Goal: Transaction & Acquisition: Purchase product/service

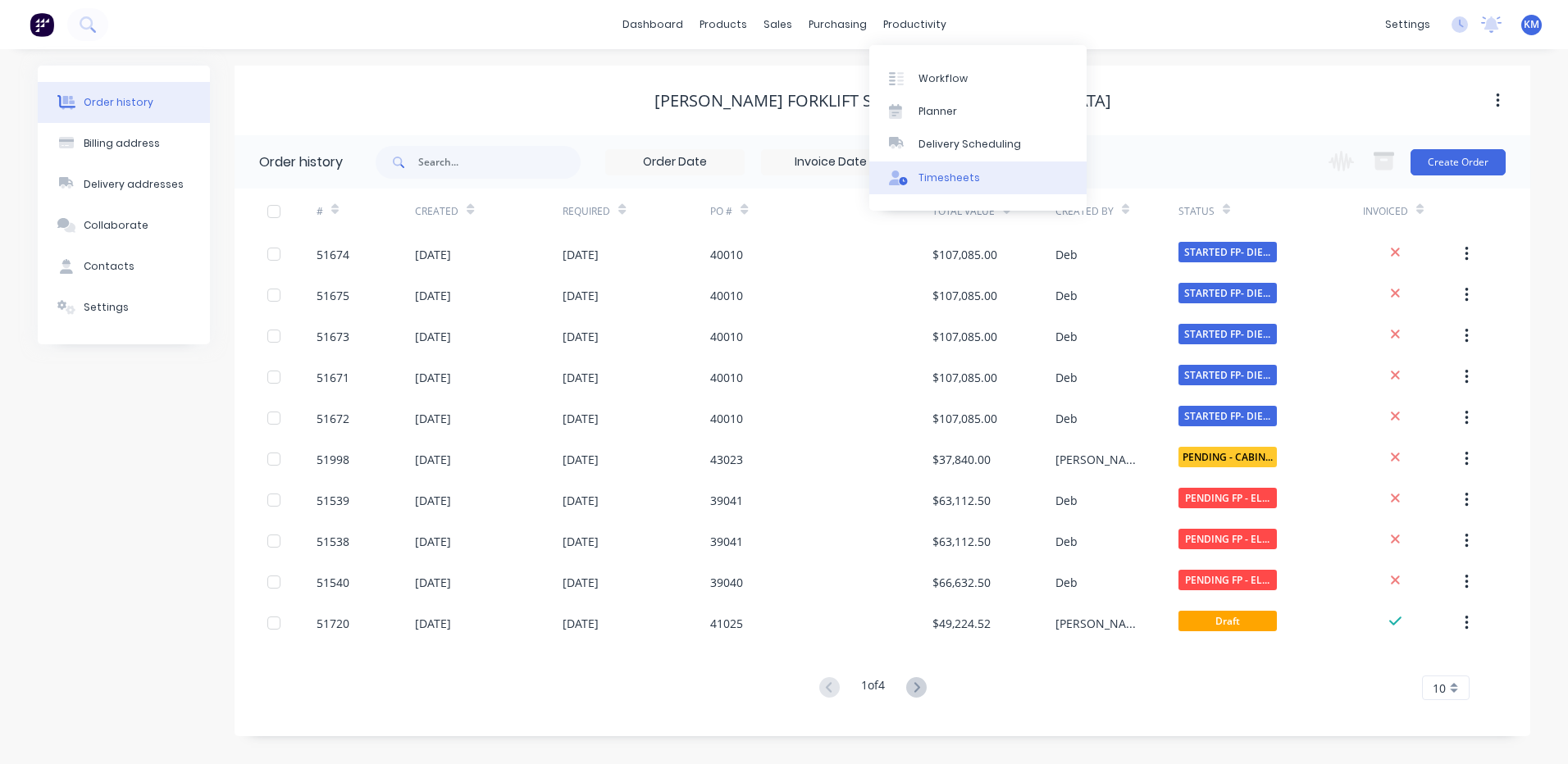
click at [937, 171] on div "Timesheets" at bounding box center [949, 178] width 62 height 15
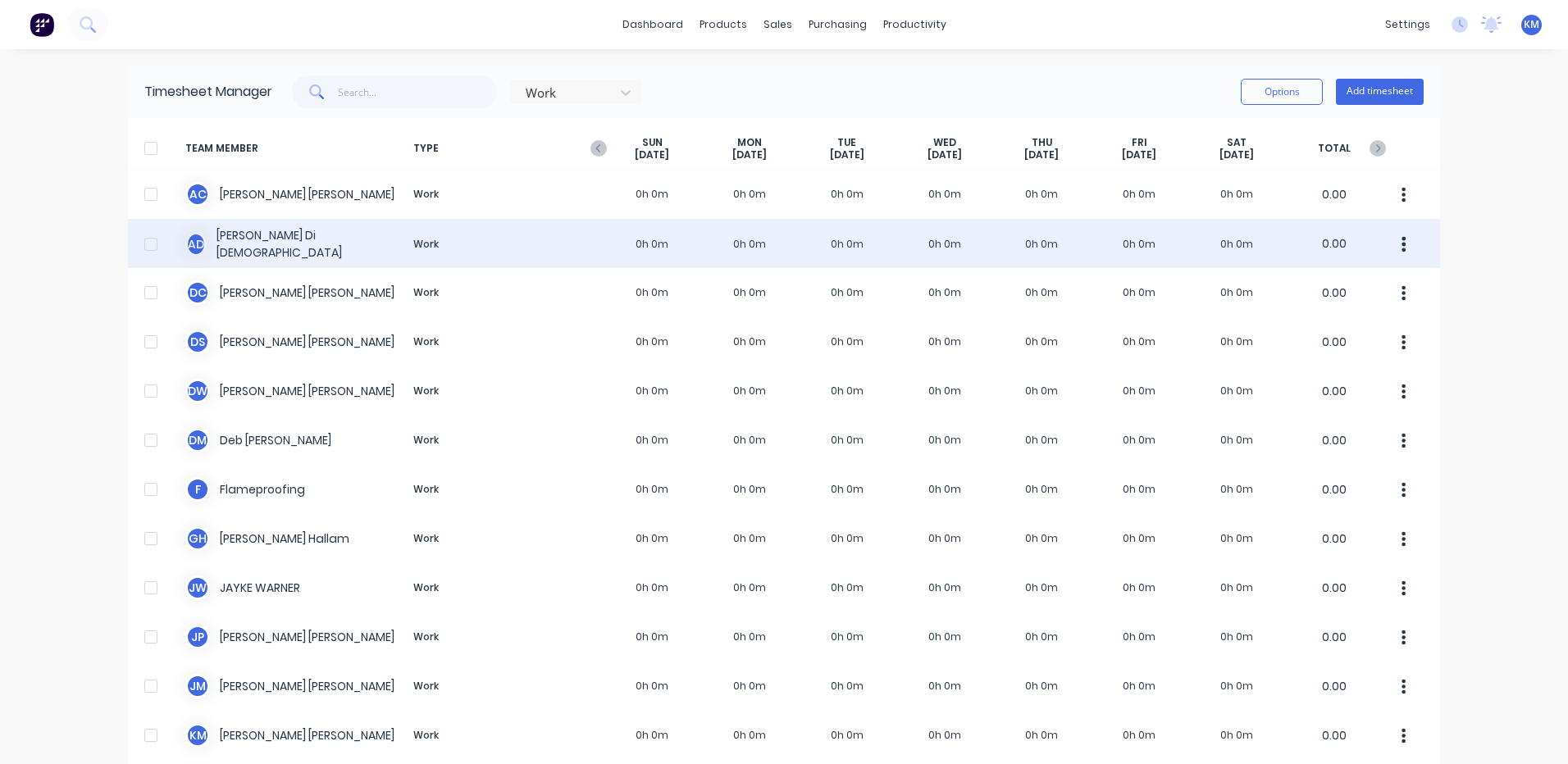
click at [471, 252] on div "A D Ashley Di Dio Work 0h 0m 0h 0m 0h 0m 0h 0m 0h 0m 0h 0m 0h 0m 0.00" at bounding box center [783, 243] width 1312 height 49
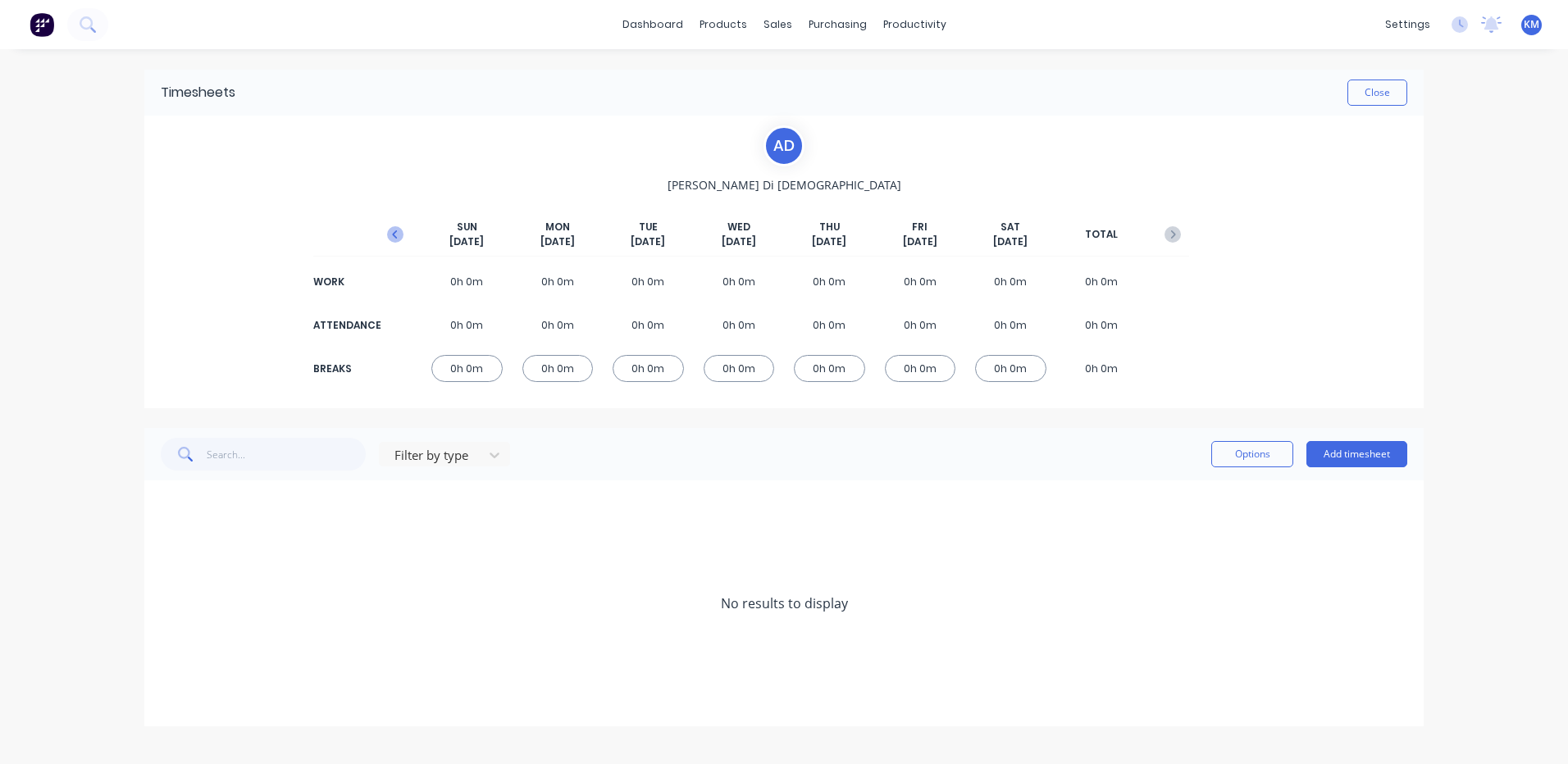
click at [397, 228] on icon "button" at bounding box center [395, 235] width 17 height 17
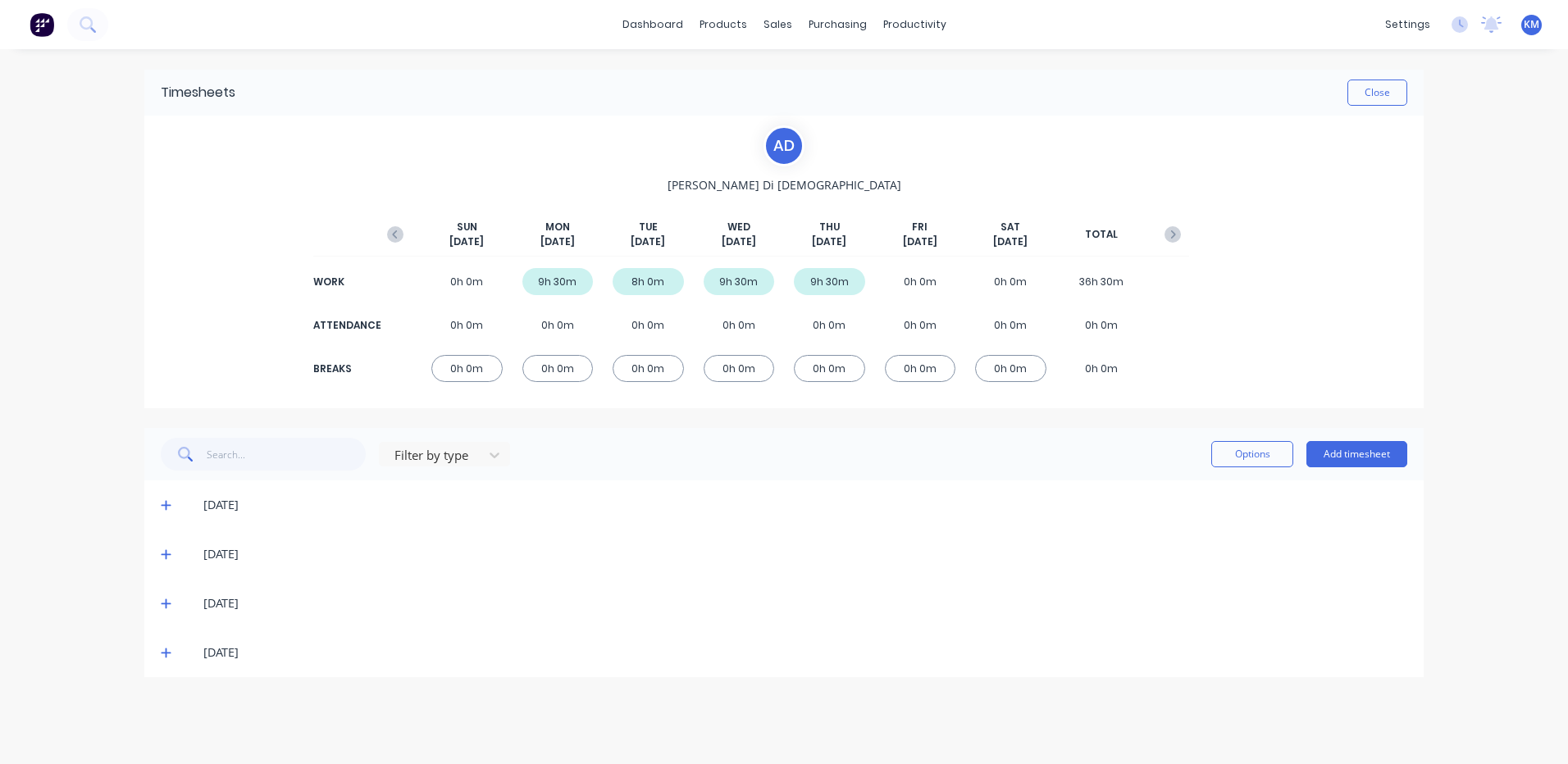
click at [174, 654] on span at bounding box center [169, 652] width 17 height 17
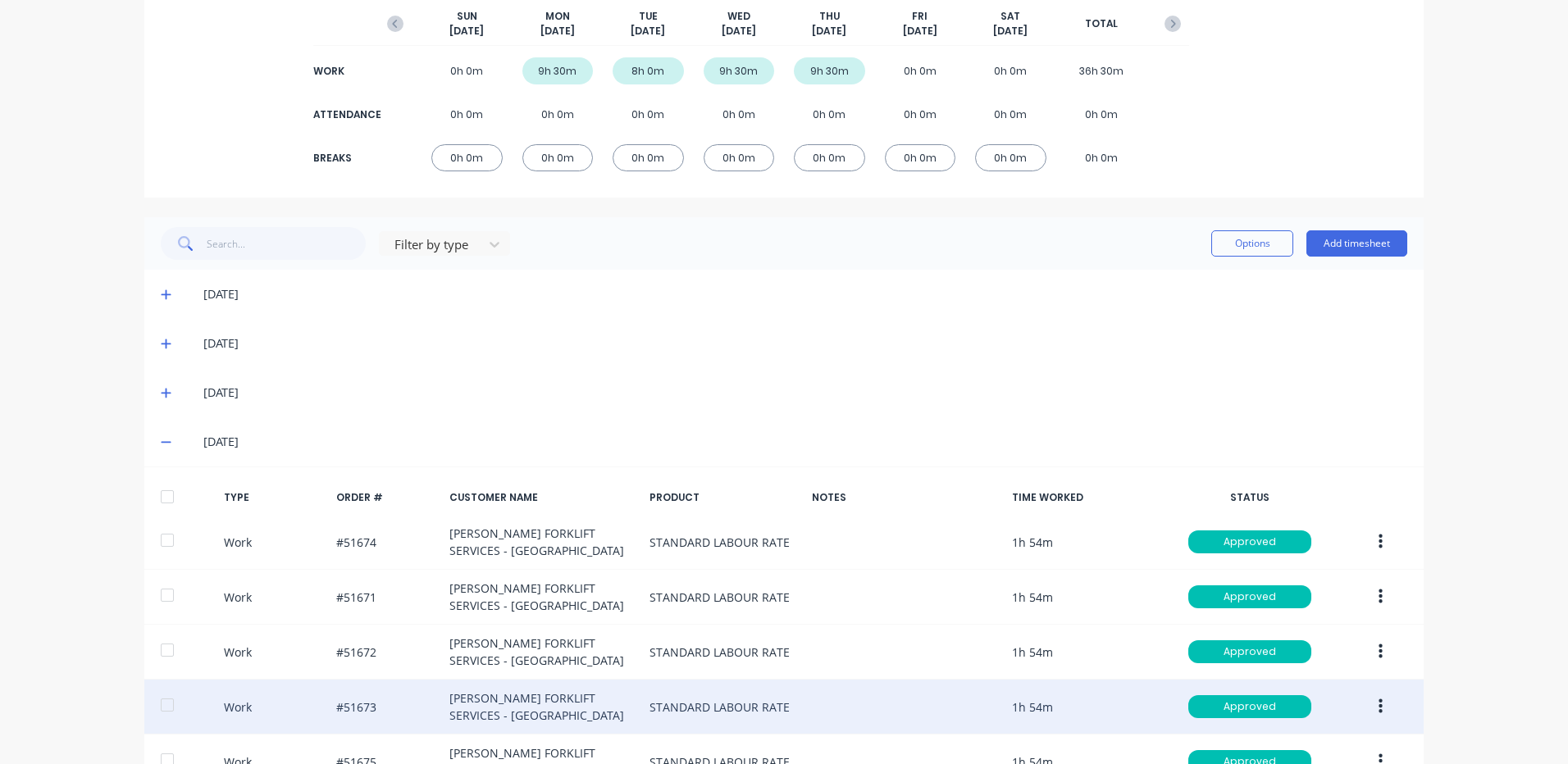
scroll to position [321, 0]
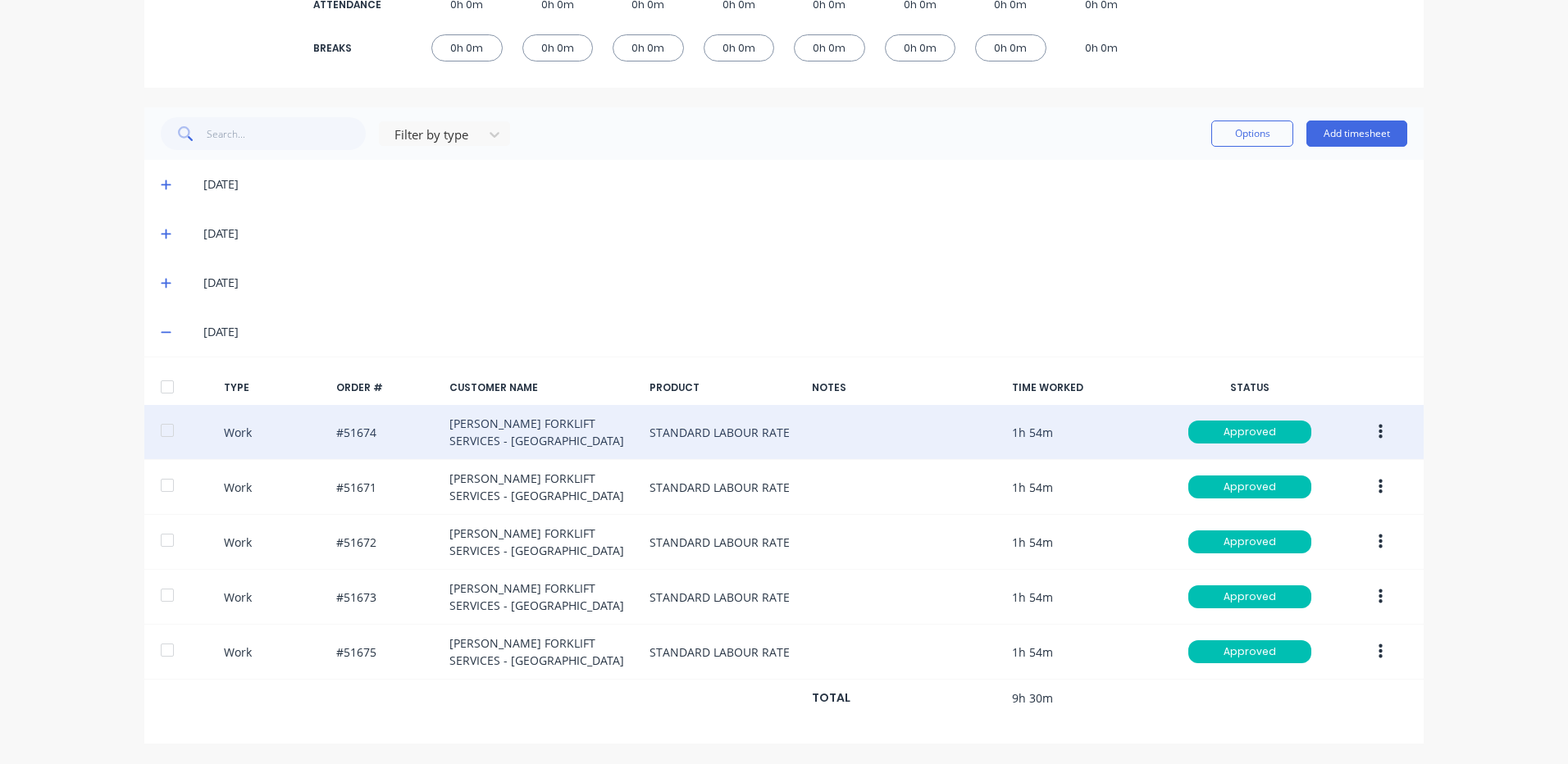
click at [1362, 439] on button "button" at bounding box center [1380, 432] width 38 height 30
click at [1339, 400] on div "Duplicate" at bounding box center [1321, 403] width 126 height 24
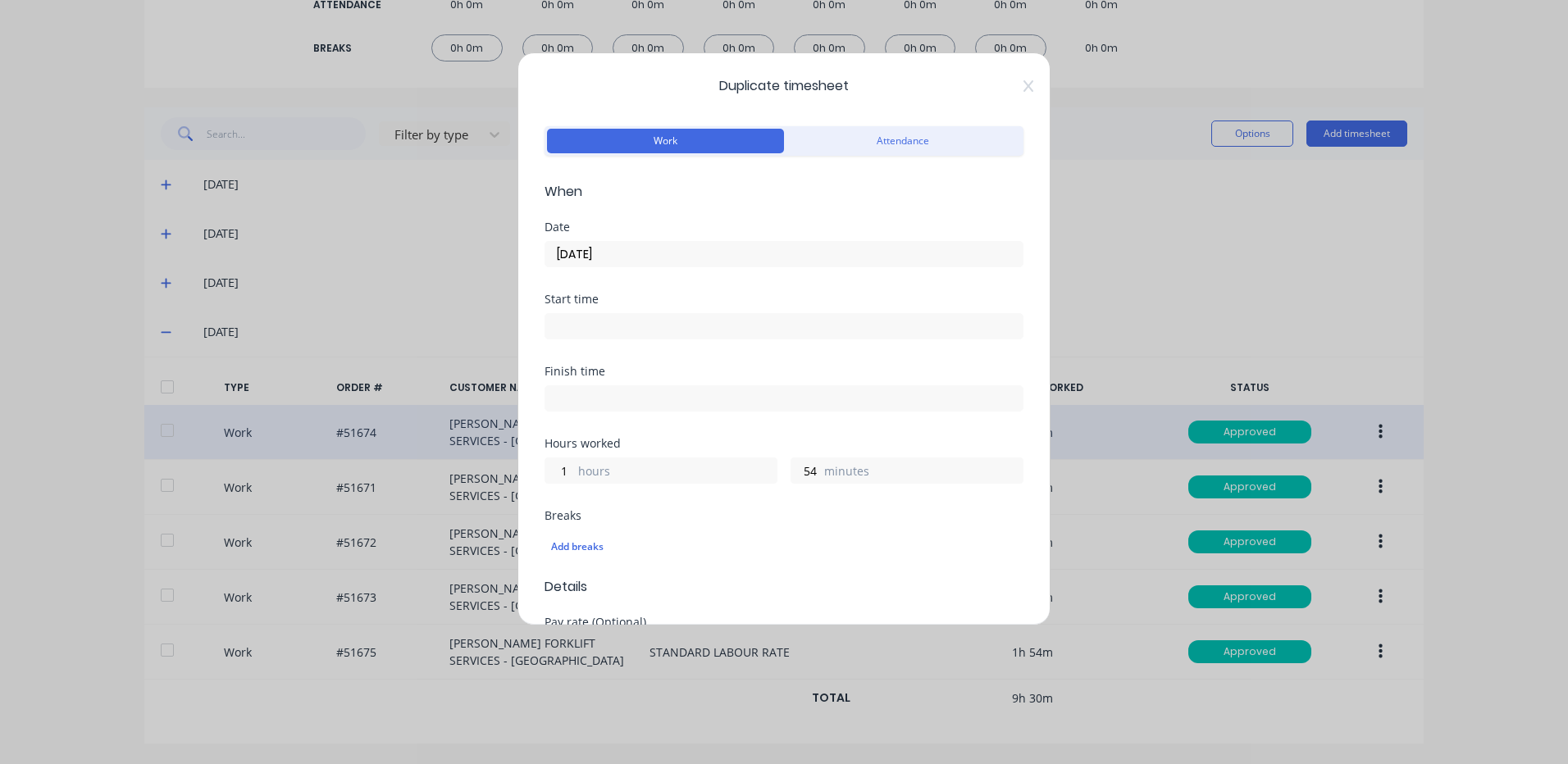
click at [670, 257] on input "25/09/2025" at bounding box center [784, 253] width 477 height 24
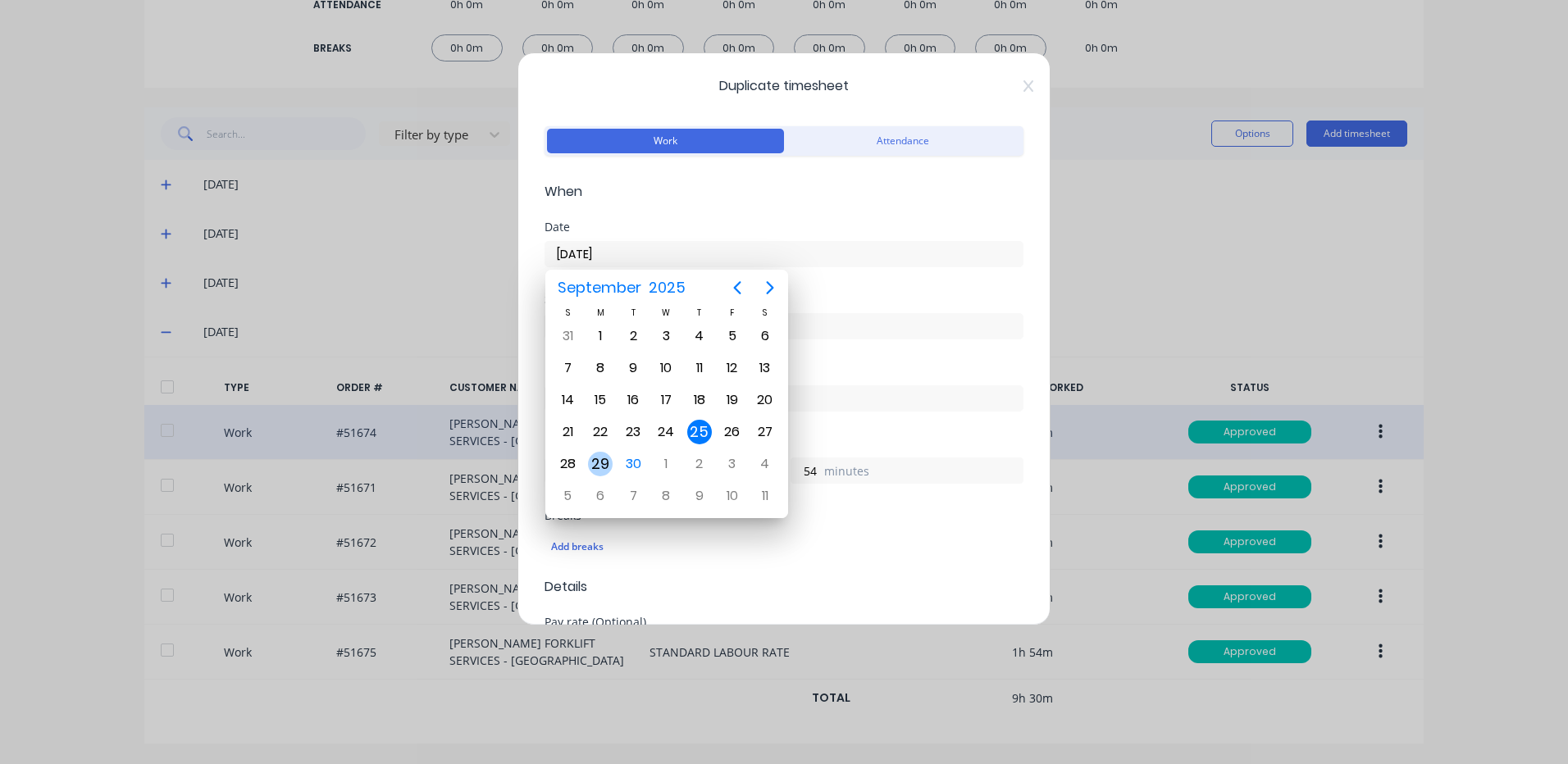
click at [610, 457] on div "29" at bounding box center [600, 464] width 24 height 24
type input "29/09/2025"
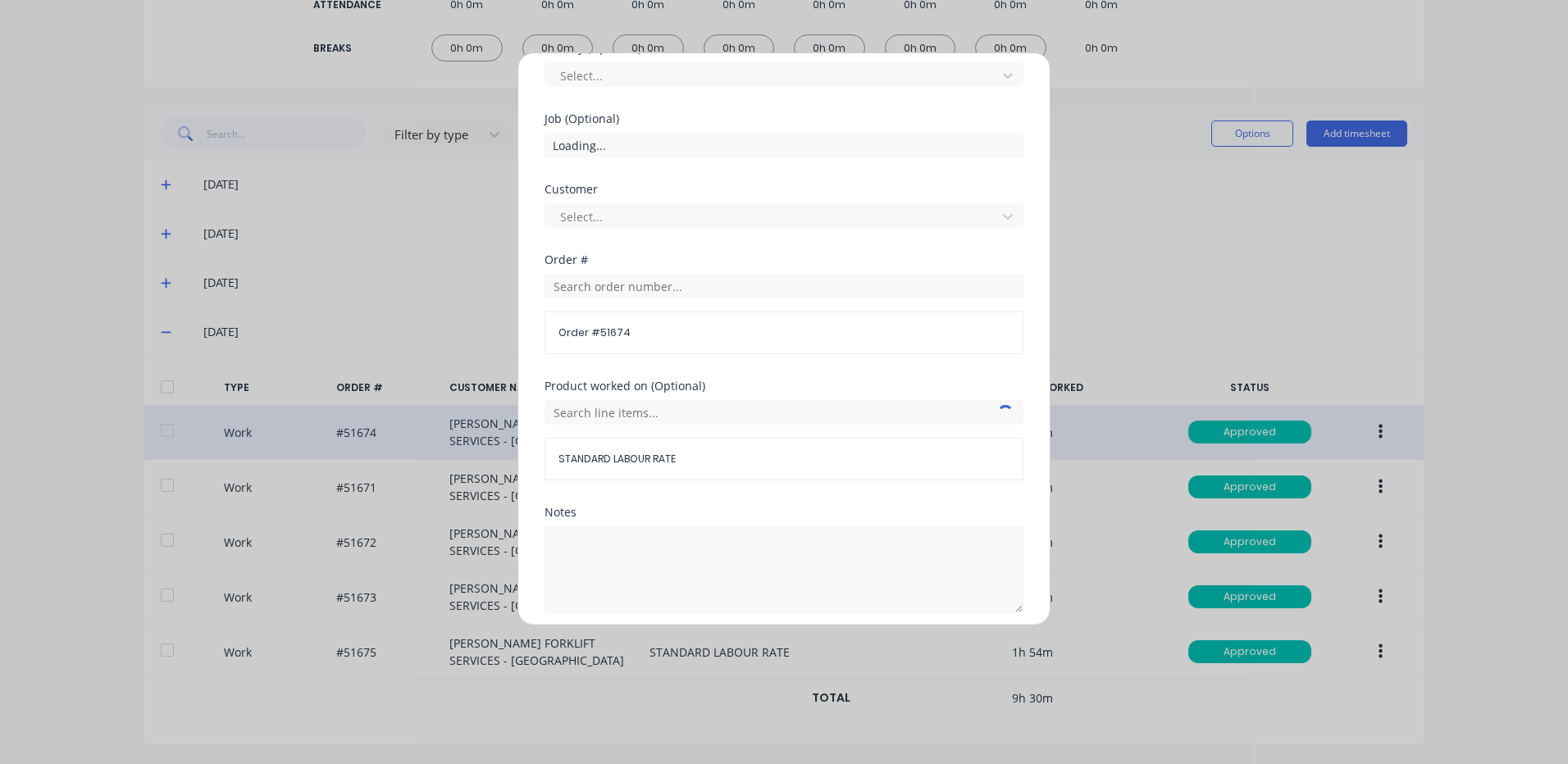
scroll to position [708, 0]
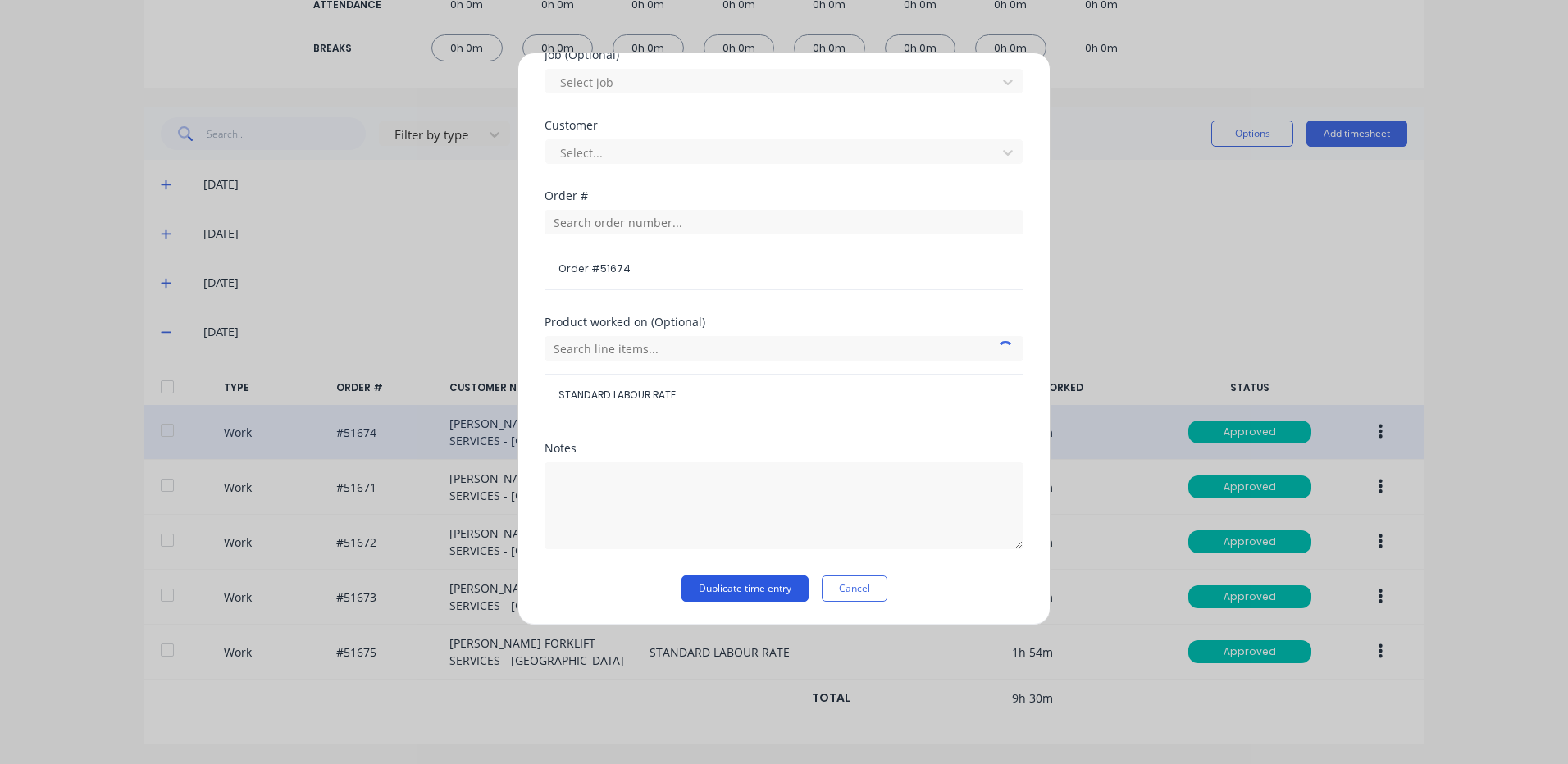
drag, startPoint x: 722, startPoint y: 584, endPoint x: 749, endPoint y: 589, distance: 27.5
click at [723, 584] on button "Duplicate time entry" at bounding box center [745, 588] width 127 height 26
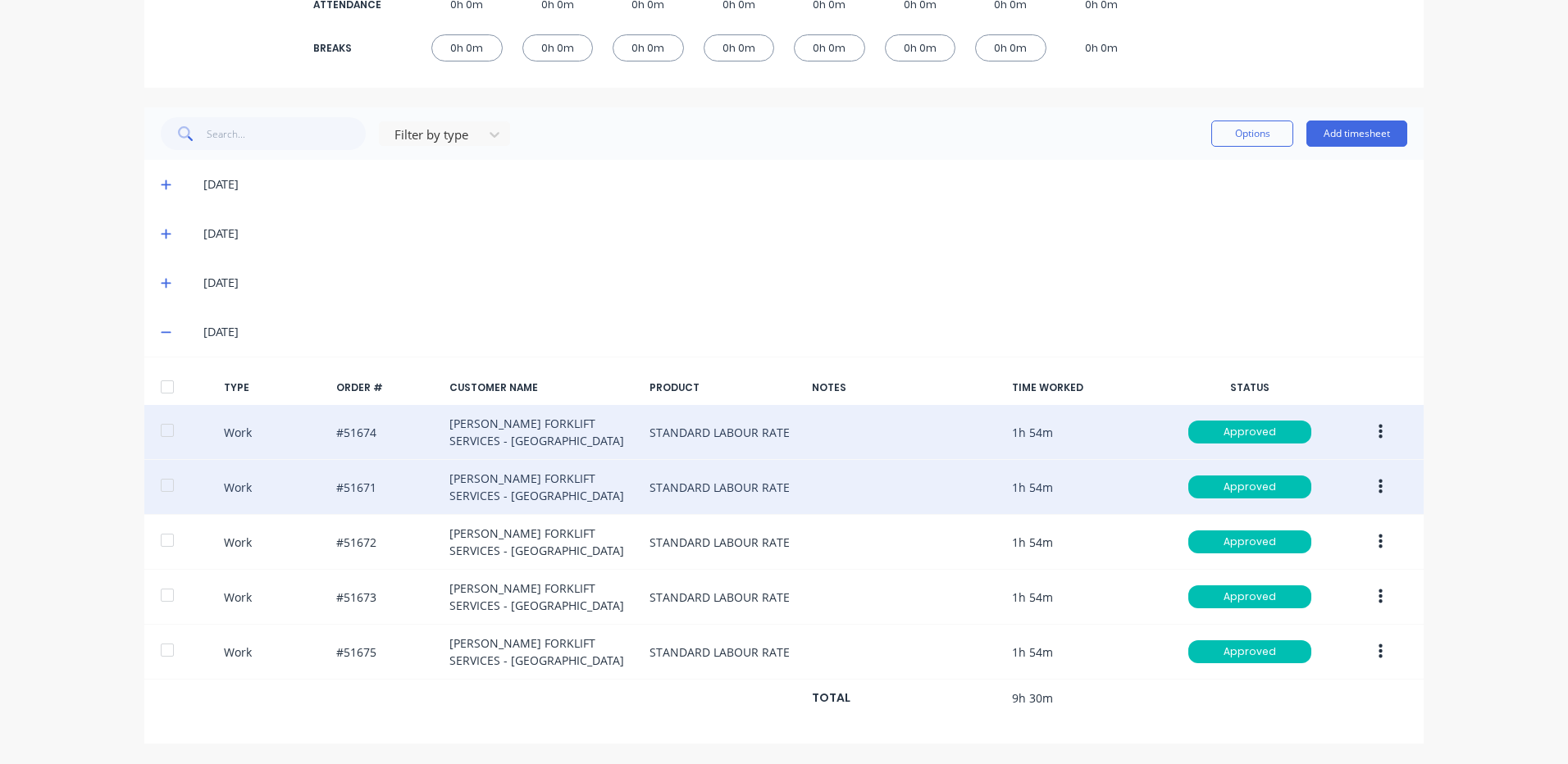
click at [1379, 488] on icon "button" at bounding box center [1381, 487] width 4 height 15
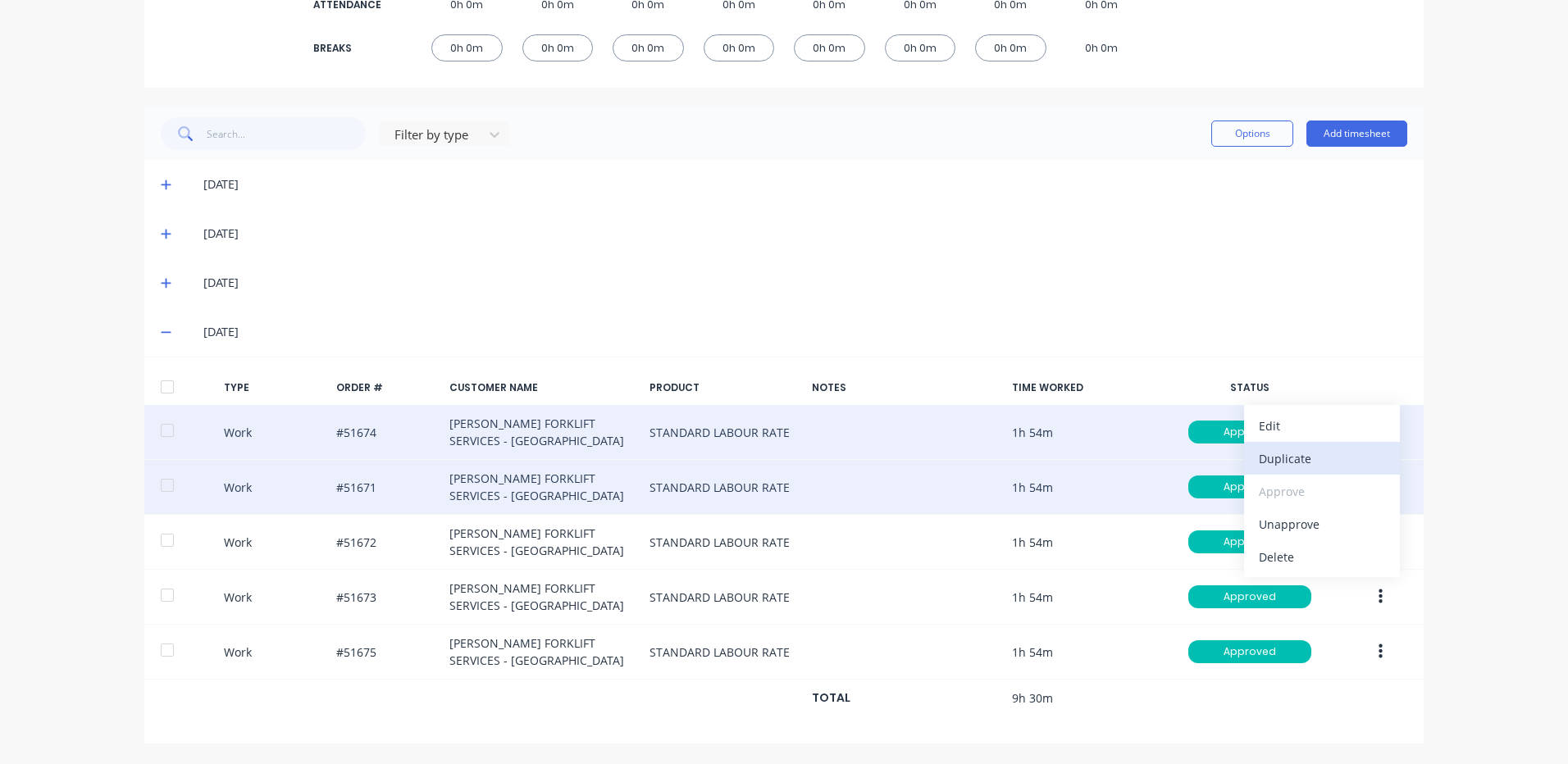
click at [1314, 462] on div "Duplicate" at bounding box center [1321, 458] width 126 height 24
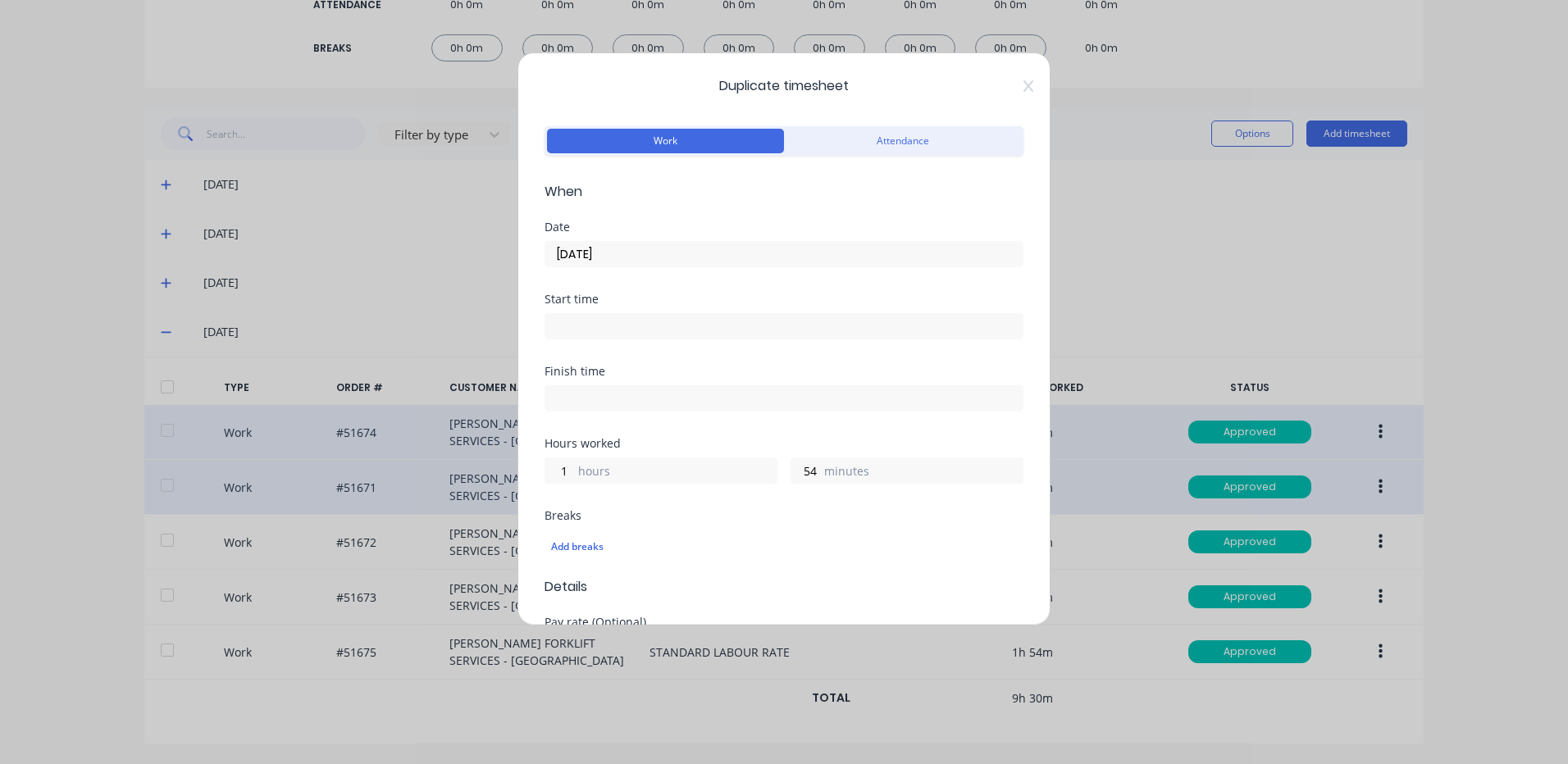
click at [631, 252] on input "25/09/2025" at bounding box center [784, 253] width 477 height 24
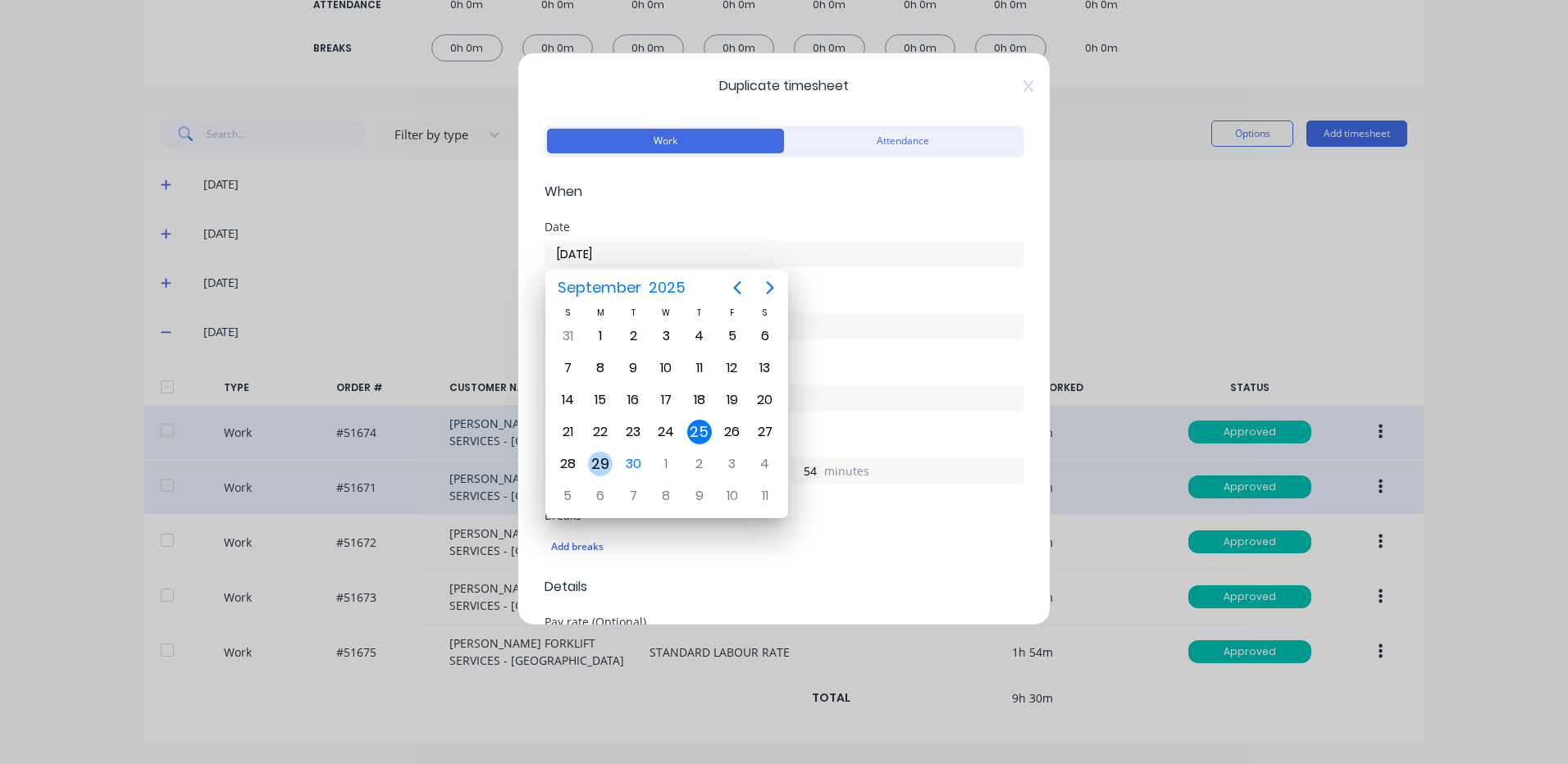
click at [604, 453] on div "29" at bounding box center [600, 464] width 24 height 24
type input "29/09/2025"
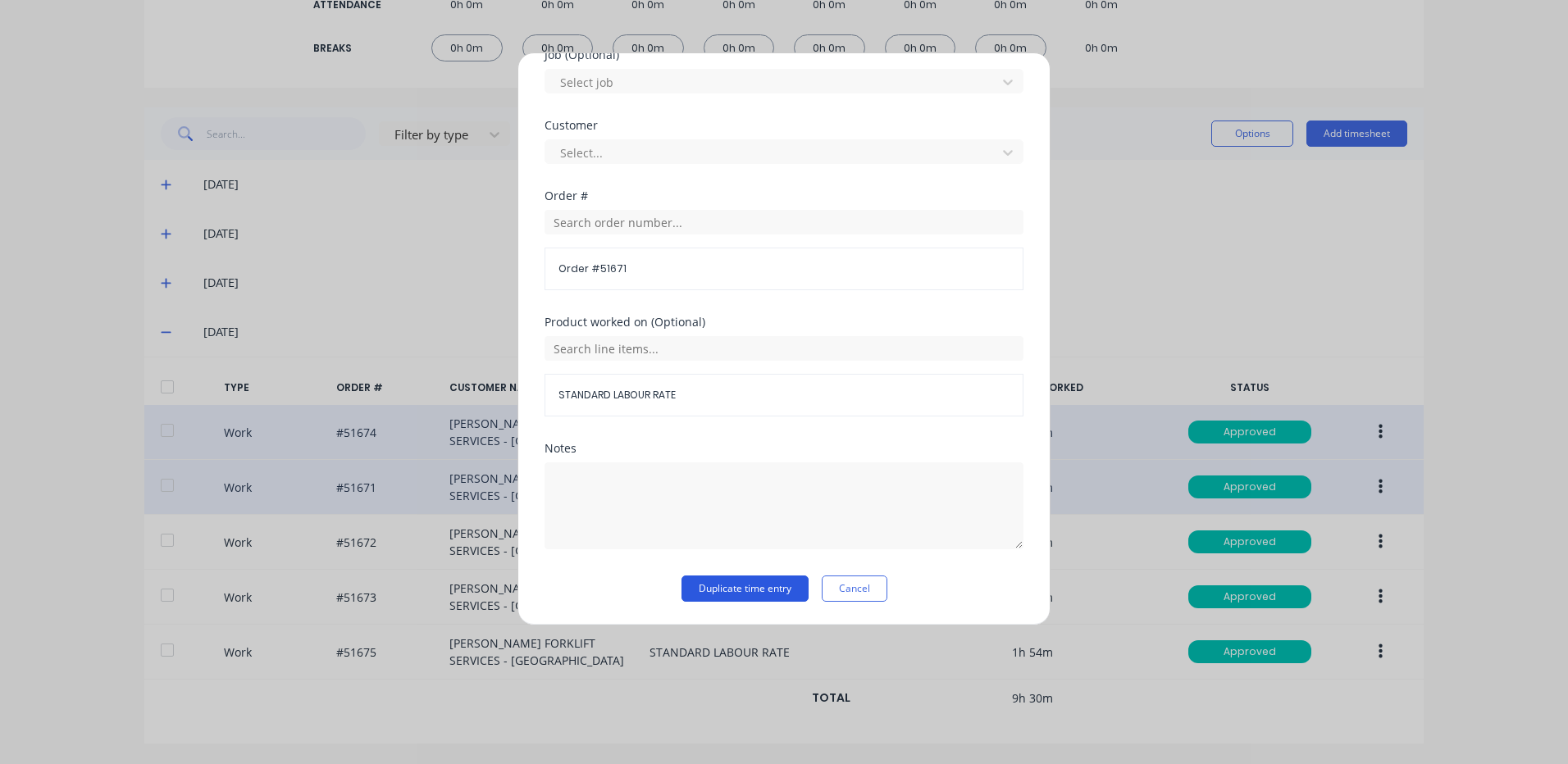
click at [694, 579] on button "Duplicate time entry" at bounding box center [745, 588] width 127 height 26
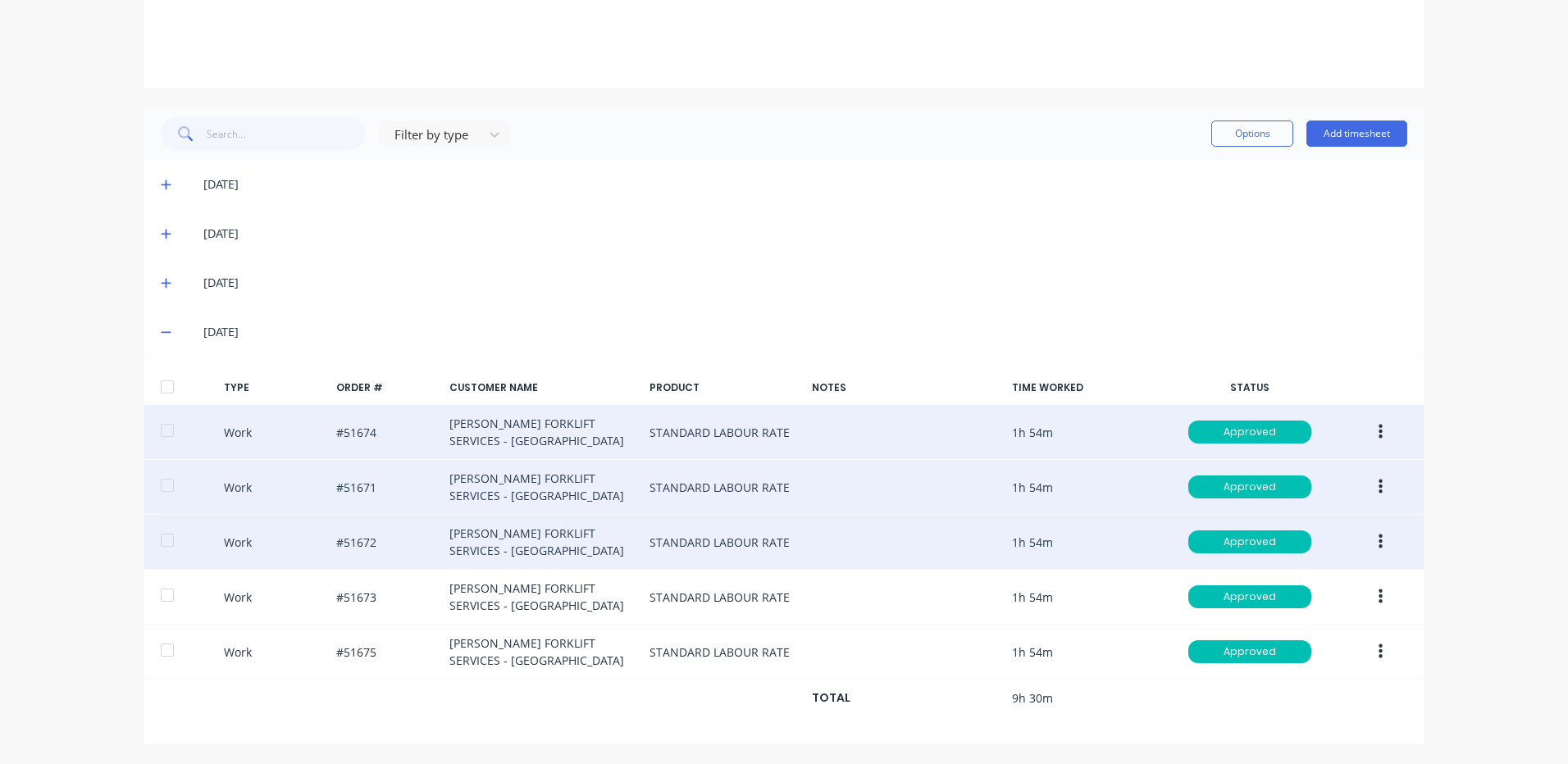
click at [1379, 539] on icon "button" at bounding box center [1381, 541] width 4 height 18
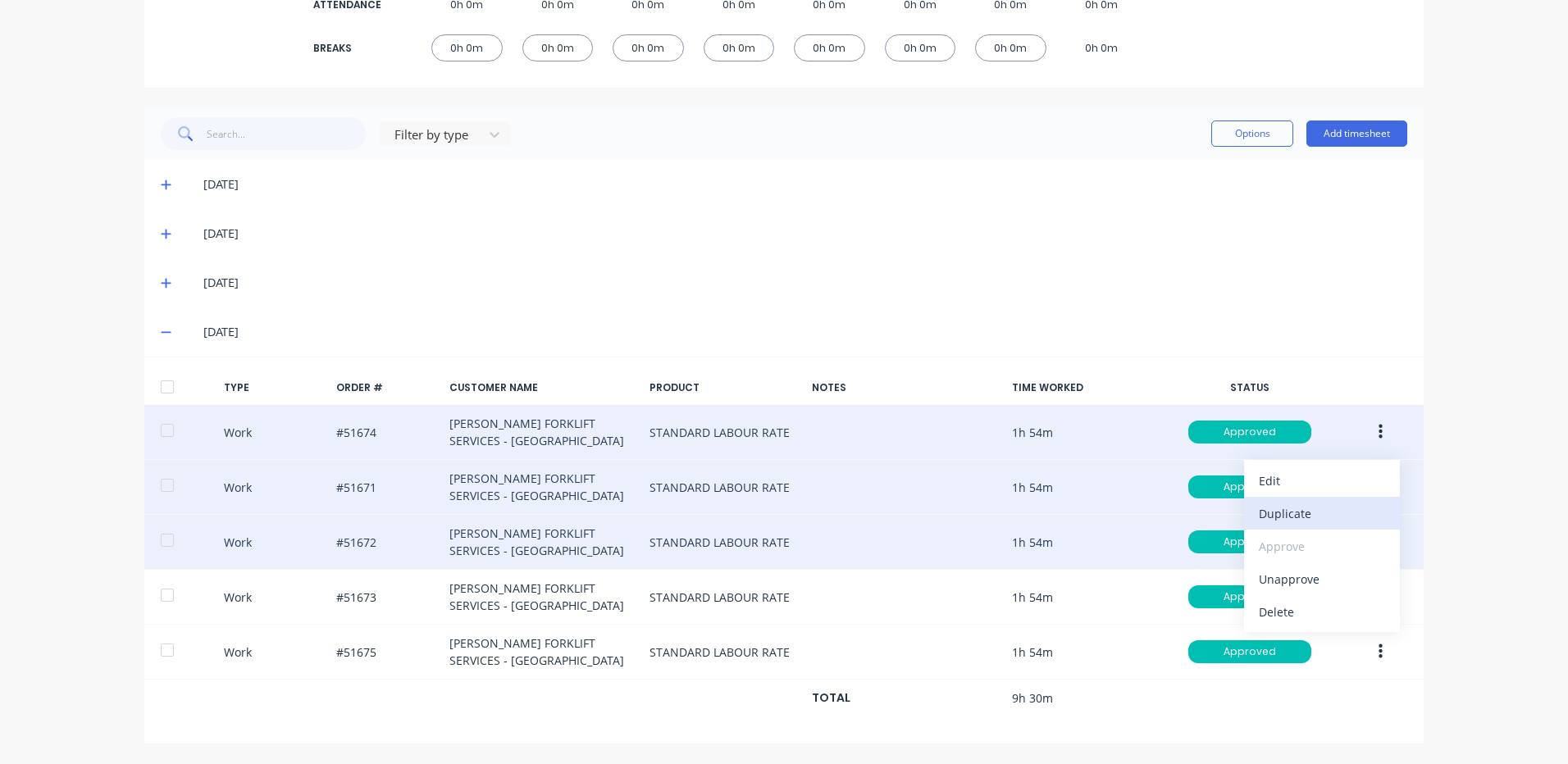
click at [1329, 509] on div "Duplicate" at bounding box center [1321, 513] width 126 height 24
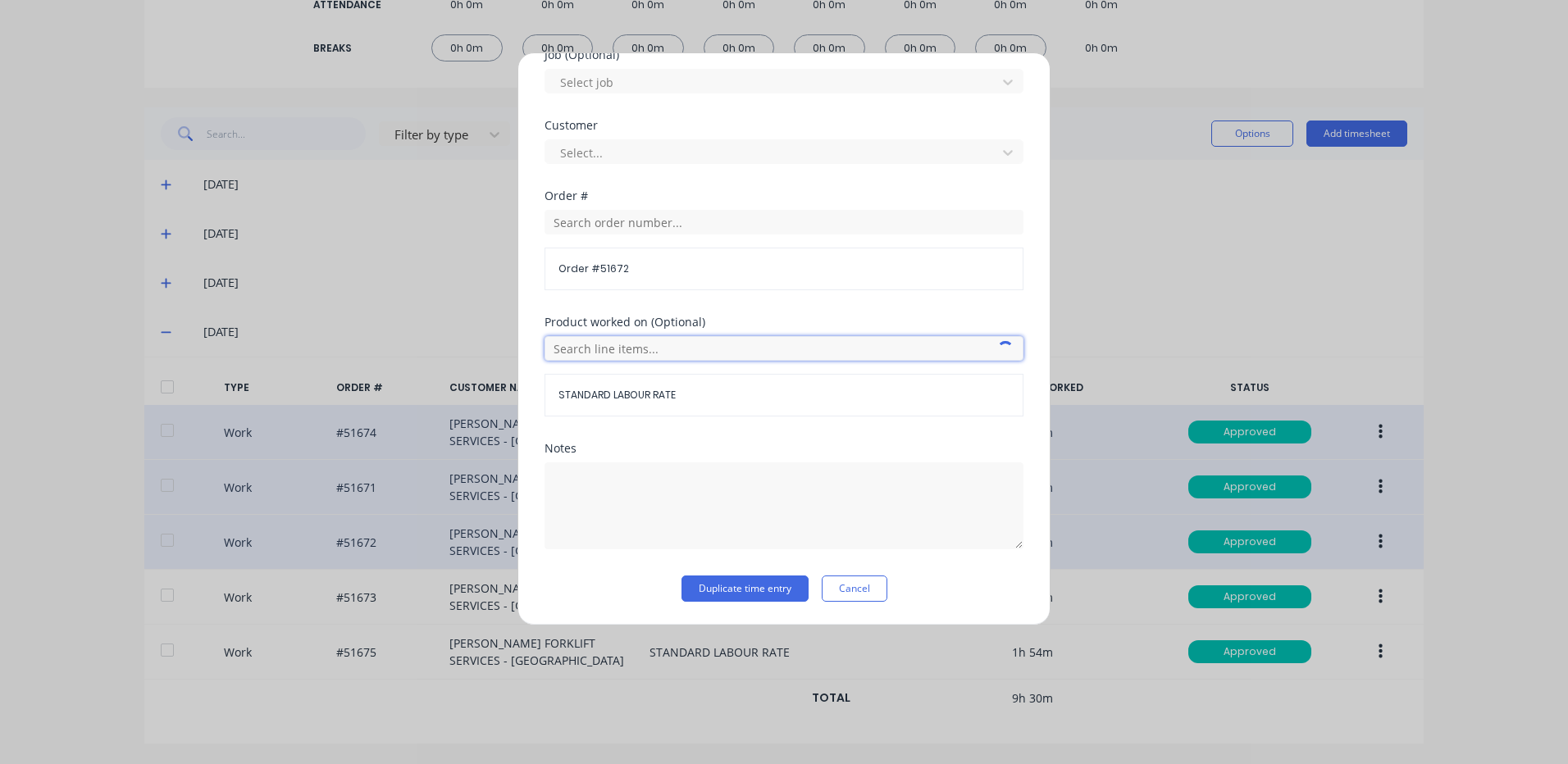
click at [655, 345] on input "text" at bounding box center [784, 348] width 479 height 24
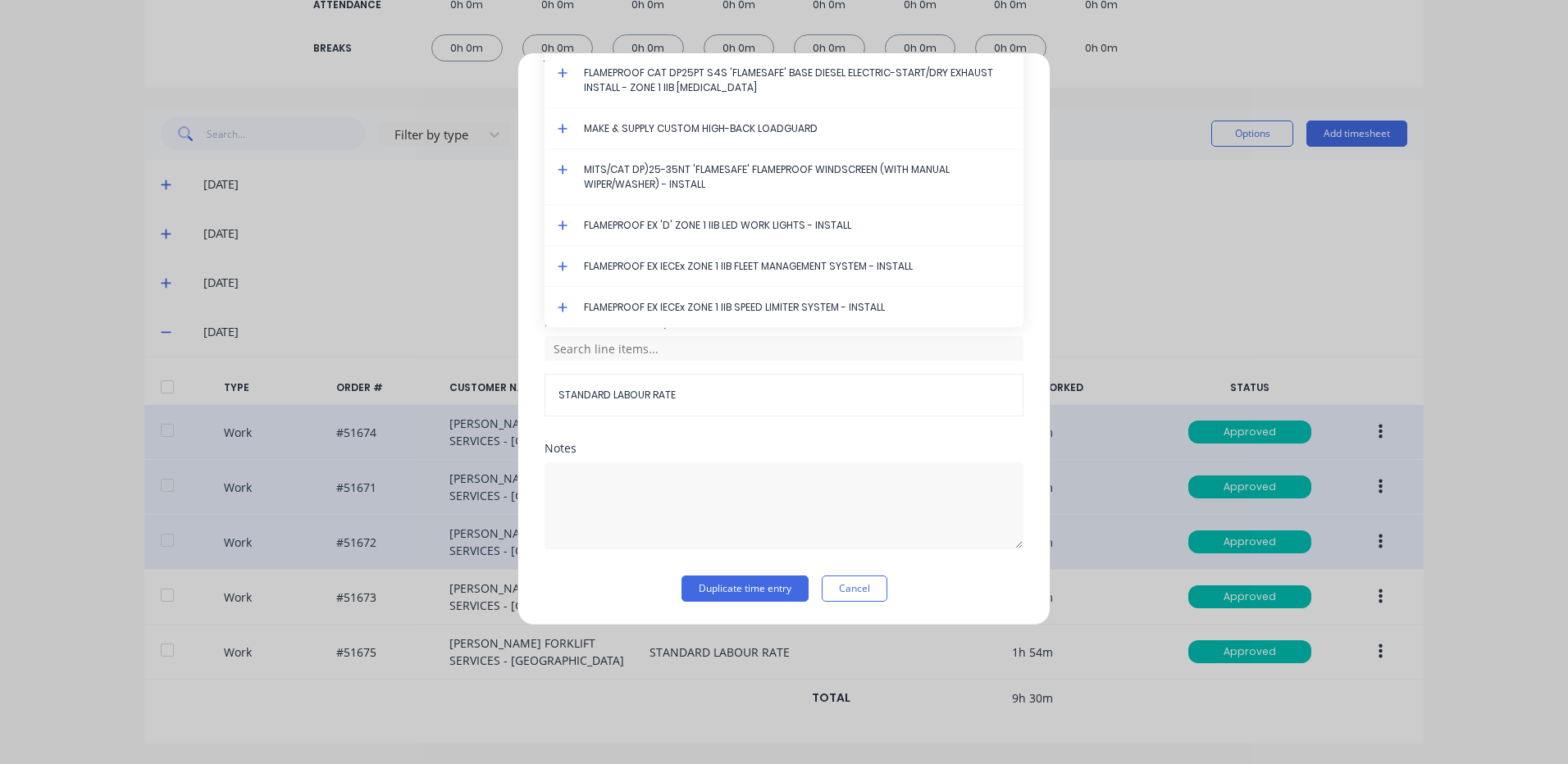
click at [644, 436] on div "Product worked on (Optional) STANDARD LABOUR RATE All Products FLAMEPROOF CAT D…" at bounding box center [784, 379] width 479 height 126
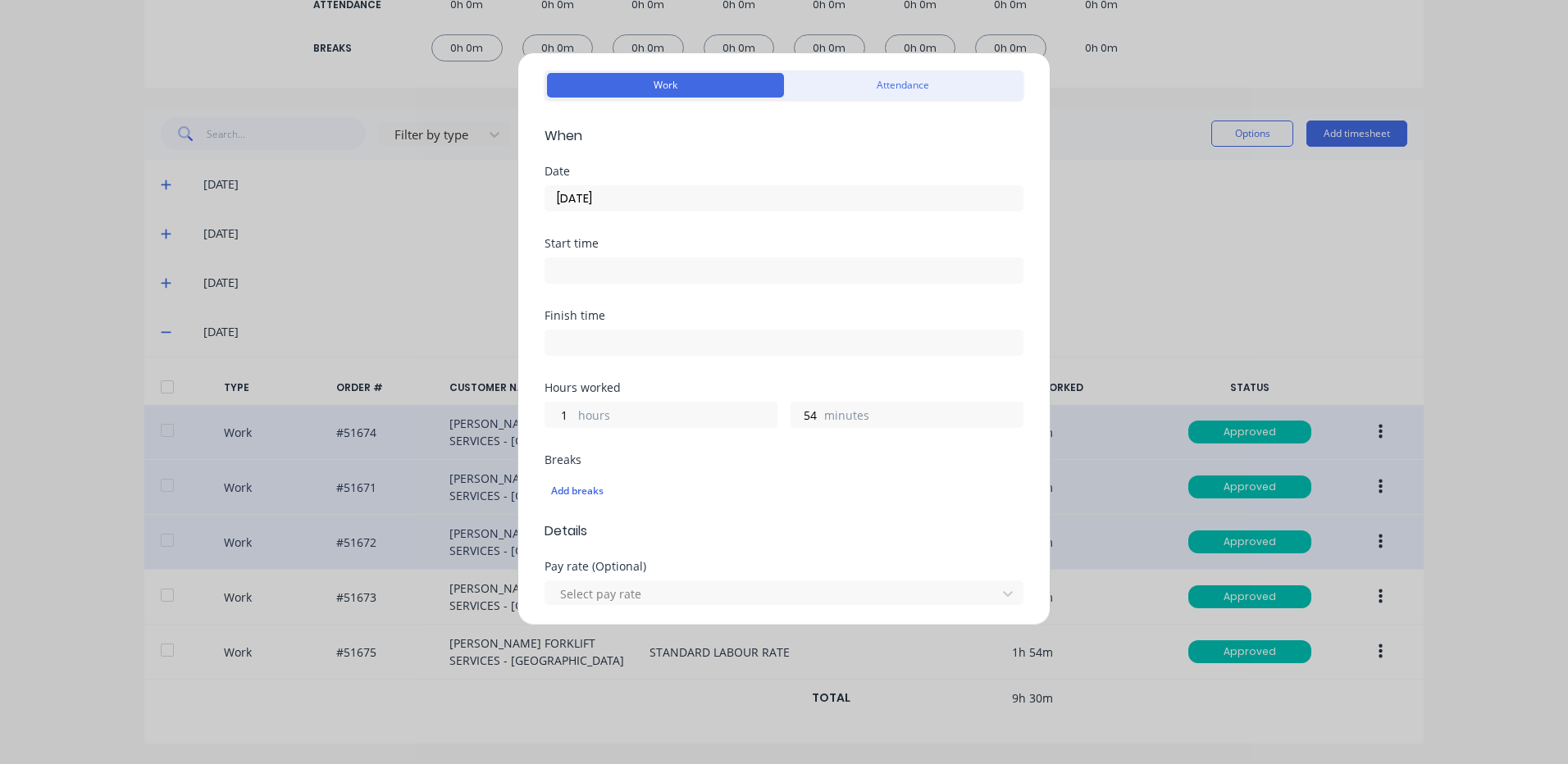
scroll to position [52, 0]
click at [660, 212] on input "25/09/2025" at bounding box center [784, 201] width 477 height 24
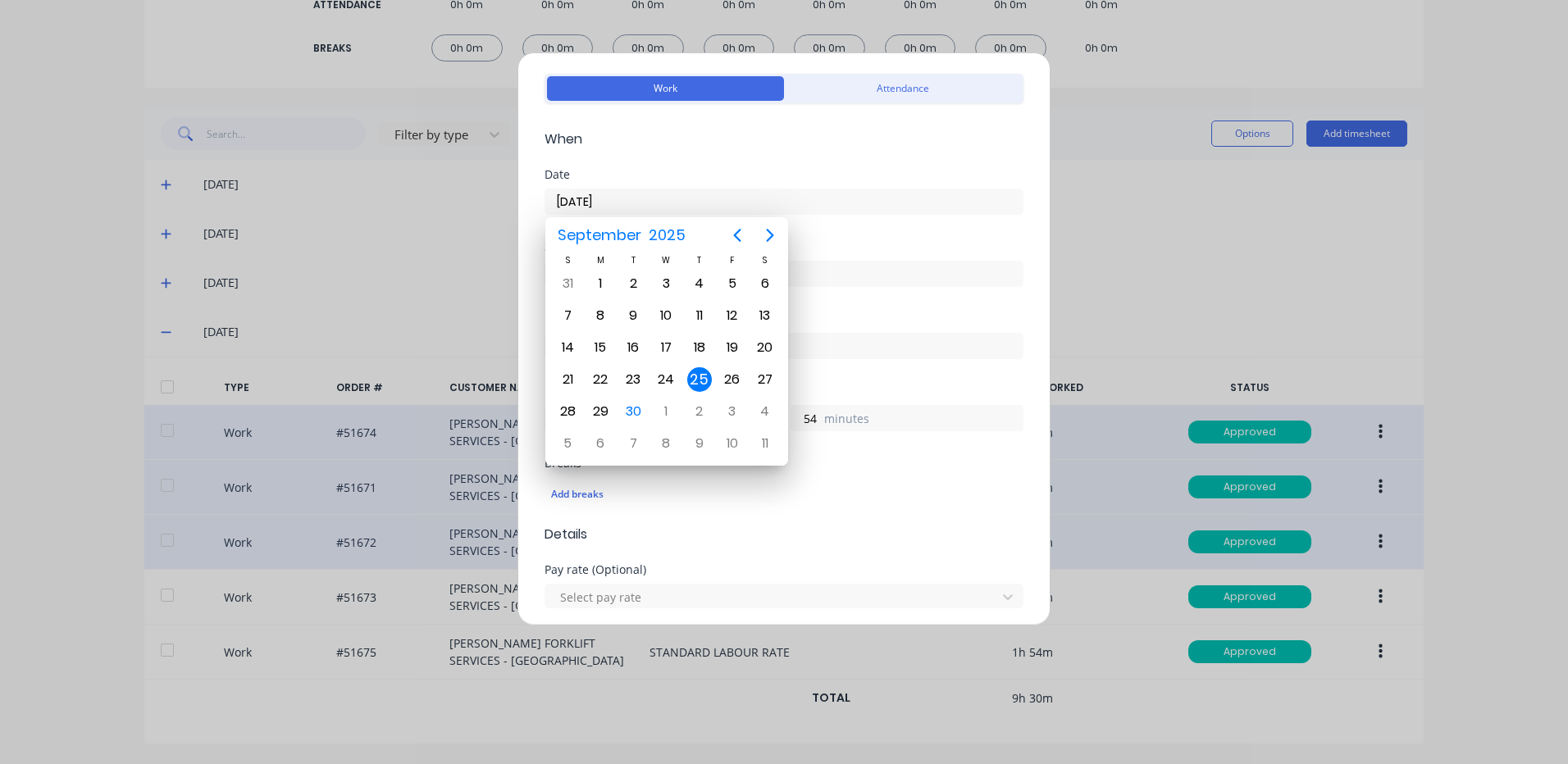
click at [664, 208] on input "25/09/2025" at bounding box center [784, 201] width 477 height 24
click at [602, 410] on div "29" at bounding box center [600, 411] width 24 height 24
type input "29/09/2025"
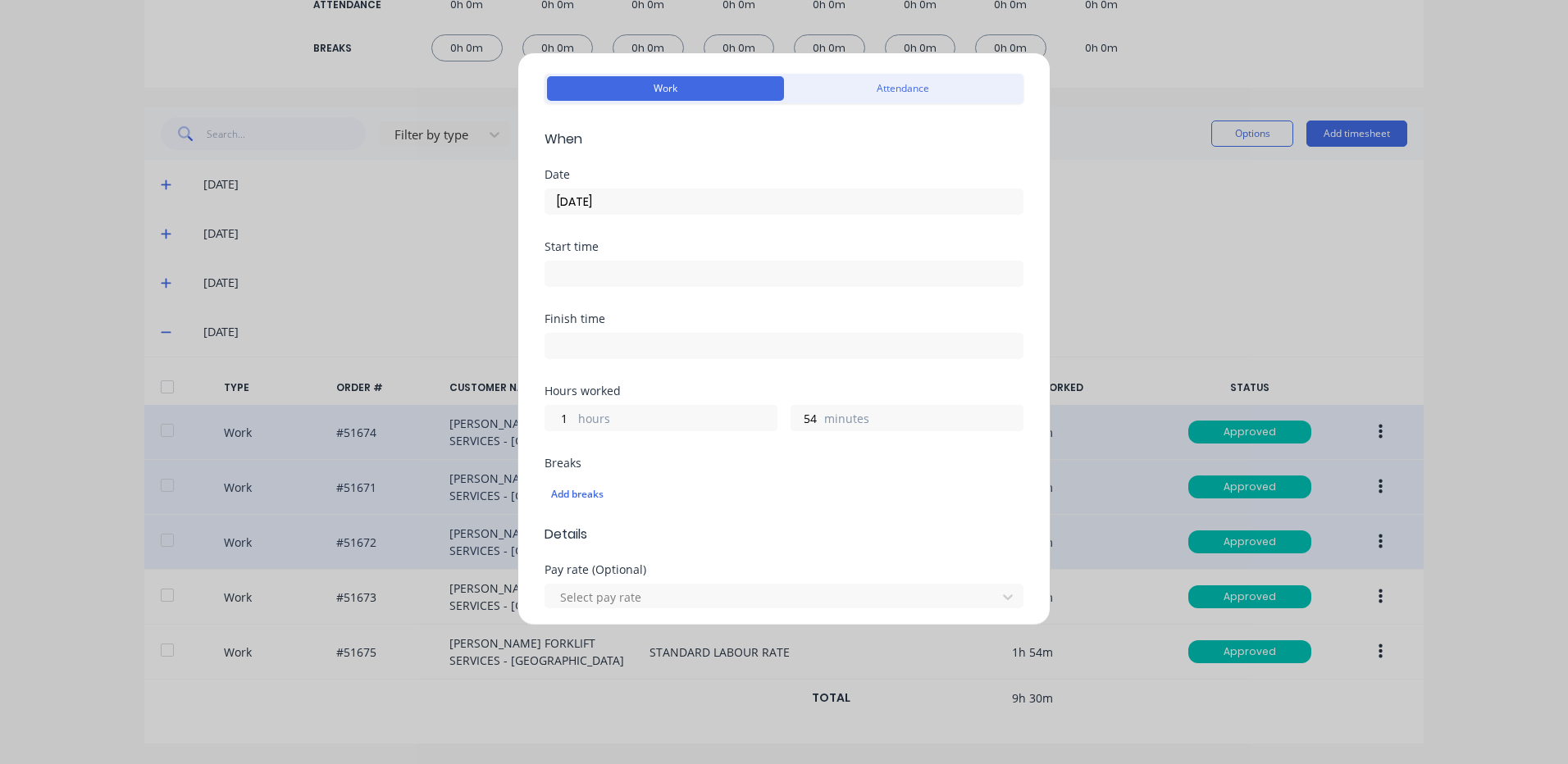
scroll to position [708, 0]
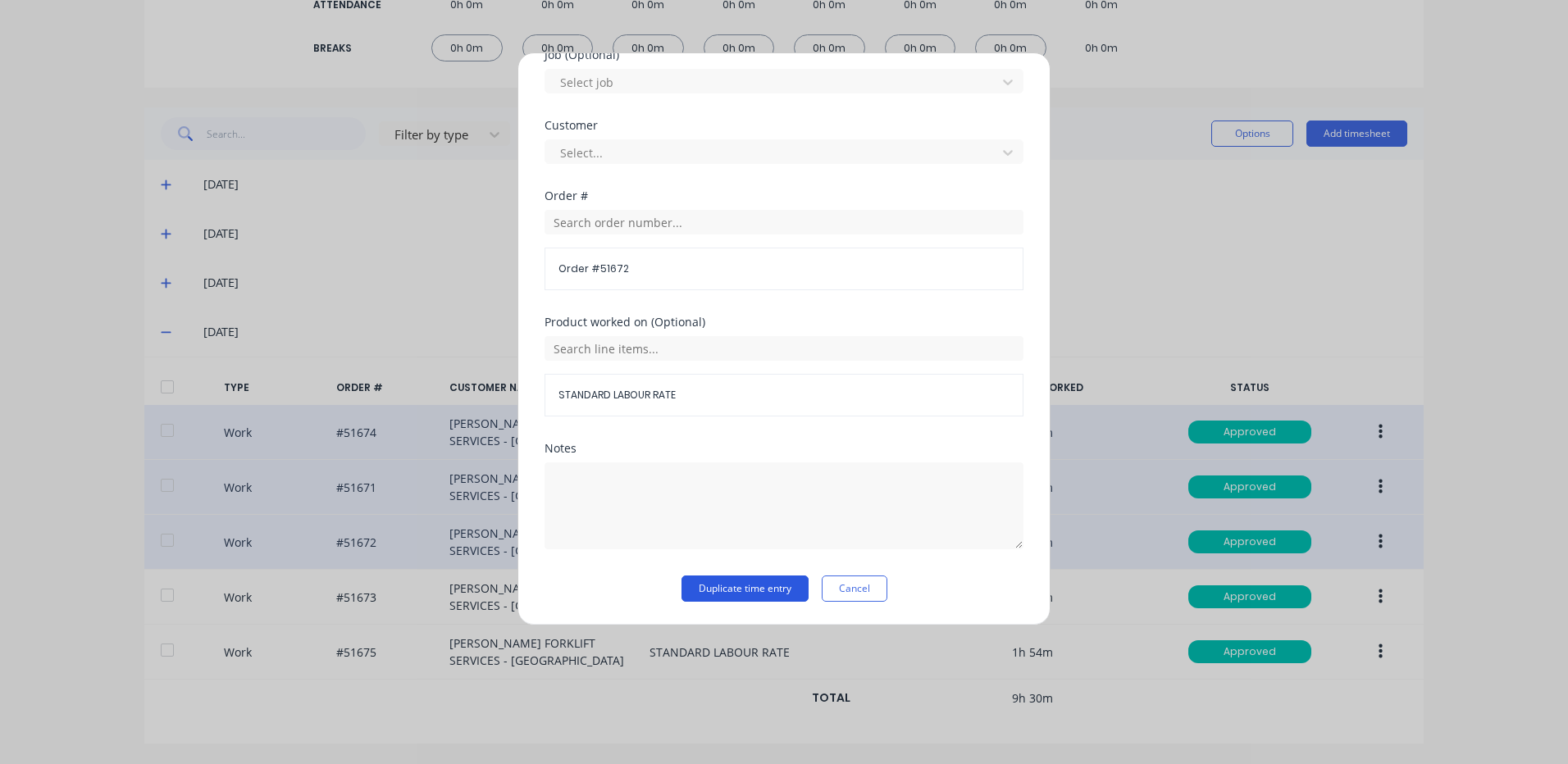
click at [753, 595] on button "Duplicate time entry" at bounding box center [745, 588] width 127 height 26
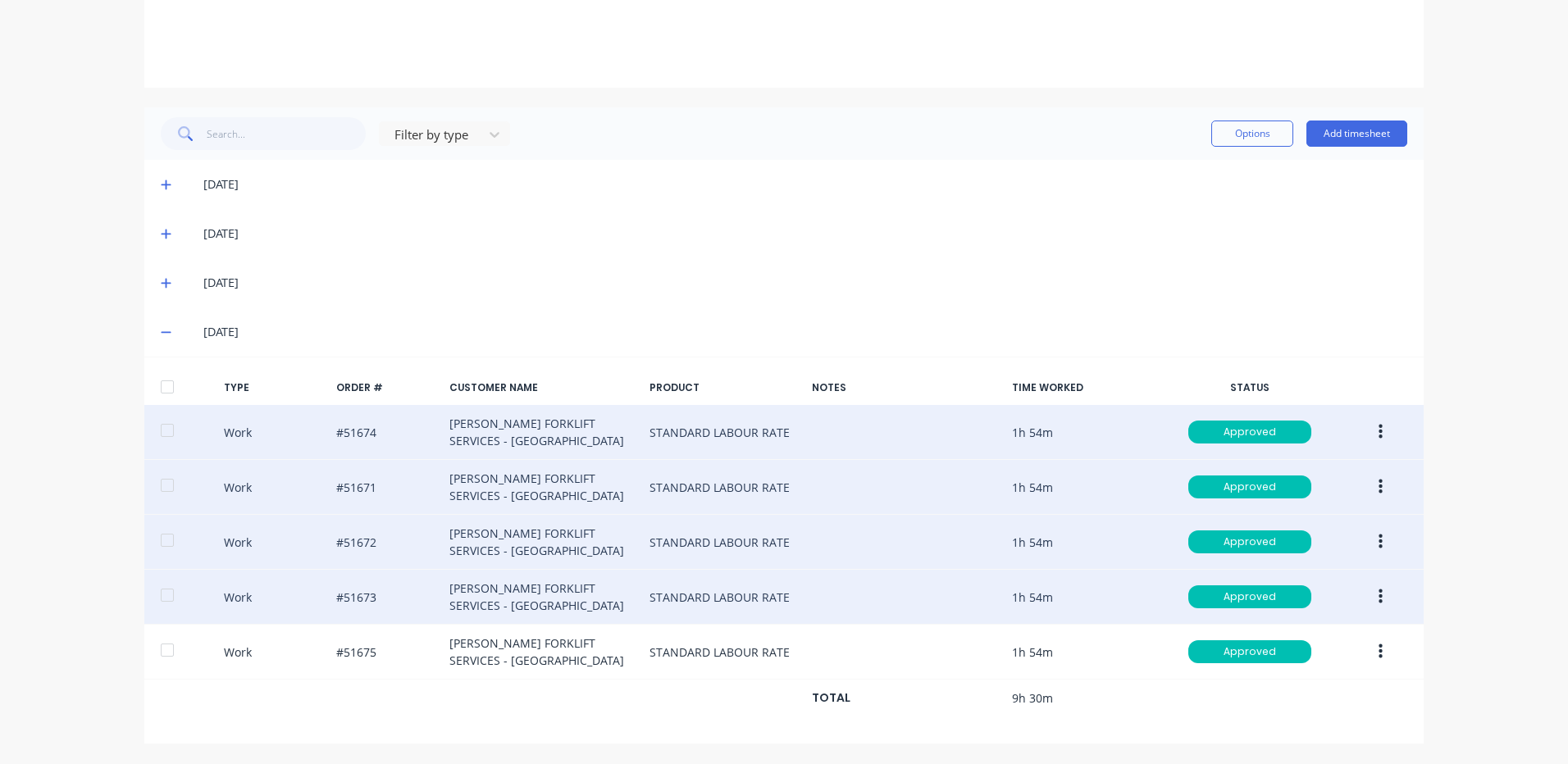
click at [1379, 588] on icon "button" at bounding box center [1381, 596] width 4 height 18
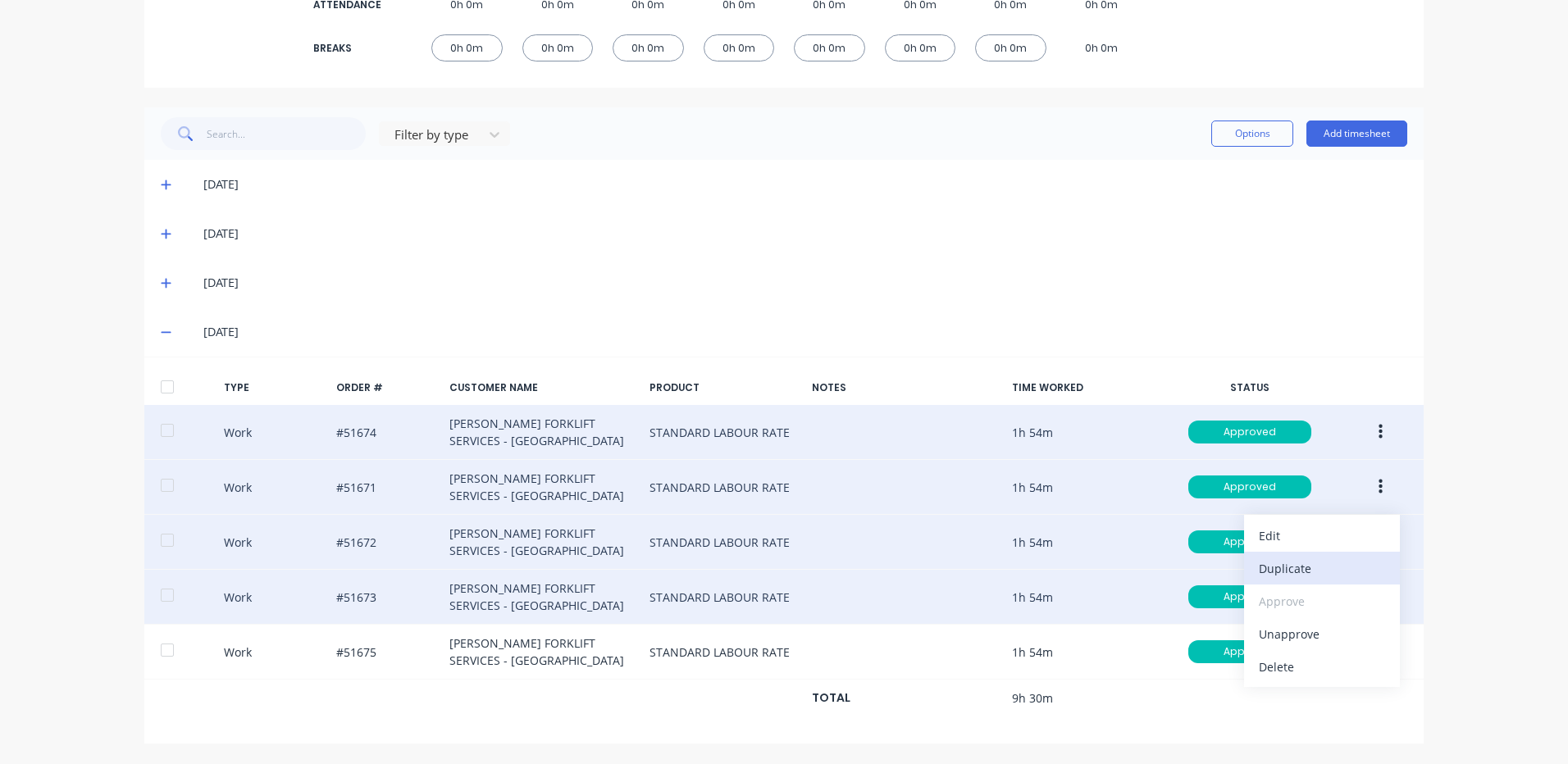
click at [1291, 561] on div "Duplicate" at bounding box center [1321, 568] width 126 height 24
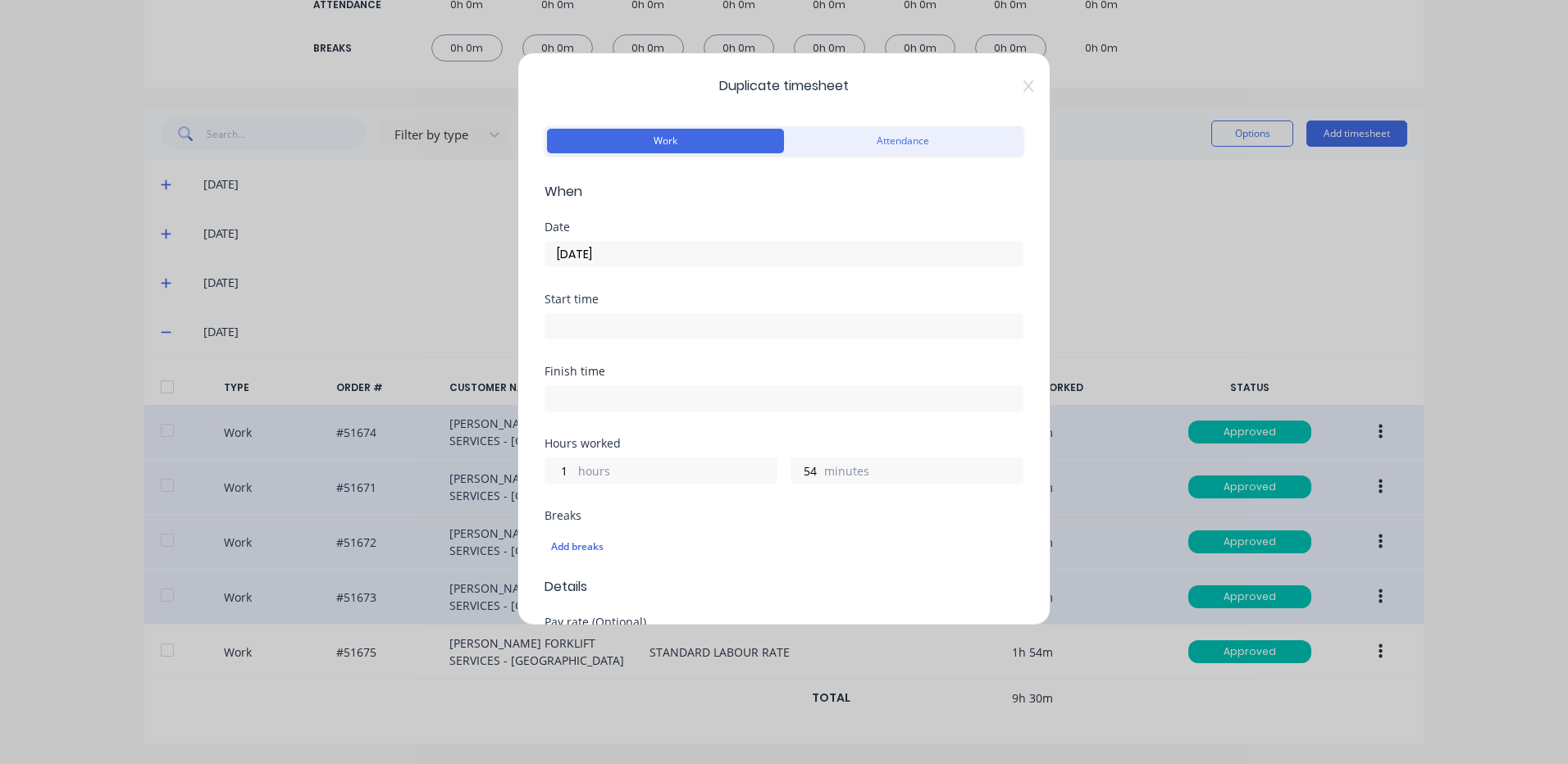
click at [582, 249] on input "25/09/2025" at bounding box center [784, 253] width 477 height 24
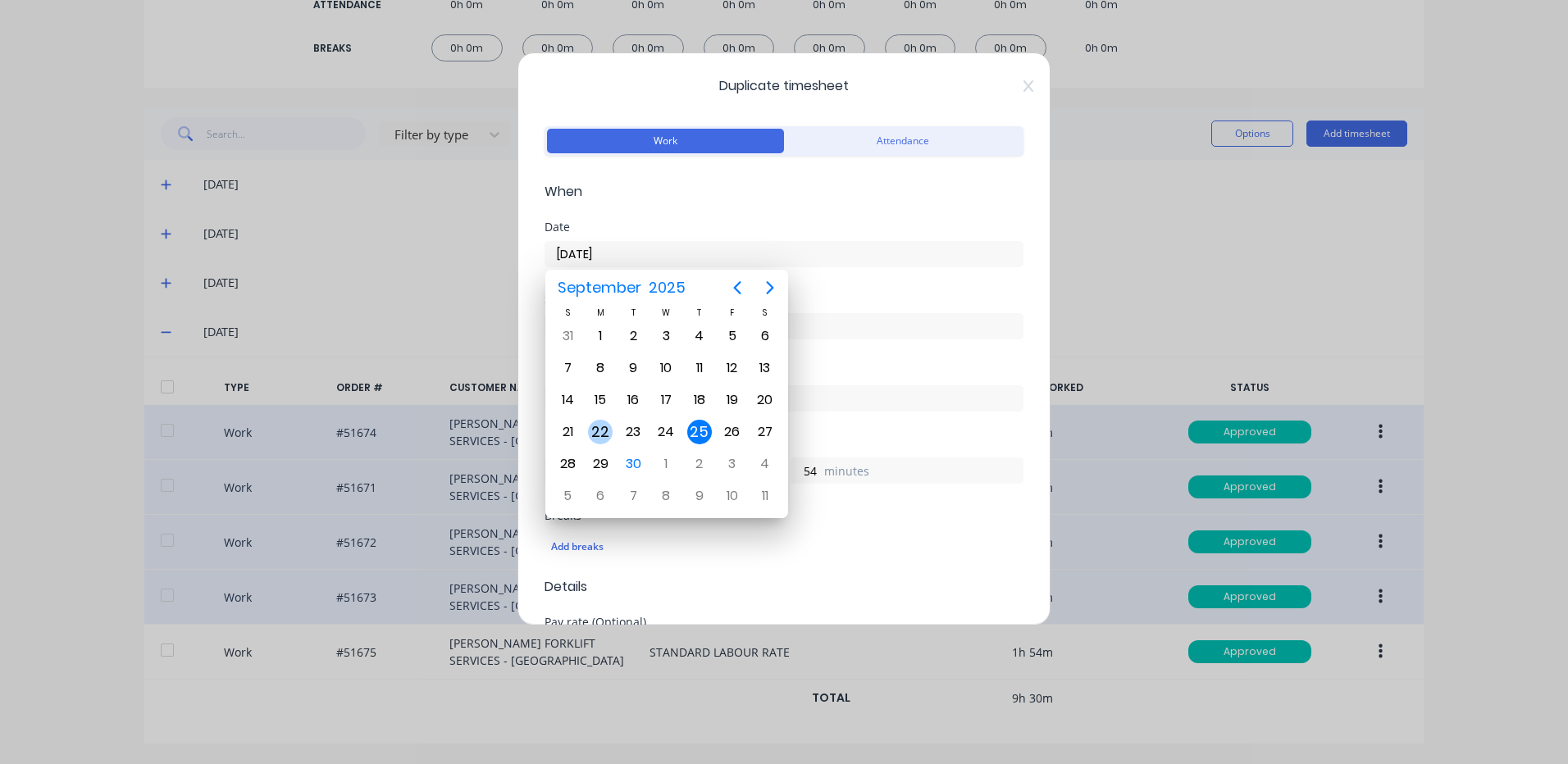
click at [602, 449] on div "29" at bounding box center [599, 463] width 33 height 31
type input "29/09/2025"
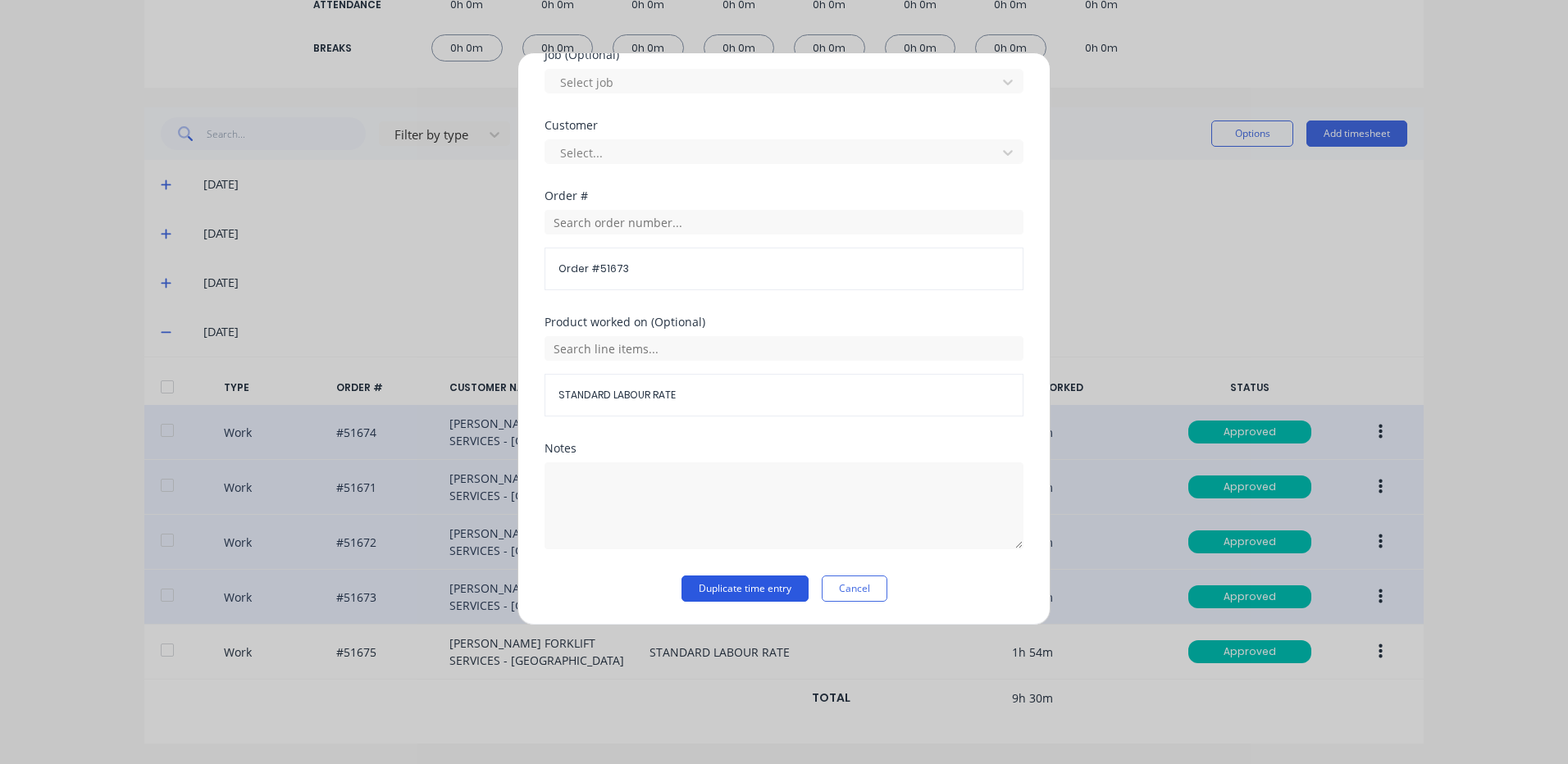
click at [714, 589] on button "Duplicate time entry" at bounding box center [745, 588] width 127 height 26
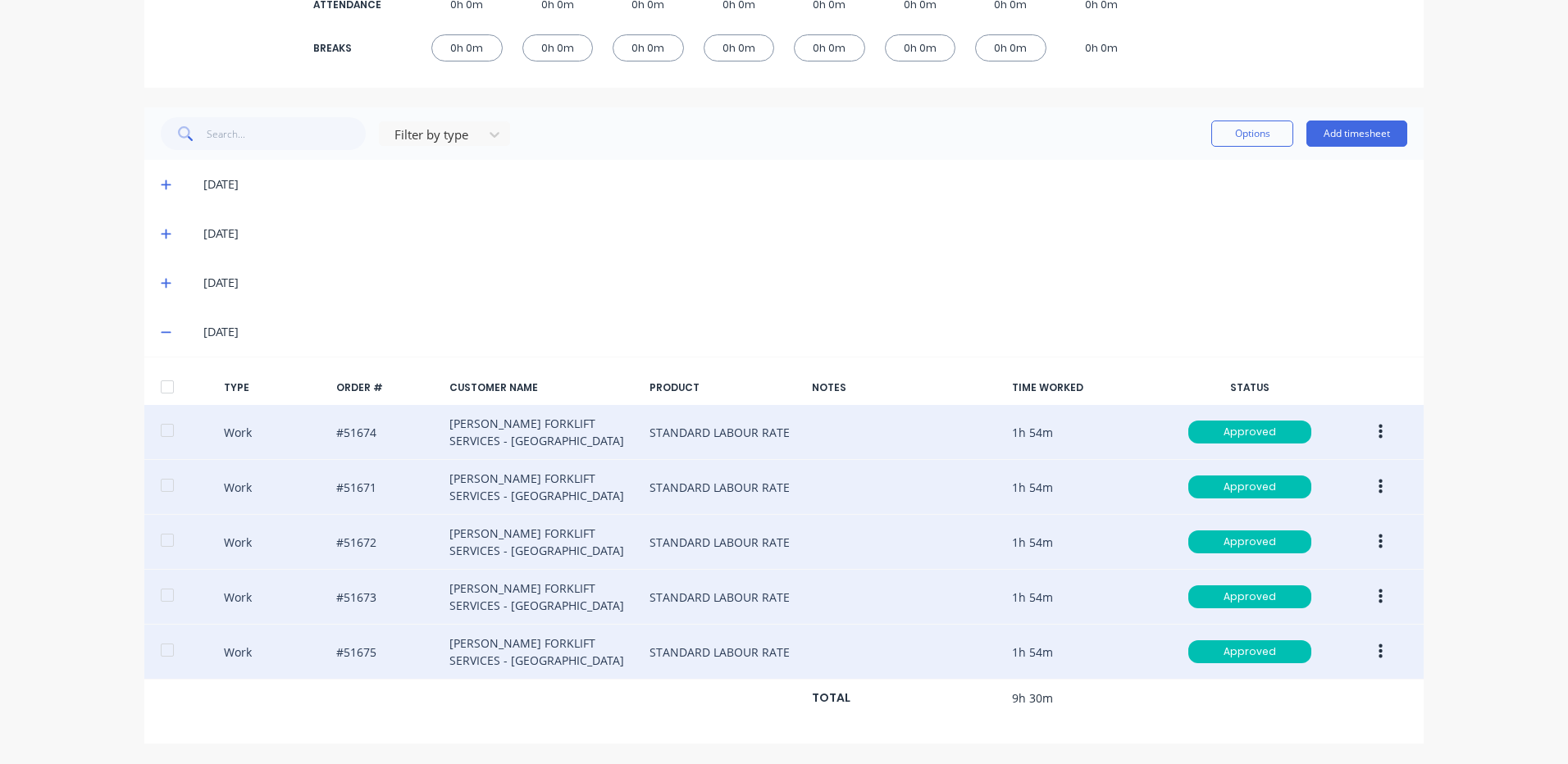
click at [1362, 649] on button "button" at bounding box center [1380, 651] width 38 height 30
click at [1316, 624] on div "Duplicate" at bounding box center [1321, 623] width 126 height 24
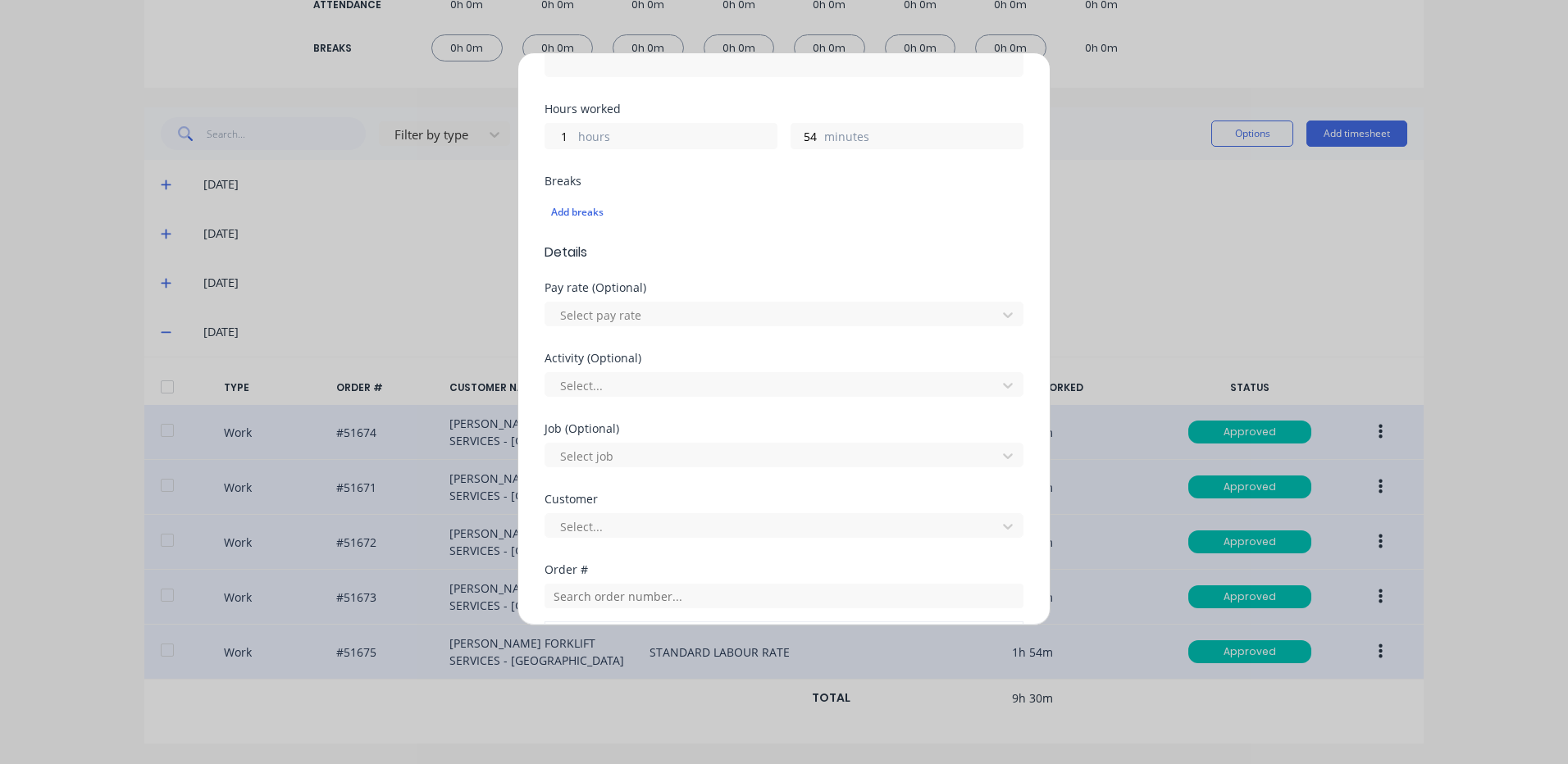
scroll to position [52, 0]
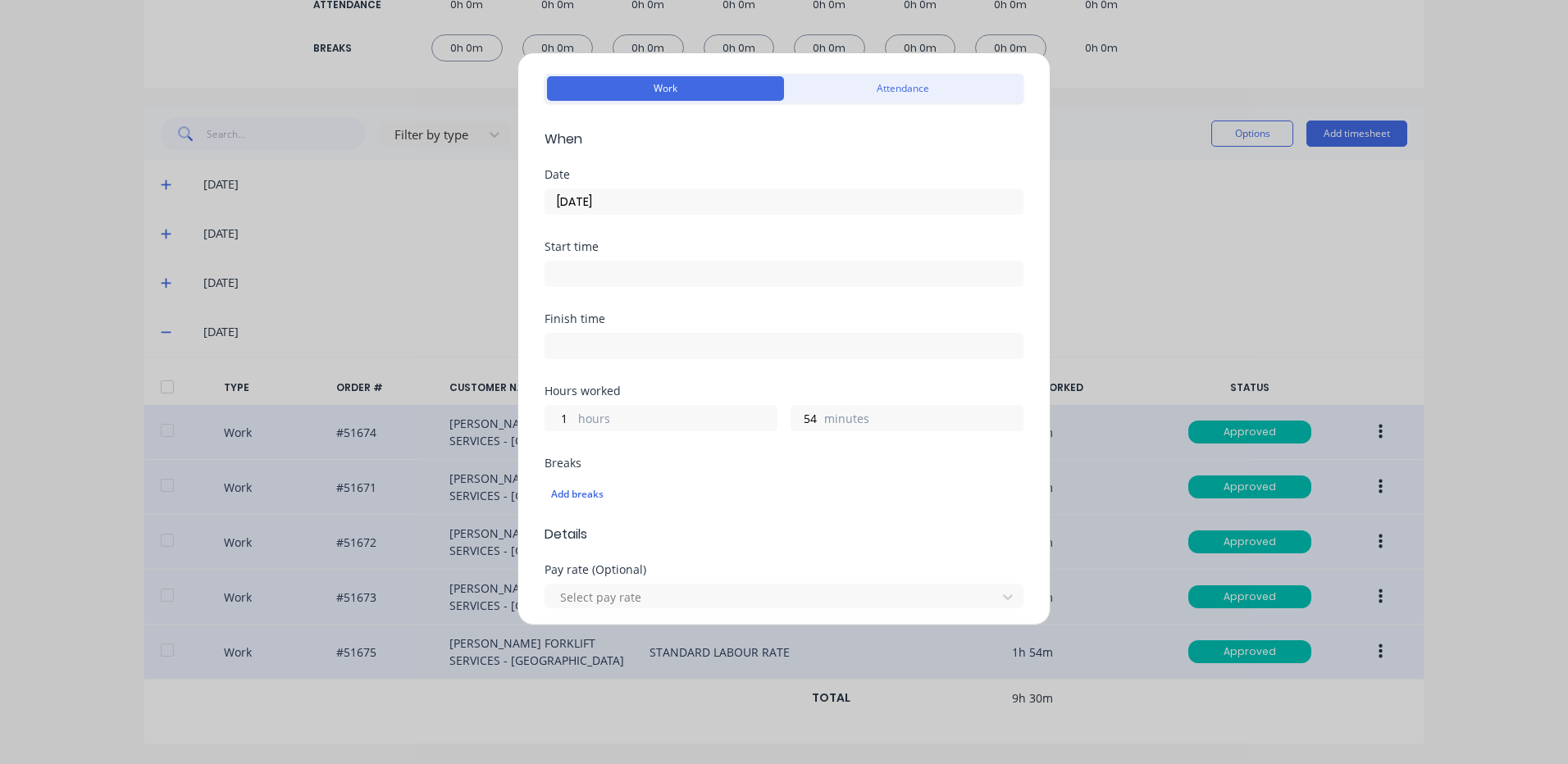
click at [670, 206] on input "25/09/2025" at bounding box center [784, 201] width 477 height 24
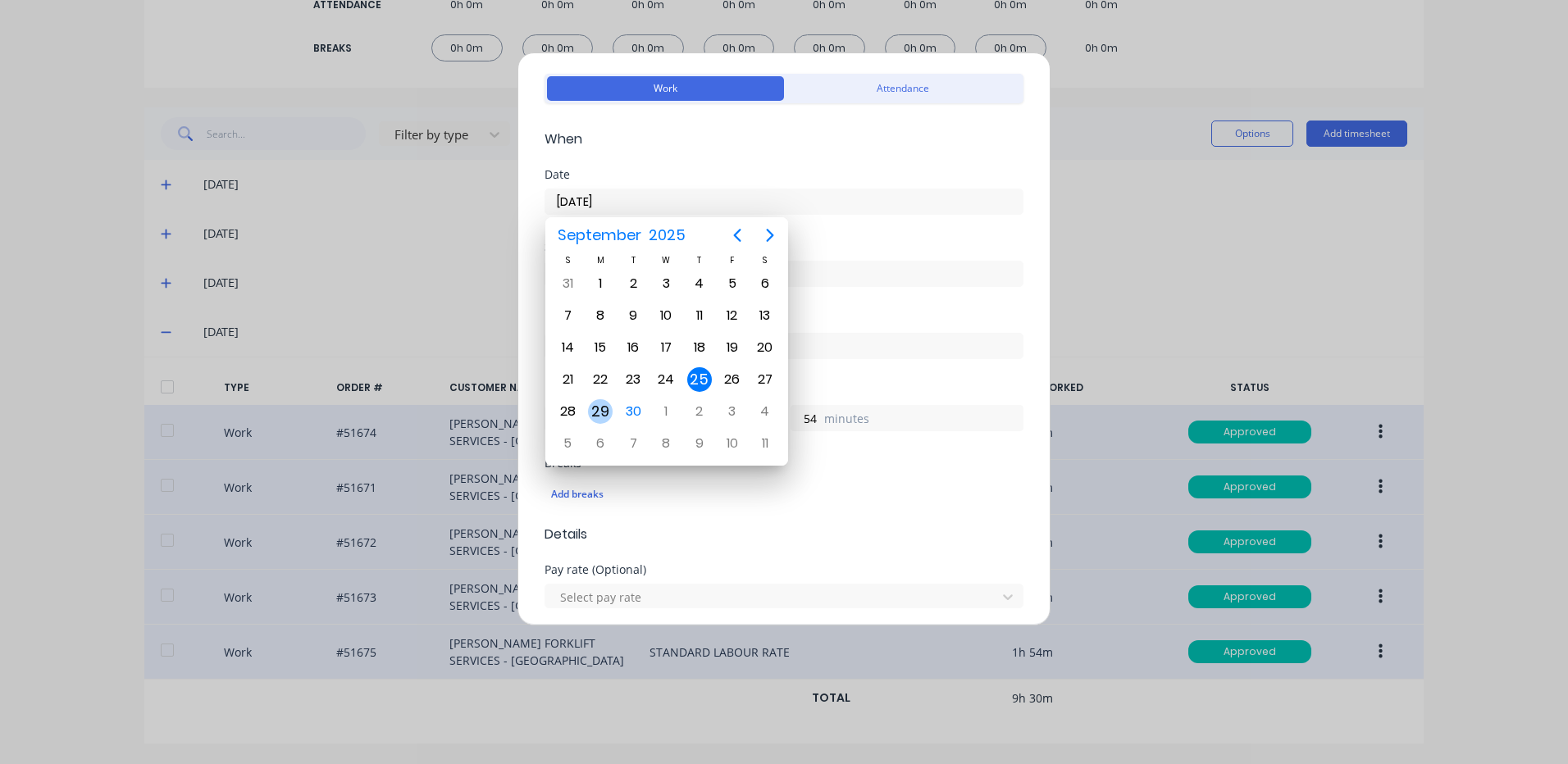
click at [606, 410] on div "29" at bounding box center [600, 411] width 24 height 24
type input "29/09/2025"
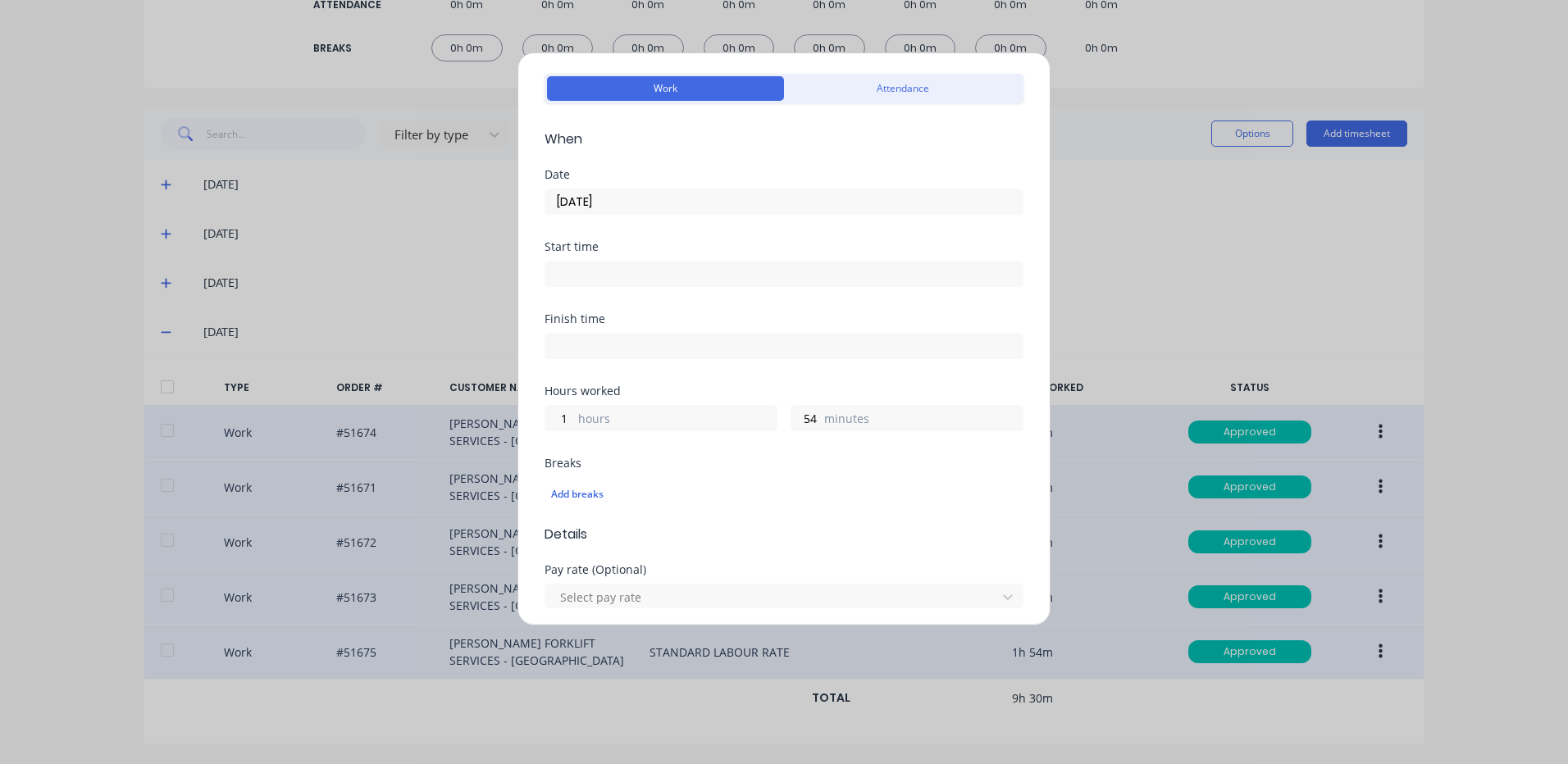
scroll to position [708, 0]
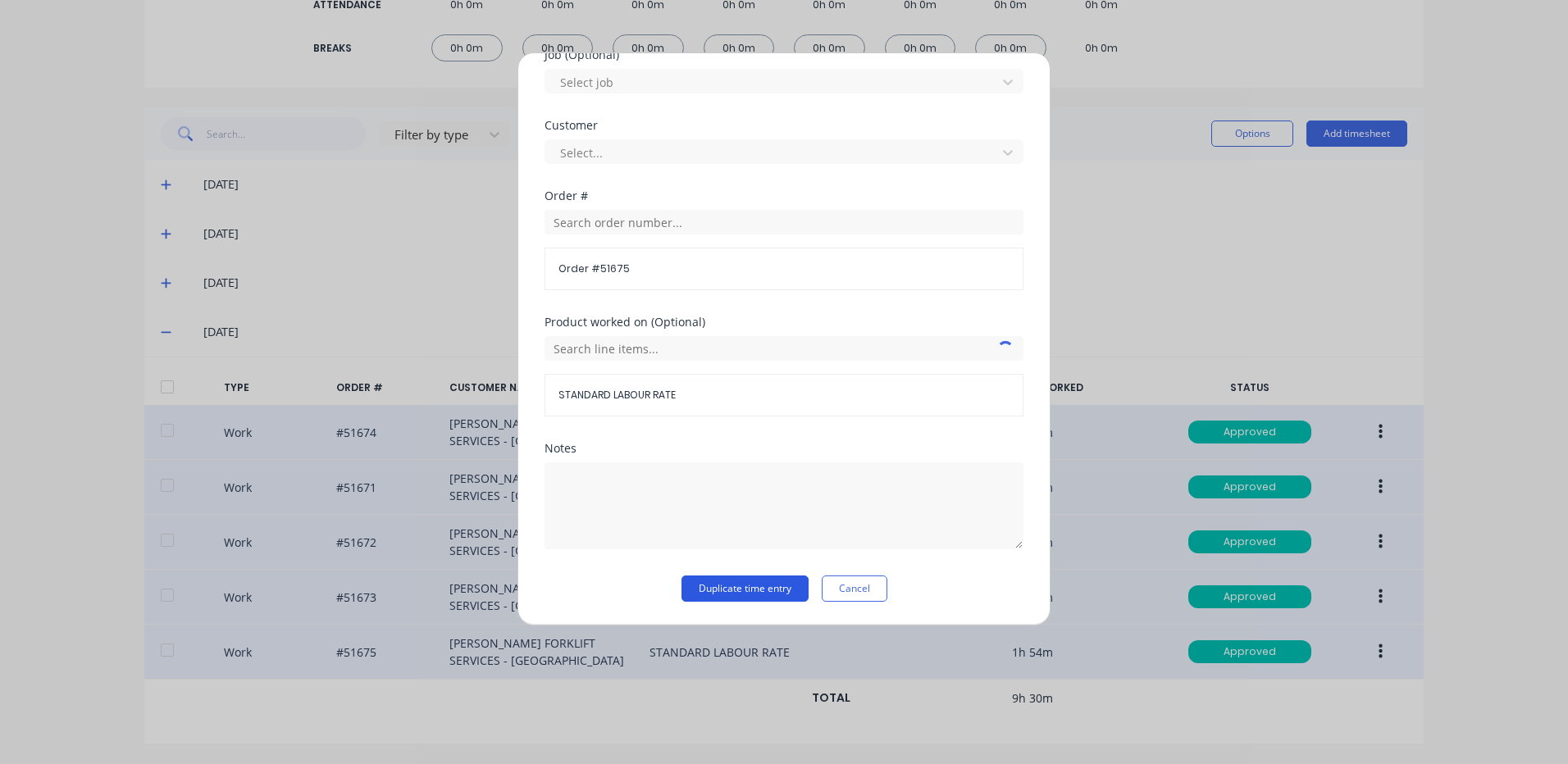
click at [755, 576] on button "Duplicate time entry" at bounding box center [745, 588] width 127 height 26
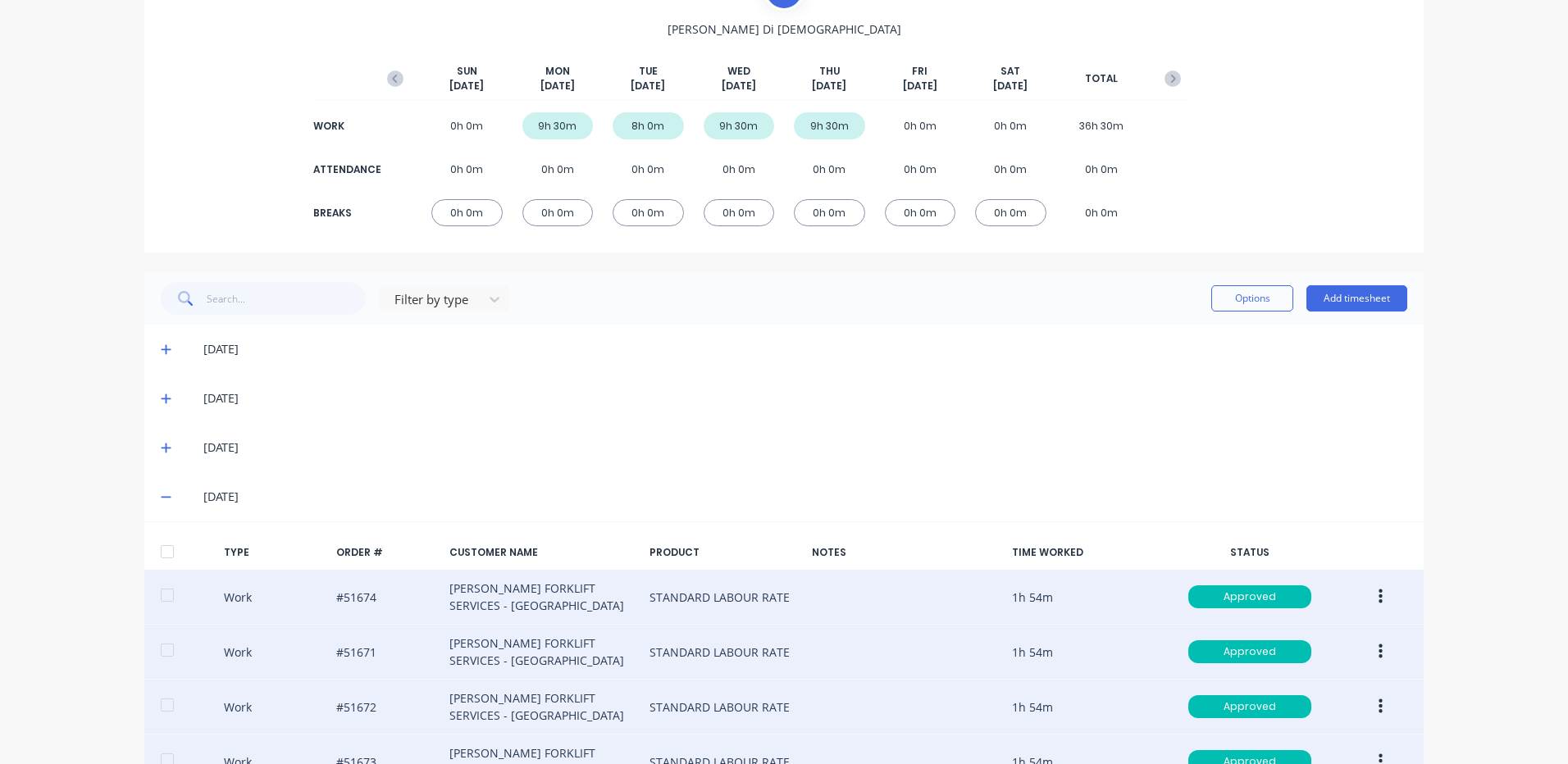
scroll to position [0, 0]
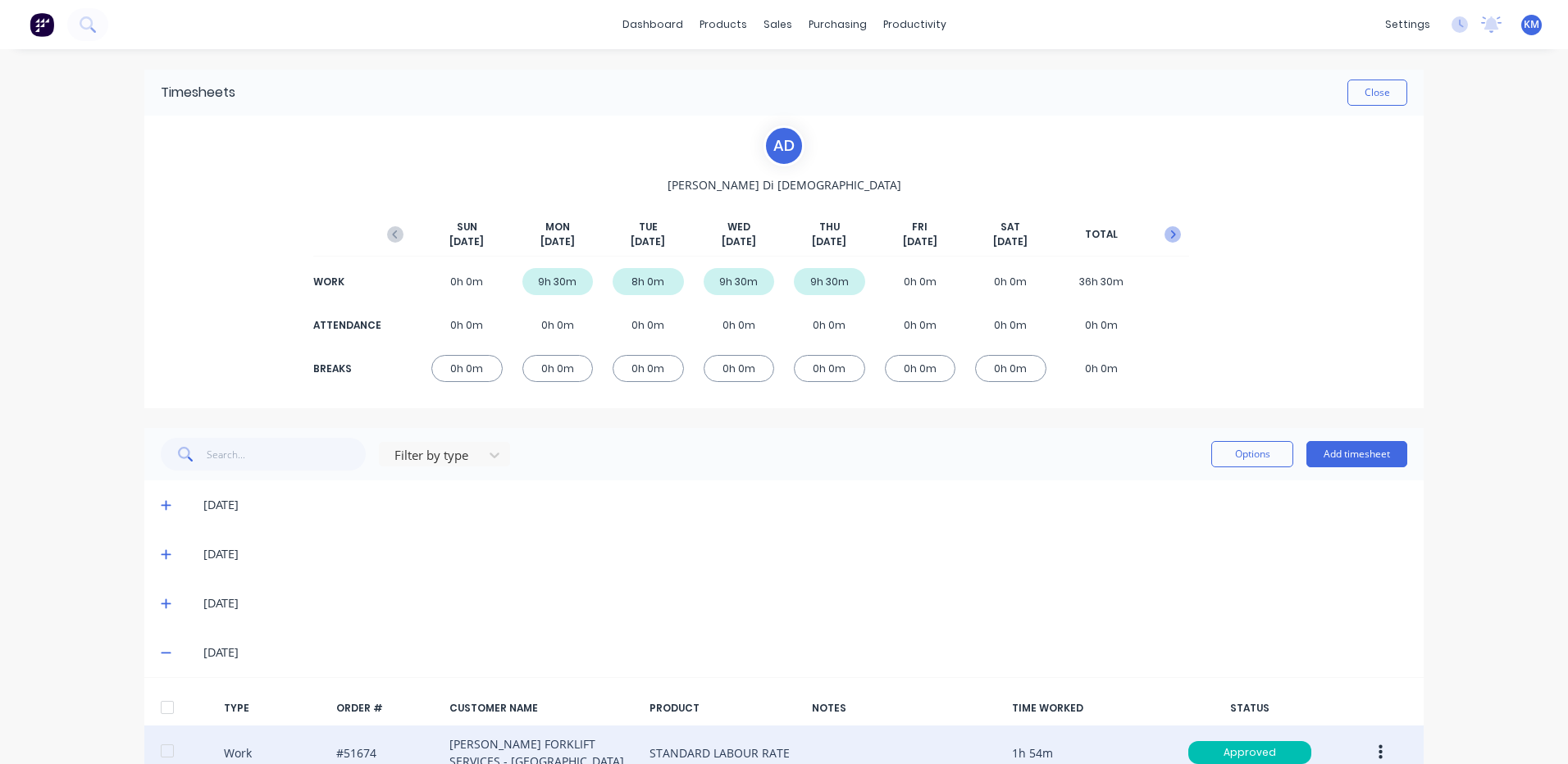
click at [1167, 230] on icon "button" at bounding box center [1173, 235] width 17 height 17
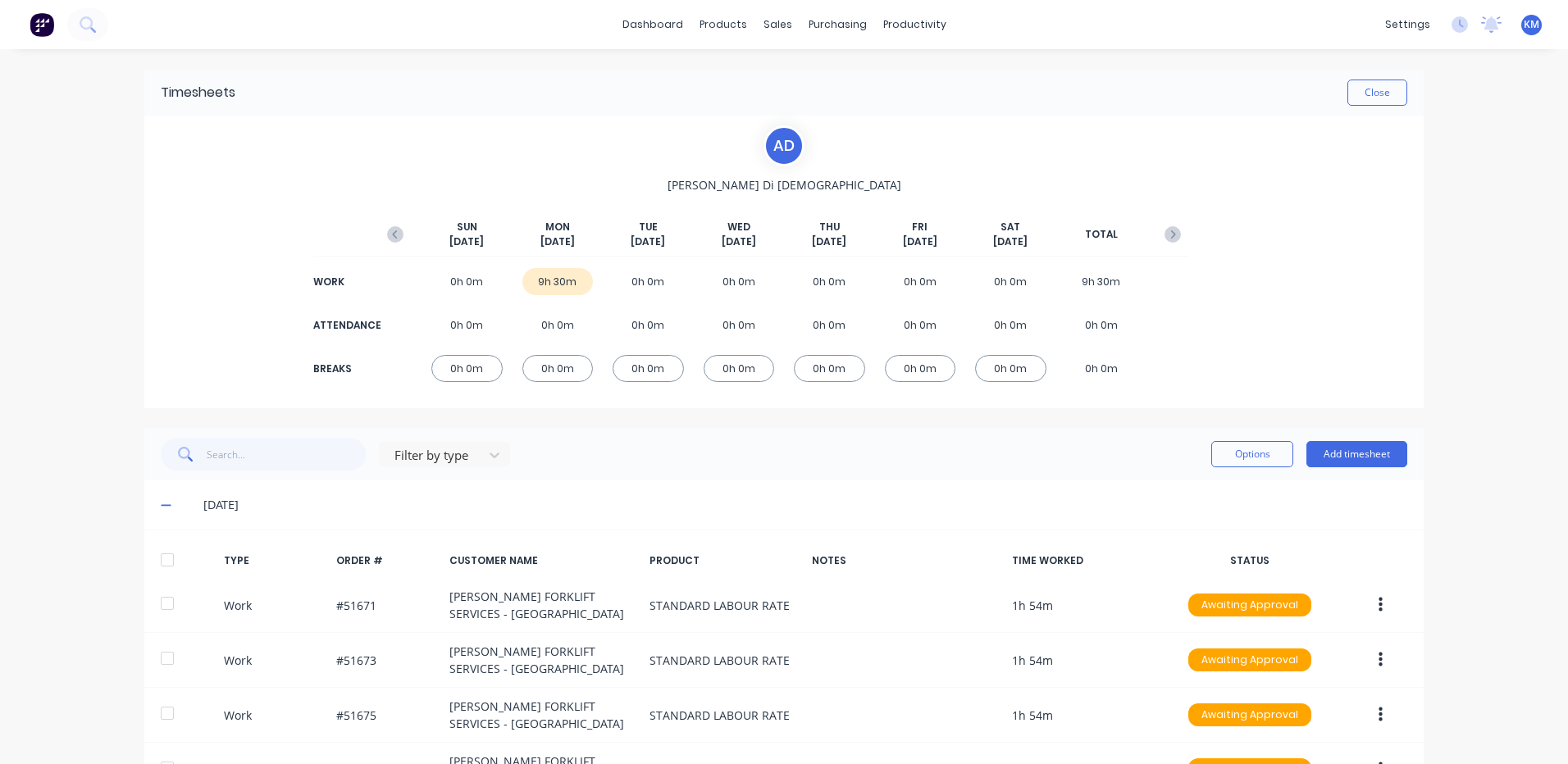
scroll to position [173, 0]
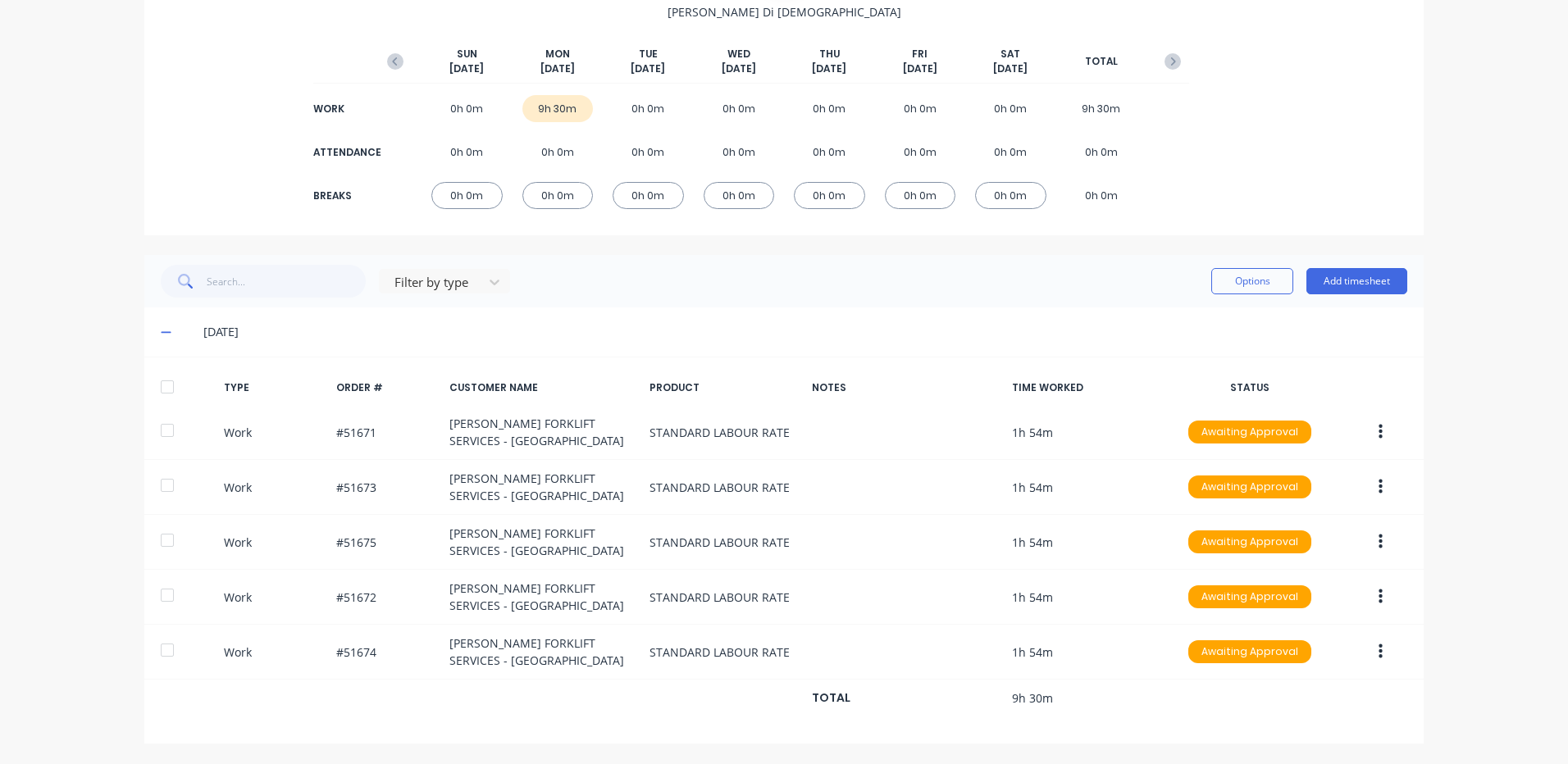
click at [168, 379] on div at bounding box center [167, 387] width 33 height 33
click at [1216, 284] on button "Options" at bounding box center [1252, 281] width 82 height 26
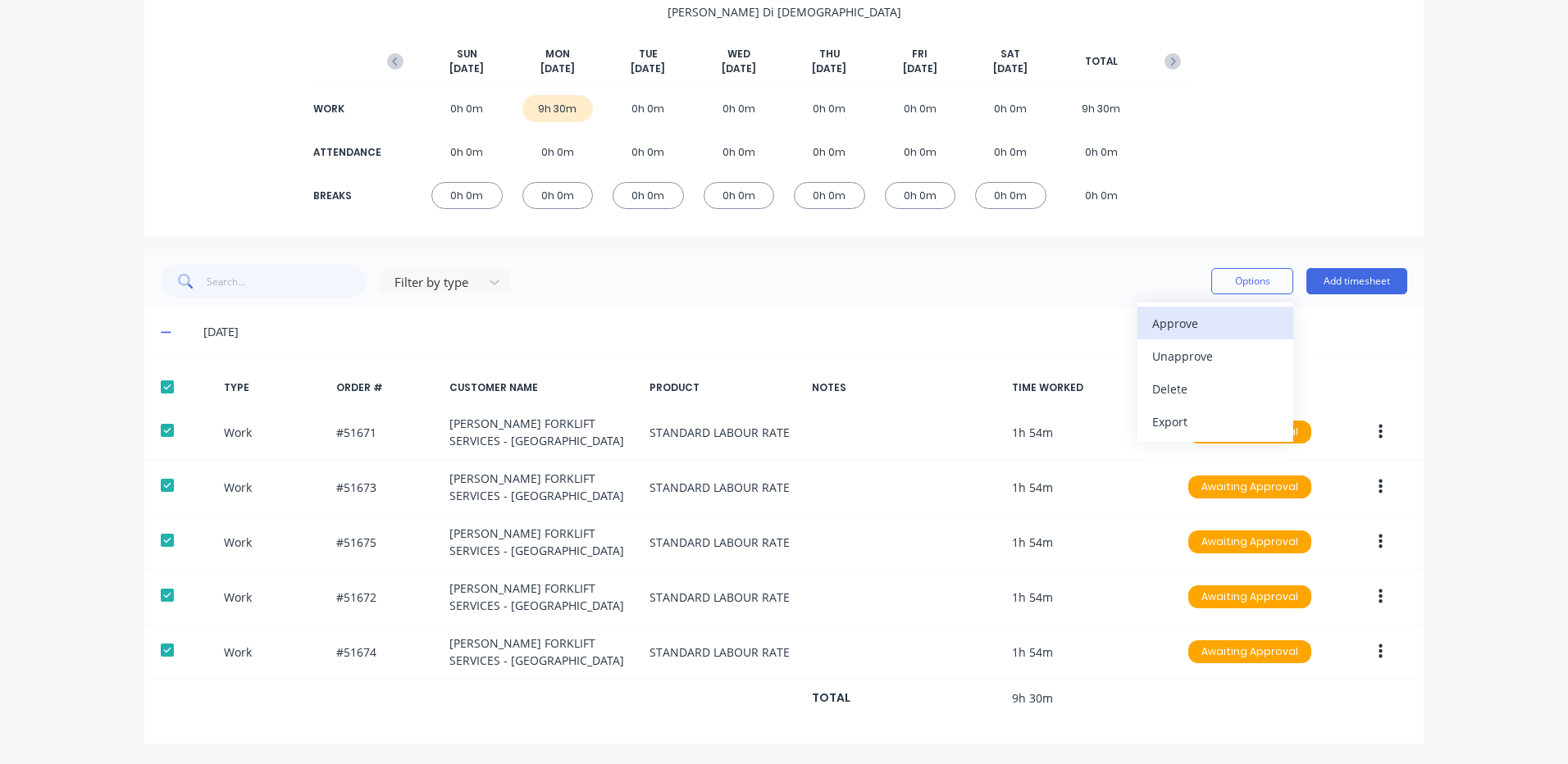
click at [1204, 328] on div "Approve" at bounding box center [1215, 323] width 126 height 24
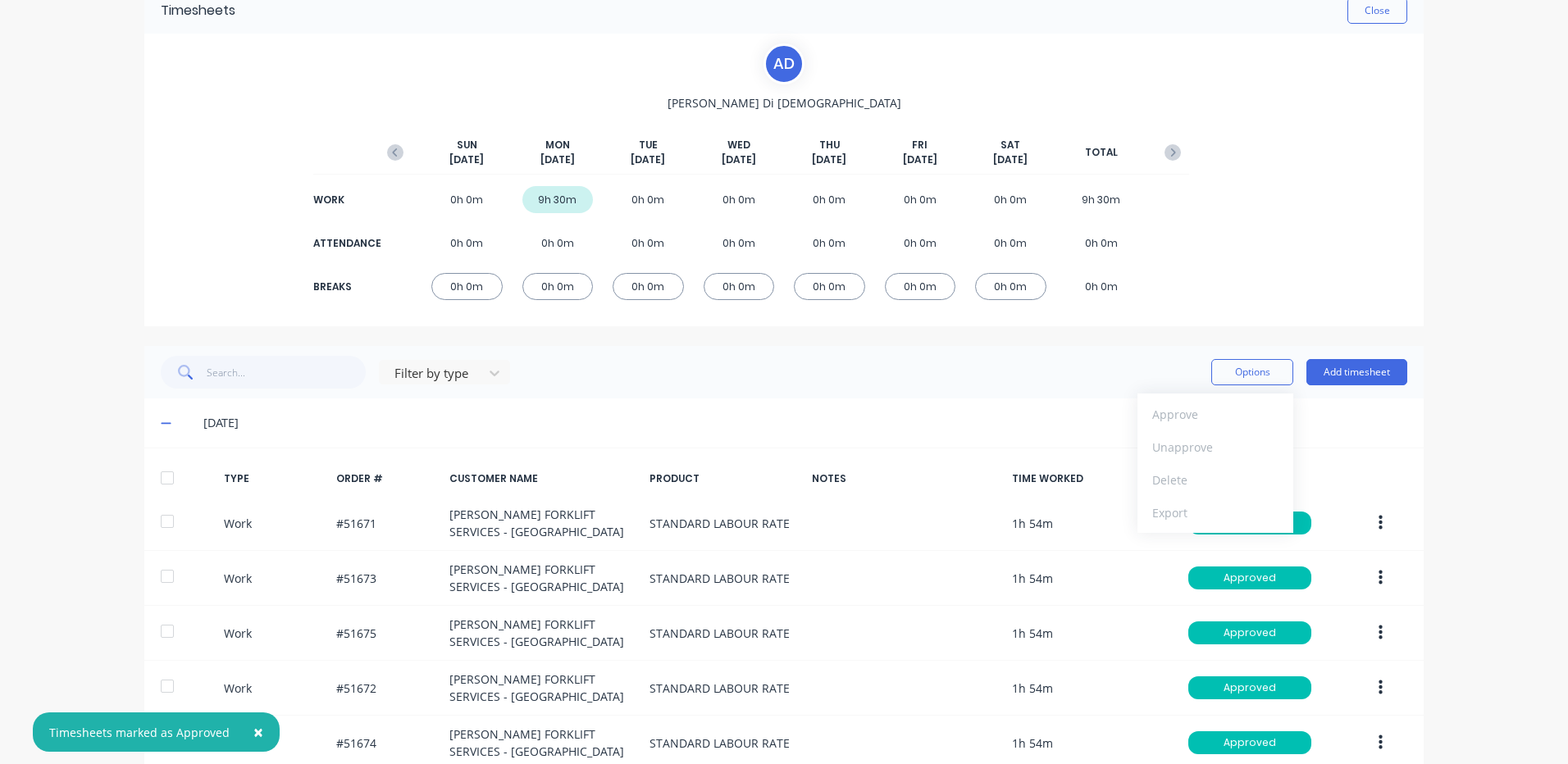
scroll to position [0, 0]
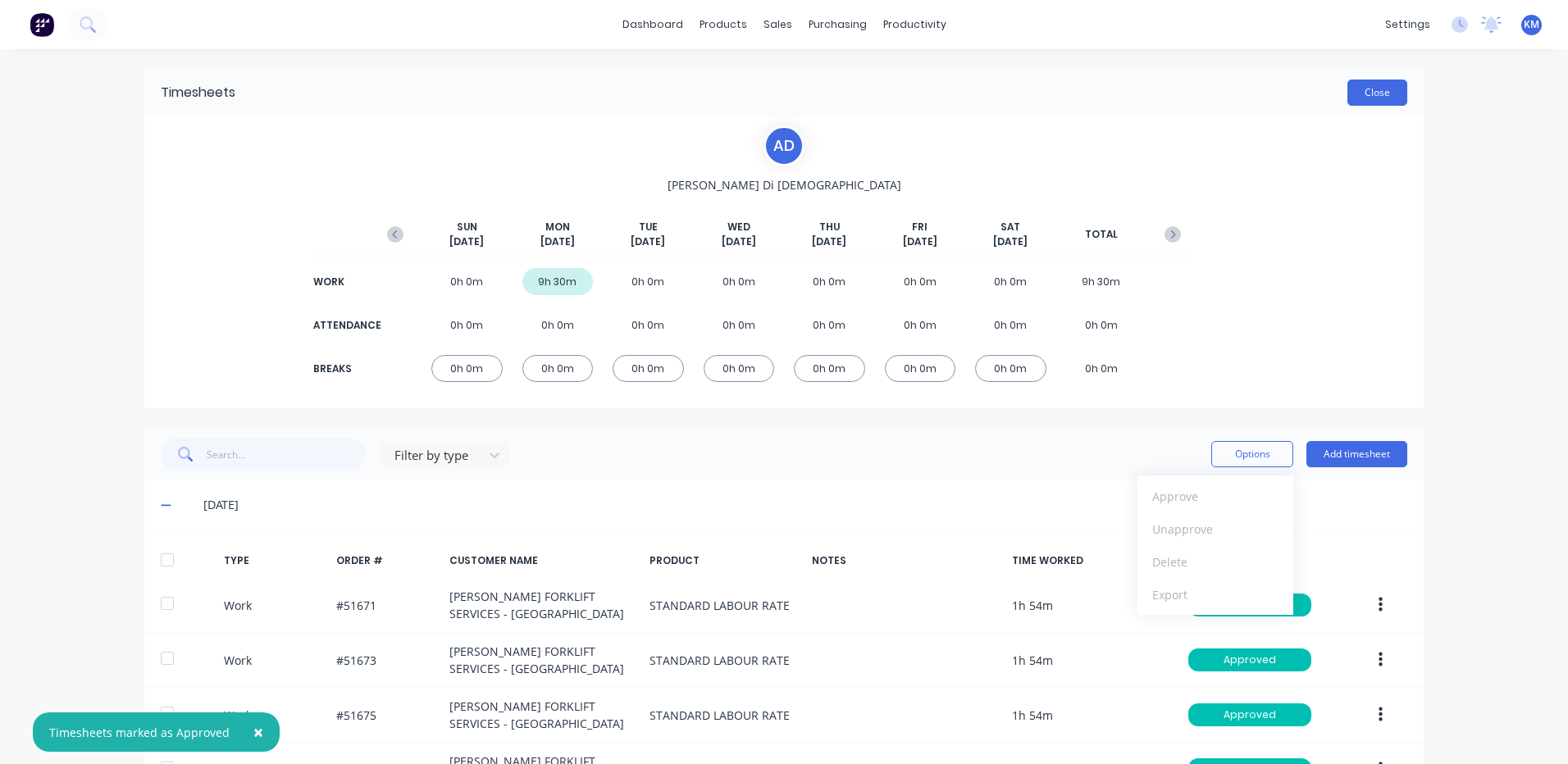
click at [1376, 90] on button "Close" at bounding box center [1377, 92] width 60 height 26
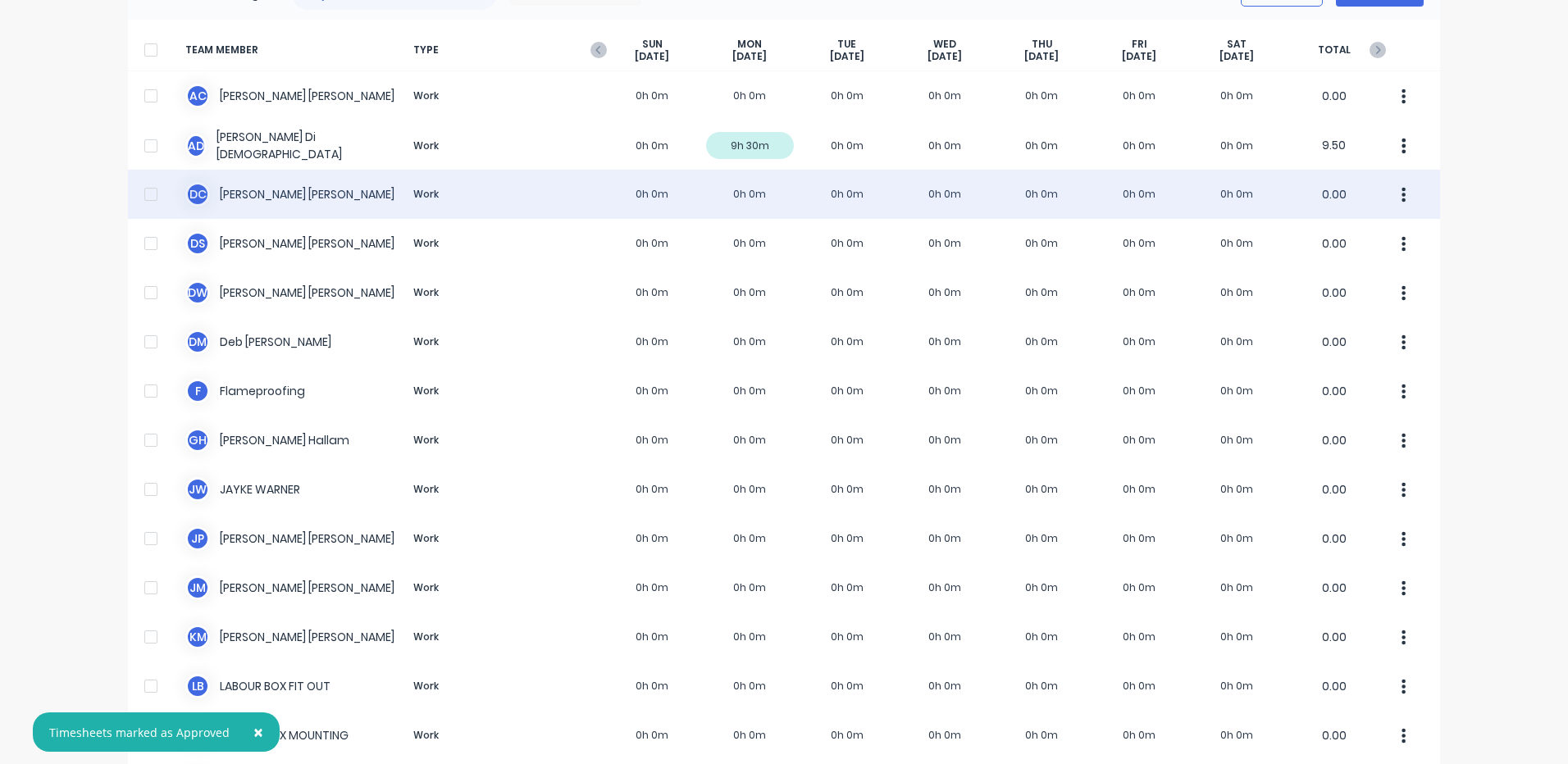
scroll to position [410, 0]
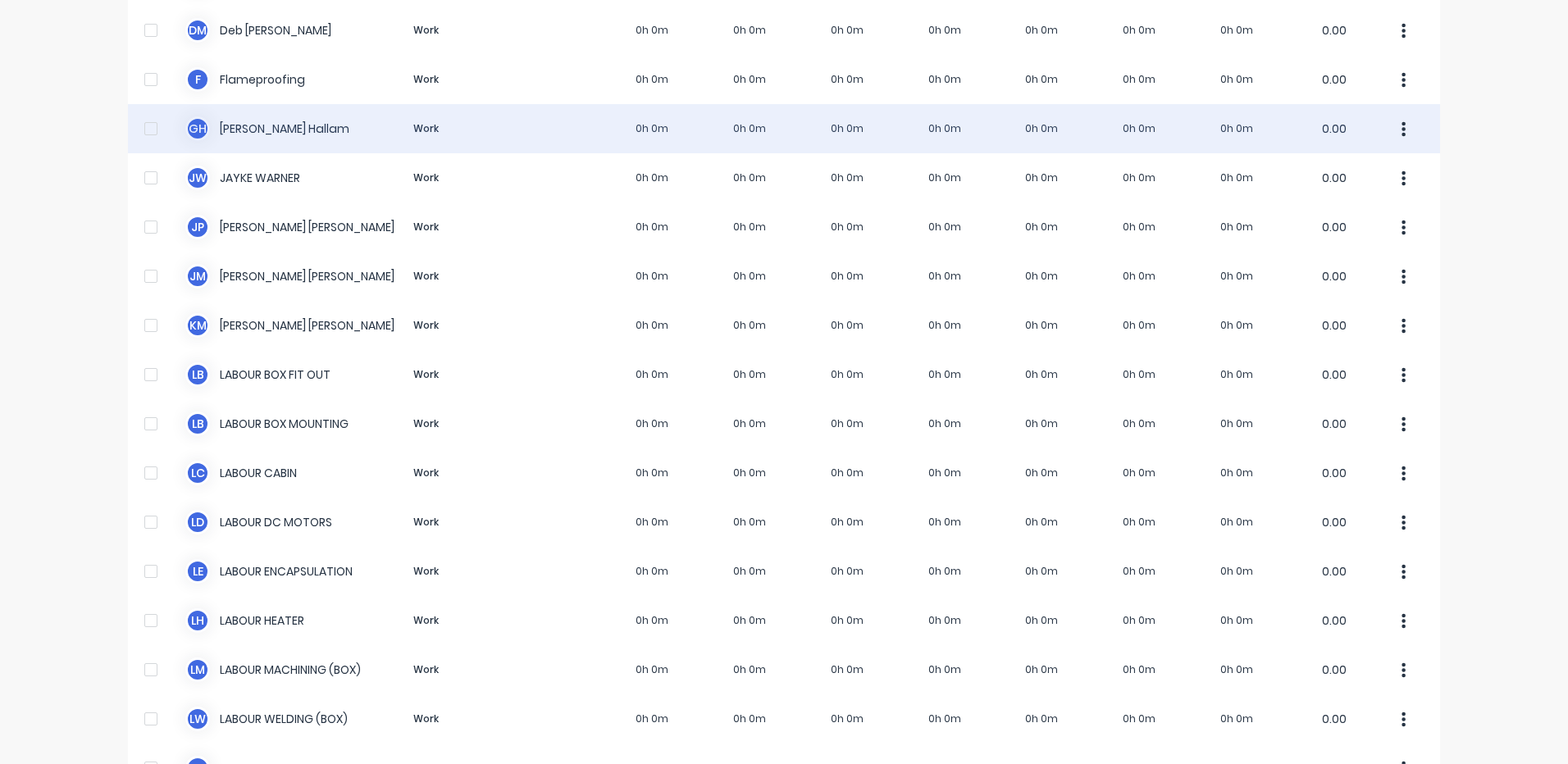
click at [596, 141] on div "G H Geoff Hallam Work 0h 0m 0h 0m 0h 0m 0h 0m 0h 0m 0h 0m 0h 0m 0.00" at bounding box center [783, 129] width 1312 height 49
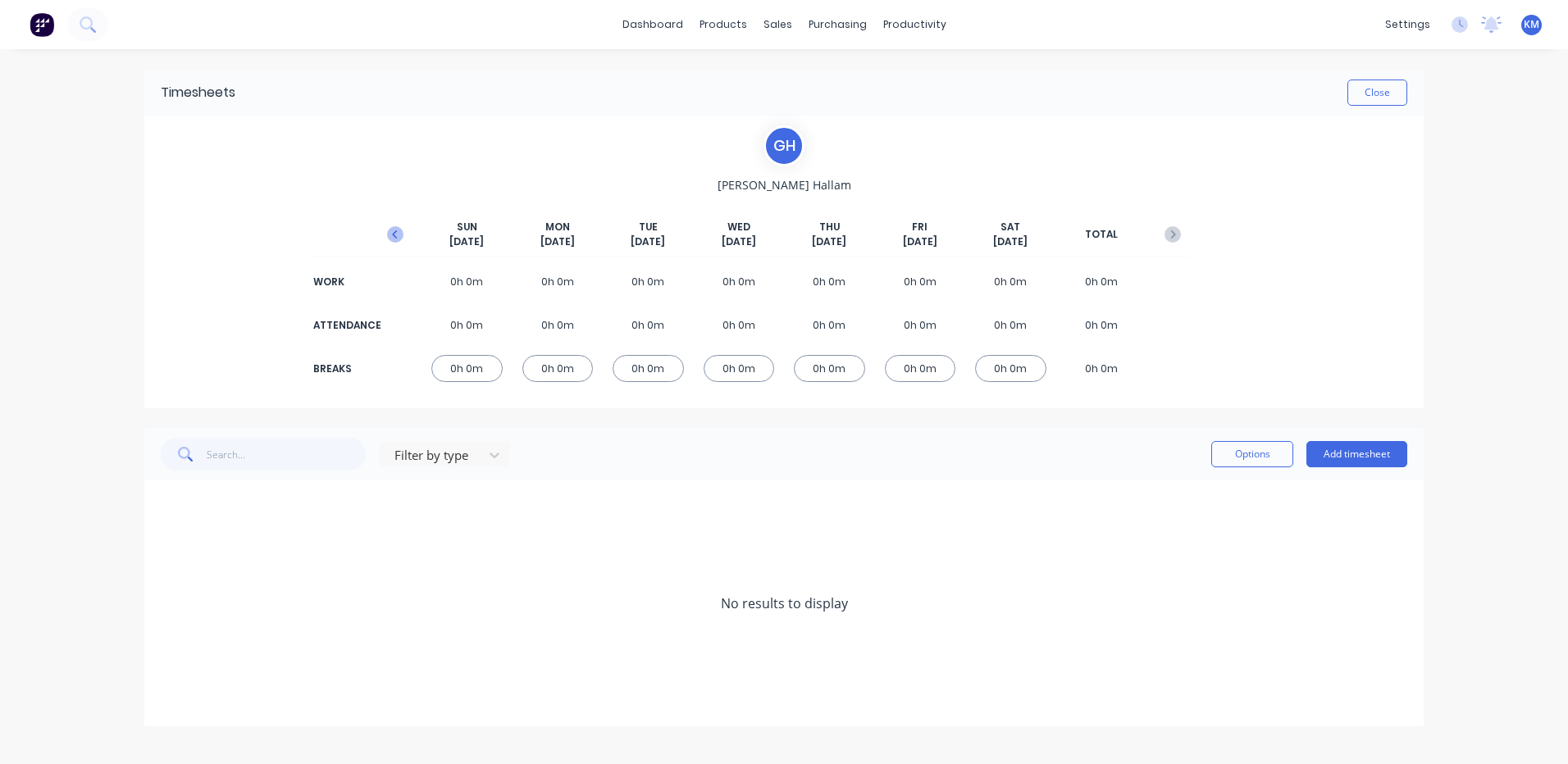
click at [395, 237] on icon "button" at bounding box center [393, 234] width 5 height 8
click at [172, 553] on span at bounding box center [169, 554] width 17 height 17
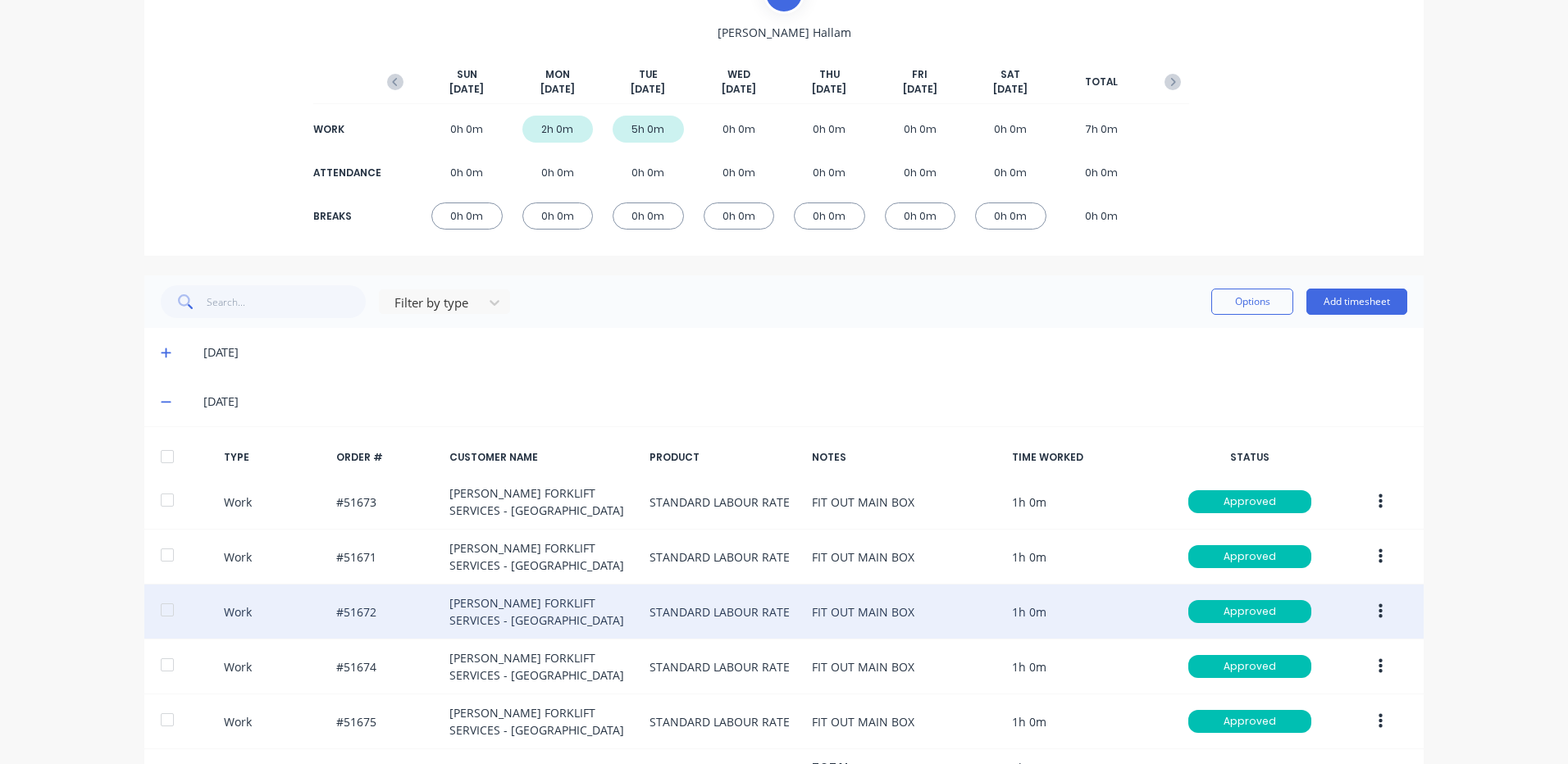
scroll to position [222, 0]
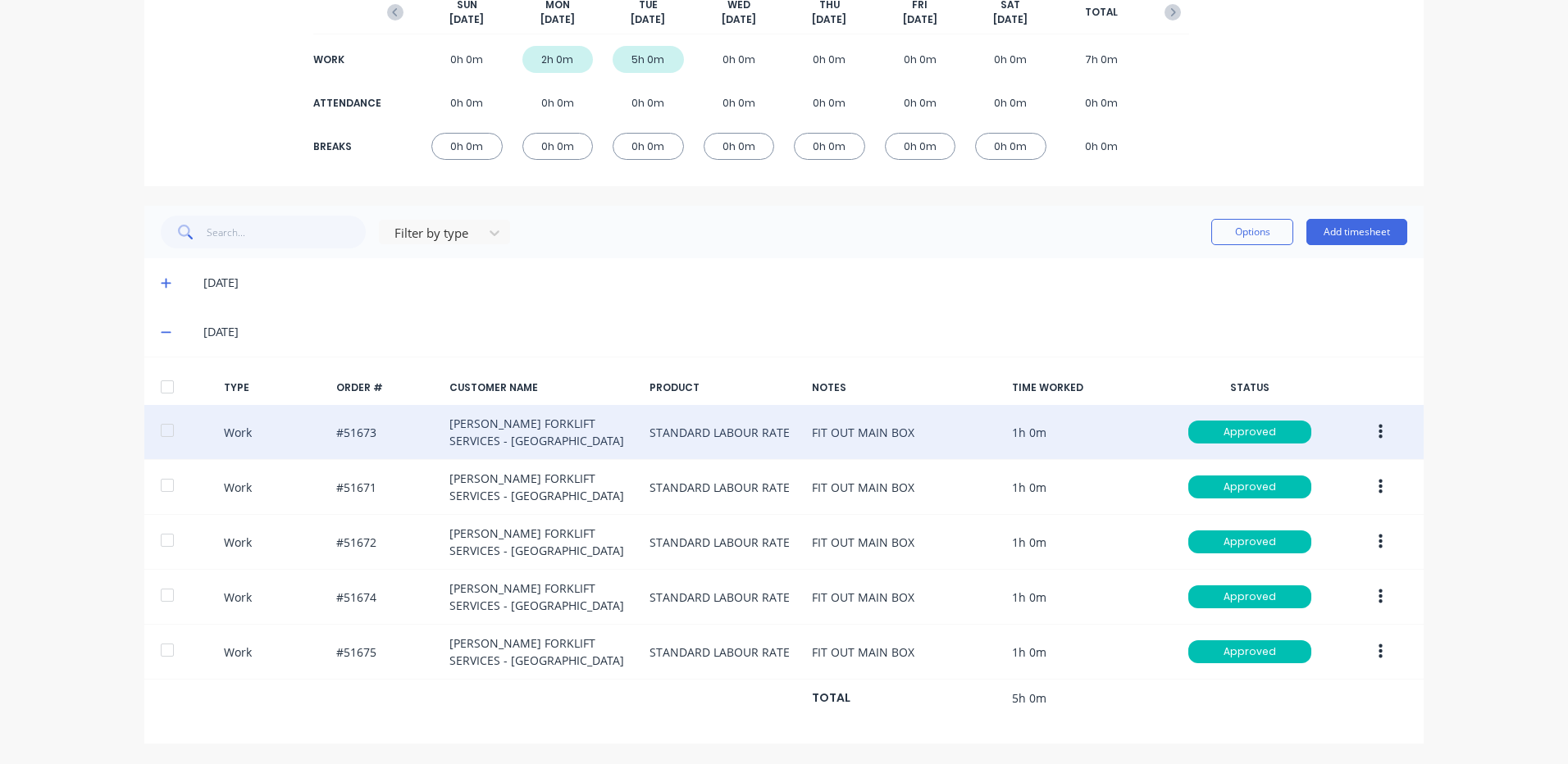
click at [1371, 430] on button "button" at bounding box center [1380, 432] width 38 height 30
click at [1342, 404] on div "Duplicate" at bounding box center [1321, 403] width 126 height 24
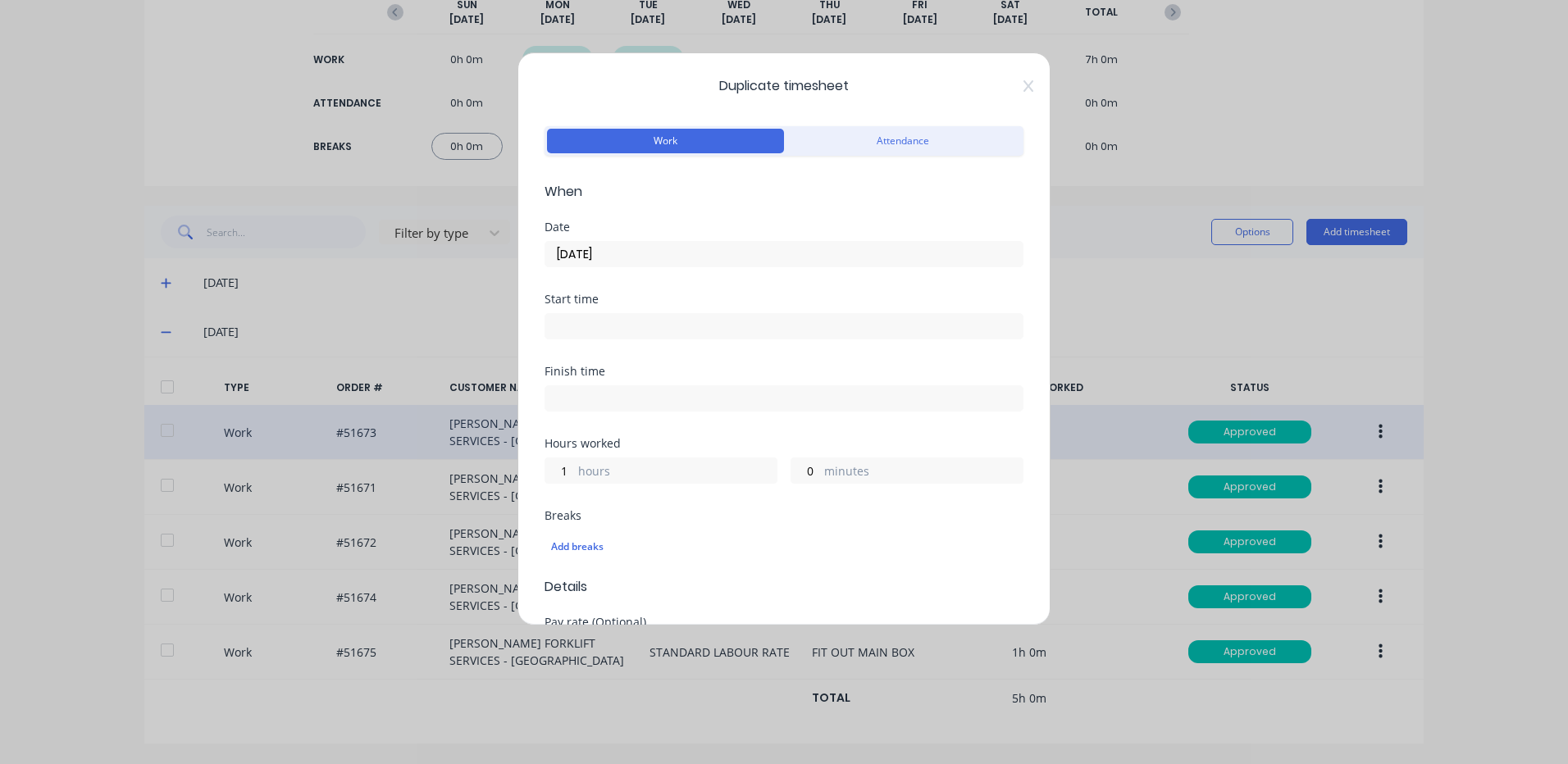
click at [624, 253] on input "23/09/2025" at bounding box center [784, 253] width 477 height 24
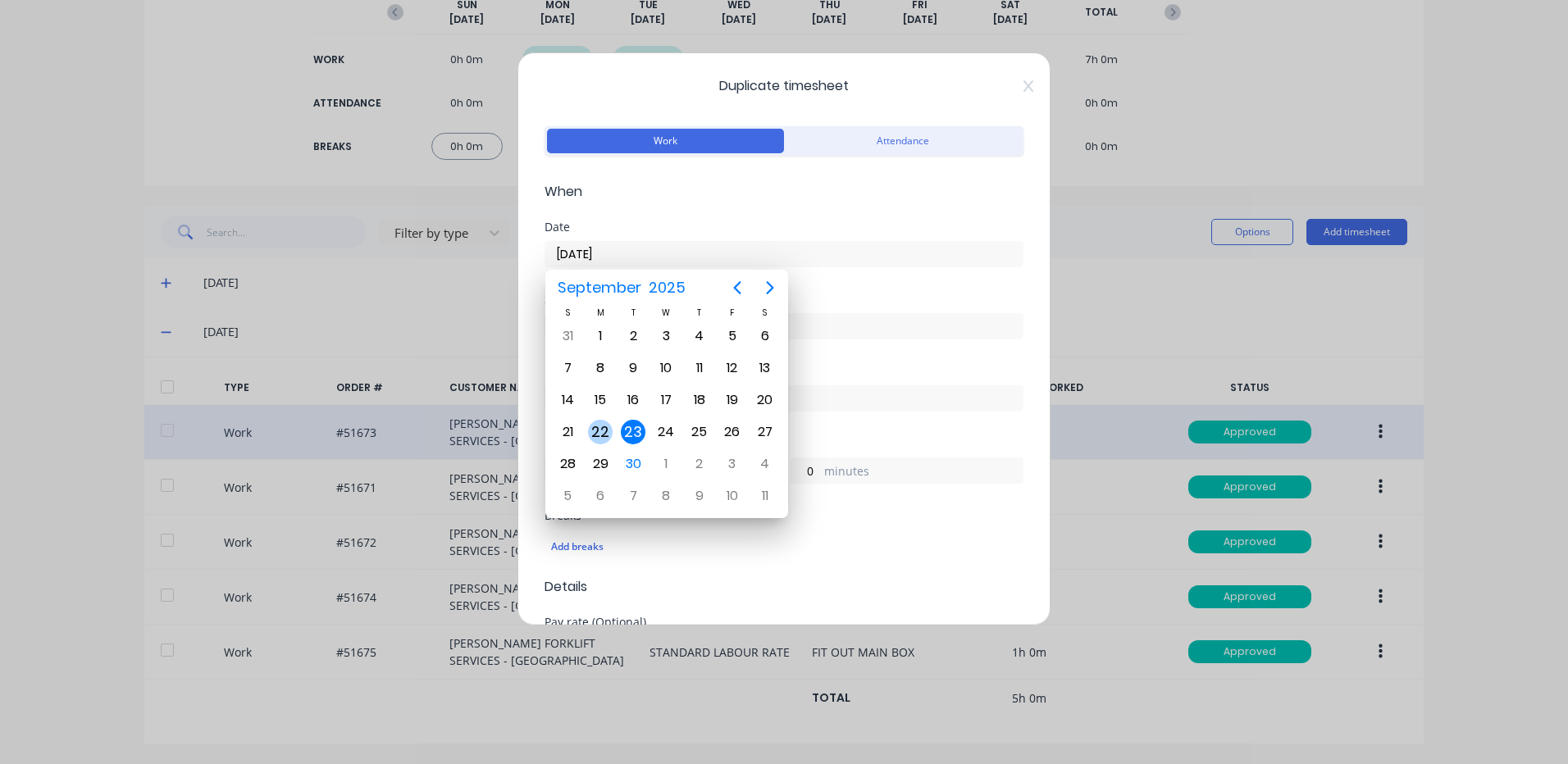
click at [616, 427] on div "22" at bounding box center [599, 431] width 33 height 31
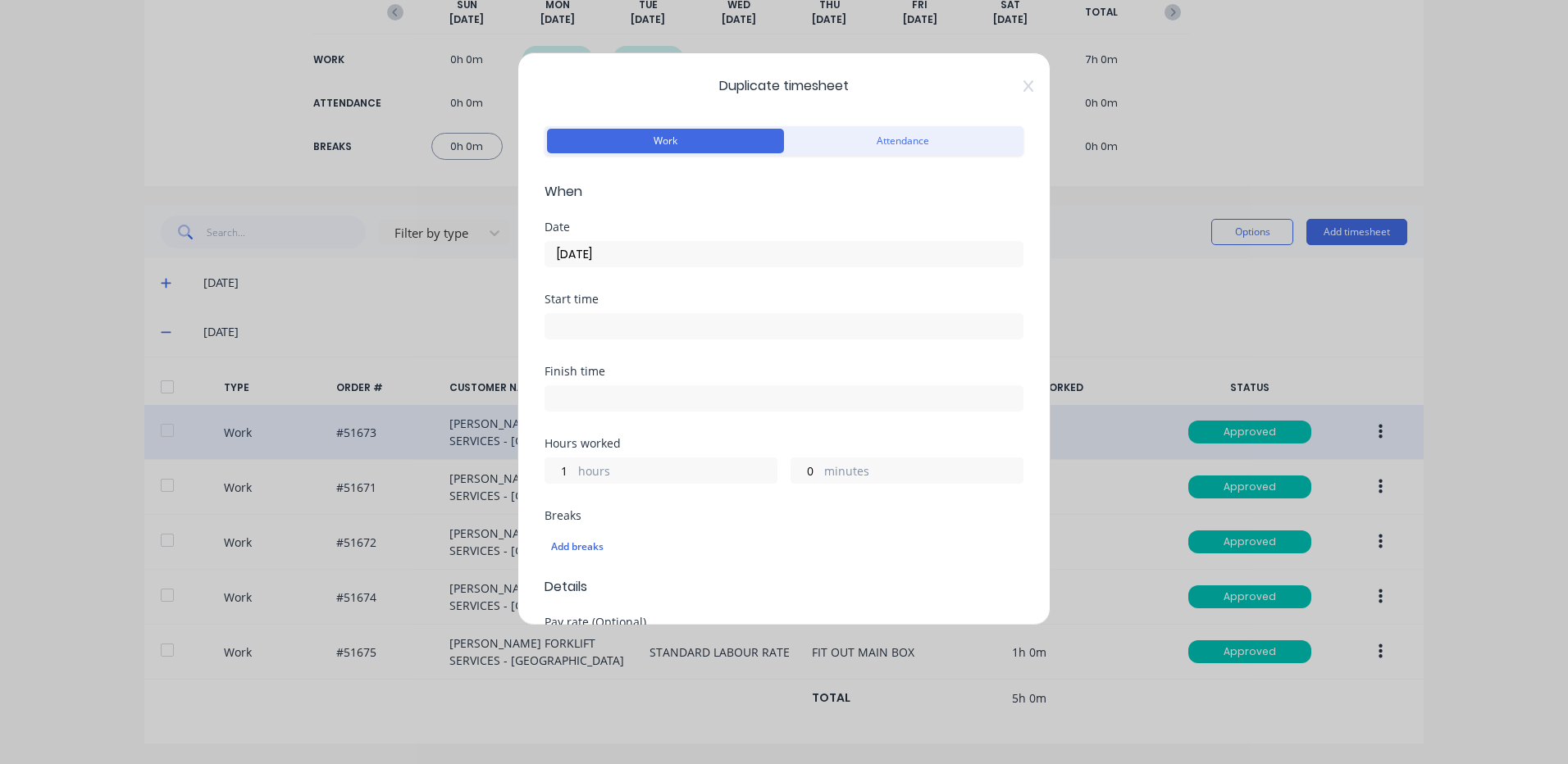
click at [656, 255] on input "22/09/2025" at bounding box center [784, 253] width 477 height 24
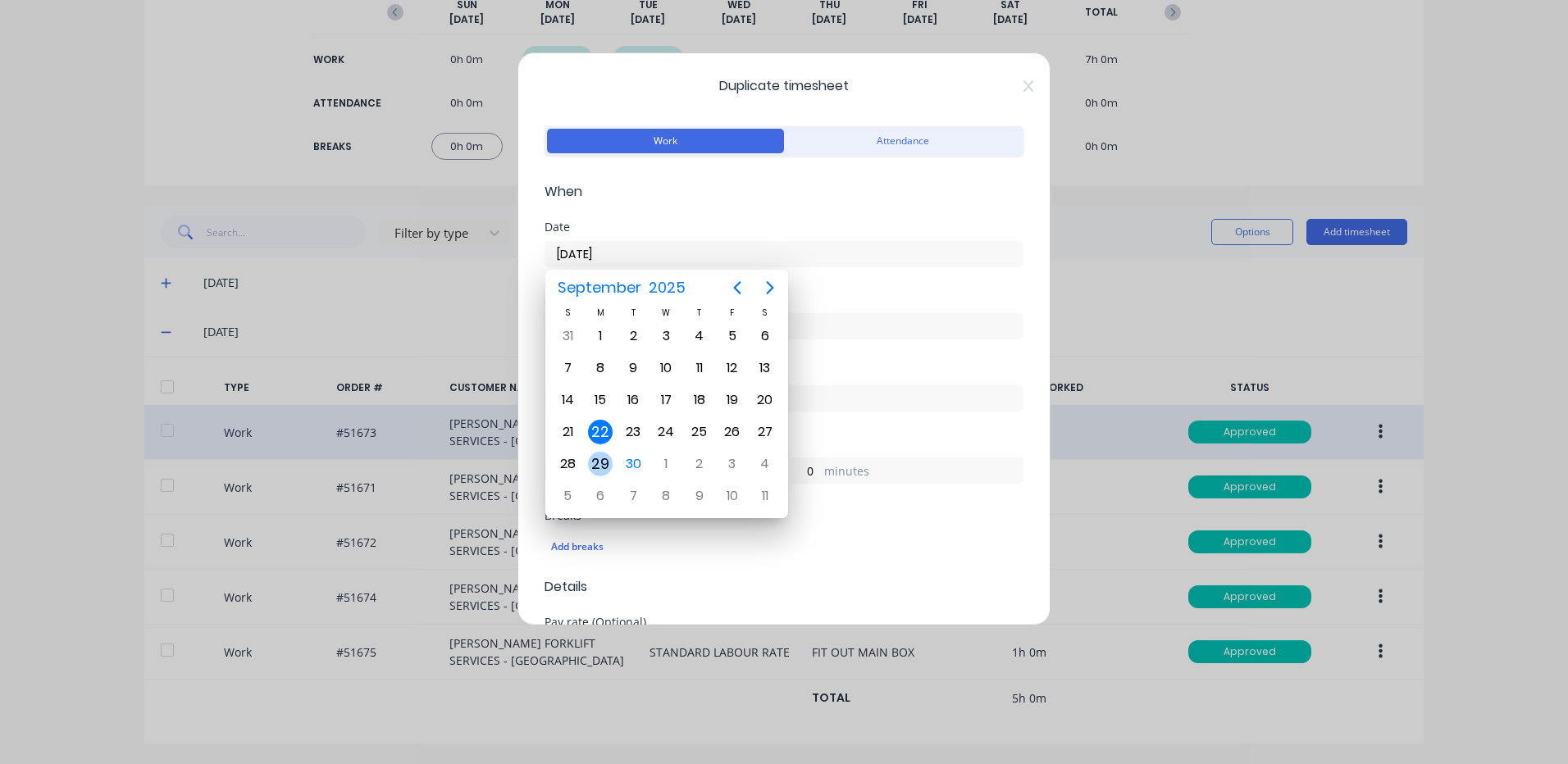
click at [610, 457] on div "29" at bounding box center [600, 464] width 24 height 24
type input "29/09/2025"
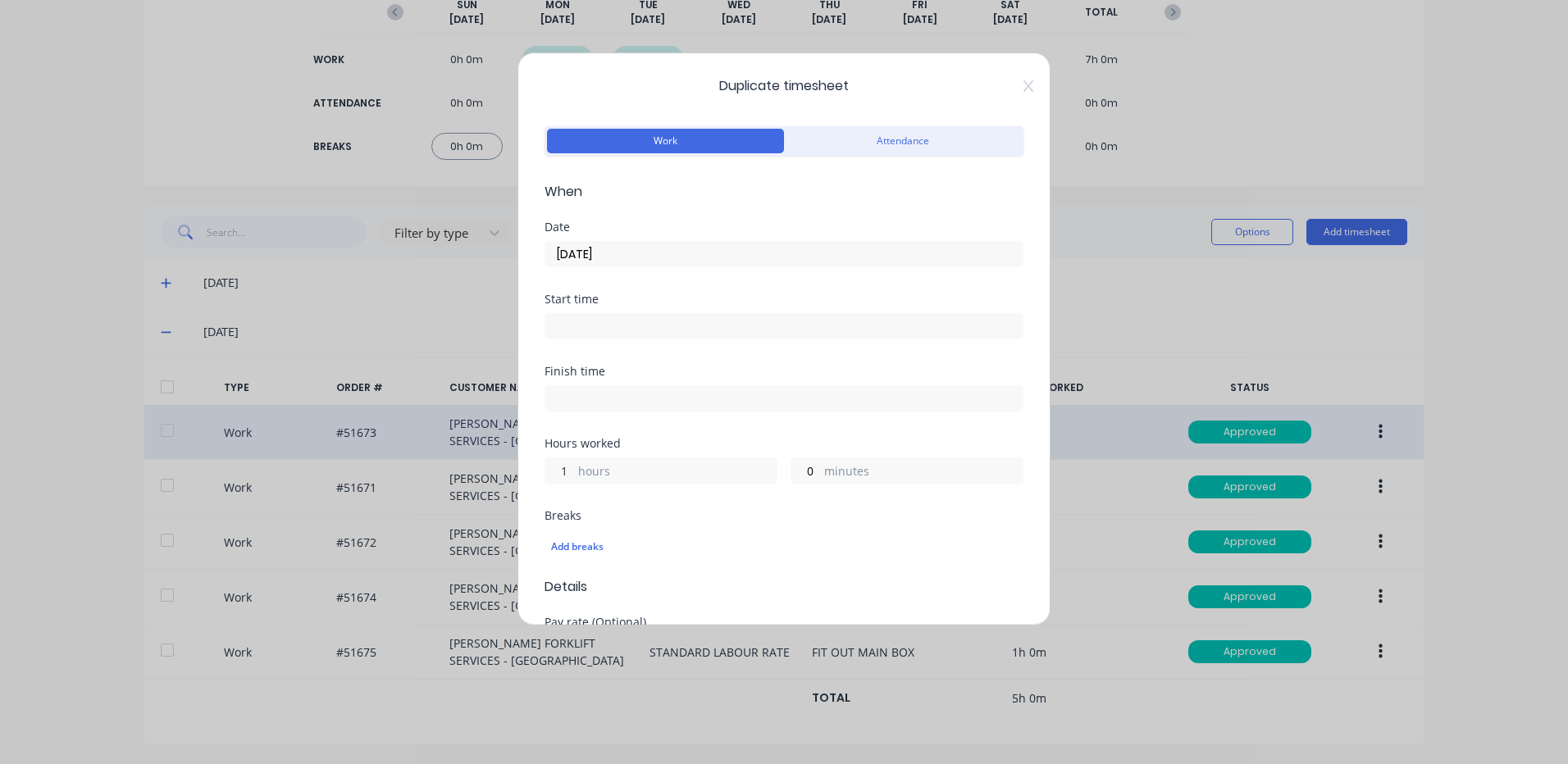
click at [567, 471] on input "1" at bounding box center [559, 471] width 29 height 24
type input "0"
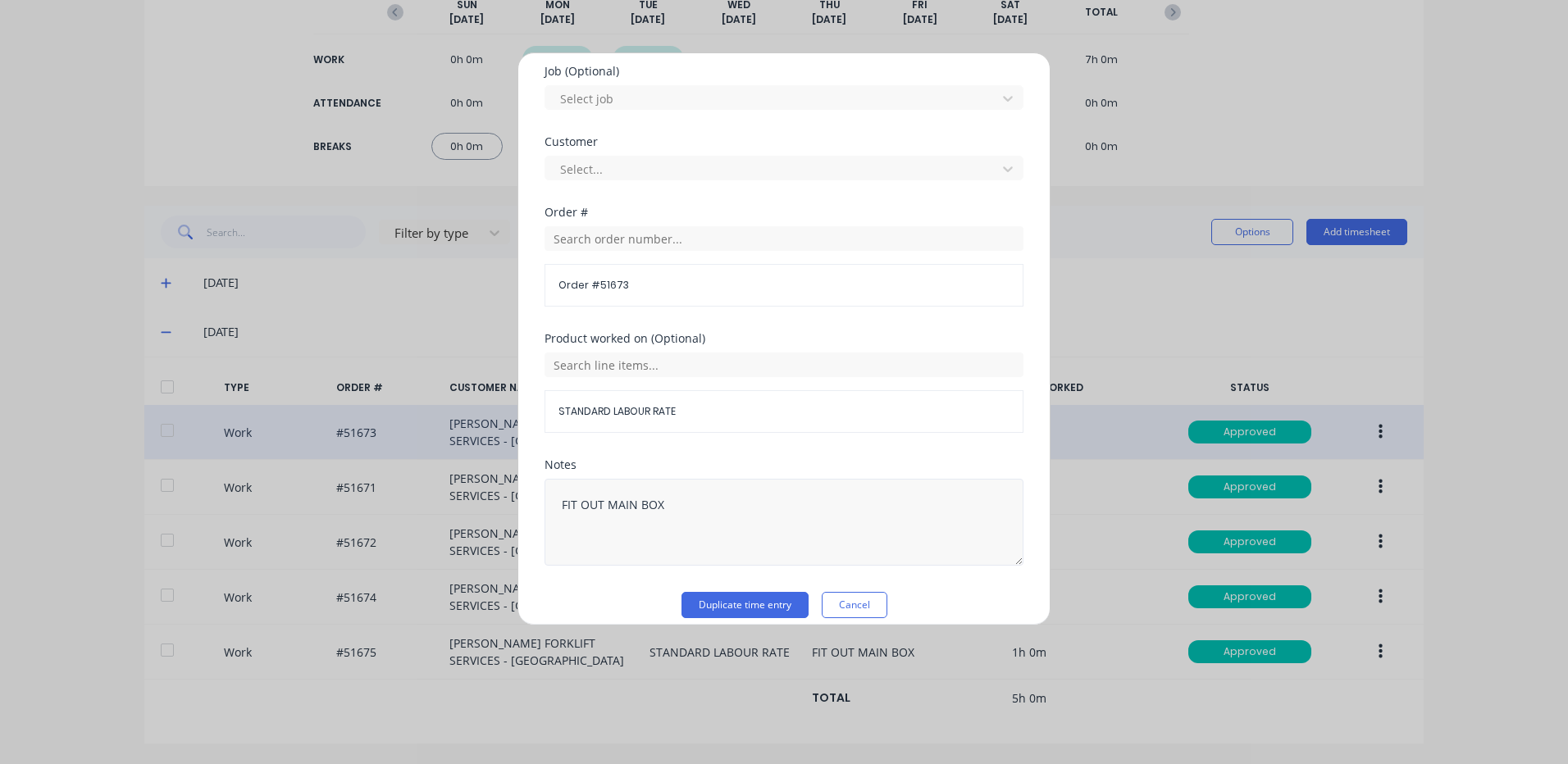
scroll to position [708, 0]
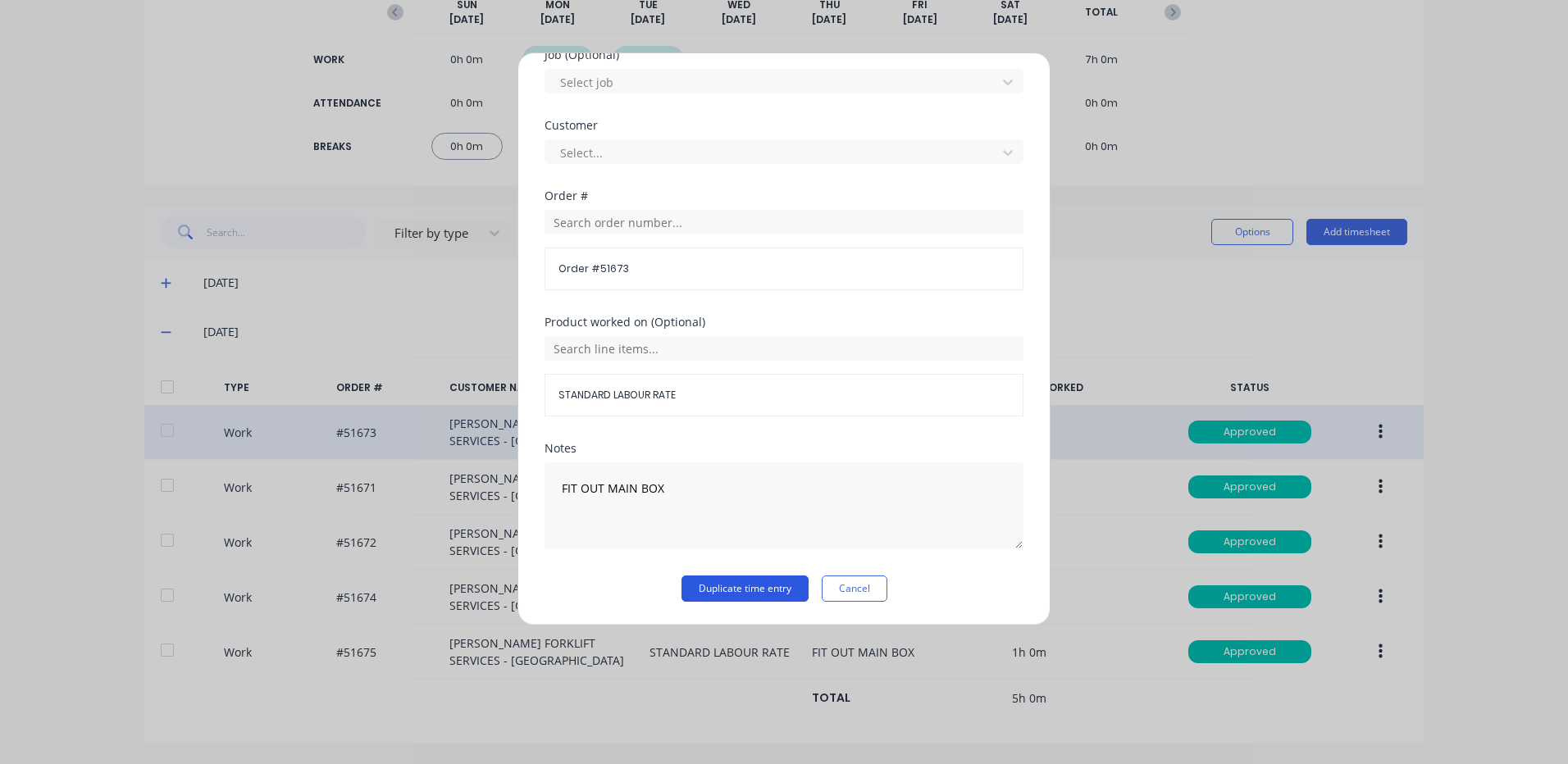
type input "36"
click at [732, 592] on button "Duplicate time entry" at bounding box center [745, 588] width 127 height 26
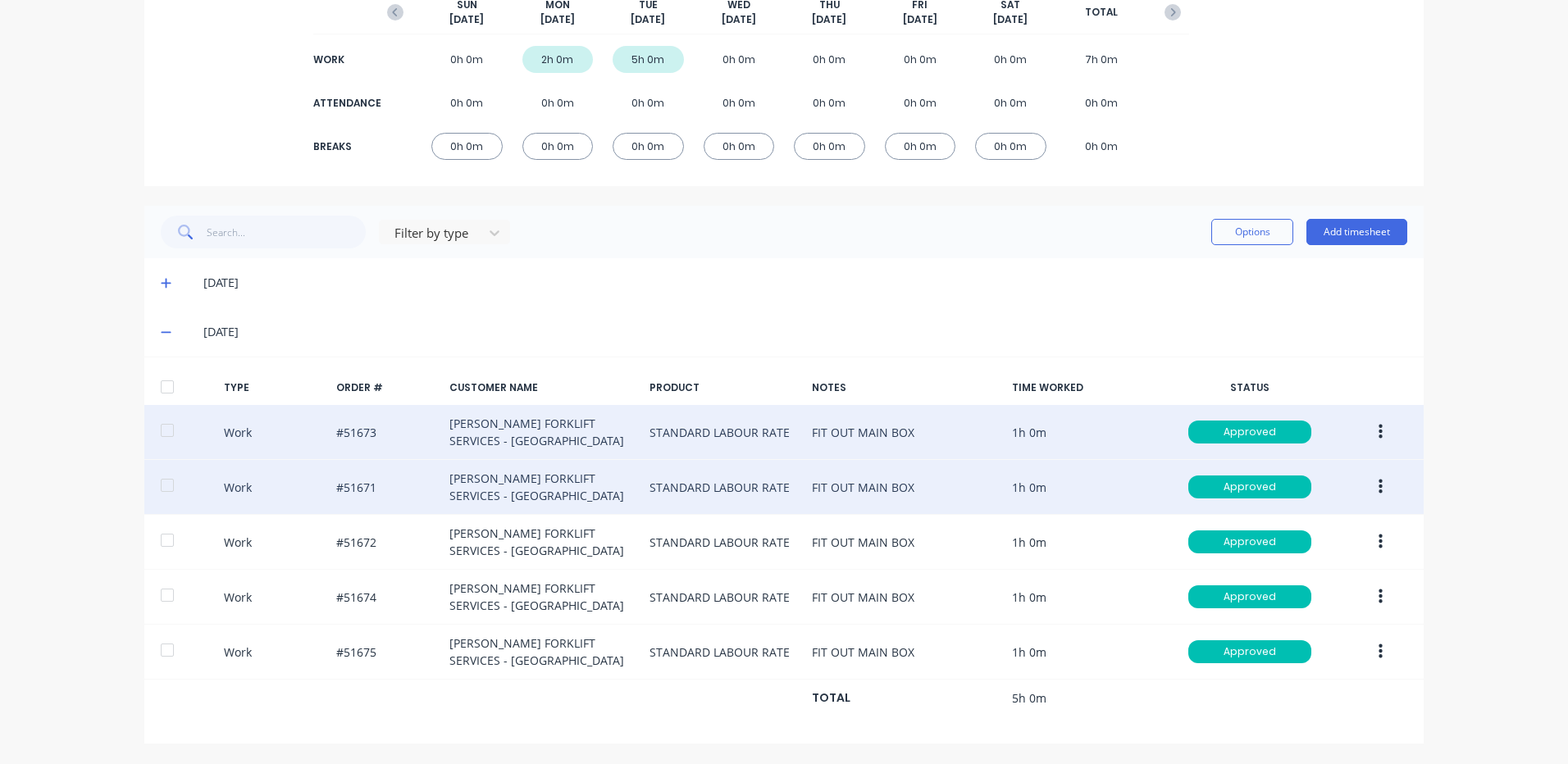
click at [1379, 480] on button "button" at bounding box center [1380, 487] width 38 height 30
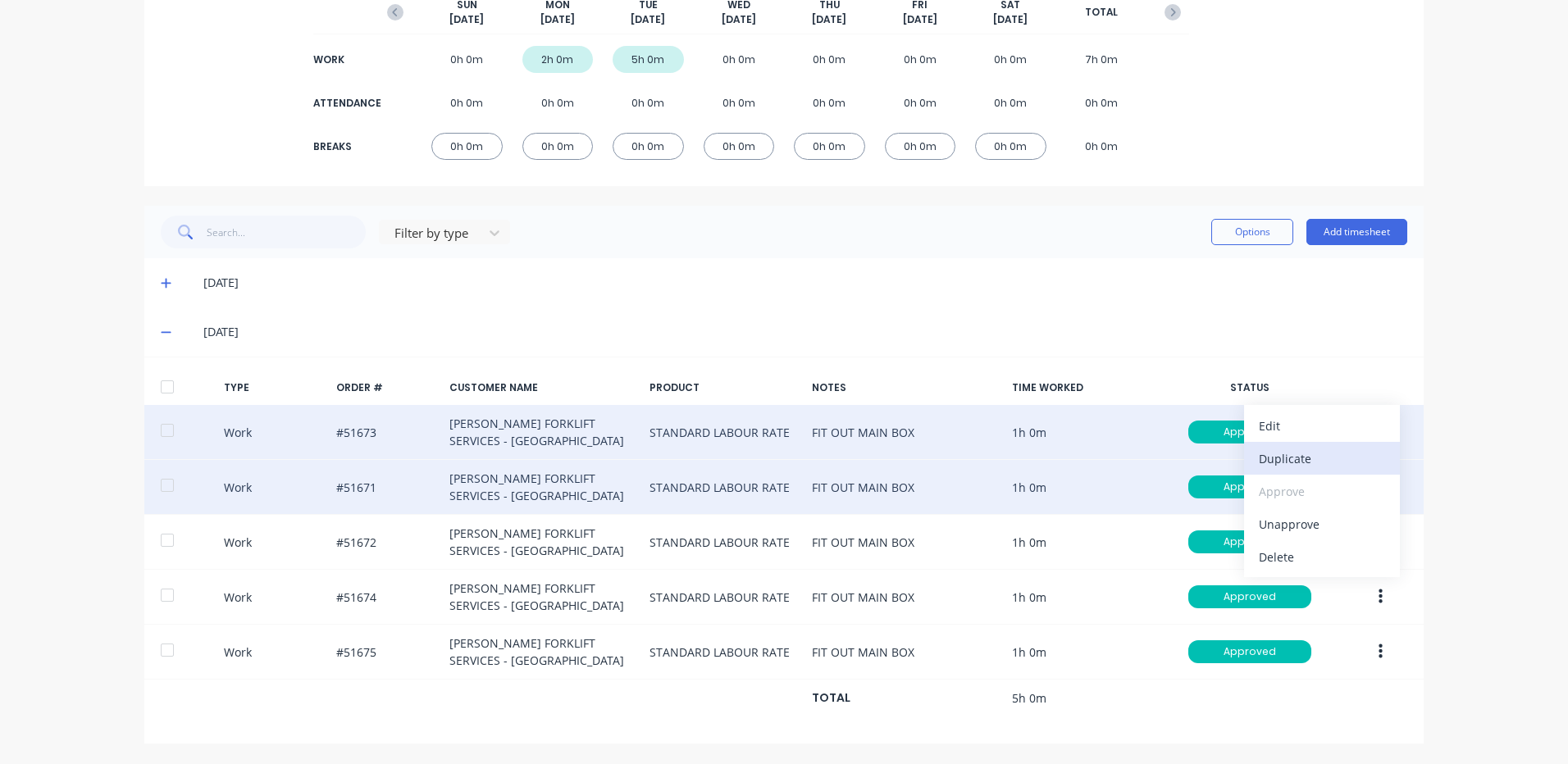
click at [1310, 471] on button "Duplicate" at bounding box center [1321, 457] width 156 height 33
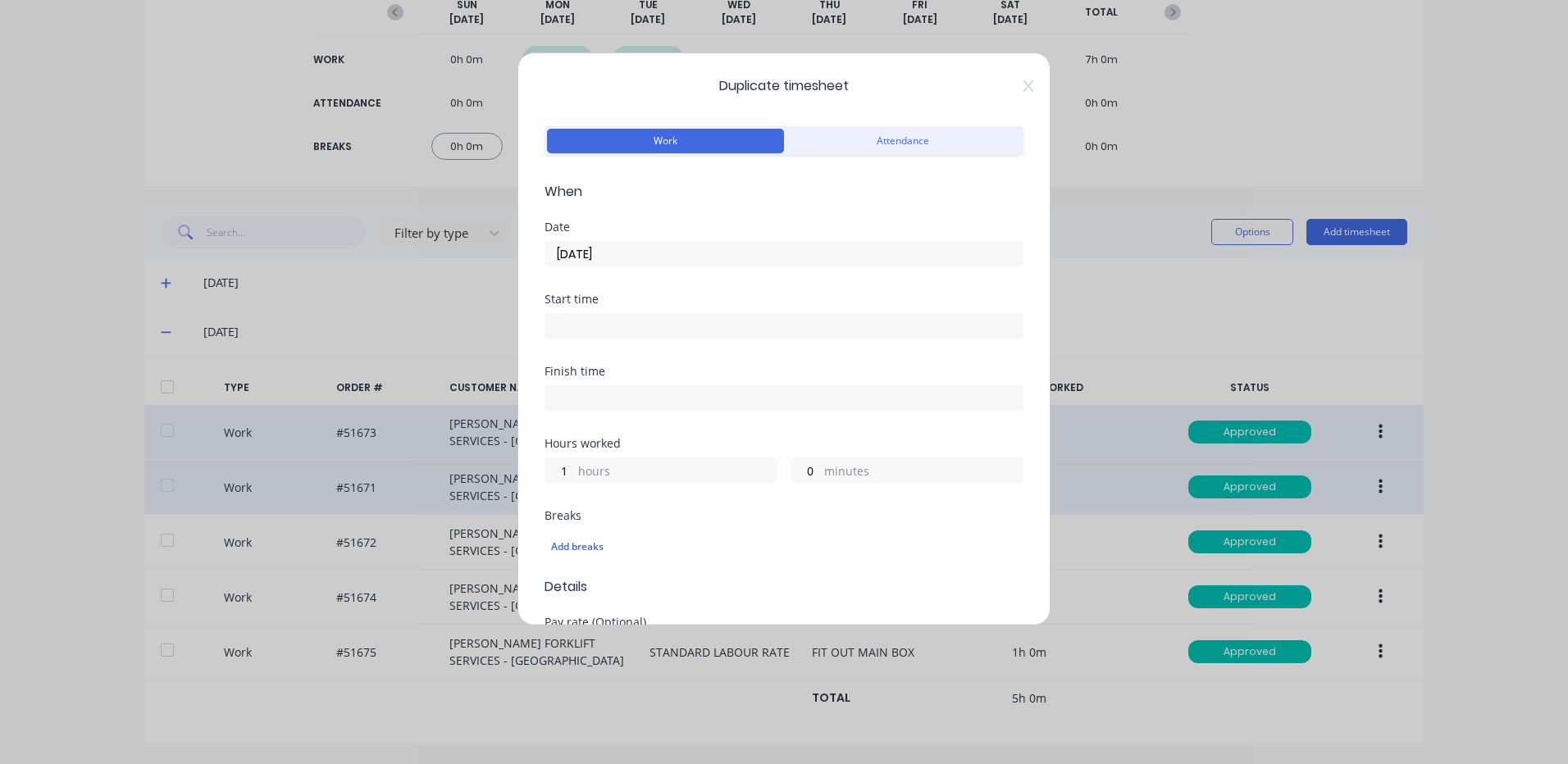
click at [772, 257] on input "23/09/2025" at bounding box center [784, 253] width 477 height 24
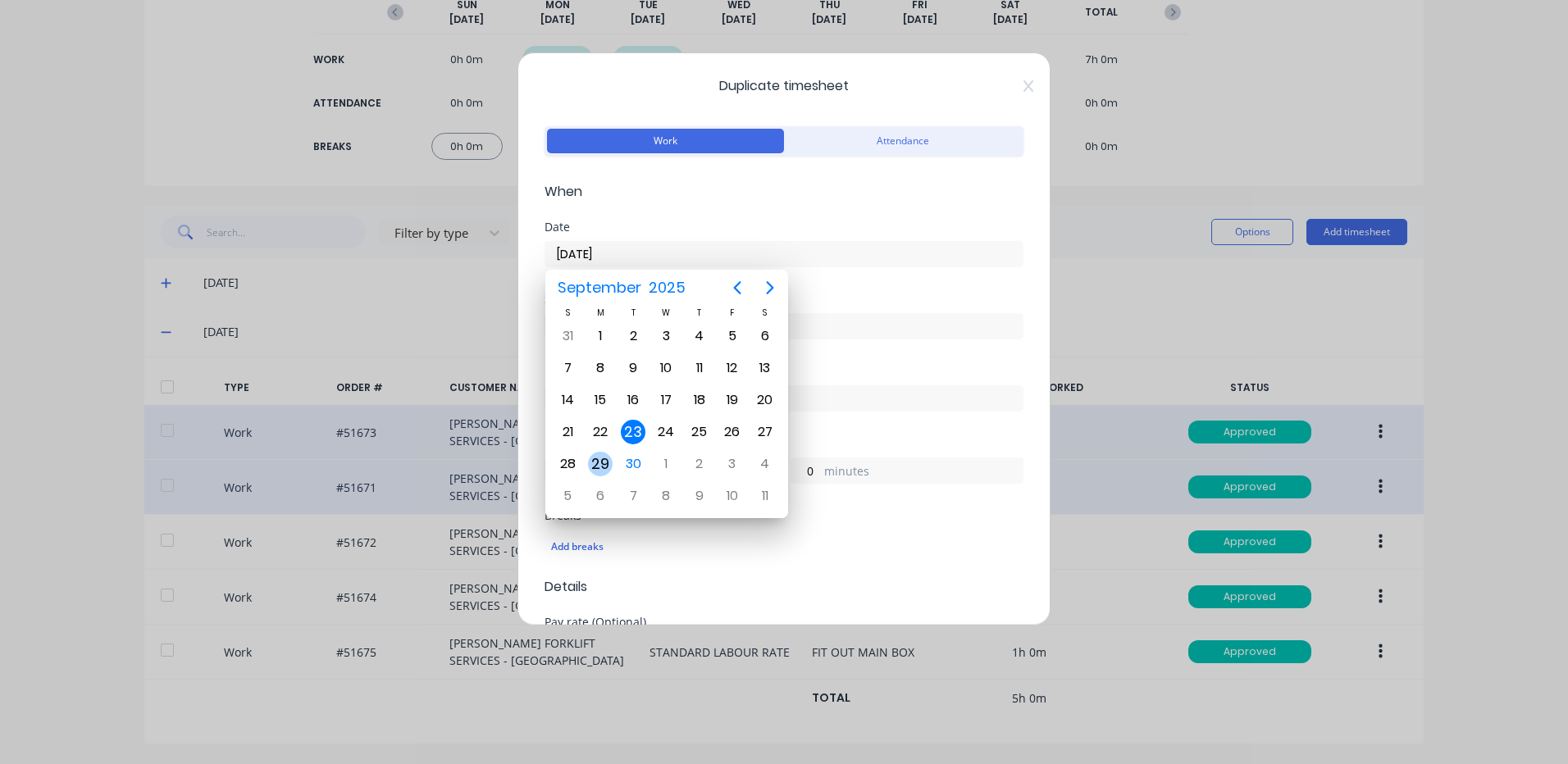
click at [596, 458] on div "29" at bounding box center [600, 464] width 24 height 24
type input "29/09/2025"
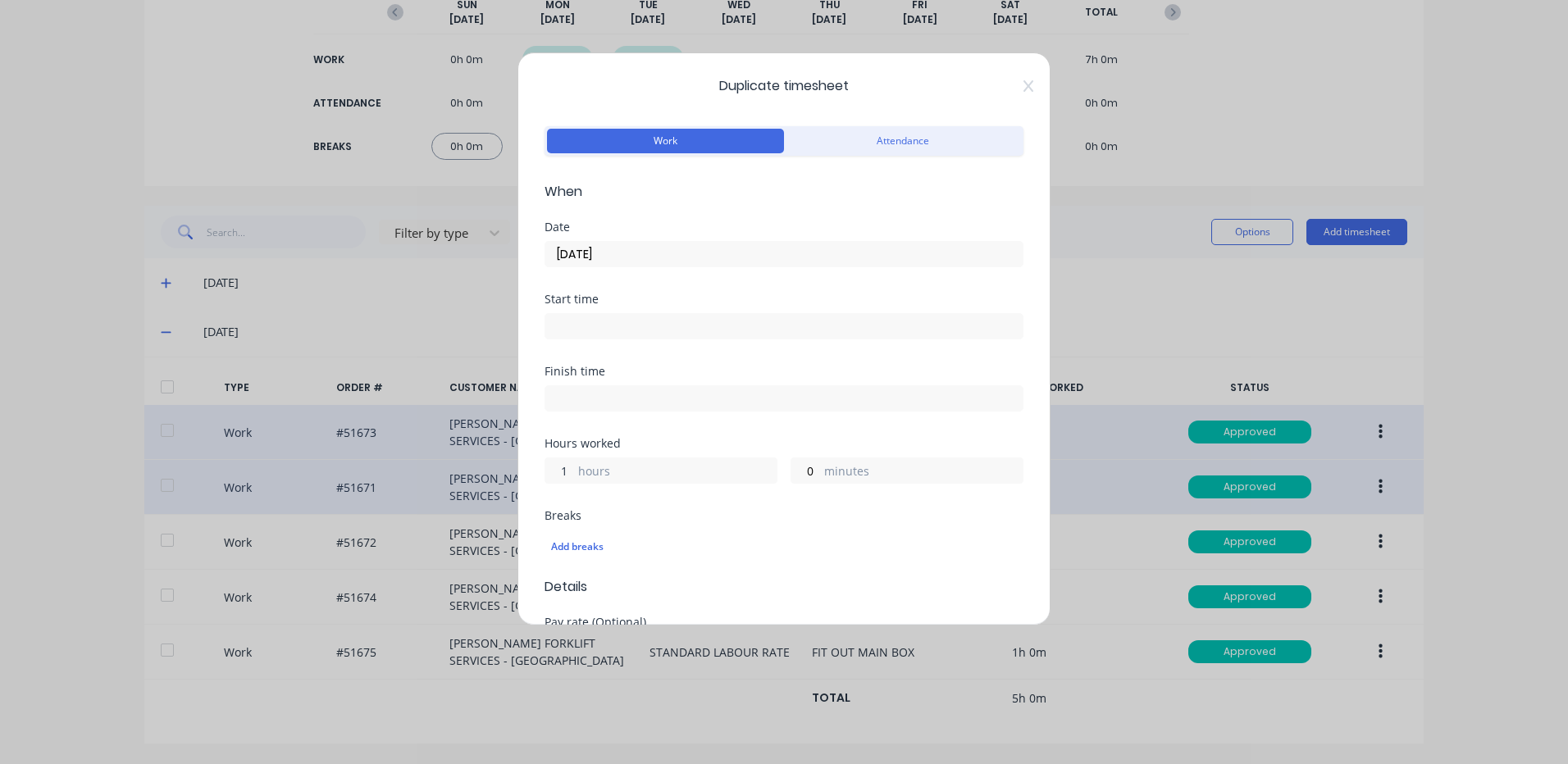
click at [571, 473] on input "1" at bounding box center [559, 471] width 29 height 24
type input "0"
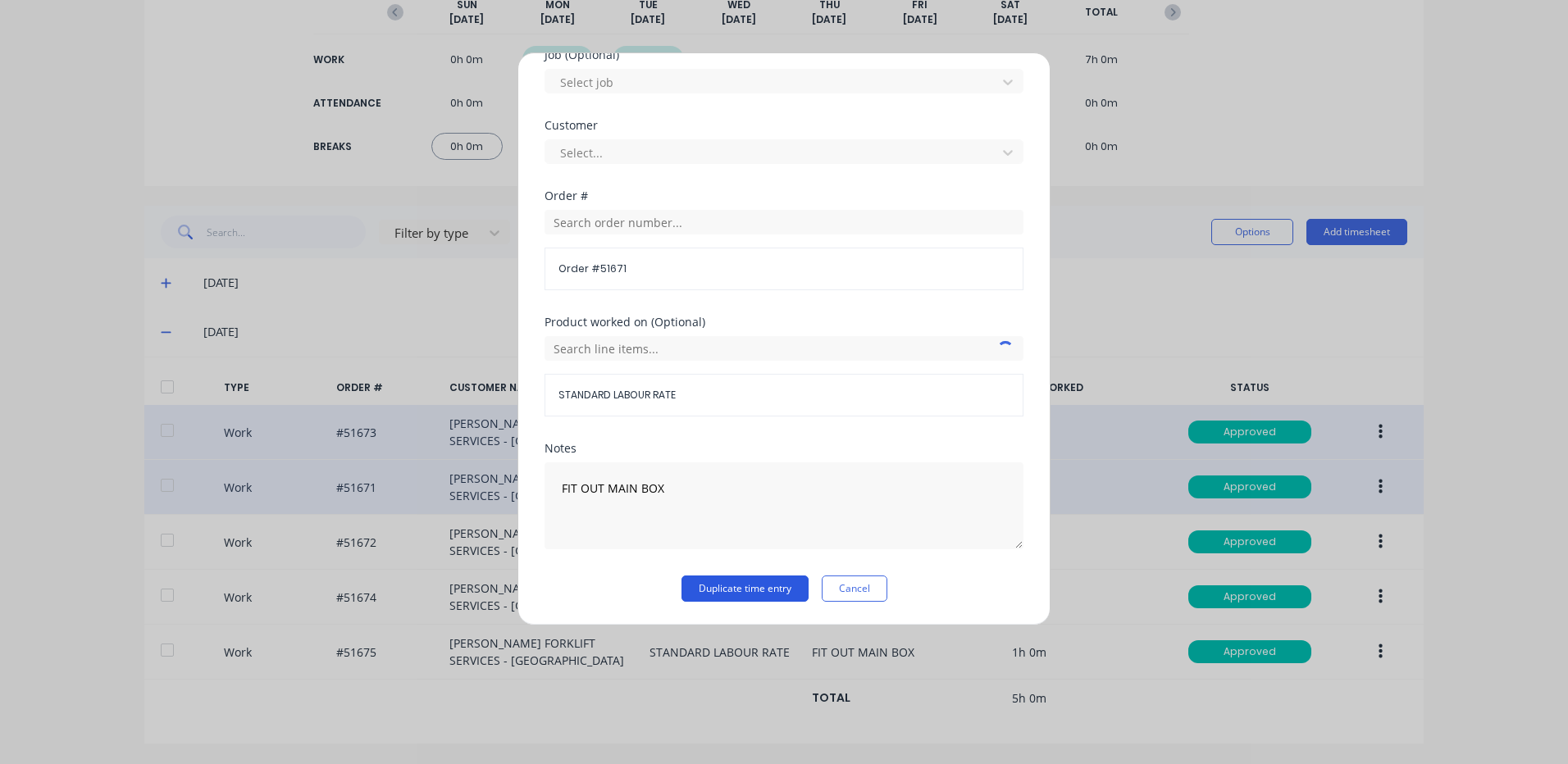
type input "36"
click at [726, 589] on button "Duplicate time entry" at bounding box center [745, 588] width 127 height 26
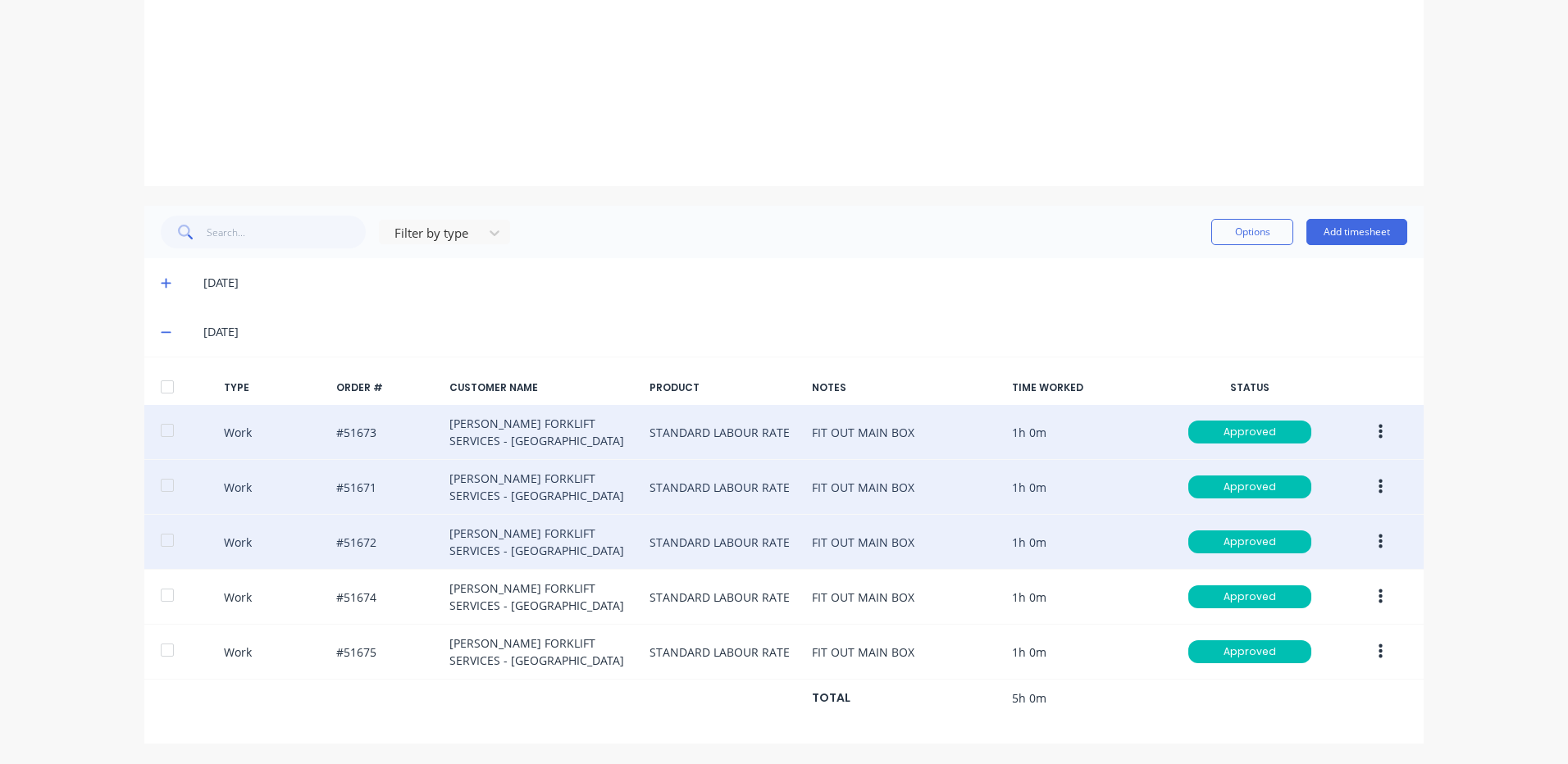
click at [1371, 536] on button "button" at bounding box center [1380, 542] width 38 height 30
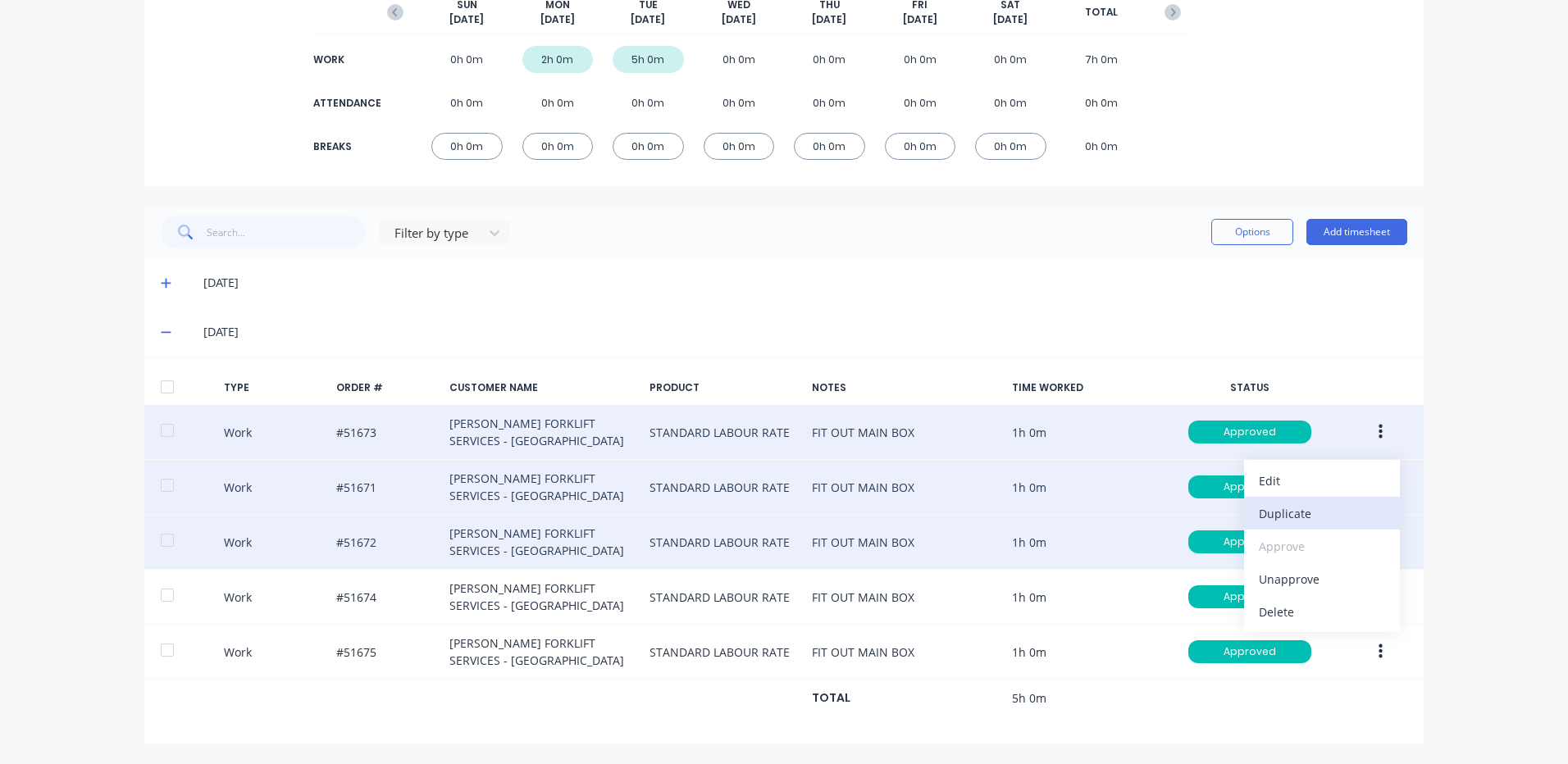
click at [1313, 518] on div "Duplicate" at bounding box center [1321, 513] width 126 height 24
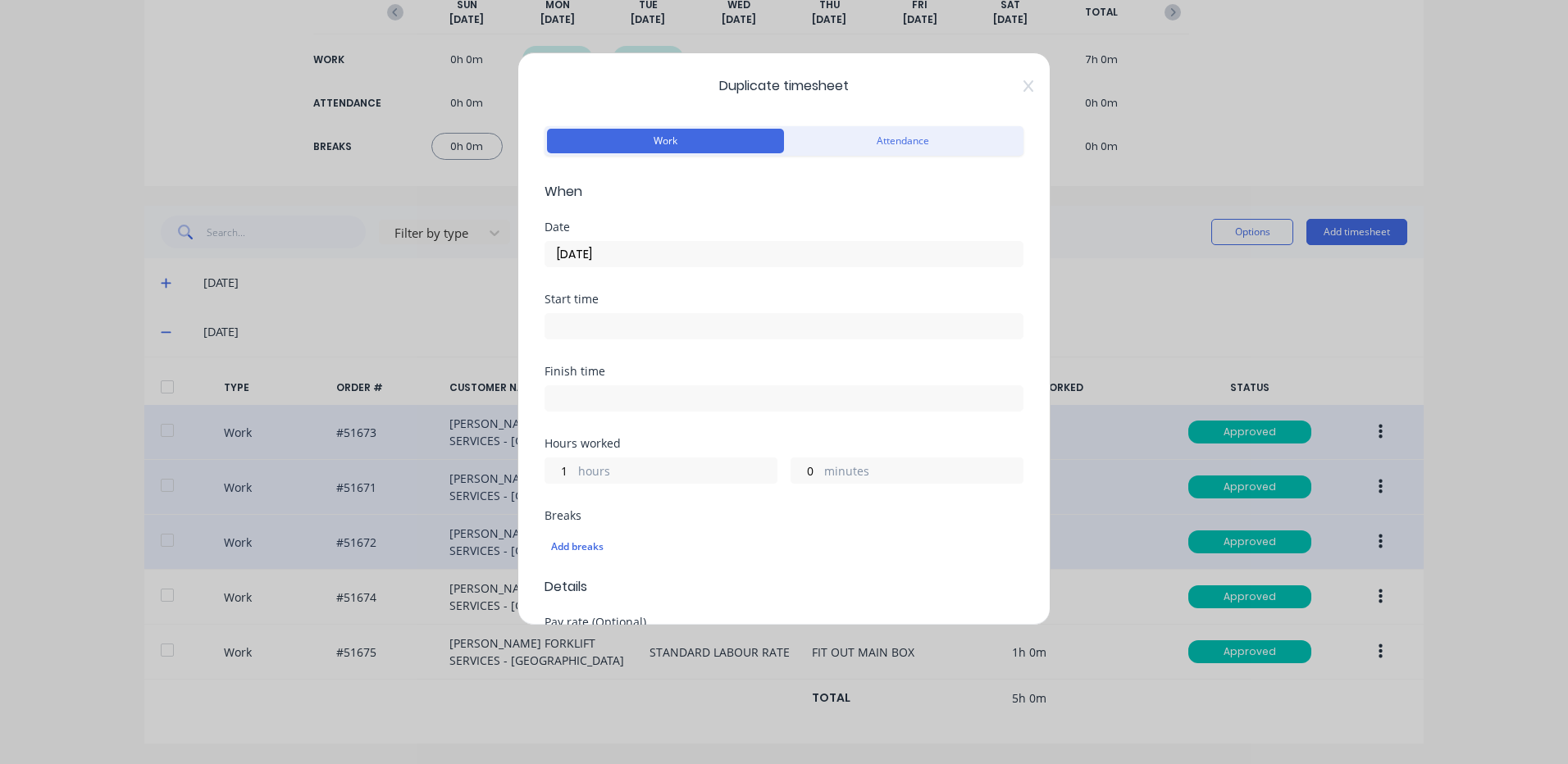
click at [753, 243] on input "23/09/2025" at bounding box center [784, 253] width 477 height 24
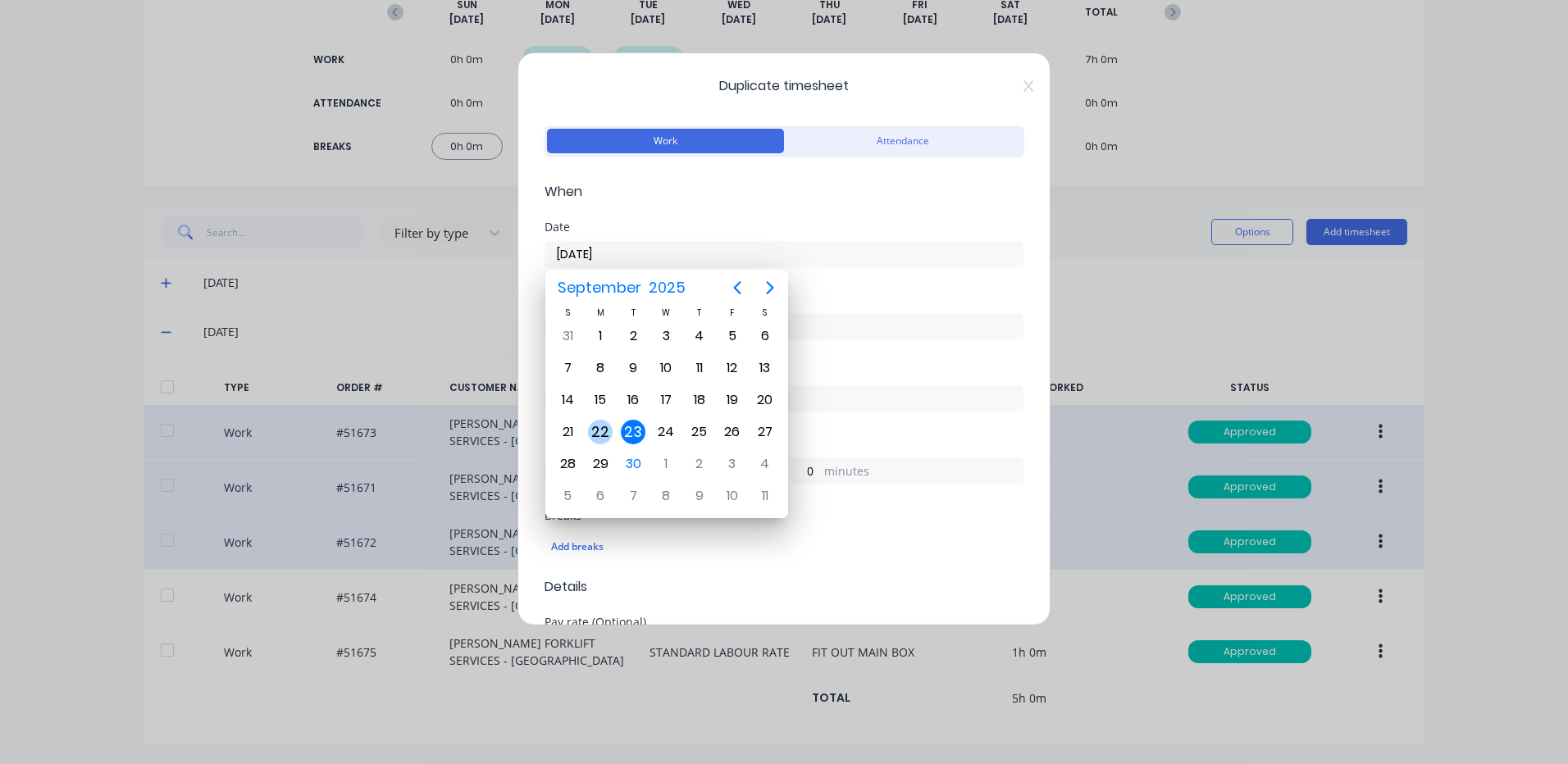
click at [603, 435] on div "22" at bounding box center [600, 431] width 24 height 24
type input "22/09/2025"
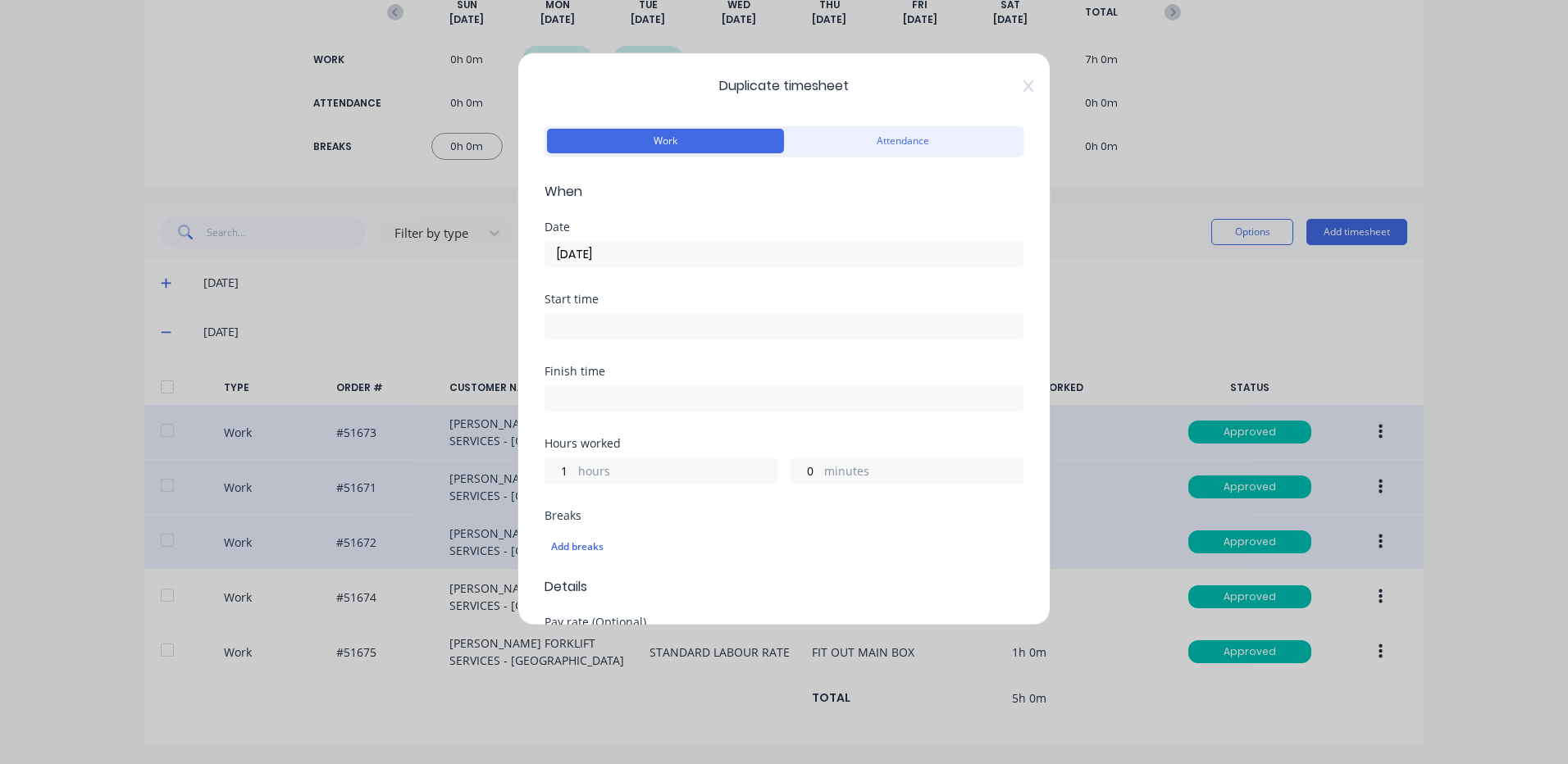
click at [591, 466] on label "hours" at bounding box center [677, 472] width 199 height 20
click at [574, 466] on input "1" at bounding box center [559, 471] width 29 height 24
click at [591, 466] on label "hours" at bounding box center [677, 472] width 199 height 20
click at [574, 466] on input "1" at bounding box center [559, 471] width 29 height 24
click at [569, 471] on input "1" at bounding box center [559, 471] width 29 height 24
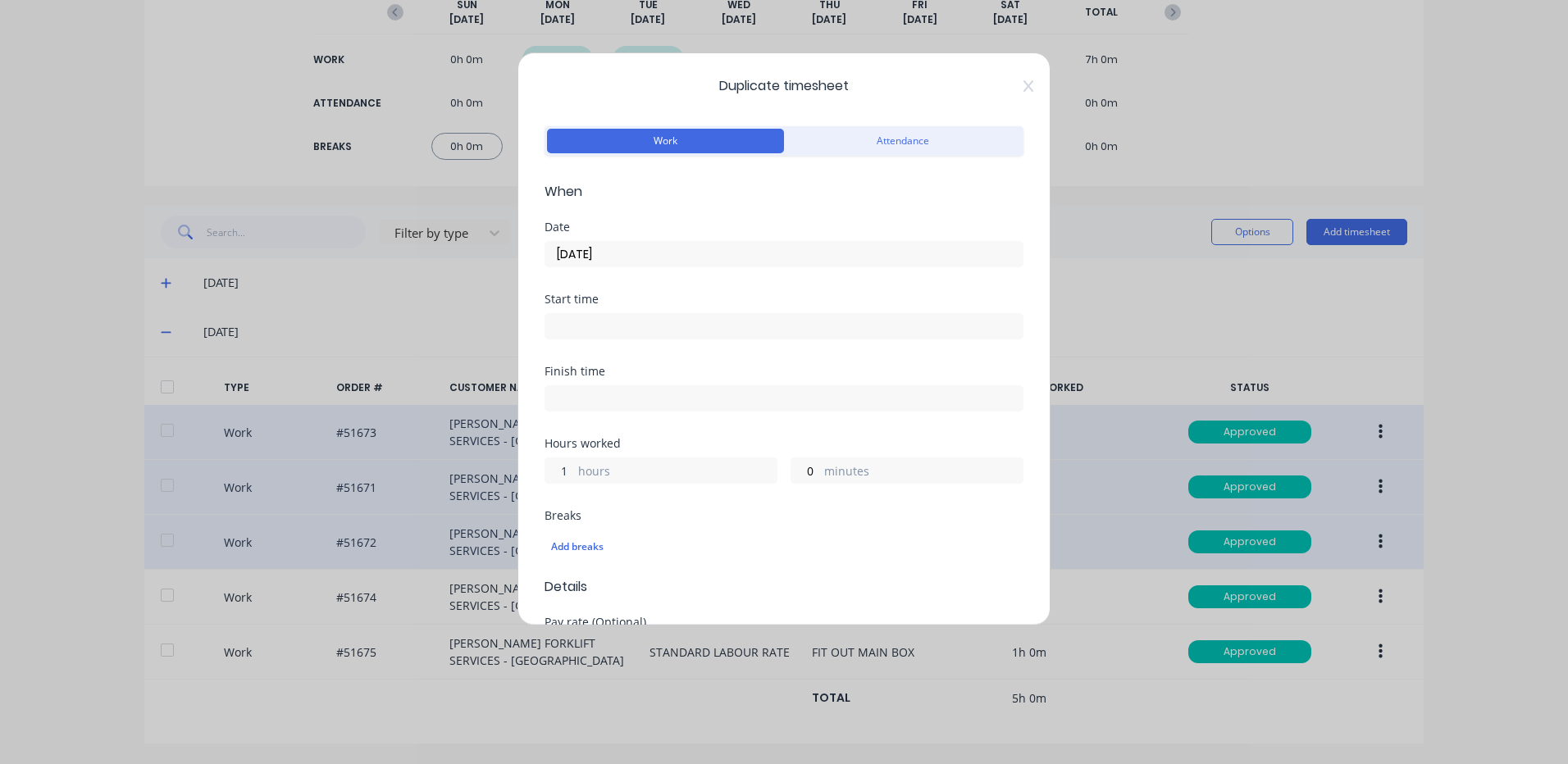
click at [569, 471] on input "1" at bounding box center [559, 471] width 29 height 24
type input "0"
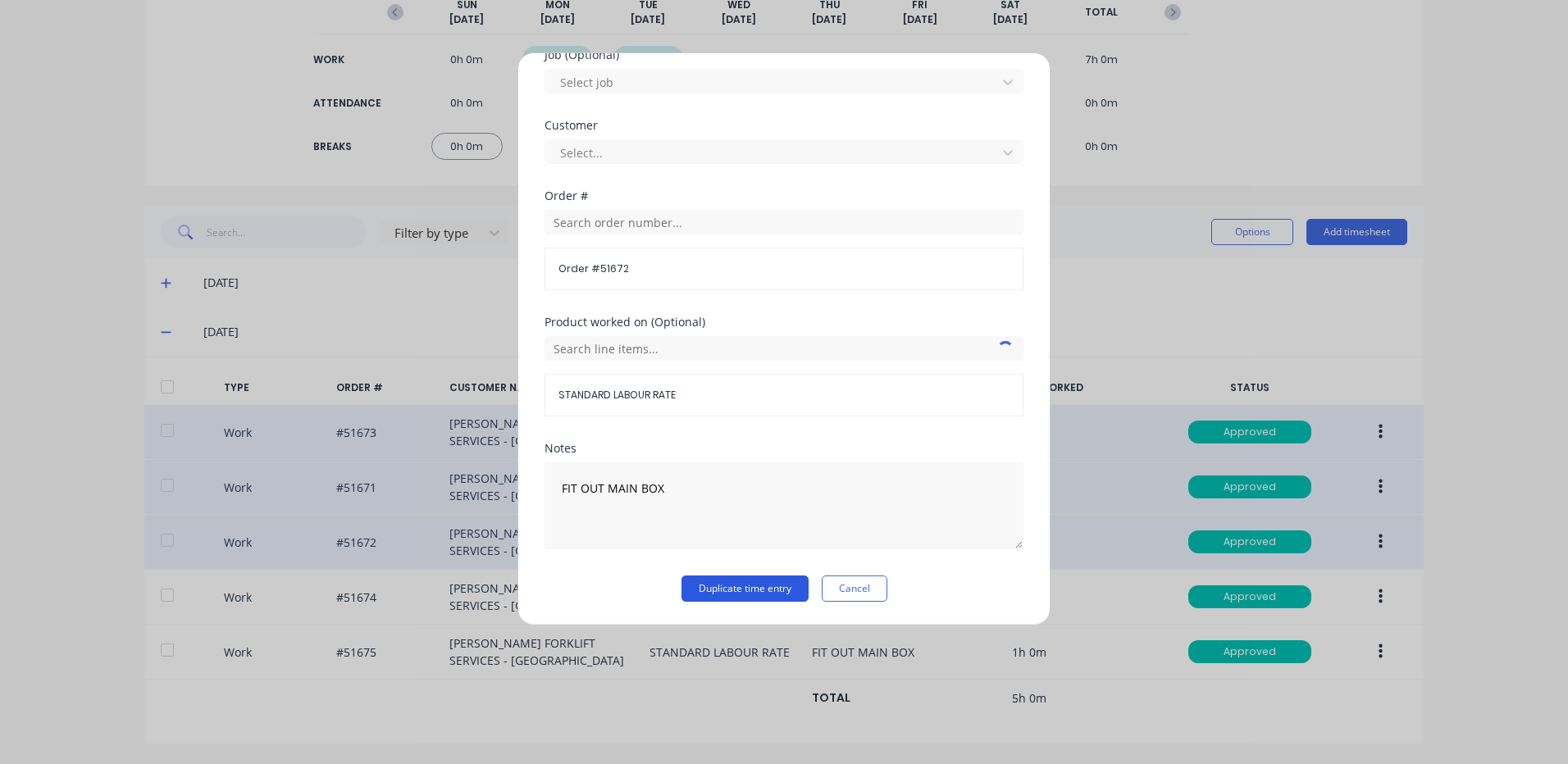
type input "36"
drag, startPoint x: 707, startPoint y: 588, endPoint x: 865, endPoint y: 591, distance: 158.0
click at [708, 588] on button "Duplicate time entry" at bounding box center [745, 588] width 127 height 26
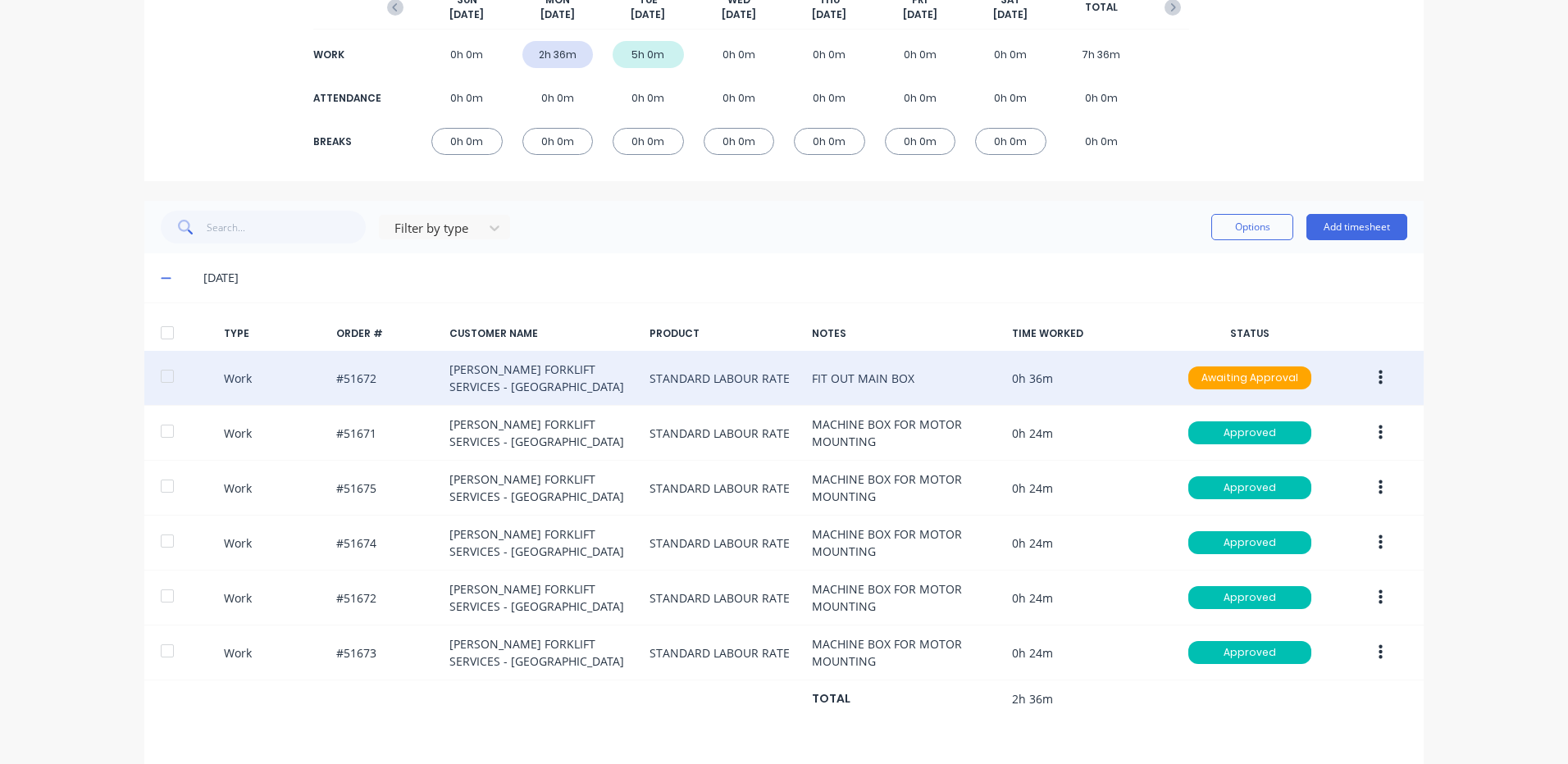
scroll to position [254, 0]
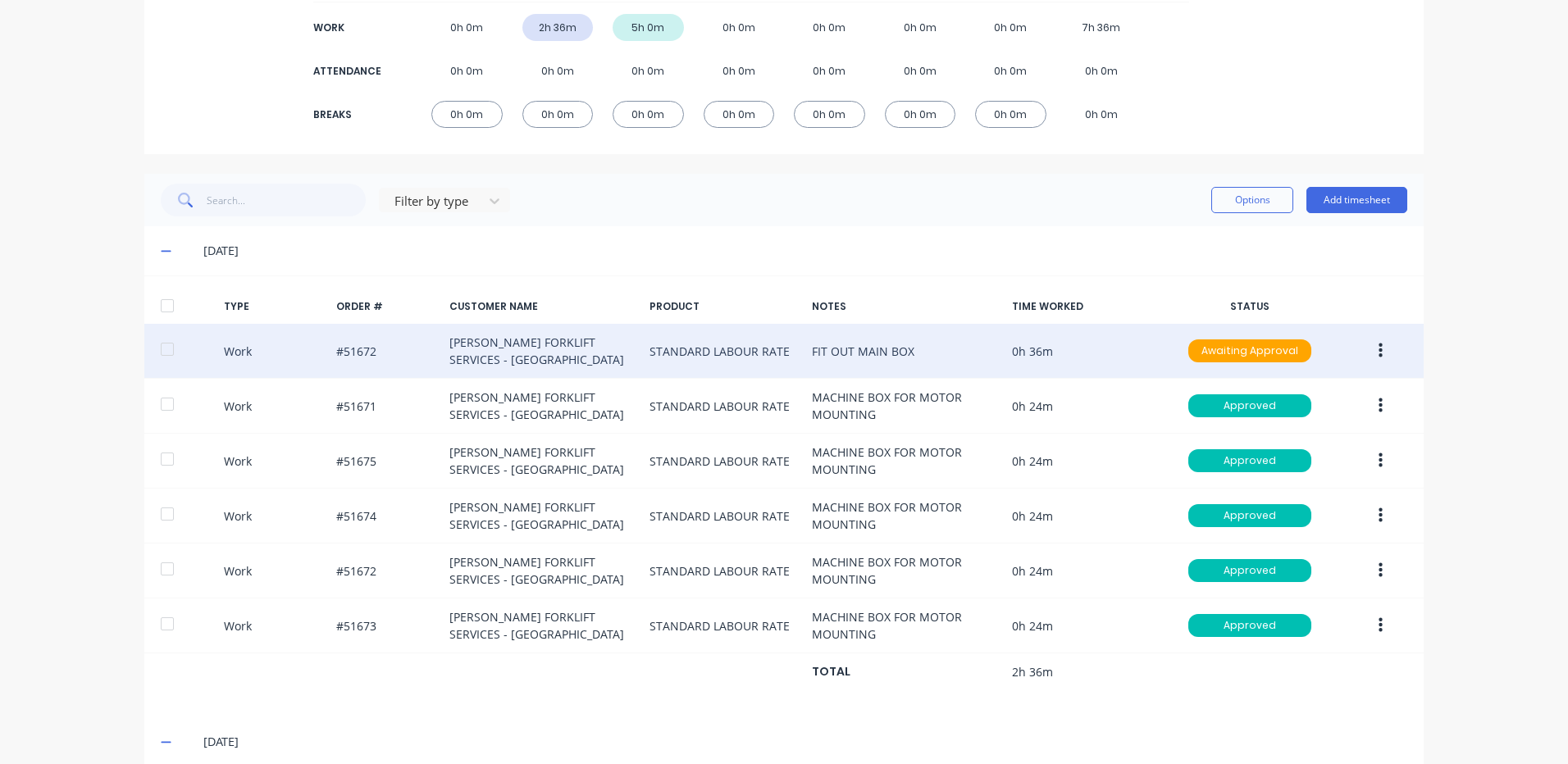
click at [1379, 346] on icon "button" at bounding box center [1381, 351] width 4 height 15
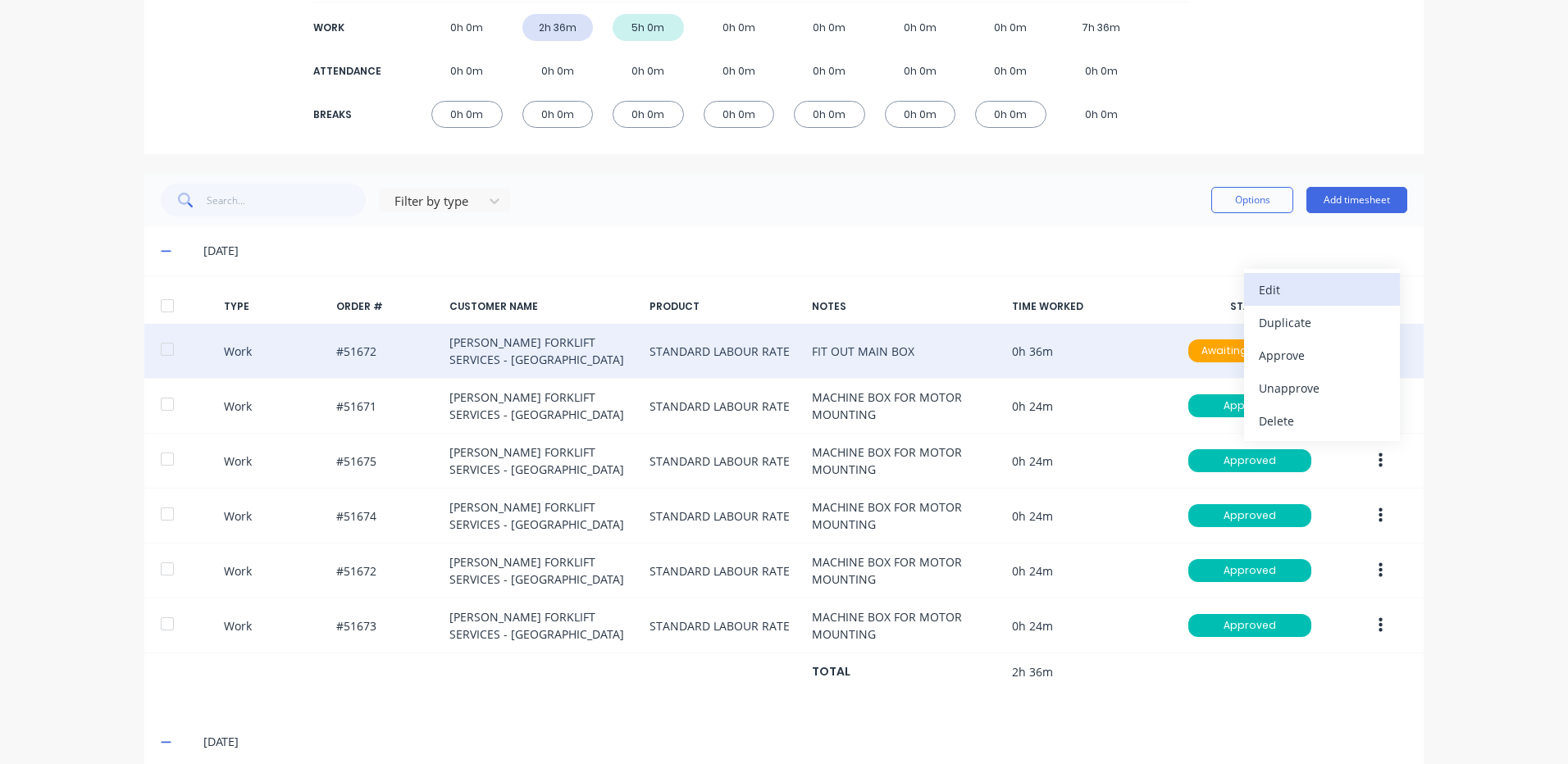
click at [1341, 293] on div "Edit" at bounding box center [1321, 290] width 126 height 24
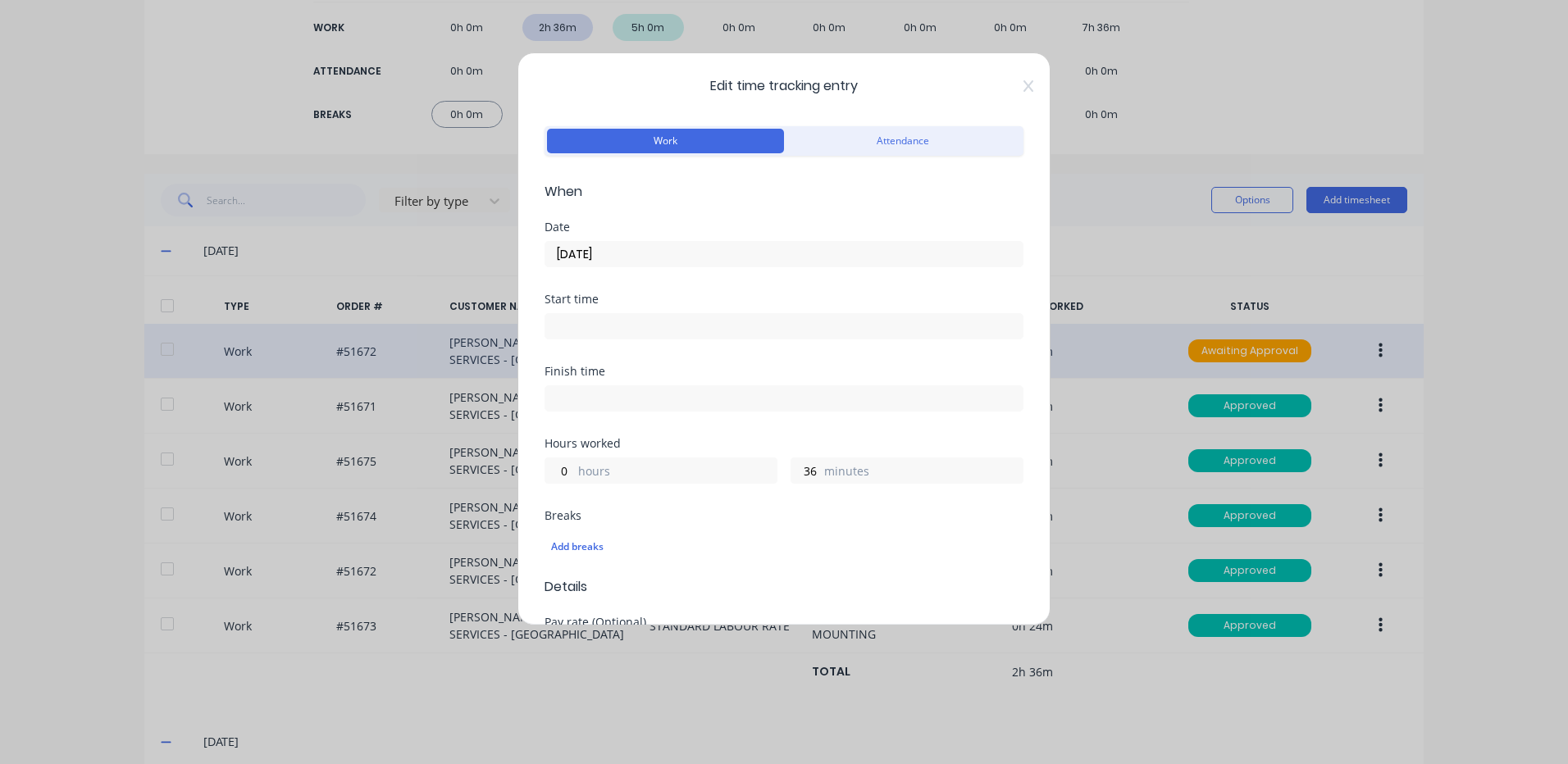
click at [644, 255] on input "22/09/2025" at bounding box center [784, 253] width 477 height 24
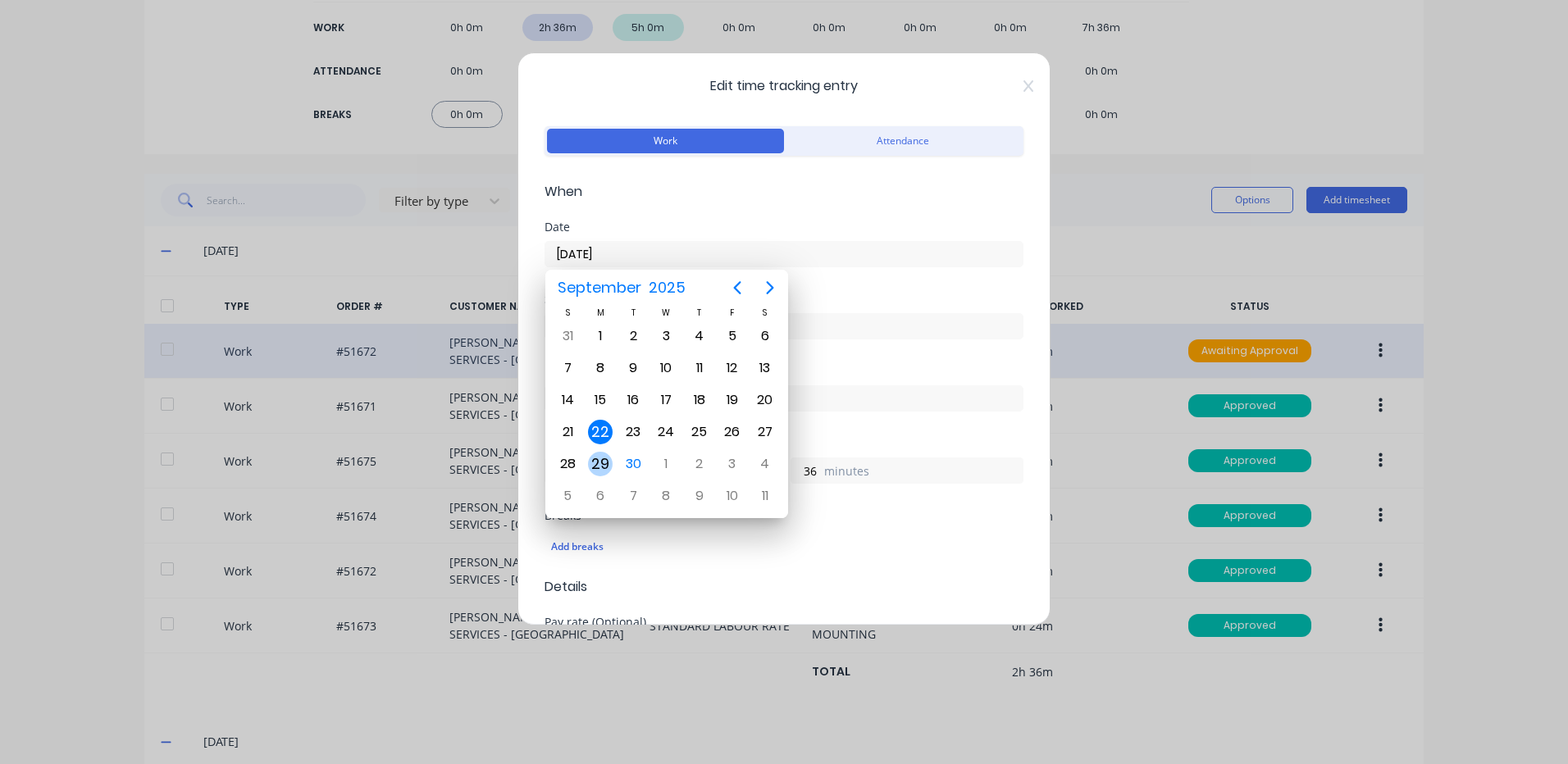
click at [608, 456] on div "29" at bounding box center [600, 464] width 24 height 24
type input "29/09/2025"
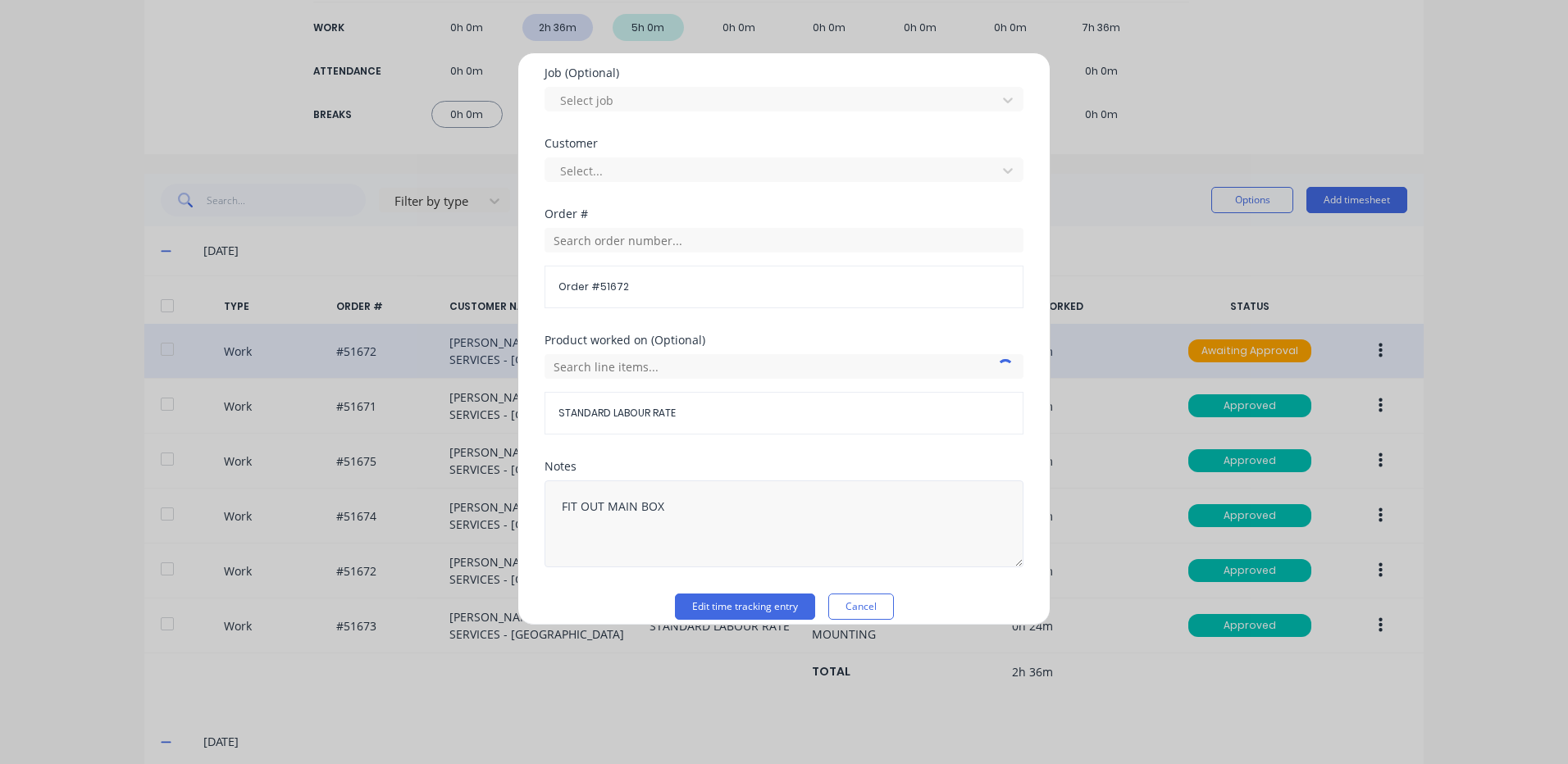
scroll to position [708, 0]
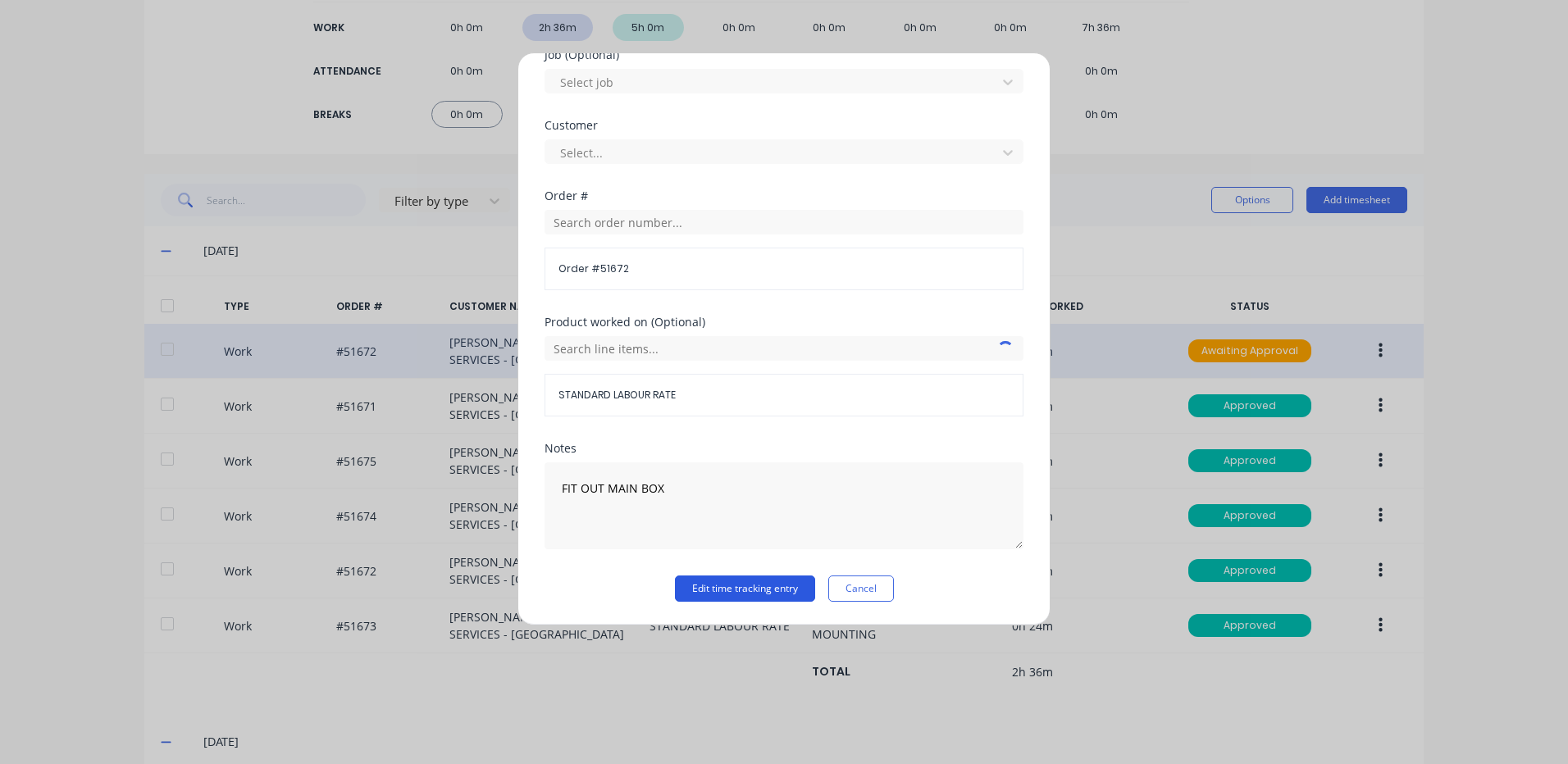
click at [721, 584] on button "Edit time tracking entry" at bounding box center [745, 588] width 140 height 26
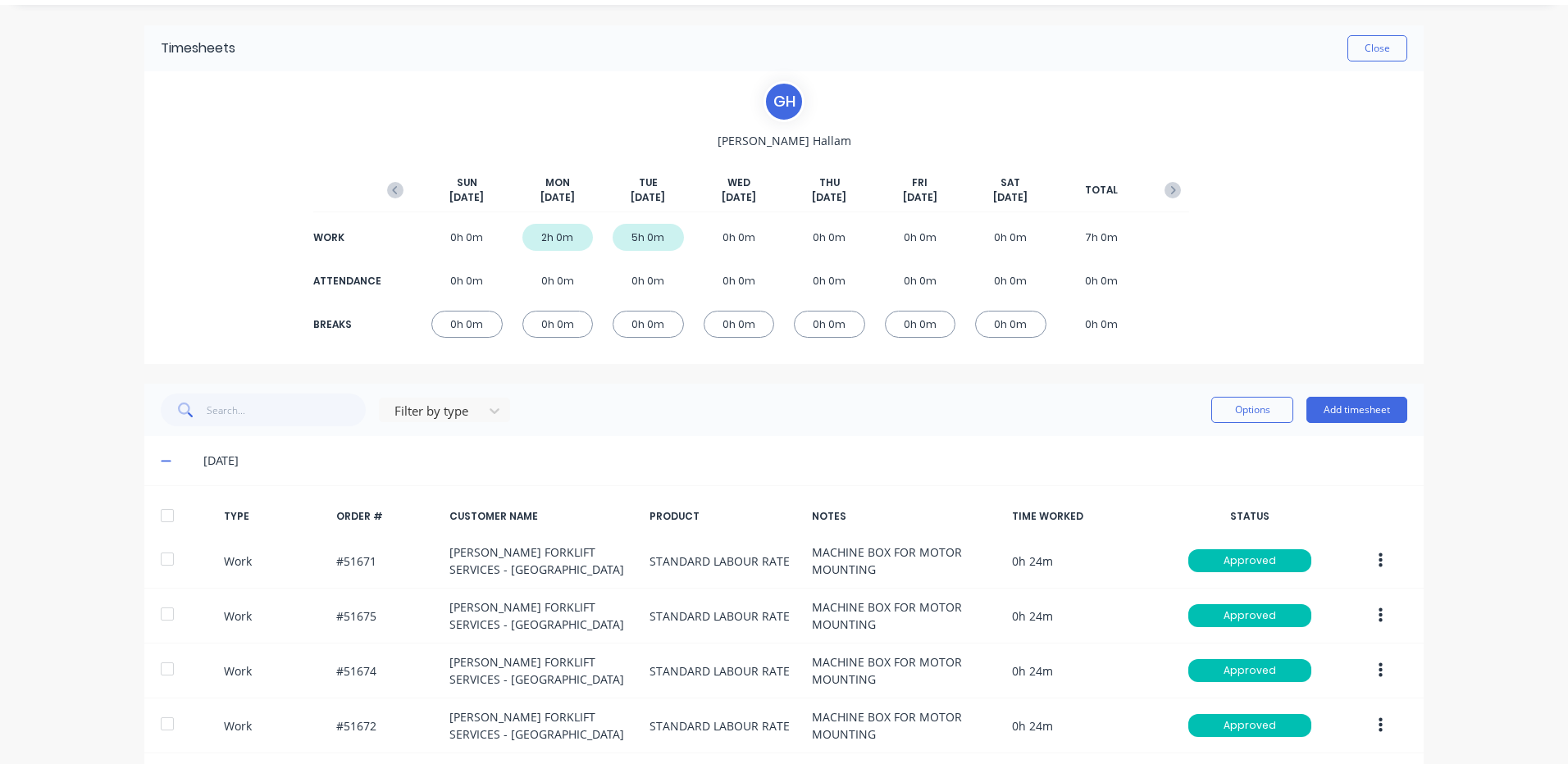
scroll to position [0, 0]
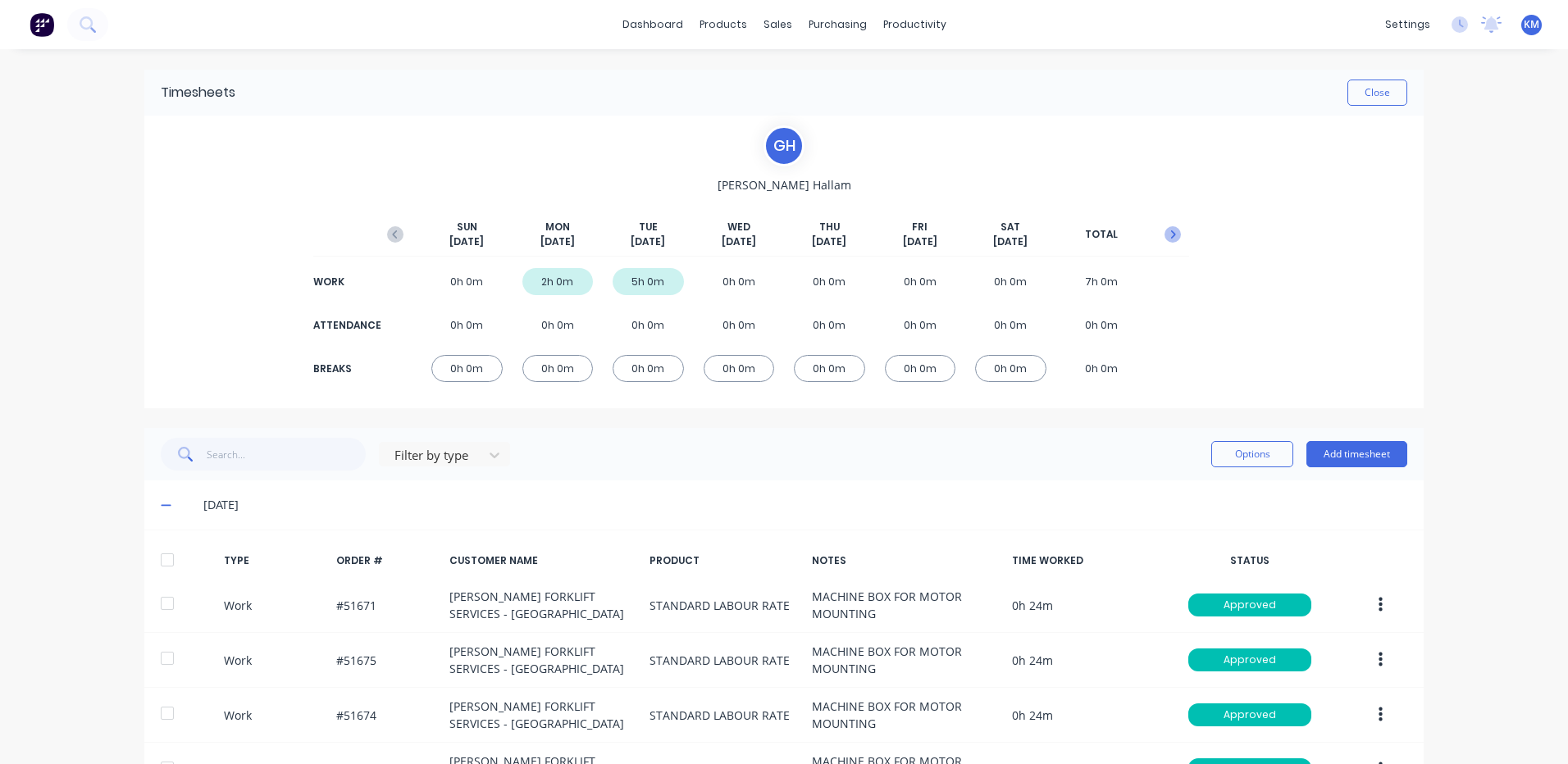
click at [1171, 237] on icon "button" at bounding box center [1173, 234] width 5 height 8
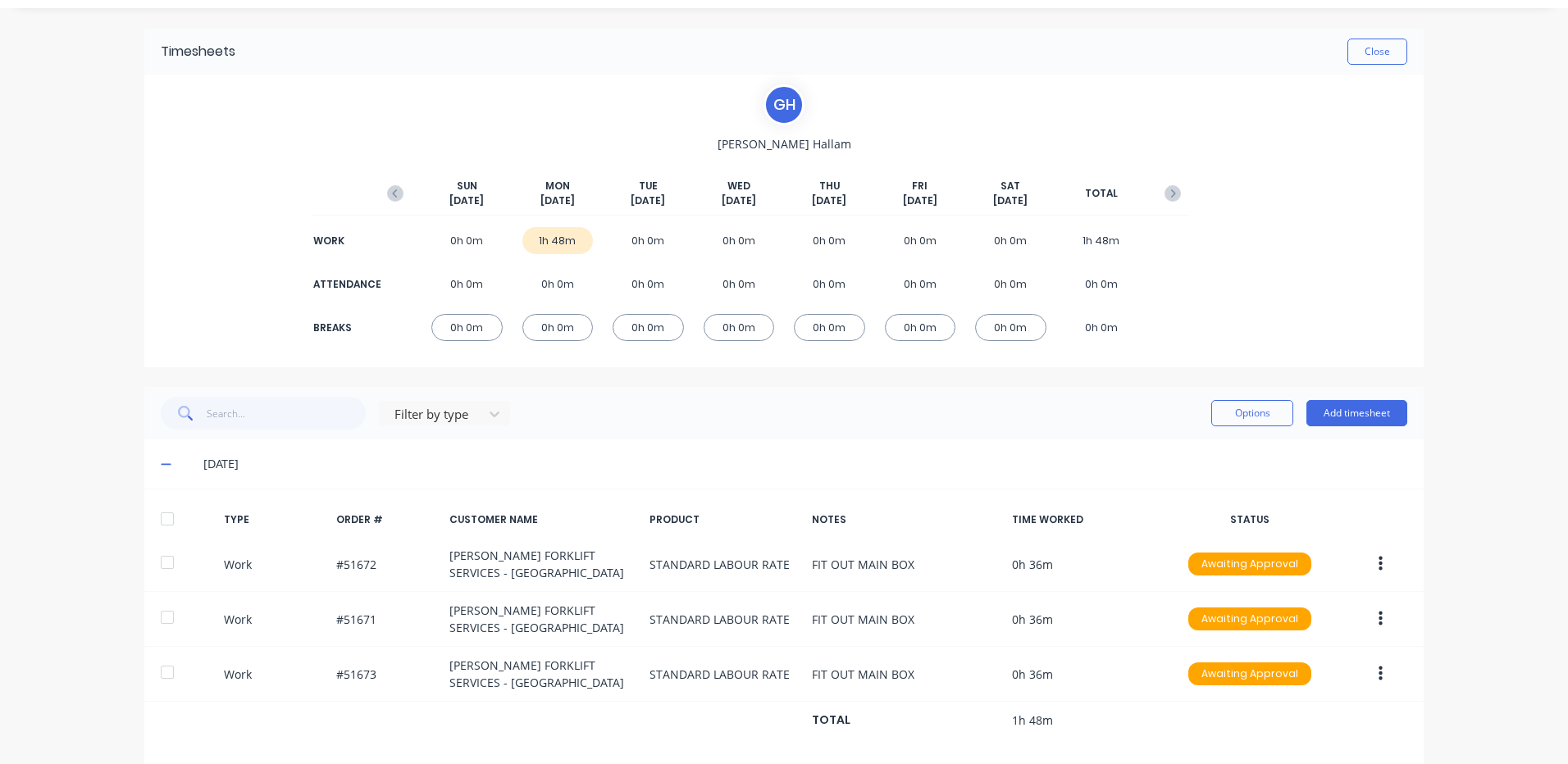
scroll to position [63, 0]
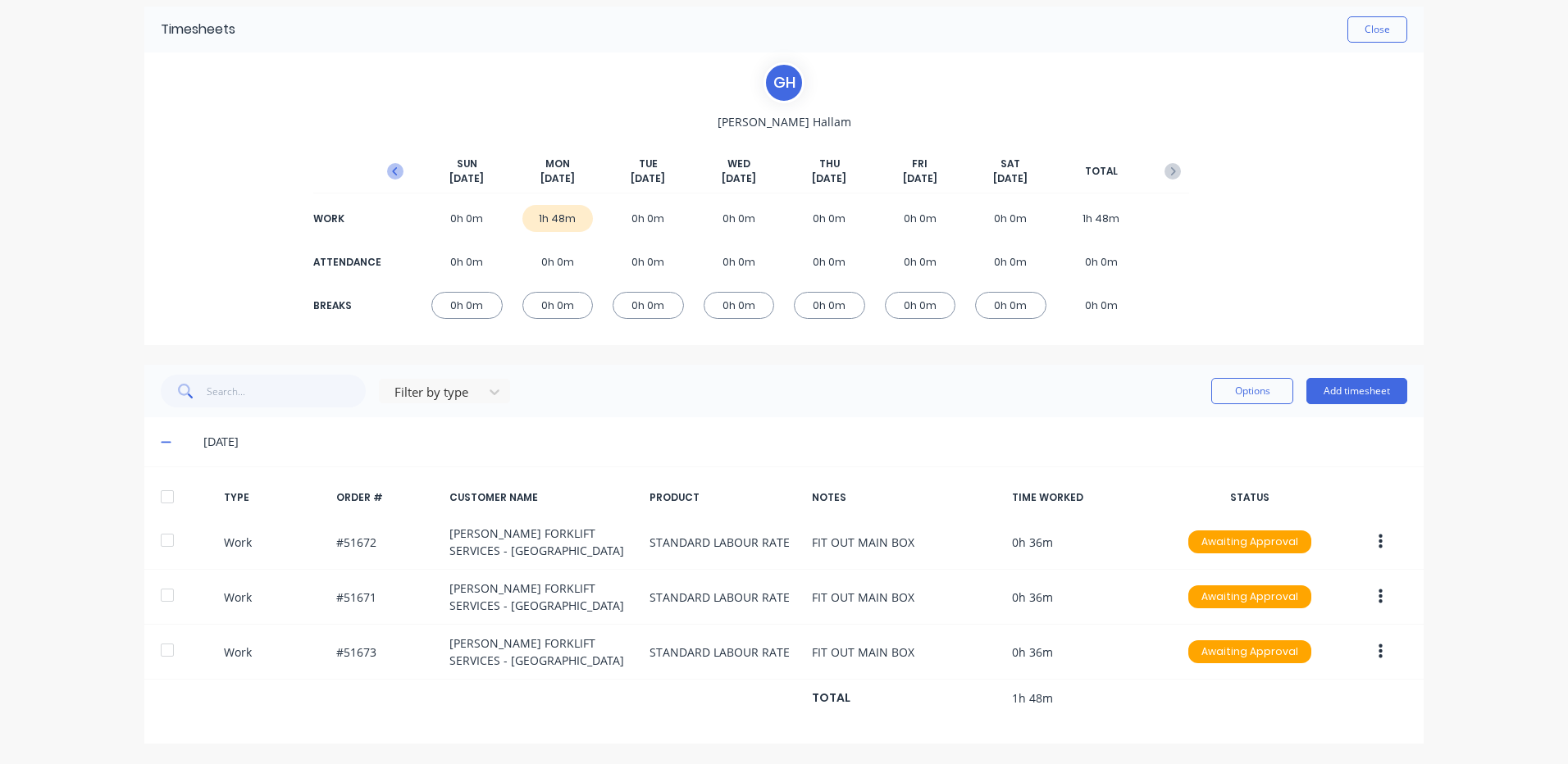
click at [387, 165] on icon "button" at bounding box center [395, 171] width 17 height 17
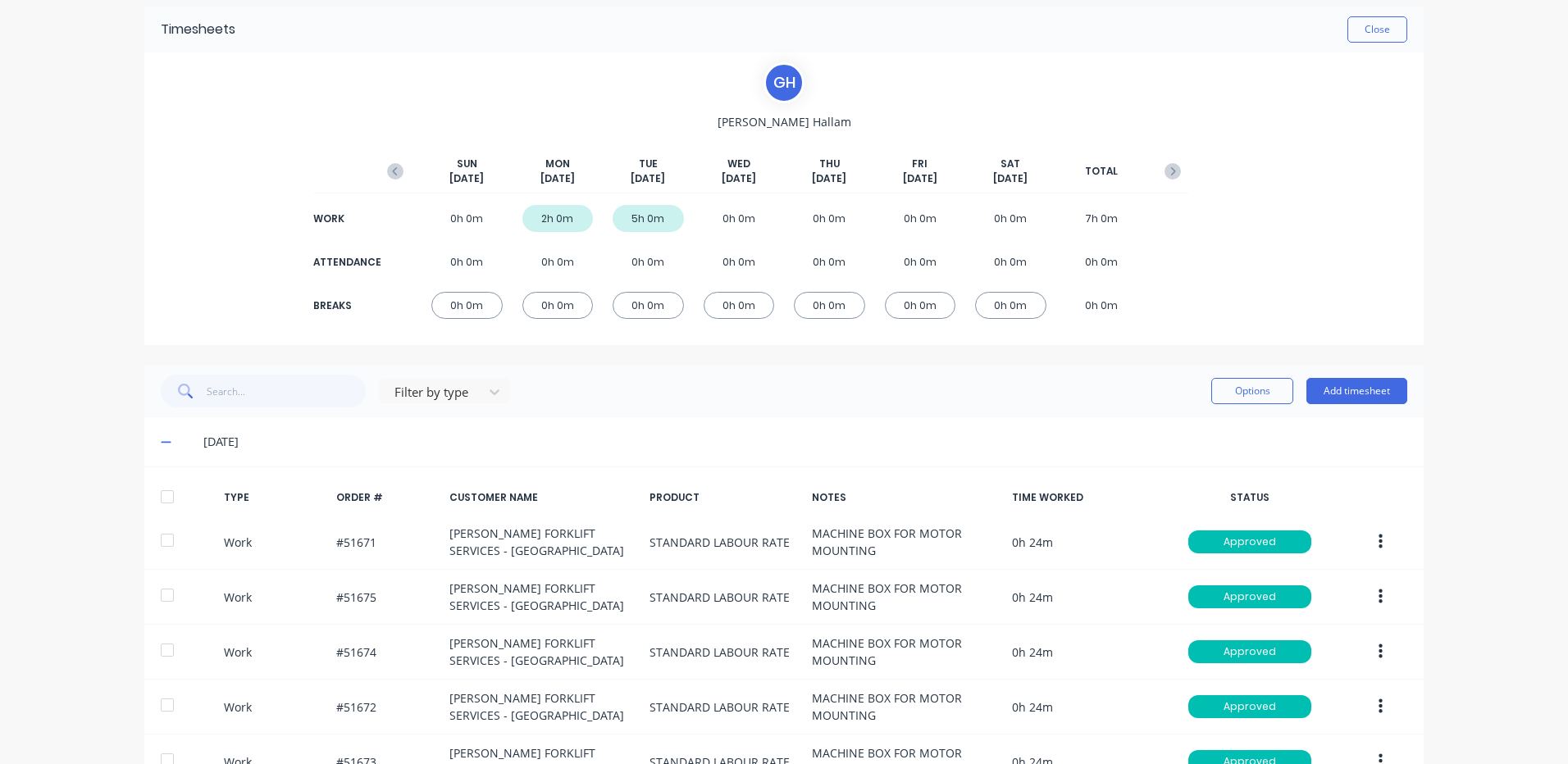
scroll to position [609, 0]
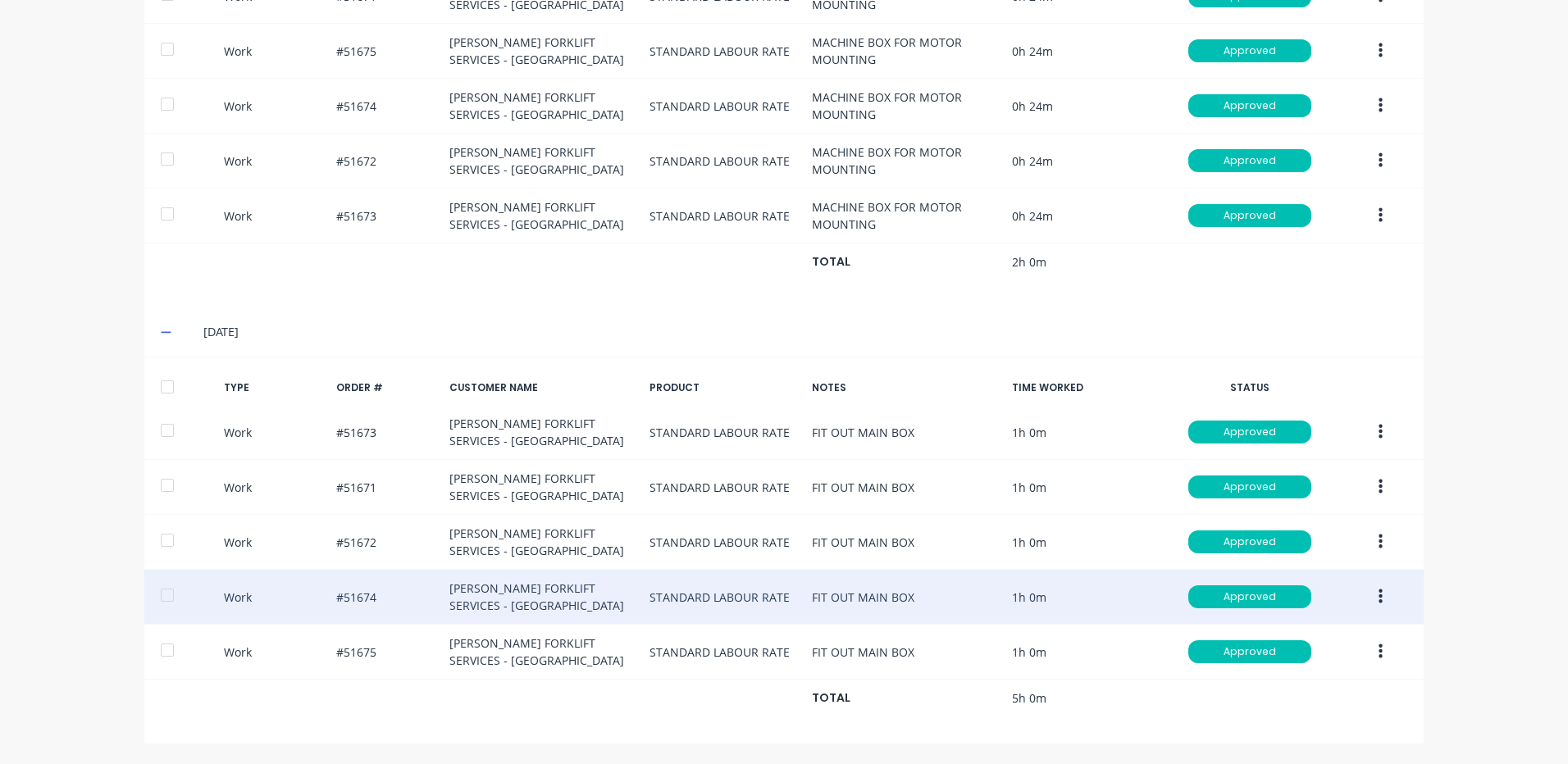
click at [1370, 604] on button "button" at bounding box center [1380, 596] width 38 height 30
click at [1338, 573] on div "Duplicate" at bounding box center [1321, 568] width 126 height 24
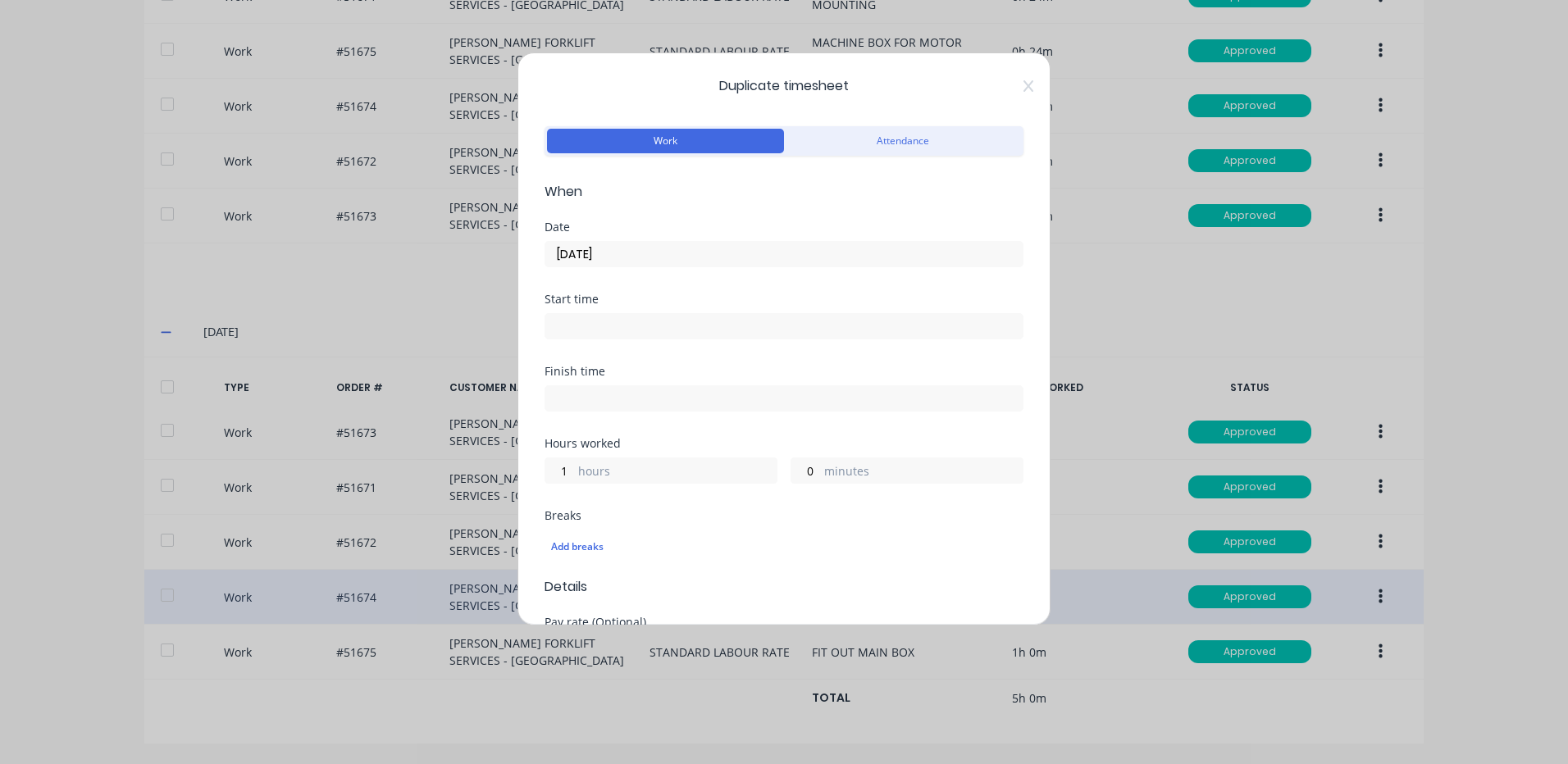
click at [674, 263] on input "23/09/2025" at bounding box center [784, 253] width 477 height 24
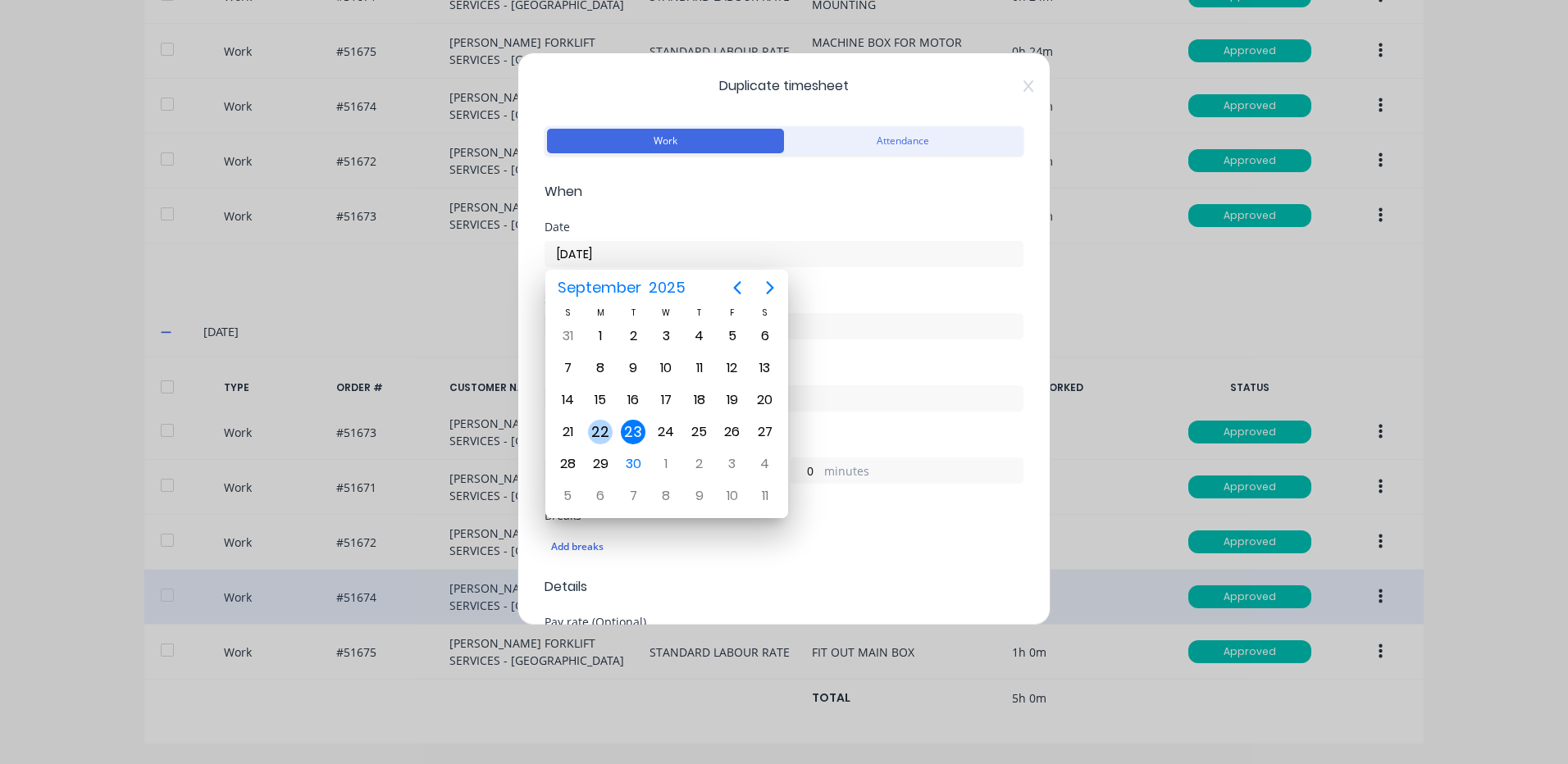
click at [606, 434] on div "22" at bounding box center [600, 431] width 24 height 24
type input "22/09/2025"
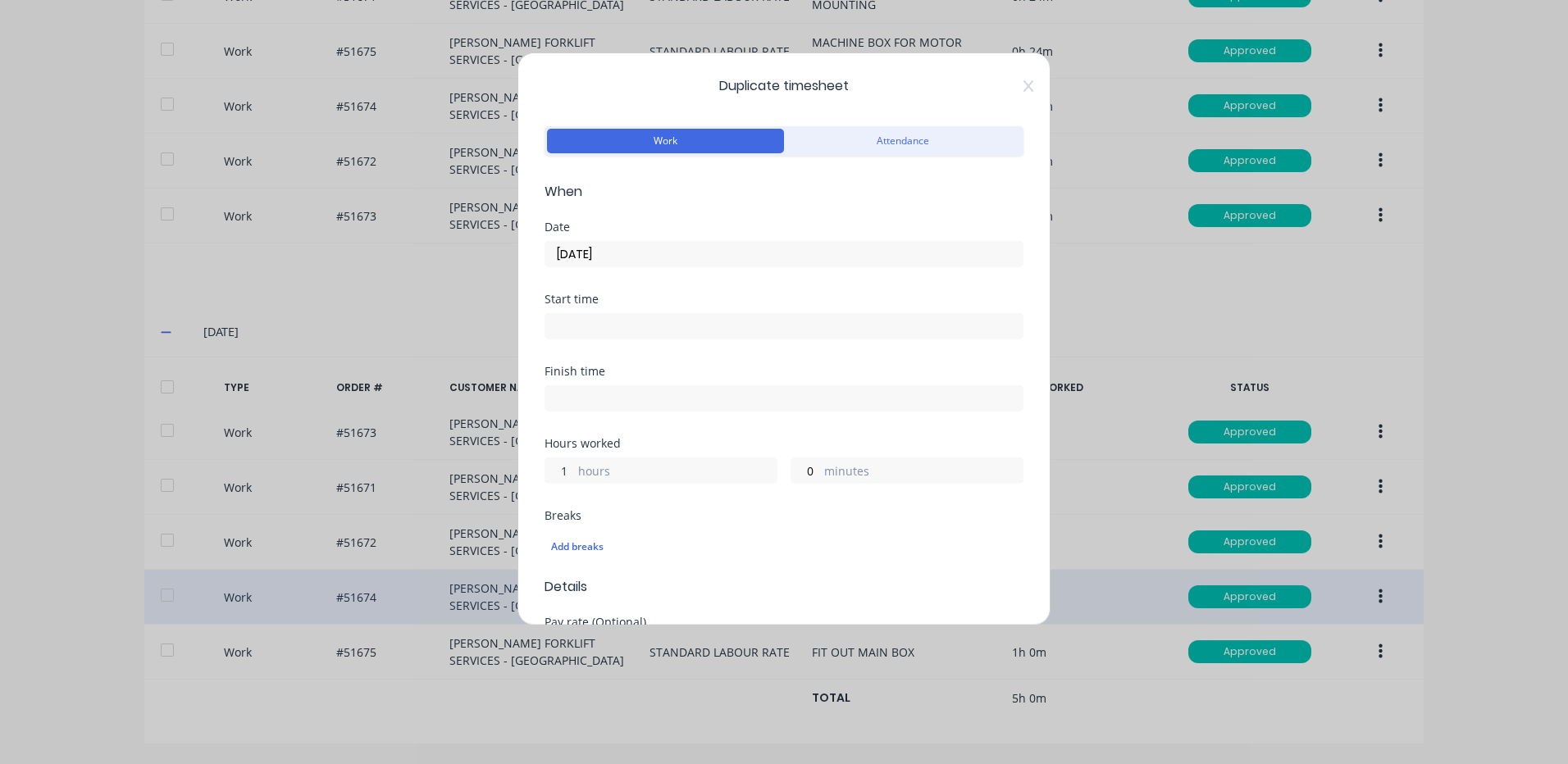
click at [559, 470] on input "1" at bounding box center [559, 471] width 29 height 24
type input "0"
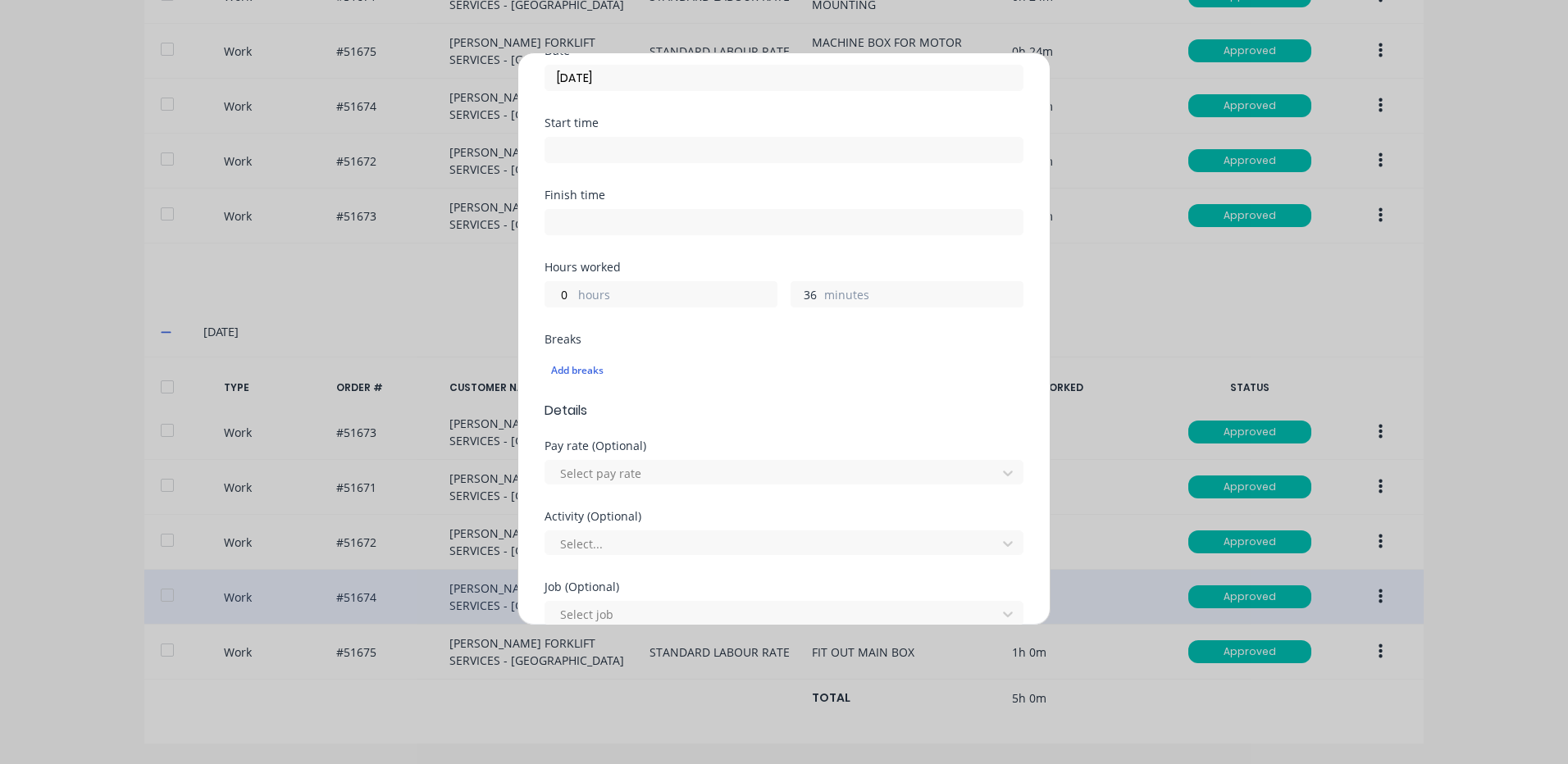
scroll to position [52, 0]
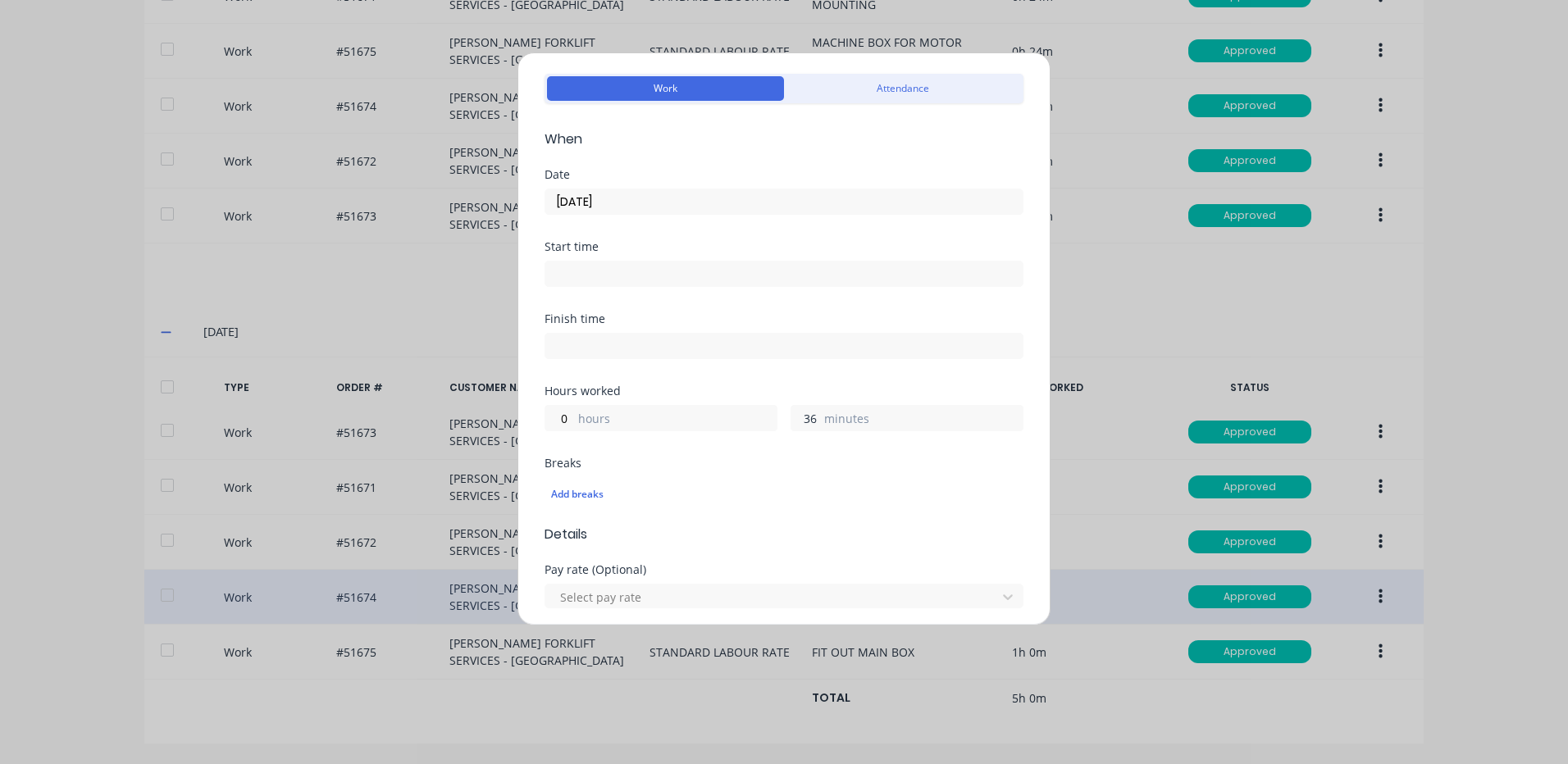
type input "36"
click at [622, 198] on input "22/09/2025" at bounding box center [784, 201] width 477 height 24
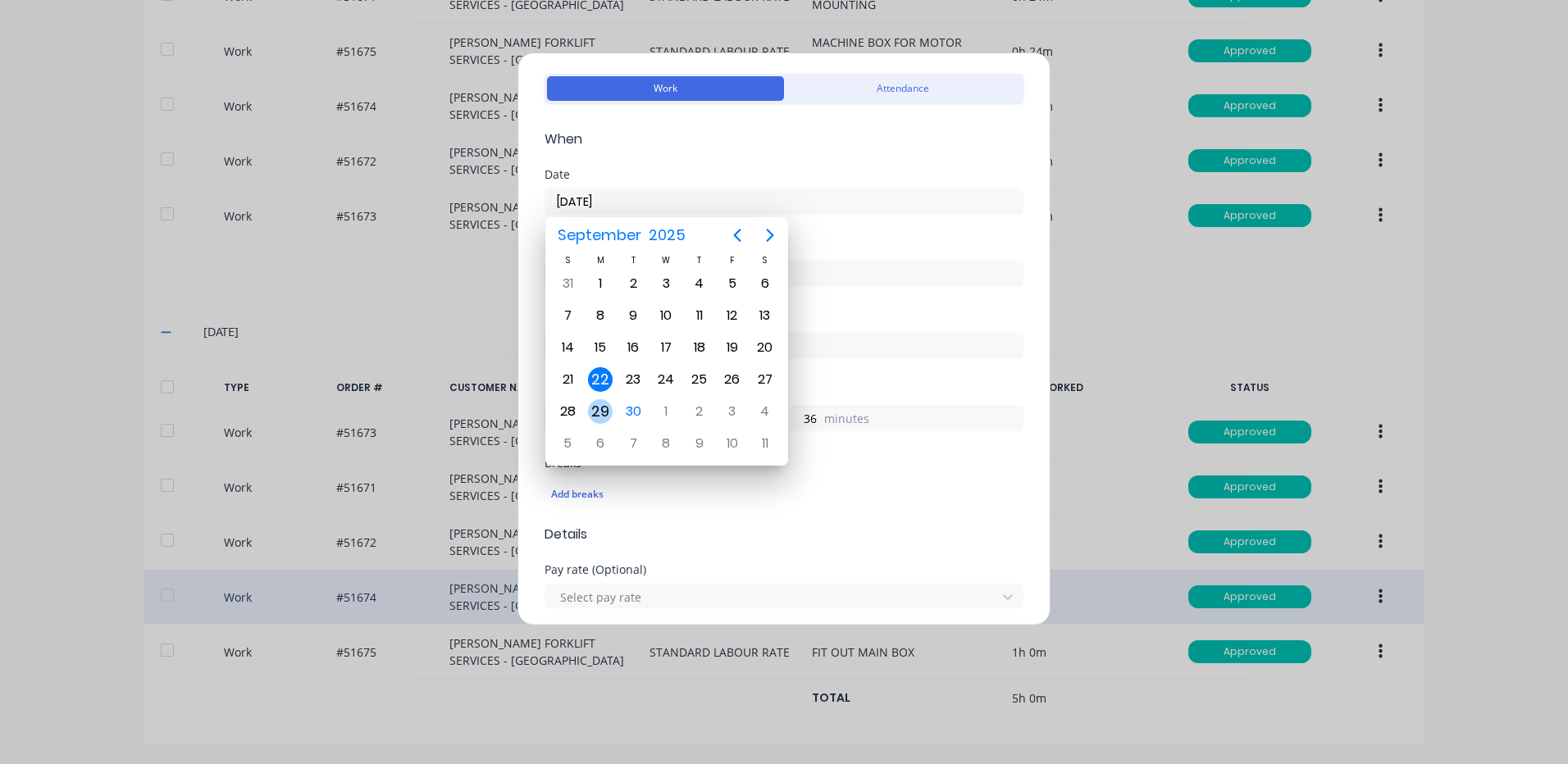
click at [597, 405] on div "29" at bounding box center [600, 411] width 24 height 24
type input "29/09/2025"
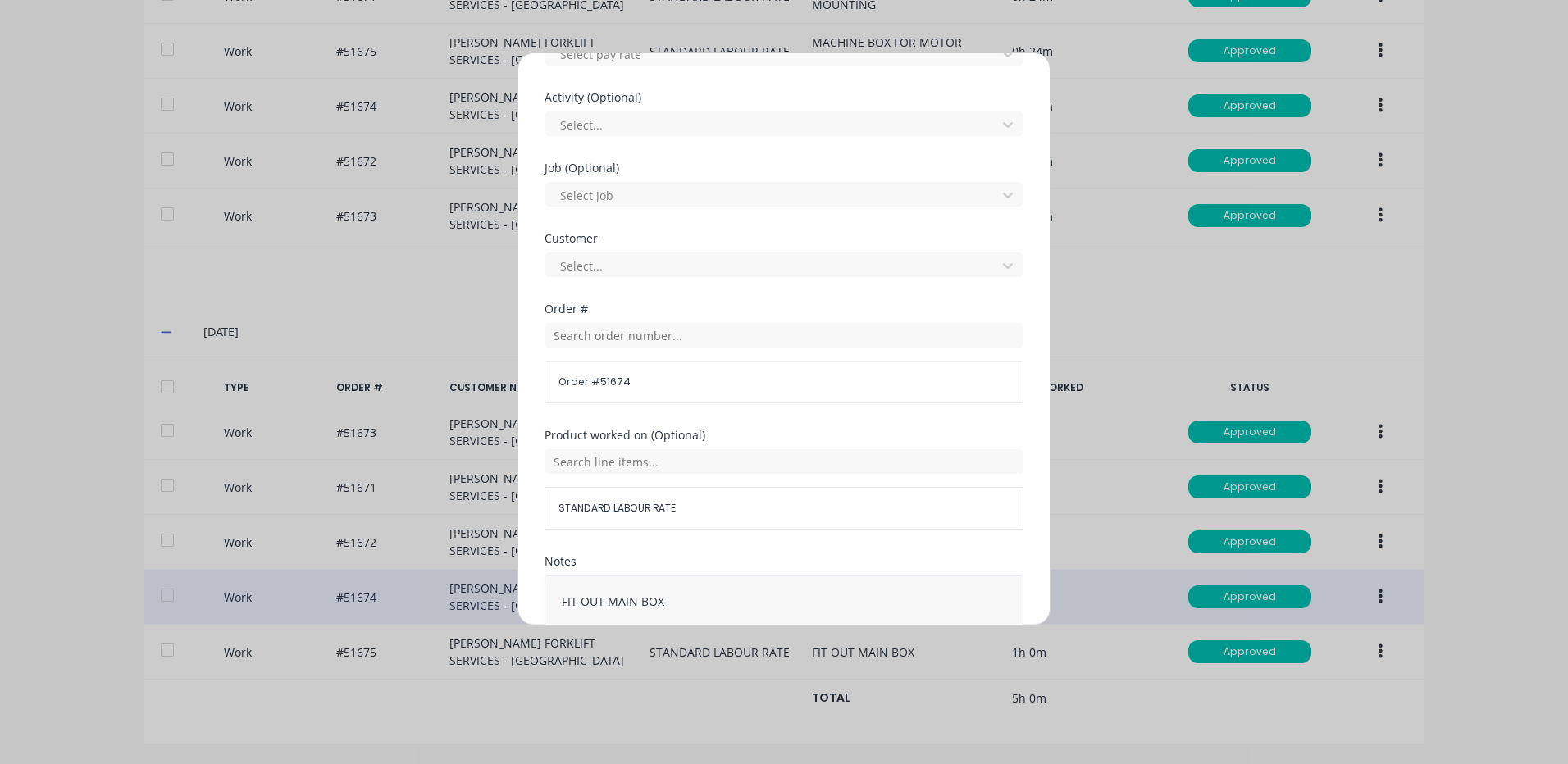
scroll to position [708, 0]
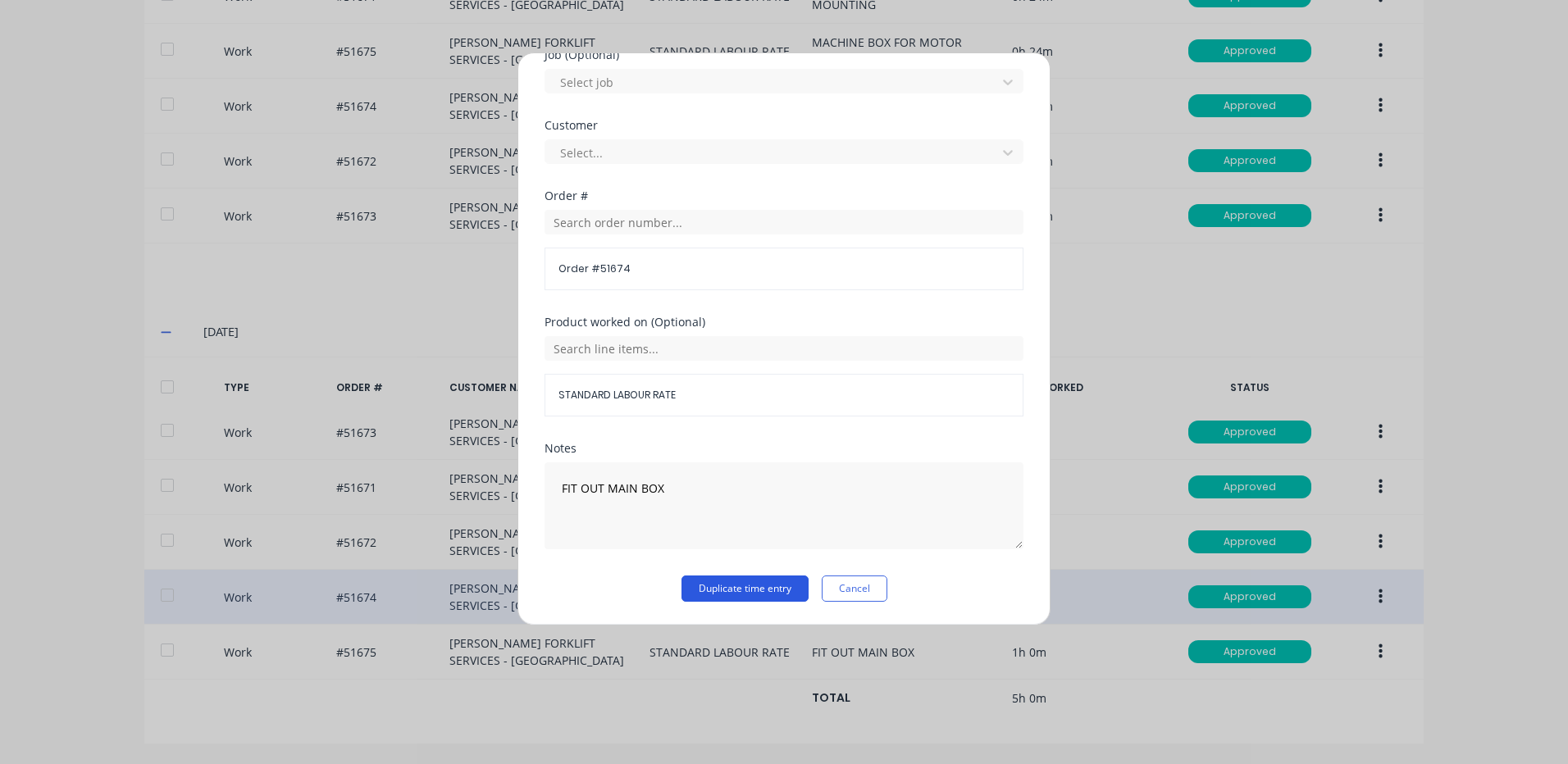
click at [763, 580] on button "Duplicate time entry" at bounding box center [745, 588] width 127 height 26
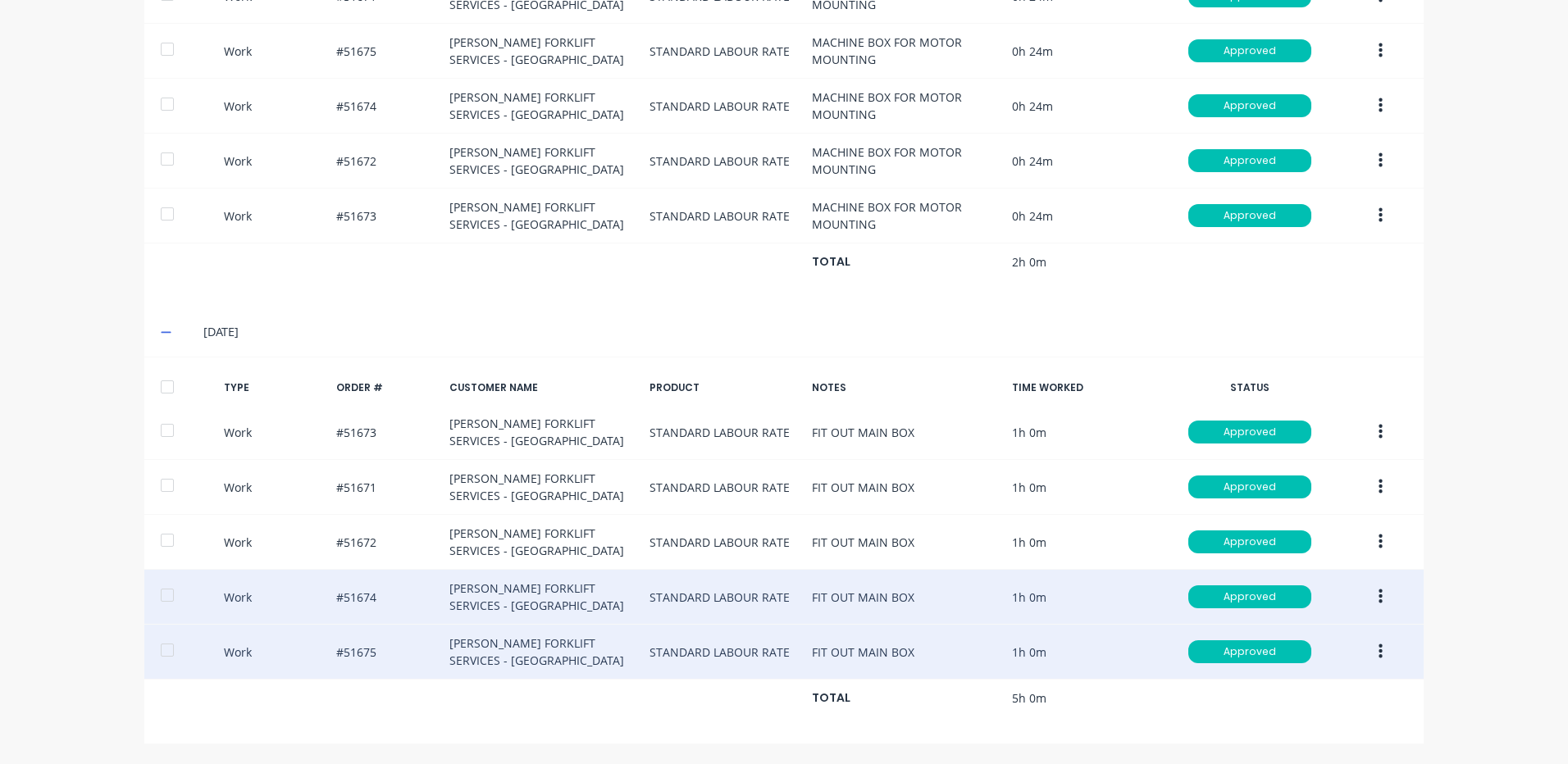
click at [1361, 650] on button "button" at bounding box center [1380, 651] width 38 height 30
click at [1327, 629] on div "Duplicate" at bounding box center [1321, 623] width 126 height 24
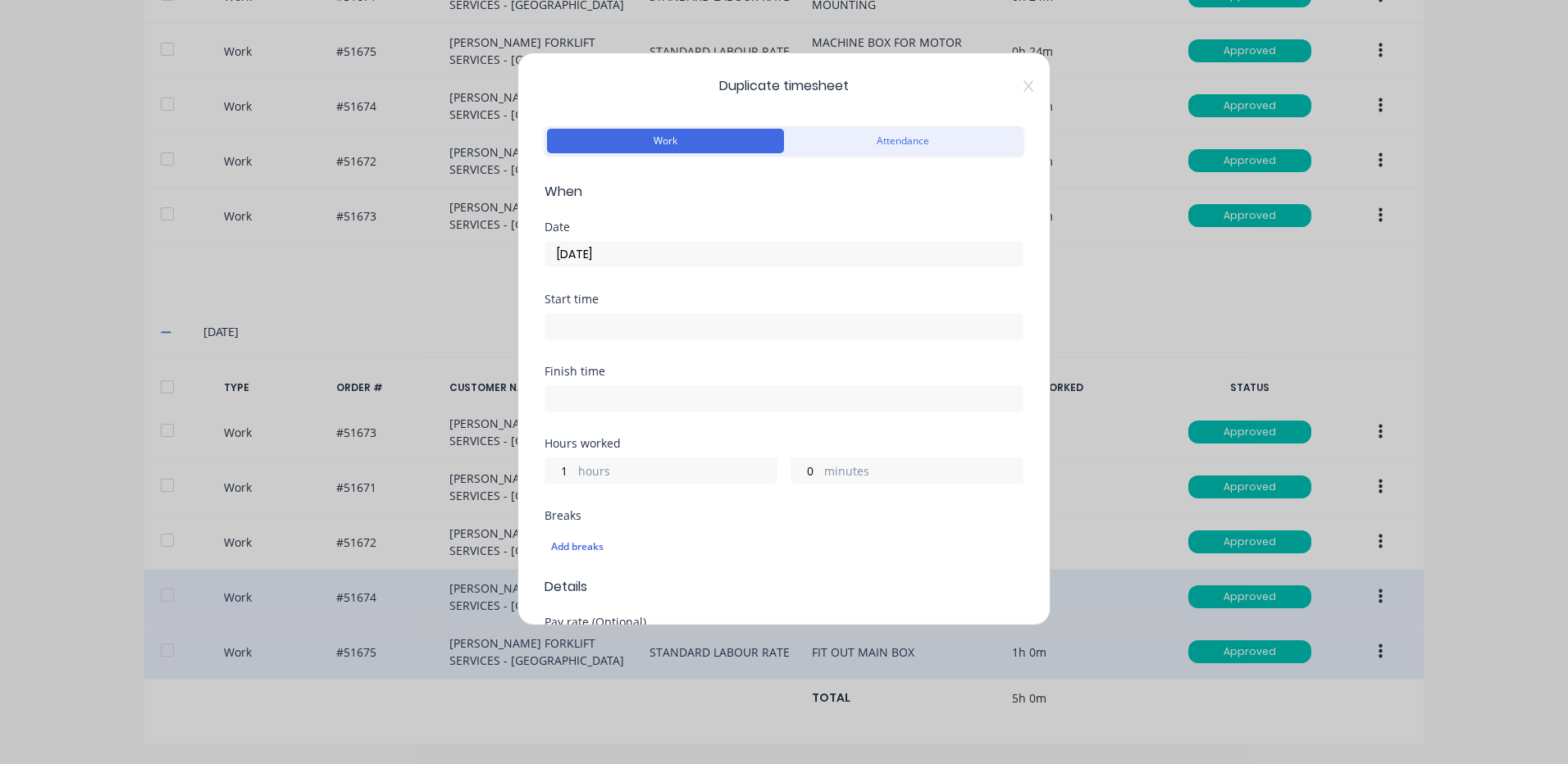
click at [601, 251] on input "[DATE]" at bounding box center [784, 253] width 477 height 24
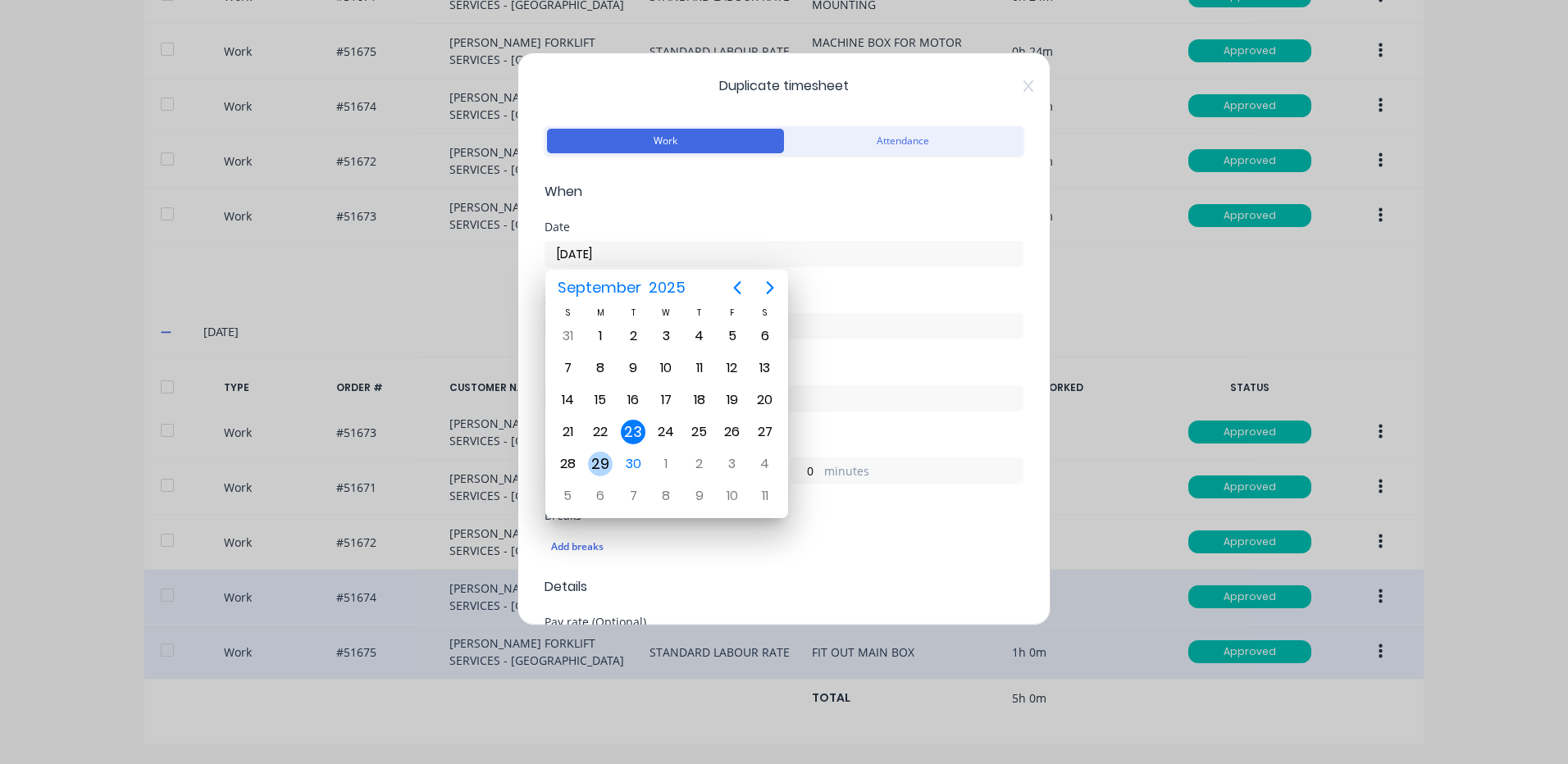
click at [601, 451] on div "29" at bounding box center [599, 463] width 33 height 31
type input "[DATE]"
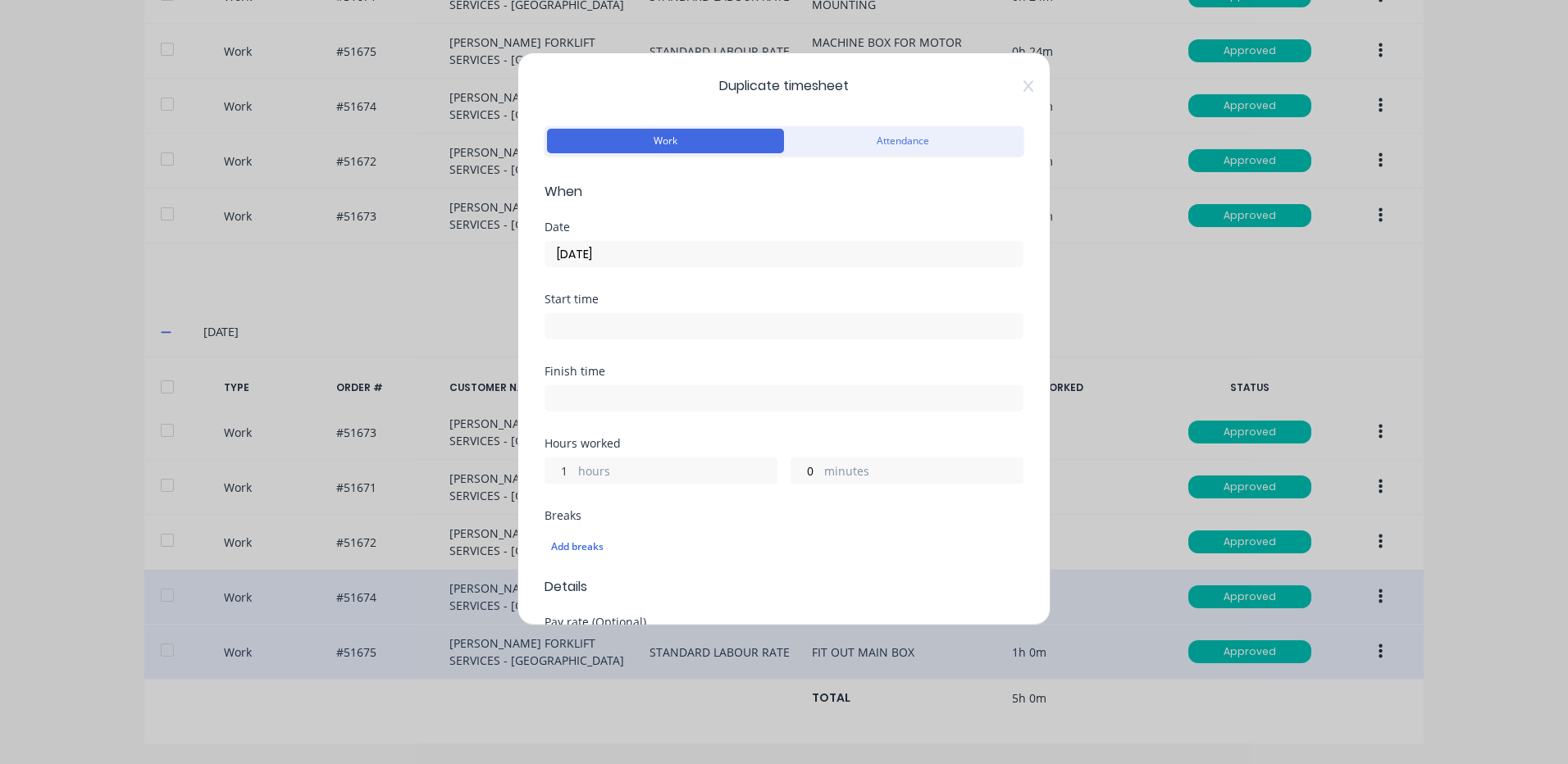
click at [567, 469] on input "1" at bounding box center [559, 471] width 29 height 24
type input "0"
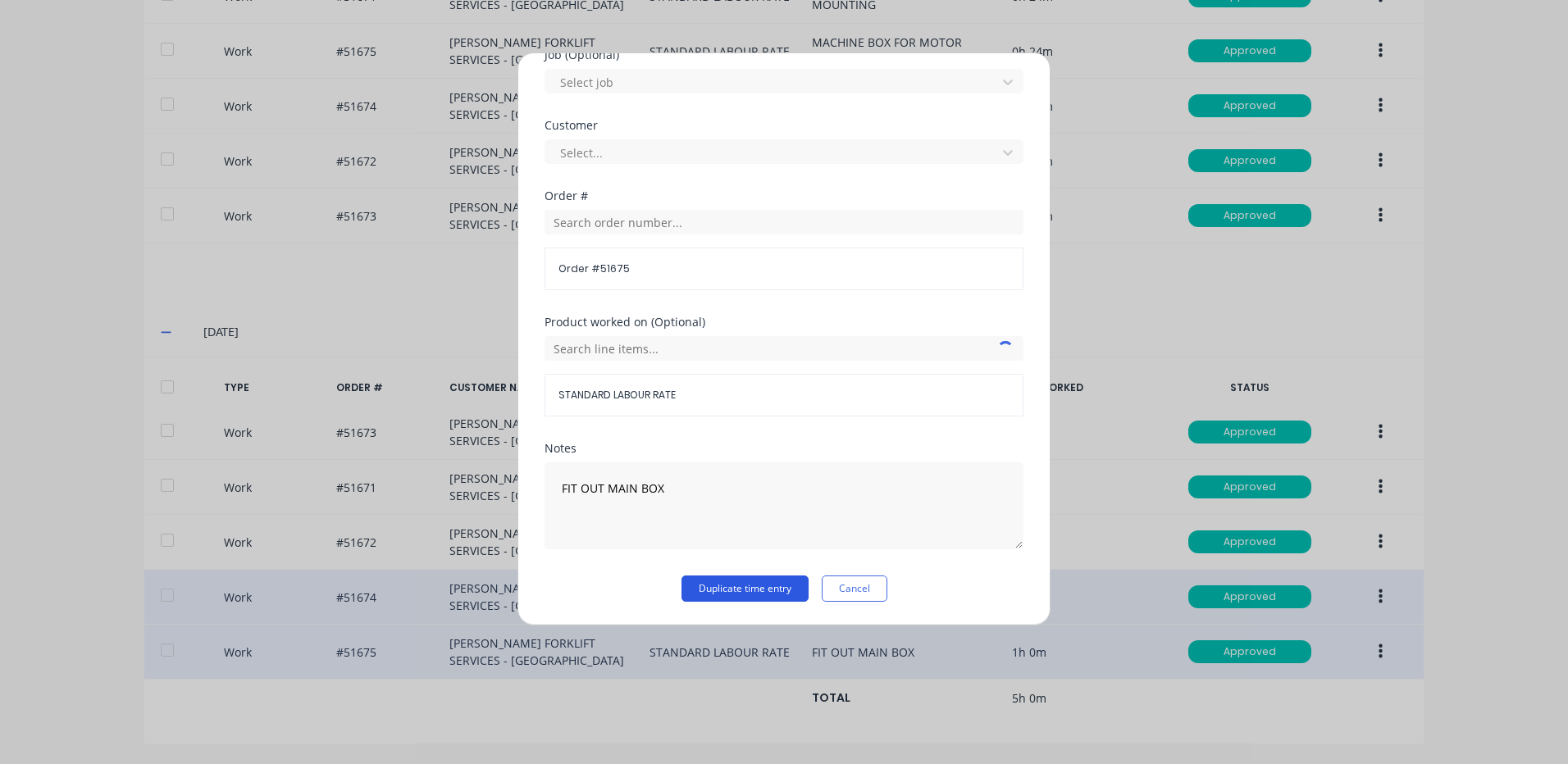
type input "36"
click at [698, 586] on button "Duplicate time entry" at bounding box center [745, 588] width 127 height 26
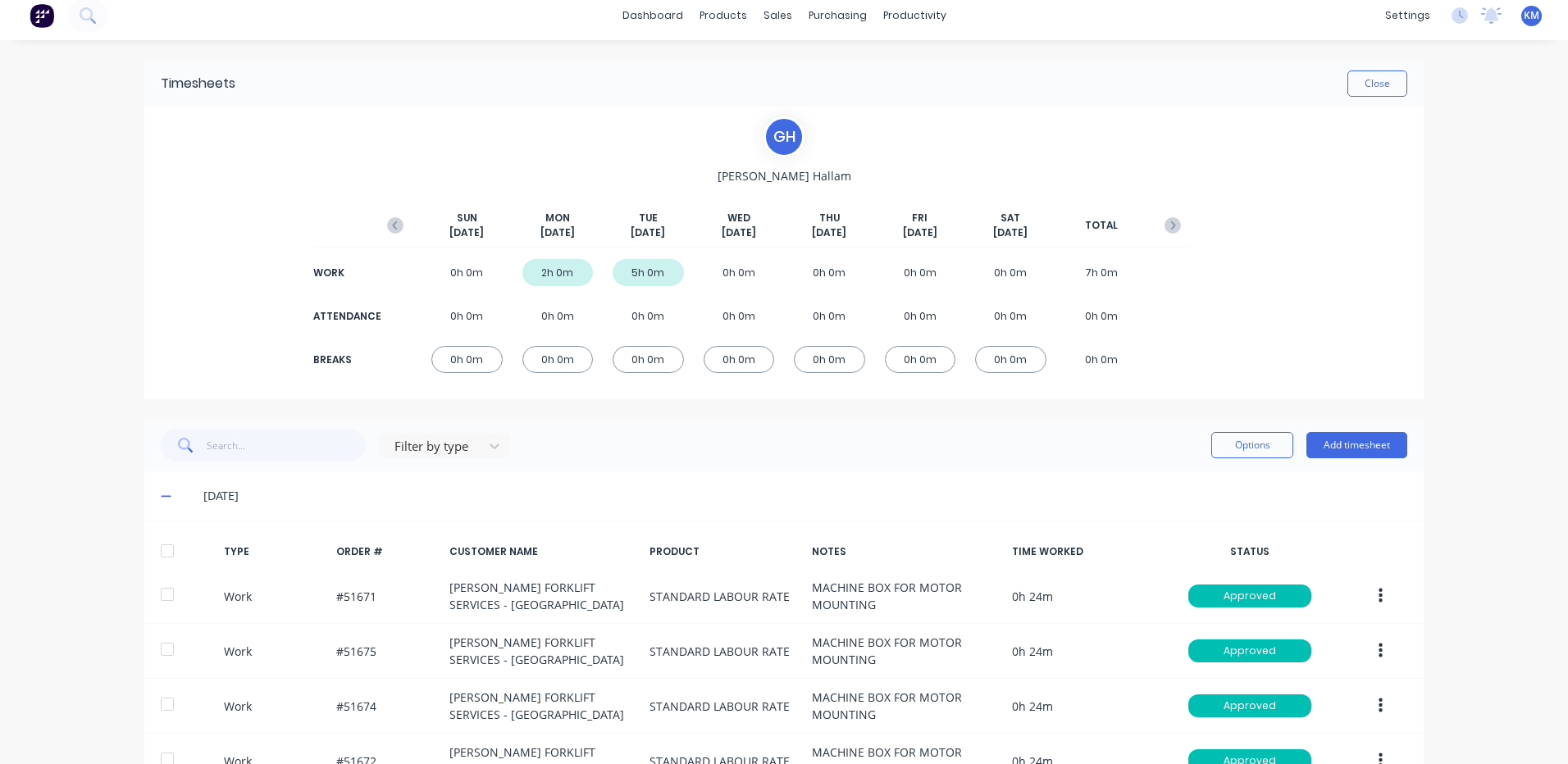
scroll to position [0, 0]
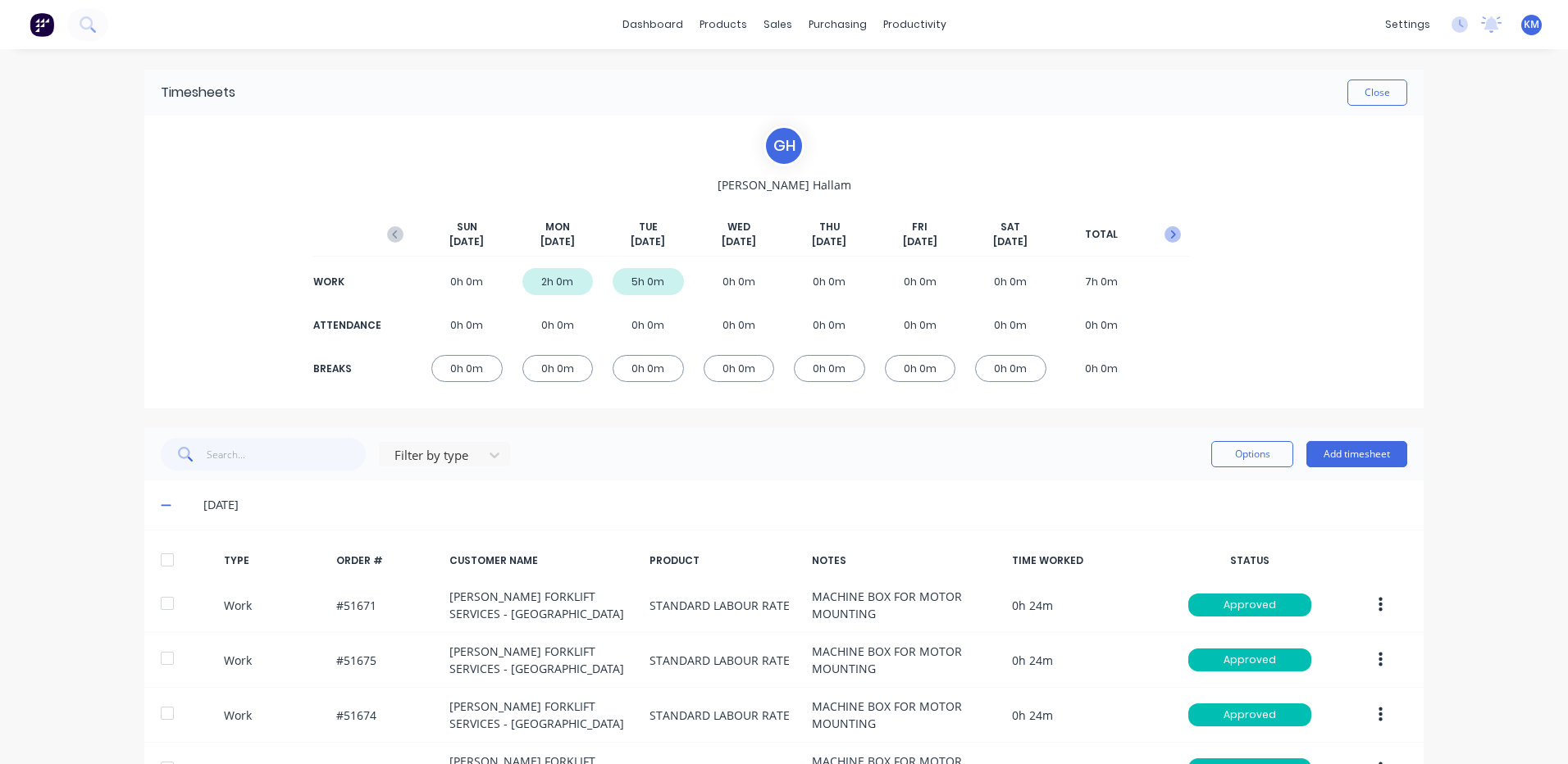
click at [1164, 238] on icon "button" at bounding box center [1173, 235] width 17 height 17
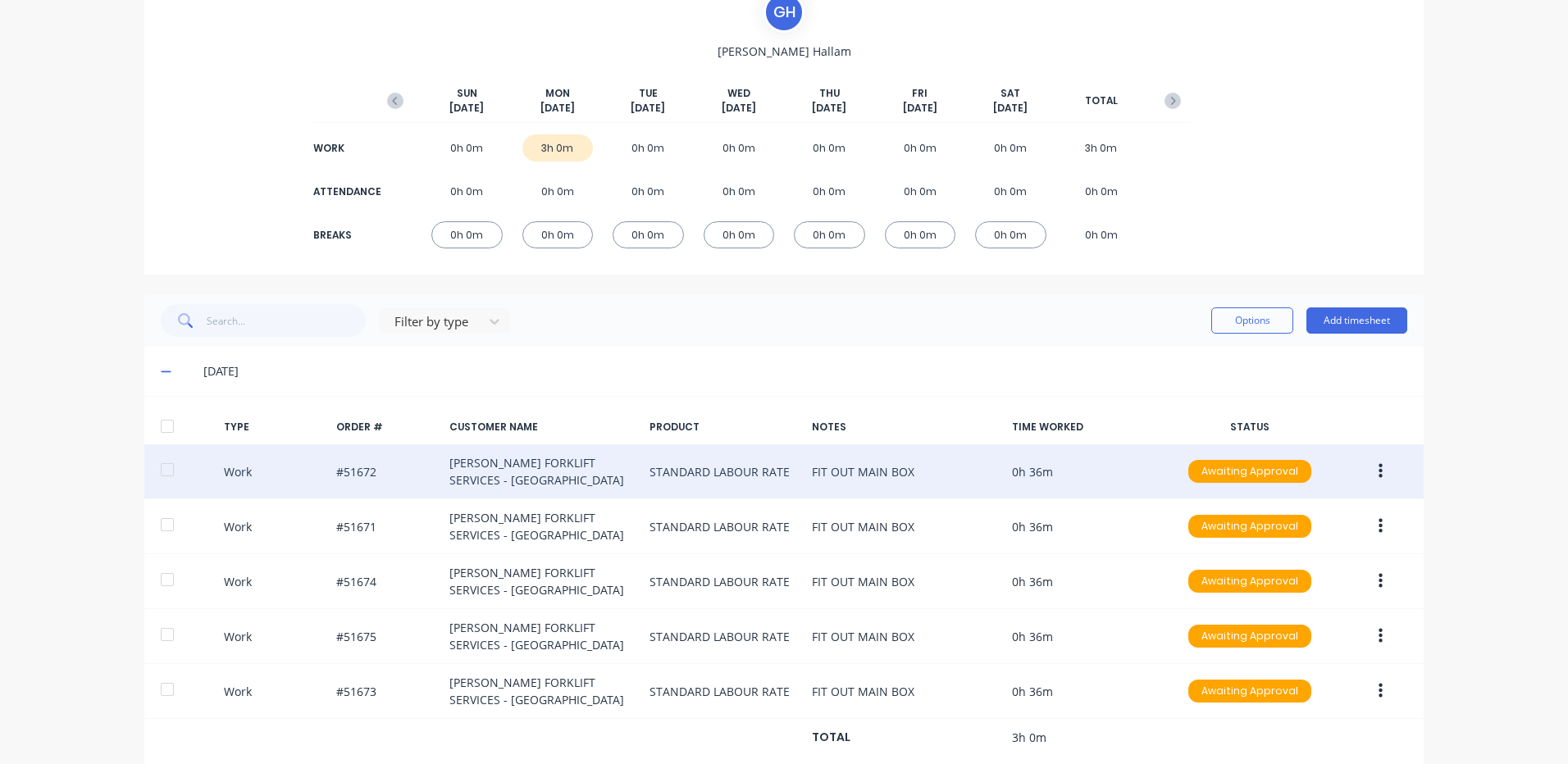
scroll to position [173, 0]
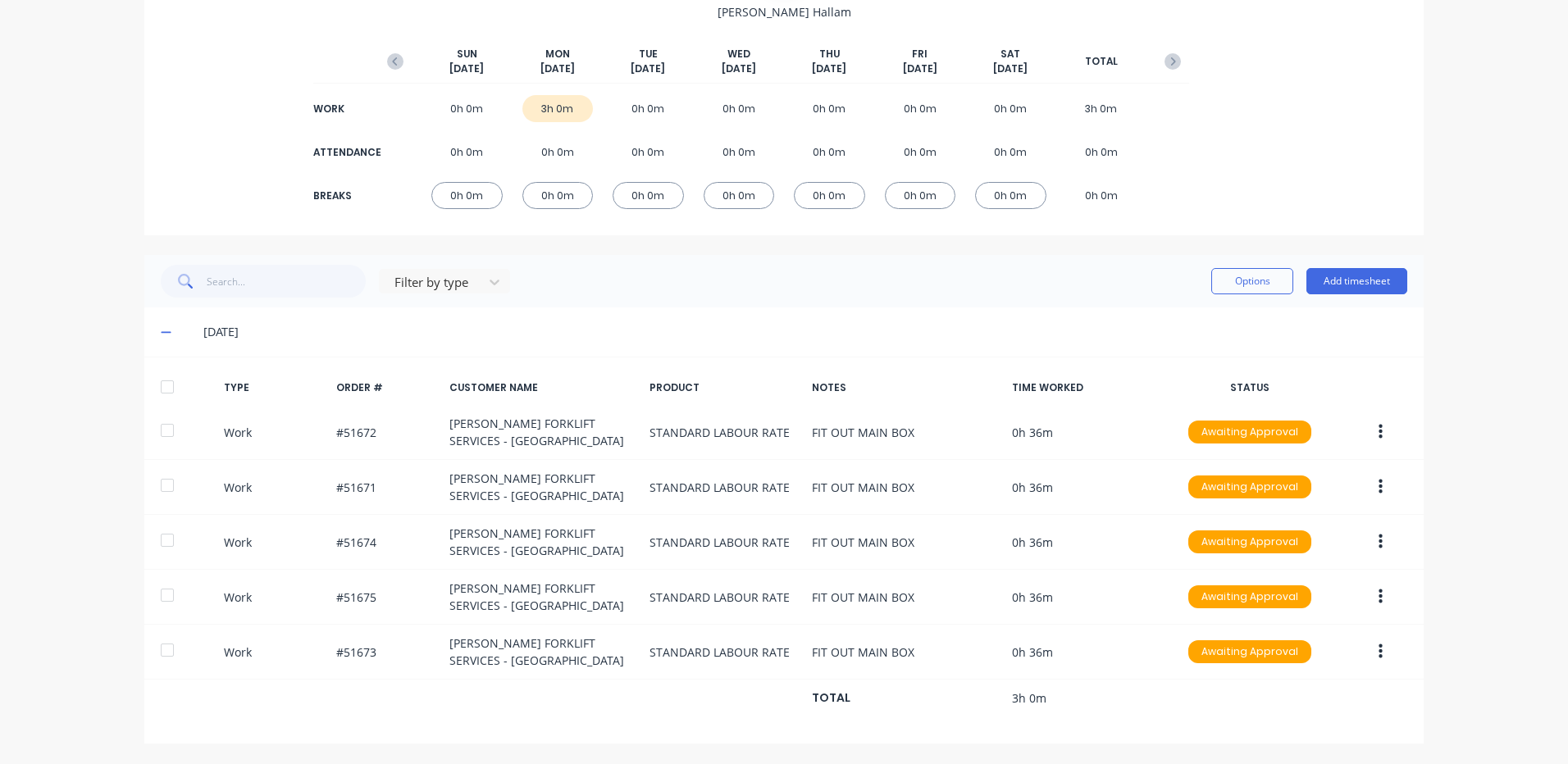
click at [157, 371] on div at bounding box center [167, 387] width 33 height 33
click at [1243, 286] on button "Options" at bounding box center [1252, 281] width 82 height 26
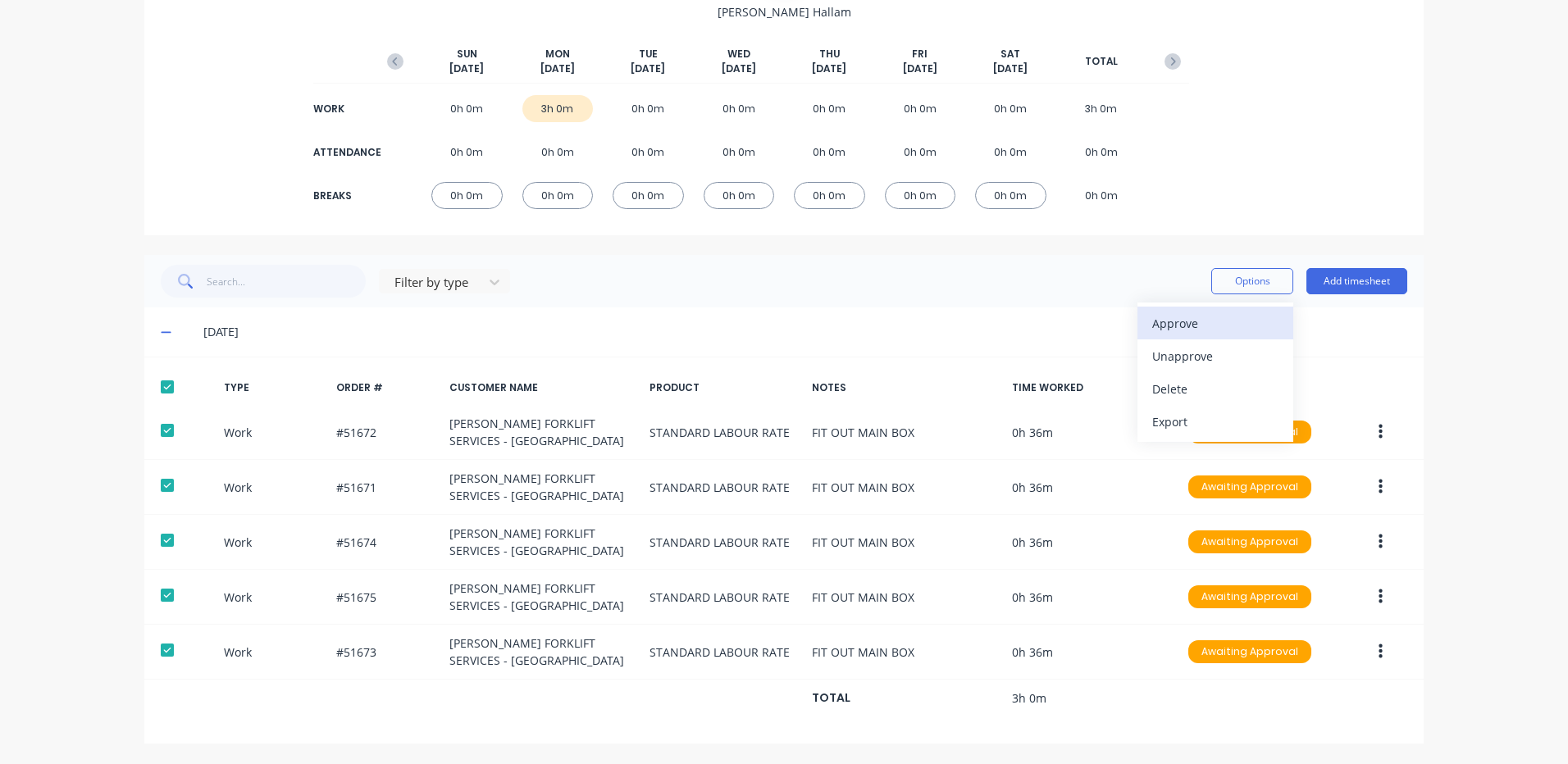
click at [1218, 318] on div "Approve" at bounding box center [1215, 323] width 126 height 24
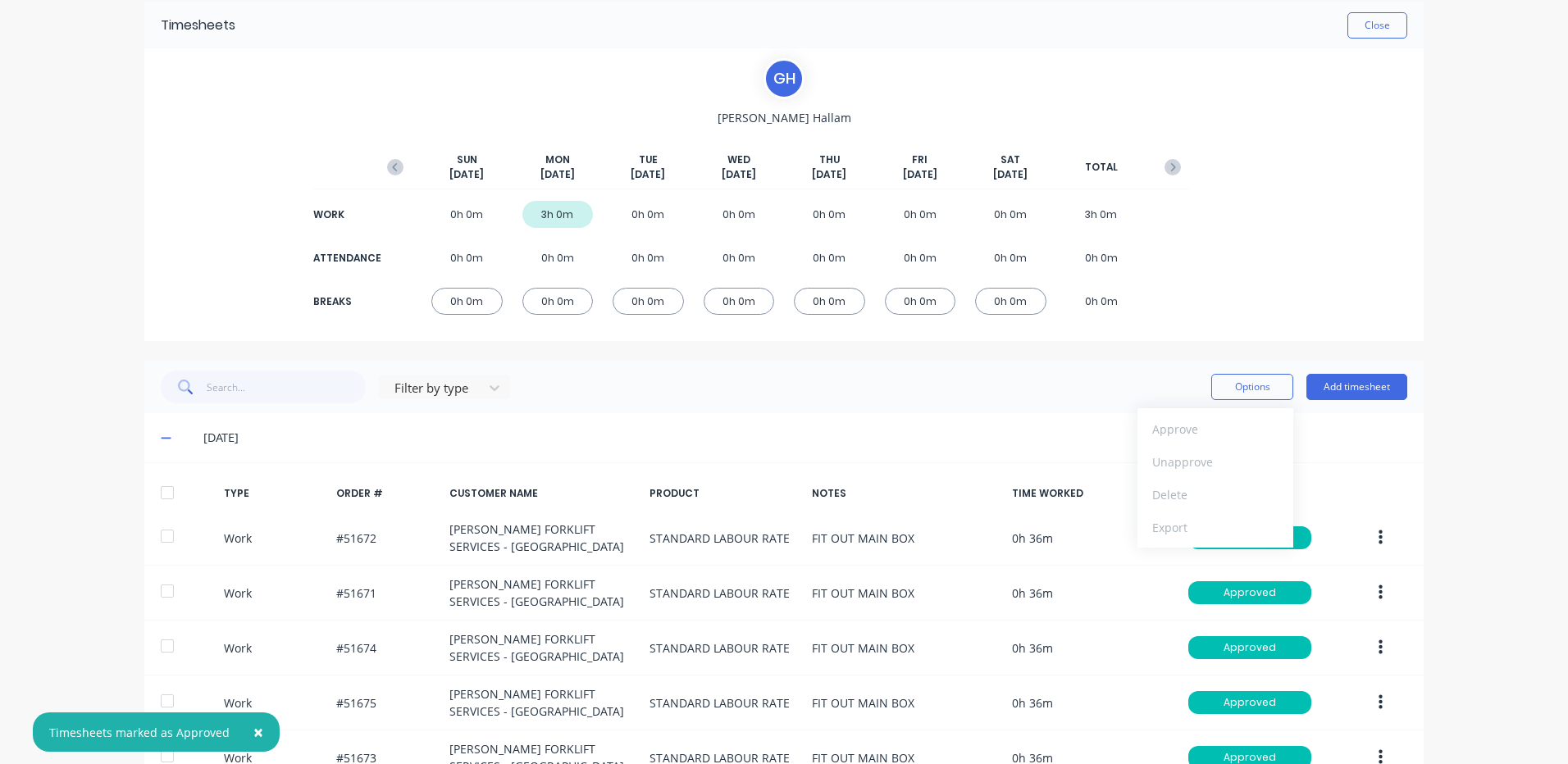
scroll to position [0, 0]
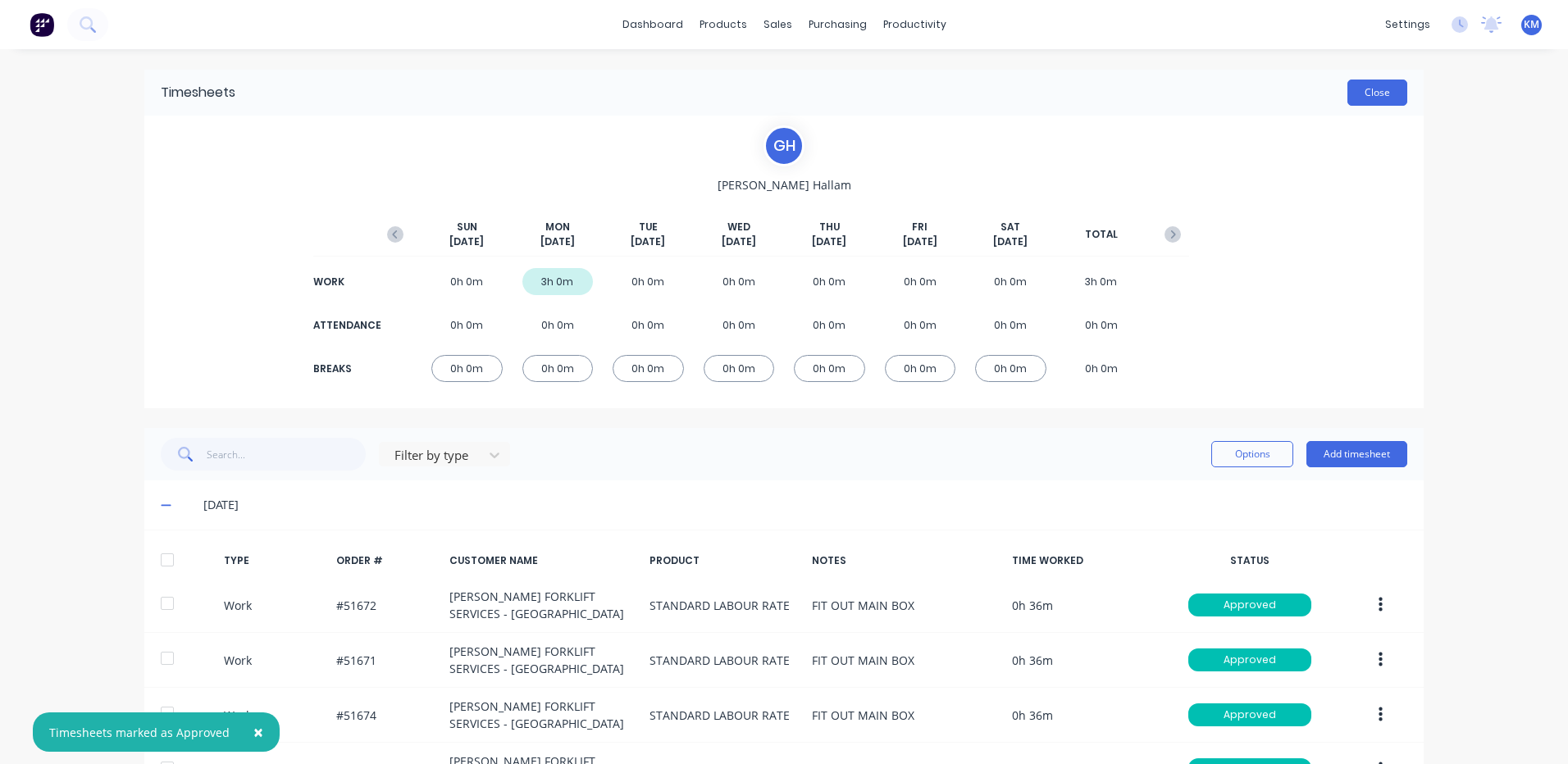
click at [1350, 89] on button "Close" at bounding box center [1377, 92] width 60 height 26
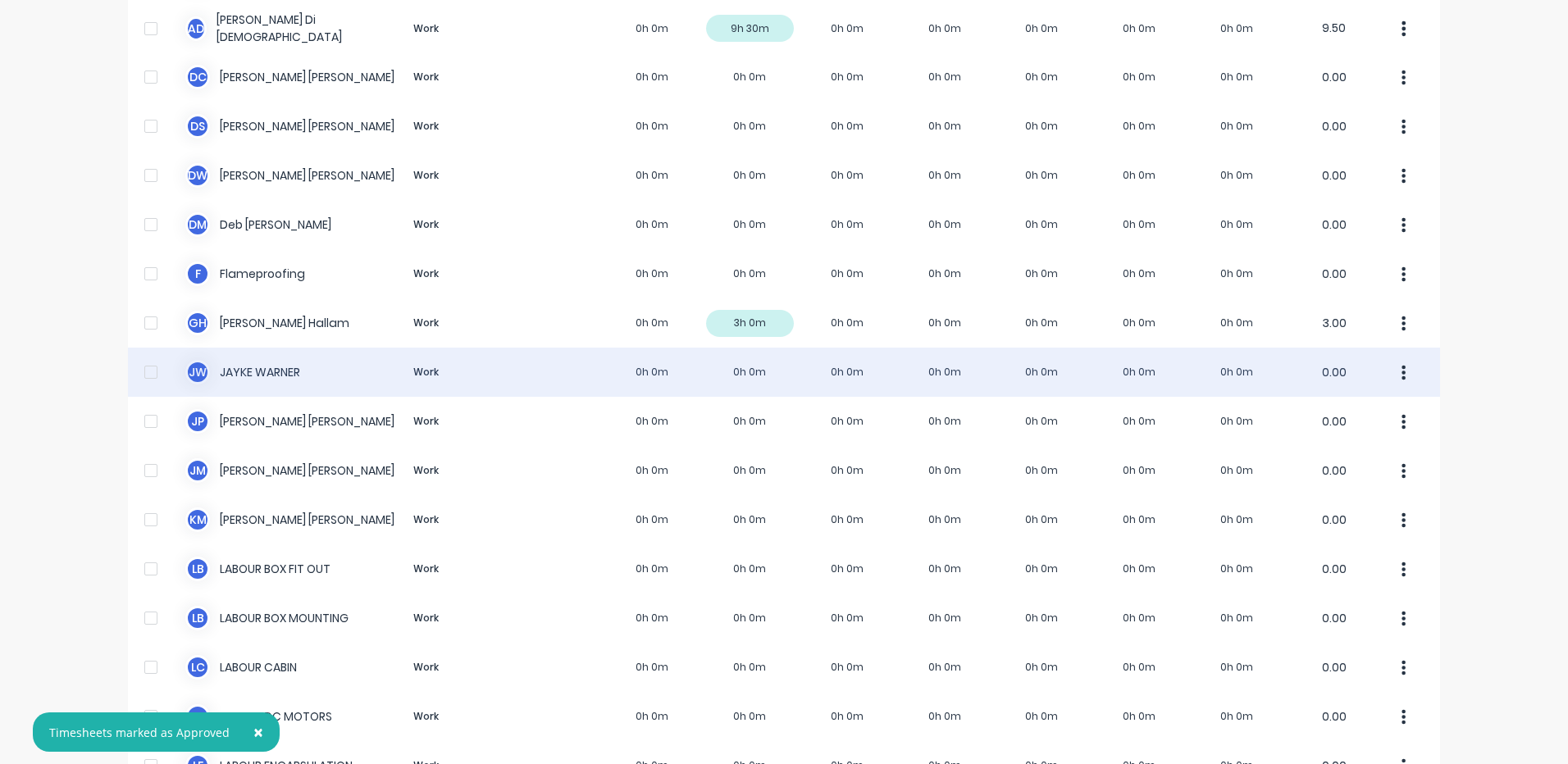
scroll to position [186, 0]
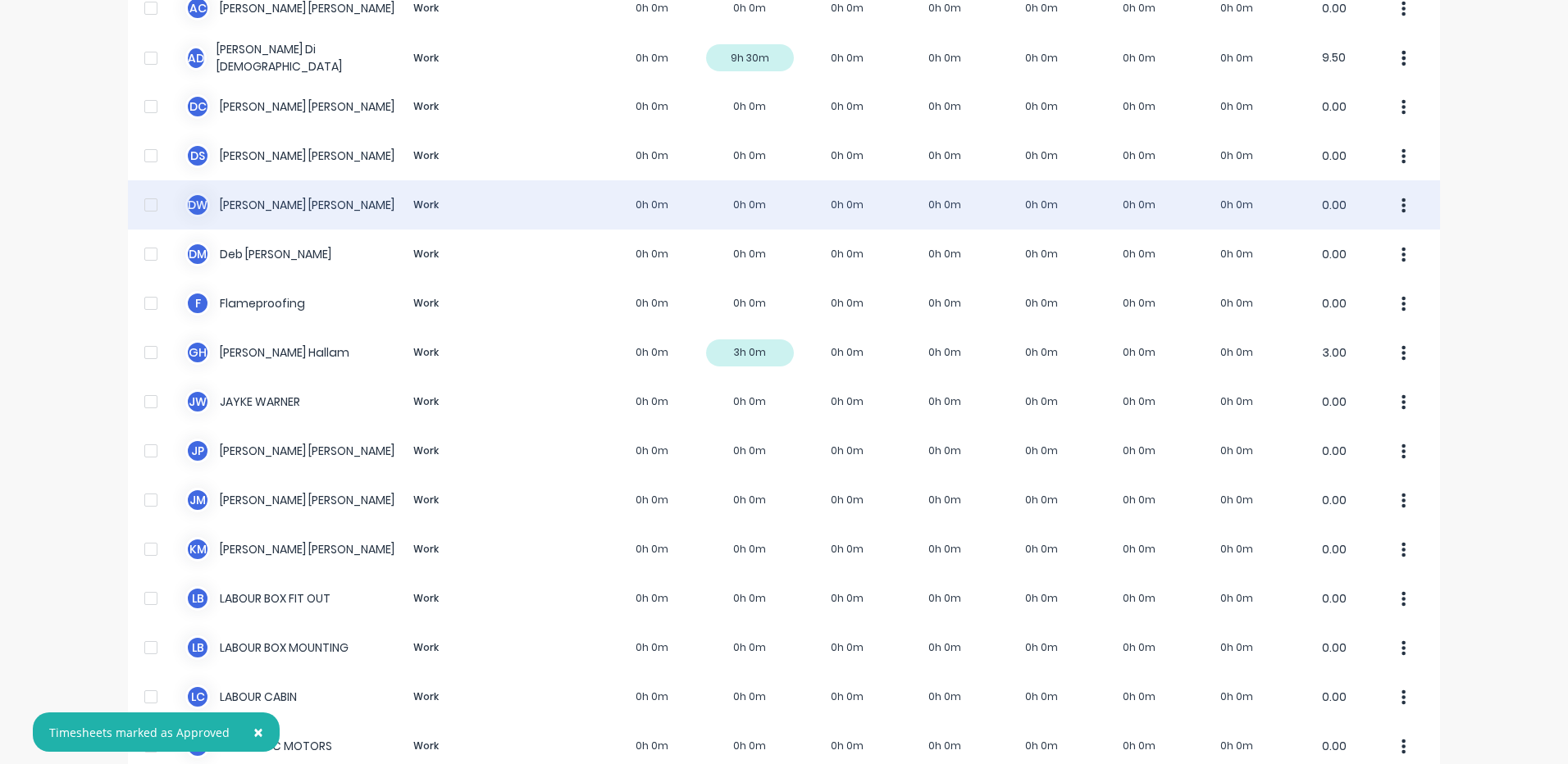
click at [507, 194] on div "D W David Waddy Work 0h 0m 0h 0m 0h 0m 0h 0m 0h 0m 0h 0m 0h 0m 0.00" at bounding box center [783, 205] width 1312 height 49
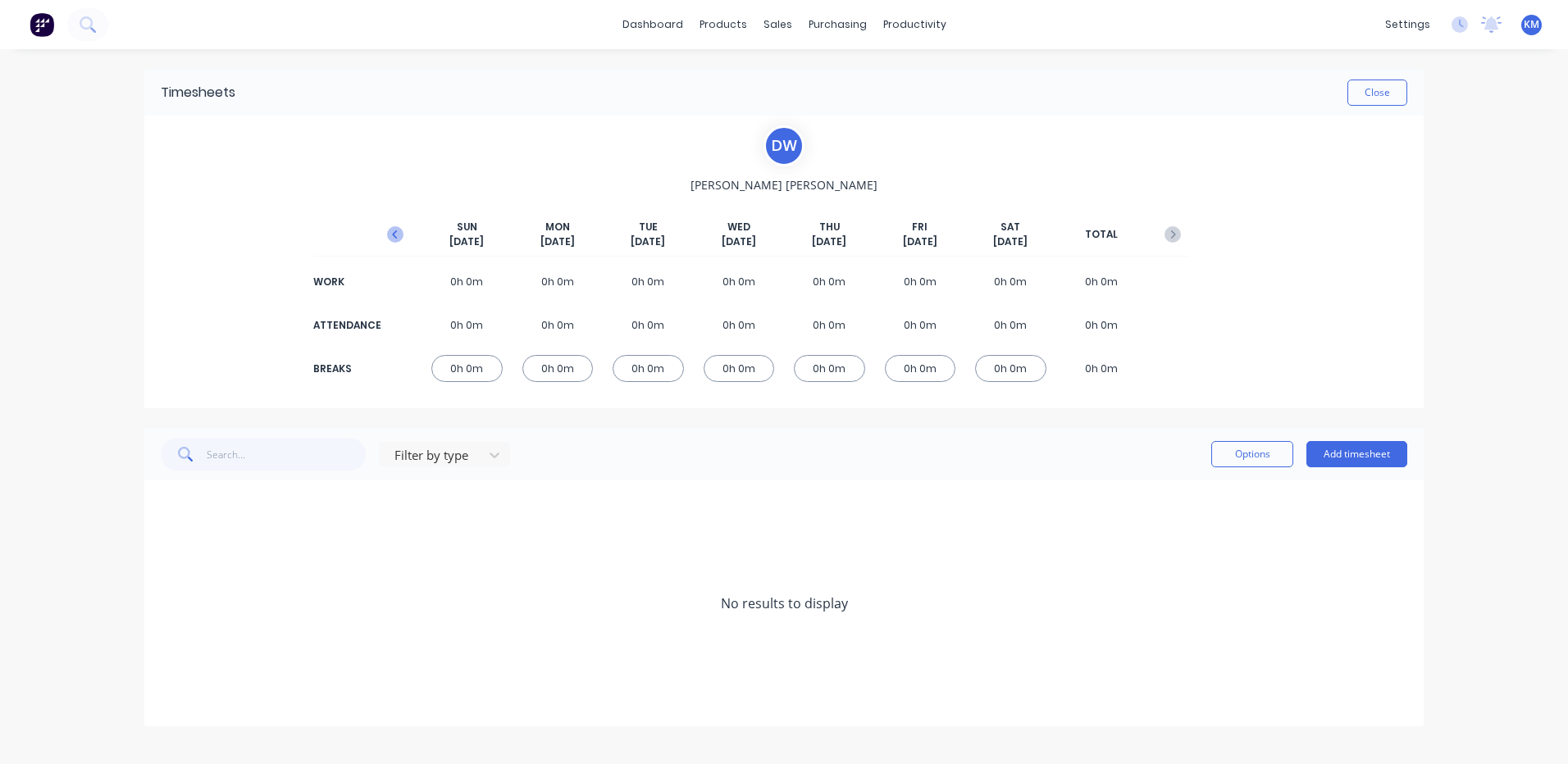
click at [391, 238] on icon "button" at bounding box center [395, 235] width 17 height 17
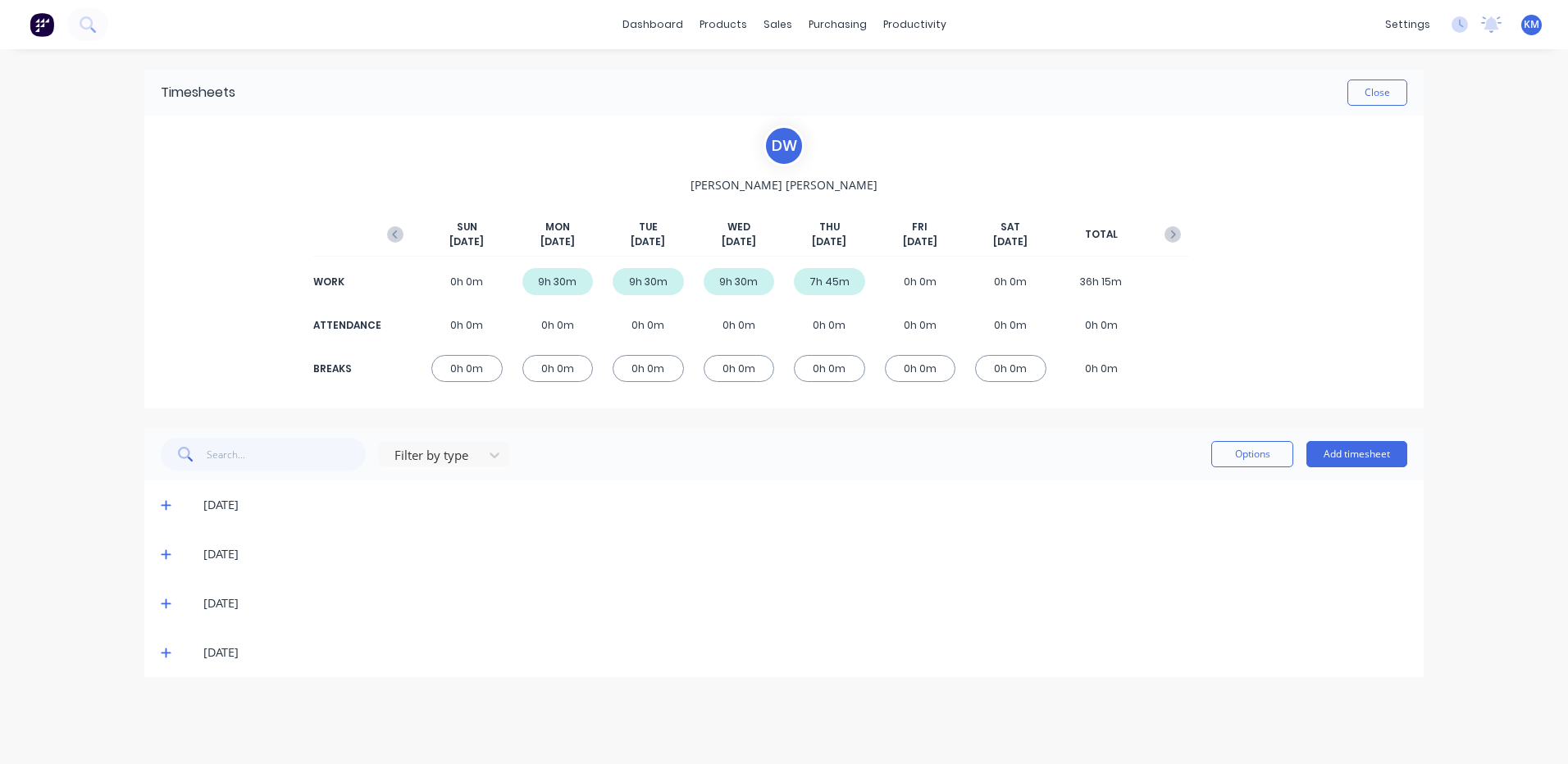
click at [170, 647] on span at bounding box center [169, 652] width 17 height 17
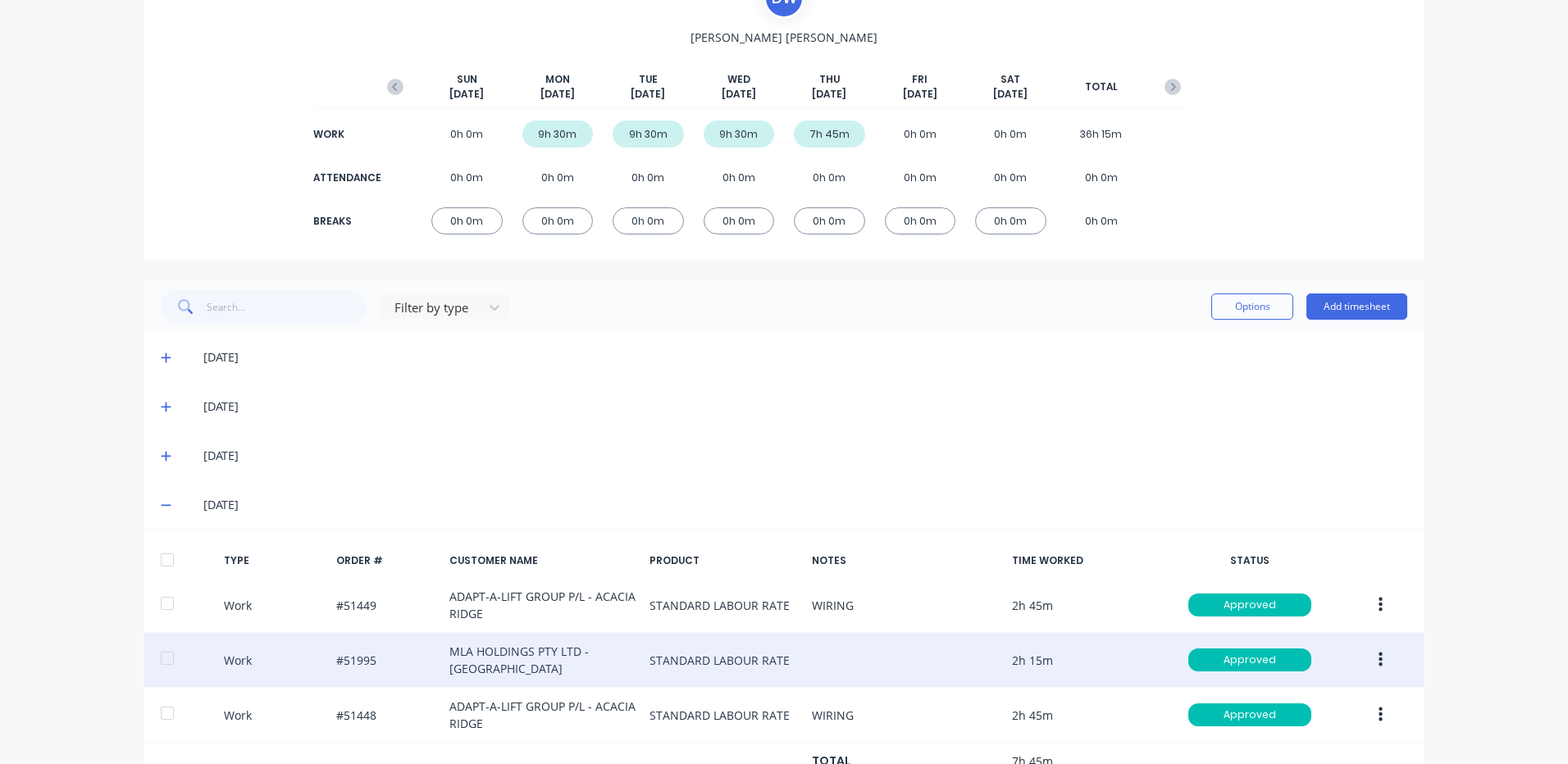
scroll to position [211, 0]
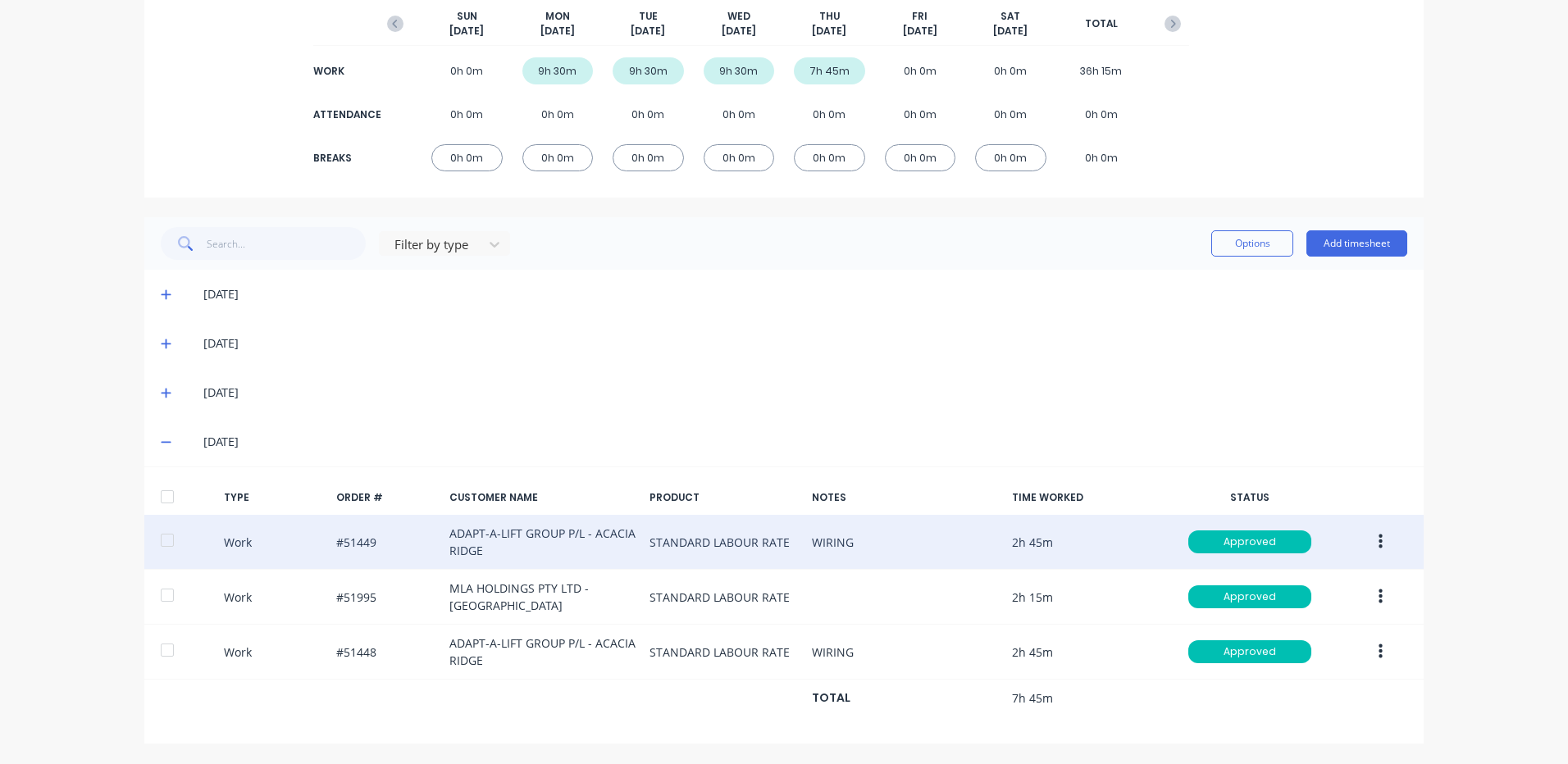
click at [1379, 547] on icon "button" at bounding box center [1381, 541] width 4 height 15
click at [1298, 520] on div "Duplicate" at bounding box center [1321, 513] width 126 height 24
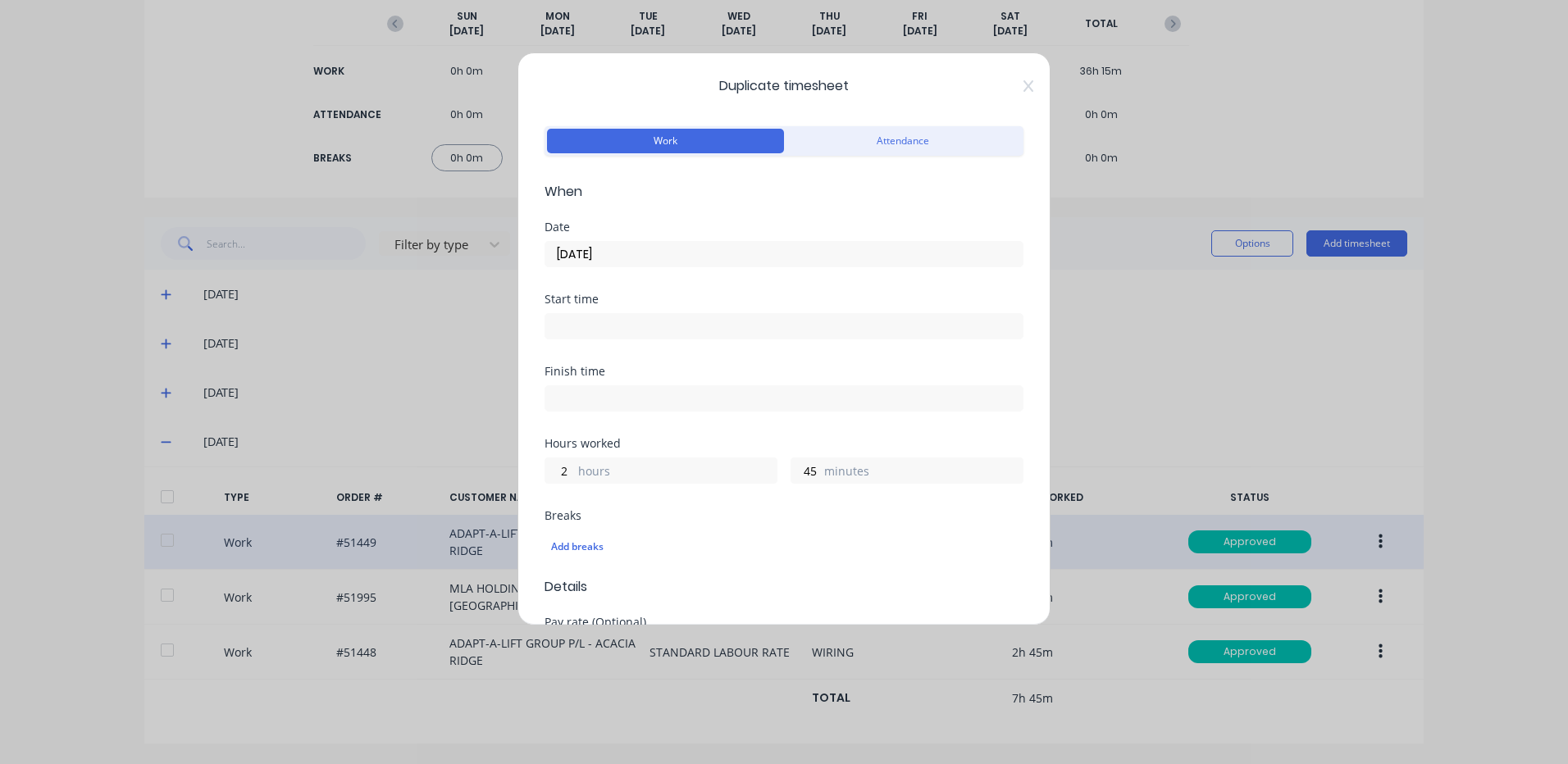
click at [610, 251] on input "[DATE]" at bounding box center [784, 253] width 477 height 24
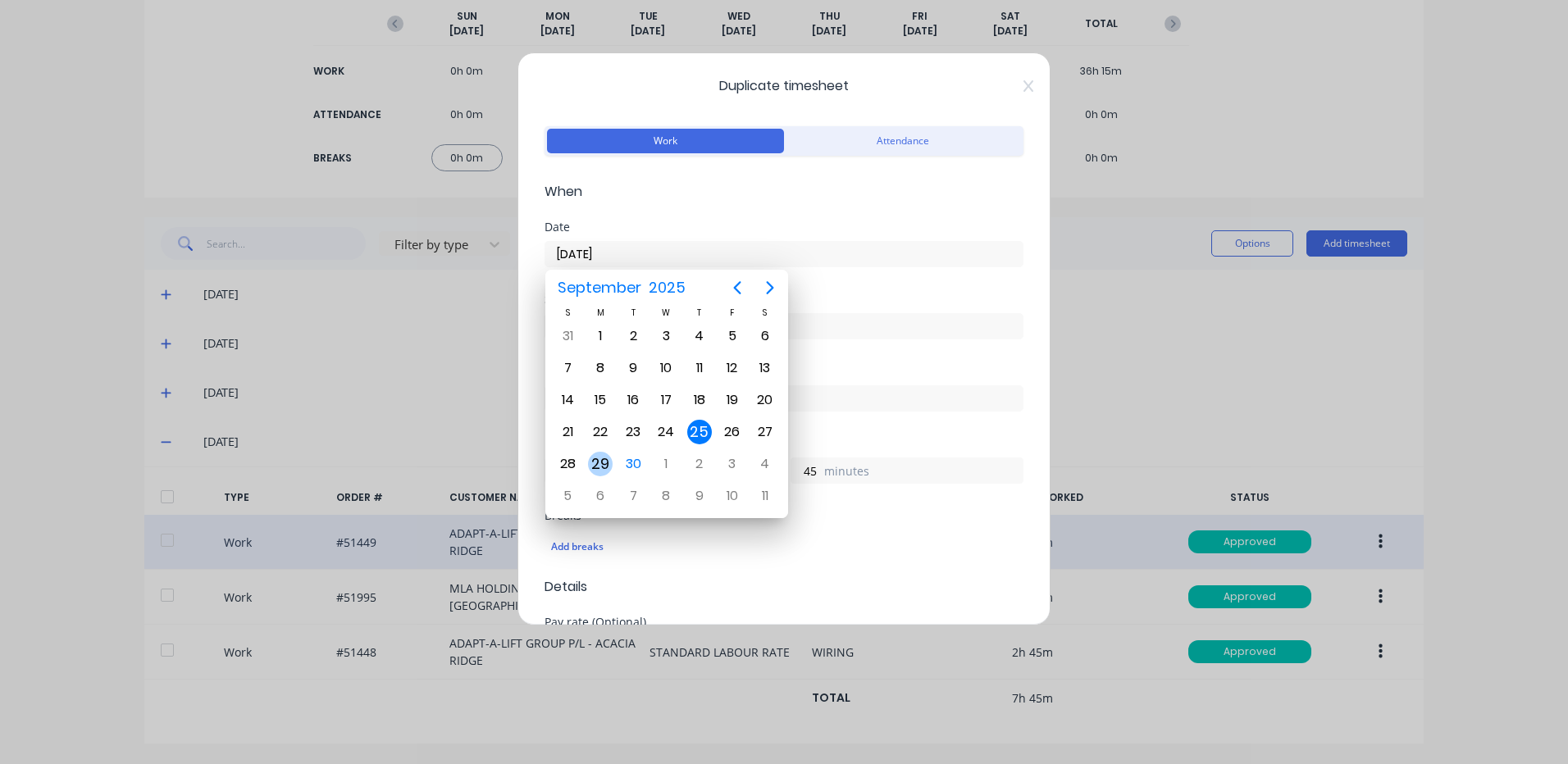
click at [602, 455] on div "29" at bounding box center [600, 464] width 24 height 24
type input "[DATE]"
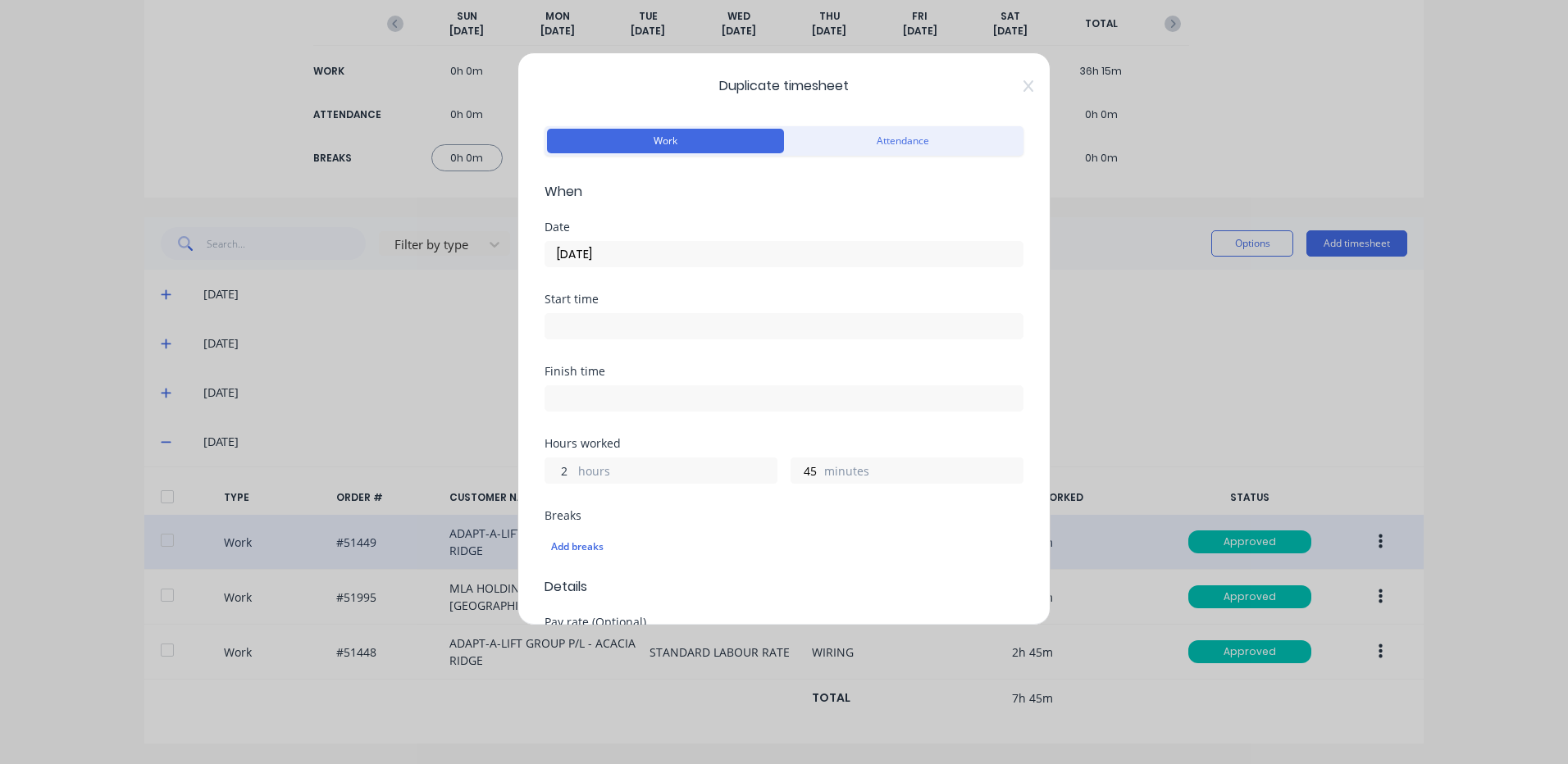
click at [569, 471] on input "2" at bounding box center [559, 471] width 29 height 24
type input "4"
type input "7"
type input "45"
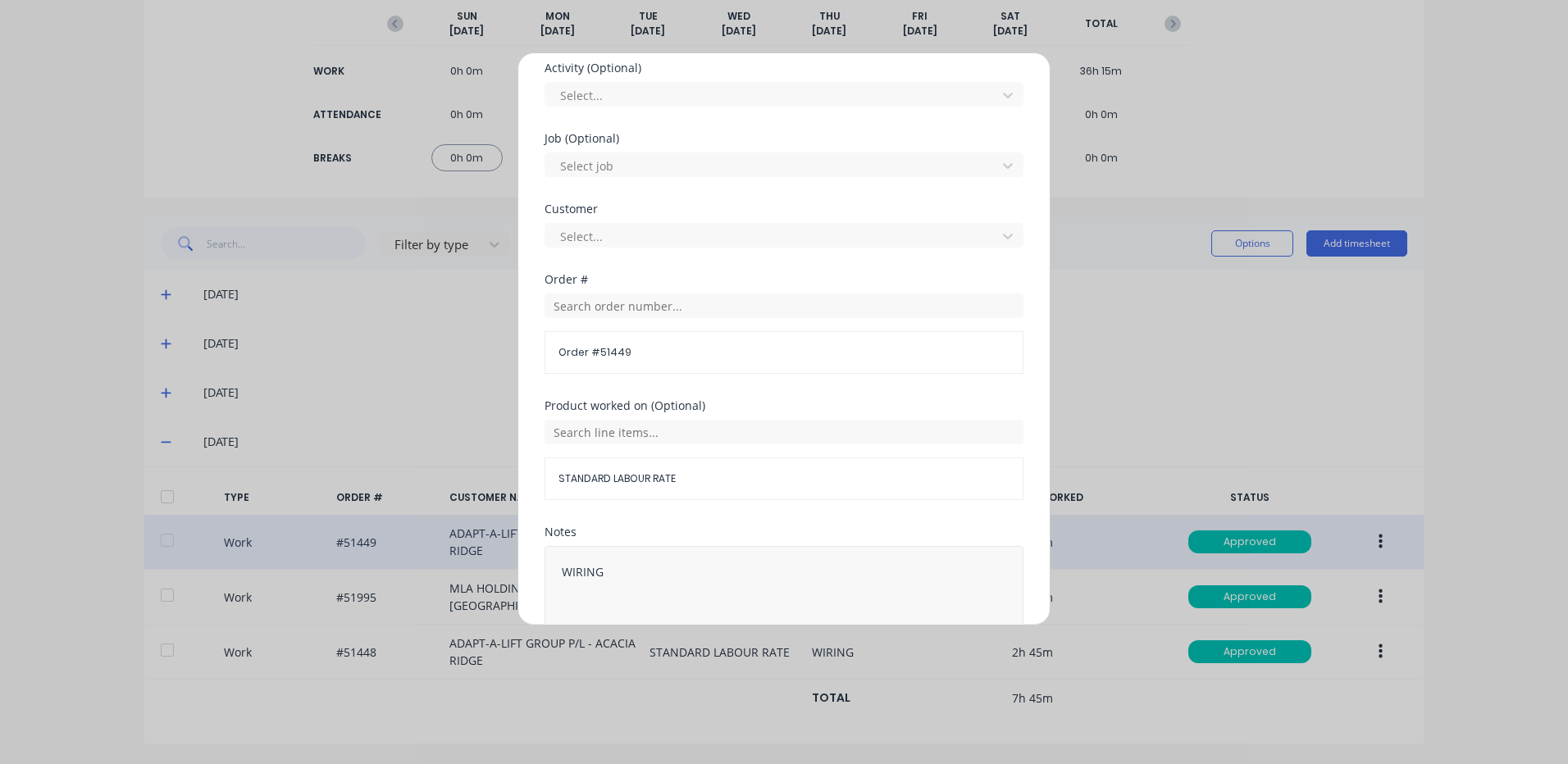
scroll to position [708, 0]
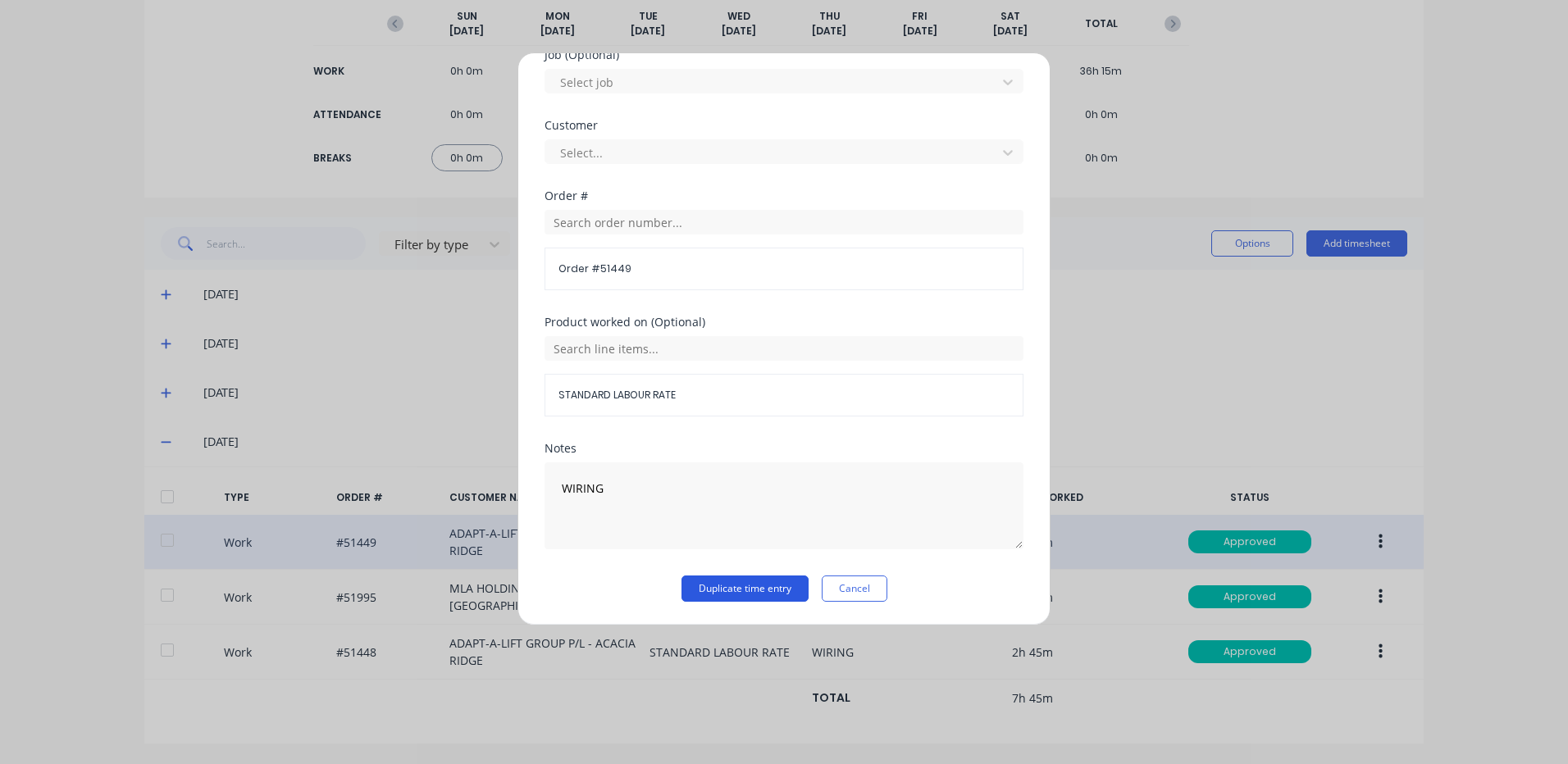
click at [704, 584] on button "Duplicate time entry" at bounding box center [745, 588] width 127 height 26
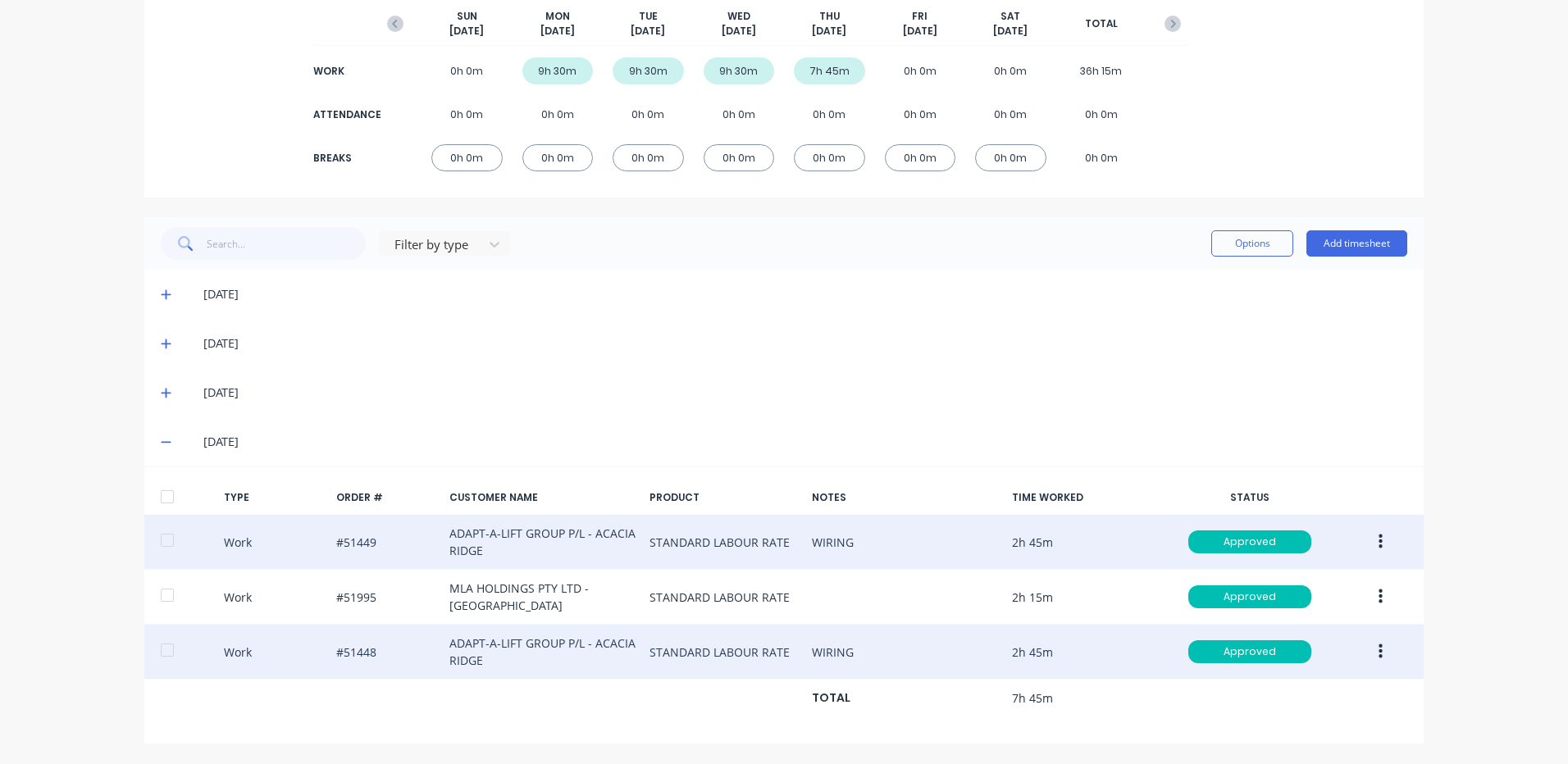
click at [1377, 648] on button "button" at bounding box center [1380, 651] width 38 height 30
click at [1304, 623] on div "Duplicate" at bounding box center [1321, 623] width 126 height 24
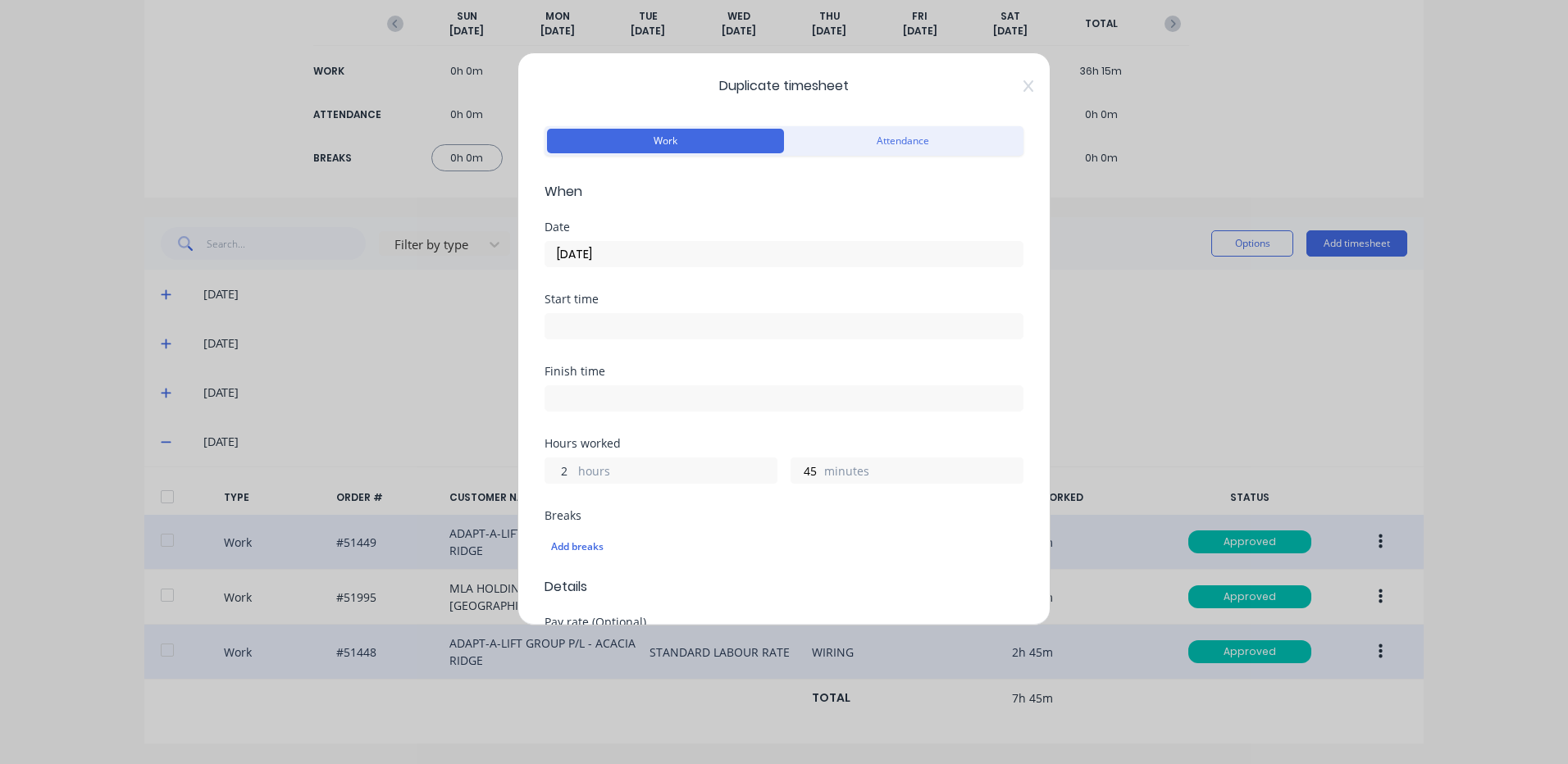
click at [559, 473] on input "2" at bounding box center [559, 471] width 29 height 24
type input "4"
type input "45"
click at [602, 251] on input "[DATE]" at bounding box center [784, 253] width 477 height 24
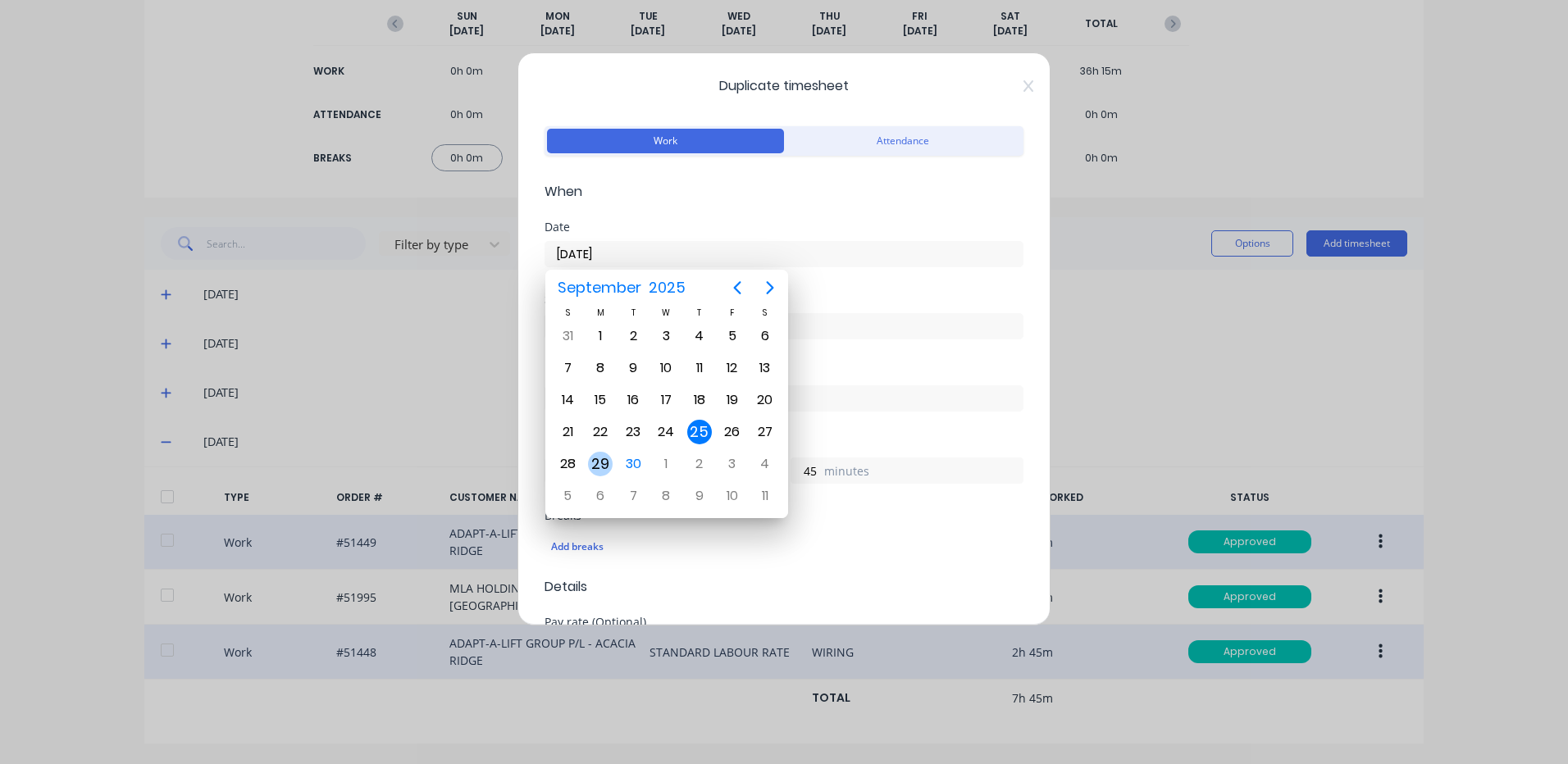
click at [598, 466] on div "29" at bounding box center [600, 464] width 24 height 24
type input "[DATE]"
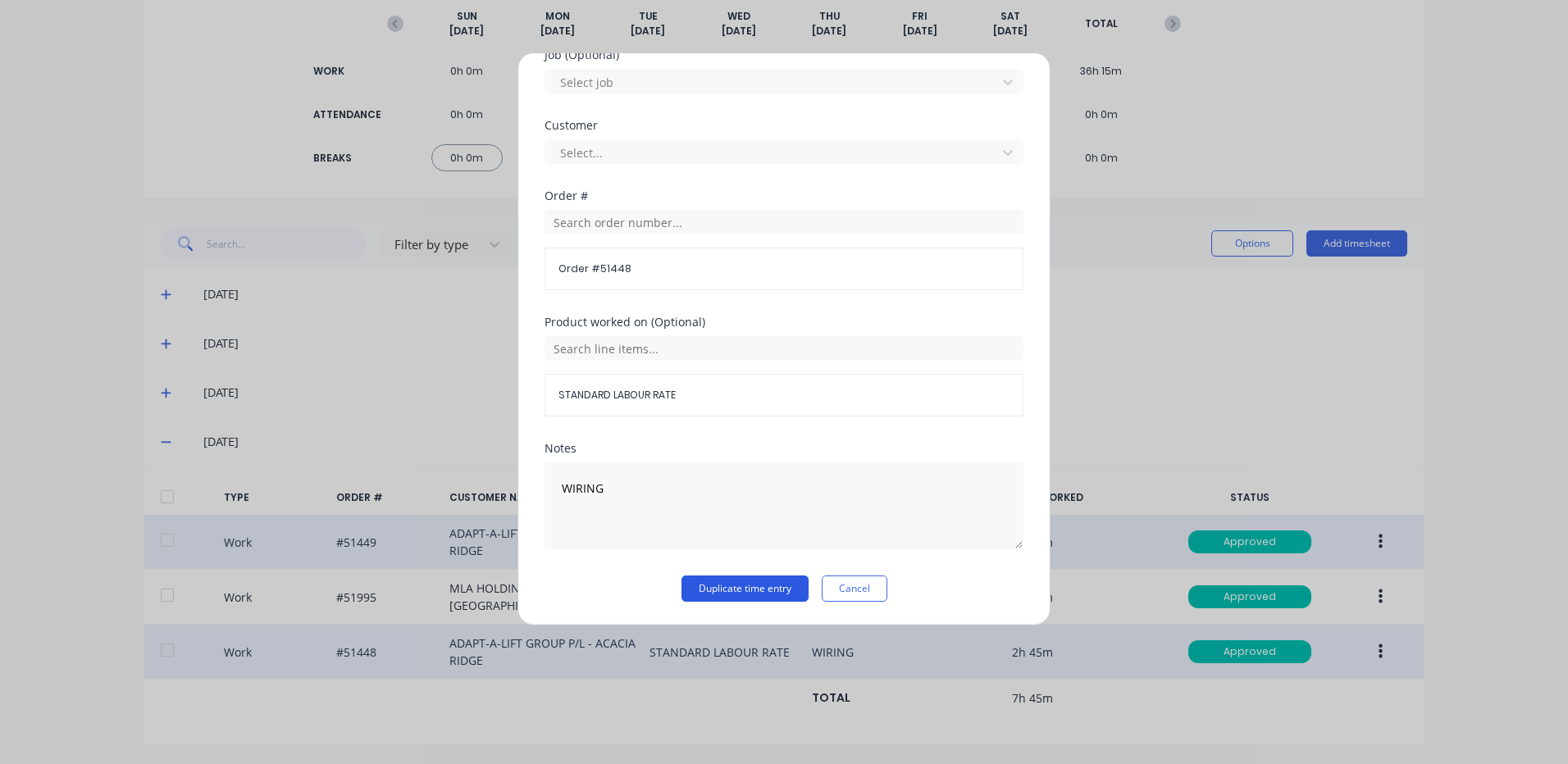
click at [745, 582] on button "Duplicate time entry" at bounding box center [745, 588] width 127 height 26
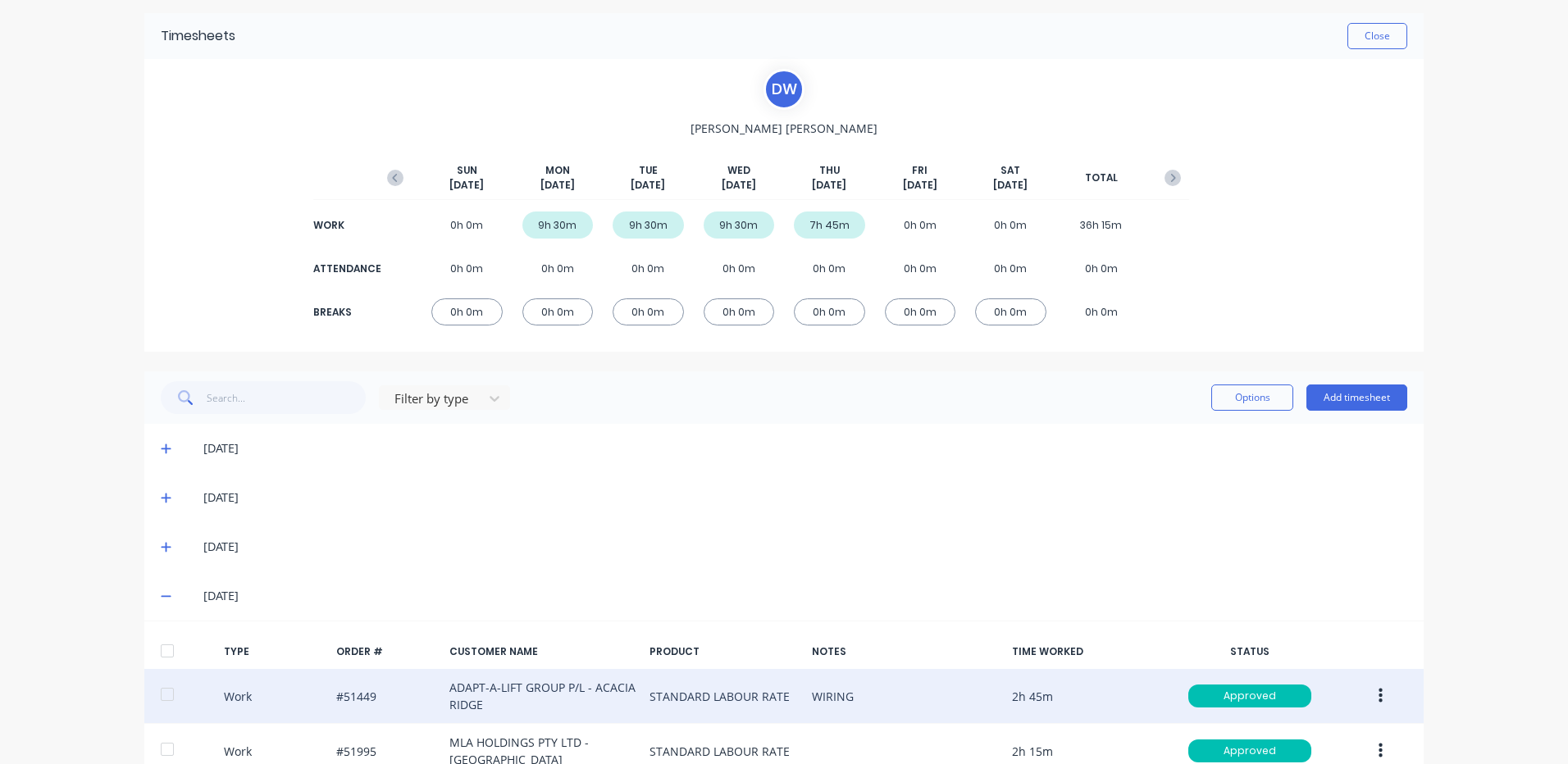
scroll to position [0, 0]
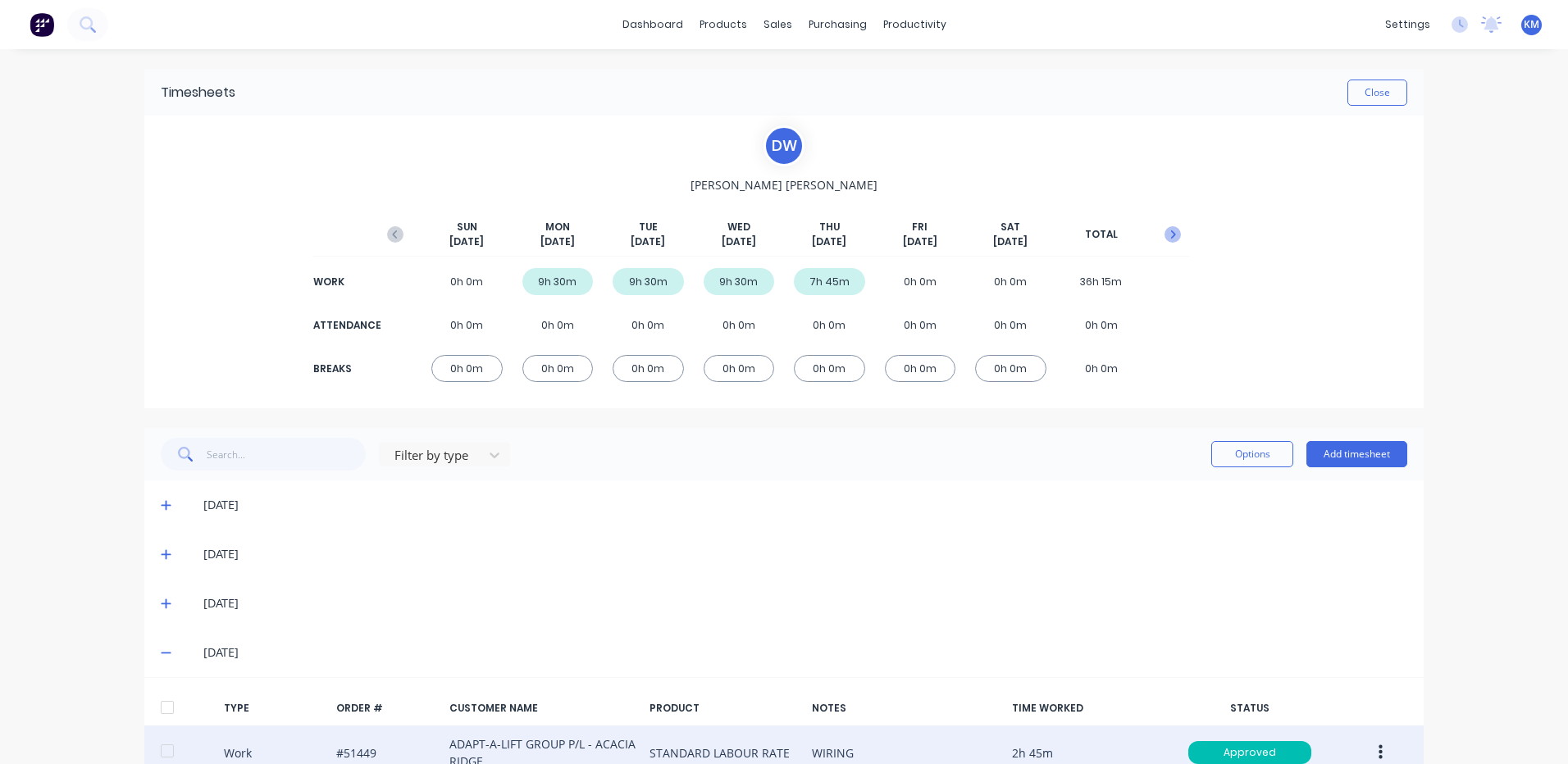
click at [1174, 235] on icon "button" at bounding box center [1173, 235] width 17 height 17
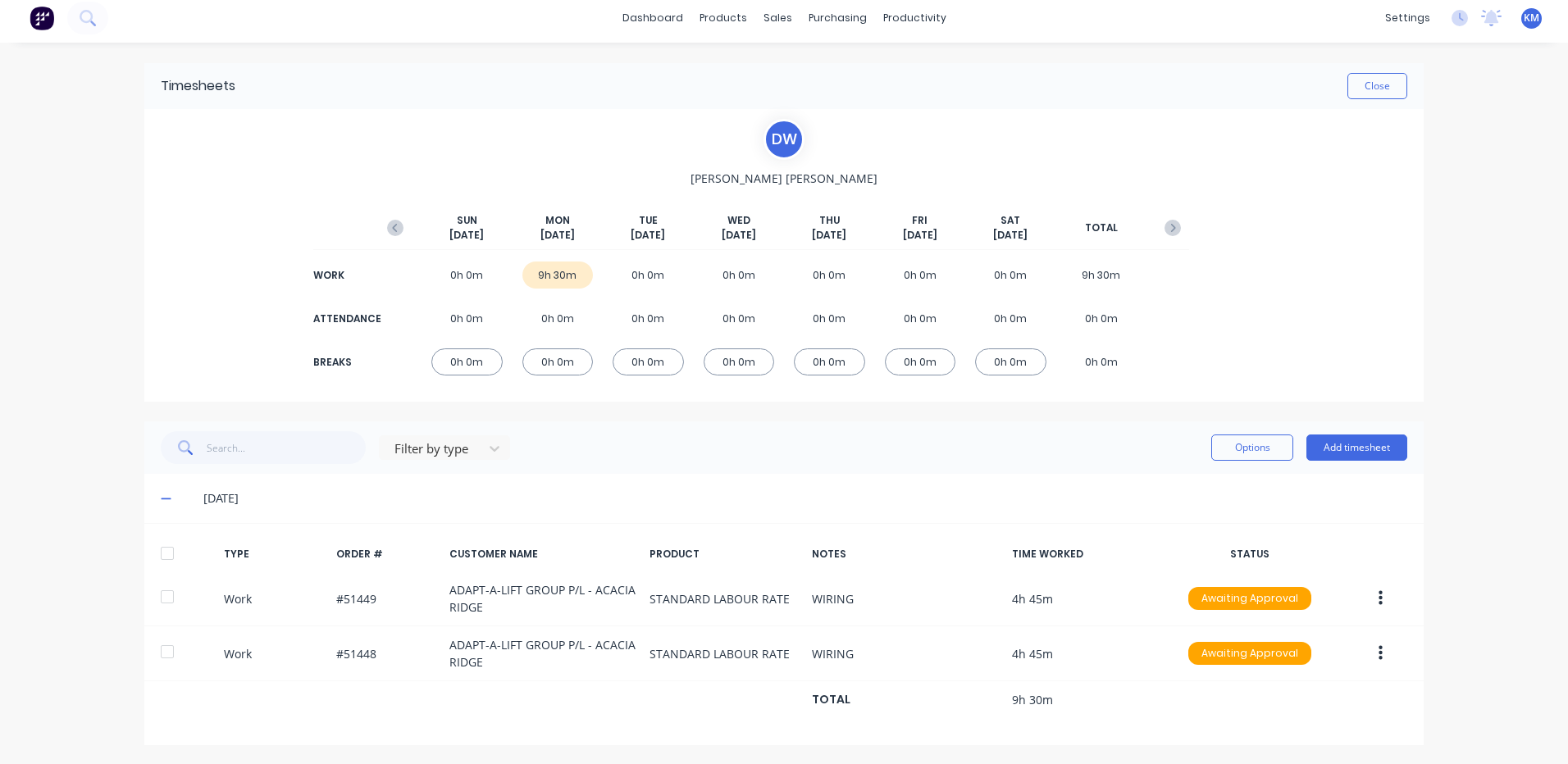
scroll to position [8, 0]
click at [151, 566] on div at bounding box center [167, 551] width 33 height 33
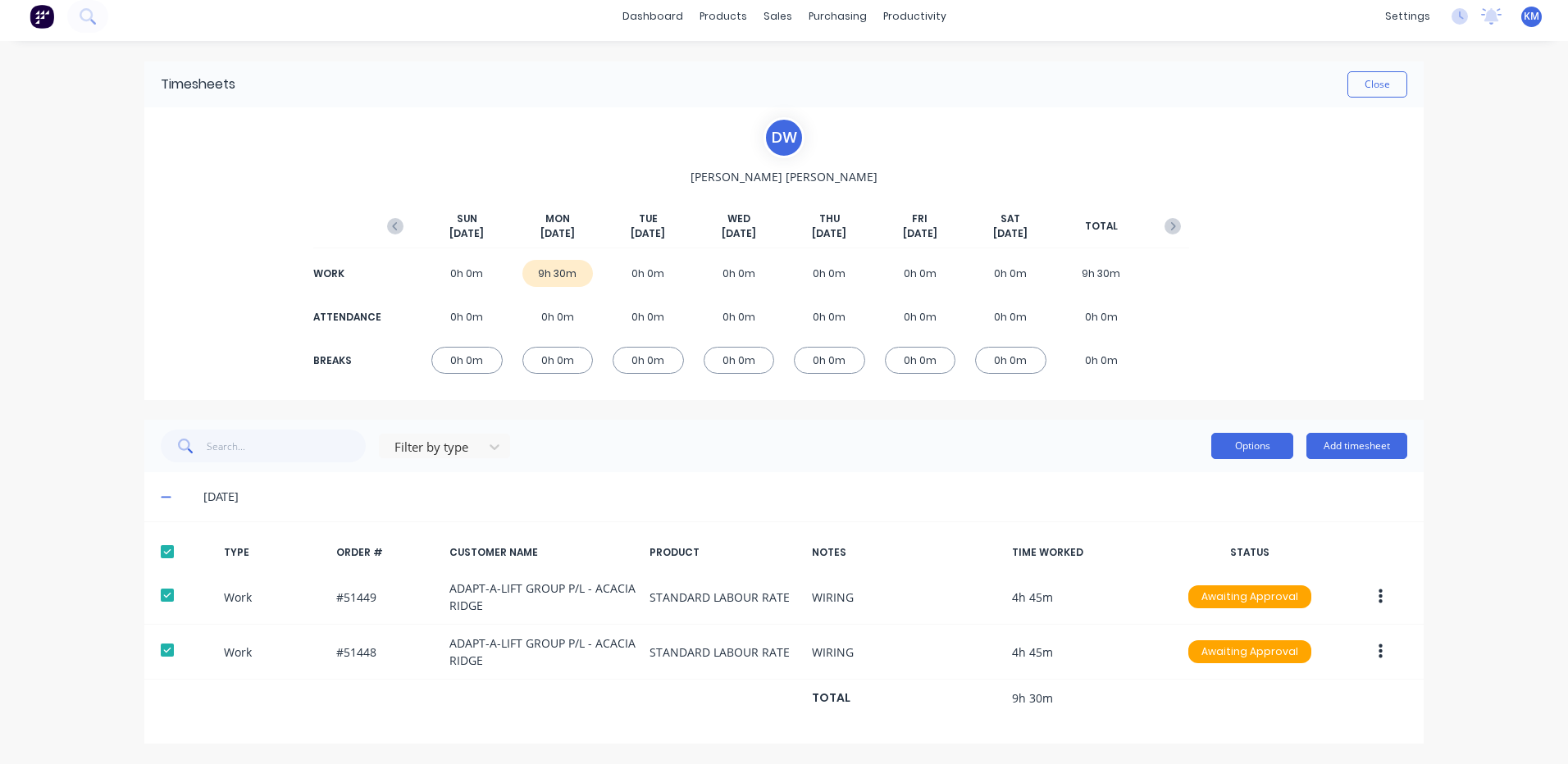
click at [1259, 440] on button "Options" at bounding box center [1252, 445] width 82 height 26
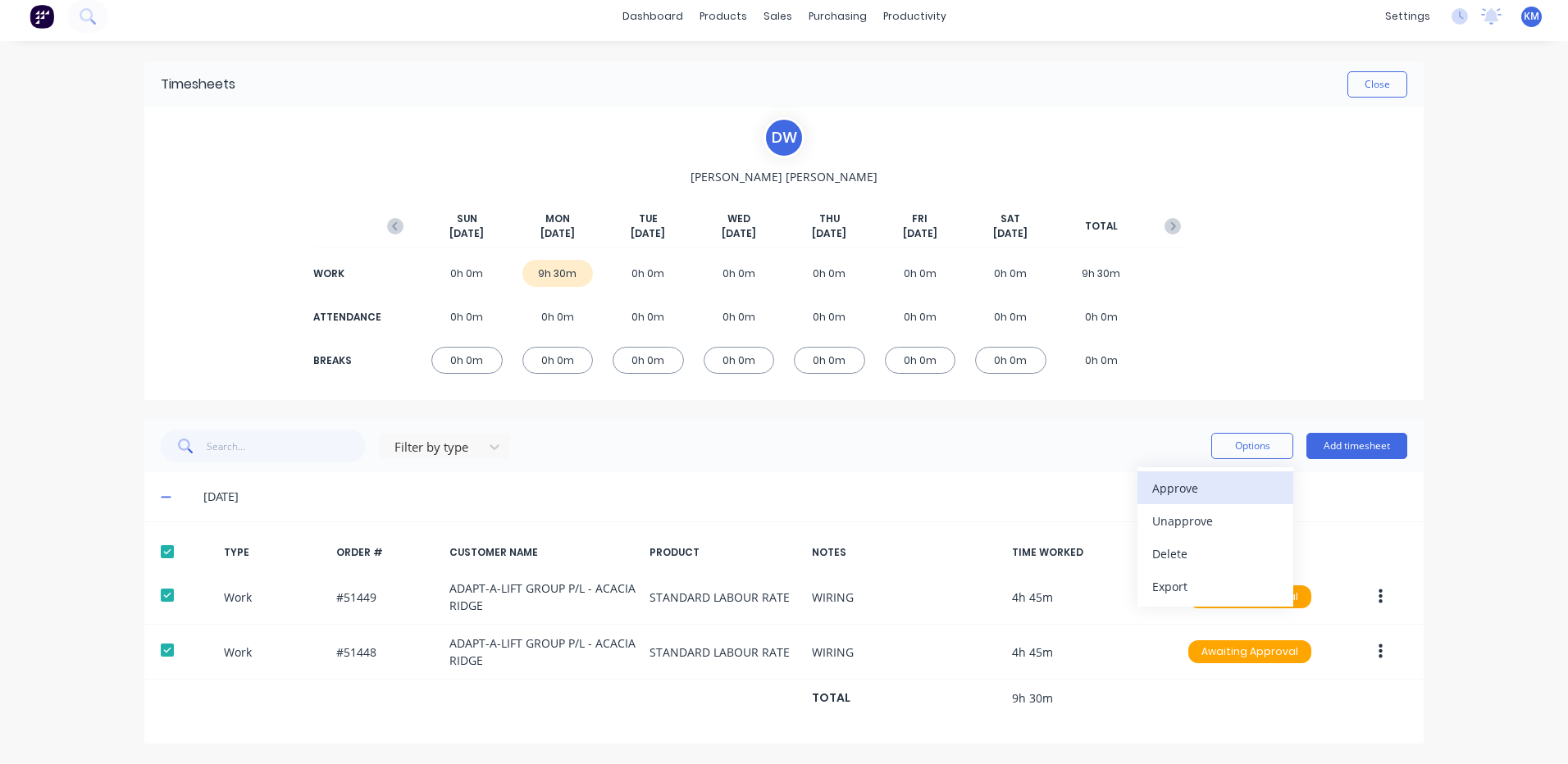
click at [1221, 473] on button "Approve" at bounding box center [1215, 487] width 156 height 33
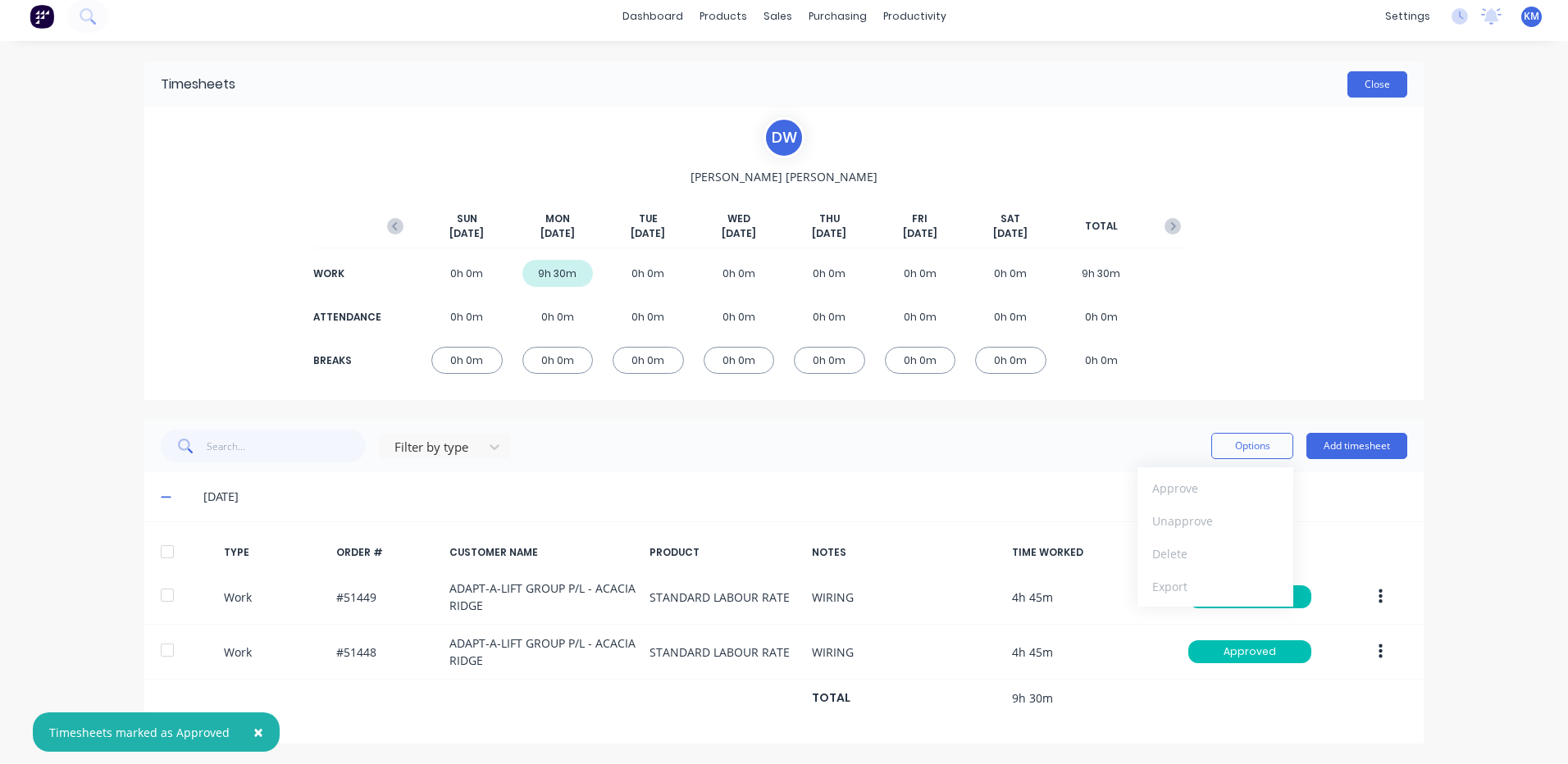
click at [1360, 79] on button "Close" at bounding box center [1377, 85] width 60 height 26
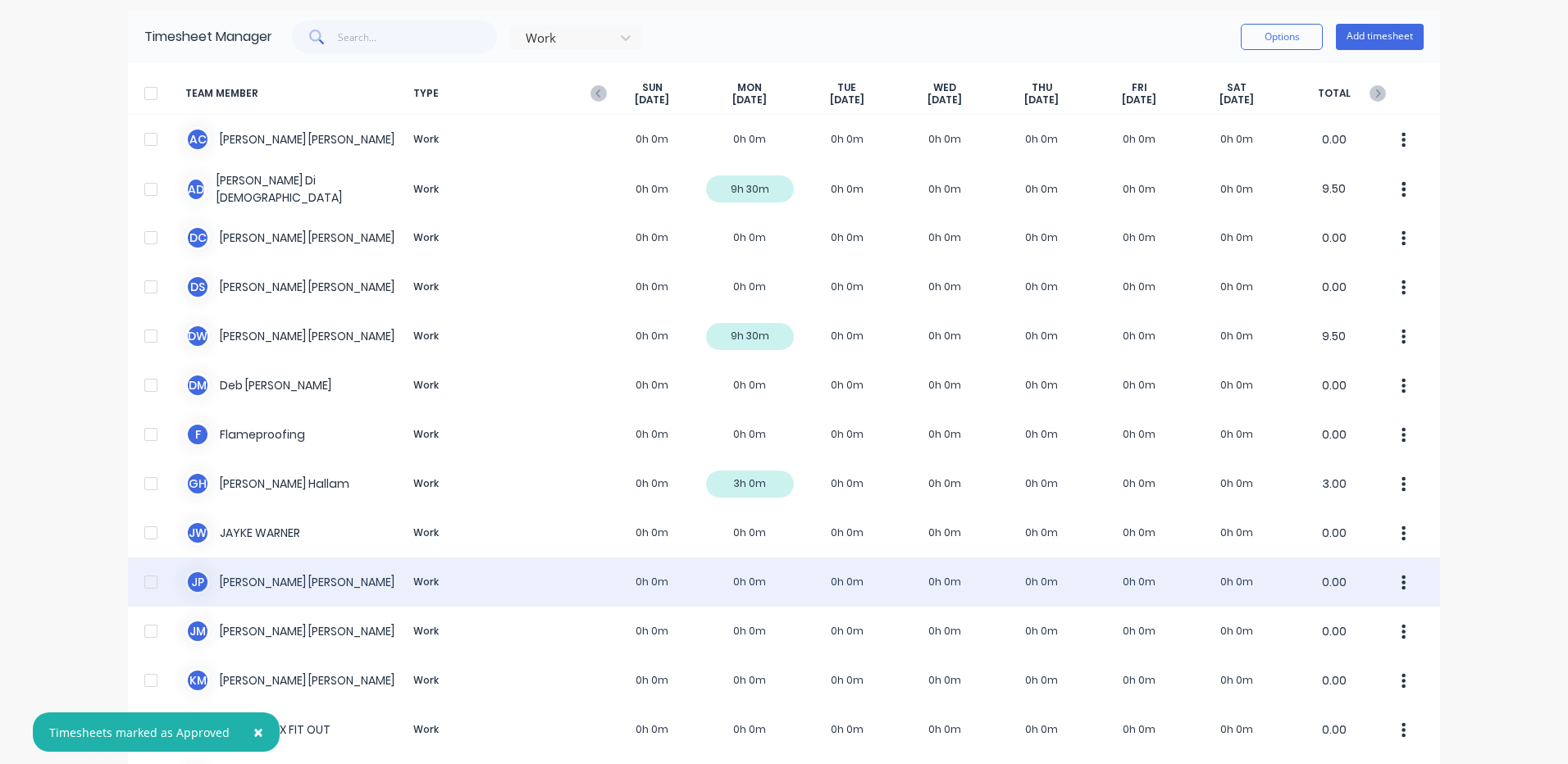
scroll to position [82, 0]
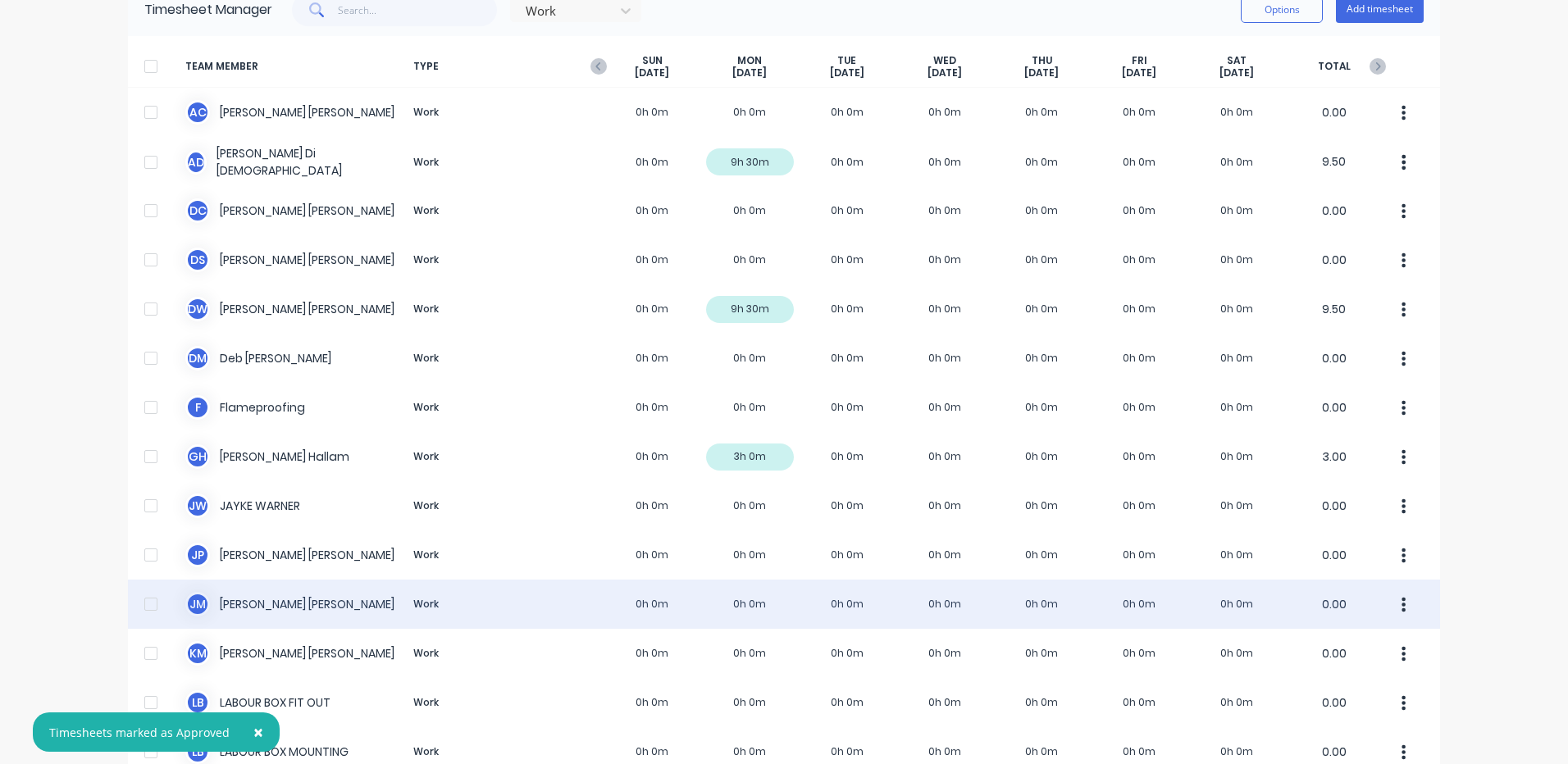
click at [508, 581] on div "J M Jim Morrison Work 0h 0m 0h 0m 0h 0m 0h 0m 0h 0m 0h 0m 0h 0m 0.00" at bounding box center [783, 604] width 1312 height 49
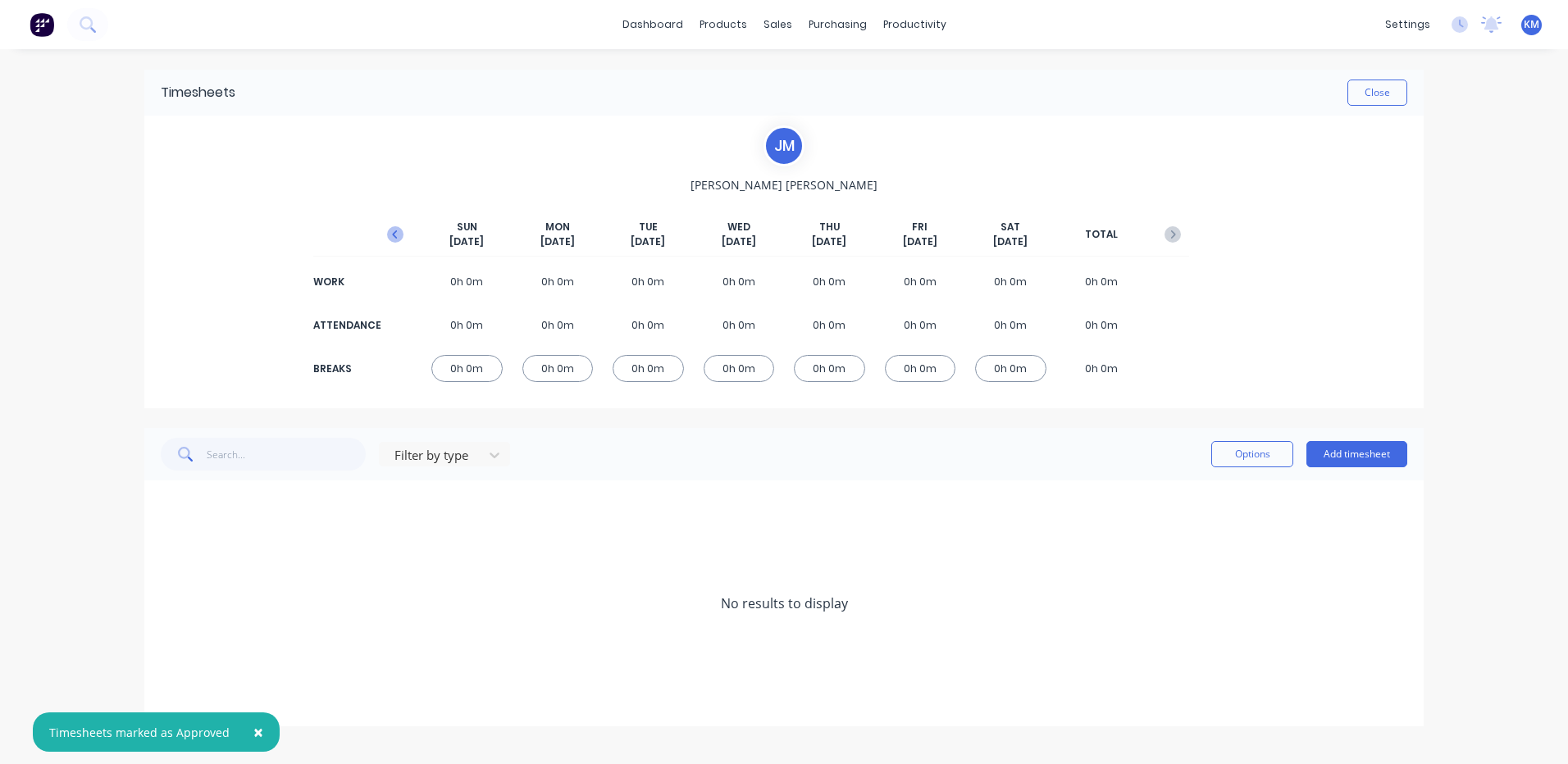
click at [406, 241] on button "button" at bounding box center [394, 235] width 33 height 30
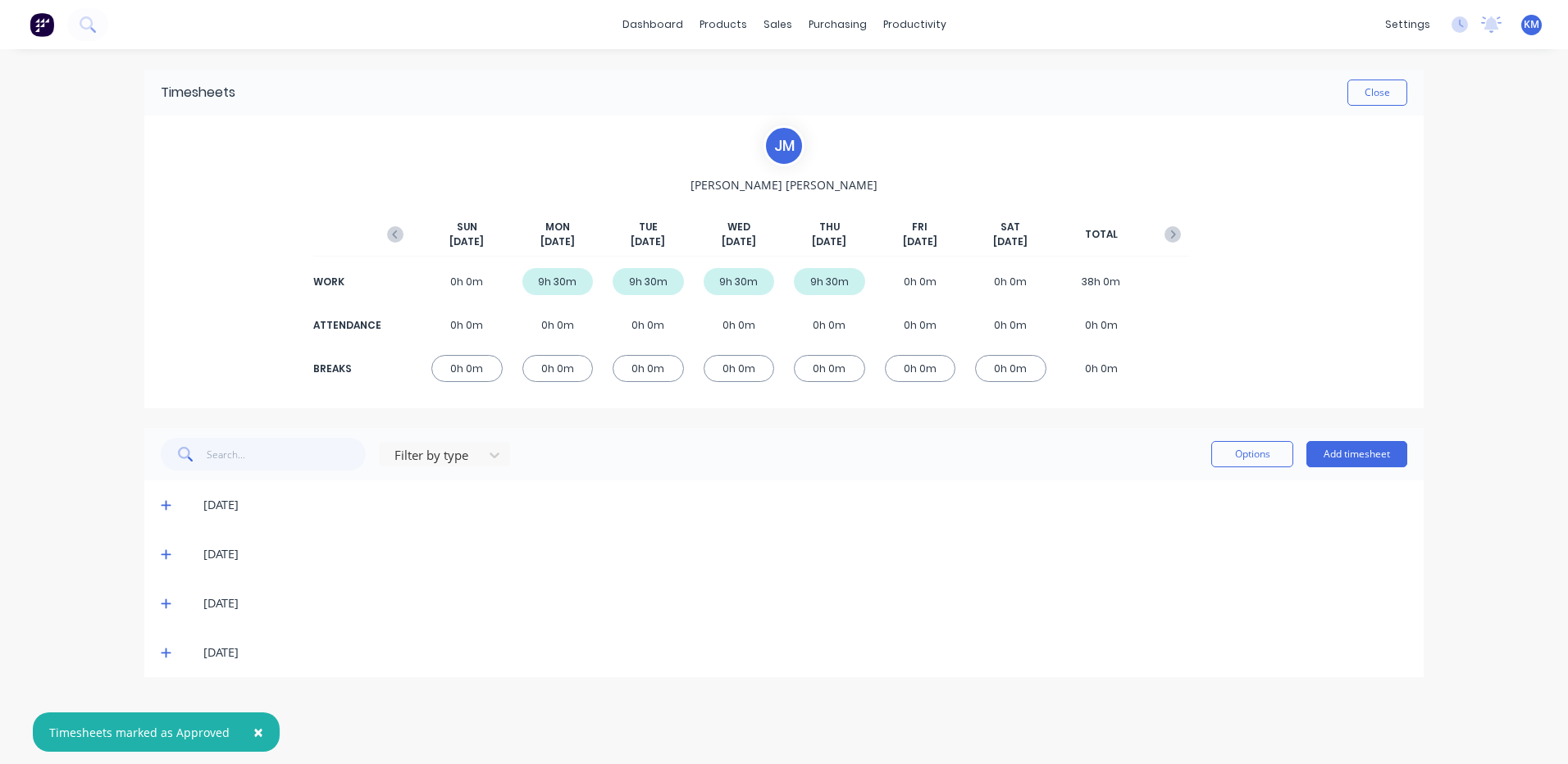
click at [167, 653] on icon at bounding box center [165, 653] width 10 height 10
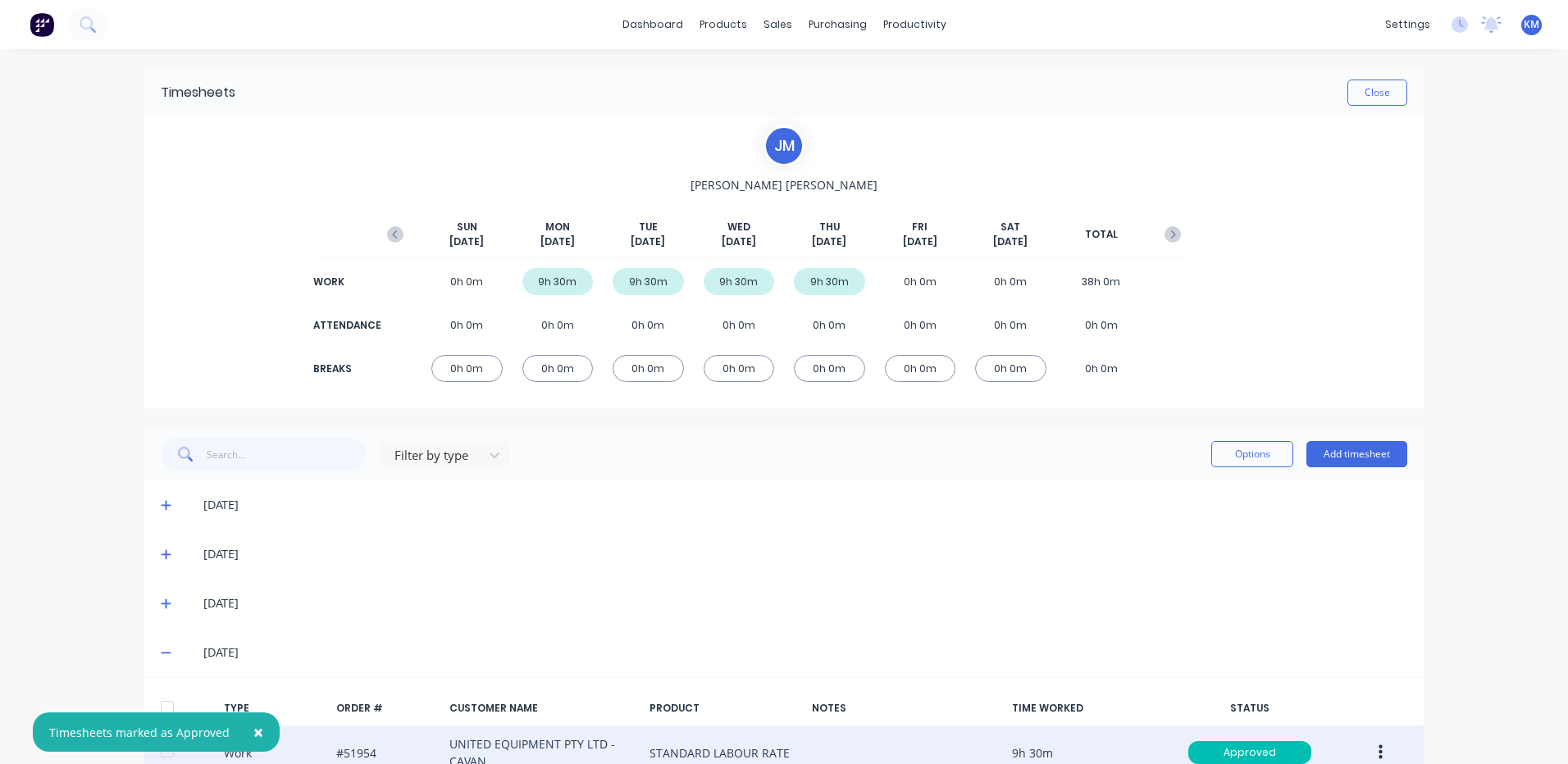
scroll to position [101, 0]
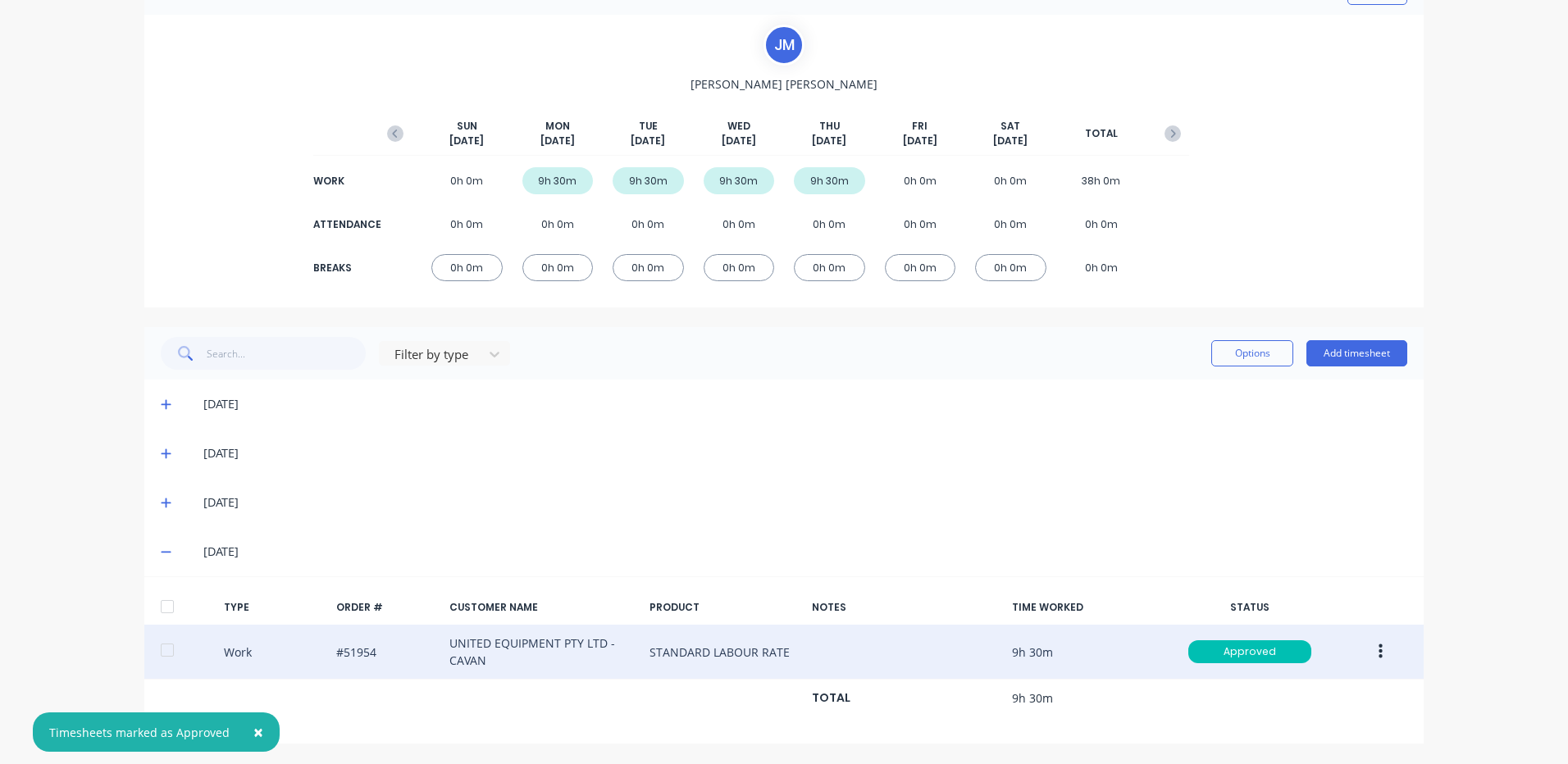
click at [1352, 643] on div at bounding box center [1369, 651] width 62 height 30
click at [1362, 644] on button "button" at bounding box center [1380, 651] width 38 height 30
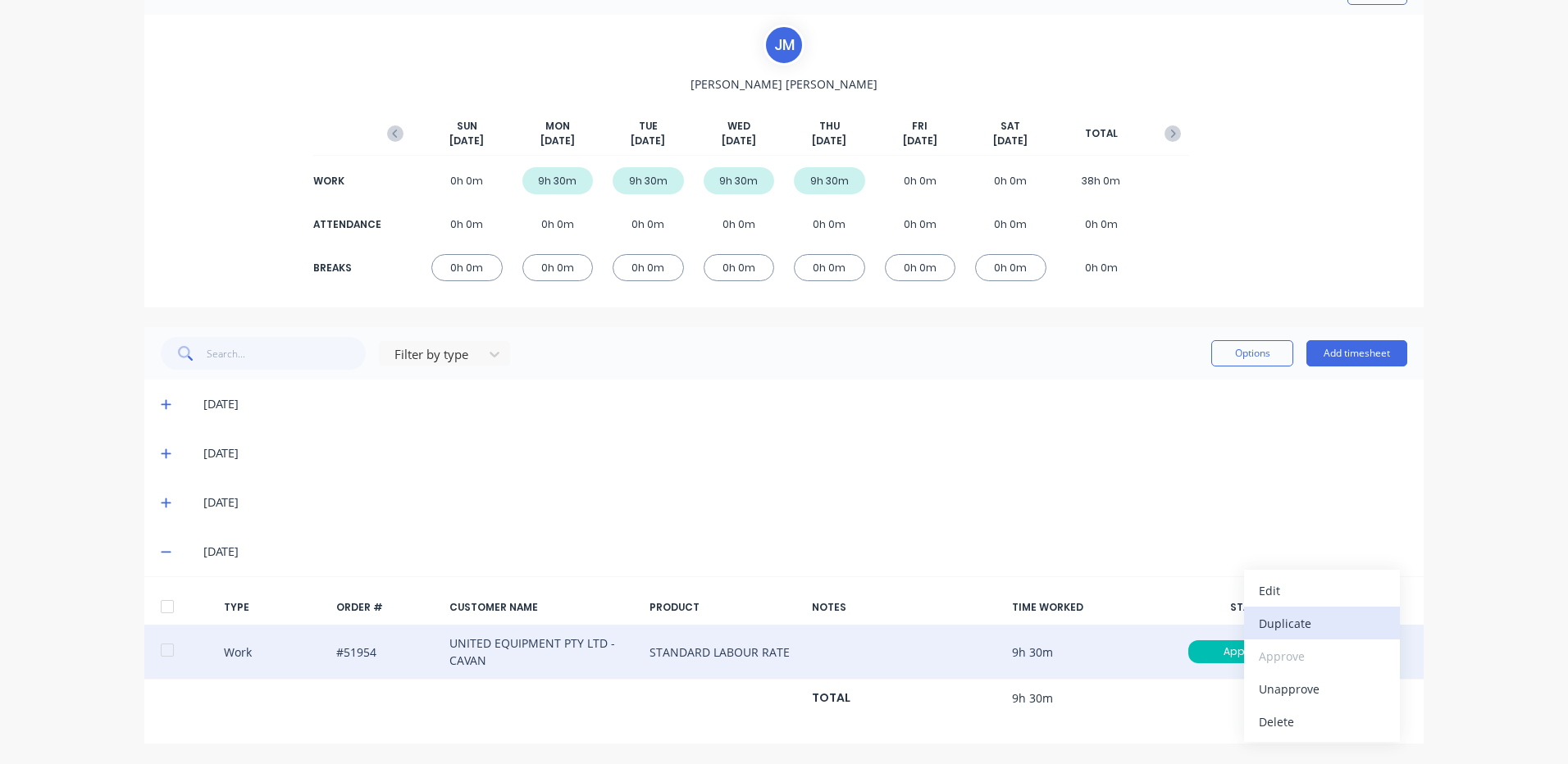
click at [1320, 625] on div "Duplicate" at bounding box center [1321, 623] width 126 height 24
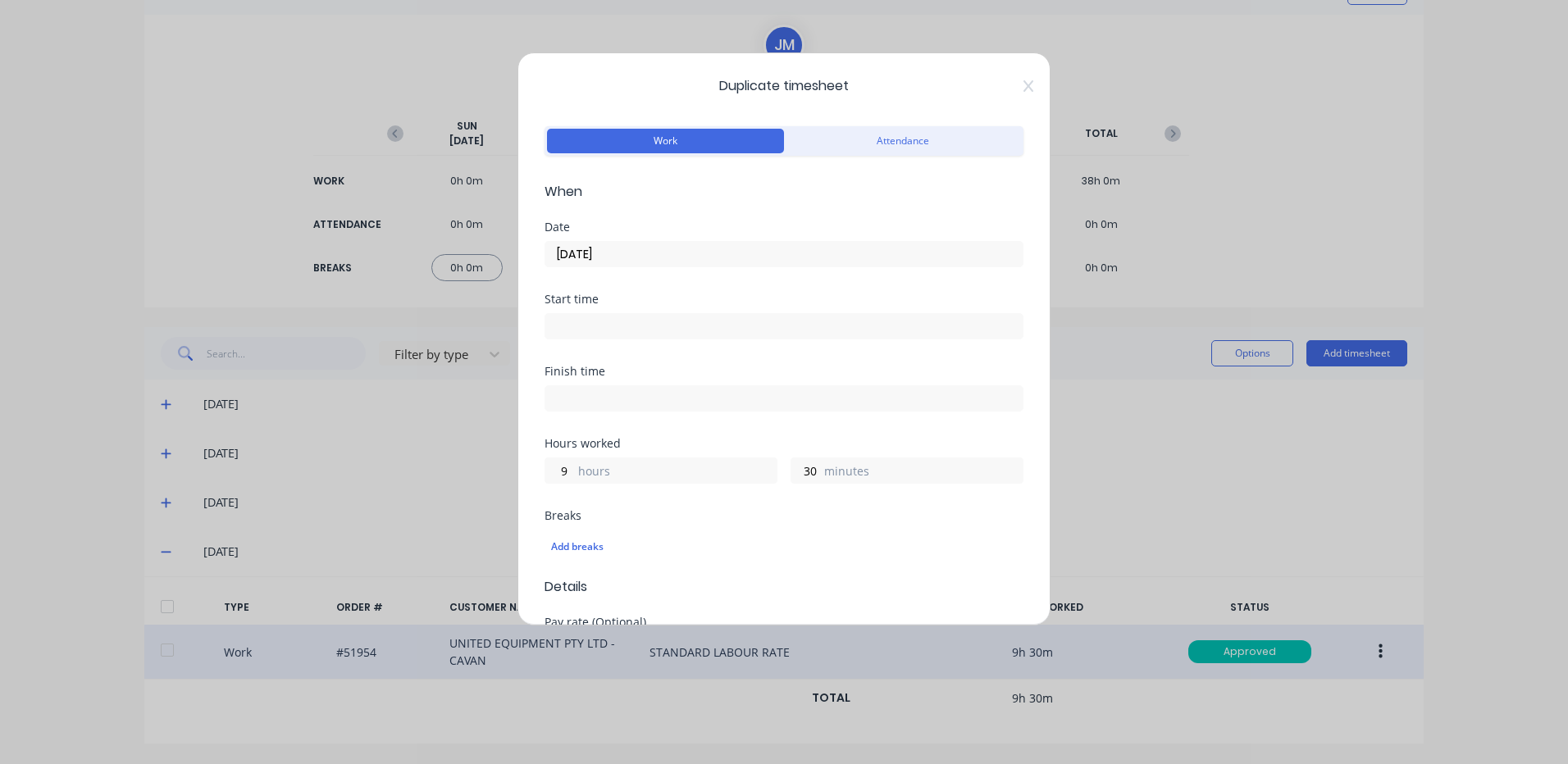
click at [688, 262] on input "[DATE]" at bounding box center [784, 253] width 477 height 24
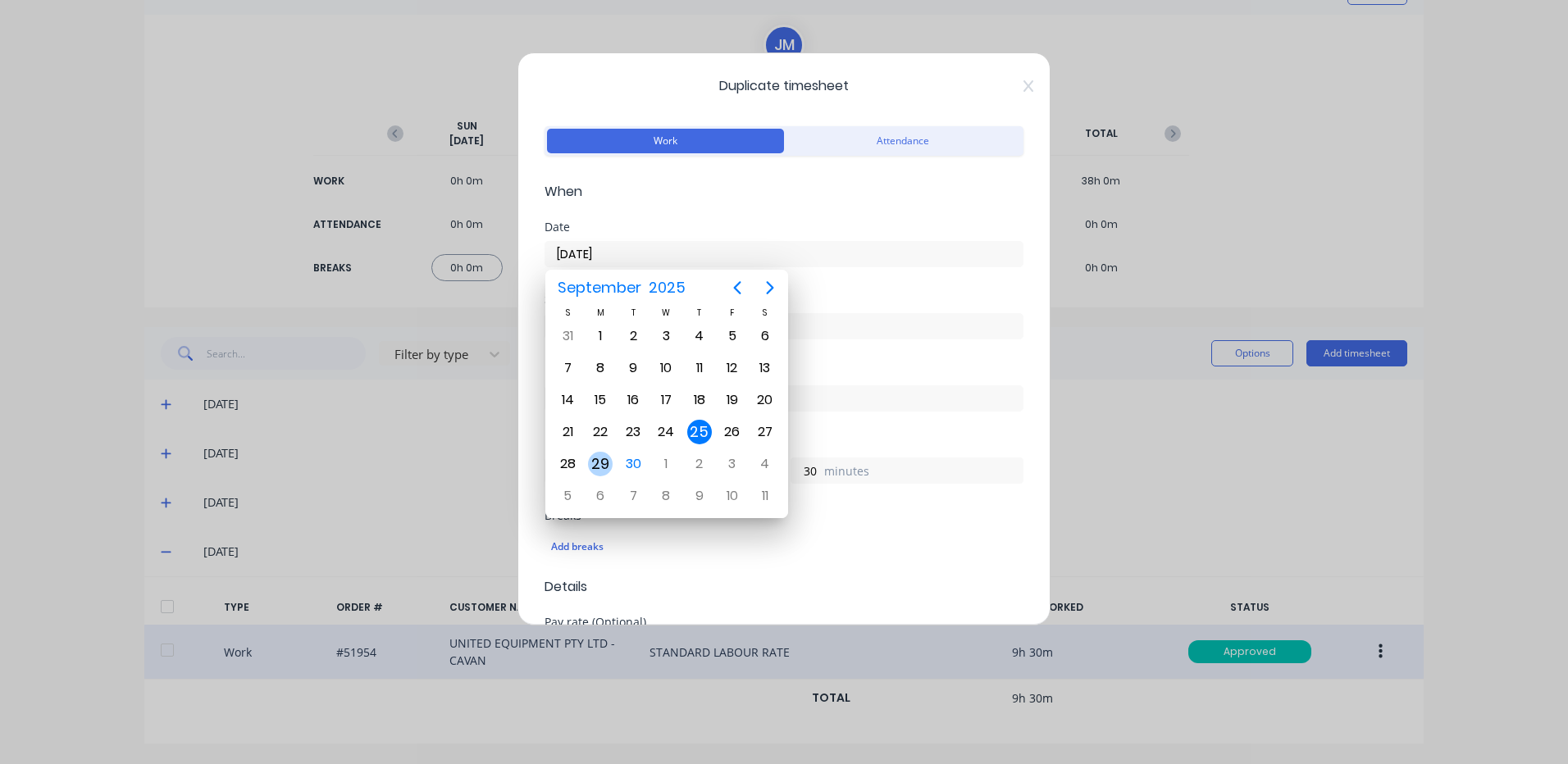
click at [597, 465] on div "29" at bounding box center [600, 464] width 24 height 24
type input "[DATE]"
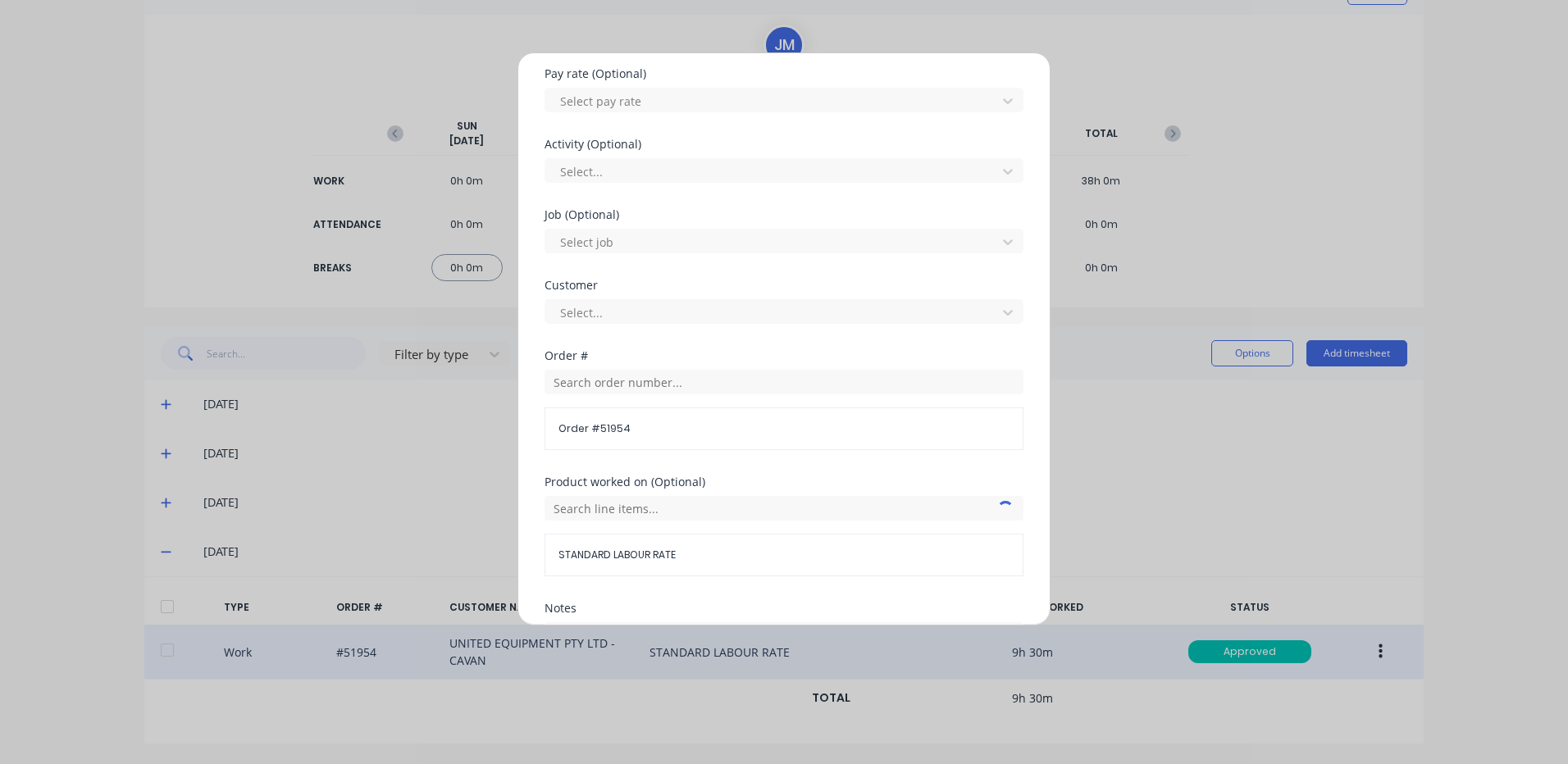
scroll to position [708, 0]
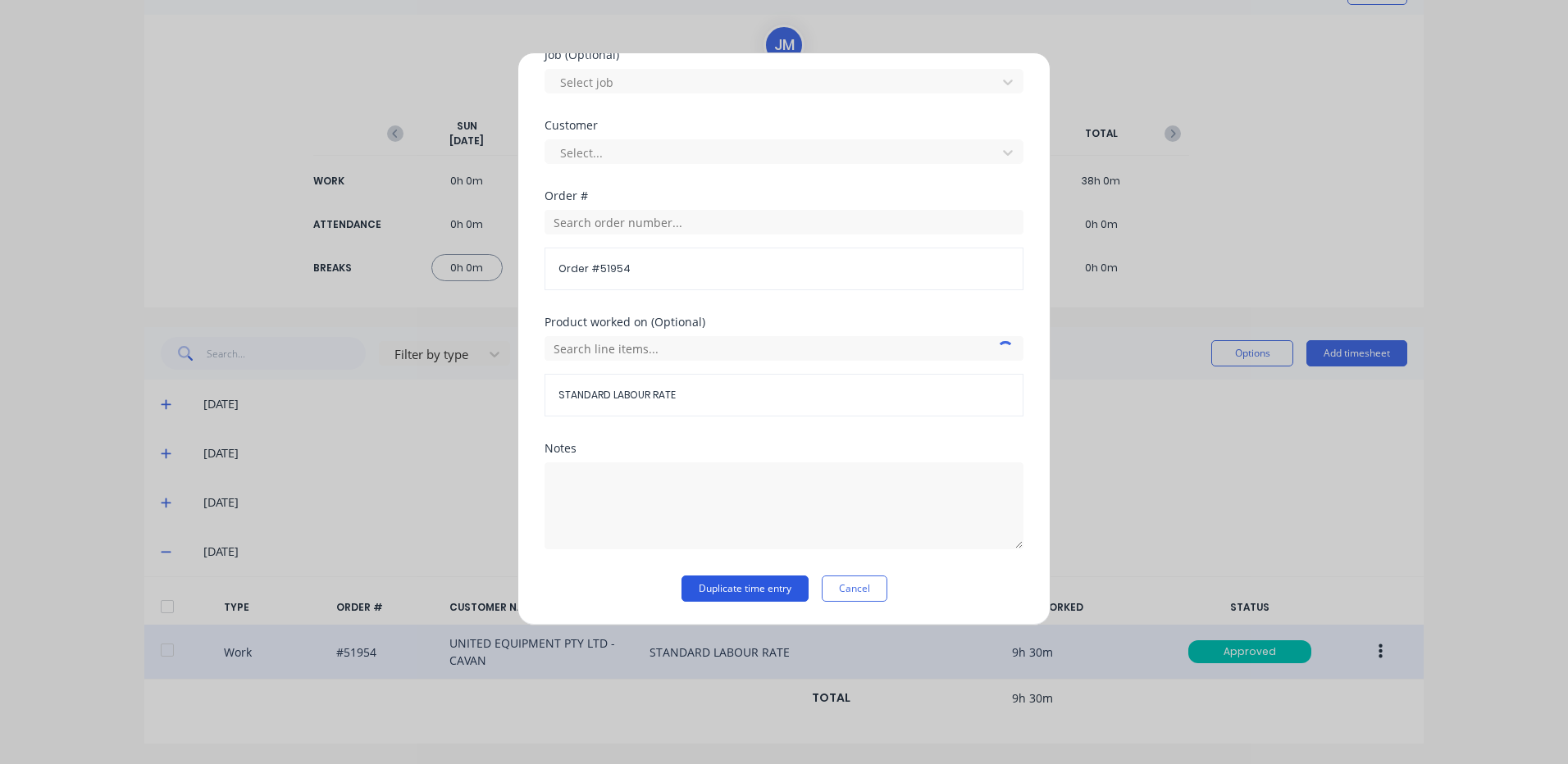
click at [747, 588] on button "Duplicate time entry" at bounding box center [745, 588] width 127 height 26
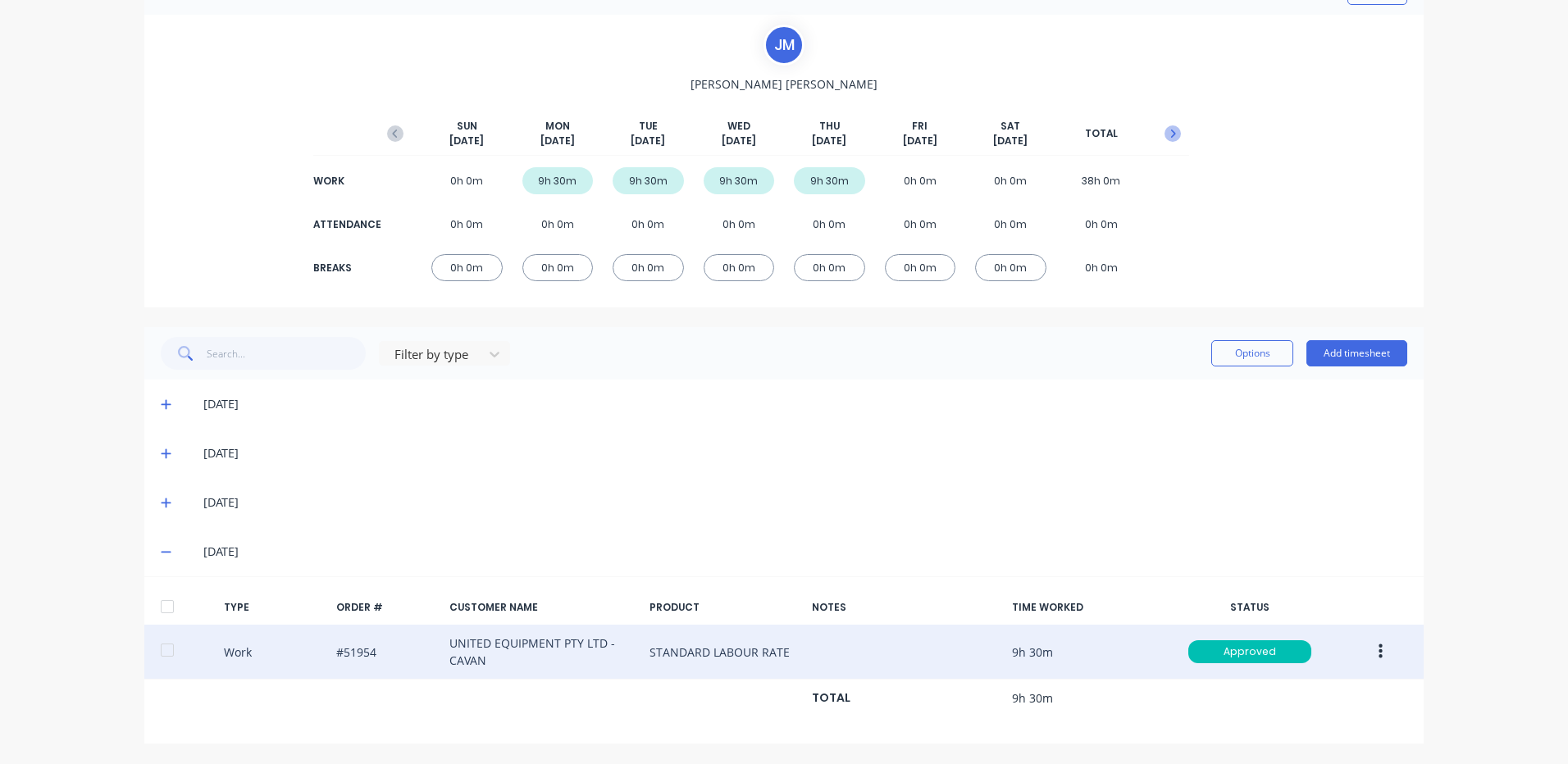
click at [1169, 125] on button "button" at bounding box center [1172, 134] width 33 height 30
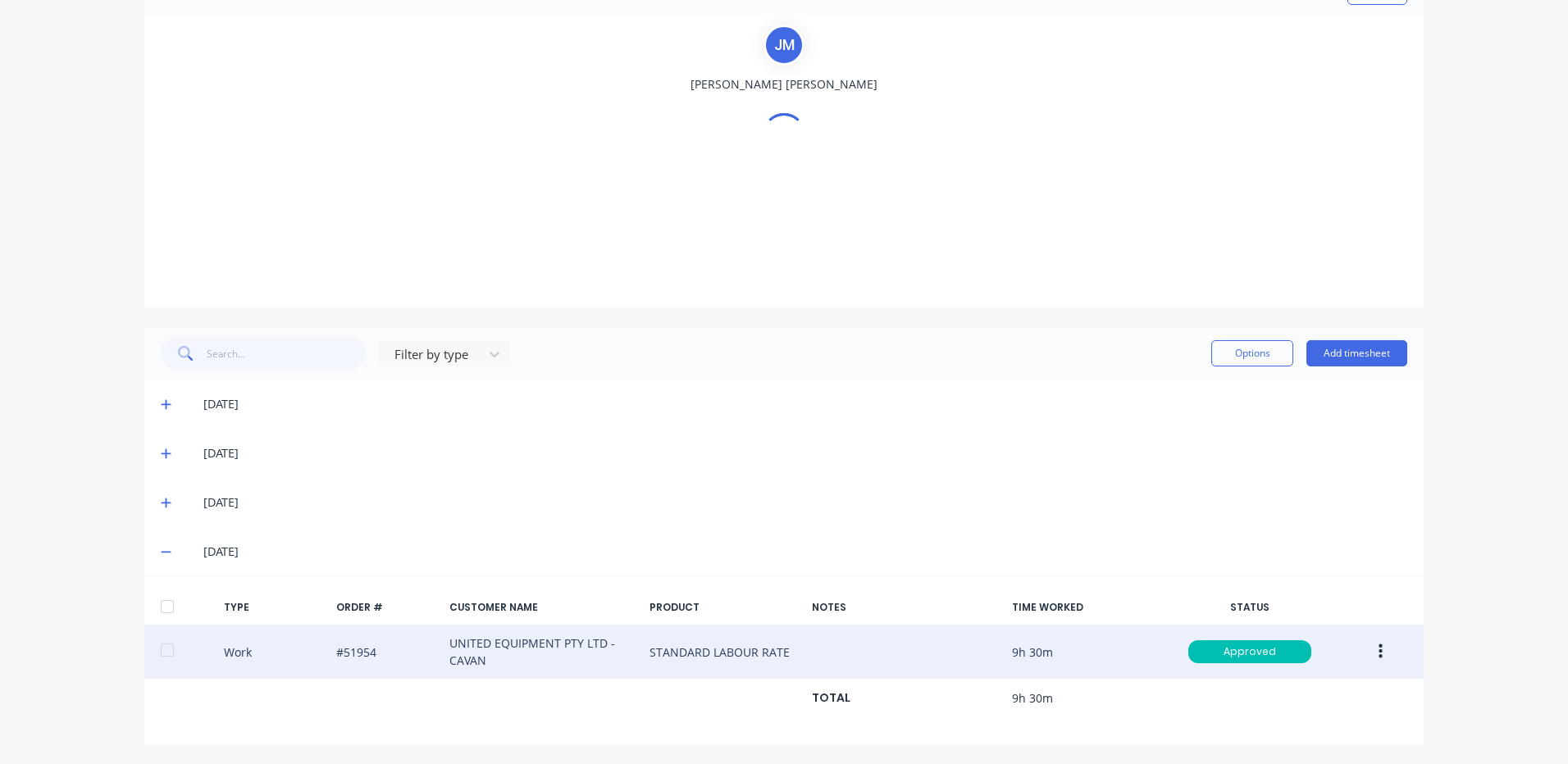
scroll to position [0, 0]
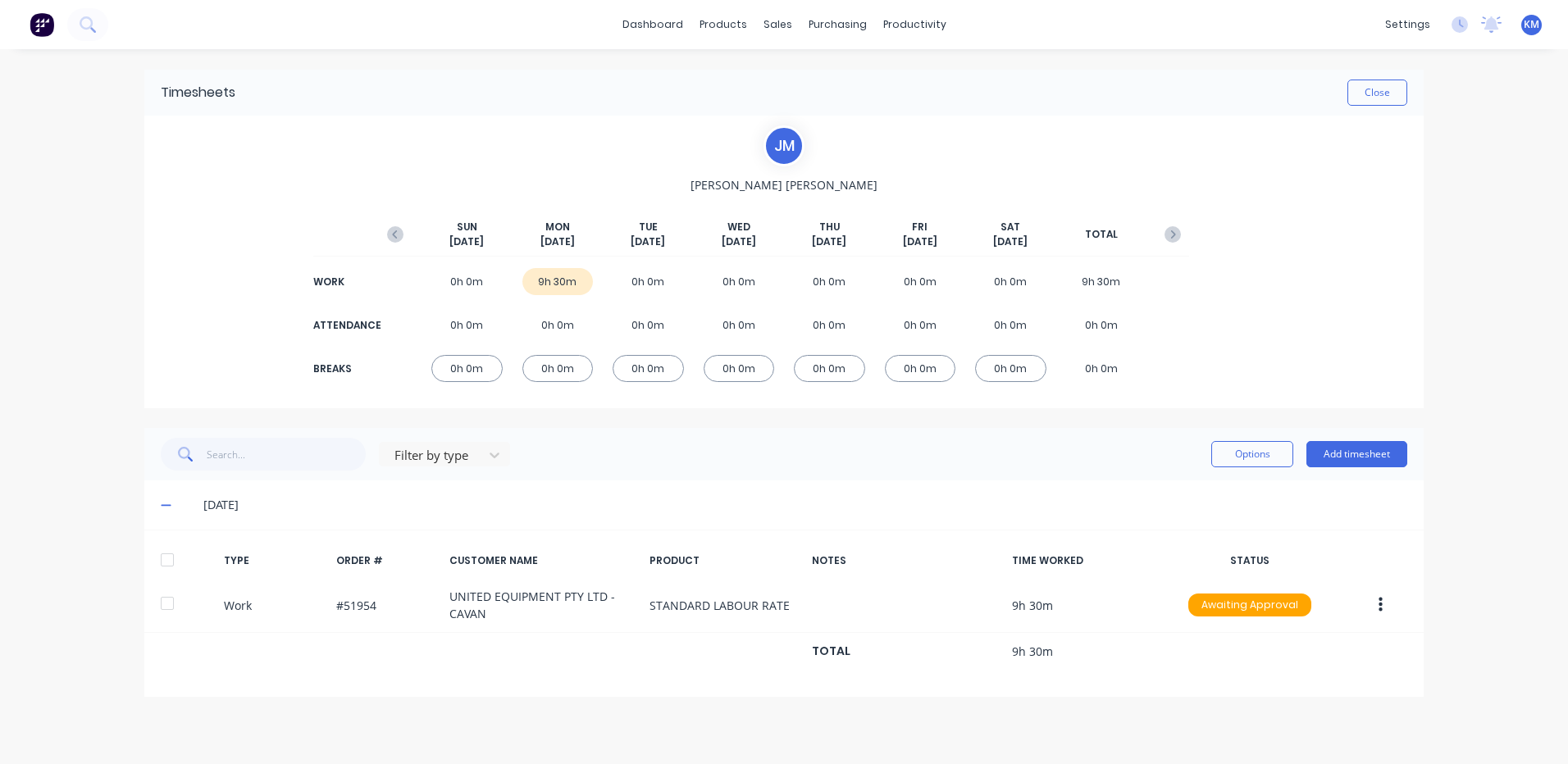
click at [176, 548] on div at bounding box center [167, 559] width 33 height 33
click at [1205, 444] on div "Filter by type Options Add timesheet" at bounding box center [783, 454] width 1246 height 33
click at [1217, 446] on button "Options" at bounding box center [1252, 454] width 82 height 26
click at [1217, 473] on div "Filter by type Options Approve Unapprove Delete Export Add timesheet" at bounding box center [784, 454] width 1279 height 52
click at [1230, 465] on button "Options" at bounding box center [1252, 454] width 82 height 26
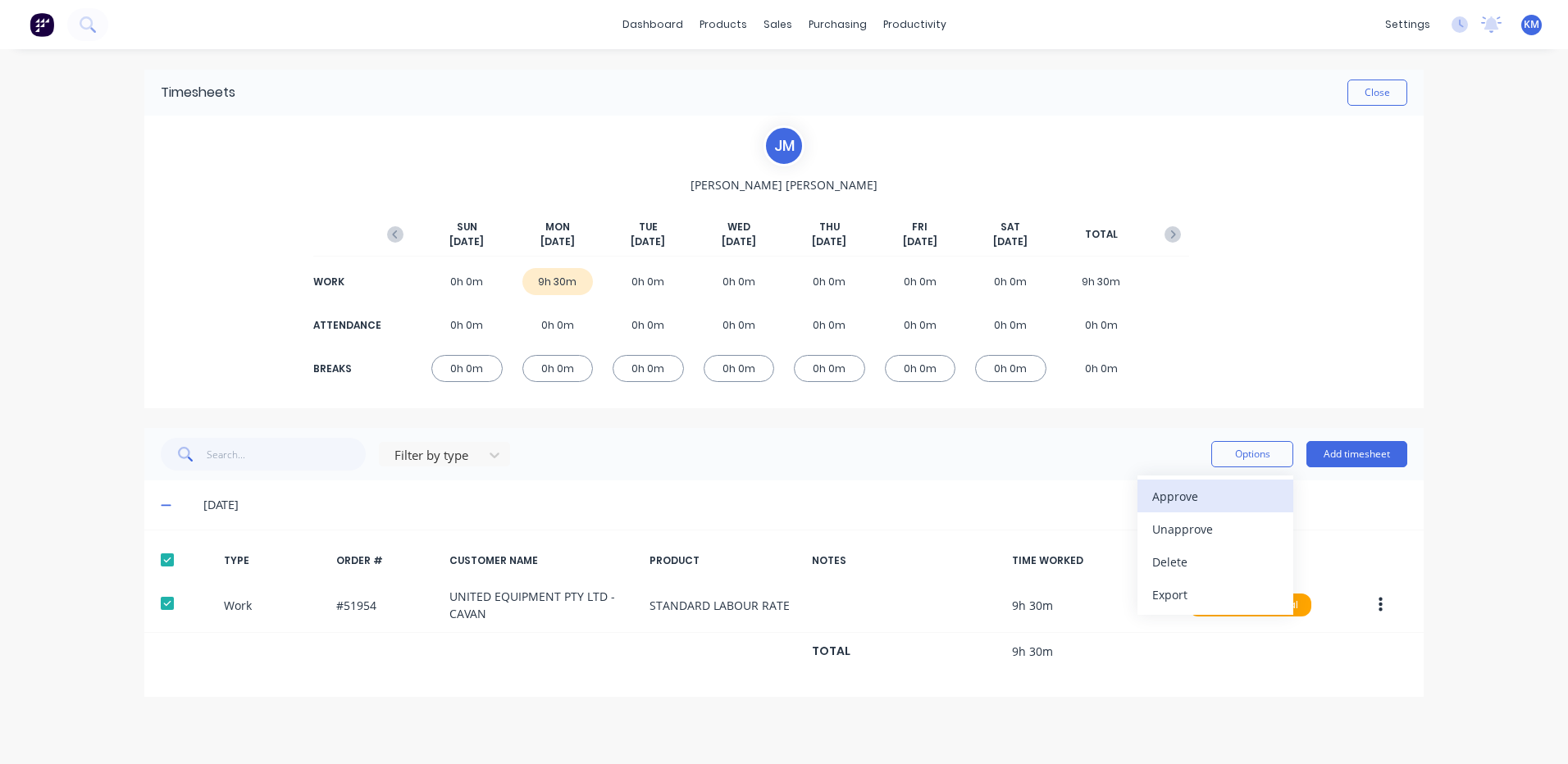
click at [1219, 490] on div "Approve" at bounding box center [1215, 497] width 126 height 24
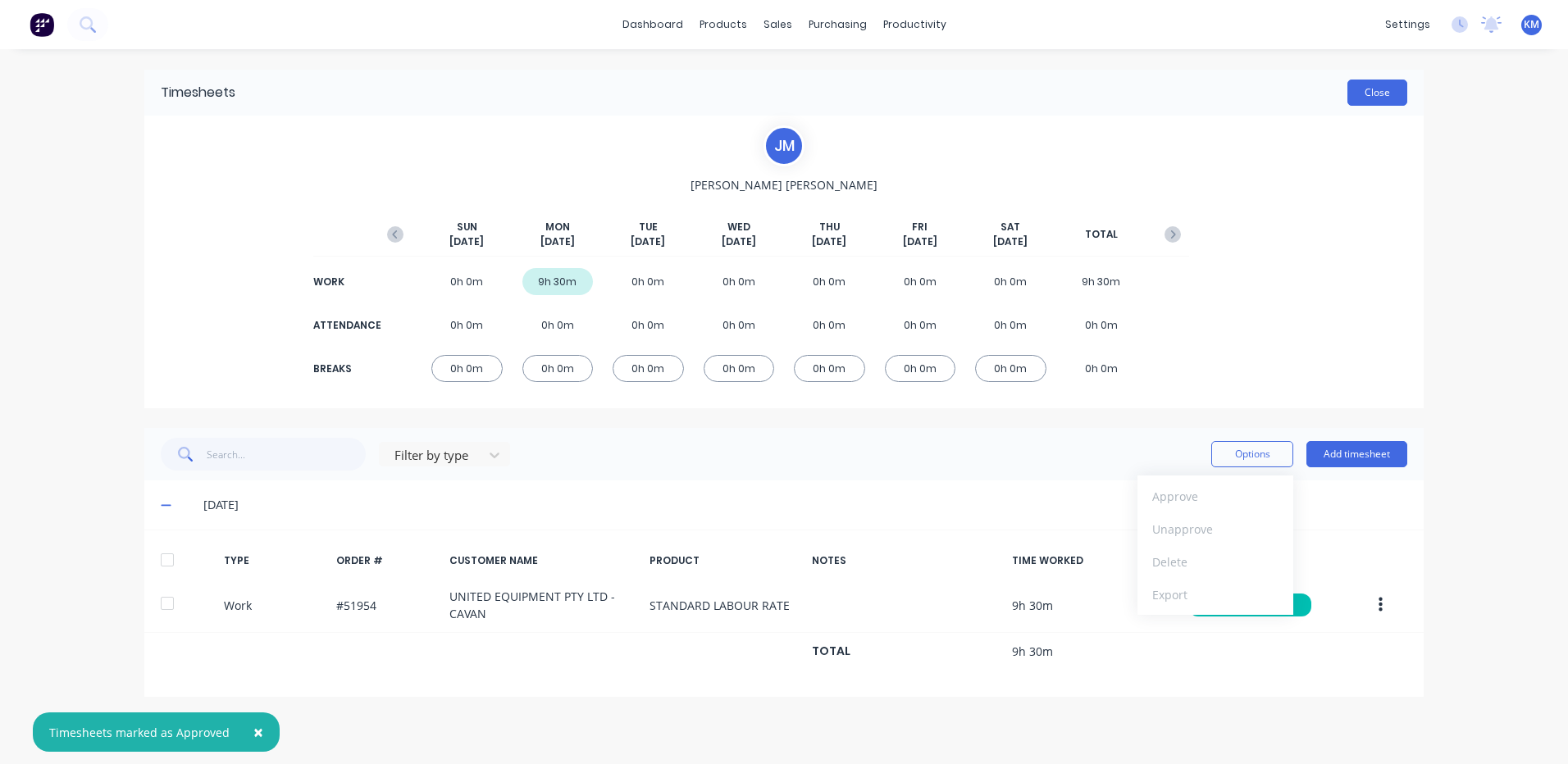
click at [1390, 100] on button "Close" at bounding box center [1377, 92] width 60 height 26
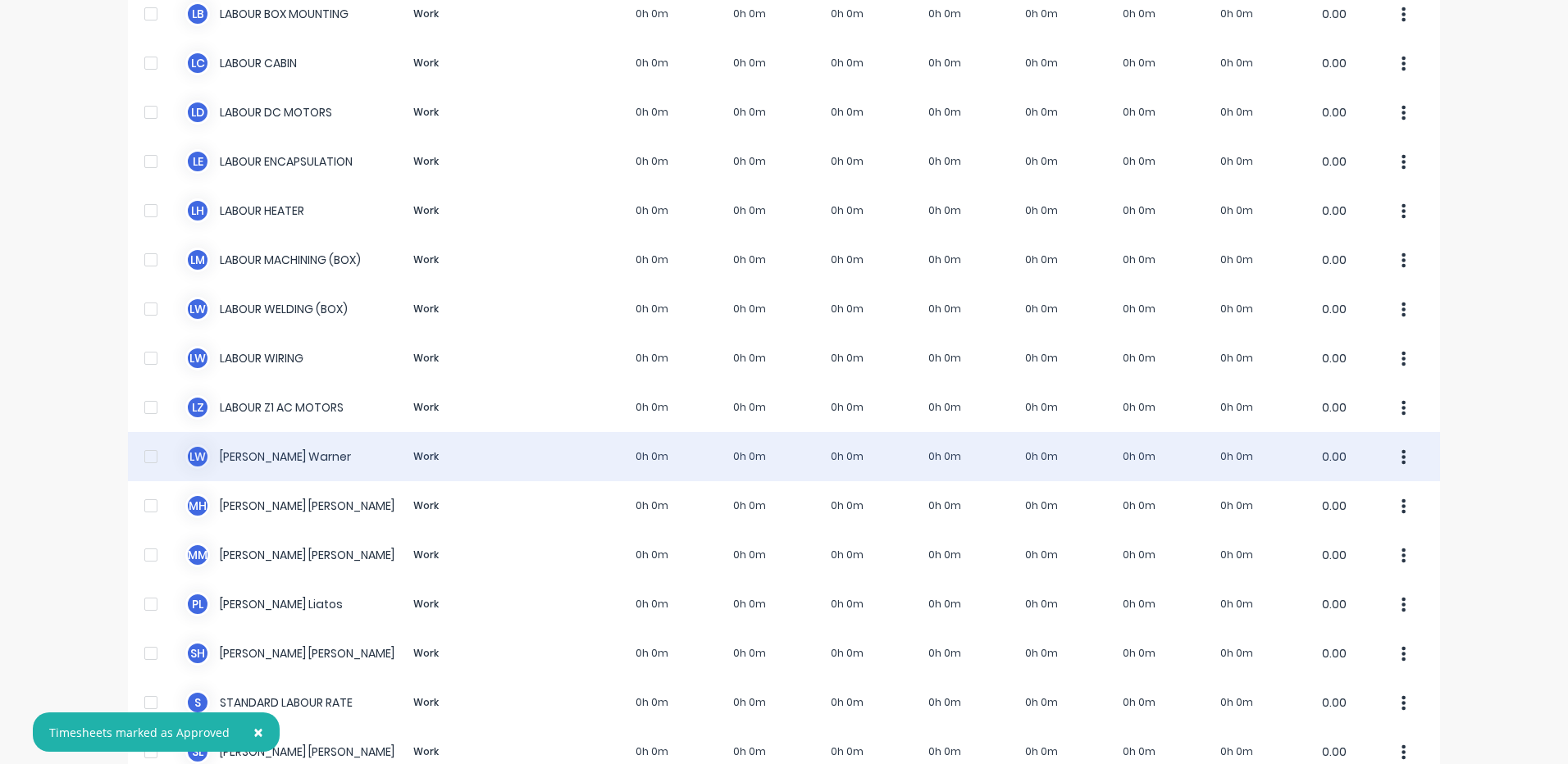
scroll to position [1005, 0]
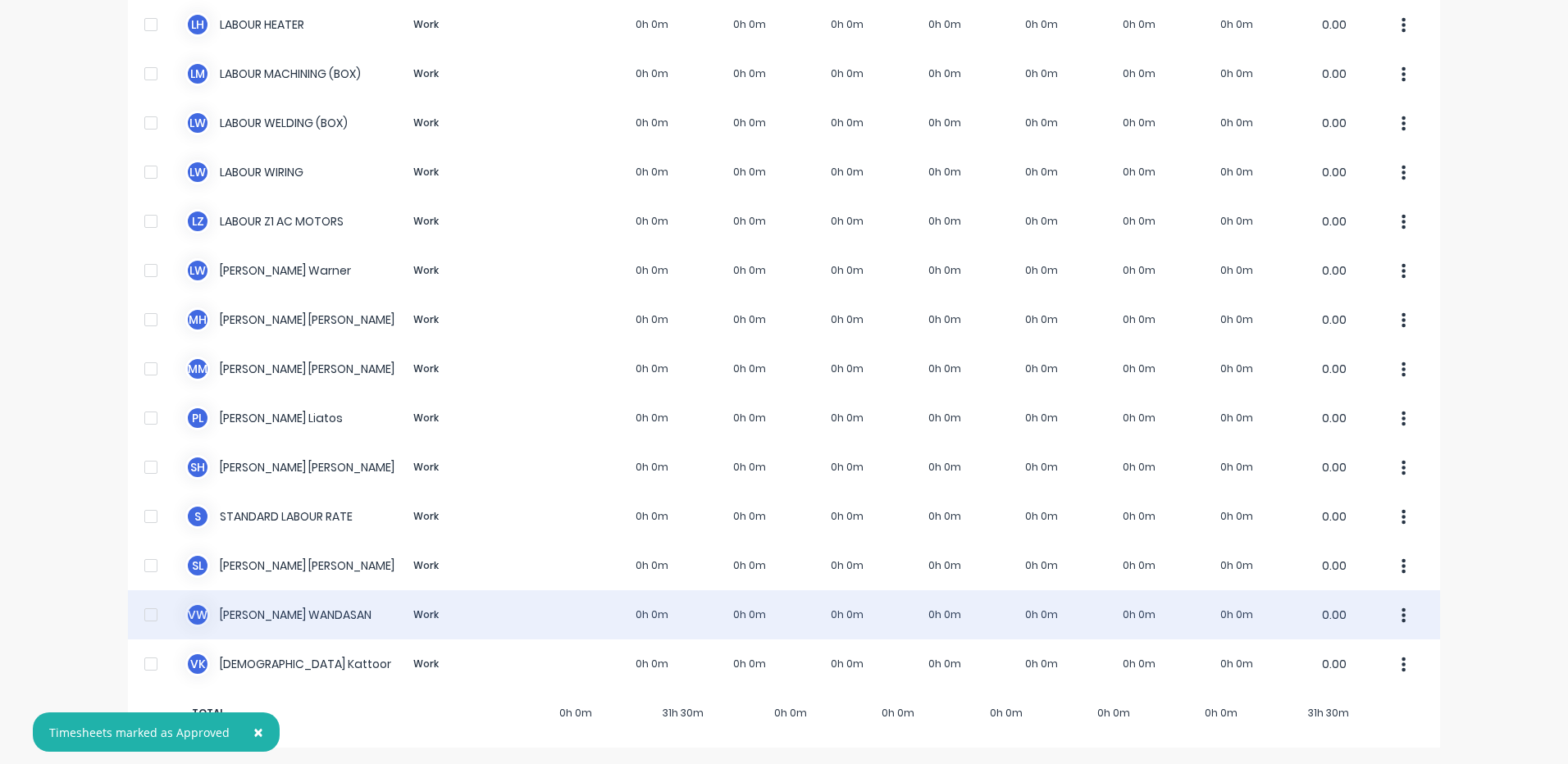
click at [572, 597] on div "V W VINCENT WANDASAN Work 0h 0m 0h 0m 0h 0m 0h 0m 0h 0m 0h 0m 0h 0m 0.00" at bounding box center [783, 614] width 1312 height 49
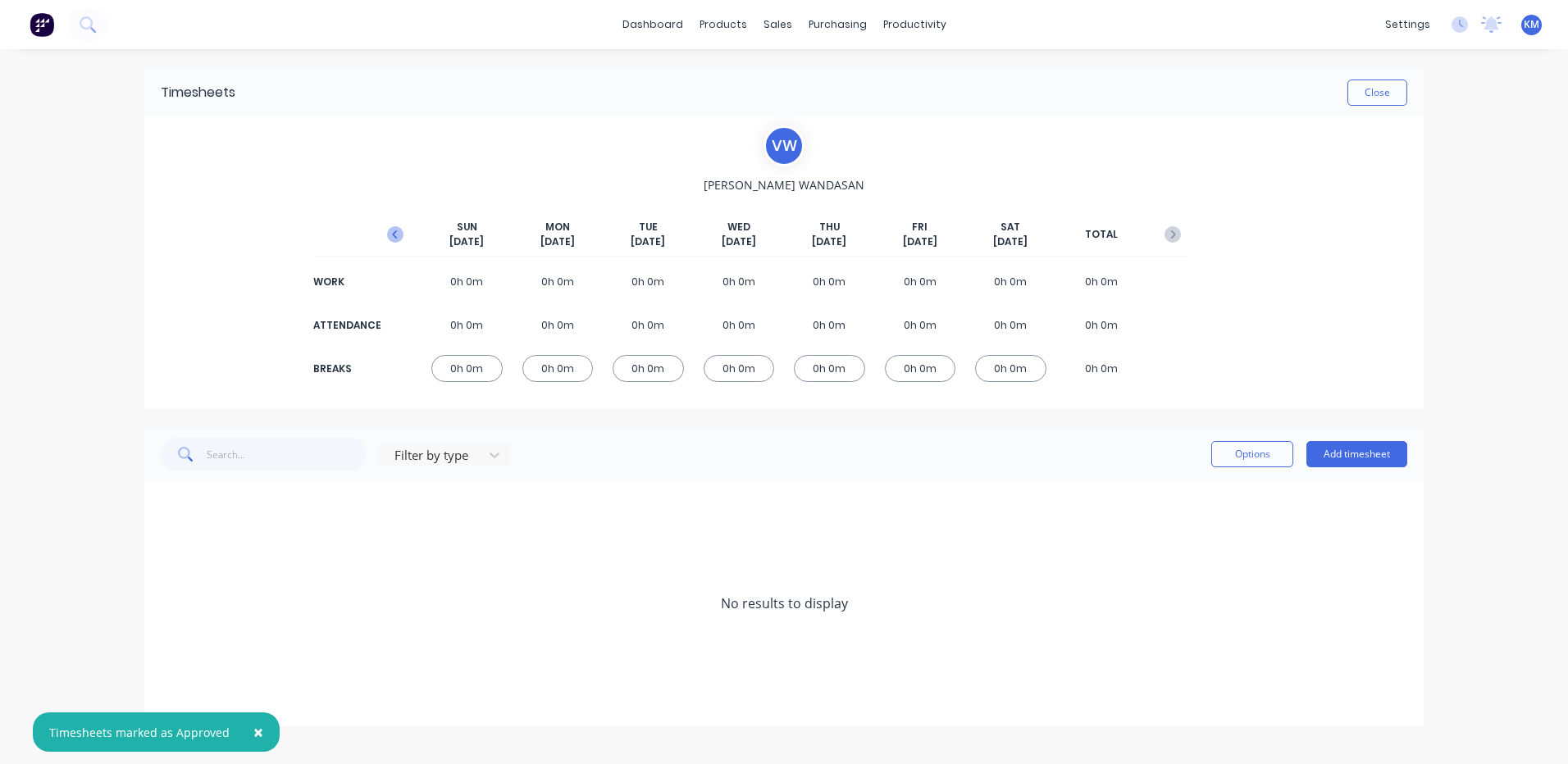
click at [404, 227] on button "button" at bounding box center [394, 235] width 33 height 30
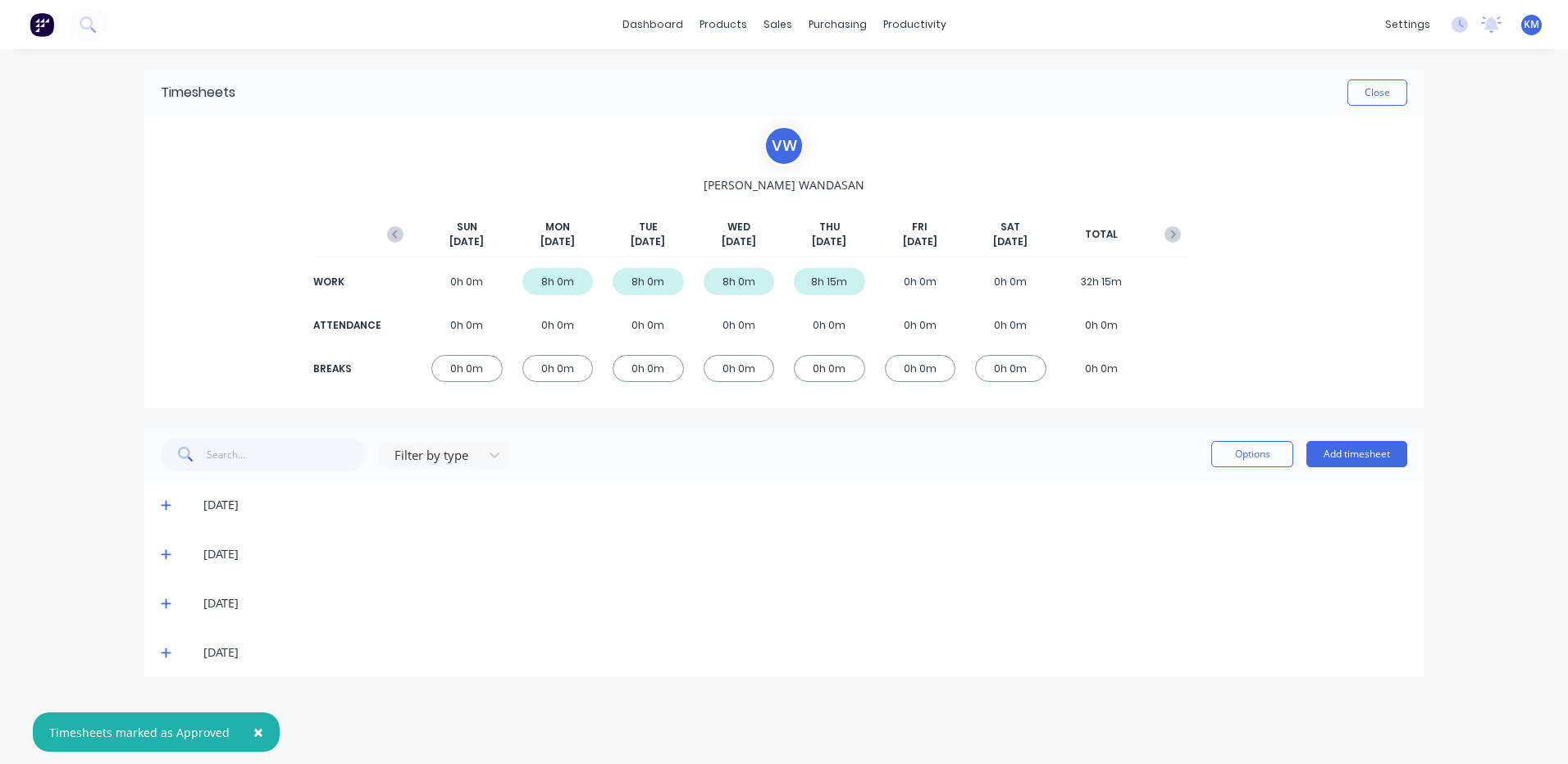
click at [171, 648] on icon at bounding box center [165, 652] width 10 height 11
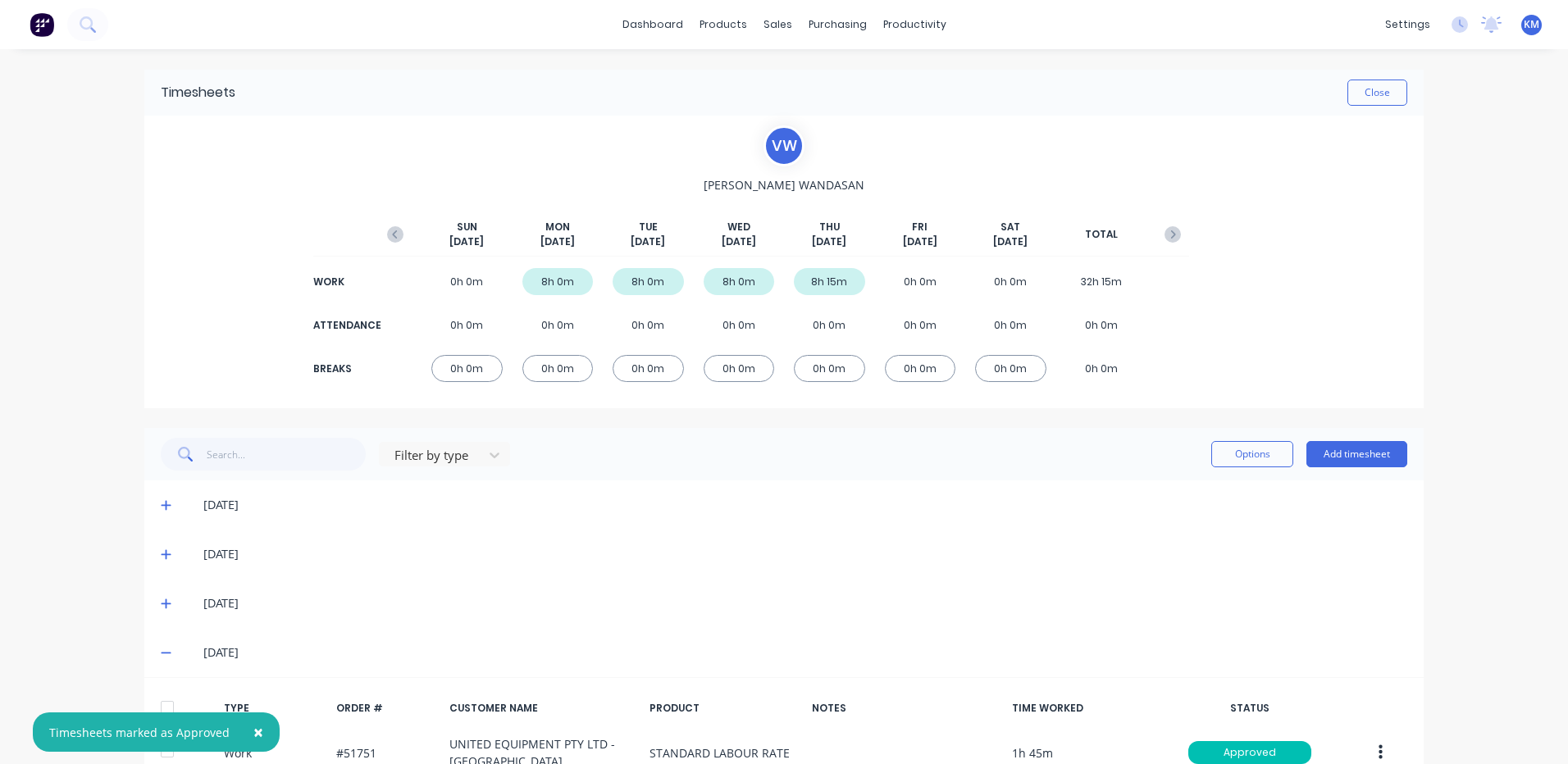
scroll to position [156, 0]
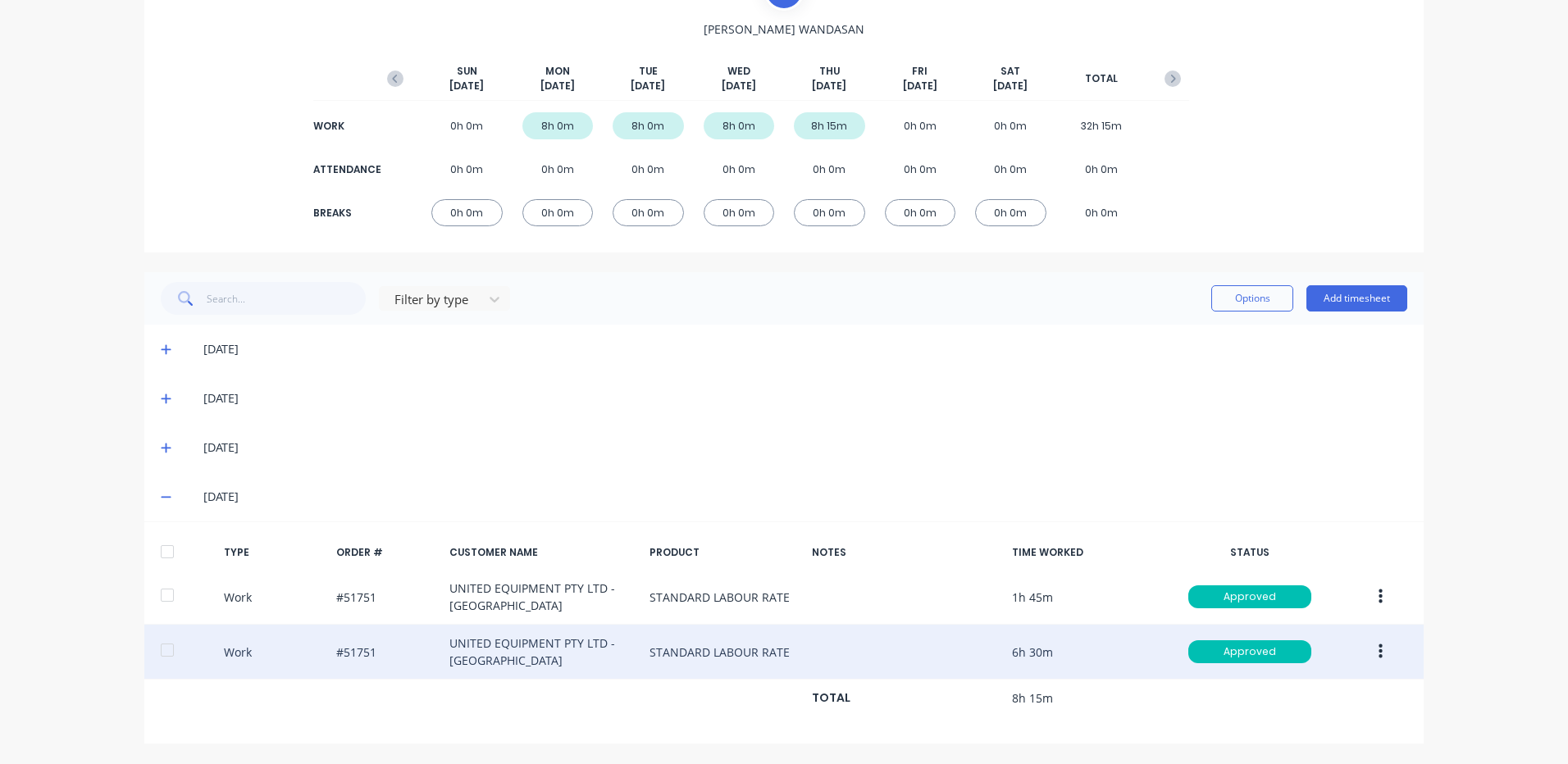
click at [1367, 645] on button "button" at bounding box center [1380, 651] width 38 height 30
click at [1310, 615] on div "Duplicate" at bounding box center [1321, 623] width 126 height 24
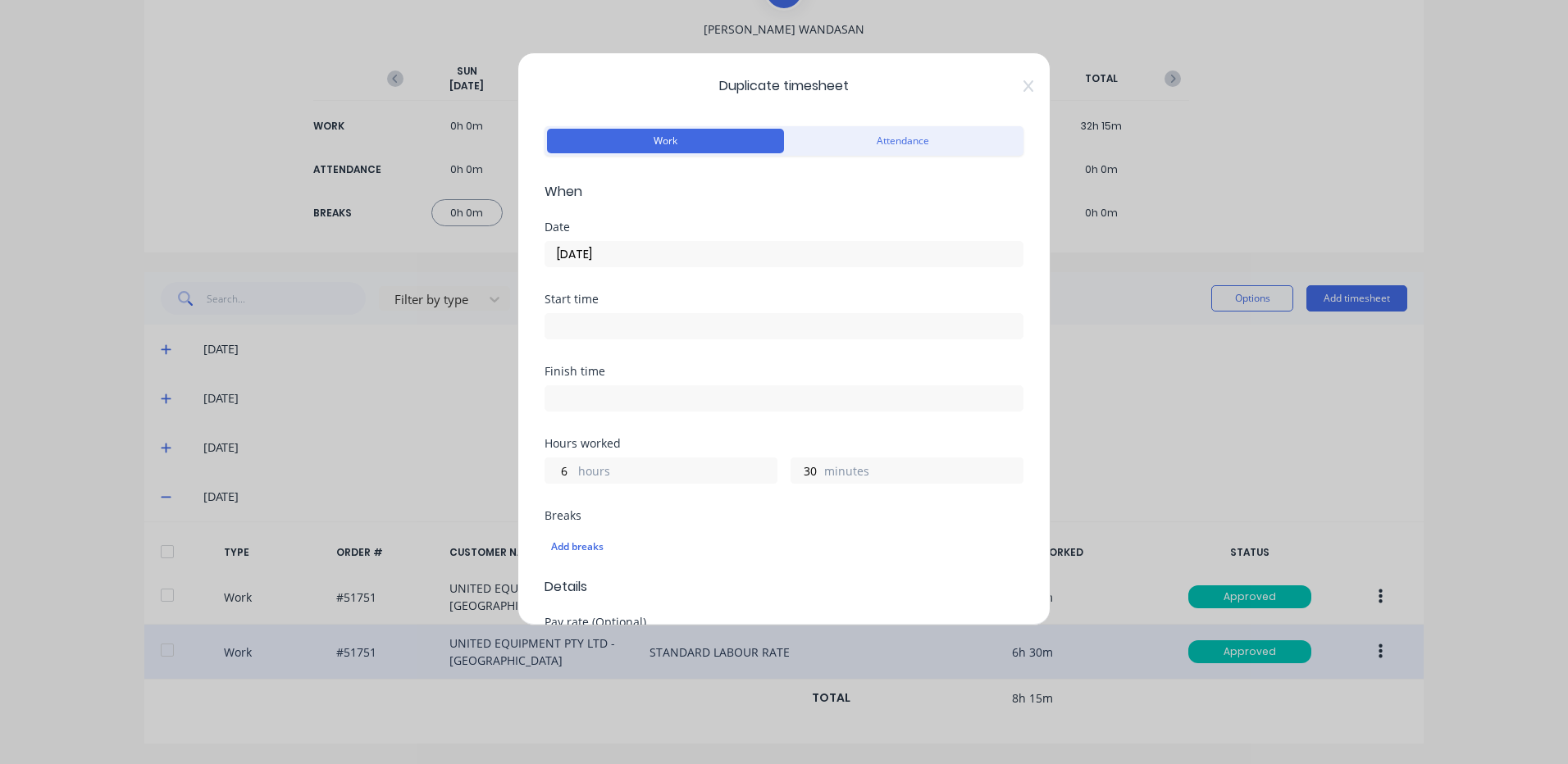
click at [689, 255] on input "[DATE]" at bounding box center [784, 253] width 477 height 24
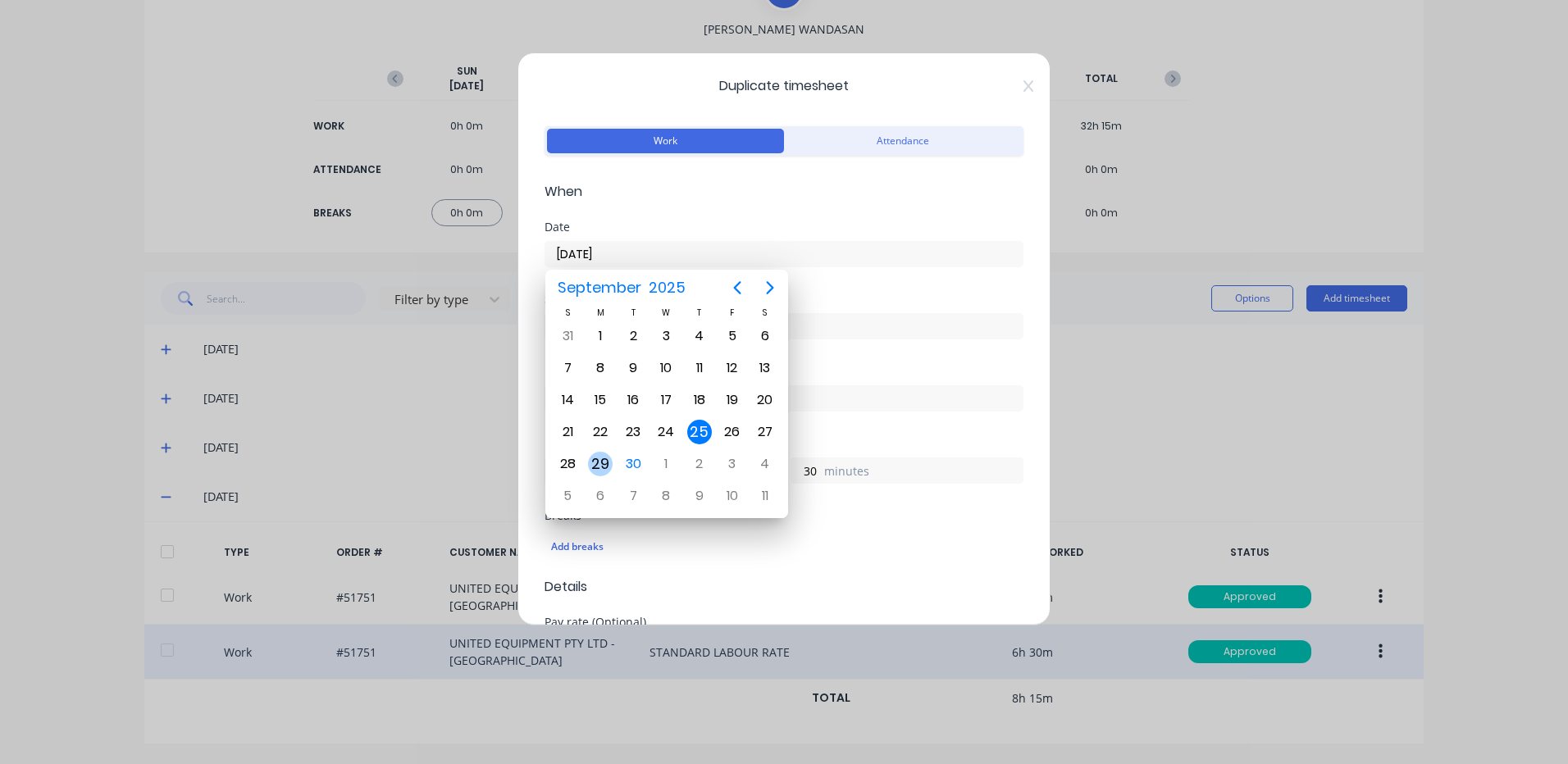
click at [607, 456] on div "29" at bounding box center [600, 464] width 24 height 24
type input "[DATE]"
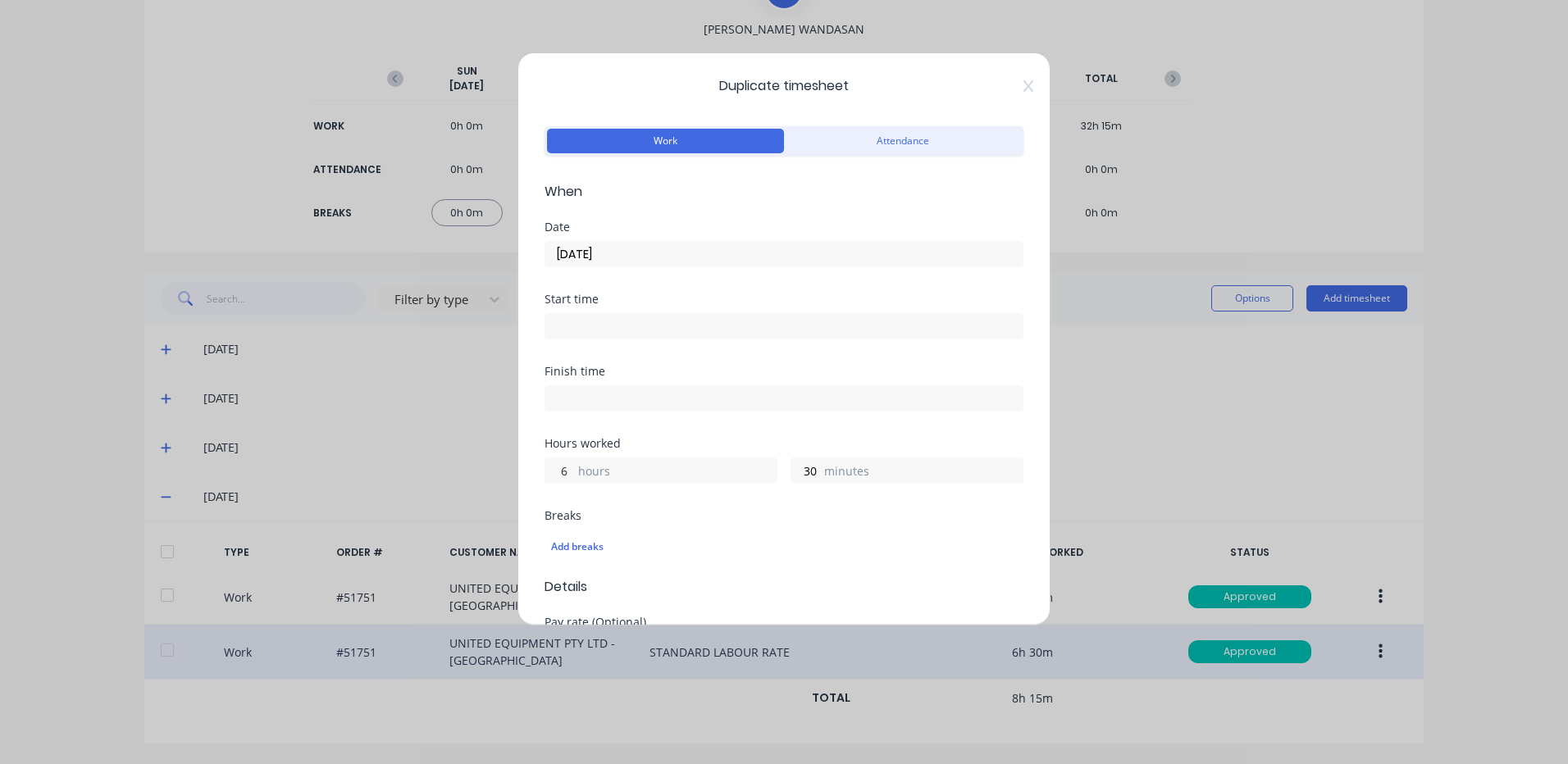
click at [561, 471] on input "6" at bounding box center [559, 471] width 29 height 24
type input "8"
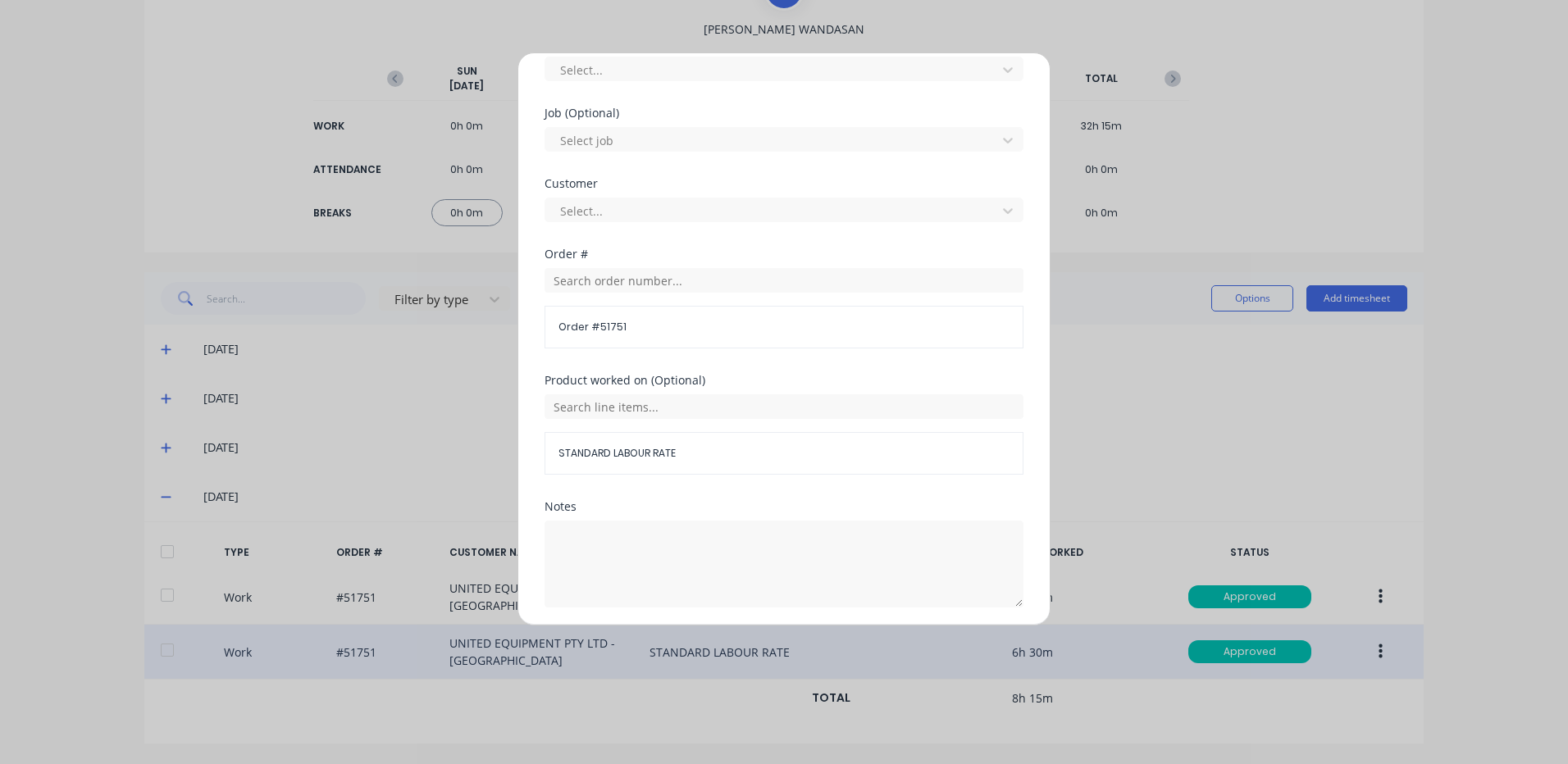
scroll to position [708, 0]
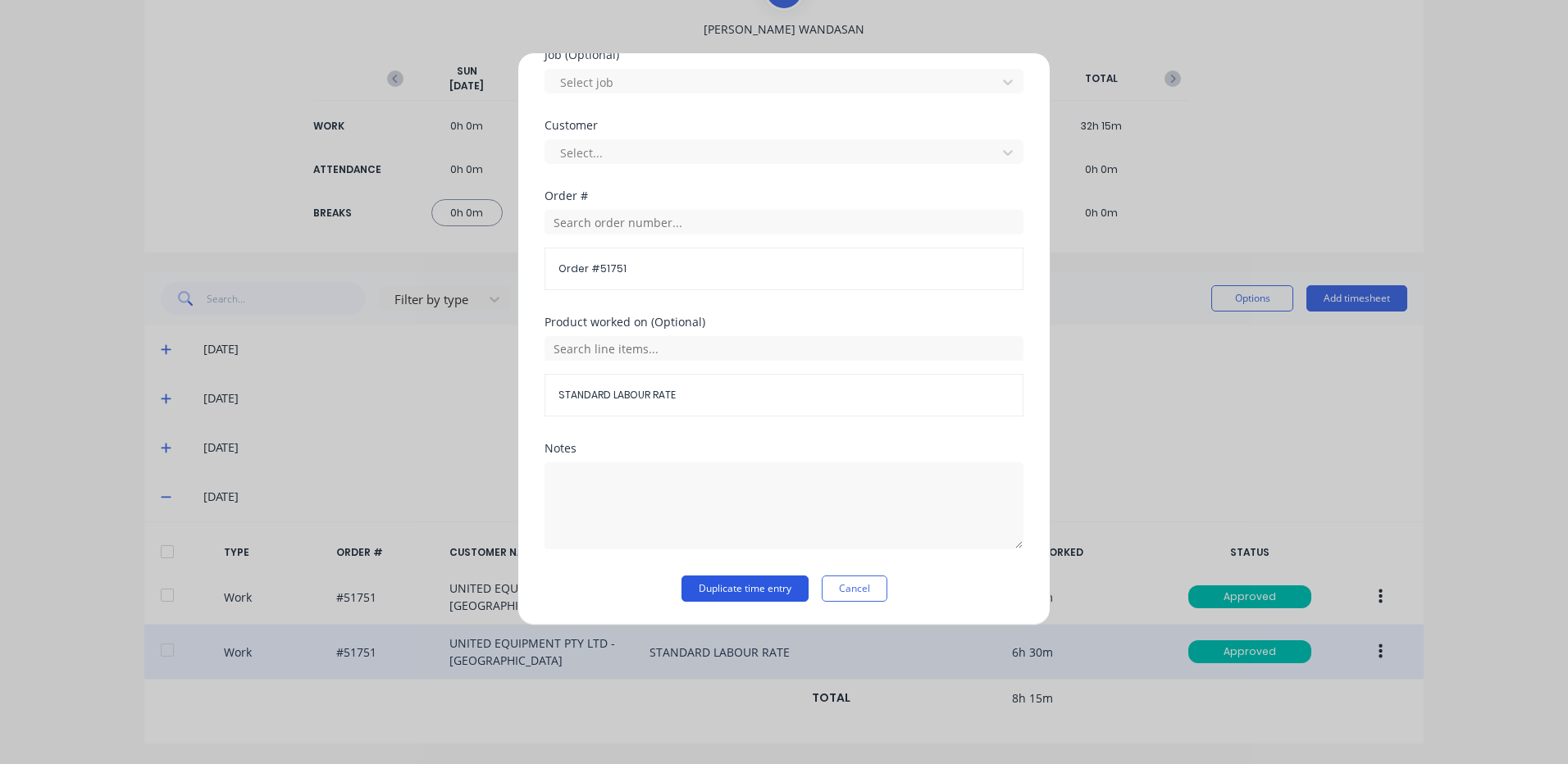
type input "0"
click at [718, 592] on button "Duplicate time entry" at bounding box center [745, 588] width 127 height 26
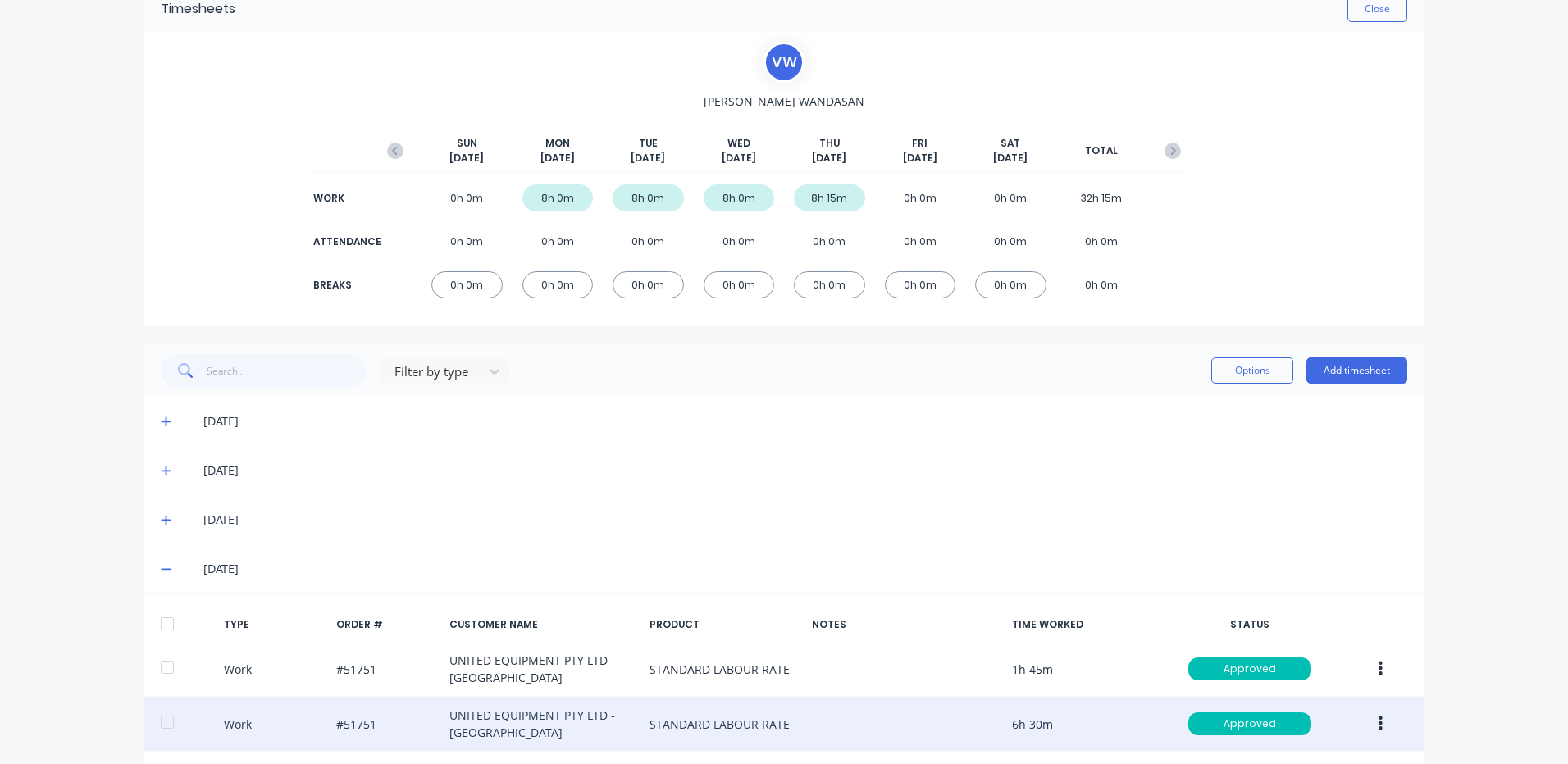
scroll to position [0, 0]
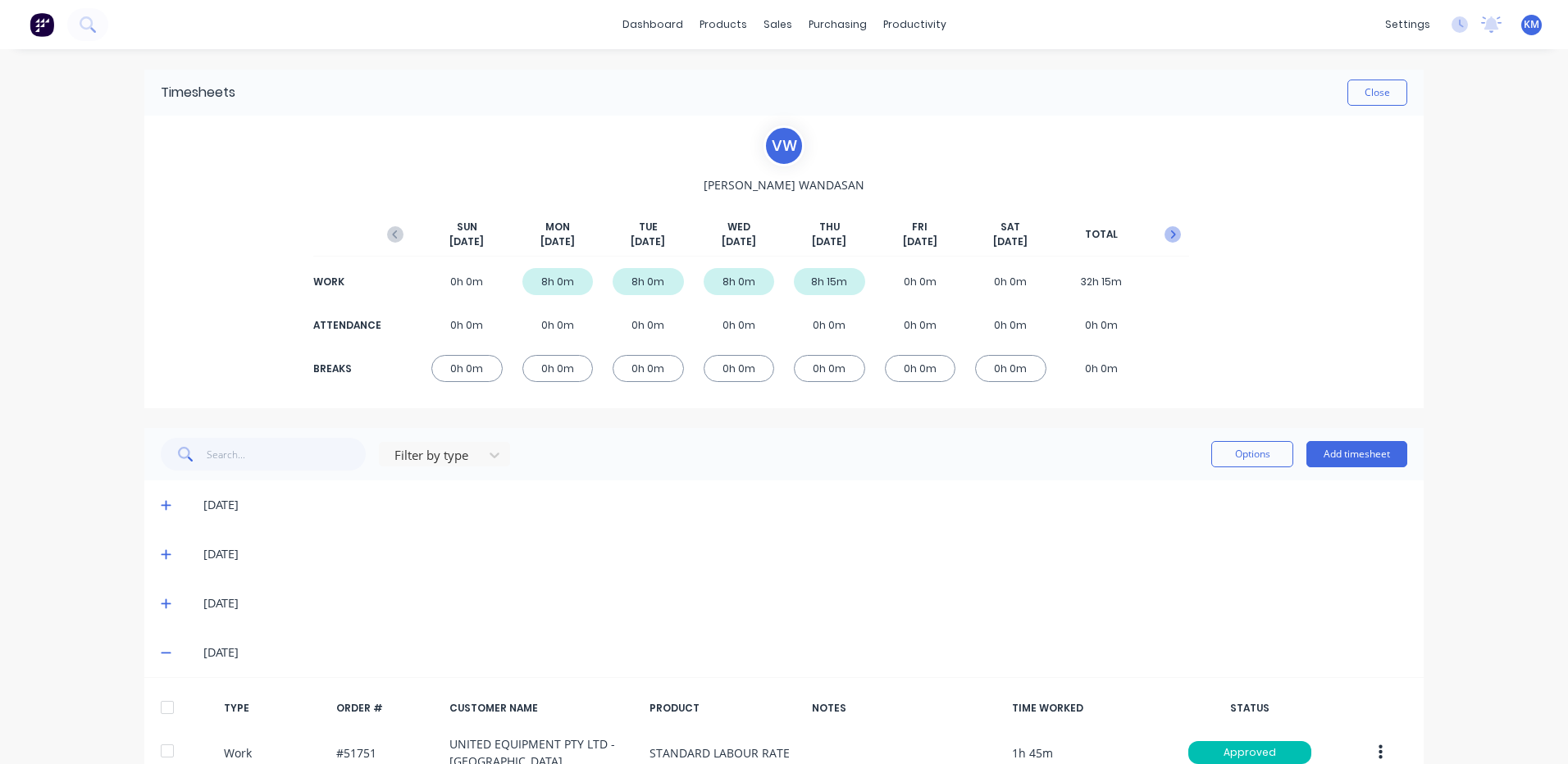
click at [1177, 239] on button "button" at bounding box center [1172, 235] width 33 height 30
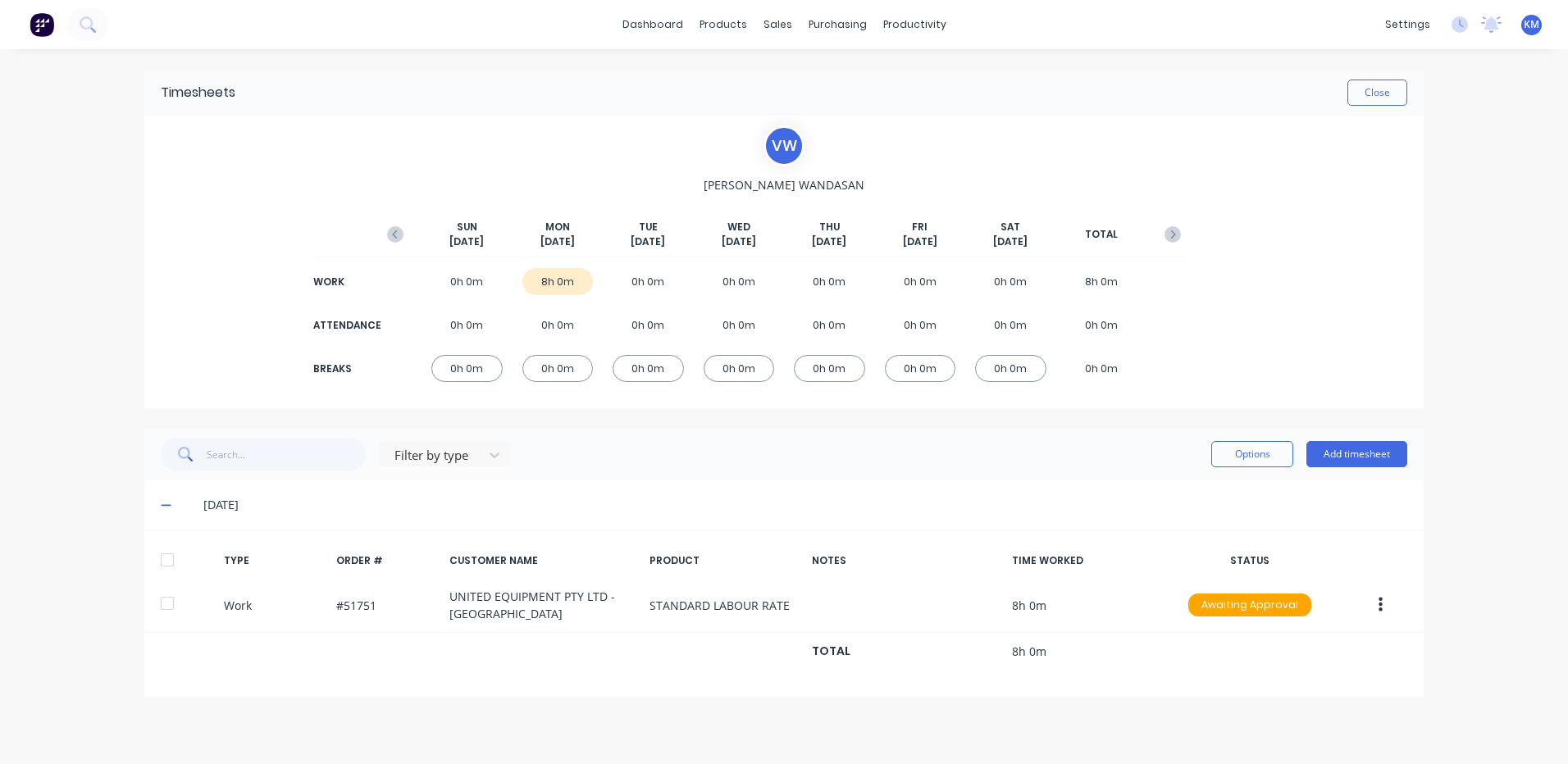
drag, startPoint x: 181, startPoint y: 566, endPoint x: 521, endPoint y: 554, distance: 340.2
click at [180, 566] on div at bounding box center [167, 559] width 33 height 33
click at [1251, 451] on button "Options" at bounding box center [1252, 454] width 82 height 26
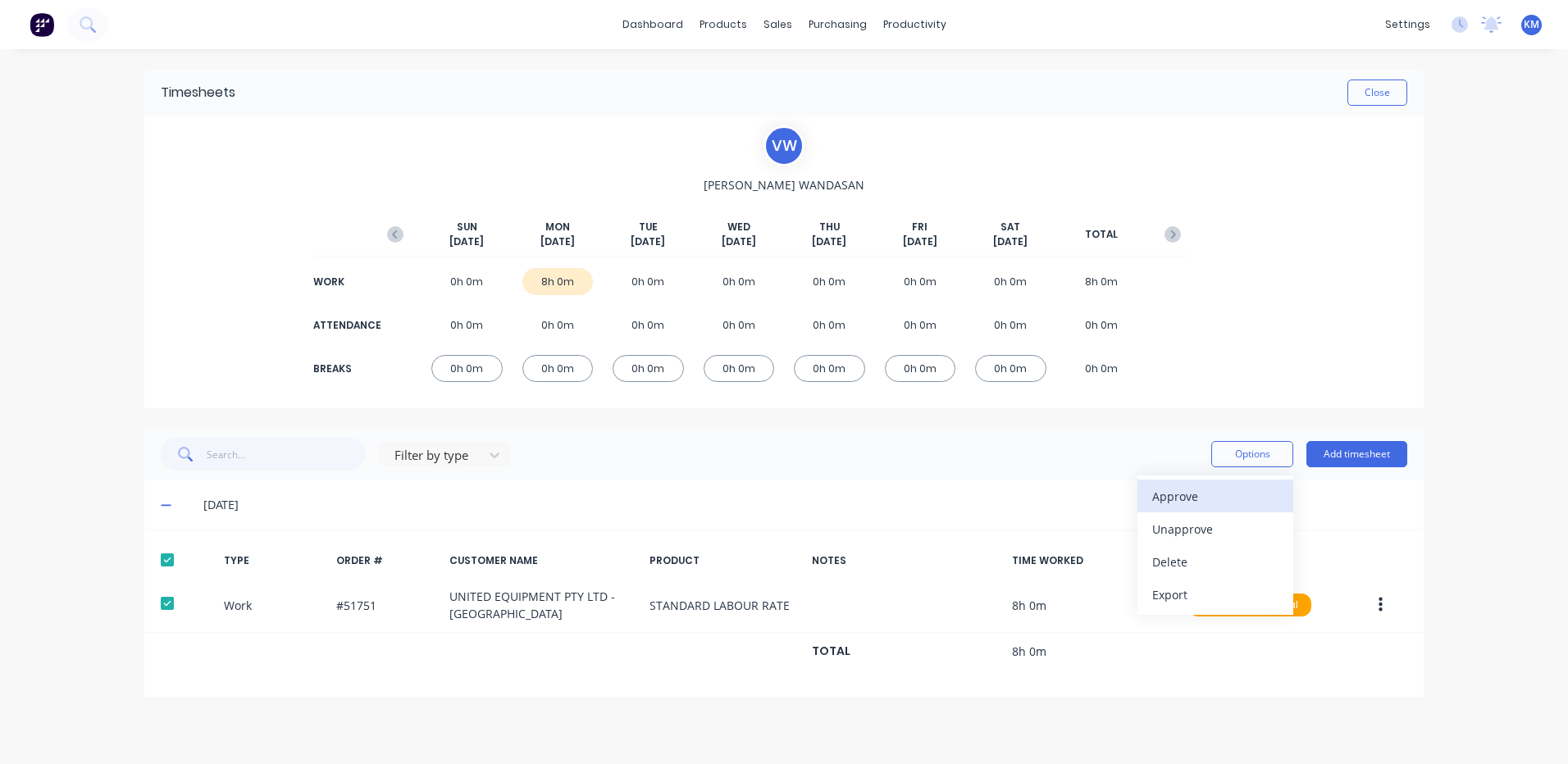
click at [1204, 487] on div "Approve" at bounding box center [1215, 497] width 126 height 24
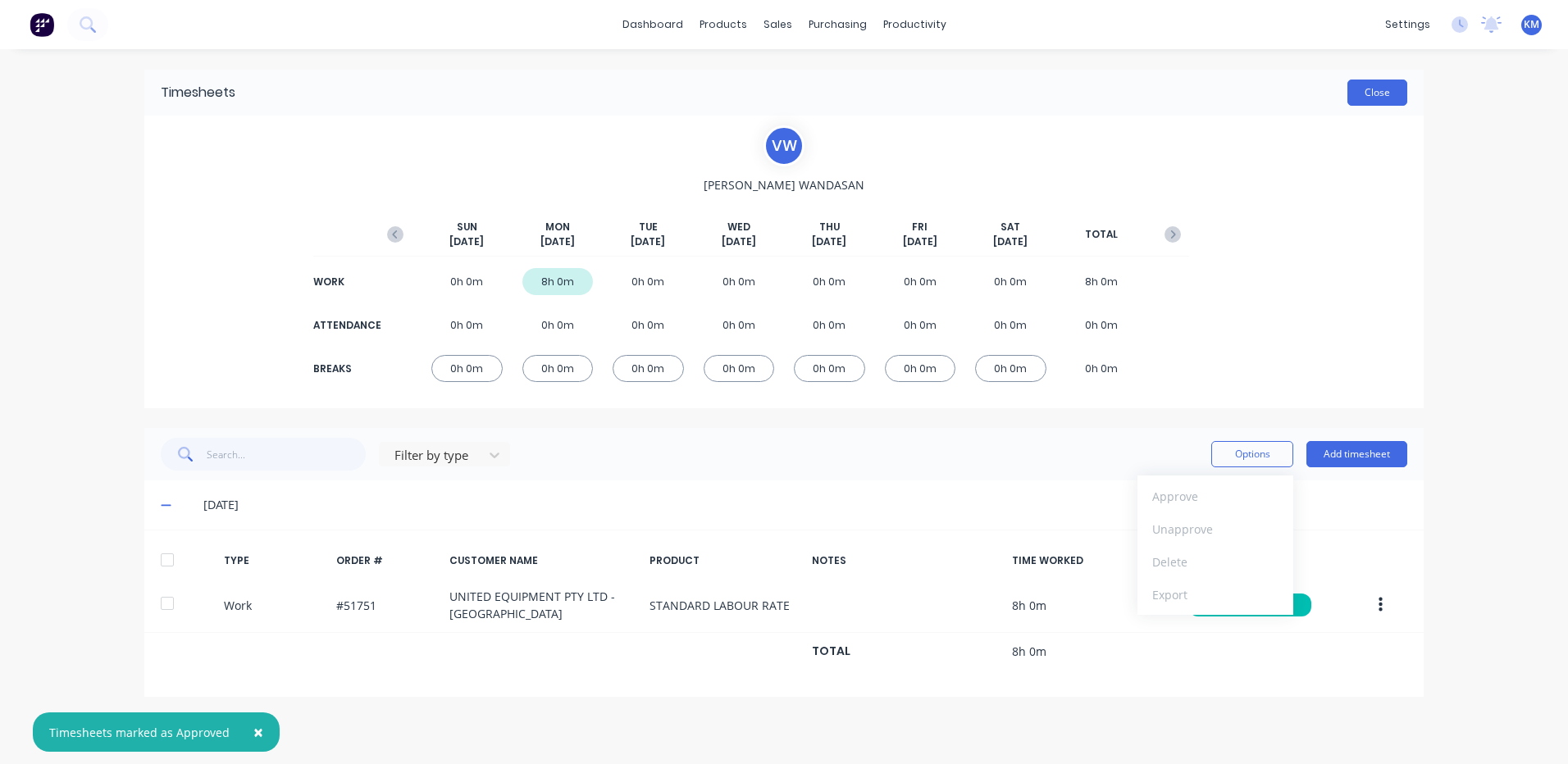
click at [1382, 82] on button "Close" at bounding box center [1377, 92] width 60 height 26
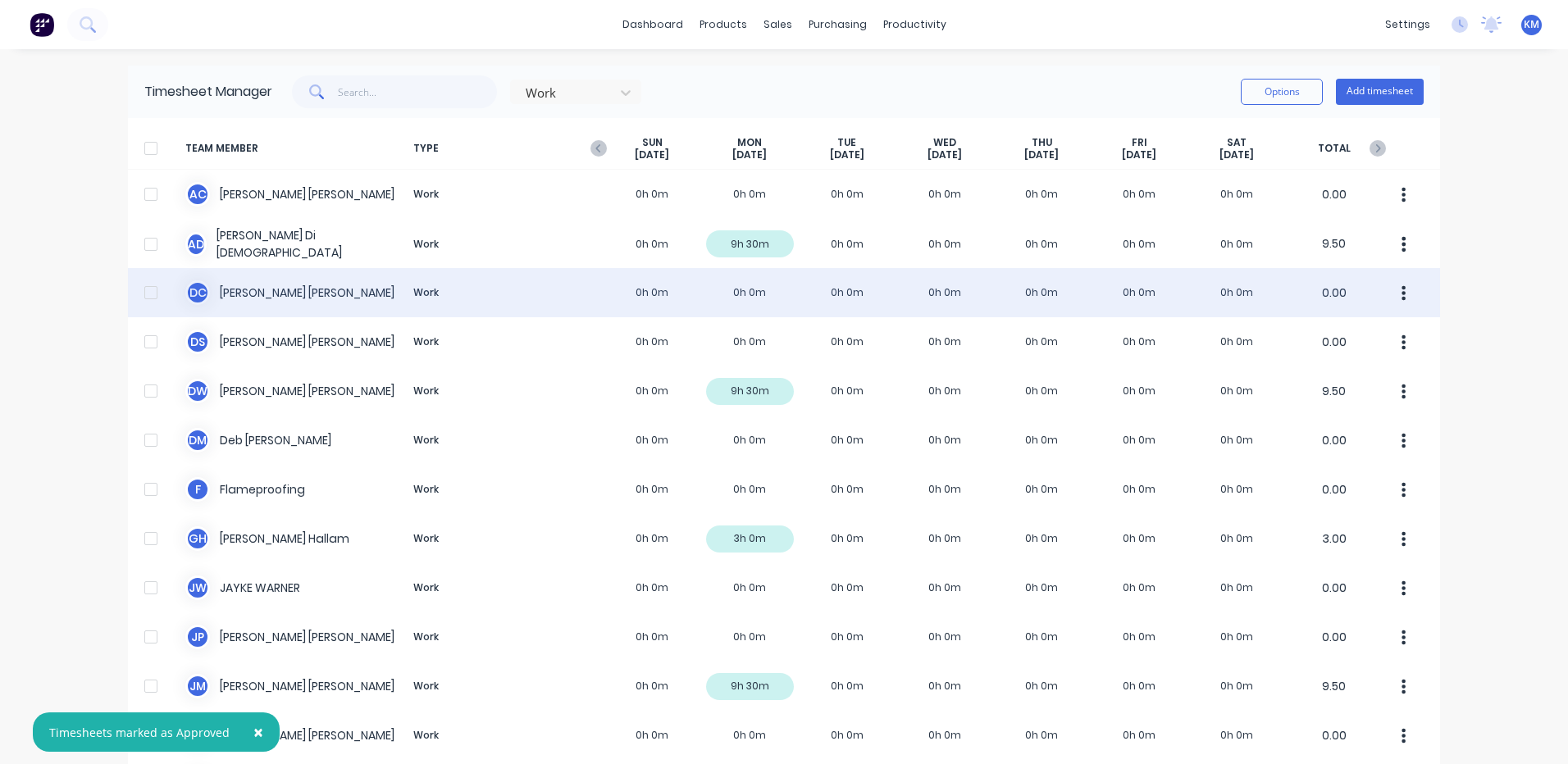
click at [735, 283] on div "D C DANIEL CAMPBELL Work 0h 0m 0h 0m 0h 0m 0h 0m 0h 0m 0h 0m 0h 0m 0.00" at bounding box center [783, 293] width 1312 height 49
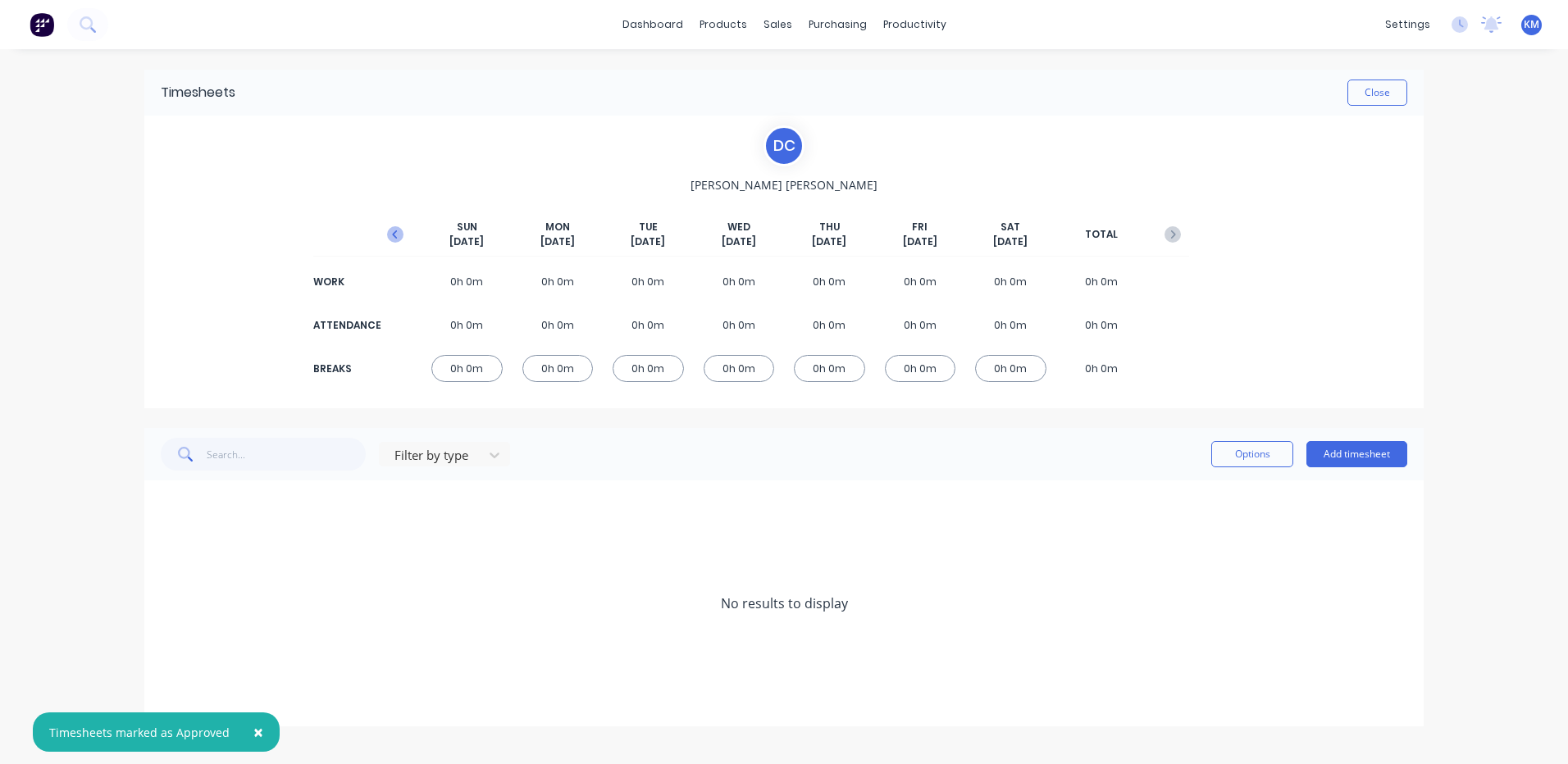
click at [399, 237] on icon "button" at bounding box center [395, 235] width 17 height 17
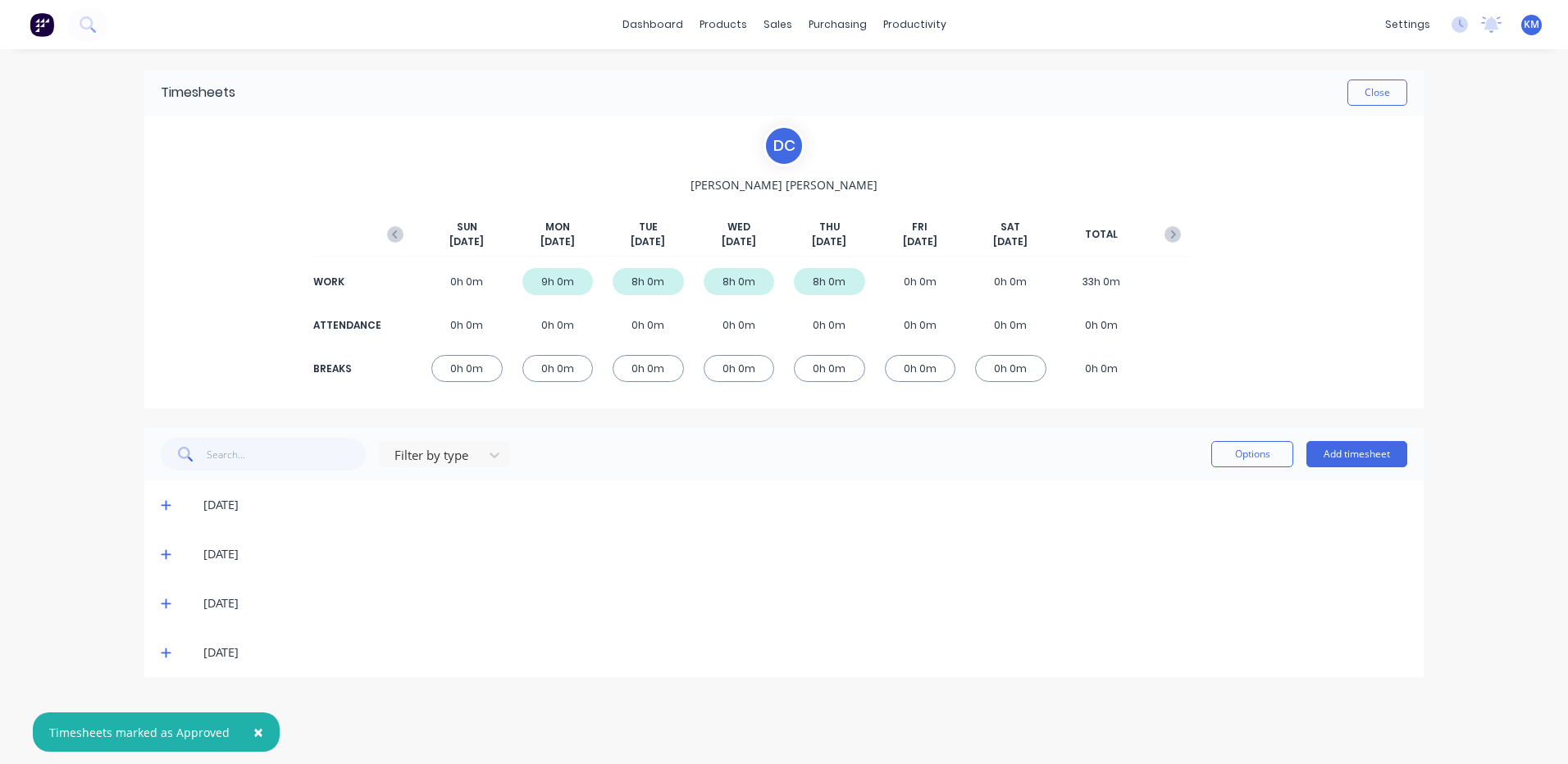
click at [167, 648] on icon at bounding box center [165, 652] width 10 height 11
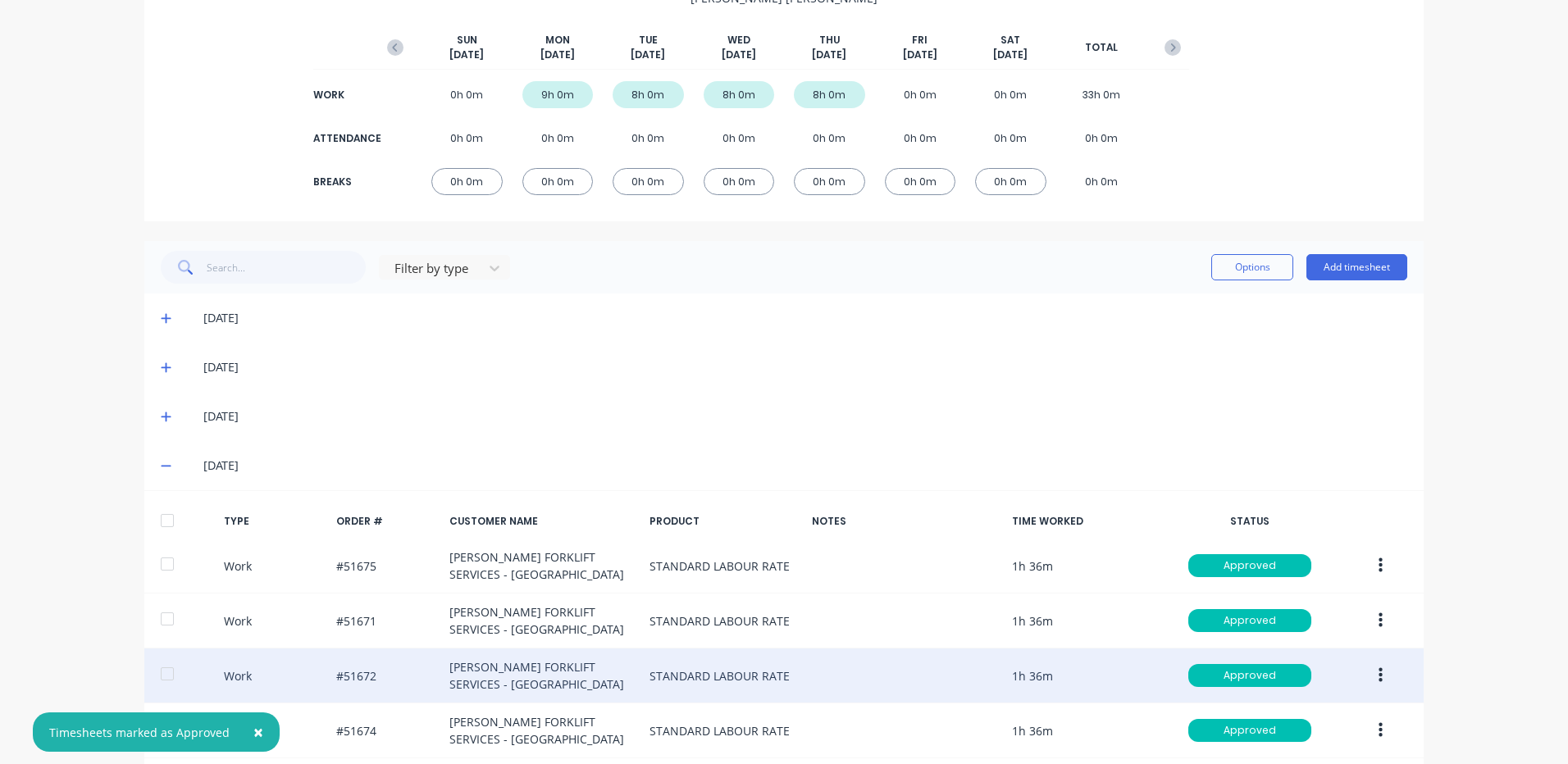
scroll to position [321, 0]
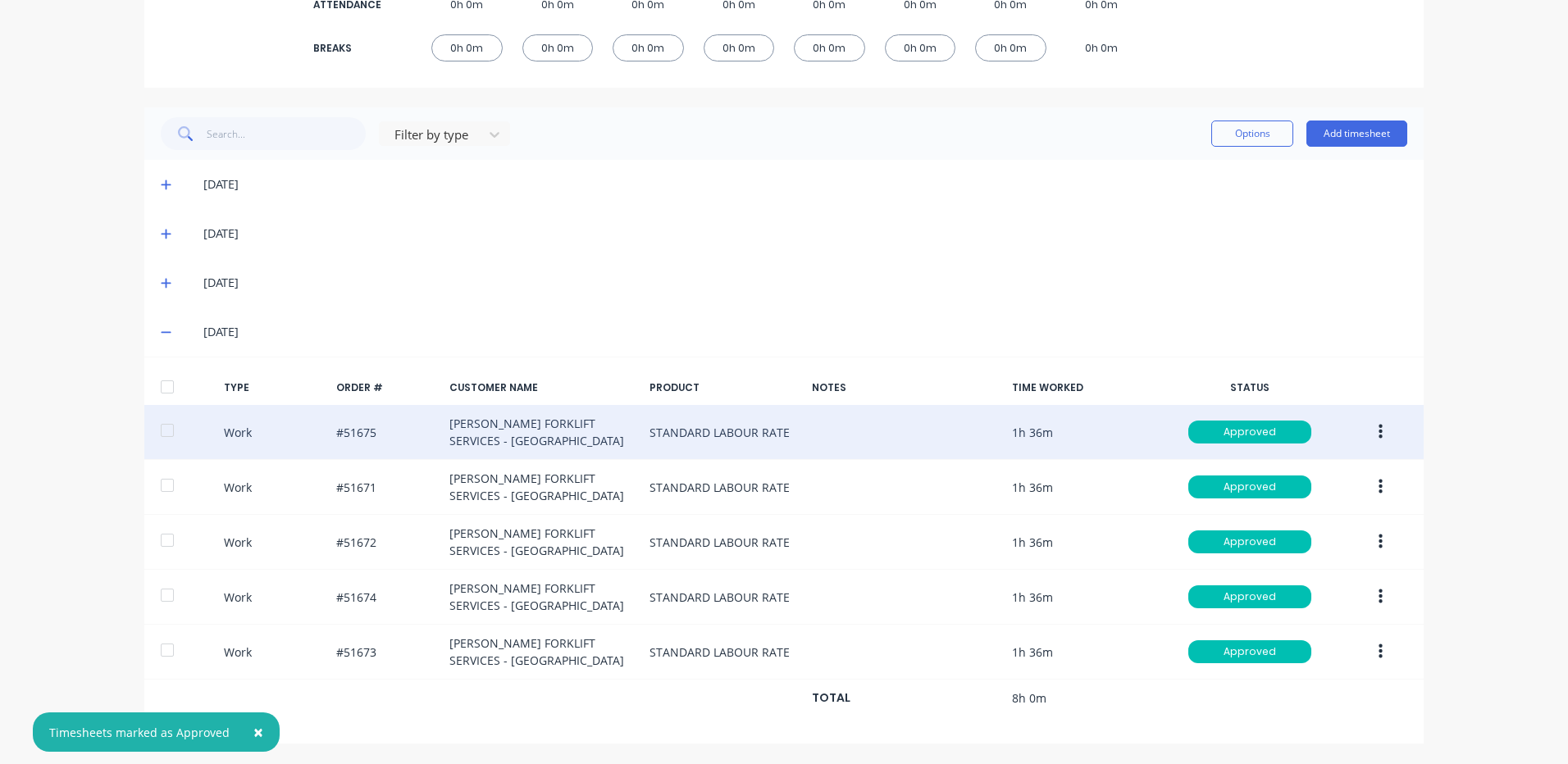
click at [1365, 425] on button "button" at bounding box center [1380, 432] width 38 height 30
click at [1345, 399] on div "Duplicate" at bounding box center [1321, 403] width 126 height 24
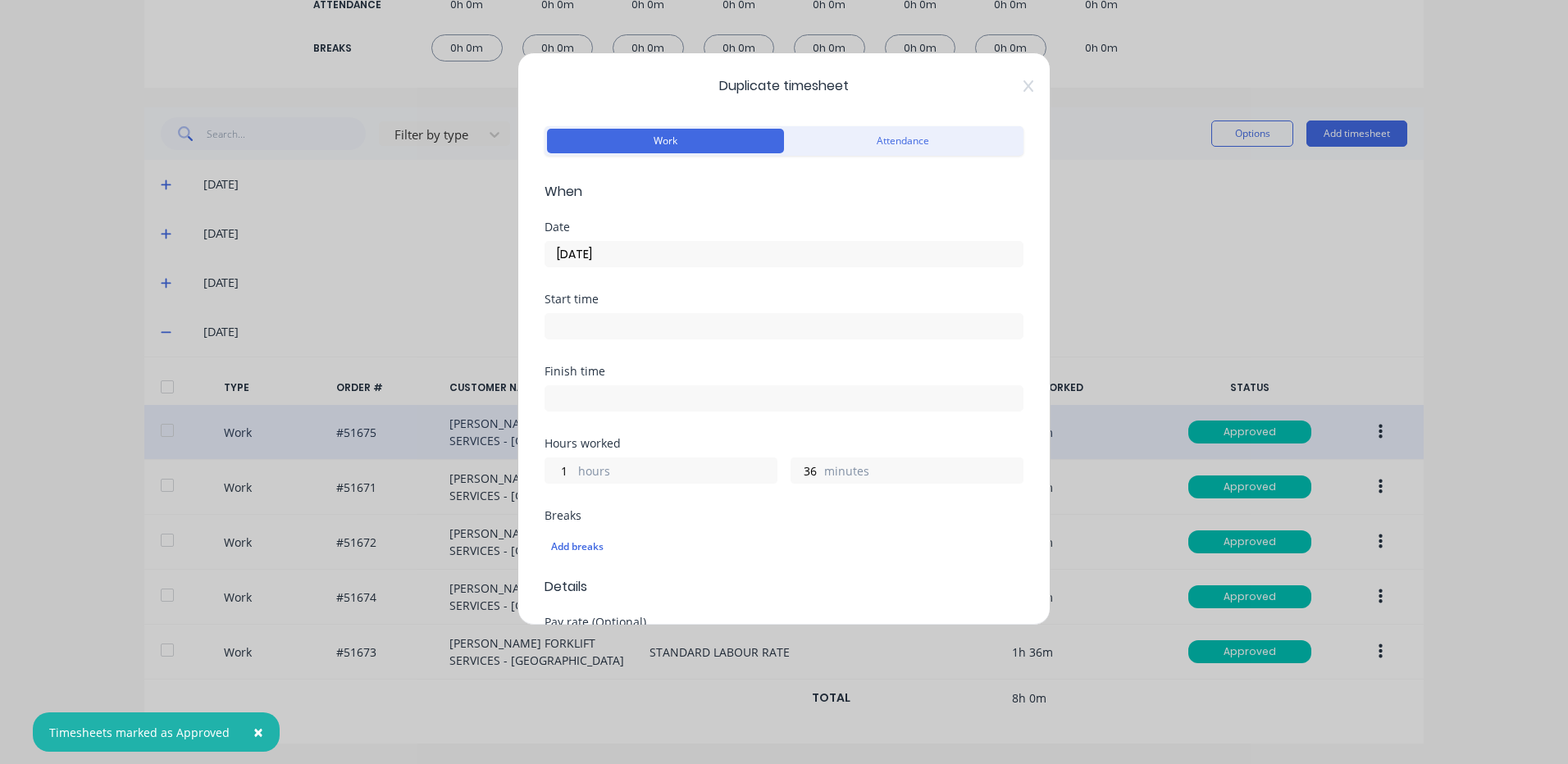
click at [683, 252] on input "[DATE]" at bounding box center [784, 253] width 477 height 24
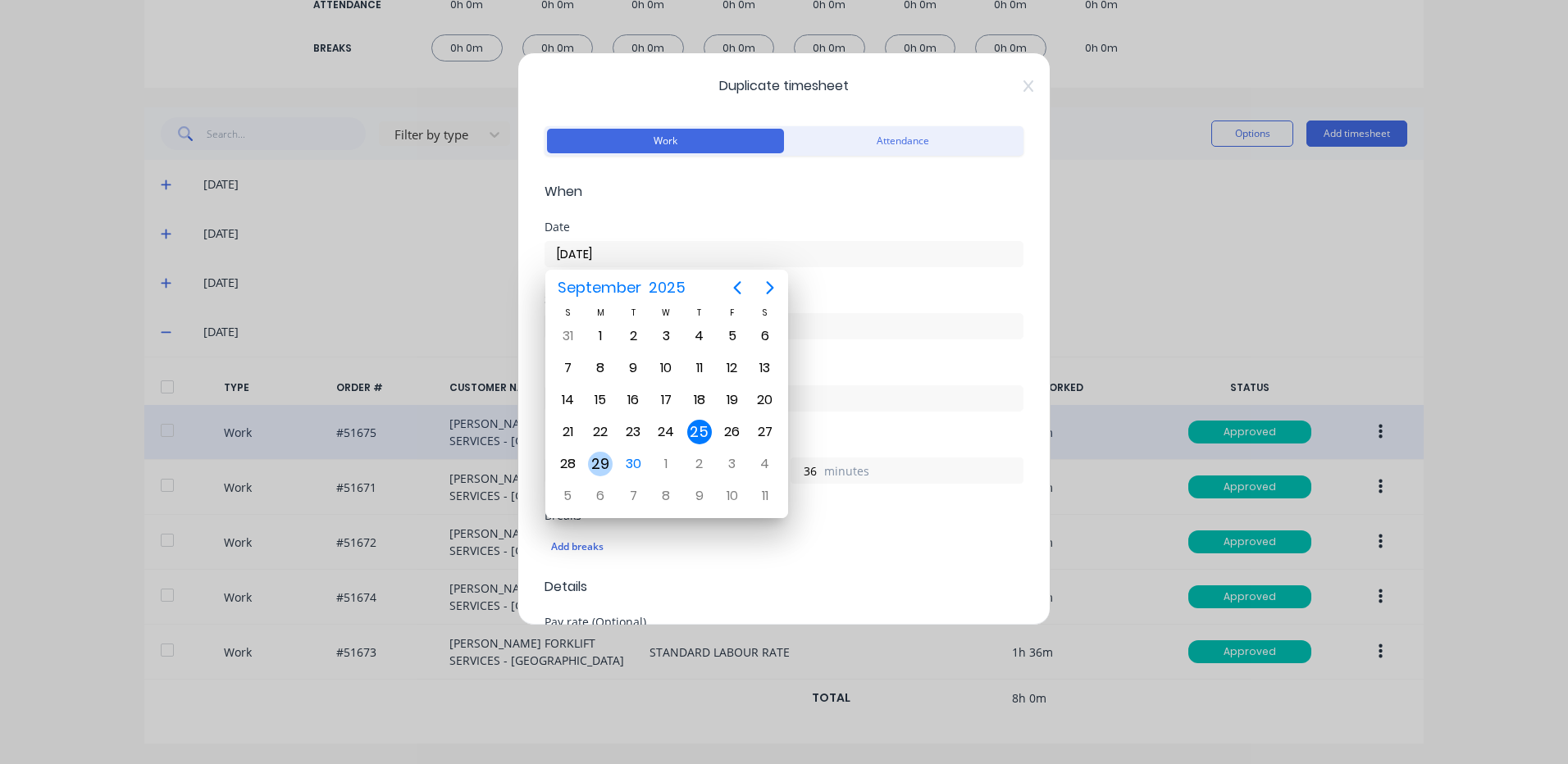
click at [602, 456] on div "29" at bounding box center [600, 464] width 24 height 24
type input "[DATE]"
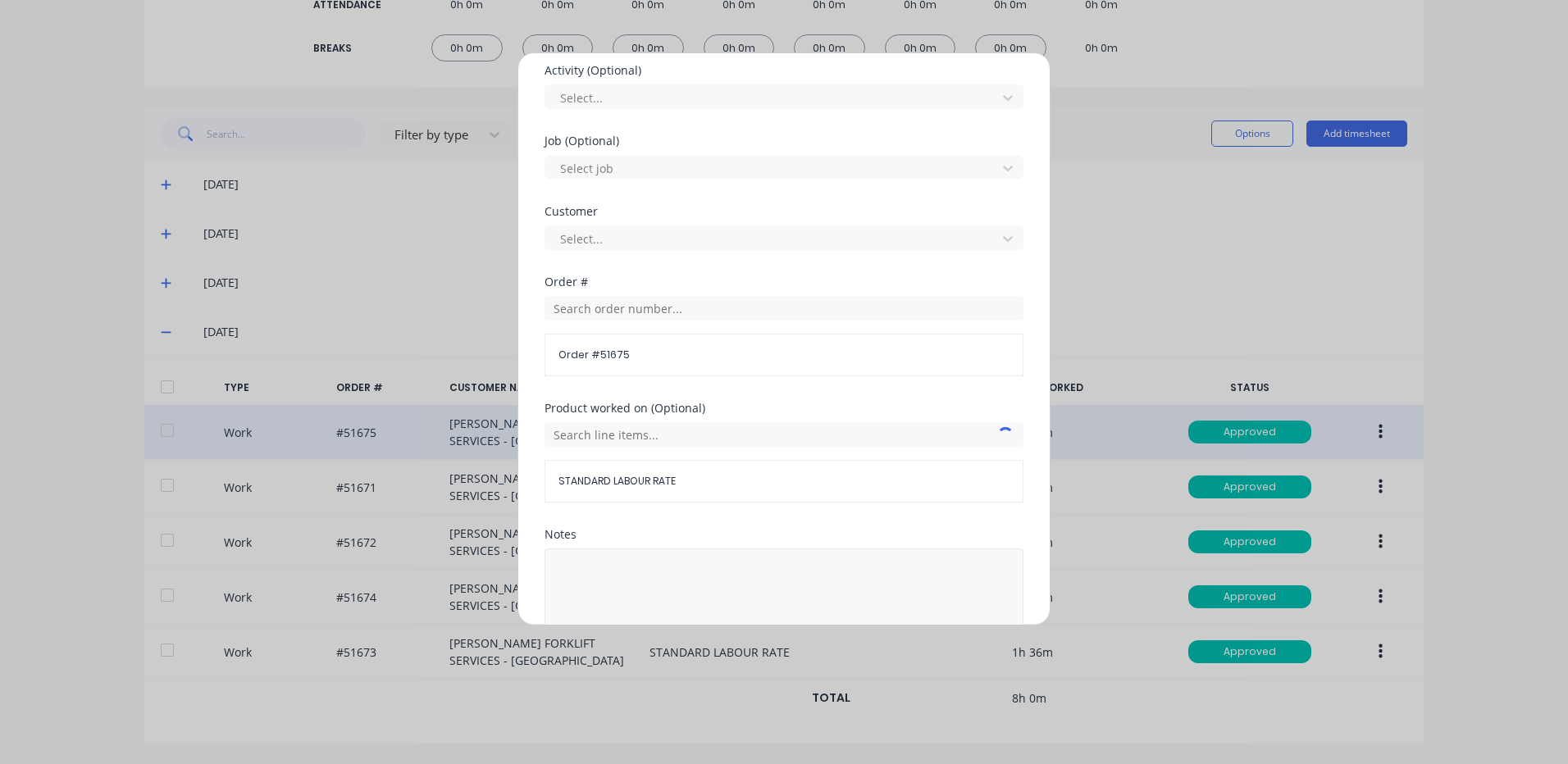
scroll to position [708, 0]
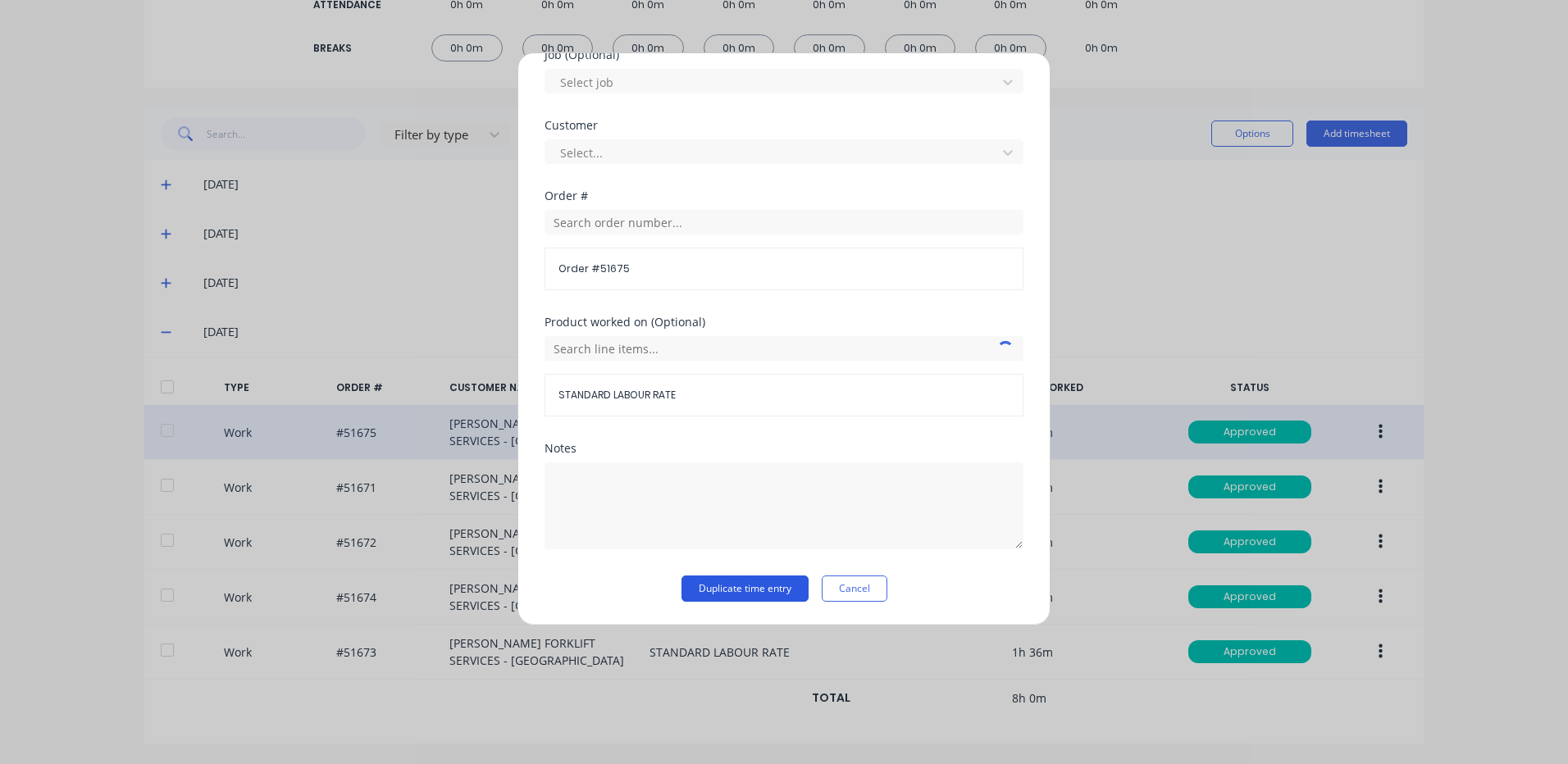
click at [752, 591] on button "Duplicate time entry" at bounding box center [745, 588] width 127 height 26
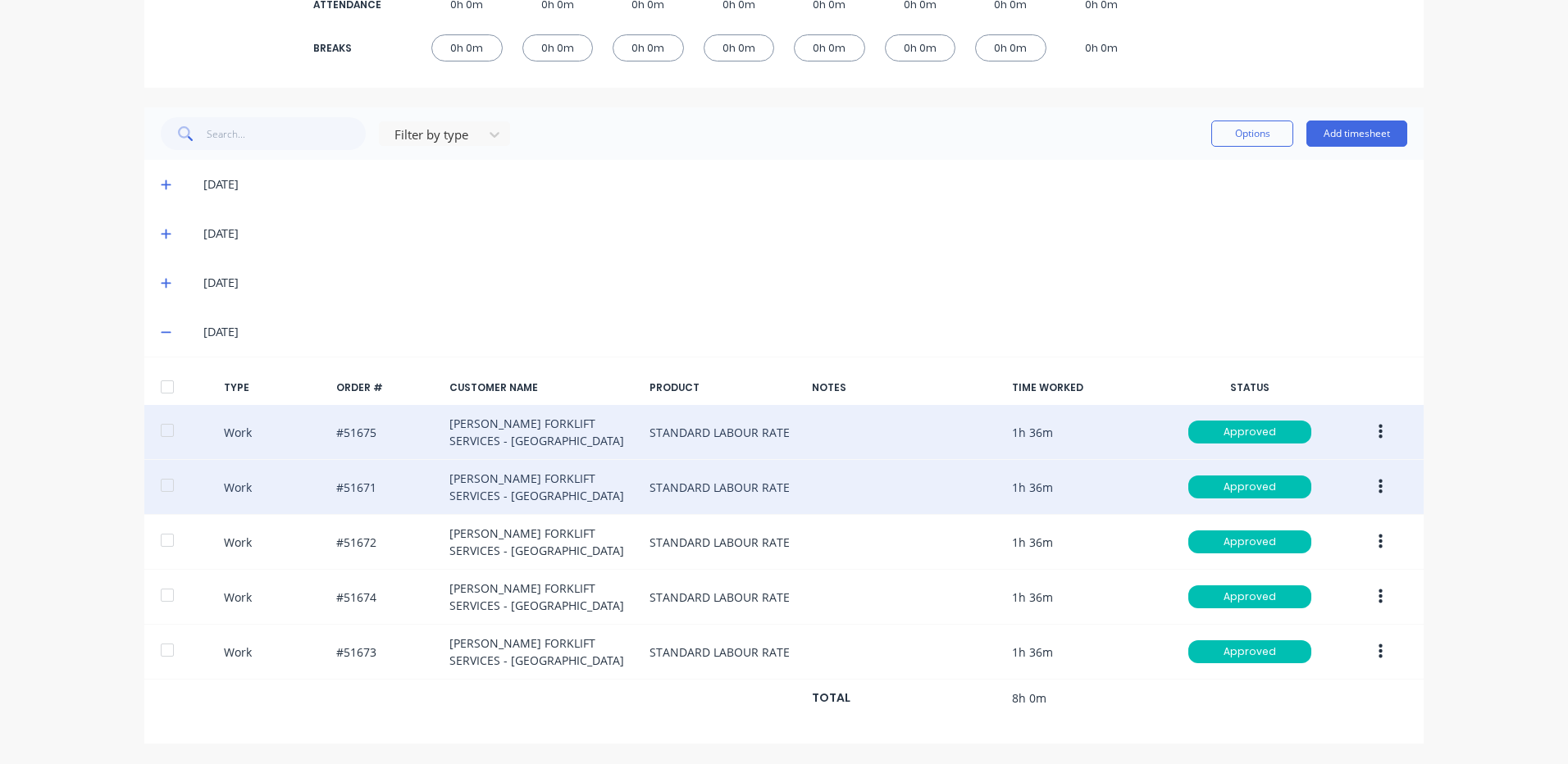
click at [1379, 487] on icon "button" at bounding box center [1381, 486] width 4 height 18
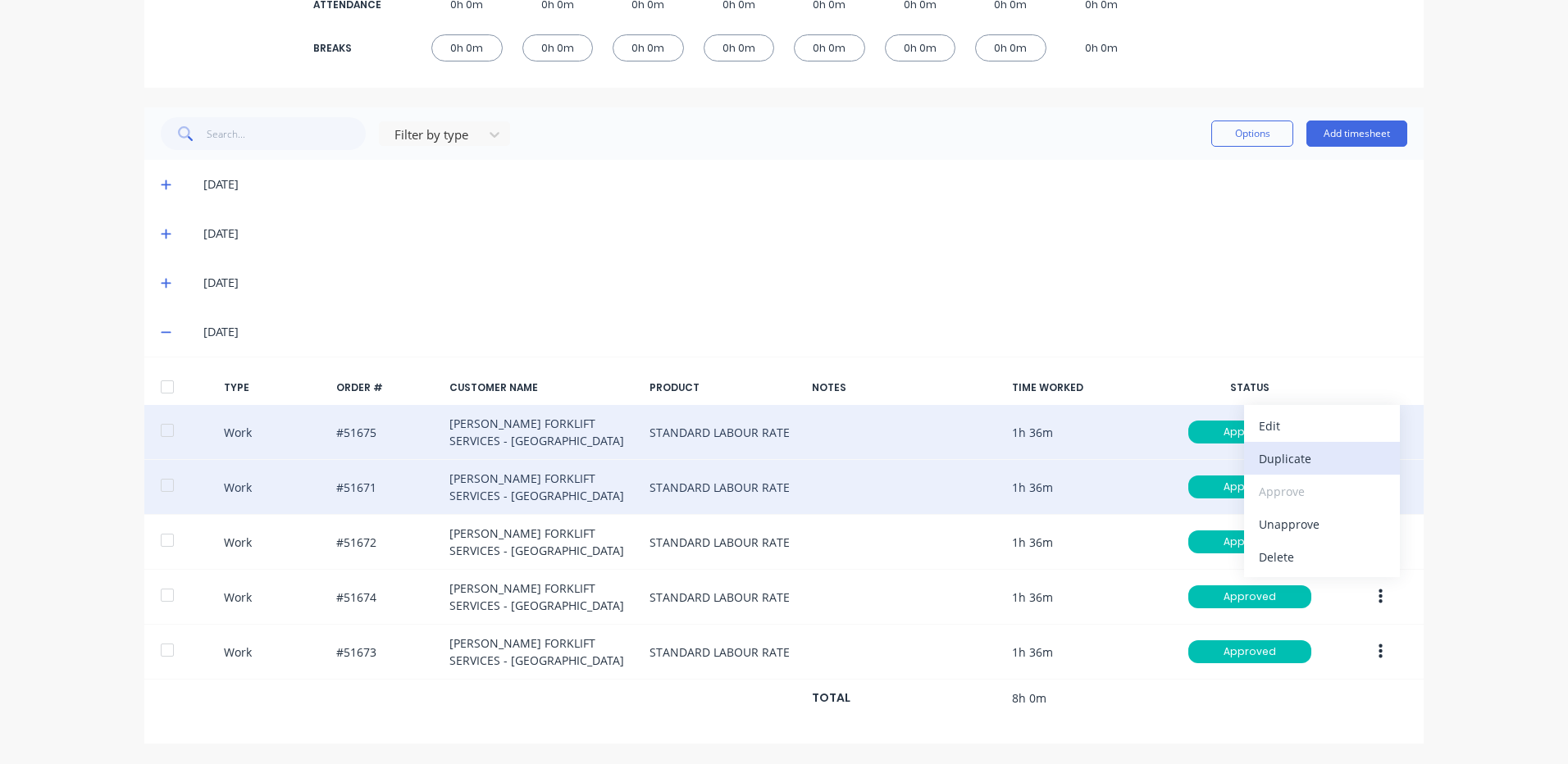
click at [1271, 465] on div "Duplicate" at bounding box center [1321, 458] width 126 height 24
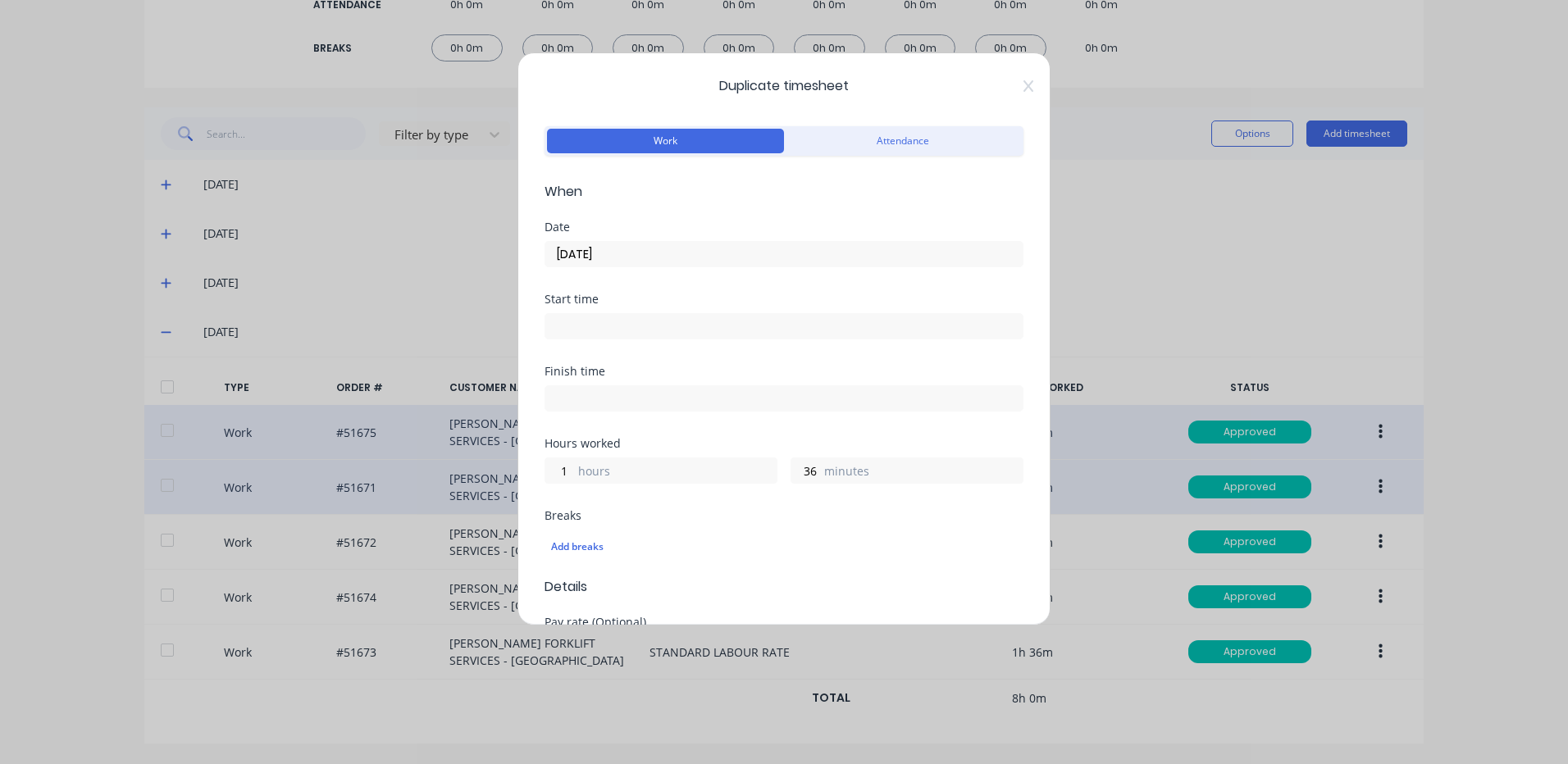
click at [669, 241] on label "[DATE]" at bounding box center [784, 254] width 479 height 26
click at [669, 241] on input "[DATE]" at bounding box center [784, 253] width 477 height 24
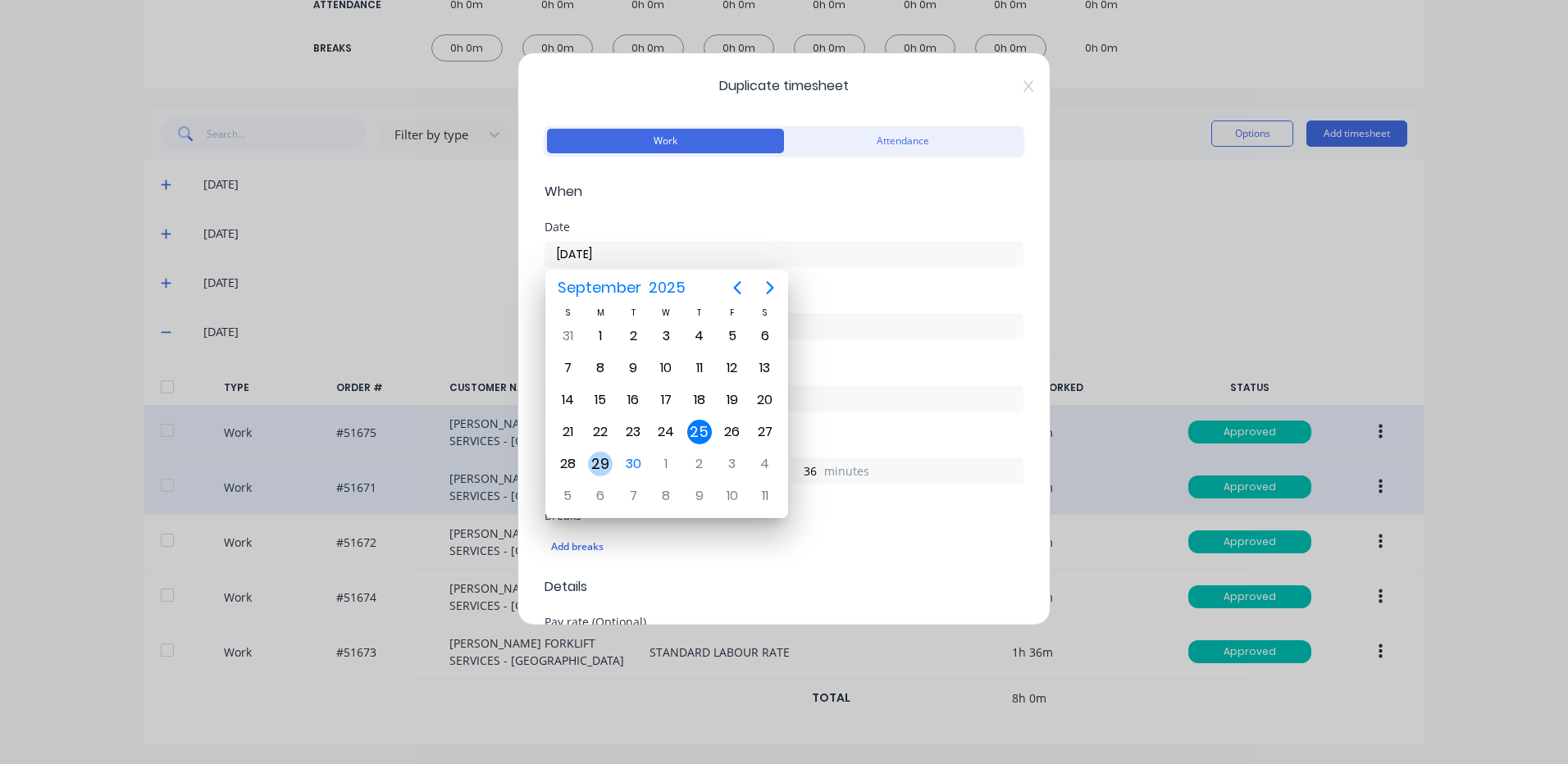
click at [606, 470] on div "29" at bounding box center [600, 464] width 24 height 24
type input "[DATE]"
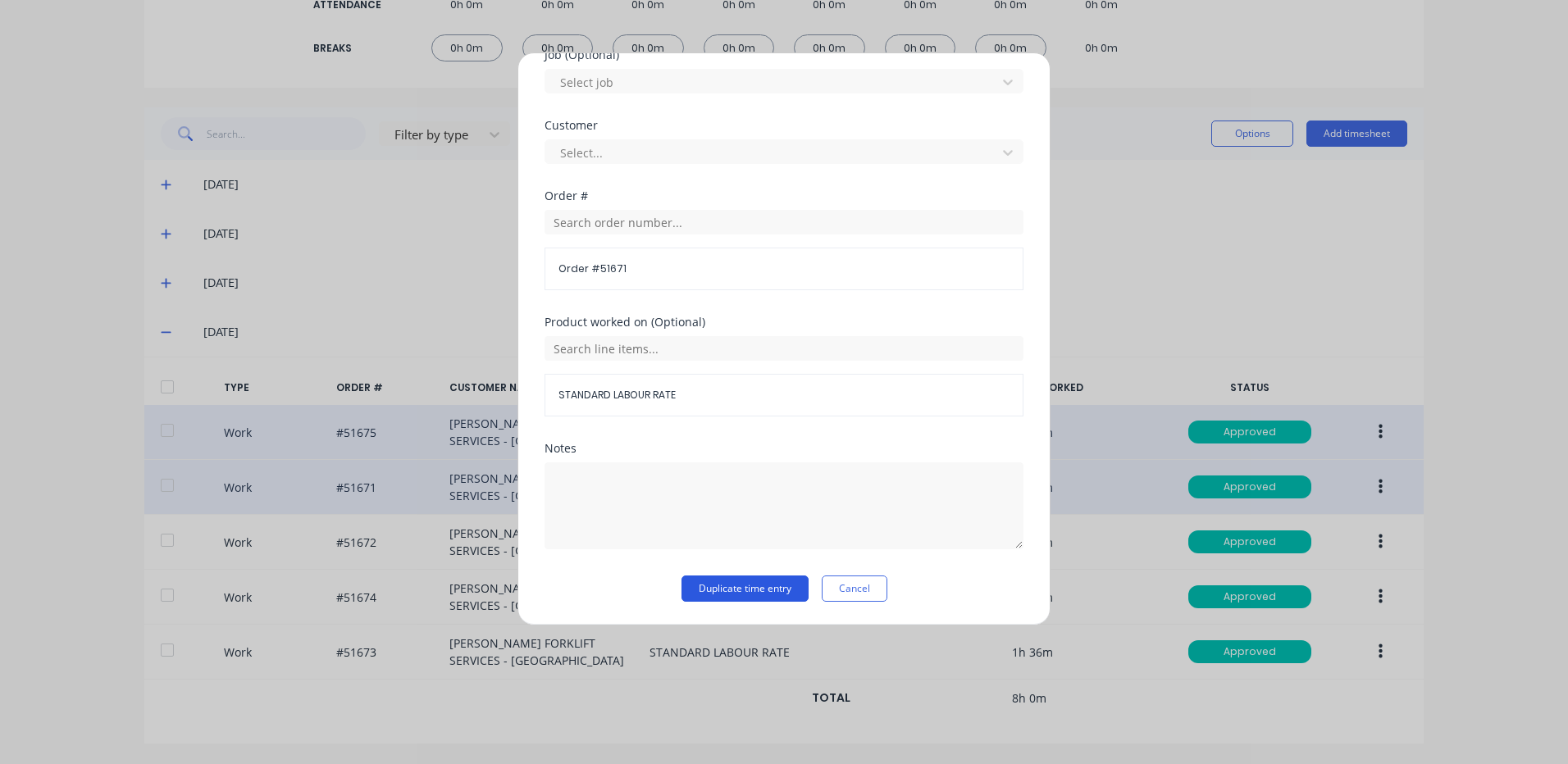
click at [711, 580] on button "Duplicate time entry" at bounding box center [745, 588] width 127 height 26
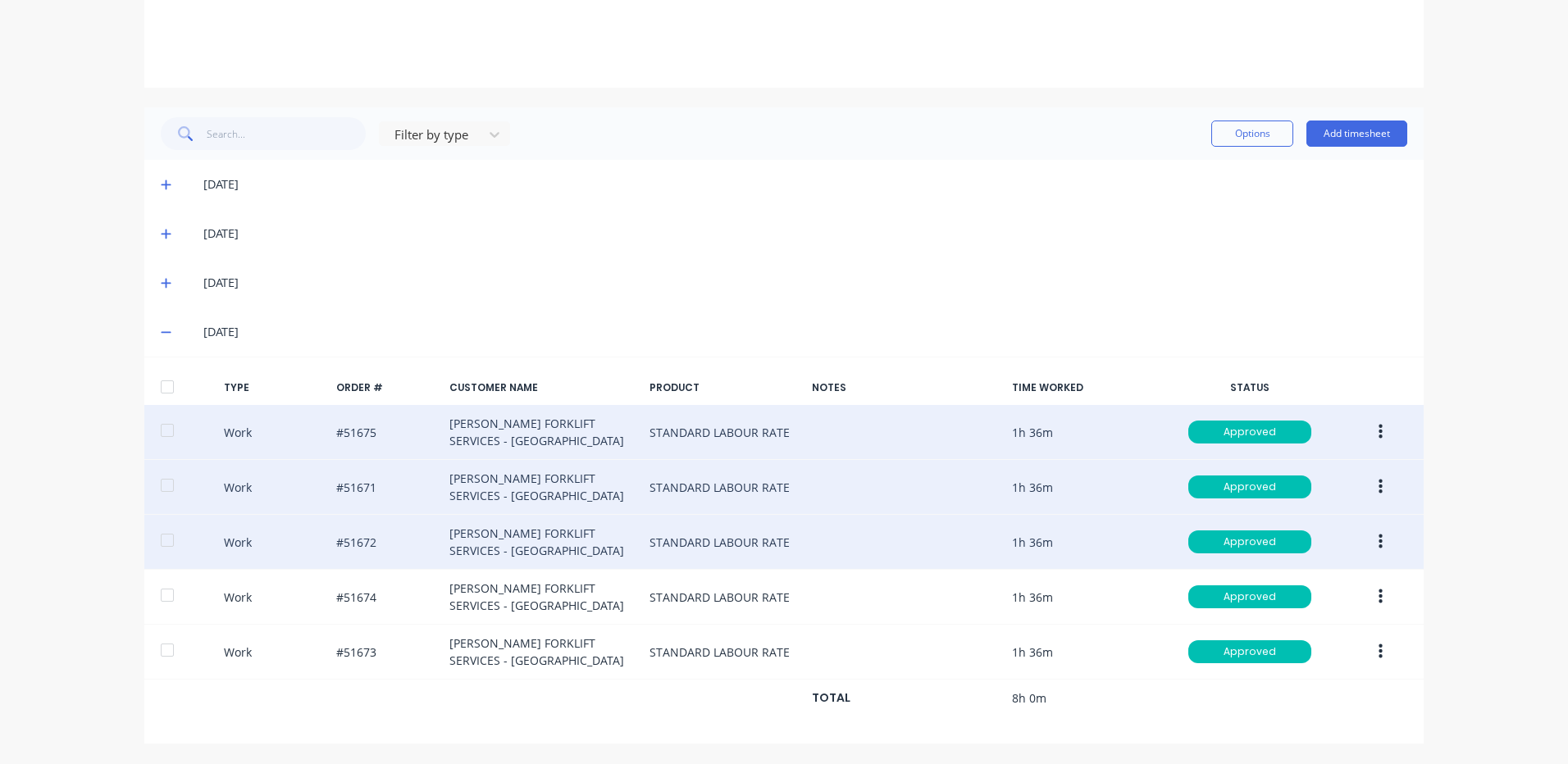
click at [1379, 536] on icon "button" at bounding box center [1381, 541] width 4 height 15
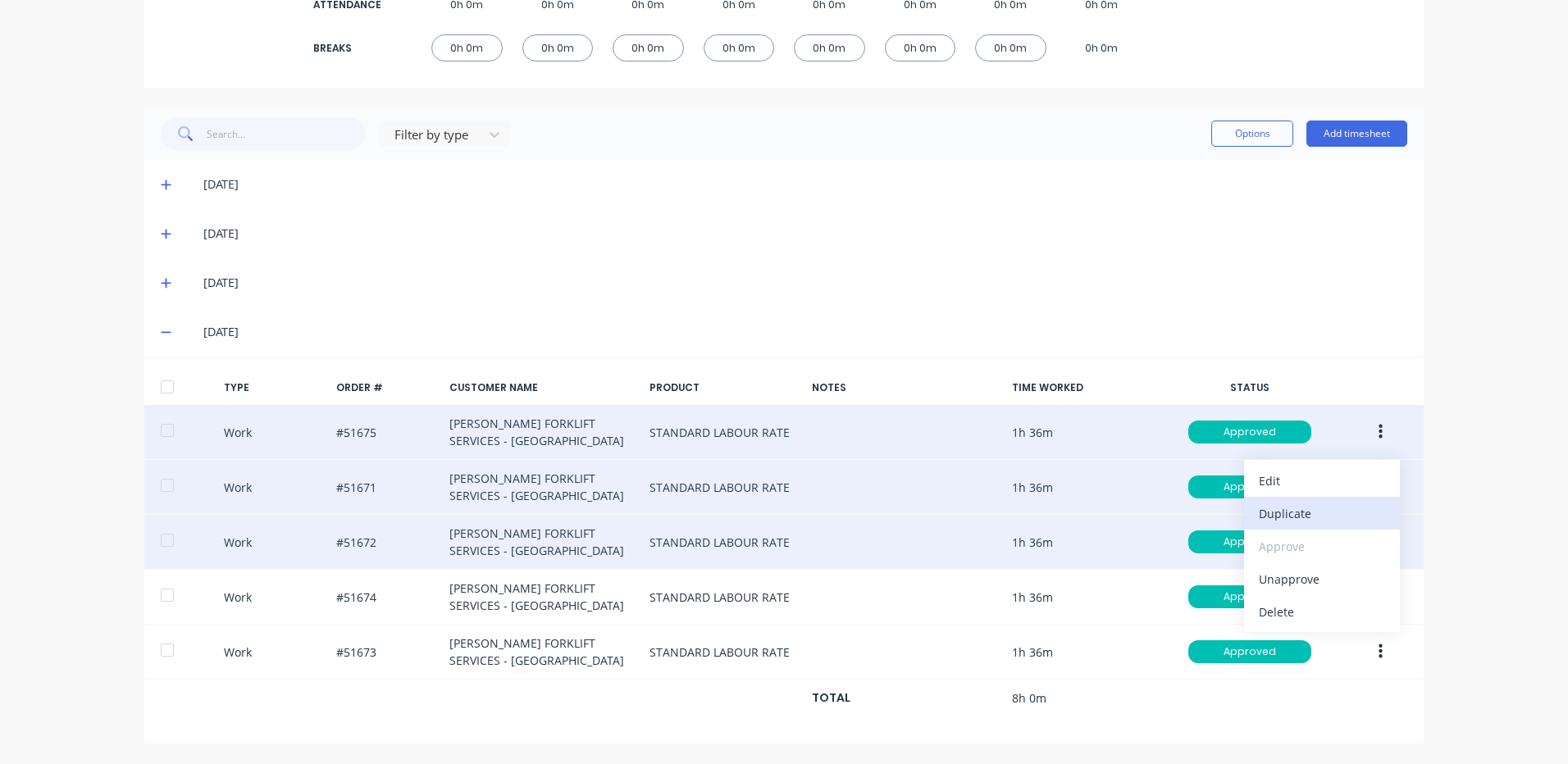
click at [1262, 506] on div "Duplicate" at bounding box center [1321, 513] width 126 height 24
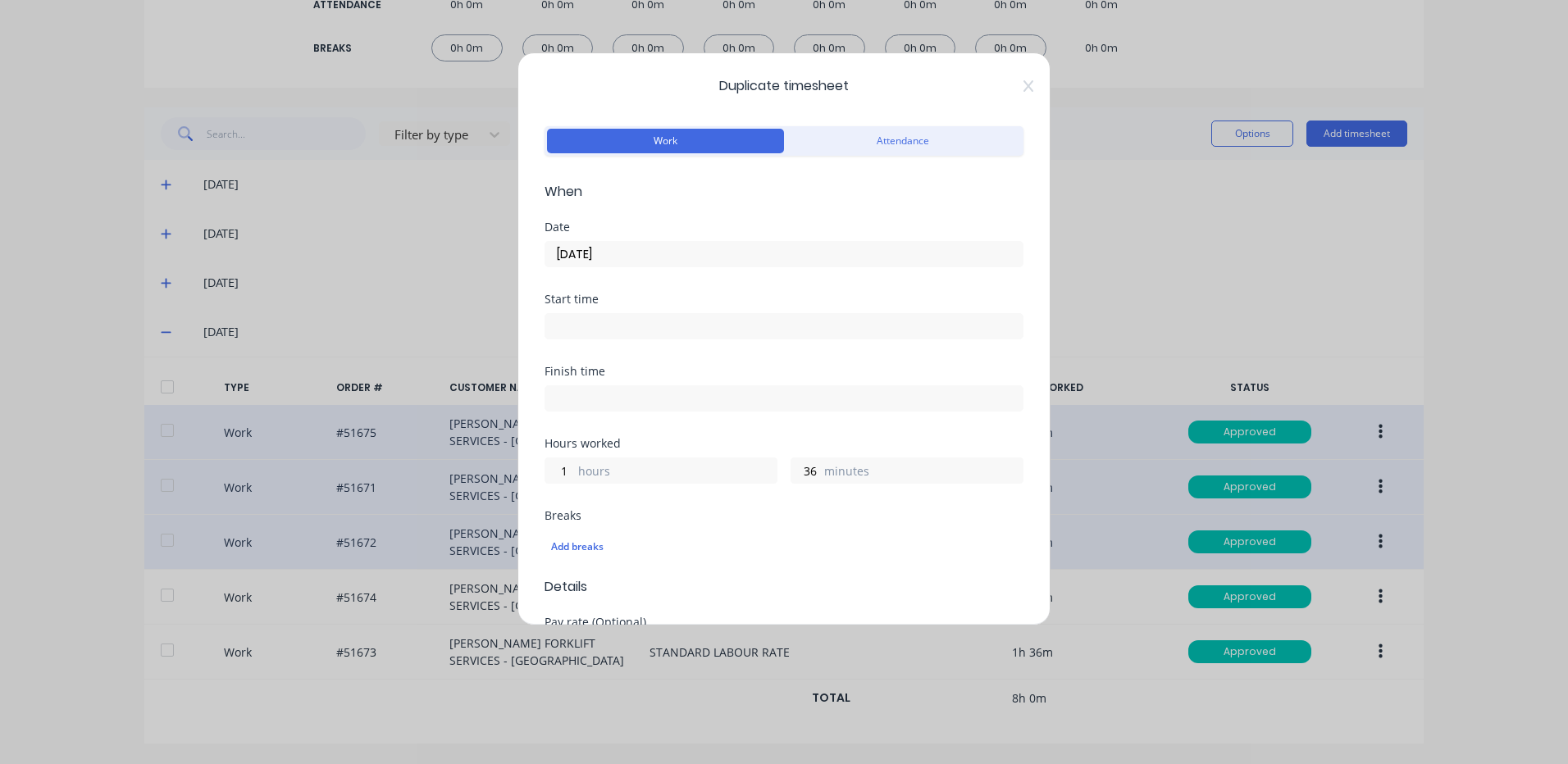
click at [595, 255] on input "[DATE]" at bounding box center [784, 253] width 477 height 24
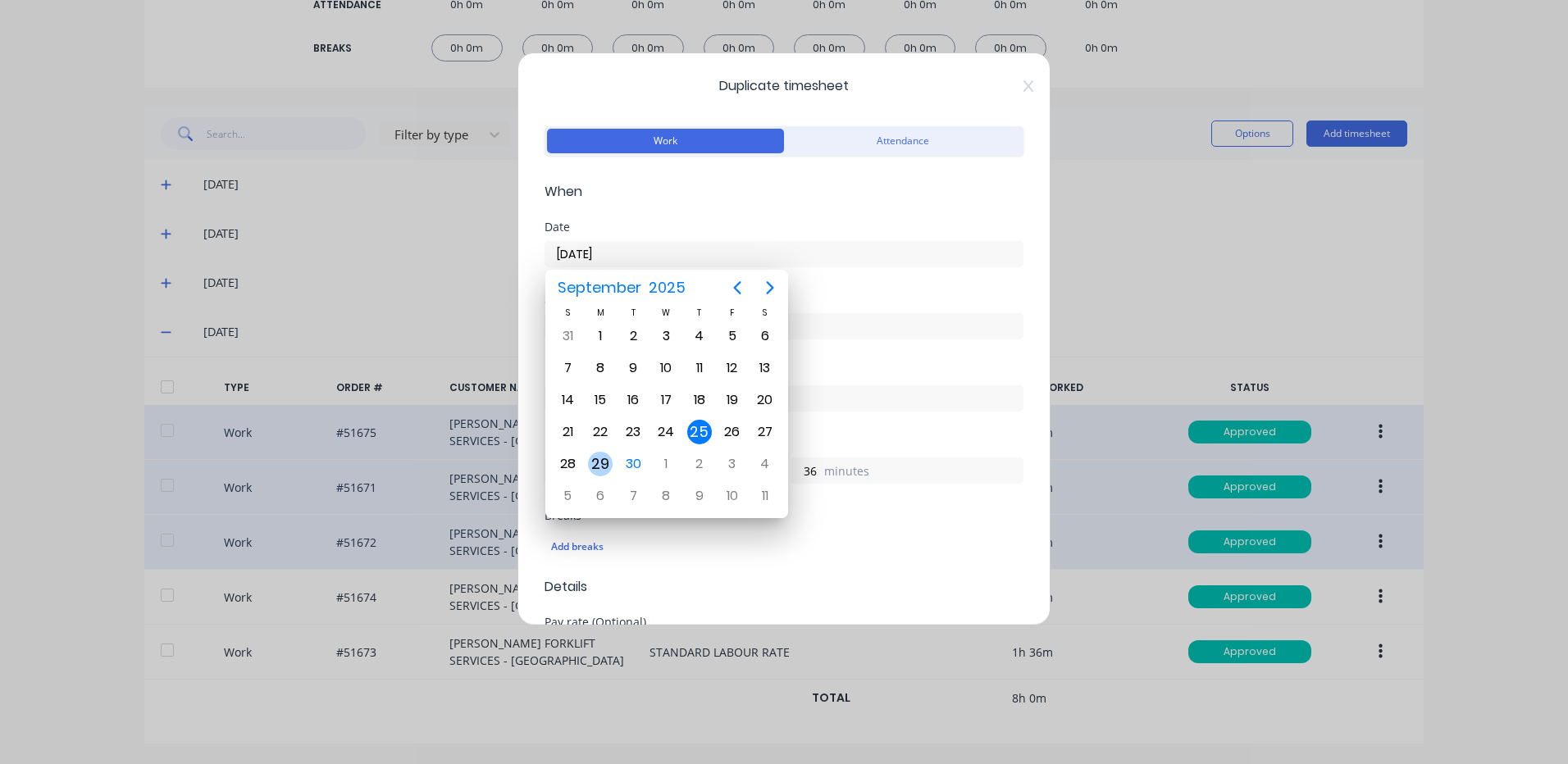
click at [598, 459] on div "29" at bounding box center [600, 464] width 24 height 24
type input "[DATE]"
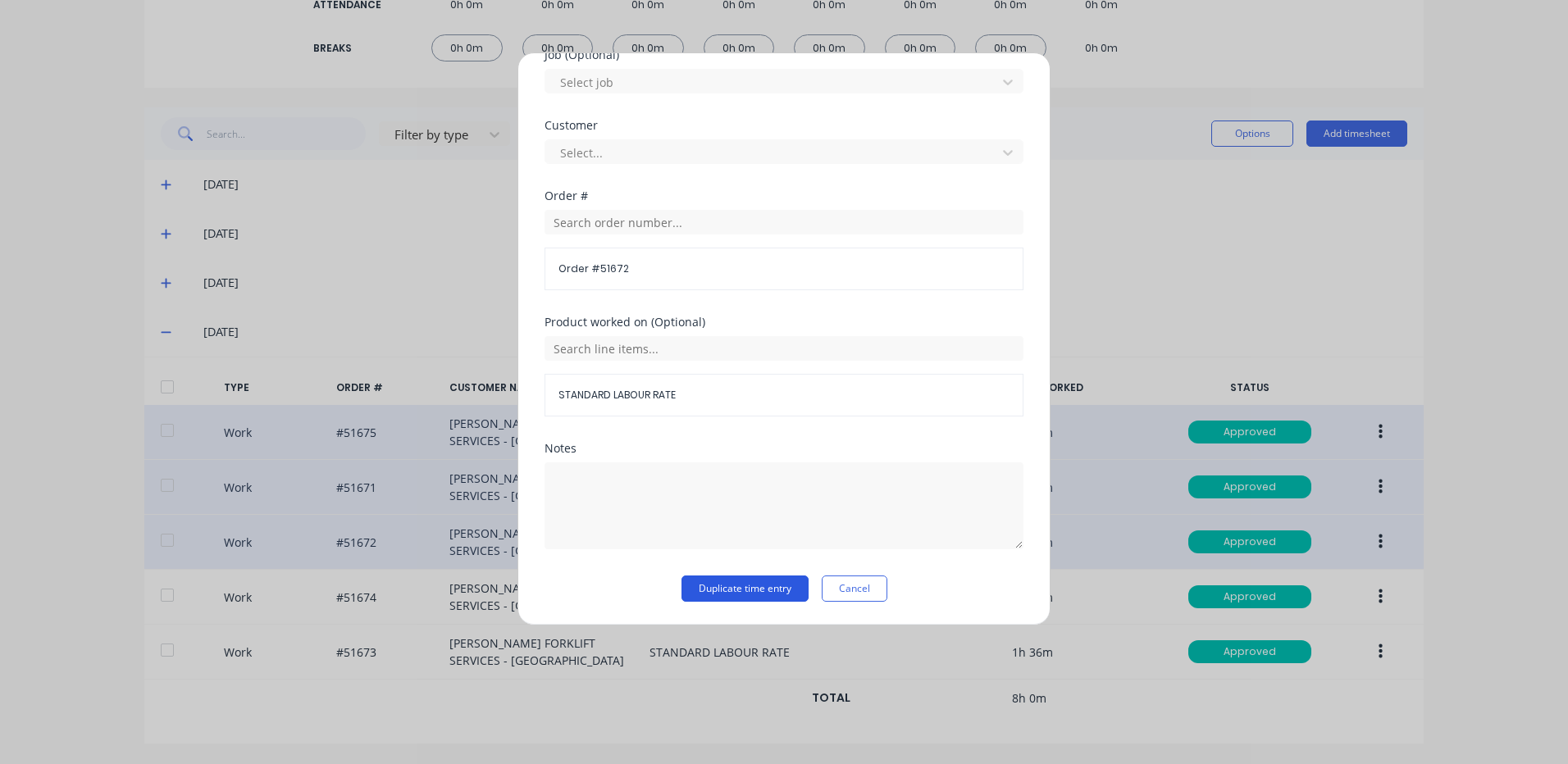
click at [716, 579] on button "Duplicate time entry" at bounding box center [745, 588] width 127 height 26
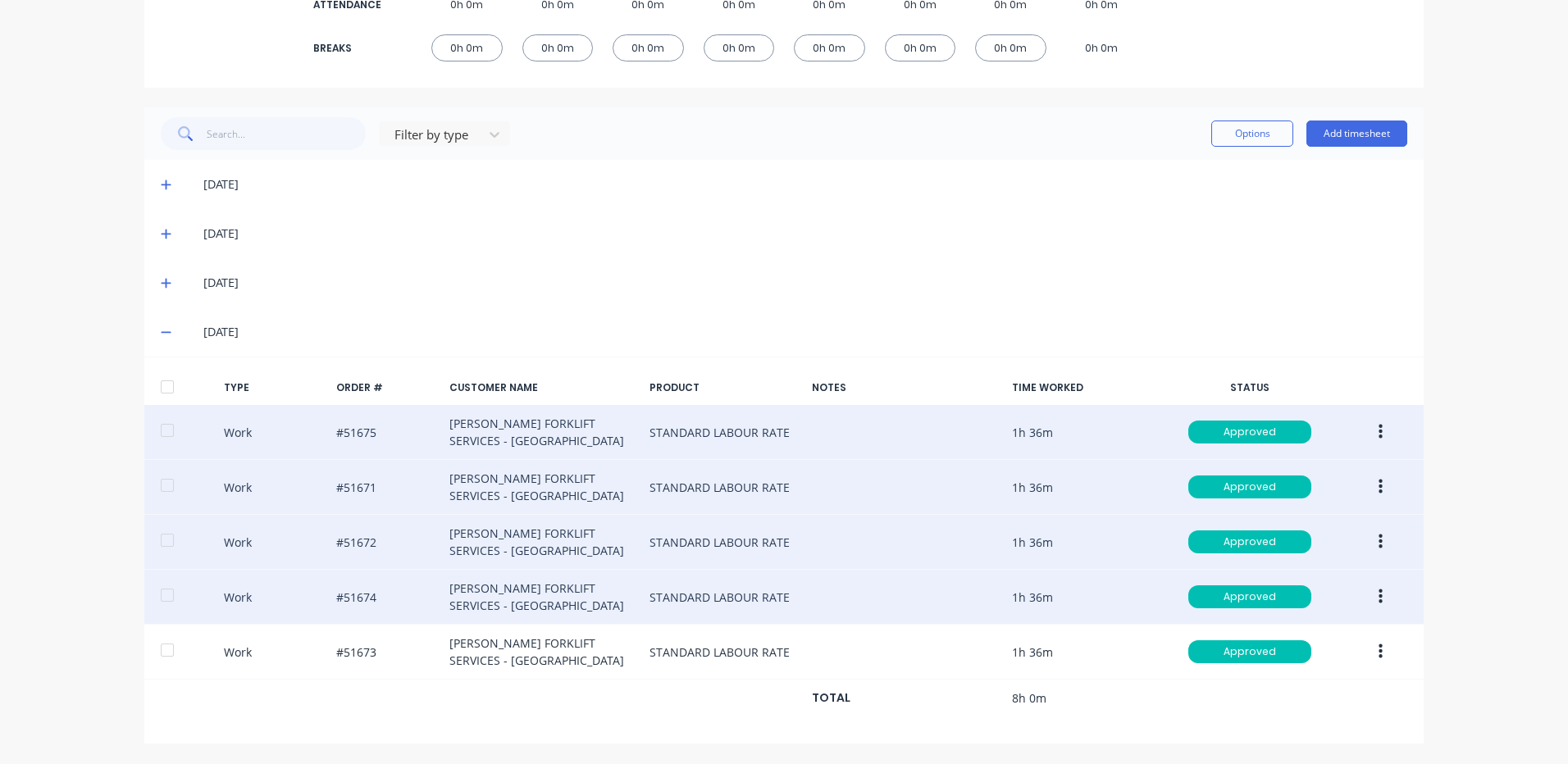
click at [1368, 593] on button "button" at bounding box center [1380, 596] width 38 height 30
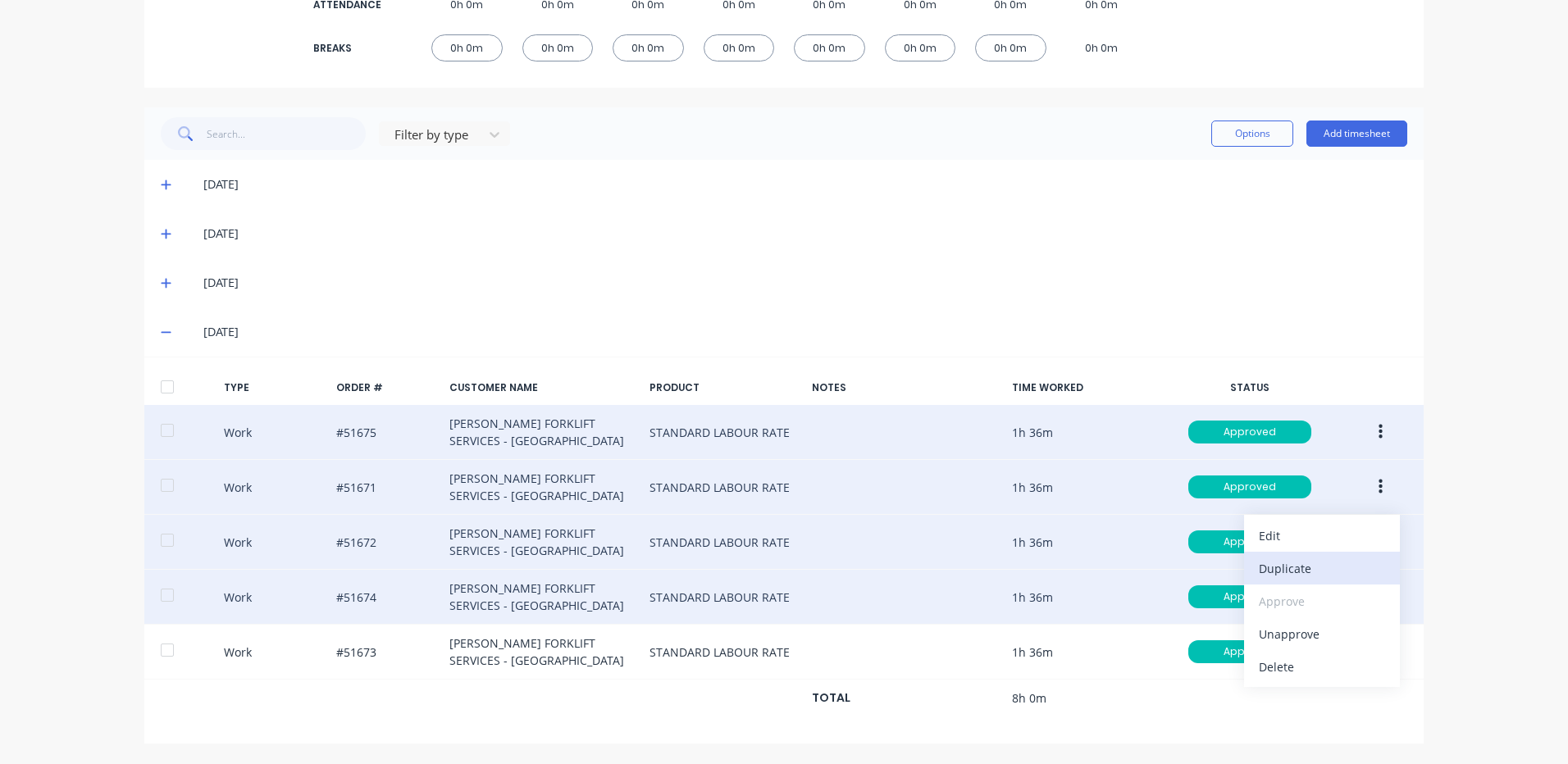
click at [1304, 571] on div "Duplicate" at bounding box center [1321, 568] width 126 height 24
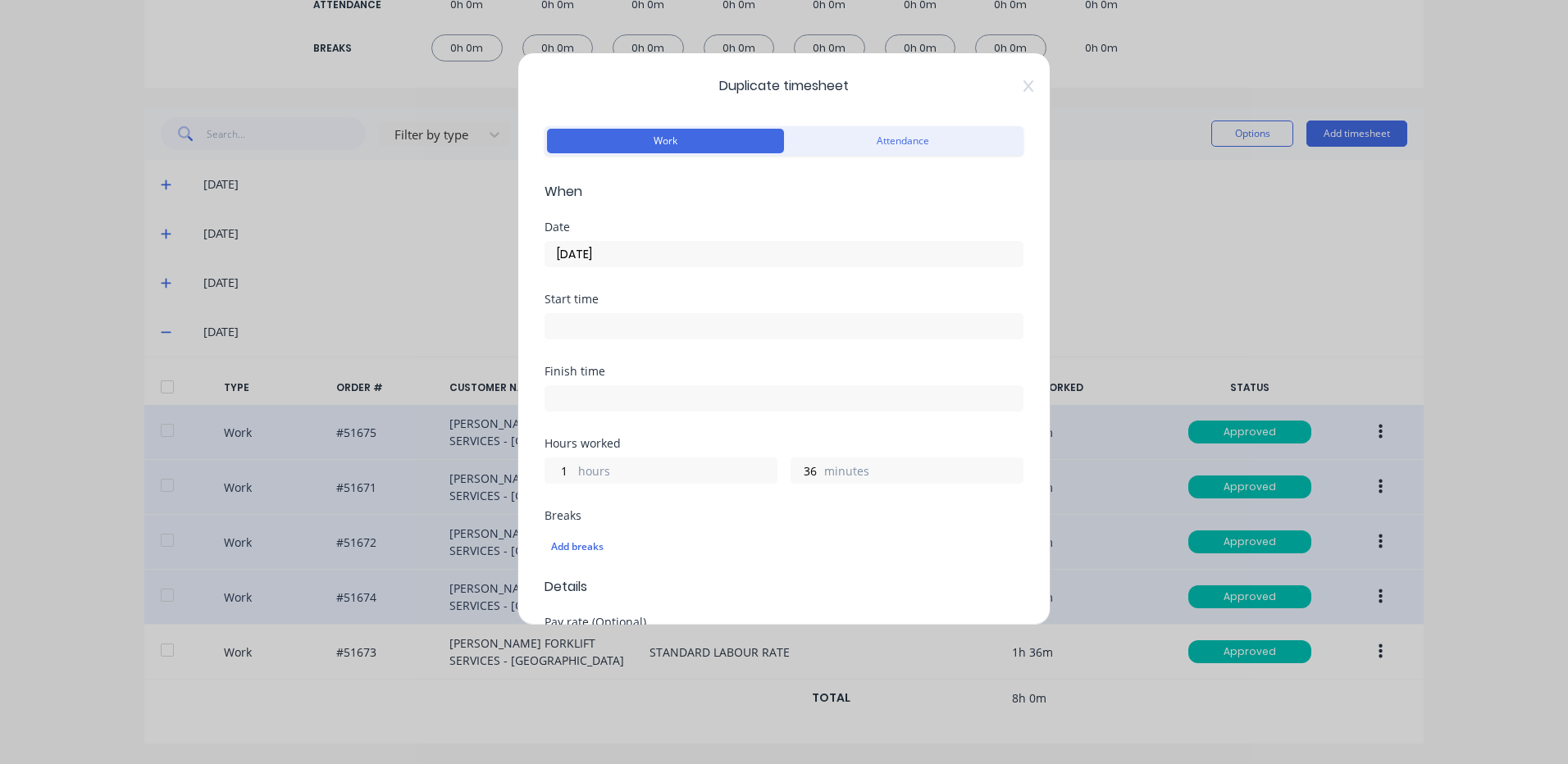
click at [615, 262] on input "[DATE]" at bounding box center [784, 253] width 477 height 24
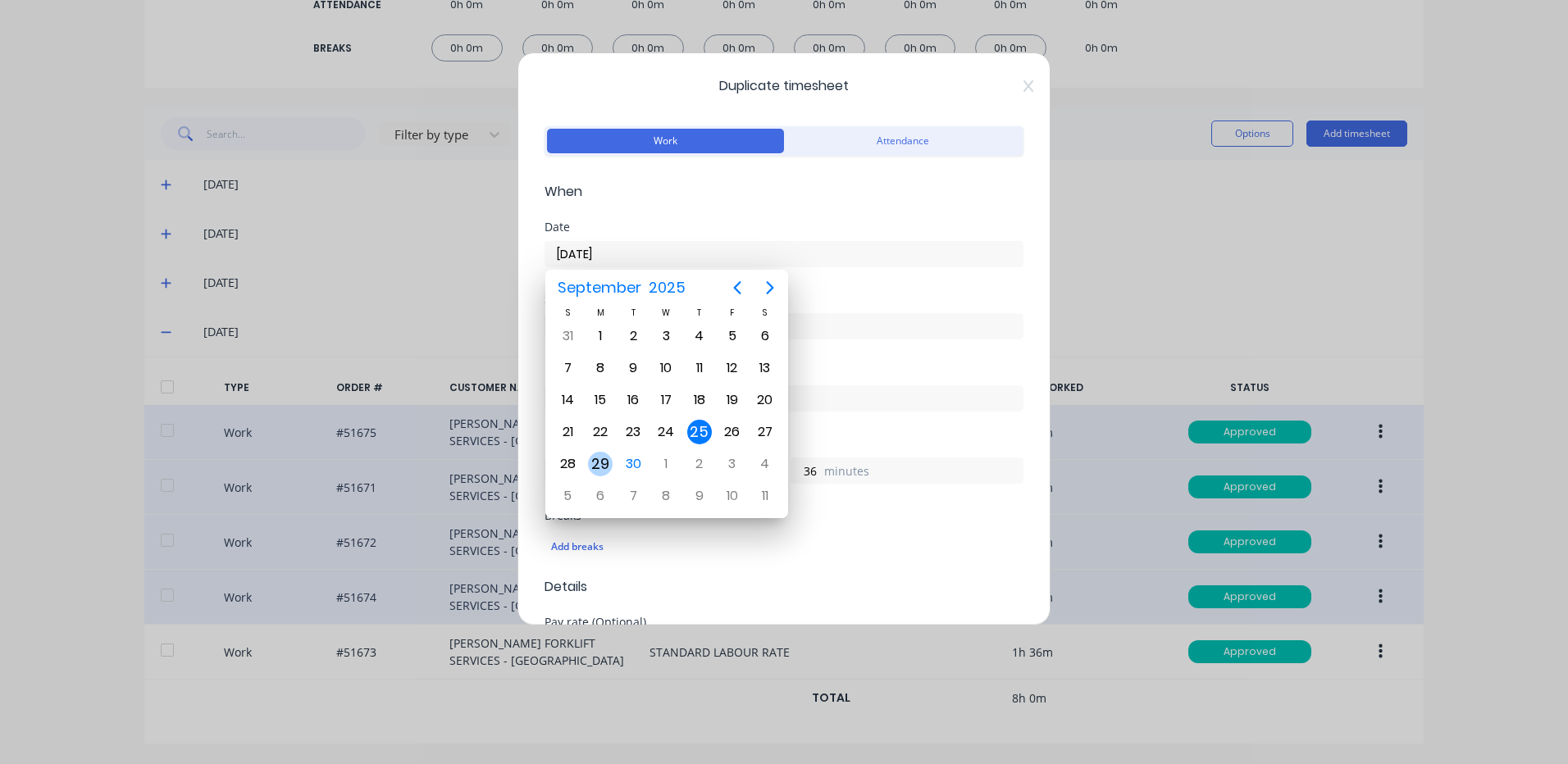
click at [604, 458] on div "29" at bounding box center [600, 464] width 24 height 24
type input "[DATE]"
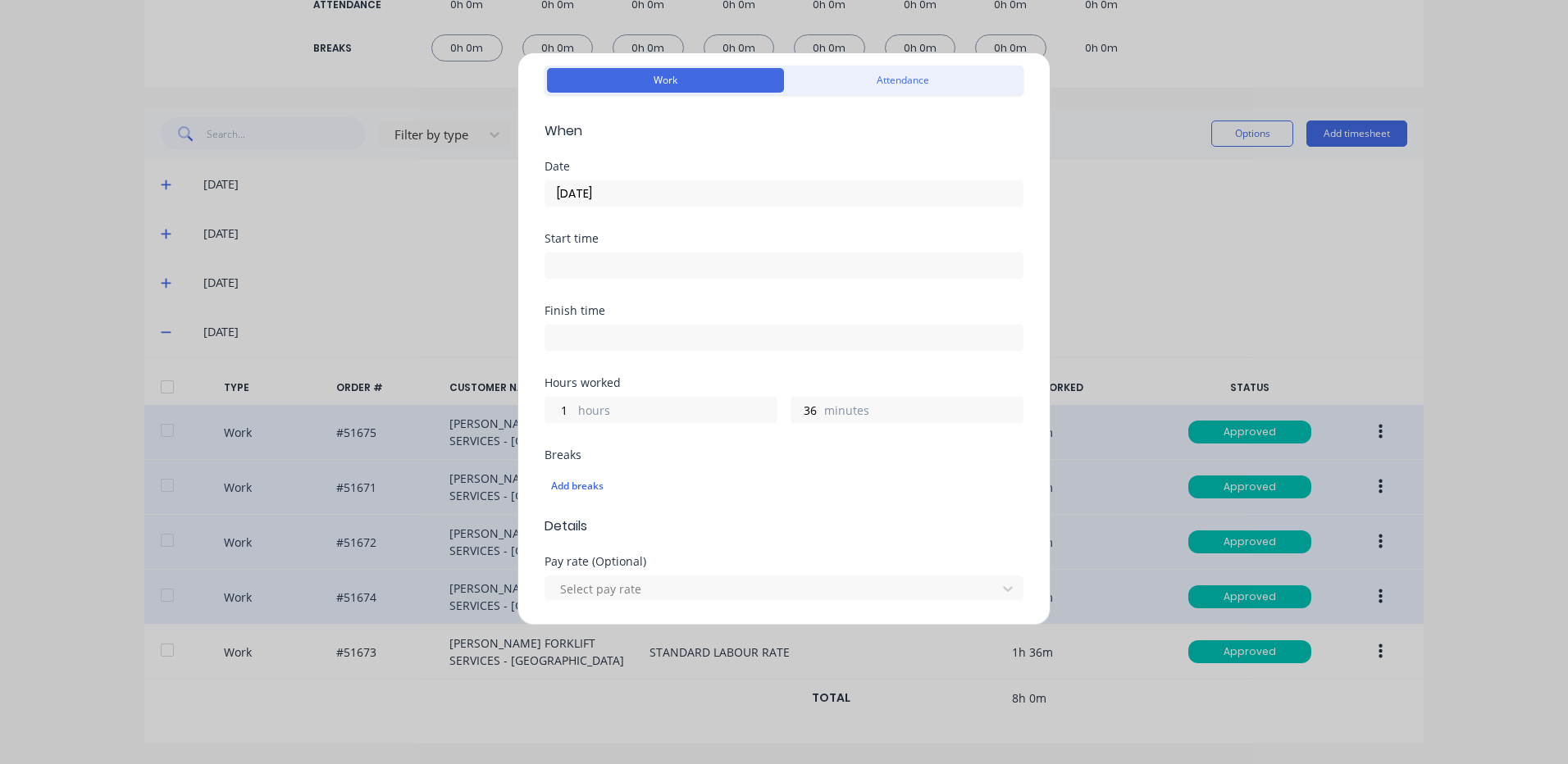
scroll to position [52, 0]
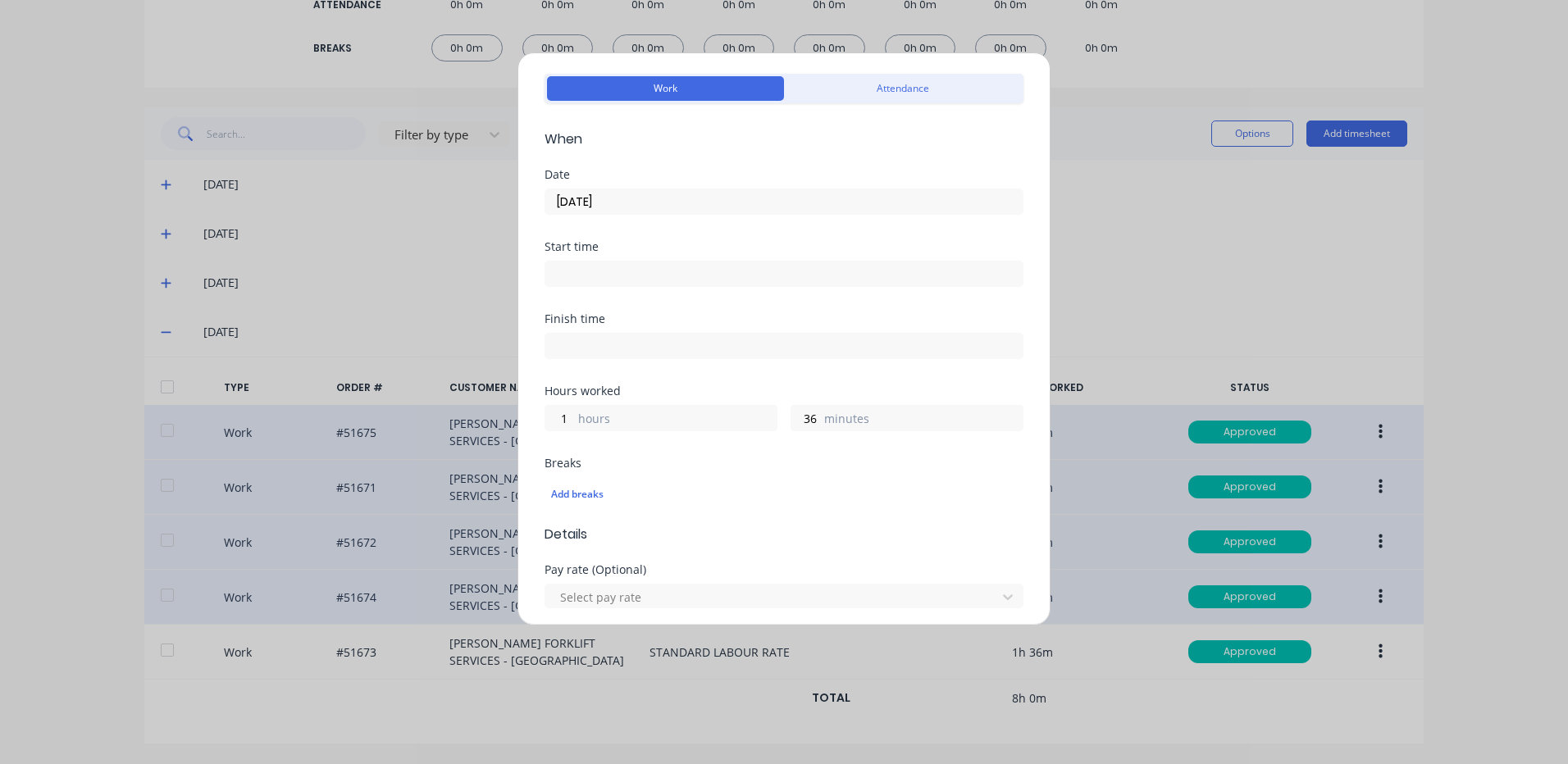
click at [693, 194] on input "[DATE]" at bounding box center [784, 201] width 477 height 24
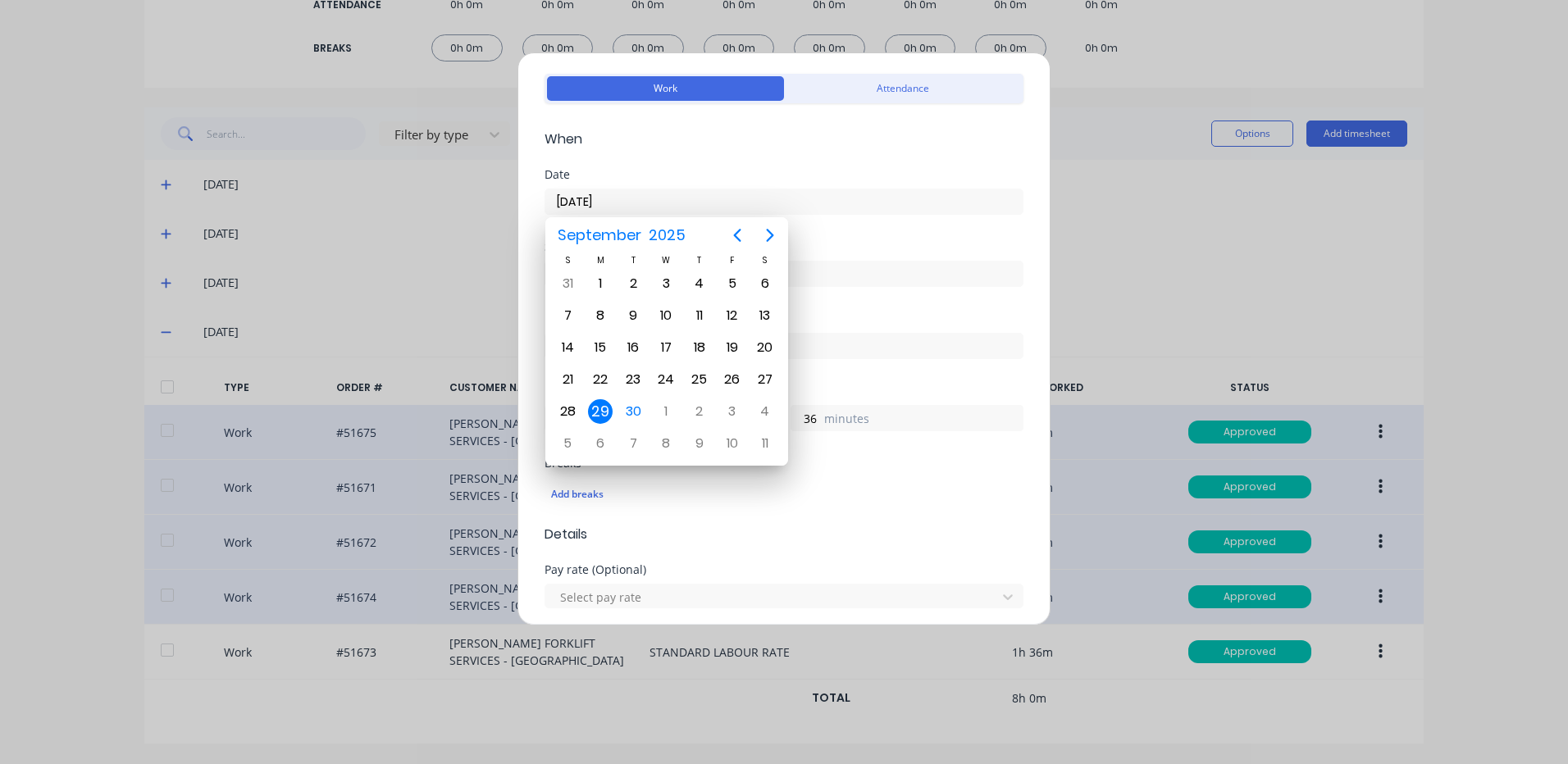
click at [610, 405] on div "29" at bounding box center [600, 411] width 24 height 24
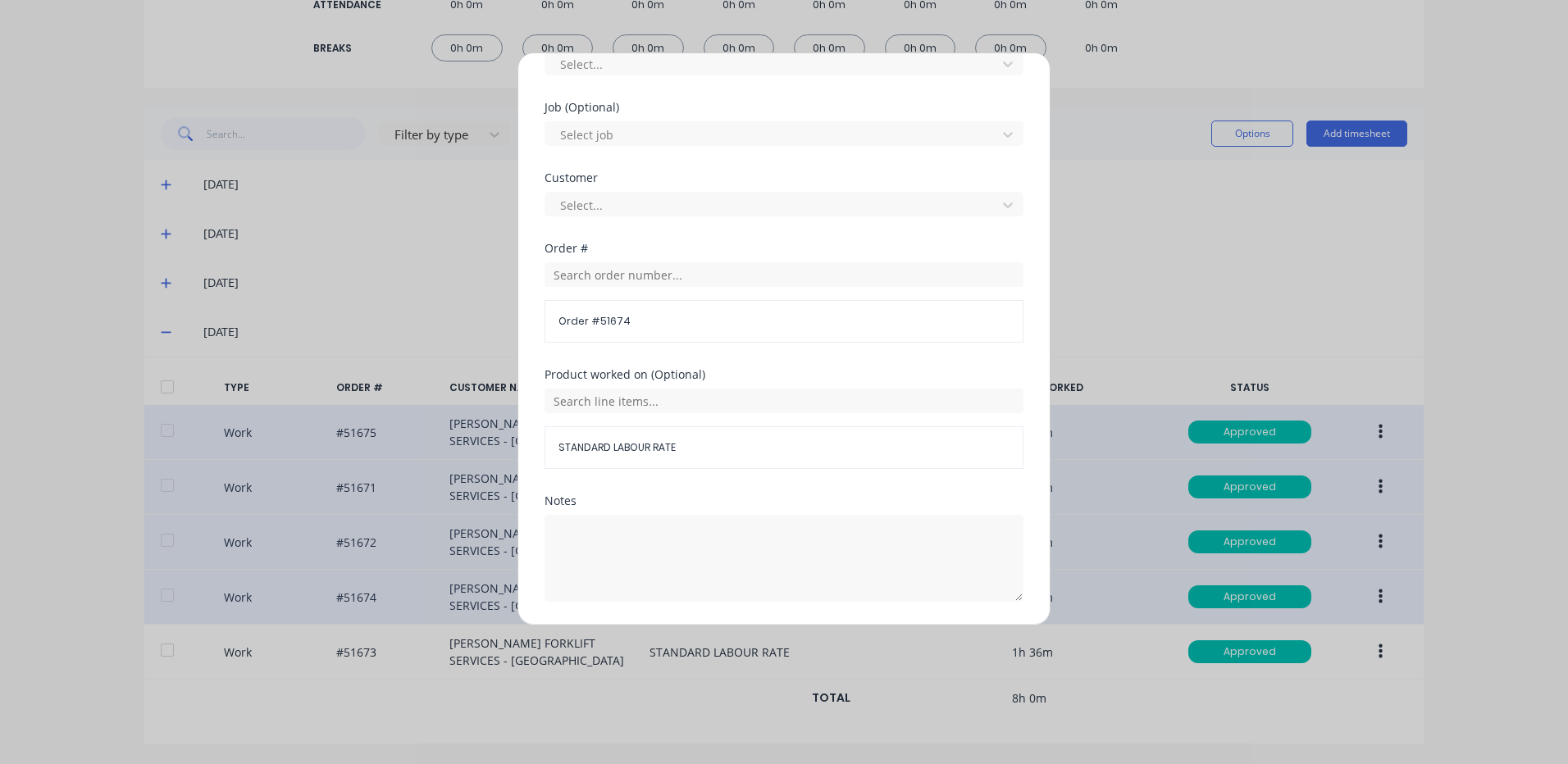
scroll to position [708, 0]
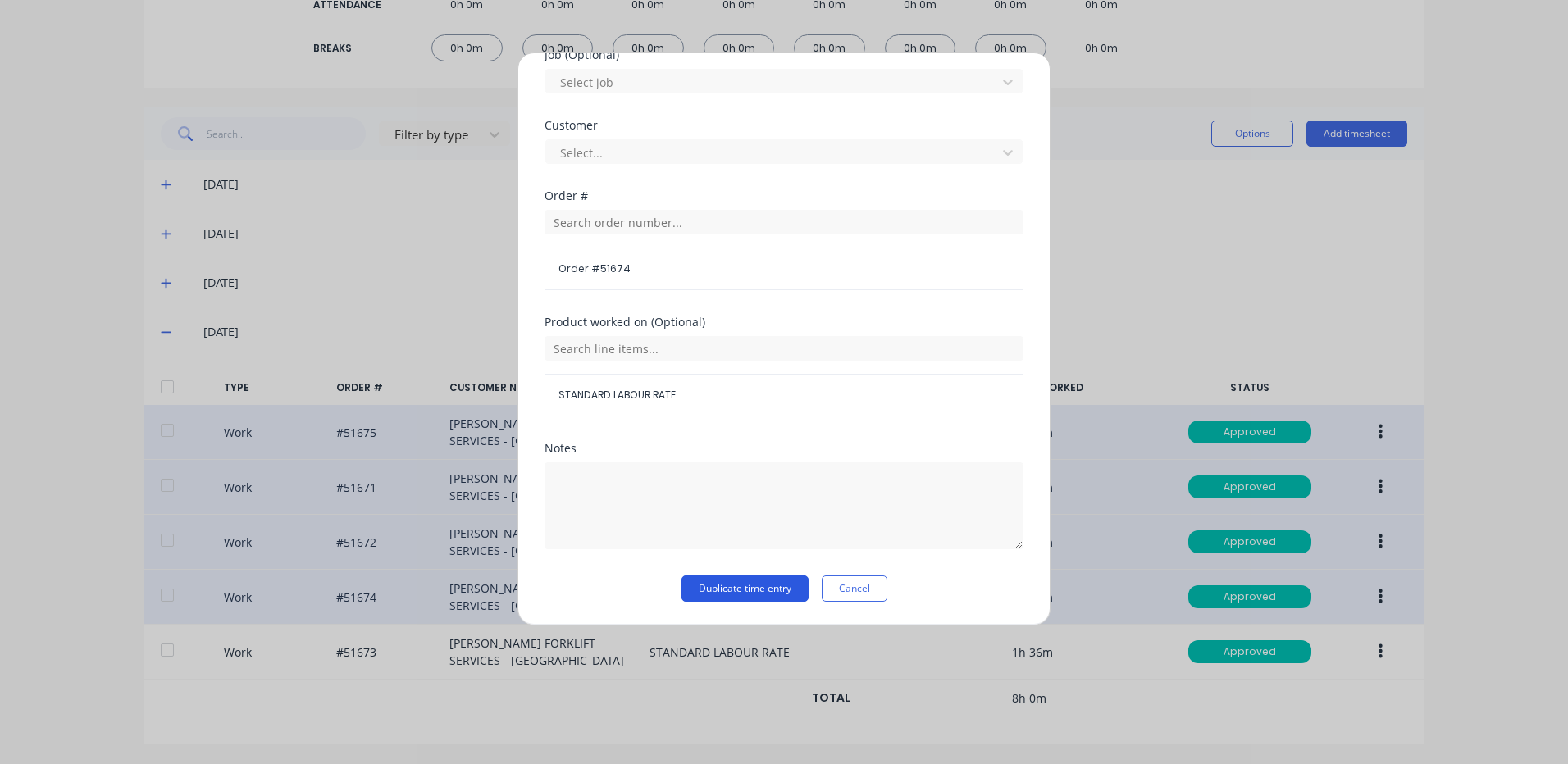
click at [757, 593] on button "Duplicate time entry" at bounding box center [745, 588] width 127 height 26
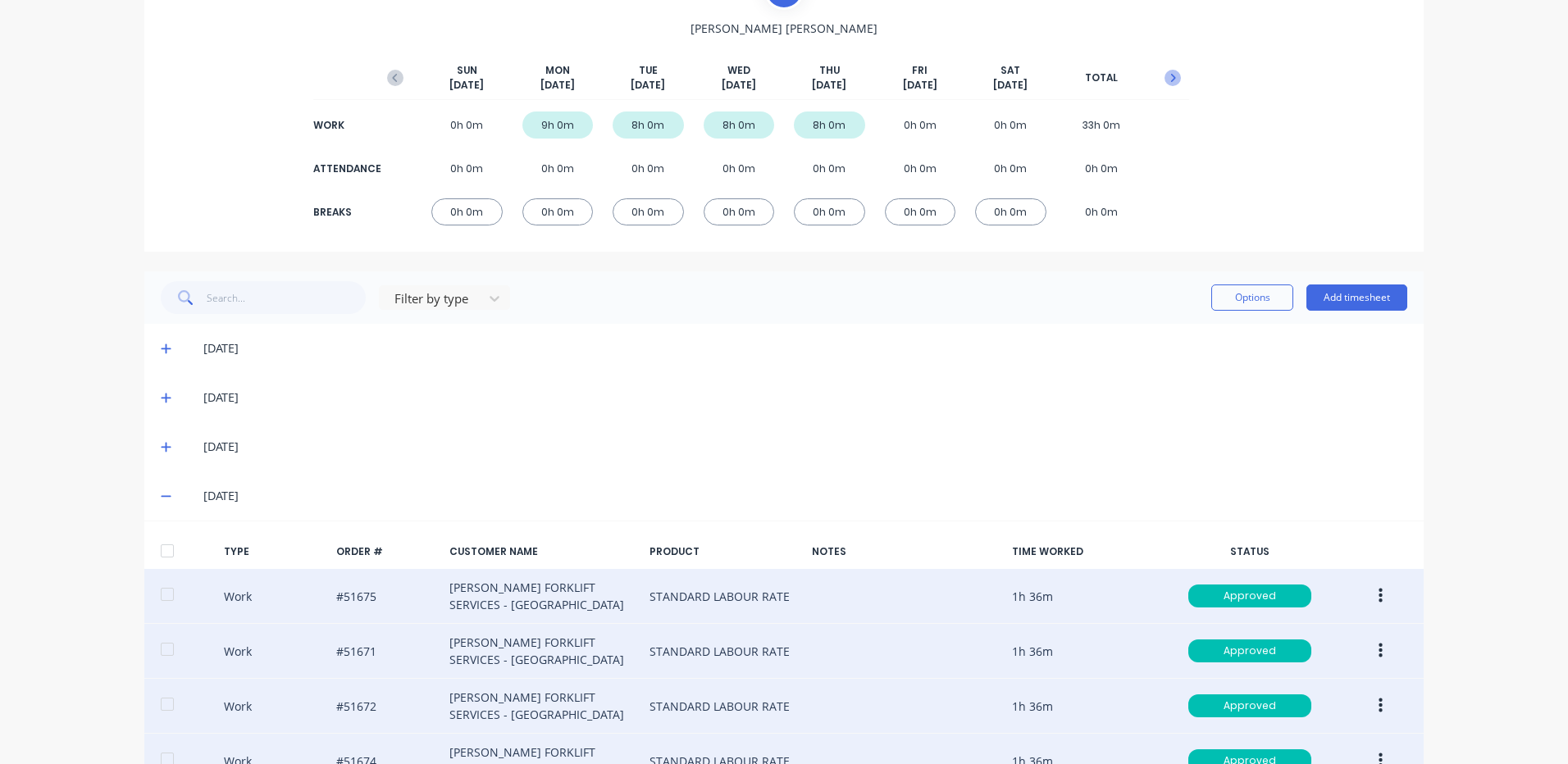
click at [1169, 86] on button "button" at bounding box center [1172, 78] width 33 height 30
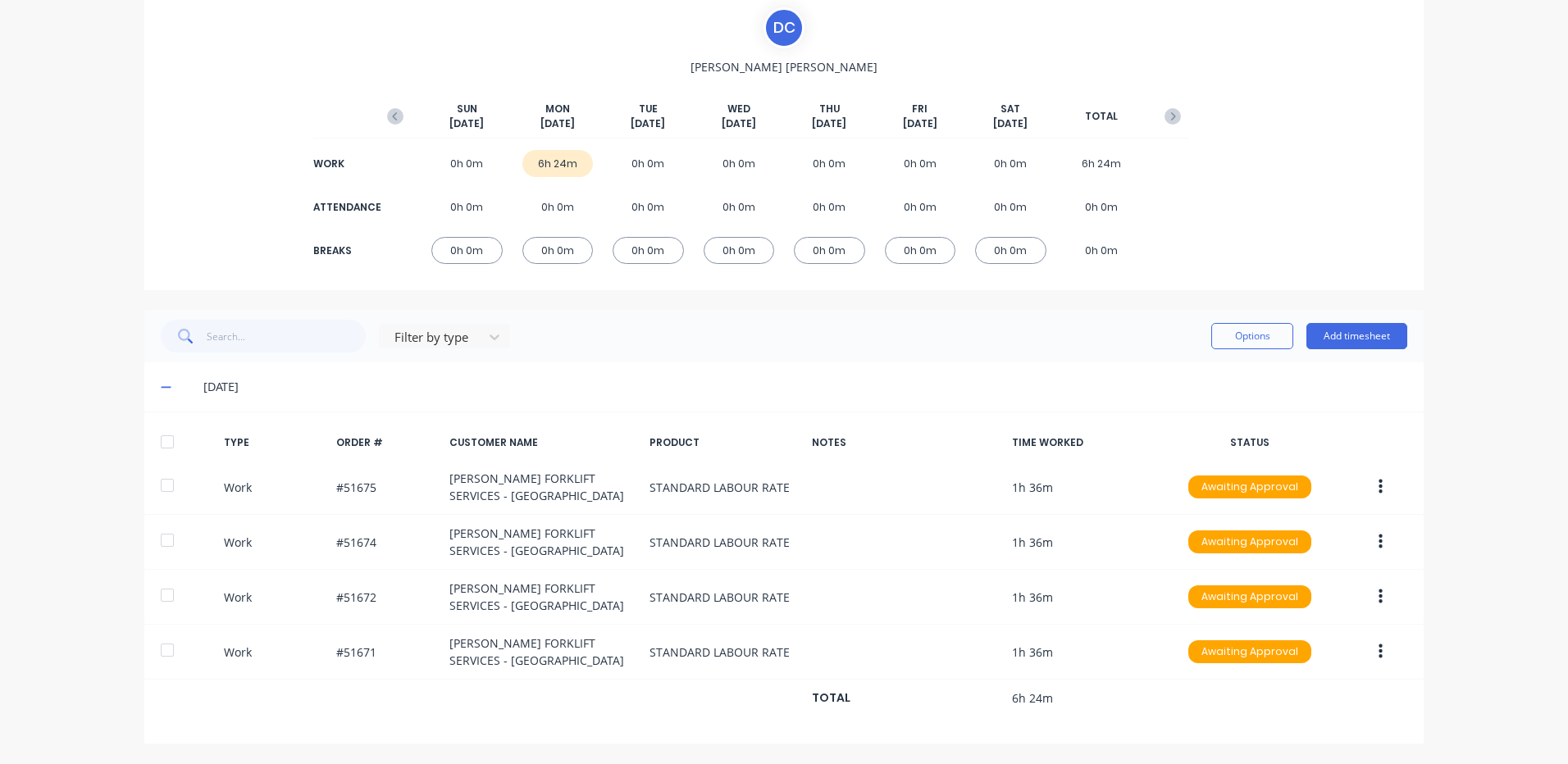
scroll to position [118, 0]
click at [394, 116] on icon "button" at bounding box center [395, 116] width 17 height 17
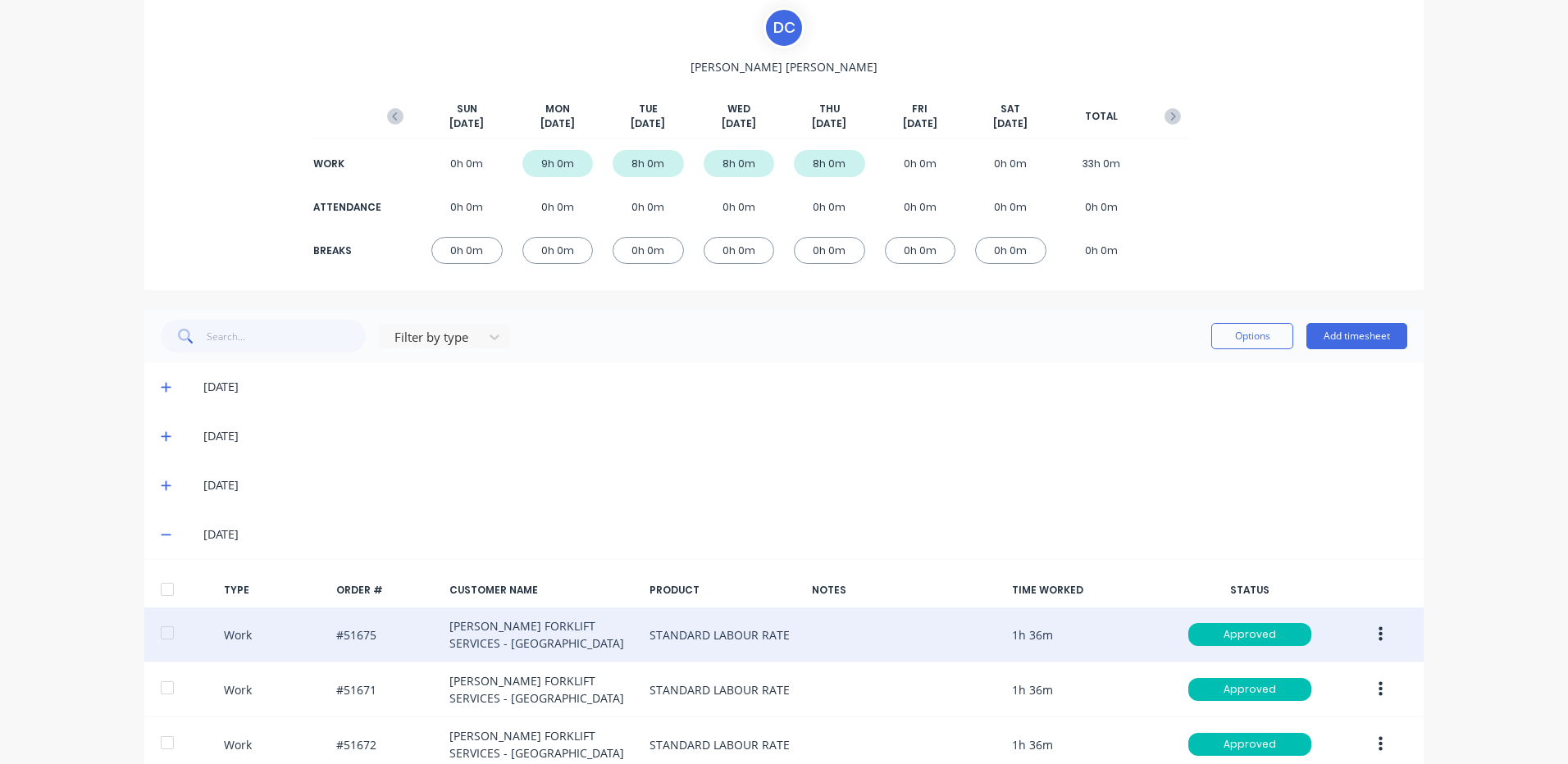
scroll to position [321, 0]
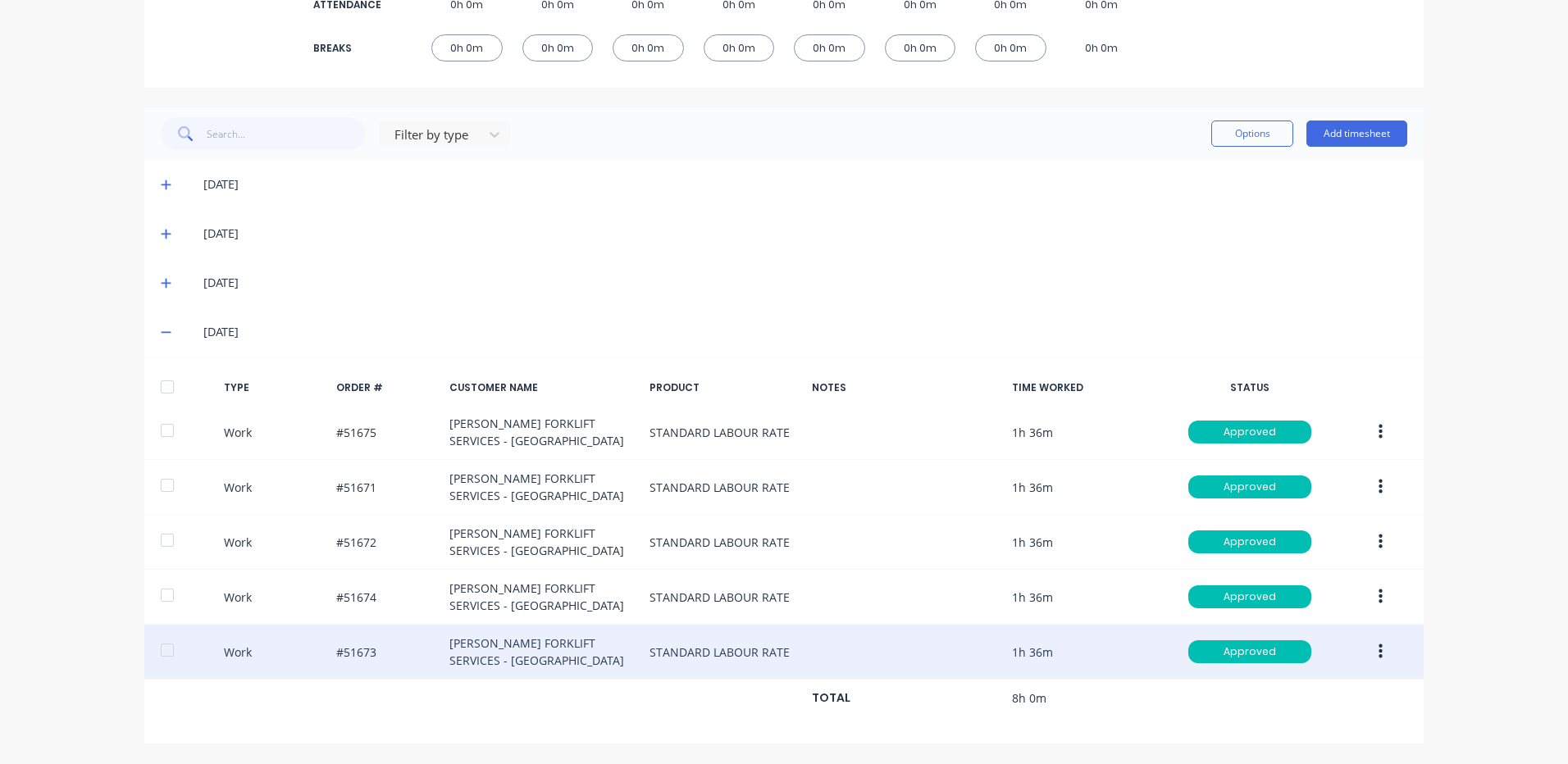
click at [1379, 650] on icon "button" at bounding box center [1381, 651] width 4 height 15
click at [1329, 630] on div "Duplicate" at bounding box center [1321, 623] width 126 height 24
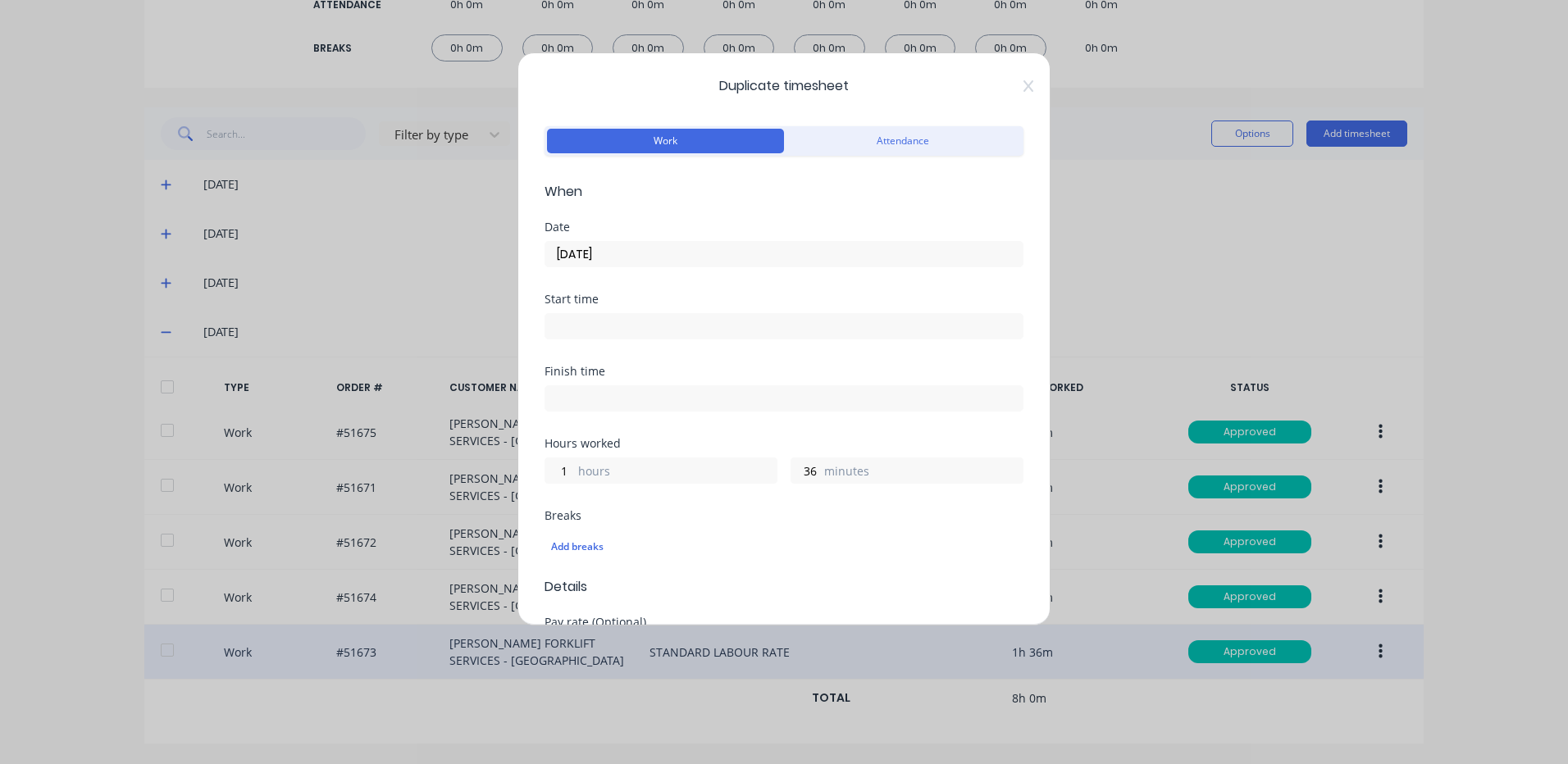
click at [613, 245] on input "[DATE]" at bounding box center [784, 253] width 477 height 24
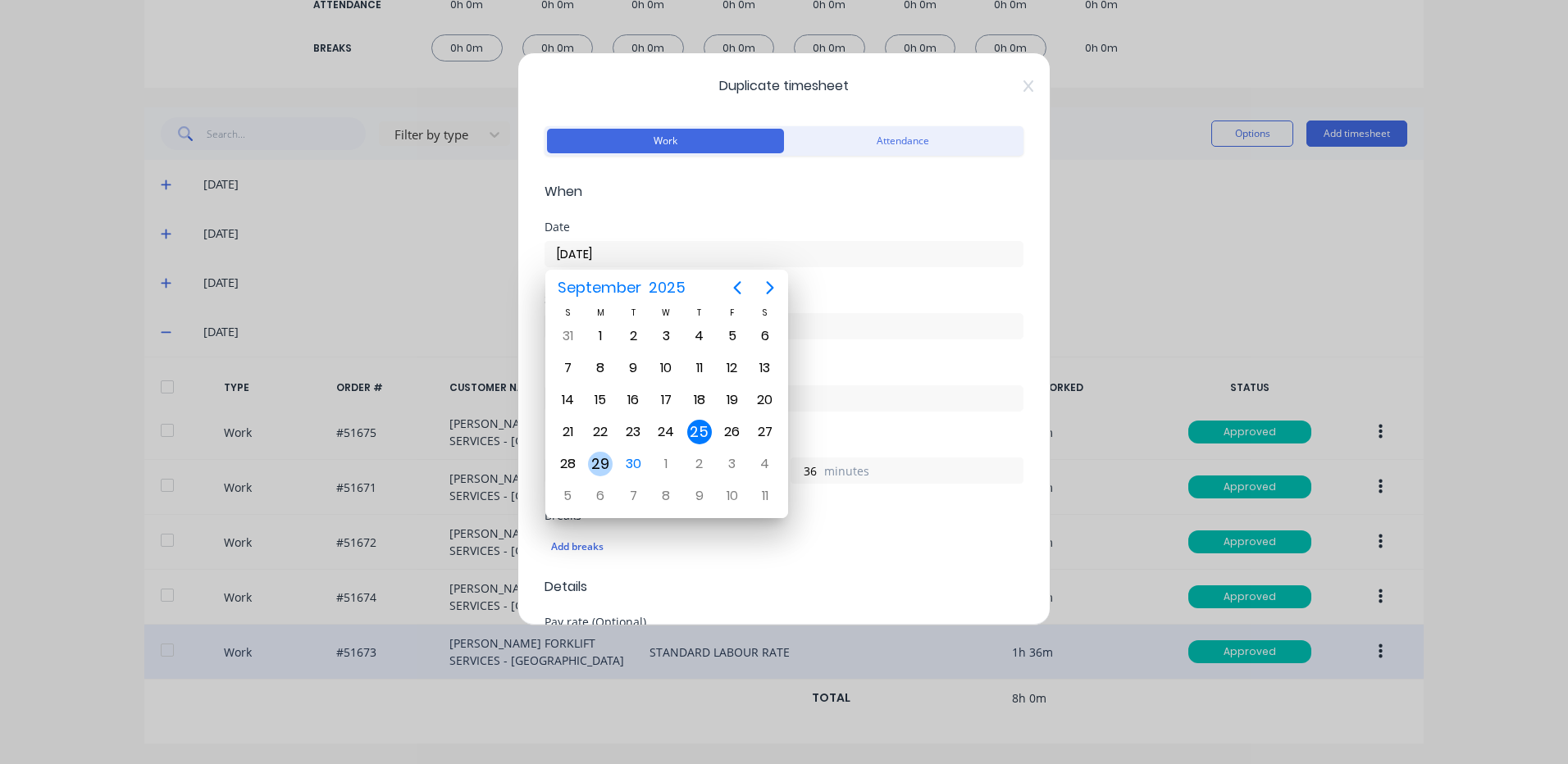
click at [608, 462] on div "29" at bounding box center [600, 464] width 24 height 24
type input "[DATE]"
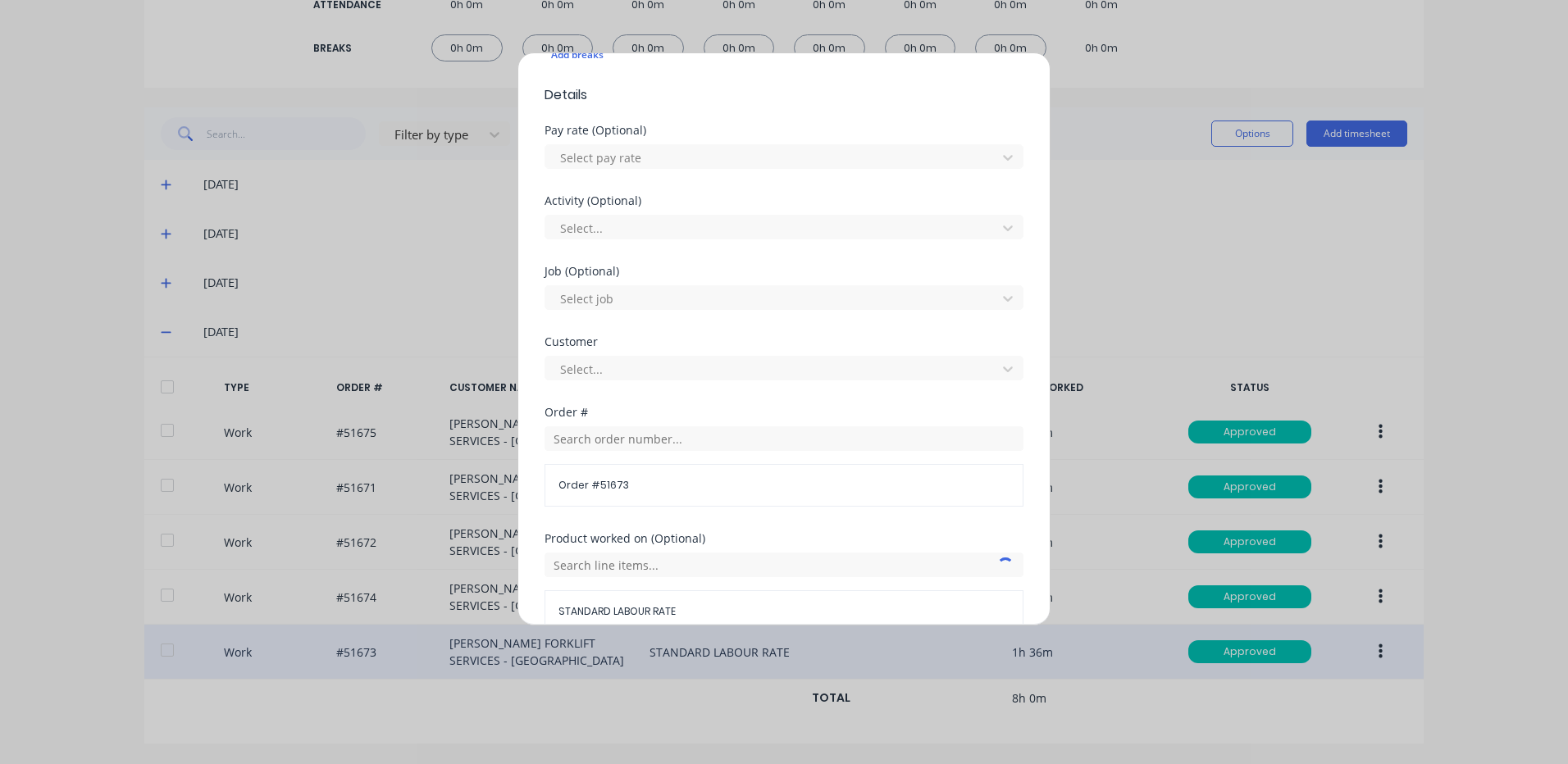
scroll to position [708, 0]
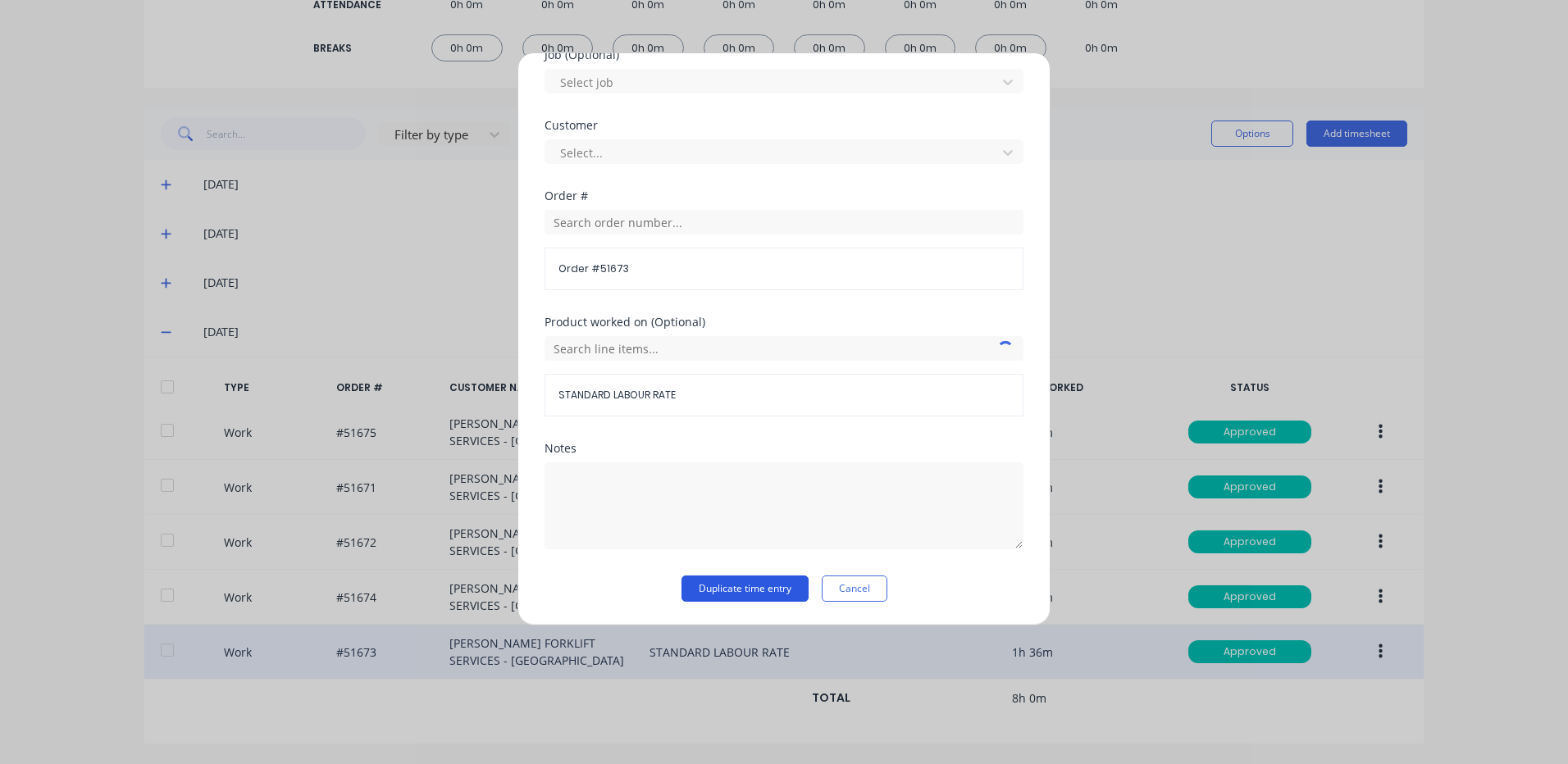
click at [789, 589] on button "Duplicate time entry" at bounding box center [745, 588] width 127 height 26
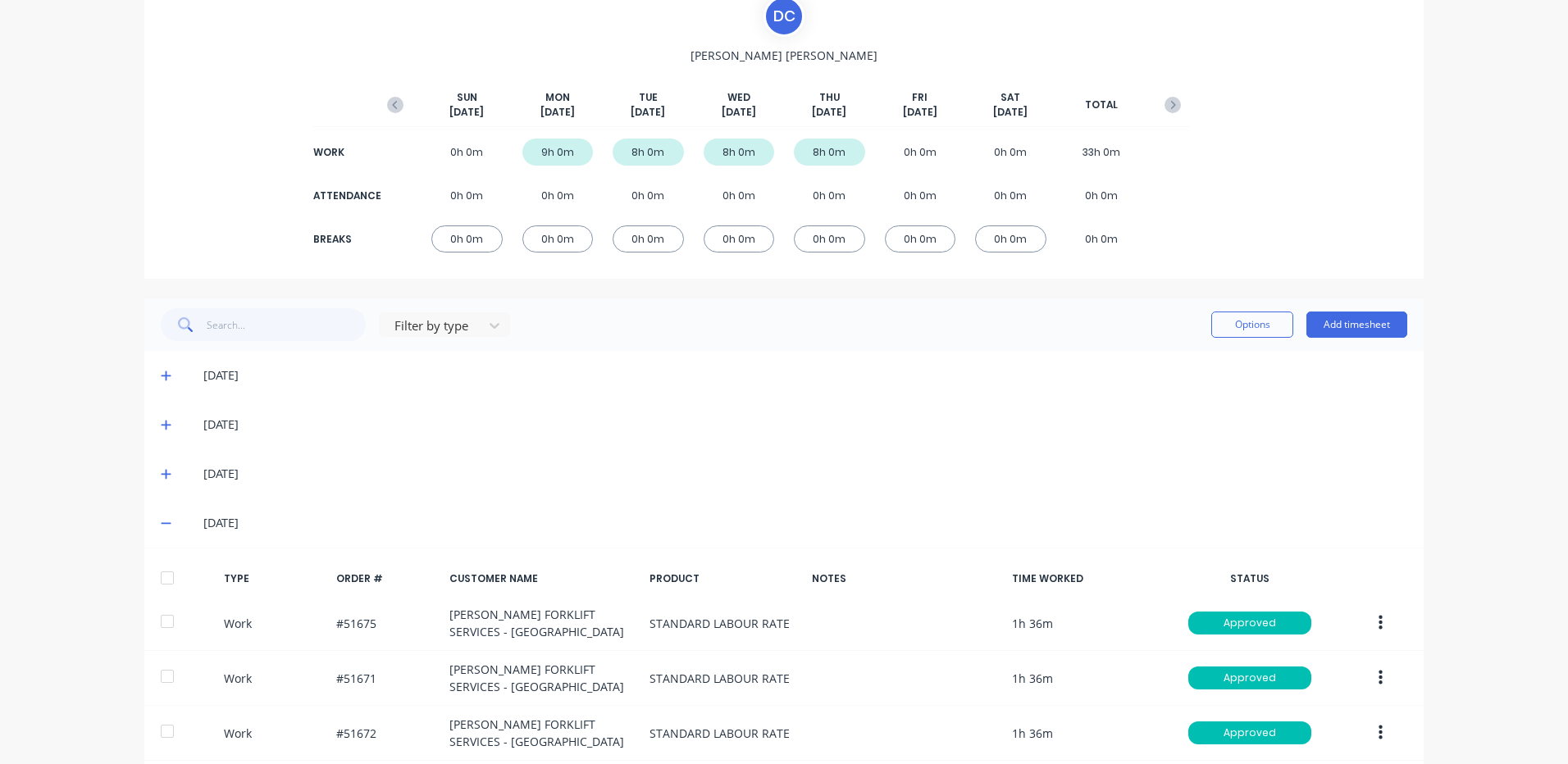
scroll to position [0, 0]
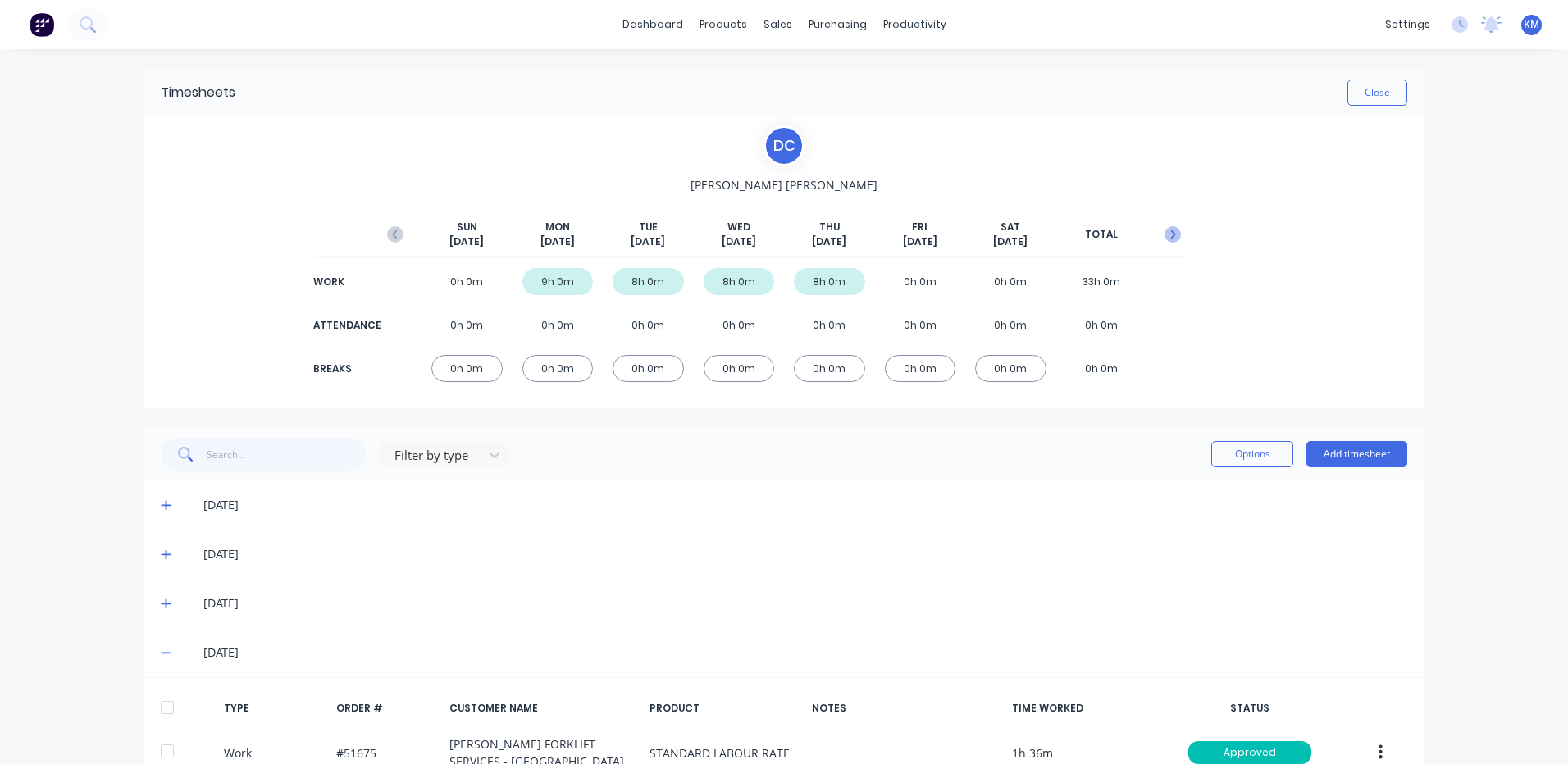
click at [1171, 232] on icon "button" at bounding box center [1173, 234] width 5 height 8
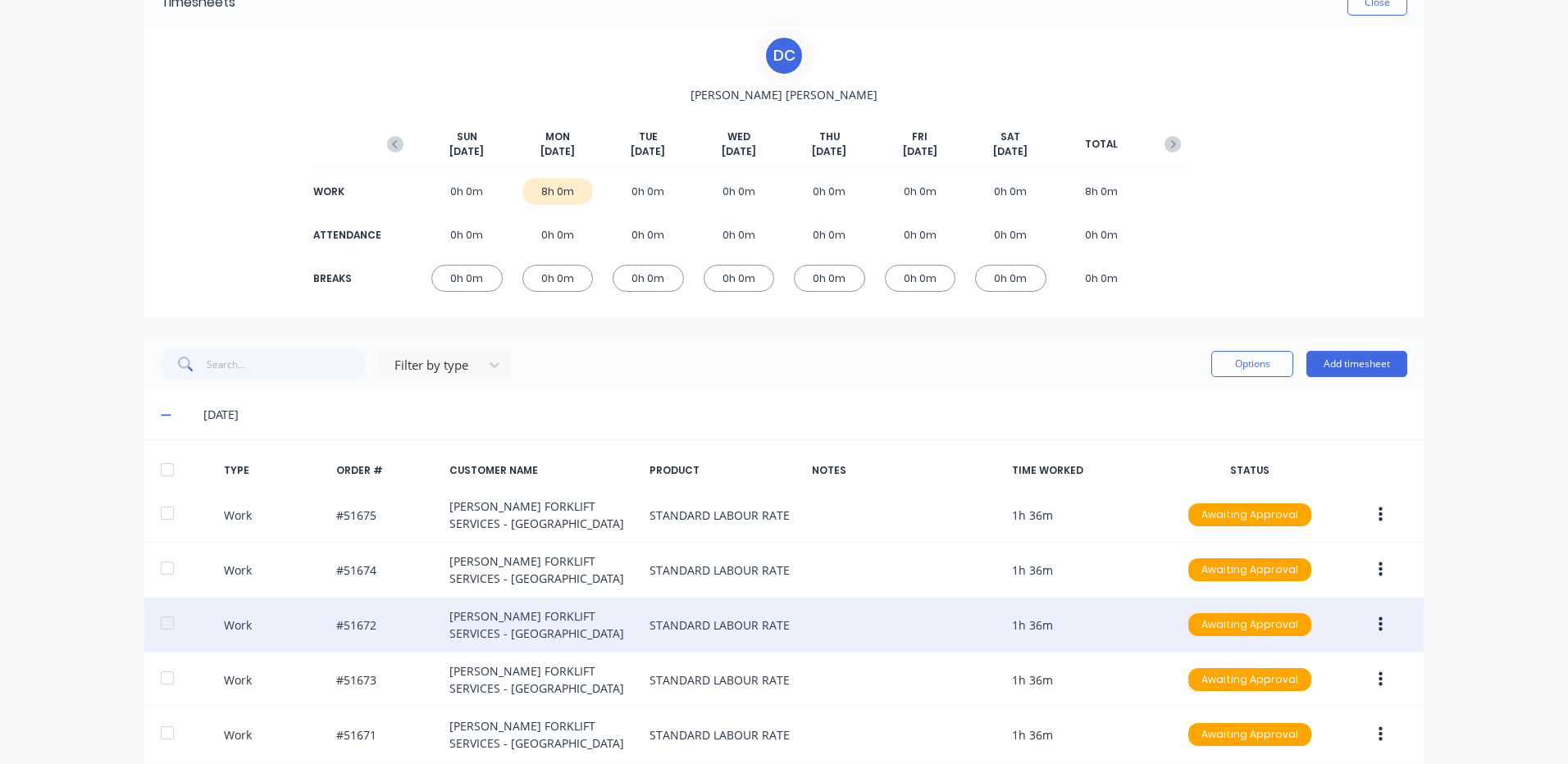
scroll to position [173, 0]
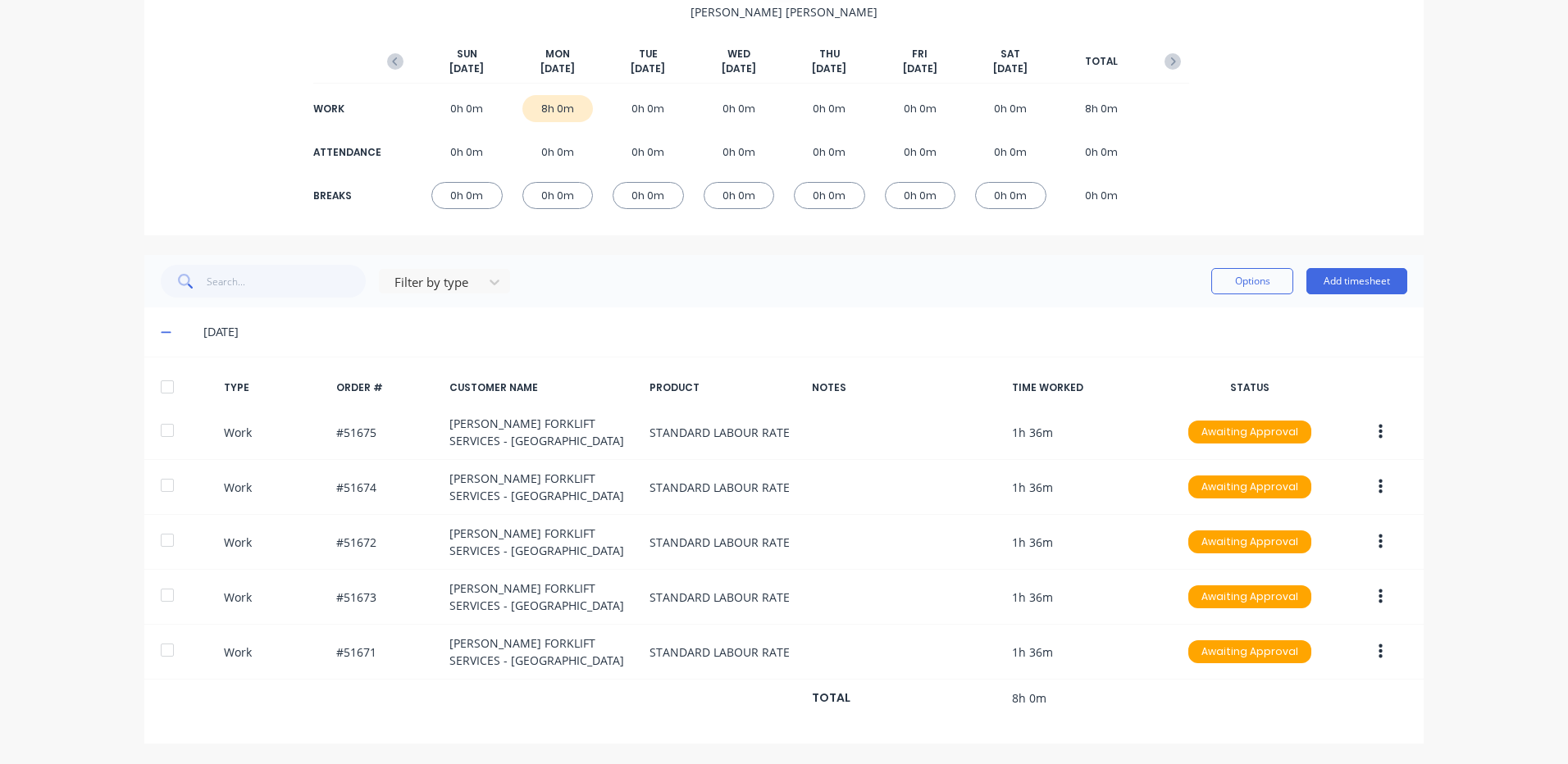
click at [167, 371] on div at bounding box center [167, 387] width 33 height 33
drag, startPoint x: 1254, startPoint y: 274, endPoint x: 1242, endPoint y: 302, distance: 30.5
click at [1255, 274] on button "Options" at bounding box center [1252, 281] width 82 height 26
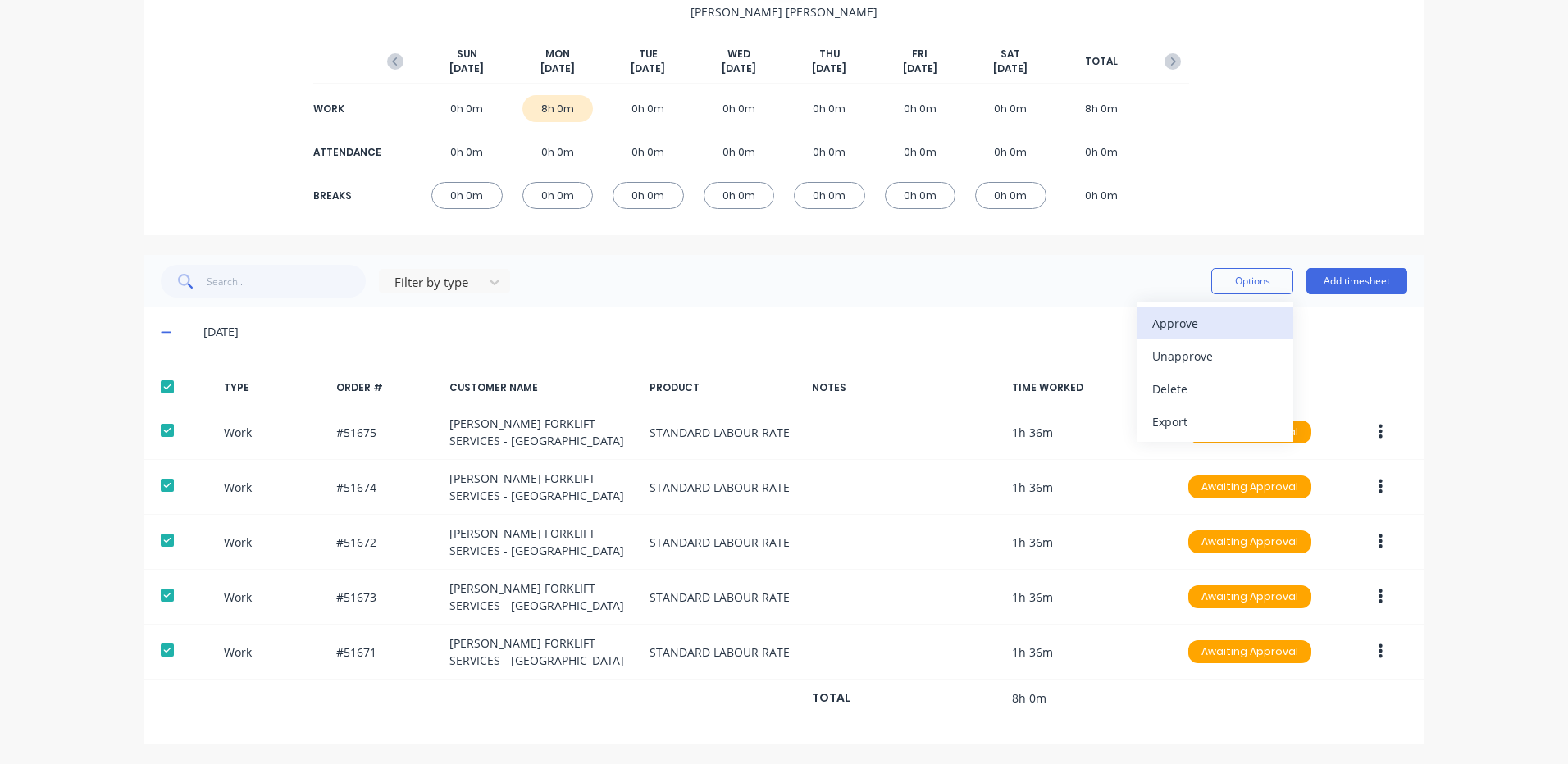
click at [1235, 309] on button "Approve" at bounding box center [1215, 322] width 156 height 33
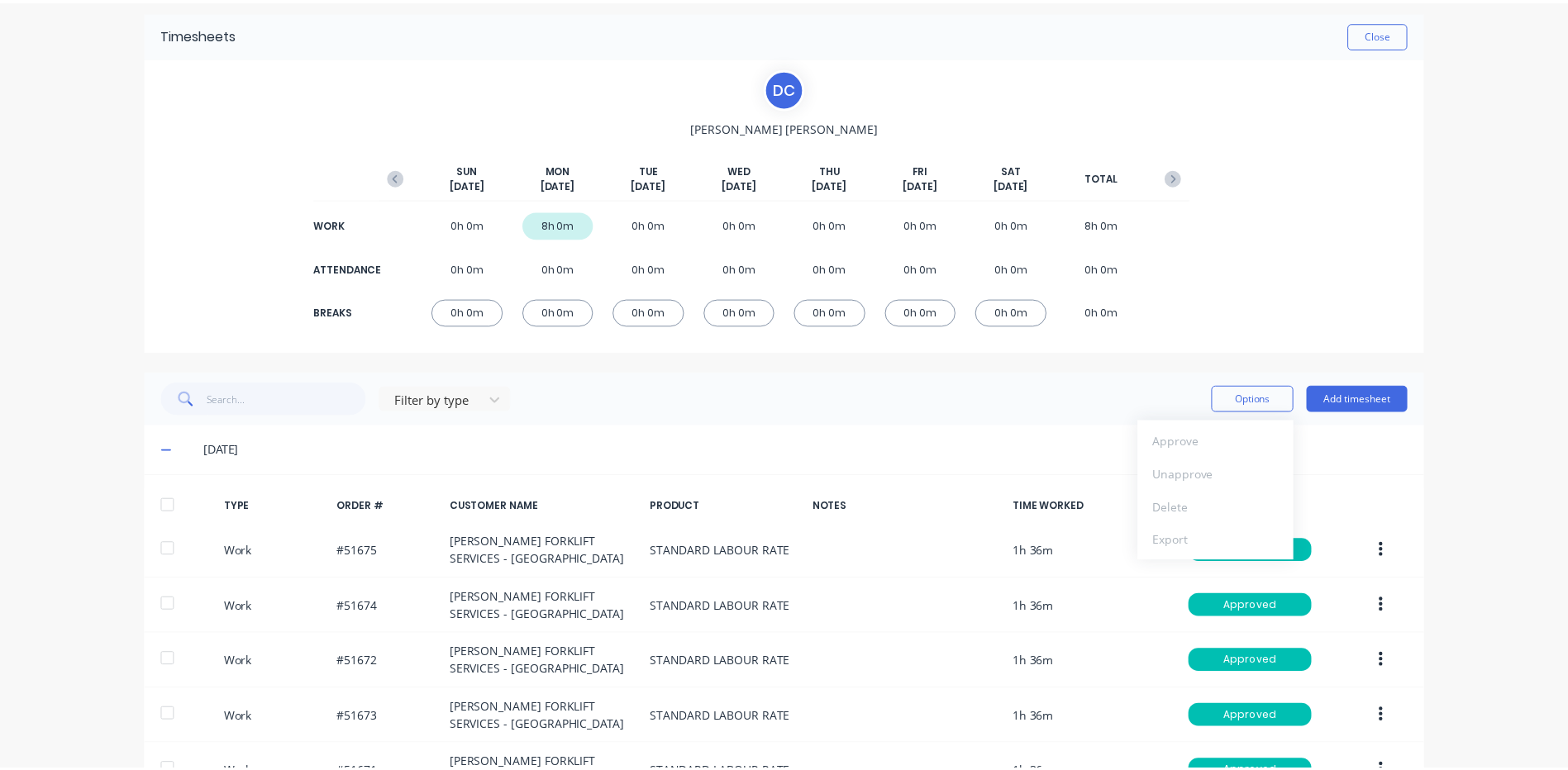
scroll to position [0, 0]
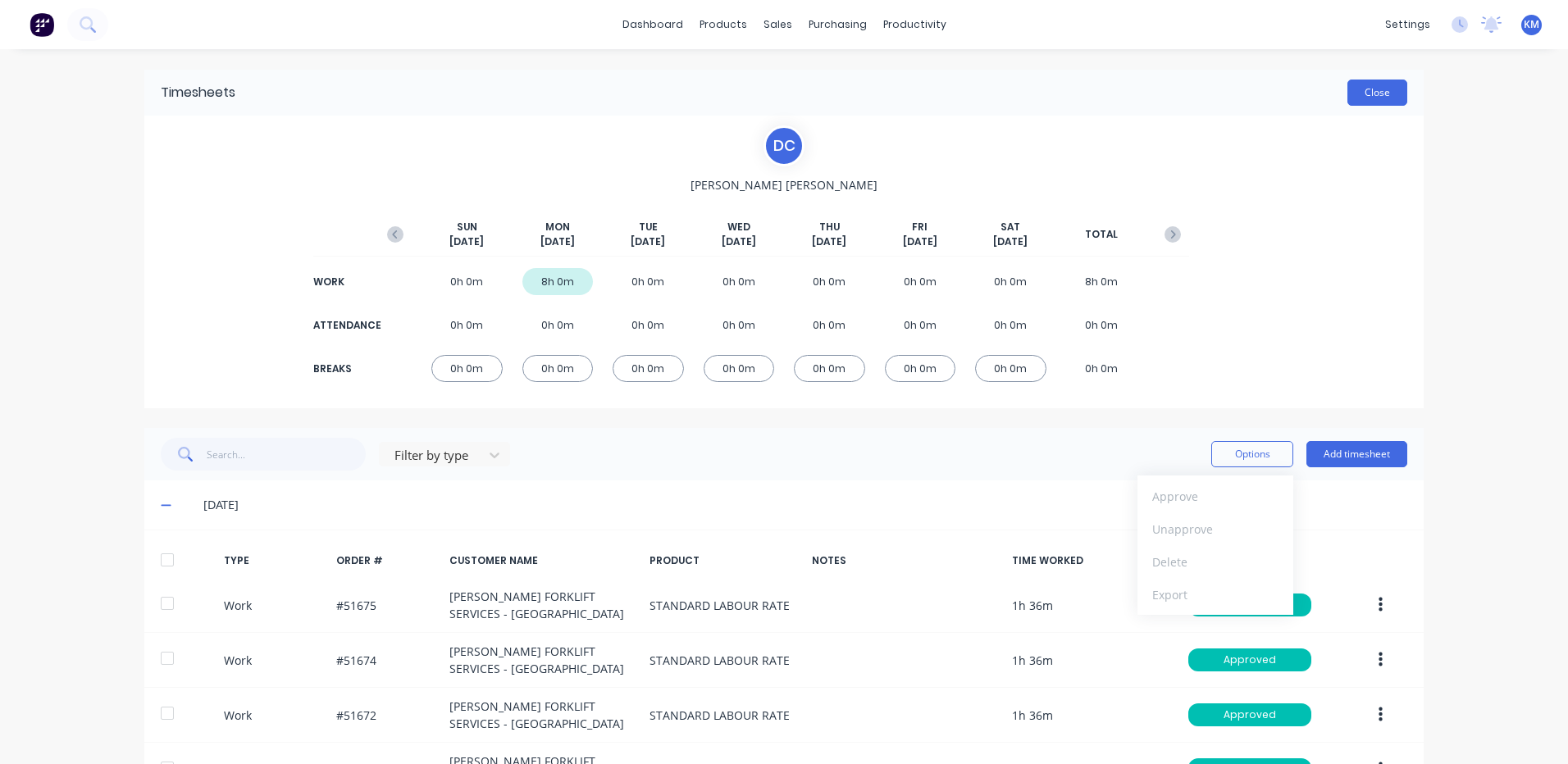
click at [1372, 88] on button "Close" at bounding box center [1377, 92] width 60 height 26
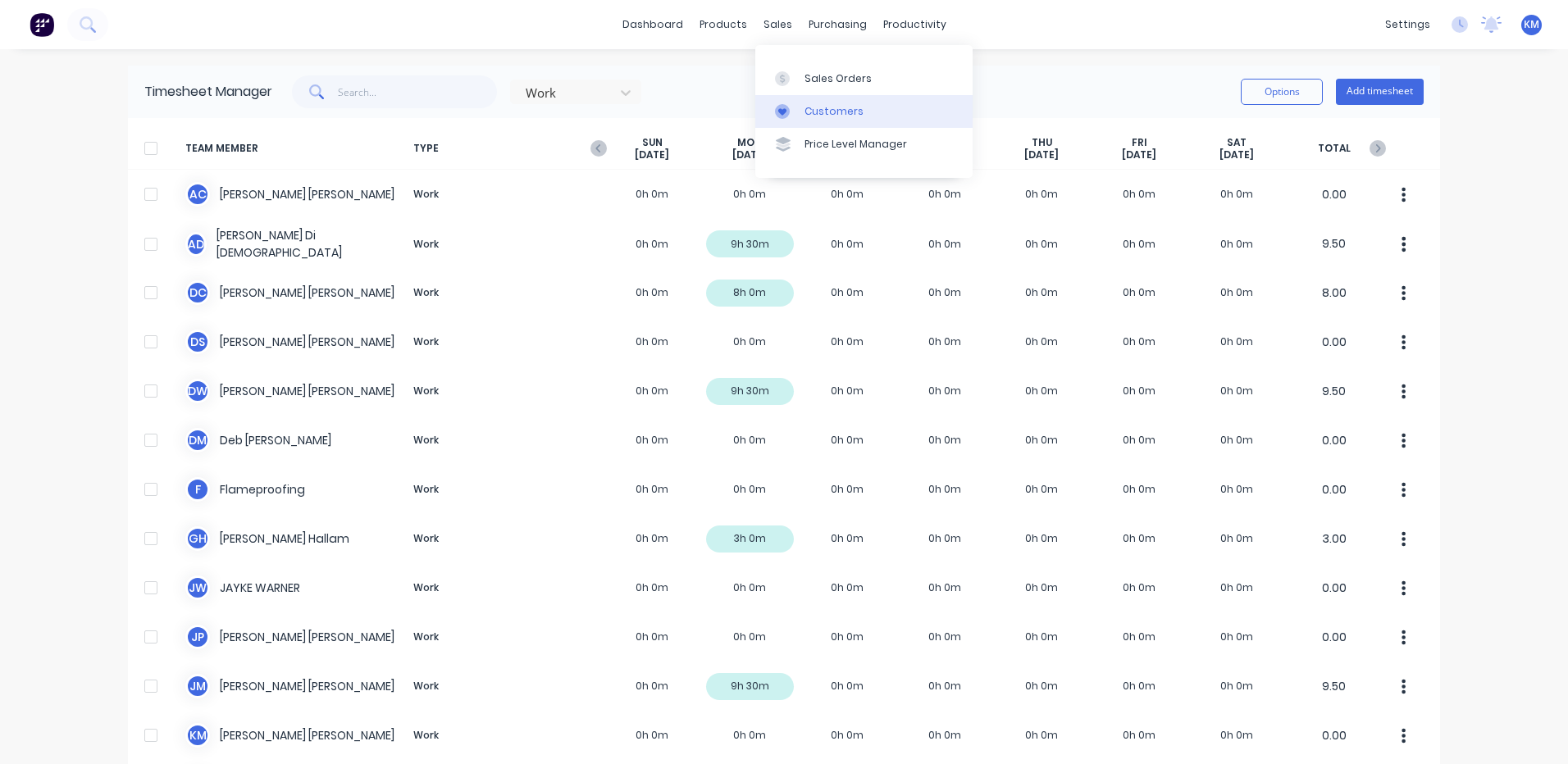
click at [818, 105] on div "Customers" at bounding box center [833, 112] width 59 height 15
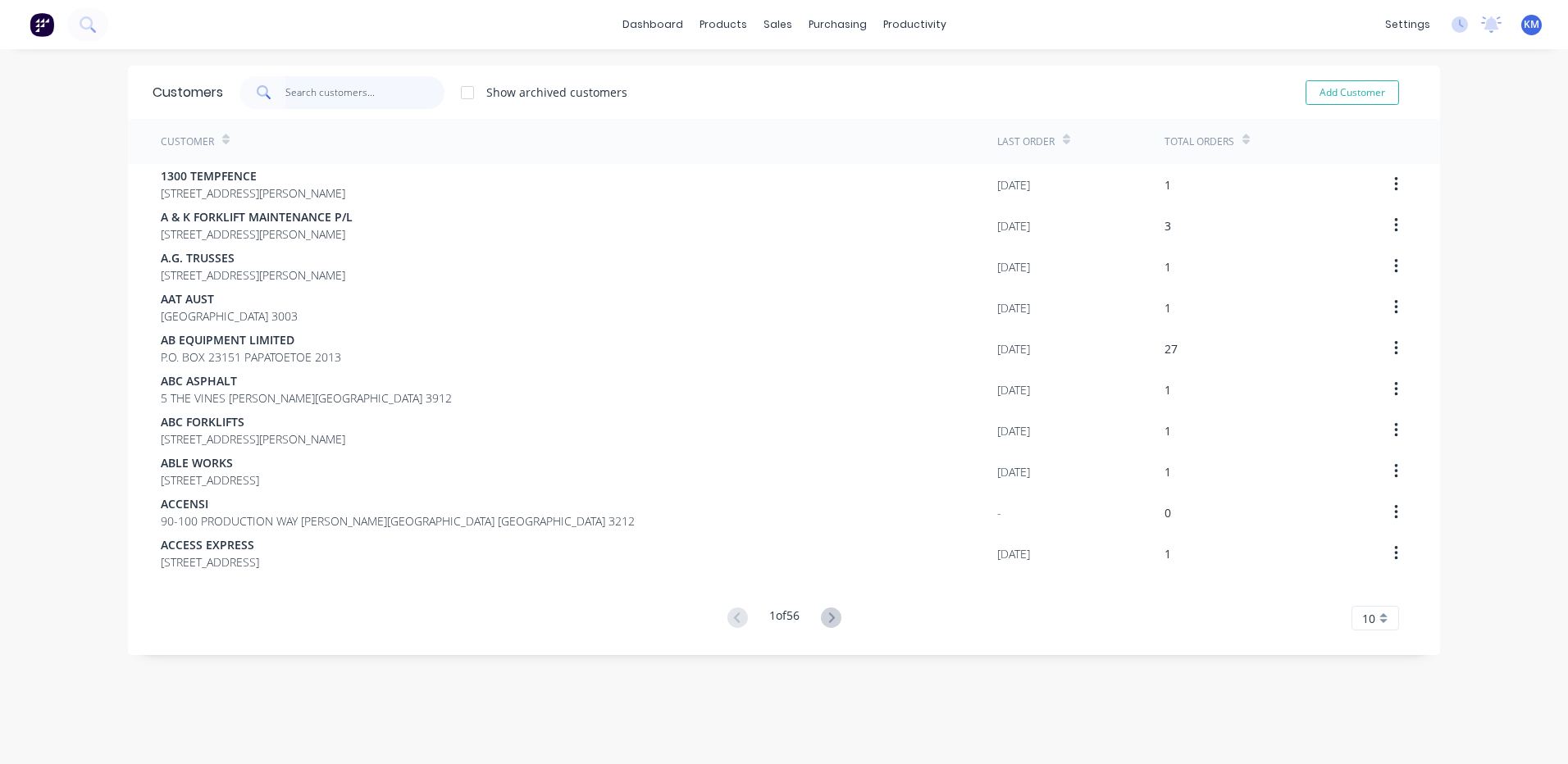
click at [361, 90] on input "text" at bounding box center [365, 92] width 160 height 33
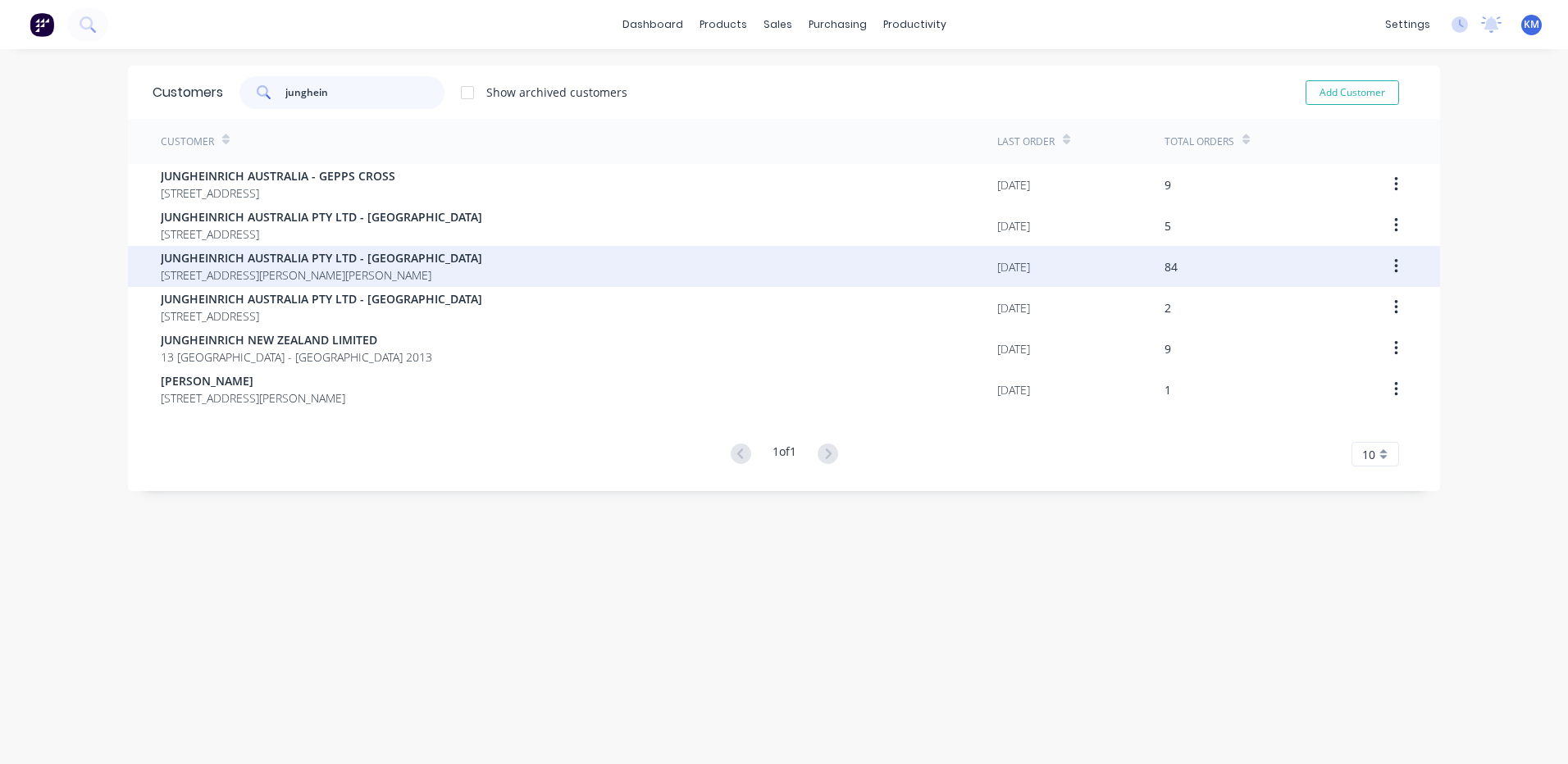
type input "junghein"
click at [516, 277] on div "JUNGHEINRICH AUSTRALIA PTY LTD - VIC 5 GWEN ROAD CRANBOURNE WEST Victoria Austr…" at bounding box center [578, 266] width 836 height 41
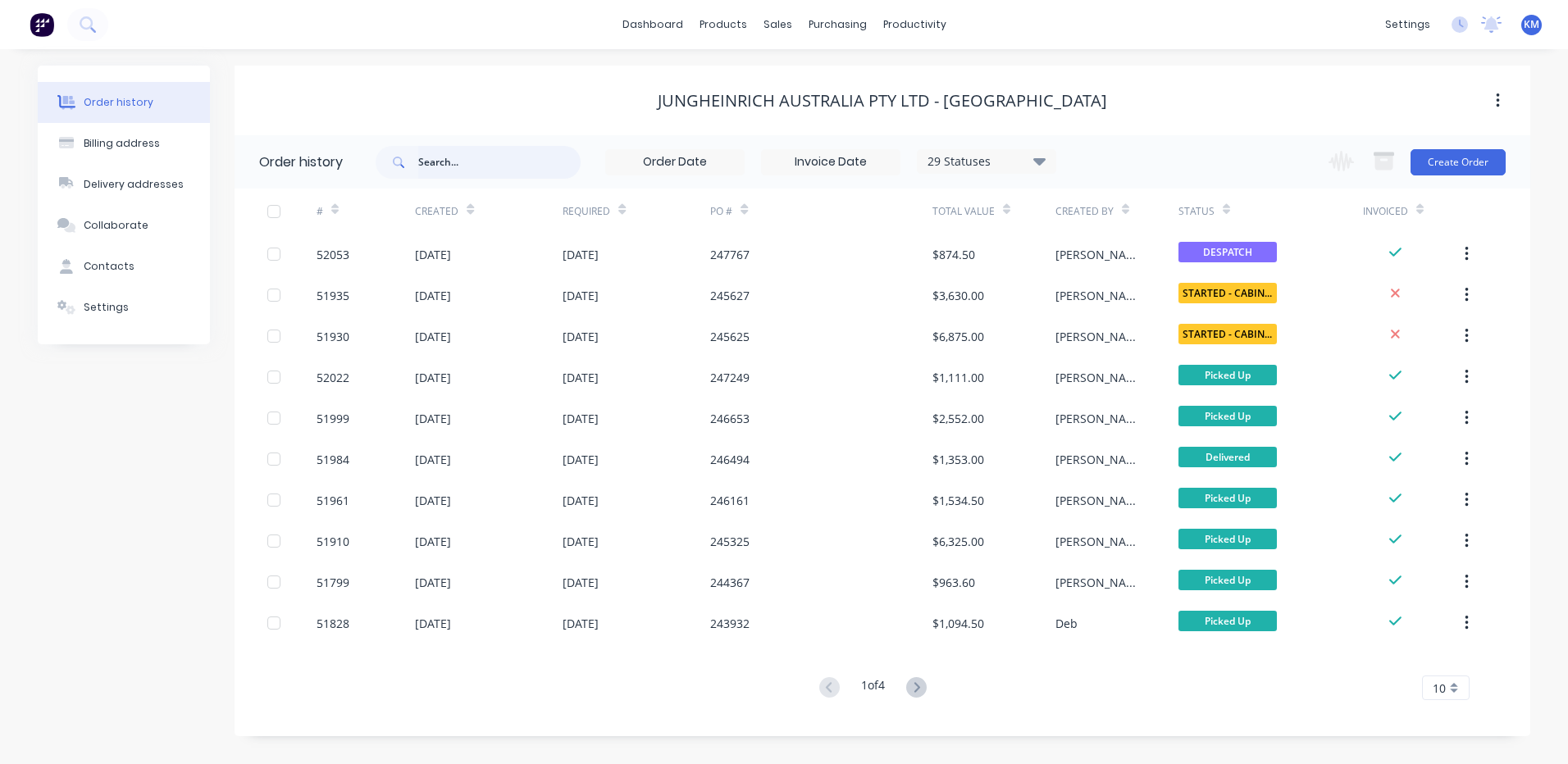
click at [466, 158] on input "text" at bounding box center [500, 162] width 162 height 33
type input "242062"
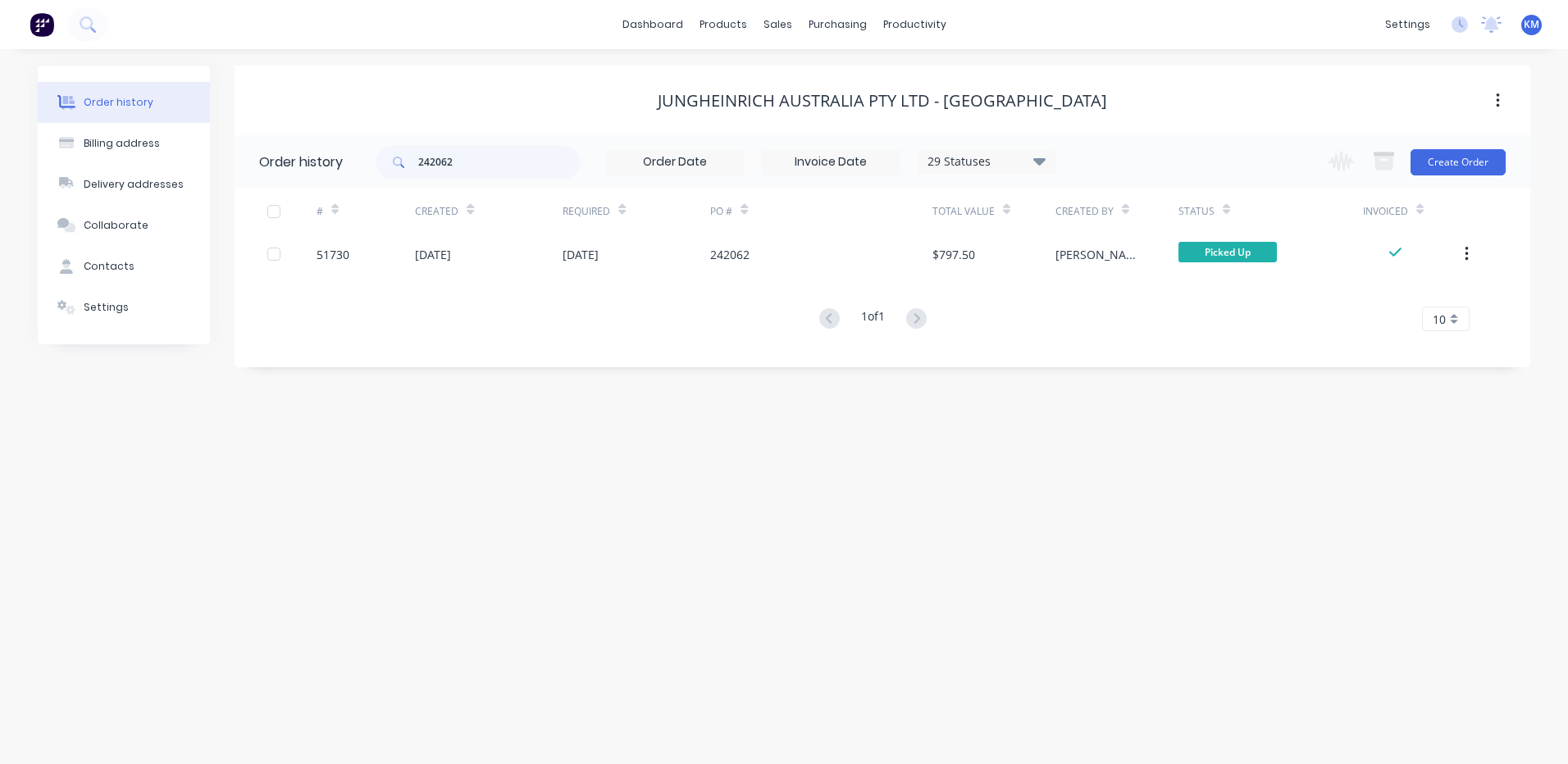
click at [521, 255] on div "16 Apr 2025" at bounding box center [488, 254] width 147 height 41
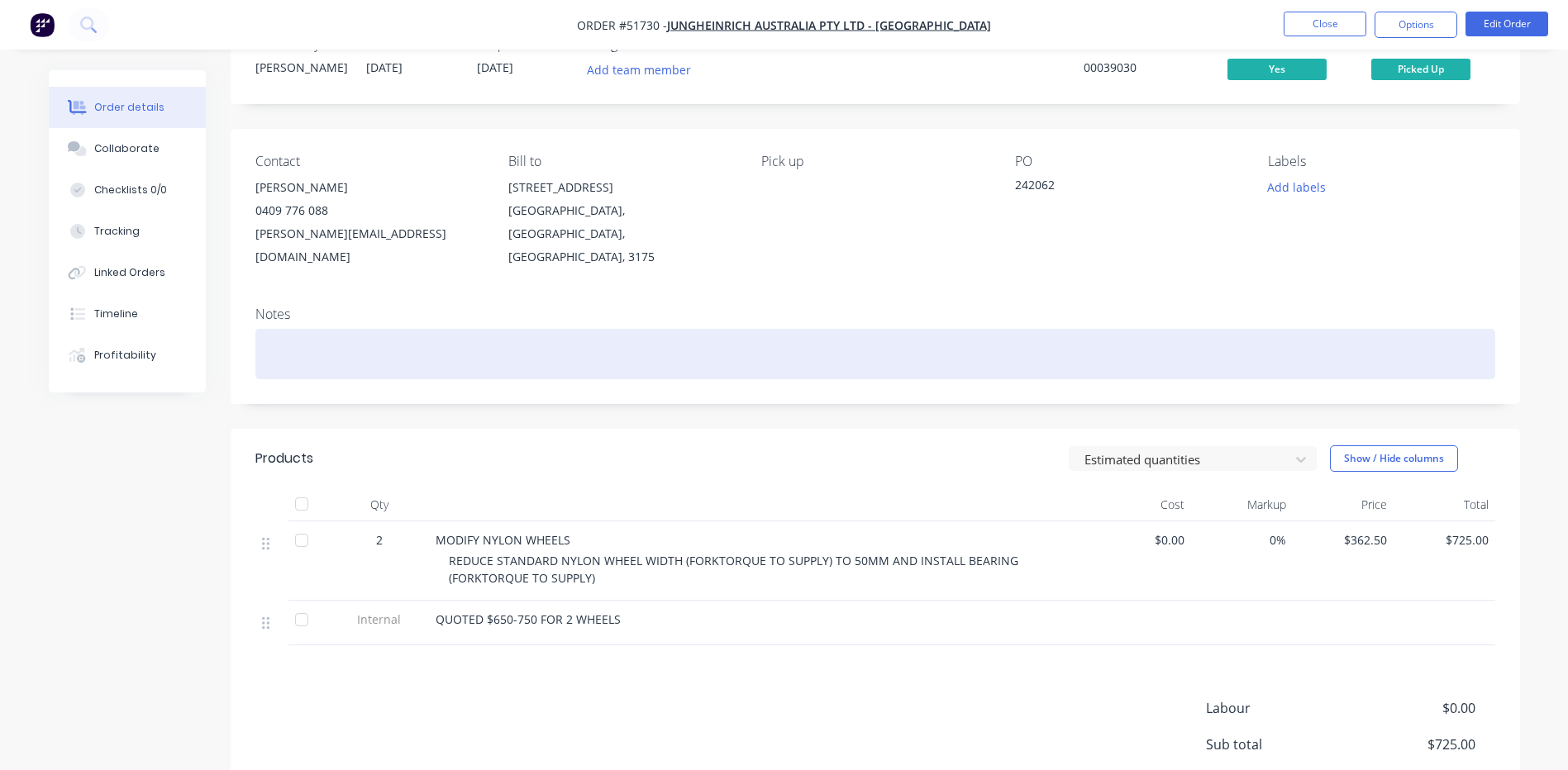
scroll to position [83, 0]
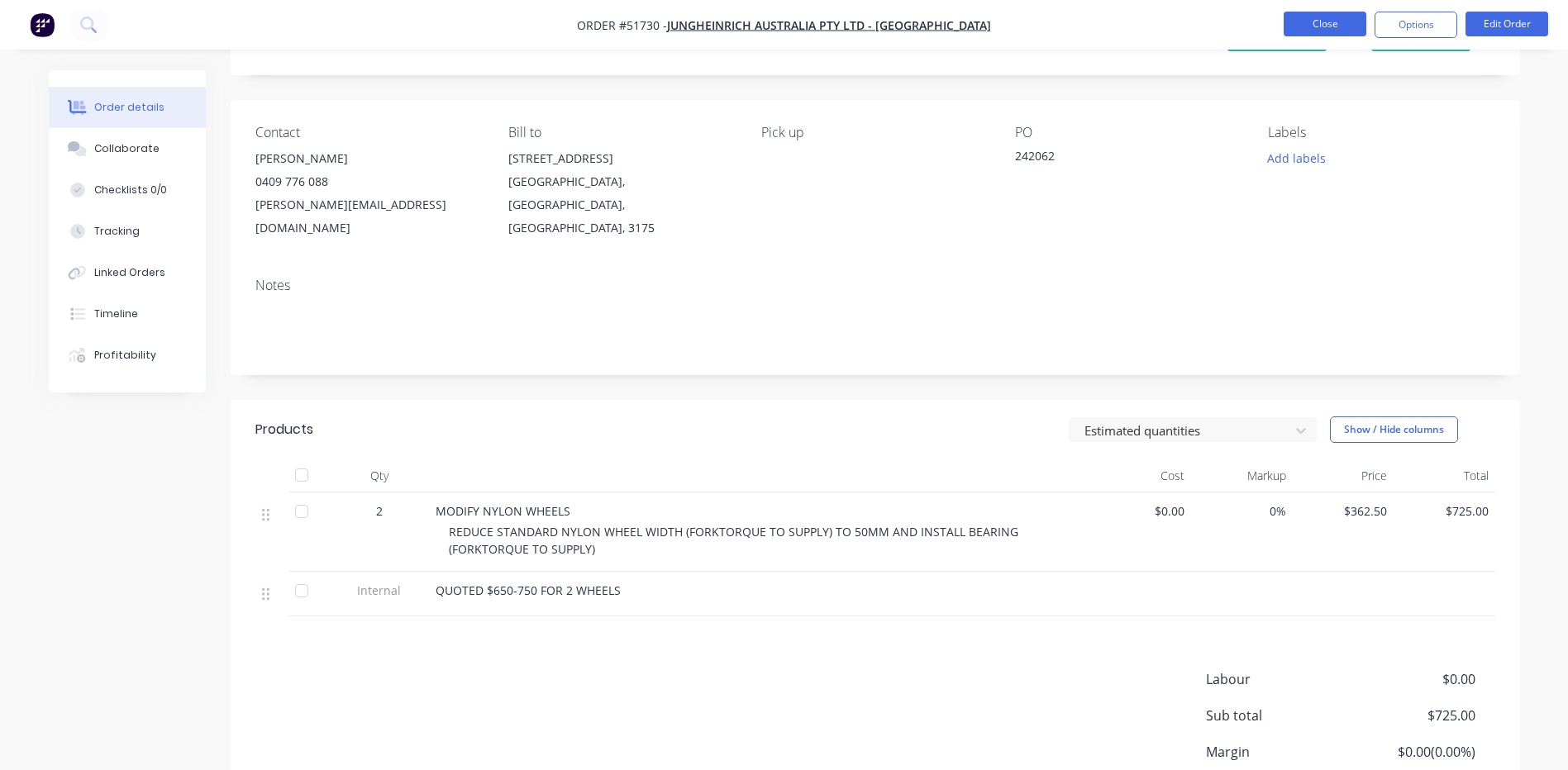
click at [1291, 25] on button "Close" at bounding box center [1325, 23] width 83 height 24
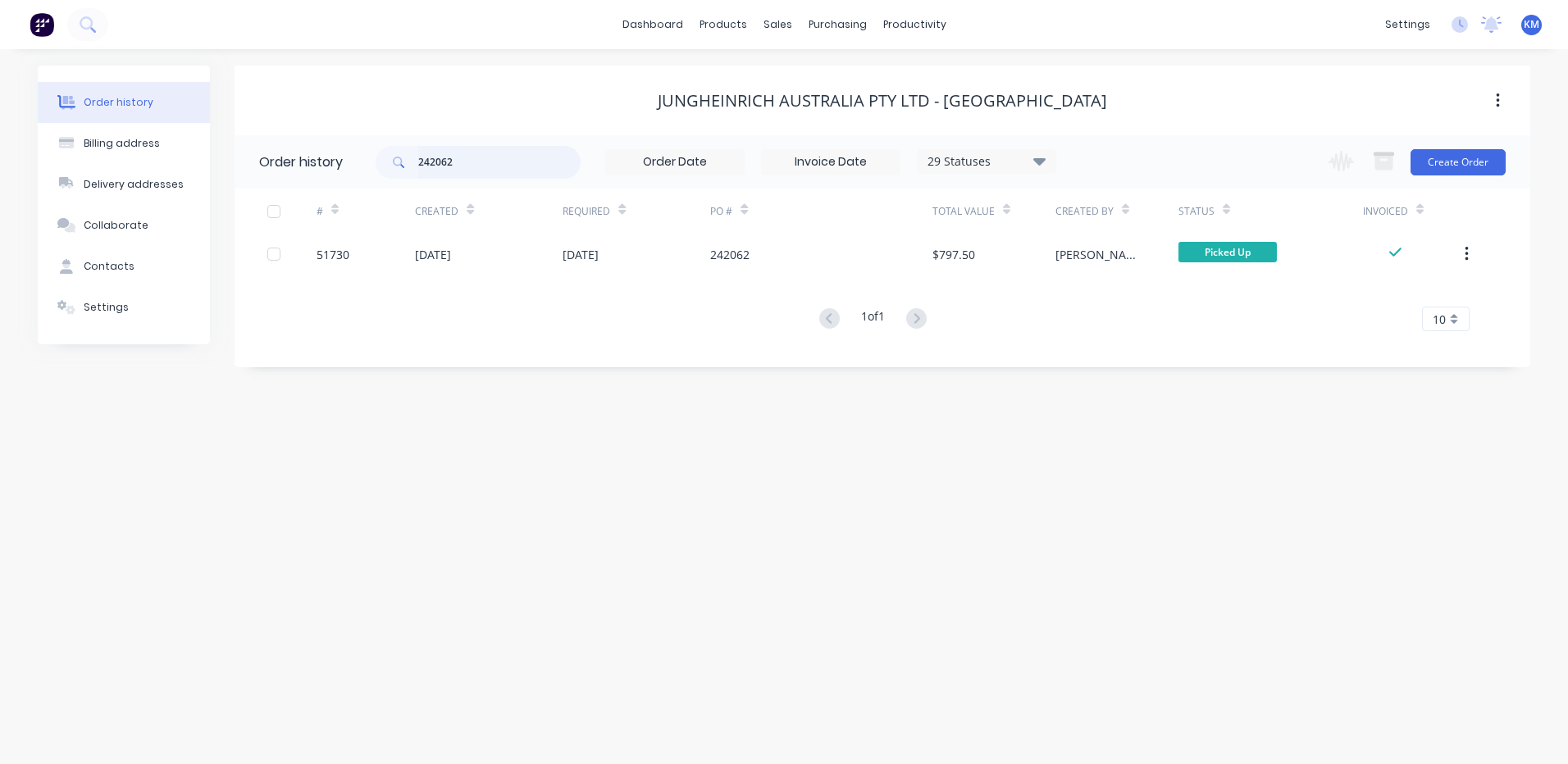
click at [485, 164] on input "242062" at bounding box center [500, 162] width 162 height 33
type input "242466"
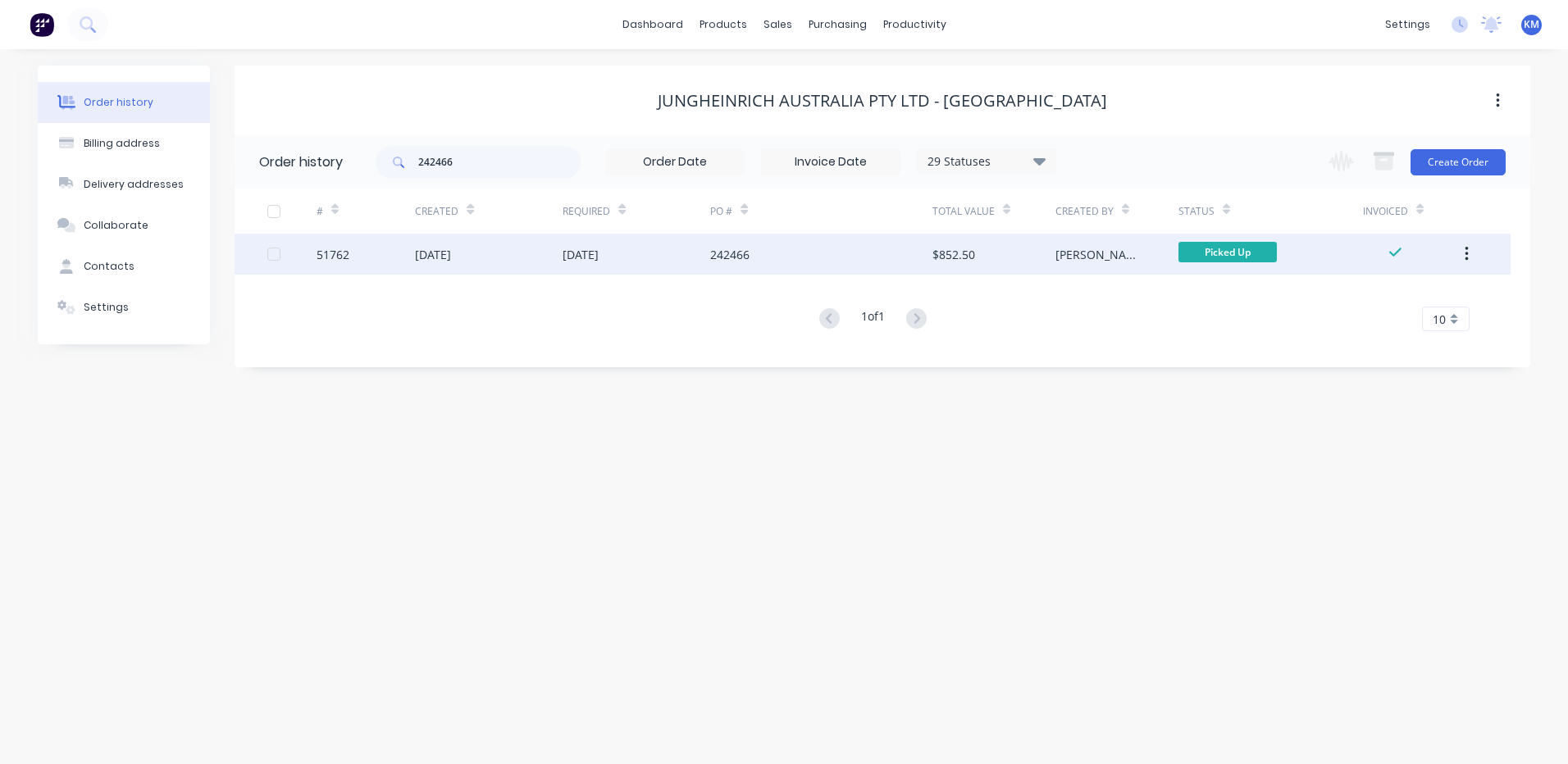
click at [538, 248] on div "08 May 2025" at bounding box center [488, 254] width 147 height 41
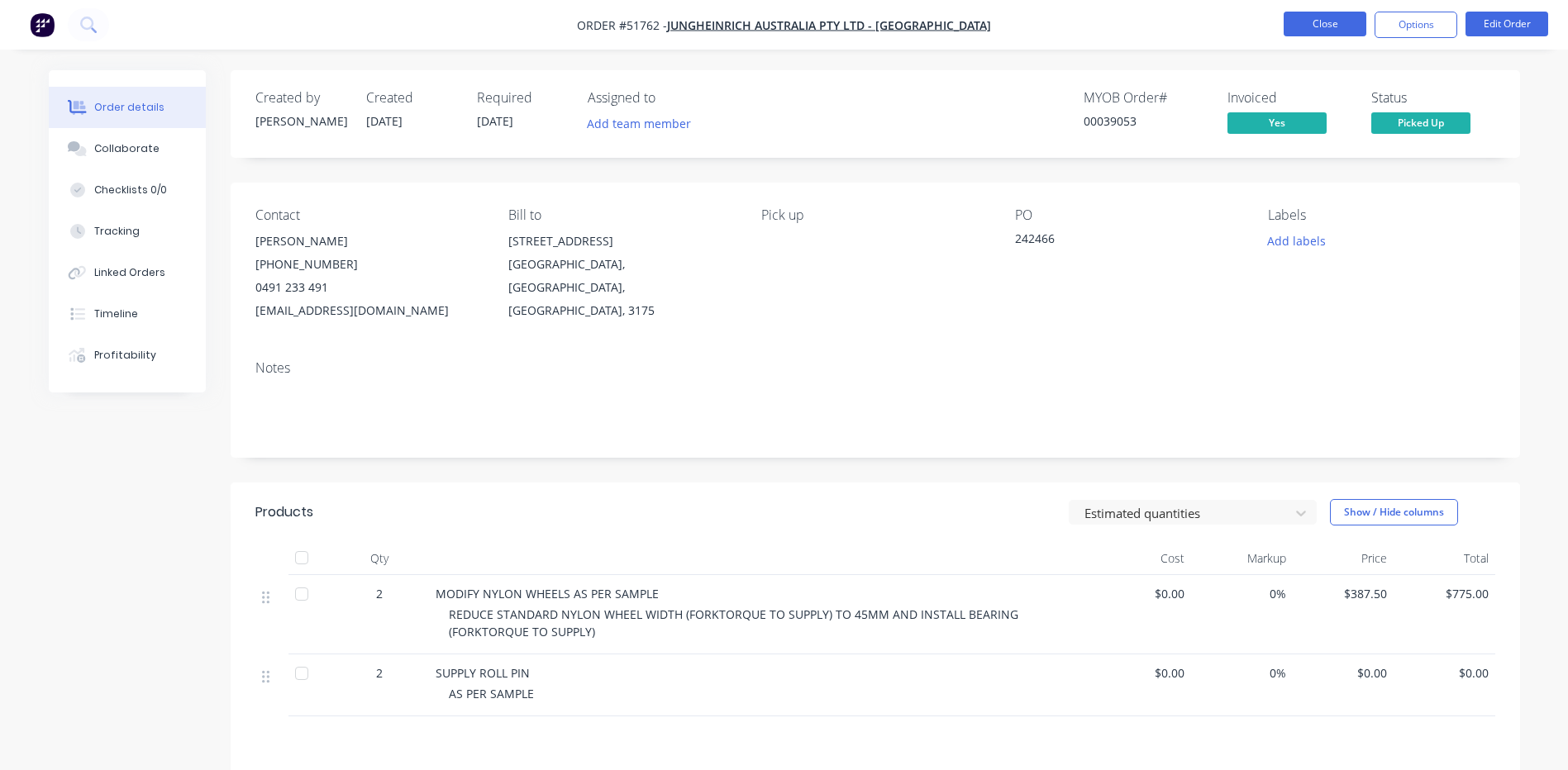
click at [1312, 30] on button "Close" at bounding box center [1325, 23] width 83 height 24
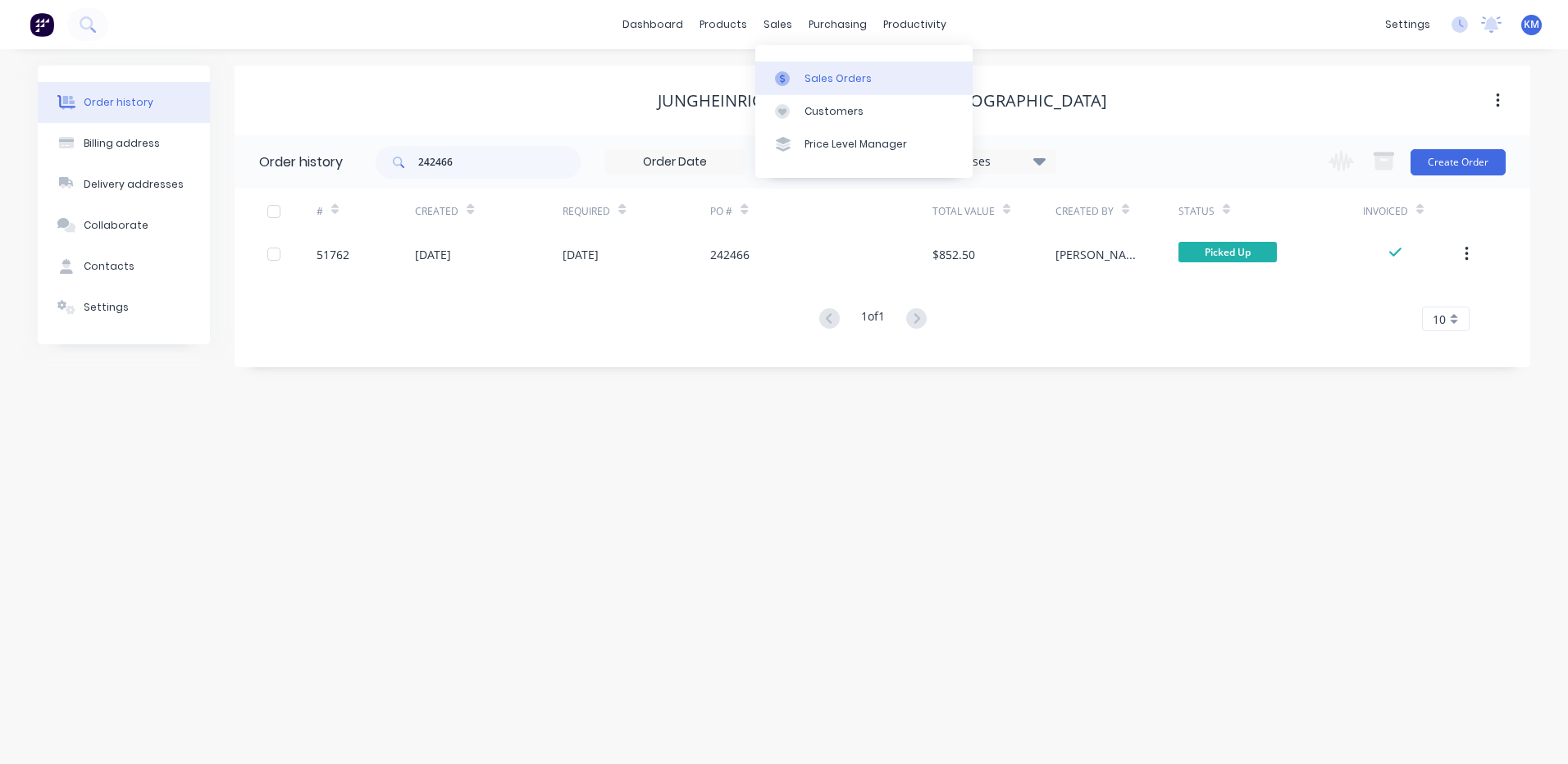
drag, startPoint x: 801, startPoint y: 79, endPoint x: 773, endPoint y: 64, distance: 31.8
click at [801, 79] on link "Sales Orders" at bounding box center [863, 77] width 217 height 33
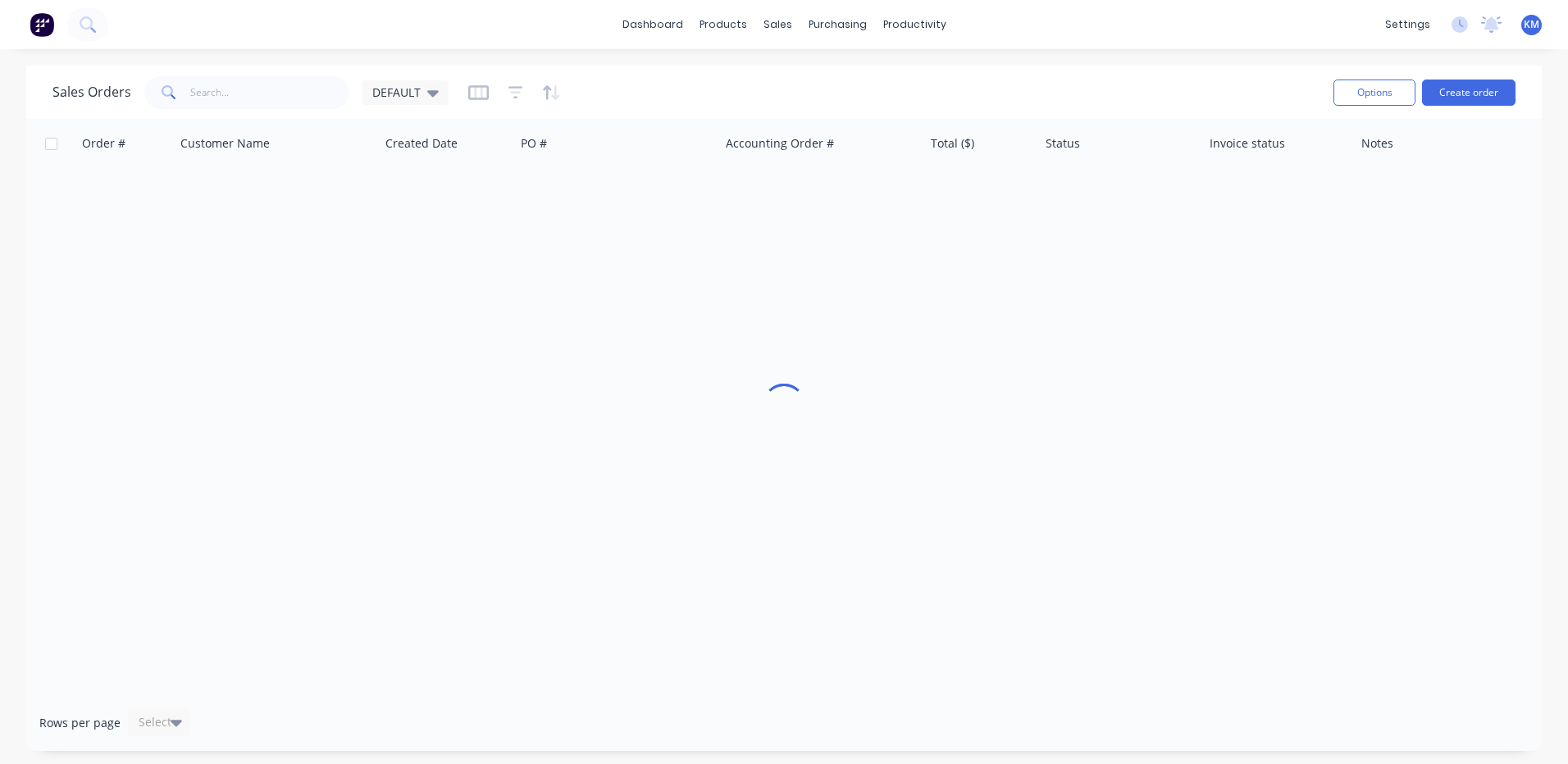
click at [255, 110] on div "Sales Orders DEFAULT" at bounding box center [686, 91] width 1268 height 40
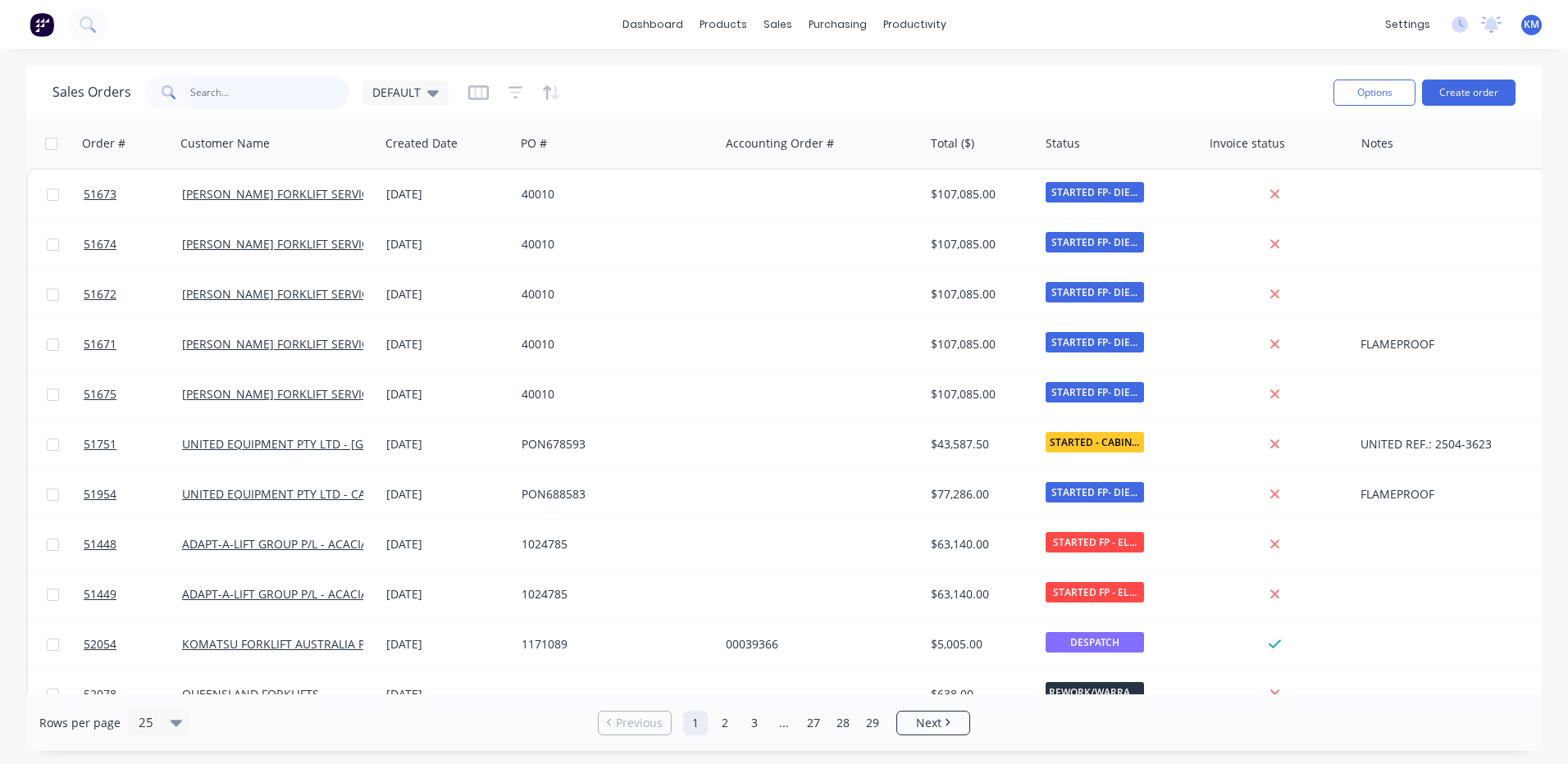
click at [256, 103] on input "text" at bounding box center [270, 92] width 160 height 33
type input "51671"
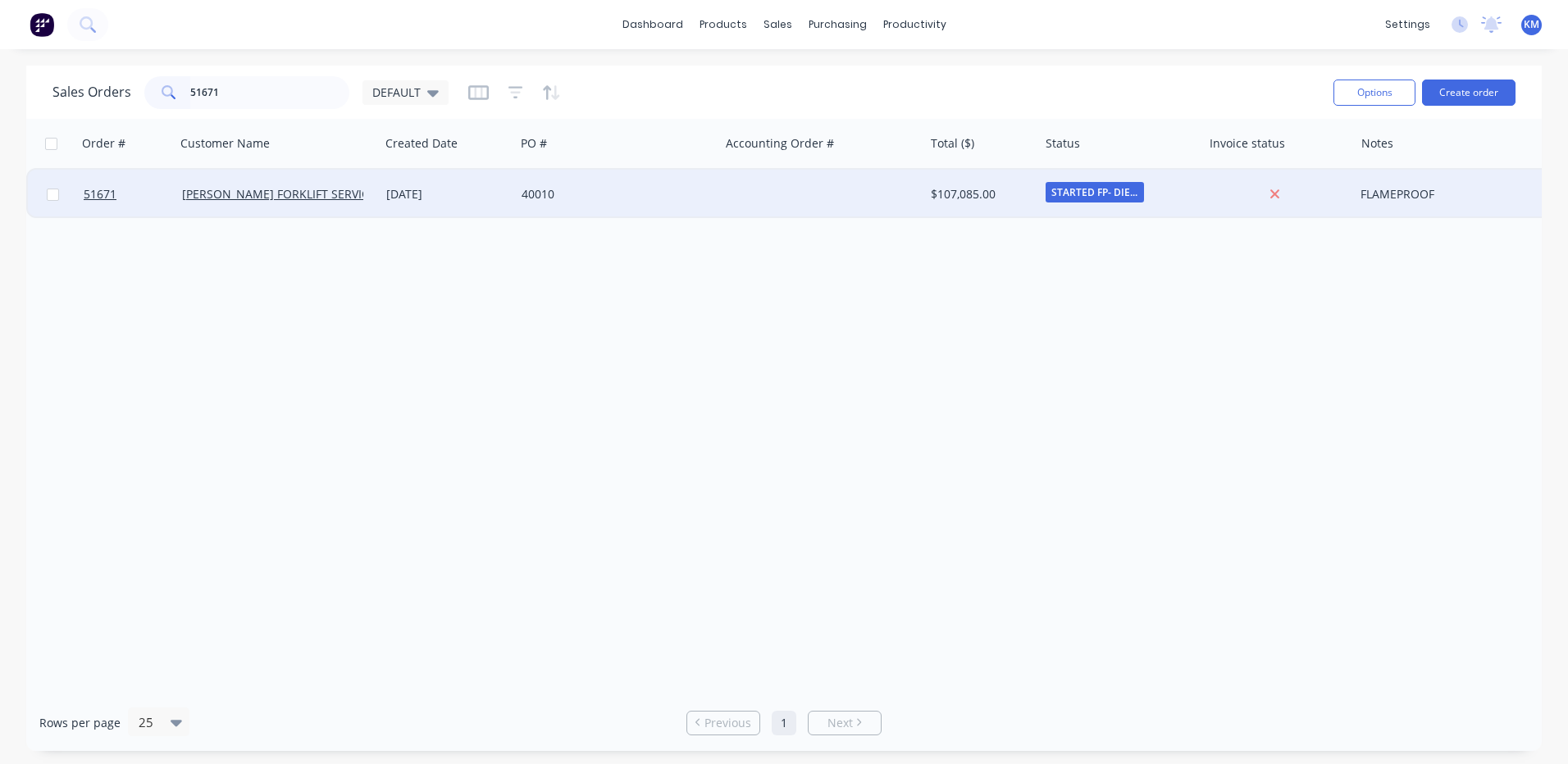
click at [474, 193] on div "[DATE]" at bounding box center [447, 195] width 122 height 17
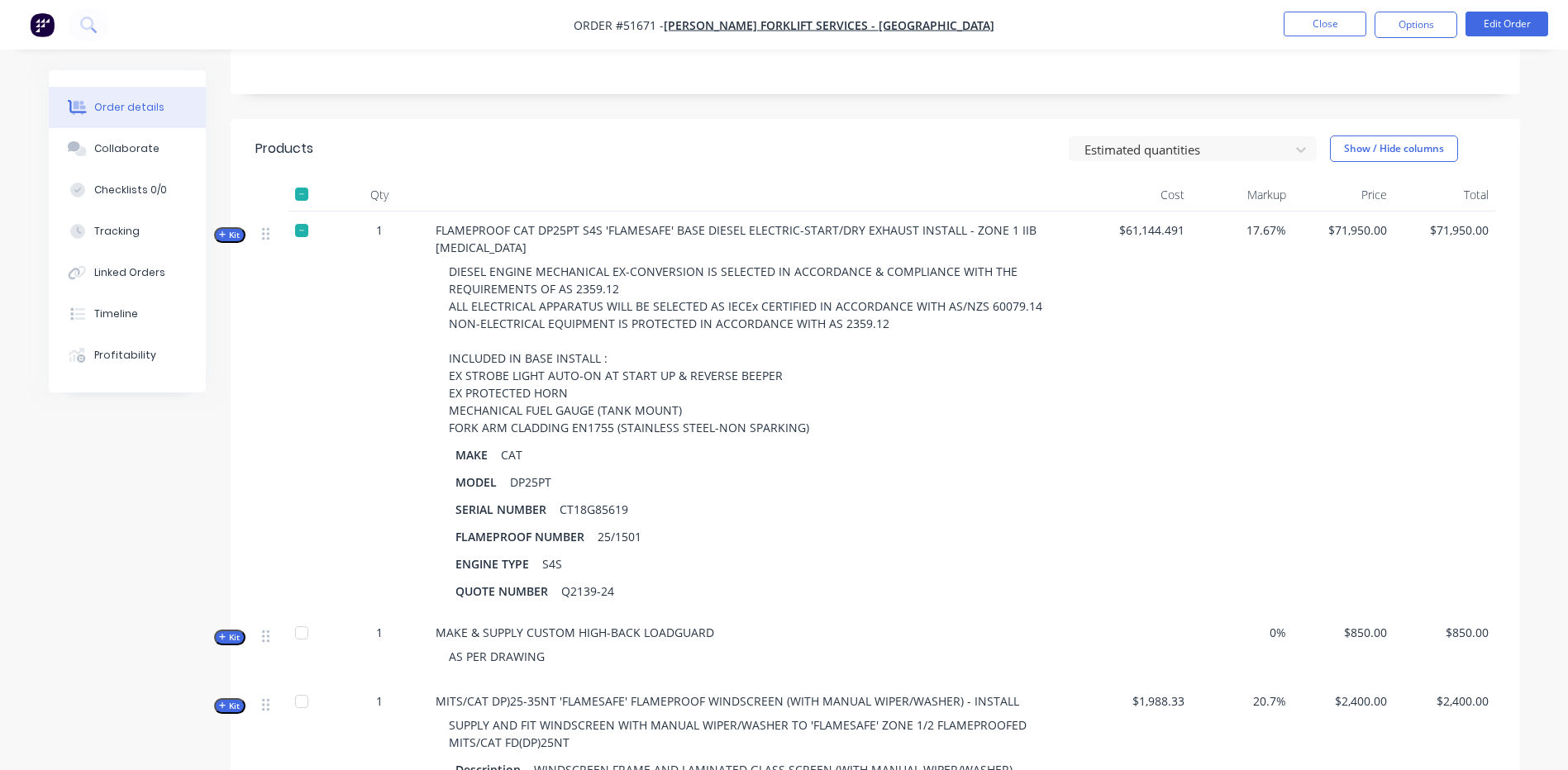
scroll to position [413, 0]
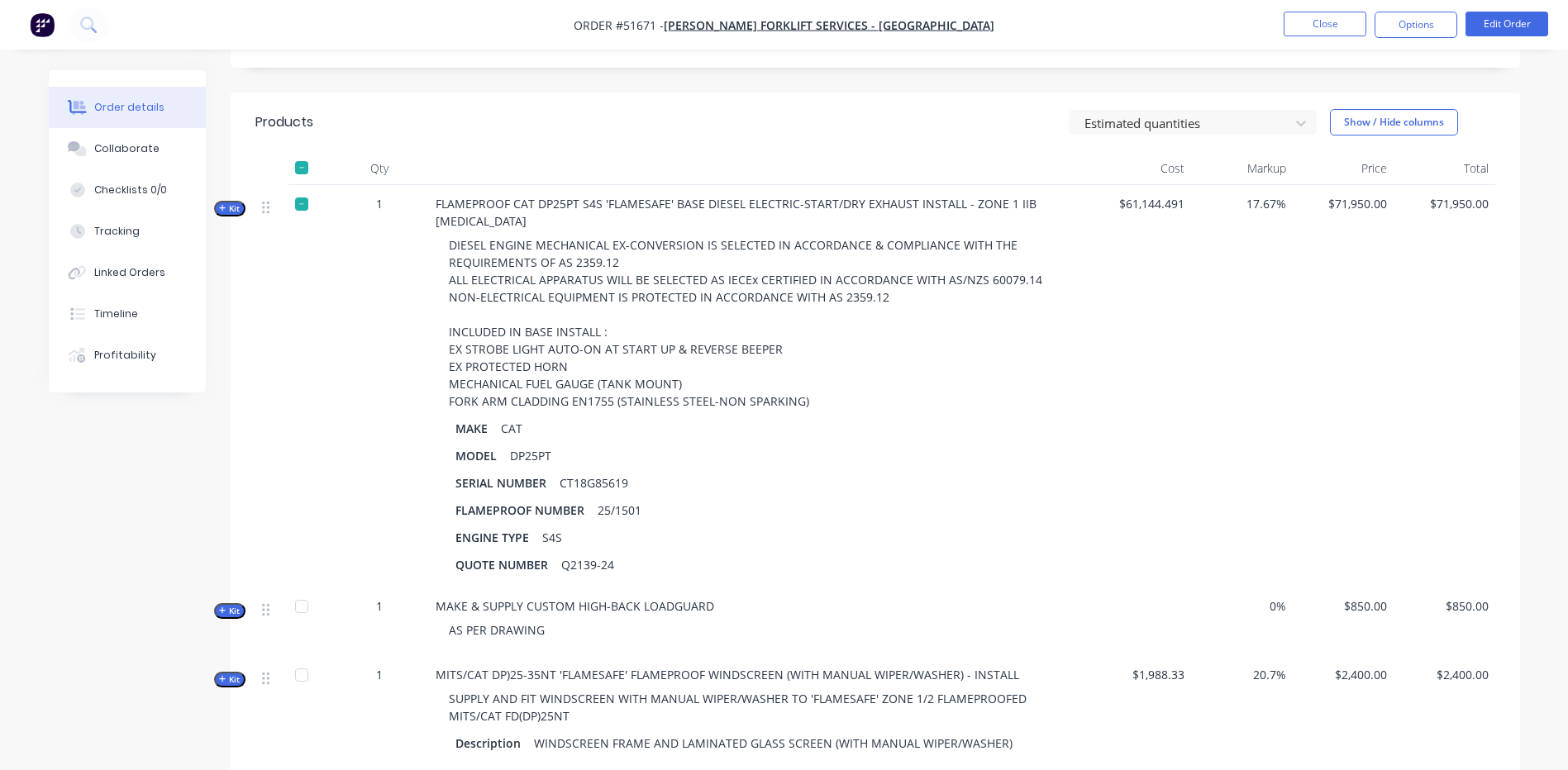
click at [237, 202] on span "Kit" at bounding box center [229, 208] width 22 height 12
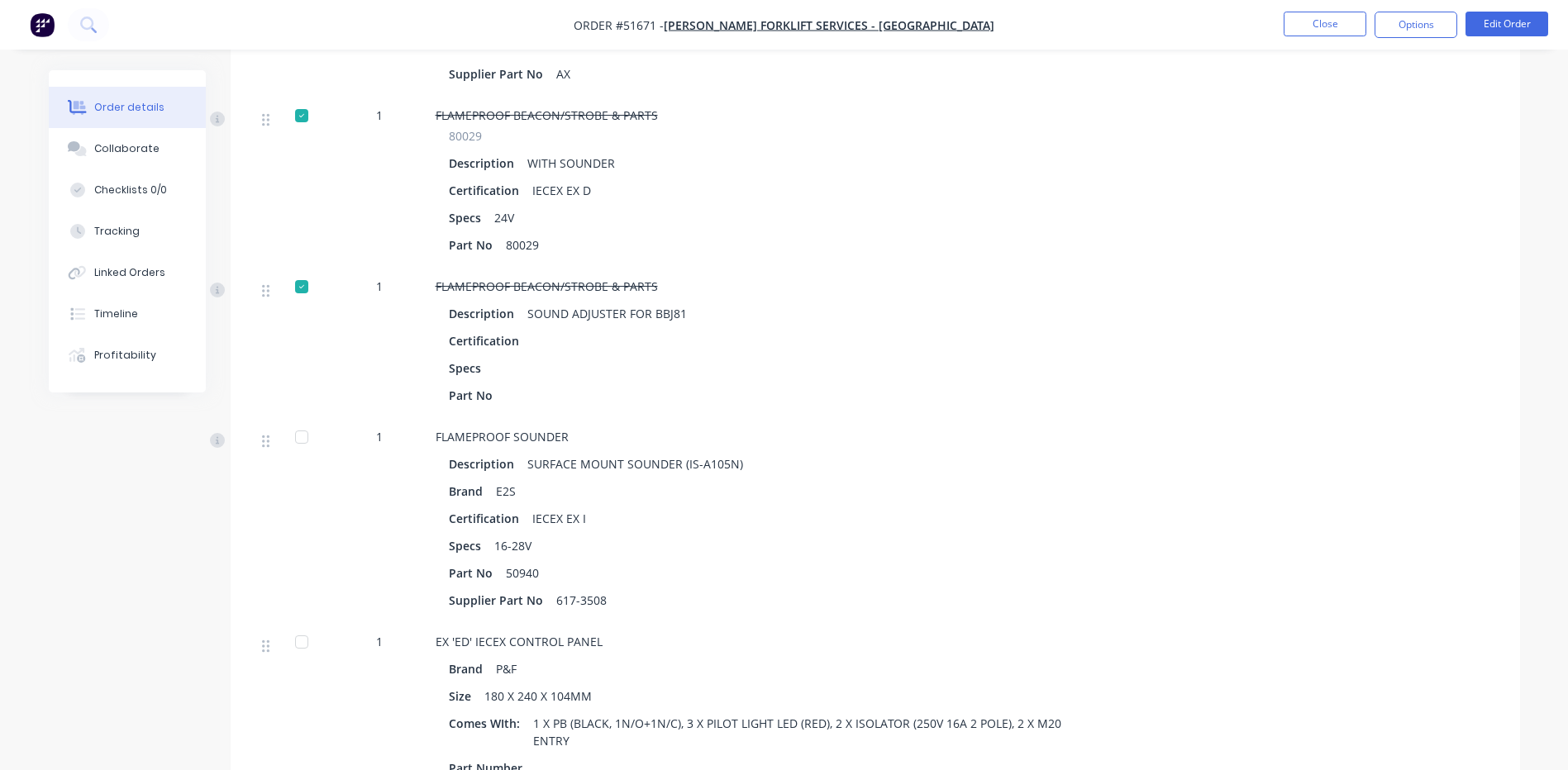
scroll to position [1817, 0]
click at [302, 419] on div at bounding box center [301, 435] width 33 height 33
click at [306, 419] on div at bounding box center [301, 435] width 33 height 33
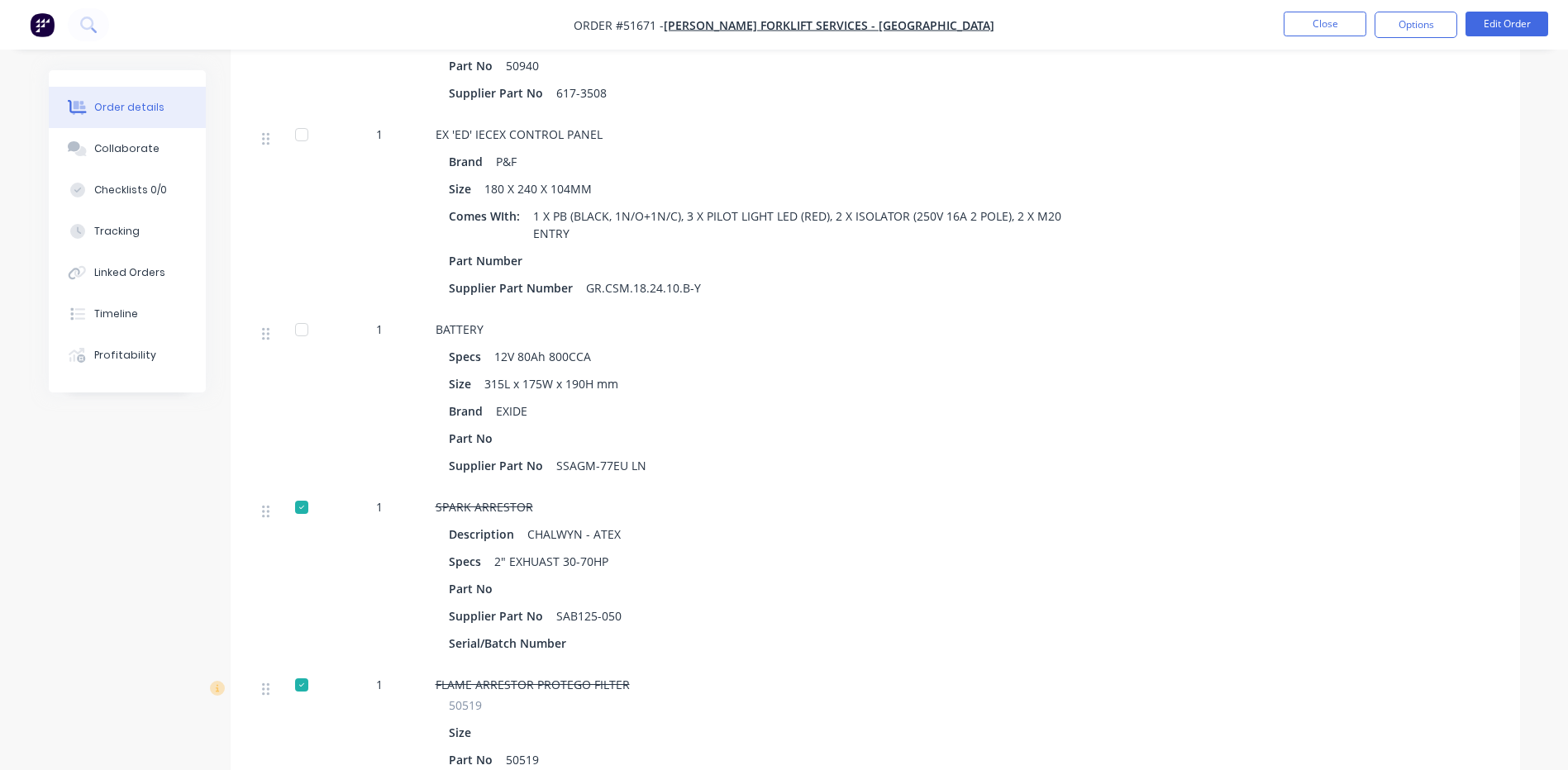
scroll to position [2395, 0]
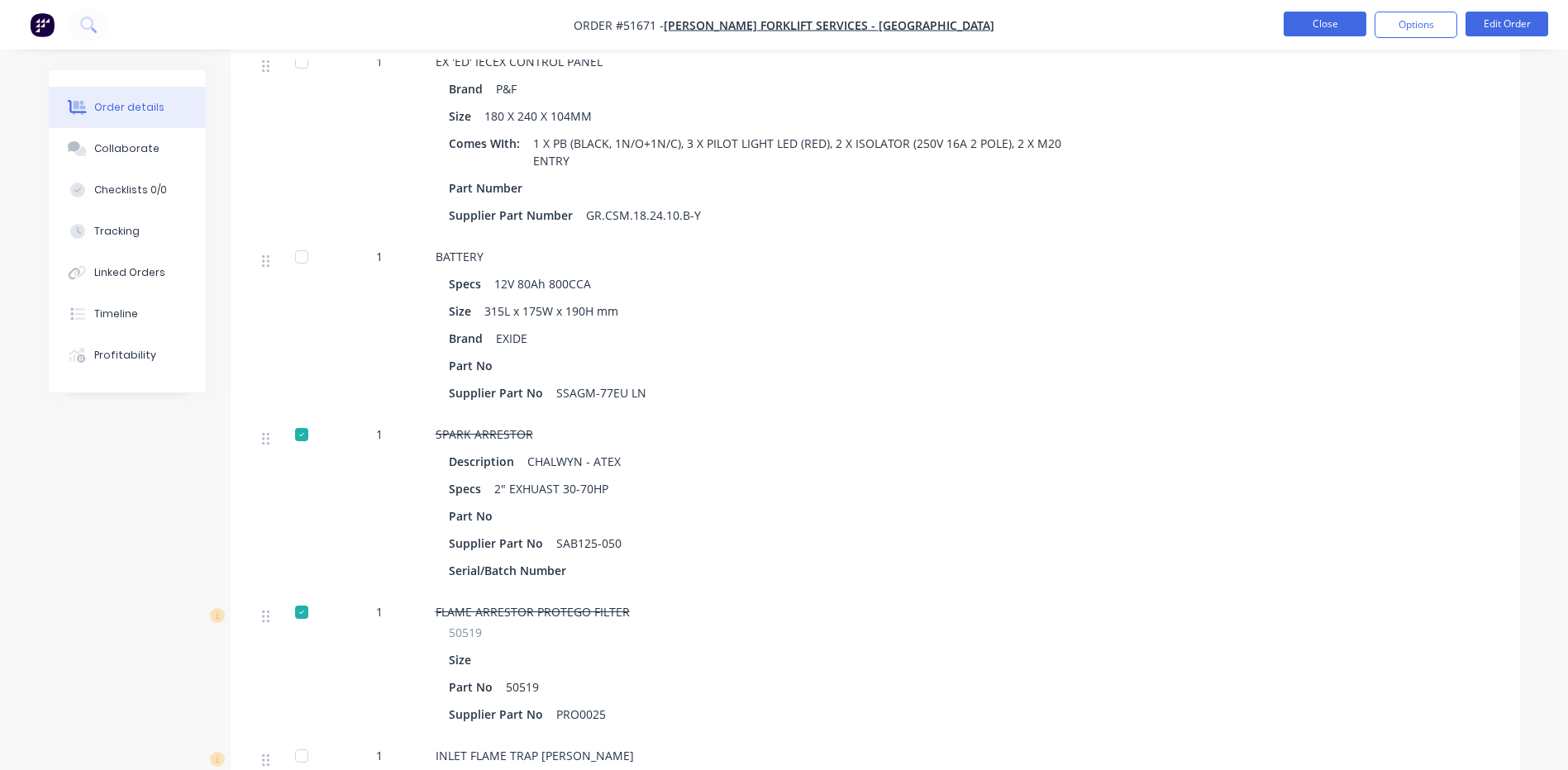
click at [1323, 18] on button "Close" at bounding box center [1325, 23] width 83 height 24
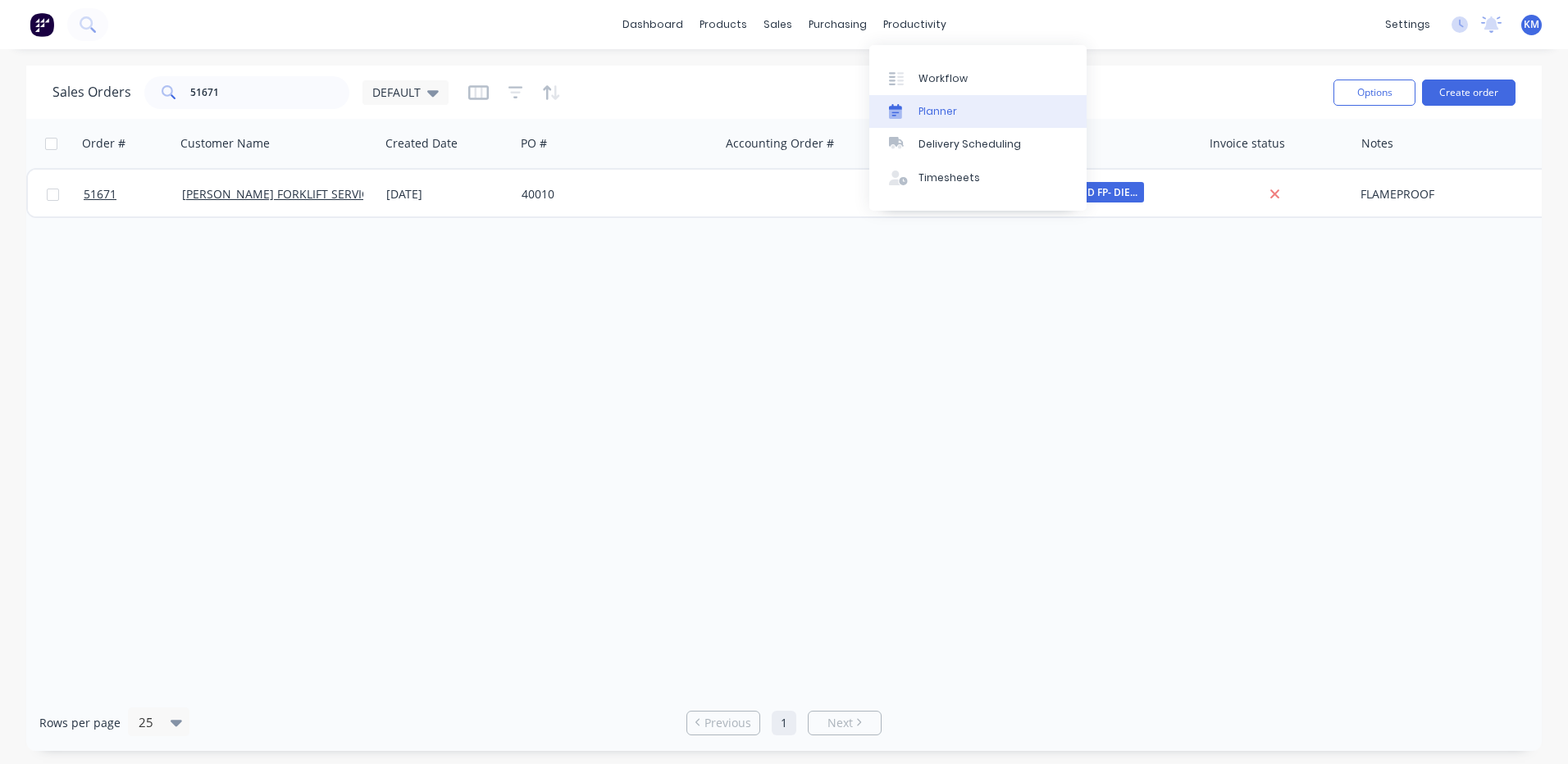
click at [934, 112] on div "Planner" at bounding box center [937, 112] width 38 height 15
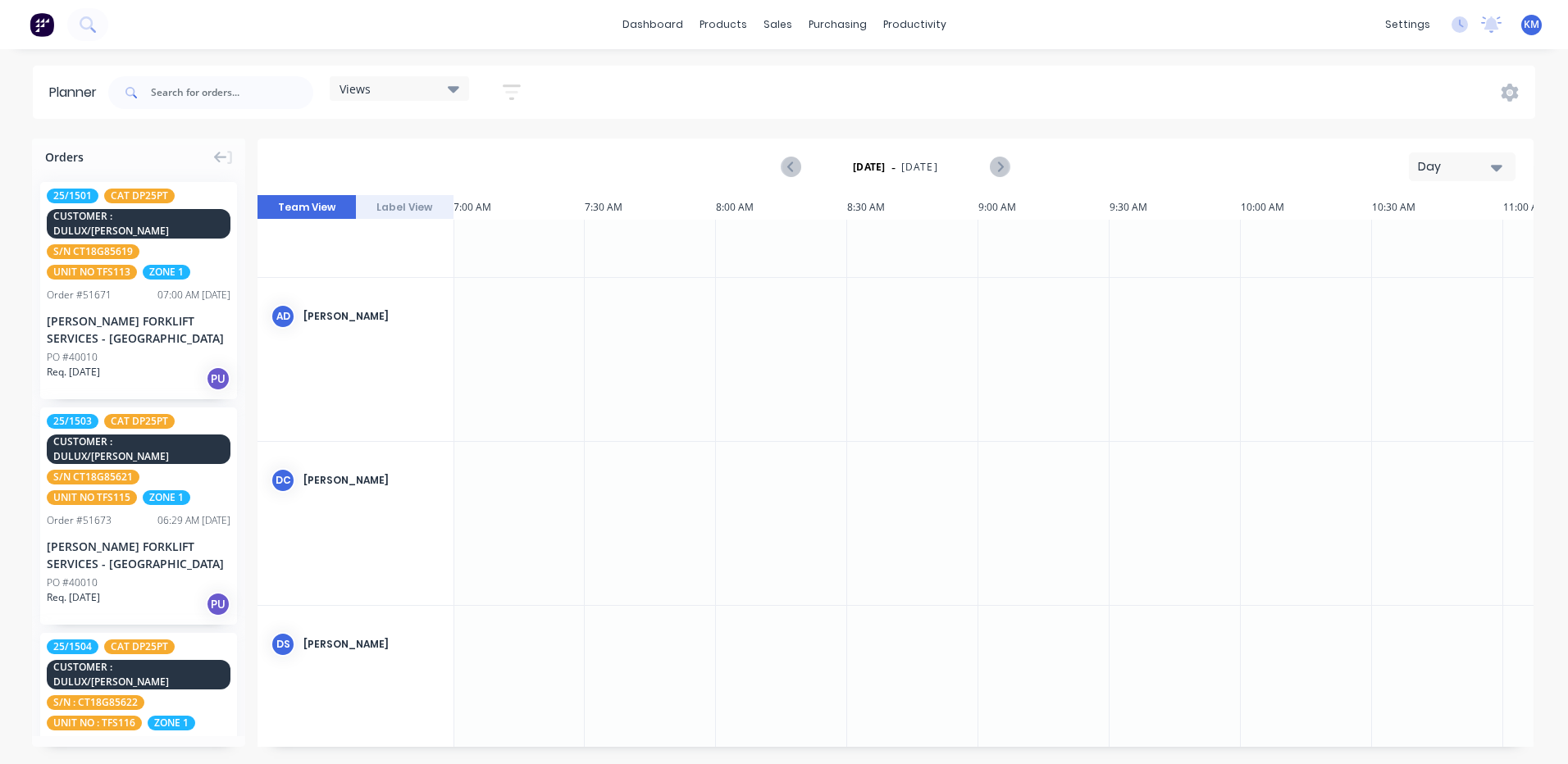
scroll to position [0, 1837]
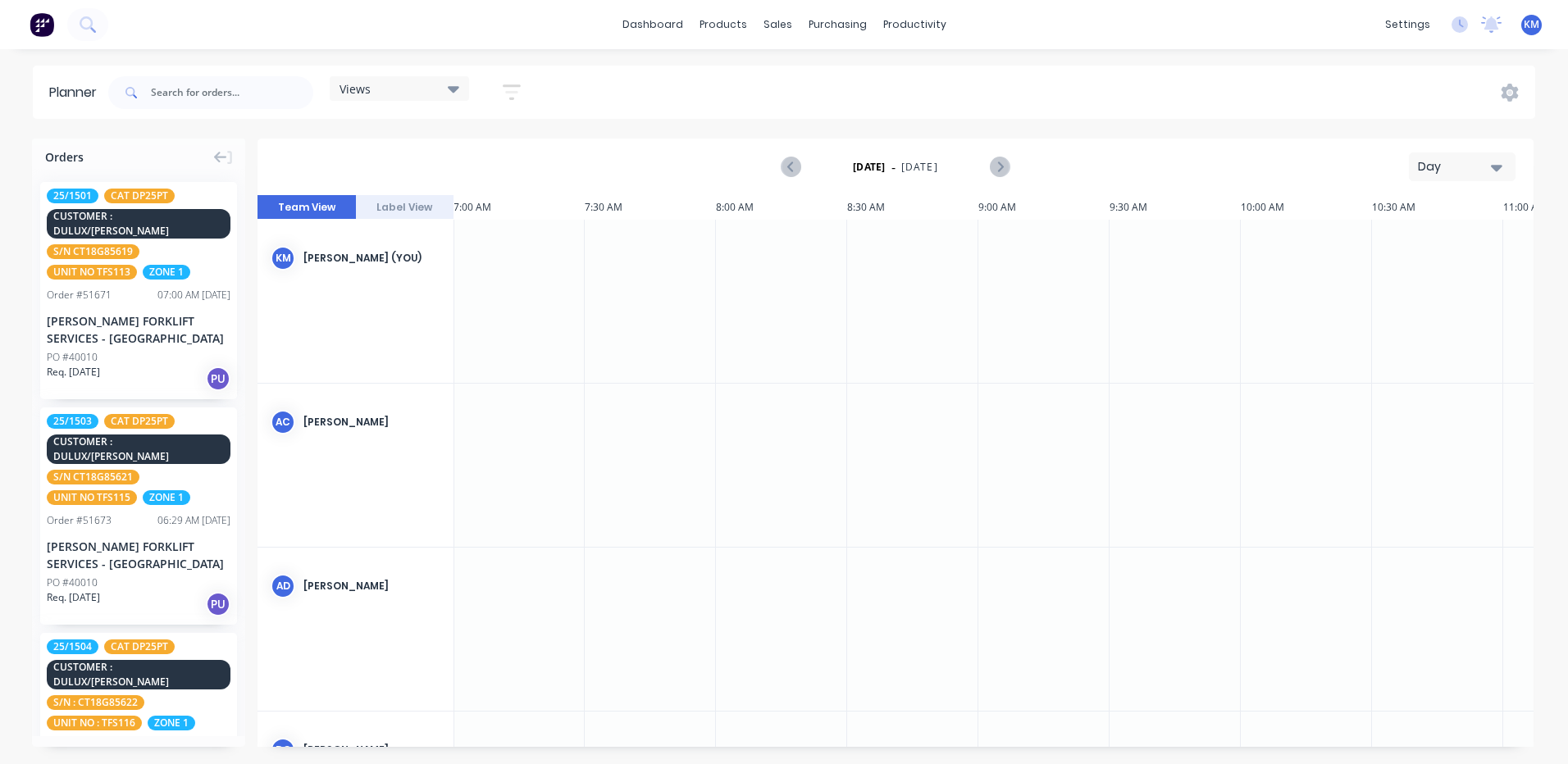
click at [1500, 99] on div "Views Save new view None (Default) edit Show/Hide users Show/Hide orders Filter…" at bounding box center [820, 92] width 1430 height 49
click at [1503, 96] on icon at bounding box center [1509, 92] width 17 height 18
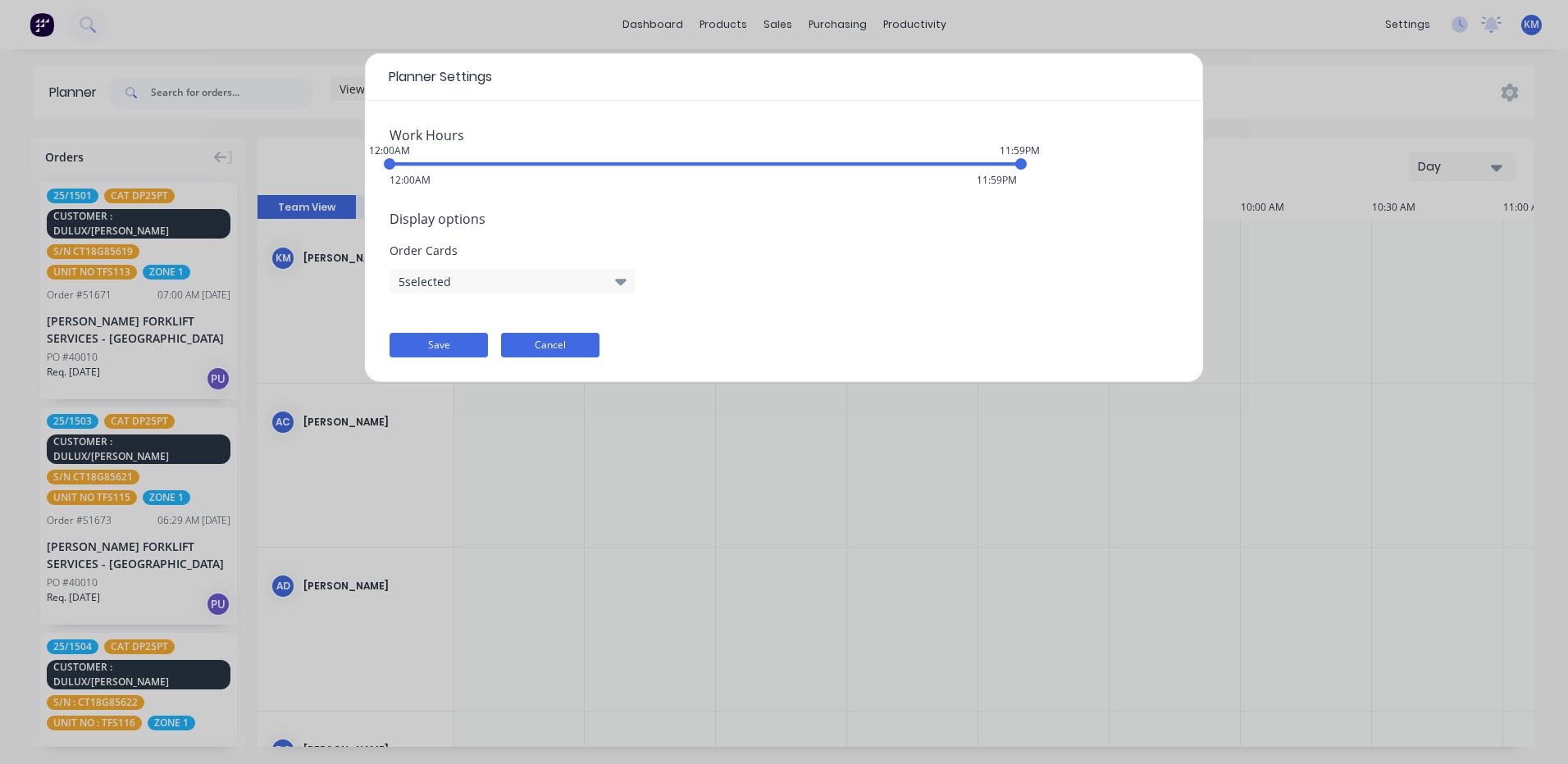
click at [561, 349] on button "Cancel" at bounding box center [550, 345] width 99 height 24
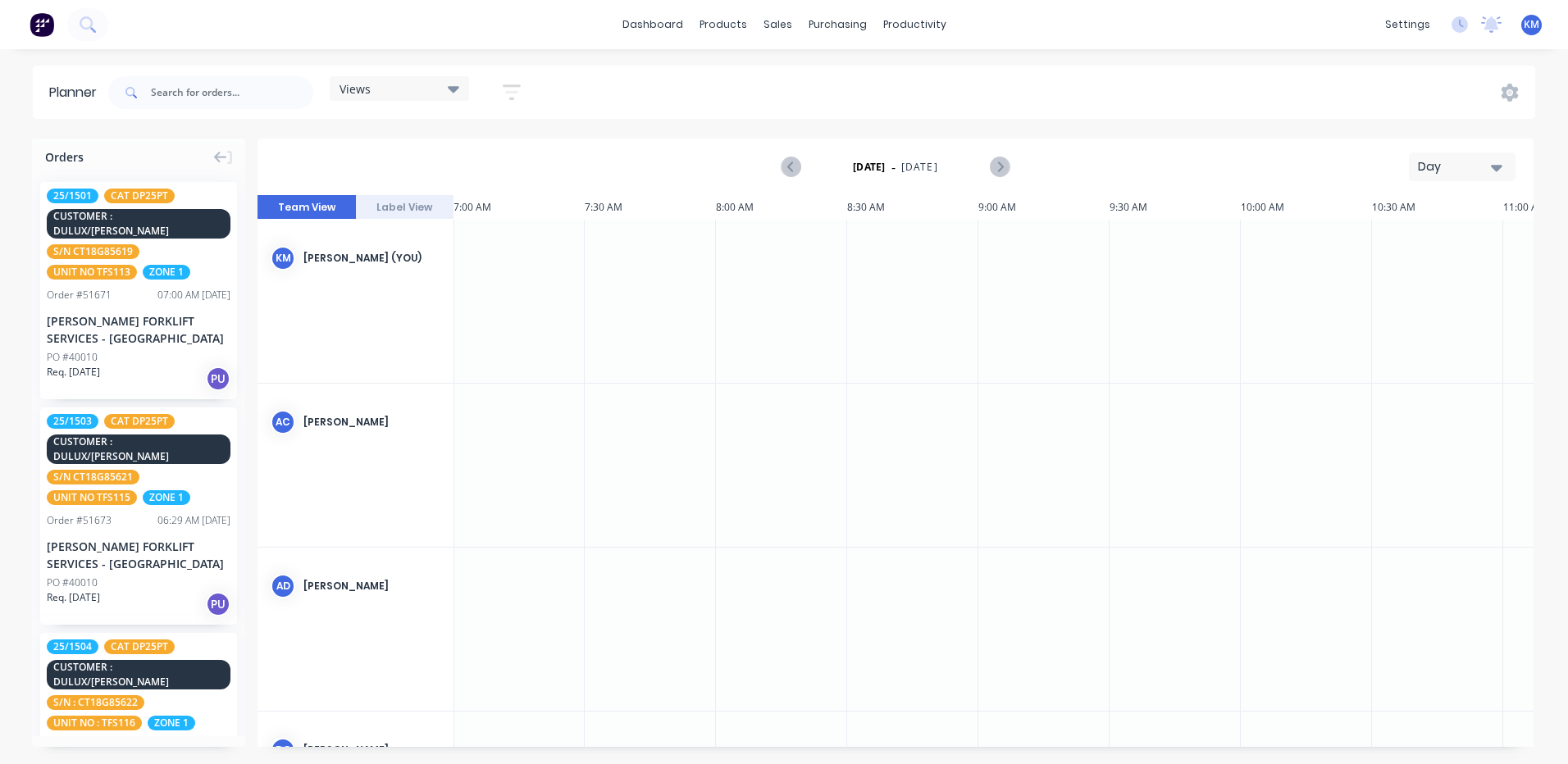
click at [1483, 167] on div "Day" at bounding box center [1455, 167] width 76 height 17
click at [1426, 267] on div "Month" at bounding box center [1433, 276] width 162 height 33
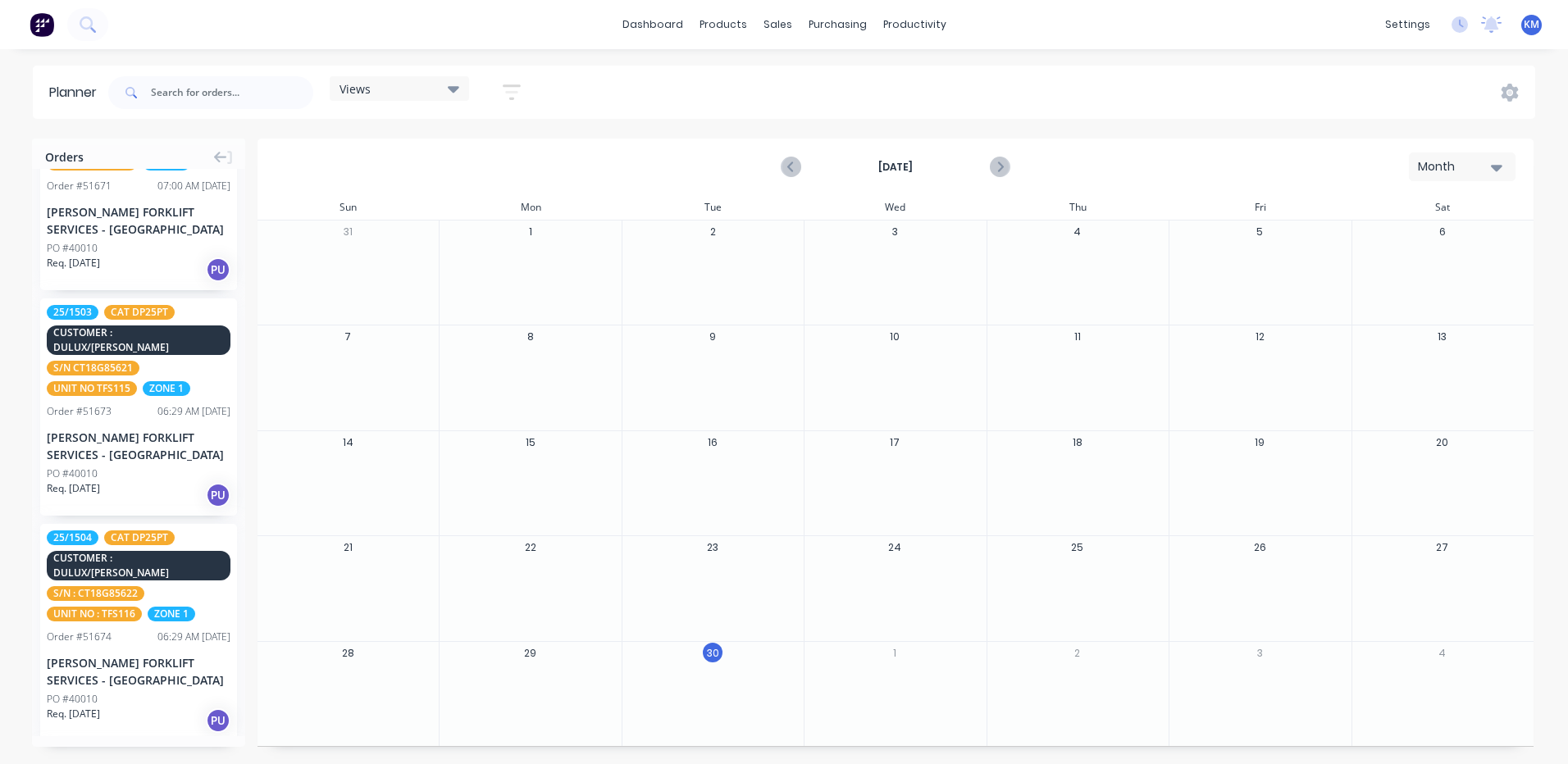
scroll to position [0, 0]
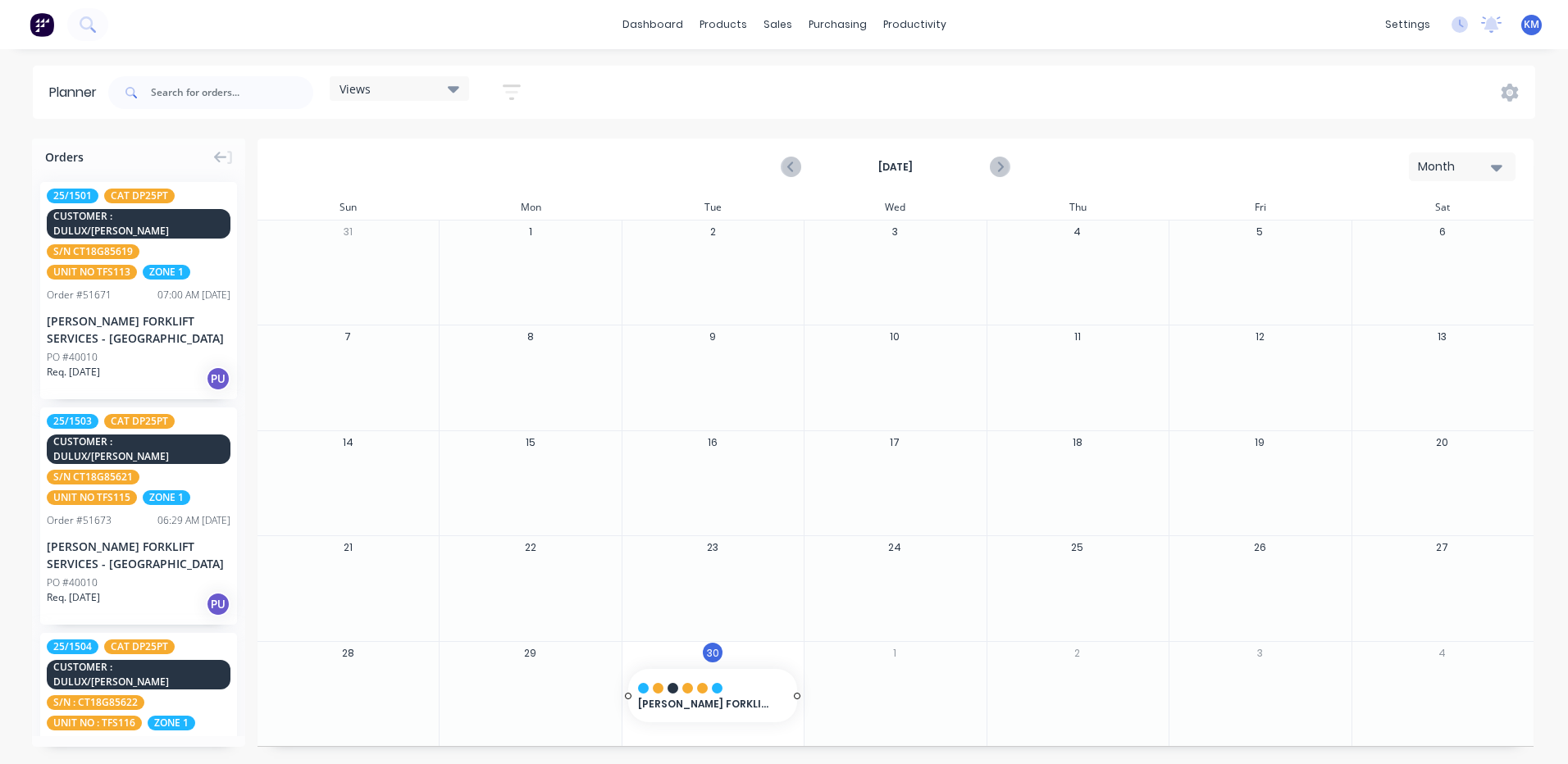
drag, startPoint x: 112, startPoint y: 279, endPoint x: 714, endPoint y: 691, distance: 729.5
click at [732, 689] on span "12:00 AM" at bounding box center [708, 696] width 142 height 15
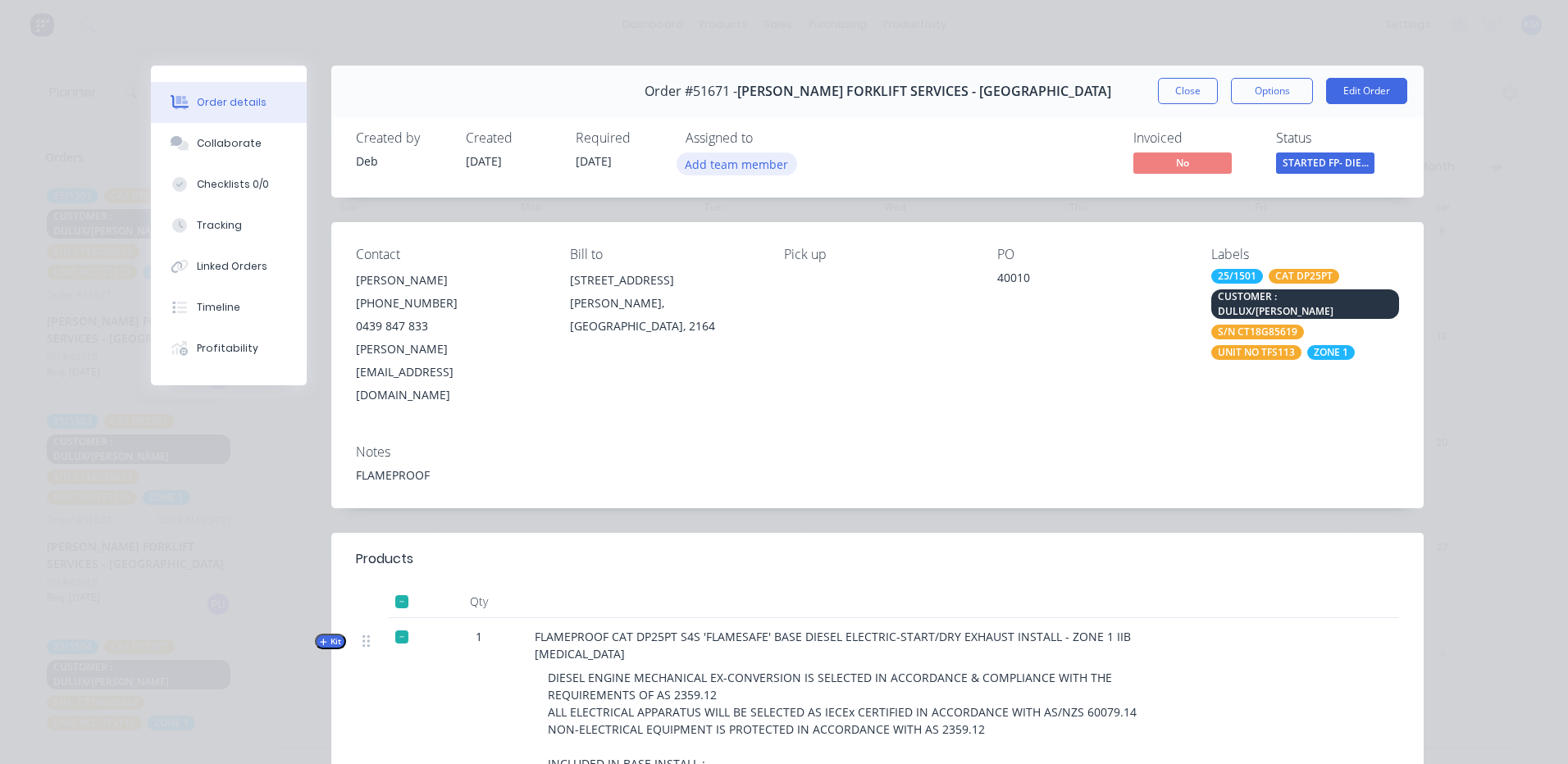
click at [723, 169] on button "Add team member" at bounding box center [736, 164] width 120 height 22
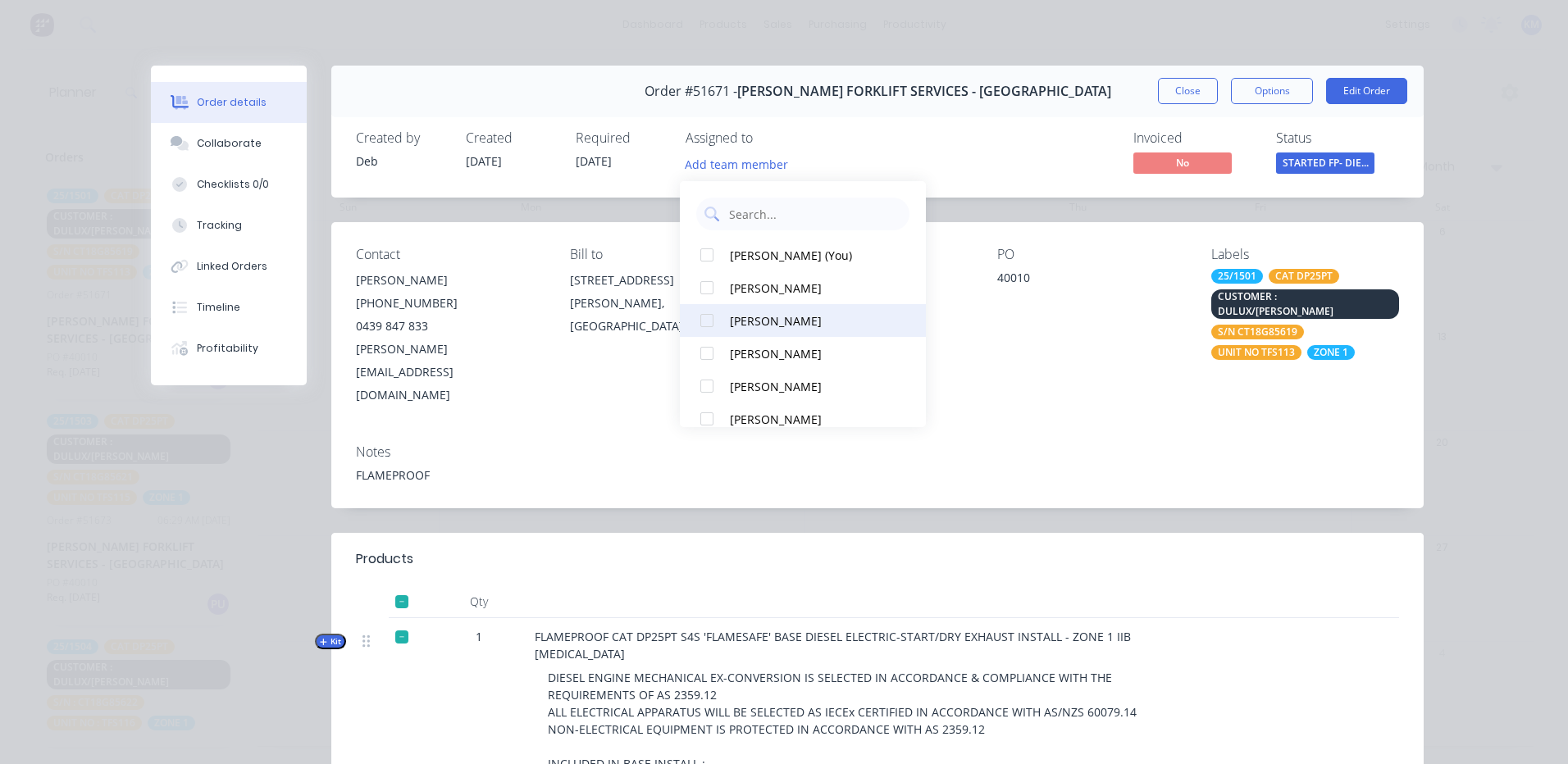
click at [712, 321] on div at bounding box center [707, 320] width 33 height 33
click at [712, 318] on div at bounding box center [707, 320] width 33 height 33
click at [708, 287] on div at bounding box center [707, 287] width 33 height 33
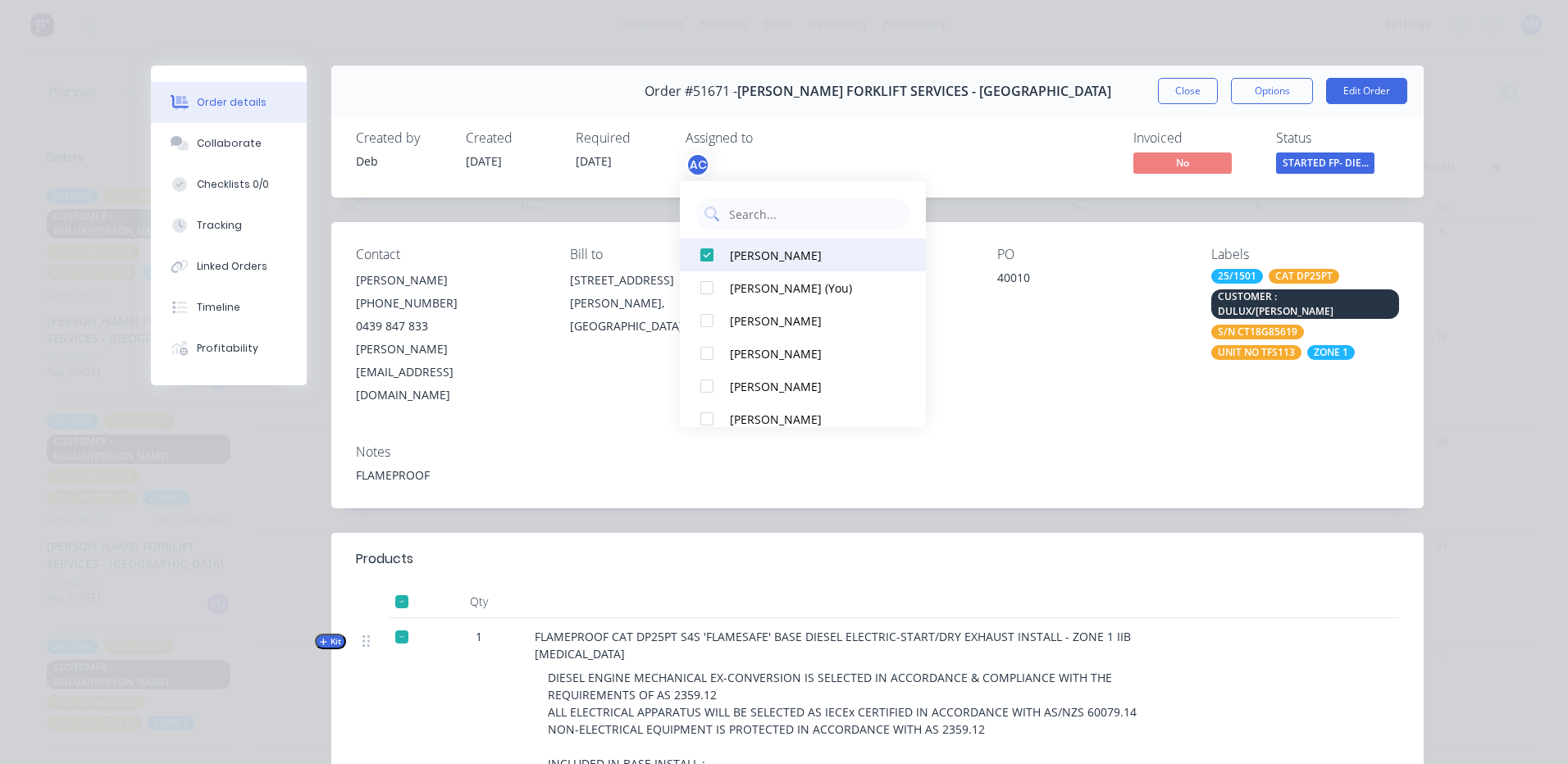
click at [705, 251] on div at bounding box center [707, 254] width 33 height 33
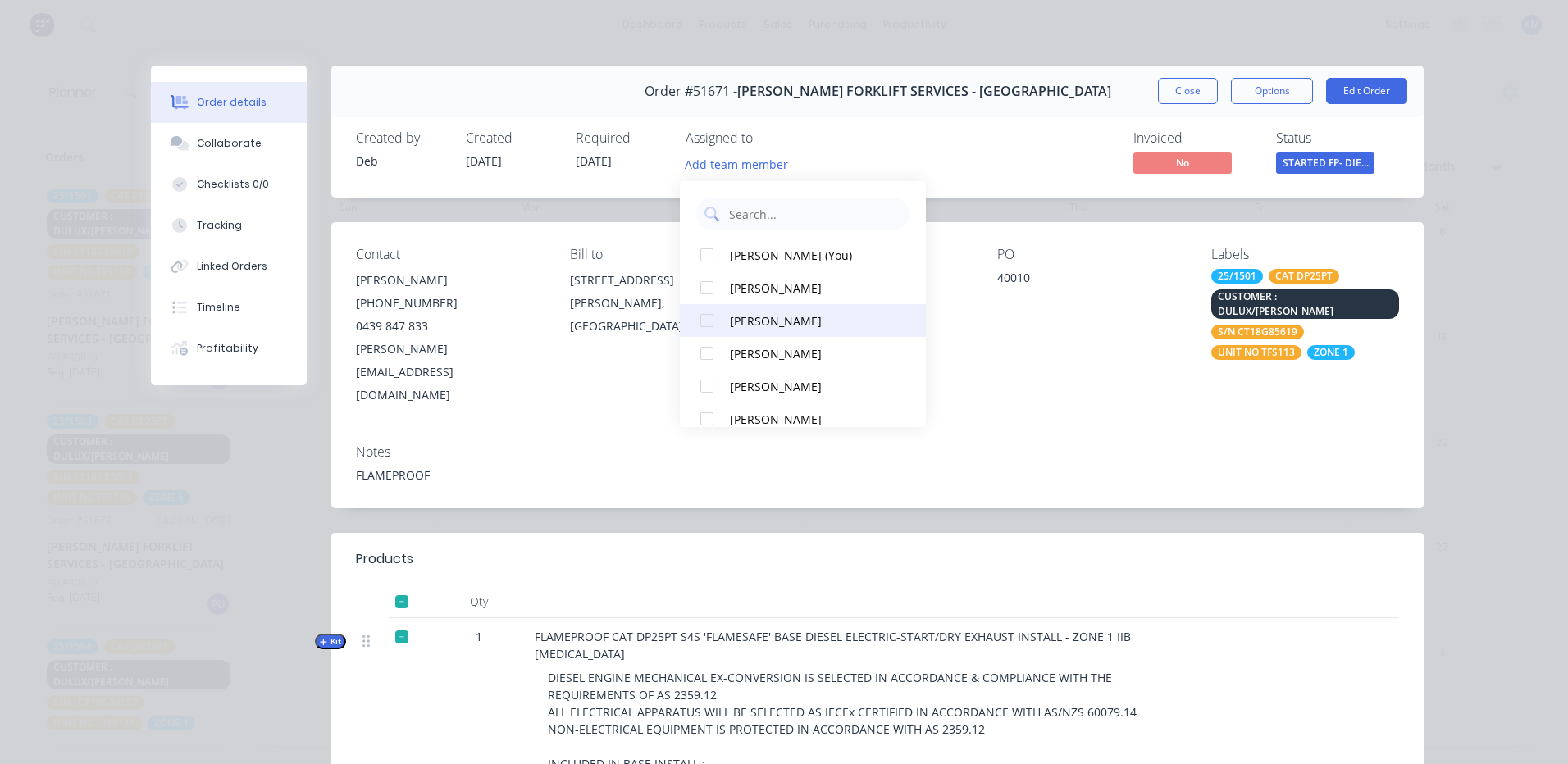
click at [708, 331] on div at bounding box center [707, 320] width 33 height 33
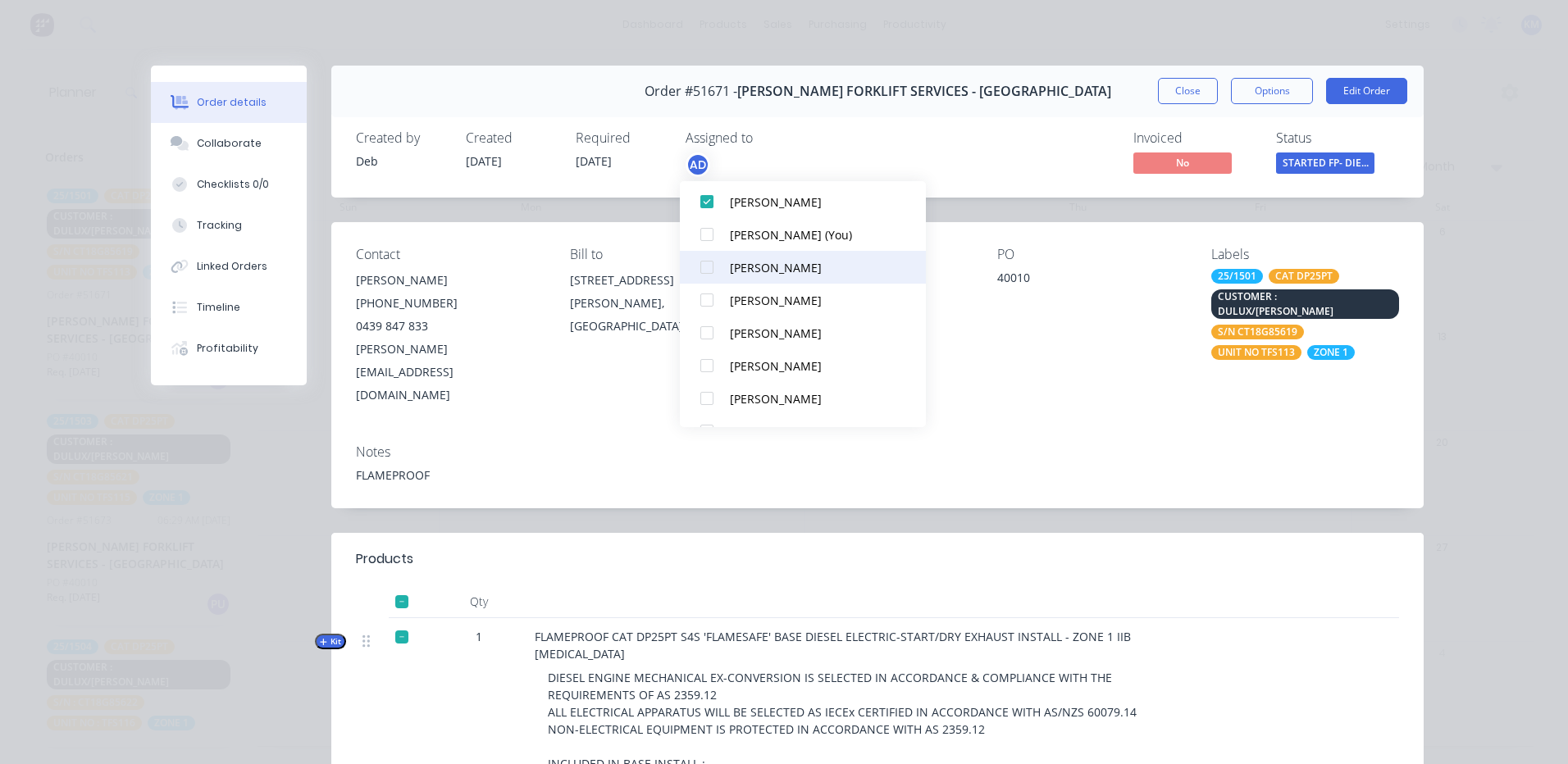
scroll to position [82, 0]
click at [711, 272] on div at bounding box center [707, 271] width 33 height 33
click at [968, 167] on div "Invoiced No Status STARTED FP- DIE..." at bounding box center [1123, 154] width 549 height 48
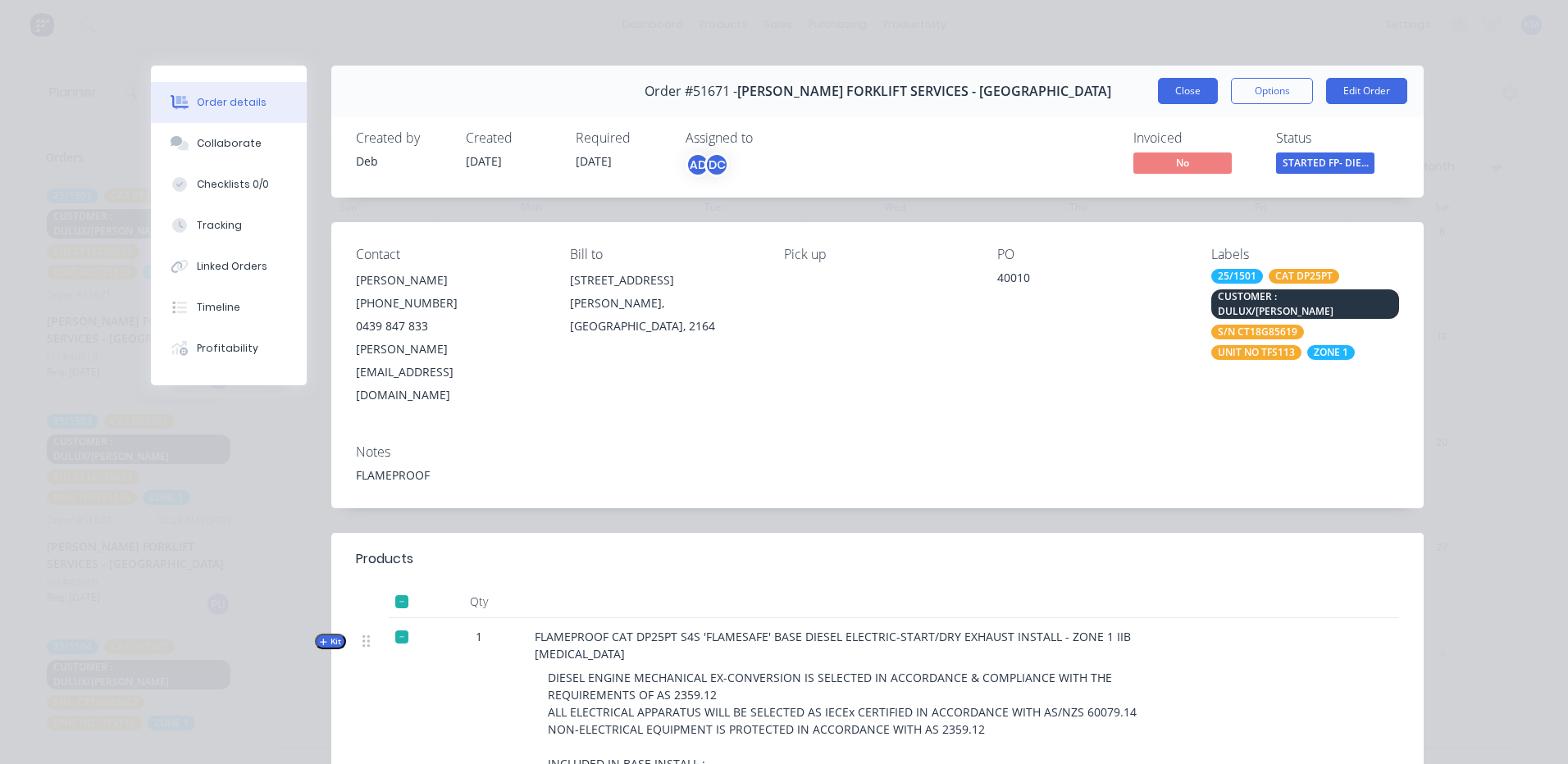
click at [1170, 88] on button "Close" at bounding box center [1188, 91] width 60 height 26
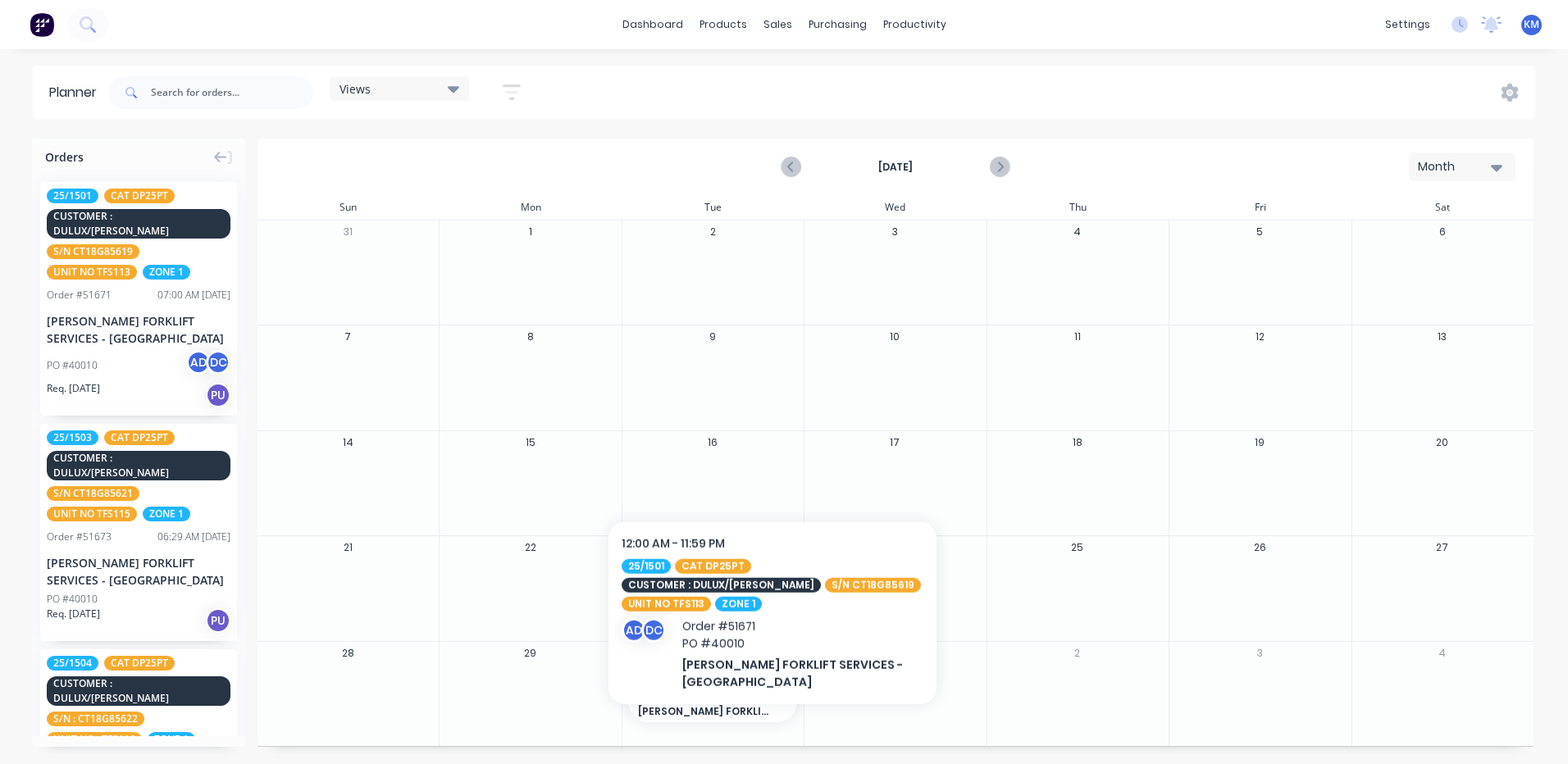
click at [770, 694] on span "12:00 AM" at bounding box center [708, 696] width 142 height 15
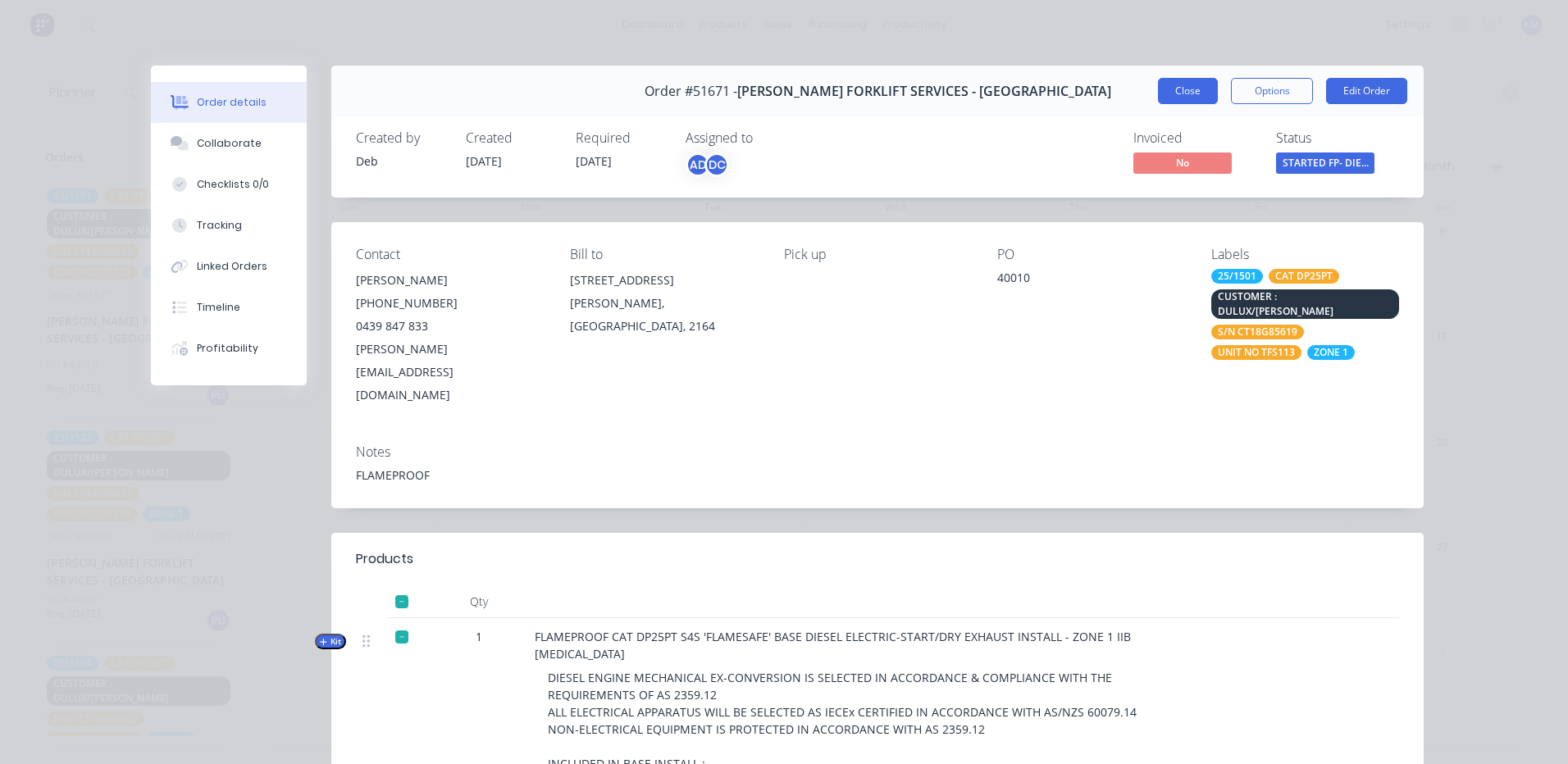
click at [1187, 87] on button "Close" at bounding box center [1188, 91] width 60 height 26
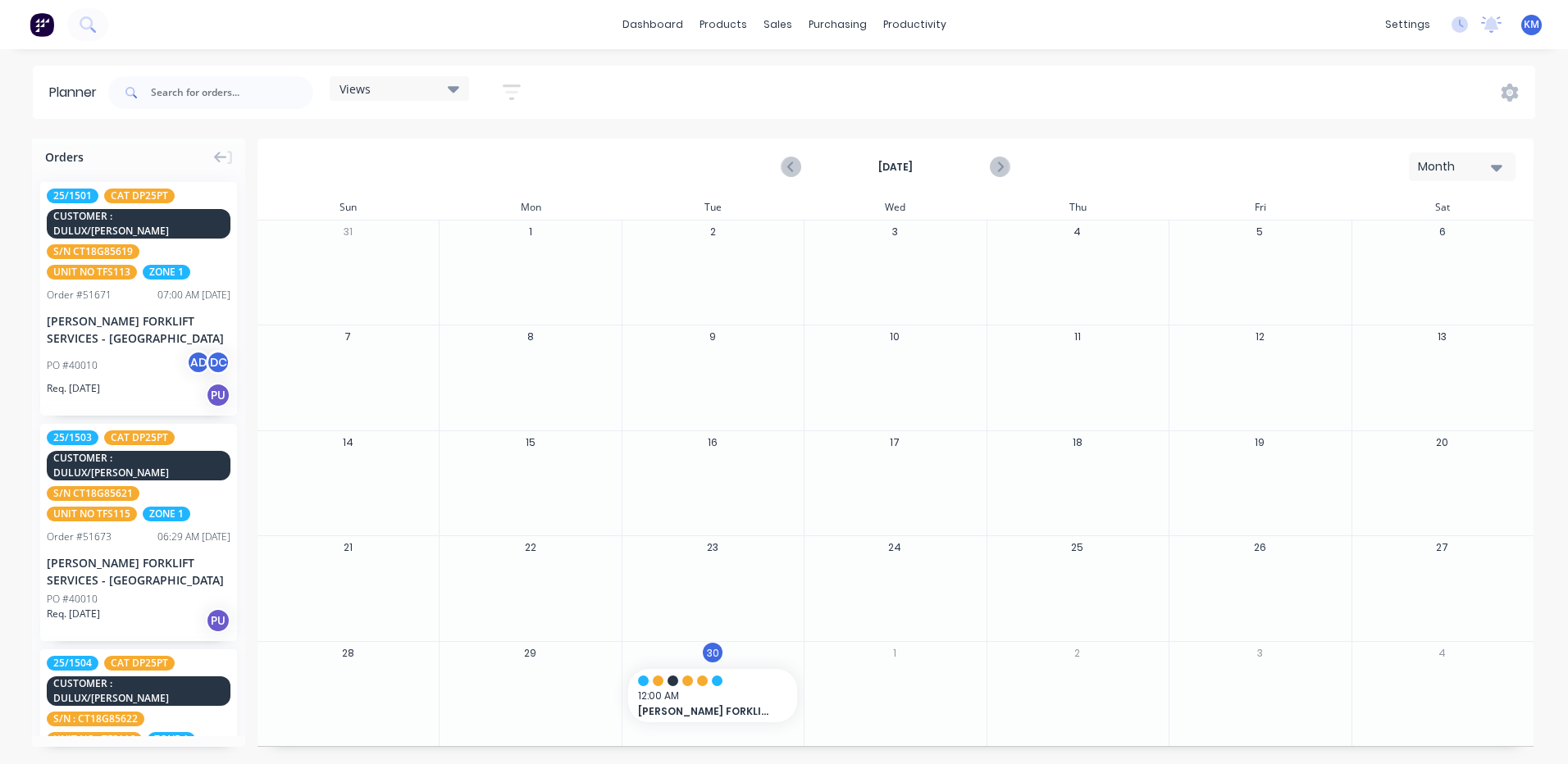
click at [383, 79] on div "Views" at bounding box center [400, 89] width 140 height 24
click at [396, 90] on div "Views" at bounding box center [399, 89] width 119 height 15
click at [1470, 163] on div "Month" at bounding box center [1455, 167] width 76 height 17
click at [1451, 230] on div "Week" at bounding box center [1433, 243] width 162 height 33
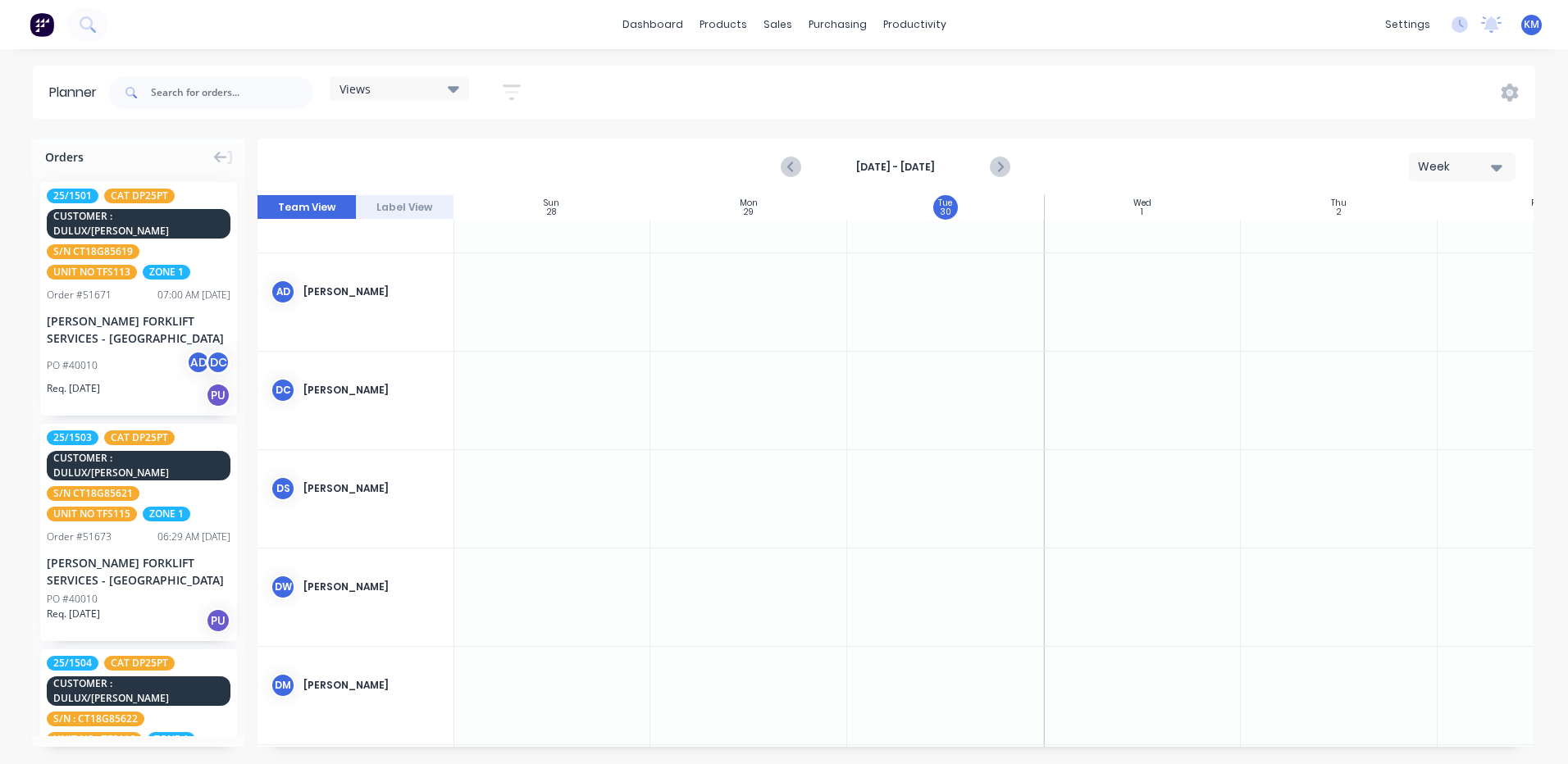
scroll to position [0, 1]
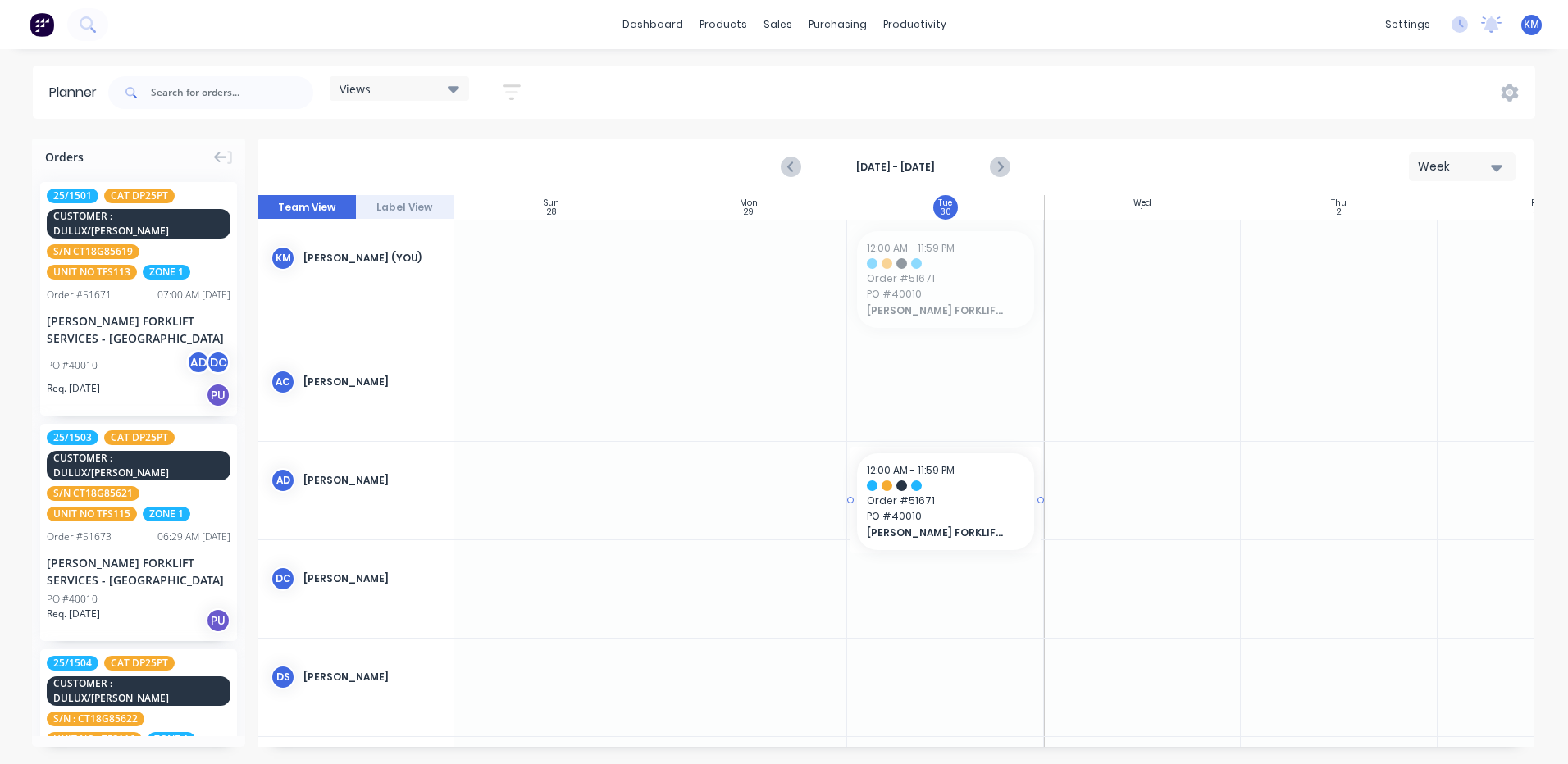
drag, startPoint x: 942, startPoint y: 287, endPoint x: 941, endPoint y: 489, distance: 202.0
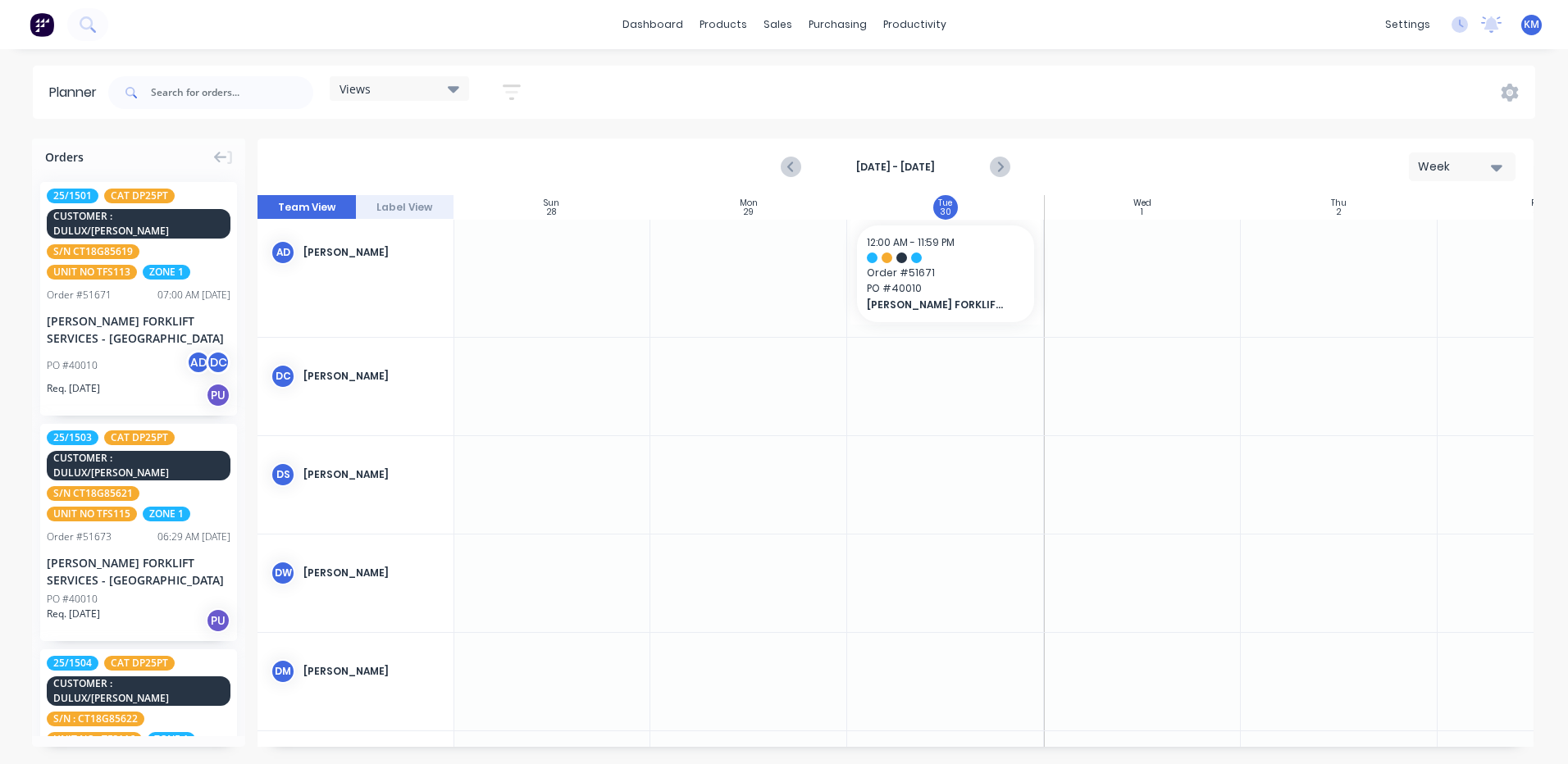
scroll to position [164, 1]
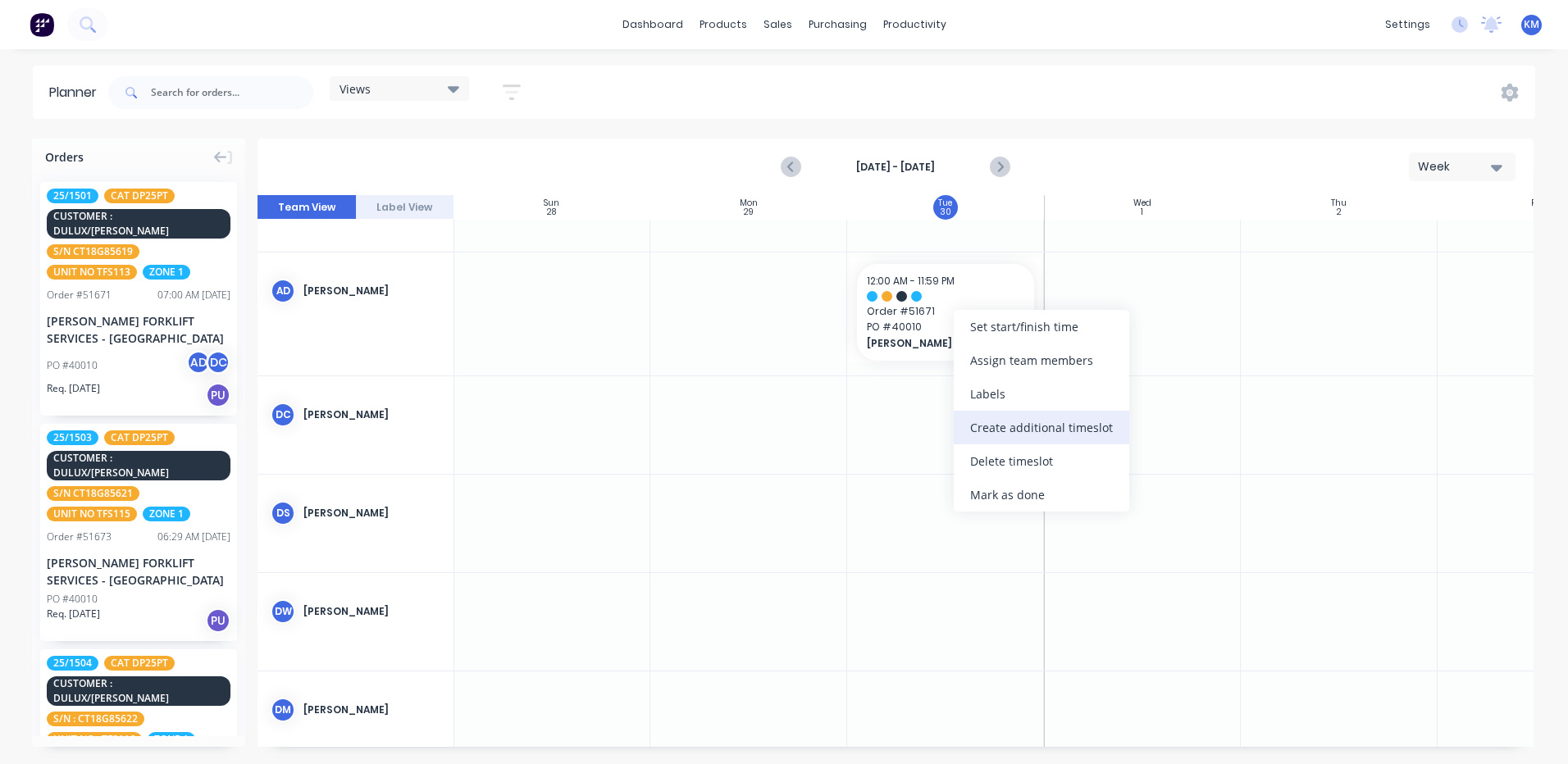
click at [1055, 433] on div "Create additional timeslot" at bounding box center [1041, 428] width 175 height 34
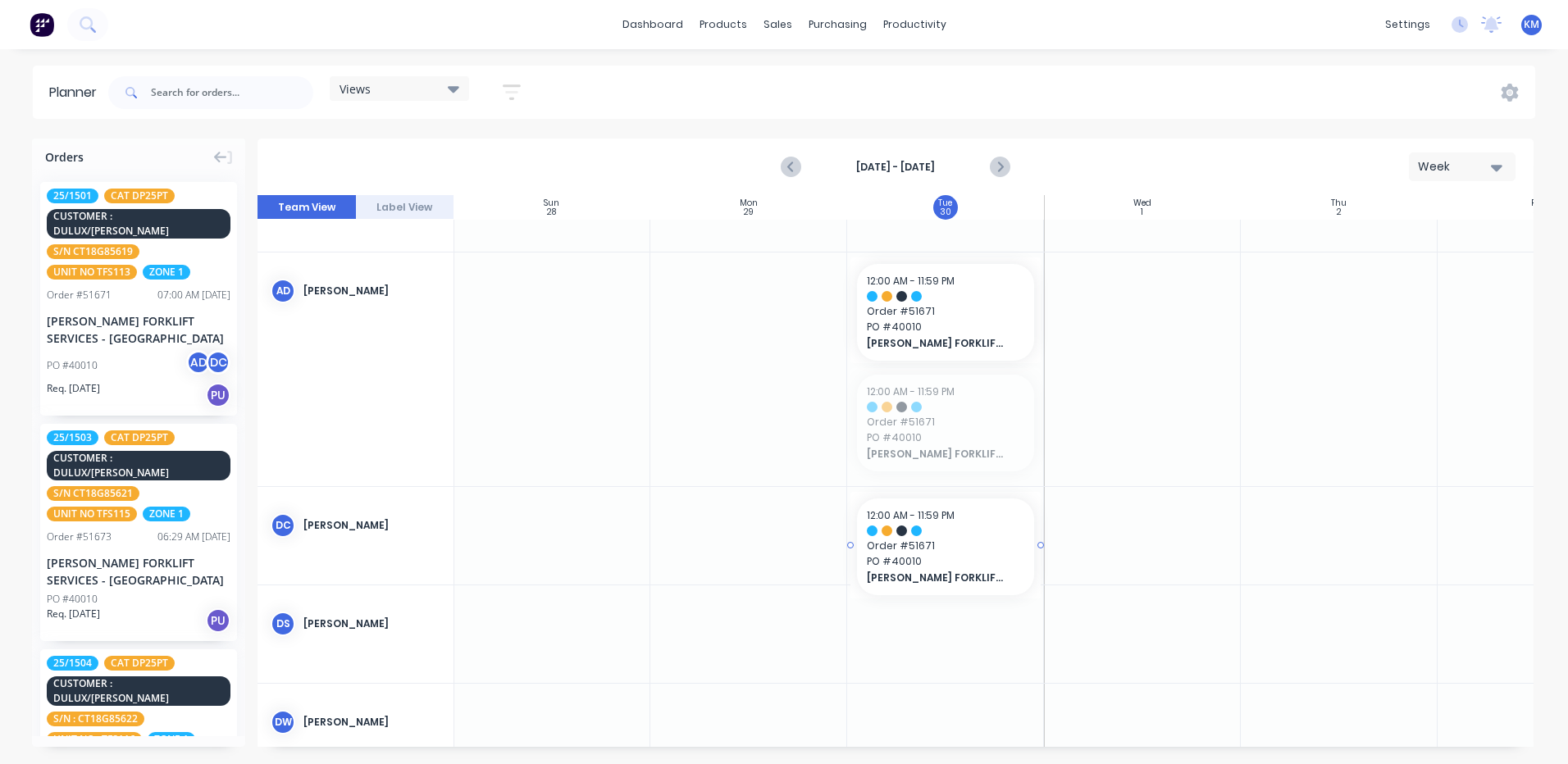
drag, startPoint x: 938, startPoint y: 433, endPoint x: 926, endPoint y: 564, distance: 131.5
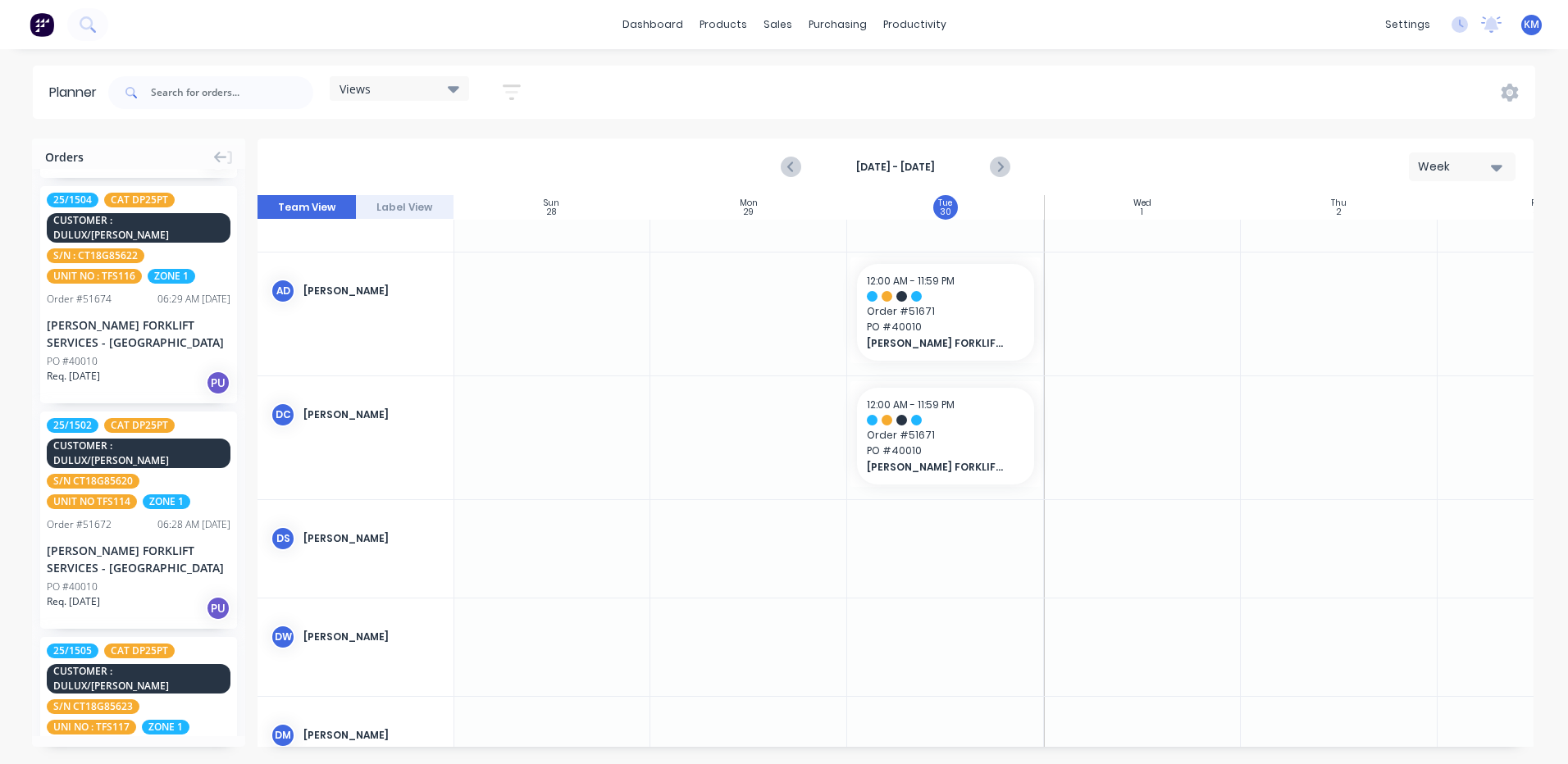
scroll to position [492, 0]
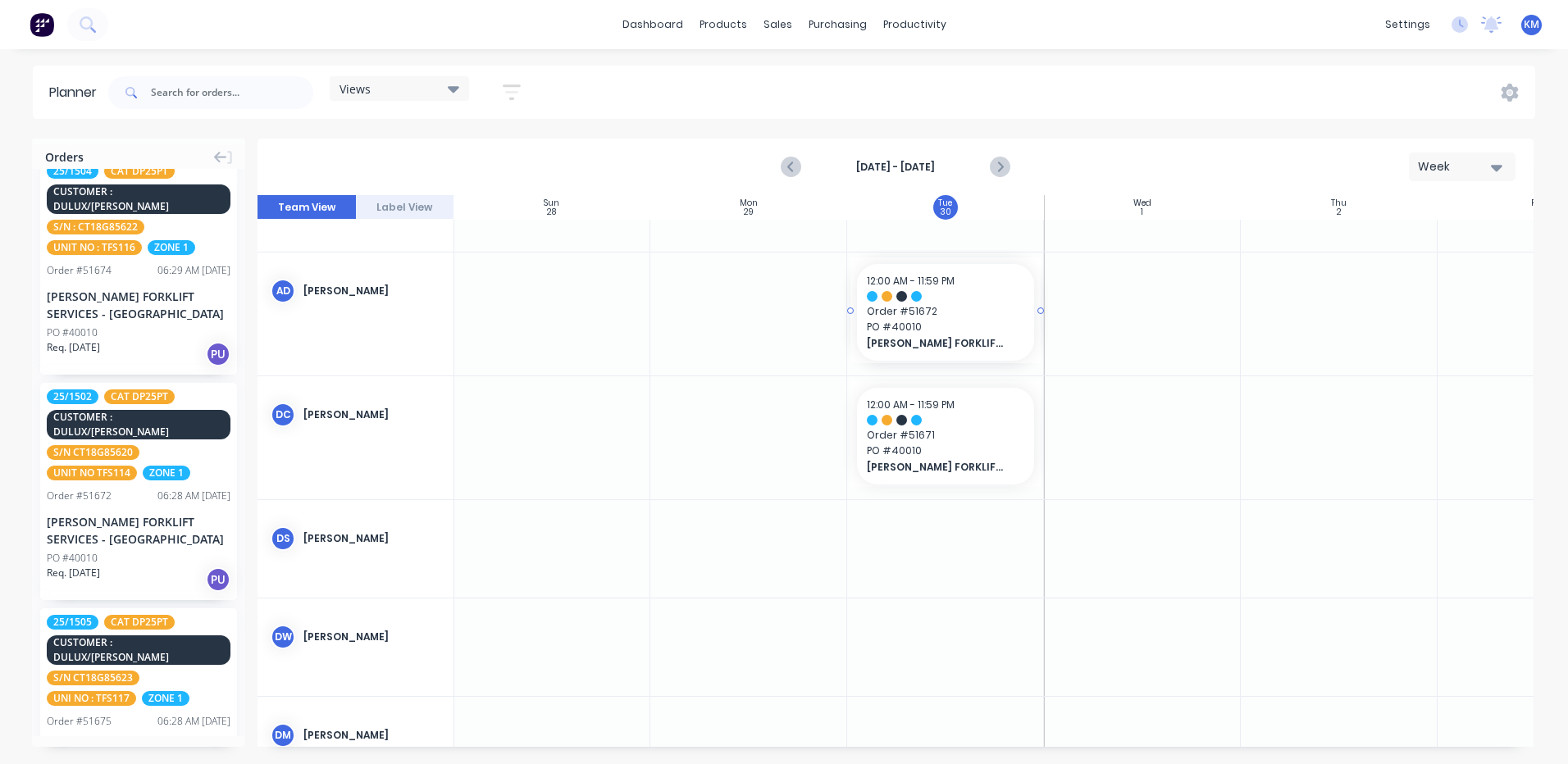
drag, startPoint x: 125, startPoint y: 447, endPoint x: 914, endPoint y: 364, distance: 793.4
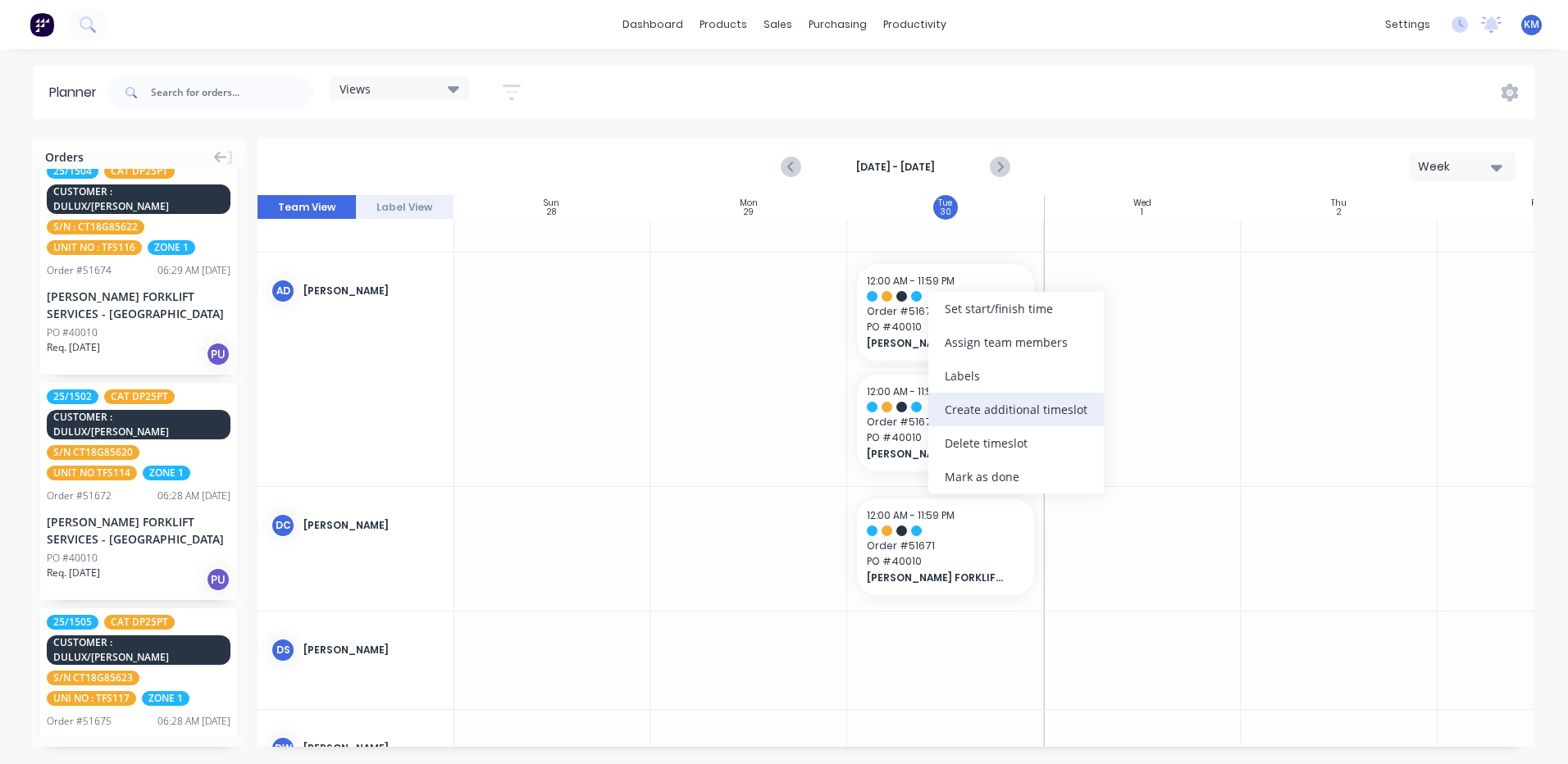
click at [1018, 416] on div "Create additional timeslot" at bounding box center [1016, 409] width 175 height 34
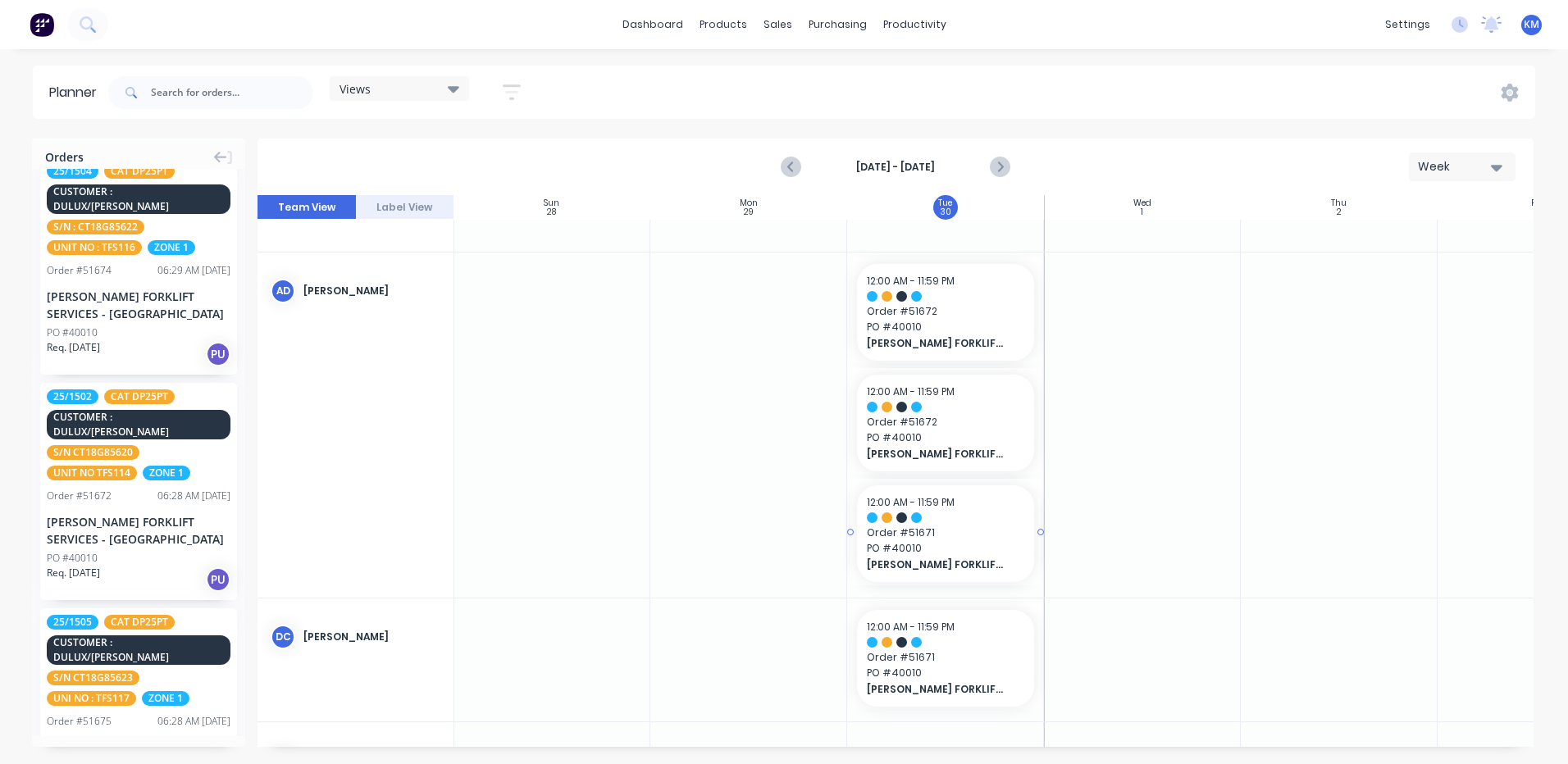
drag, startPoint x: 932, startPoint y: 519, endPoint x: 931, endPoint y: 554, distance: 35.0
drag, startPoint x: 956, startPoint y: 405, endPoint x: 969, endPoint y: 648, distance: 243.3
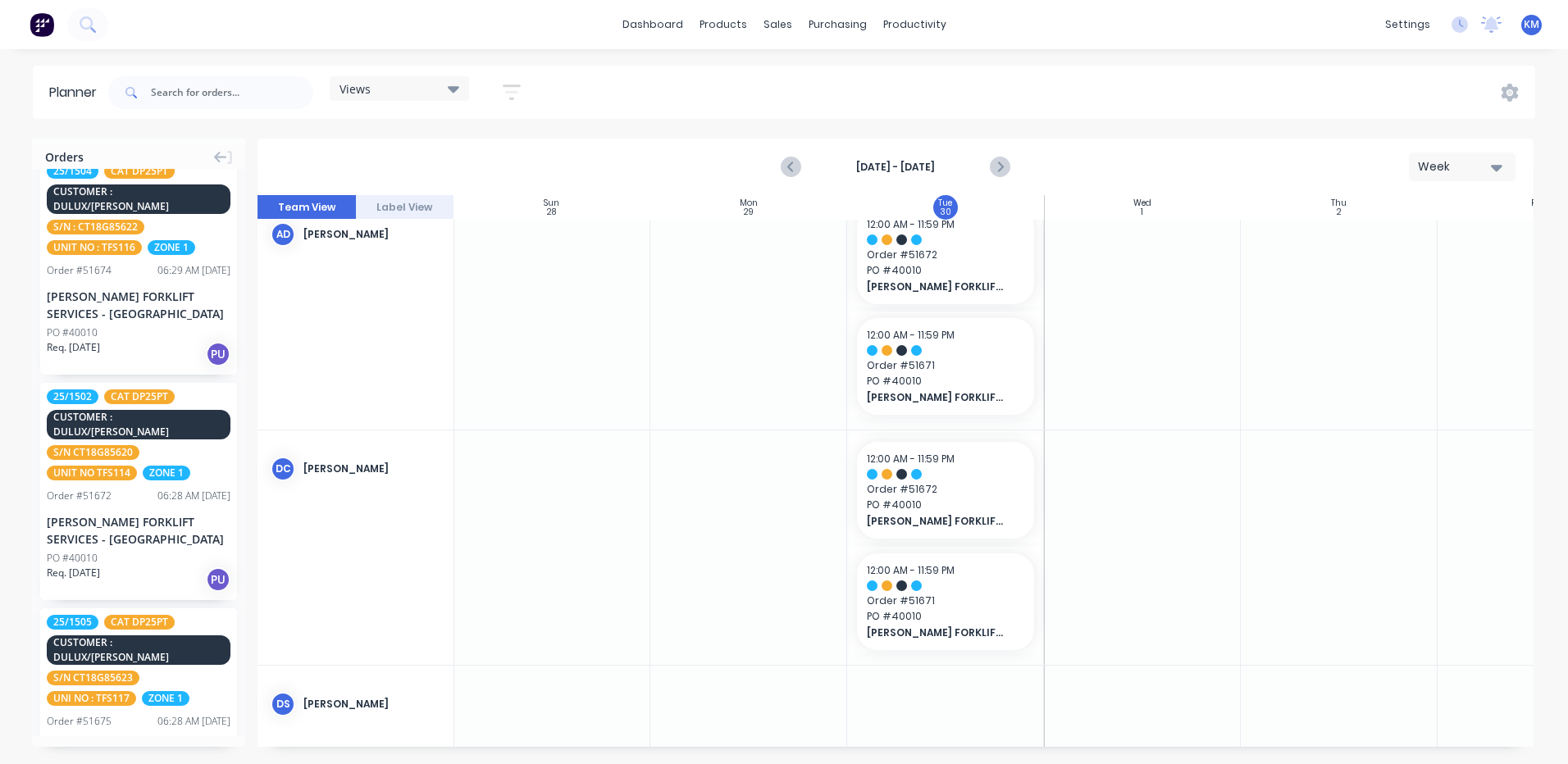
scroll to position [164, 1]
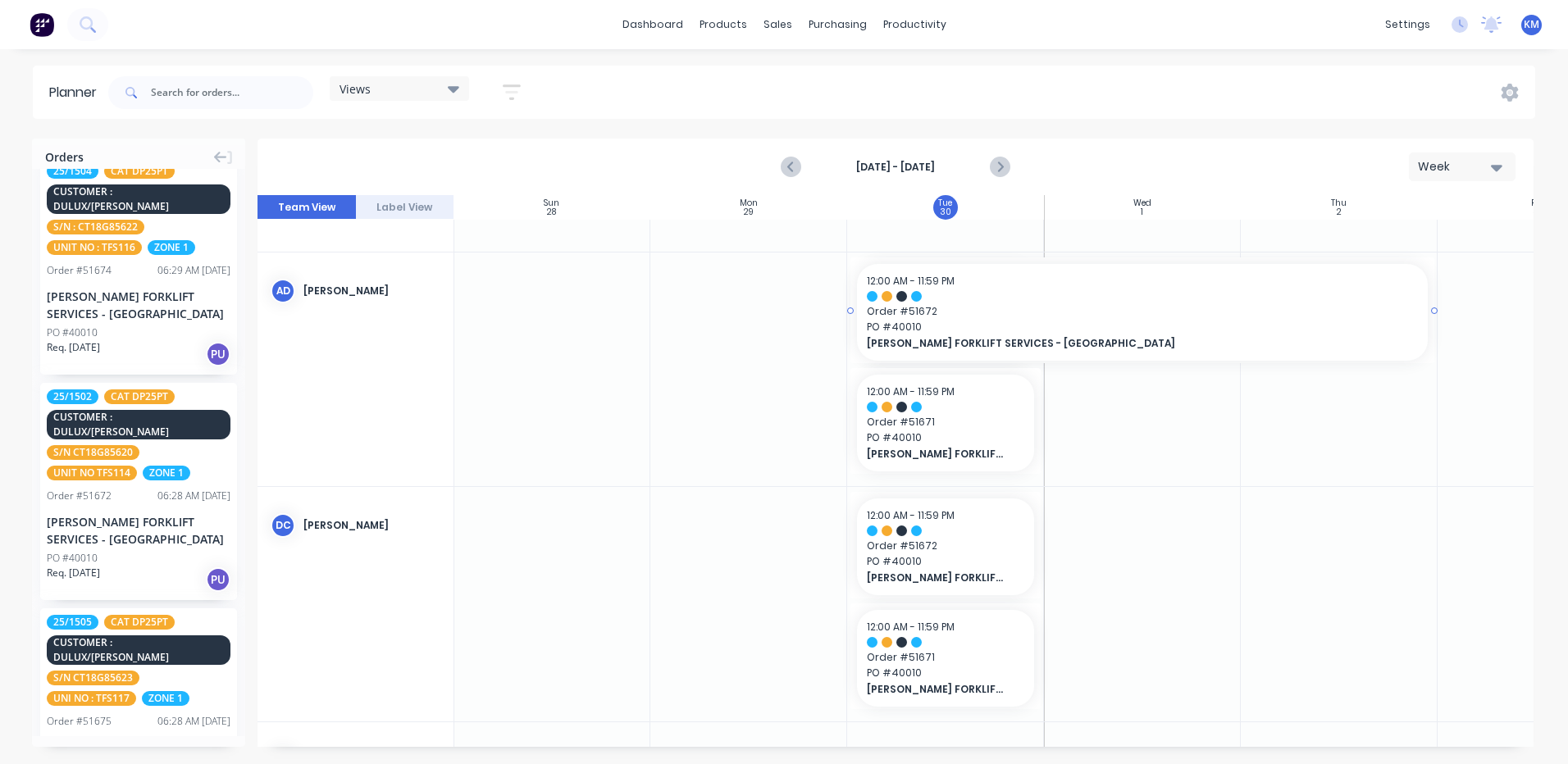
drag, startPoint x: 1038, startPoint y: 308, endPoint x: 1354, endPoint y: 322, distance: 316.3
click at [1478, 167] on div "Week" at bounding box center [1455, 167] width 76 height 17
click at [1457, 279] on div "Month" at bounding box center [1433, 276] width 162 height 33
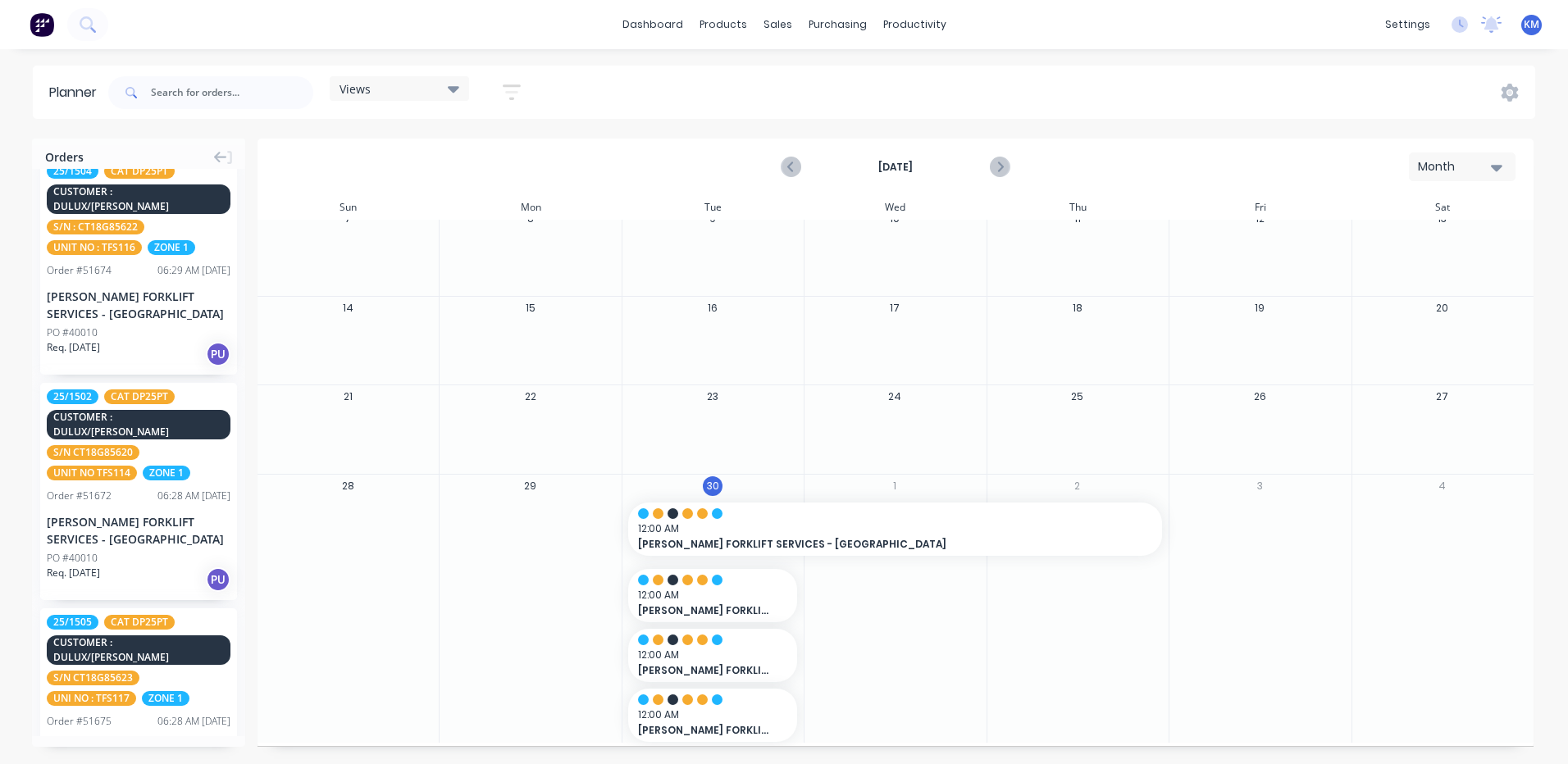
scroll to position [105, 0]
click at [1011, 507] on div at bounding box center [894, 511] width 514 height 10
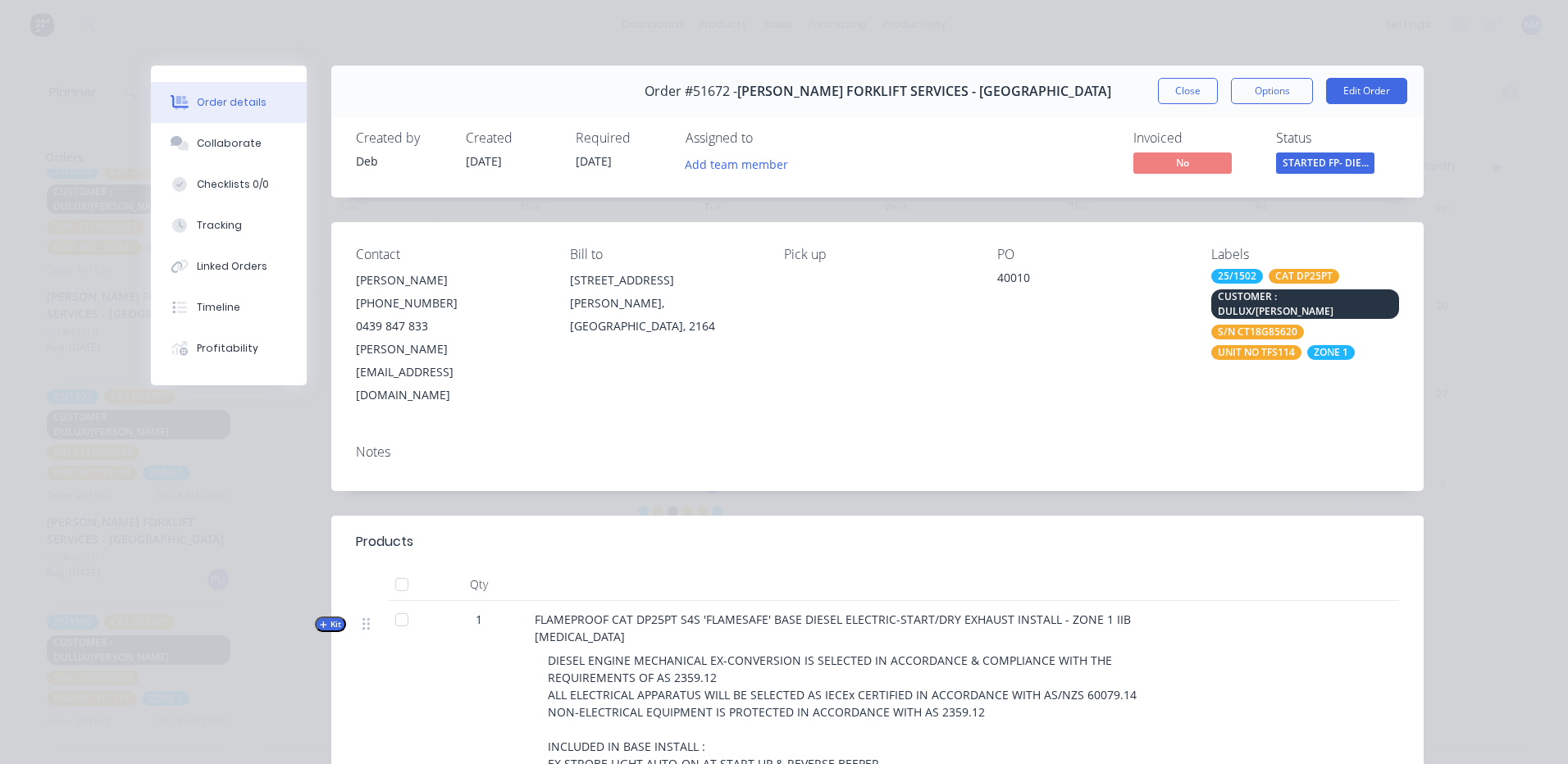
drag, startPoint x: 1309, startPoint y: 119, endPoint x: 1184, endPoint y: 101, distance: 126.3
click at [1184, 101] on button "Close" at bounding box center [1188, 91] width 60 height 26
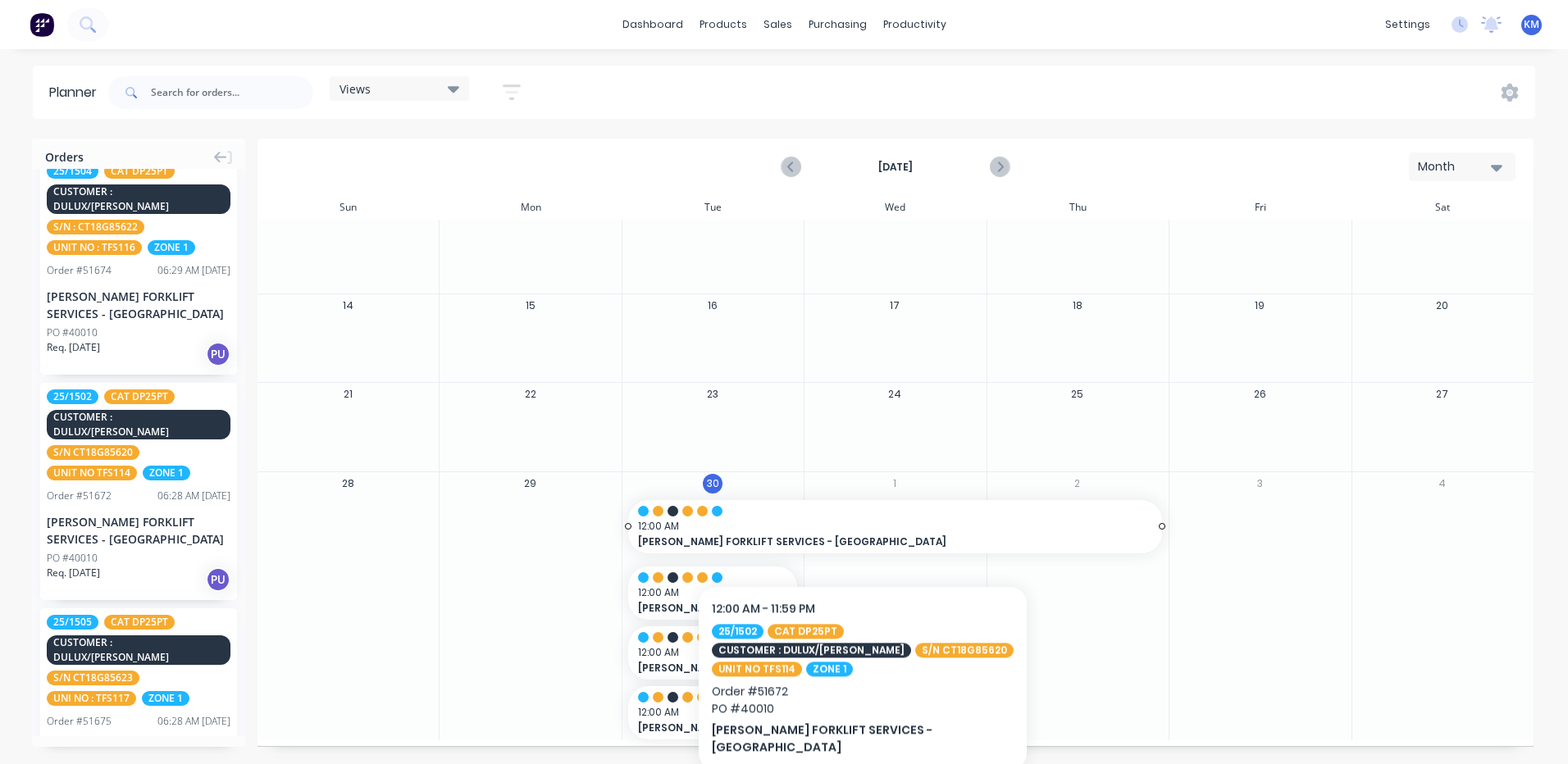
click at [862, 530] on span "12:00 AM" at bounding box center [891, 526] width 507 height 15
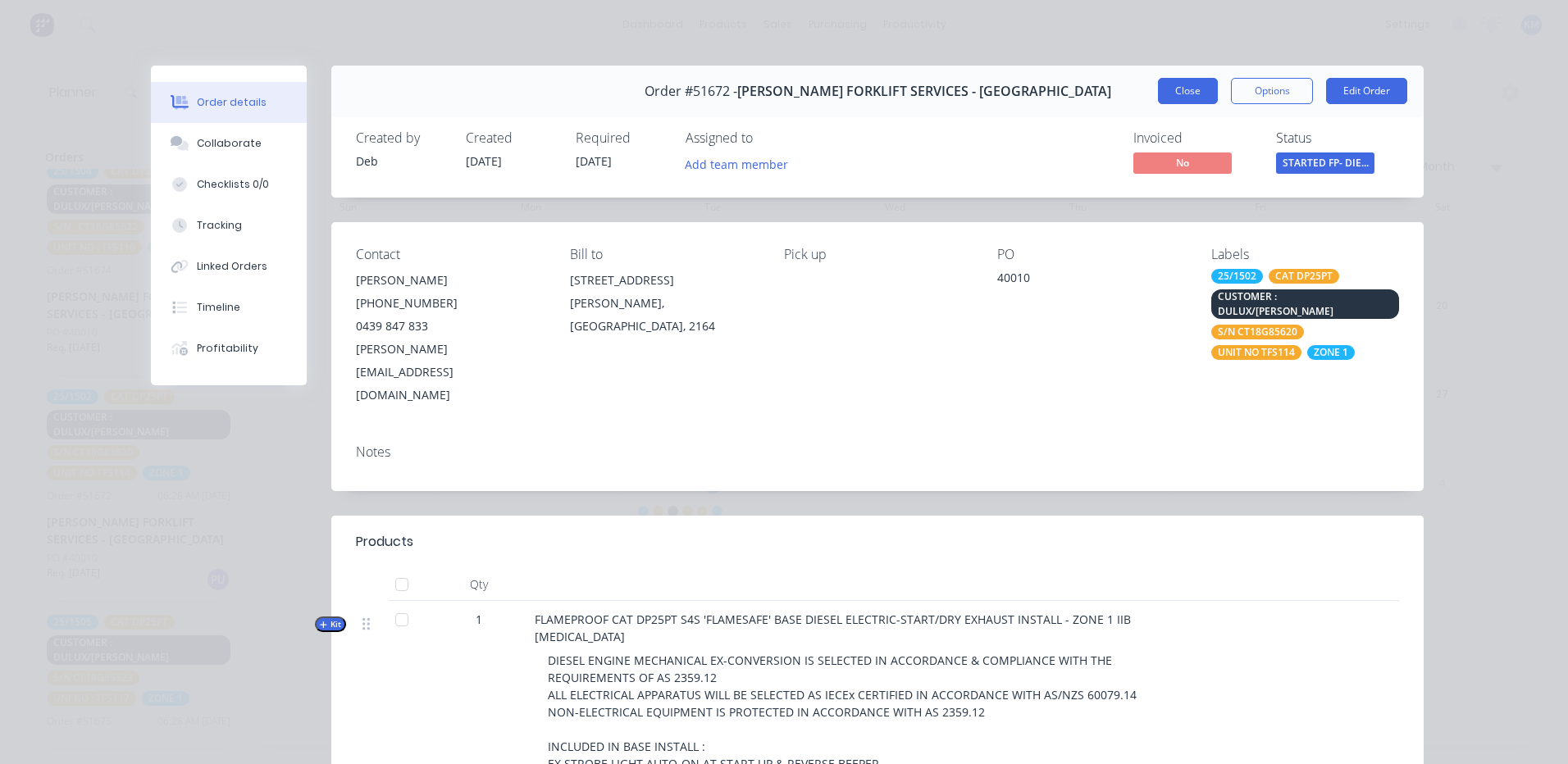
click at [1191, 89] on button "Close" at bounding box center [1188, 91] width 60 height 26
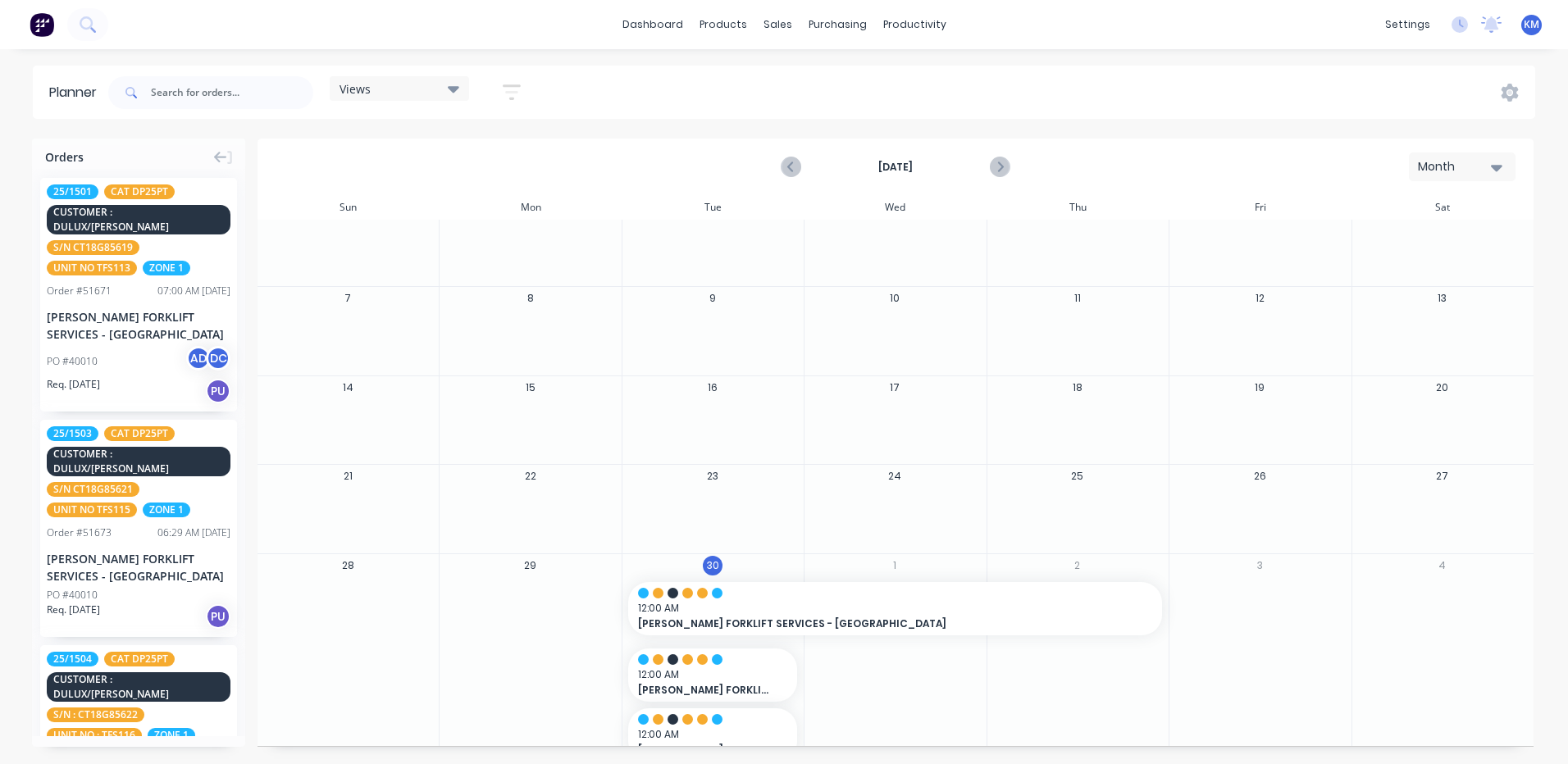
scroll to position [0, 0]
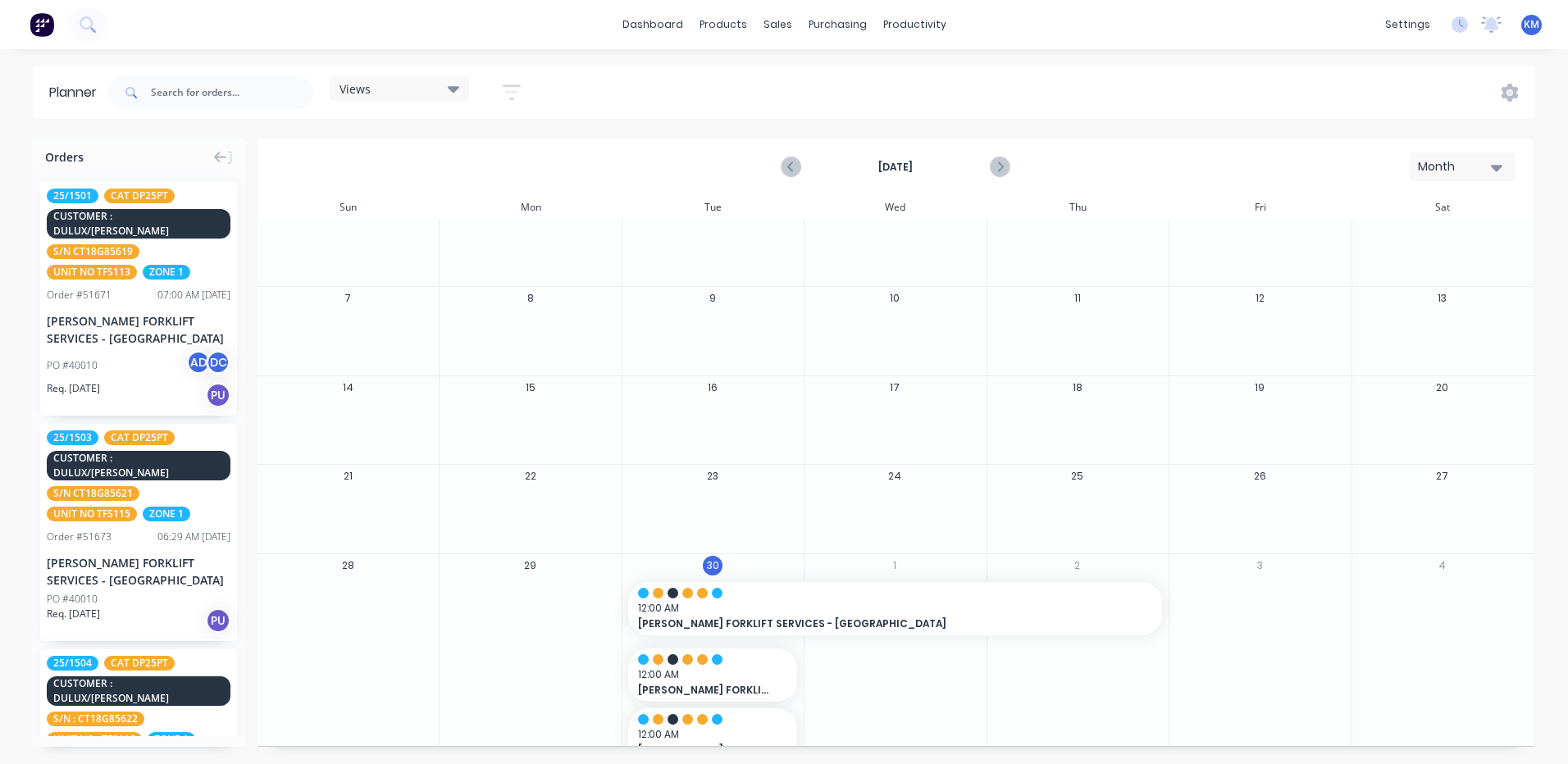
click at [432, 78] on div "Views" at bounding box center [400, 89] width 140 height 24
click at [457, 173] on button "Save new view" at bounding box center [445, 175] width 205 height 24
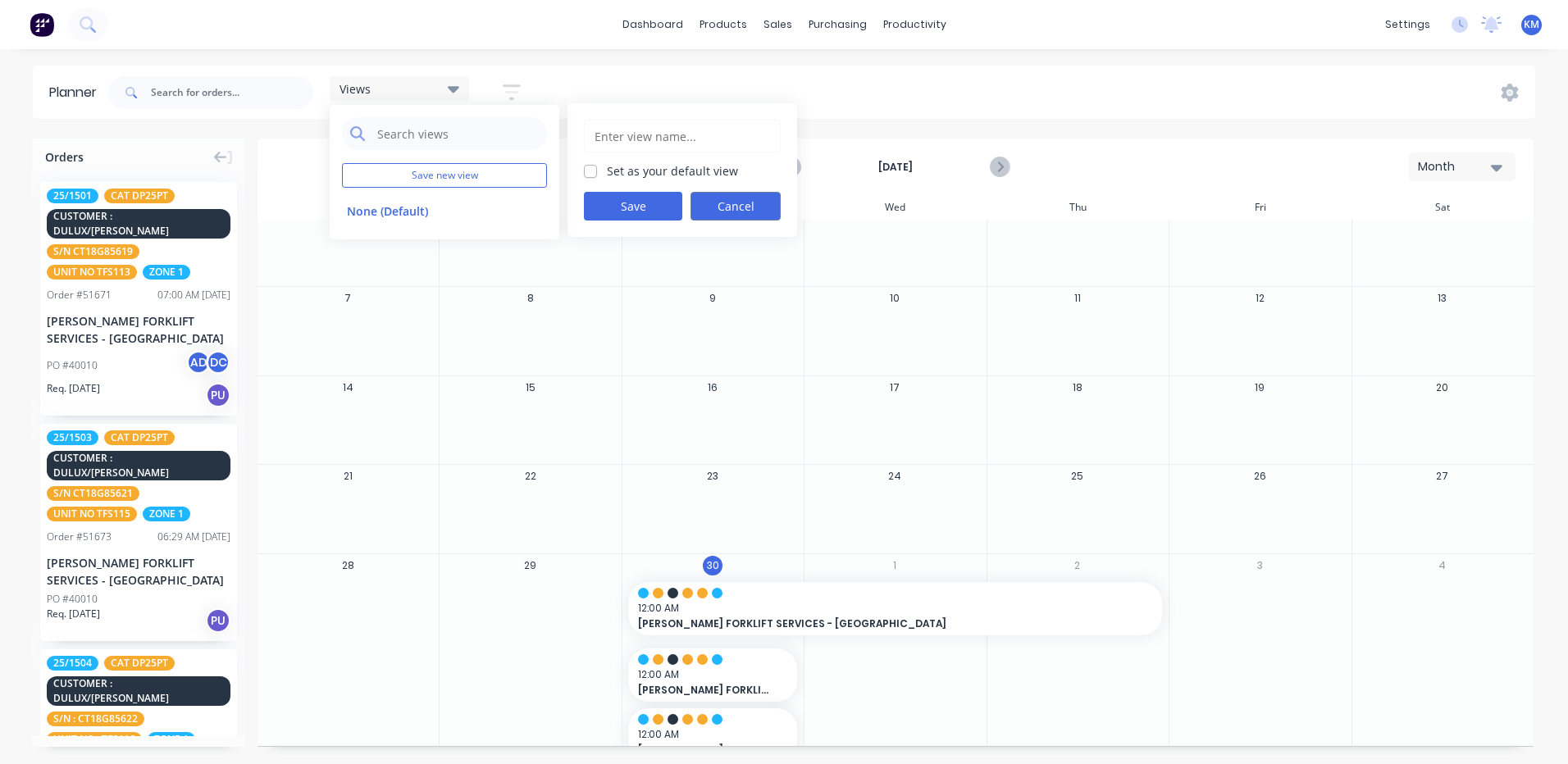
click at [738, 199] on button "Cancel" at bounding box center [736, 206] width 90 height 29
click at [585, 125] on div "Planner Views Save new view None (Default) edit Show/Hide users Show/Hide order…" at bounding box center [784, 414] width 1568 height 698
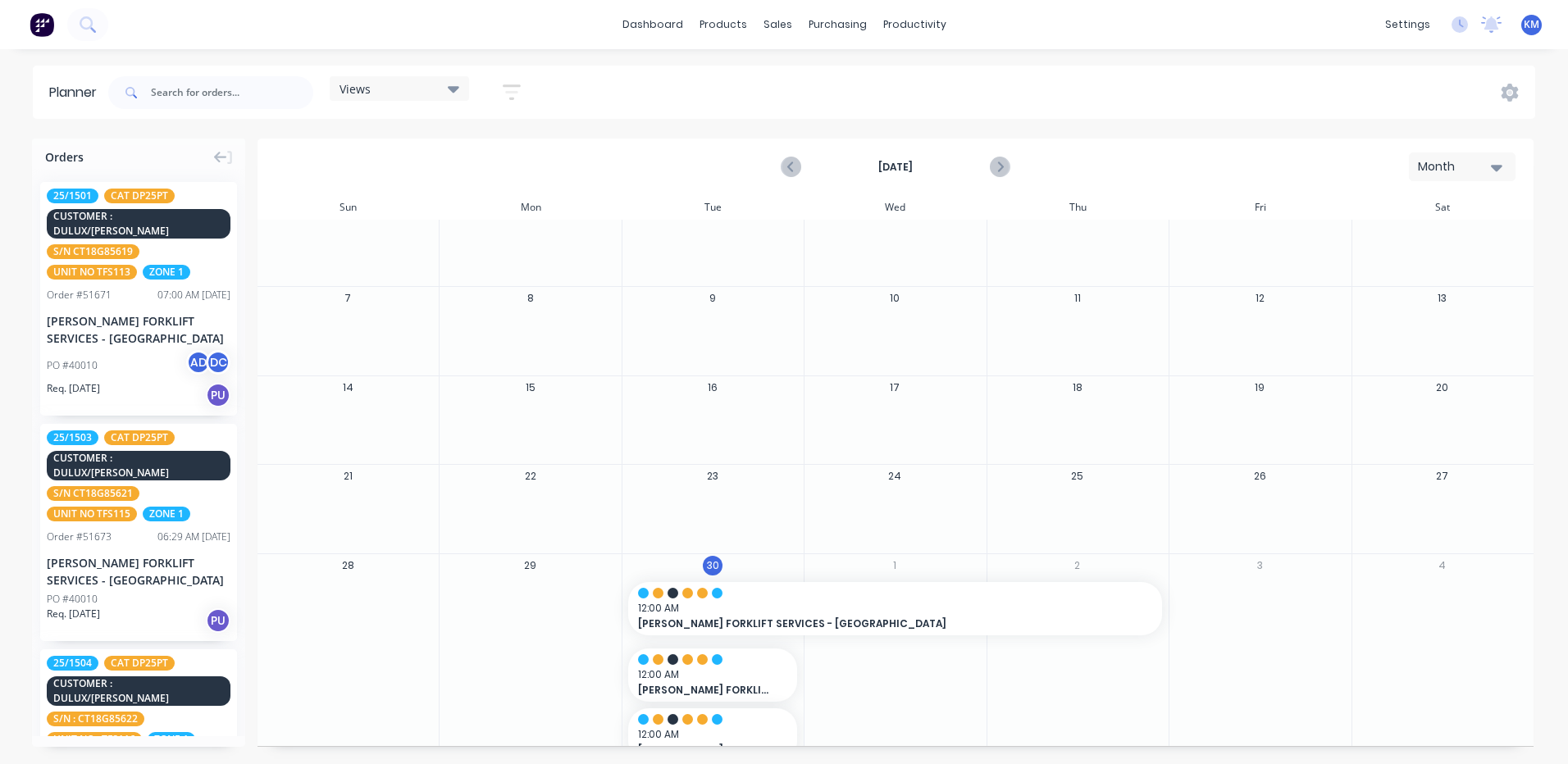
click at [518, 90] on icon "button" at bounding box center [511, 92] width 18 height 20
click at [499, 150] on icon "button" at bounding box center [492, 153] width 11 height 18
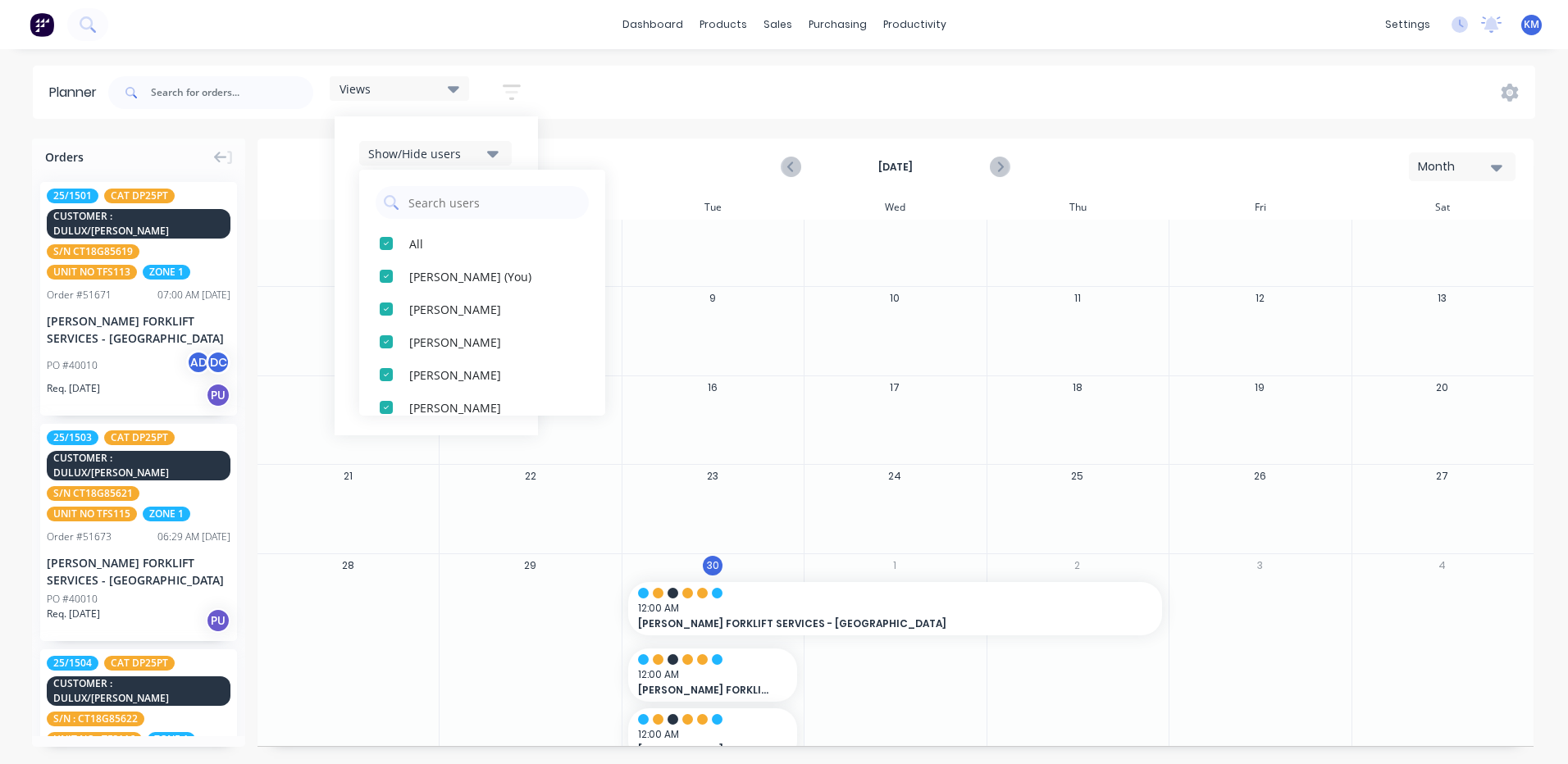
click at [493, 151] on icon "button" at bounding box center [492, 153] width 11 height 18
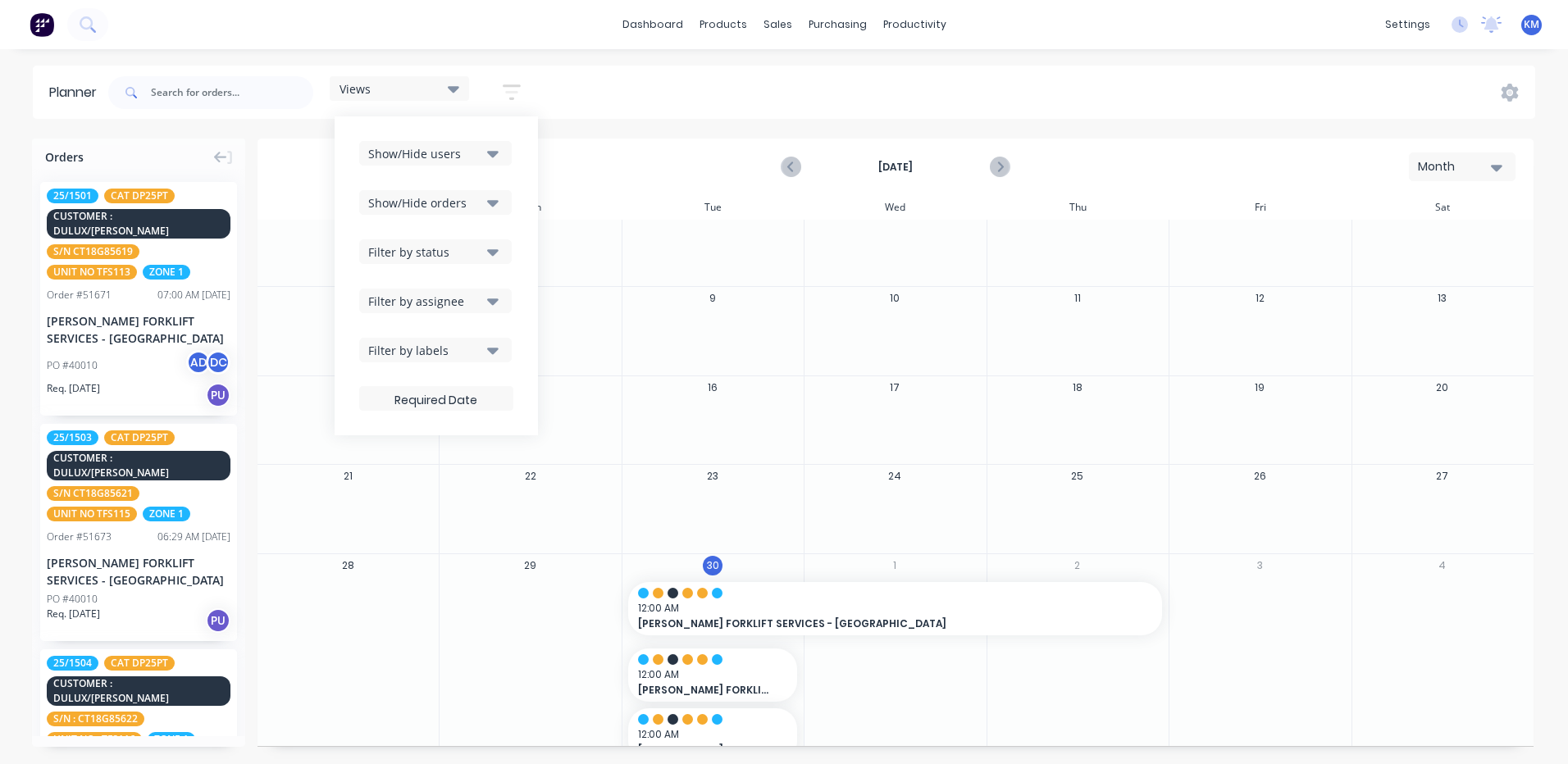
click at [626, 126] on div "Planner Views Save new view None (Default) edit Show/Hide users Show/Hide order…" at bounding box center [784, 414] width 1568 height 698
click at [505, 85] on icon "button" at bounding box center [511, 92] width 18 height 16
click at [509, 83] on icon "button" at bounding box center [511, 92] width 18 height 20
click at [609, 108] on div "Views Save new view None (Default) edit Show/Hide users Show/Hide orders Filter…" at bounding box center [820, 92] width 1430 height 49
click at [229, 162] on icon at bounding box center [229, 157] width 5 height 13
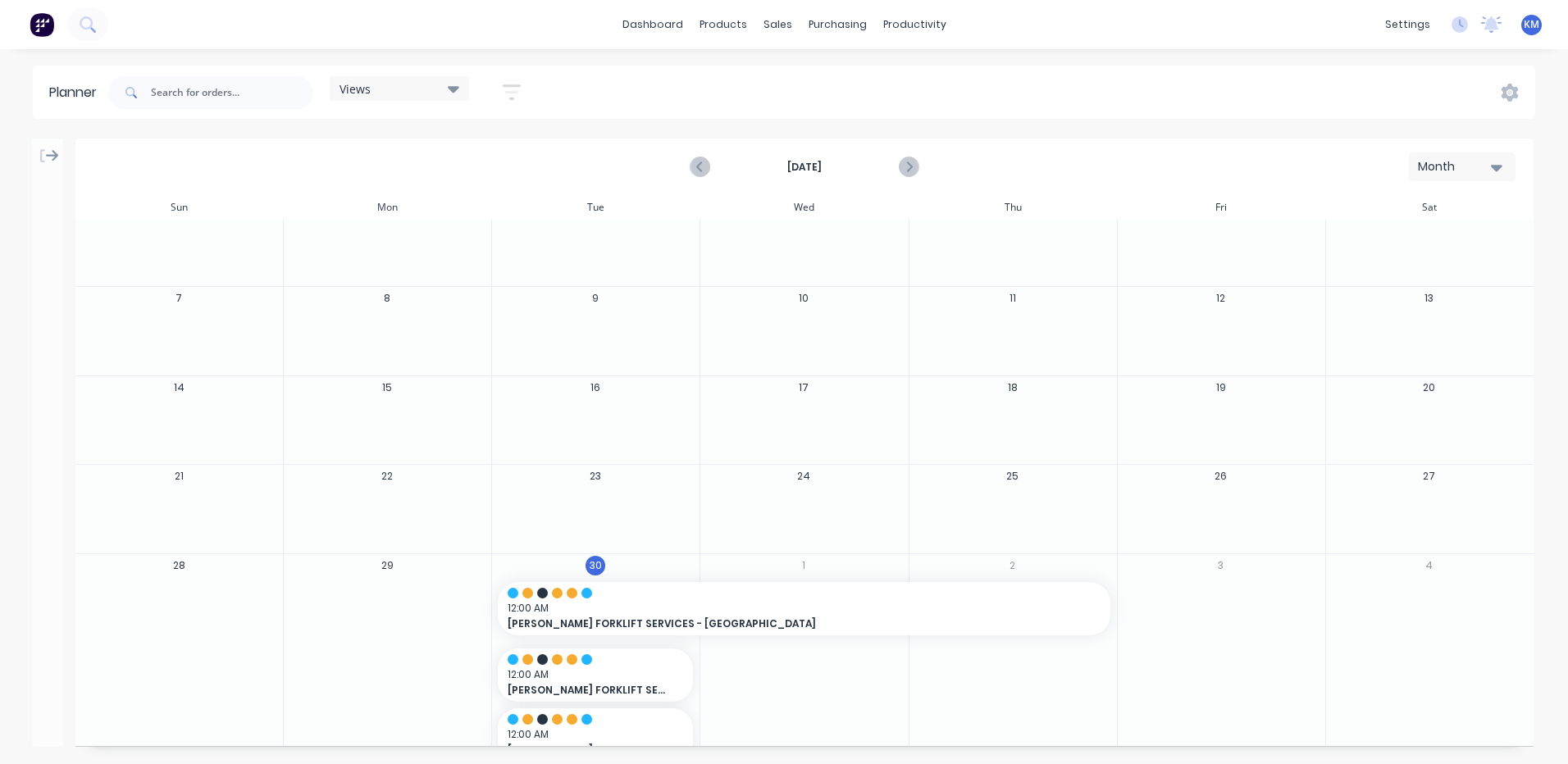
click at [51, 154] on icon at bounding box center [52, 156] width 13 height 15
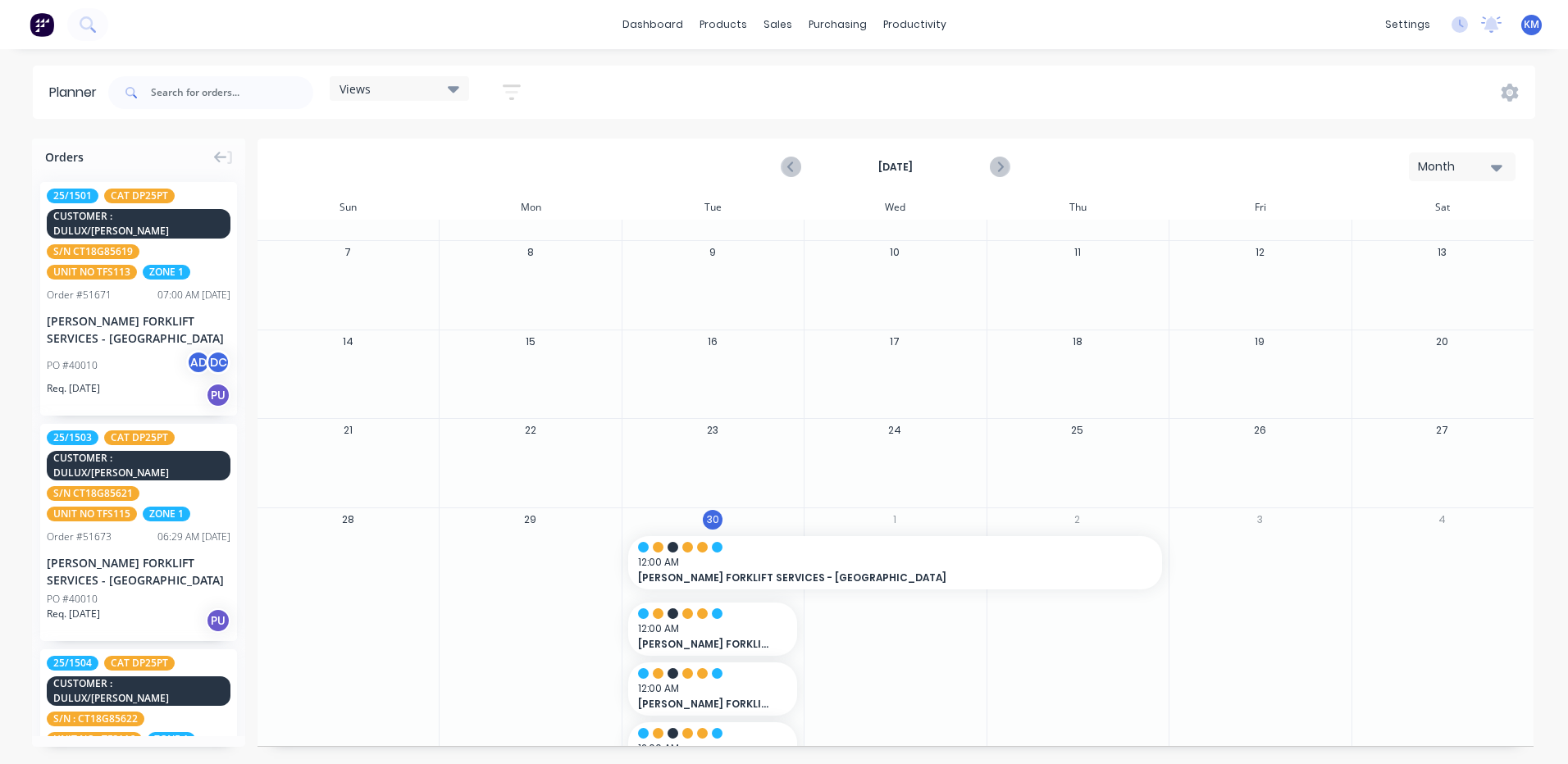
scroll to position [105, 0]
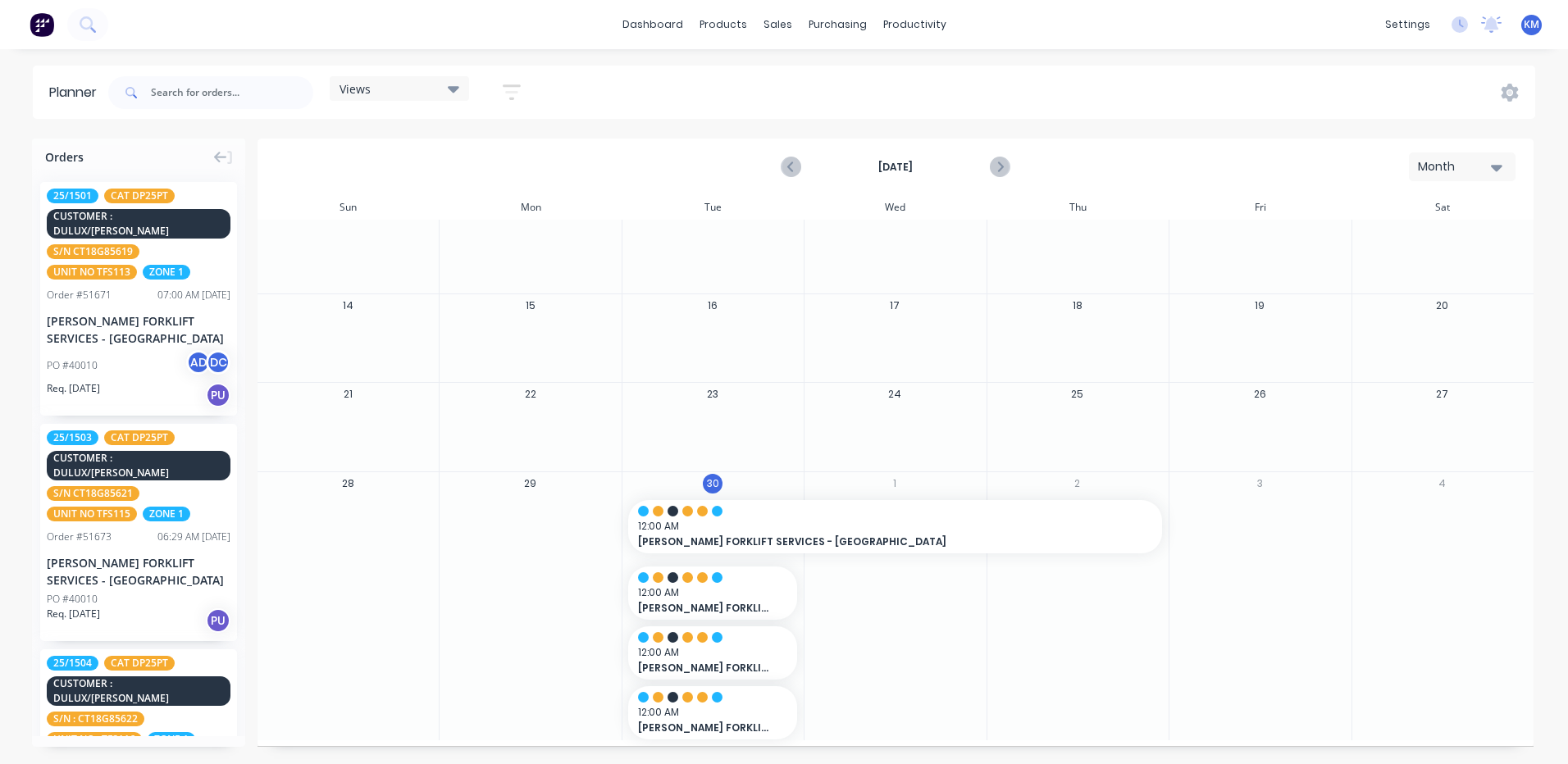
click at [1014, 354] on div at bounding box center [1078, 348] width 181 height 53
click at [1434, 180] on button "Month" at bounding box center [1462, 167] width 106 height 29
click at [1410, 206] on div "Day" at bounding box center [1433, 210] width 162 height 33
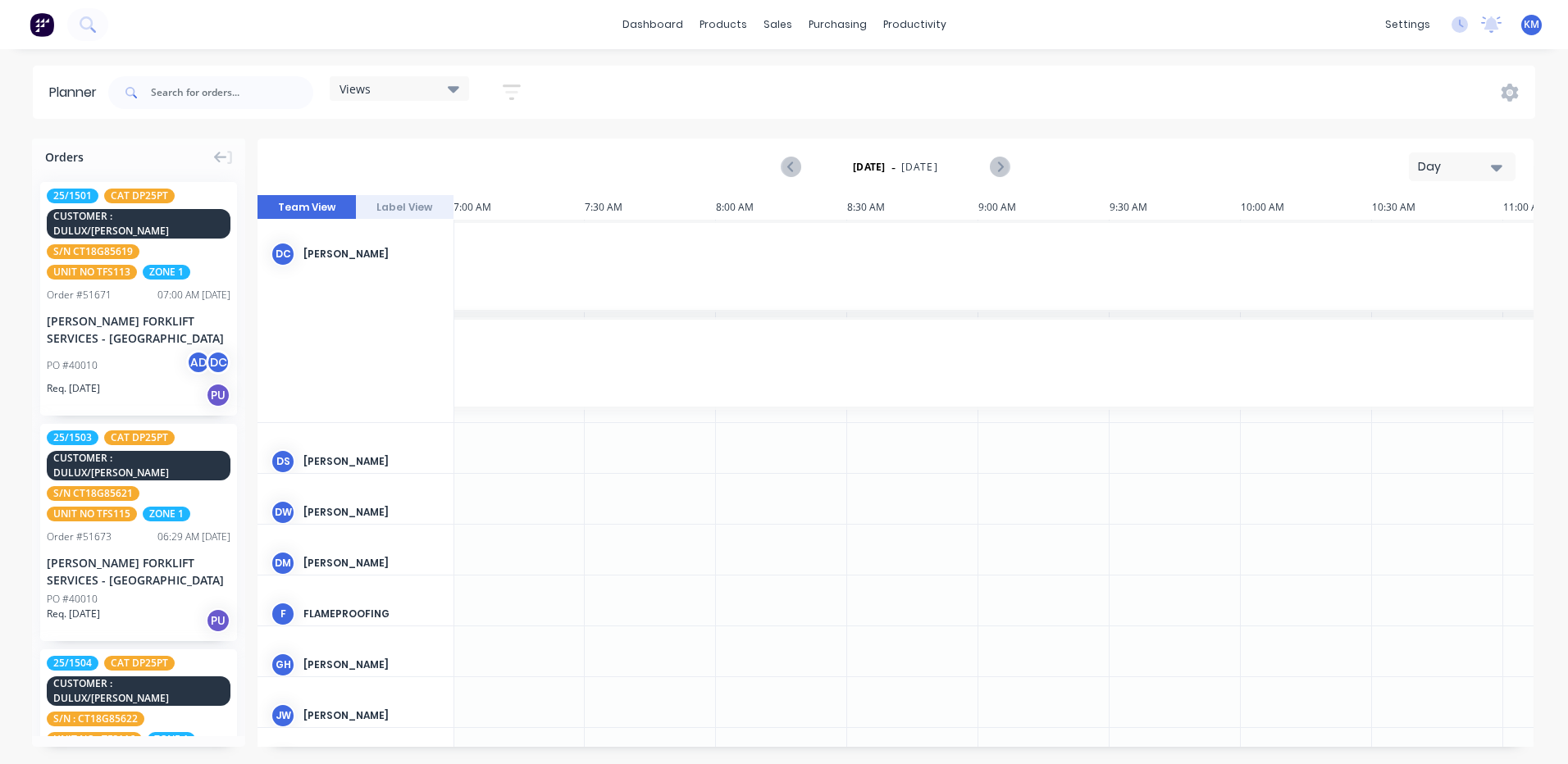
scroll to position [334, 1837]
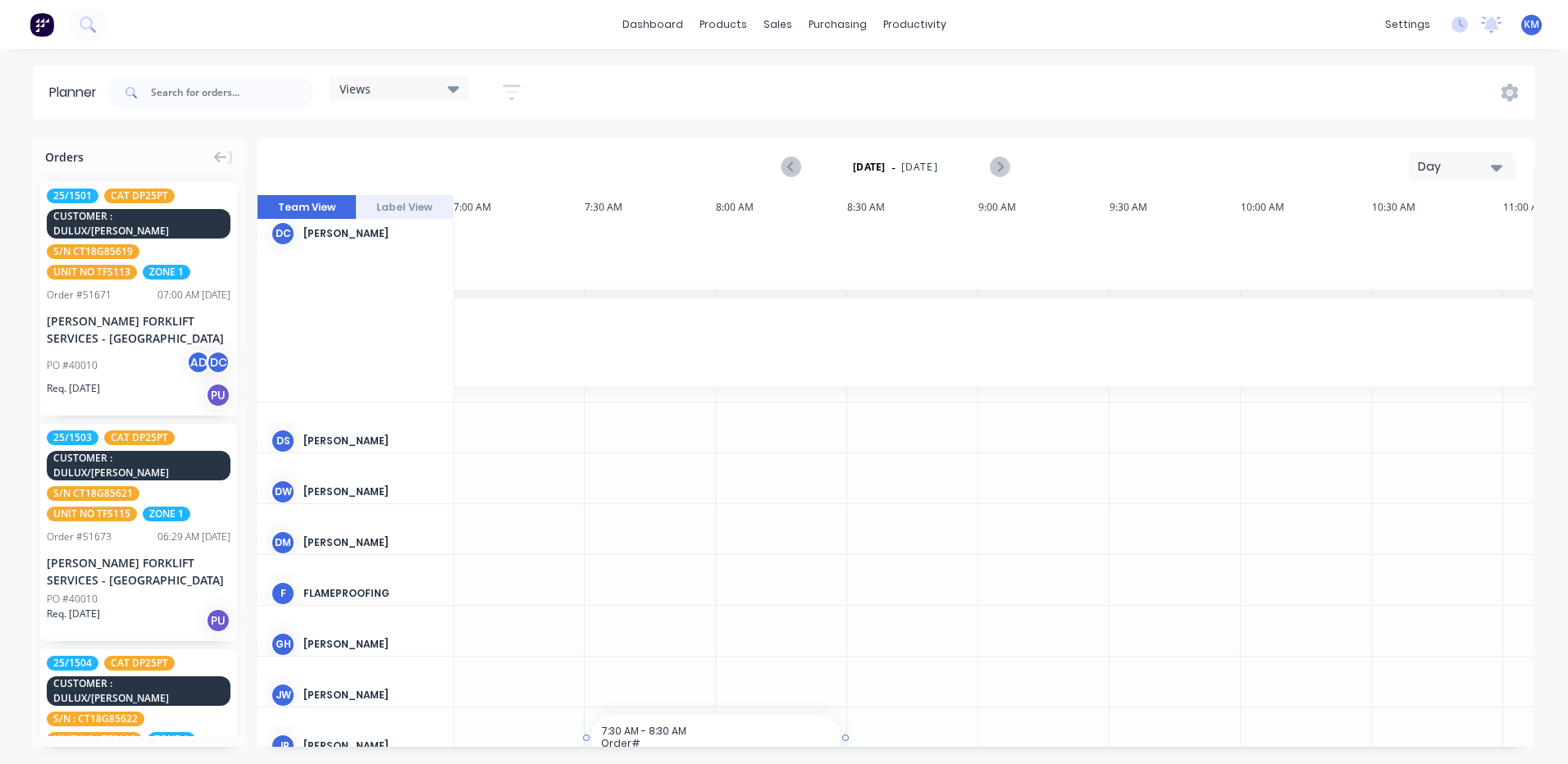
drag, startPoint x: 815, startPoint y: 734, endPoint x: 601, endPoint y: 698, distance: 217.0
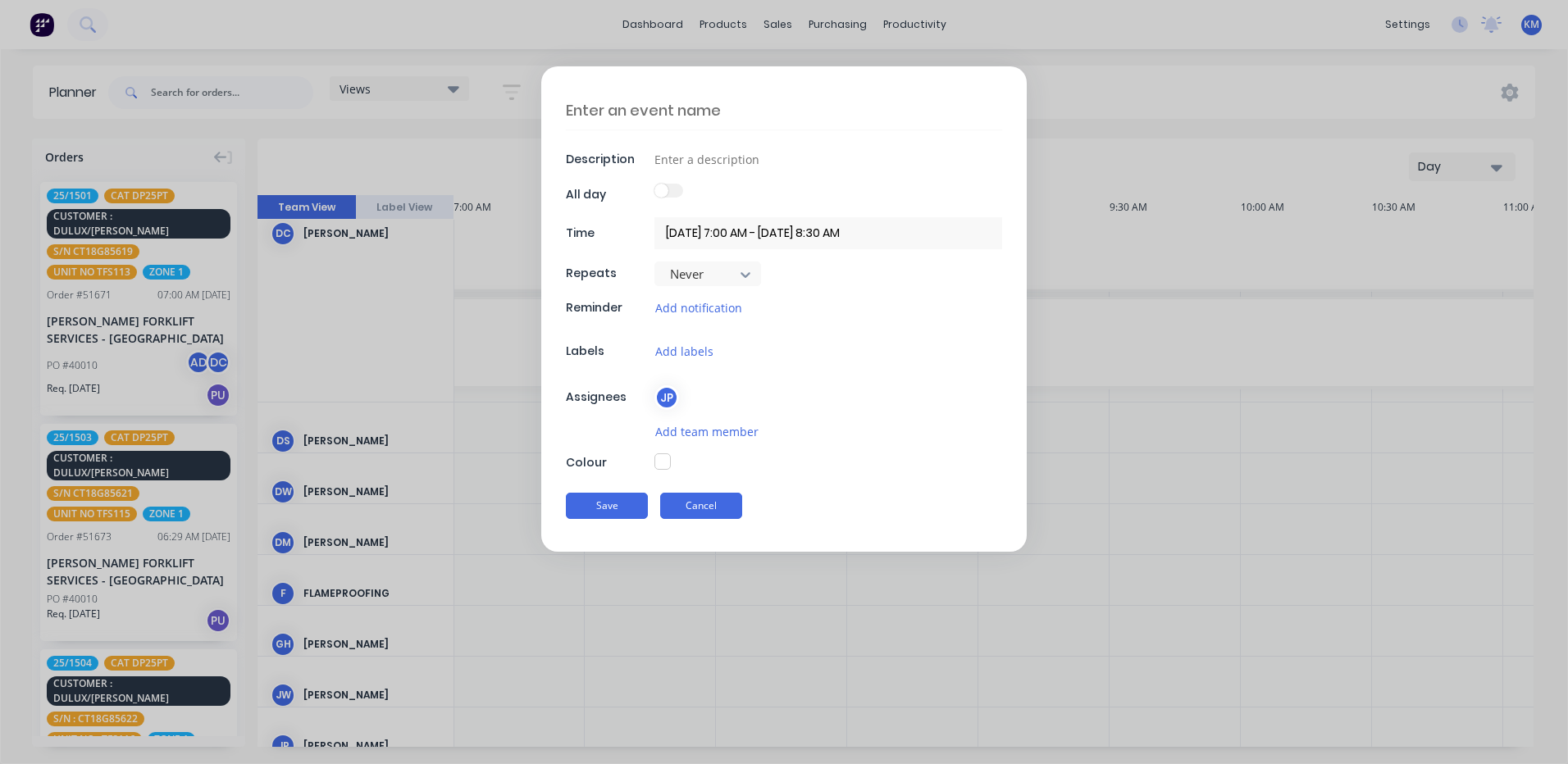
click at [722, 507] on button "Cancel" at bounding box center [701, 506] width 82 height 26
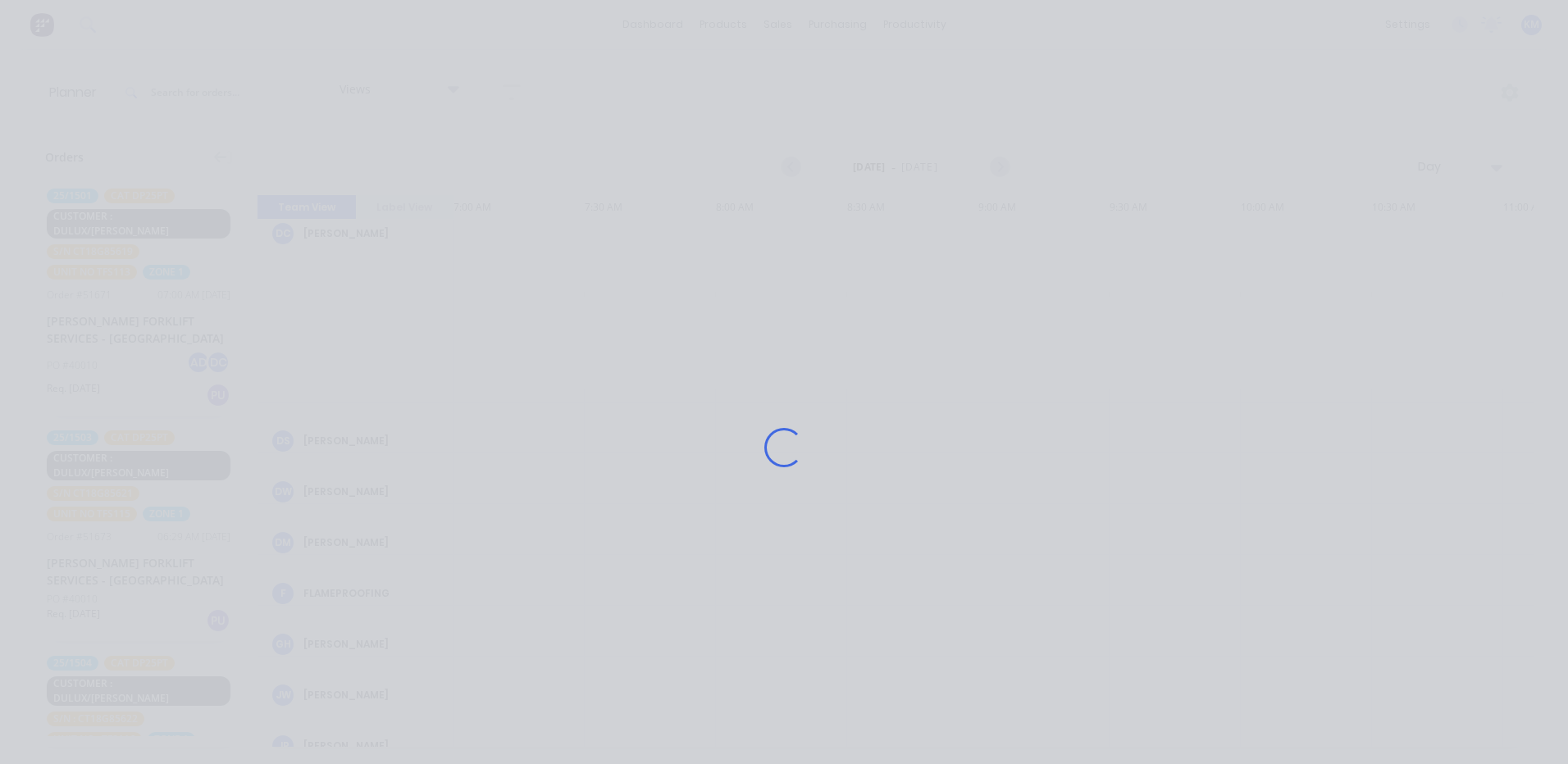
click at [1267, 153] on div "Loading..." at bounding box center [783, 447] width 1312 height 764
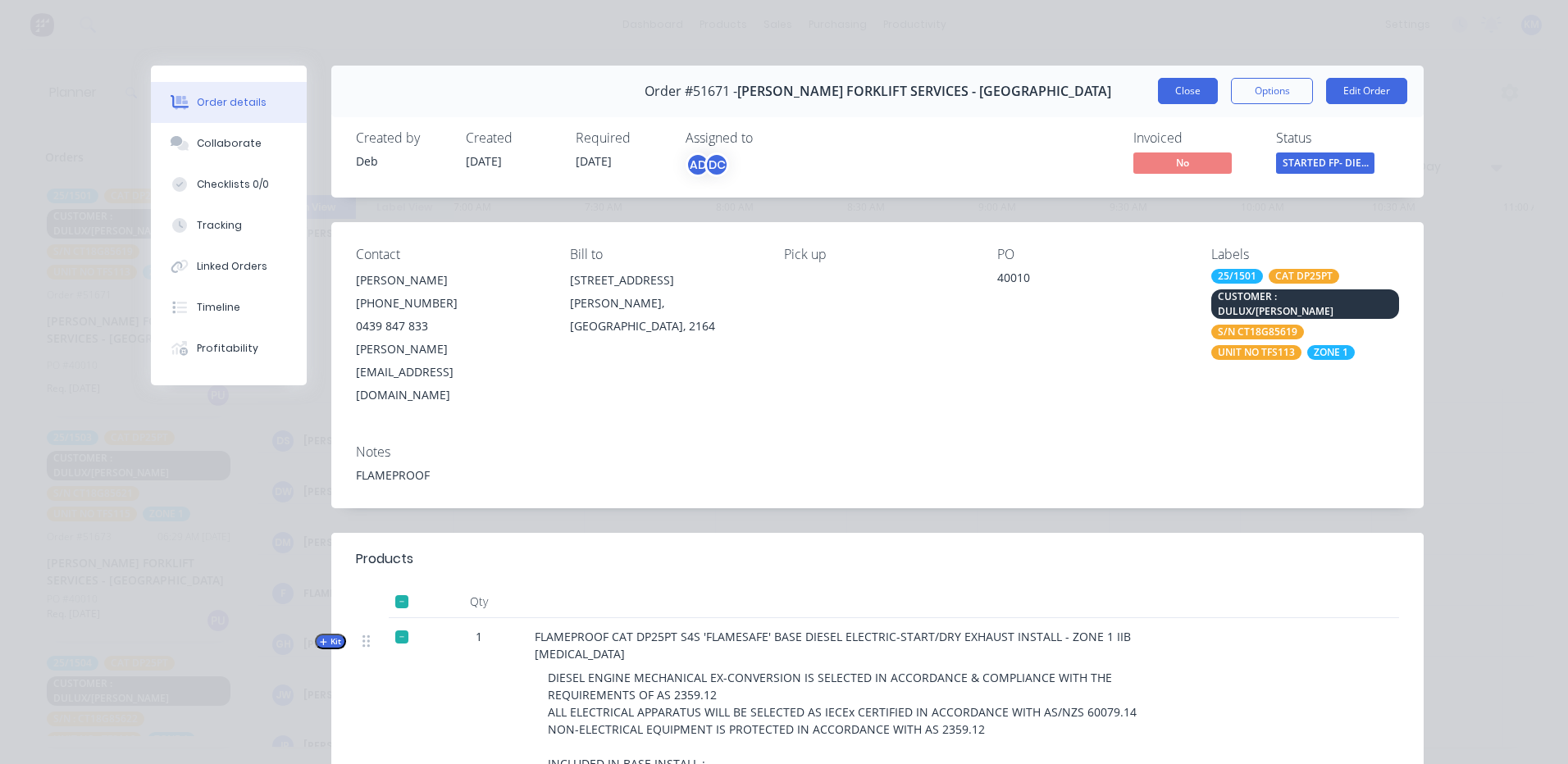
click at [1208, 90] on button "Close" at bounding box center [1188, 91] width 60 height 26
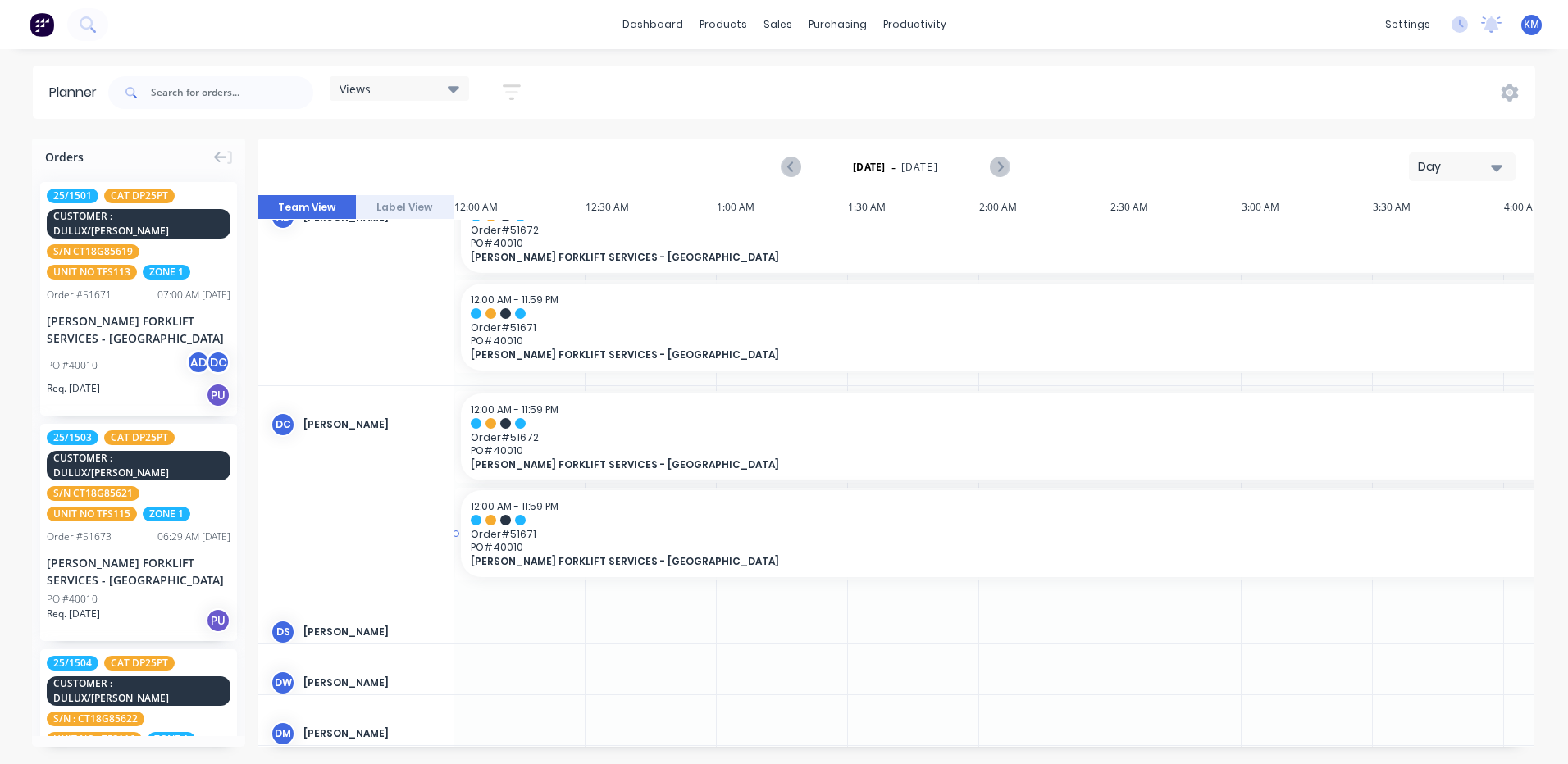
scroll to position [0, 0]
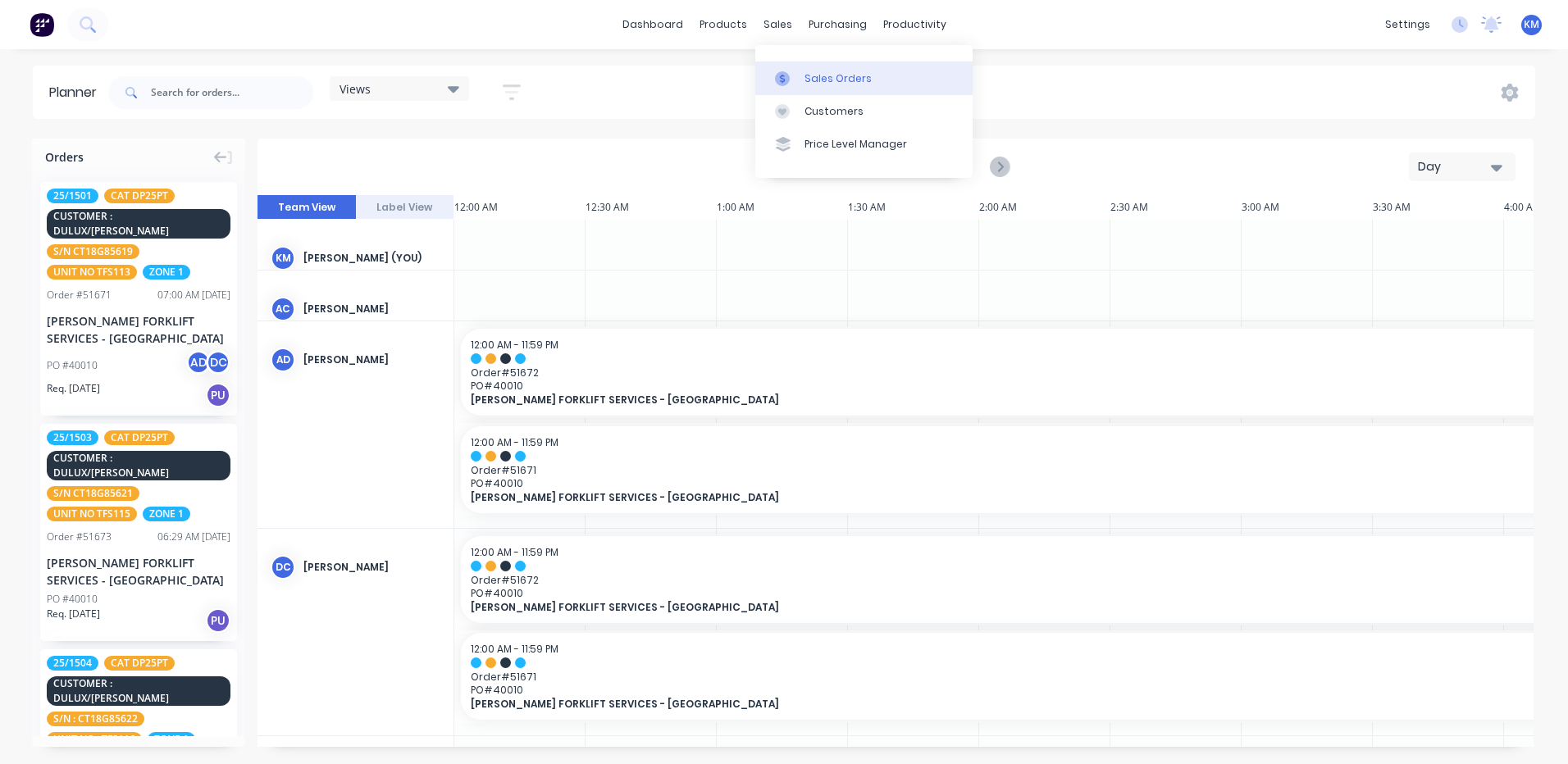
click at [792, 76] on div at bounding box center [787, 79] width 24 height 15
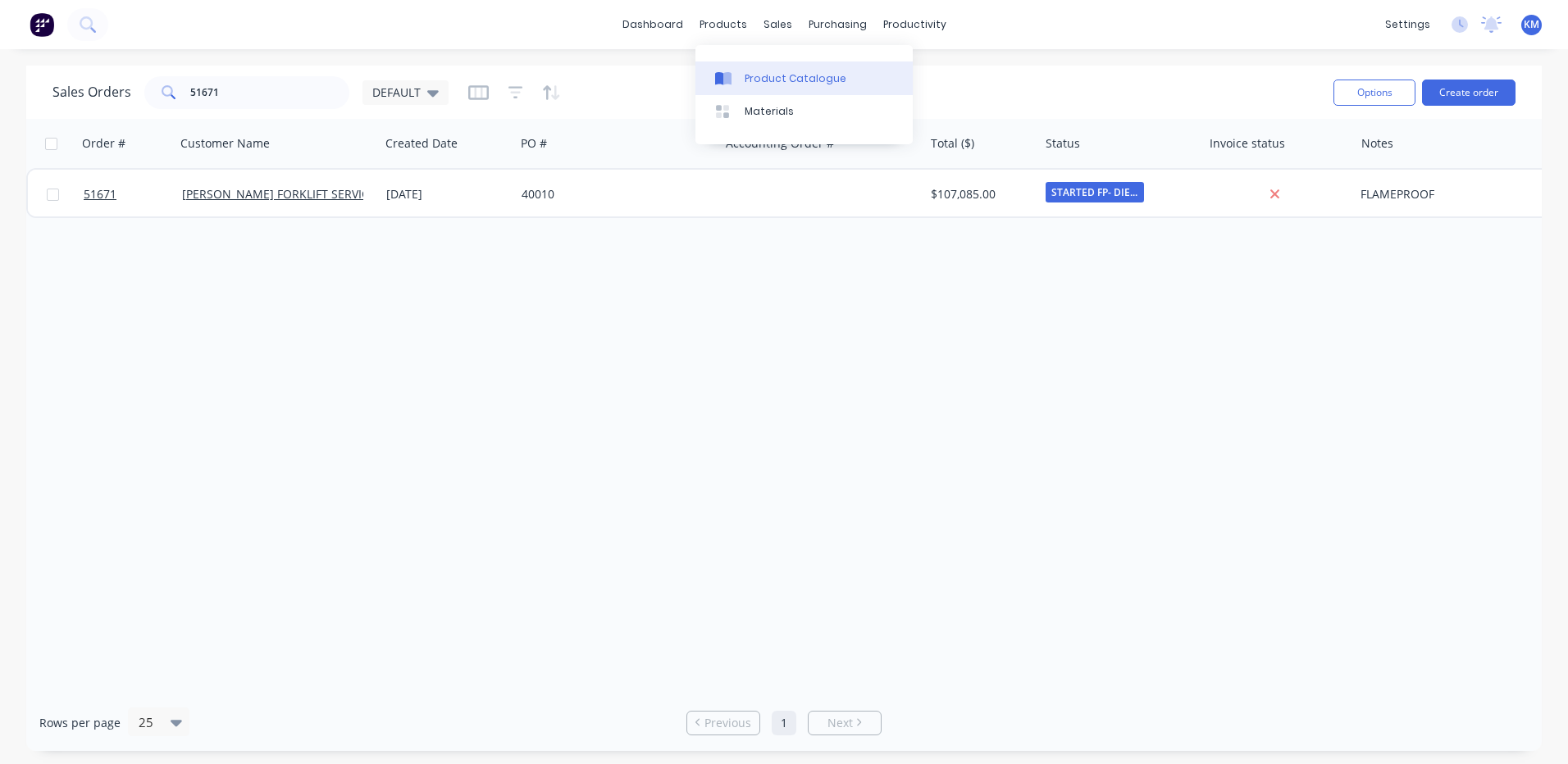
click at [739, 82] on link "Product Catalogue" at bounding box center [804, 77] width 217 height 33
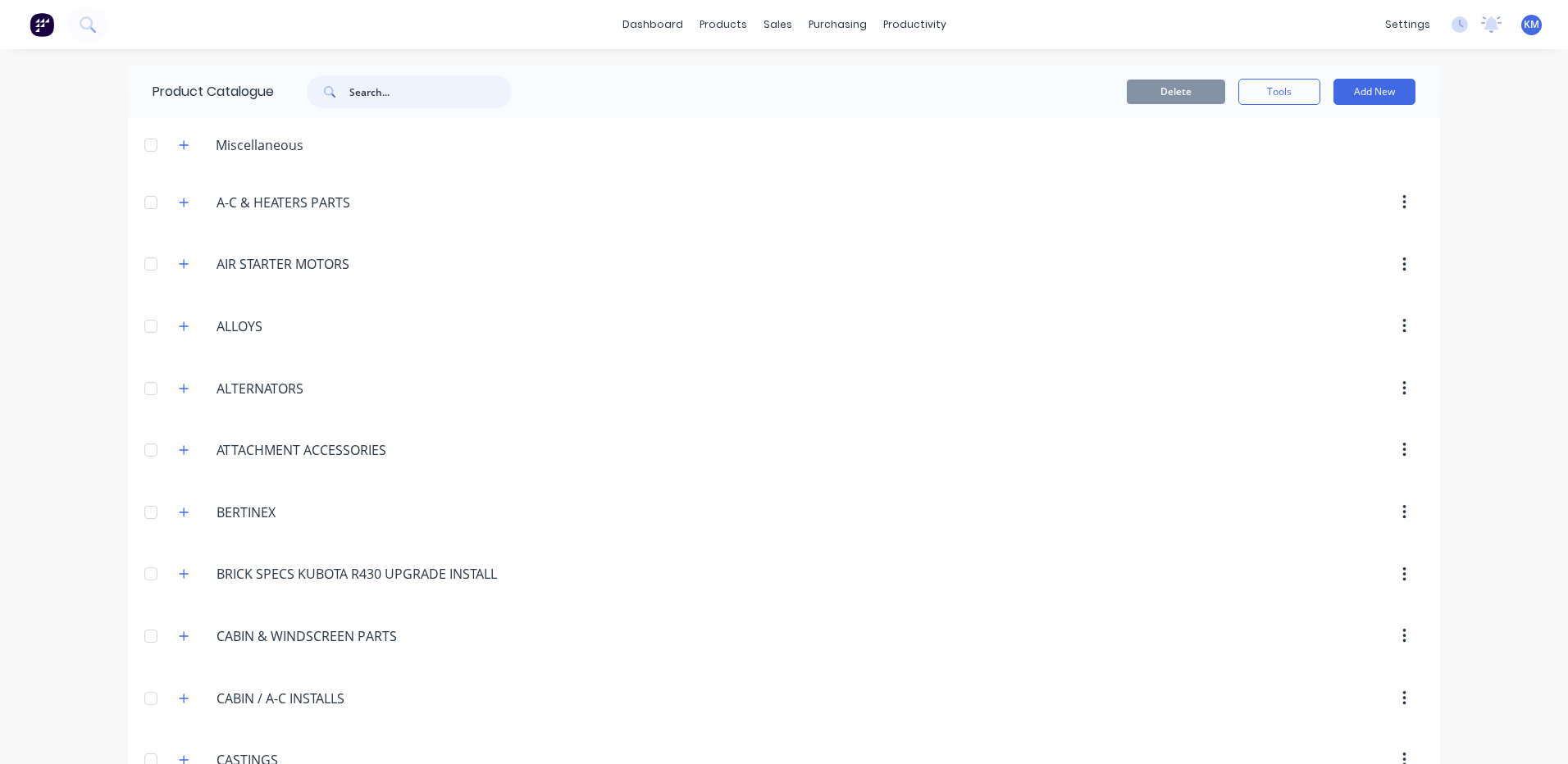
click at [378, 89] on input "text" at bounding box center [431, 91] width 162 height 33
drag, startPoint x: 427, startPoint y: 88, endPoint x: 540, endPoint y: 87, distance: 113.0
click at [427, 88] on input "text" at bounding box center [431, 91] width 162 height 33
click at [613, 81] on div "Delete Tools Add New" at bounding box center [983, 91] width 862 height 26
click at [179, 203] on icon "button" at bounding box center [184, 202] width 10 height 11
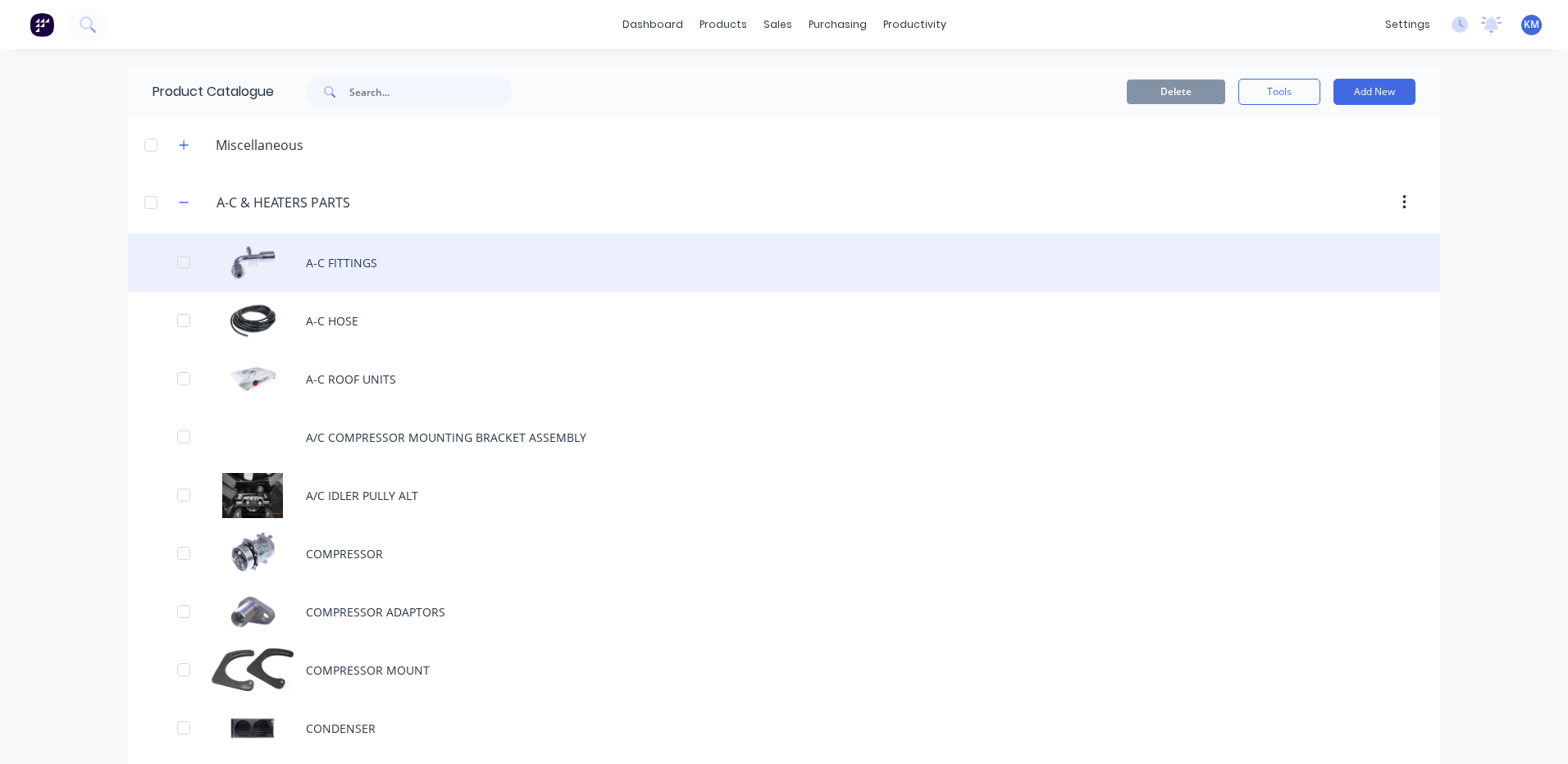
click at [295, 273] on div "A-C FITTINGS" at bounding box center [783, 263] width 1312 height 58
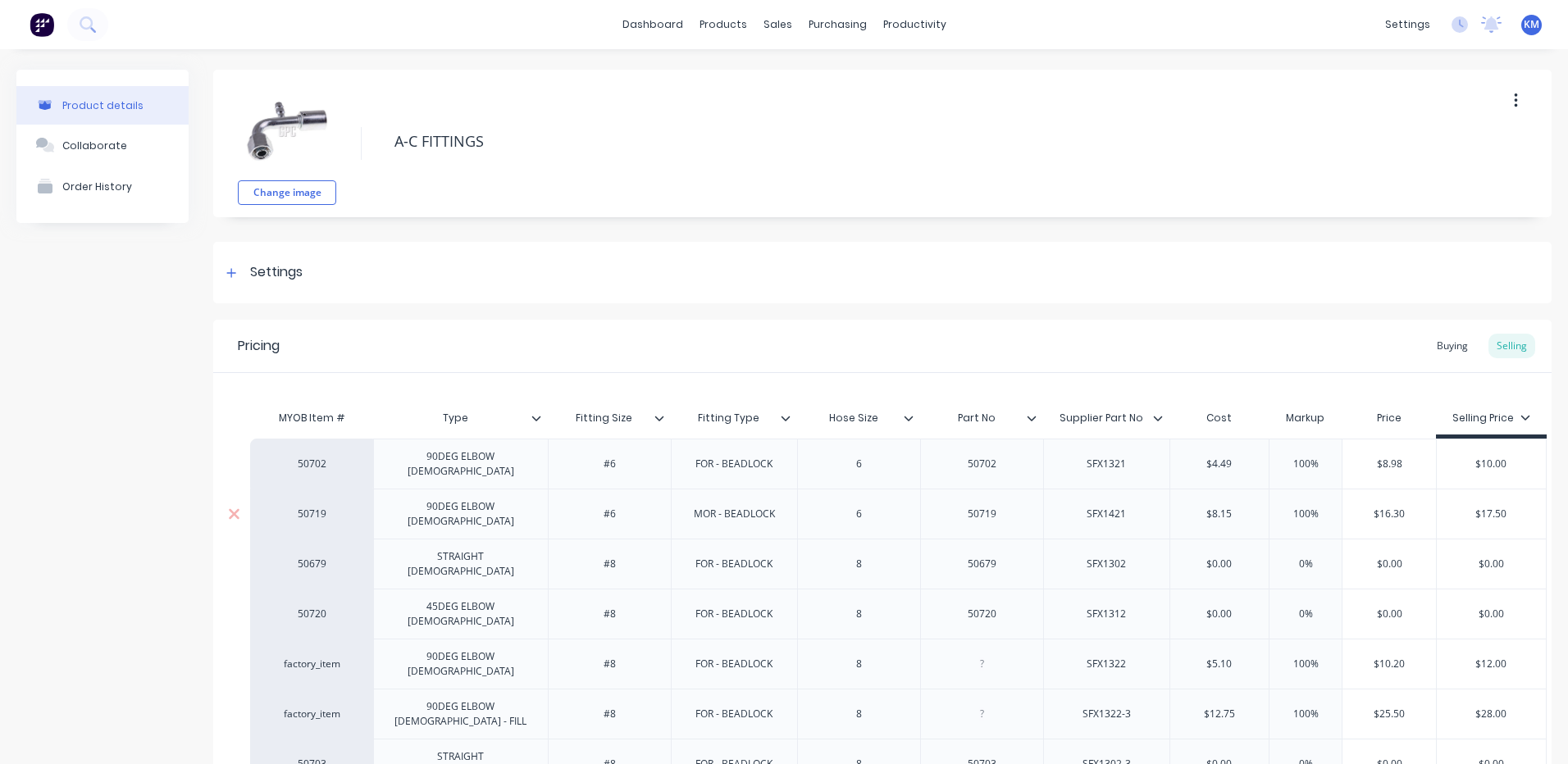
type textarea "x"
click at [1415, 343] on div "Pricing Buying Selling" at bounding box center [882, 346] width 1338 height 53
click at [1428, 342] on div "Buying" at bounding box center [1451, 346] width 48 height 24
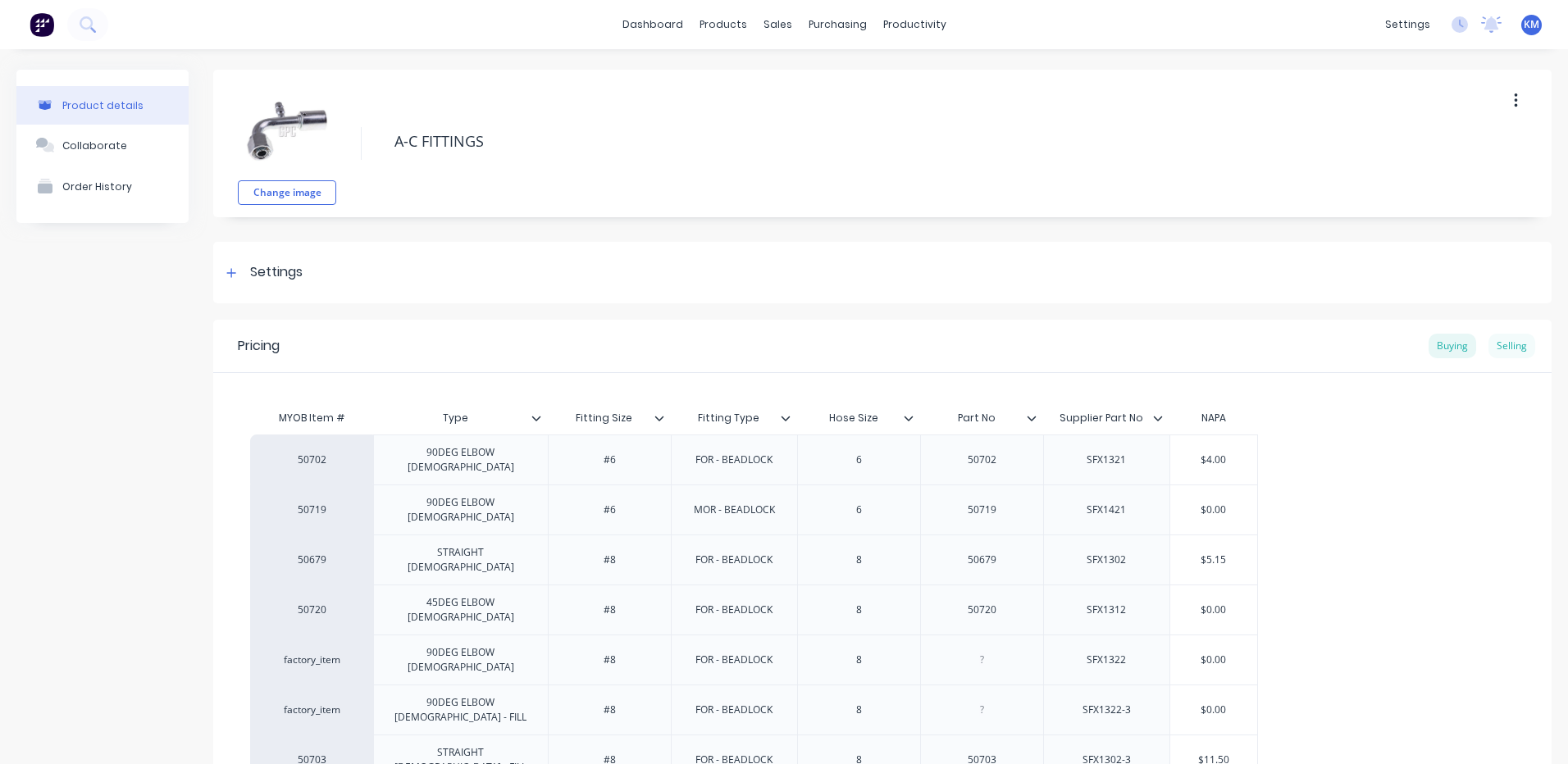
click at [1511, 339] on div "Selling" at bounding box center [1511, 346] width 47 height 24
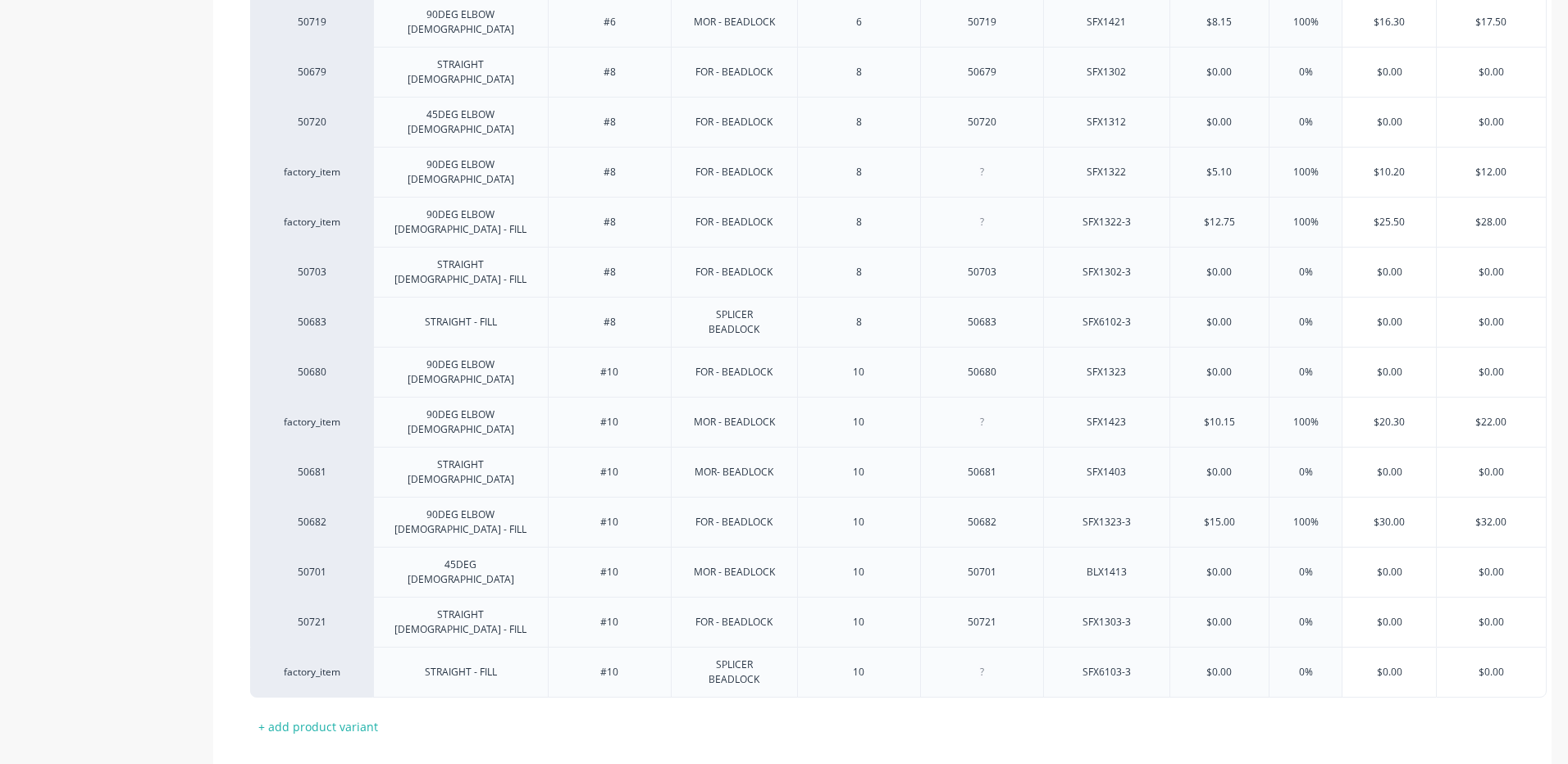
scroll to position [493, 0]
click at [392, 762] on button "Cancel" at bounding box center [392, 775] width 82 height 26
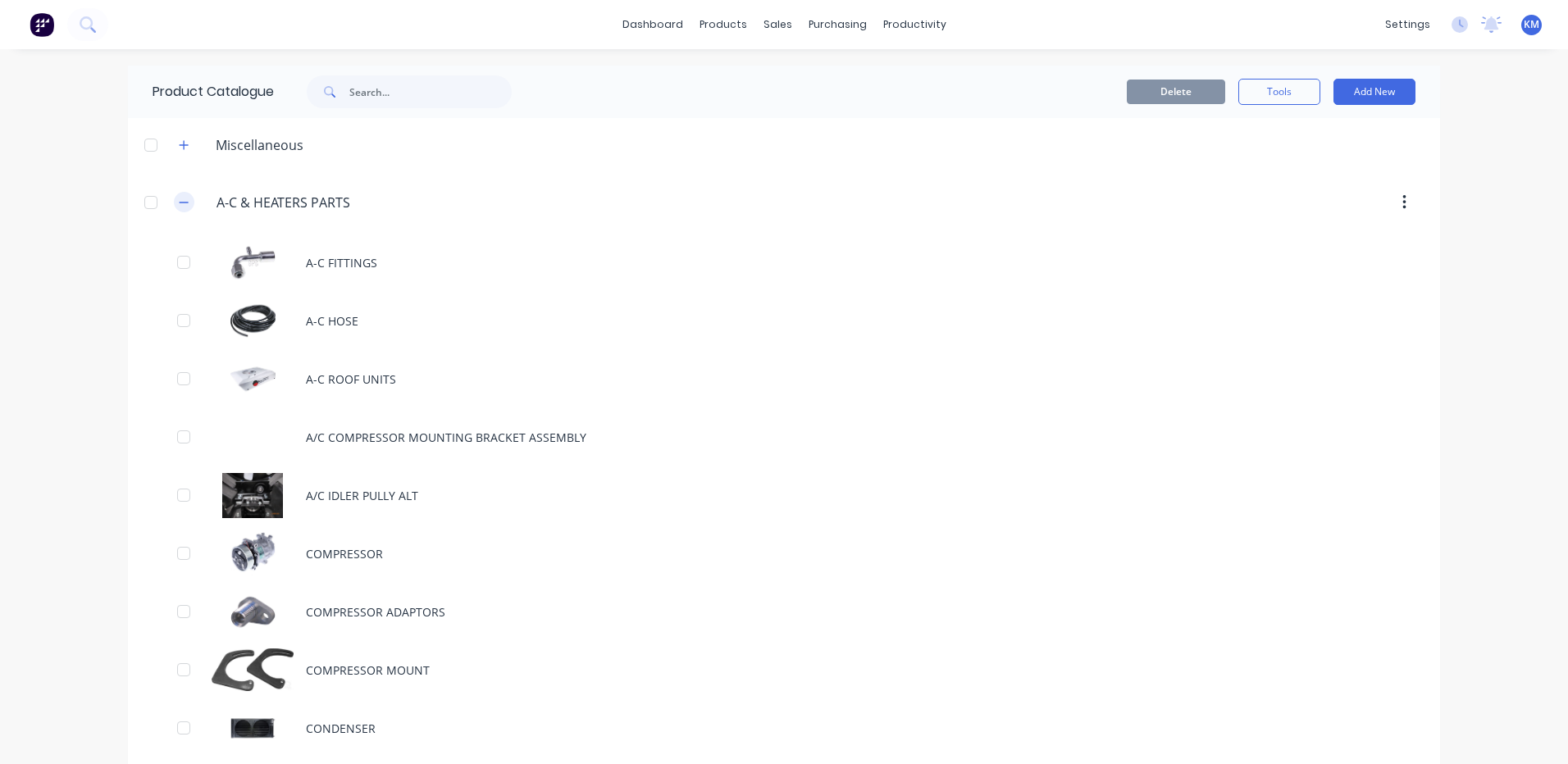
click at [179, 197] on icon "button" at bounding box center [184, 202] width 10 height 11
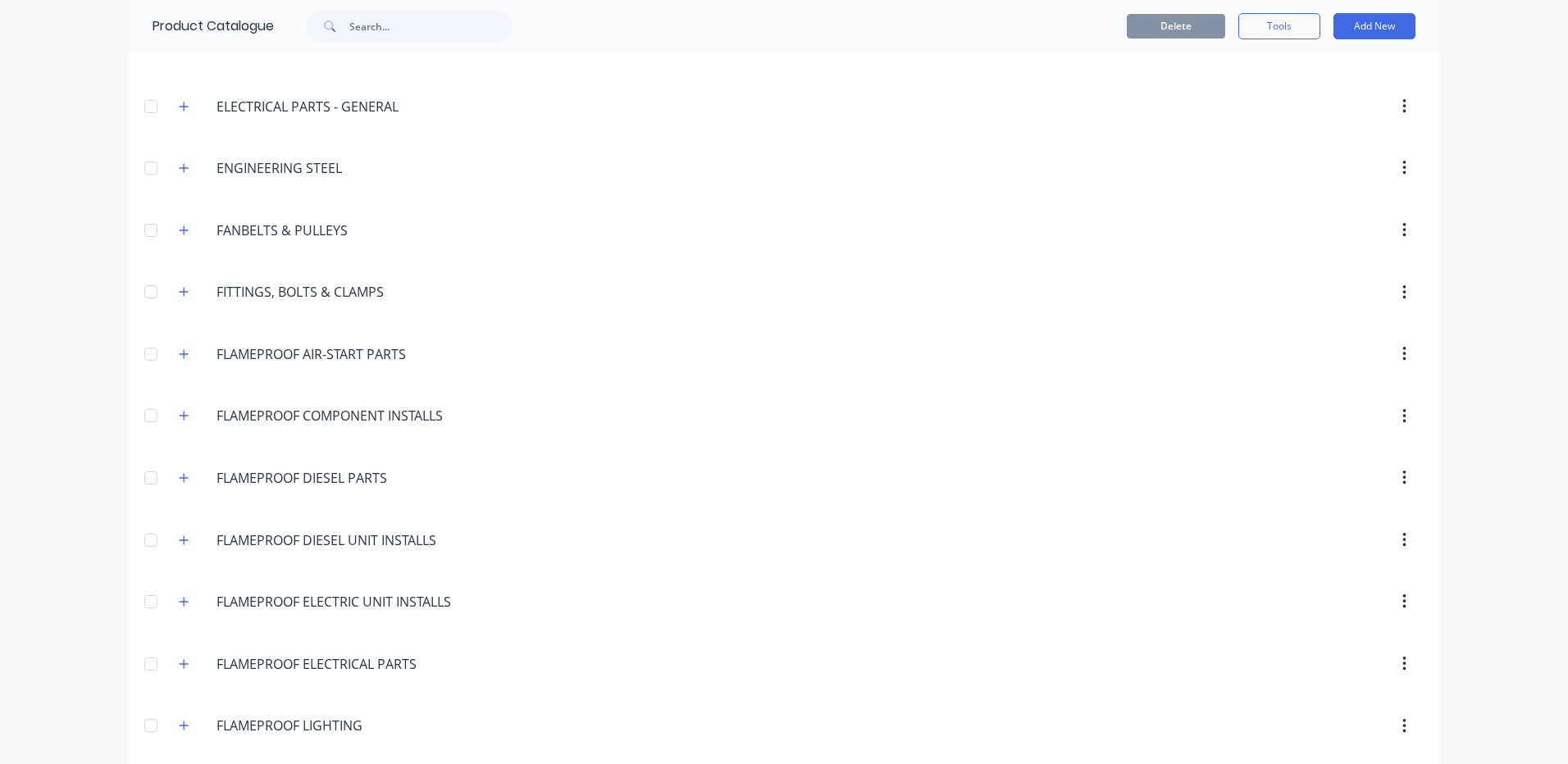
scroll to position [983, 0]
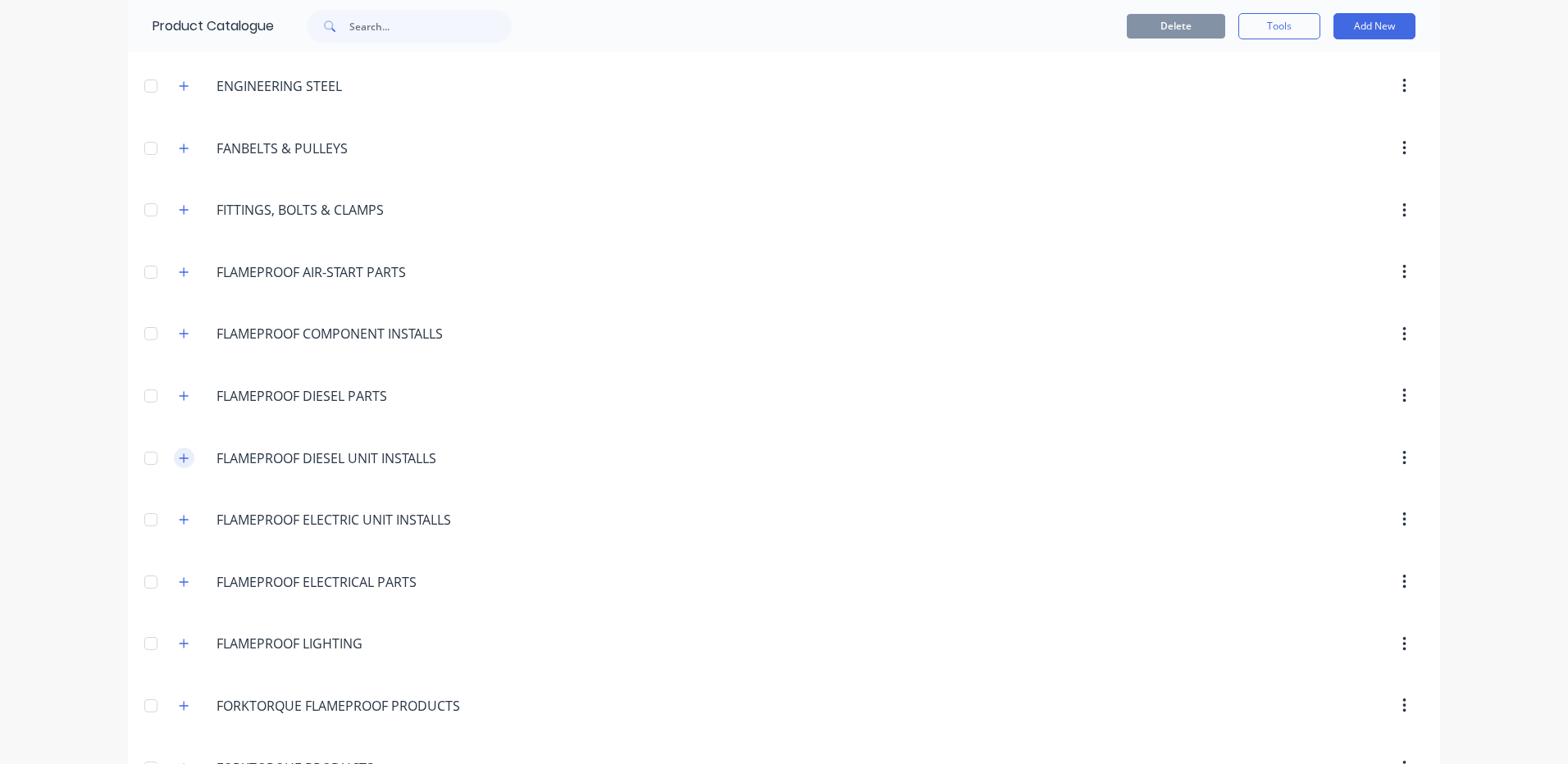
click at [173, 451] on button "button" at bounding box center [184, 457] width 21 height 20
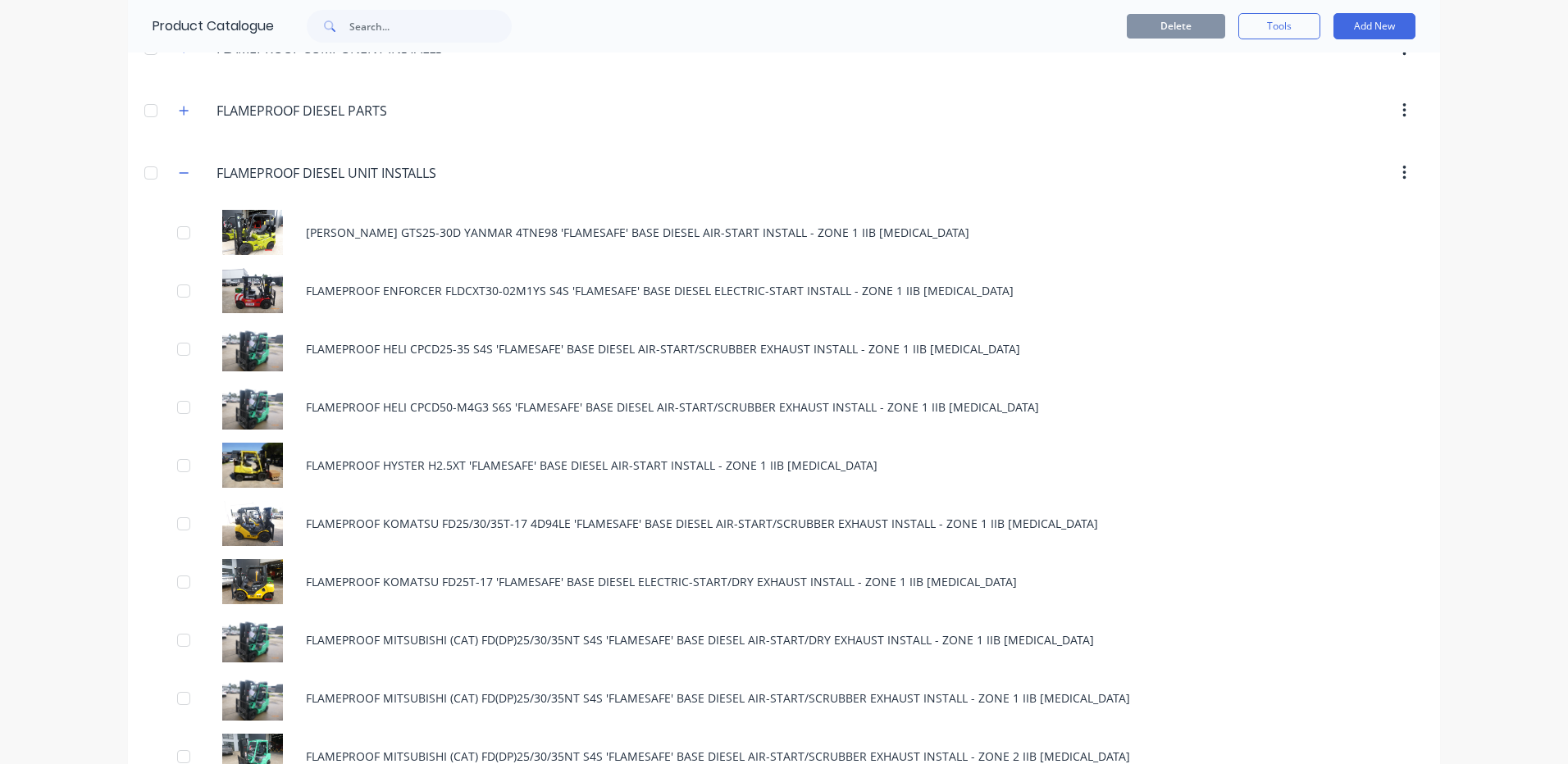
scroll to position [1311, 0]
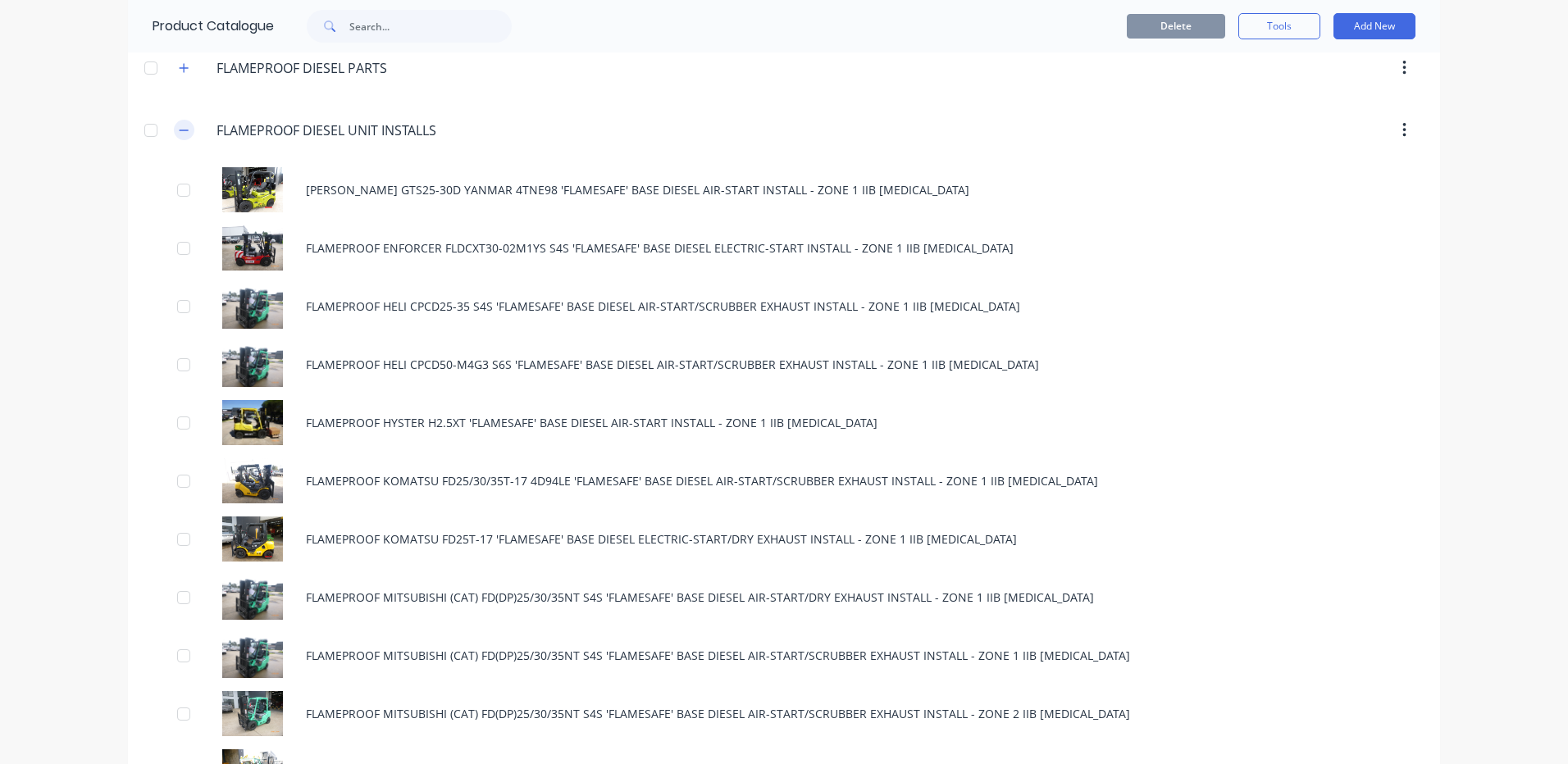
click at [177, 123] on button "button" at bounding box center [184, 130] width 21 height 20
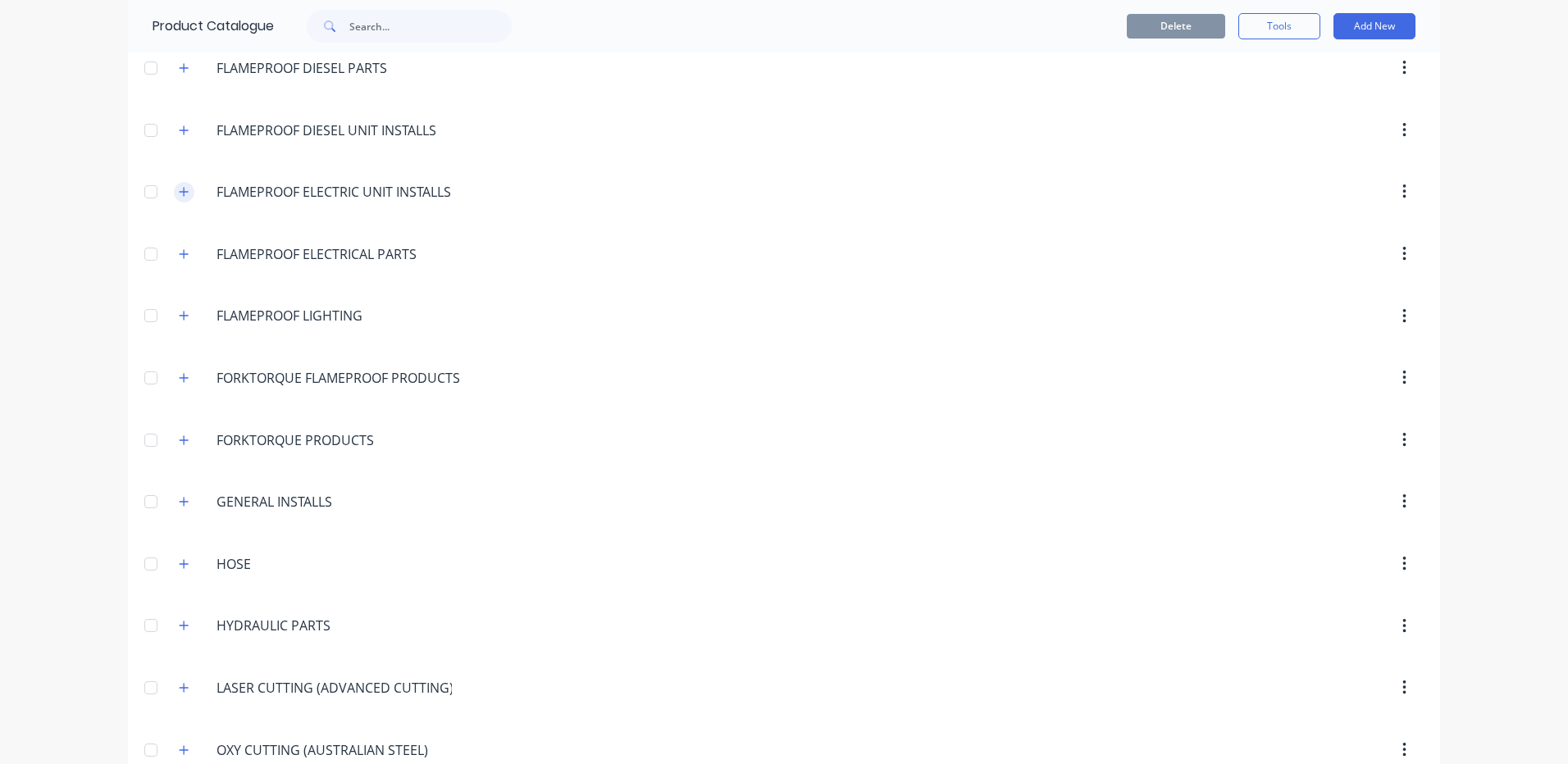
click at [182, 183] on button "button" at bounding box center [184, 192] width 21 height 20
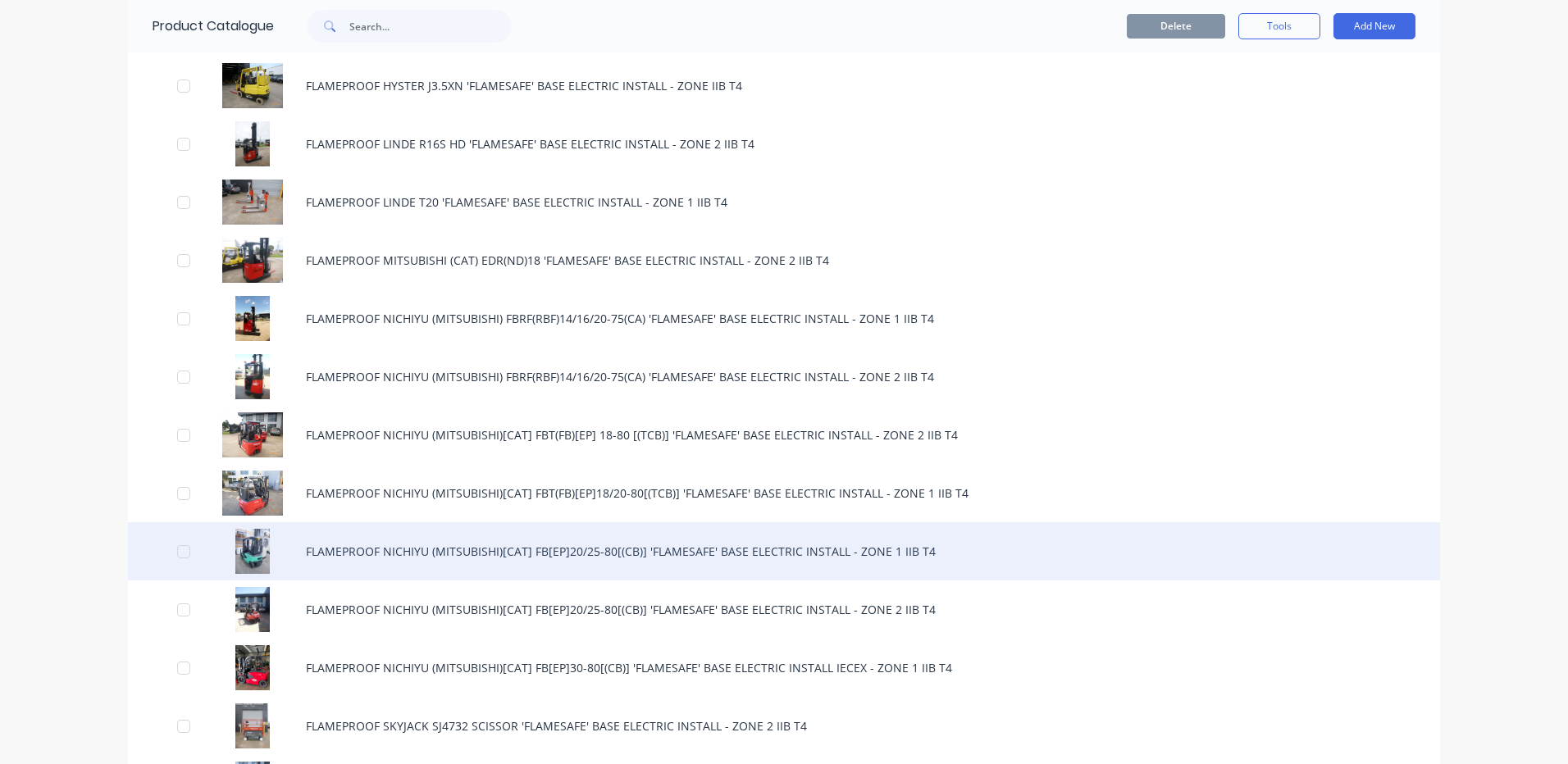
scroll to position [1967, 0]
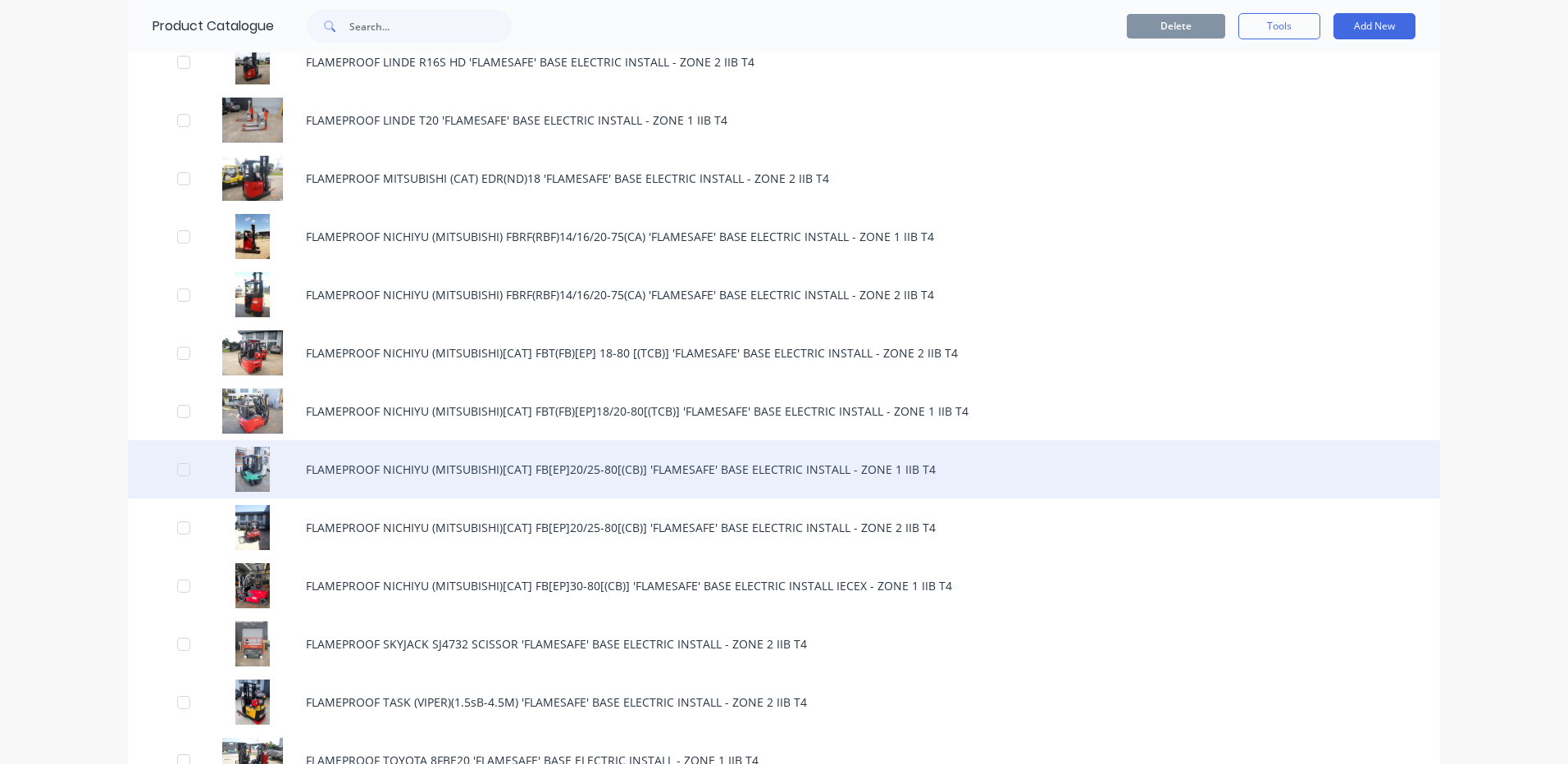
click at [357, 466] on div "FLAMEPROOF NICHIYU (MITSUBISHI)[CAT] FB[EP]20/25-80[(CB)] 'FLAMESAFE' BASE ELEC…" at bounding box center [783, 469] width 1312 height 58
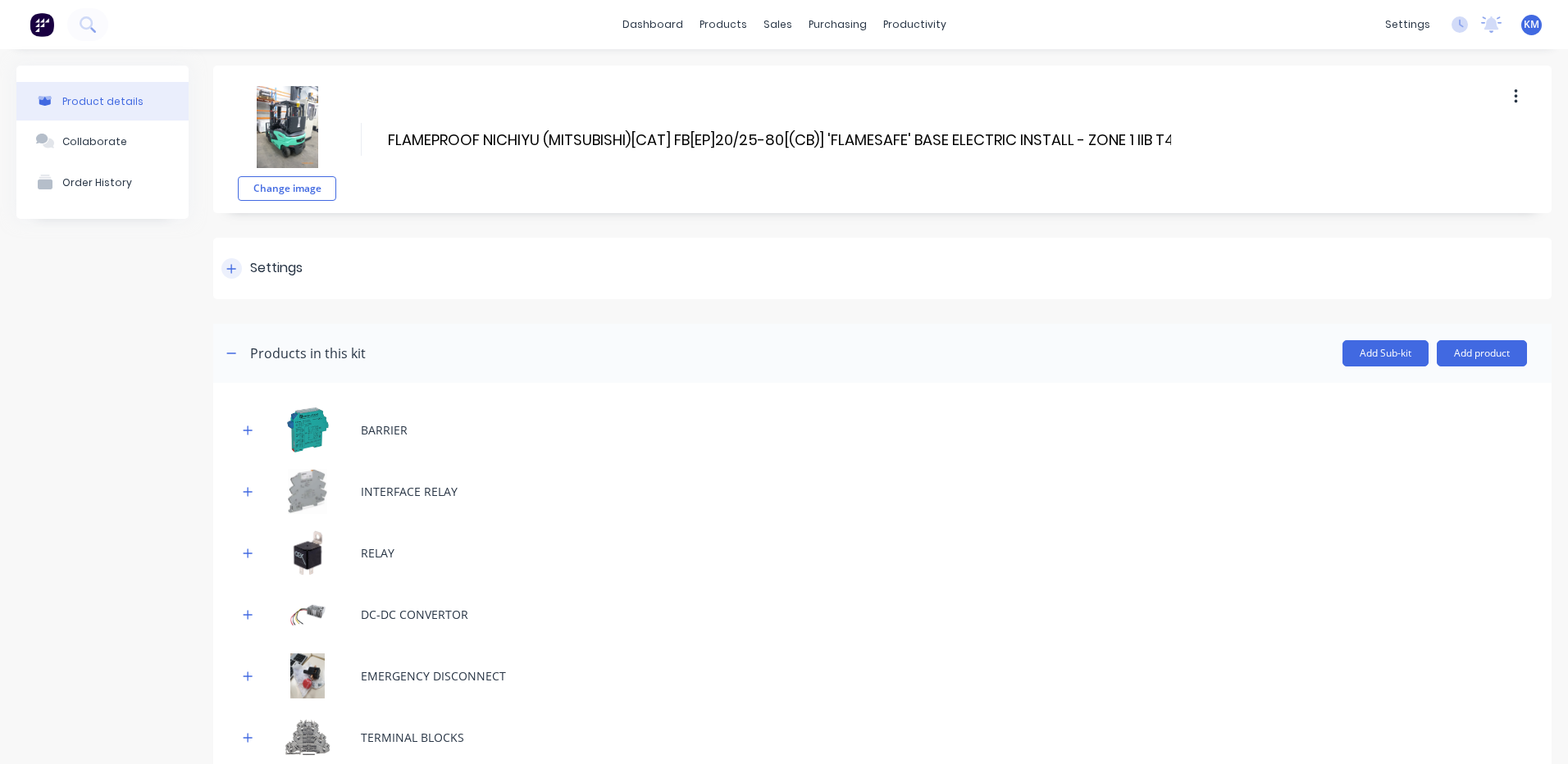
click at [346, 252] on div "Settings" at bounding box center [882, 268] width 1338 height 61
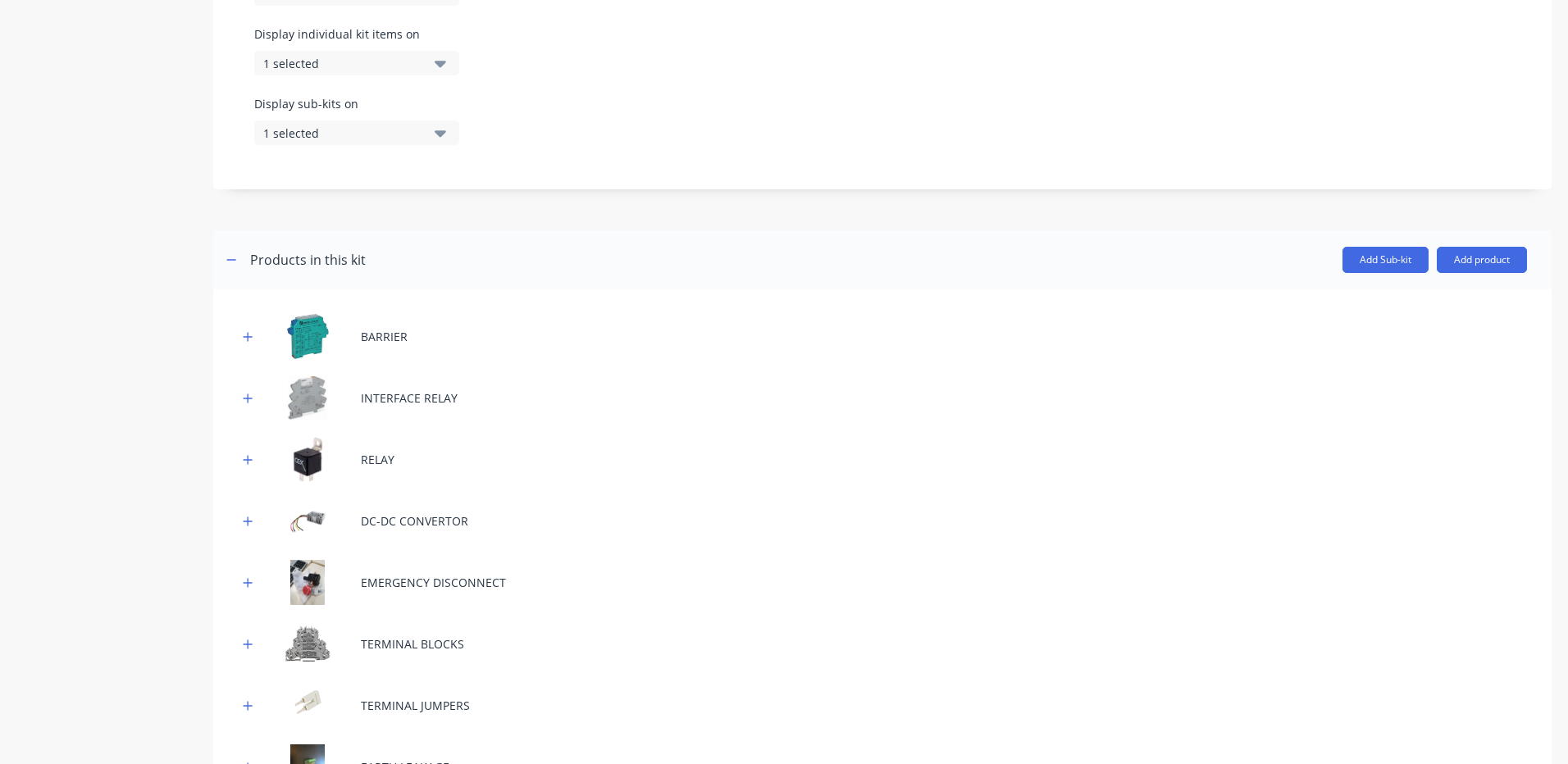
scroll to position [656, 0]
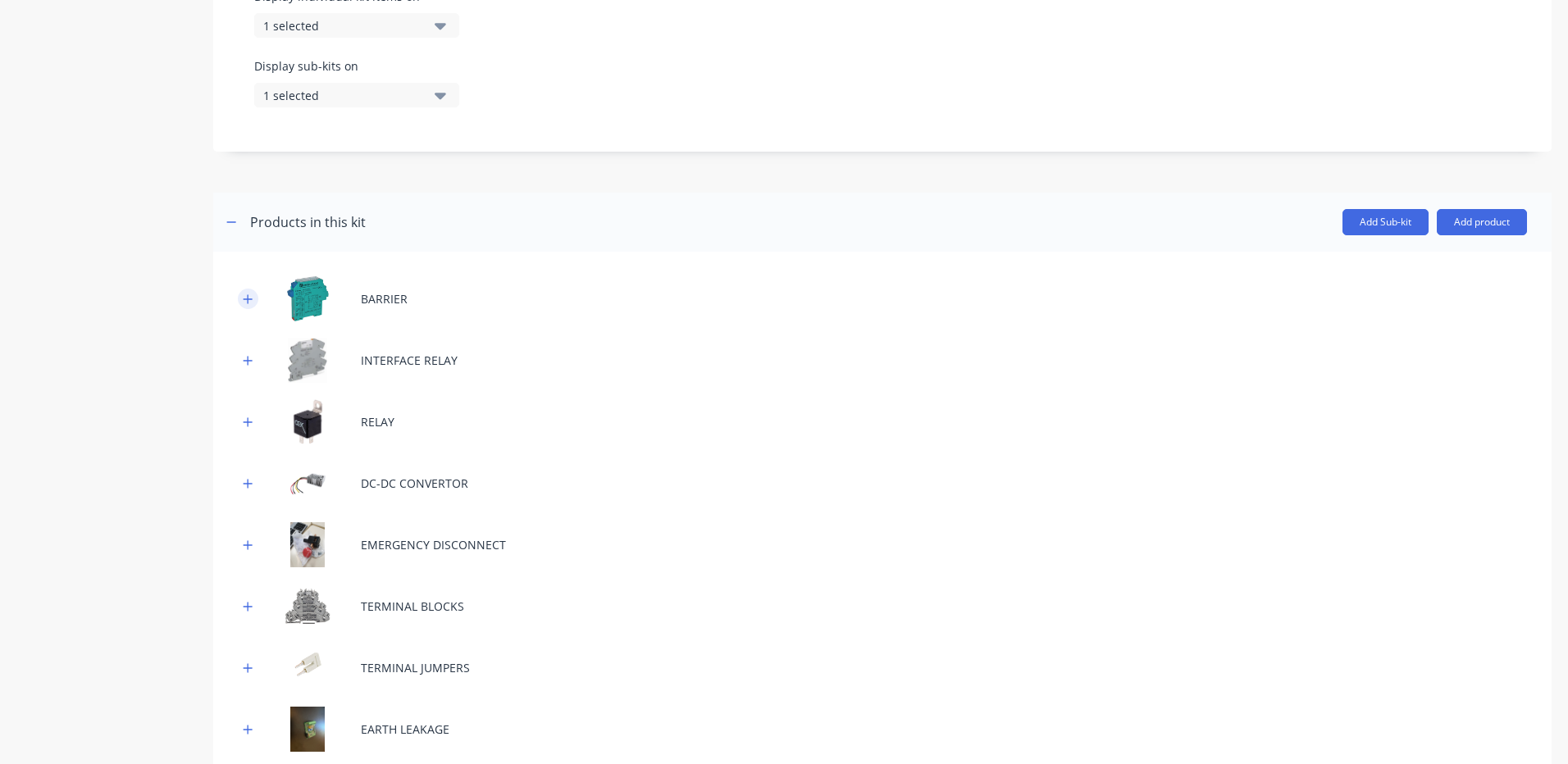
click at [251, 296] on icon "button" at bounding box center [247, 299] width 10 height 11
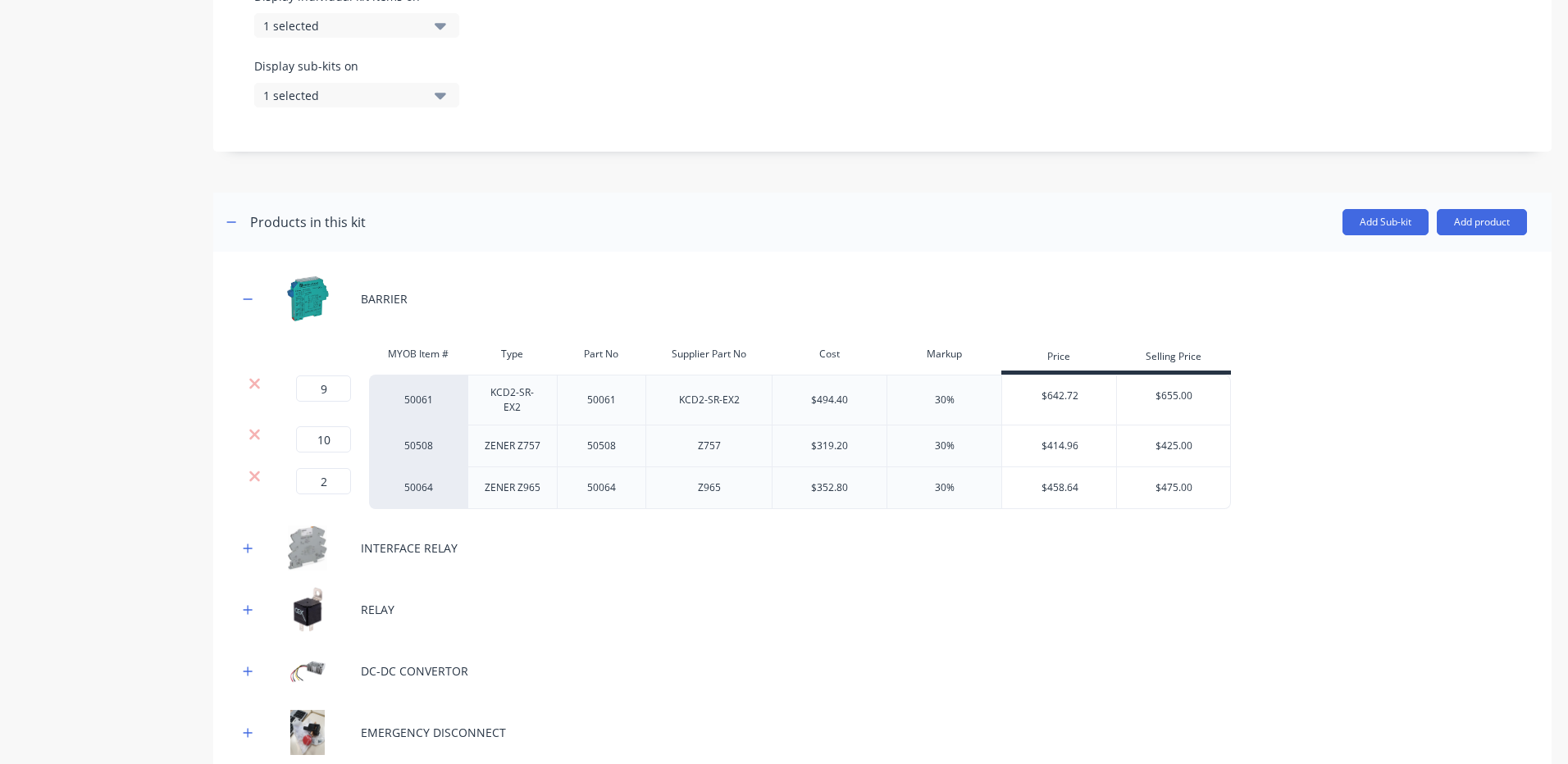
drag, startPoint x: 1467, startPoint y: 230, endPoint x: 1454, endPoint y: 252, distance: 25.6
click at [1467, 236] on header "Products in this kit Add Sub-kit Add product" at bounding box center [882, 222] width 1338 height 59
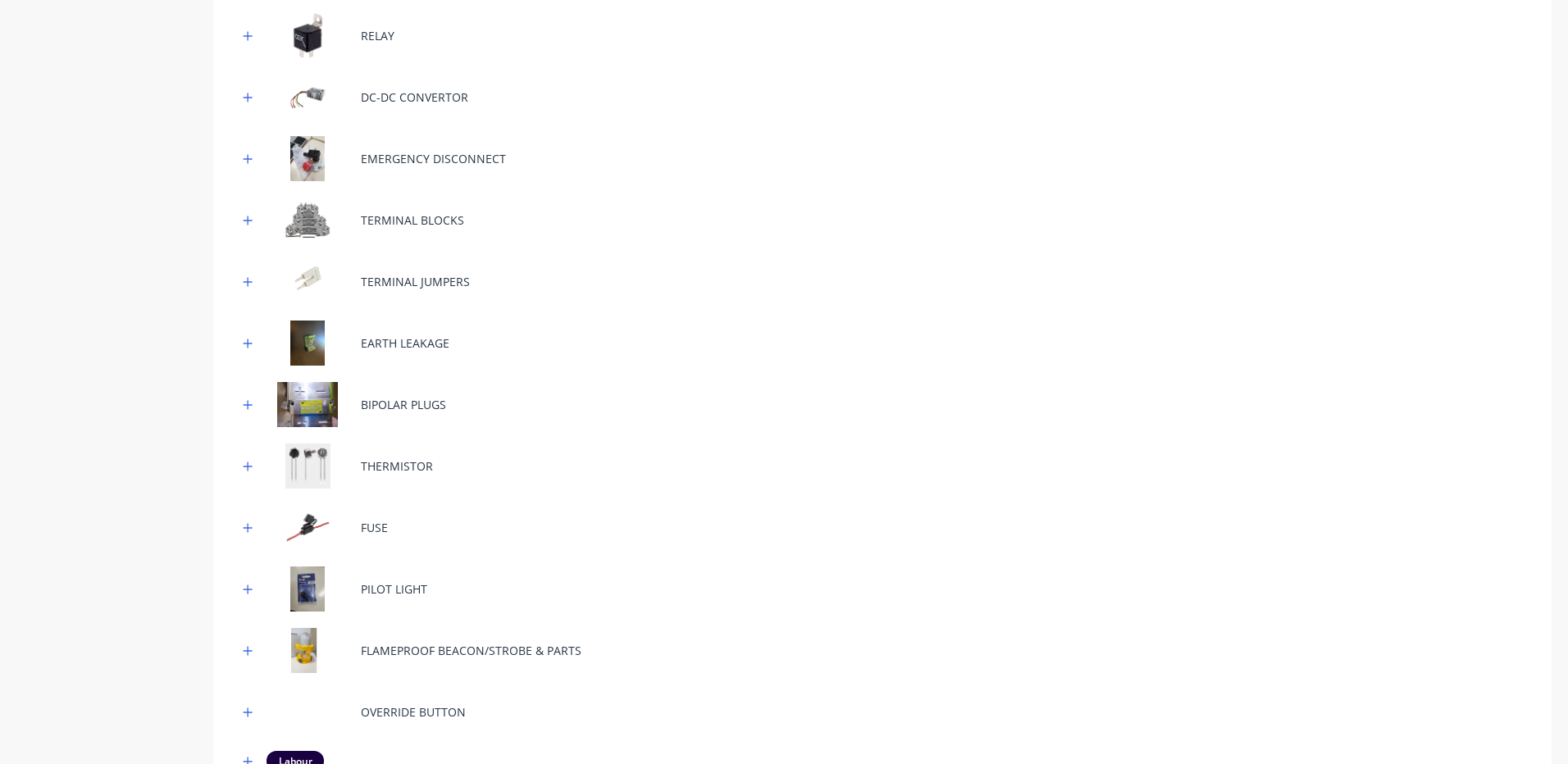
scroll to position [1393, 0]
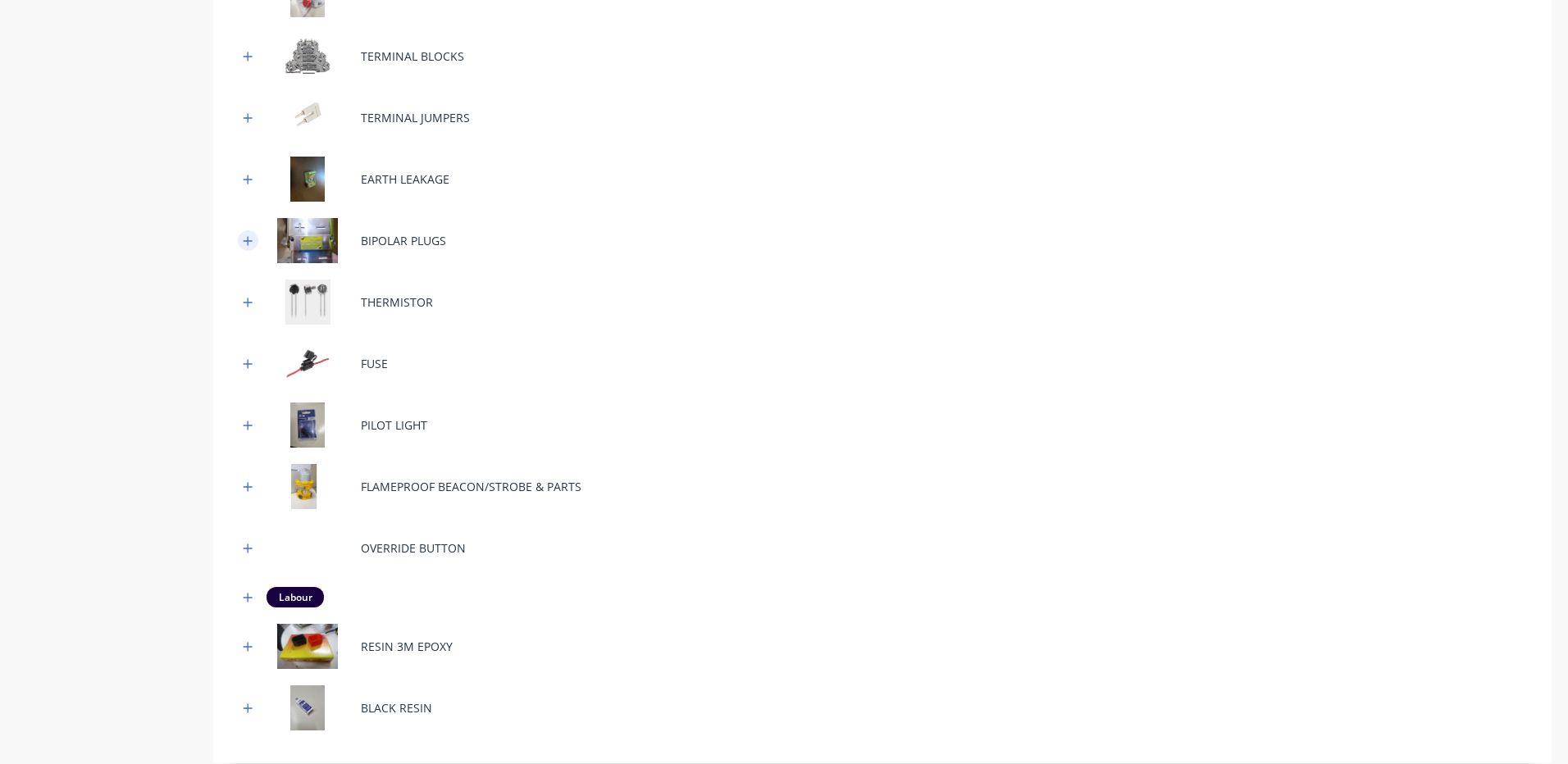
click at [251, 239] on icon "button" at bounding box center [247, 240] width 10 height 11
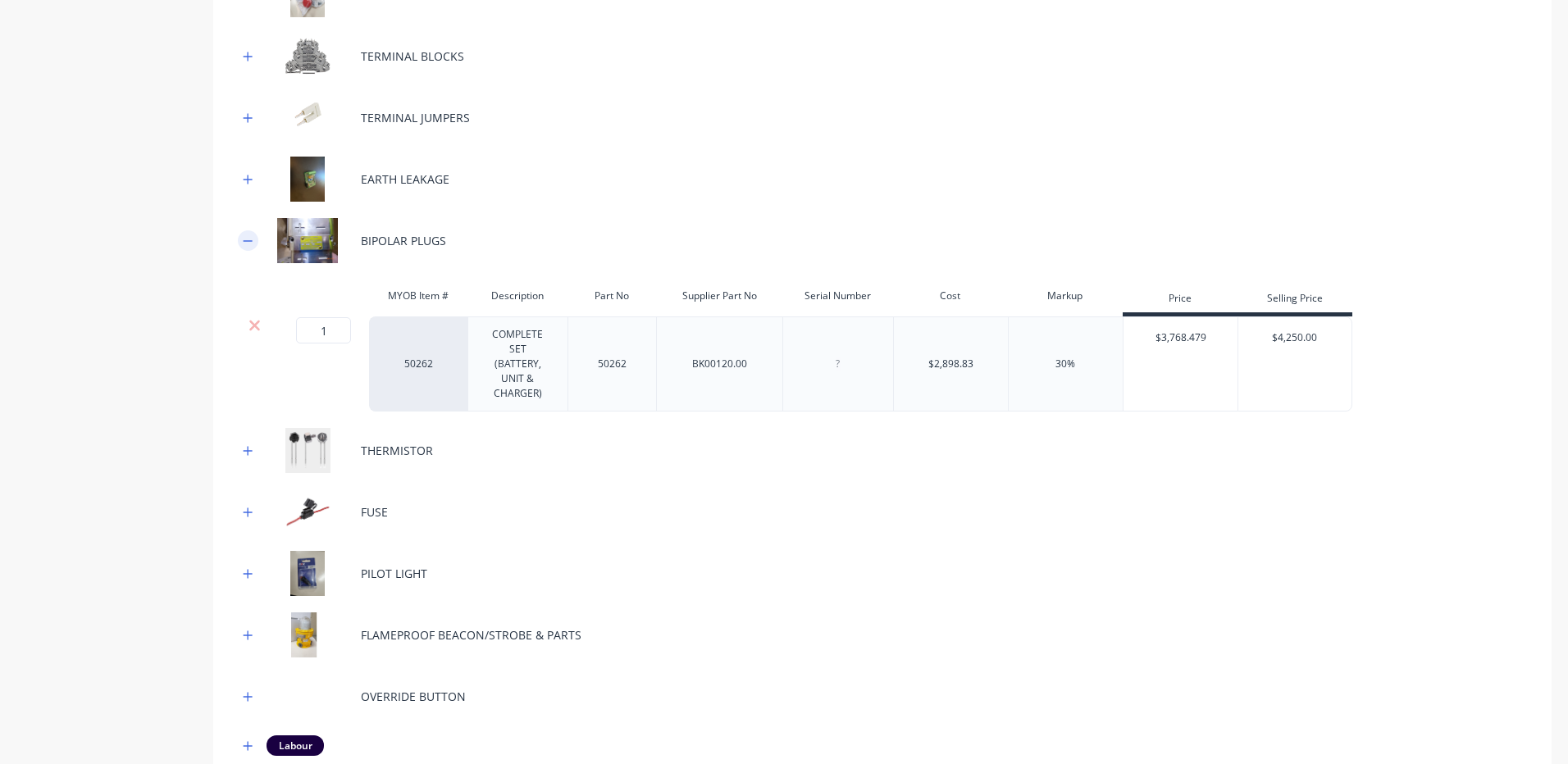
click at [251, 239] on icon "button" at bounding box center [247, 240] width 10 height 11
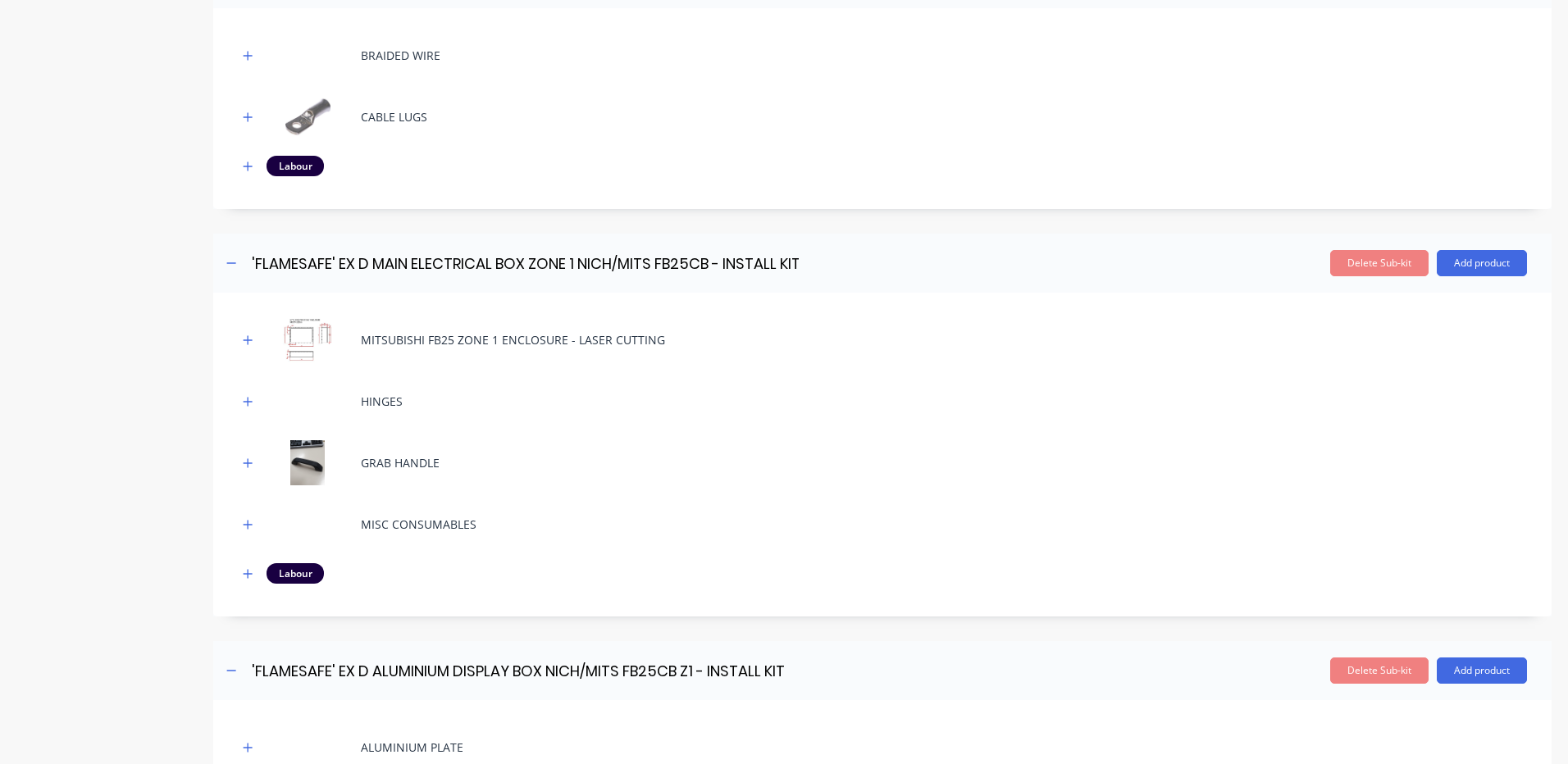
scroll to position [2217, 0]
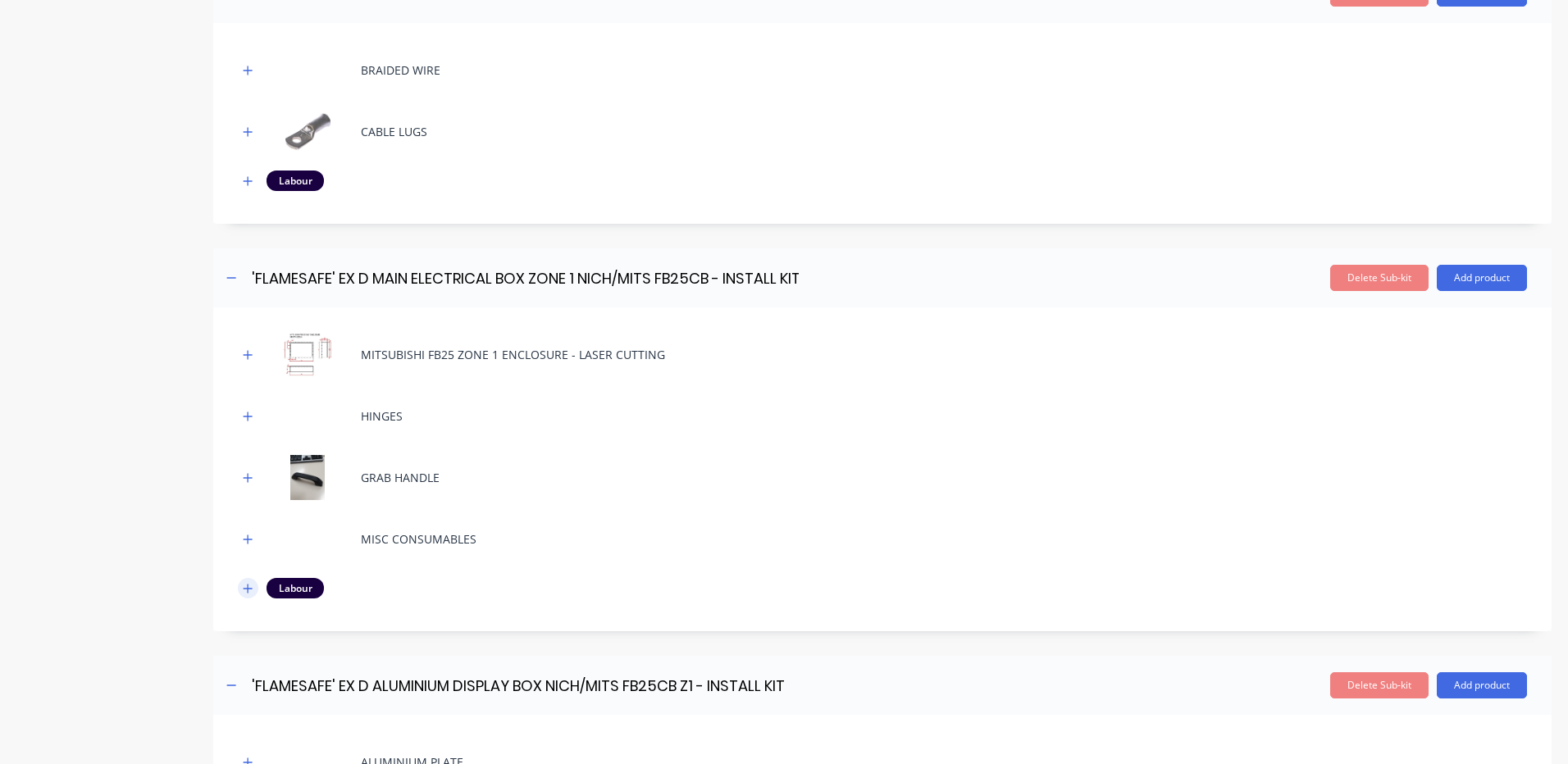
click at [250, 587] on icon "button" at bounding box center [247, 588] width 10 height 11
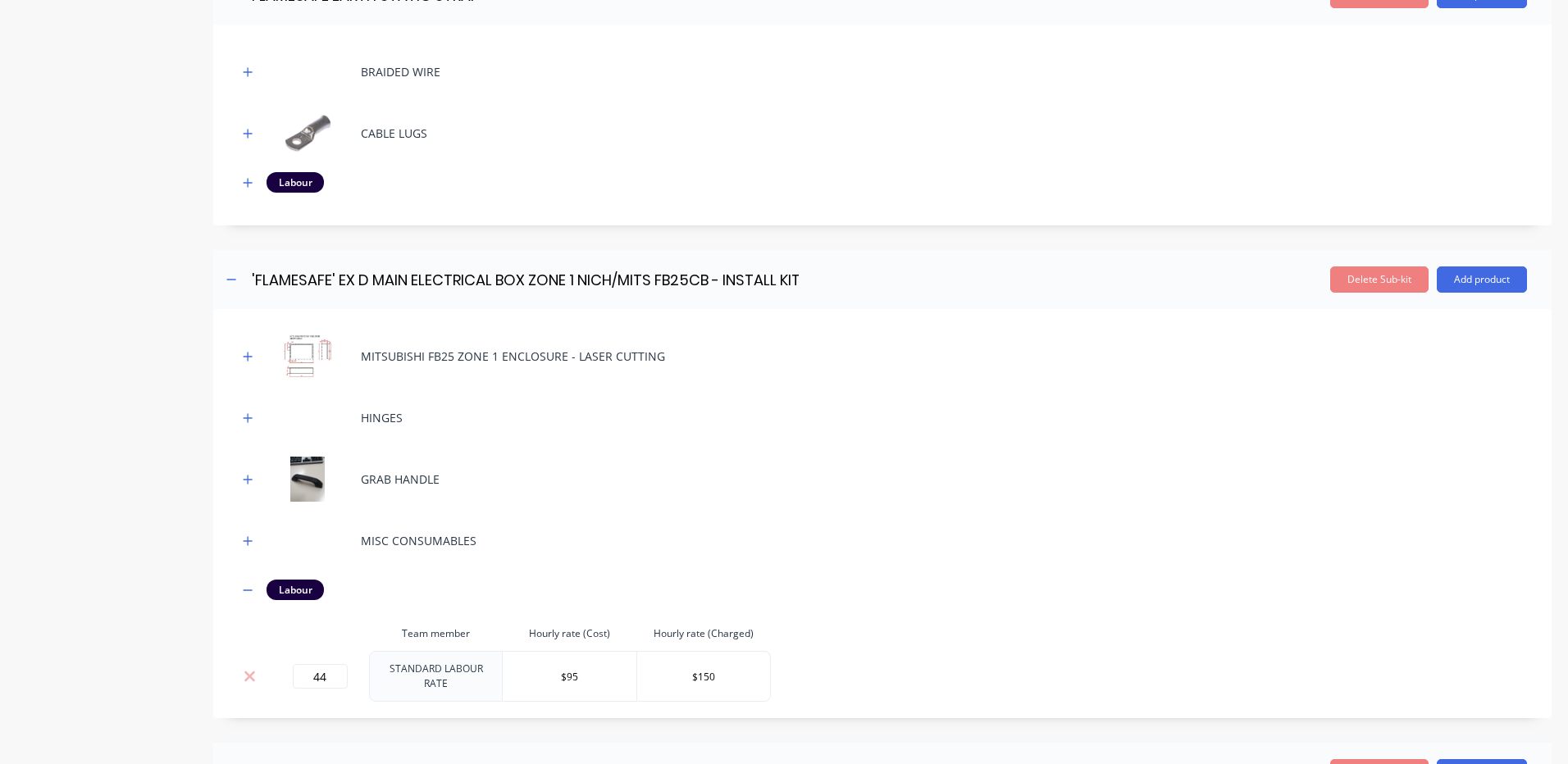
scroll to position [2871, 0]
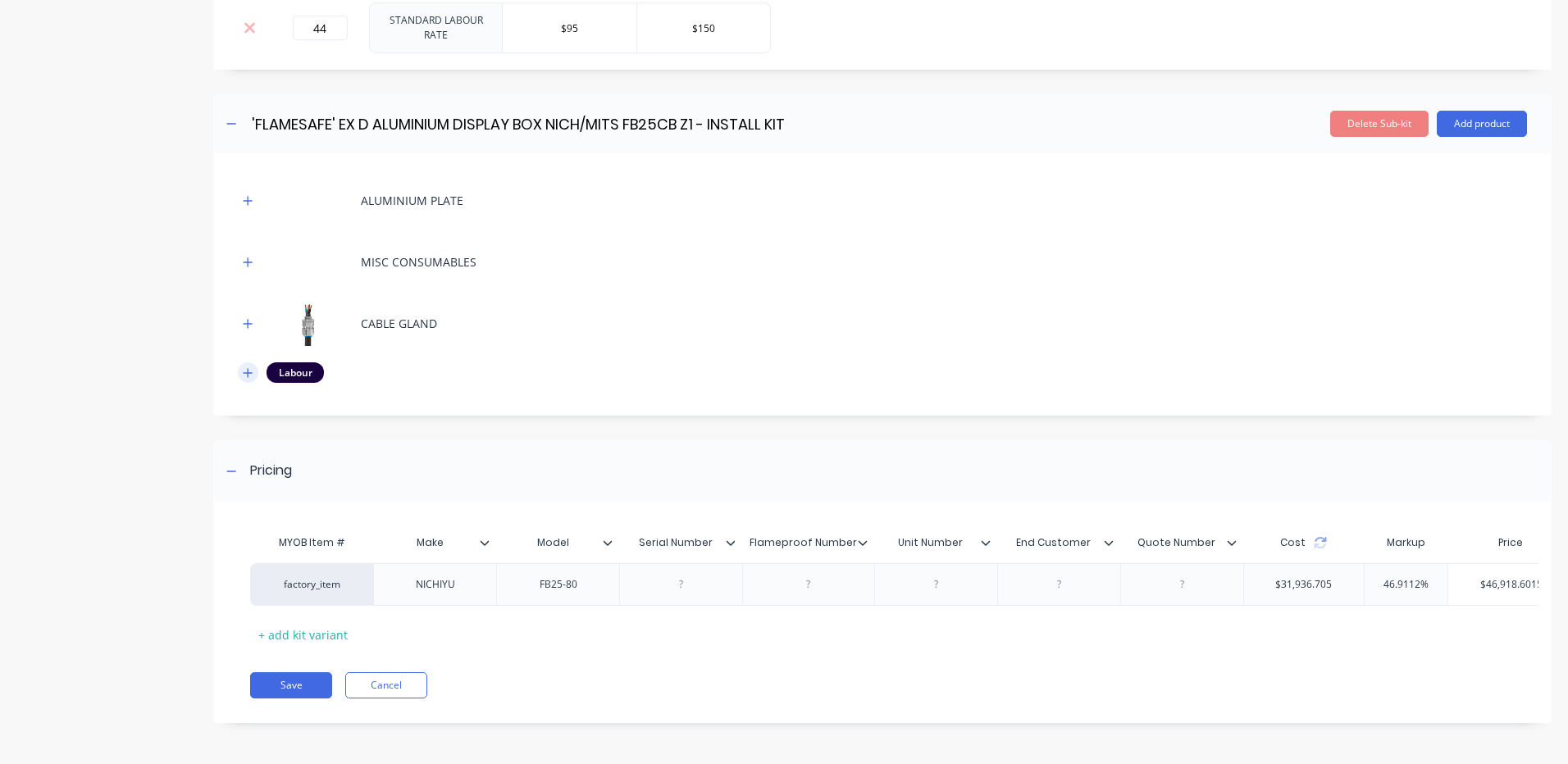
click at [244, 367] on icon "button" at bounding box center [247, 373] width 10 height 11
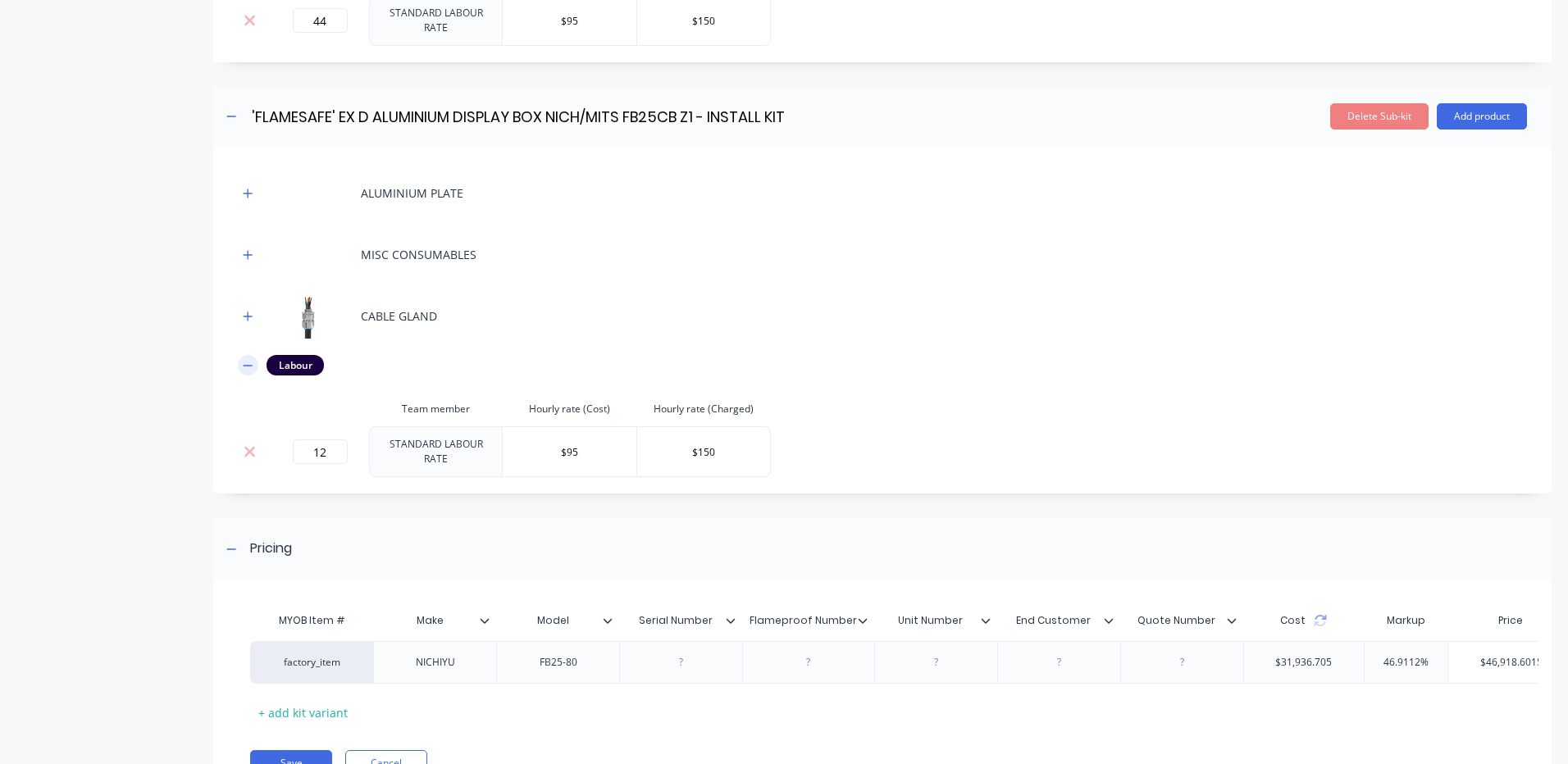
click at [247, 363] on icon "button" at bounding box center [247, 365] width 10 height 11
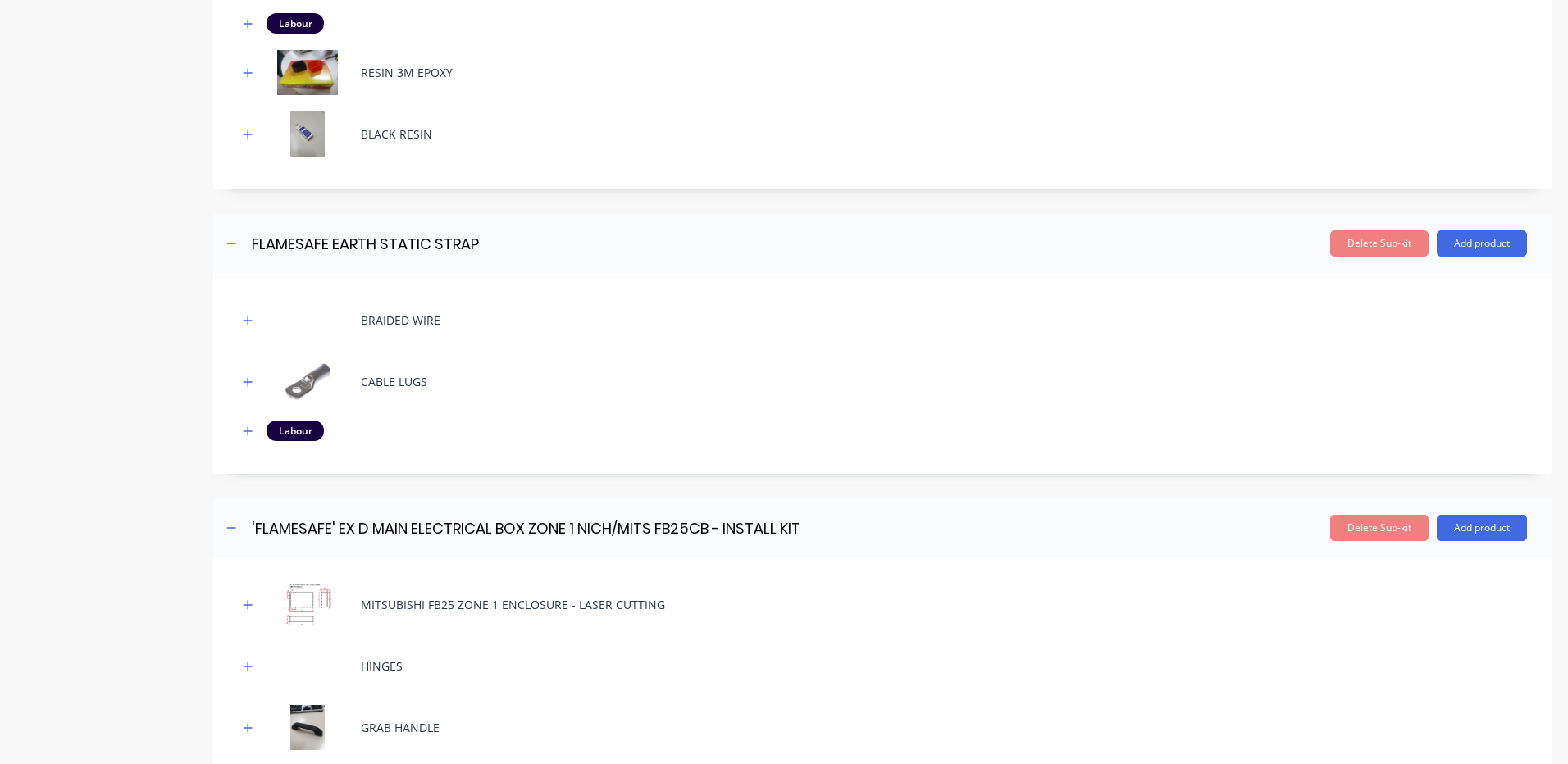
scroll to position [1639, 0]
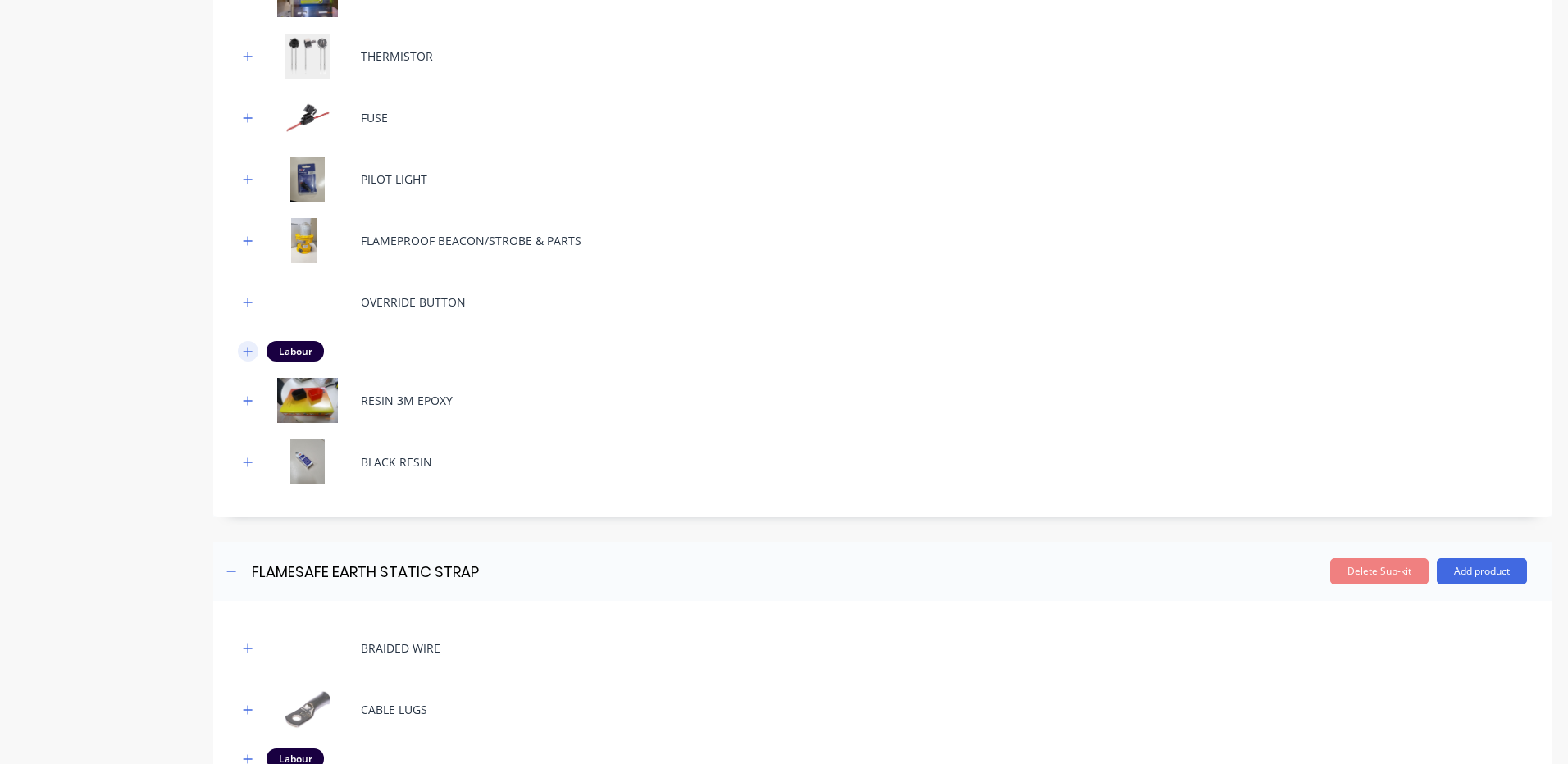
click at [255, 357] on button "button" at bounding box center [248, 351] width 21 height 20
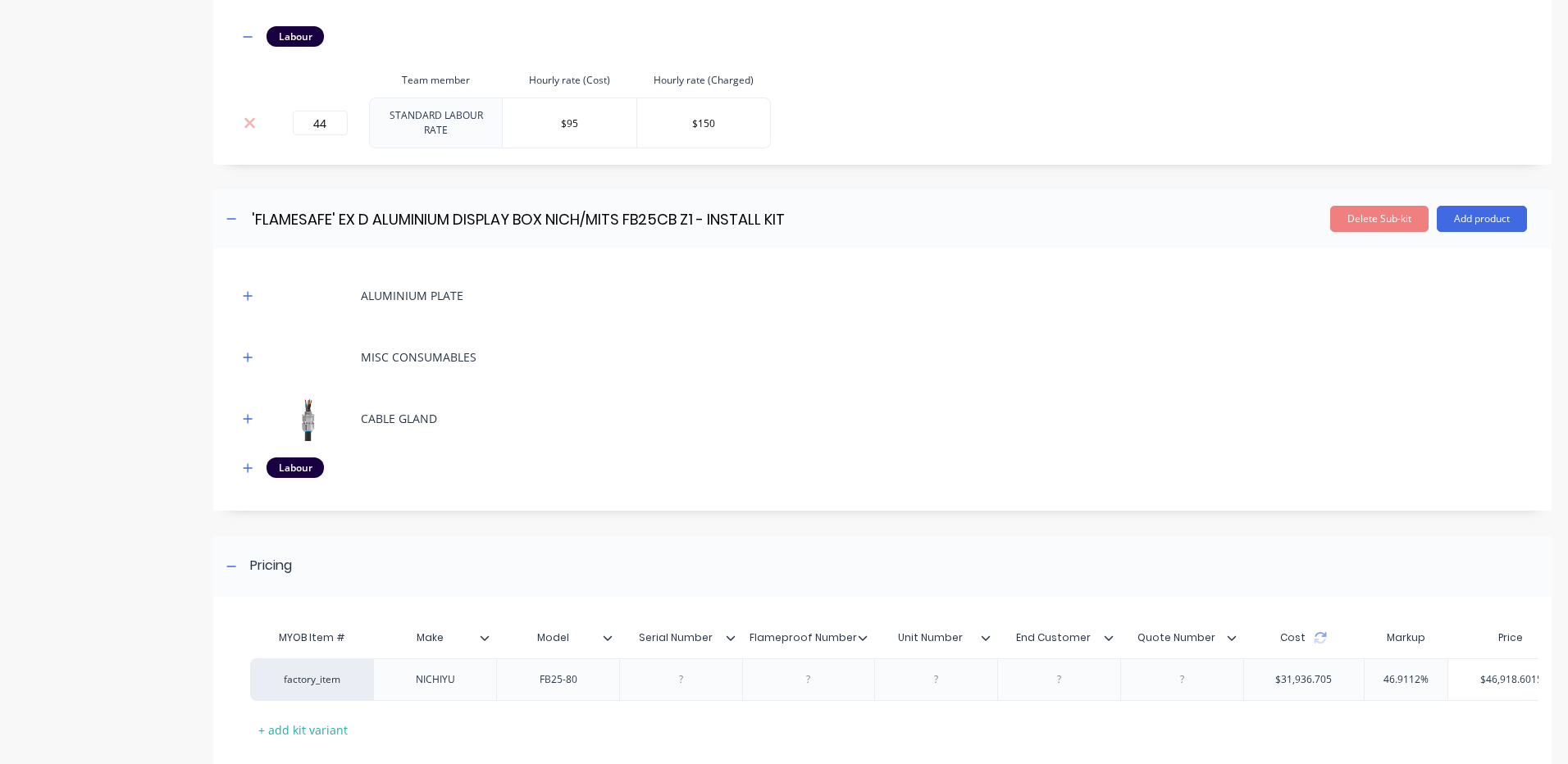
scroll to position [2951, 0]
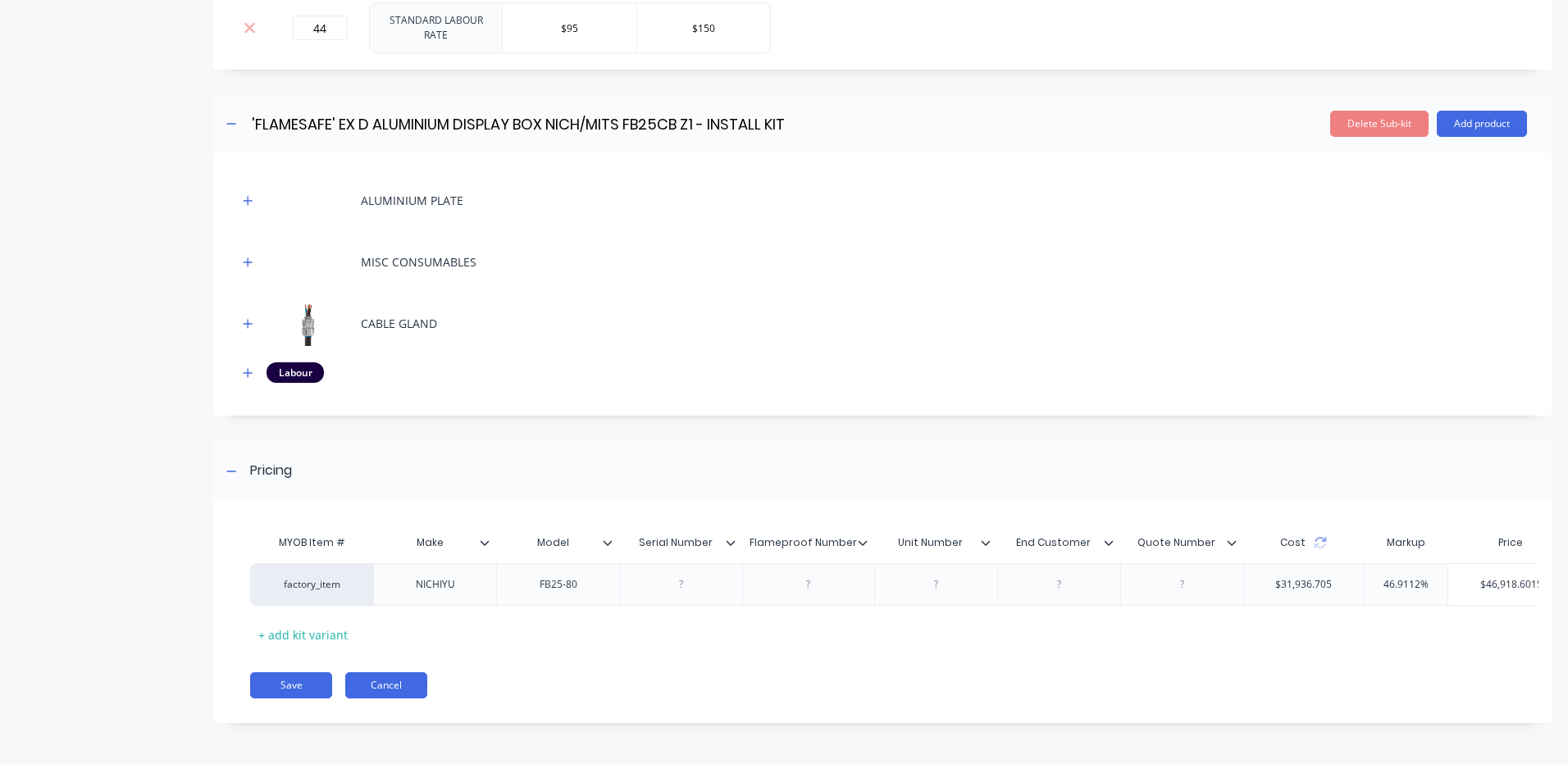
click at [371, 677] on button "Cancel" at bounding box center [386, 685] width 82 height 26
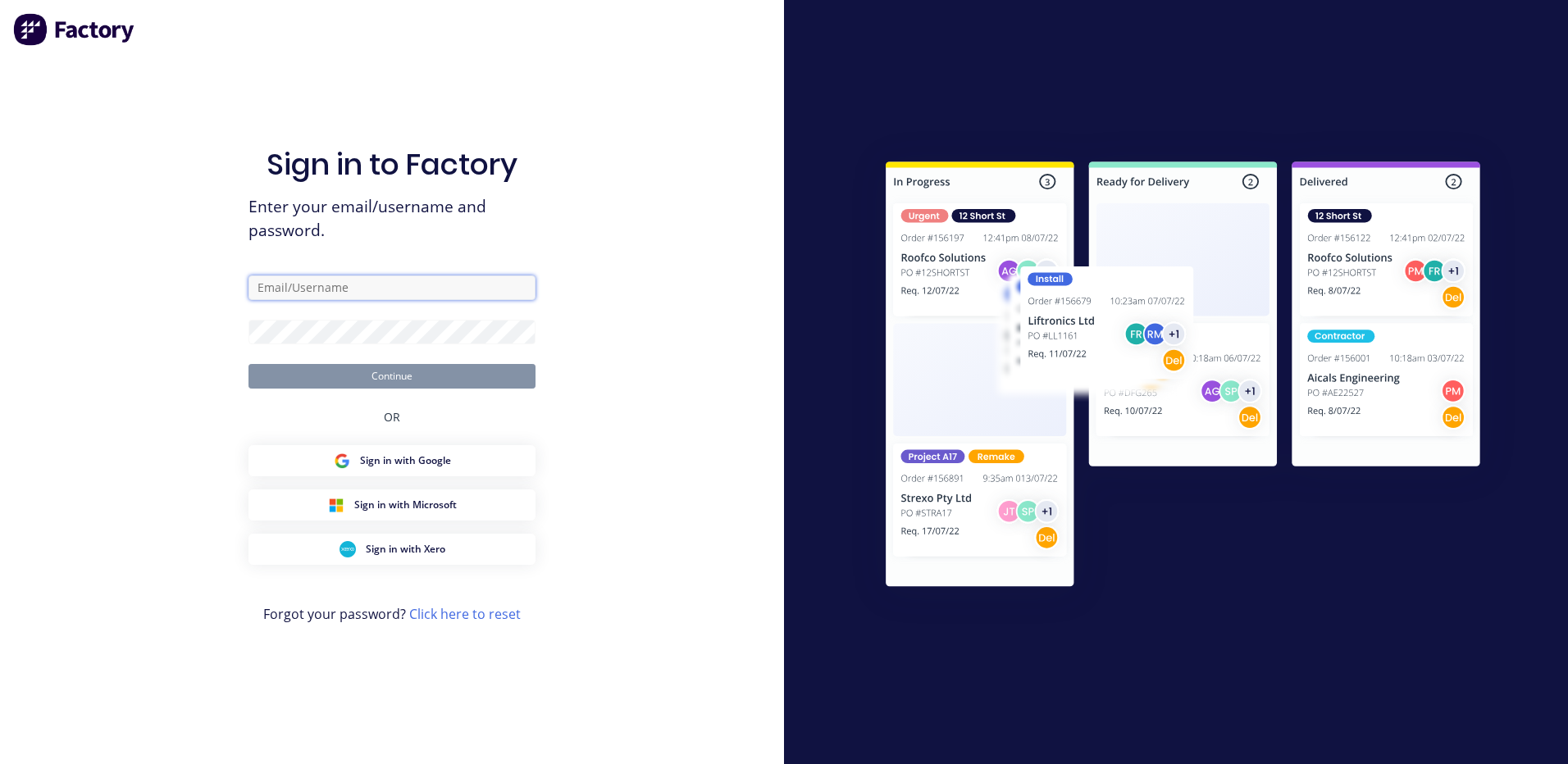
type input "kyle@forktorque.com.au"
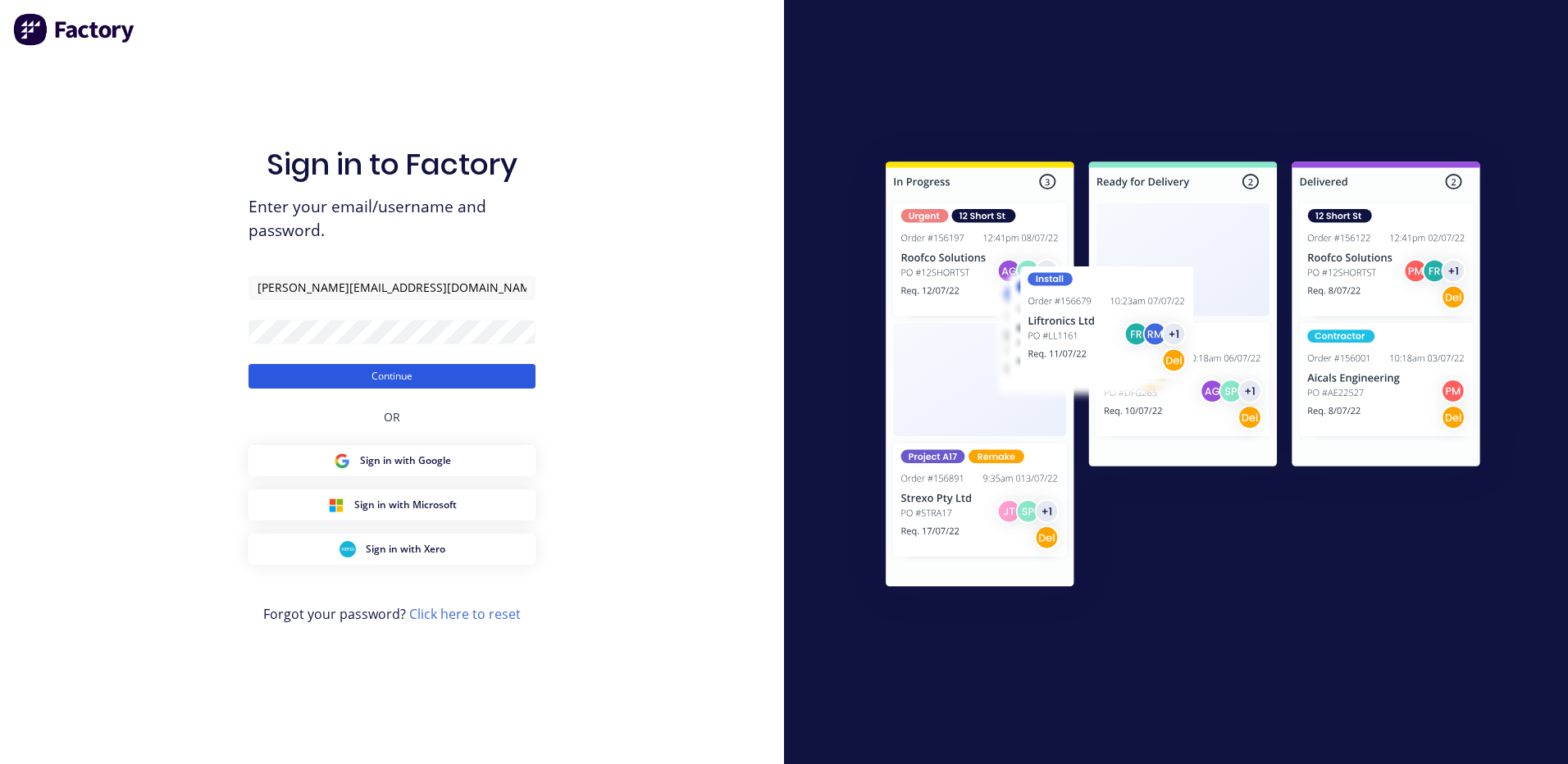
click at [403, 367] on button "Continue" at bounding box center [392, 376] width 287 height 24
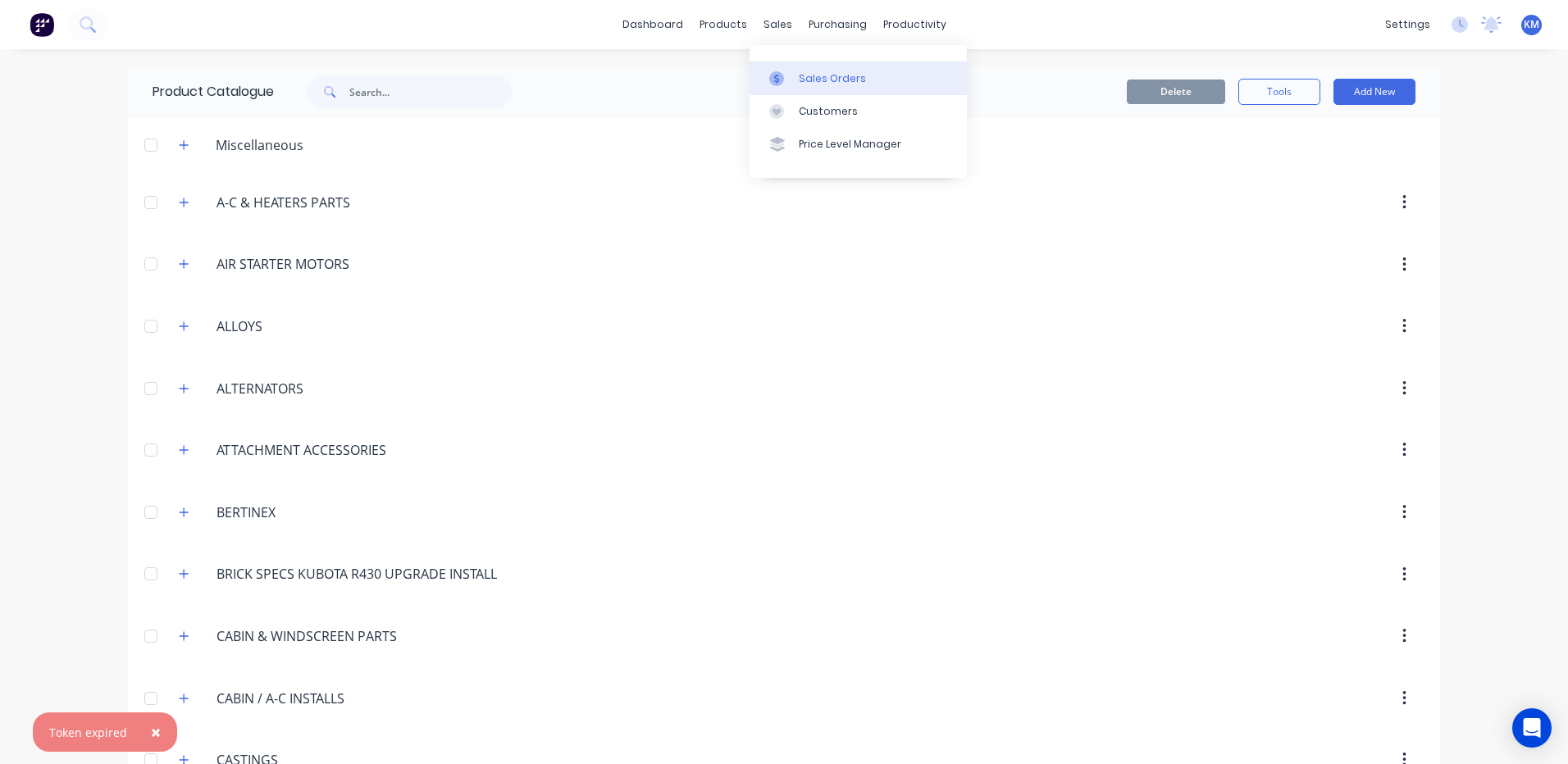
click at [779, 75] on icon at bounding box center [777, 79] width 15 height 15
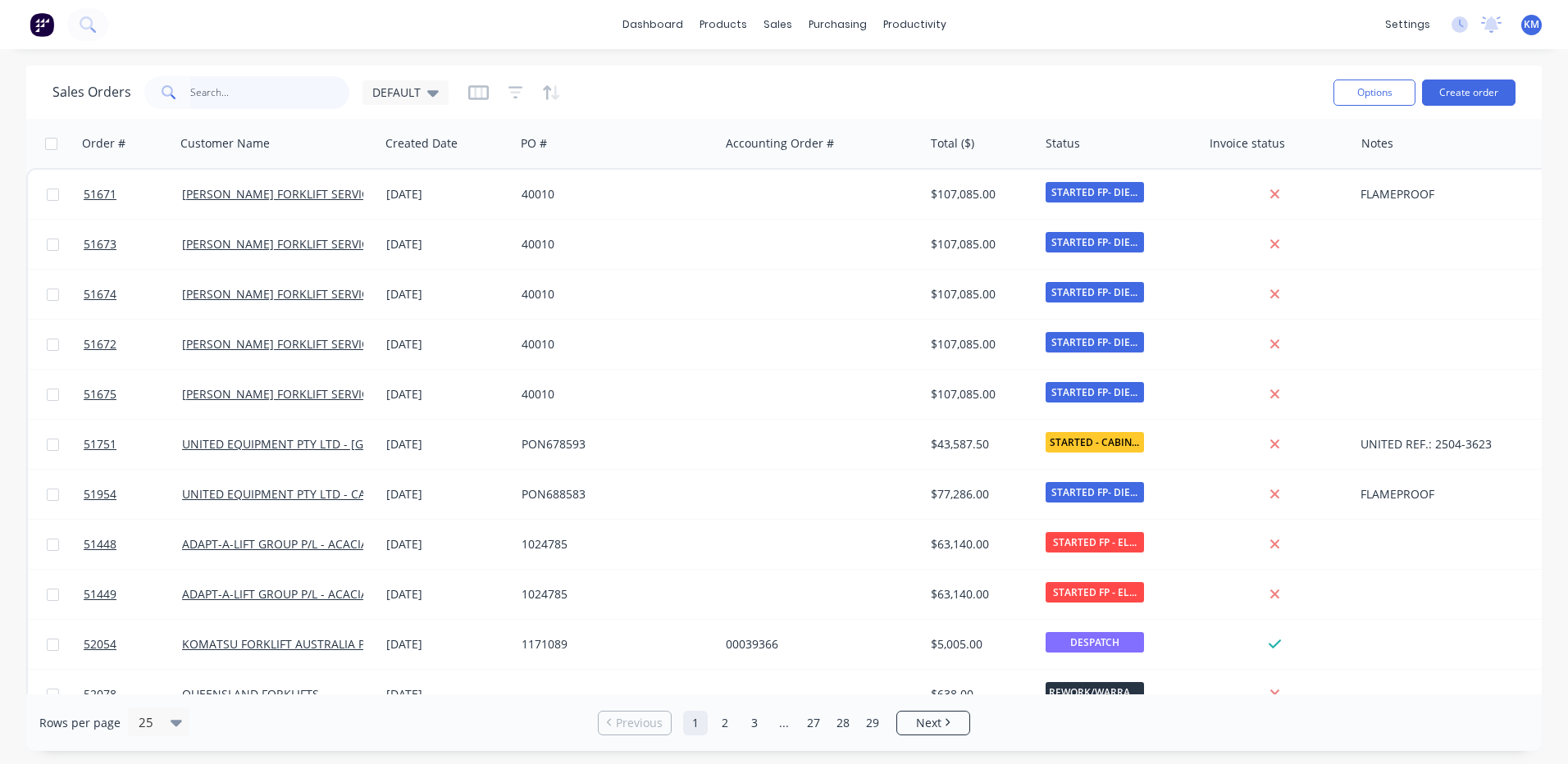
click at [304, 104] on input "text" at bounding box center [270, 92] width 160 height 33
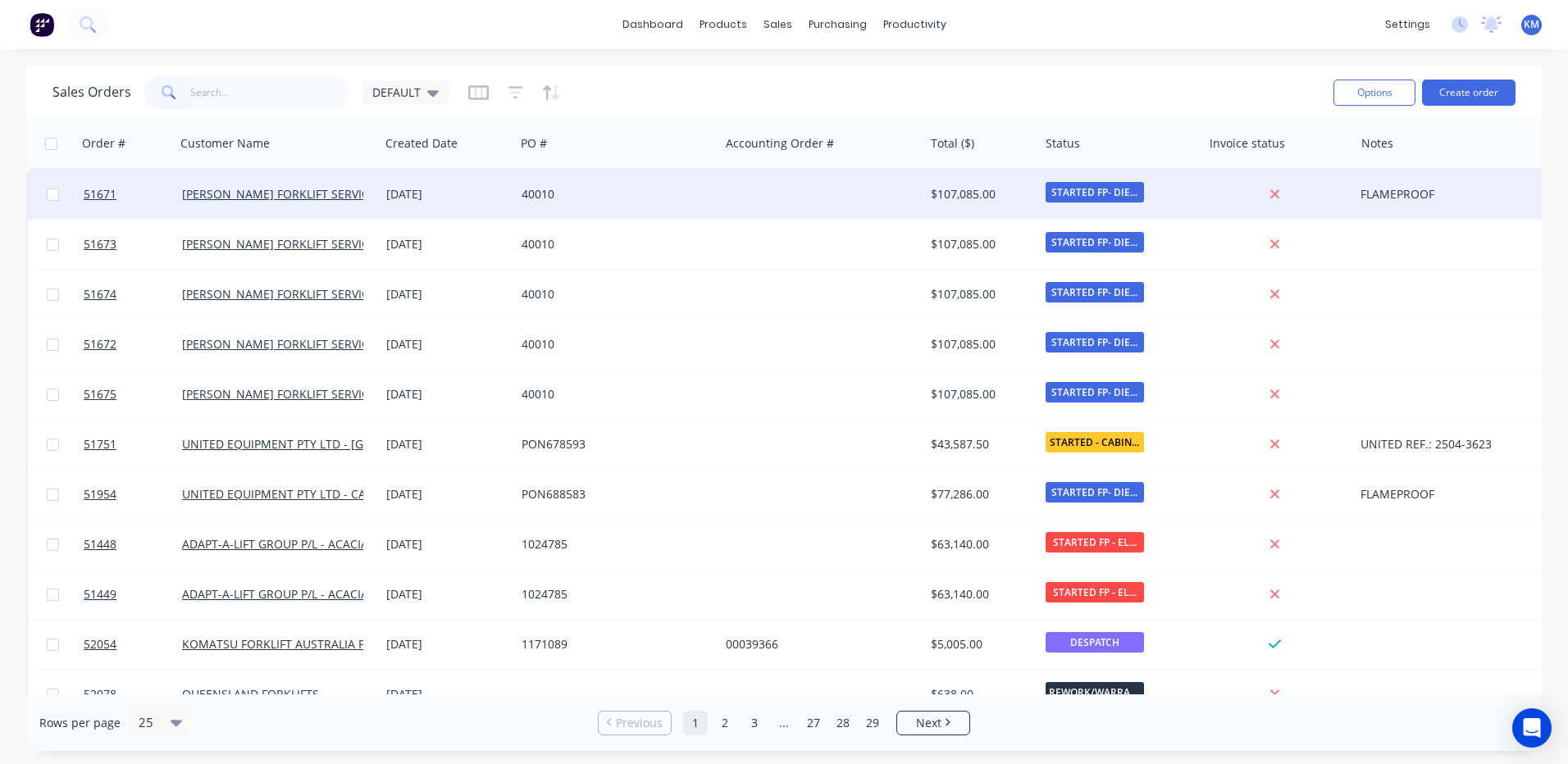
click at [598, 198] on div "40010" at bounding box center [612, 195] width 182 height 17
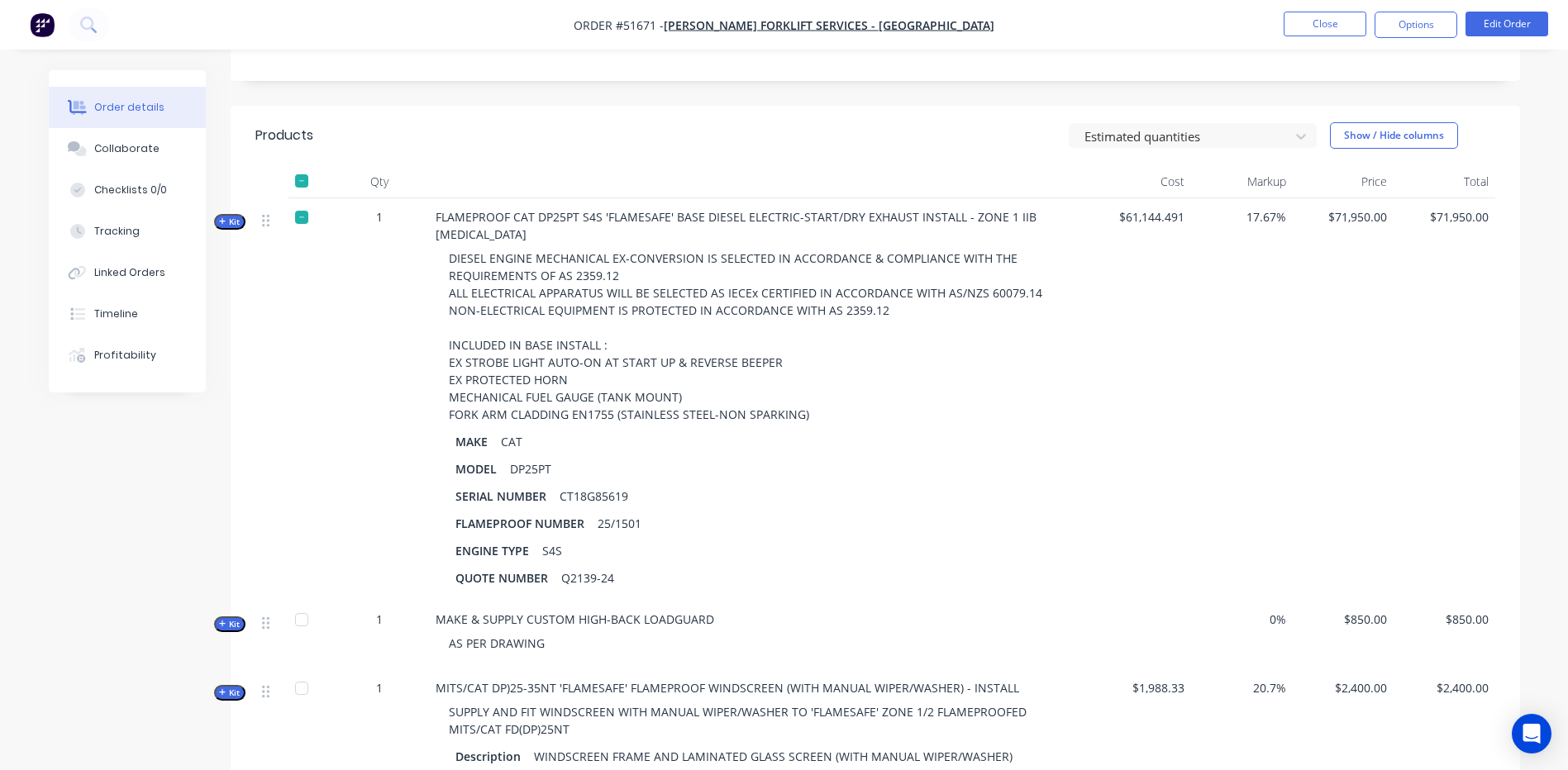
scroll to position [413, 0]
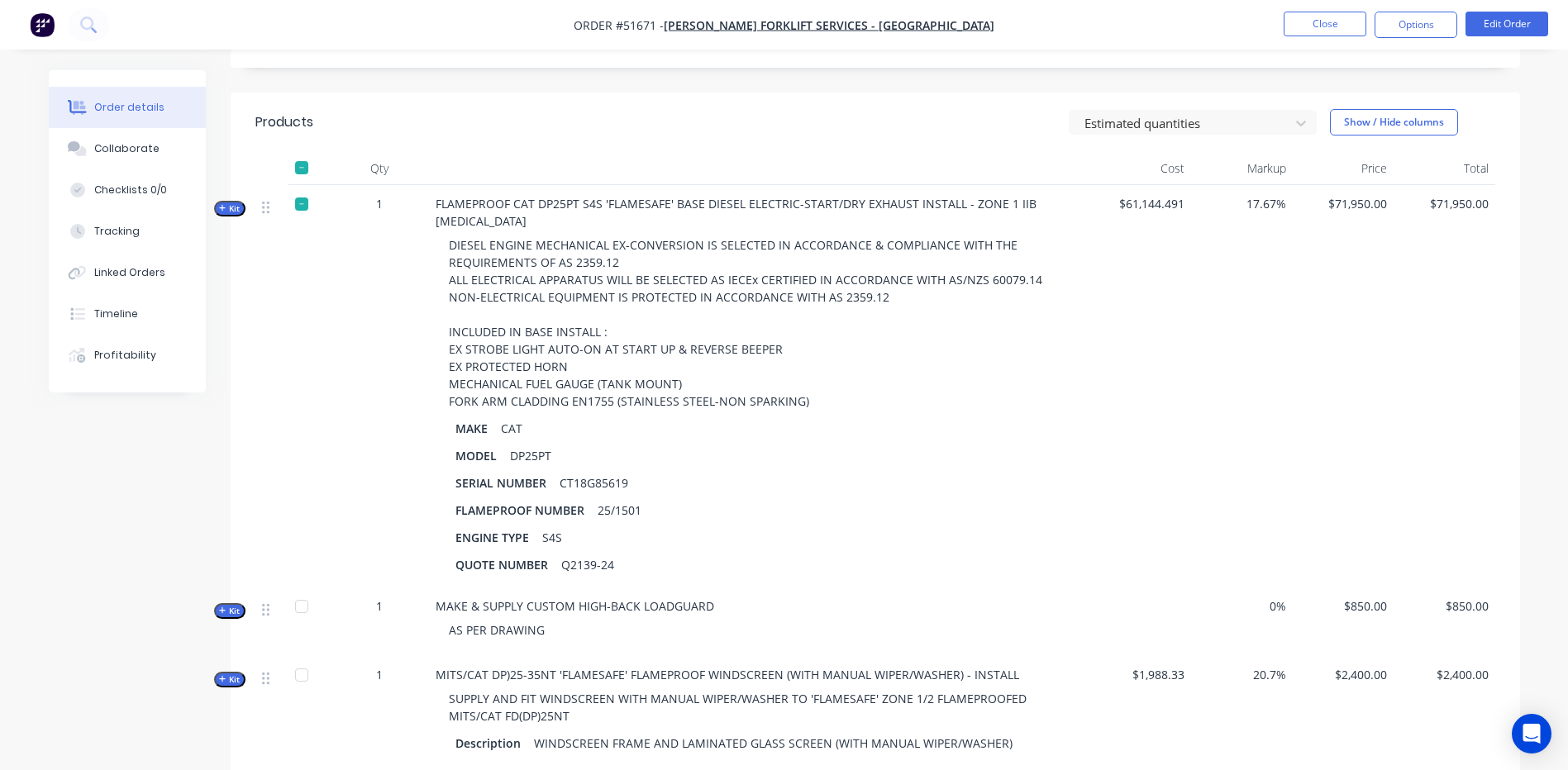
click at [230, 202] on span "Kit" at bounding box center [229, 208] width 22 height 12
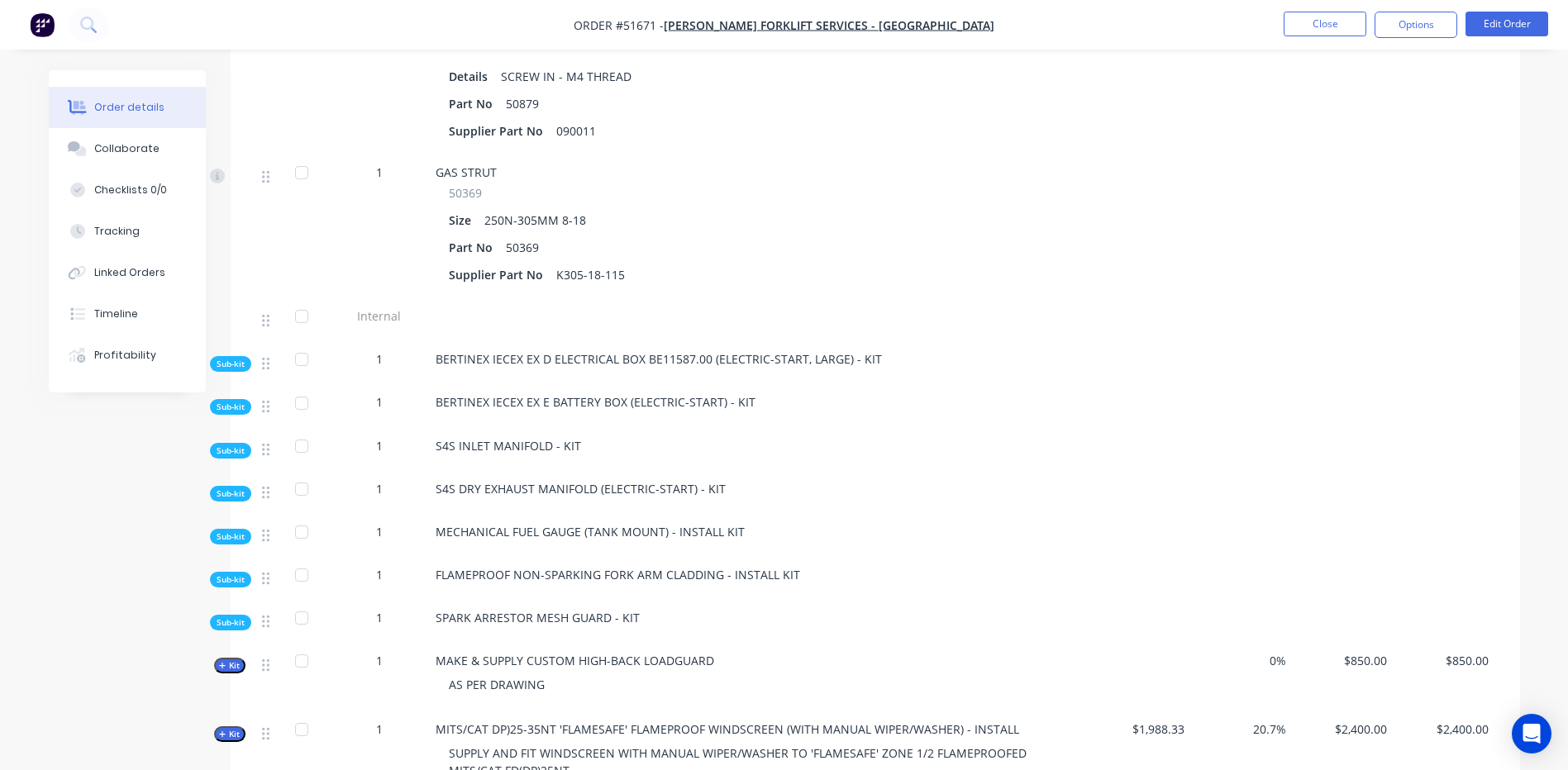
scroll to position [8094, 0]
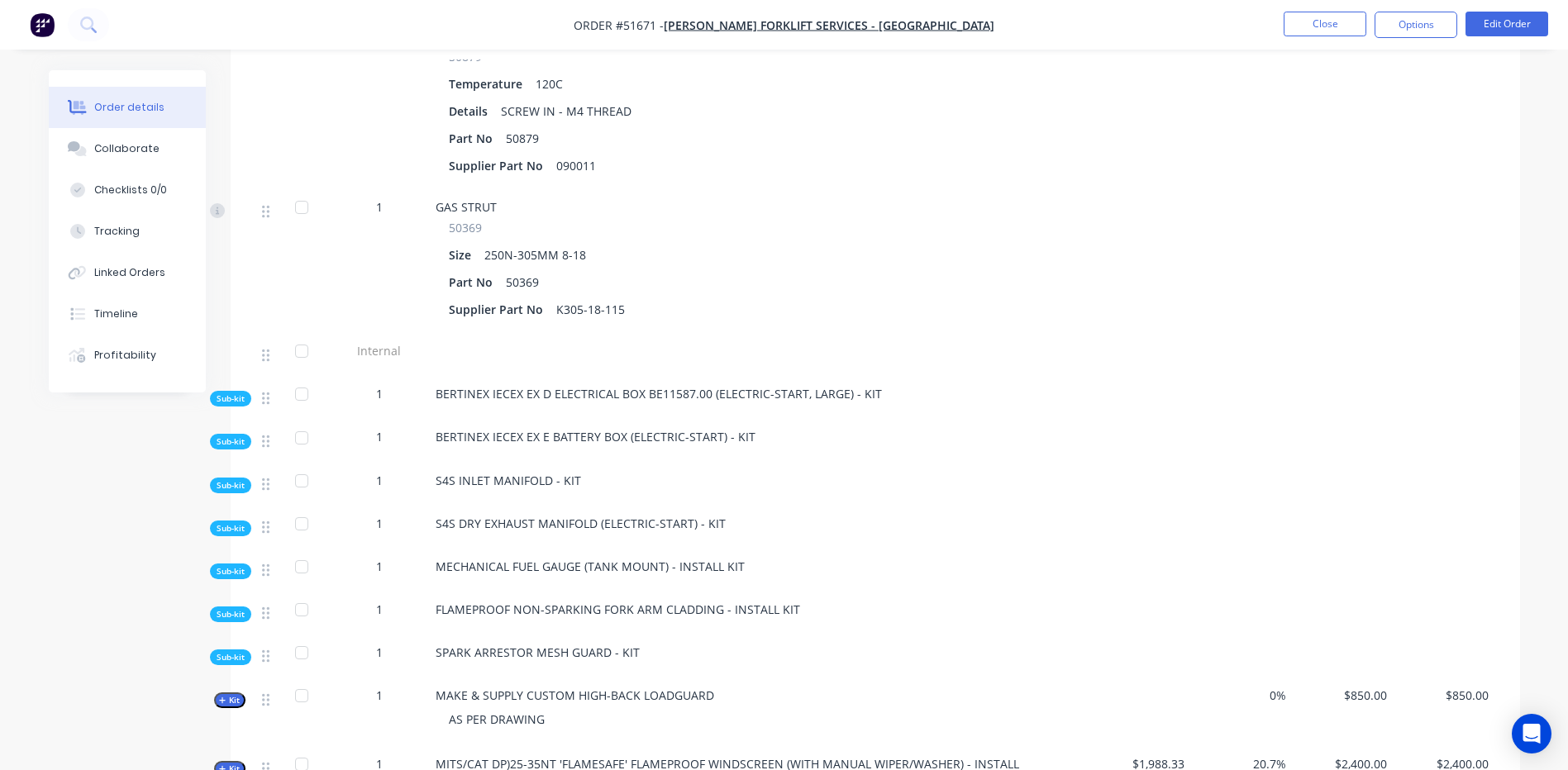
click at [231, 393] on span "Sub-kit" at bounding box center [230, 398] width 28 height 12
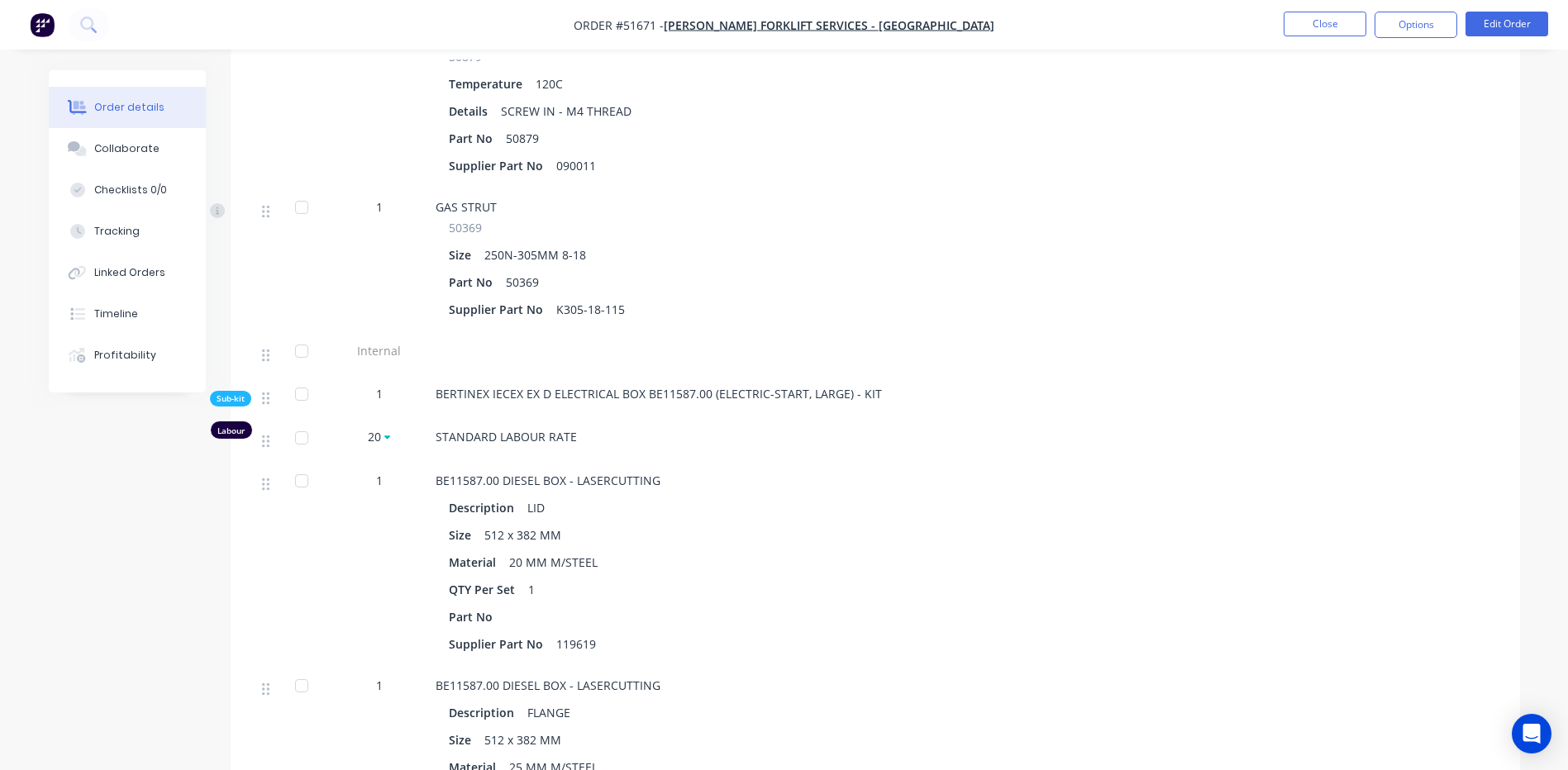
click at [233, 393] on span "Sub-kit" at bounding box center [230, 398] width 28 height 12
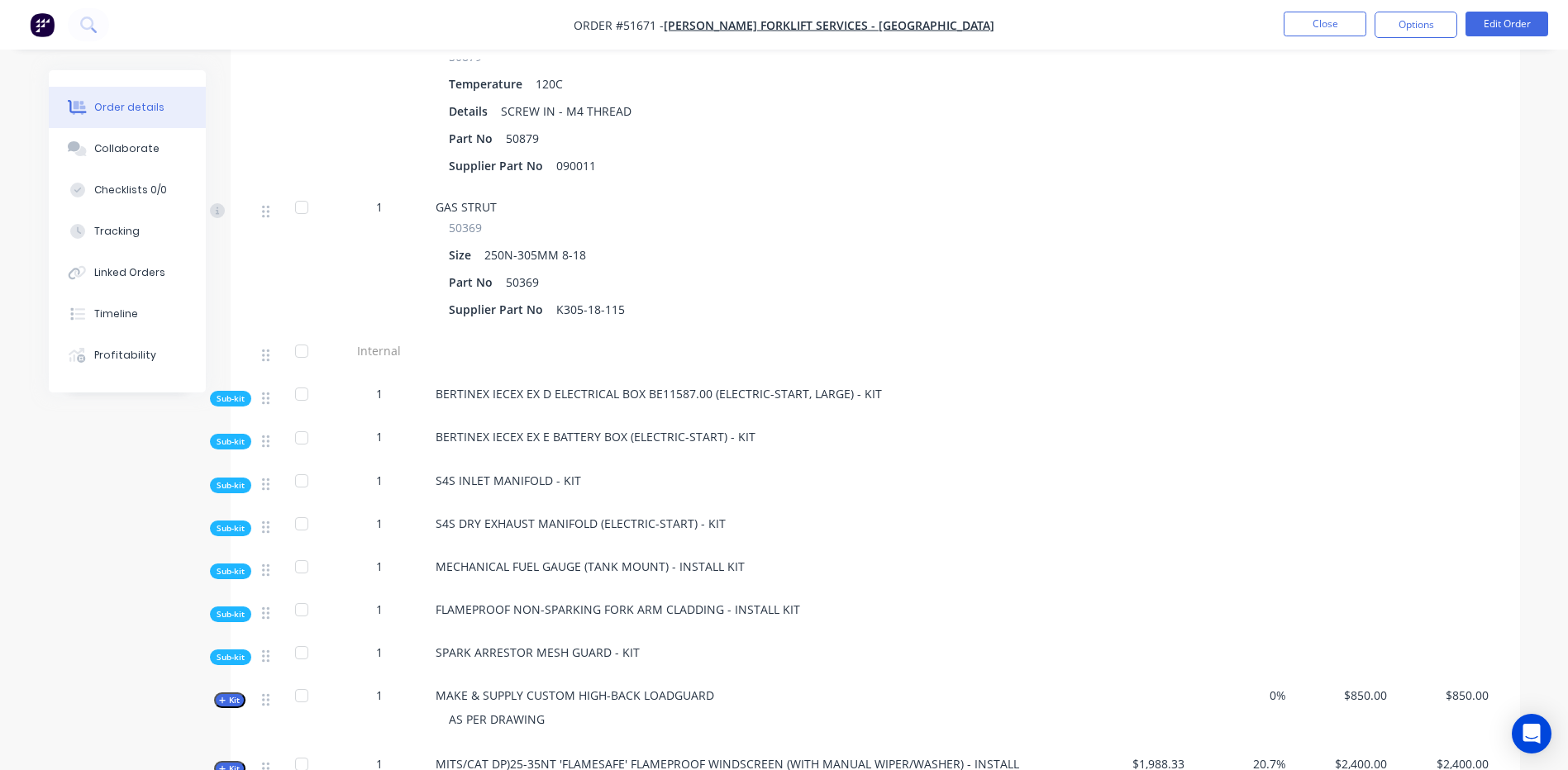
click at [231, 393] on span "Sub-kit" at bounding box center [230, 398] width 28 height 12
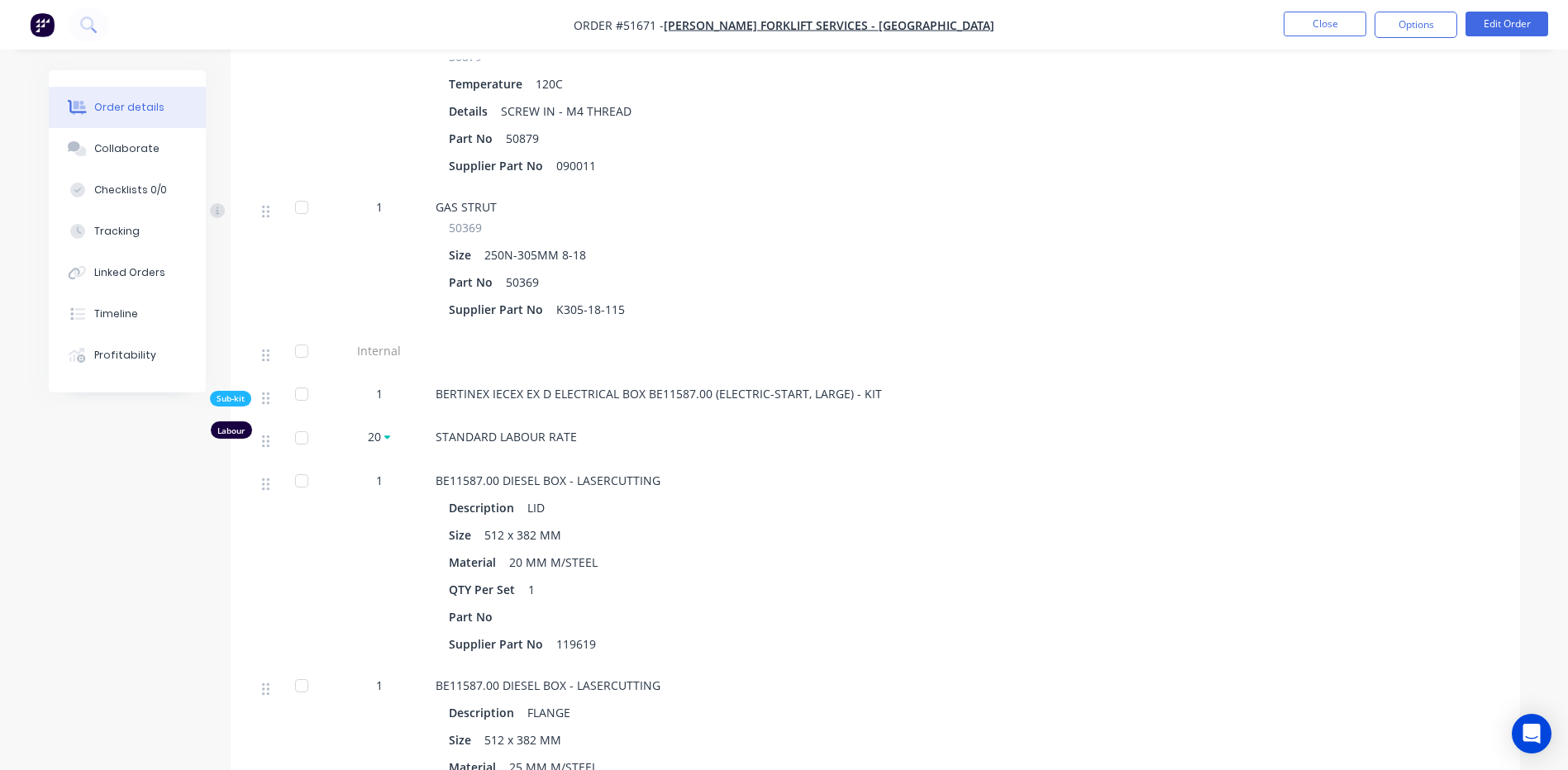
click at [237, 393] on span "Sub-kit" at bounding box center [230, 398] width 28 height 12
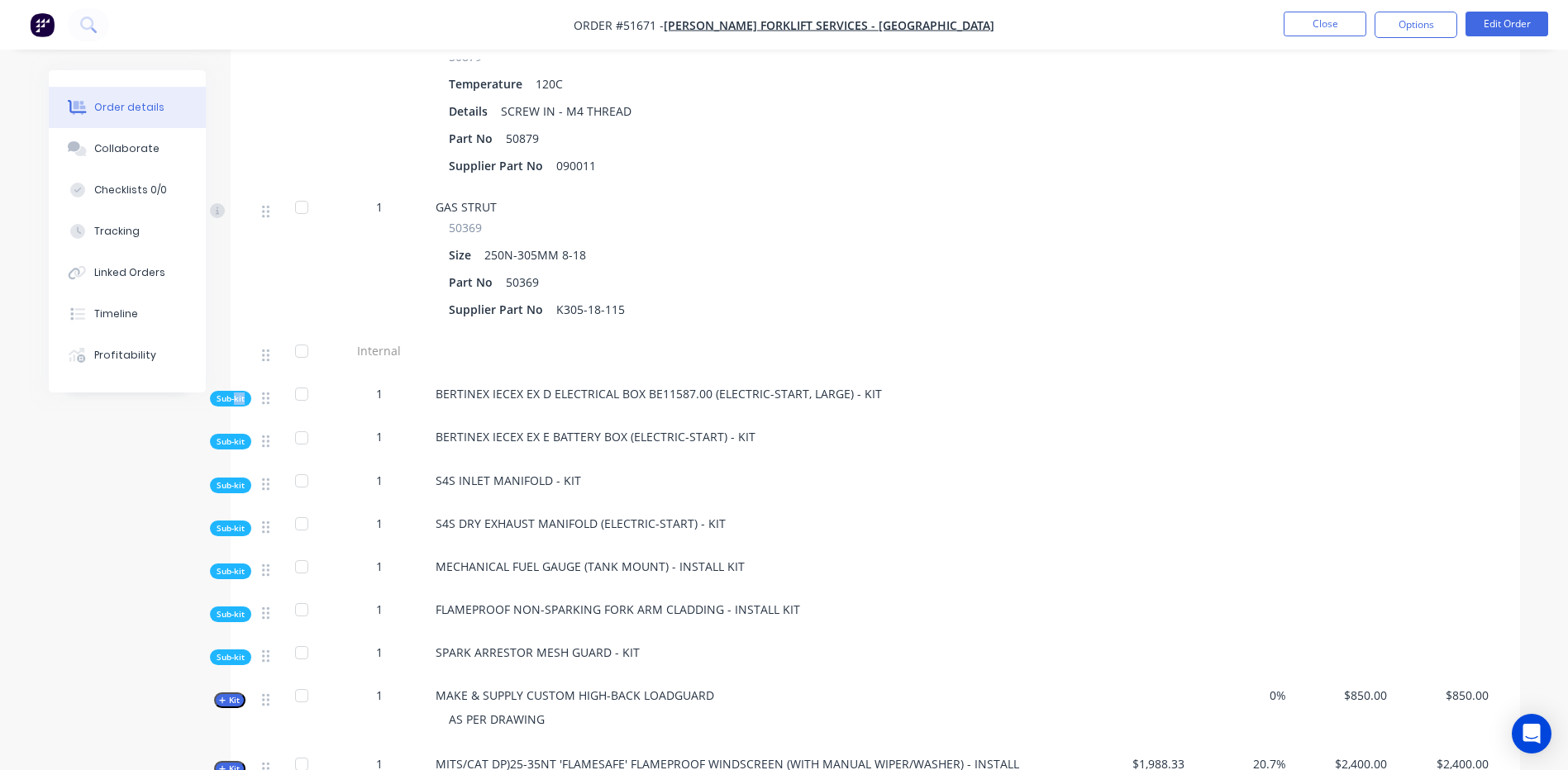
click at [237, 393] on span "Sub-kit" at bounding box center [230, 398] width 28 height 12
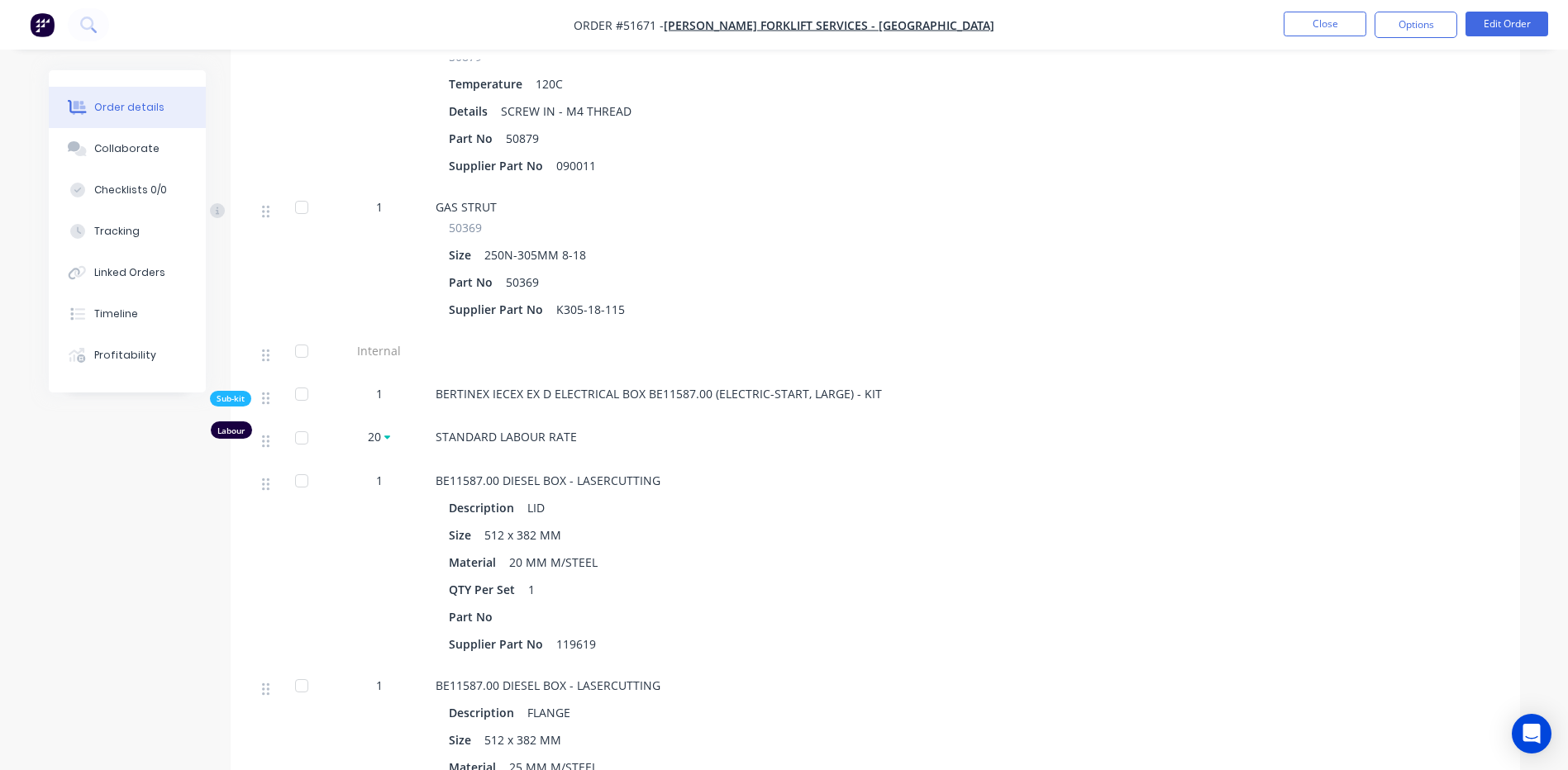
click at [230, 393] on span "Sub-kit" at bounding box center [230, 398] width 28 height 12
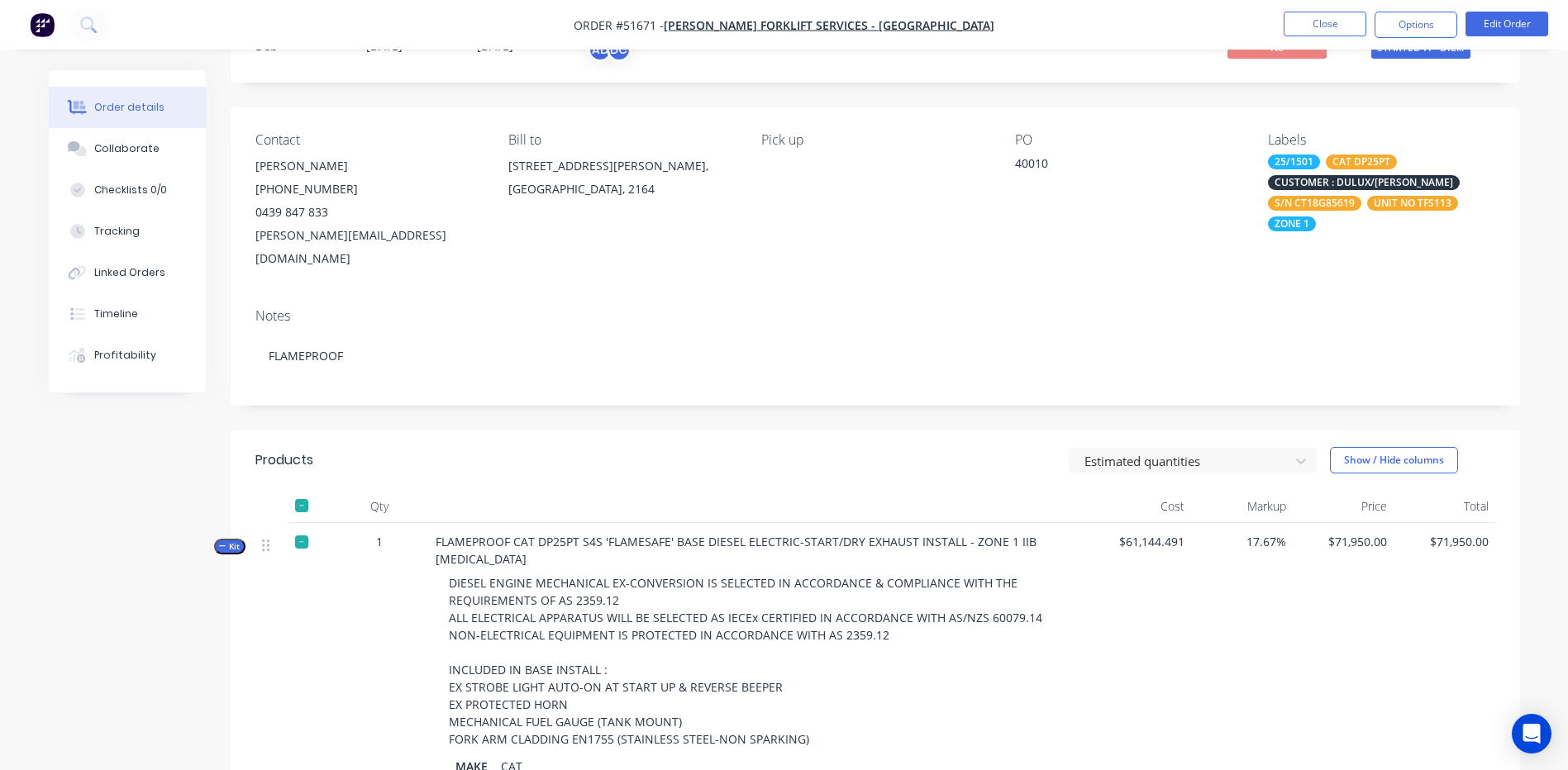
scroll to position [0, 0]
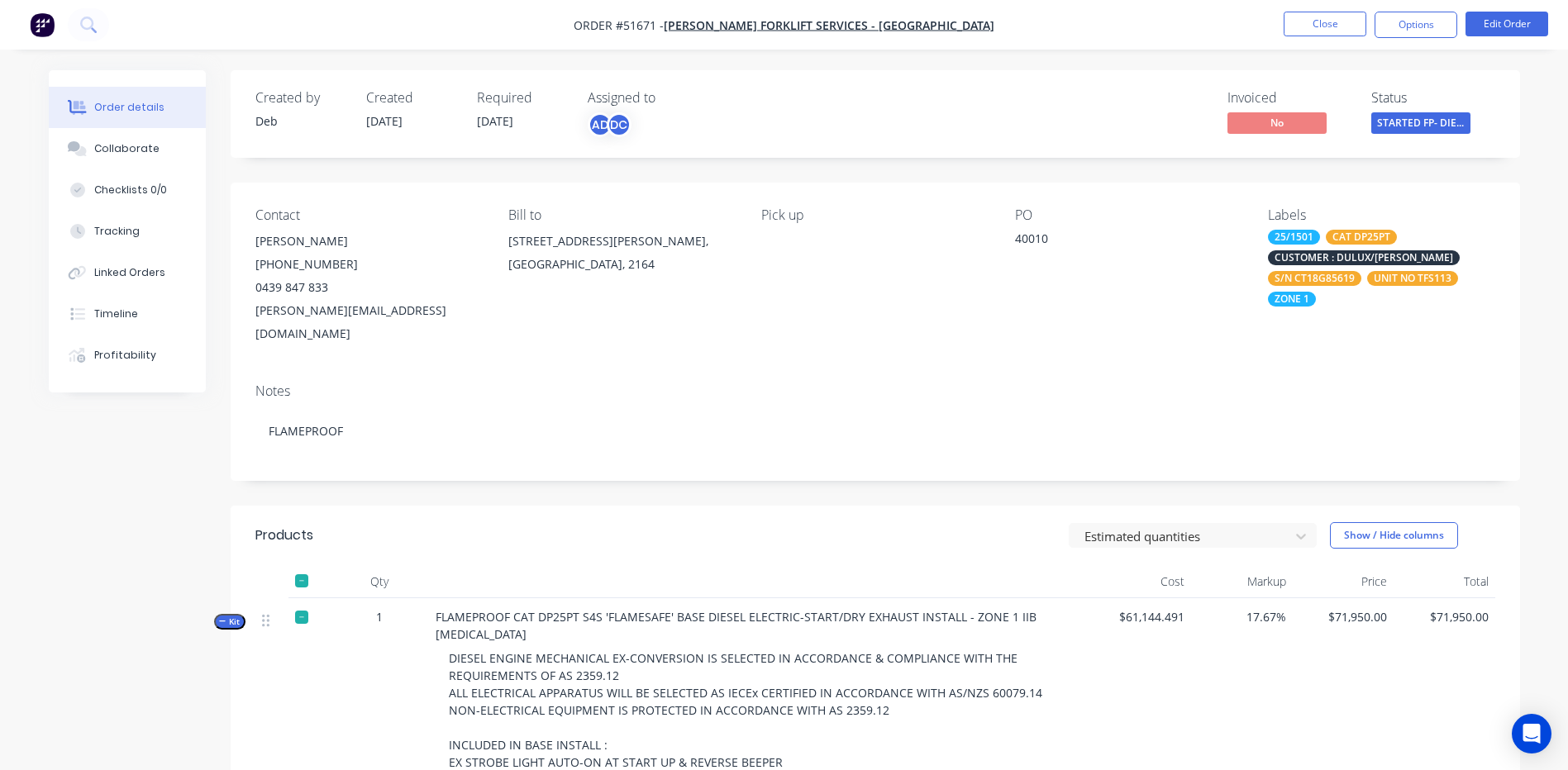
click at [224, 614] on button "Kit" at bounding box center [229, 622] width 31 height 16
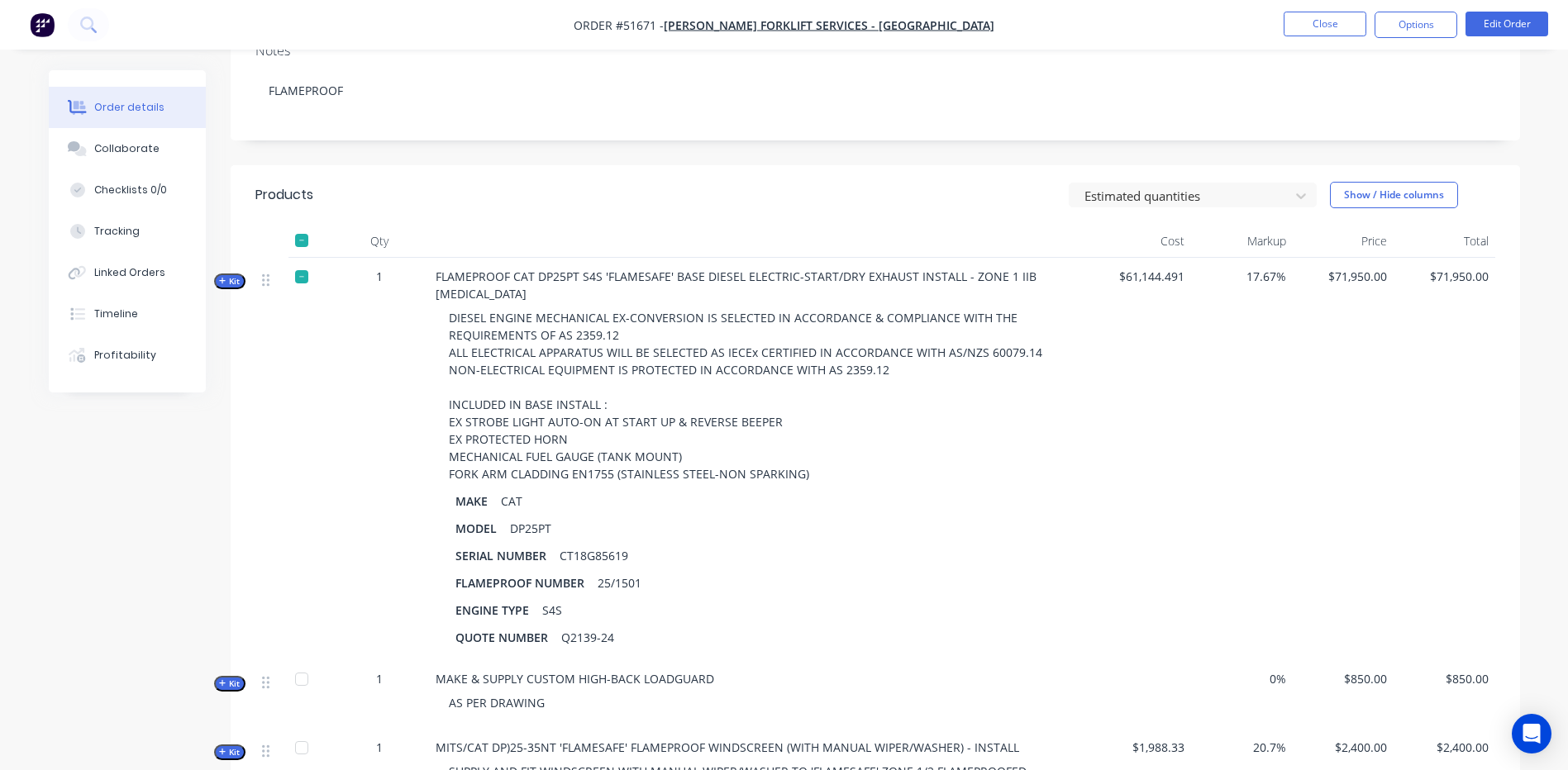
scroll to position [331, 0]
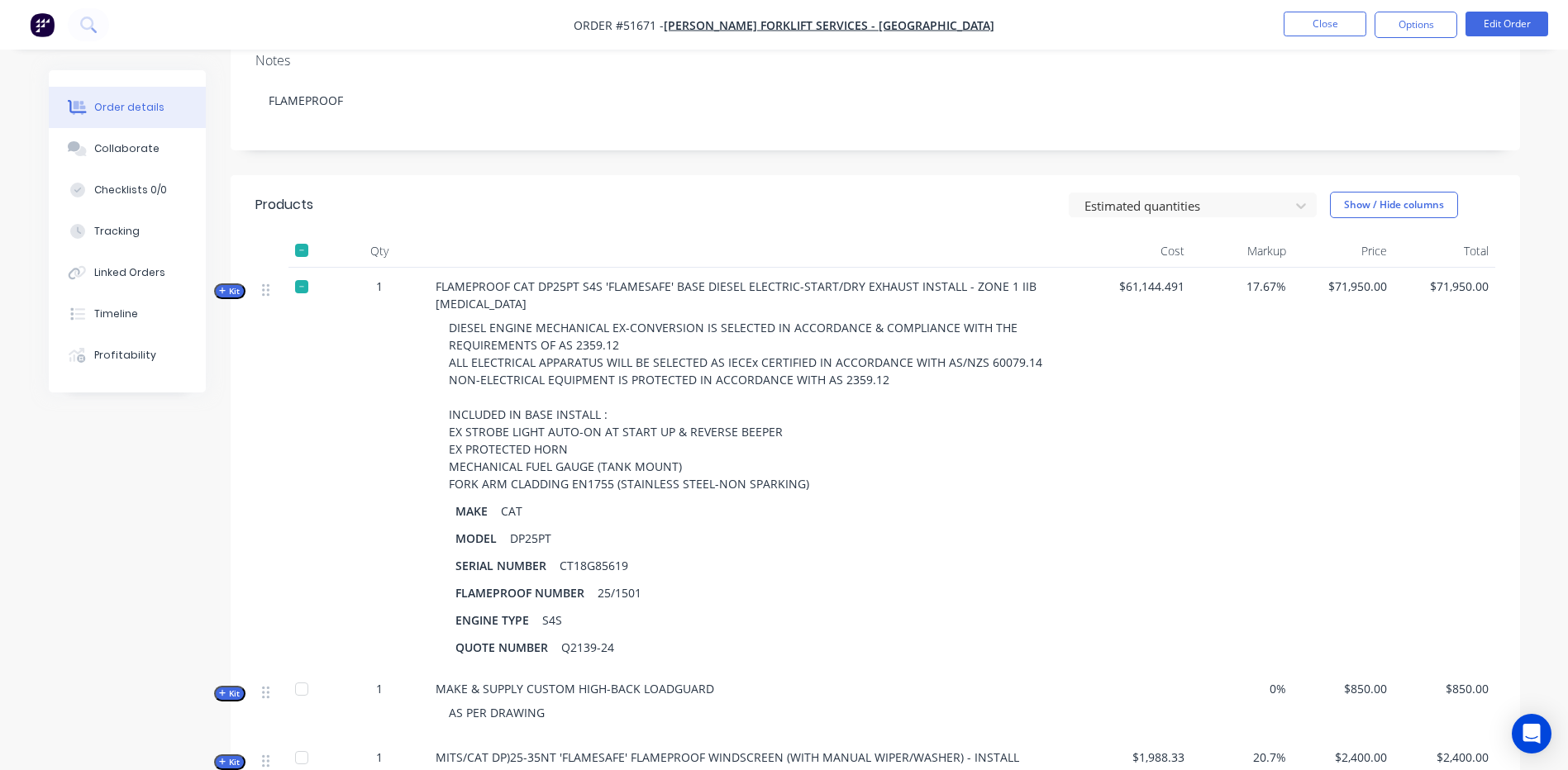
click at [234, 285] on span "Kit" at bounding box center [229, 290] width 22 height 12
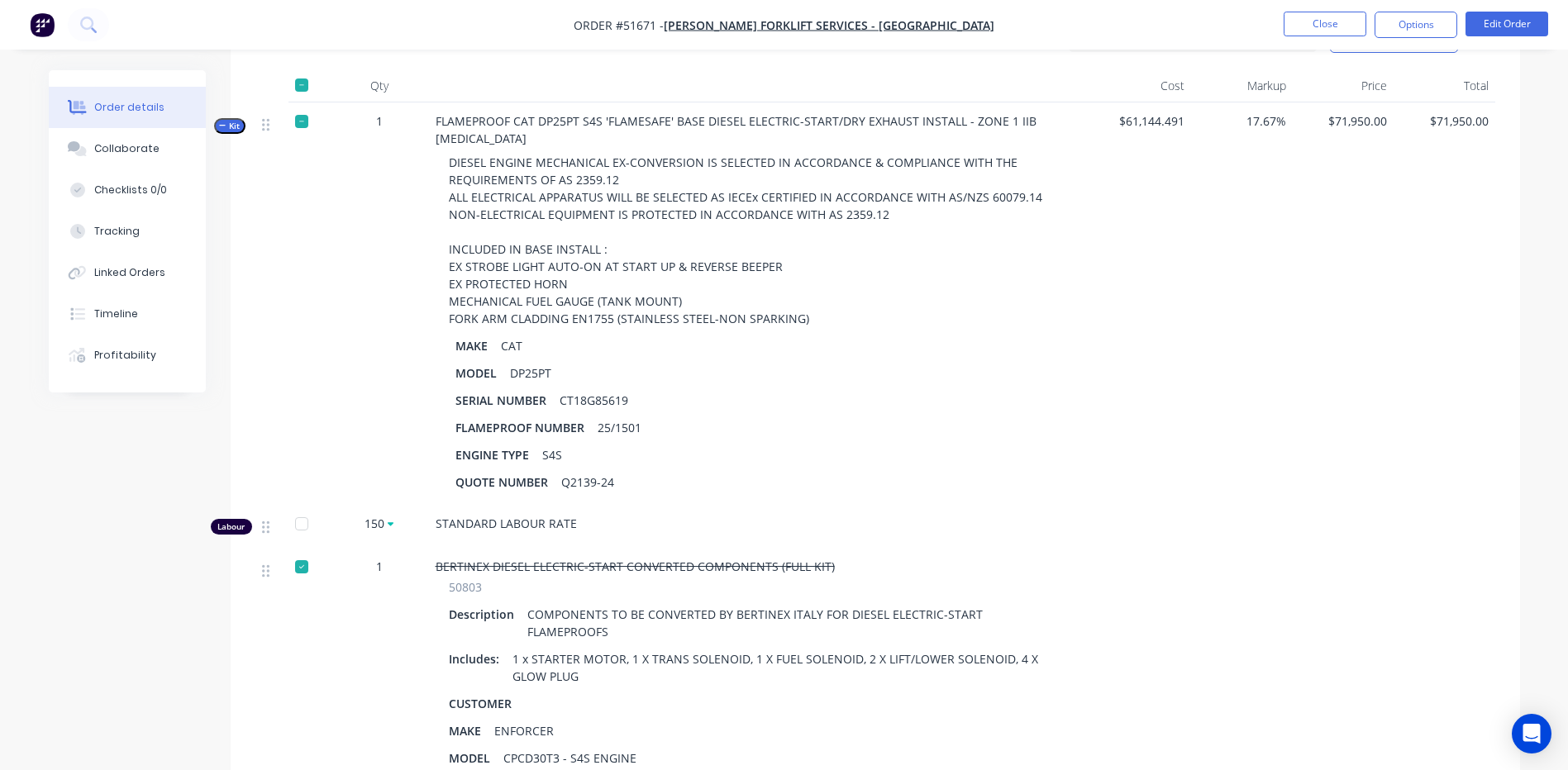
scroll to position [413, 0]
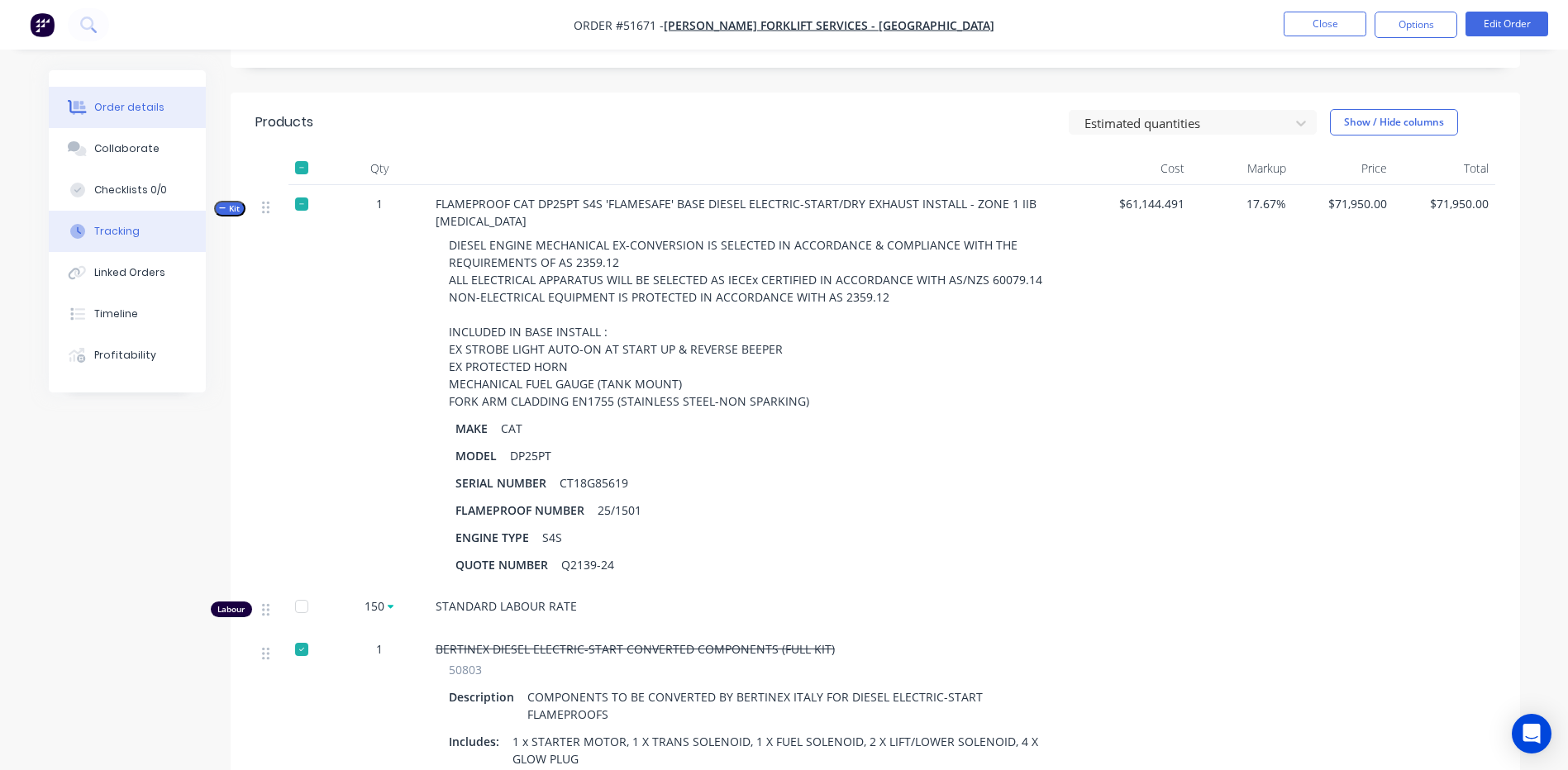
click at [115, 235] on div "Tracking" at bounding box center [116, 231] width 45 height 15
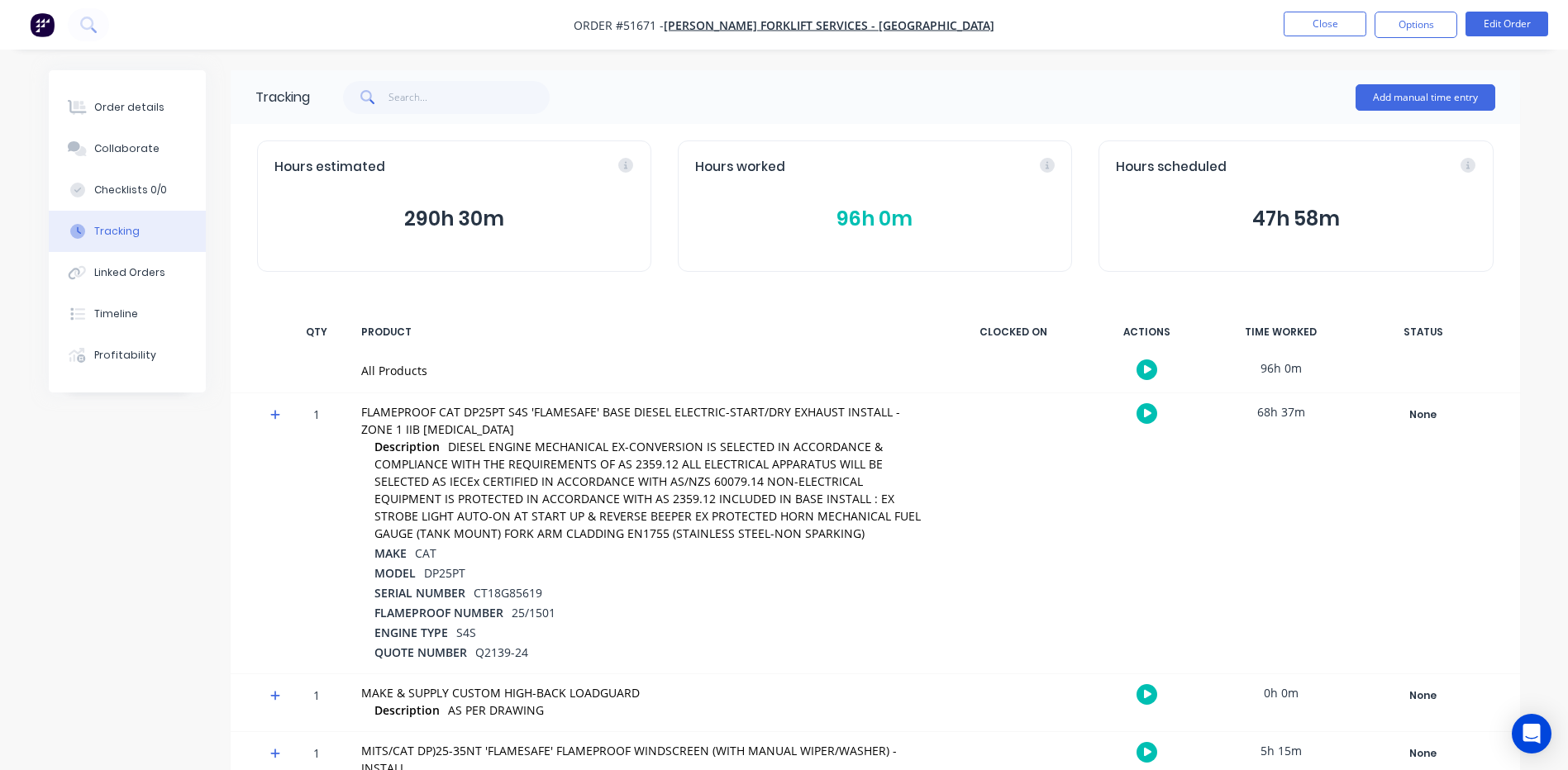
click at [271, 415] on icon at bounding box center [275, 414] width 10 height 11
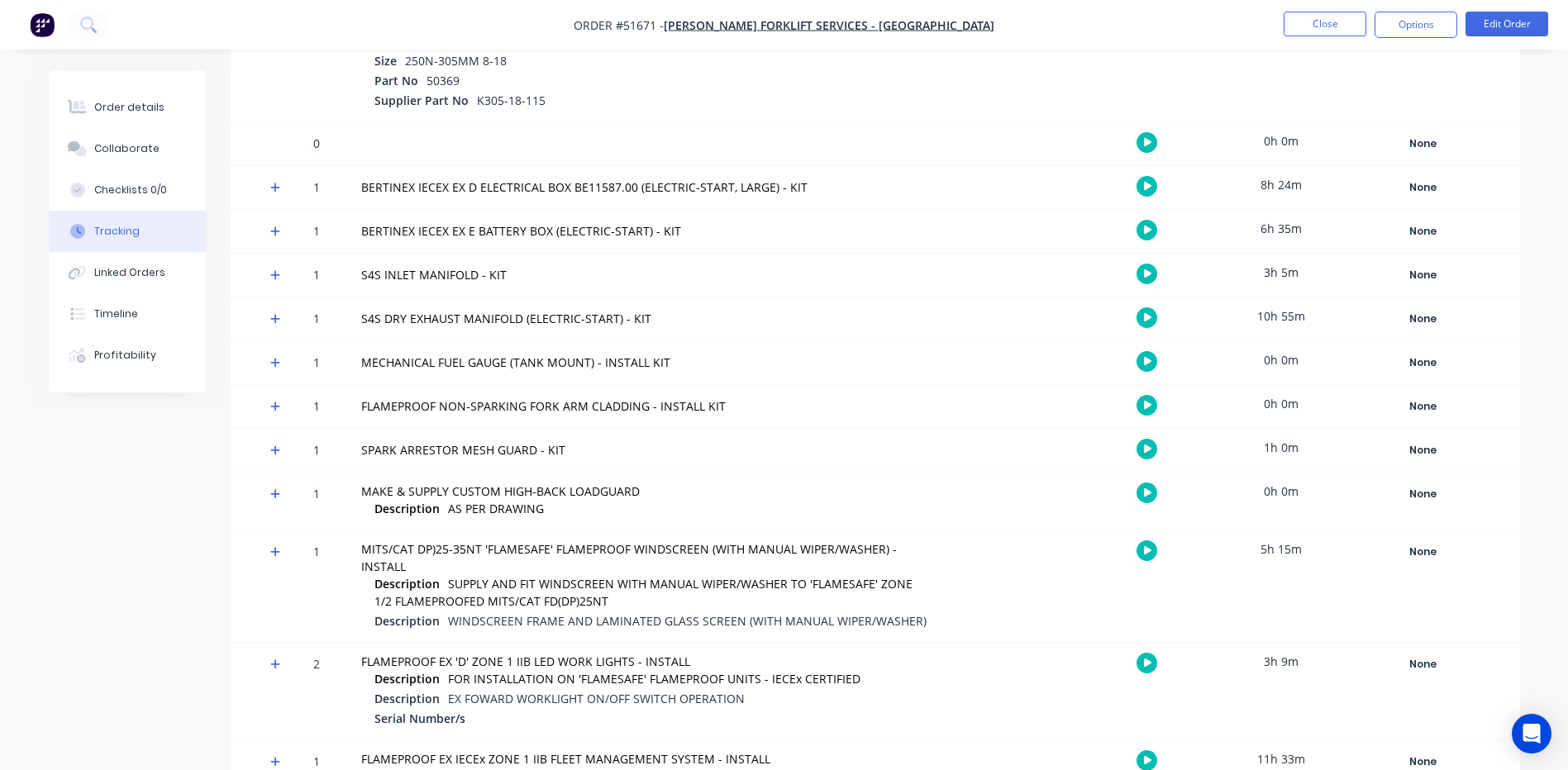
scroll to position [6690, 0]
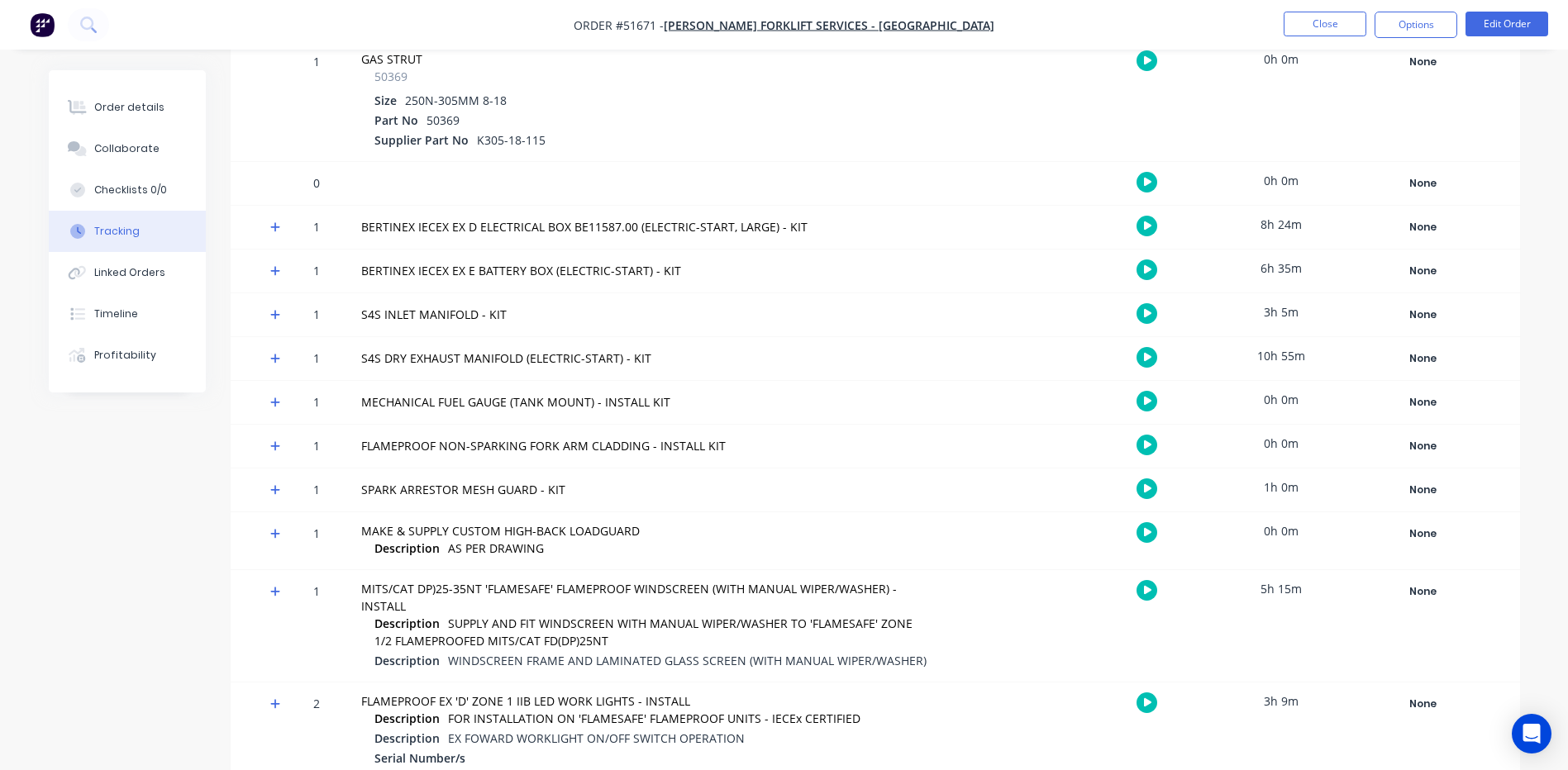
click at [282, 228] on span at bounding box center [279, 230] width 17 height 17
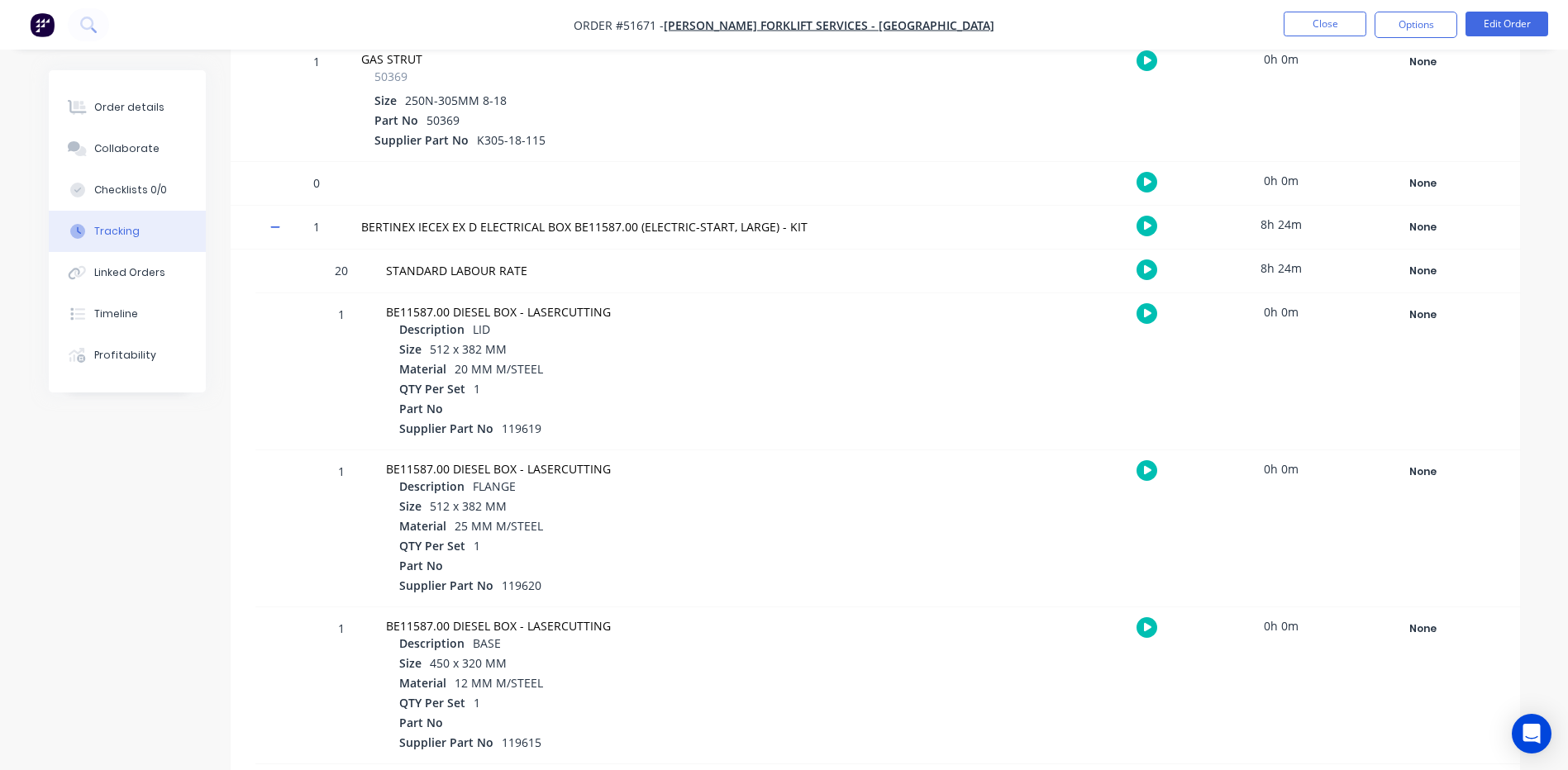
click at [277, 228] on icon at bounding box center [275, 227] width 10 height 2
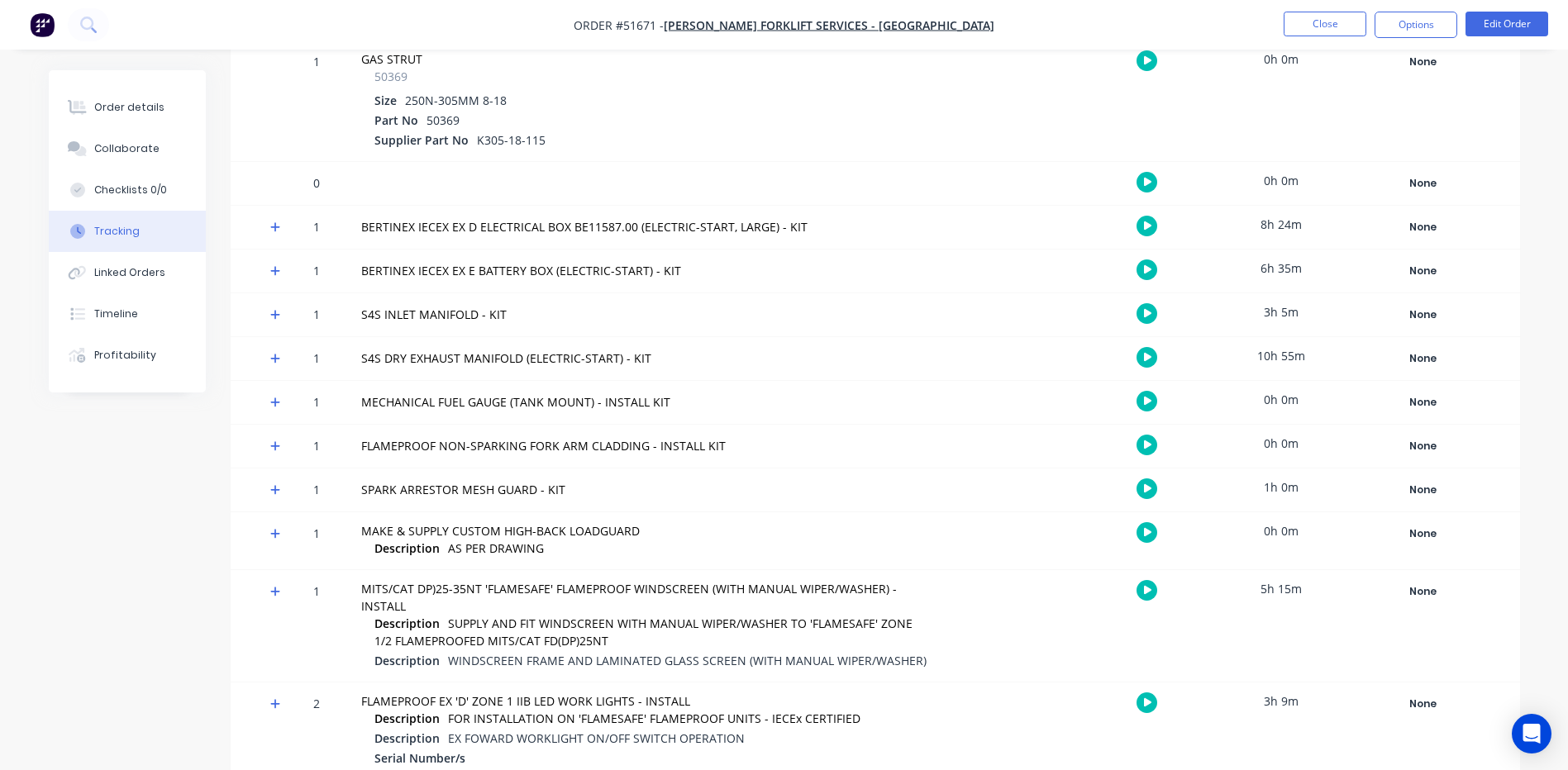
click at [275, 227] on icon at bounding box center [275, 227] width 10 height 10
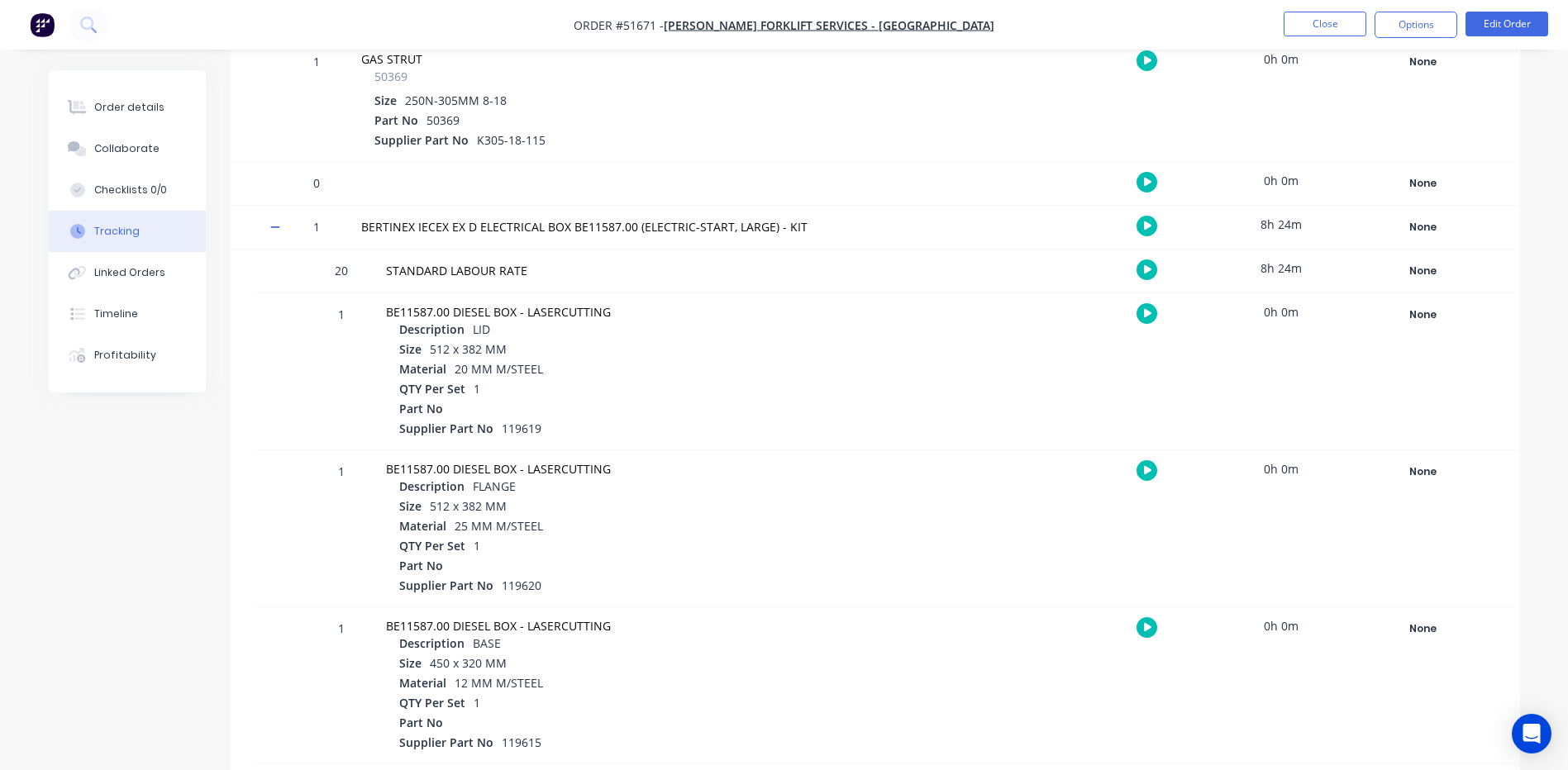
click at [275, 227] on icon at bounding box center [275, 227] width 10 height 2
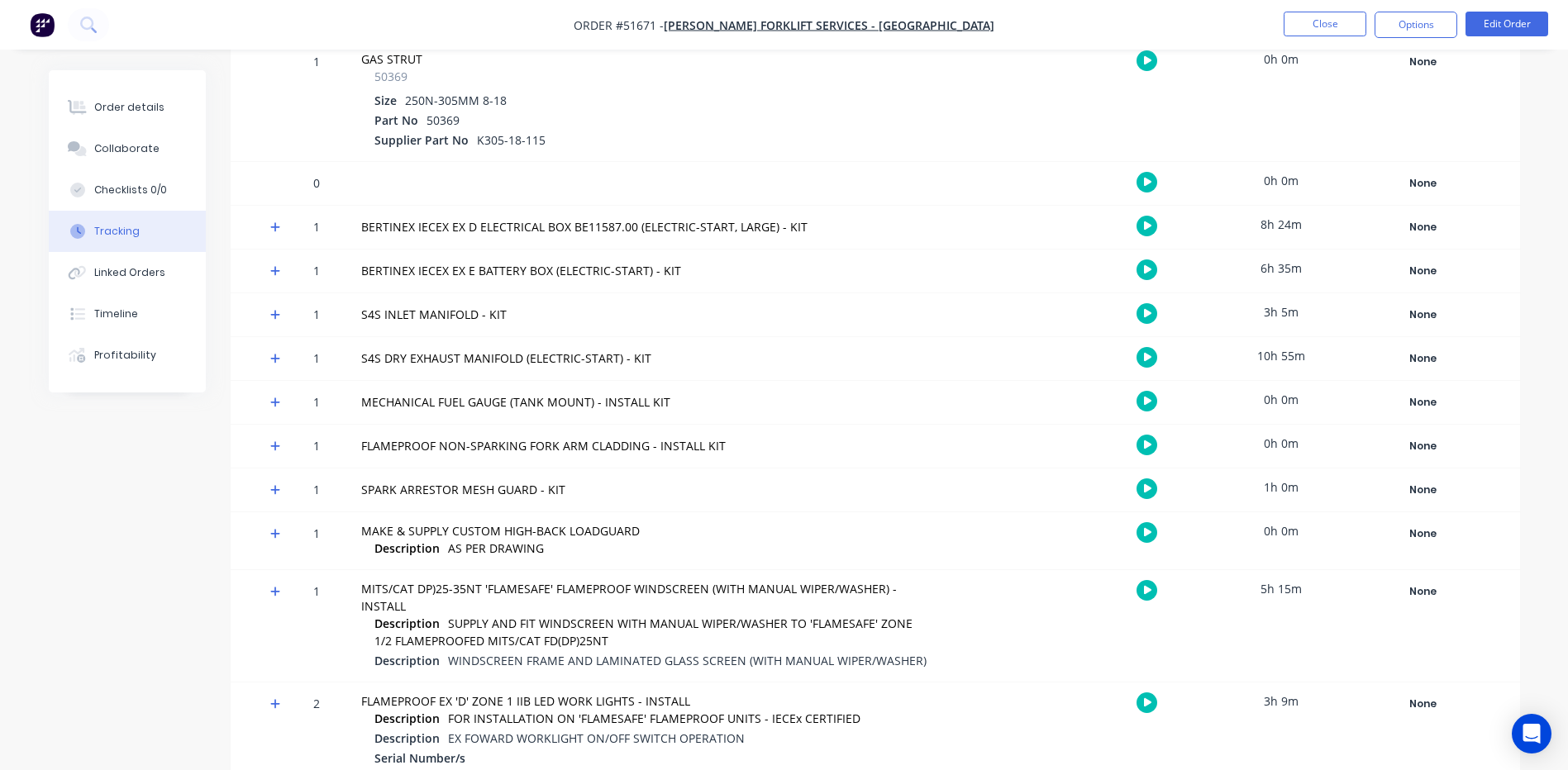
click at [275, 227] on icon at bounding box center [275, 227] width 10 height 10
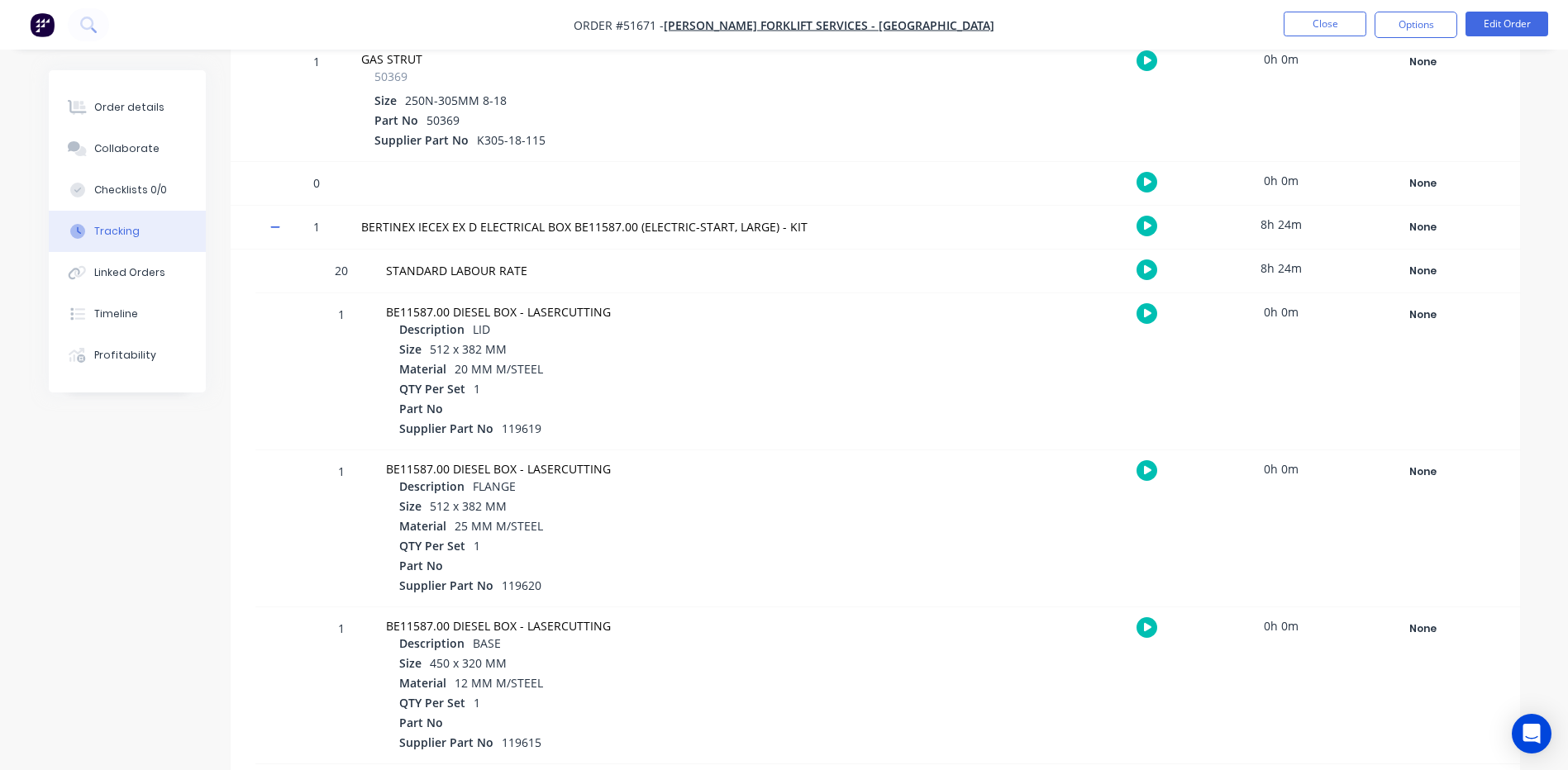
click at [275, 227] on icon at bounding box center [275, 227] width 10 height 2
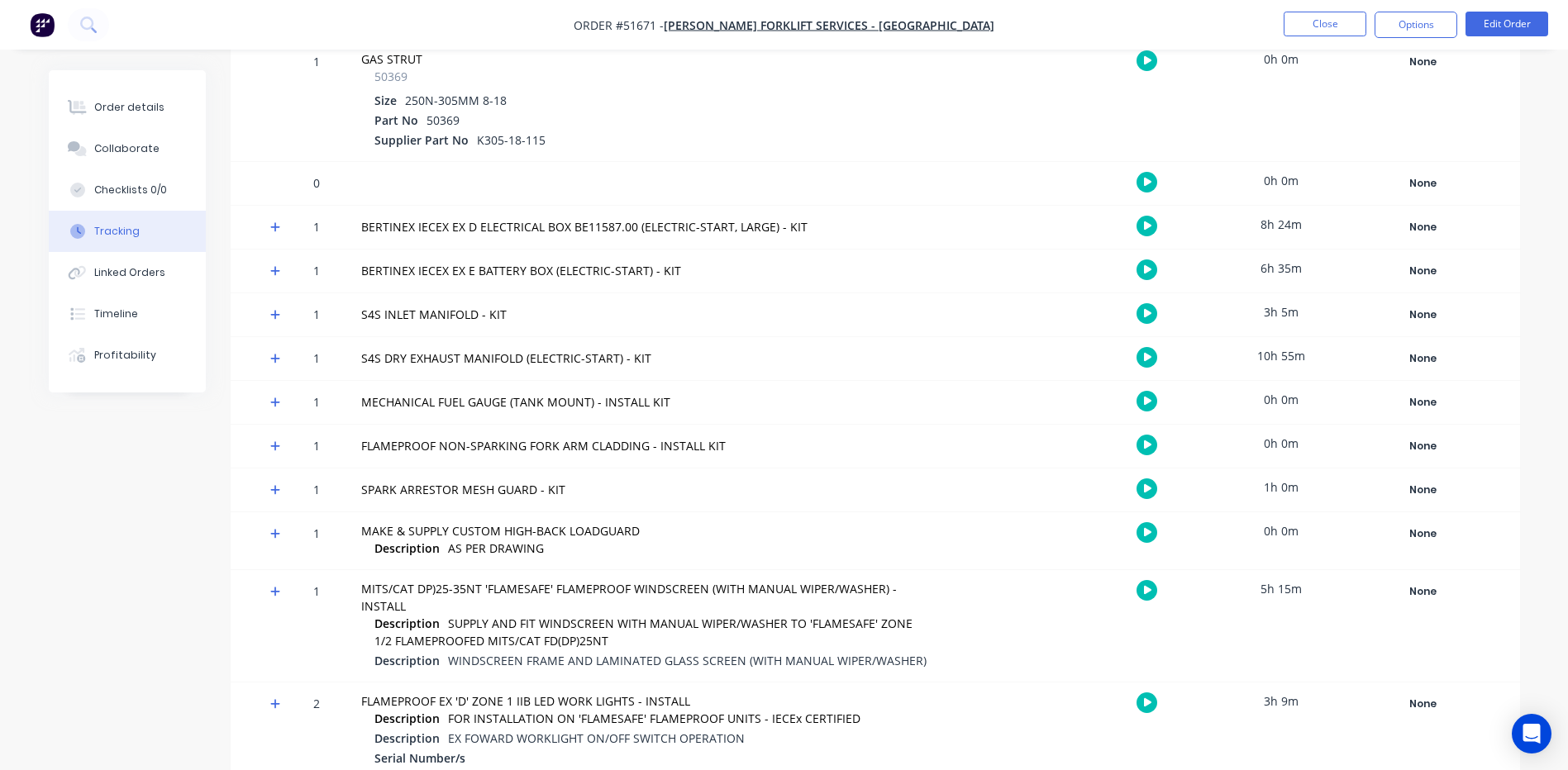
click at [272, 227] on icon at bounding box center [275, 227] width 10 height 10
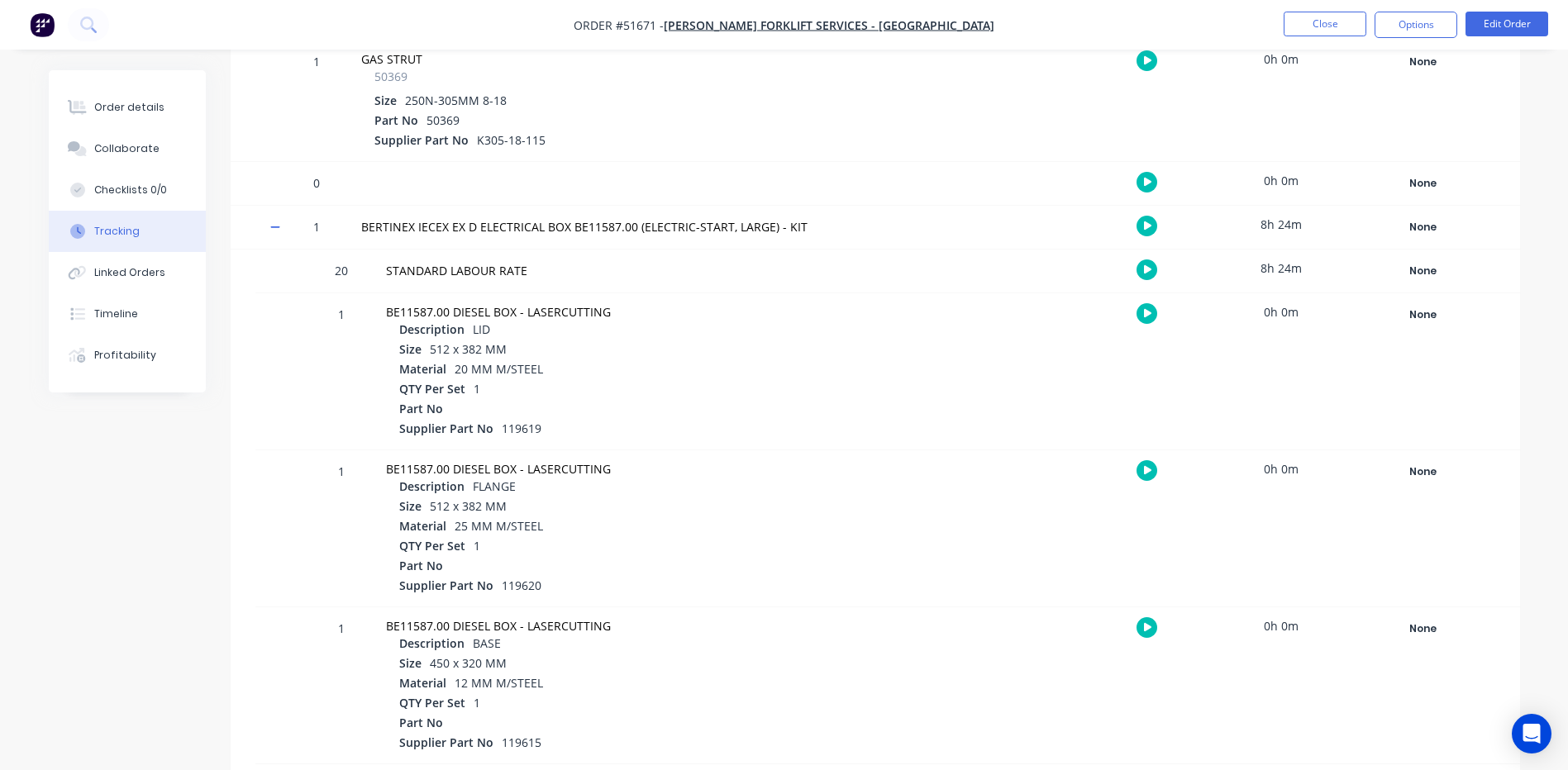
click at [272, 227] on icon at bounding box center [275, 227] width 10 height 2
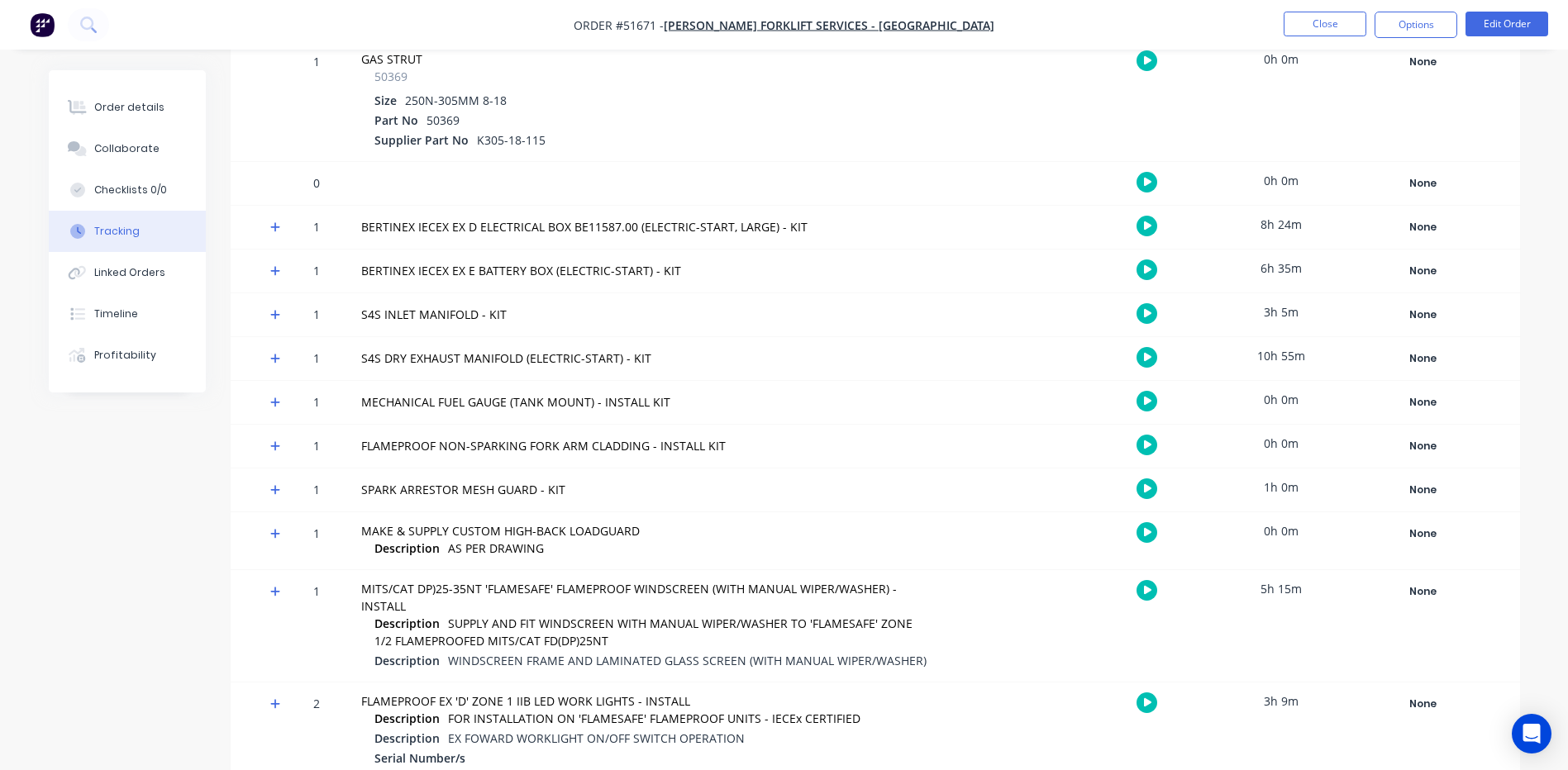
click at [271, 270] on icon at bounding box center [275, 270] width 10 height 11
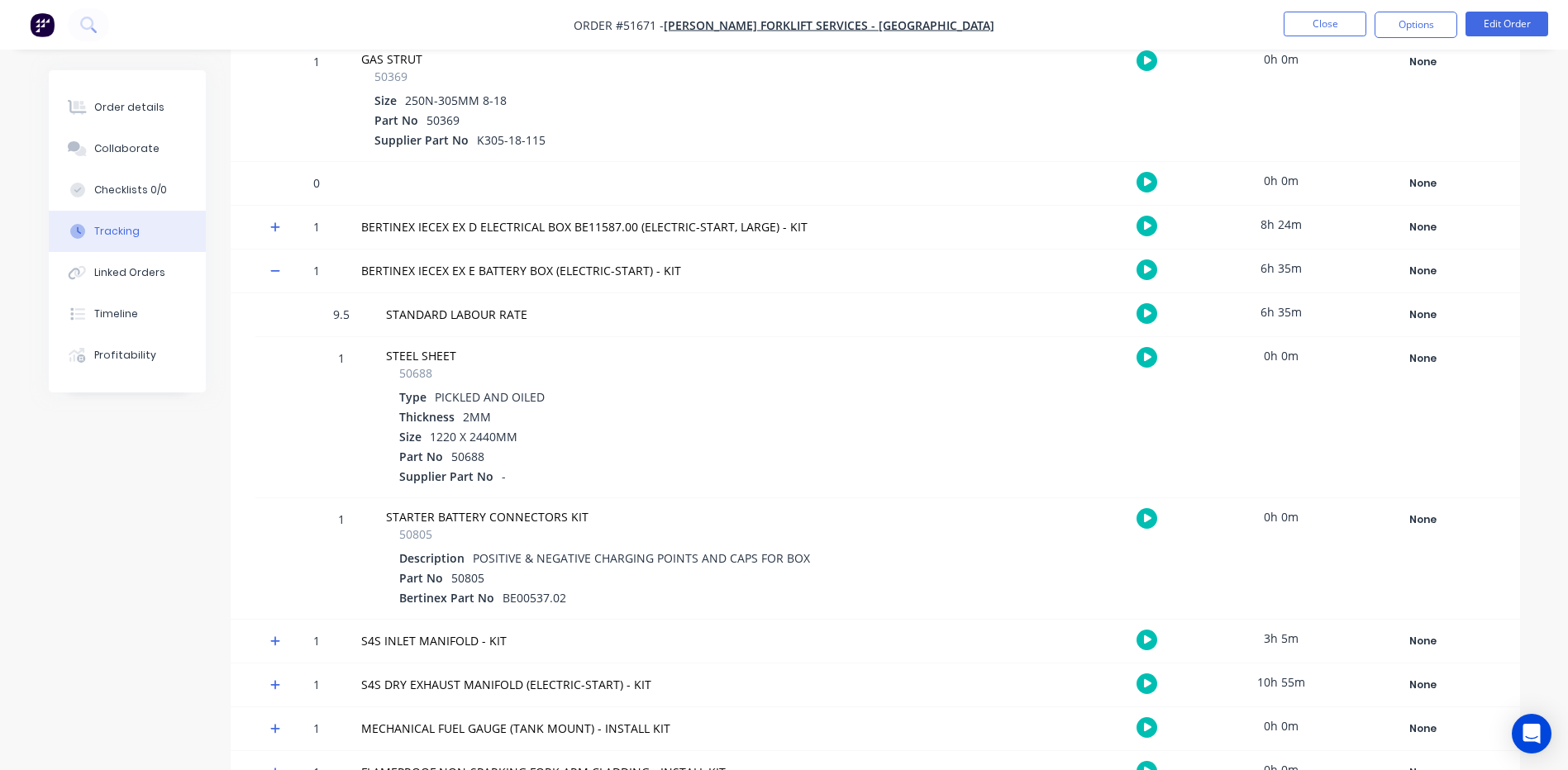
click at [275, 265] on icon at bounding box center [275, 270] width 10 height 11
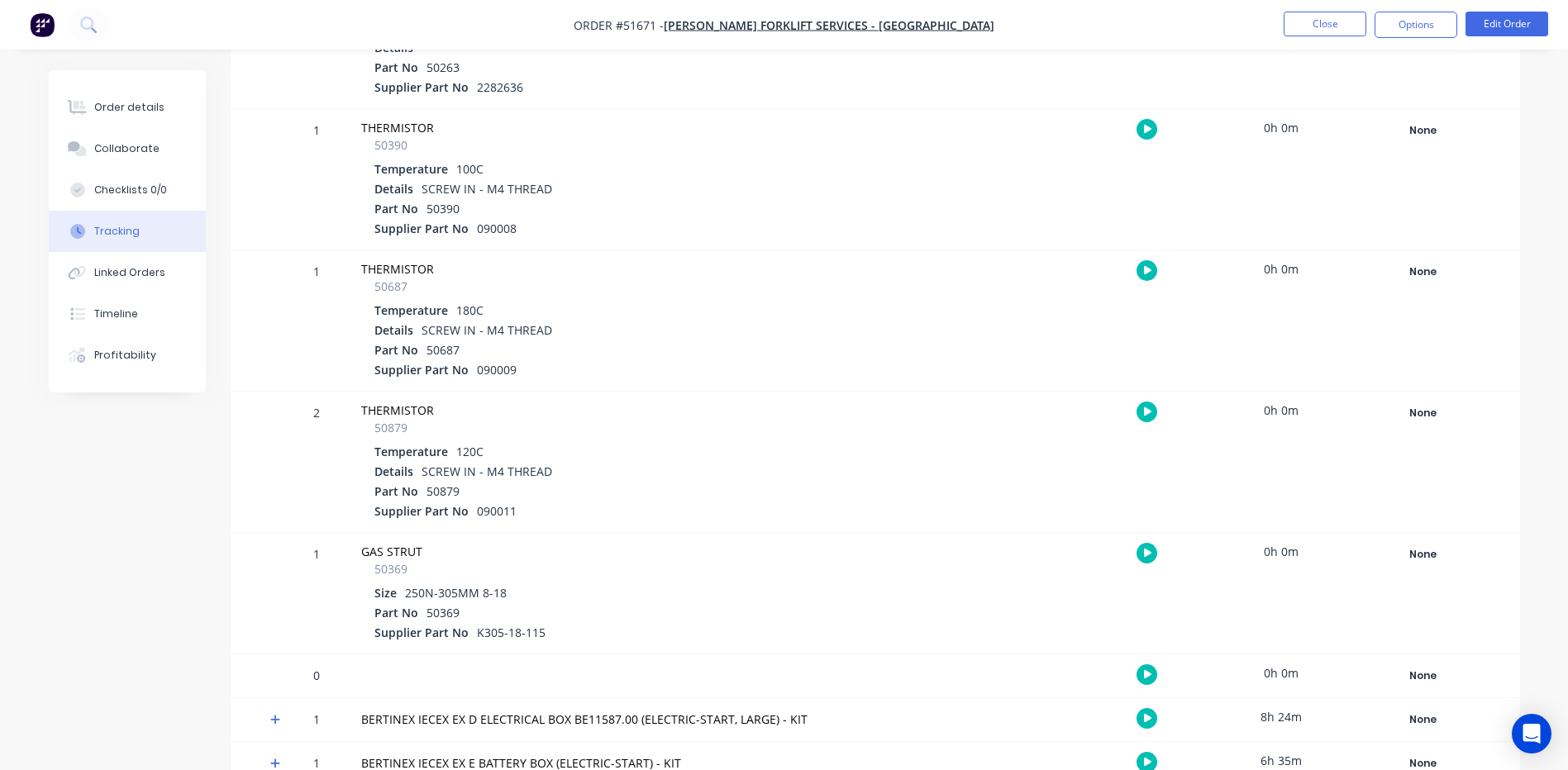
scroll to position [6195, 0]
click at [165, 356] on button "Profitability" at bounding box center [127, 355] width 157 height 41
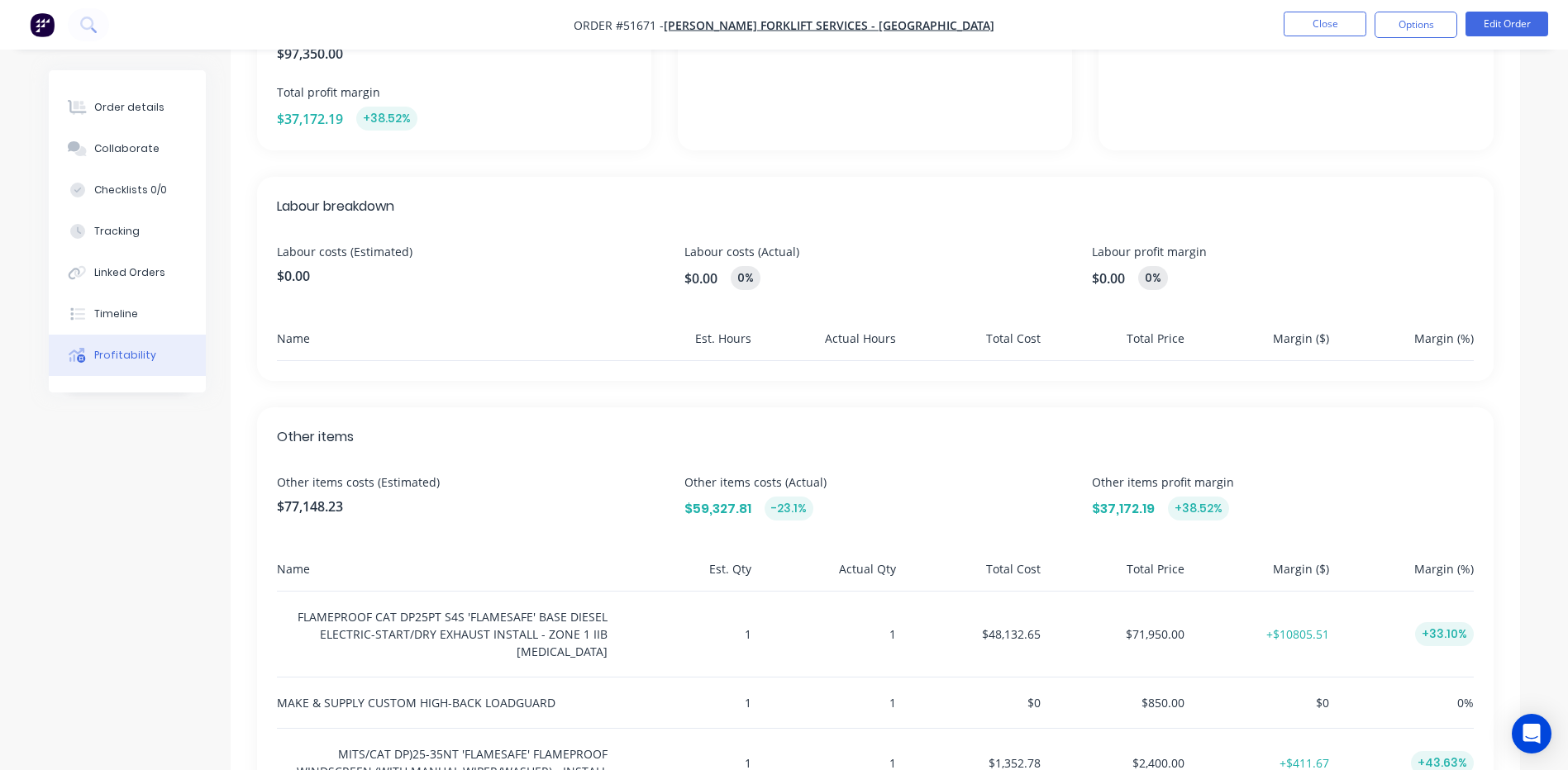
scroll to position [272, 0]
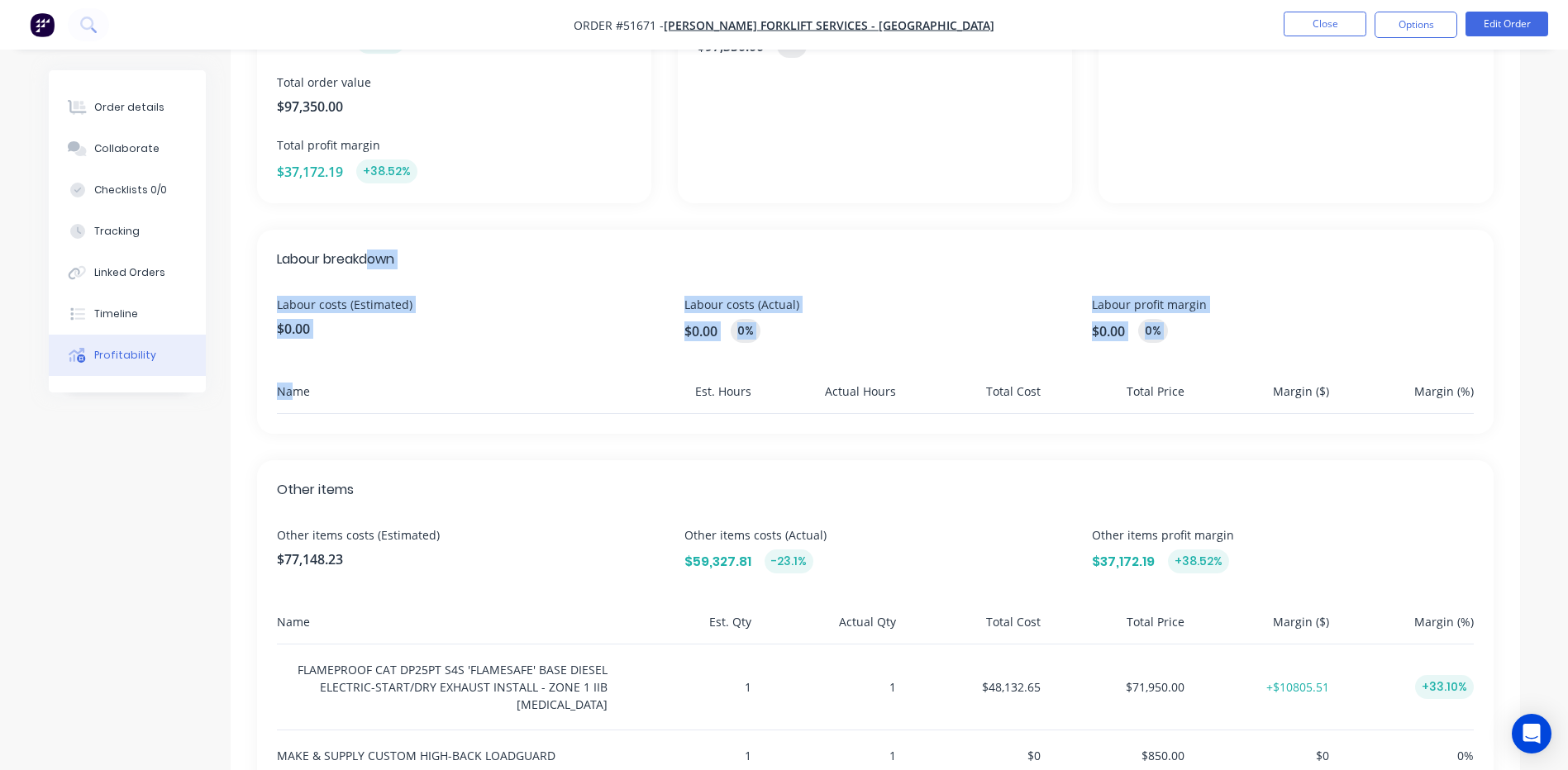
drag, startPoint x: 370, startPoint y: 264, endPoint x: 289, endPoint y: 335, distance: 107.7
click at [293, 352] on div "Labour breakdown Labour costs (Estimated) $0.00 Labour costs (Actual) $0.00 0% …" at bounding box center [876, 331] width 1236 height 204
click at [271, 273] on div "Labour breakdown Labour costs (Estimated) $0.00 Labour costs (Actual) $0.00 0% …" at bounding box center [876, 331] width 1236 height 204
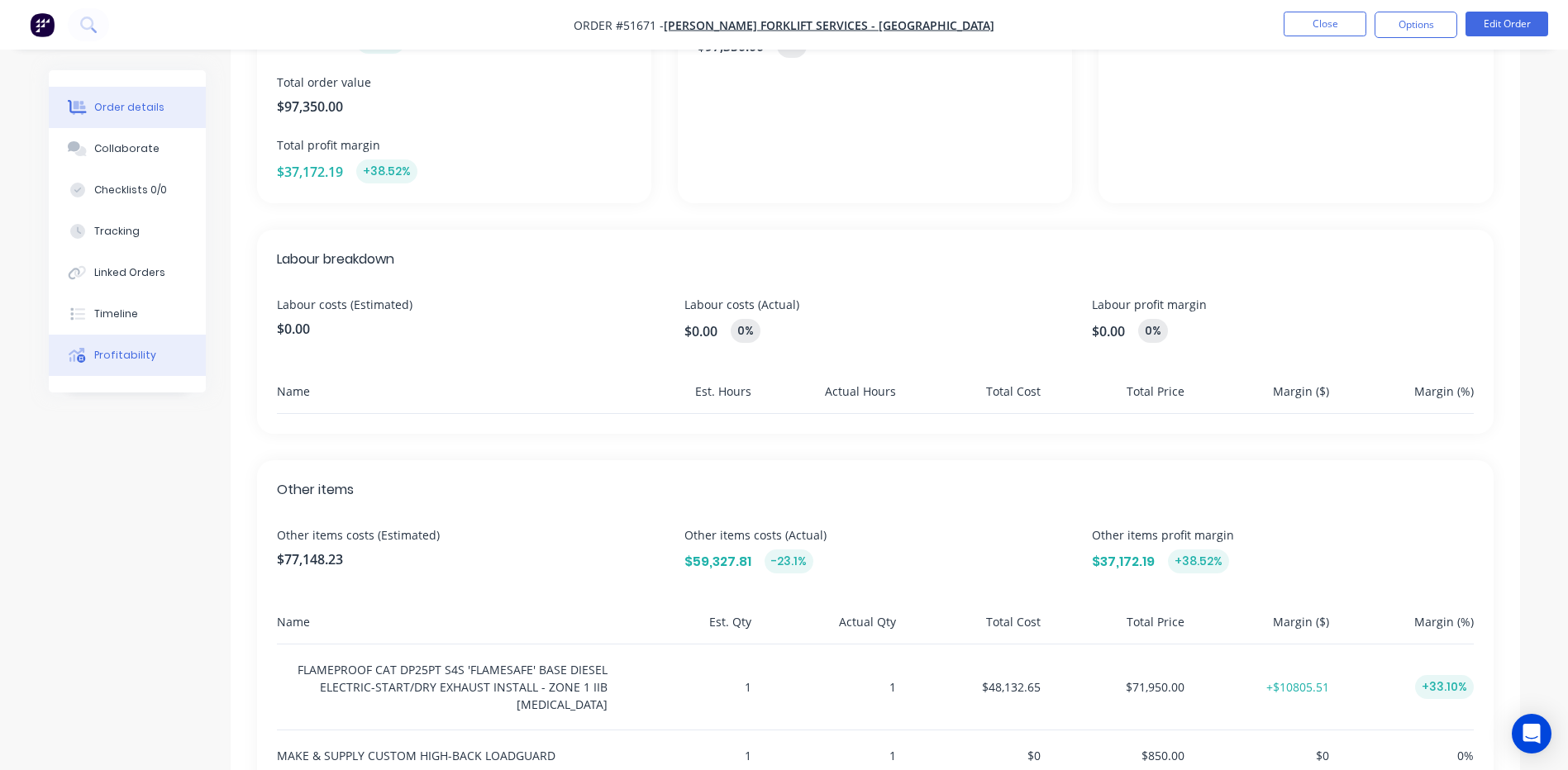
click at [116, 115] on button "Order details" at bounding box center [127, 107] width 157 height 41
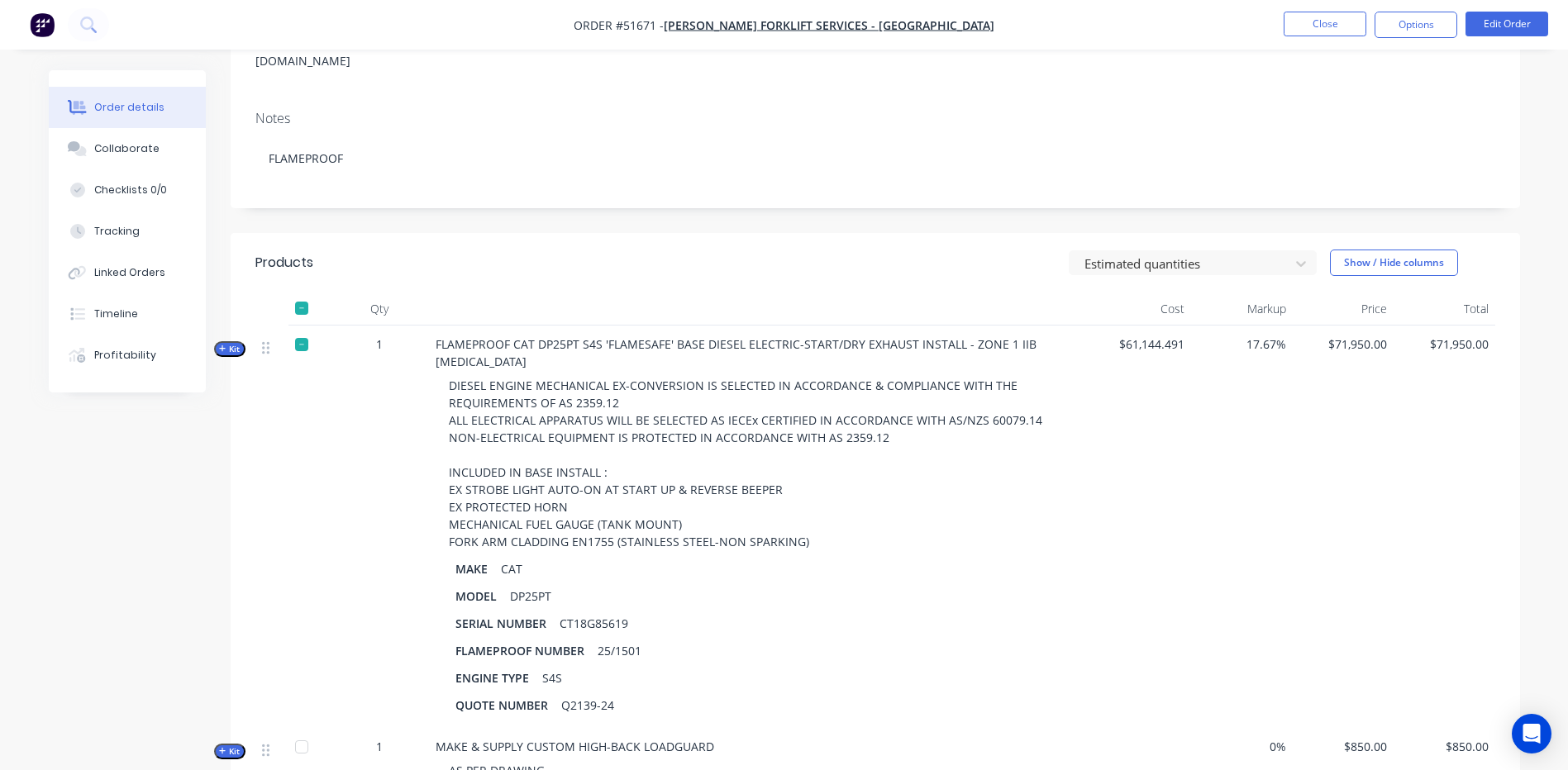
click at [235, 343] on span "Kit" at bounding box center [229, 348] width 22 height 12
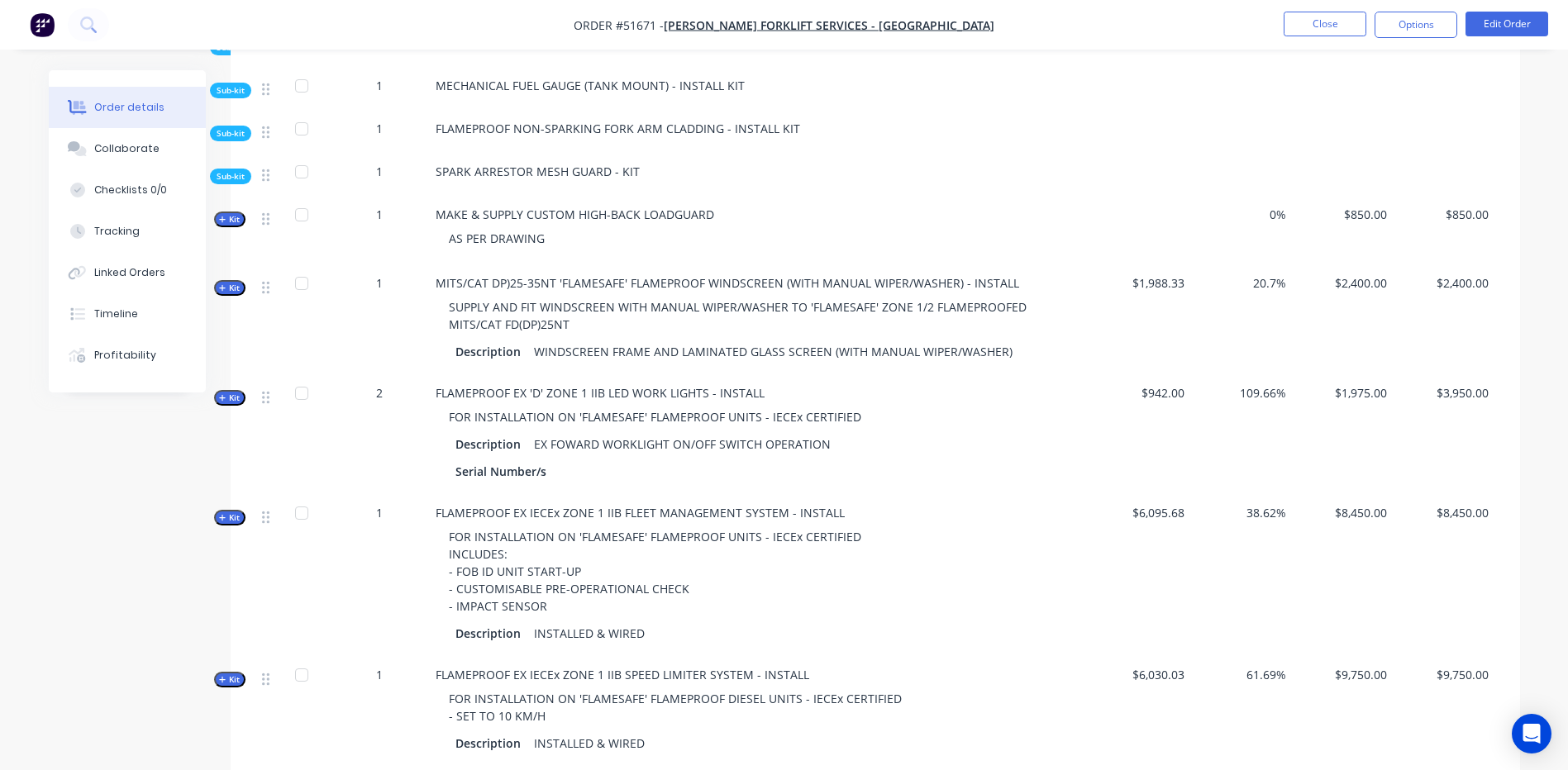
scroll to position [8248, 0]
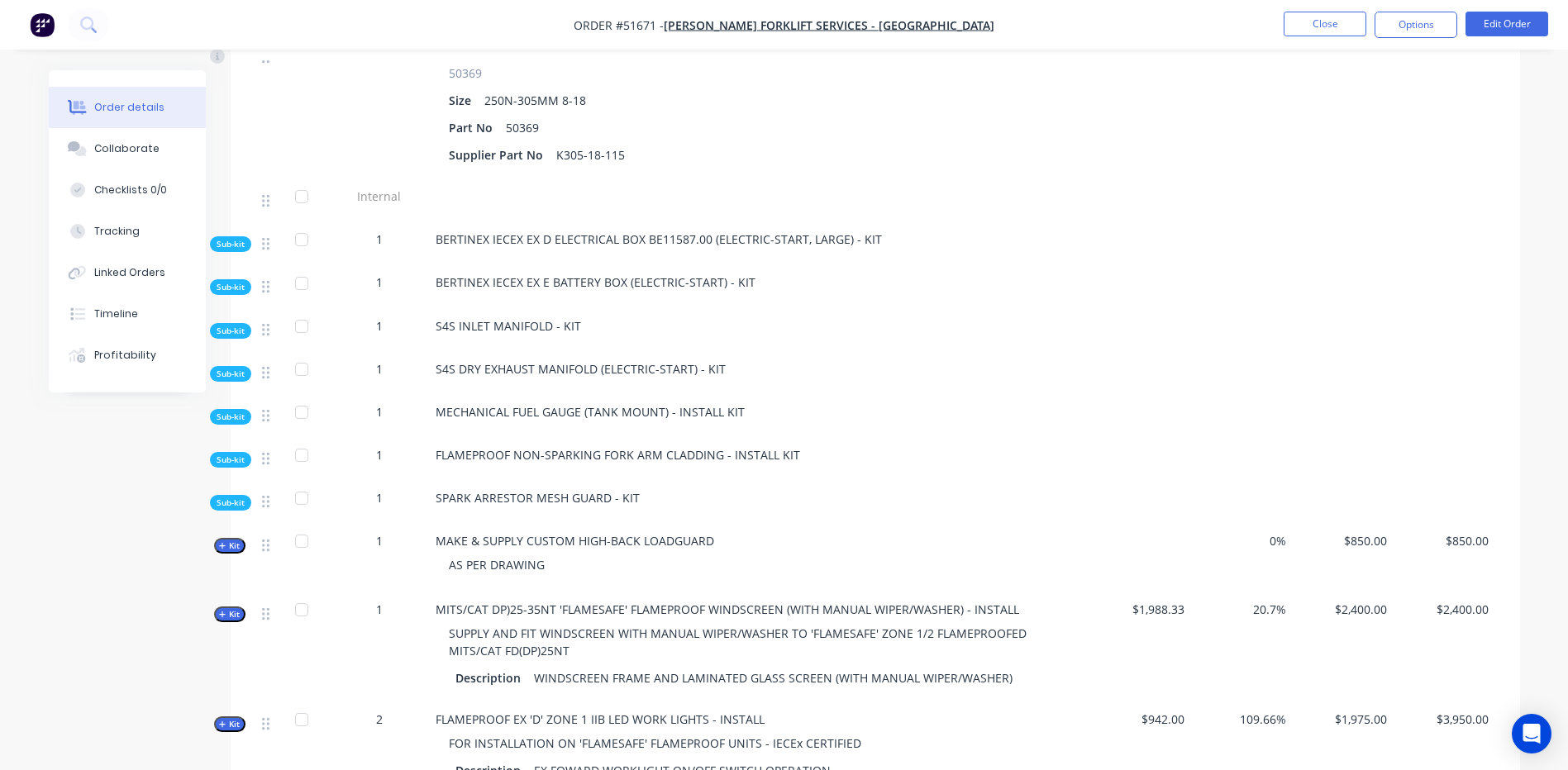
click at [242, 238] on span "Sub-kit" at bounding box center [230, 243] width 28 height 12
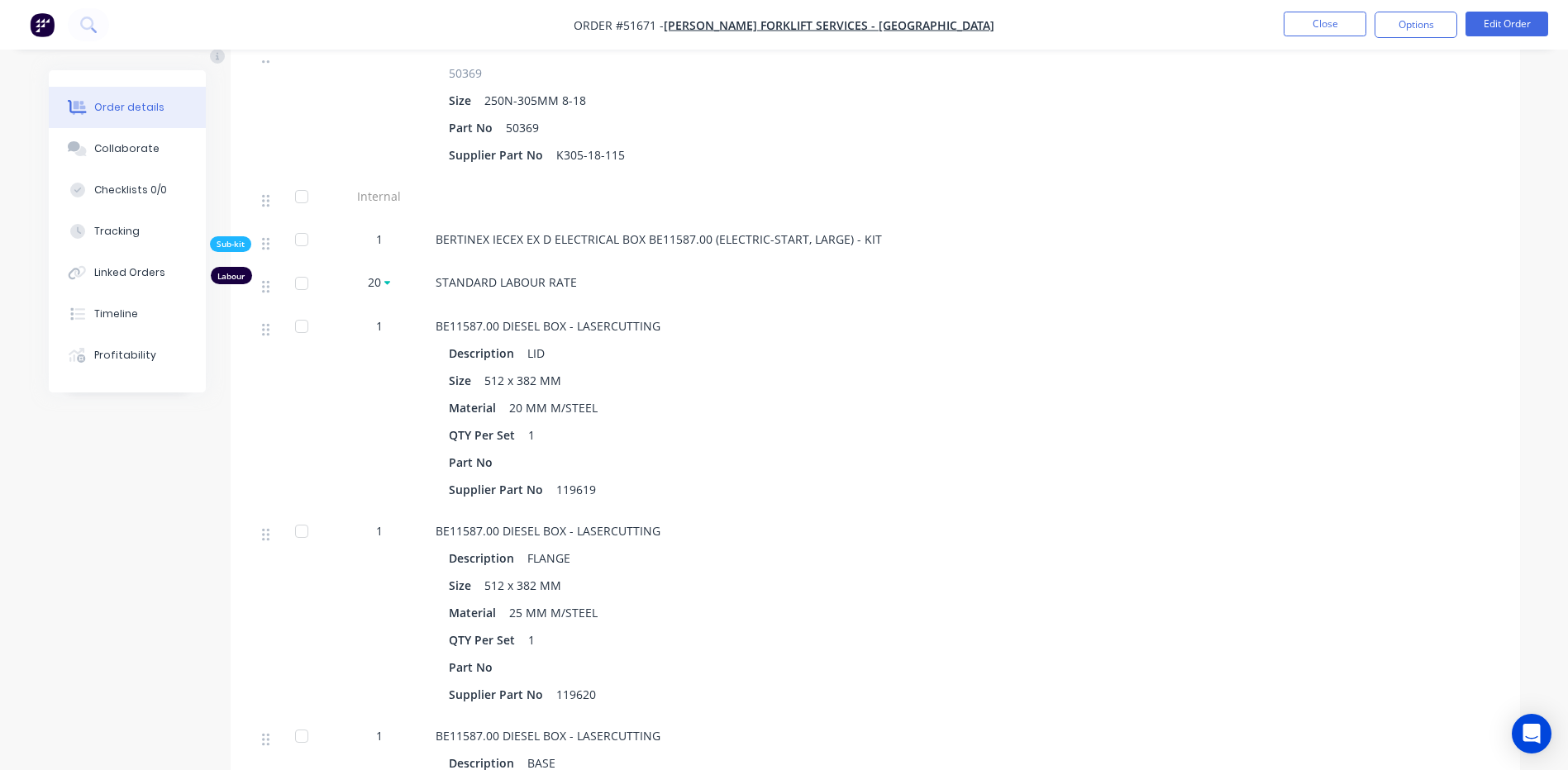
click at [538, 274] on span "STANDARD LABOUR RATE" at bounding box center [506, 282] width 141 height 16
drag, startPoint x: 577, startPoint y: 225, endPoint x: 411, endPoint y: 227, distance: 166.0
click at [411, 264] on div "Labour 20 STANDARD LABOUR RATE" at bounding box center [875, 285] width 1239 height 43
drag, startPoint x: 490, startPoint y: 212, endPoint x: 449, endPoint y: 225, distance: 43.0
click at [490, 264] on div "STANDARD LABOUR RATE" at bounding box center [759, 285] width 661 height 43
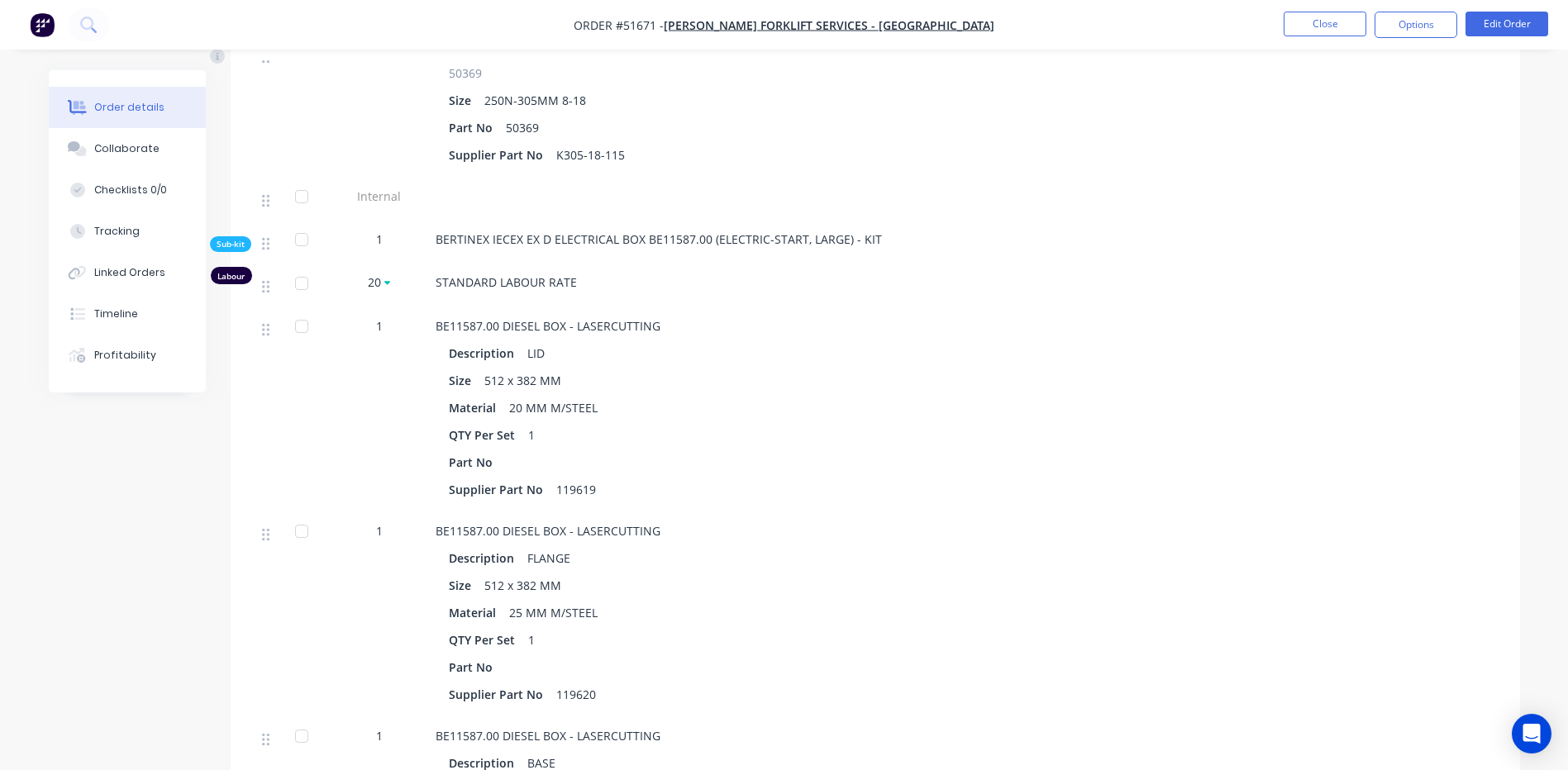
drag, startPoint x: 429, startPoint y: 225, endPoint x: 470, endPoint y: 227, distance: 41.0
click at [431, 264] on div "STANDARD LABOUR RATE" at bounding box center [759, 285] width 661 height 43
click at [531, 274] on span "STANDARD LABOUR RATE" at bounding box center [506, 282] width 141 height 16
drag, startPoint x: 567, startPoint y: 223, endPoint x: 423, endPoint y: 229, distance: 144.1
click at [423, 264] on div "Labour 20 STANDARD LABOUR RATE" at bounding box center [875, 285] width 1239 height 43
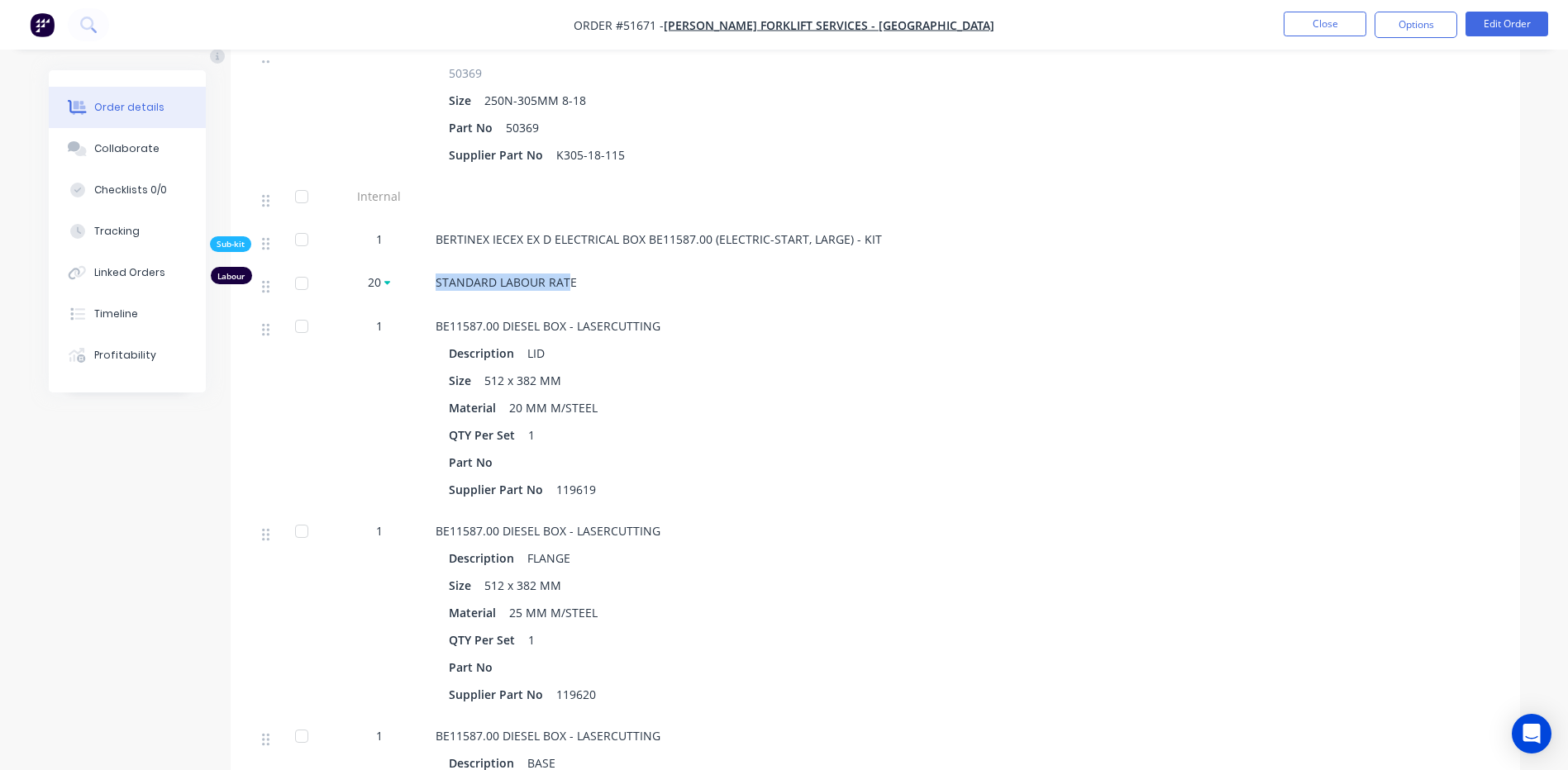
click at [561, 274] on span "STANDARD LABOUR RATE" at bounding box center [506, 282] width 141 height 16
drag, startPoint x: 569, startPoint y: 225, endPoint x: 429, endPoint y: 224, distance: 140.0
click at [429, 264] on div "STANDARD LABOUR RATE" at bounding box center [759, 285] width 661 height 43
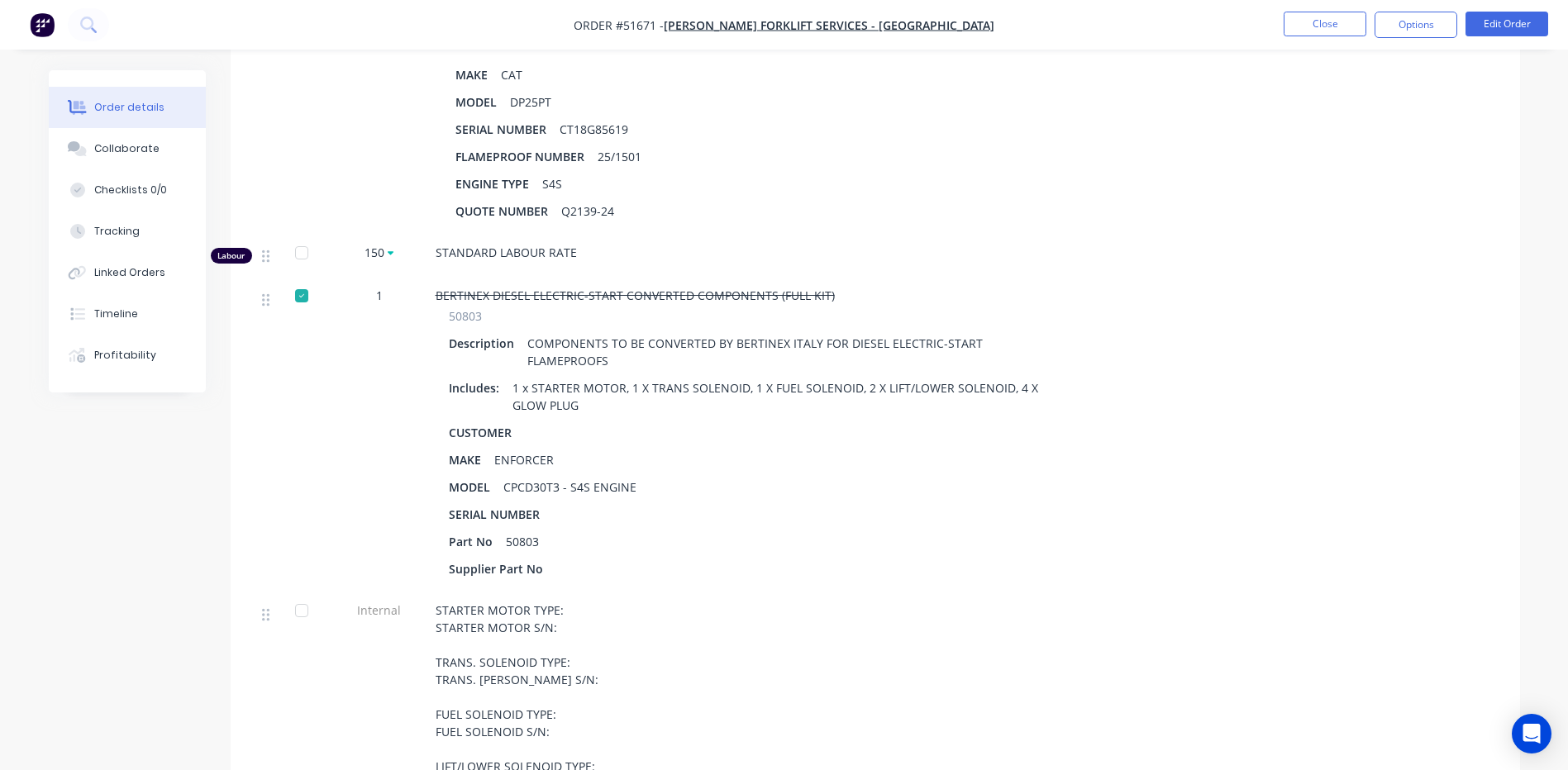
scroll to position [402, 0]
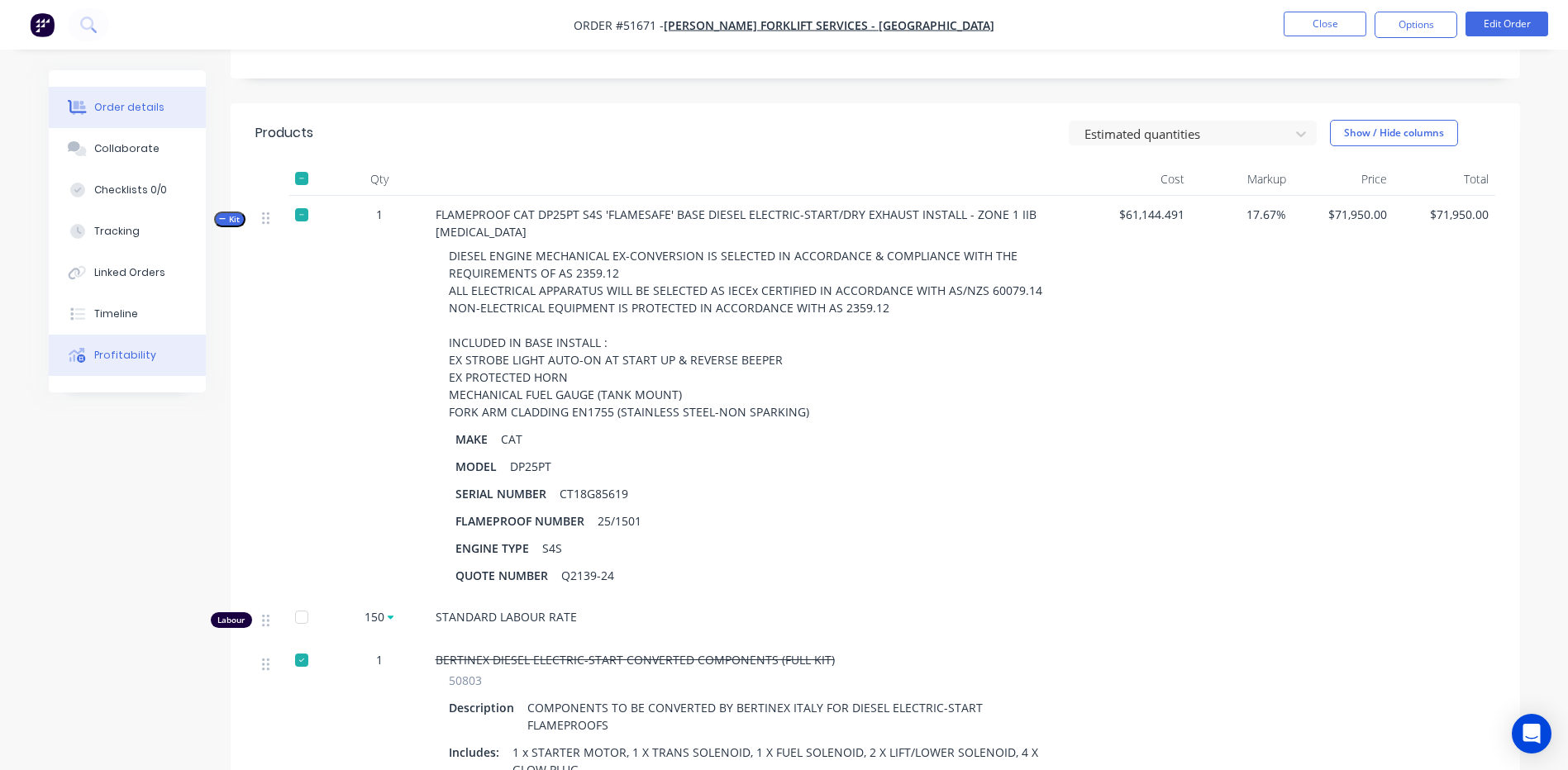
click at [141, 353] on div "Profitability" at bounding box center [125, 355] width 62 height 15
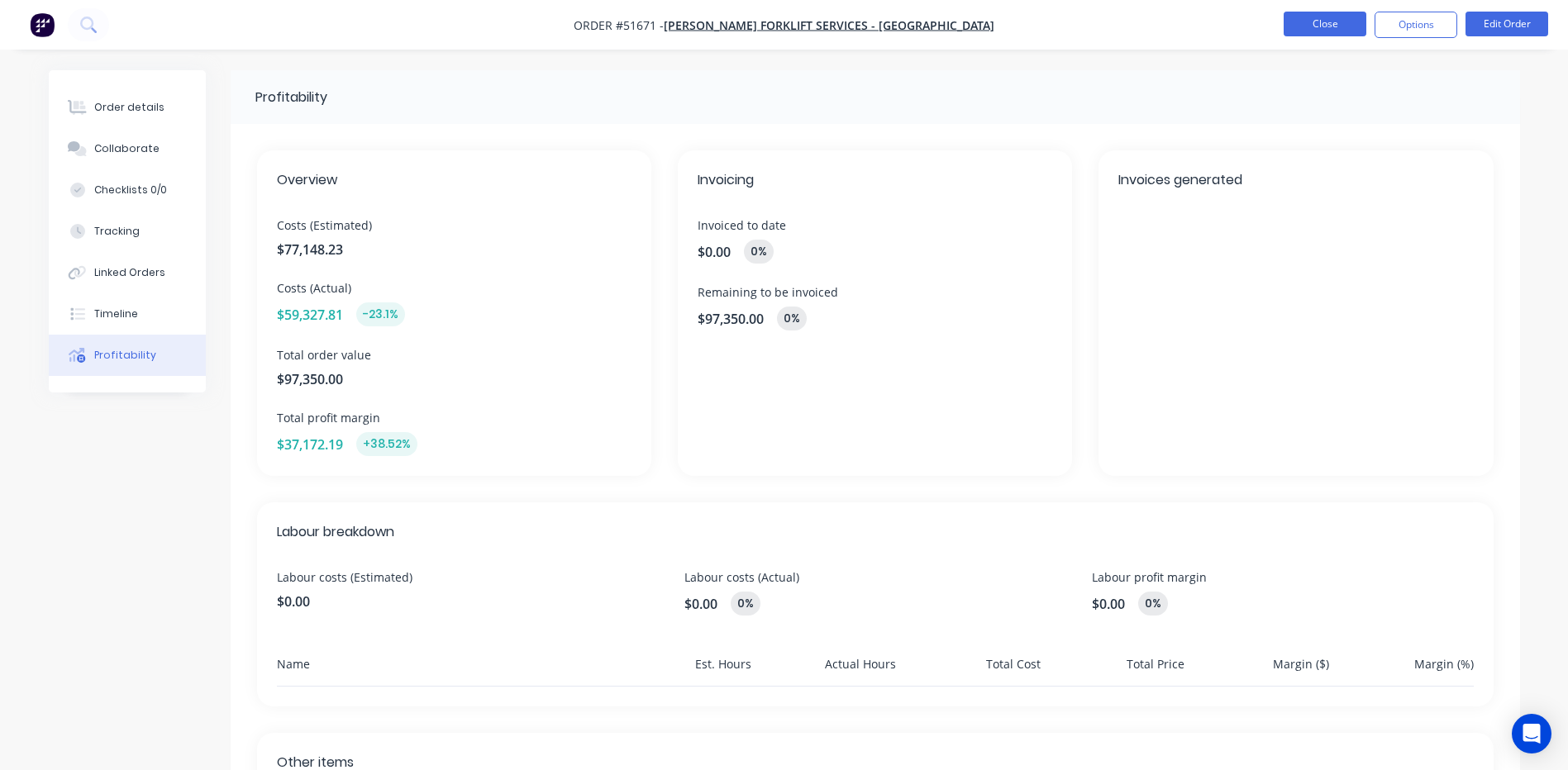
click at [1300, 25] on button "Close" at bounding box center [1325, 23] width 83 height 24
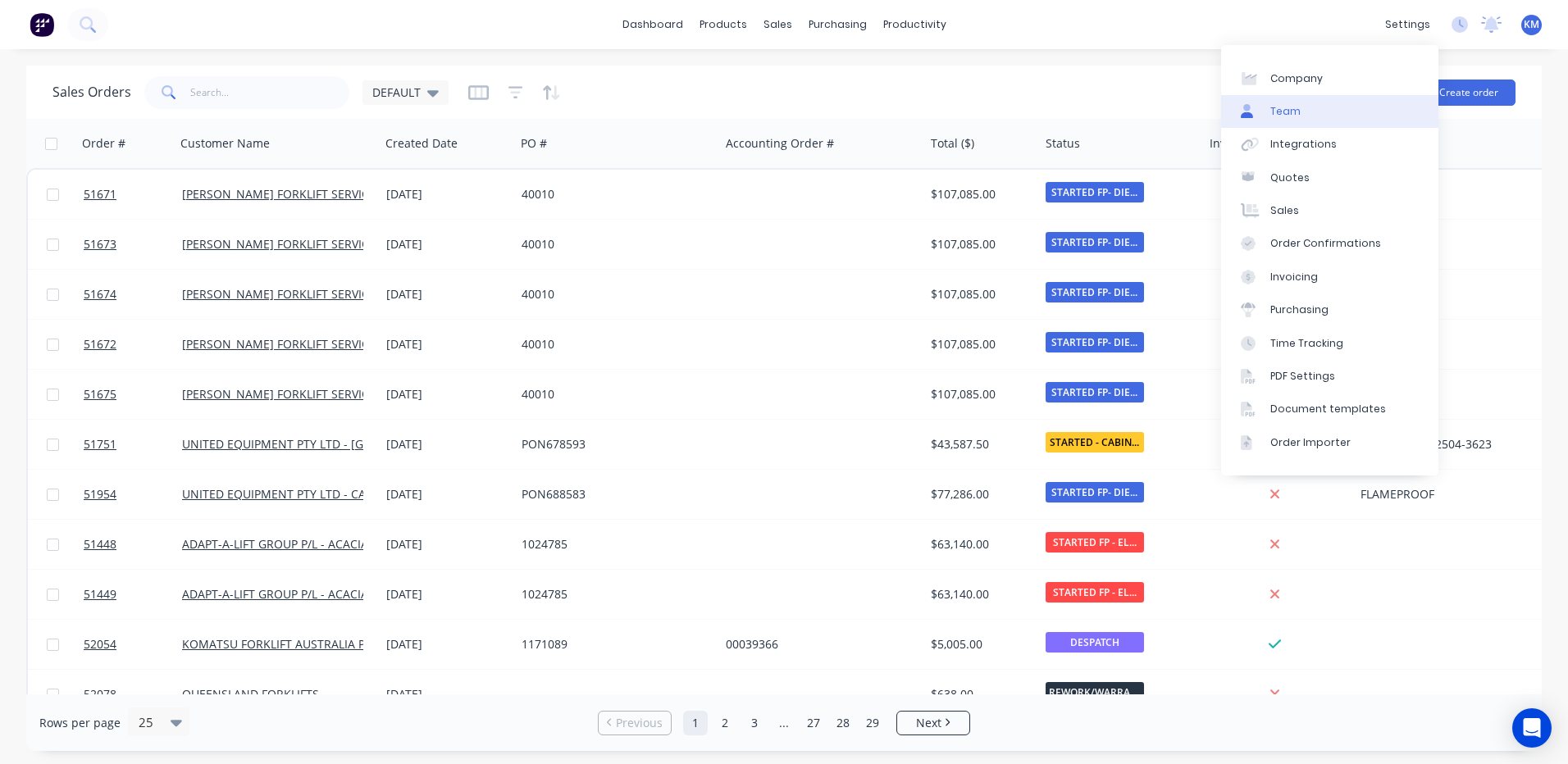
click at [1342, 106] on link "Team" at bounding box center [1329, 111] width 217 height 33
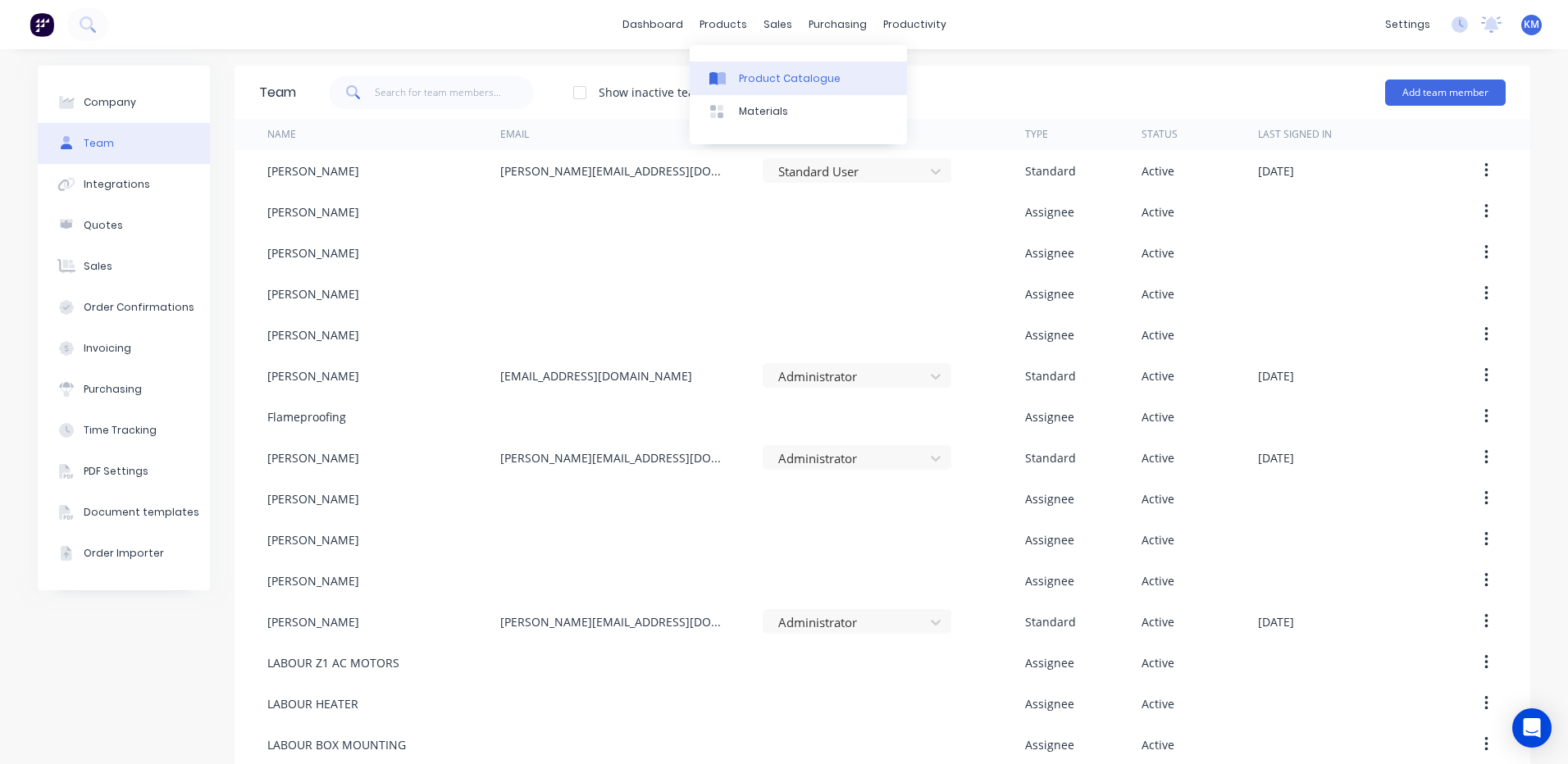
click at [745, 82] on div "Product Catalogue" at bounding box center [789, 79] width 102 height 15
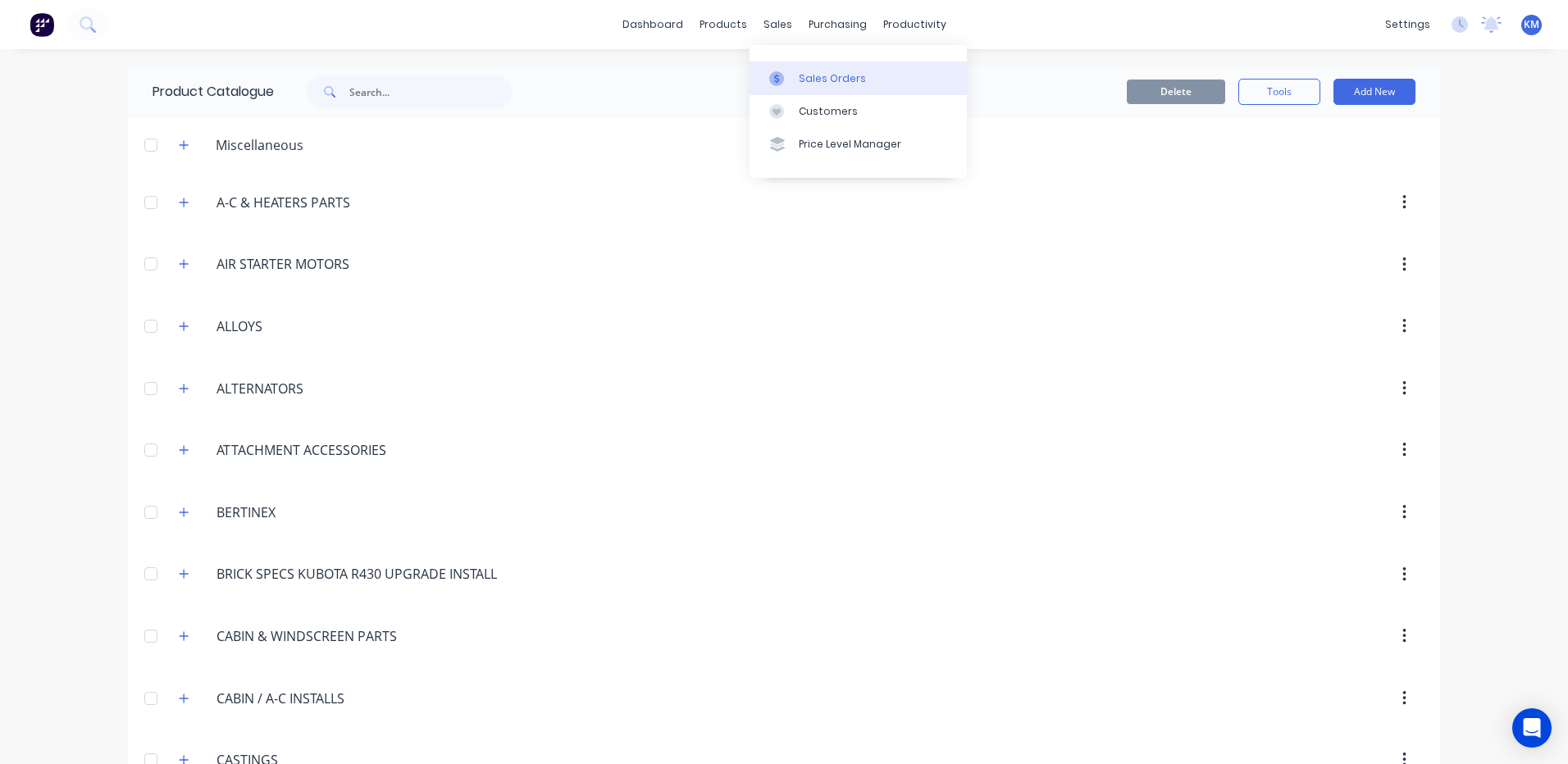
click at [791, 79] on div at bounding box center [781, 79] width 24 height 15
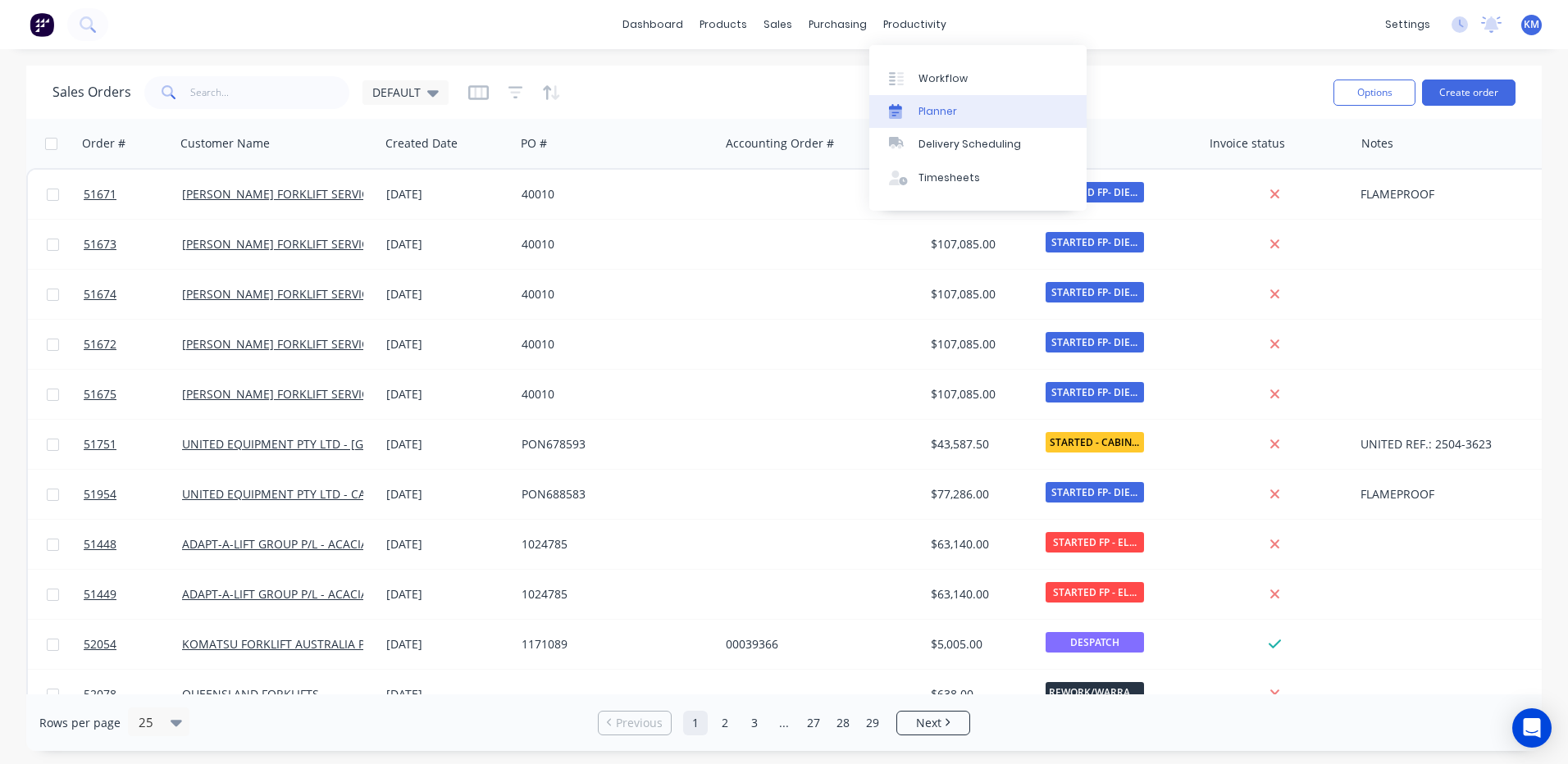
click at [942, 111] on div "Planner" at bounding box center [937, 112] width 38 height 15
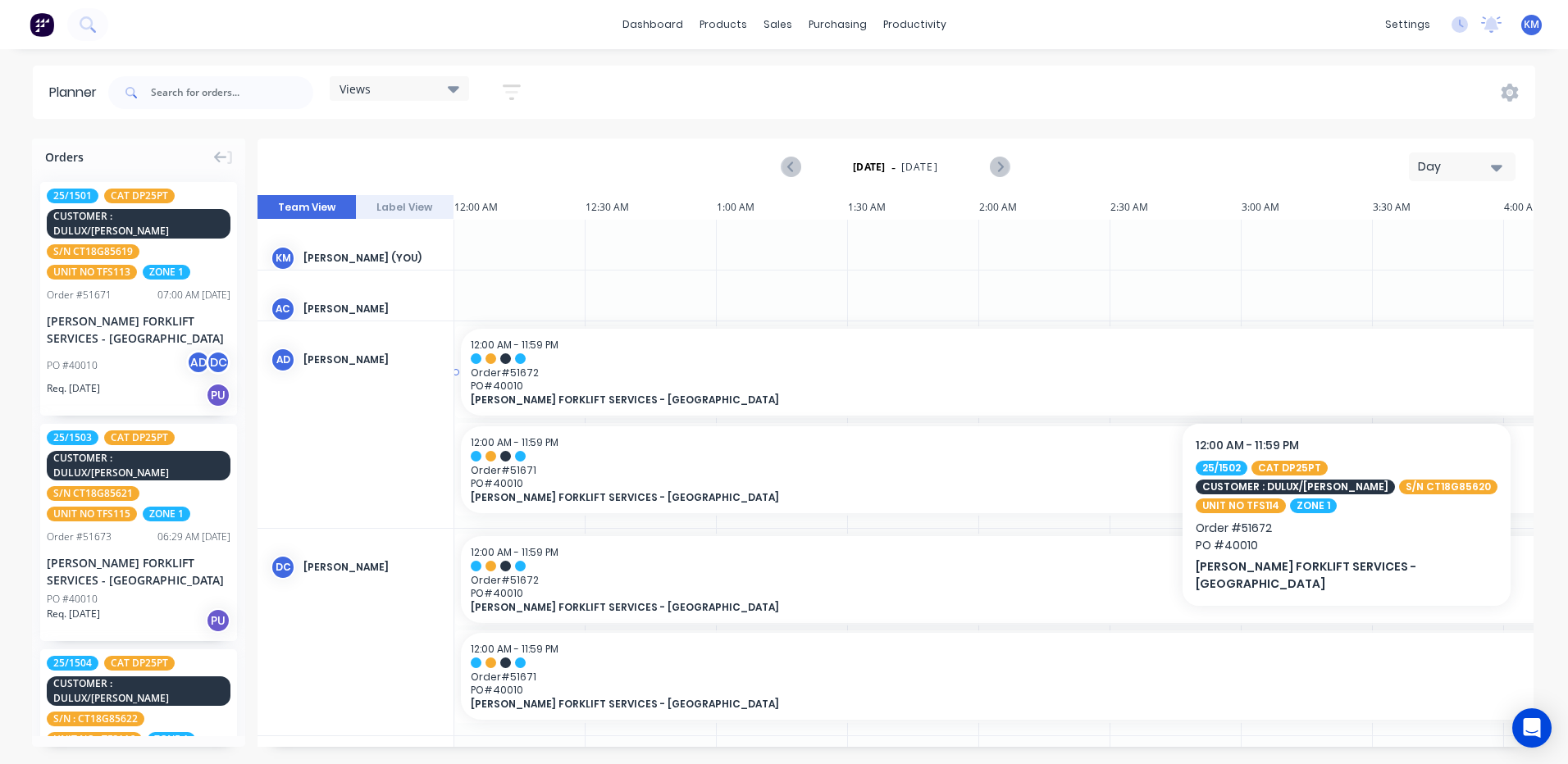
drag, startPoint x: 534, startPoint y: 361, endPoint x: 561, endPoint y: 325, distance: 45.0
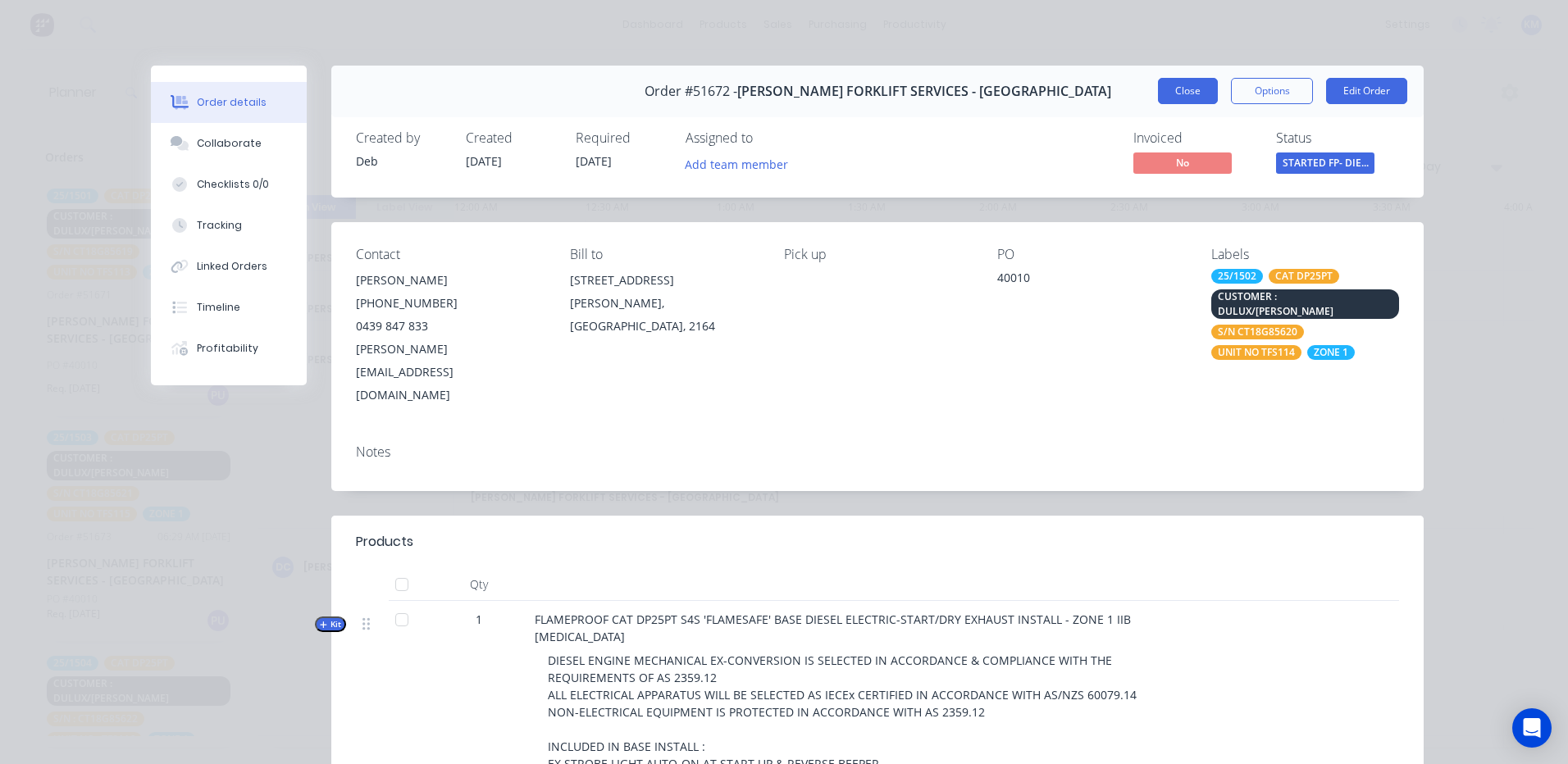
click at [1180, 88] on button "Close" at bounding box center [1188, 91] width 60 height 26
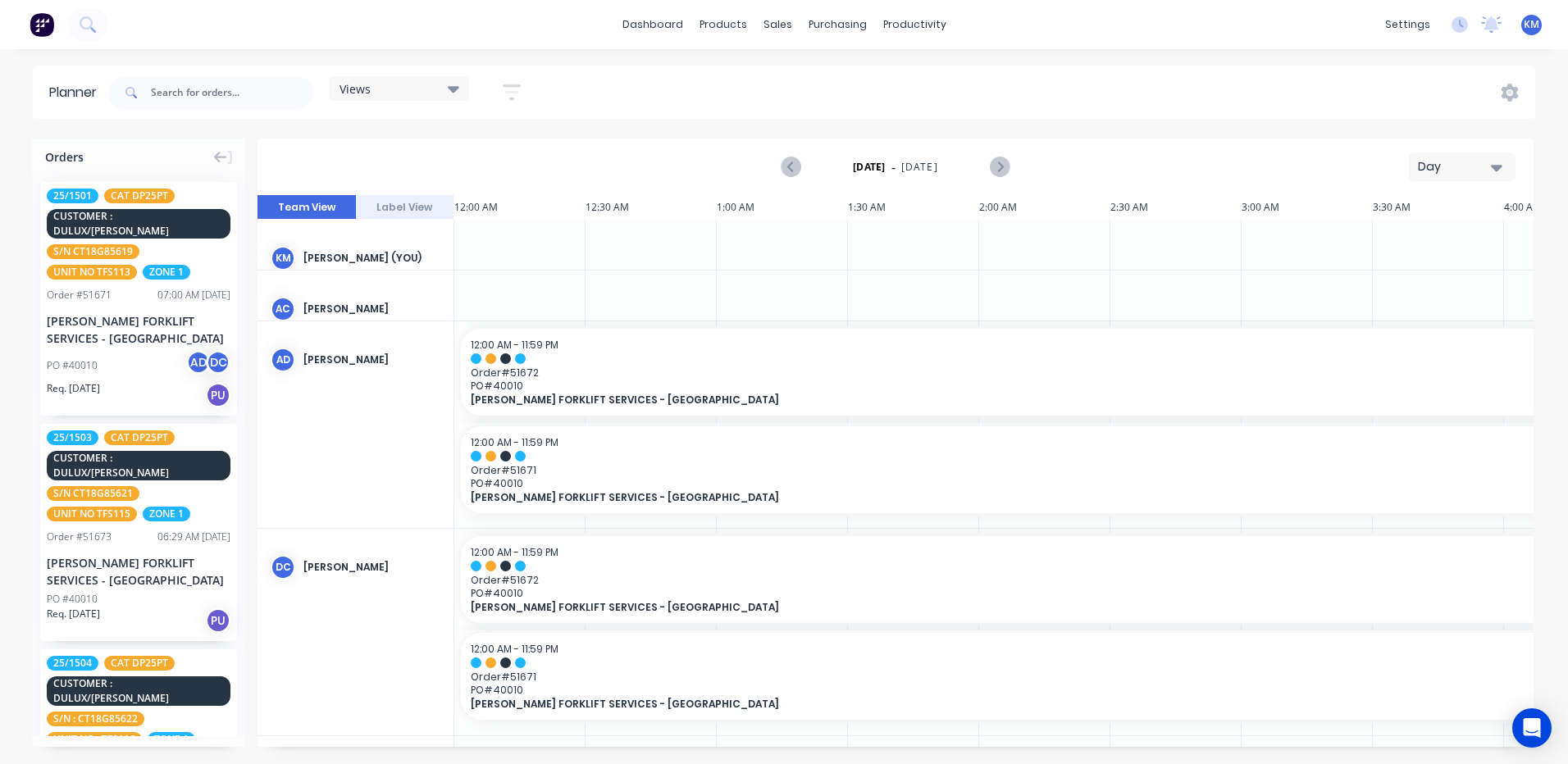
click at [1453, 178] on button "Day" at bounding box center [1462, 167] width 106 height 29
click at [1453, 269] on div "Month" at bounding box center [1433, 276] width 162 height 33
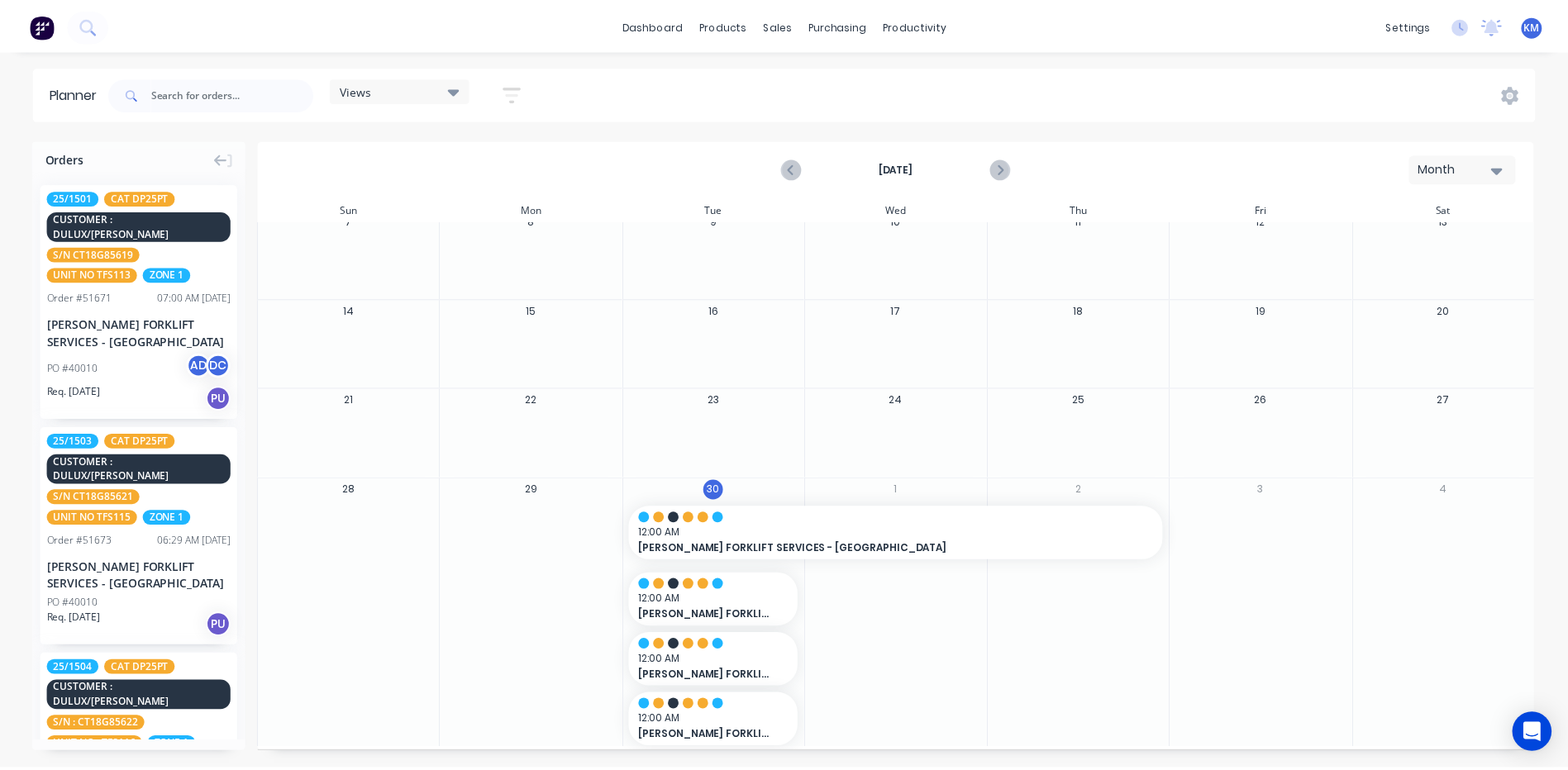
scroll to position [106, 0]
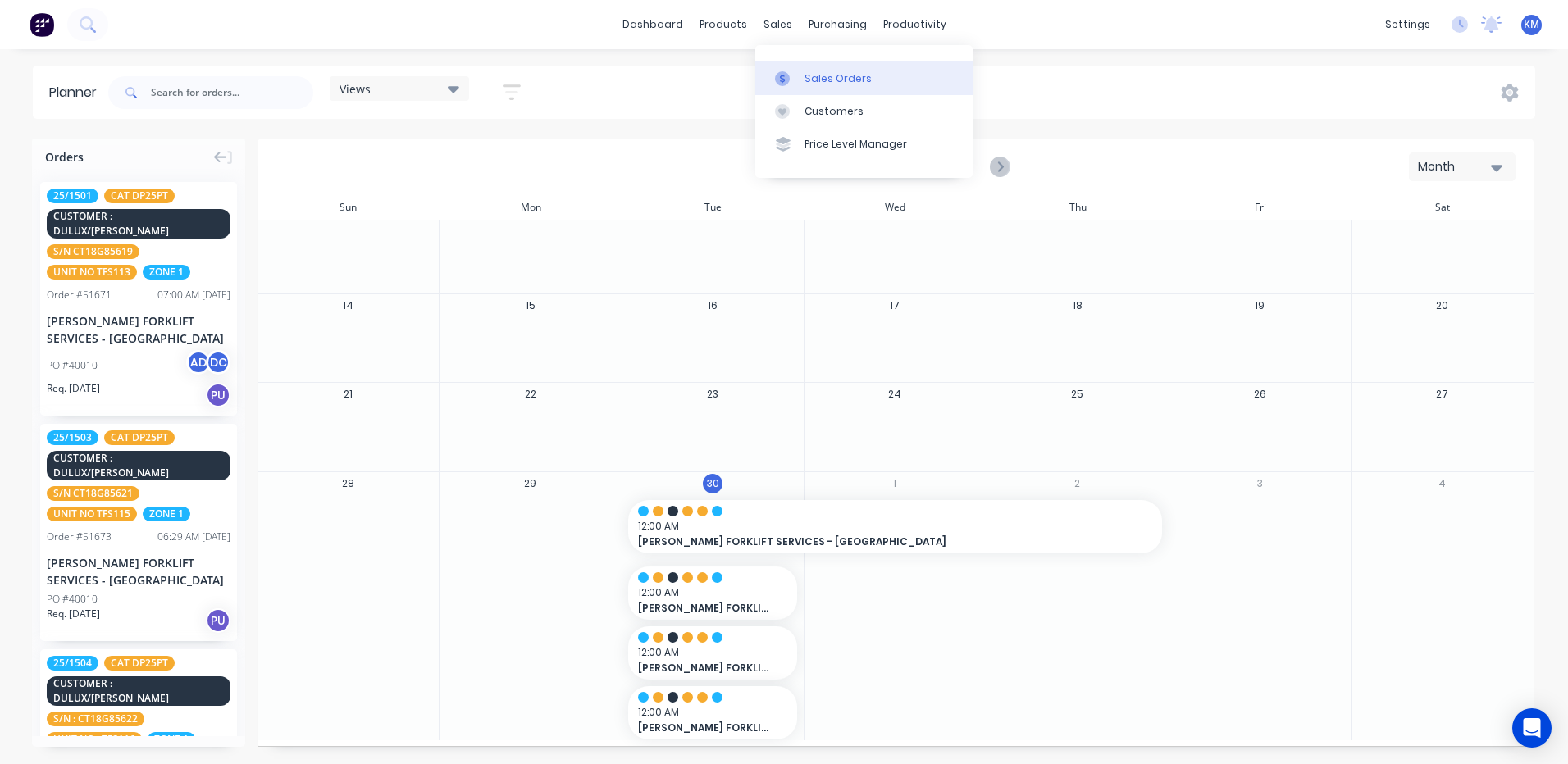
click at [789, 67] on link "Sales Orders" at bounding box center [863, 77] width 217 height 33
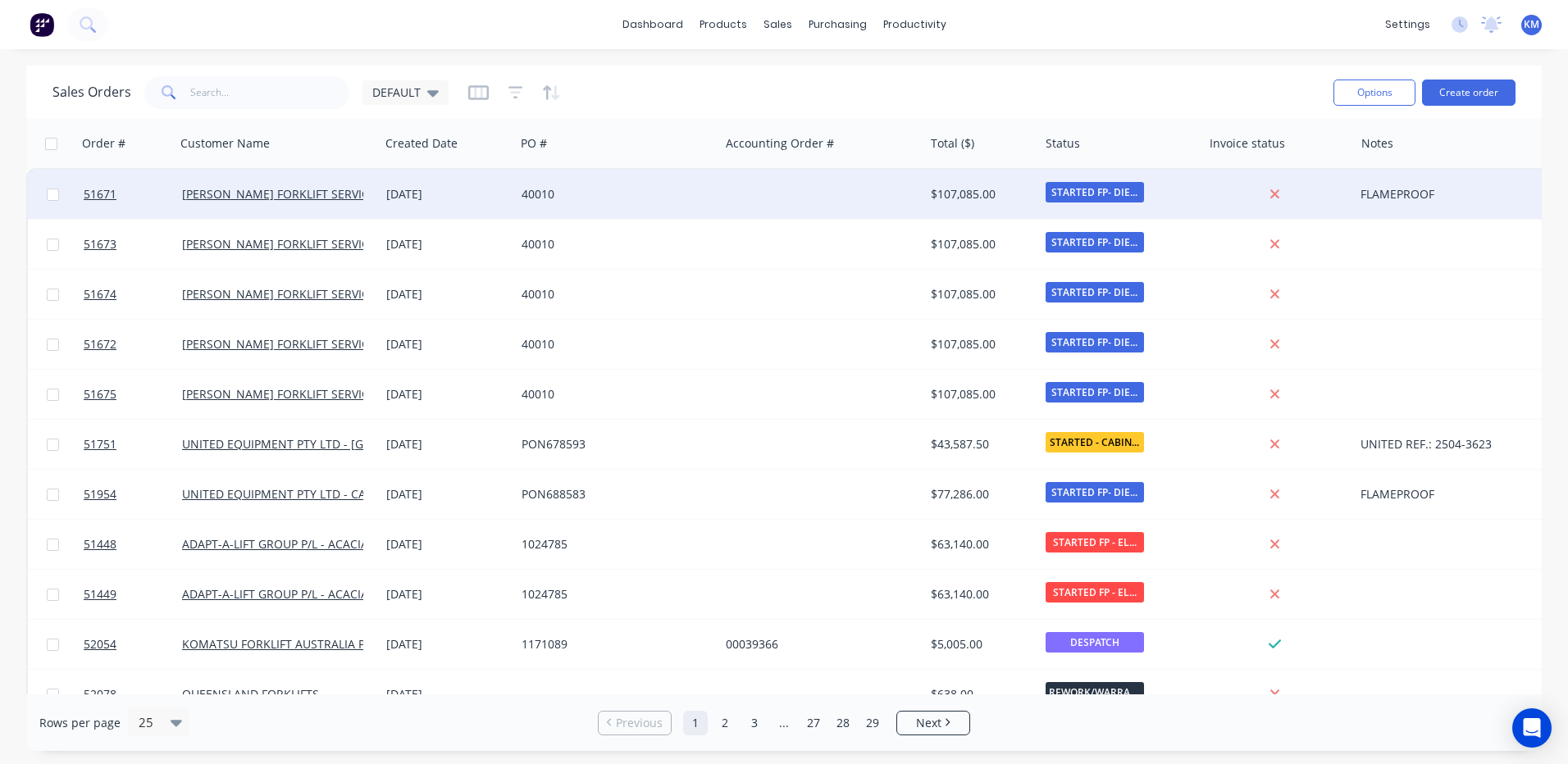
click at [472, 194] on div "[DATE]" at bounding box center [447, 195] width 122 height 17
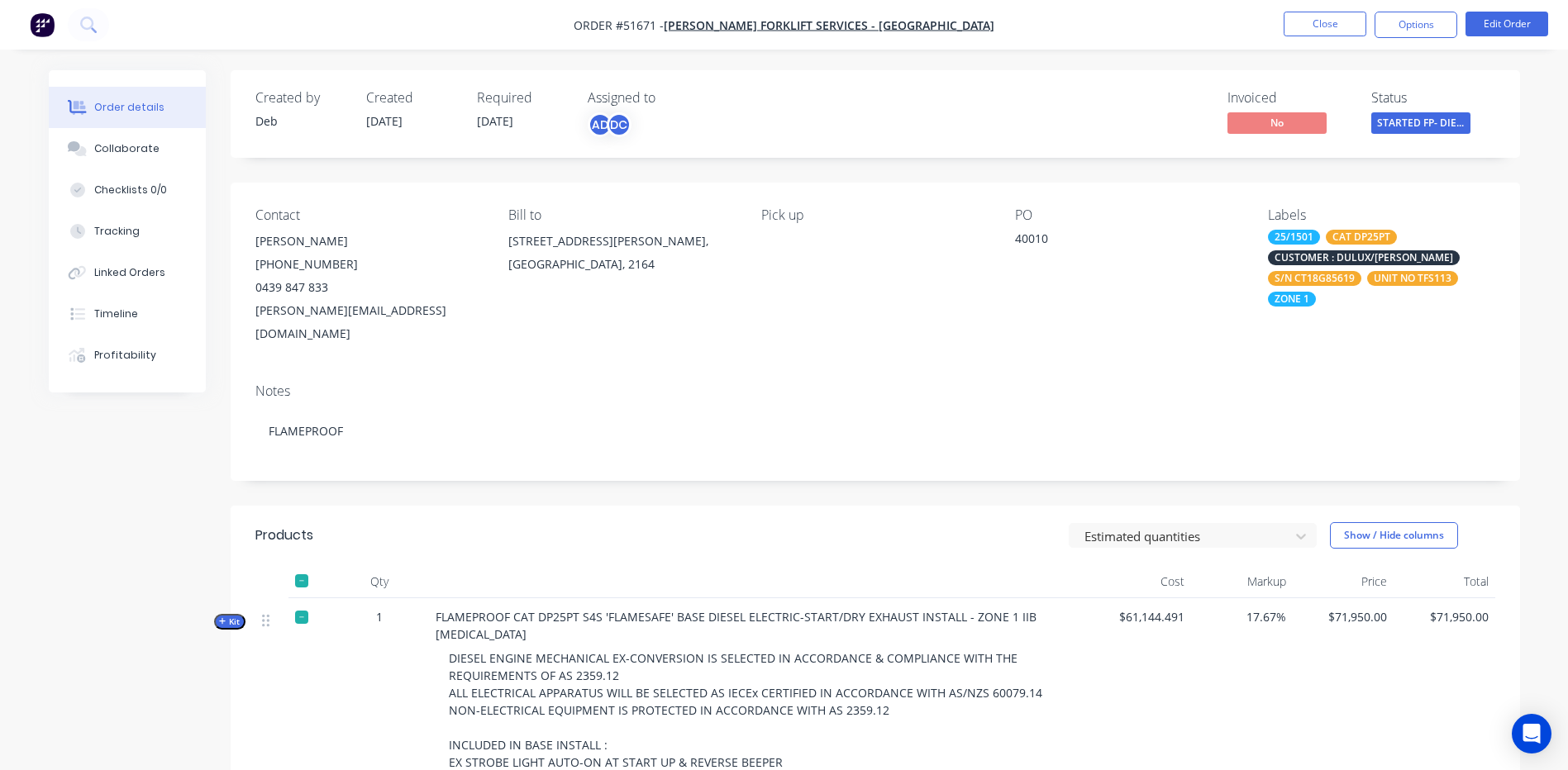
scroll to position [413, 0]
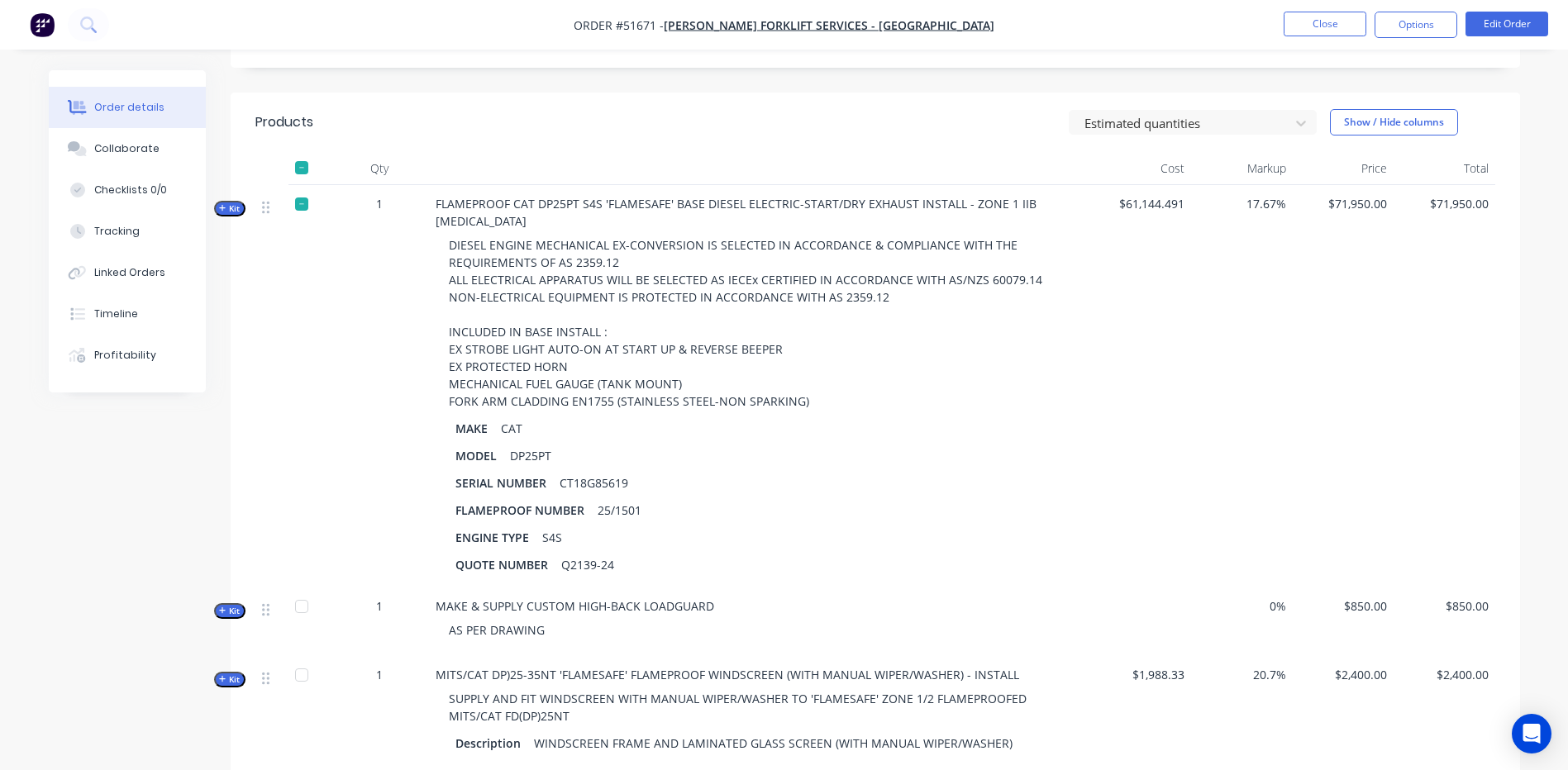
click at [236, 202] on span "Kit" at bounding box center [229, 208] width 22 height 12
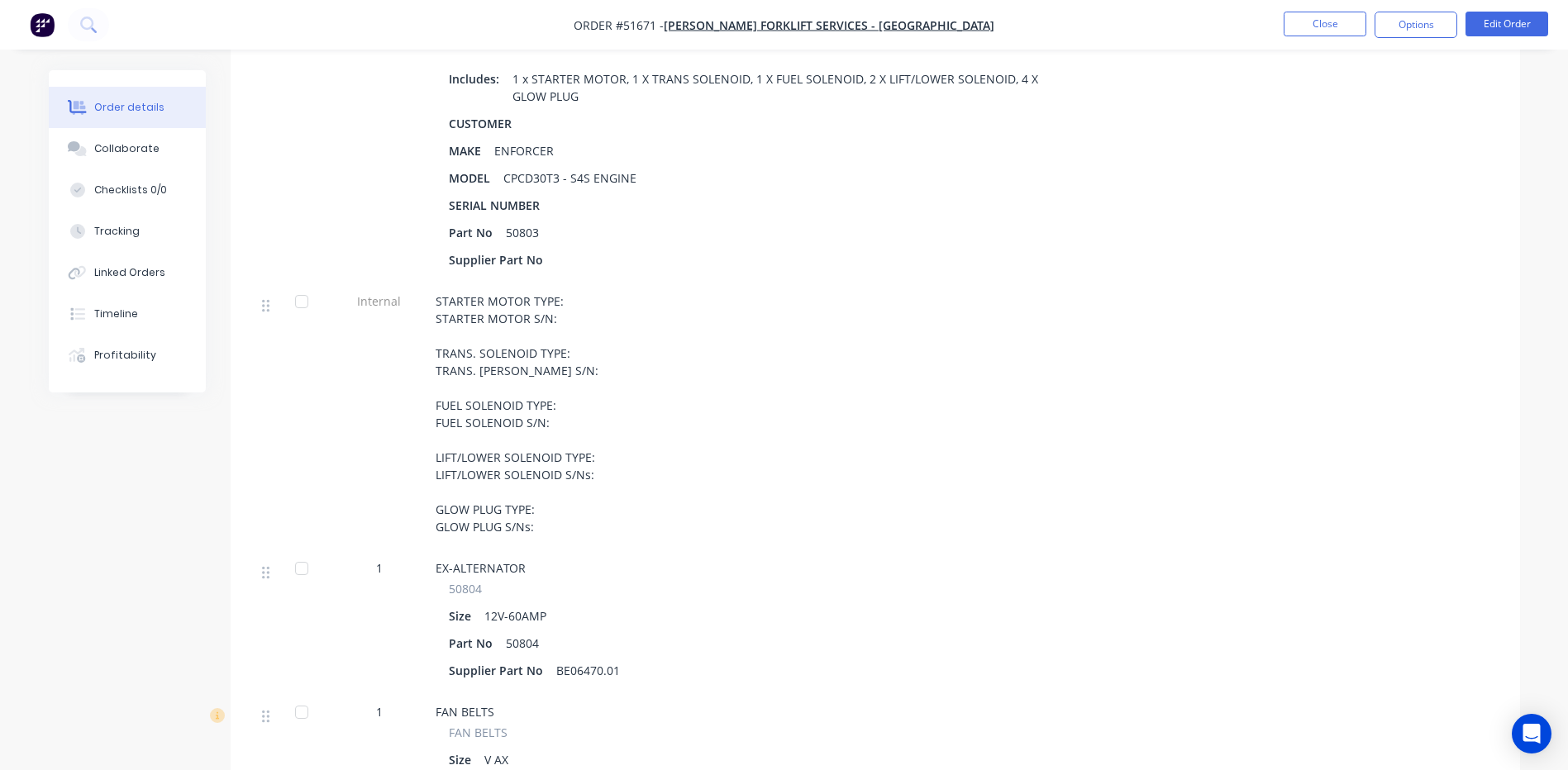
scroll to position [1239, 0]
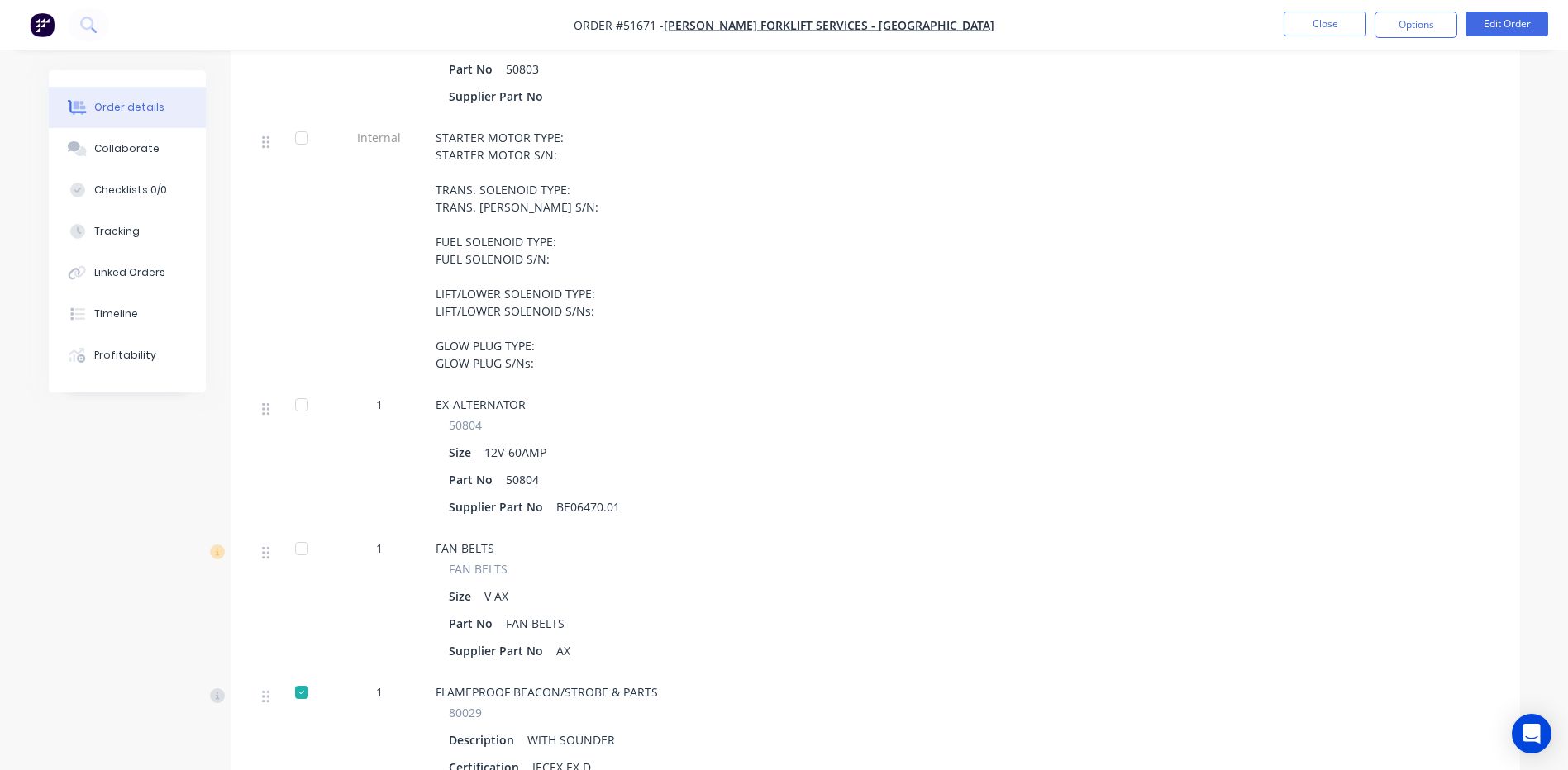
click at [312, 388] on div at bounding box center [301, 404] width 33 height 33
click at [301, 388] on div at bounding box center [301, 404] width 33 height 33
click at [296, 531] on div at bounding box center [301, 547] width 33 height 33
click at [304, 531] on div at bounding box center [301, 547] width 33 height 33
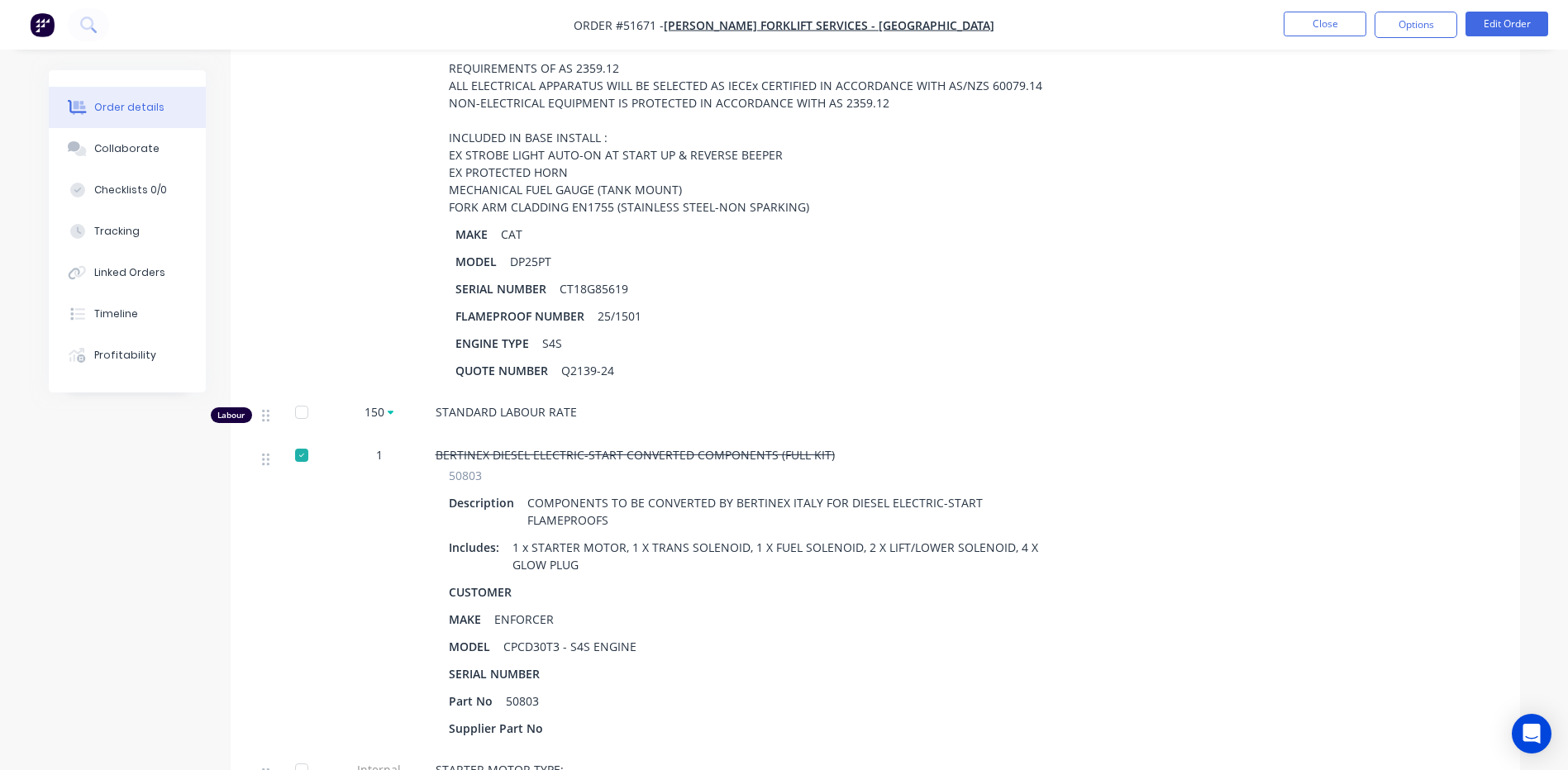
scroll to position [578, 0]
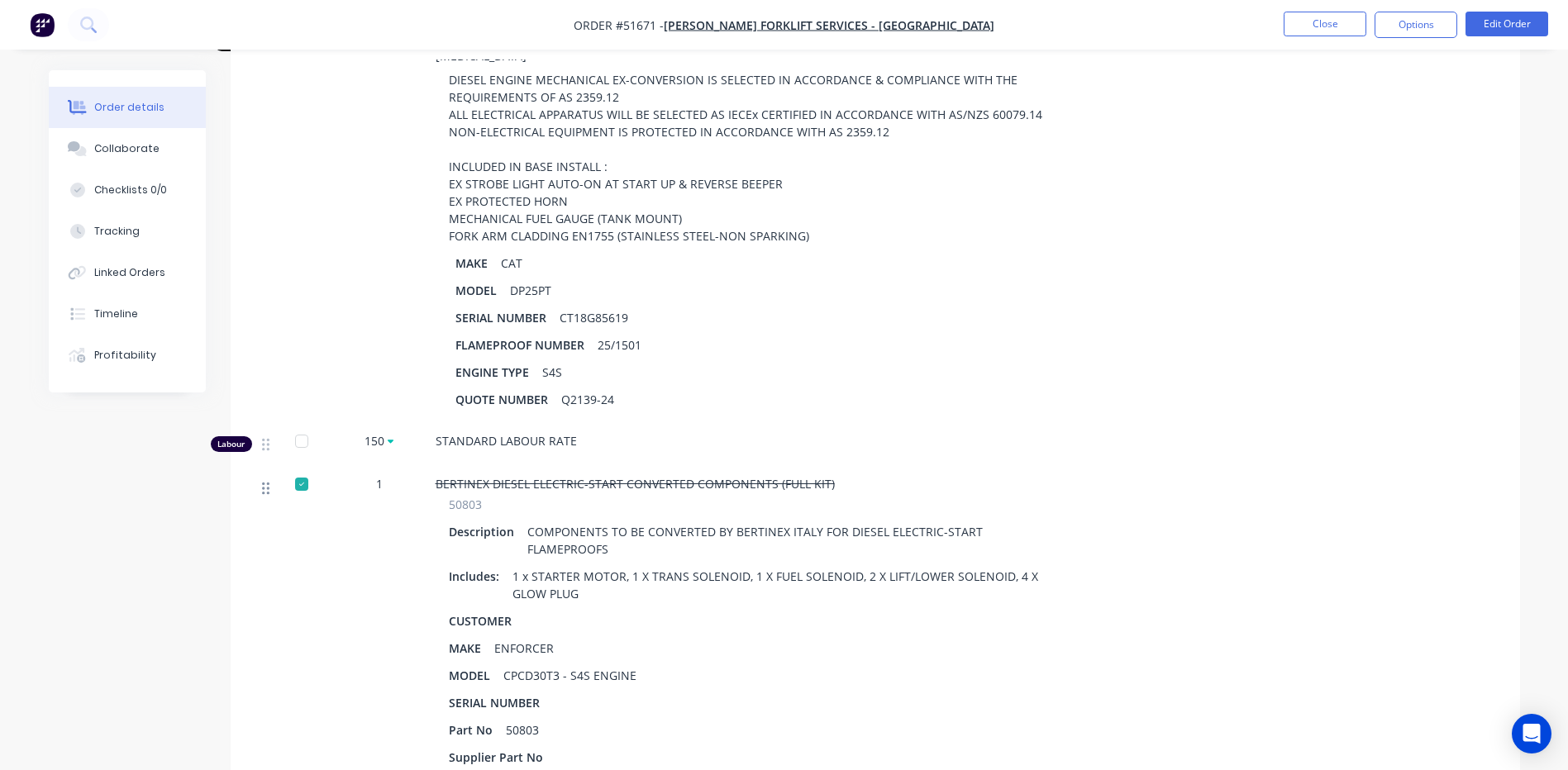
click at [264, 481] on icon at bounding box center [266, 488] width 8 height 15
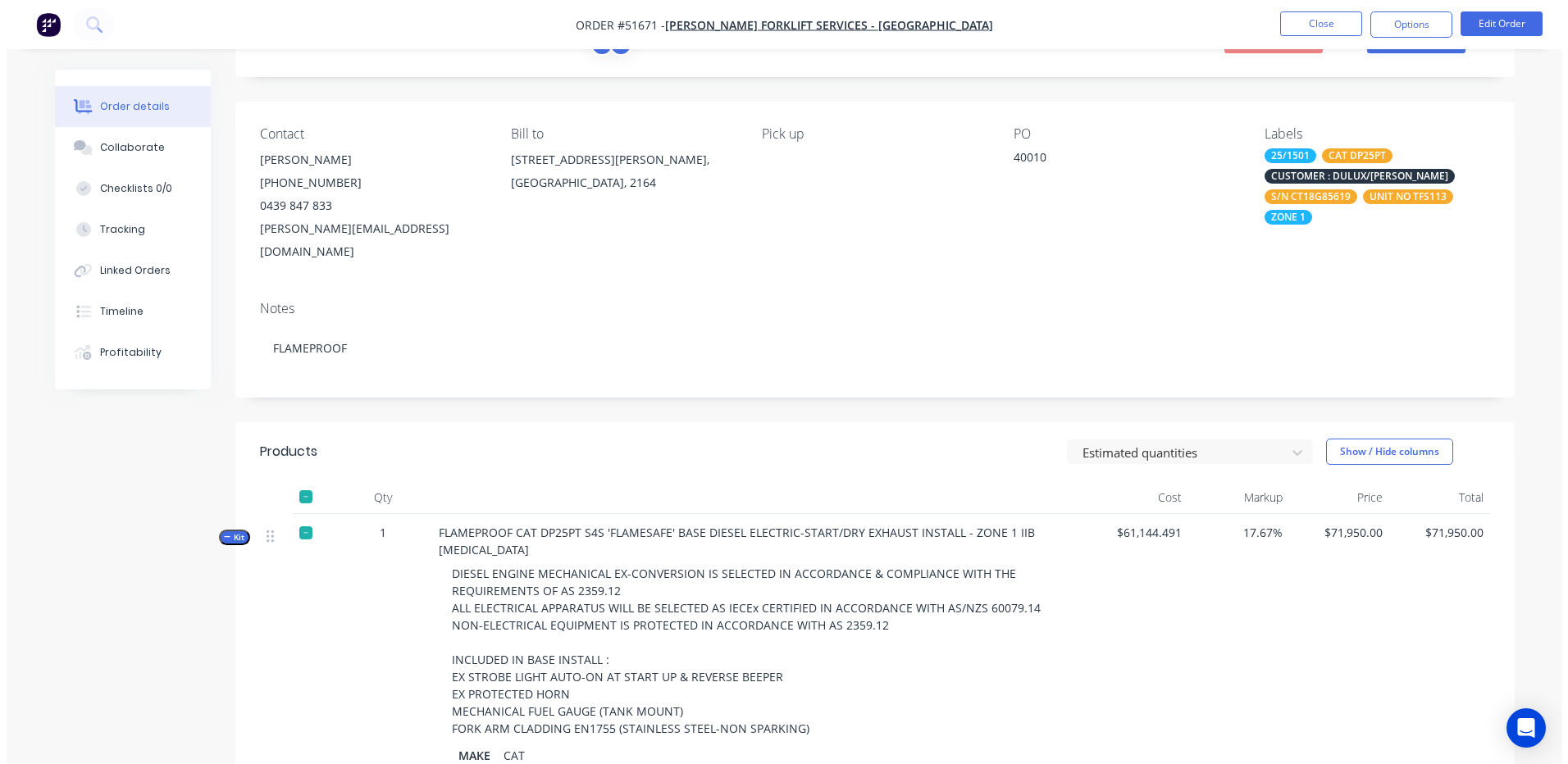
scroll to position [0, 0]
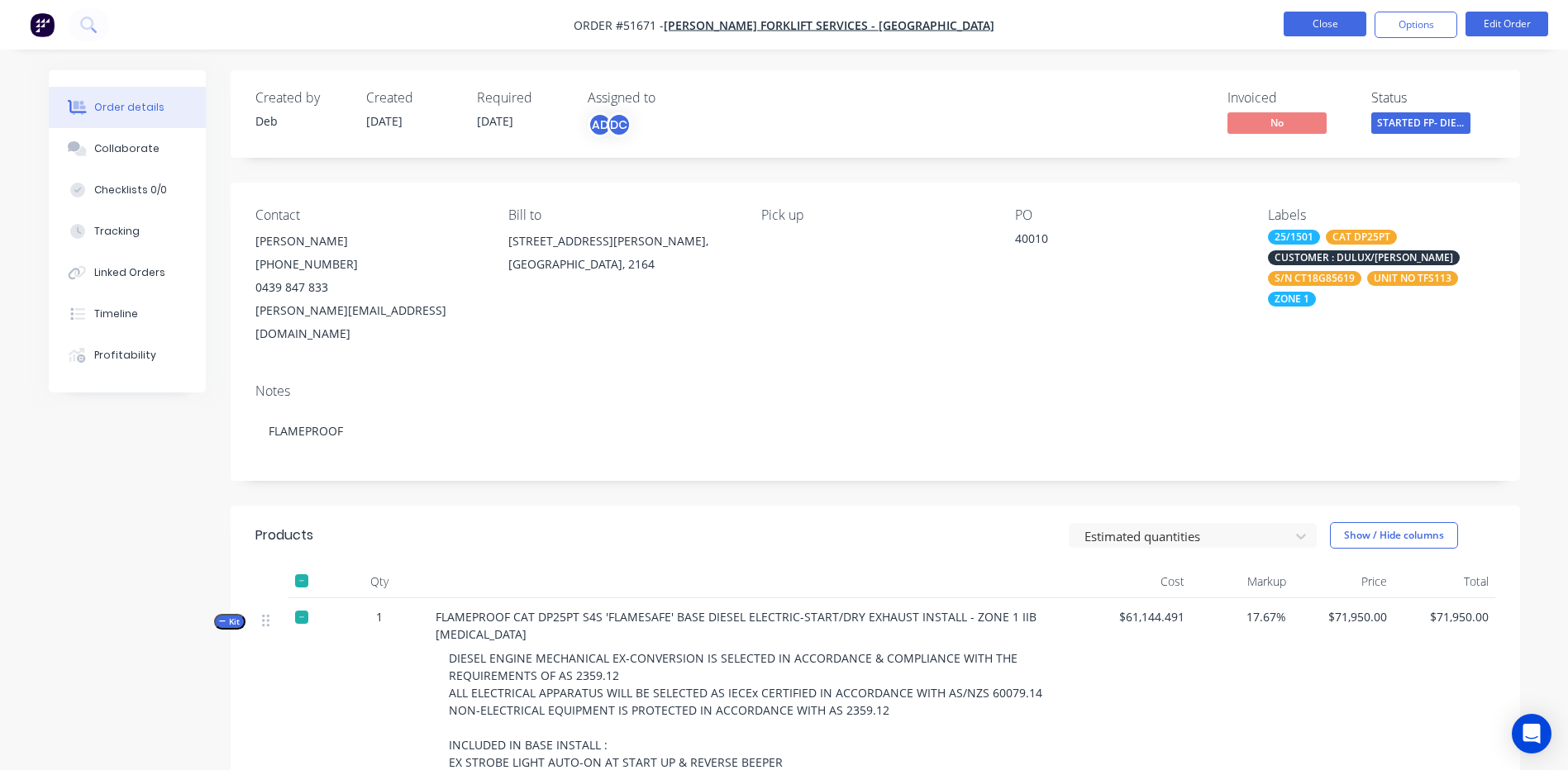
click at [1320, 24] on button "Close" at bounding box center [1325, 23] width 83 height 24
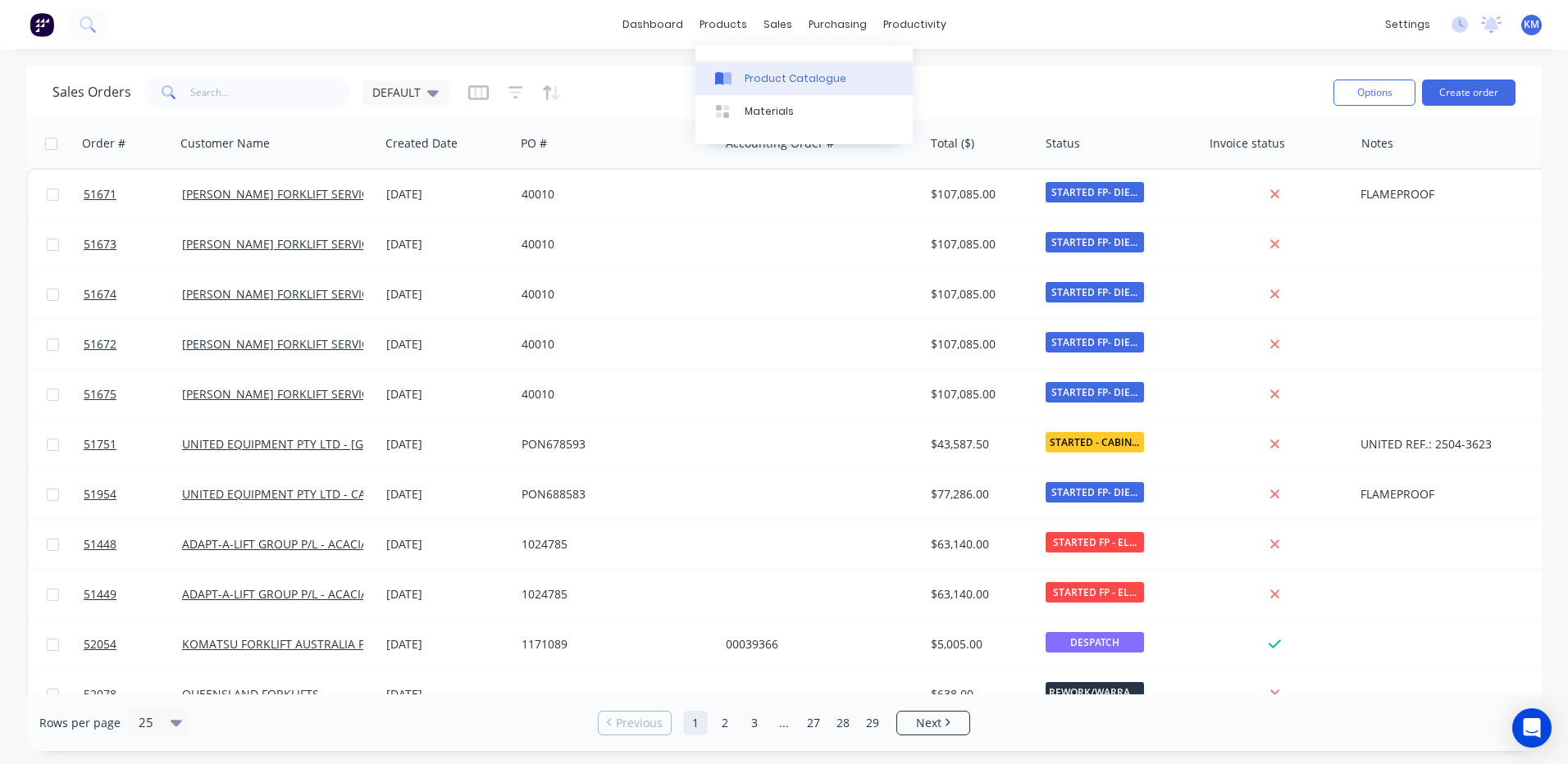
click at [725, 64] on link "Product Catalogue" at bounding box center [804, 77] width 217 height 33
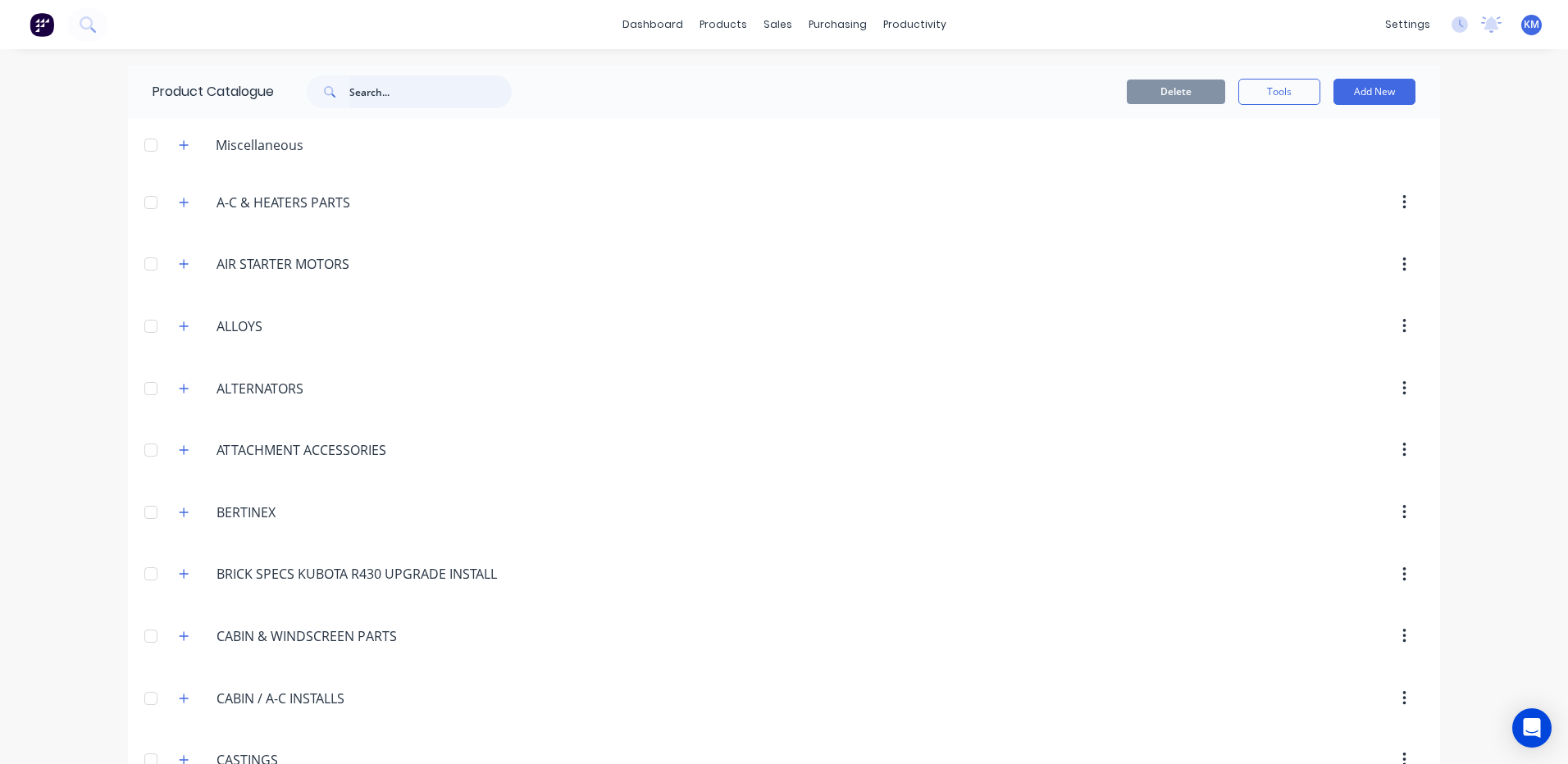
click at [378, 89] on input "text" at bounding box center [431, 91] width 162 height 33
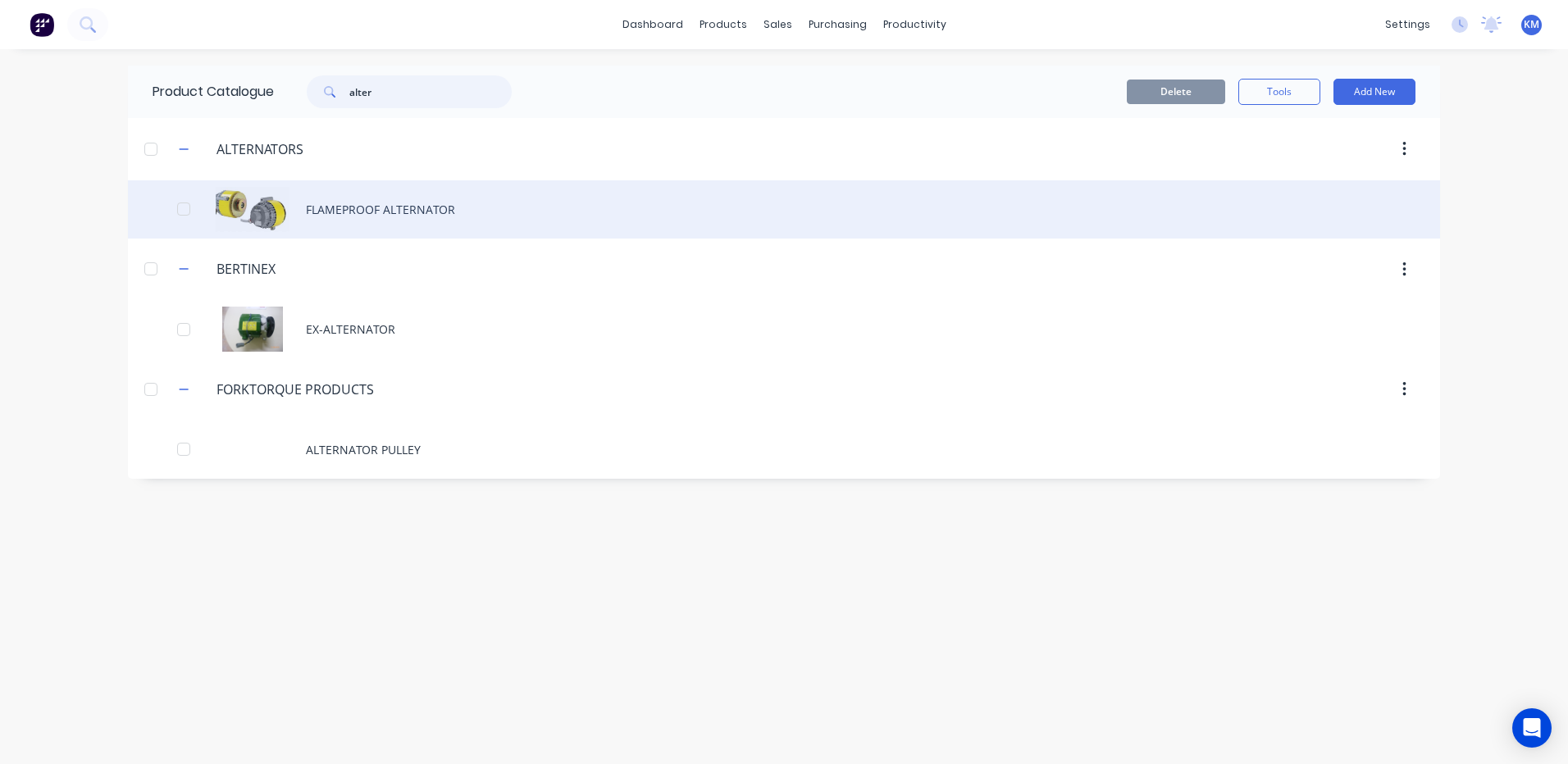
type input "alter"
click at [396, 218] on div "FLAMEPROOF ALTERNATOR" at bounding box center [783, 210] width 1312 height 58
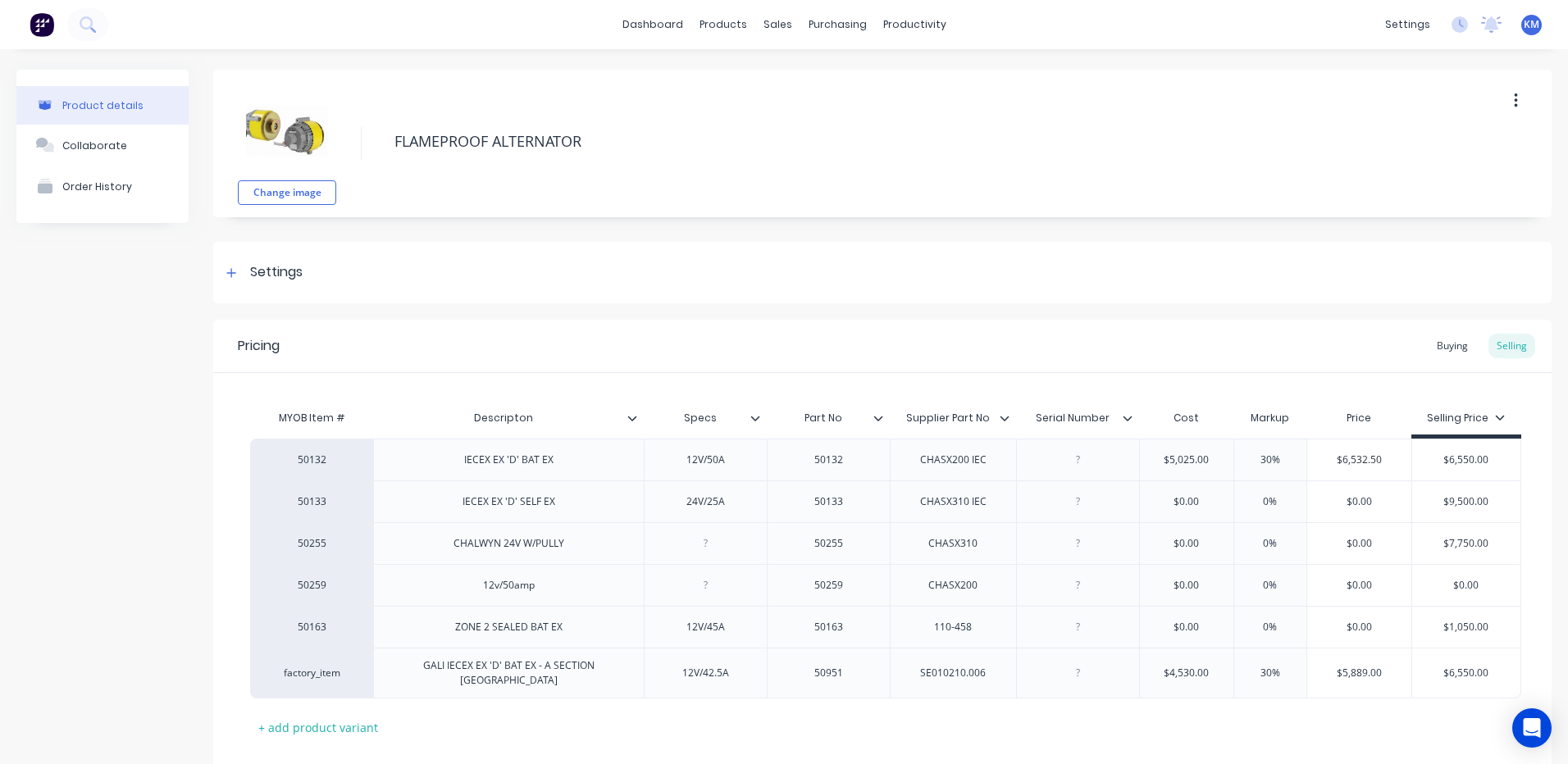
type textarea "x"
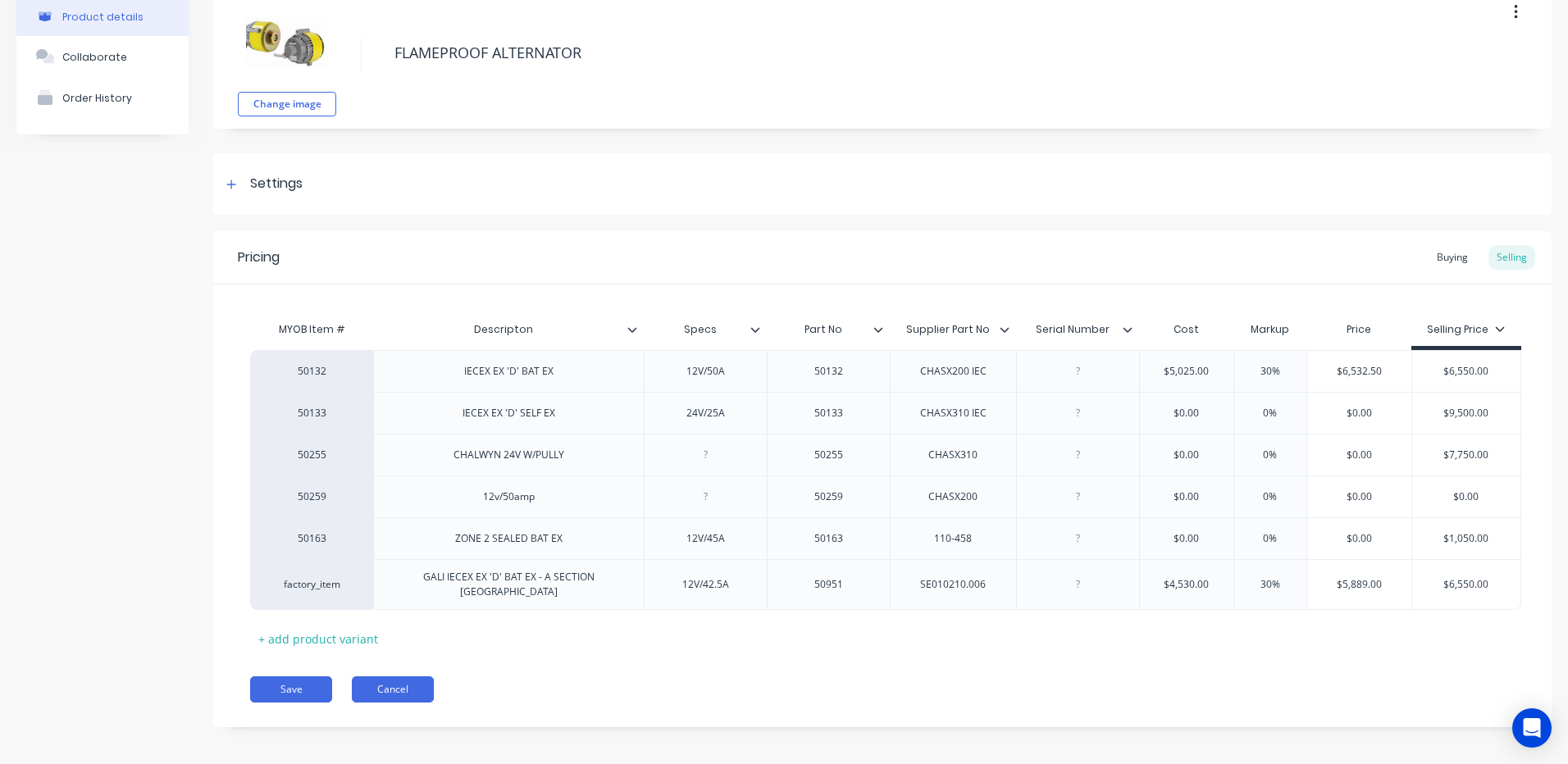
click at [369, 676] on button "Cancel" at bounding box center [392, 689] width 82 height 26
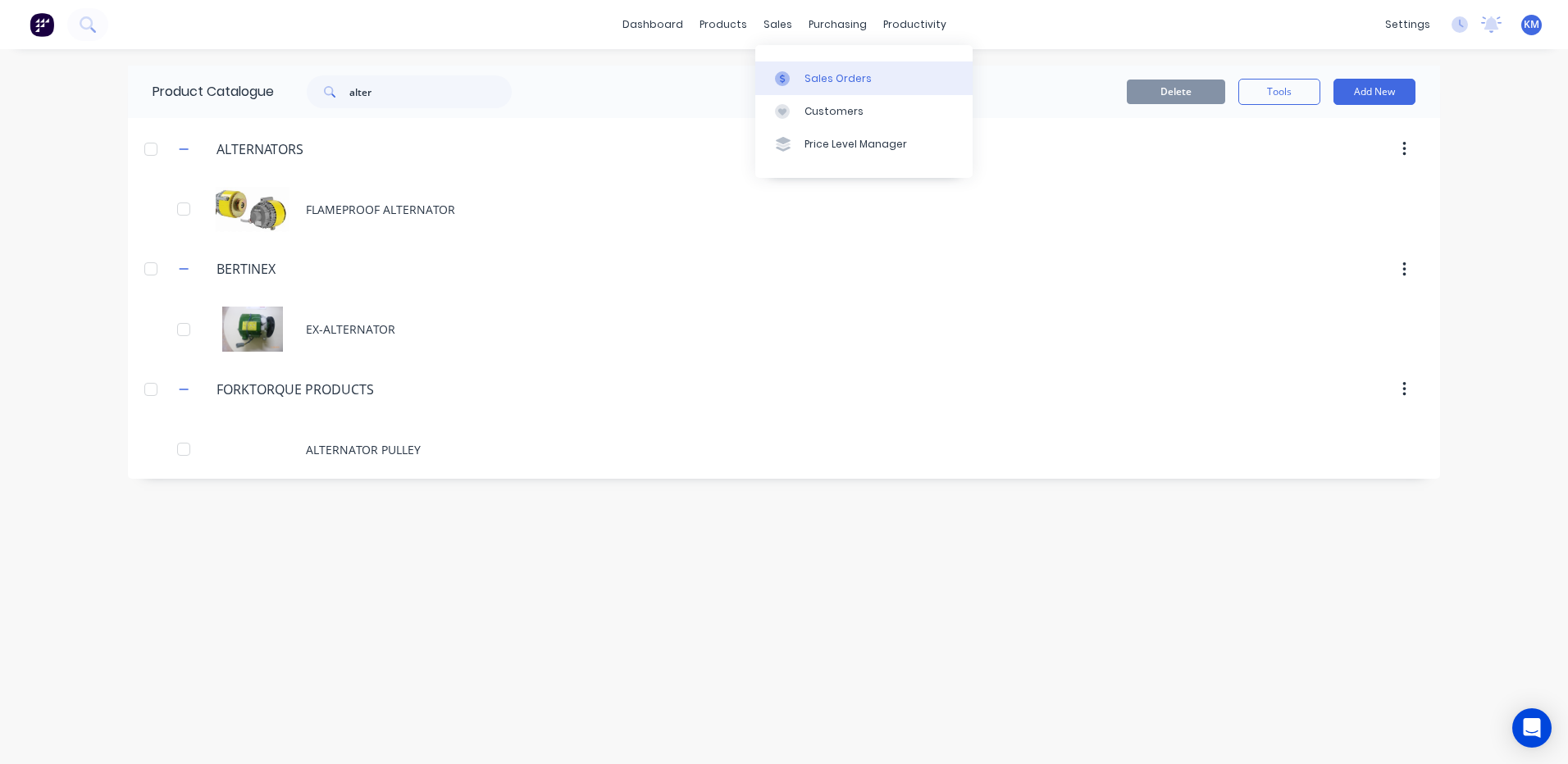
click at [789, 74] on icon at bounding box center [782, 79] width 15 height 15
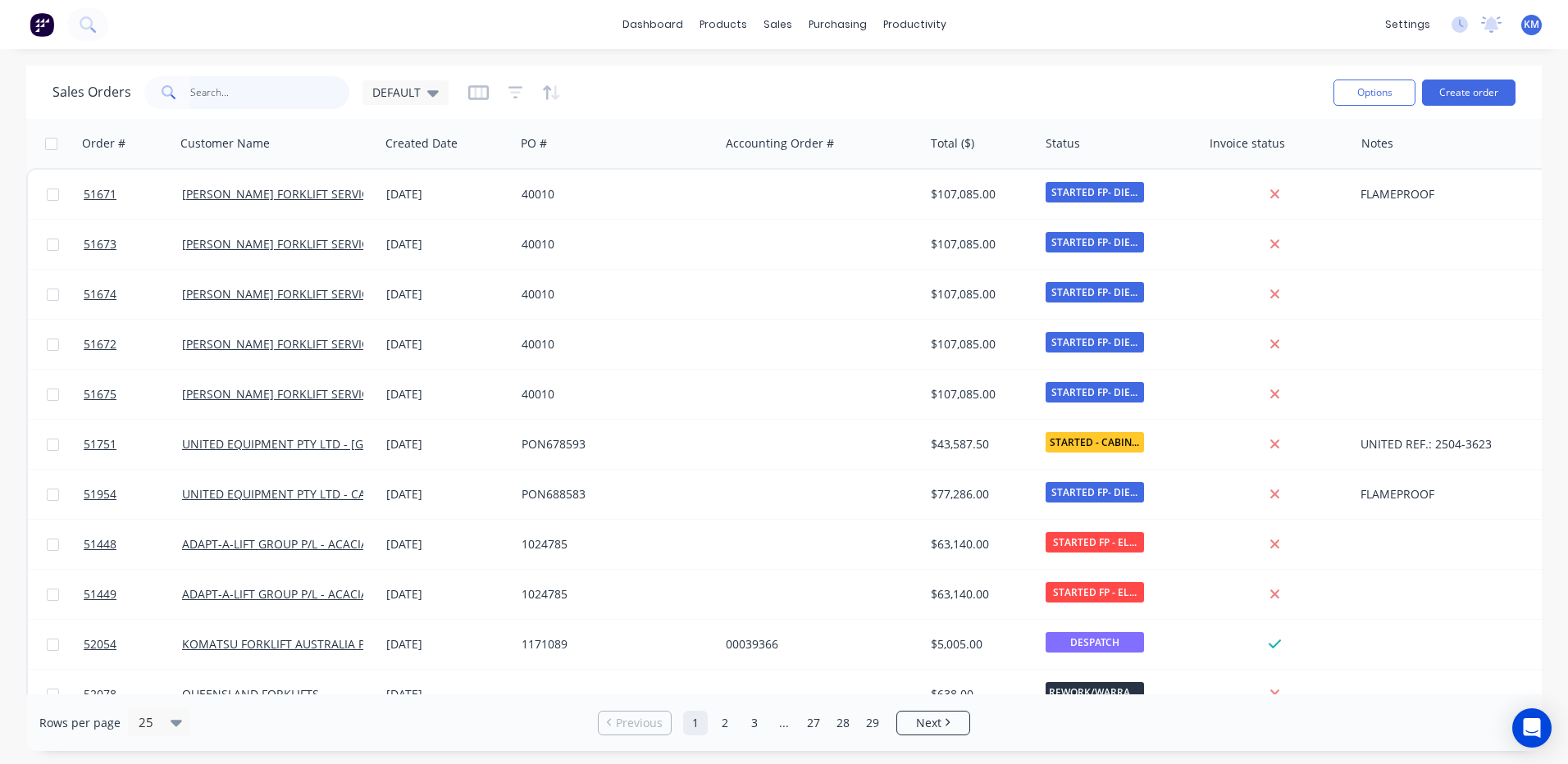
click at [323, 84] on input "text" at bounding box center [270, 92] width 160 height 33
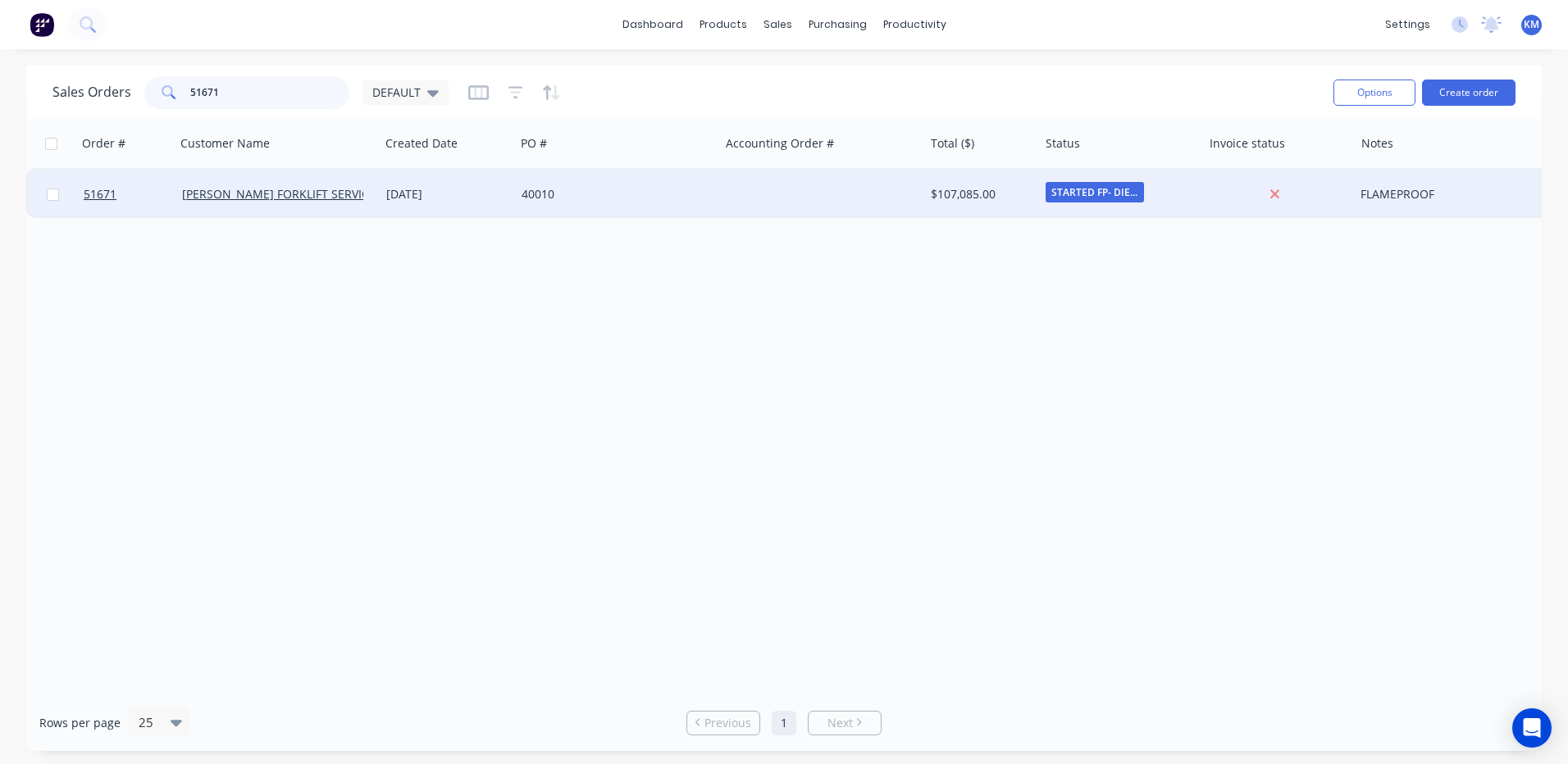
type input "51671"
drag, startPoint x: 496, startPoint y: 192, endPoint x: 480, endPoint y: 197, distance: 16.8
click at [480, 197] on div "[DATE]" at bounding box center [447, 195] width 122 height 17
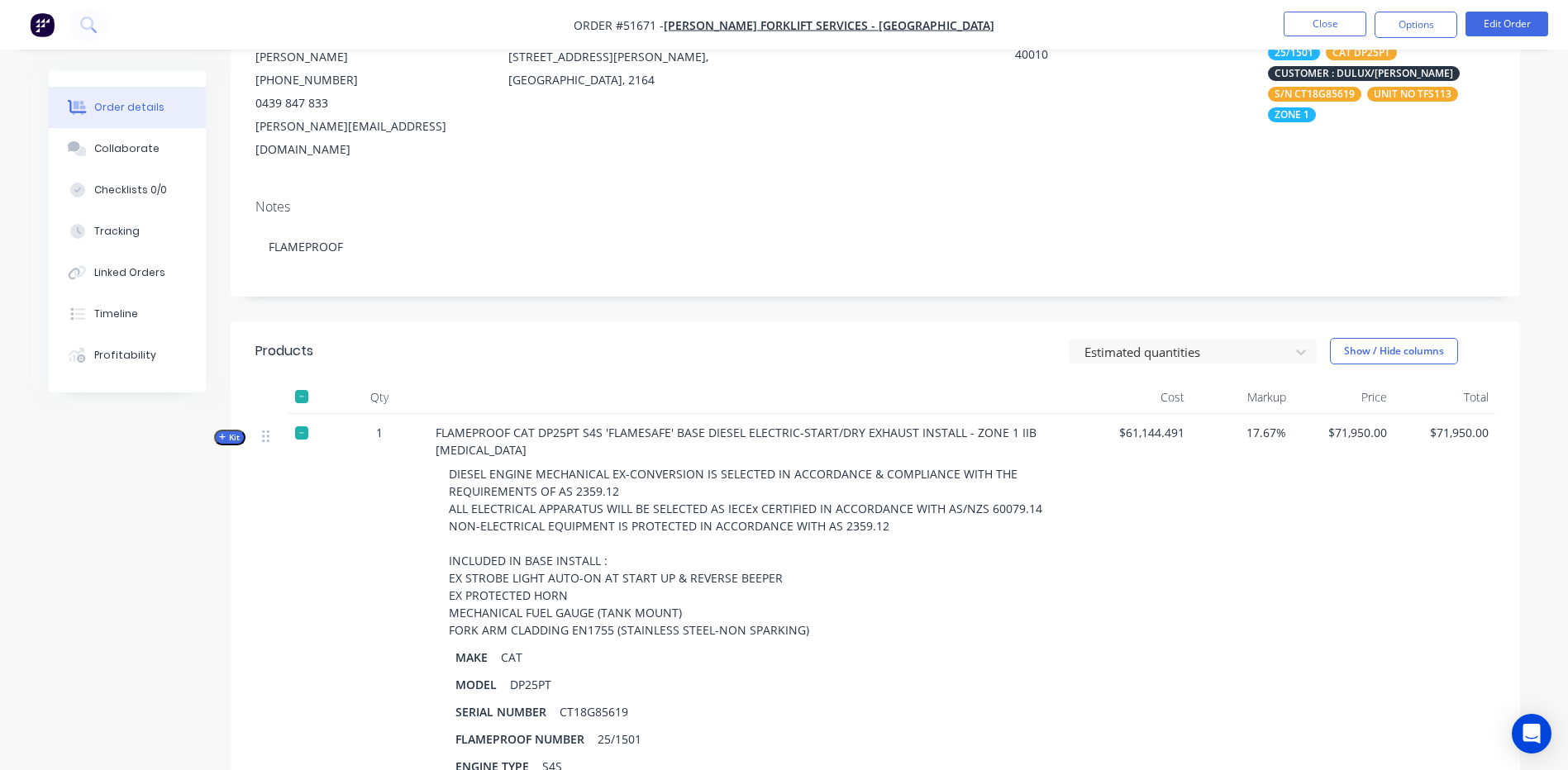
scroll to position [248, 0]
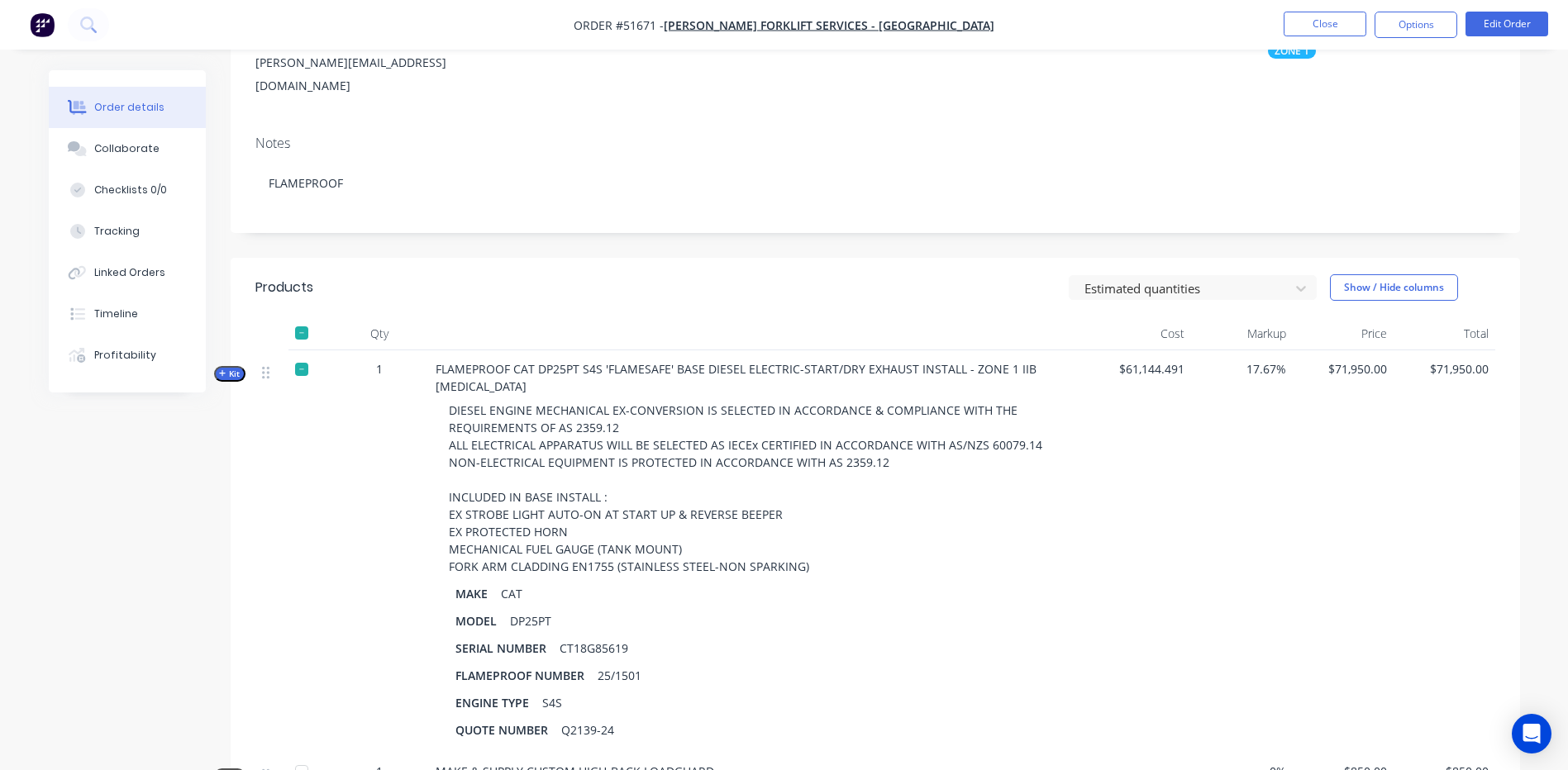
click at [238, 367] on span "Kit" at bounding box center [229, 373] width 22 height 12
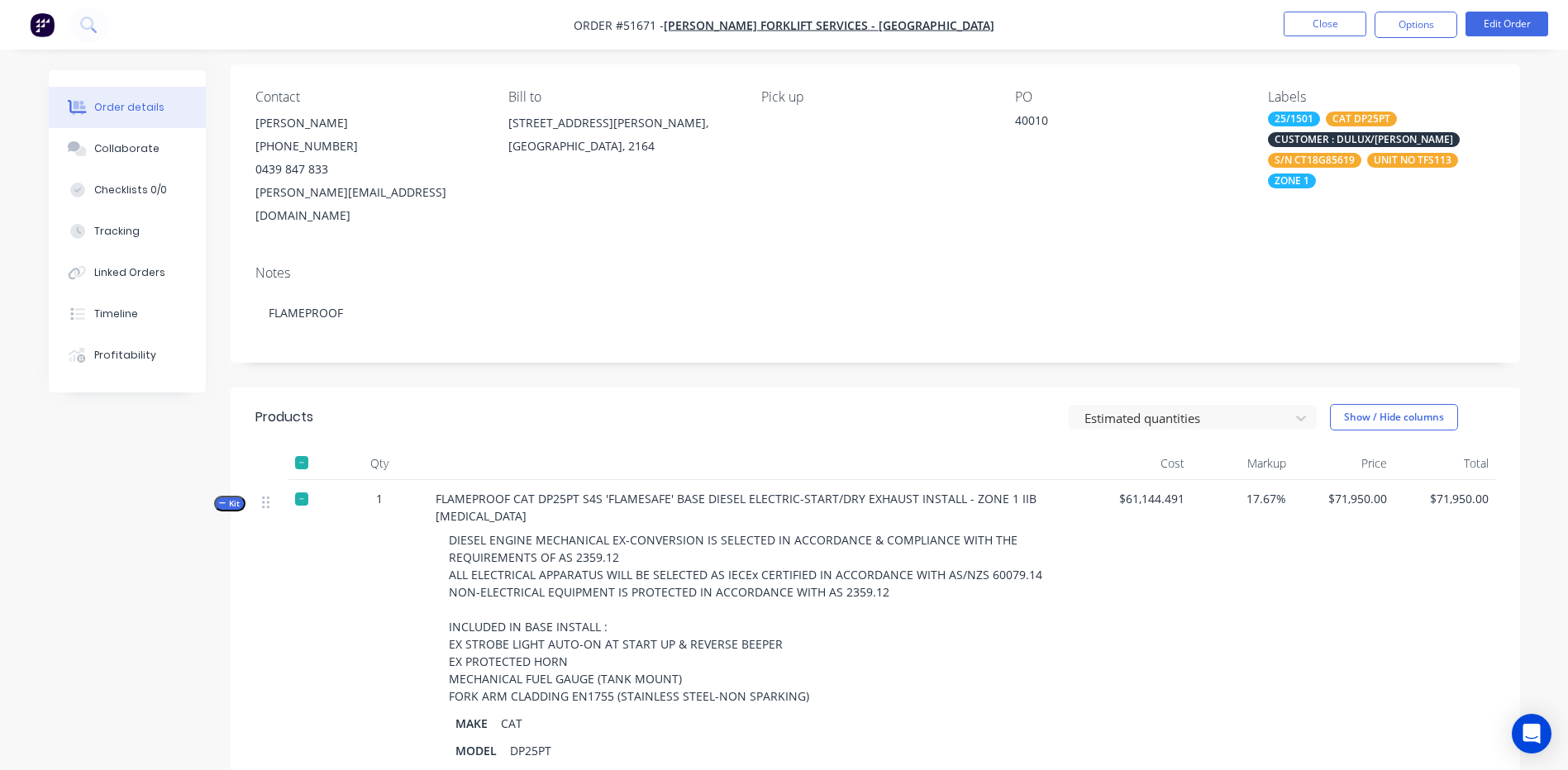
scroll to position [0, 0]
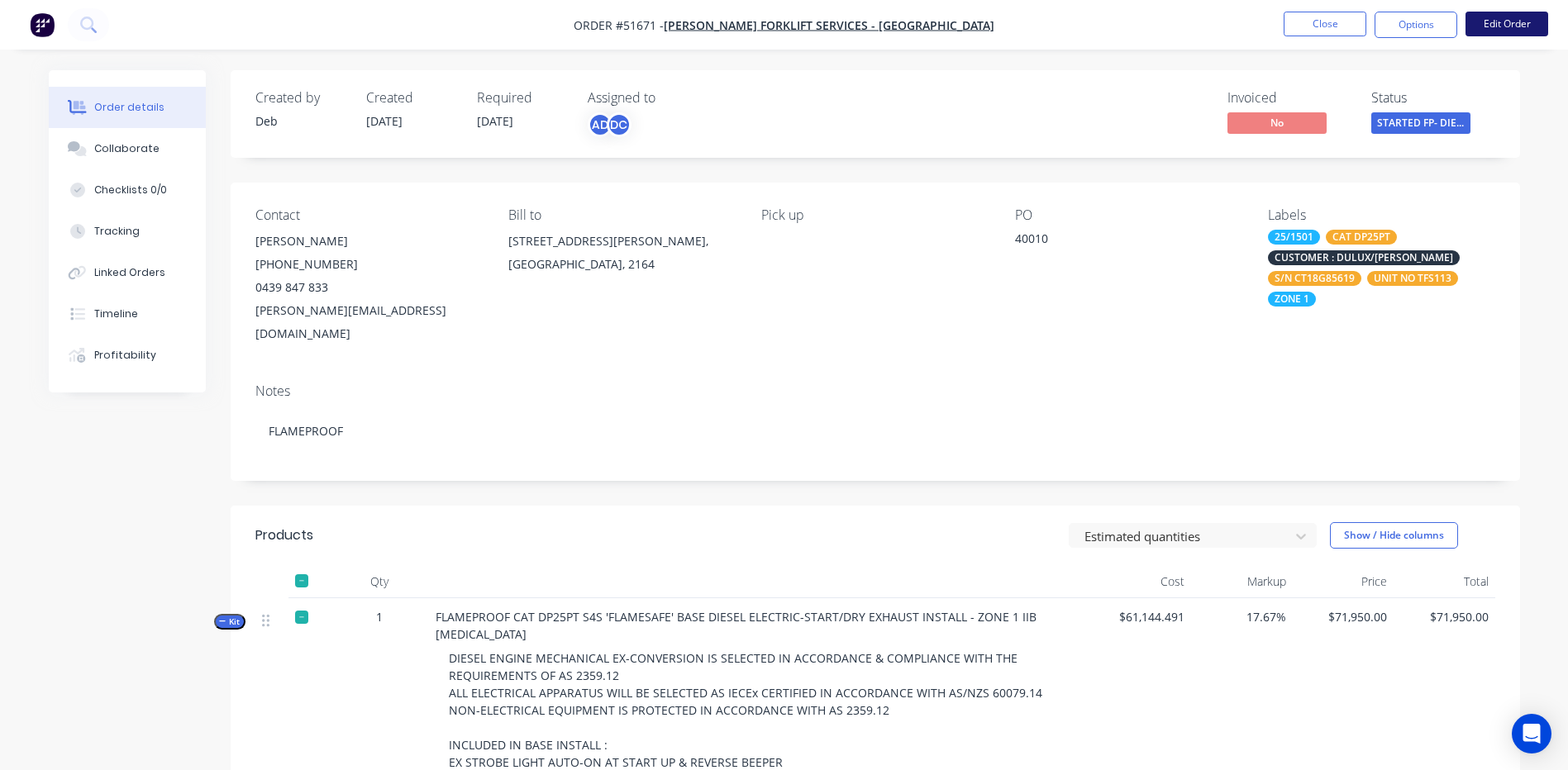
click at [1536, 31] on button "Edit Order" at bounding box center [1506, 23] width 83 height 24
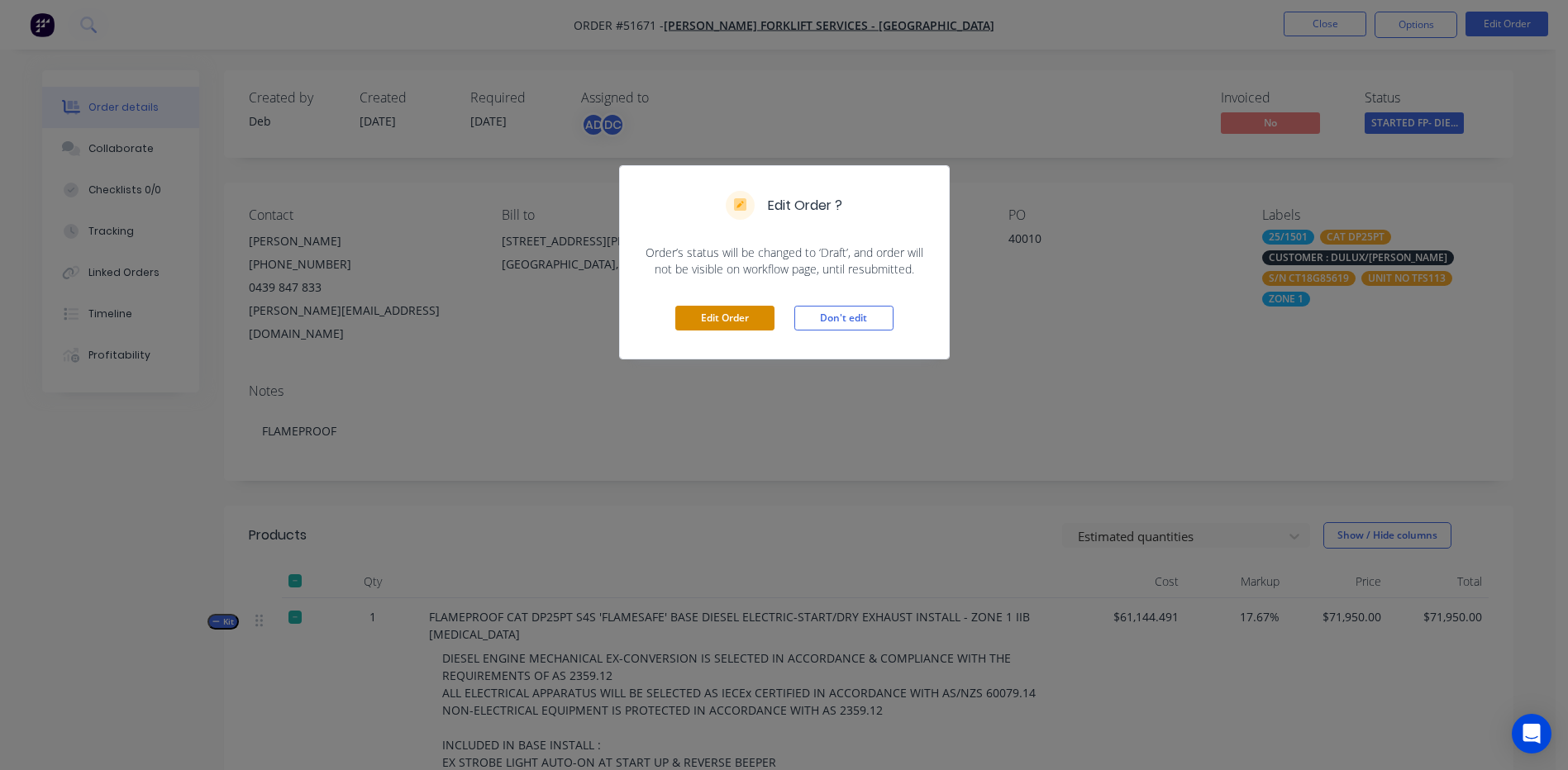
click at [749, 318] on button "Edit Order" at bounding box center [725, 317] width 100 height 24
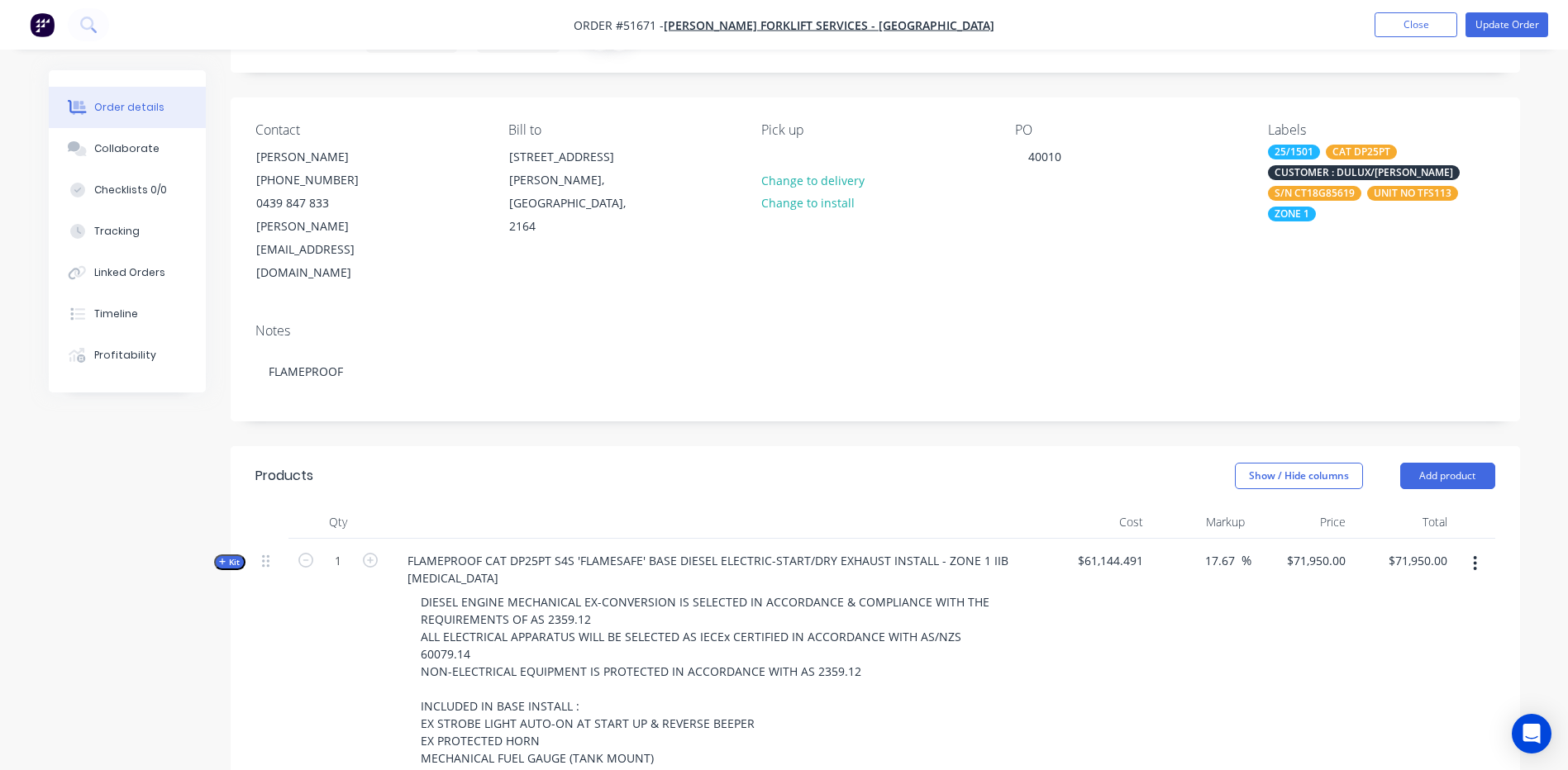
scroll to position [331, 0]
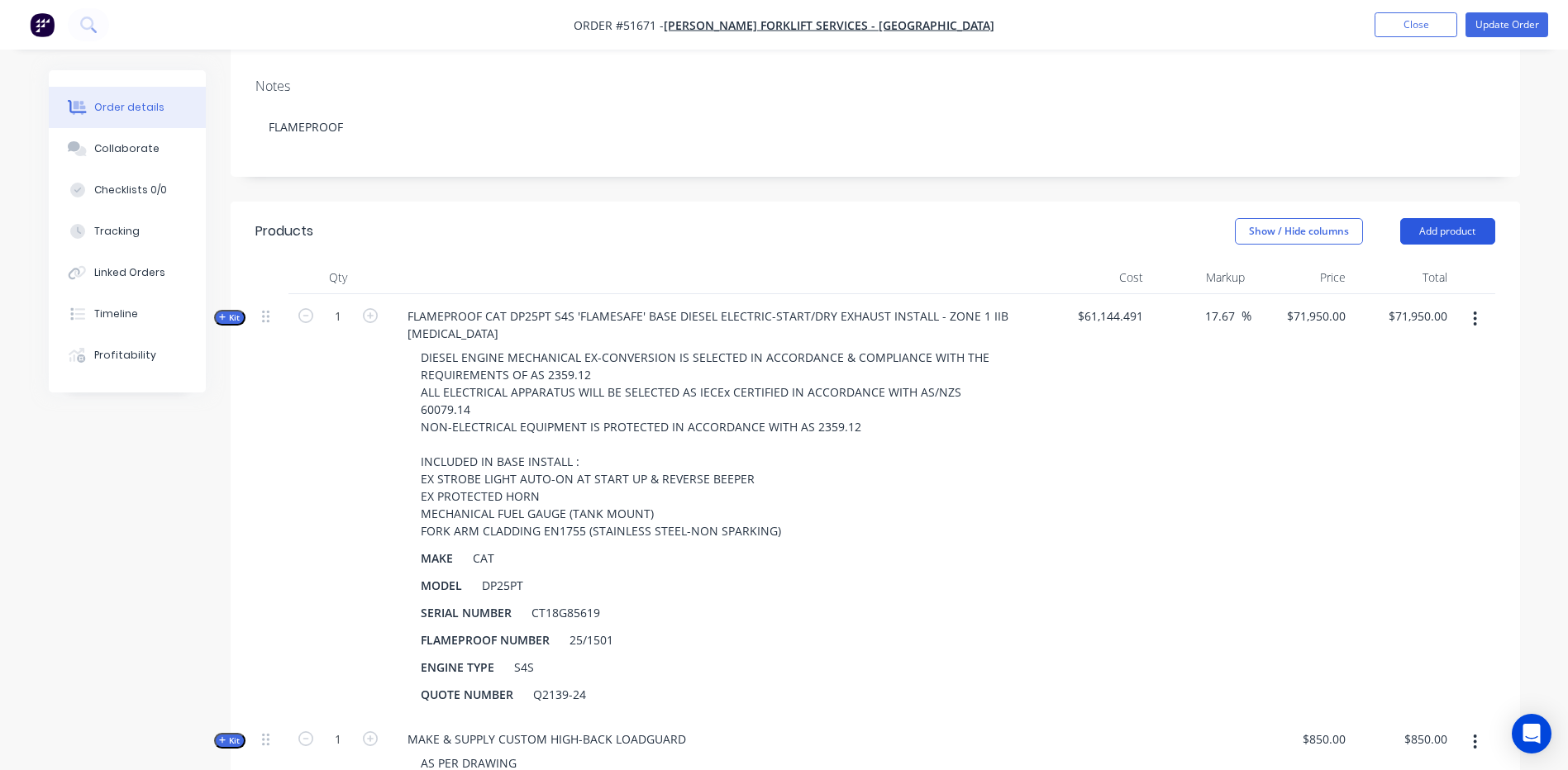
click at [1431, 218] on button "Add product" at bounding box center [1447, 231] width 95 height 26
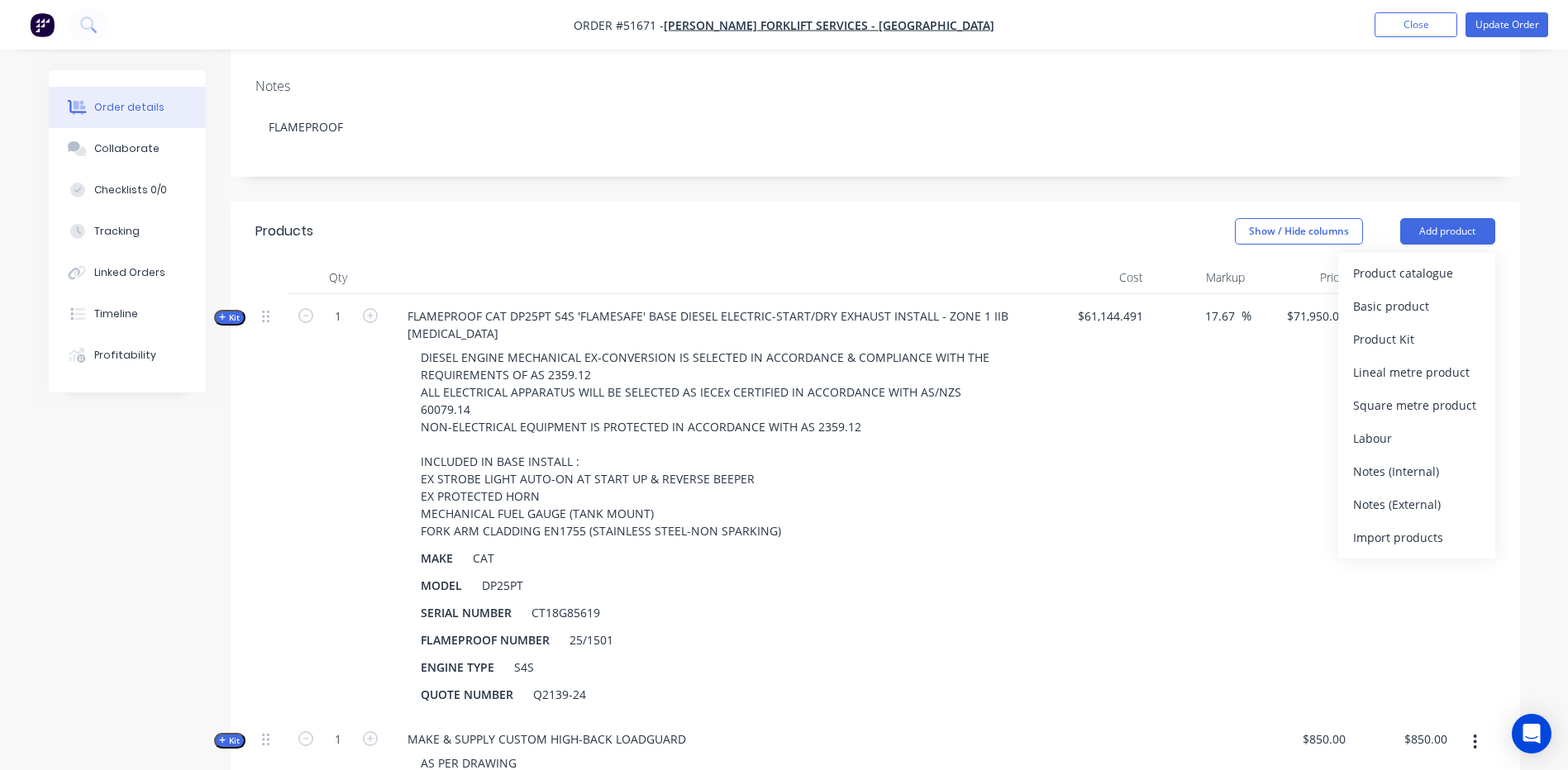
click at [869, 202] on header "Products Show / Hide columns Add product Product catalogue Basic product Produc…" at bounding box center [875, 231] width 1289 height 59
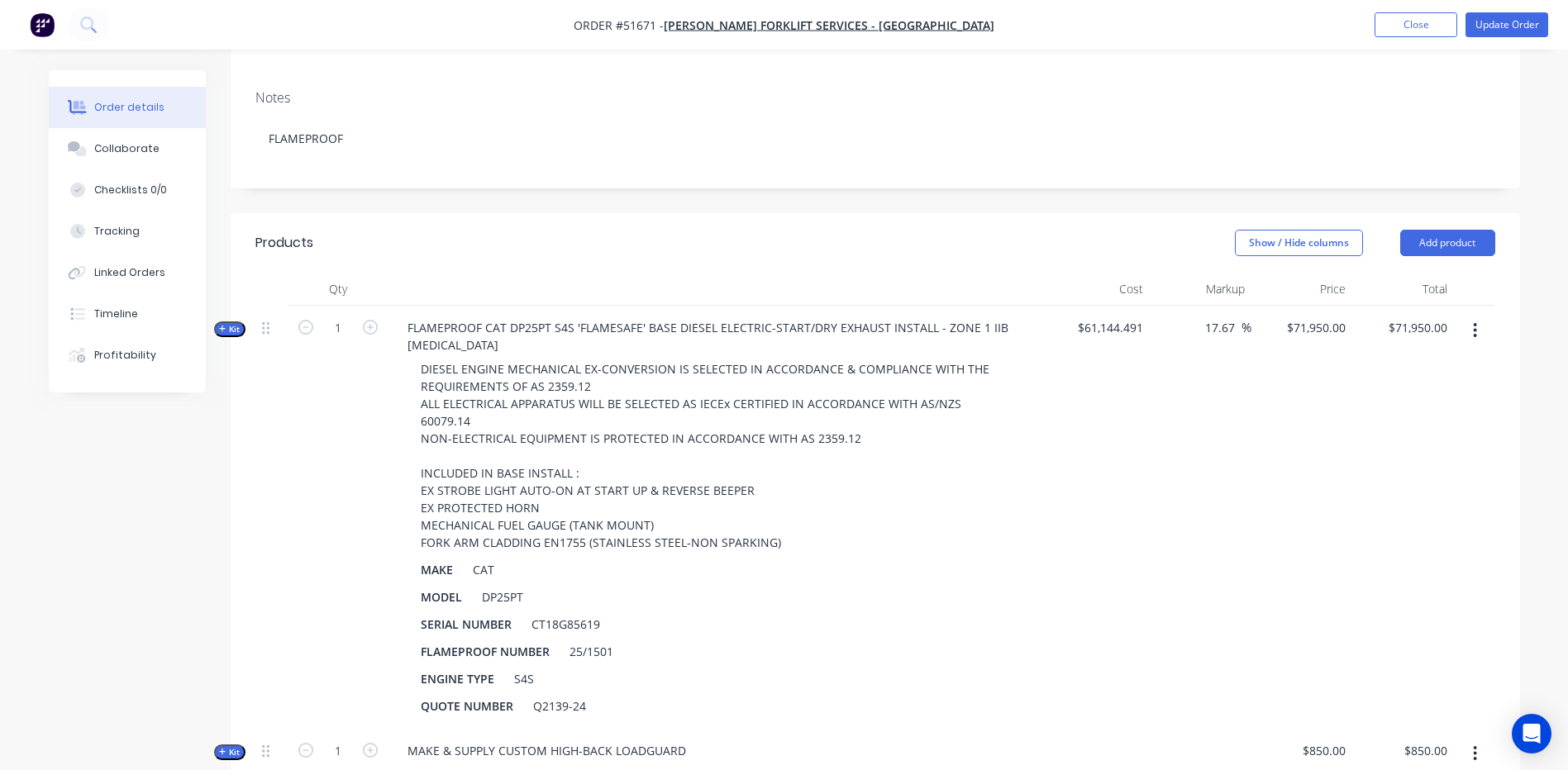
scroll to position [304, 0]
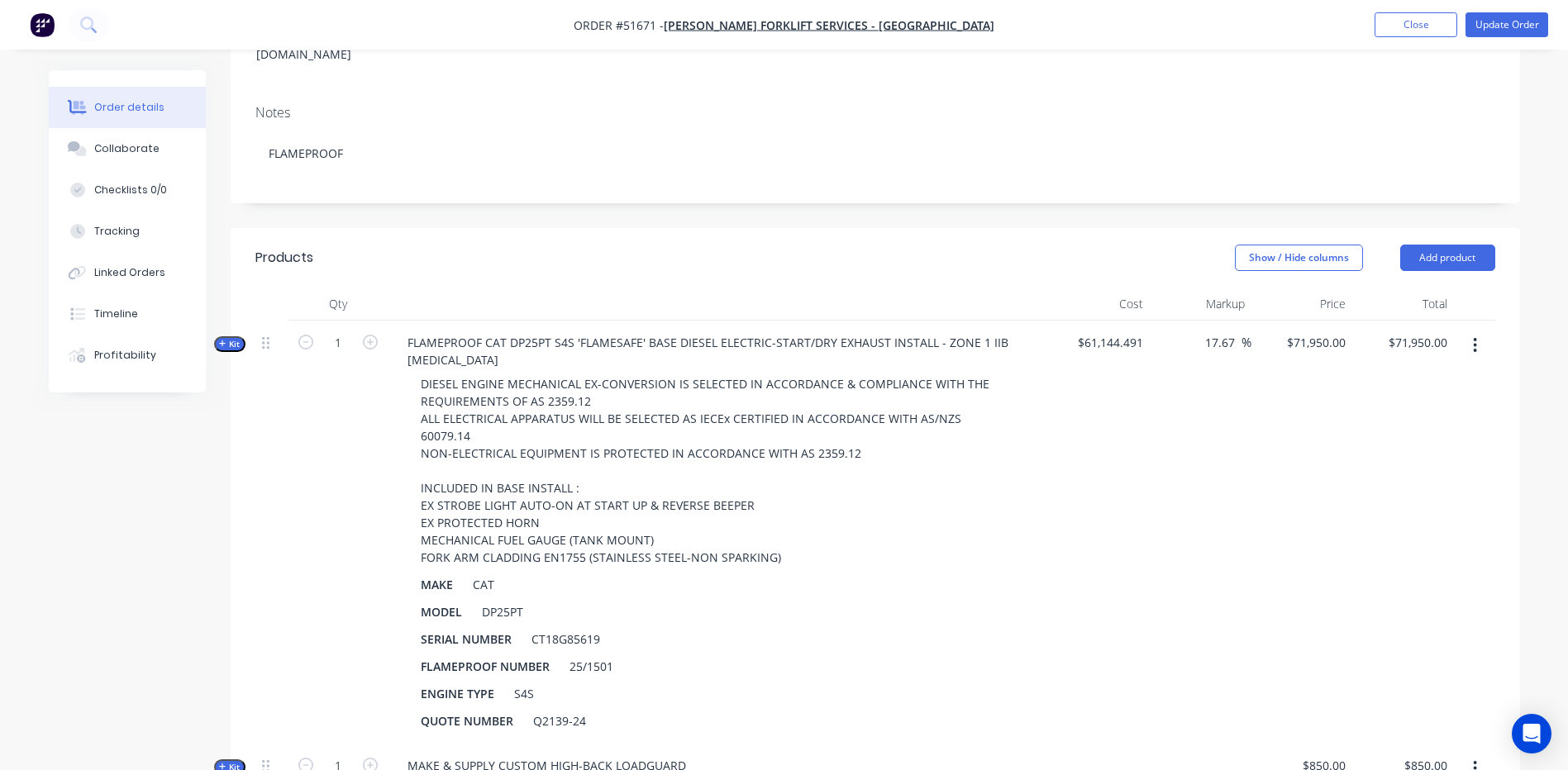
click at [1476, 338] on icon "button" at bounding box center [1475, 346] width 4 height 15
click at [1001, 244] on div "Show / Hide columns Add product" at bounding box center [1005, 257] width 976 height 26
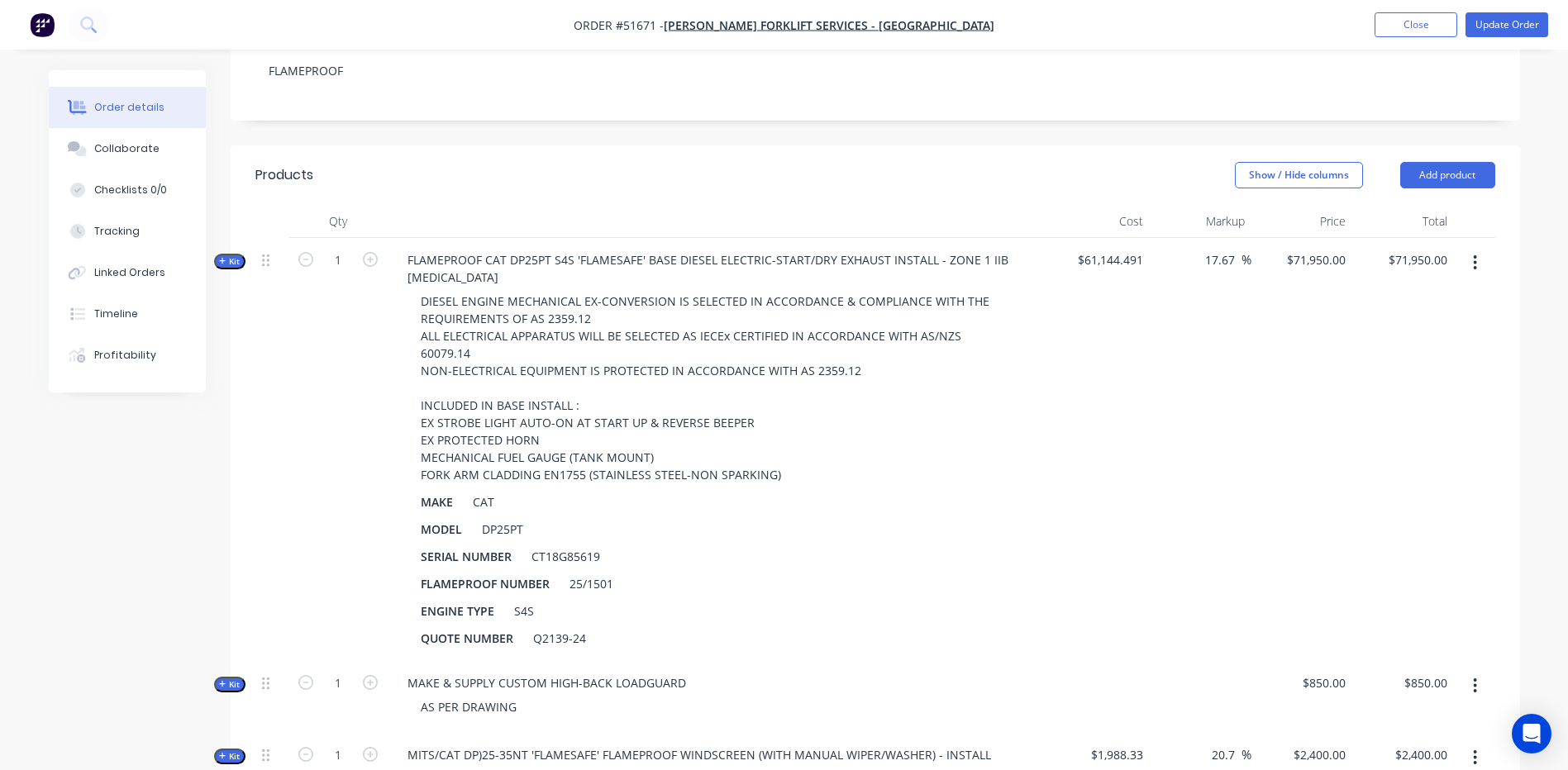
click at [1479, 248] on button "button" at bounding box center [1474, 263] width 39 height 30
click at [1445, 289] on button "Add product to kit" at bounding box center [1416, 305] width 157 height 33
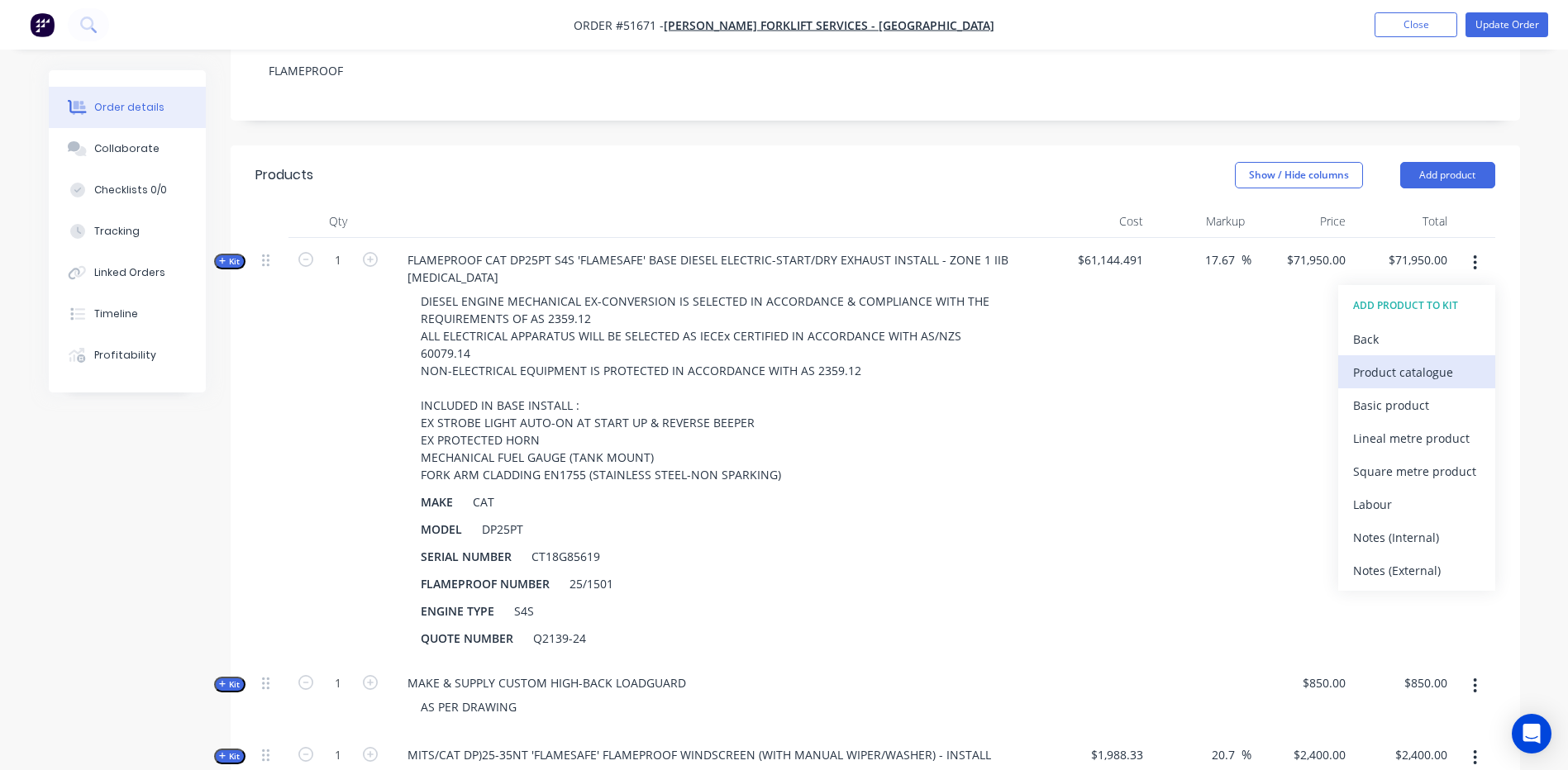
click at [1460, 360] on div "Product catalogue" at bounding box center [1416, 372] width 127 height 24
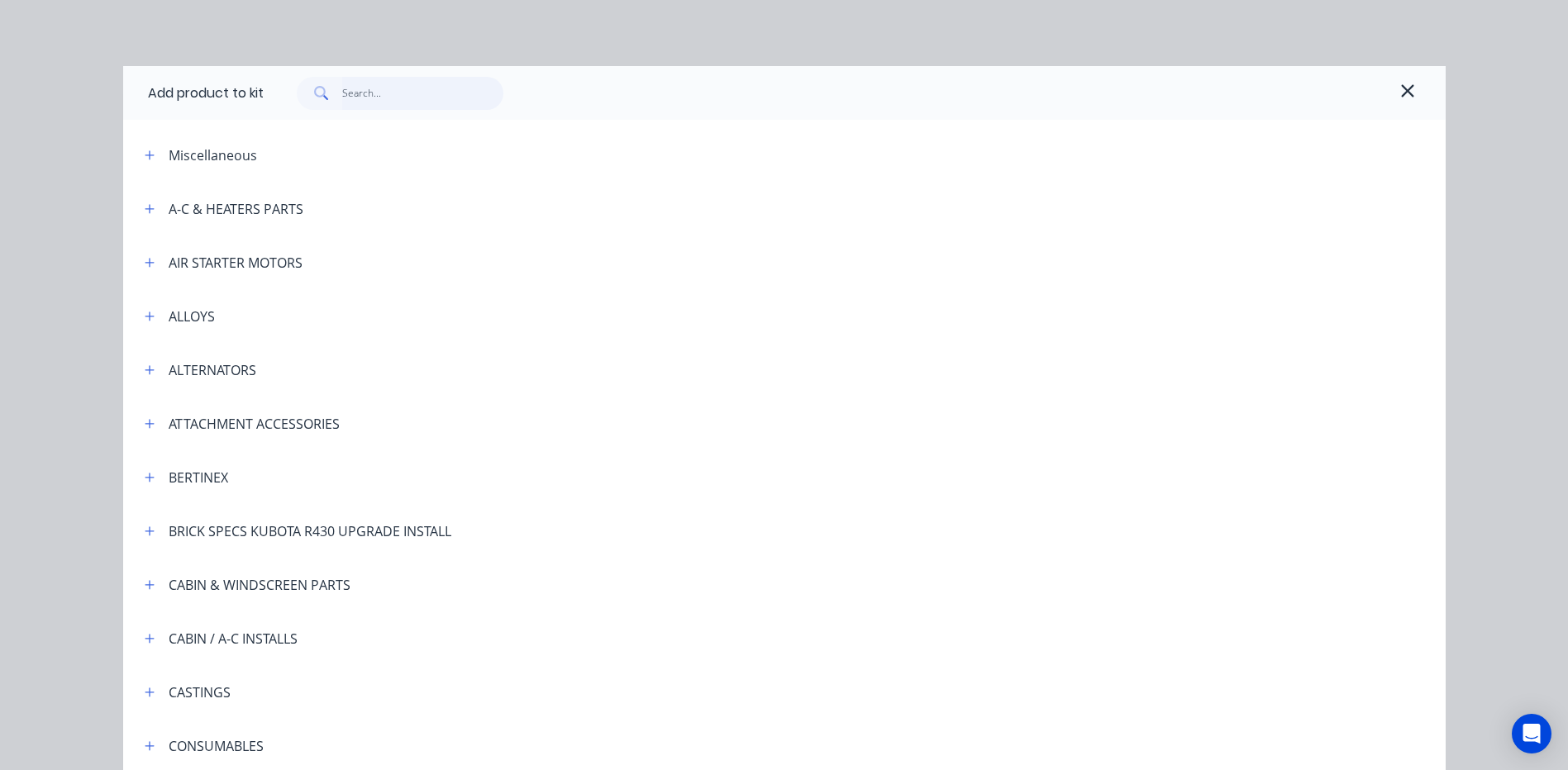
click at [430, 85] on input "text" at bounding box center [423, 93] width 162 height 33
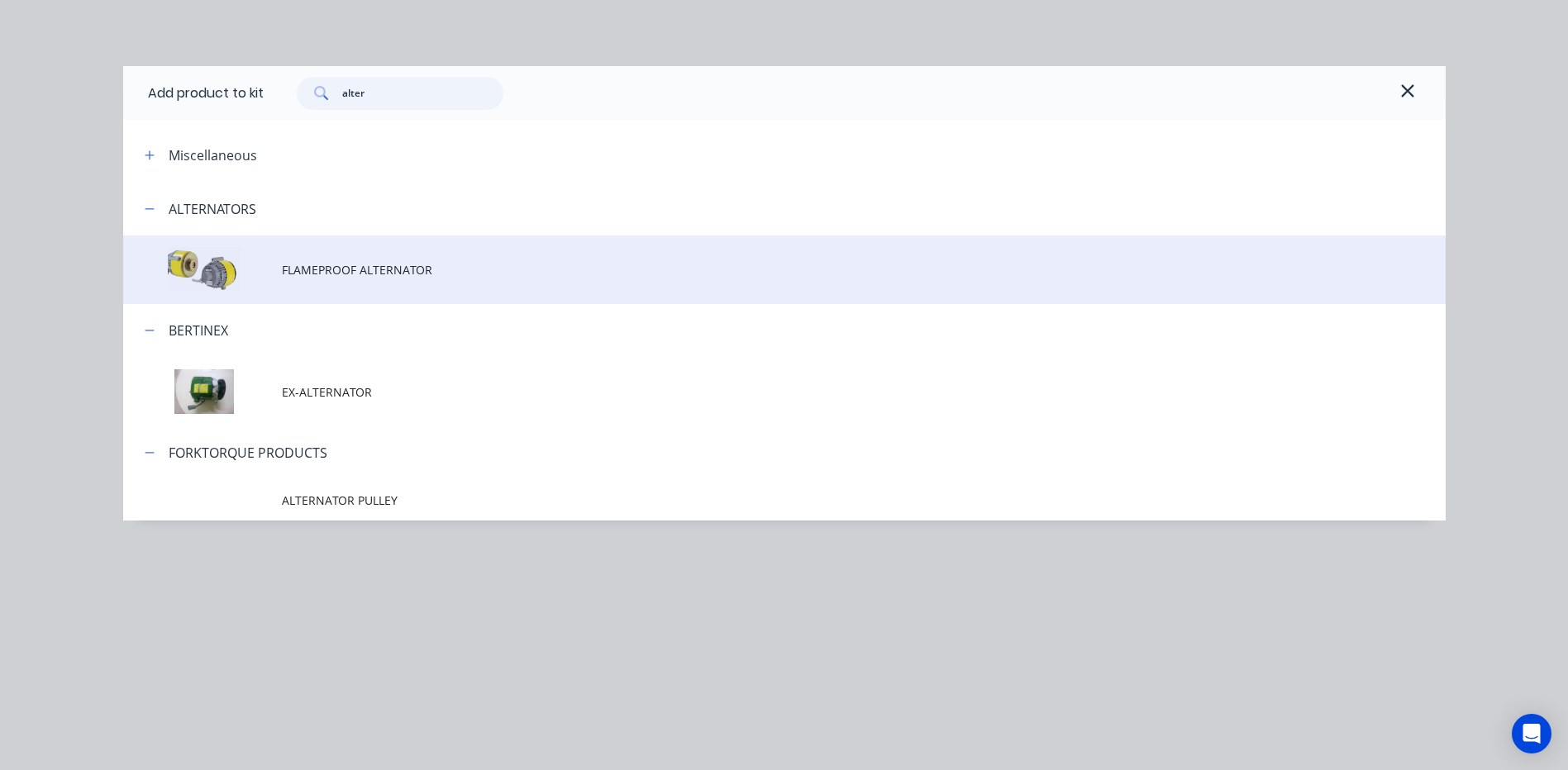
type input "alter"
click at [347, 274] on span "FLAMEPROOF ALTERNATOR" at bounding box center [747, 270] width 930 height 17
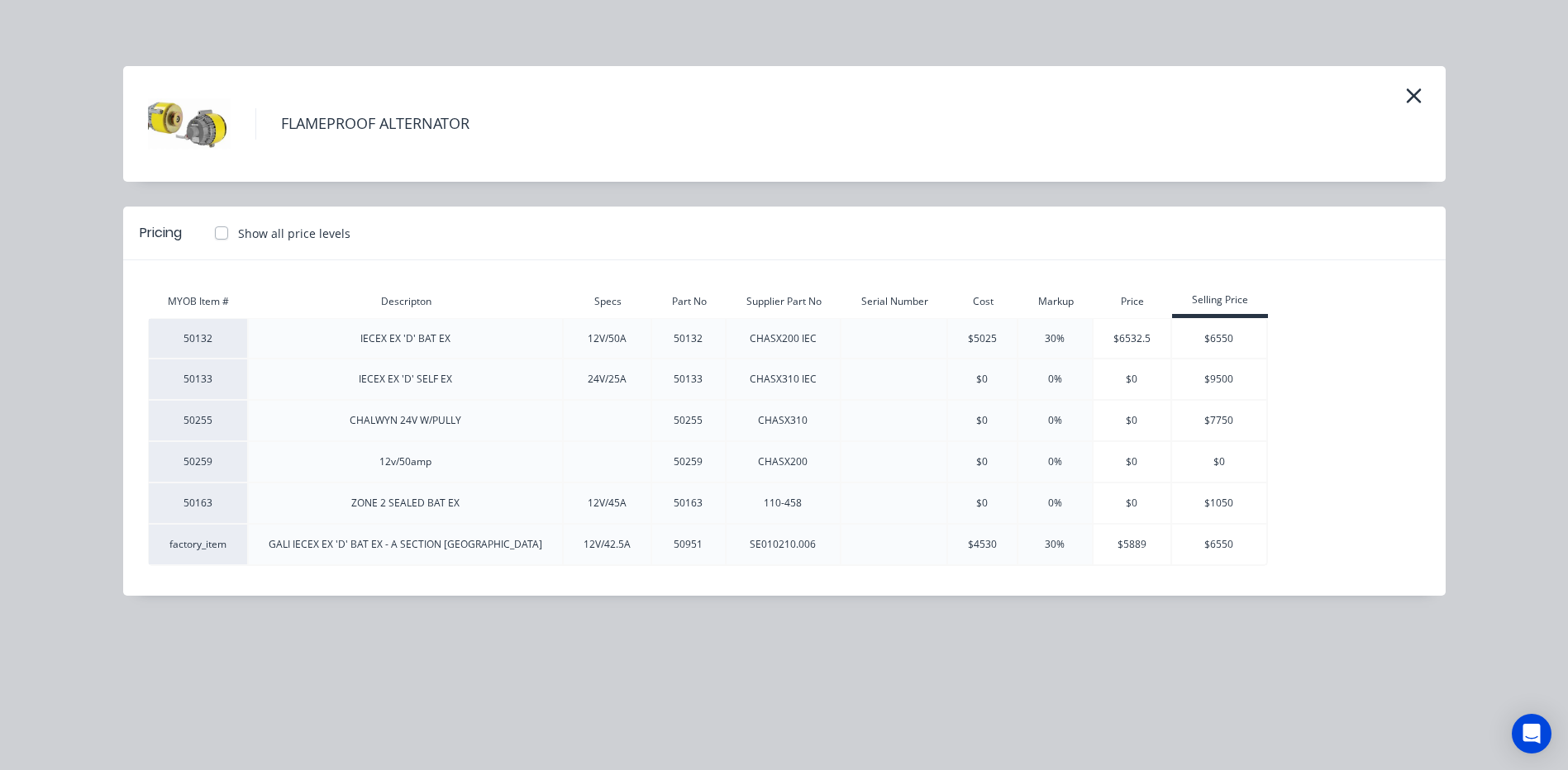
click at [200, 543] on div "factory_item" at bounding box center [197, 545] width 99 height 15
type input "$77,280.5456"
type input "$77,280.55"
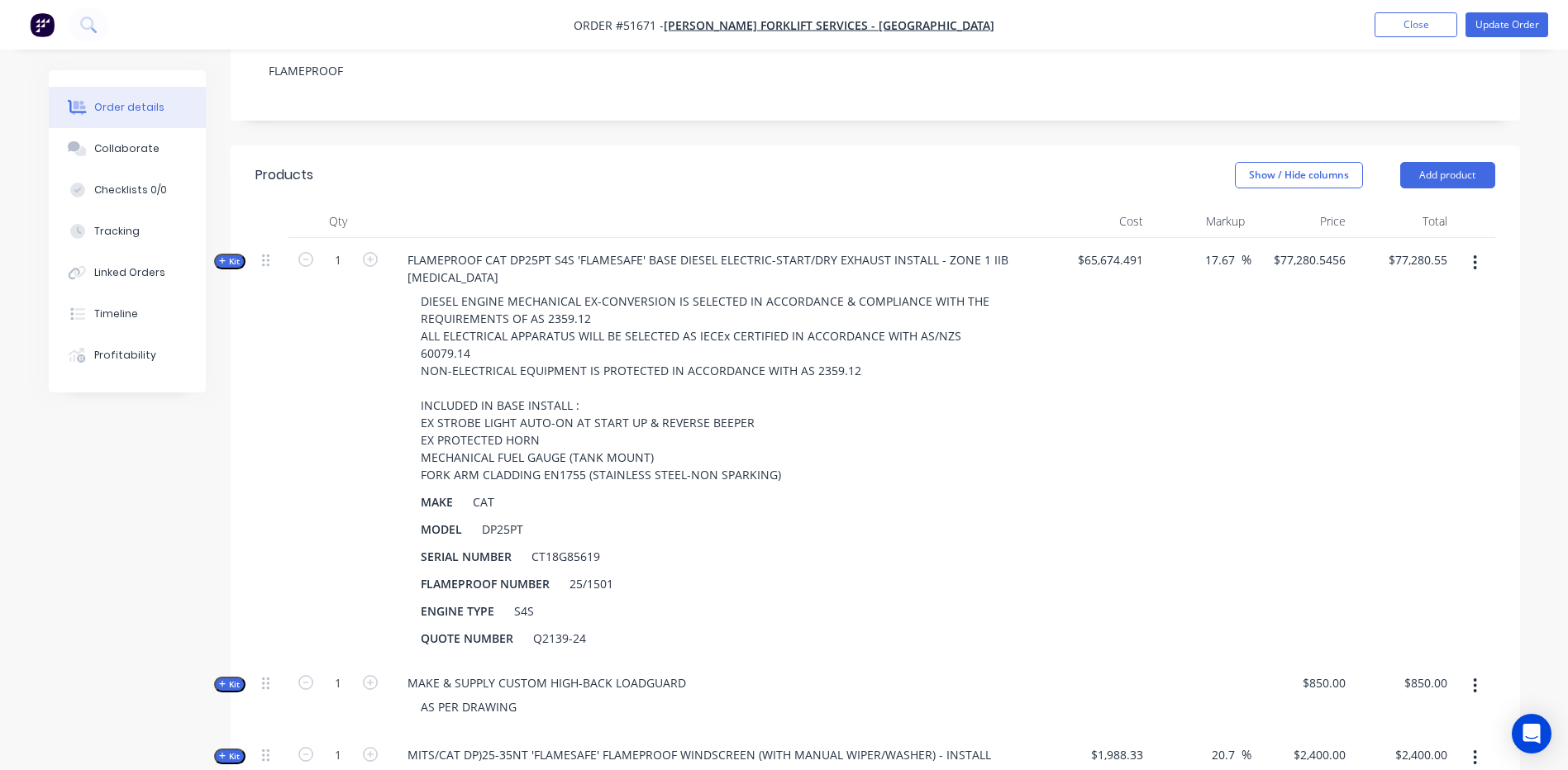
click at [233, 255] on span "Kit" at bounding box center [229, 261] width 22 height 12
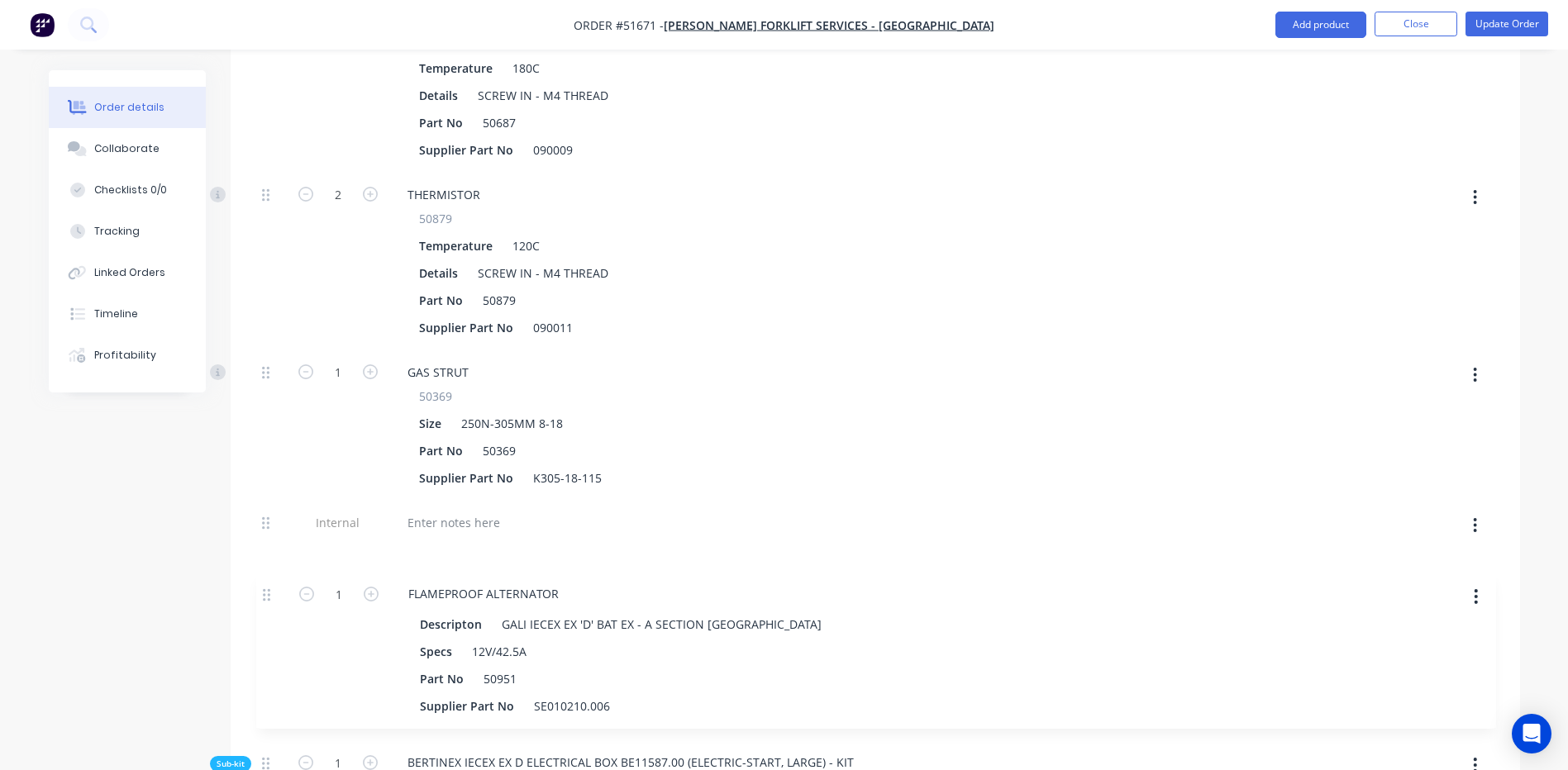
scroll to position [8310, 0]
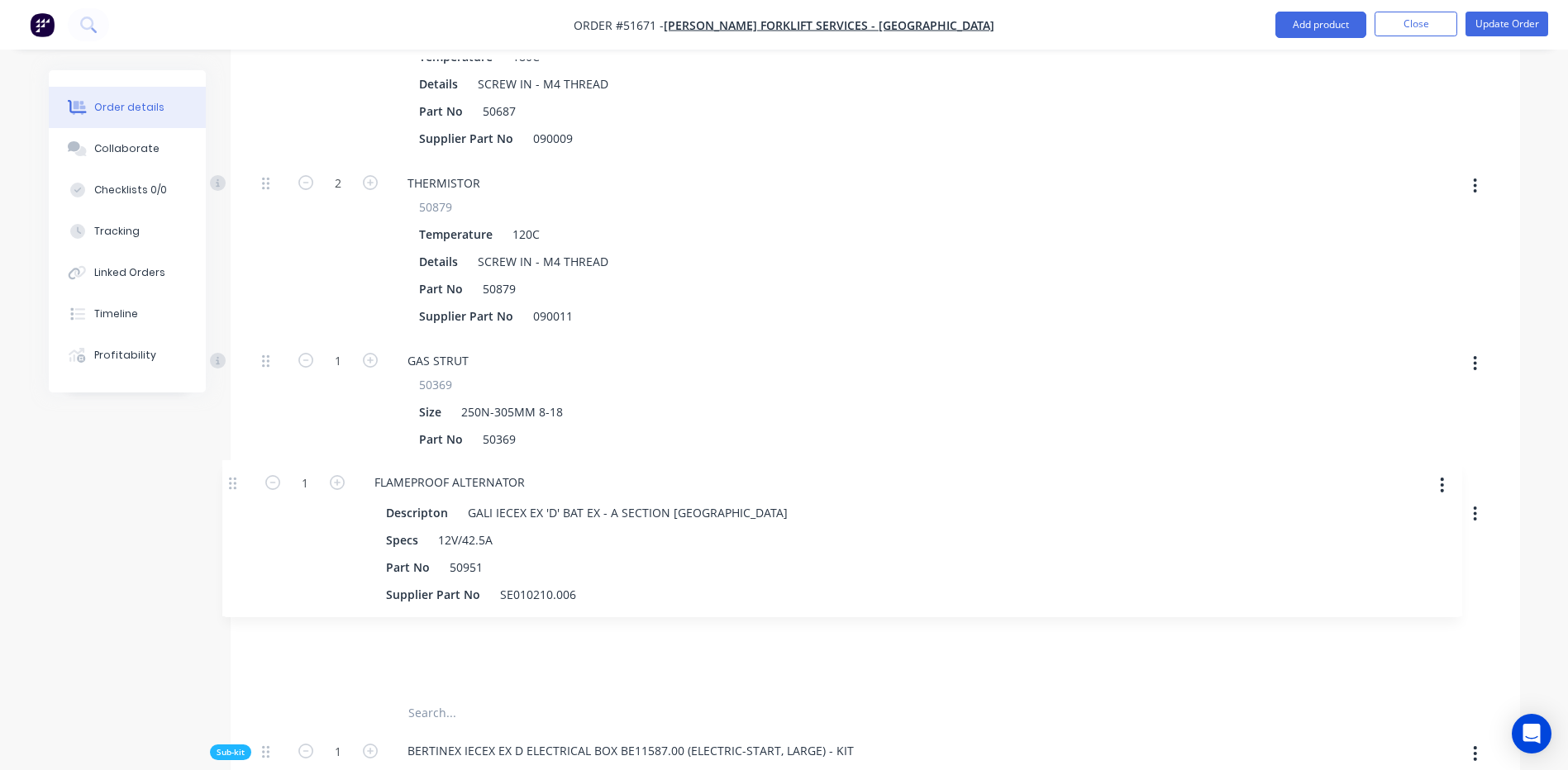
drag, startPoint x: 265, startPoint y: 560, endPoint x: 235, endPoint y: 474, distance: 91.1
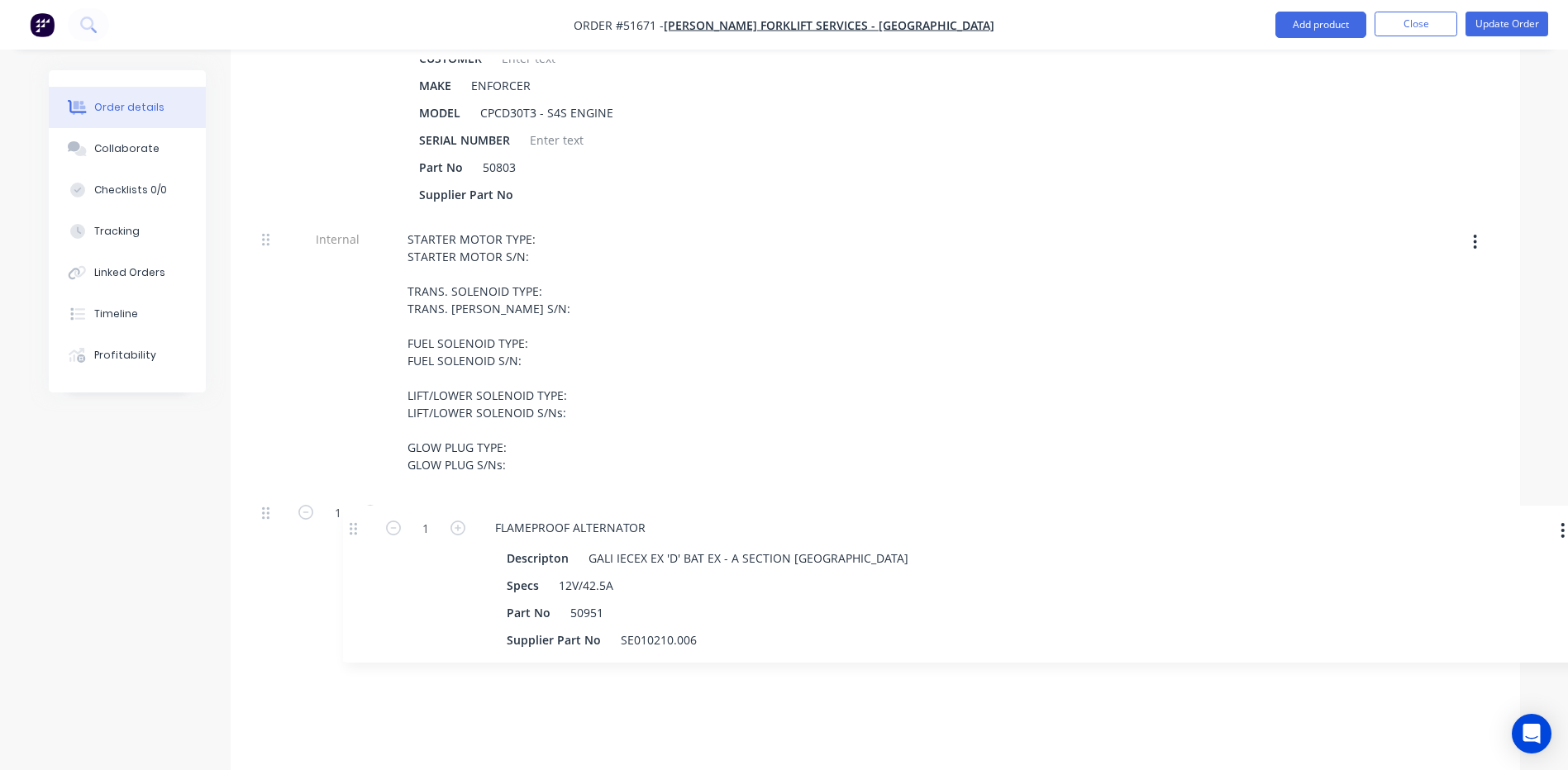
scroll to position [1234, 0]
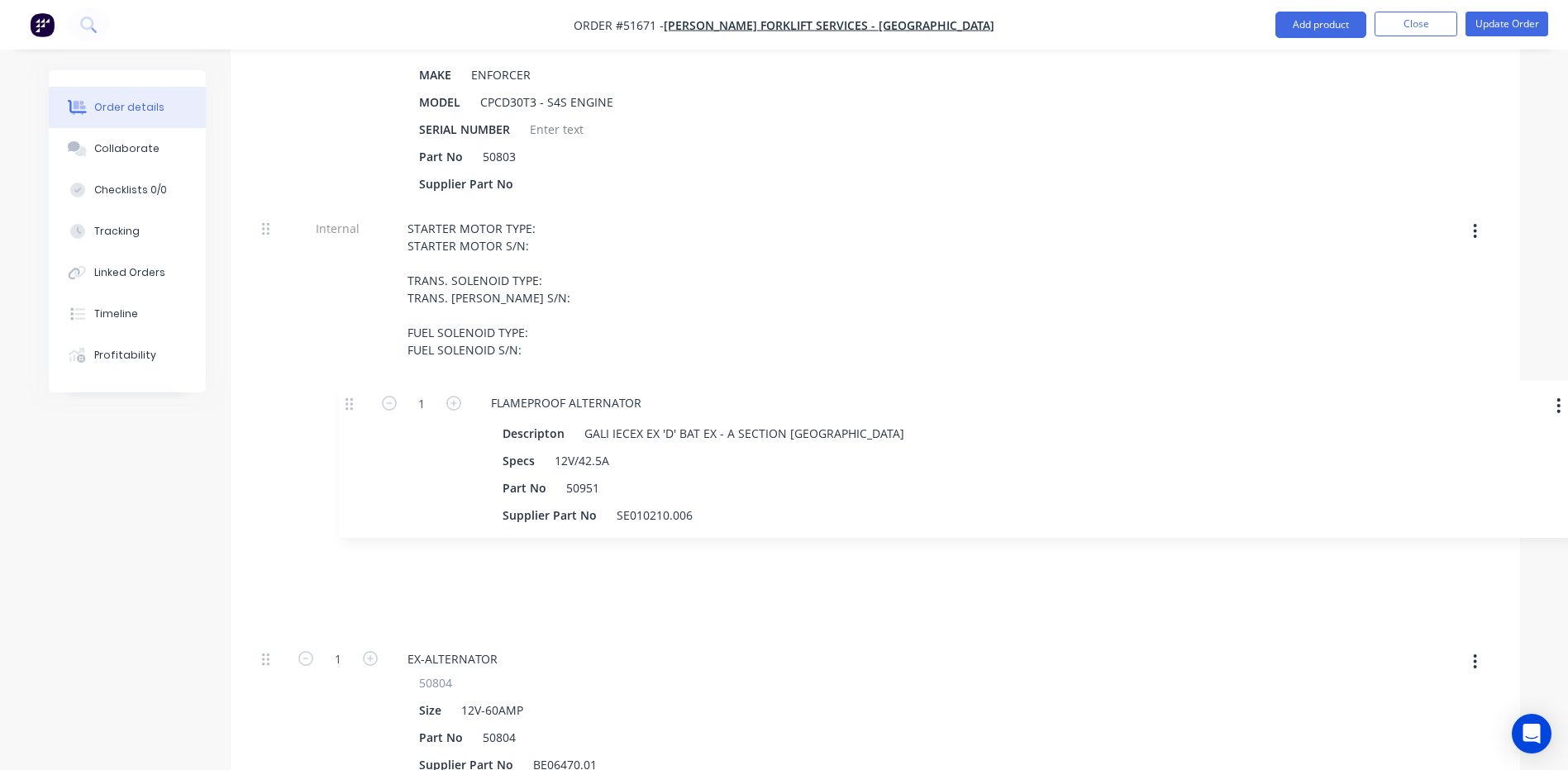
drag, startPoint x: 264, startPoint y: 477, endPoint x: 346, endPoint y: 389, distance: 120.3
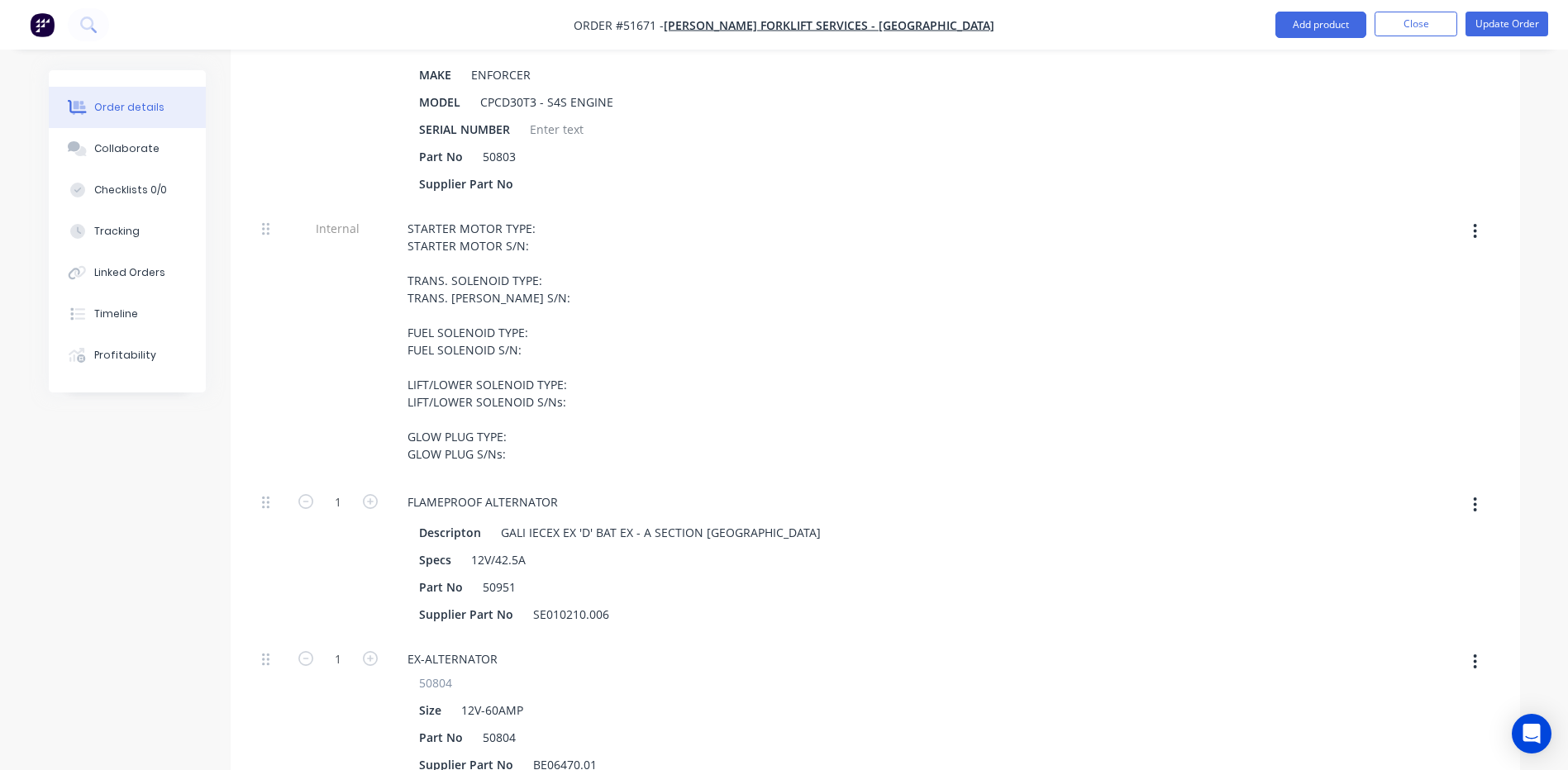
click at [1466, 647] on button "button" at bounding box center [1474, 662] width 39 height 30
click at [1381, 759] on div "Delete" at bounding box center [1416, 771] width 127 height 24
type input "$72,618.5893"
type input "$72,618.59"
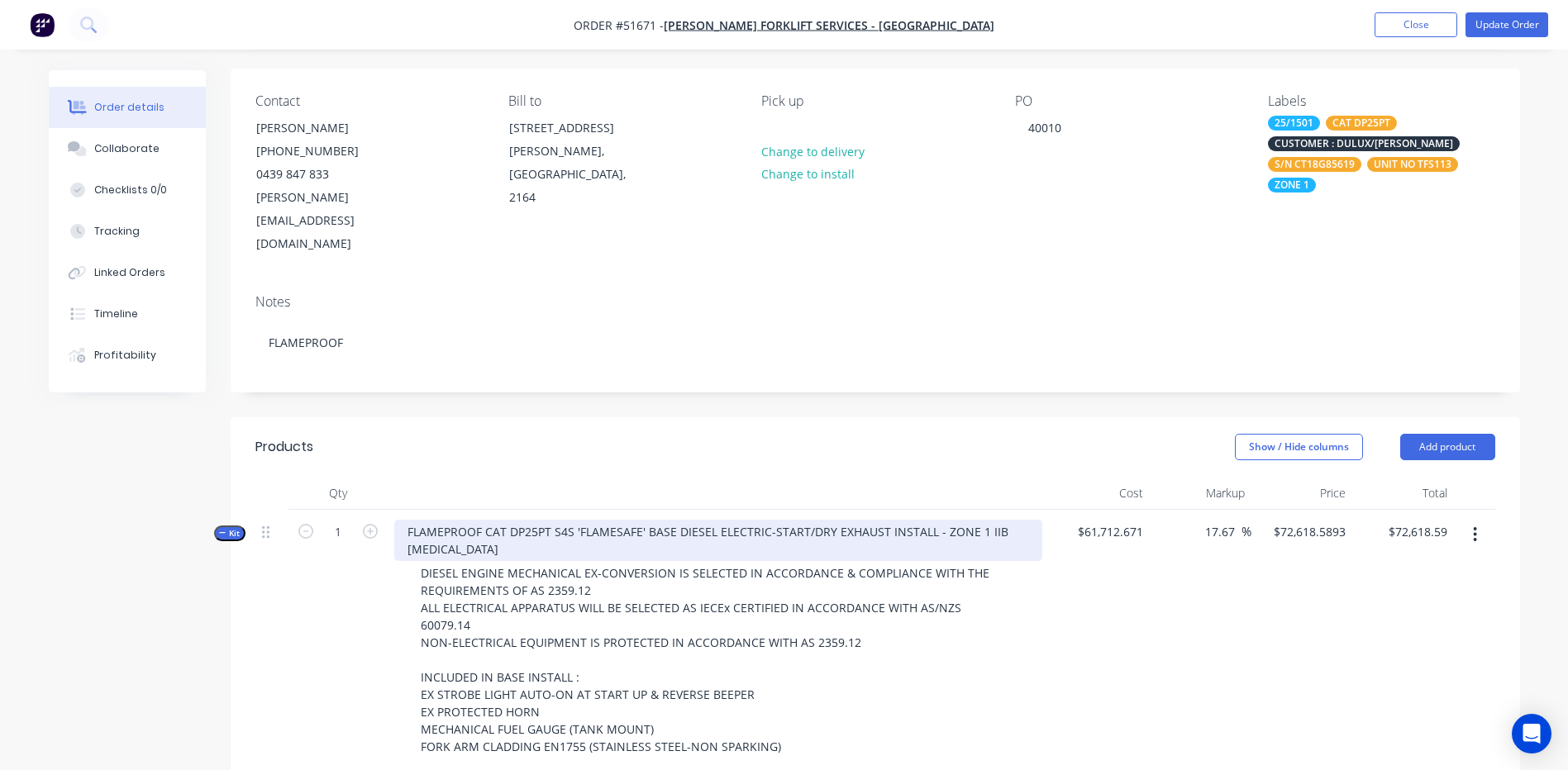
scroll to position [78, 0]
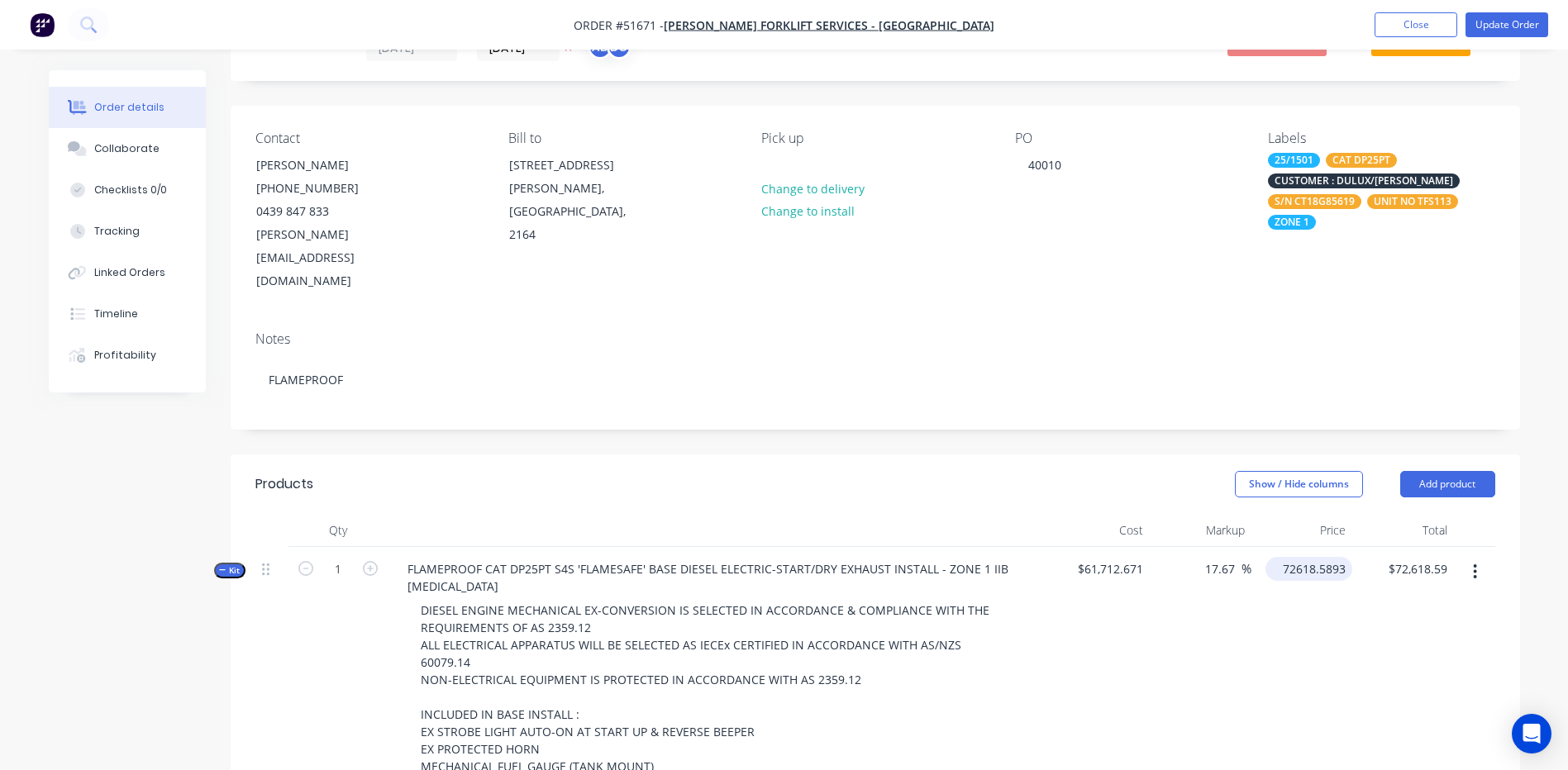
click at [1309, 557] on input "72618.5893" at bounding box center [1312, 569] width 80 height 24
type input "71950"
click at [1053, 466] on header "Products Show / Hide columns Add product" at bounding box center [875, 484] width 1289 height 59
type input "16.59"
type input "$71,950.00"
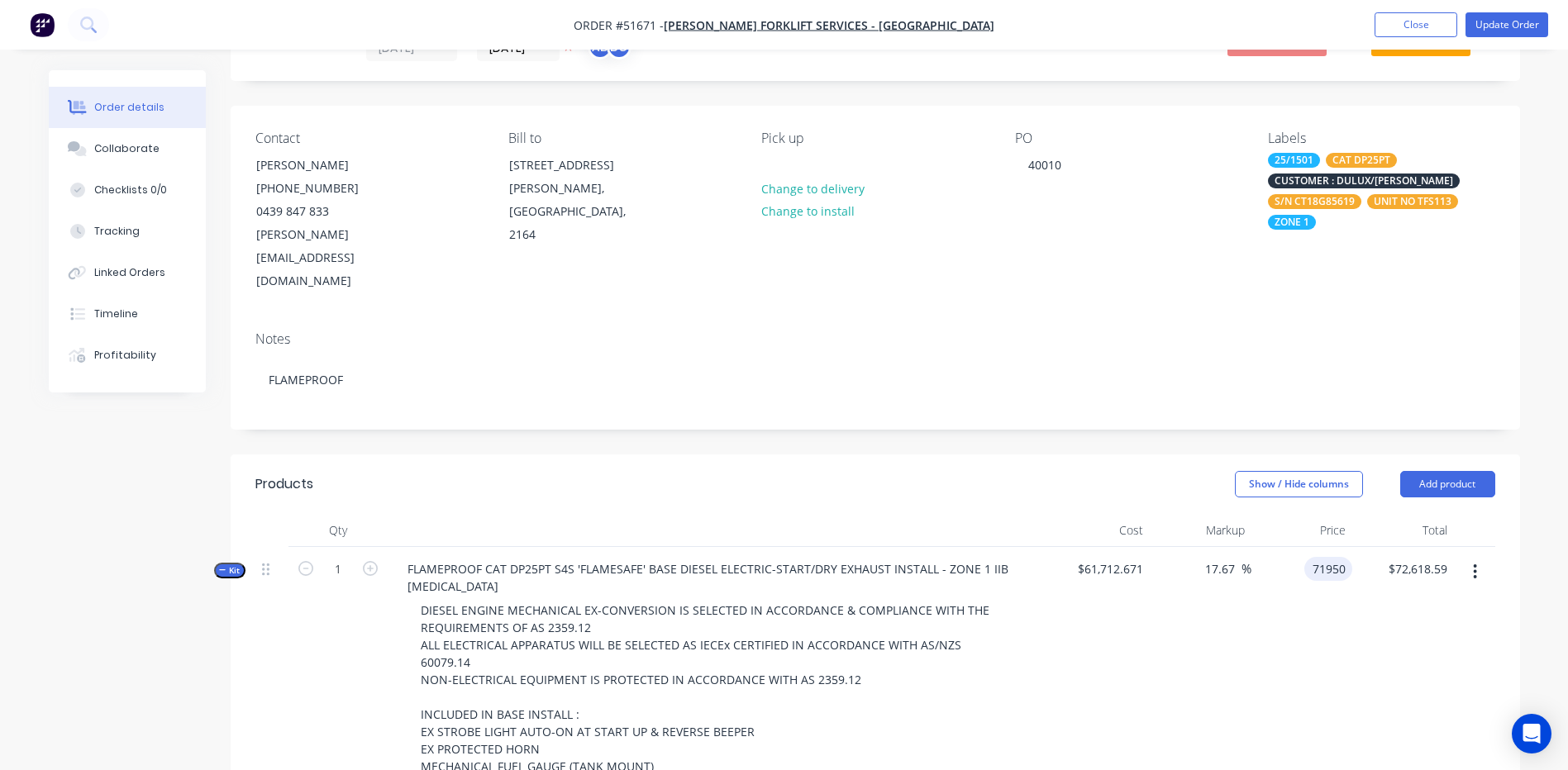
type input "$71,950.00"
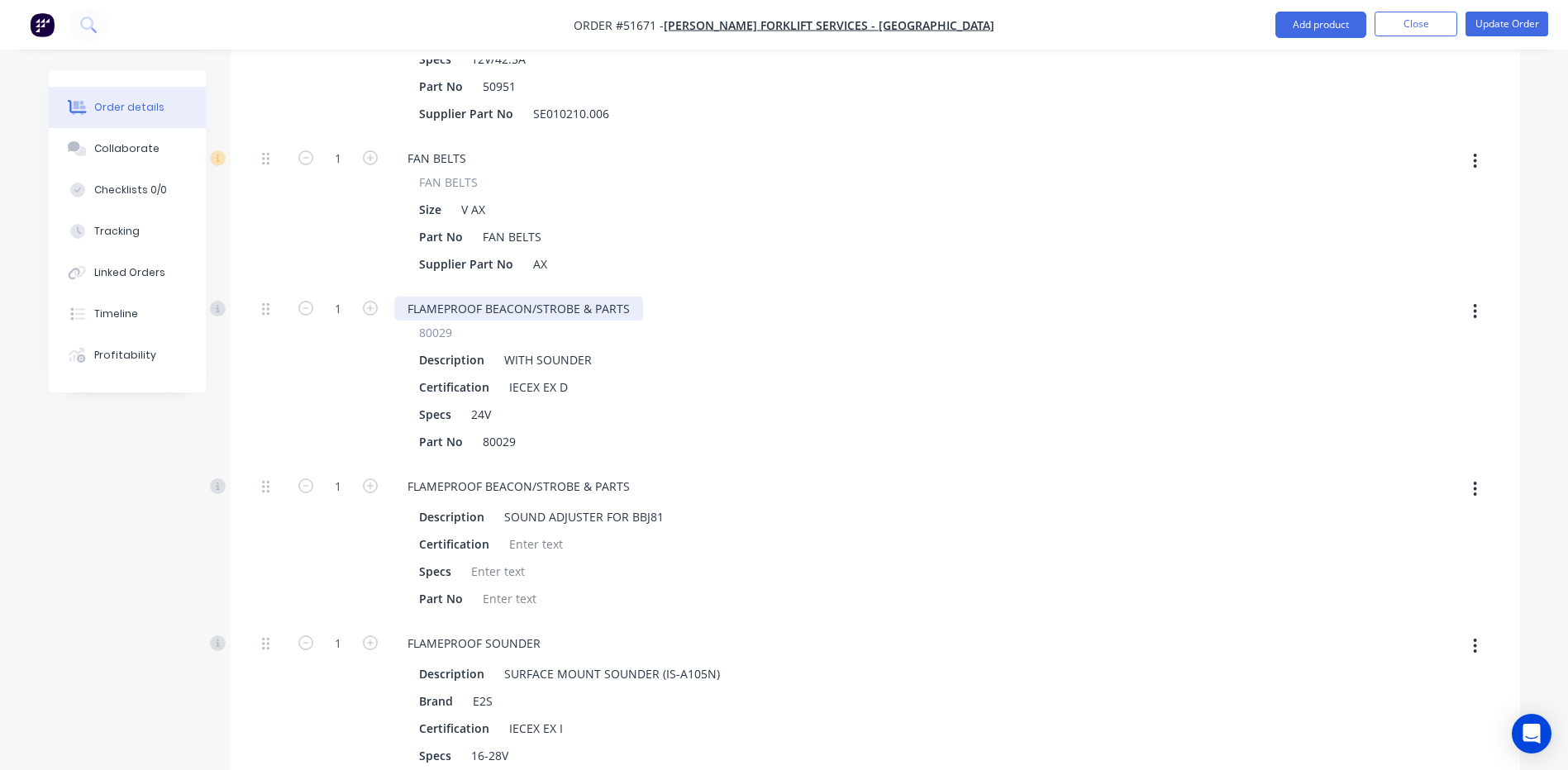
scroll to position [1652, 0]
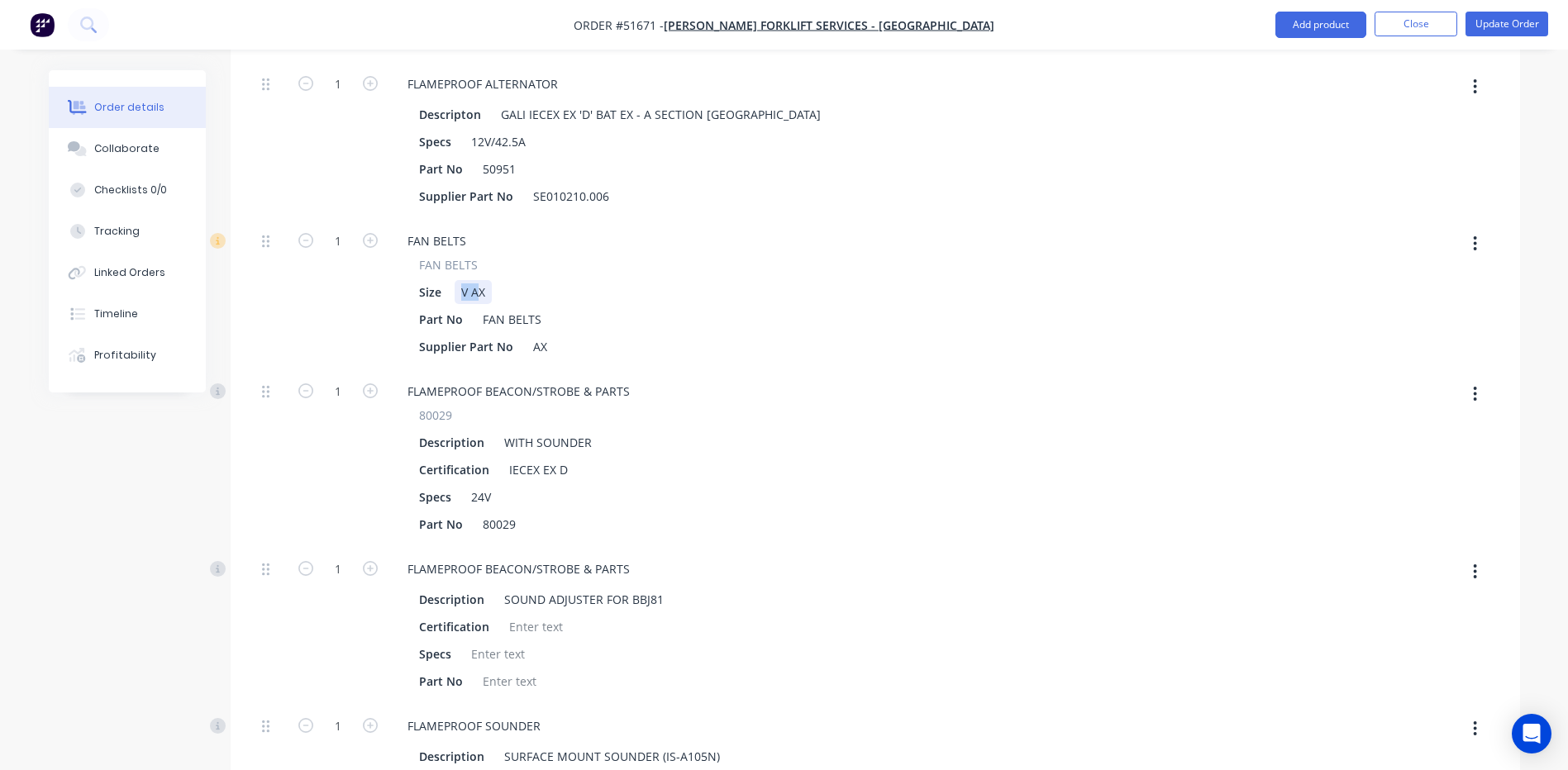
drag, startPoint x: 479, startPoint y: 211, endPoint x: 458, endPoint y: 205, distance: 21.8
click at [458, 280] on div "V AX" at bounding box center [474, 292] width 38 height 24
click at [478, 280] on div "V AX" at bounding box center [474, 292] width 38 height 24
drag, startPoint x: 482, startPoint y: 208, endPoint x: 463, endPoint y: 212, distance: 19.4
click at [463, 280] on div "V AX" at bounding box center [474, 292] width 38 height 24
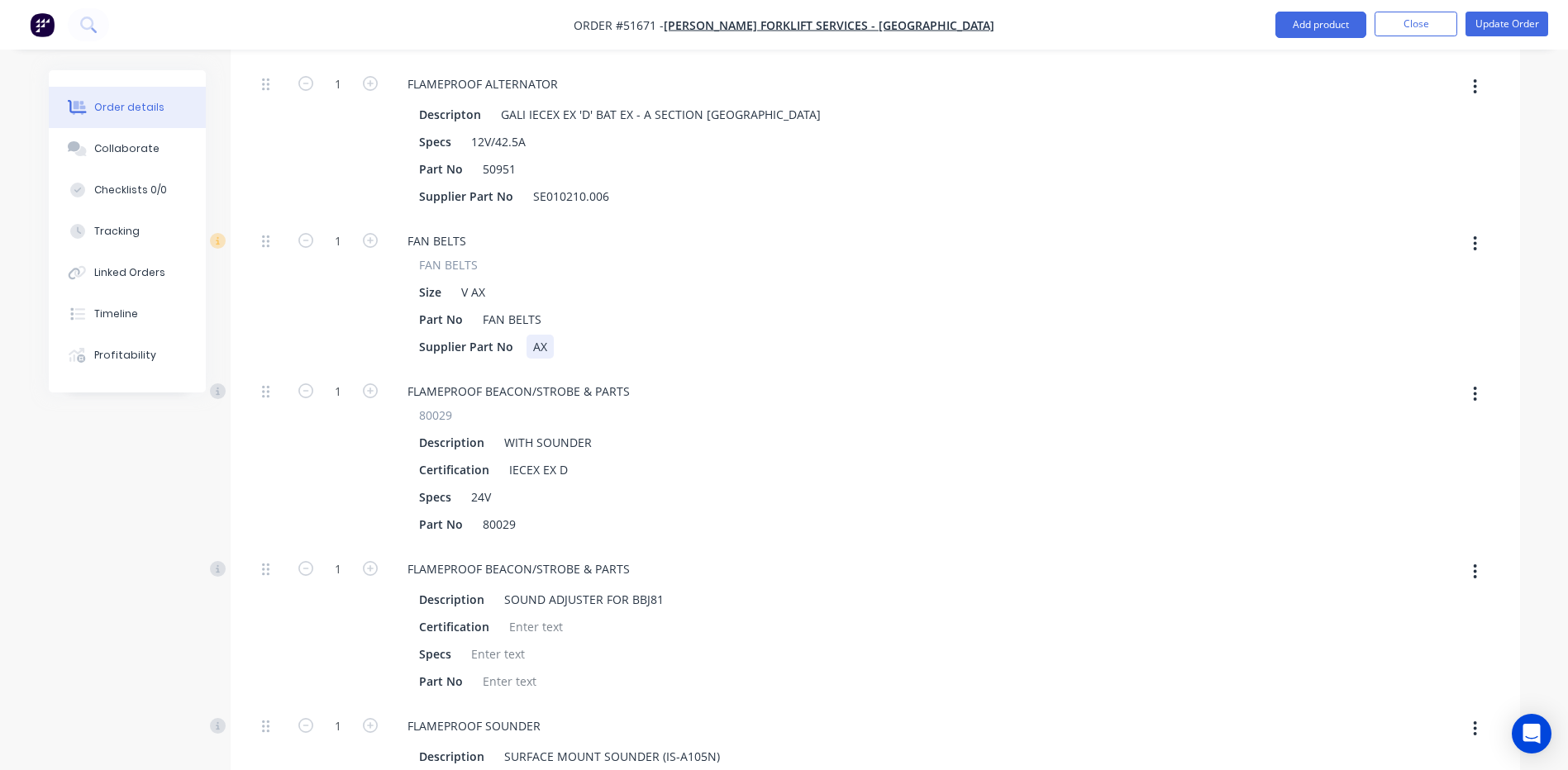
click at [547, 334] on div "AX" at bounding box center [539, 346] width 27 height 24
click at [545, 334] on div "AX" at bounding box center [539, 346] width 27 height 24
click at [537, 334] on div "AX" at bounding box center [539, 346] width 27 height 24
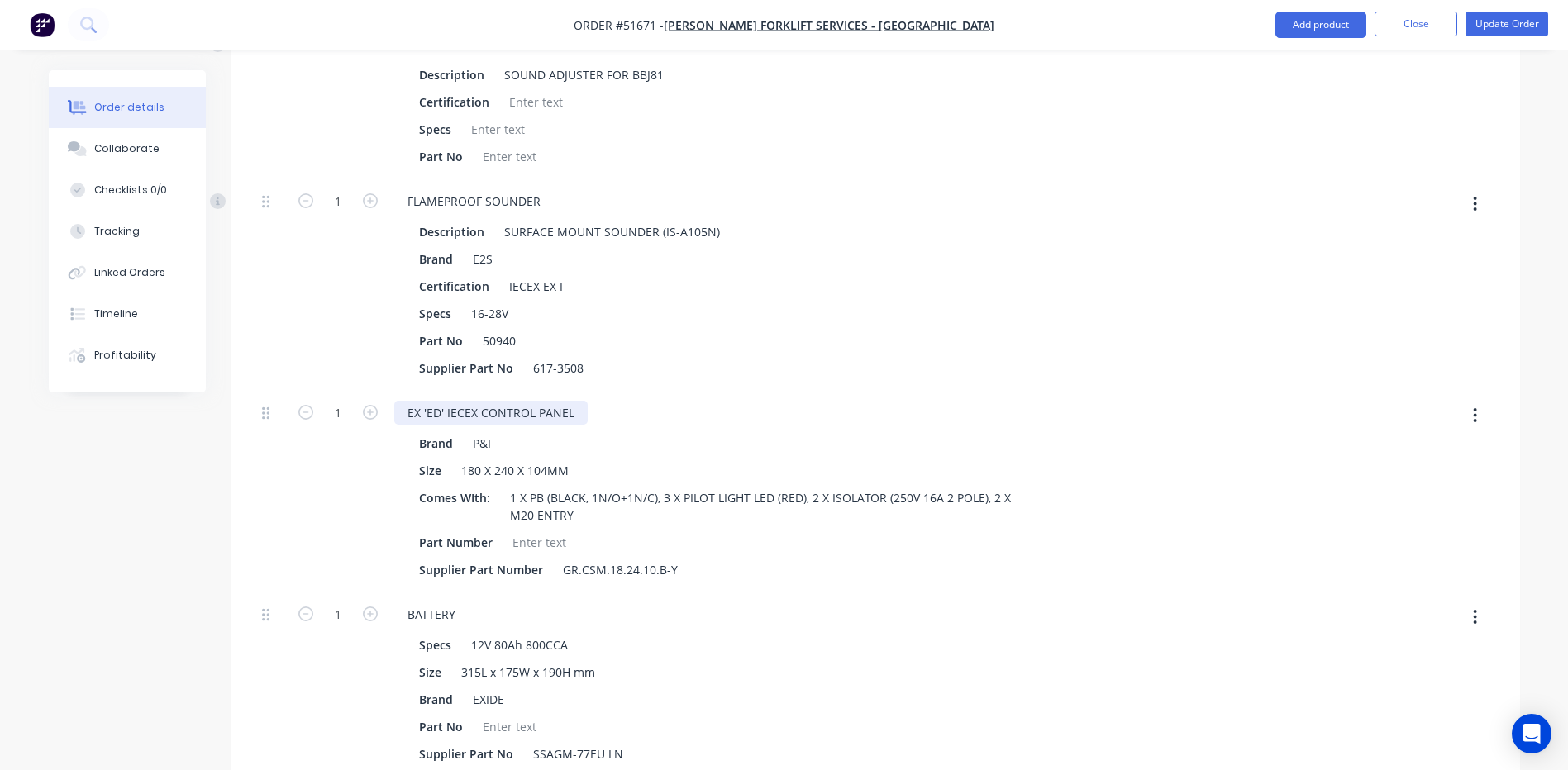
scroll to position [2148, 0]
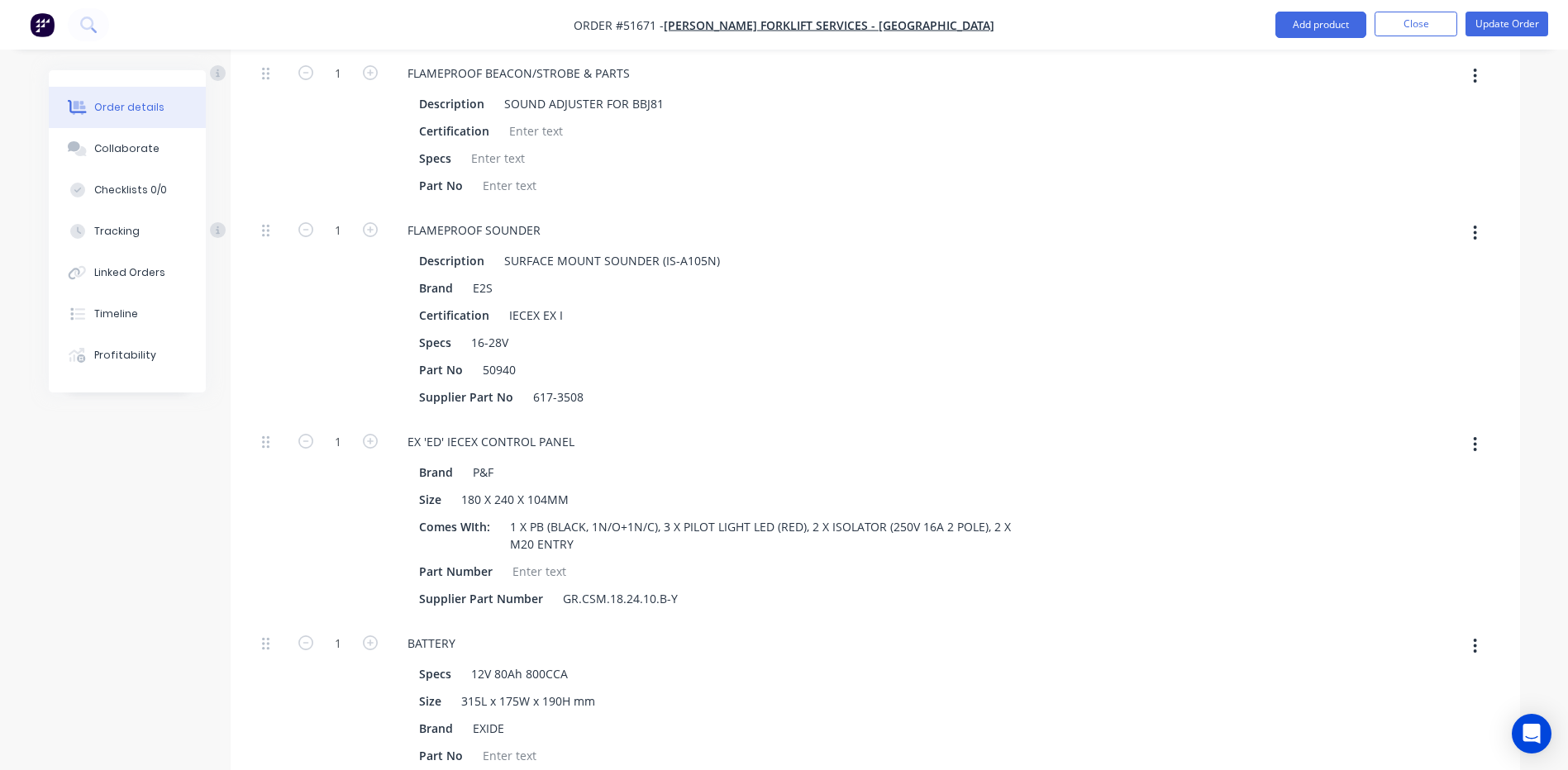
click at [1481, 429] on button "button" at bounding box center [1474, 444] width 39 height 30
click at [1408, 542] on div "Delete" at bounding box center [1416, 554] width 127 height 24
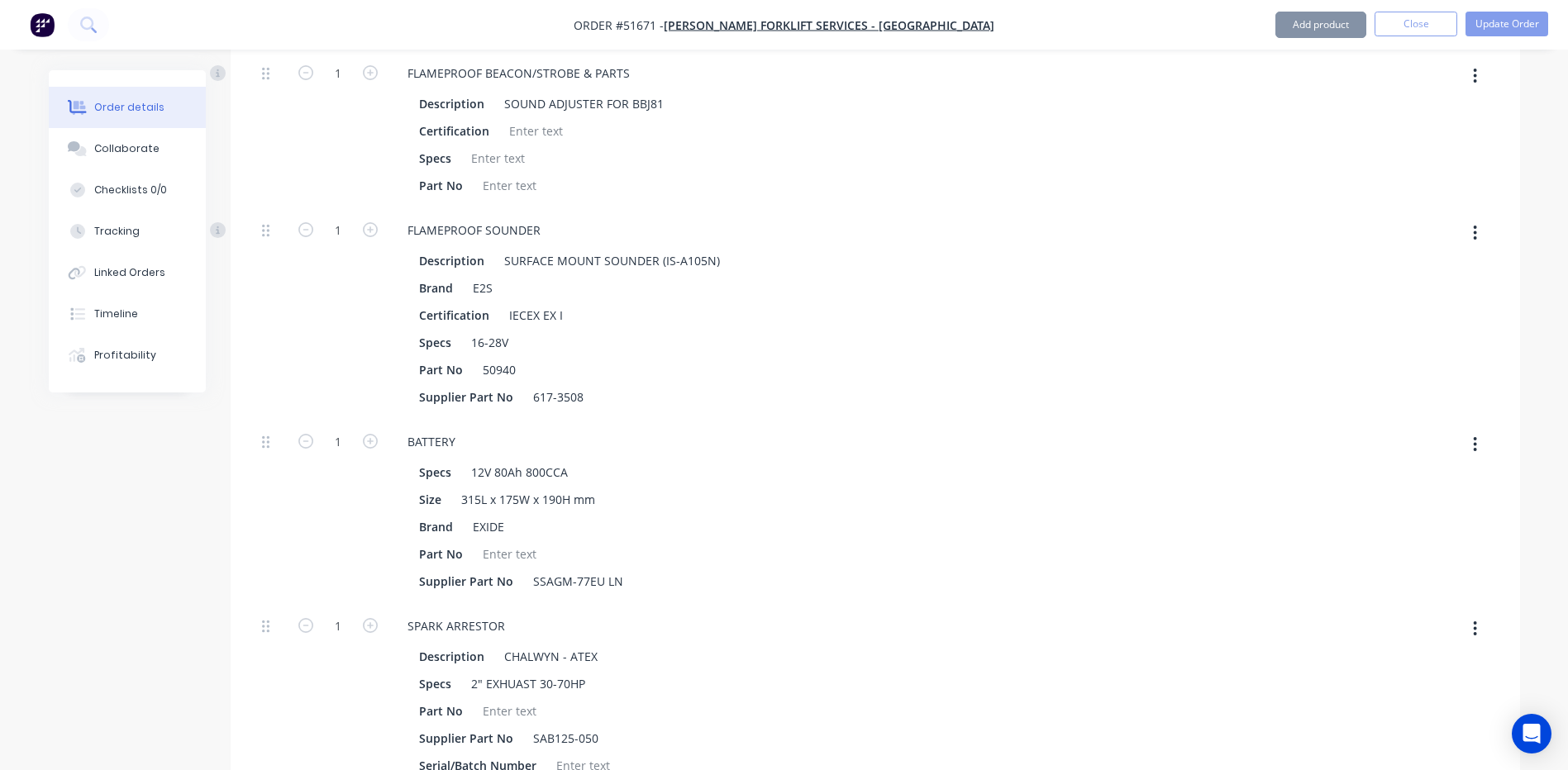
type input "$70,343.6526"
type input "$70,343.65"
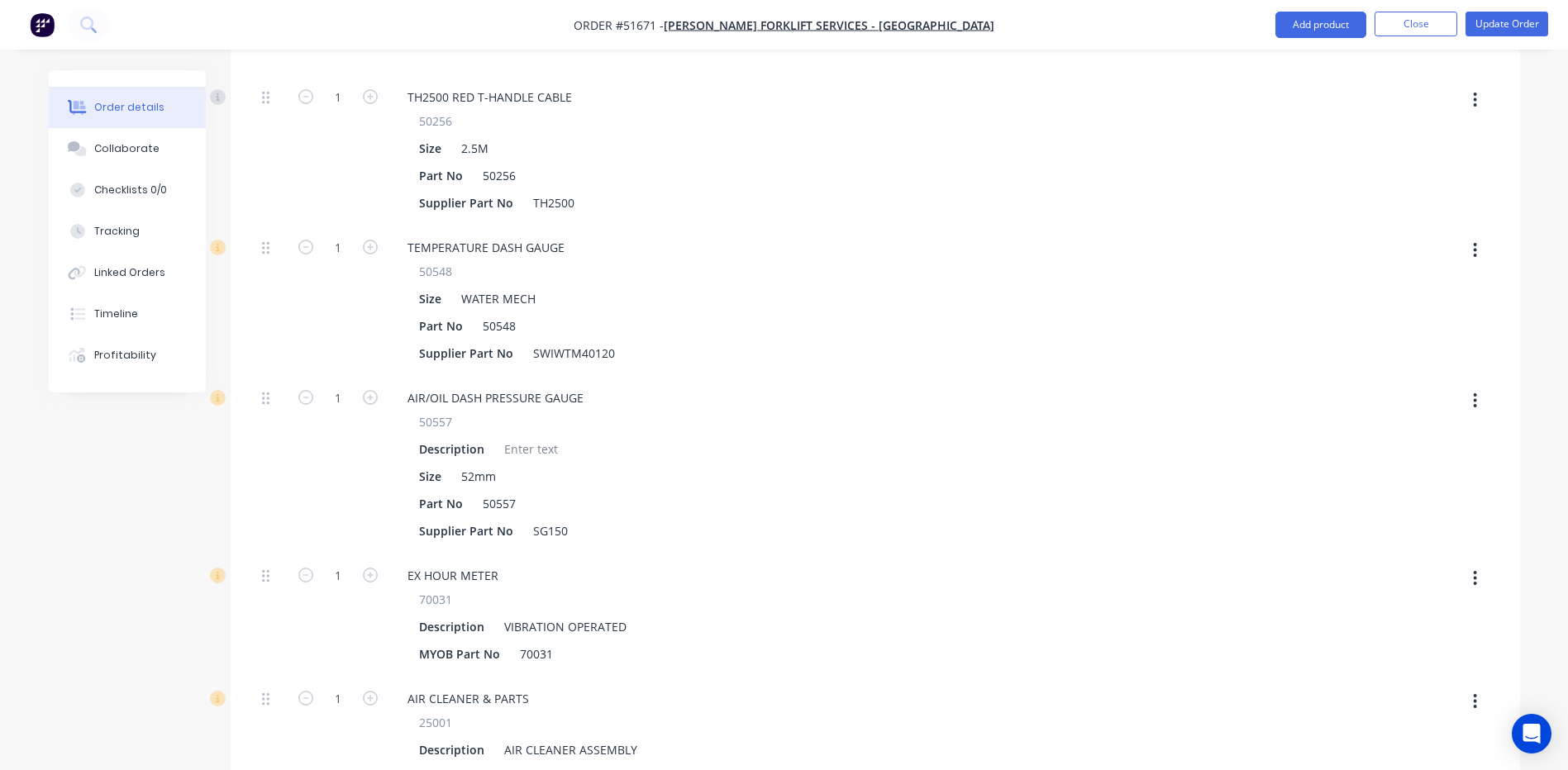
scroll to position [3303, 0]
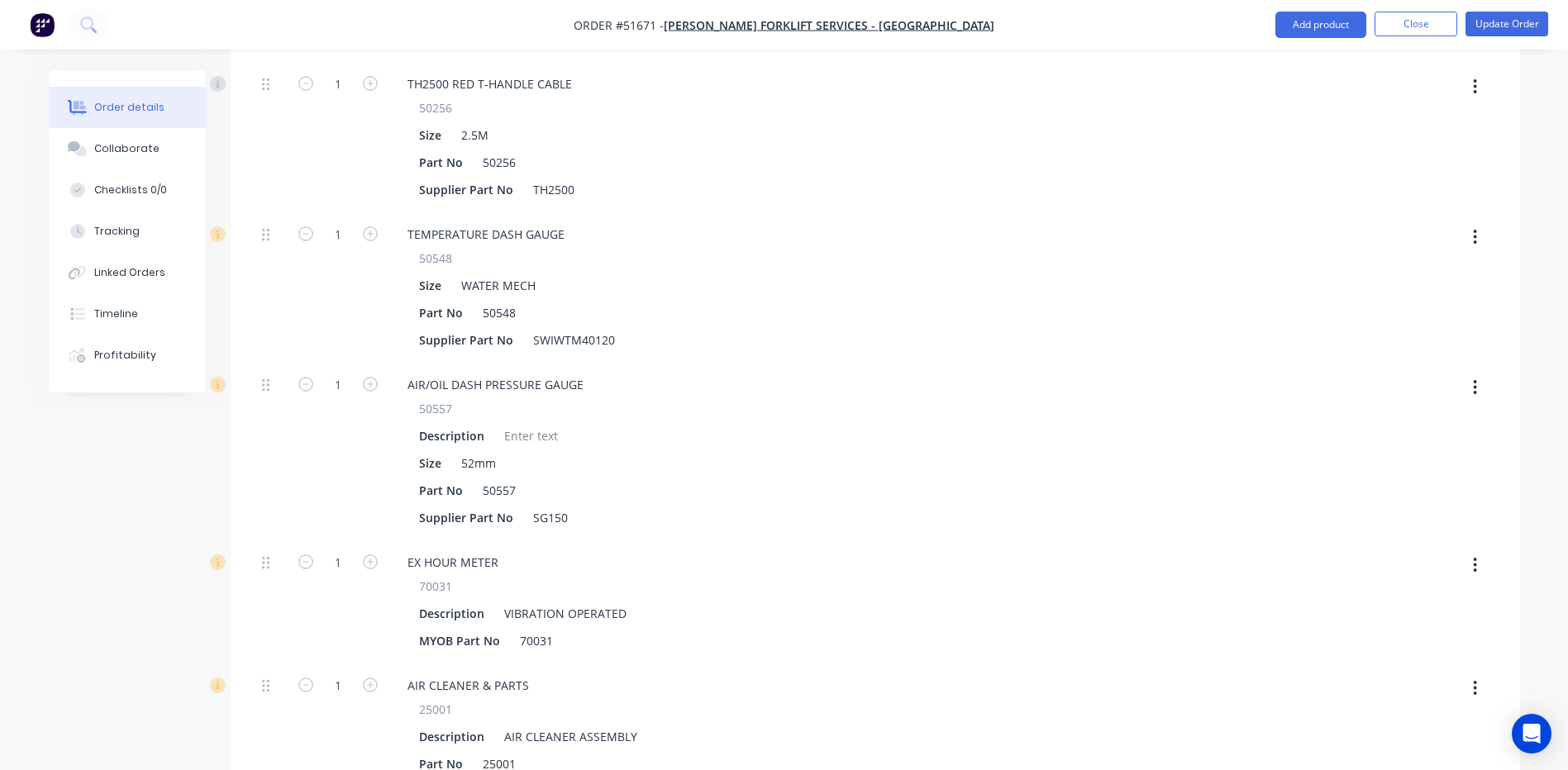
click at [1481, 550] on button "button" at bounding box center [1474, 565] width 39 height 30
click at [1402, 662] on div "Delete" at bounding box center [1416, 674] width 127 height 24
type input "$70,237.0439"
type input "$70,237.04"
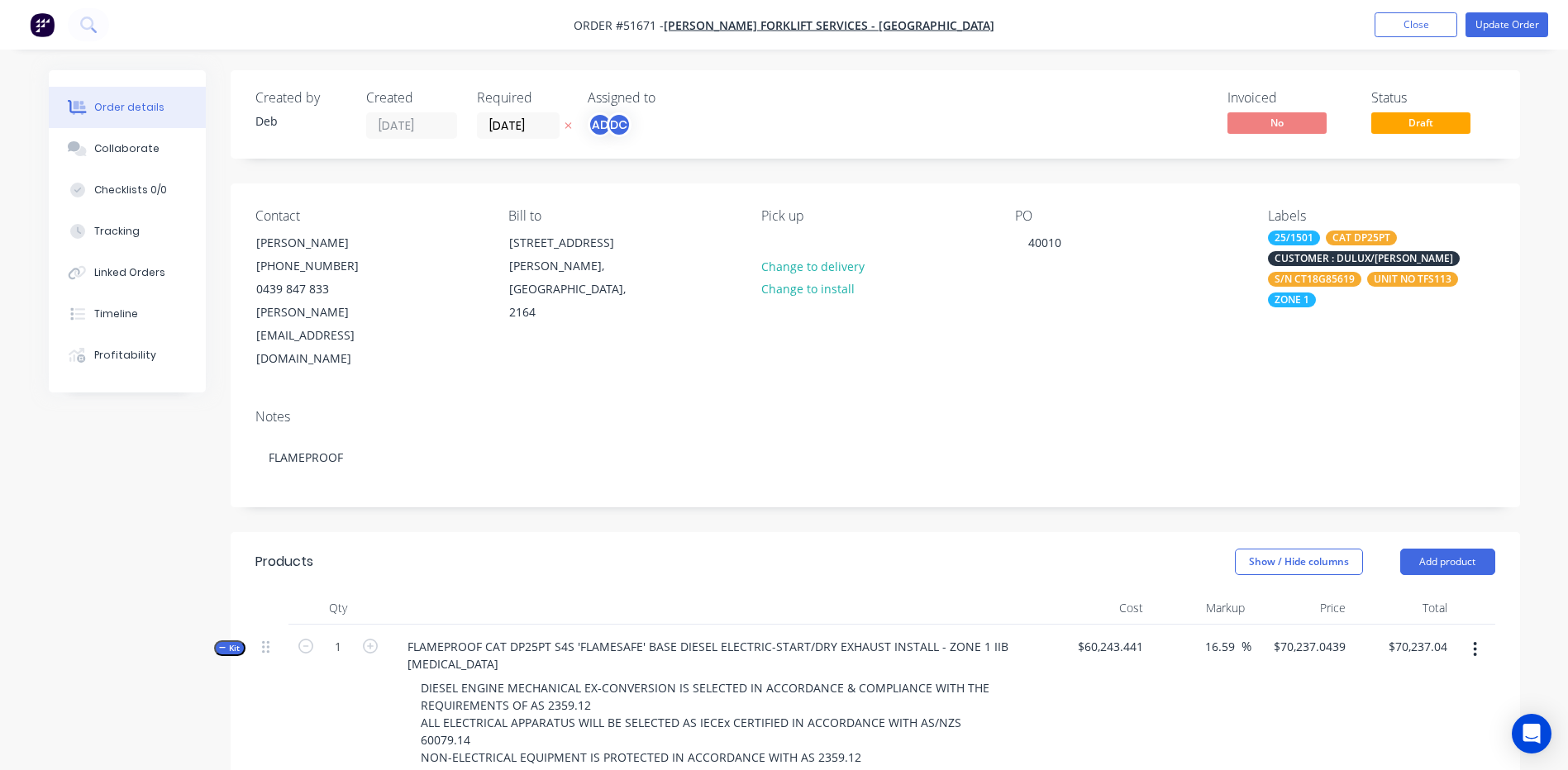
scroll to position [331, 0]
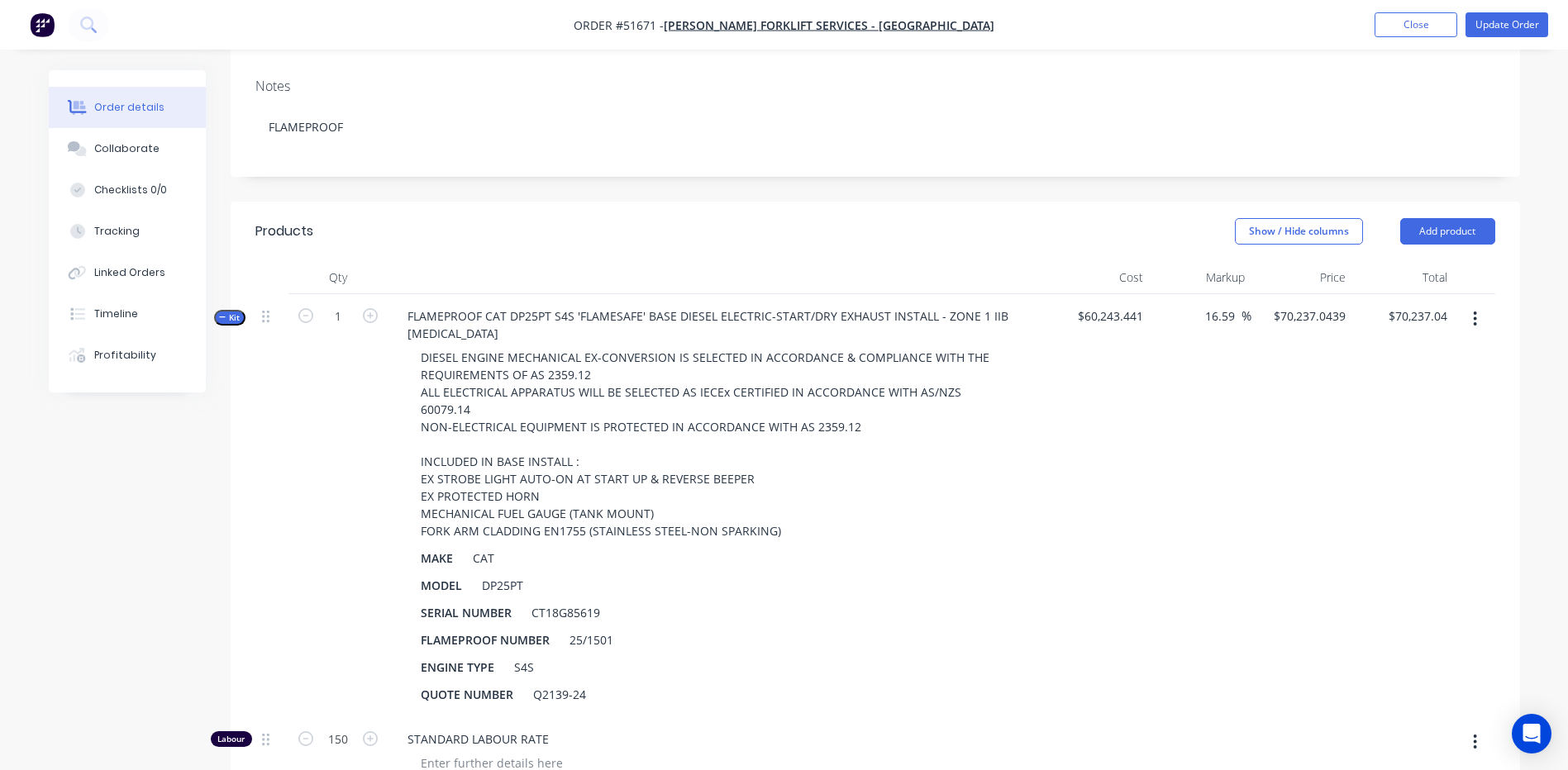
click at [1469, 304] on button "button" at bounding box center [1474, 319] width 39 height 30
click at [1448, 350] on div "Add product to kit" at bounding box center [1416, 362] width 127 height 24
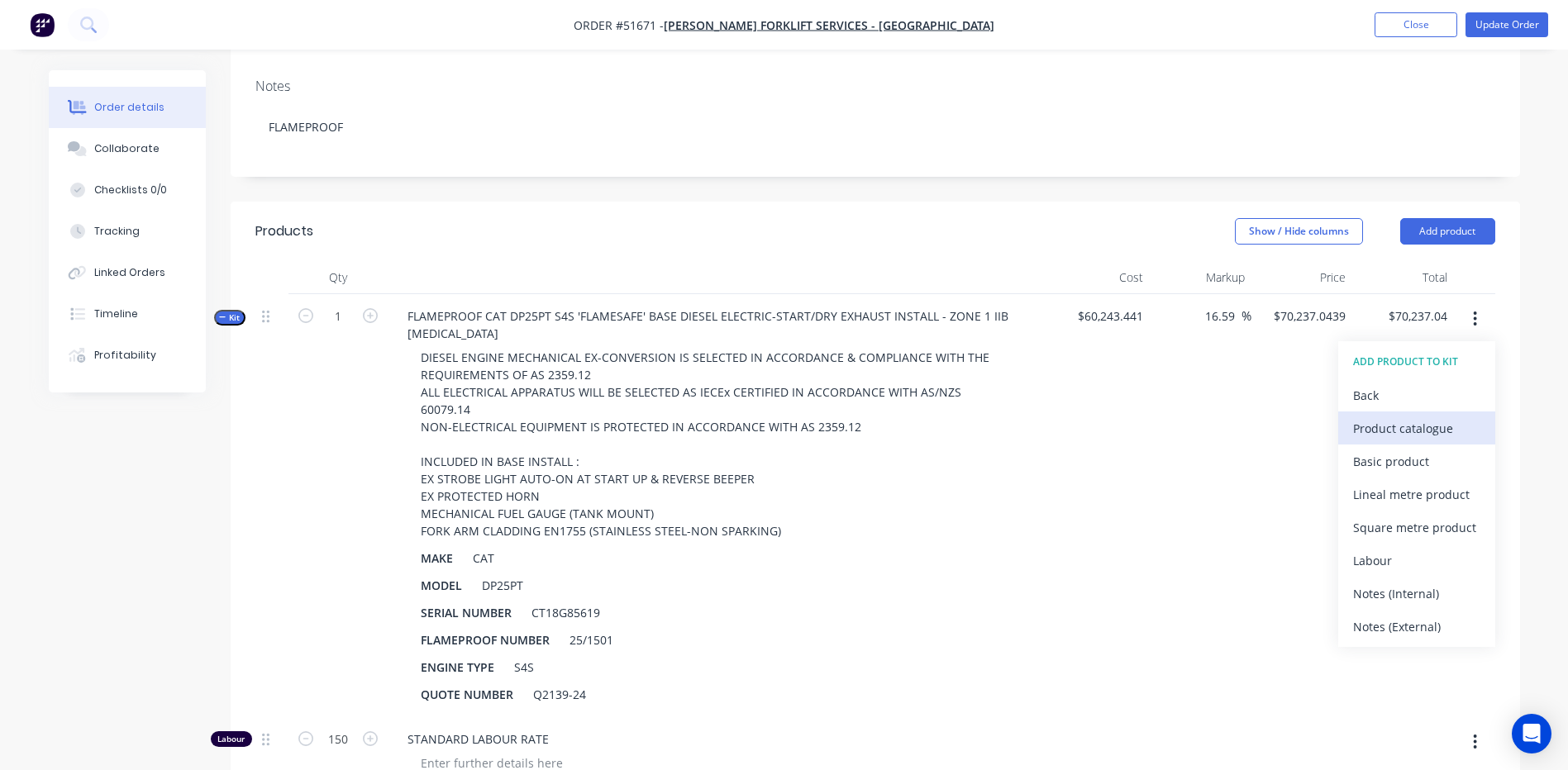
click at [1434, 416] on div "Product catalogue" at bounding box center [1416, 428] width 127 height 24
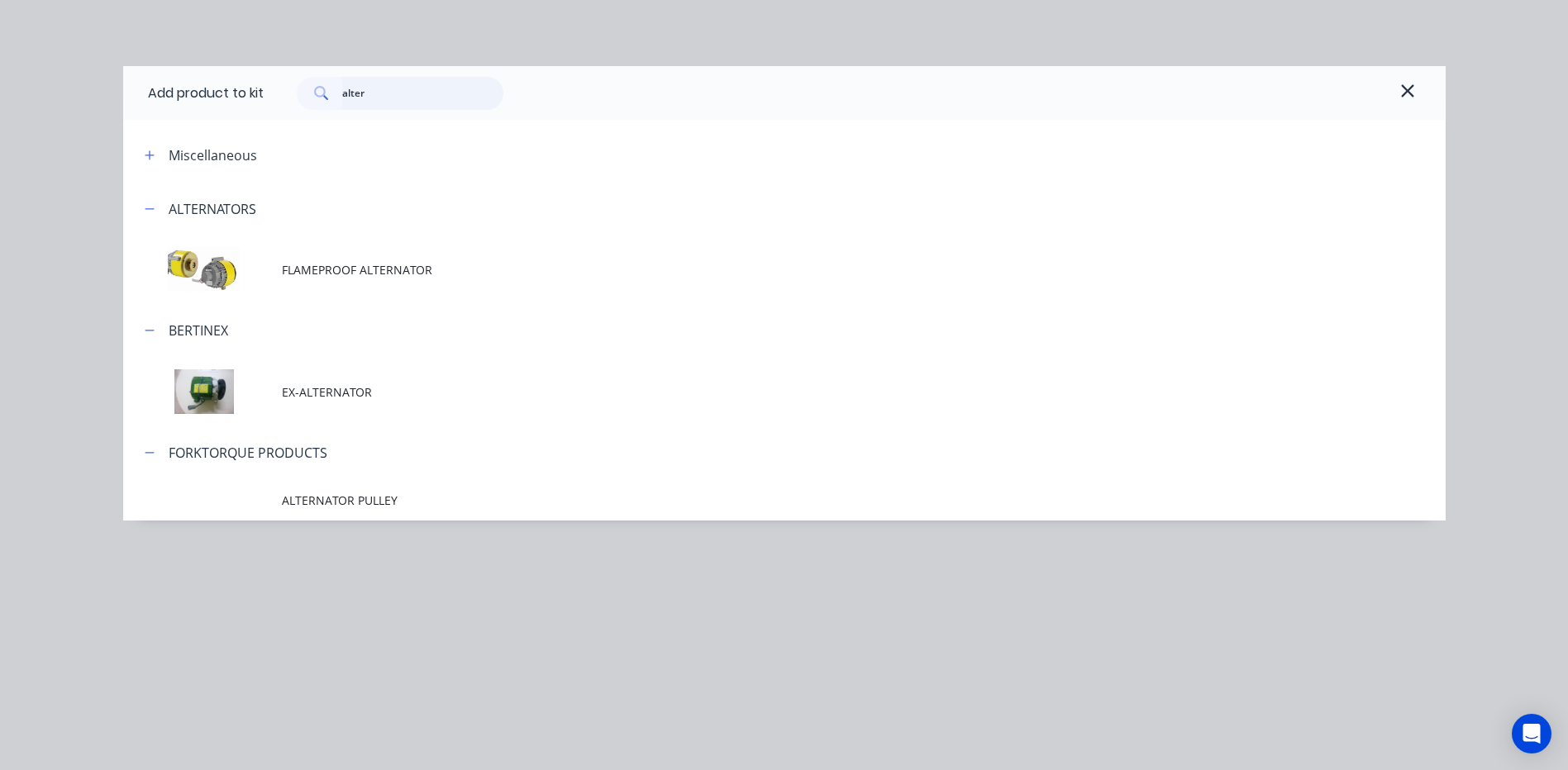
click at [452, 100] on input "alter" at bounding box center [423, 93] width 162 height 33
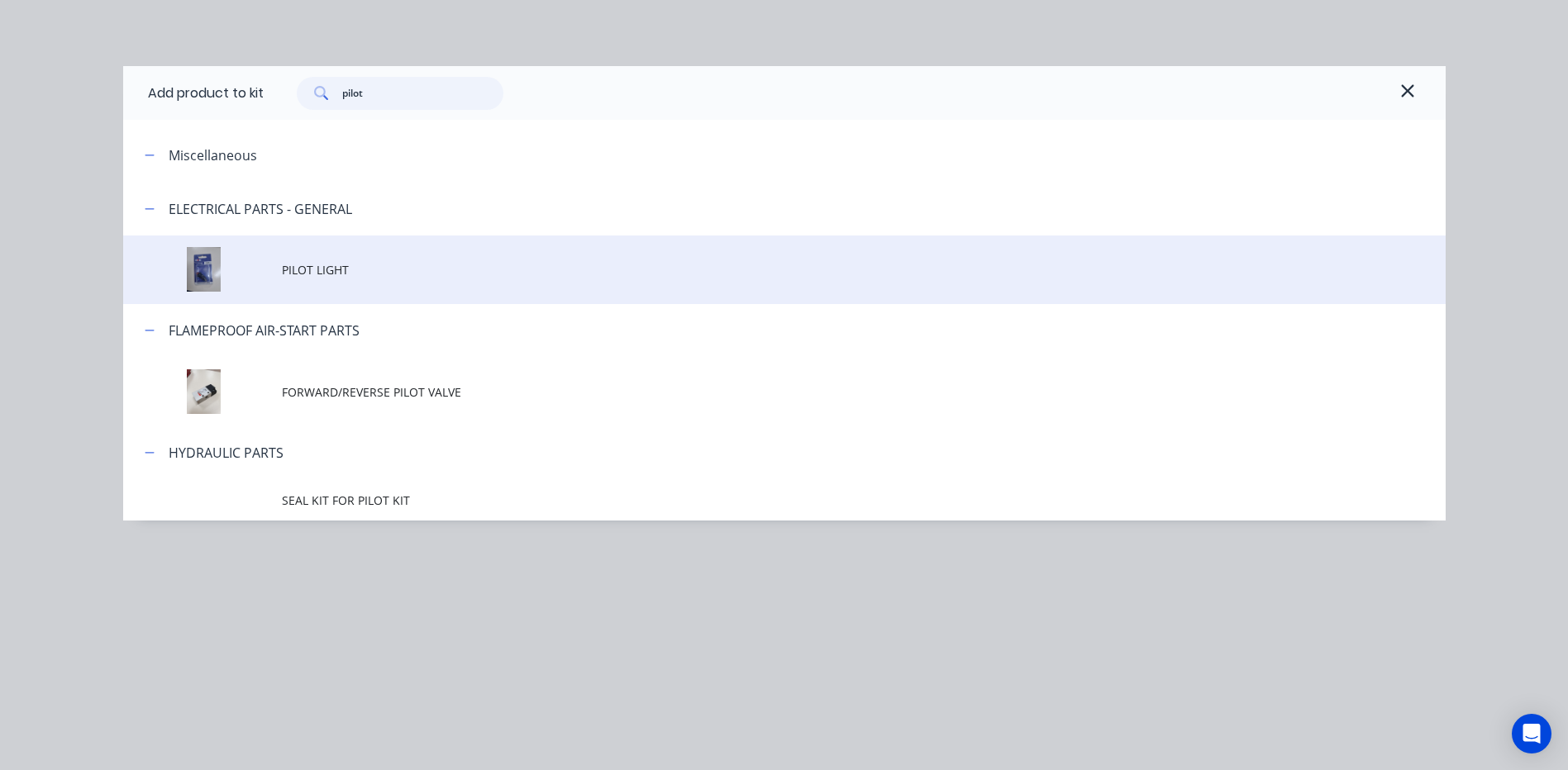
type input "pilot"
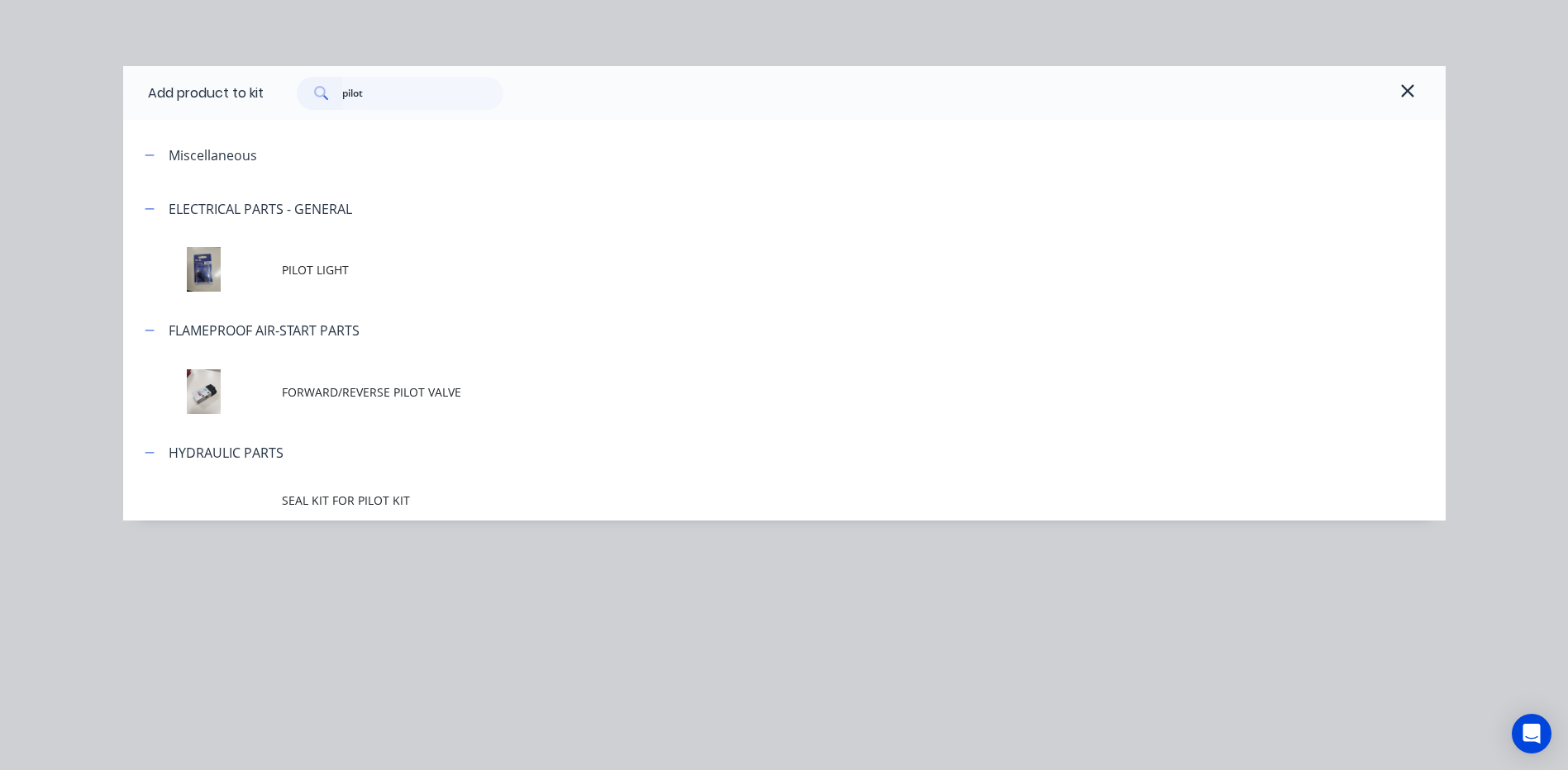
click at [304, 262] on span "PILOT LIGHT" at bounding box center [747, 270] width 930 height 17
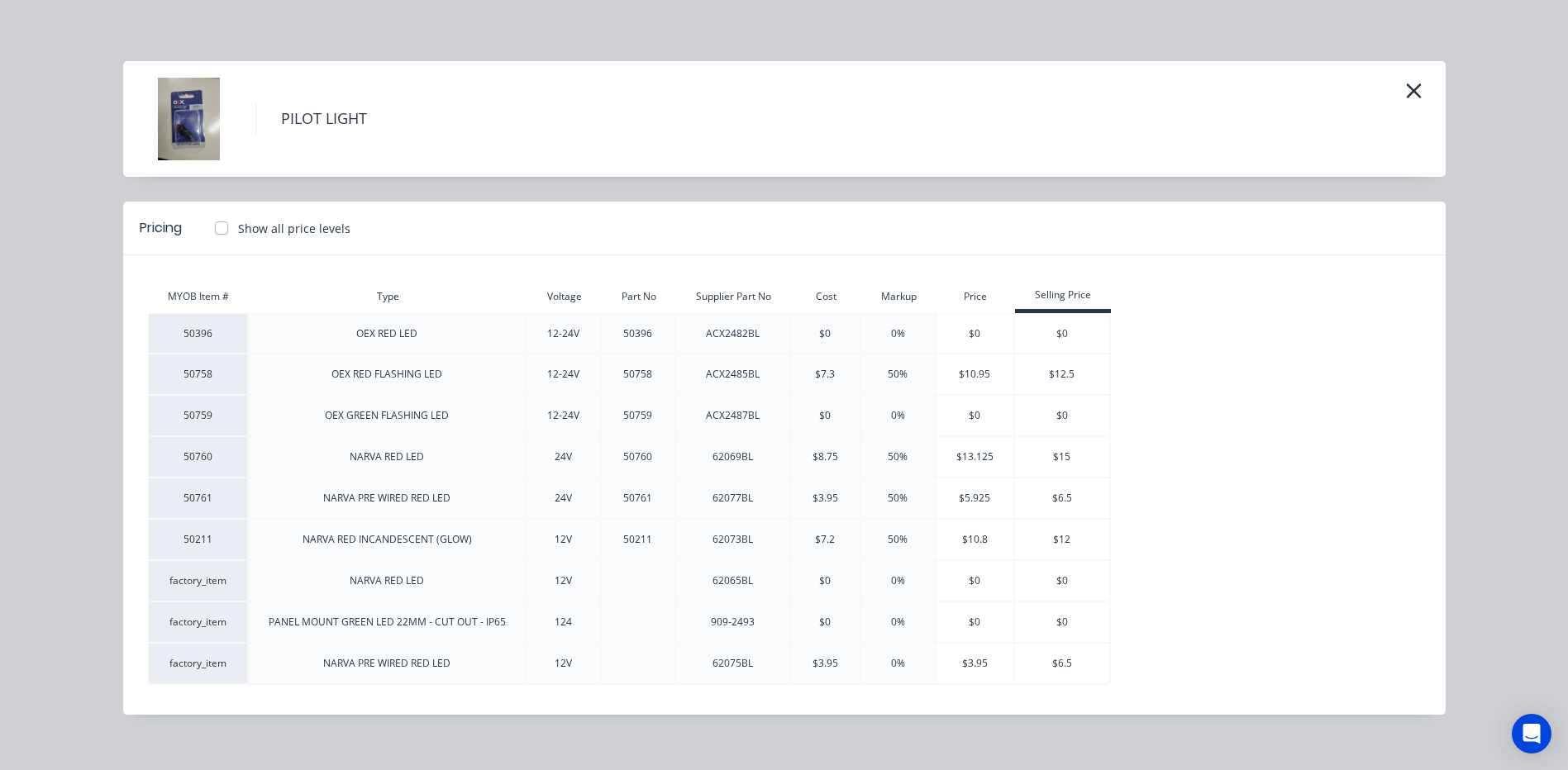
scroll to position [0, 0]
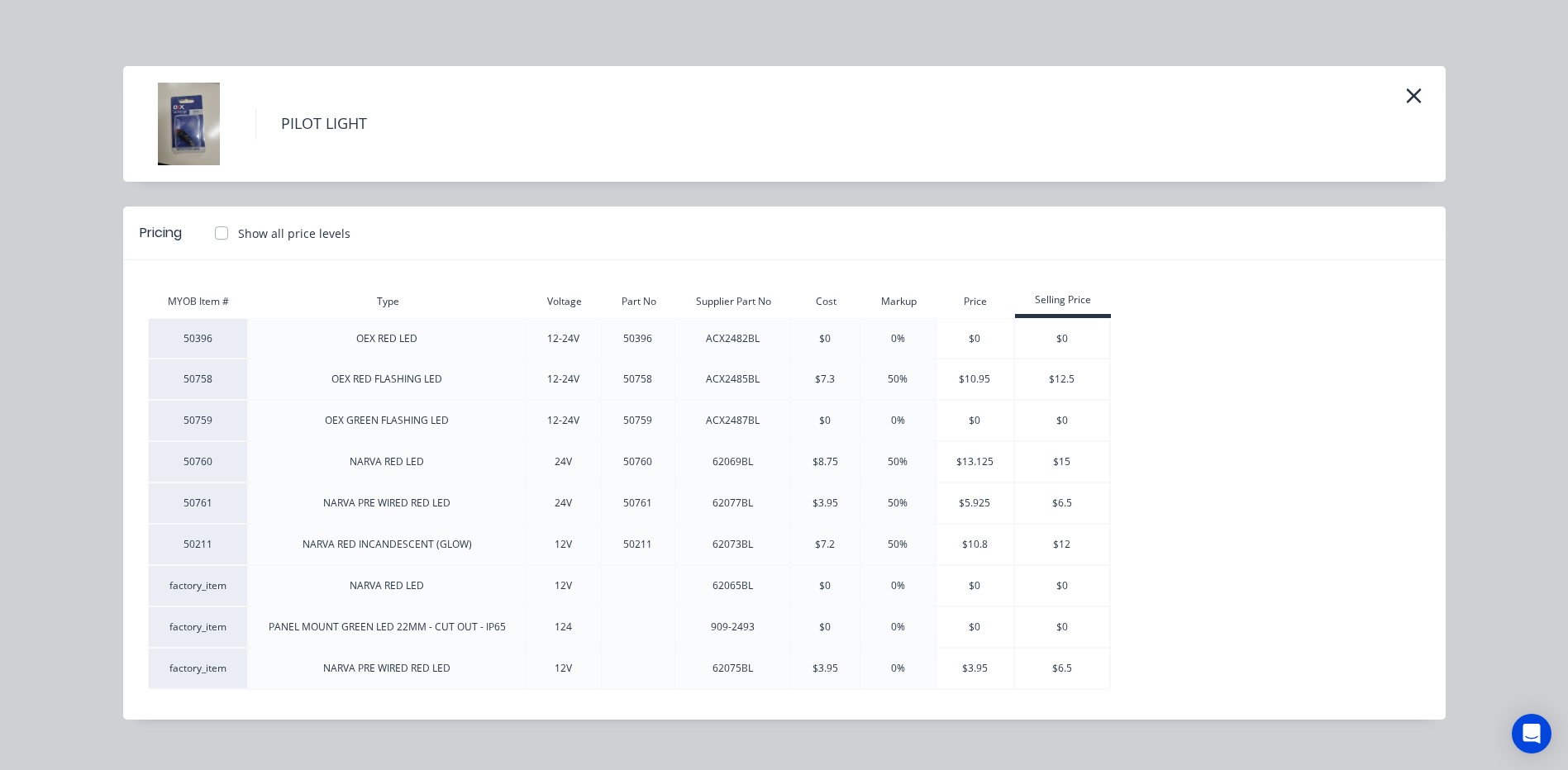
click at [225, 233] on div "Show all price levels" at bounding box center [274, 233] width 152 height 17
click at [238, 233] on label "Show all price levels" at bounding box center [294, 233] width 113 height 17
click at [211, 233] on input "Show all price levels" at bounding box center [205, 232] width 13 height 16
click at [238, 233] on label "Show all price levels" at bounding box center [294, 233] width 113 height 17
click at [211, 233] on input "Show all price levels" at bounding box center [205, 232] width 13 height 16
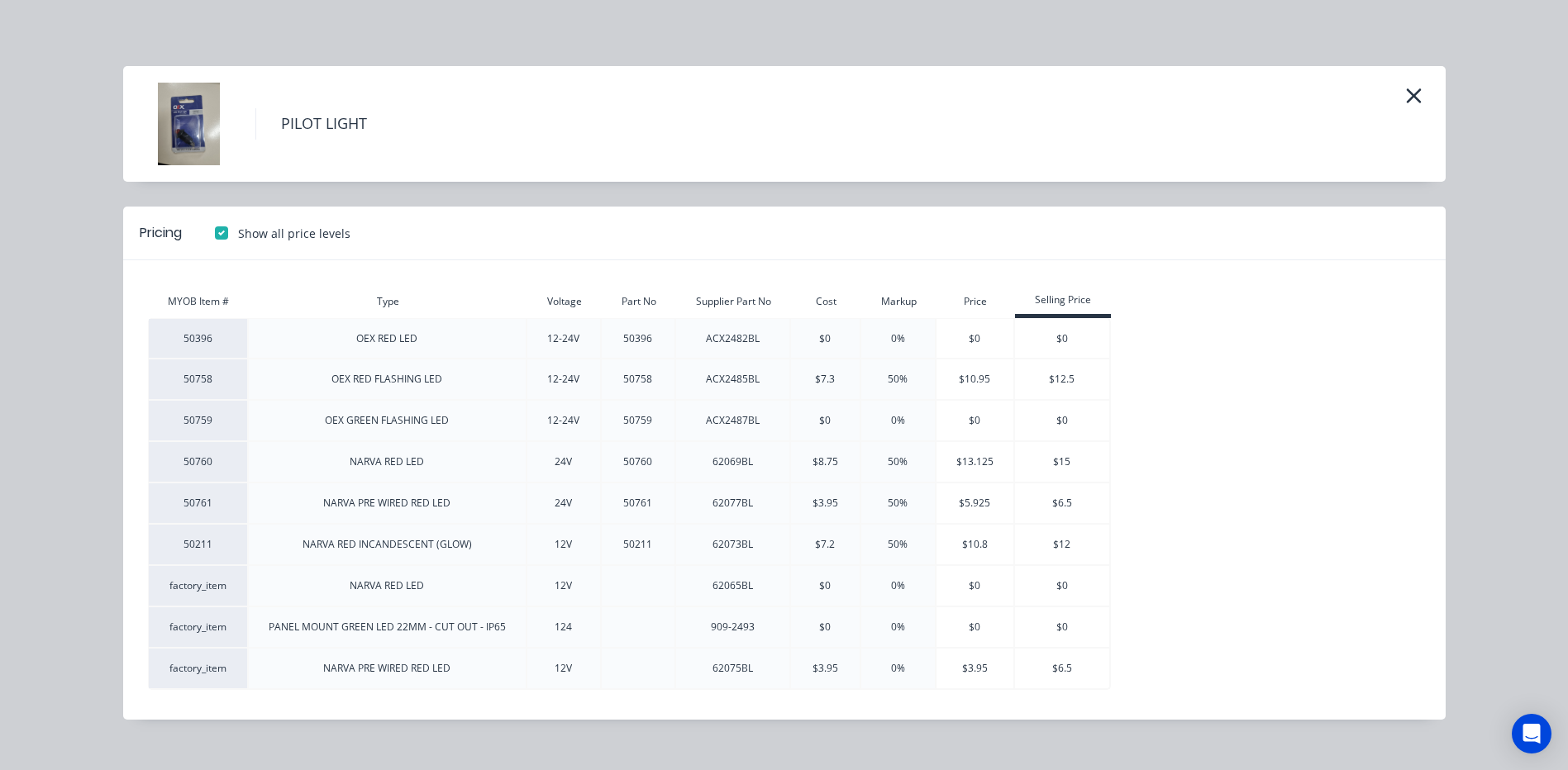
checkbox input "false"
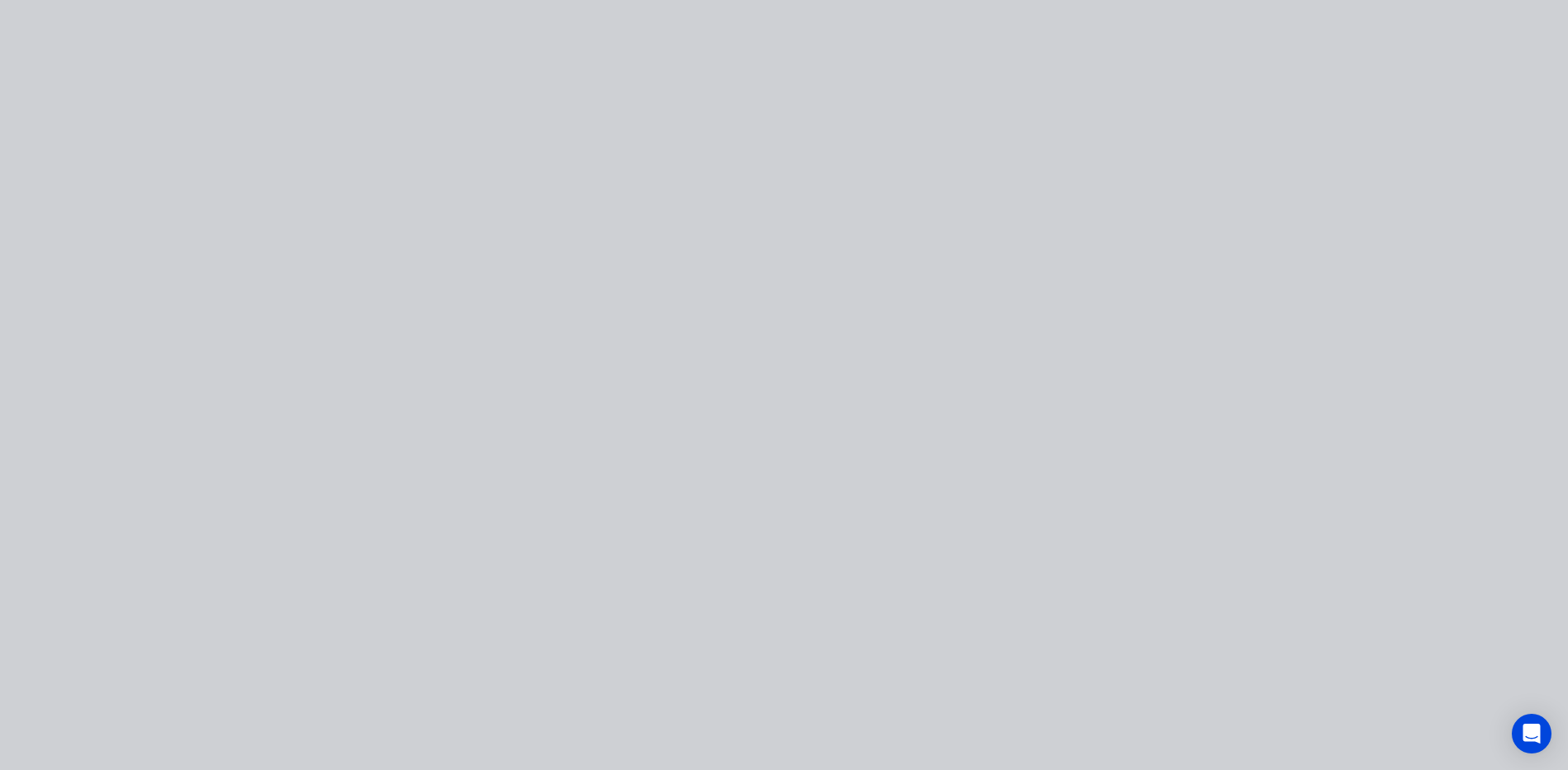
type input "$70,241.6491"
type input "$70,241.65"
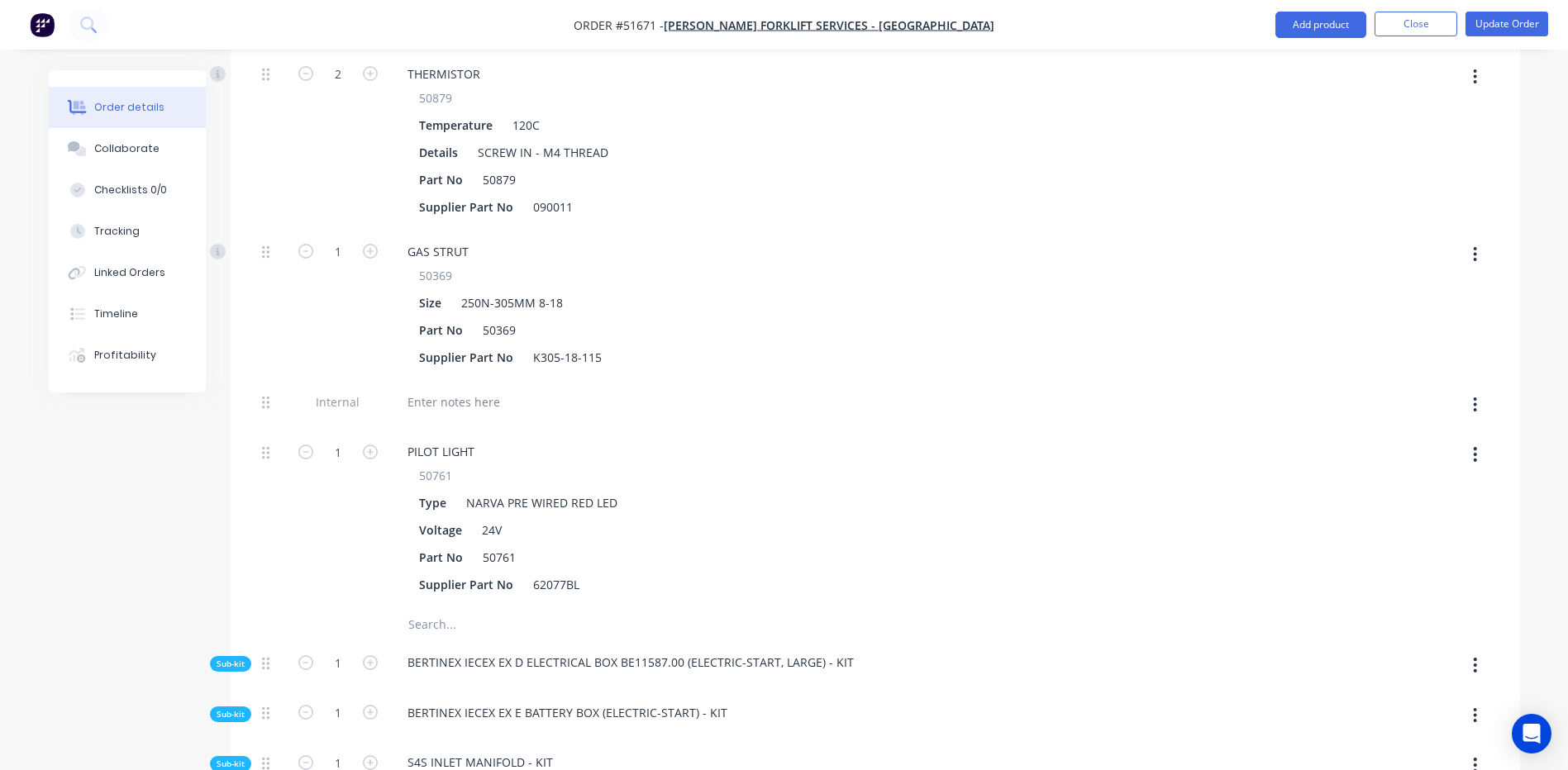
scroll to position [8094, 0]
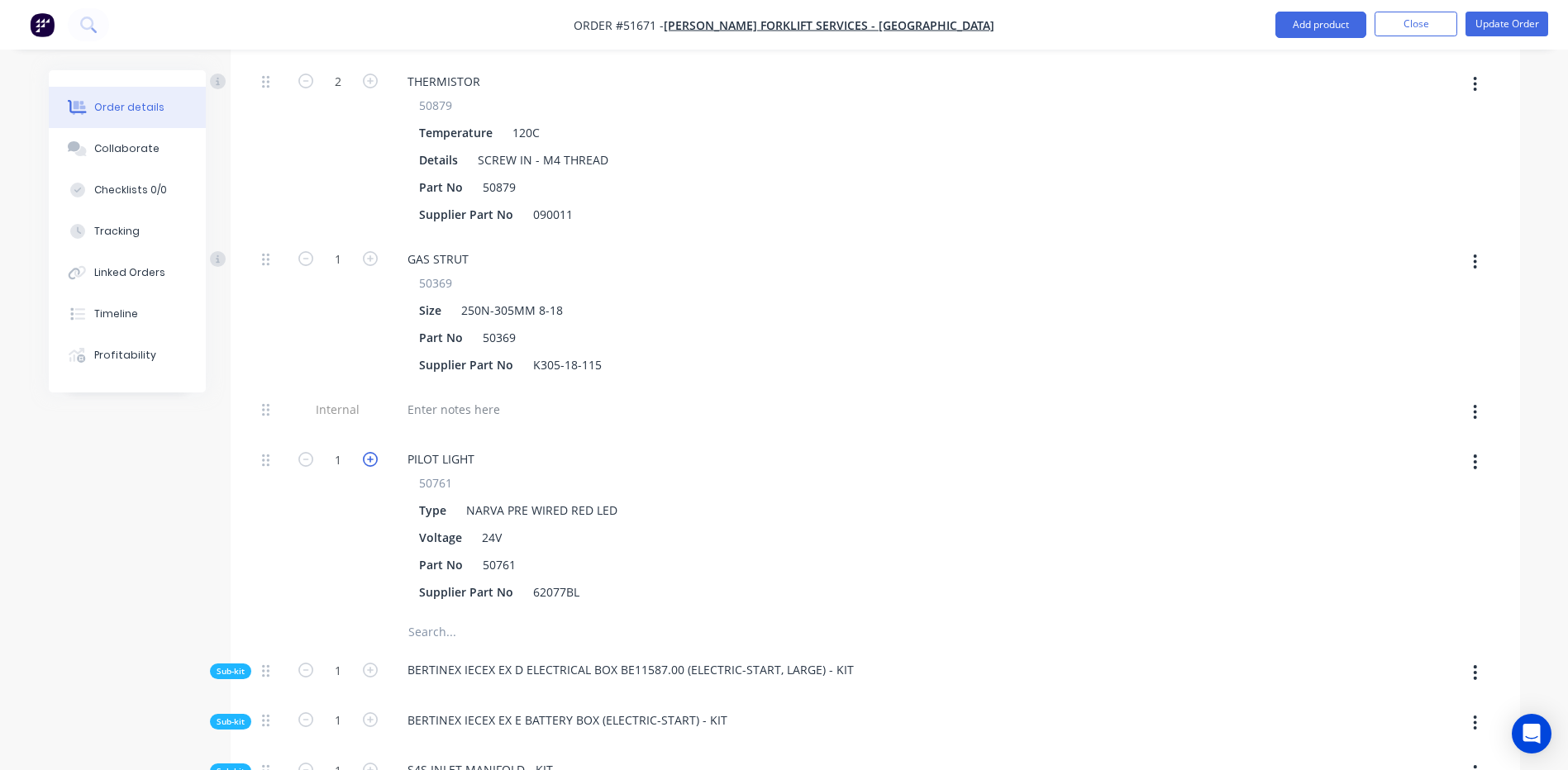
click at [375, 452] on icon "button" at bounding box center [370, 459] width 15 height 15
type input "$70,246.2544"
type input "$70,246.25"
type input "2"
click at [375, 452] on icon "button" at bounding box center [370, 459] width 15 height 15
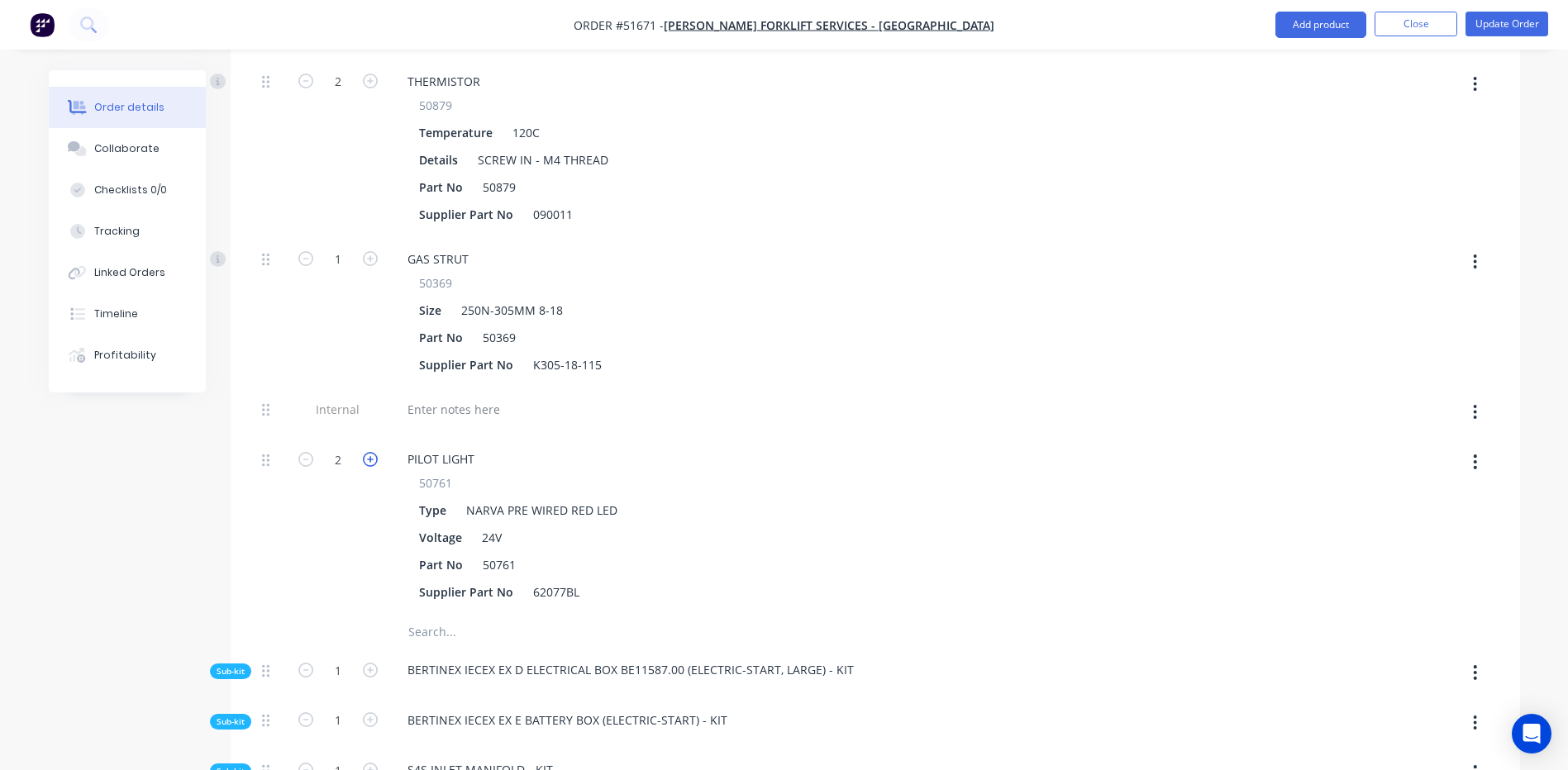
type input "$70,250.8596"
type input "$70,250.86"
type input "3"
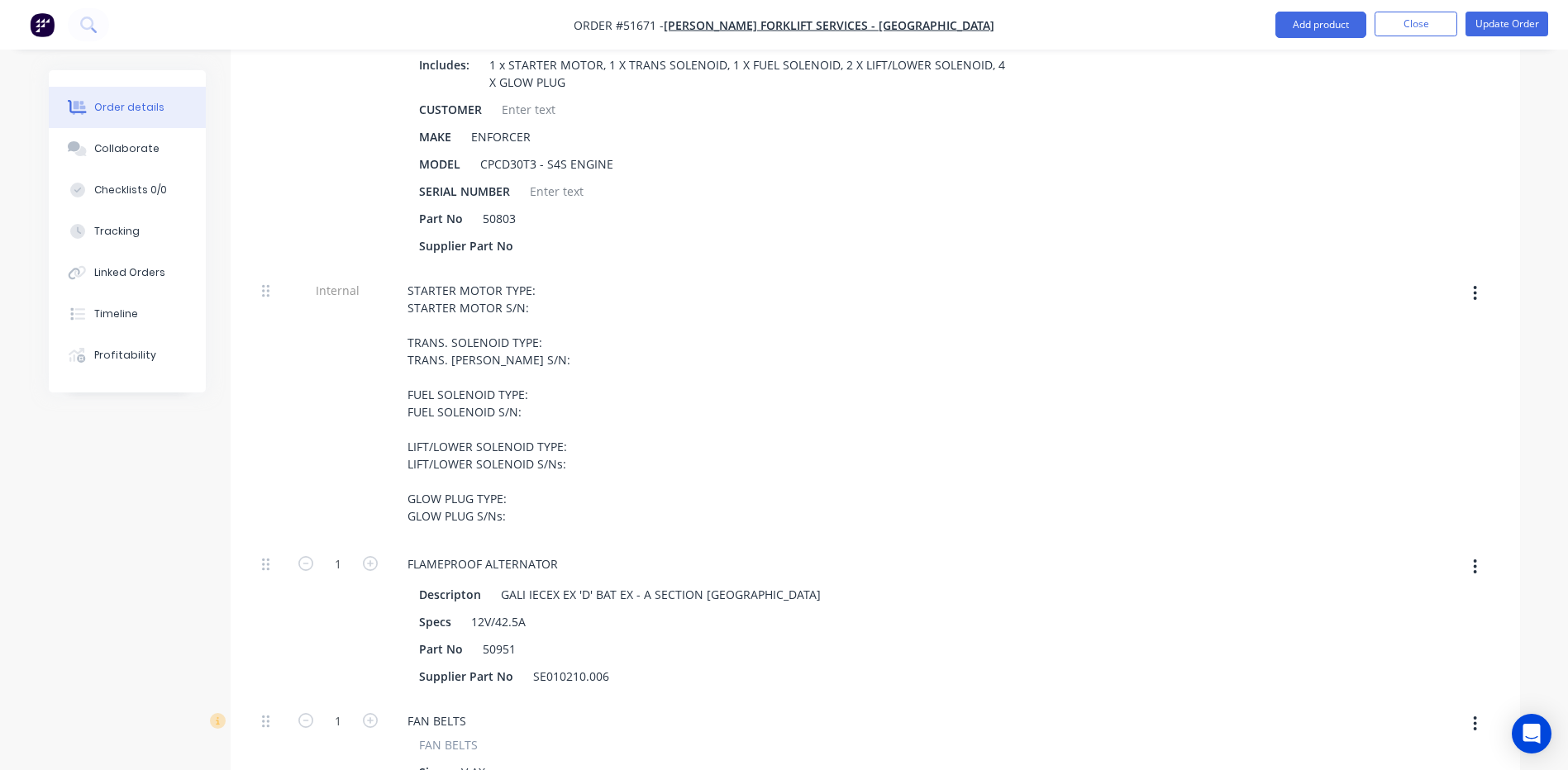
scroll to position [0, 0]
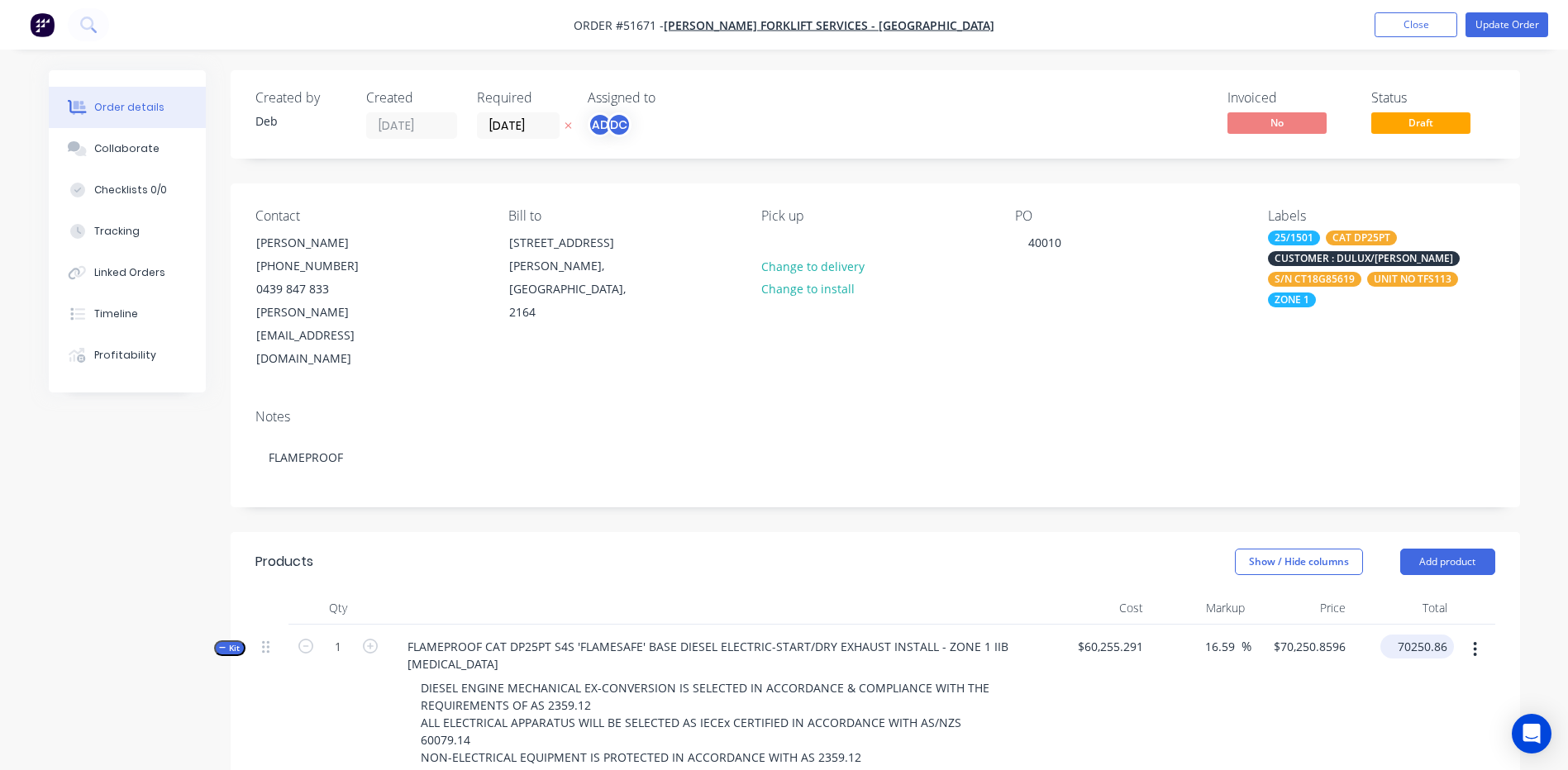
click at [1410, 635] on input "70250.86" at bounding box center [1420, 647] width 67 height 24
type input "71950"
click at [1155, 531] on header "Products Show / Hide columns Add product" at bounding box center [875, 561] width 1289 height 59
type input "19.41"
type input "$71,950.00"
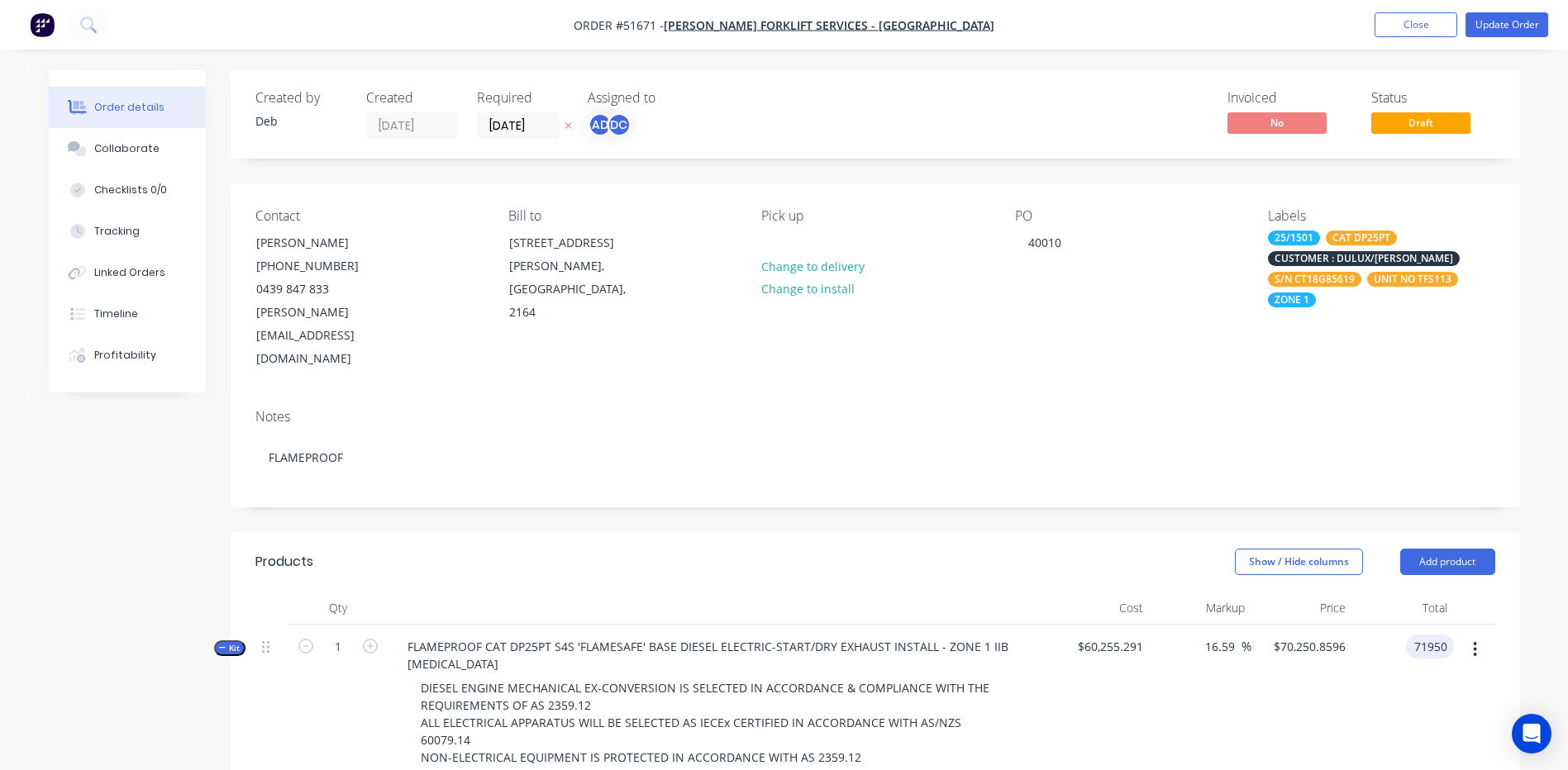
type input "$71,950.00"
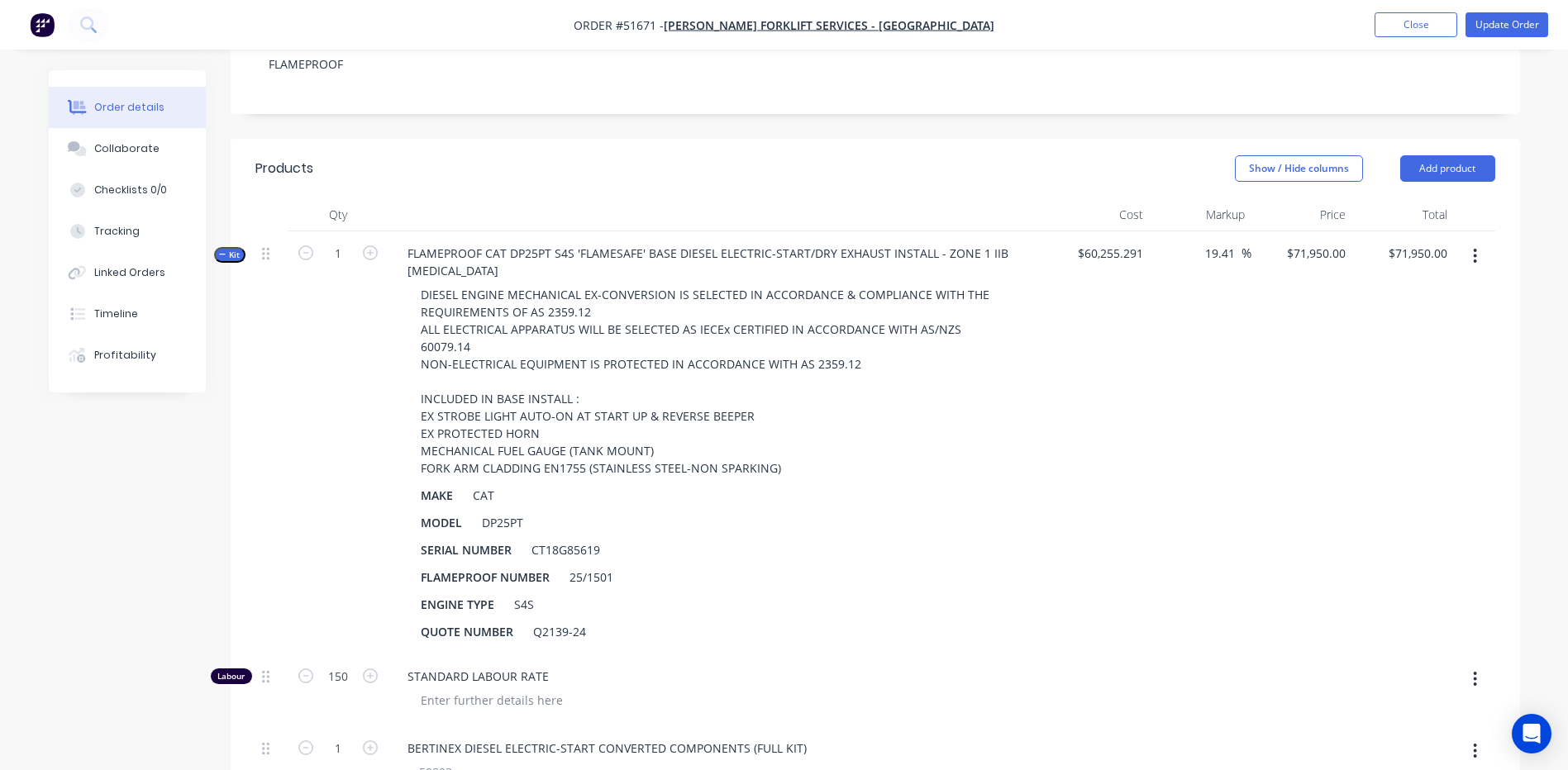
scroll to position [331, 0]
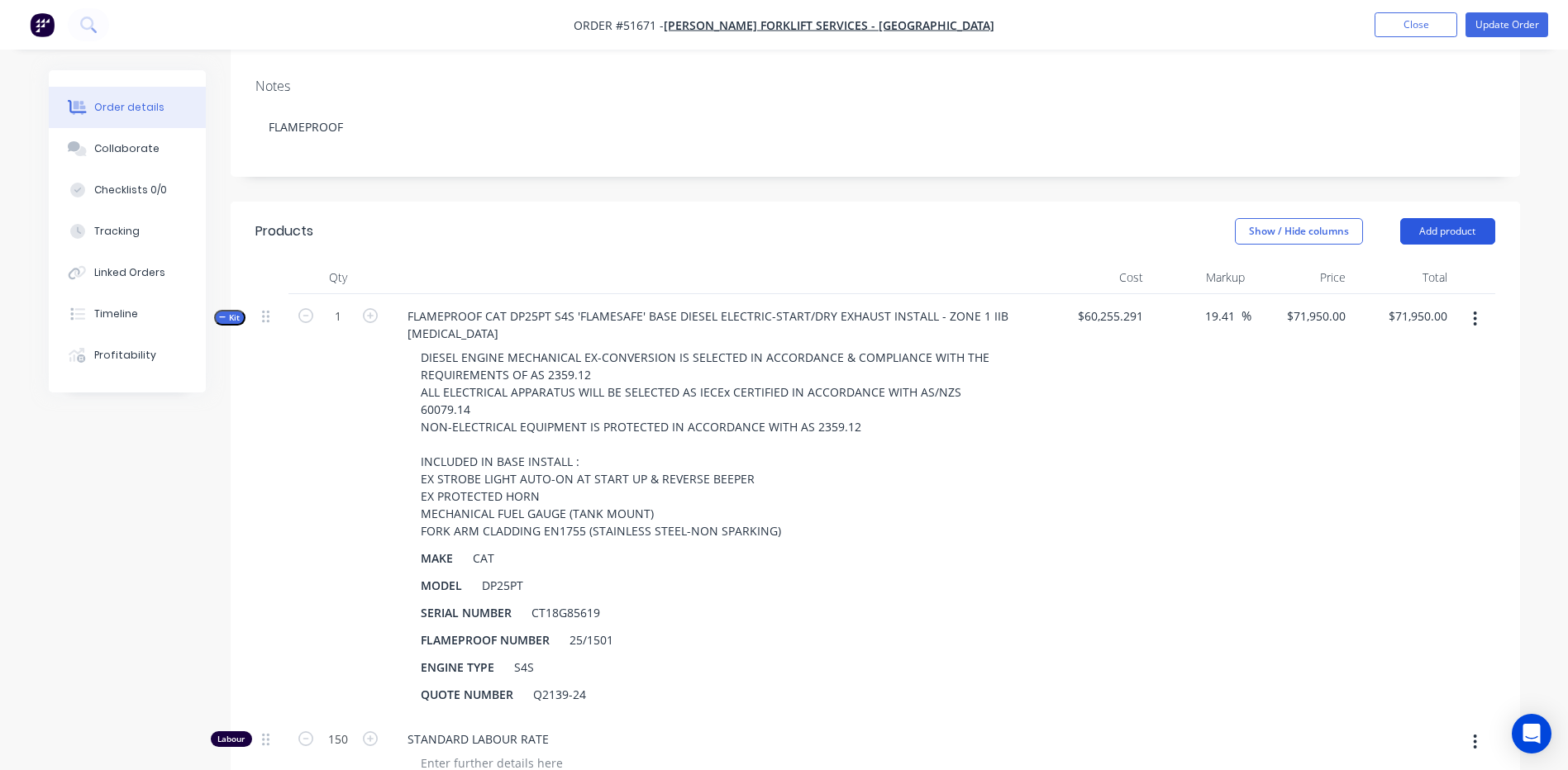
click at [1465, 218] on button "Add product" at bounding box center [1447, 231] width 95 height 26
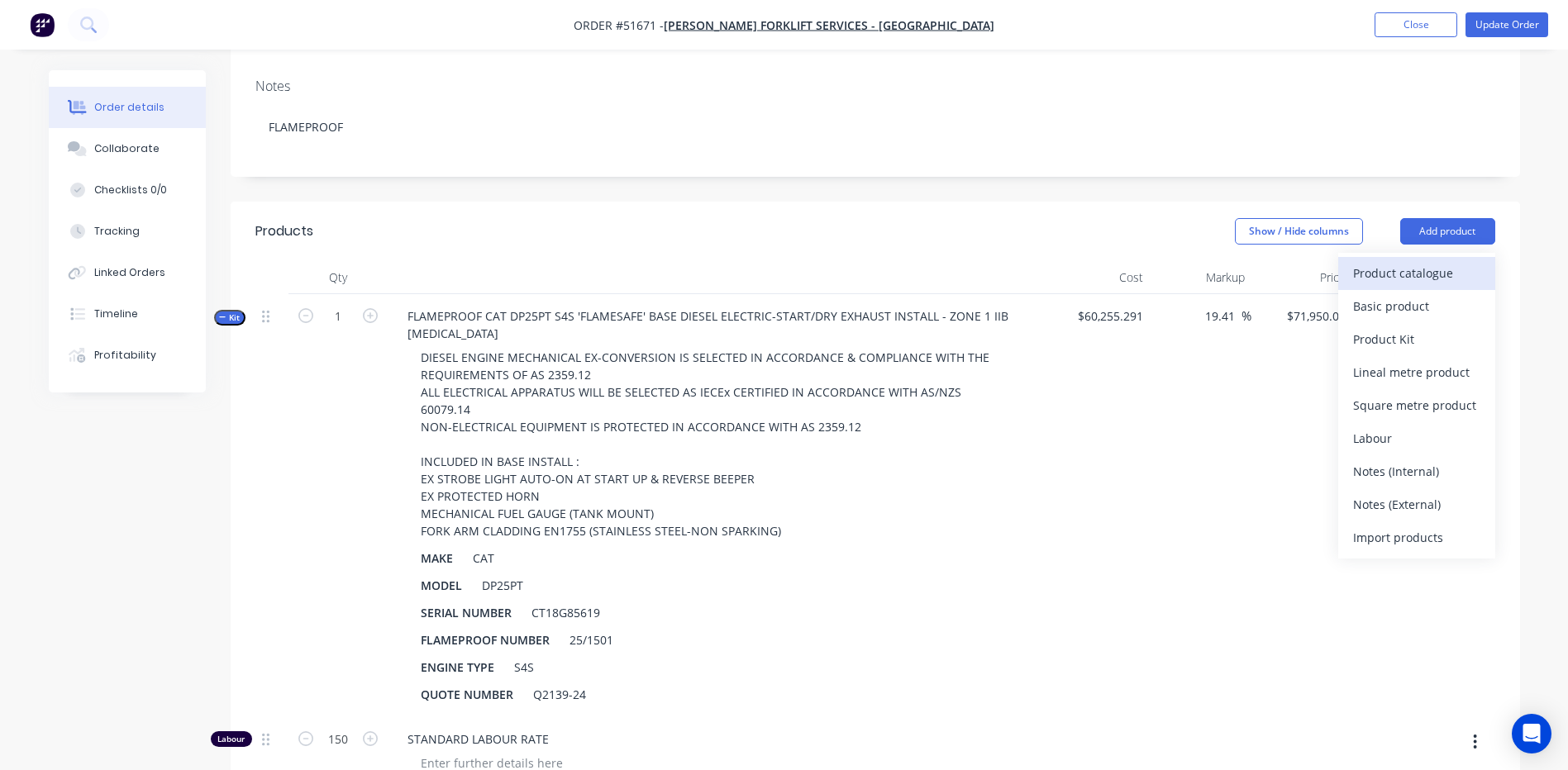
click at [1436, 261] on div "Product catalogue" at bounding box center [1416, 273] width 127 height 24
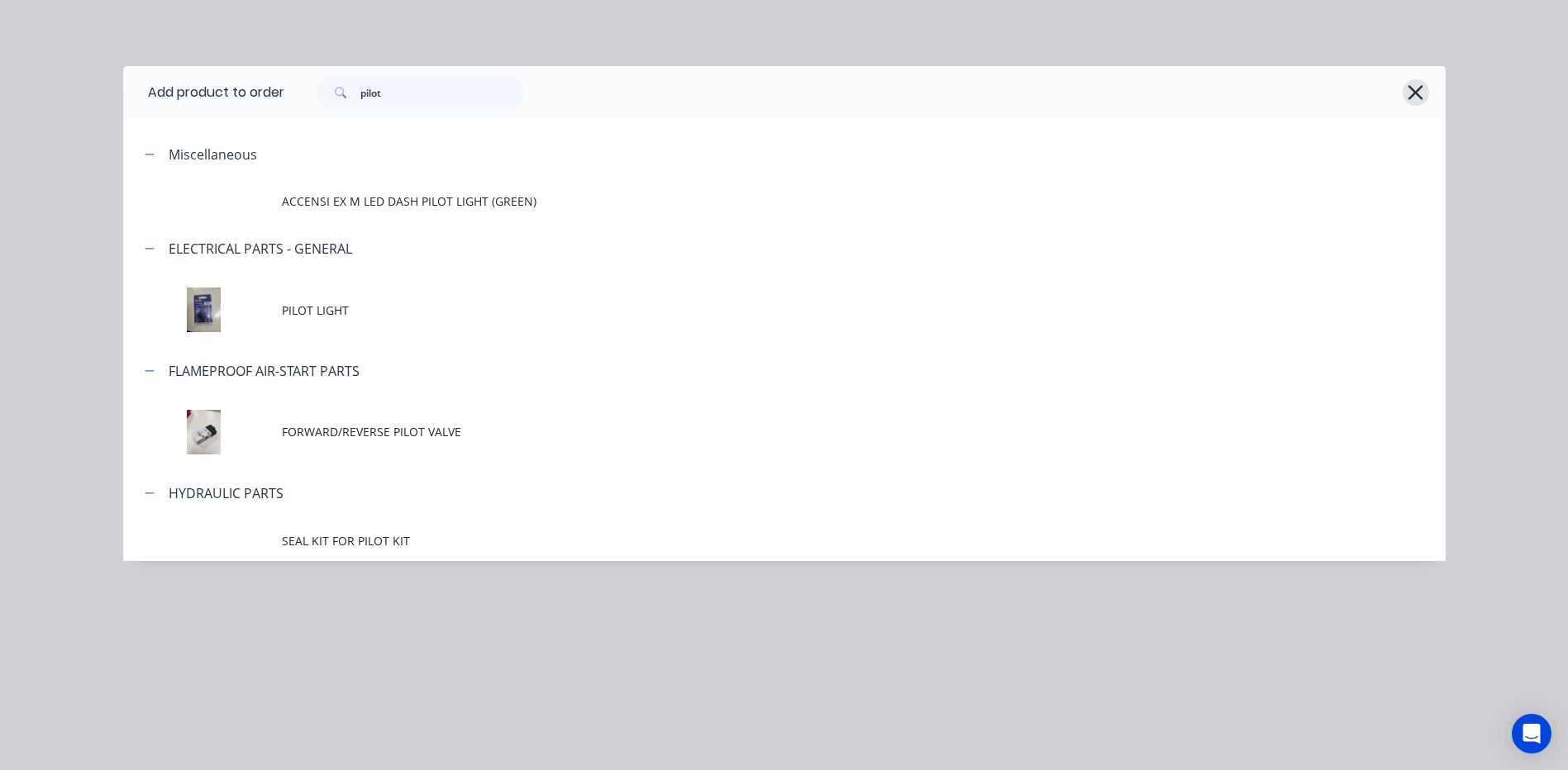
click at [1417, 104] on button "button" at bounding box center [1416, 92] width 26 height 26
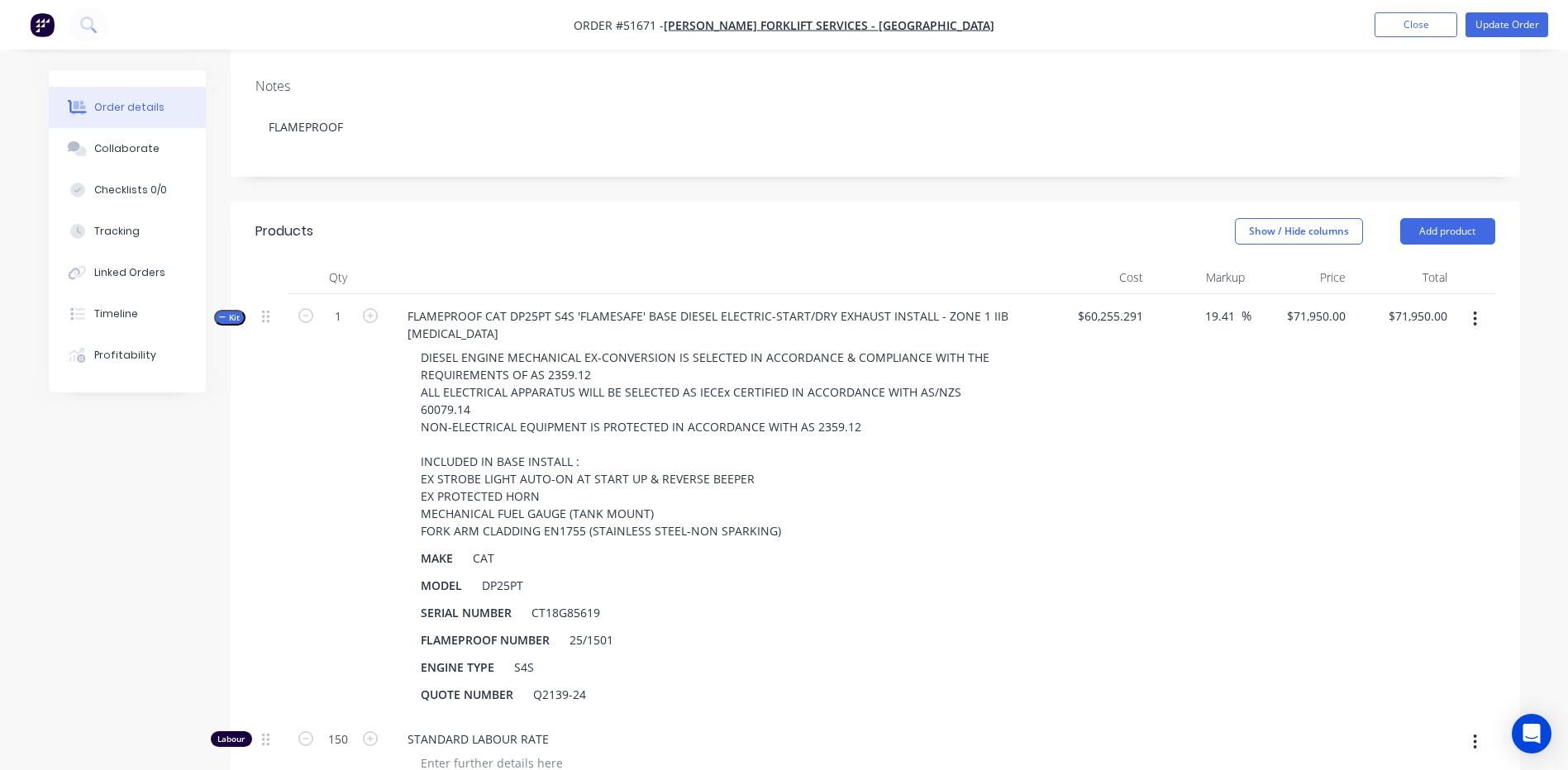
click at [1479, 304] on button "button" at bounding box center [1474, 319] width 39 height 30
click at [1421, 350] on div "Add product to kit" at bounding box center [1416, 362] width 127 height 24
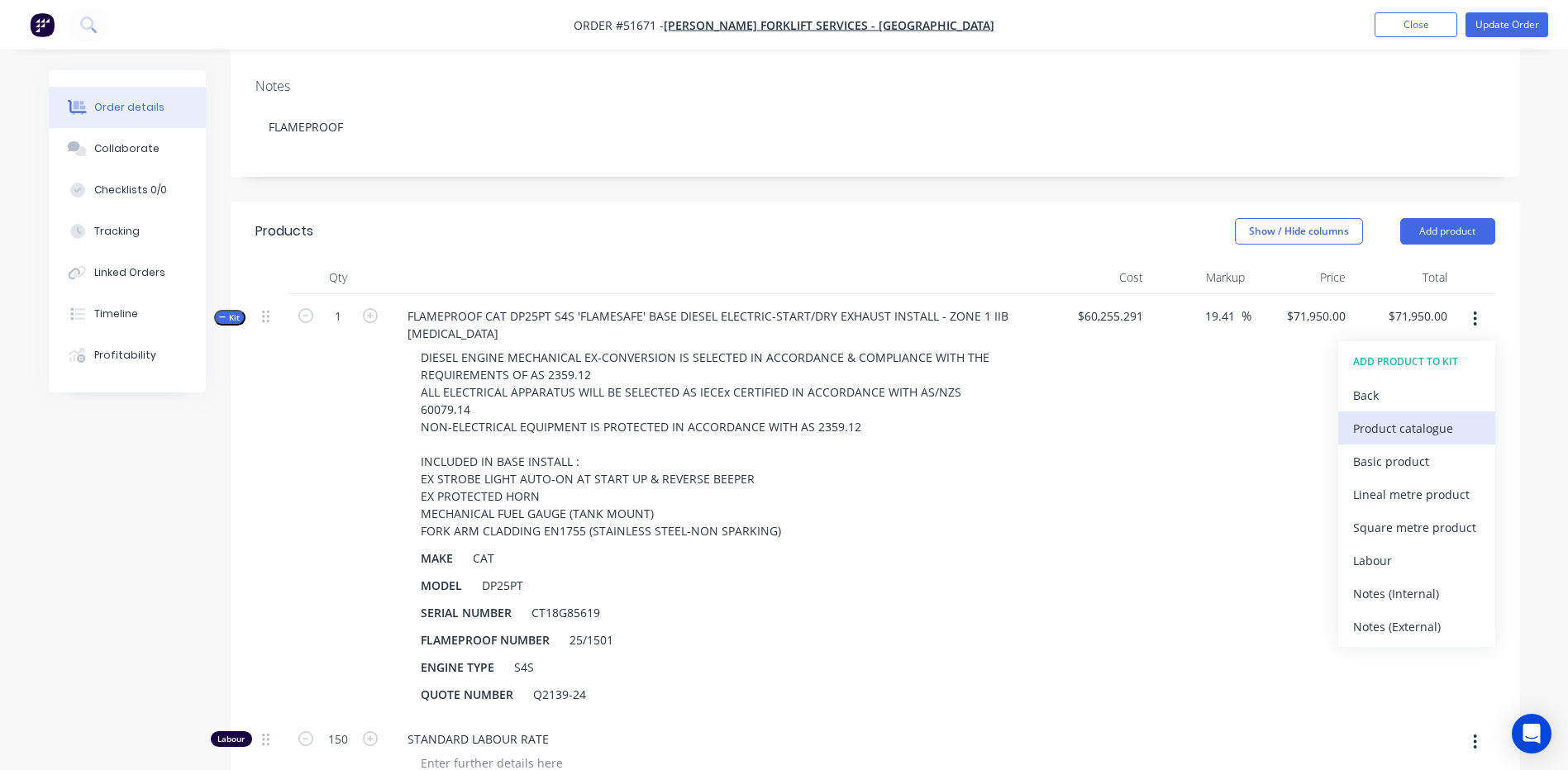
click at [1410, 416] on div "Product catalogue" at bounding box center [1416, 428] width 127 height 24
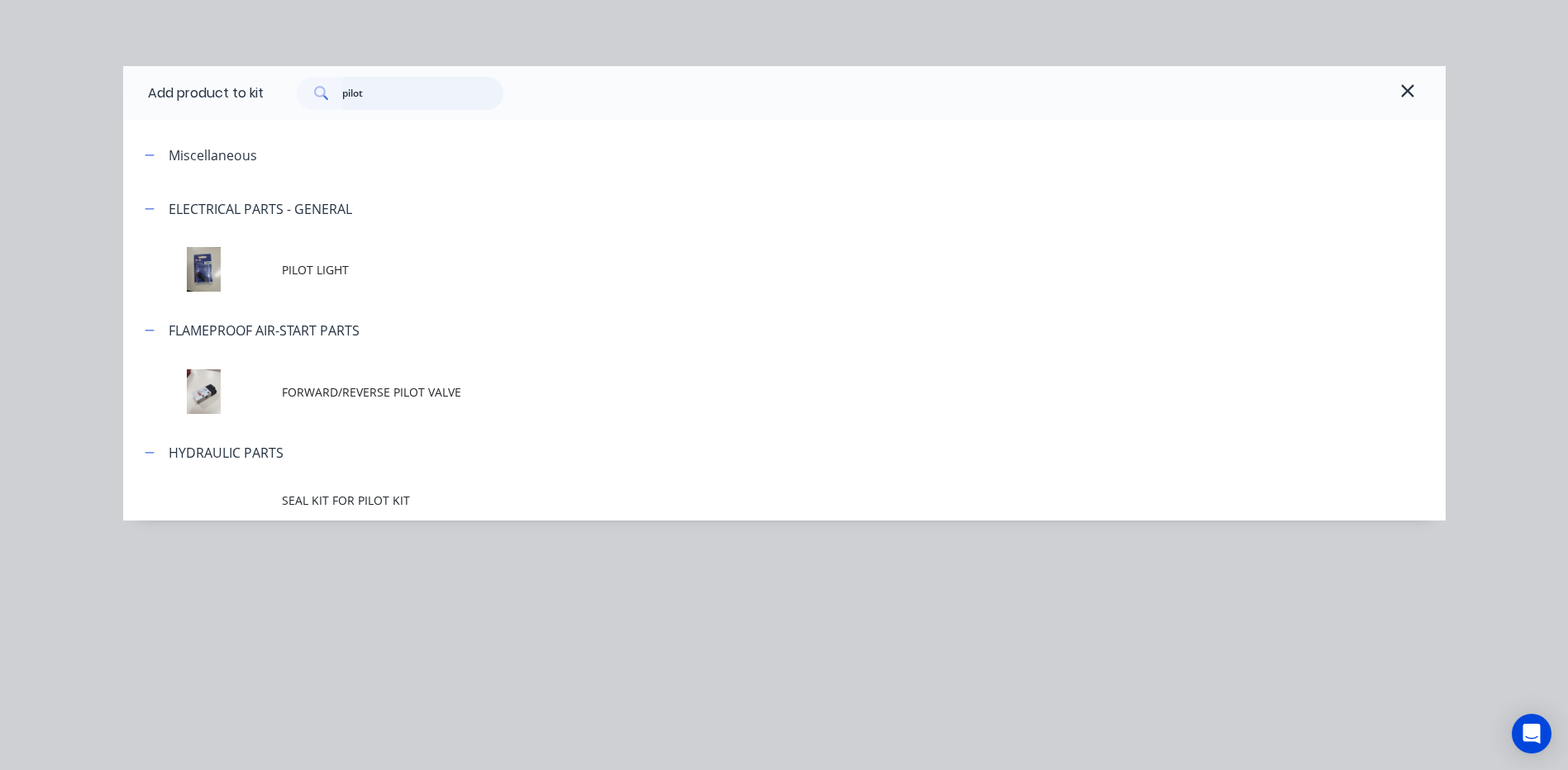
click at [435, 96] on input "pilot" at bounding box center [423, 93] width 162 height 33
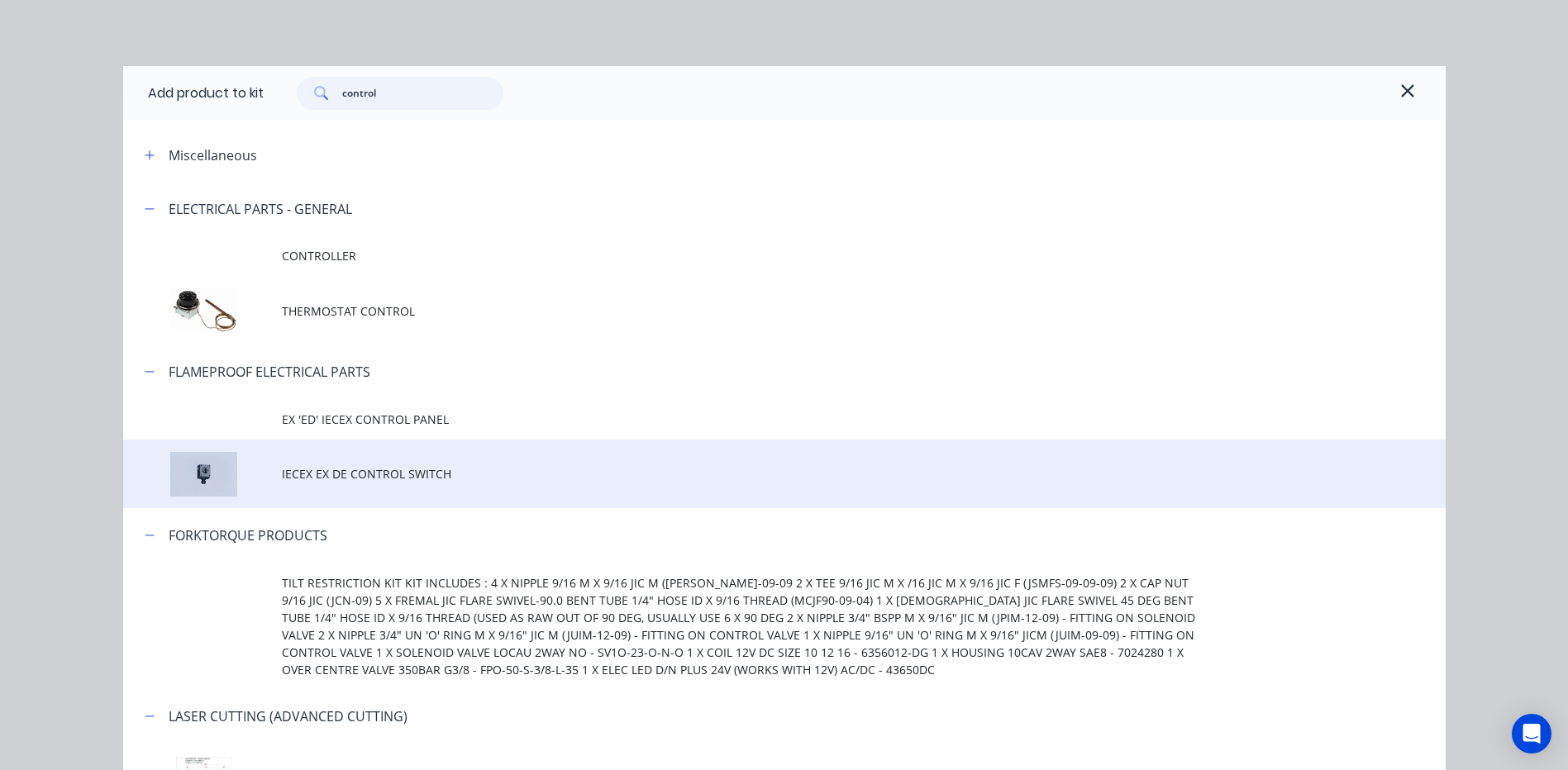
type input "control"
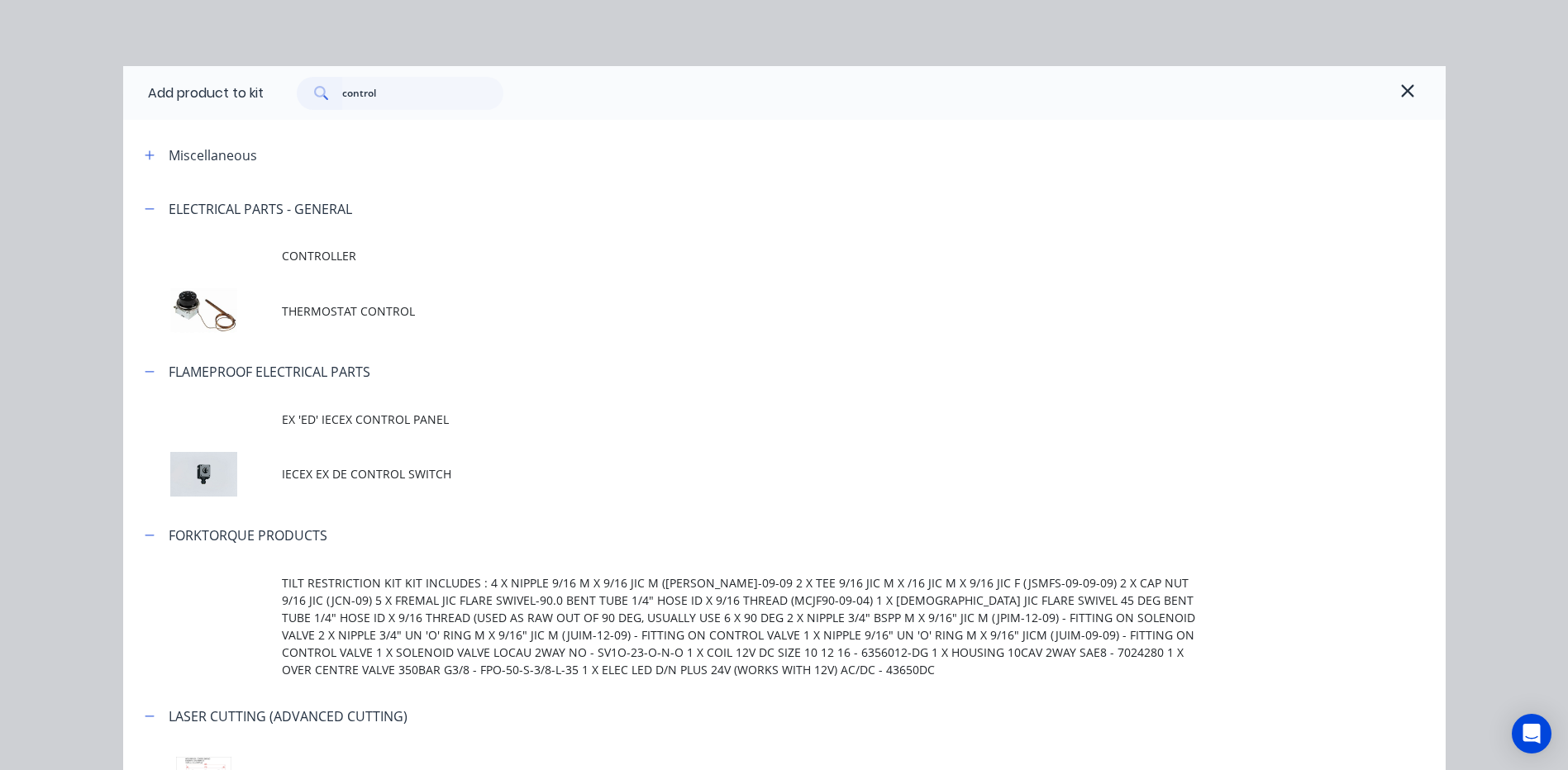
click at [389, 486] on td "IECEX EX DE CONTROL SWITCH" at bounding box center [863, 473] width 1163 height 69
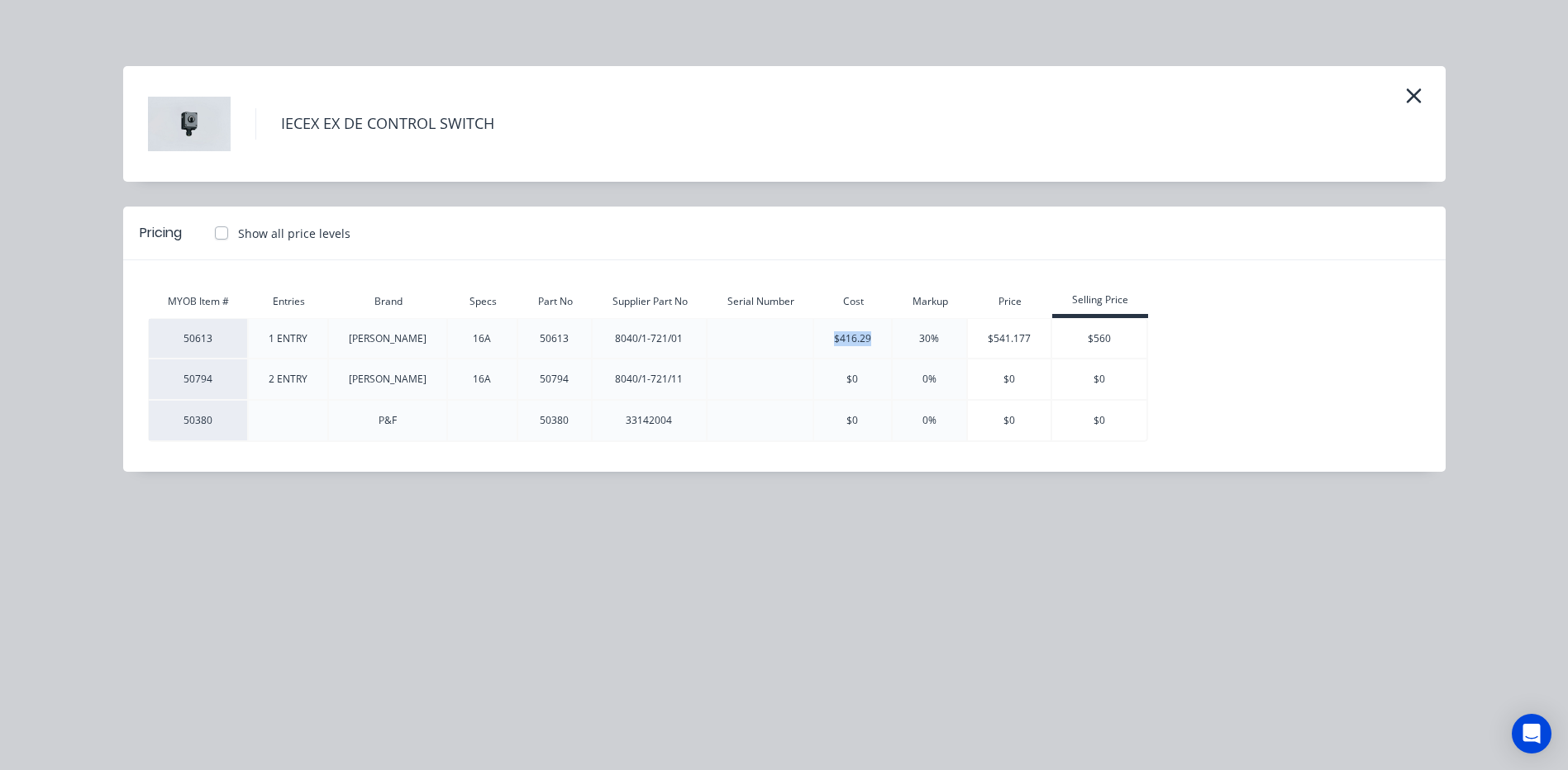
drag, startPoint x: 824, startPoint y: 339, endPoint x: 779, endPoint y: 339, distance: 45.0
click at [814, 339] on div "$416.29" at bounding box center [852, 339] width 77 height 15
drag, startPoint x: 862, startPoint y: 339, endPoint x: 894, endPoint y: 340, distance: 32.0
click at [894, 340] on div "30%" at bounding box center [929, 339] width 73 height 15
click at [893, 341] on div "30%" at bounding box center [929, 339] width 73 height 15
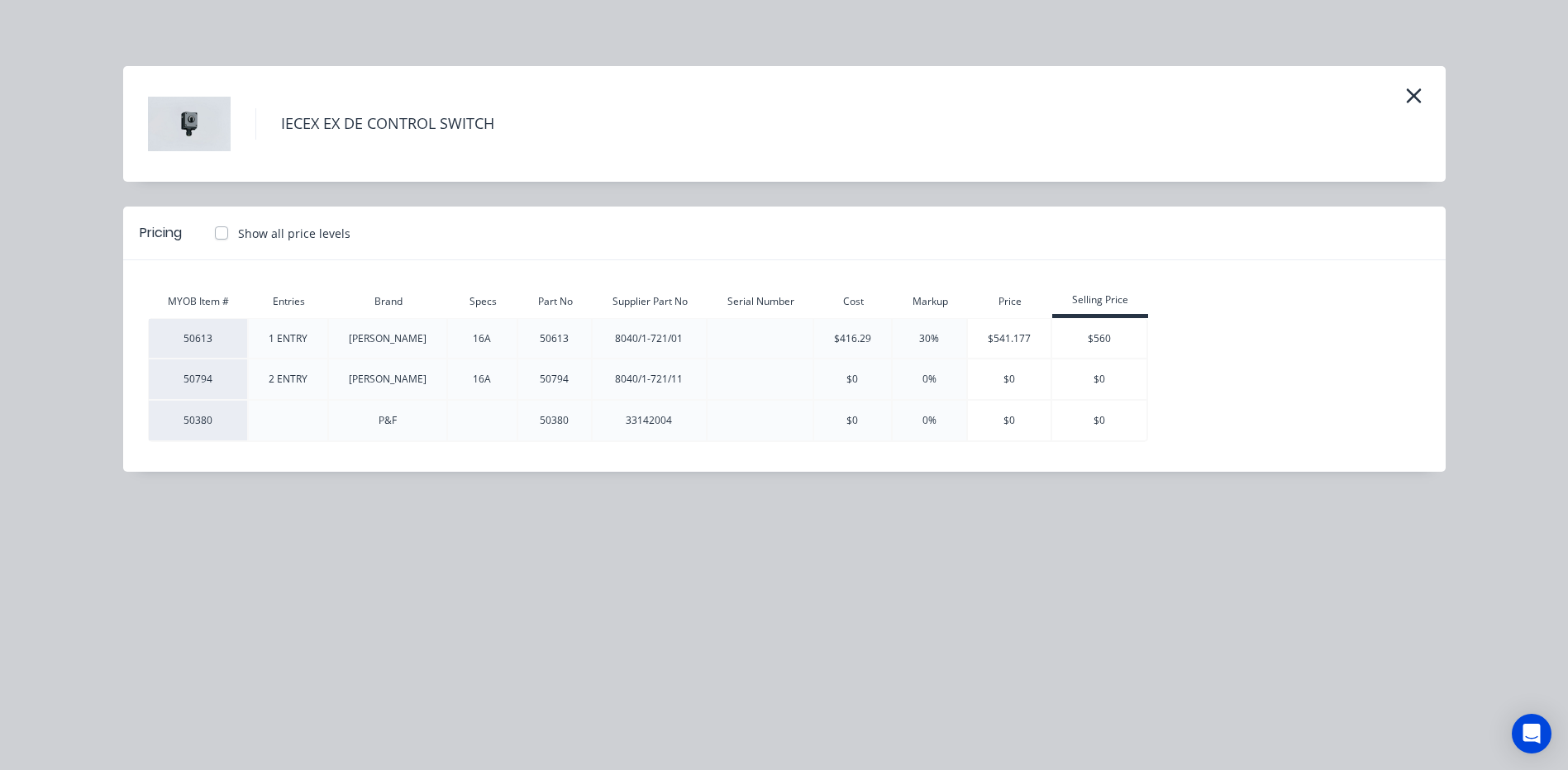
type input "$72,447.0861"
type input "$72,447.09"
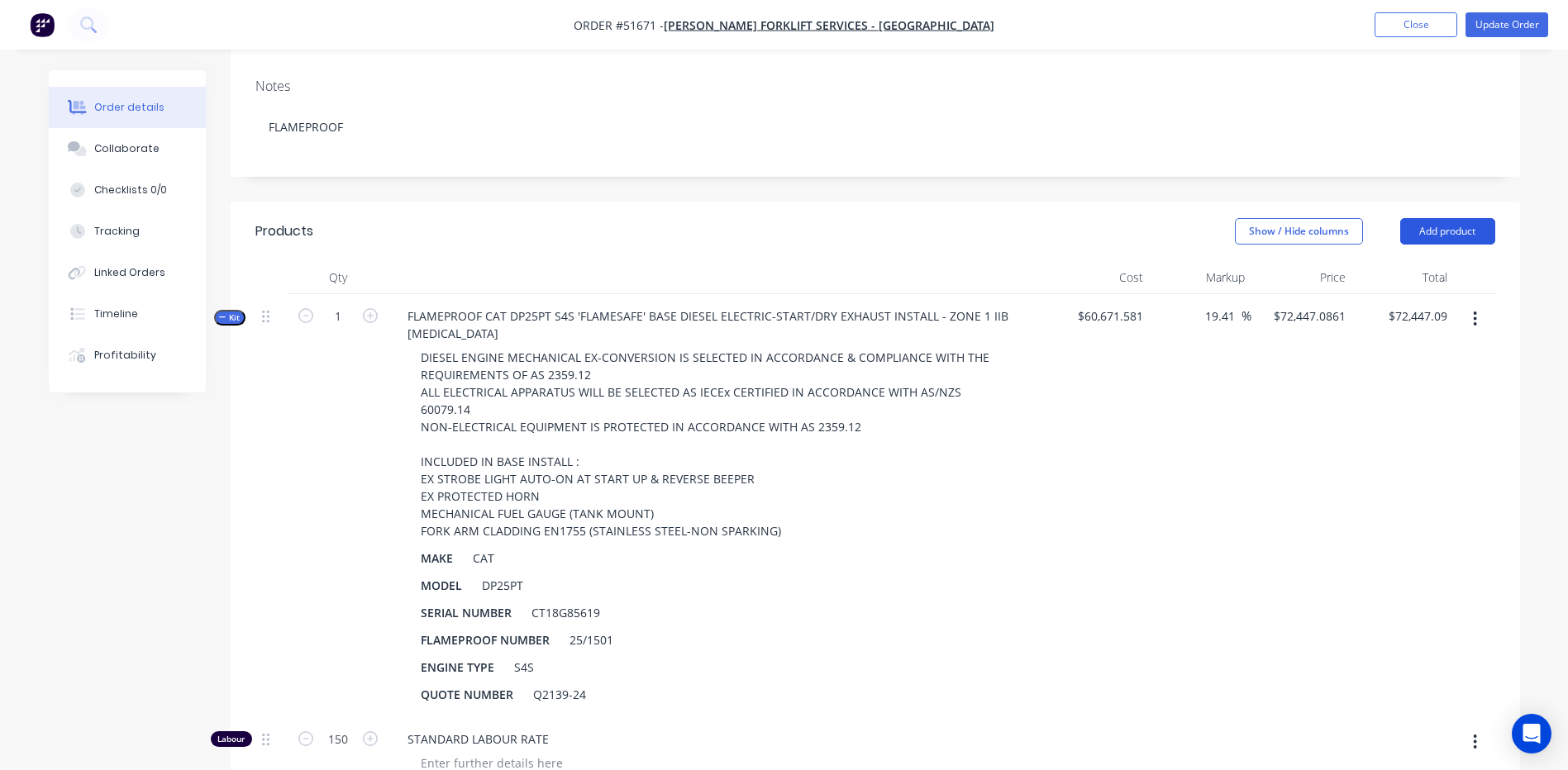
click at [1452, 218] on button "Add product" at bounding box center [1447, 231] width 95 height 26
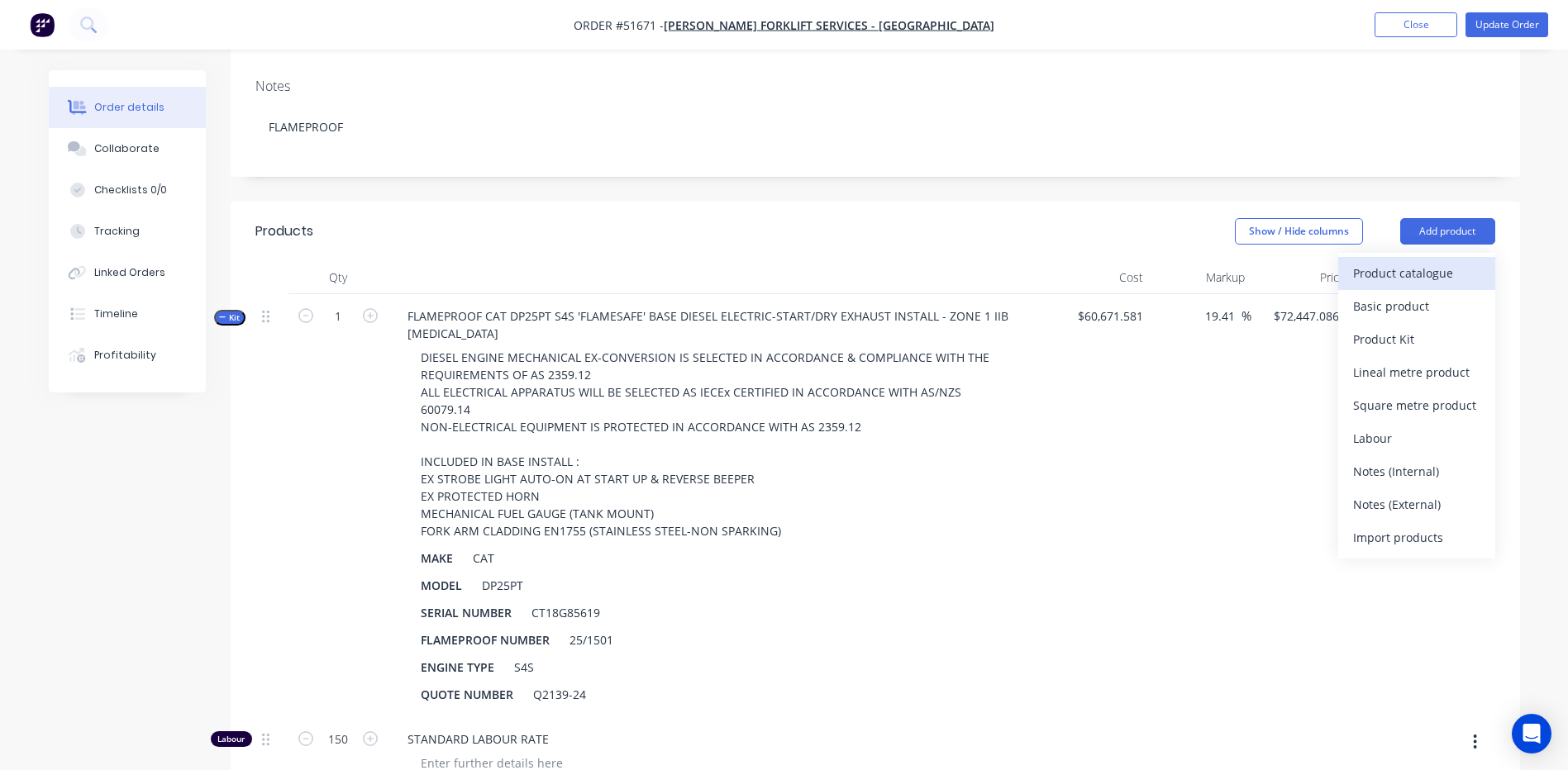
drag, startPoint x: 1437, startPoint y: 204, endPoint x: 1415, endPoint y: 230, distance: 34.1
click at [1415, 261] on div "Product catalogue" at bounding box center [1416, 273] width 127 height 24
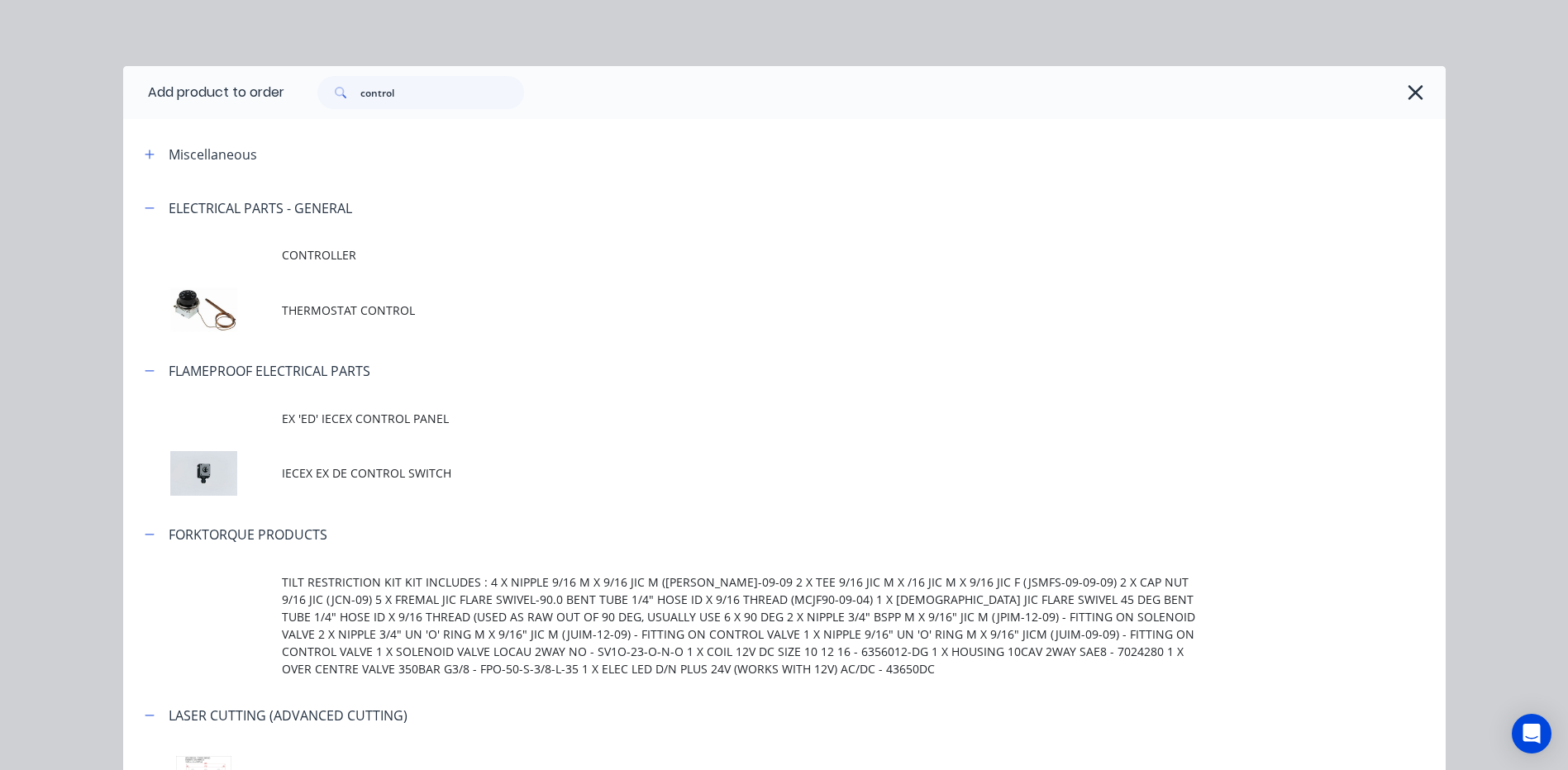
click at [416, 70] on div "control" at bounding box center [865, 92] width 1161 height 53
drag, startPoint x: 414, startPoint y: 73, endPoint x: 408, endPoint y: 79, distance: 8.5
click at [412, 75] on div "control" at bounding box center [865, 92] width 1161 height 53
click at [401, 85] on input "control" at bounding box center [442, 92] width 163 height 33
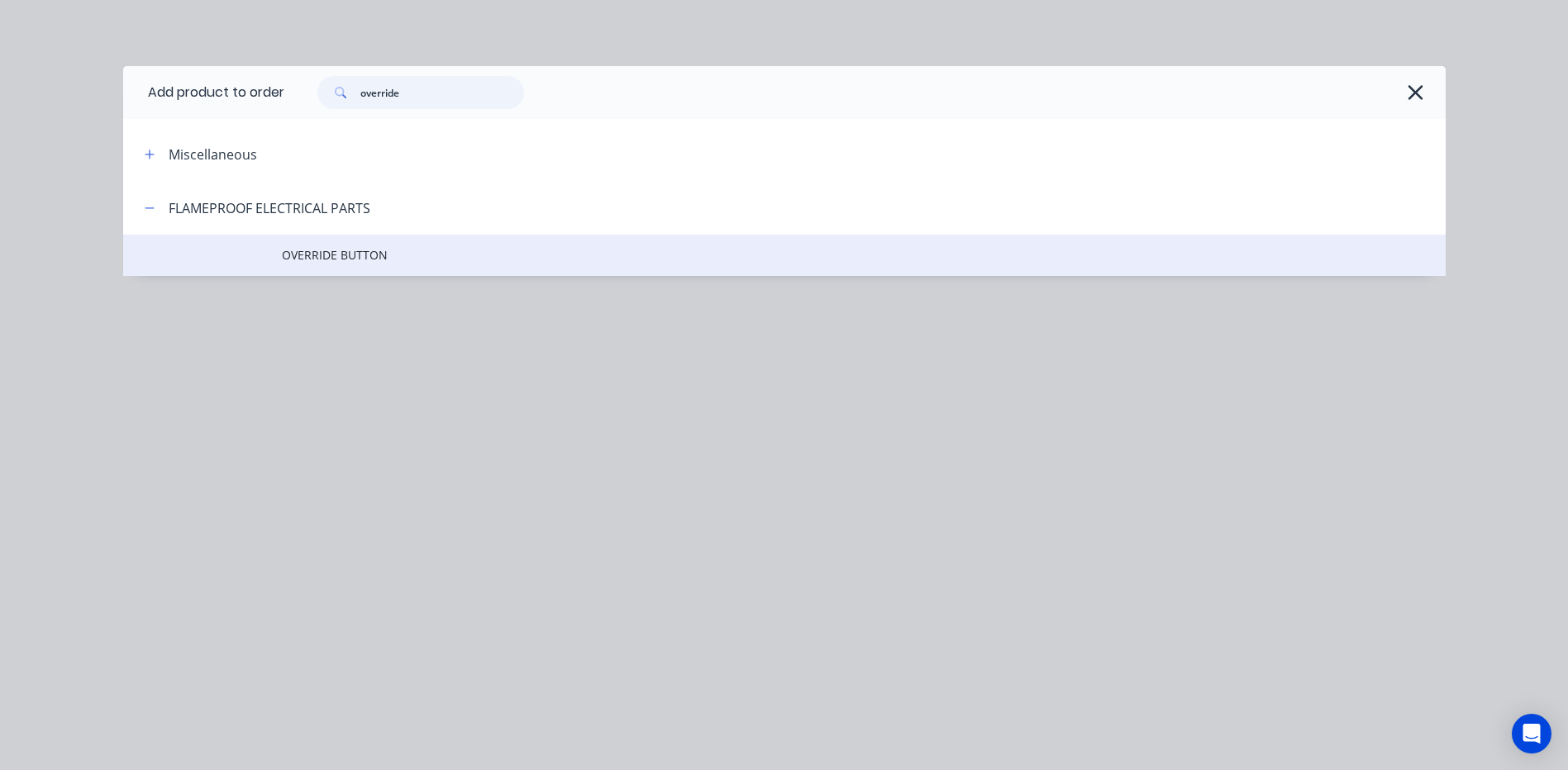
type input "override"
click at [339, 263] on span "OVERRIDE BUTTON" at bounding box center [747, 254] width 930 height 17
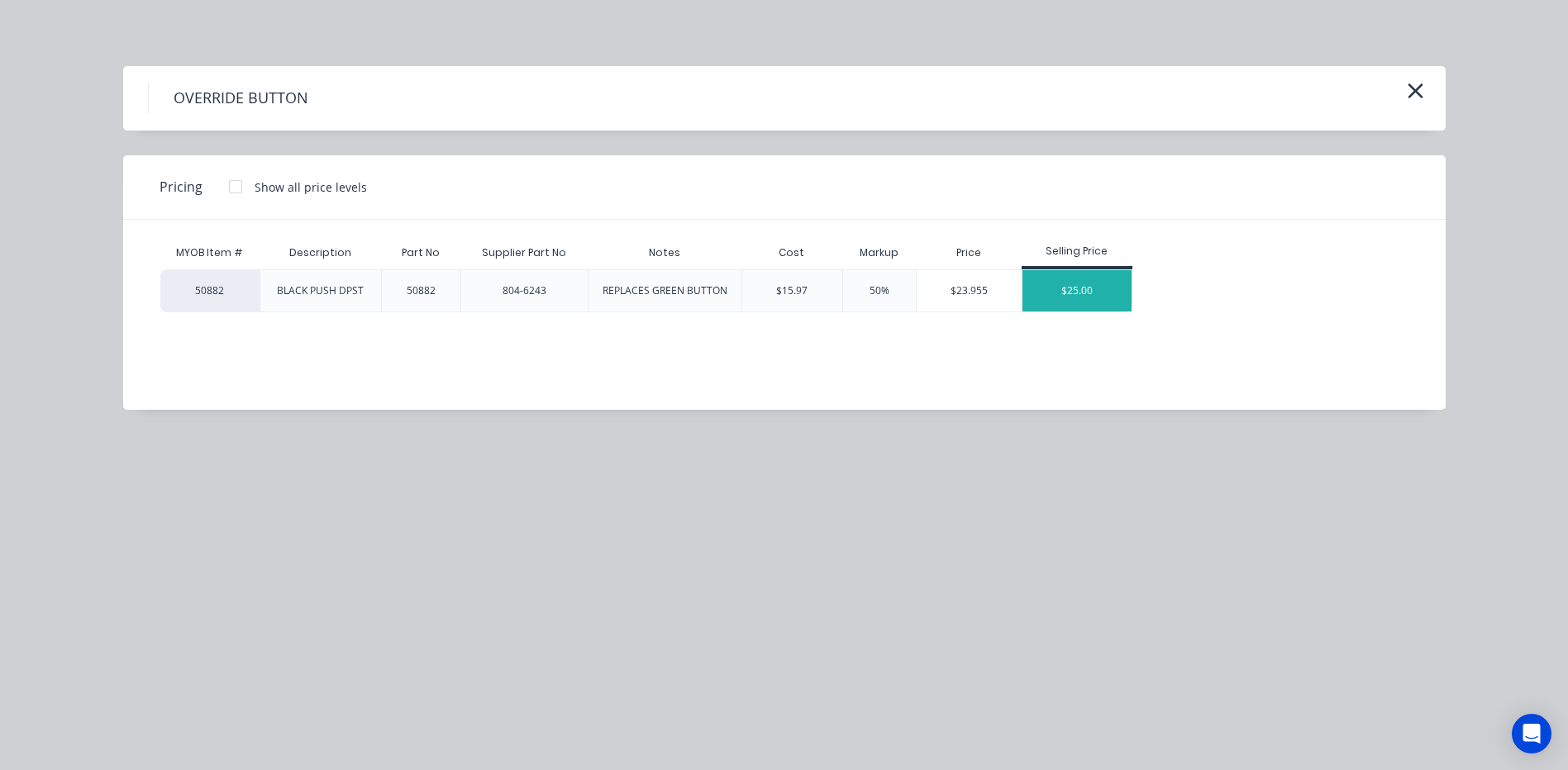
click at [1074, 288] on div "$25.00" at bounding box center [1077, 291] width 110 height 41
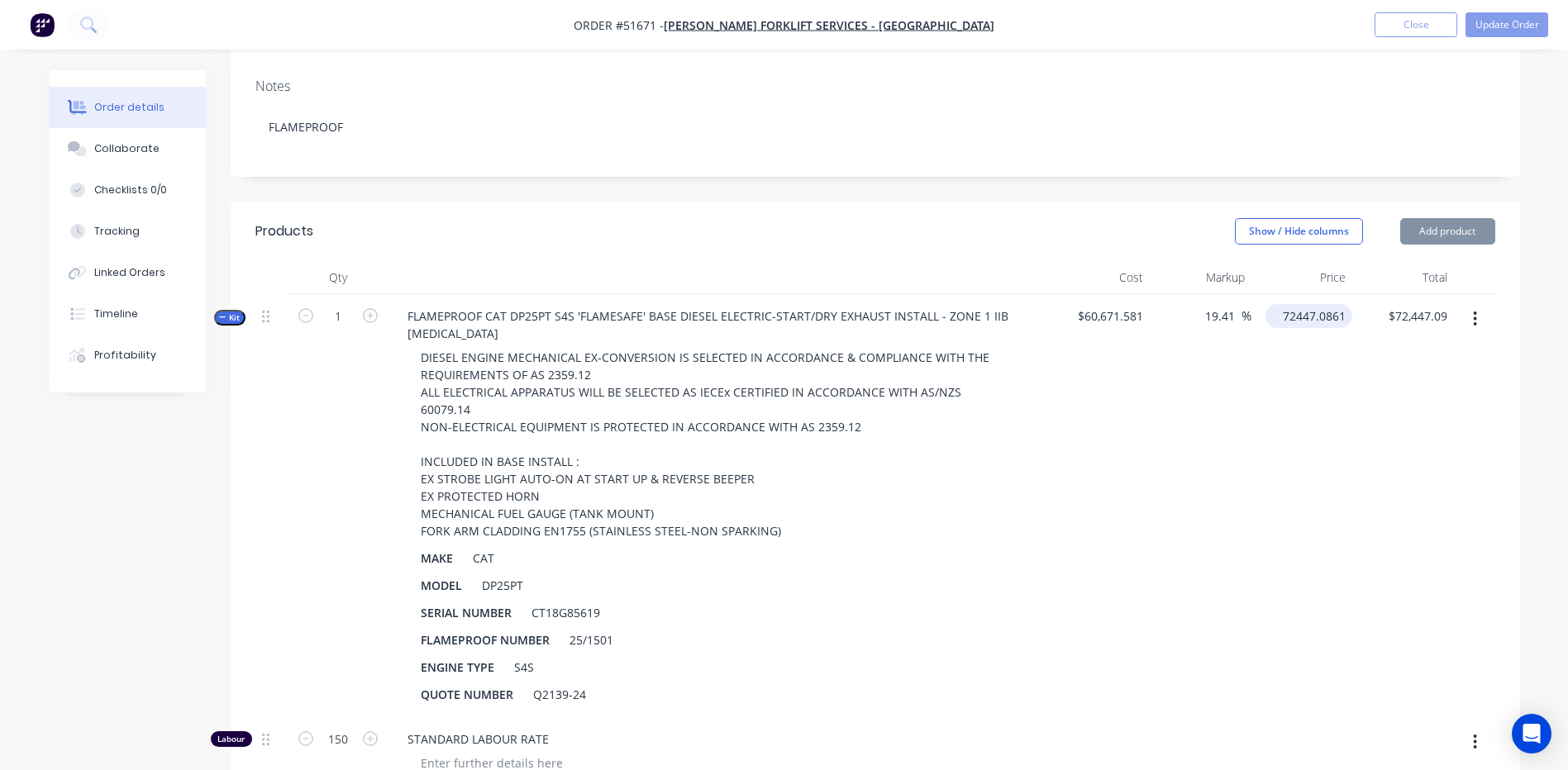
click at [1318, 304] on input "72447.0861" at bounding box center [1312, 316] width 80 height 24
type input "71950"
click at [1126, 202] on header "Products Show / Hide columns Add product" at bounding box center [875, 231] width 1289 height 59
type input "18.59"
type input "$71,950.00"
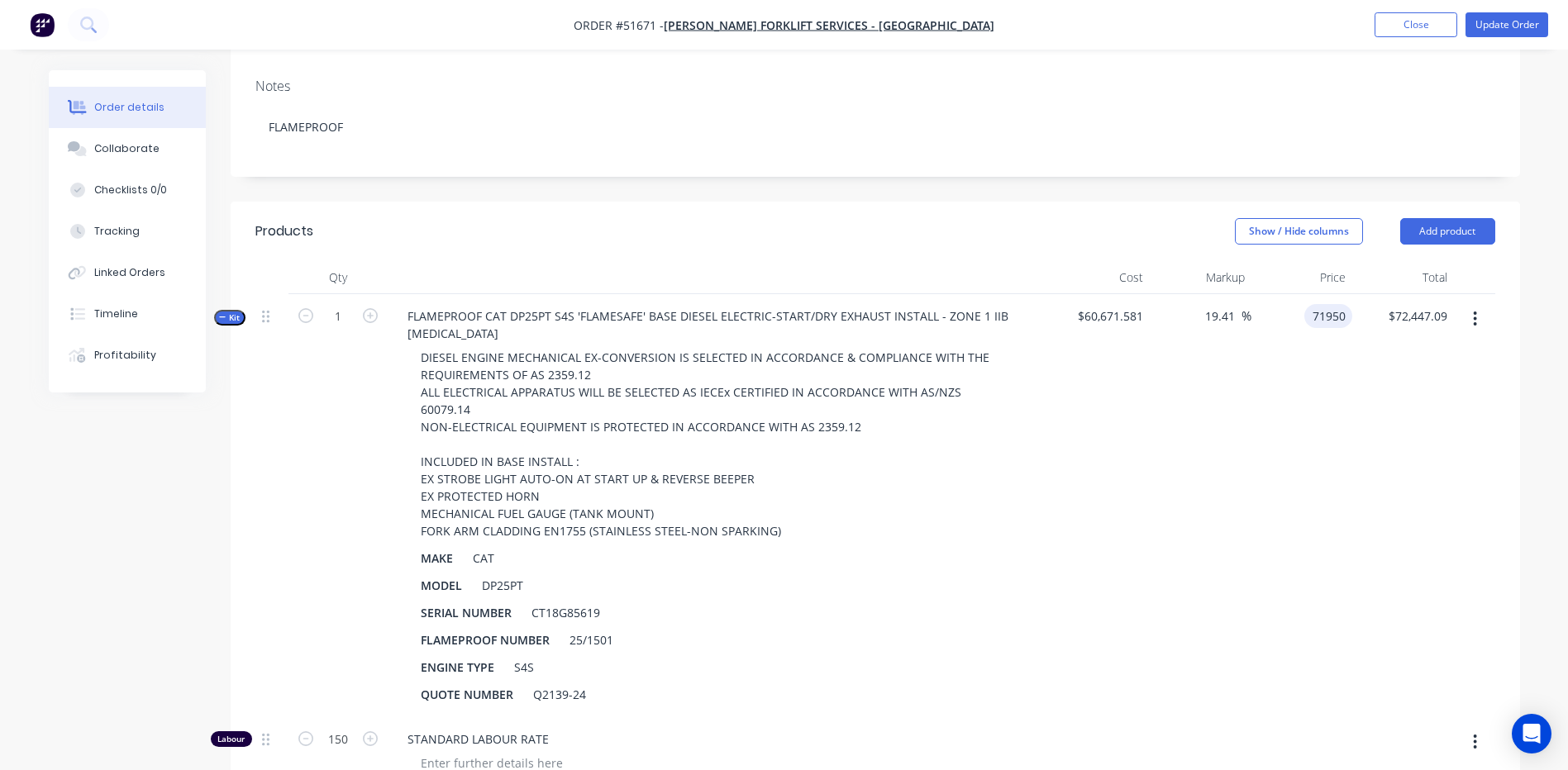
type input "$71,950.00"
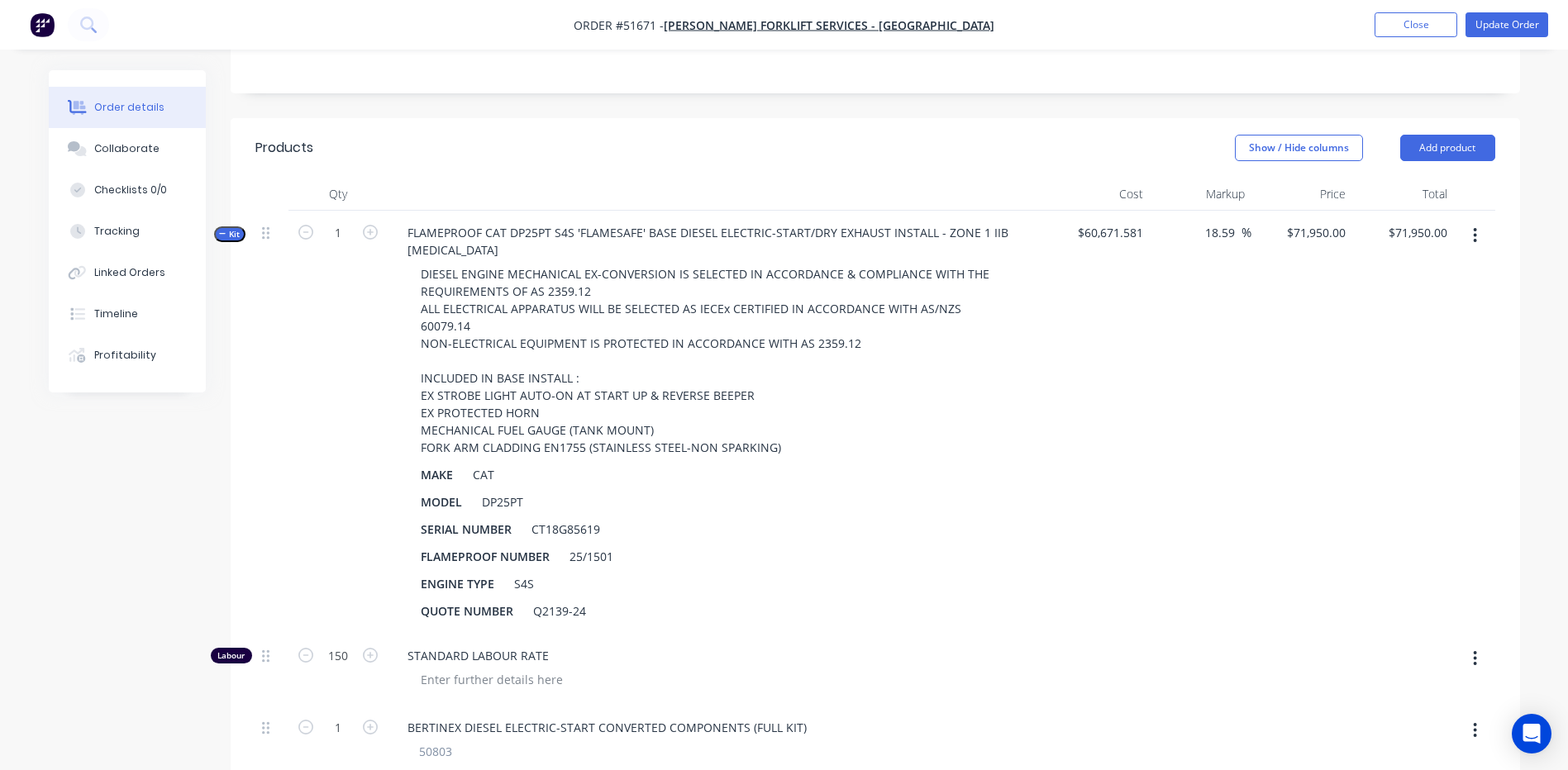
scroll to position [413, 0]
click at [241, 227] on button "Kit" at bounding box center [229, 235] width 31 height 16
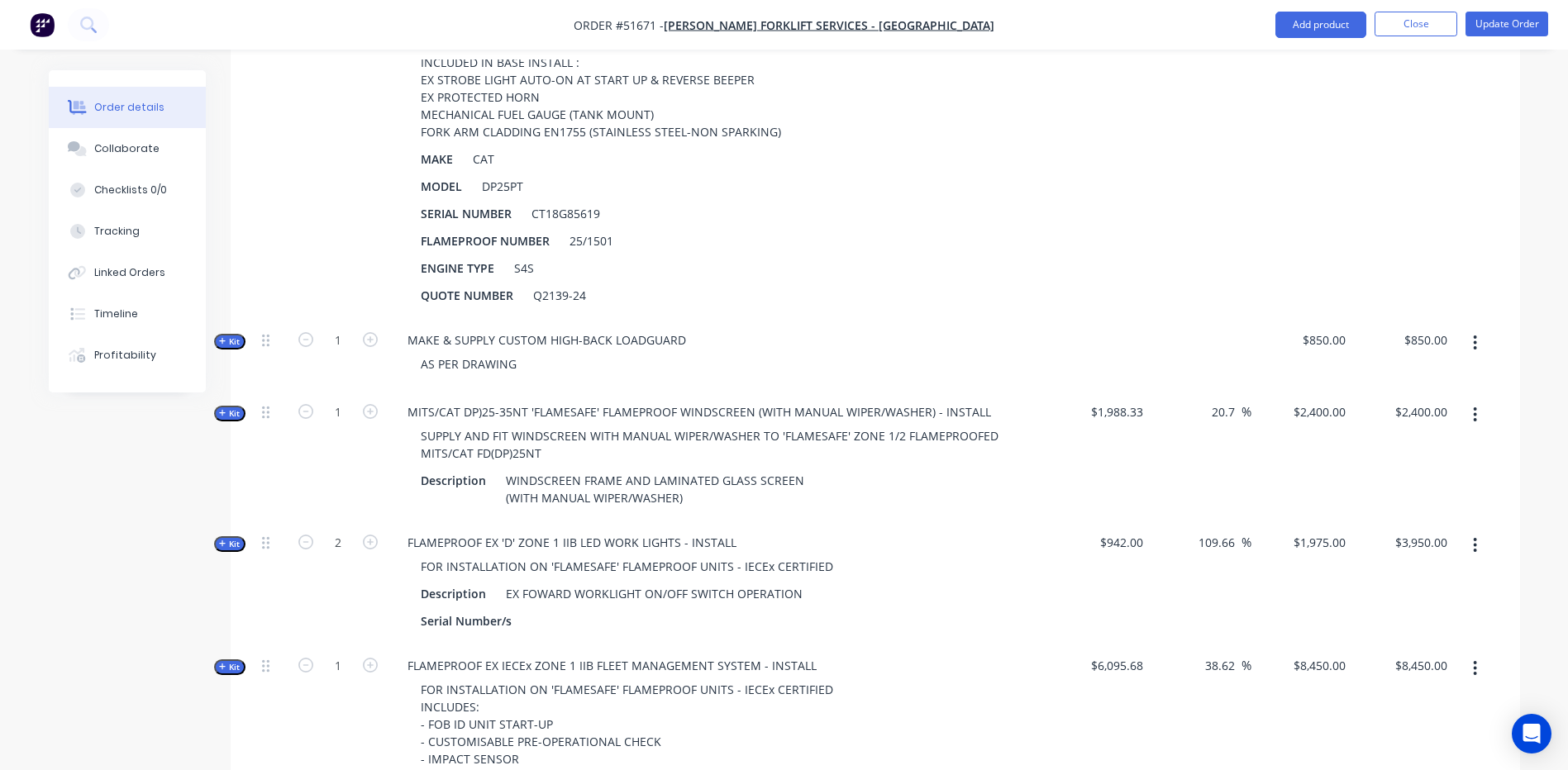
scroll to position [744, 0]
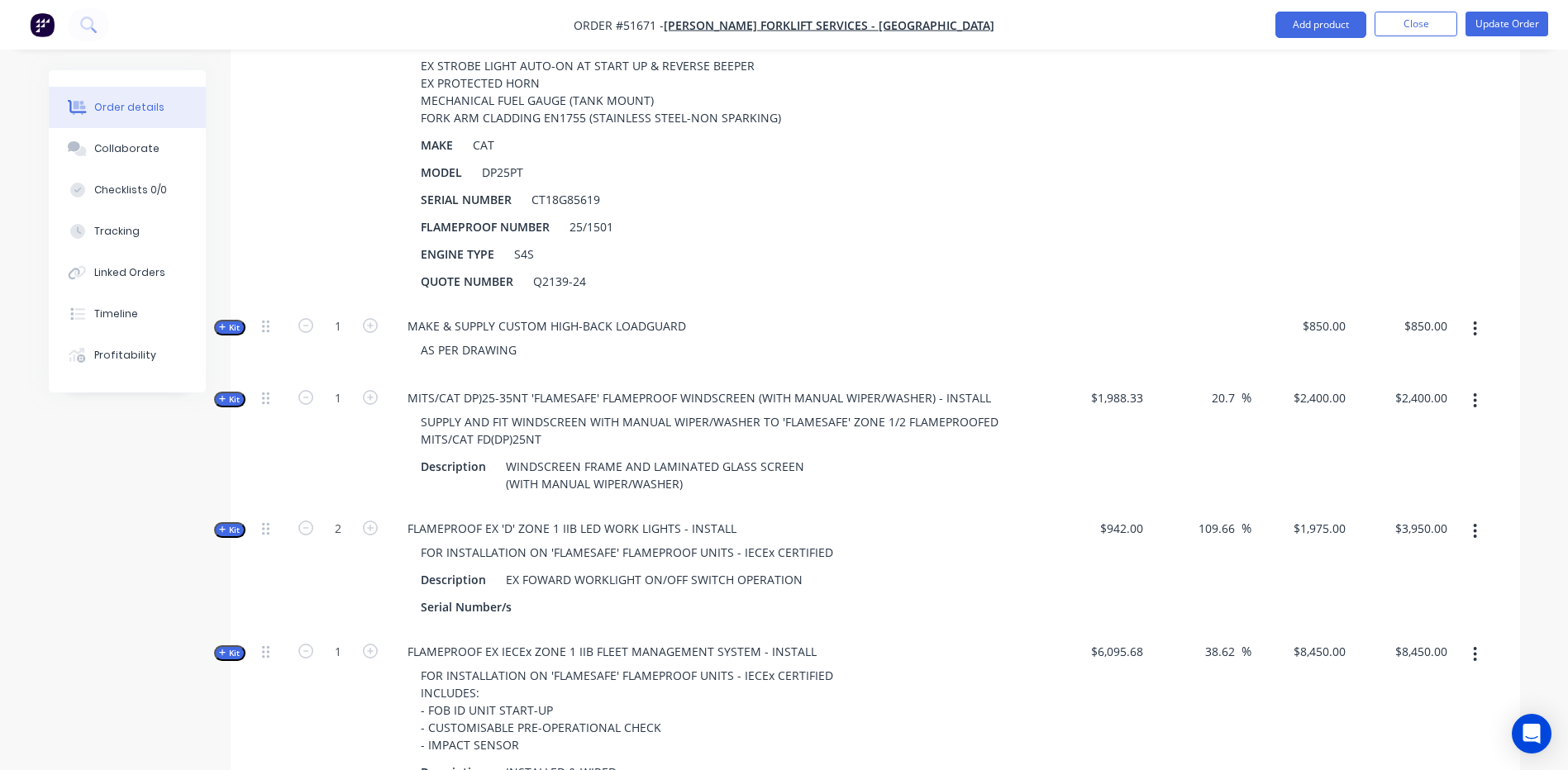
click at [236, 393] on span "Kit" at bounding box center [229, 399] width 22 height 12
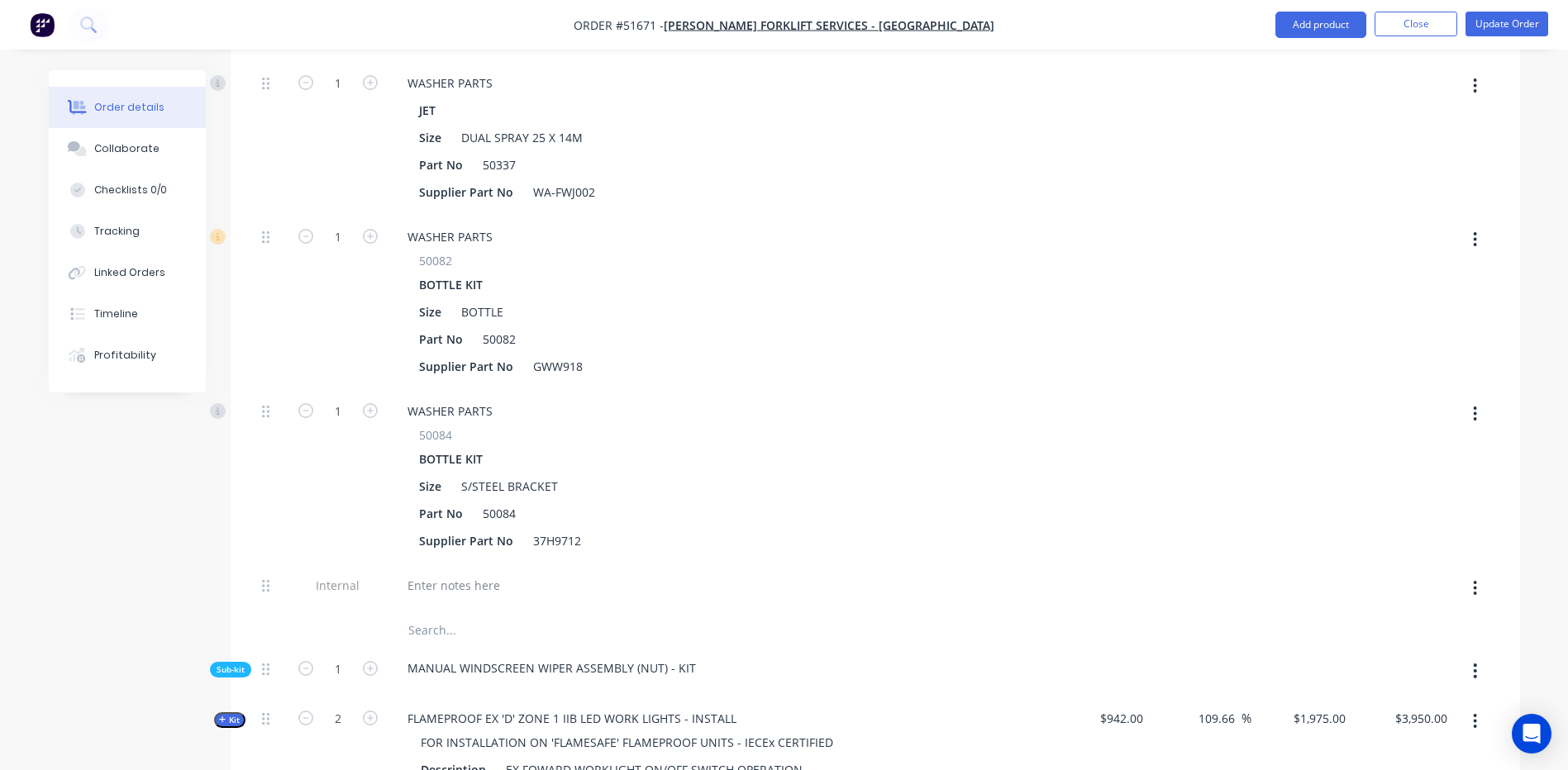
scroll to position [2313, 0]
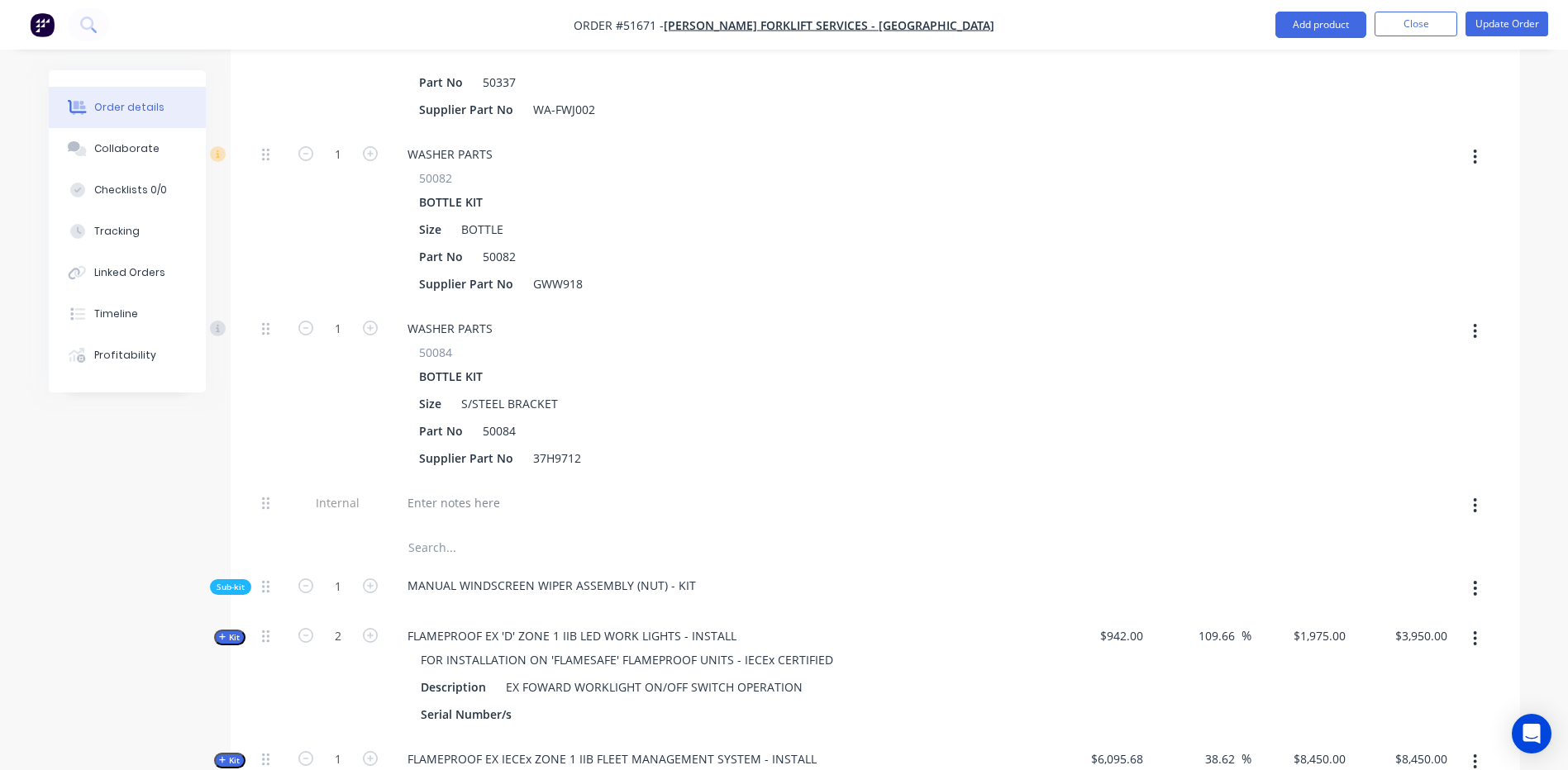
click at [227, 580] on span "Sub-kit" at bounding box center [230, 586] width 28 height 12
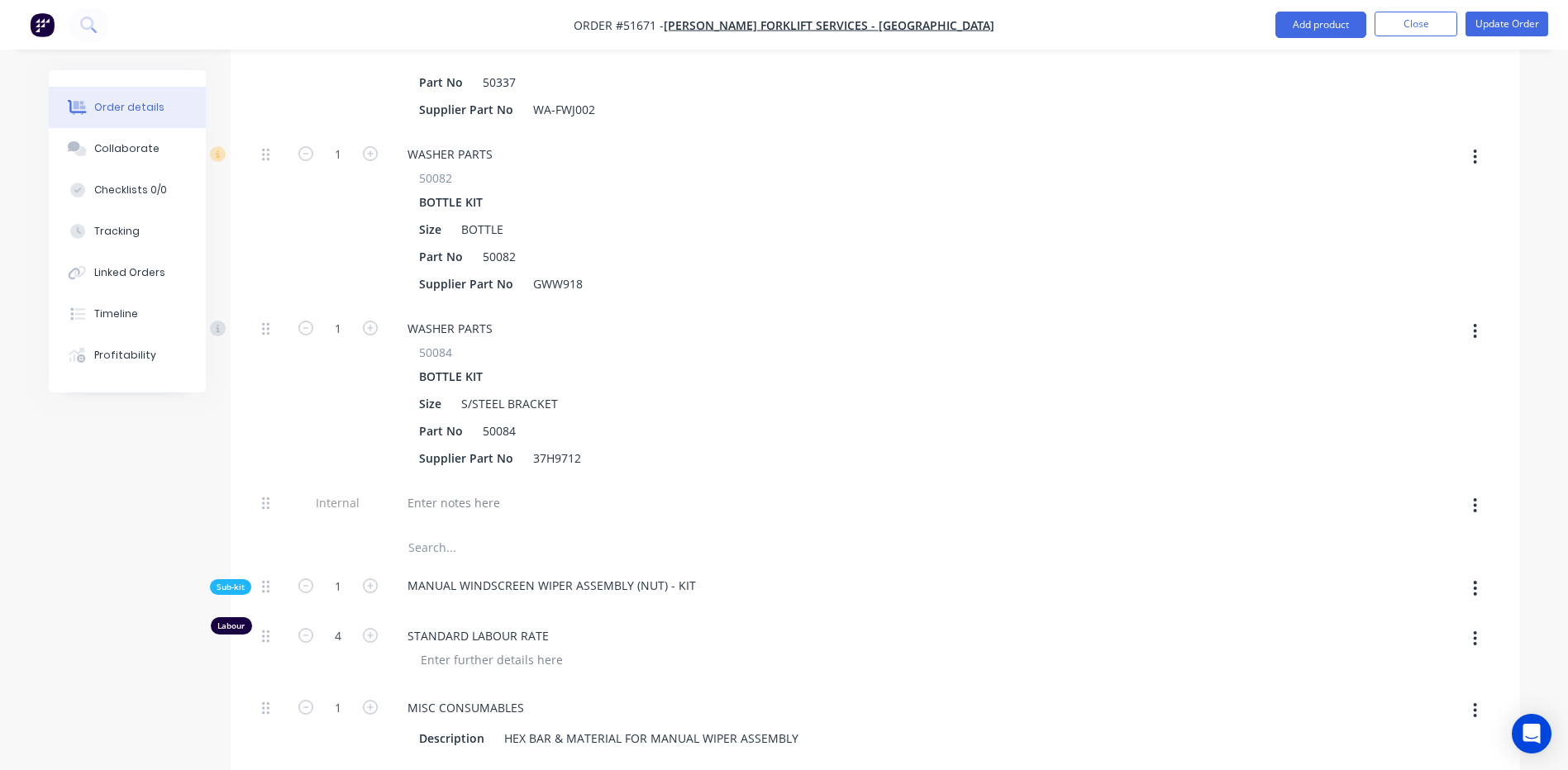
click at [228, 580] on span "Sub-kit" at bounding box center [230, 586] width 28 height 12
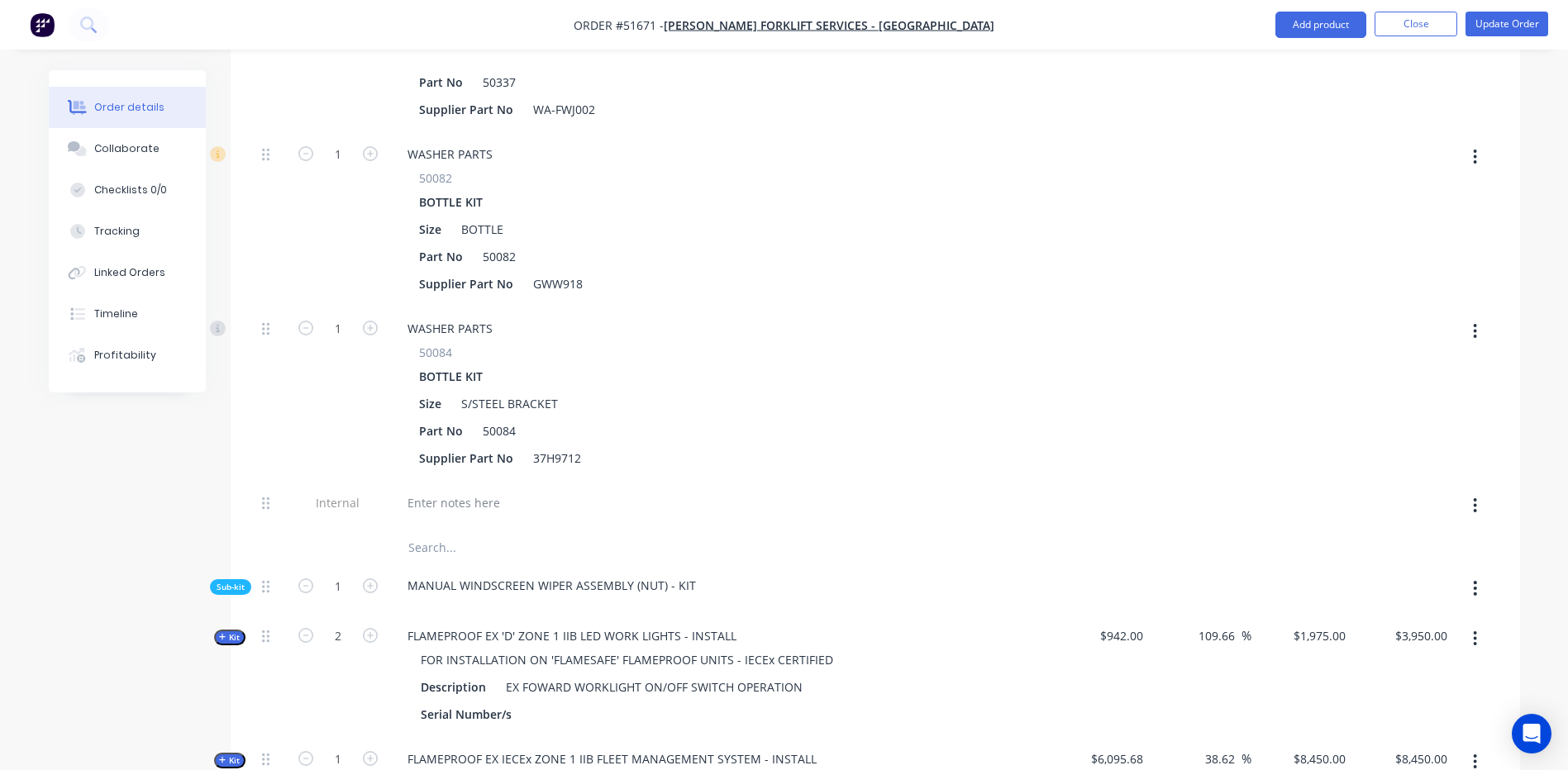
click at [228, 580] on span "Sub-kit" at bounding box center [230, 586] width 28 height 12
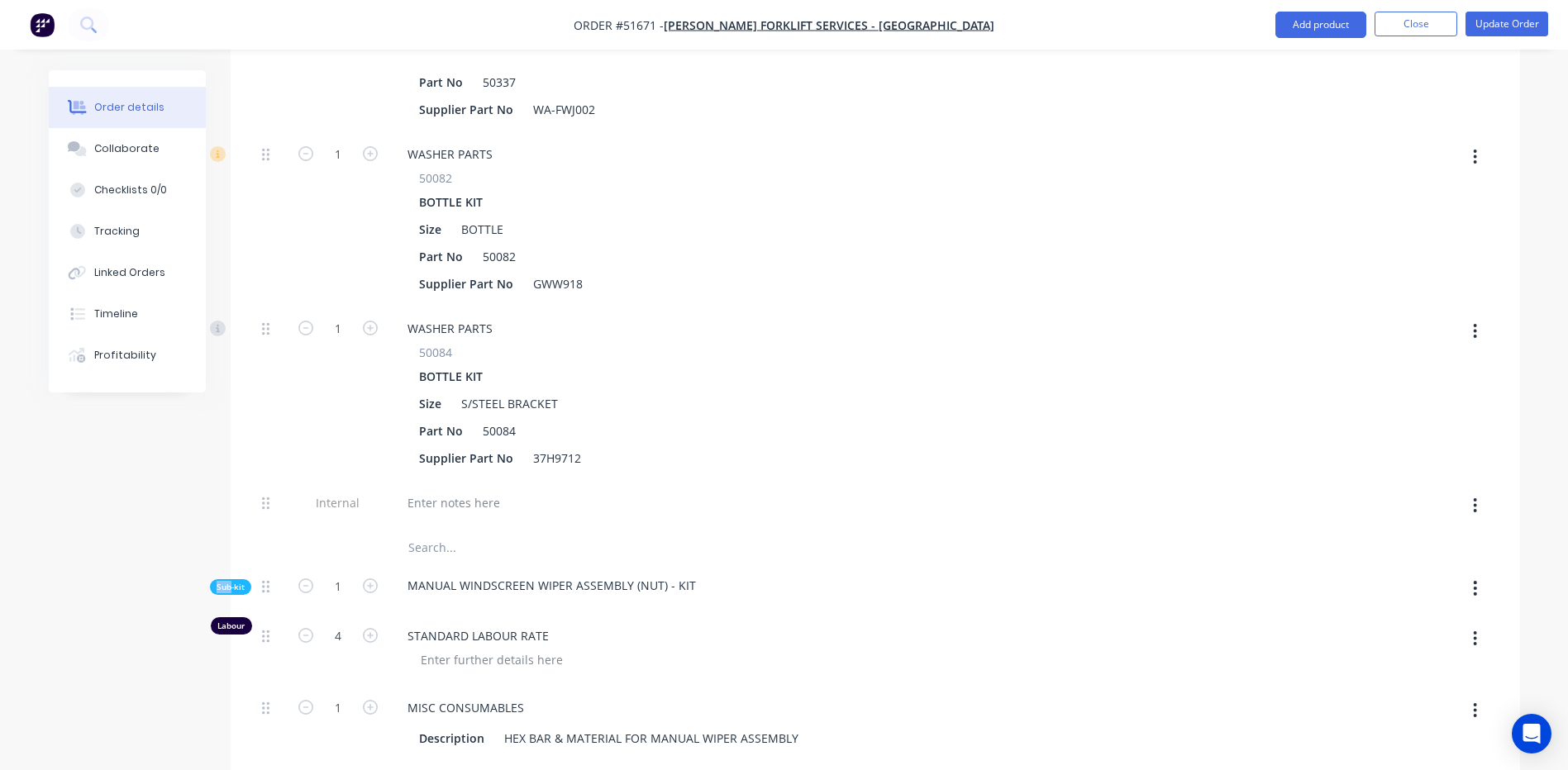
click at [228, 580] on span "Sub-kit" at bounding box center [230, 586] width 28 height 12
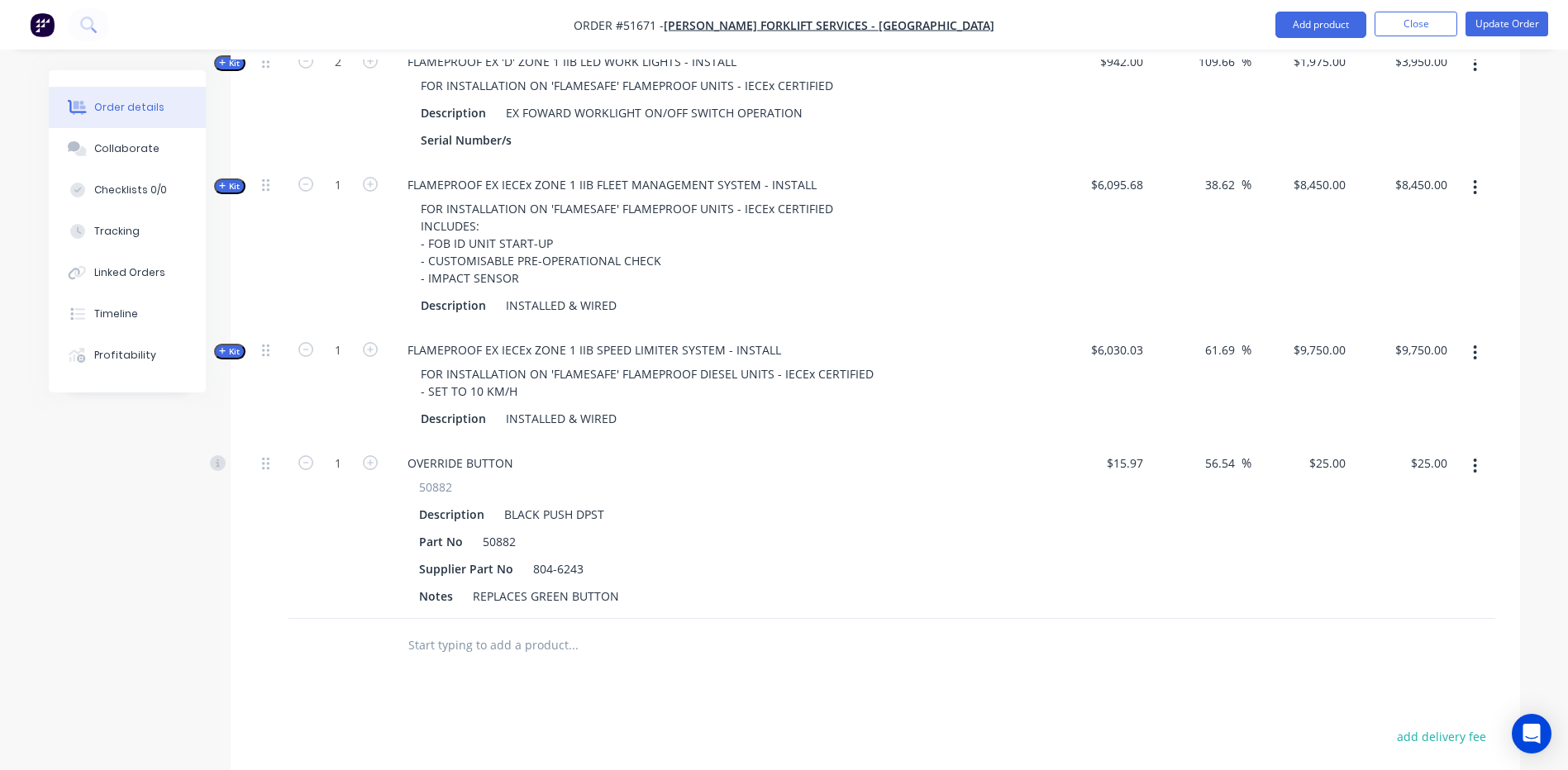
scroll to position [2890, 0]
click at [1470, 447] on button "button" at bounding box center [1474, 462] width 39 height 30
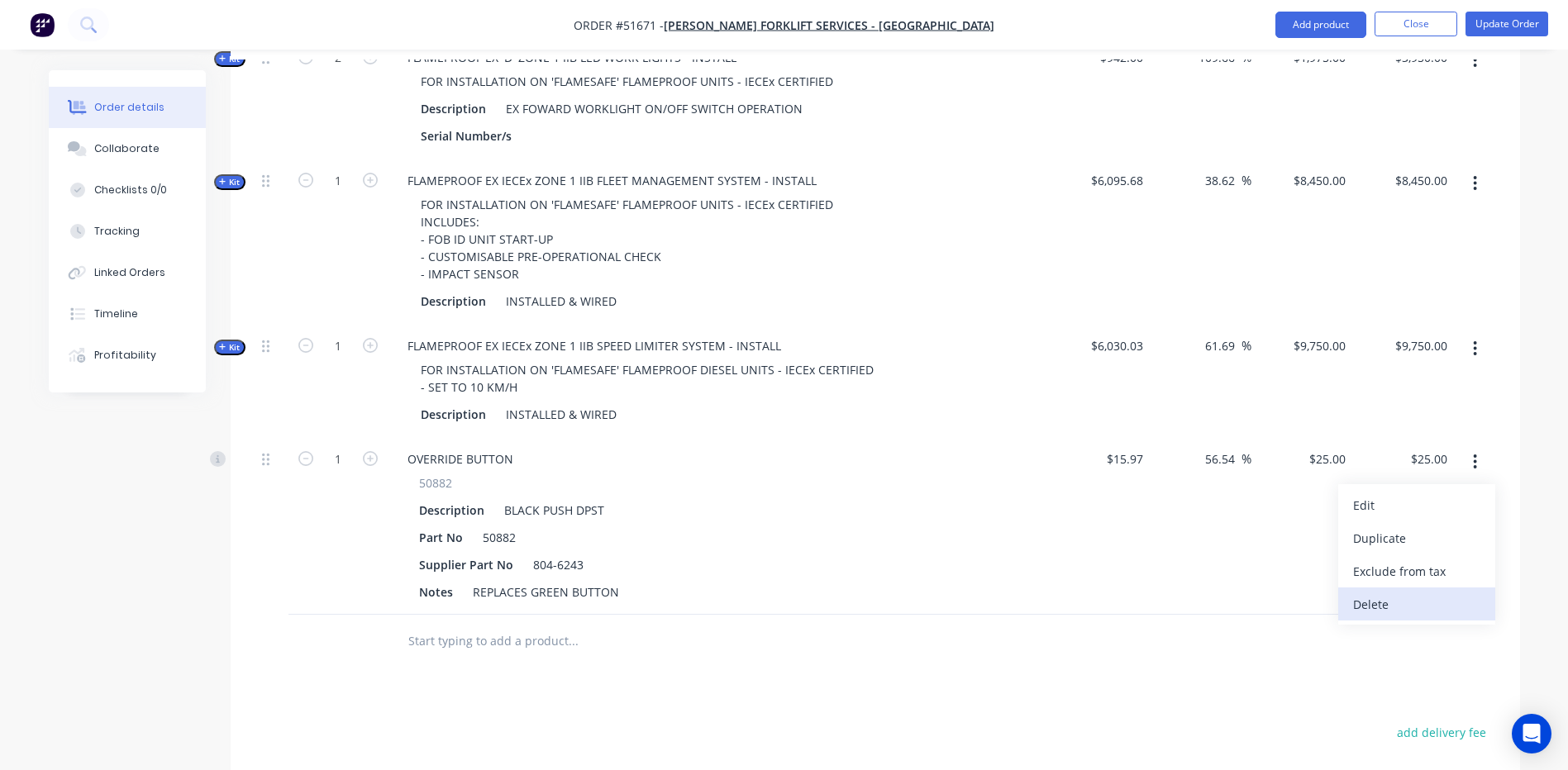
click at [1344, 587] on button "Delete" at bounding box center [1416, 603] width 157 height 33
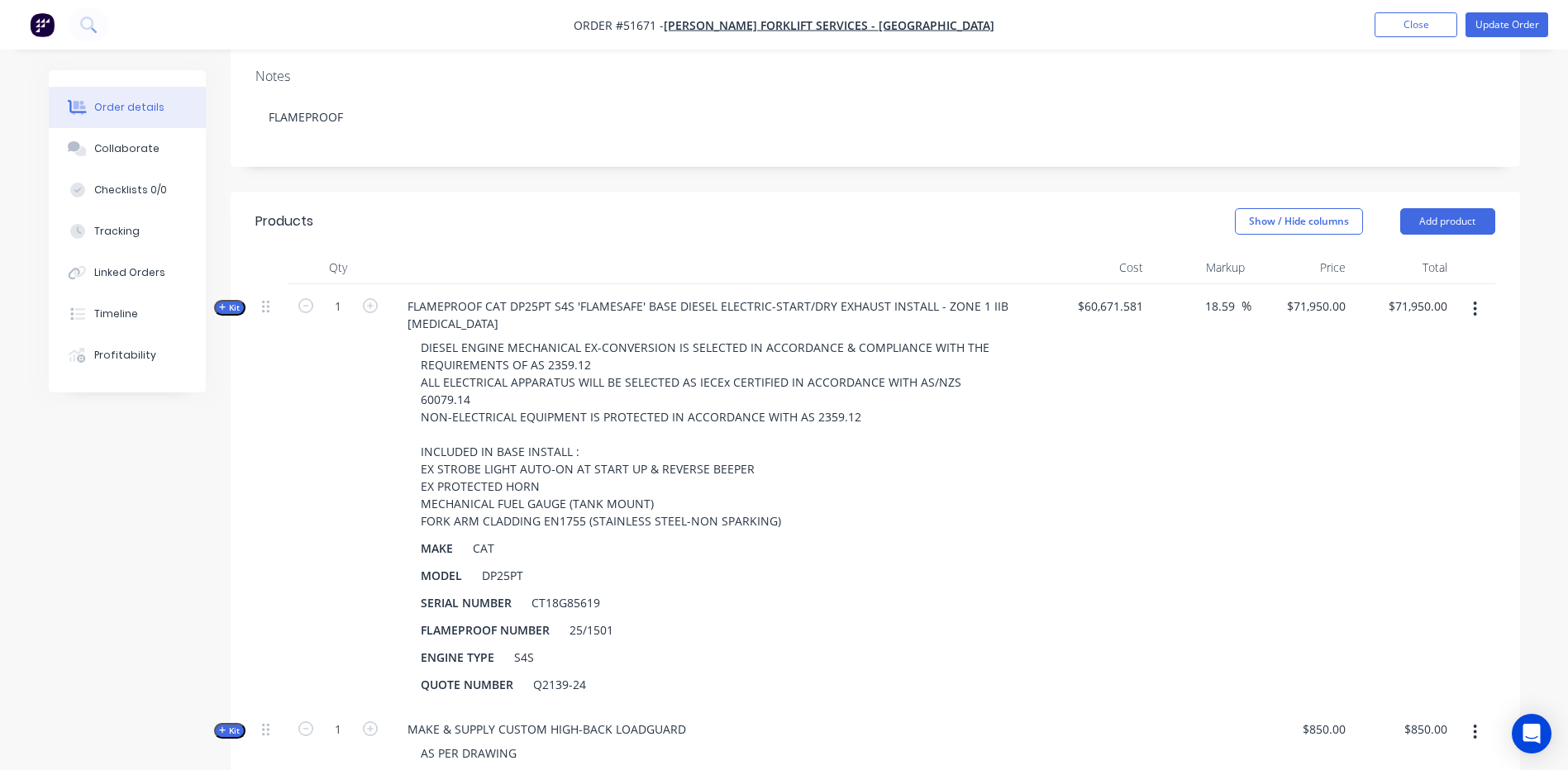
scroll to position [331, 0]
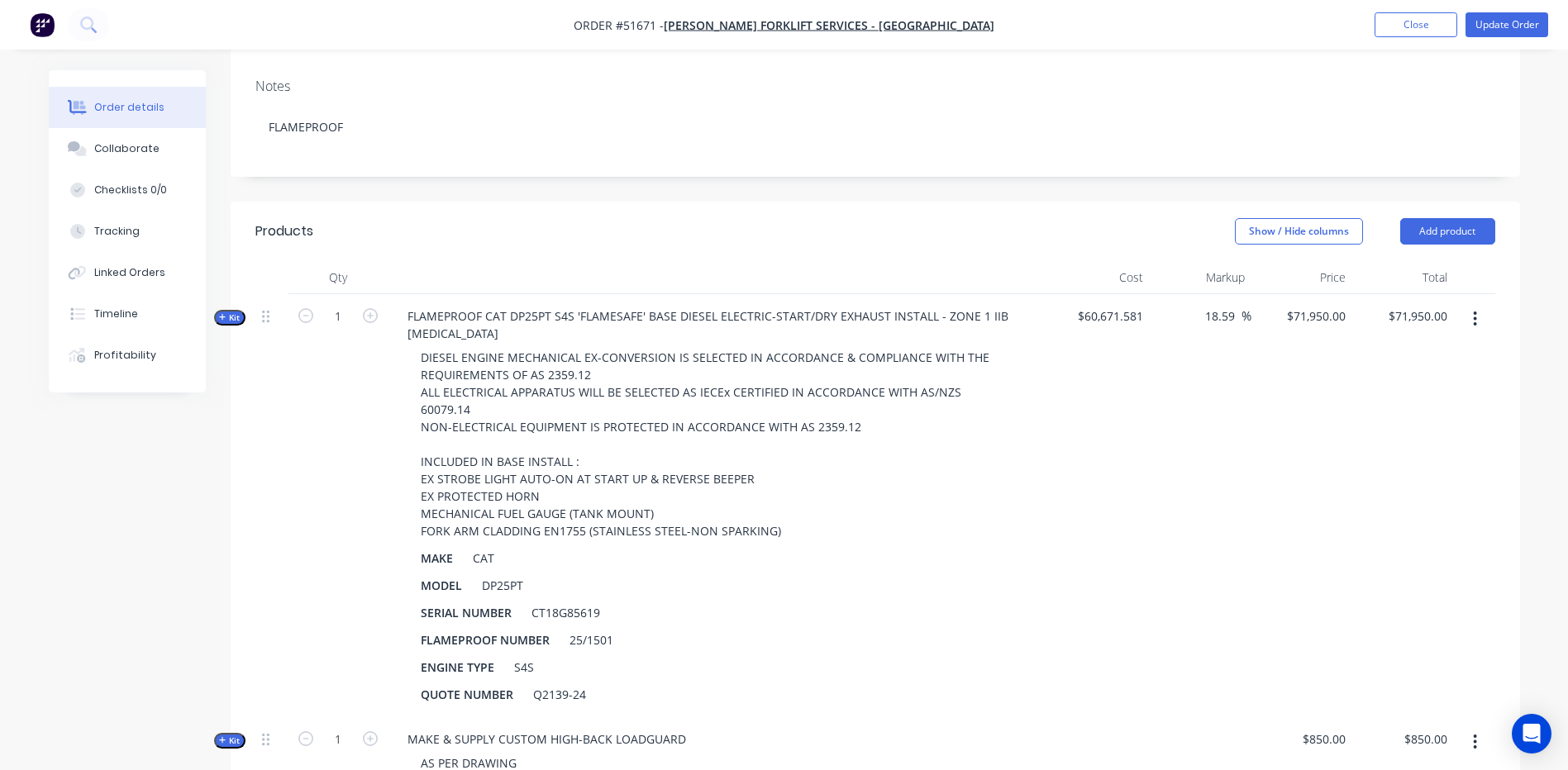
click at [226, 312] on span "Kit" at bounding box center [229, 317] width 22 height 12
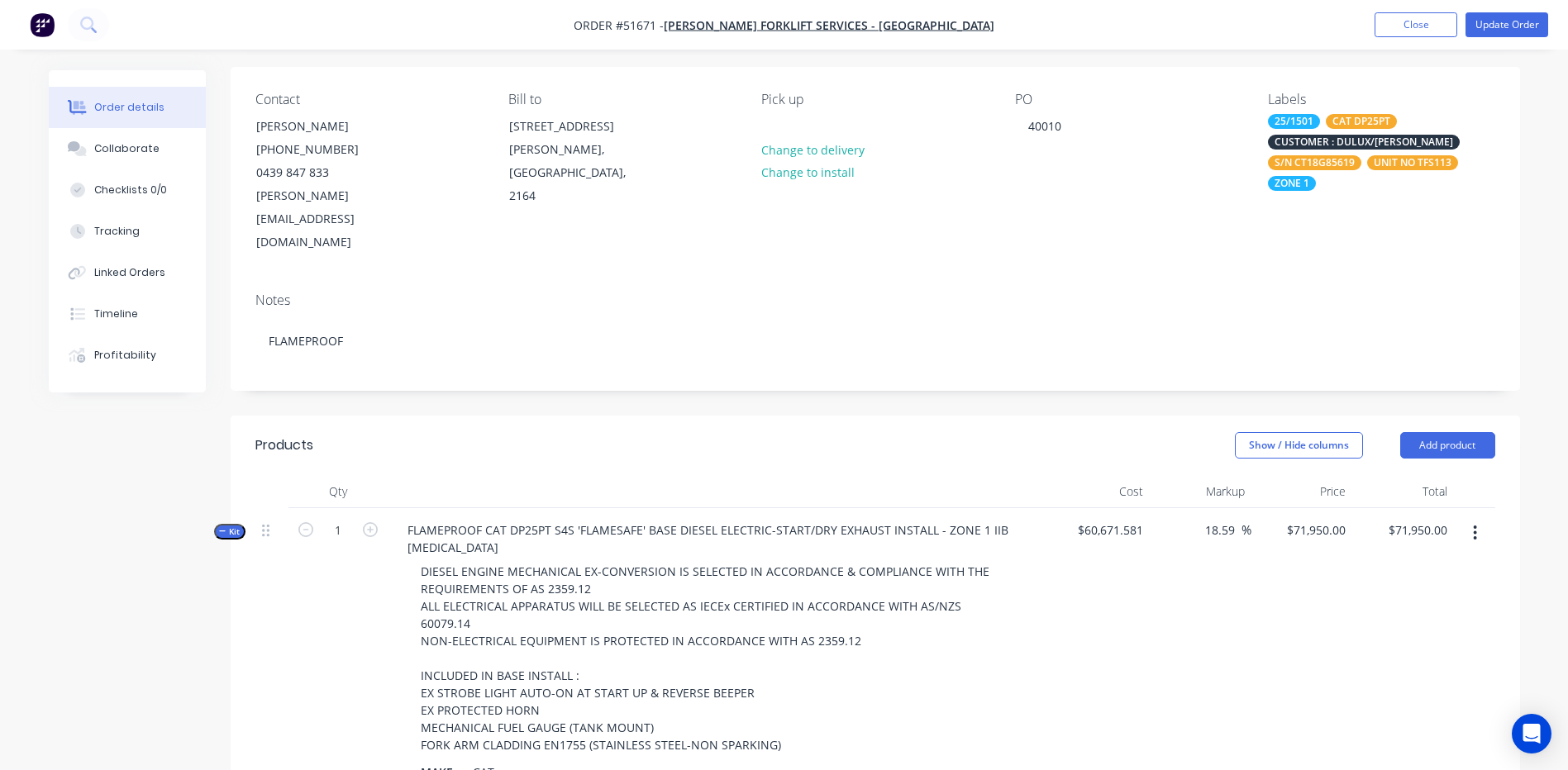
scroll to position [254, 0]
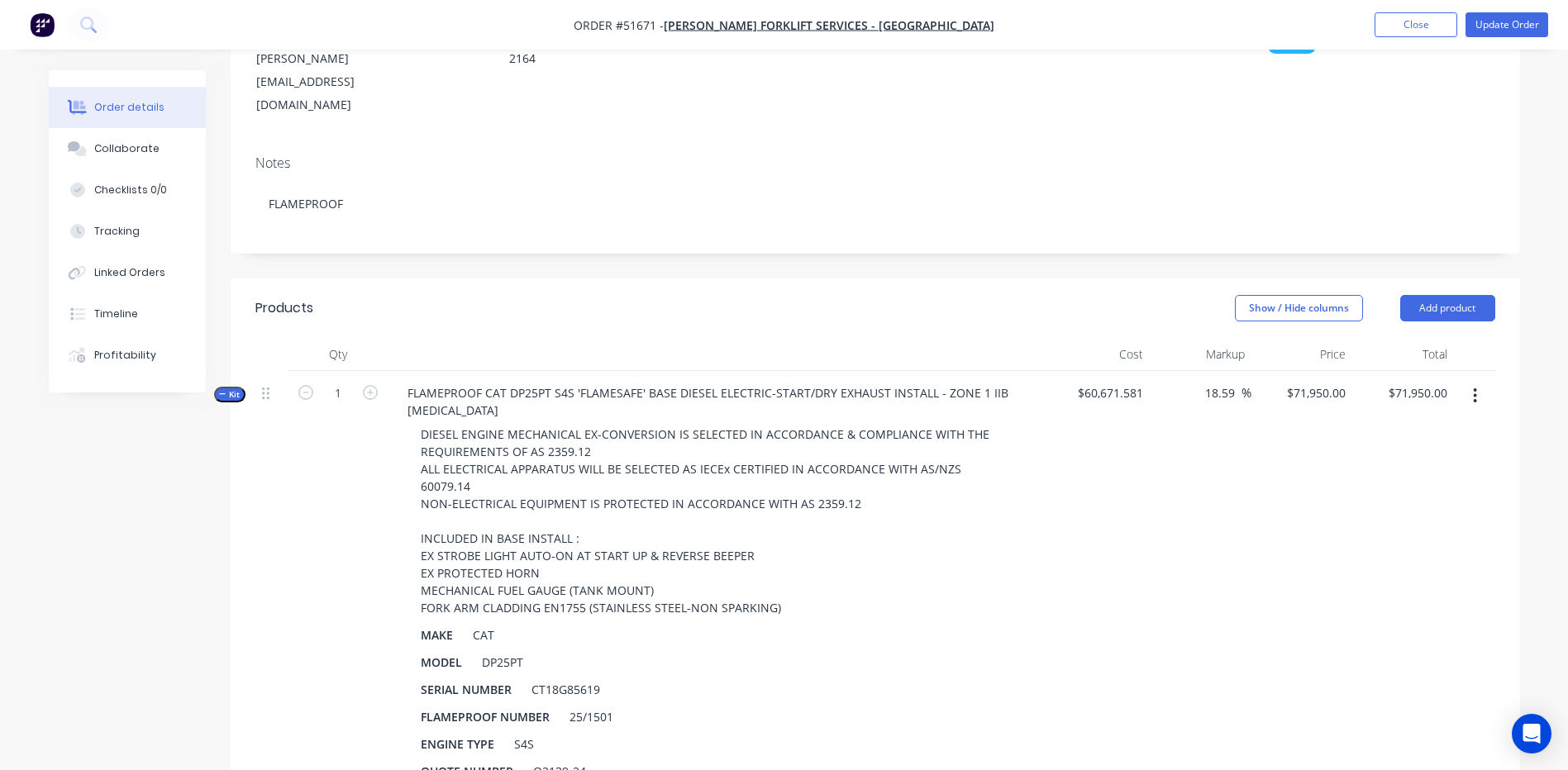
click at [1466, 380] on button "button" at bounding box center [1474, 395] width 39 height 30
click at [1436, 427] on div "Add product to kit" at bounding box center [1416, 439] width 127 height 24
click at [1470, 380] on button "button" at bounding box center [1474, 395] width 39 height 30
click at [1435, 427] on div "Add product to kit" at bounding box center [1416, 439] width 127 height 24
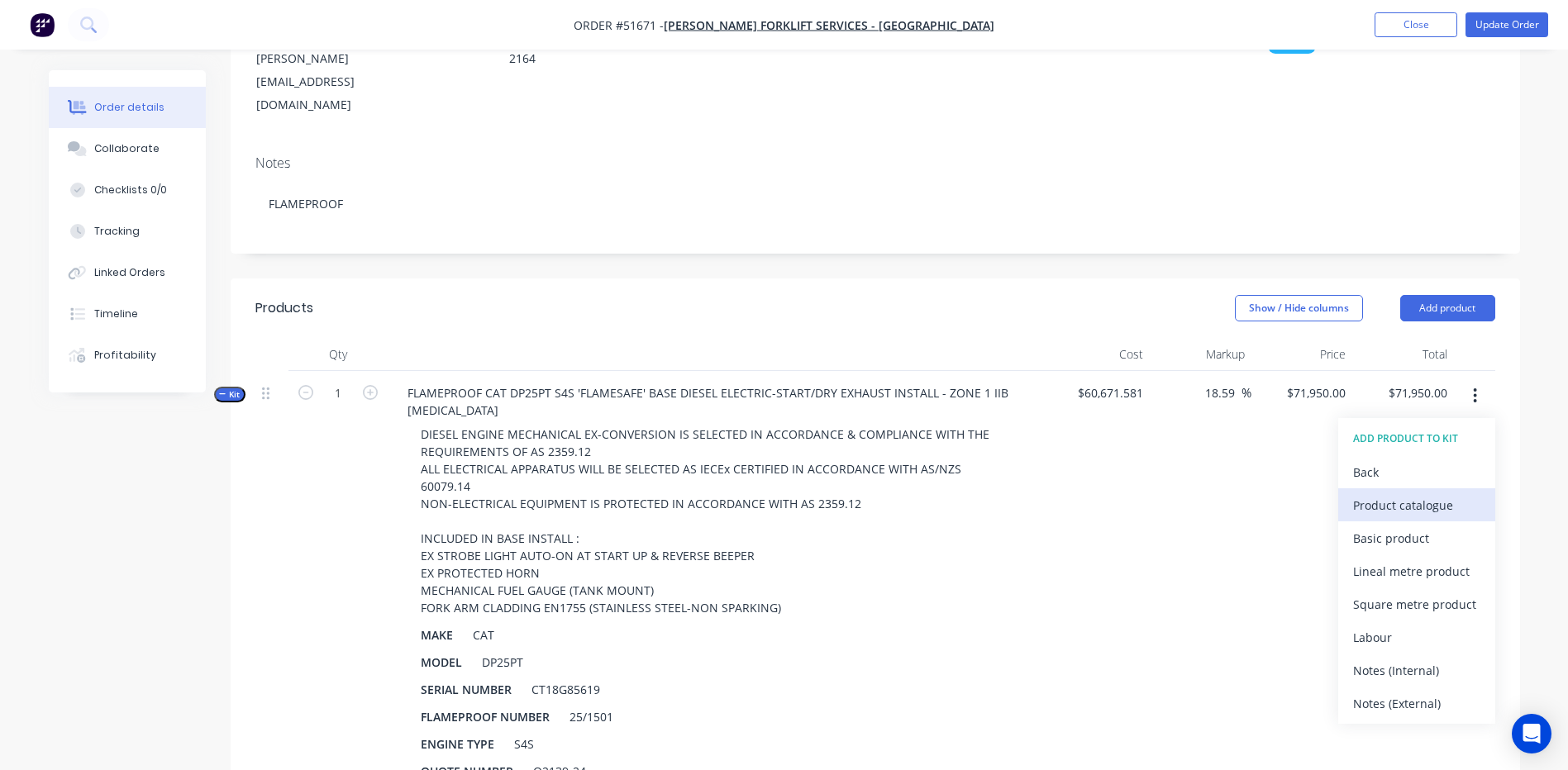
click at [1378, 493] on div "Product catalogue" at bounding box center [1416, 505] width 127 height 24
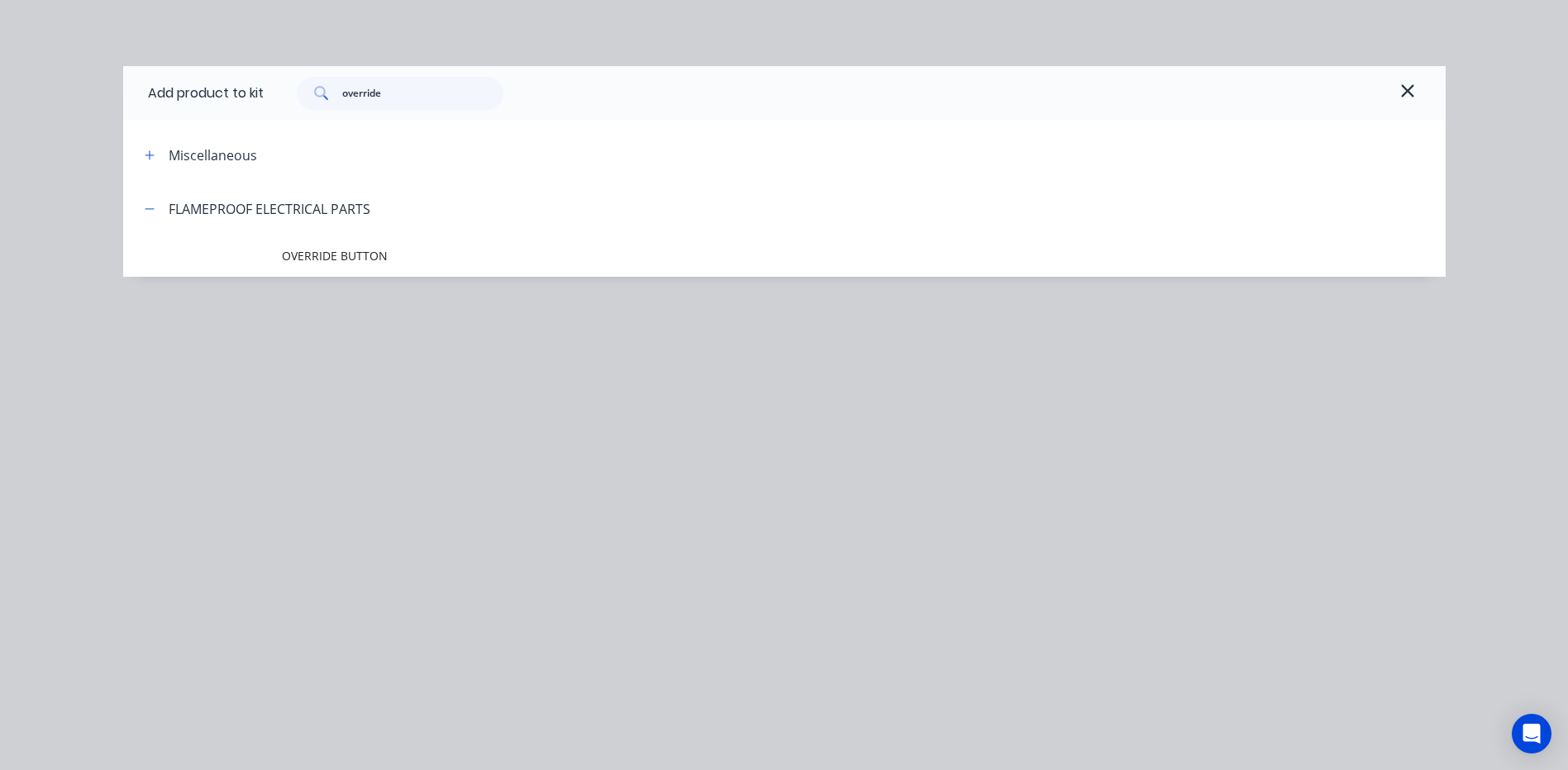
click at [360, 281] on div "Add product to kit override Miscellaneous FLAMEPROOF ELECTRICAL PARTS OVERRIDE …" at bounding box center [784, 195] width 1322 height 260
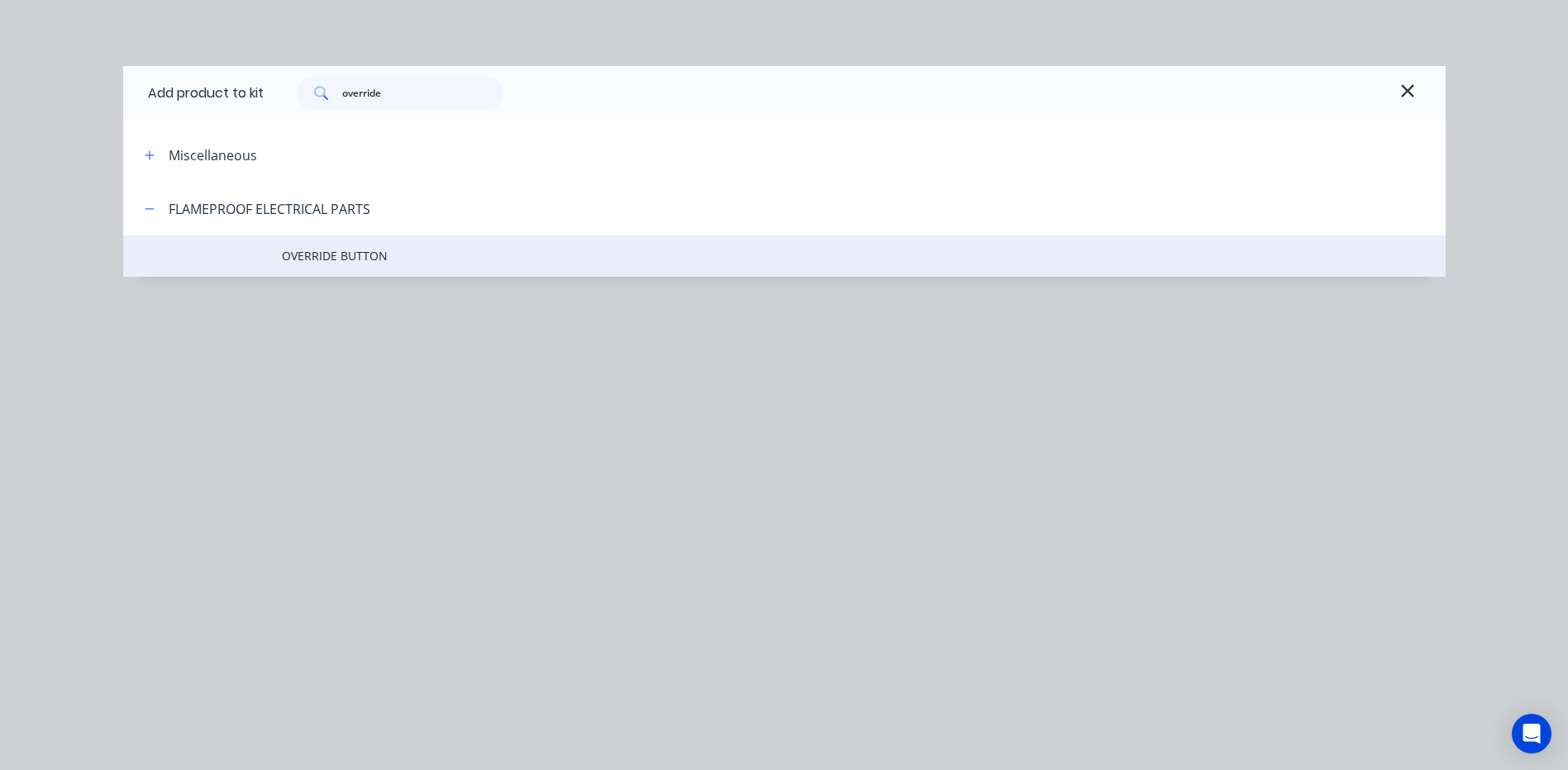
click at [369, 268] on td "OVERRIDE BUTTON" at bounding box center [863, 256] width 1163 height 41
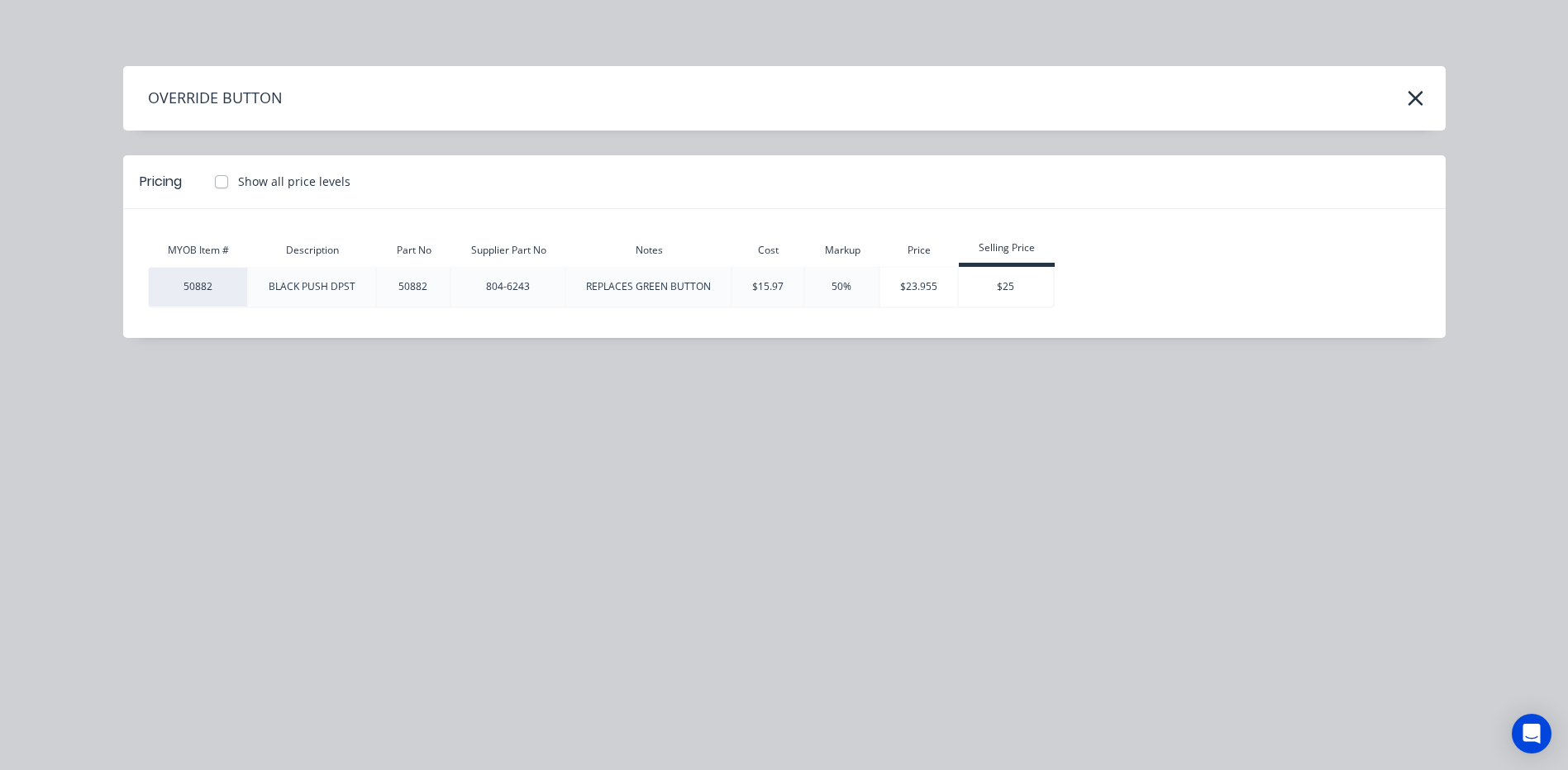
type input "$71,968.9387"
type input "$71,968.94"
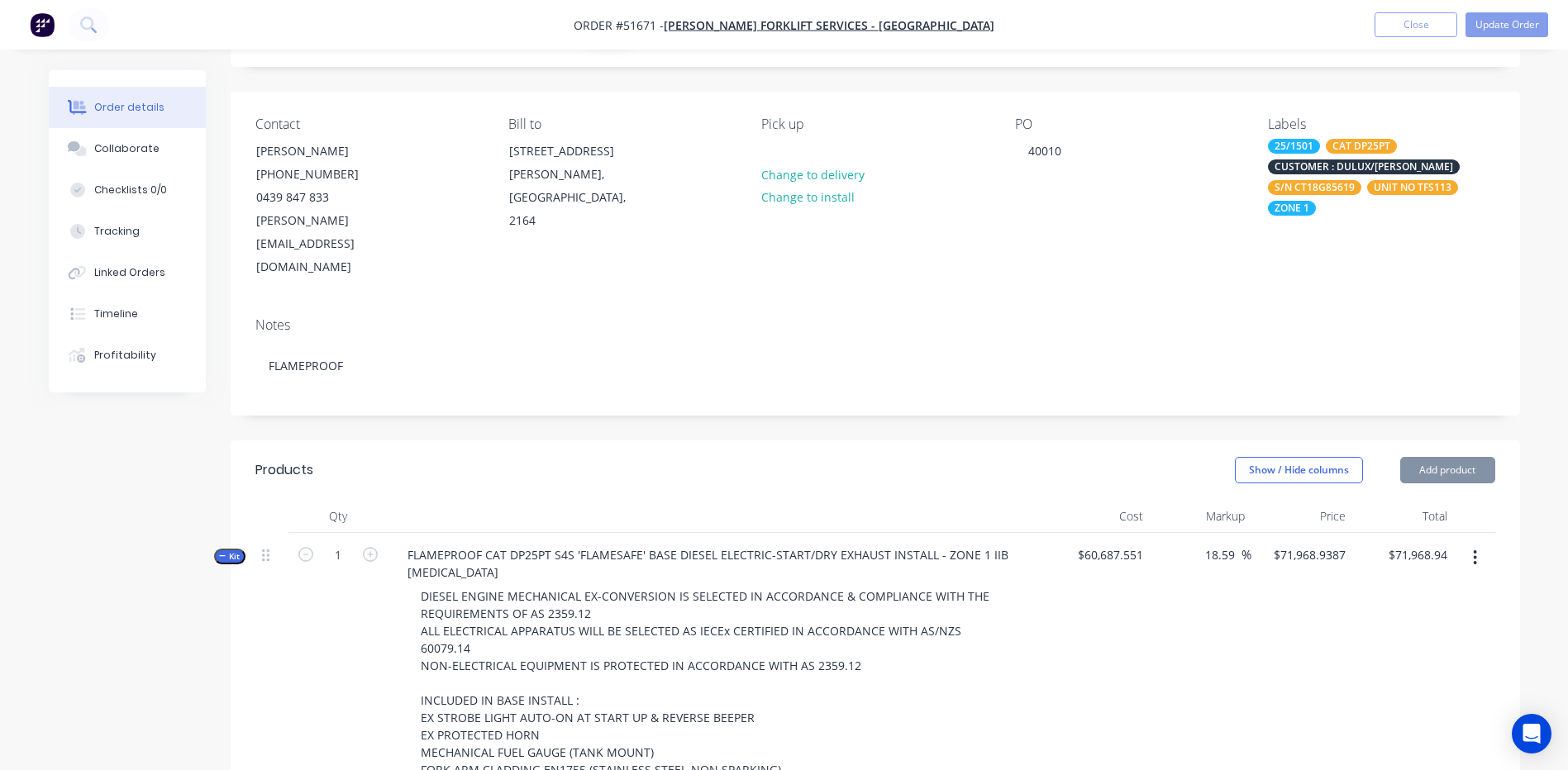
scroll to position [88, 0]
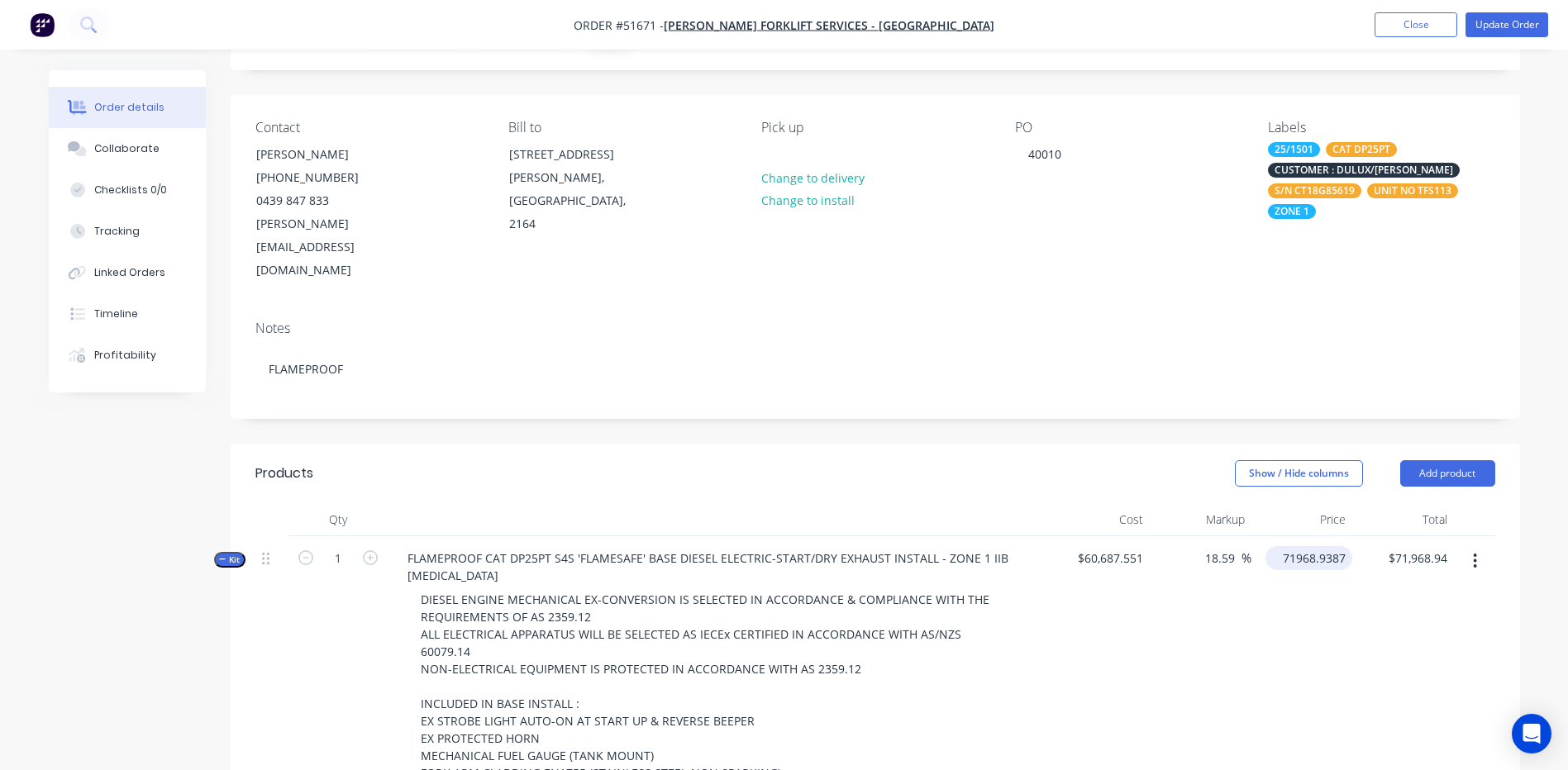
click at [1308, 546] on input "71968.9387" at bounding box center [1312, 558] width 80 height 24
type input "71950"
click at [1006, 503] on div at bounding box center [719, 519] width 661 height 33
type input "18.56"
type input "$71,950.00"
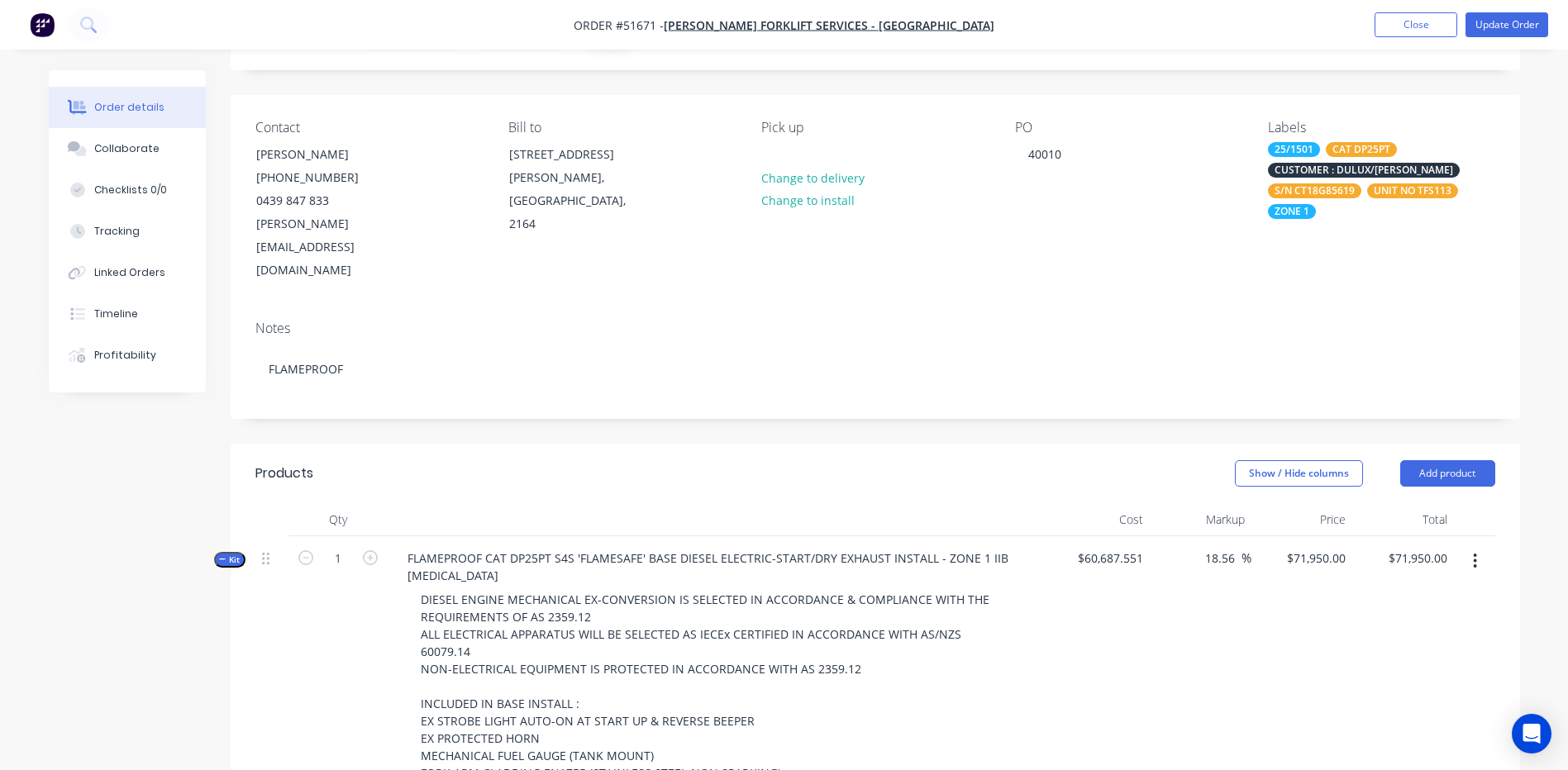
click at [236, 553] on span "Kit" at bounding box center [229, 559] width 22 height 12
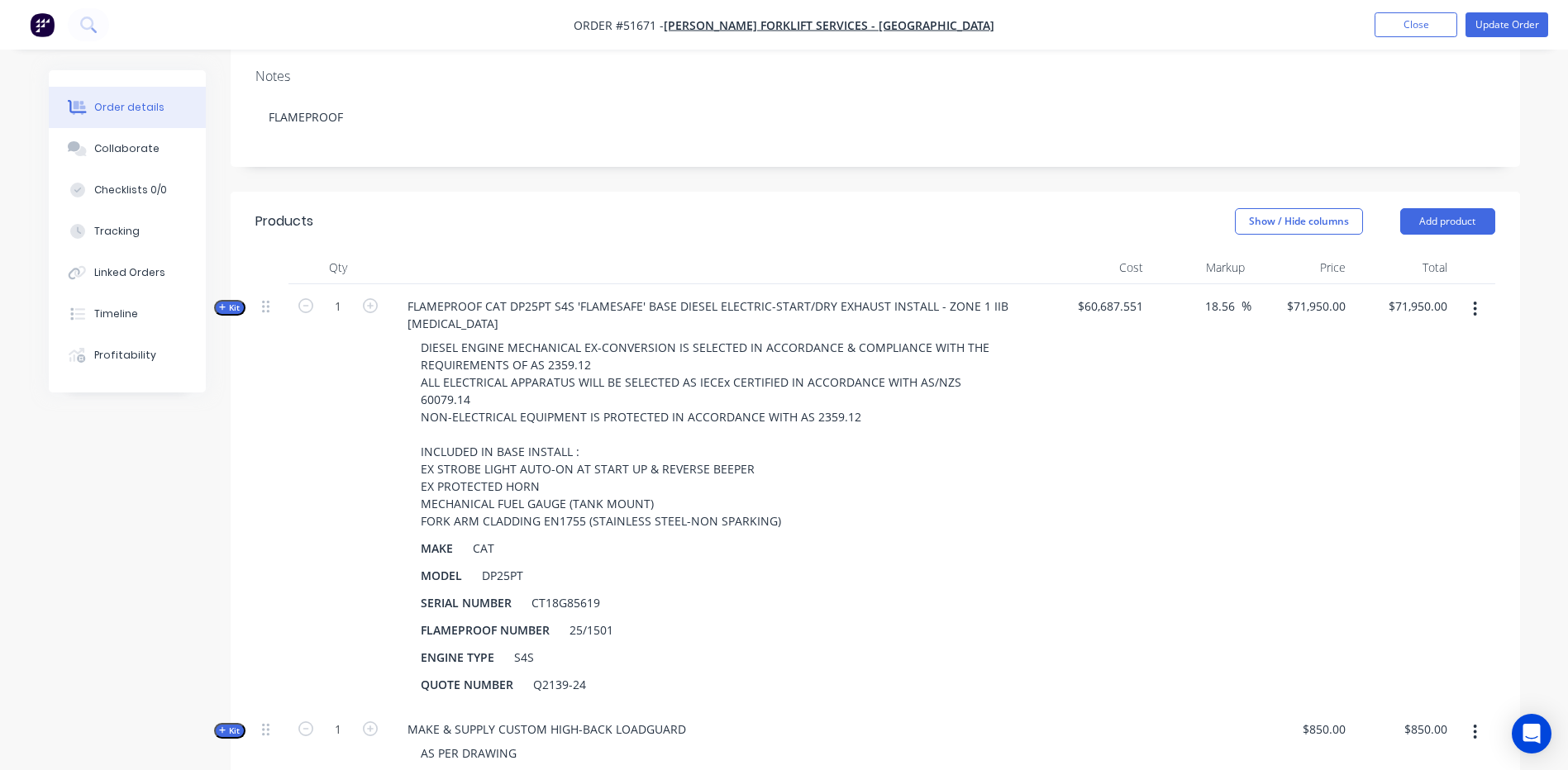
scroll to position [336, 0]
click at [1436, 212] on button "Add product" at bounding box center [1447, 225] width 95 height 26
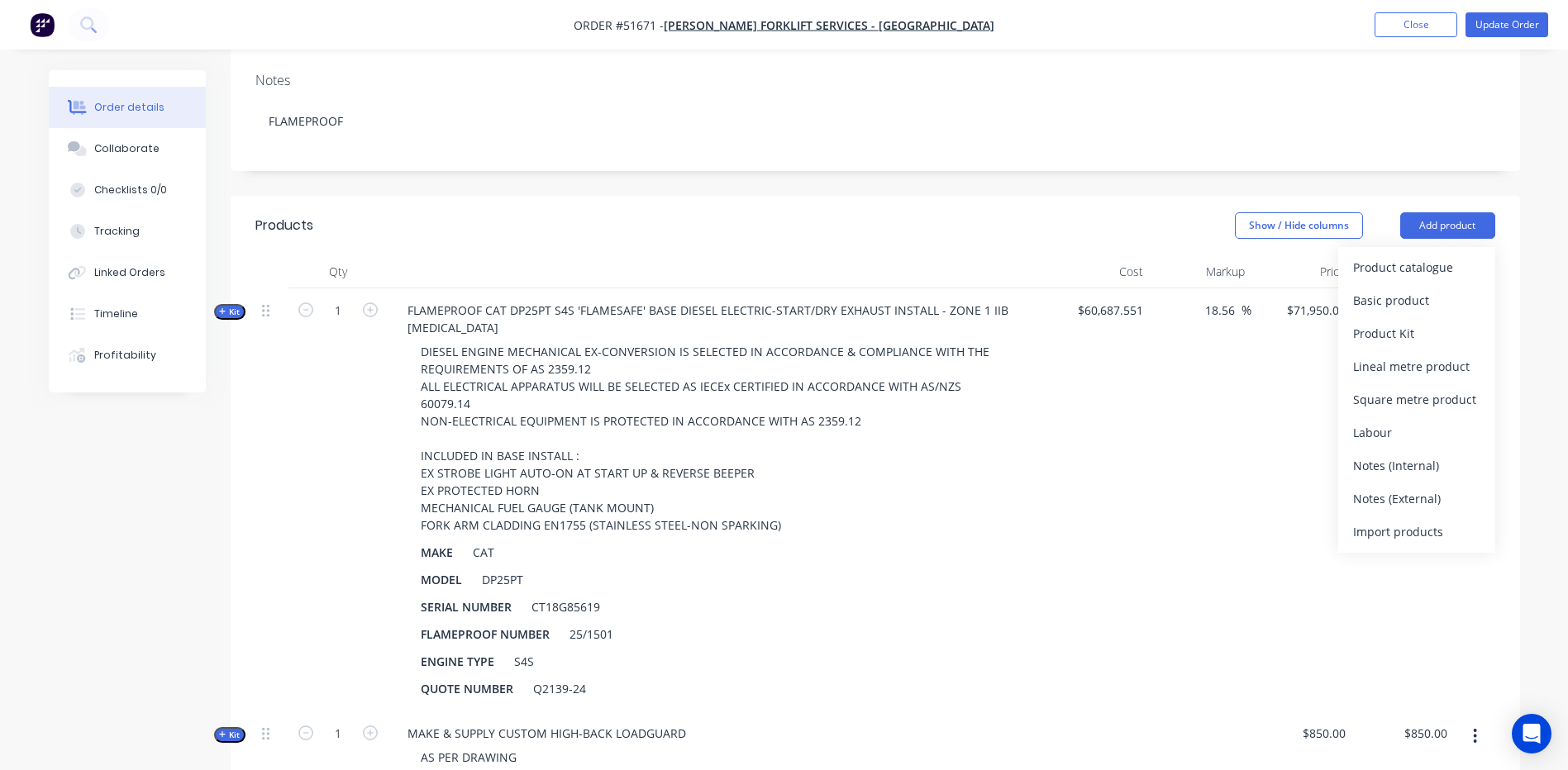
click at [1100, 197] on header "Products Show / Hide columns Add product Product catalogue Basic product Produc…" at bounding box center [875, 224] width 1289 height 59
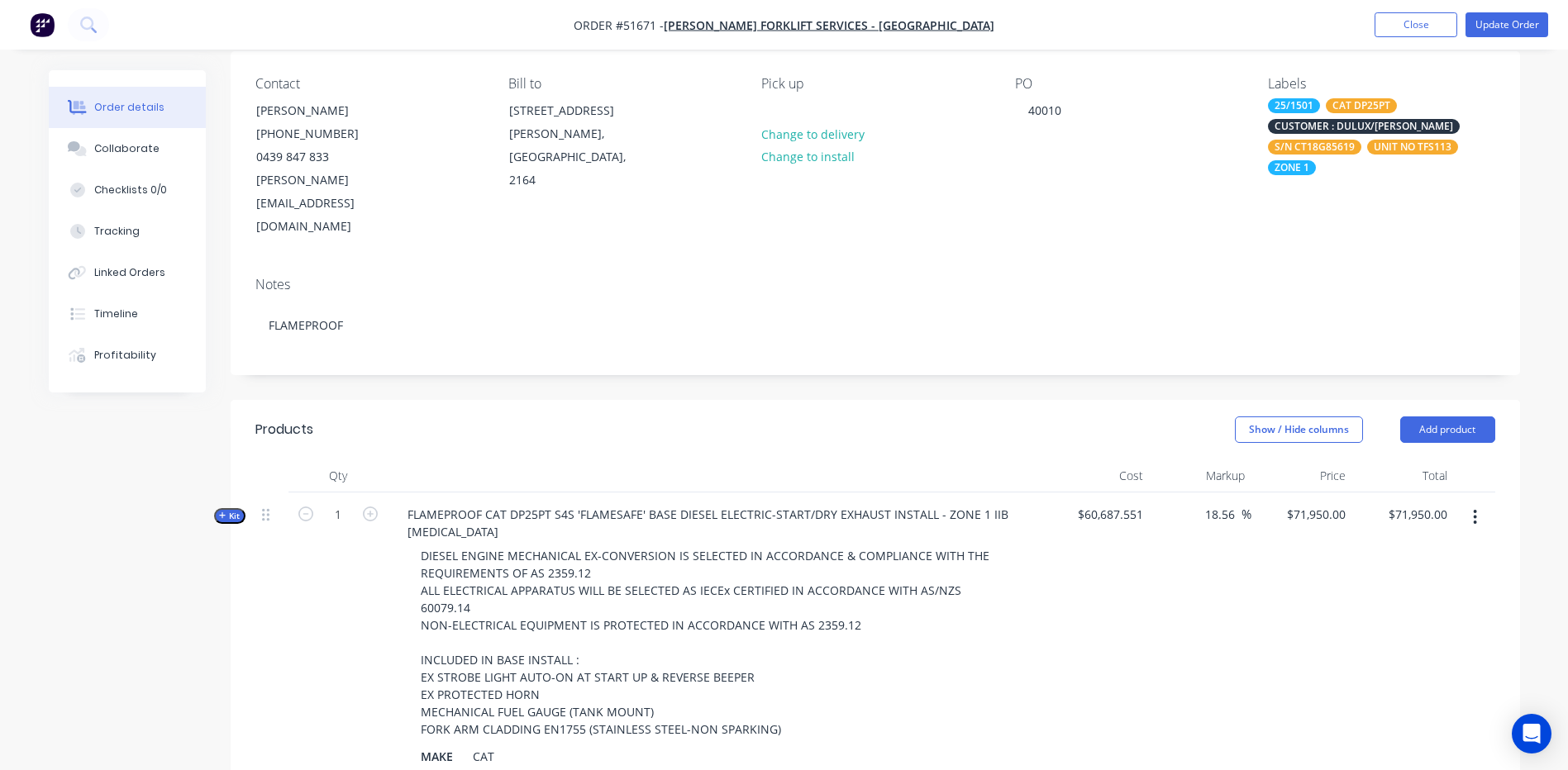
scroll to position [83, 0]
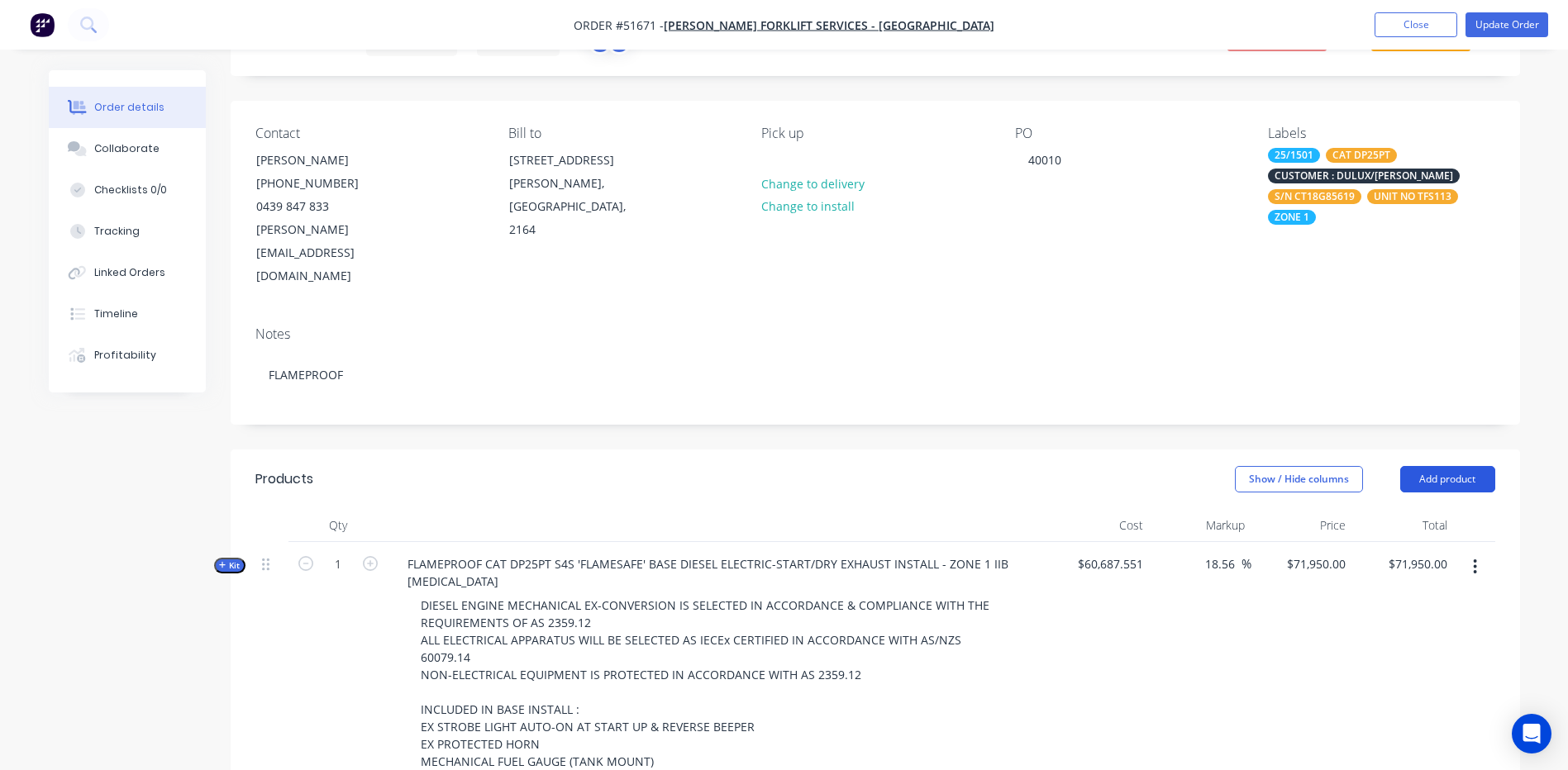
click at [1439, 466] on button "Add product" at bounding box center [1447, 479] width 95 height 26
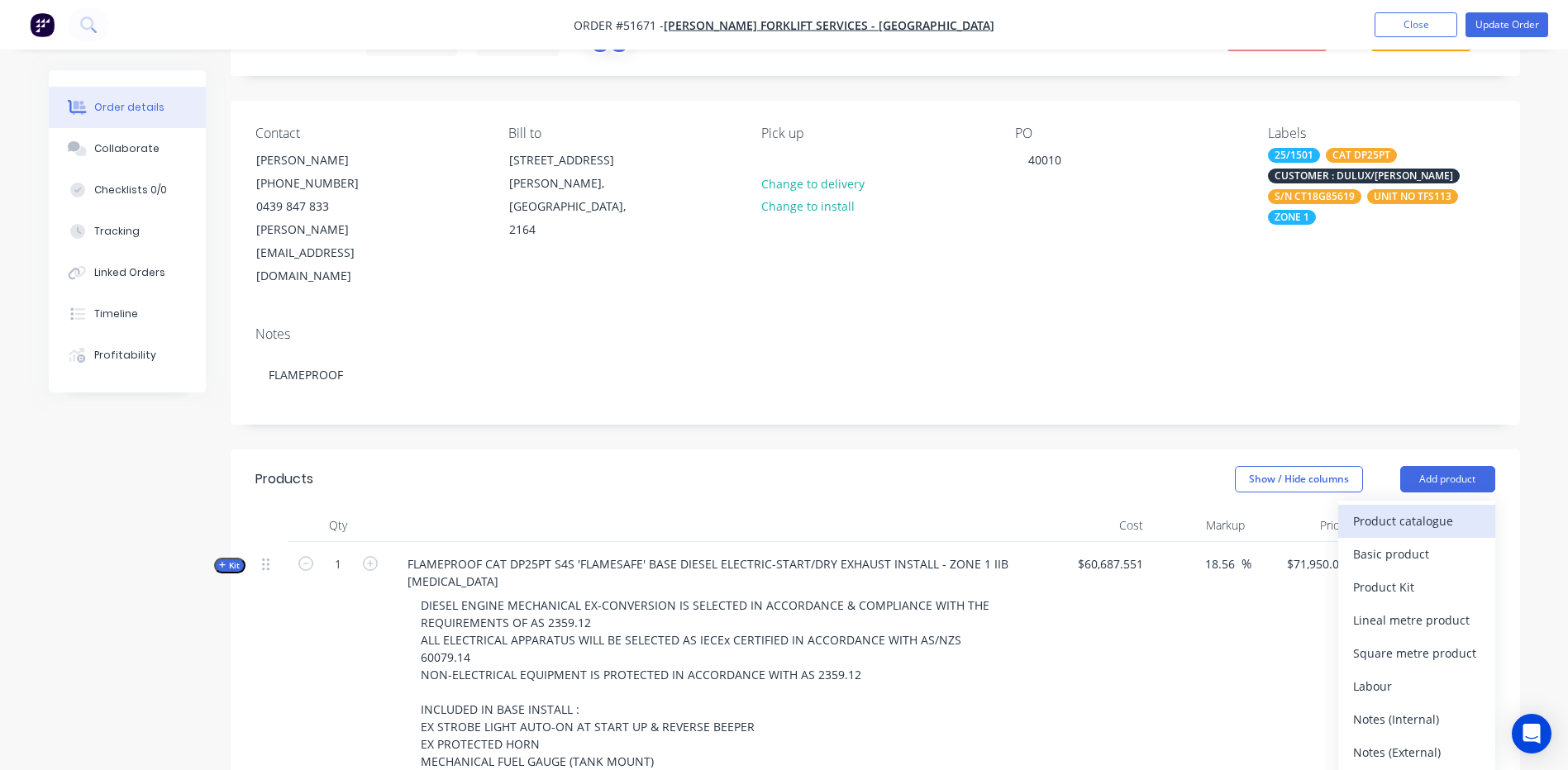
click at [1429, 509] on div "Product catalogue" at bounding box center [1416, 521] width 127 height 24
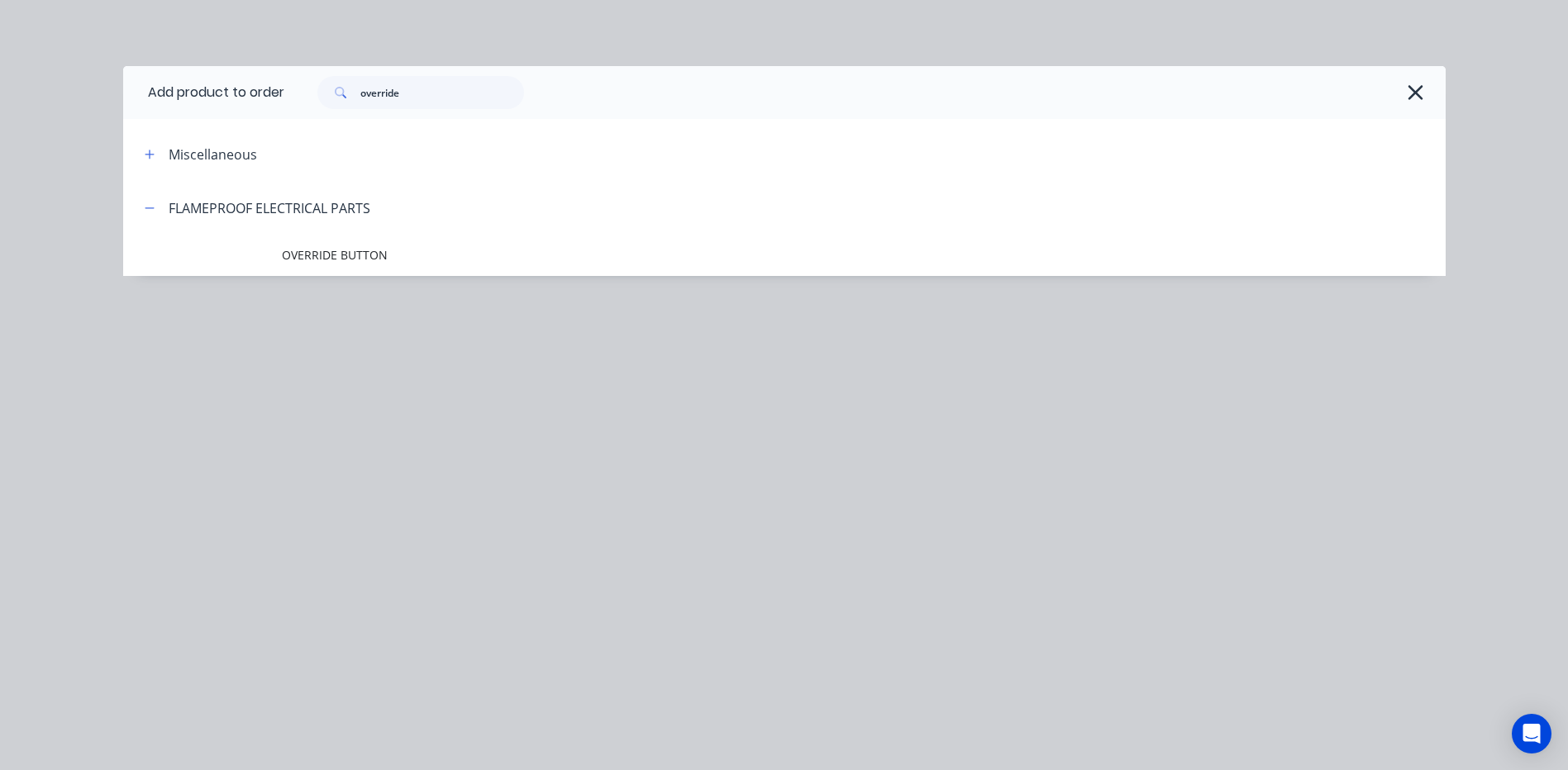
click at [411, 257] on span "OVERRIDE BUTTON" at bounding box center [747, 254] width 930 height 17
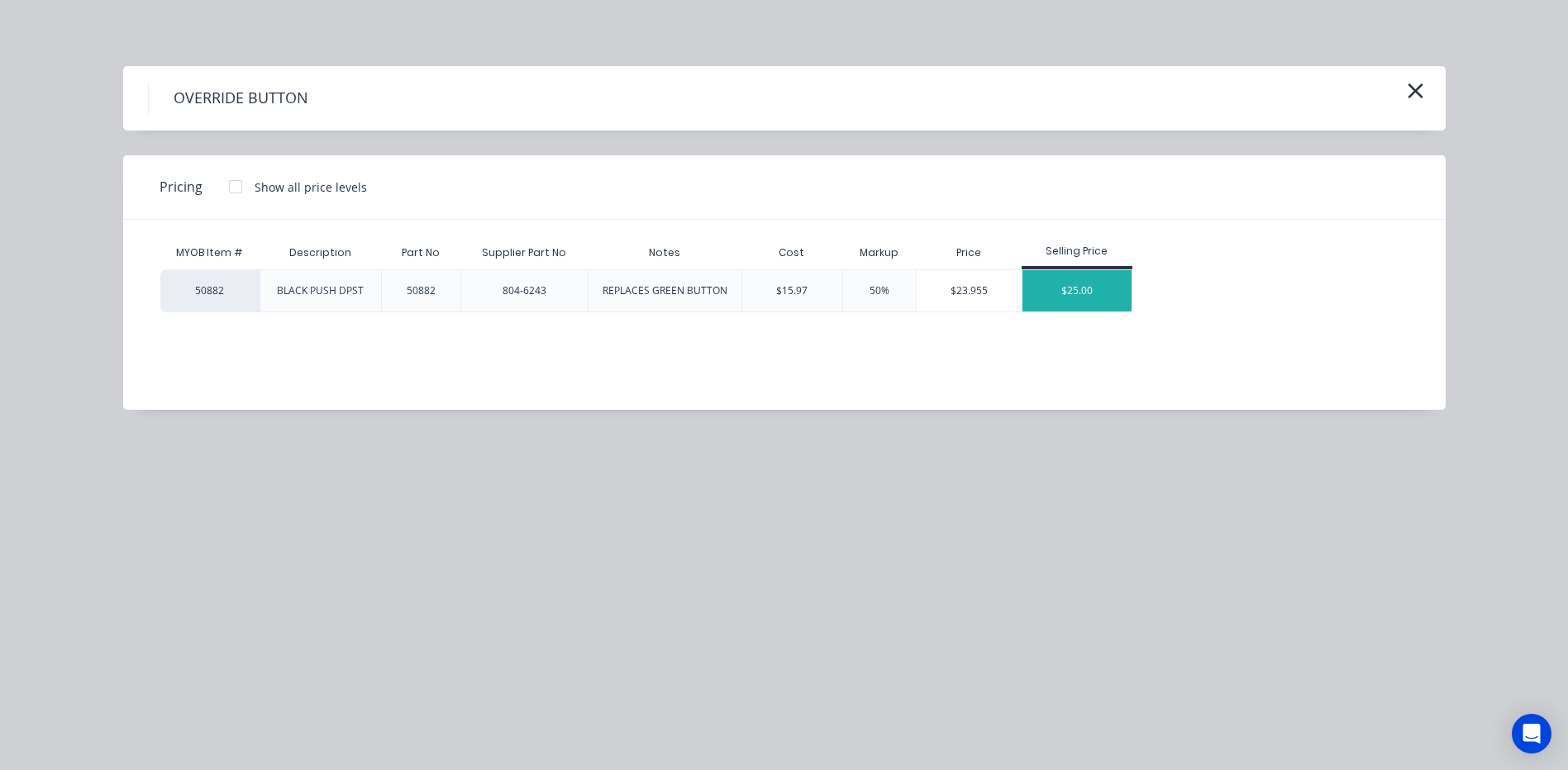
click at [1062, 291] on div "$25.00" at bounding box center [1077, 291] width 110 height 41
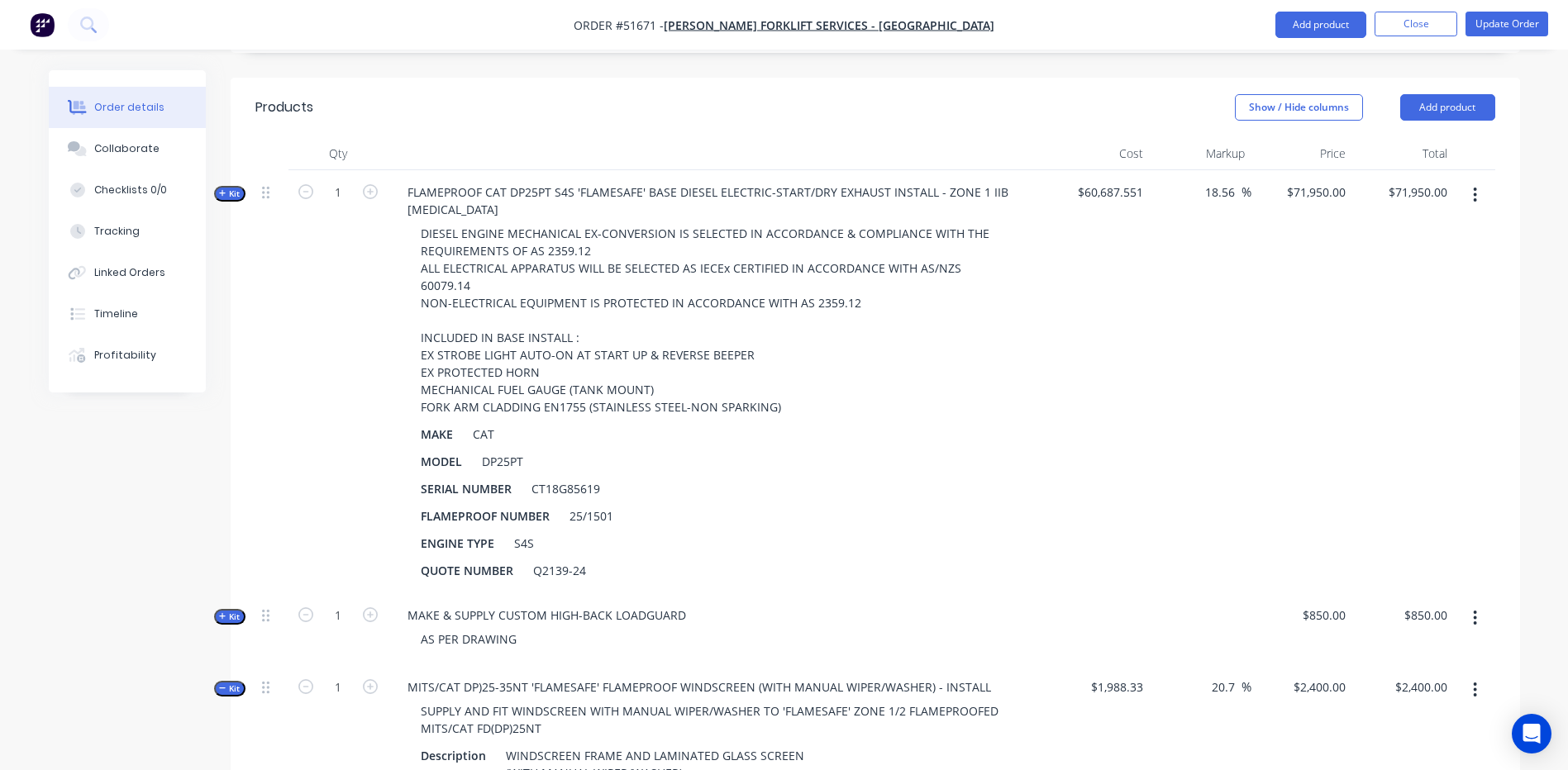
scroll to position [496, 0]
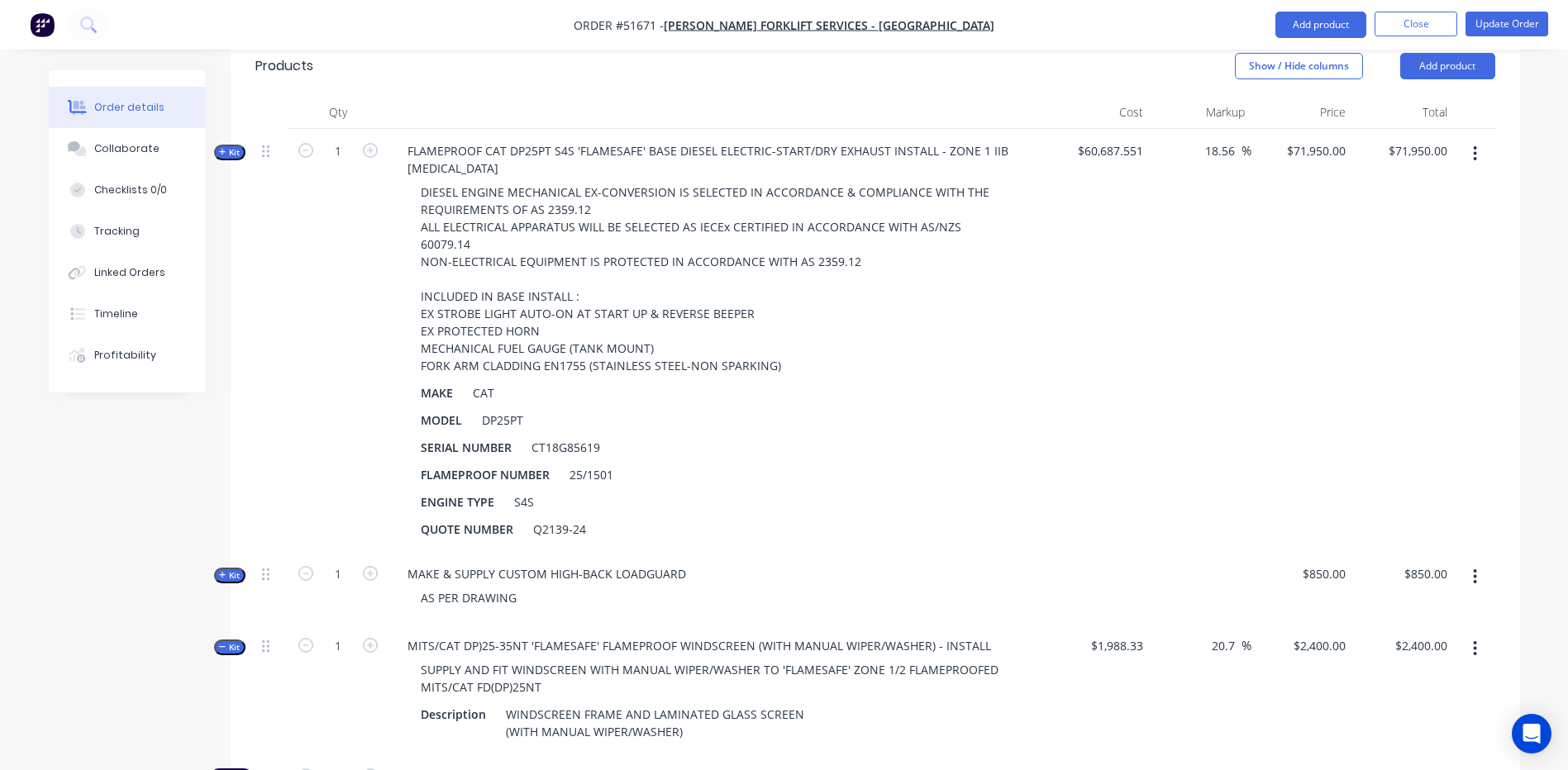
click at [233, 641] on span "Kit" at bounding box center [229, 647] width 22 height 12
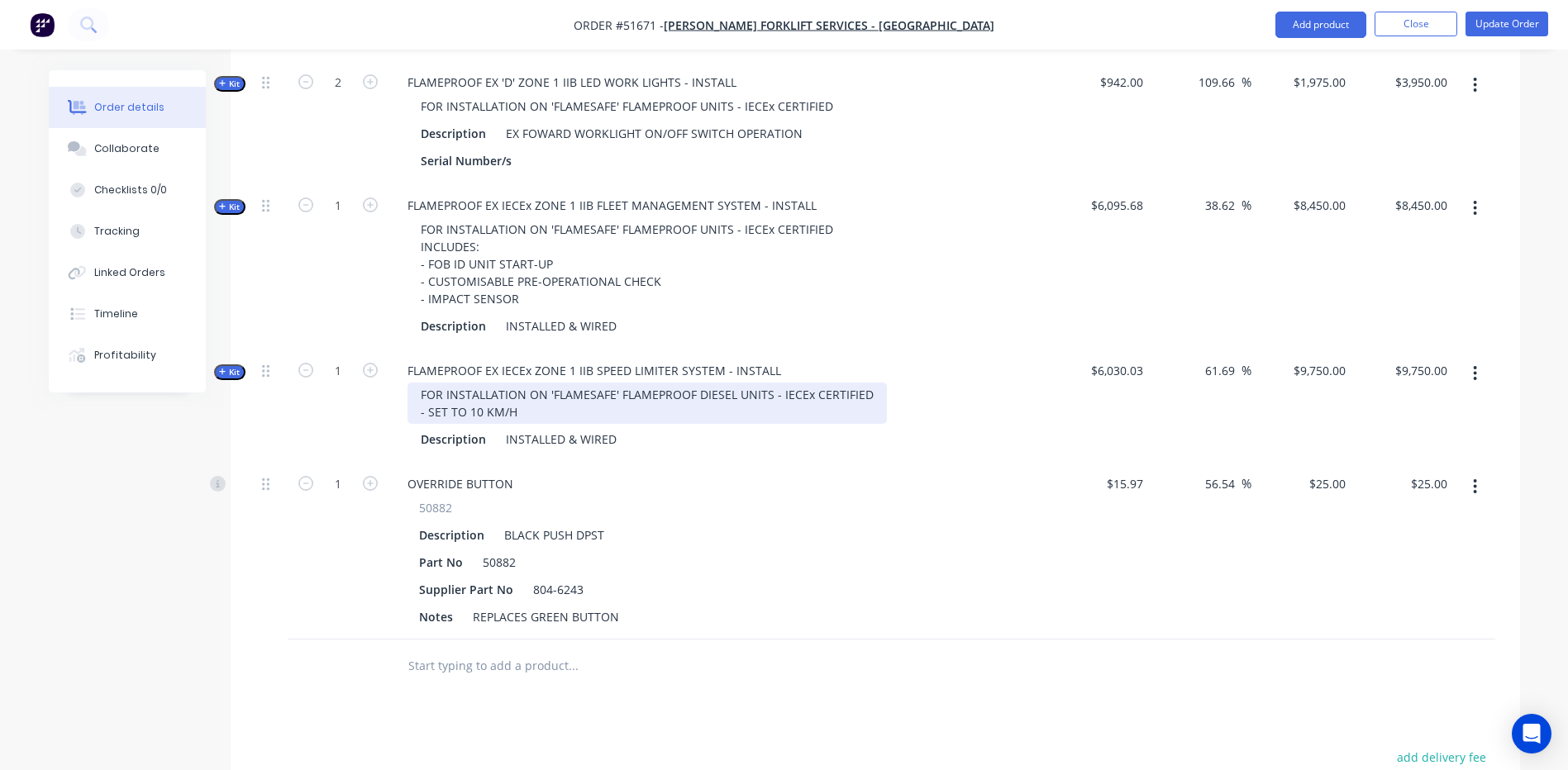
scroll to position [991, 0]
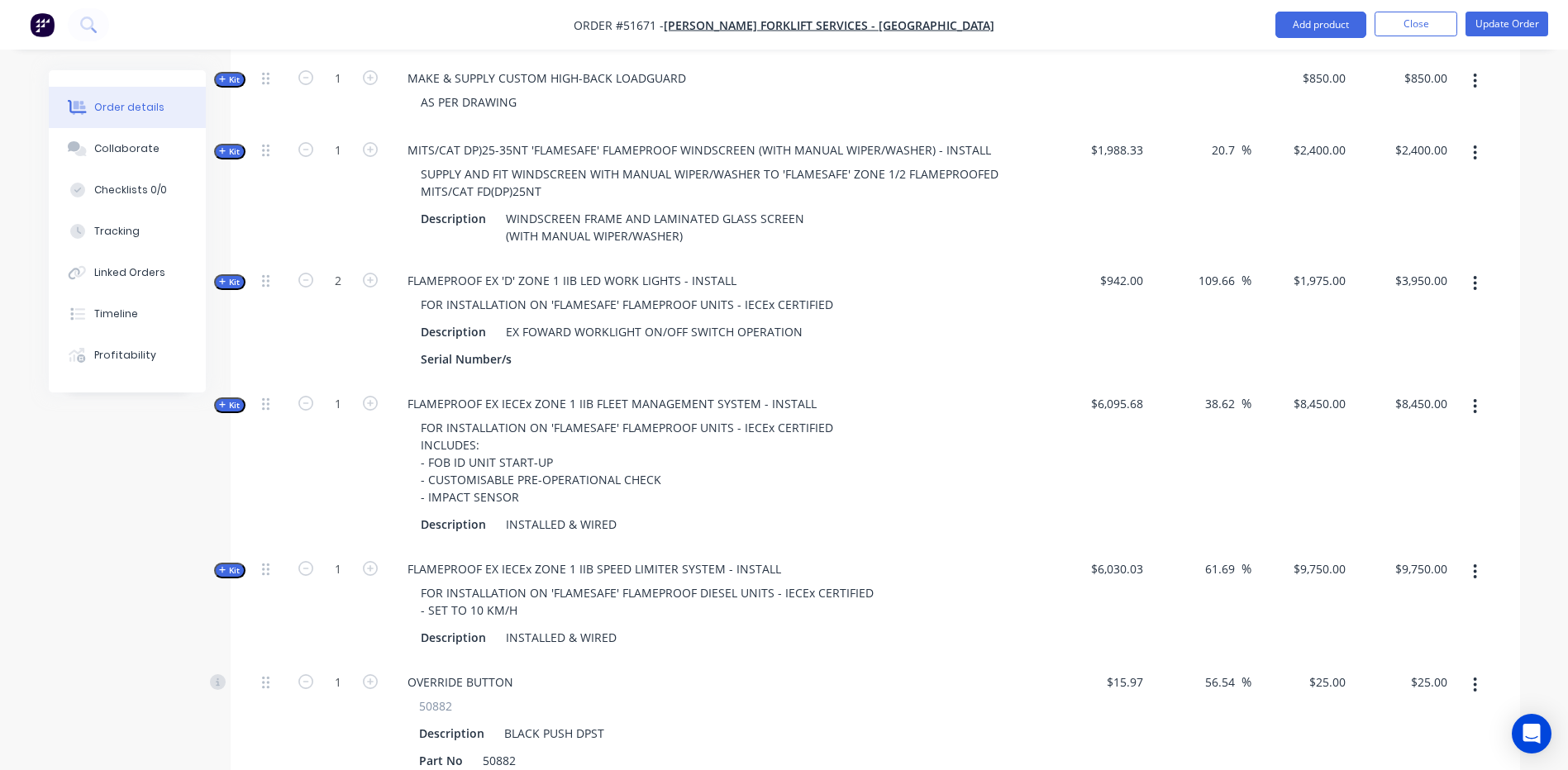
click at [1480, 670] on button "button" at bounding box center [1474, 685] width 39 height 30
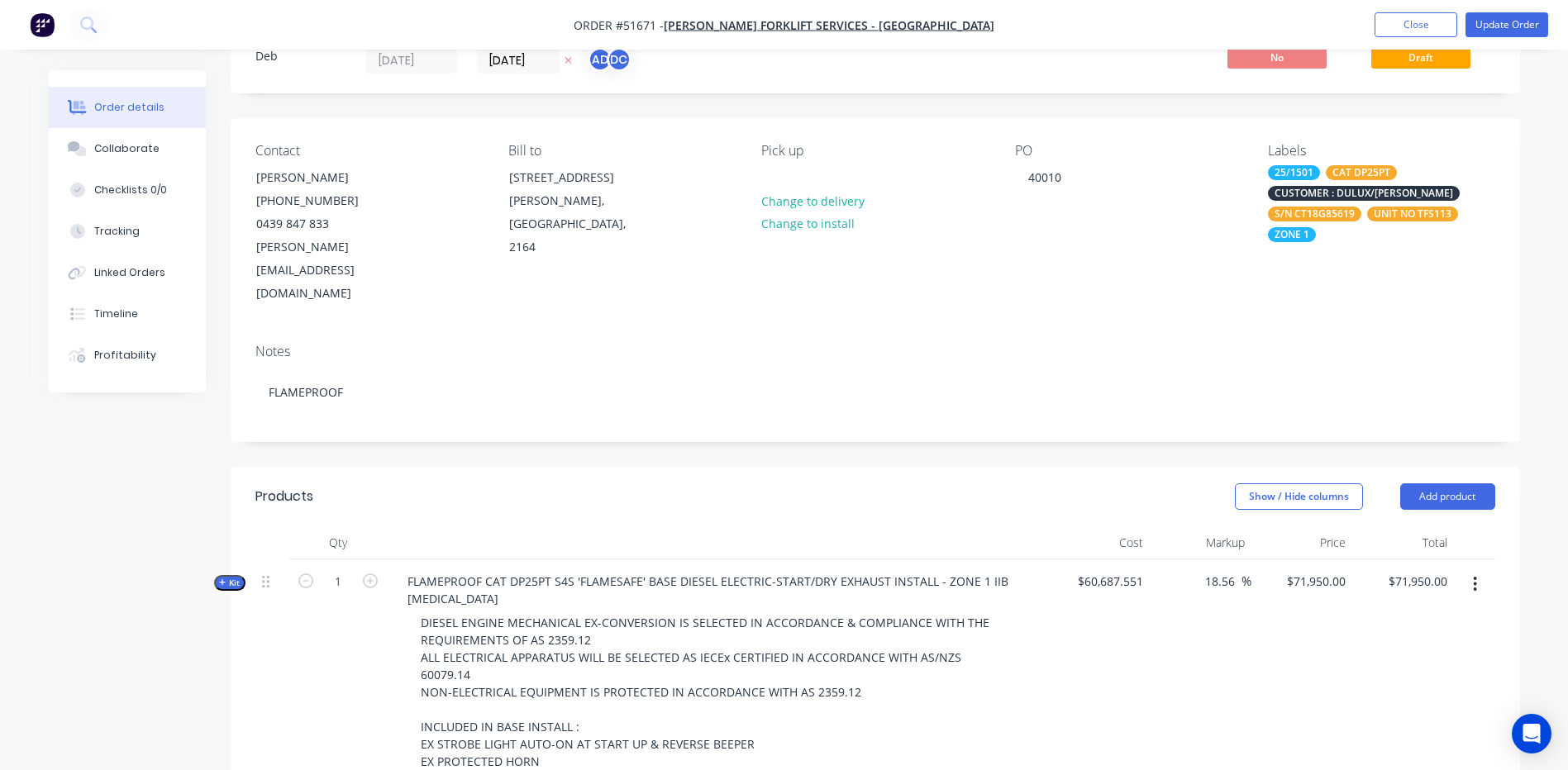
scroll to position [248, 0]
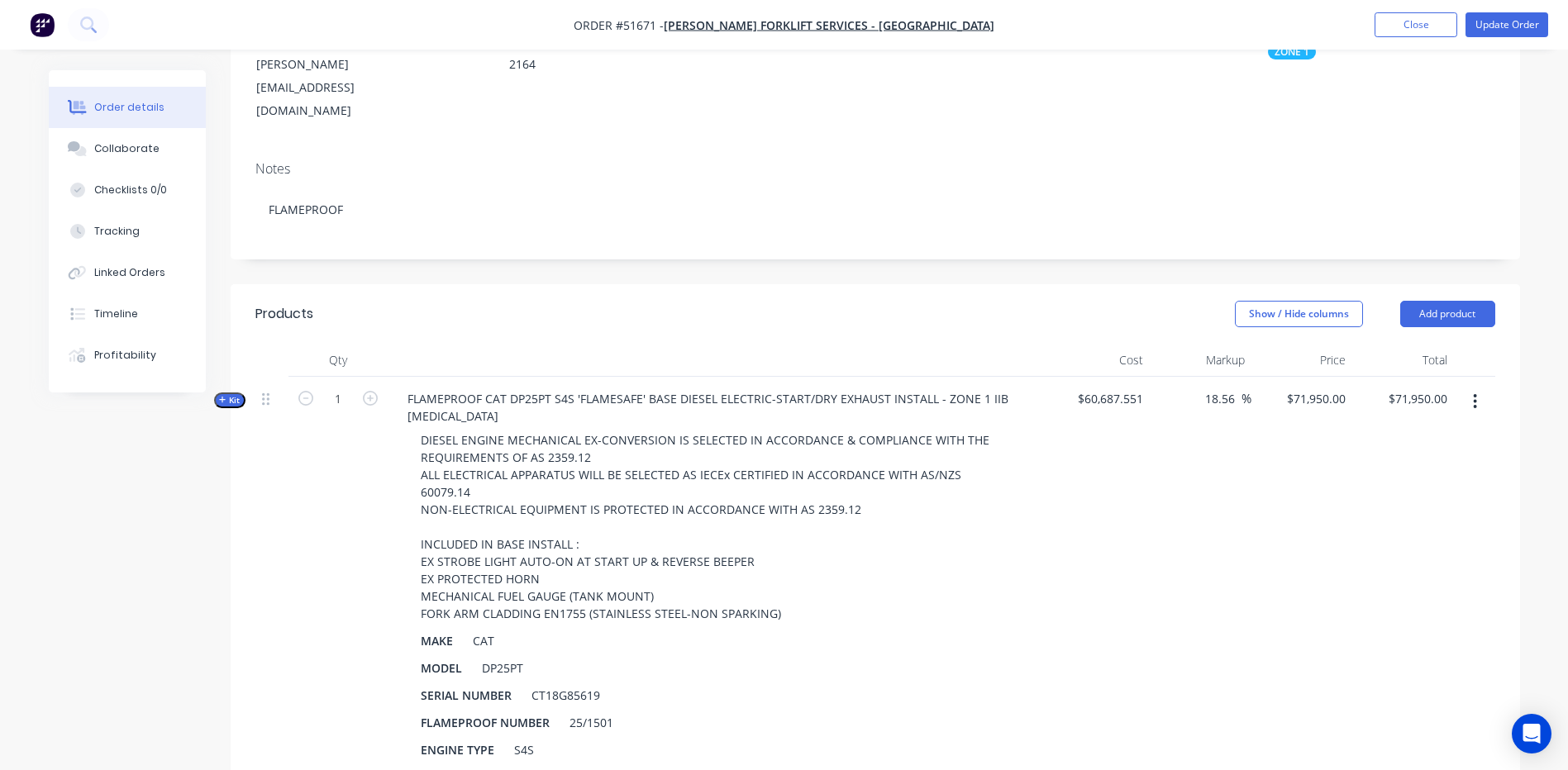
click at [239, 394] on span "Kit" at bounding box center [229, 400] width 22 height 12
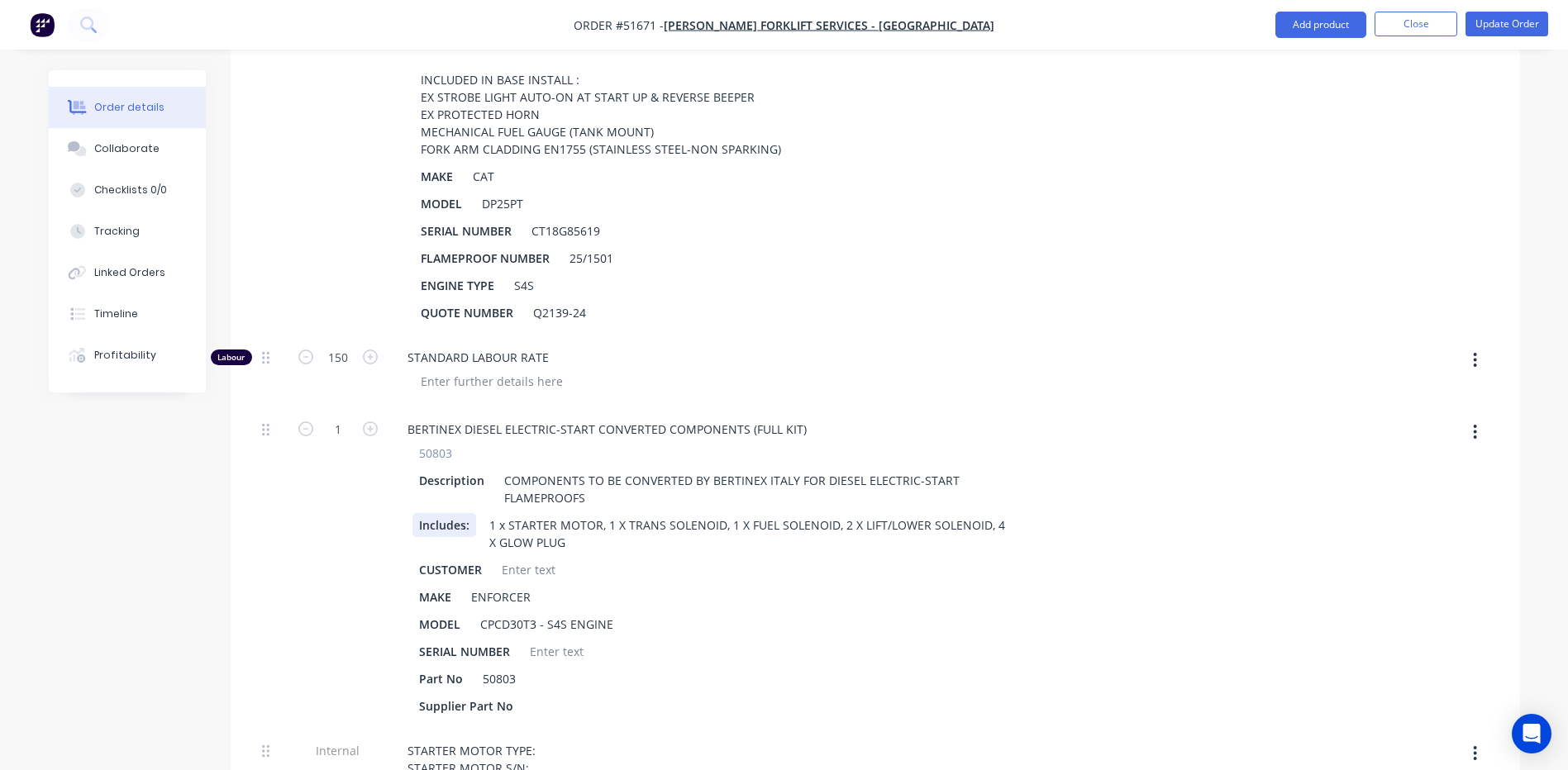
scroll to position [331, 0]
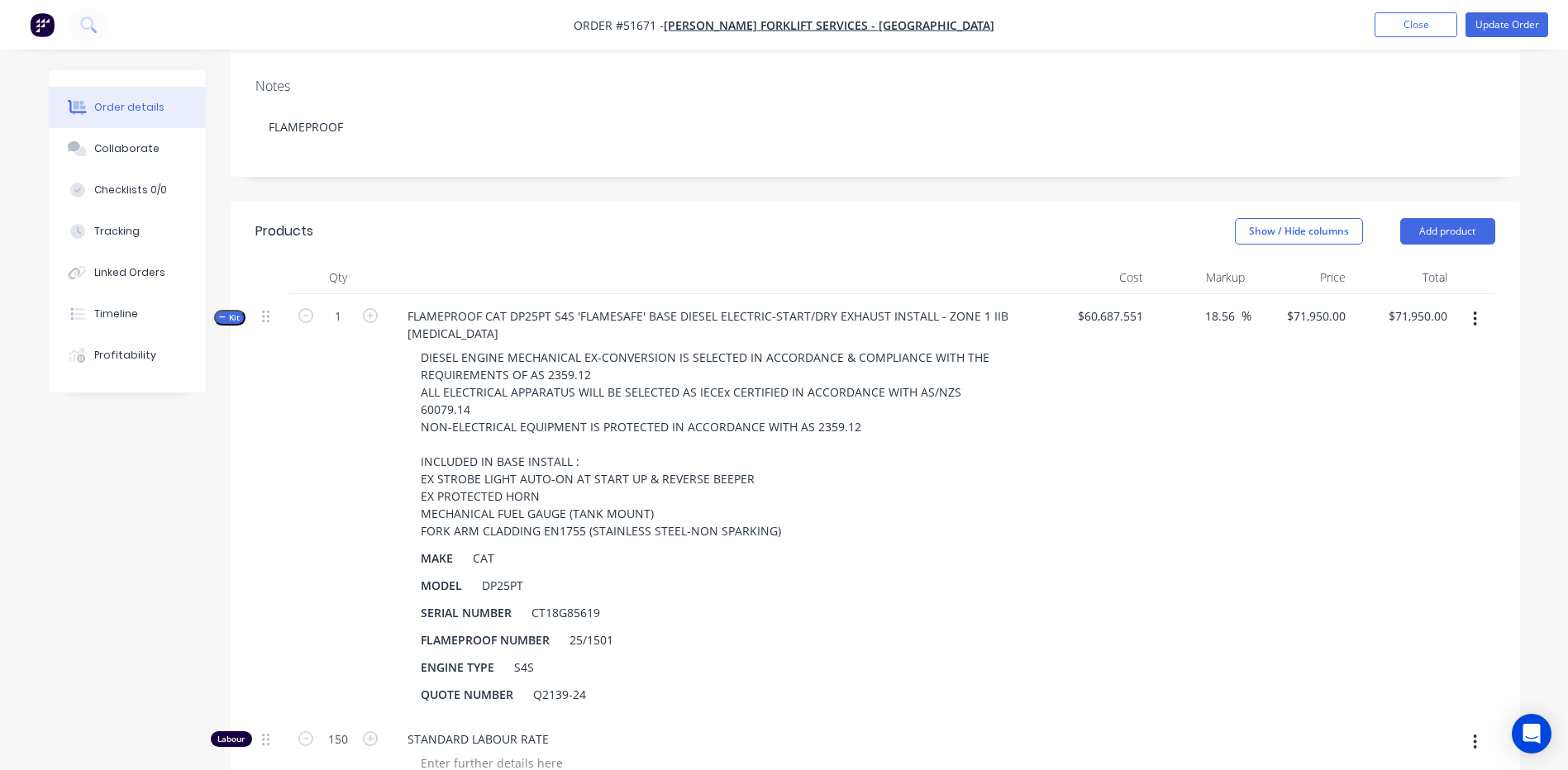
click at [225, 312] on span "Kit" at bounding box center [229, 317] width 22 height 12
click at [228, 312] on span "Kit" at bounding box center [229, 317] width 22 height 12
click at [1471, 304] on button "button" at bounding box center [1474, 319] width 39 height 30
click at [1473, 310] on icon "button" at bounding box center [1474, 318] width 4 height 18
click at [1479, 304] on button "button" at bounding box center [1474, 319] width 39 height 30
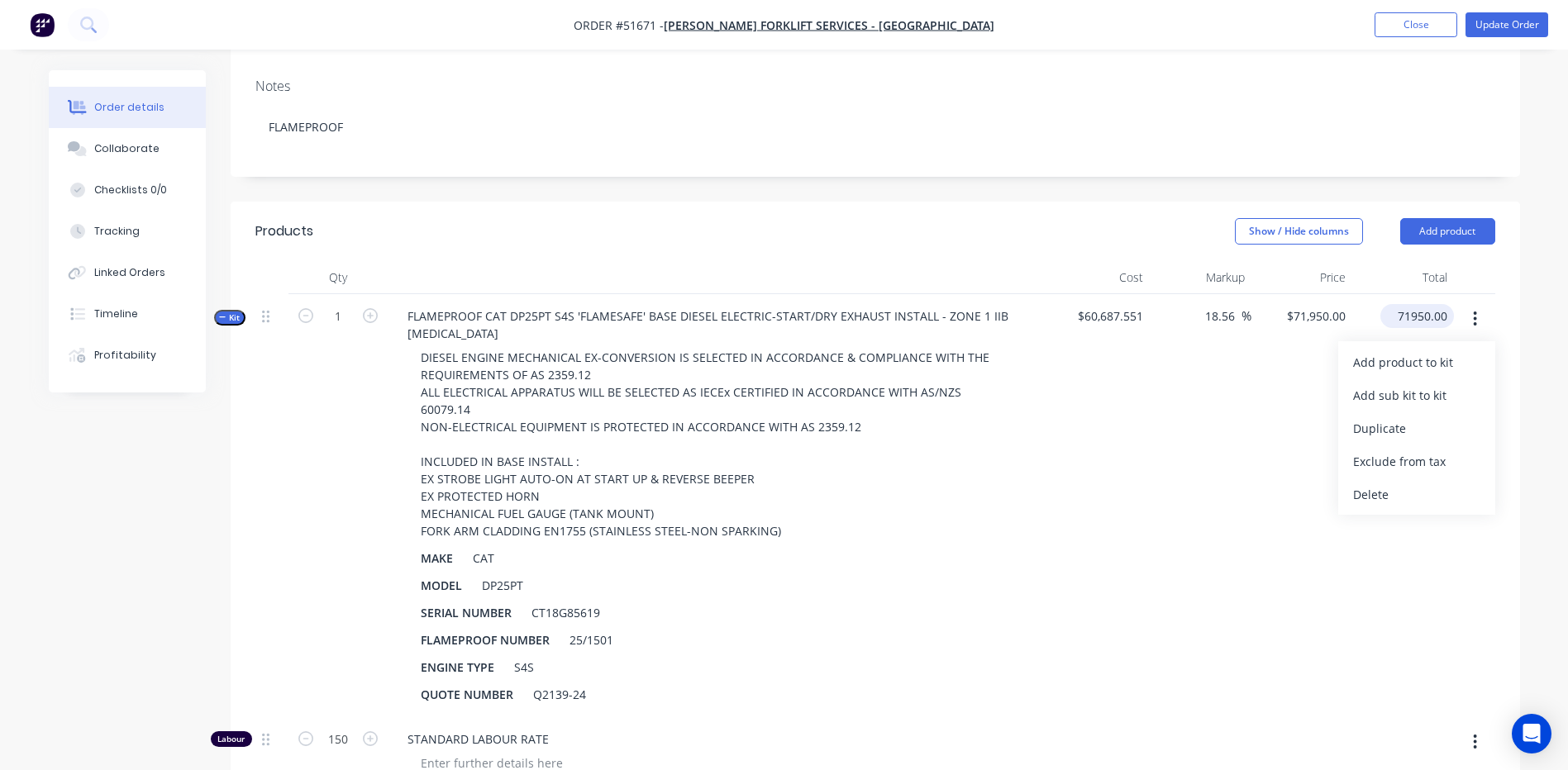
click at [1452, 304] on div "71950.00 $71,950.00" at bounding box center [1420, 316] width 67 height 24
click at [1450, 218] on button "Add product" at bounding box center [1447, 231] width 95 height 26
type input "$71,950.00"
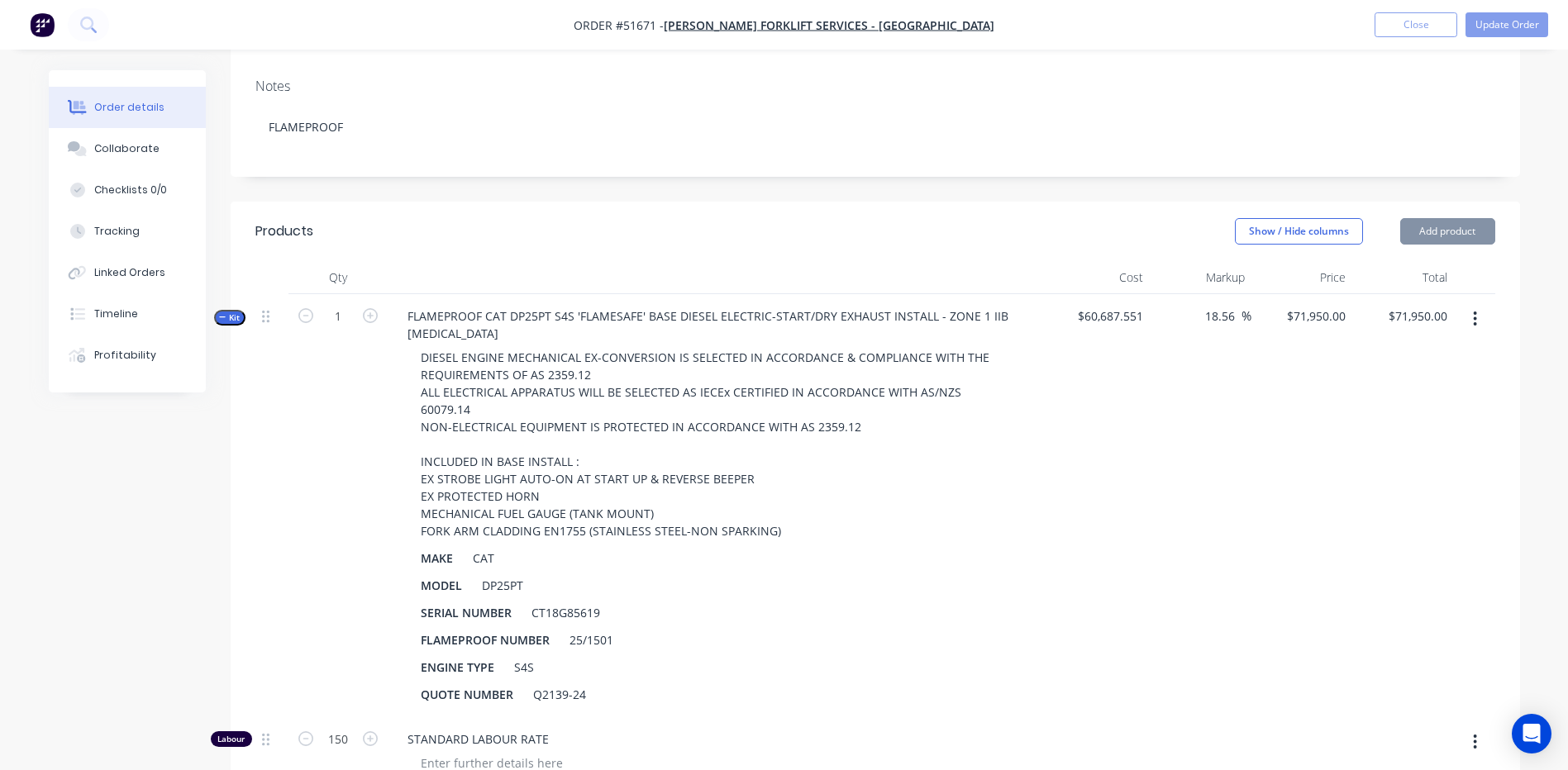
click at [1477, 310] on icon "button" at bounding box center [1474, 318] width 4 height 18
click at [1471, 350] on div "Add product to kit" at bounding box center [1416, 362] width 127 height 24
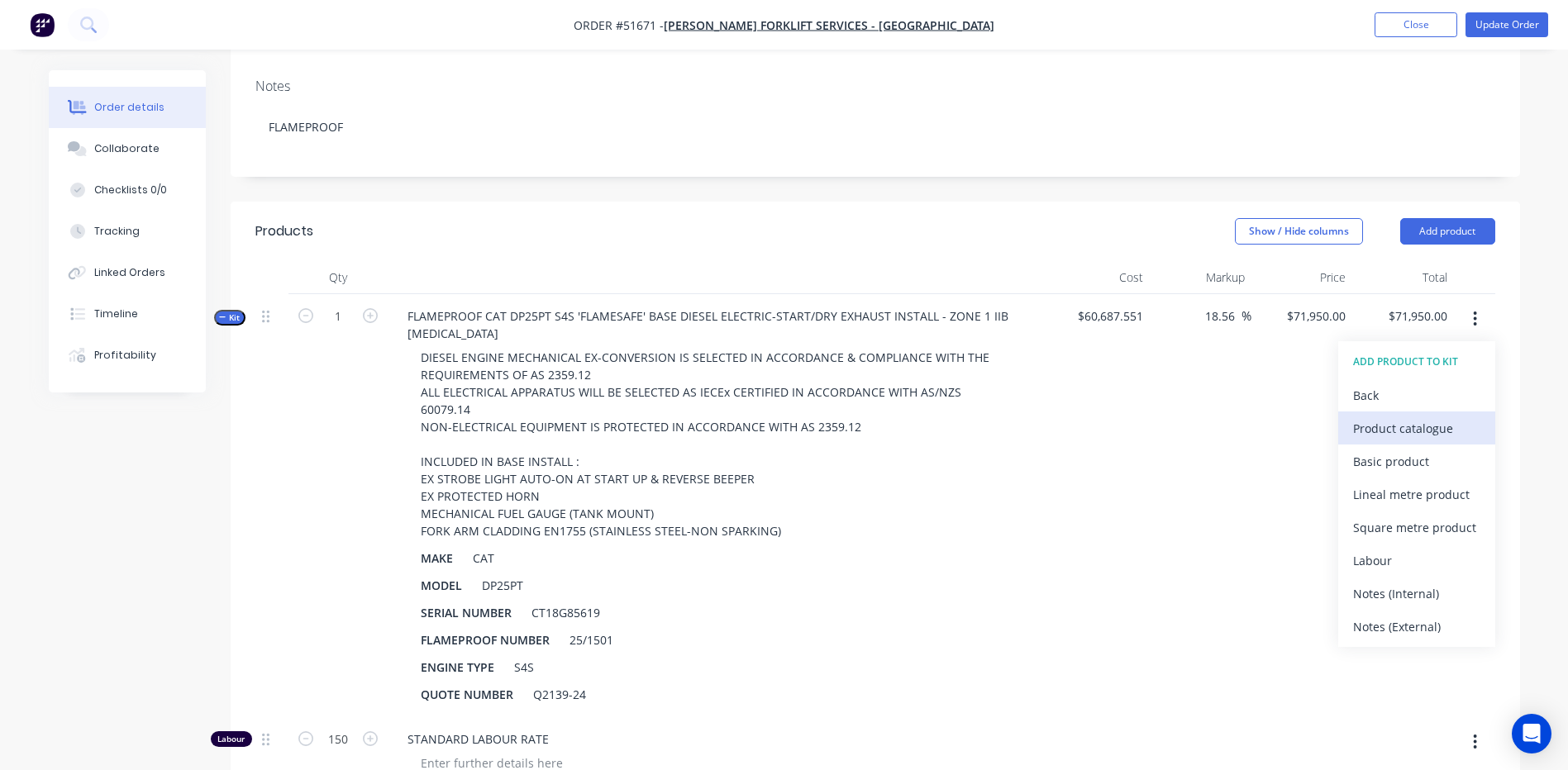
click at [1458, 416] on div "Product catalogue" at bounding box center [1416, 428] width 127 height 24
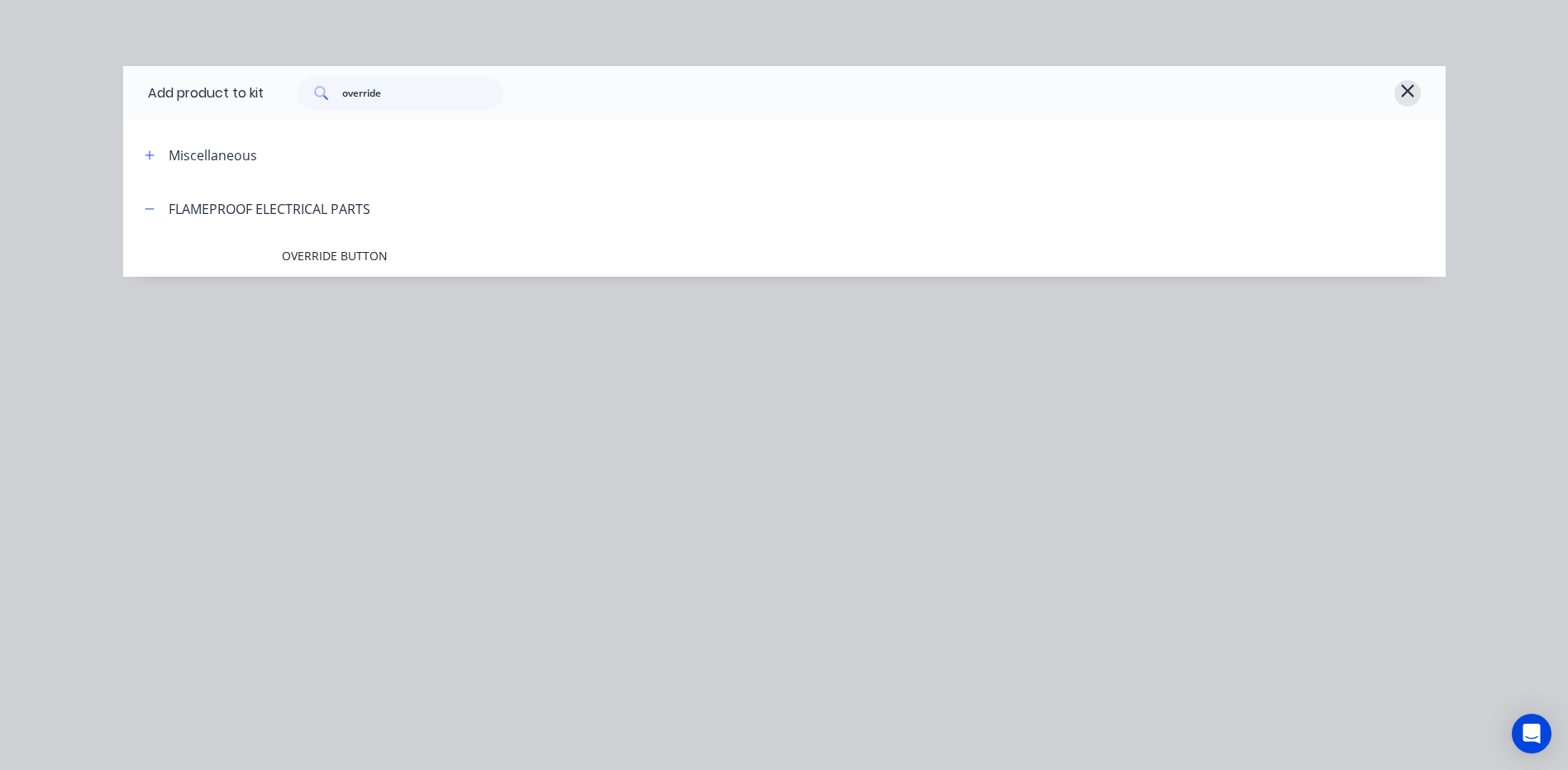
click at [1406, 81] on icon "button" at bounding box center [1407, 90] width 15 height 20
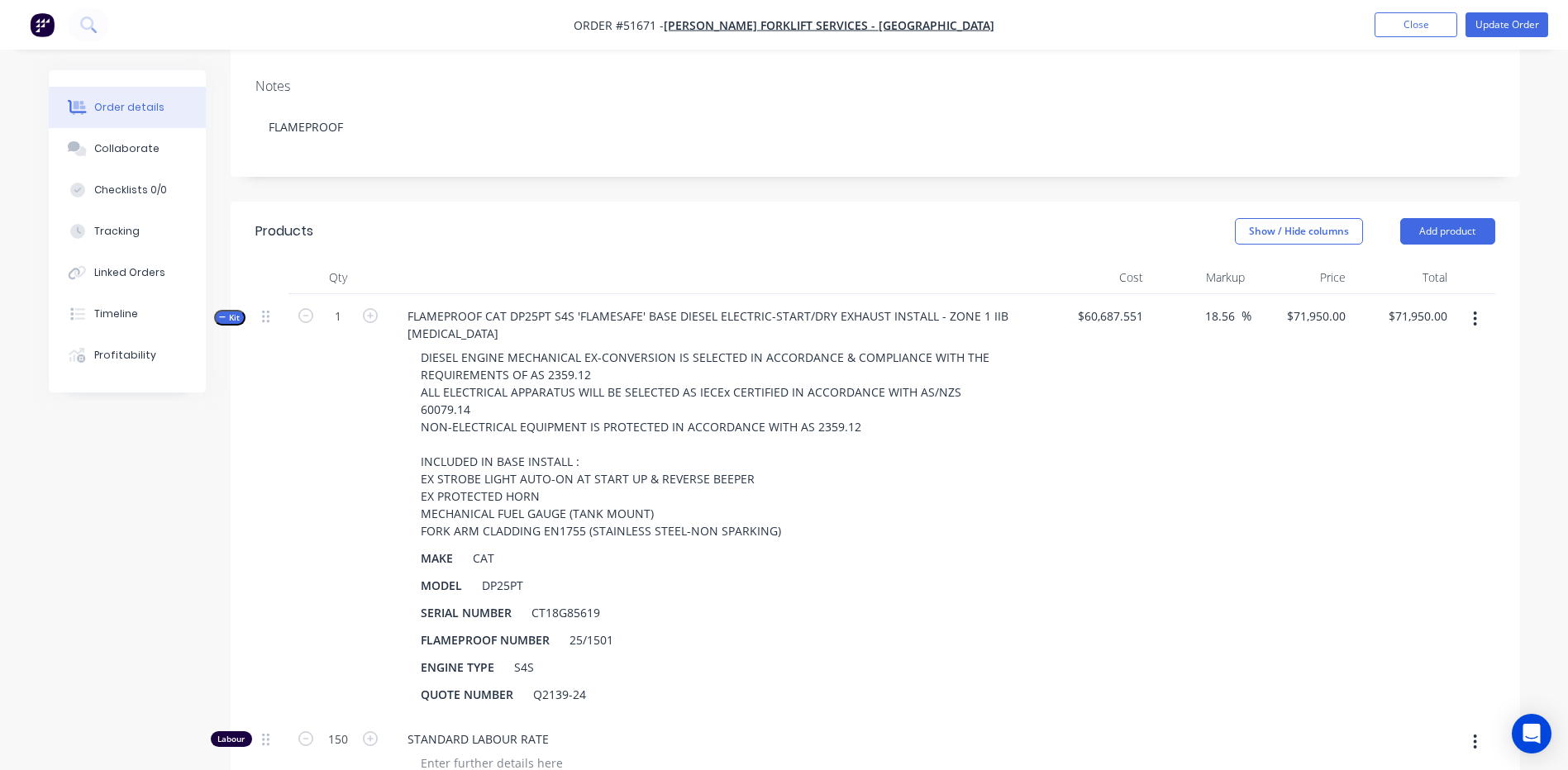
click at [223, 312] on span "Kit" at bounding box center [229, 317] width 22 height 12
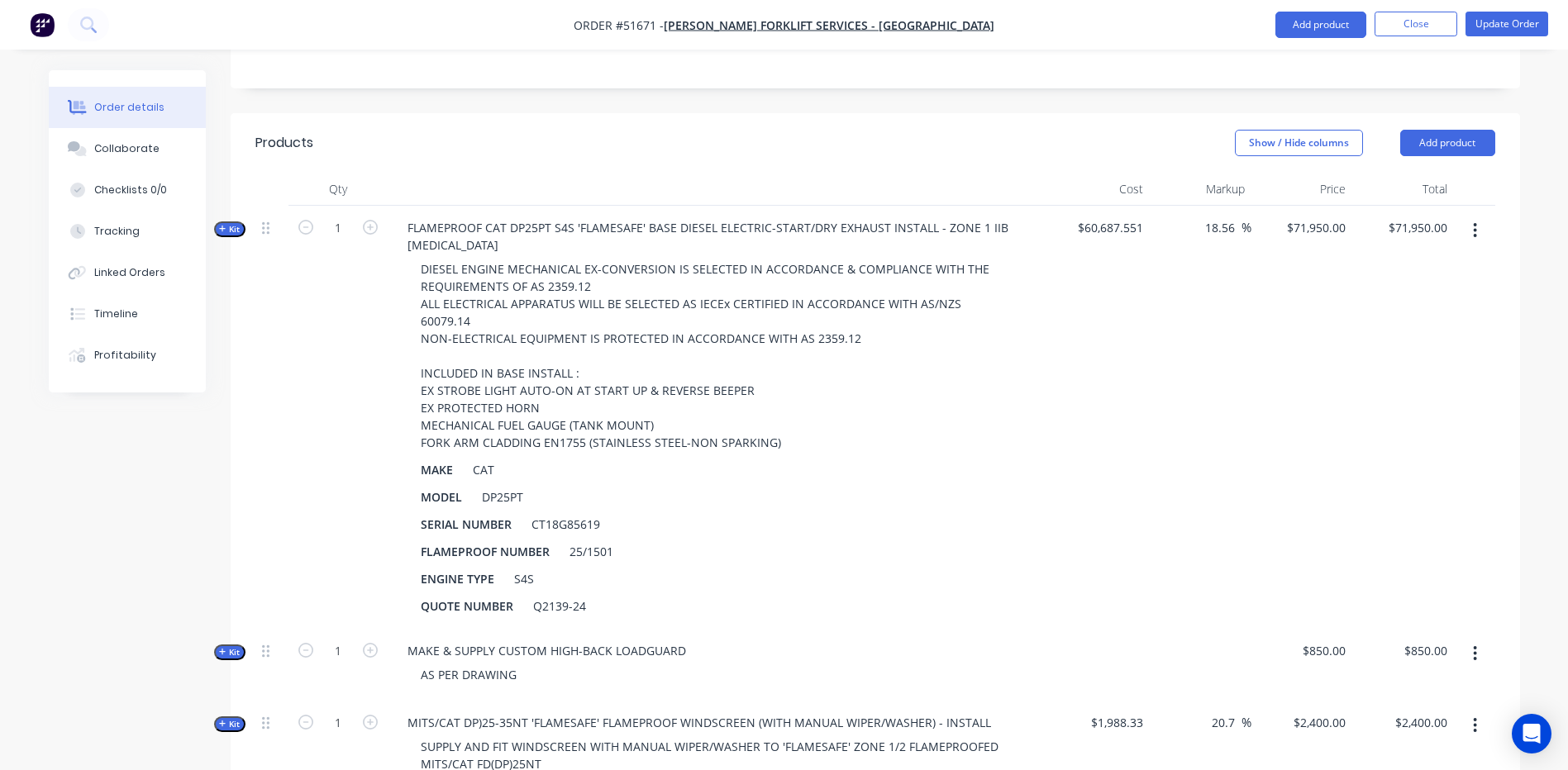
scroll to position [304, 0]
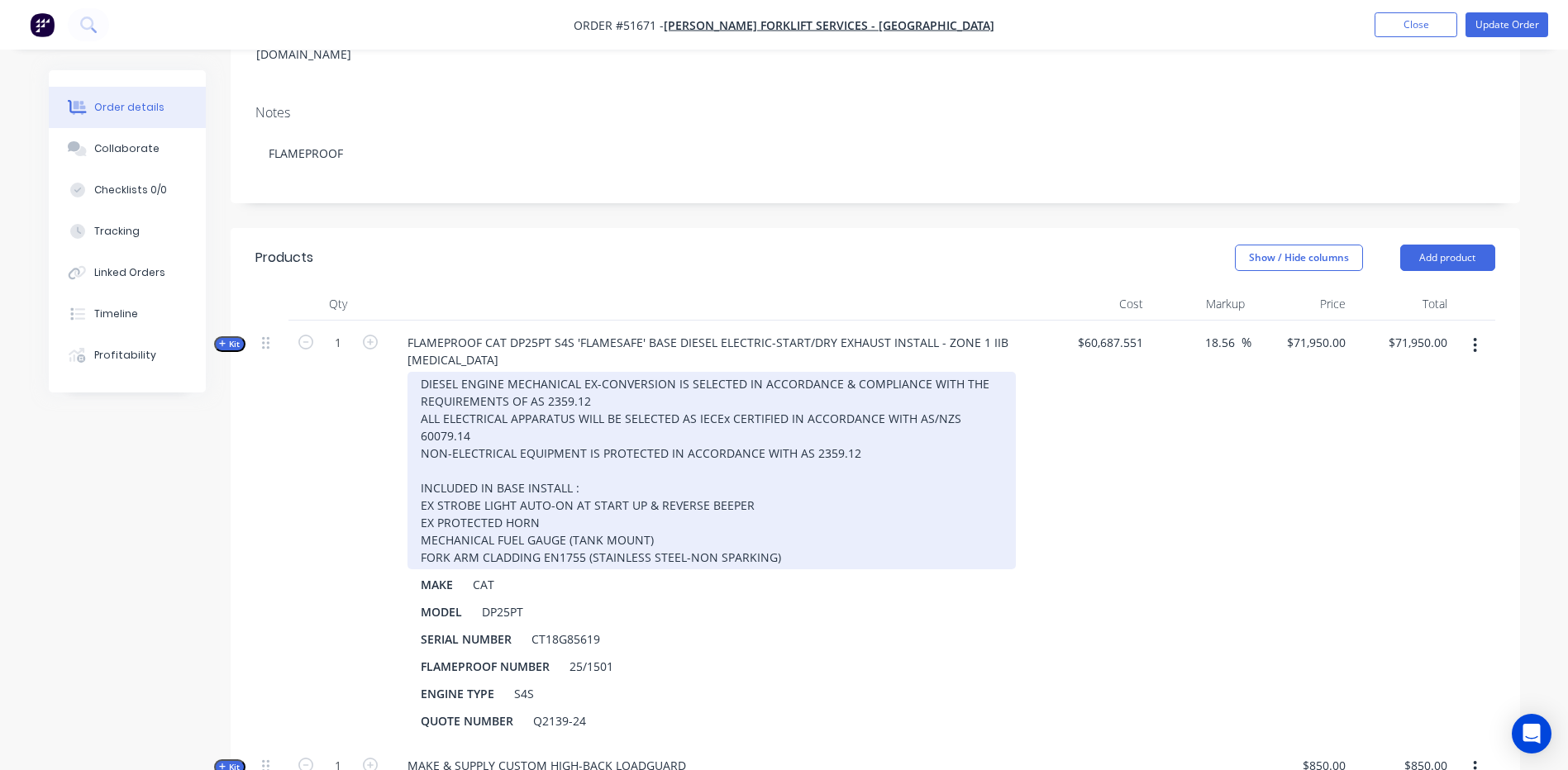
drag, startPoint x: 230, startPoint y: 299, endPoint x: 538, endPoint y: 373, distance: 316.8
click at [231, 338] on span "Kit" at bounding box center [229, 344] width 22 height 12
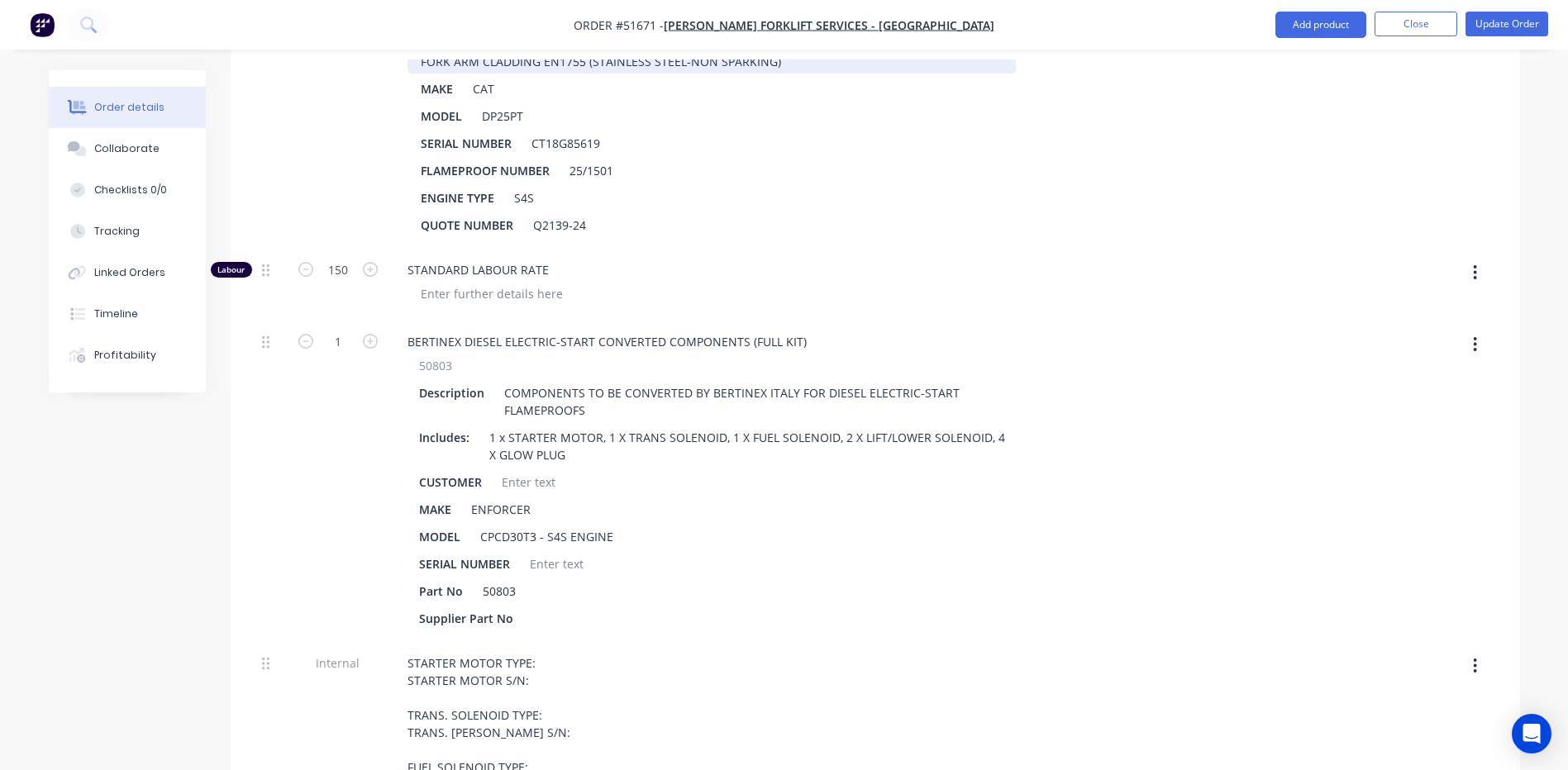
scroll to position [387, 0]
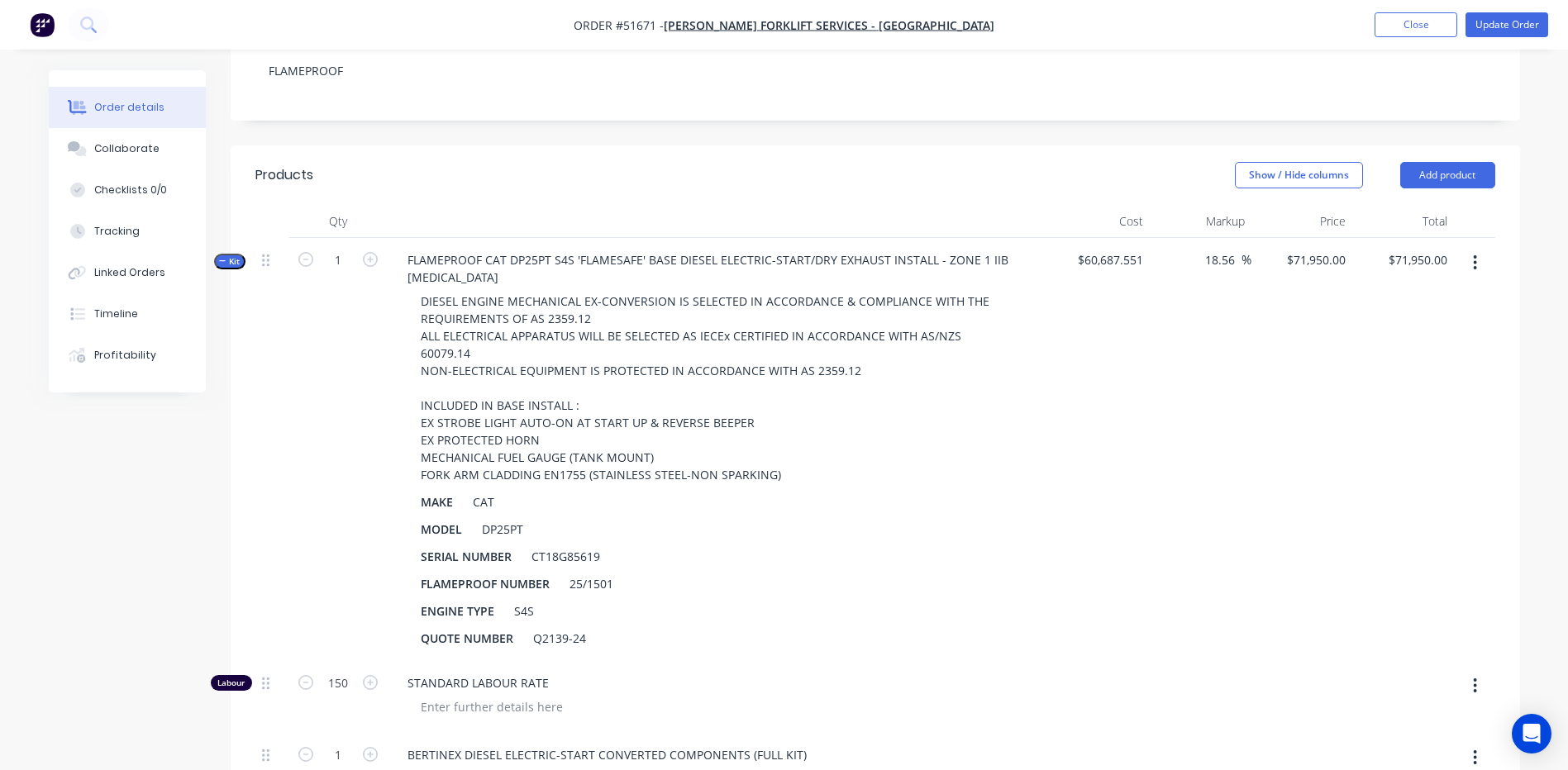
click at [226, 255] on span "Kit" at bounding box center [229, 261] width 22 height 12
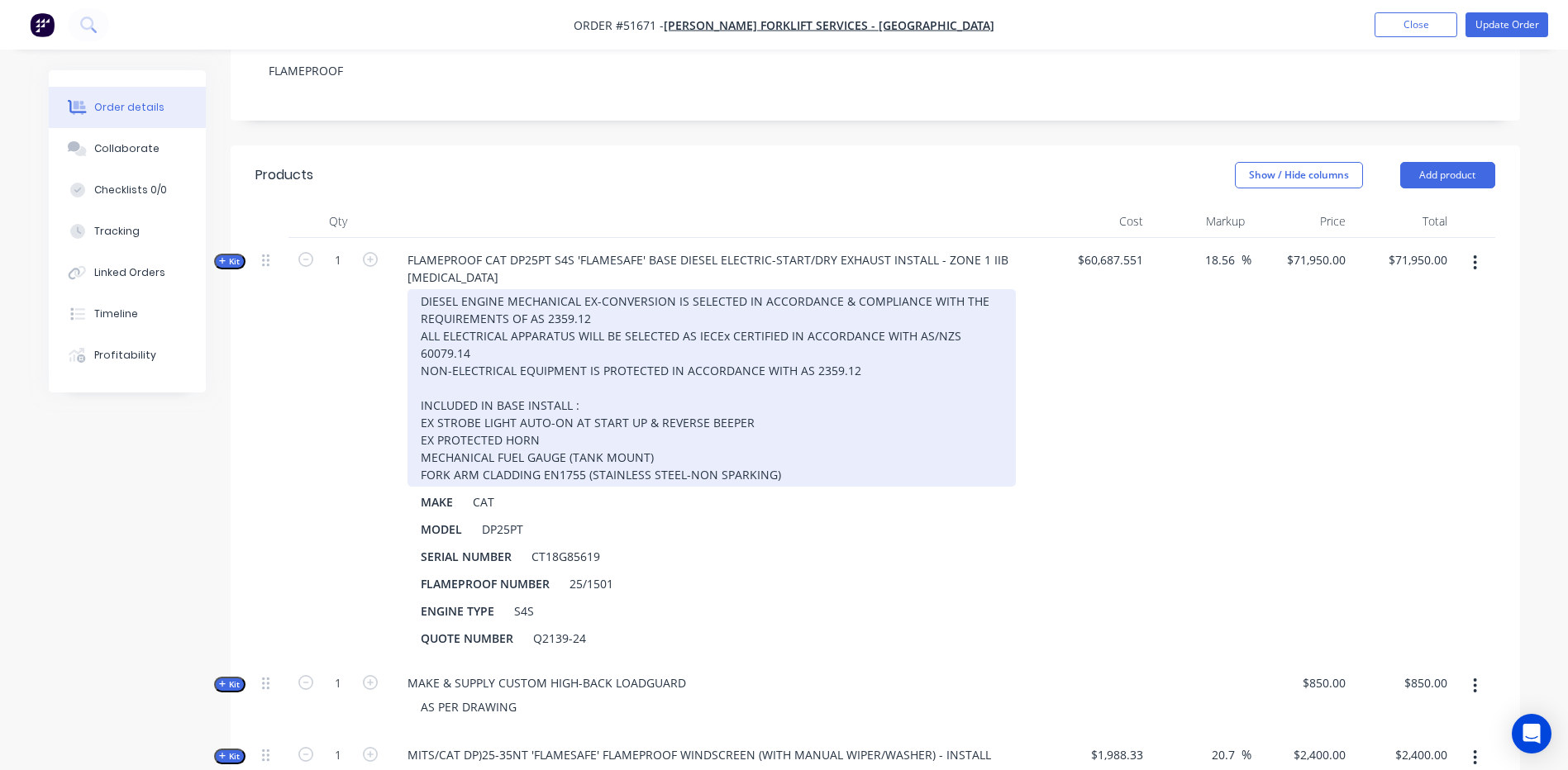
scroll to position [0, 0]
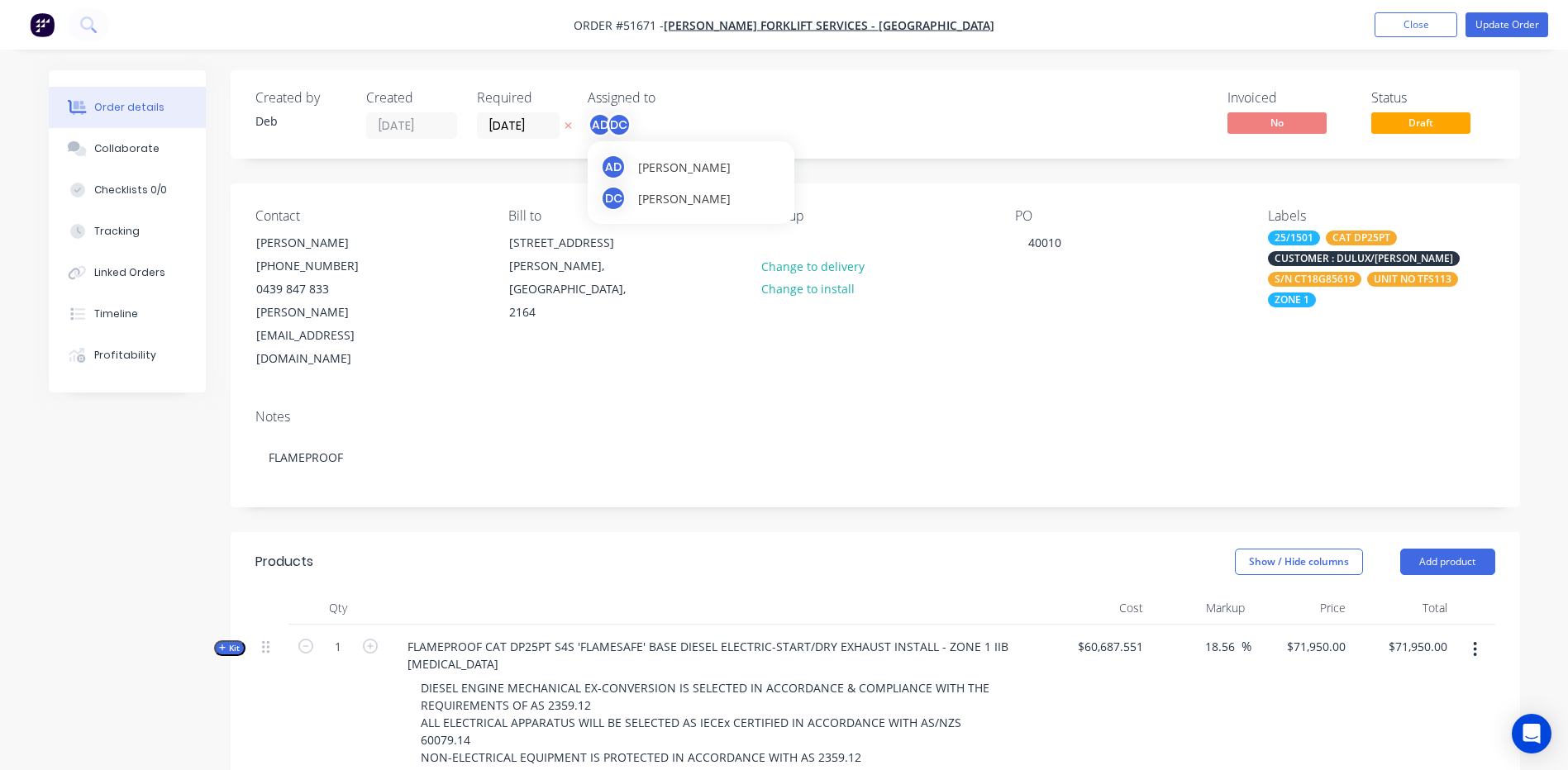
click at [629, 165] on div "AD Ashley Di Dio" at bounding box center [691, 166] width 180 height 24
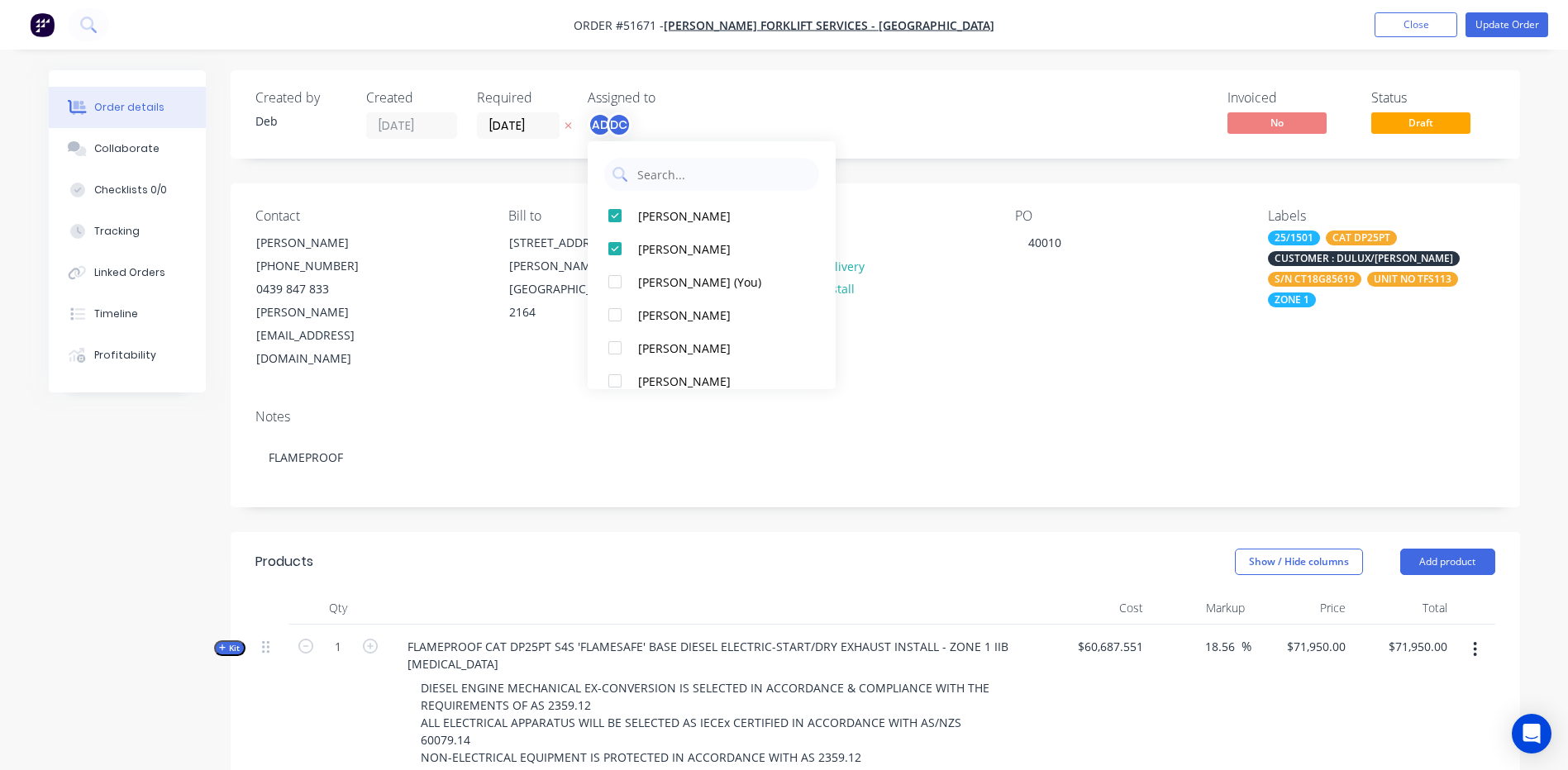
click at [943, 548] on div "Show / Hide columns Add product" at bounding box center [1005, 562] width 976 height 26
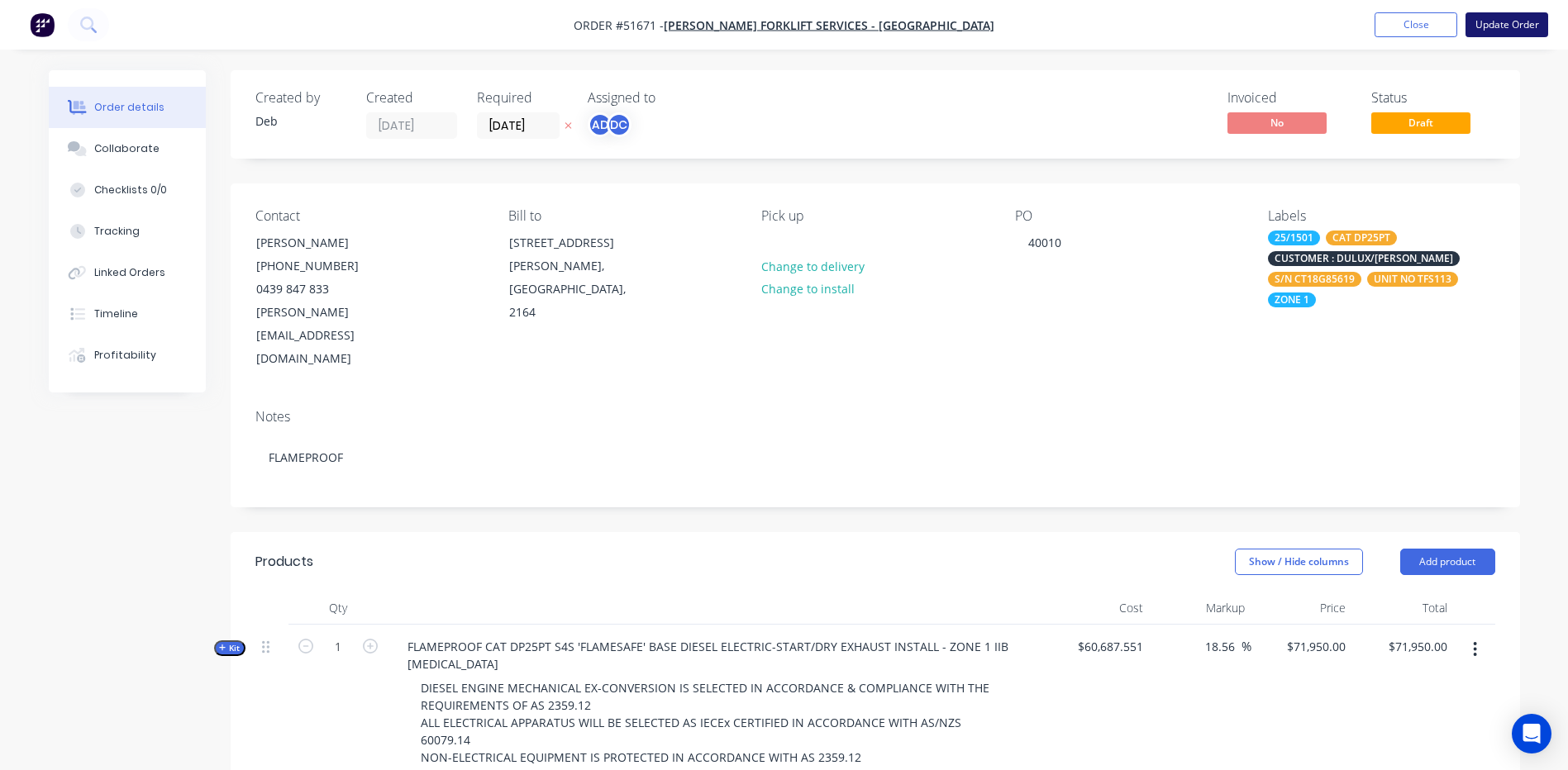
click at [1474, 24] on button "Update Order" at bounding box center [1506, 24] width 83 height 24
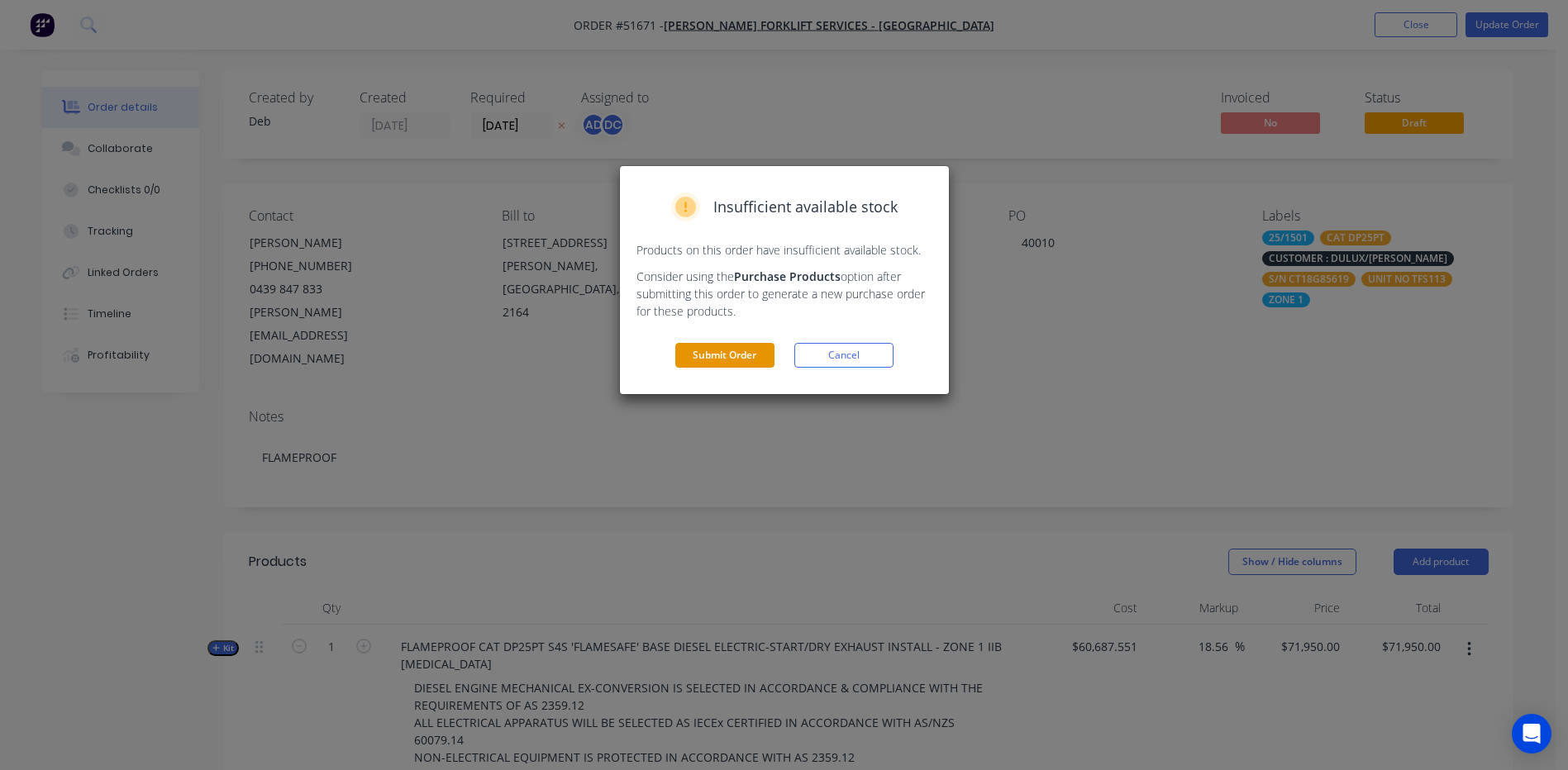
click at [719, 356] on button "Submit Order" at bounding box center [725, 355] width 100 height 24
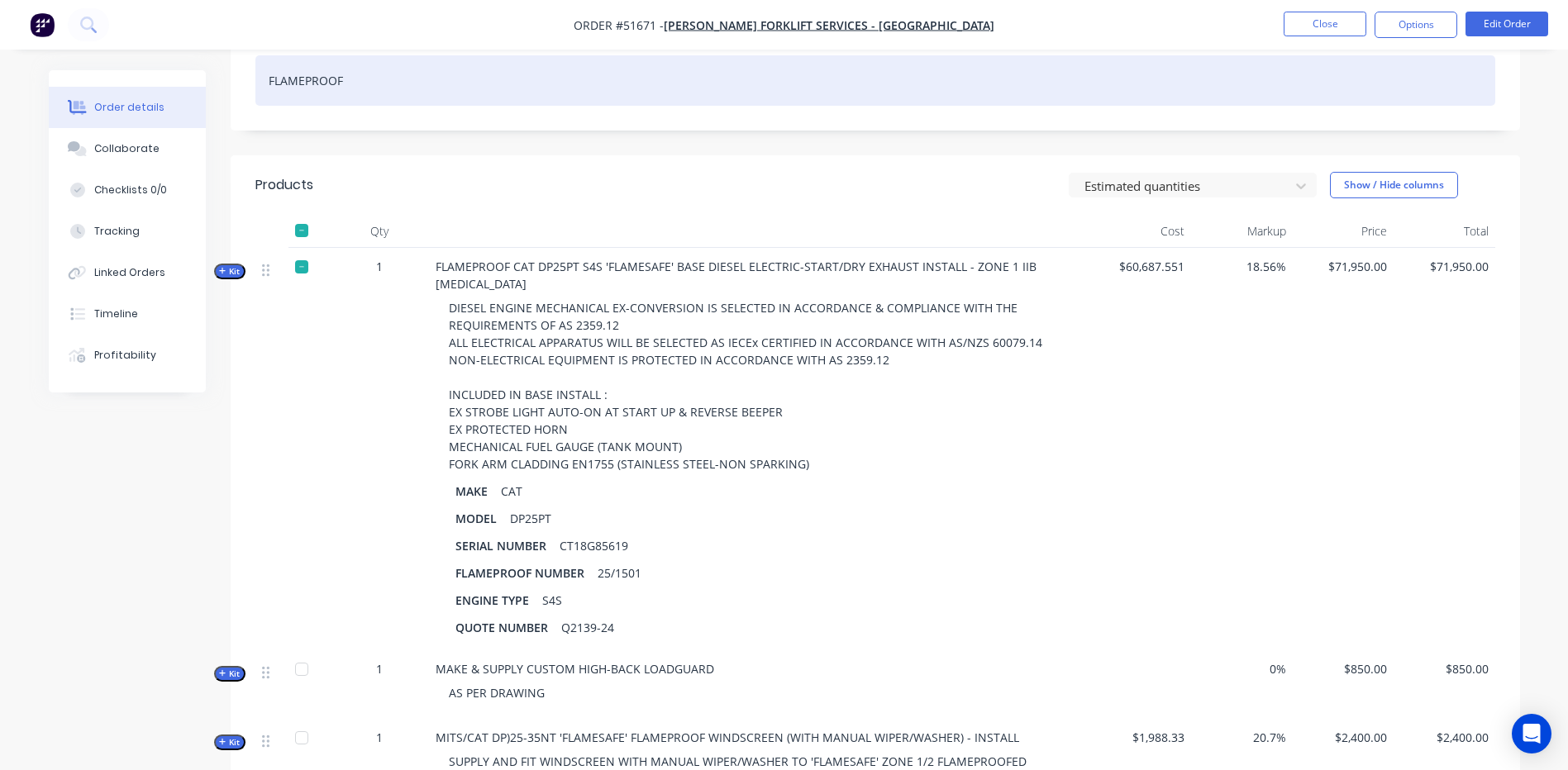
scroll to position [248, 0]
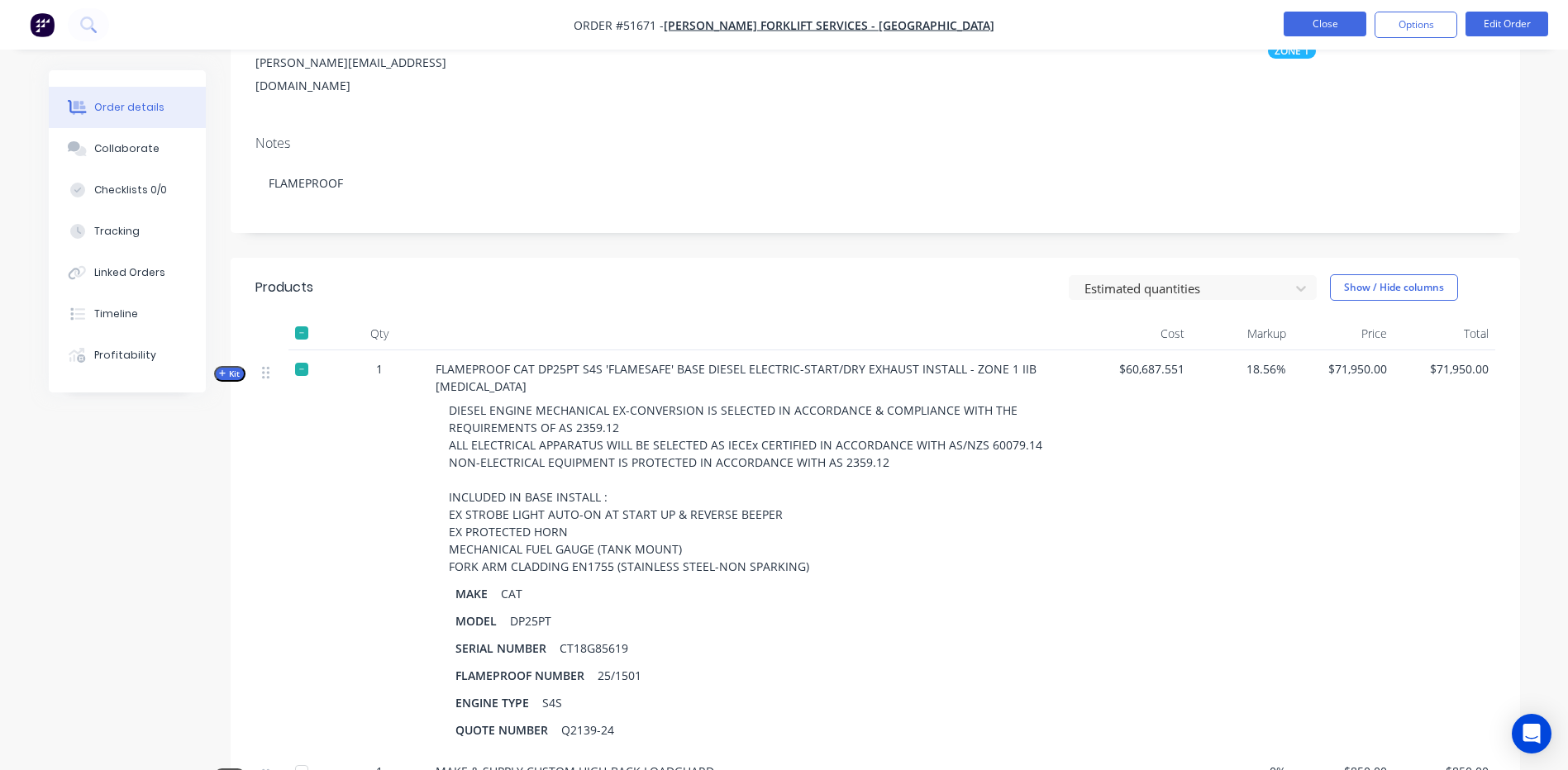
click at [1303, 28] on button "Close" at bounding box center [1325, 23] width 83 height 24
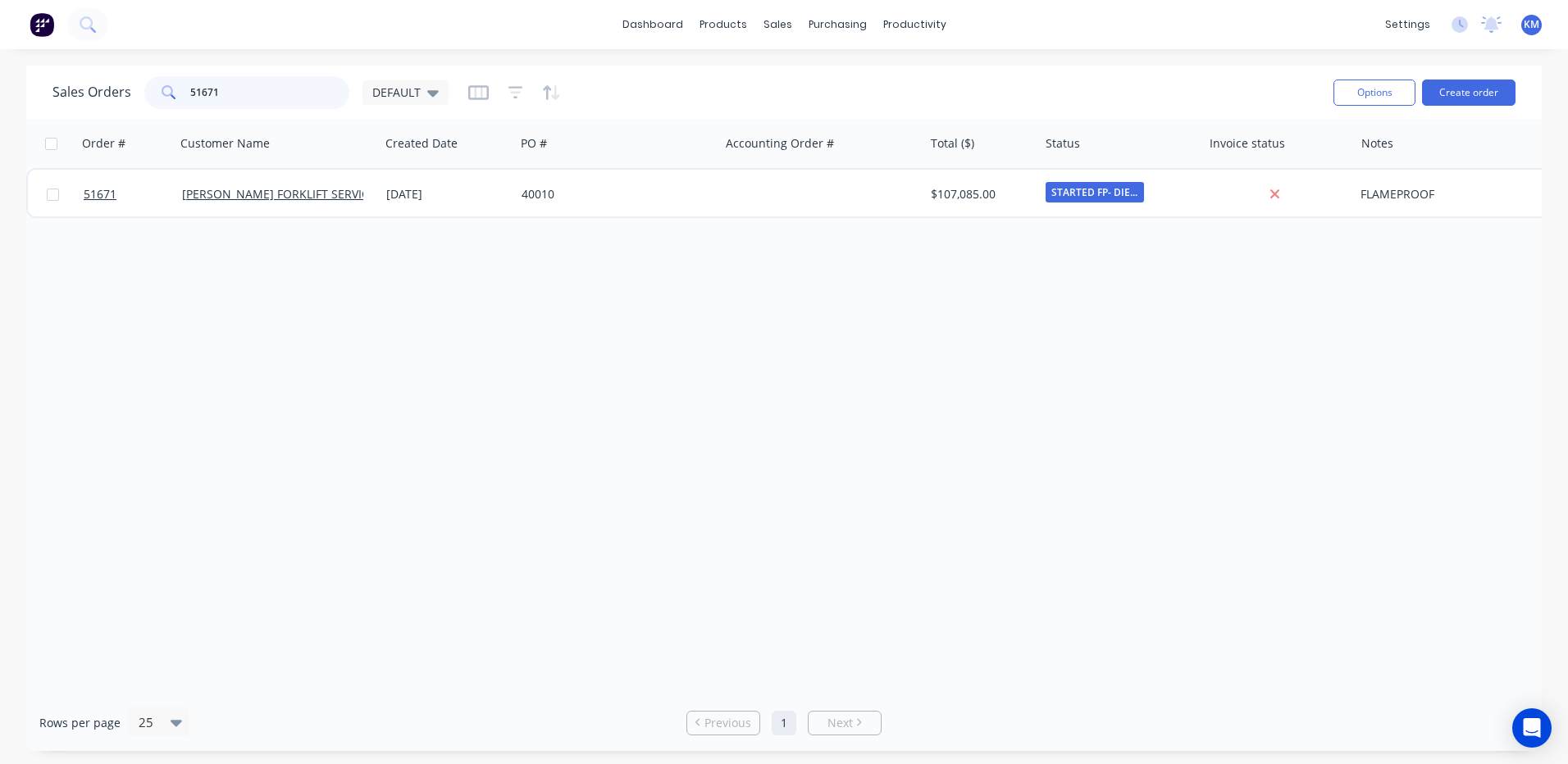
click at [214, 97] on input "51671" at bounding box center [270, 92] width 160 height 33
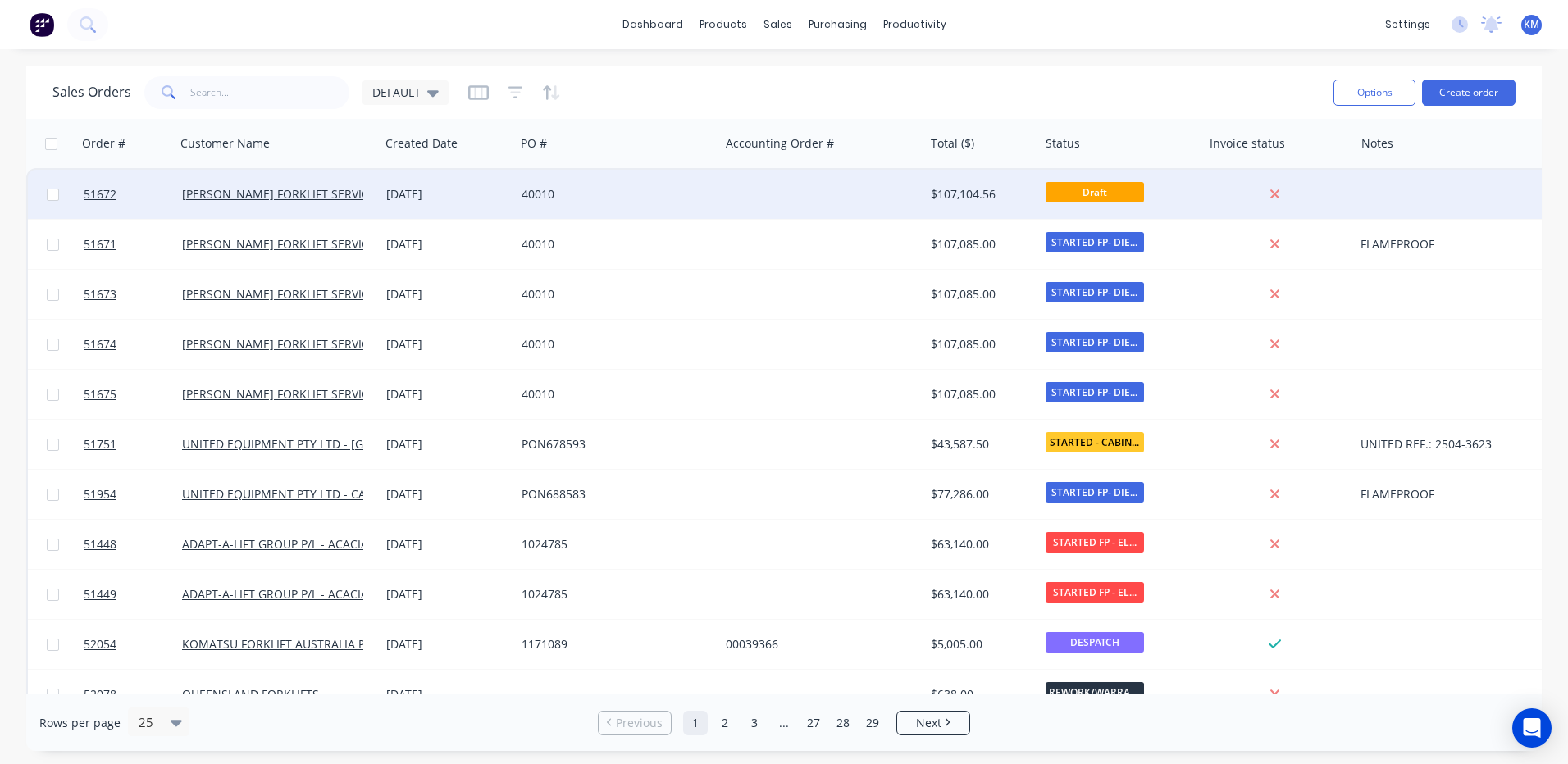
click at [437, 195] on div "[DATE]" at bounding box center [447, 195] width 122 height 17
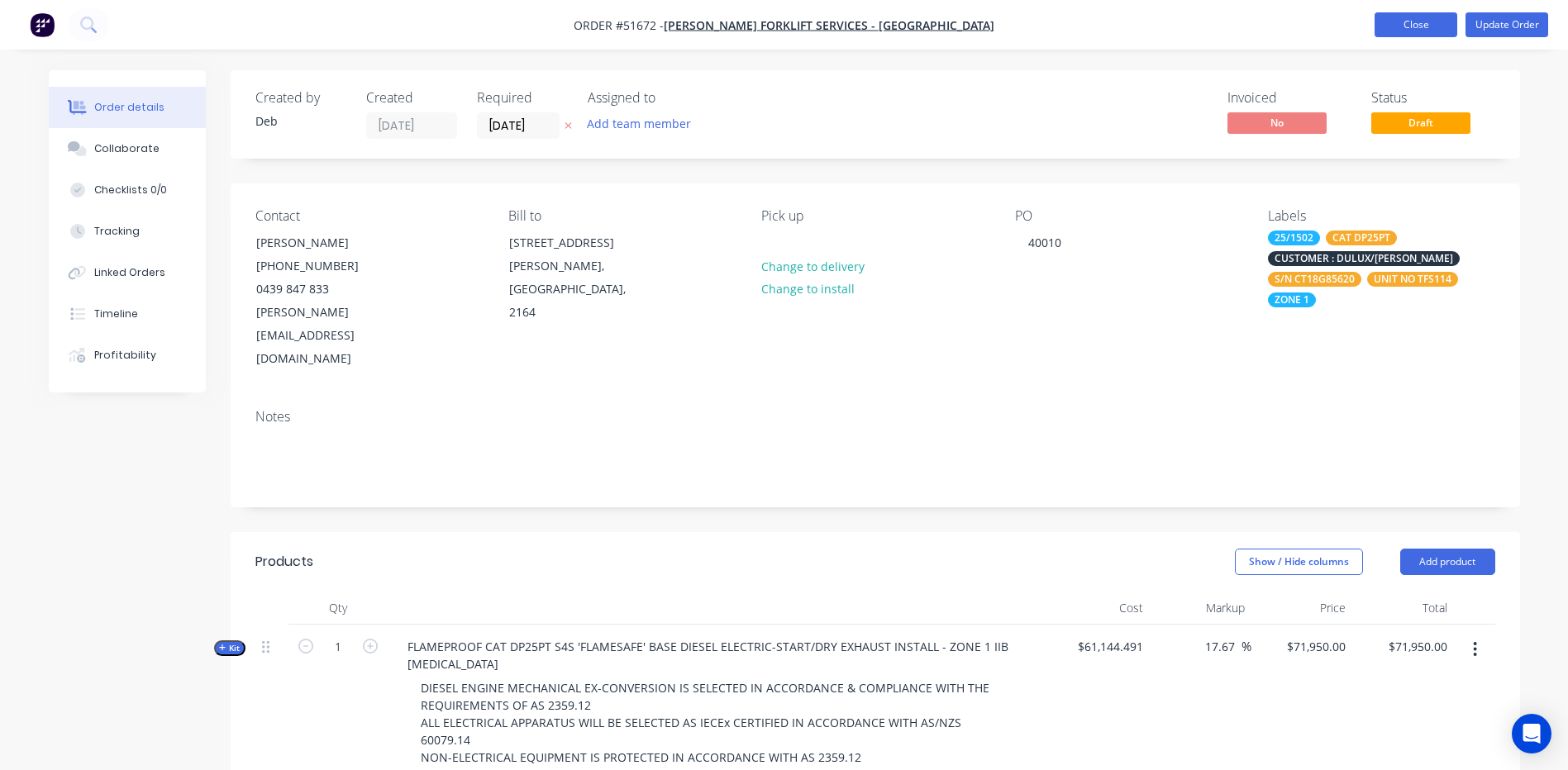
click at [1389, 35] on button "Close" at bounding box center [1416, 24] width 83 height 24
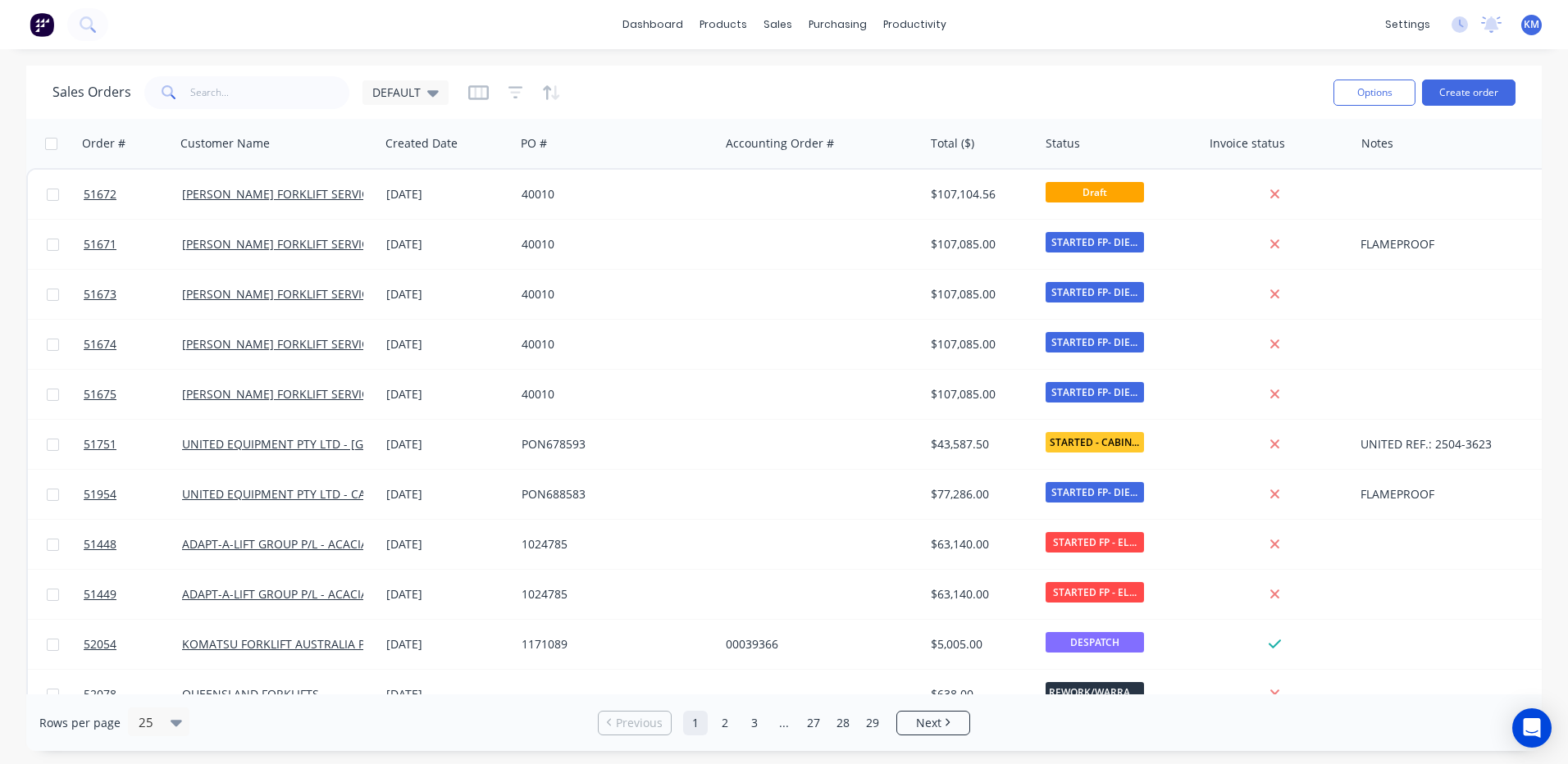
click at [981, 102] on div "Sales Orders DEFAULT" at bounding box center [686, 91] width 1268 height 40
click at [93, 26] on icon at bounding box center [87, 24] width 16 height 16
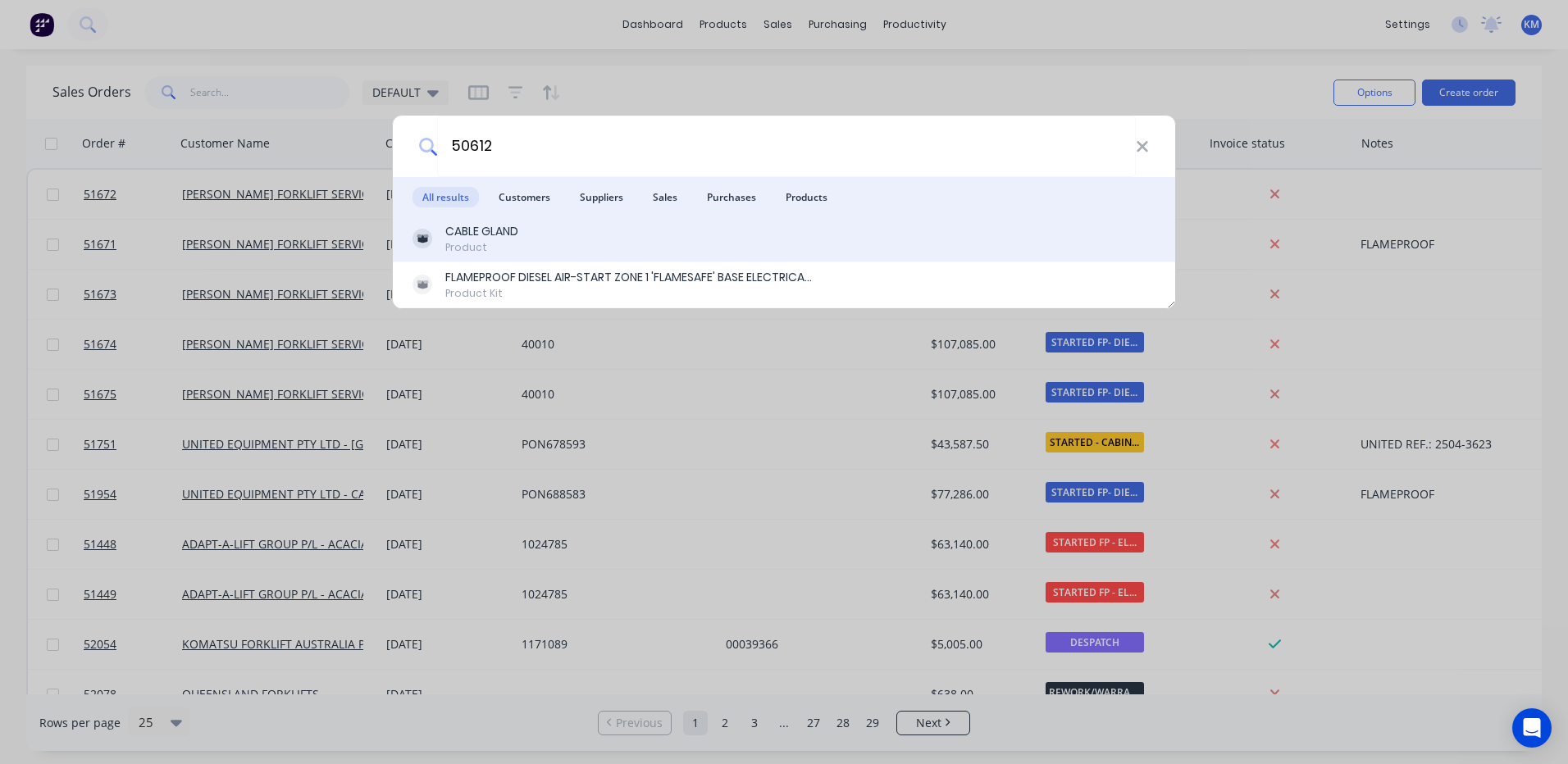
type input "50612"
click at [481, 243] on div "Product" at bounding box center [482, 248] width 73 height 15
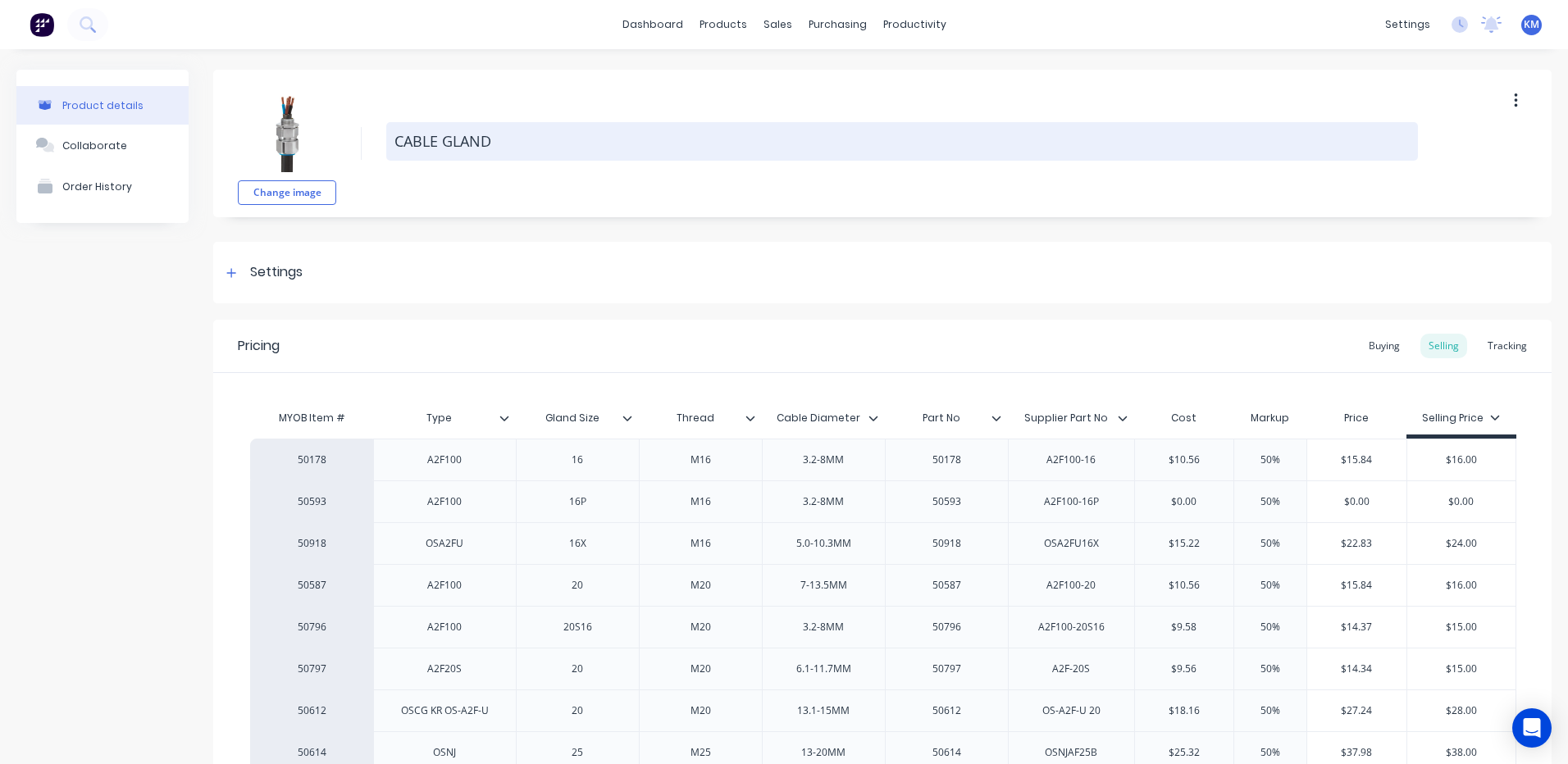
type textarea "x"
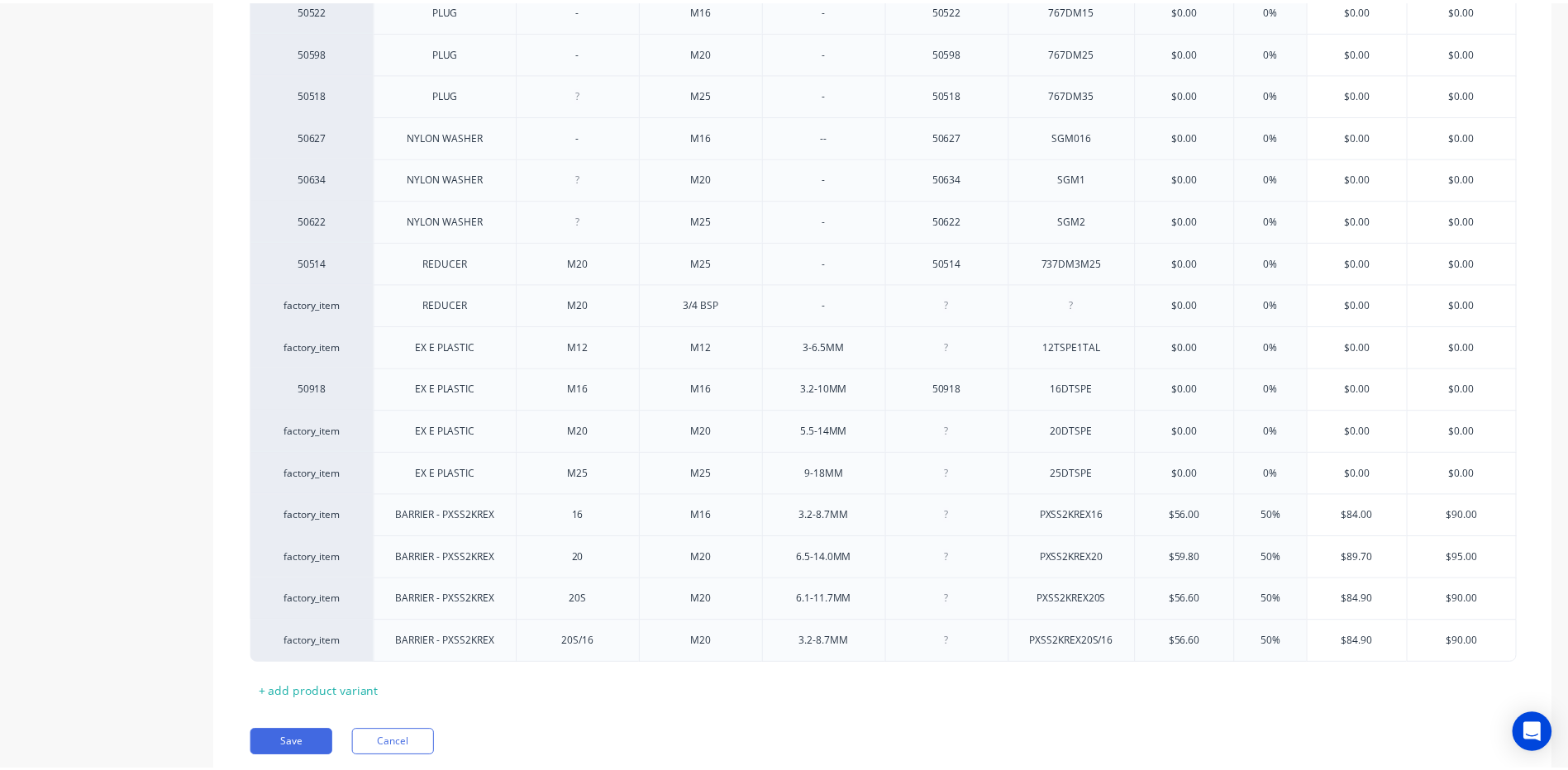
scroll to position [889, 0]
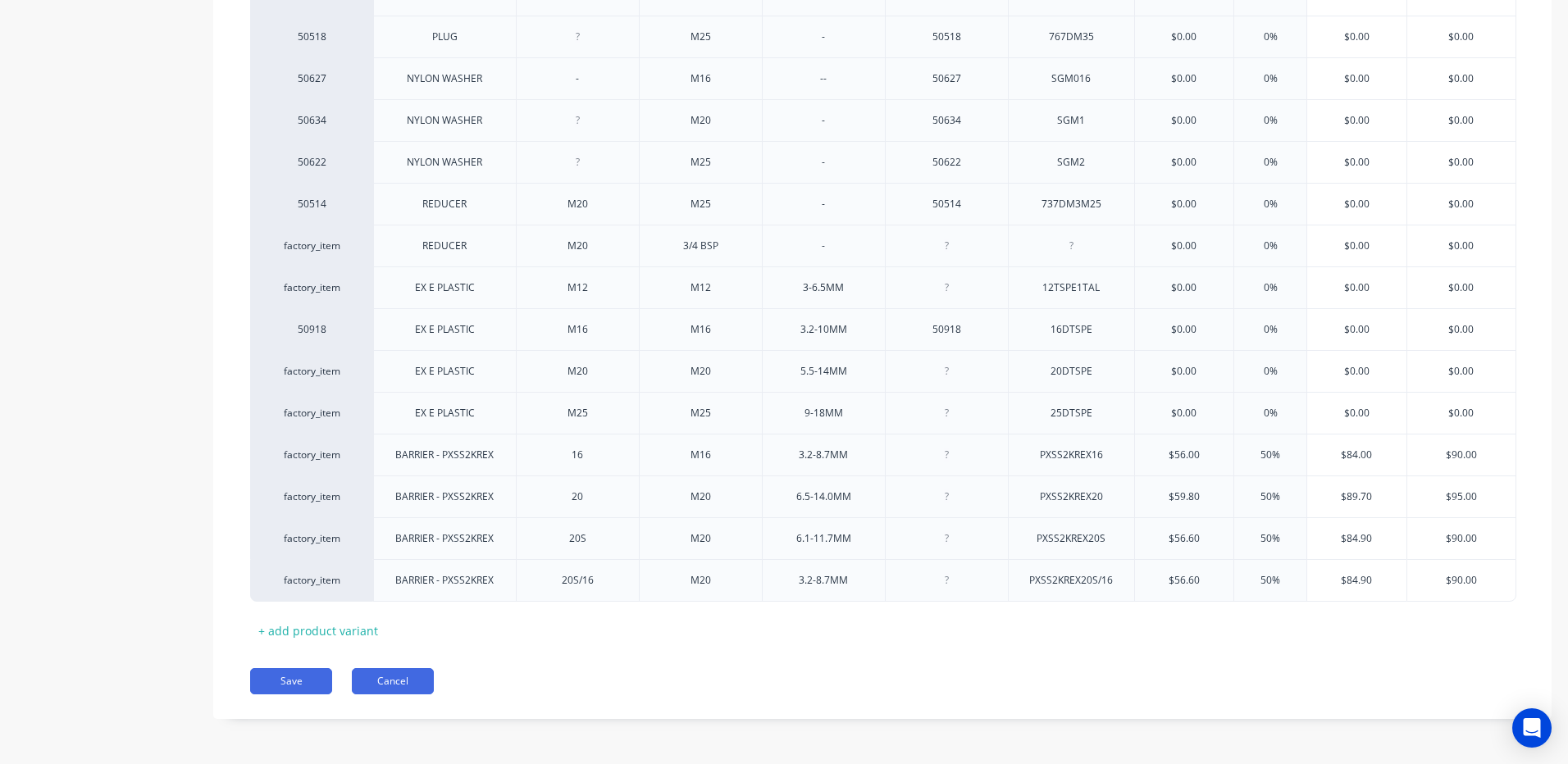
click at [409, 691] on button "Cancel" at bounding box center [392, 681] width 82 height 26
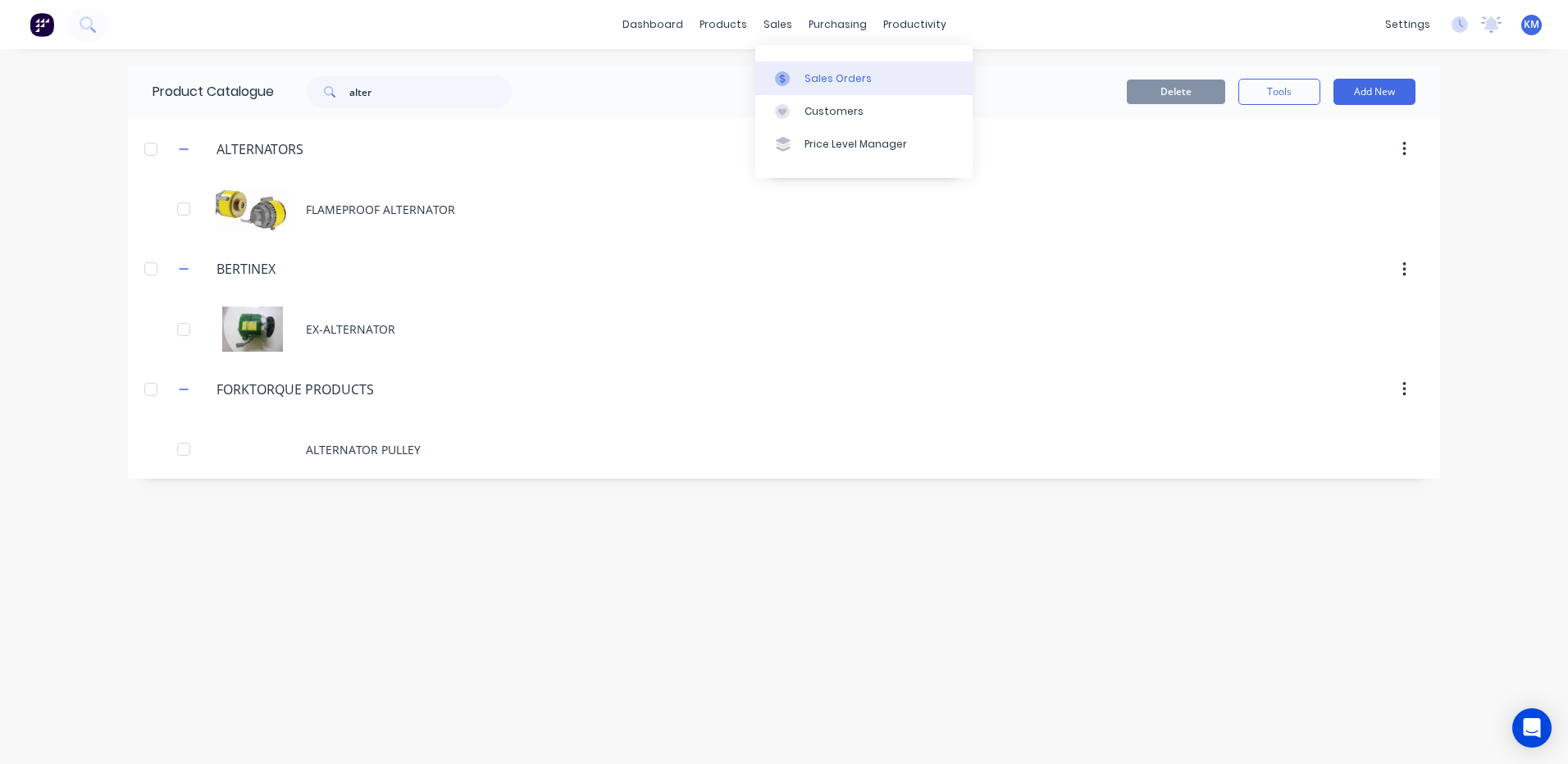
click at [784, 76] on icon at bounding box center [781, 78] width 5 height 9
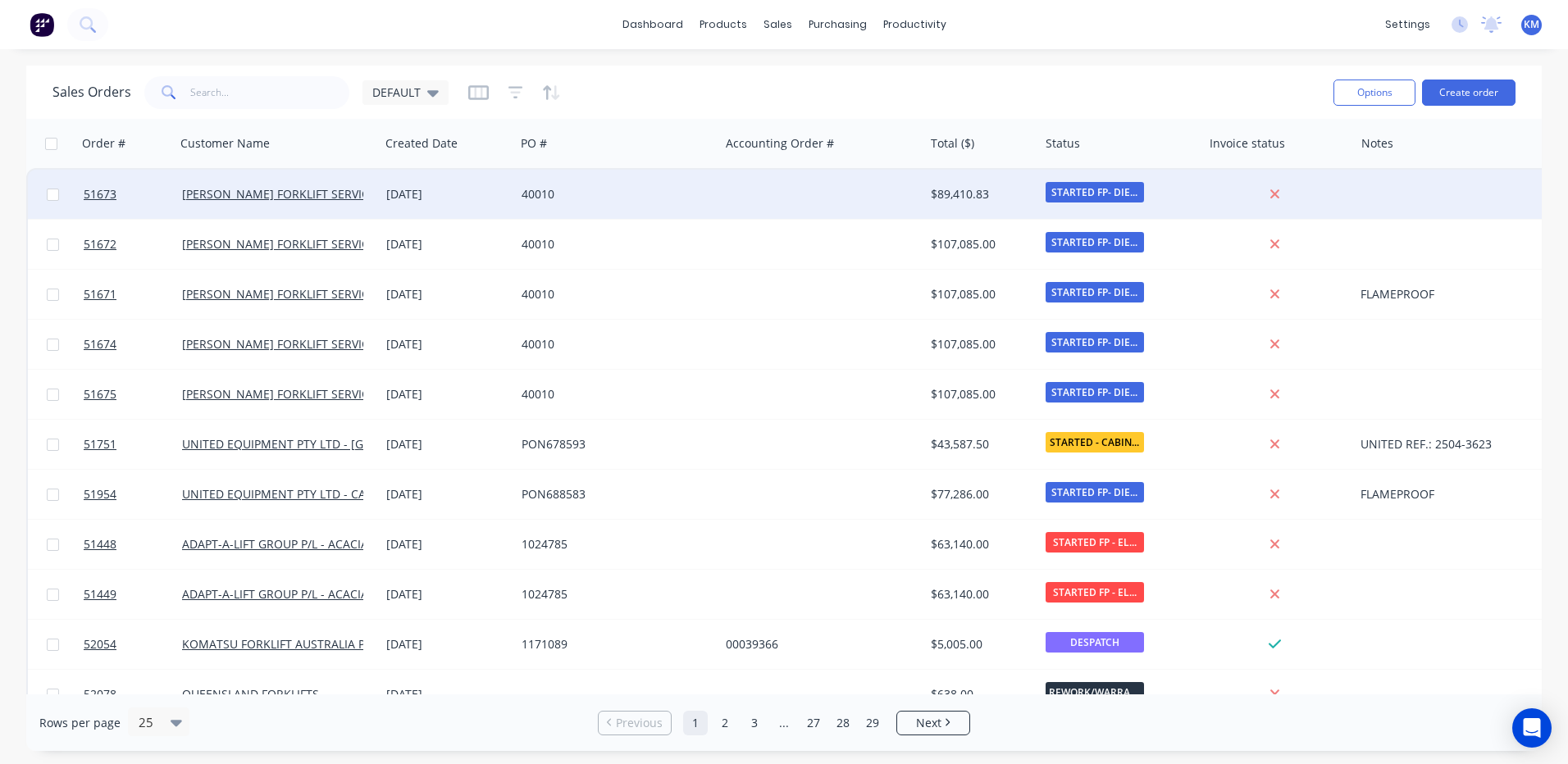
click at [565, 198] on div "40010" at bounding box center [612, 195] width 182 height 17
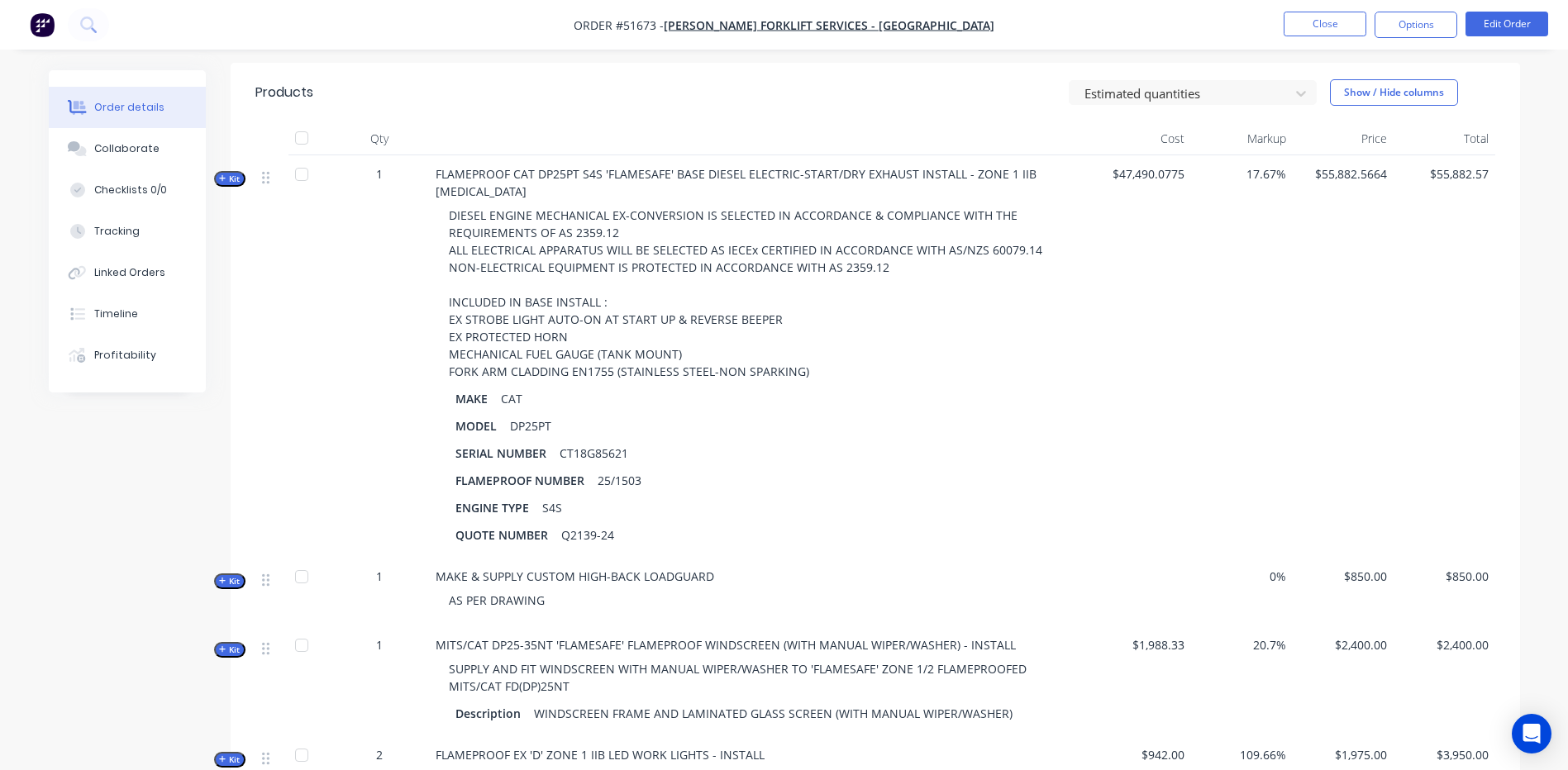
scroll to position [413, 0]
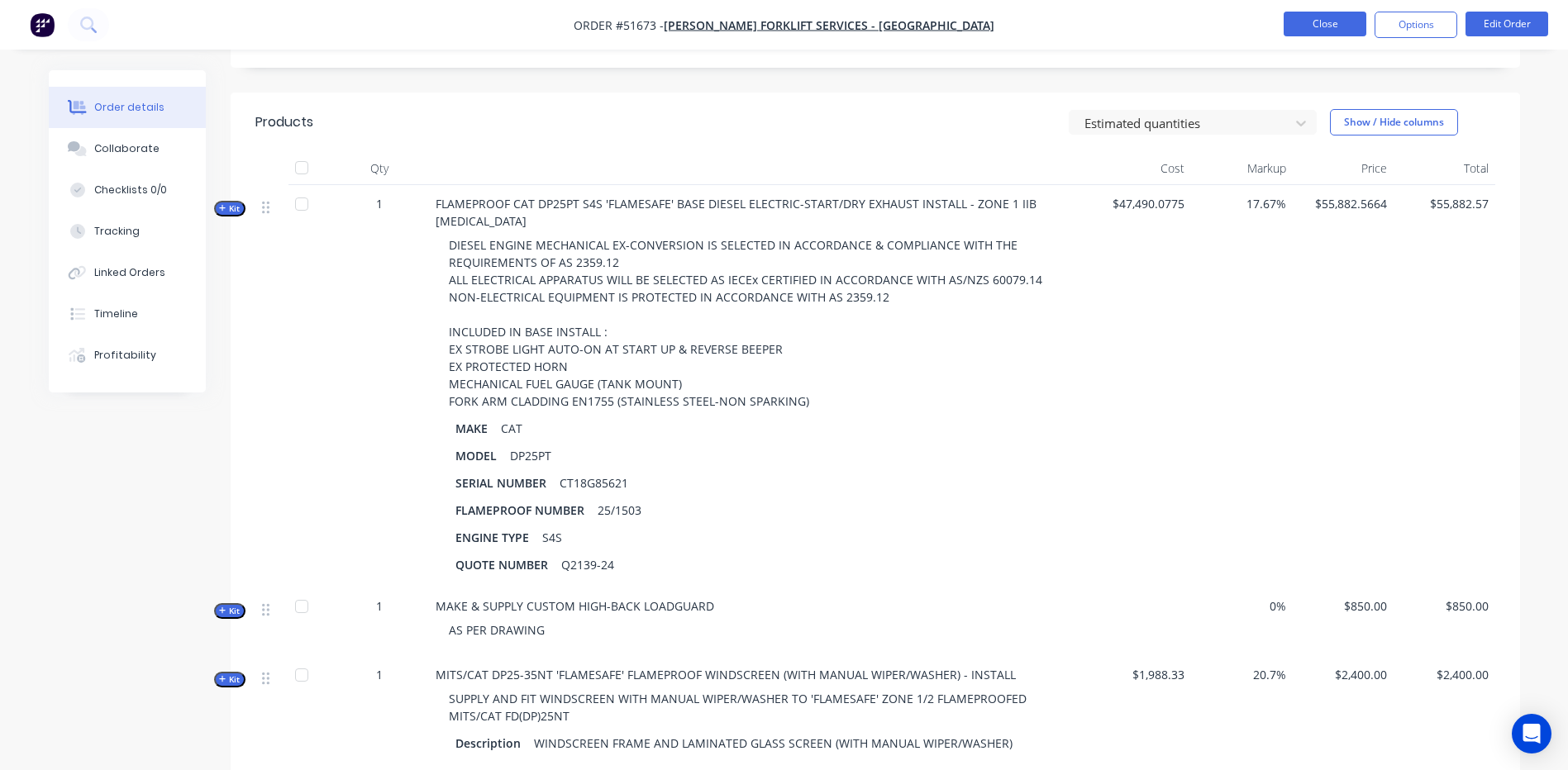
click at [1337, 33] on button "Close" at bounding box center [1325, 23] width 83 height 24
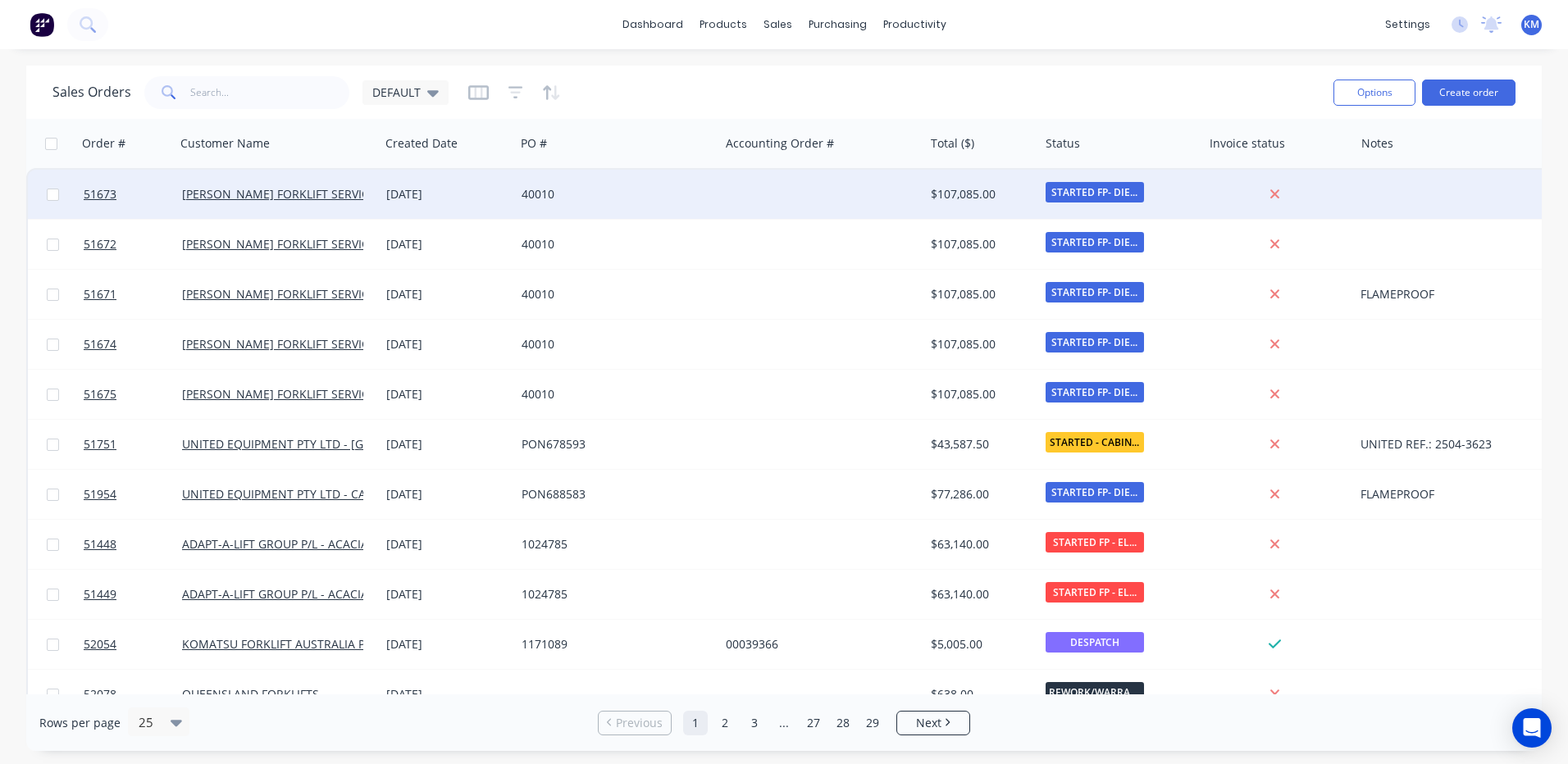
click at [626, 198] on div "40010" at bounding box center [612, 195] width 182 height 17
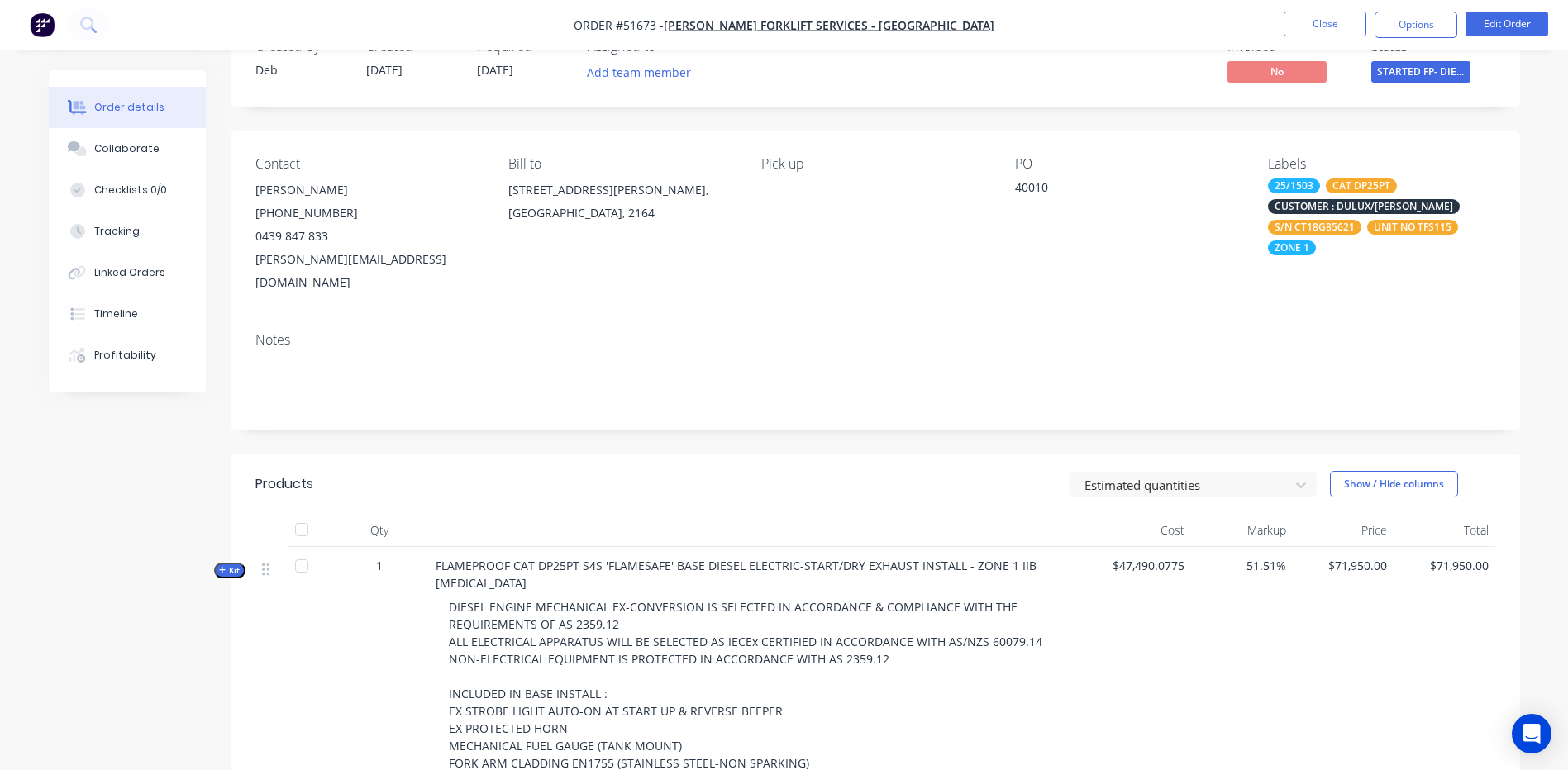
scroll to position [165, 0]
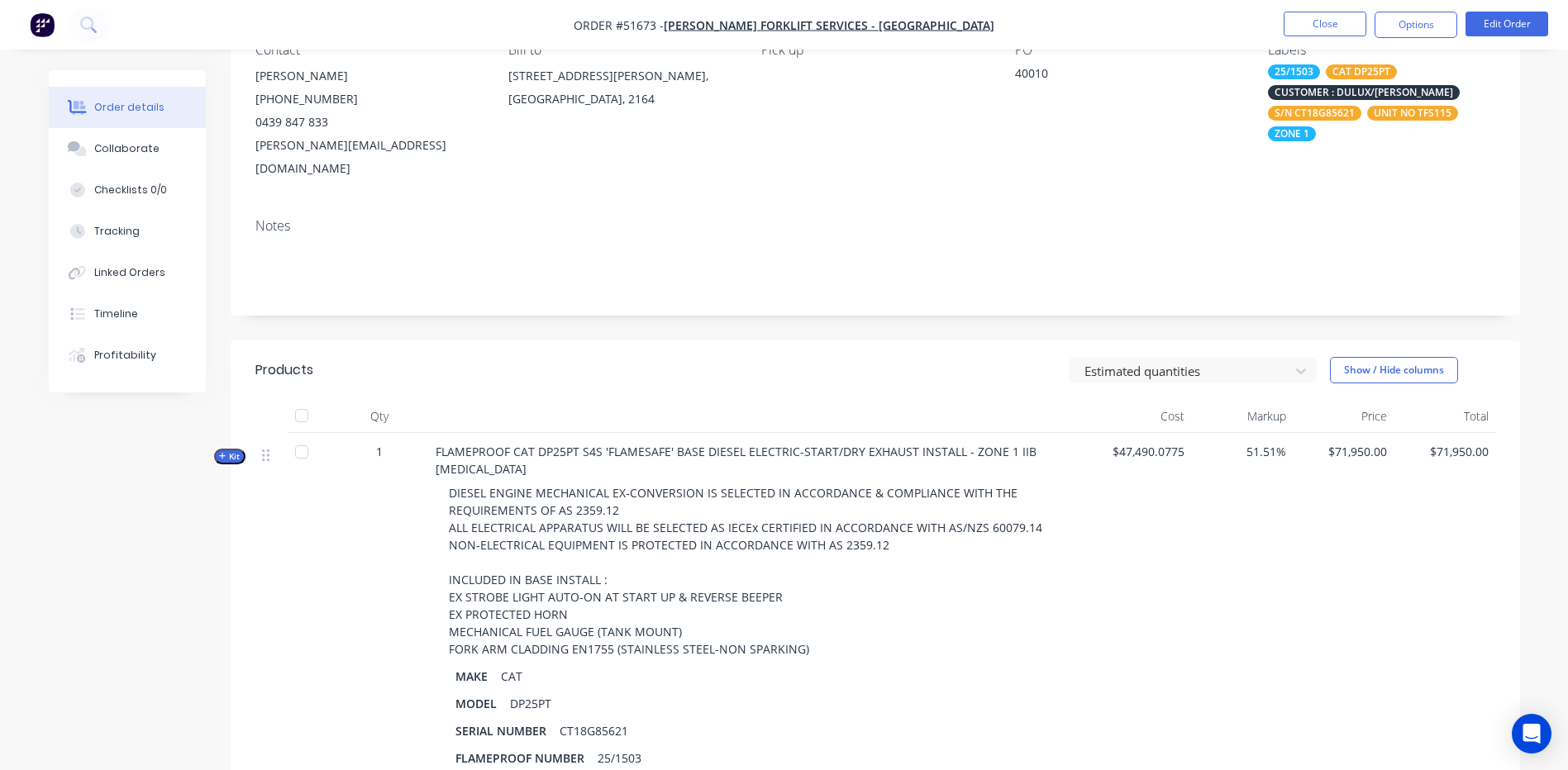
click at [228, 449] on button "Kit" at bounding box center [229, 456] width 31 height 16
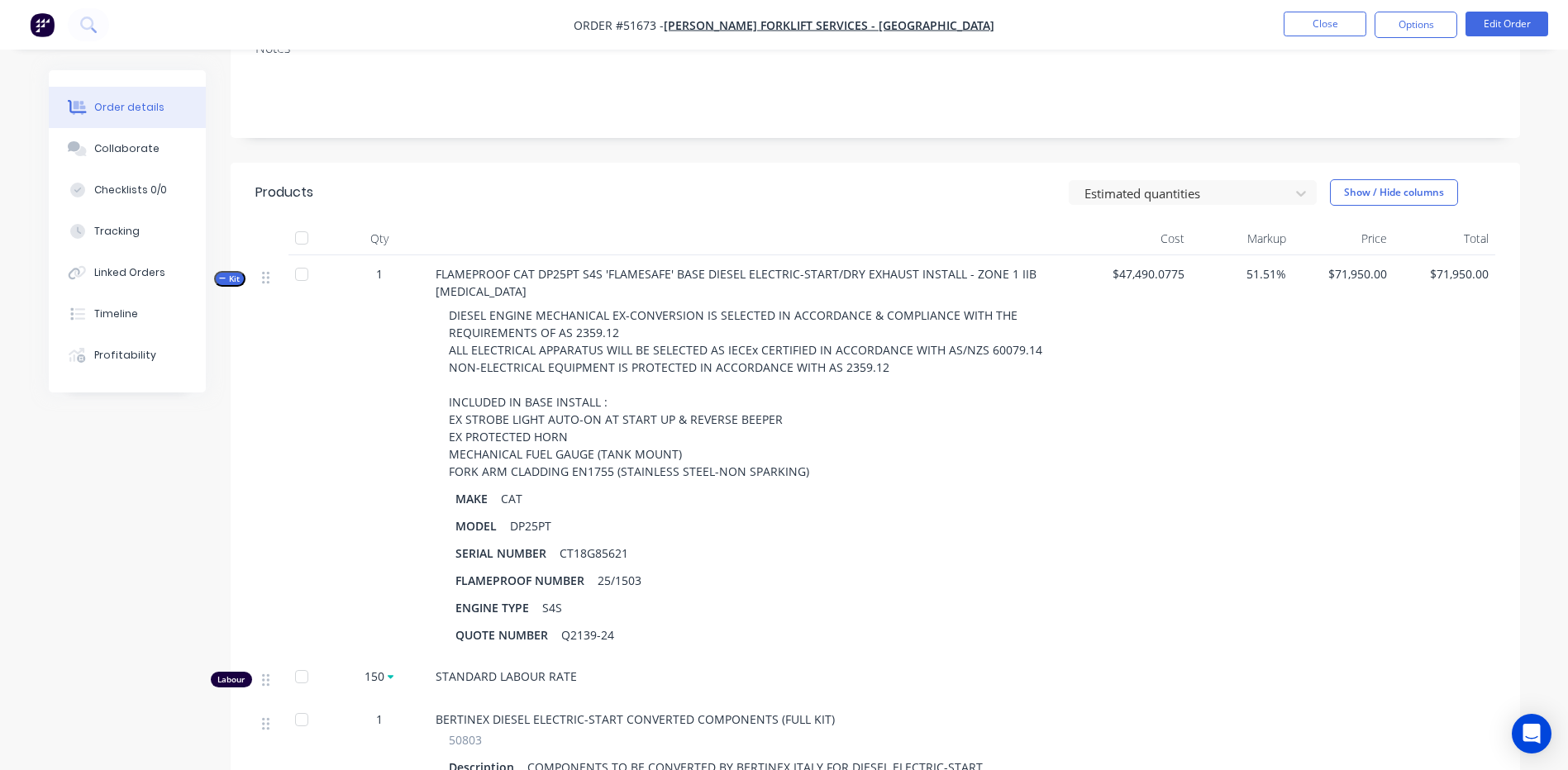
scroll to position [248, 0]
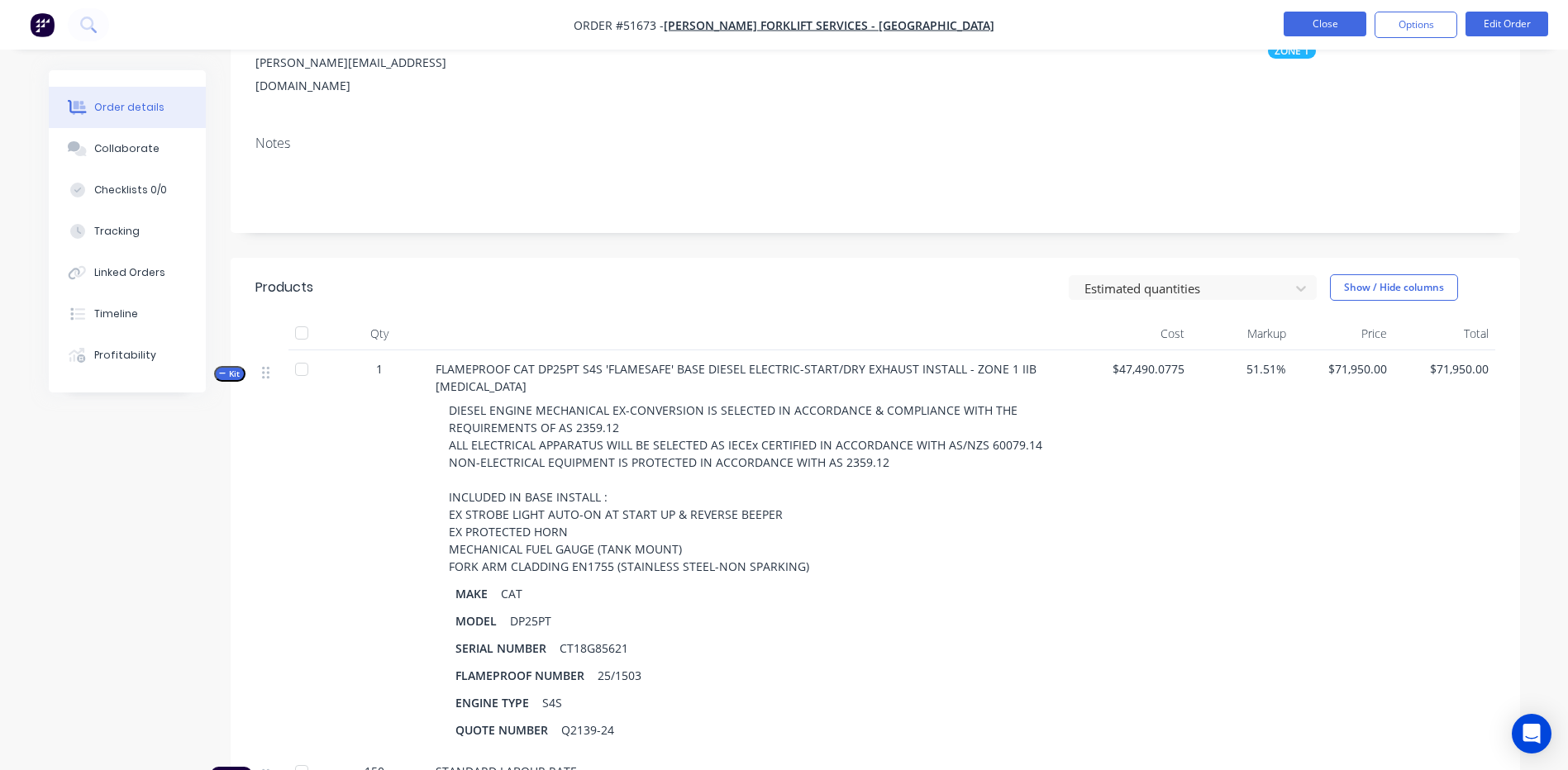
click at [1305, 29] on button "Close" at bounding box center [1325, 23] width 83 height 24
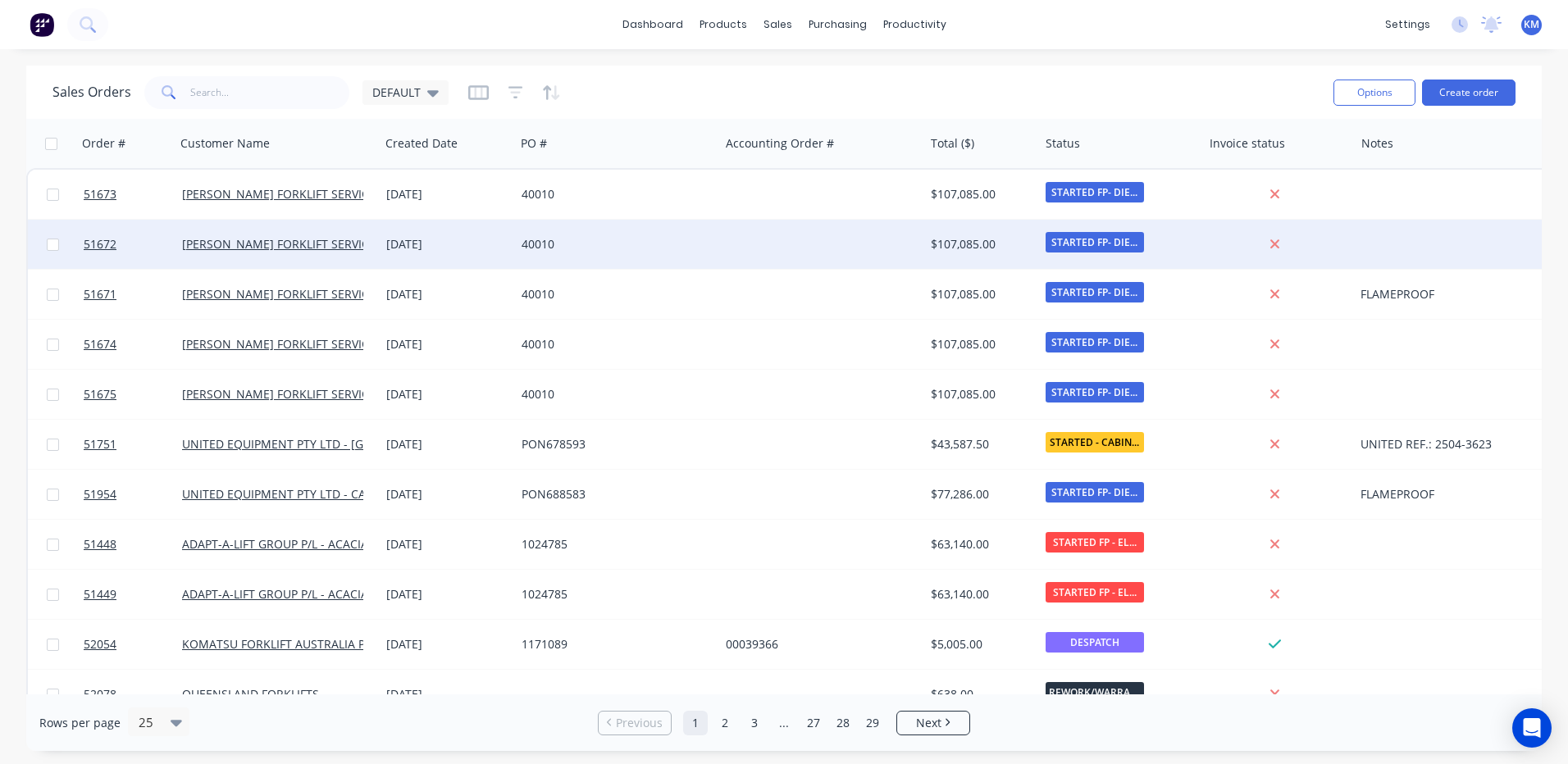
click at [673, 246] on div "40010" at bounding box center [612, 244] width 182 height 17
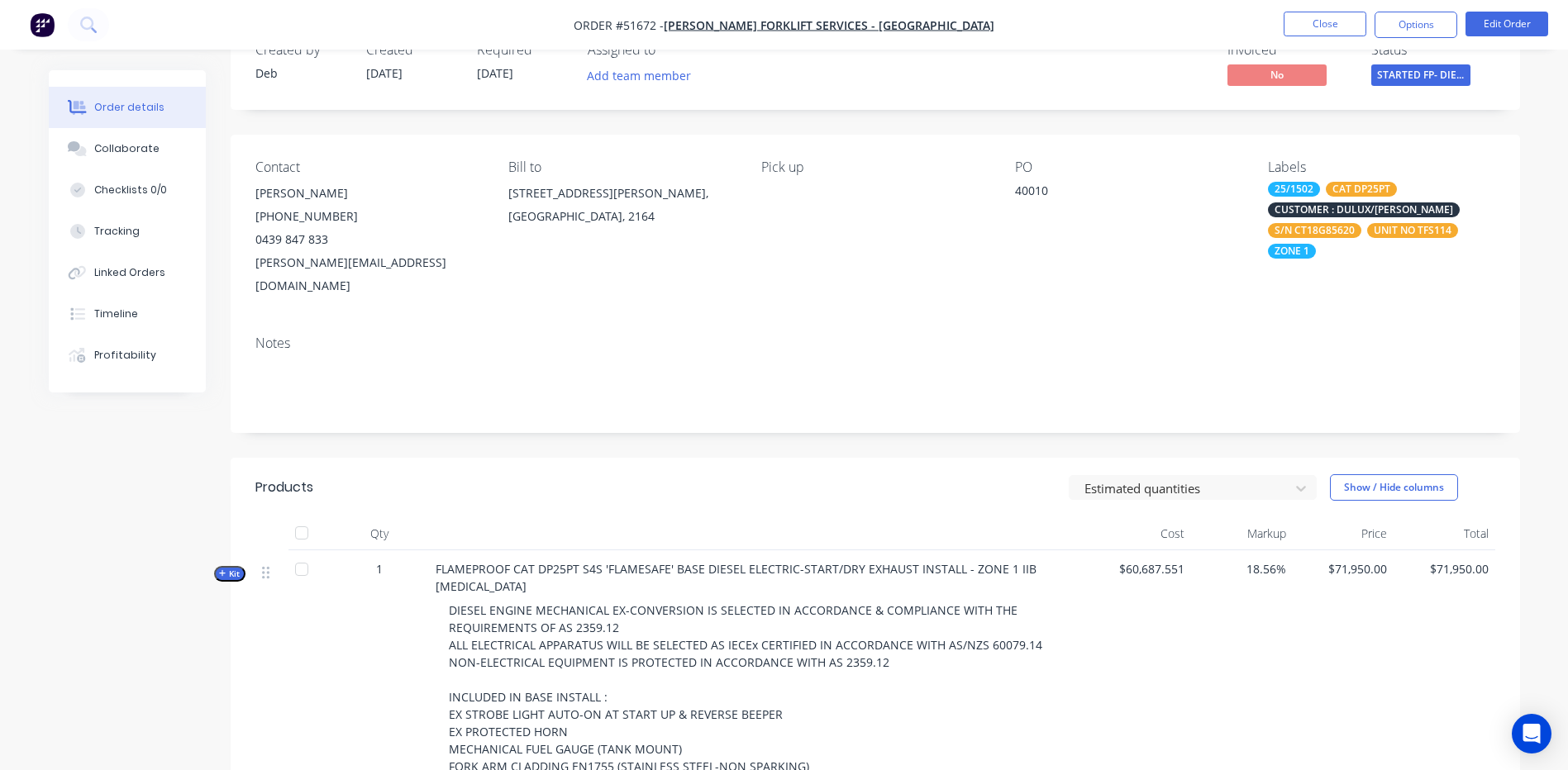
scroll to position [83, 0]
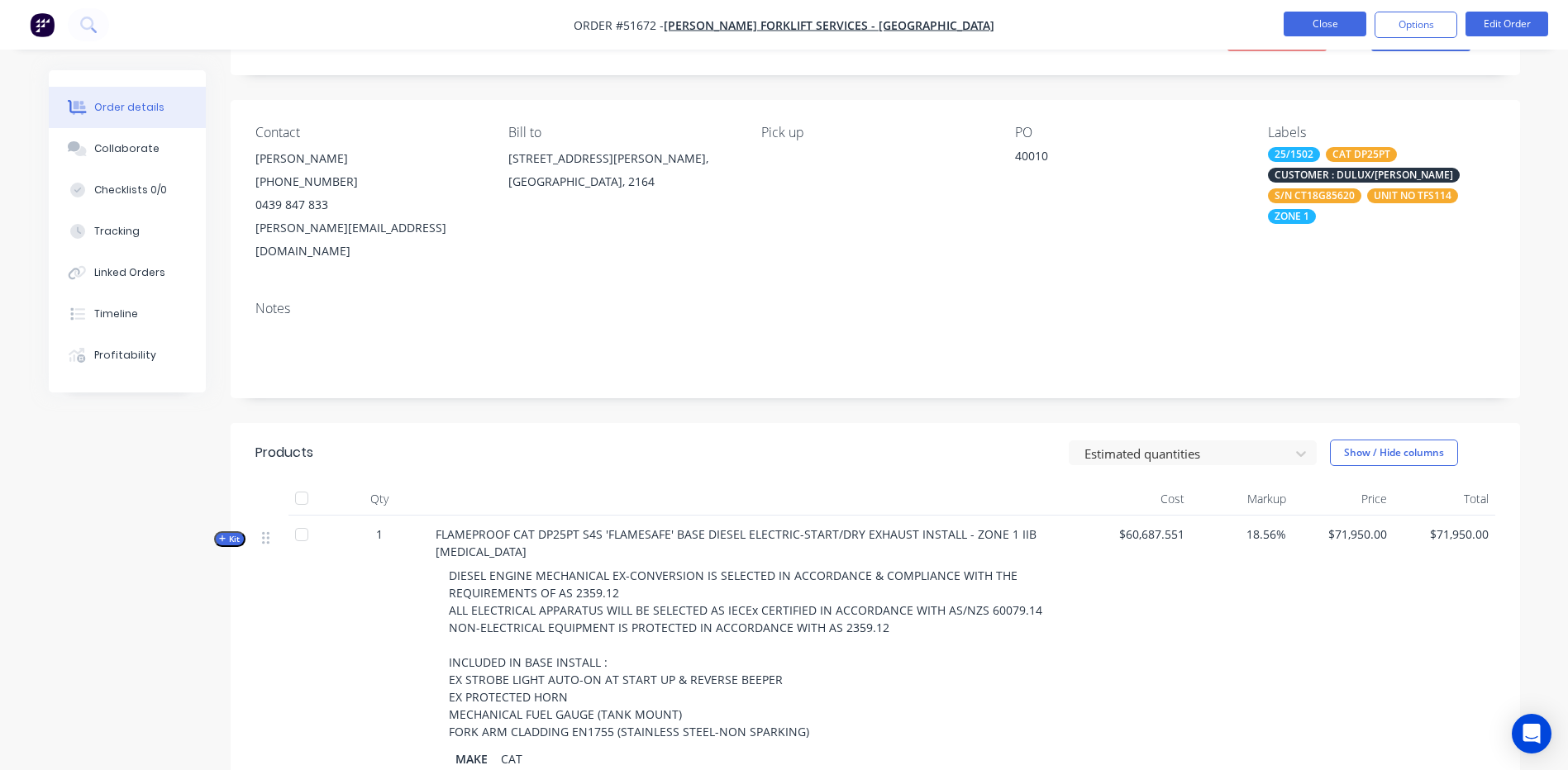
click at [1332, 32] on button "Close" at bounding box center [1325, 23] width 83 height 24
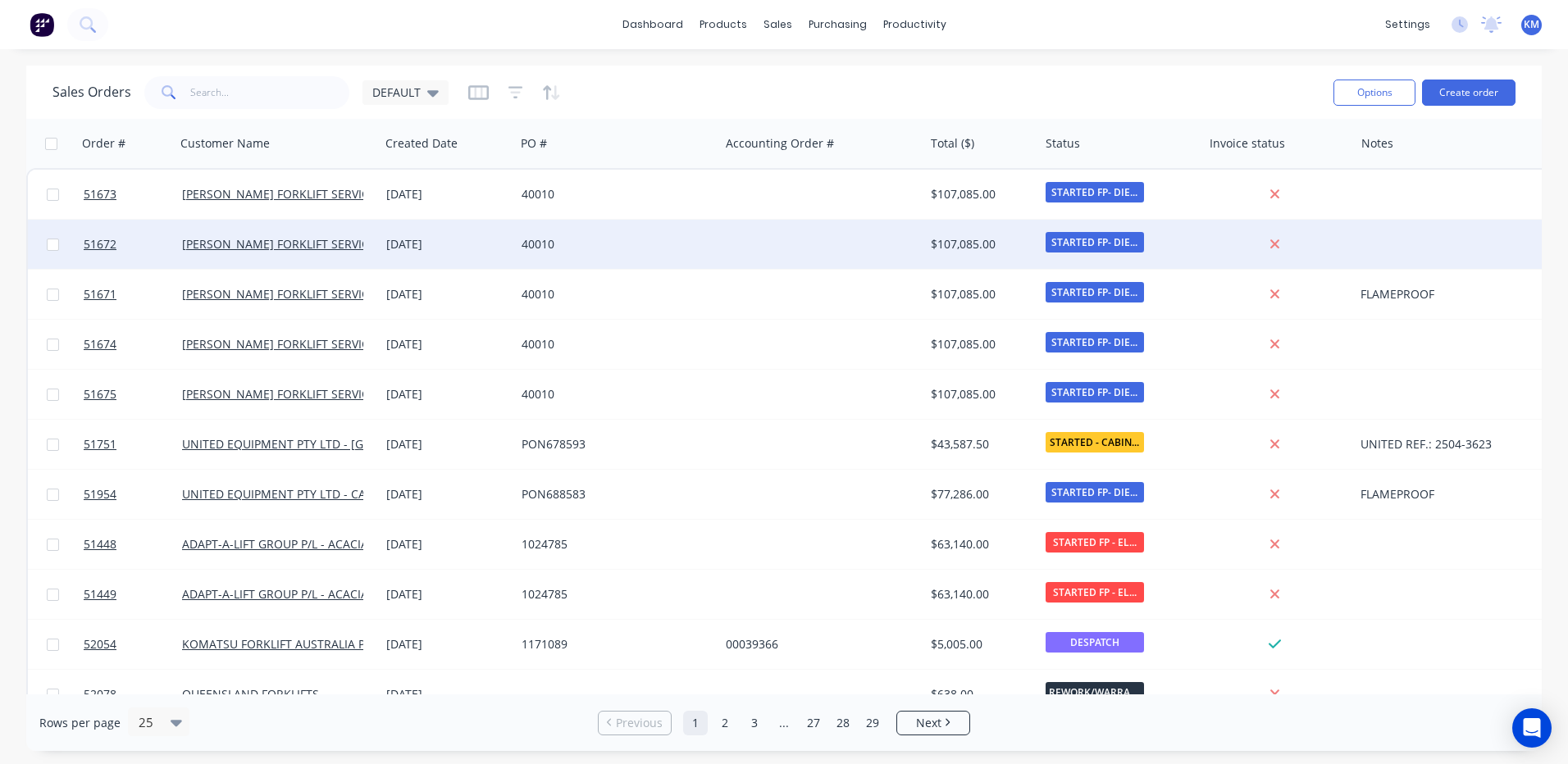
click at [900, 249] on div at bounding box center [820, 244] width 204 height 49
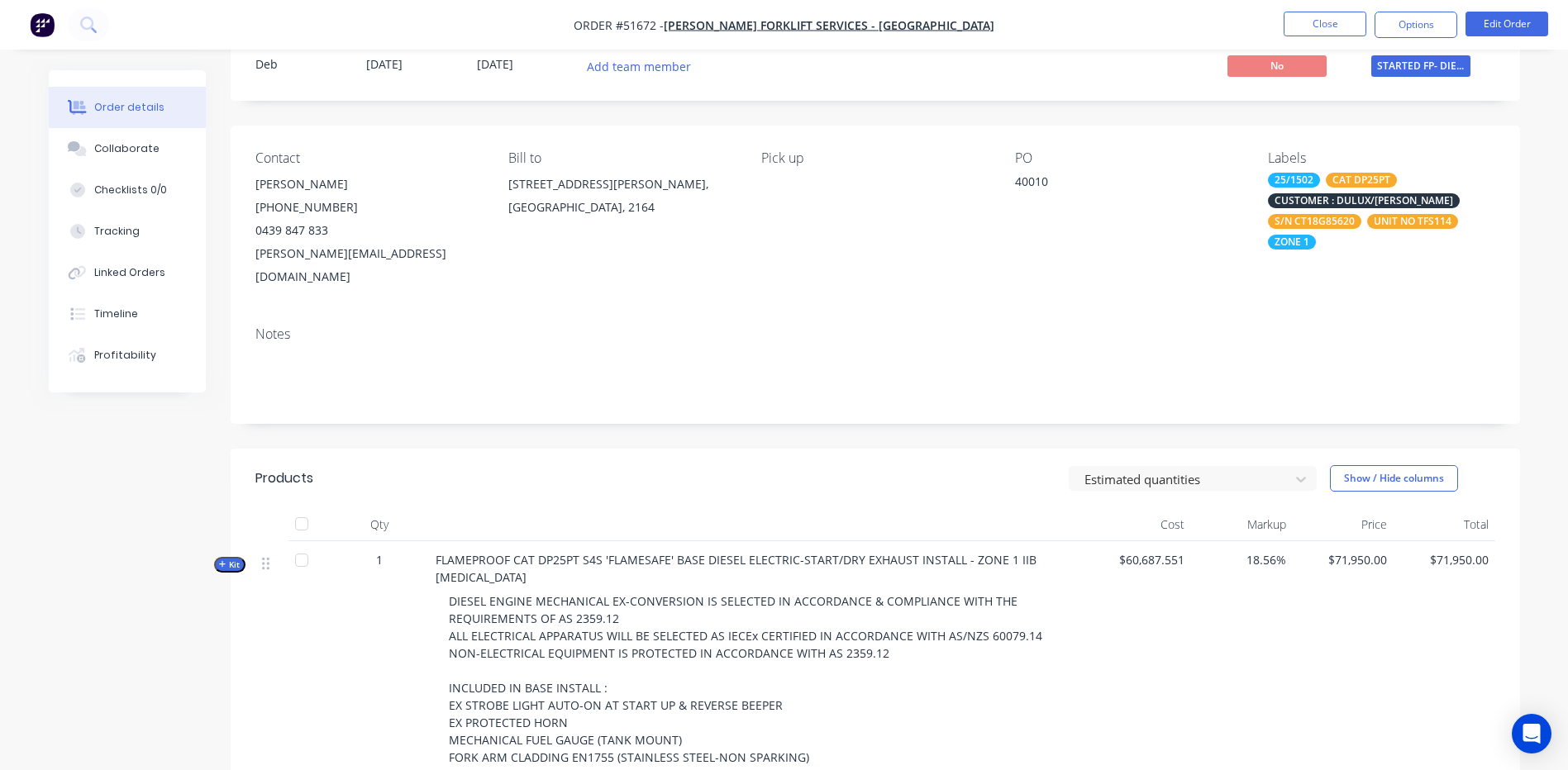
scroll to position [165, 0]
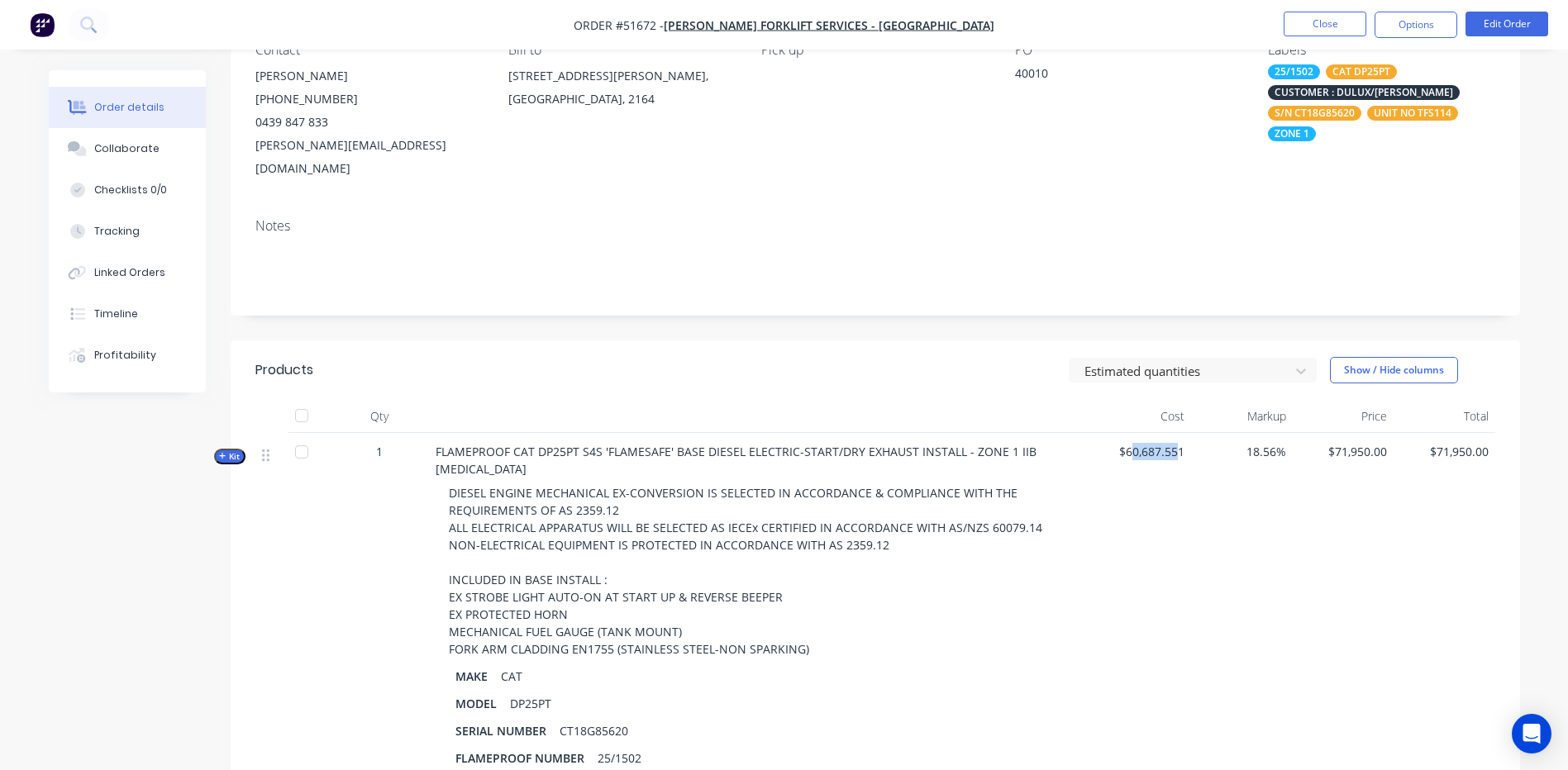
drag, startPoint x: 1128, startPoint y: 428, endPoint x: 1176, endPoint y: 423, distance: 48.3
click at [1176, 442] on span "$60,687.551" at bounding box center [1141, 451] width 88 height 17
click at [1315, 16] on button "Close" at bounding box center [1325, 23] width 83 height 24
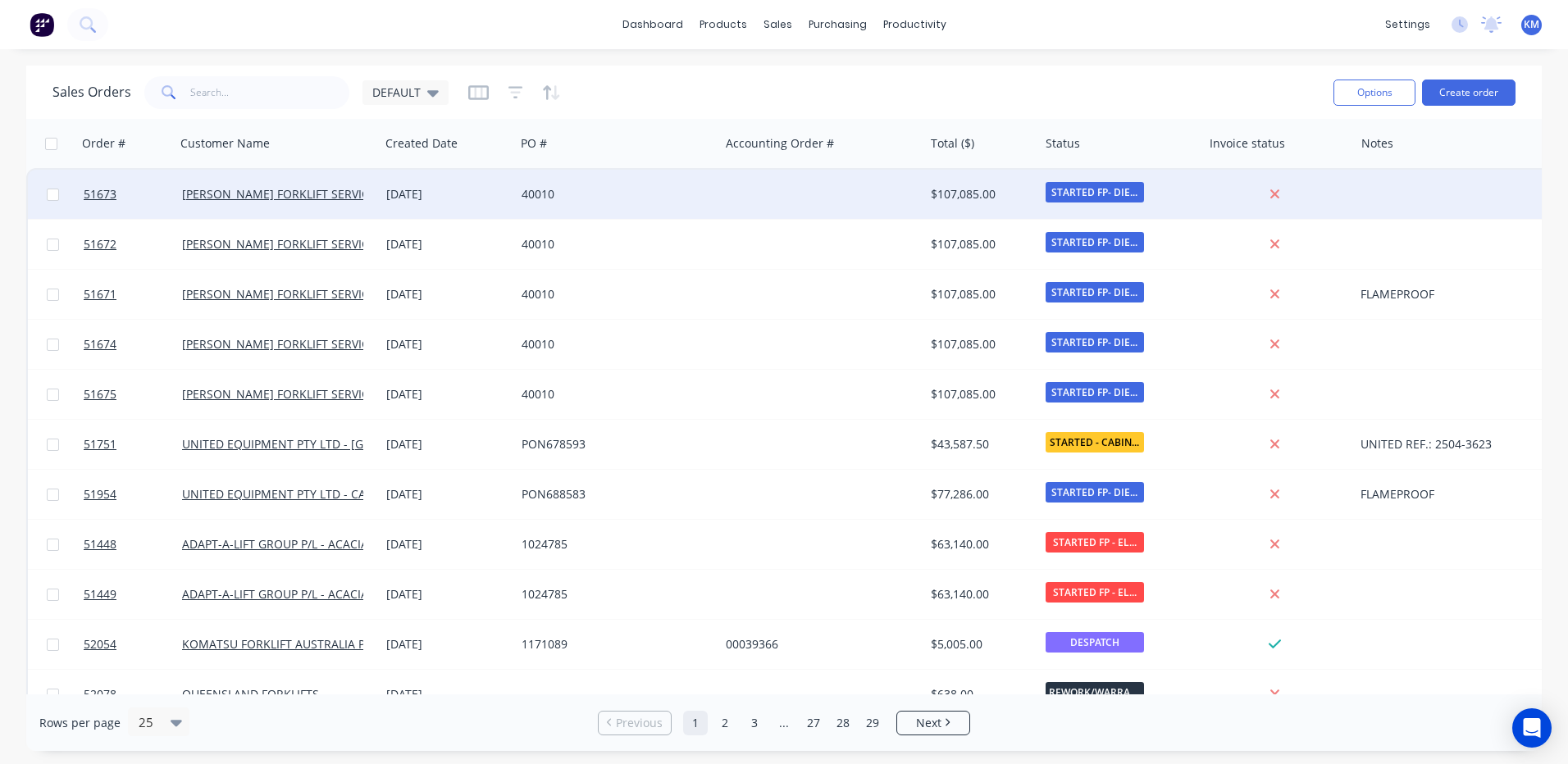
click at [850, 209] on div at bounding box center [820, 194] width 204 height 49
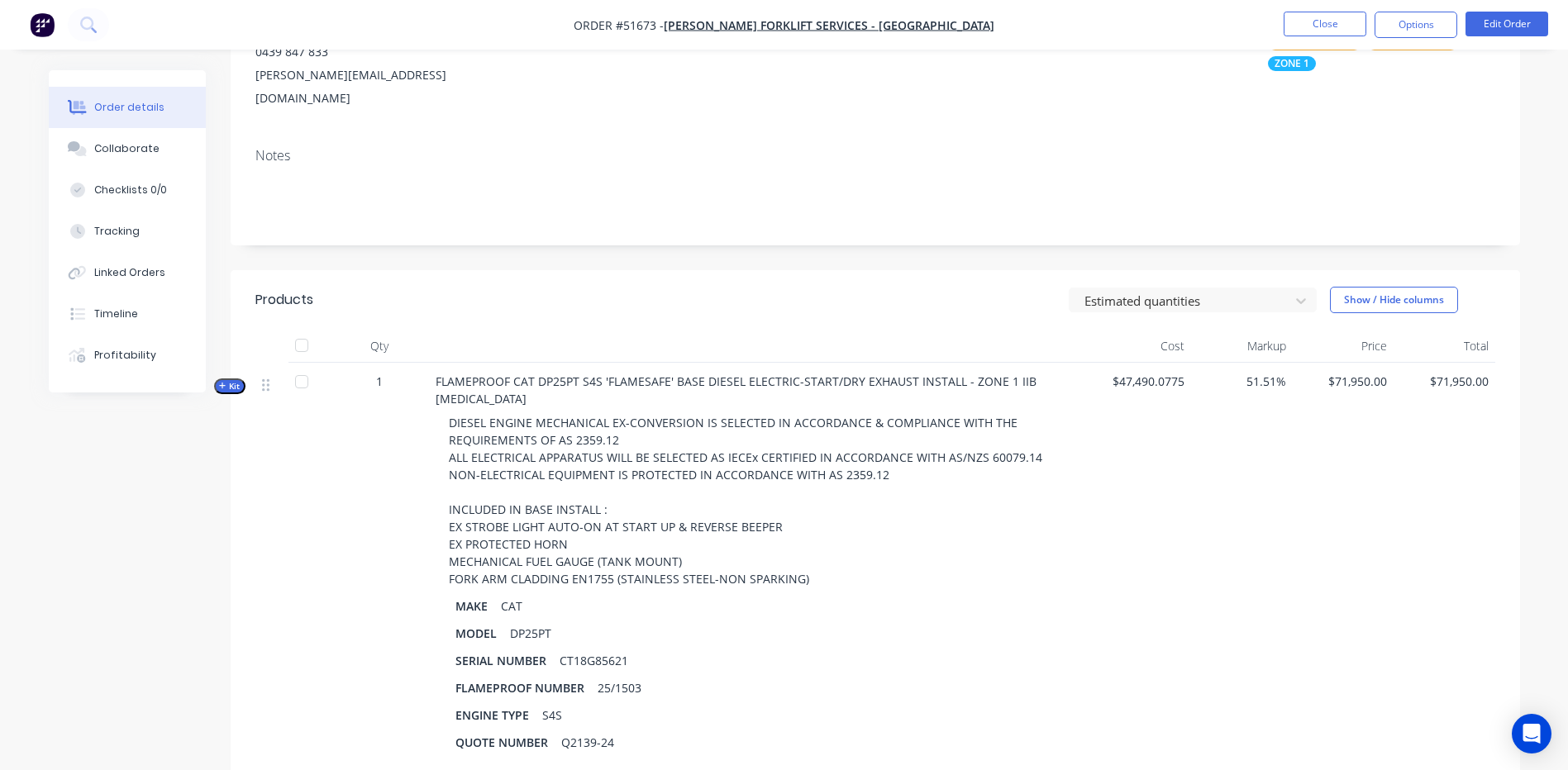
scroll to position [248, 0]
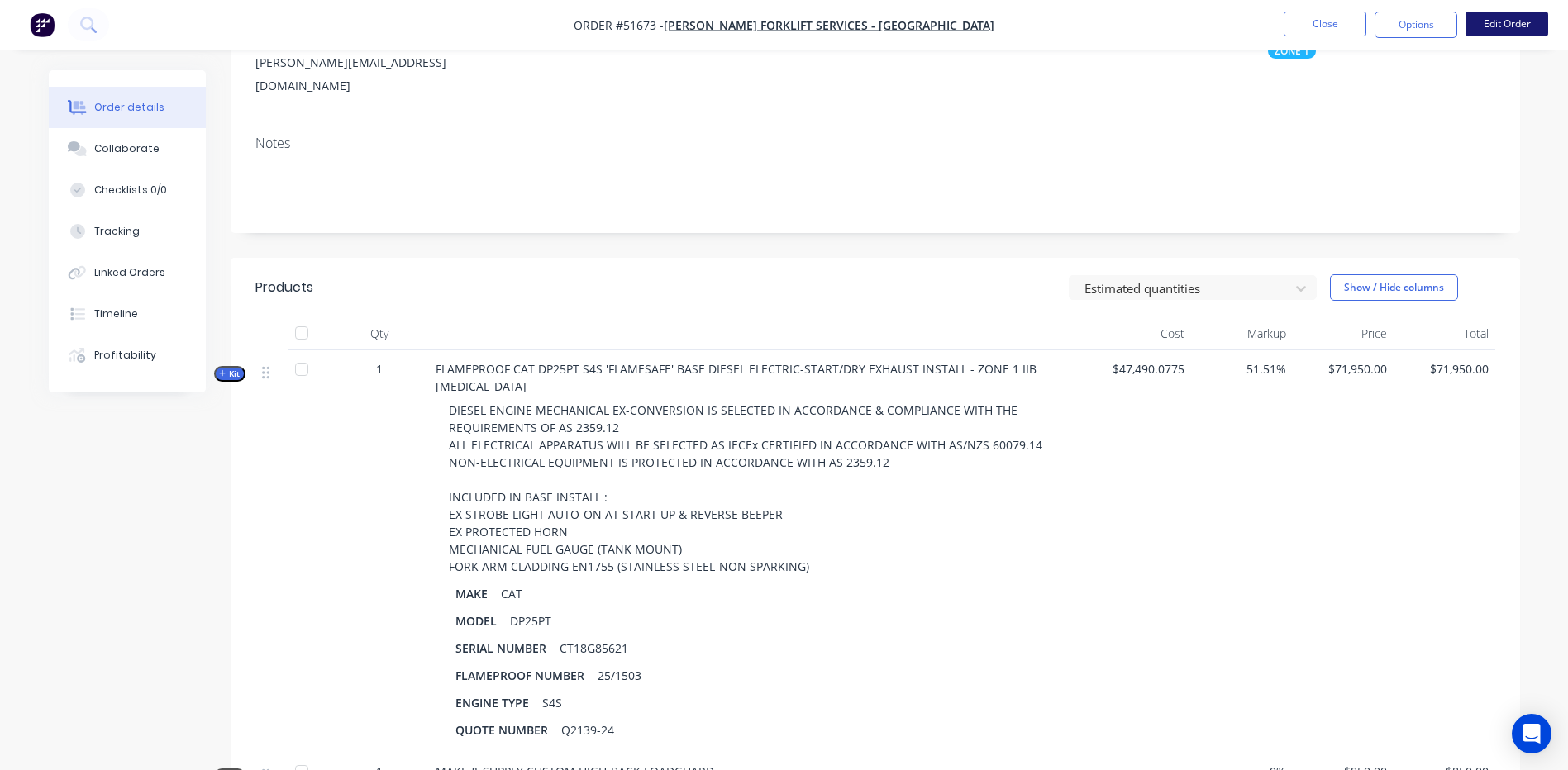
click at [1483, 22] on button "Edit Order" at bounding box center [1506, 23] width 83 height 24
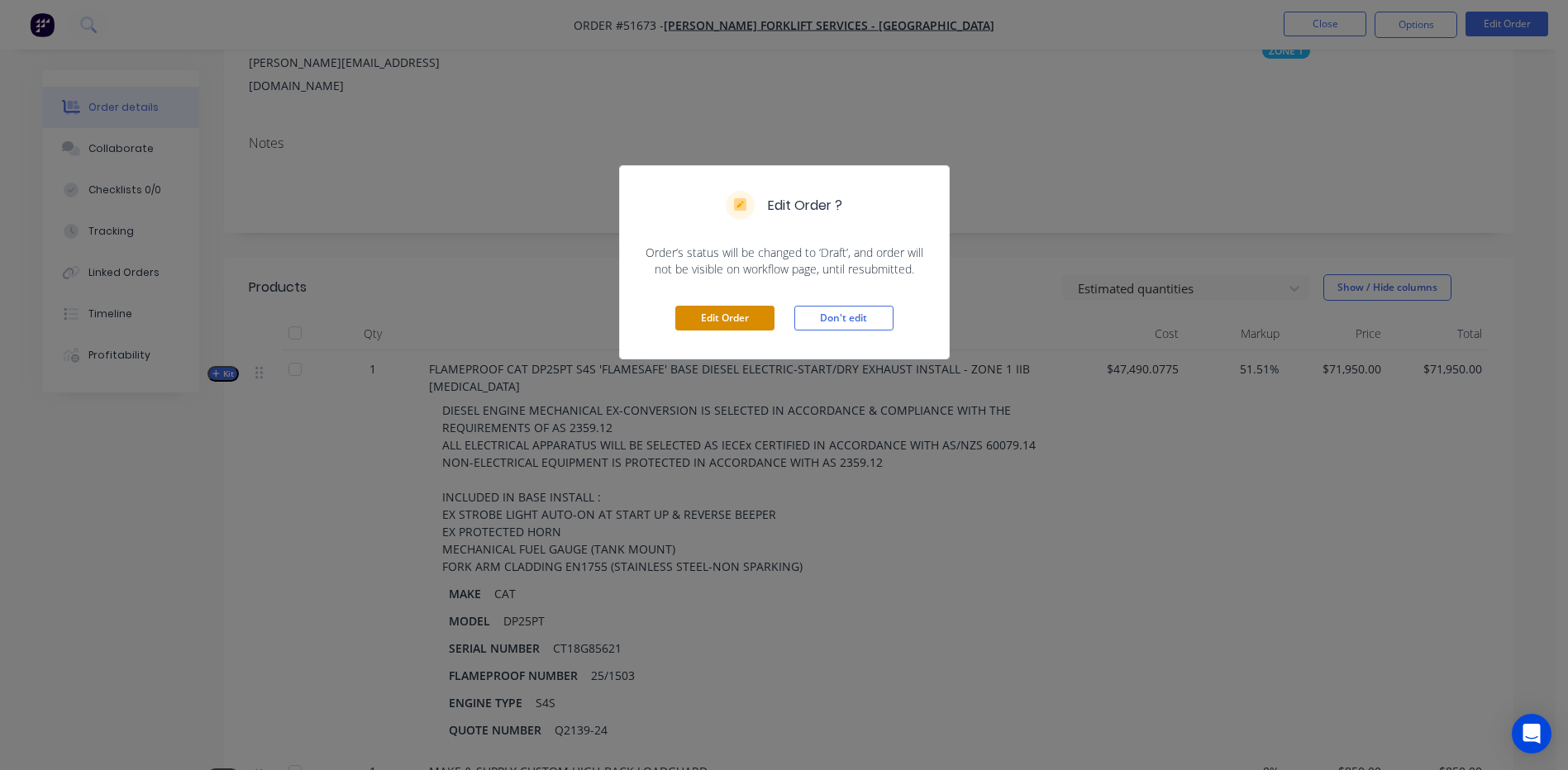
click at [753, 316] on button "Edit Order" at bounding box center [725, 317] width 100 height 24
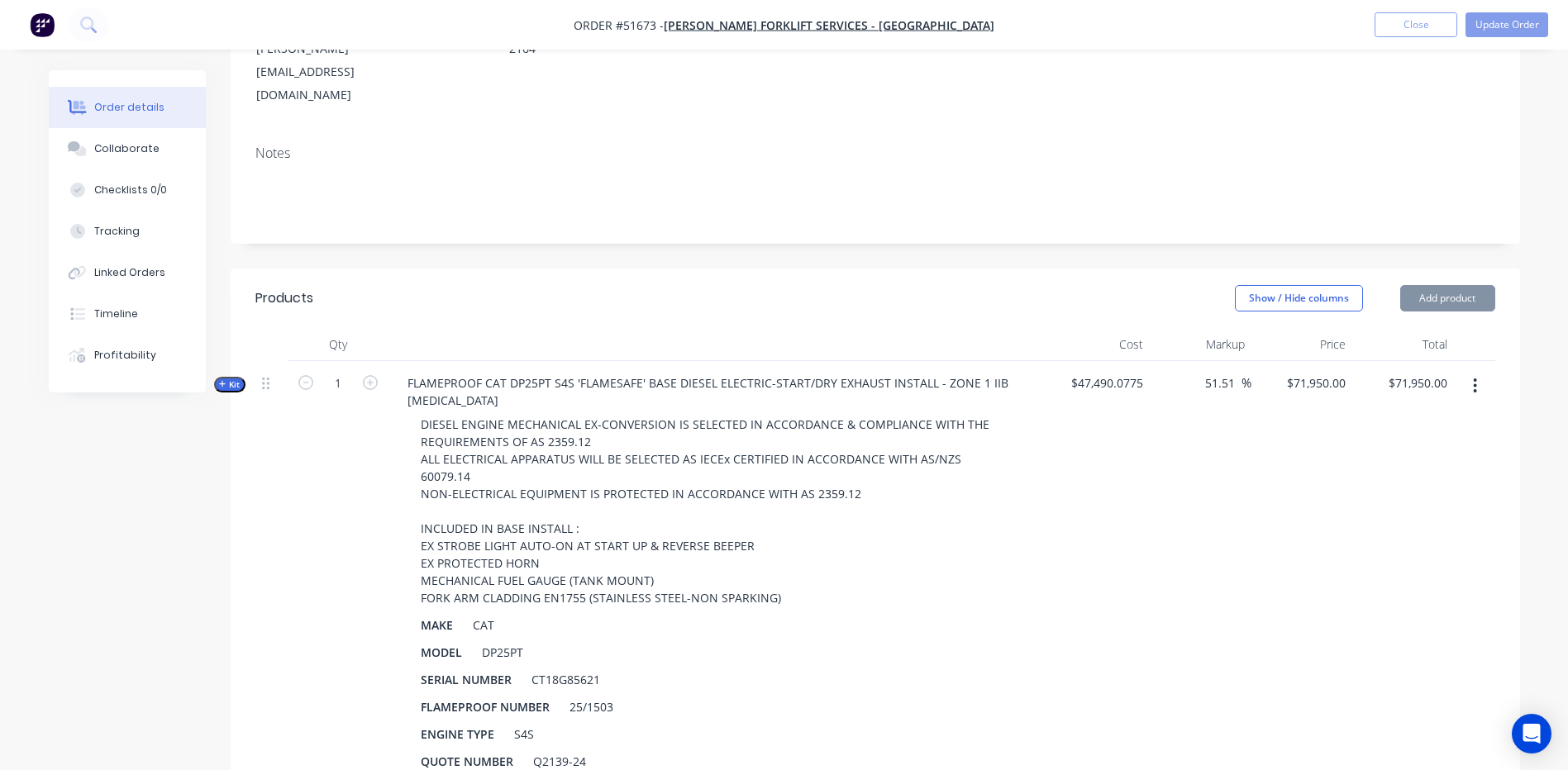
scroll to position [331, 0]
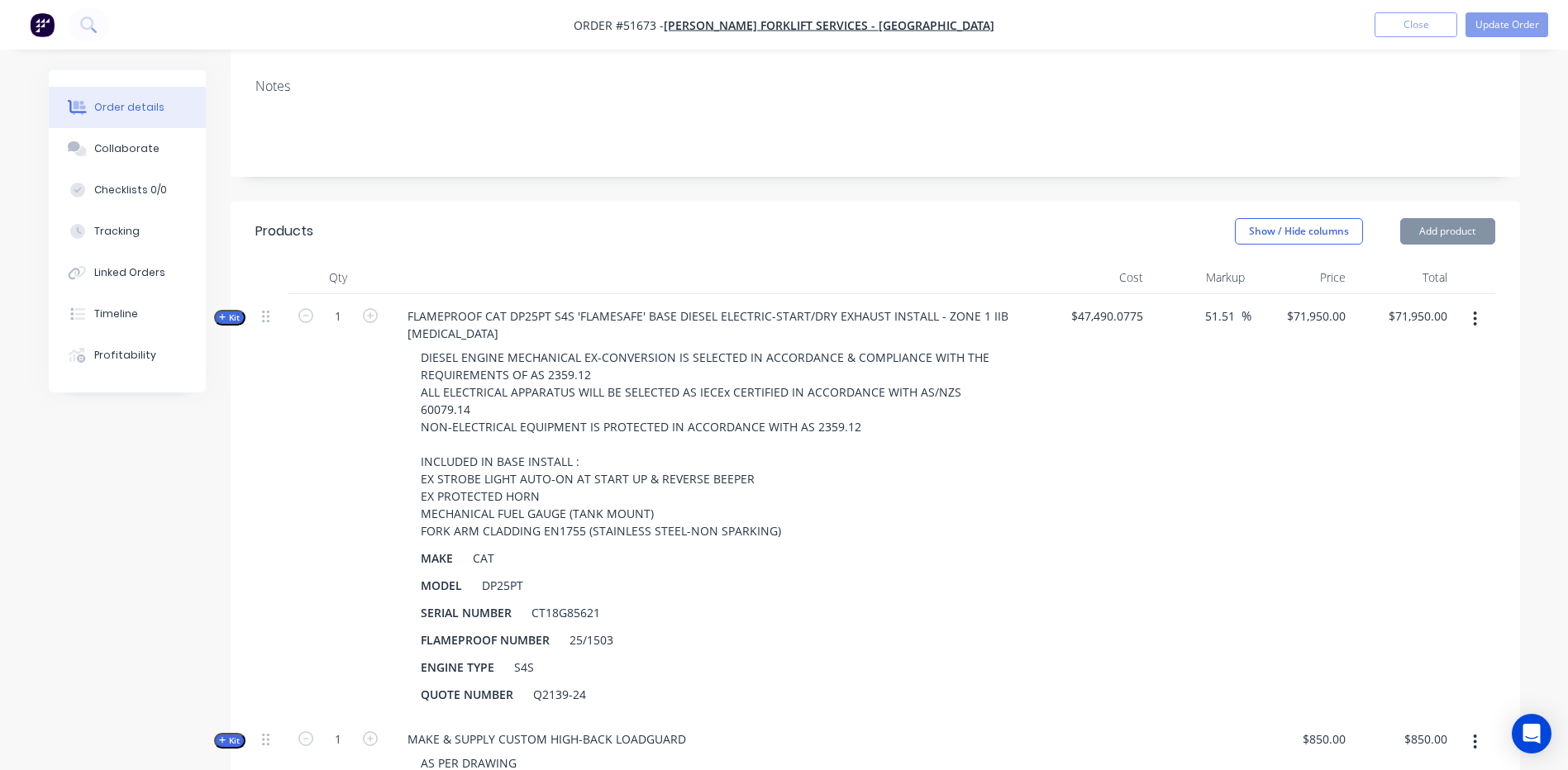
click at [229, 312] on span "Kit" at bounding box center [229, 317] width 22 height 12
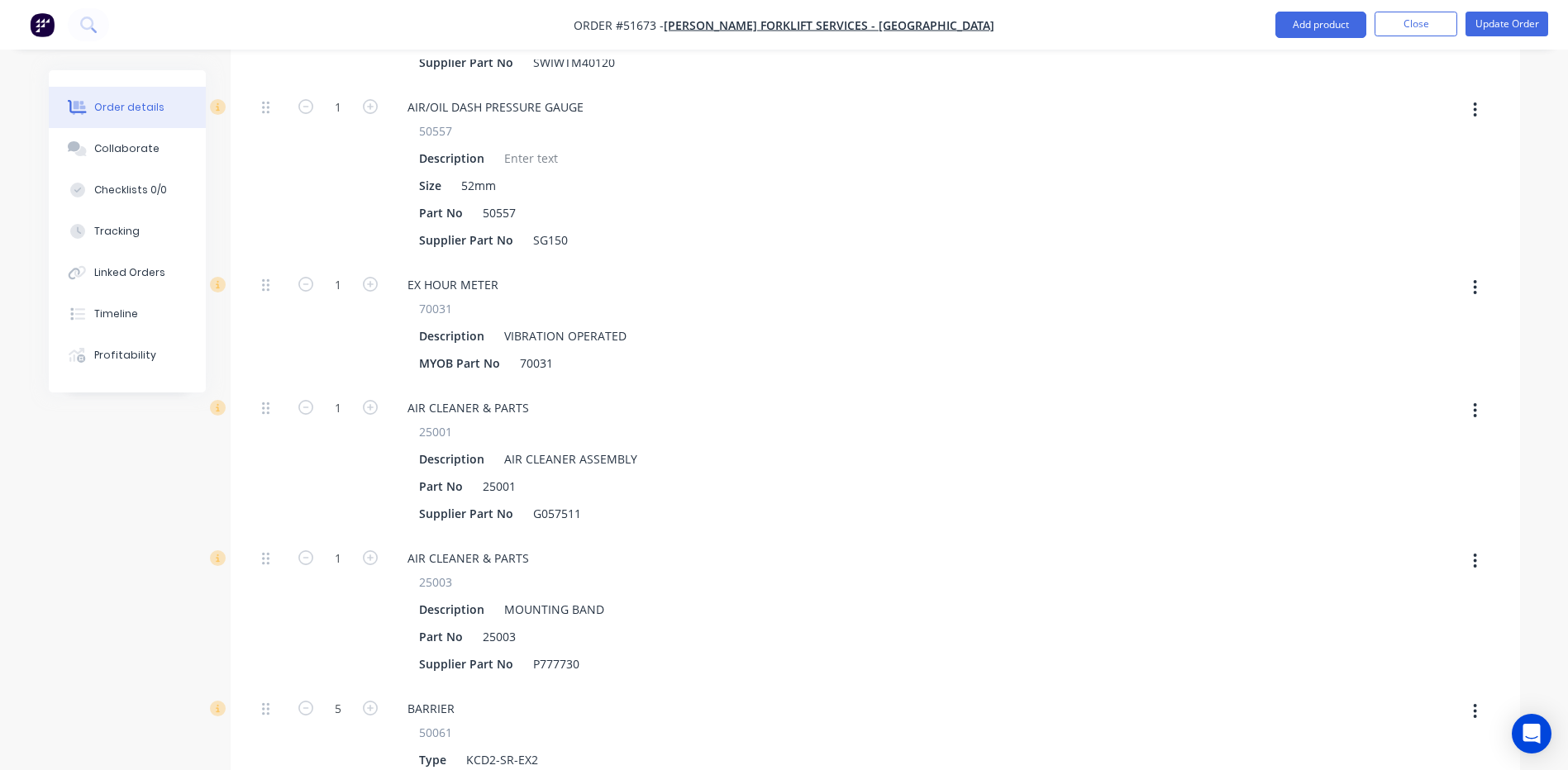
scroll to position [3551, 0]
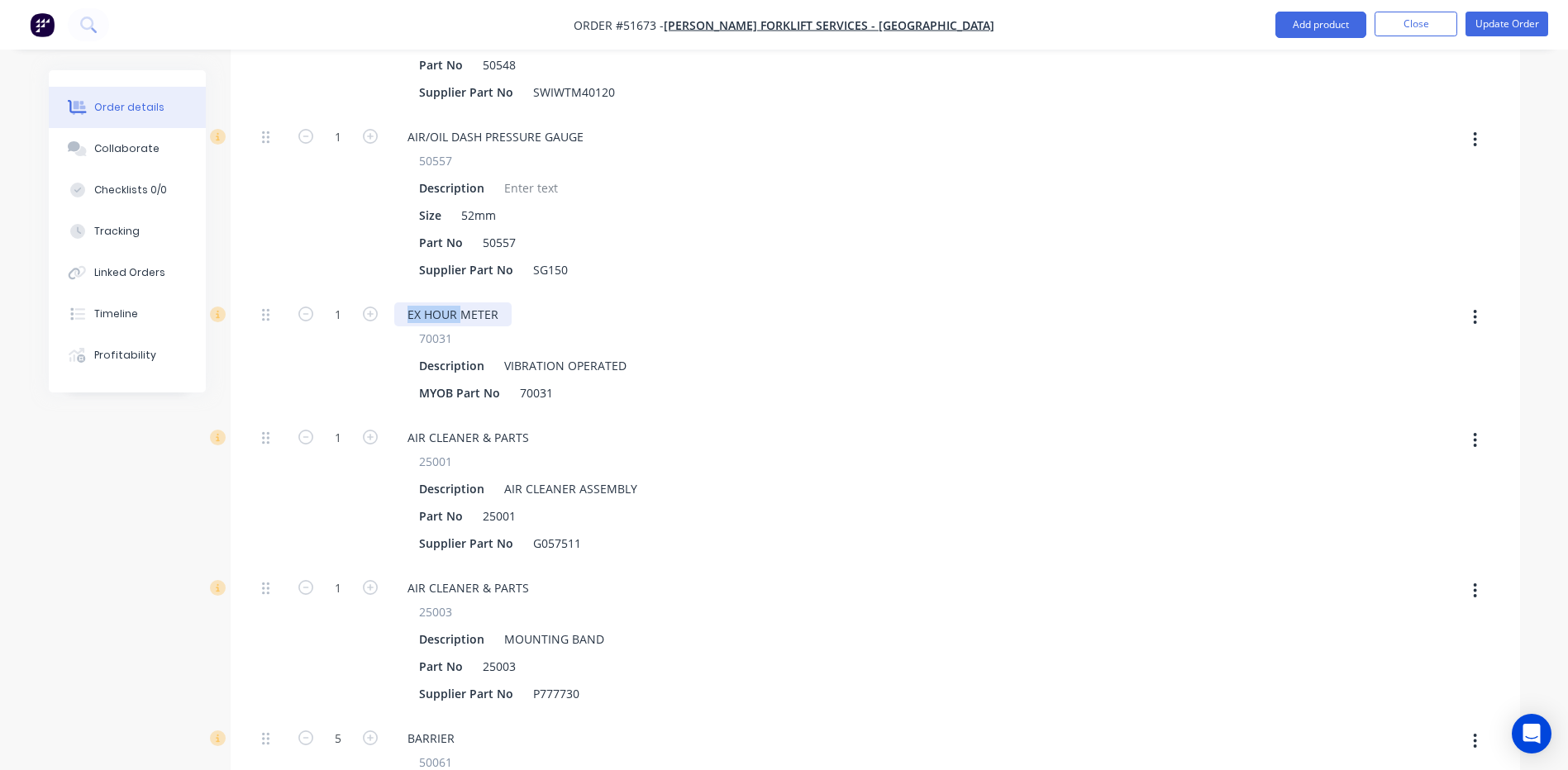
drag, startPoint x: 409, startPoint y: 234, endPoint x: 482, endPoint y: 258, distance: 76.8
click at [463, 292] on div "EX HOUR METER 70031 Description VIBRATION OPERATED MYOB Part No 70031" at bounding box center [719, 353] width 661 height 123
click at [547, 353] on div "VIBRATION OPERATED" at bounding box center [565, 365] width 135 height 24
click at [1466, 302] on button "button" at bounding box center [1474, 317] width 39 height 30
click at [1419, 415] on div "Delete" at bounding box center [1416, 427] width 127 height 24
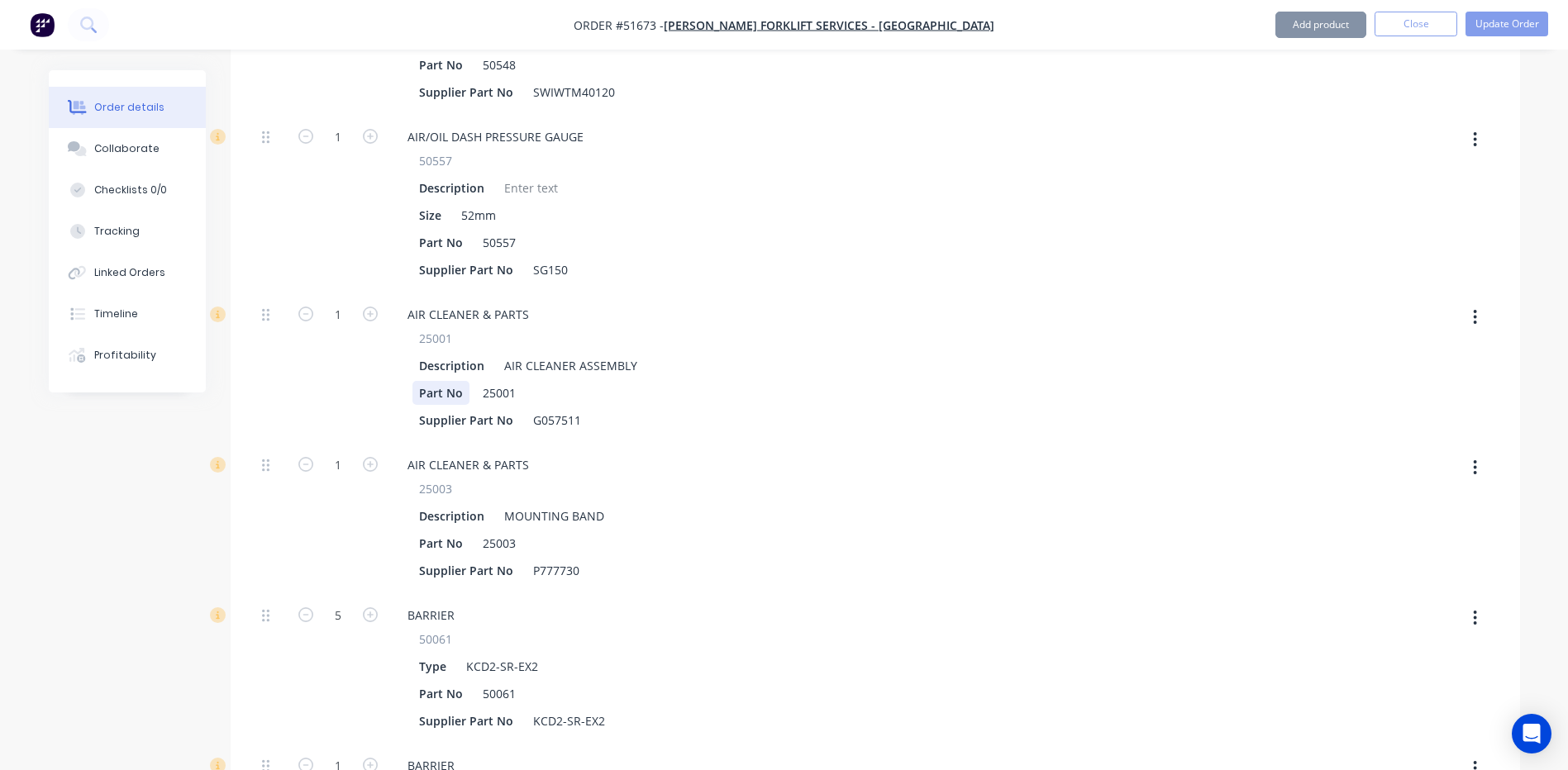
type input "$91,944.8762"
type input "$91,944.88"
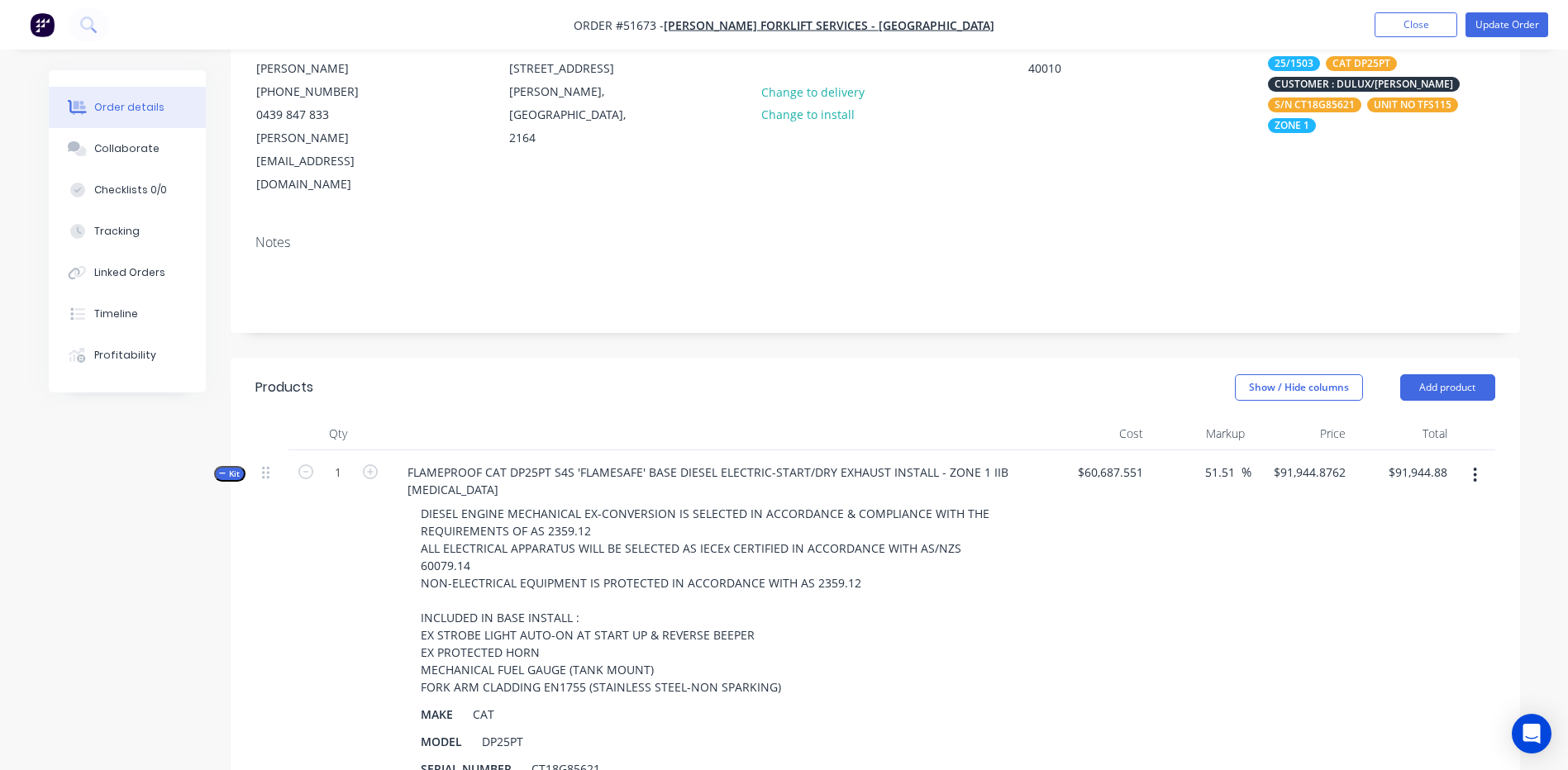
scroll to position [165, 0]
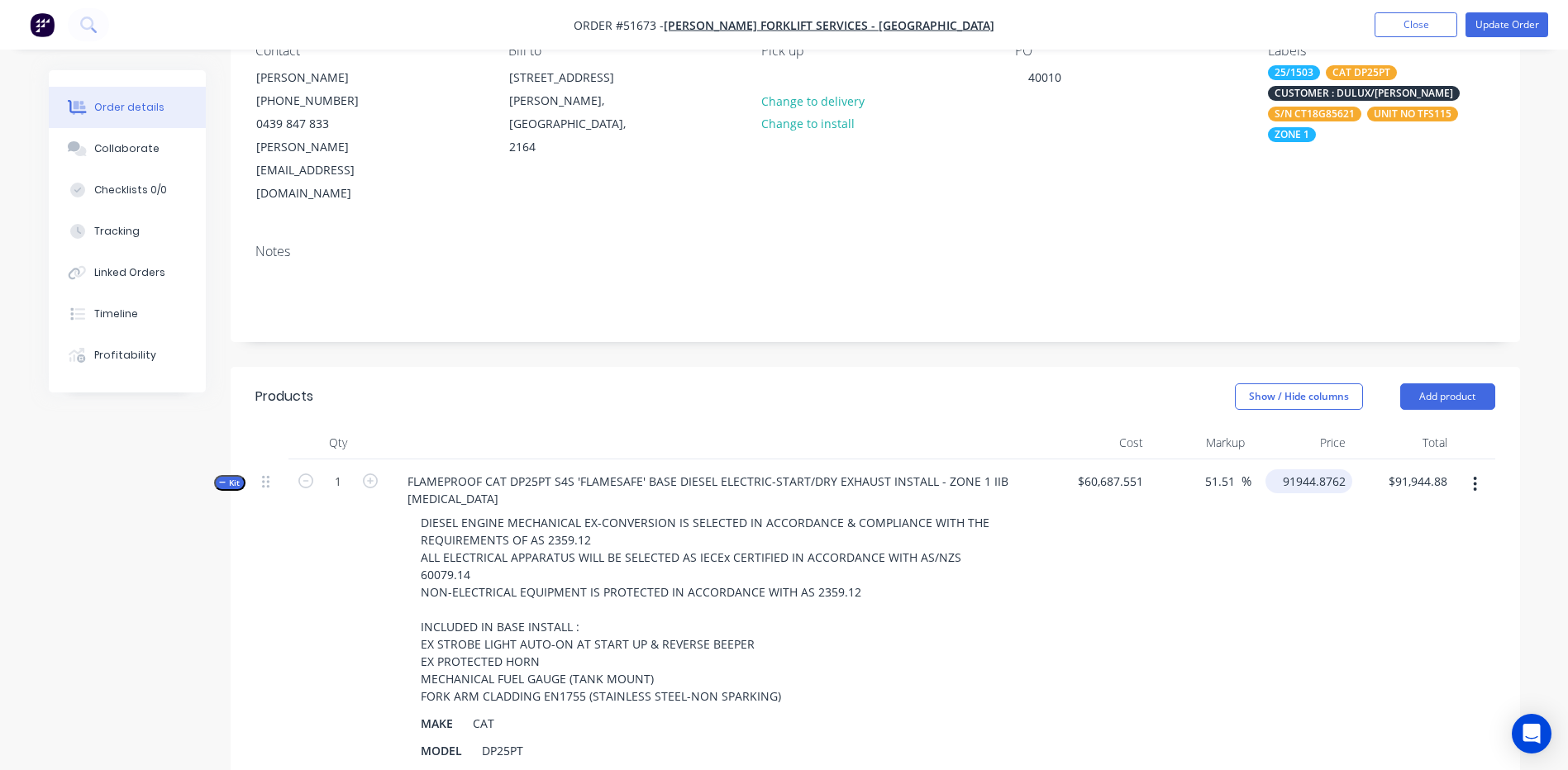
click at [1294, 470] on input "91944.8762" at bounding box center [1312, 482] width 80 height 24
type input "71950"
click at [1038, 367] on header "Products Show / Hide columns Add product" at bounding box center [875, 396] width 1289 height 59
type input "18.56"
type input "$71,950.00"
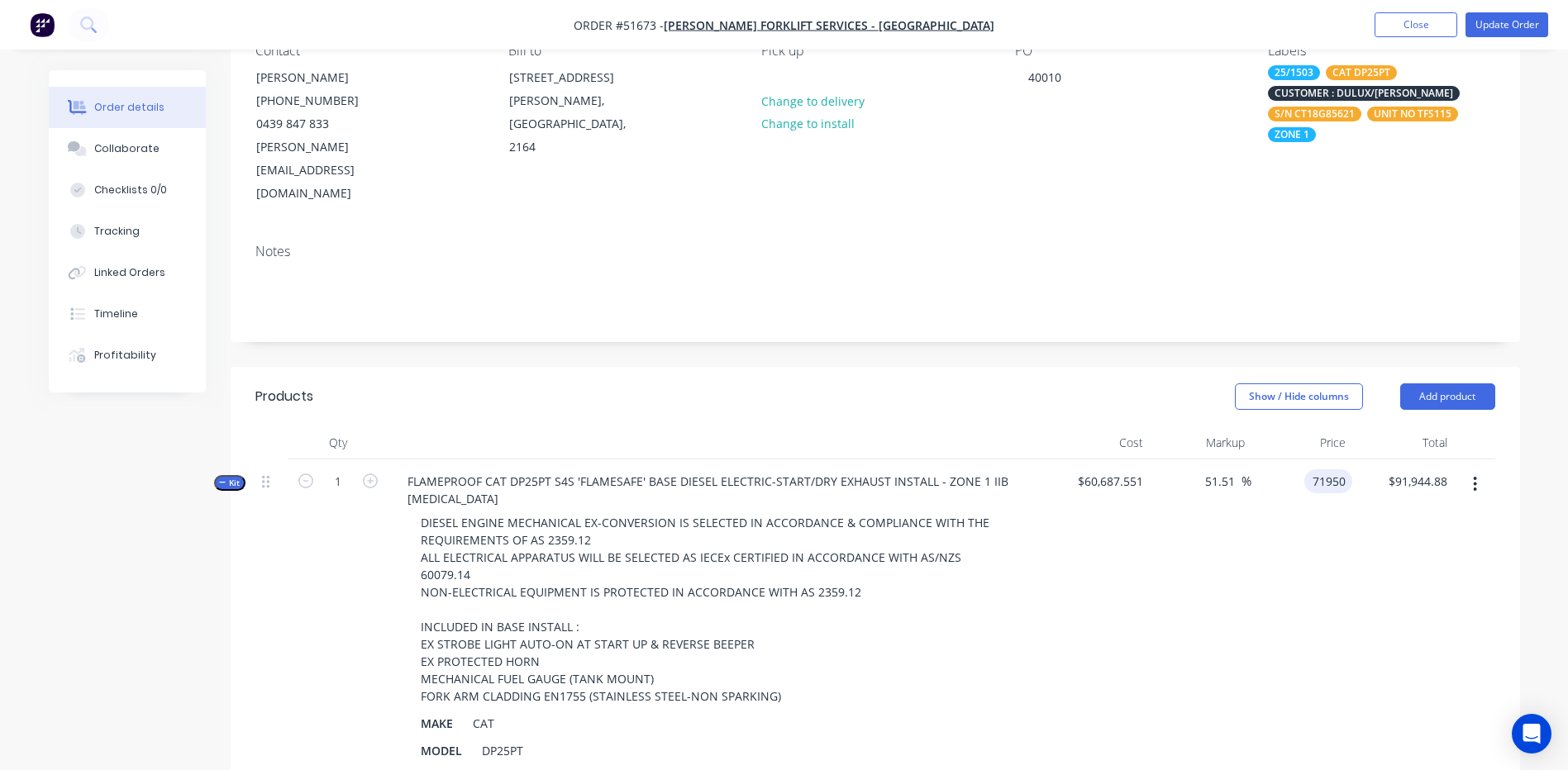
type input "$71,950.00"
click at [1408, 23] on button "Close" at bounding box center [1416, 24] width 83 height 24
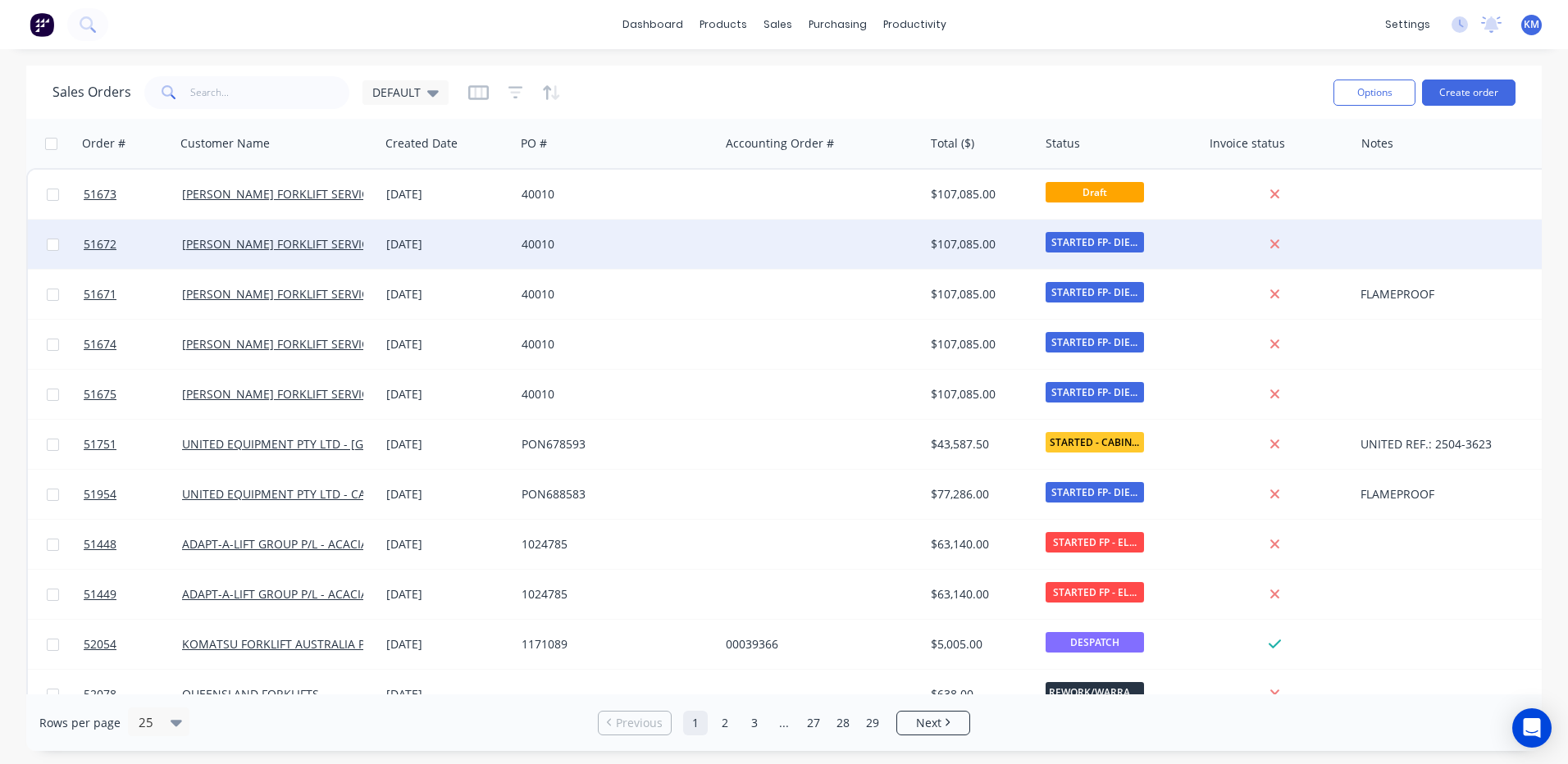
click at [787, 230] on div at bounding box center [820, 244] width 204 height 49
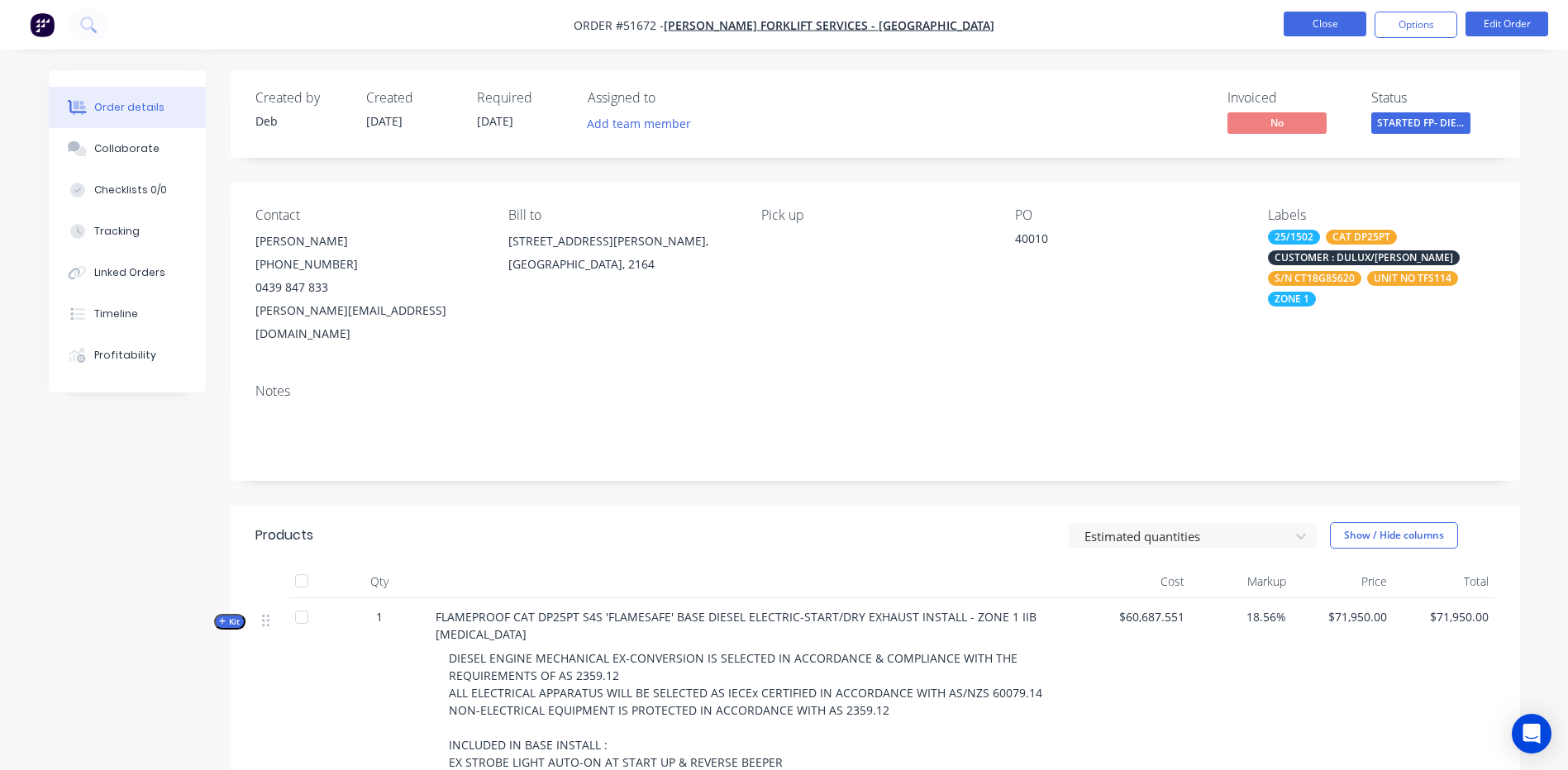
click at [1337, 15] on button "Close" at bounding box center [1325, 23] width 83 height 24
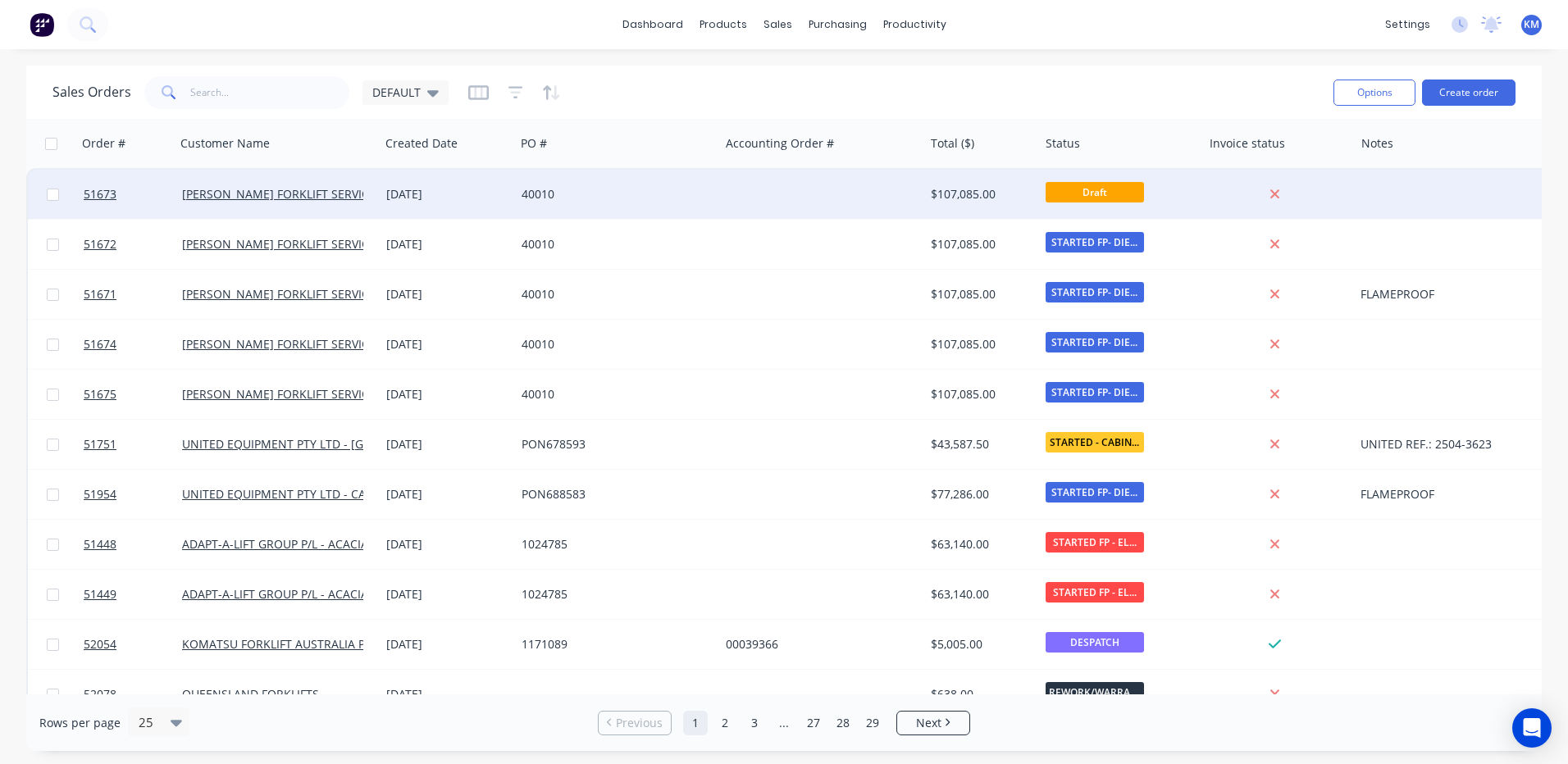
click at [997, 201] on div "$107,085.00" at bounding box center [978, 195] width 96 height 17
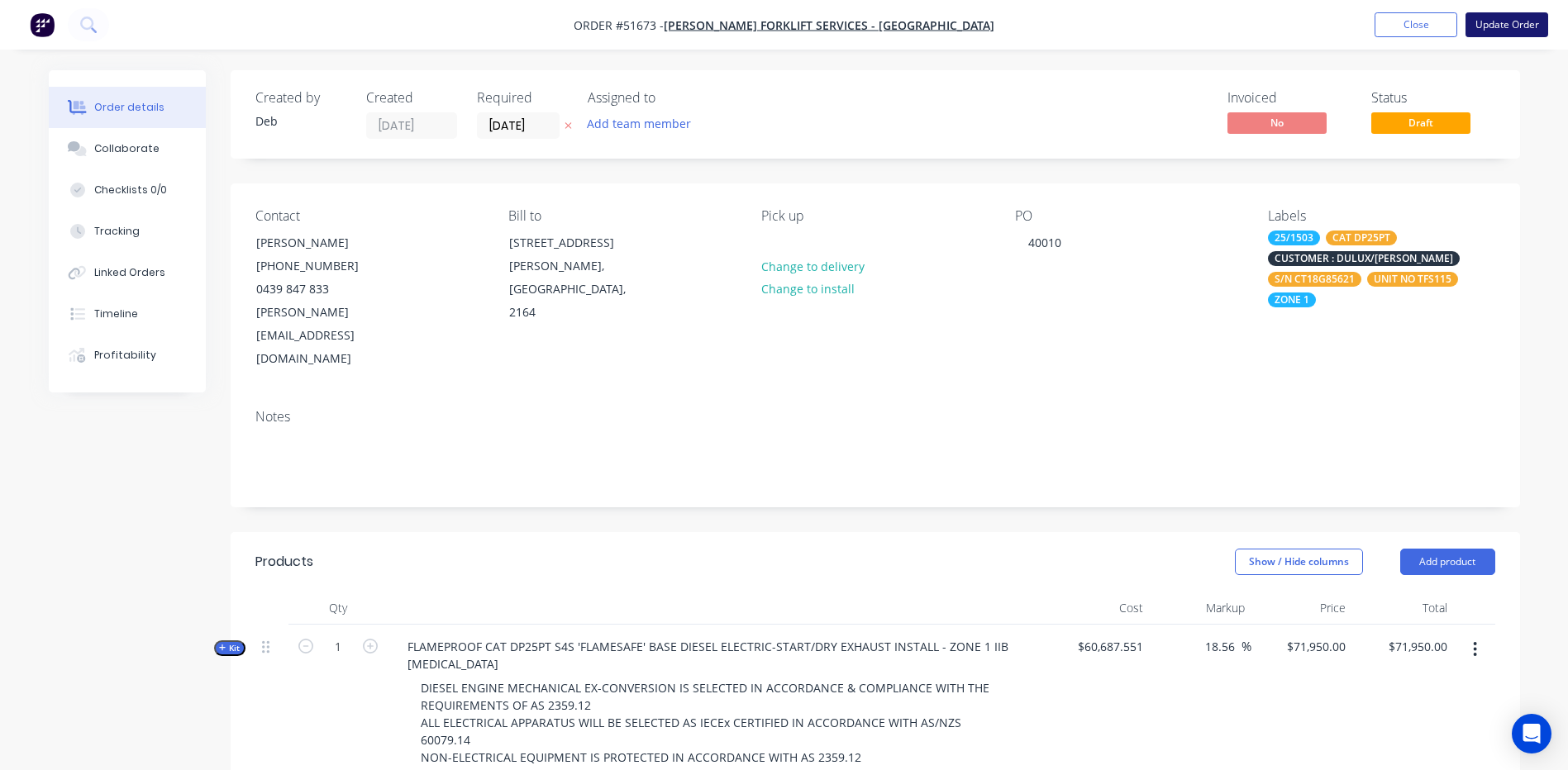
drag, startPoint x: 1483, startPoint y: 10, endPoint x: 1488, endPoint y: 17, distance: 8.6
click at [1483, 10] on nav "Order #51673 - TARA FORKLIFT SERVICES - WETHERILL PARK Add product Close Update…" at bounding box center [784, 24] width 1568 height 50
click at [1488, 17] on button "Update Order" at bounding box center [1506, 24] width 83 height 24
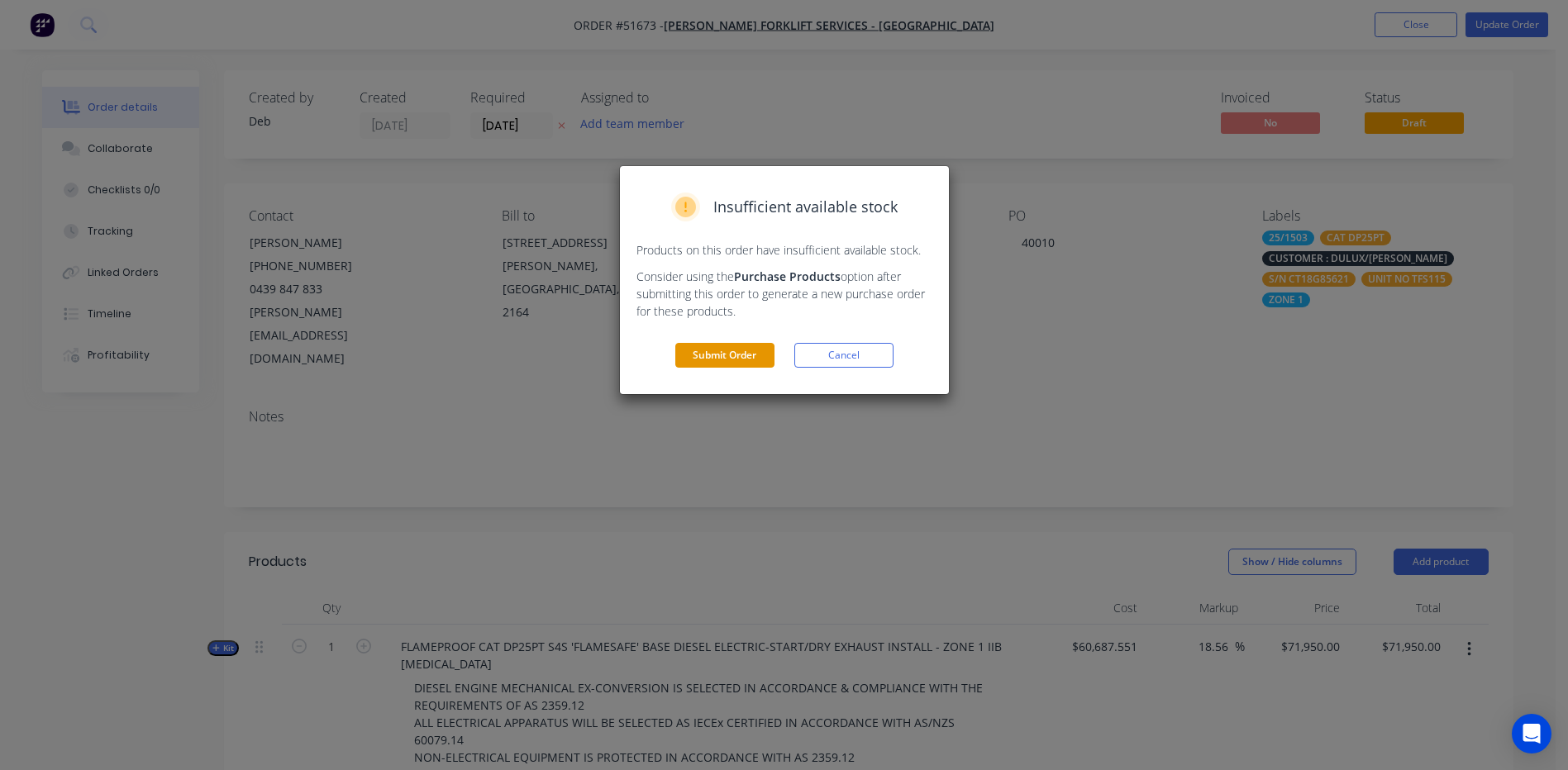
click at [753, 353] on button "Submit Order" at bounding box center [725, 355] width 100 height 24
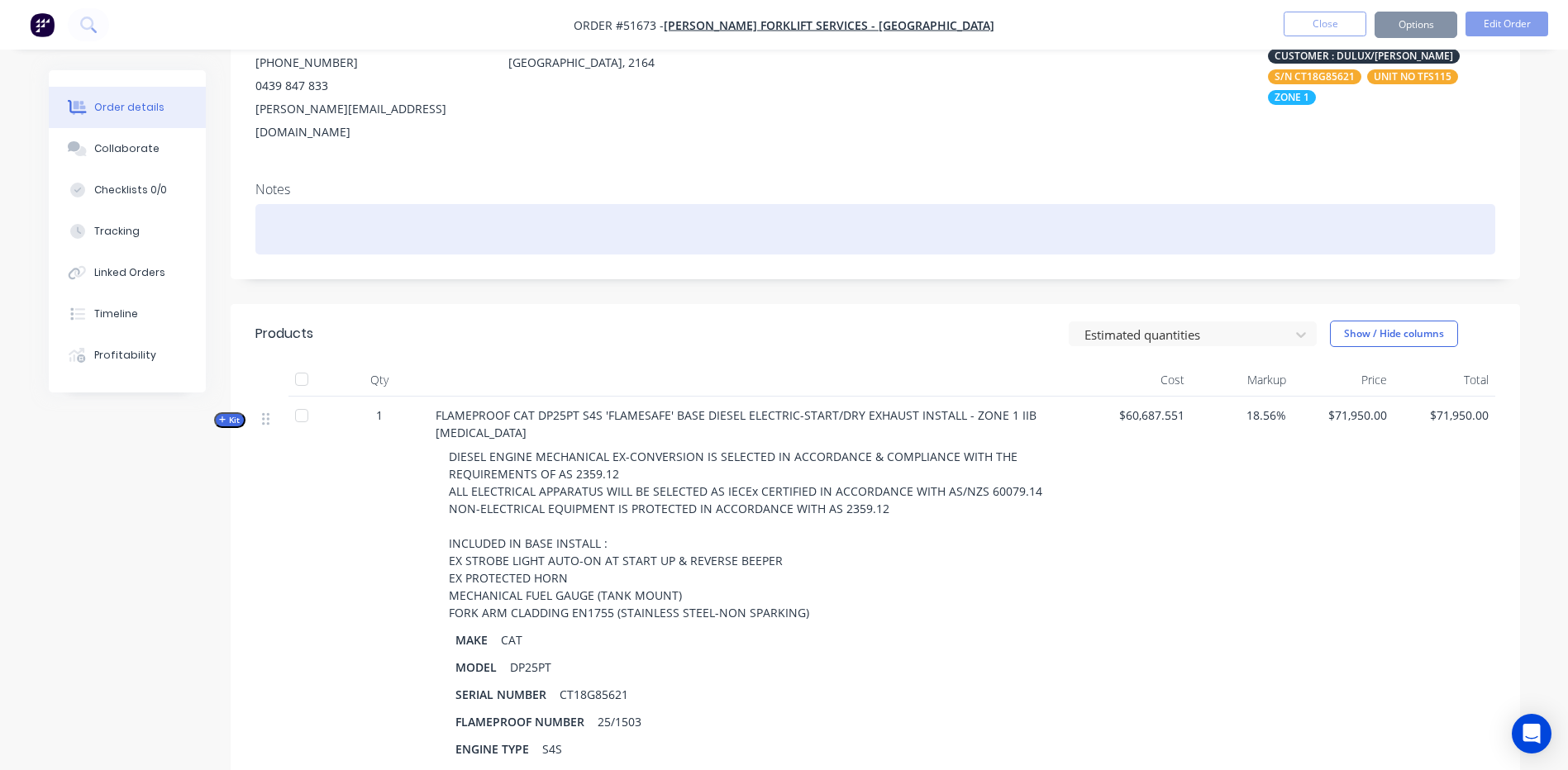
scroll to position [248, 0]
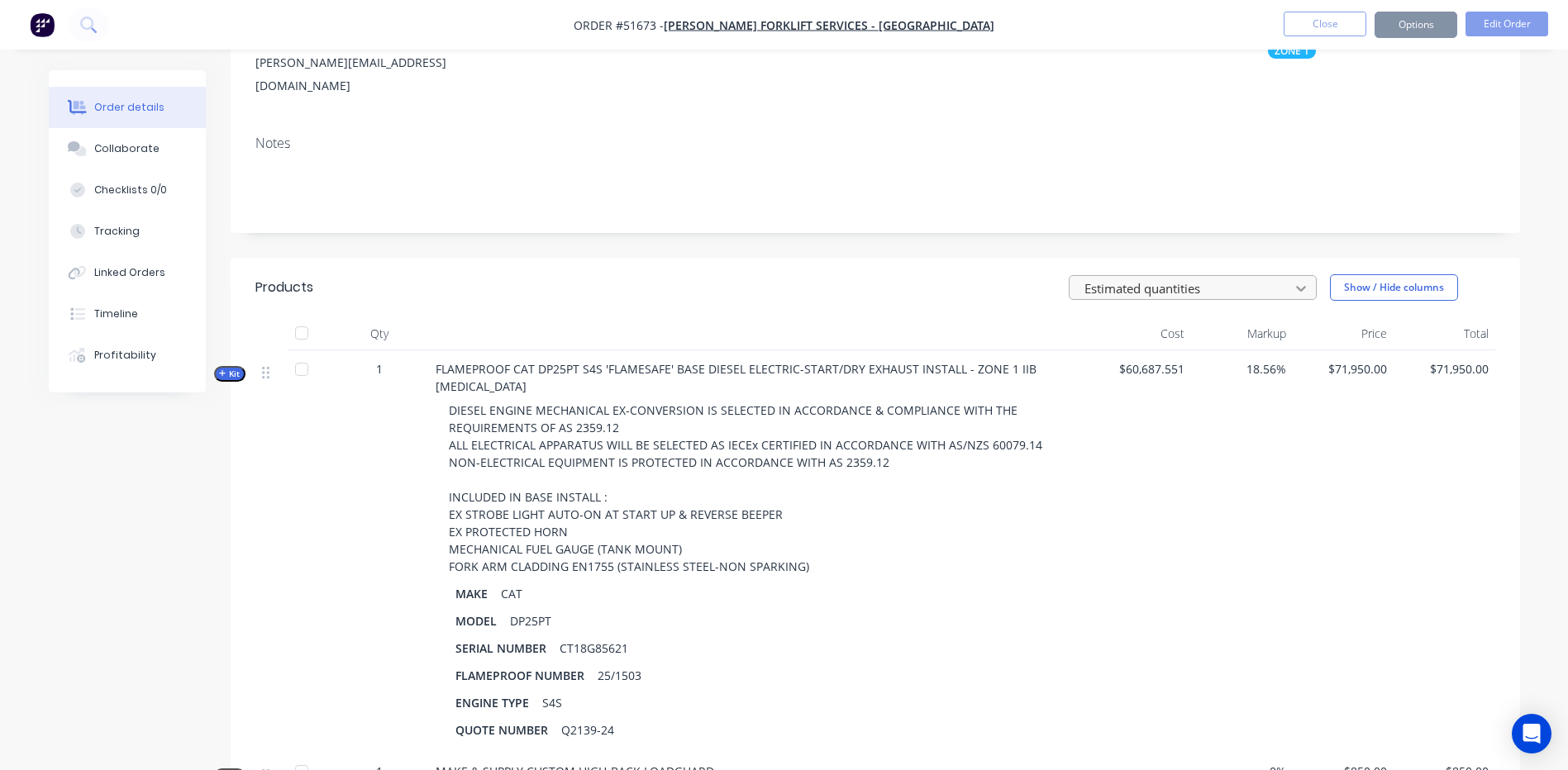
click at [1290, 275] on div at bounding box center [1301, 288] width 30 height 26
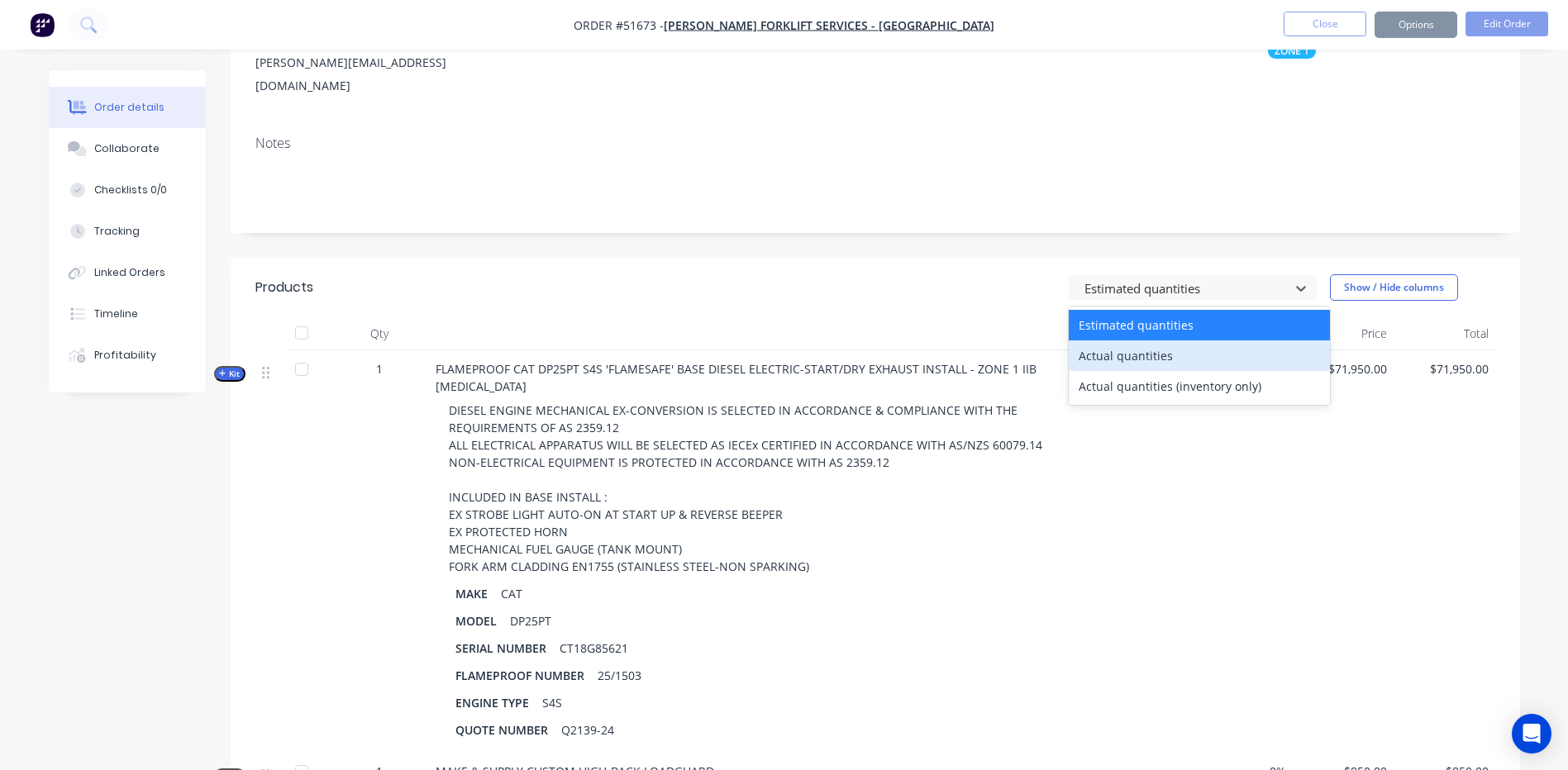
click at [1256, 340] on div "Actual quantities" at bounding box center [1199, 355] width 261 height 31
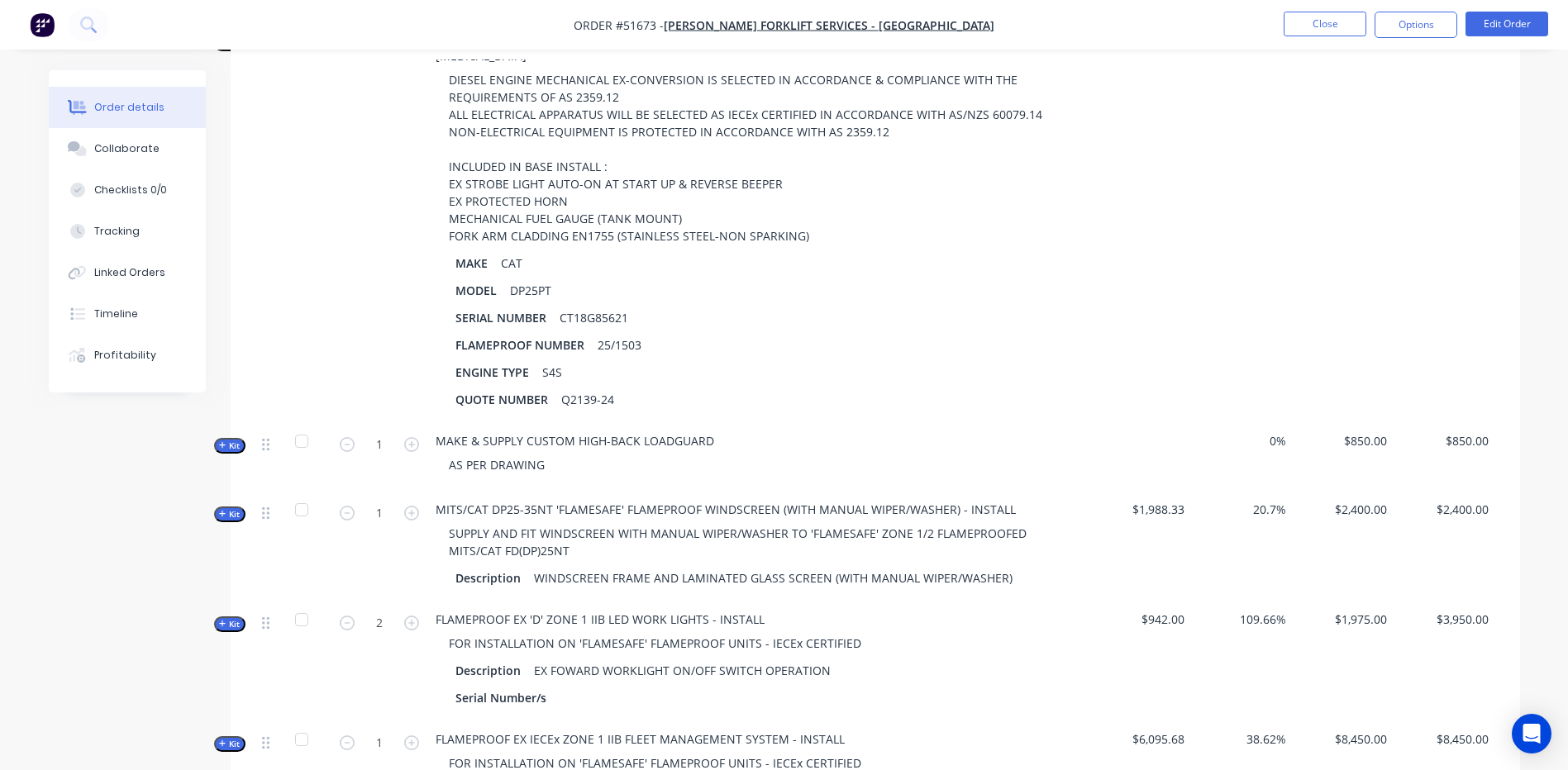
scroll to position [331, 0]
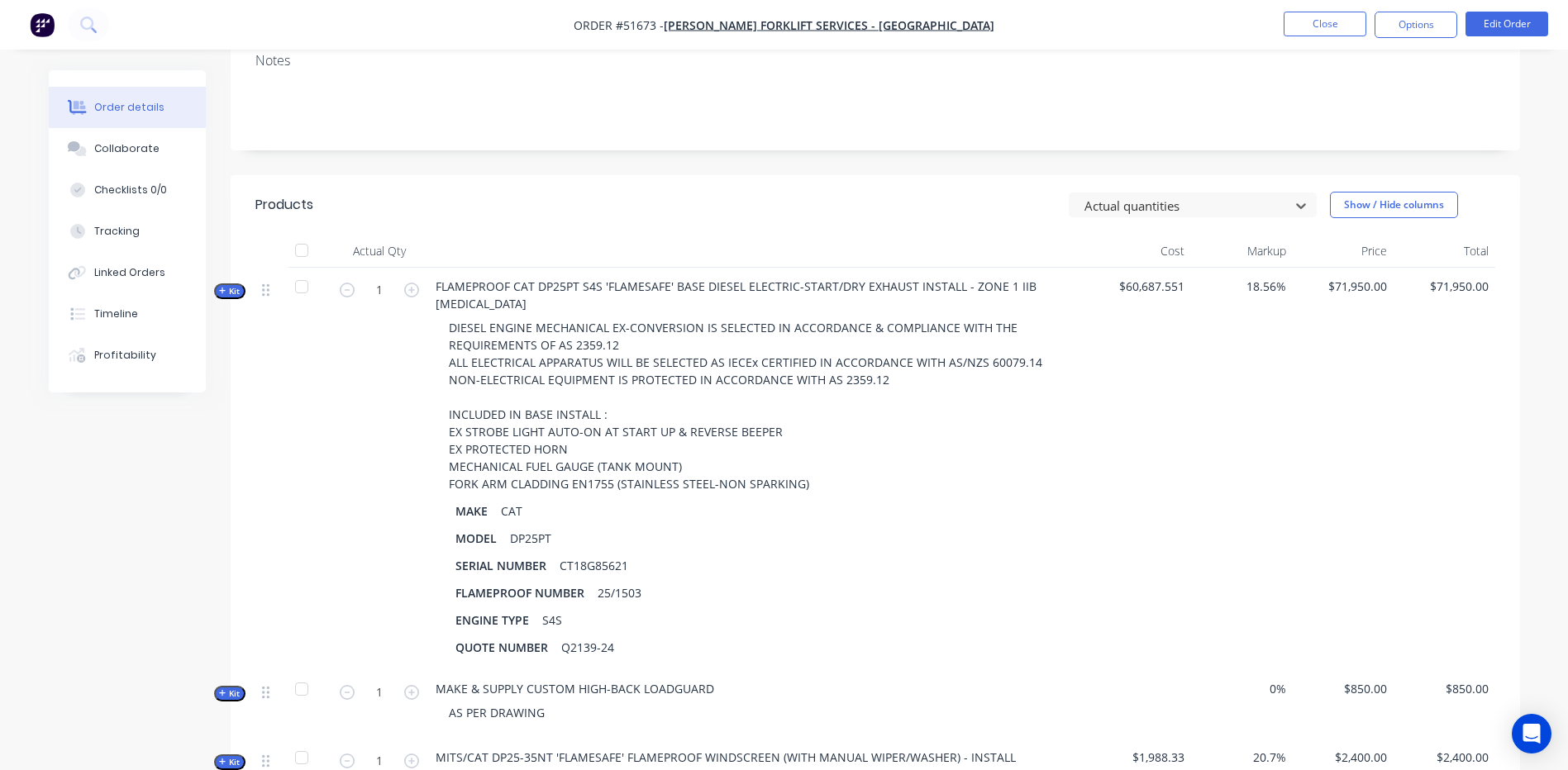
click at [1220, 200] on header "Products option Actual quantities, selected. Actual quantities Show / Hide colu…" at bounding box center [875, 204] width 1289 height 59
click at [1230, 195] on div at bounding box center [1181, 206] width 198 height 21
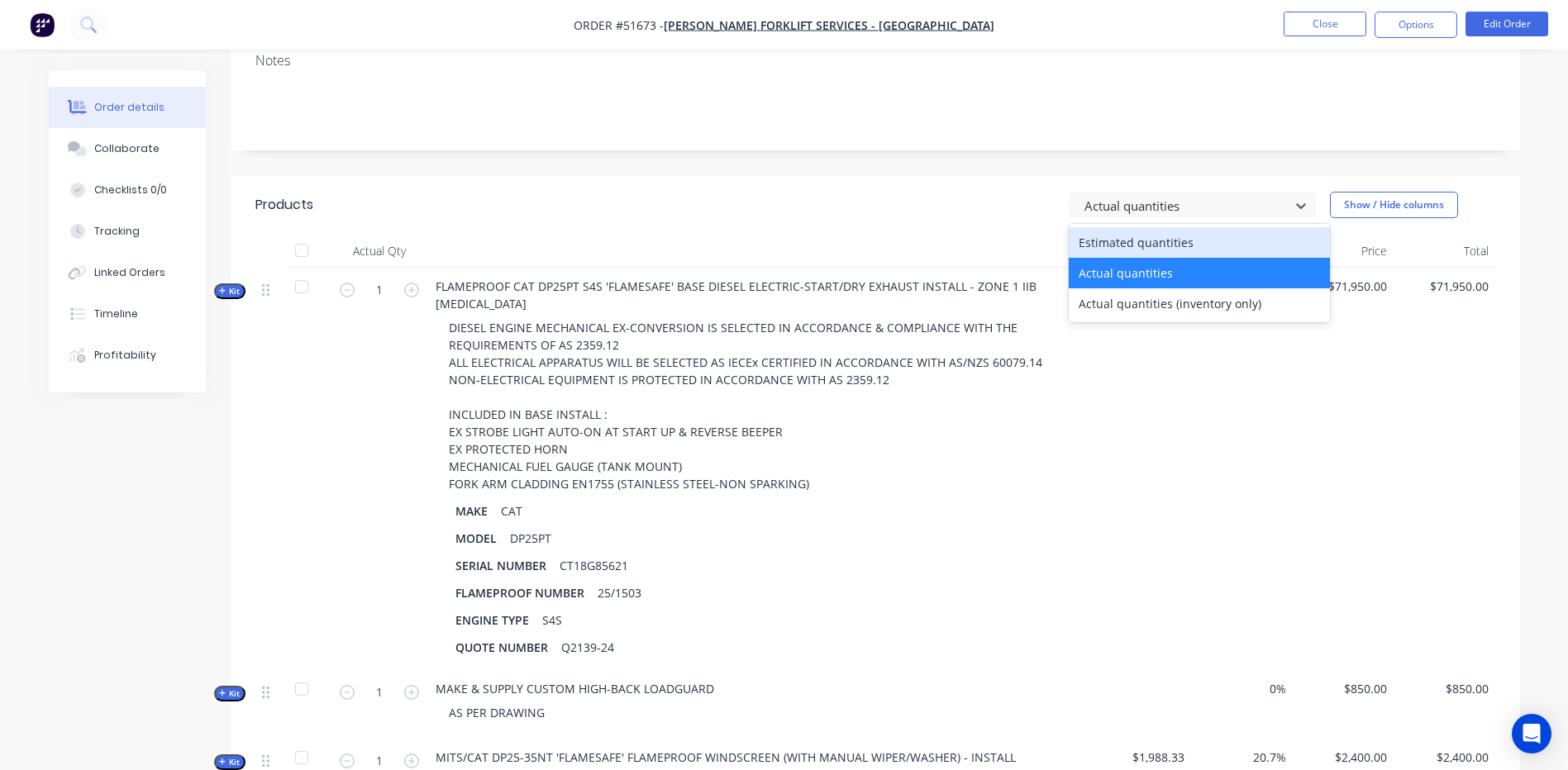
click at [1231, 227] on div "Estimated quantities" at bounding box center [1199, 242] width 261 height 31
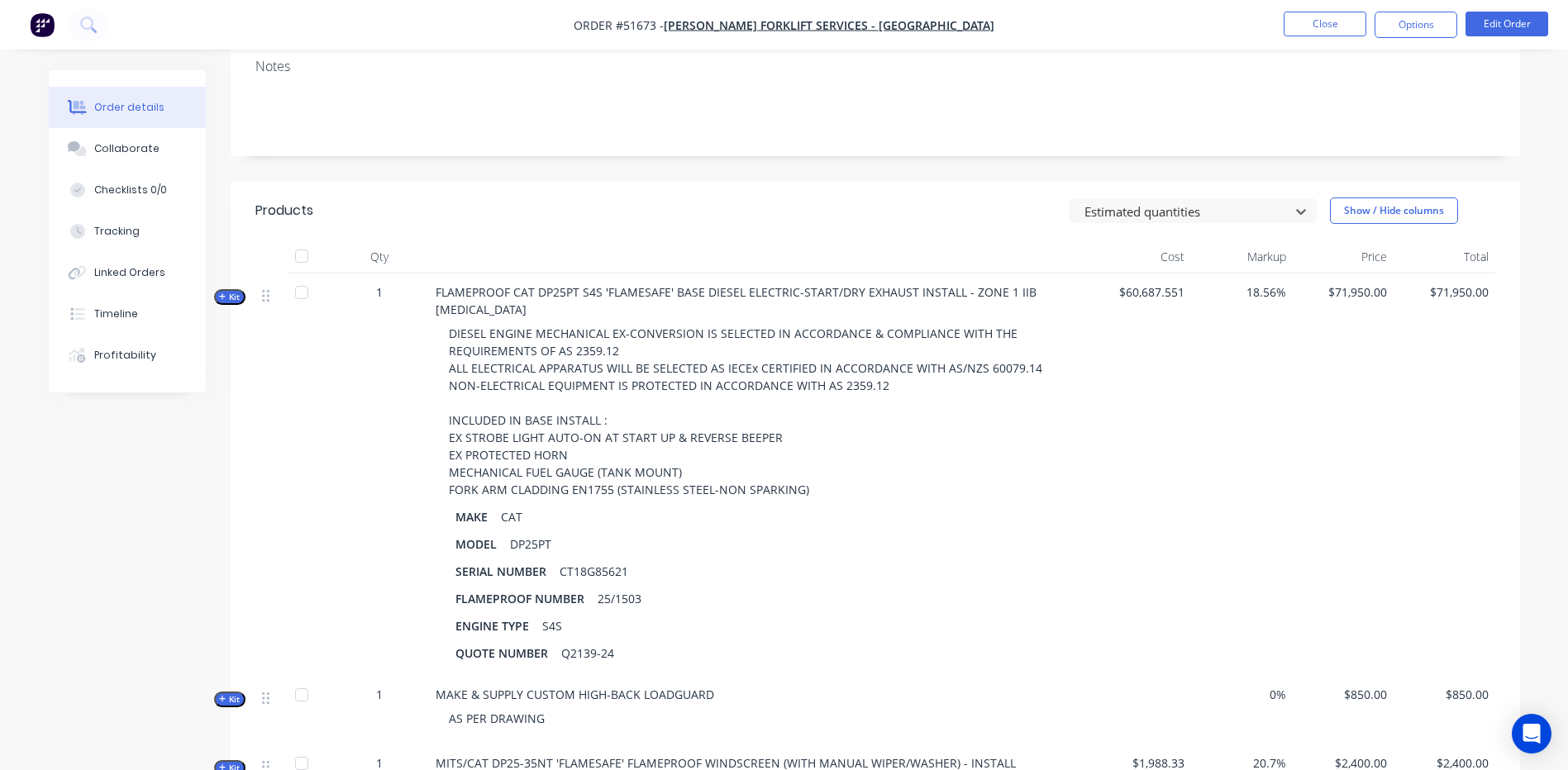
scroll to position [248, 0]
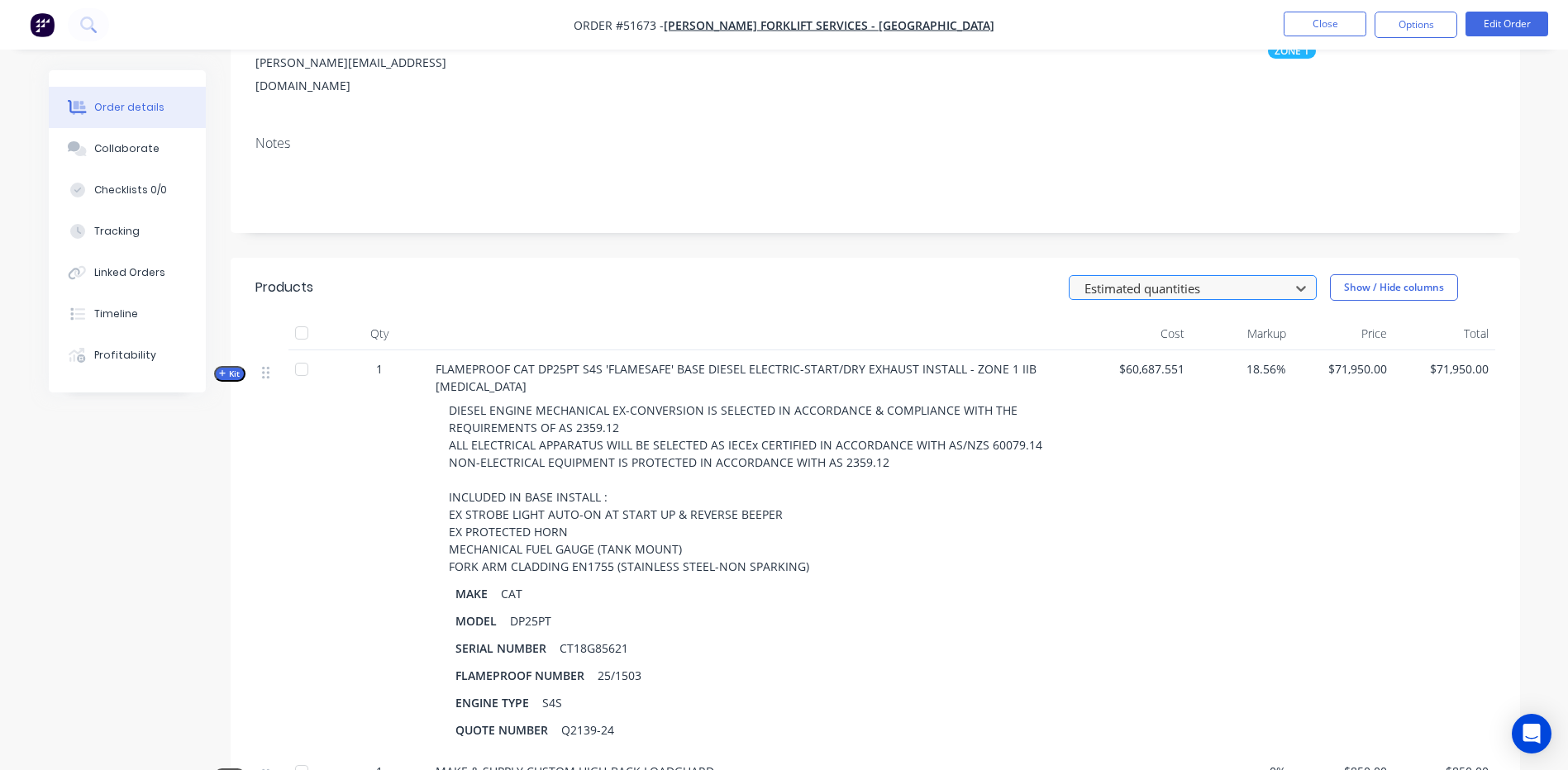
click at [1240, 278] on div at bounding box center [1181, 288] width 198 height 21
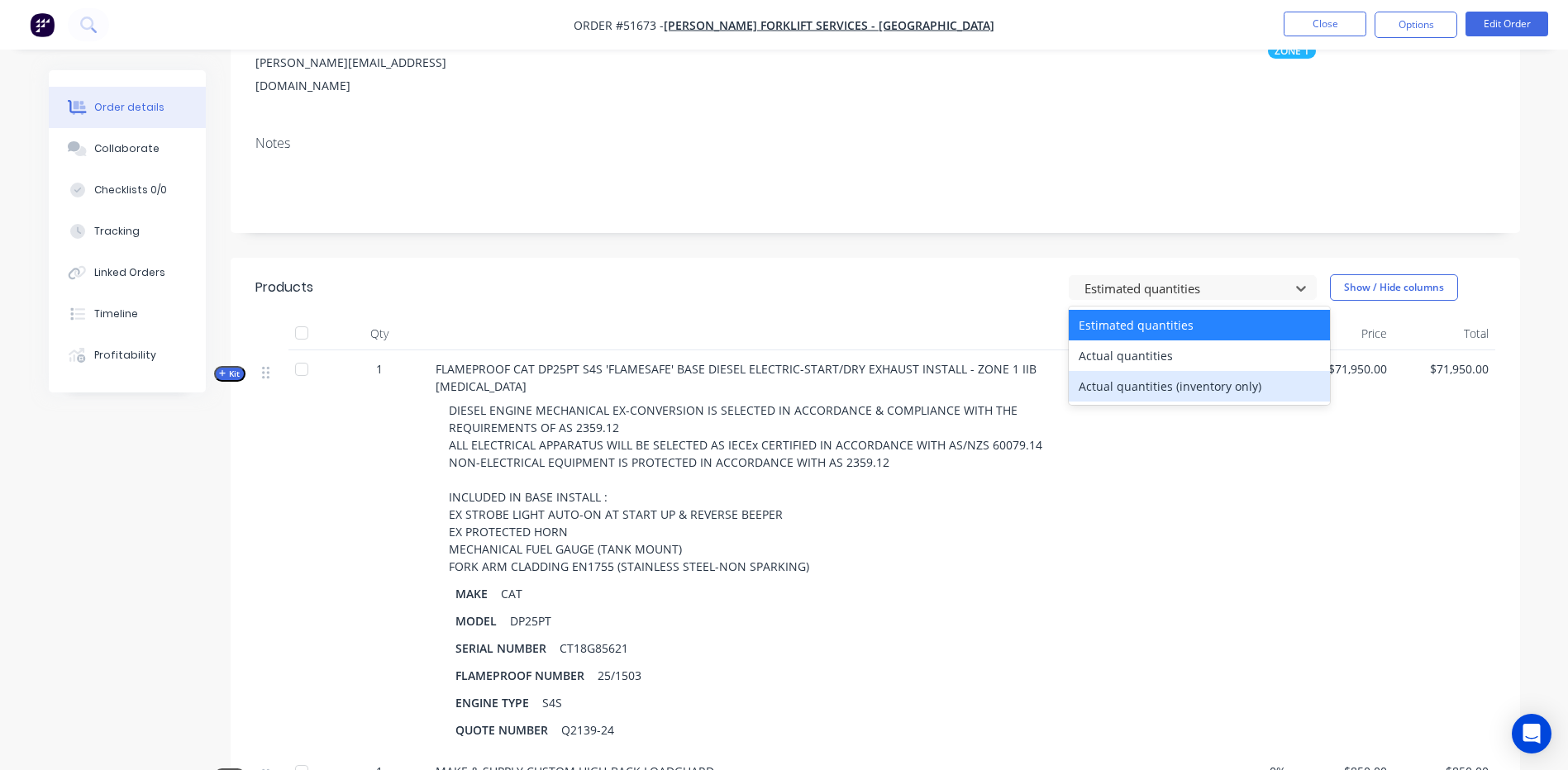
click at [1222, 371] on div "Actual quantities (inventory only)" at bounding box center [1199, 386] width 261 height 31
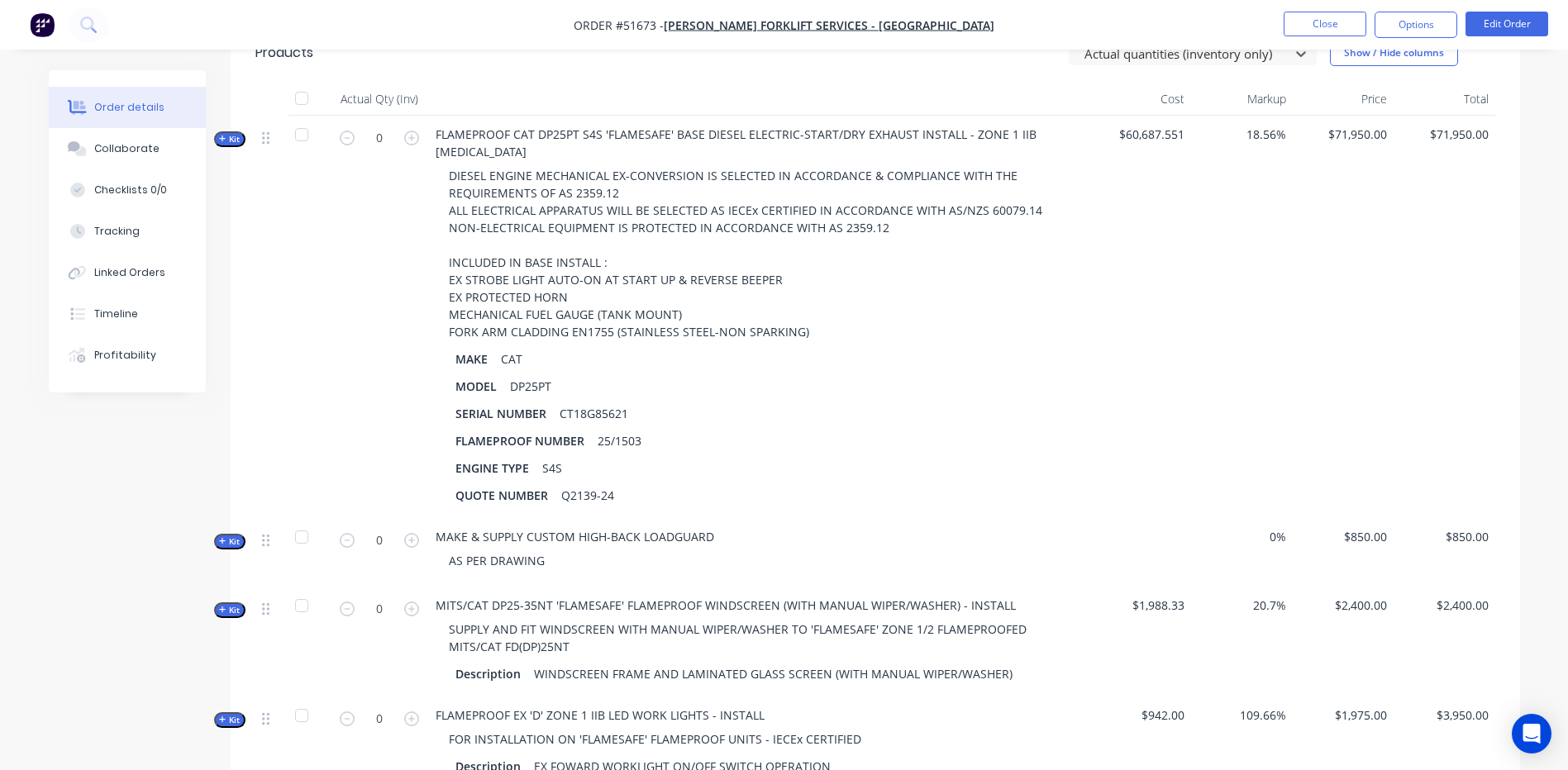
scroll to position [331, 0]
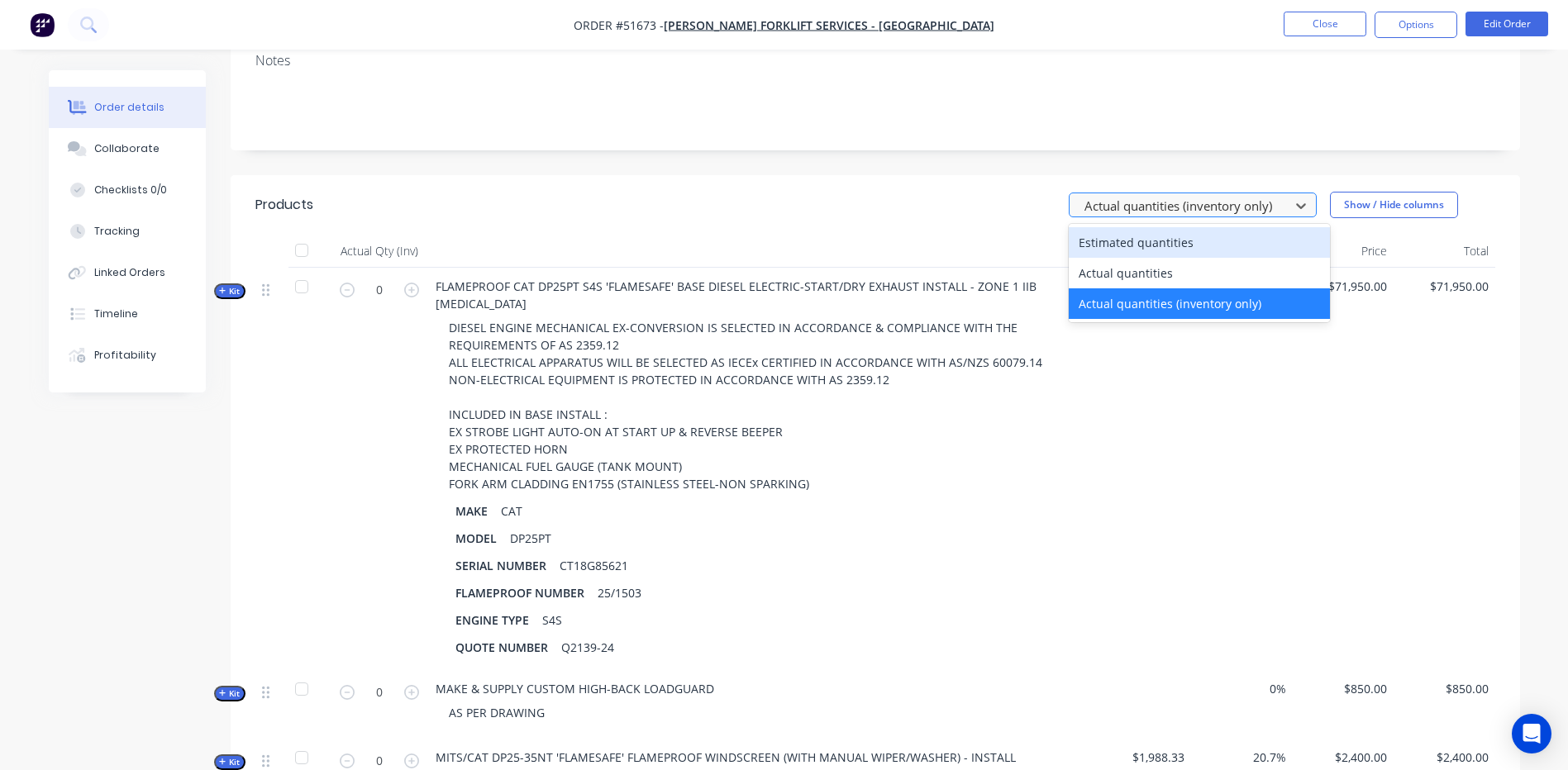
click at [1258, 195] on div at bounding box center [1181, 206] width 198 height 21
click at [1258, 227] on div "Estimated quantities" at bounding box center [1199, 242] width 261 height 31
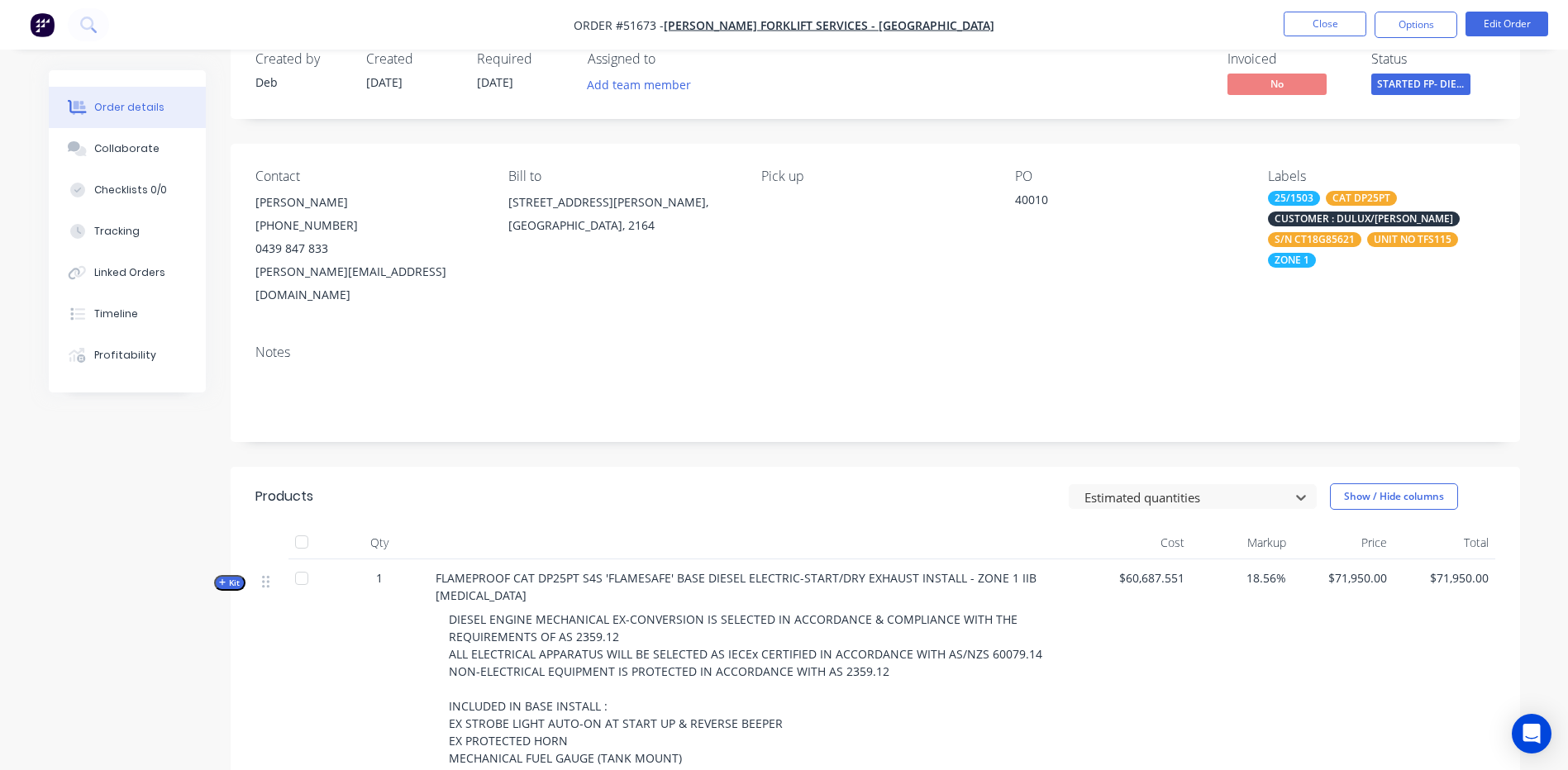
scroll to position [0, 0]
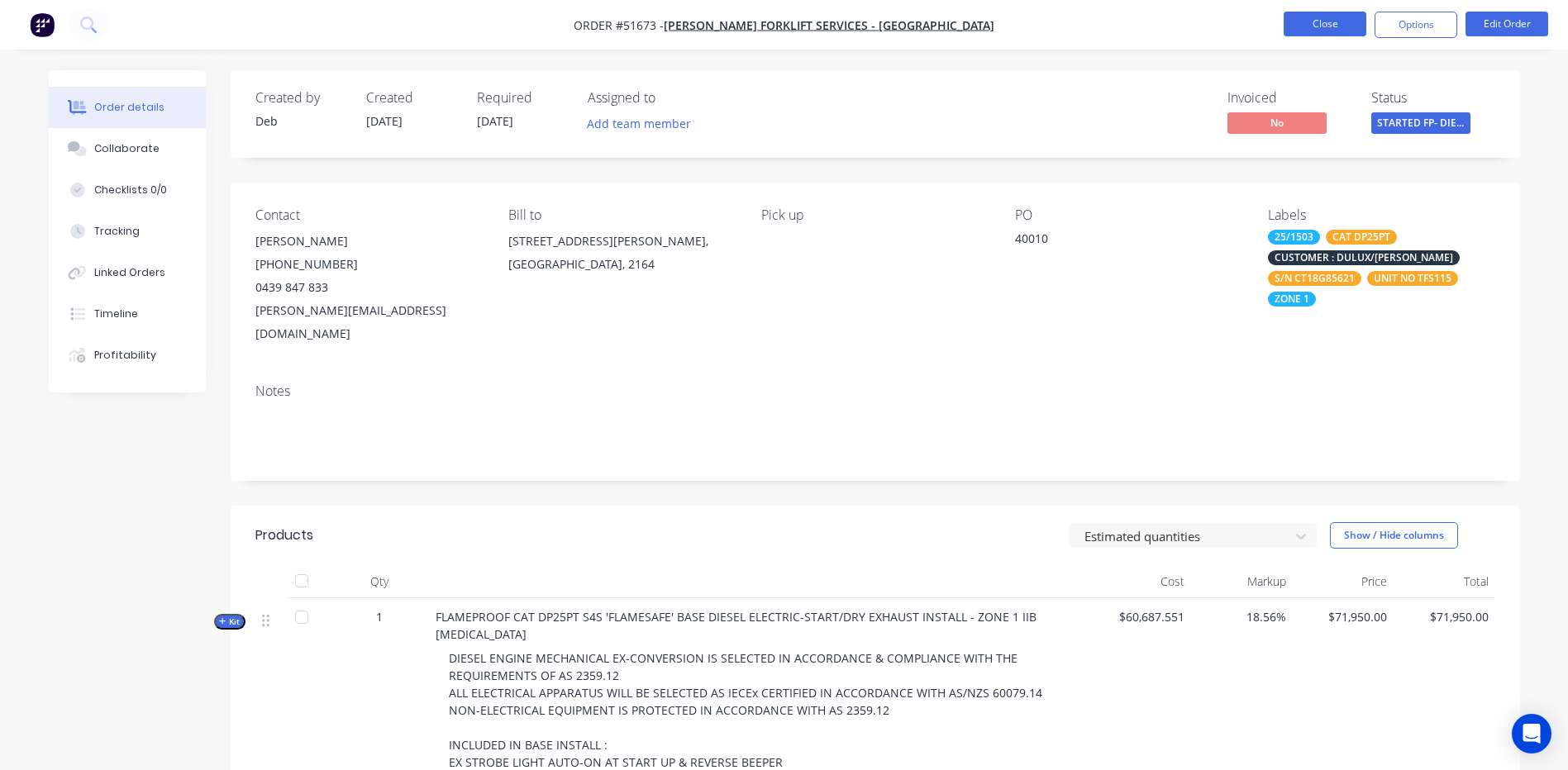
click at [1334, 31] on button "Close" at bounding box center [1325, 23] width 83 height 24
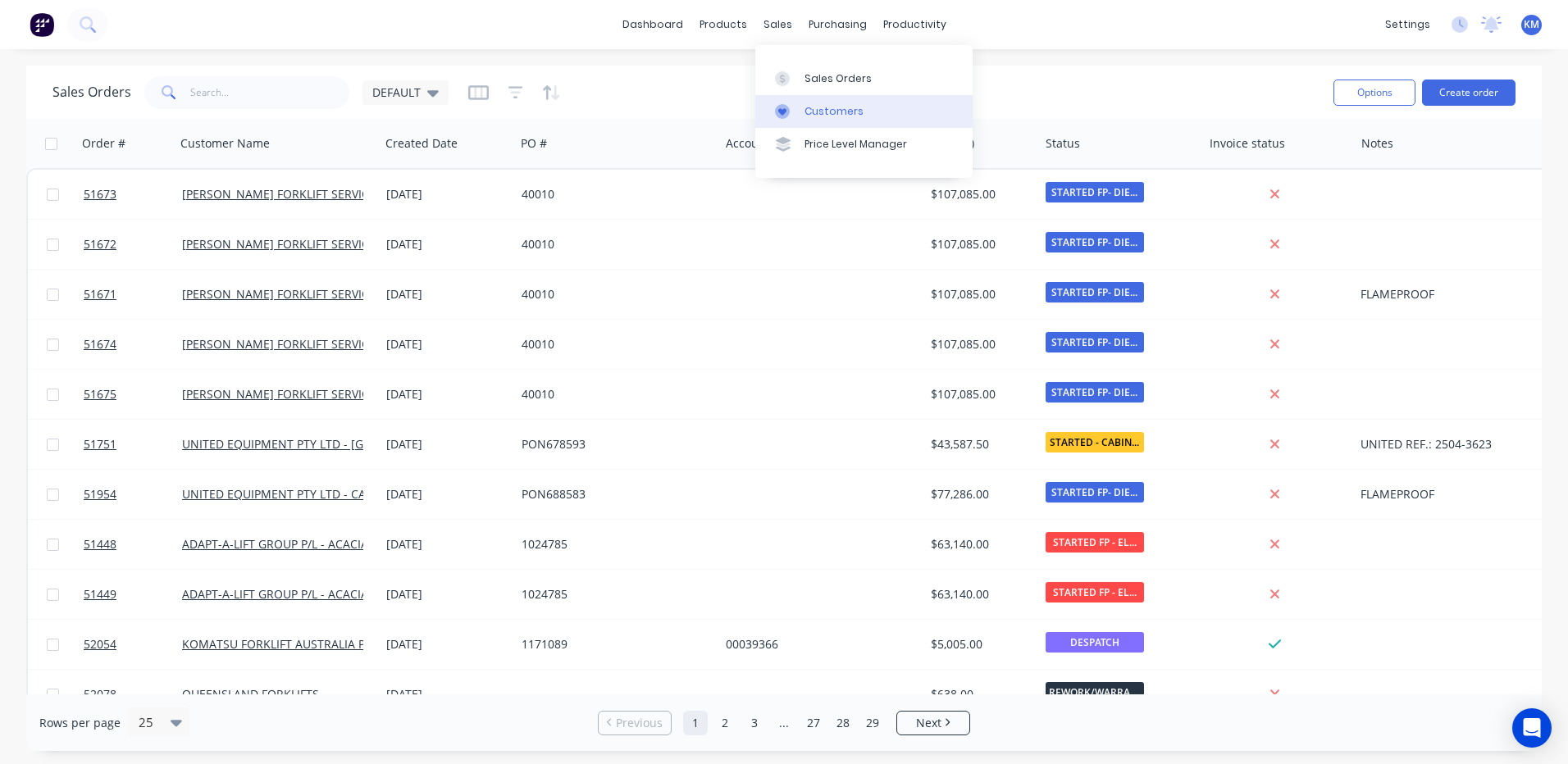
click at [790, 102] on link "Customers" at bounding box center [863, 111] width 217 height 33
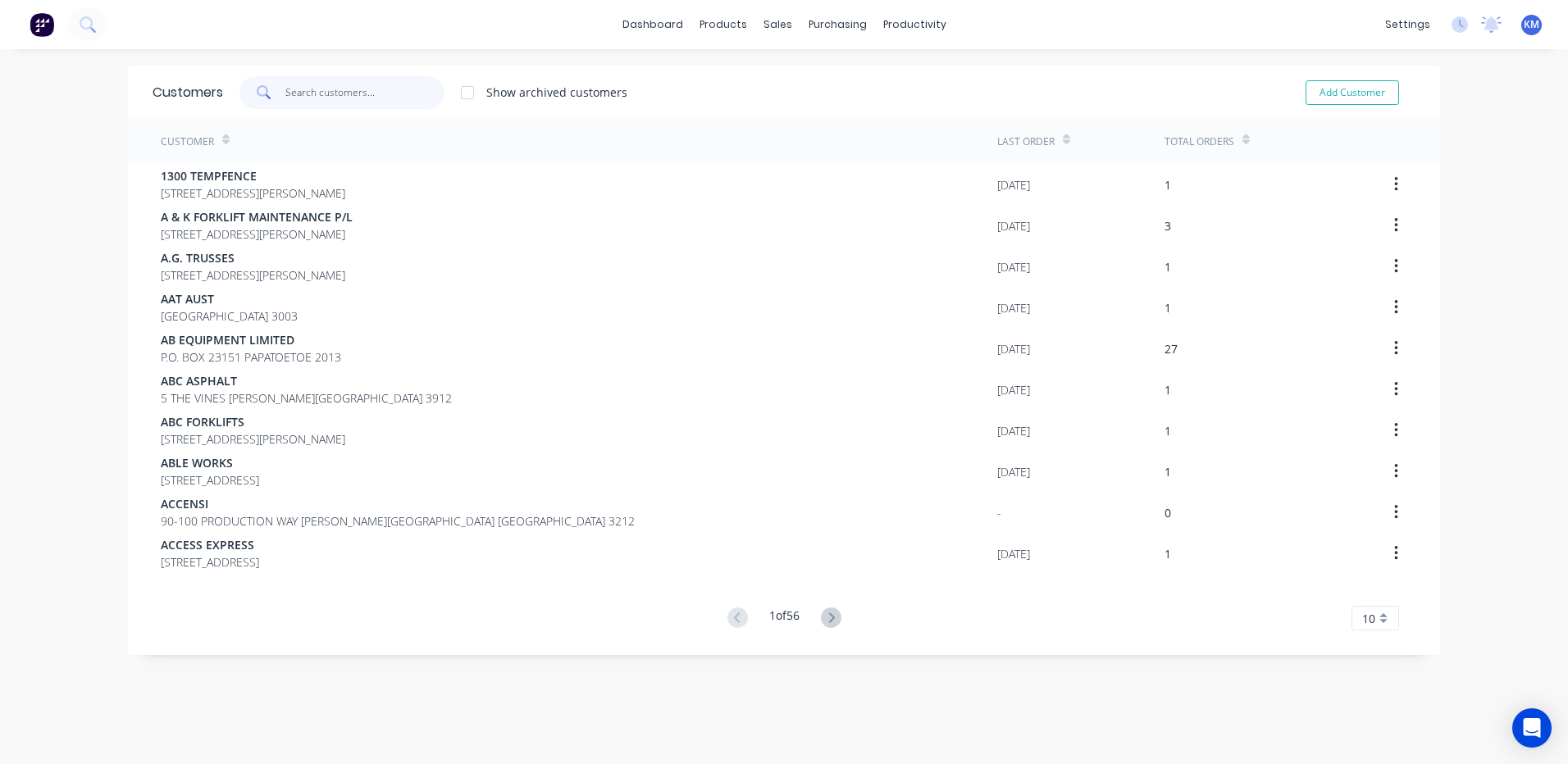
click at [376, 90] on input "text" at bounding box center [365, 92] width 160 height 33
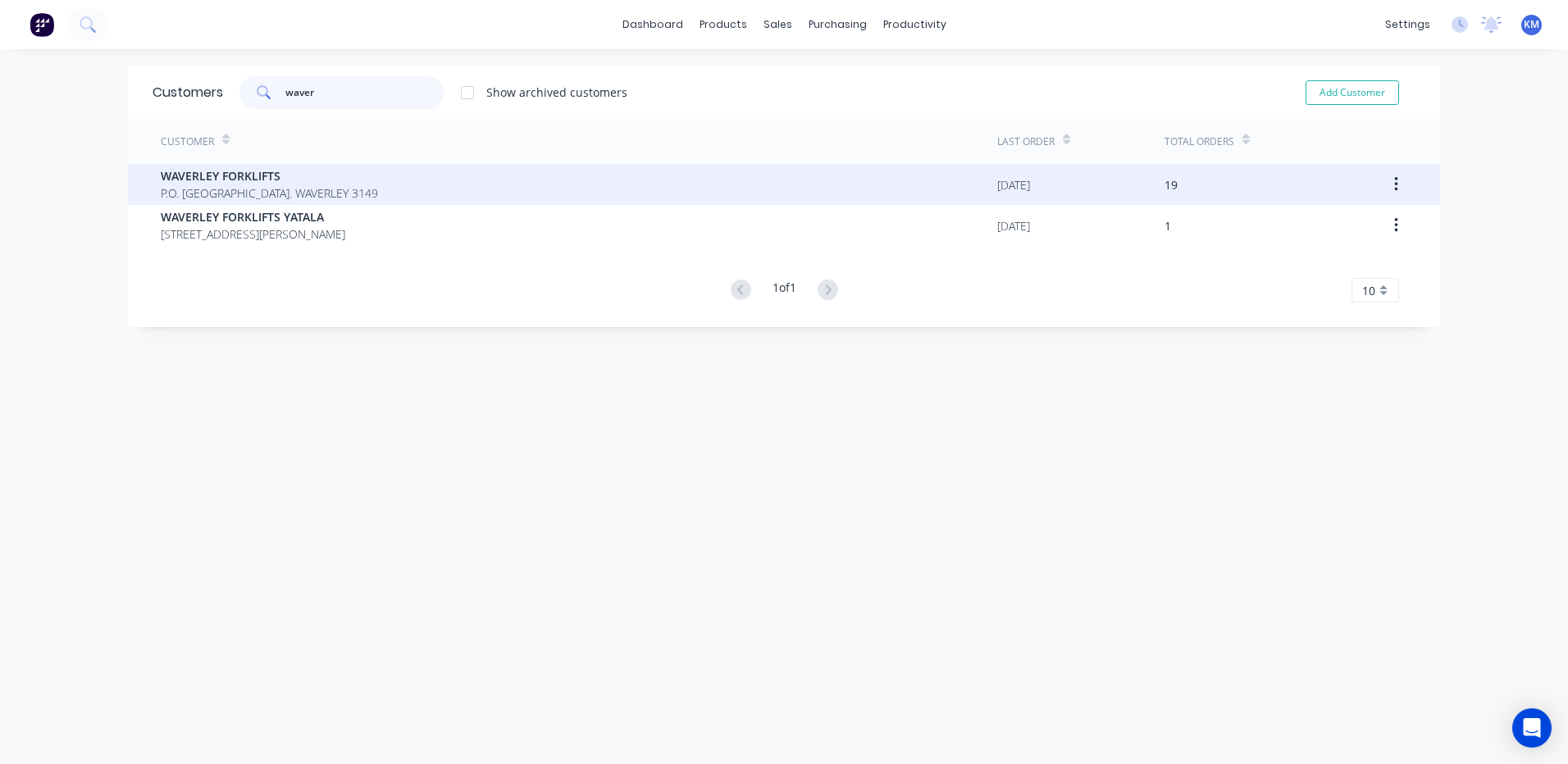
type input "waver"
click at [415, 173] on div "WAVERLEY FORKLIFTS P.O. Box 666 MT. WAVERLEY 3149" at bounding box center [578, 184] width 836 height 41
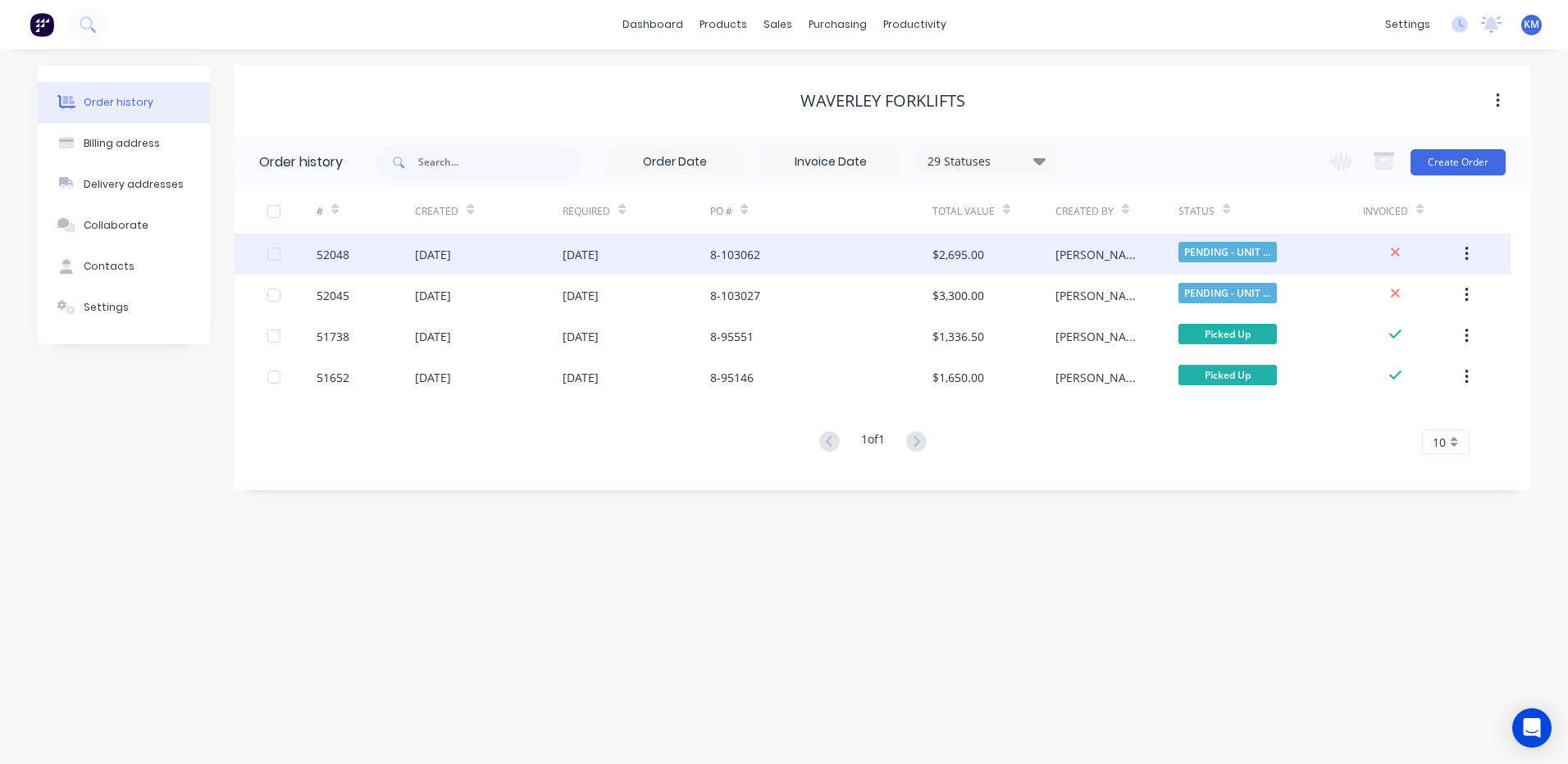
click at [942, 250] on div "$2,695.00" at bounding box center [957, 254] width 51 height 17
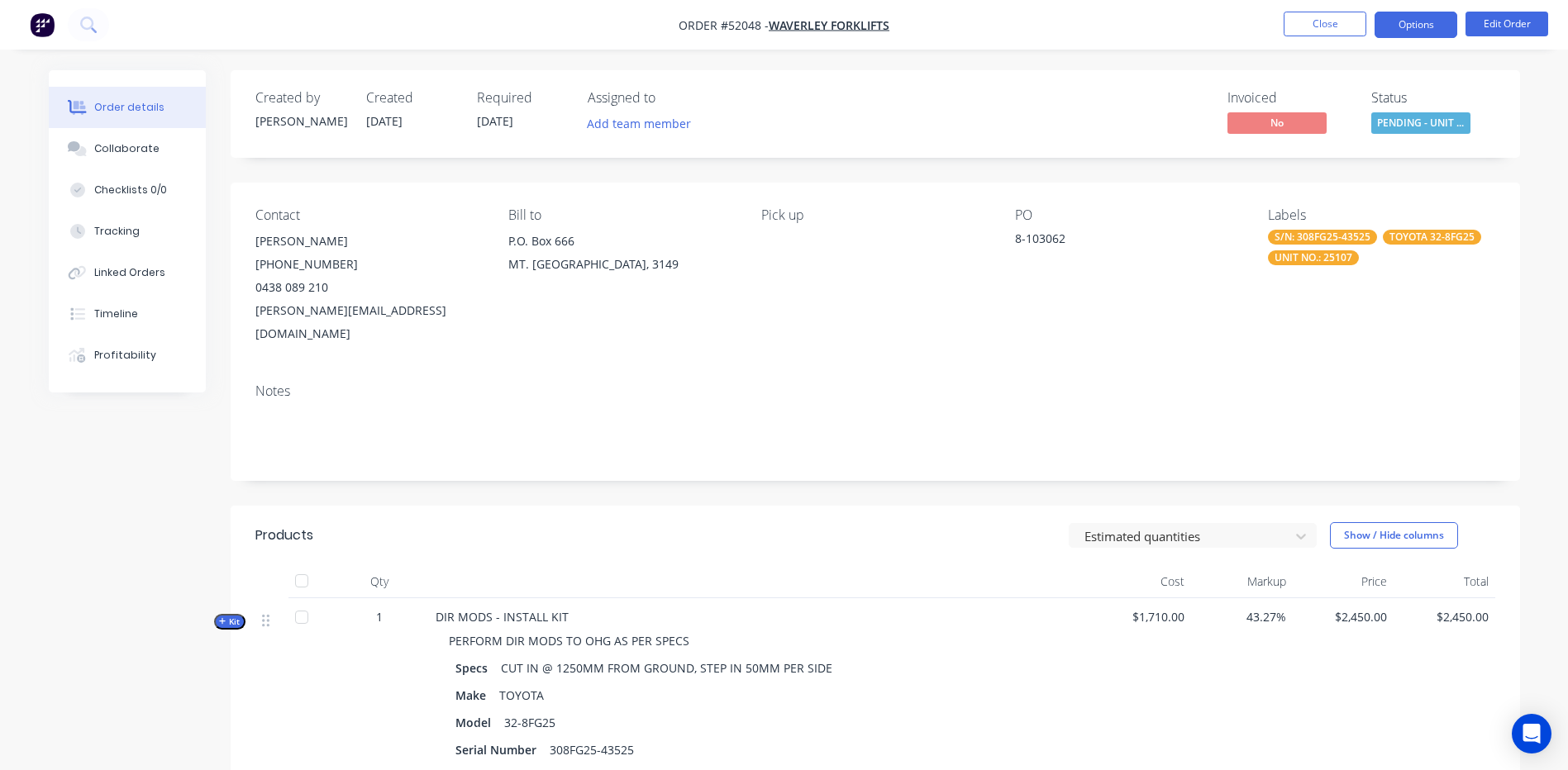
click at [1426, 37] on button "Options" at bounding box center [1416, 24] width 83 height 26
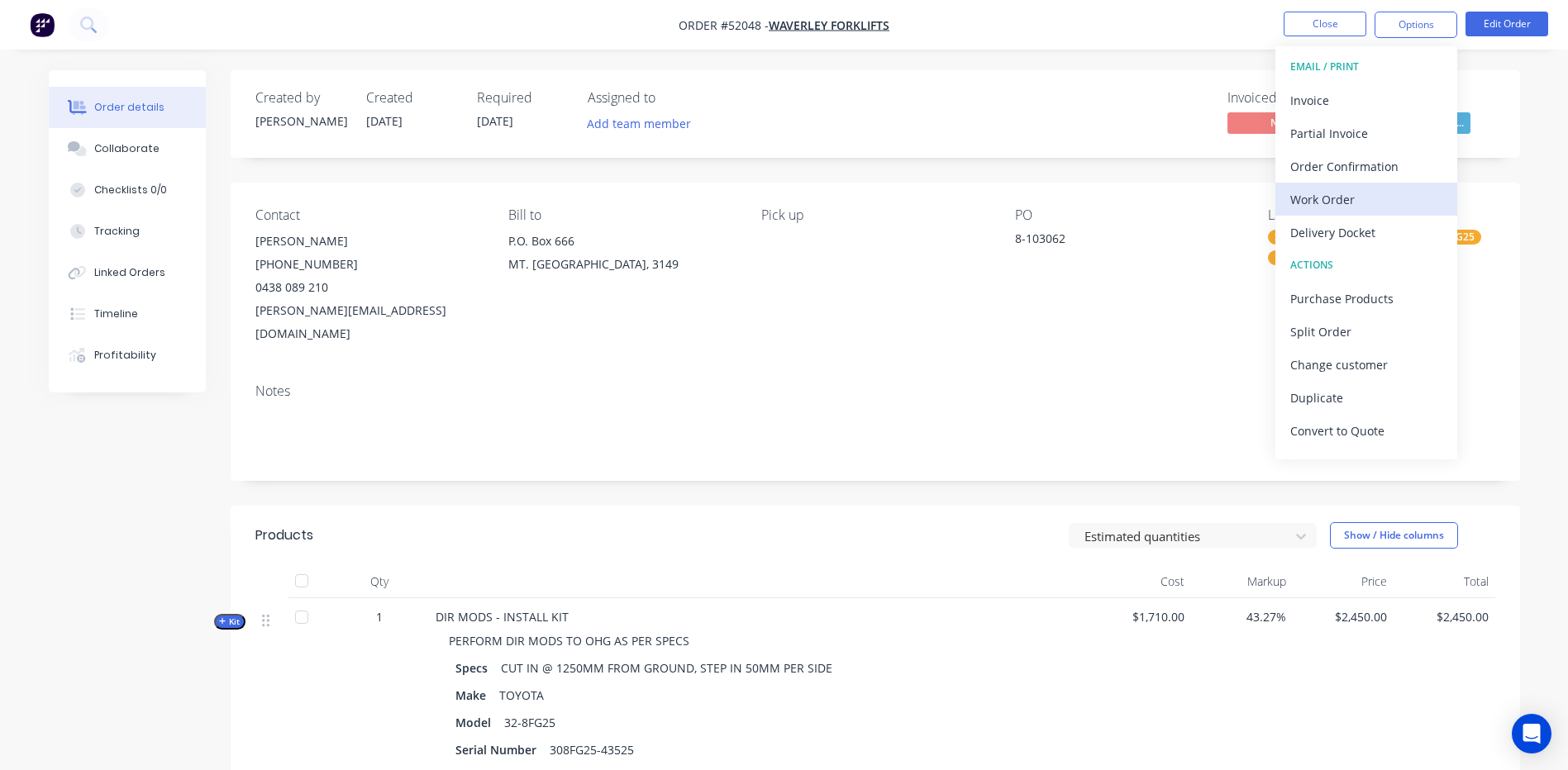
click at [1347, 188] on div "Work Order" at bounding box center [1366, 200] width 152 height 24
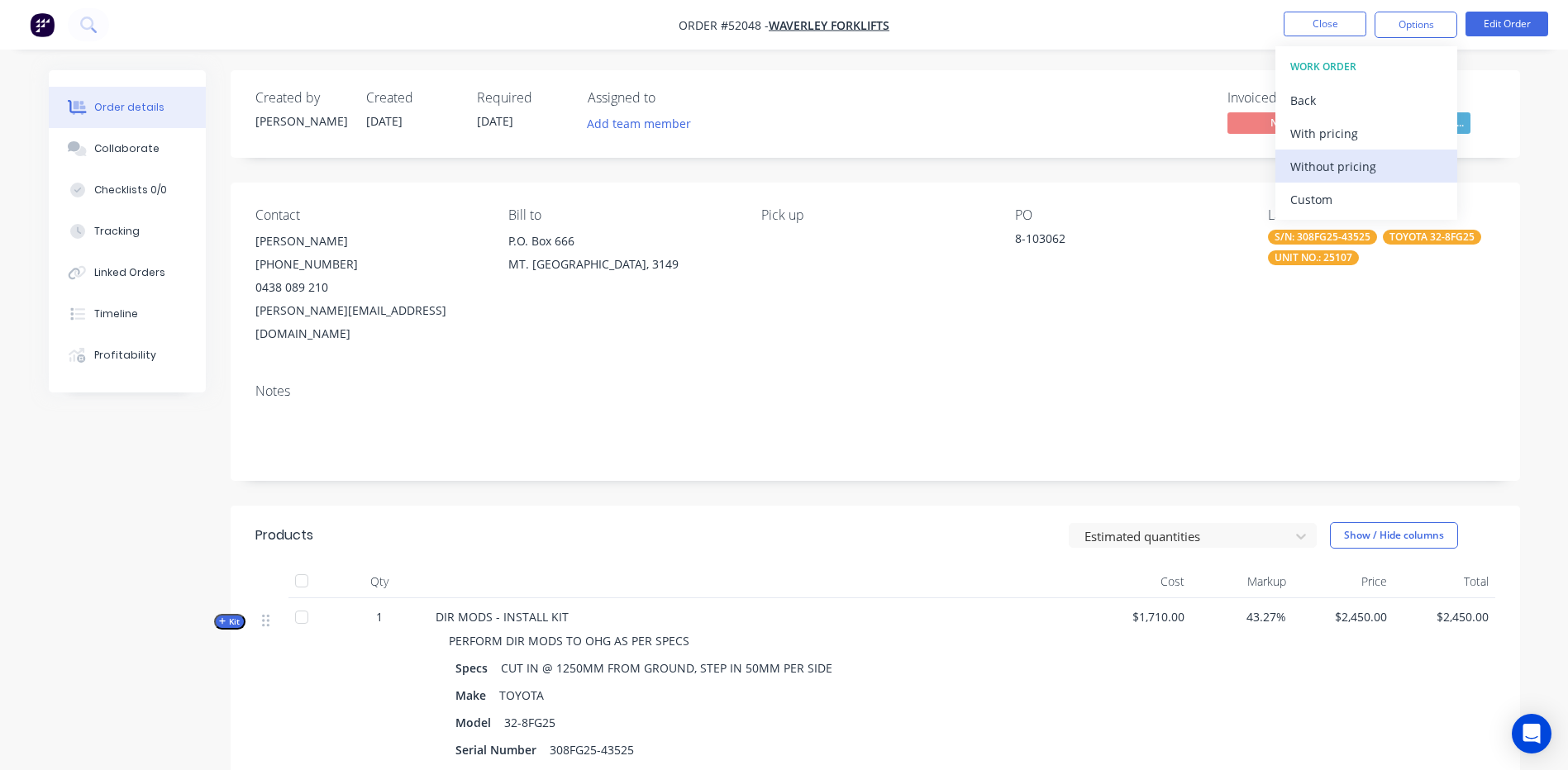
click at [1339, 165] on div "Without pricing" at bounding box center [1366, 166] width 152 height 24
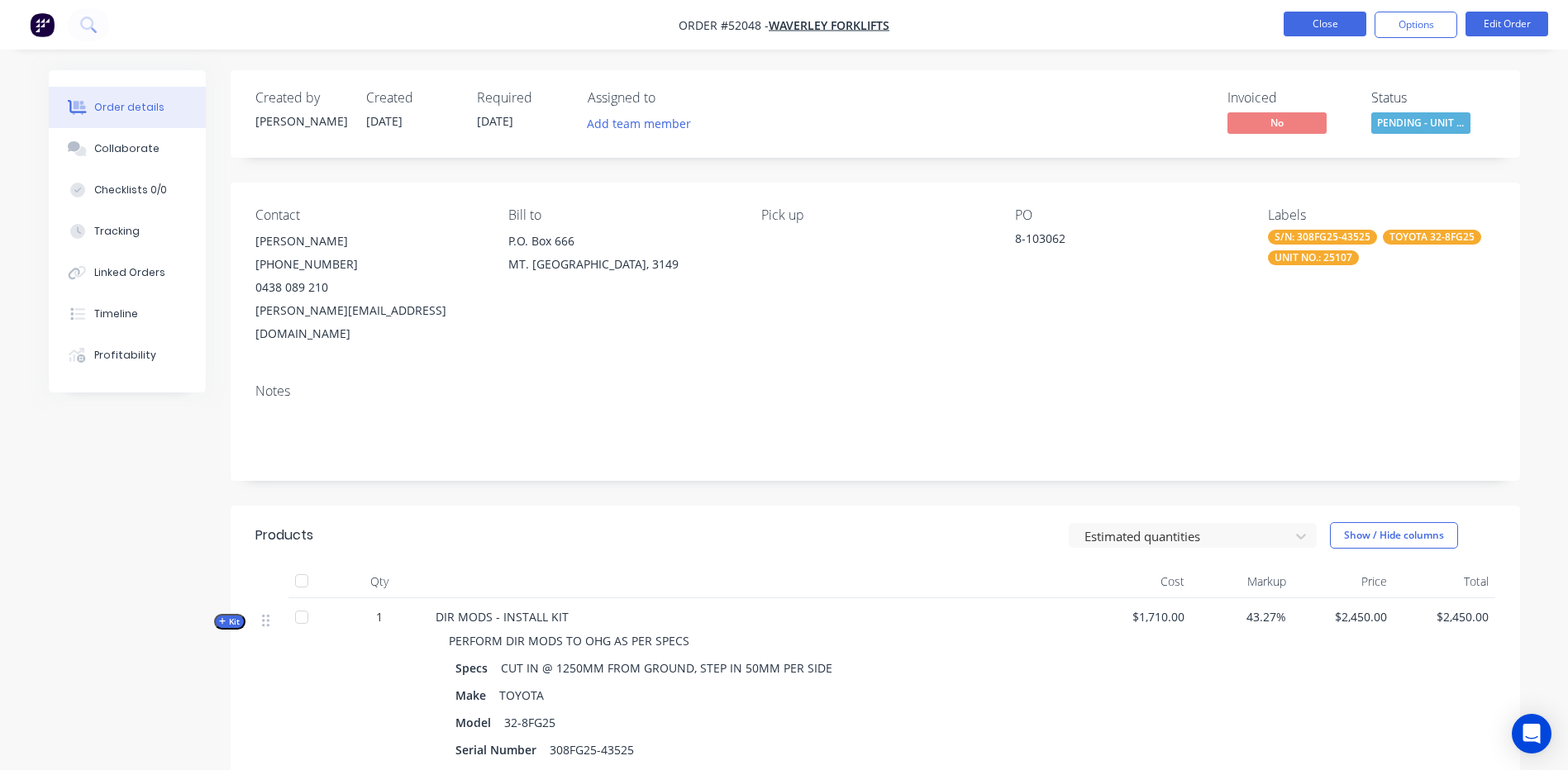
click at [1323, 18] on button "Close" at bounding box center [1325, 23] width 83 height 24
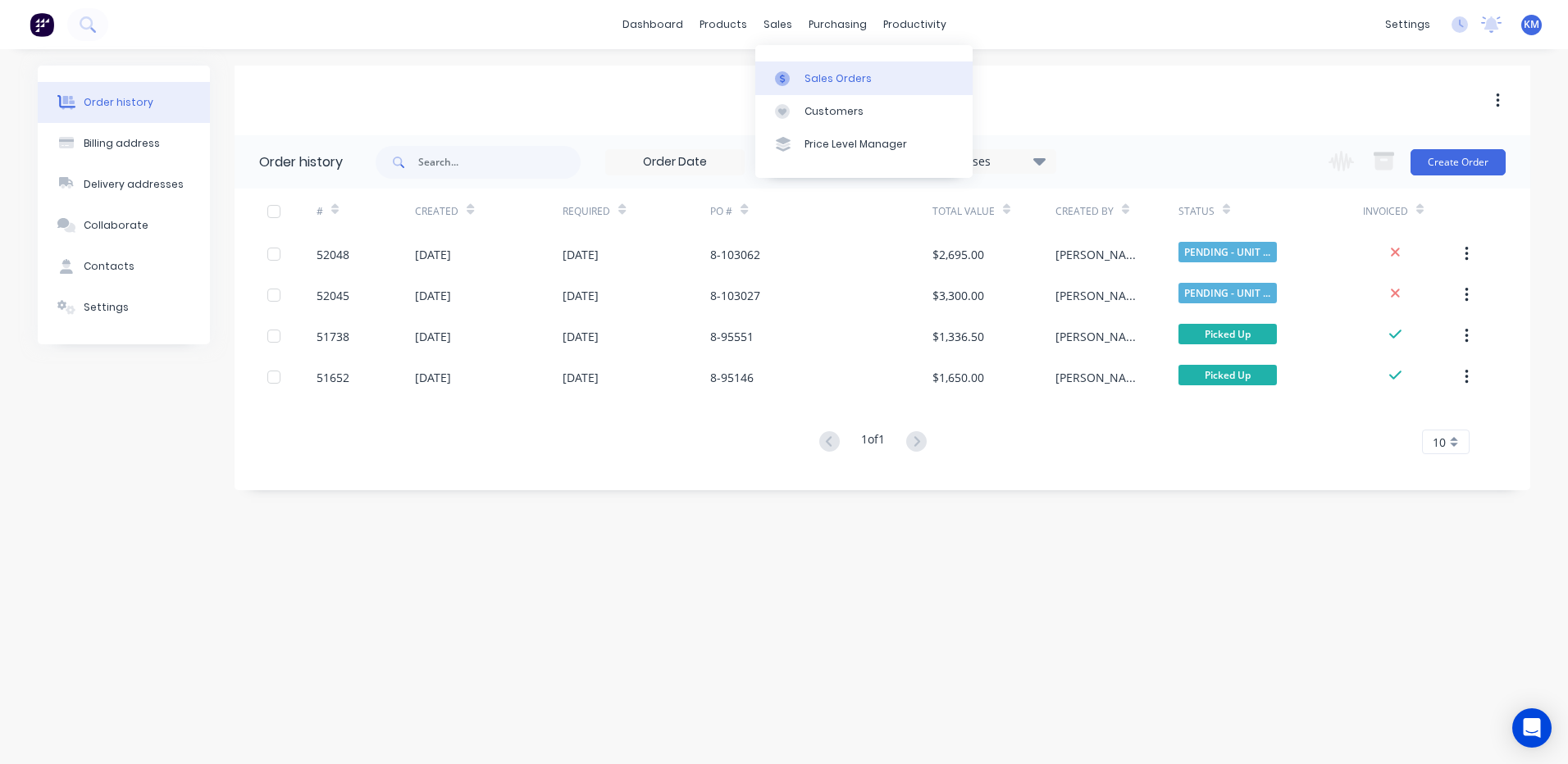
click at [776, 67] on link "Sales Orders" at bounding box center [863, 77] width 217 height 33
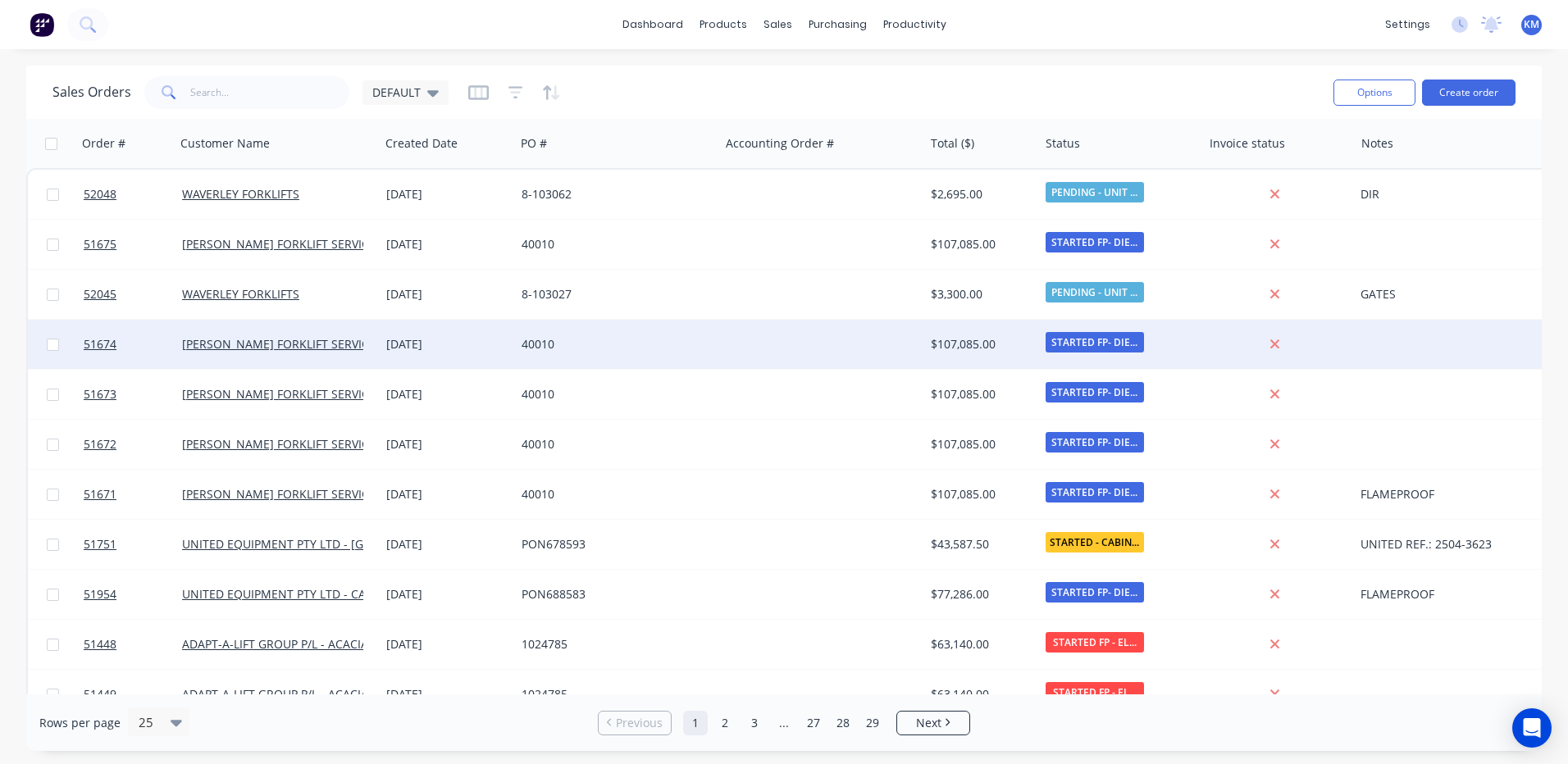
click at [620, 364] on div "40010" at bounding box center [616, 344] width 204 height 49
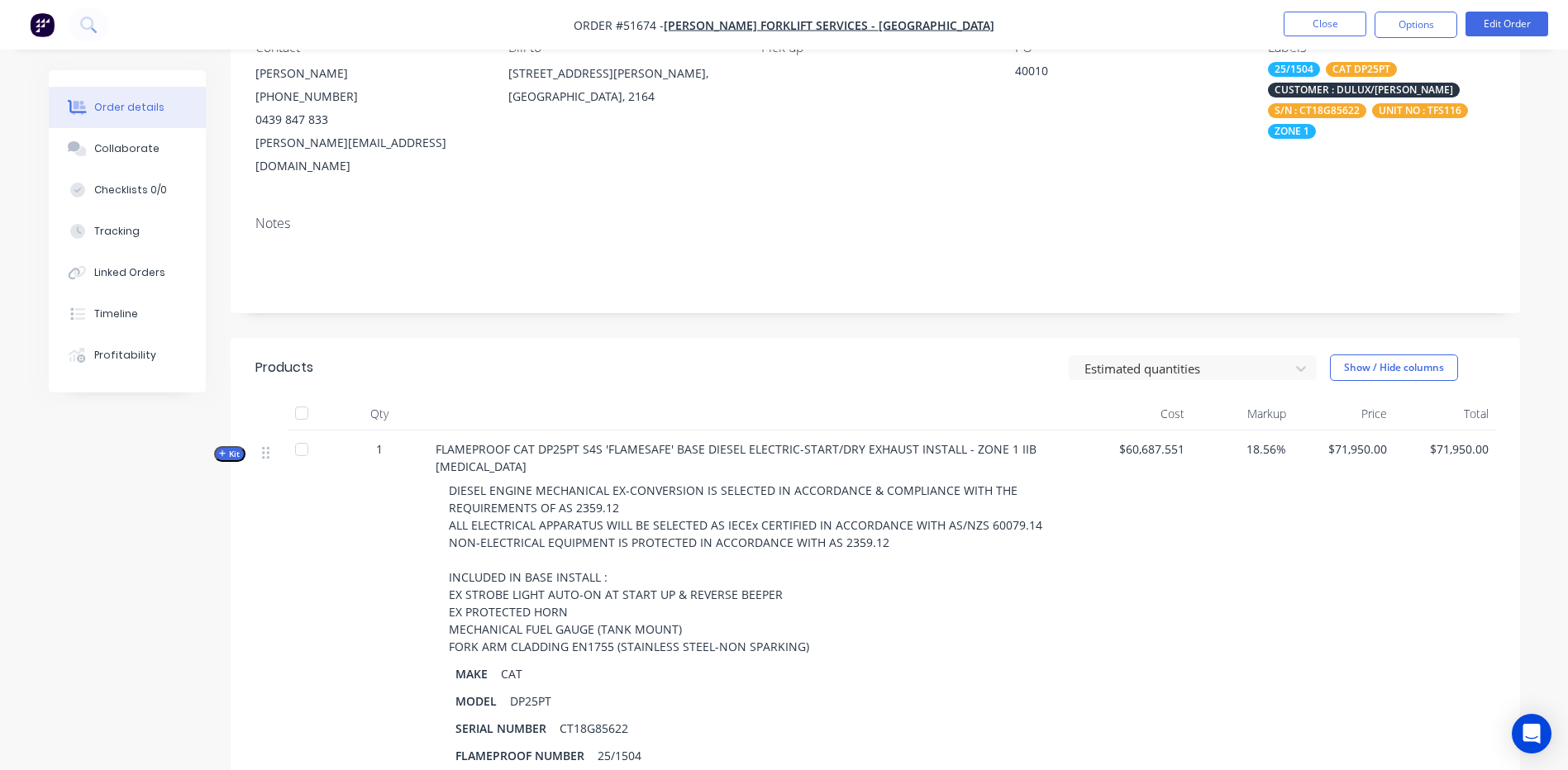
scroll to position [248, 0]
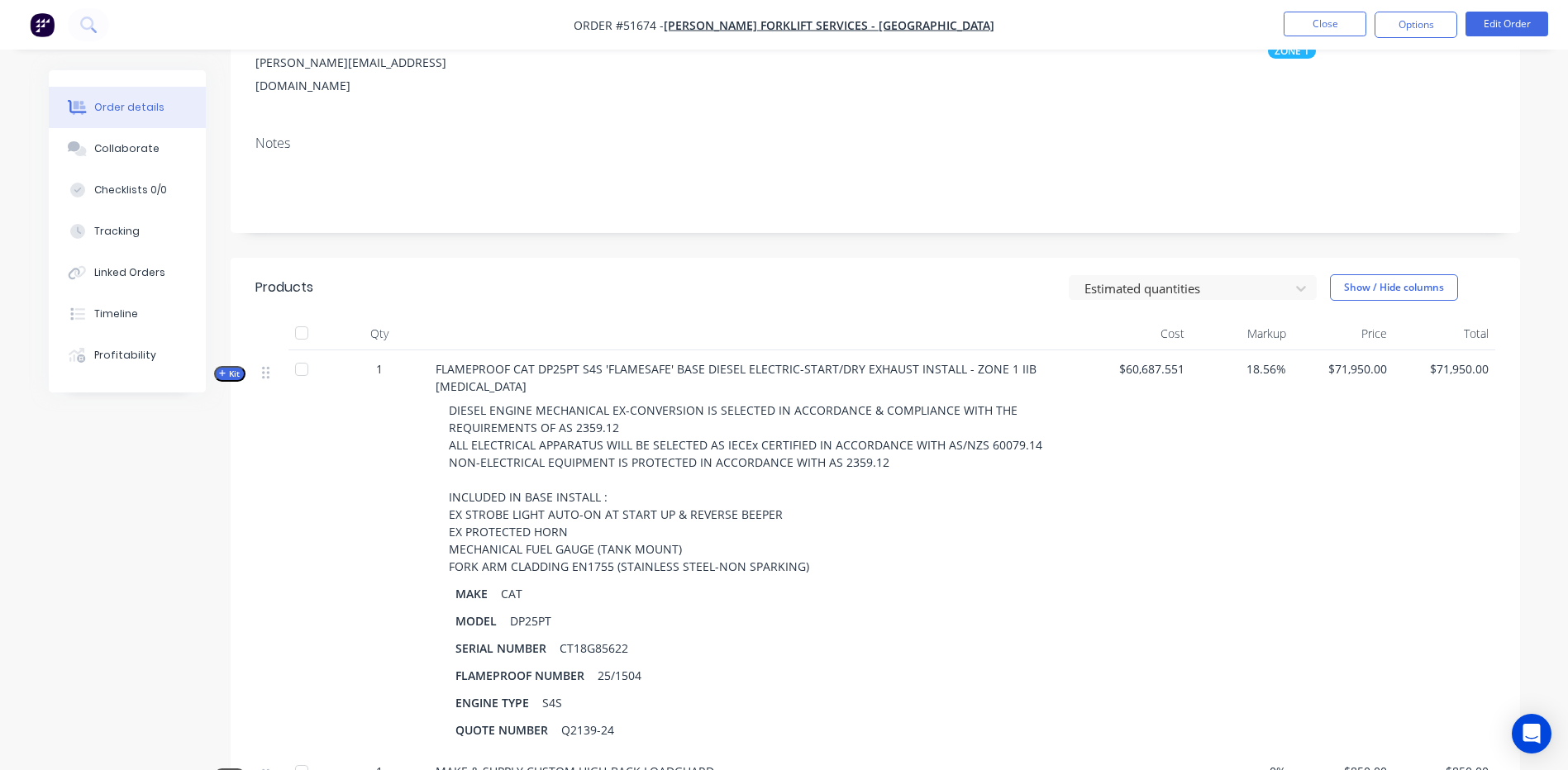
click at [236, 367] on span "Kit" at bounding box center [229, 373] width 22 height 12
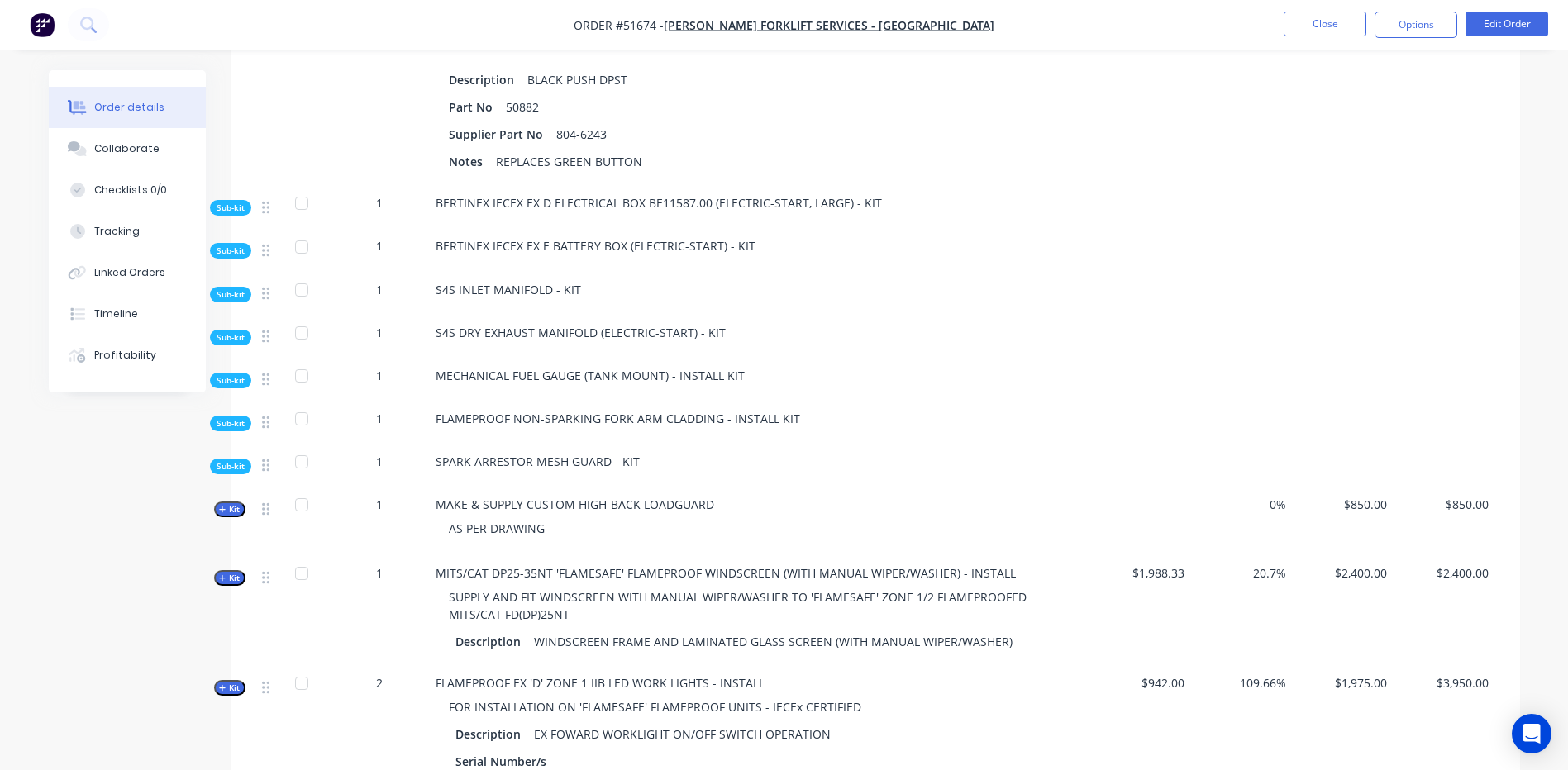
scroll to position [8755, 0]
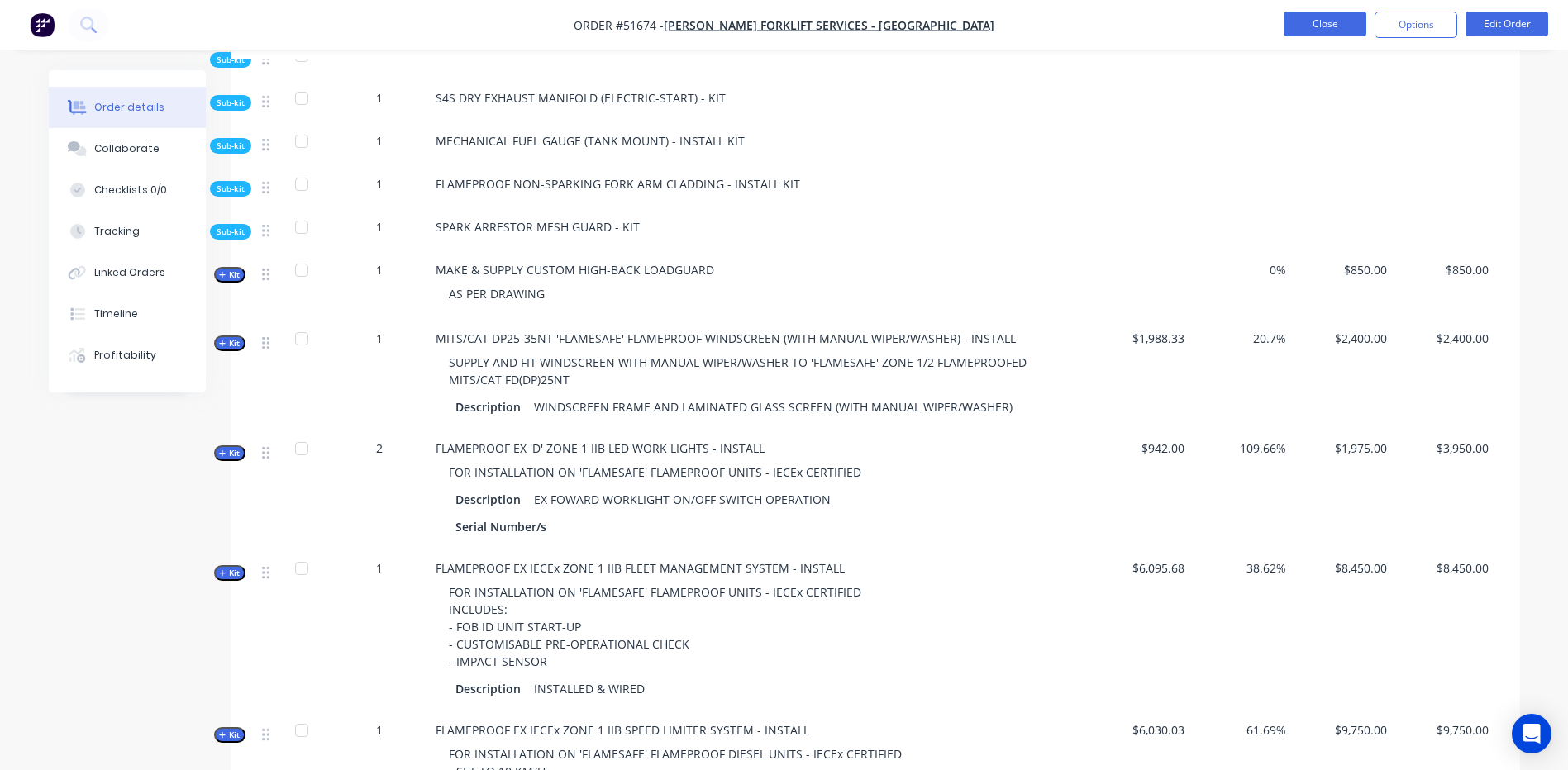
click at [1329, 28] on button "Close" at bounding box center [1325, 23] width 83 height 24
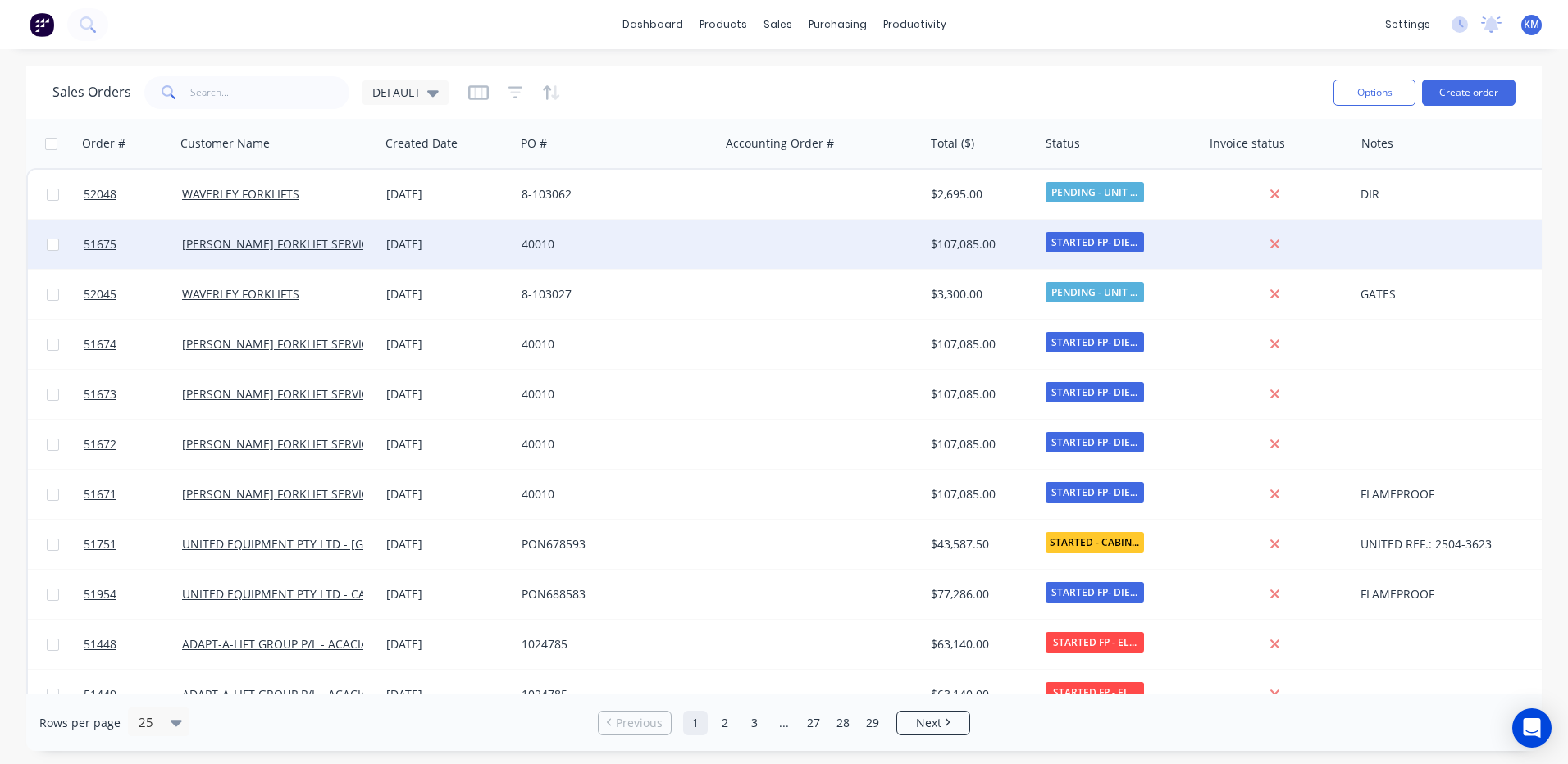
click at [411, 249] on div "[DATE]" at bounding box center [447, 244] width 122 height 17
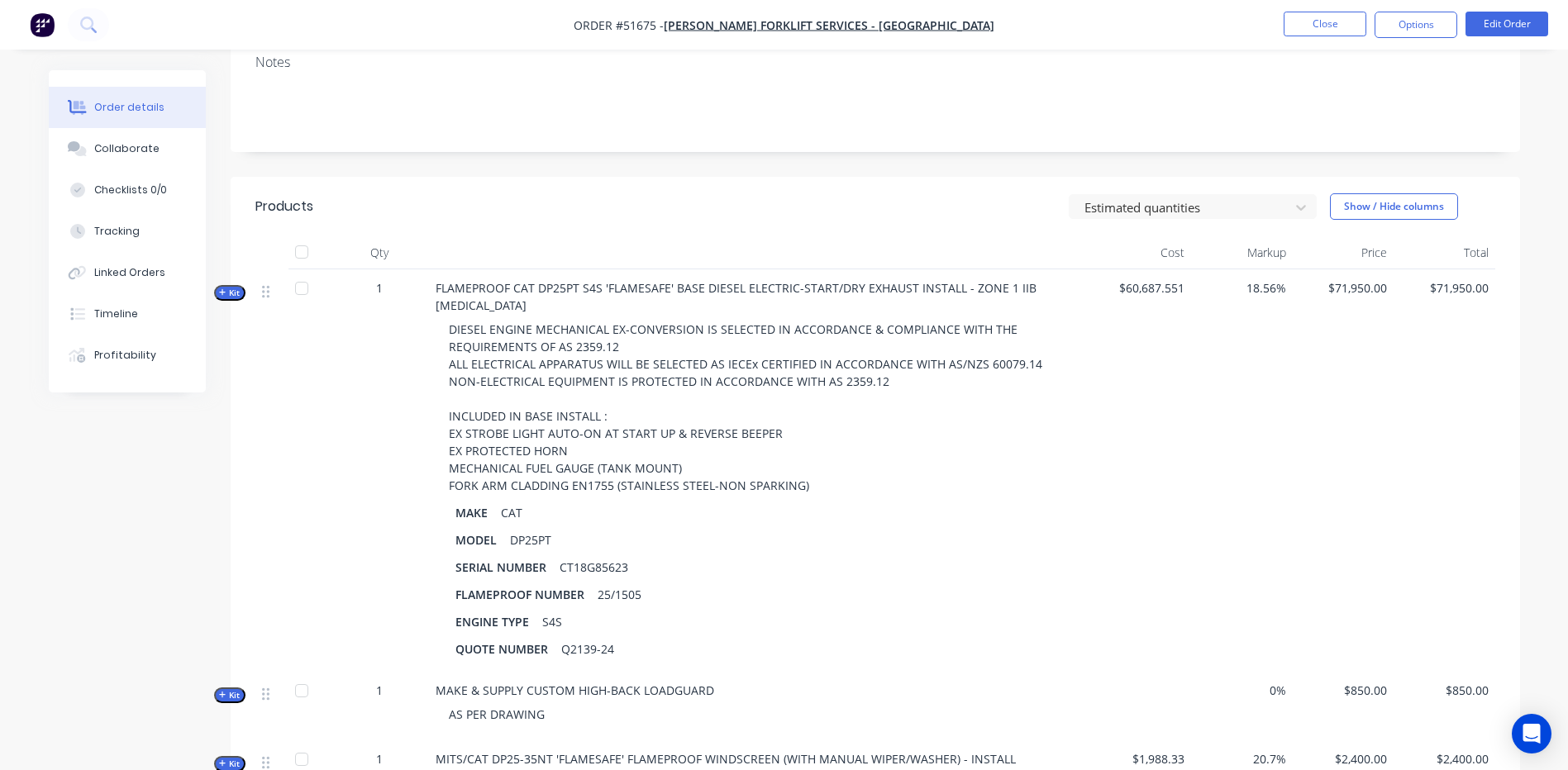
scroll to position [331, 0]
click at [233, 285] on span "Kit" at bounding box center [229, 290] width 22 height 12
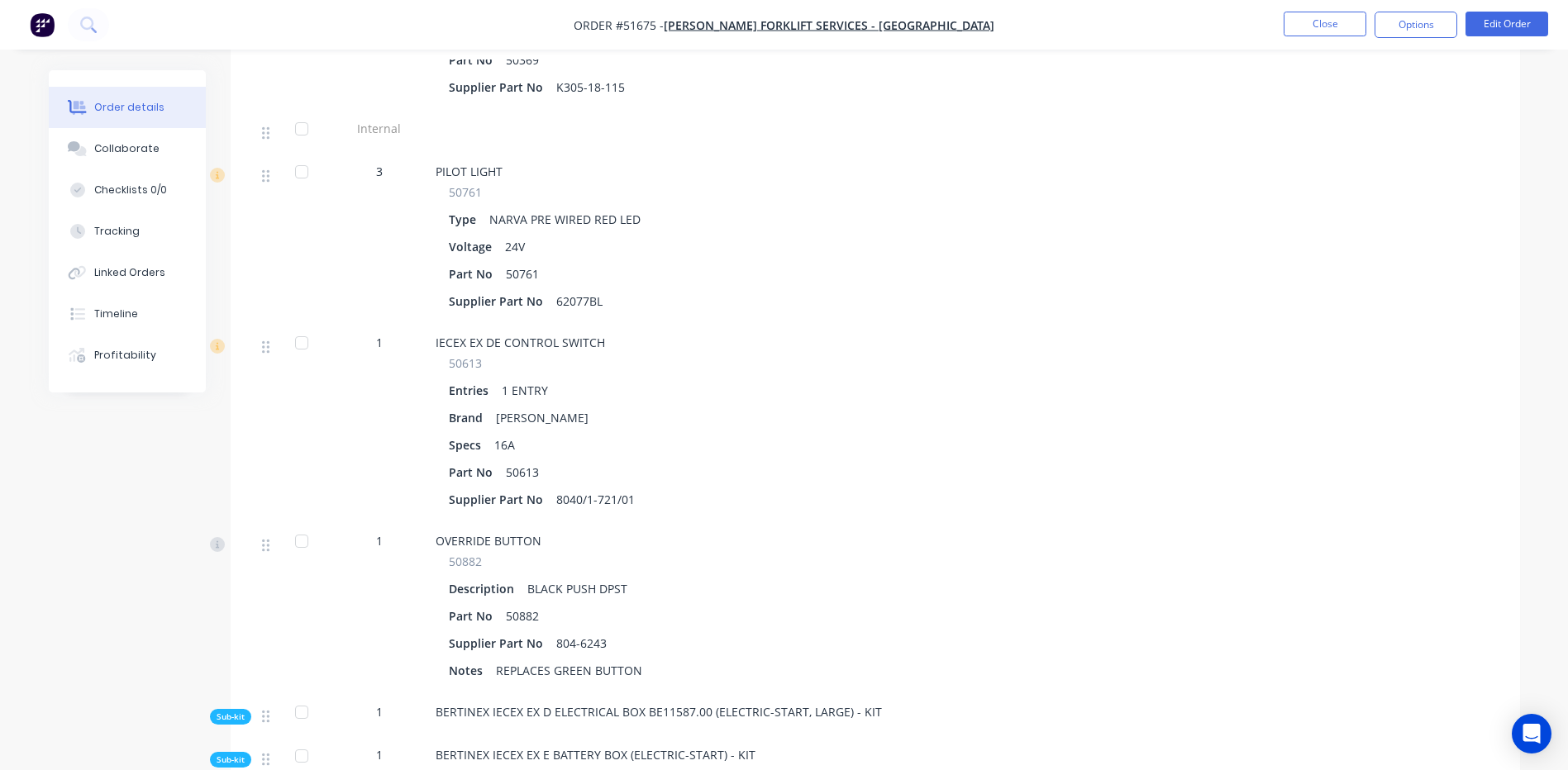
scroll to position [8260, 0]
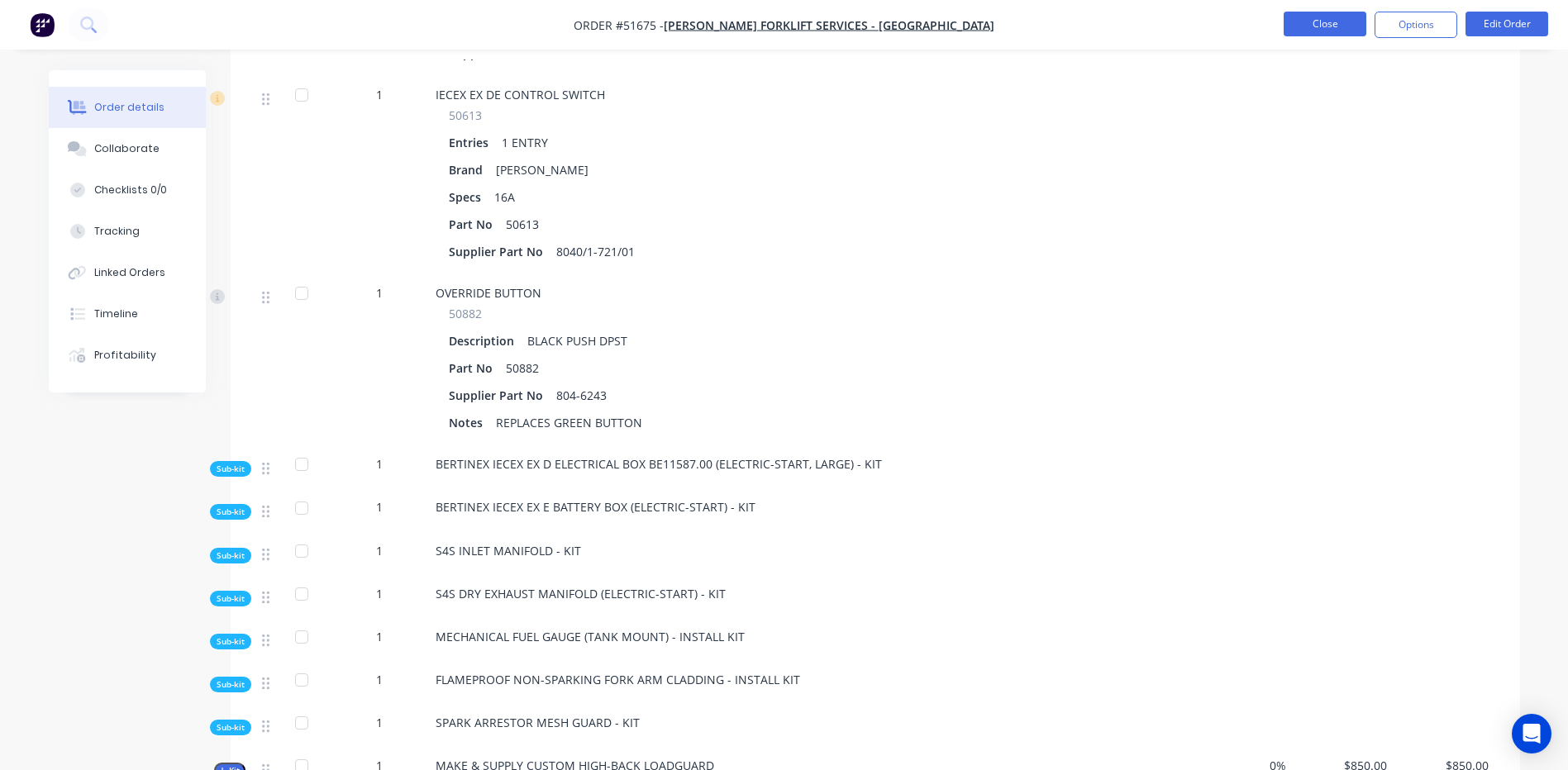
click at [1340, 31] on button "Close" at bounding box center [1325, 23] width 83 height 24
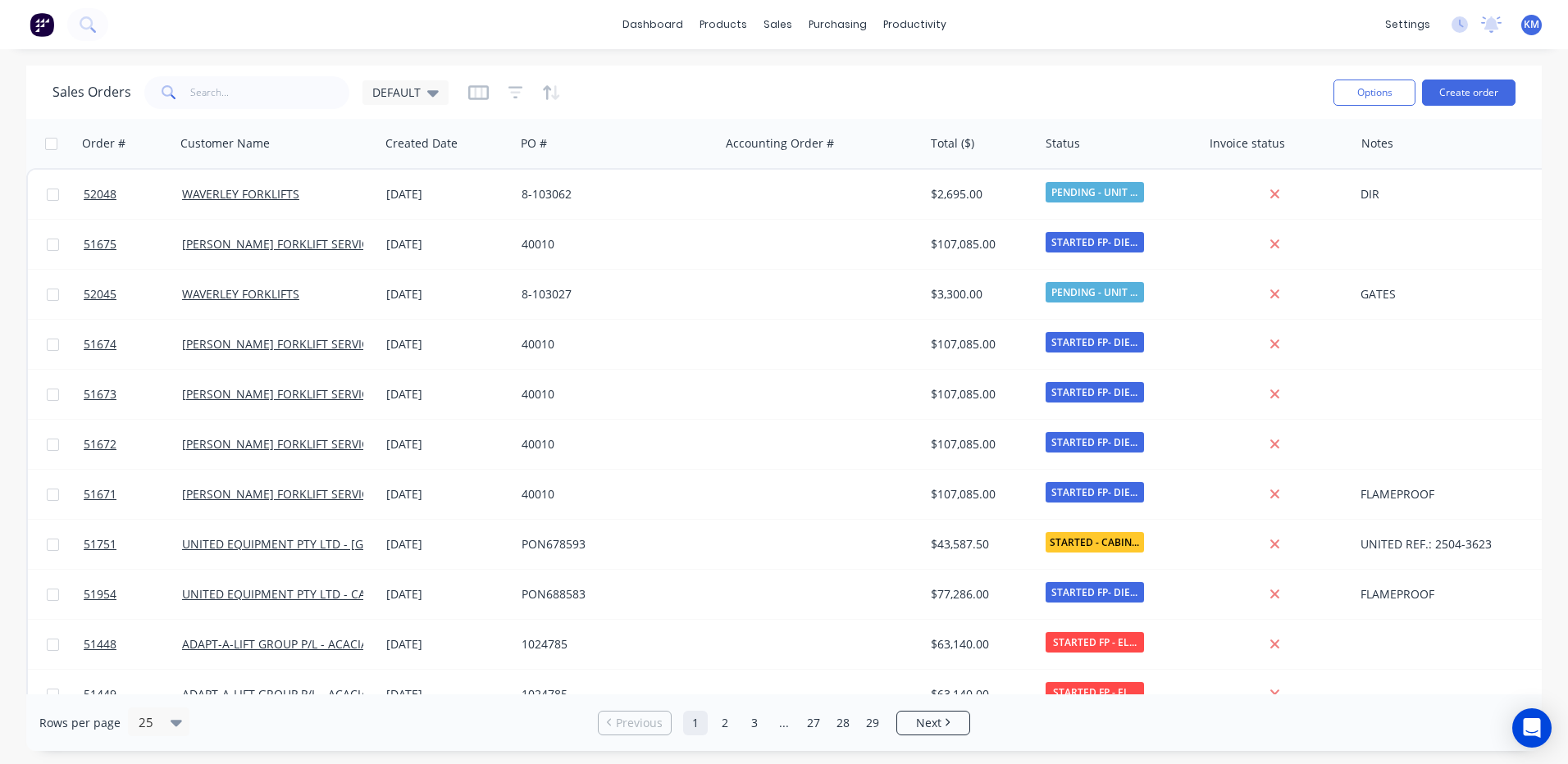
click at [580, 89] on div "Sales Orders DEFAULT" at bounding box center [686, 91] width 1268 height 40
click at [303, 78] on input "text" at bounding box center [270, 92] width 160 height 33
click at [533, 70] on div "Sales Orders DEFAULT Options Create order" at bounding box center [783, 91] width 1515 height 53
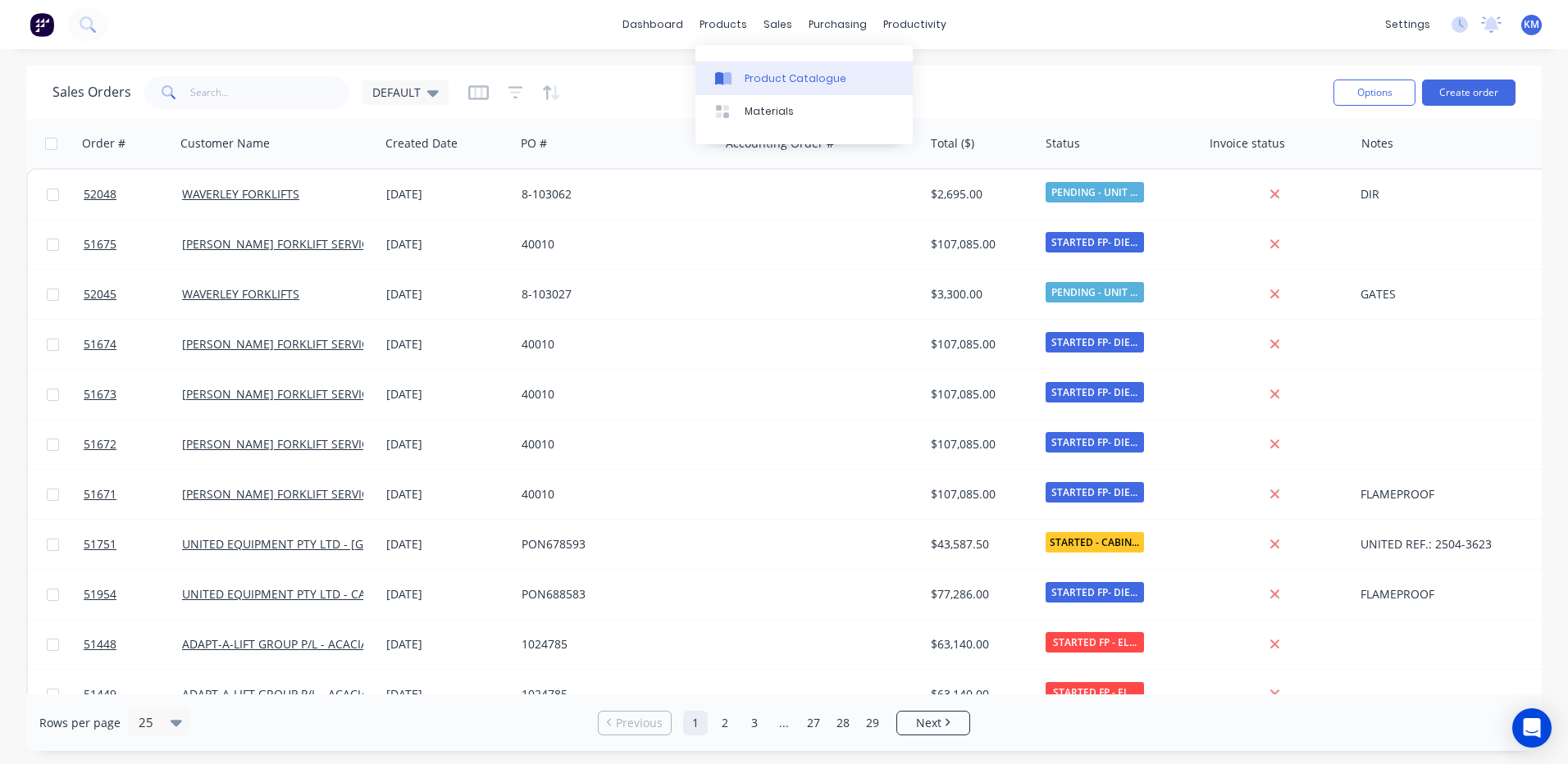
click at [722, 84] on icon at bounding box center [719, 78] width 8 height 13
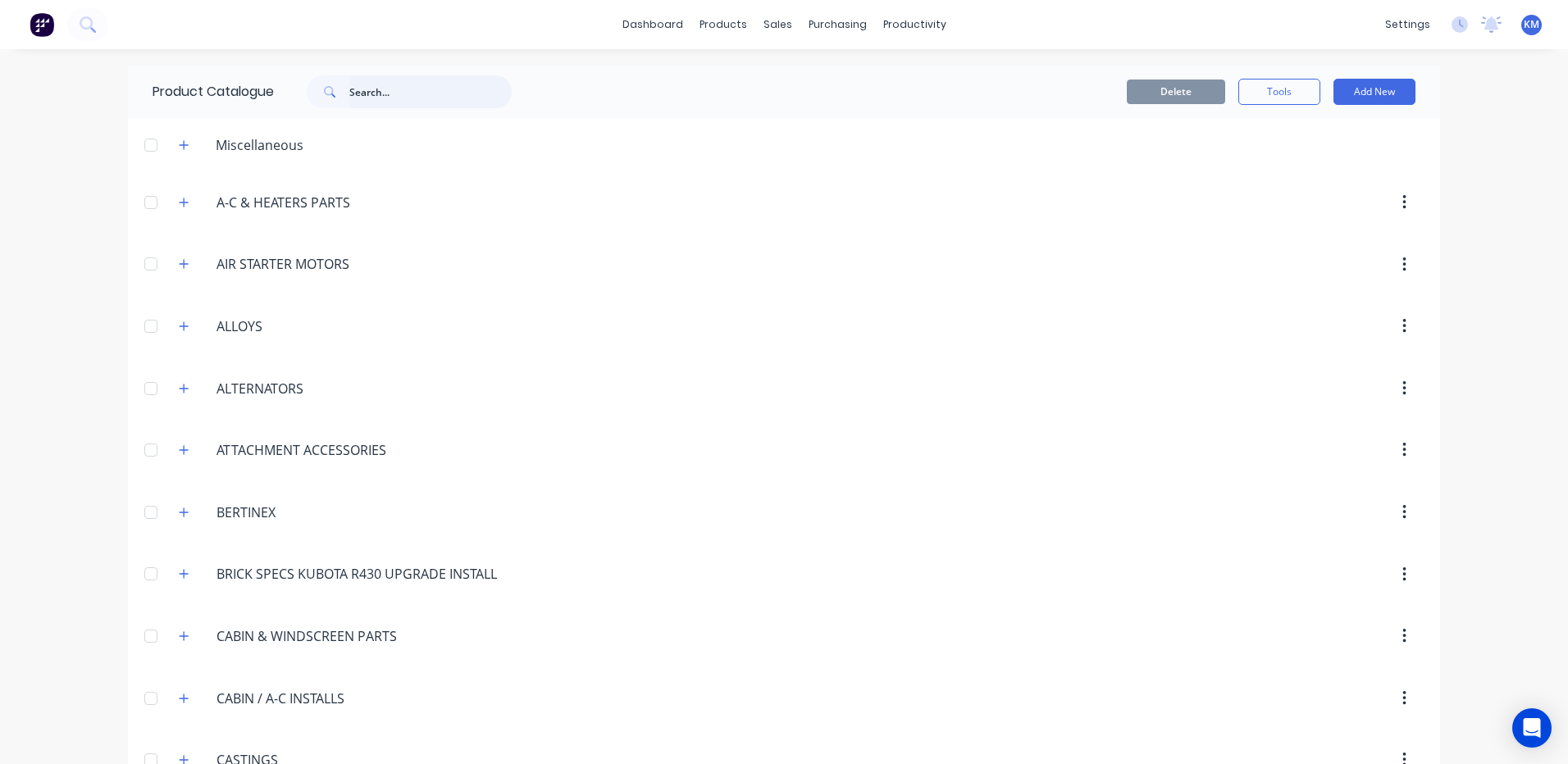
click at [396, 83] on input "text" at bounding box center [431, 91] width 162 height 33
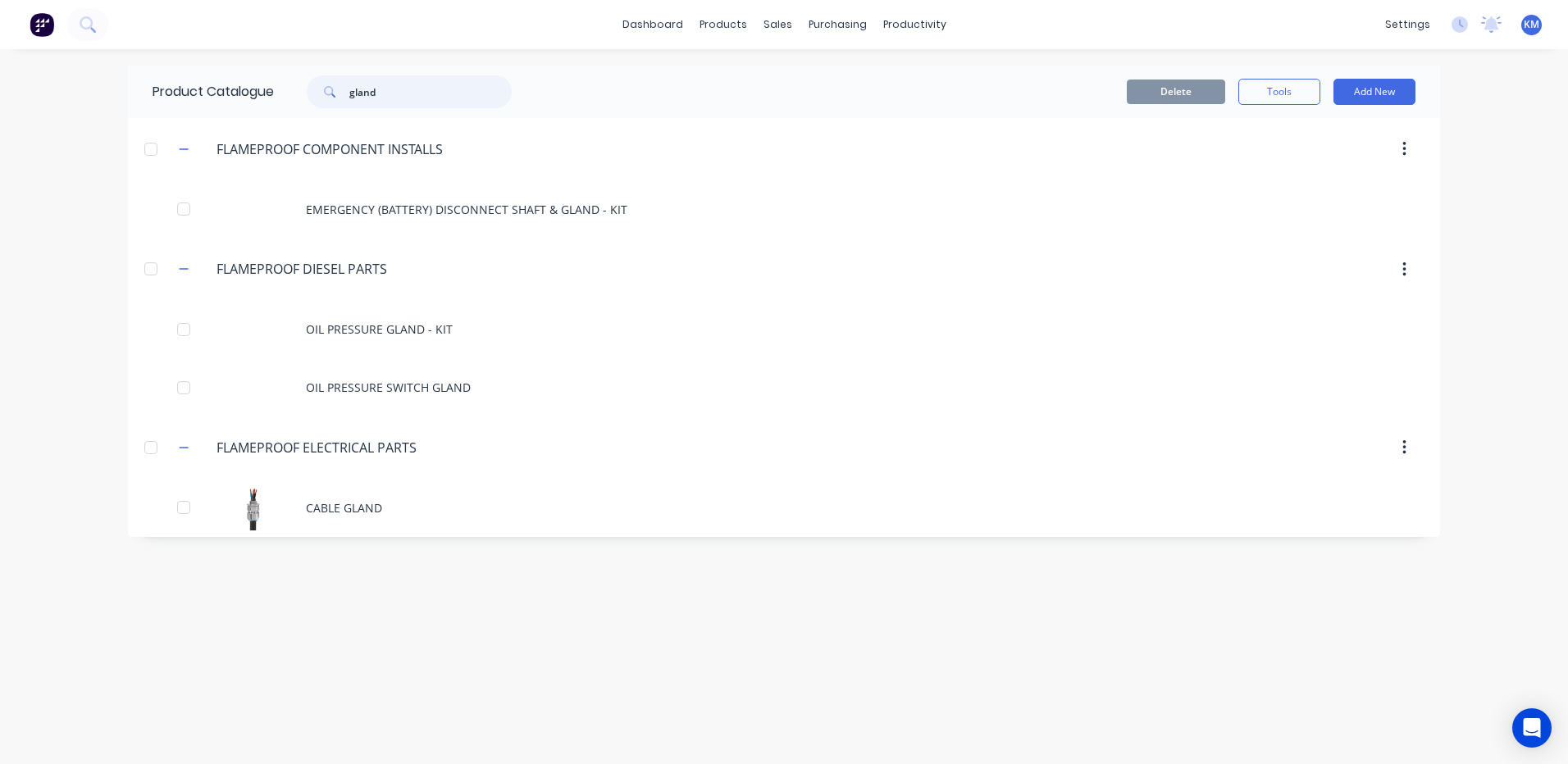
type input "gland"
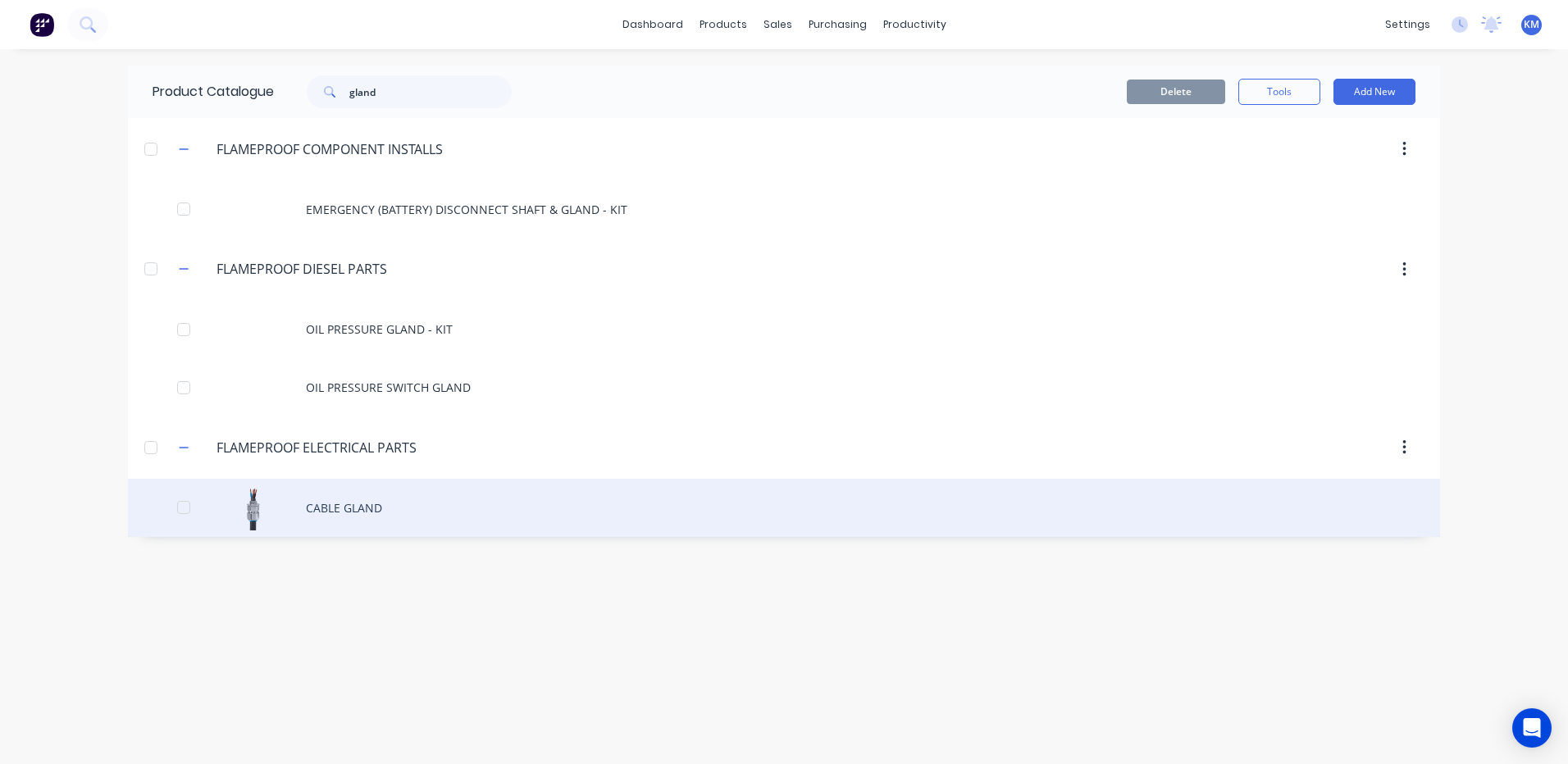
click at [523, 498] on div "CABLE GLAND" at bounding box center [783, 508] width 1312 height 58
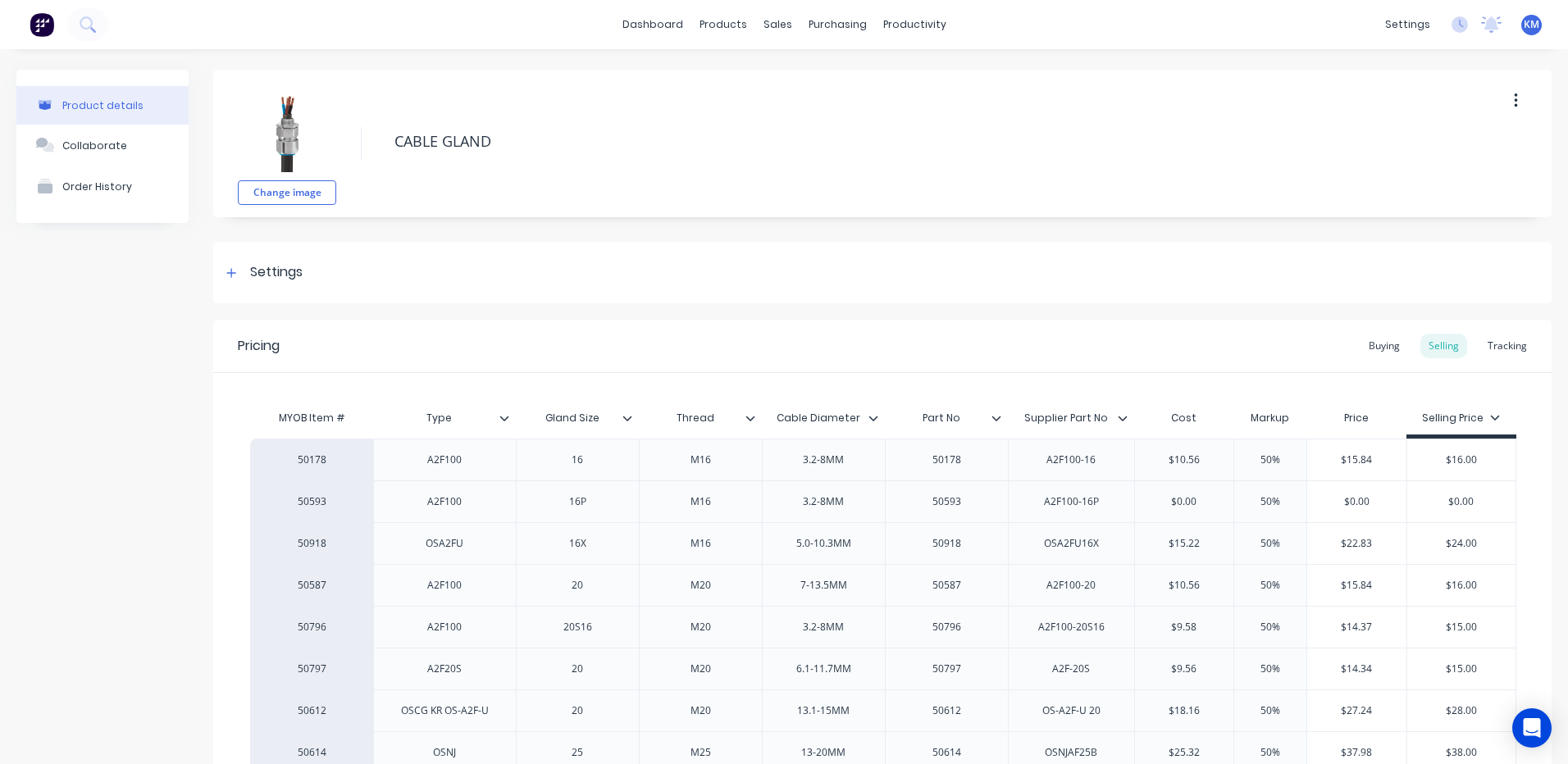
type textarea "x"
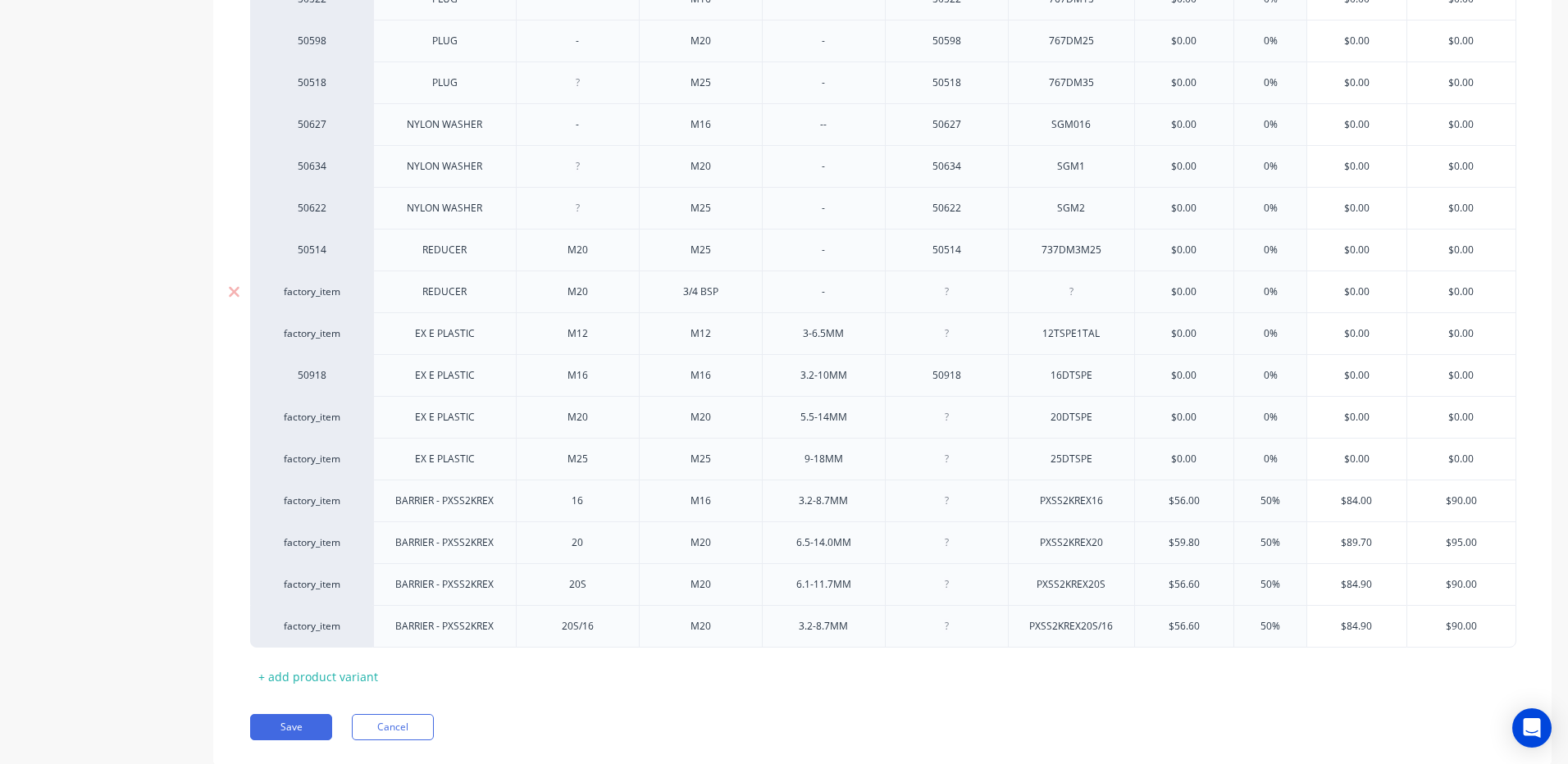
scroll to position [800, 0]
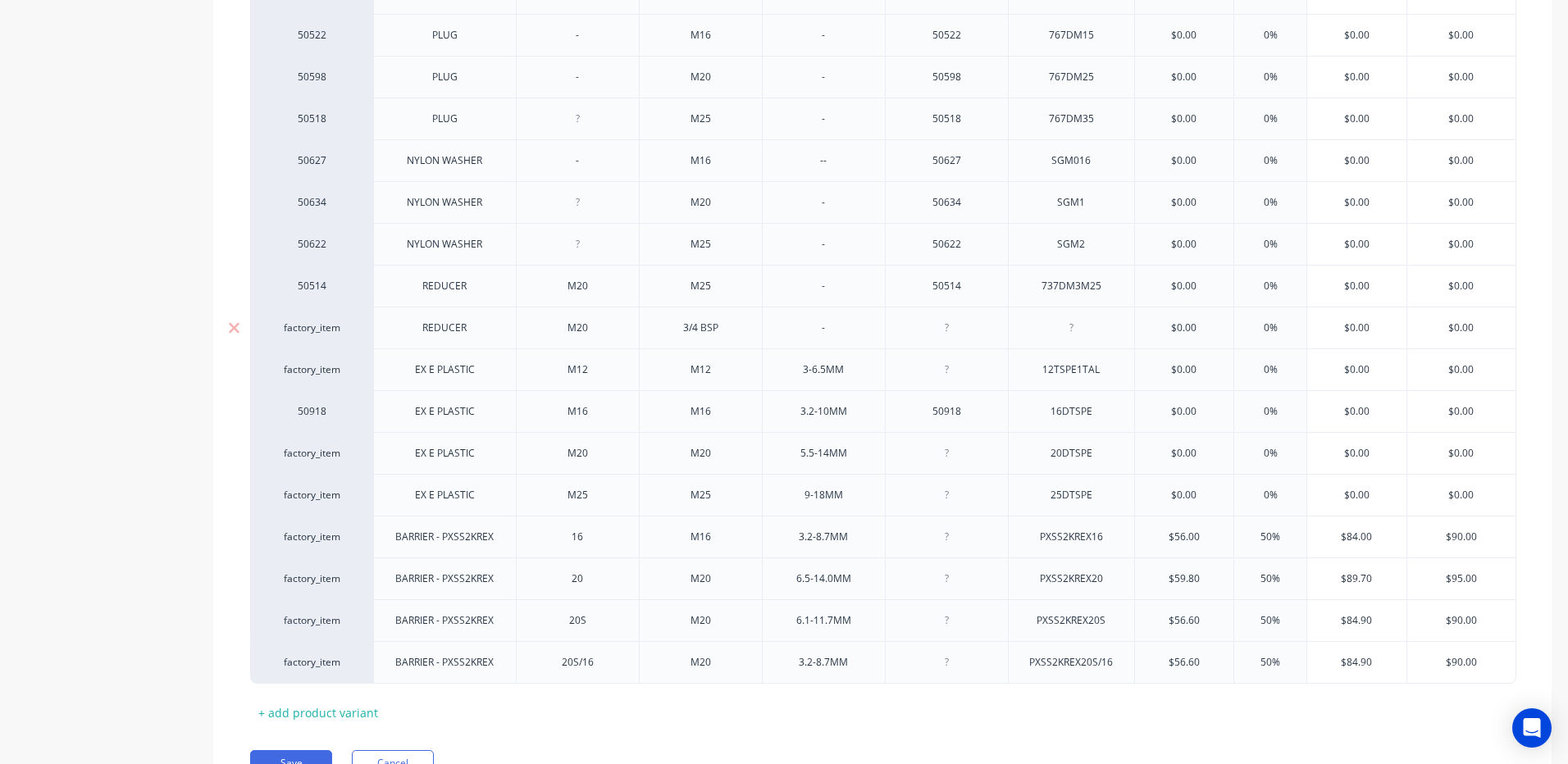
click at [1055, 319] on div at bounding box center [1071, 327] width 82 height 21
type input "$0.00"
type textarea "x"
type input "$49"
type textarea "x"
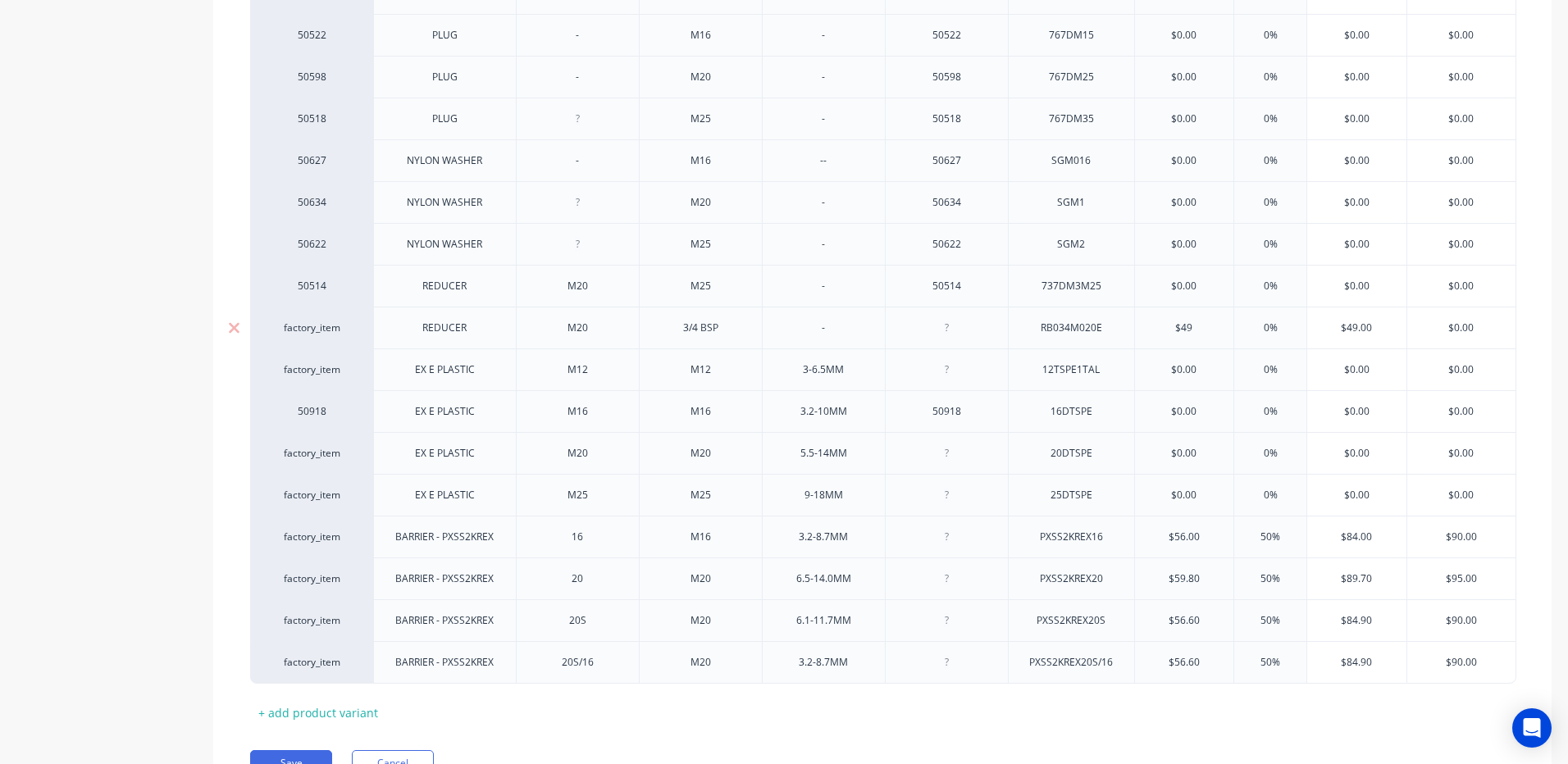
type input "$49."
type textarea "x"
type input "$49.9"
type input "50%"
type textarea "x"
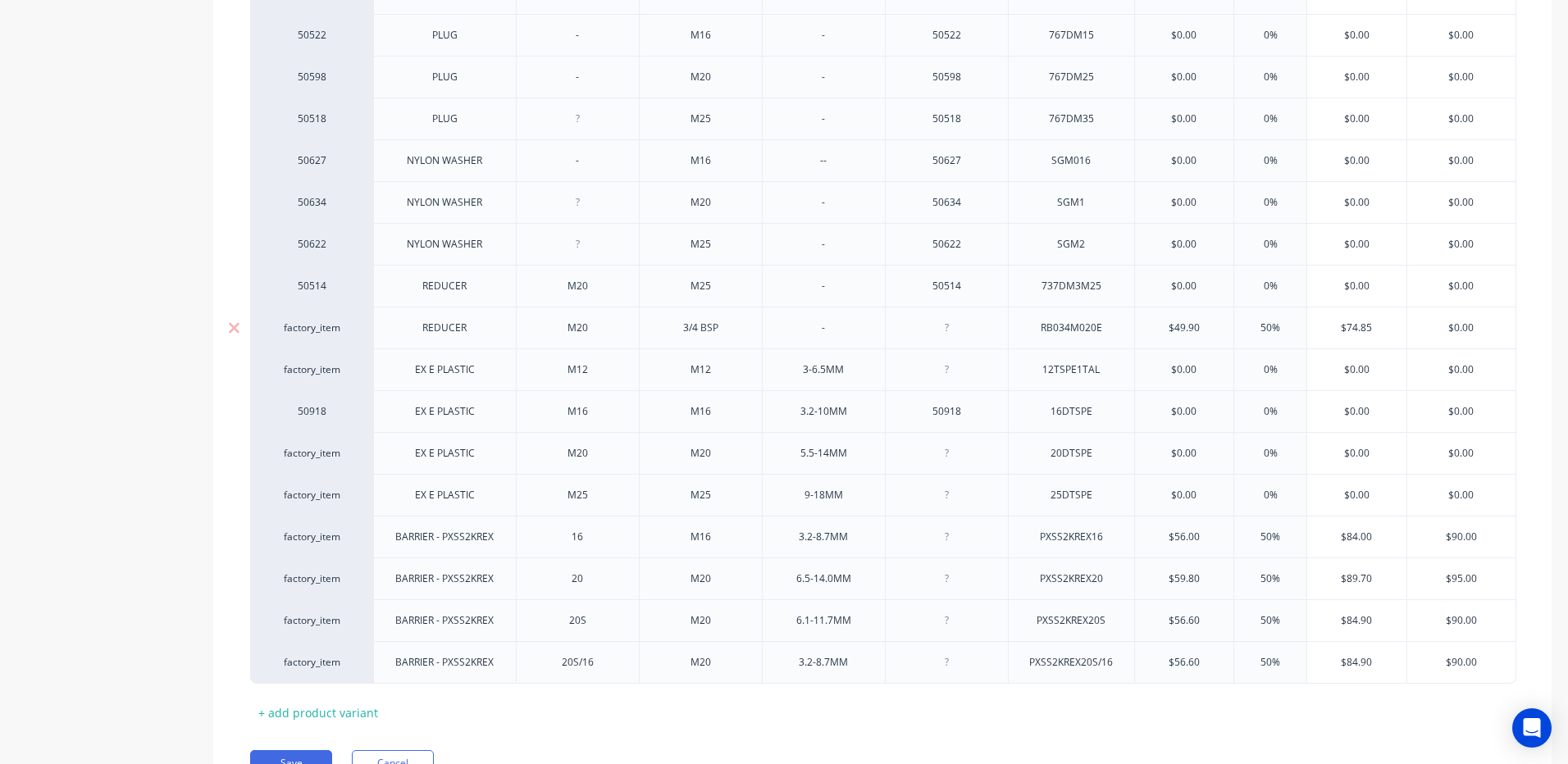
type input "50%"
type input "$74.85"
type input "$0.00"
type textarea "x"
type input "$0.0"
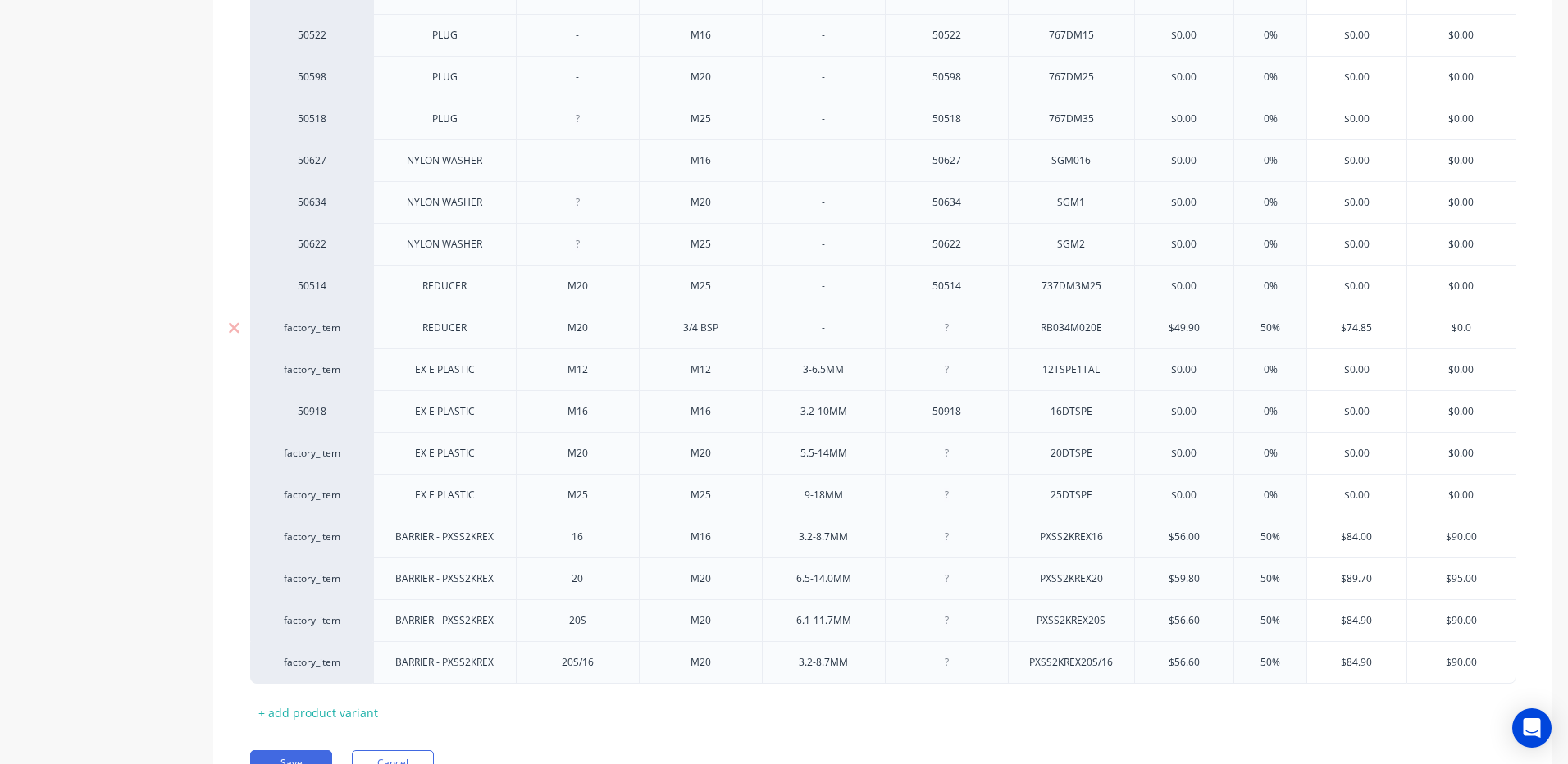
type textarea "x"
type input "$0."
type textarea "x"
type input "$0"
type textarea "x"
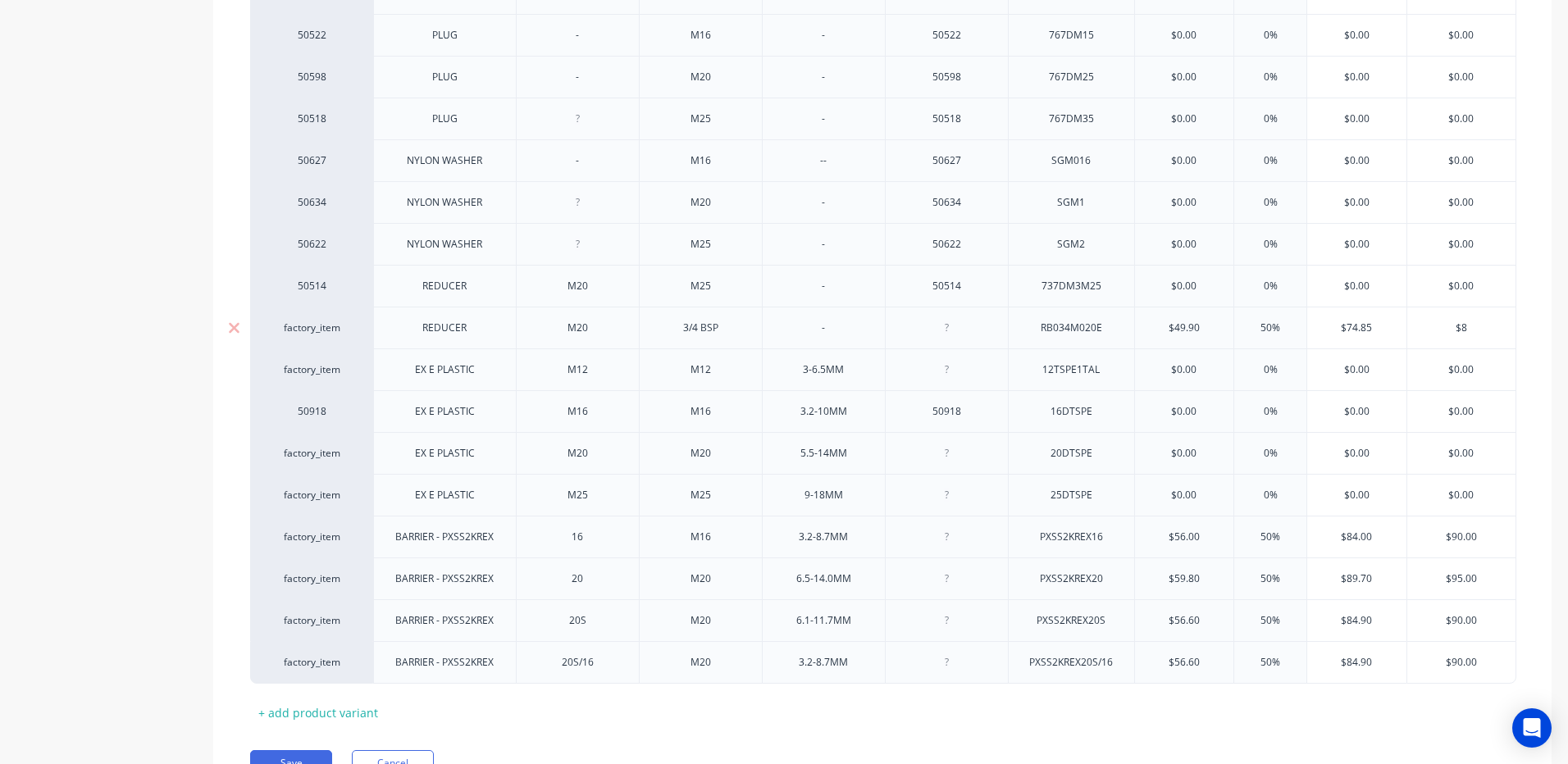
type input "$80"
type textarea "x"
type input "$80"
click at [1543, 330] on div "Product details Collaborate Order History Change image CABLE GLAND Settings Pro…" at bounding box center [784, 47] width 1568 height 1597
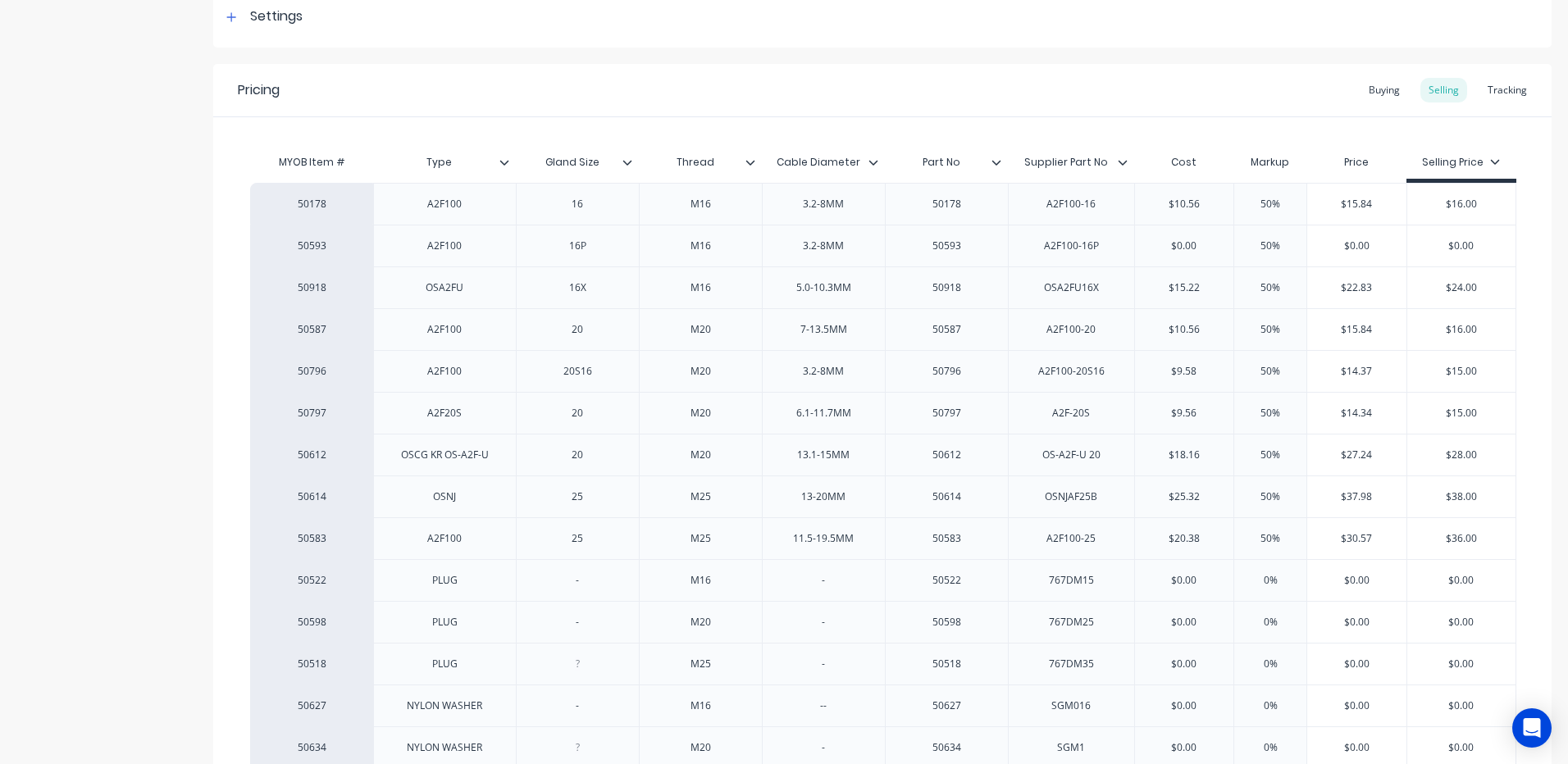
scroll to position [227, 0]
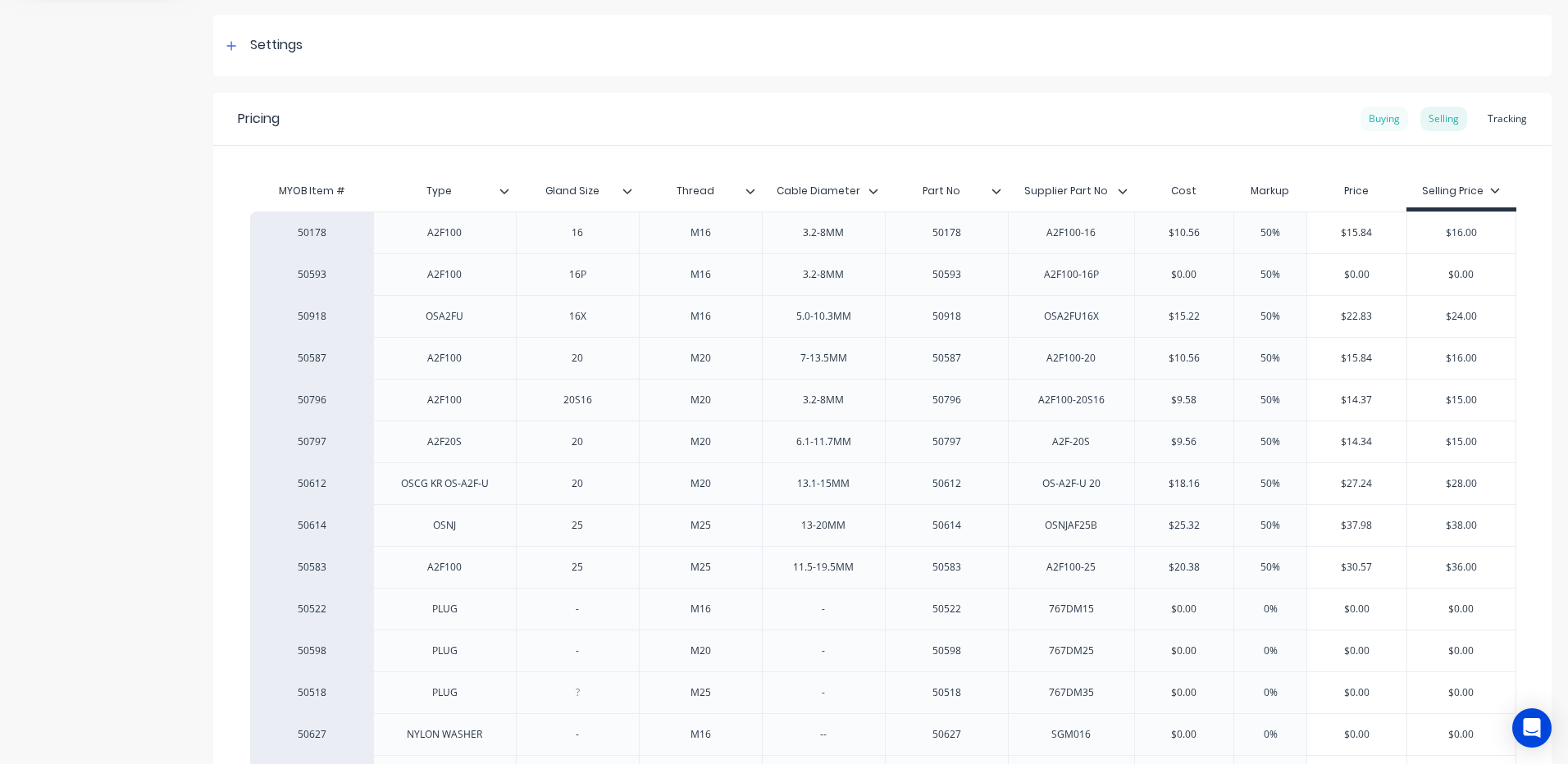
click at [1388, 118] on div "Buying" at bounding box center [1383, 118] width 48 height 24
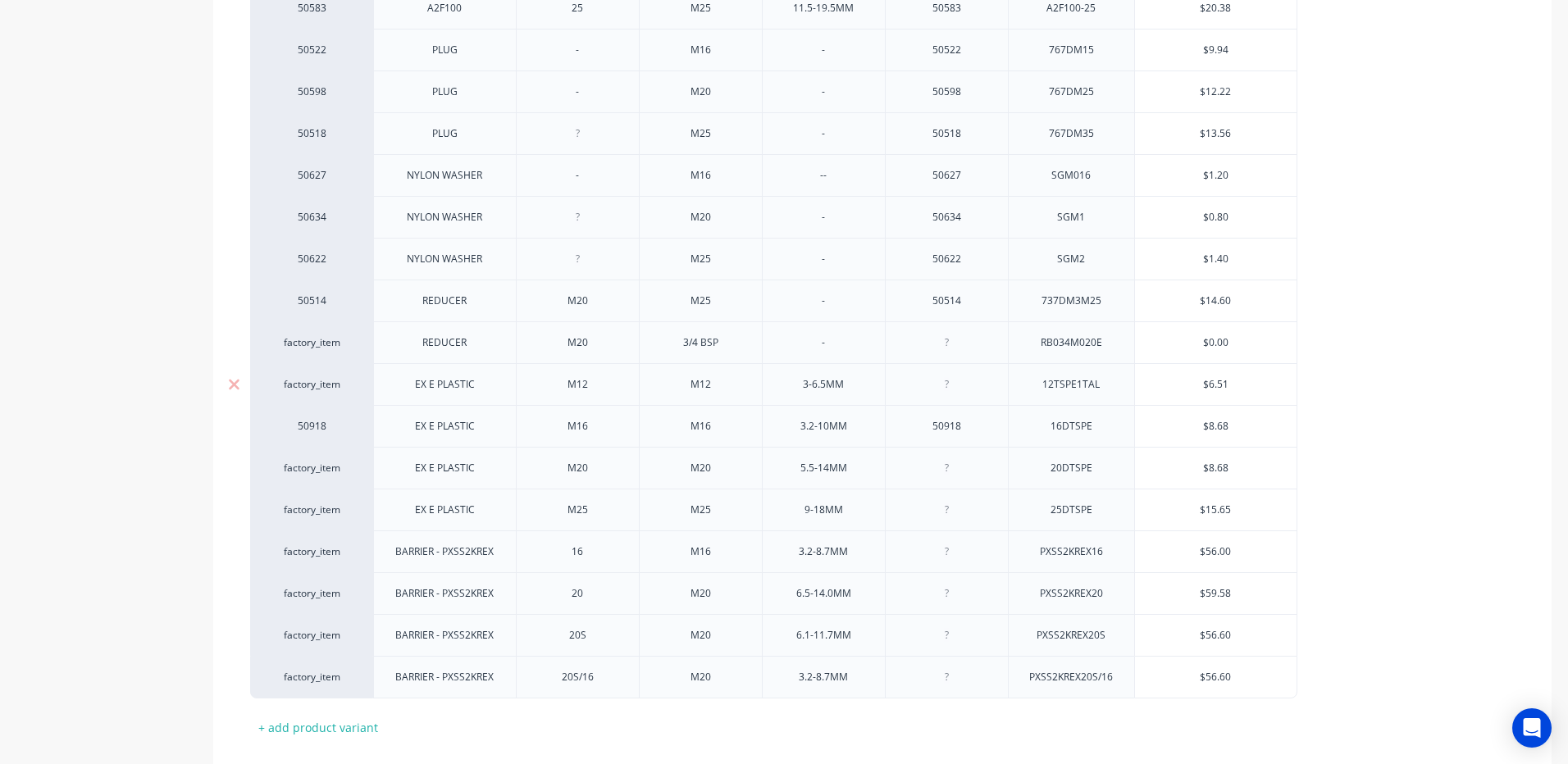
scroll to position [800, 0]
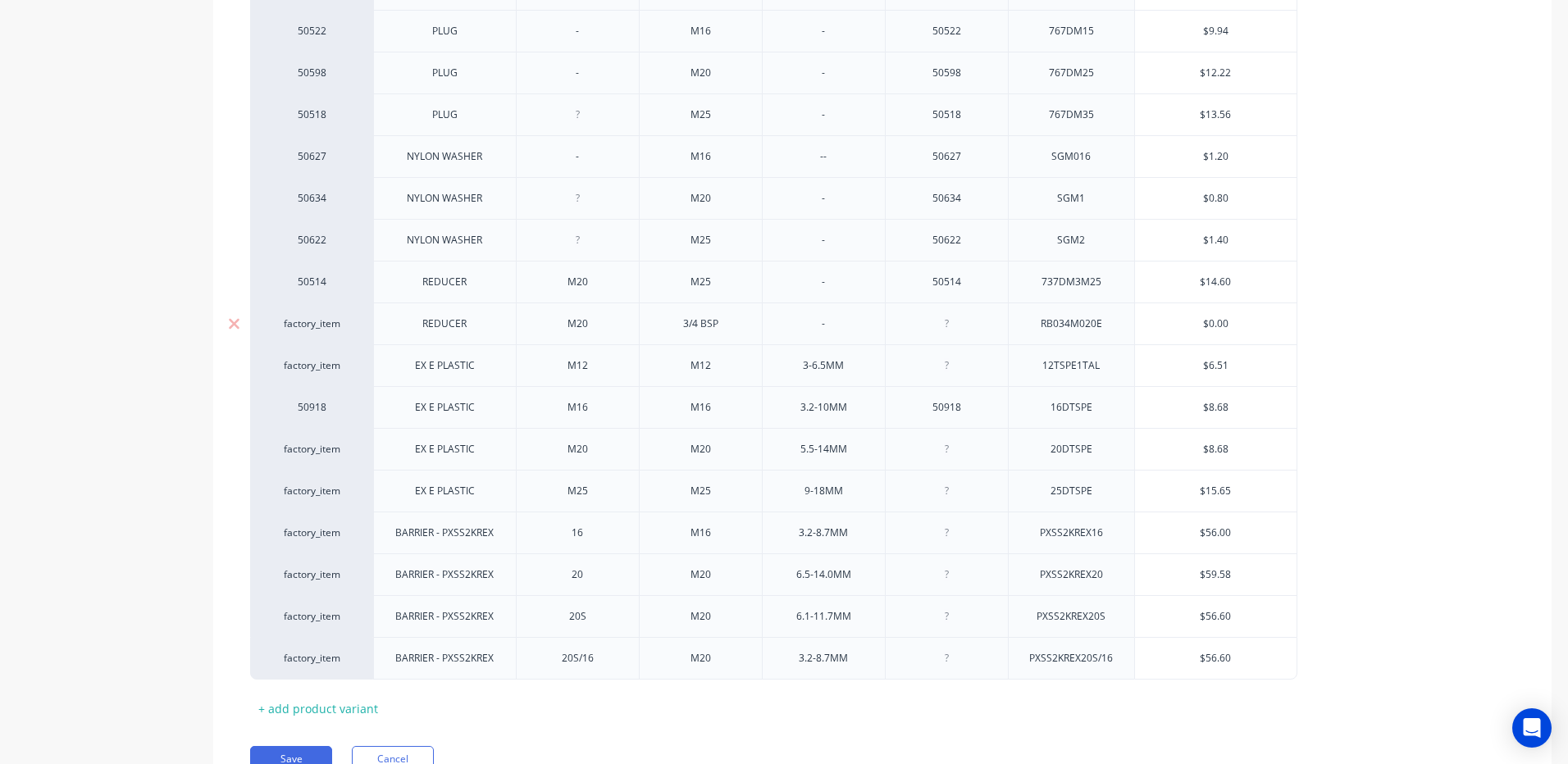
click at [1290, 307] on div "$0.00" at bounding box center [1216, 323] width 162 height 41
type input "$0.00"
drag, startPoint x: 1272, startPoint y: 316, endPoint x: 1227, endPoint y: 315, distance: 45.0
click at [1227, 315] on div "50178 A2F100 16 M16 3.2-8MM 50178 A2F100-16 $10.56 50593 A2F100 16P M16 3.2-8MM…" at bounding box center [882, 156] width 1264 height 1044
click at [1226, 318] on input "$0.00" at bounding box center [1216, 324] width 162 height 15
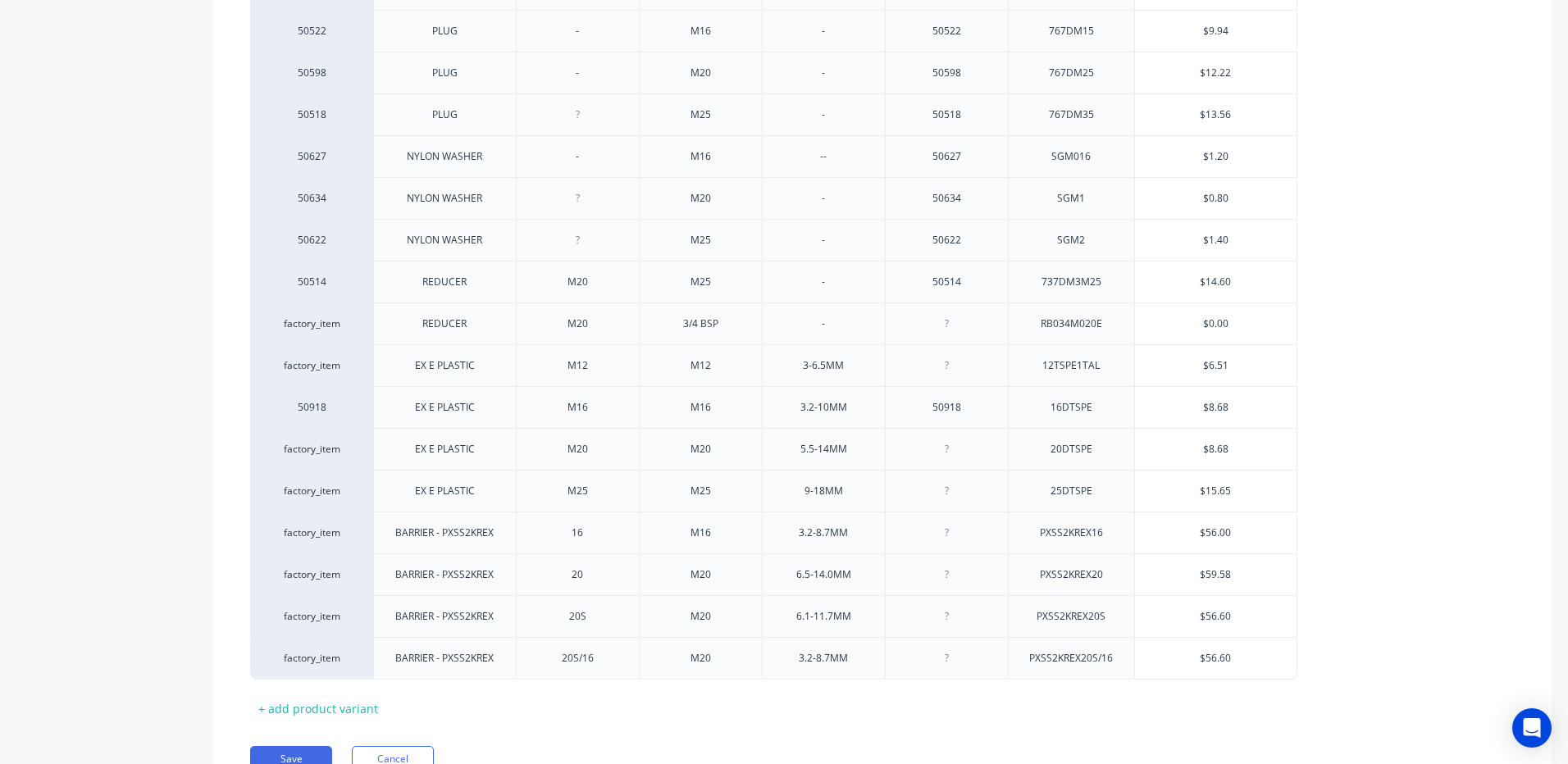
click at [1226, 318] on input "$0.00" at bounding box center [1216, 324] width 162 height 15
click at [1221, 322] on input "$0.00" at bounding box center [1216, 324] width 162 height 15
click at [1222, 323] on input "$0.00" at bounding box center [1216, 324] width 162 height 15
drag, startPoint x: 1229, startPoint y: 323, endPoint x: 1211, endPoint y: 321, distance: 18.1
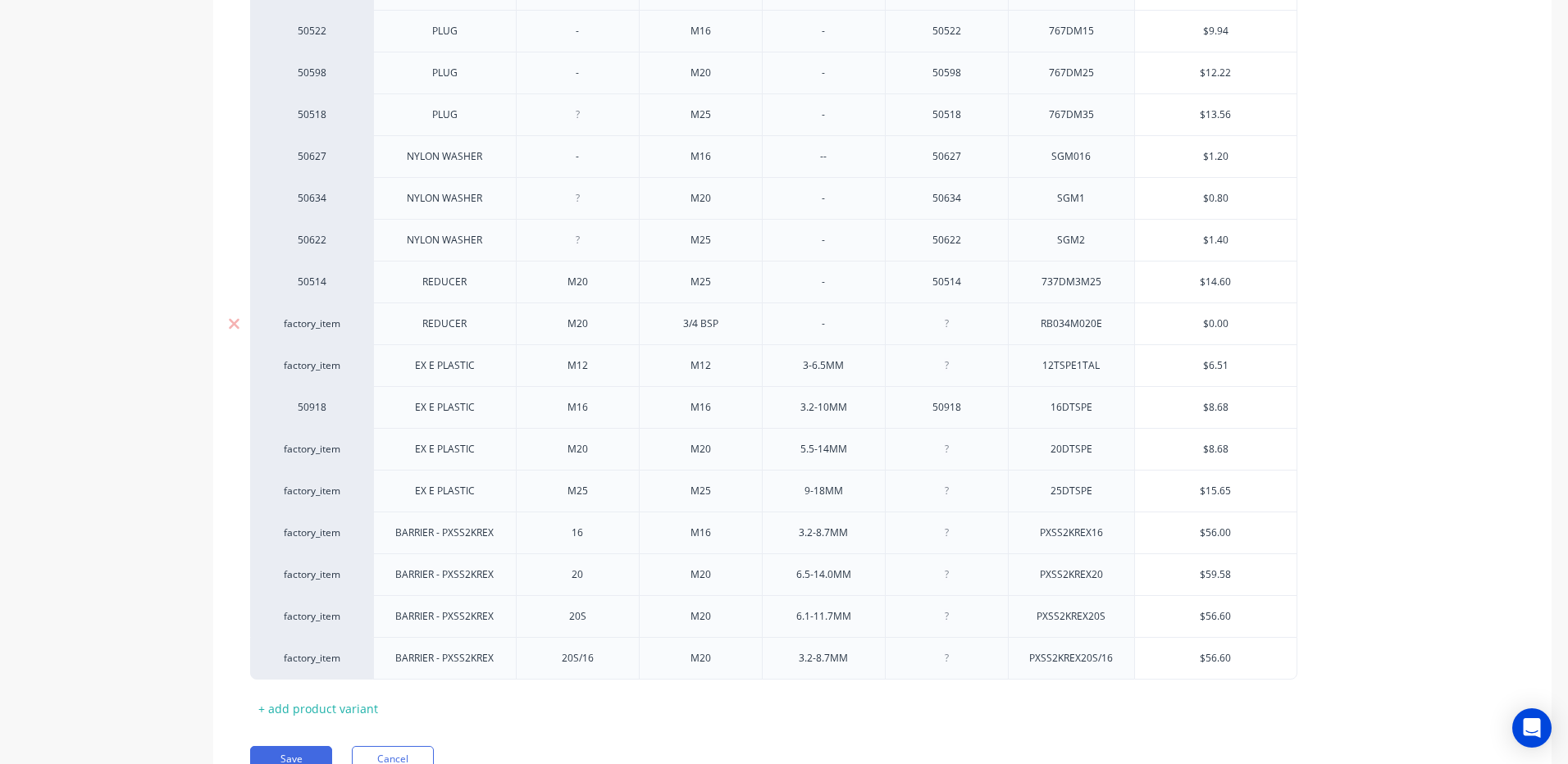
click at [1211, 321] on input "$0.00" at bounding box center [1216, 324] width 162 height 15
type input "$14.60"
click at [1239, 275] on input "$14.60" at bounding box center [1216, 282] width 162 height 15
click at [1218, 321] on input "$0.00" at bounding box center [1216, 324] width 162 height 15
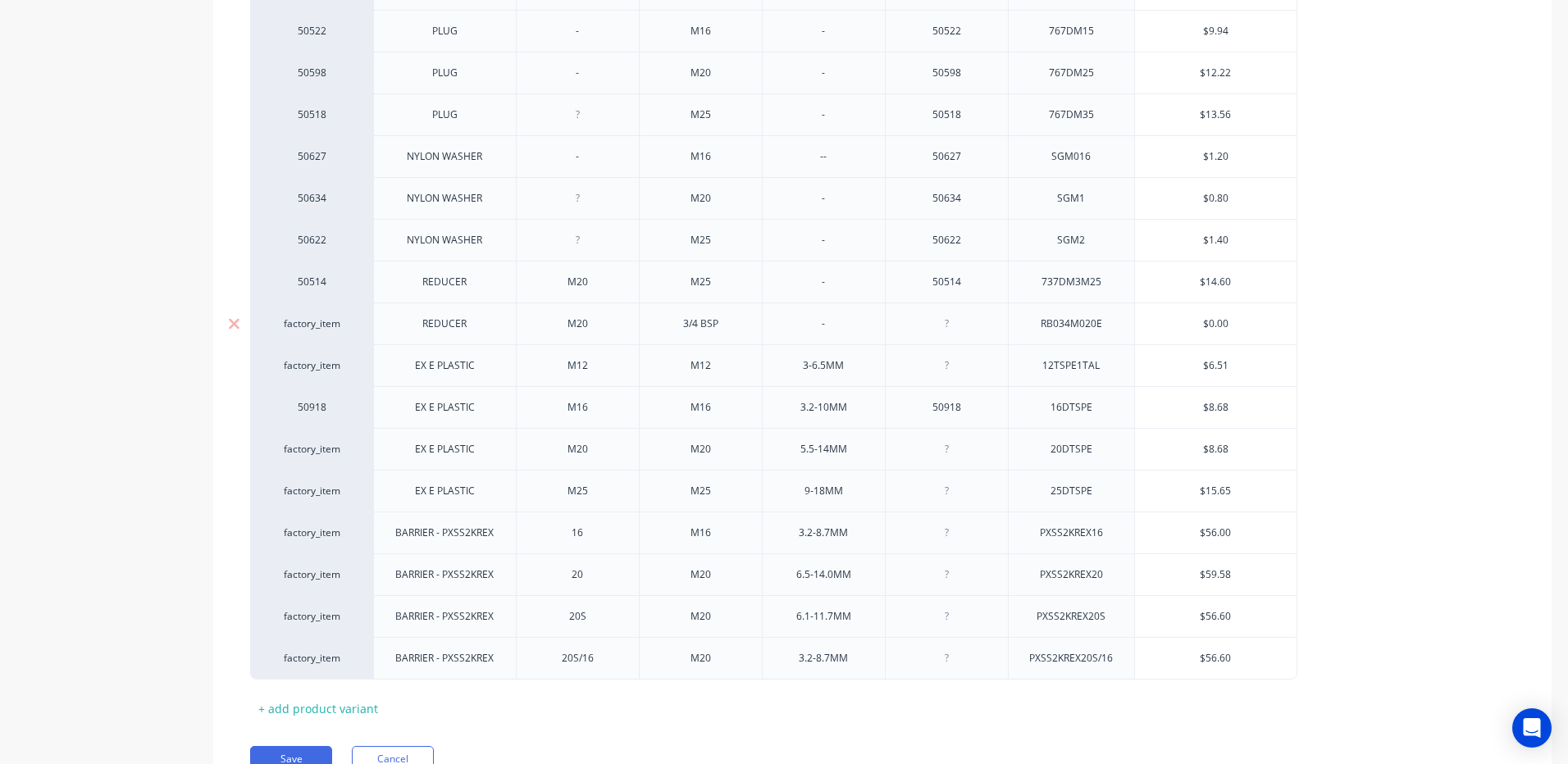
drag, startPoint x: 1232, startPoint y: 321, endPoint x: 1208, endPoint y: 321, distance: 24.0
click at [1208, 321] on input "$0.00" at bounding box center [1216, 324] width 162 height 15
type input "$49"
type textarea "x"
type input "$49."
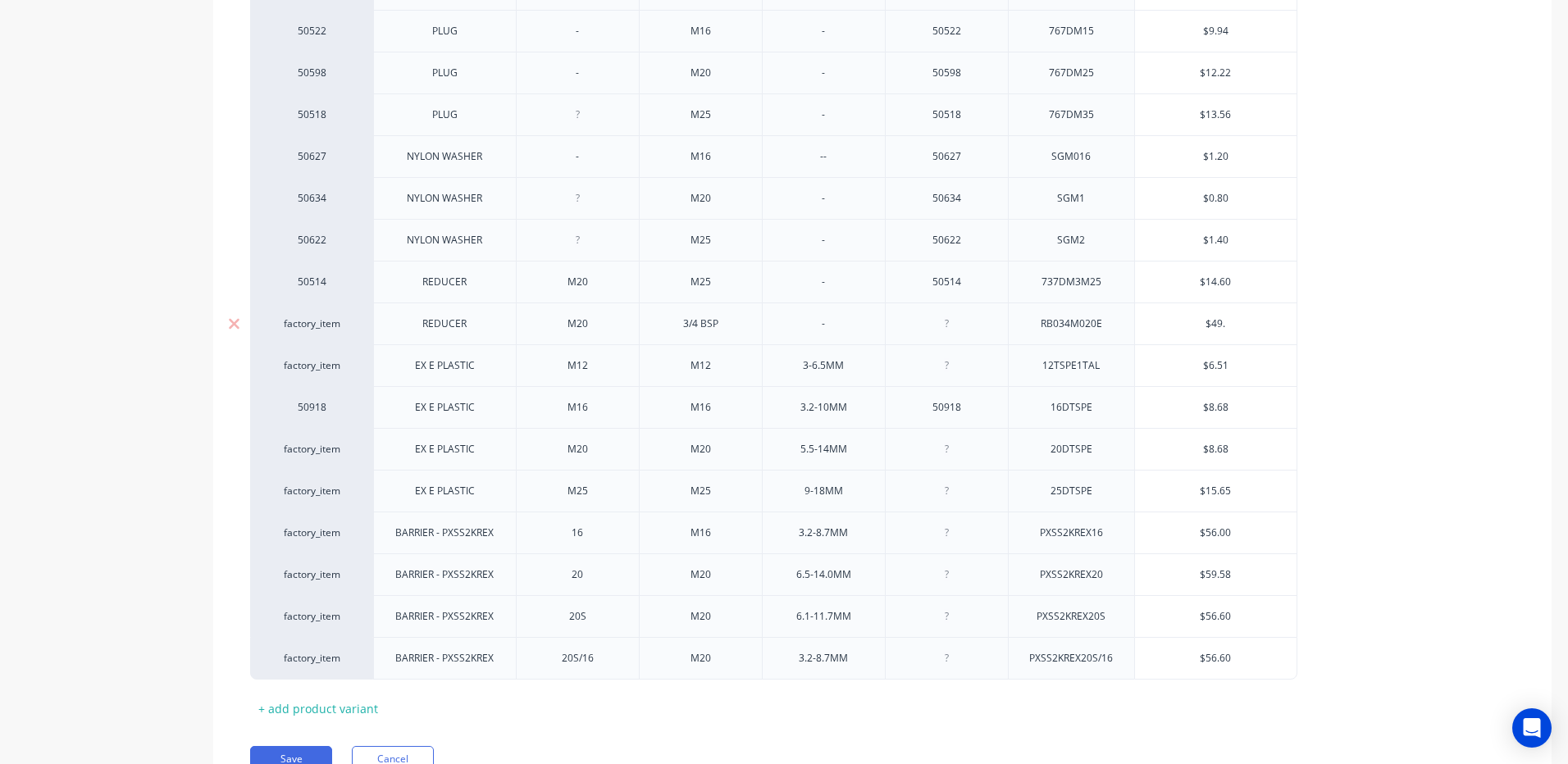
type textarea "x"
type input "$49.9"
click at [1312, 311] on div "50178 A2F100 16 M16 3.2-8MM 50178 A2F100-16 $10.56 50593 A2F100 16P M16 3.2-8MM…" at bounding box center [882, 157] width 1264 height 1045
click at [308, 749] on button "Save" at bounding box center [291, 758] width 82 height 26
type textarea "x"
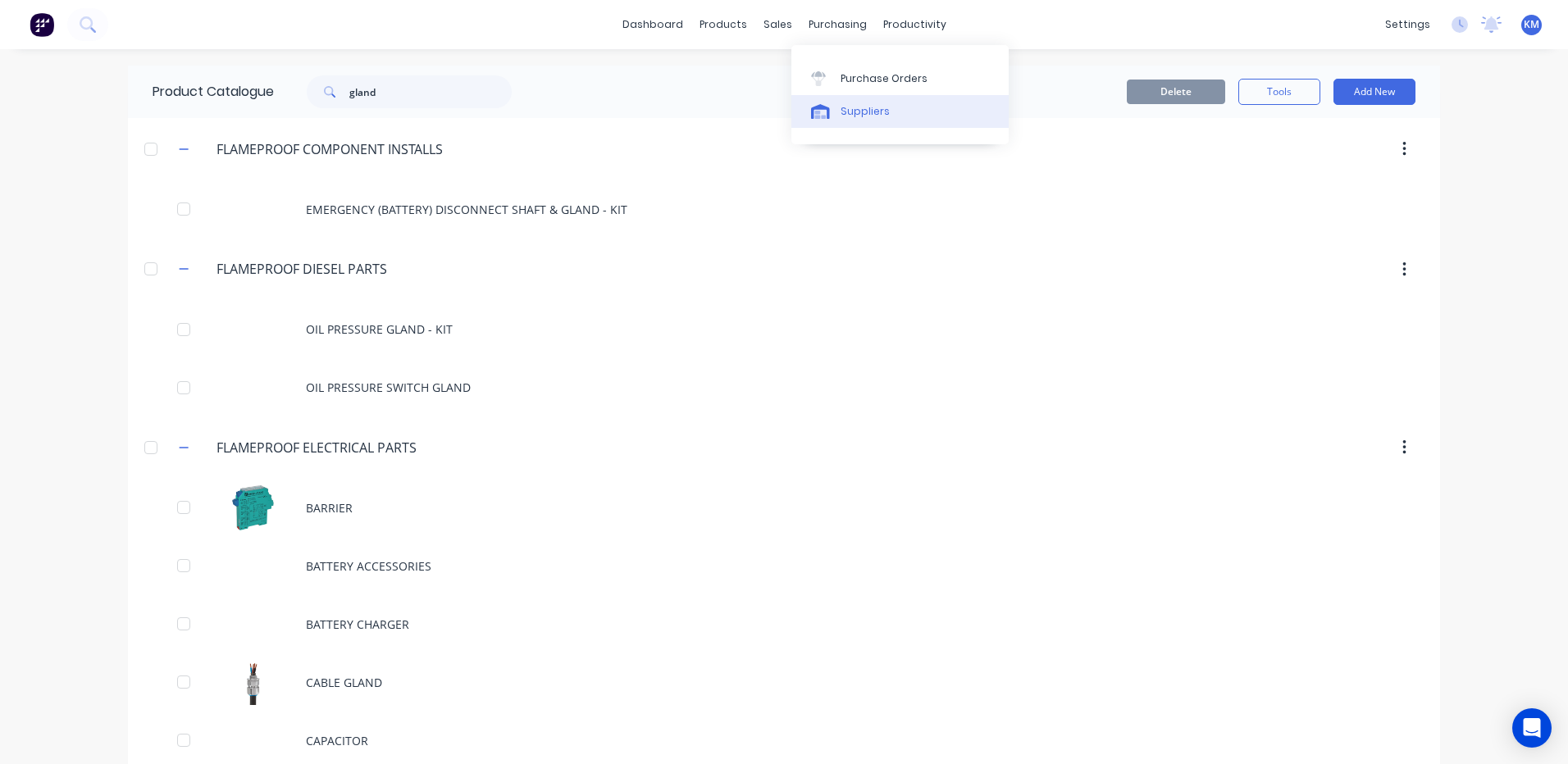
click at [835, 108] on link "Suppliers" at bounding box center [900, 111] width 217 height 33
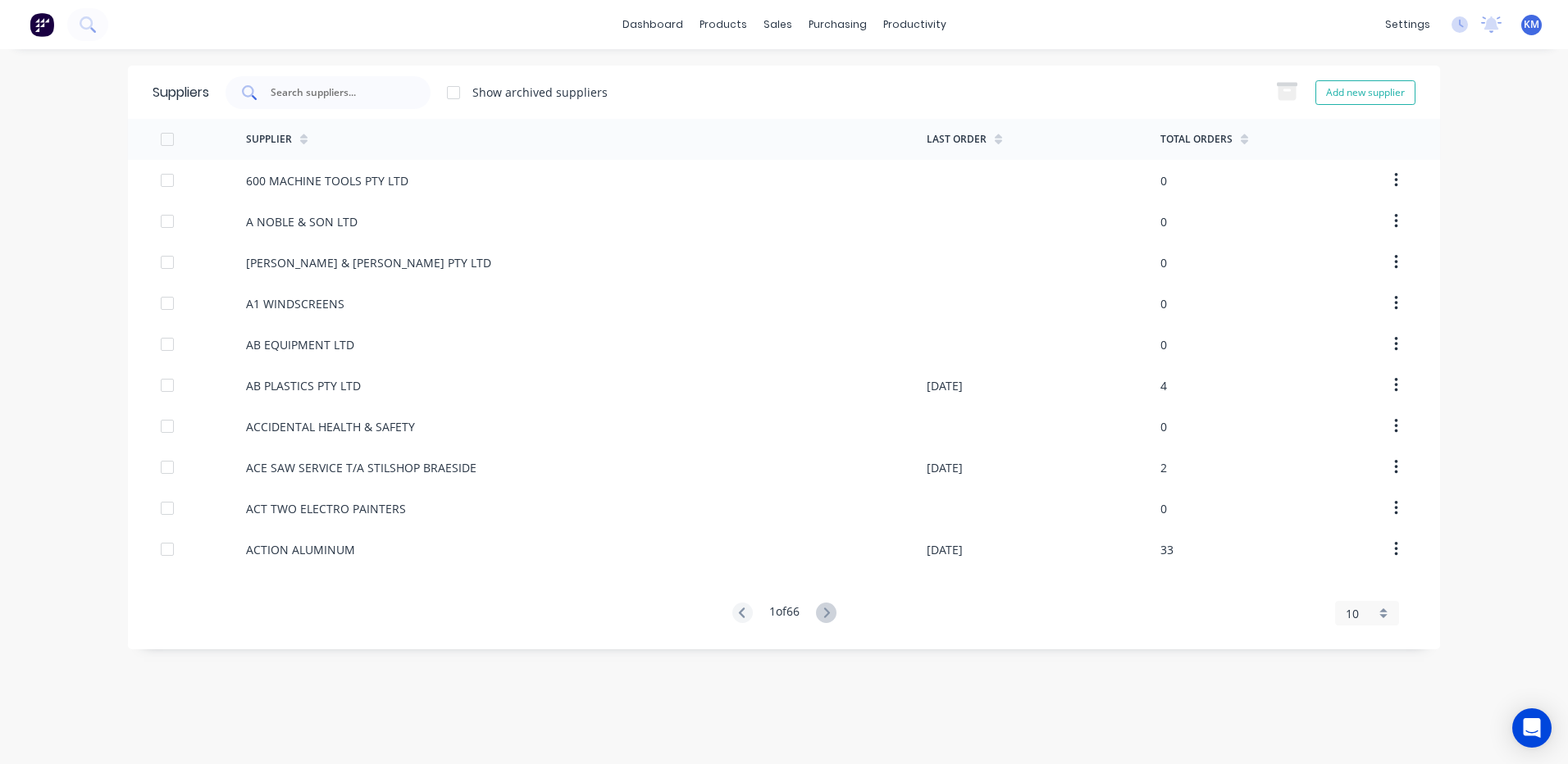
click at [364, 89] on input "text" at bounding box center [337, 93] width 136 height 17
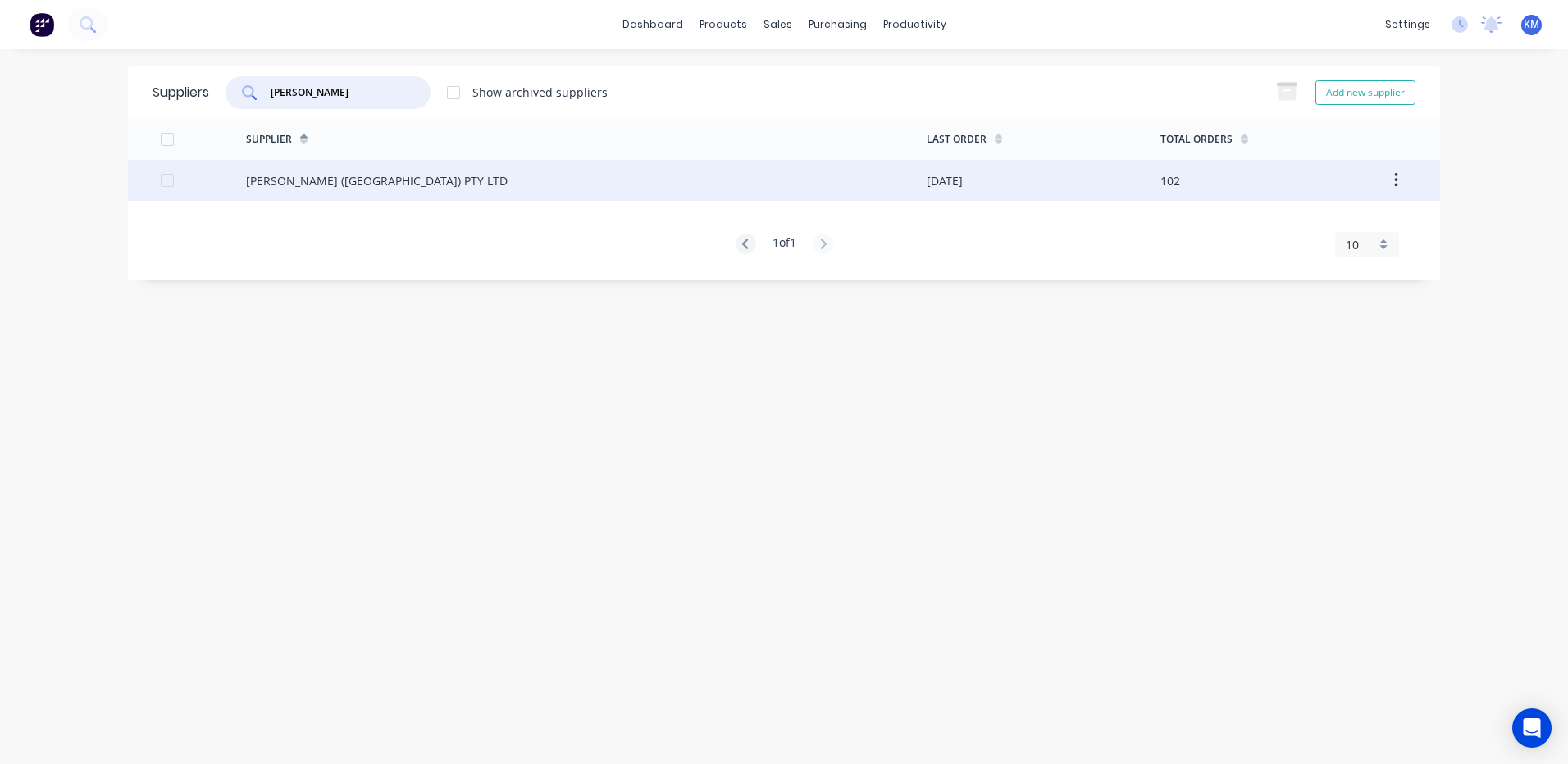
type input "G T JONES"
click at [384, 181] on div "[PERSON_NAME] ([GEOGRAPHIC_DATA]) PTY LTD" at bounding box center [586, 181] width 681 height 41
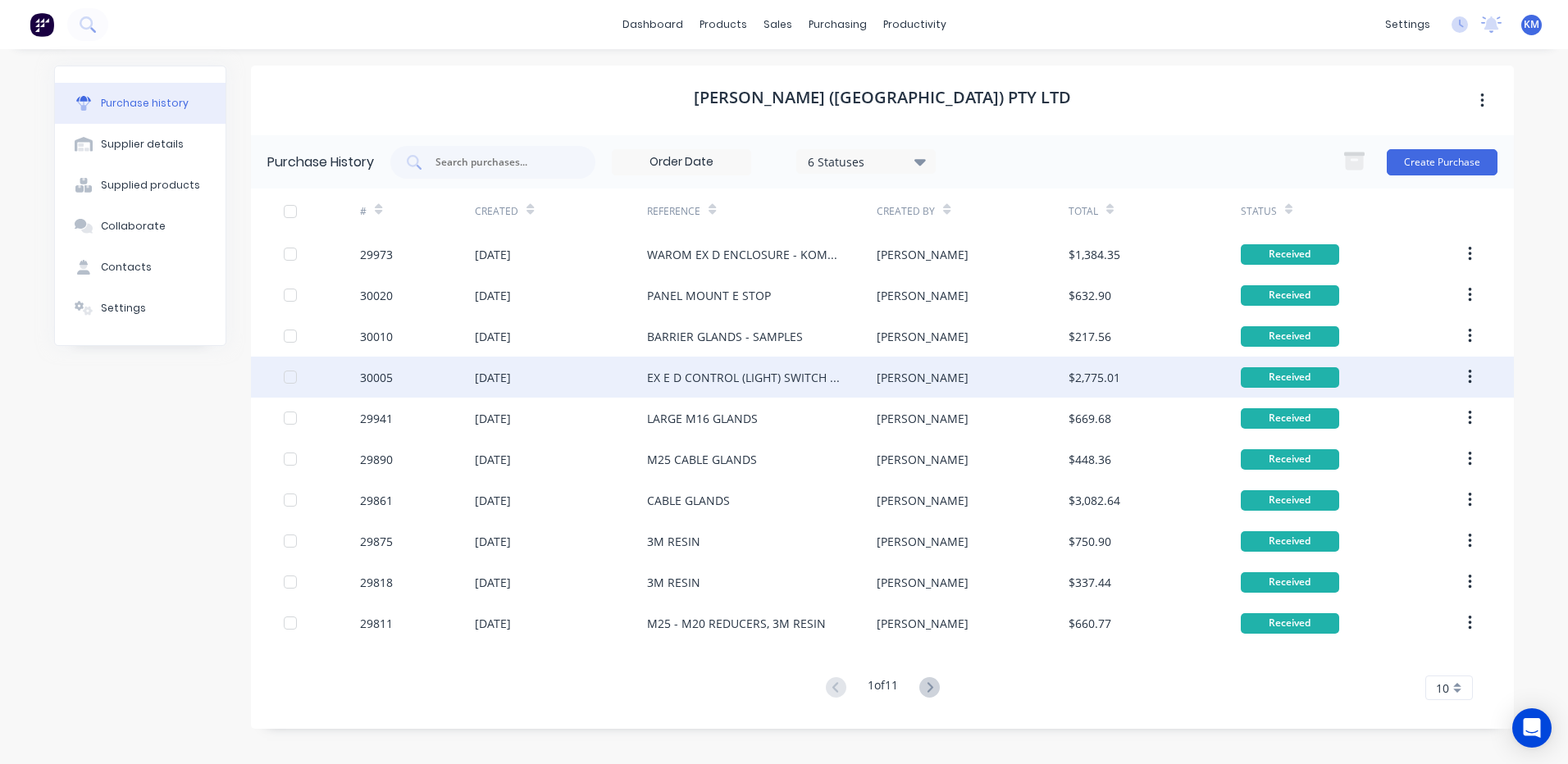
click at [677, 370] on div "EX E D CONTROL (LIGHT) SWITCH X 6" at bounding box center [745, 377] width 197 height 17
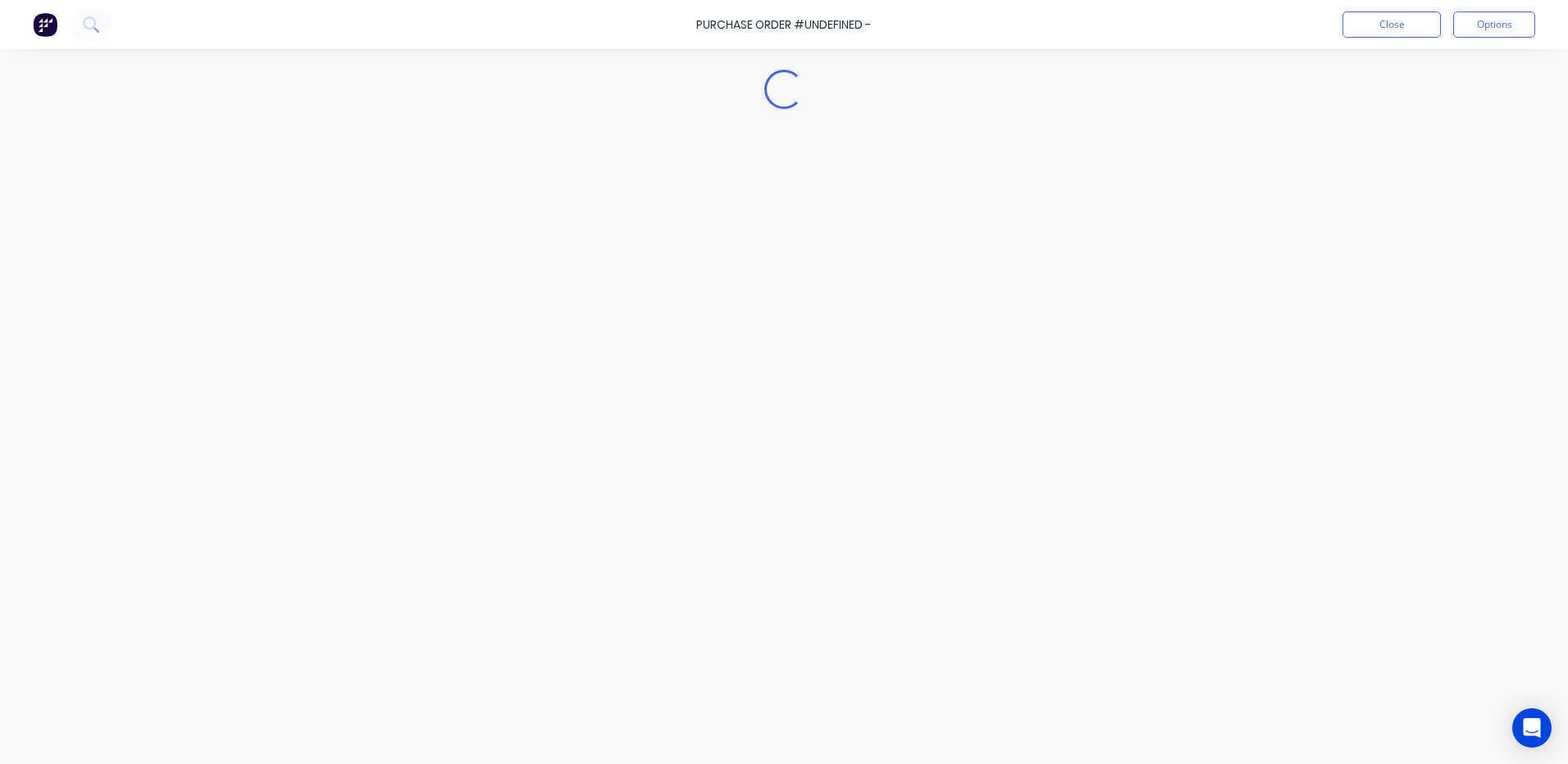
type textarea "x"
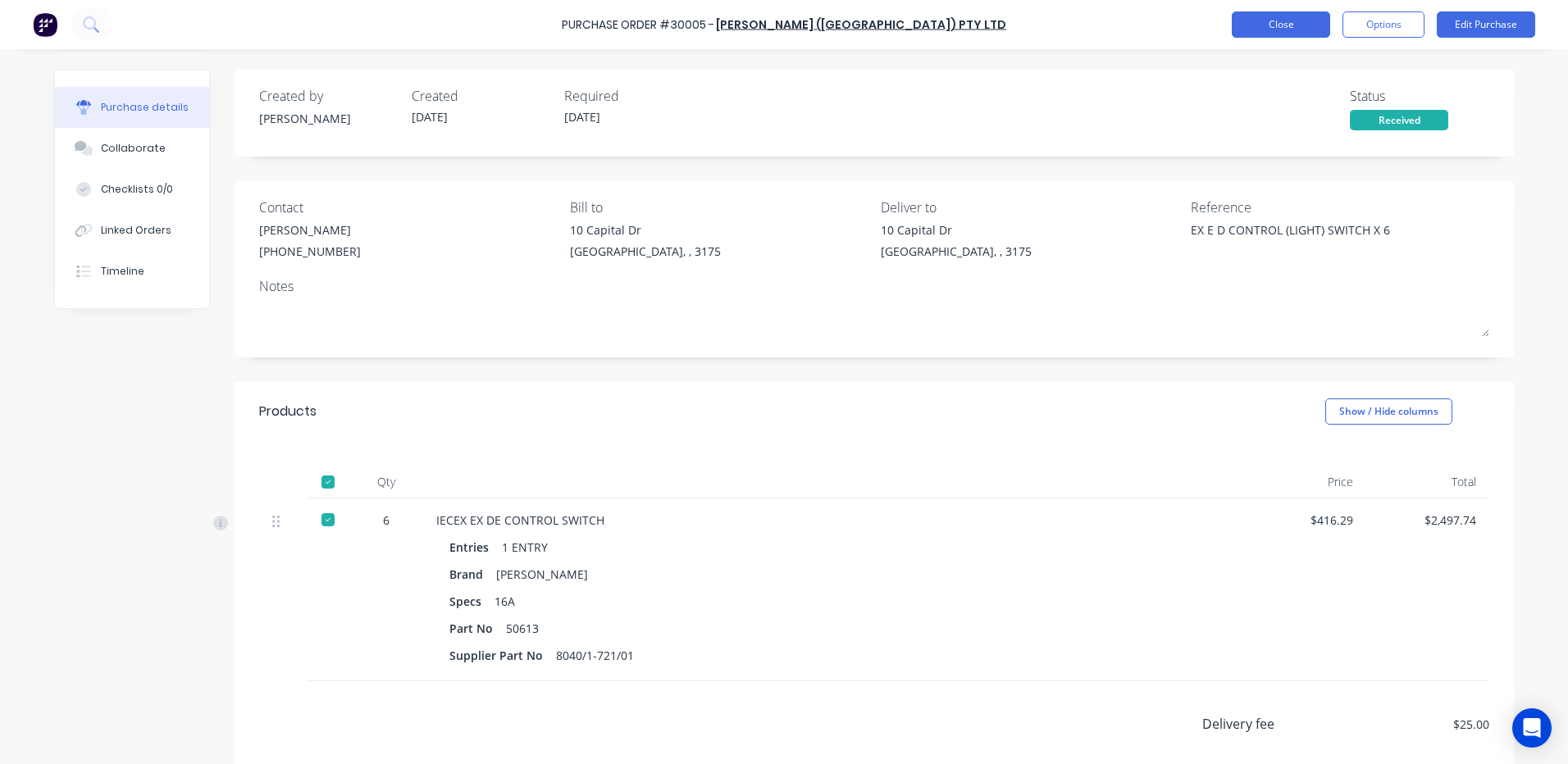
click at [1300, 24] on button "Close" at bounding box center [1281, 24] width 99 height 26
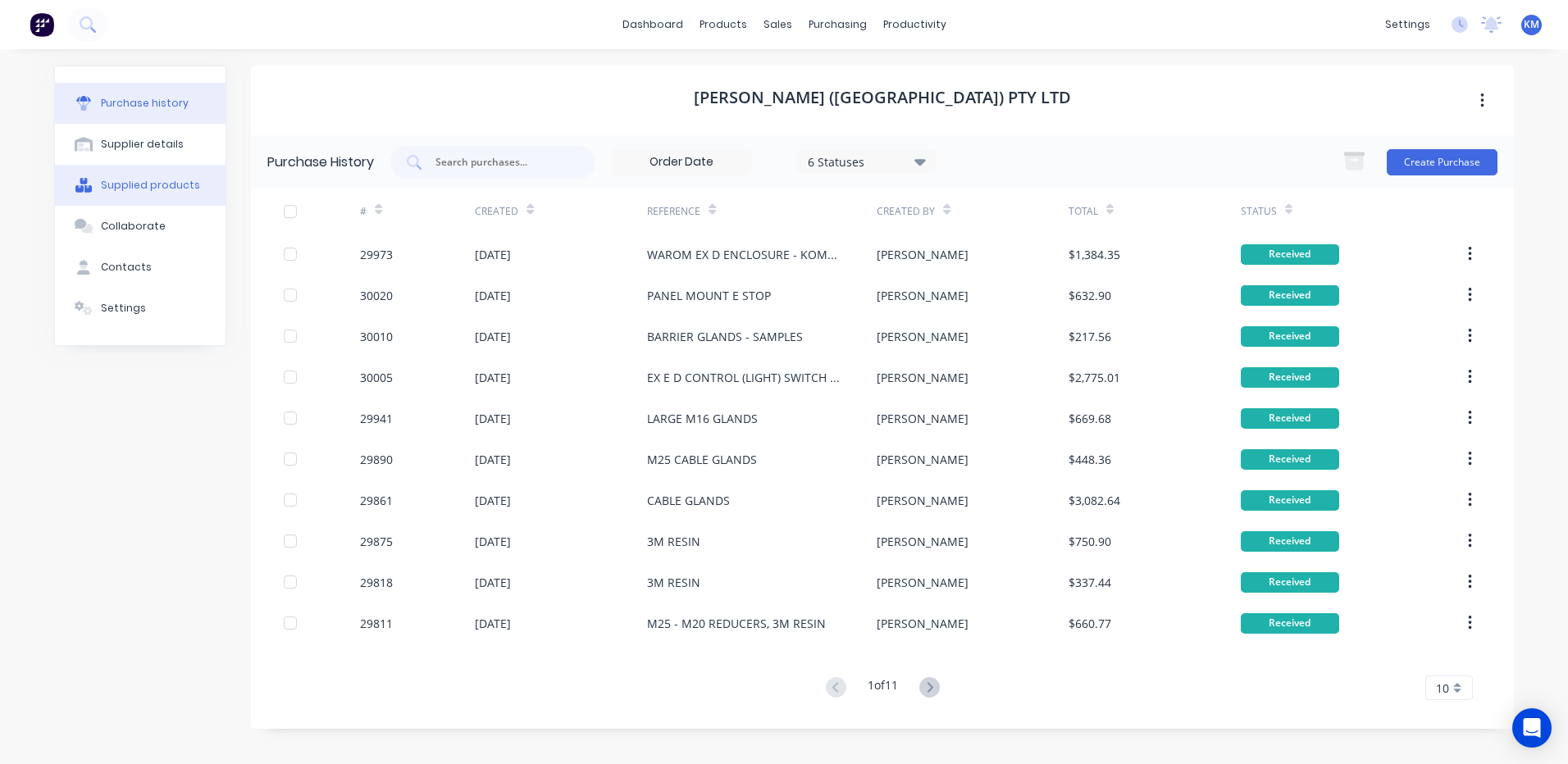
click at [188, 181] on div "Supplied products" at bounding box center [150, 185] width 99 height 15
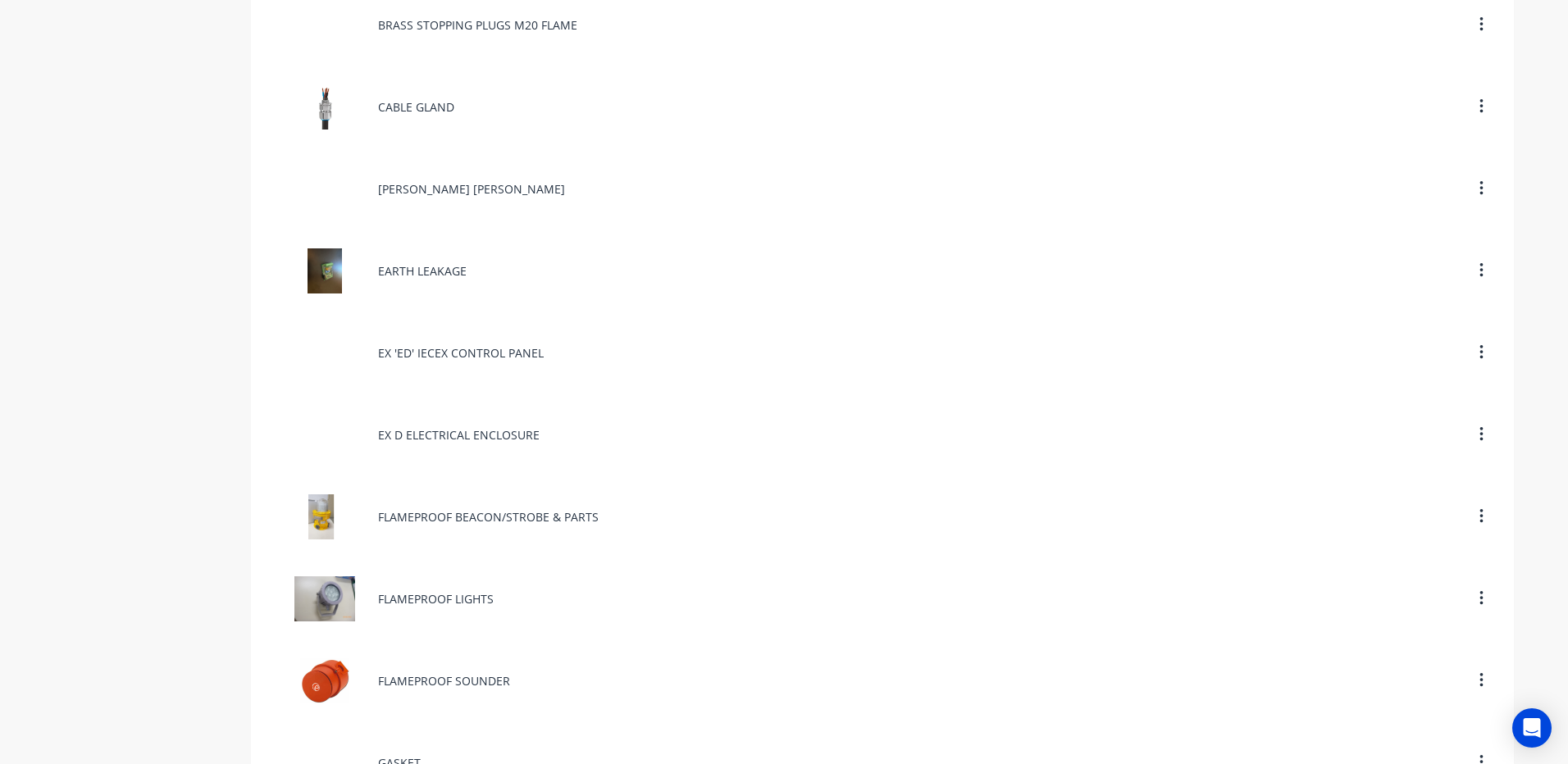
scroll to position [113, 0]
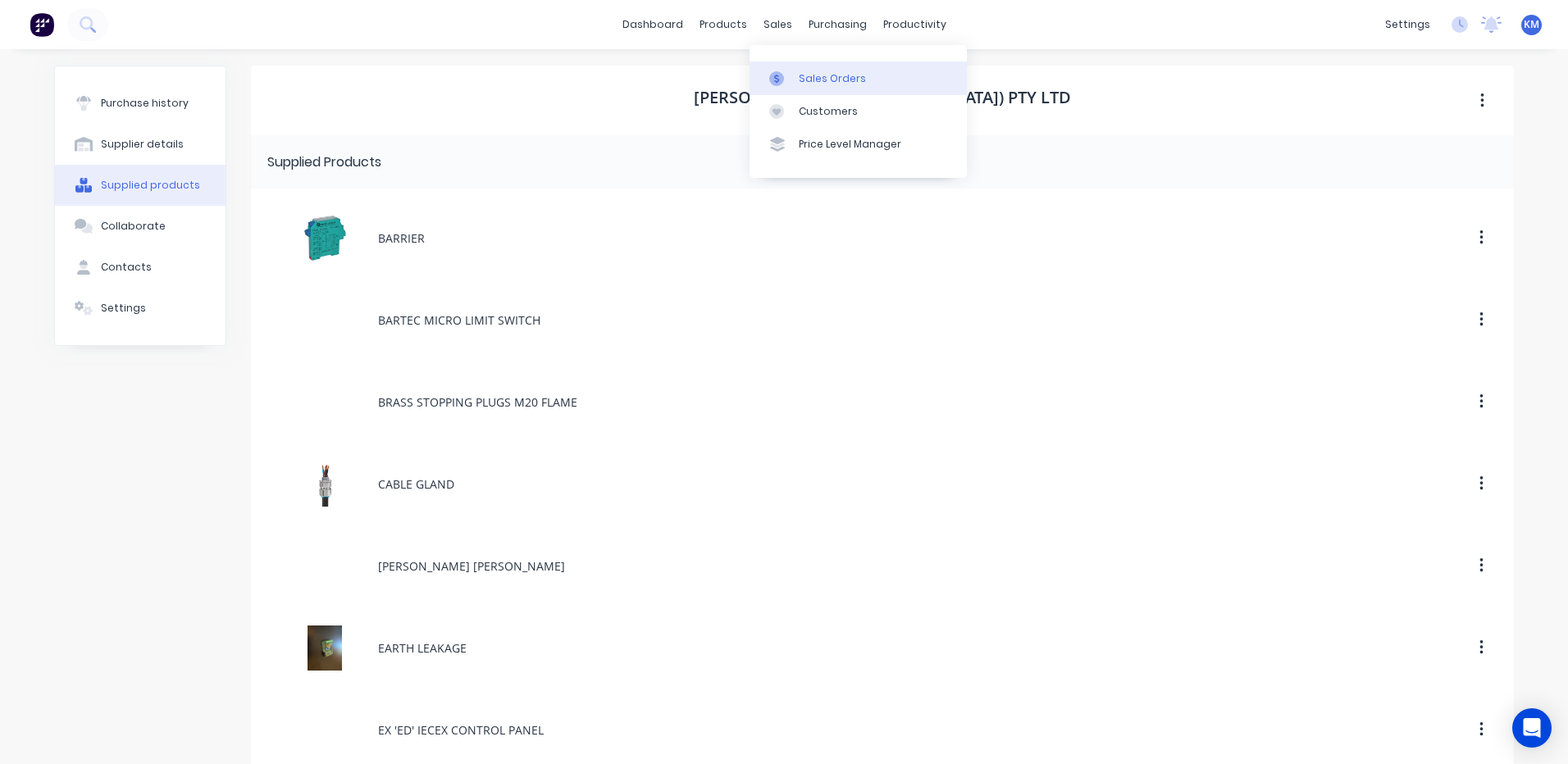
click at [782, 72] on icon at bounding box center [777, 79] width 15 height 15
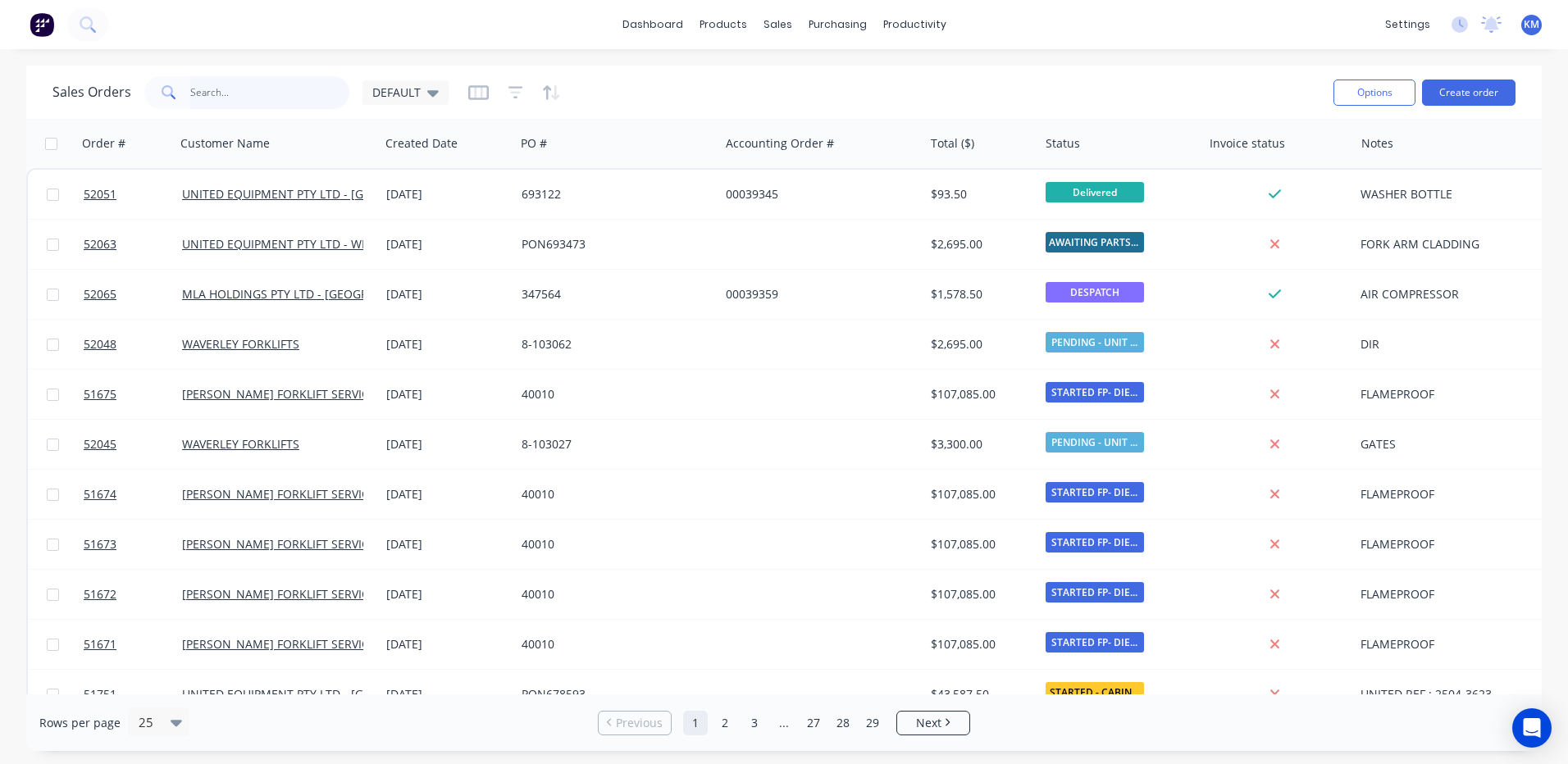
click at [310, 85] on input "text" at bounding box center [270, 92] width 160 height 33
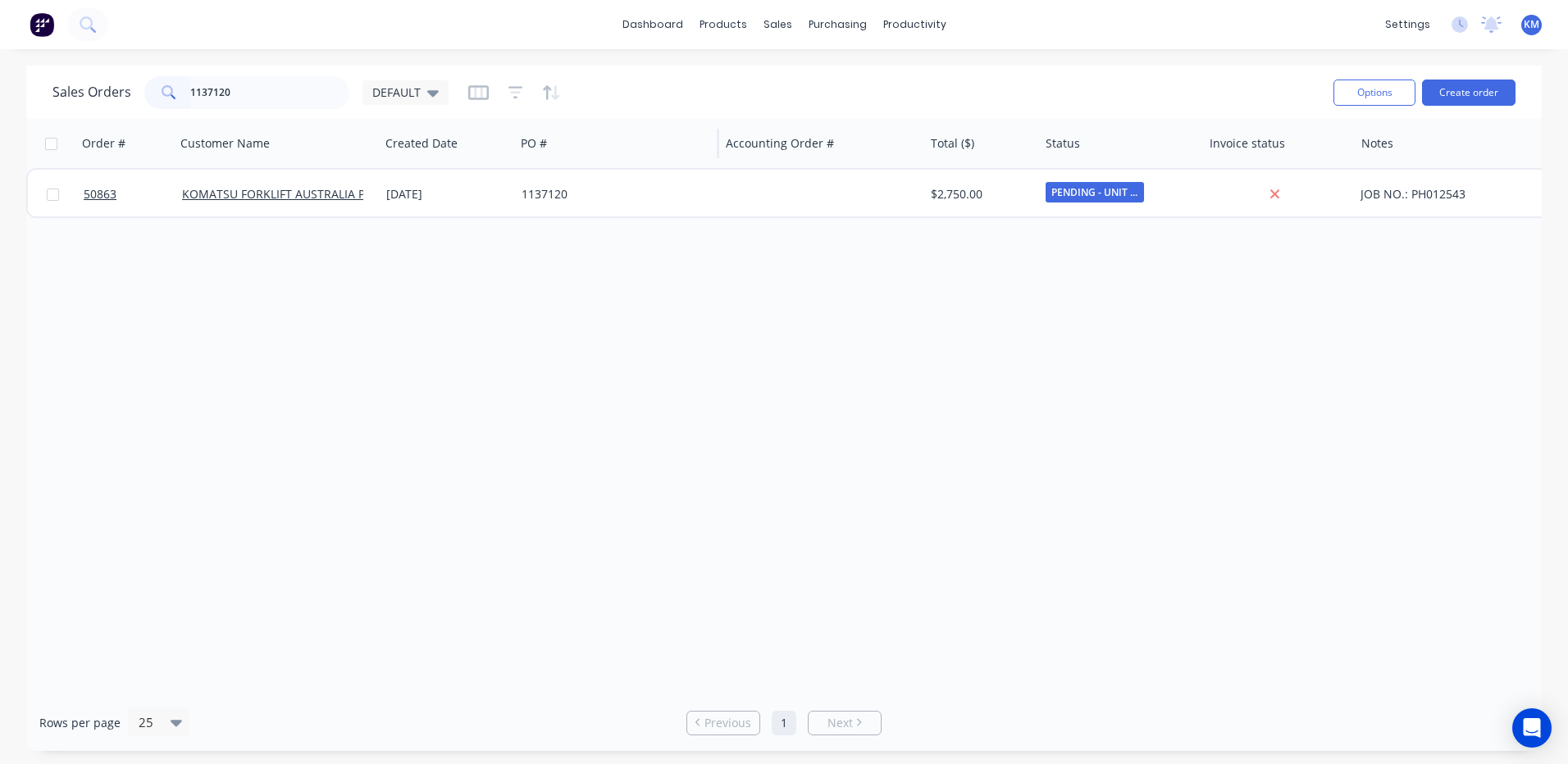
click at [532, 167] on div "PO #" at bounding box center [616, 143] width 205 height 49
click at [211, 95] on input "1137120" at bounding box center [270, 92] width 160 height 33
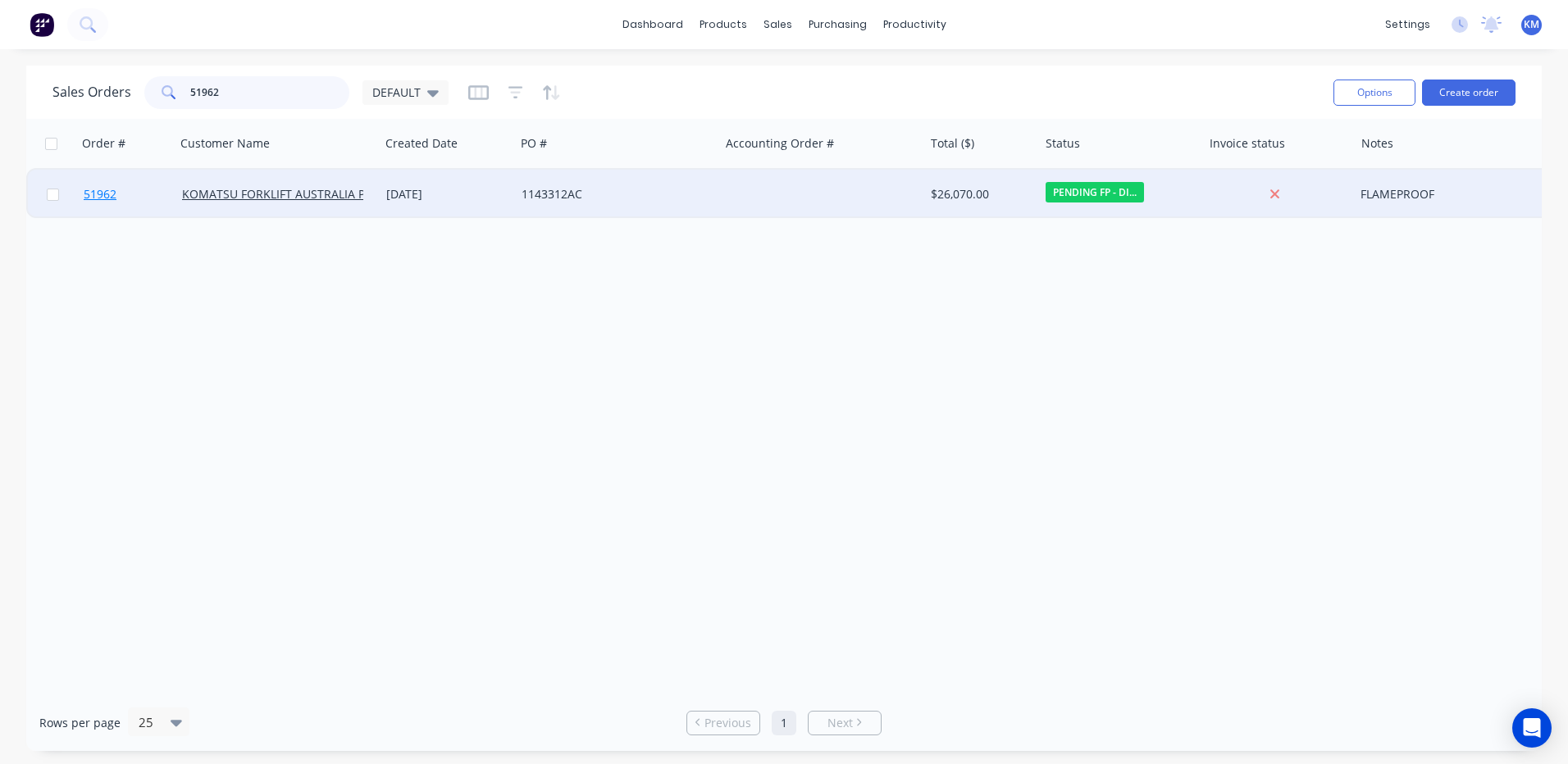
type input "51962"
click at [167, 189] on link "51962" at bounding box center [133, 194] width 99 height 49
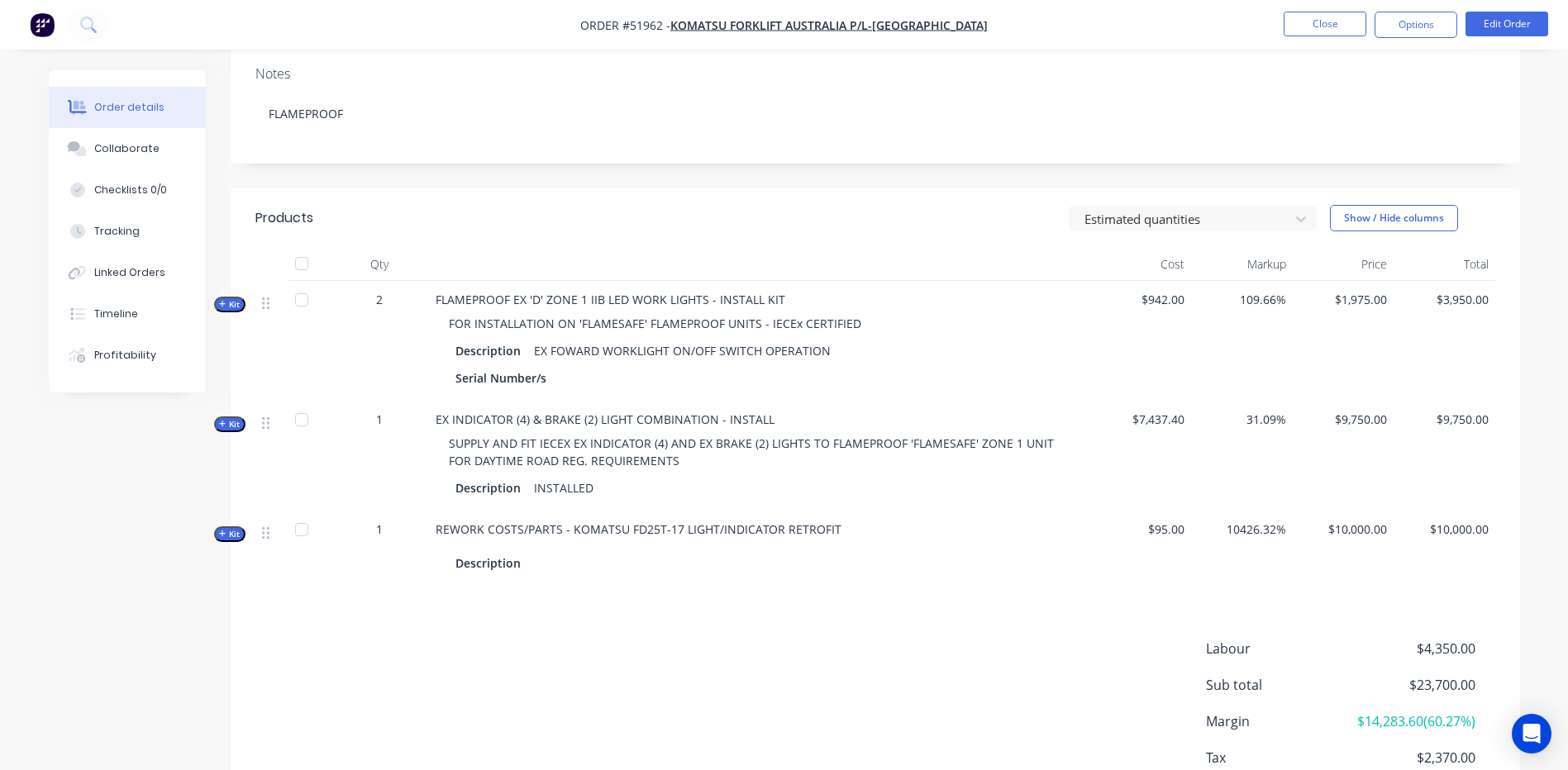
scroll to position [424, 0]
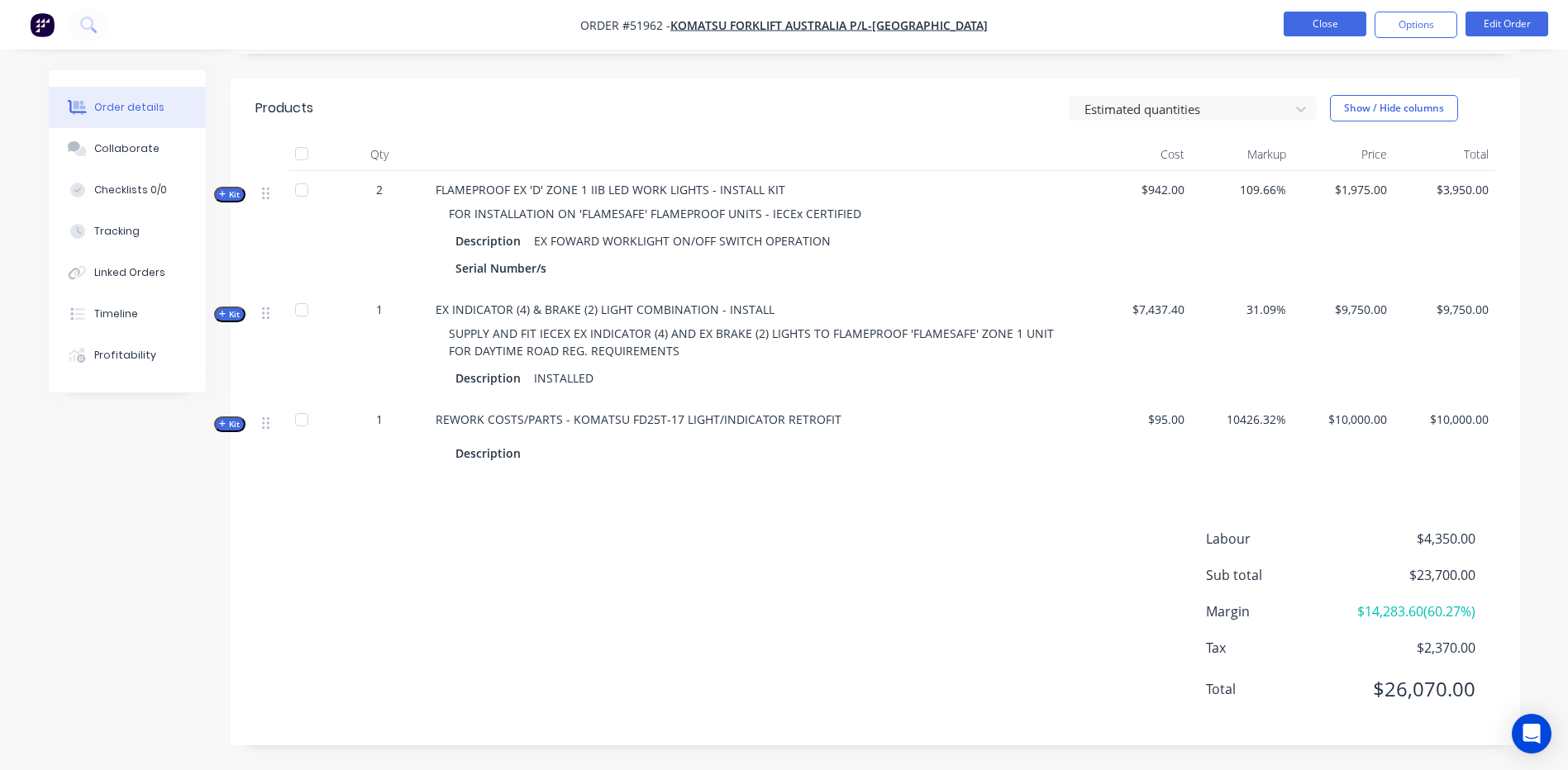
click at [1355, 11] on button "Close" at bounding box center [1325, 23] width 83 height 24
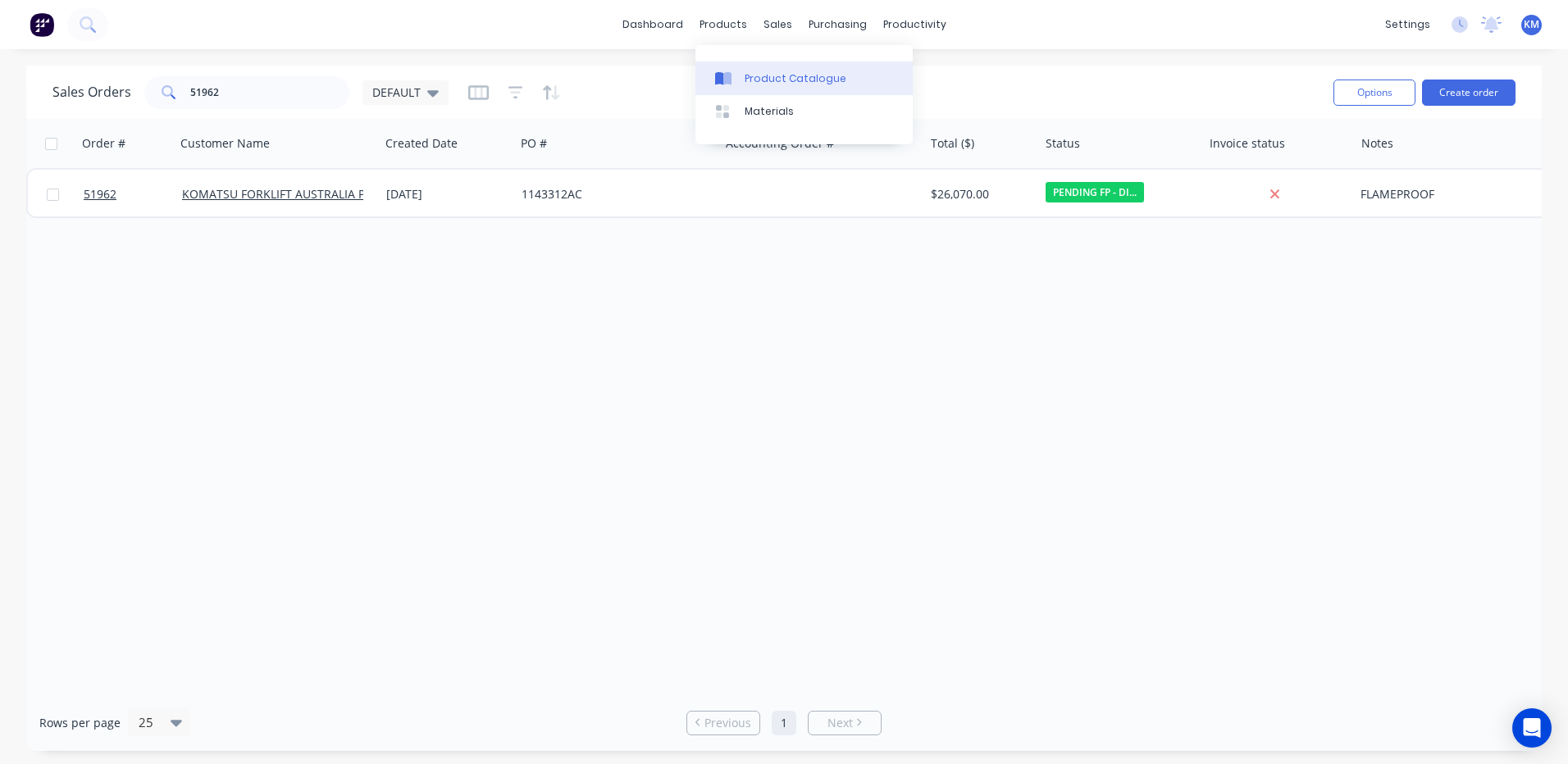
click at [757, 65] on link "Product Catalogue" at bounding box center [804, 77] width 217 height 33
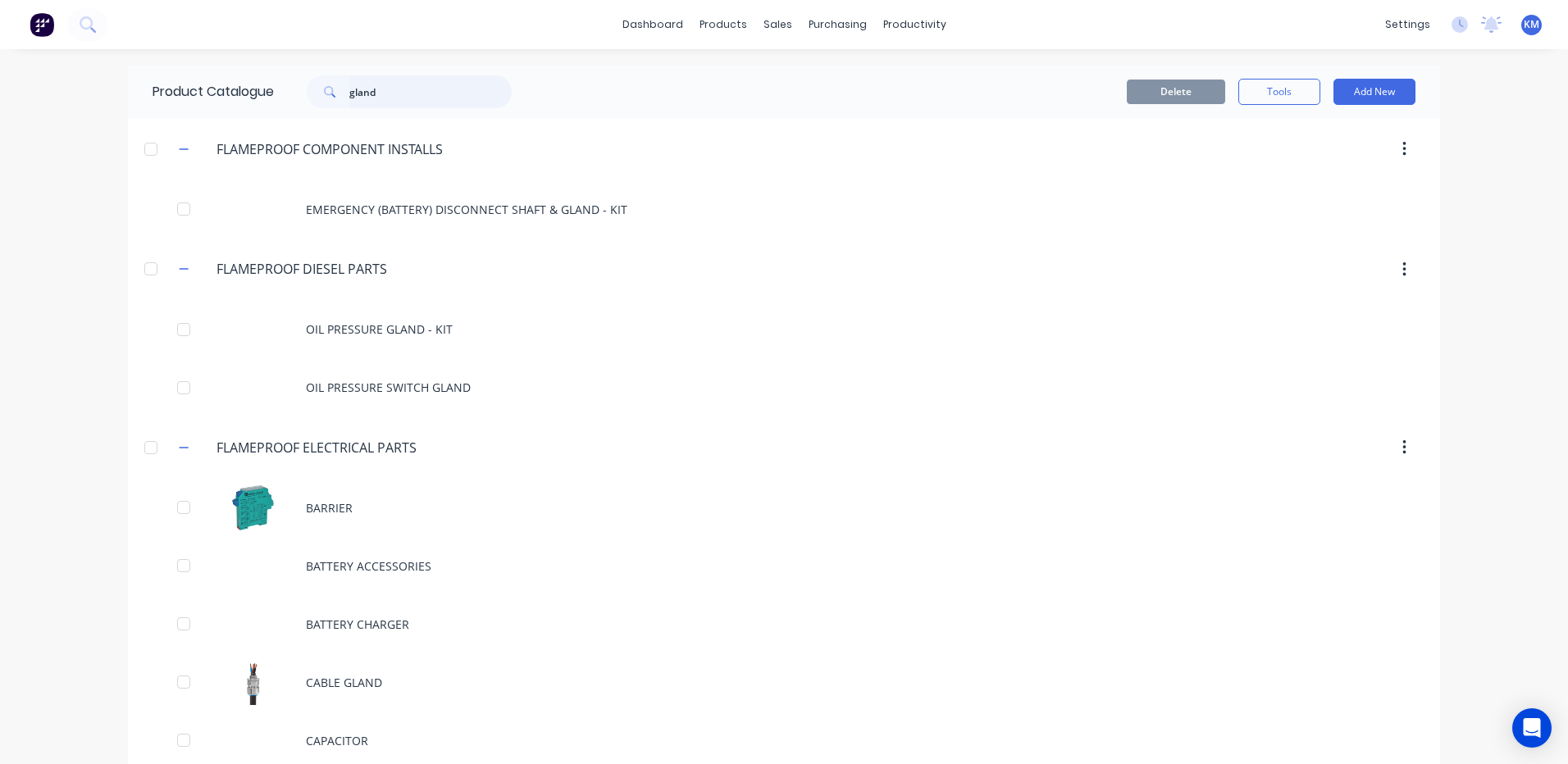
click at [411, 78] on input "gland" at bounding box center [431, 91] width 162 height 33
type input "gland"
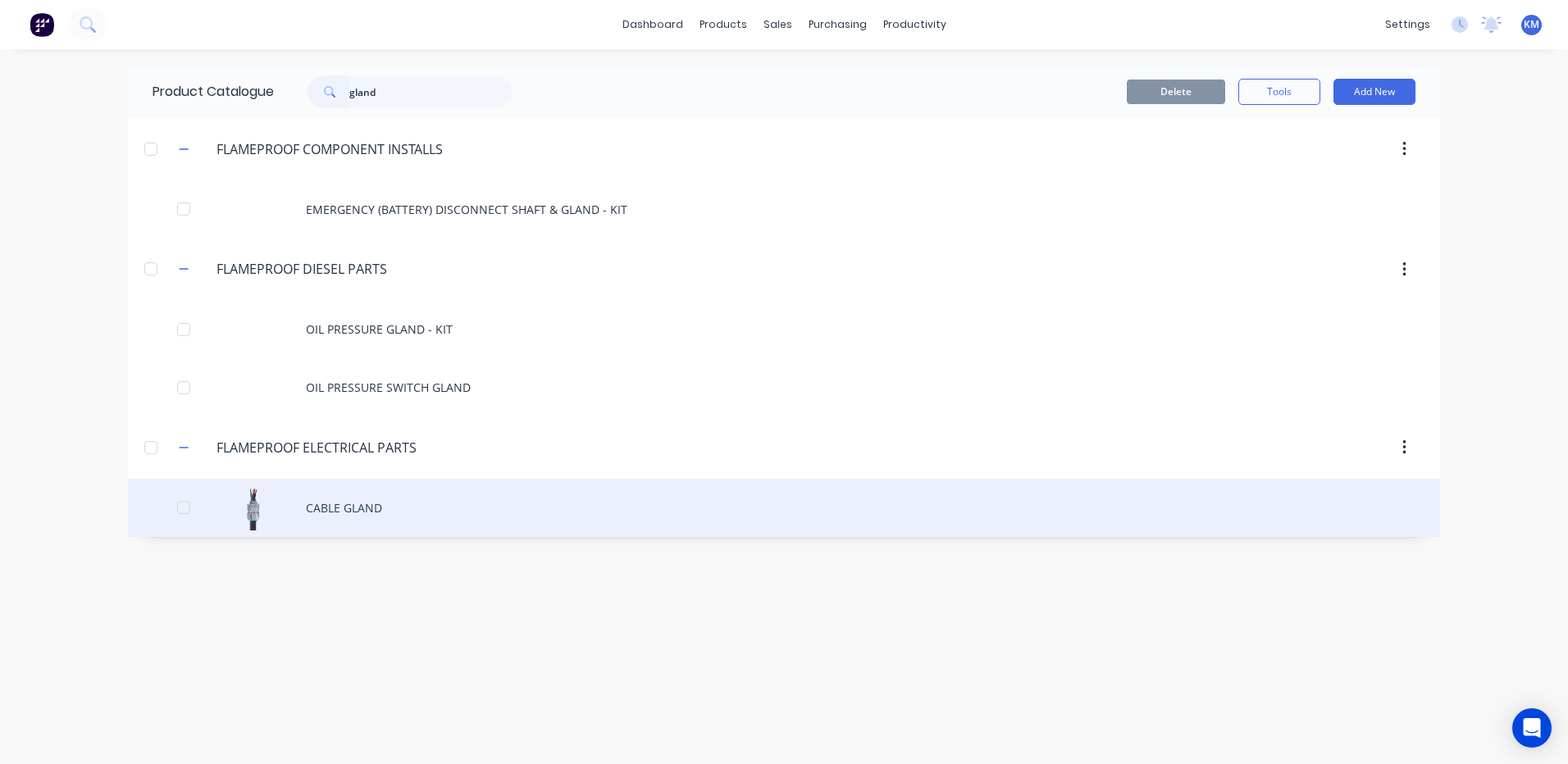
click at [392, 504] on div "CABLE GLAND" at bounding box center [783, 508] width 1312 height 58
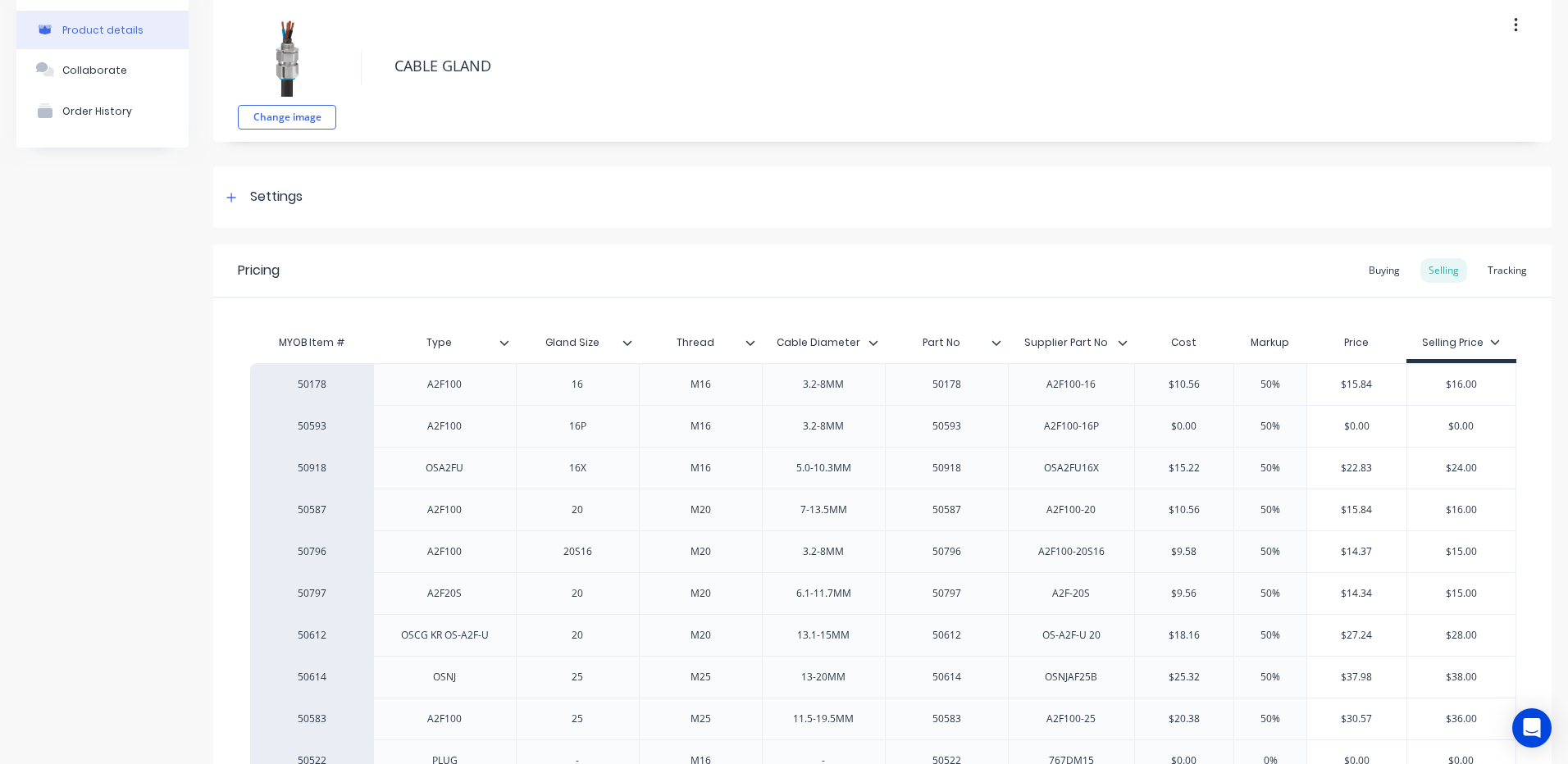
type textarea "x"
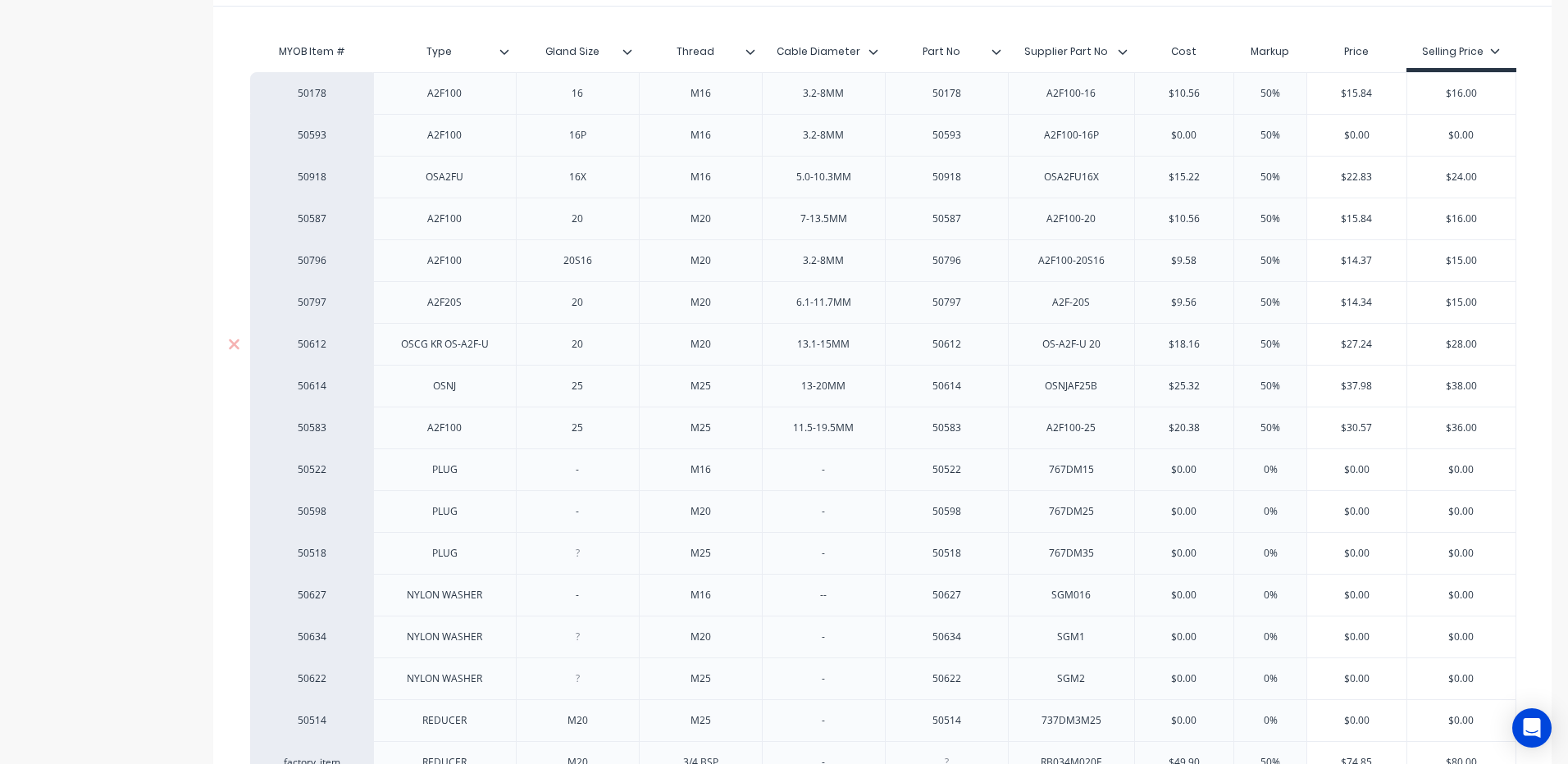
scroll to position [328, 0]
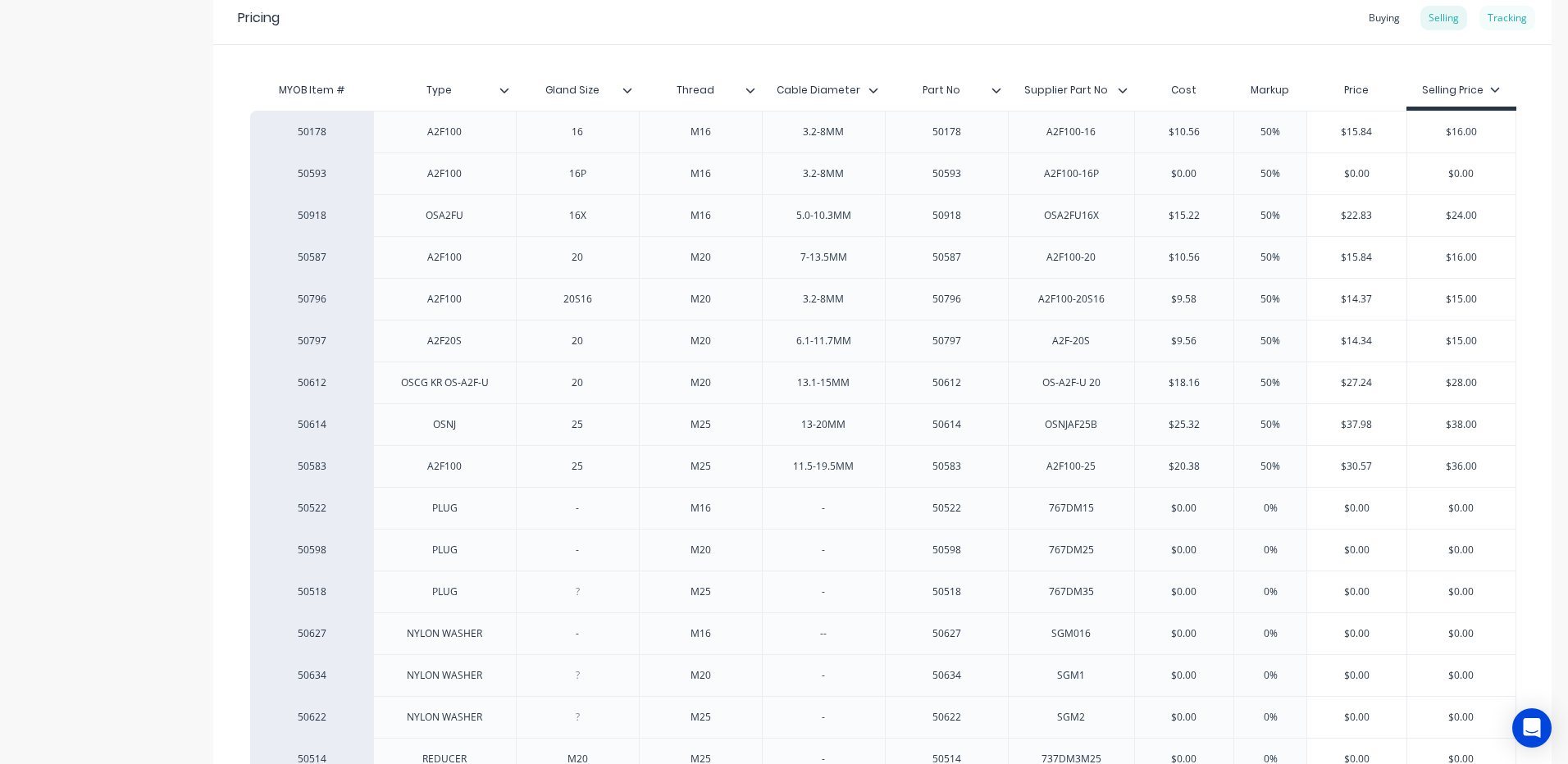
click at [1505, 14] on div "Tracking" at bounding box center [1507, 18] width 56 height 24
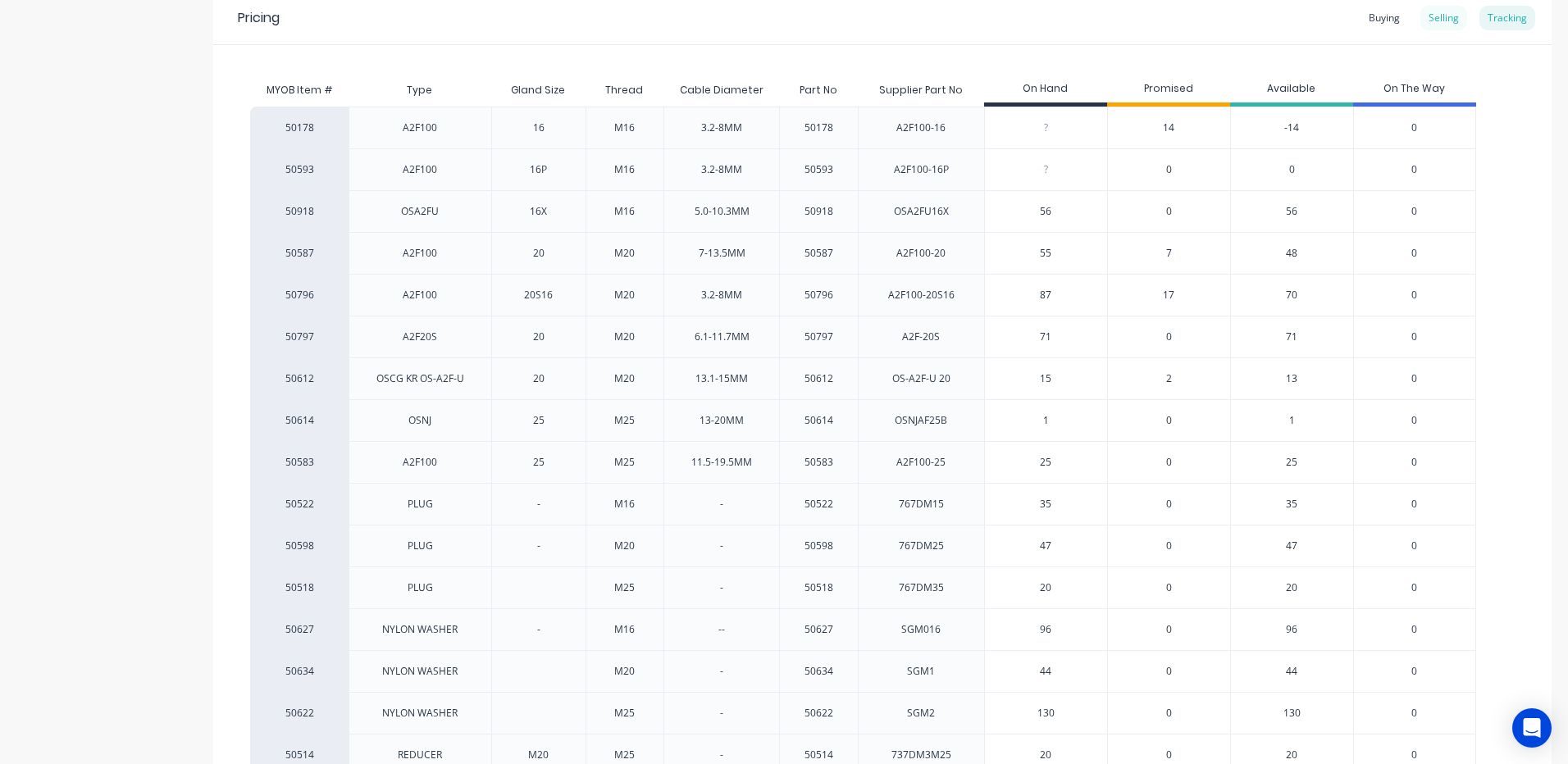
click at [1420, 19] on div "Selling" at bounding box center [1443, 18] width 47 height 24
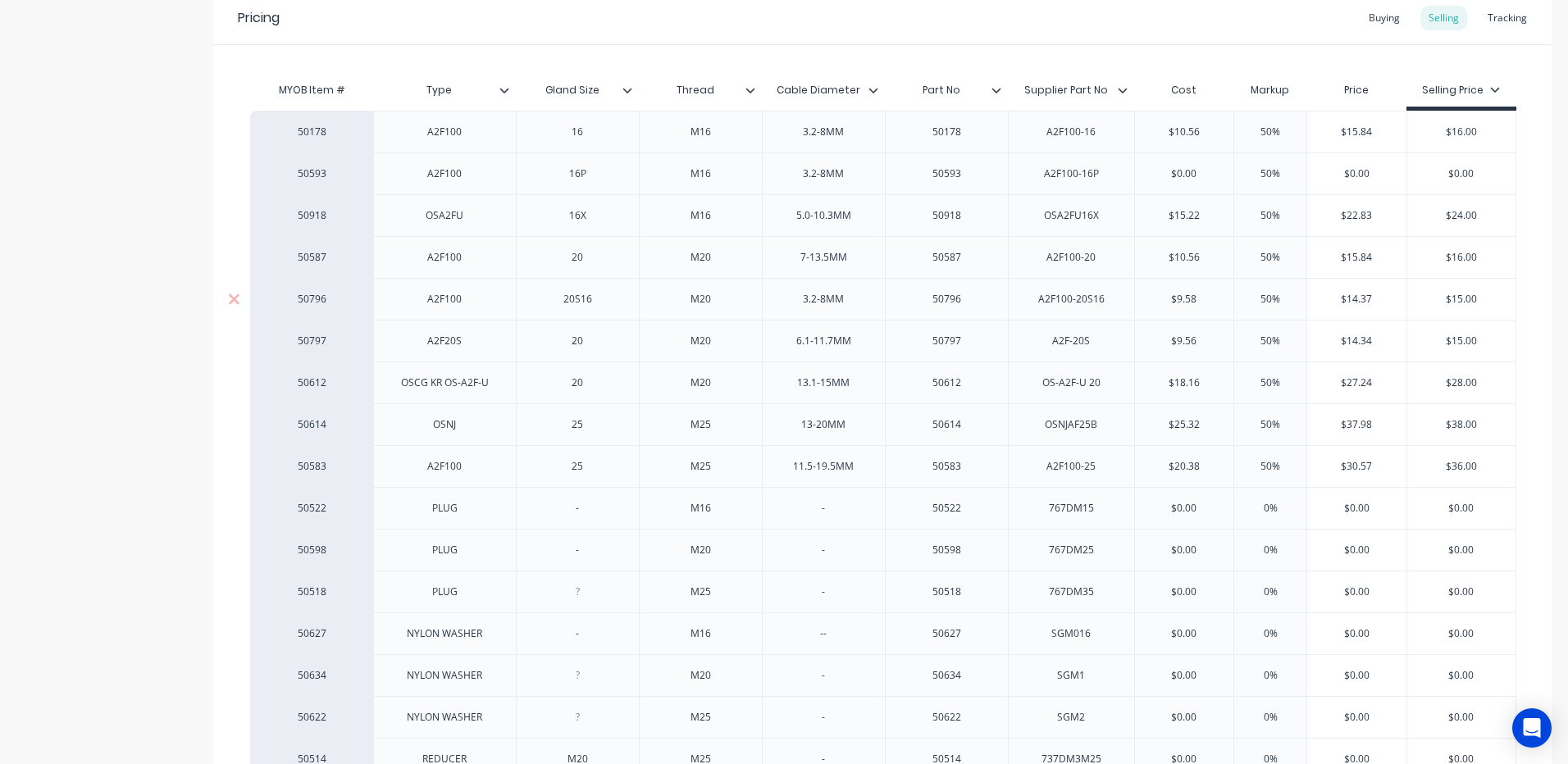
click at [1460, 302] on input "text" at bounding box center [1461, 299] width 109 height 15
click at [1460, 302] on input "$15.00" at bounding box center [1461, 299] width 109 height 15
type input "$16"
type textarea "x"
type input "$16"
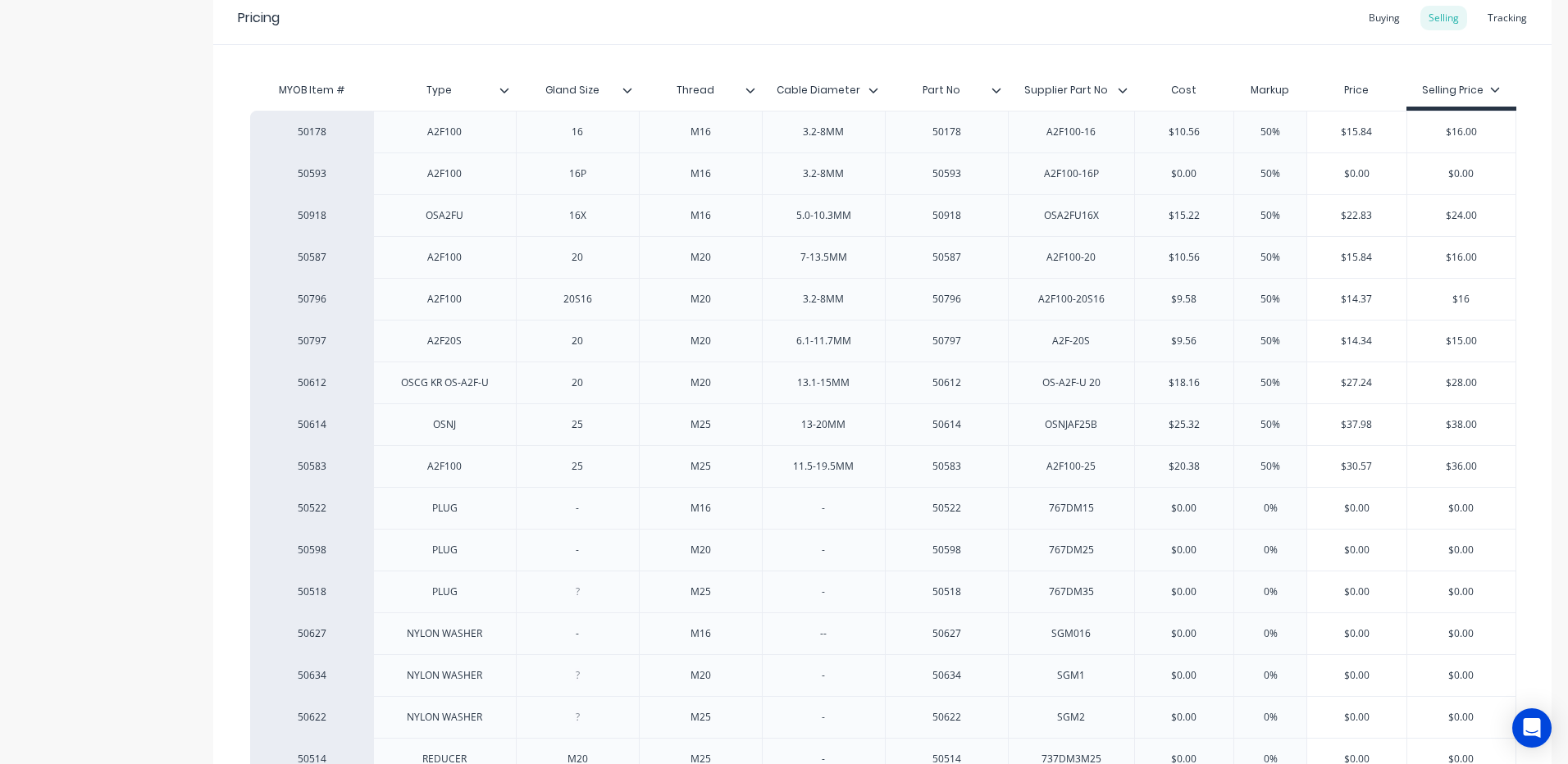
click at [1534, 262] on div "MYOB Item # Type Gland Size Thread Cable Diameter Part No Supplier Part No Cost…" at bounding box center [882, 621] width 1338 height 1153
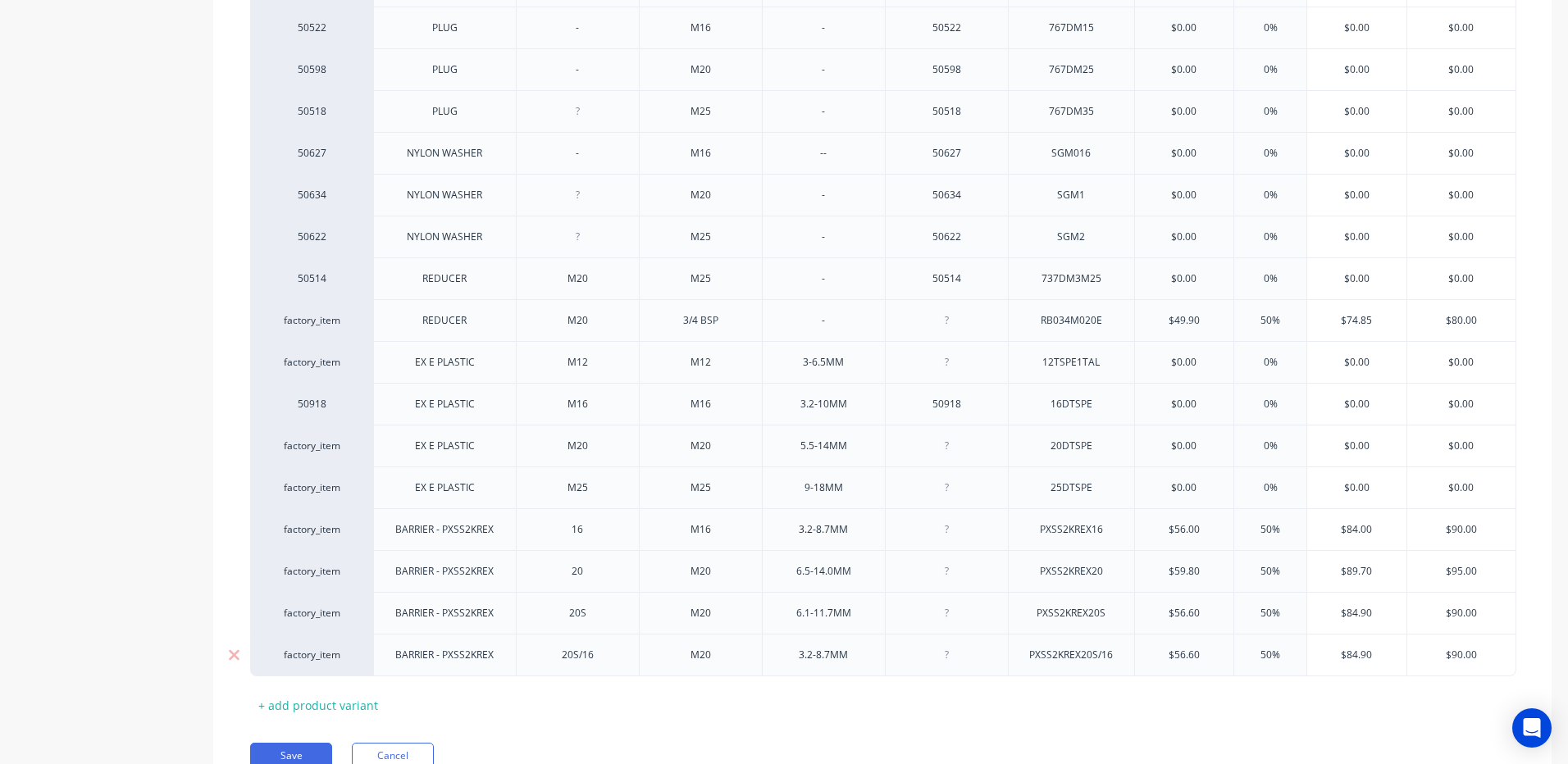
scroll to position [882, 0]
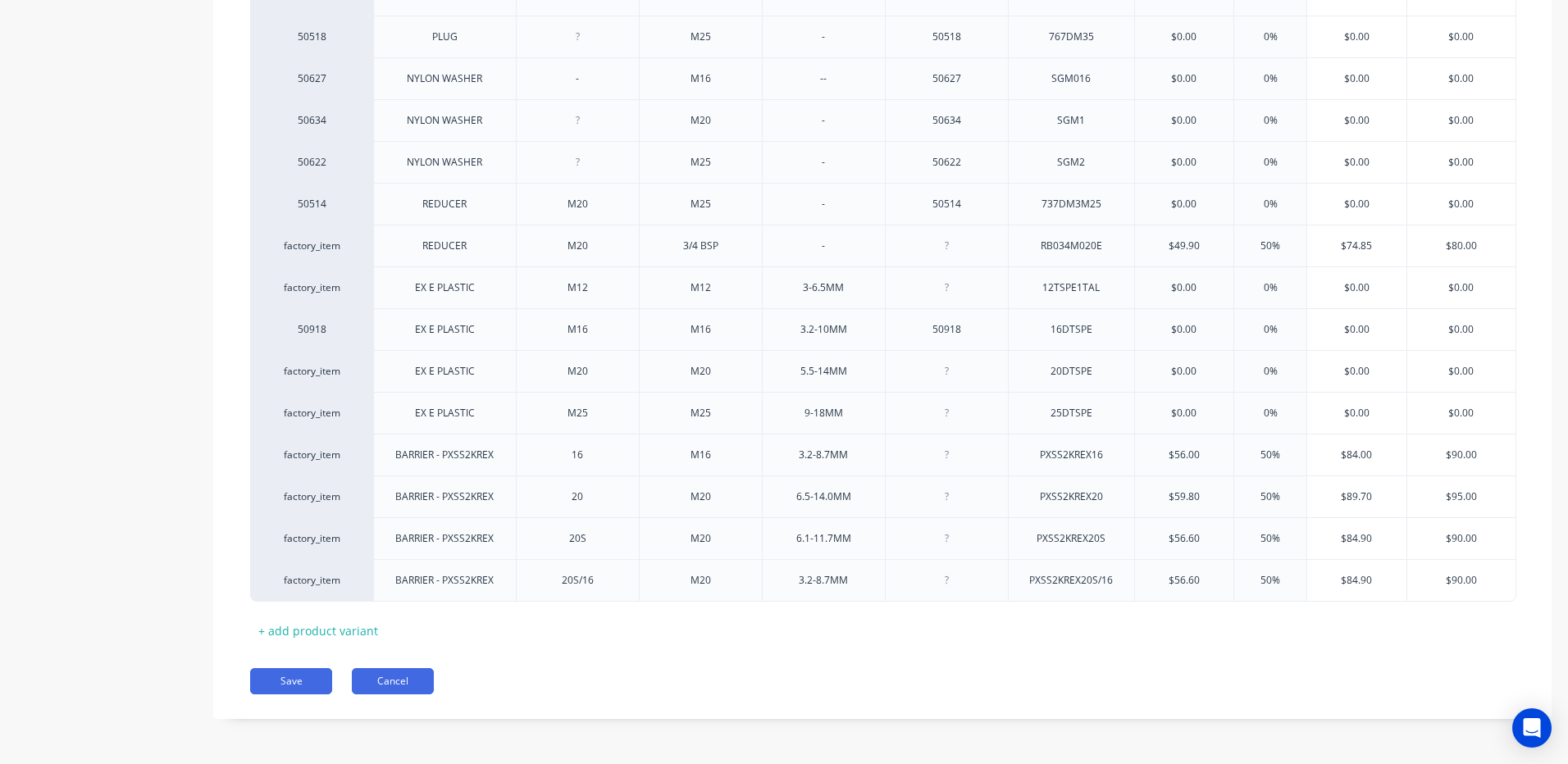
click at [409, 689] on button "Cancel" at bounding box center [392, 681] width 82 height 26
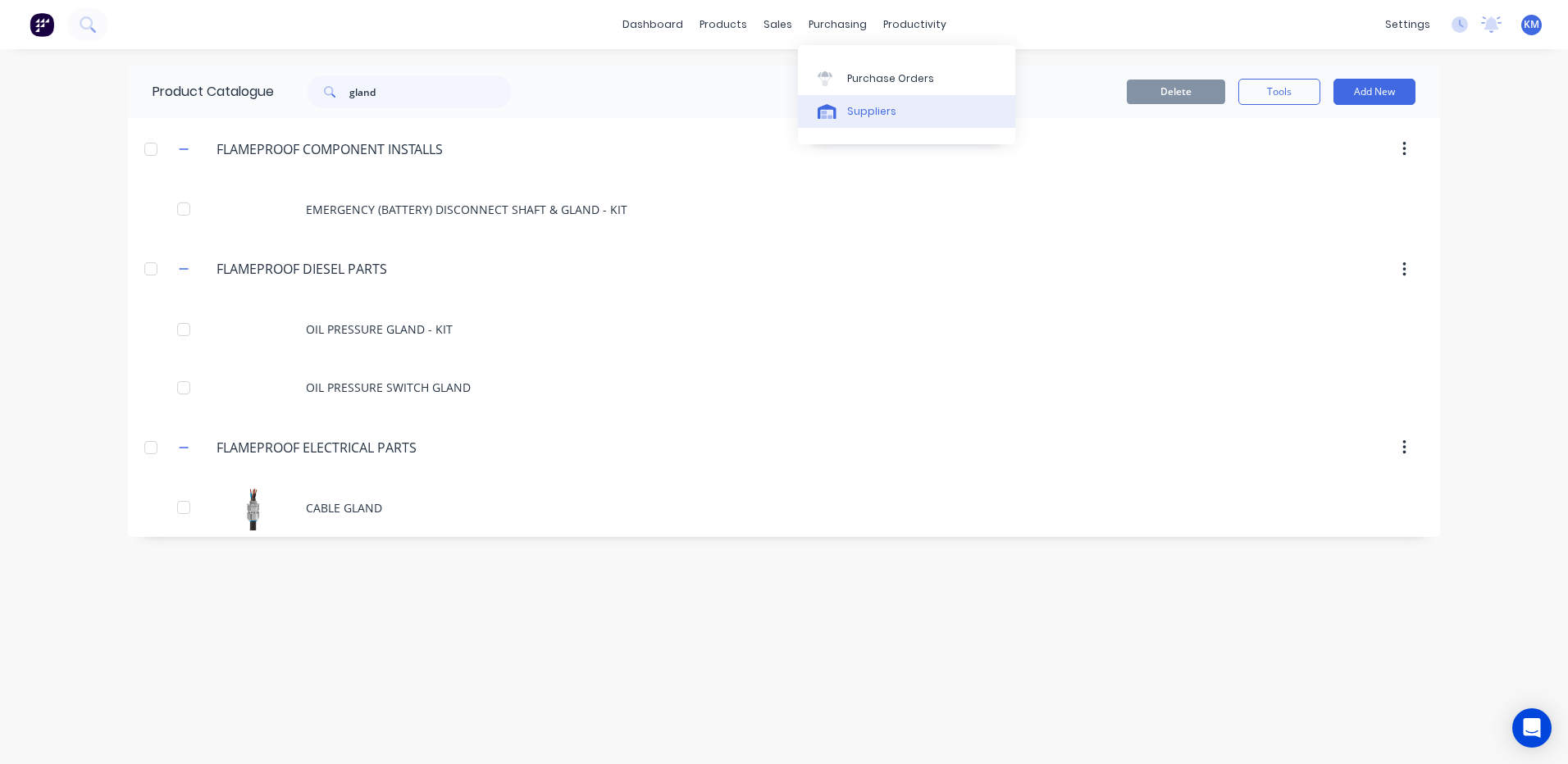
click at [847, 106] on div "Suppliers" at bounding box center [872, 112] width 49 height 15
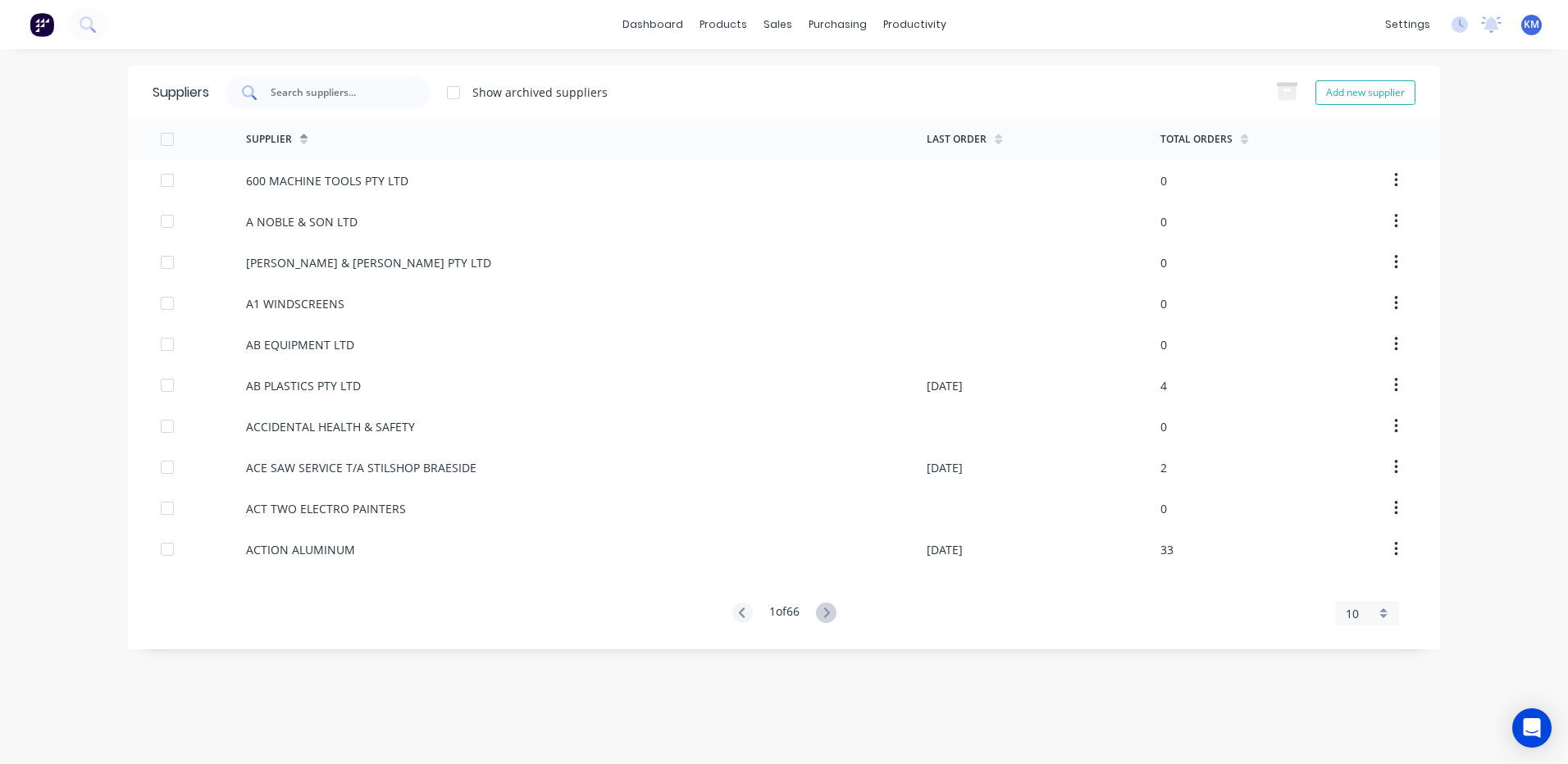
click at [333, 76] on div at bounding box center [328, 92] width 205 height 33
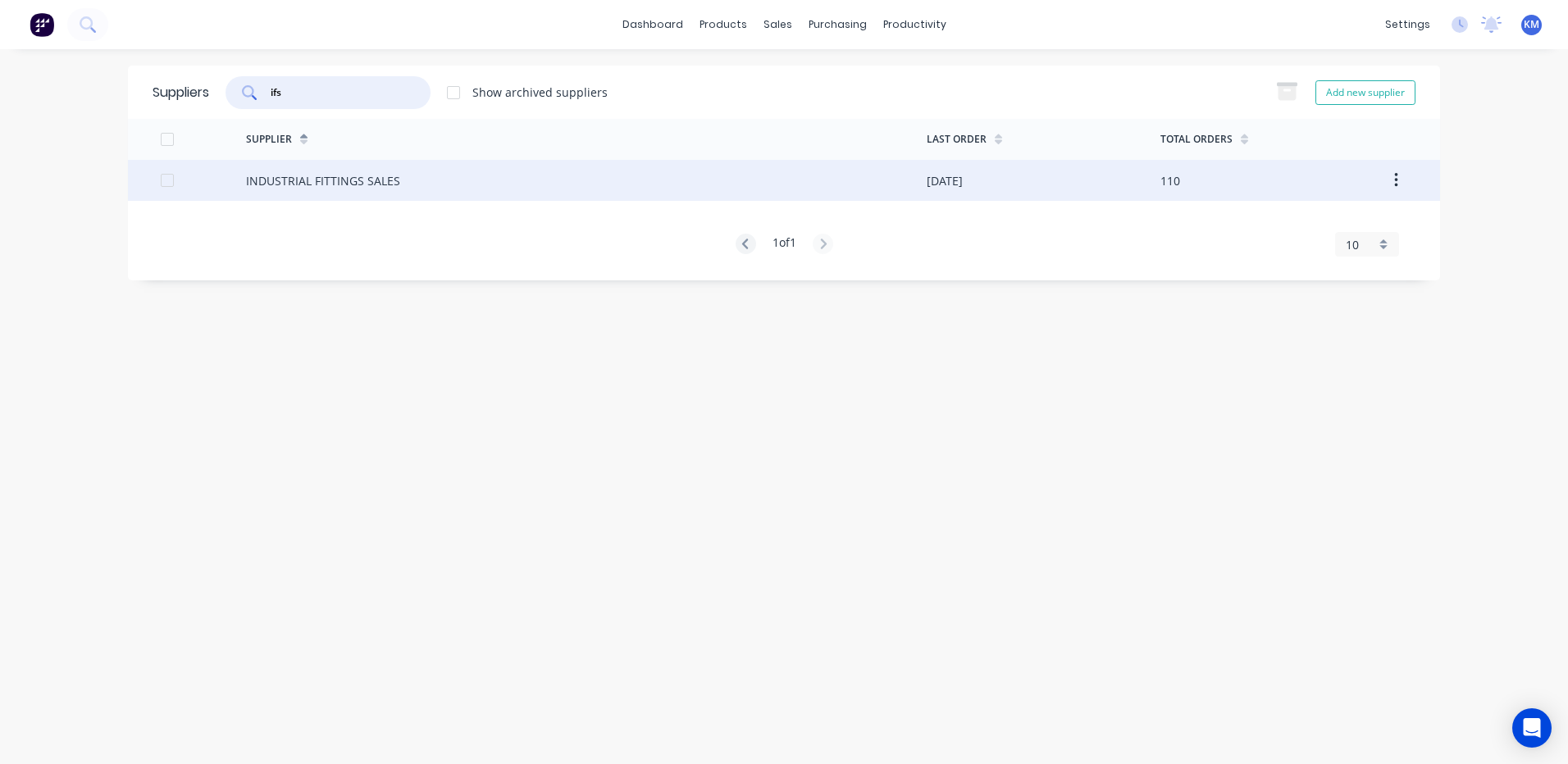
type input "ifs"
click at [482, 177] on div "INDUSTRIAL FITTINGS SALES" at bounding box center [586, 181] width 681 height 41
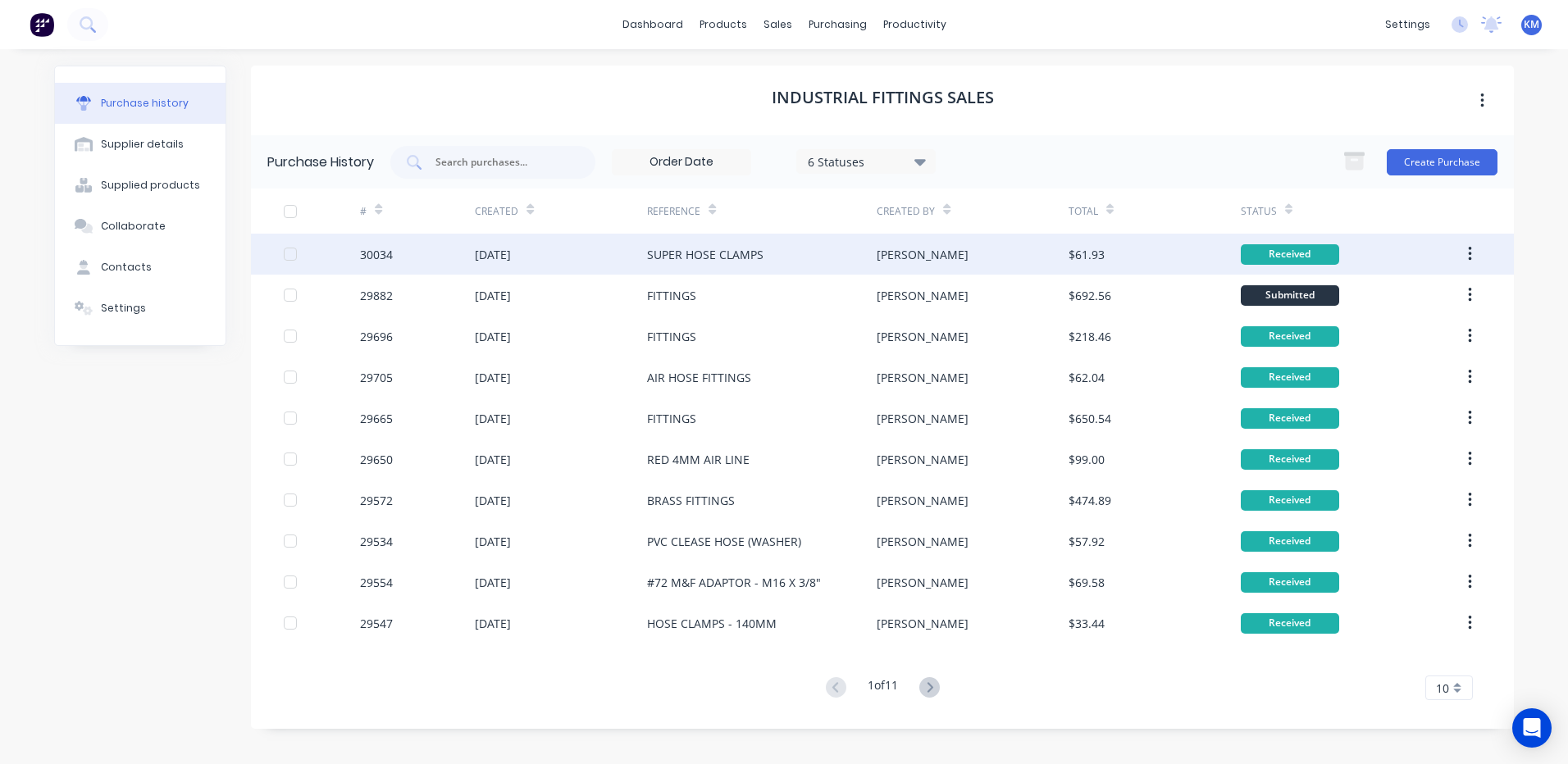
click at [707, 258] on div "SUPER HOSE CLAMPS" at bounding box center [705, 254] width 117 height 17
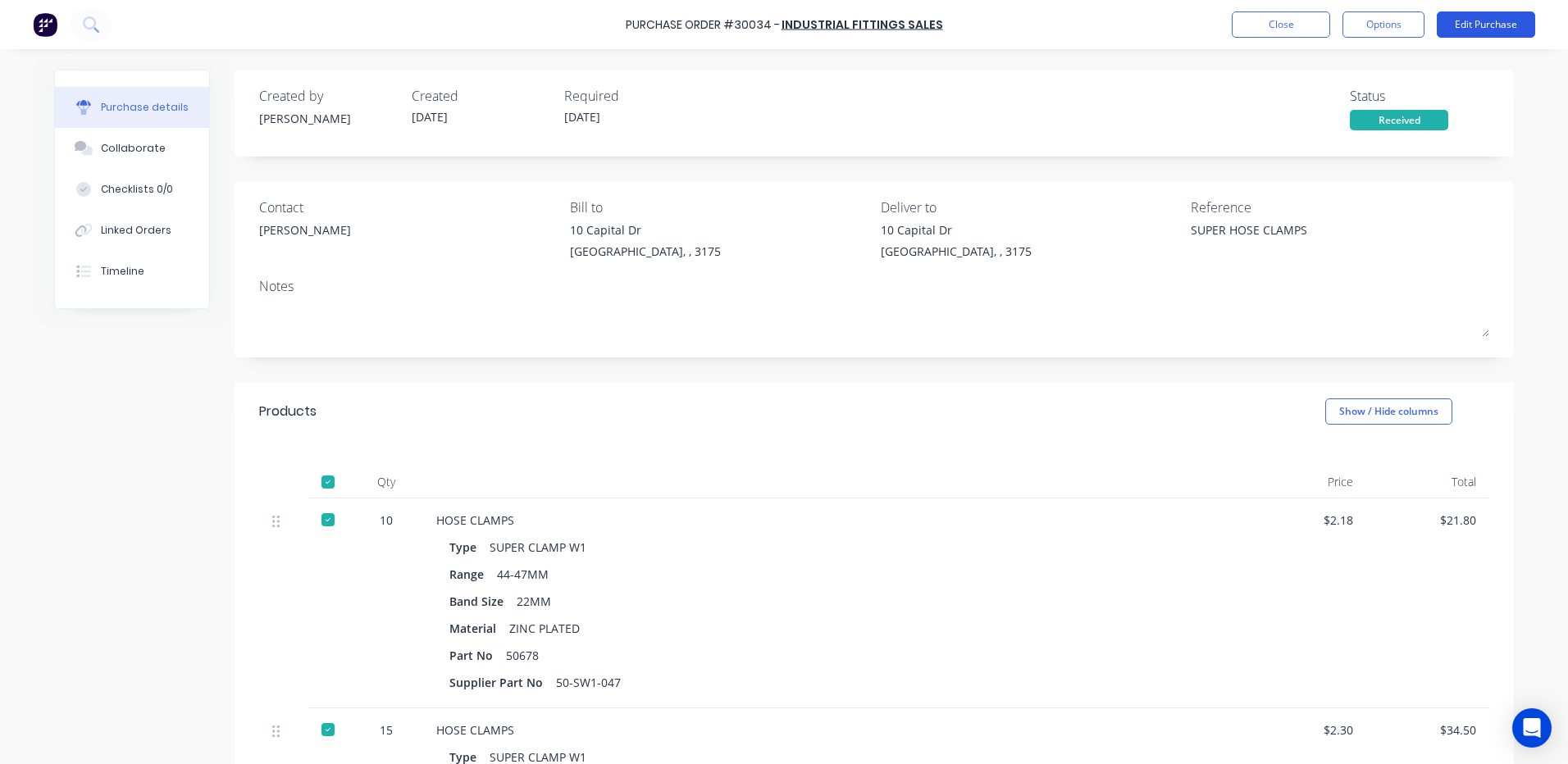
click at [1489, 32] on button "Edit Purchase" at bounding box center [1486, 24] width 99 height 26
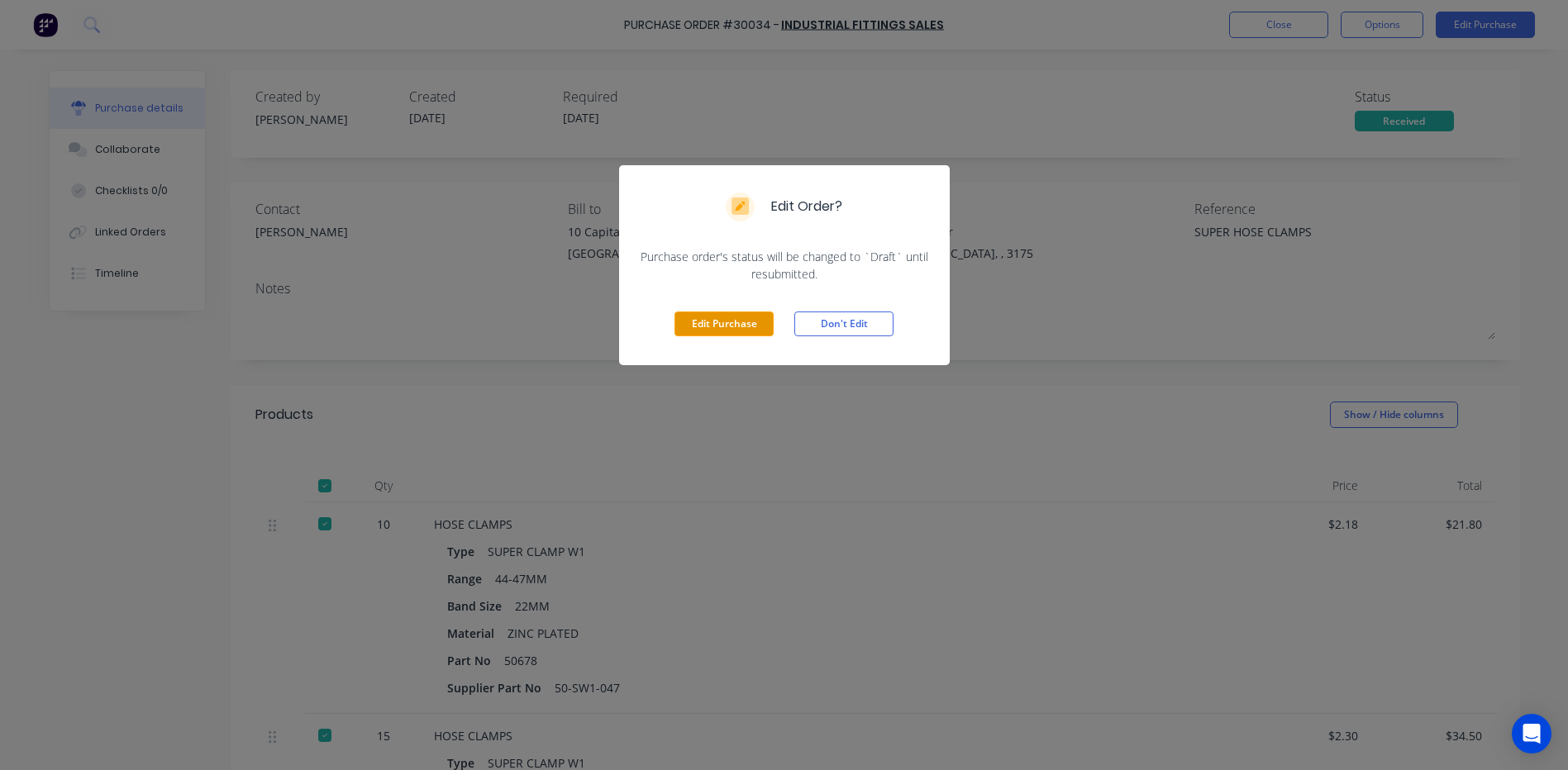
click at [744, 325] on button "Edit Purchase" at bounding box center [724, 324] width 100 height 24
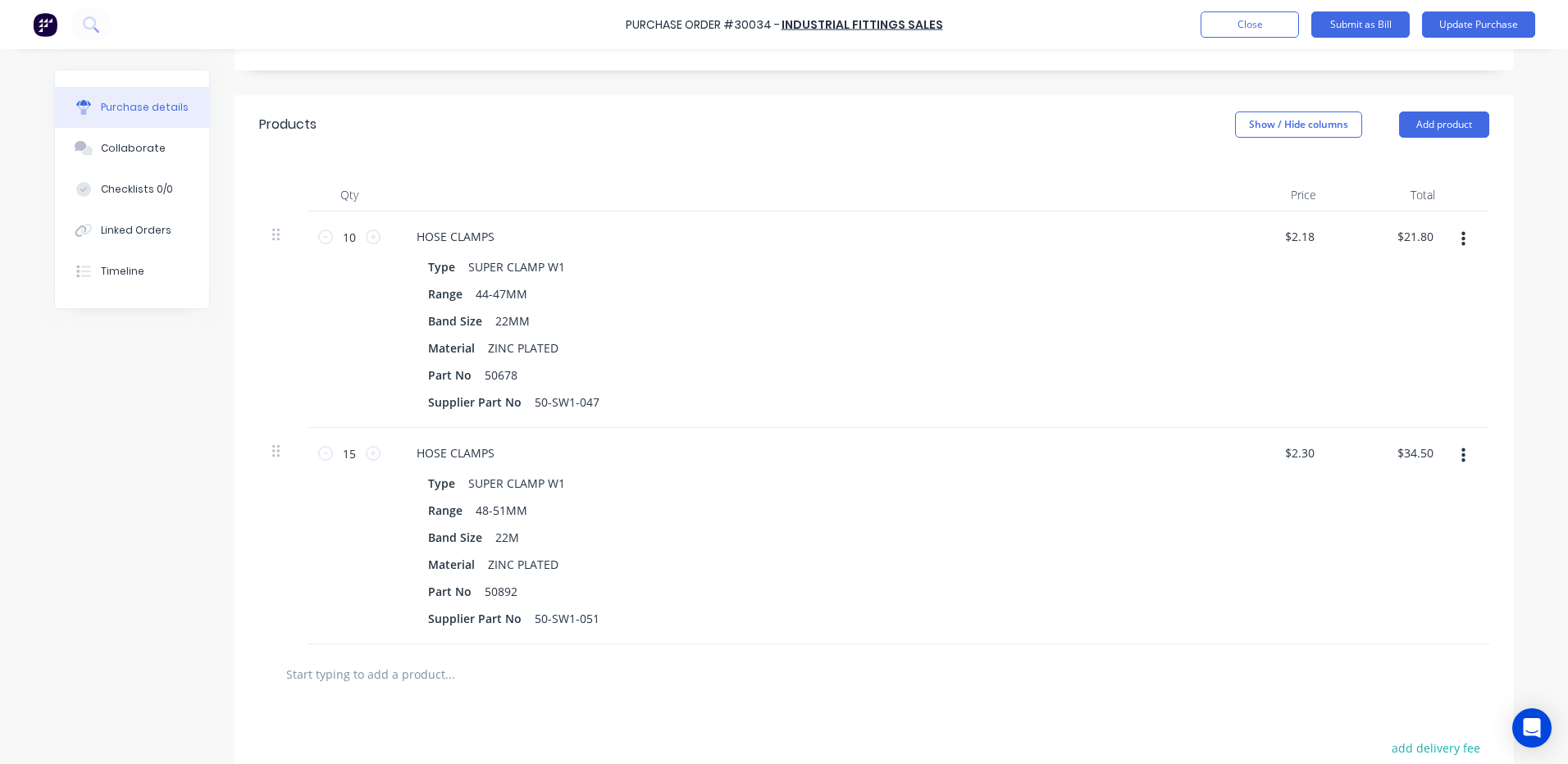
scroll to position [328, 0]
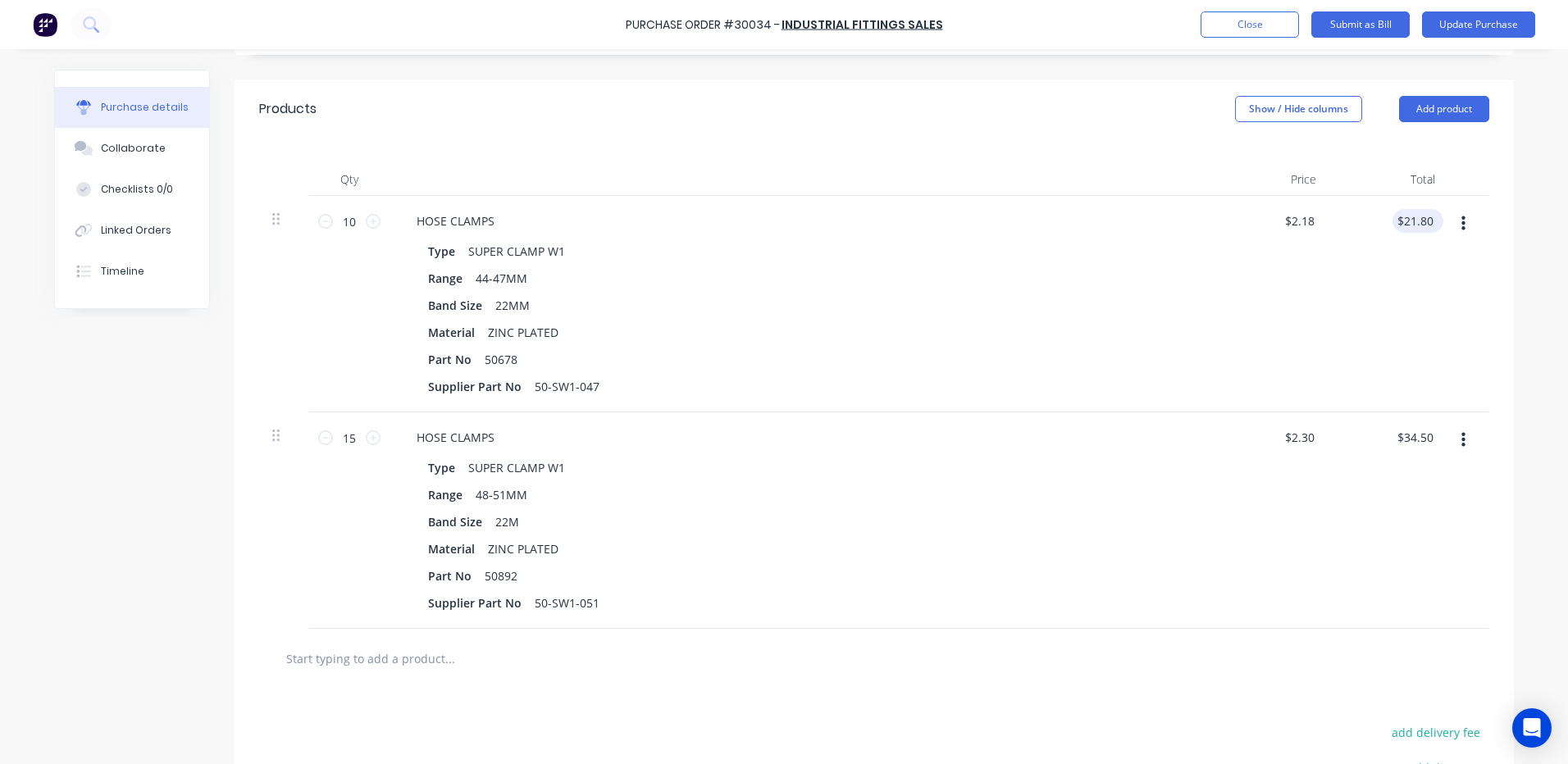
type textarea "x"
type input "21.80"
click at [1426, 222] on input "21.80" at bounding box center [1413, 221] width 44 height 24
click at [1406, 220] on input "21.80" at bounding box center [1418, 221] width 37 height 24
type textarea "x"
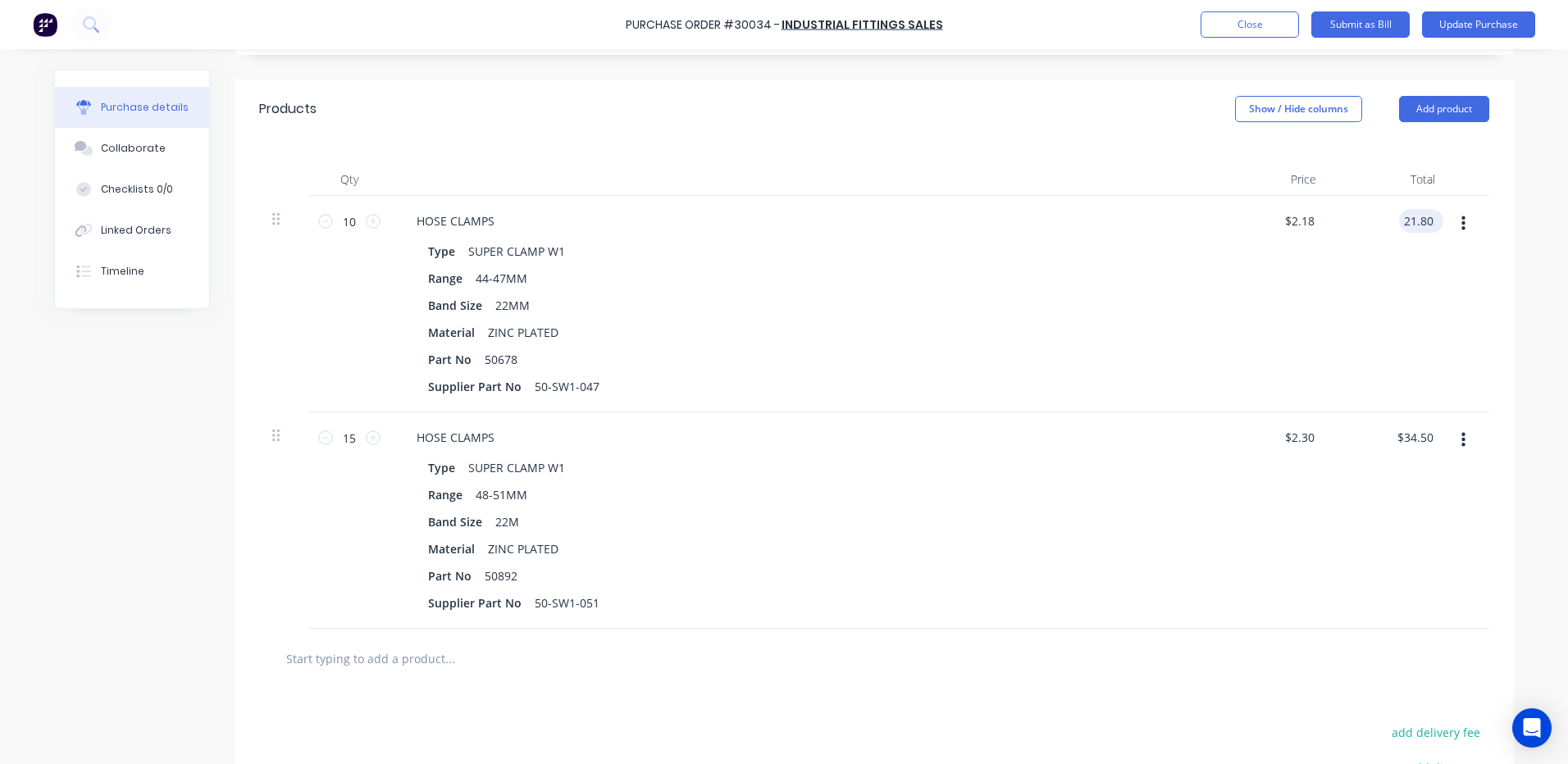
click at [1406, 220] on input "21.80" at bounding box center [1418, 221] width 37 height 24
type input "21.84"
type textarea "x"
type input "$2.184"
type input "$21.84"
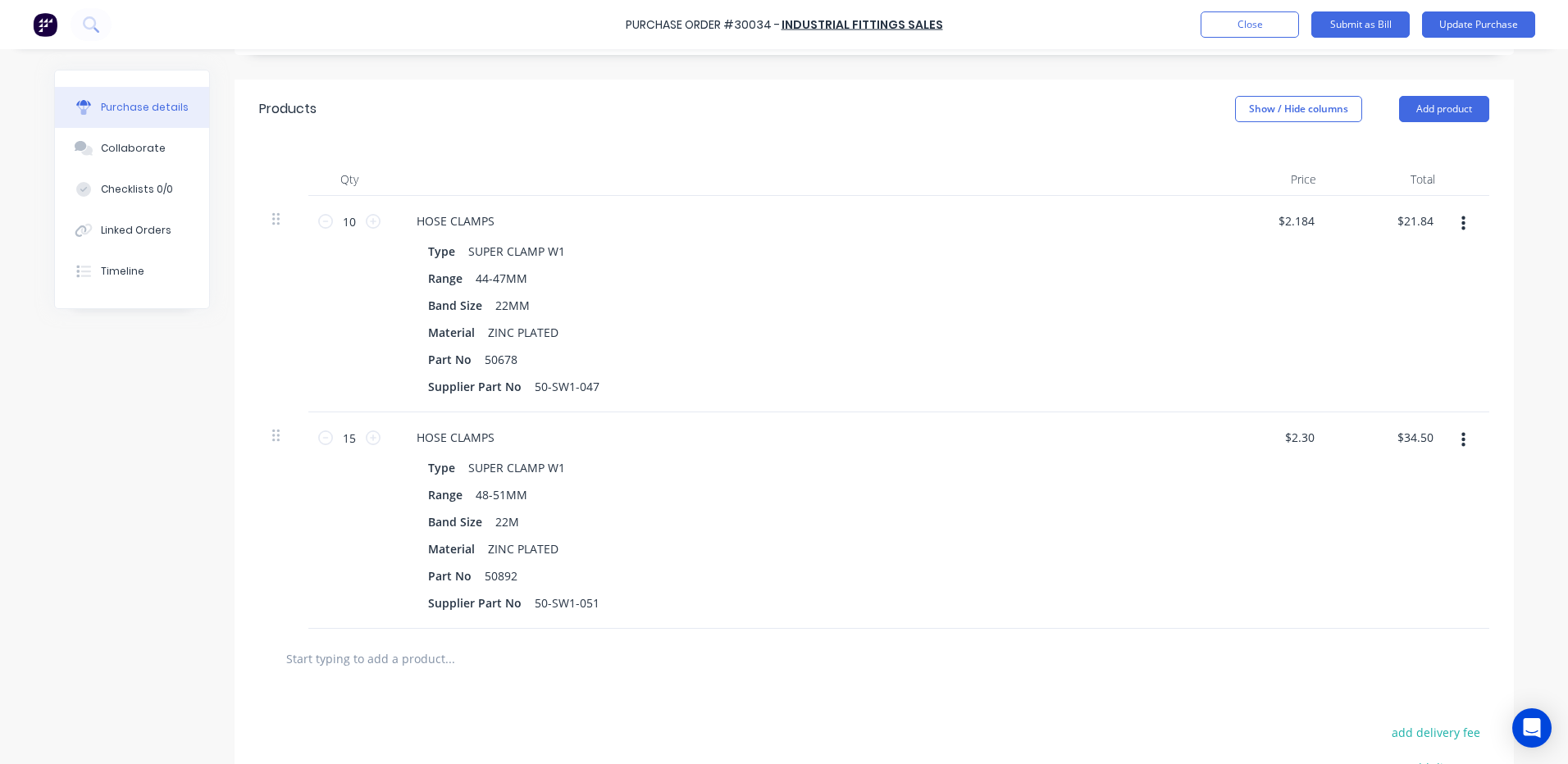
drag, startPoint x: 1058, startPoint y: 140, endPoint x: 1056, endPoint y: 158, distance: 18.1
click at [1057, 139] on div "Qty Price Total 10 10 HOSE CLAMPS Type SUPER CLAMP W1 Range 44-47MM Band Size 2…" at bounding box center [874, 384] width 1279 height 490
type textarea "x"
type input "34.50"
click at [1406, 437] on input "34.50" at bounding box center [1418, 437] width 37 height 24
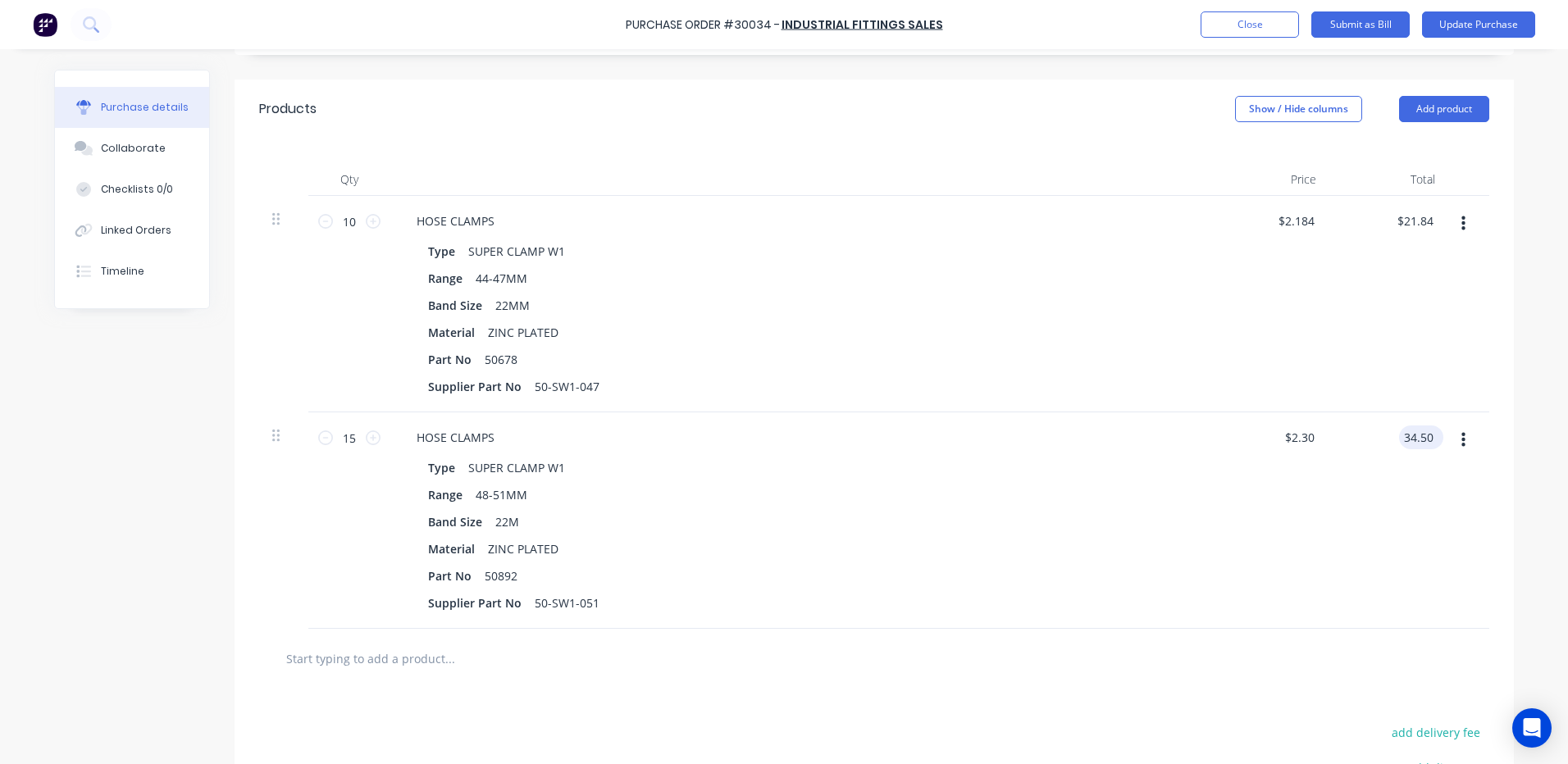
click at [1399, 431] on input "34.50" at bounding box center [1418, 437] width 37 height 24
type textarea "x"
click at [1399, 431] on input "34.50" at bounding box center [1418, 437] width 37 height 24
type input "34.56"
type textarea "x"
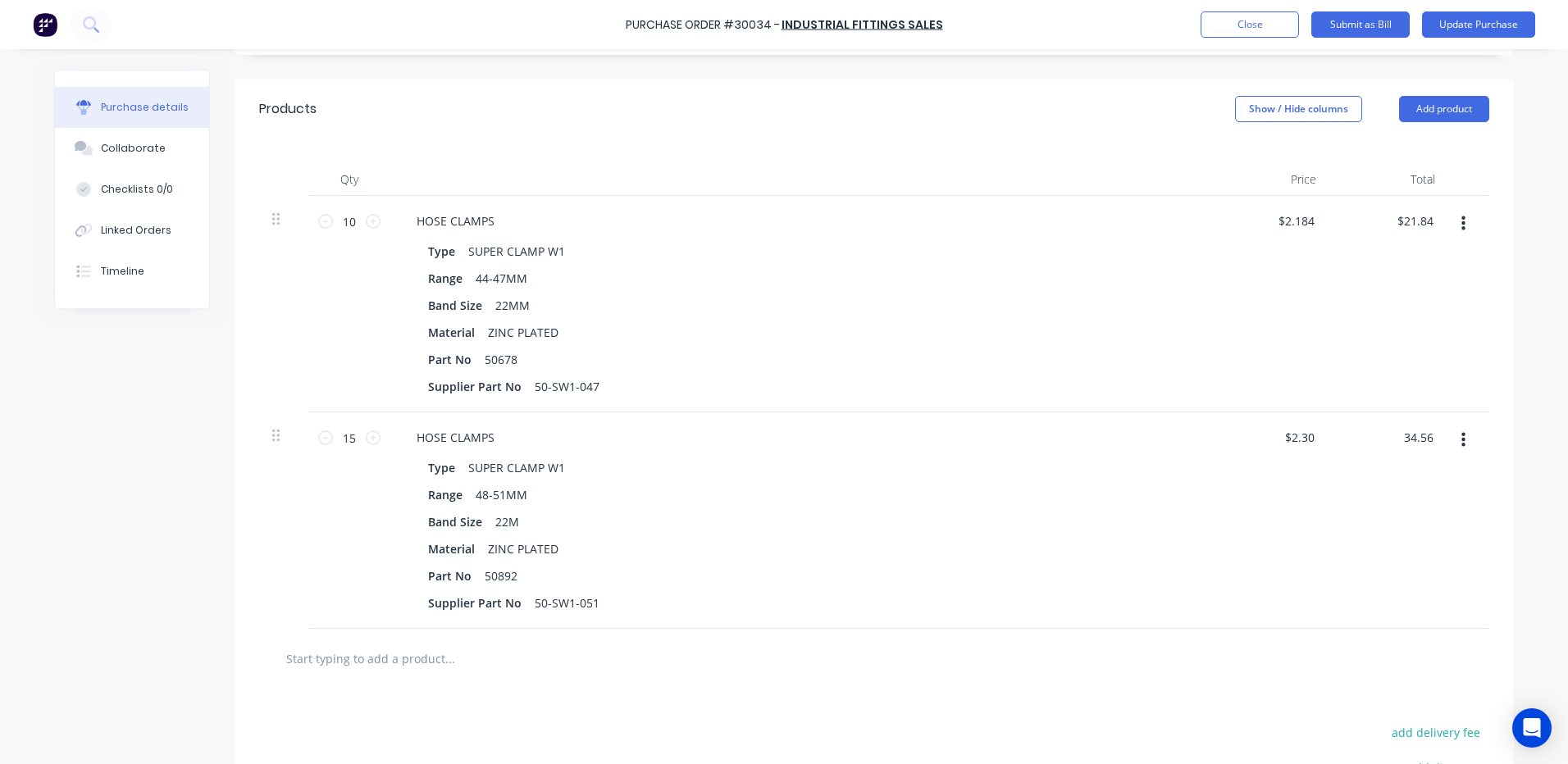
type input "$2.304"
type input "$34.56"
click at [1381, 366] on div "$21.84 $21.84" at bounding box center [1389, 304] width 119 height 216
click at [1454, 31] on button "Update Purchase" at bounding box center [1478, 24] width 113 height 26
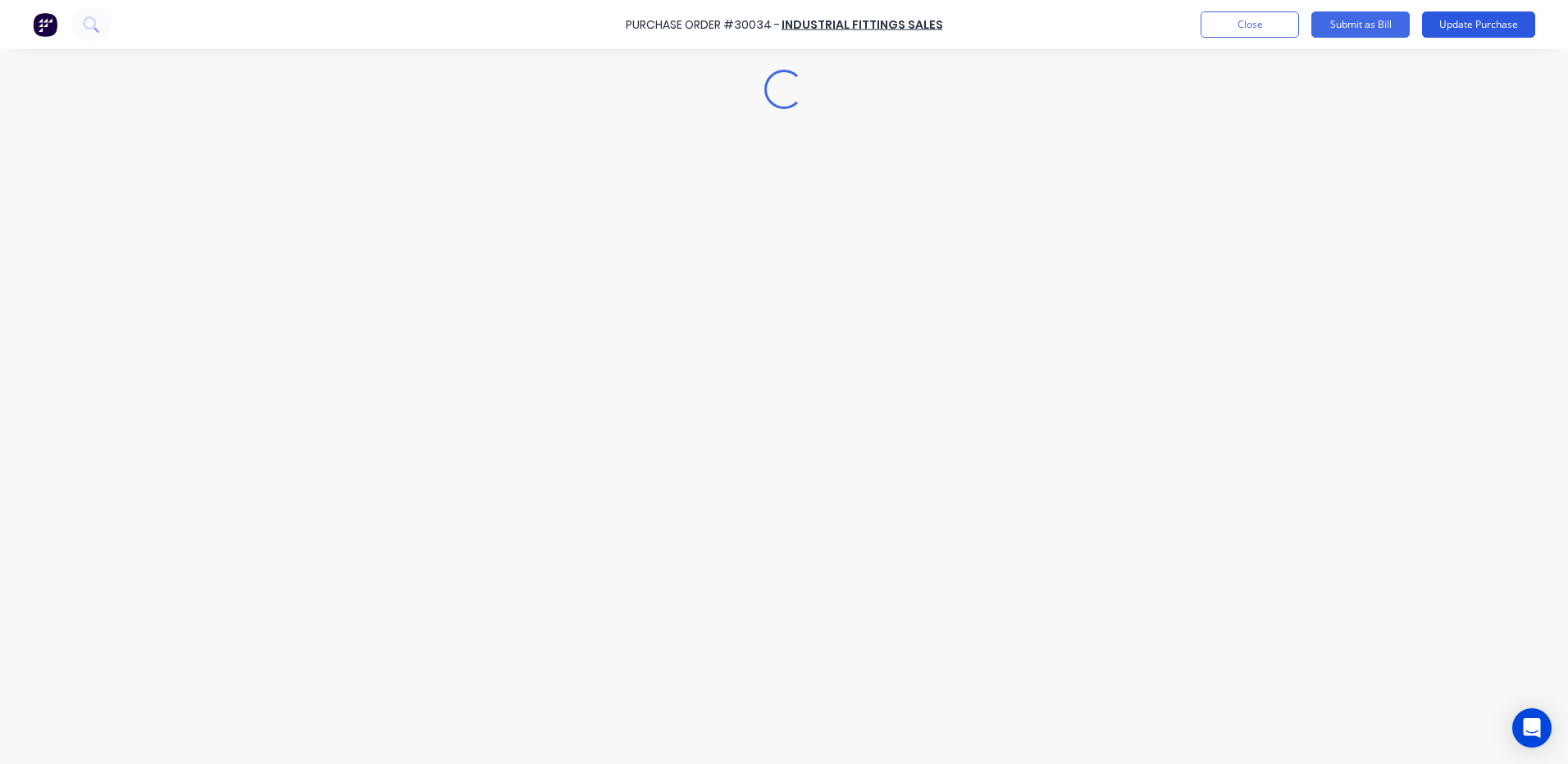
scroll to position [0, 0]
type textarea "x"
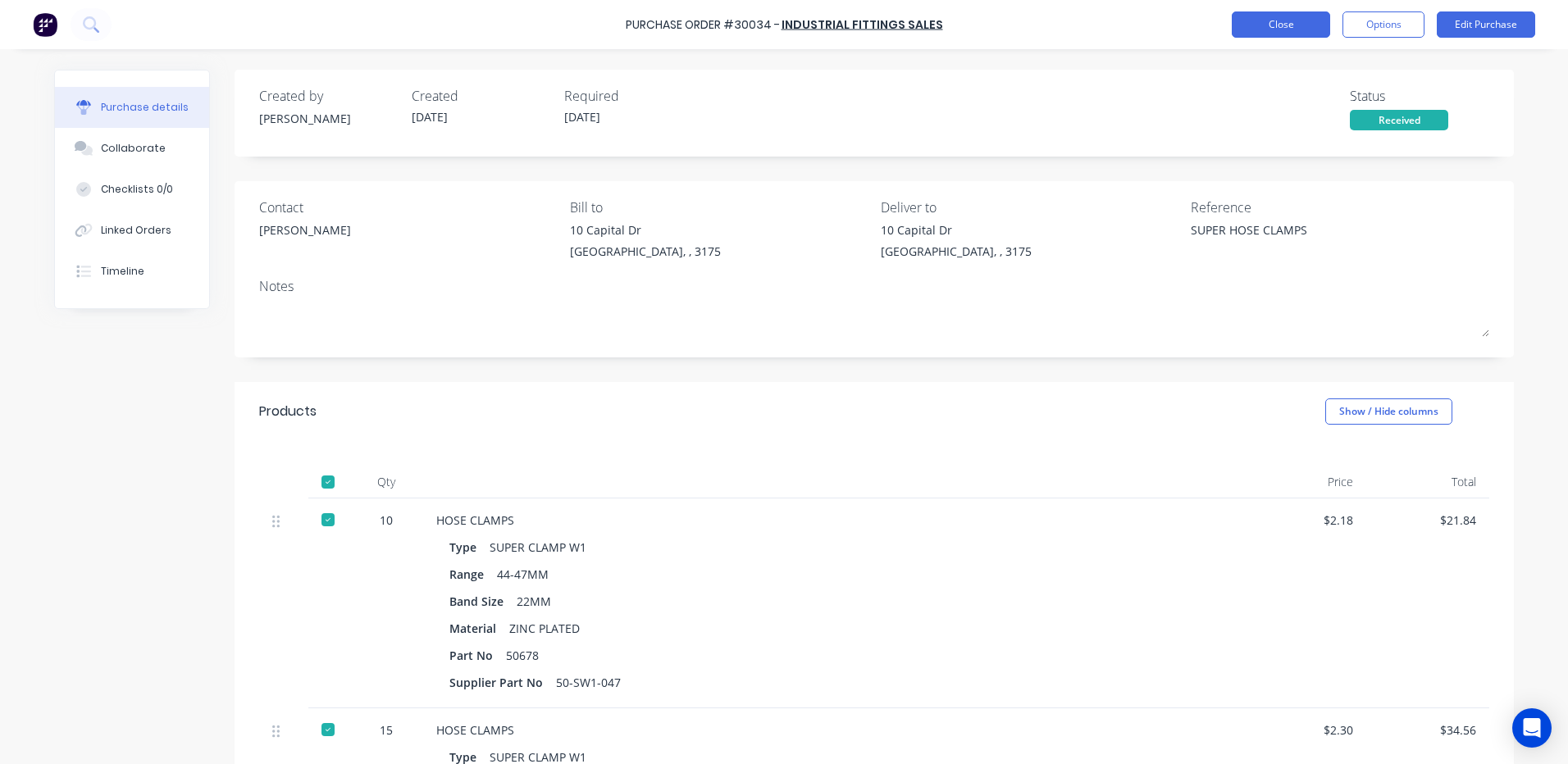
click at [1249, 23] on button "Close" at bounding box center [1281, 24] width 99 height 26
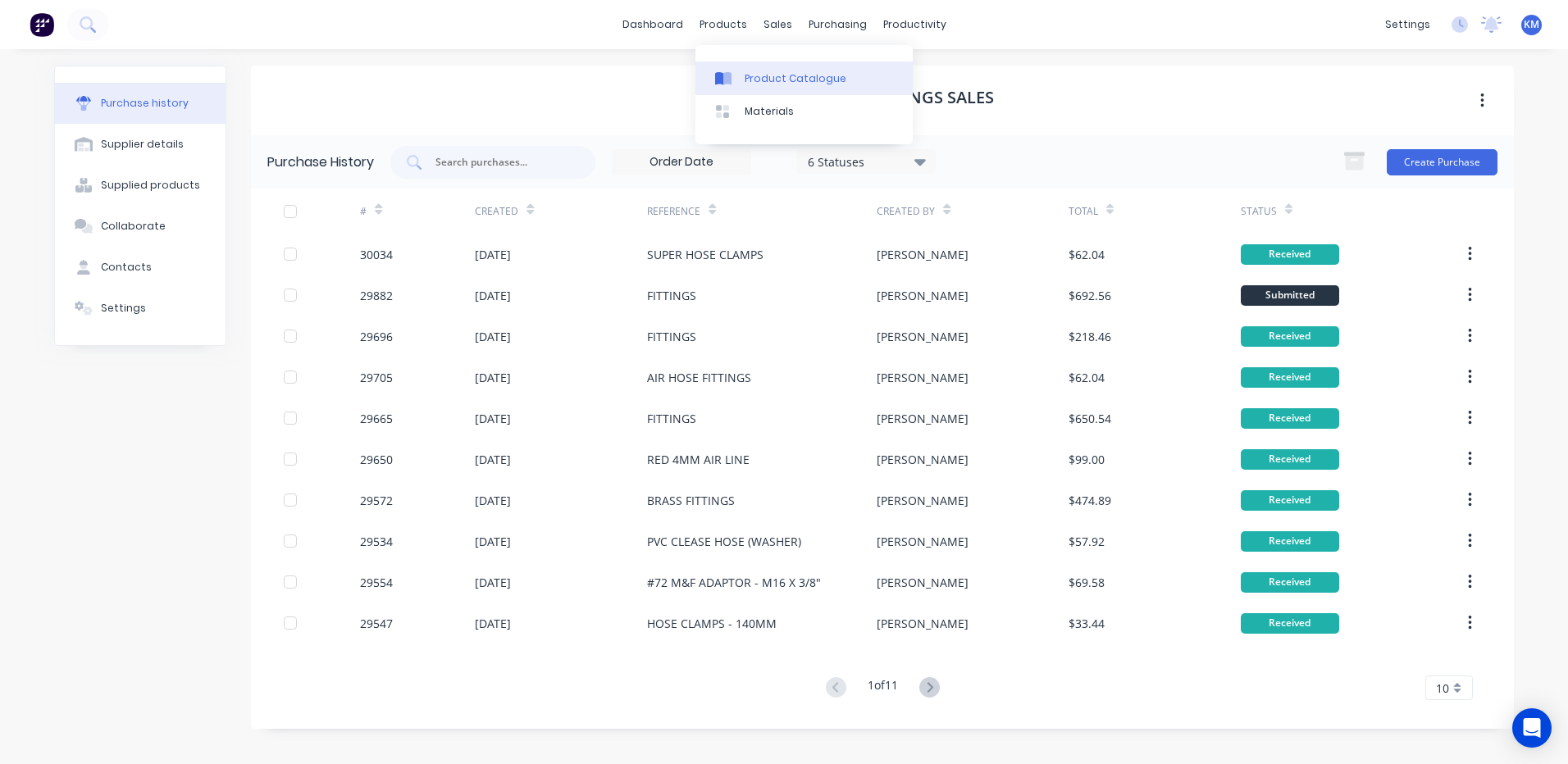
click at [732, 73] on icon at bounding box center [727, 78] width 8 height 13
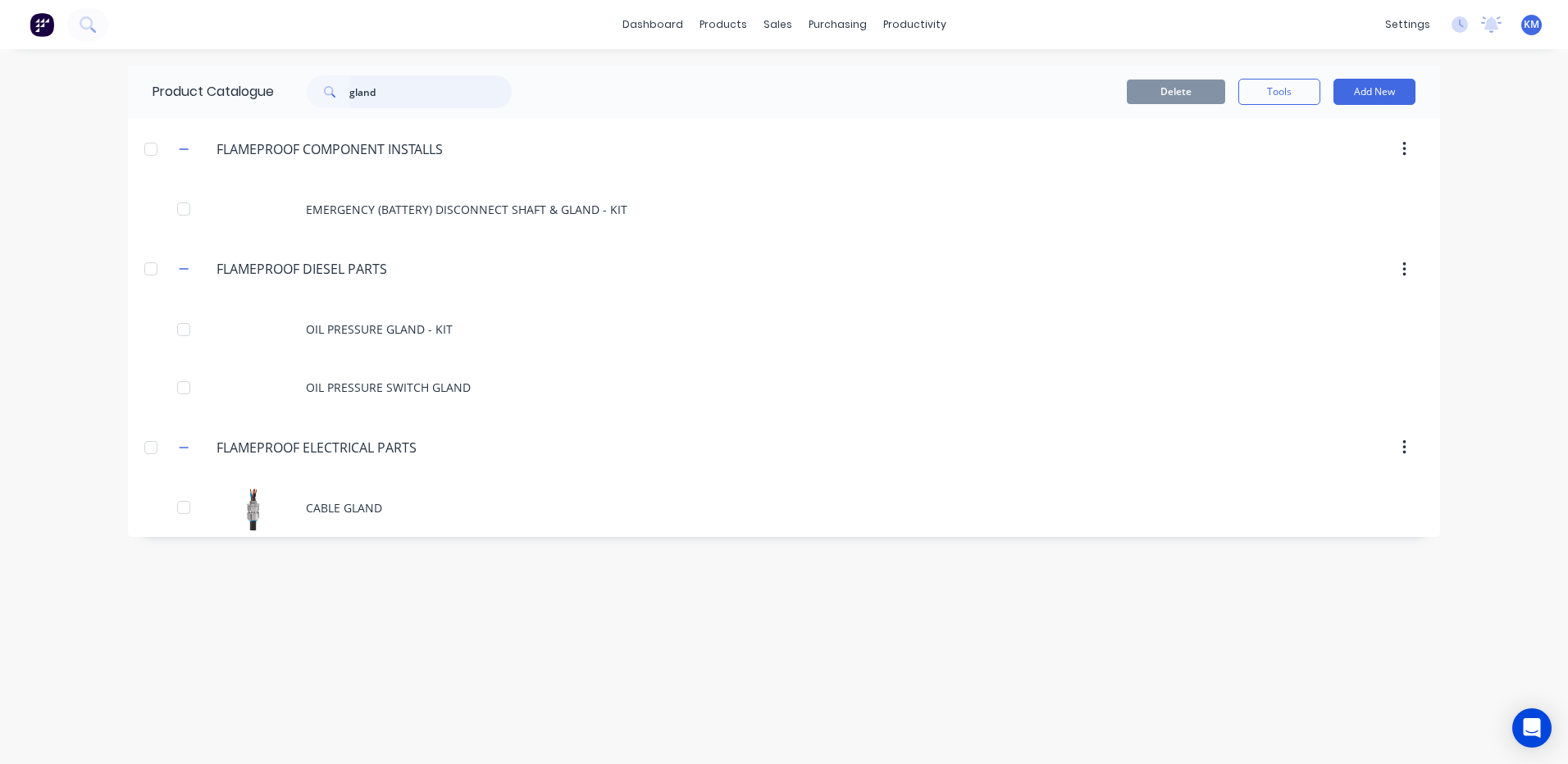
click at [473, 82] on input "gland" at bounding box center [431, 91] width 162 height 33
click at [97, 20] on button at bounding box center [88, 24] width 41 height 33
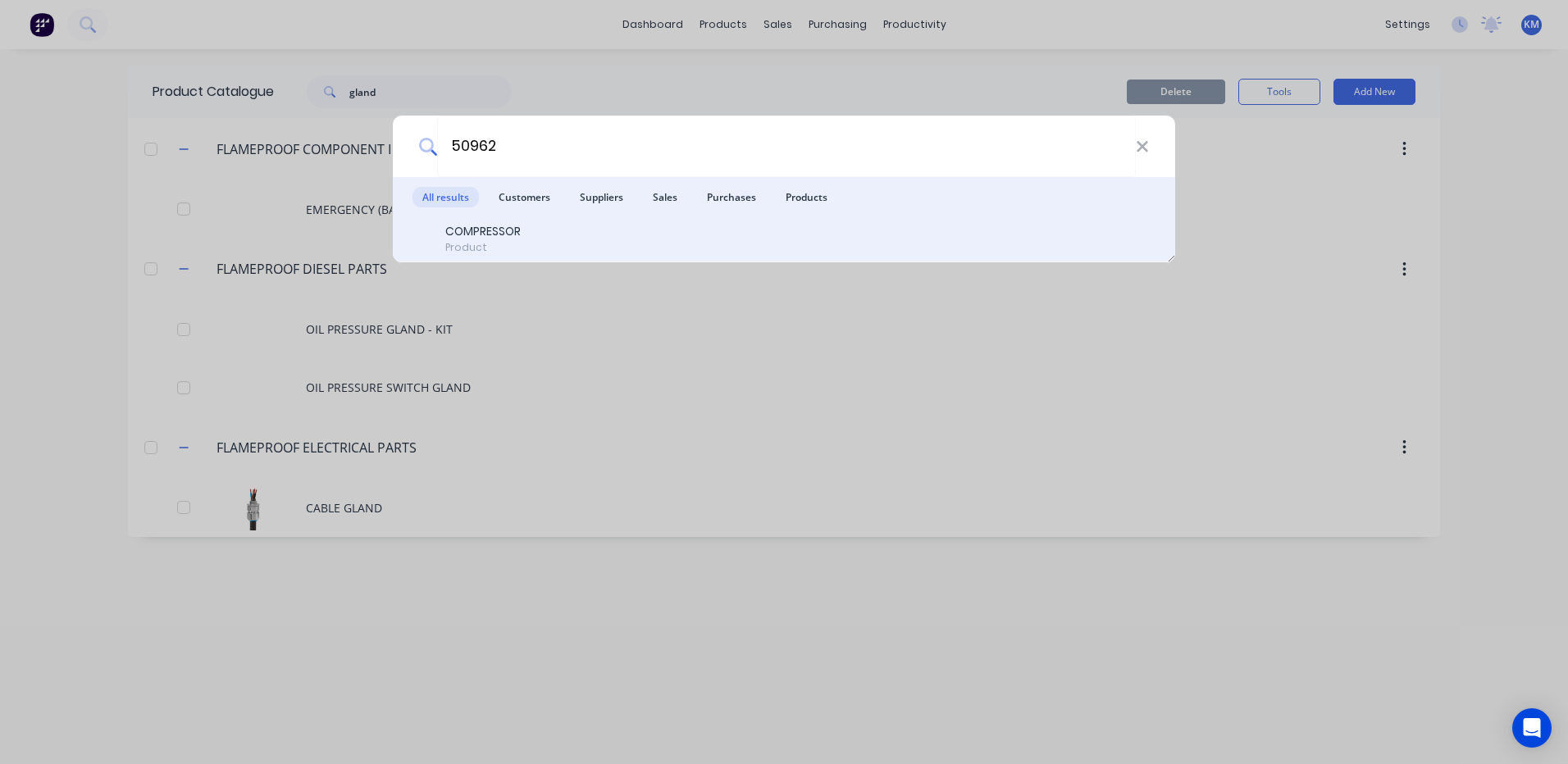
type input "50962"
click at [499, 235] on div "COMPRESSOR" at bounding box center [483, 231] width 76 height 17
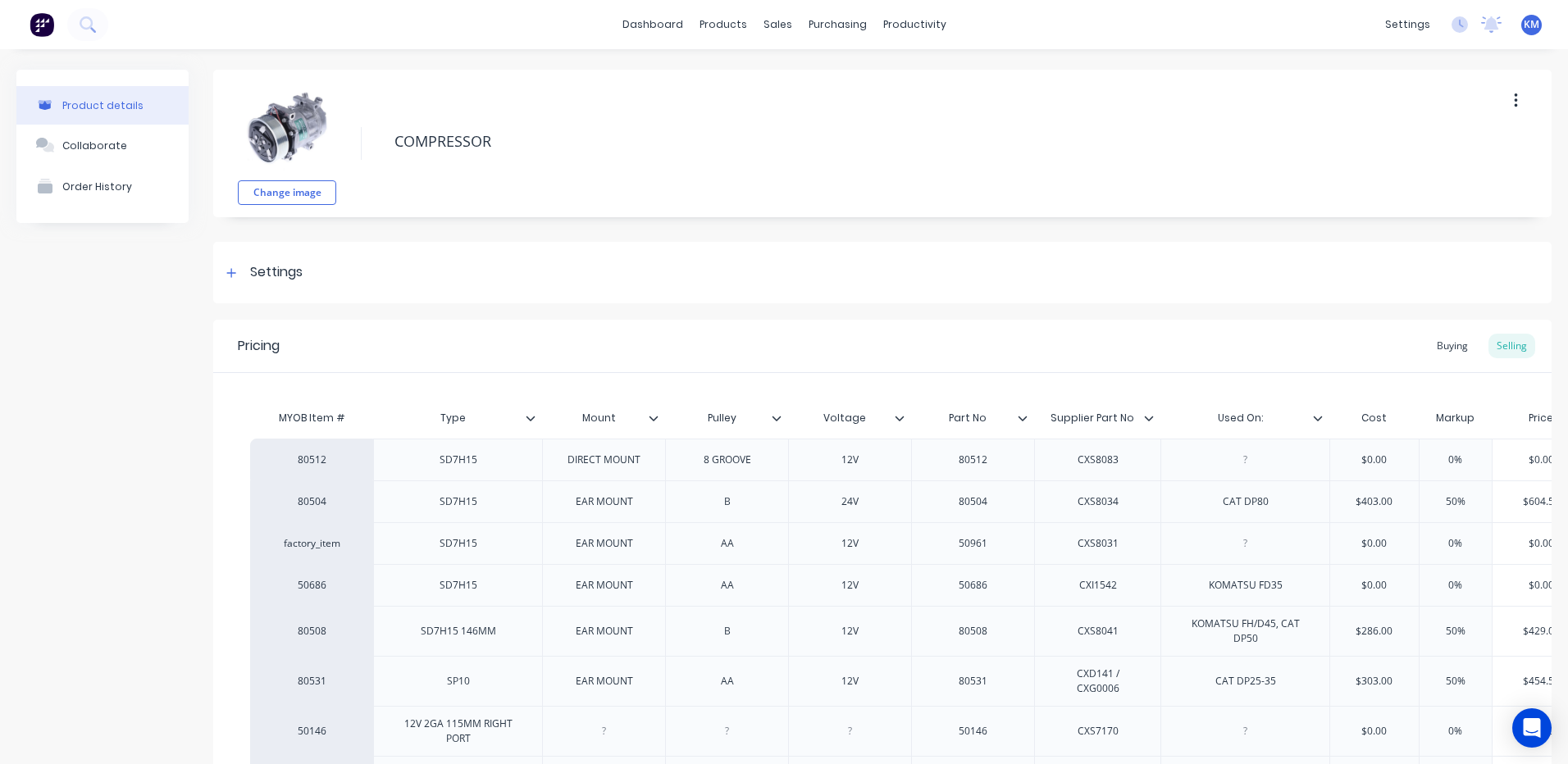
type textarea "x"
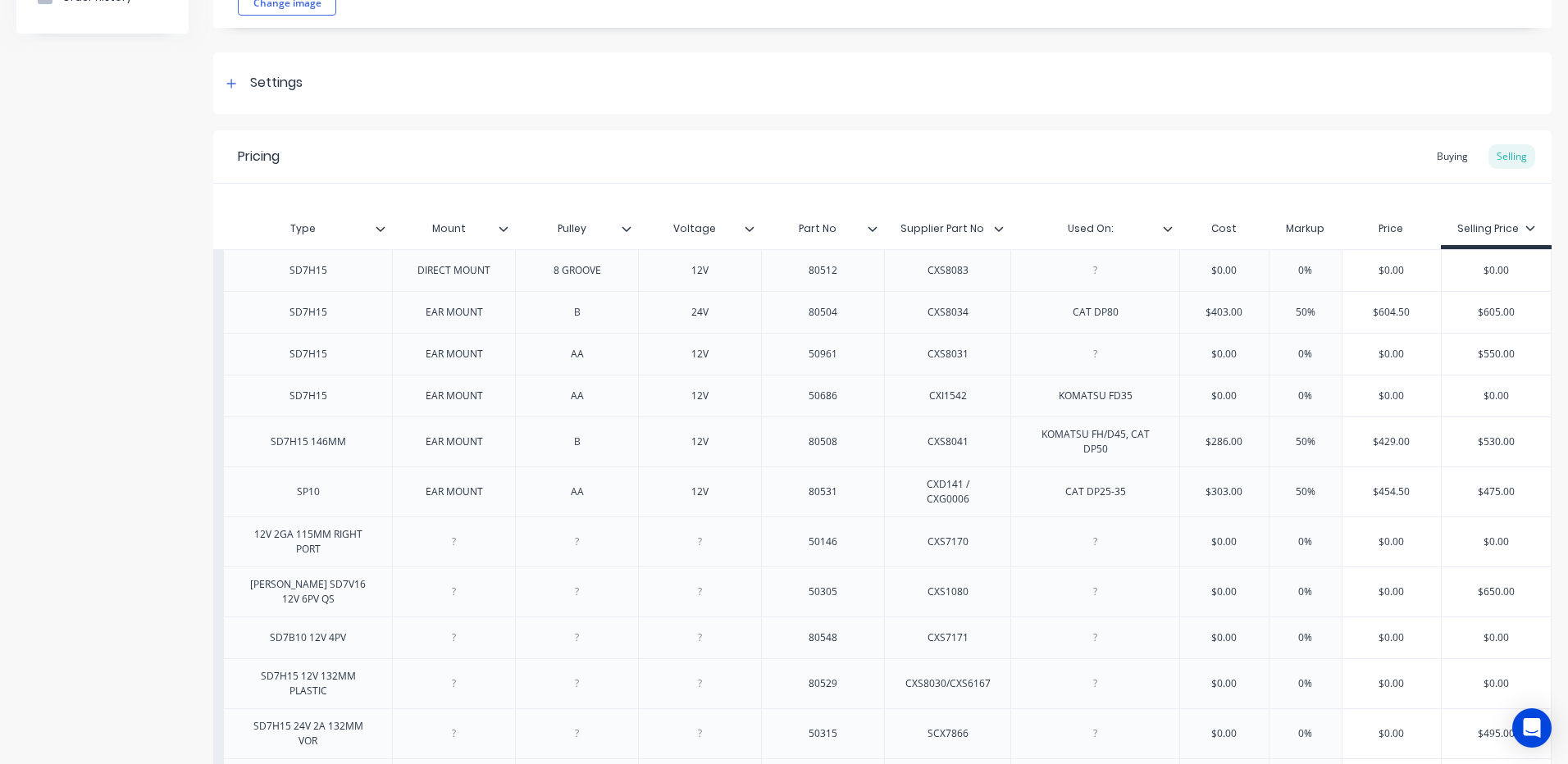
scroll to position [188, 0]
click at [1445, 153] on div "Buying" at bounding box center [1451, 157] width 48 height 24
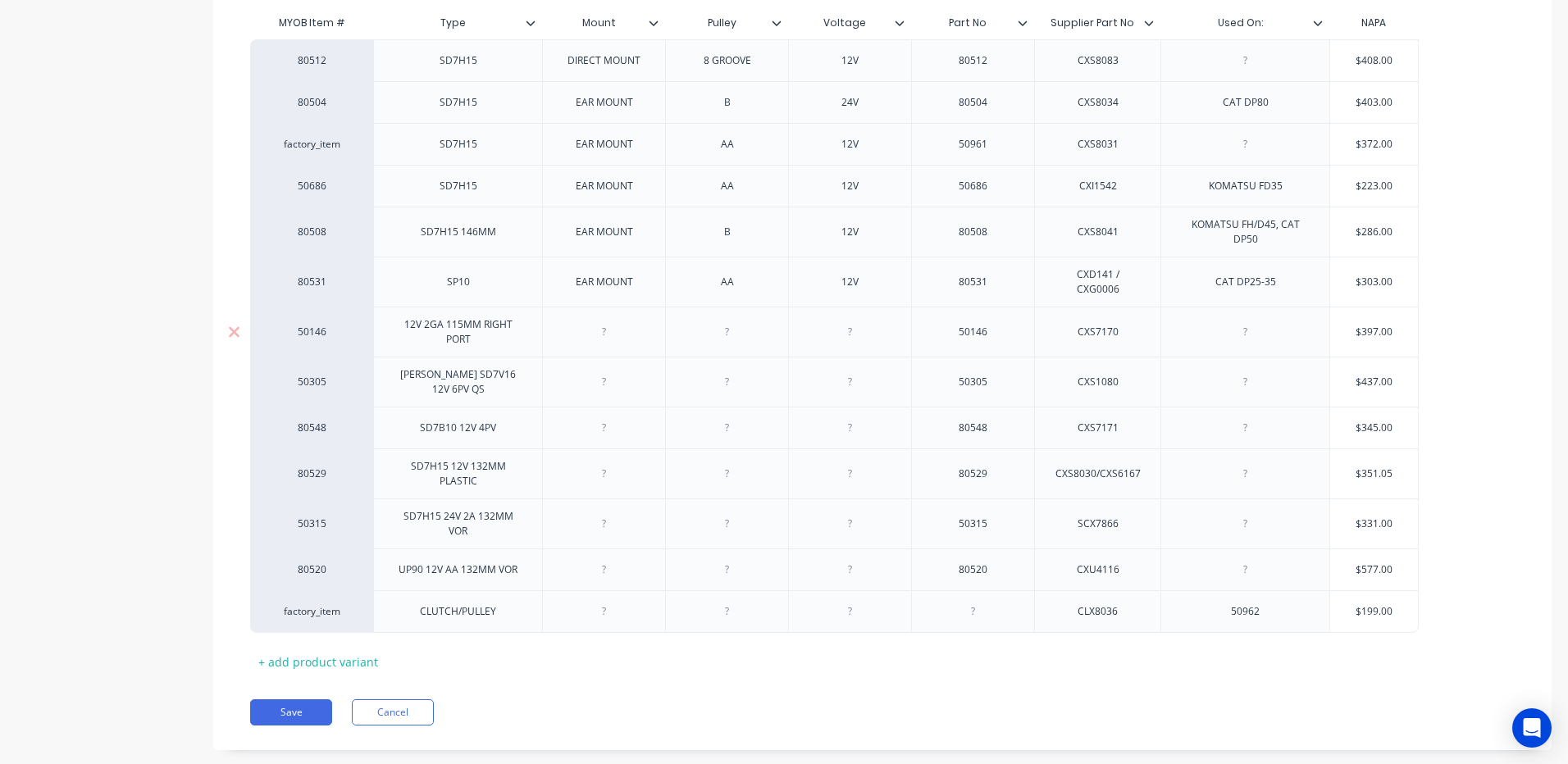
scroll to position [418, 0]
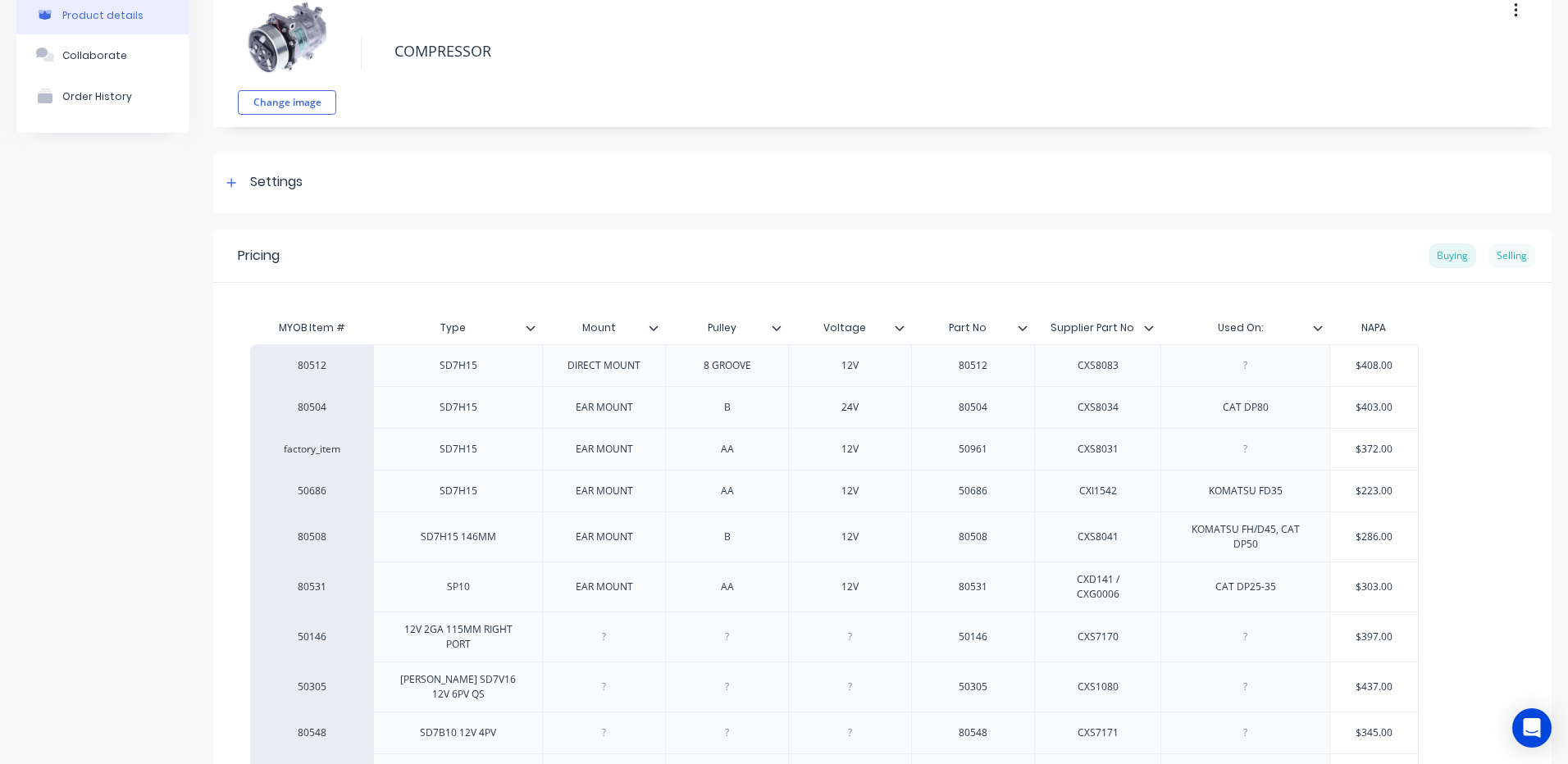
click at [1491, 252] on div "Selling" at bounding box center [1511, 255] width 47 height 24
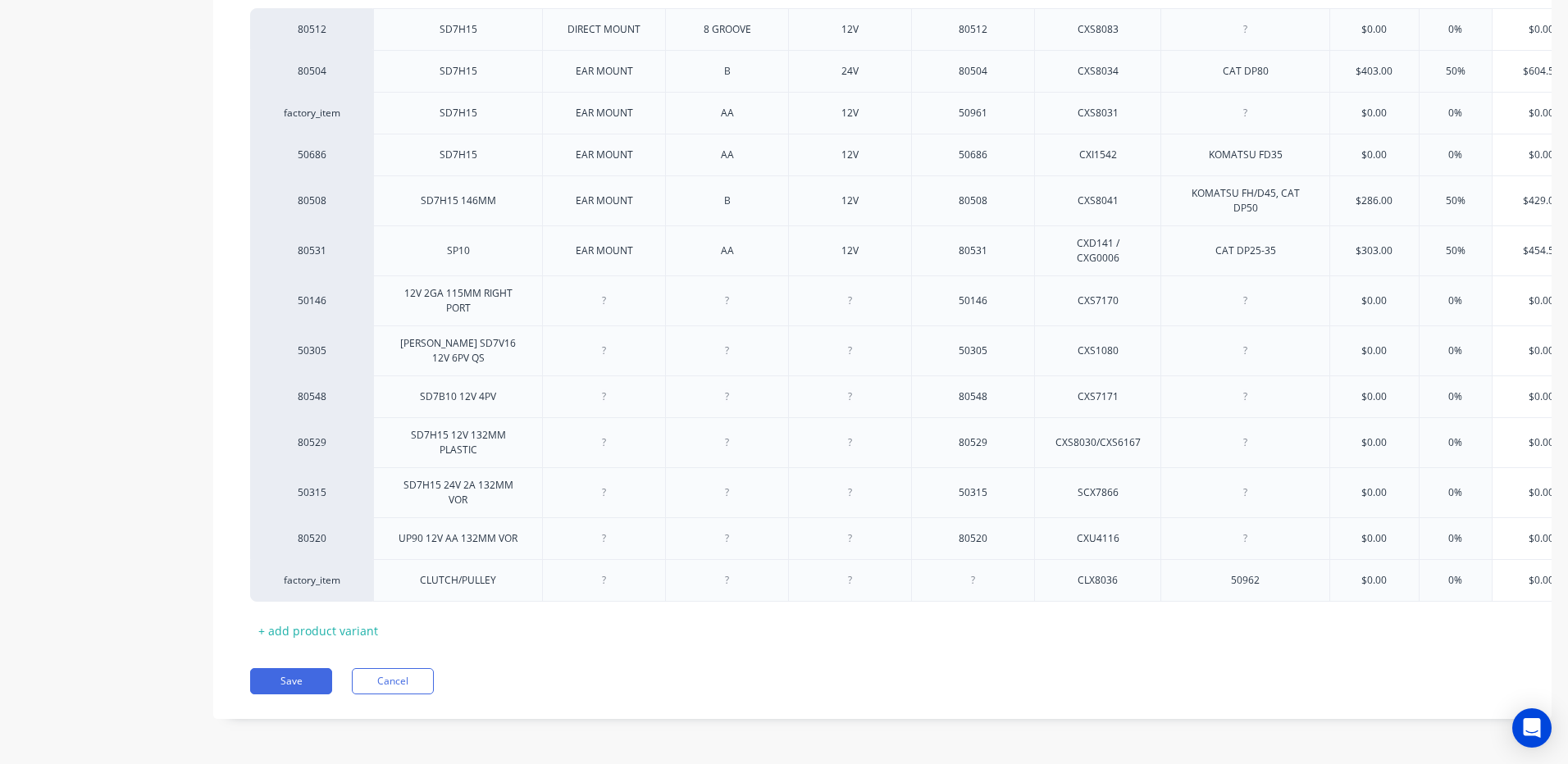
scroll to position [0, 162]
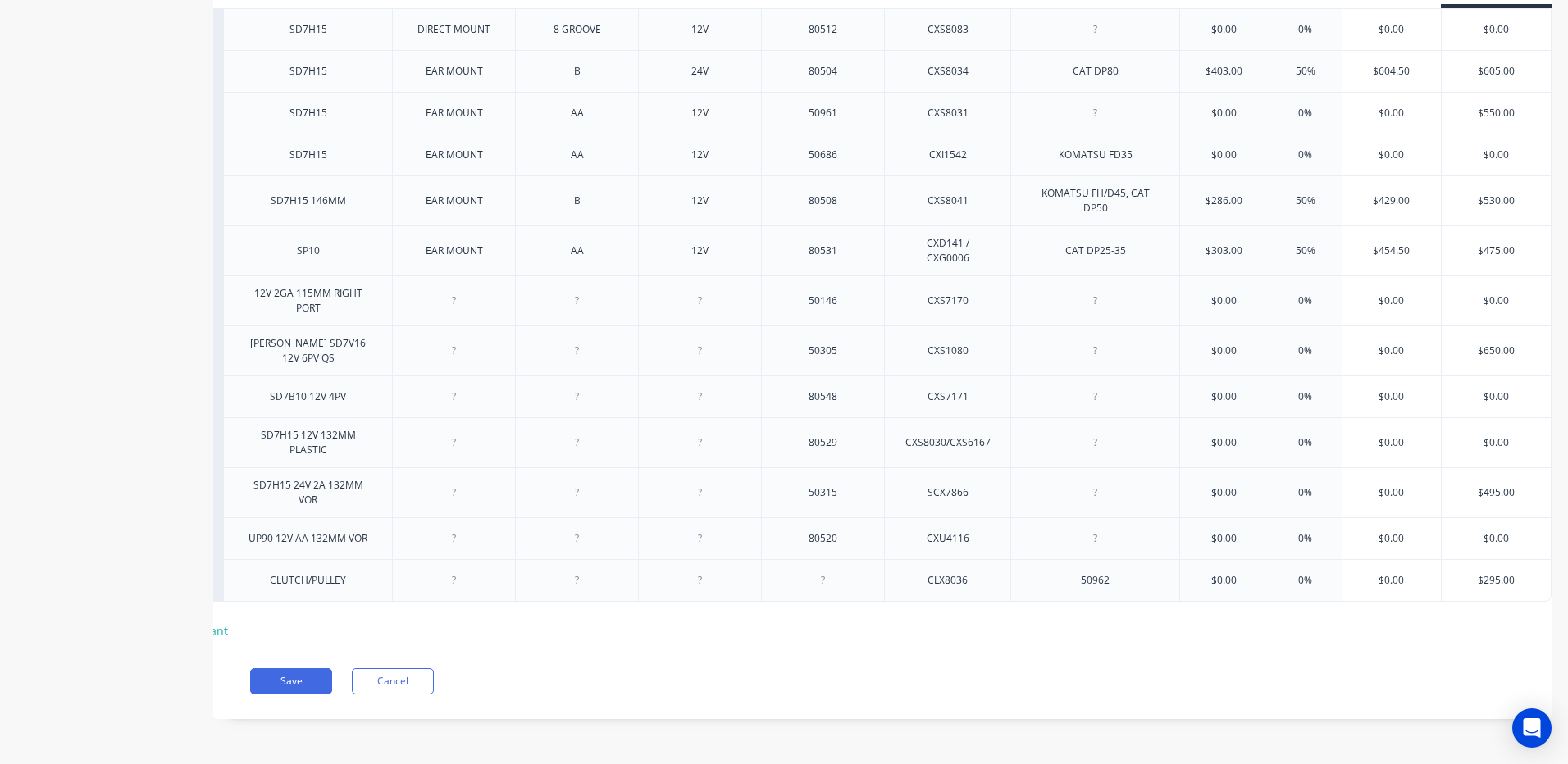
type input "$0.00"
click at [1222, 573] on input "$0.00" at bounding box center [1224, 580] width 89 height 15
type textarea "x"
type input "$1"
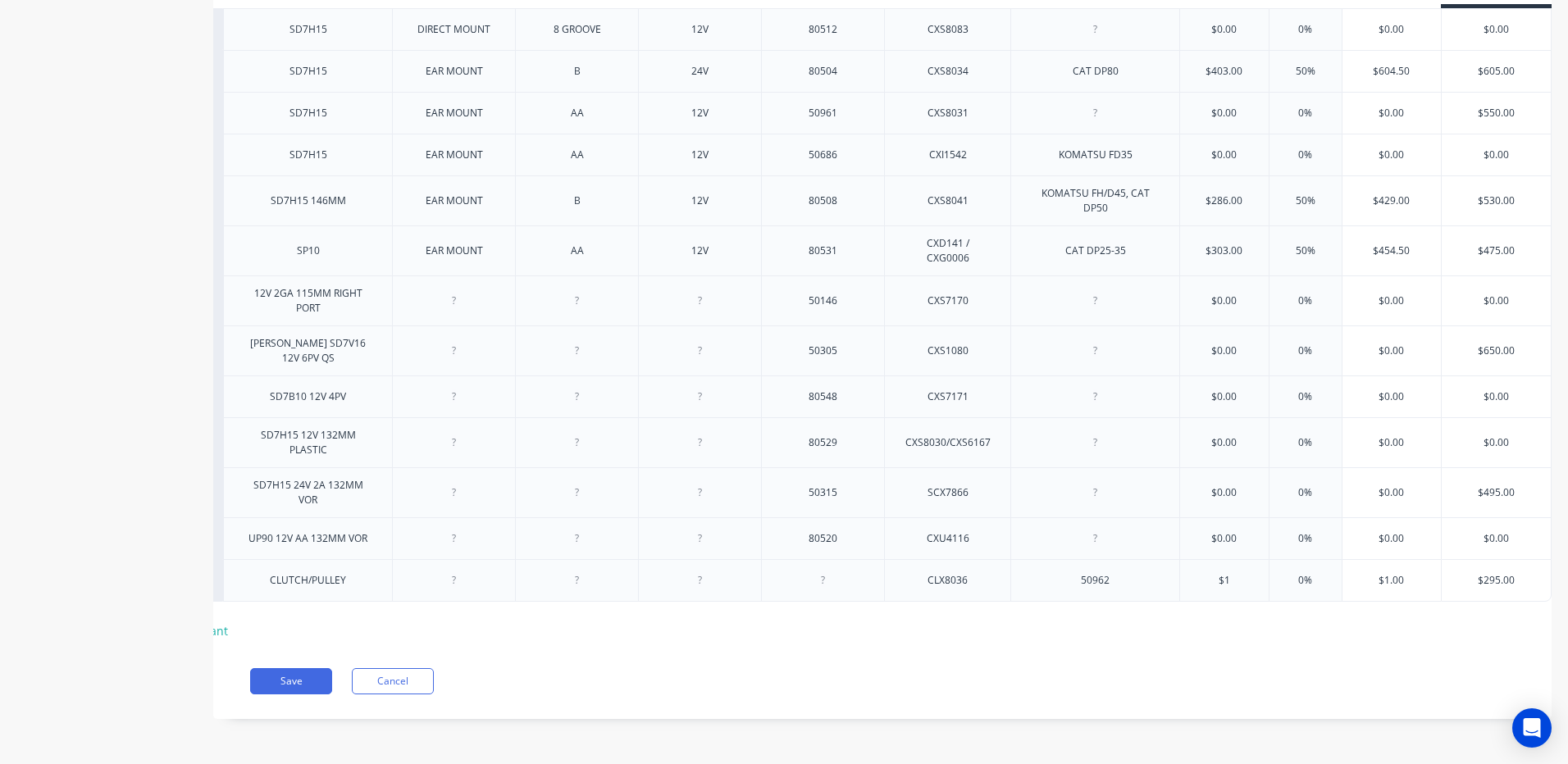
type textarea "x"
type input "$19"
type textarea "x"
type input "$199"
type input "0%"
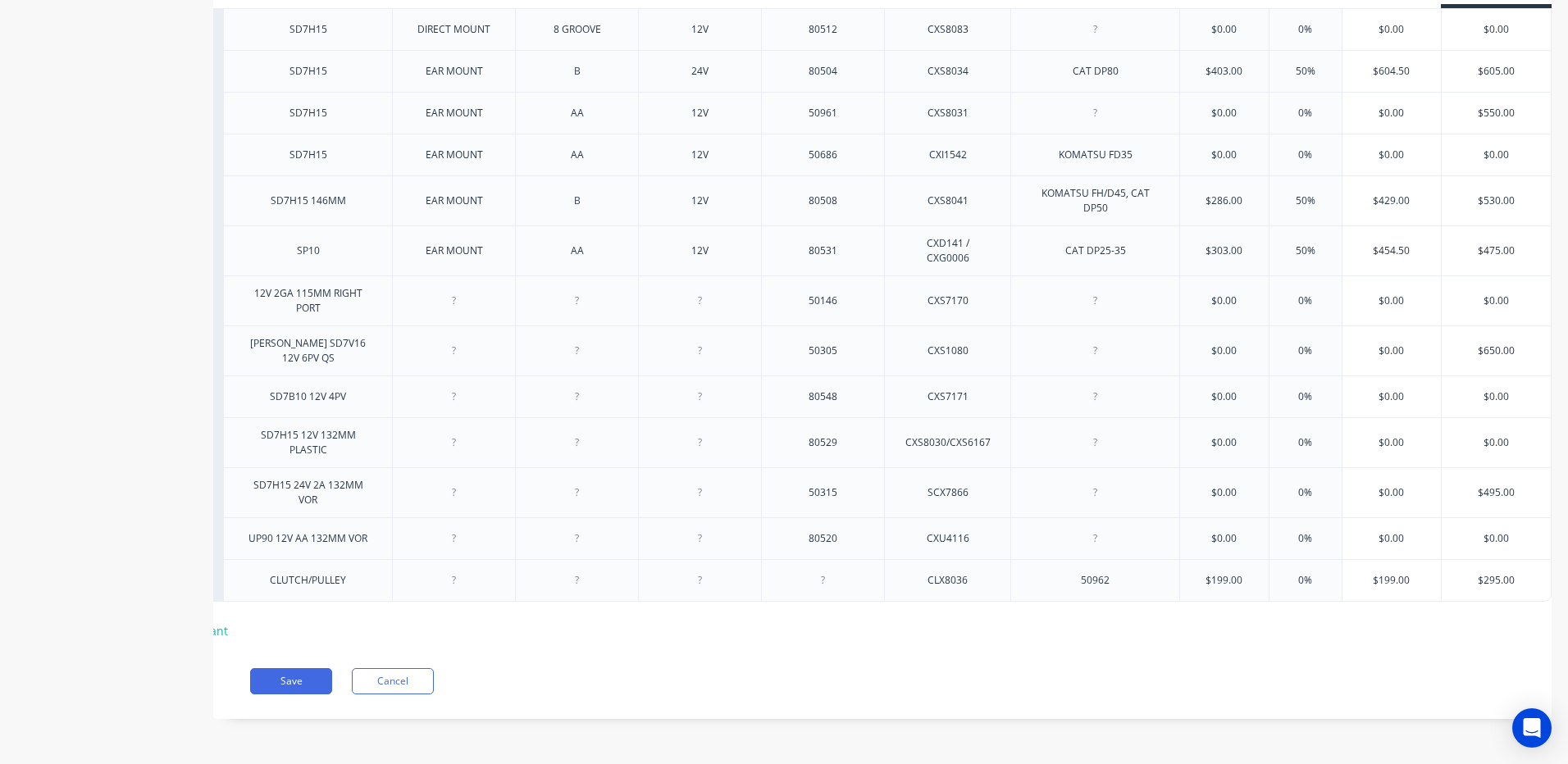
click at [1285, 573] on input "0%" at bounding box center [1305, 580] width 82 height 15
click at [1293, 573] on input "0%" at bounding box center [1305, 580] width 82 height 15
click at [1290, 573] on input "0%" at bounding box center [1305, 580] width 82 height 15
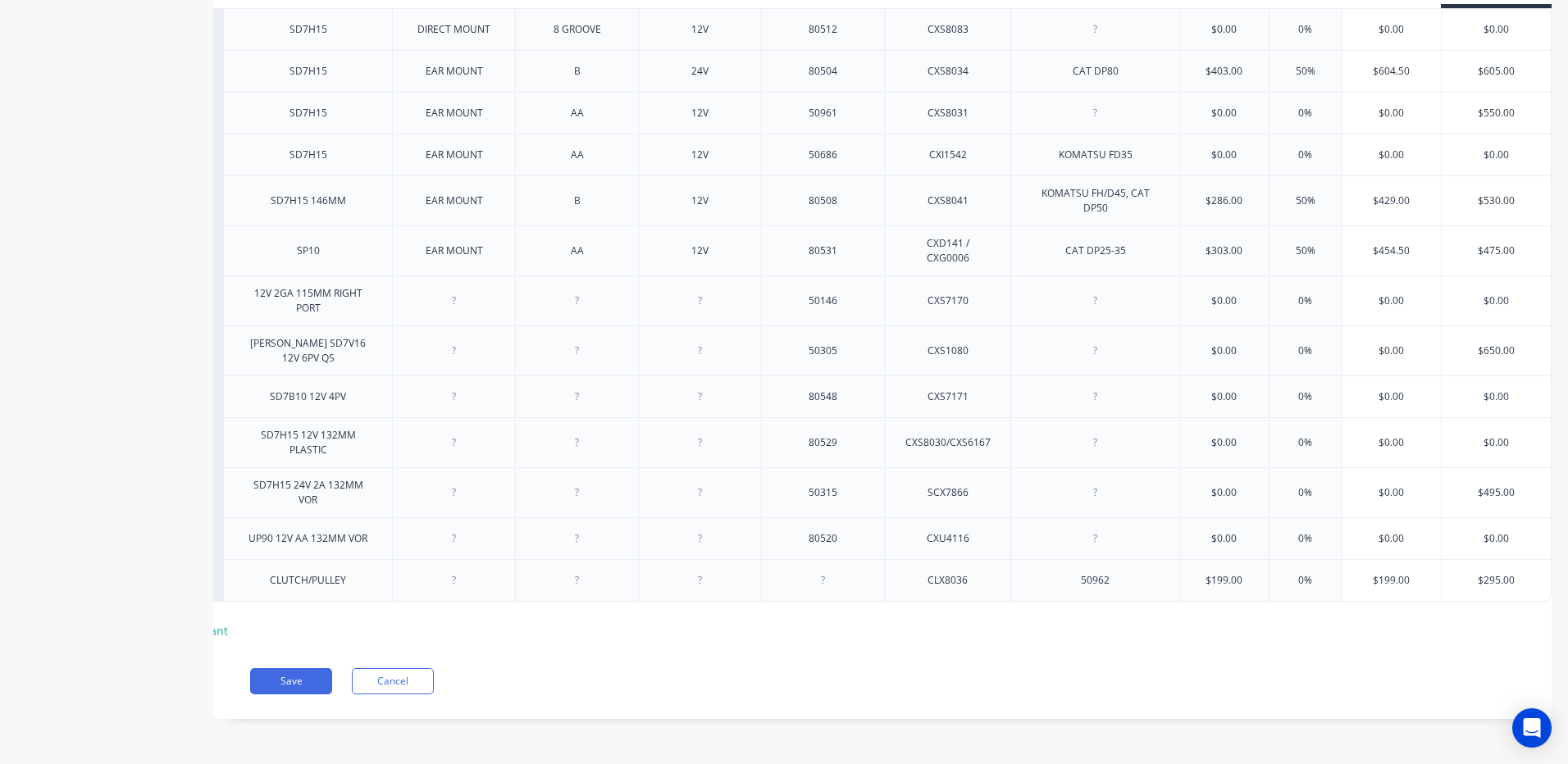
click at [1290, 573] on input "0%" at bounding box center [1305, 580] width 82 height 15
click at [1286, 573] on input "0%" at bounding box center [1305, 580] width 82 height 15
type textarea "x"
type input "50%"
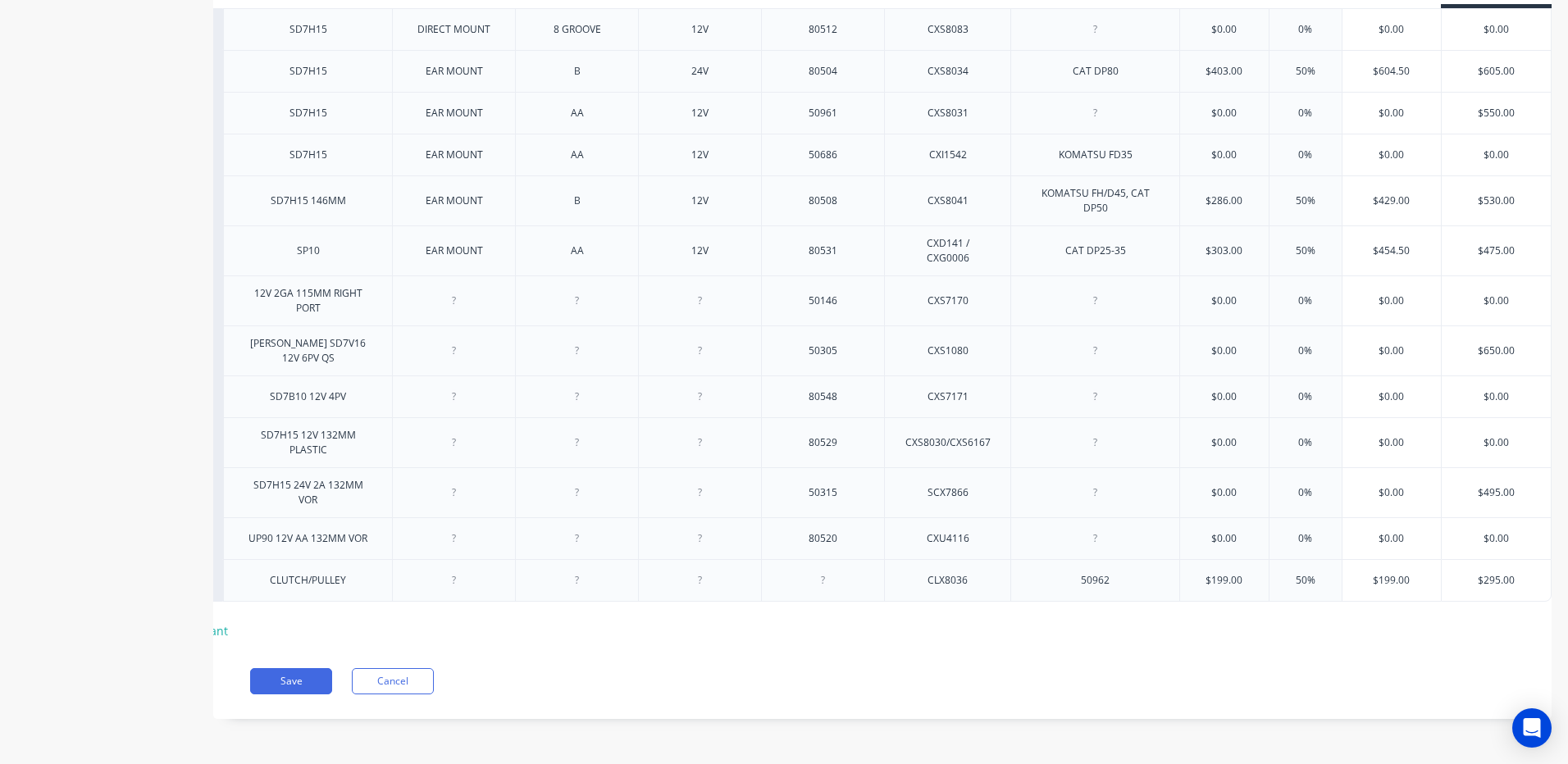
type textarea "x"
type input "50%"
click at [1029, 658] on div "Pricing Buying Selling MYOB Item # Type Mount Pulley Voltage Part No Supplier P…" at bounding box center [882, 304] width 1338 height 829
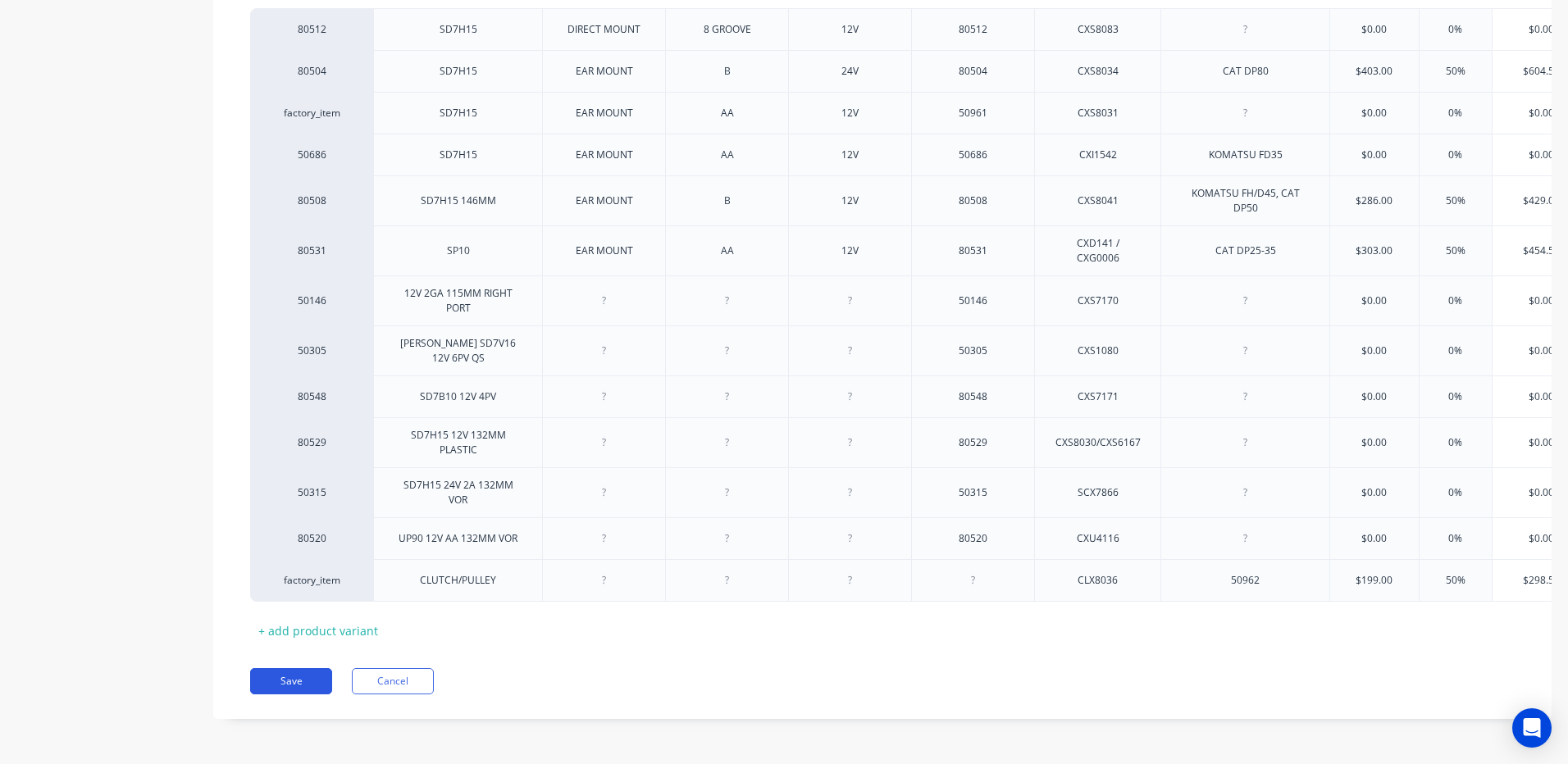
click at [290, 687] on button "Save" at bounding box center [291, 681] width 82 height 26
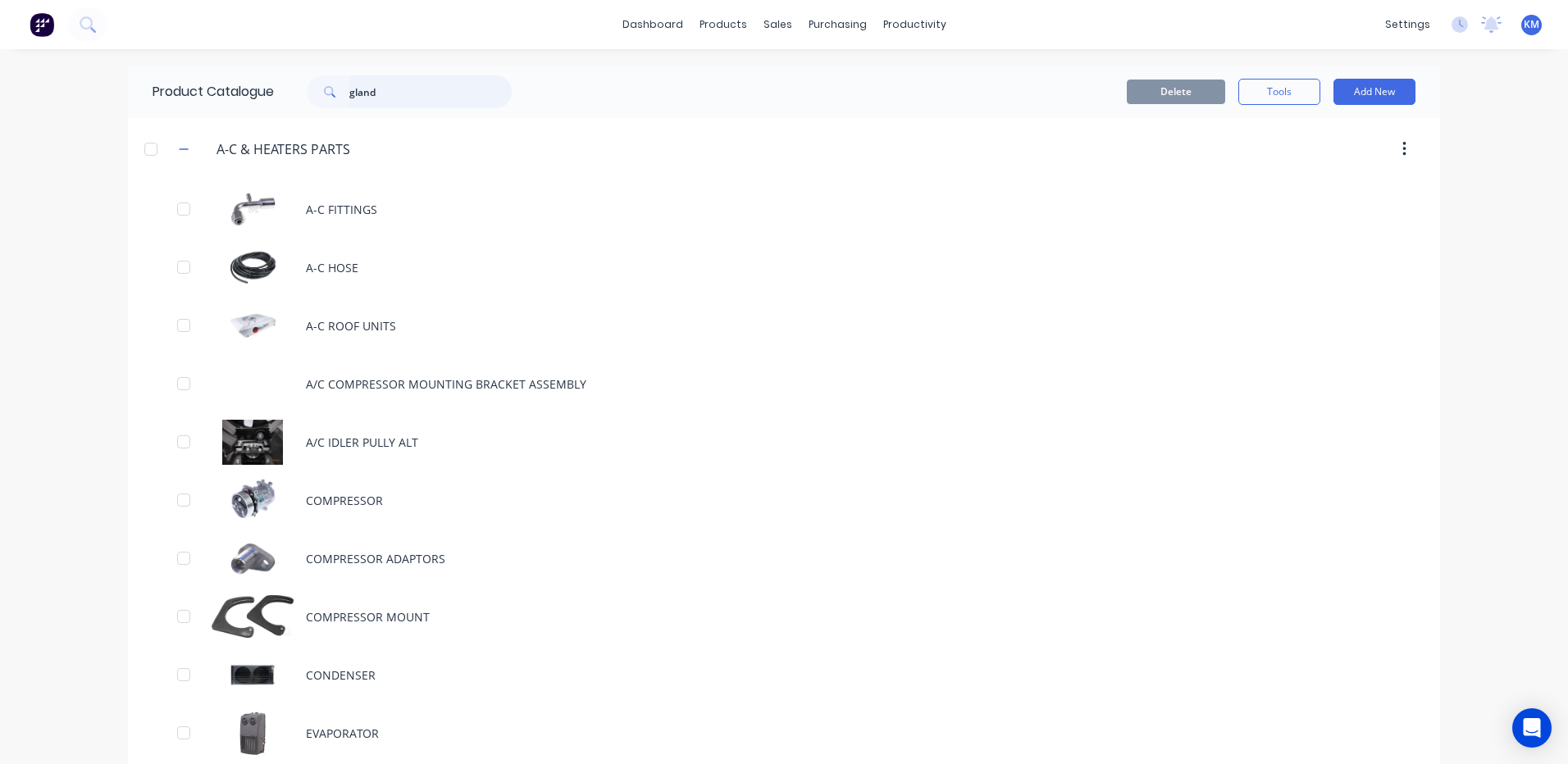
click at [414, 93] on input "gland" at bounding box center [431, 91] width 162 height 33
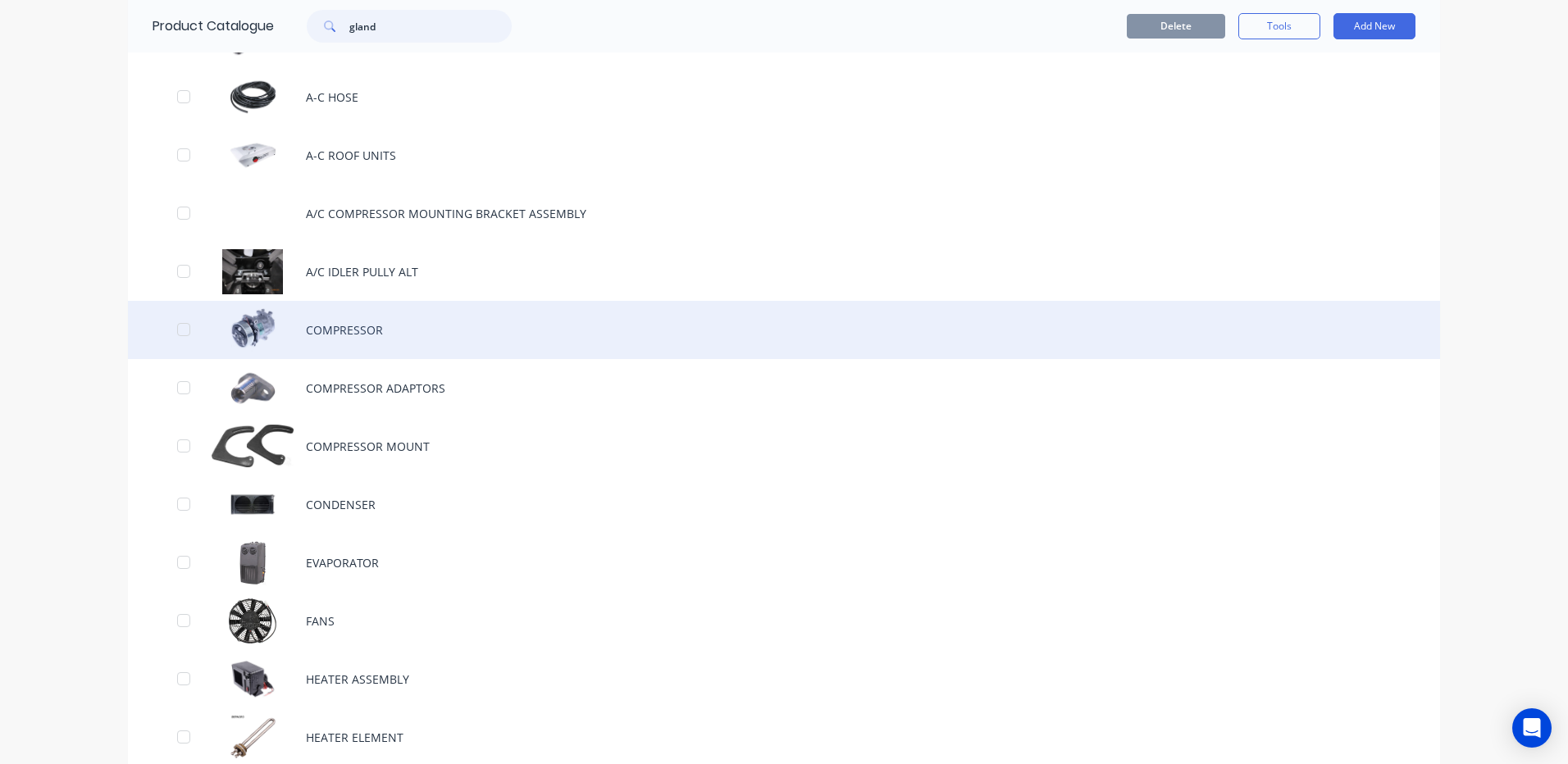
scroll to position [246, 0]
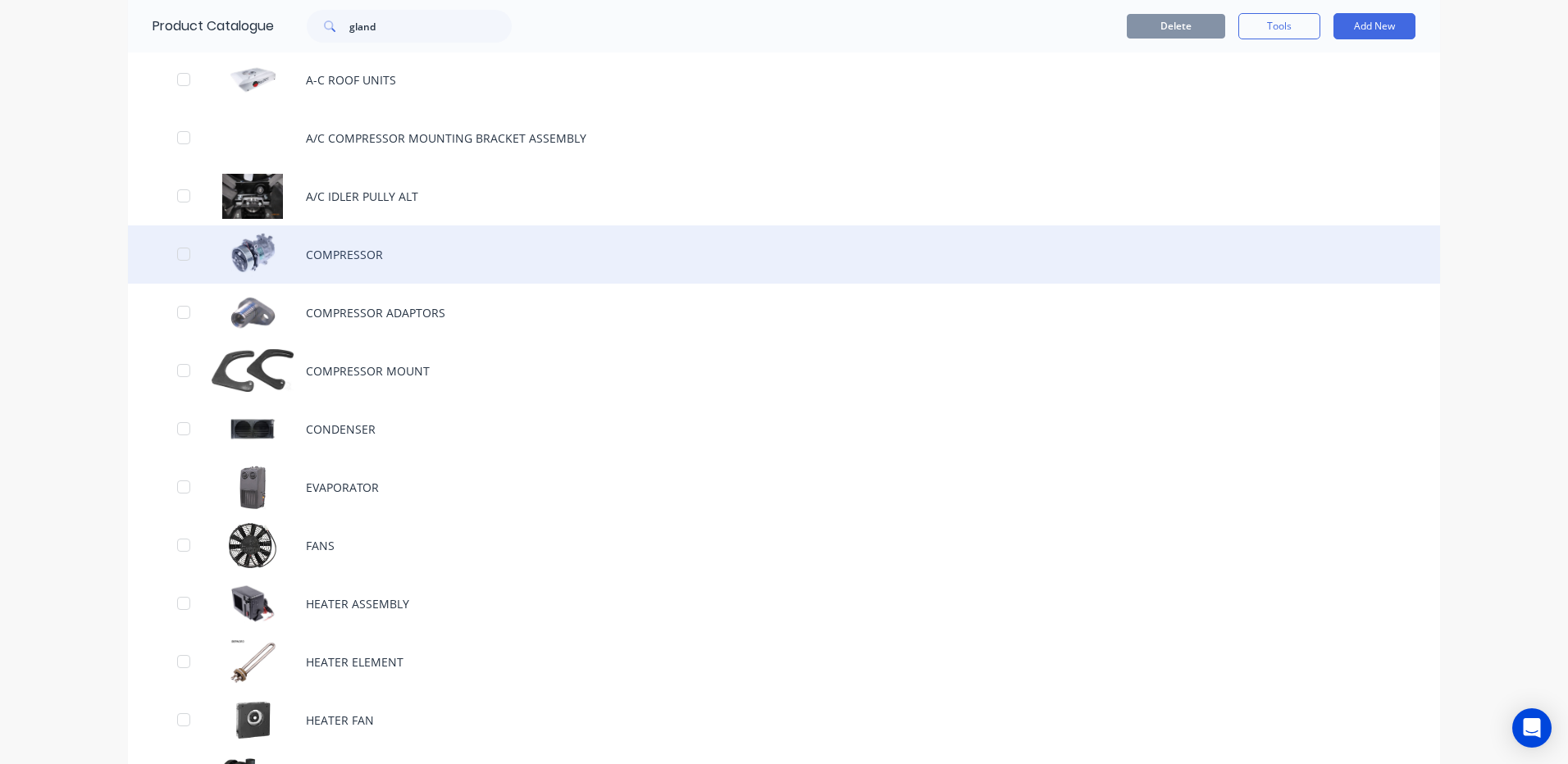
click at [427, 263] on div "COMPRESSOR" at bounding box center [783, 254] width 1312 height 58
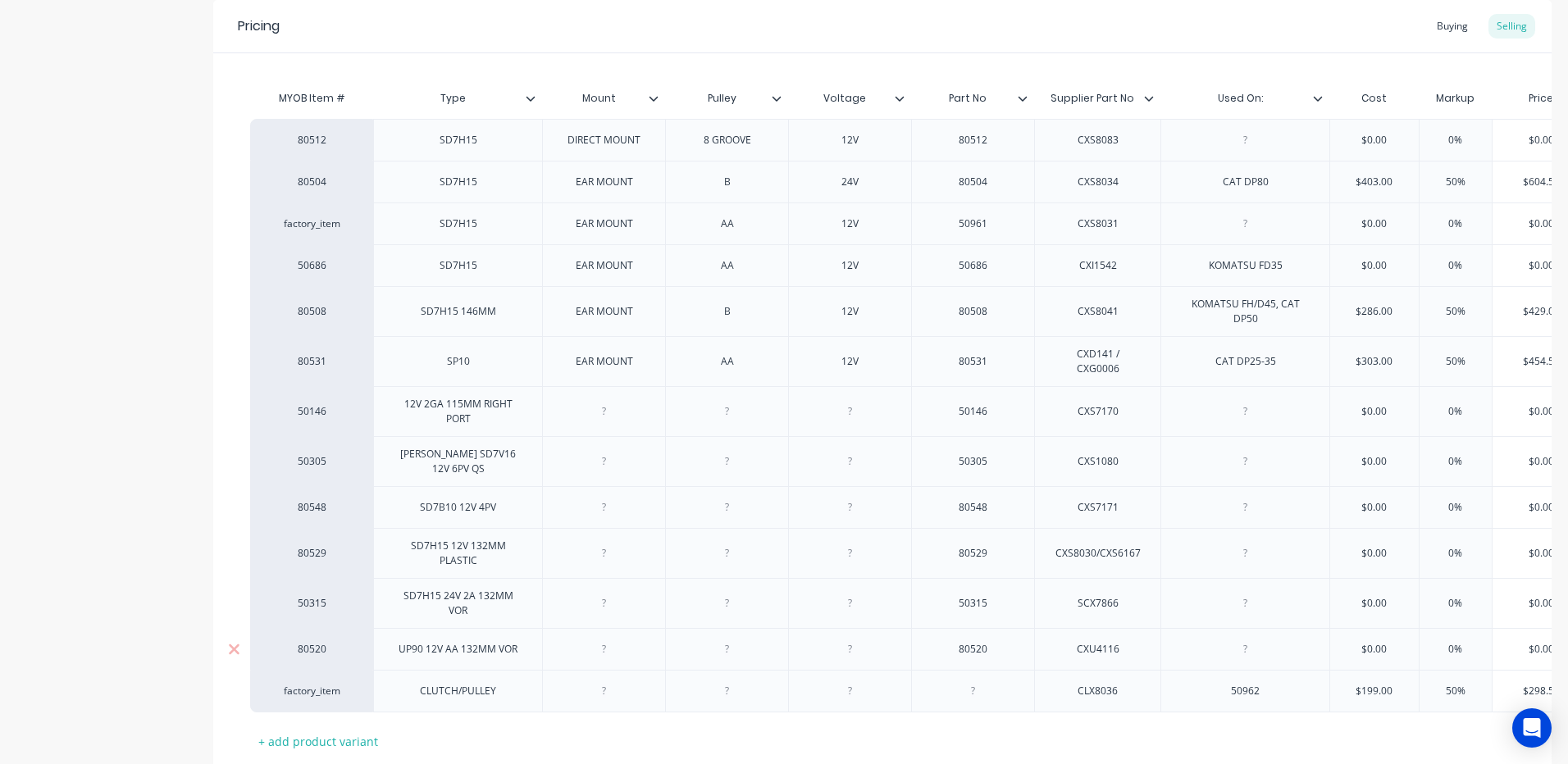
scroll to position [434, 0]
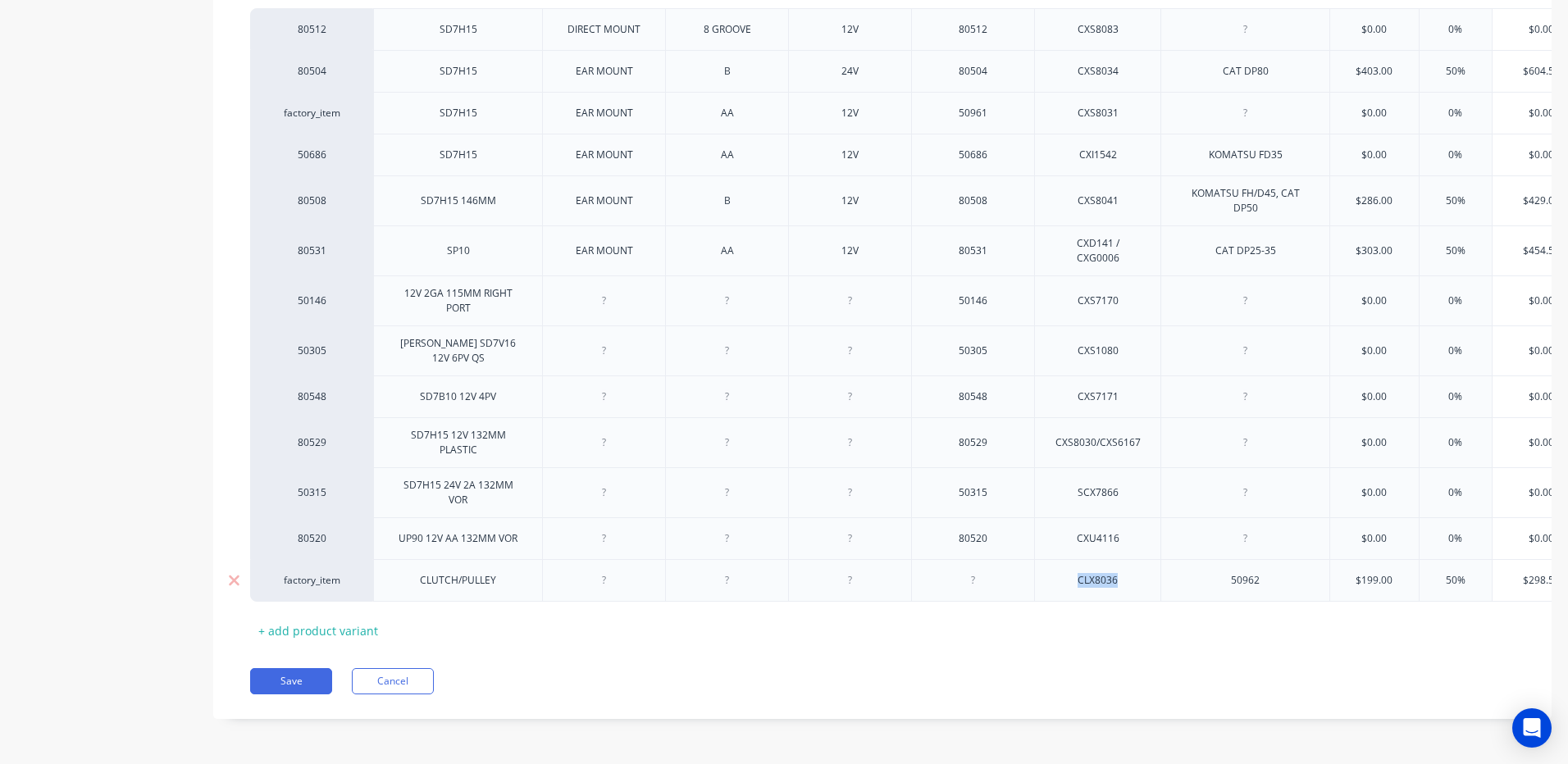
drag, startPoint x: 1135, startPoint y: 569, endPoint x: 1068, endPoint y: 574, distance: 67.2
click at [1068, 574] on div "CLX8036" at bounding box center [1098, 580] width 82 height 21
copy div "CLX8036"
click at [410, 683] on button "Cancel" at bounding box center [392, 681] width 82 height 26
type textarea "x"
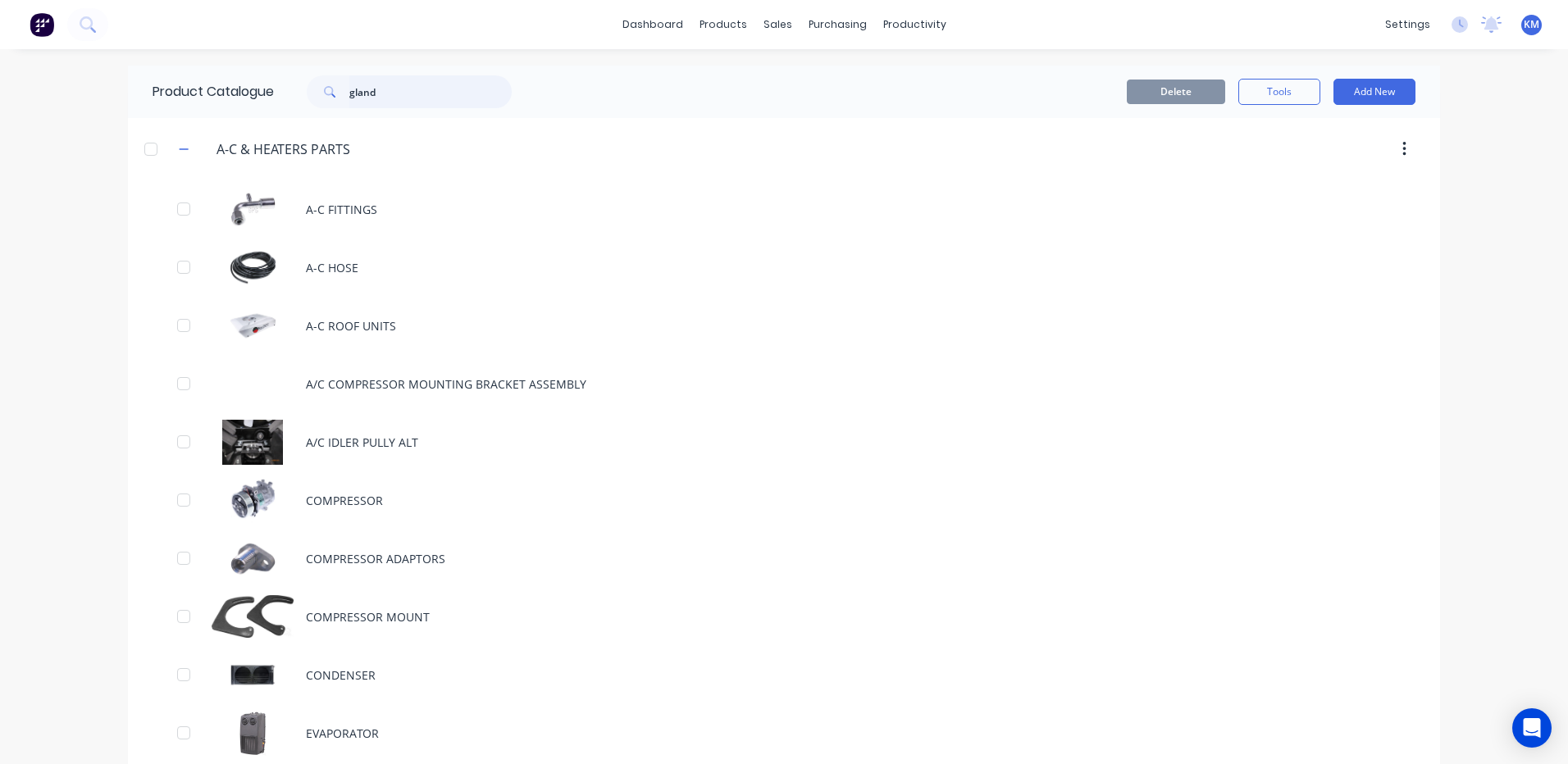
click at [475, 92] on input "gland" at bounding box center [431, 91] width 162 height 33
click at [846, 83] on div "Purchase Orders" at bounding box center [884, 79] width 87 height 15
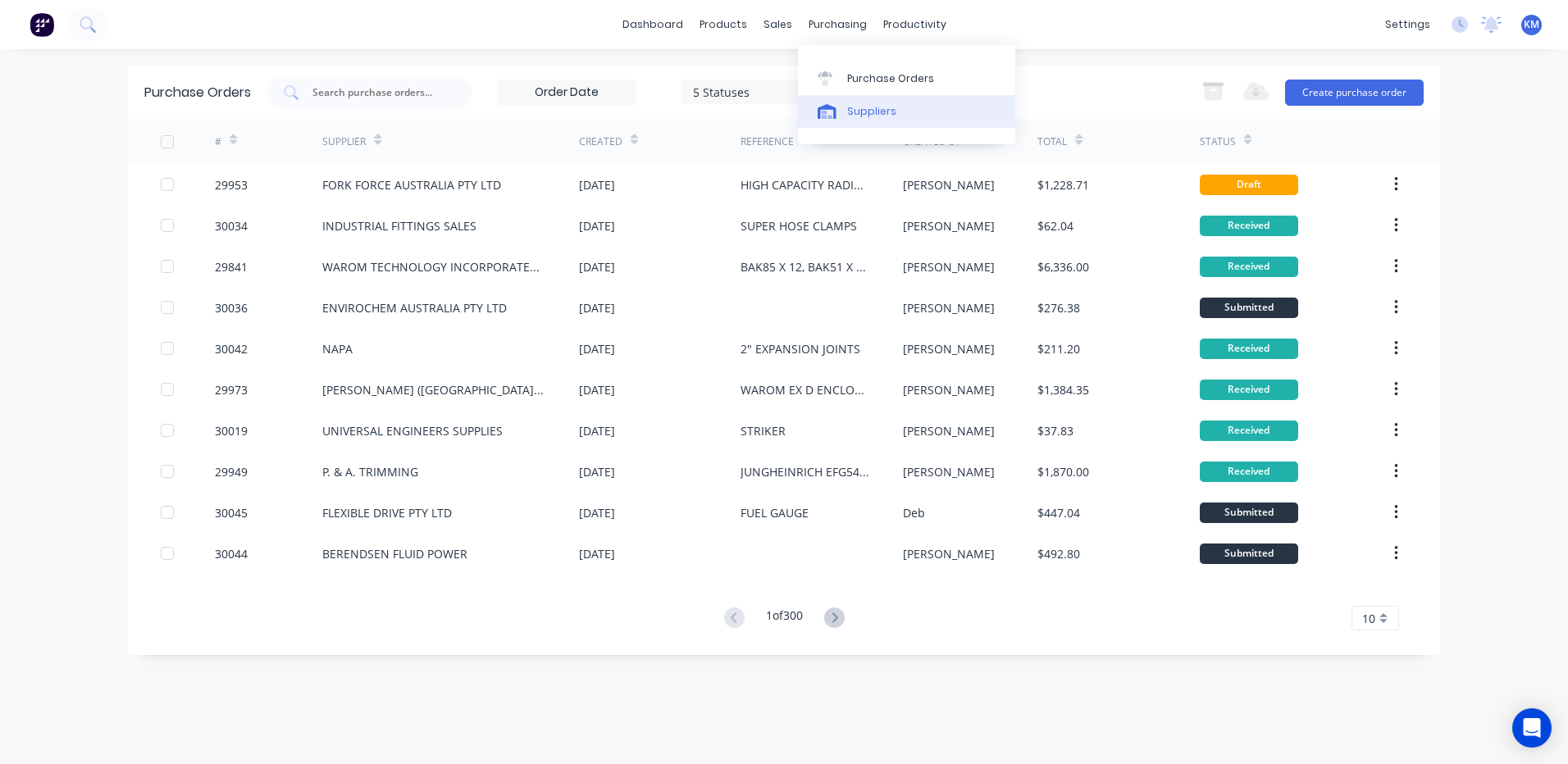
click at [835, 97] on link "Suppliers" at bounding box center [906, 111] width 217 height 33
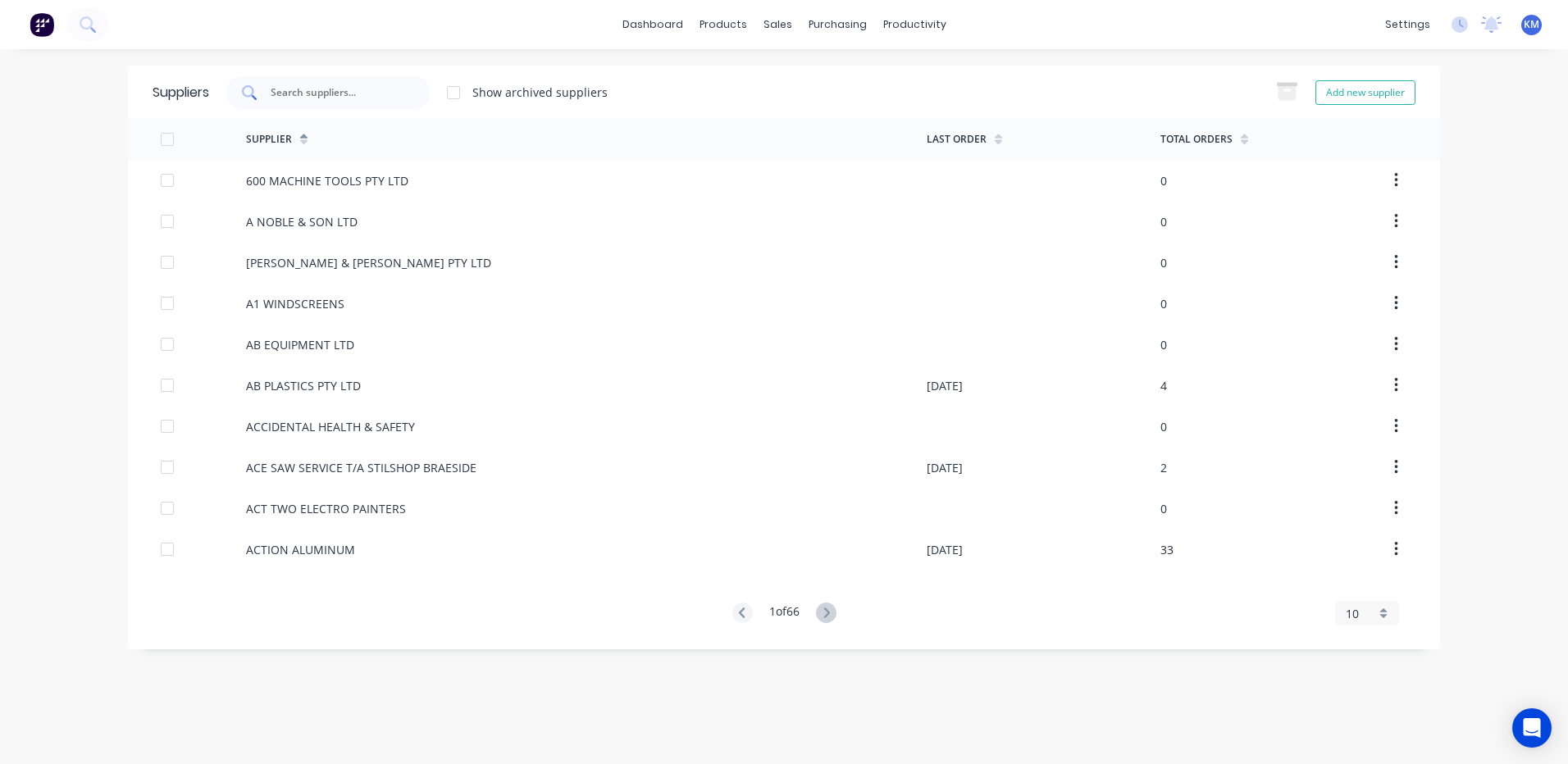
click at [385, 89] on input "text" at bounding box center [337, 93] width 136 height 17
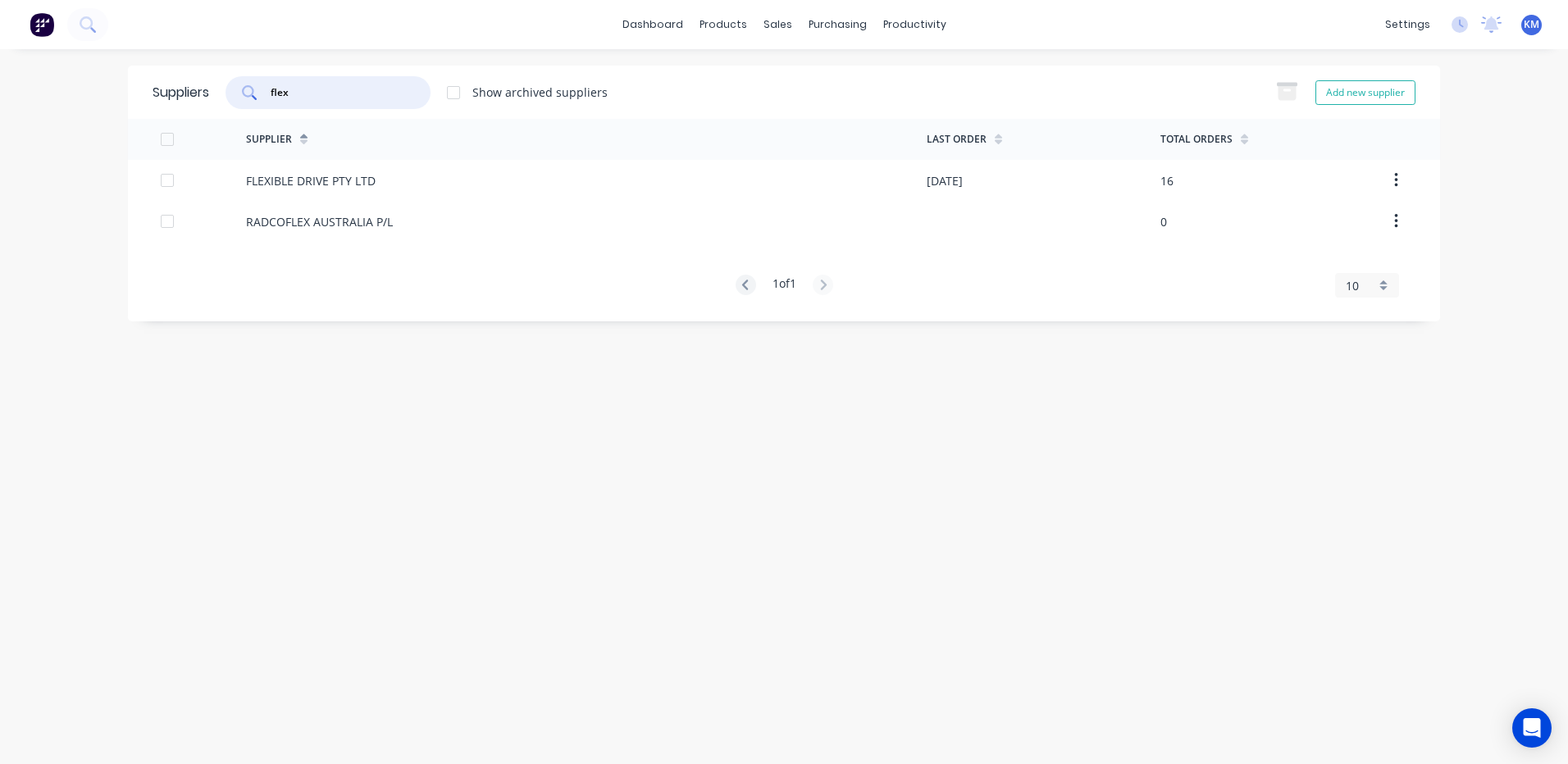
type input "flex"
click at [351, 181] on div "FLEXIBLE DRIVE PTY LTD" at bounding box center [310, 181] width 130 height 17
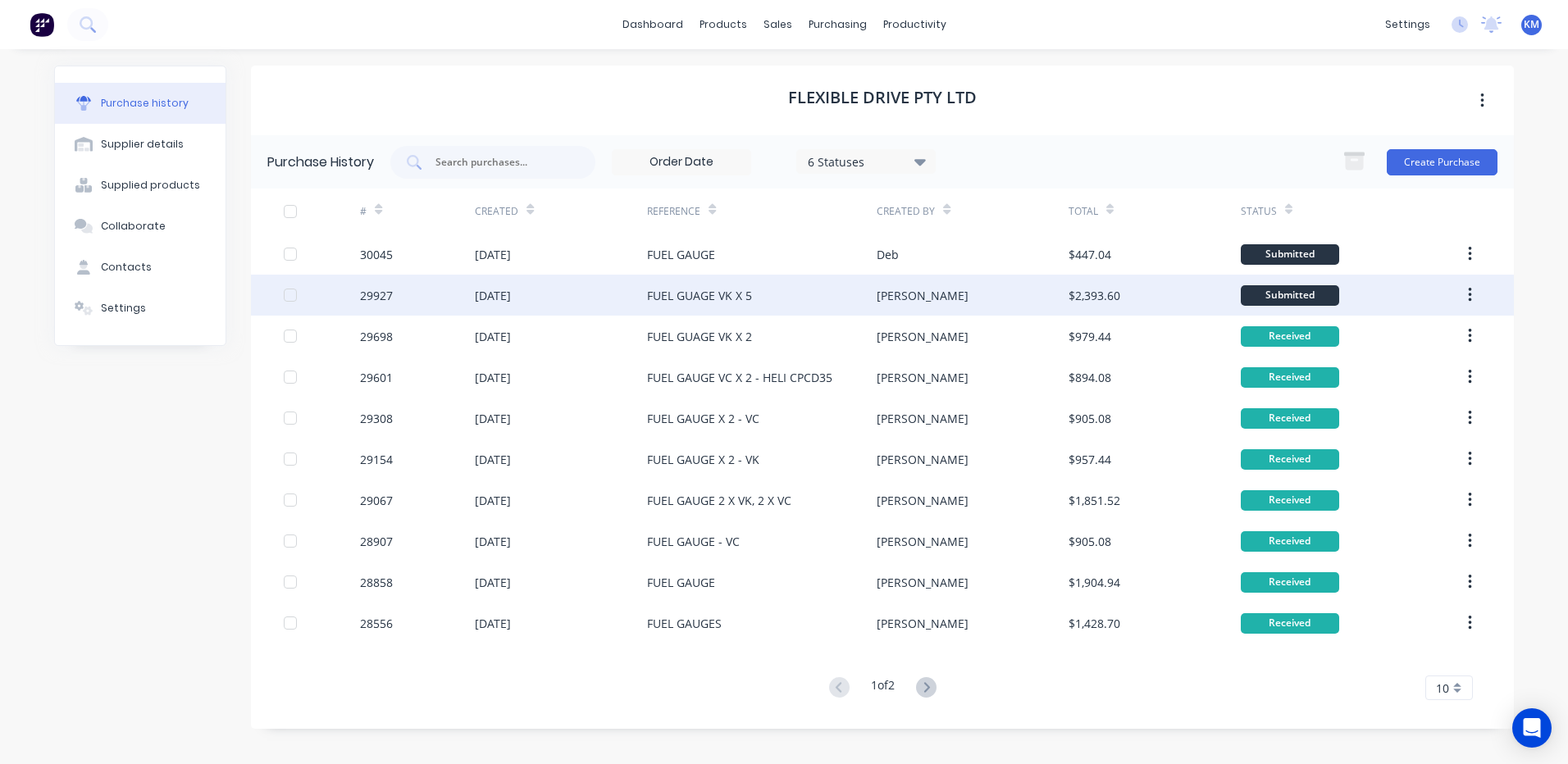
click at [800, 305] on div "FUEL GUAGE VK X 5" at bounding box center [762, 295] width 229 height 41
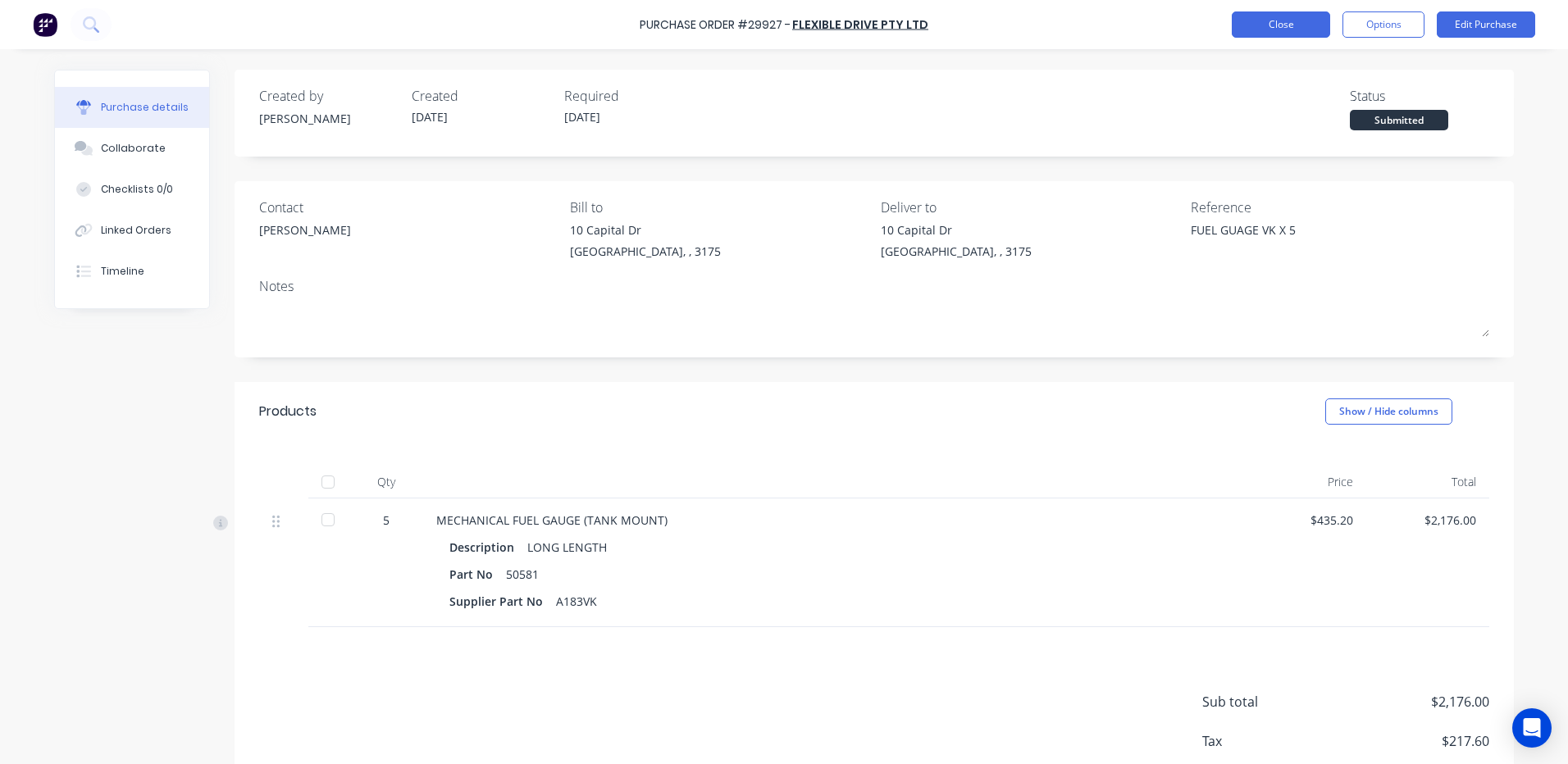
click at [1270, 20] on button "Close" at bounding box center [1281, 24] width 99 height 26
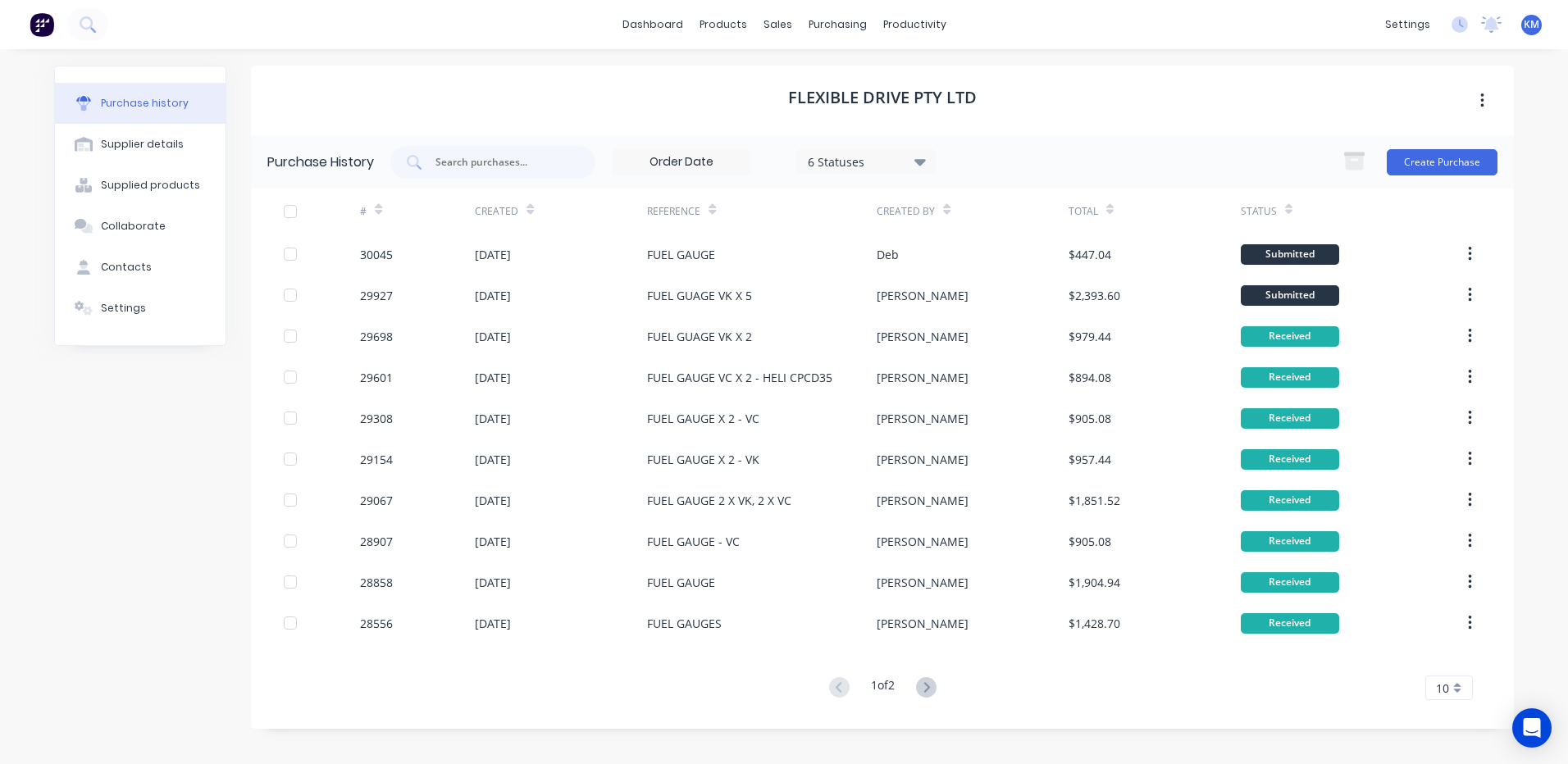
click at [753, 266] on div "FUEL GAUGE" at bounding box center [762, 254] width 229 height 41
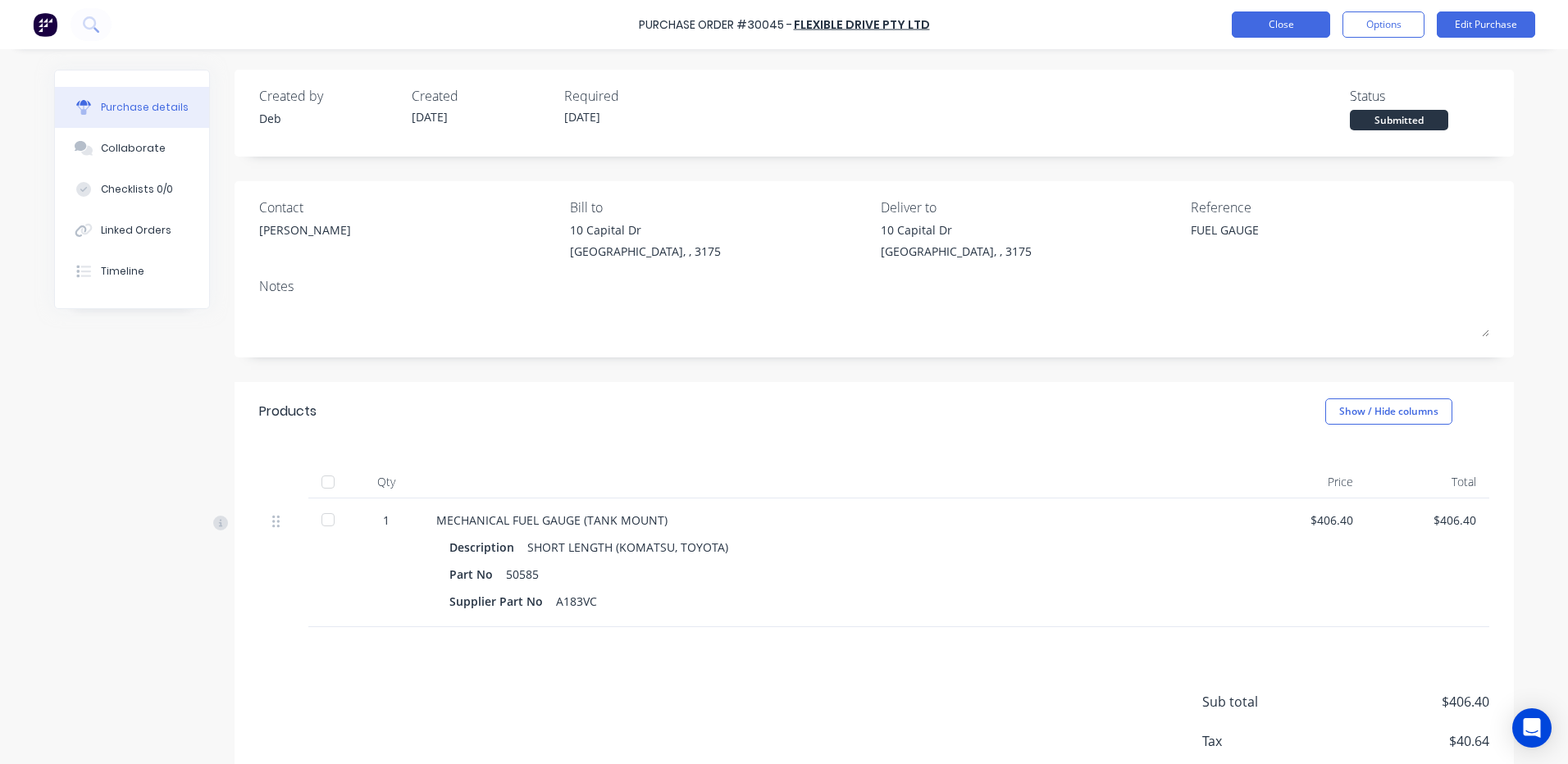
click at [1248, 24] on button "Close" at bounding box center [1281, 24] width 99 height 26
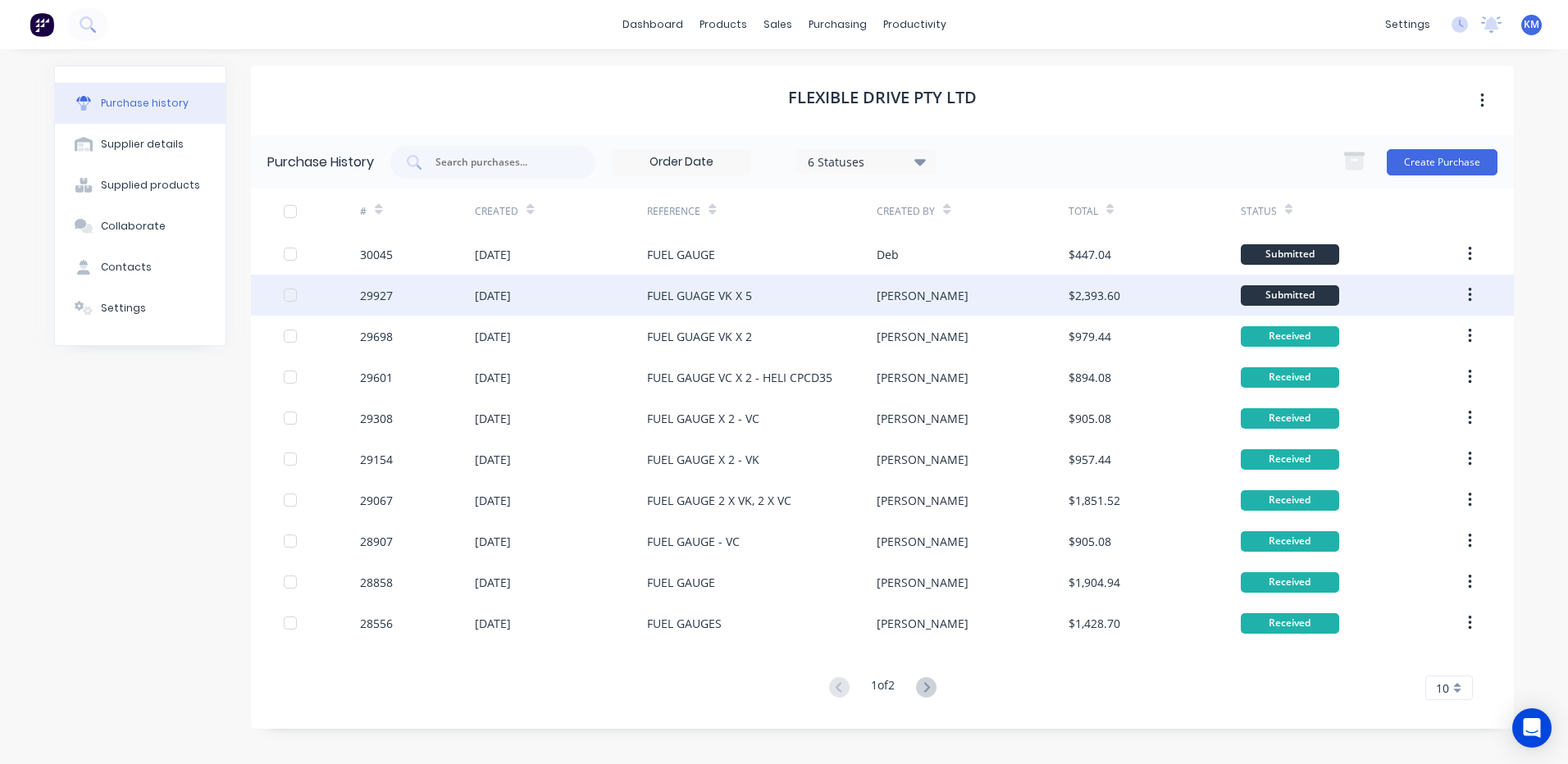
click at [1144, 286] on div "$2,393.60" at bounding box center [1154, 295] width 172 height 41
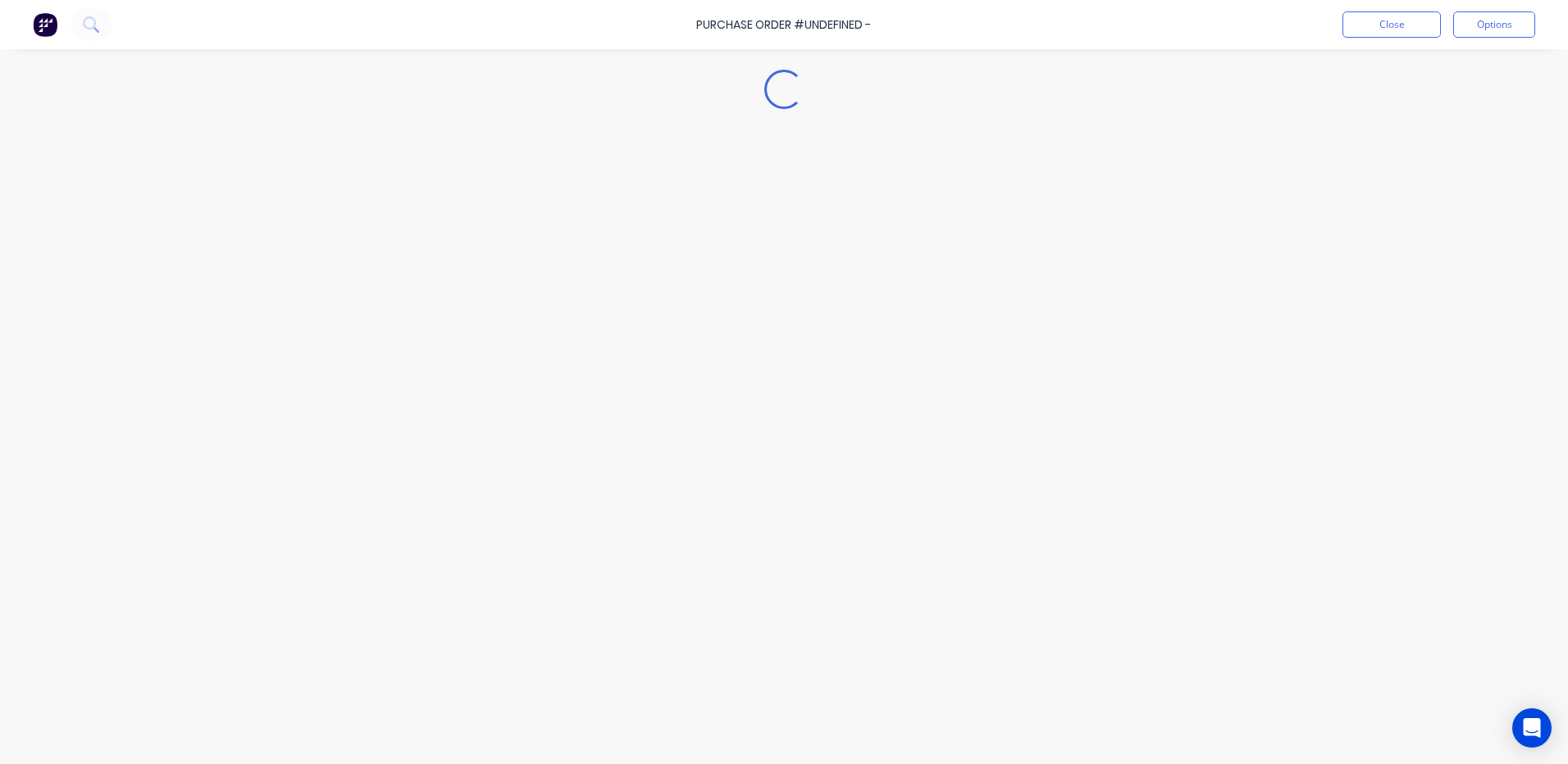
type textarea "x"
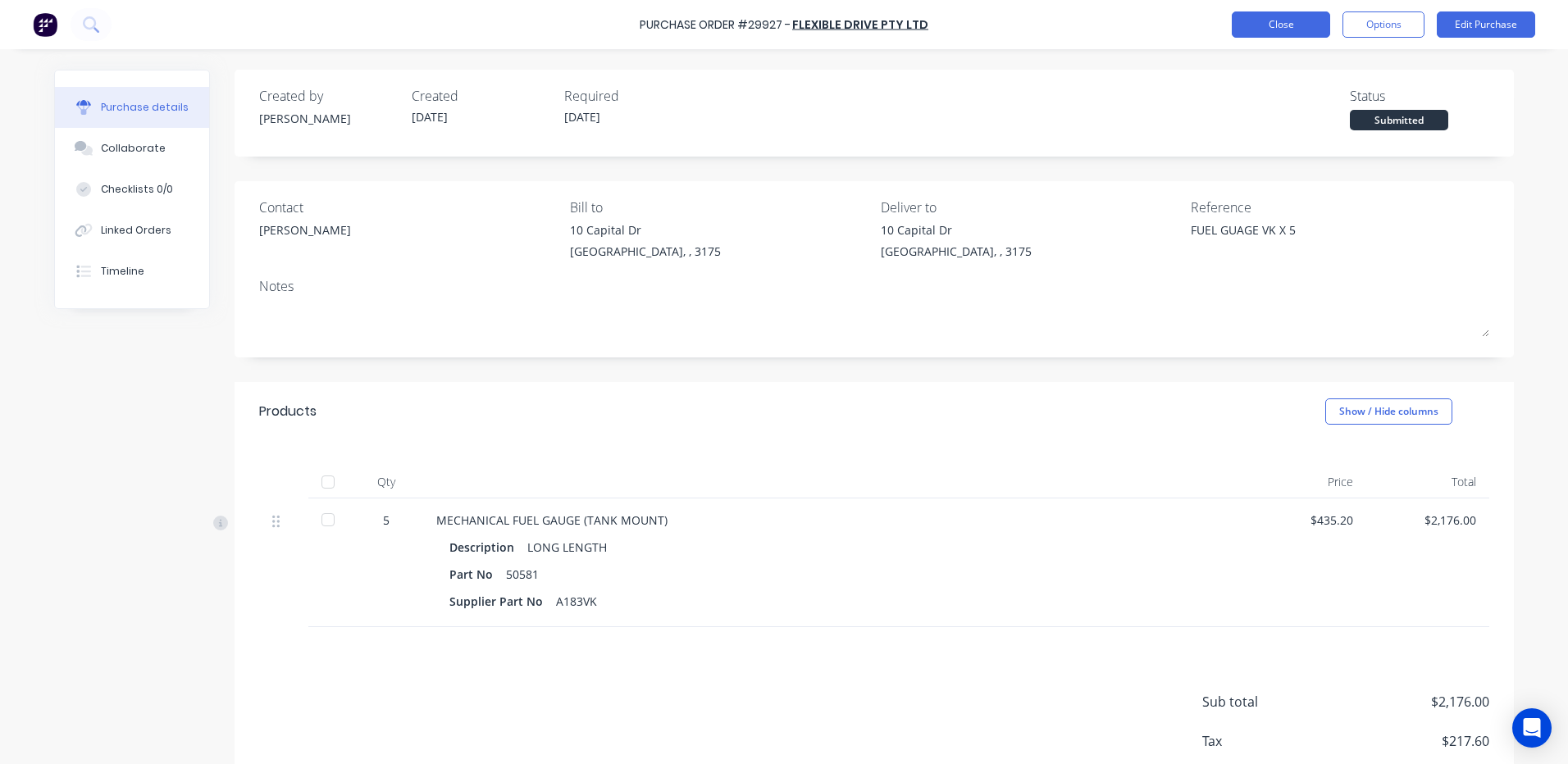
click at [1300, 26] on button "Close" at bounding box center [1281, 24] width 99 height 26
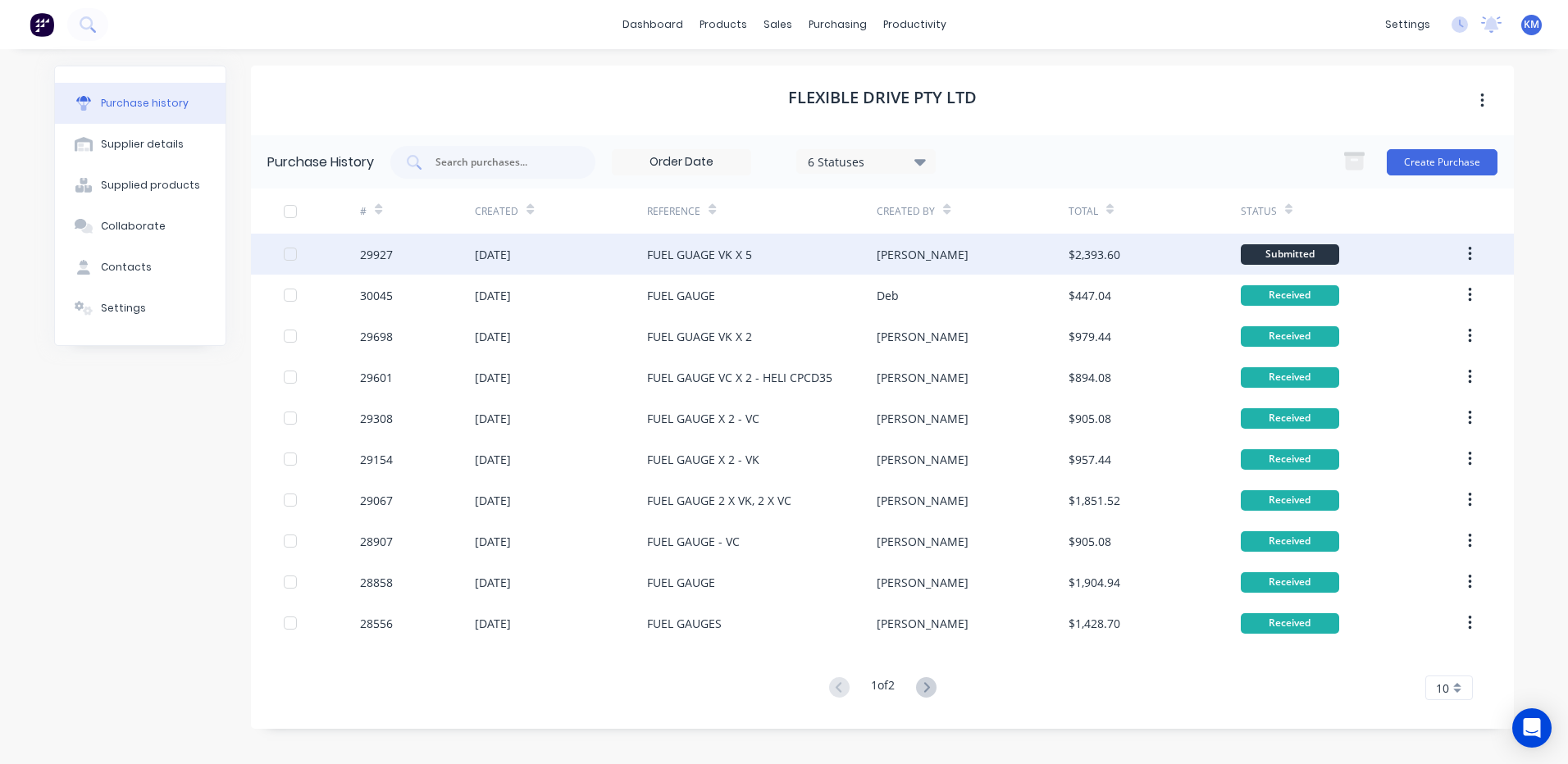
click at [860, 262] on div "FUEL GUAGE VK X 5" at bounding box center [762, 254] width 229 height 41
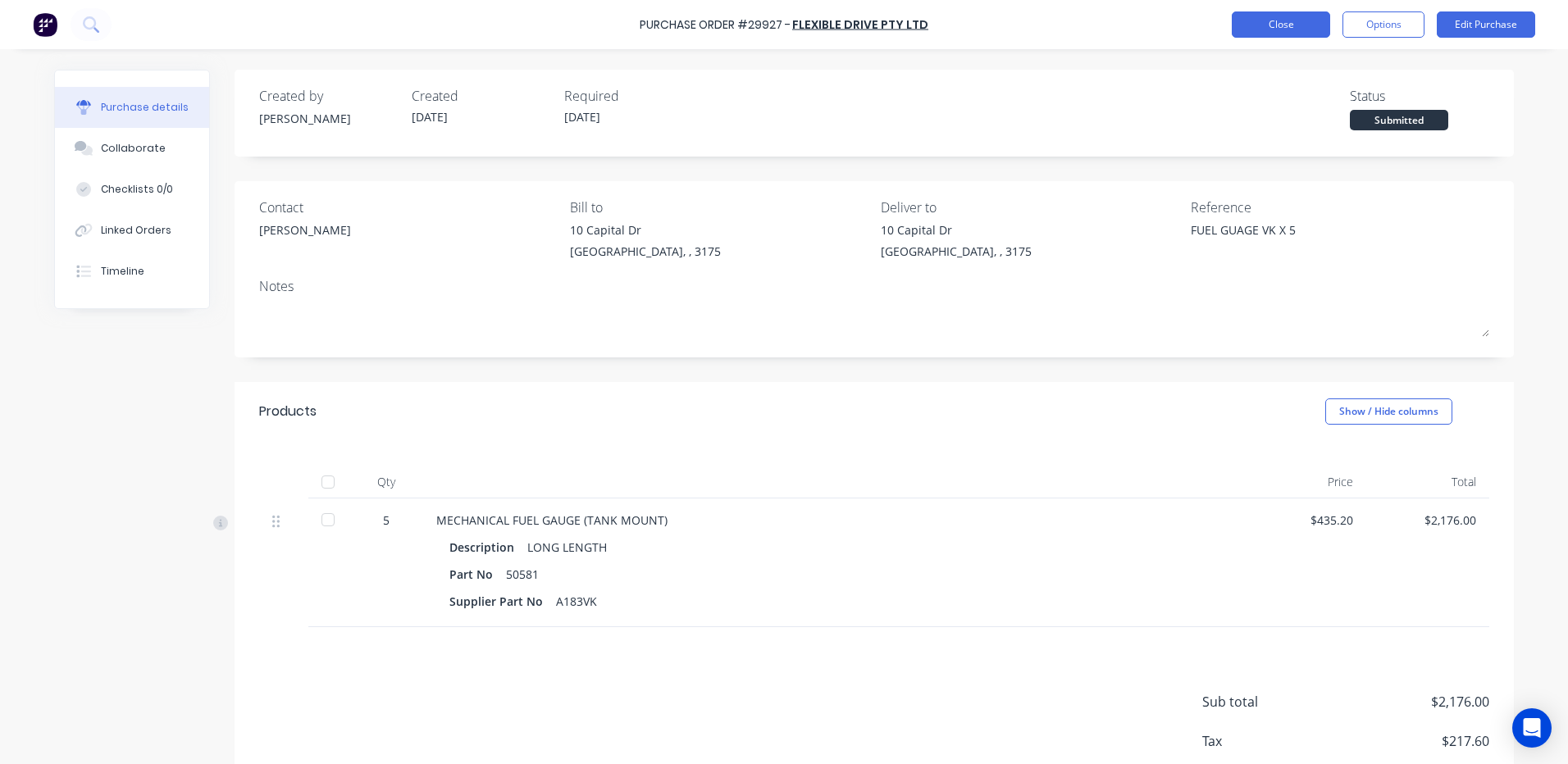
click at [1276, 12] on button "Close" at bounding box center [1281, 24] width 99 height 26
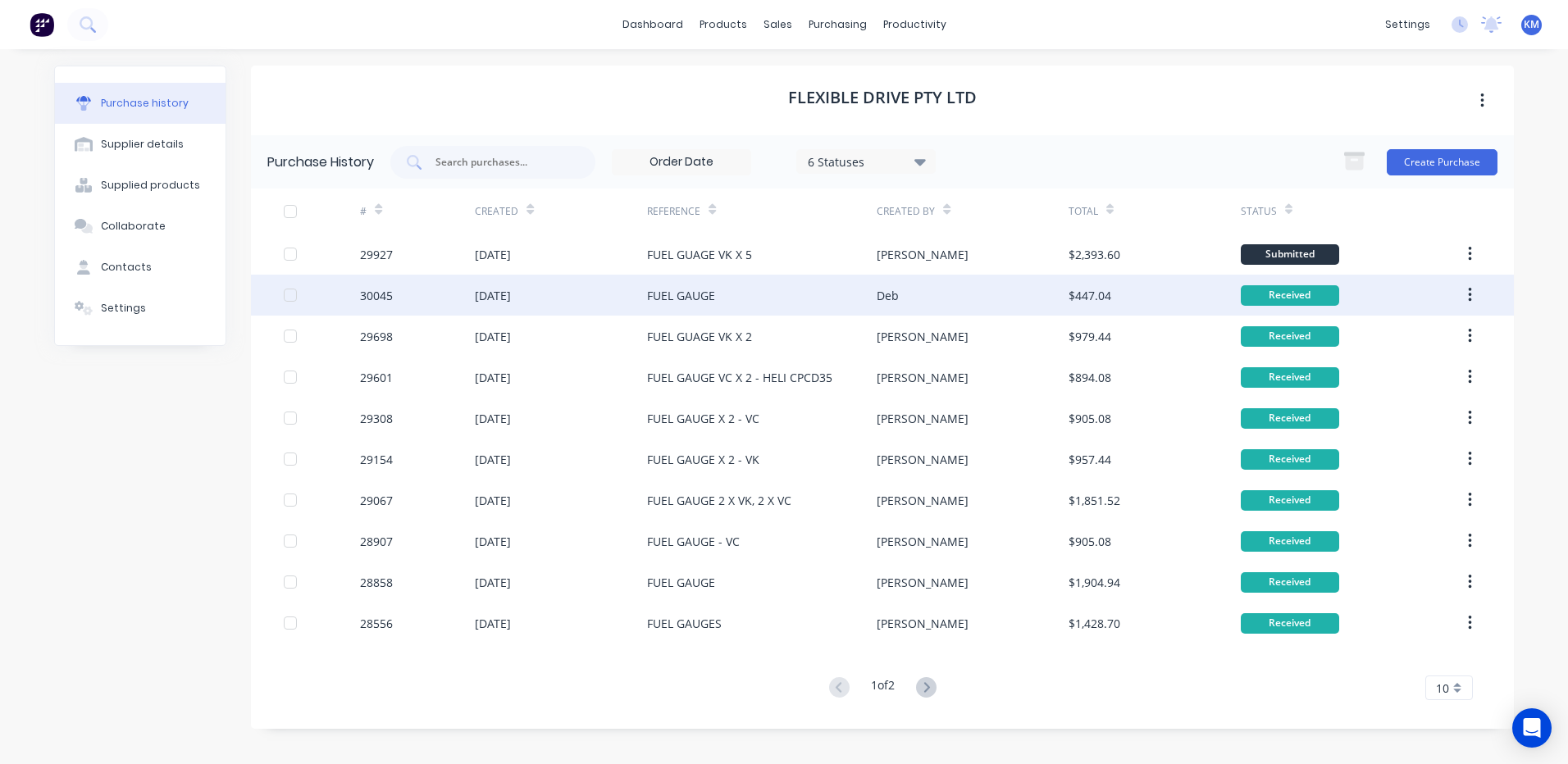
click at [1059, 294] on div "Deb" at bounding box center [971, 295] width 191 height 41
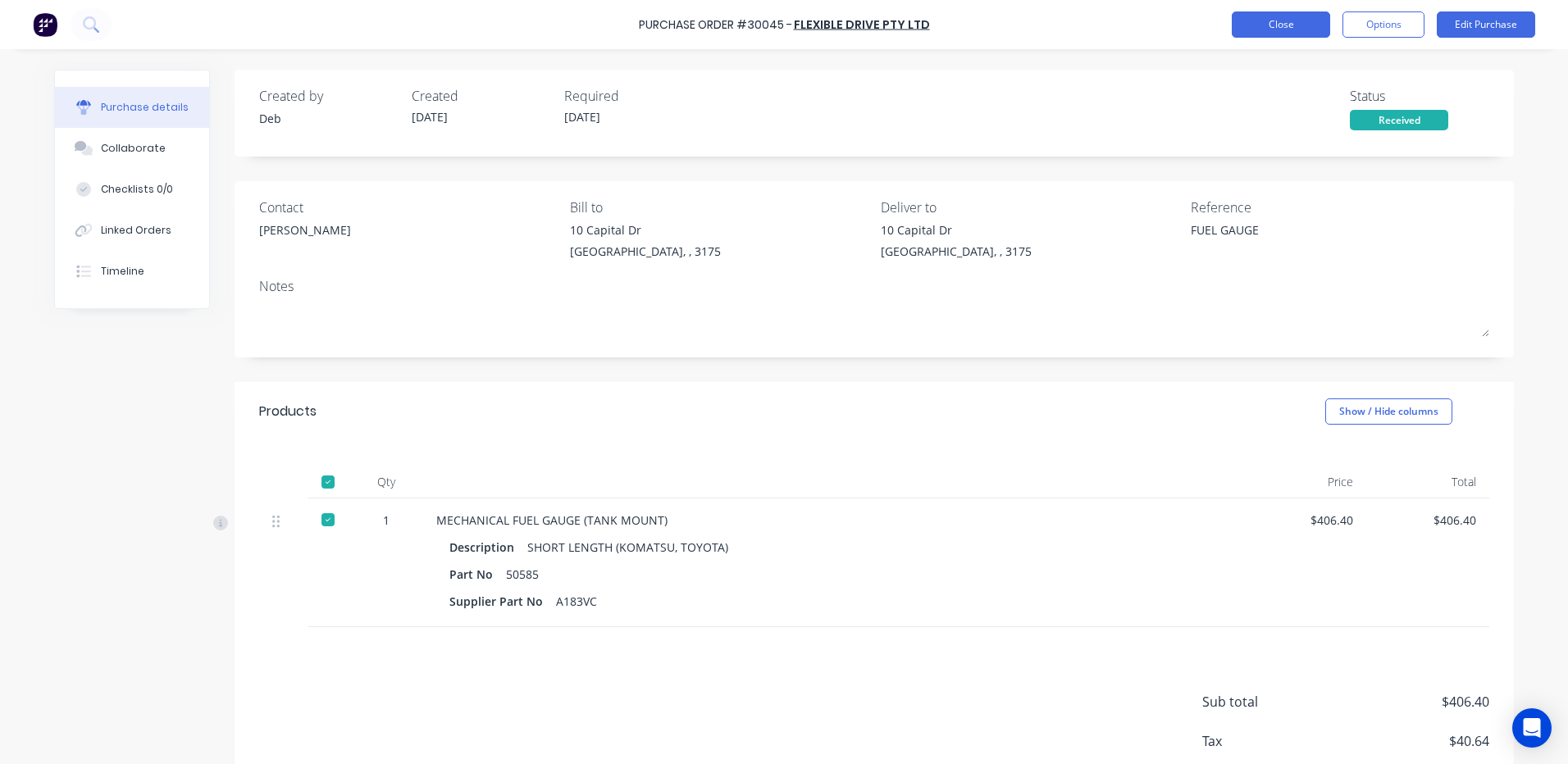
click at [1284, 24] on button "Close" at bounding box center [1281, 24] width 99 height 26
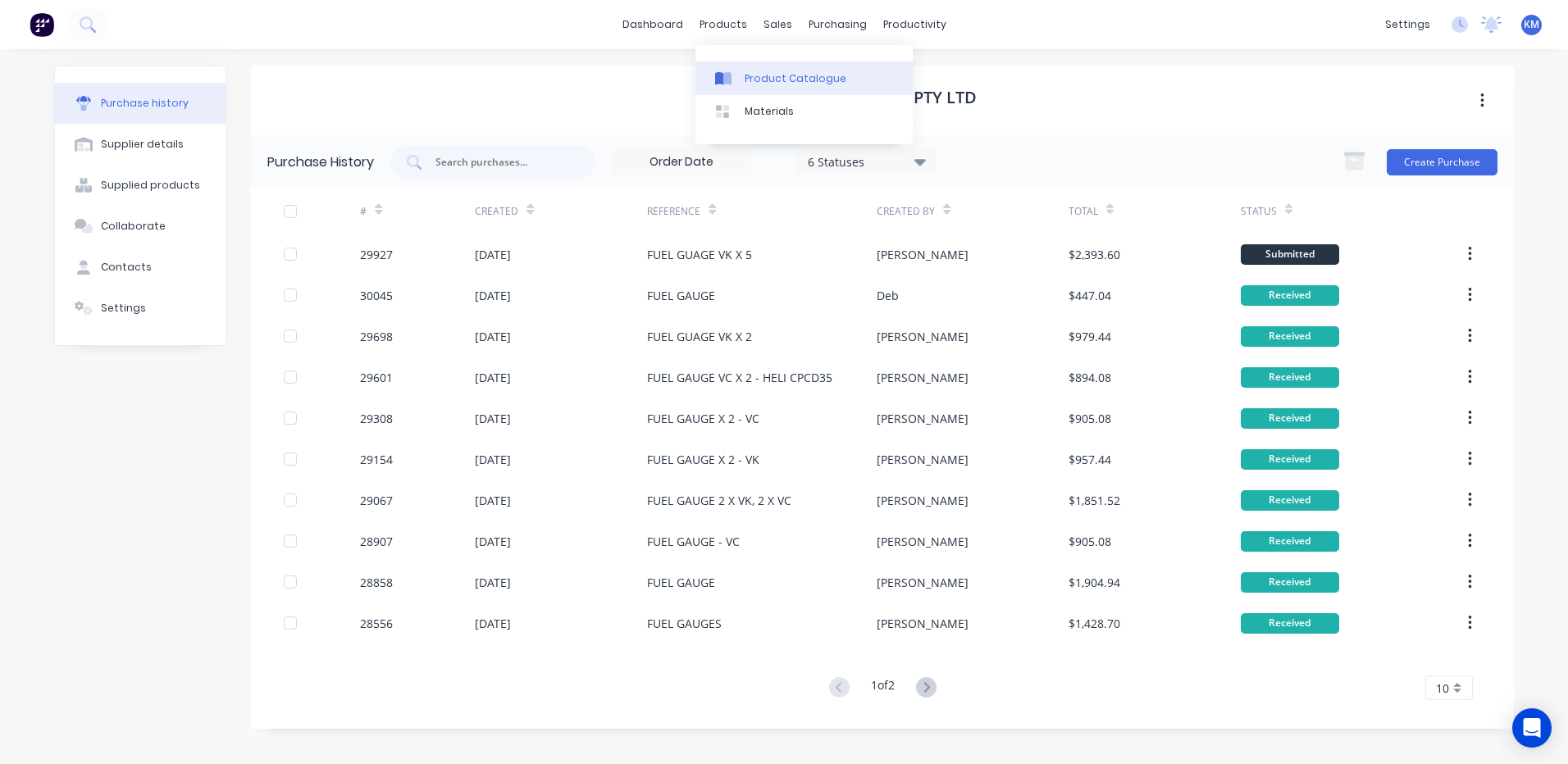
click at [759, 92] on link "Product Catalogue" at bounding box center [804, 77] width 217 height 33
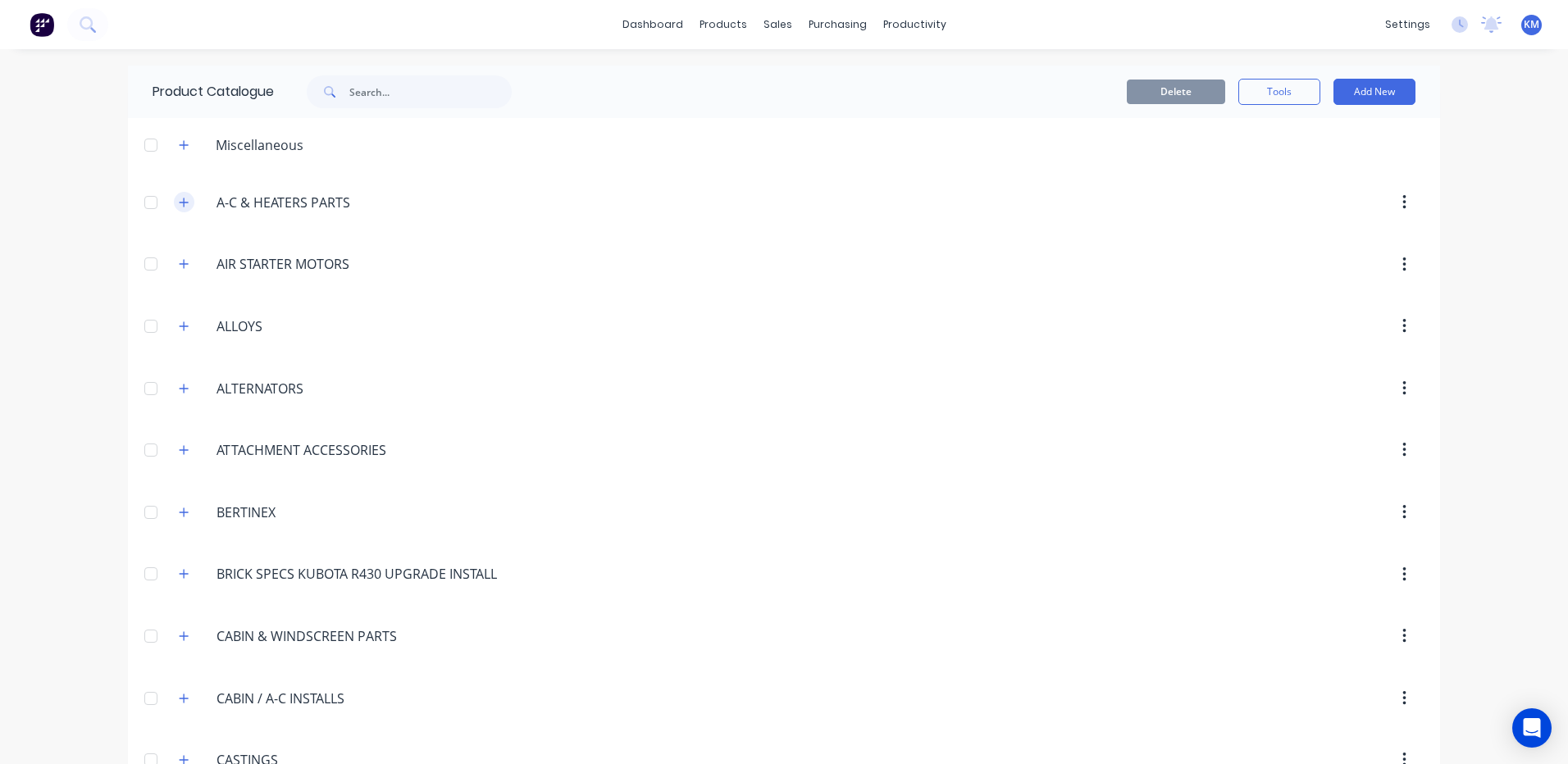
click at [179, 203] on icon "button" at bounding box center [184, 202] width 10 height 11
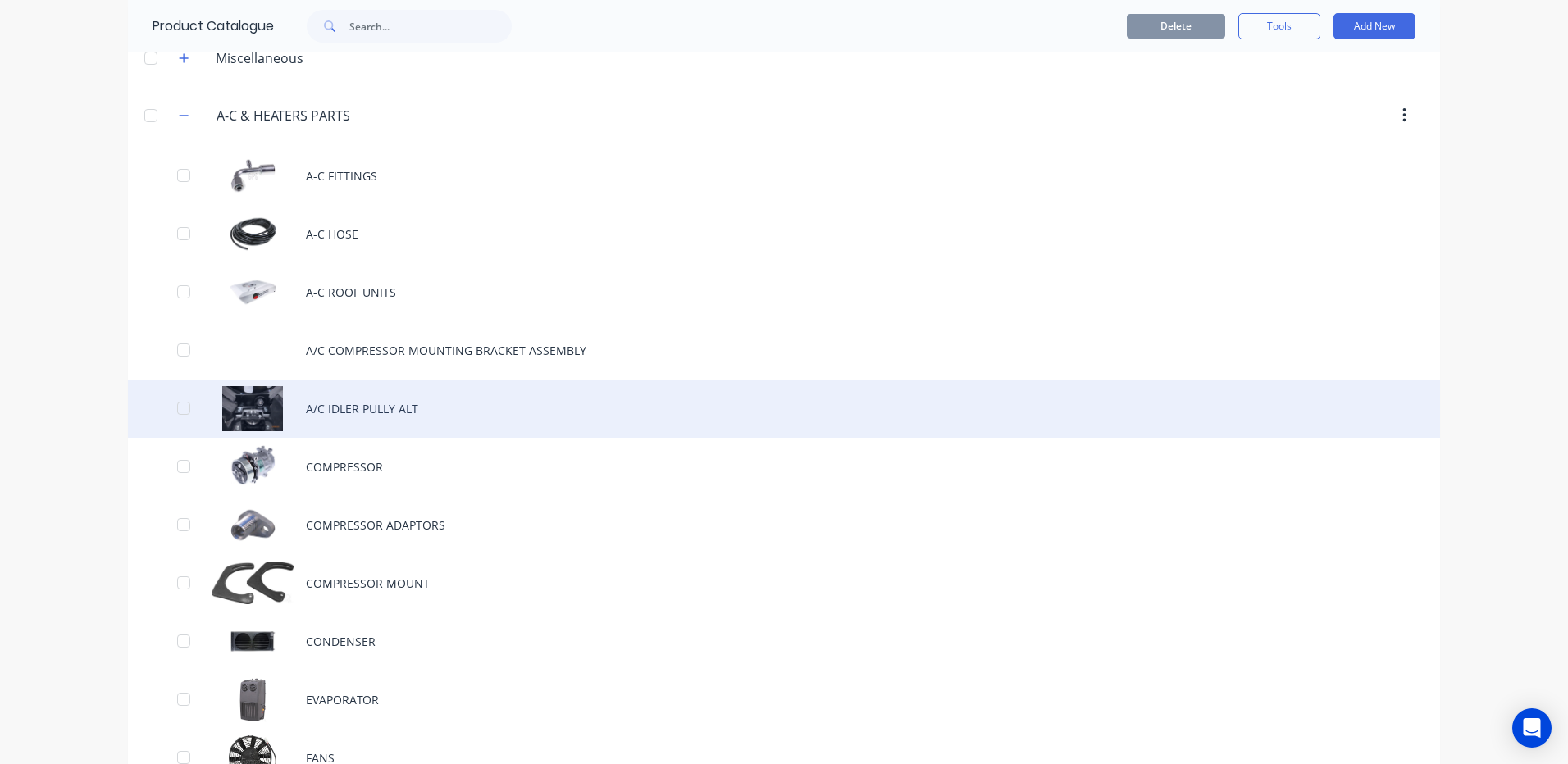
scroll to position [246, 0]
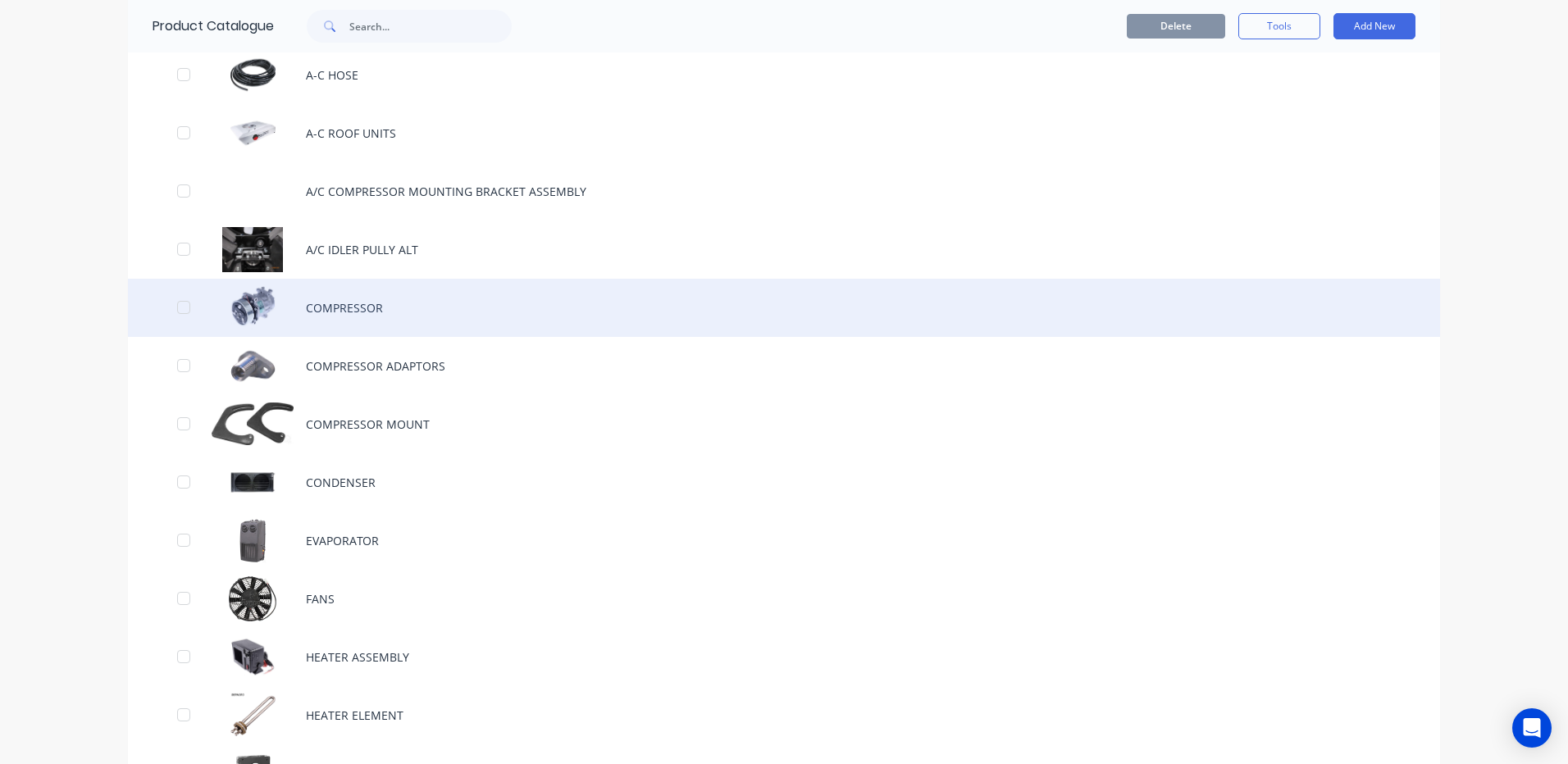
click at [341, 294] on div "COMPRESSOR" at bounding box center [783, 307] width 1312 height 58
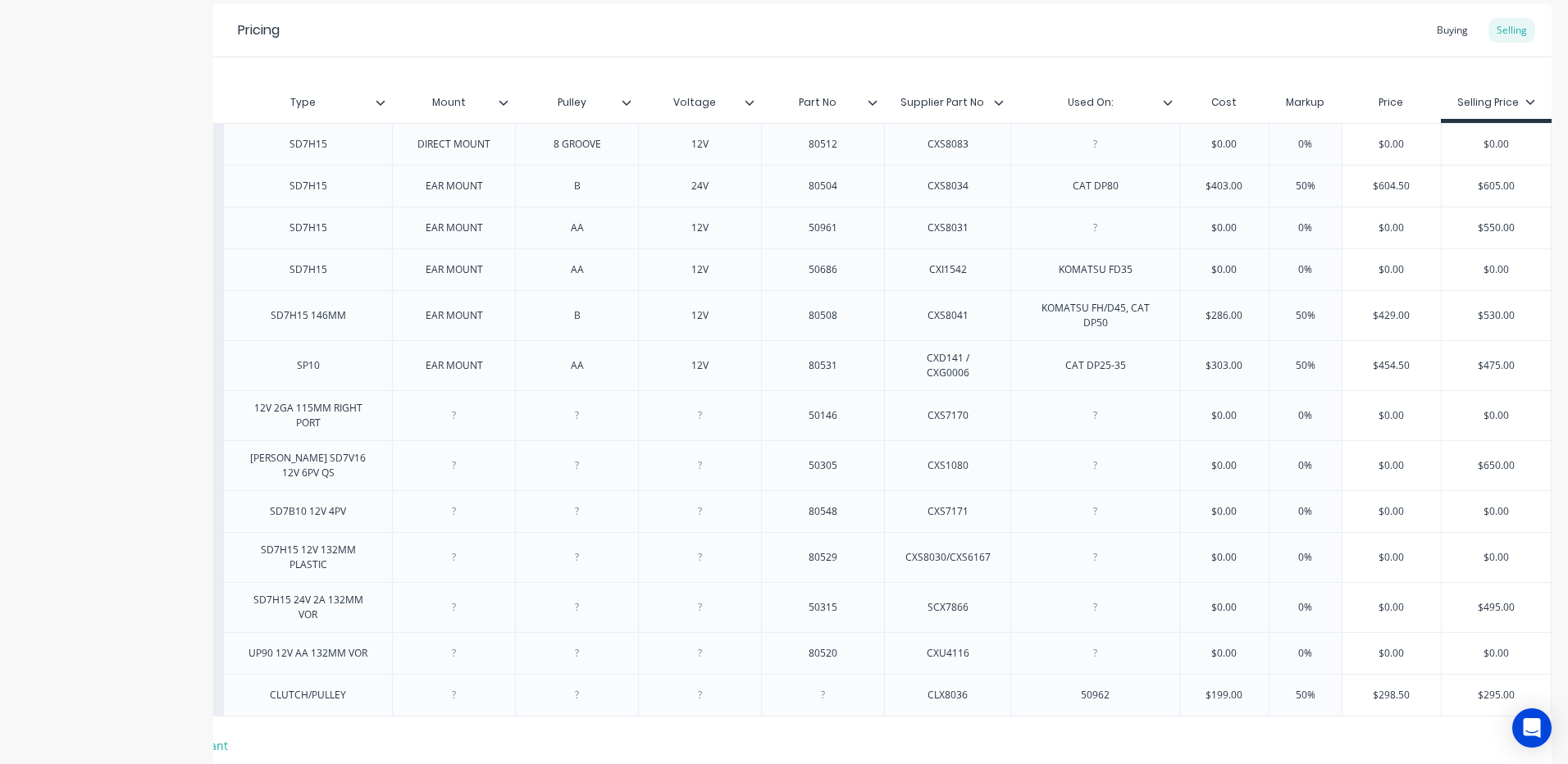
scroll to position [270, 0]
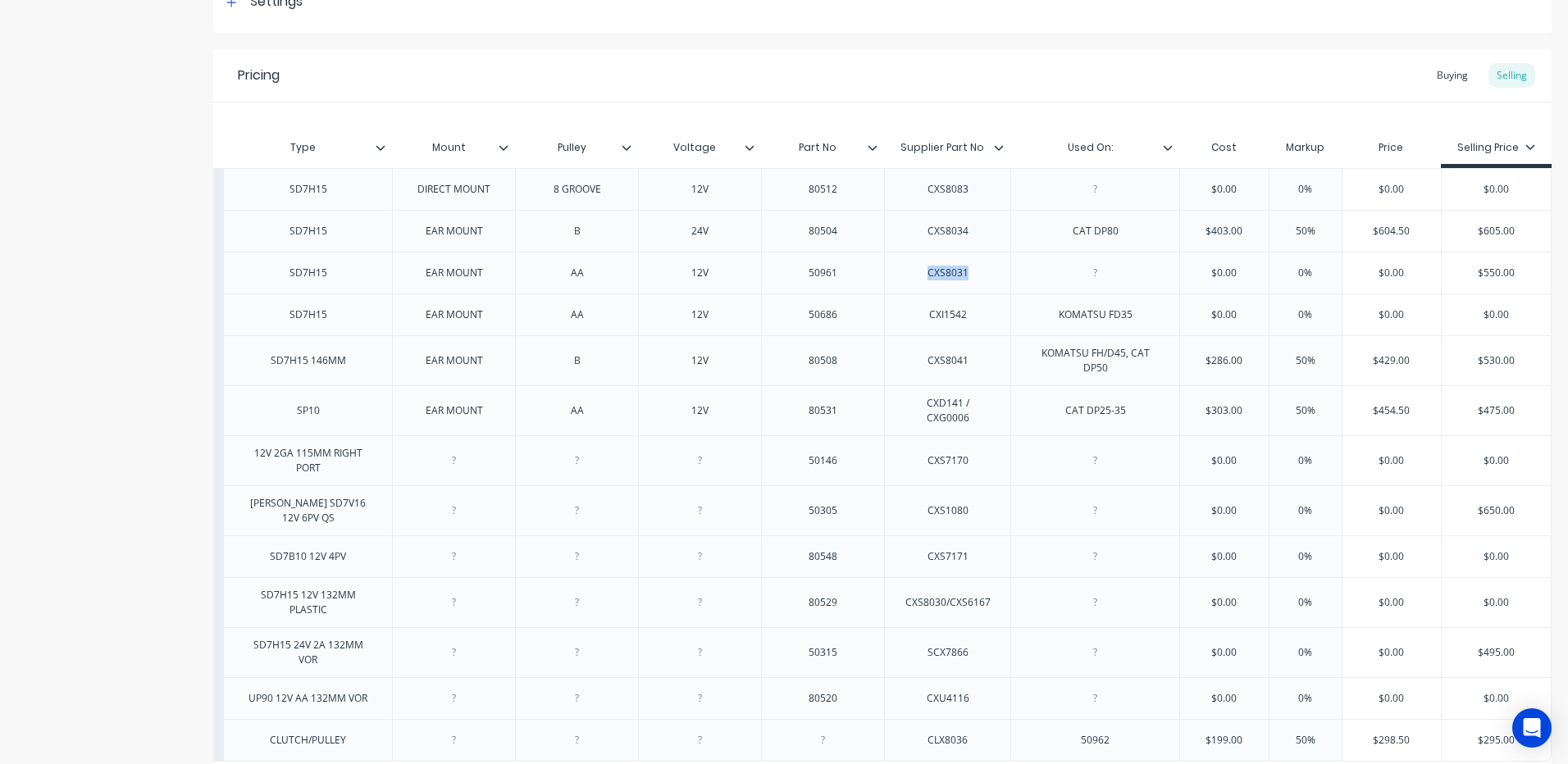
drag, startPoint x: 913, startPoint y: 276, endPoint x: 985, endPoint y: 274, distance: 72.0
click at [985, 274] on div "CXS8031" at bounding box center [946, 272] width 126 height 42
click at [980, 278] on div "CXS8031" at bounding box center [946, 272] width 126 height 42
click at [924, 279] on div "CXS8031" at bounding box center [948, 272] width 82 height 21
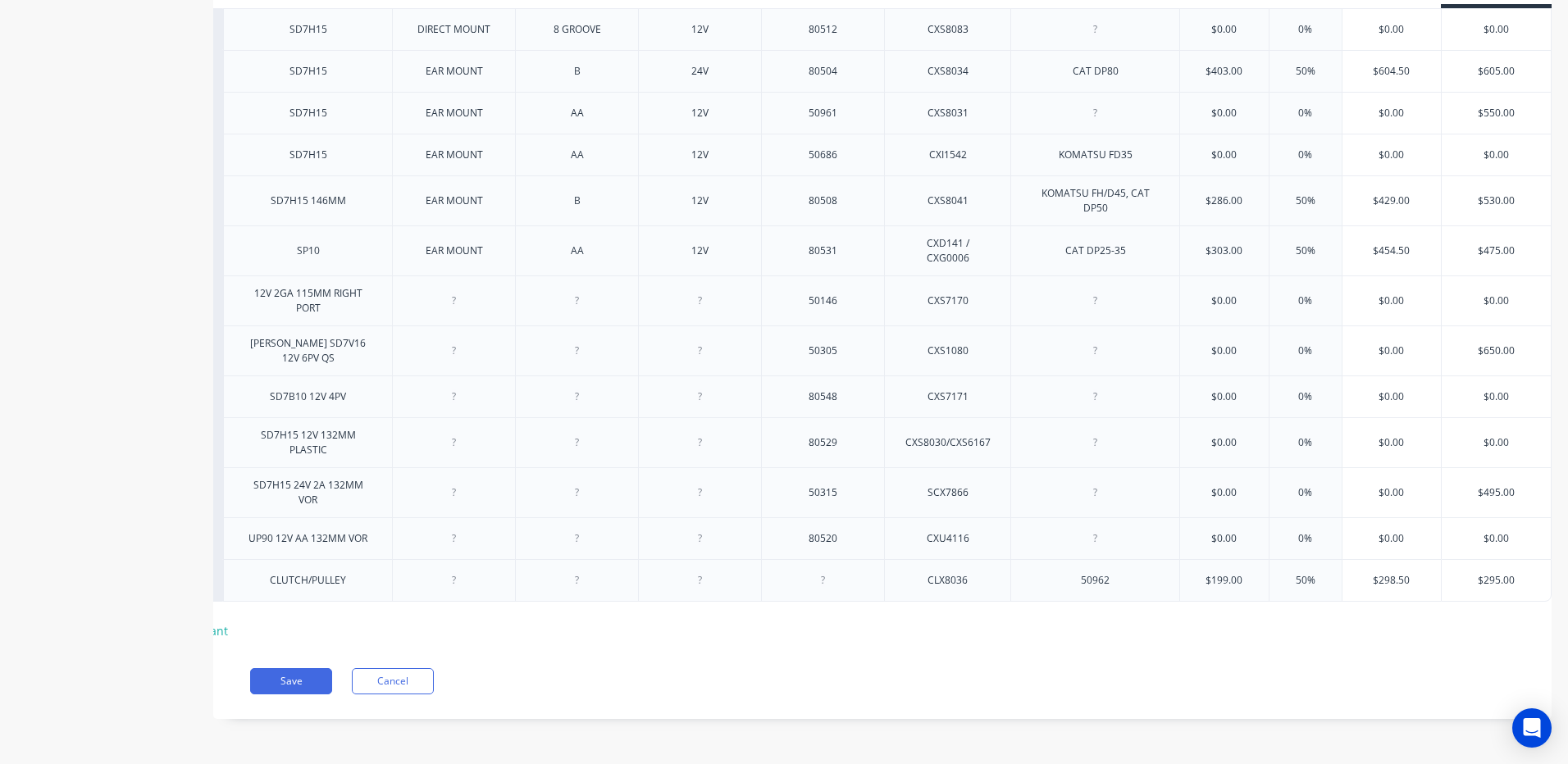
scroll to position [434, 0]
click at [959, 570] on div "CLX8036" at bounding box center [948, 580] width 82 height 21
type textarea "x"
click at [916, 679] on div "Save Cancel" at bounding box center [901, 681] width 1301 height 26
click at [311, 685] on button "Save" at bounding box center [291, 681] width 82 height 26
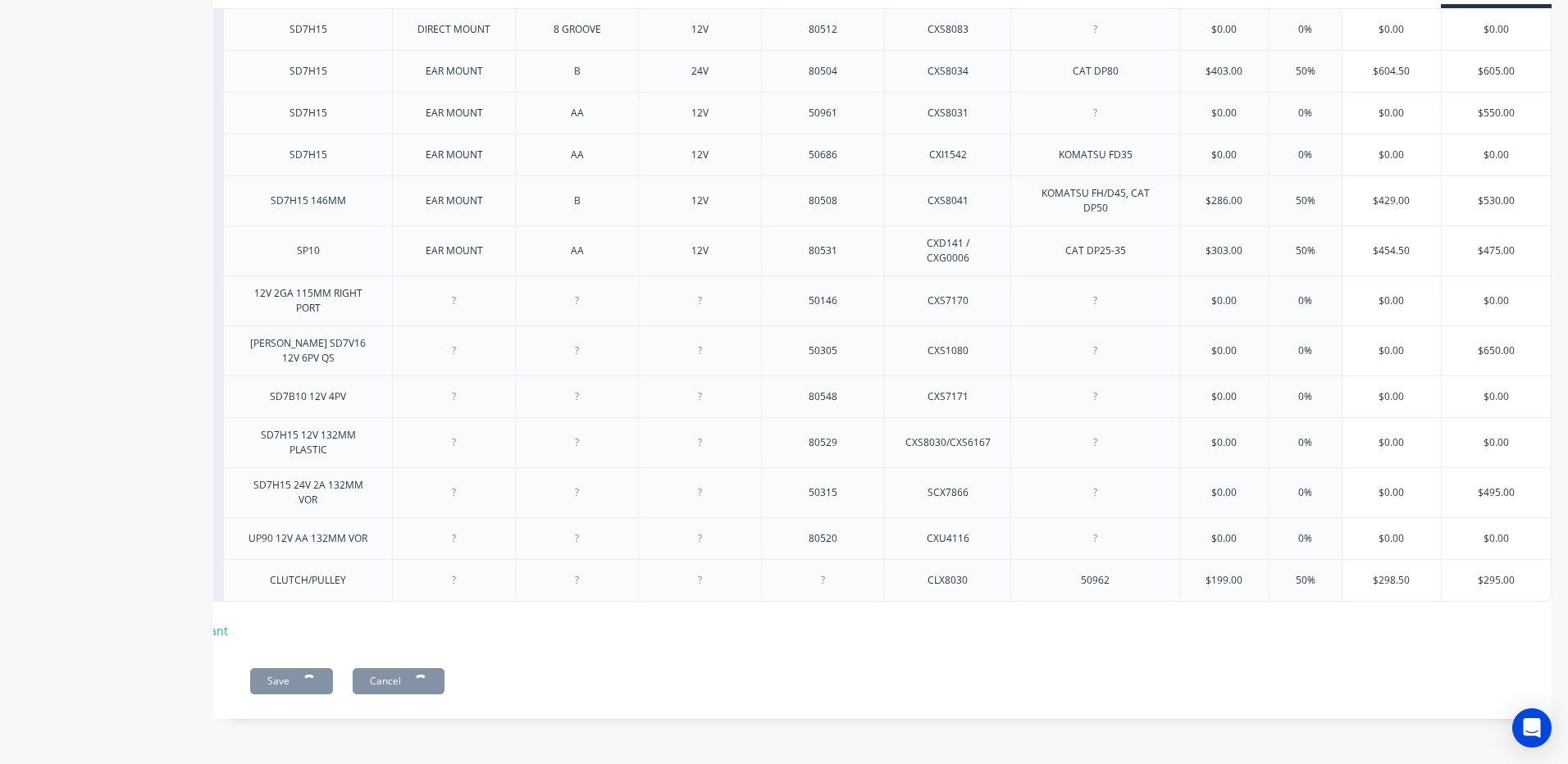
type textarea "x"
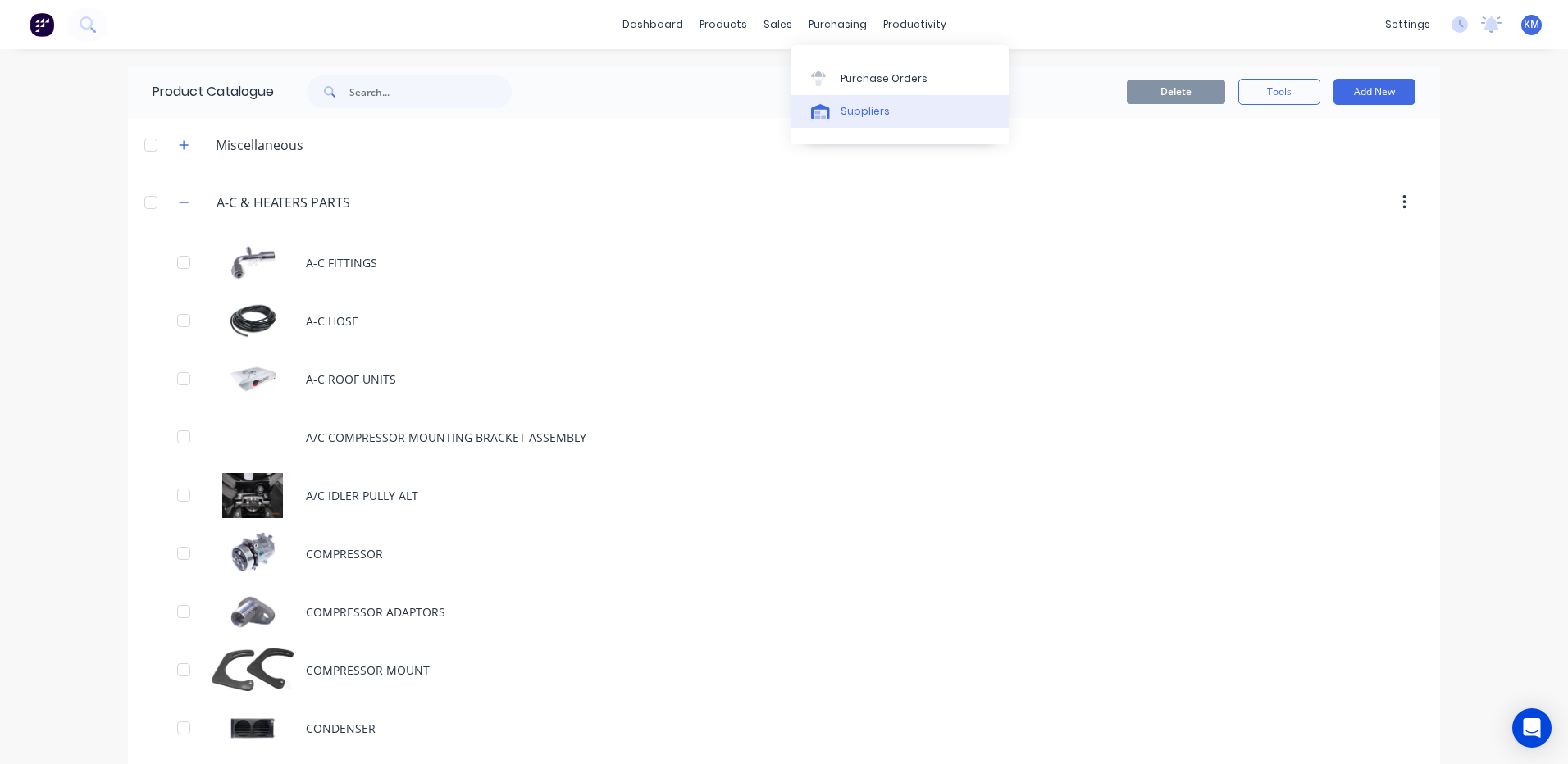
click at [851, 108] on div "Suppliers" at bounding box center [865, 112] width 49 height 15
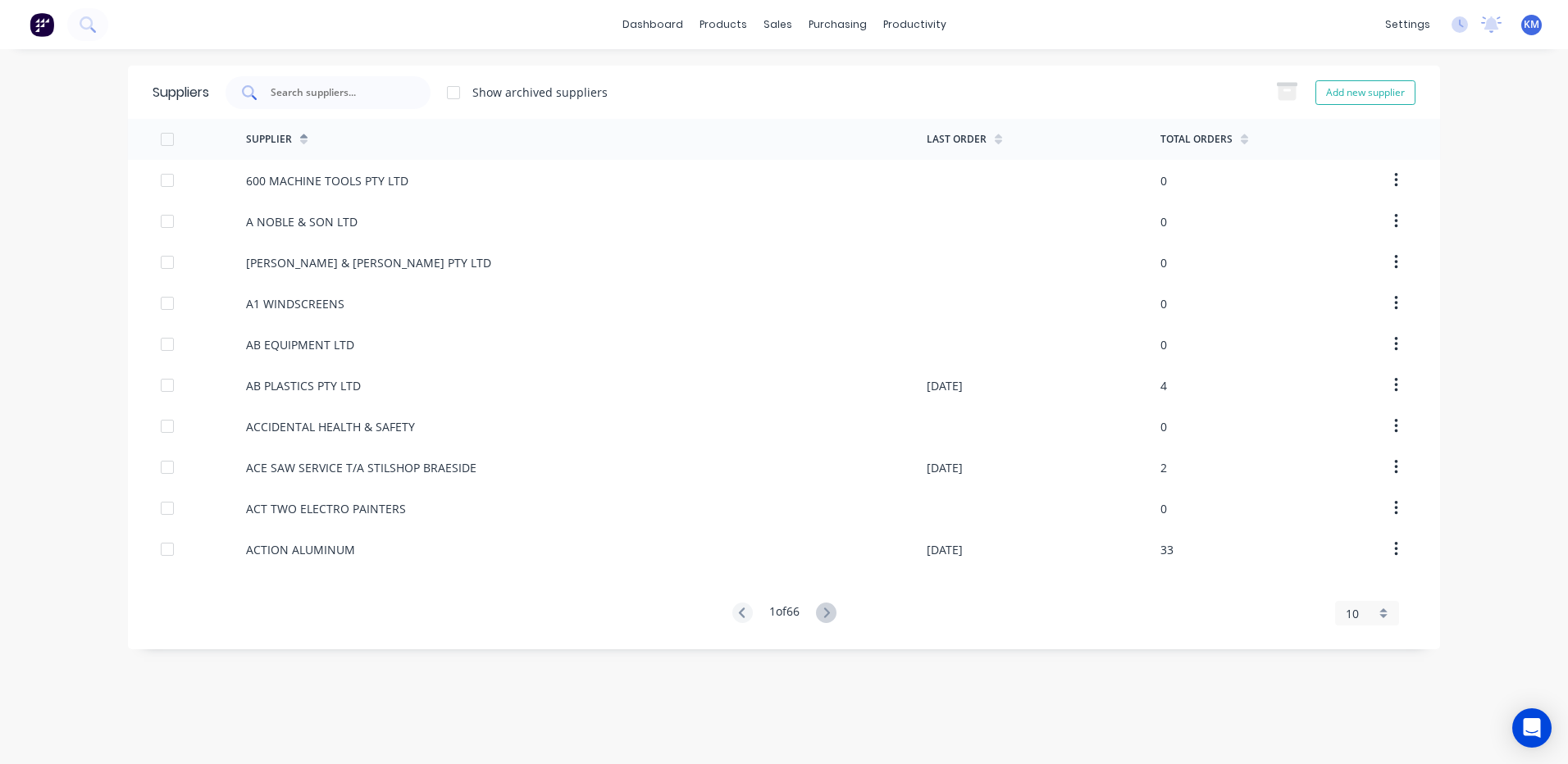
click at [379, 95] on input "text" at bounding box center [337, 93] width 136 height 17
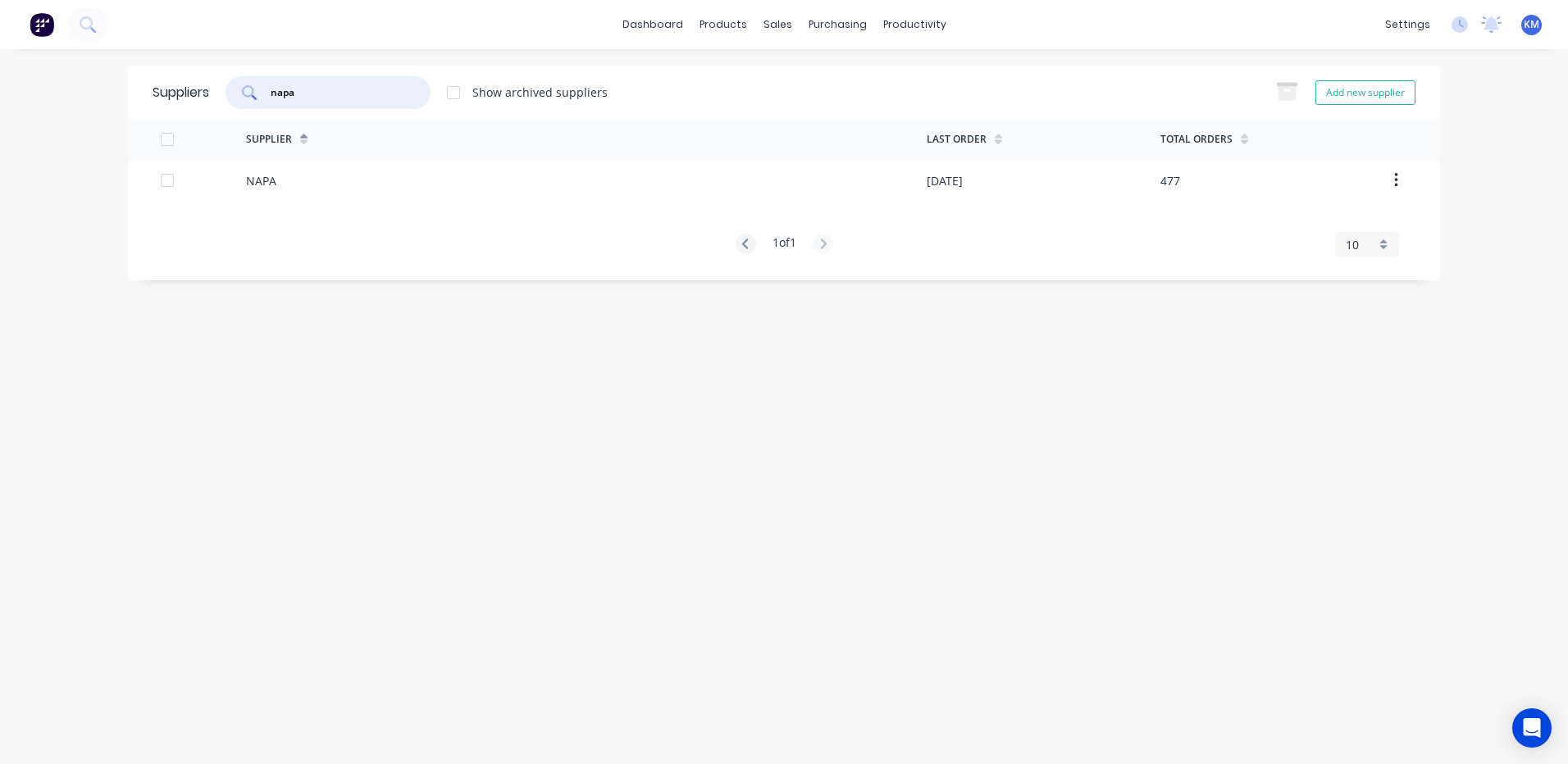
type input "napa"
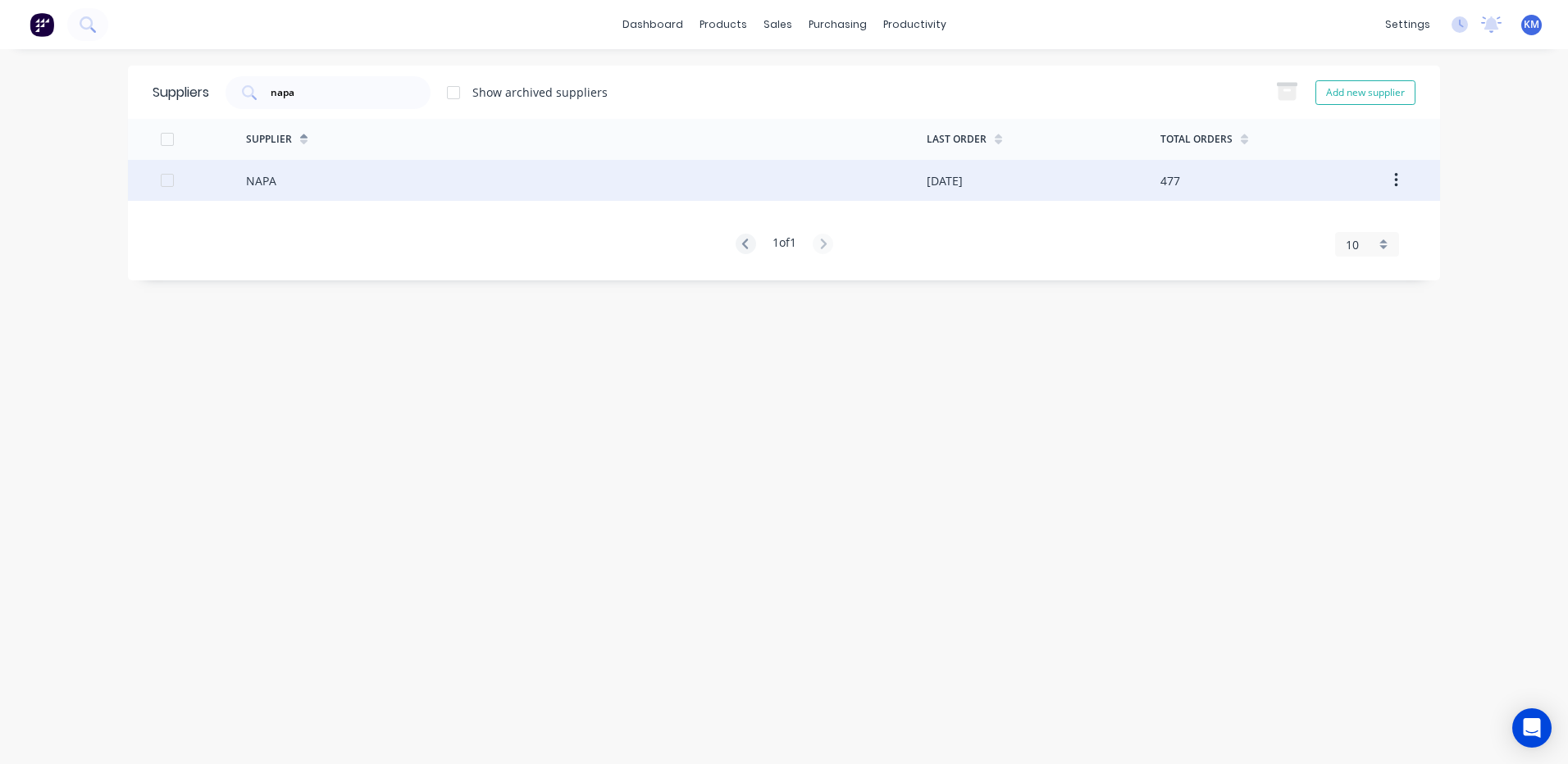
click at [805, 185] on div "NAPA" at bounding box center [586, 181] width 681 height 41
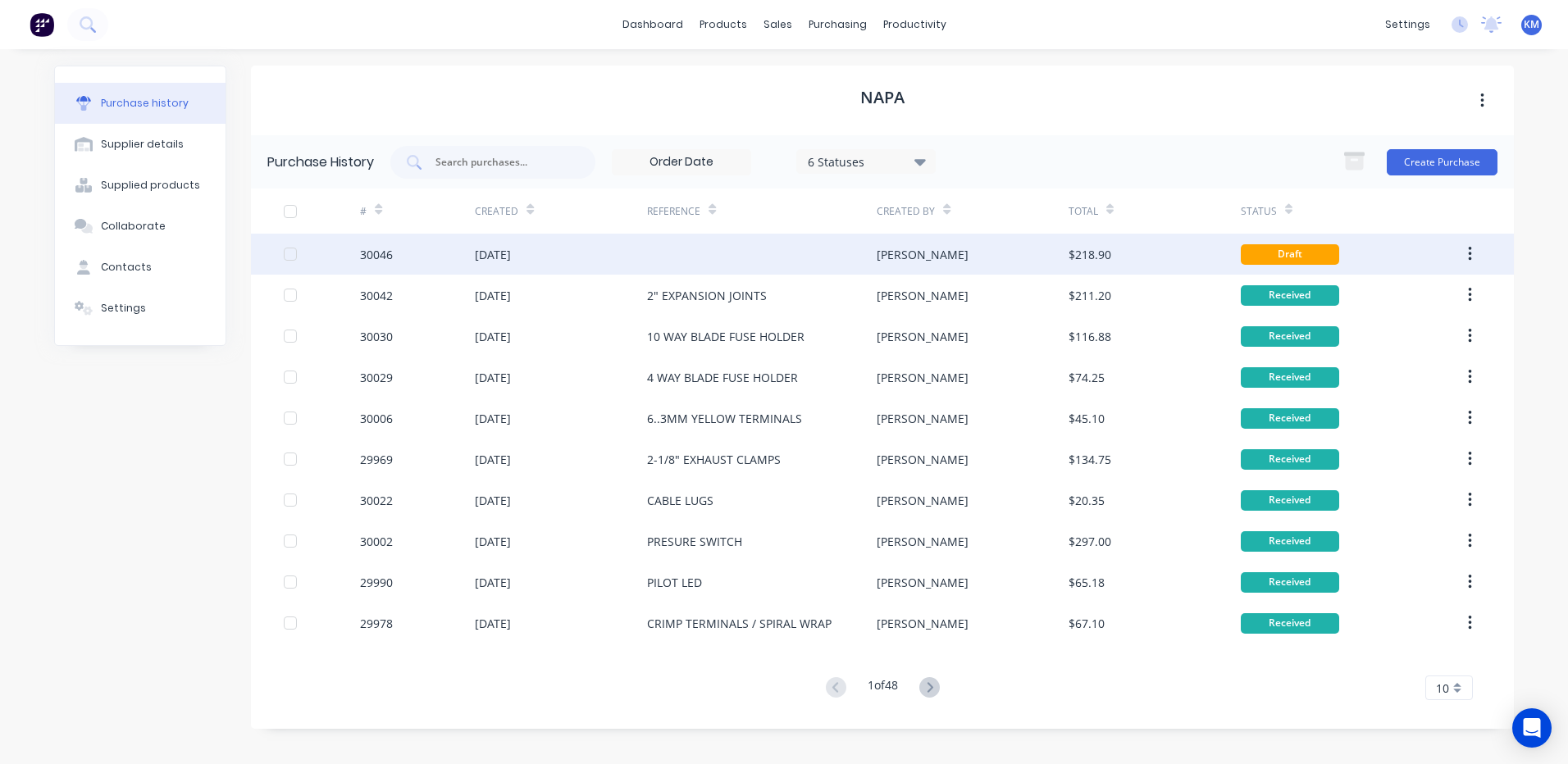
click at [951, 262] on div "[PERSON_NAME]" at bounding box center [971, 254] width 191 height 41
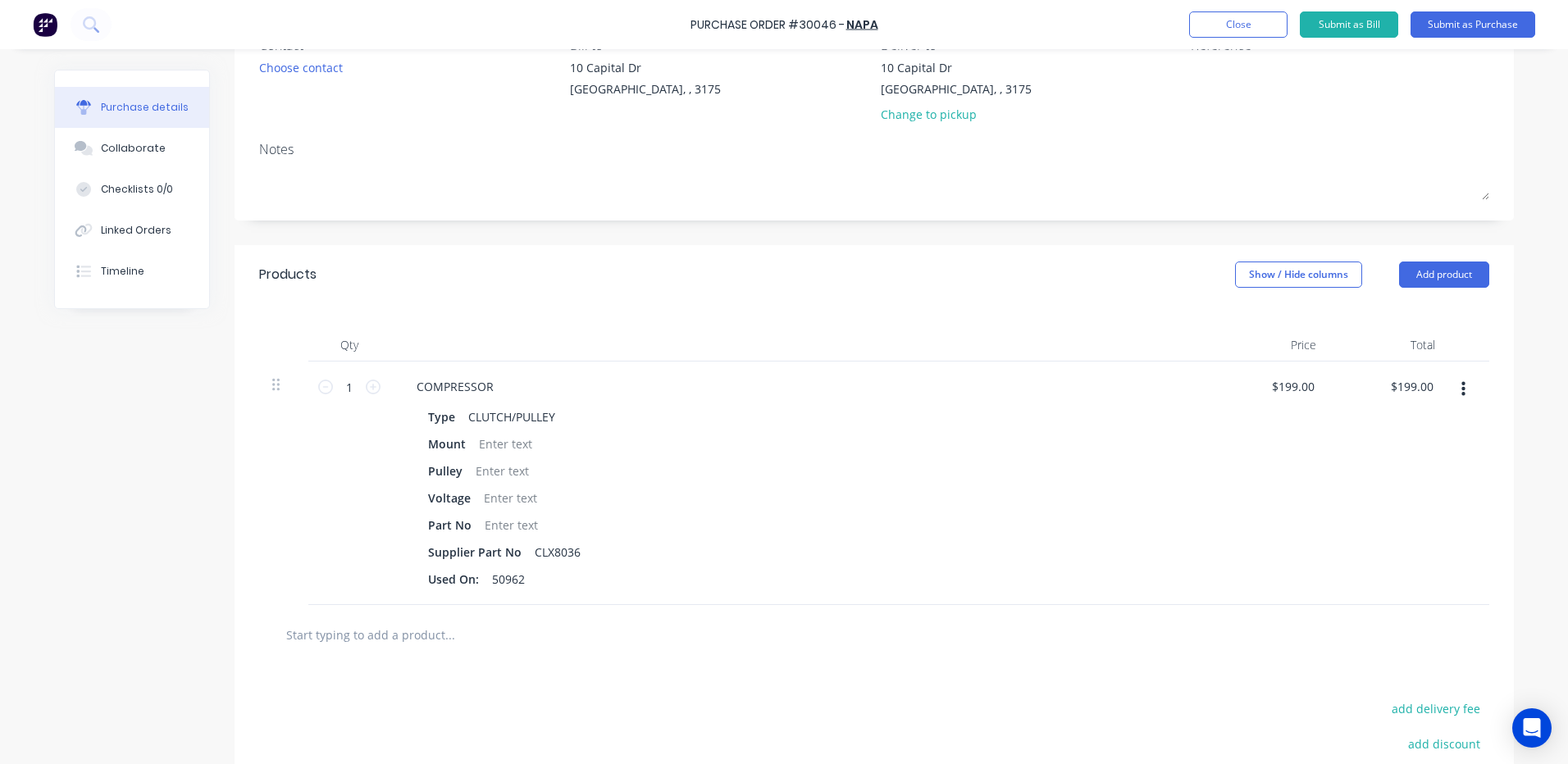
scroll to position [82, 0]
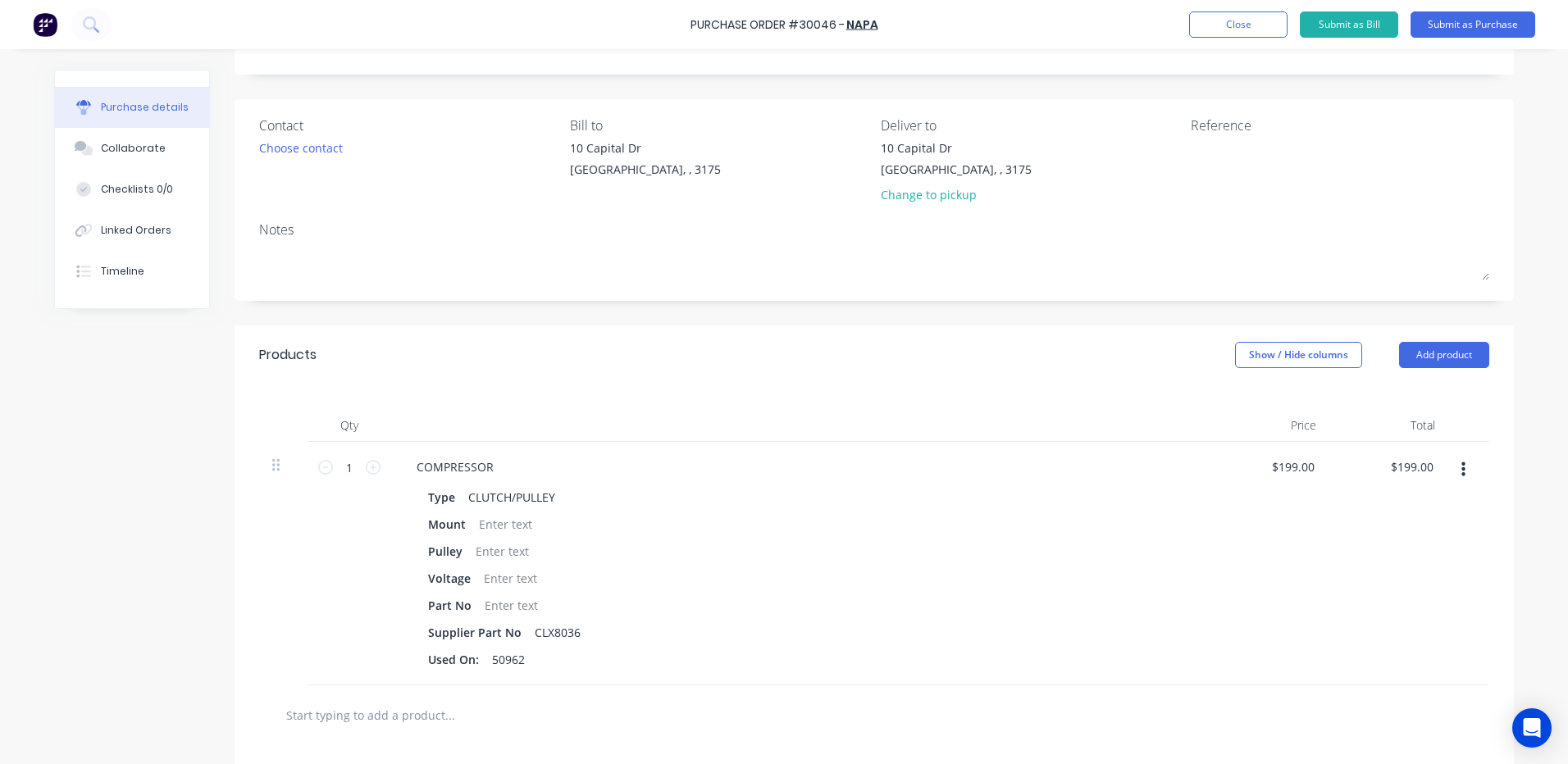
click at [1461, 464] on icon "button" at bounding box center [1463, 470] width 4 height 15
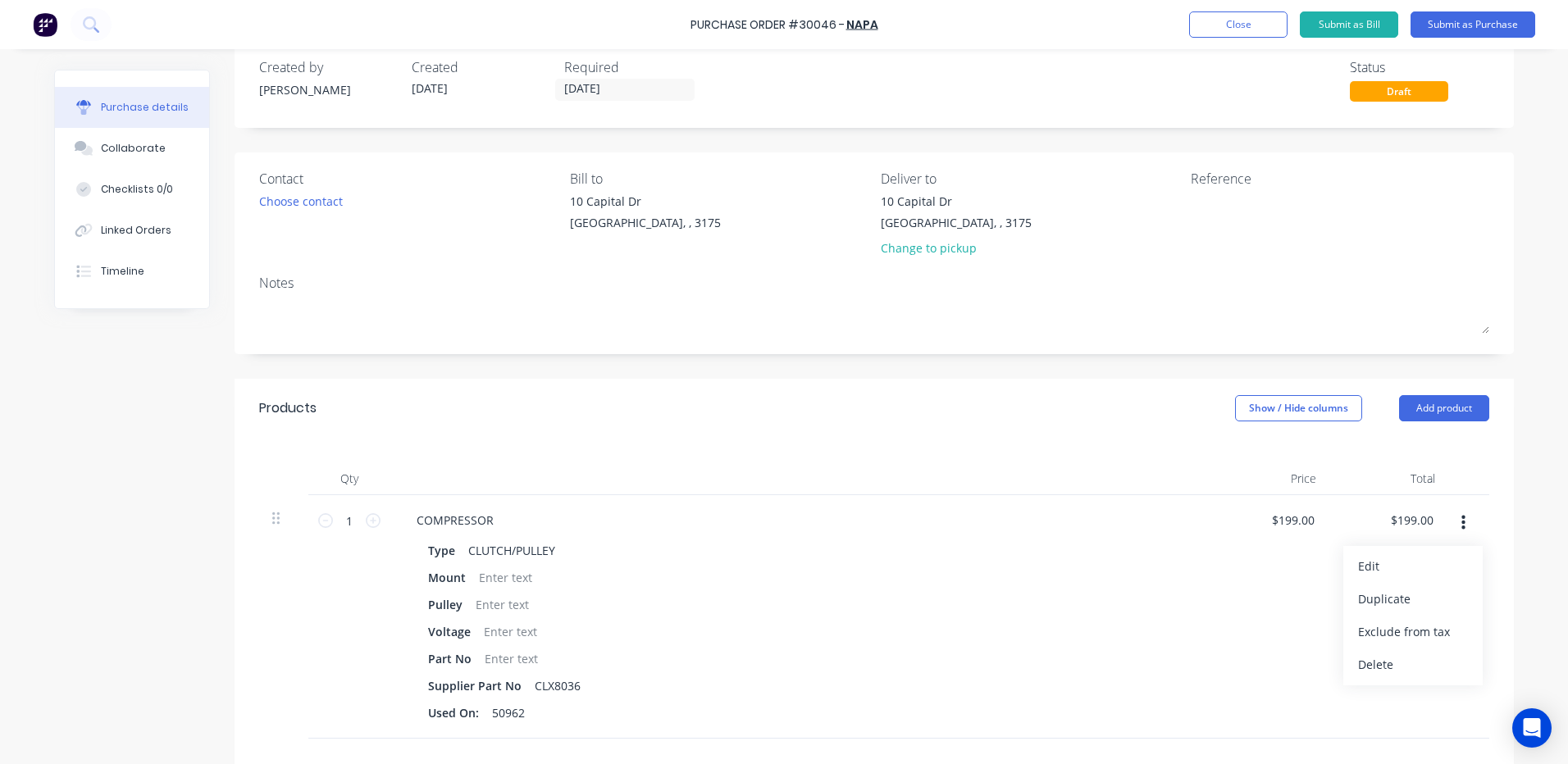
scroll to position [0, 0]
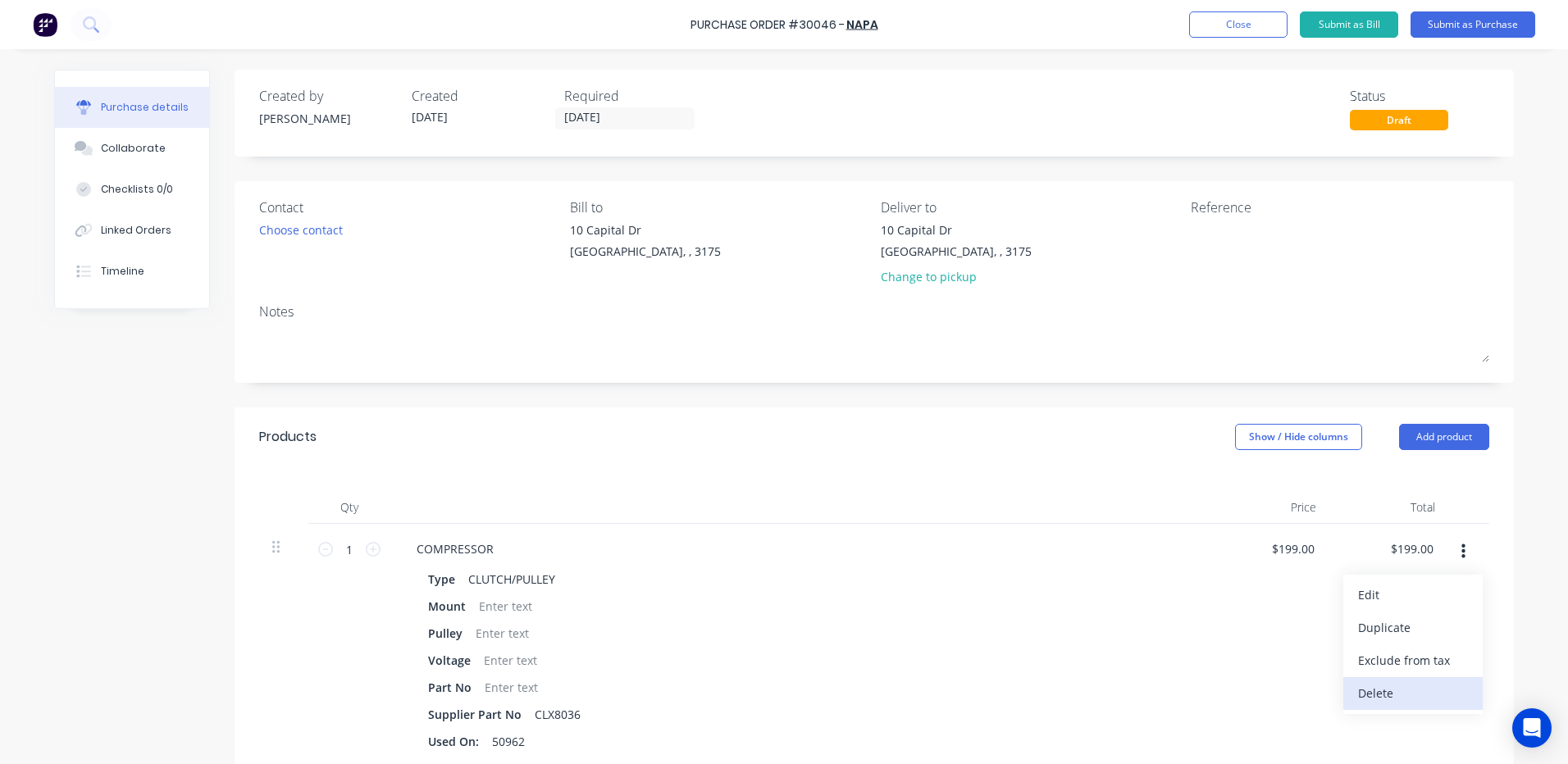
click at [1389, 701] on button "Delete" at bounding box center [1413, 693] width 140 height 33
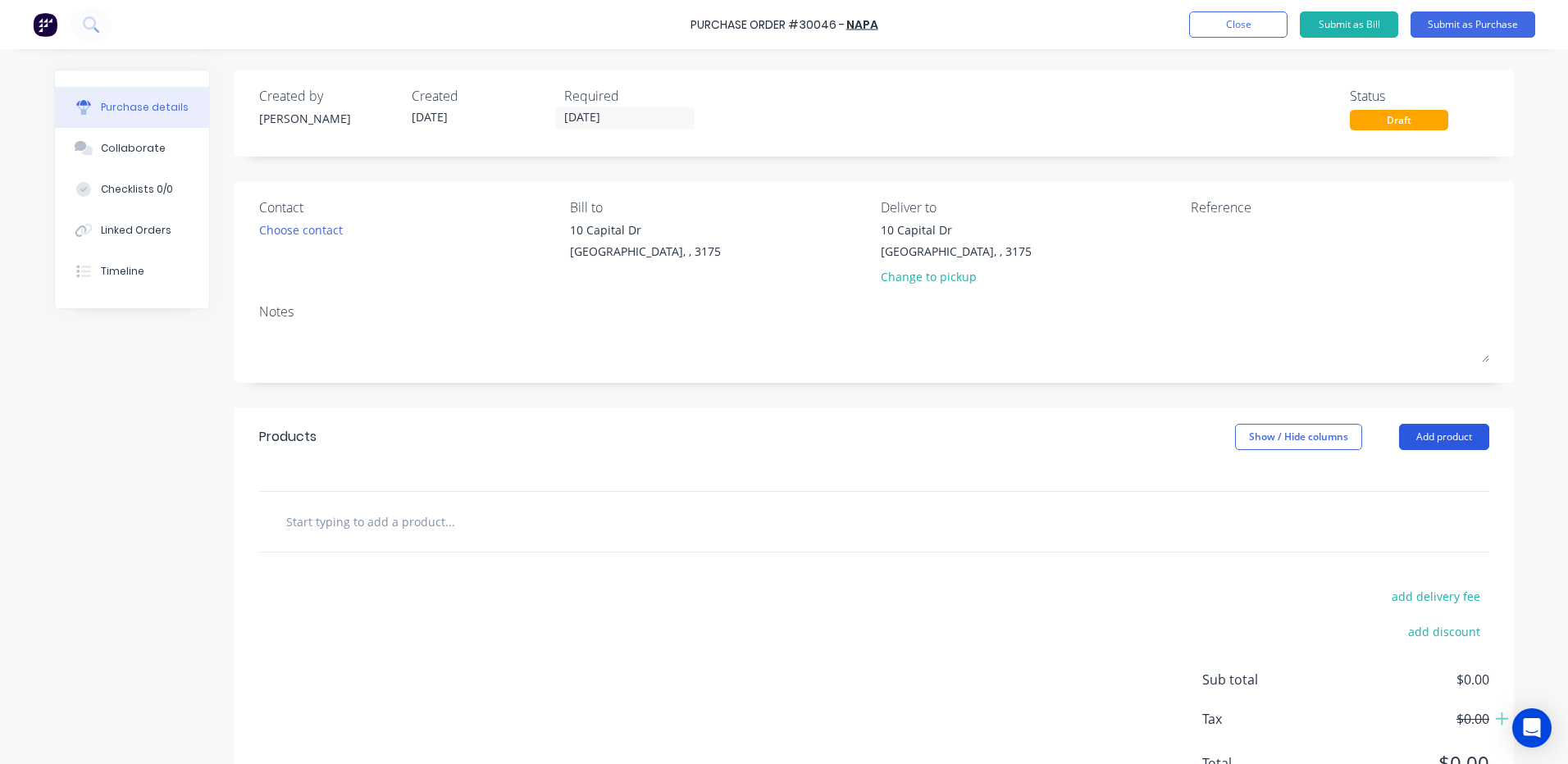
click at [1447, 442] on button "Add product" at bounding box center [1444, 437] width 90 height 26
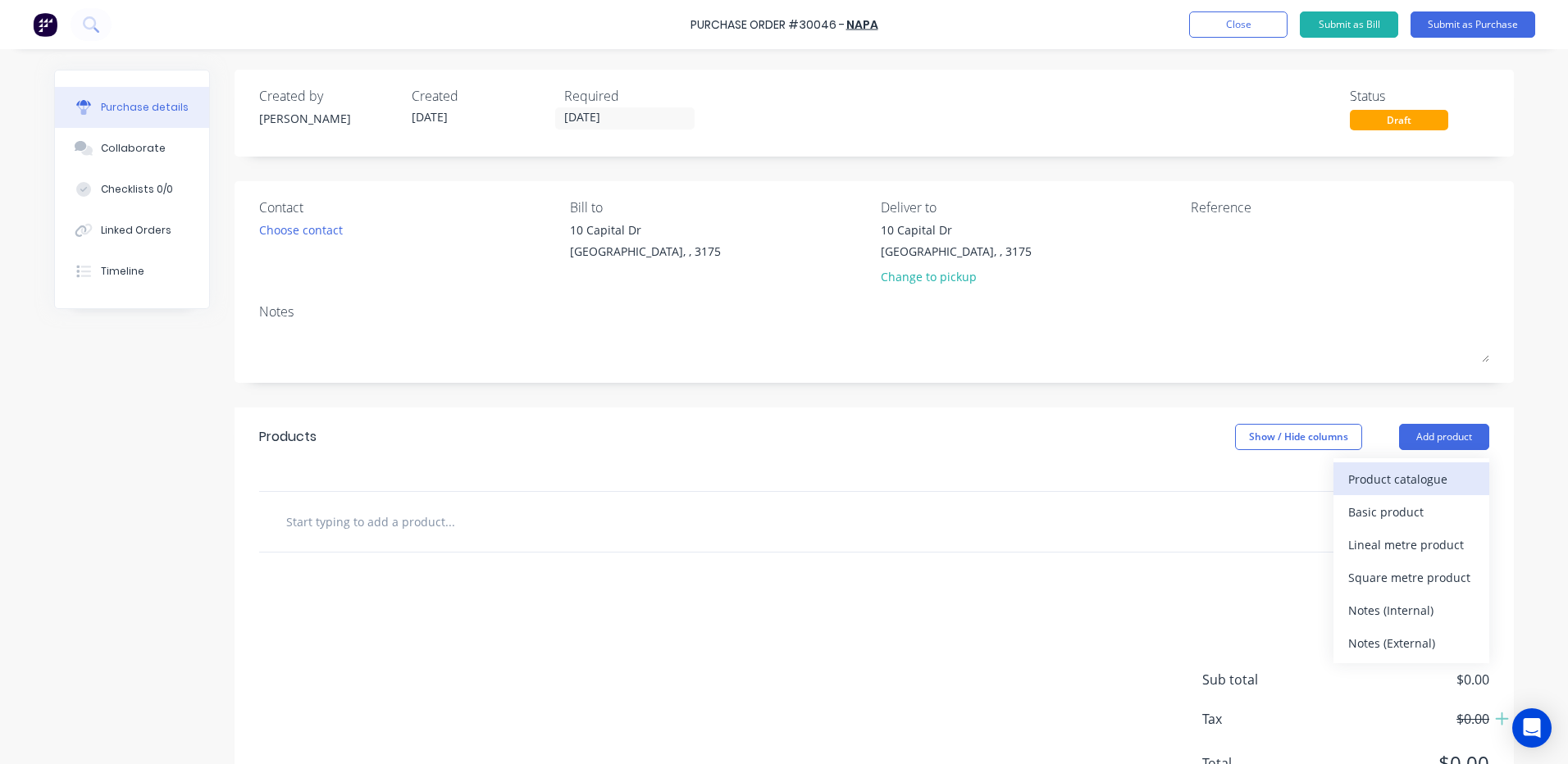
click at [1422, 486] on div "Product catalogue" at bounding box center [1410, 479] width 126 height 24
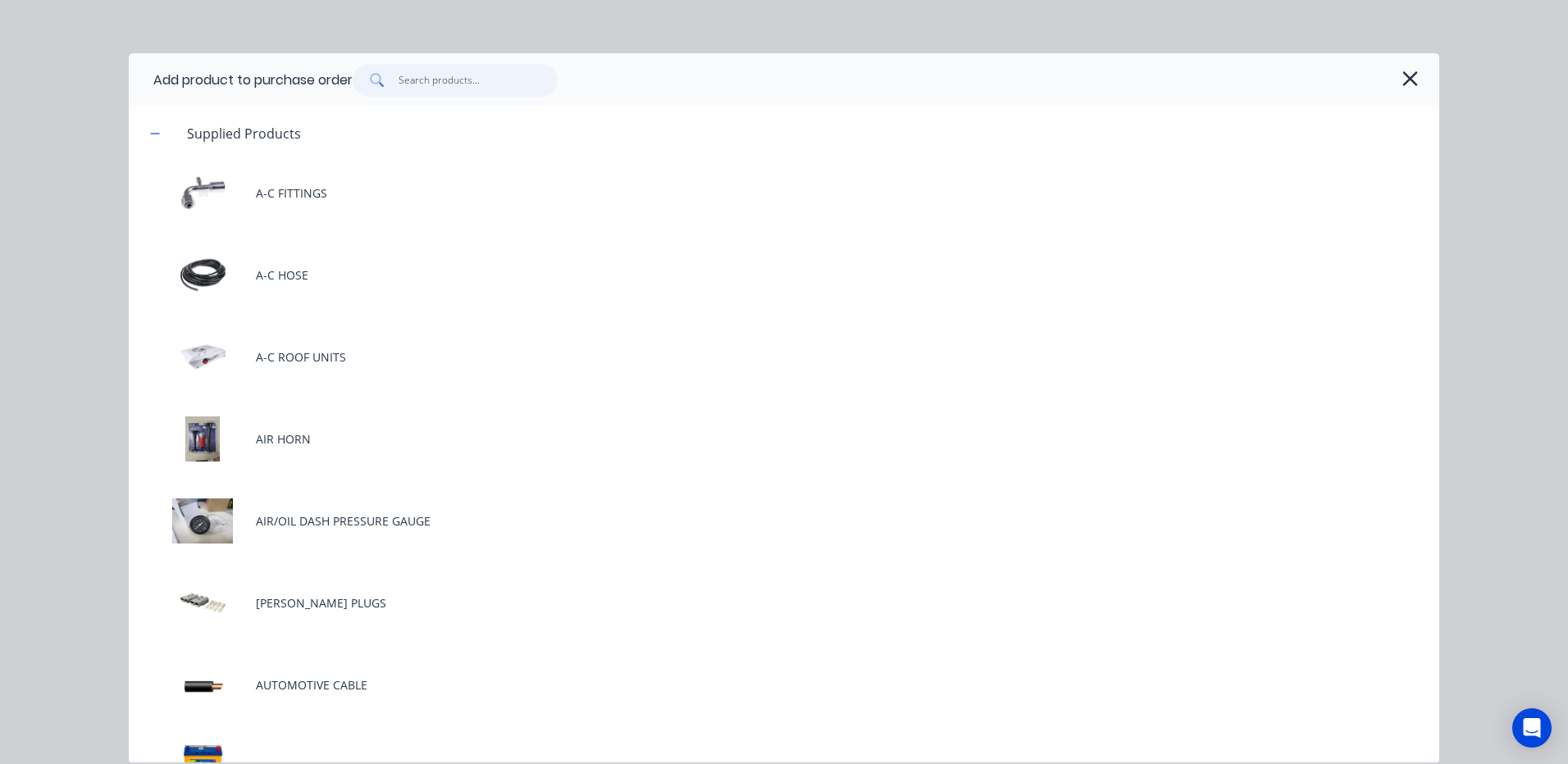
click at [491, 77] on input "text" at bounding box center [478, 80] width 160 height 33
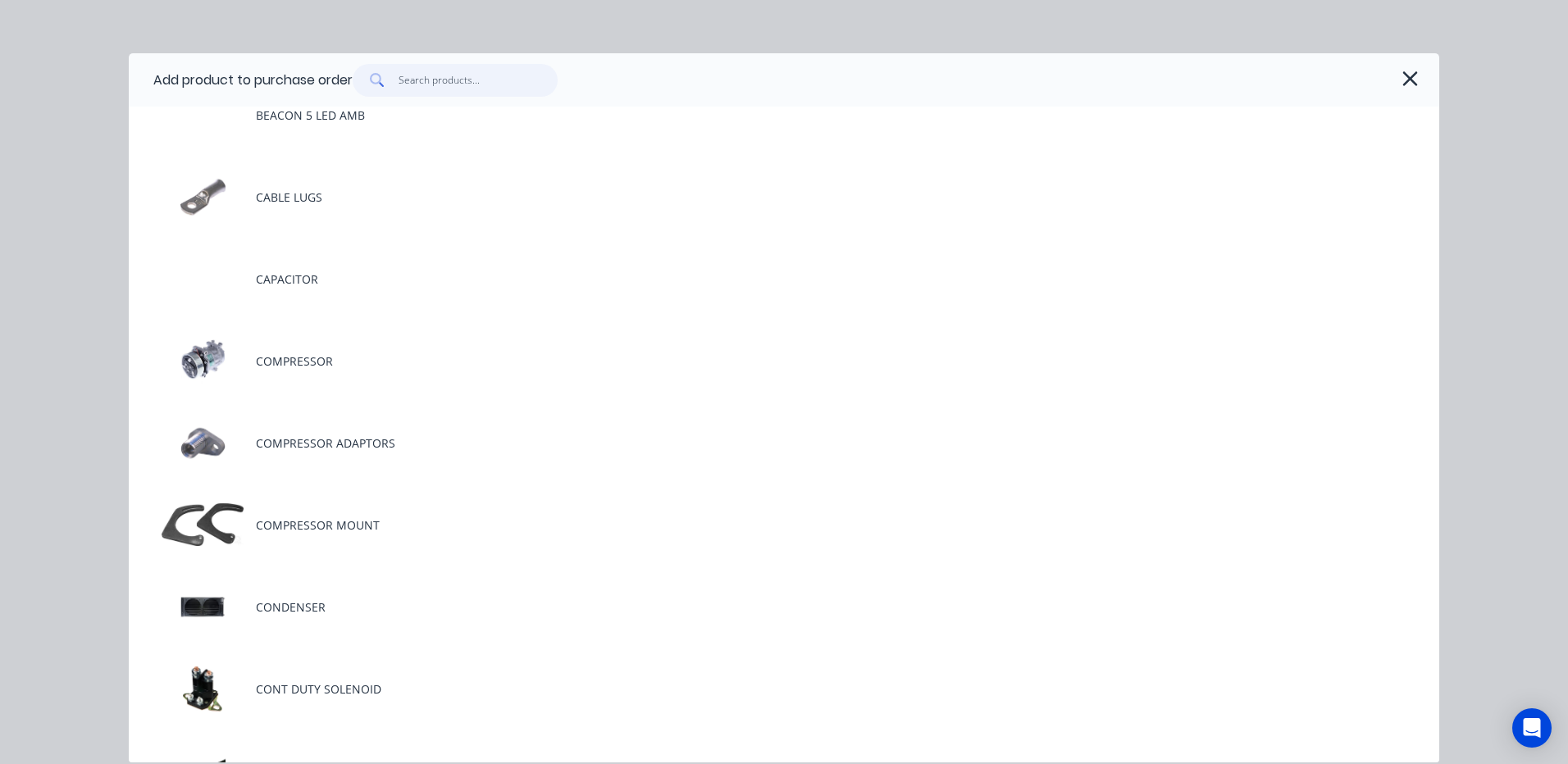
scroll to position [902, 0]
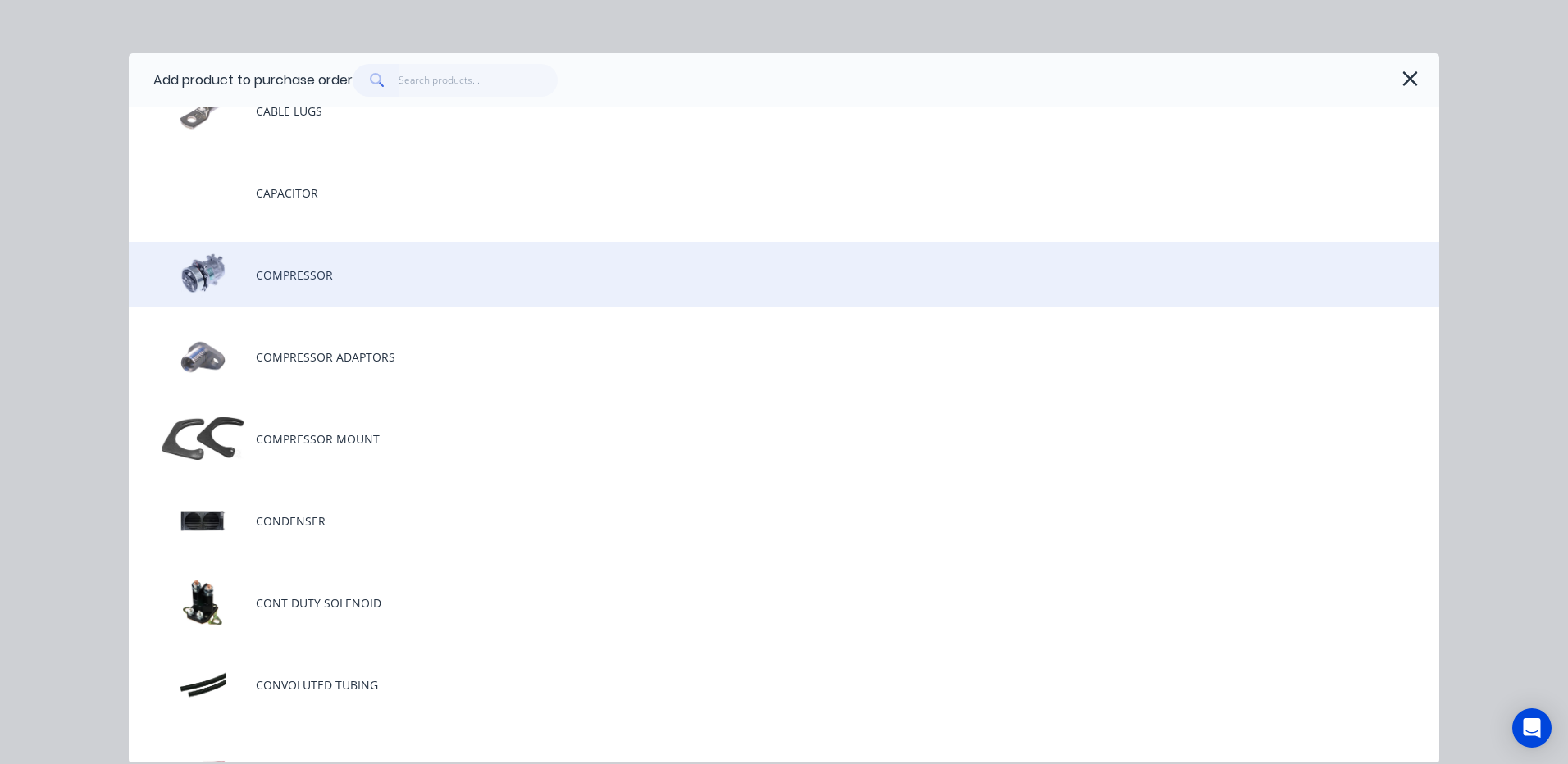
click at [421, 286] on div "COMPRESSOR" at bounding box center [784, 274] width 1311 height 65
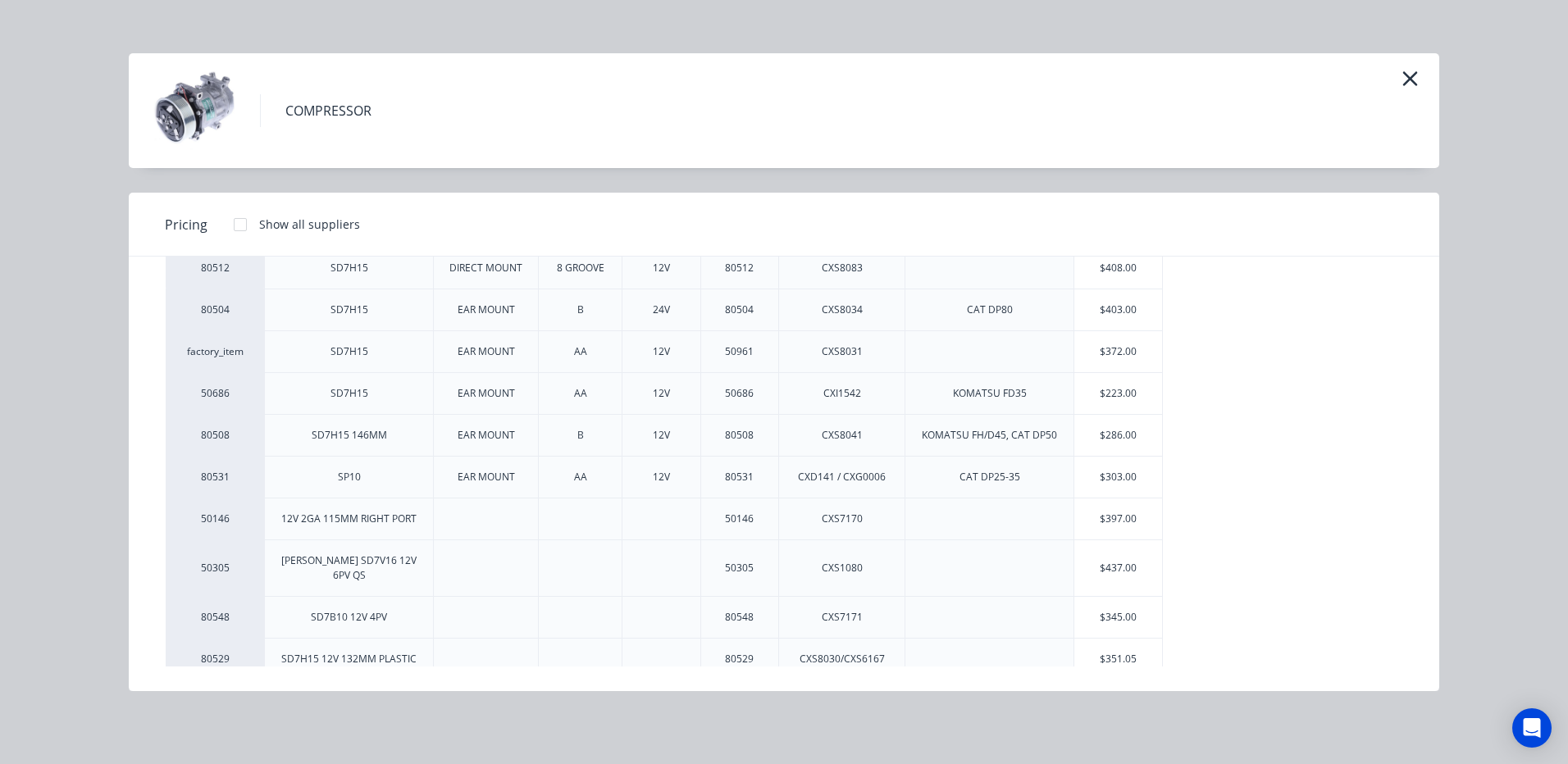
scroll to position [196, 0]
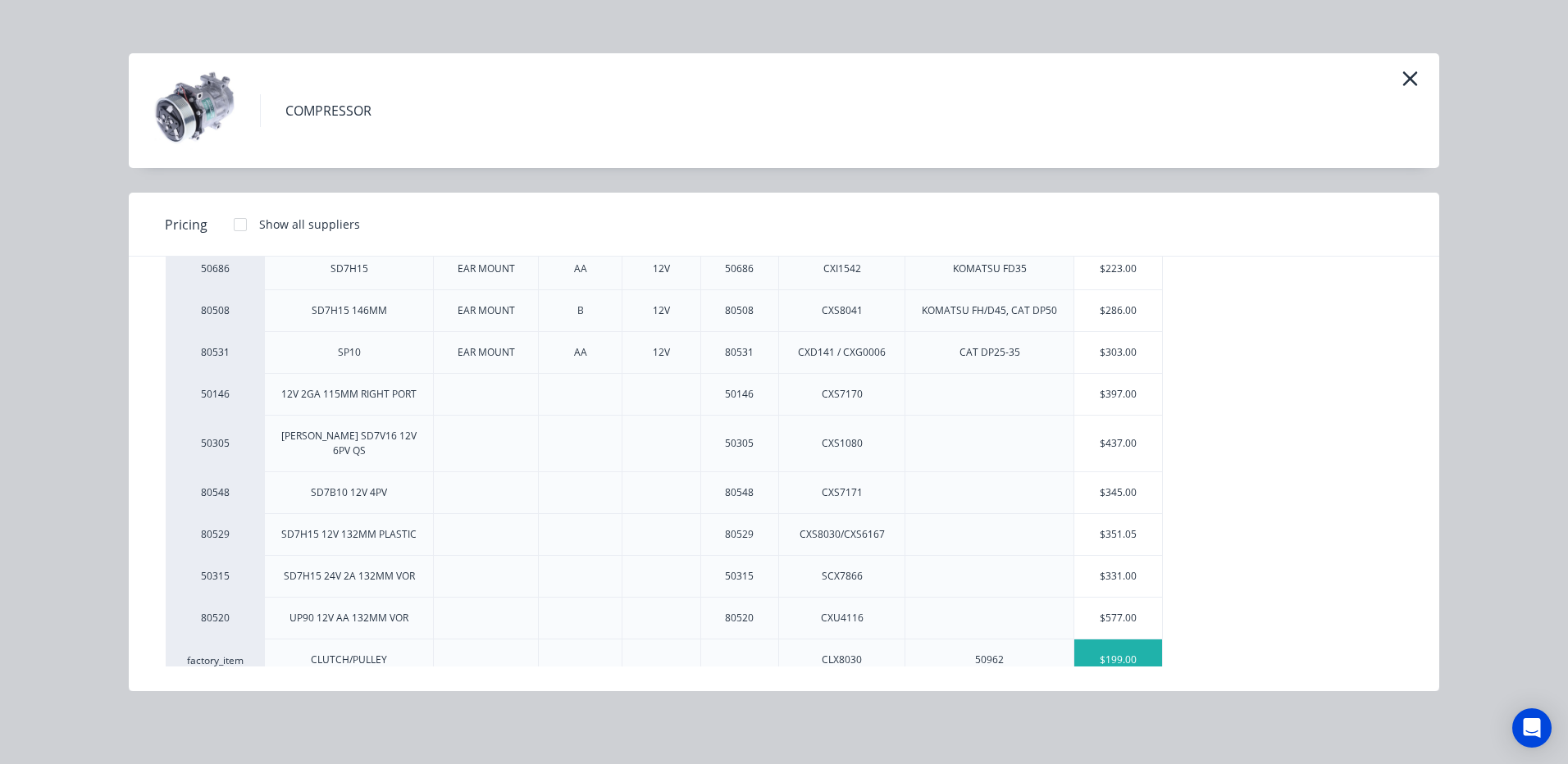
click at [1144, 647] on div "$199.00" at bounding box center [1118, 660] width 88 height 41
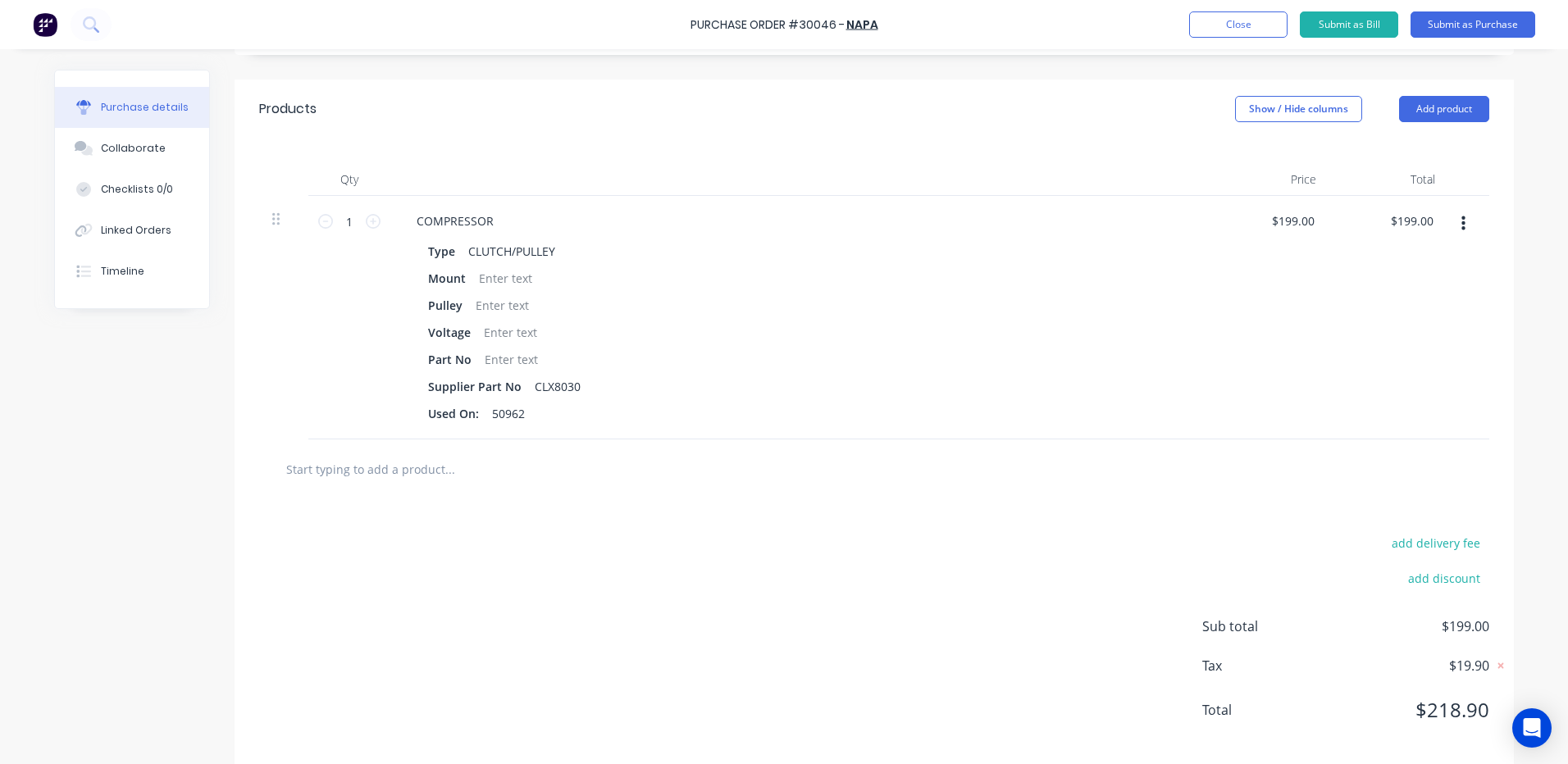
scroll to position [0, 0]
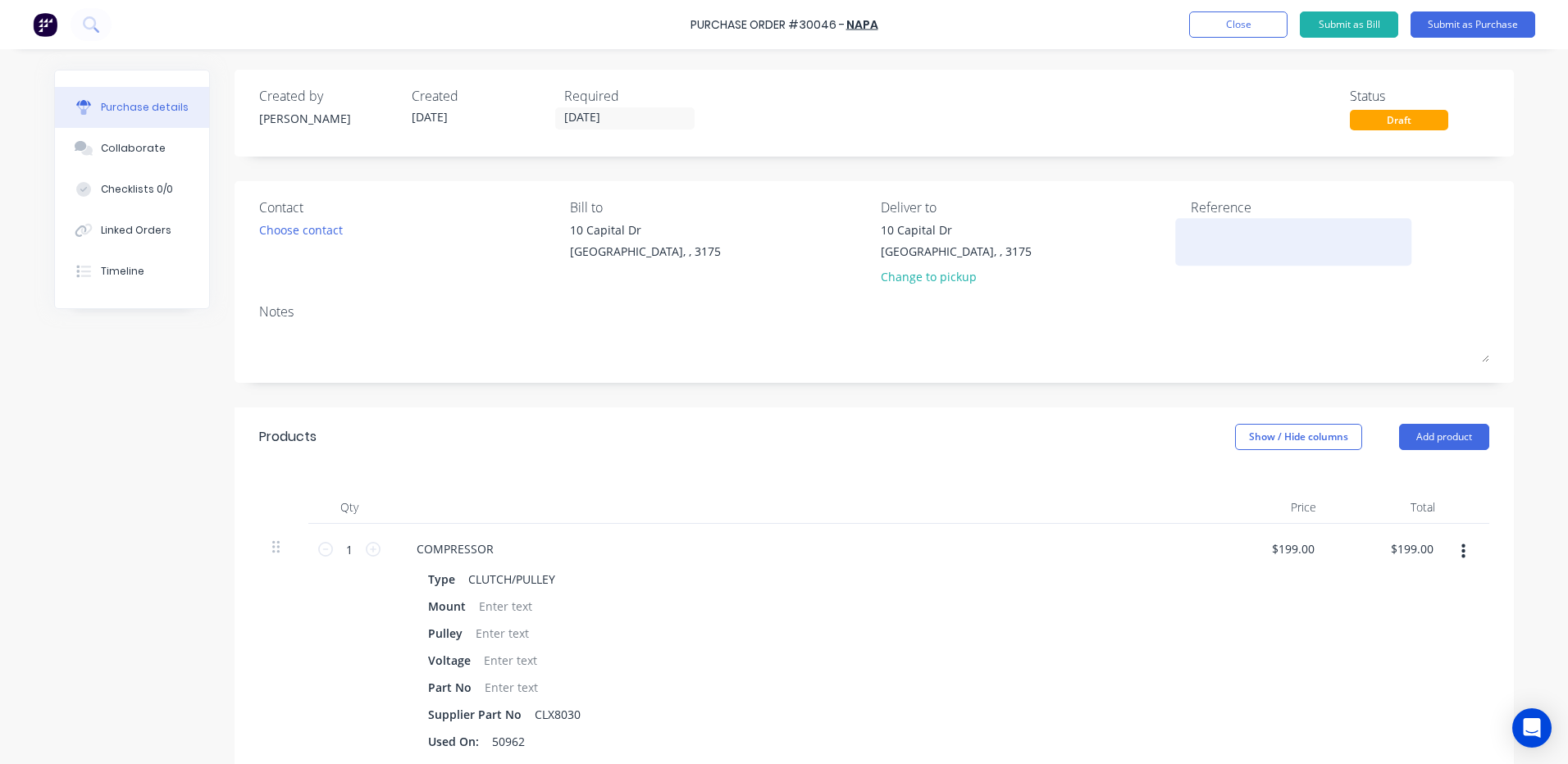
drag, startPoint x: 1236, startPoint y: 249, endPoint x: 1248, endPoint y: 246, distance: 12.4
click at [1239, 249] on textarea at bounding box center [1293, 239] width 205 height 37
type textarea "AC COMPRESSOR CLUTCH/PU"
type textarea "x"
type textarea "AC COMPRESSOR CLUTCH/PUL"
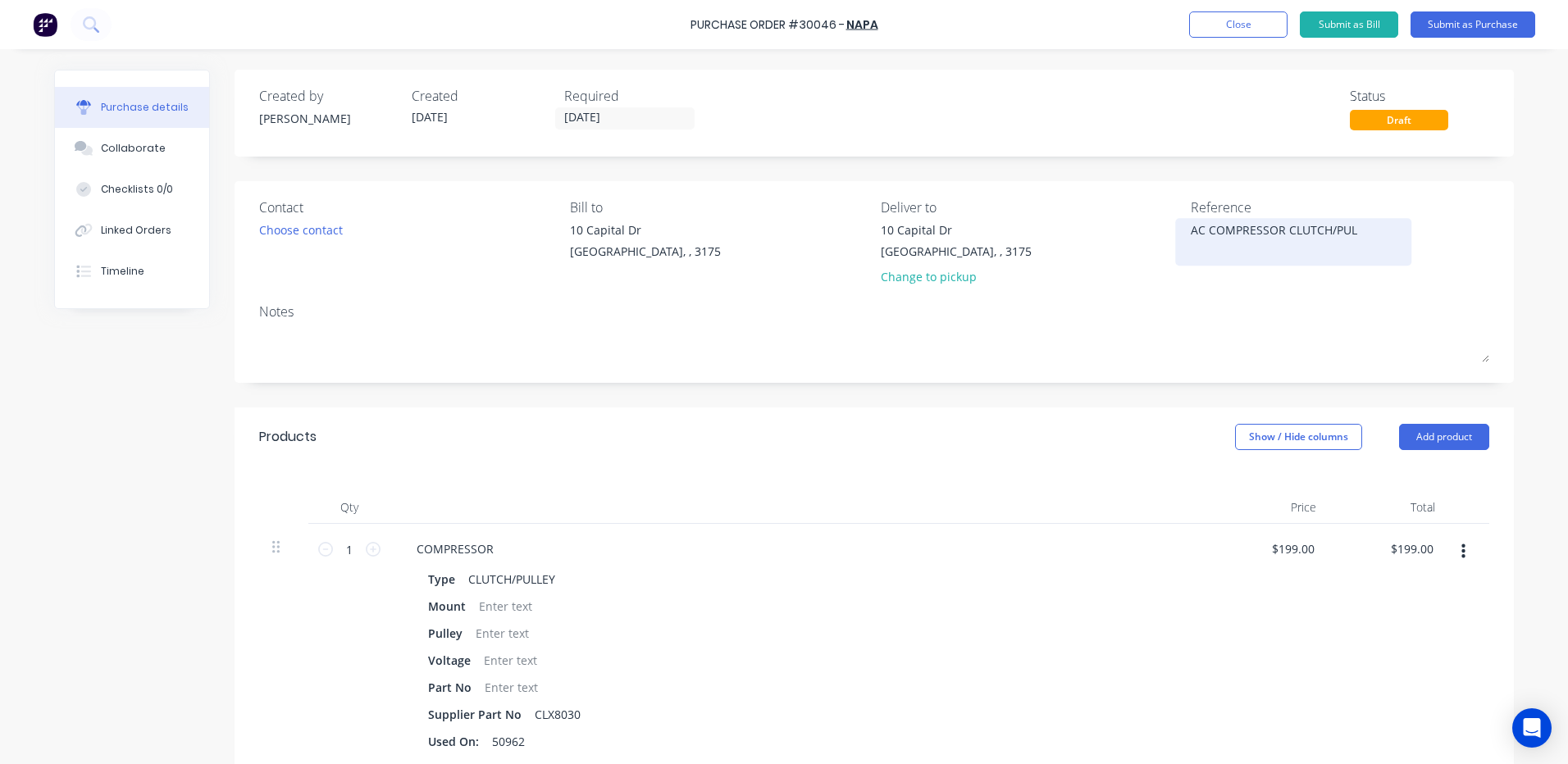
type textarea "x"
type textarea "AC COMPRESSOR CLUTCH/PULL"
type textarea "x"
type textarea "AC COMPRESSOR CLUTCH/PULLE"
type textarea "x"
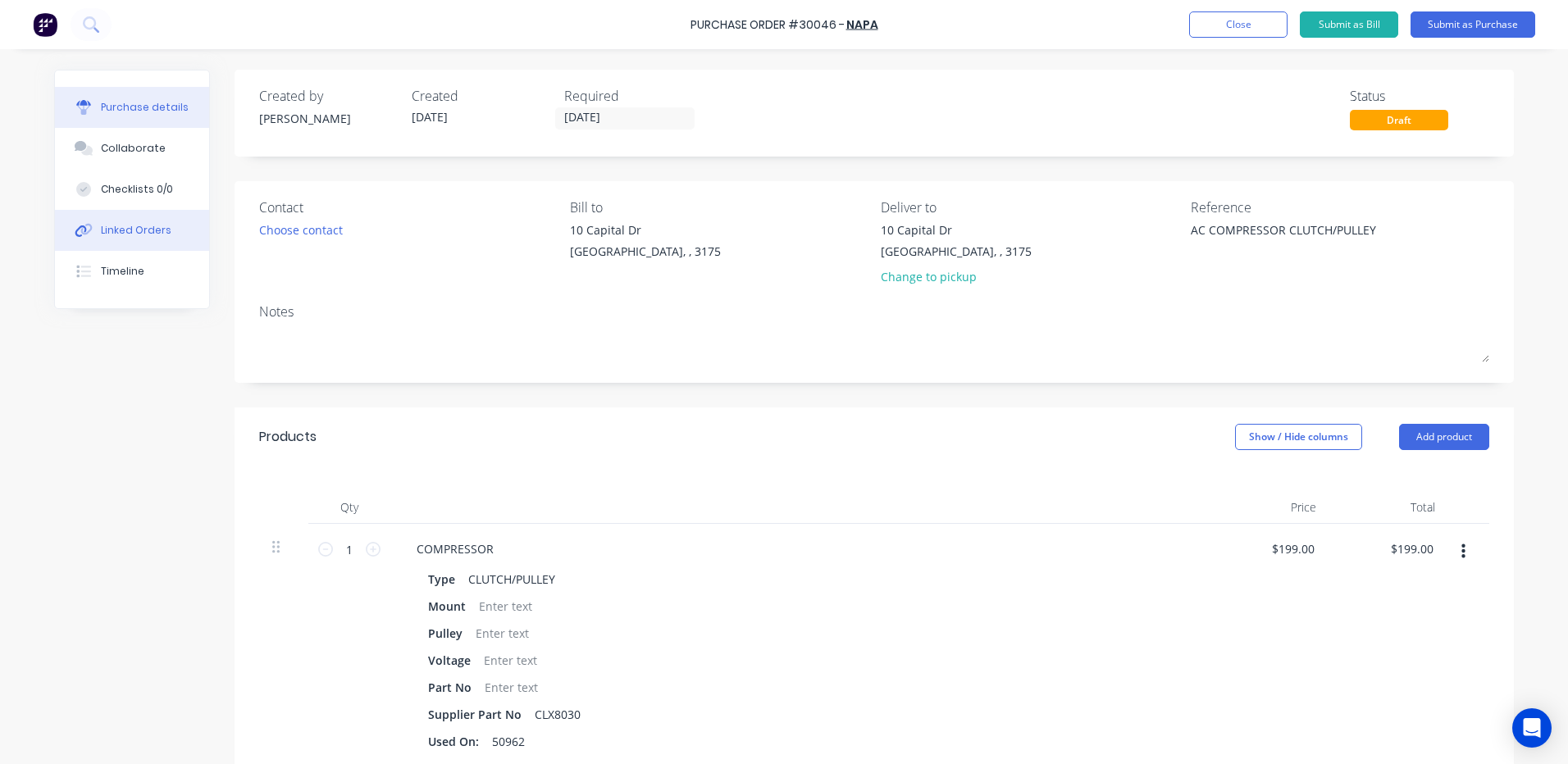
type textarea "AC COMPRESSOR CLUTCH/PULLEY"
type textarea "x"
type textarea "AC COMPRESSOR CLUTCH/PULLEY"
click at [87, 219] on button "Linked Orders" at bounding box center [131, 230] width 154 height 41
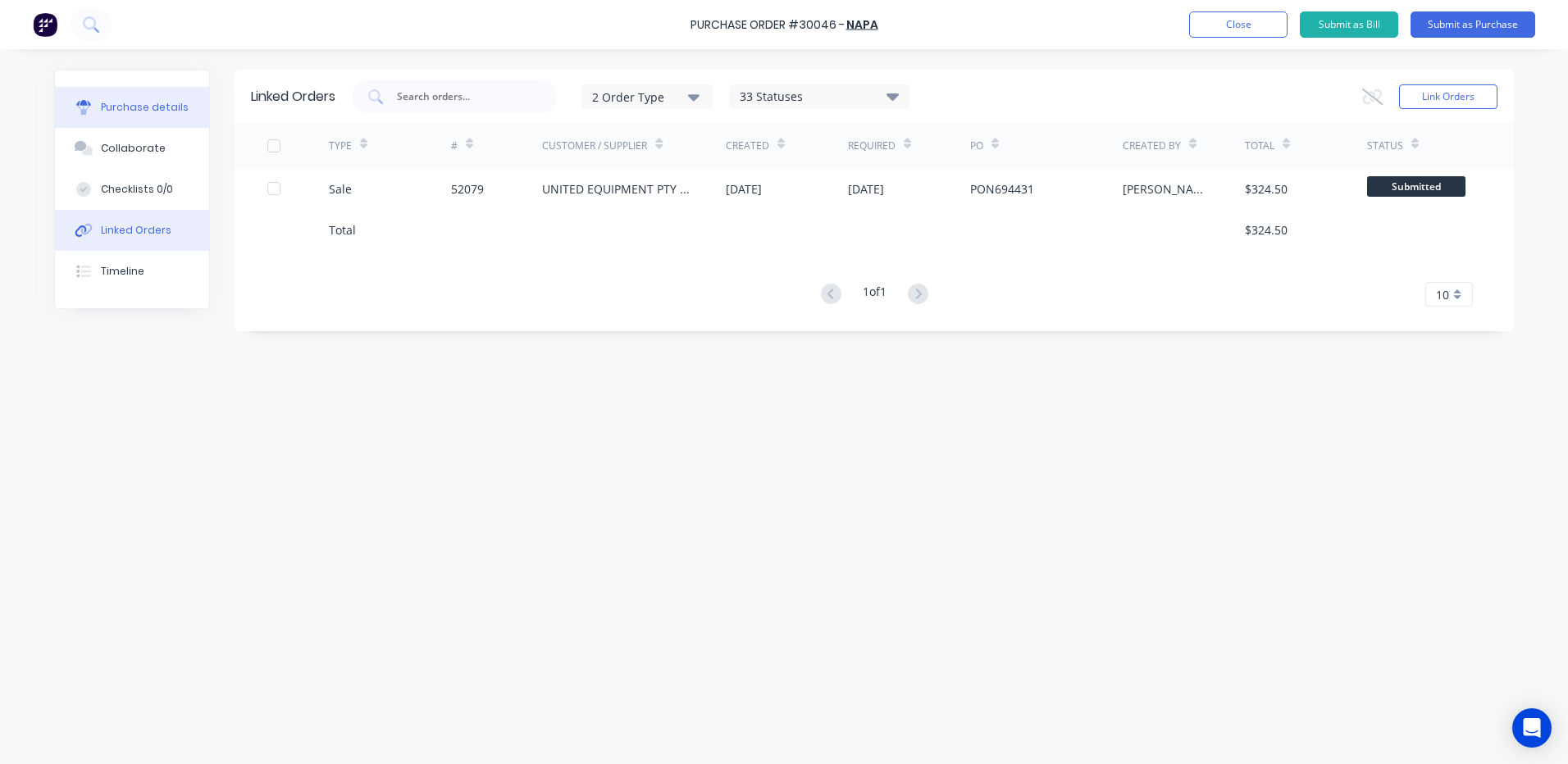
click at [155, 99] on button "Purchase details" at bounding box center [131, 107] width 154 height 41
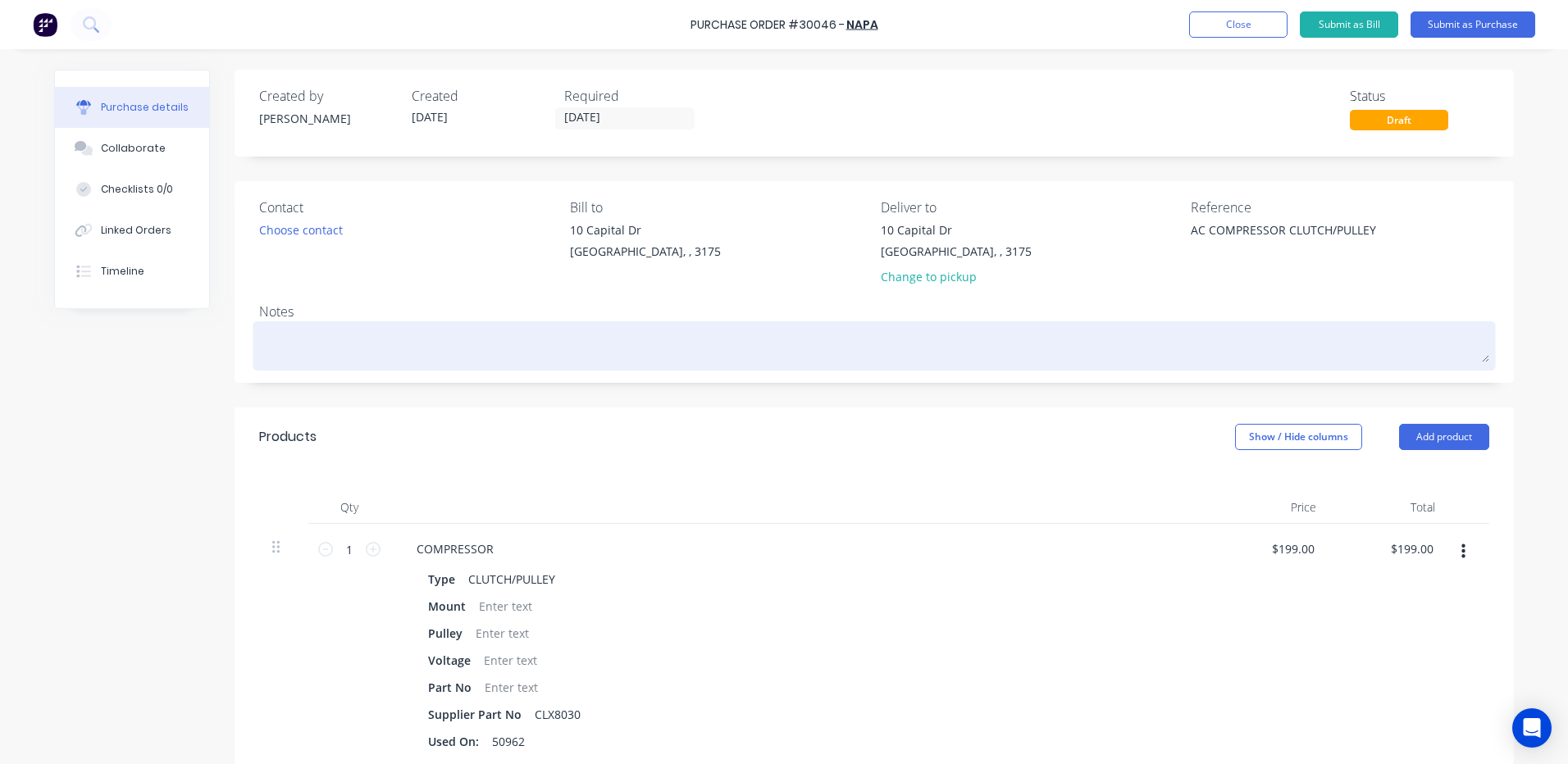
scroll to position [82, 0]
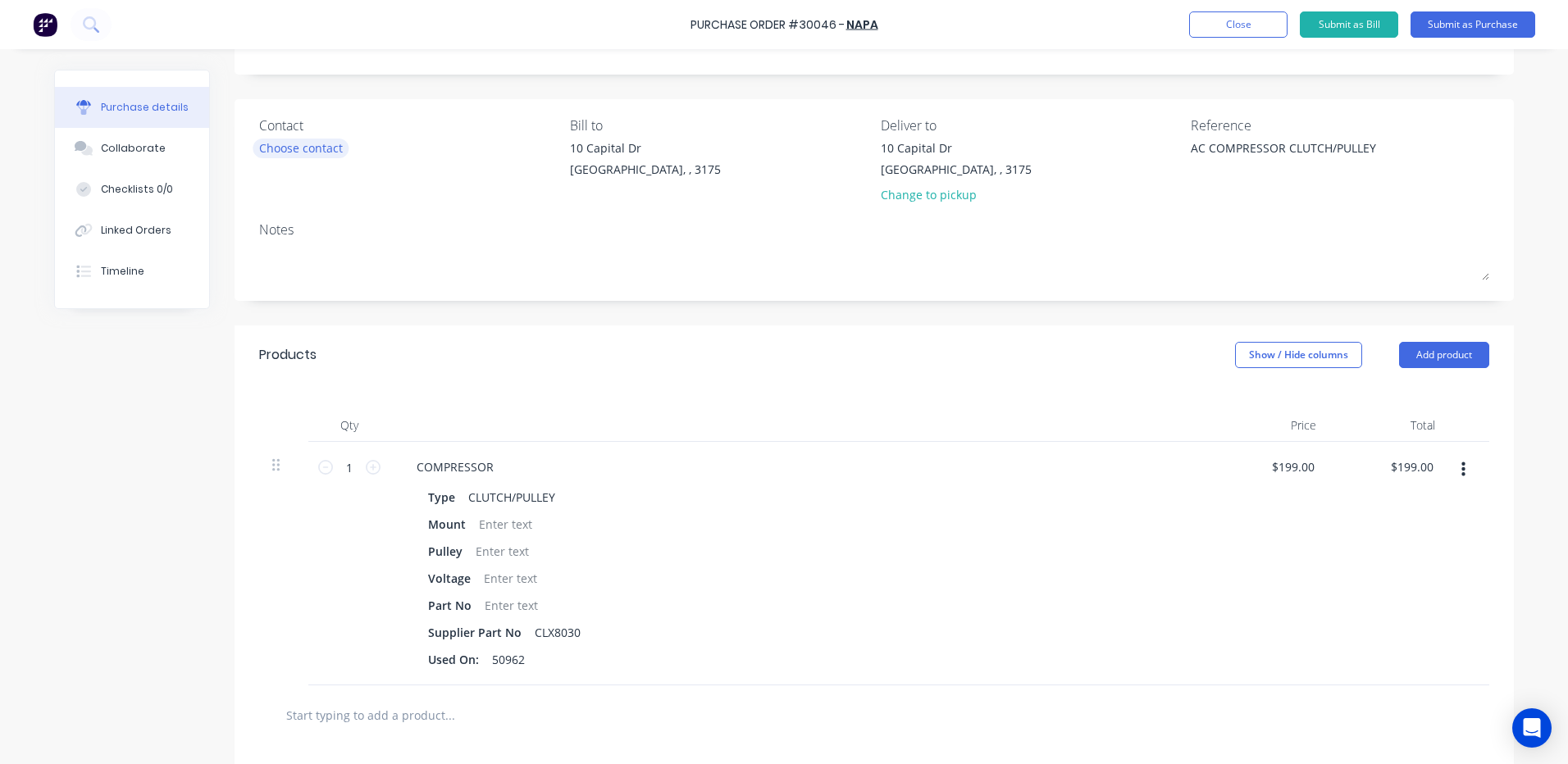
click at [336, 151] on div "Choose contact" at bounding box center [301, 148] width 84 height 17
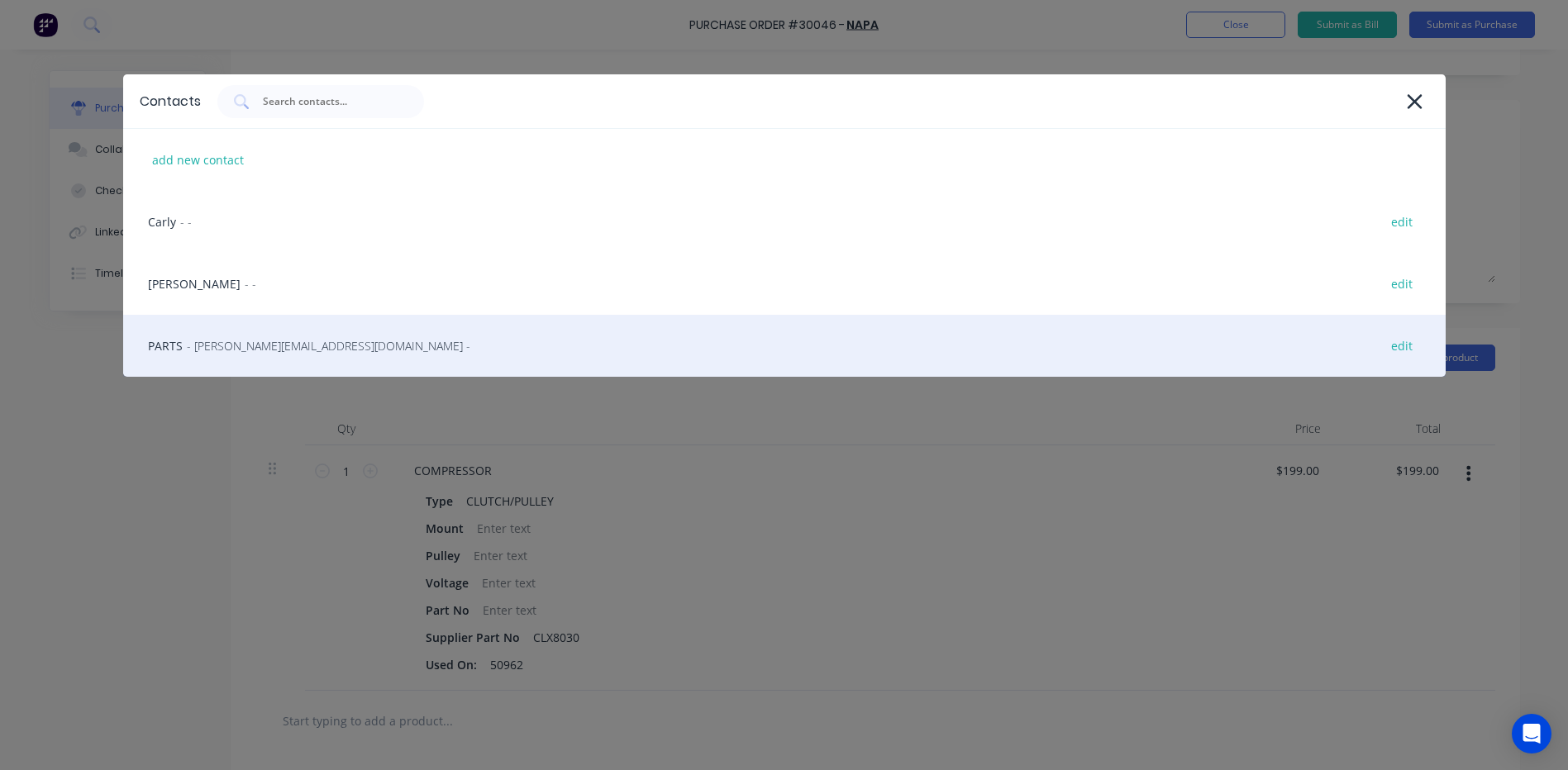
click at [295, 345] on span "- clayton@napaparts.com.au -" at bounding box center [329, 346] width 284 height 17
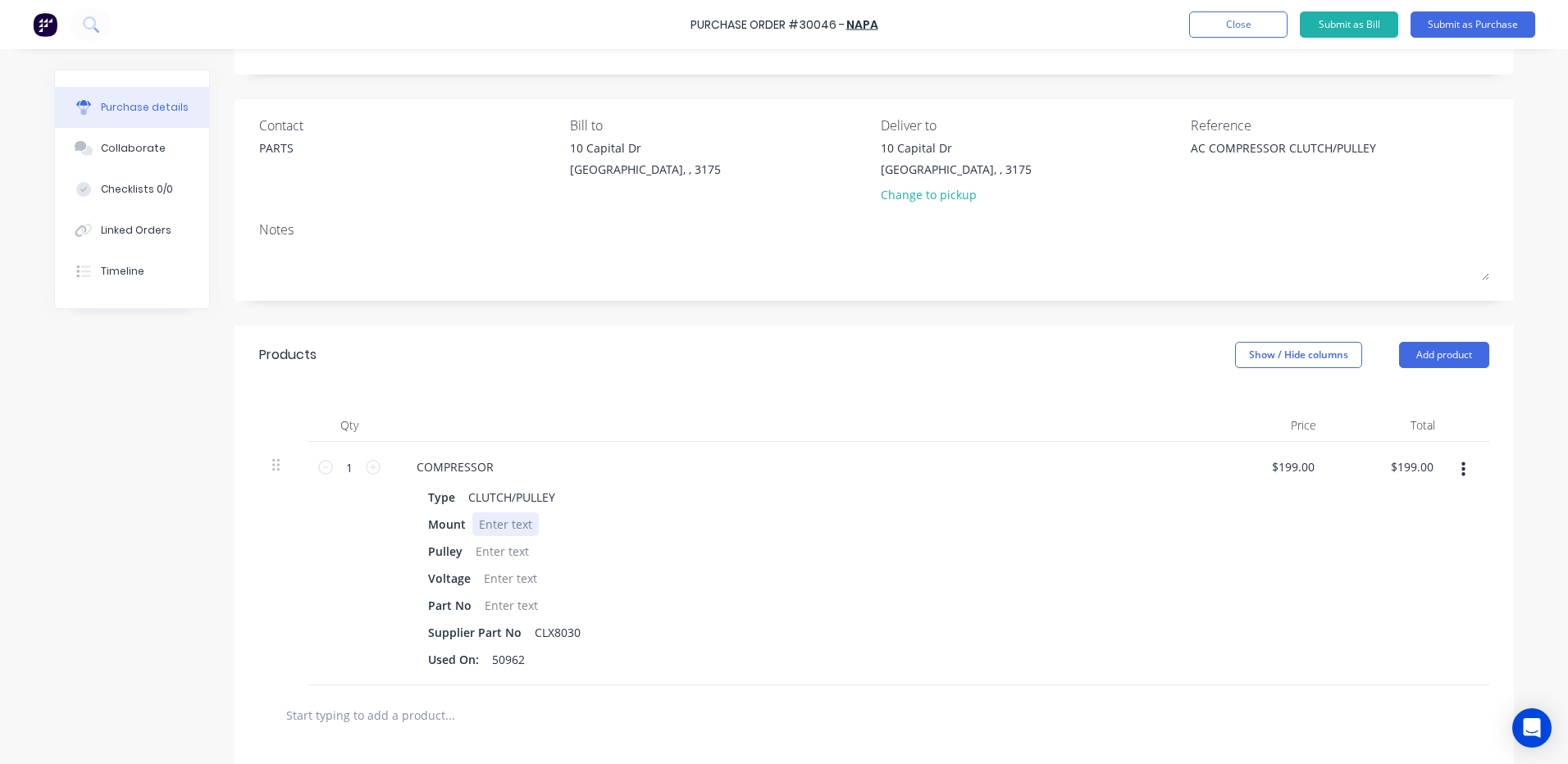
click at [511, 527] on div at bounding box center [505, 525] width 66 height 24
click at [465, 498] on div "CLUTCH/PULLEY" at bounding box center [511, 498] width 100 height 24
click at [1249, 36] on button "Close" at bounding box center [1238, 24] width 99 height 26
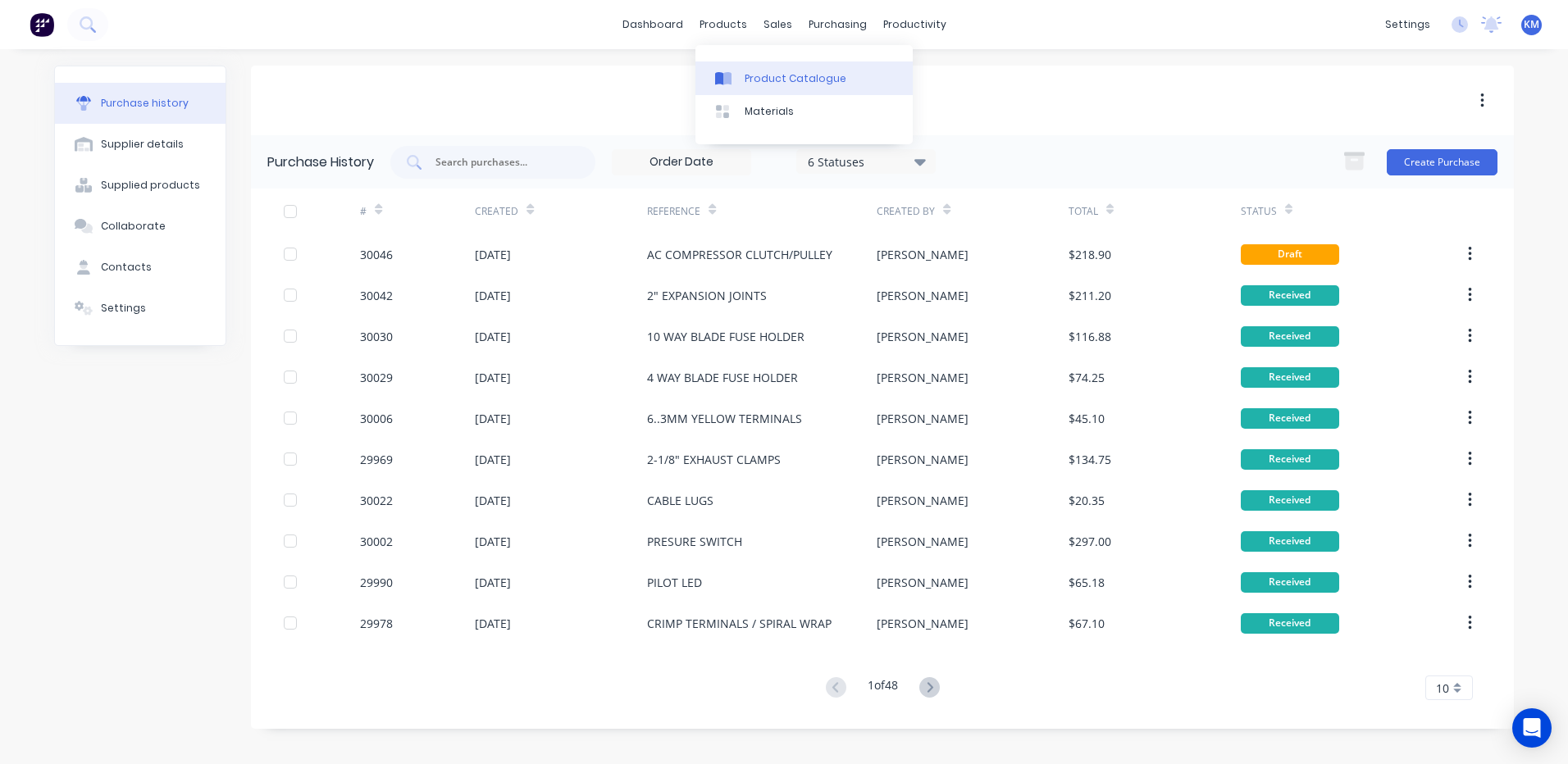
click at [753, 78] on div "Product Catalogue" at bounding box center [795, 79] width 102 height 15
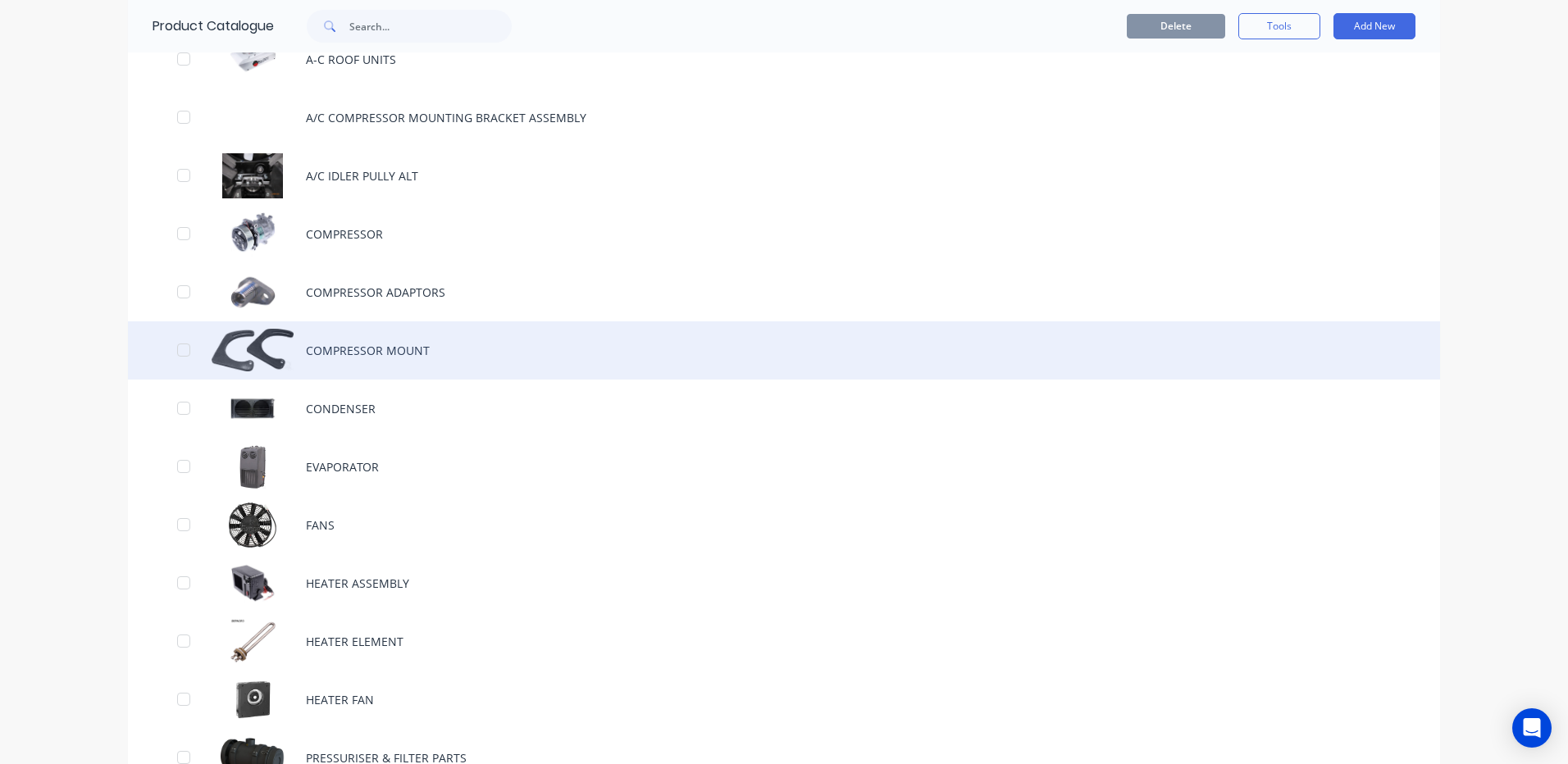
scroll to position [410, 0]
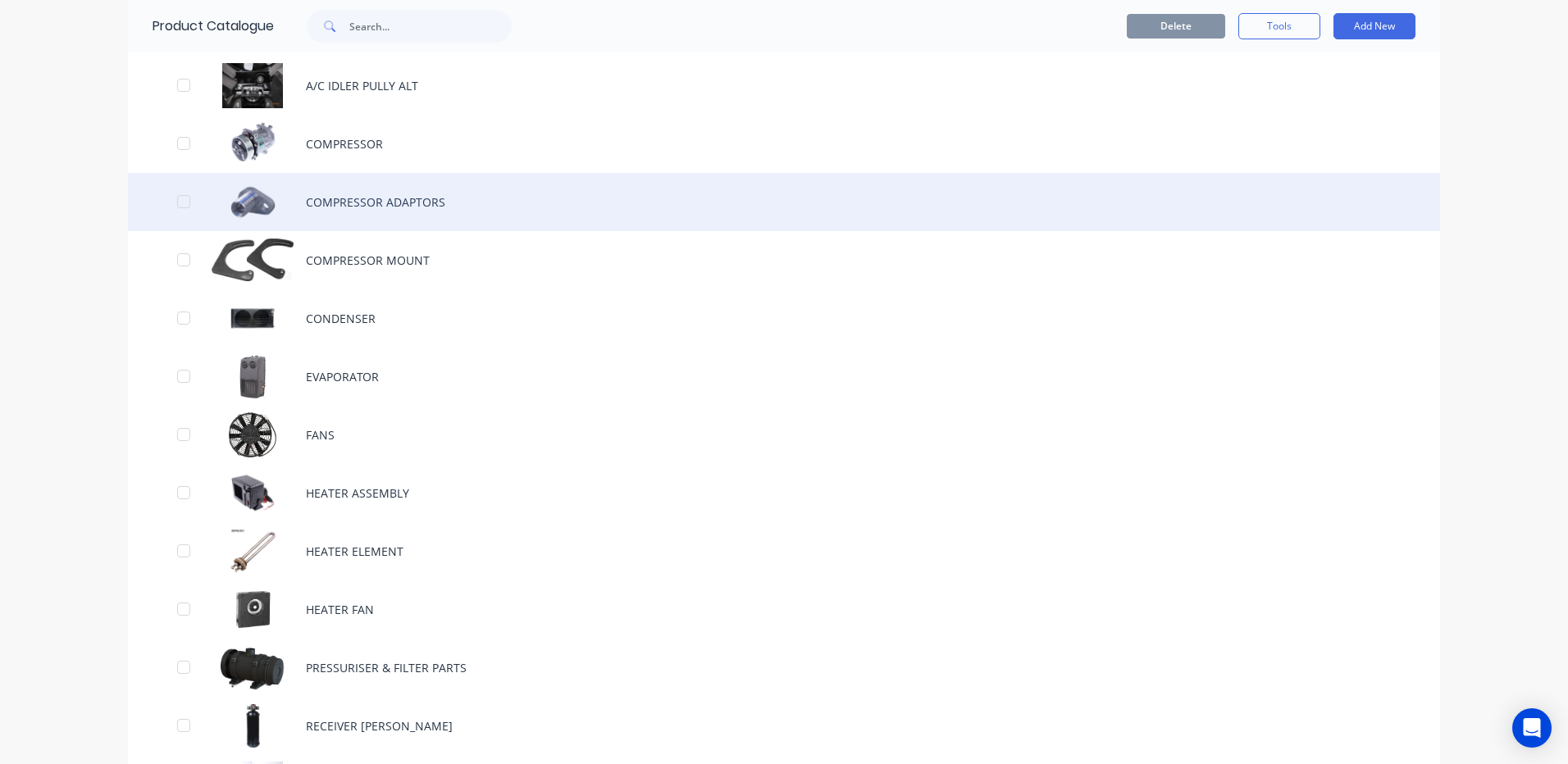
click at [502, 173] on div "COMPRESSOR ADAPTORS" at bounding box center [783, 202] width 1312 height 58
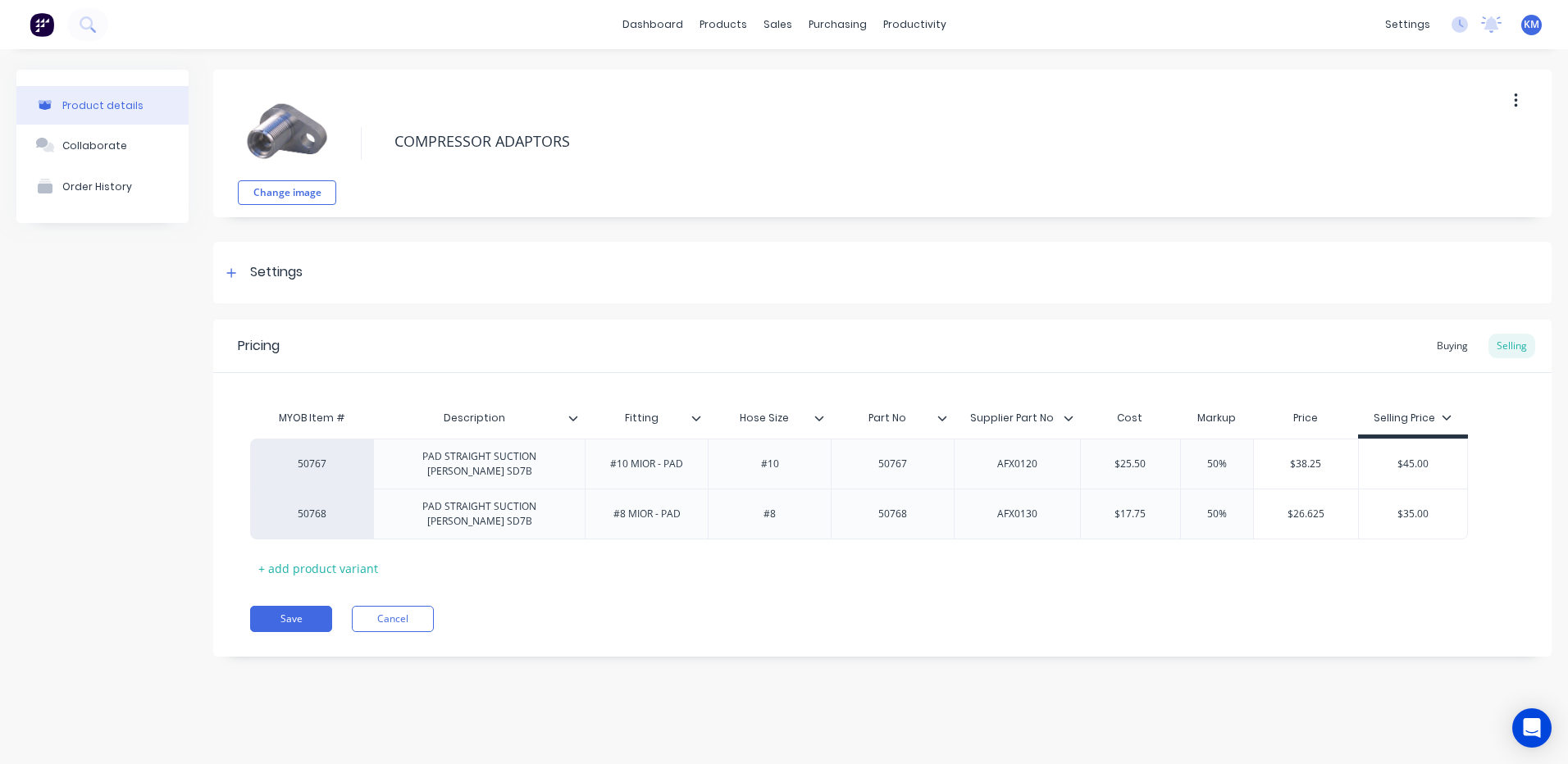
click at [378, 605] on div "Pricing Buying Selling MYOB Item # Description Fitting Hose Size Part No Suppli…" at bounding box center [882, 487] width 1338 height 336
click at [378, 615] on button "Cancel" at bounding box center [392, 619] width 82 height 26
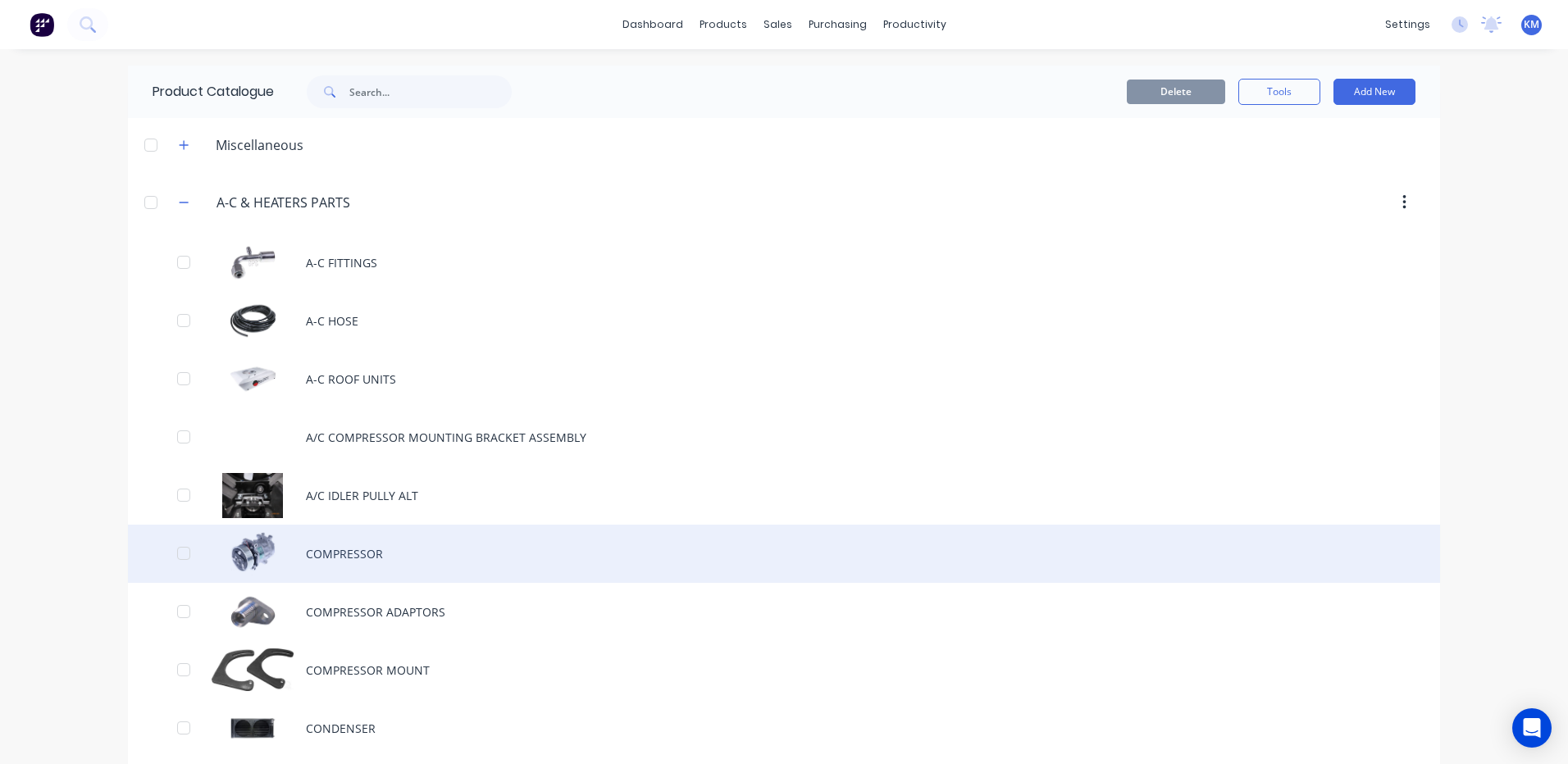
click at [447, 539] on div "COMPRESSOR" at bounding box center [783, 553] width 1312 height 58
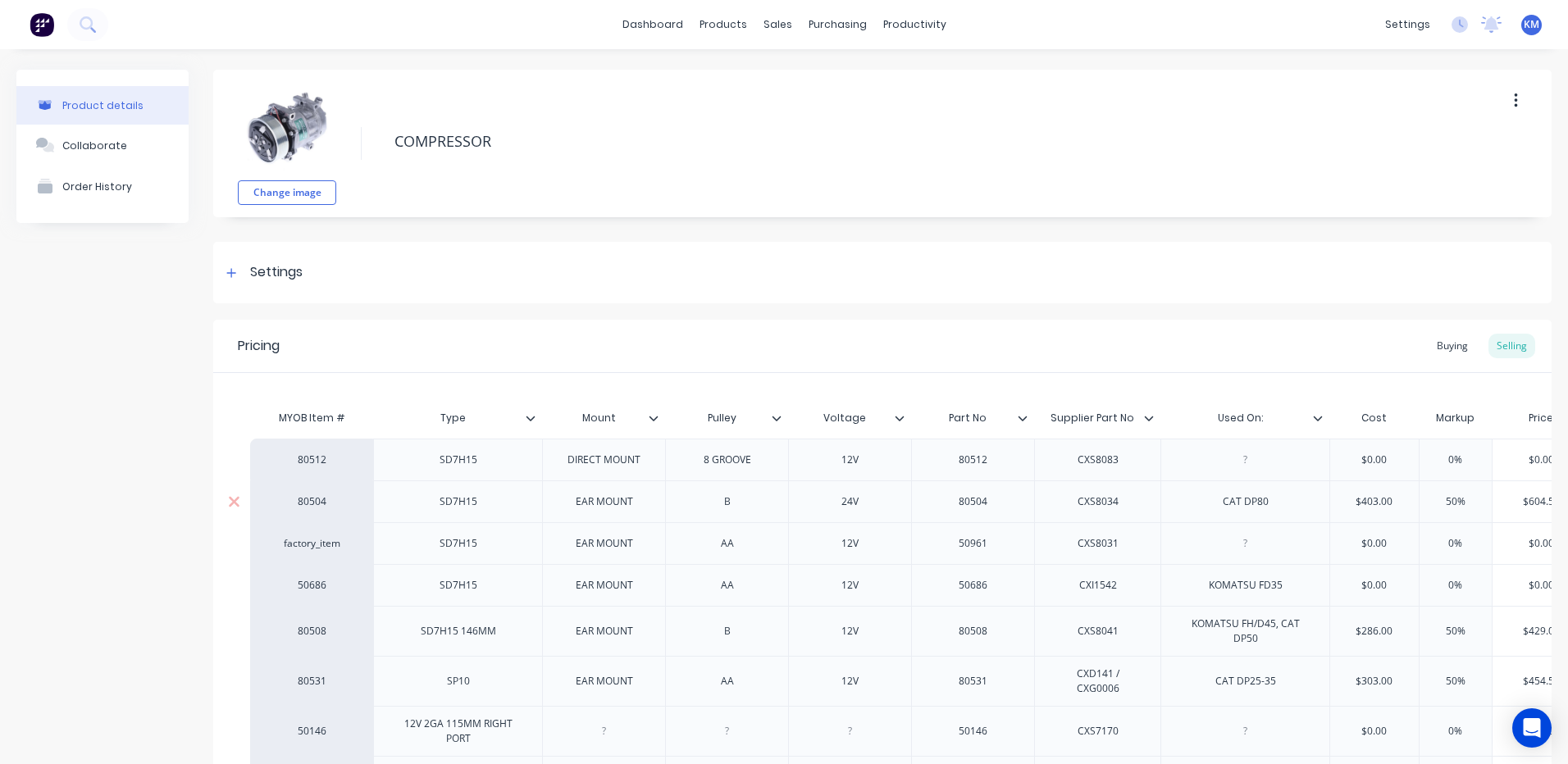
type textarea "x"
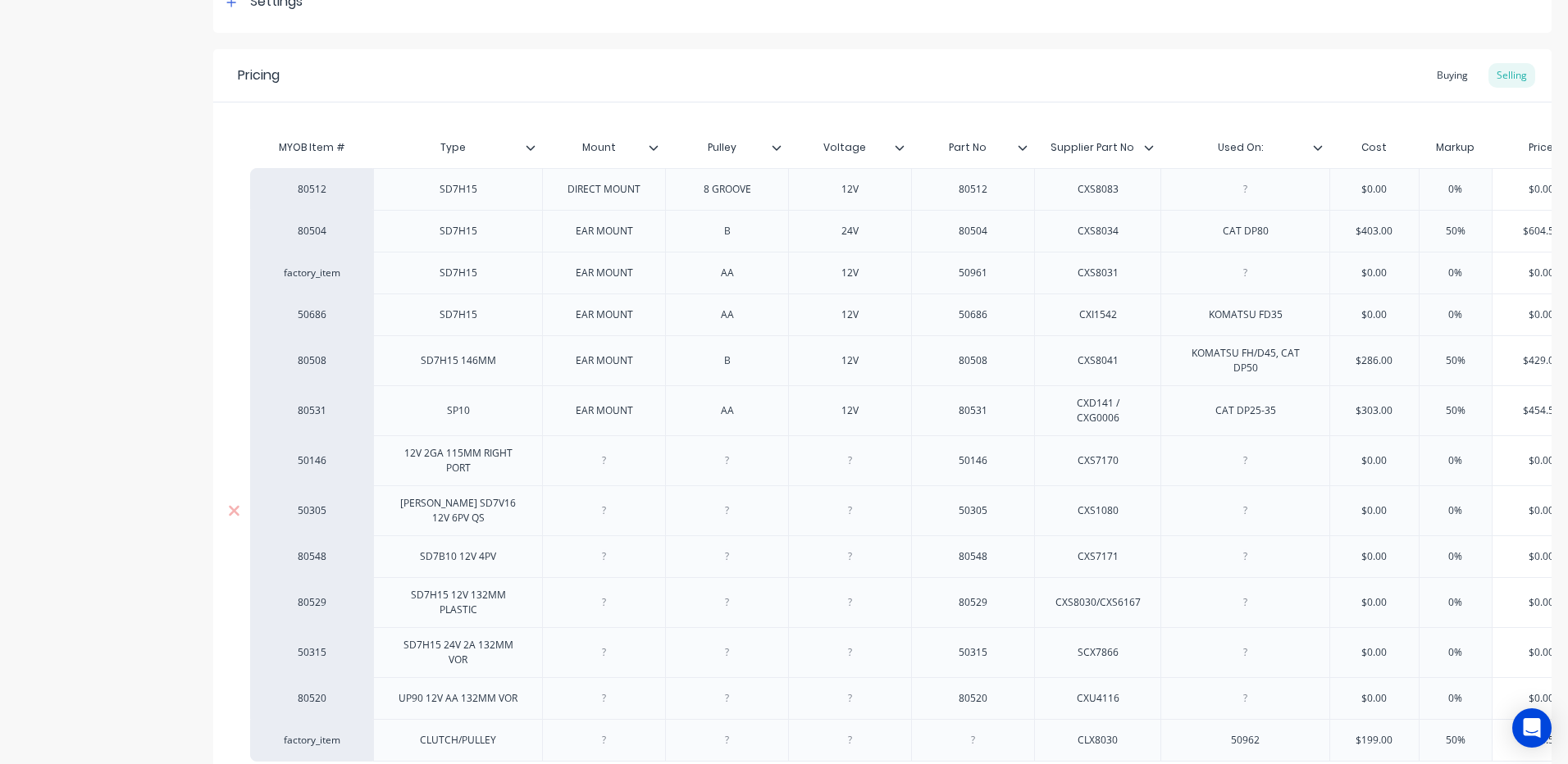
scroll to position [352, 0]
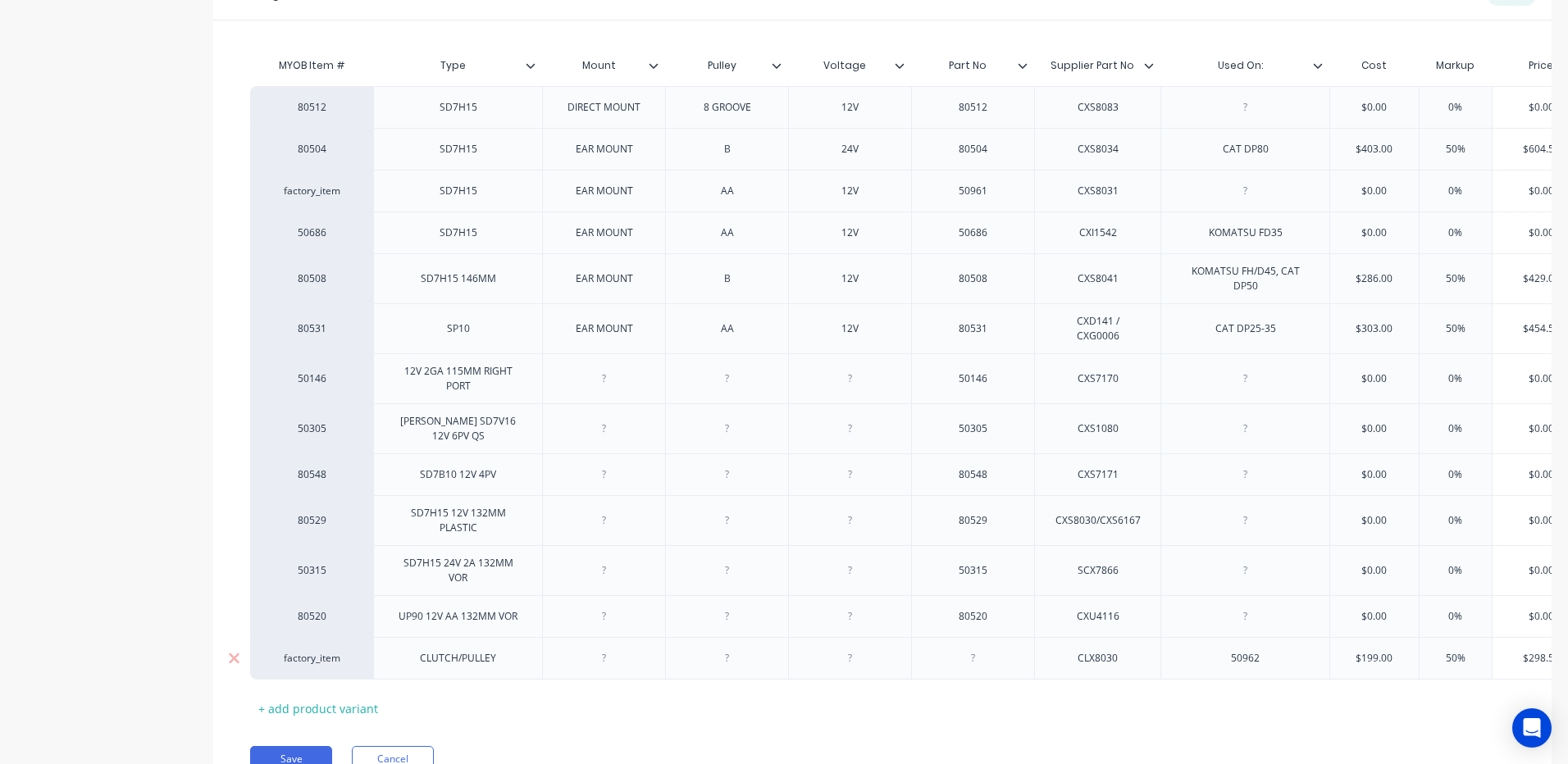
click at [506, 648] on div "CLUTCH/PULLEY" at bounding box center [458, 658] width 103 height 21
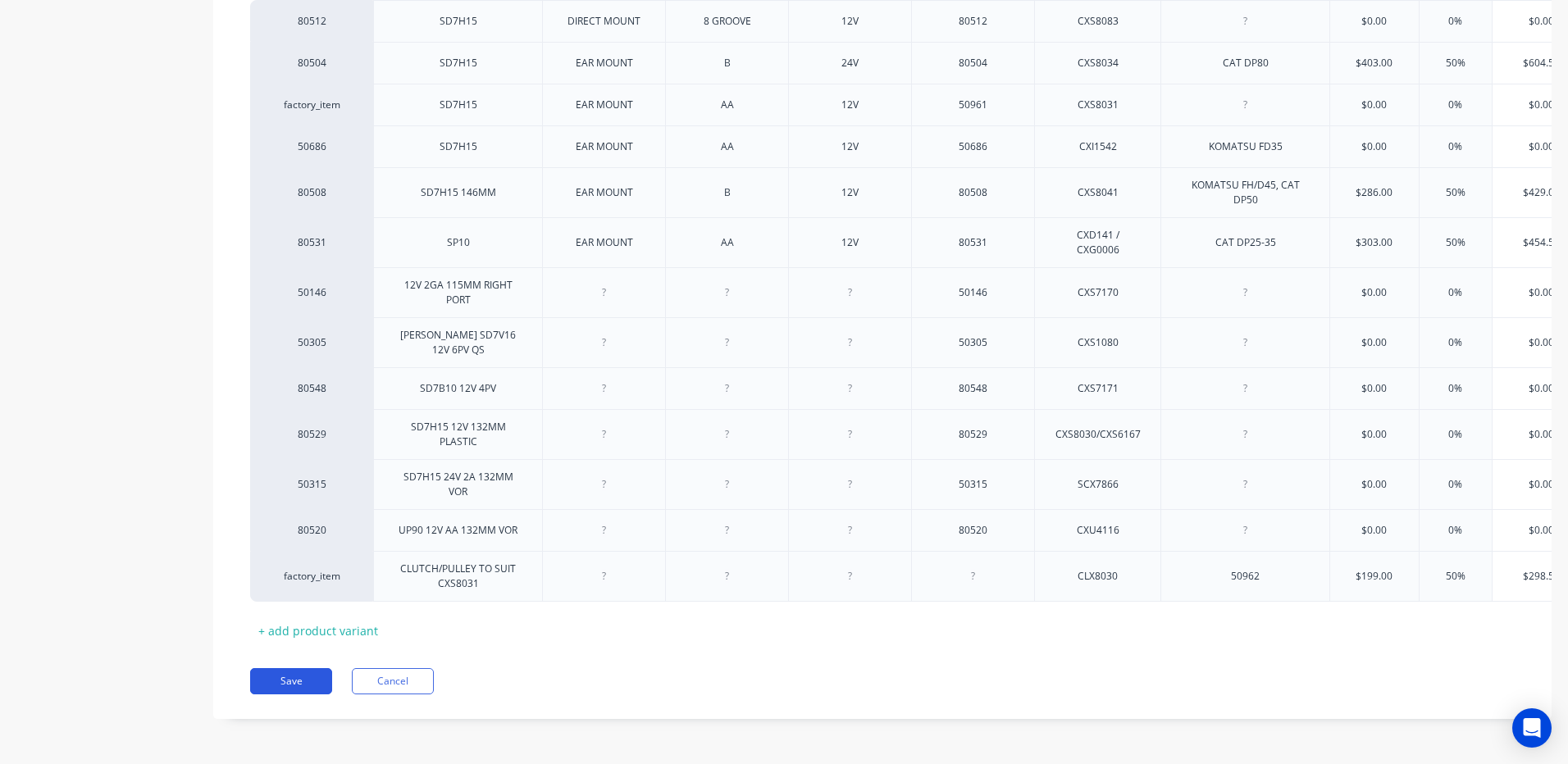
click at [322, 679] on button "Save" at bounding box center [291, 681] width 82 height 26
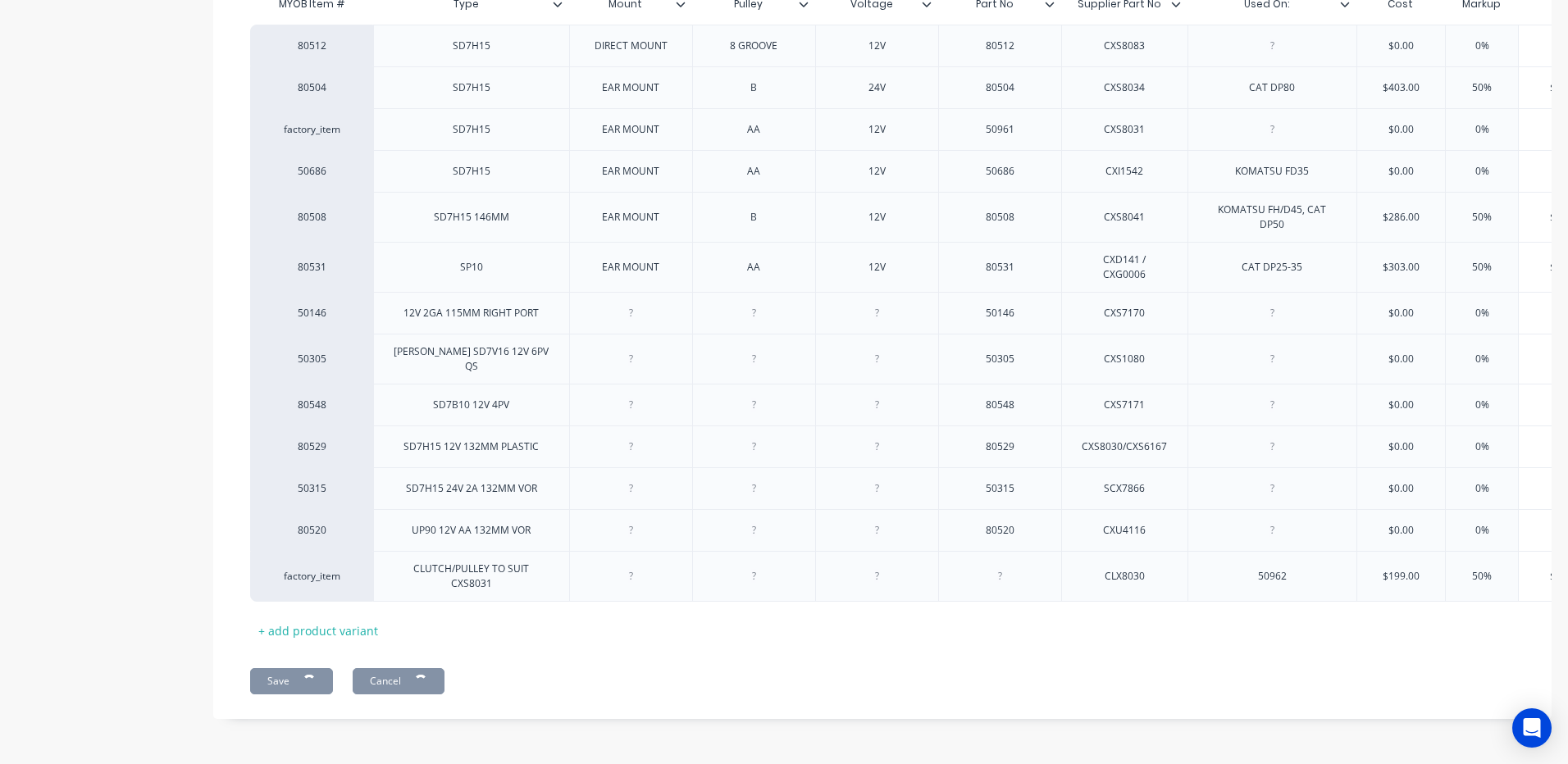
scroll to position [410, 0]
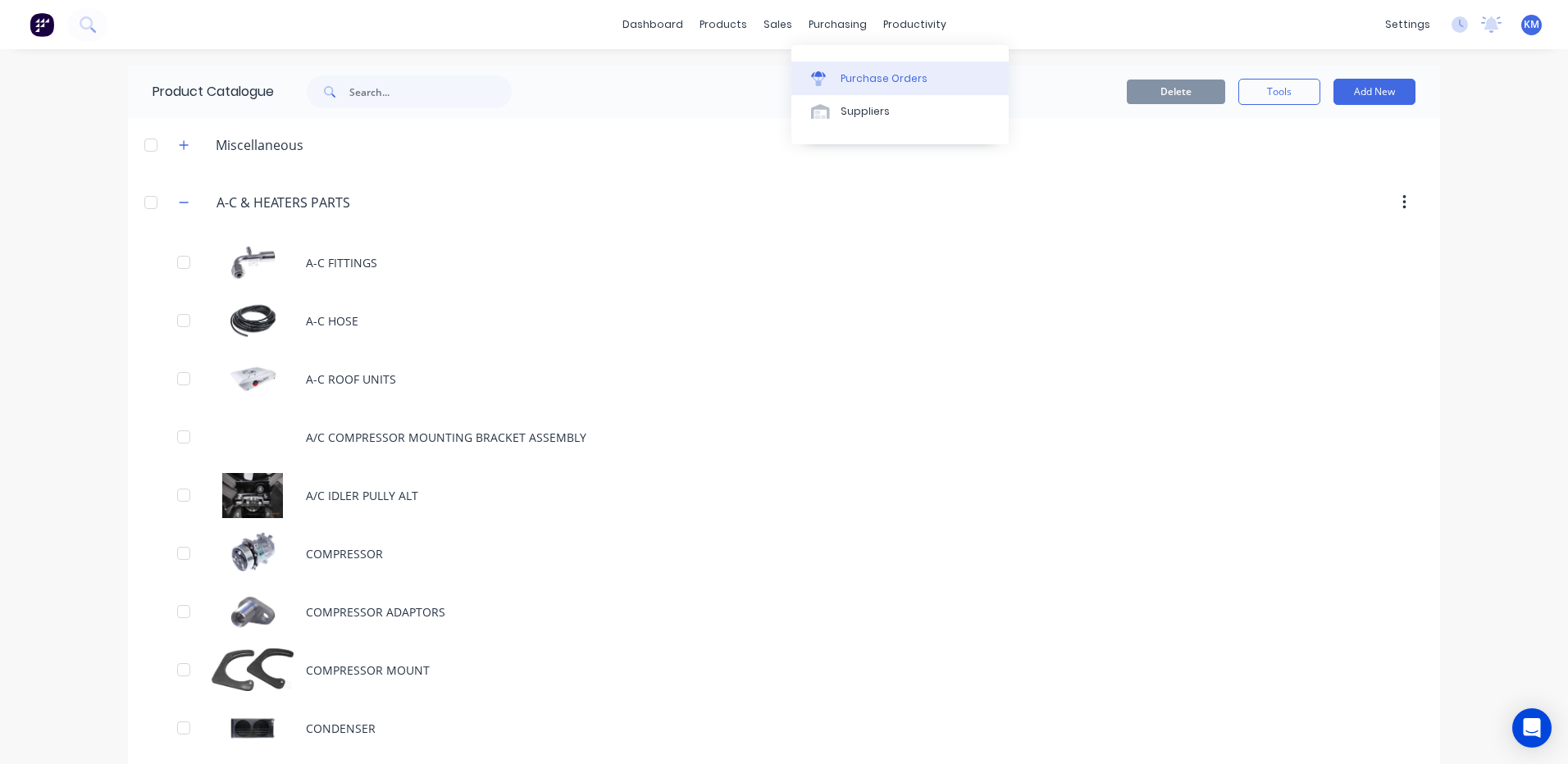
click at [846, 85] on div "Purchase Orders" at bounding box center [884, 79] width 87 height 15
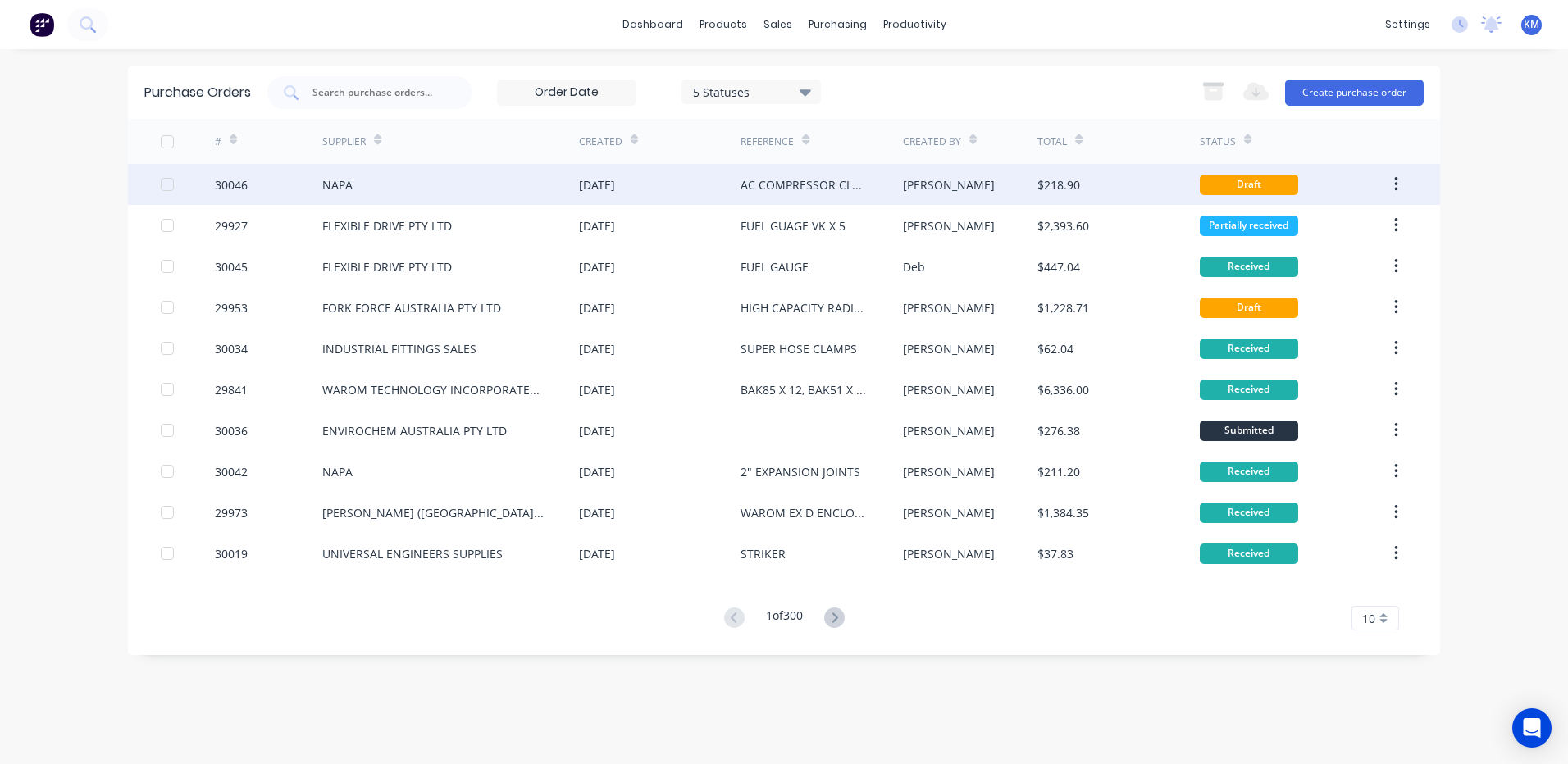
click at [595, 196] on div "[DATE]" at bounding box center [659, 184] width 161 height 41
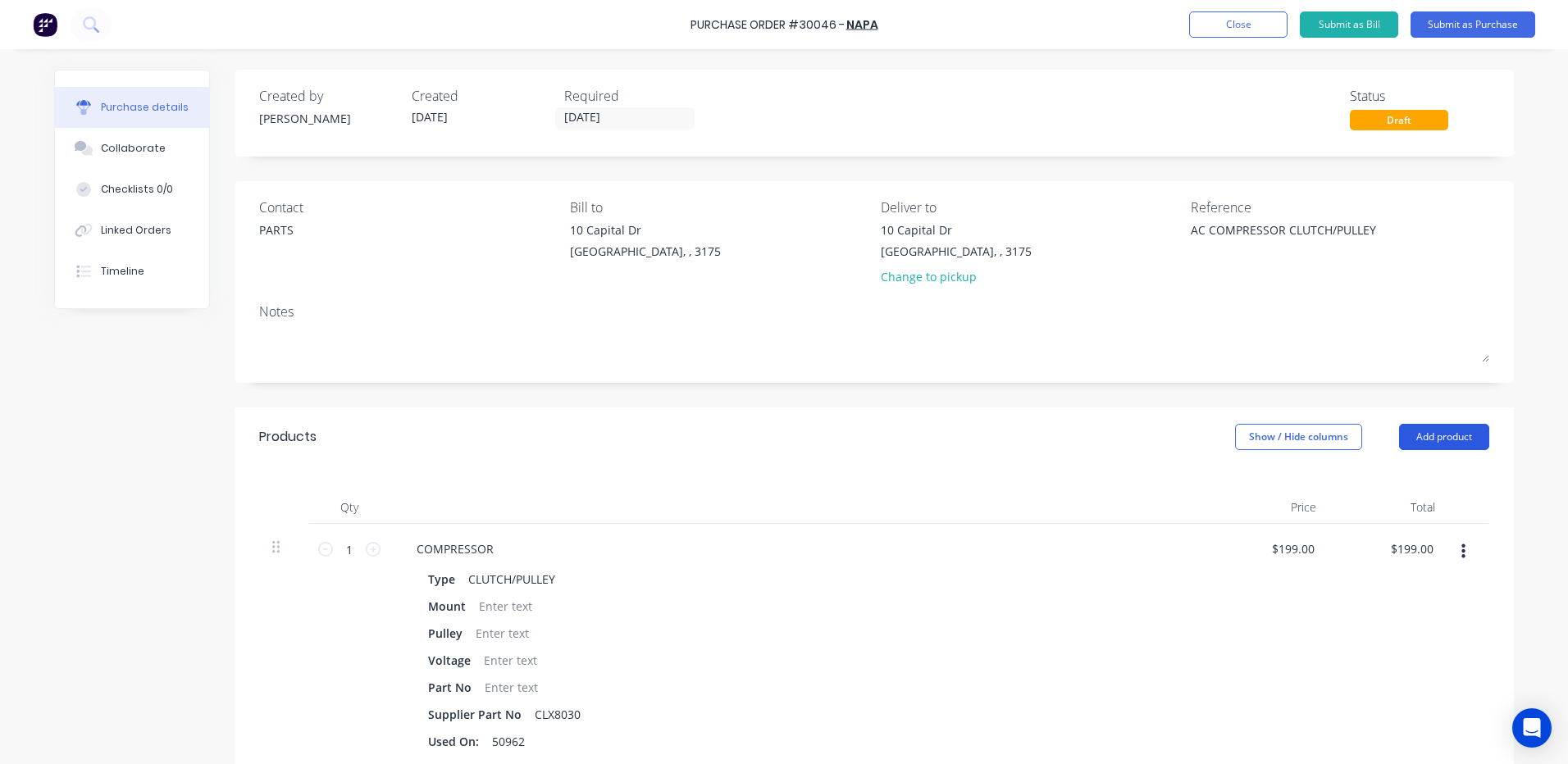
click at [1439, 439] on button "Add product" at bounding box center [1444, 437] width 90 height 26
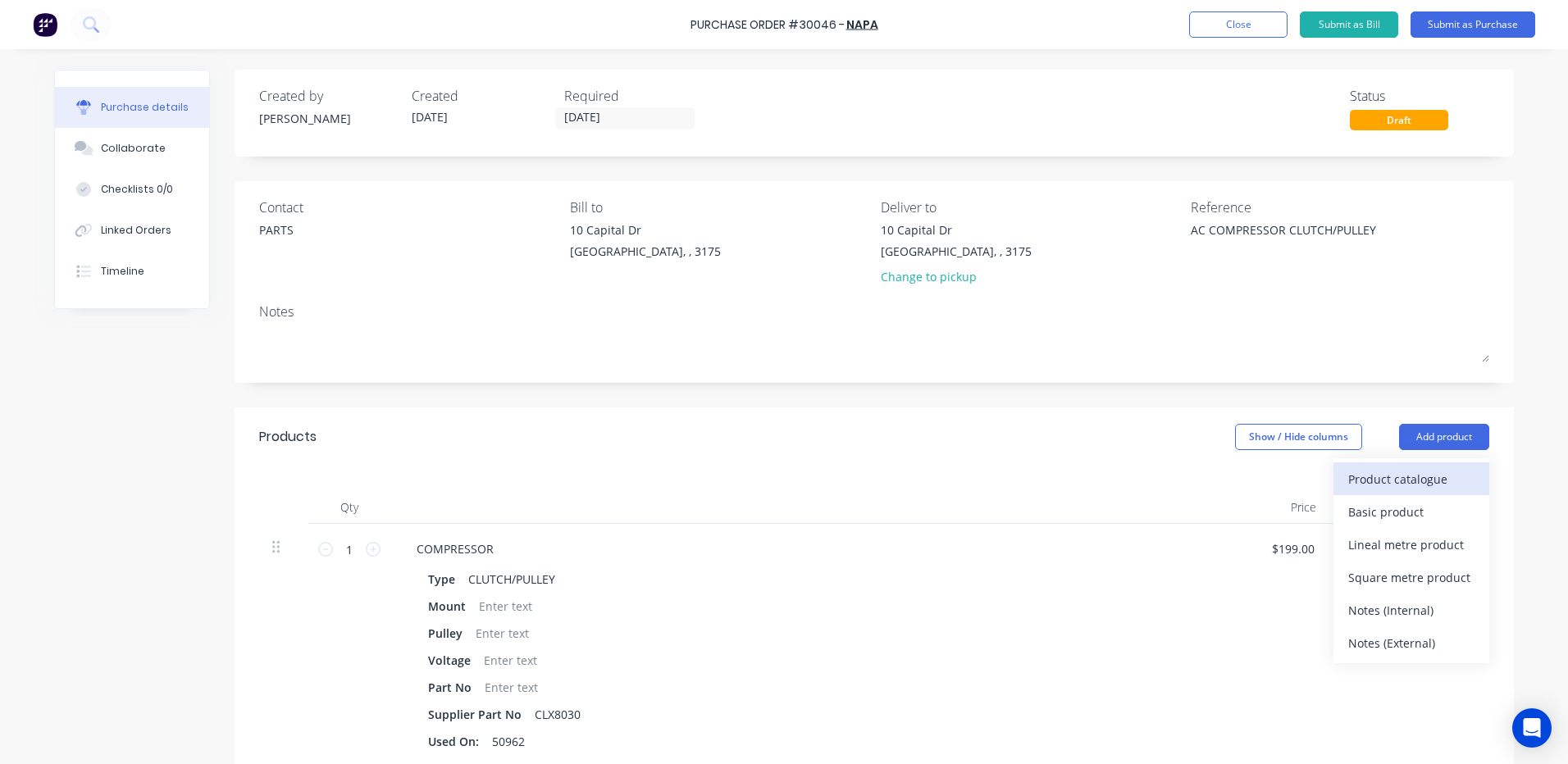
click at [1427, 473] on div "Product catalogue" at bounding box center [1410, 479] width 126 height 24
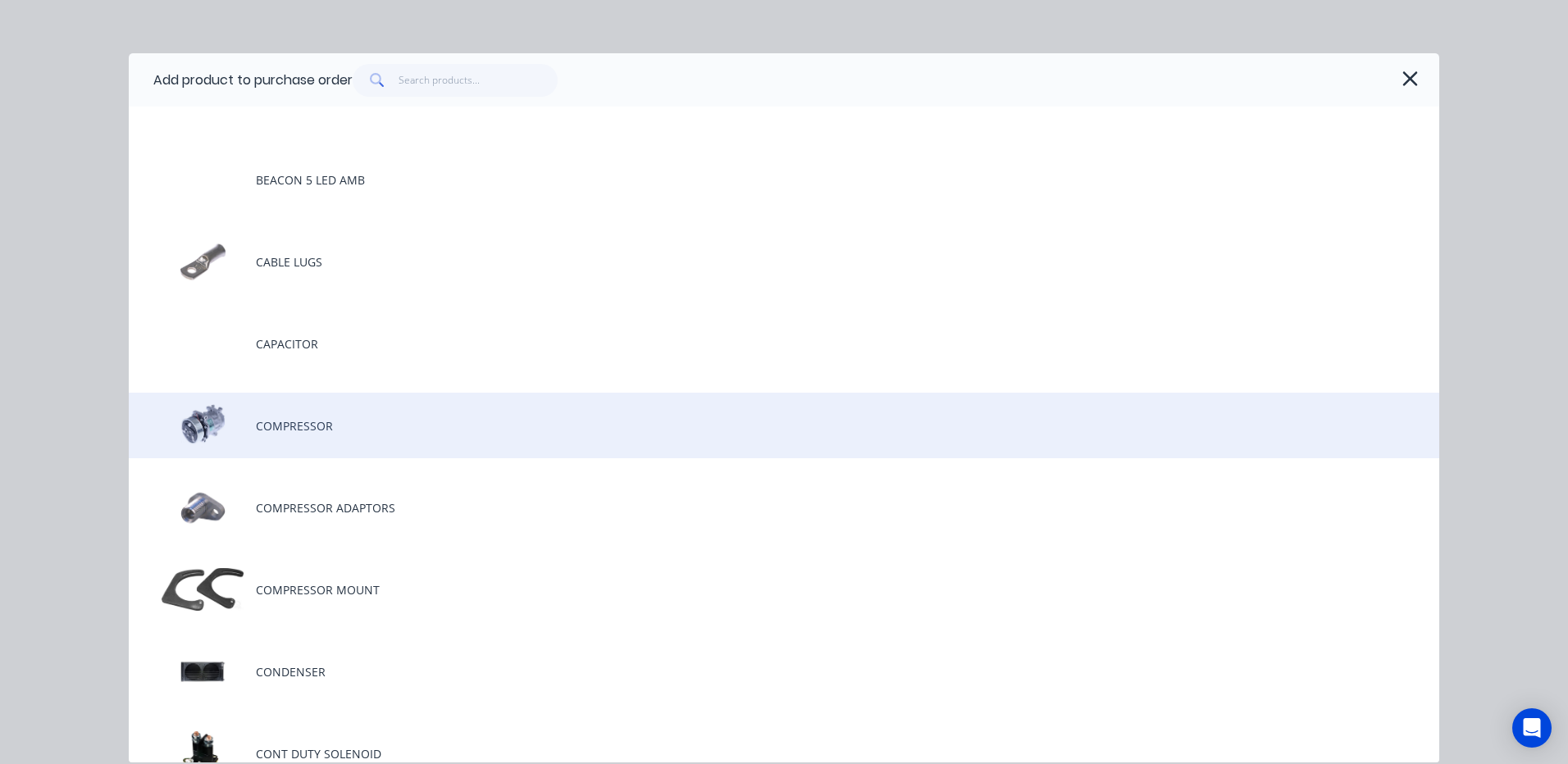
scroll to position [820, 0]
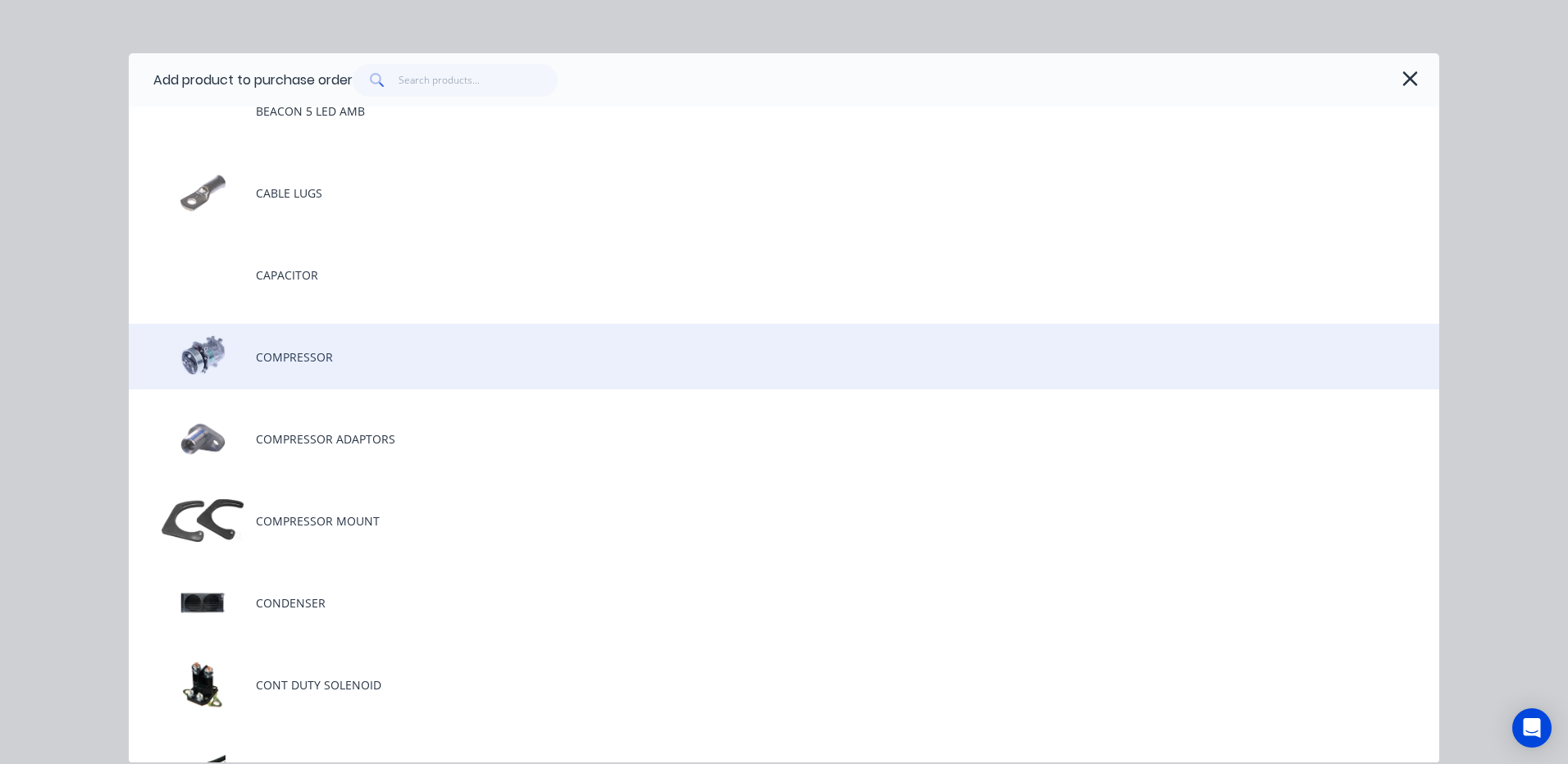
click at [402, 345] on div "COMPRESSOR" at bounding box center [784, 356] width 1311 height 65
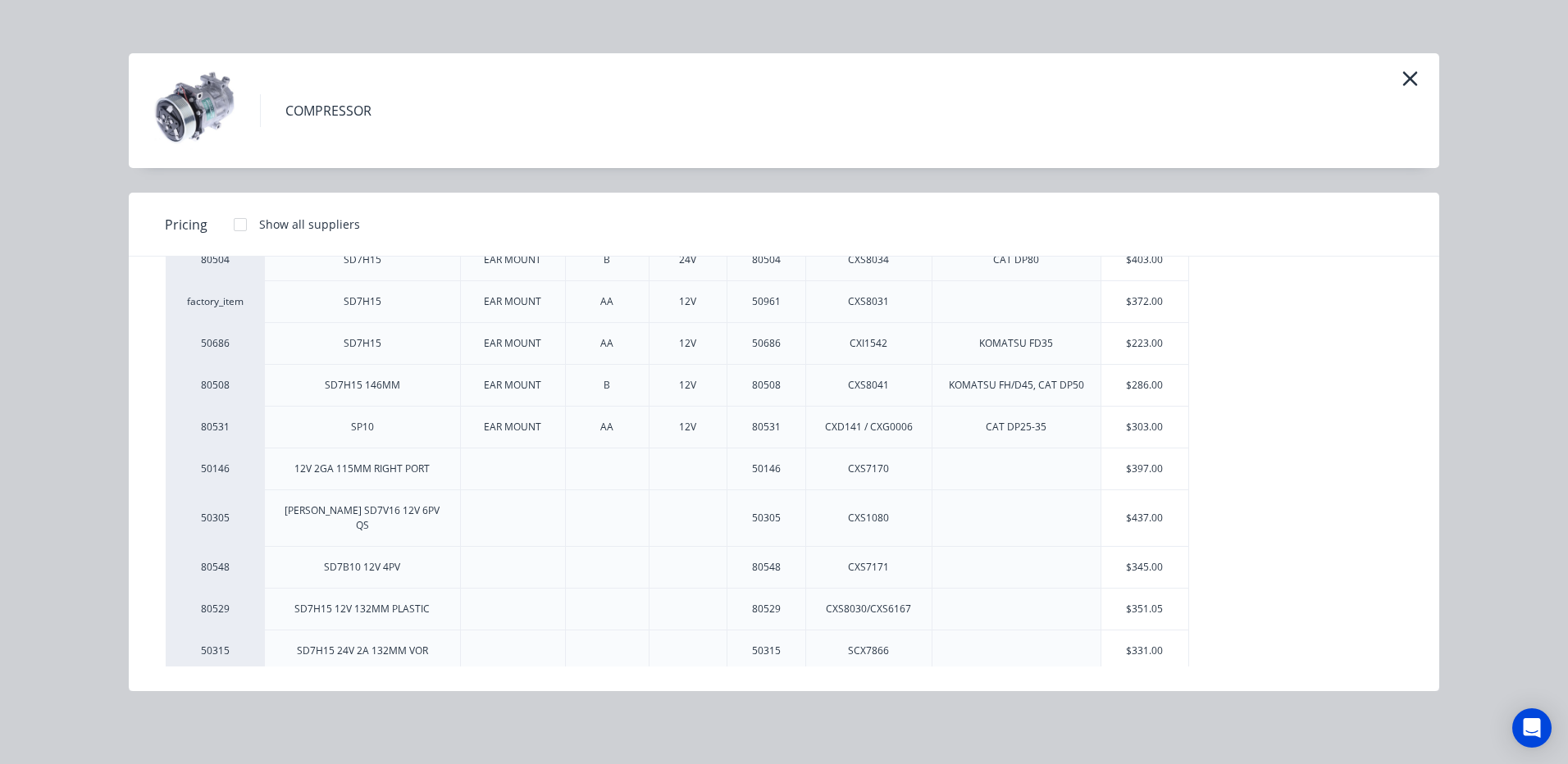
scroll to position [196, 0]
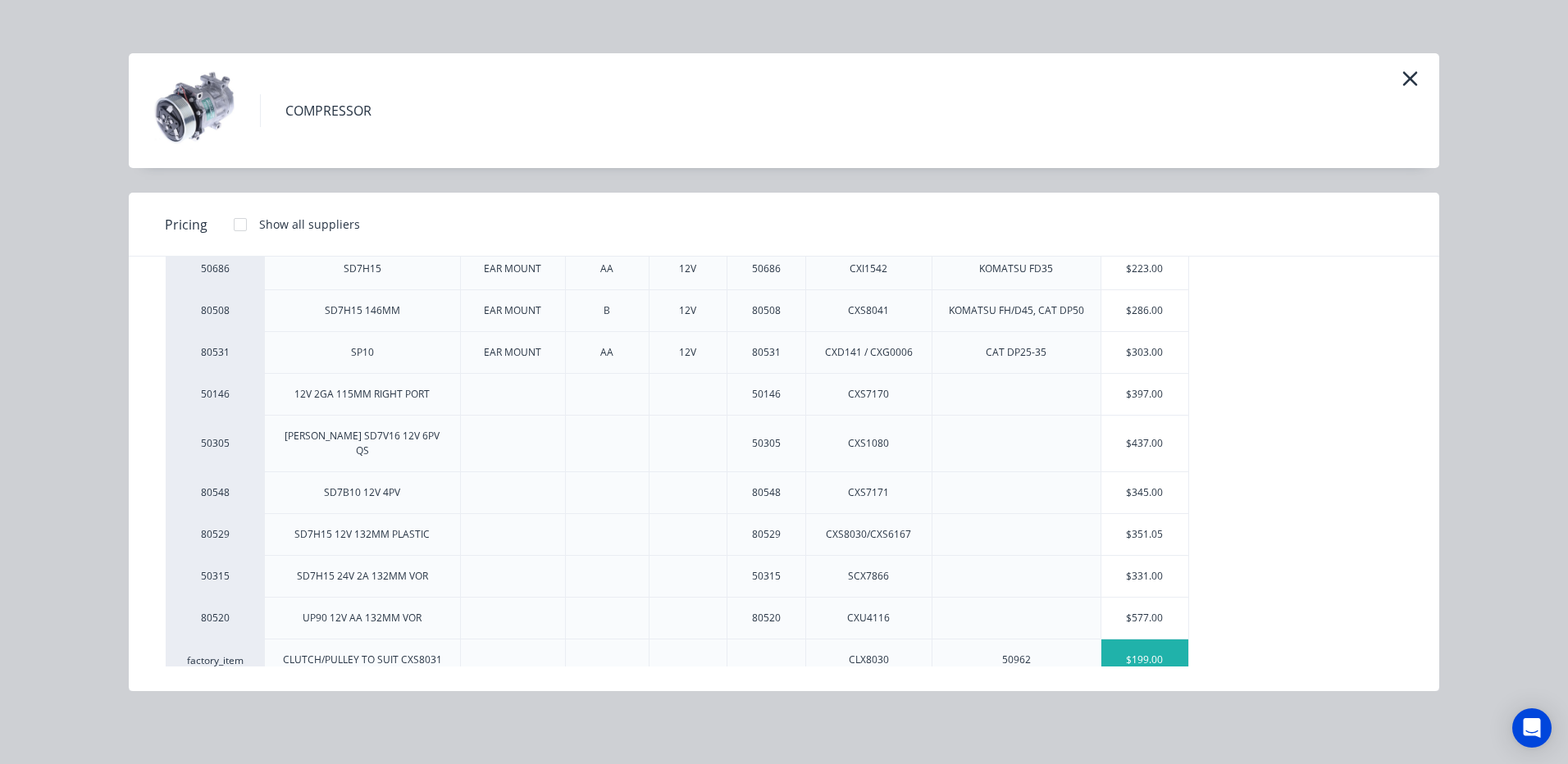
click at [1125, 639] on div "$199.00" at bounding box center [1145, 660] width 88 height 41
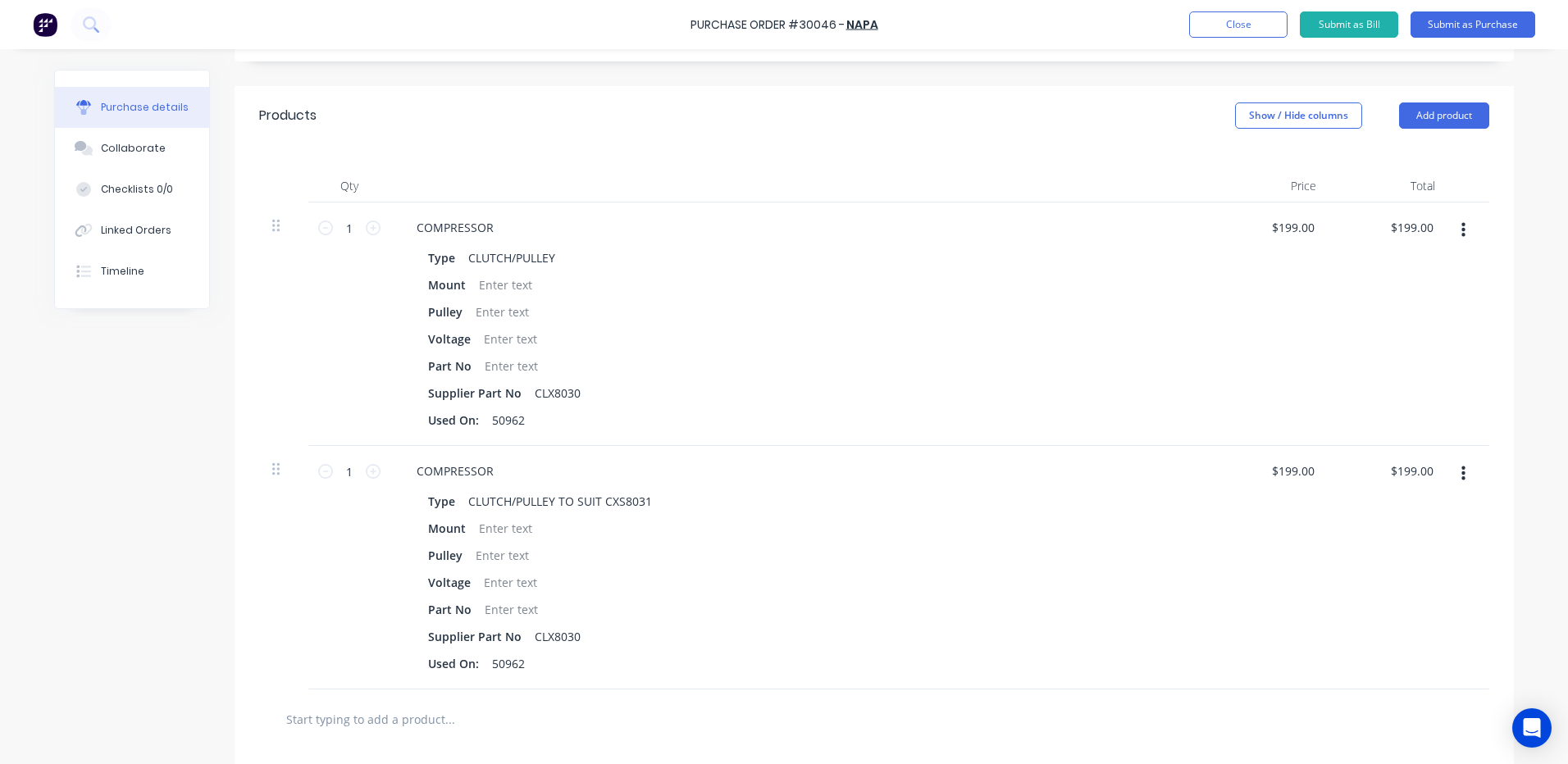
scroll to position [328, 0]
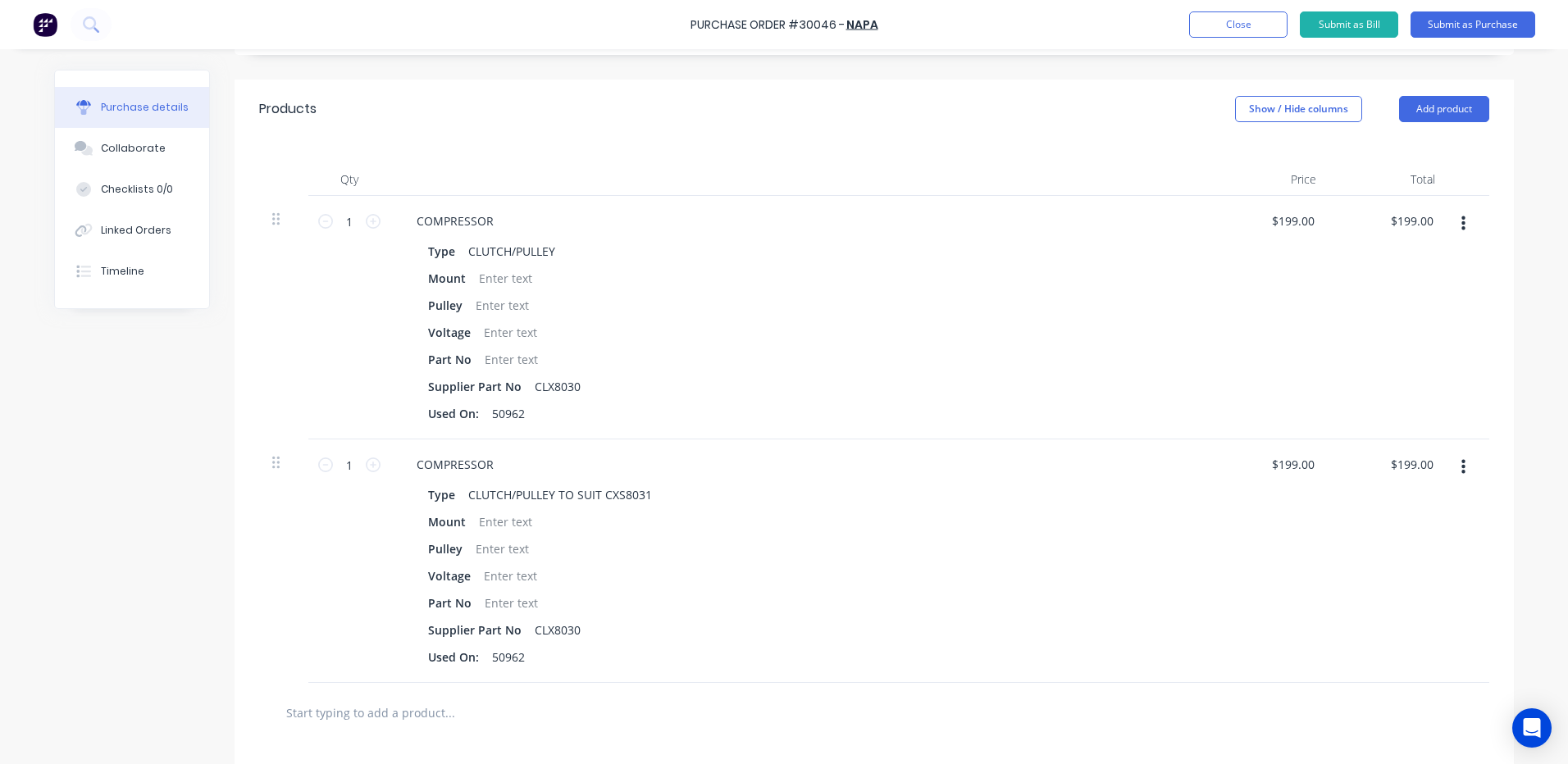
click at [1446, 225] on button "button" at bounding box center [1463, 224] width 38 height 30
click at [1382, 361] on button "Delete" at bounding box center [1413, 365] width 140 height 33
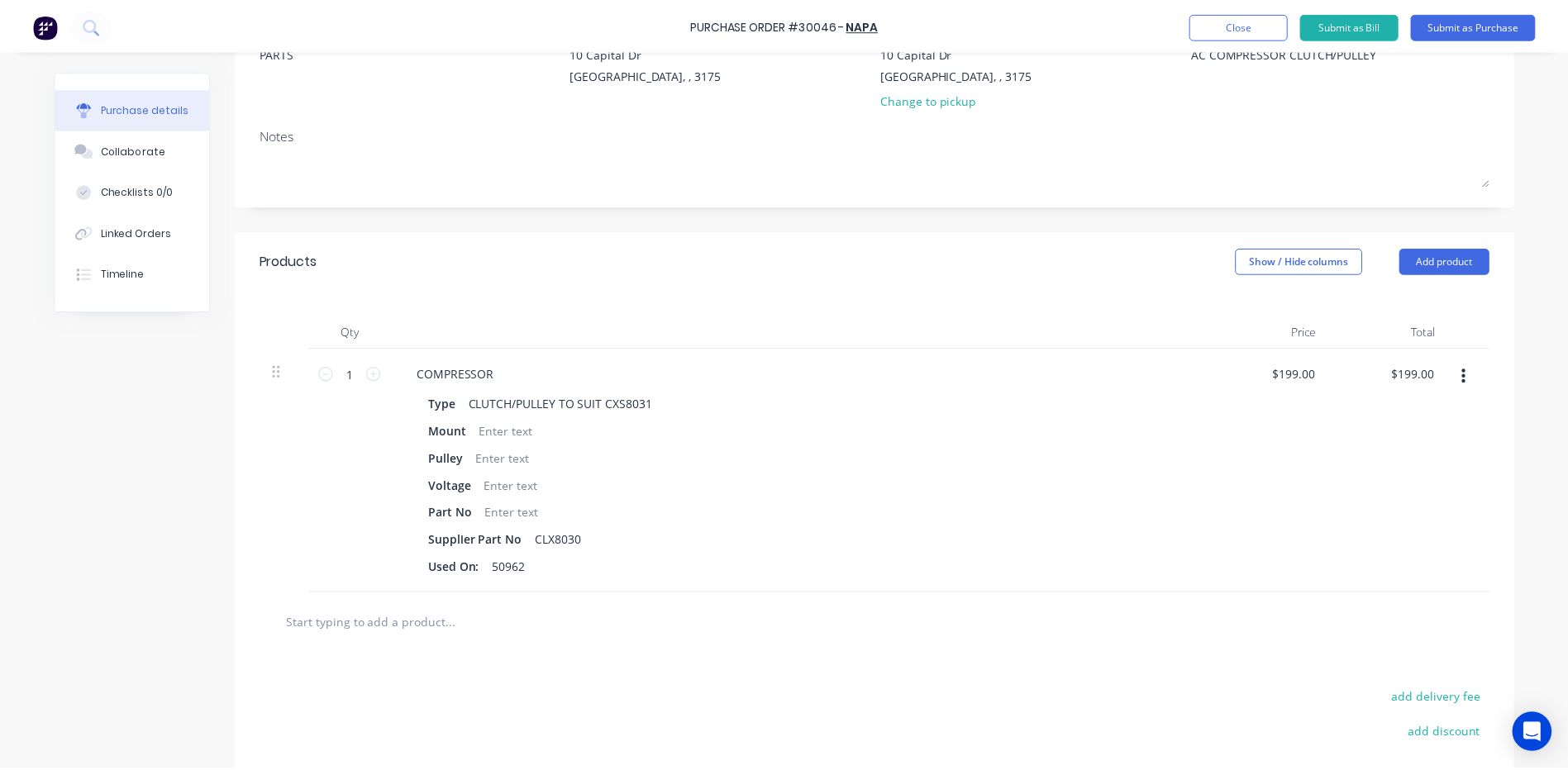
scroll to position [0, 0]
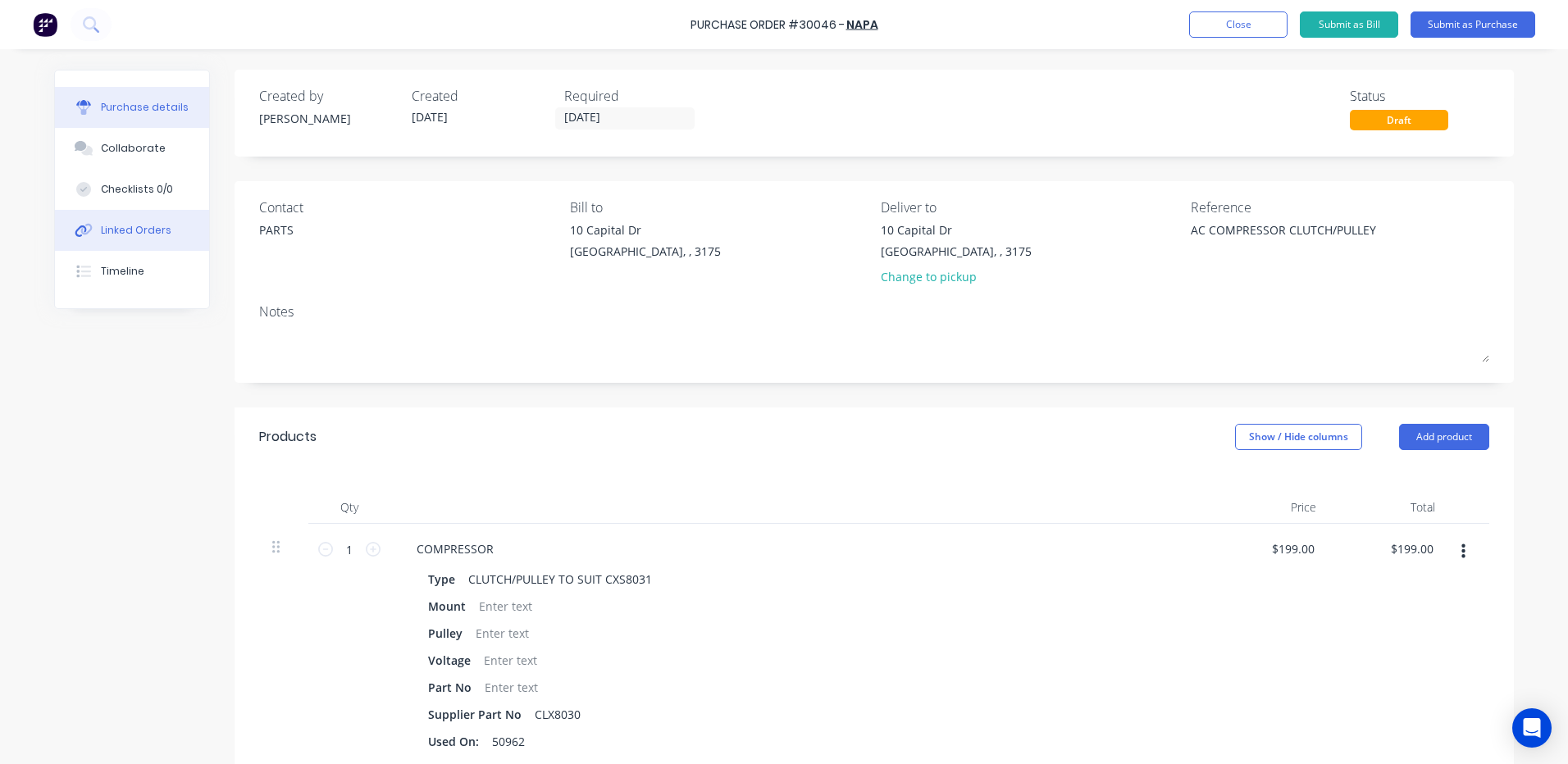
click at [160, 221] on button "Linked Orders" at bounding box center [131, 230] width 154 height 41
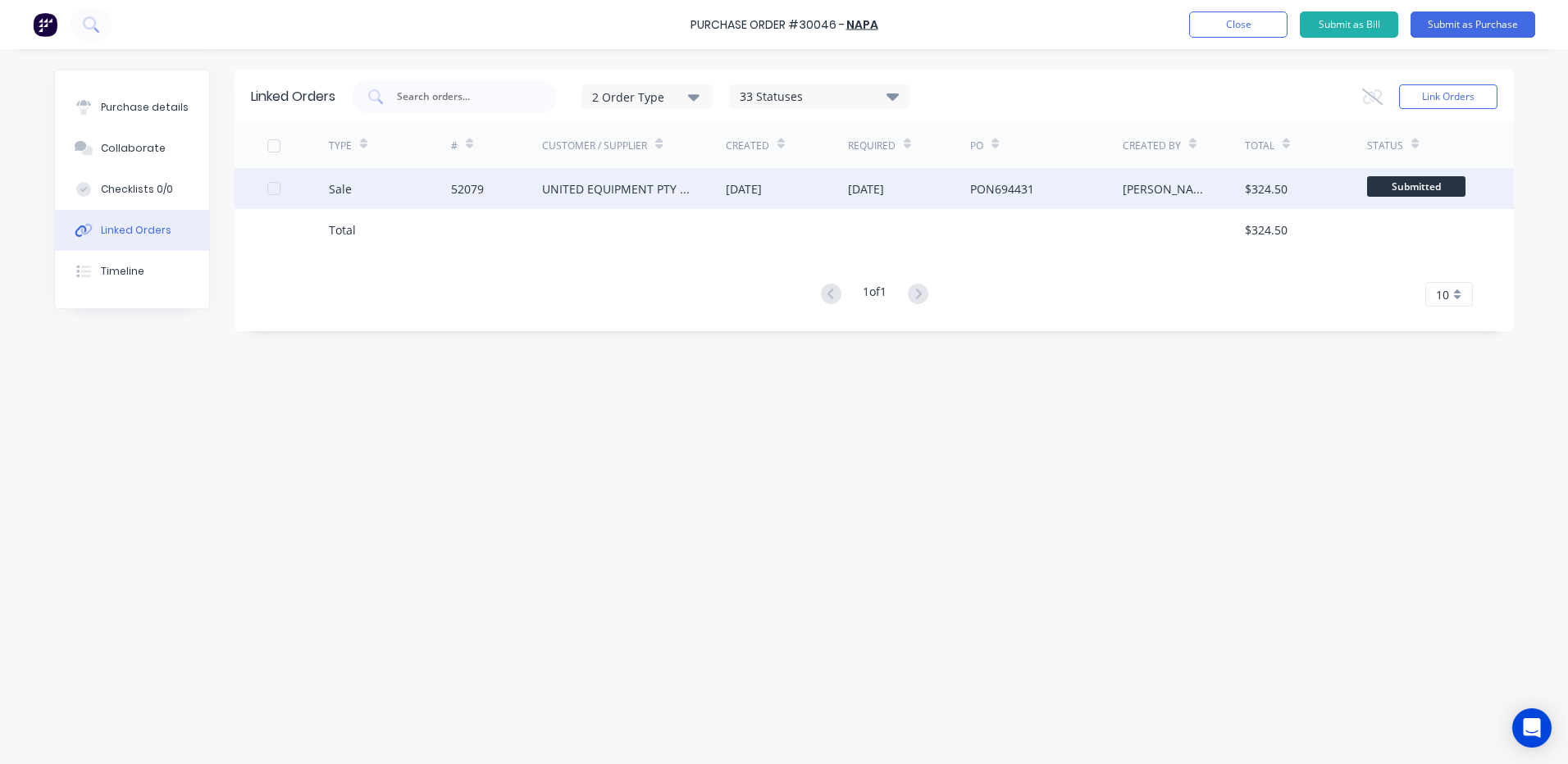
click at [637, 187] on div "UNITED EQUIPMENT PTY LTD - DELACOMBE" at bounding box center [617, 189] width 151 height 17
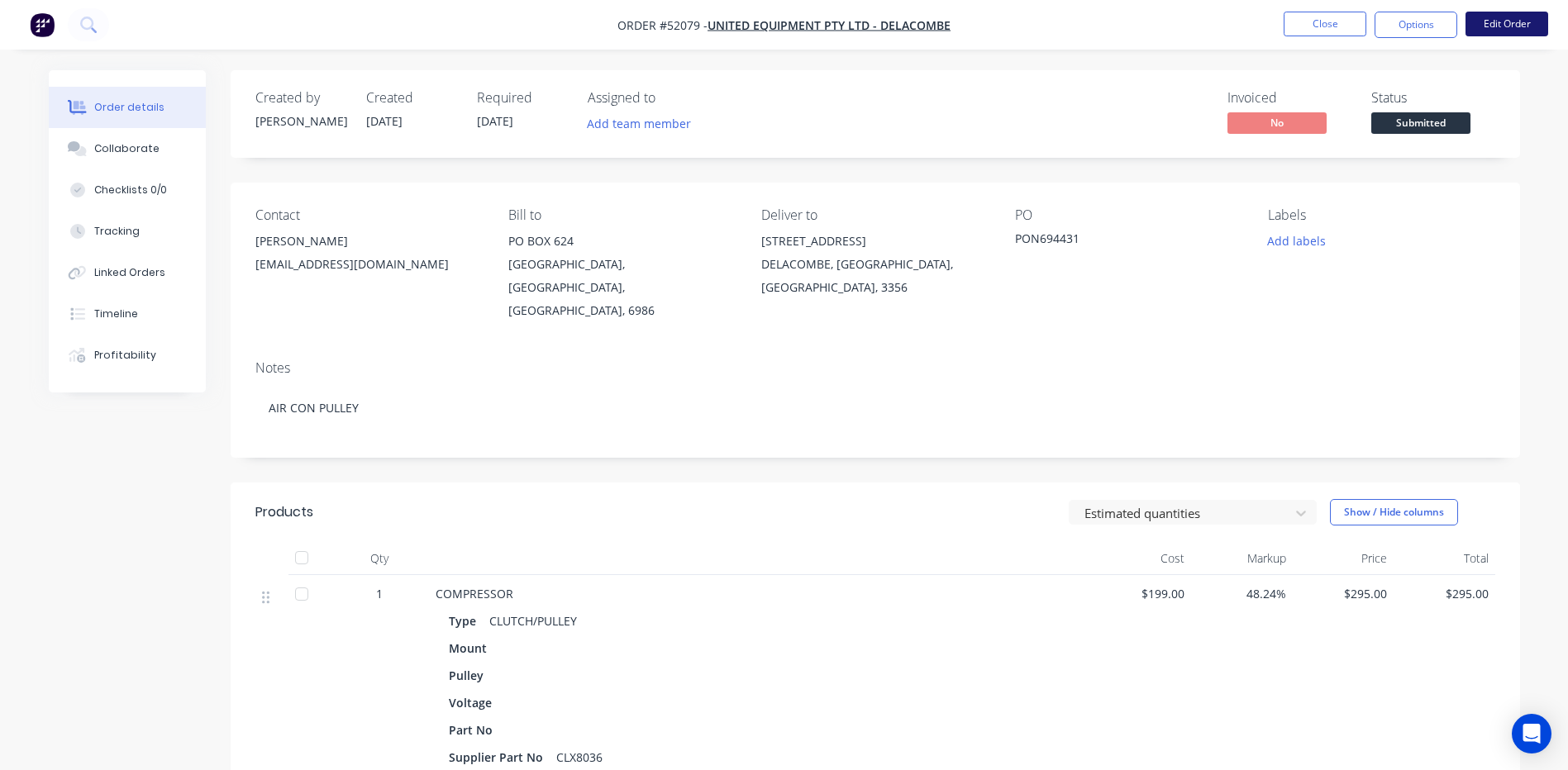
click at [1532, 21] on button "Edit Order" at bounding box center [1506, 23] width 83 height 24
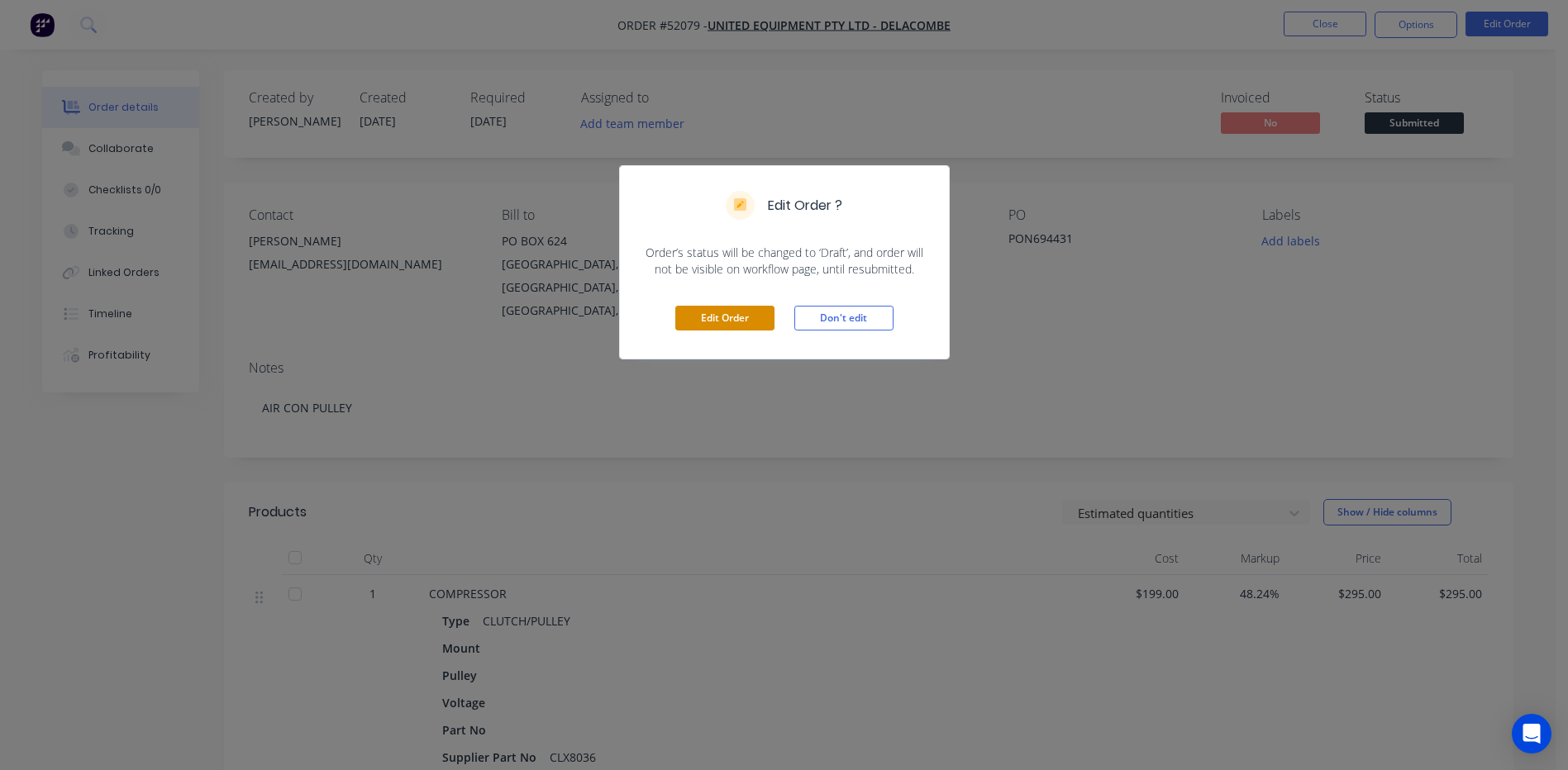
click at [756, 314] on button "Edit Order" at bounding box center [725, 317] width 100 height 24
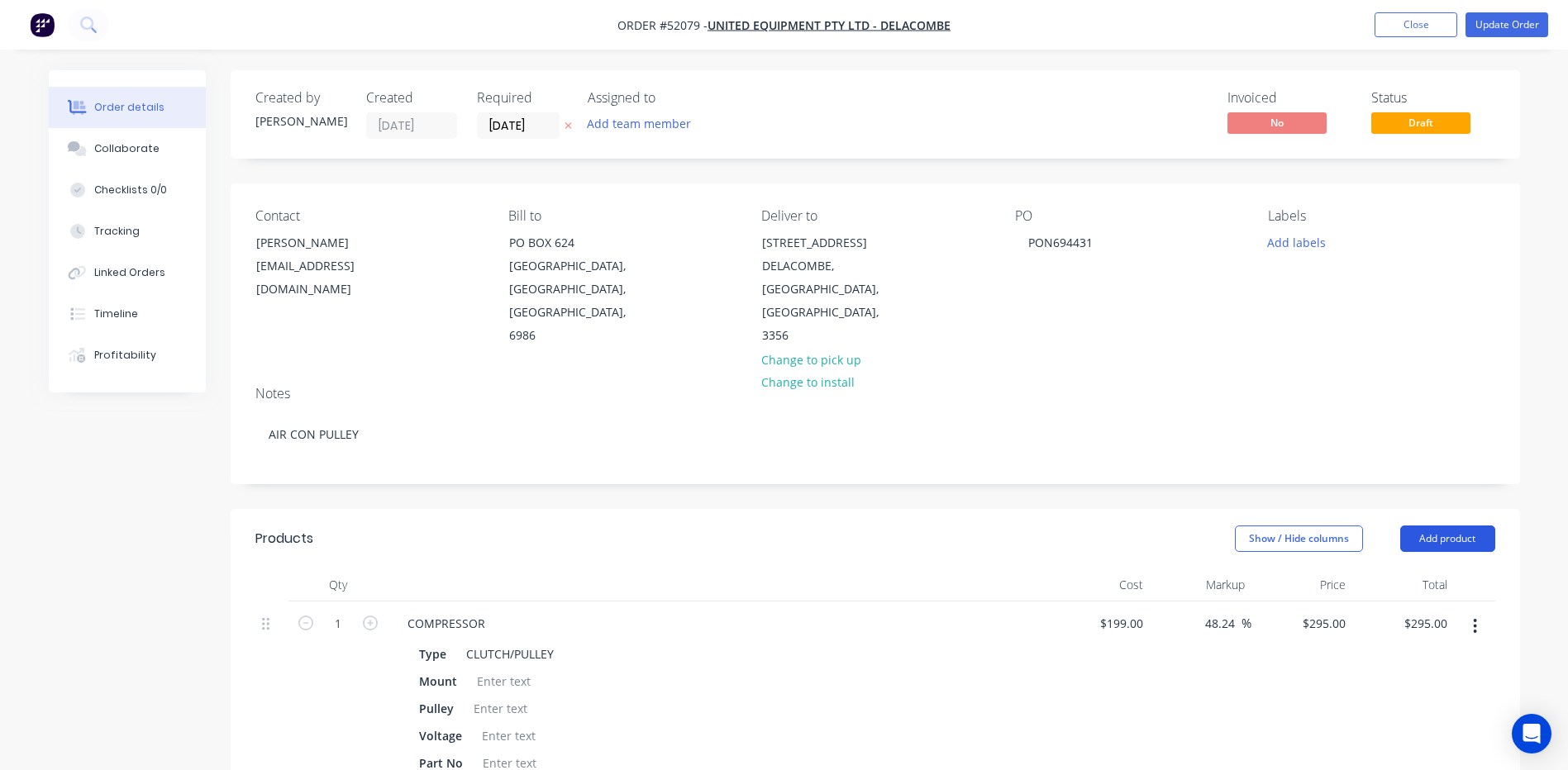
click at [1421, 525] on button "Add product" at bounding box center [1447, 538] width 95 height 26
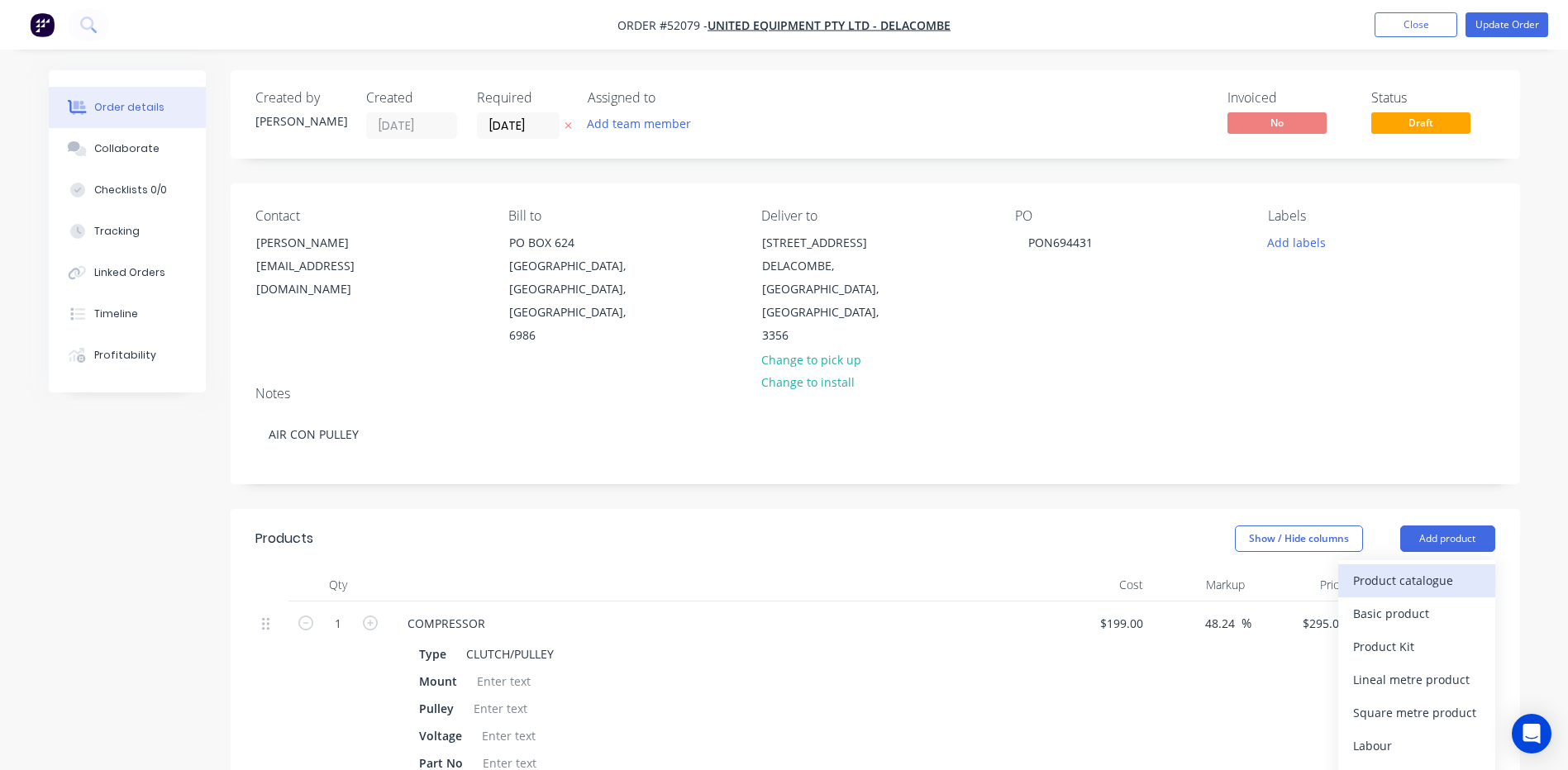
click at [1389, 568] on div "Product catalogue" at bounding box center [1416, 580] width 127 height 24
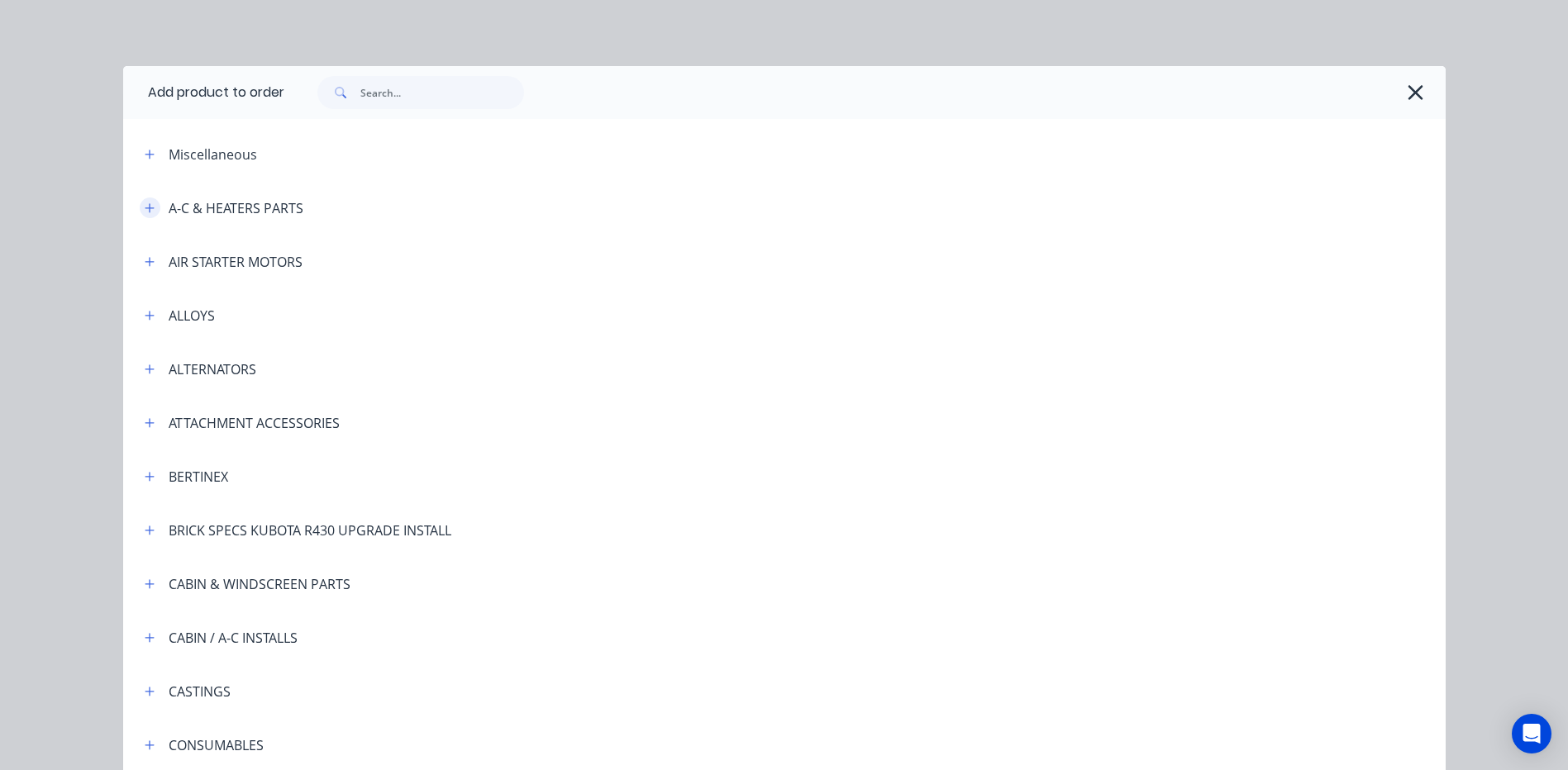
click at [145, 202] on icon "button" at bounding box center [149, 208] width 10 height 11
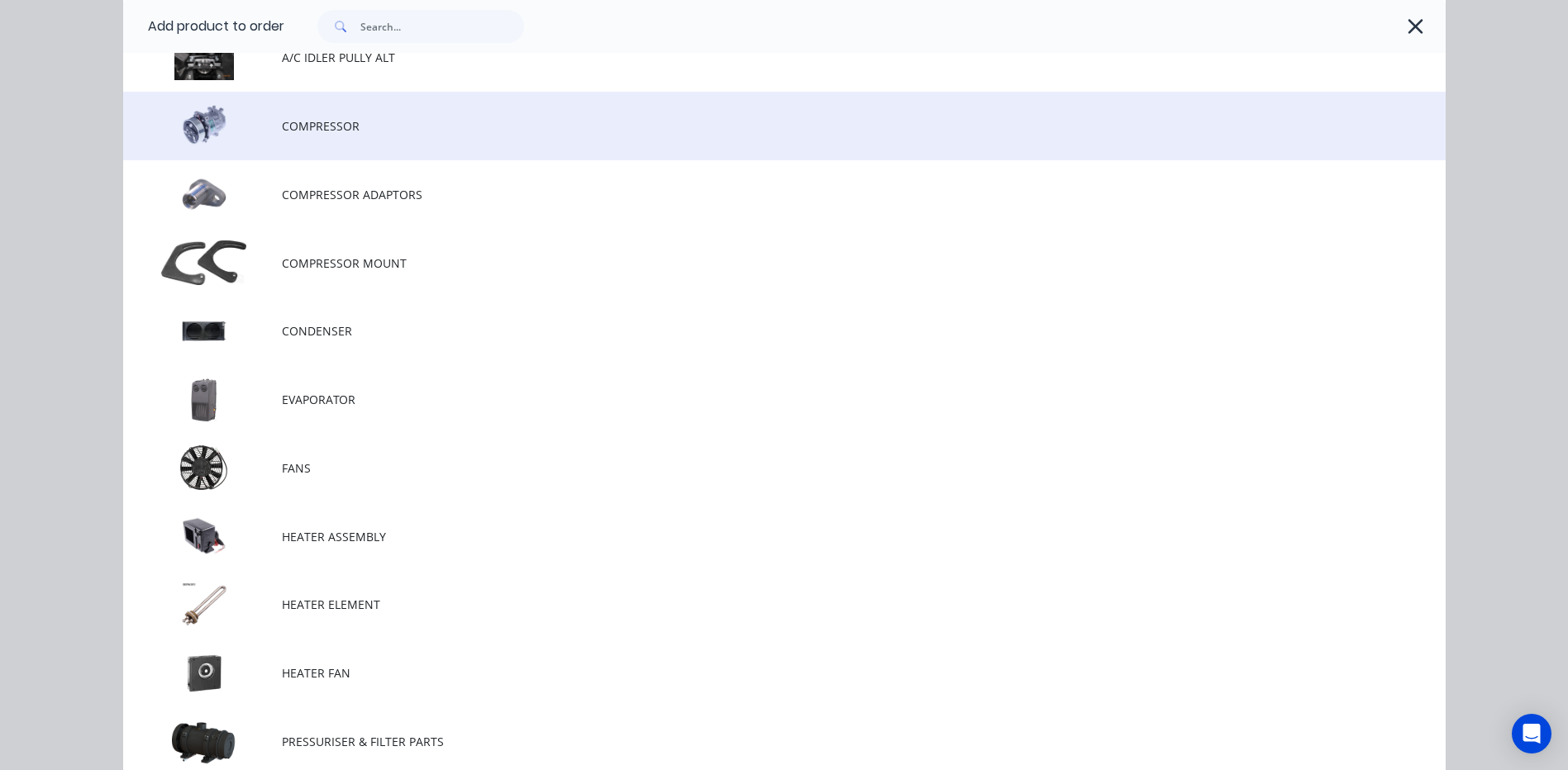
scroll to position [413, 0]
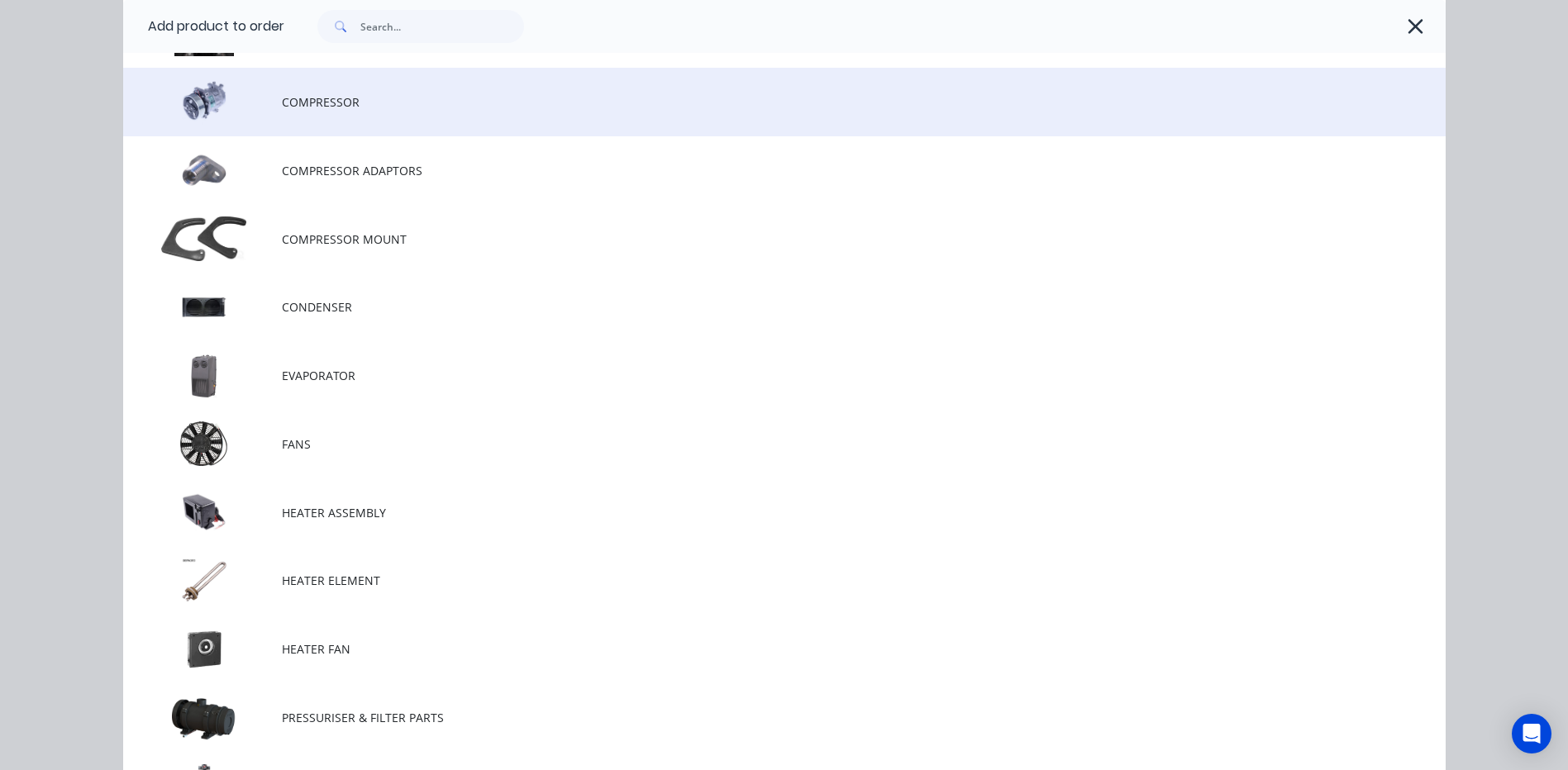
click at [347, 112] on td "COMPRESSOR" at bounding box center [863, 101] width 1163 height 69
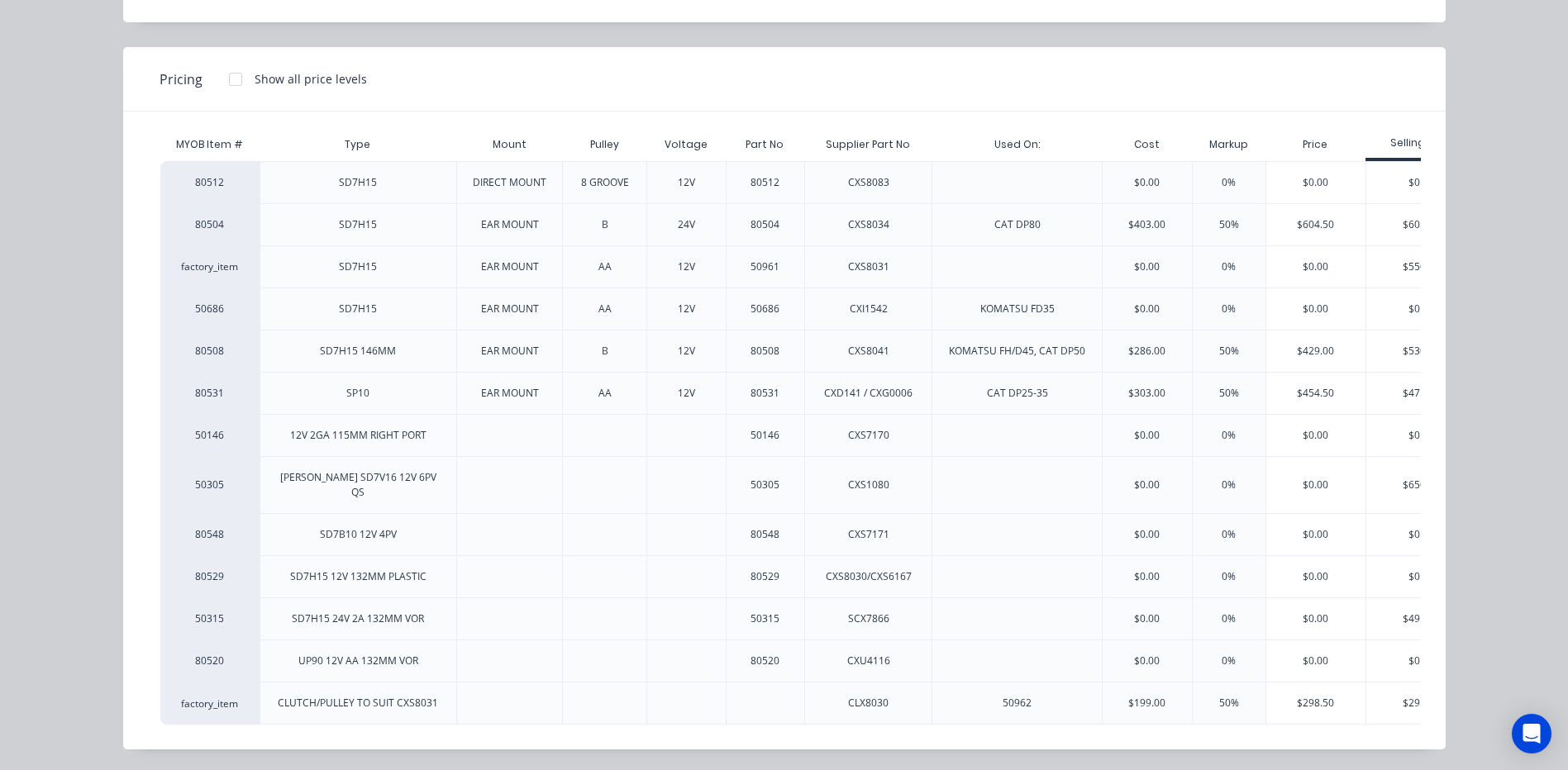
scroll to position [0, 56]
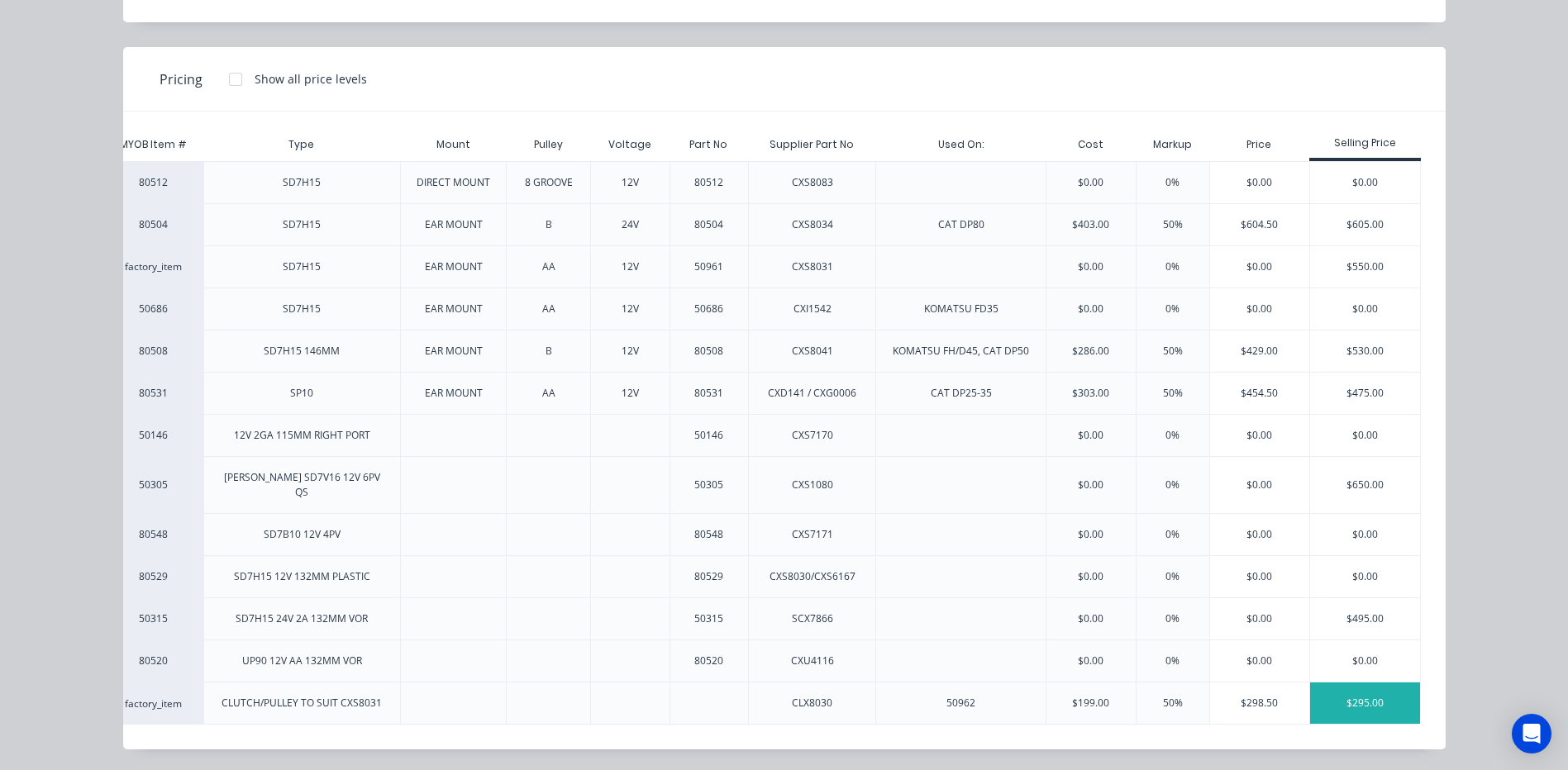
click at [1374, 687] on div "$295.00" at bounding box center [1364, 703] width 110 height 41
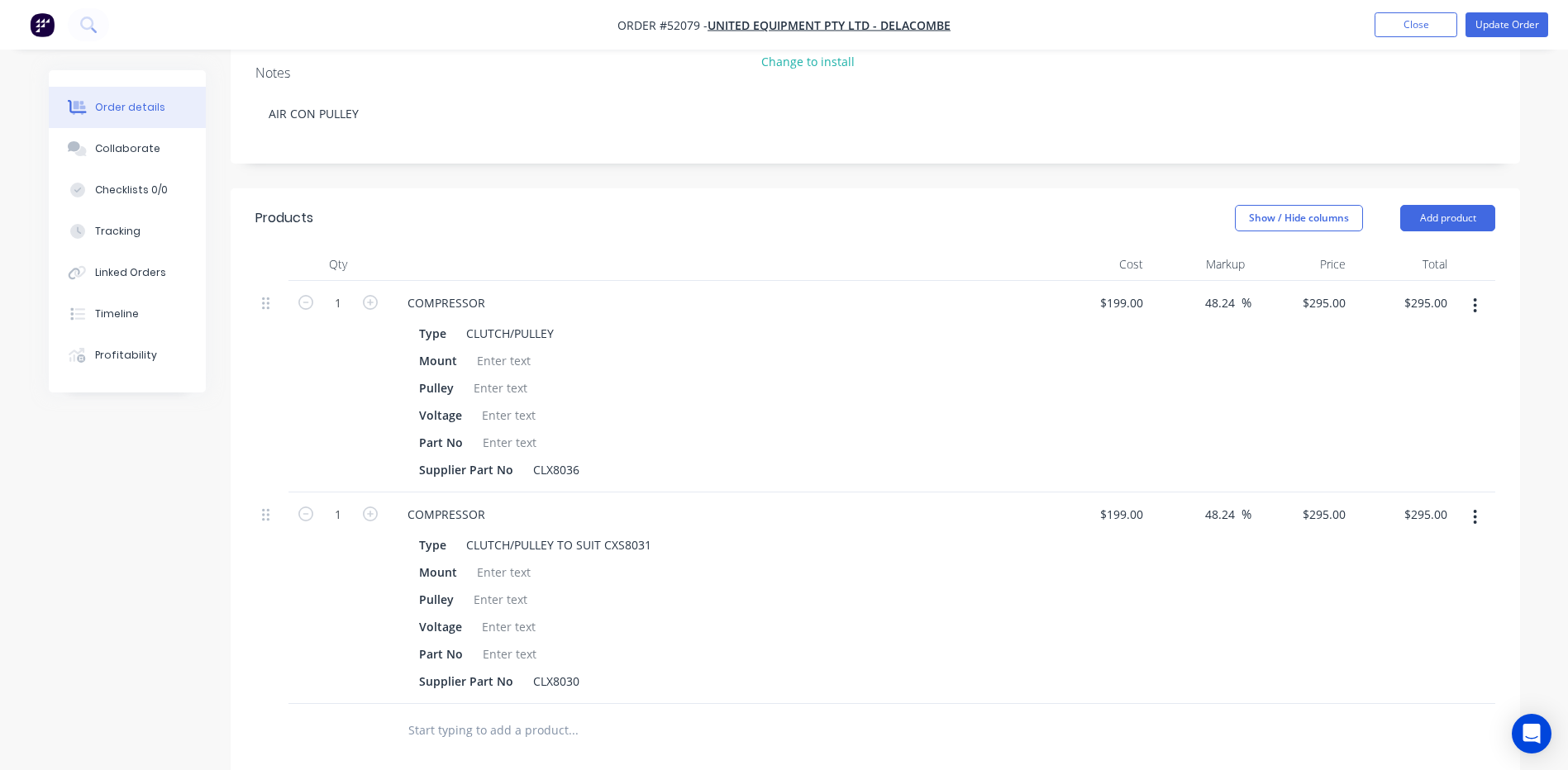
scroll to position [331, 0]
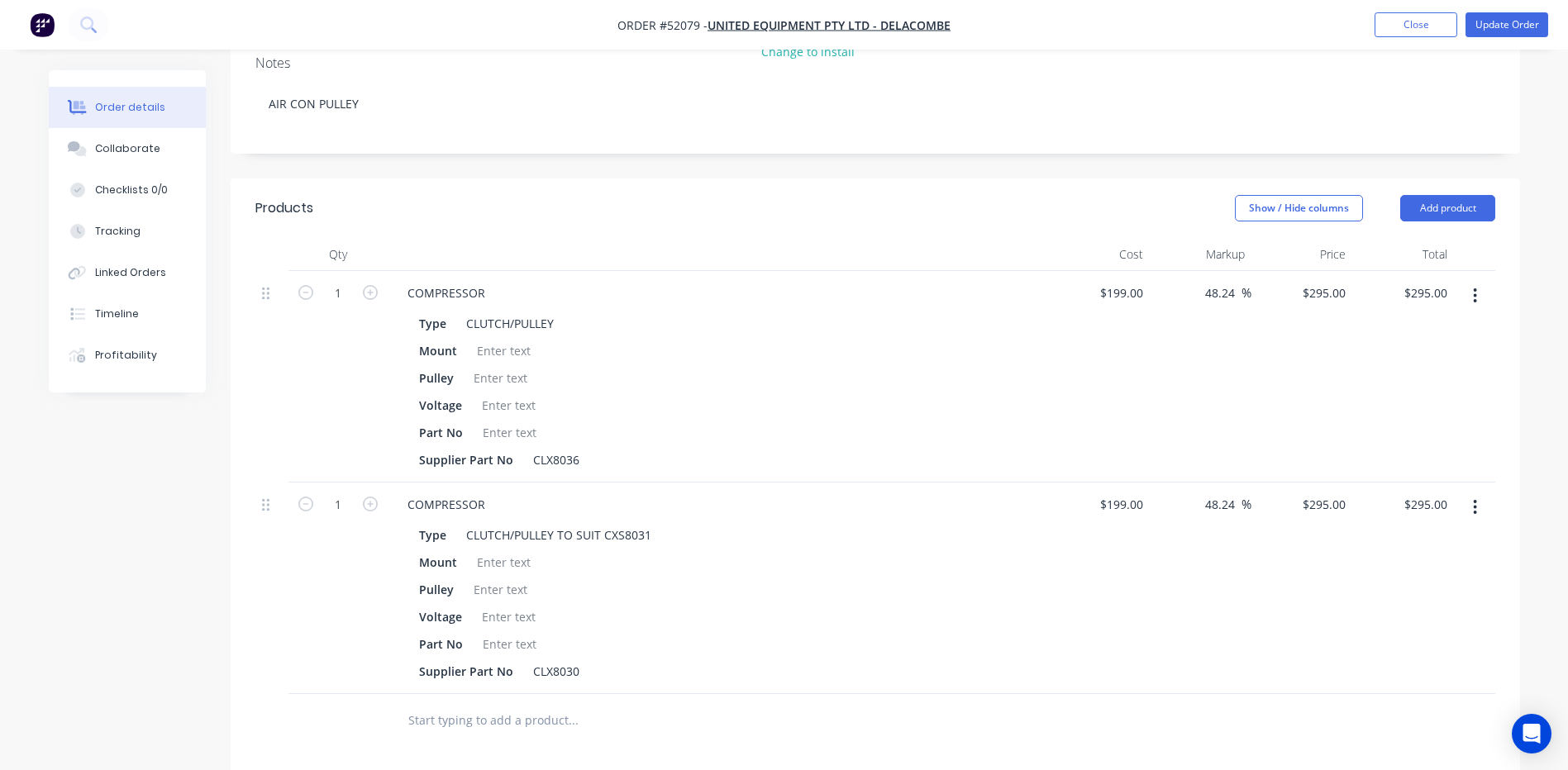
click at [1476, 288] on icon "button" at bounding box center [1475, 296] width 4 height 15
click at [1442, 426] on div "Delete" at bounding box center [1416, 439] width 127 height 24
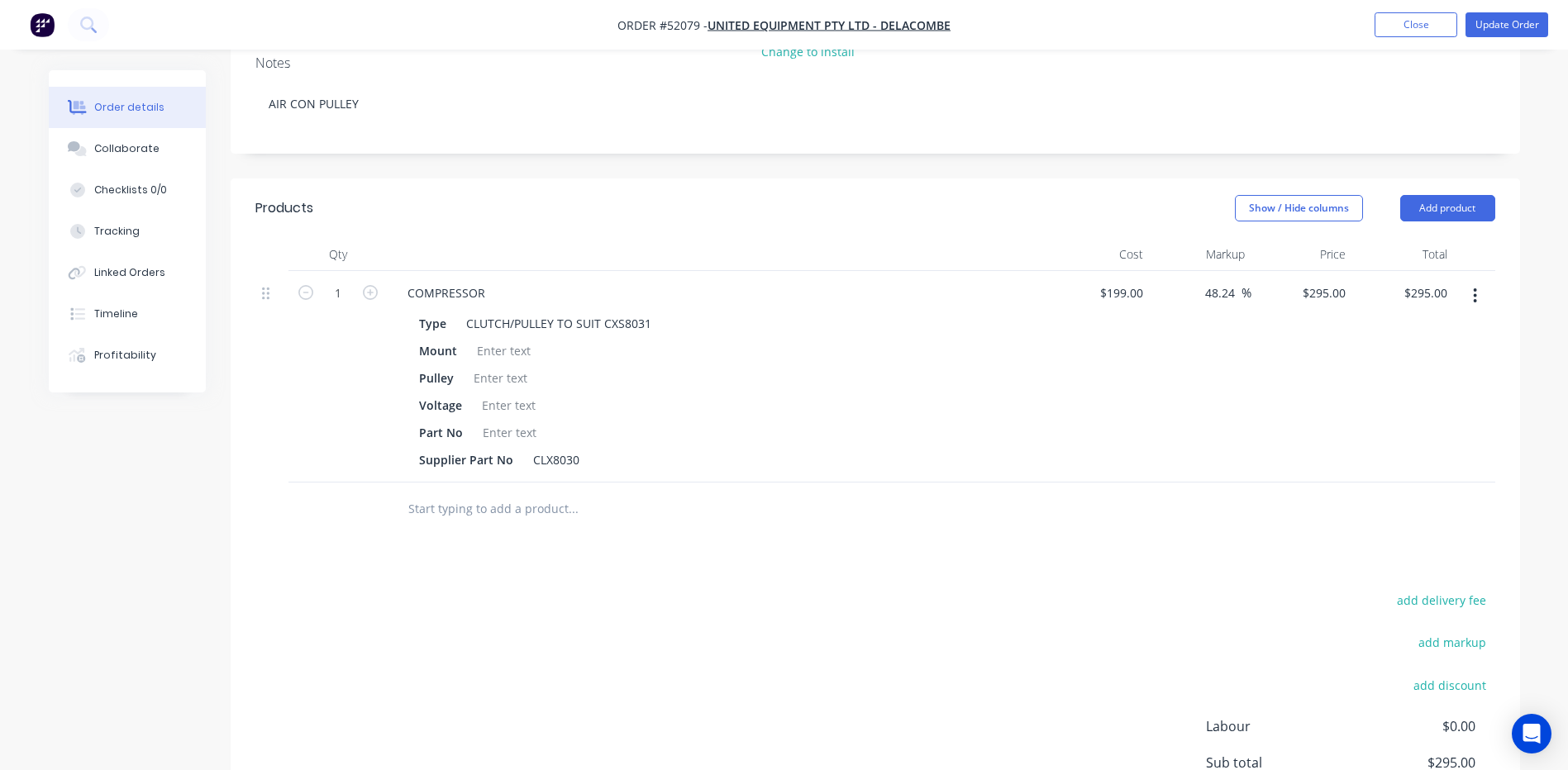
scroll to position [0, 0]
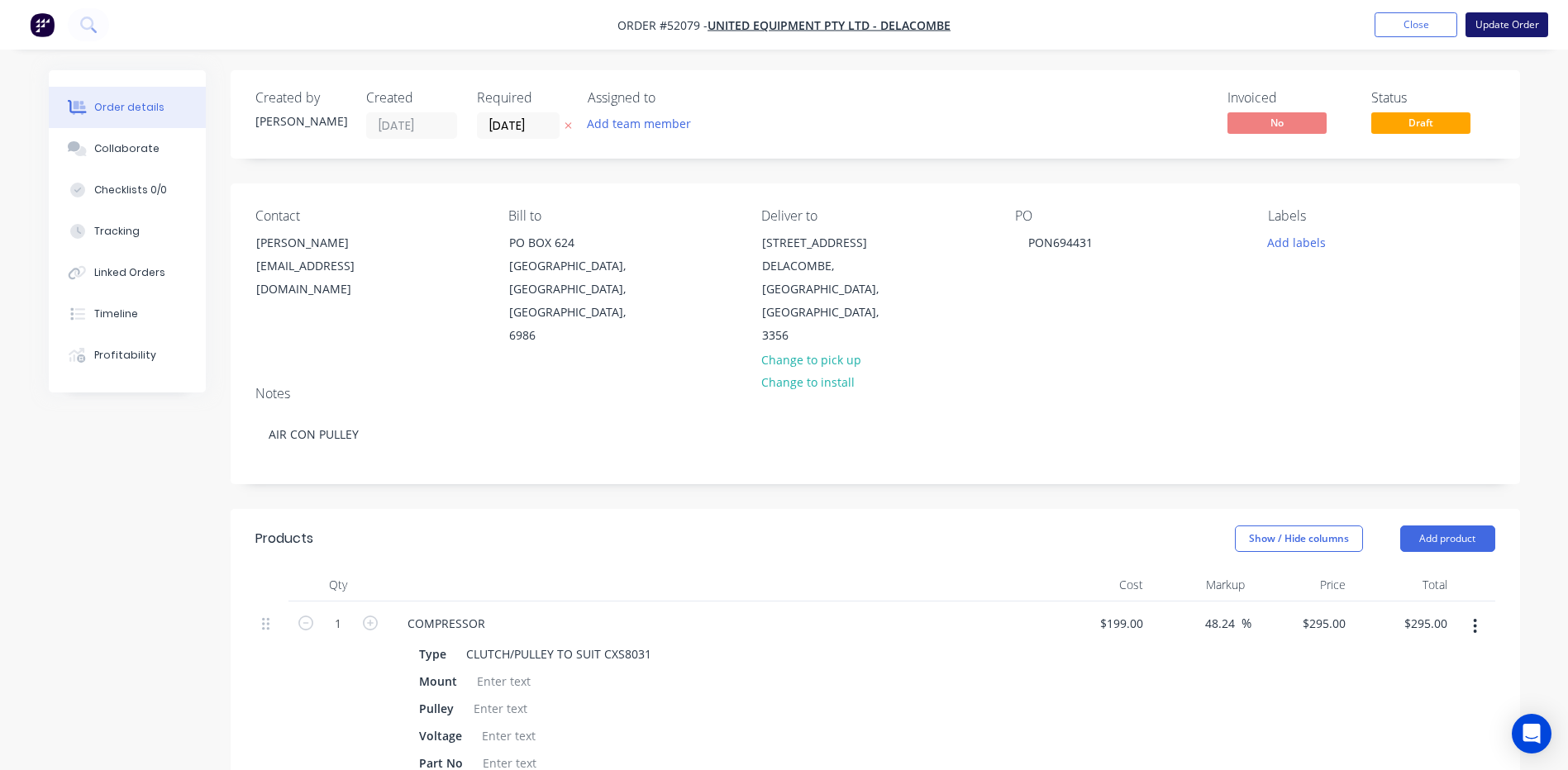
click at [1504, 25] on button "Update Order" at bounding box center [1506, 24] width 83 height 24
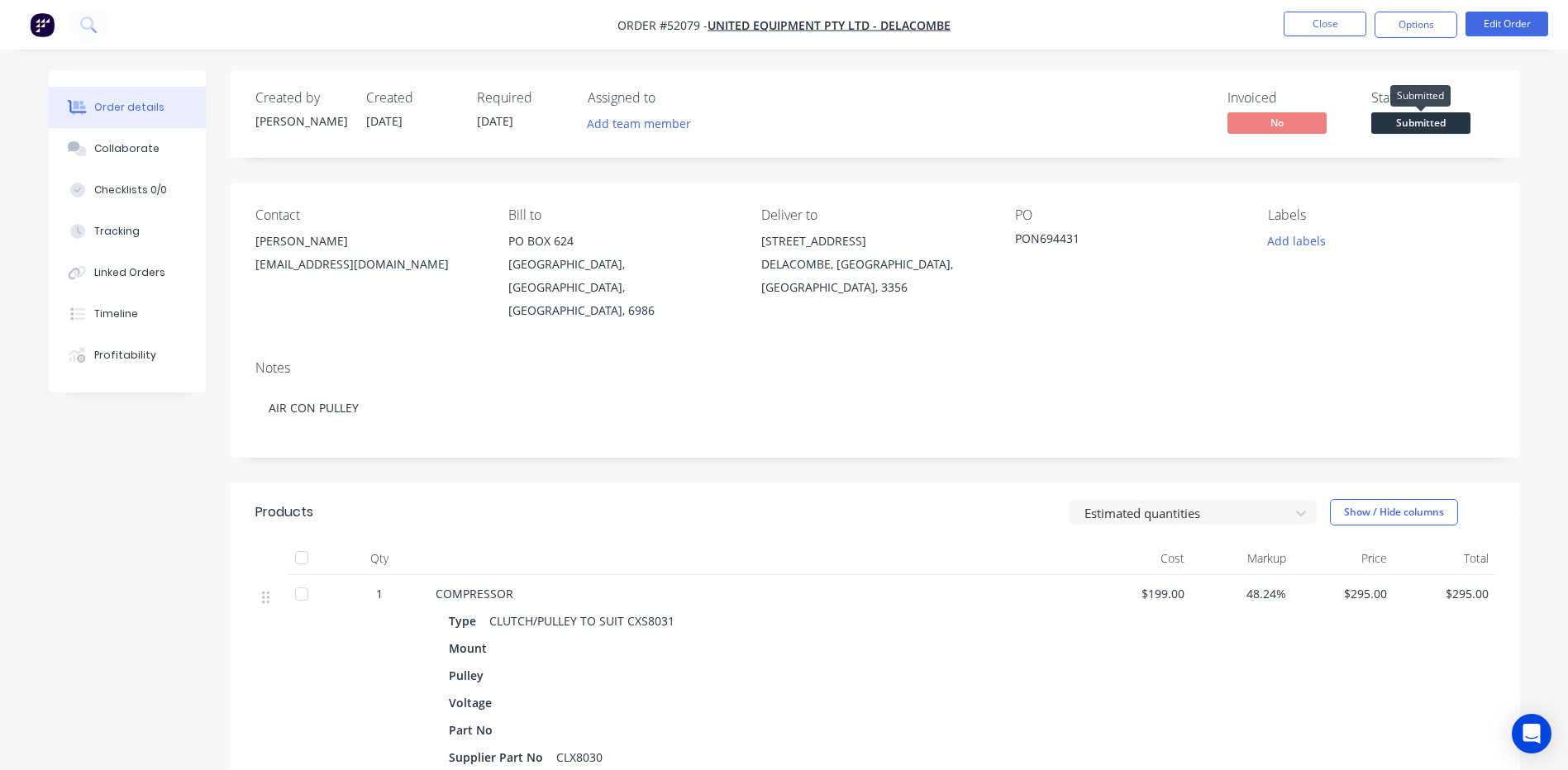
click at [1409, 125] on span "Submitted" at bounding box center [1421, 123] width 100 height 21
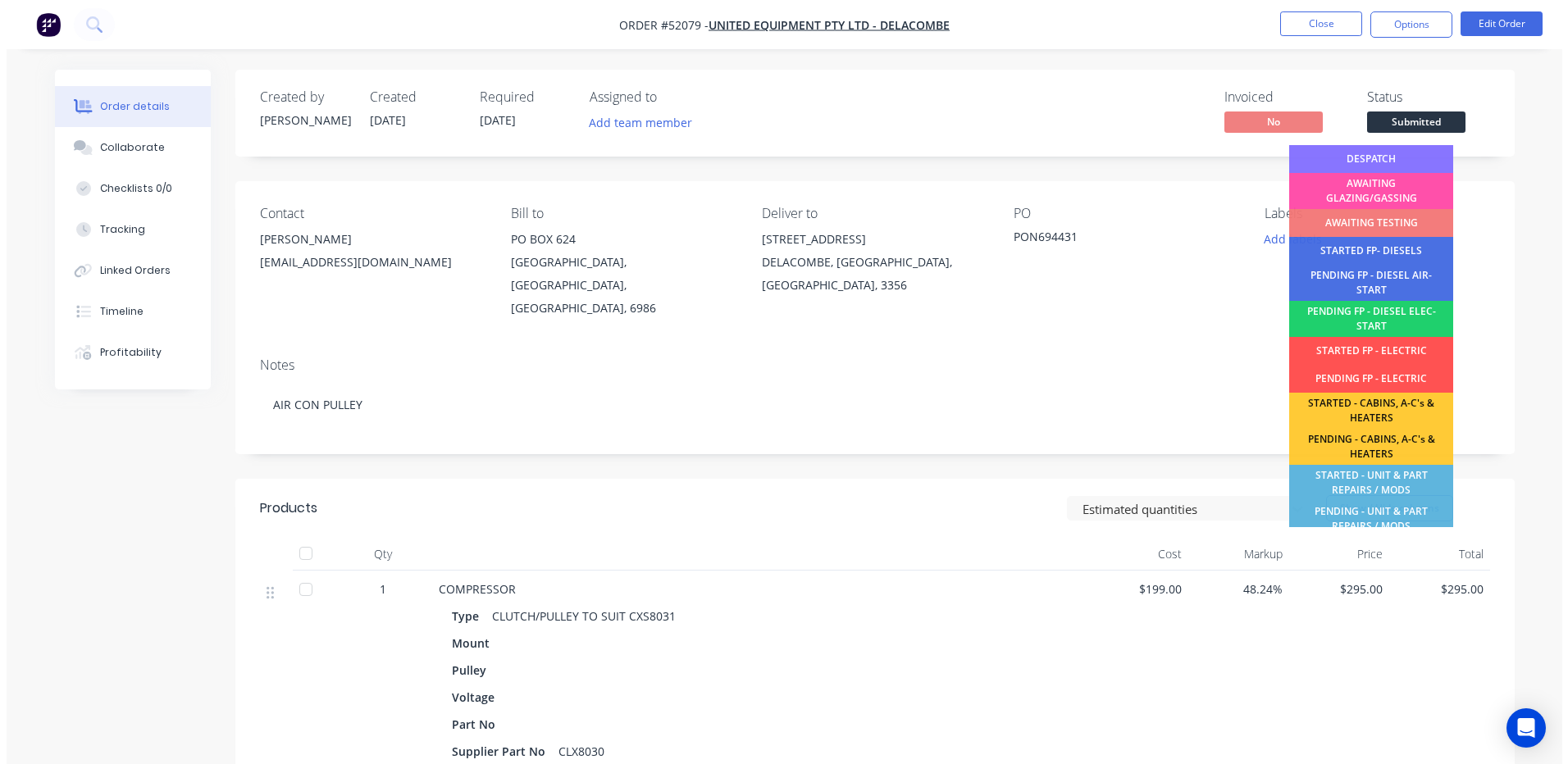
scroll to position [324, 0]
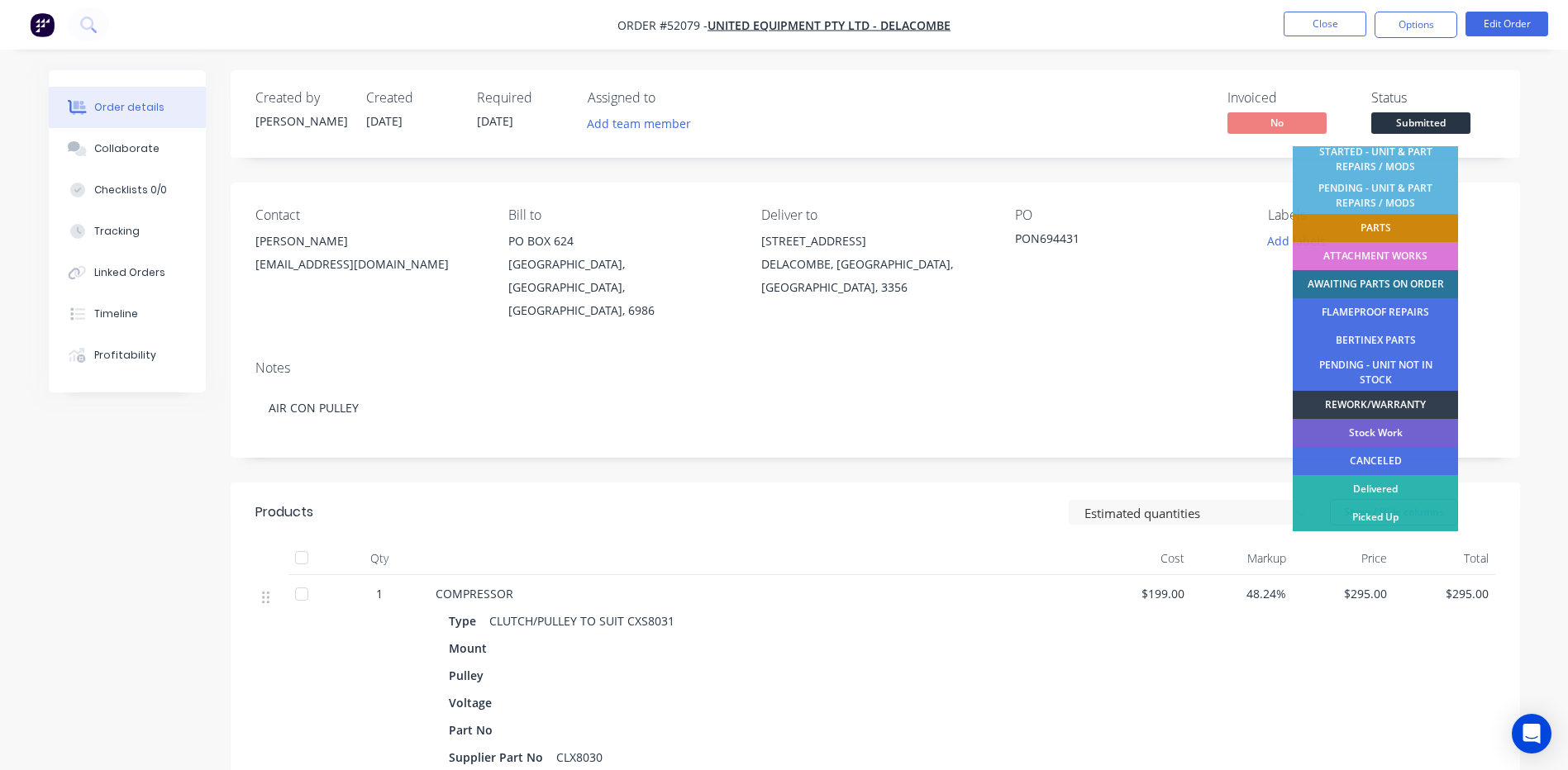
click at [1389, 282] on div "AWAITING PARTS ON ORDER" at bounding box center [1375, 285] width 165 height 28
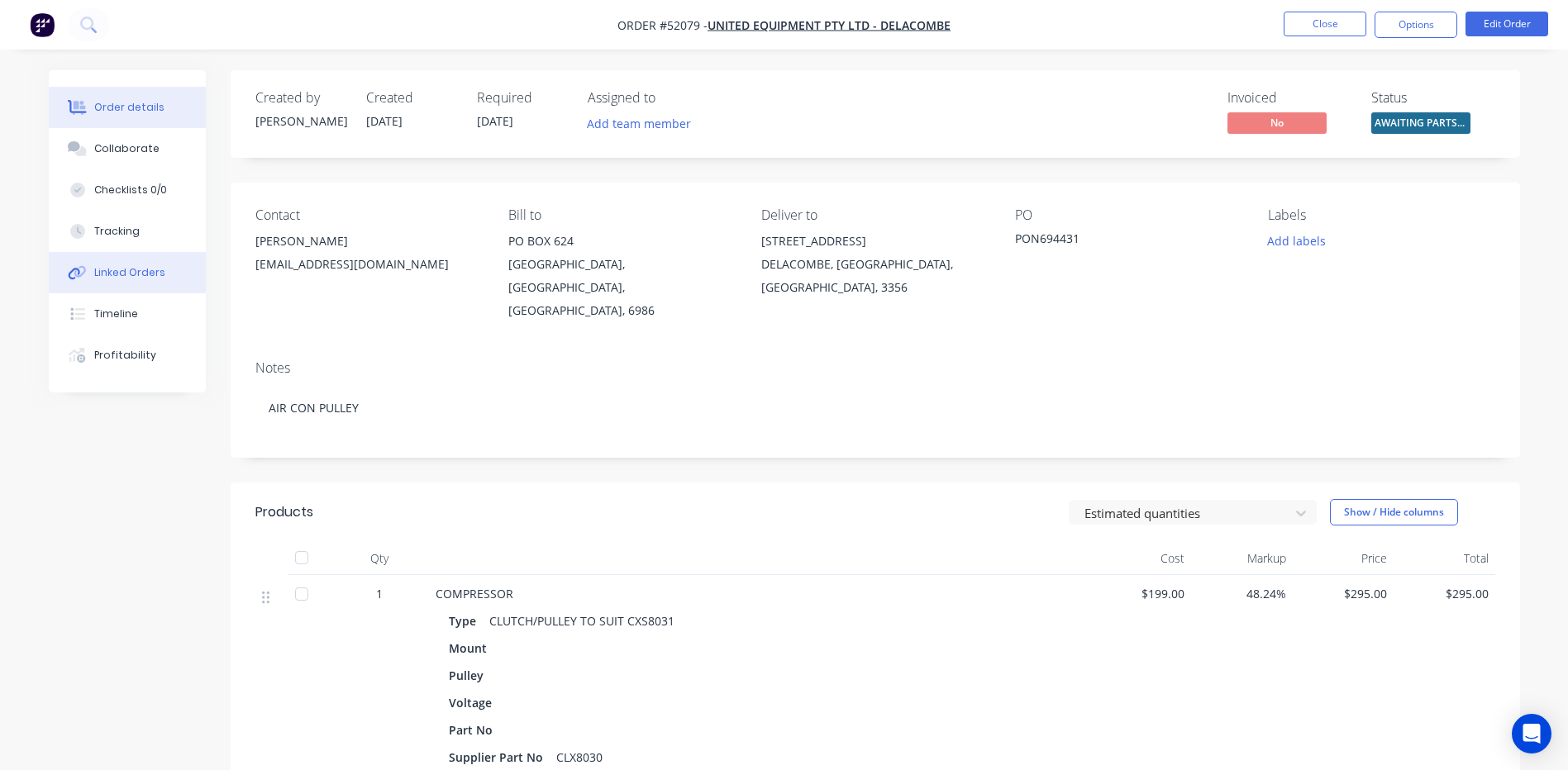
click at [130, 276] on div "Linked Orders" at bounding box center [130, 272] width 71 height 15
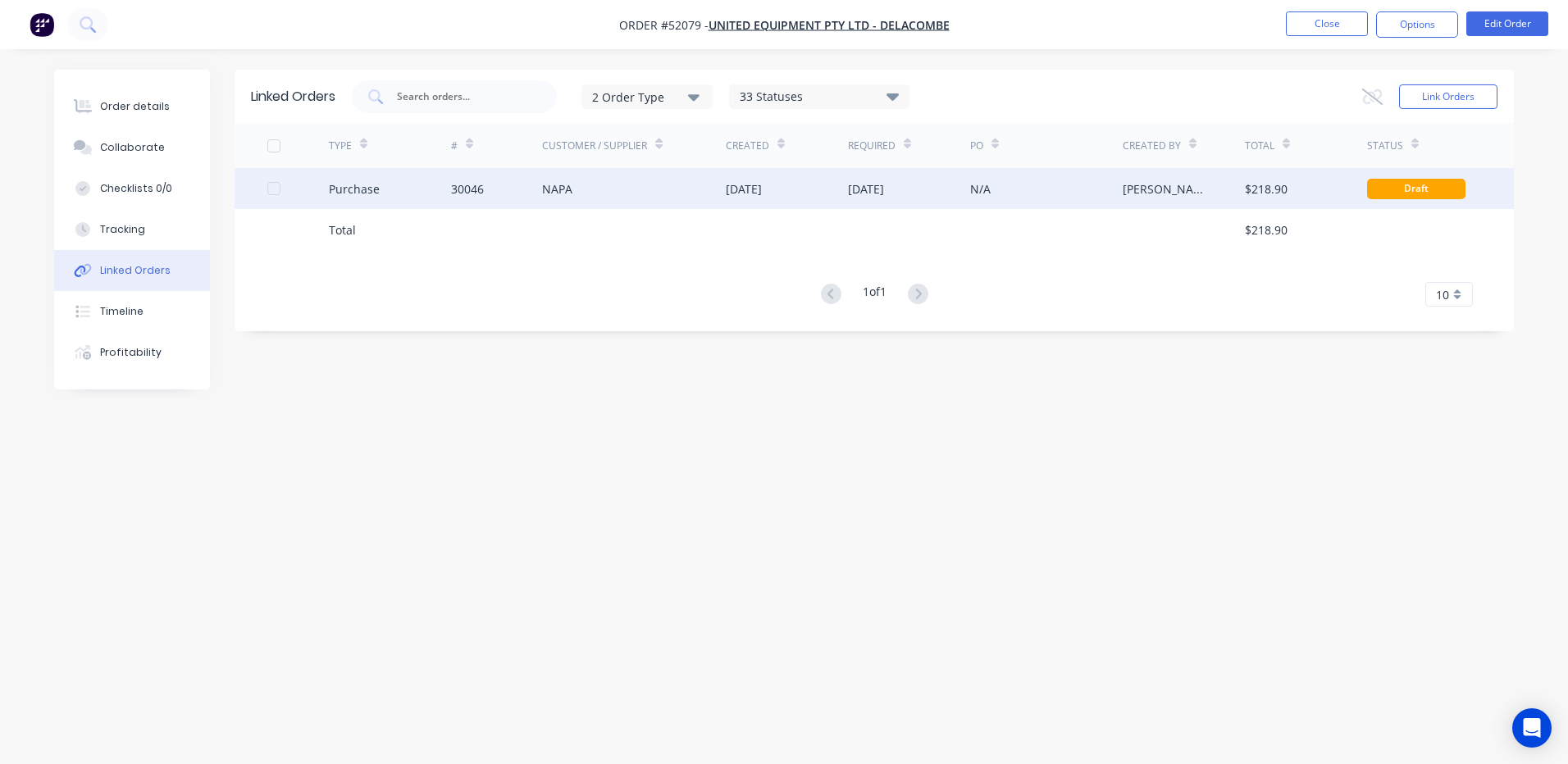
click at [543, 186] on div "NAPA" at bounding box center [557, 189] width 31 height 17
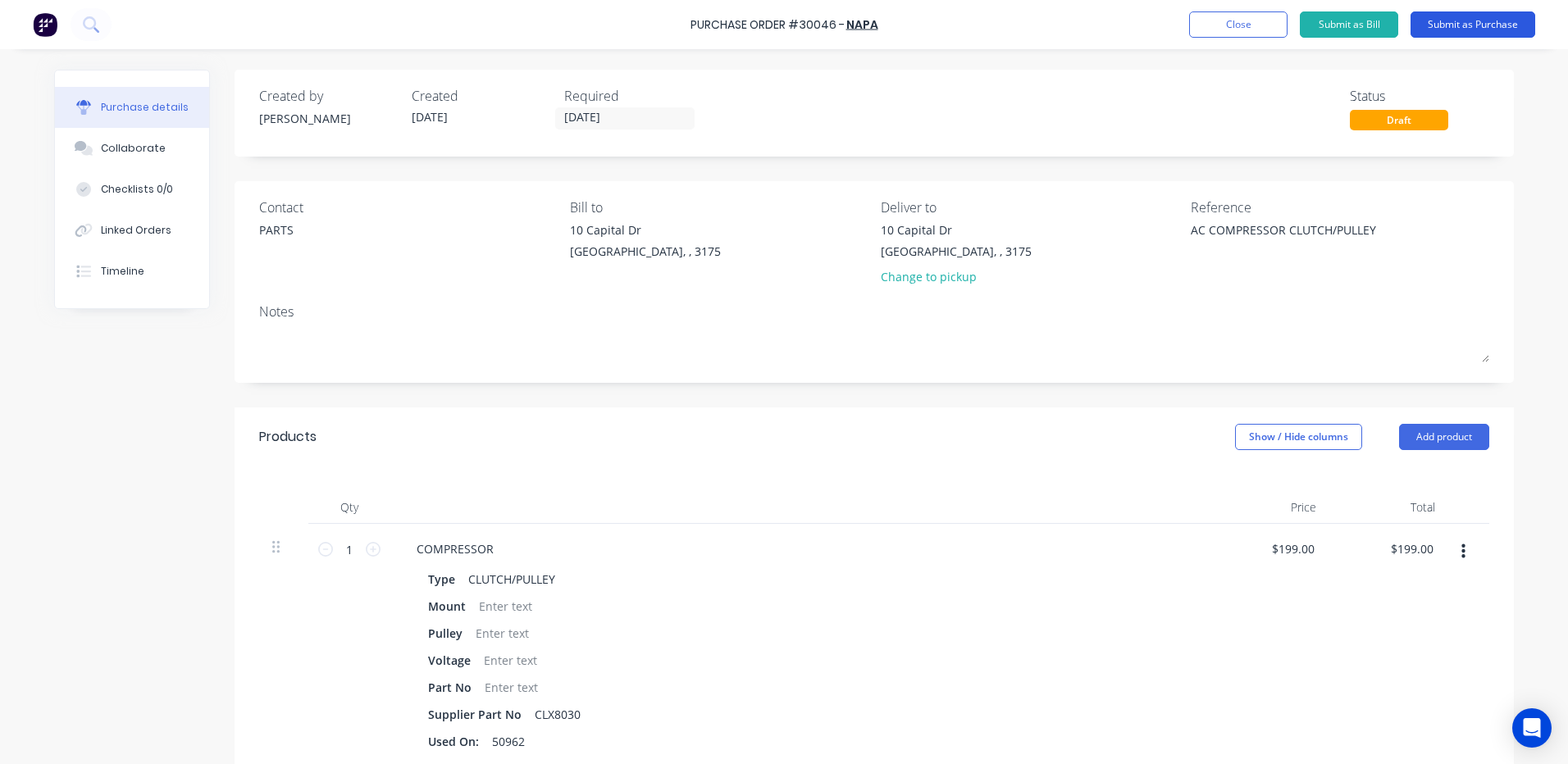
click at [1451, 28] on button "Submit as Purchase" at bounding box center [1473, 24] width 125 height 26
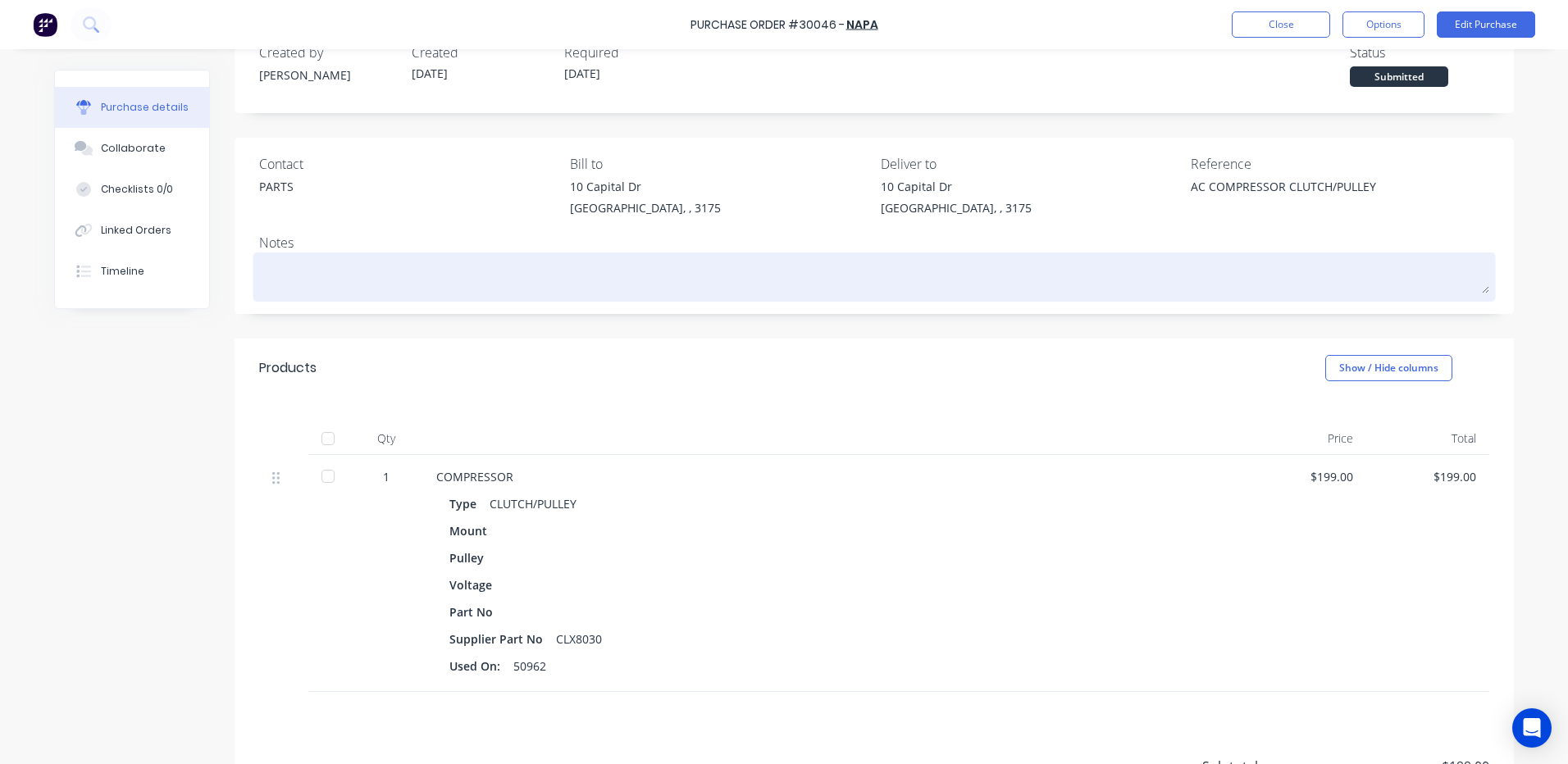
scroll to position [82, 0]
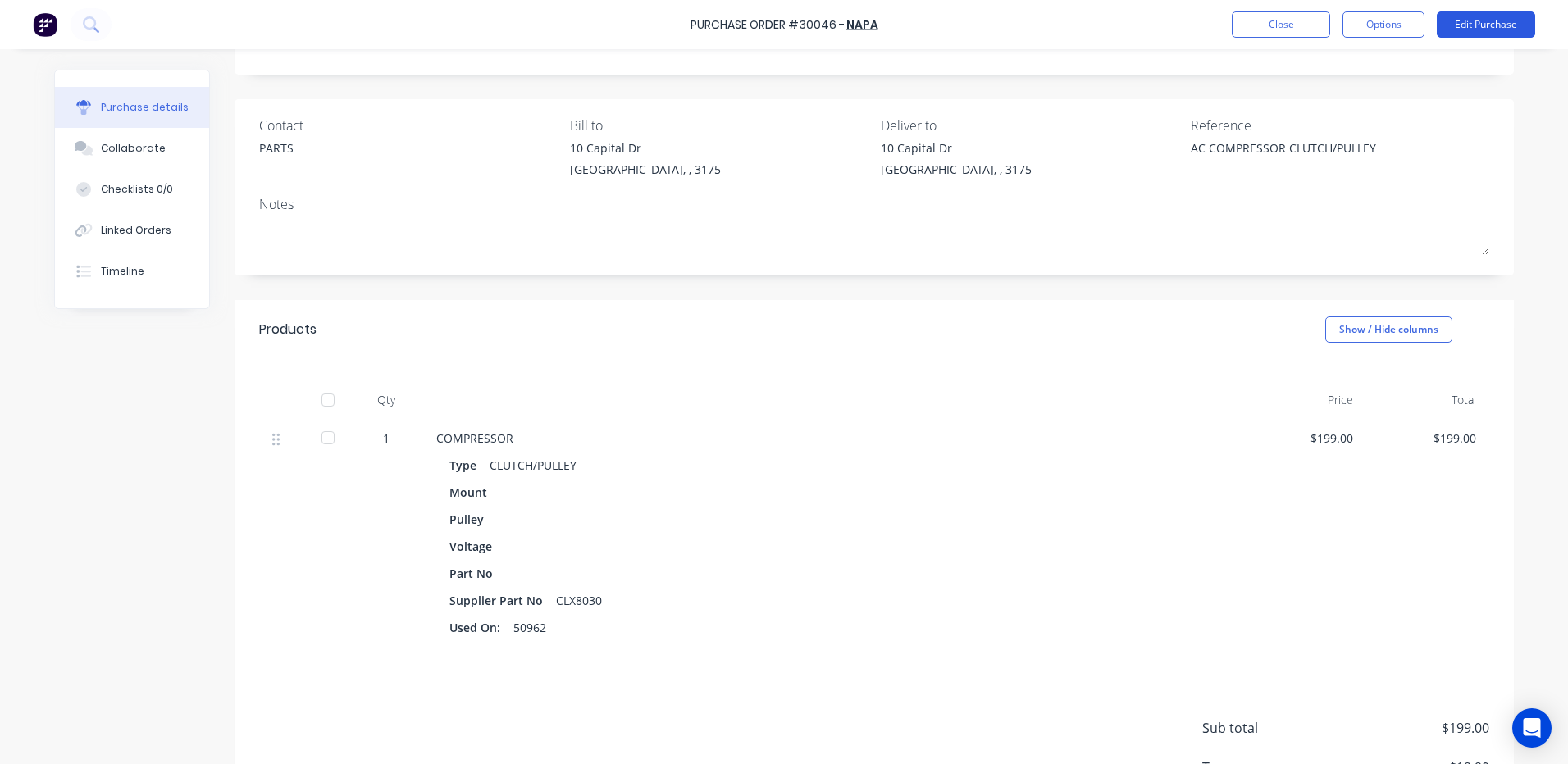
click at [1482, 22] on button "Edit Purchase" at bounding box center [1486, 24] width 99 height 26
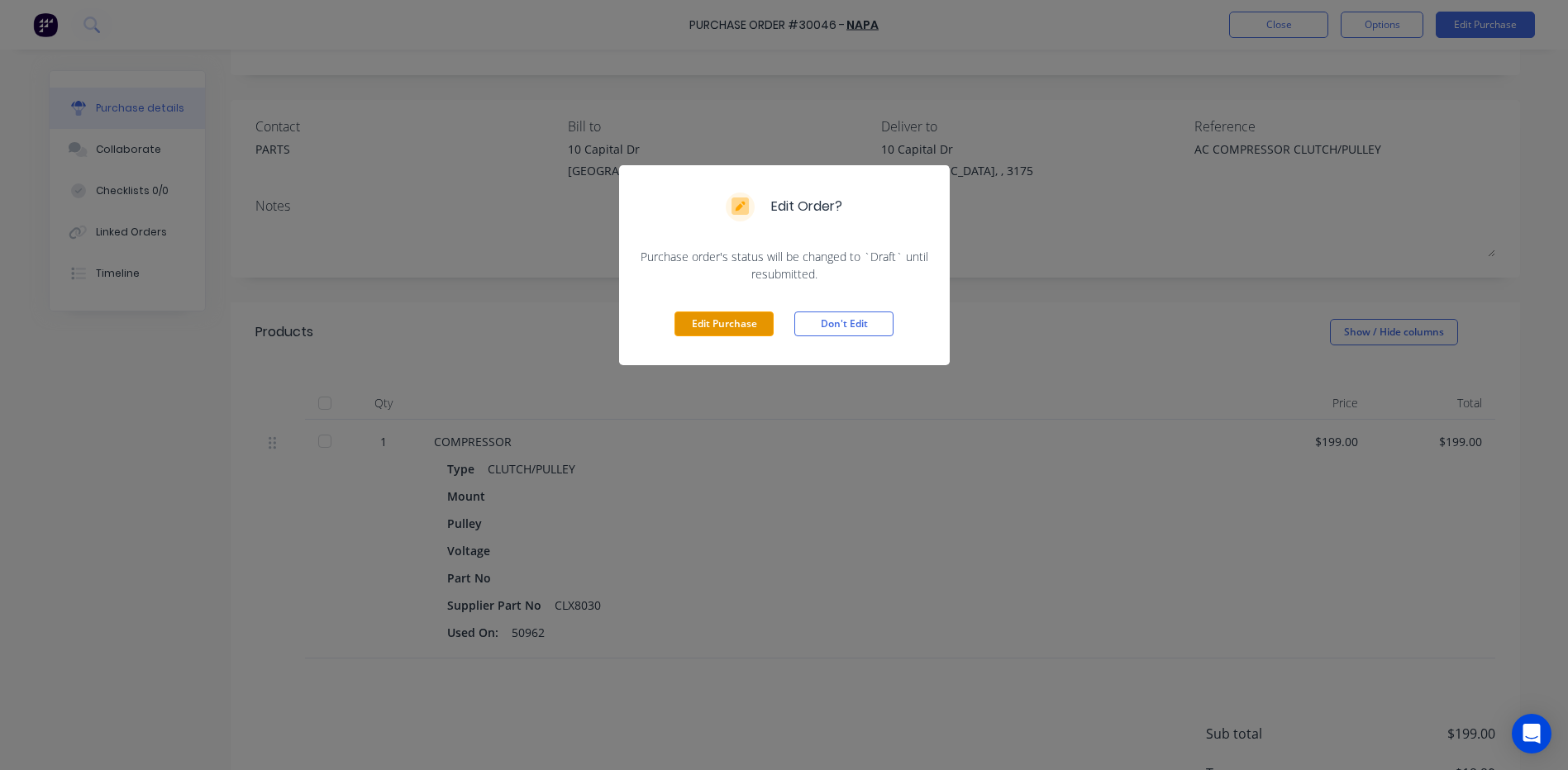
click at [677, 325] on button "Edit Purchase" at bounding box center [724, 324] width 100 height 24
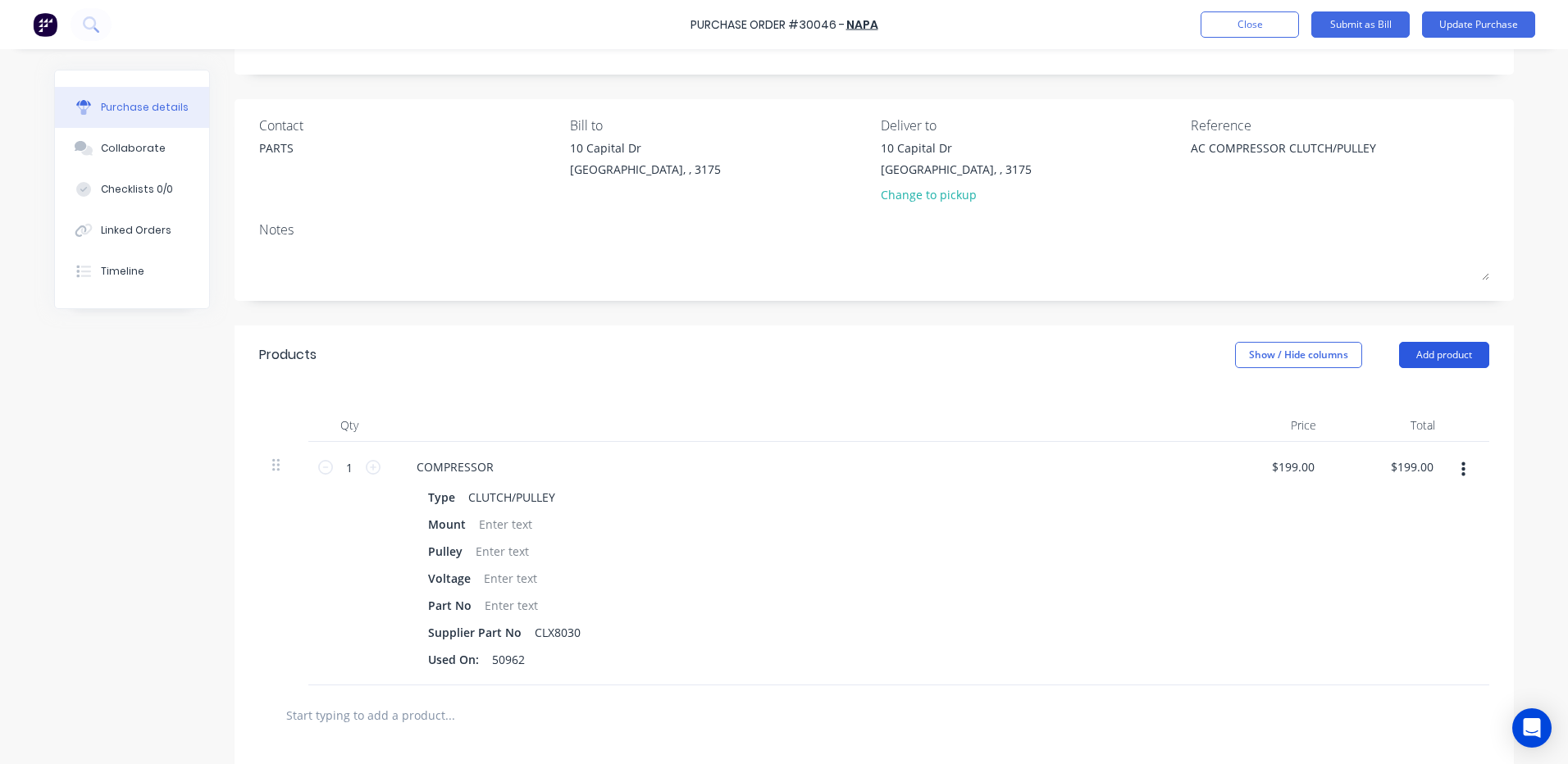
click at [1424, 364] on button "Add product" at bounding box center [1444, 355] width 90 height 26
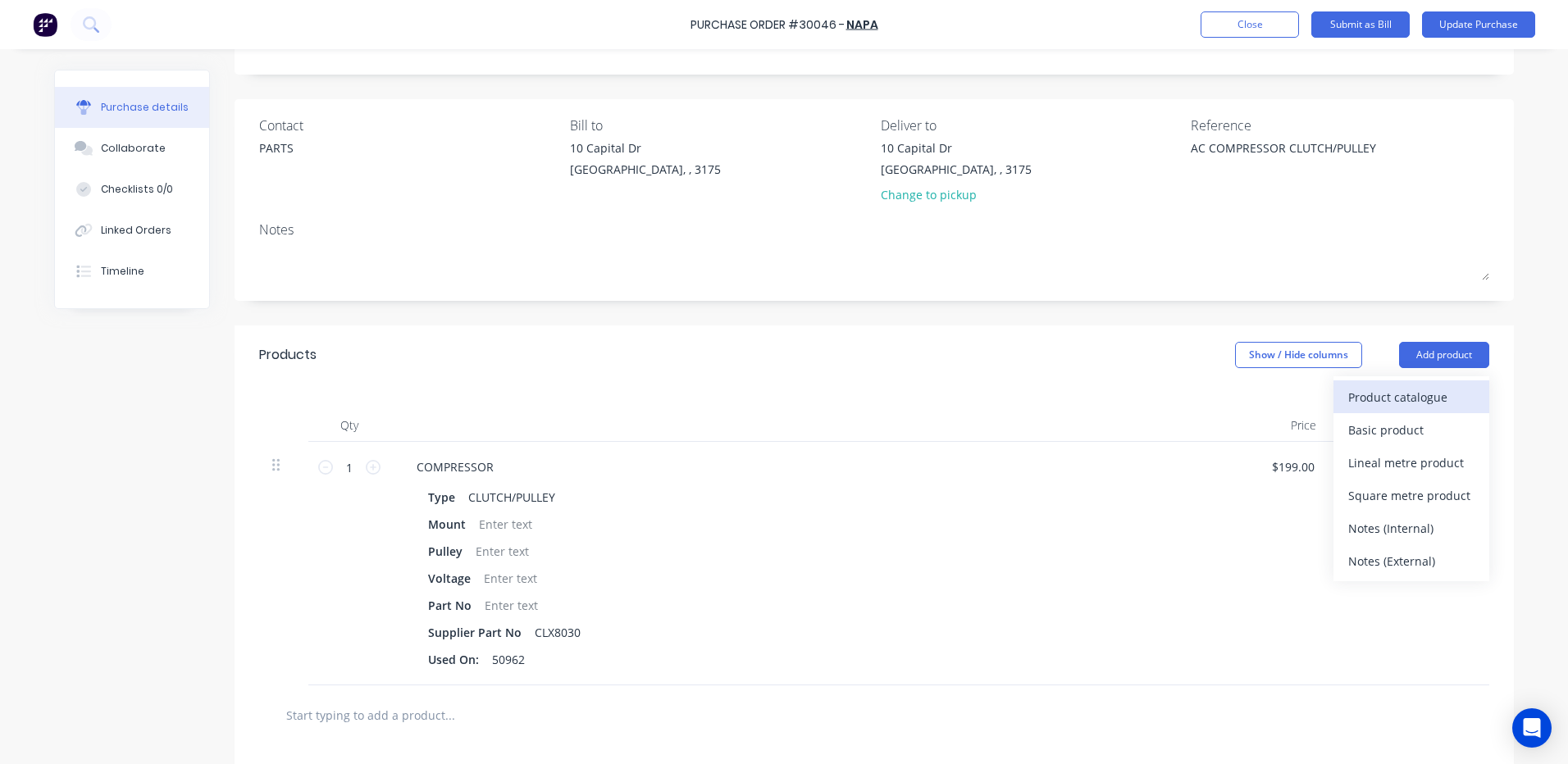
click at [1394, 399] on div "Product catalogue" at bounding box center [1410, 397] width 126 height 24
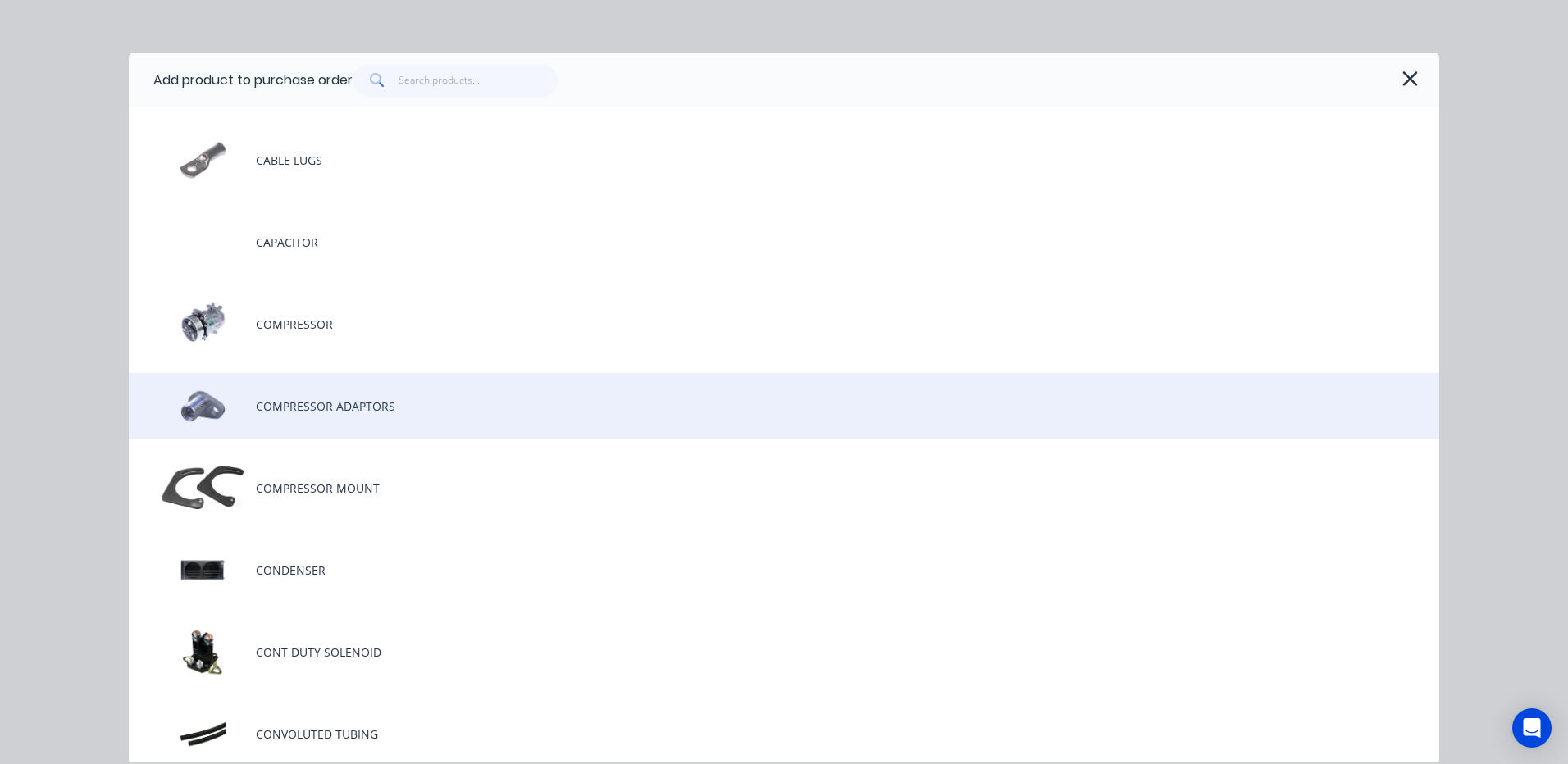
scroll to position [902, 0]
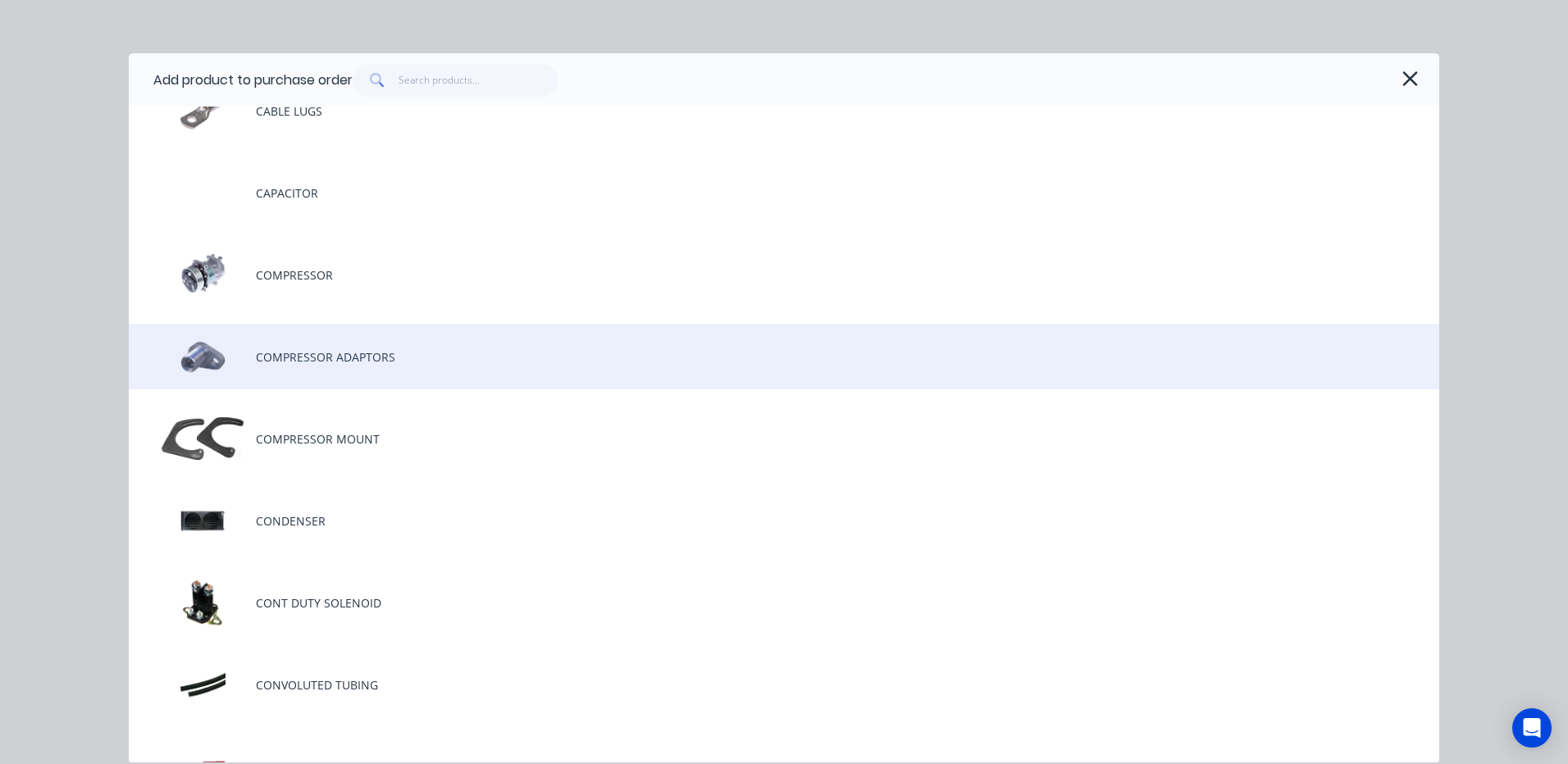
click at [379, 363] on div "COMPRESSOR ADAPTORS" at bounding box center [784, 356] width 1311 height 65
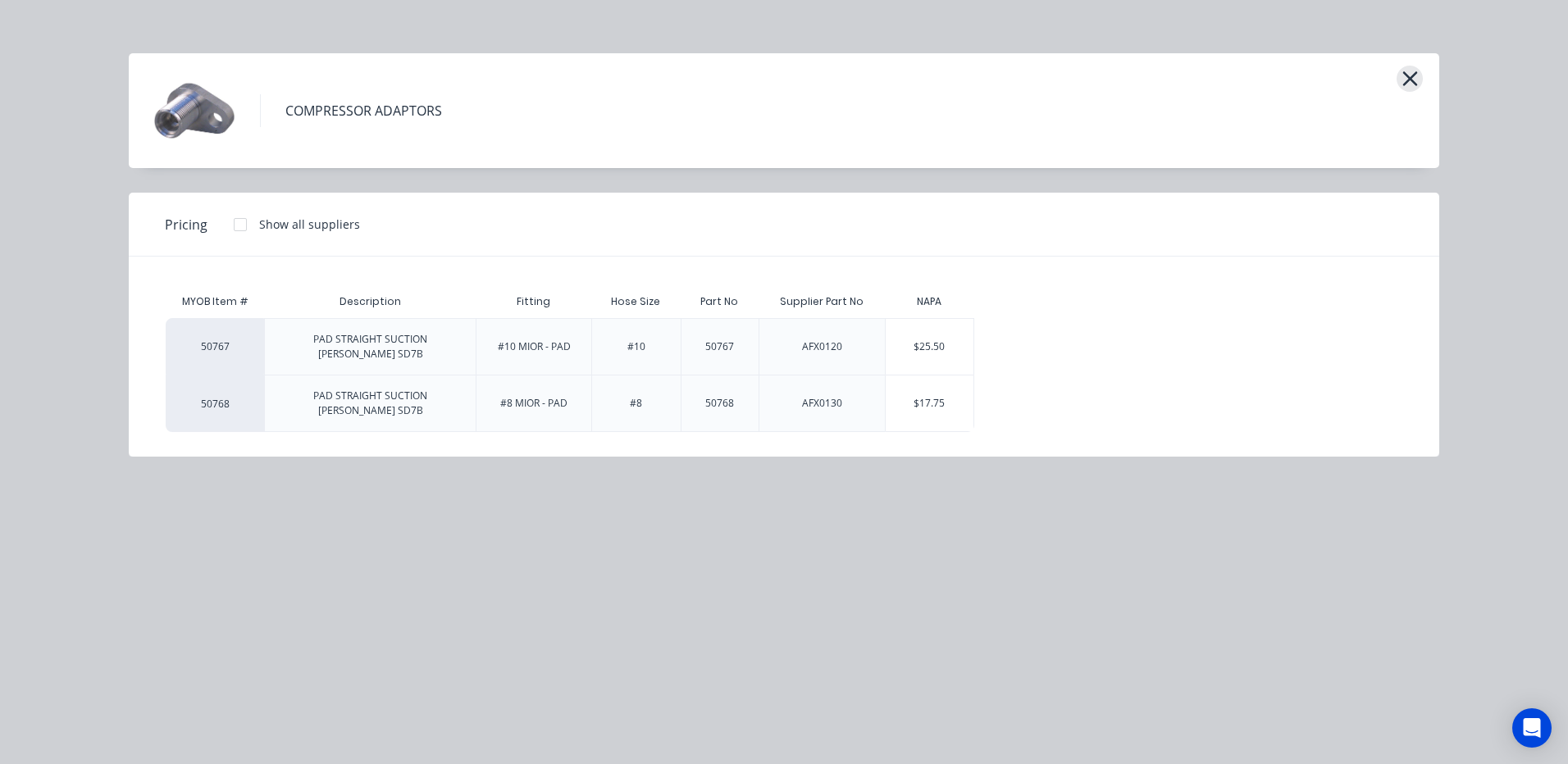
click at [1406, 81] on icon "button" at bounding box center [1410, 79] width 15 height 15
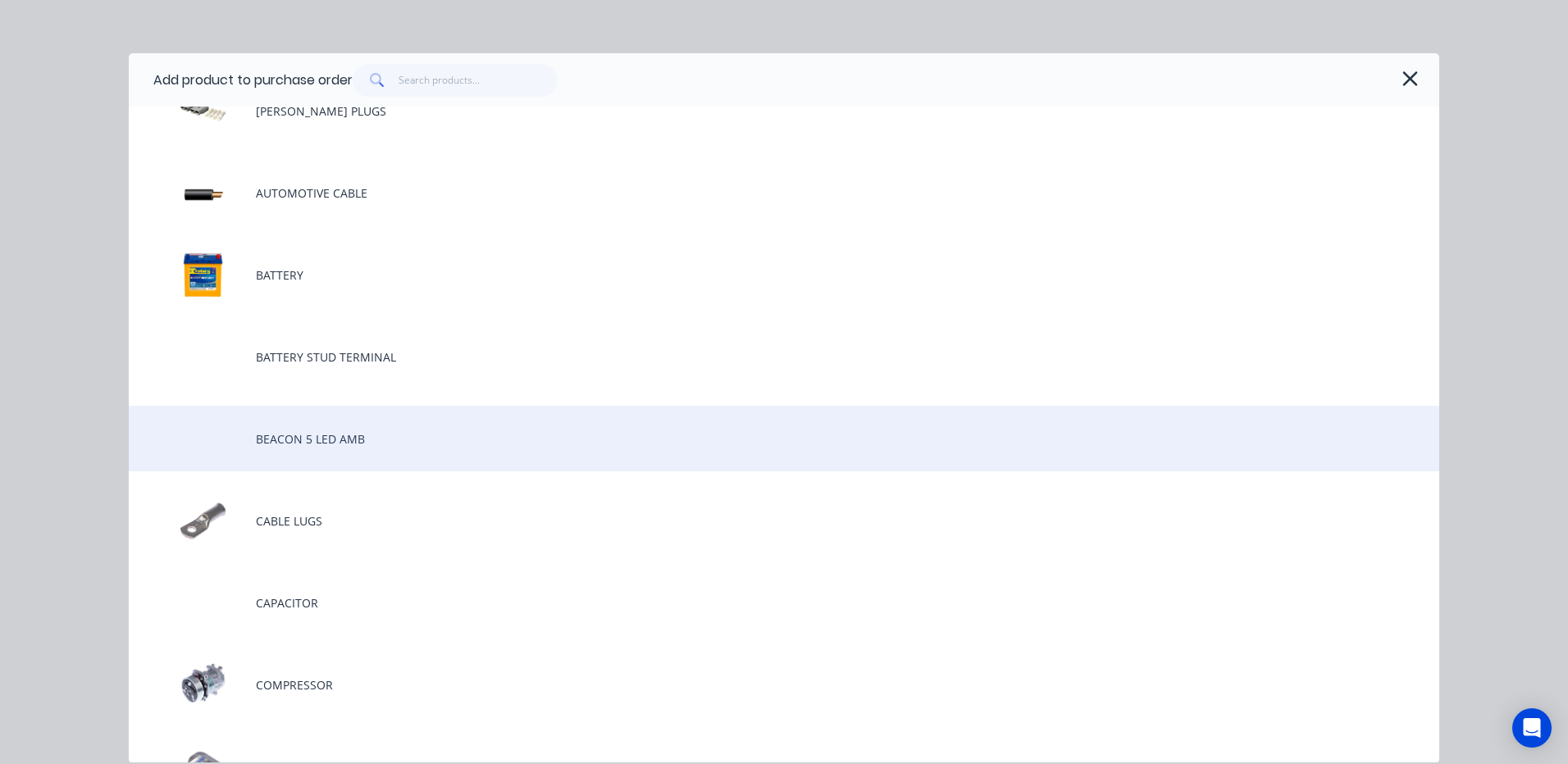
scroll to position [738, 0]
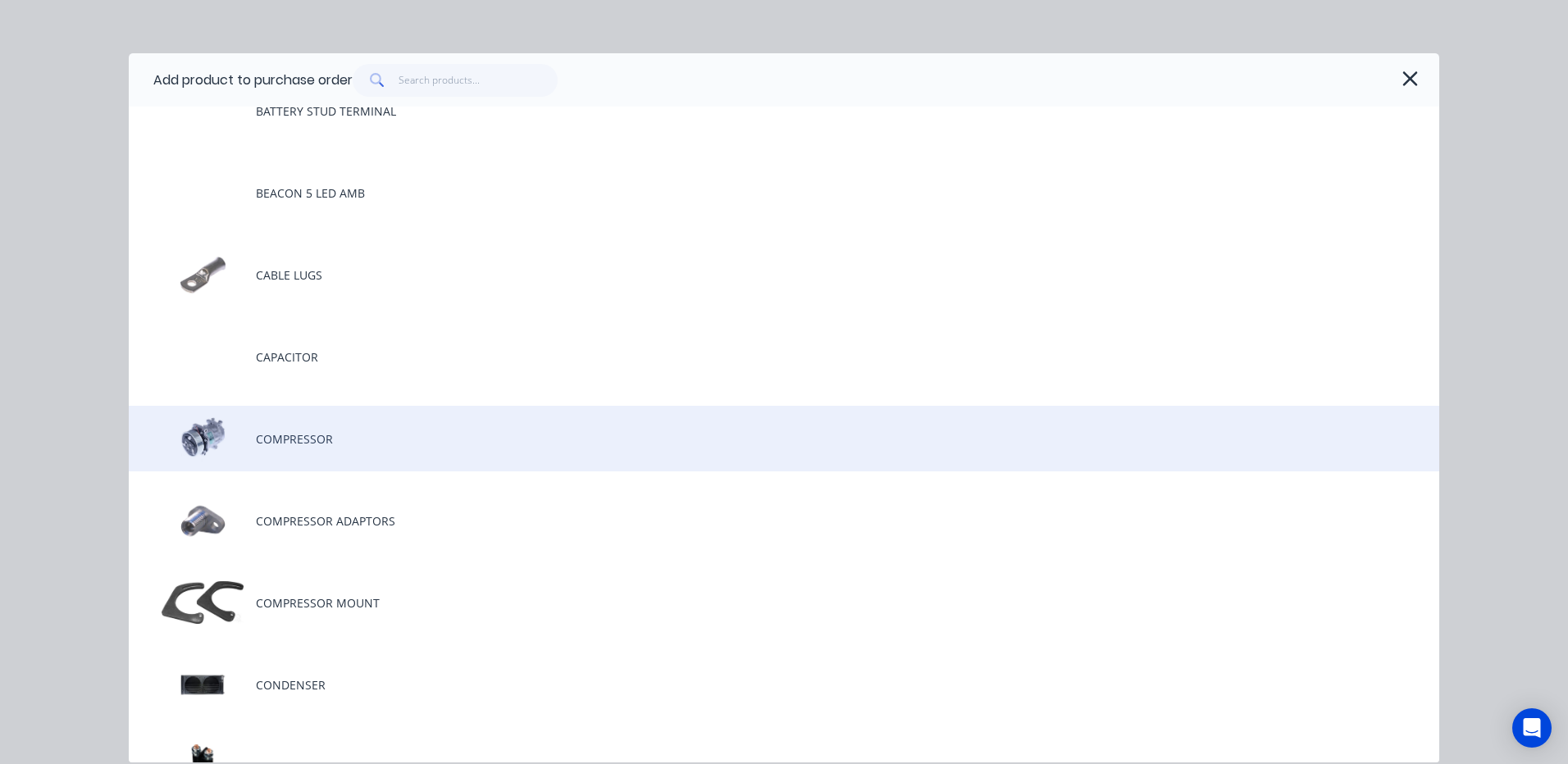
click at [360, 428] on div "COMPRESSOR" at bounding box center [784, 438] width 1311 height 65
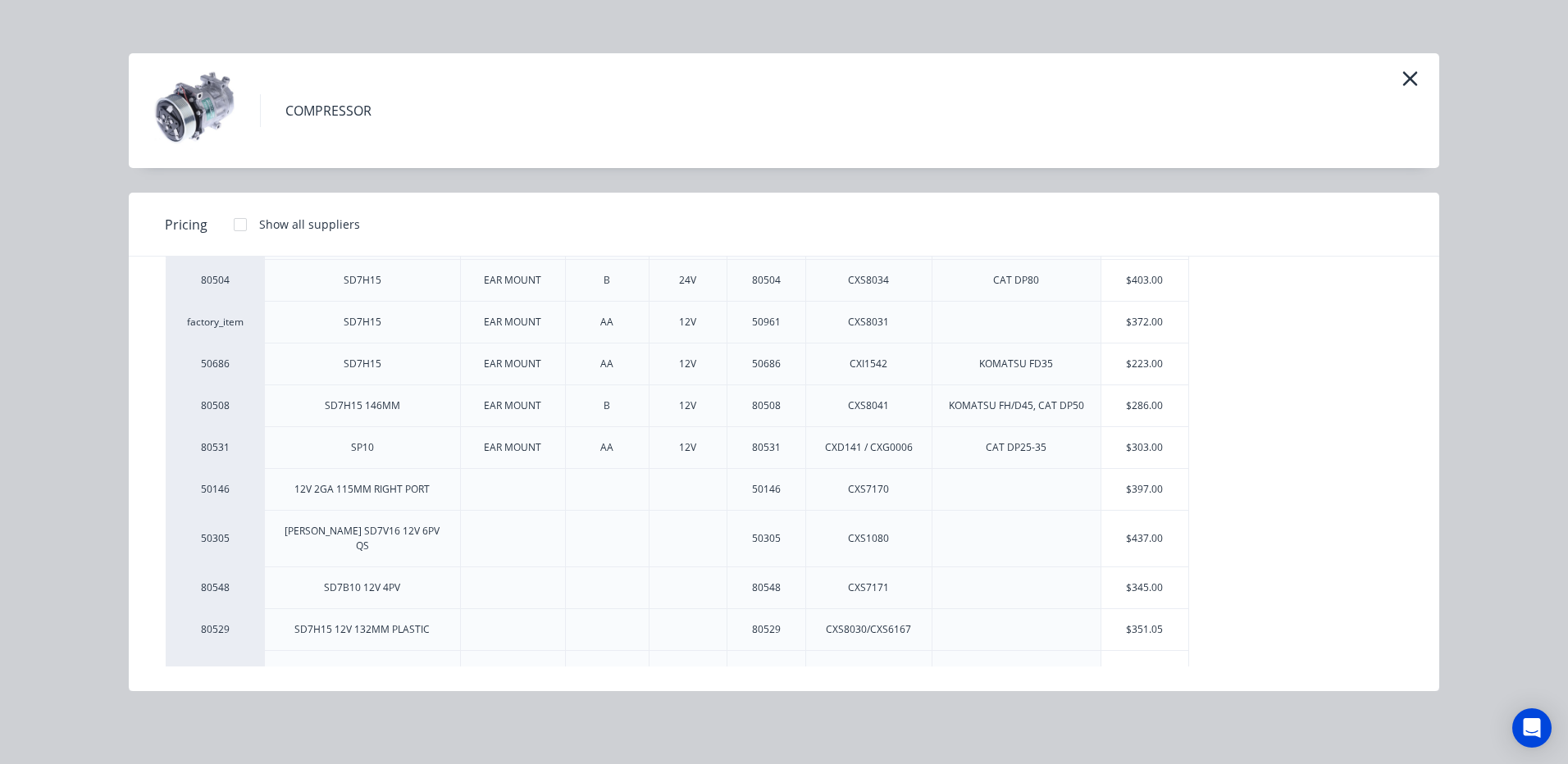
scroll to position [196, 0]
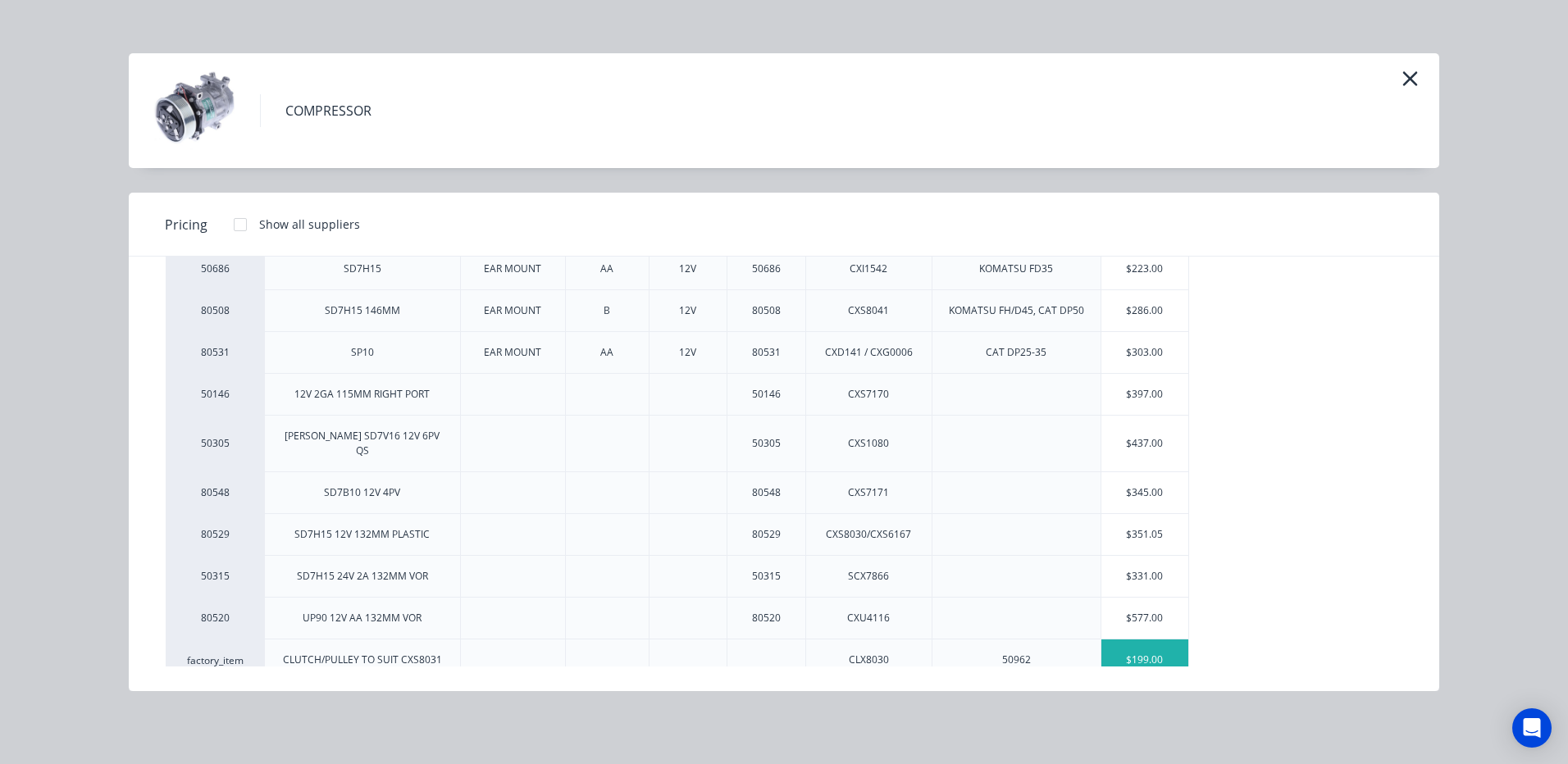
click at [1144, 643] on div "$199.00" at bounding box center [1145, 660] width 88 height 41
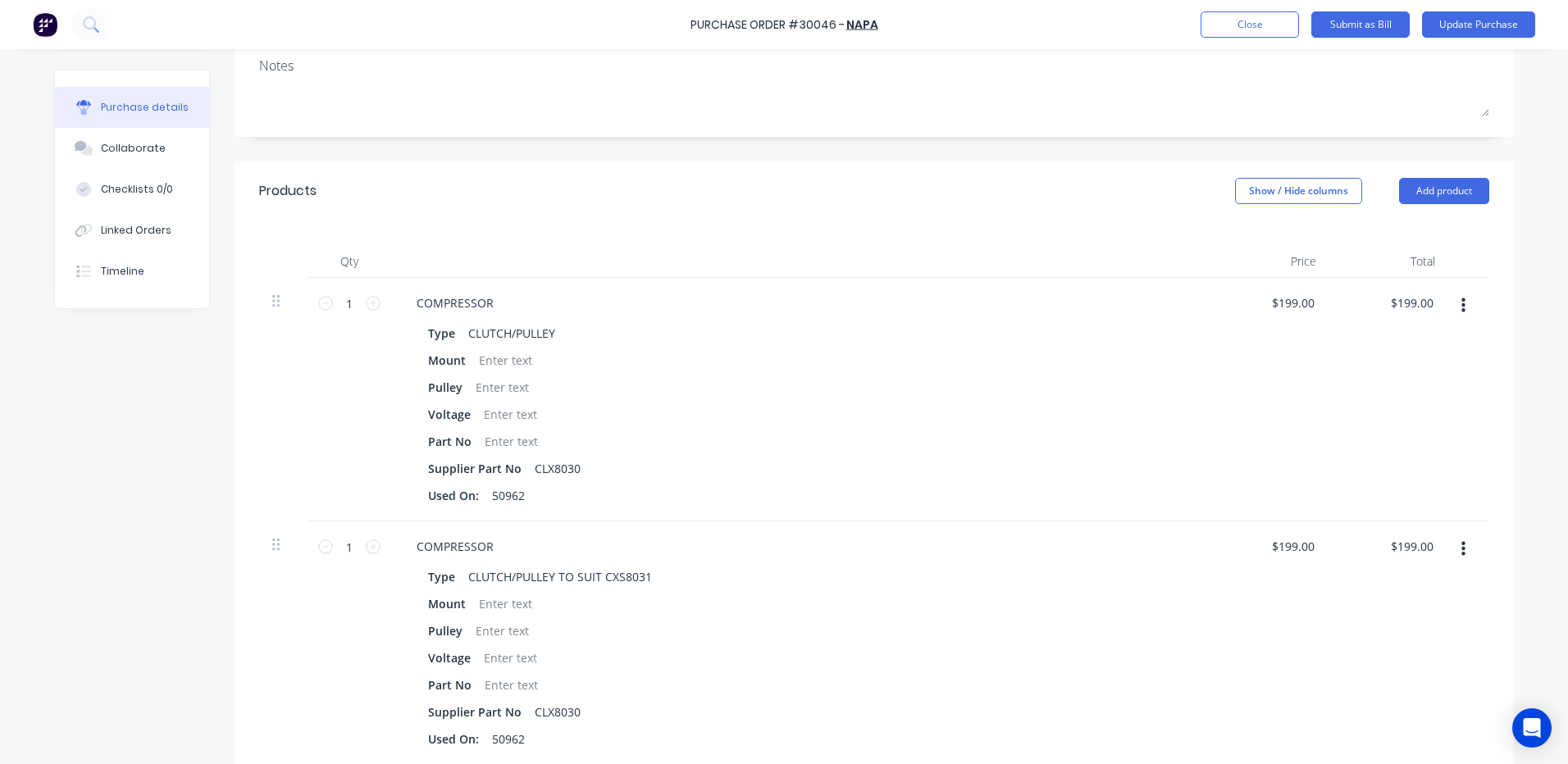
scroll to position [328, 0]
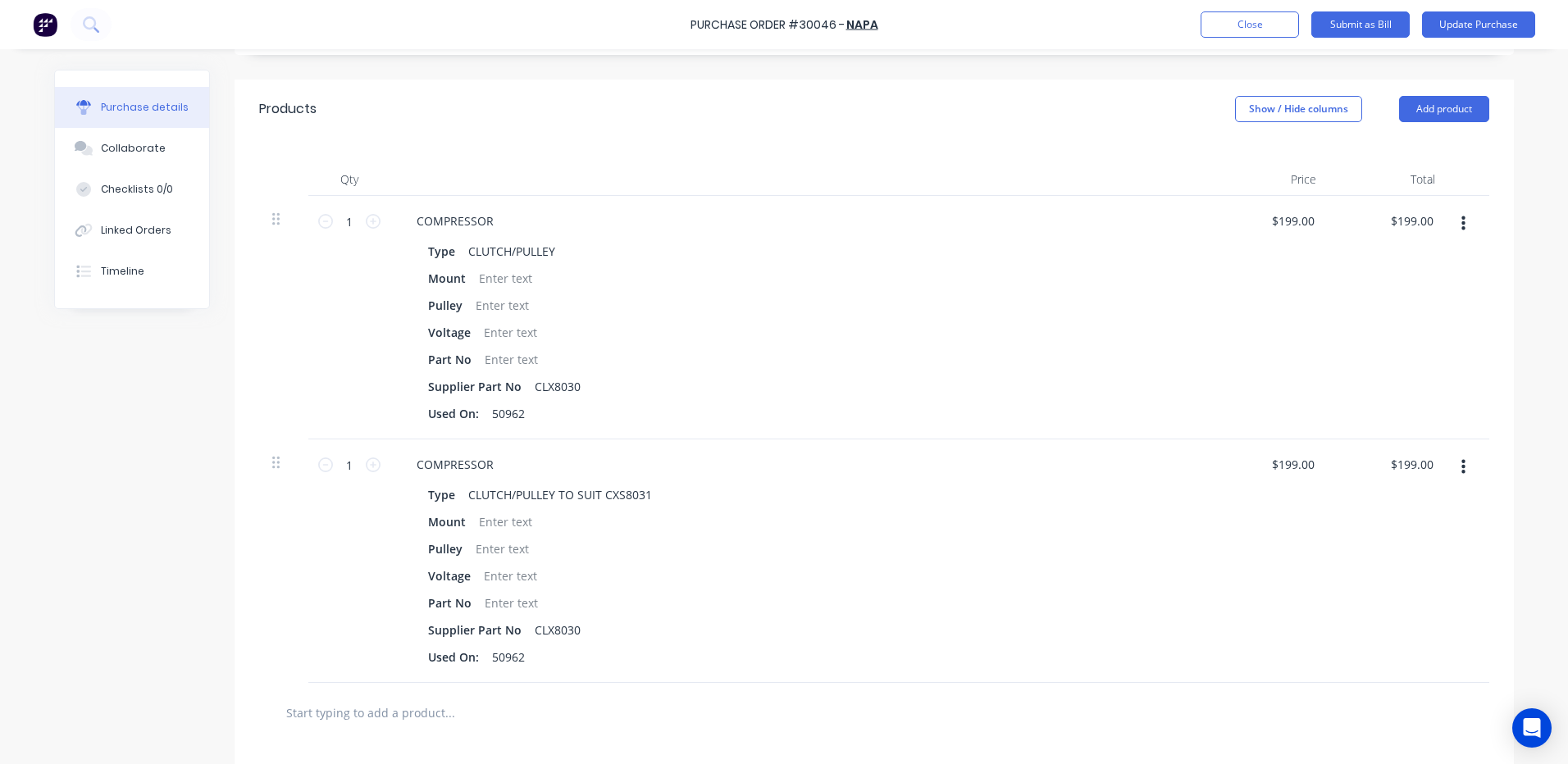
click at [1453, 229] on button "button" at bounding box center [1463, 224] width 38 height 30
click at [1382, 377] on button "Delete" at bounding box center [1413, 365] width 140 height 33
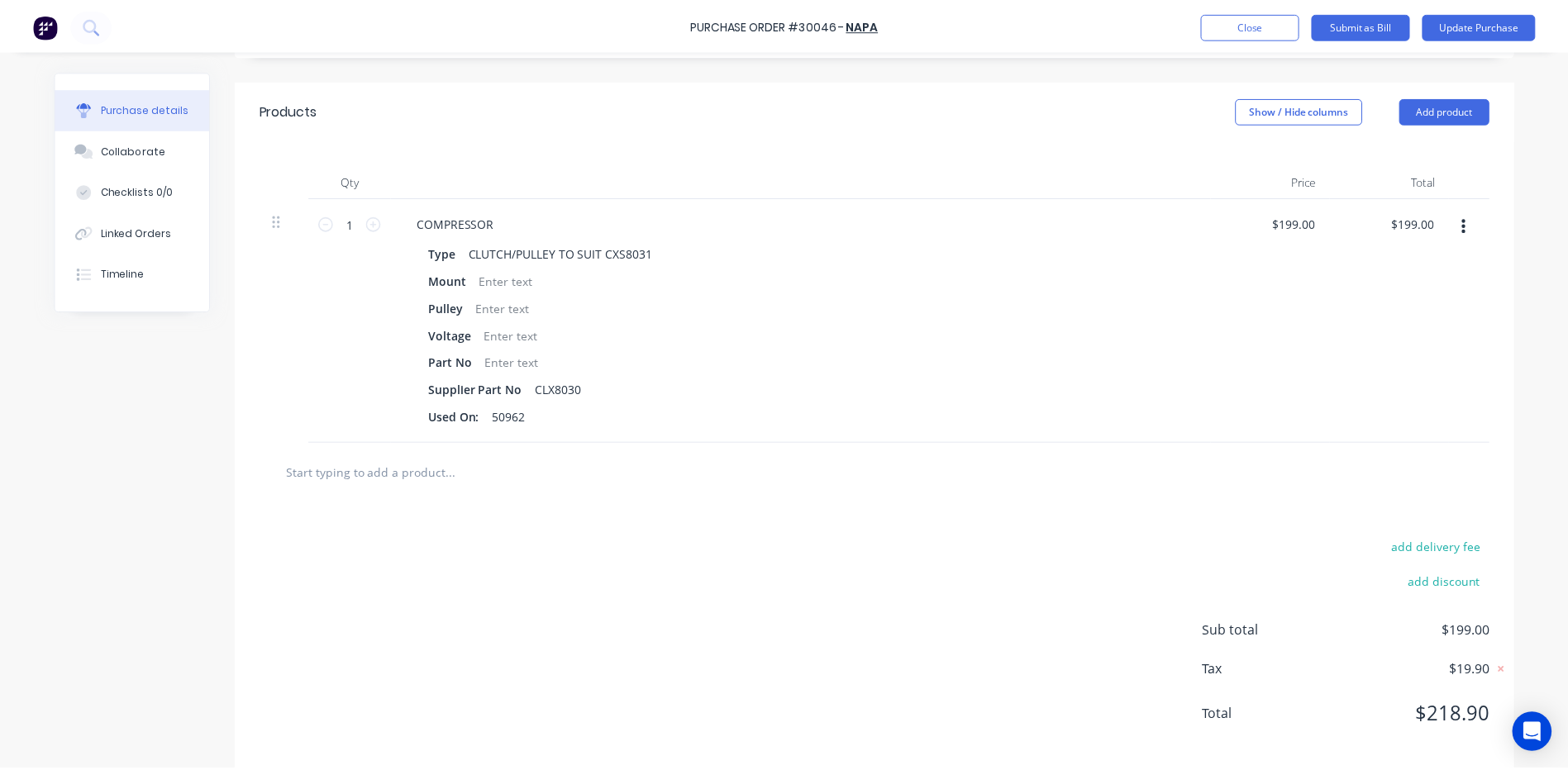
scroll to position [0, 0]
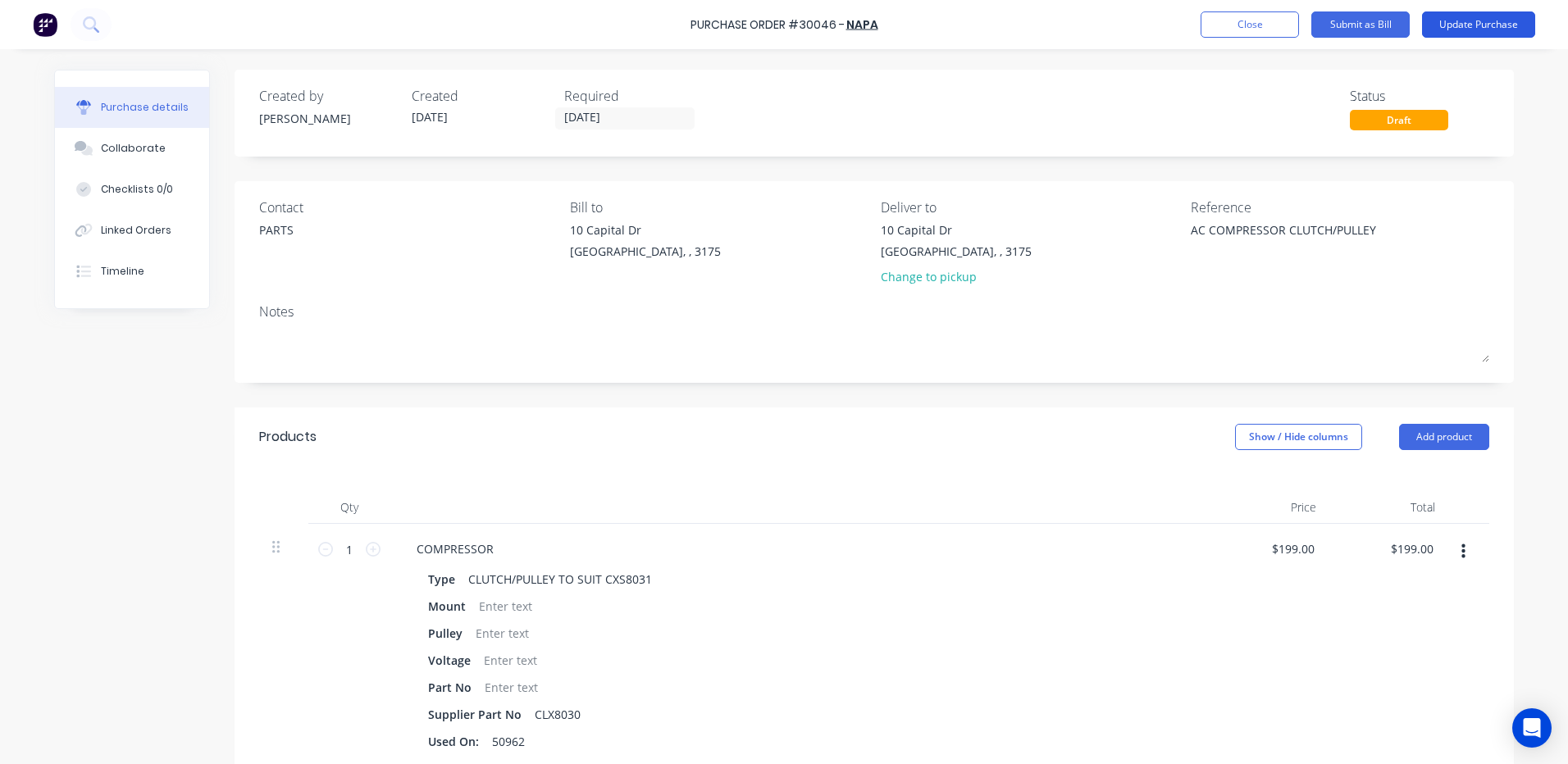
click at [1504, 20] on button "Update Purchase" at bounding box center [1478, 24] width 113 height 26
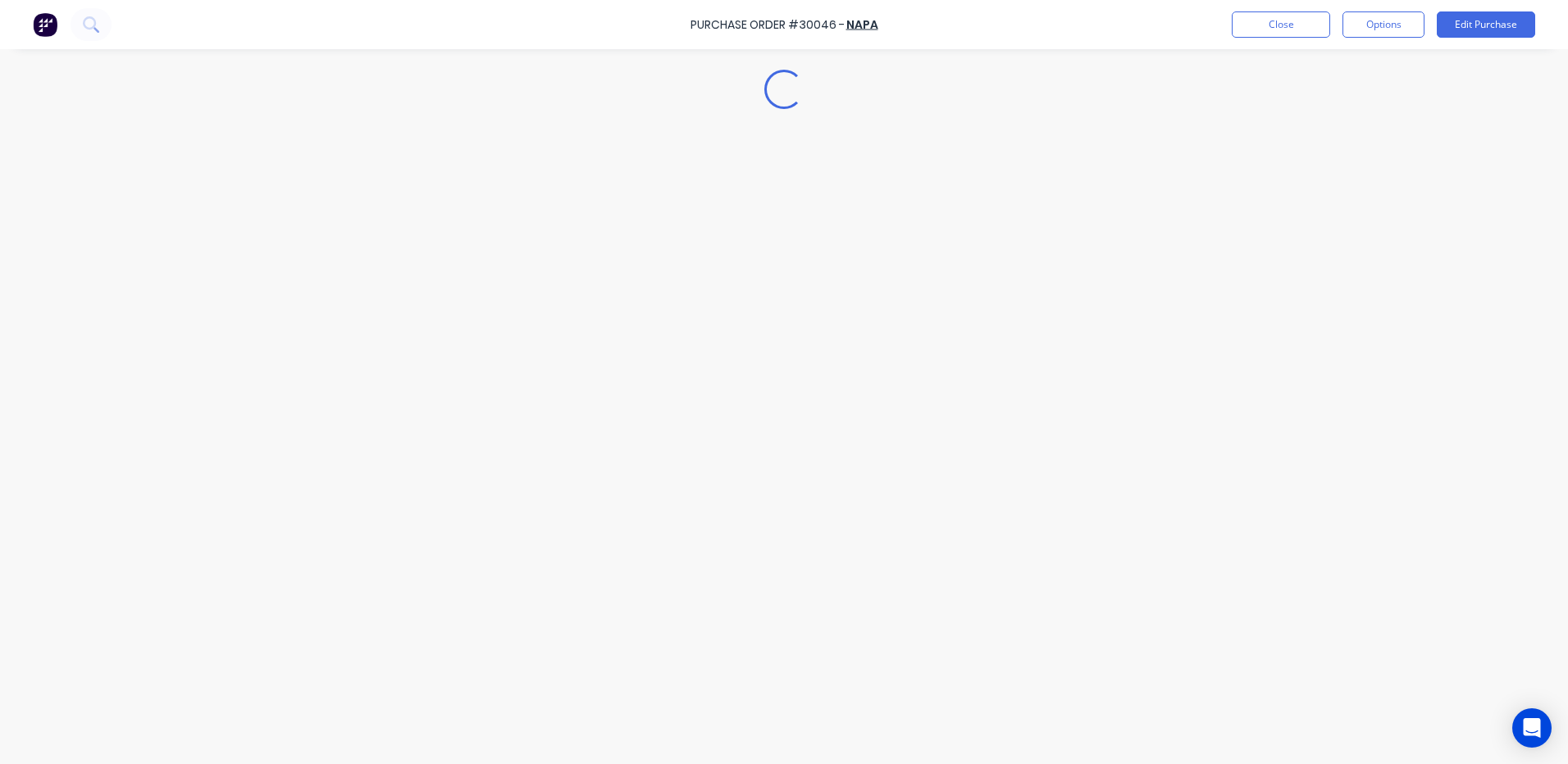
type textarea "x"
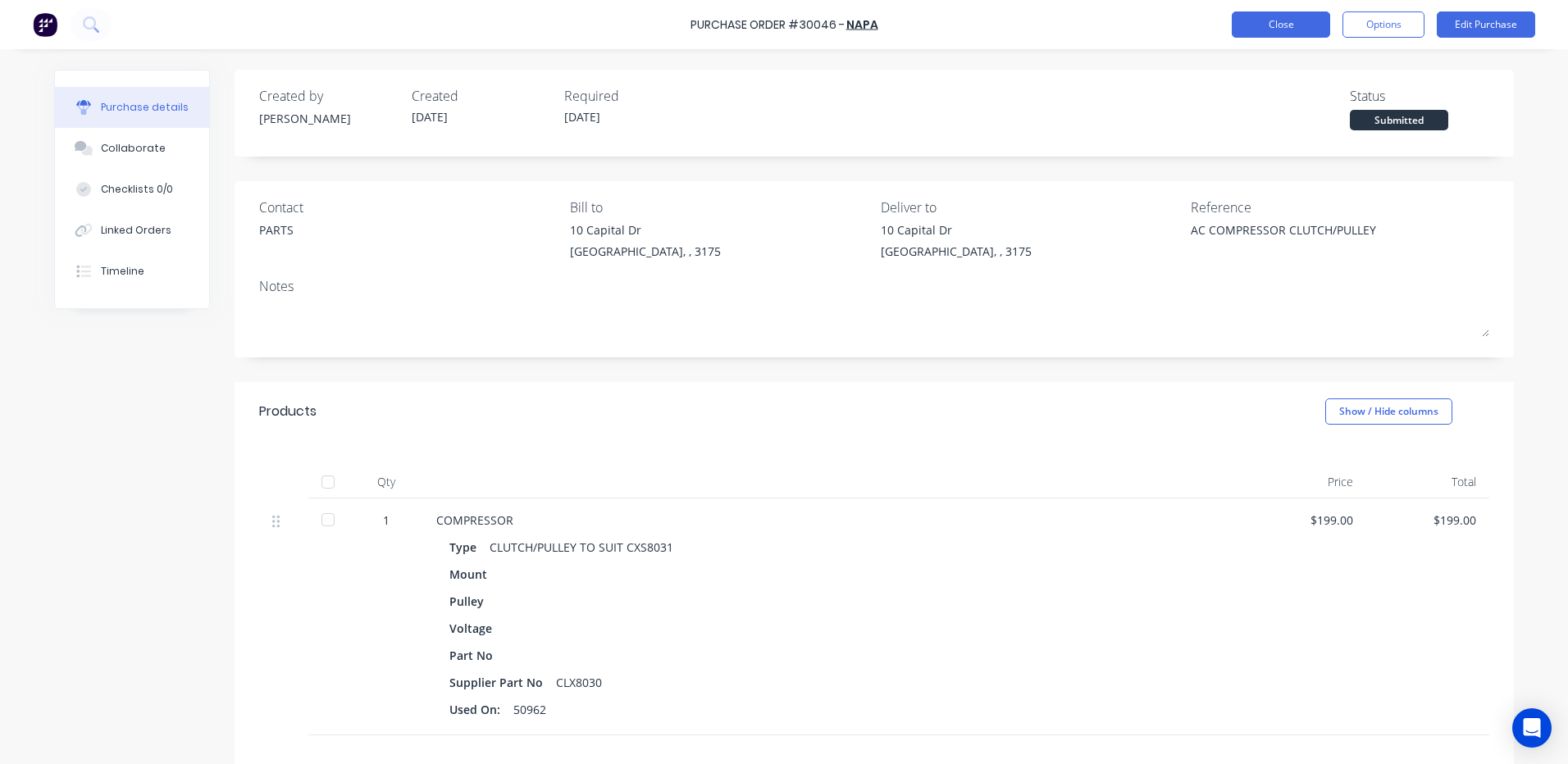
click at [1290, 26] on button "Close" at bounding box center [1281, 24] width 99 height 26
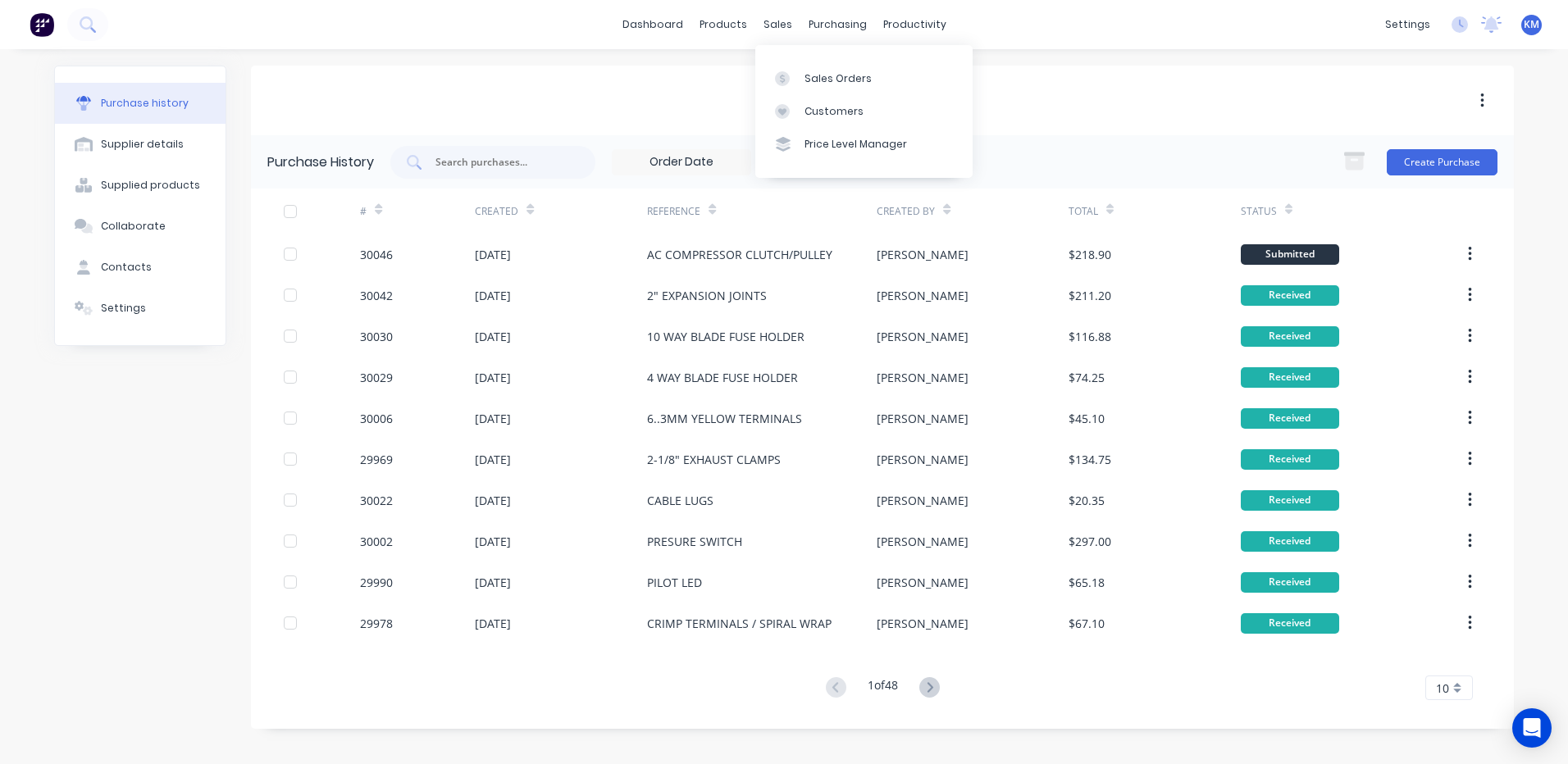
drag, startPoint x: 792, startPoint y: 62, endPoint x: 768, endPoint y: 60, distance: 24.1
click at [791, 62] on link "Sales Orders" at bounding box center [863, 77] width 217 height 33
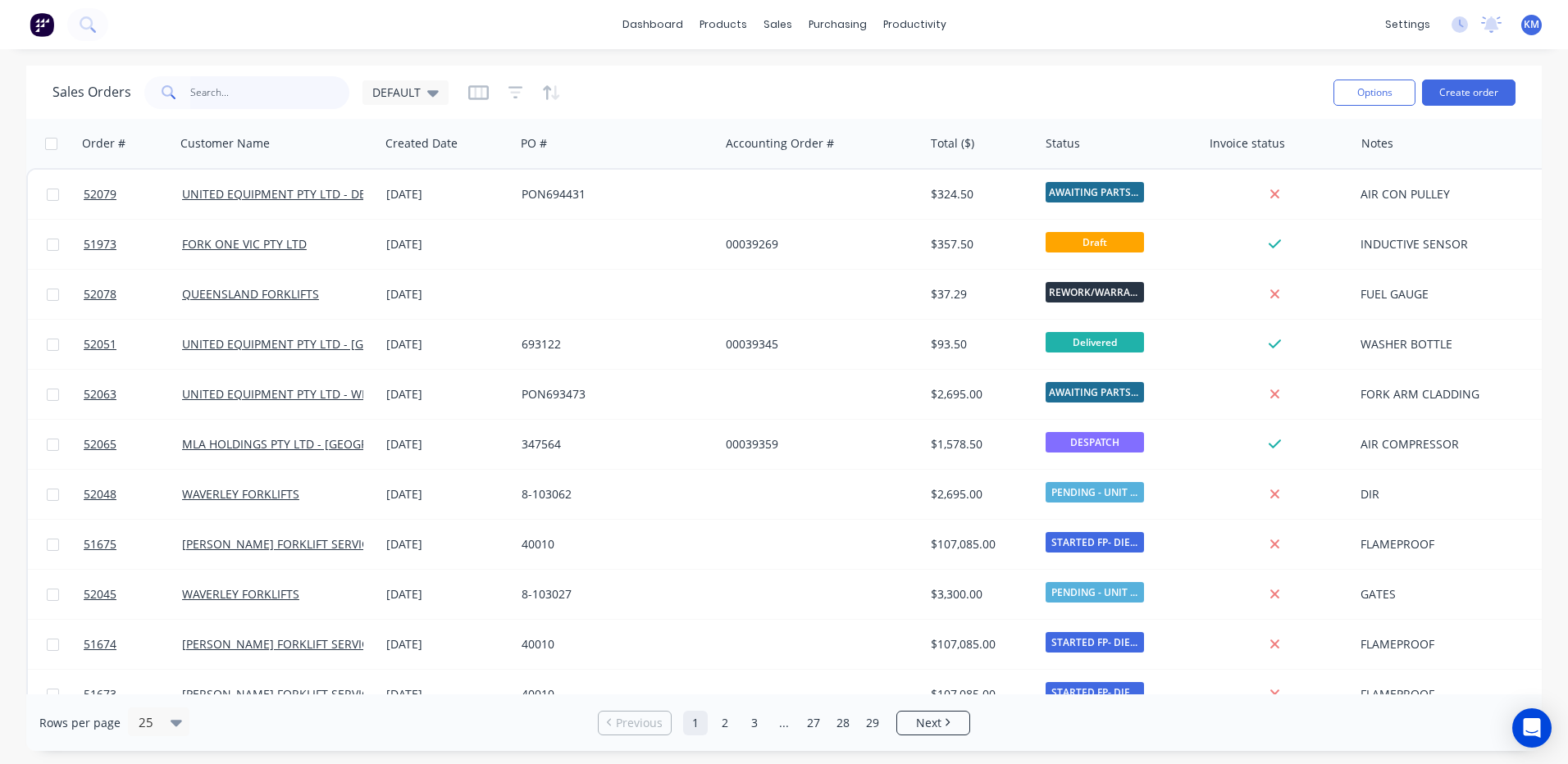
click at [308, 78] on input "text" at bounding box center [270, 92] width 160 height 33
click at [420, 100] on div "DEFAULT" at bounding box center [406, 92] width 86 height 24
click at [418, 300] on button "ARCHIVED" at bounding box center [461, 298] width 187 height 19
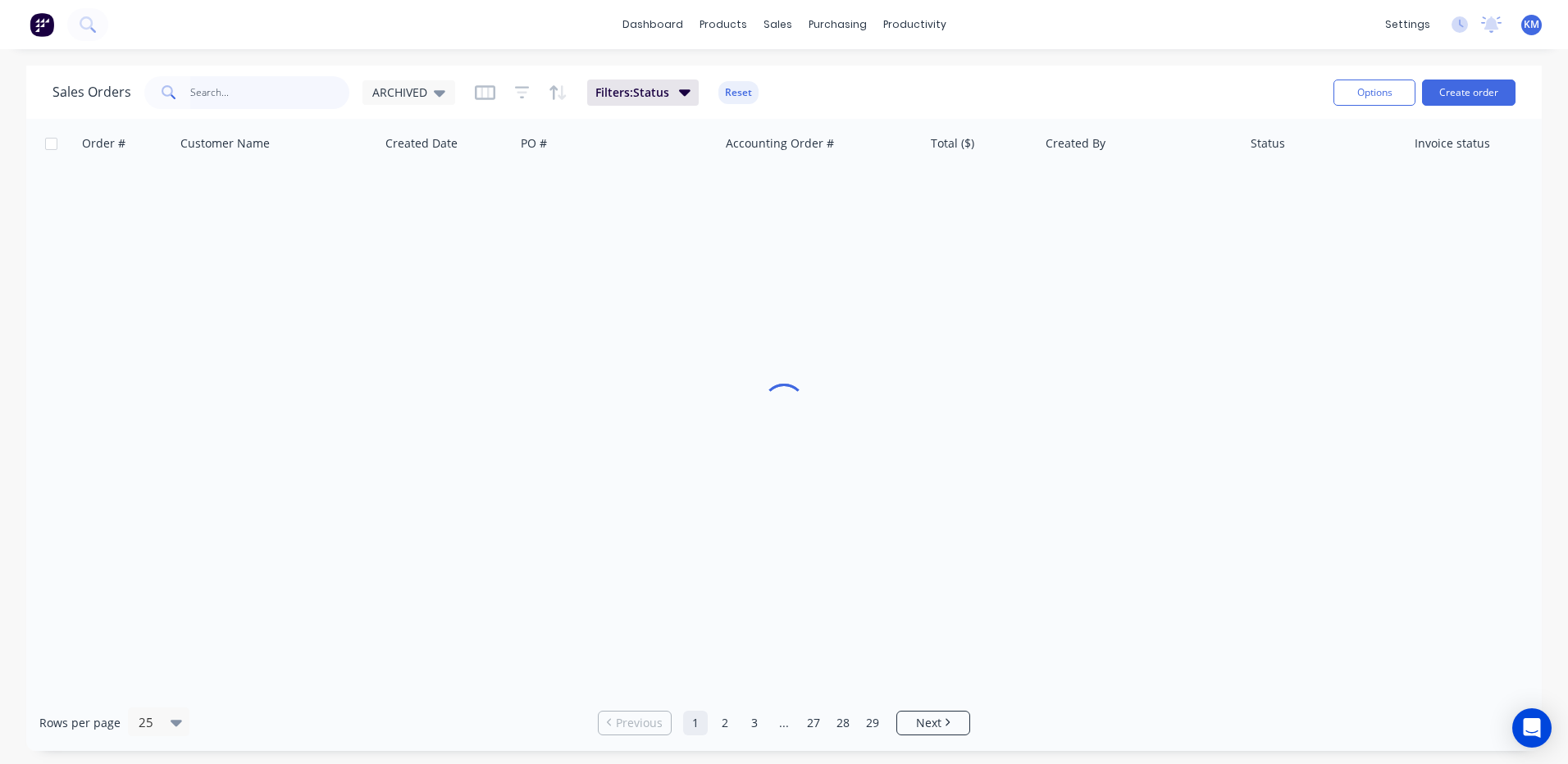
click at [278, 92] on input "text" at bounding box center [270, 92] width 160 height 33
click at [221, 93] on input "CF17F-70095" at bounding box center [270, 92] width 160 height 33
drag, startPoint x: 294, startPoint y: 92, endPoint x: 58, endPoint y: 93, distance: 236.0
click at [105, 92] on div "Sales Orders CF17F70095 ARCHIVED" at bounding box center [254, 92] width 403 height 33
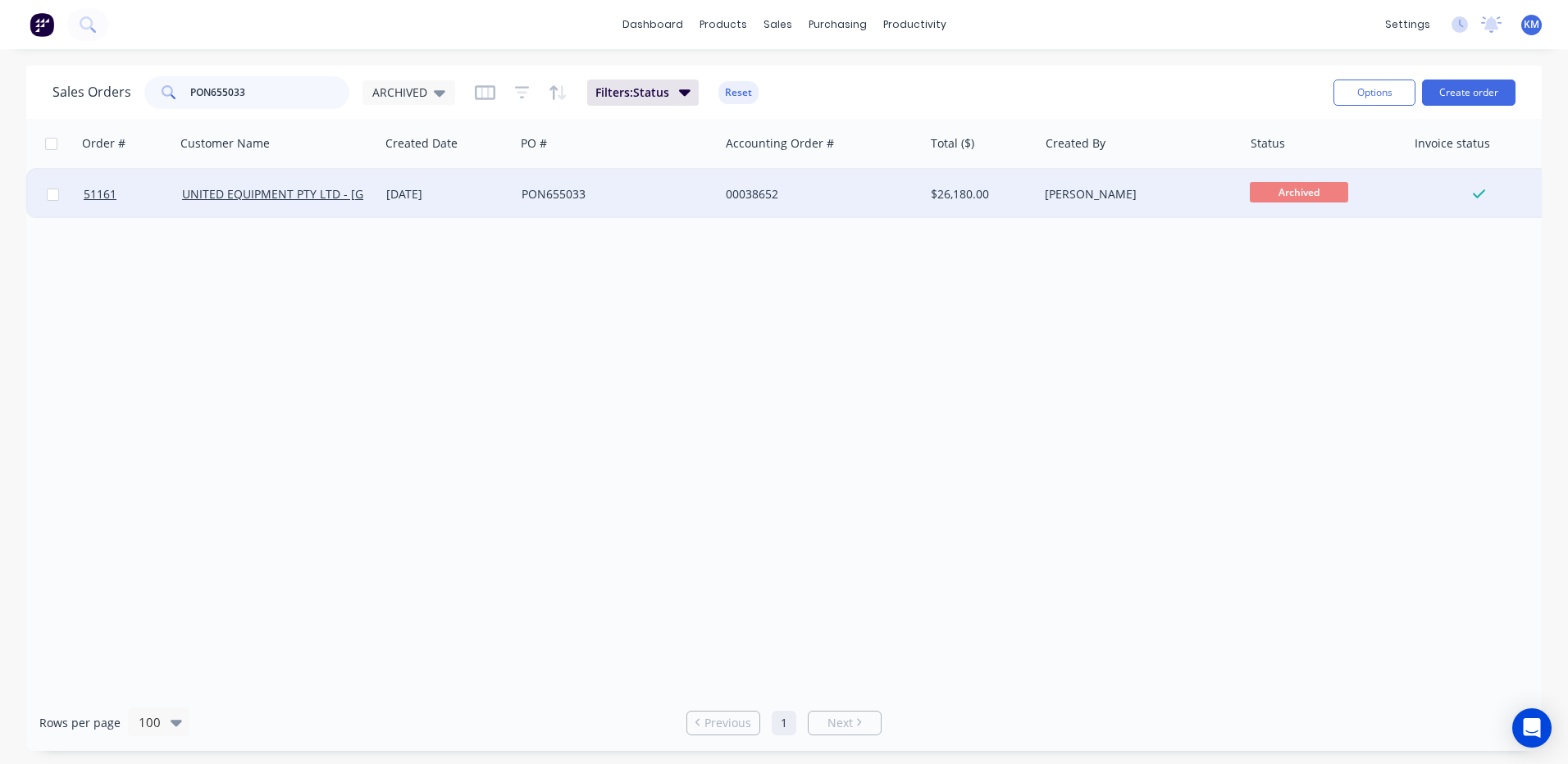
type input "PON655033"
click at [442, 192] on div "23 Jul 2024" at bounding box center [447, 195] width 122 height 17
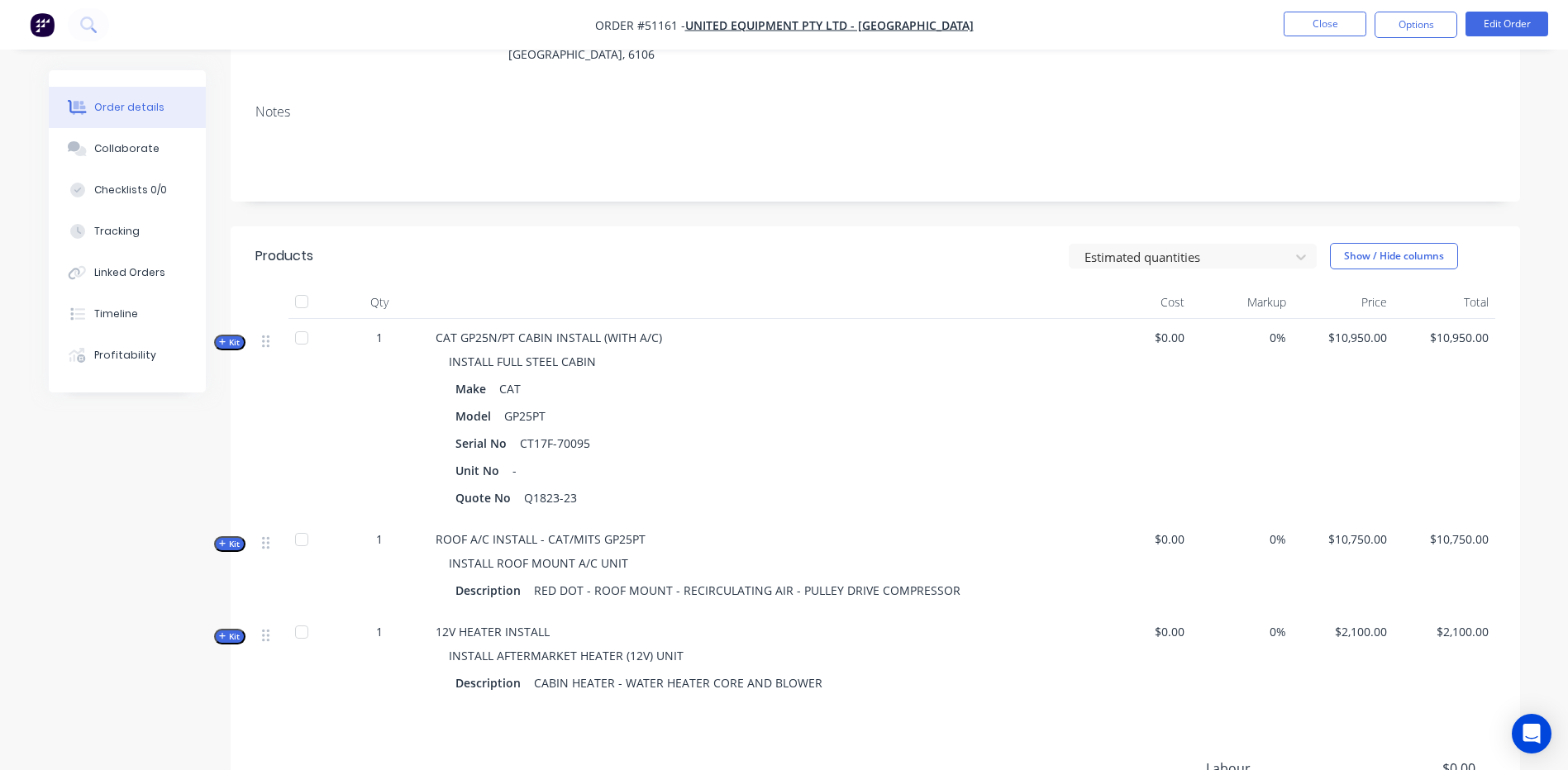
scroll to position [331, 0]
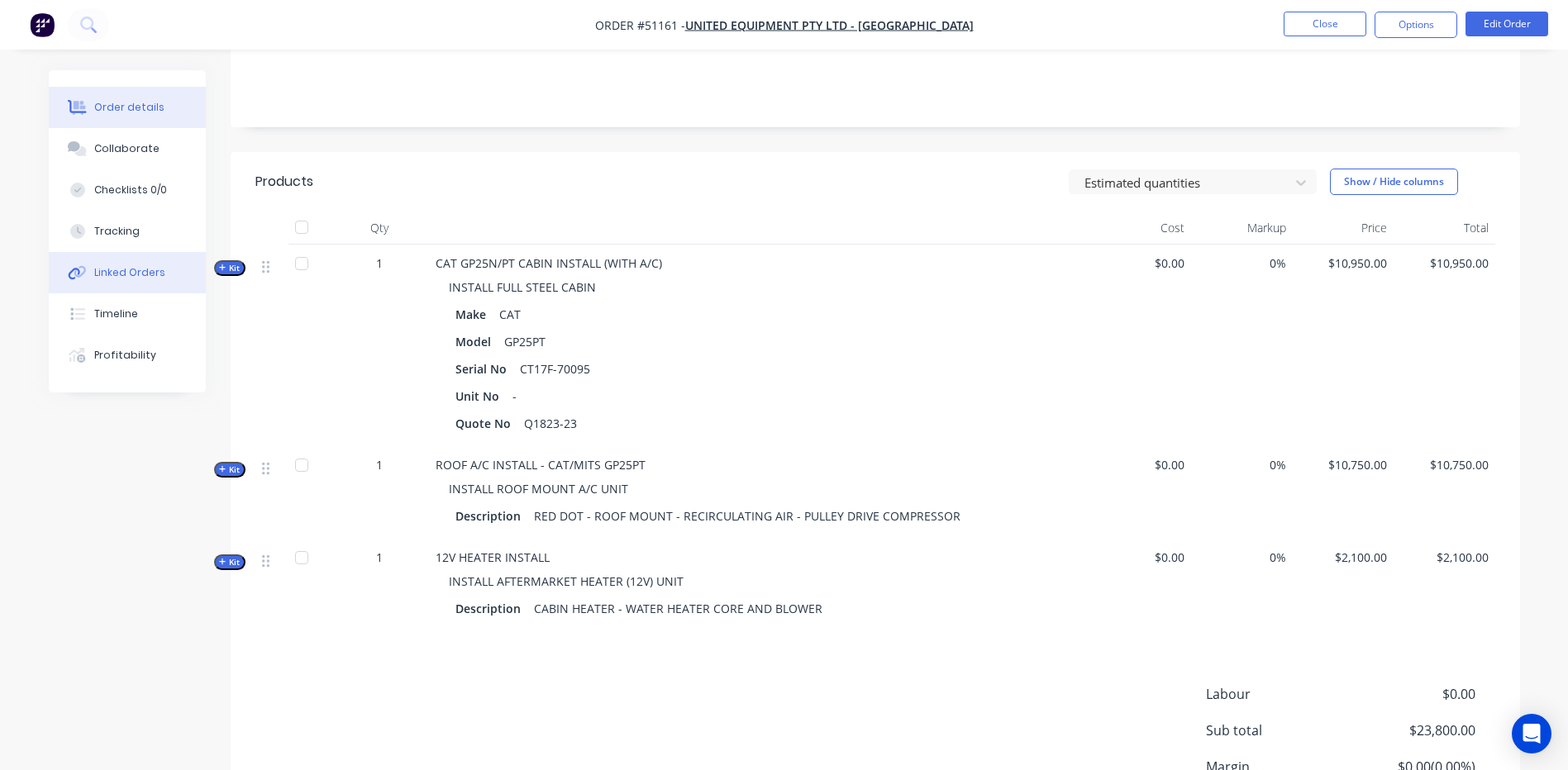
drag, startPoint x: 120, startPoint y: 253, endPoint x: 175, endPoint y: 269, distance: 57.3
click at [120, 254] on button "Linked Orders" at bounding box center [127, 272] width 157 height 41
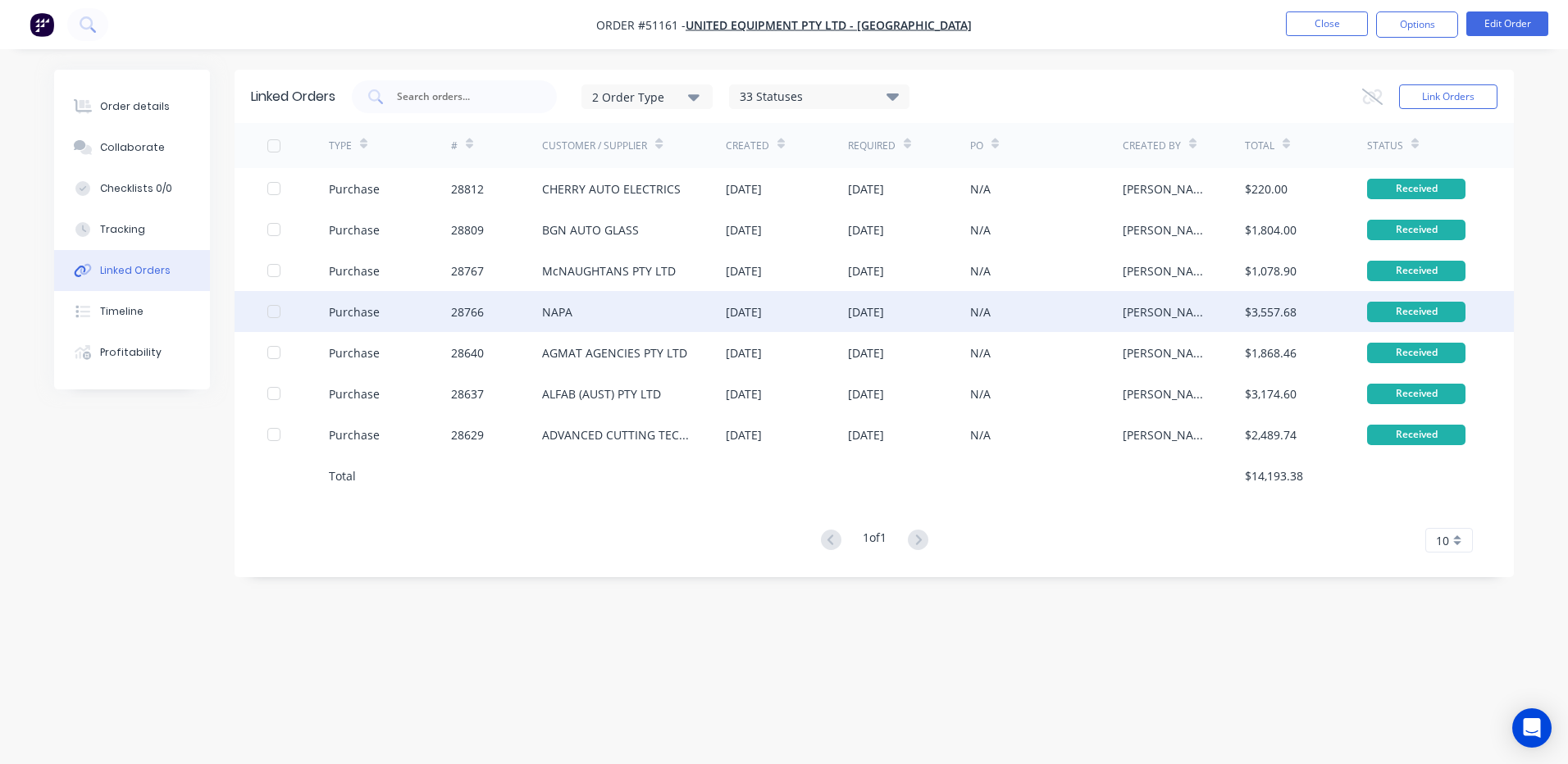
click at [681, 315] on div "NAPA" at bounding box center [633, 311] width 184 height 41
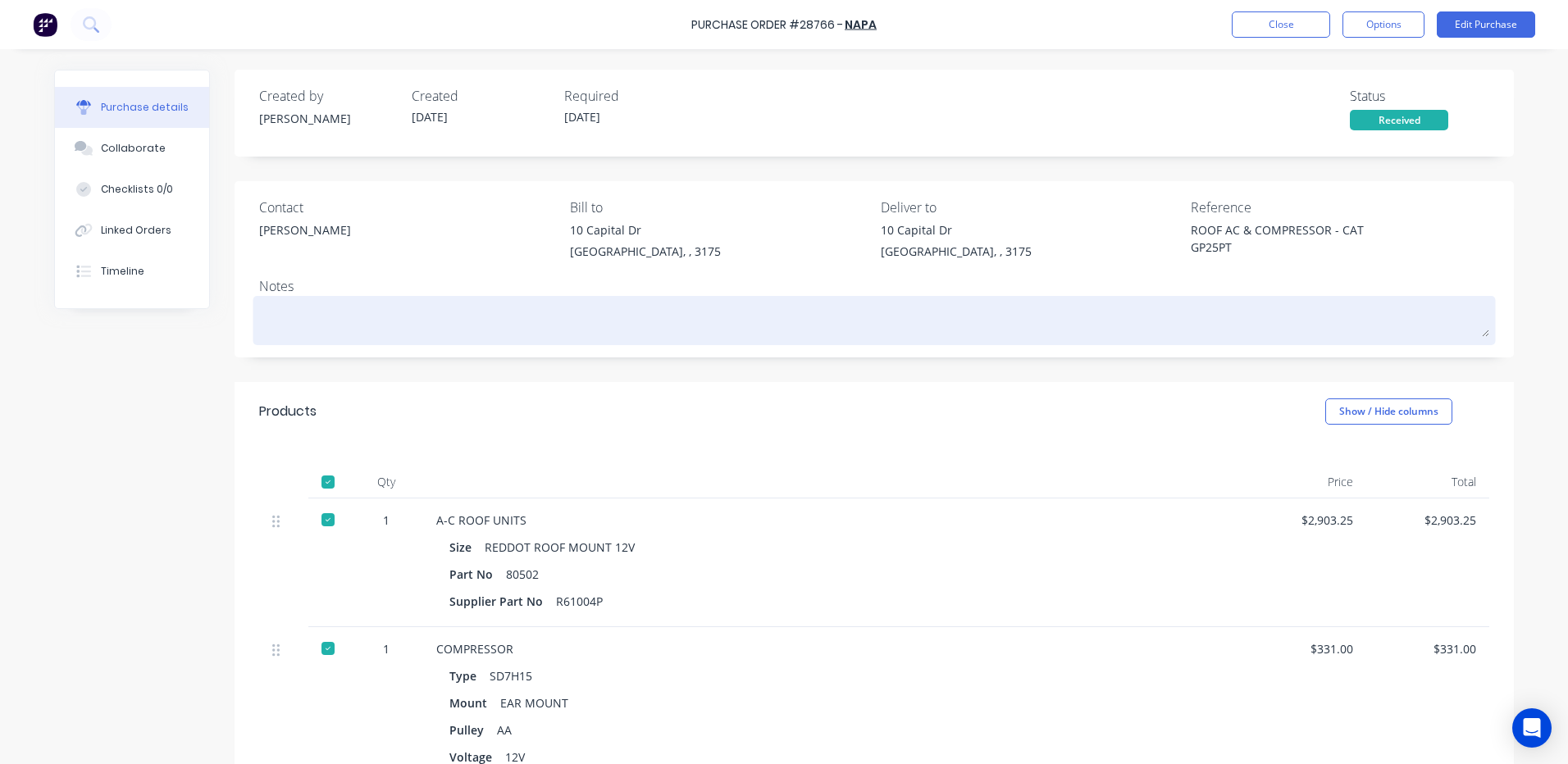
type textarea "x"
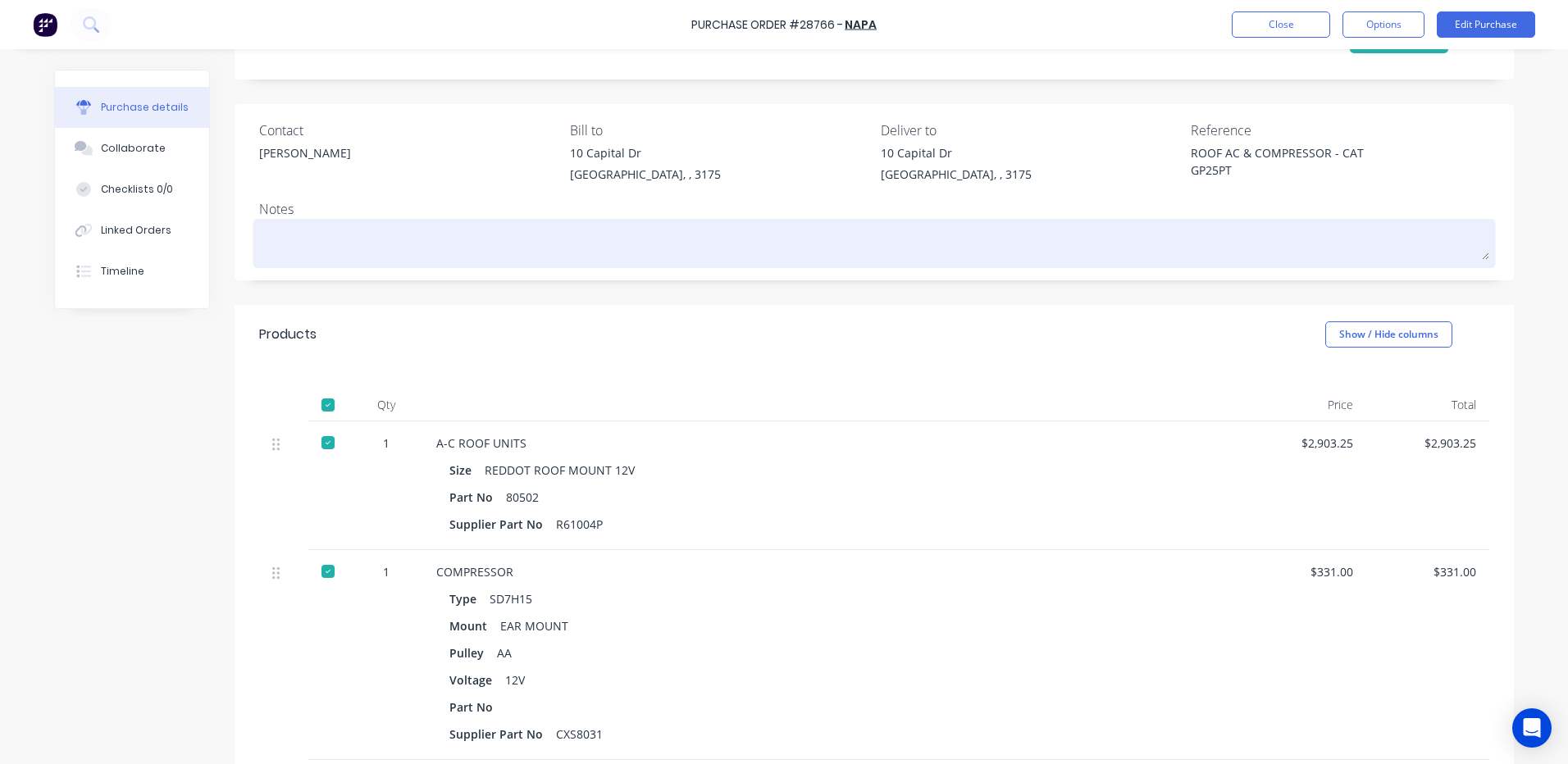
scroll to position [164, 0]
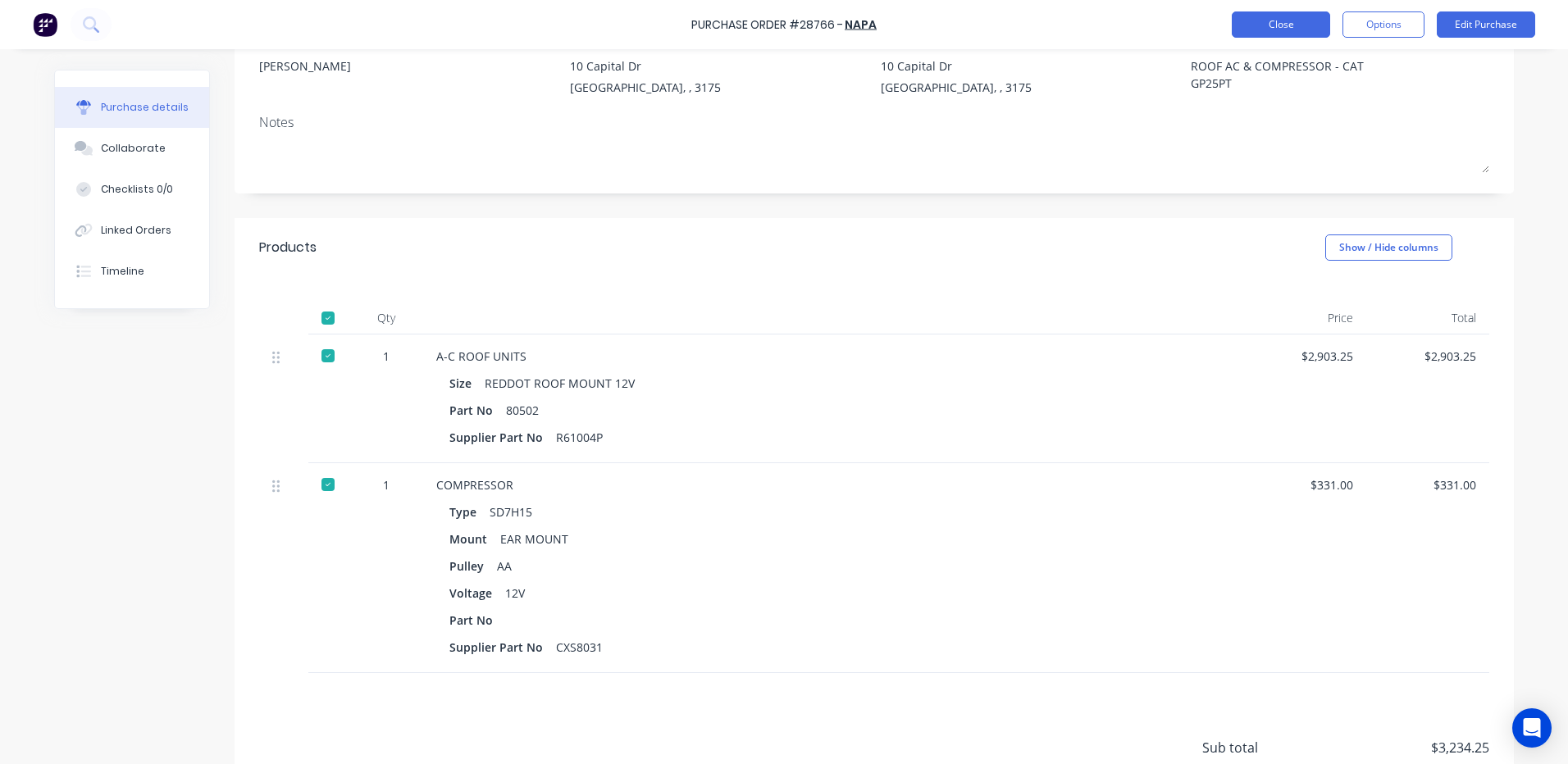
click at [1287, 31] on button "Close" at bounding box center [1281, 24] width 99 height 26
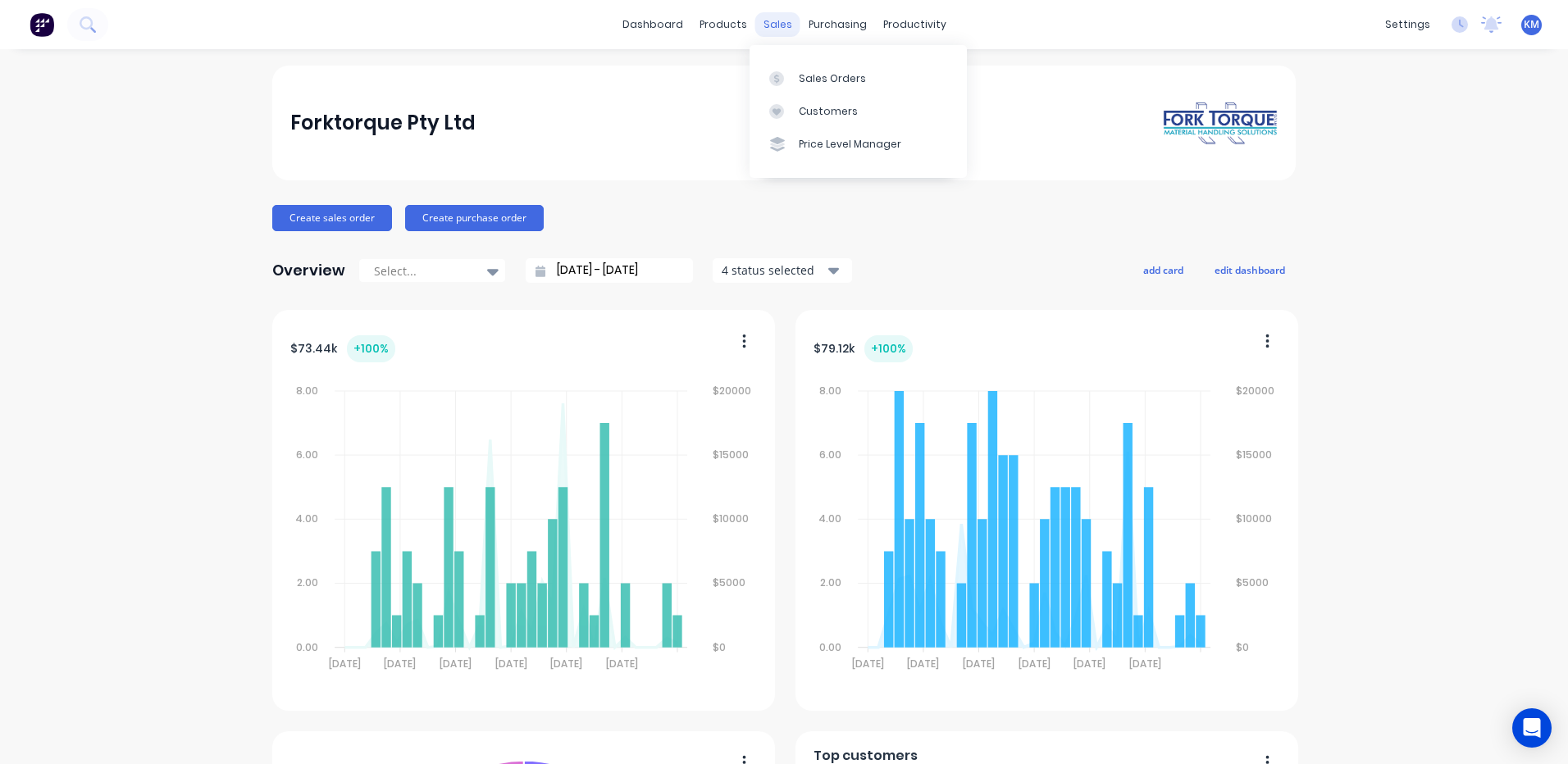
click at [785, 22] on div "sales" at bounding box center [777, 24] width 45 height 24
click at [805, 79] on div "Sales Orders" at bounding box center [832, 79] width 67 height 15
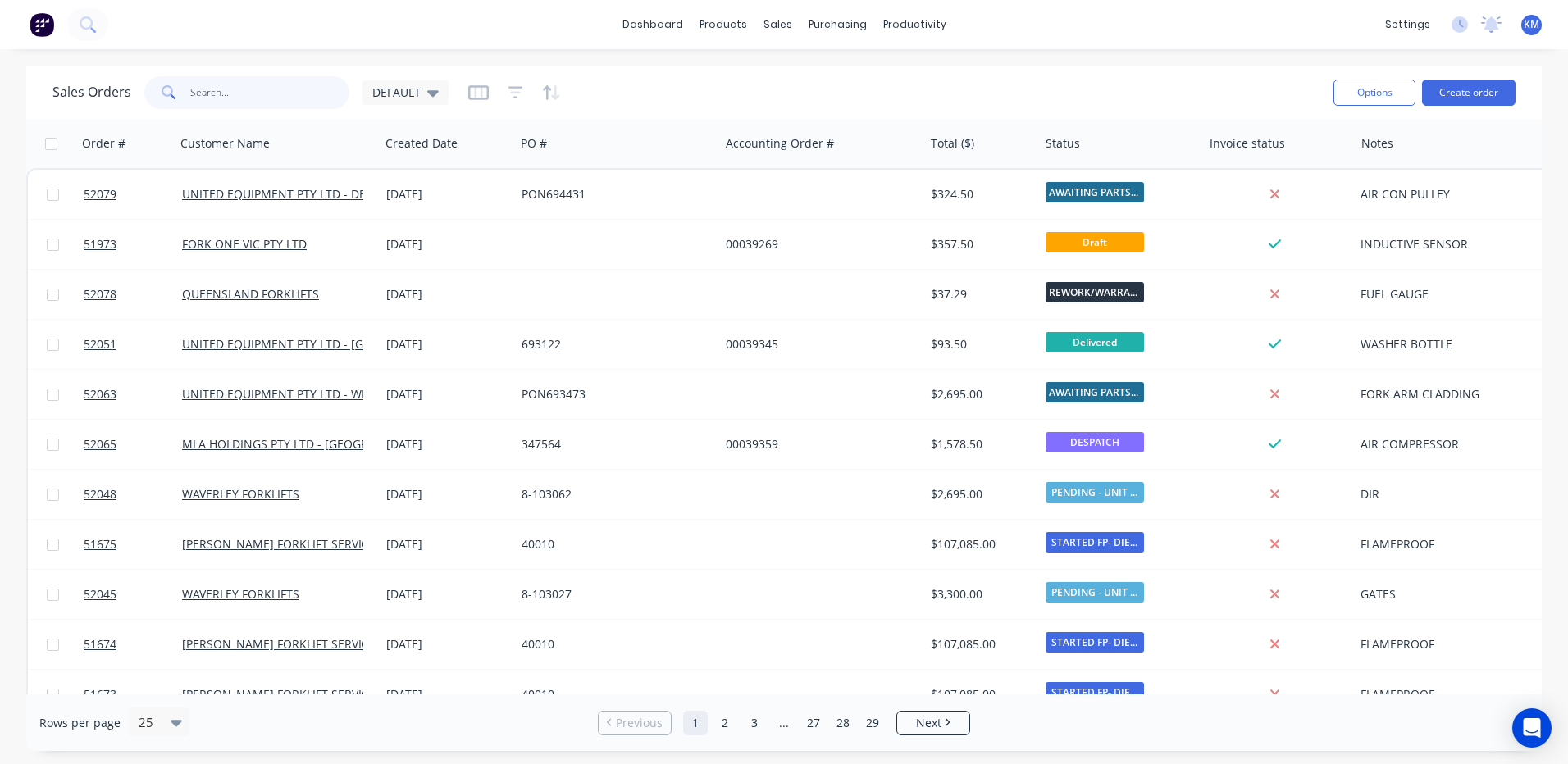
click at [253, 101] on input "text" at bounding box center [270, 92] width 160 height 33
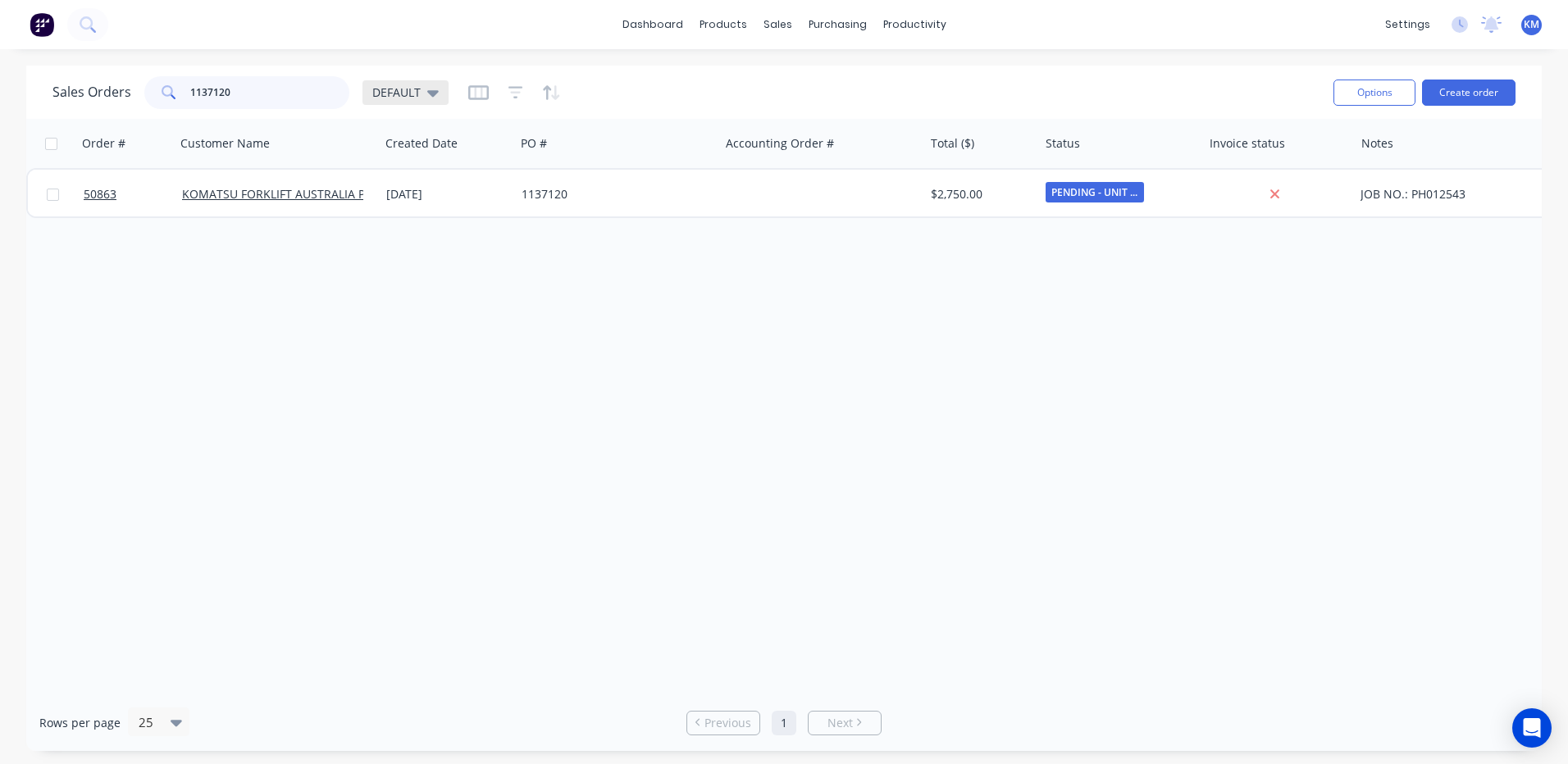
type input "1137120"
click at [423, 98] on div "DEFAULT" at bounding box center [405, 92] width 66 height 15
click at [457, 298] on button "ARCHIVED" at bounding box center [461, 298] width 187 height 19
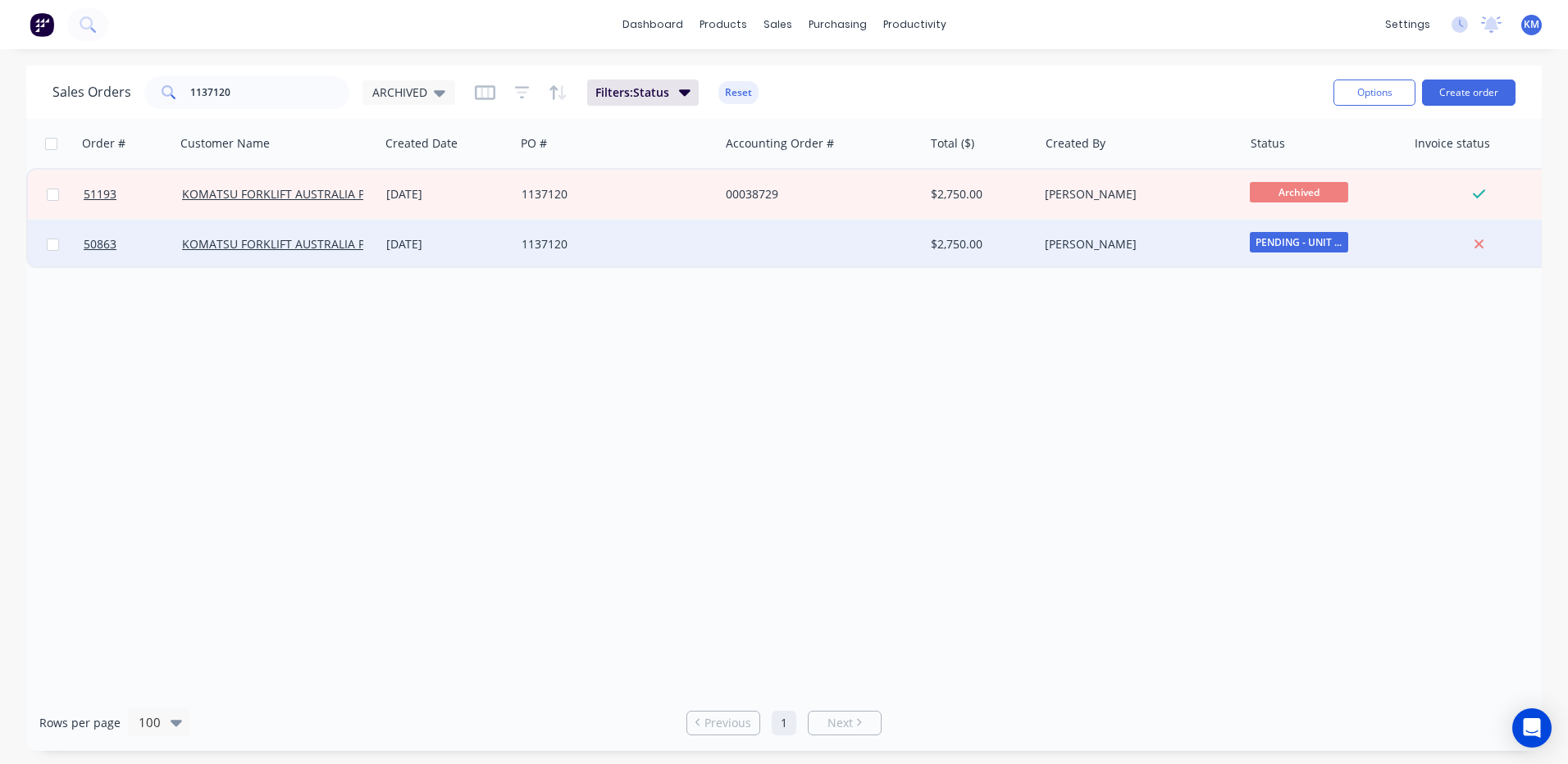
click at [797, 240] on div at bounding box center [820, 244] width 204 height 49
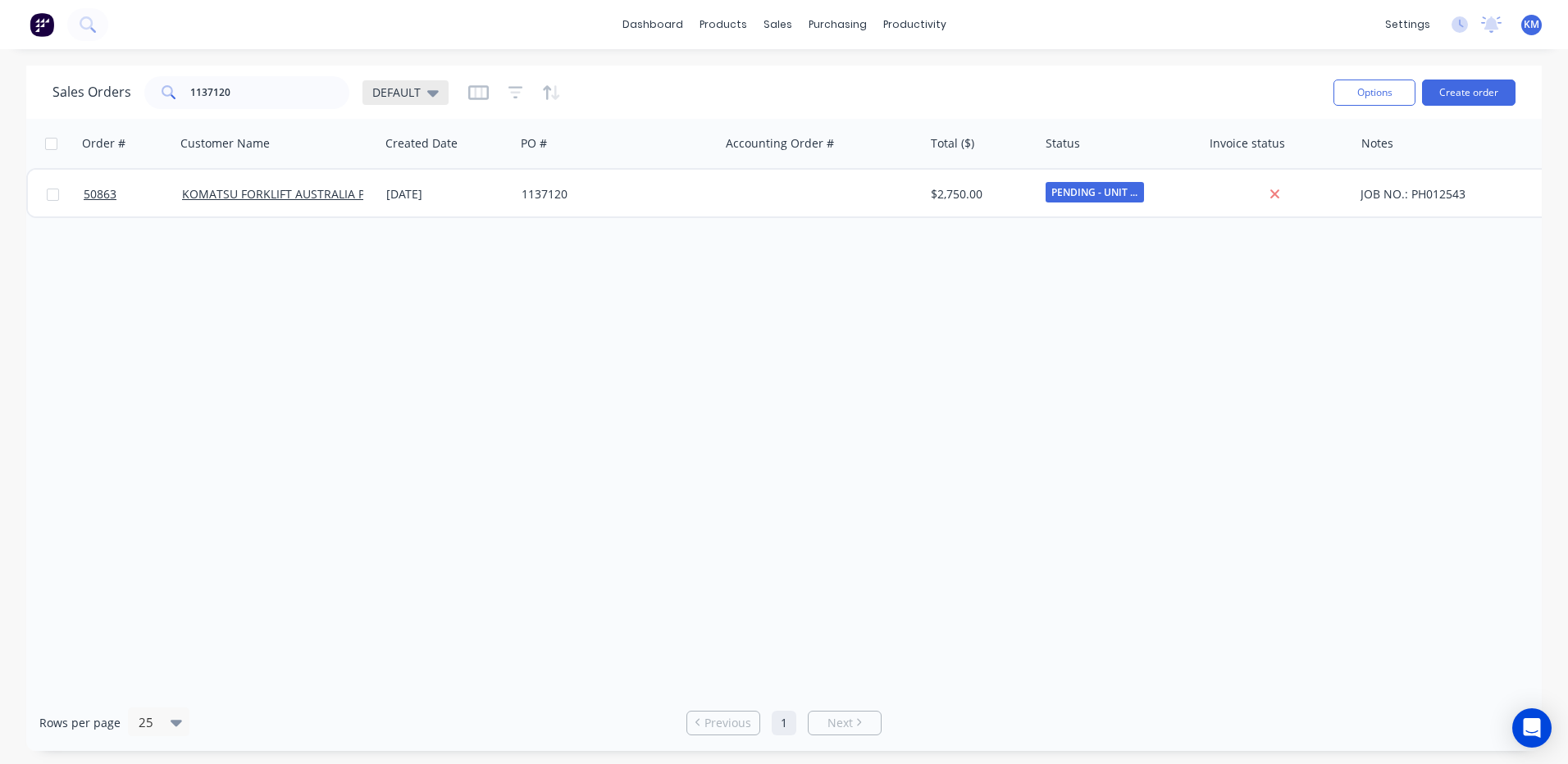
click at [436, 97] on icon at bounding box center [433, 92] width 11 height 18
click at [531, 303] on button "ARCHIVED" at bounding box center [461, 298] width 187 height 19
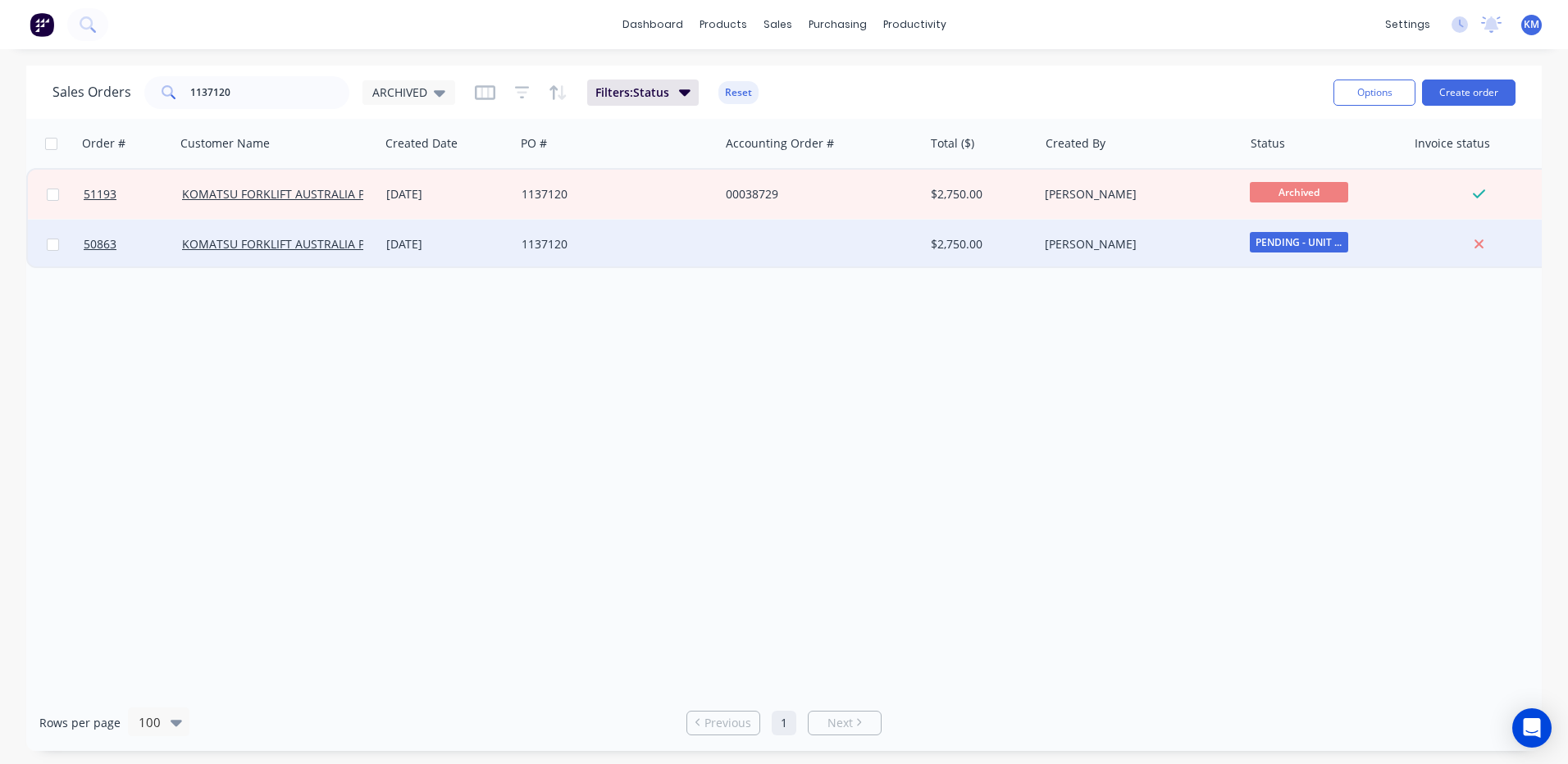
click at [641, 240] on div "1137120" at bounding box center [612, 244] width 182 height 17
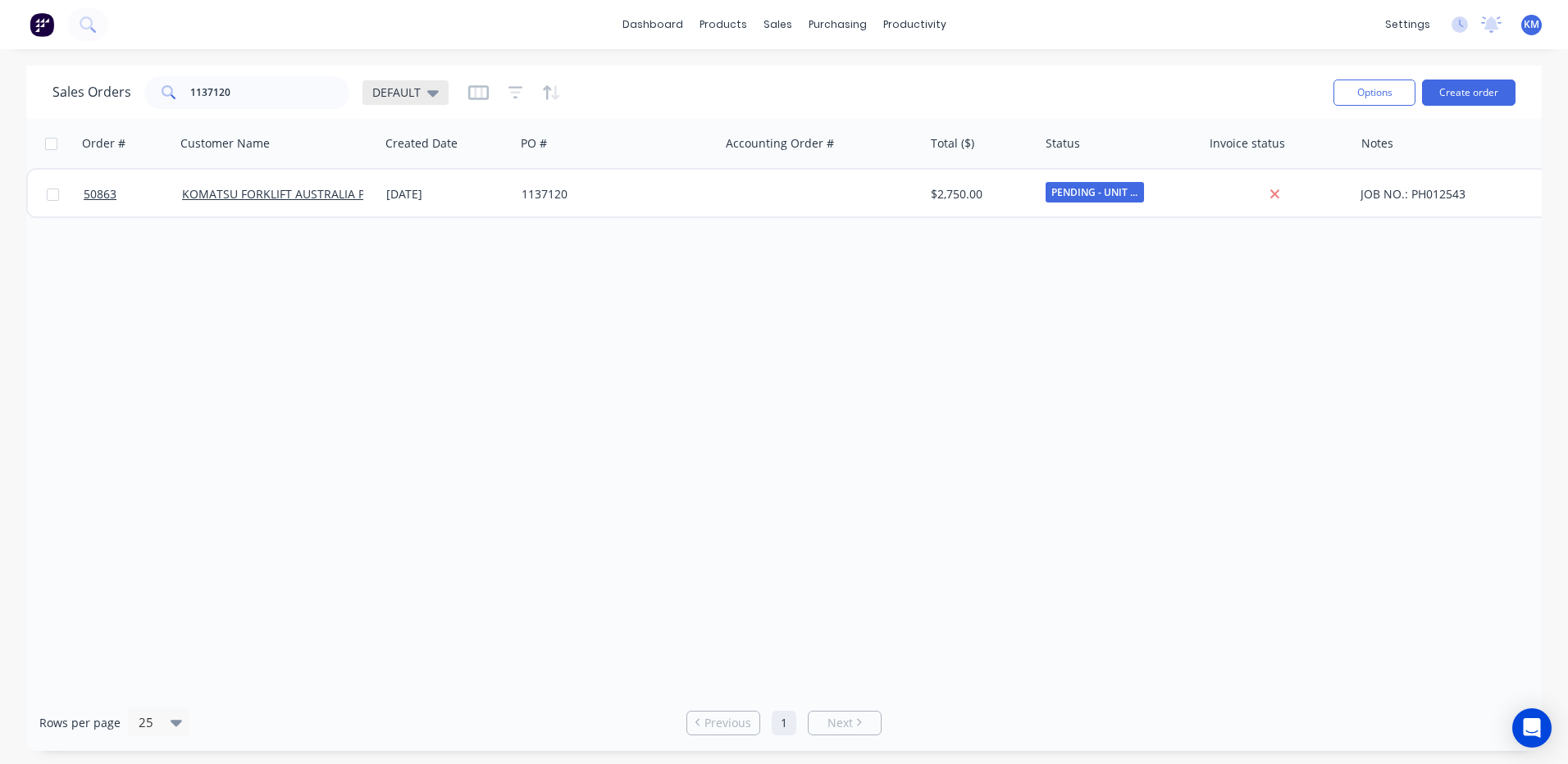
click at [440, 92] on div "DEFAULT" at bounding box center [406, 92] width 86 height 24
click at [464, 296] on button "ARCHIVED" at bounding box center [461, 298] width 187 height 19
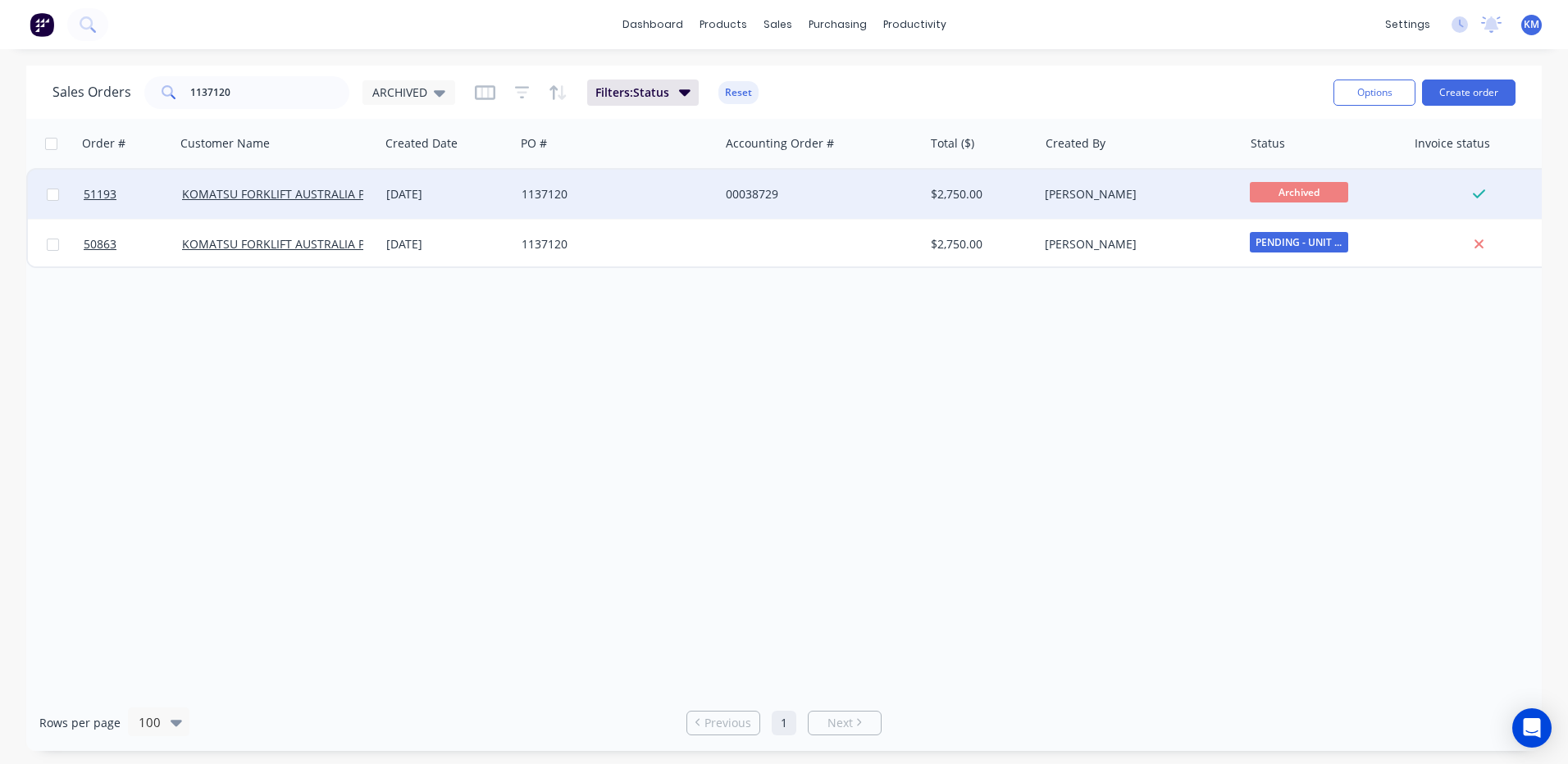
click at [575, 202] on div "1137120" at bounding box center [616, 194] width 204 height 49
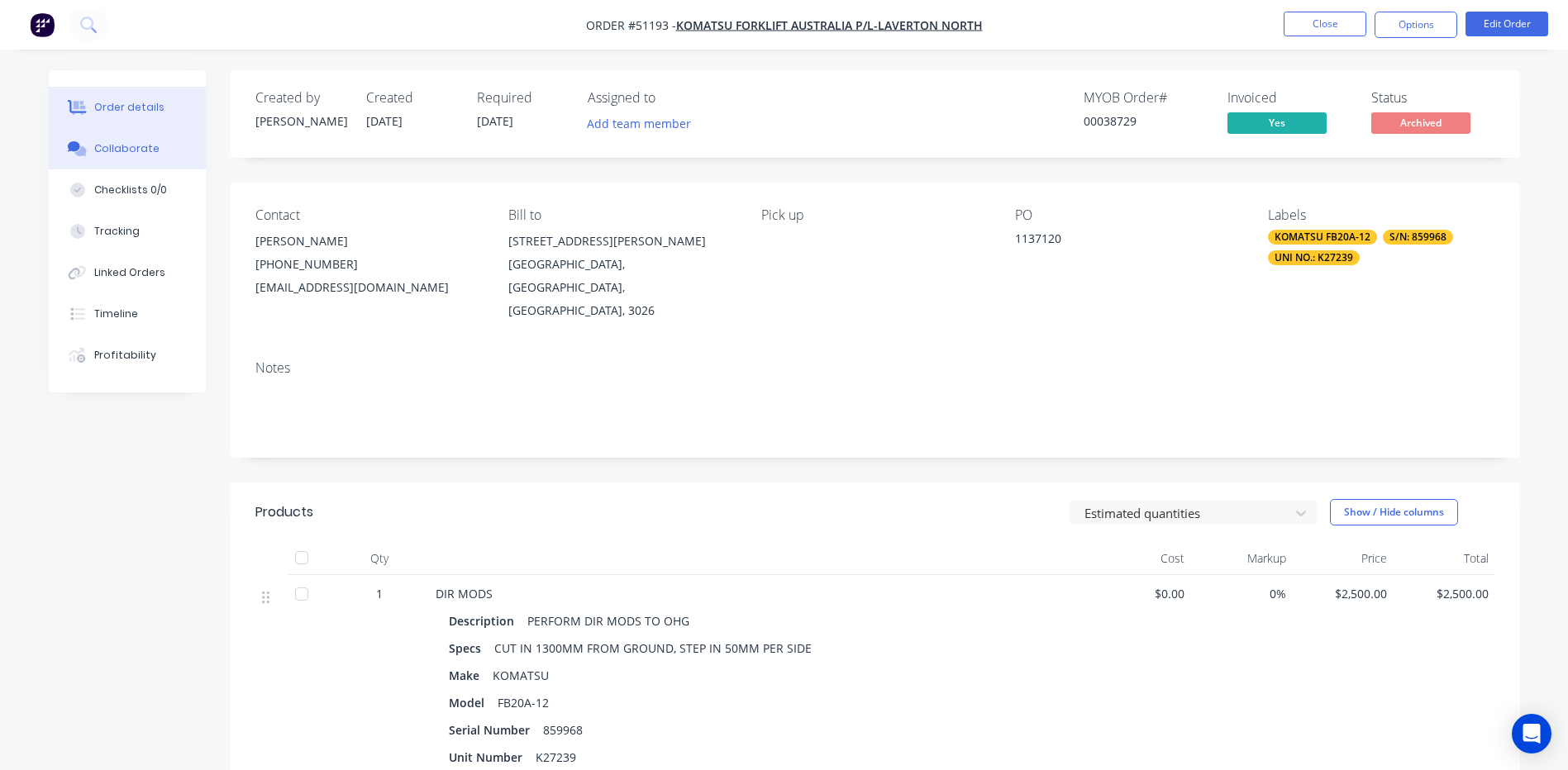
click at [128, 159] on button "Collaborate" at bounding box center [127, 148] width 157 height 41
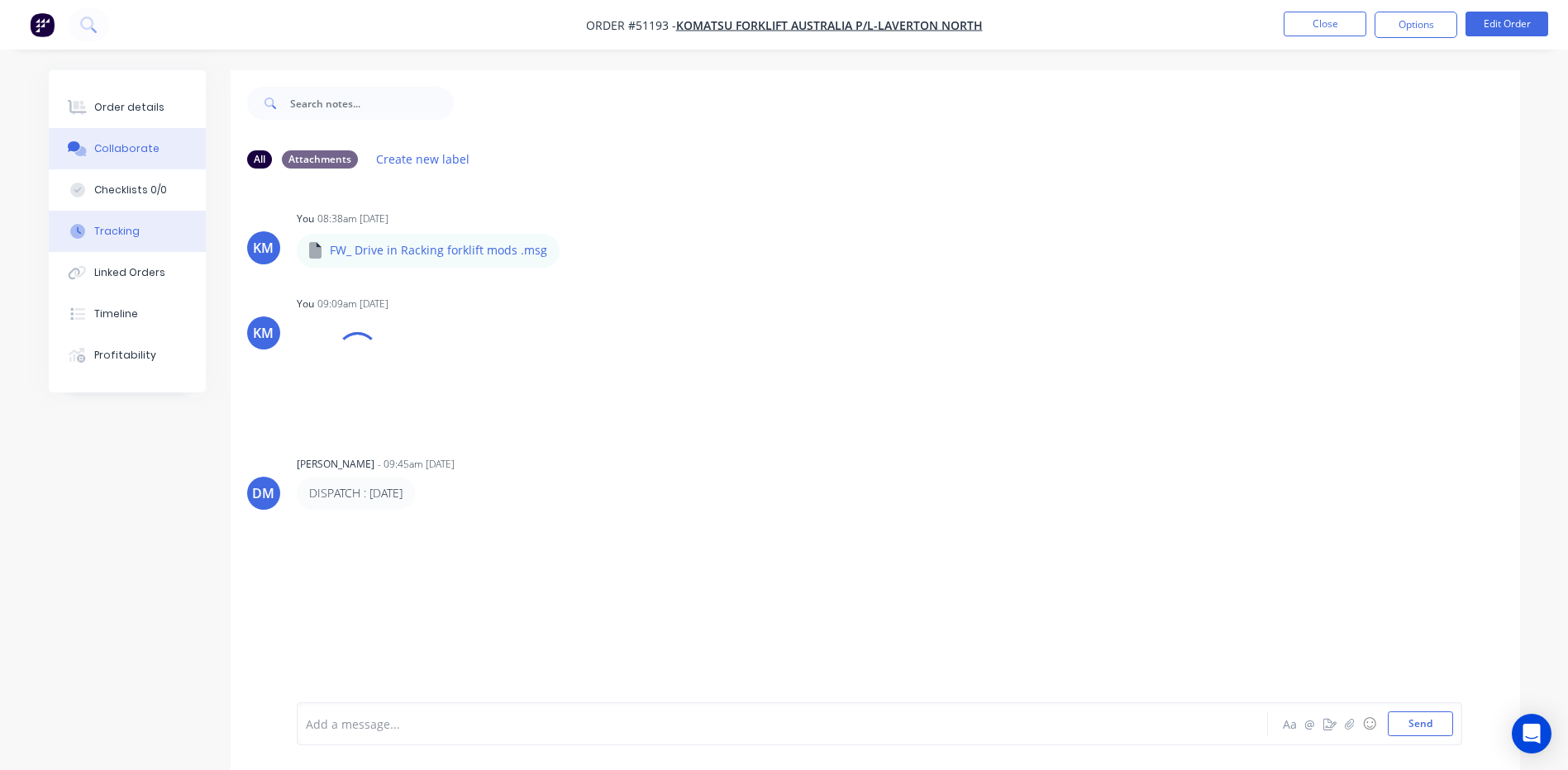
click at [138, 244] on button "Tracking" at bounding box center [127, 231] width 157 height 41
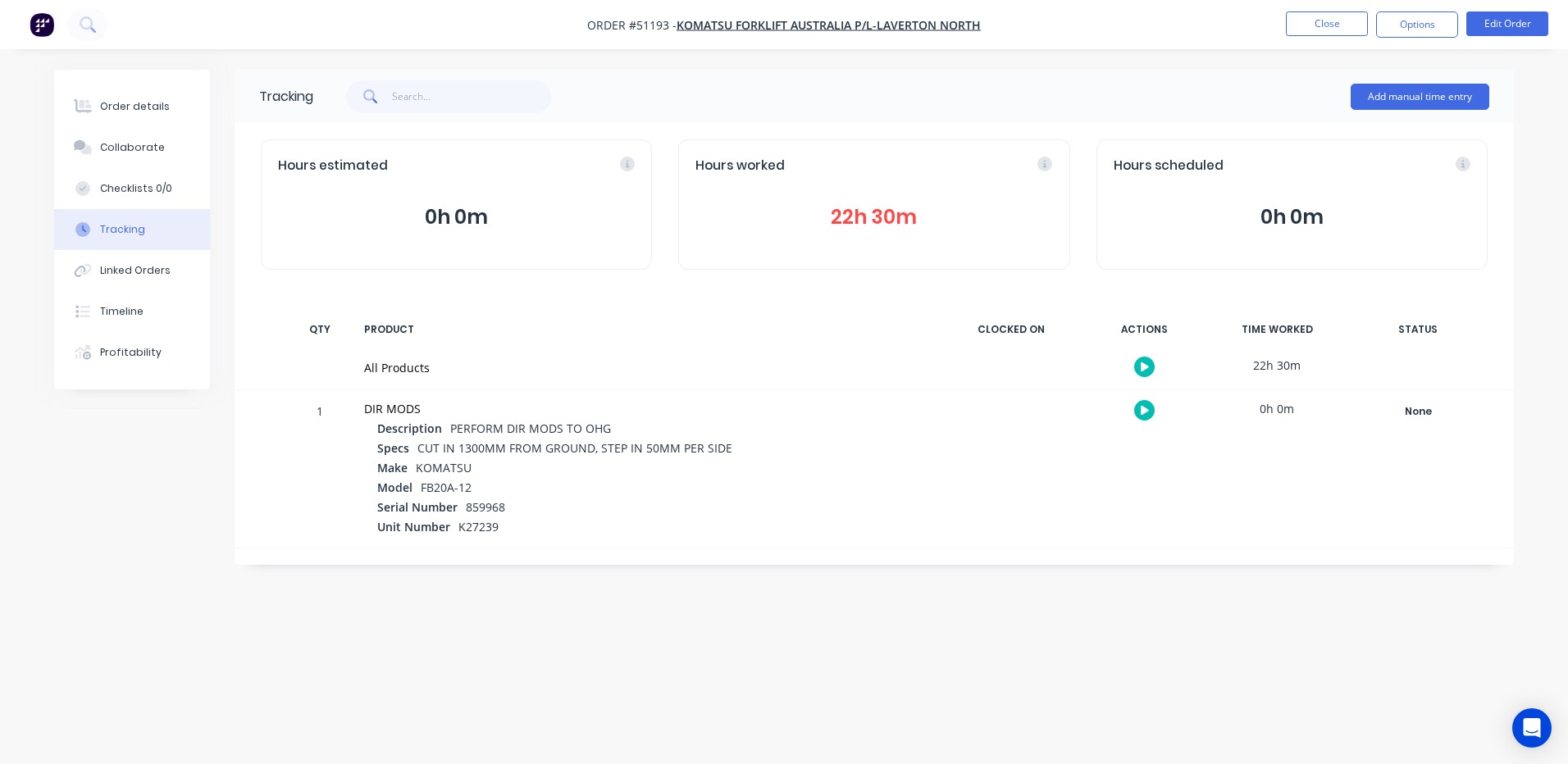
click at [860, 244] on div "Hours worked 22h 30m" at bounding box center [873, 205] width 392 height 130
click at [861, 218] on button "22h 30m" at bounding box center [873, 216] width 357 height 31
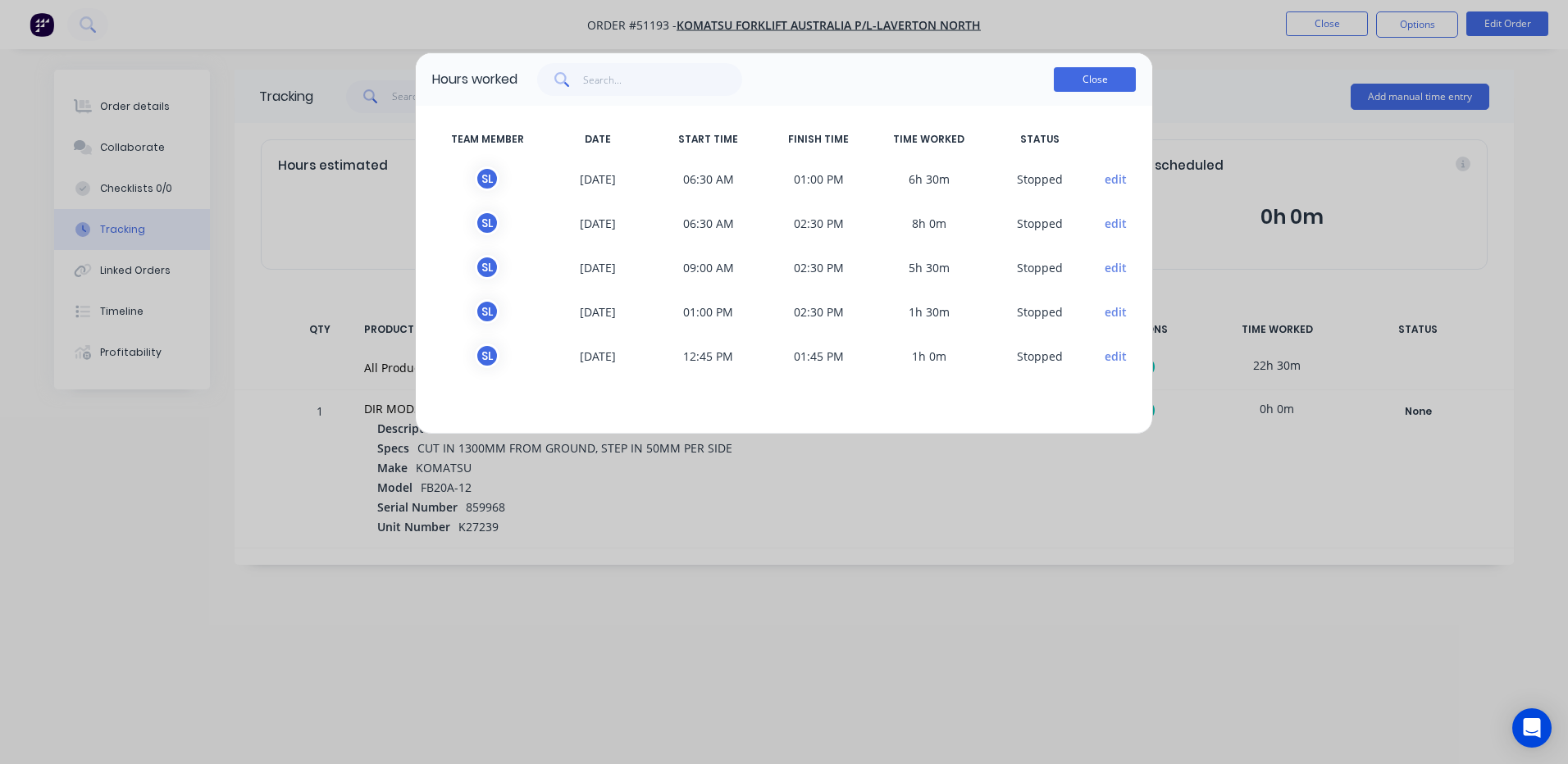
click at [1066, 81] on button "Close" at bounding box center [1094, 79] width 82 height 24
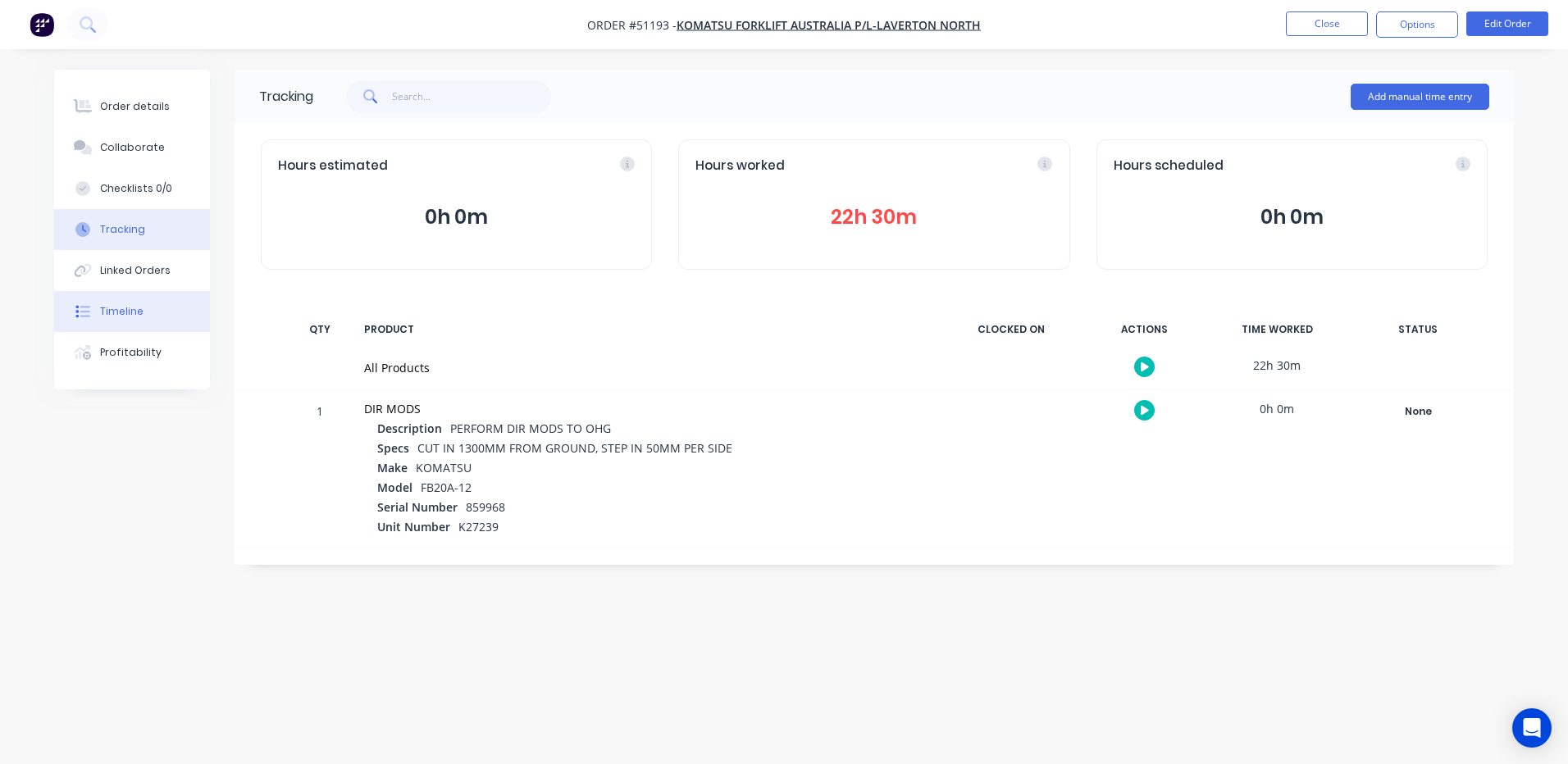
click at [177, 303] on button "Timeline" at bounding box center [131, 311] width 156 height 41
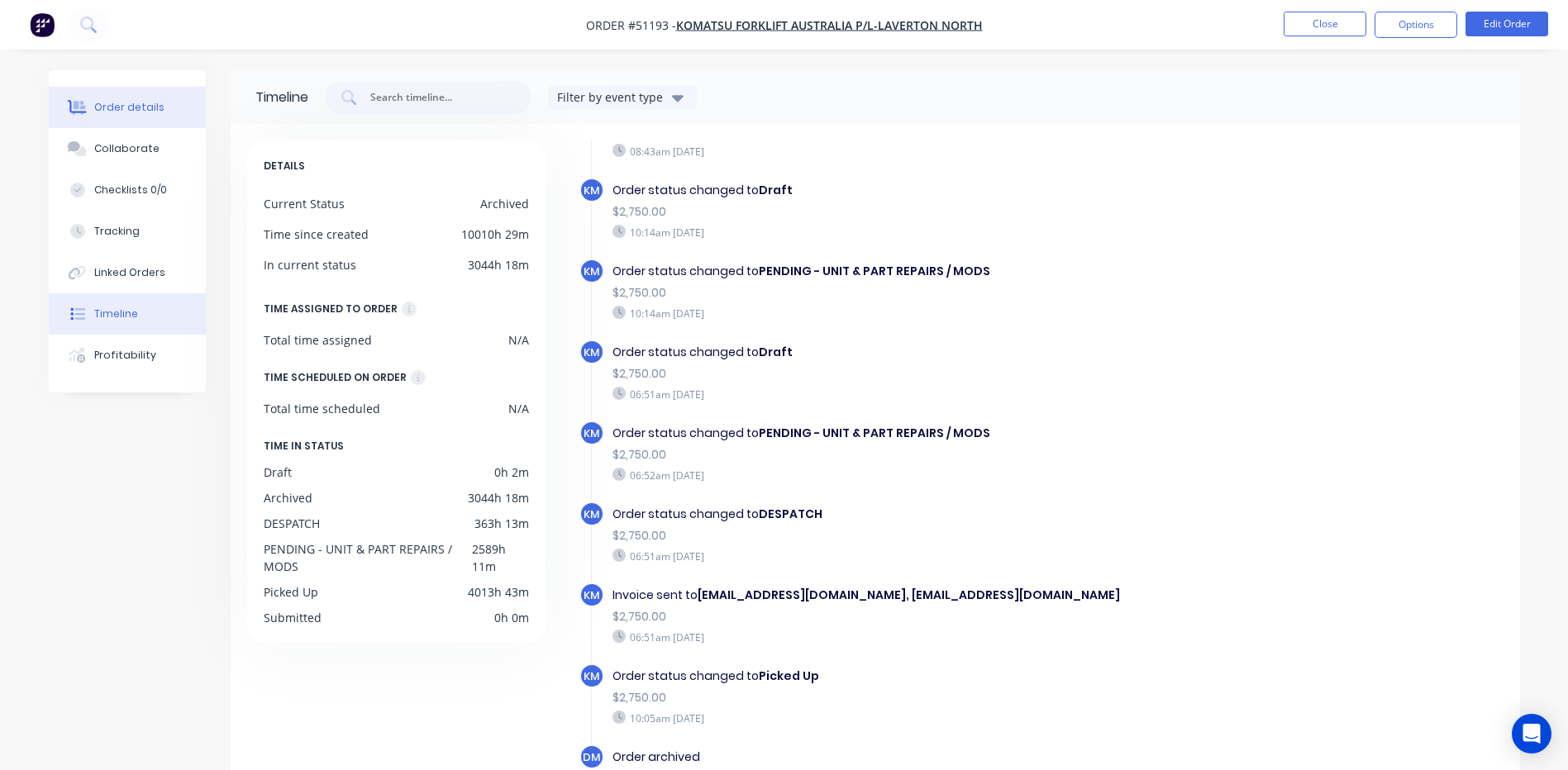
click at [164, 116] on button "Order details" at bounding box center [127, 107] width 157 height 41
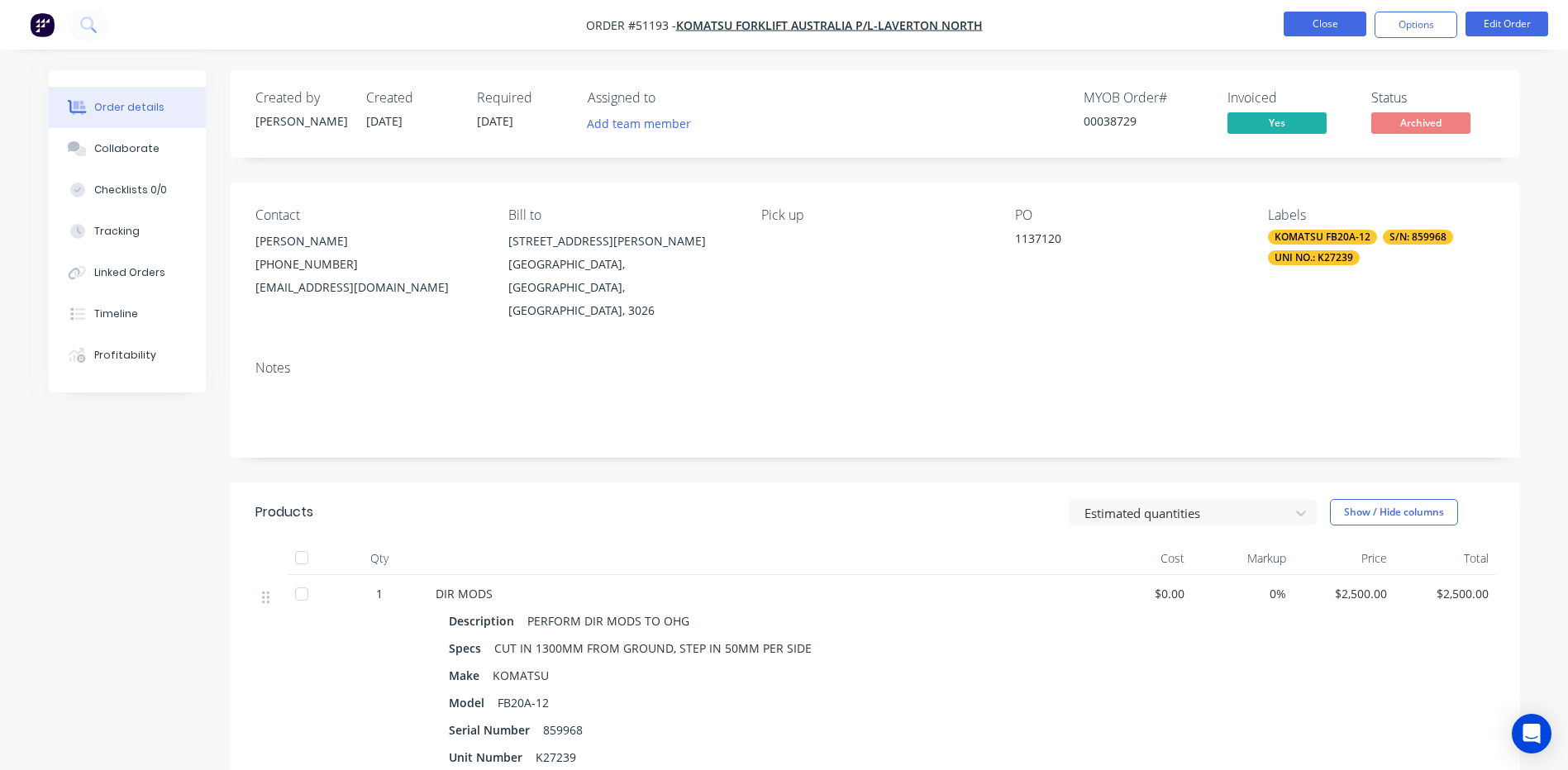
click at [1306, 30] on button "Close" at bounding box center [1325, 23] width 83 height 24
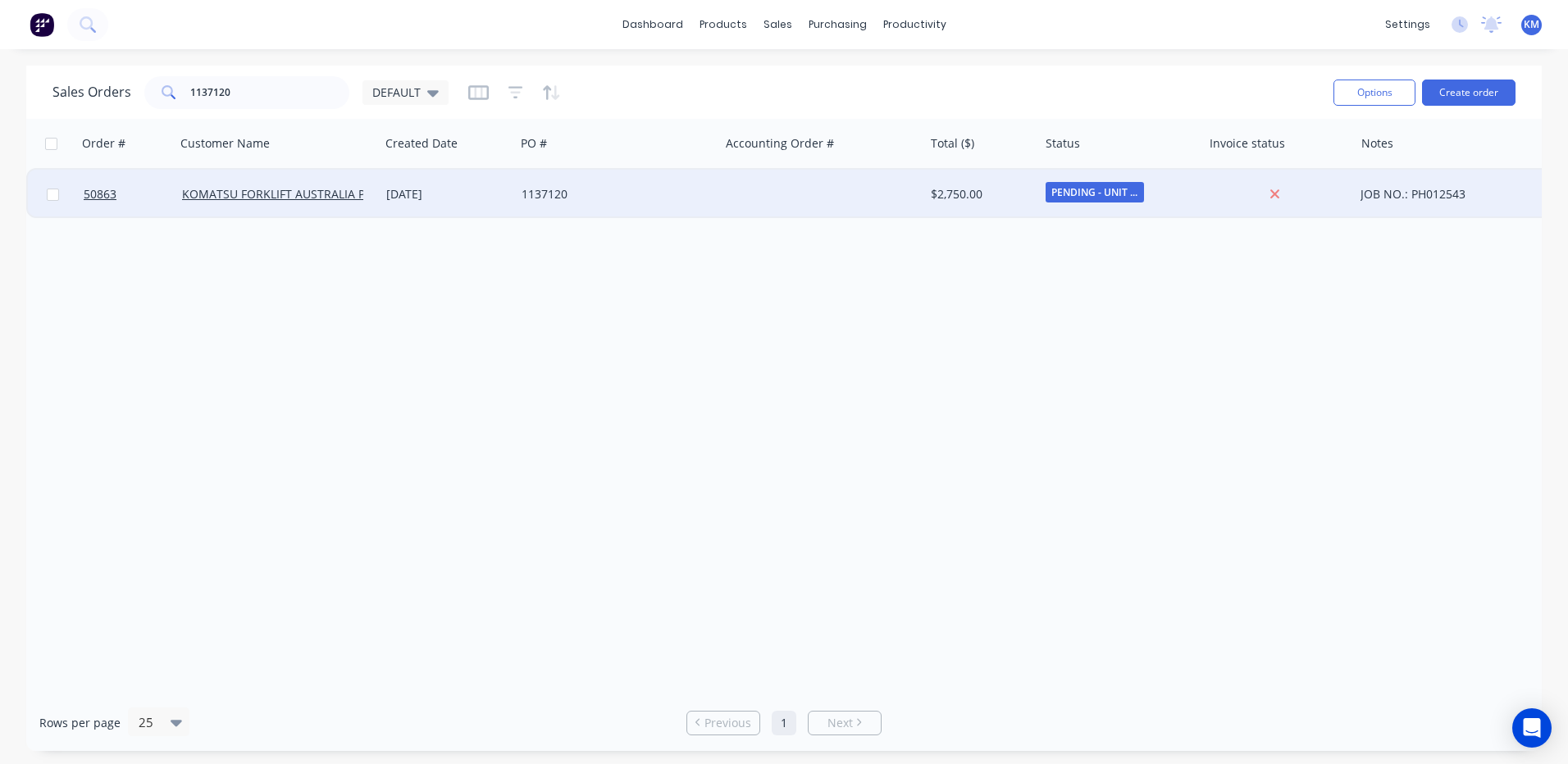
click at [493, 196] on div "[DATE]" at bounding box center [447, 195] width 122 height 17
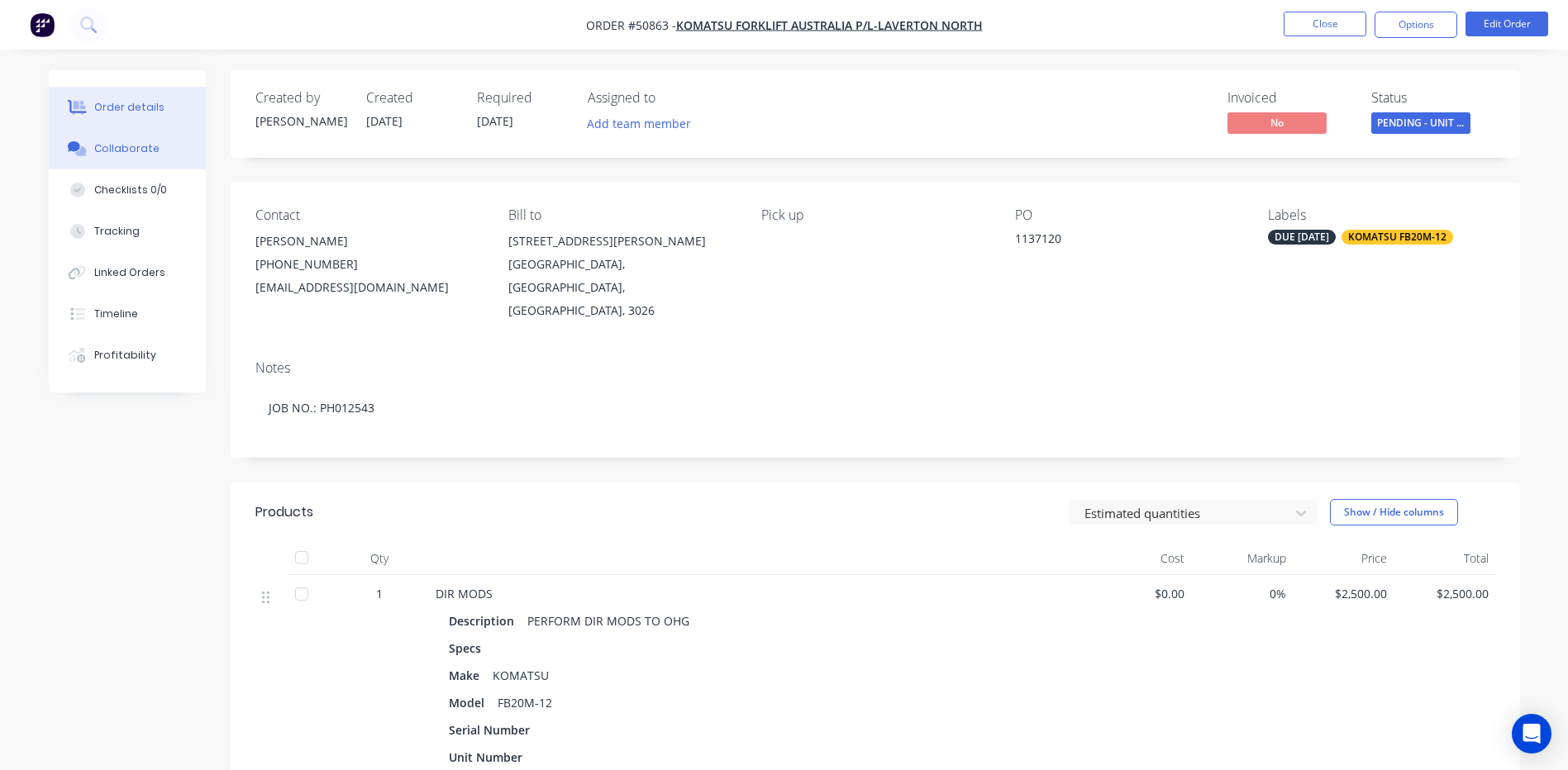
click at [138, 148] on div "Collaborate" at bounding box center [126, 148] width 65 height 15
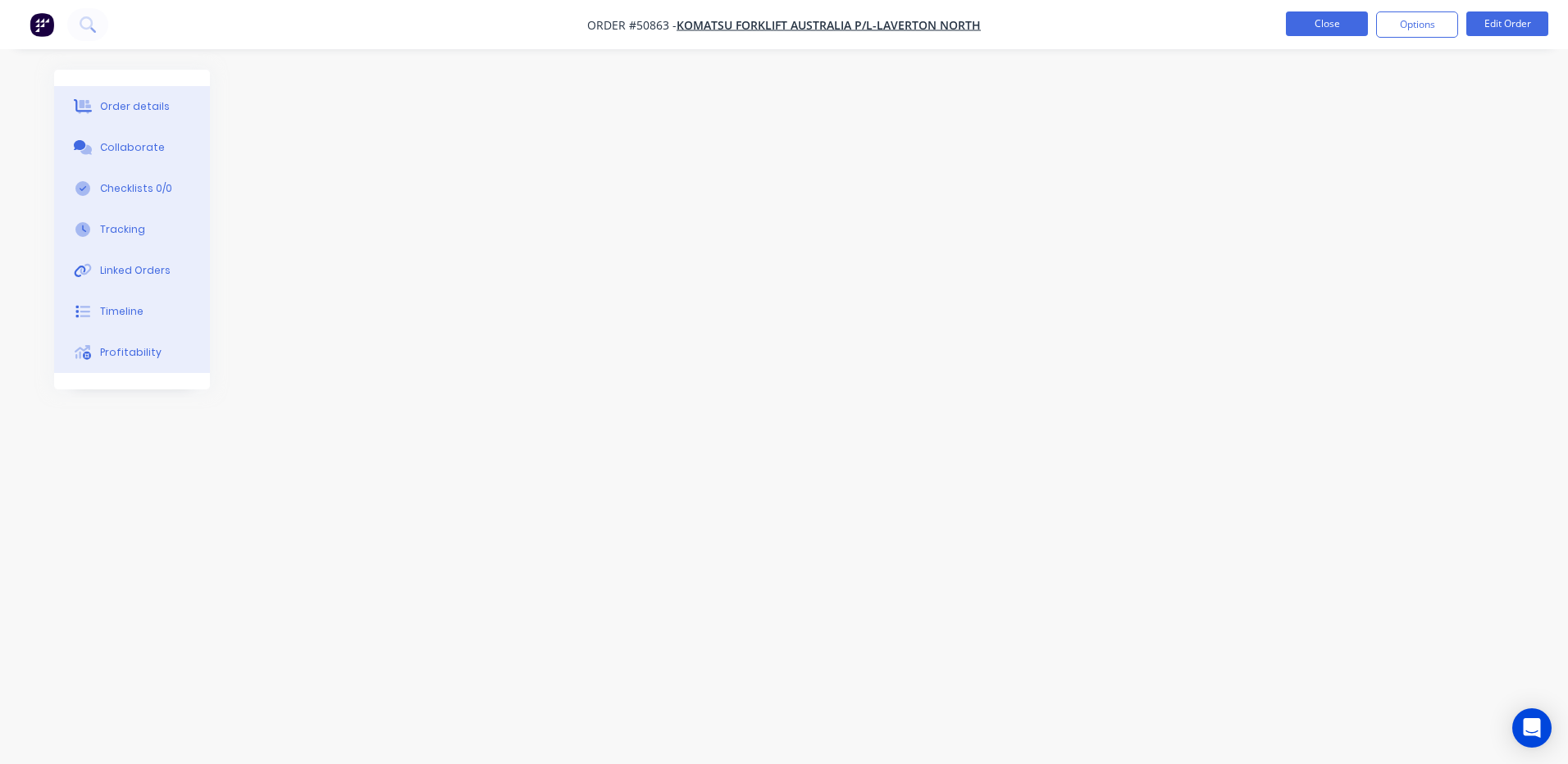
click at [1302, 21] on button "Close" at bounding box center [1327, 23] width 82 height 24
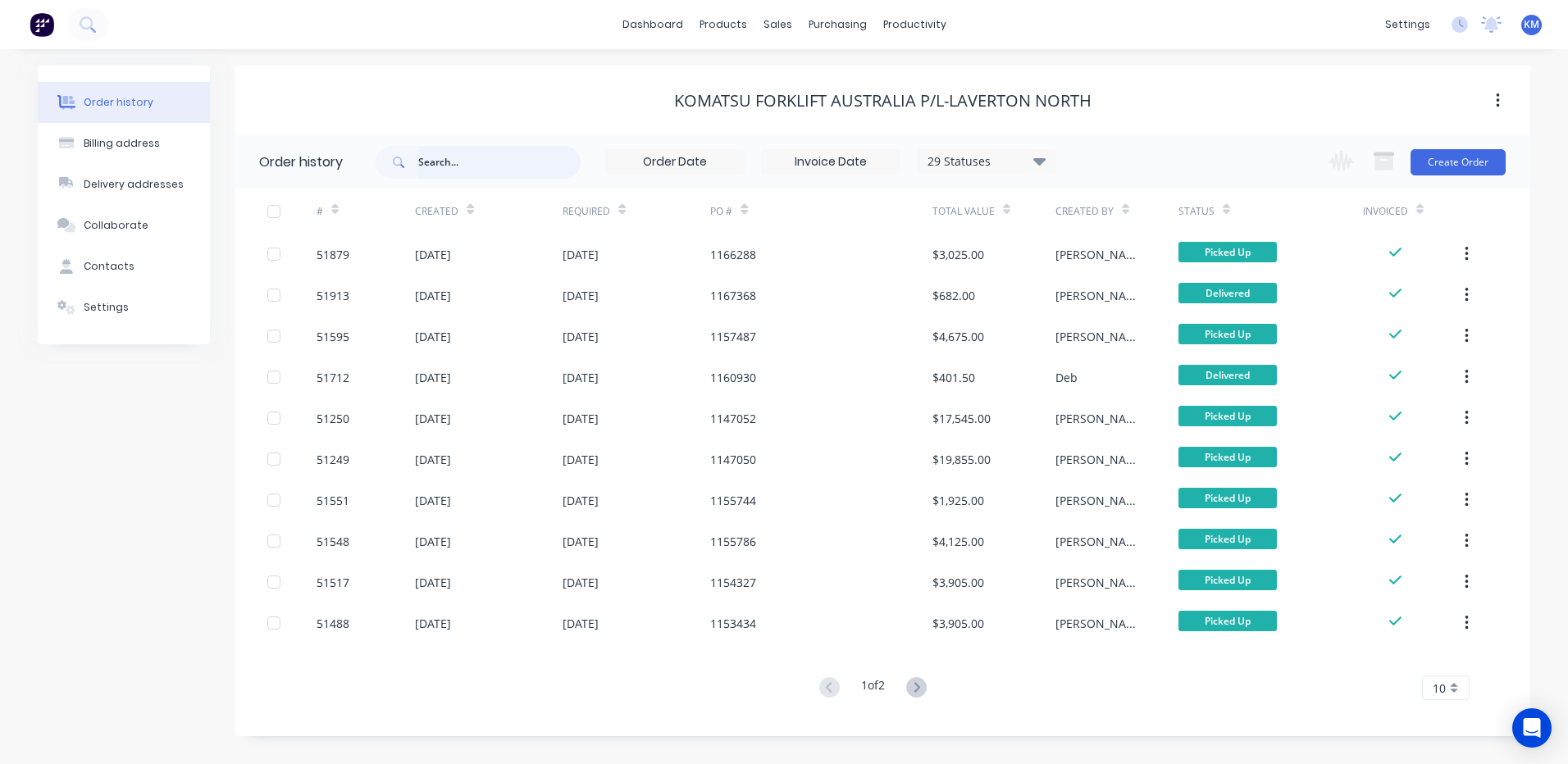
click at [561, 160] on input "text" at bounding box center [500, 162] width 162 height 33
type input "1137120"
click at [963, 160] on div "29 Statuses" at bounding box center [986, 161] width 138 height 18
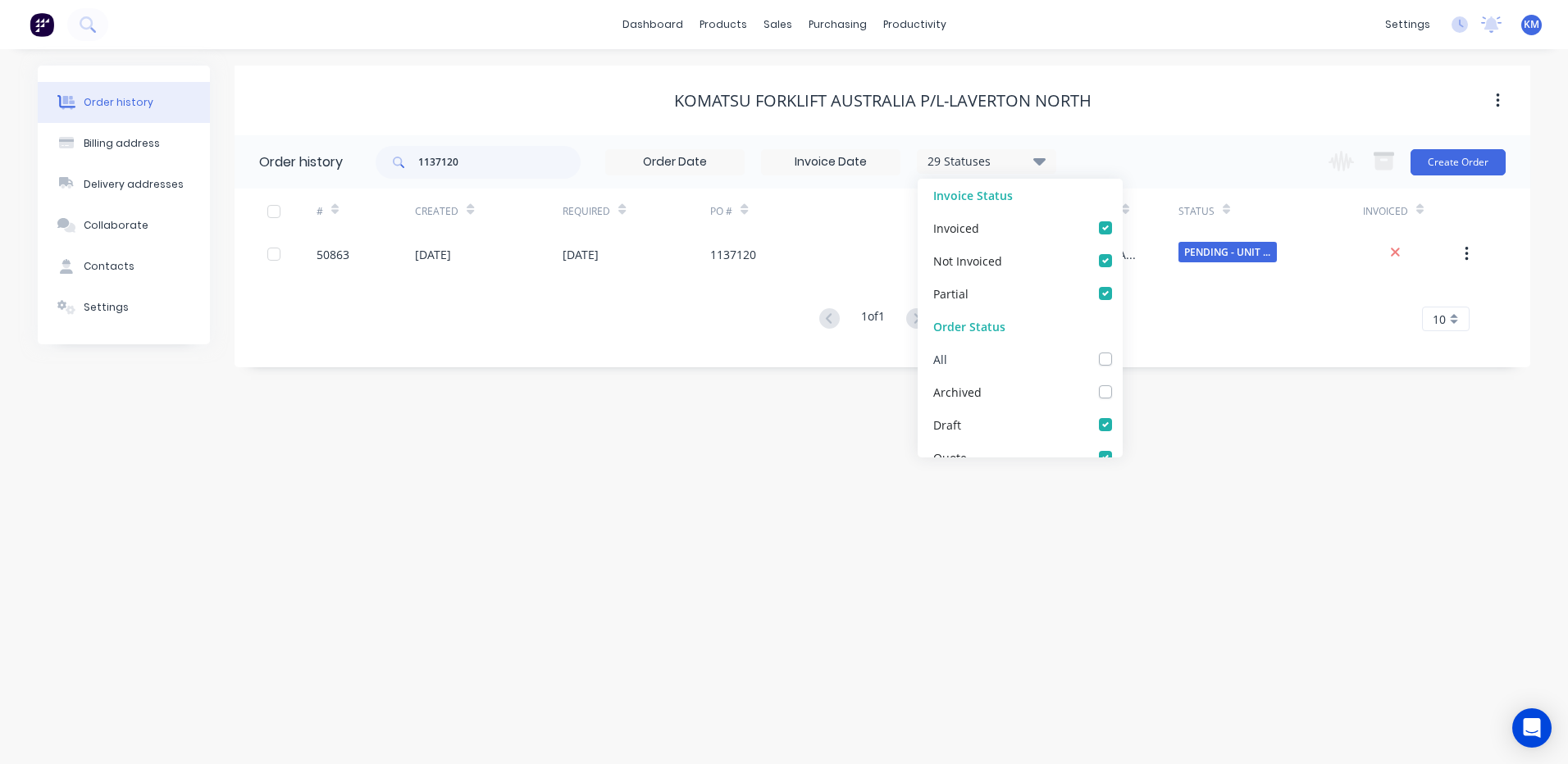
click at [1121, 350] on label at bounding box center [1121, 350] width 0 height 0
click at [1121, 358] on input "checkbox" at bounding box center [1128, 358] width 13 height 16
checkbox input "true"
click at [1208, 126] on div "KOMATSU FORKLIFT AUSTRALIA P/L-LAVERTON NORTH" at bounding box center [883, 100] width 1296 height 70
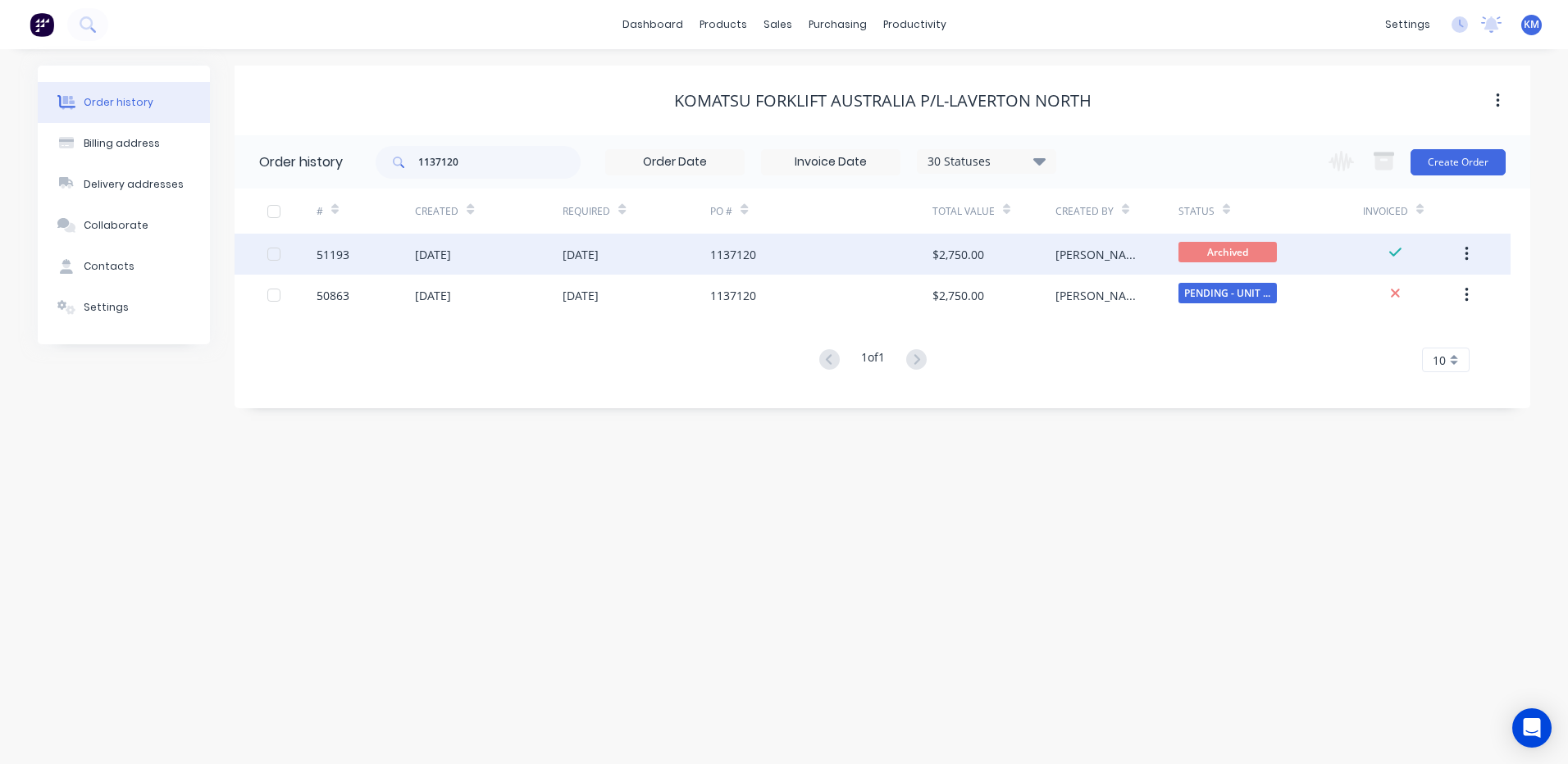
click at [1066, 255] on div "[PERSON_NAME]" at bounding box center [1100, 254] width 90 height 17
click at [571, 257] on div "[DATE]" at bounding box center [580, 254] width 36 height 17
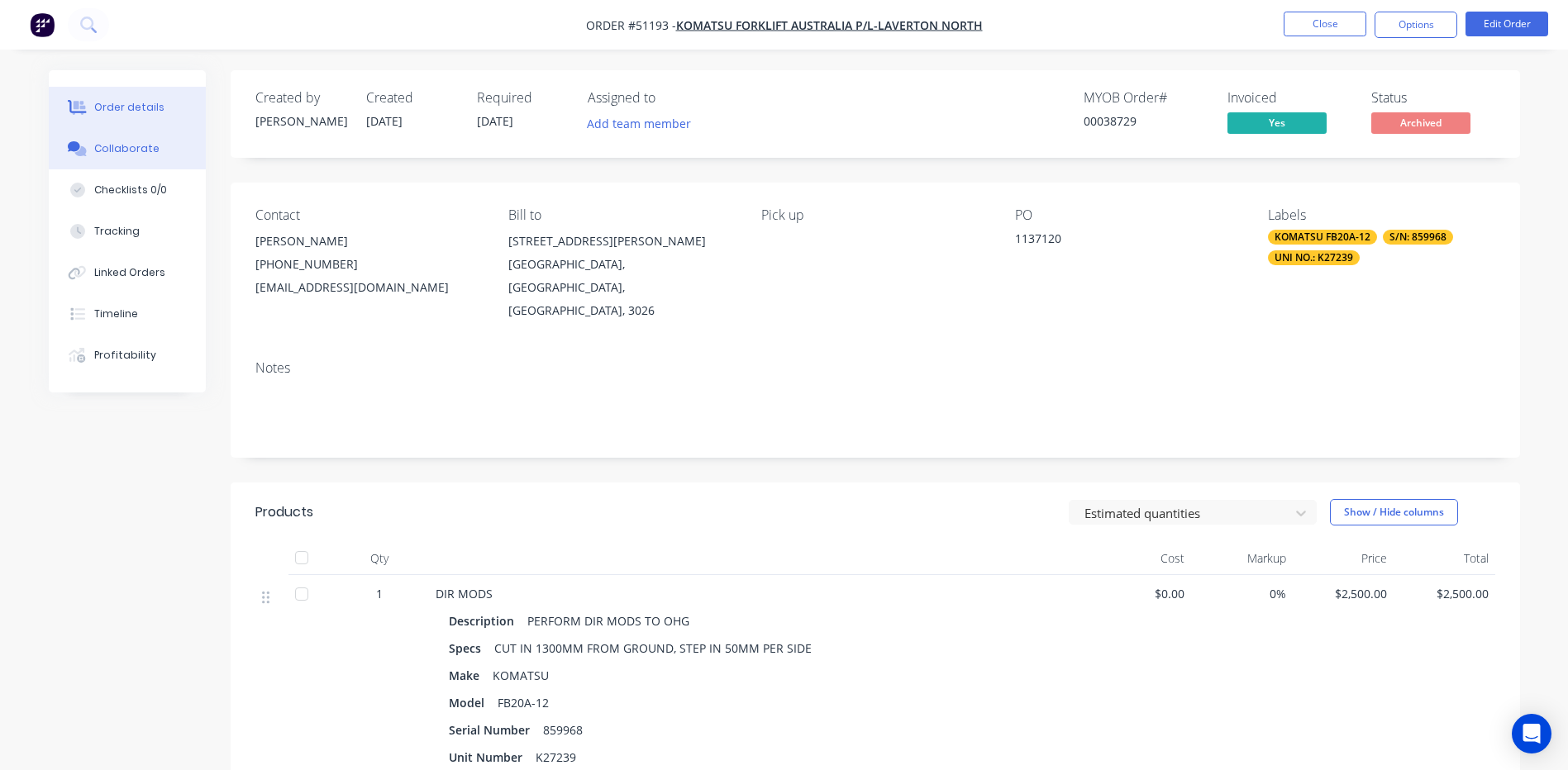
click at [159, 158] on button "Collaborate" at bounding box center [127, 148] width 157 height 41
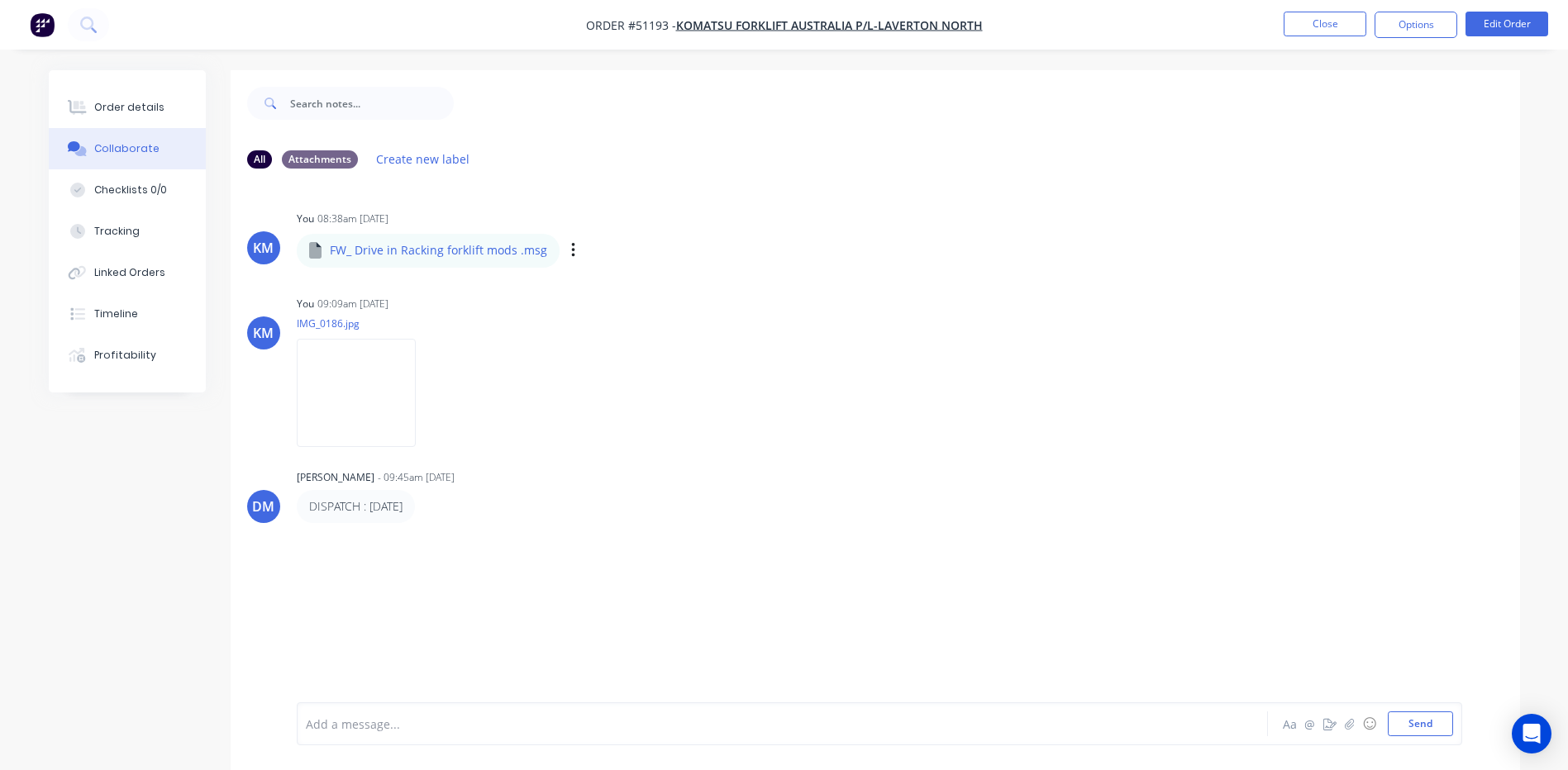
drag, startPoint x: 460, startPoint y: 243, endPoint x: 536, endPoint y: 250, distance: 76.3
click at [470, 245] on div "FW_ Drive in Racking forklift mods .msg" at bounding box center [520, 239] width 447 height 15
click at [566, 245] on div "Labels Download Delete" at bounding box center [659, 251] width 186 height 24
click at [579, 252] on div "Labels Download Delete" at bounding box center [659, 251] width 186 height 24
click at [573, 252] on div "Labels Download Delete" at bounding box center [659, 251] width 186 height 24
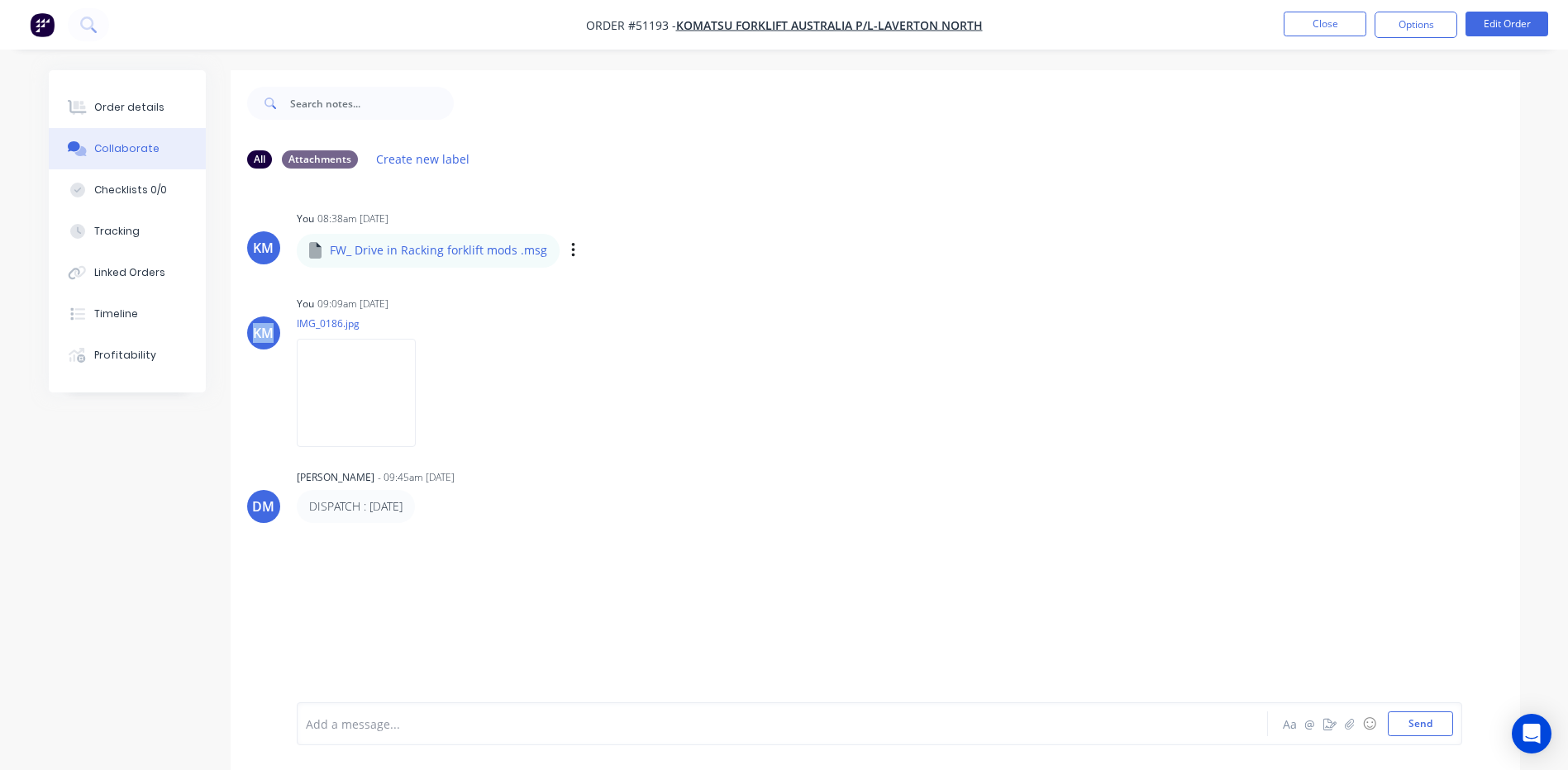
click at [573, 252] on div "Labels Download Delete" at bounding box center [659, 251] width 186 height 24
click at [571, 252] on icon "button" at bounding box center [573, 251] width 4 height 15
click at [0, 0] on button "Download" at bounding box center [0, 0] width 0 height 0
click at [875, 341] on div "KM You 09:09am [DATE] IMG_0186.jpg Labels Download Delete" at bounding box center [875, 365] width 1289 height 148
click at [1294, 17] on button "Close" at bounding box center [1325, 23] width 83 height 24
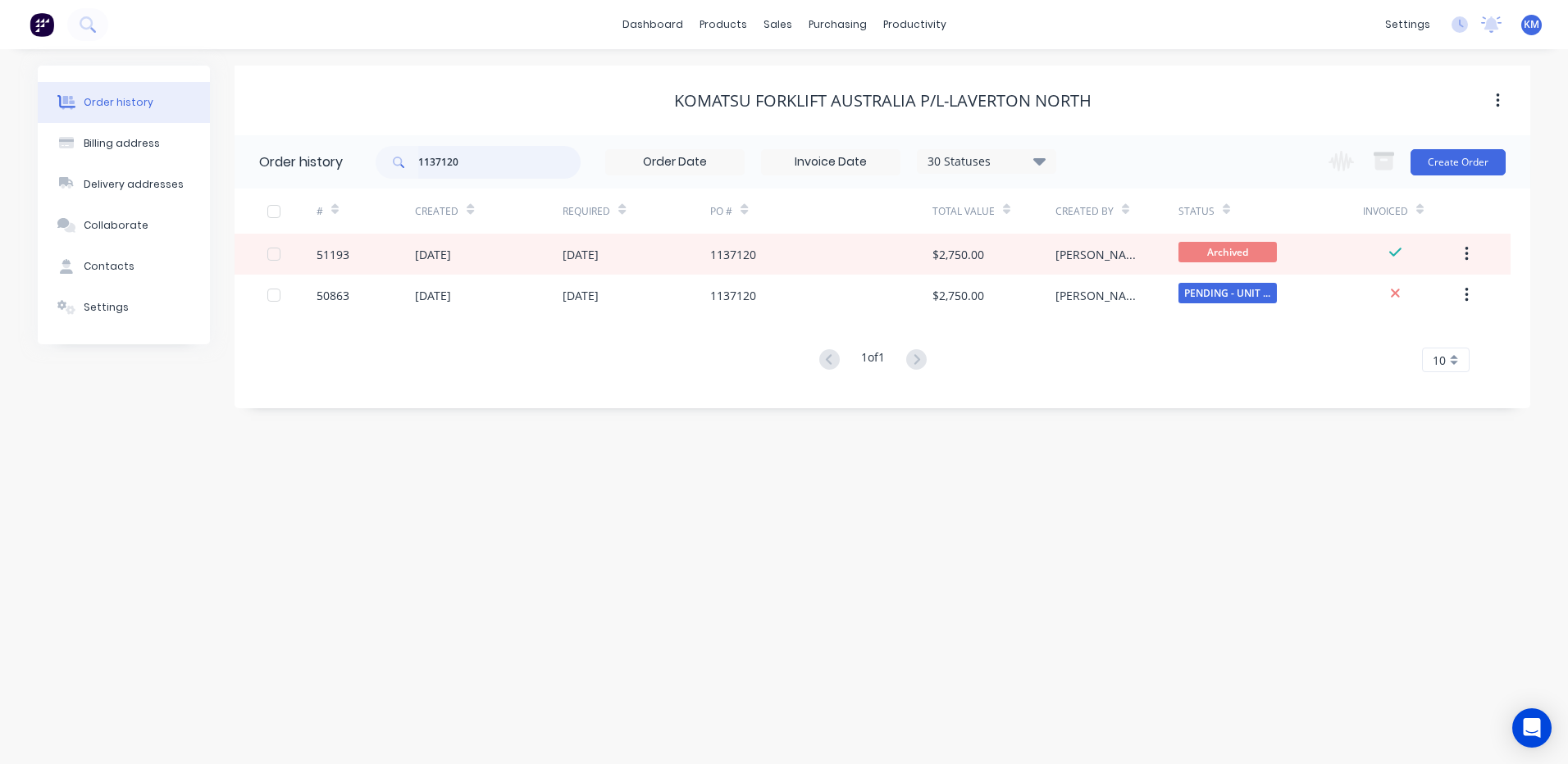
click at [460, 165] on input "1137120" at bounding box center [500, 162] width 162 height 33
drag, startPoint x: 460, startPoint y: 165, endPoint x: 334, endPoint y: 445, distance: 307.0
click at [334, 445] on div "Order history Billing address Delivery addresses Collaborate Contacts Settings …" at bounding box center [784, 406] width 1568 height 715
click at [439, 167] on input "1137120" at bounding box center [500, 162] width 162 height 33
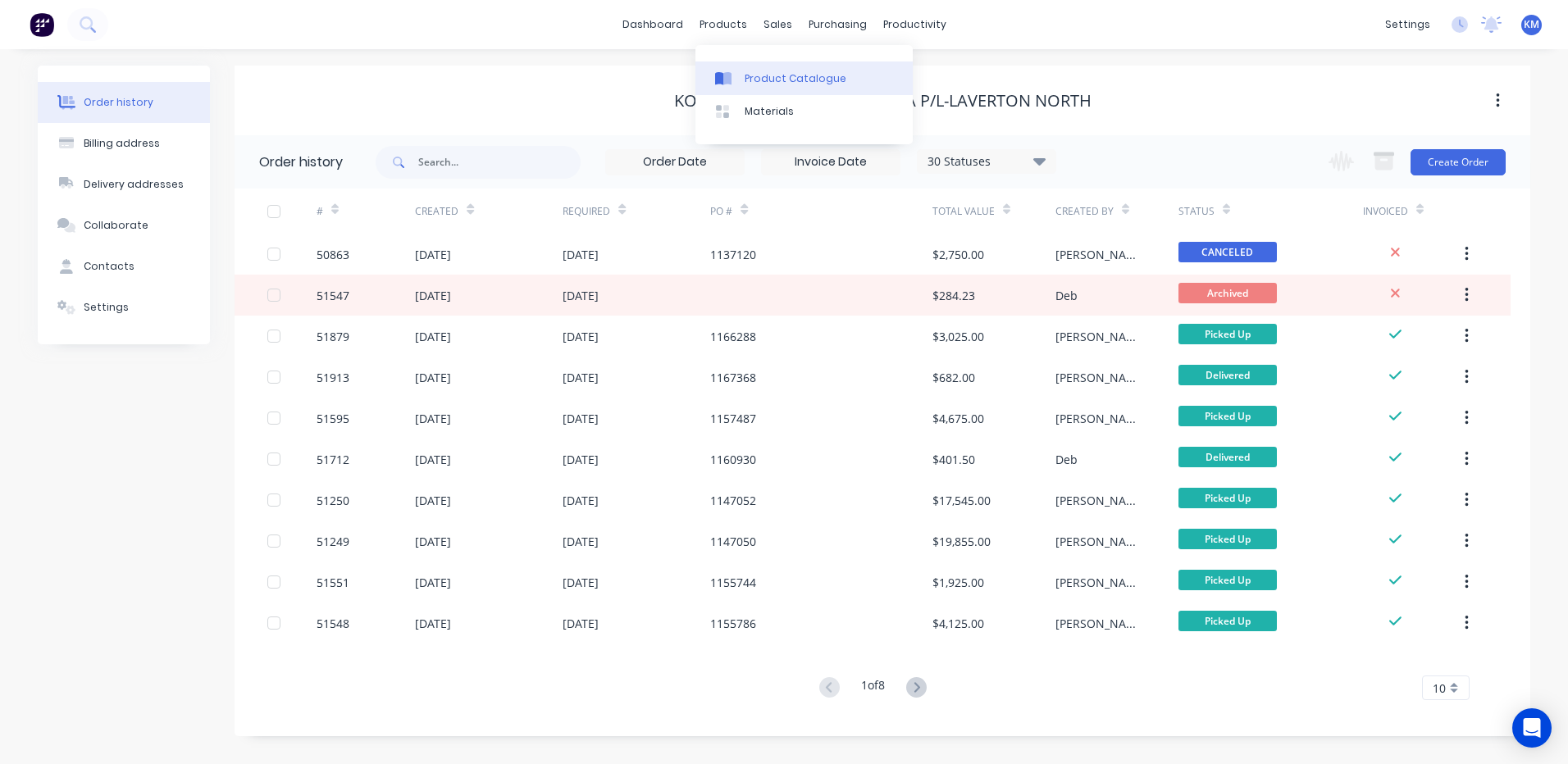
drag, startPoint x: 762, startPoint y: 97, endPoint x: 743, endPoint y: 87, distance: 21.5
click at [762, 97] on link "Materials" at bounding box center [804, 111] width 217 height 33
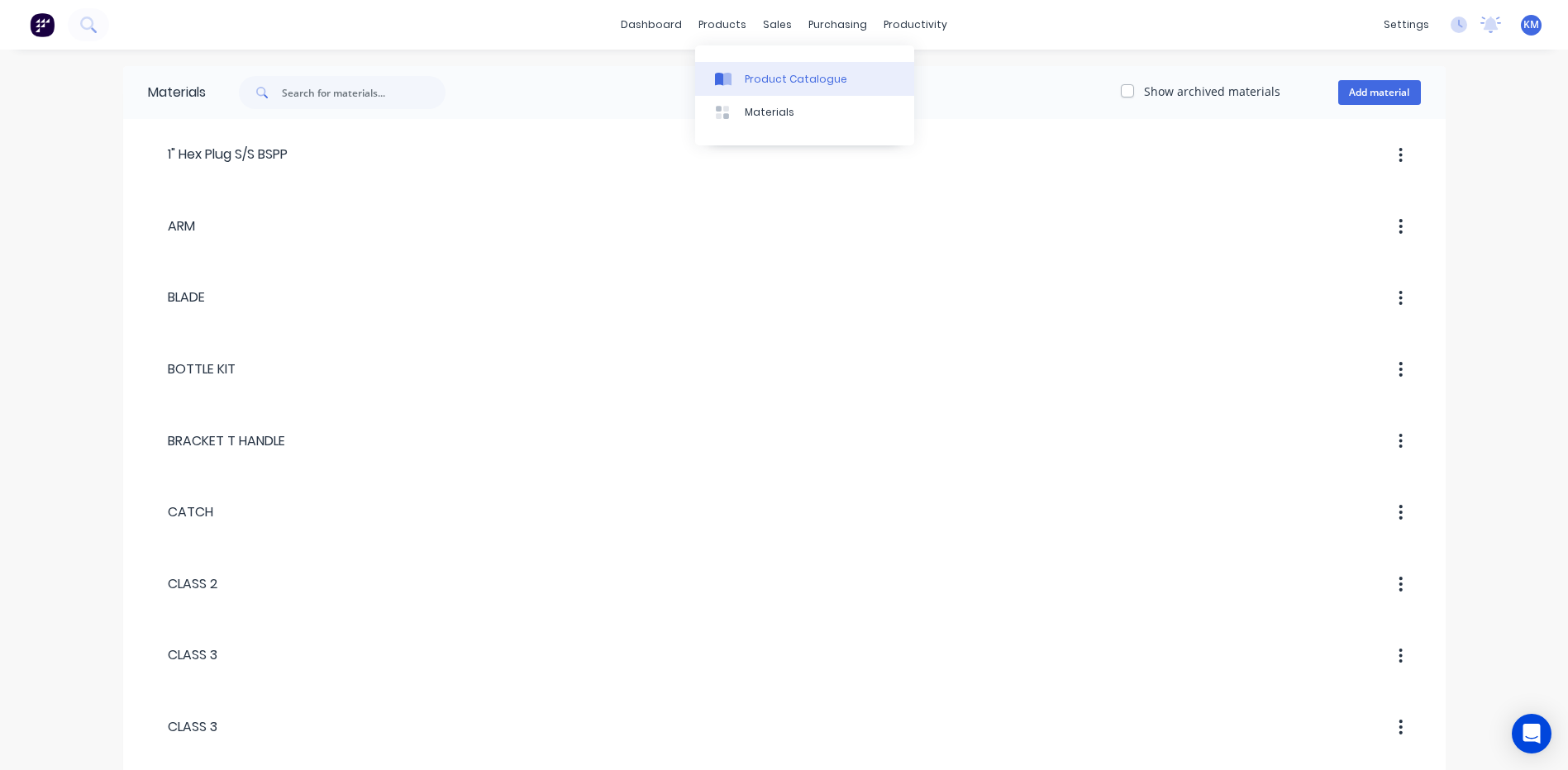
click at [735, 79] on div at bounding box center [727, 80] width 24 height 15
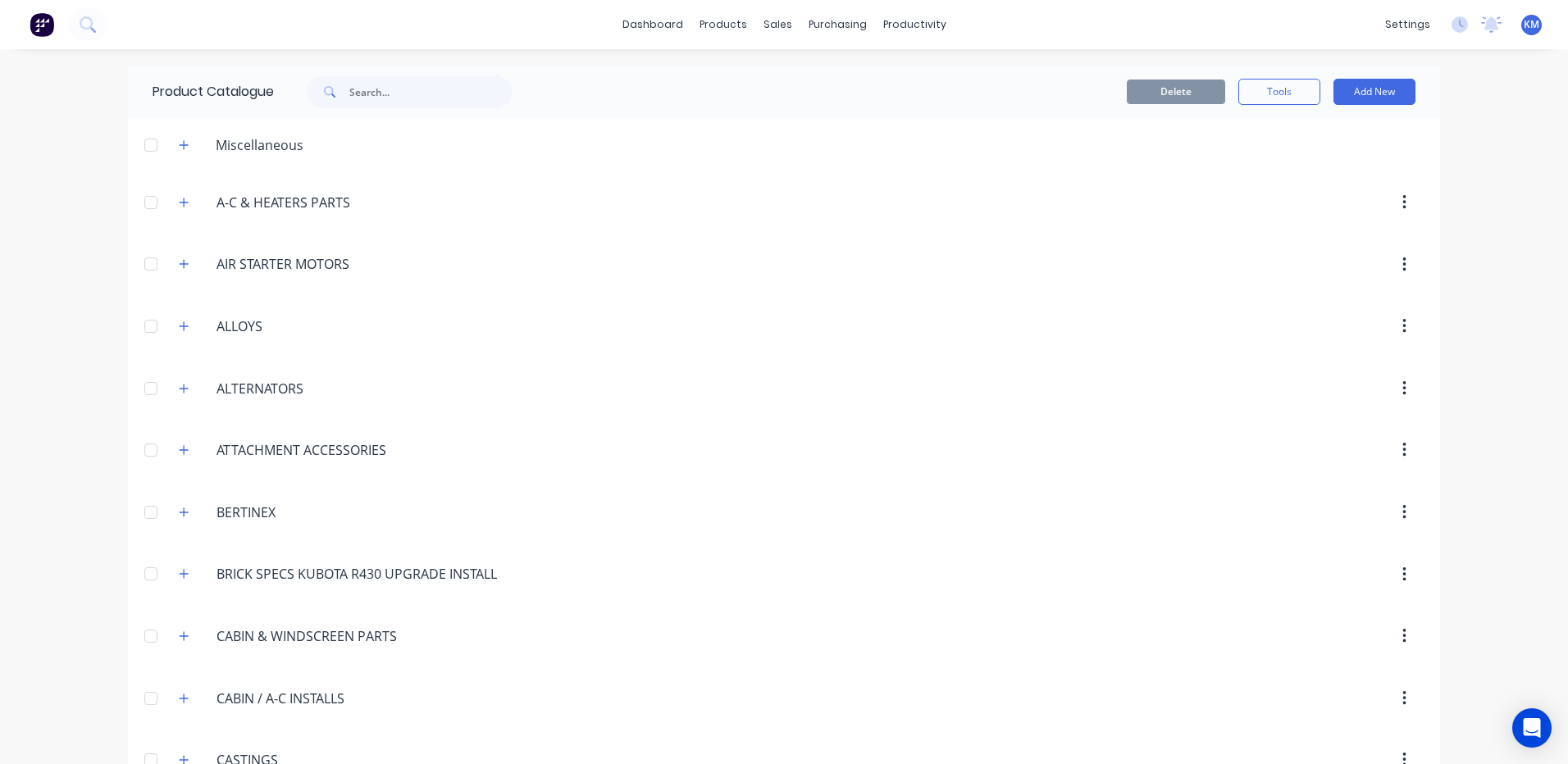
click at [336, 89] on span at bounding box center [328, 91] width 43 height 33
click at [359, 92] on input "text" at bounding box center [431, 91] width 162 height 33
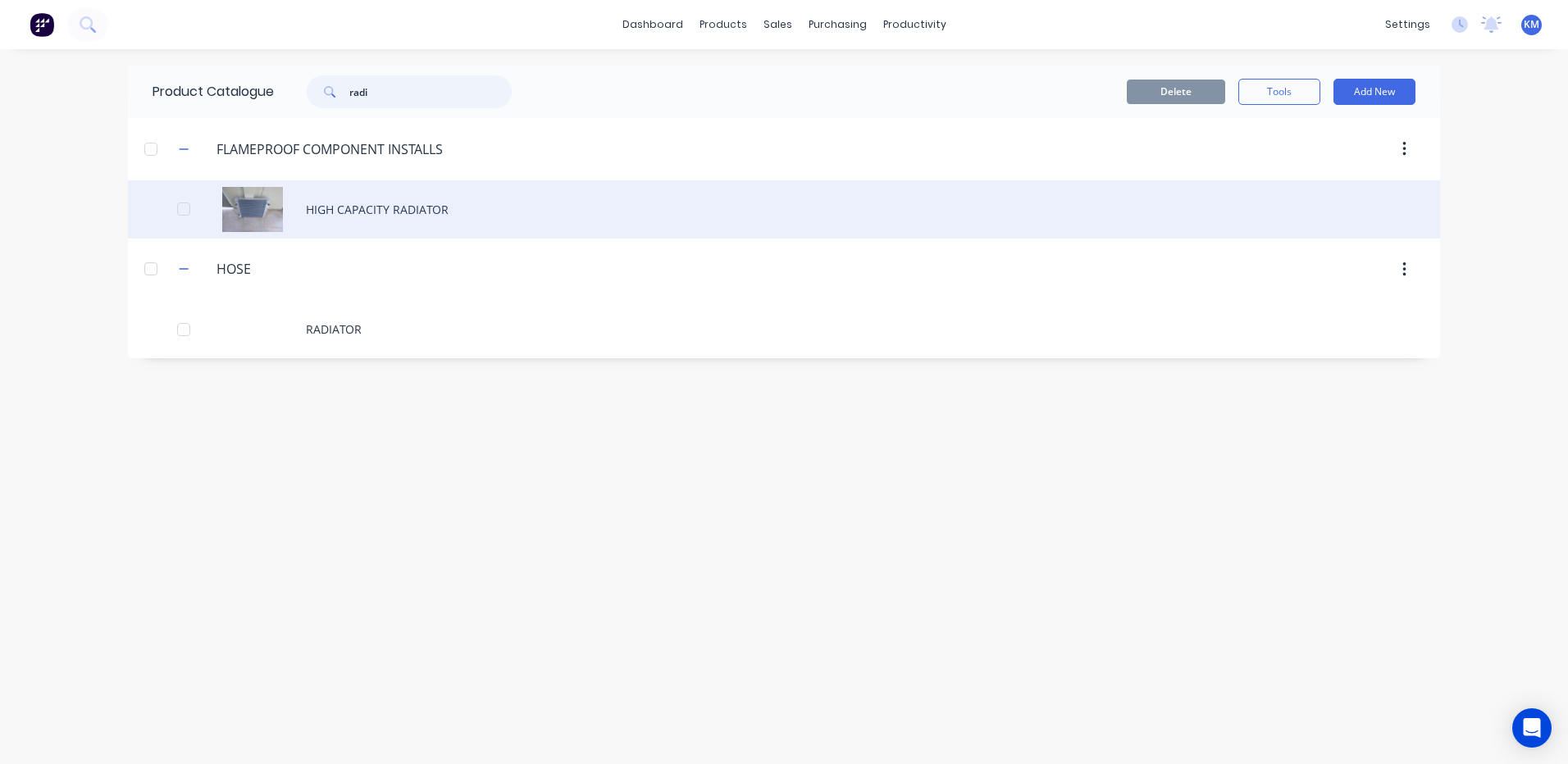
type input "radi"
click at [667, 207] on div "HIGH CAPACITY RADIATOR" at bounding box center [783, 210] width 1312 height 58
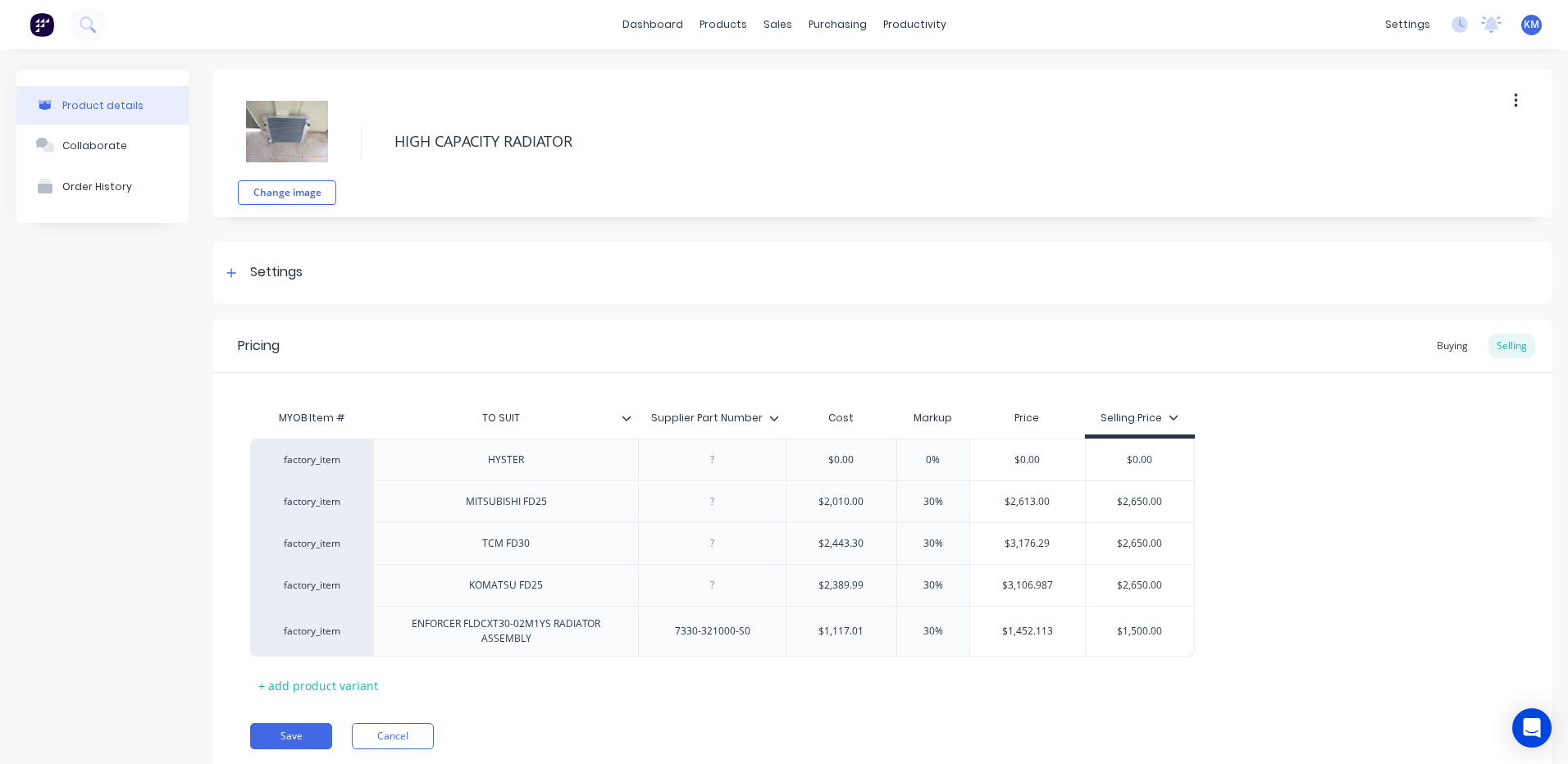
type textarea "x"
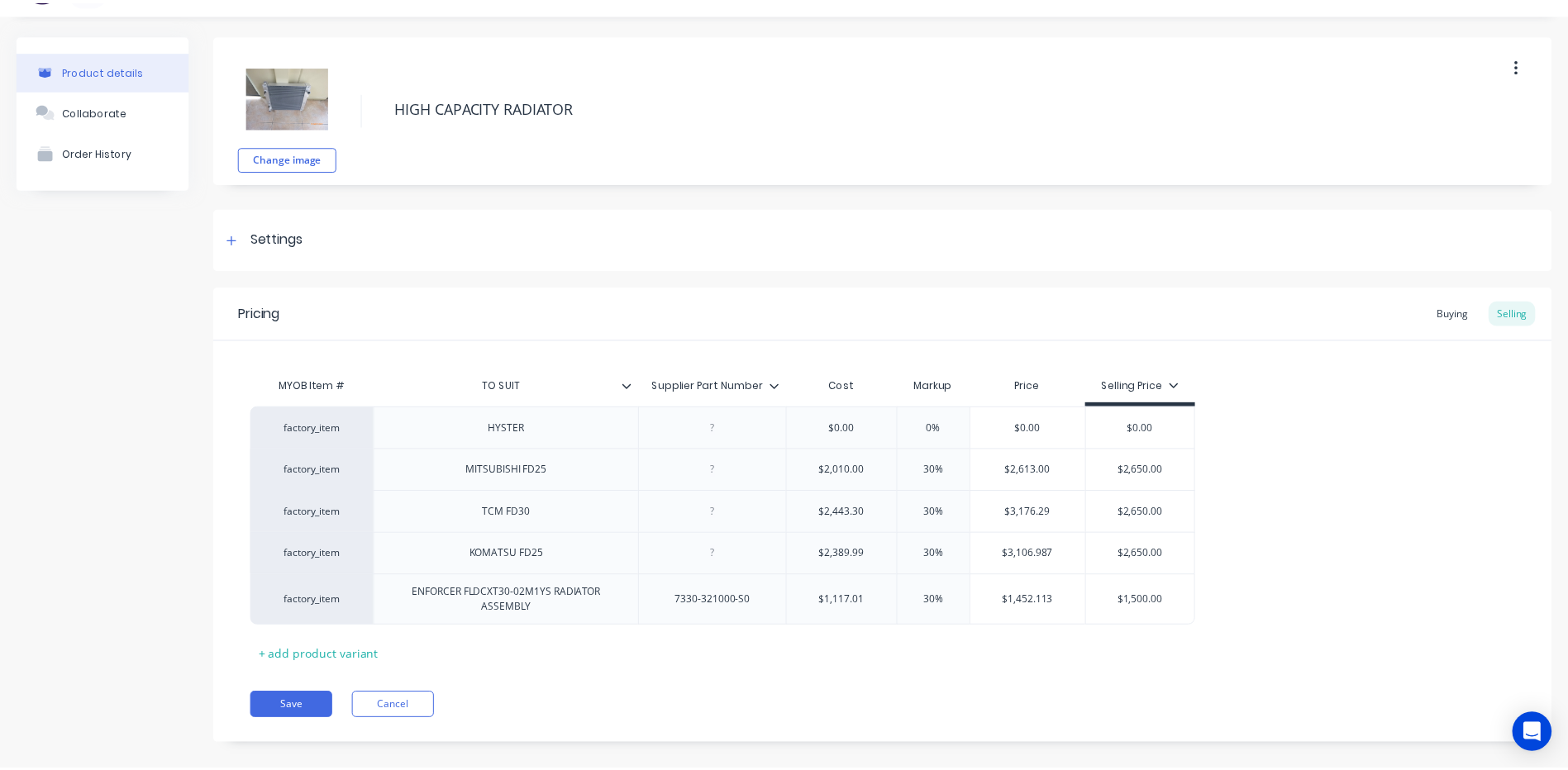
scroll to position [55, 0]
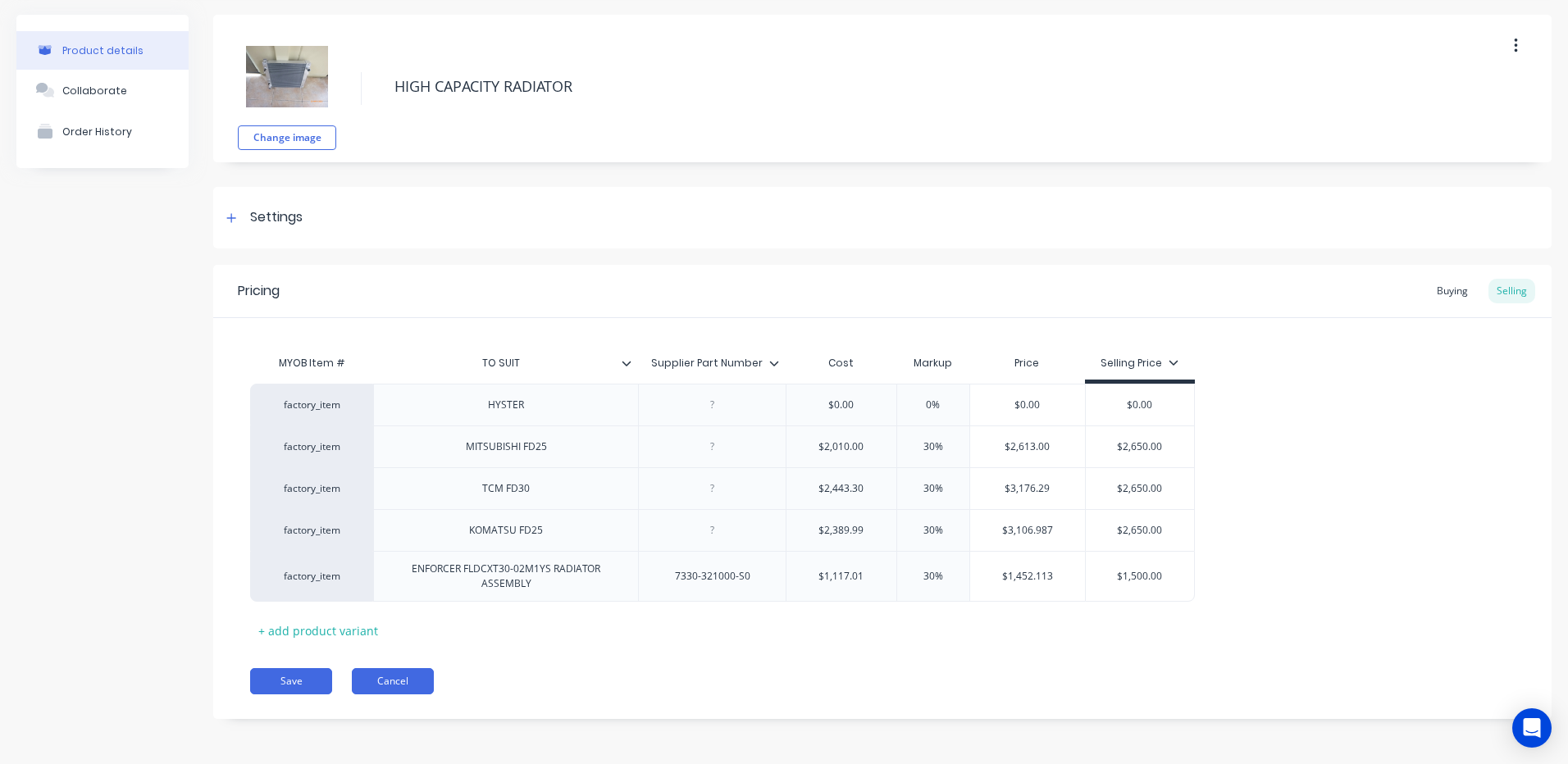
click at [378, 678] on button "Cancel" at bounding box center [392, 681] width 82 height 26
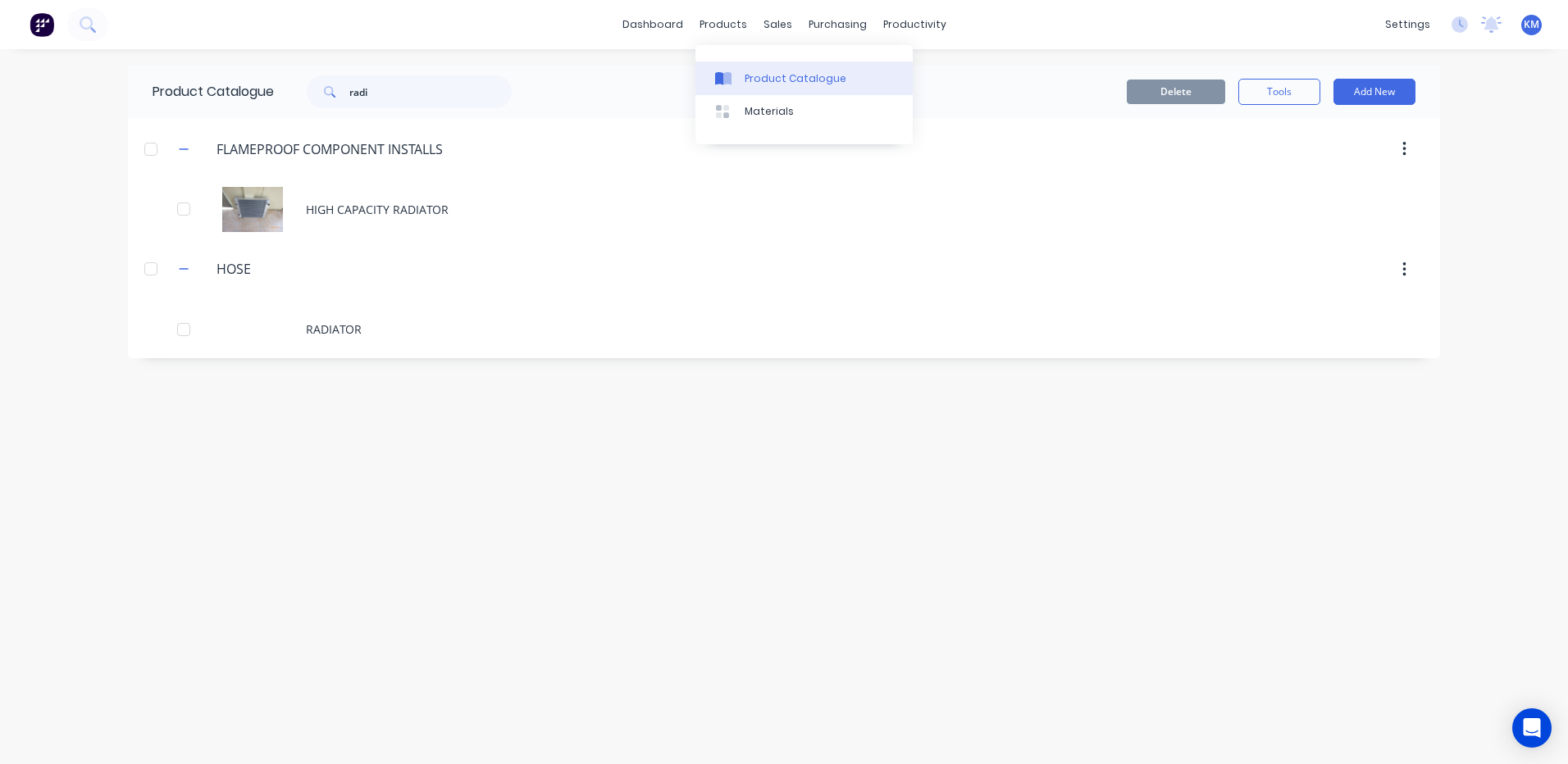
click at [742, 85] on link "Product Catalogue" at bounding box center [804, 77] width 217 height 33
click at [790, 70] on link "Sales Orders" at bounding box center [863, 77] width 217 height 33
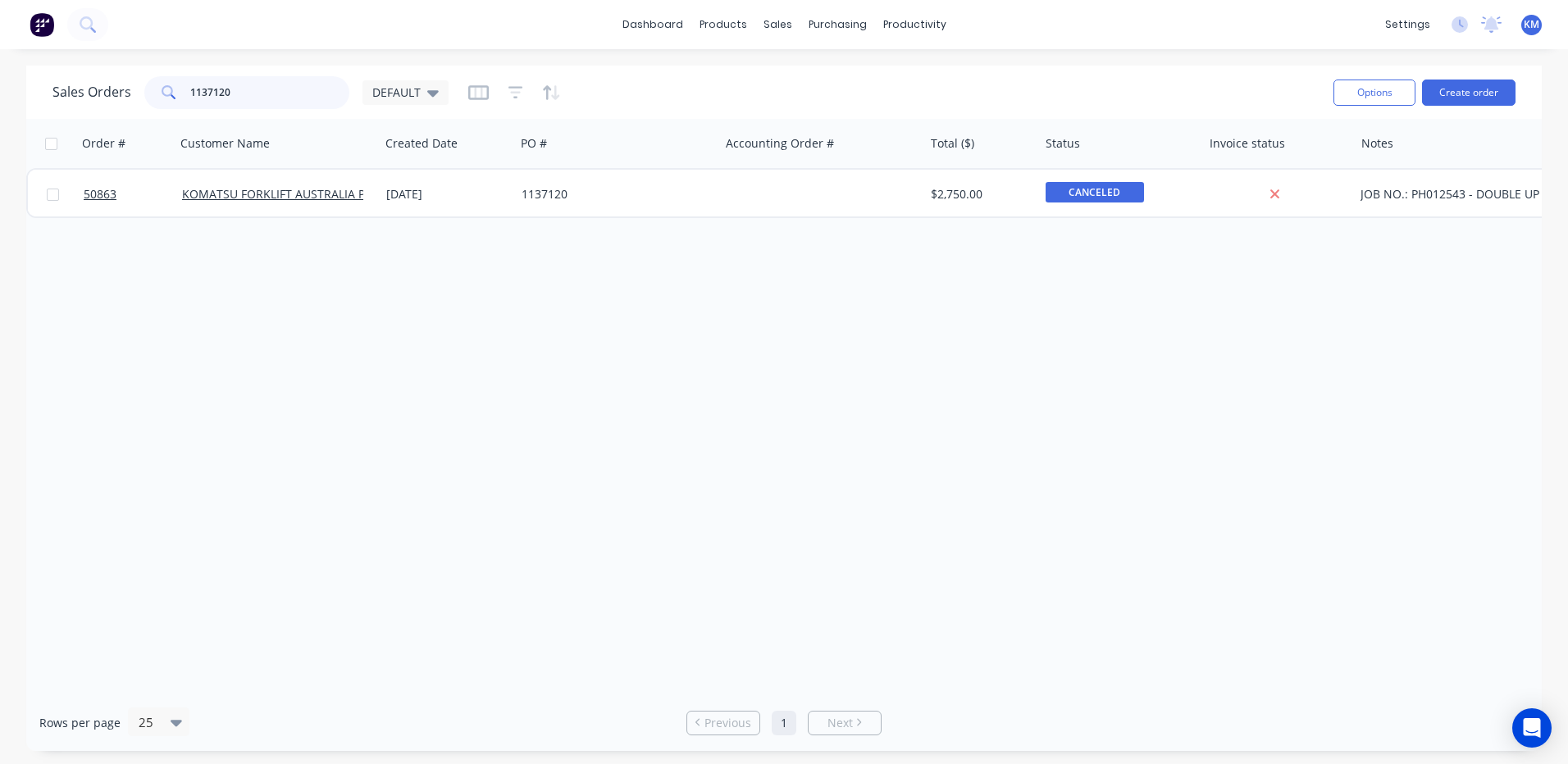
click at [292, 92] on input "1137120" at bounding box center [270, 92] width 160 height 33
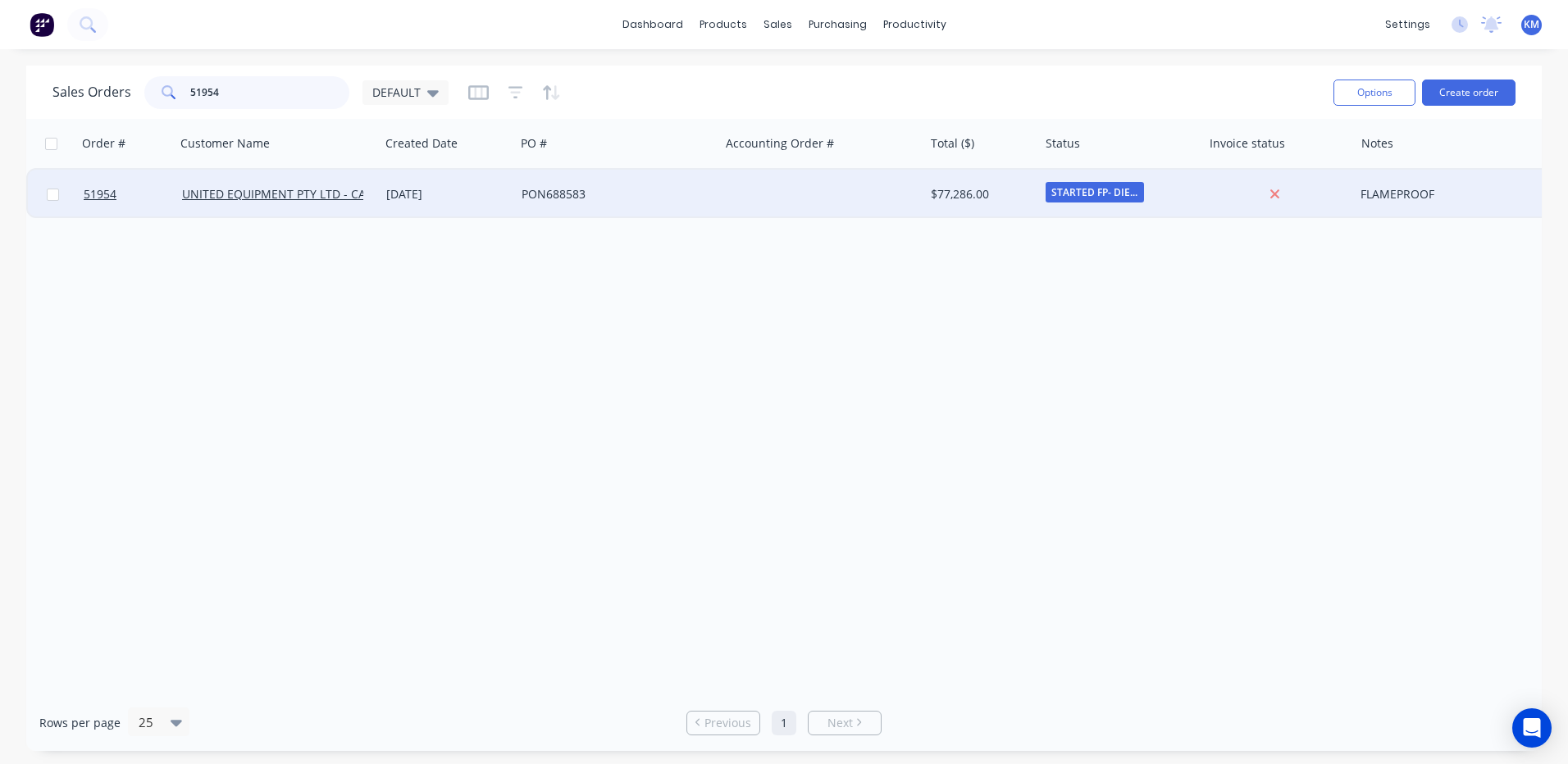
type input "51954"
click at [452, 193] on div "[DATE]" at bounding box center [447, 195] width 122 height 17
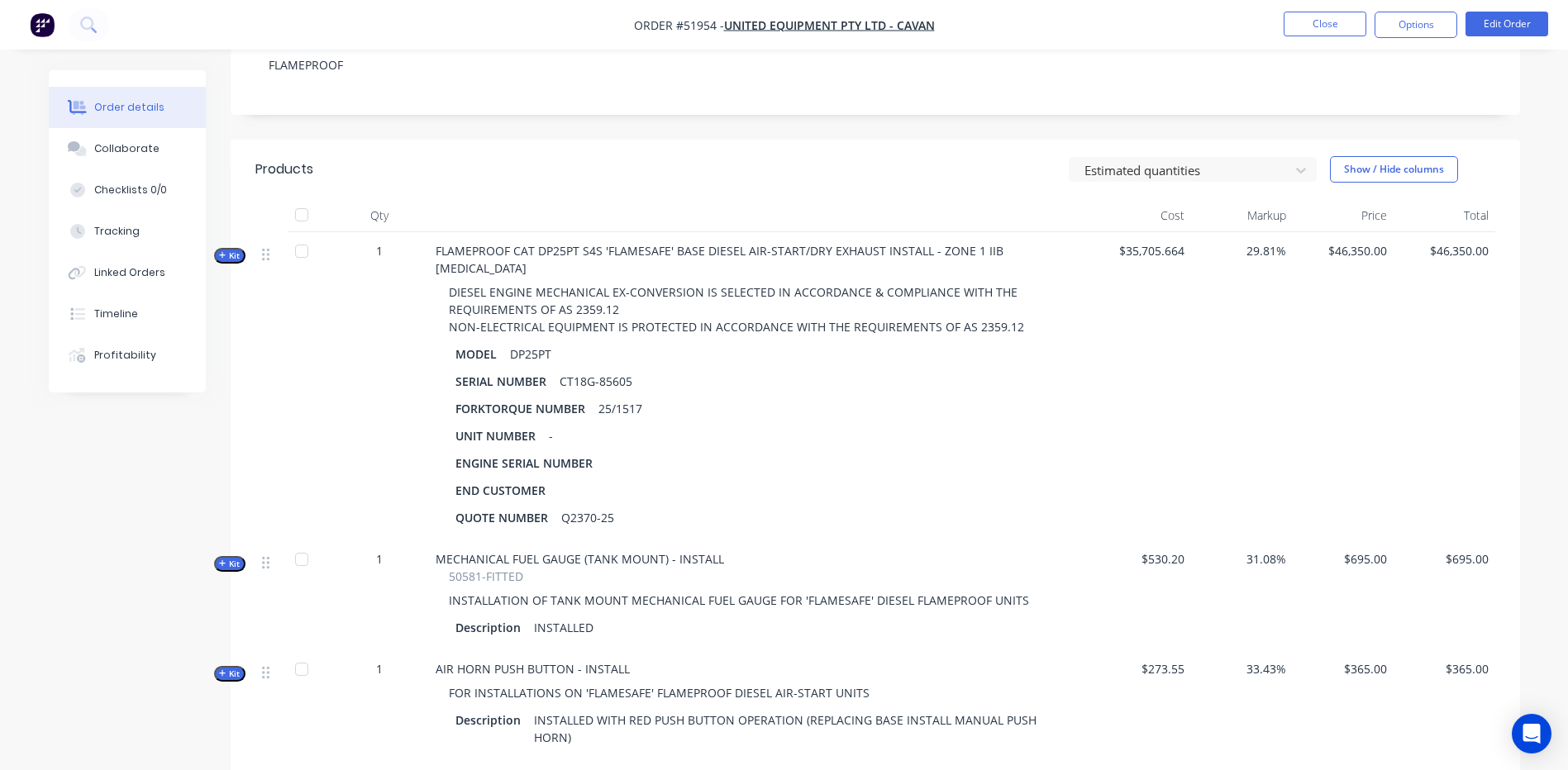
scroll to position [331, 0]
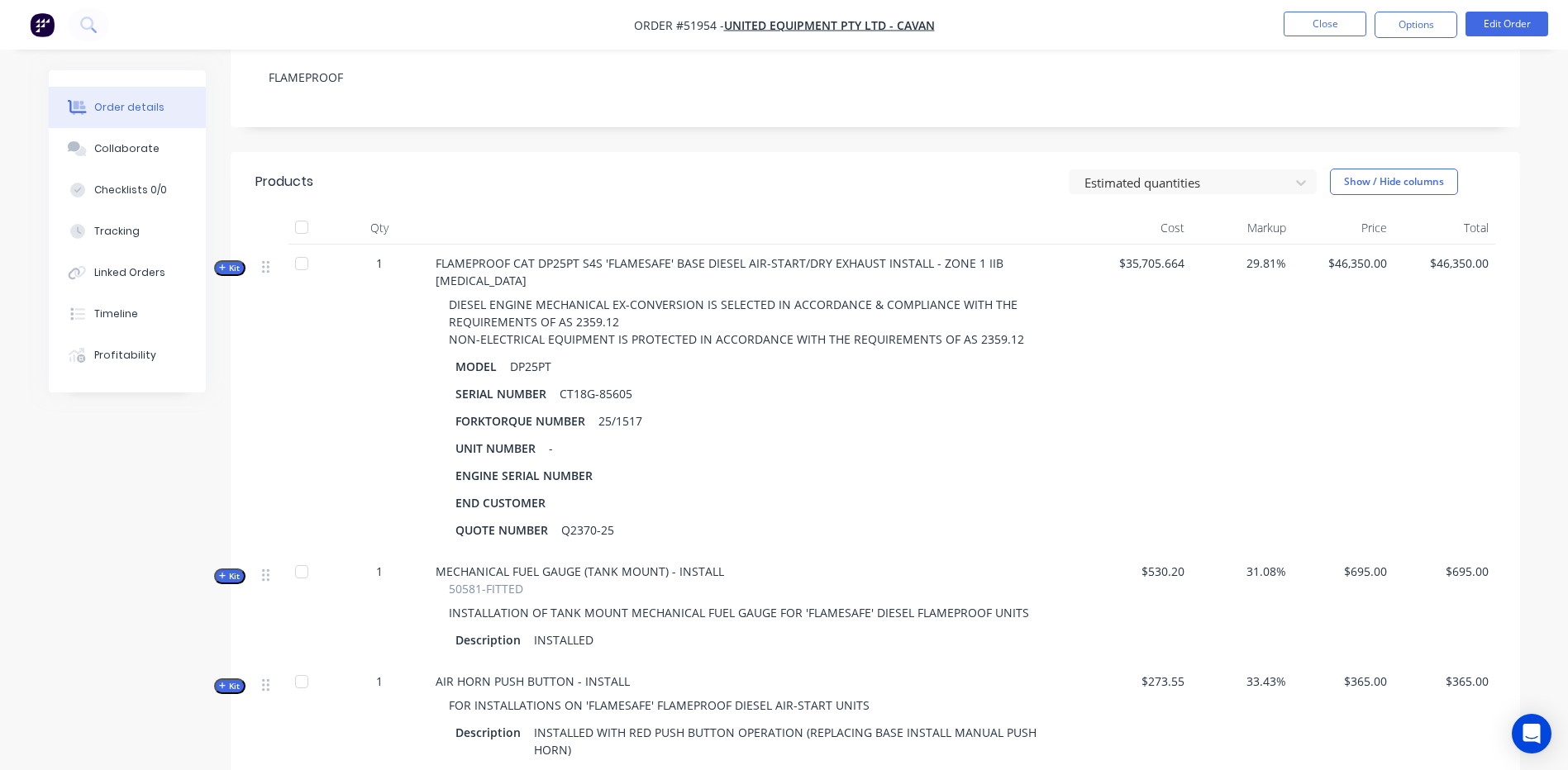
click at [230, 267] on span "Kit" at bounding box center [229, 268] width 22 height 12
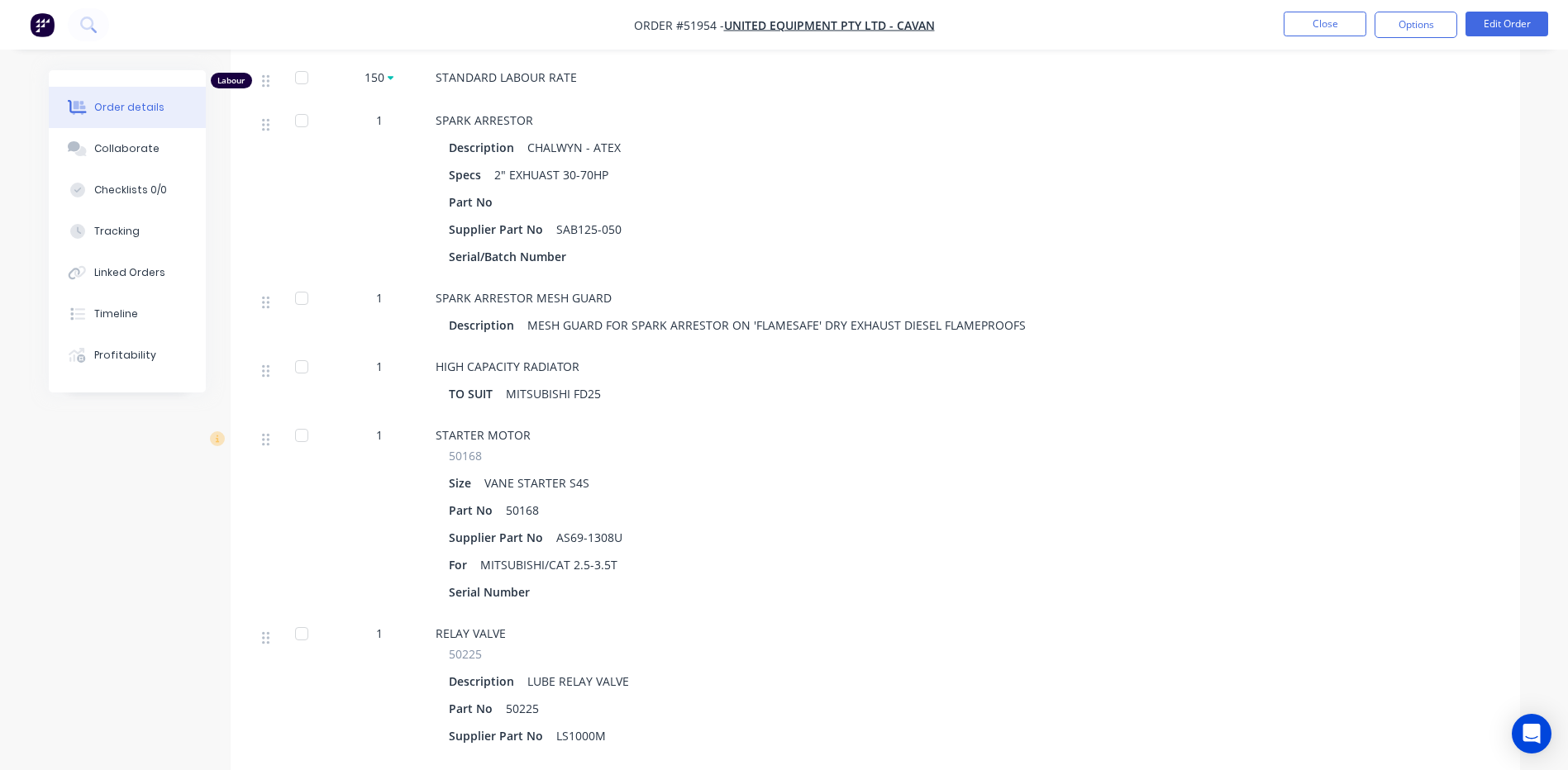
scroll to position [826, 0]
click at [1483, 16] on button "Edit Order" at bounding box center [1506, 23] width 83 height 24
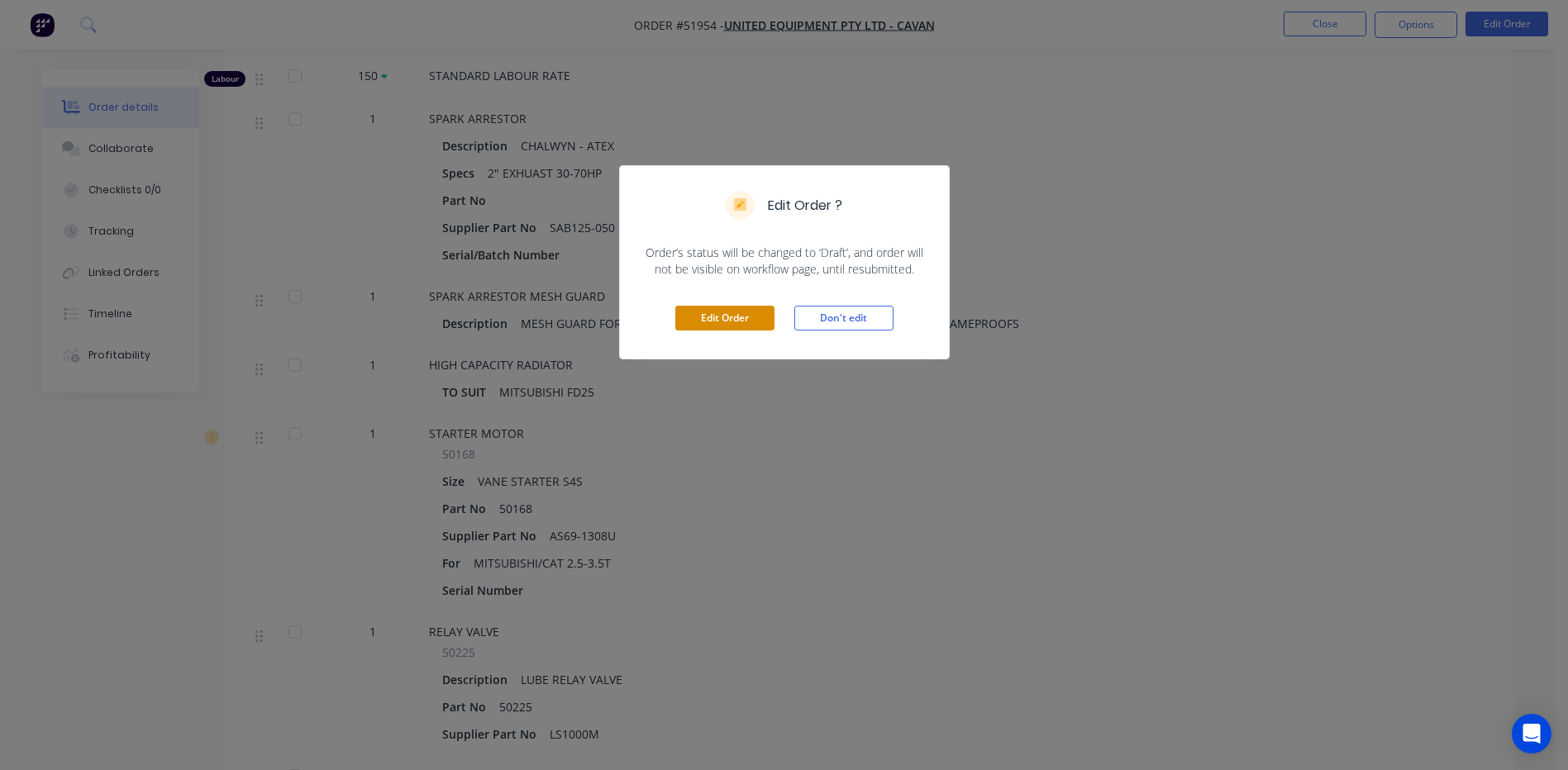
click at [737, 312] on button "Edit Order" at bounding box center [725, 317] width 100 height 24
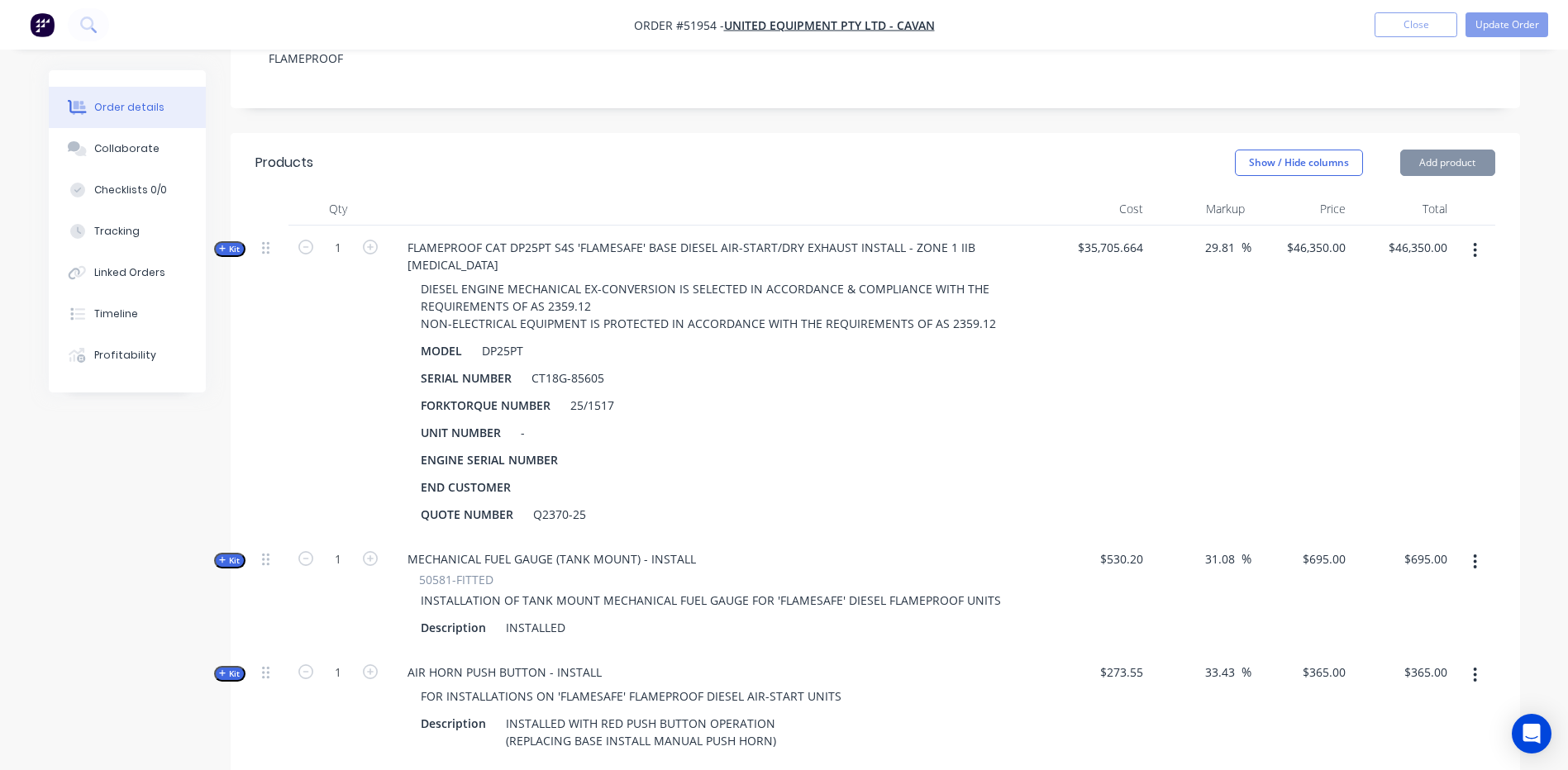
scroll to position [413, 0]
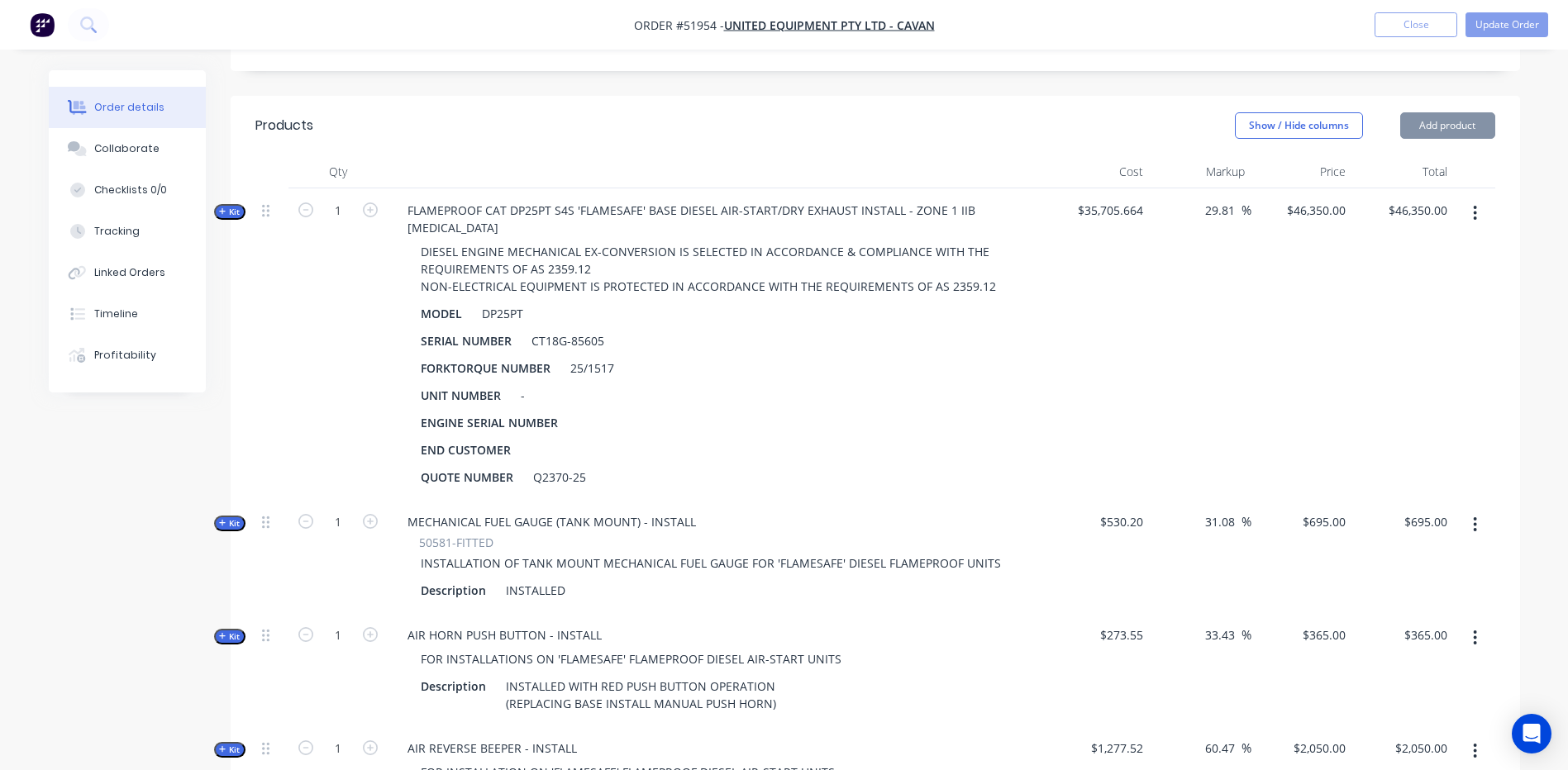
click at [227, 206] on span "Kit" at bounding box center [229, 211] width 22 height 12
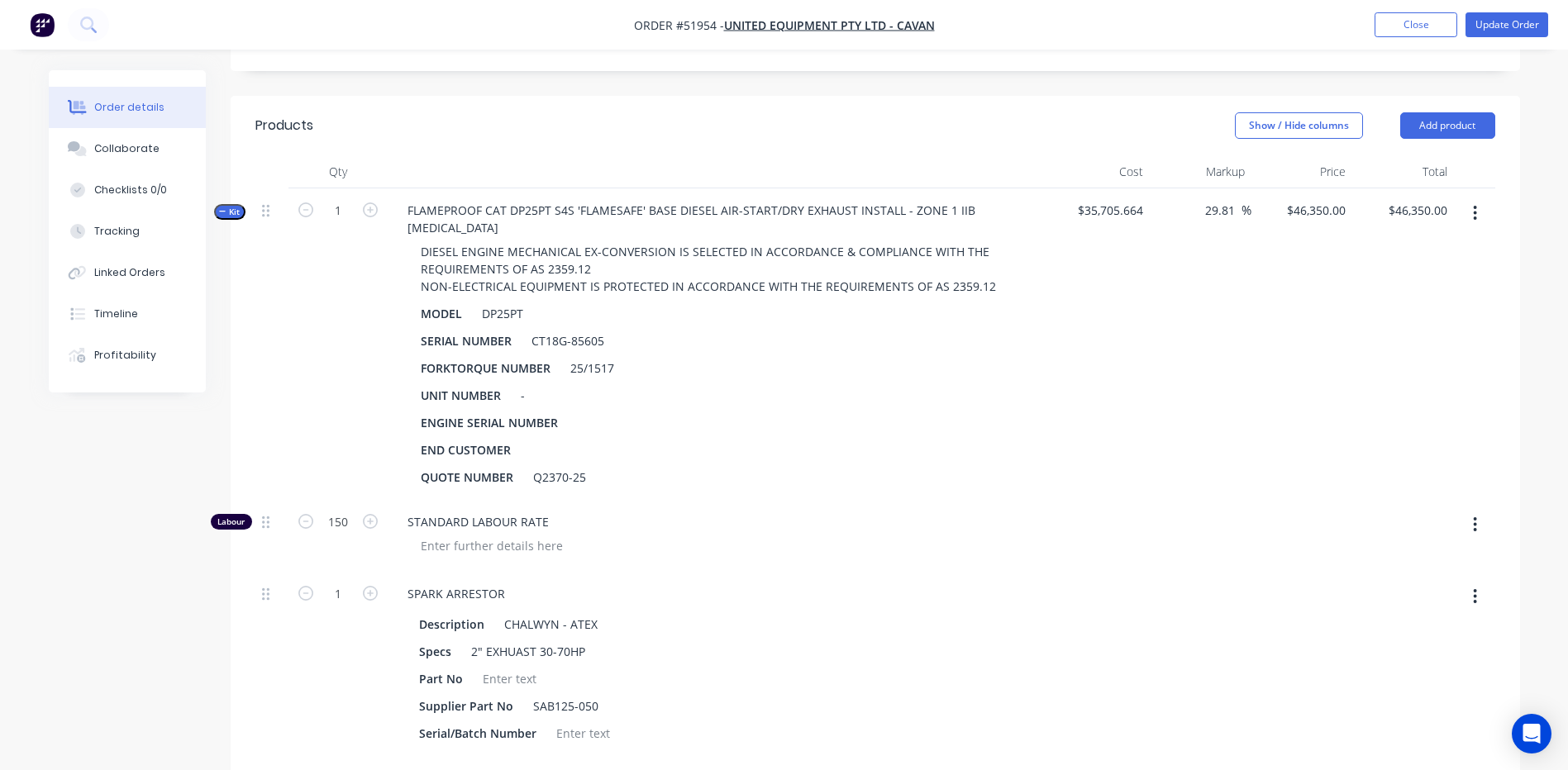
click at [1480, 198] on button "button" at bounding box center [1474, 213] width 39 height 30
click at [1430, 244] on div "Add product to kit" at bounding box center [1416, 256] width 127 height 24
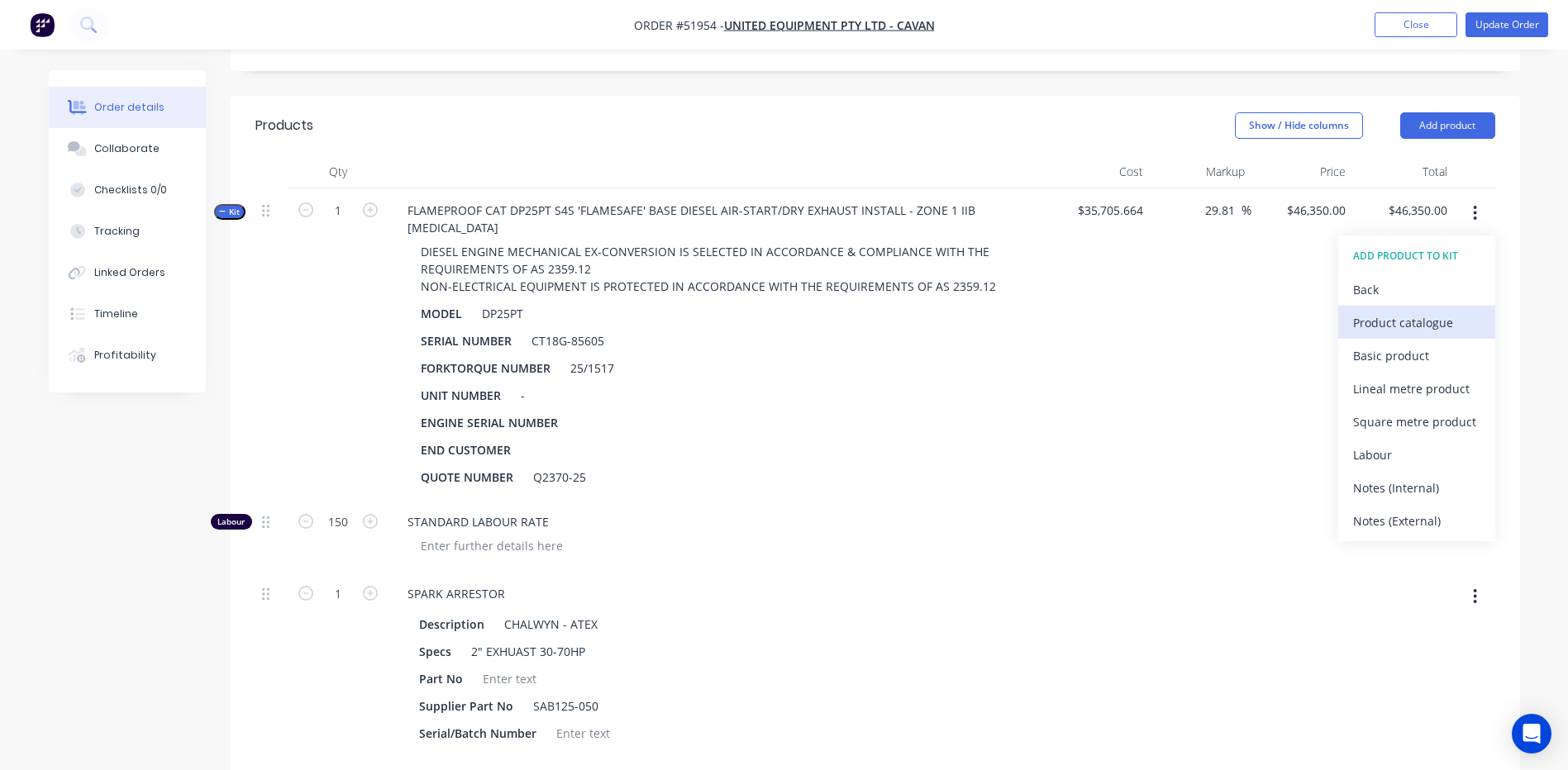
click at [1369, 311] on div "Product catalogue" at bounding box center [1416, 323] width 127 height 24
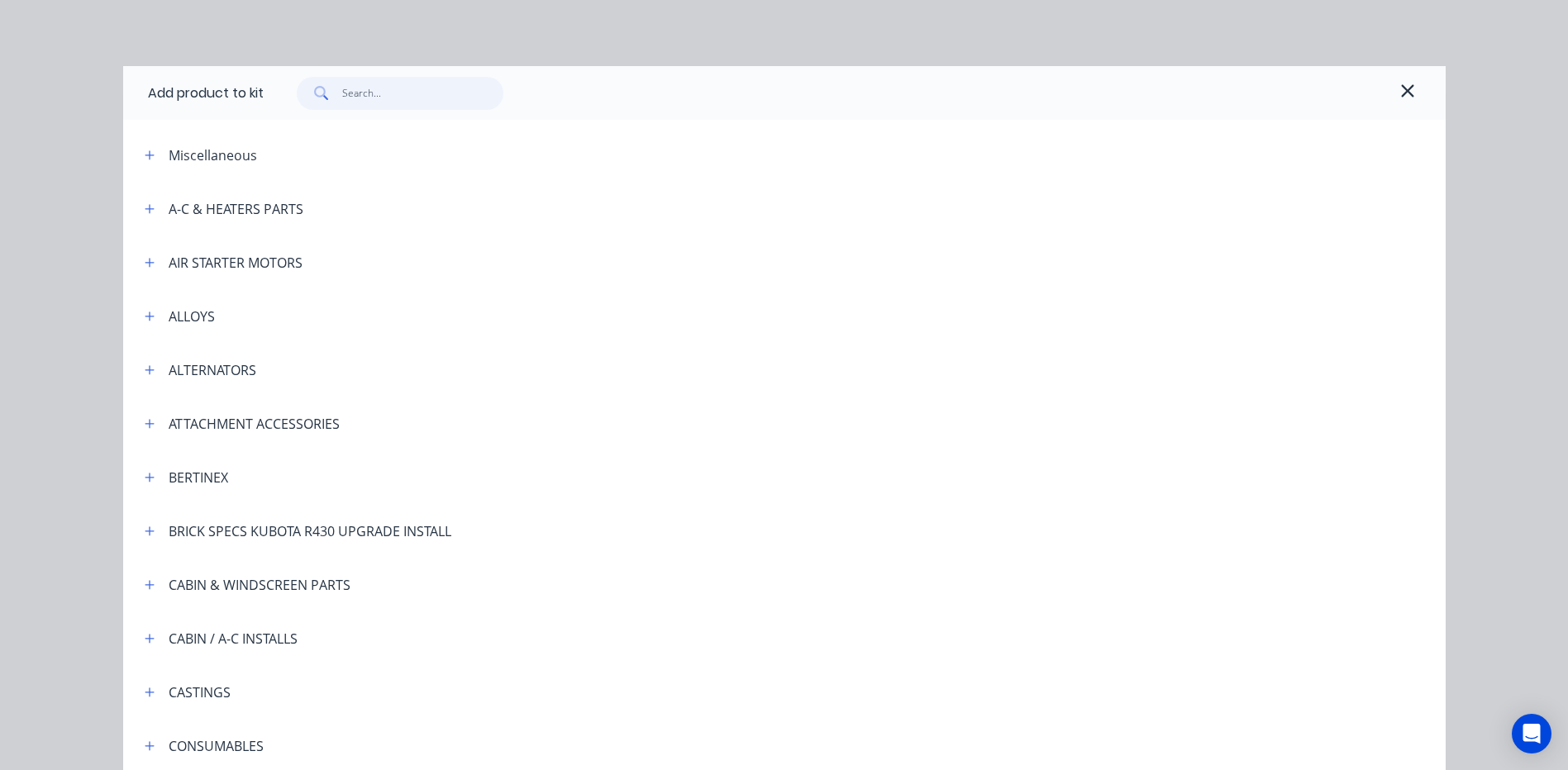
click at [415, 106] on input "text" at bounding box center [423, 93] width 162 height 33
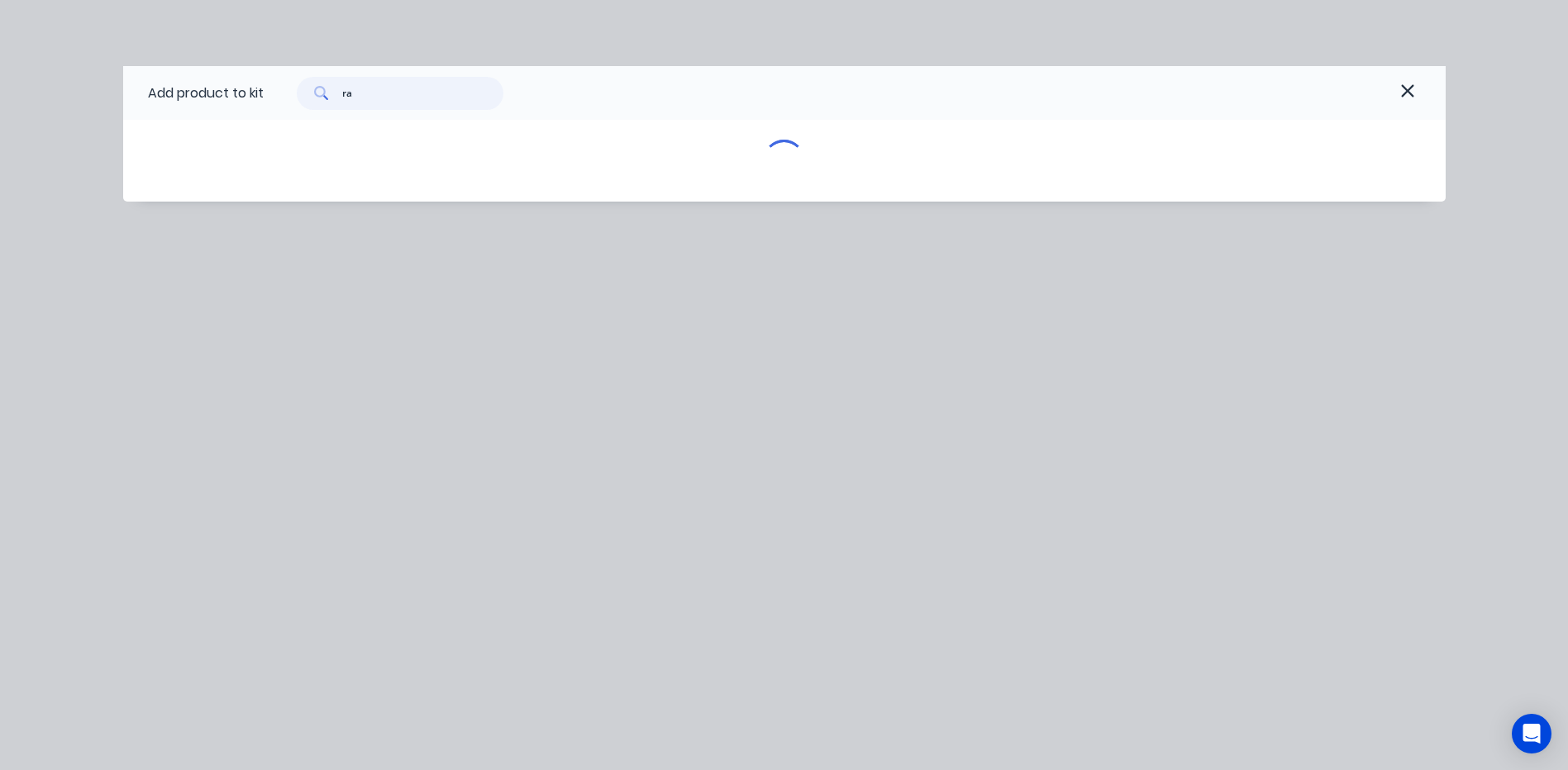
type input "rad"
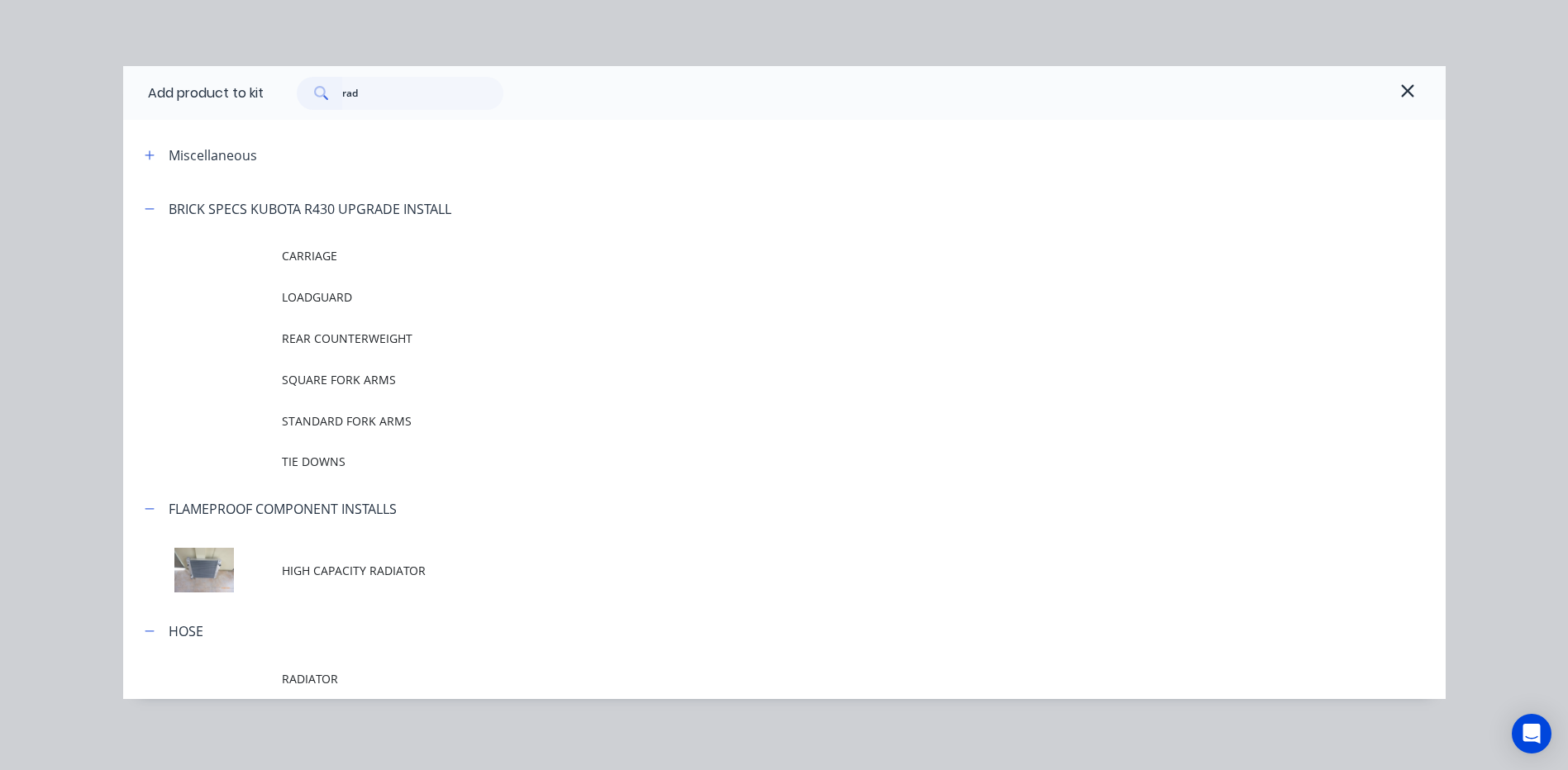
click at [339, 574] on span "HIGH CAPACITY RADIATOR" at bounding box center [747, 570] width 930 height 17
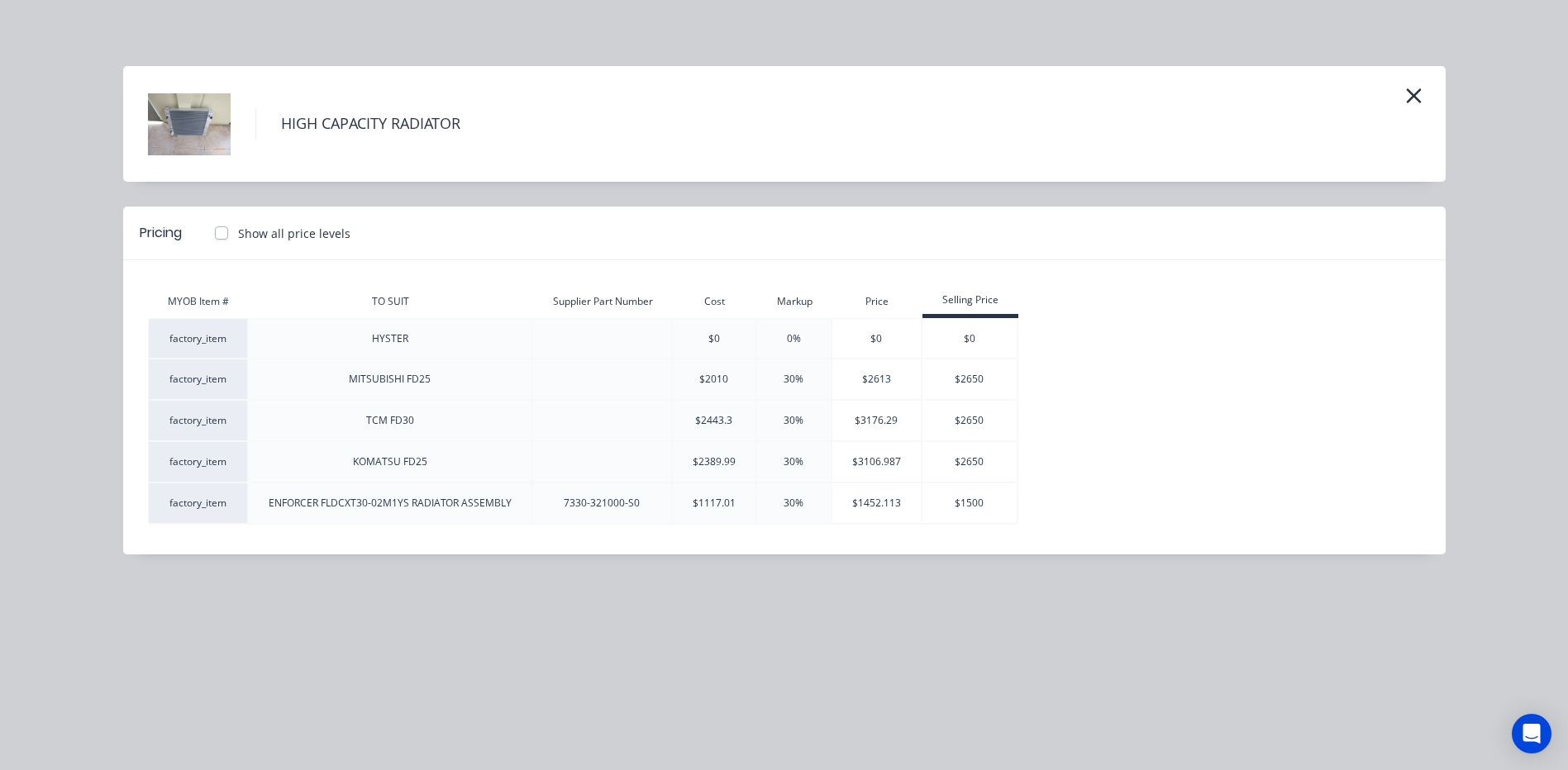
scroll to position [1156, 0]
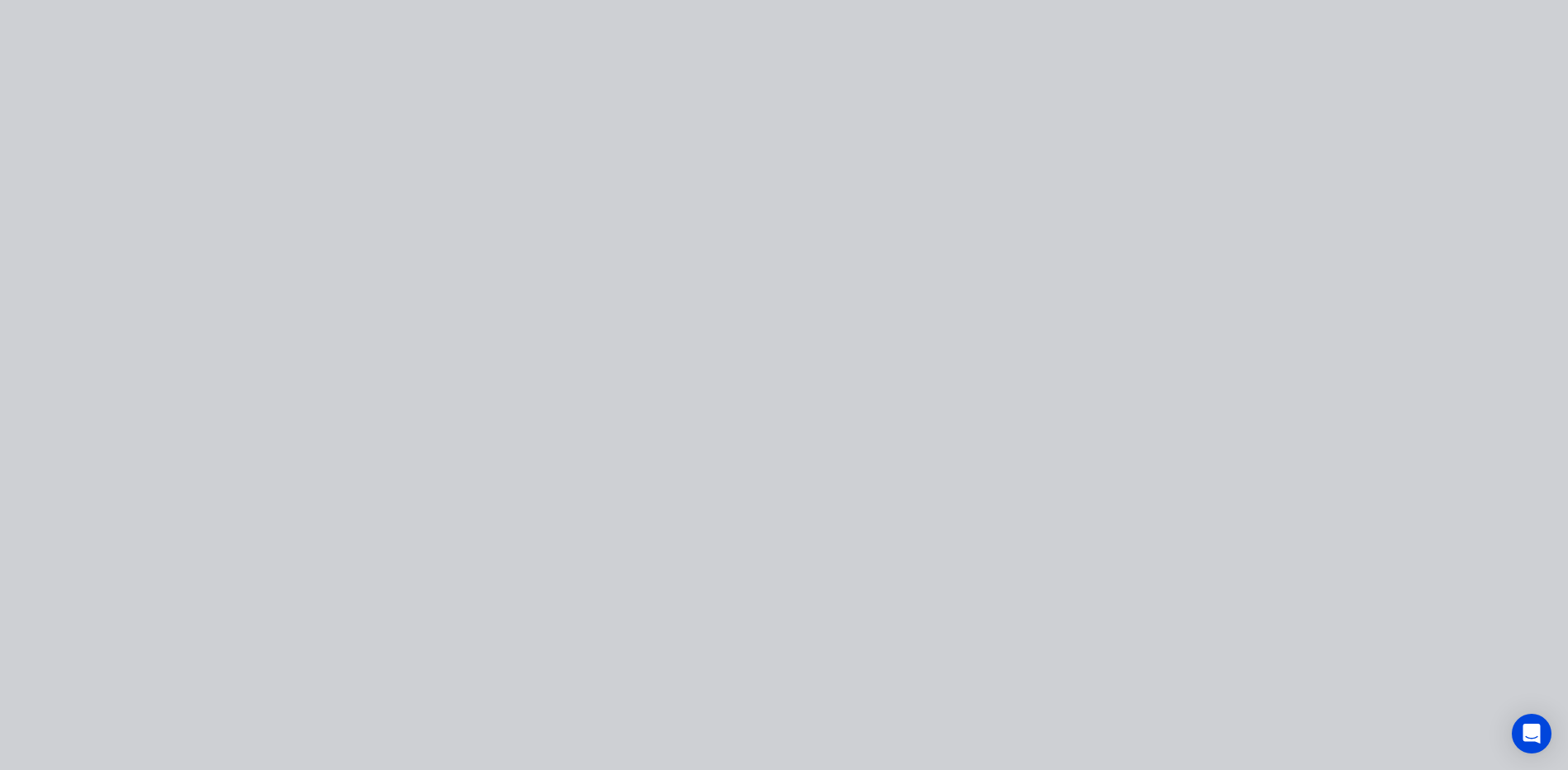
type input "$47,800.0056"
type input "$47,800.01"
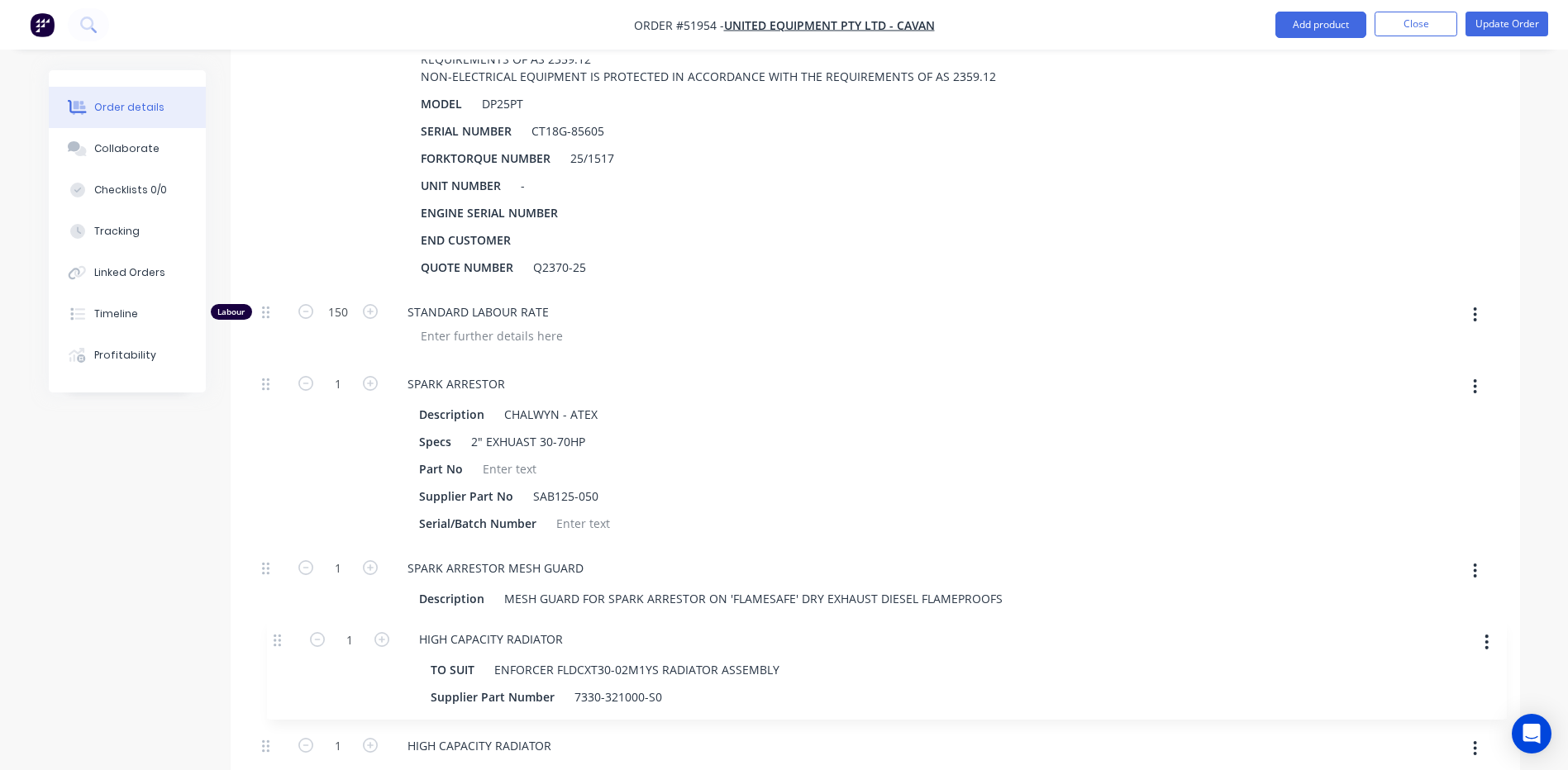
scroll to position [626, 0]
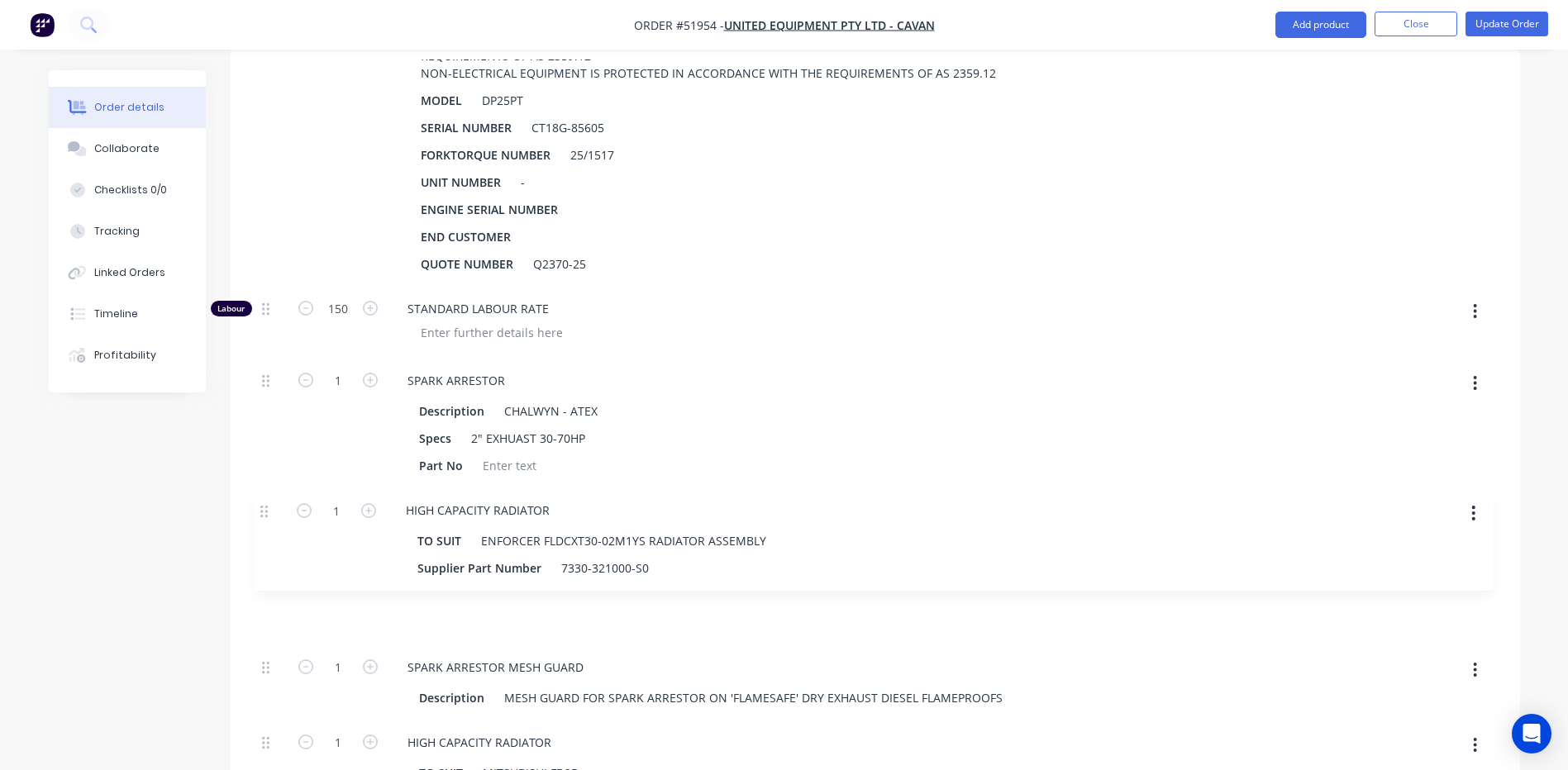
drag, startPoint x: 269, startPoint y: 285, endPoint x: 266, endPoint y: 498, distance: 213.0
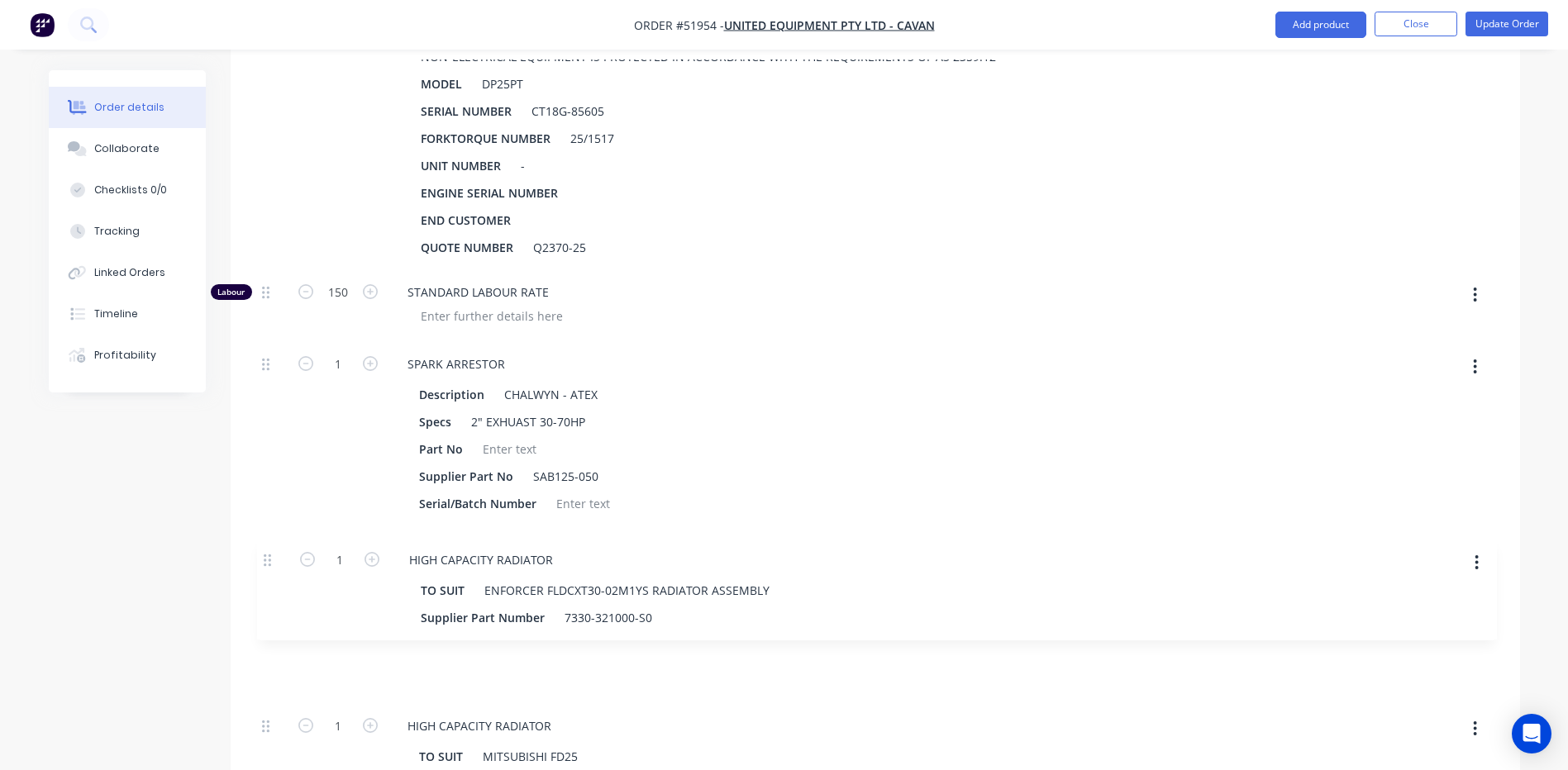
drag, startPoint x: 263, startPoint y: 517, endPoint x: 264, endPoint y: 563, distance: 46.0
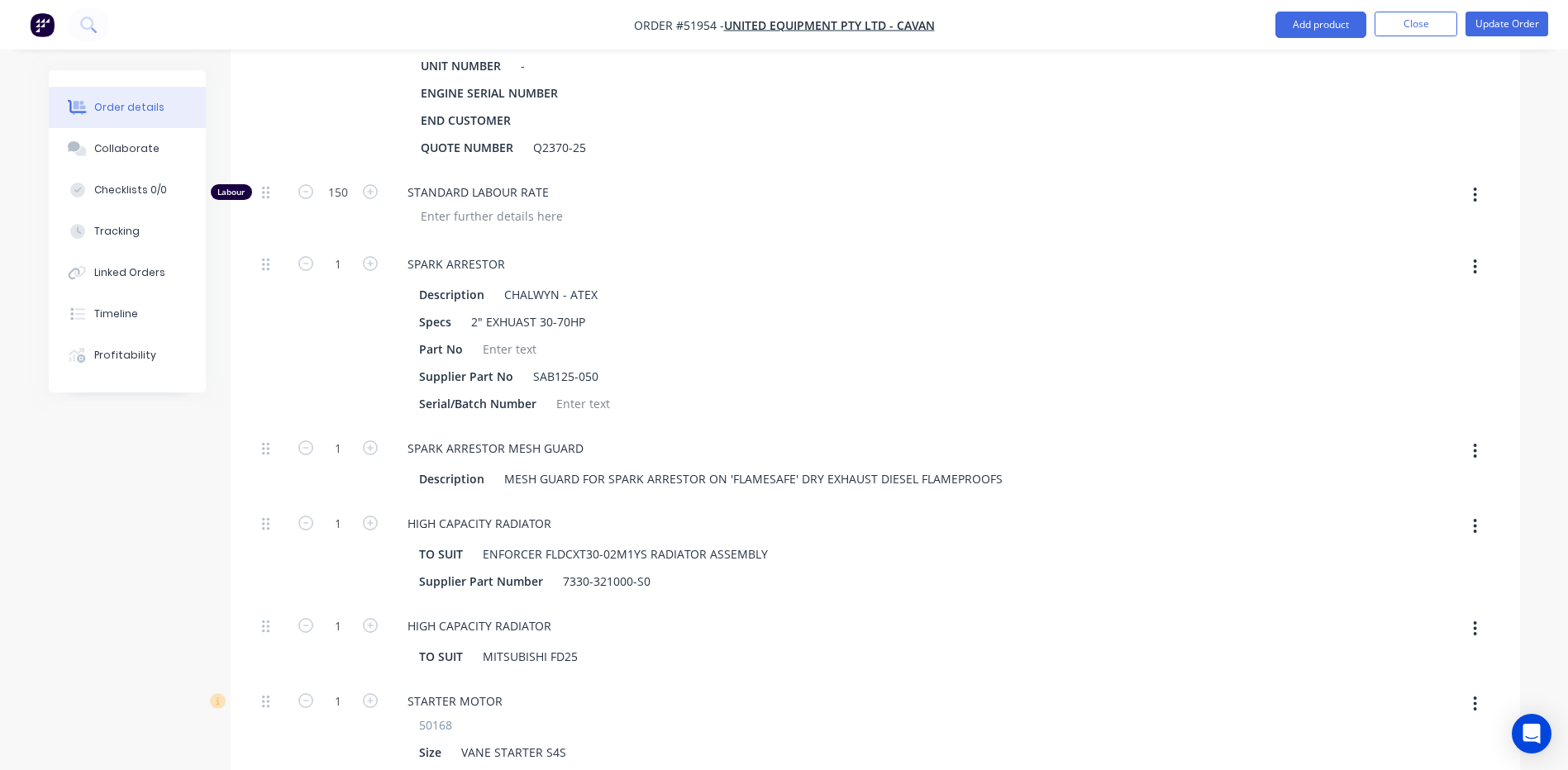
scroll to position [811, 0]
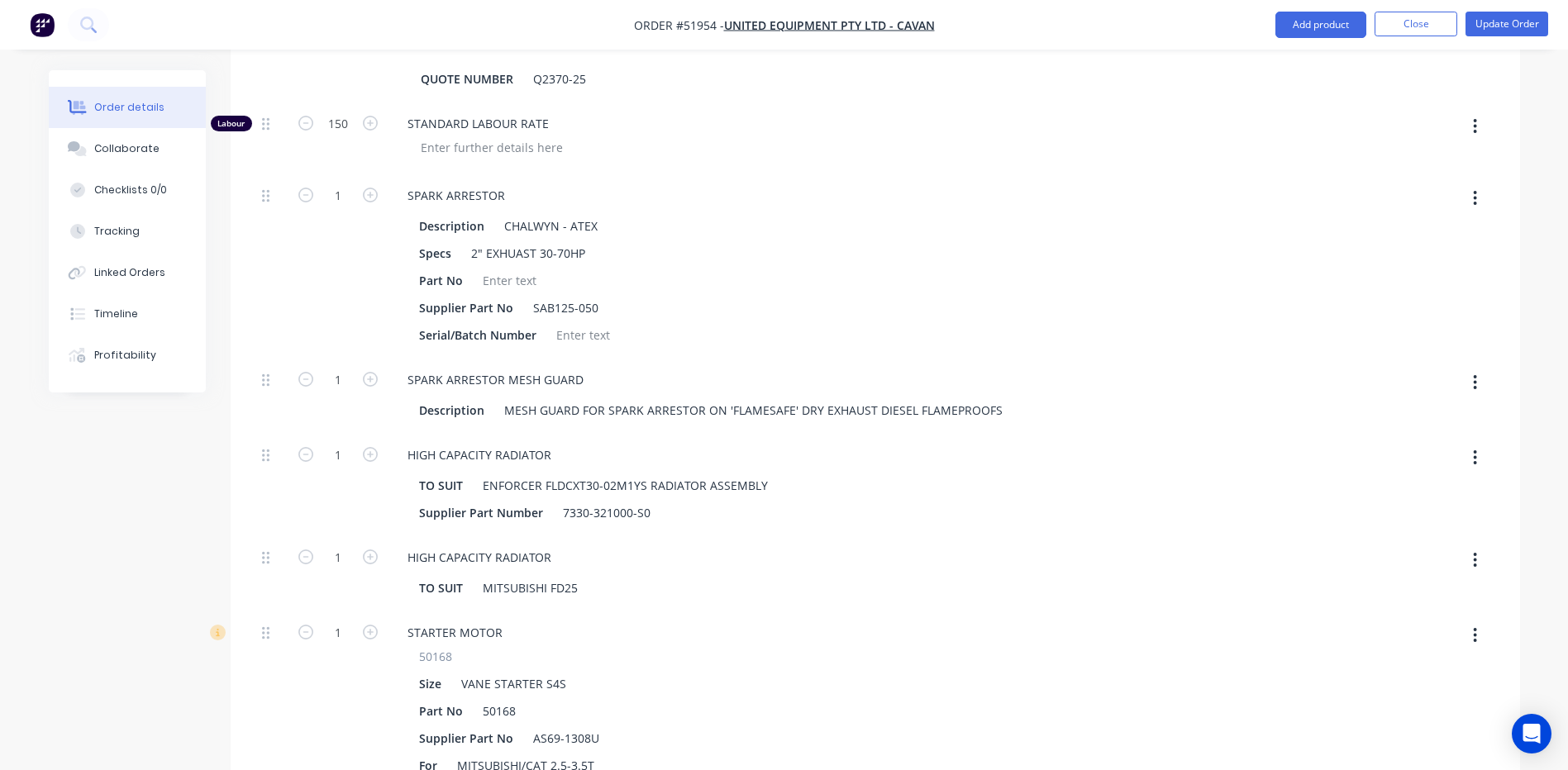
click at [1484, 546] on button "button" at bounding box center [1474, 561] width 39 height 30
click at [1366, 657] on div "Delete" at bounding box center [1416, 670] width 127 height 24
type input "$45,190.7977"
type input "$45,190.80"
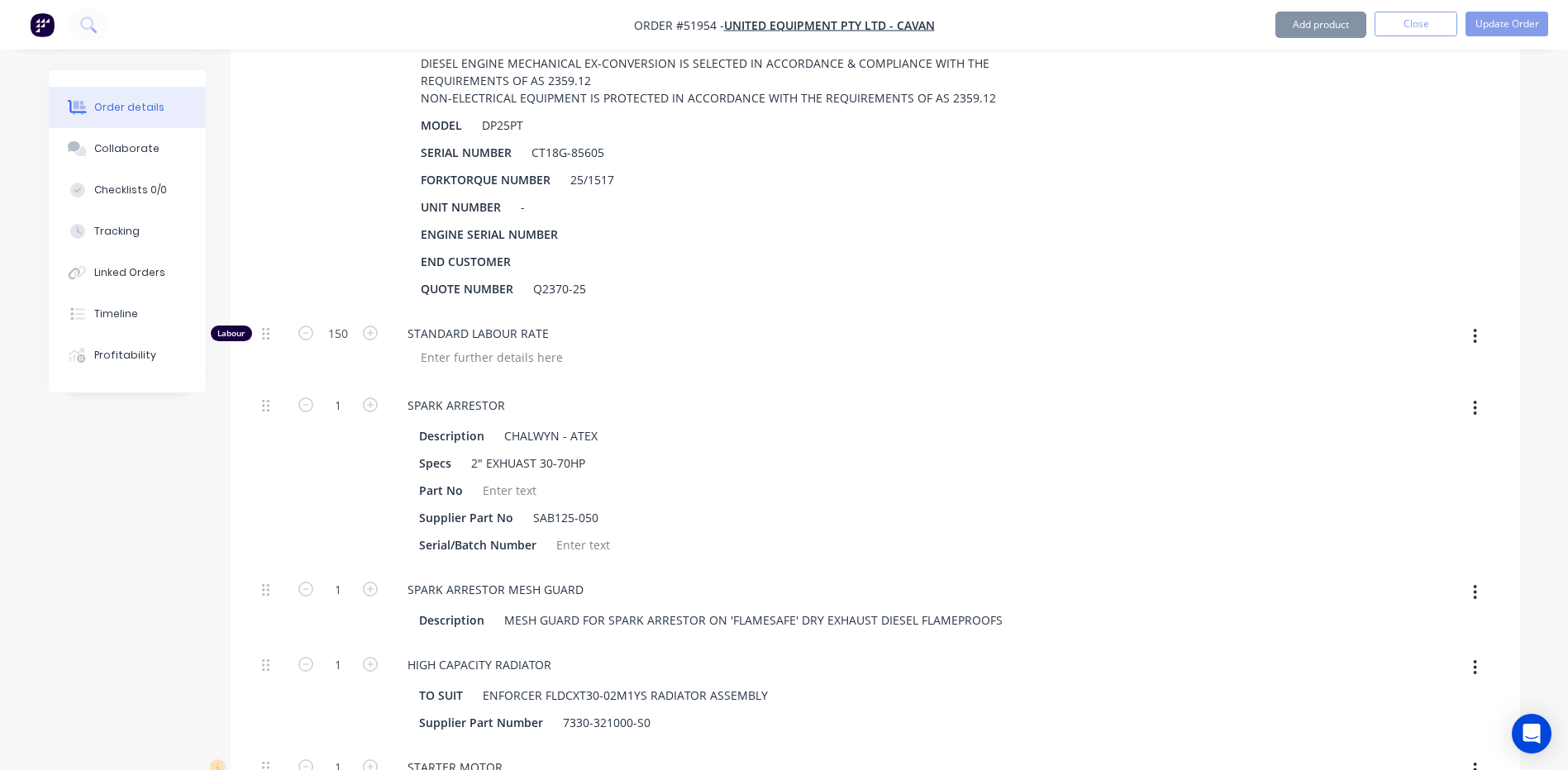
scroll to position [316, 0]
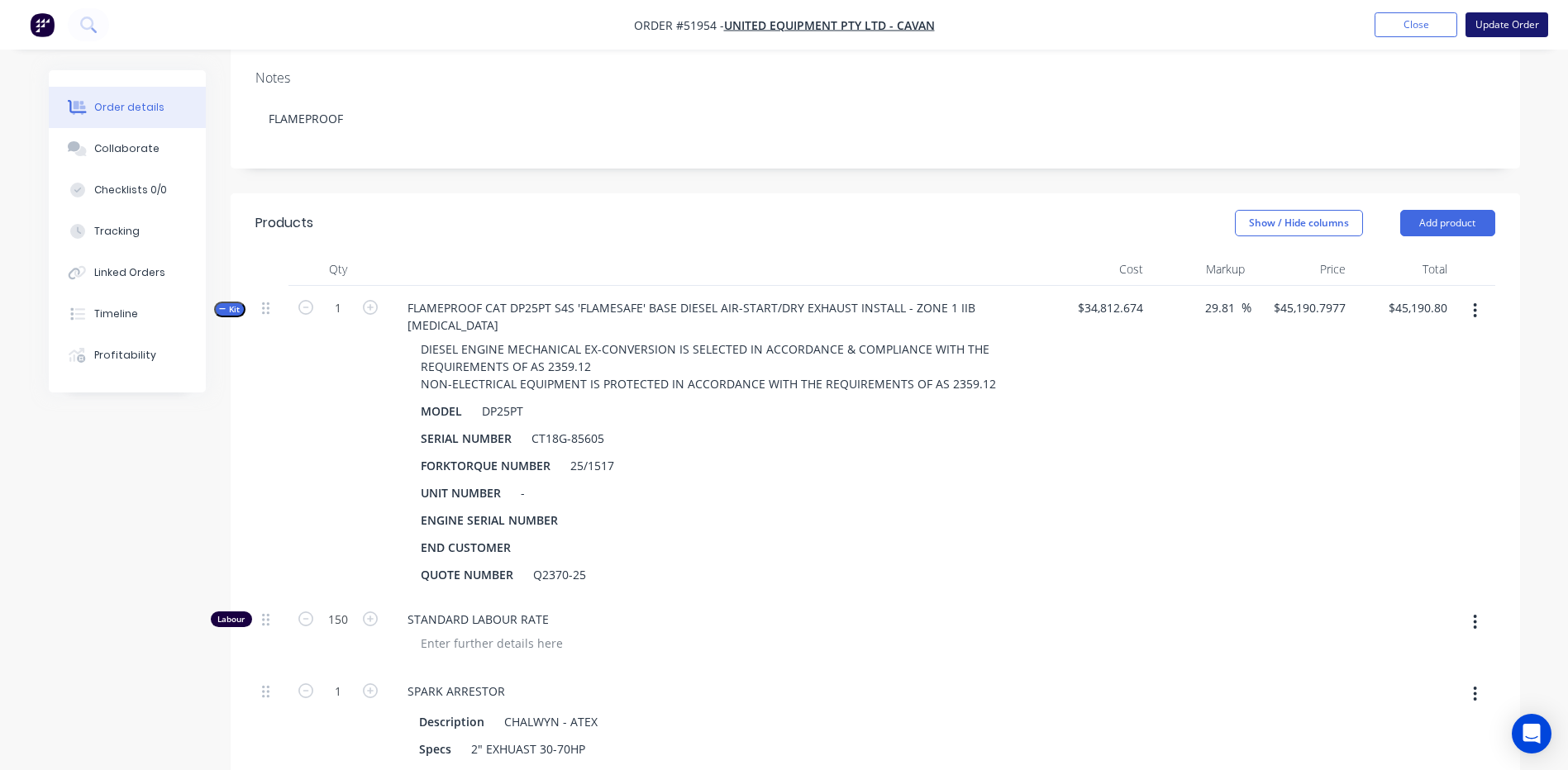
click at [1510, 26] on button "Update Order" at bounding box center [1506, 24] width 83 height 24
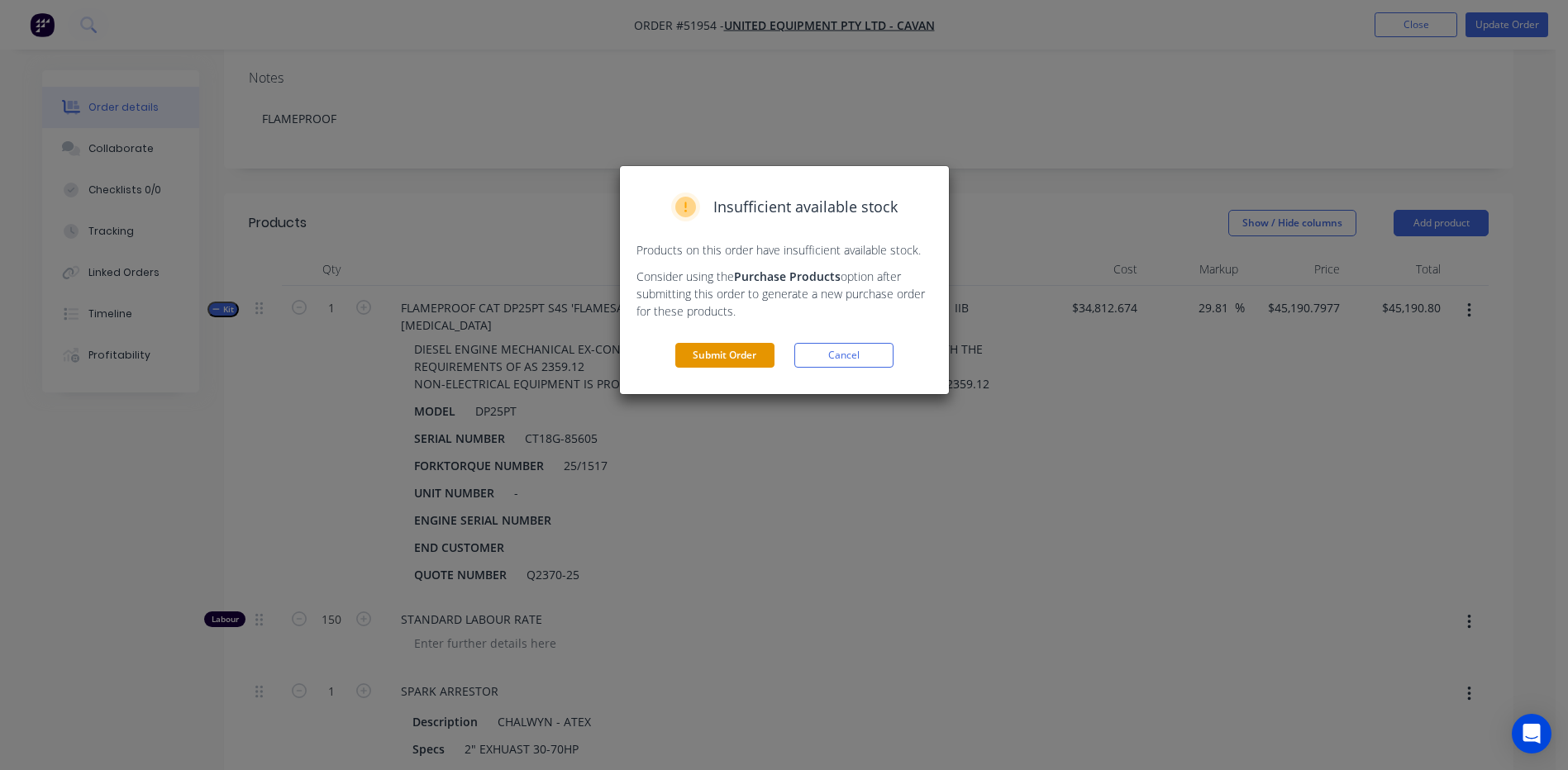
click at [722, 353] on button "Submit Order" at bounding box center [725, 355] width 100 height 24
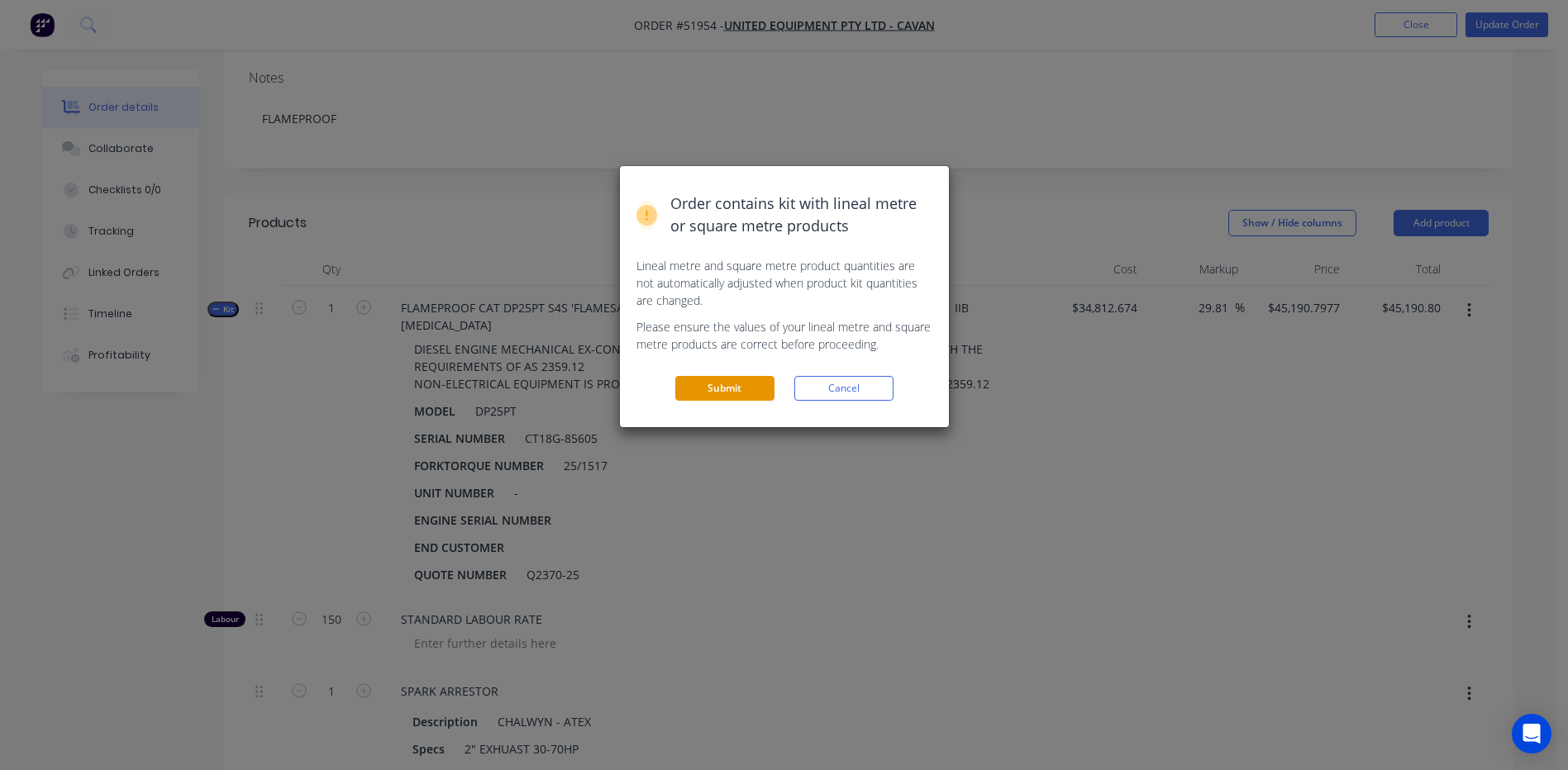
click at [719, 389] on button "Submit" at bounding box center [725, 388] width 100 height 24
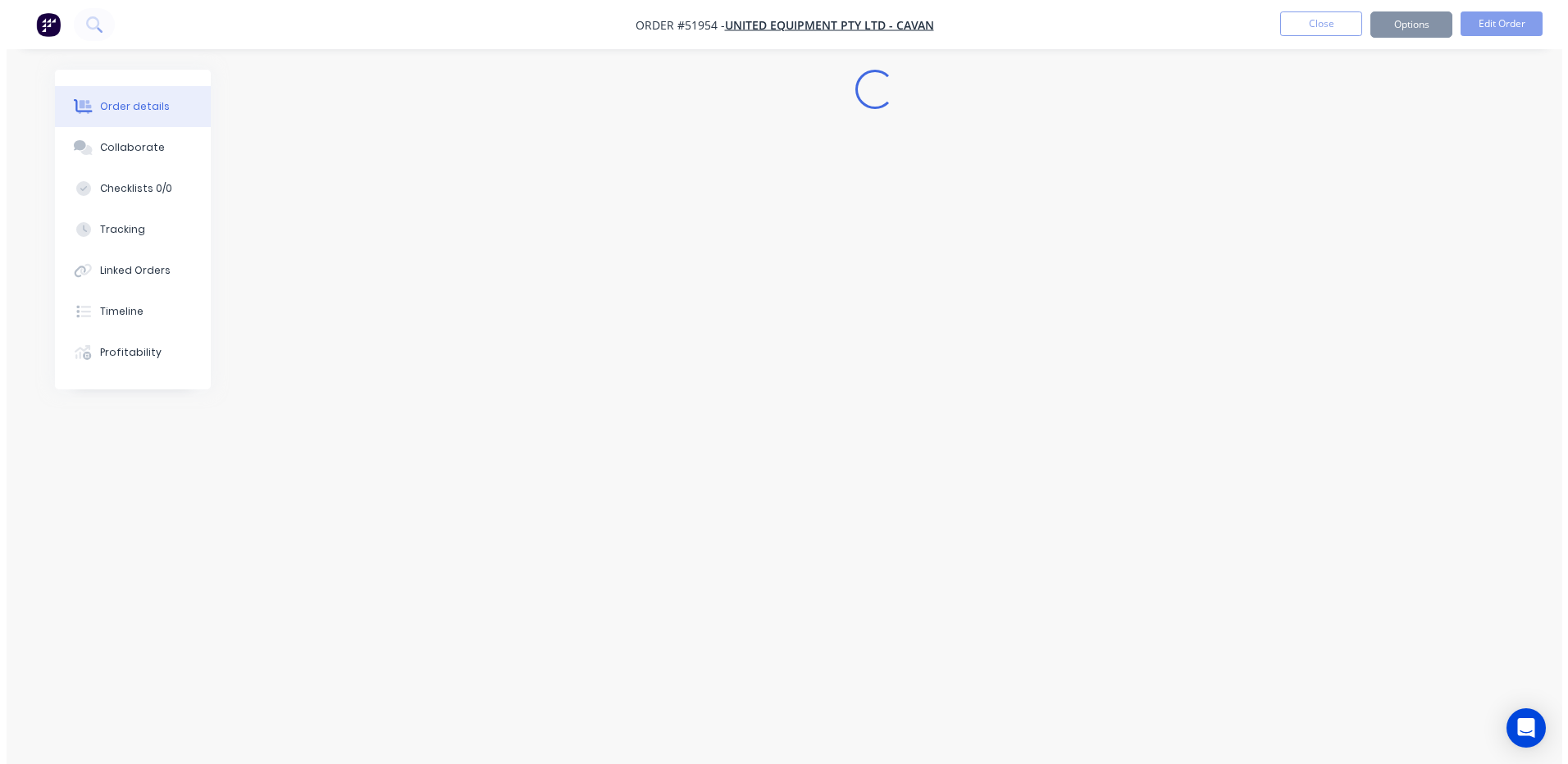
scroll to position [0, 0]
click at [130, 272] on div "Linked Orders" at bounding box center [135, 270] width 71 height 15
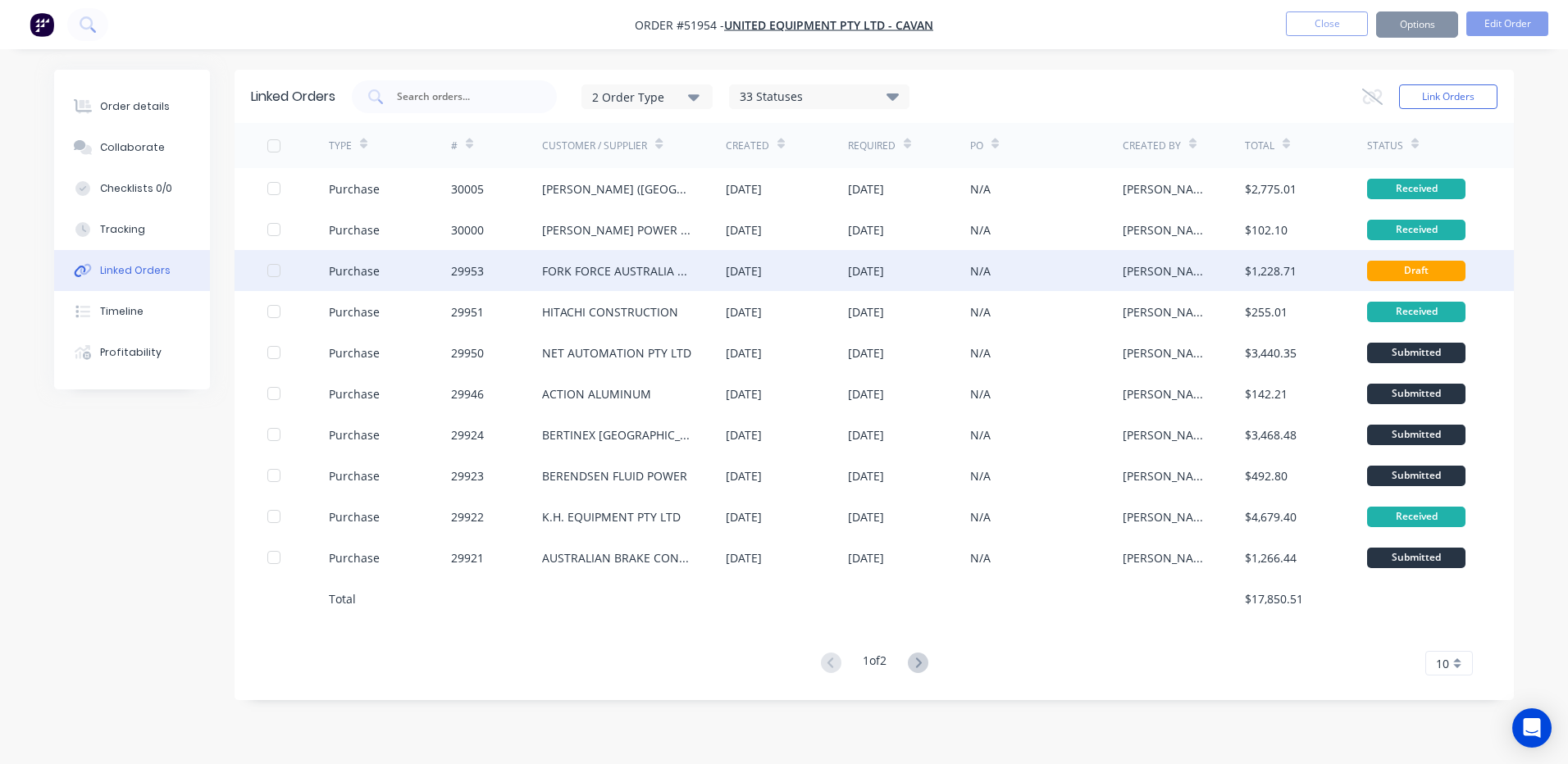
click at [762, 266] on div "[DATE]" at bounding box center [743, 270] width 36 height 17
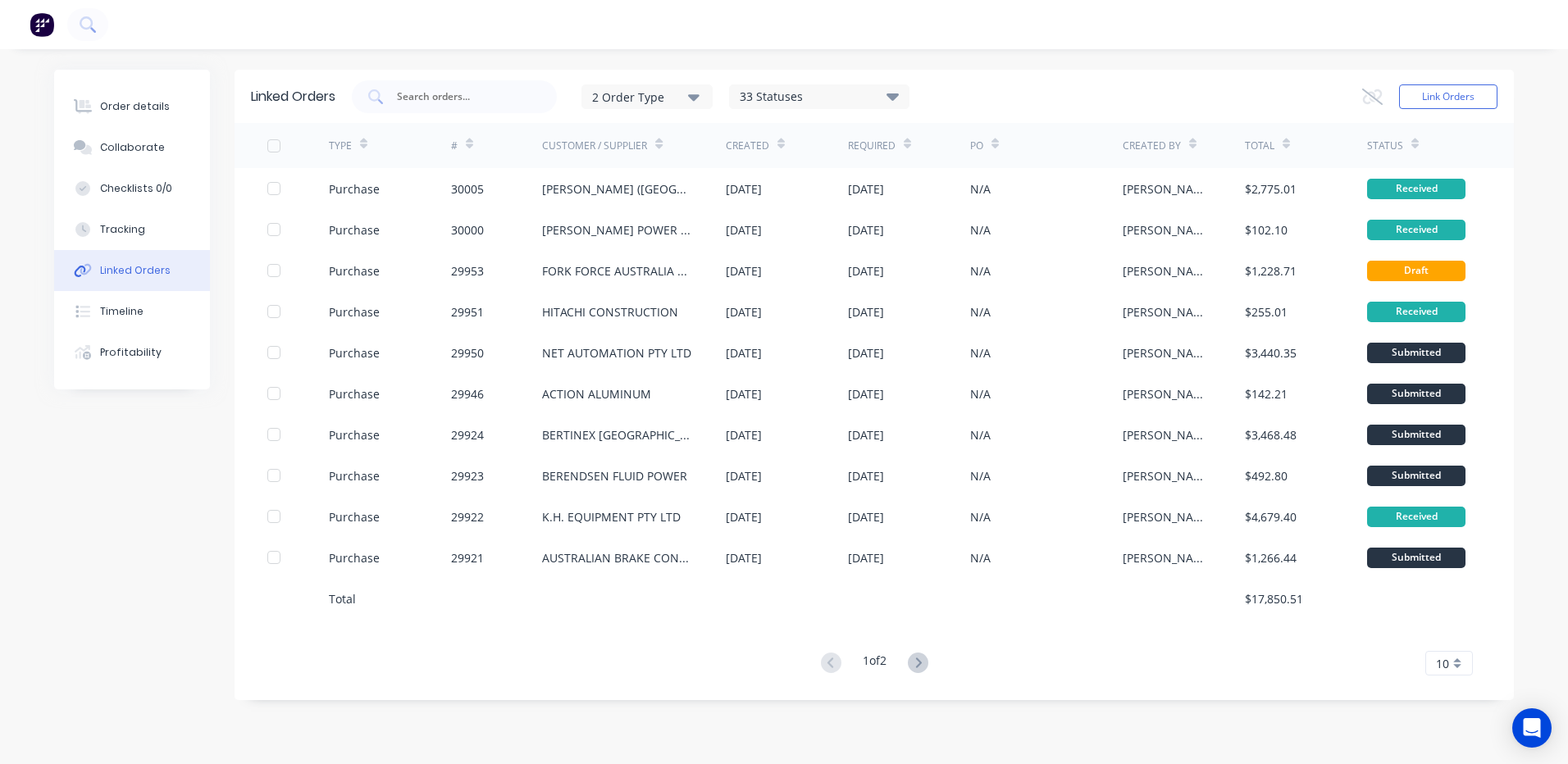
click at [920, 649] on div "TYPE # Customer / Supplier Created Required PO Created By Total Status Purchase…" at bounding box center [874, 399] width 1279 height 553
click at [915, 654] on icon at bounding box center [918, 662] width 21 height 20
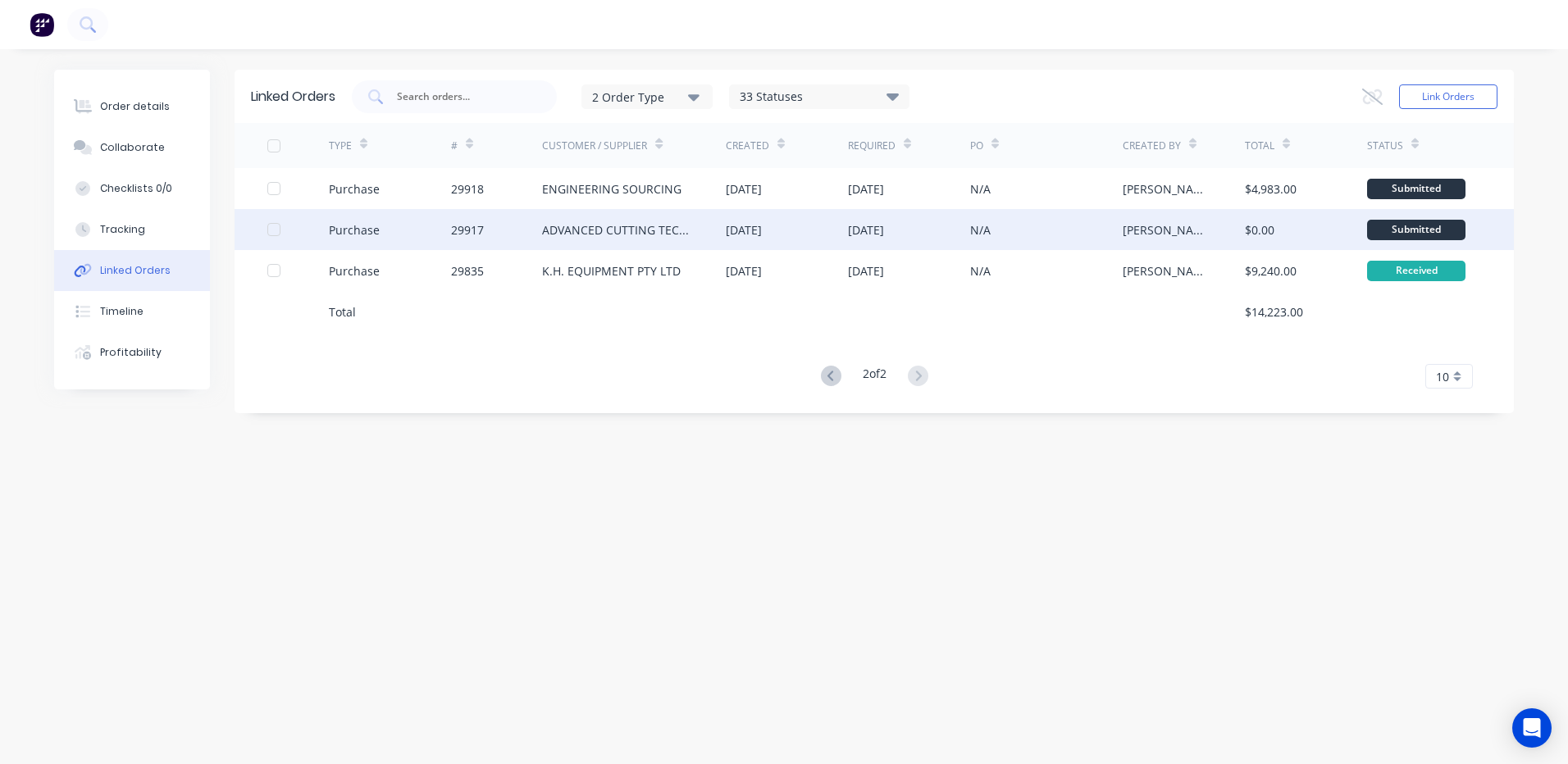
click at [989, 233] on div "N/A" at bounding box center [981, 229] width 21 height 17
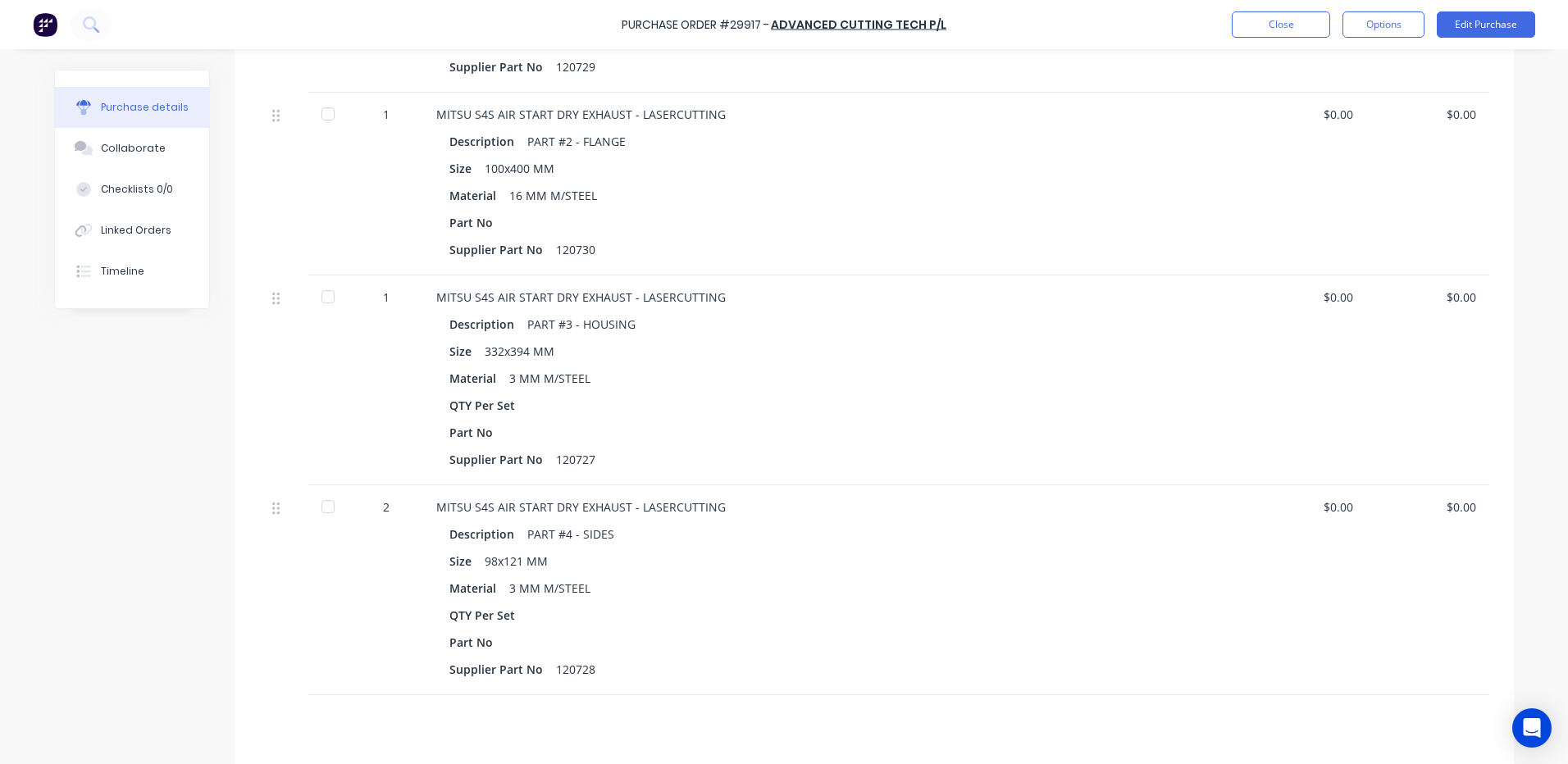
scroll to position [262, 0]
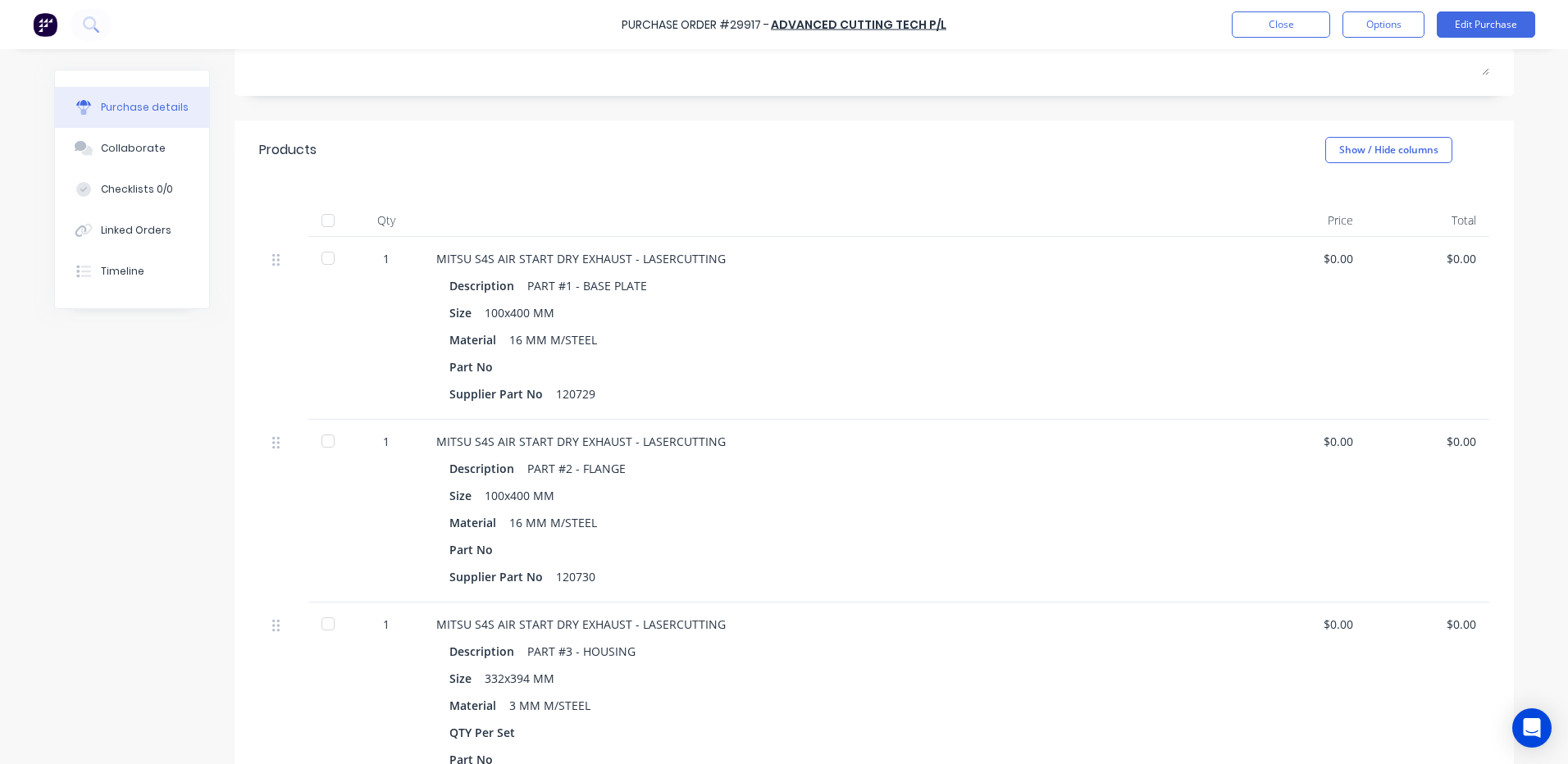
click at [323, 214] on div at bounding box center [327, 220] width 33 height 33
click at [1263, 32] on button "Close" at bounding box center [1281, 24] width 99 height 26
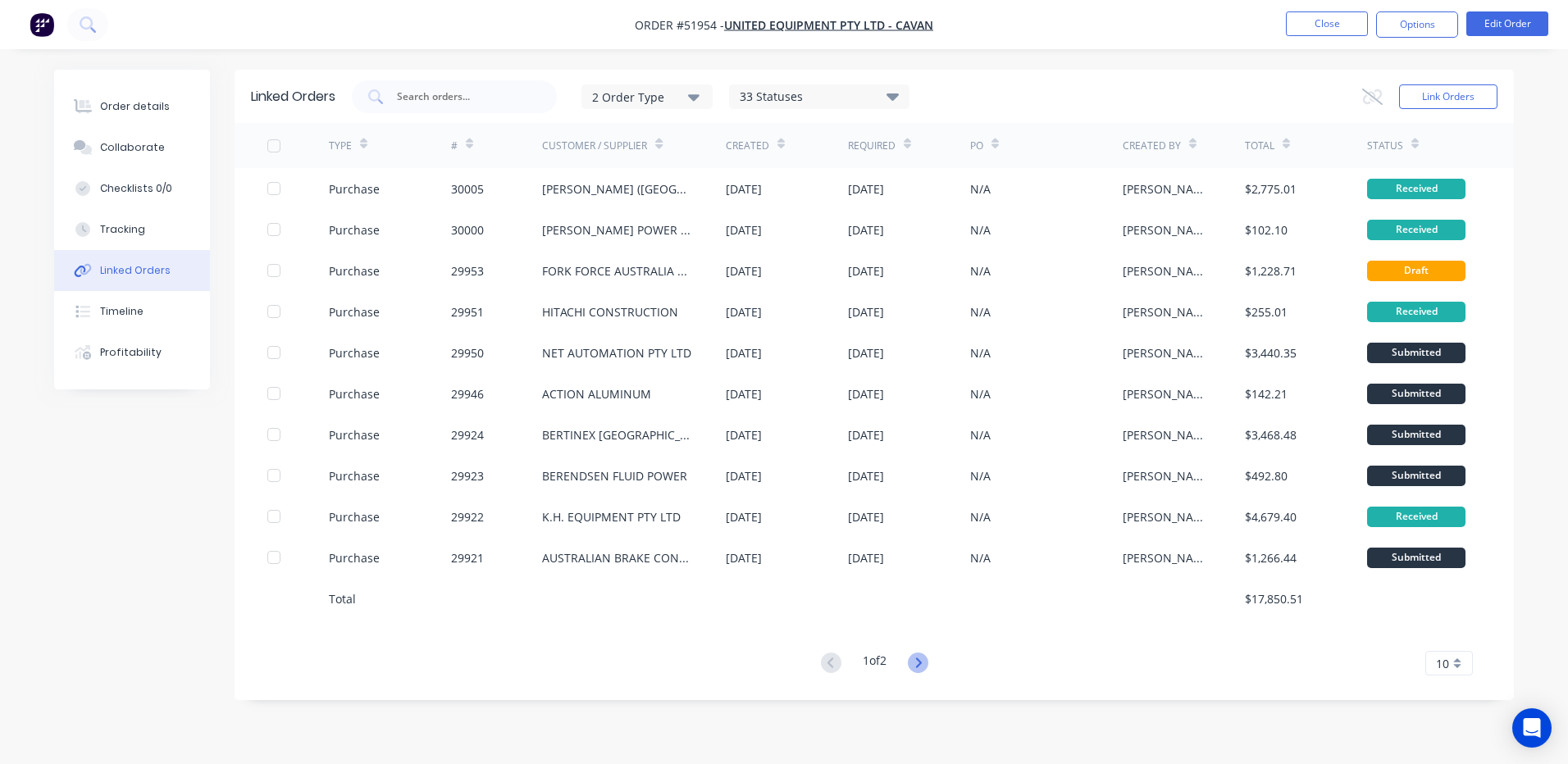
click at [926, 663] on icon at bounding box center [918, 662] width 21 height 20
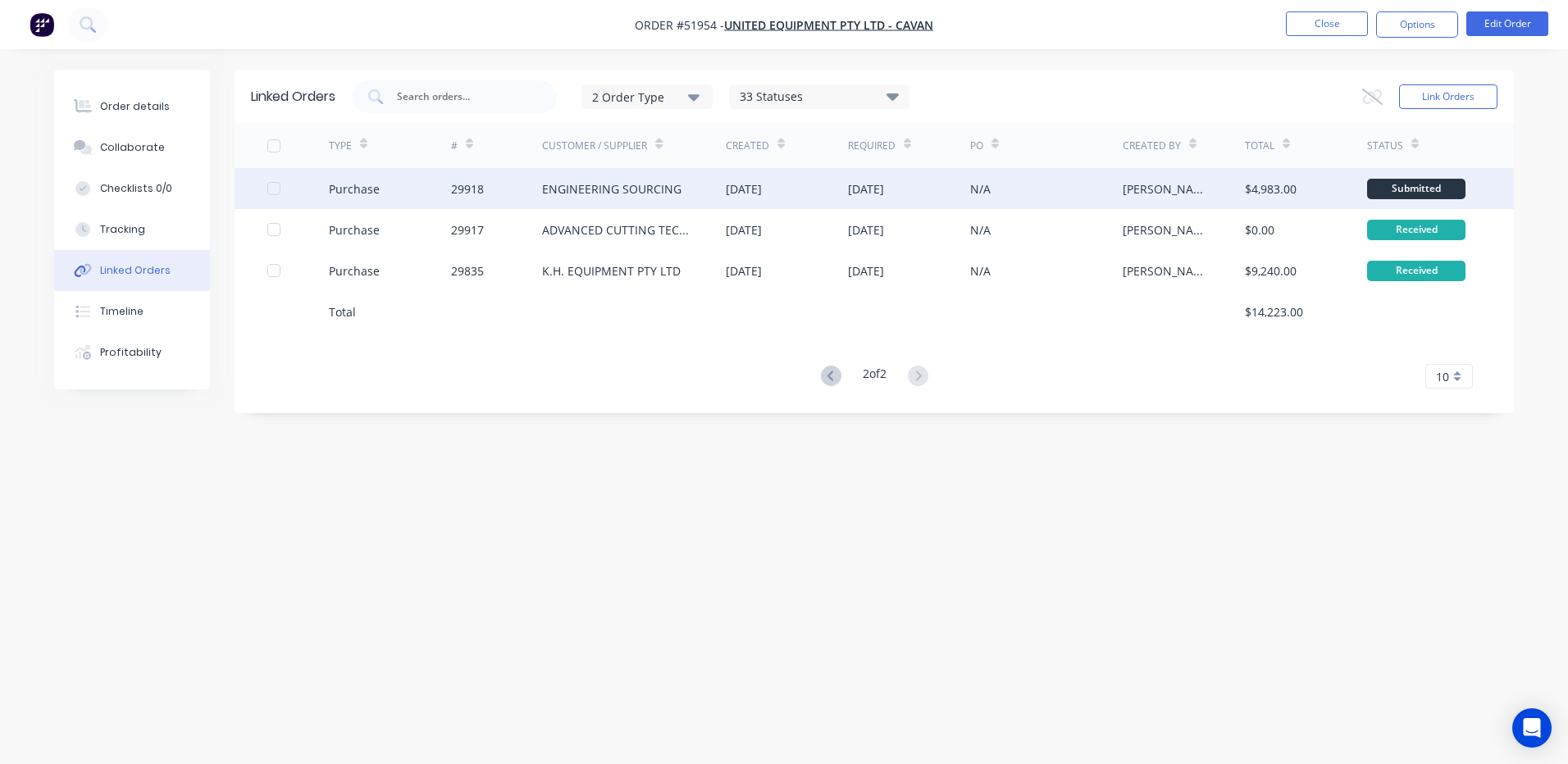
click at [1028, 195] on div "N/A" at bounding box center [1047, 188] width 153 height 41
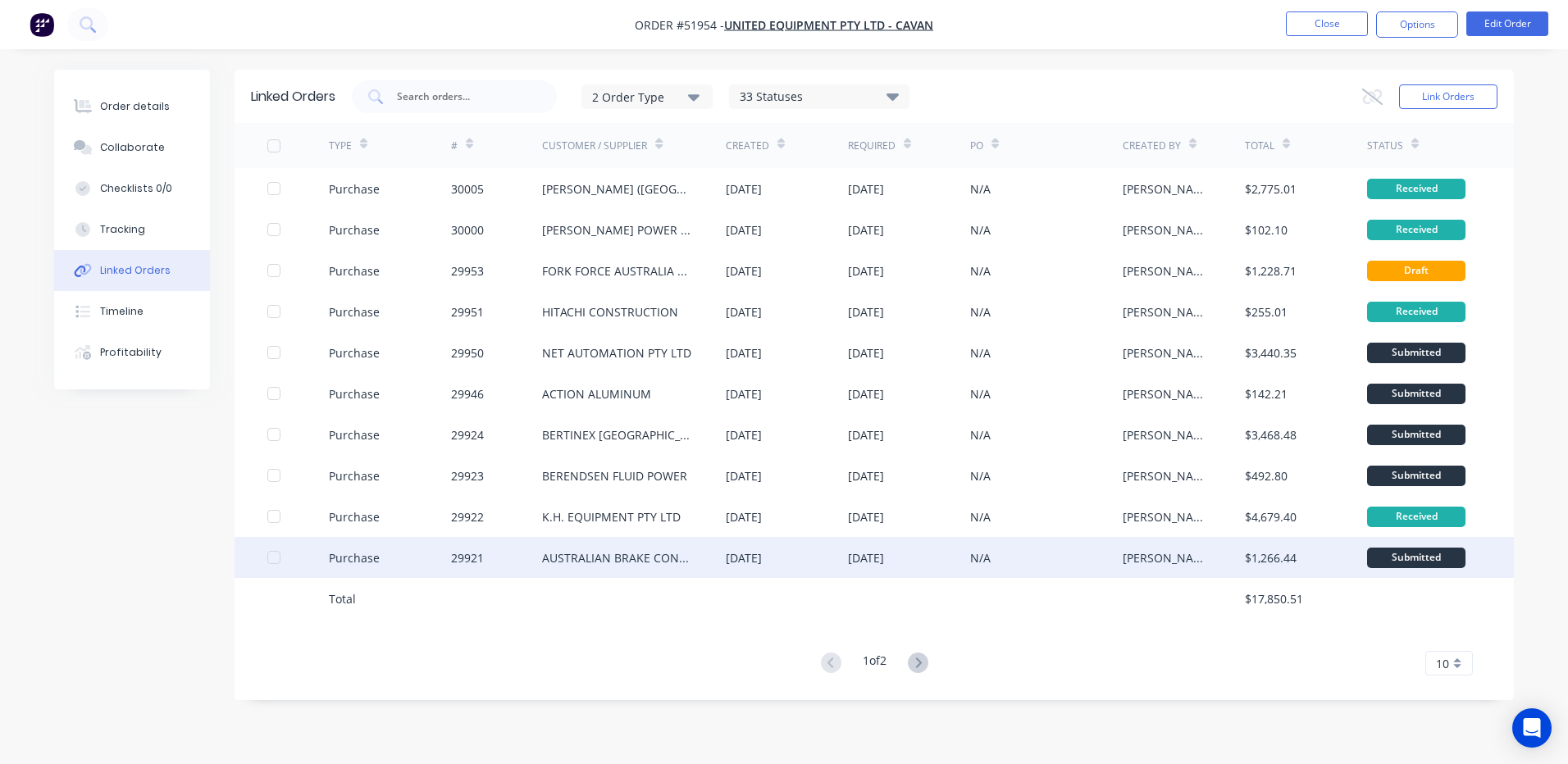
click at [856, 565] on div "[DATE]" at bounding box center [865, 557] width 36 height 17
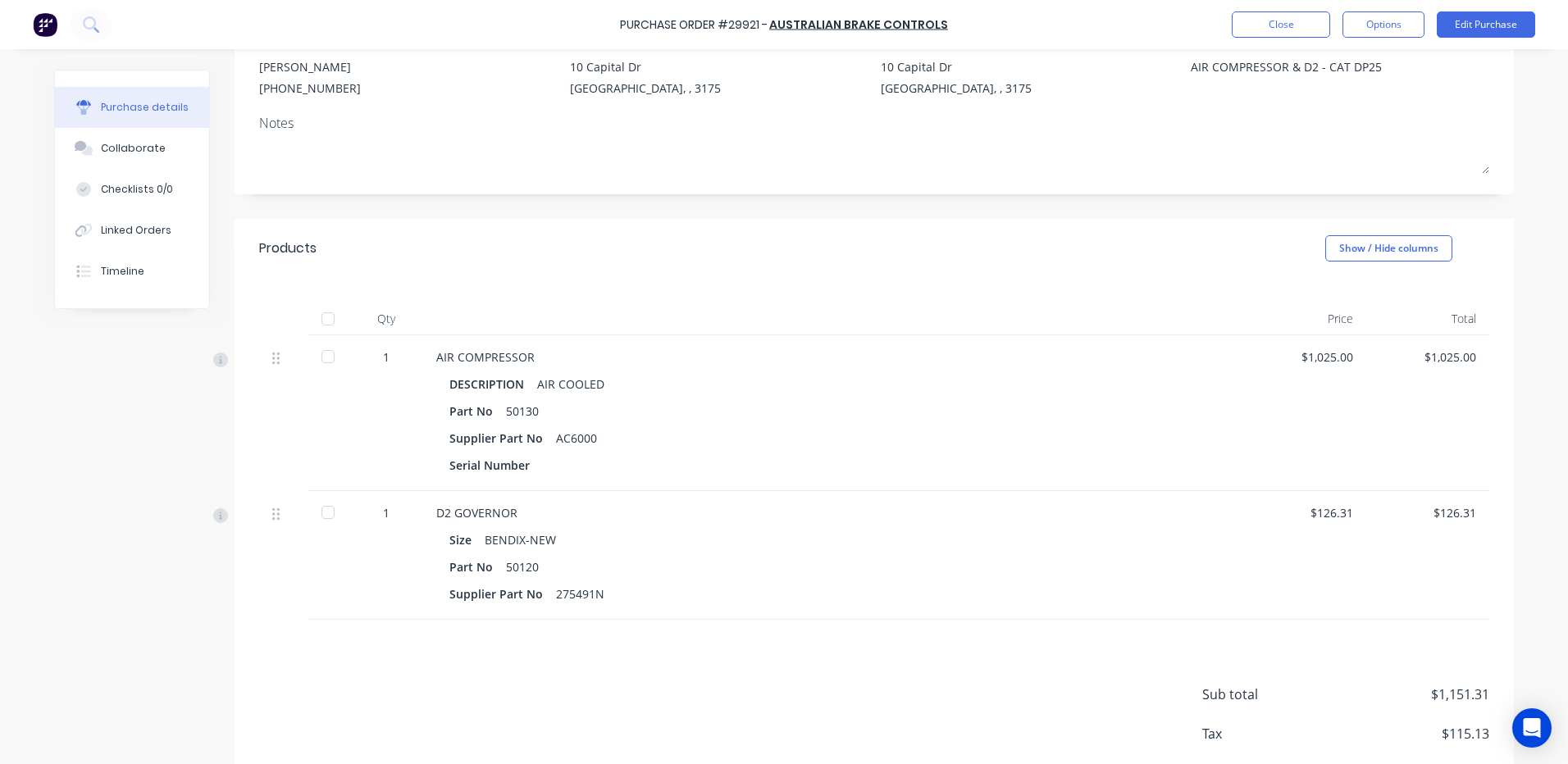
scroll to position [164, 0]
click at [311, 319] on div at bounding box center [327, 318] width 33 height 33
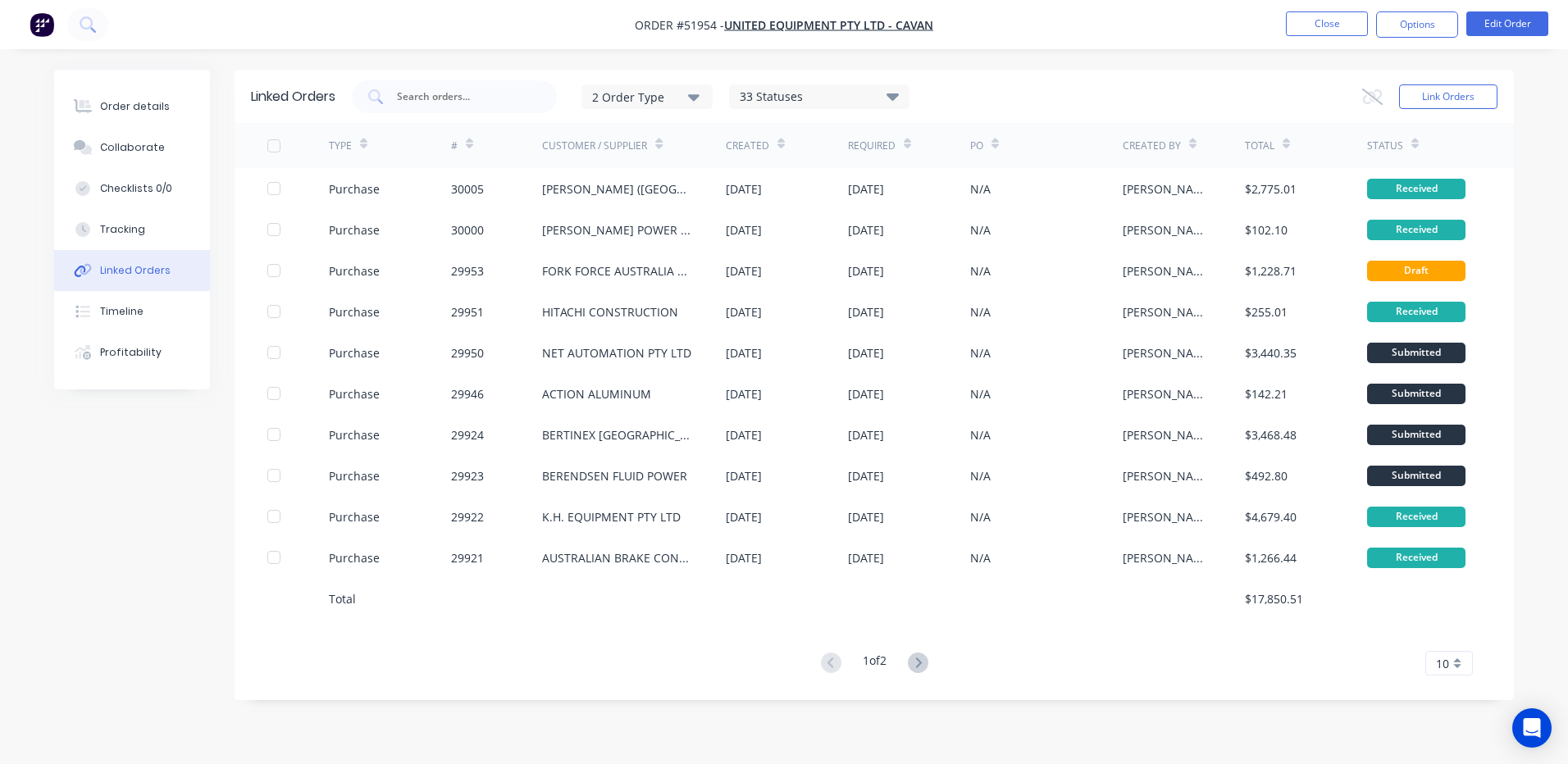
click at [884, 467] on div "[DATE]" at bounding box center [865, 475] width 36 height 17
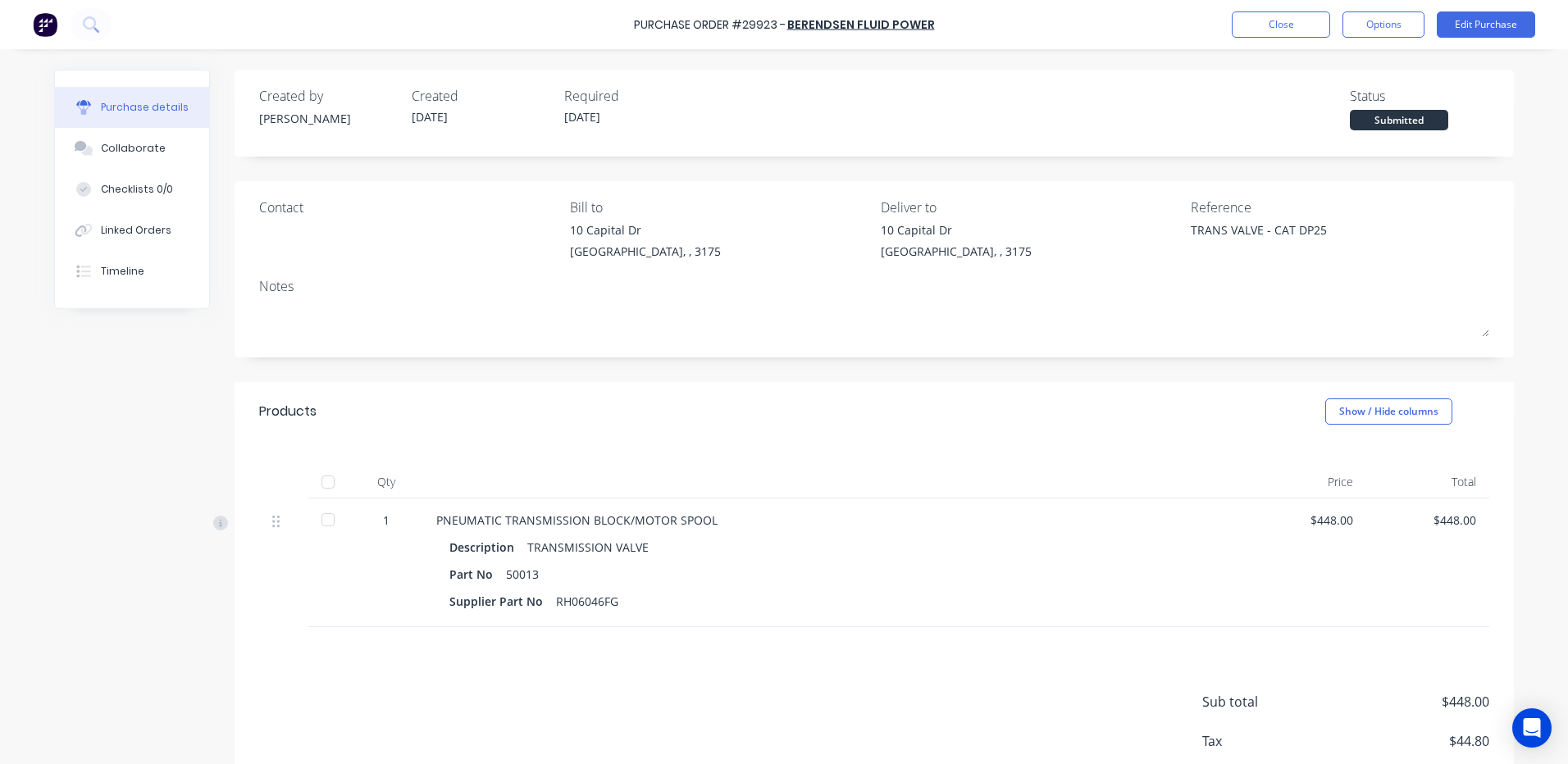
click at [315, 478] on div at bounding box center [327, 482] width 33 height 33
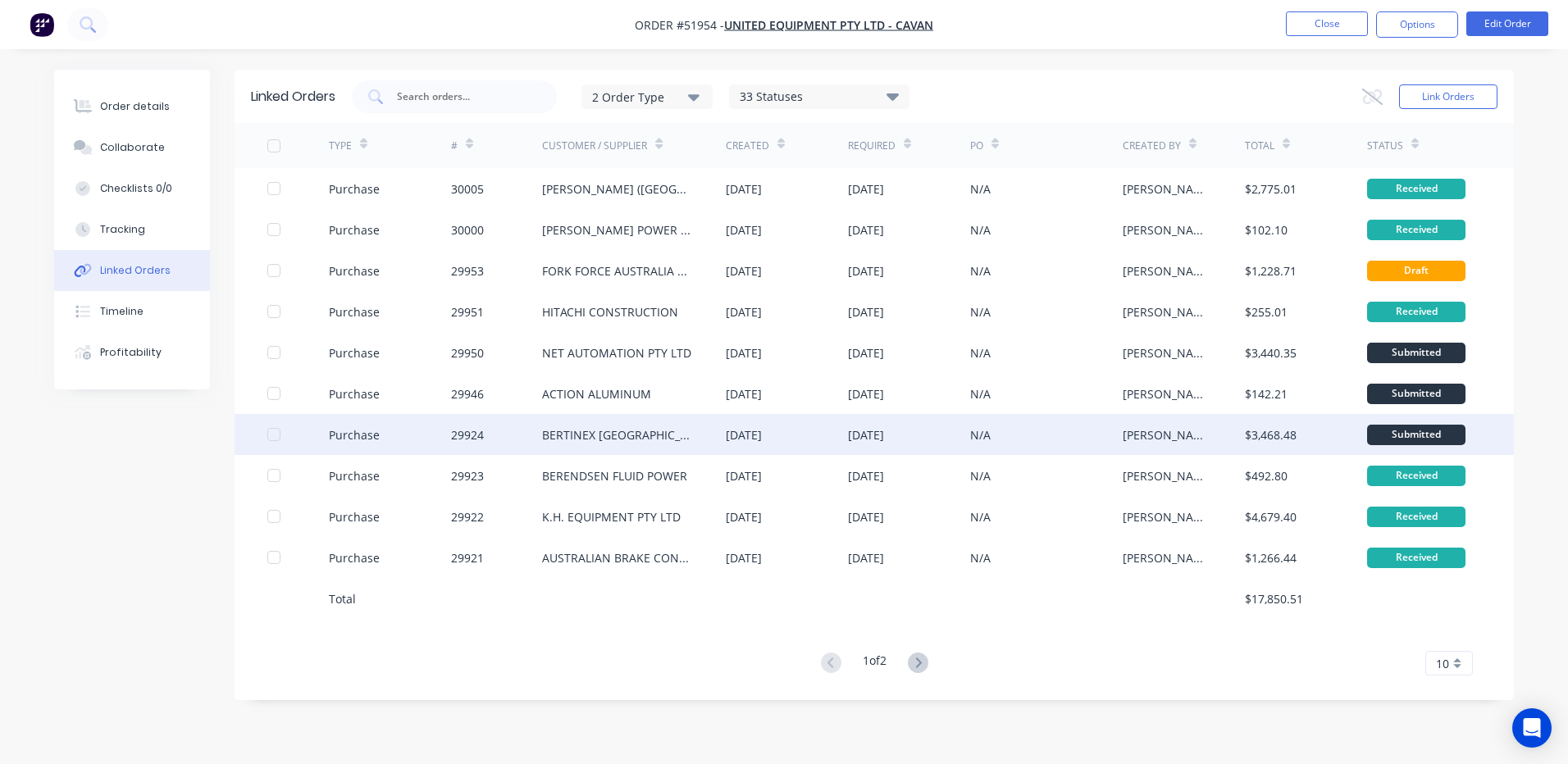
click at [822, 434] on div "[DATE]" at bounding box center [786, 434] width 122 height 41
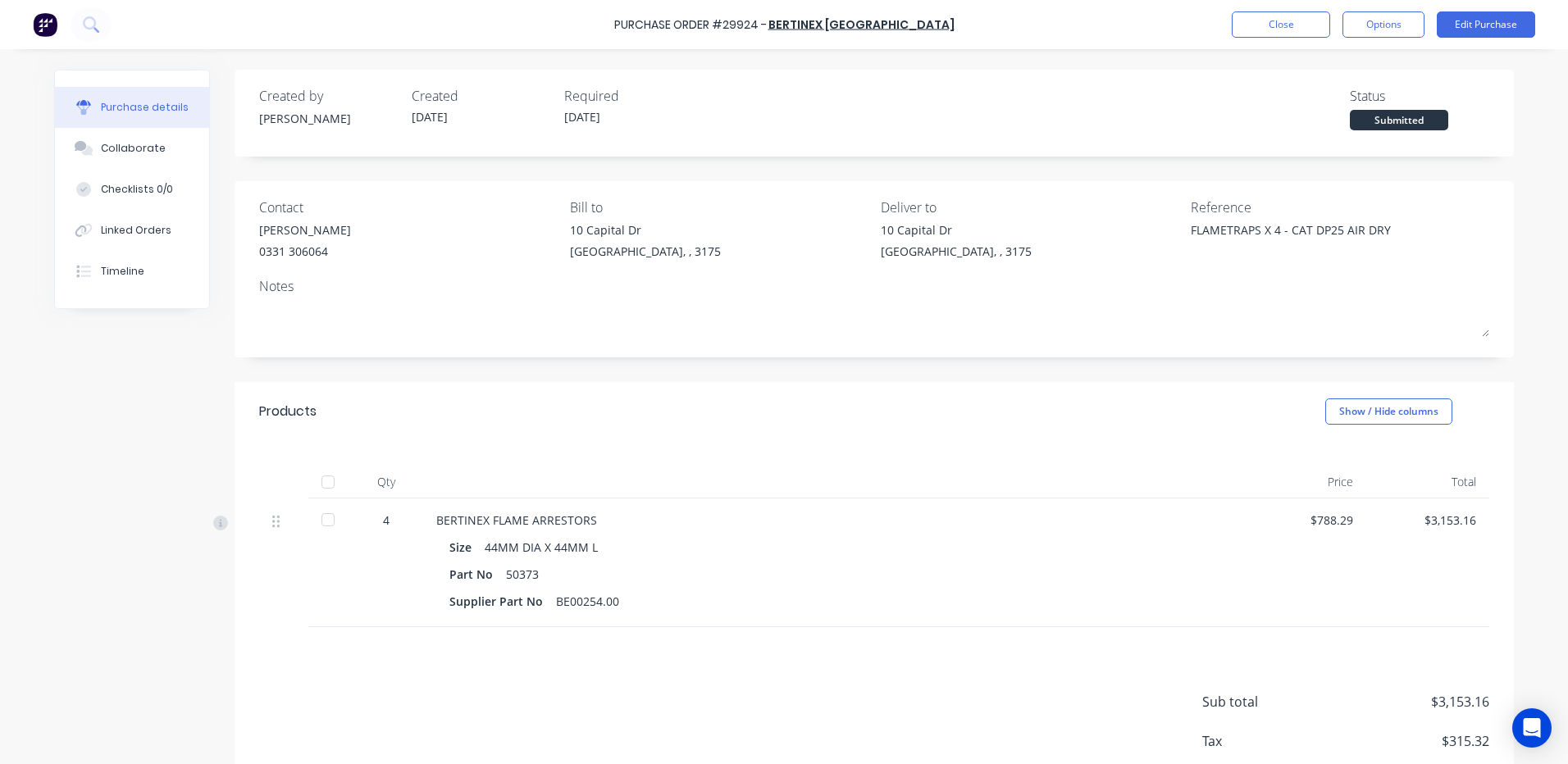
click at [329, 469] on div at bounding box center [327, 482] width 33 height 33
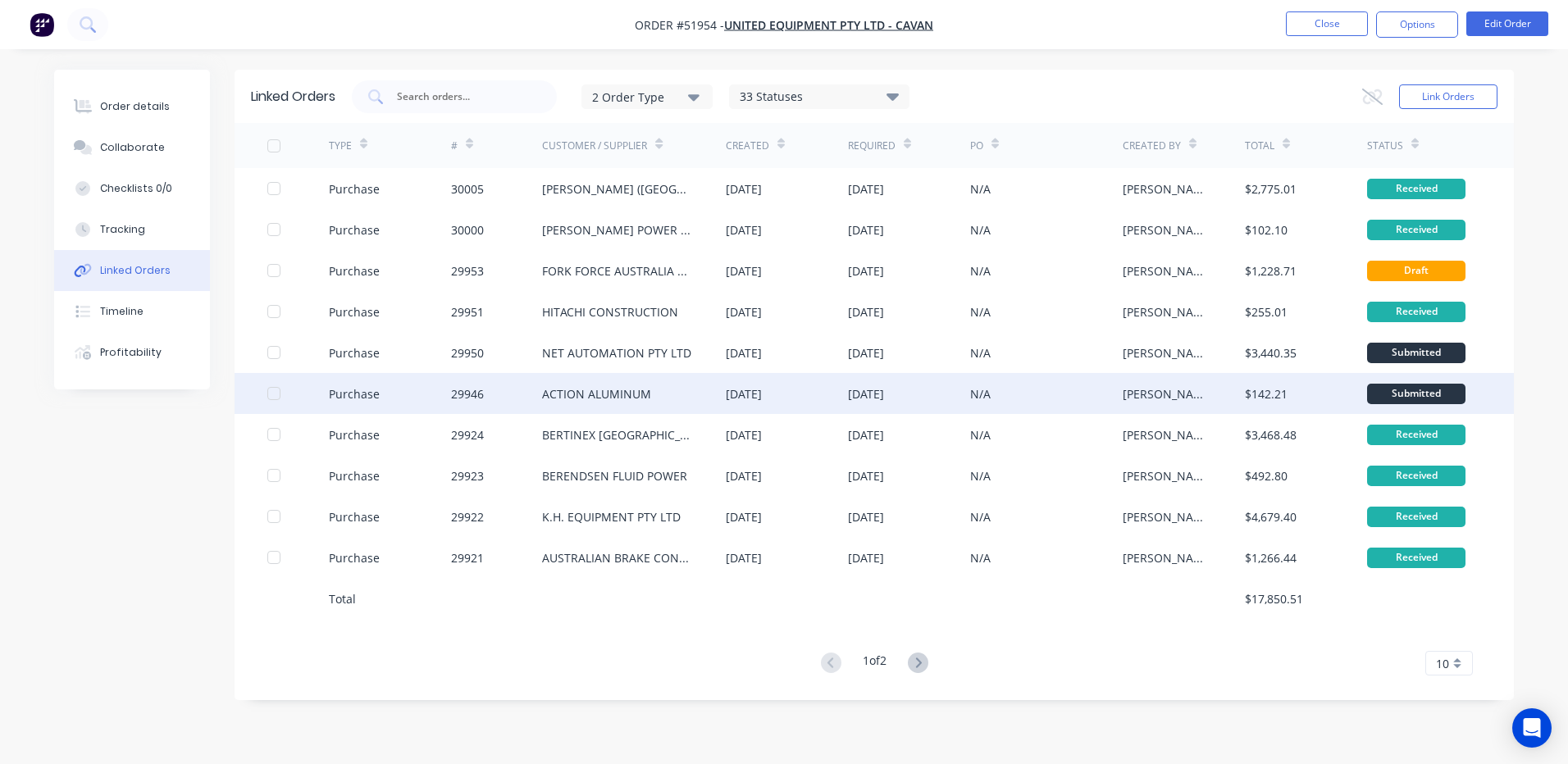
click at [793, 399] on div "[DATE]" at bounding box center [786, 393] width 122 height 41
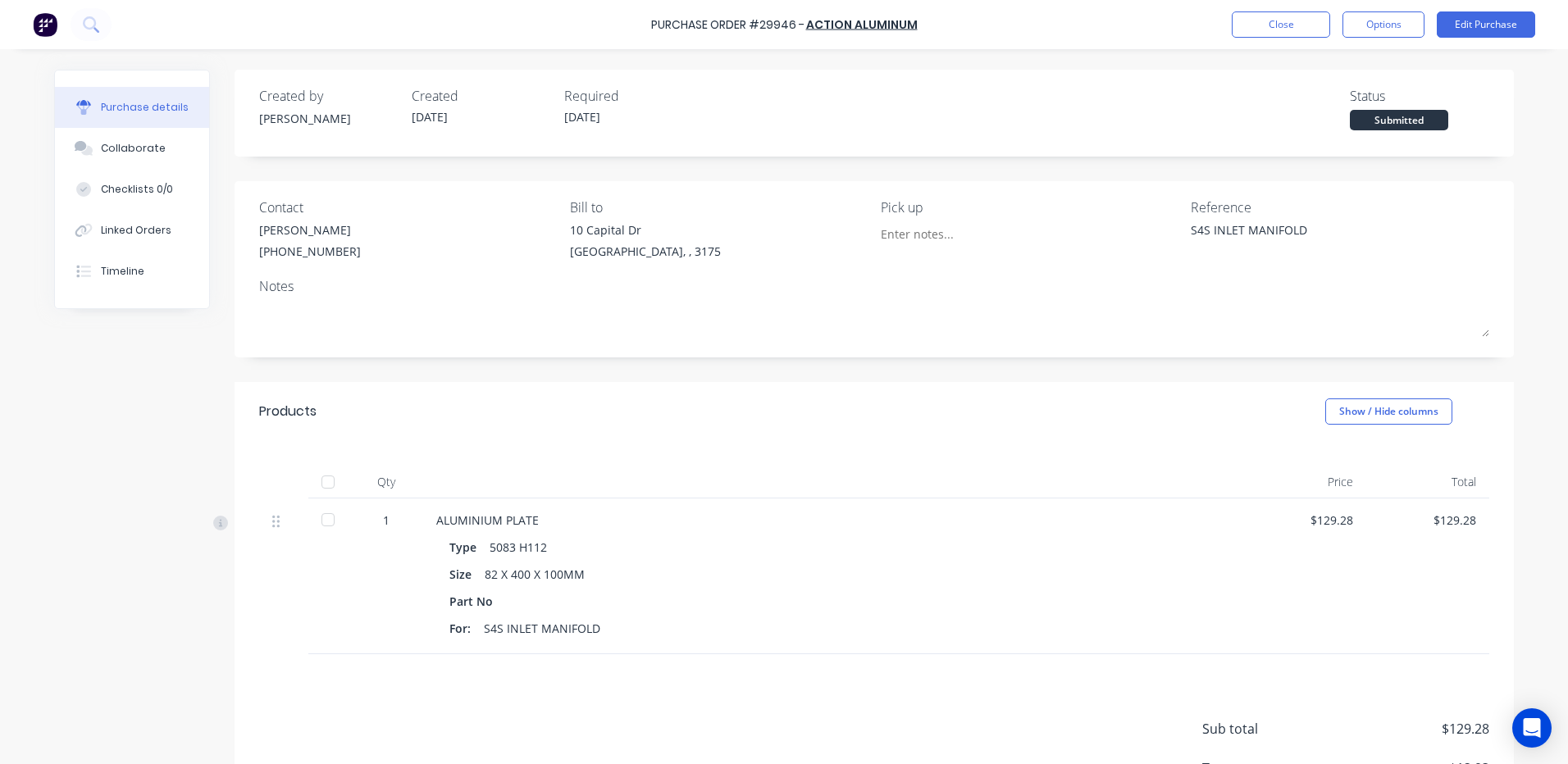
click at [320, 480] on div at bounding box center [327, 482] width 33 height 33
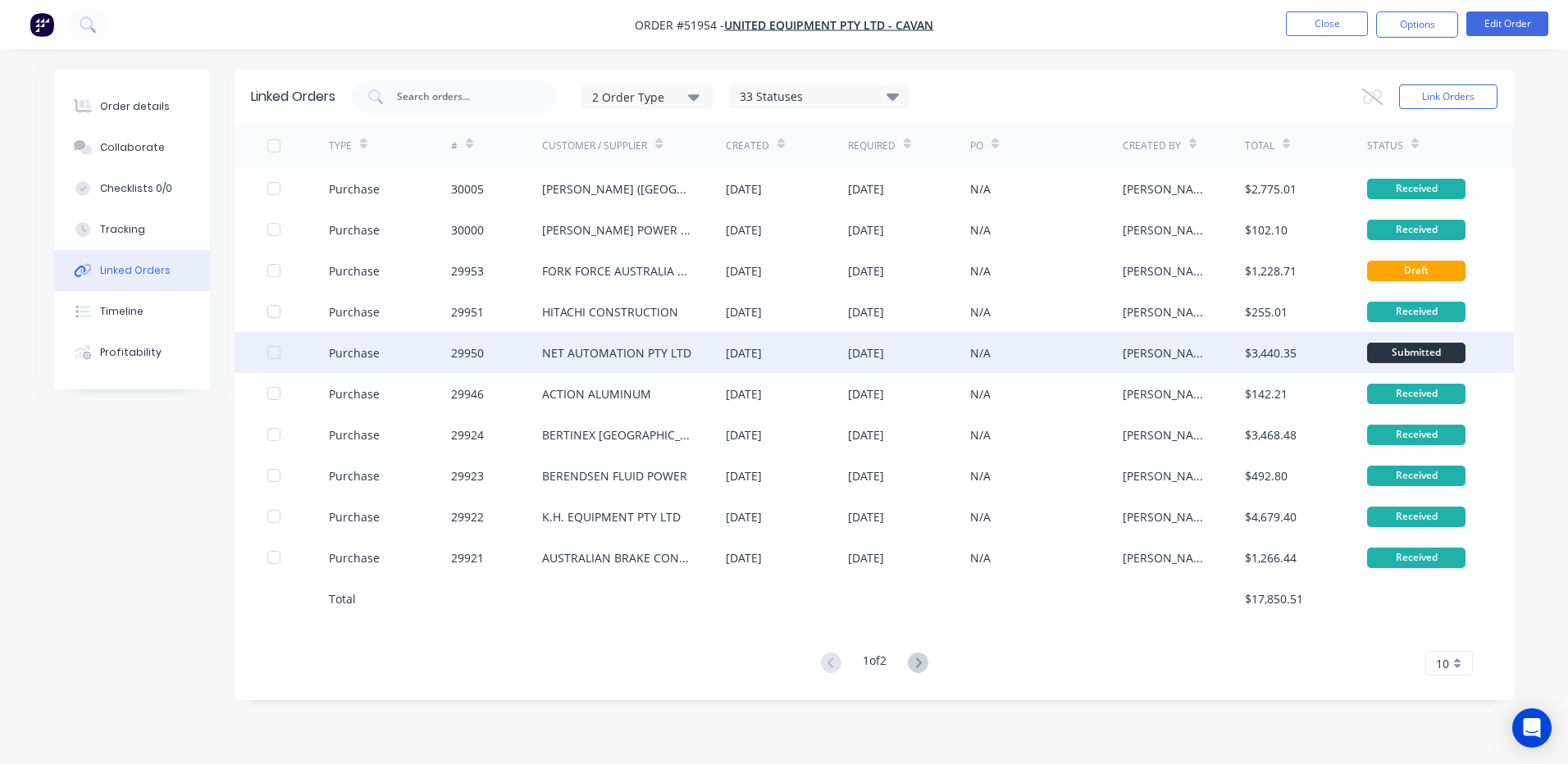
click at [740, 365] on div "[DATE]" at bounding box center [786, 352] width 122 height 41
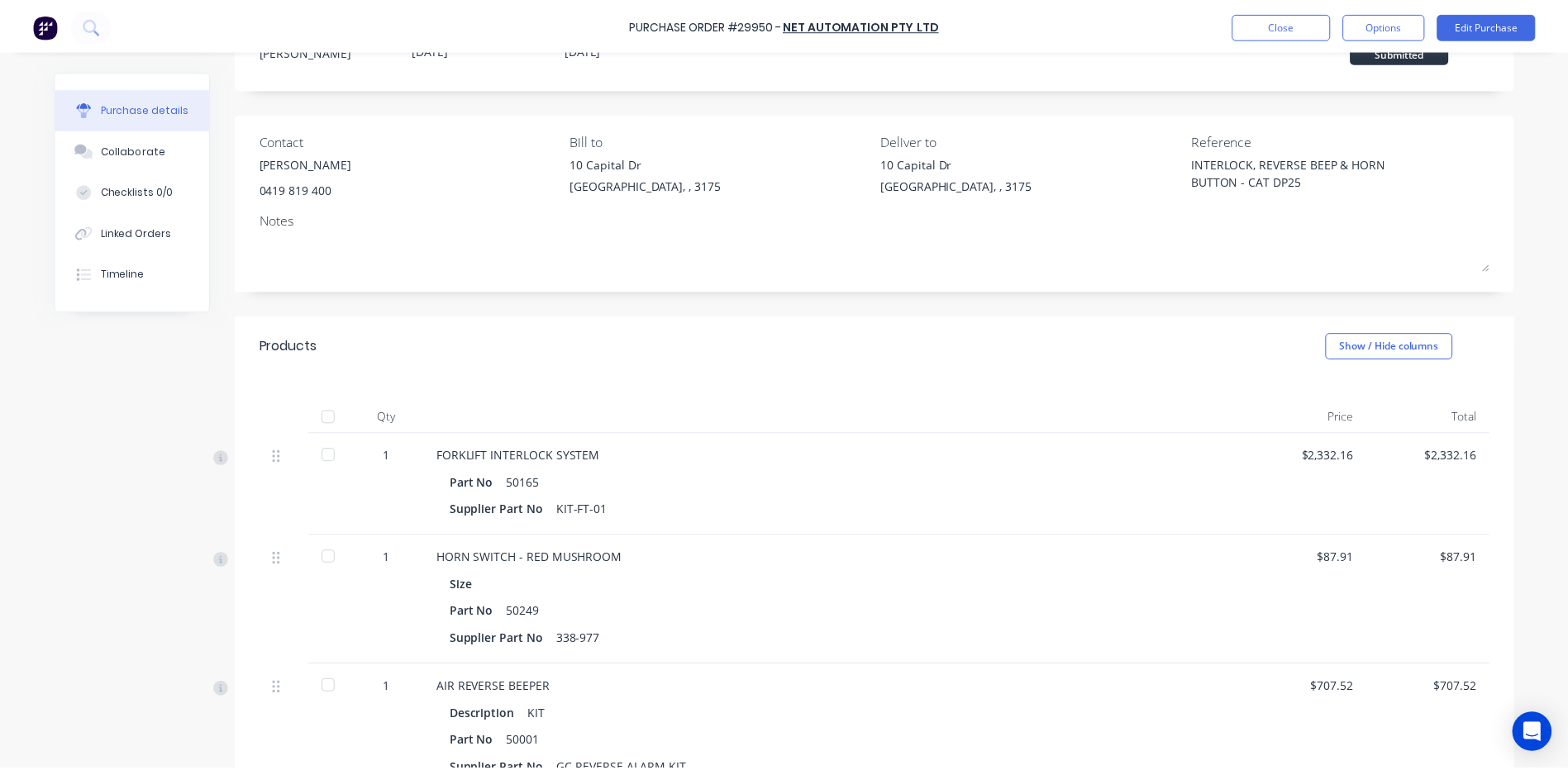
scroll to position [165, 0]
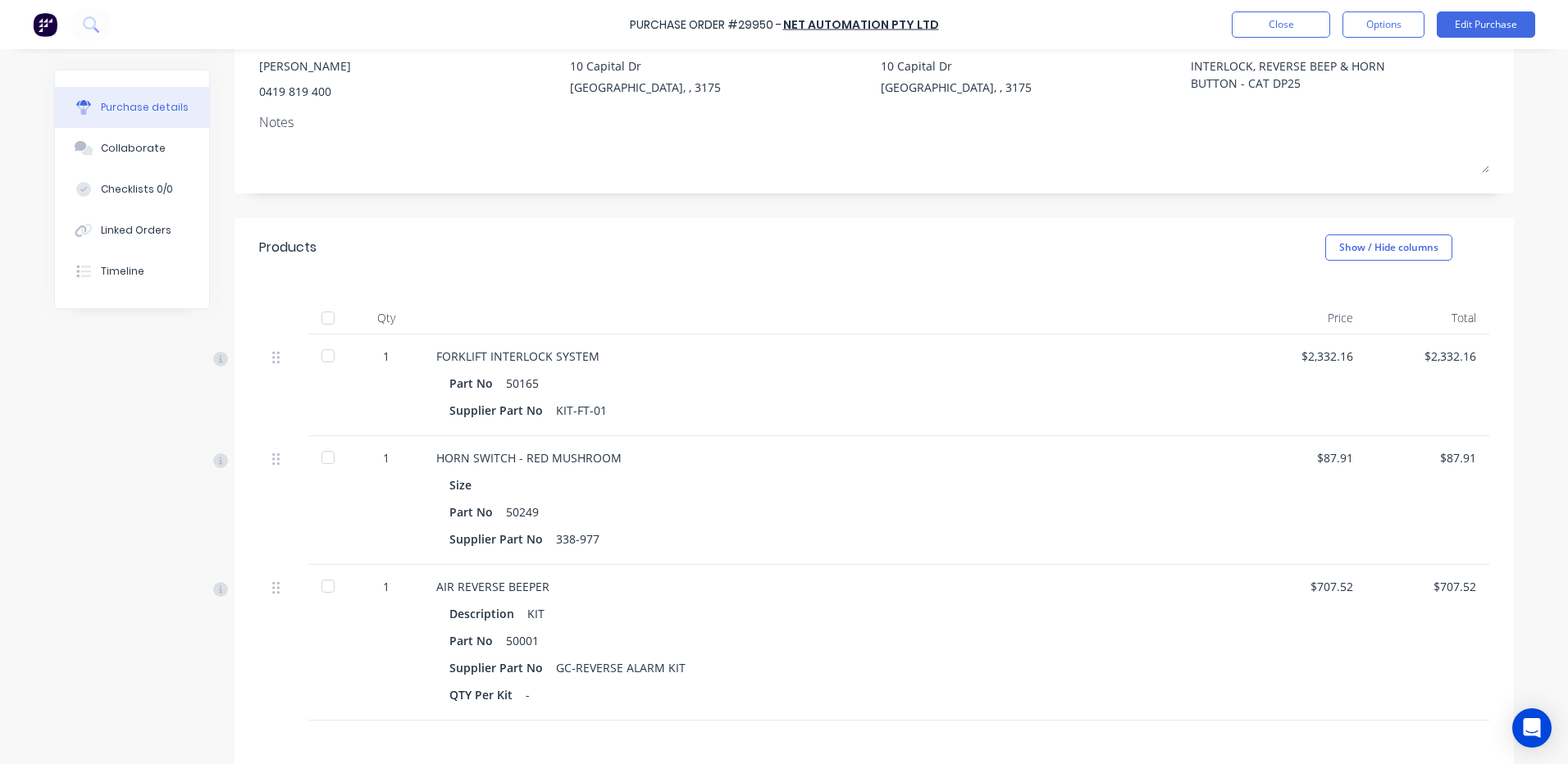
click at [324, 315] on div at bounding box center [327, 318] width 33 height 33
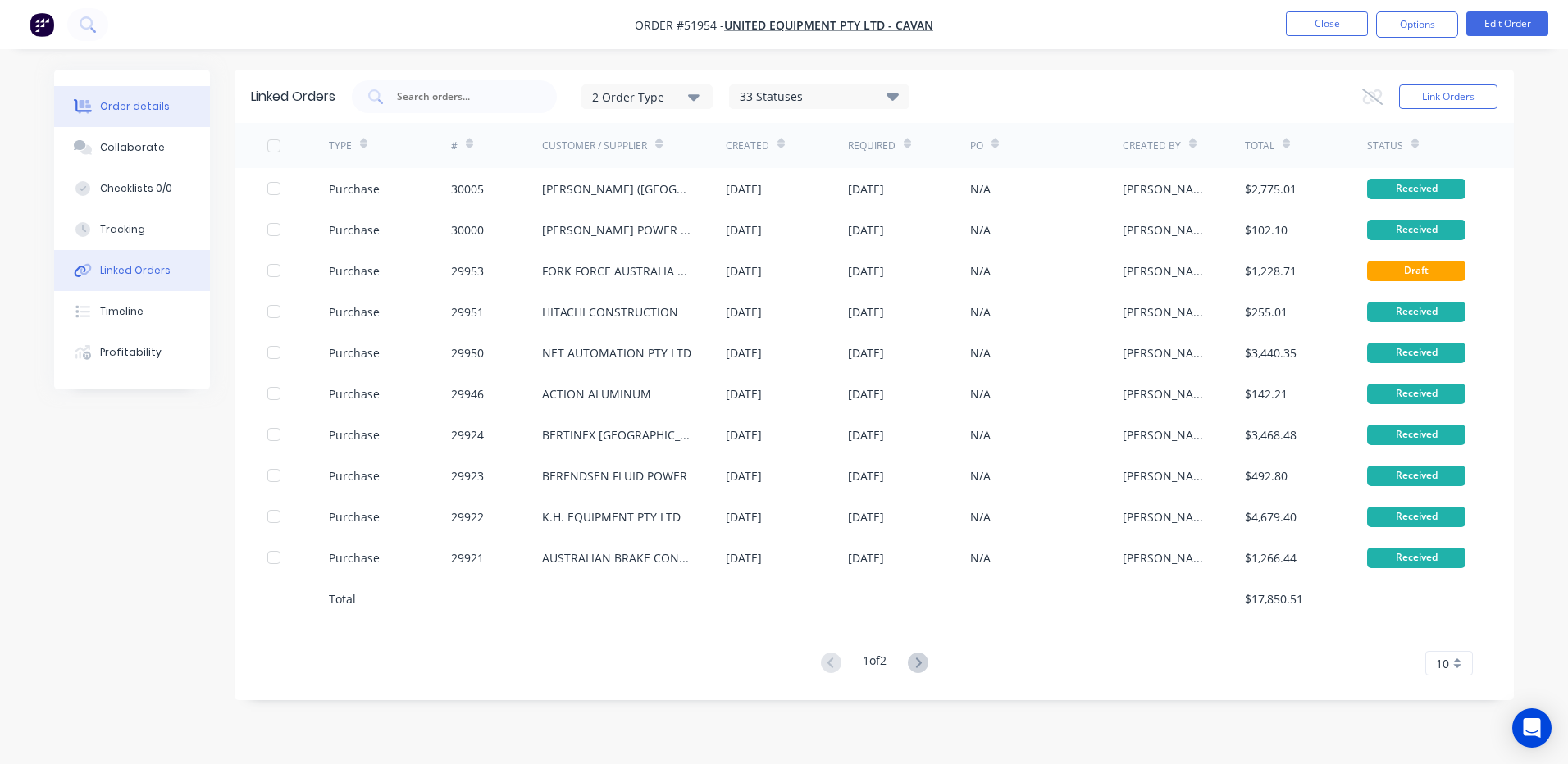
click at [191, 95] on button "Order details" at bounding box center [131, 106] width 156 height 41
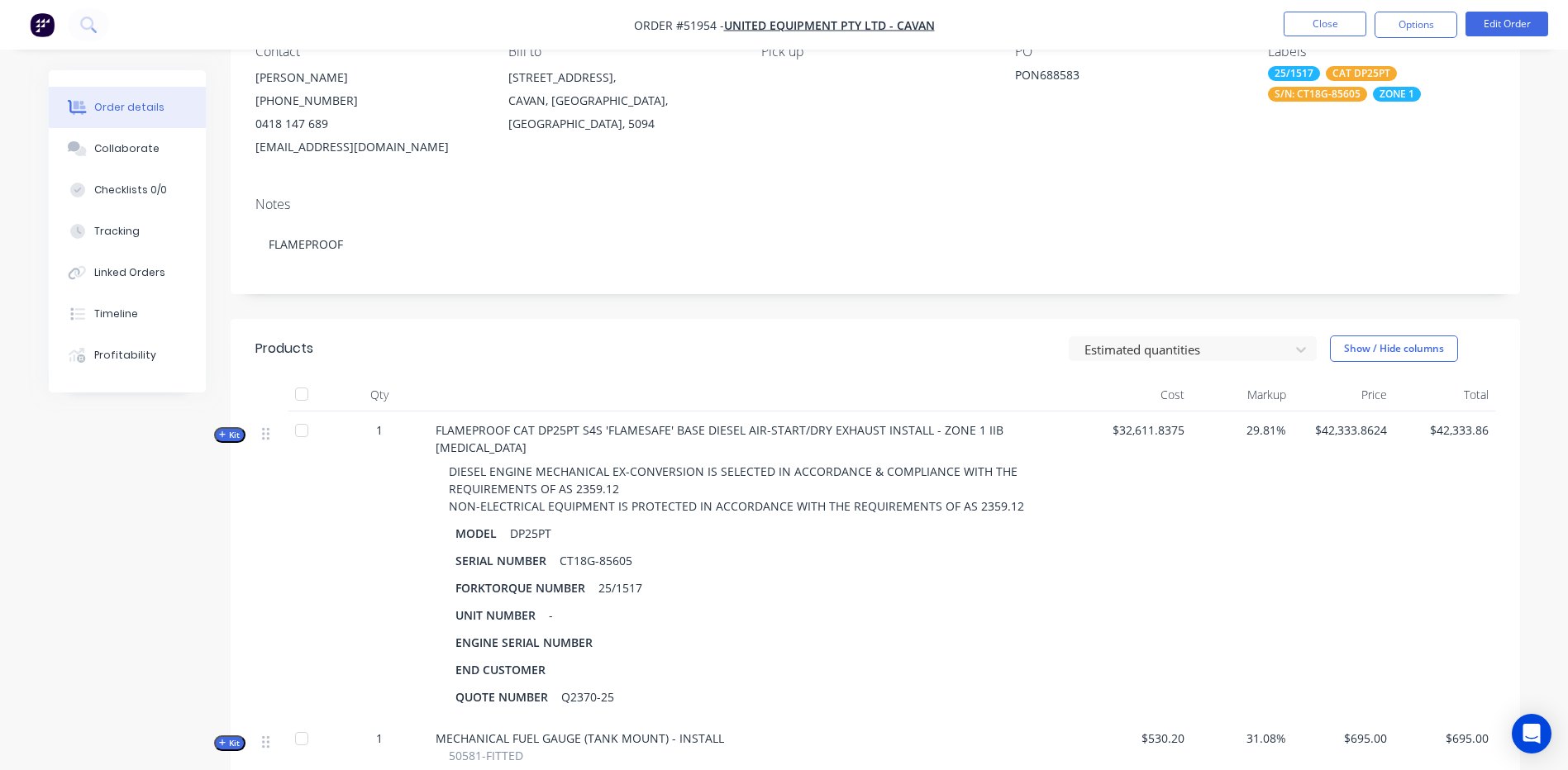
scroll to position [165, 0]
click at [235, 429] on span "Kit" at bounding box center [229, 433] width 22 height 12
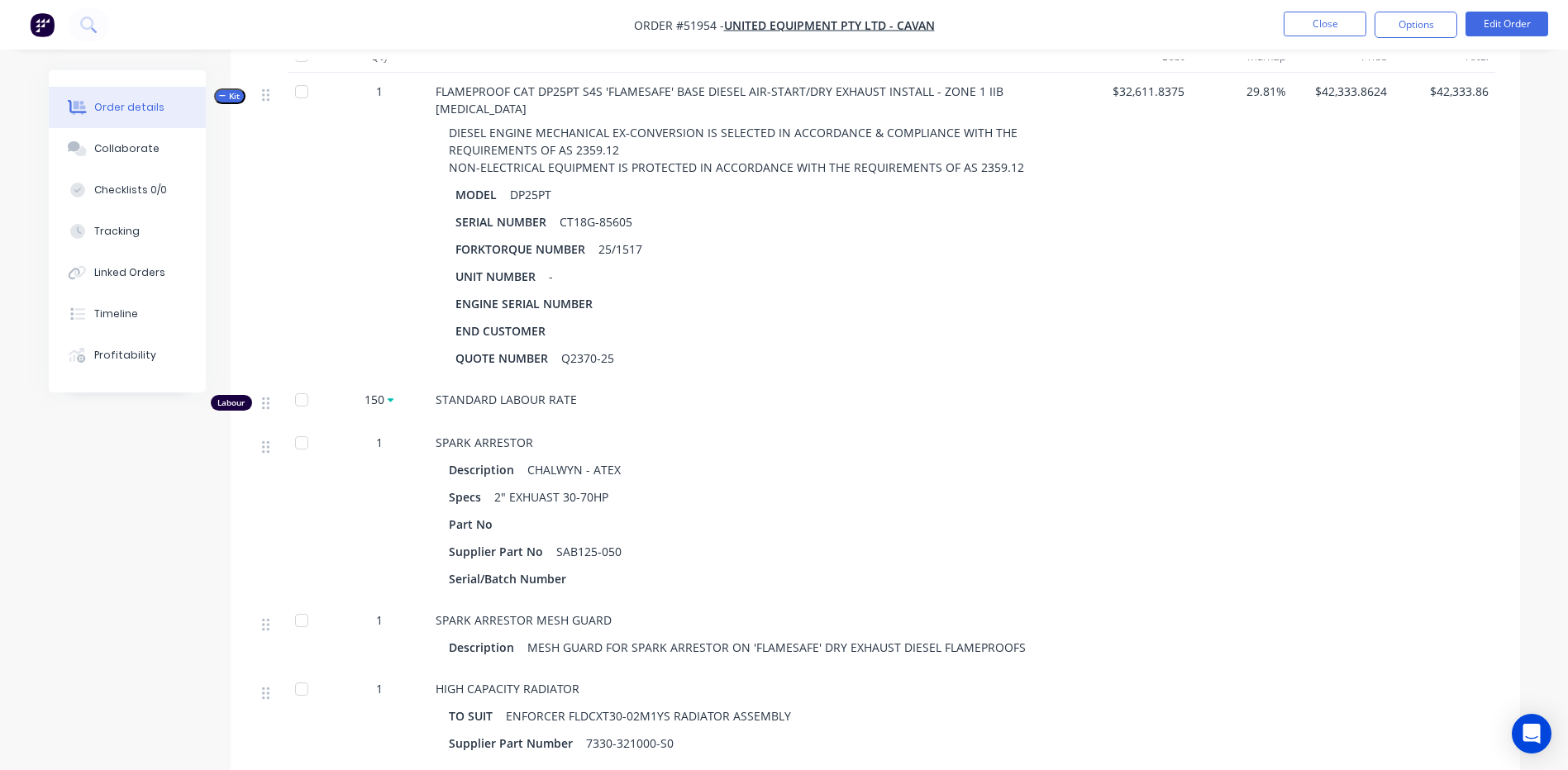
scroll to position [496, 0]
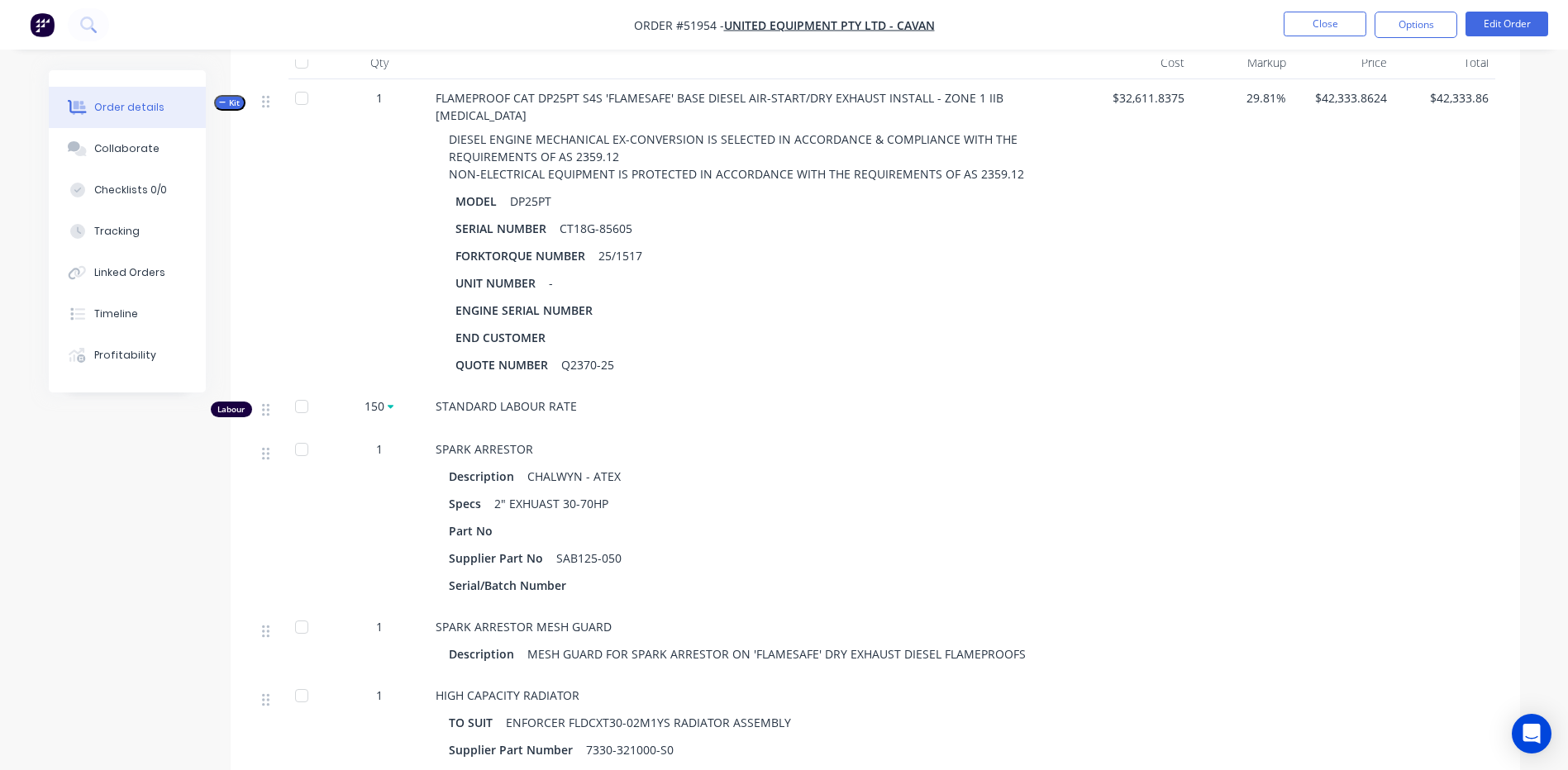
click at [296, 433] on div at bounding box center [301, 449] width 33 height 33
click at [303, 433] on div at bounding box center [301, 449] width 33 height 33
click at [304, 433] on div at bounding box center [301, 449] width 33 height 33
click at [306, 437] on div at bounding box center [301, 449] width 33 height 33
click at [185, 285] on button "Linked Orders" at bounding box center [127, 272] width 157 height 41
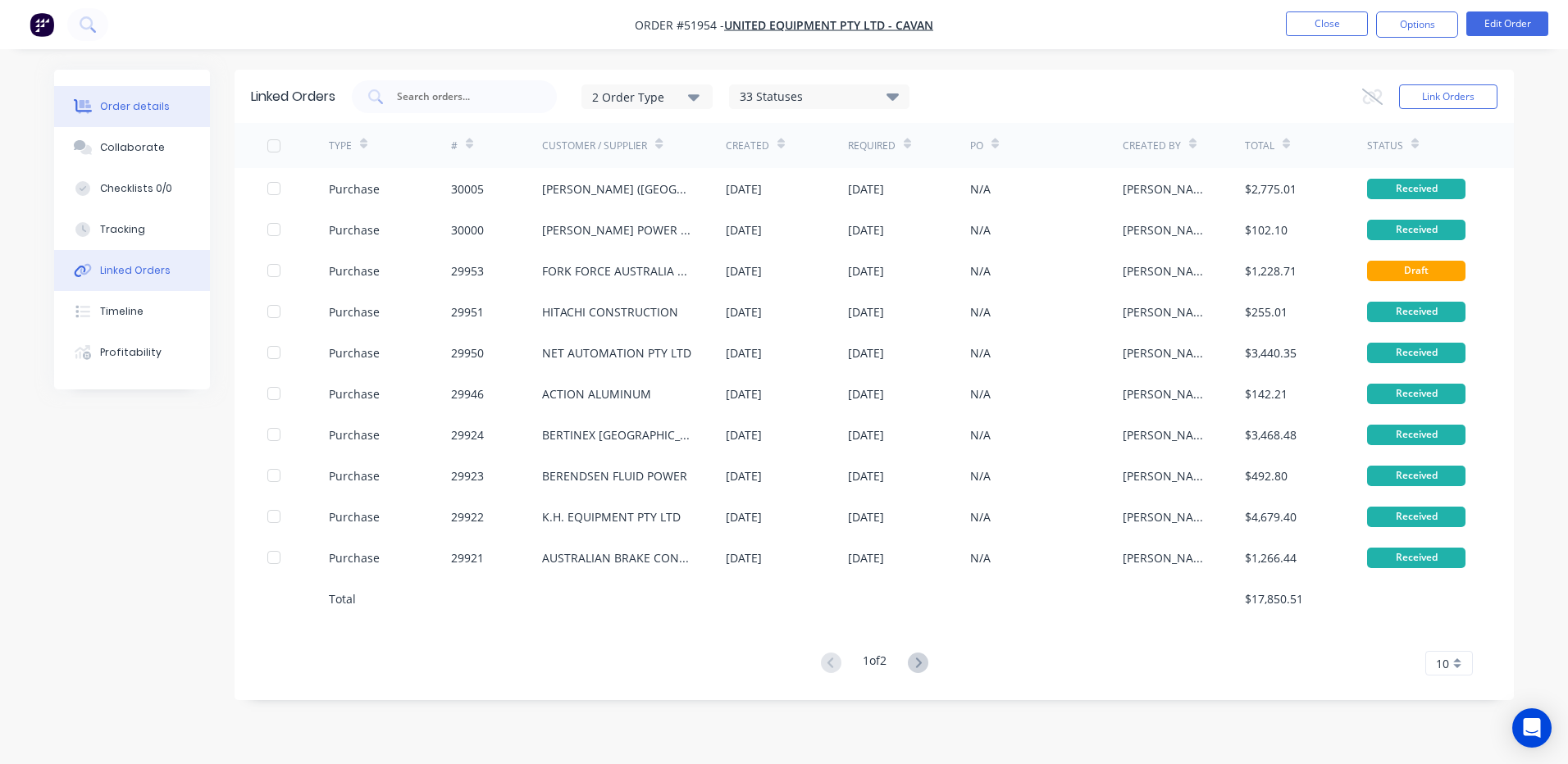
click at [161, 111] on div "Order details" at bounding box center [134, 106] width 70 height 15
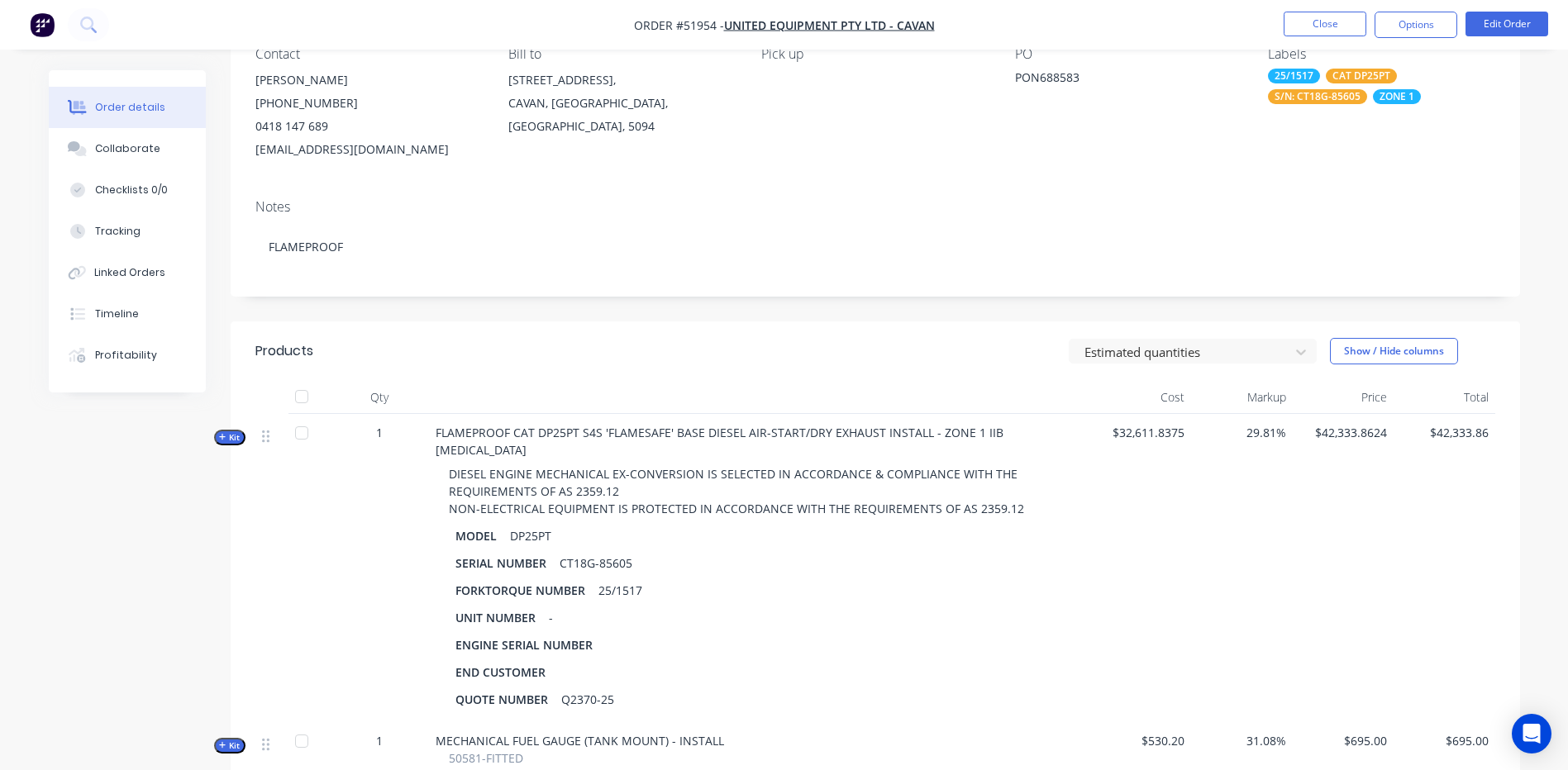
scroll to position [331, 0]
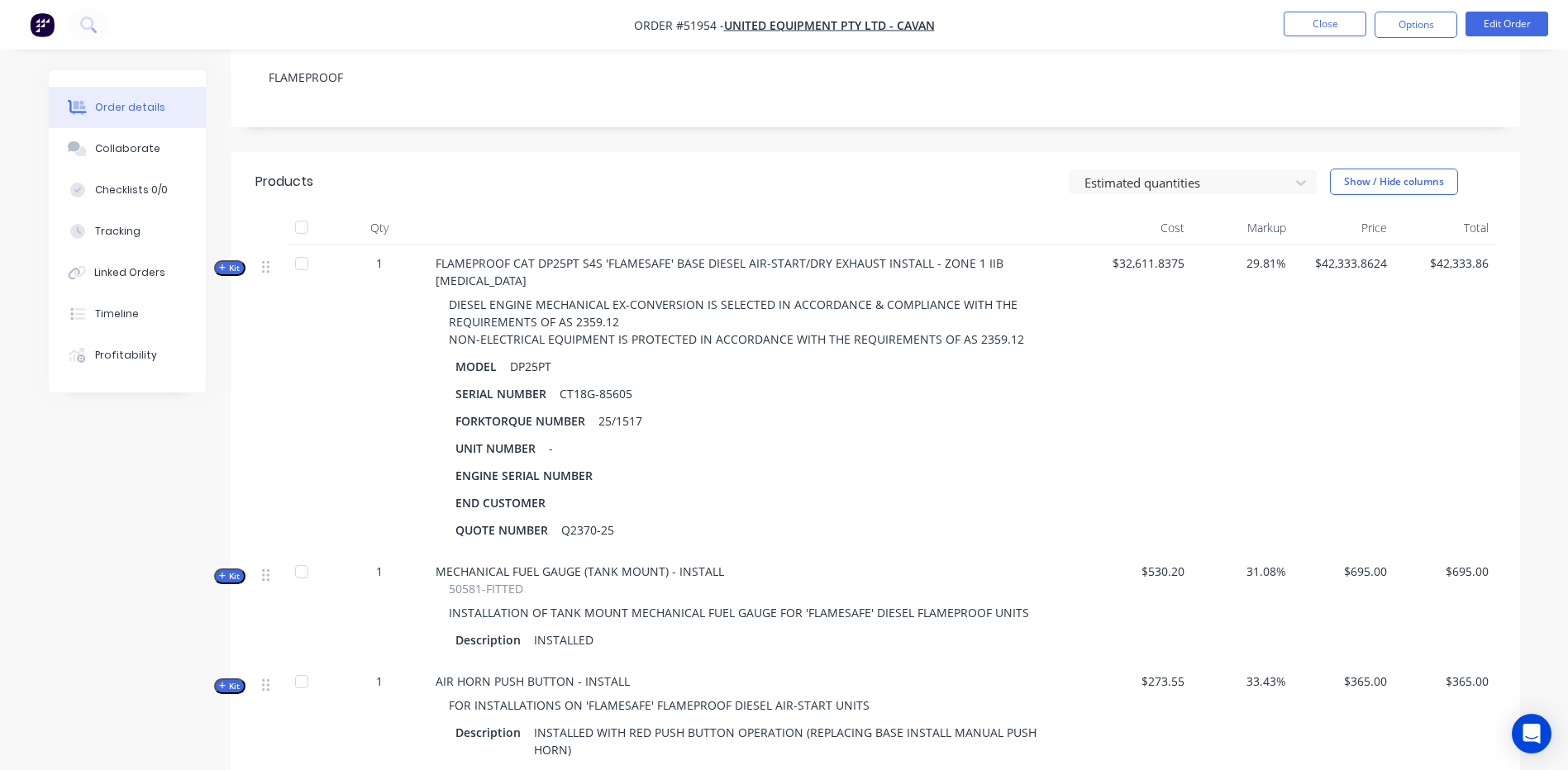
click at [241, 266] on button "Kit" at bounding box center [229, 268] width 31 height 16
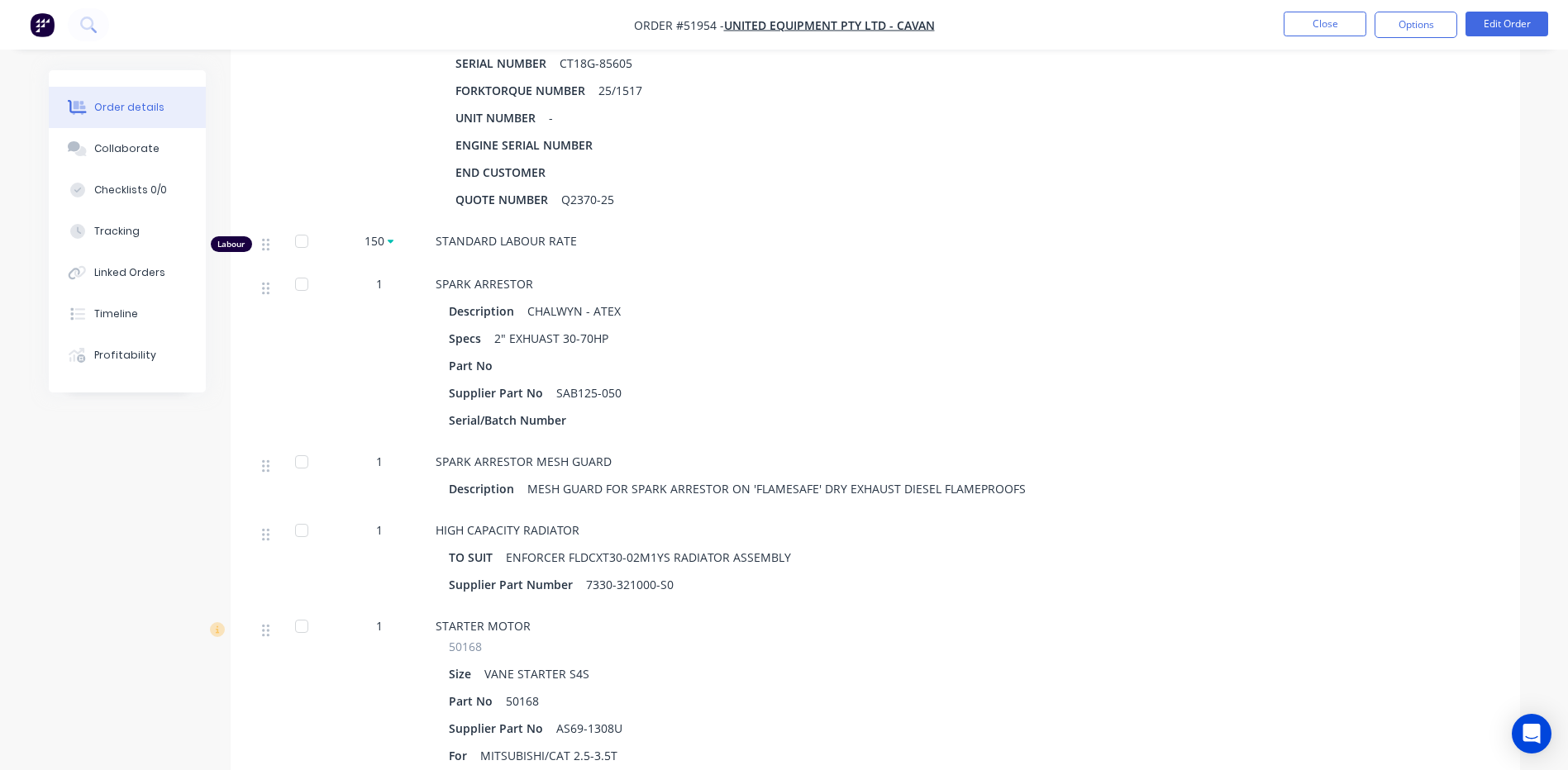
scroll to position [578, 0]
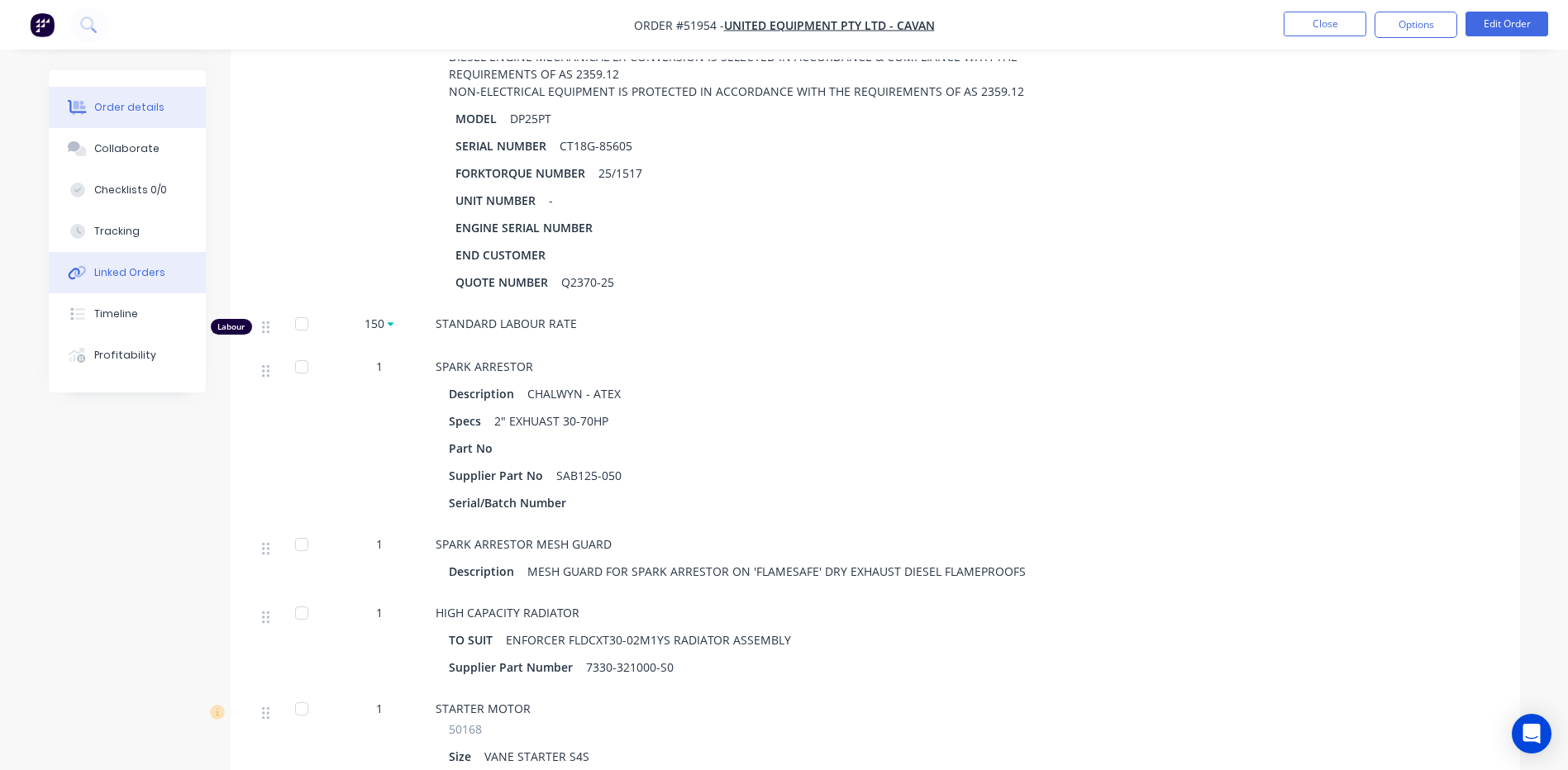
click at [146, 270] on div "Linked Orders" at bounding box center [130, 272] width 71 height 15
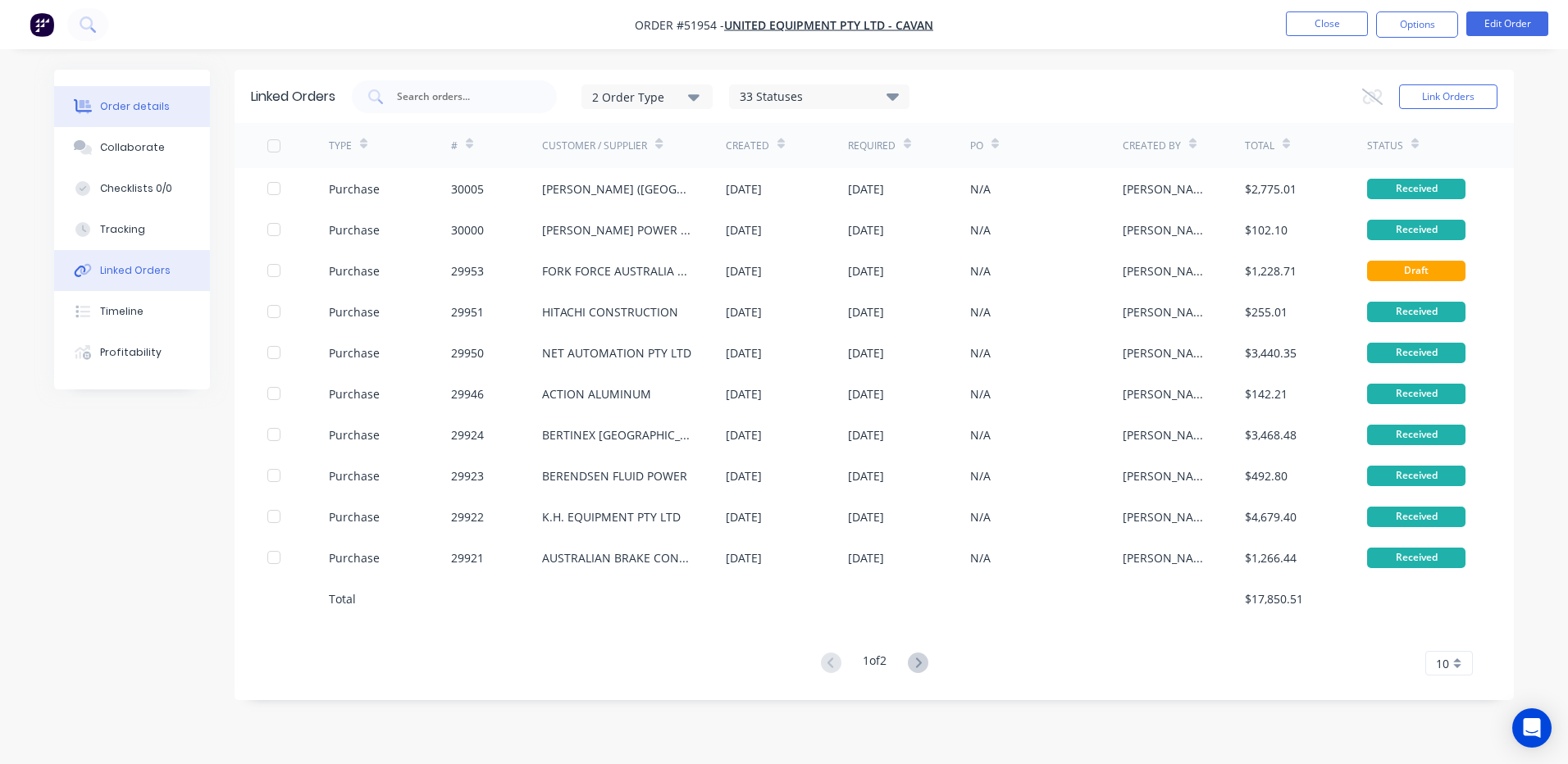
click at [180, 100] on button "Order details" at bounding box center [131, 106] width 156 height 41
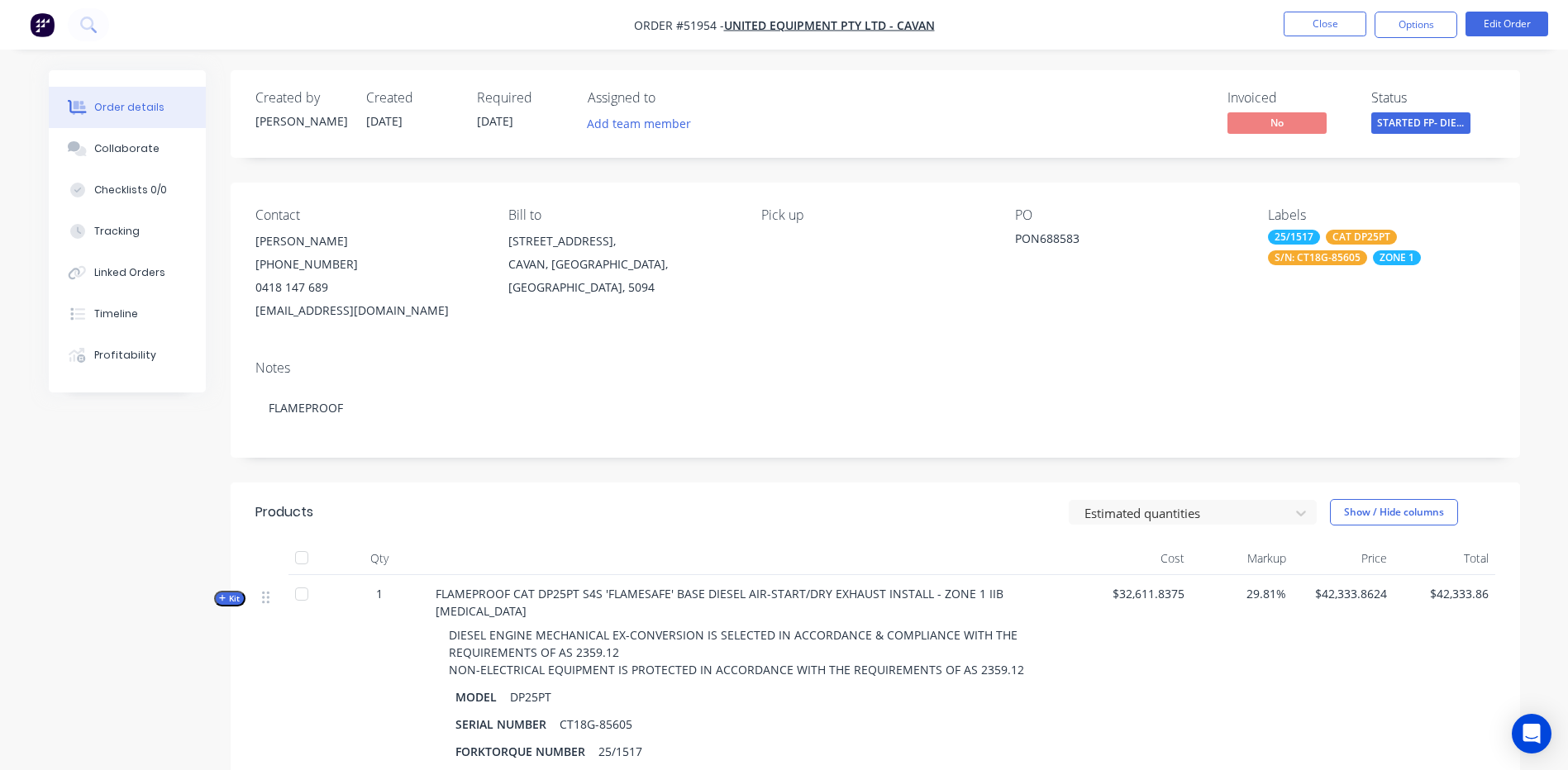
scroll to position [165, 0]
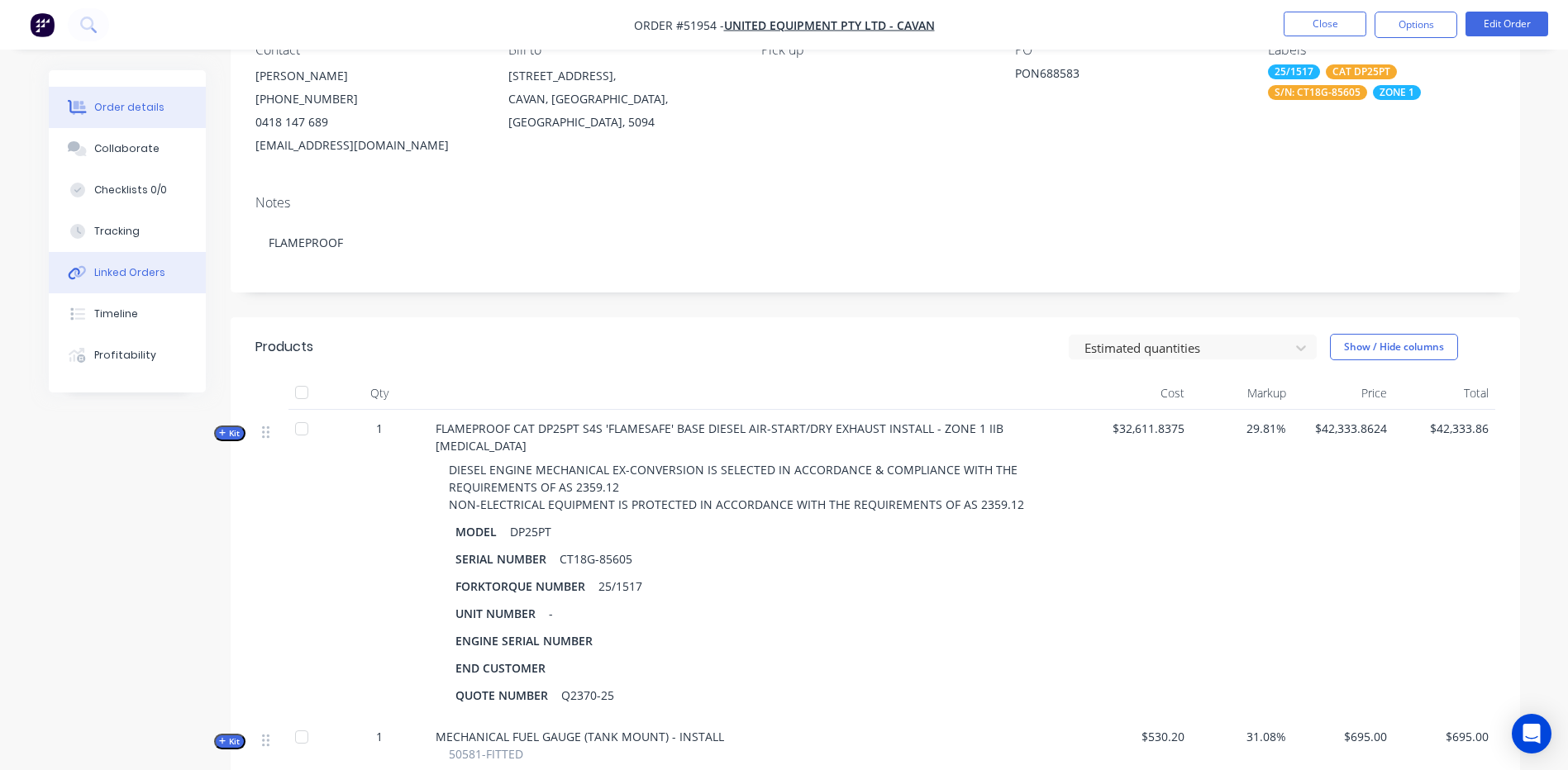
click at [147, 265] on div "Linked Orders" at bounding box center [130, 272] width 71 height 15
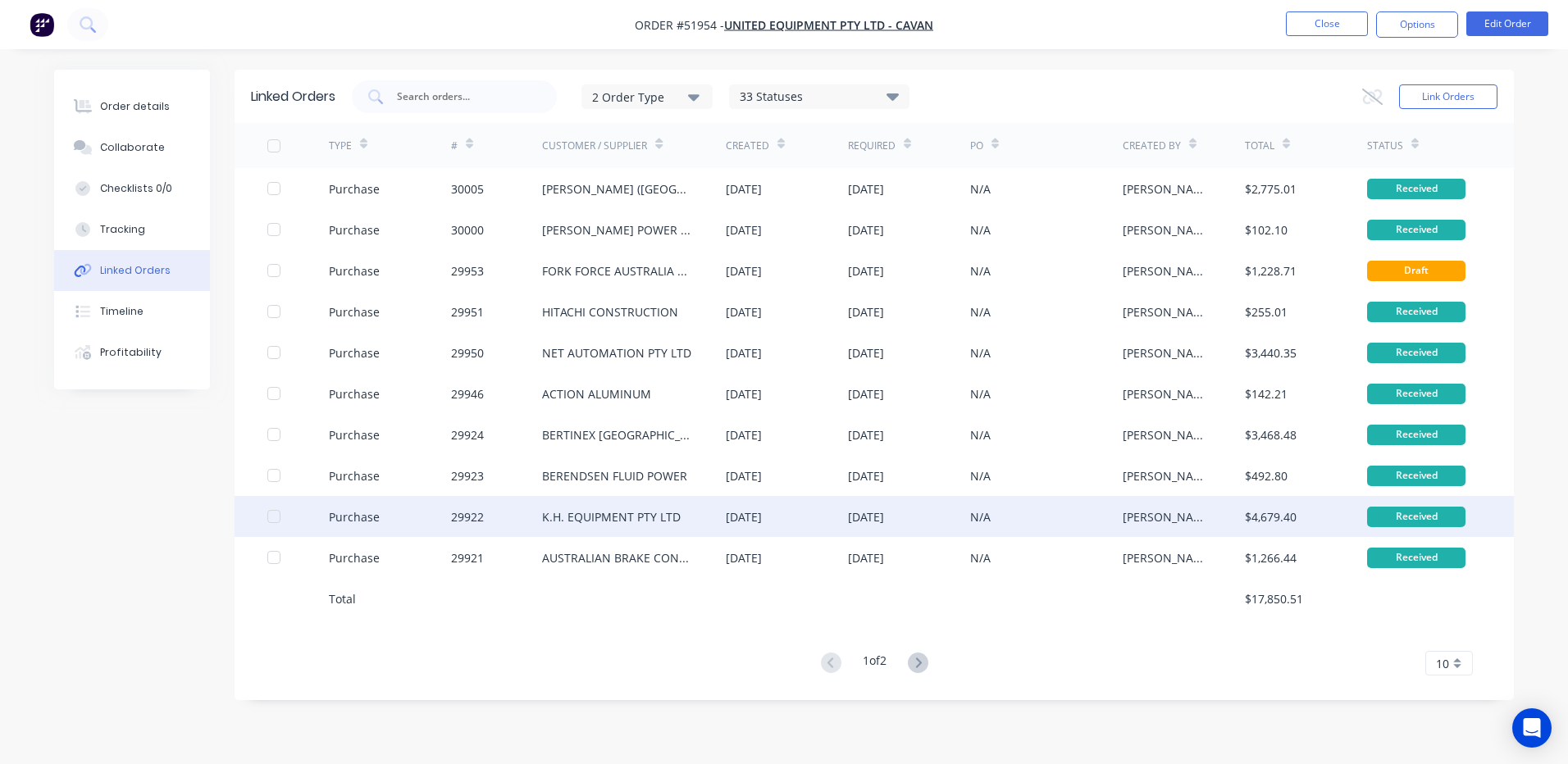
click at [678, 519] on div "K.H. EQUIPMENT PTY LTD" at bounding box center [611, 516] width 139 height 17
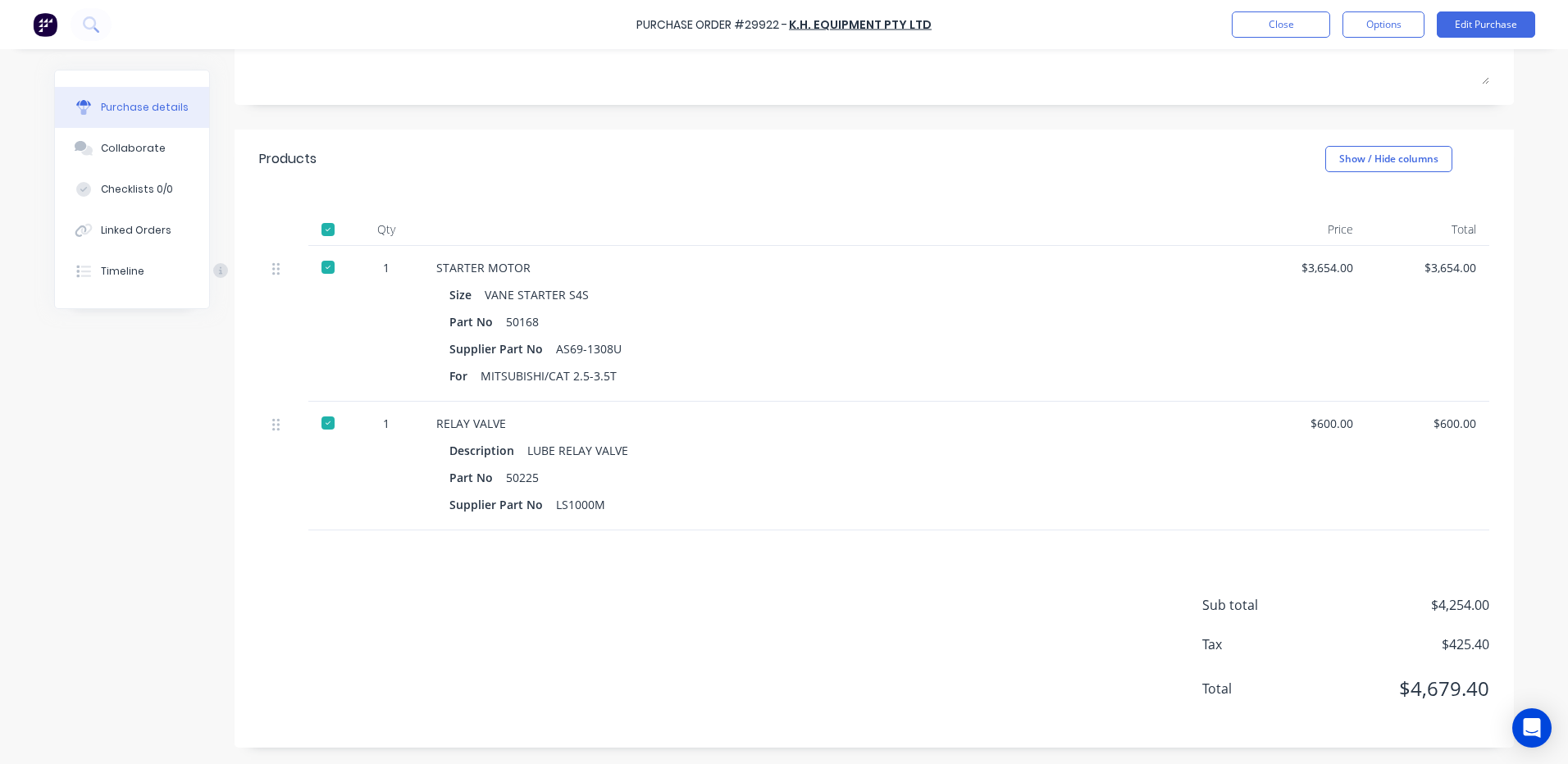
scroll to position [89, 0]
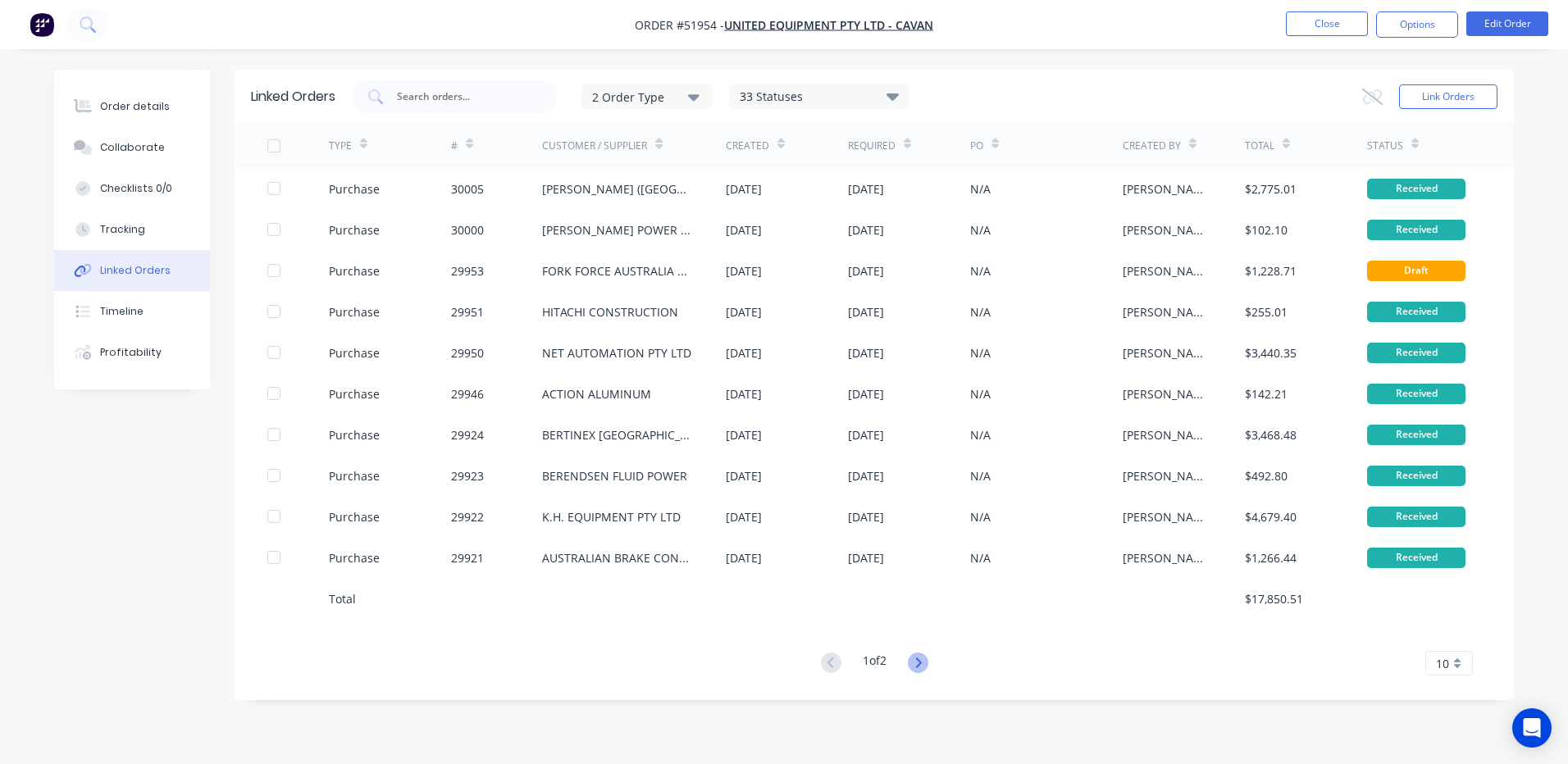
click at [923, 659] on icon at bounding box center [918, 662] width 21 height 20
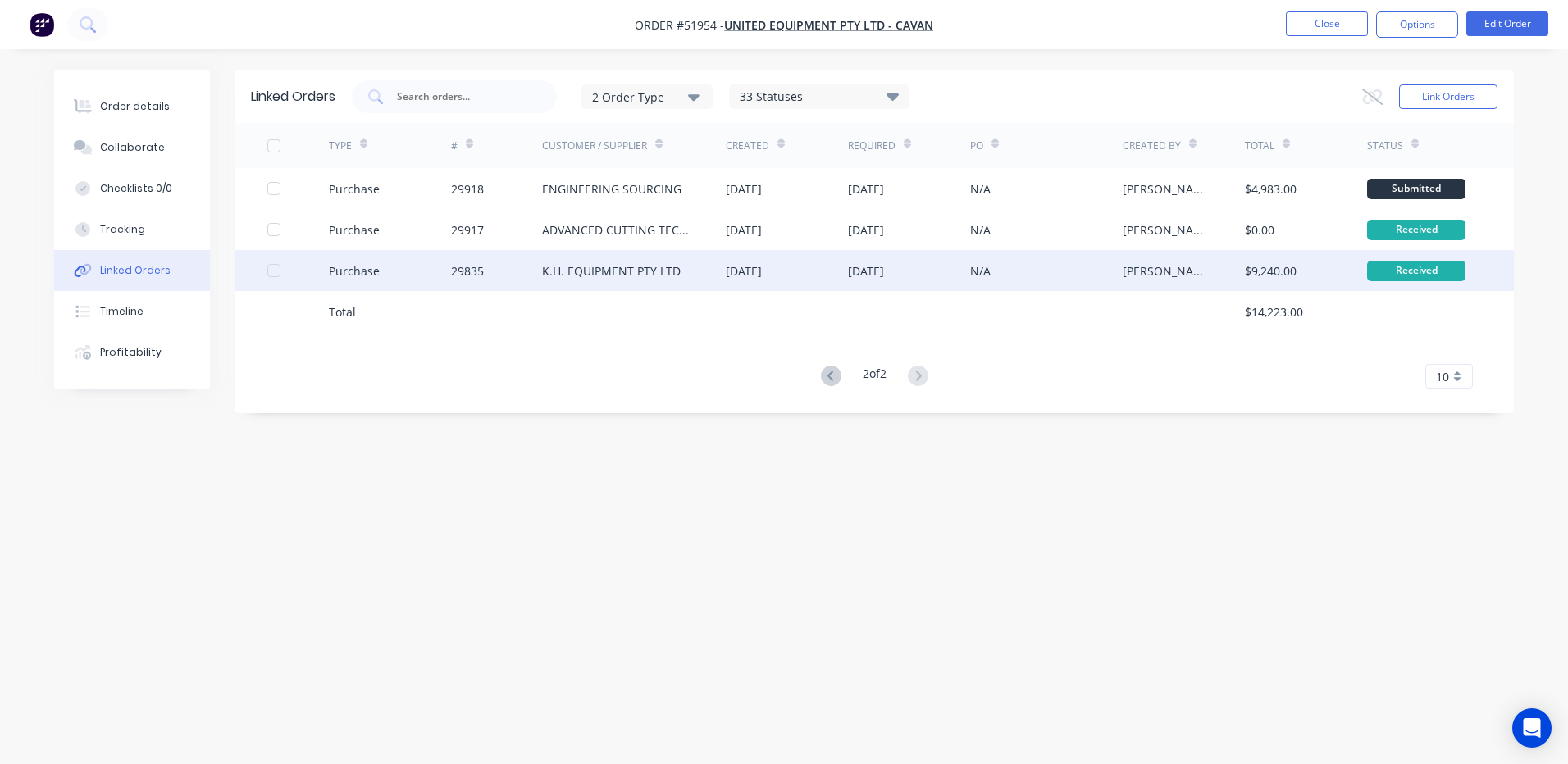
click at [516, 272] on div "29835" at bounding box center [497, 270] width 92 height 41
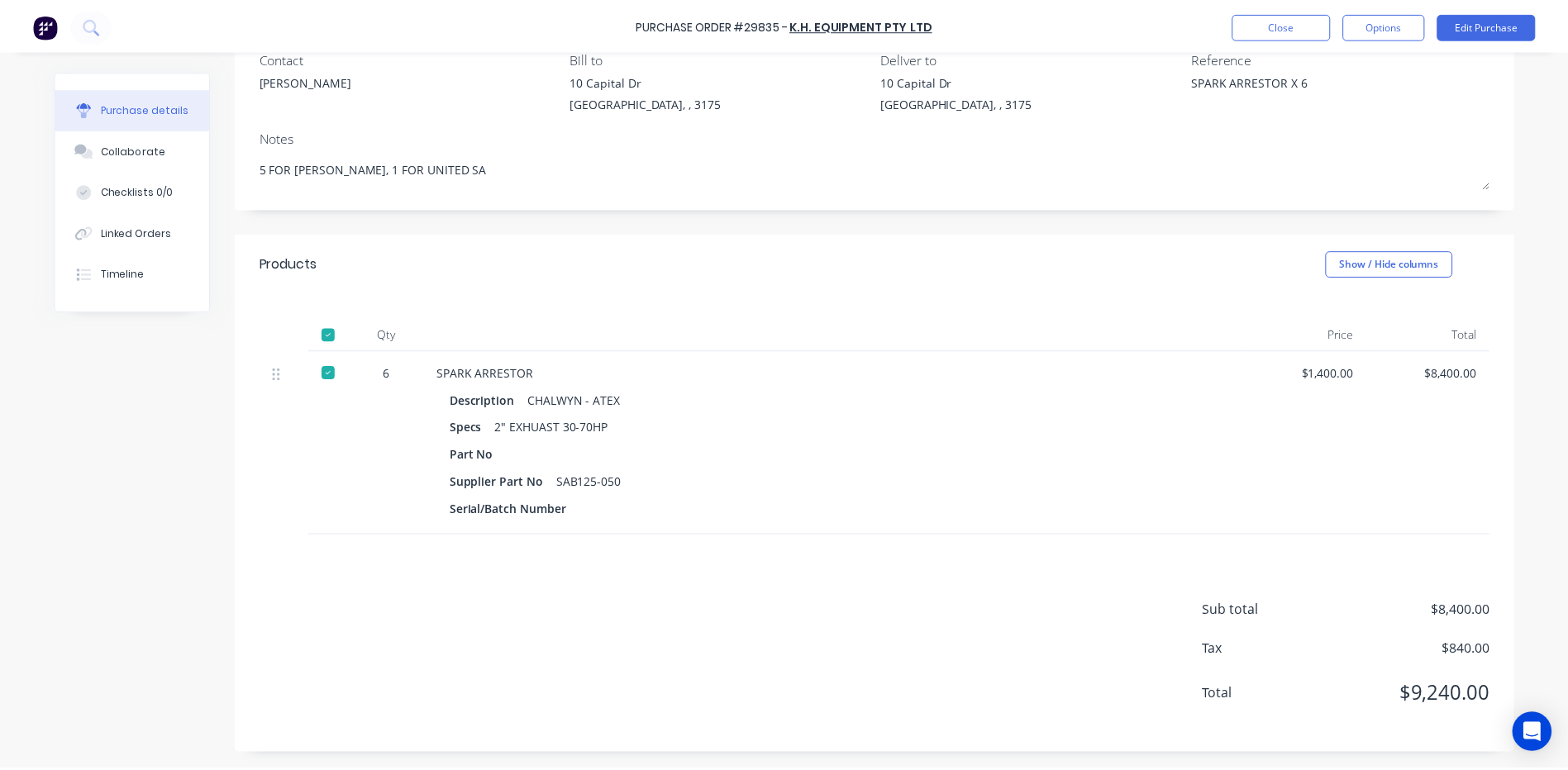
scroll to position [152, 0]
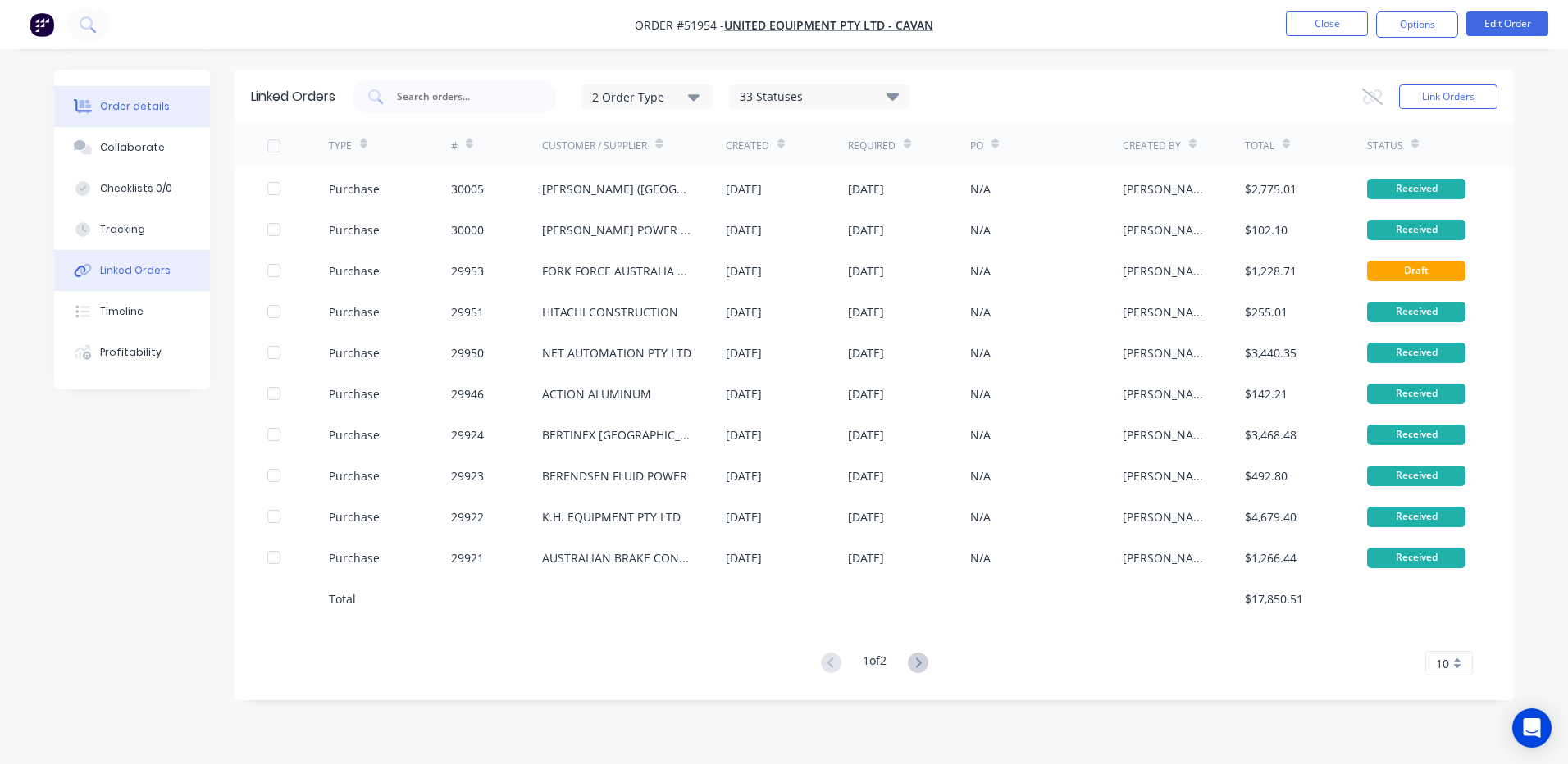
click at [117, 98] on button "Order details" at bounding box center [131, 106] width 156 height 41
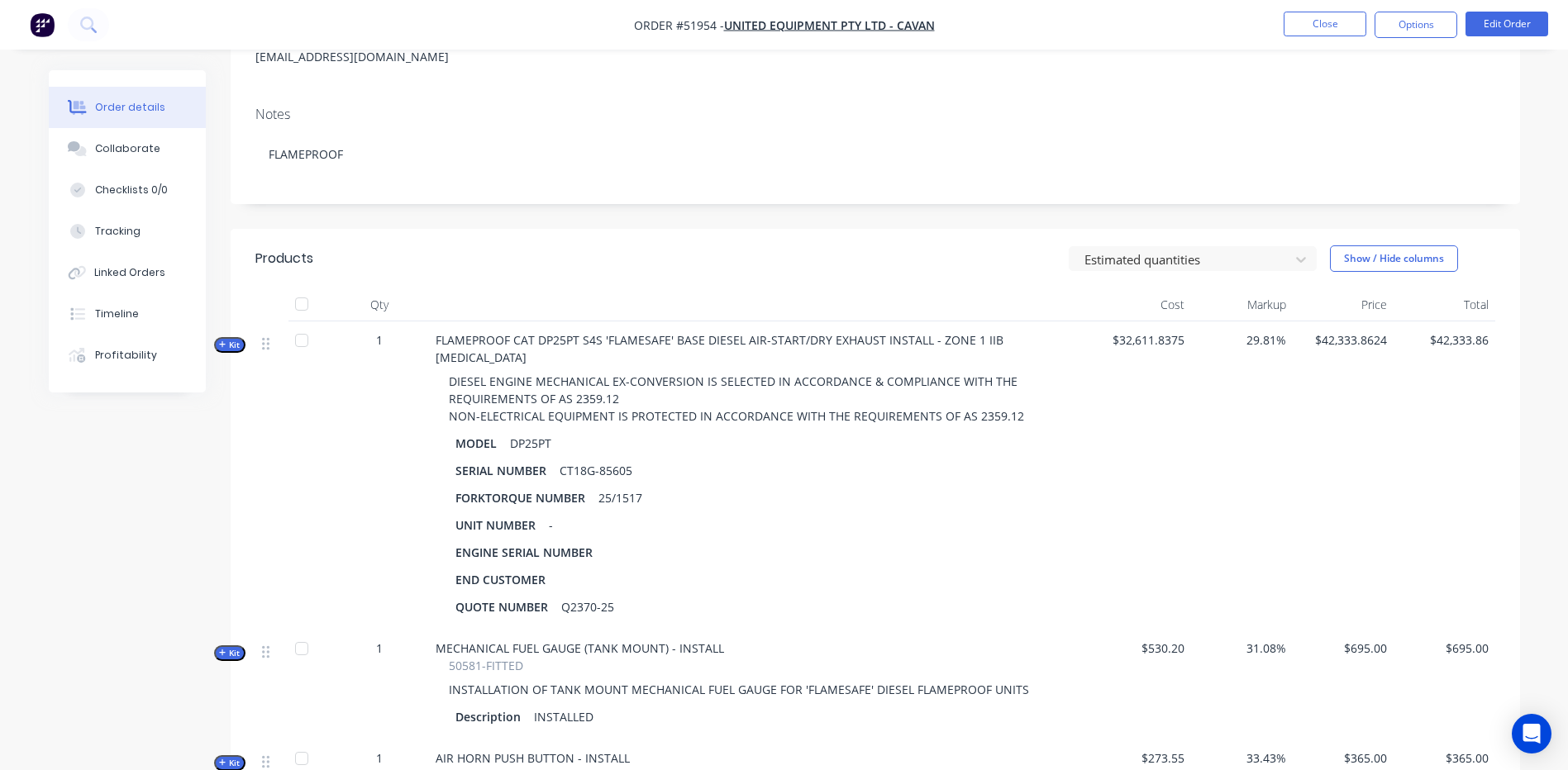
scroll to position [413, 0]
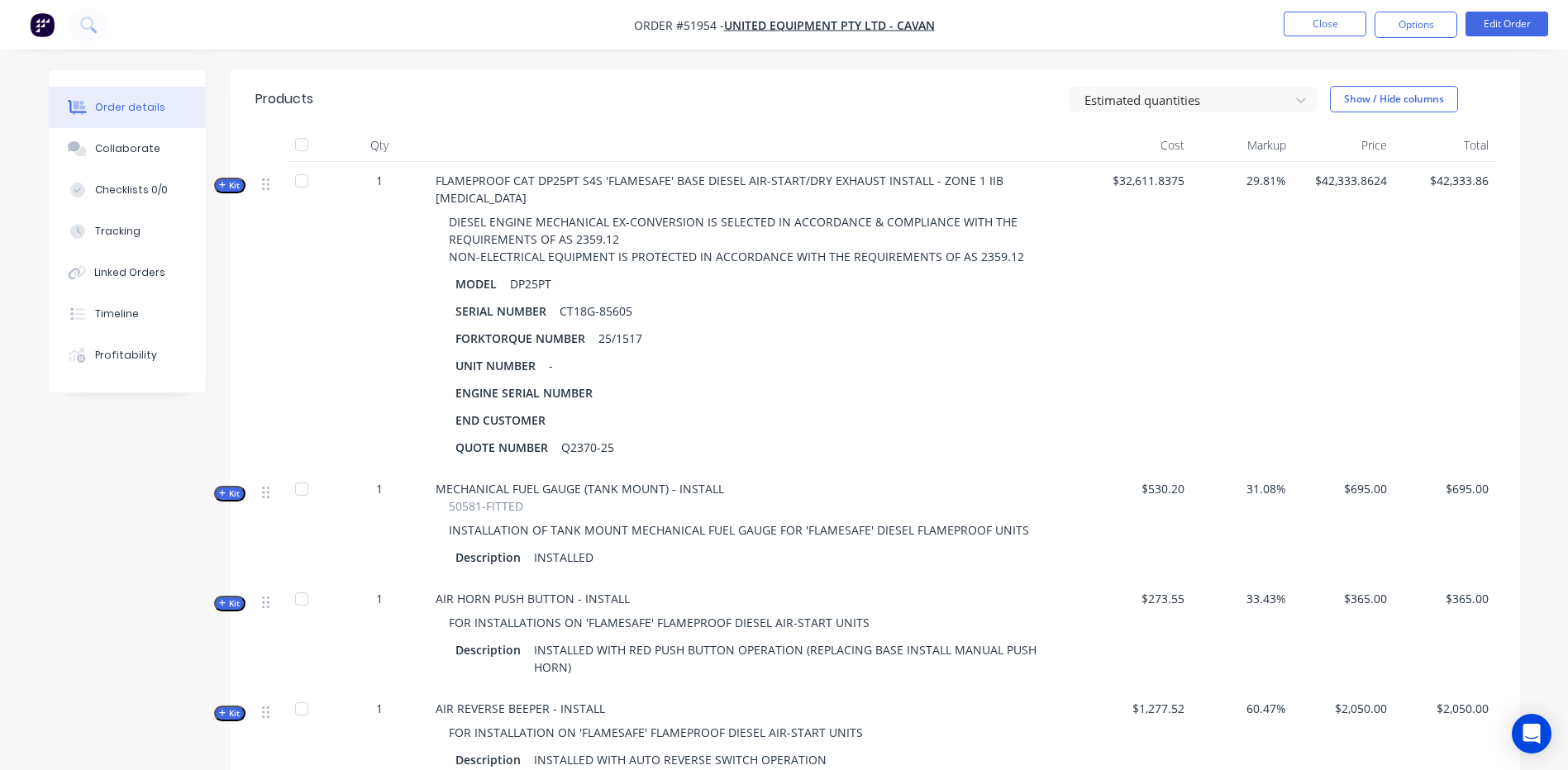
click at [237, 183] on span "Kit" at bounding box center [229, 185] width 22 height 12
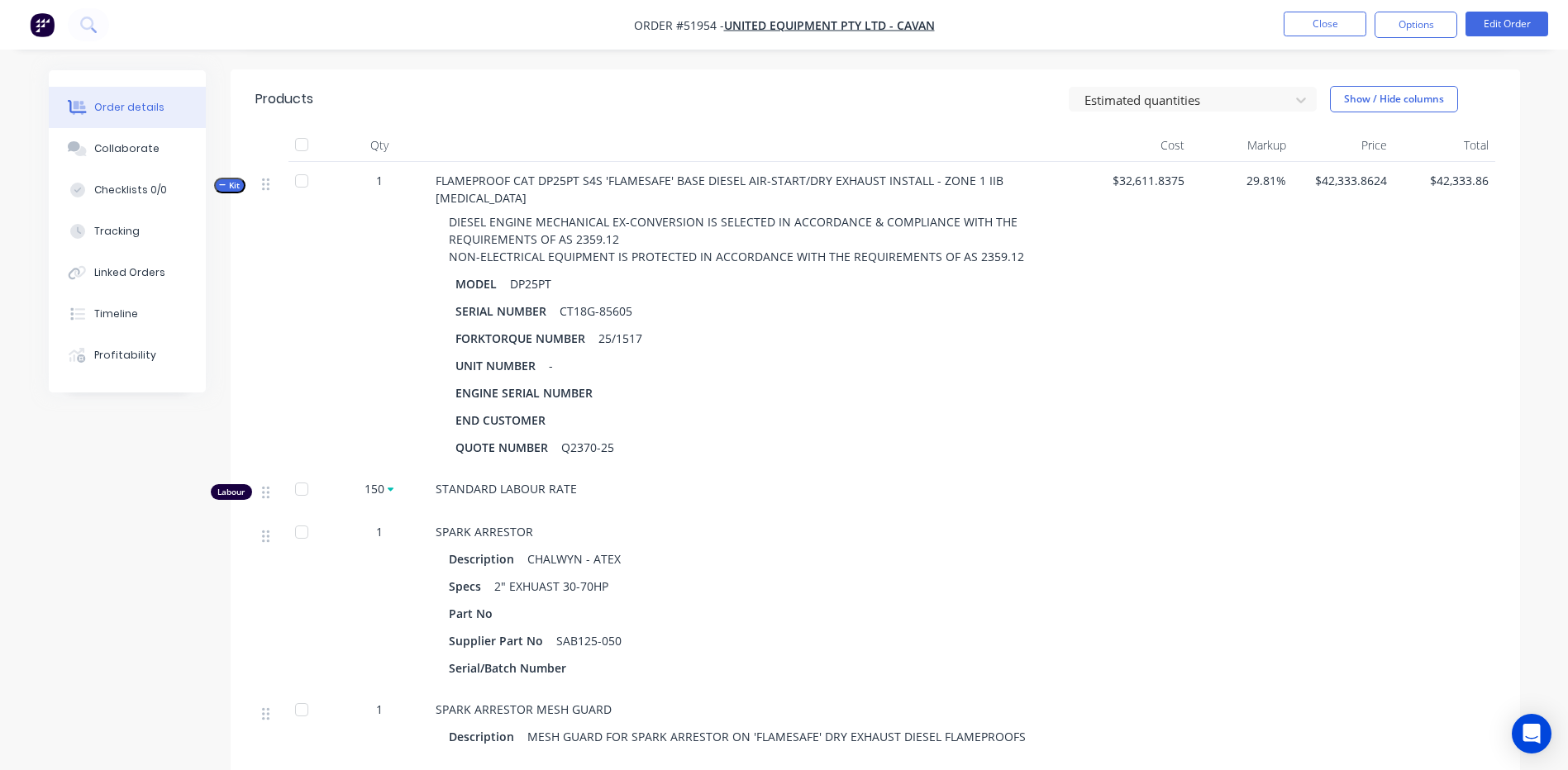
click at [312, 516] on div at bounding box center [301, 531] width 33 height 33
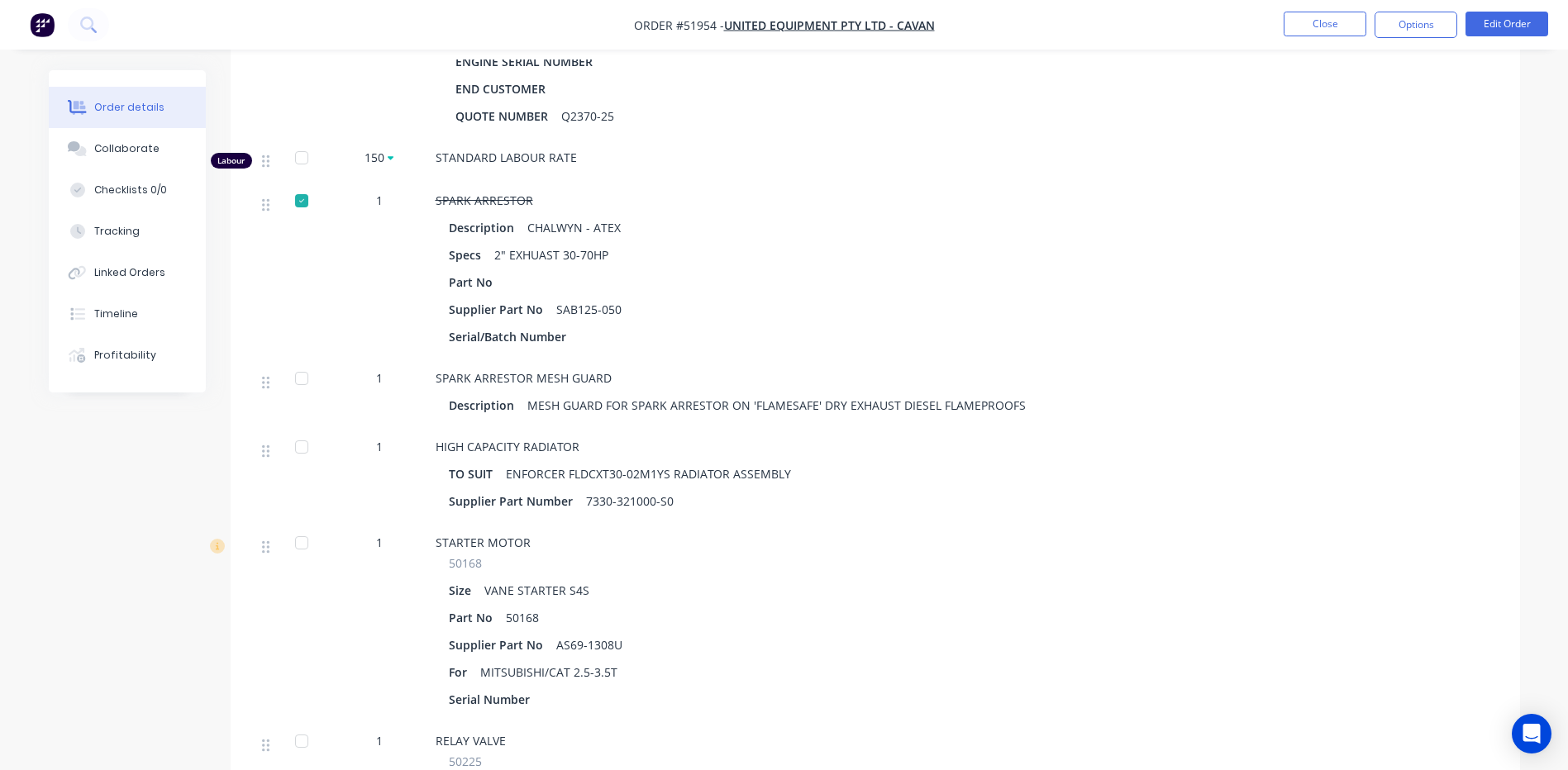
scroll to position [744, 0]
click at [303, 367] on div at bounding box center [301, 378] width 33 height 33
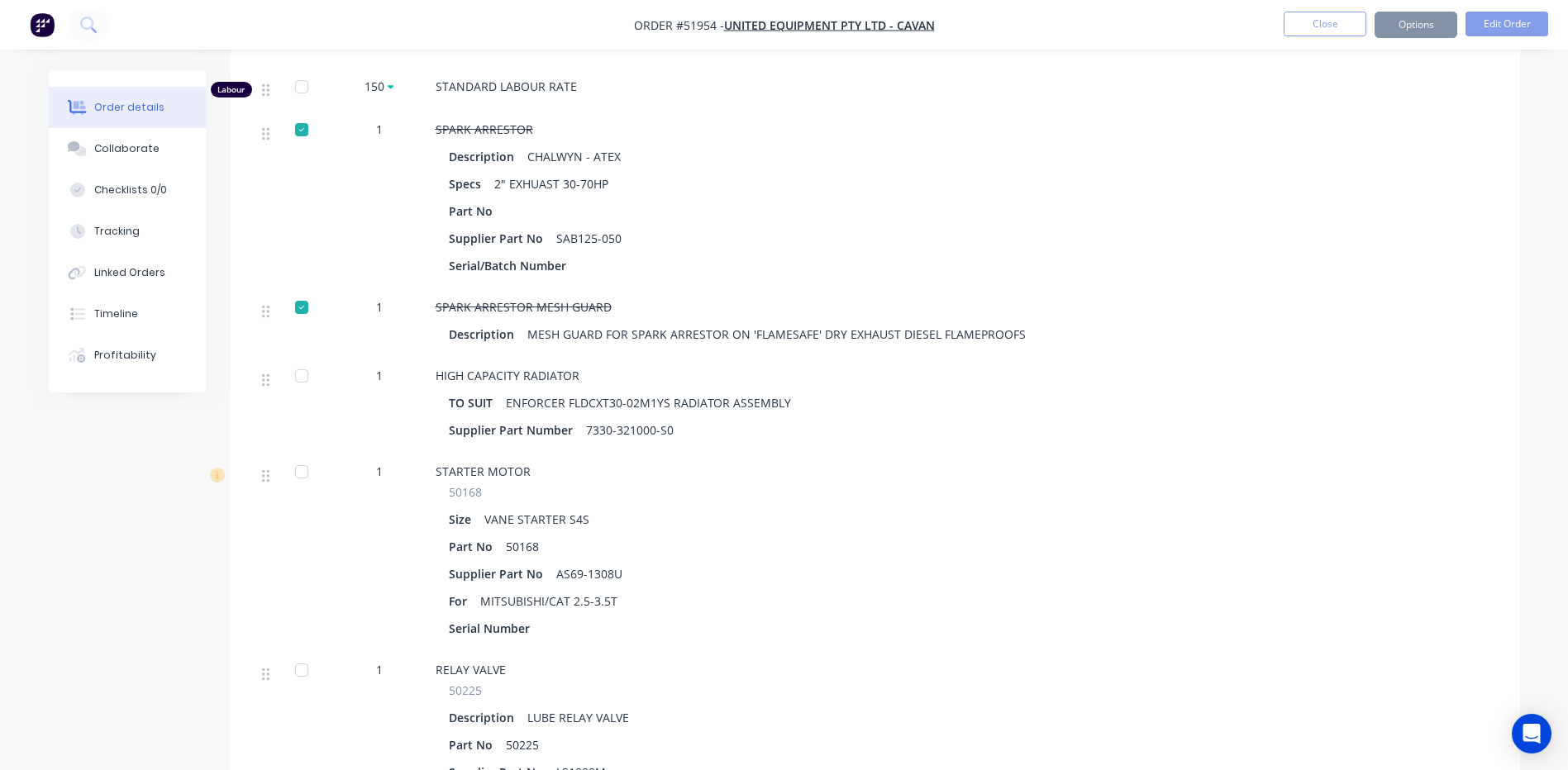
scroll to position [826, 0]
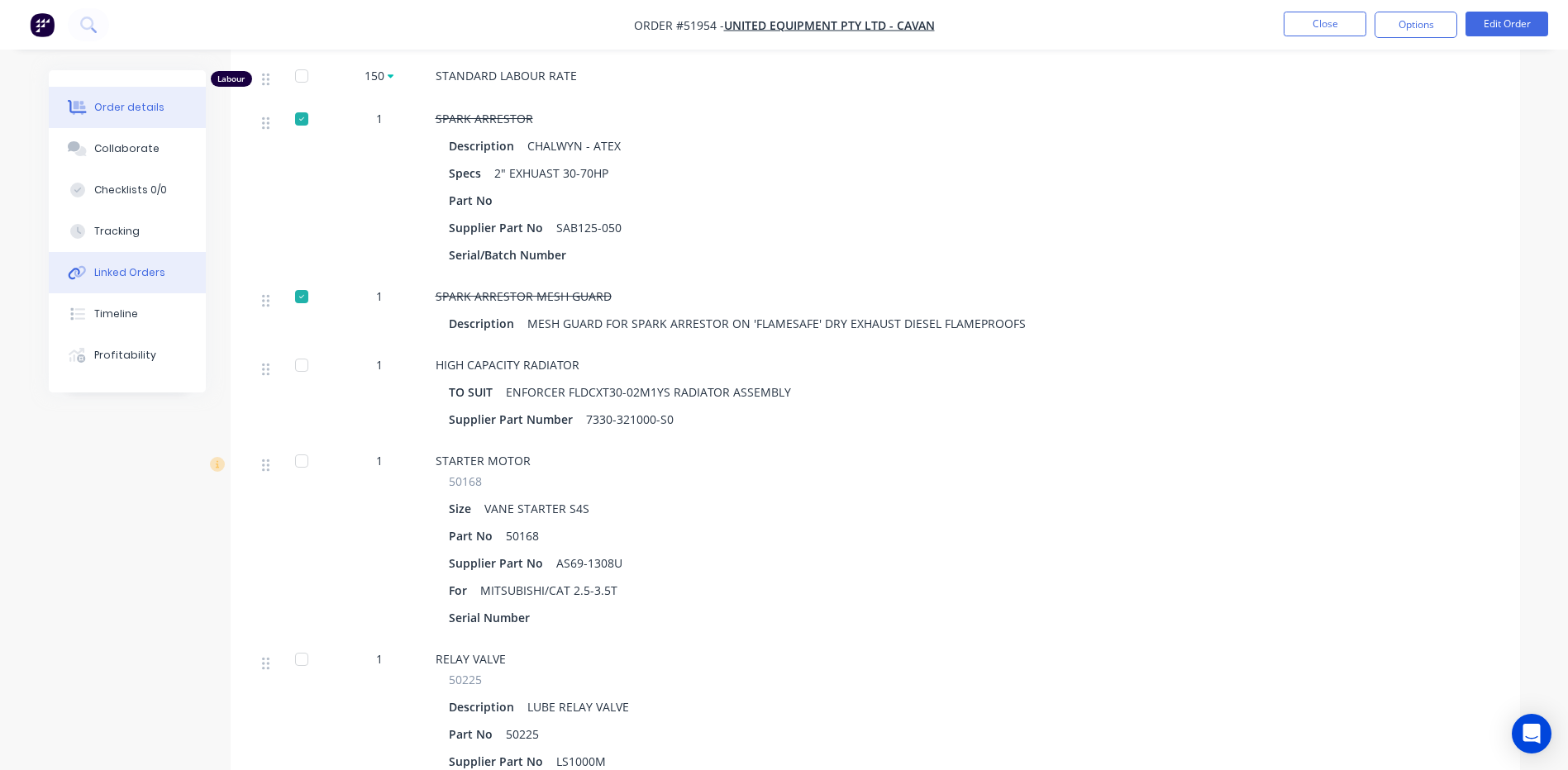
click at [152, 279] on div "Linked Orders" at bounding box center [130, 272] width 71 height 15
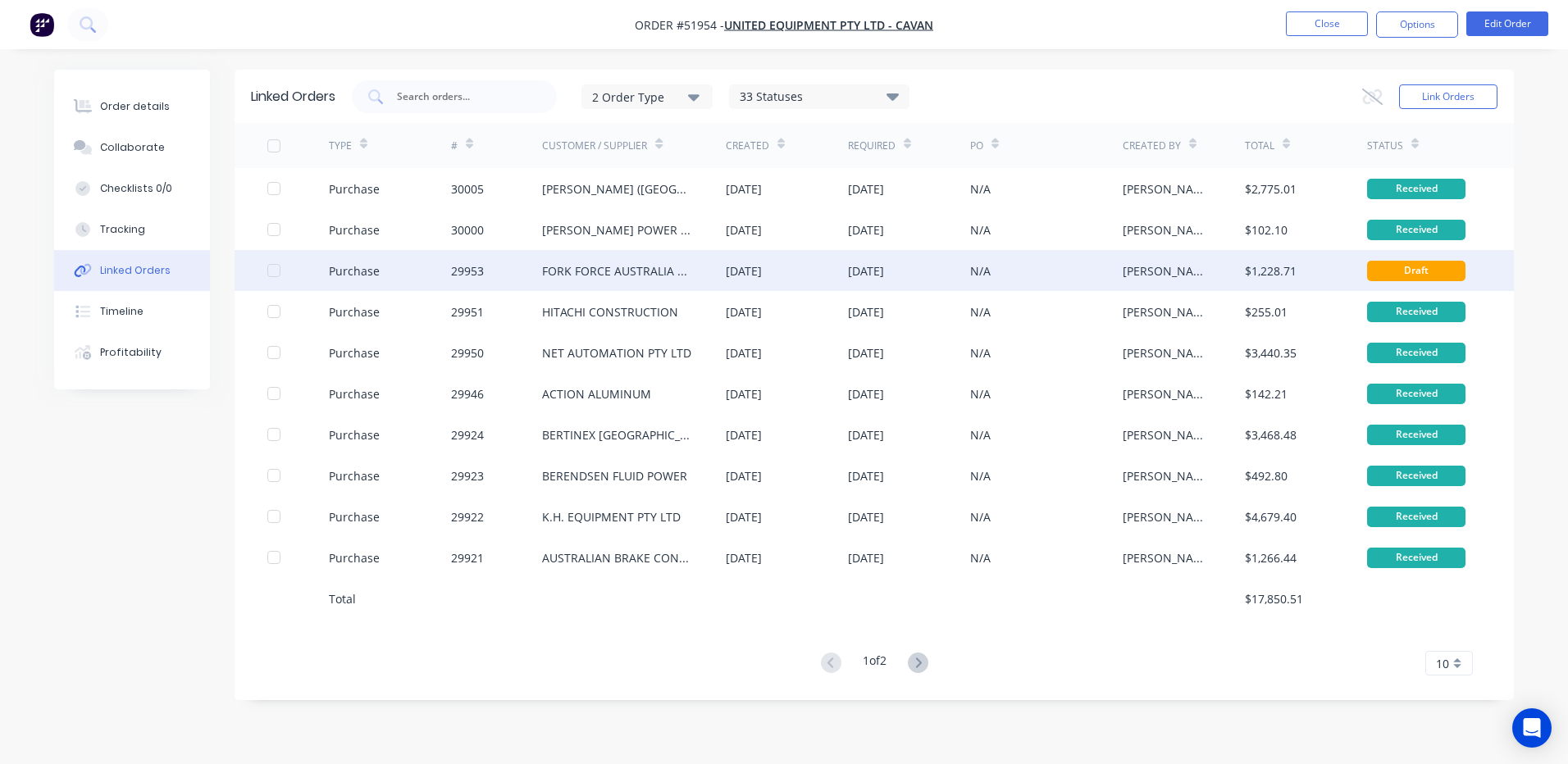
click at [936, 277] on div "[DATE]" at bounding box center [908, 270] width 122 height 41
click at [1172, 280] on div "[PERSON_NAME]" at bounding box center [1183, 270] width 122 height 41
click at [452, 256] on div "29953" at bounding box center [497, 270] width 92 height 41
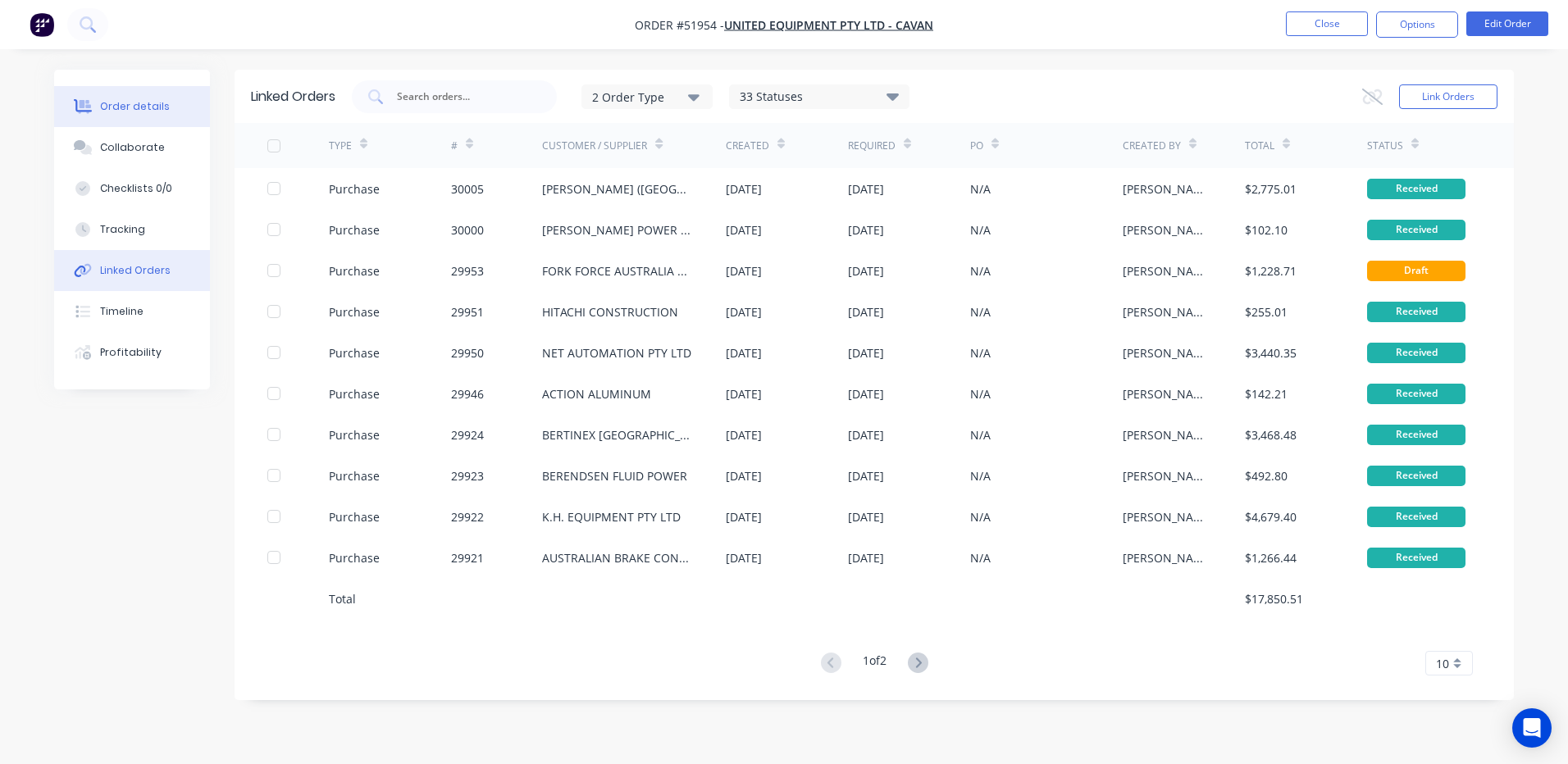
click at [142, 103] on div "Order details" at bounding box center [134, 106] width 70 height 15
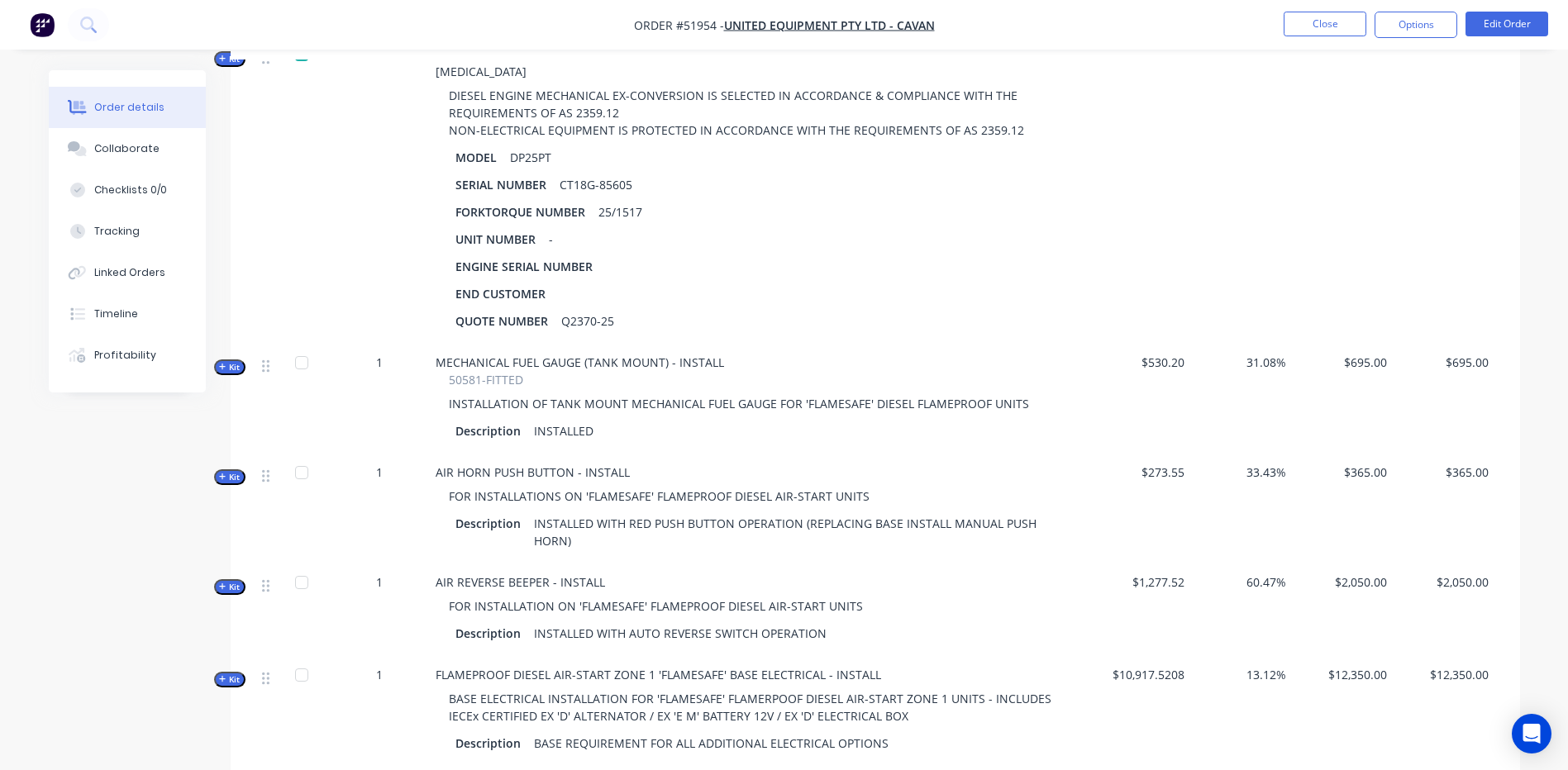
scroll to position [331, 0]
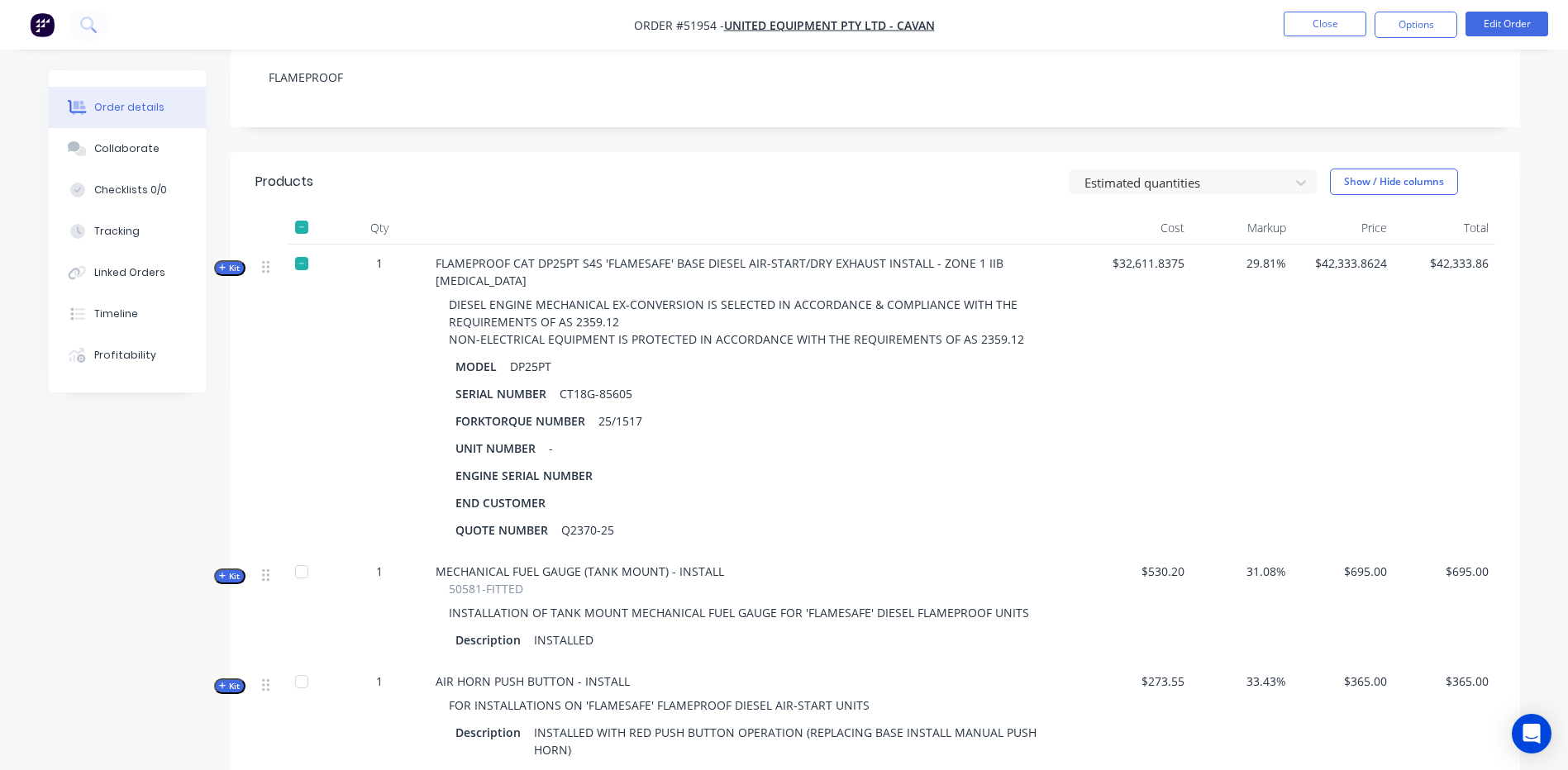
click at [234, 266] on span "Kit" at bounding box center [229, 268] width 22 height 12
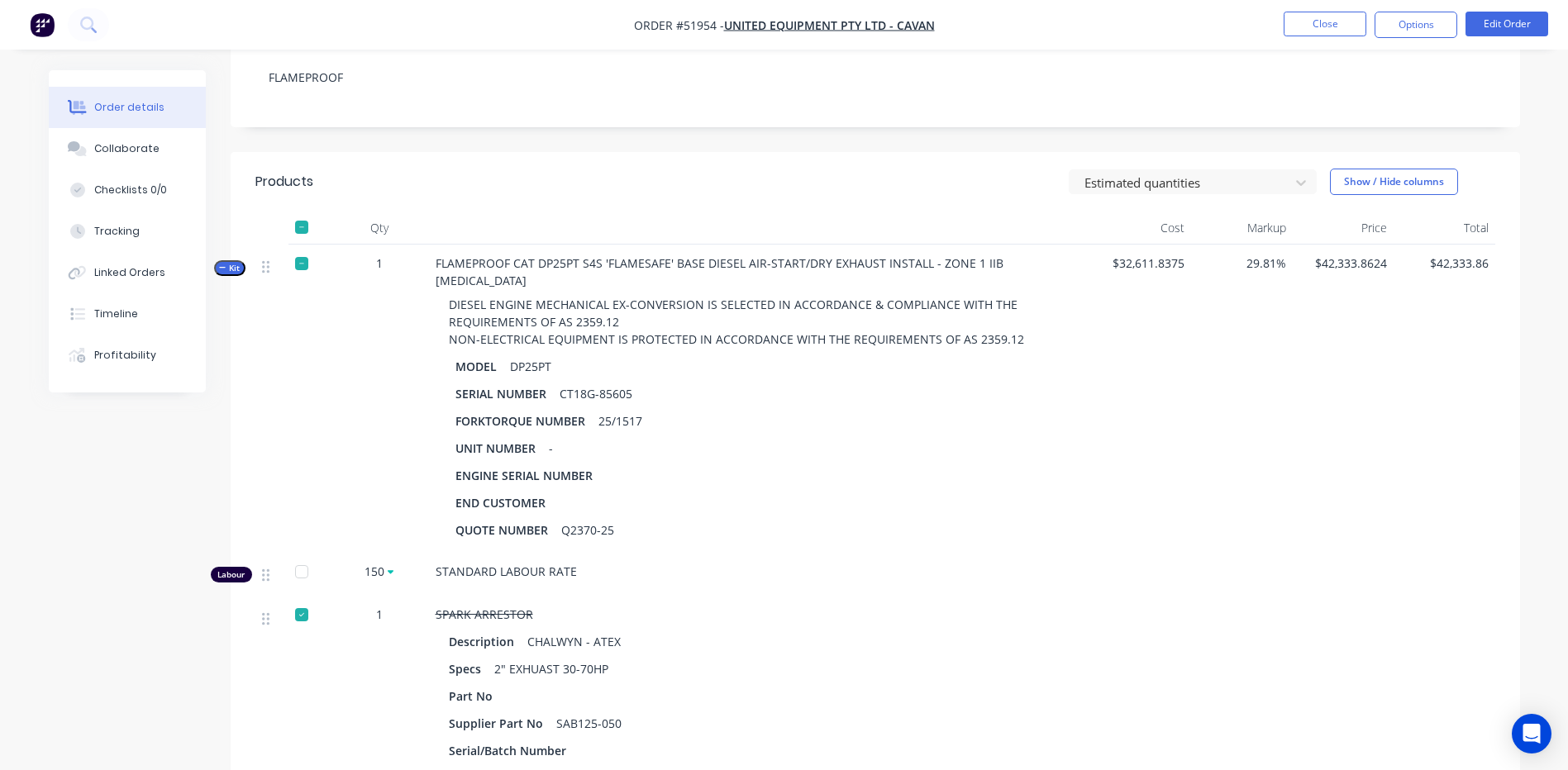
click at [229, 267] on span "Kit" at bounding box center [229, 268] width 22 height 12
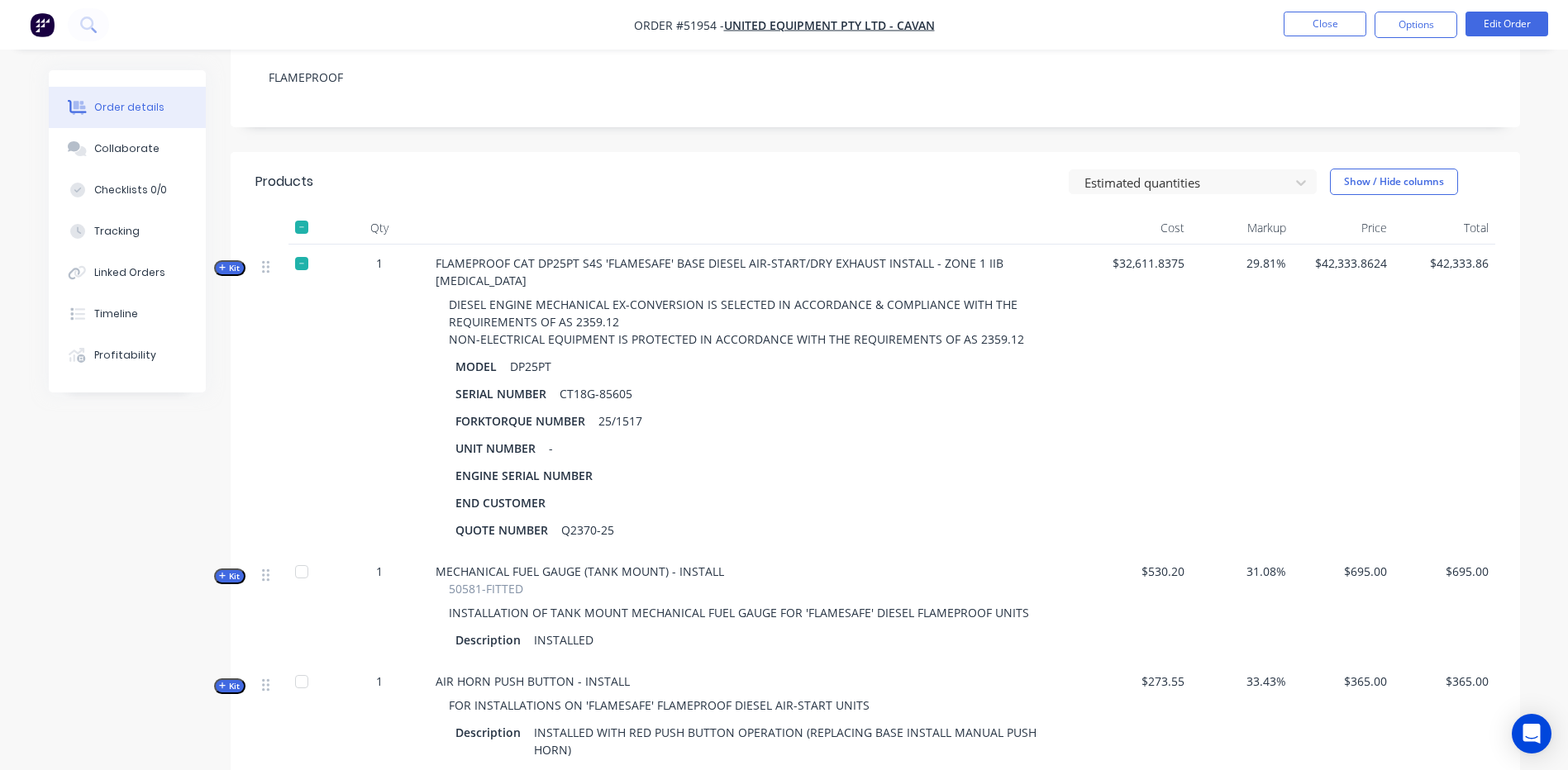
click at [231, 264] on span "Kit" at bounding box center [229, 268] width 22 height 12
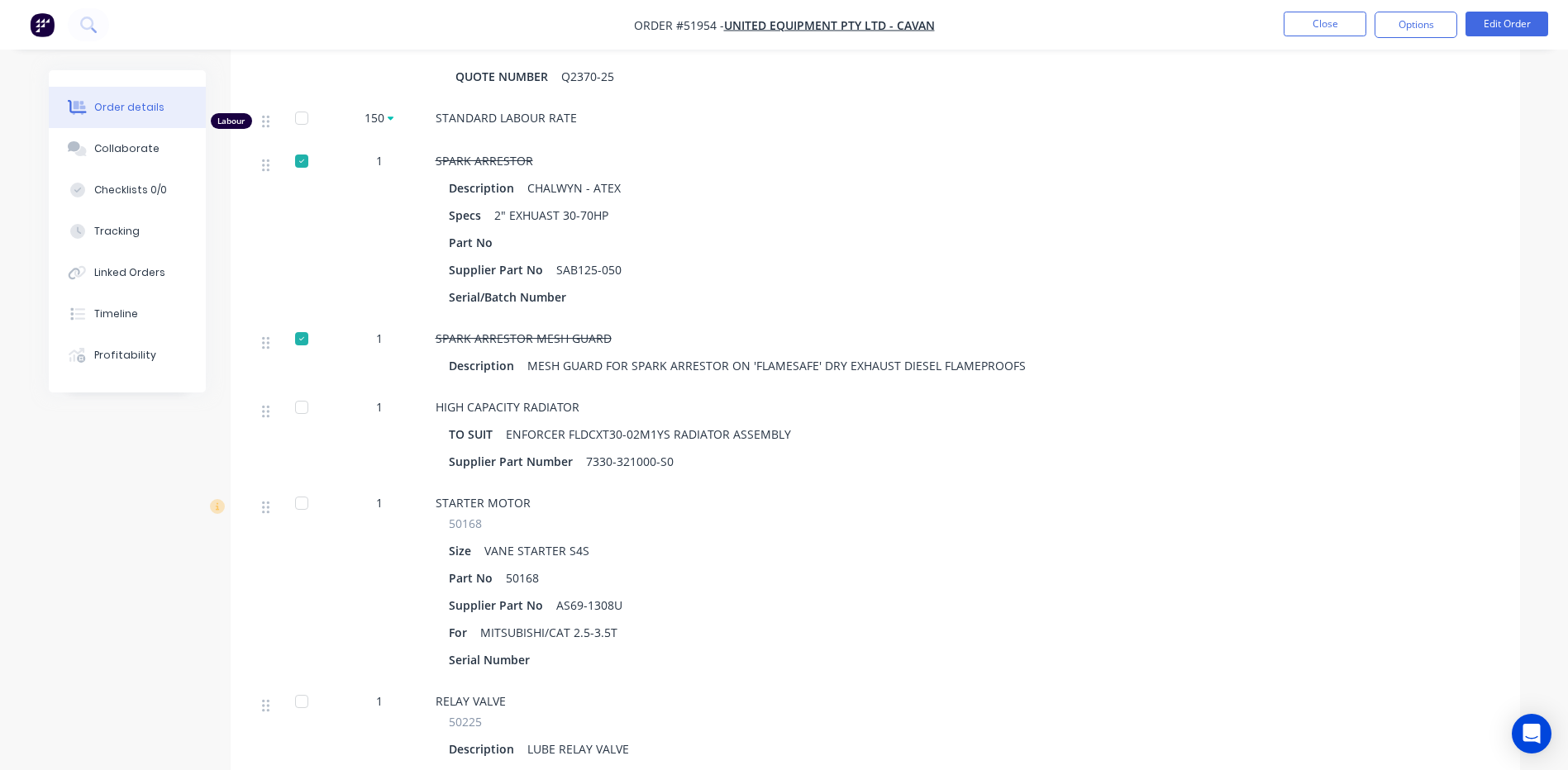
scroll to position [826, 0]
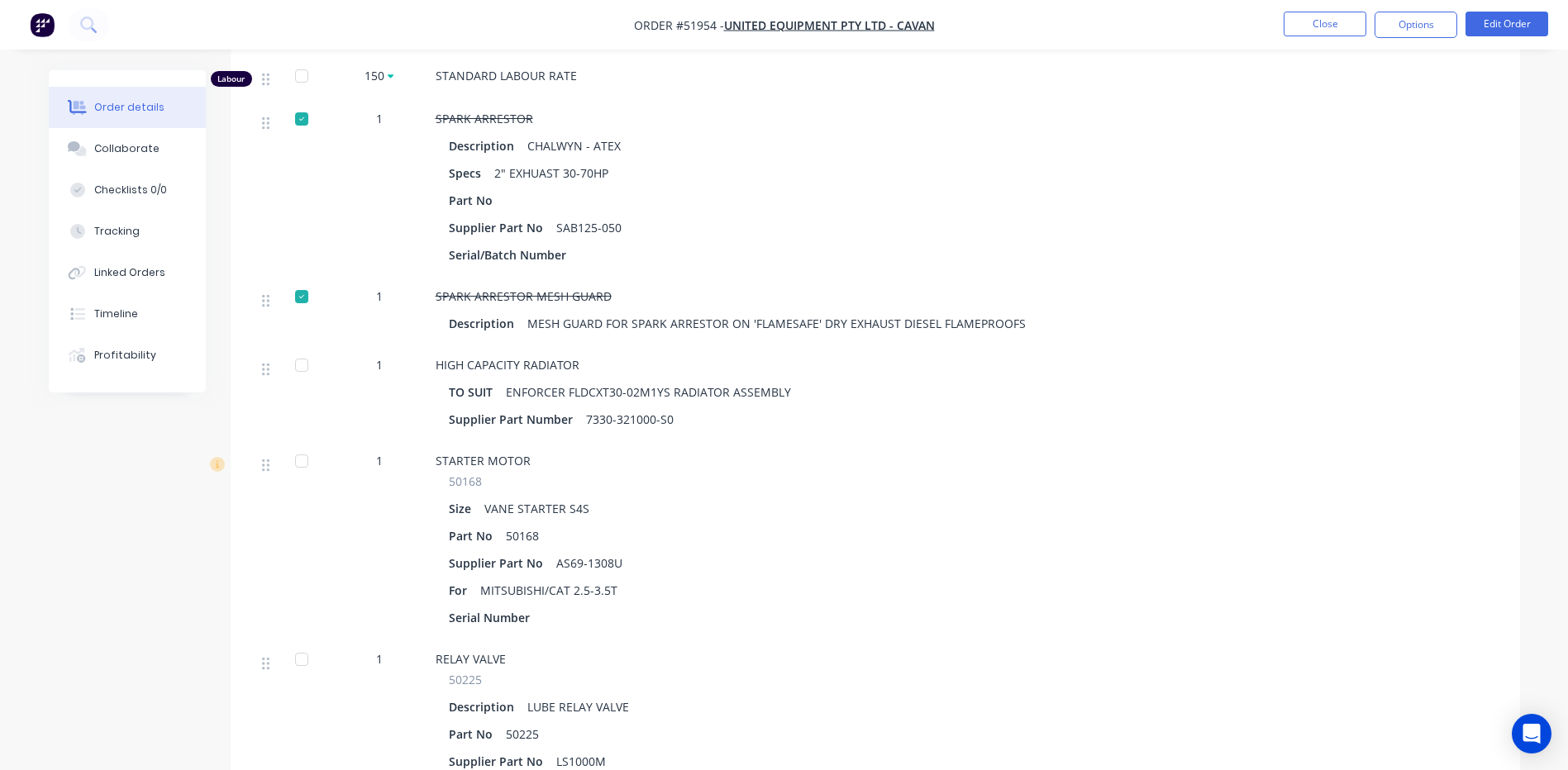
click at [296, 350] on div at bounding box center [301, 364] width 33 height 33
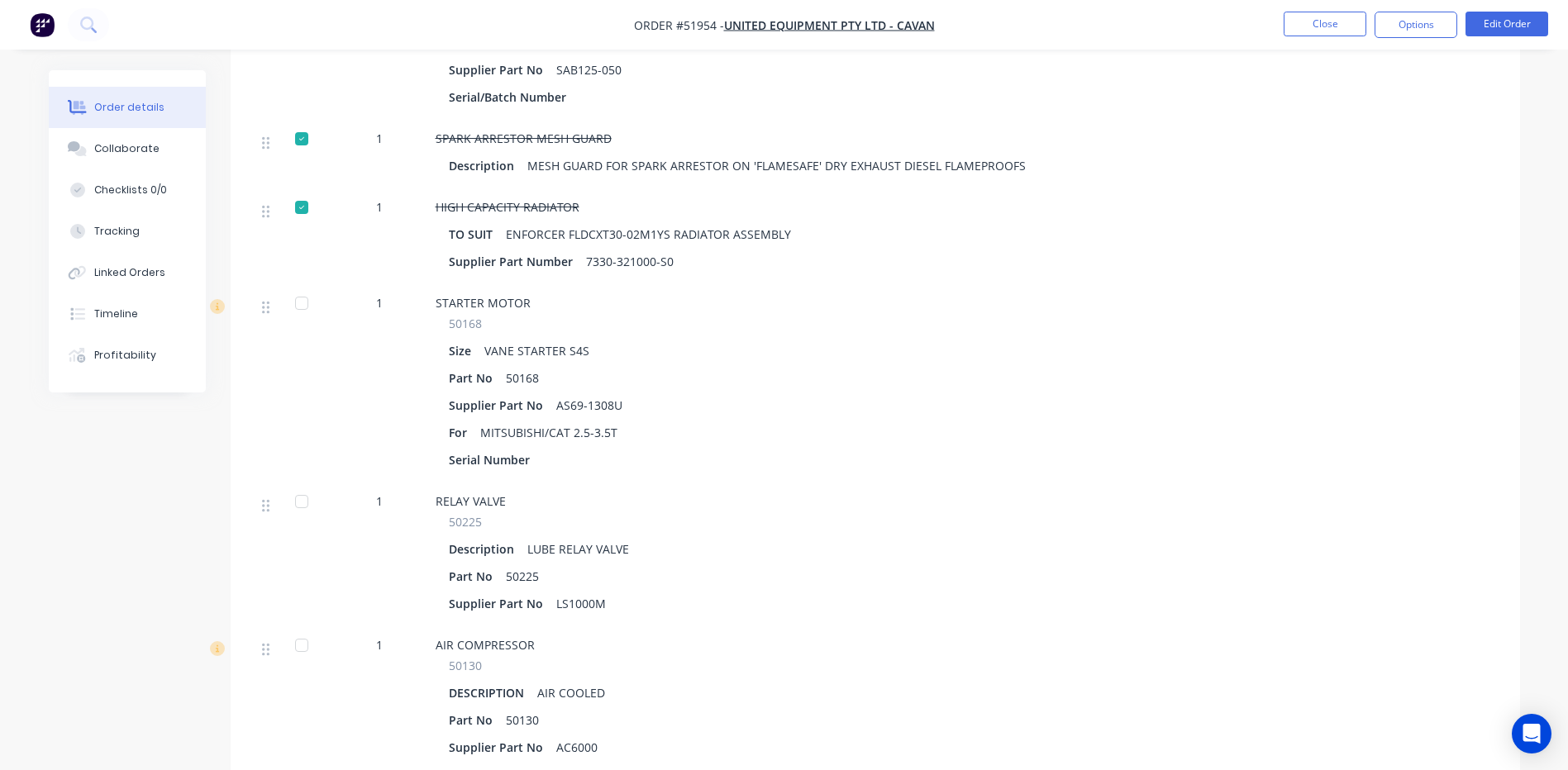
scroll to position [991, 0]
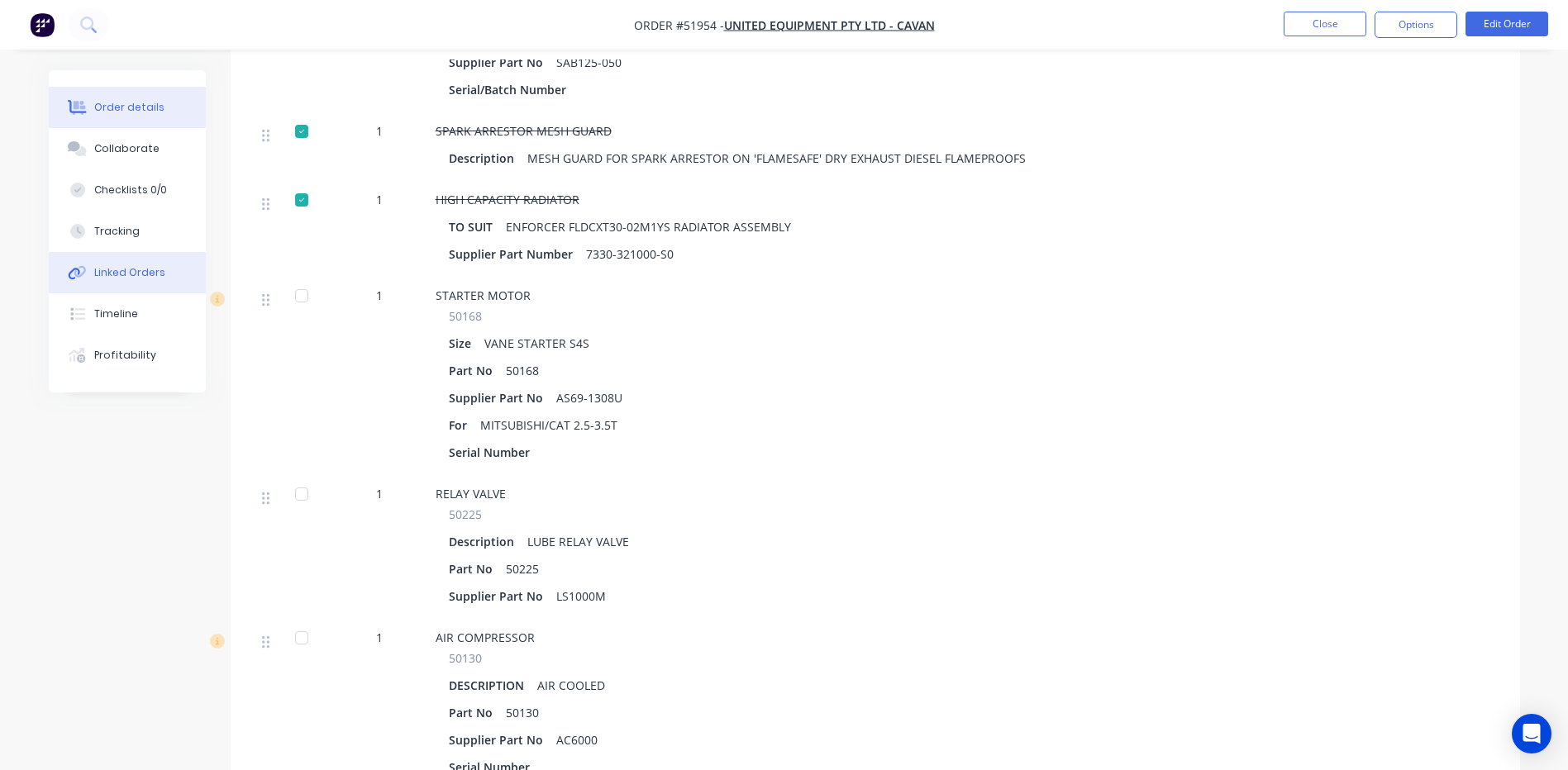
click at [135, 258] on button "Linked Orders" at bounding box center [127, 272] width 157 height 41
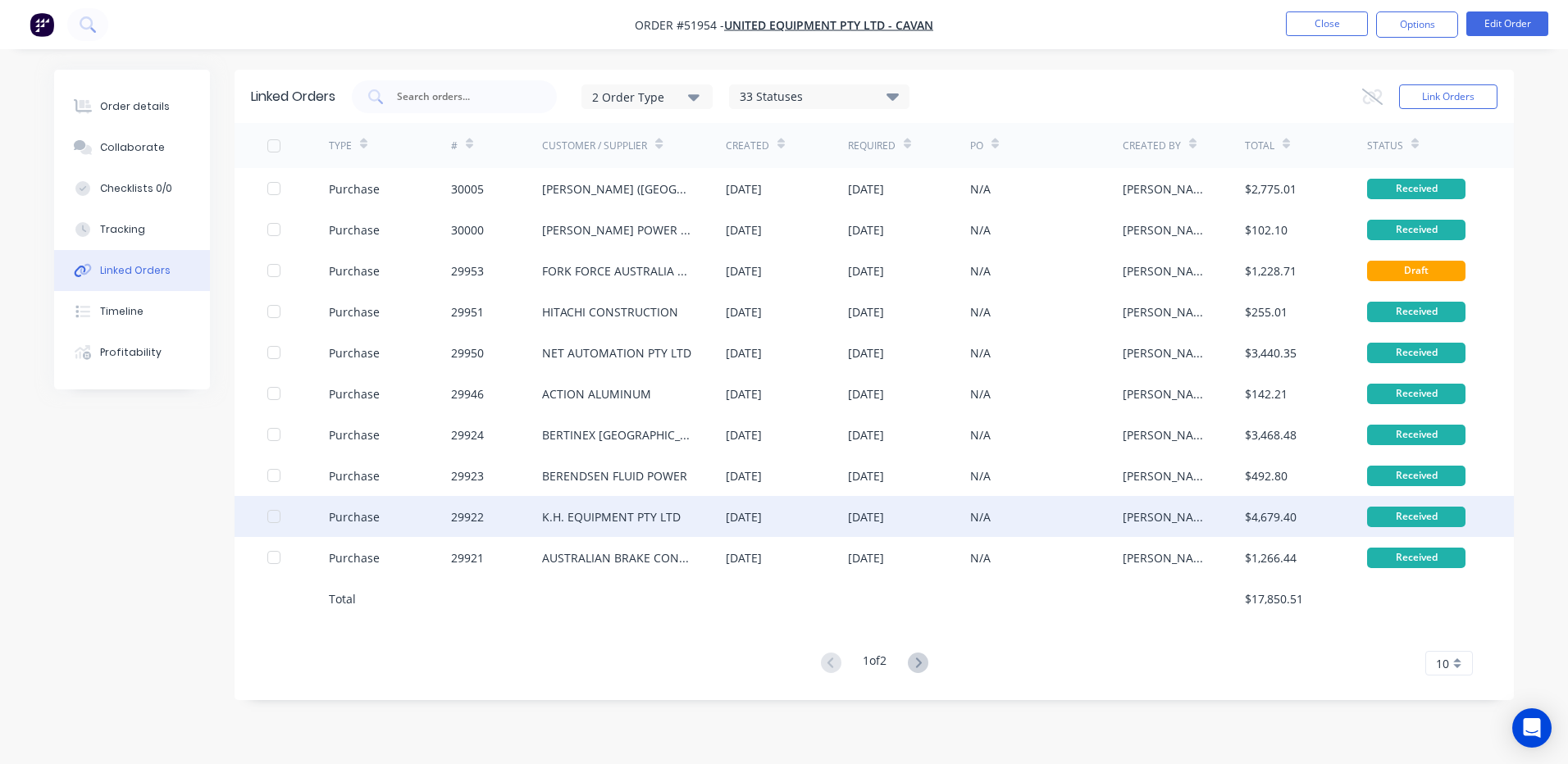
click at [531, 517] on div "29922" at bounding box center [497, 516] width 92 height 41
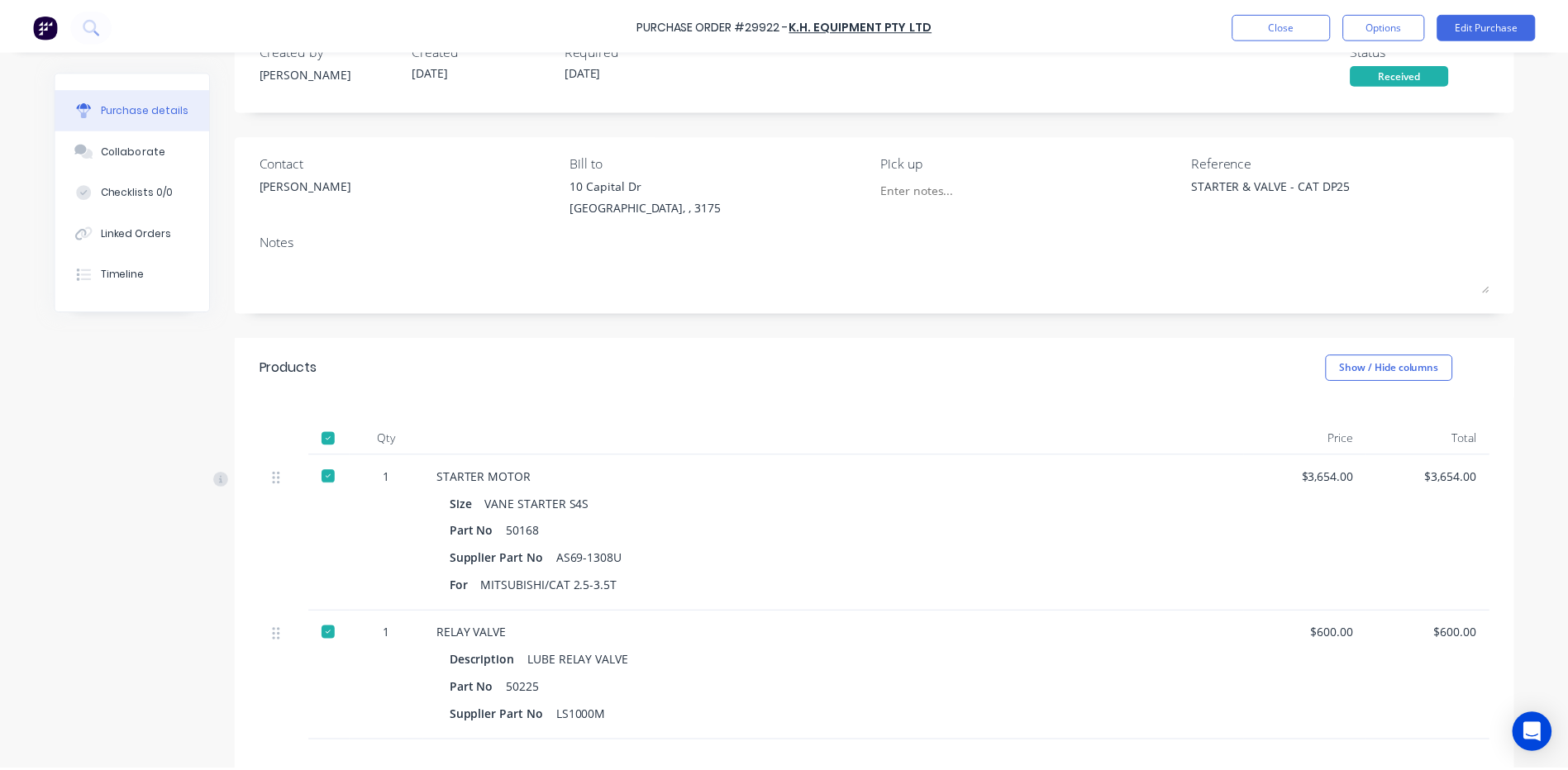
scroll to position [83, 0]
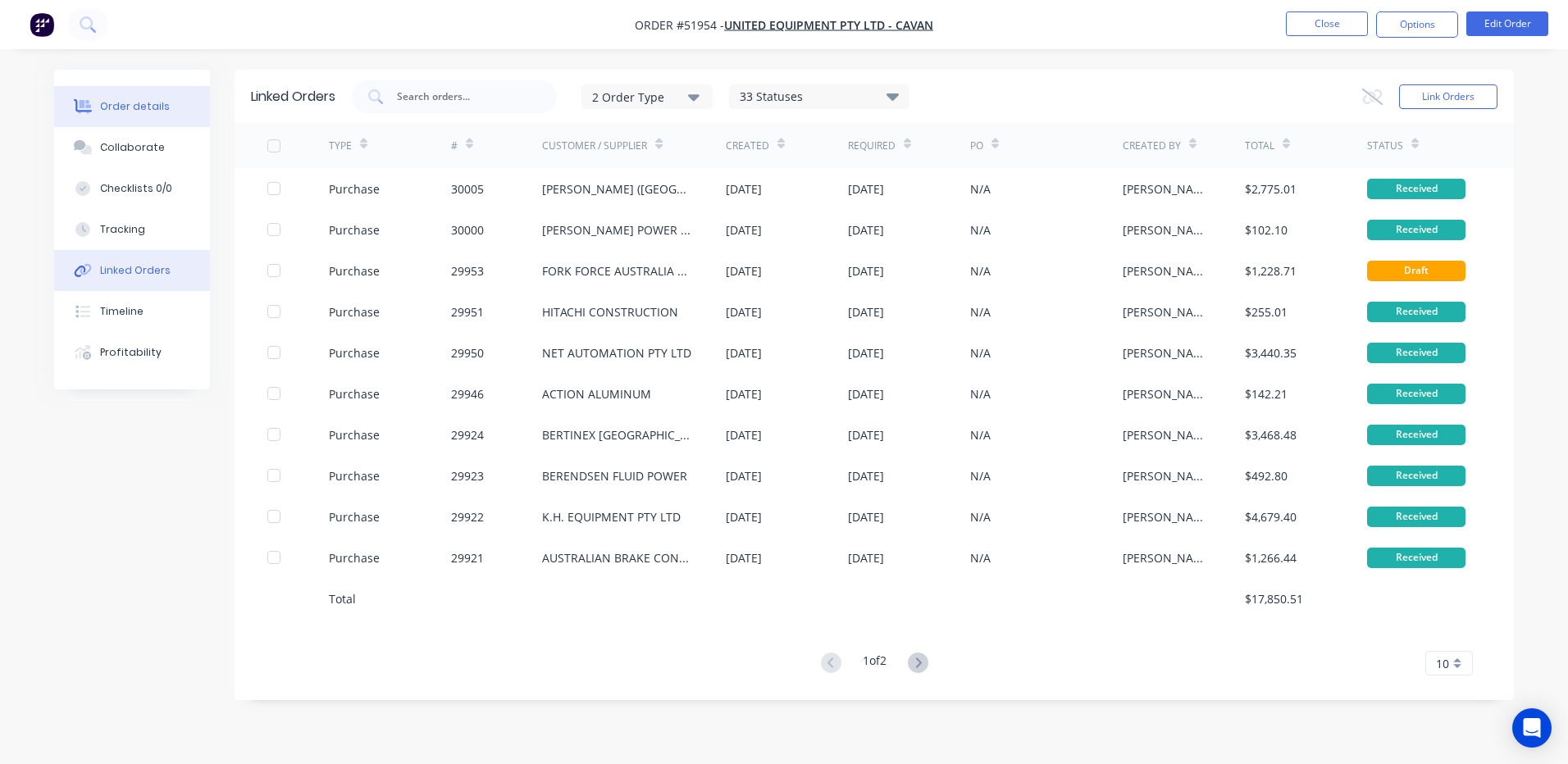
click at [154, 94] on button "Order details" at bounding box center [131, 106] width 156 height 41
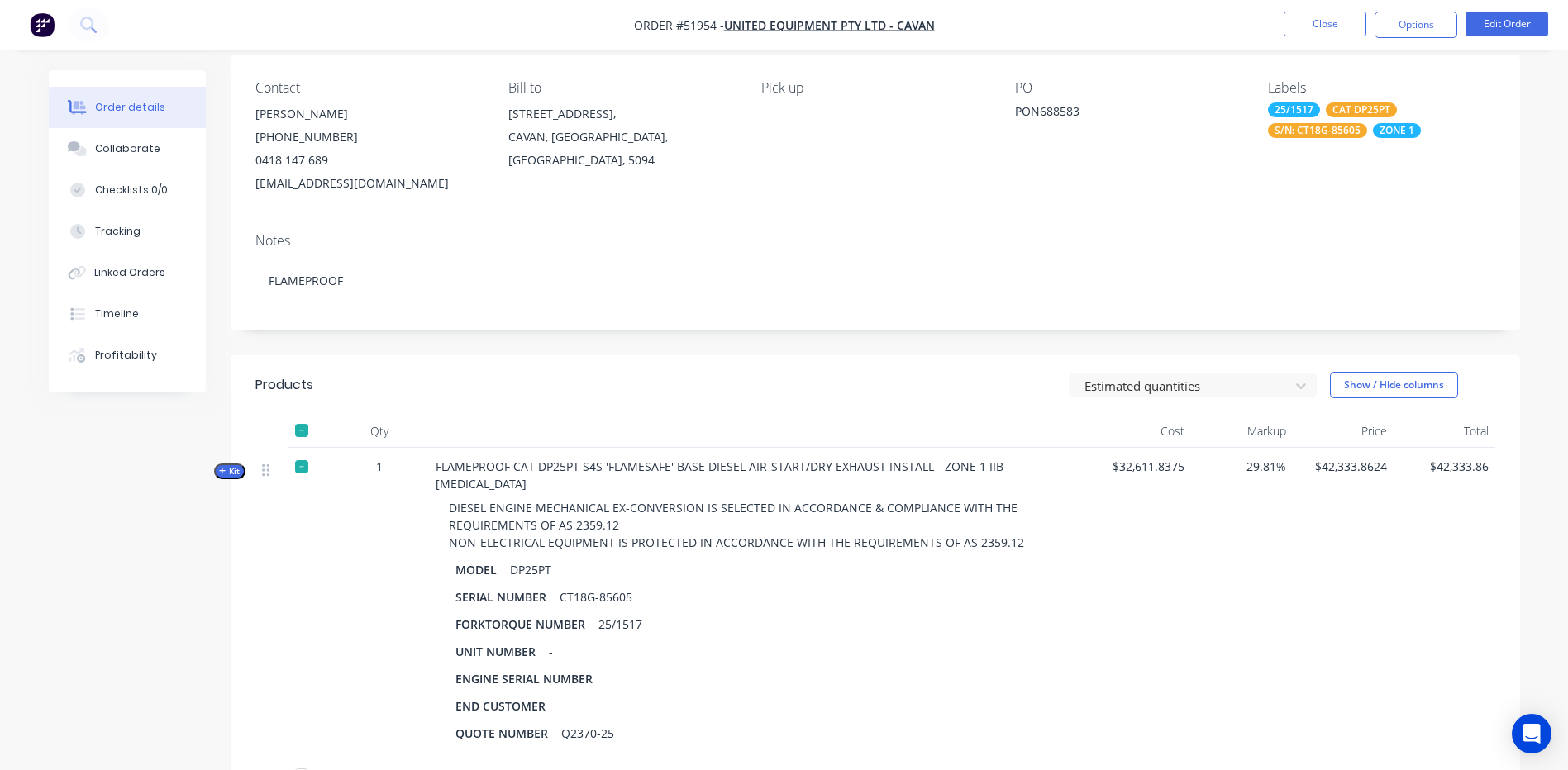
scroll to position [331, 0]
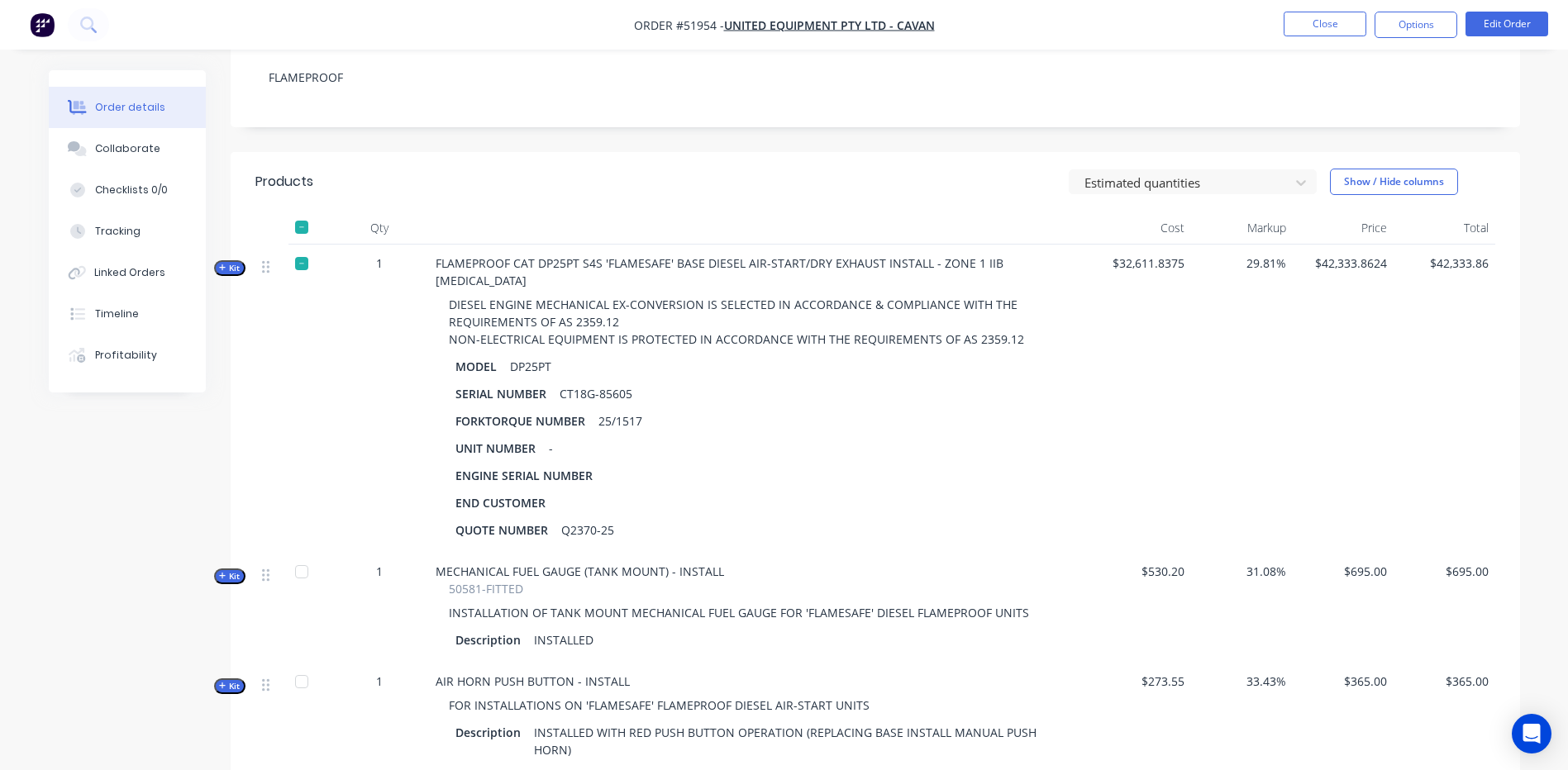
click at [237, 263] on span "Kit" at bounding box center [229, 268] width 22 height 12
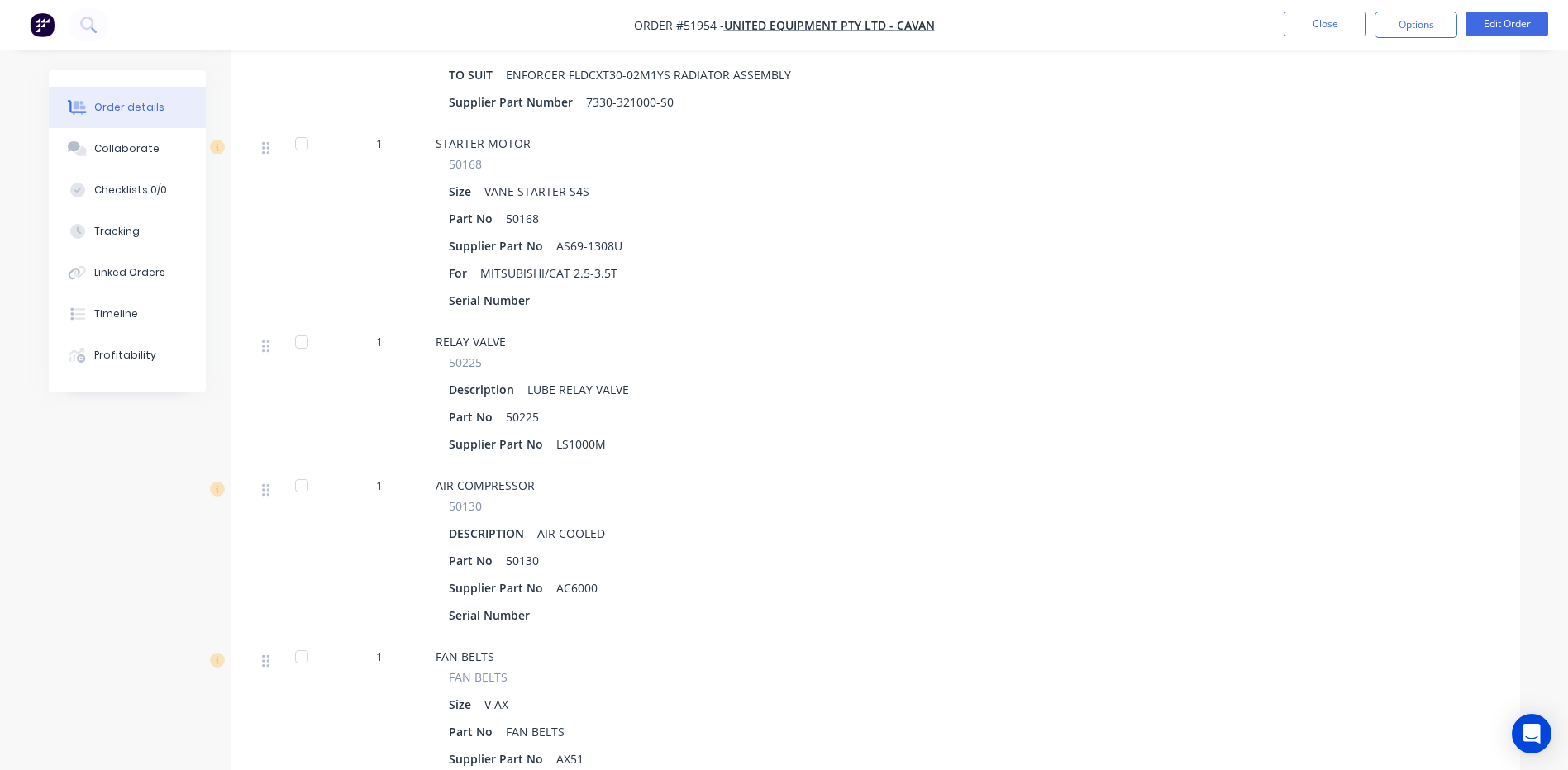
scroll to position [991, 0]
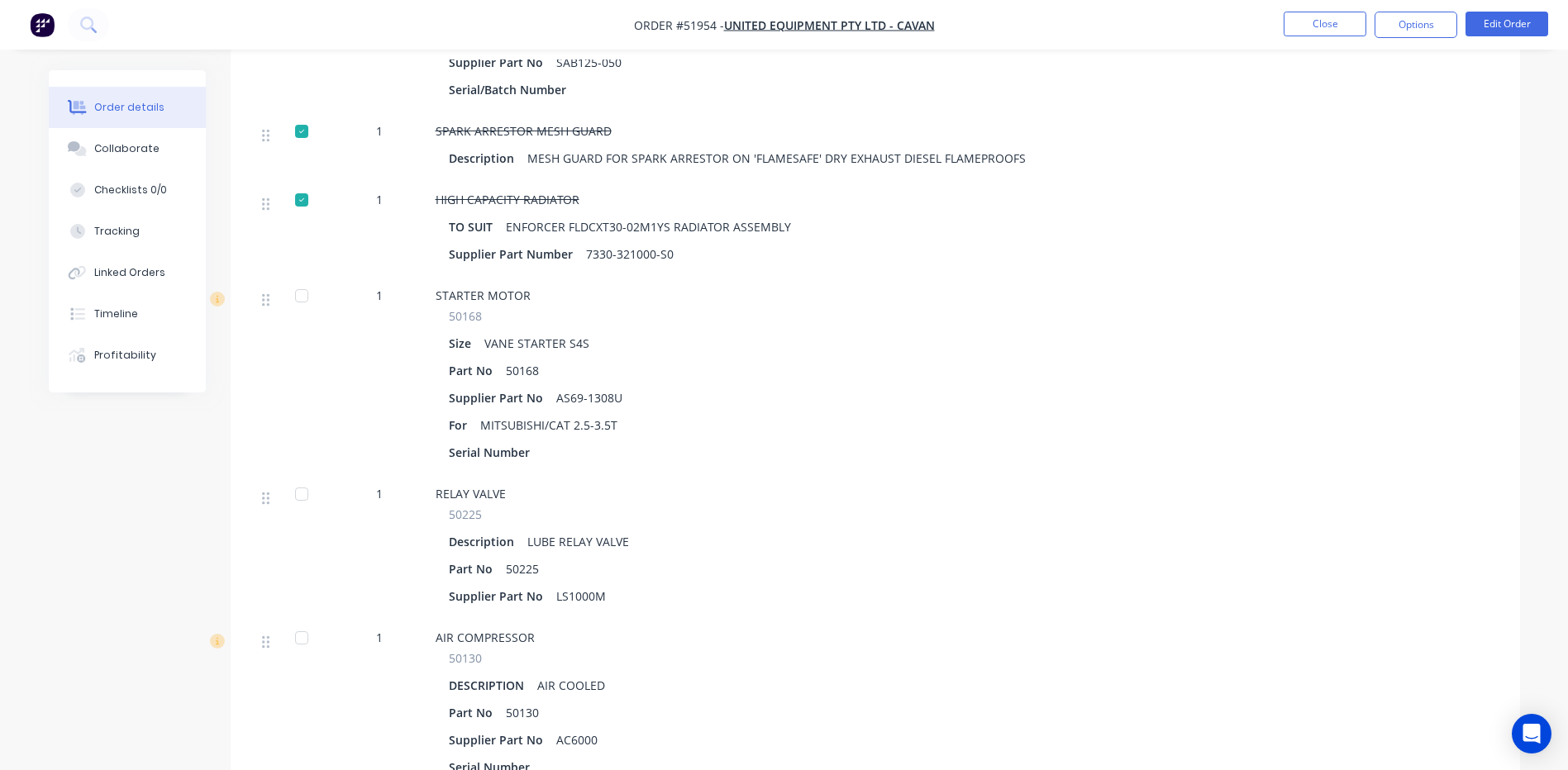
click at [312, 279] on div at bounding box center [301, 295] width 33 height 33
click at [300, 482] on div at bounding box center [301, 493] width 33 height 33
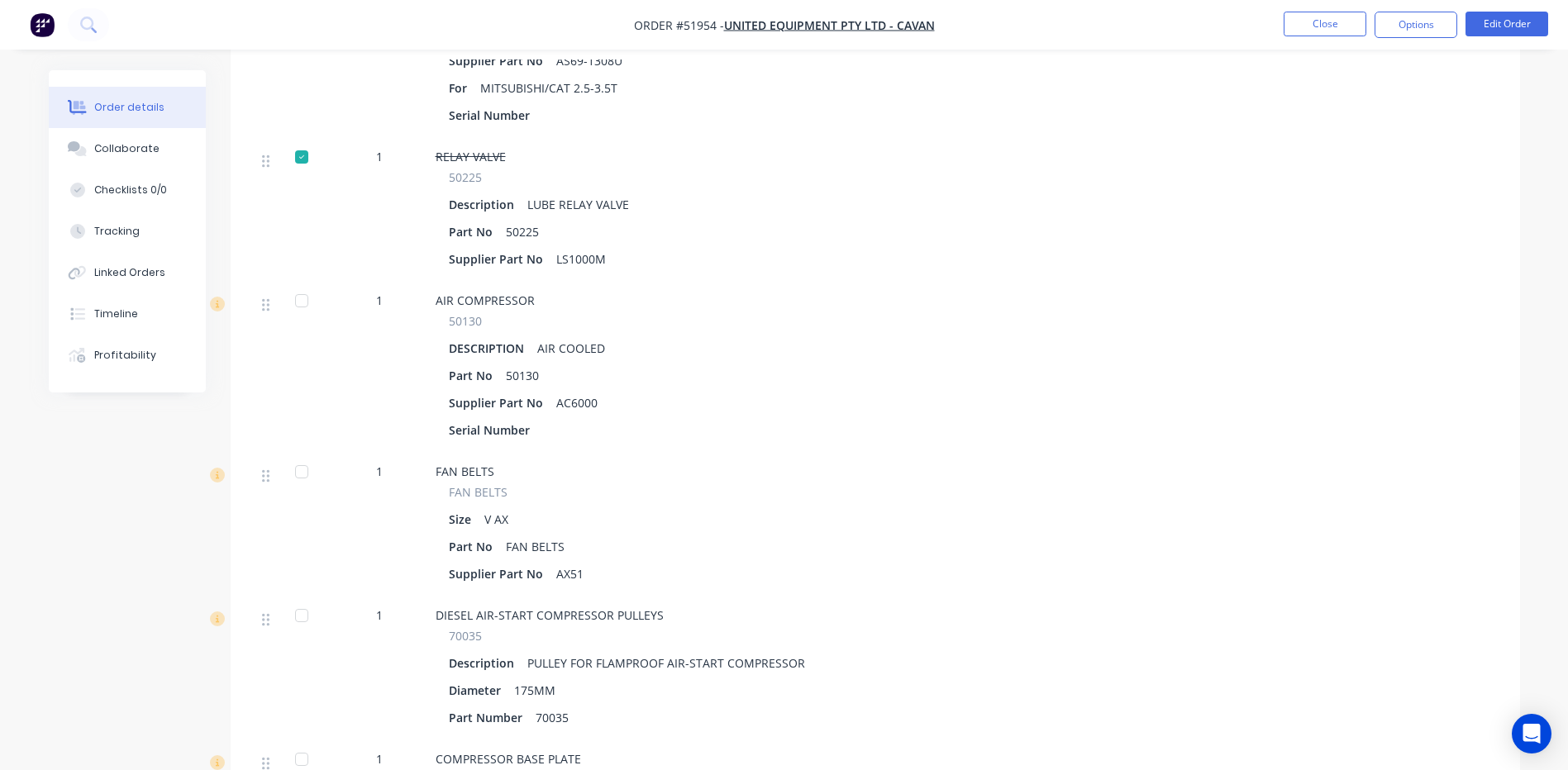
scroll to position [1321, 0]
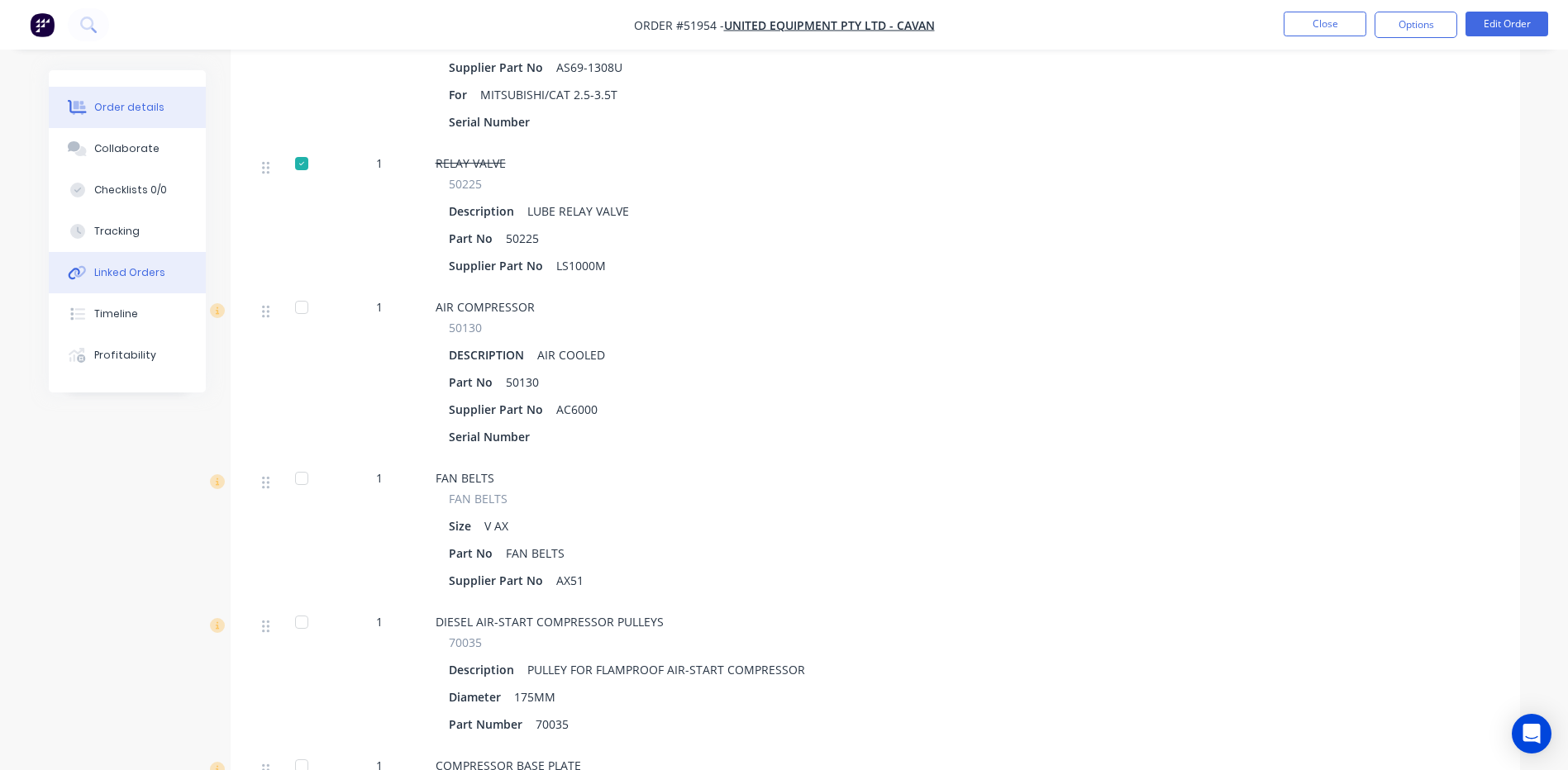
click at [145, 263] on button "Linked Orders" at bounding box center [127, 272] width 157 height 41
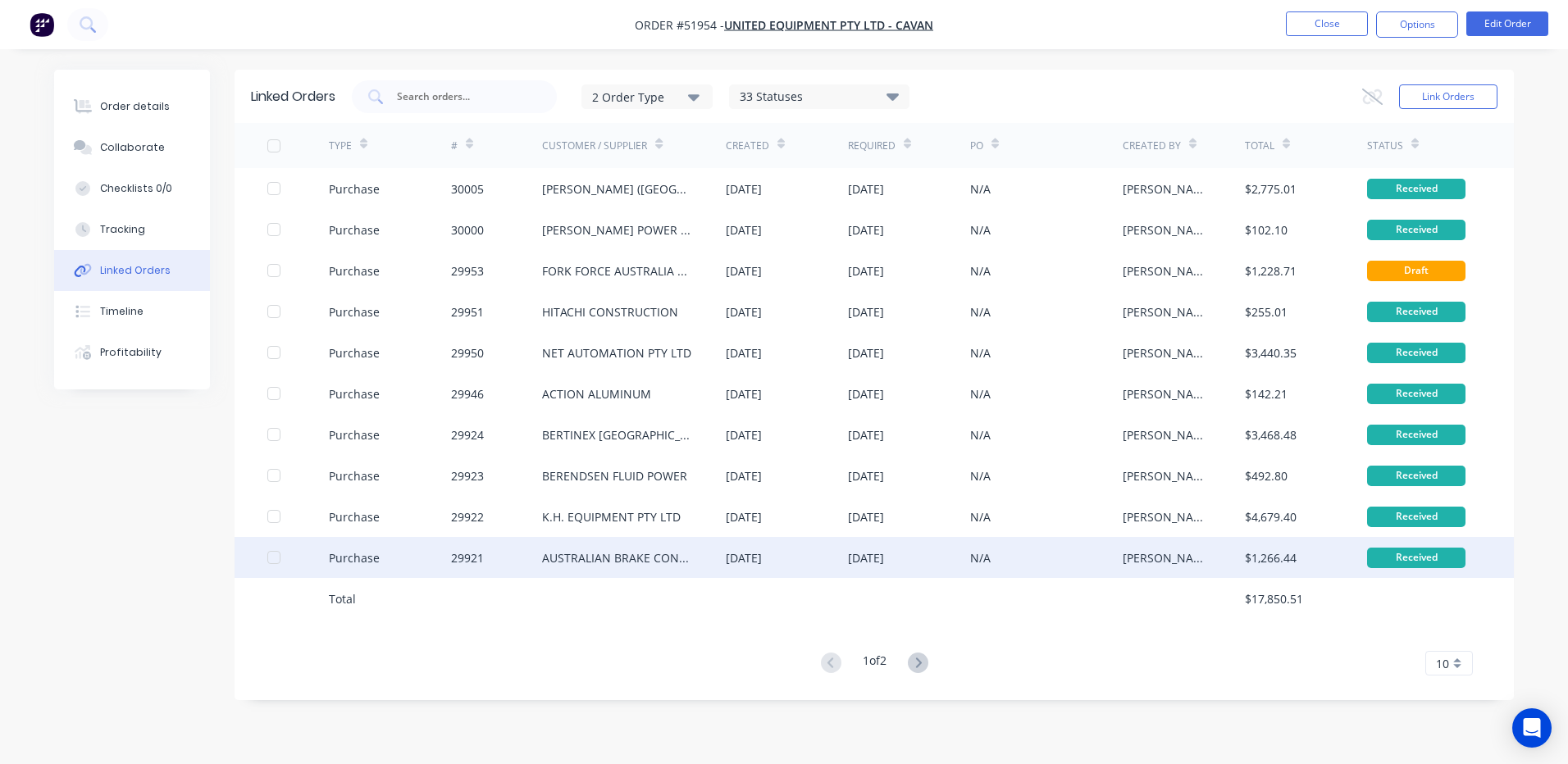
click at [634, 563] on div "AUSTRALIAN BRAKE CONTROLS" at bounding box center [617, 557] width 151 height 17
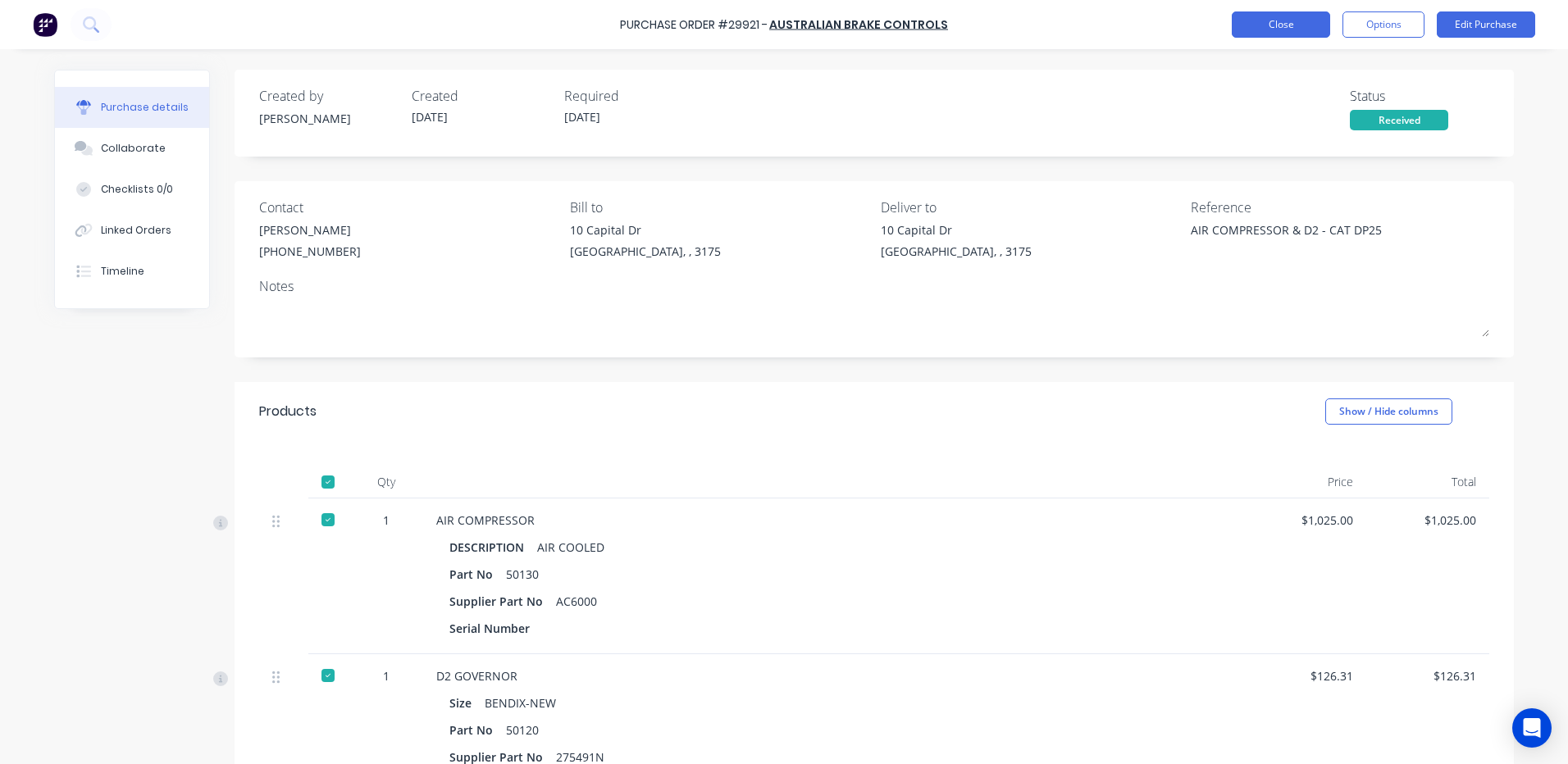
click at [1272, 26] on button "Close" at bounding box center [1281, 24] width 99 height 26
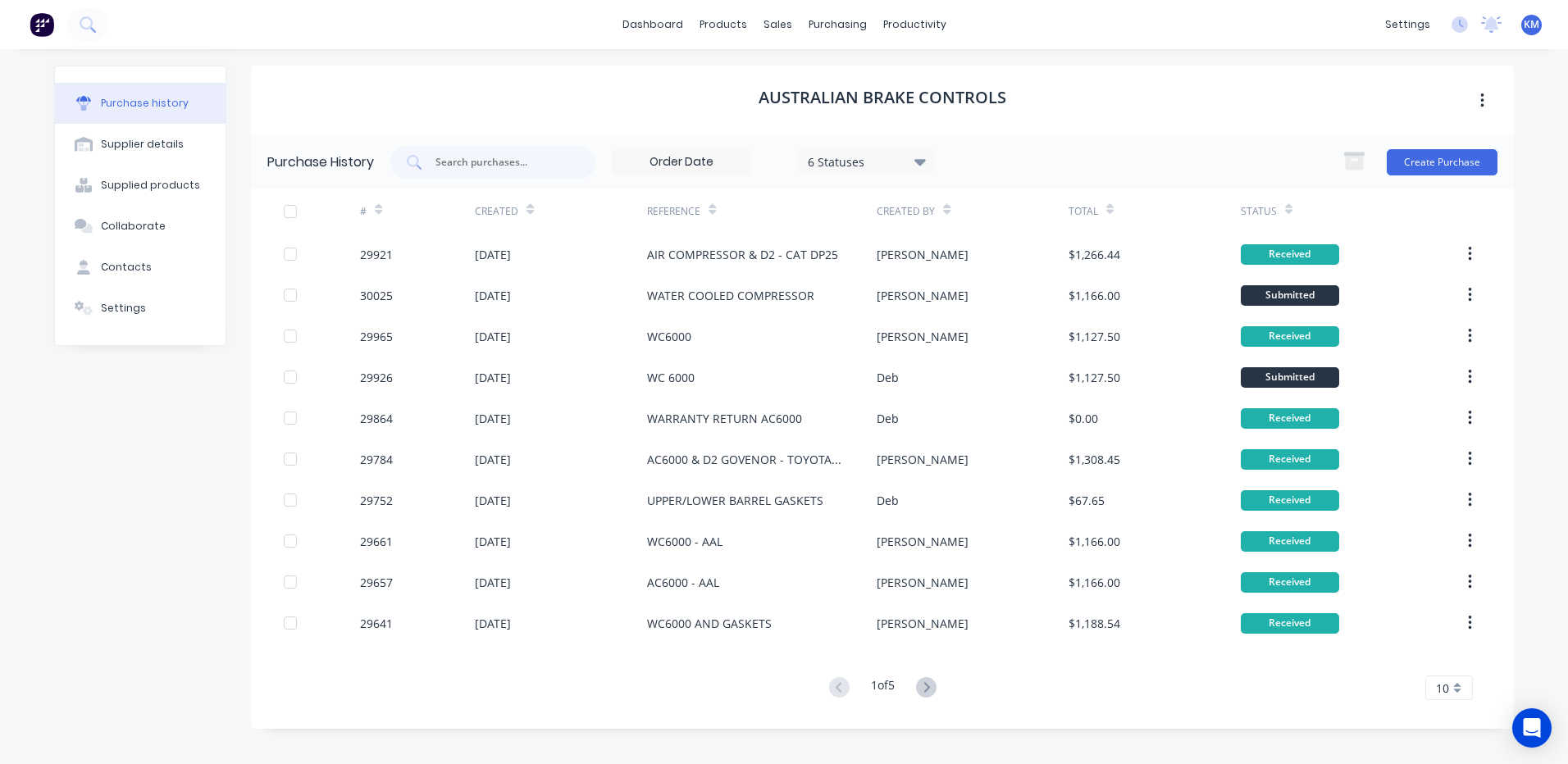
type textarea "x"
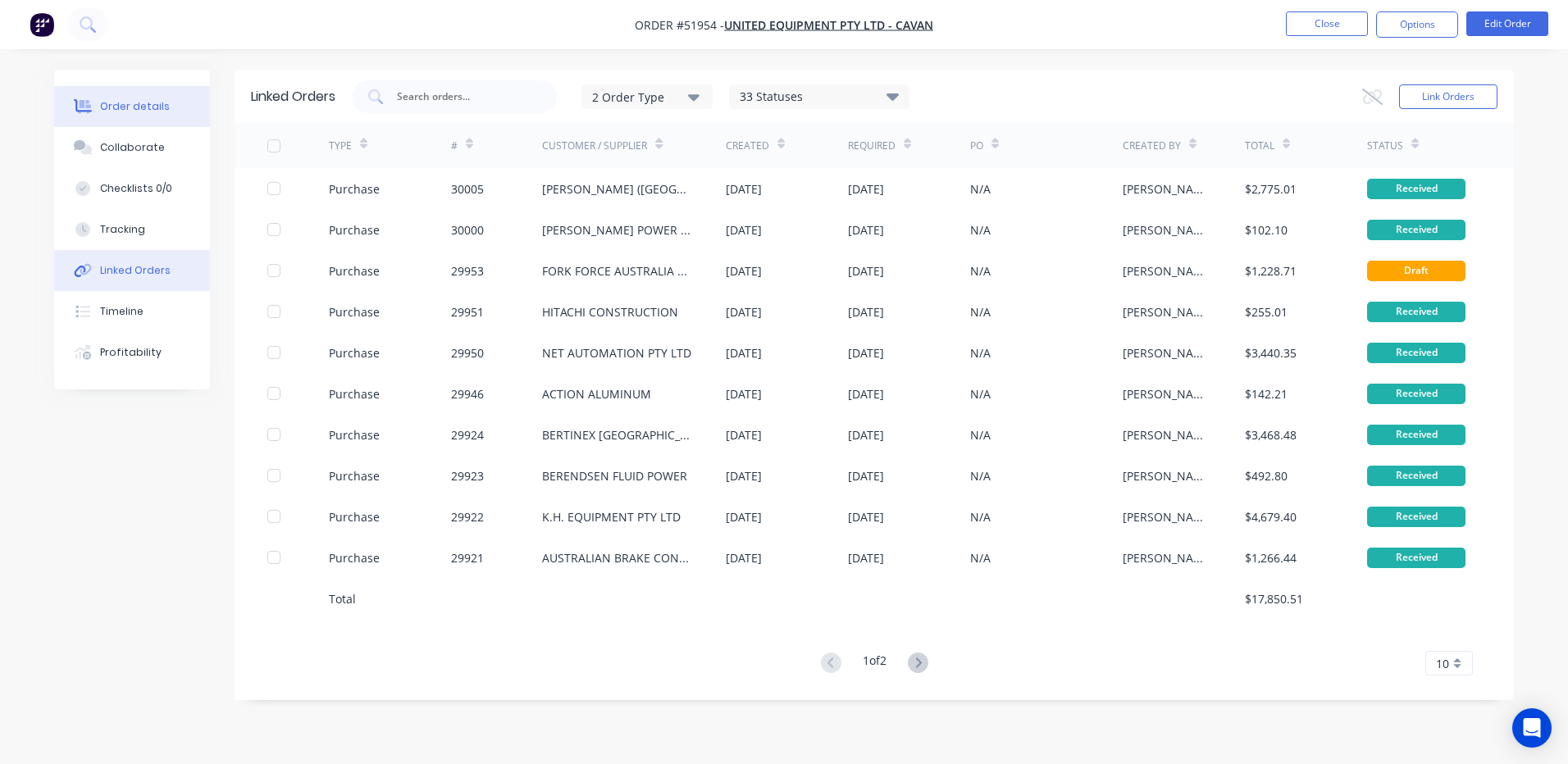
click at [167, 112] on button "Order details" at bounding box center [131, 106] width 156 height 41
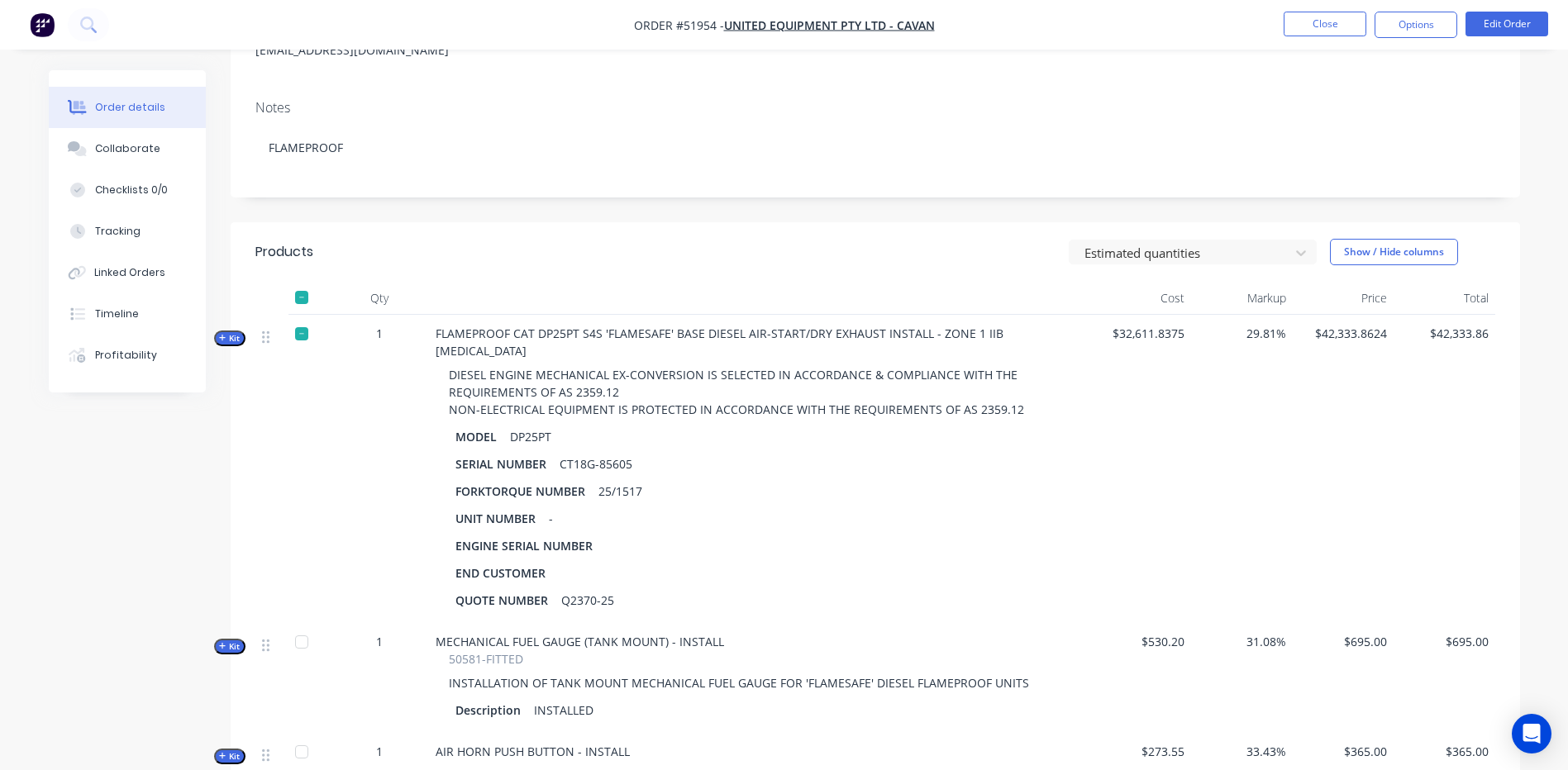
scroll to position [413, 0]
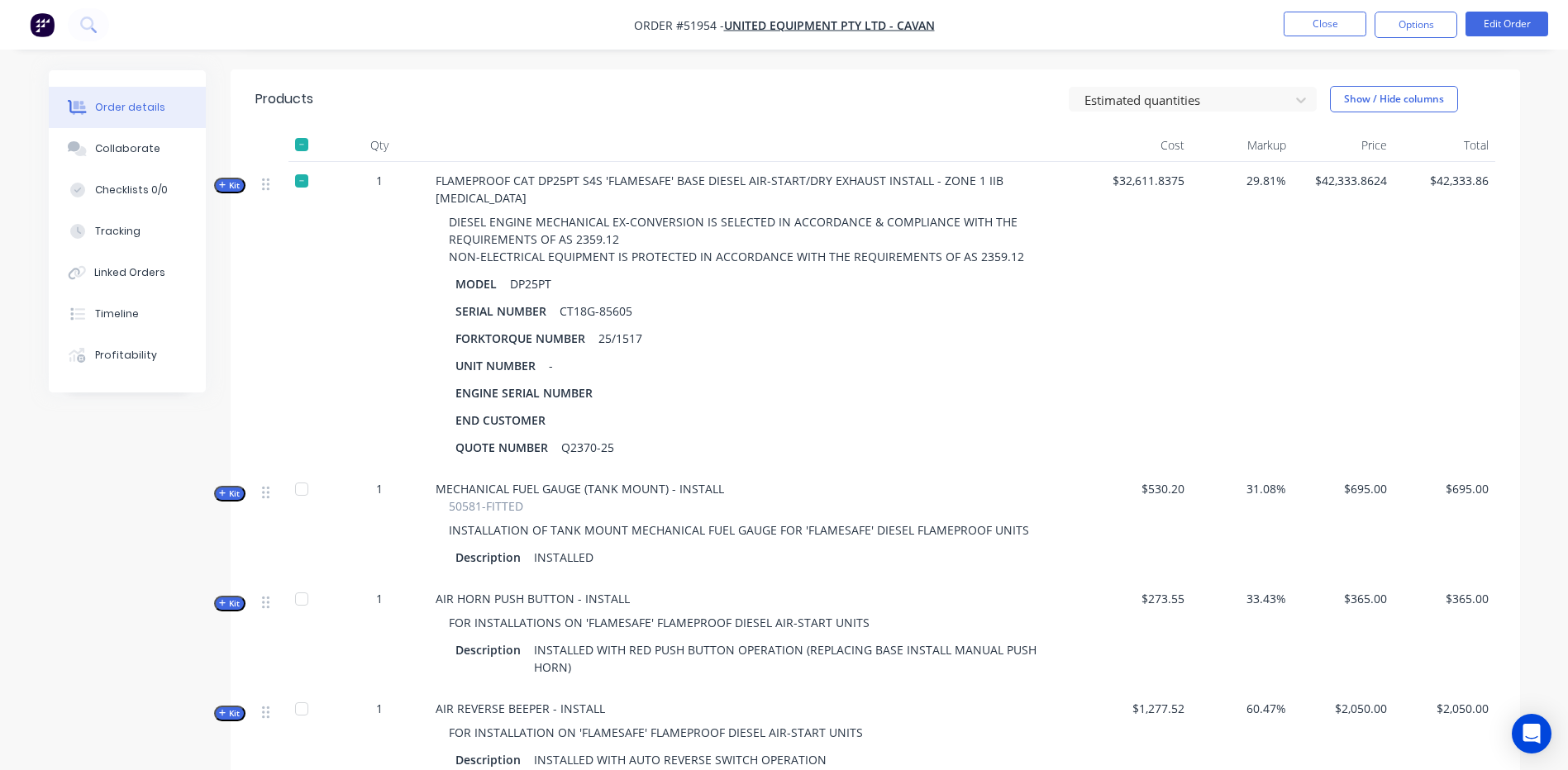
click at [223, 187] on icon "button" at bounding box center [222, 185] width 7 height 7
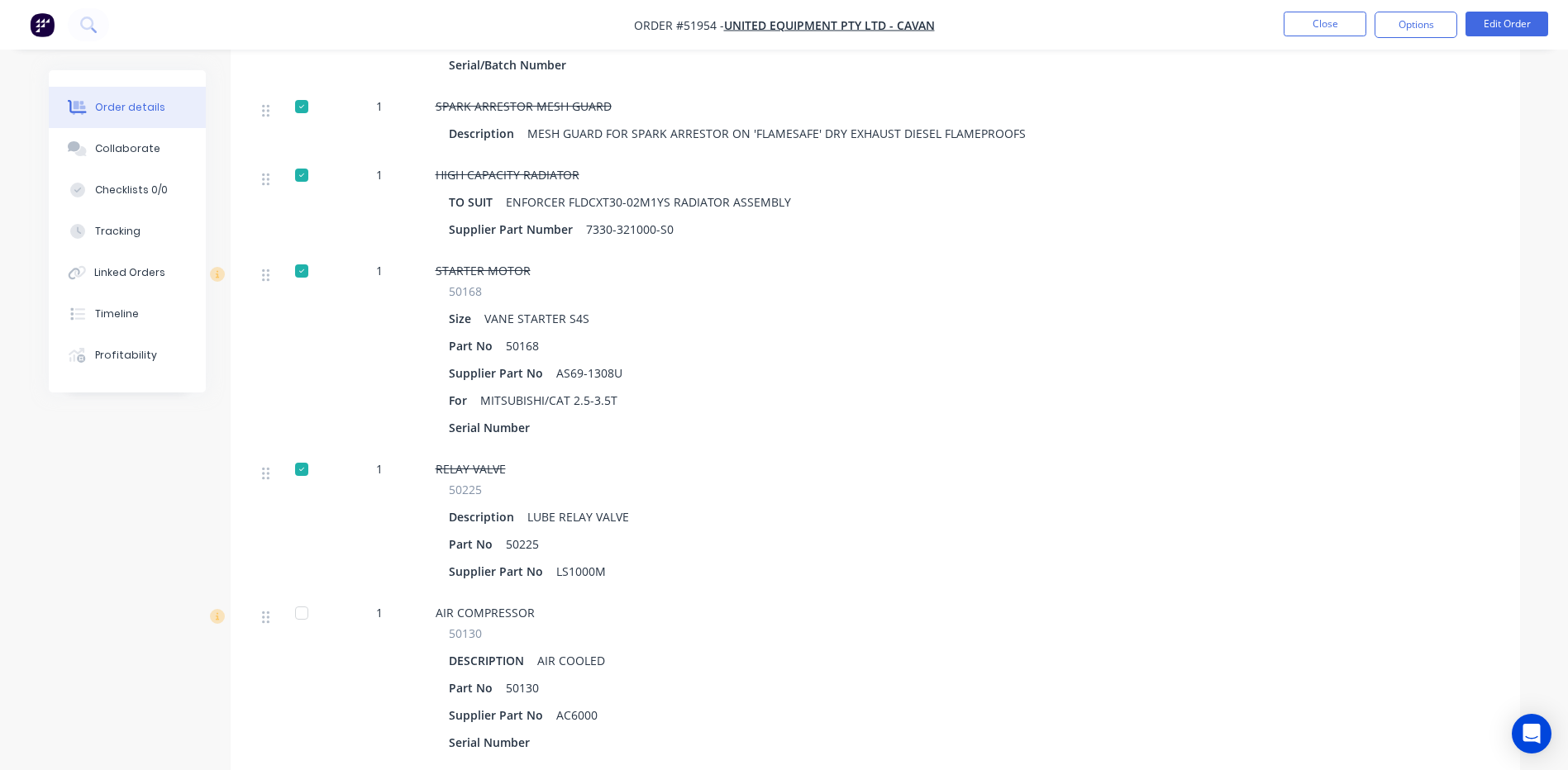
scroll to position [1239, 0]
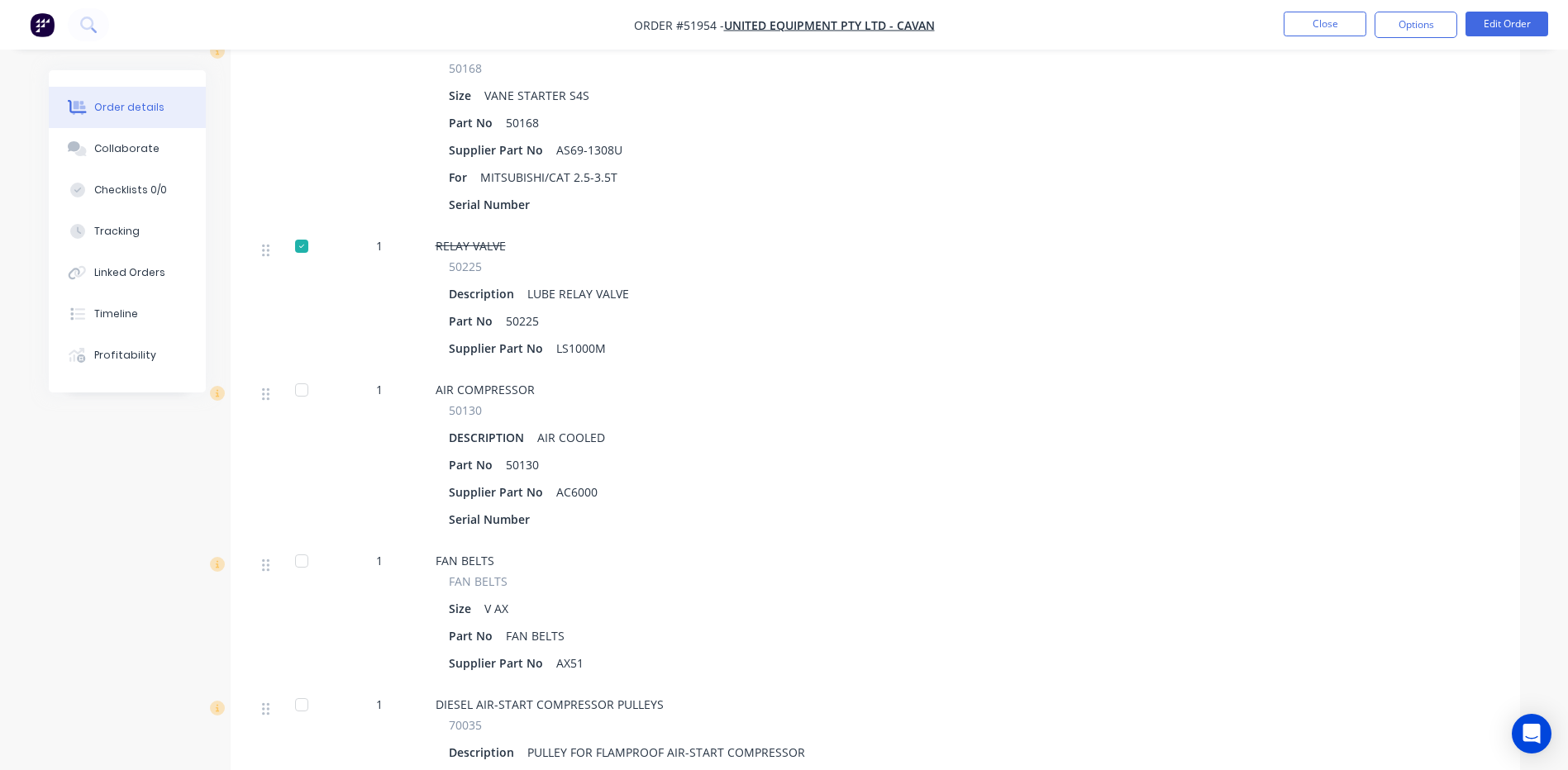
click at [294, 374] on div at bounding box center [301, 390] width 33 height 33
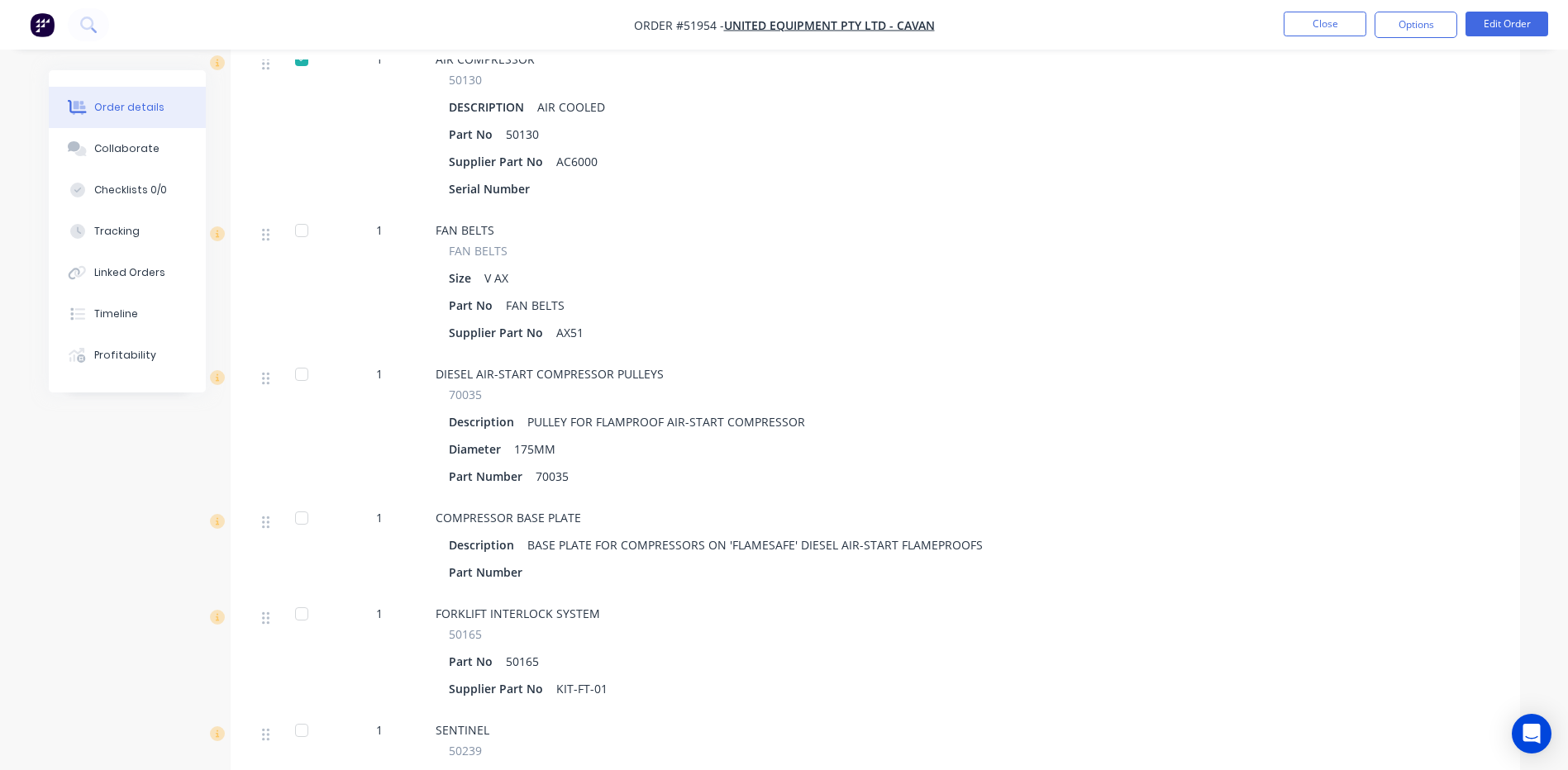
scroll to position [1486, 0]
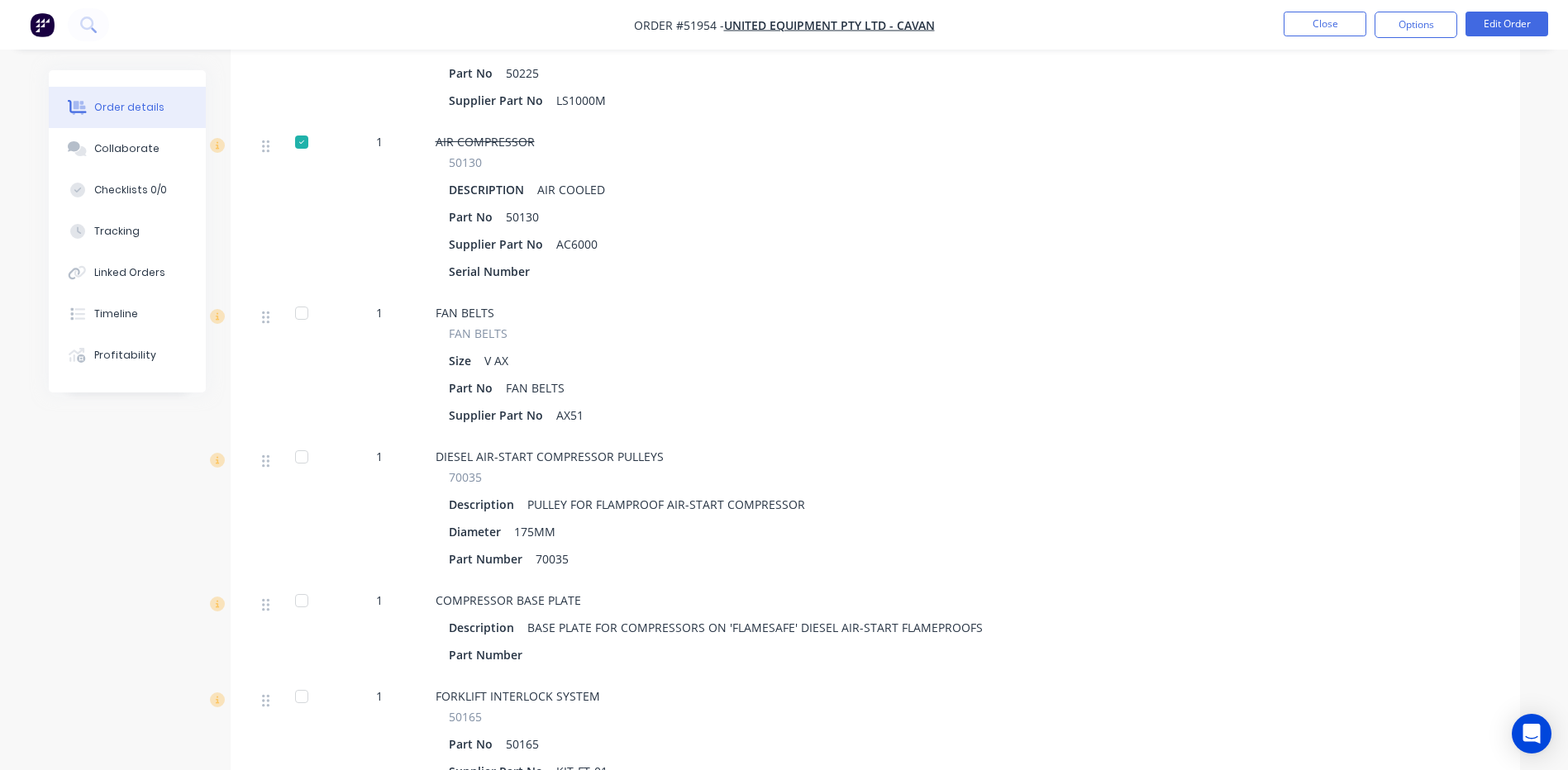
click at [309, 297] on div at bounding box center [301, 313] width 33 height 33
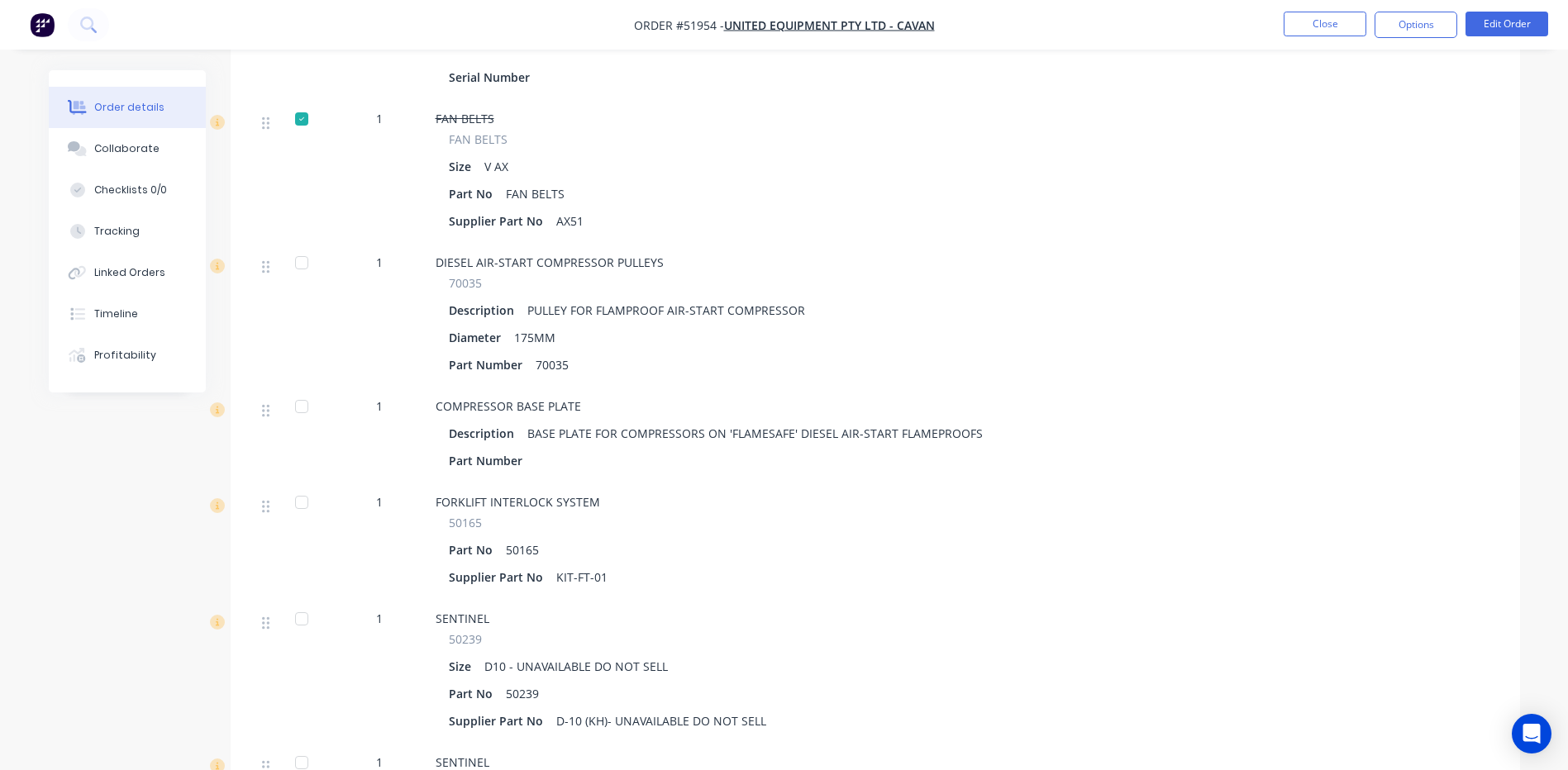
scroll to position [1652, 0]
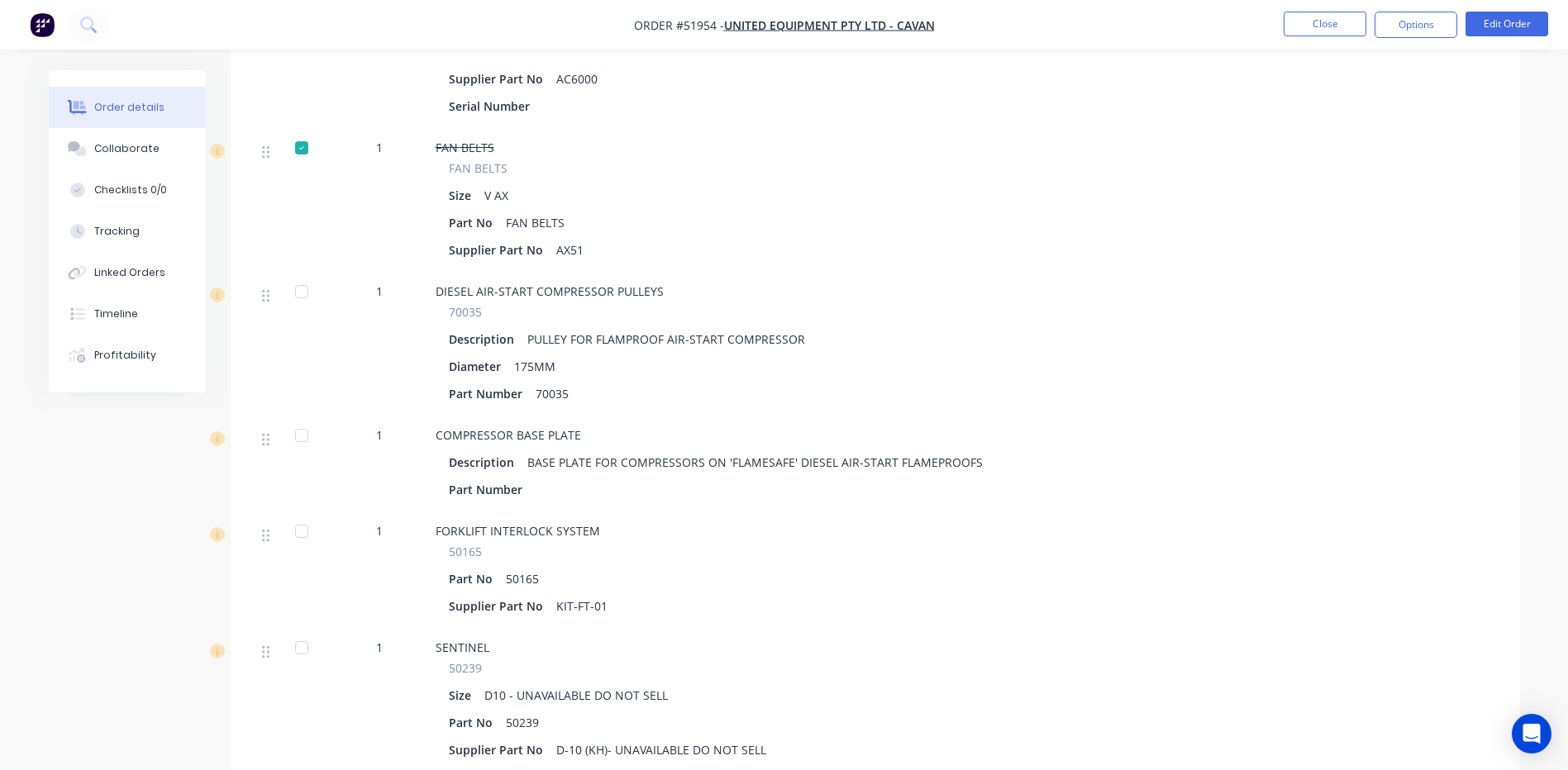
drag, startPoint x: 307, startPoint y: 272, endPoint x: 301, endPoint y: 288, distance: 17.1
click at [305, 275] on div at bounding box center [301, 291] width 33 height 33
drag, startPoint x: 300, startPoint y: 425, endPoint x: 290, endPoint y: 432, distance: 12.2
click at [293, 435] on div at bounding box center [301, 435] width 33 height 33
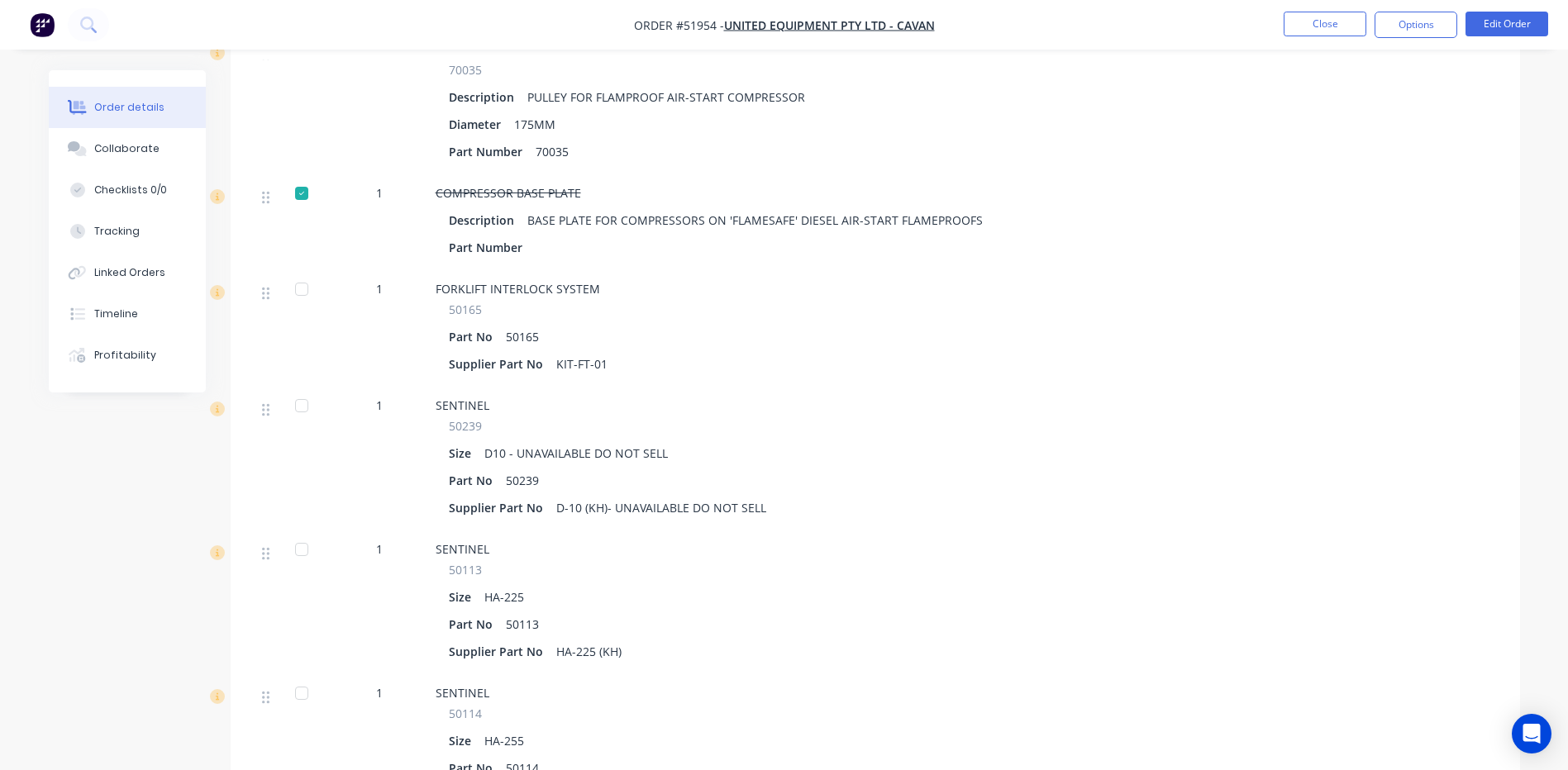
scroll to position [1900, 0]
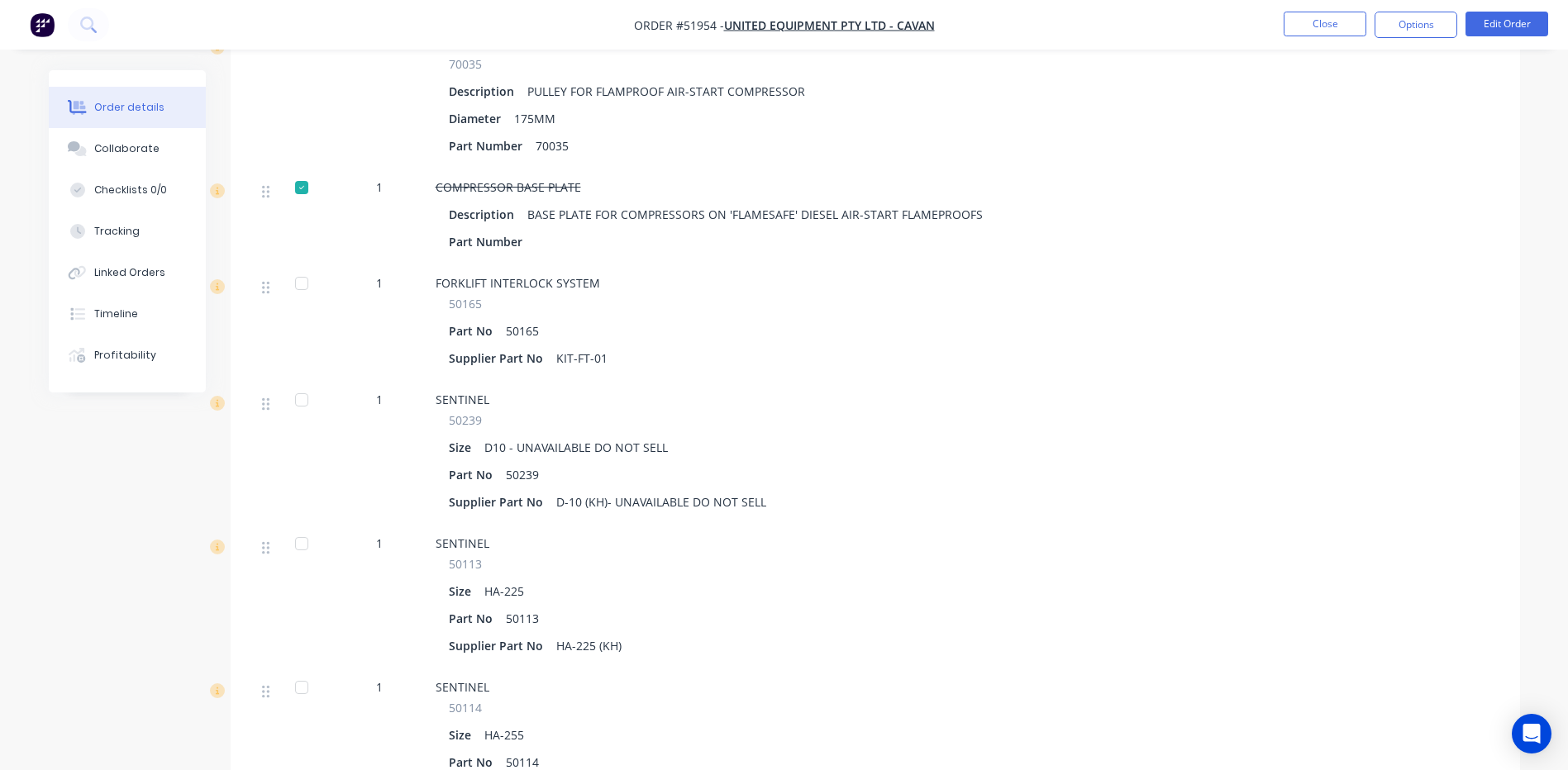
click at [299, 276] on div at bounding box center [301, 283] width 33 height 33
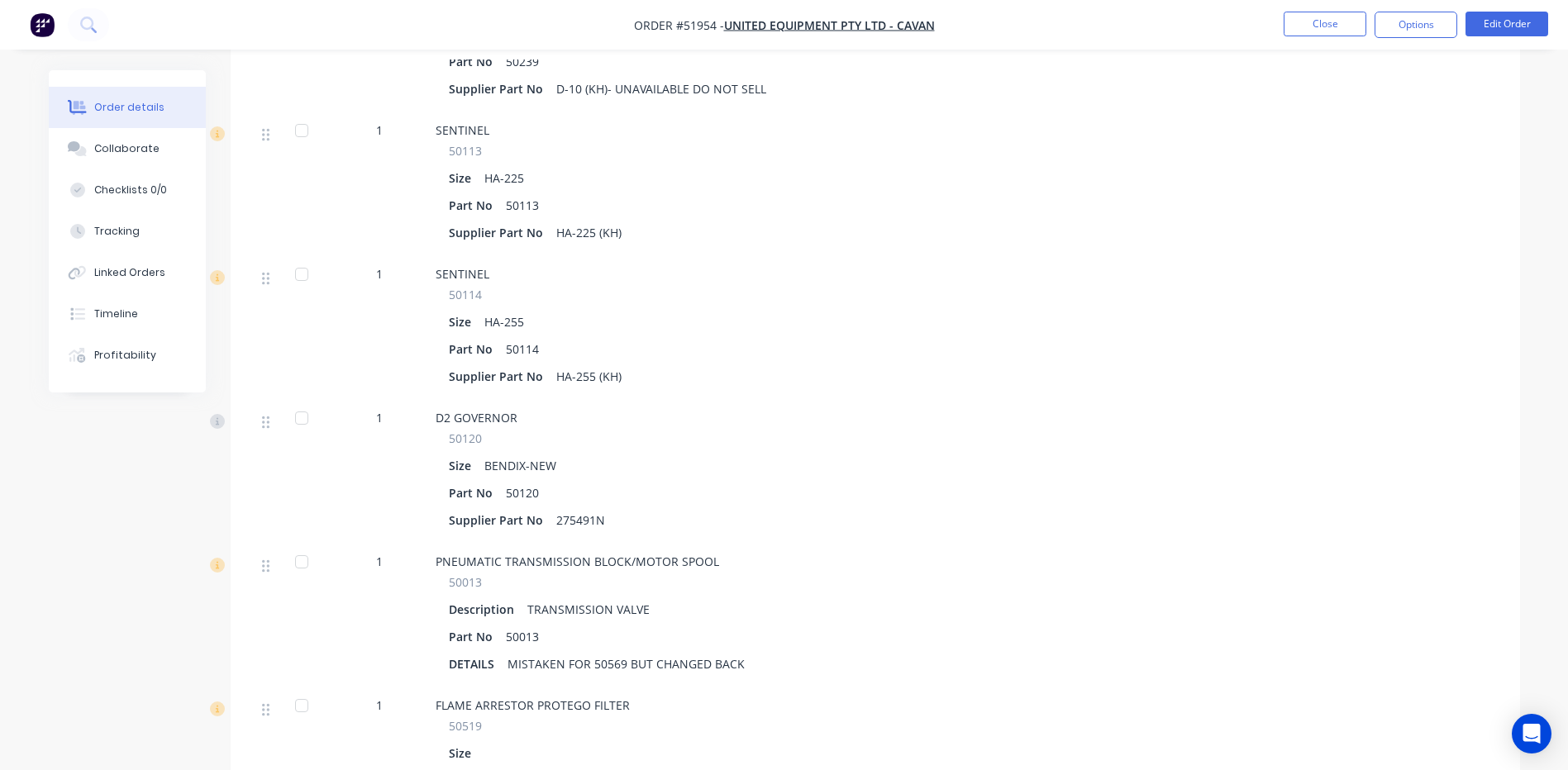
scroll to position [2230, 0]
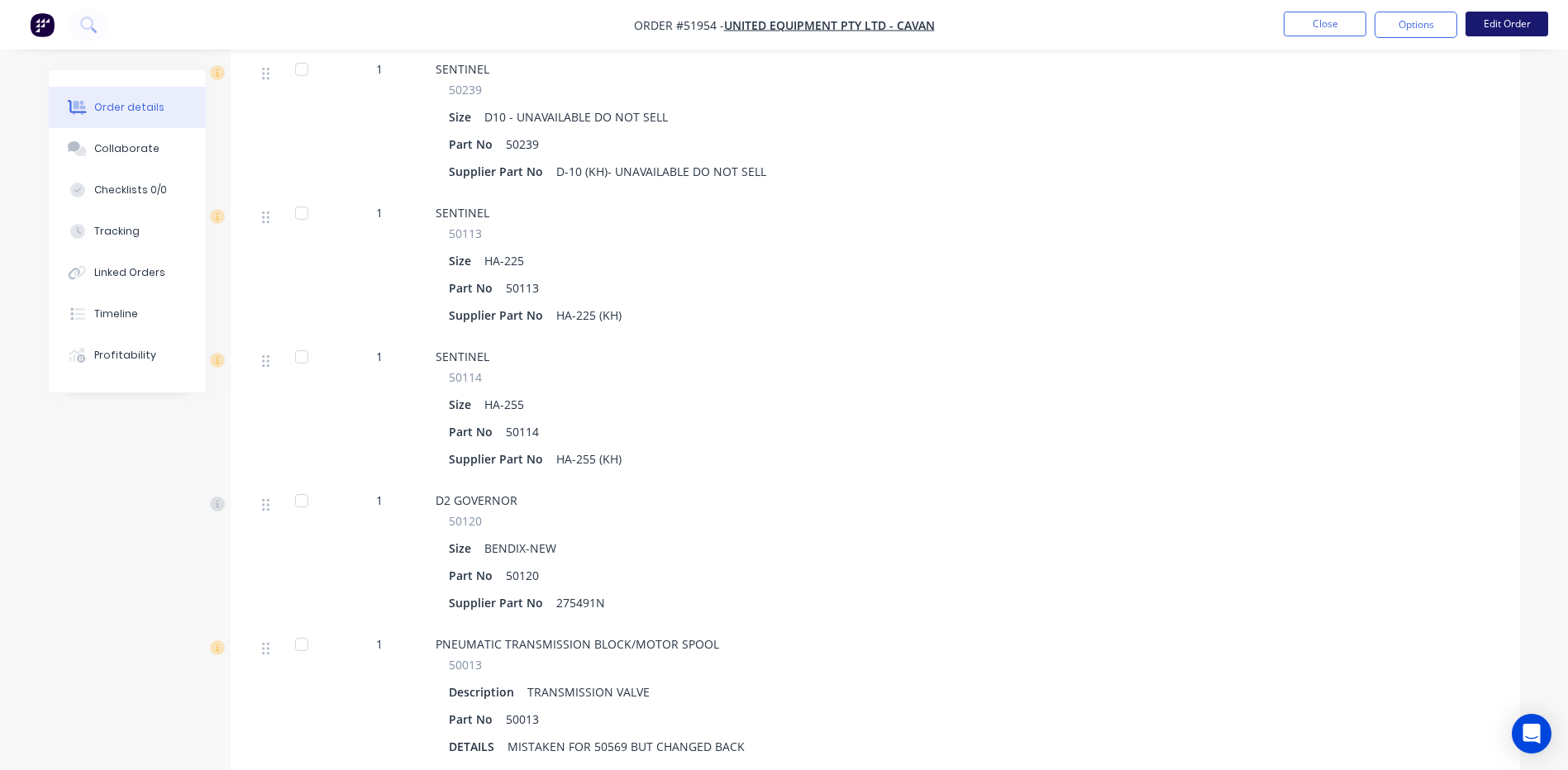
click at [1506, 33] on button "Edit Order" at bounding box center [1506, 23] width 83 height 24
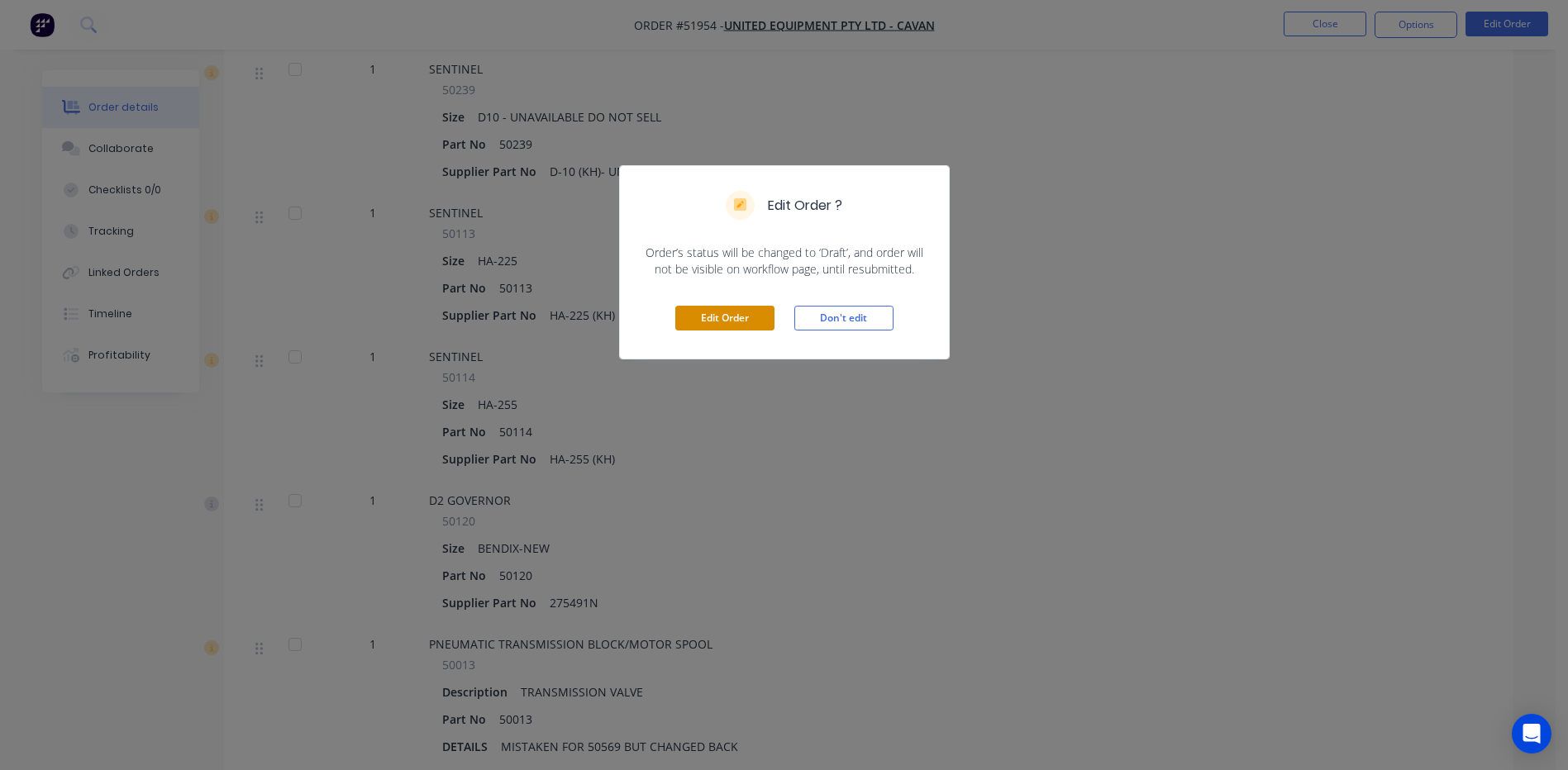
click at [729, 318] on button "Edit Order" at bounding box center [725, 317] width 100 height 24
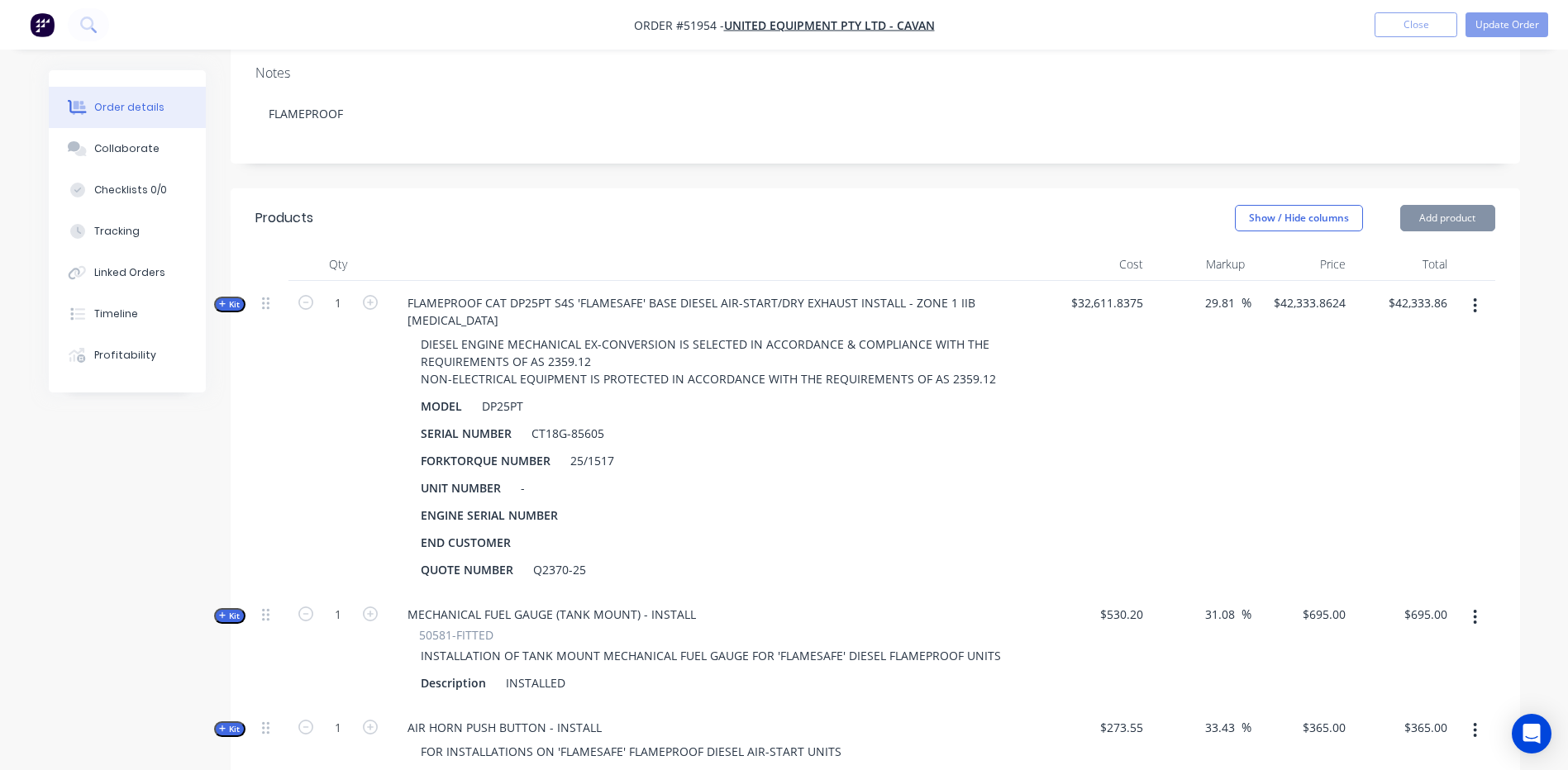
scroll to position [331, 0]
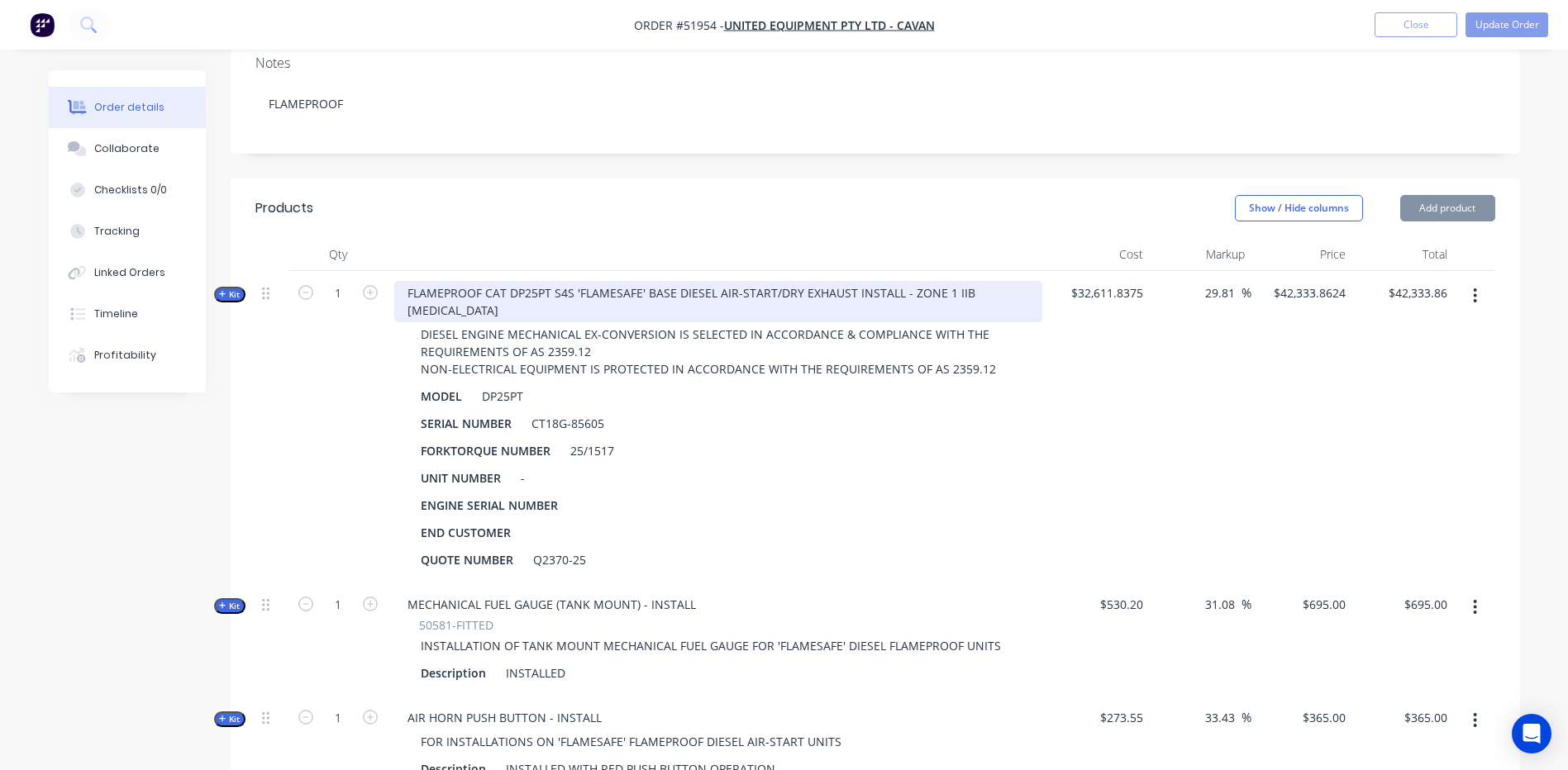
drag, startPoint x: 219, startPoint y: 268, endPoint x: 670, endPoint y: 259, distance: 451.1
click at [219, 290] on icon "button" at bounding box center [223, 294] width 8 height 8
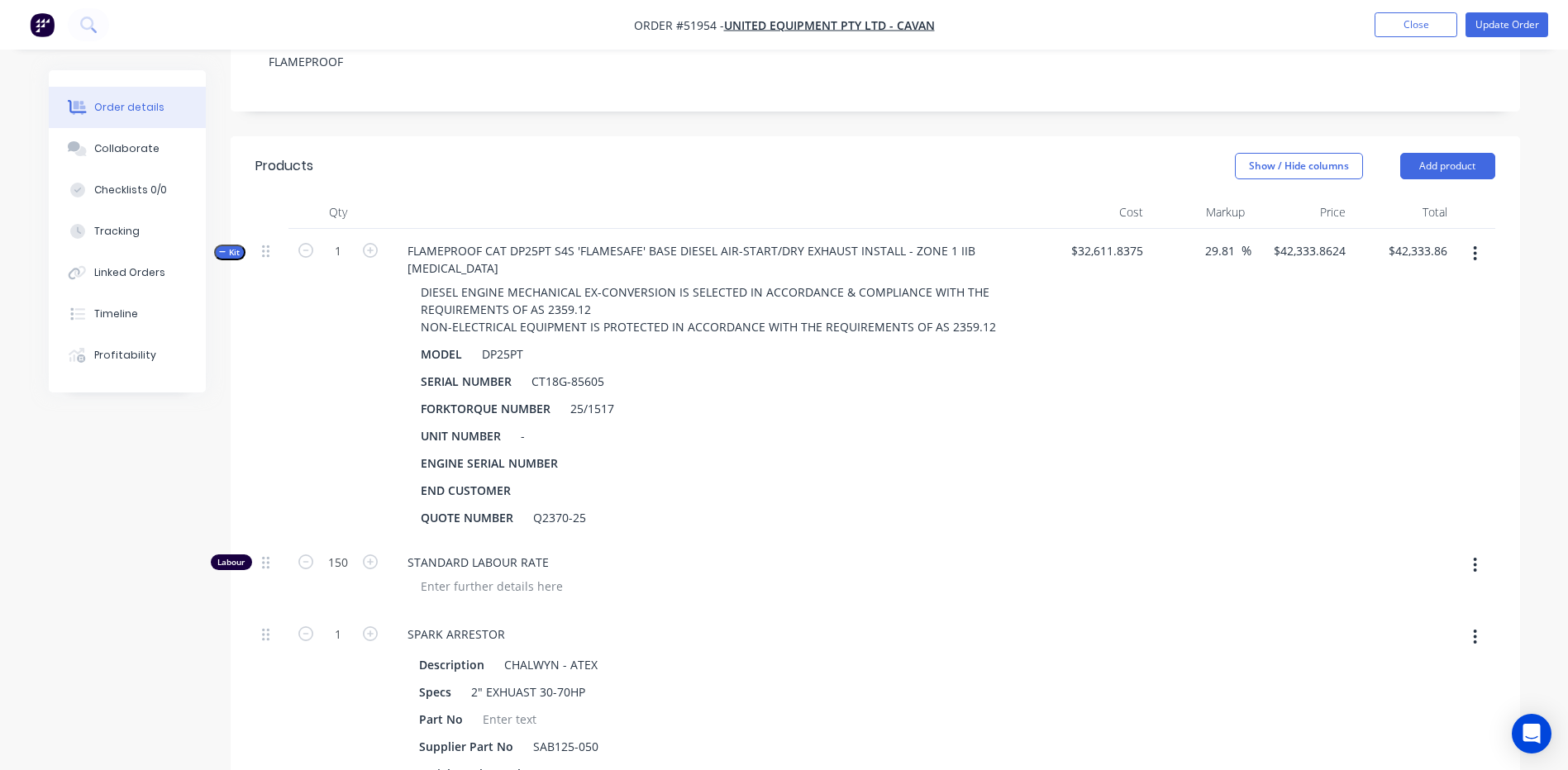
scroll to position [248, 0]
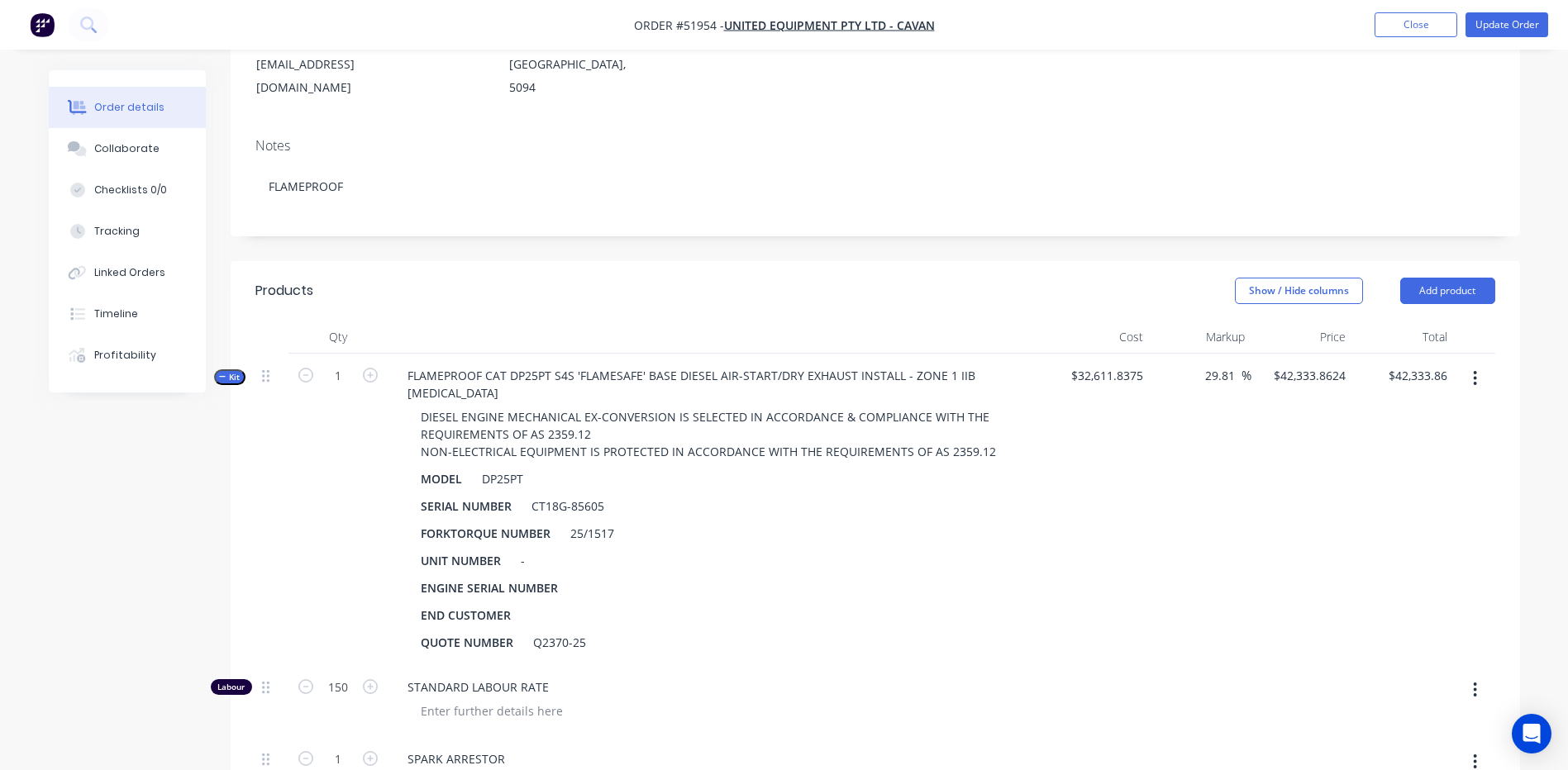
click at [1480, 363] on button "button" at bounding box center [1474, 378] width 39 height 30
click at [1447, 409] on div "Add product to kit" at bounding box center [1416, 422] width 127 height 24
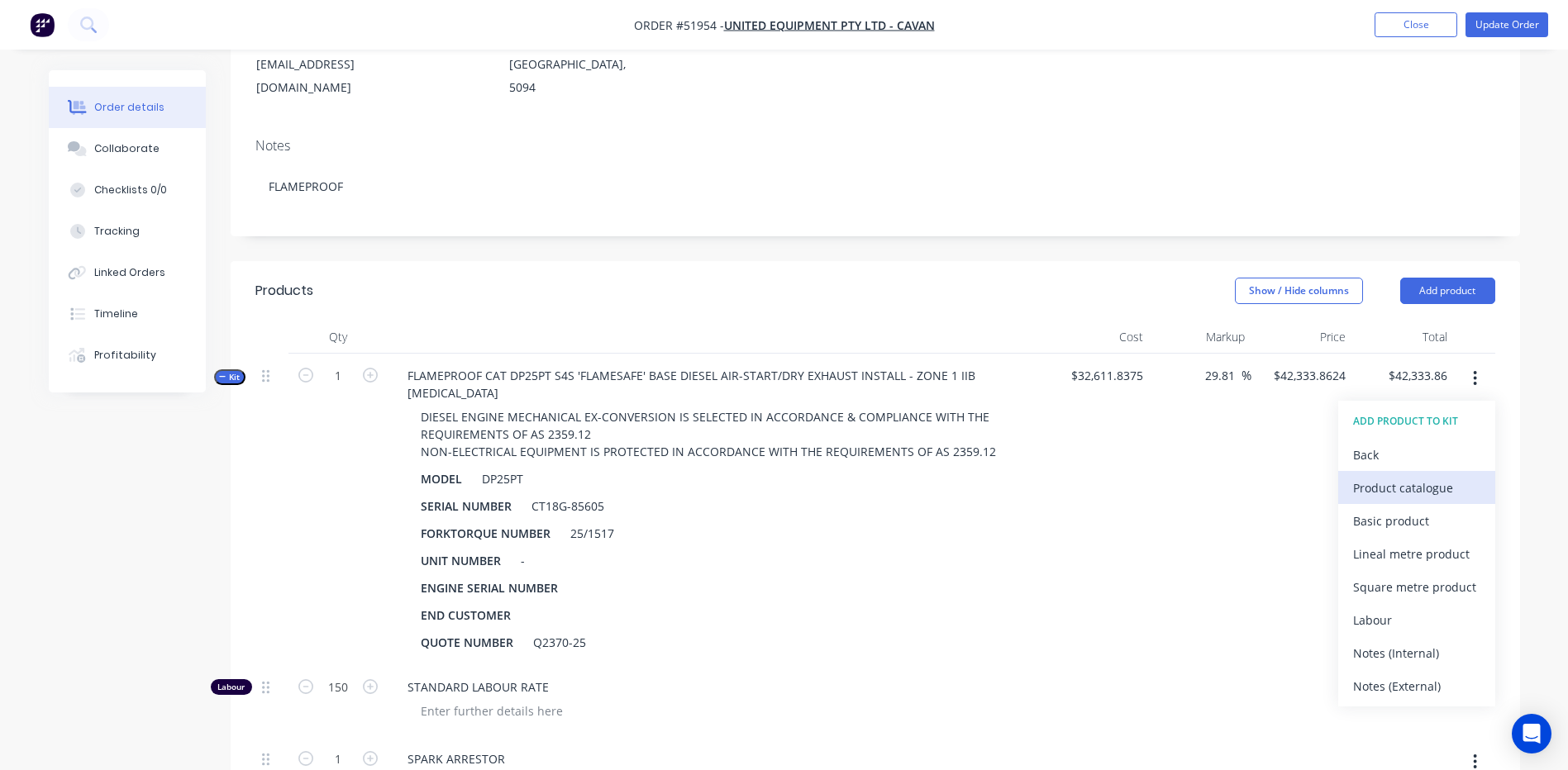
click at [1376, 476] on div "Product catalogue" at bounding box center [1416, 488] width 127 height 24
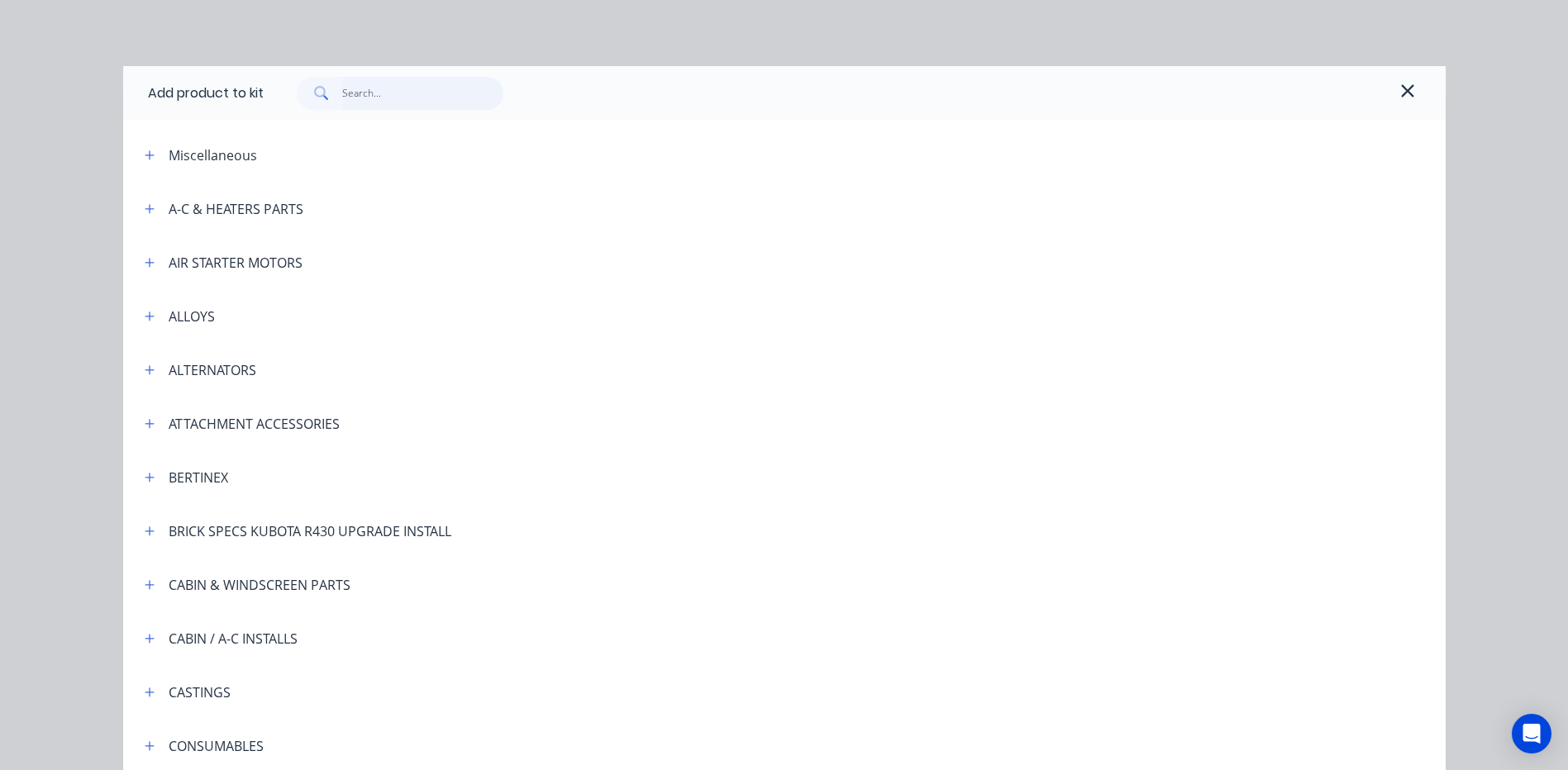
click at [413, 90] on input "text" at bounding box center [423, 93] width 162 height 33
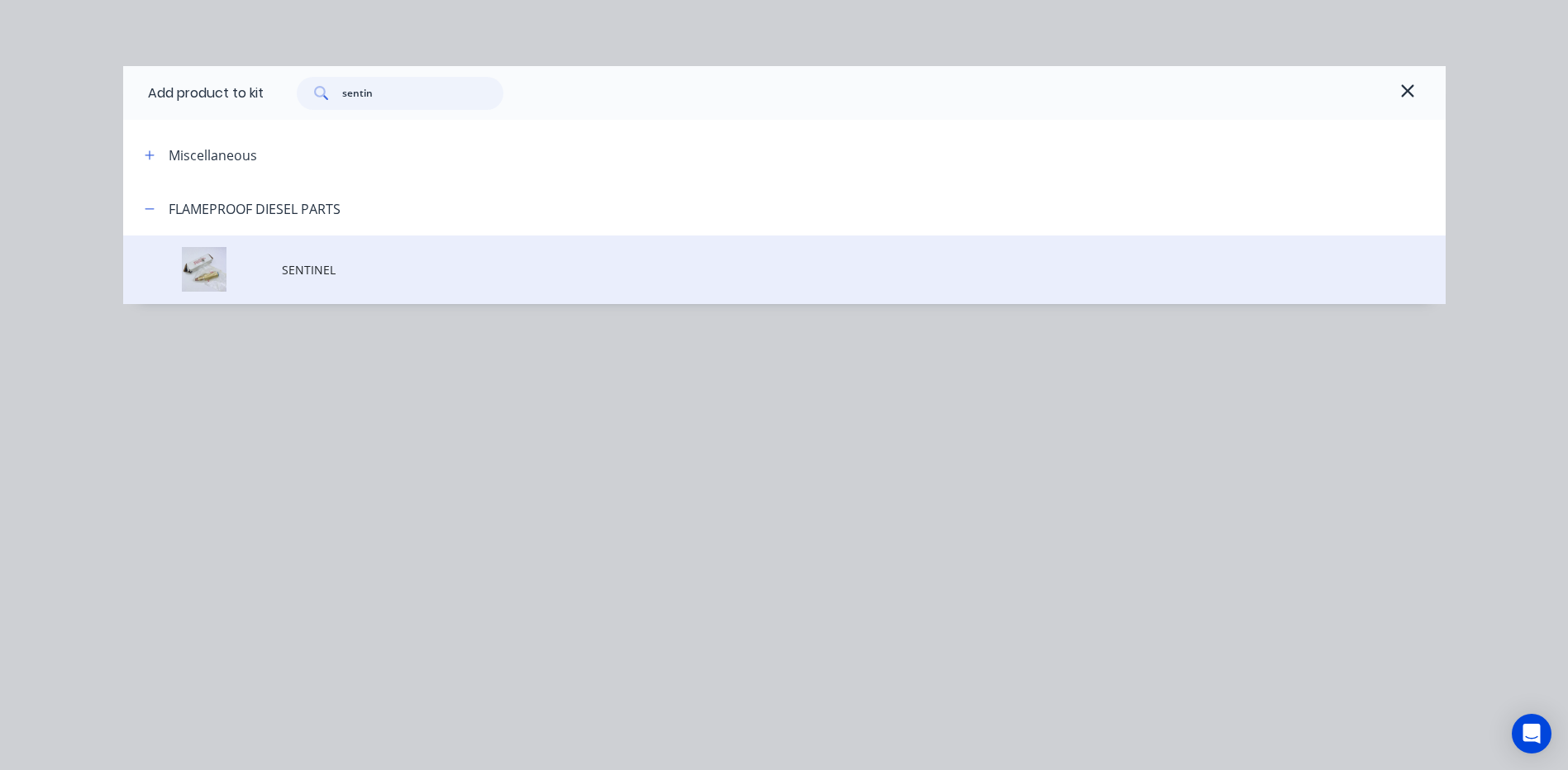
type input "sentin"
click at [753, 277] on span "SENTINEL" at bounding box center [747, 270] width 930 height 17
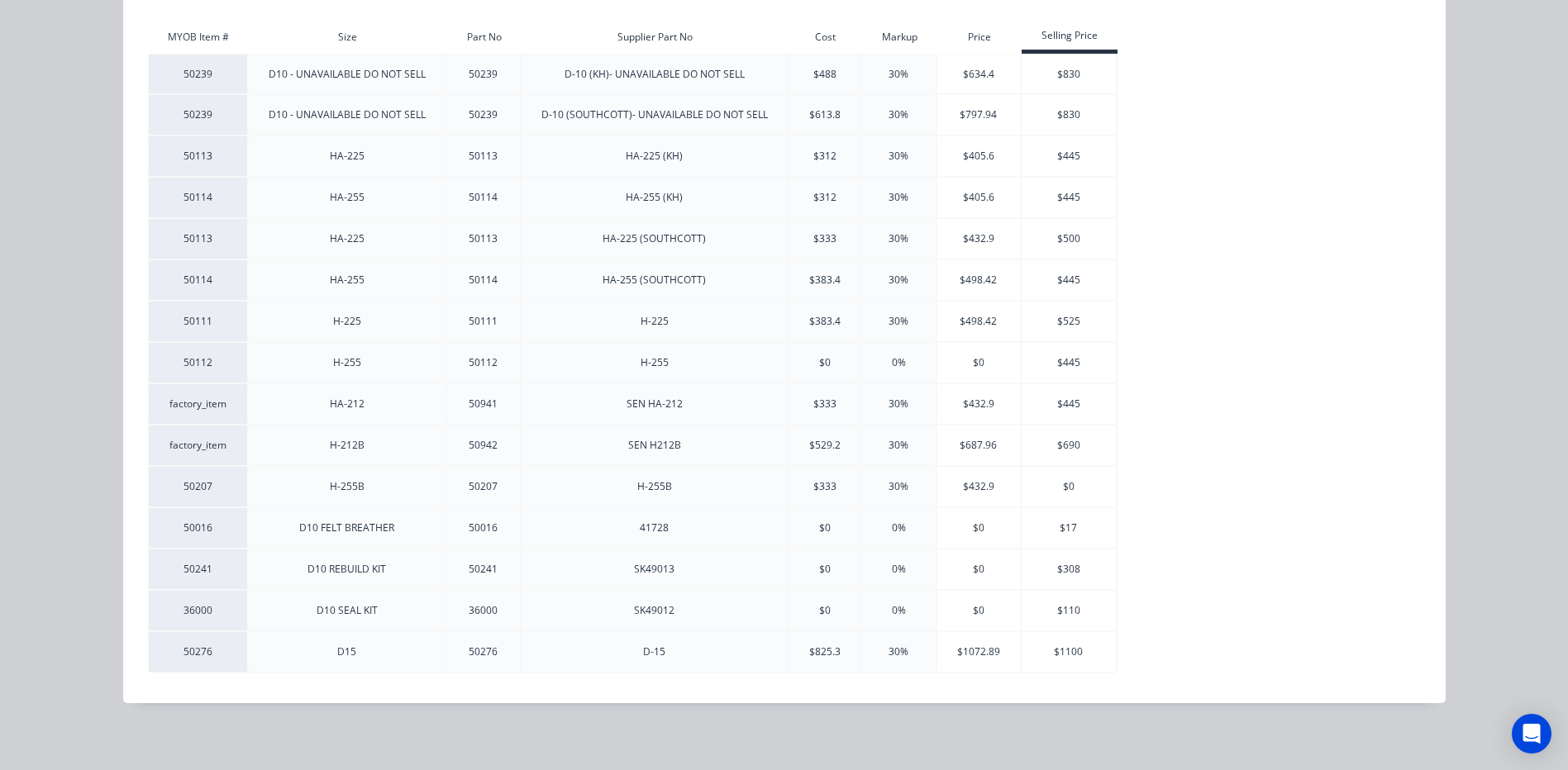
scroll to position [270, 0]
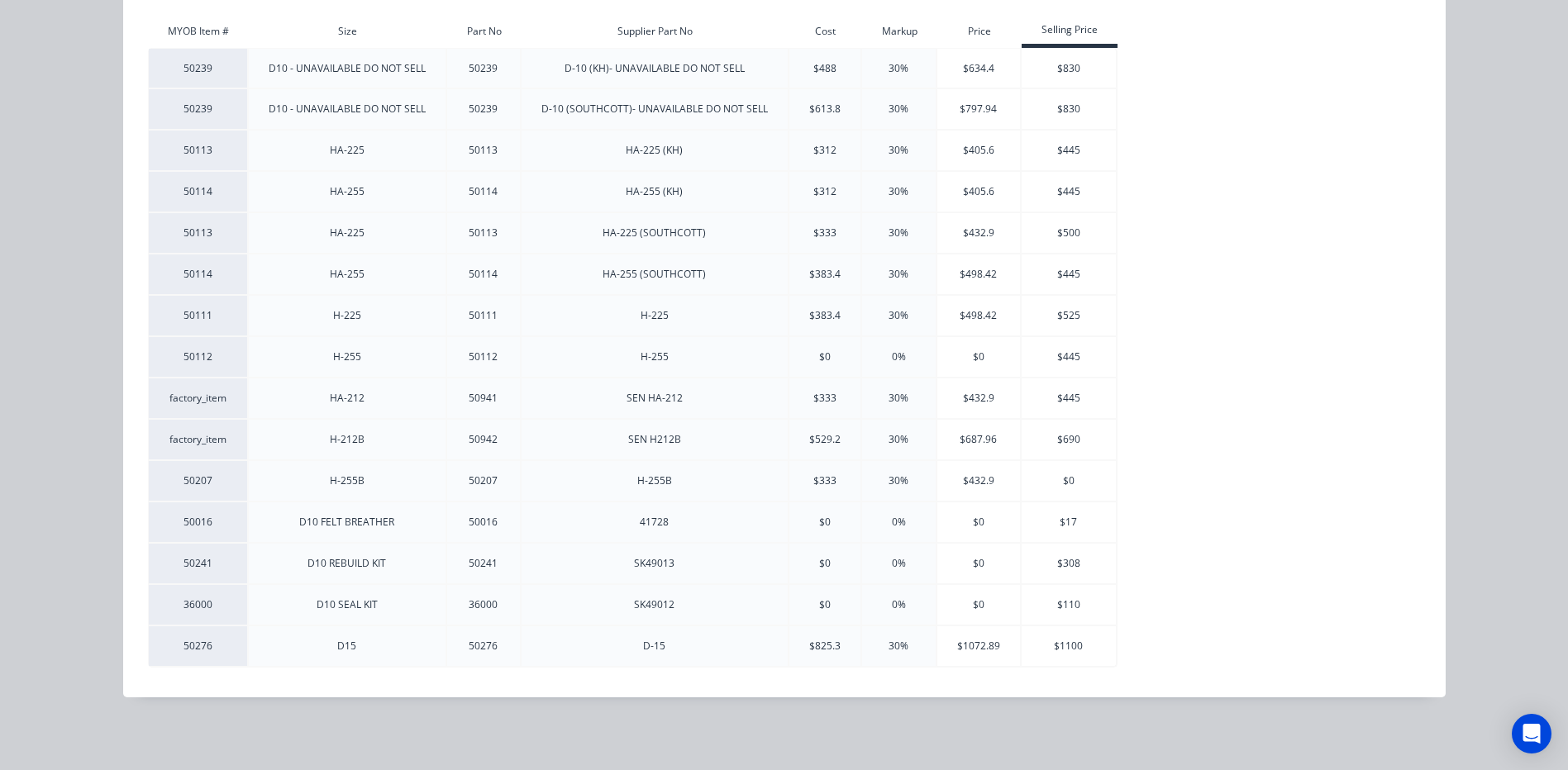
type input "$45,623.0695"
type input "$45,623.07"
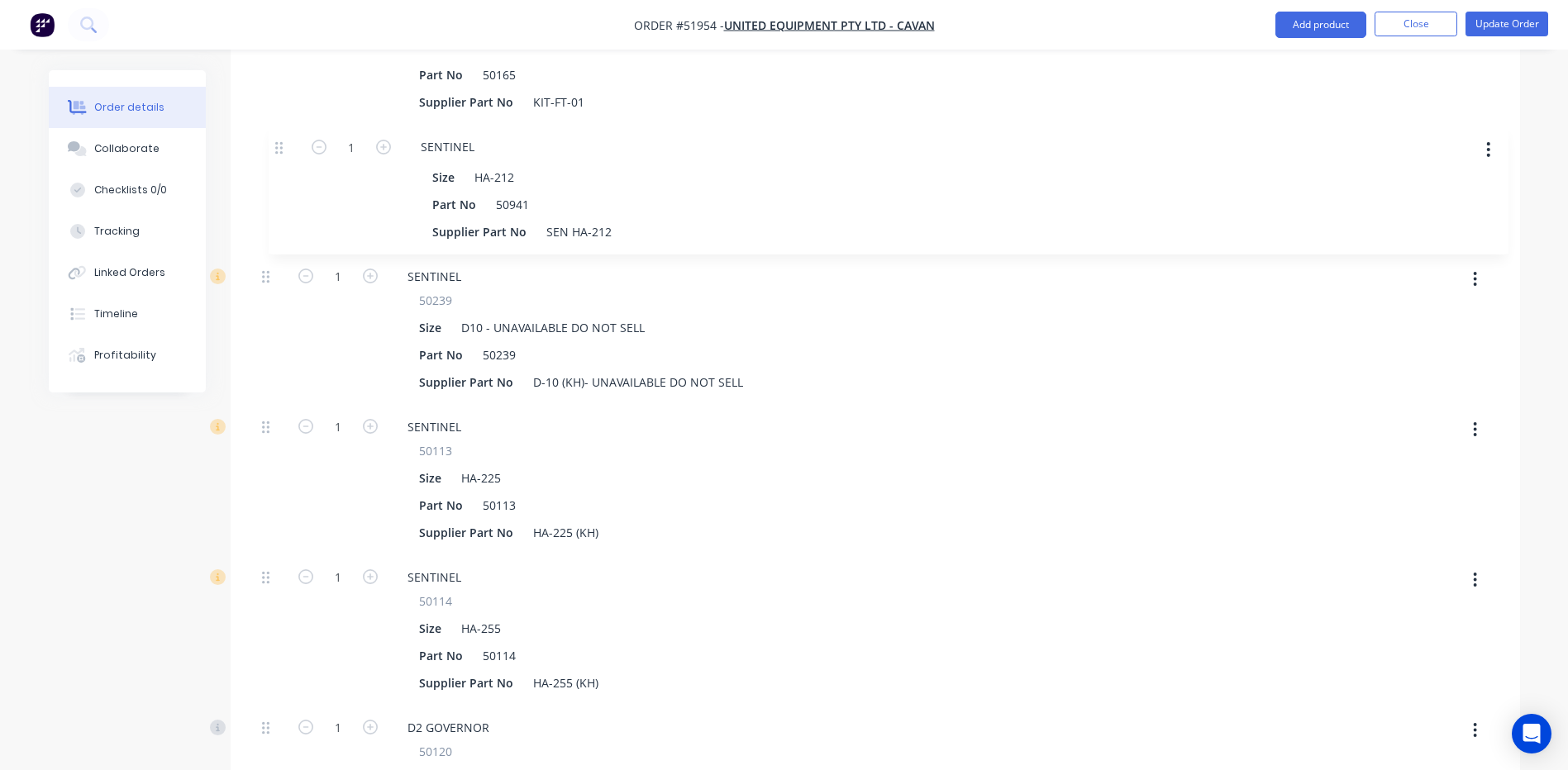
scroll to position [2280, 0]
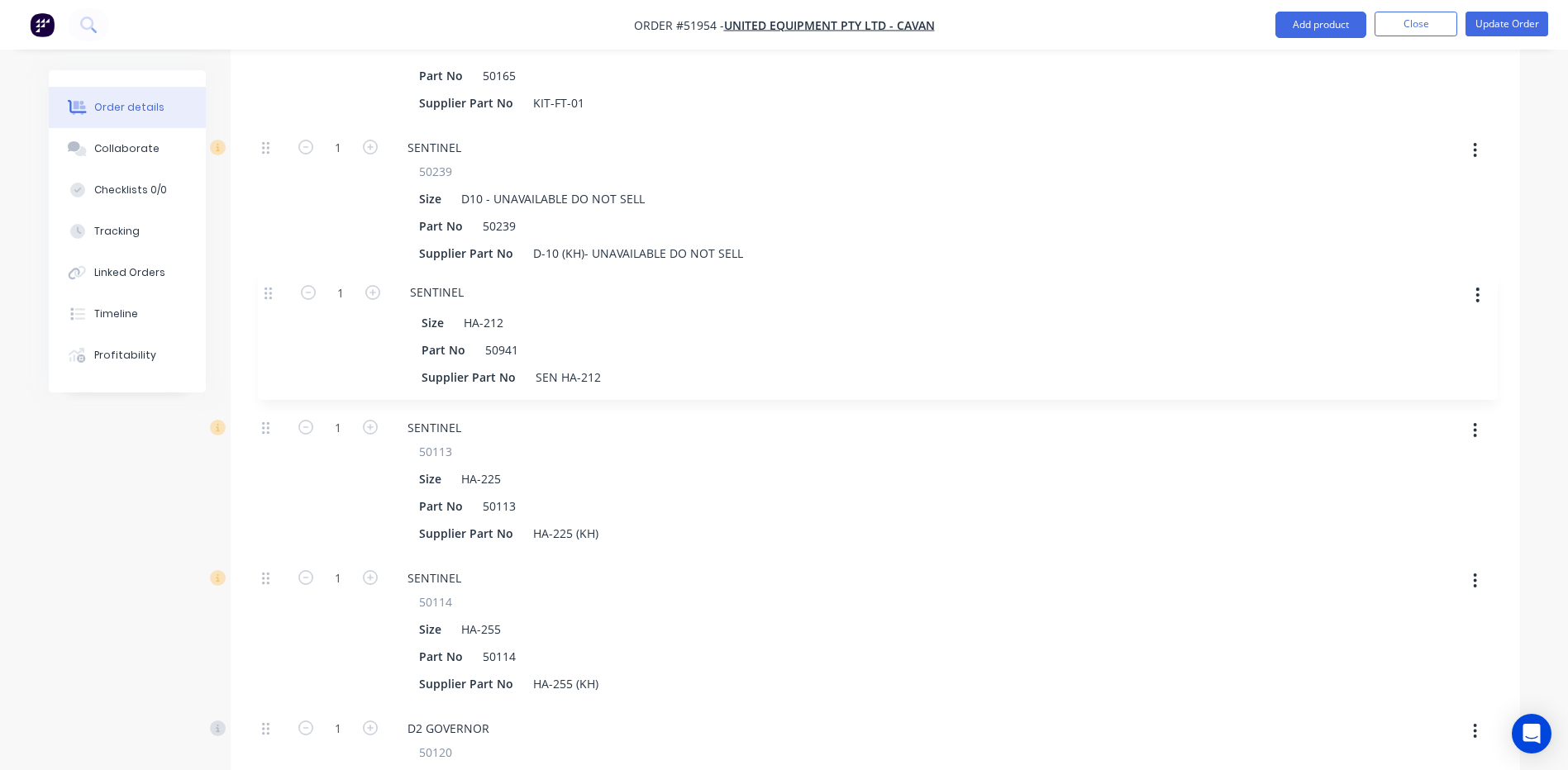
drag, startPoint x: 268, startPoint y: 564, endPoint x: 268, endPoint y: 283, distance: 281.0
click at [1471, 415] on button "button" at bounding box center [1474, 430] width 39 height 30
click at [1420, 528] on div "Delete" at bounding box center [1416, 540] width 127 height 24
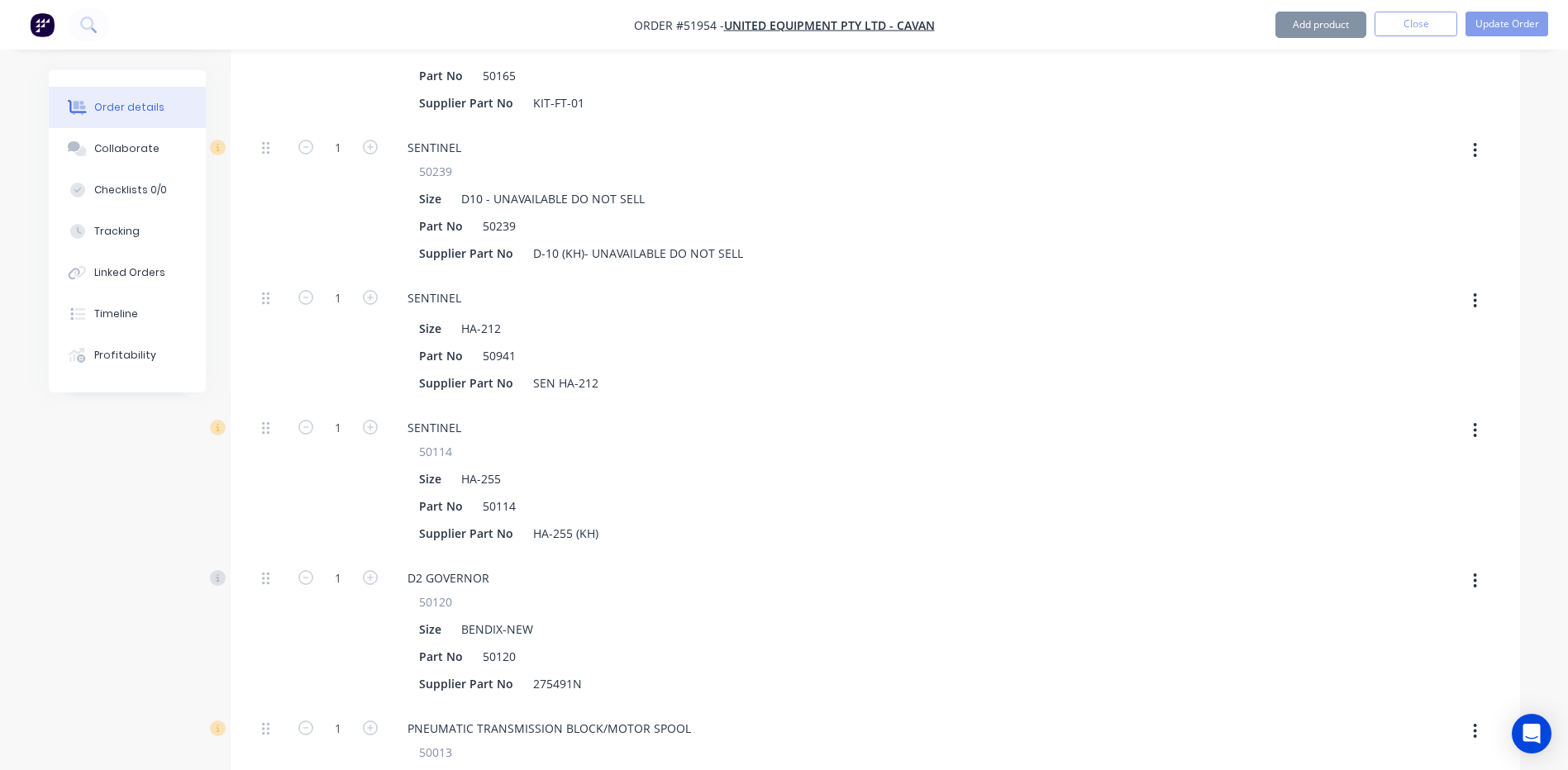
type input "$45,218.0581"
type input "$45,218.06"
click at [1463, 415] on button "button" at bounding box center [1474, 430] width 39 height 30
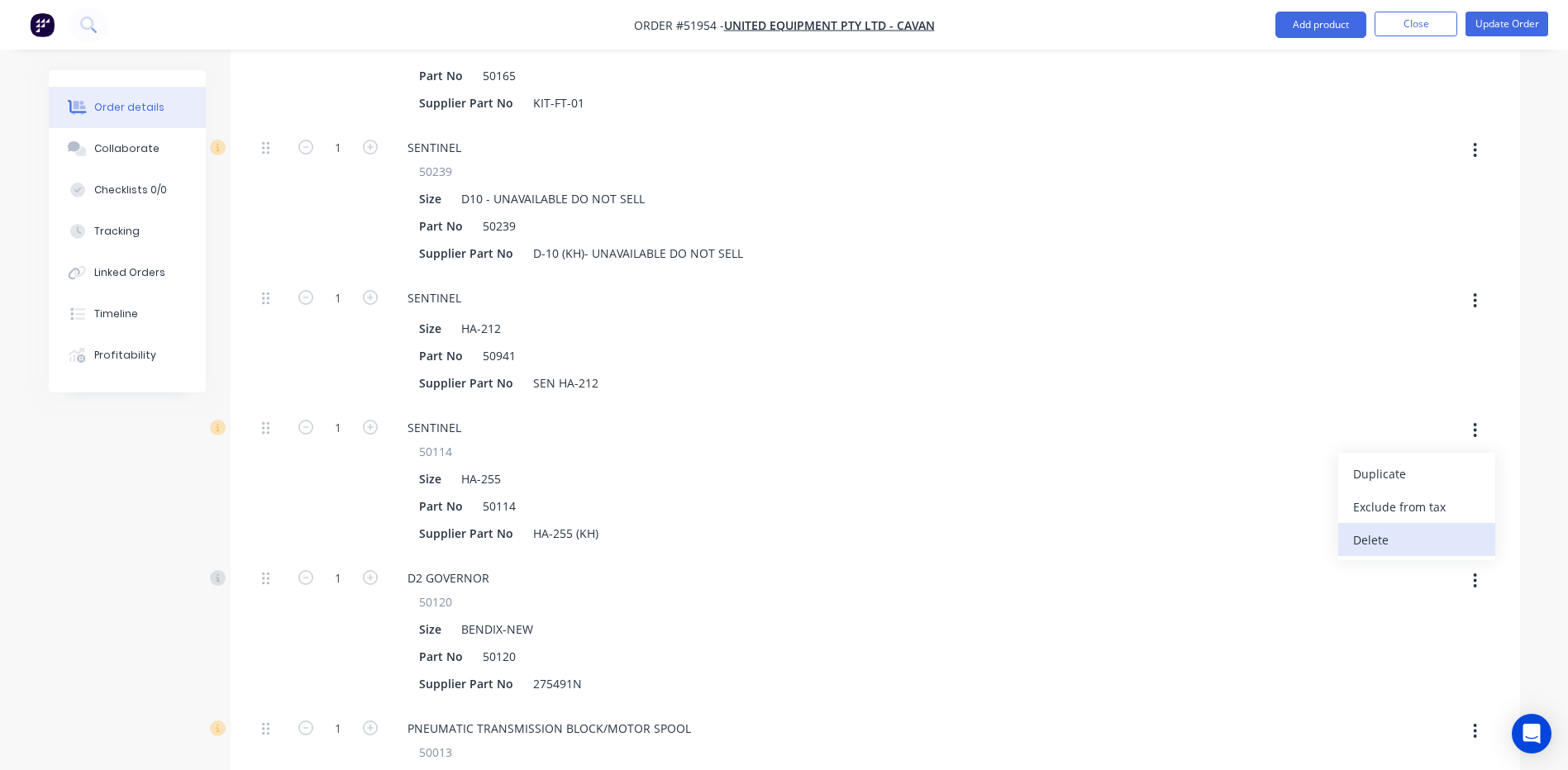
click at [1423, 528] on div "Delete" at bounding box center [1416, 540] width 127 height 24
type input "$44,813.0467"
type input "$44,813.05"
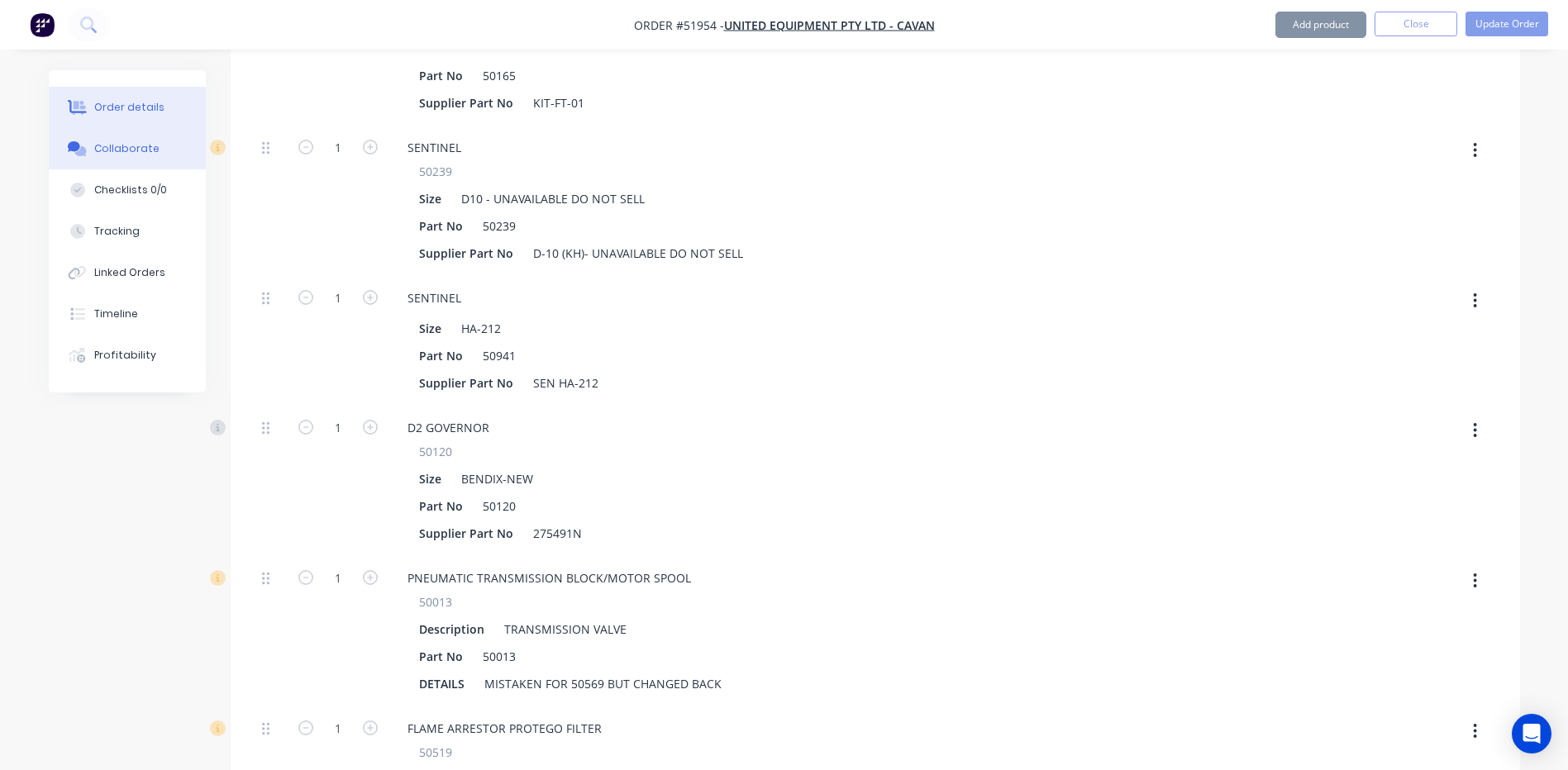
click at [179, 143] on button "Collaborate" at bounding box center [127, 148] width 157 height 41
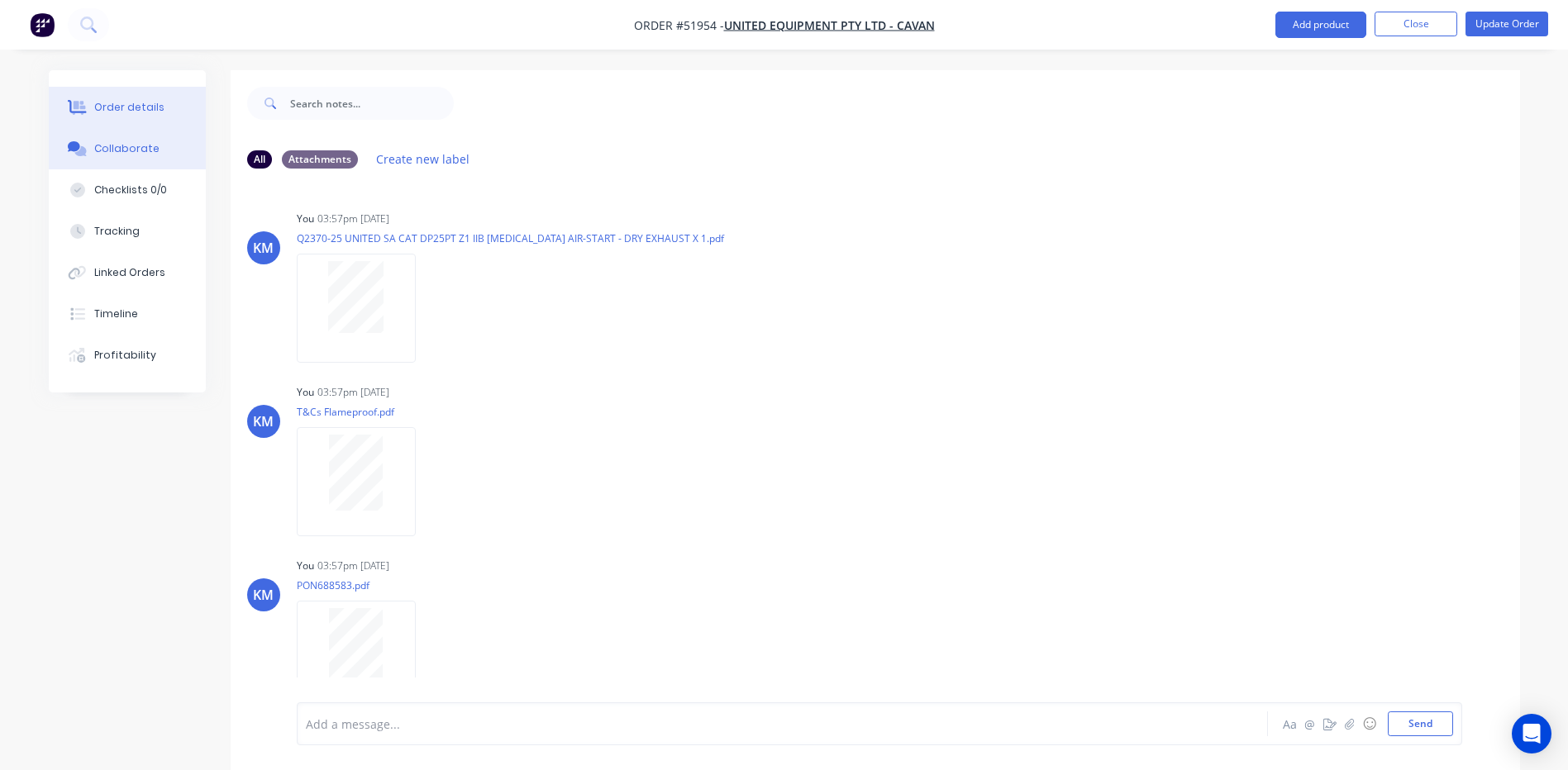
click at [169, 112] on button "Order details" at bounding box center [127, 107] width 157 height 41
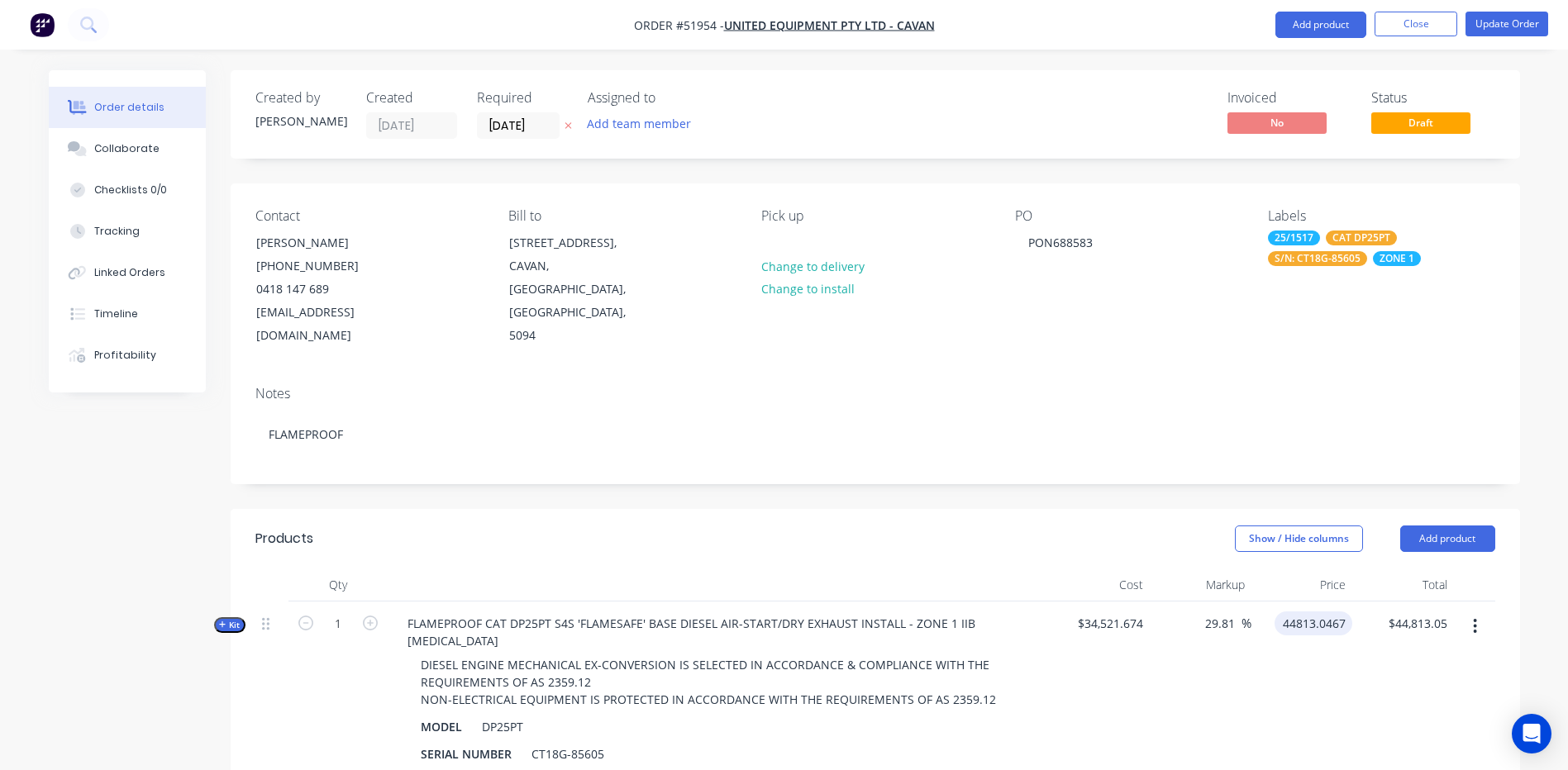
click at [1313, 611] on input "44813.0467" at bounding box center [1316, 624] width 71 height 24
type input "46350"
click at [1061, 525] on div "Show / Hide columns Add product" at bounding box center [1005, 538] width 976 height 26
type input "34.26"
type input "$46,350.00"
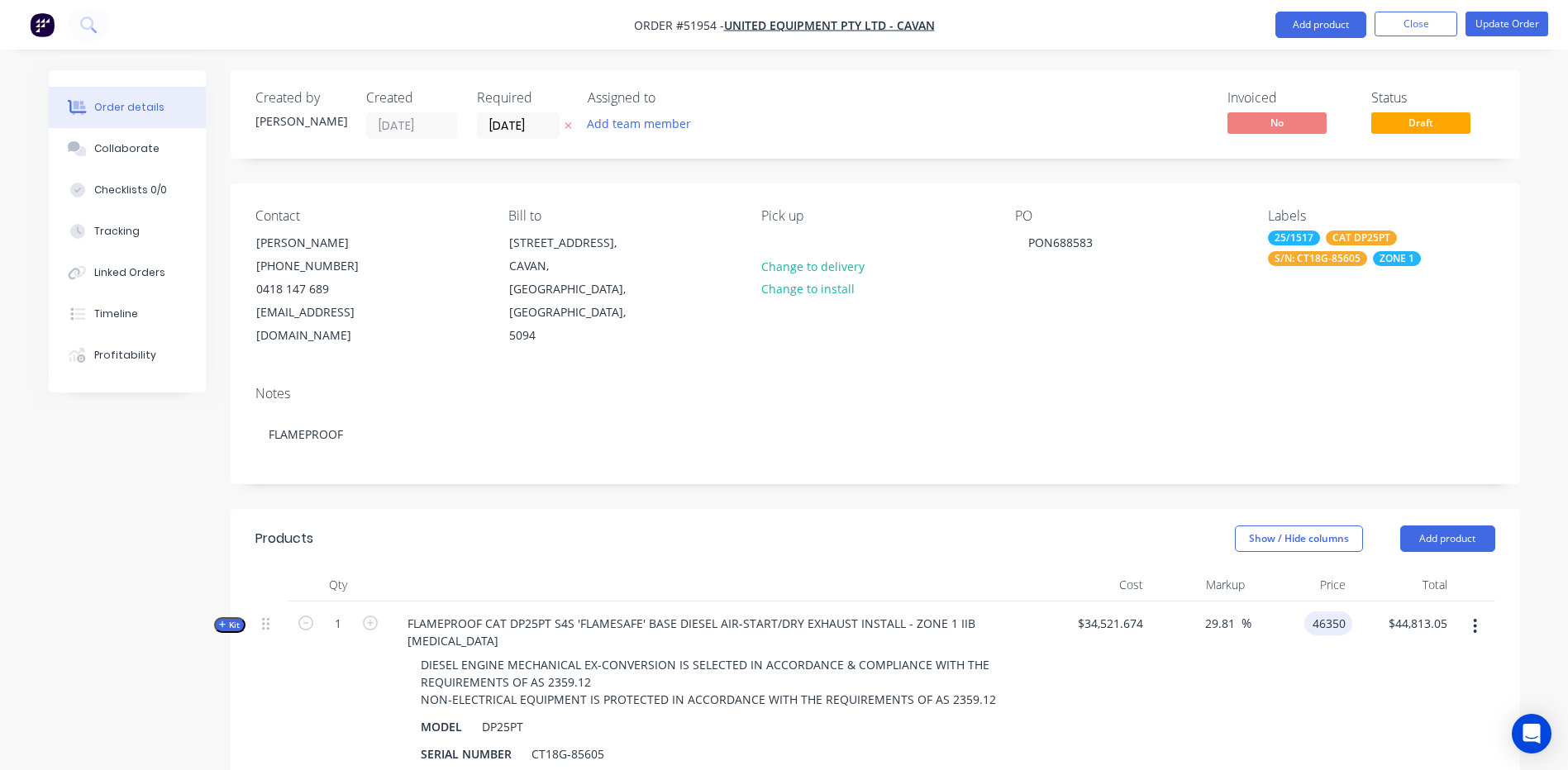
type input "$46,350.00"
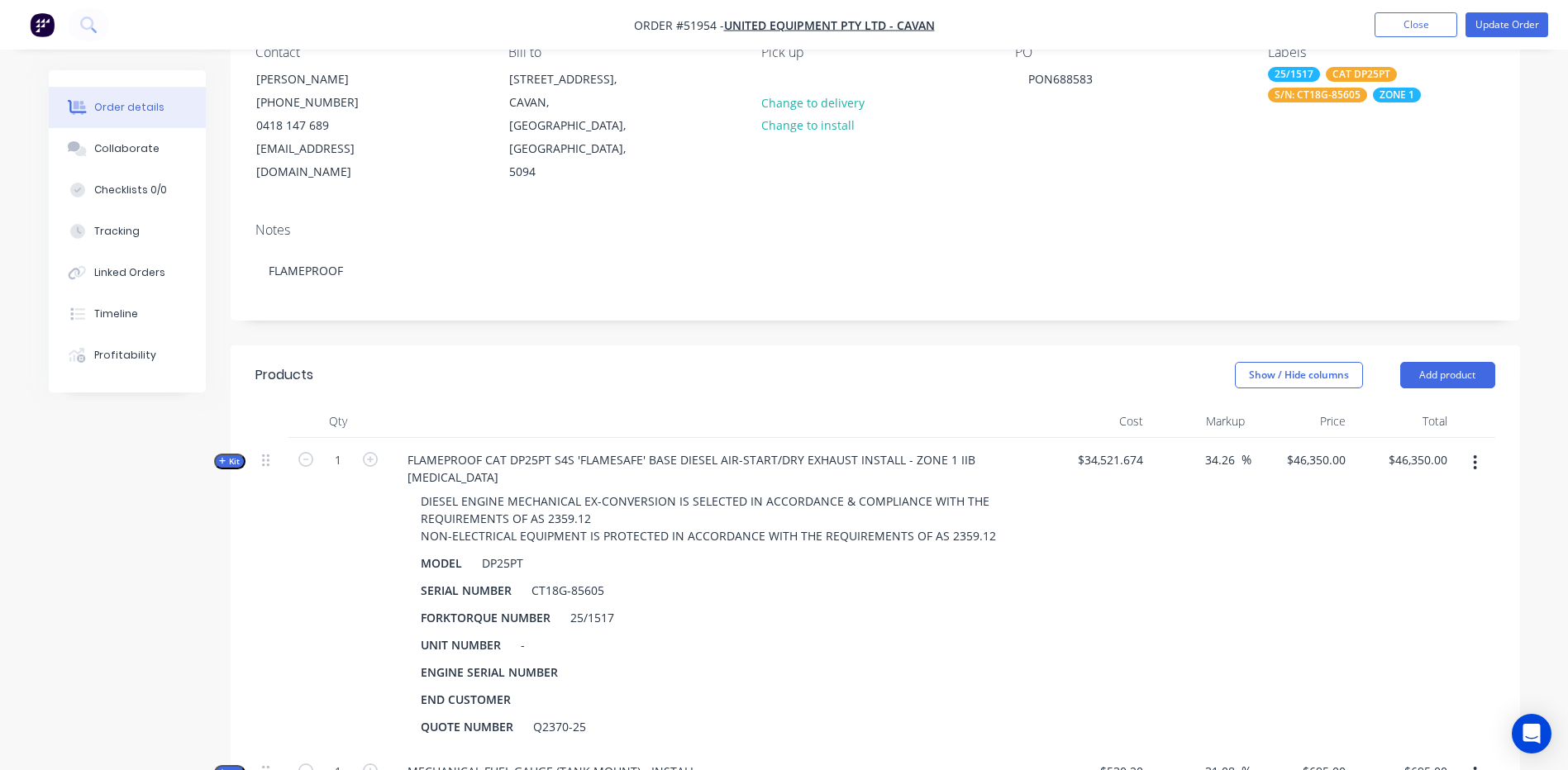
scroll to position [165, 0]
click at [1534, 36] on button "Update Order" at bounding box center [1506, 24] width 83 height 24
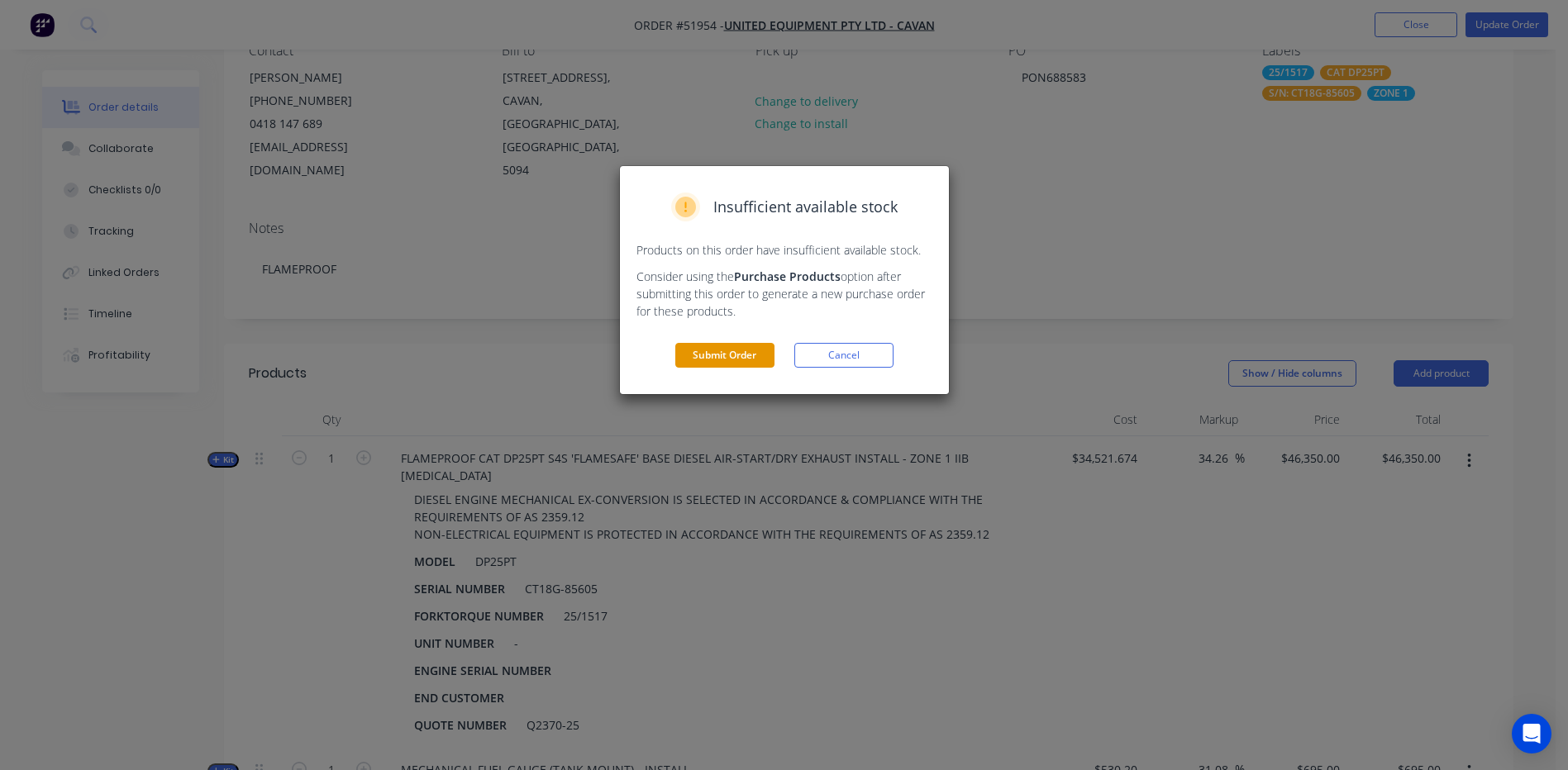
click at [729, 360] on button "Submit Order" at bounding box center [725, 355] width 100 height 24
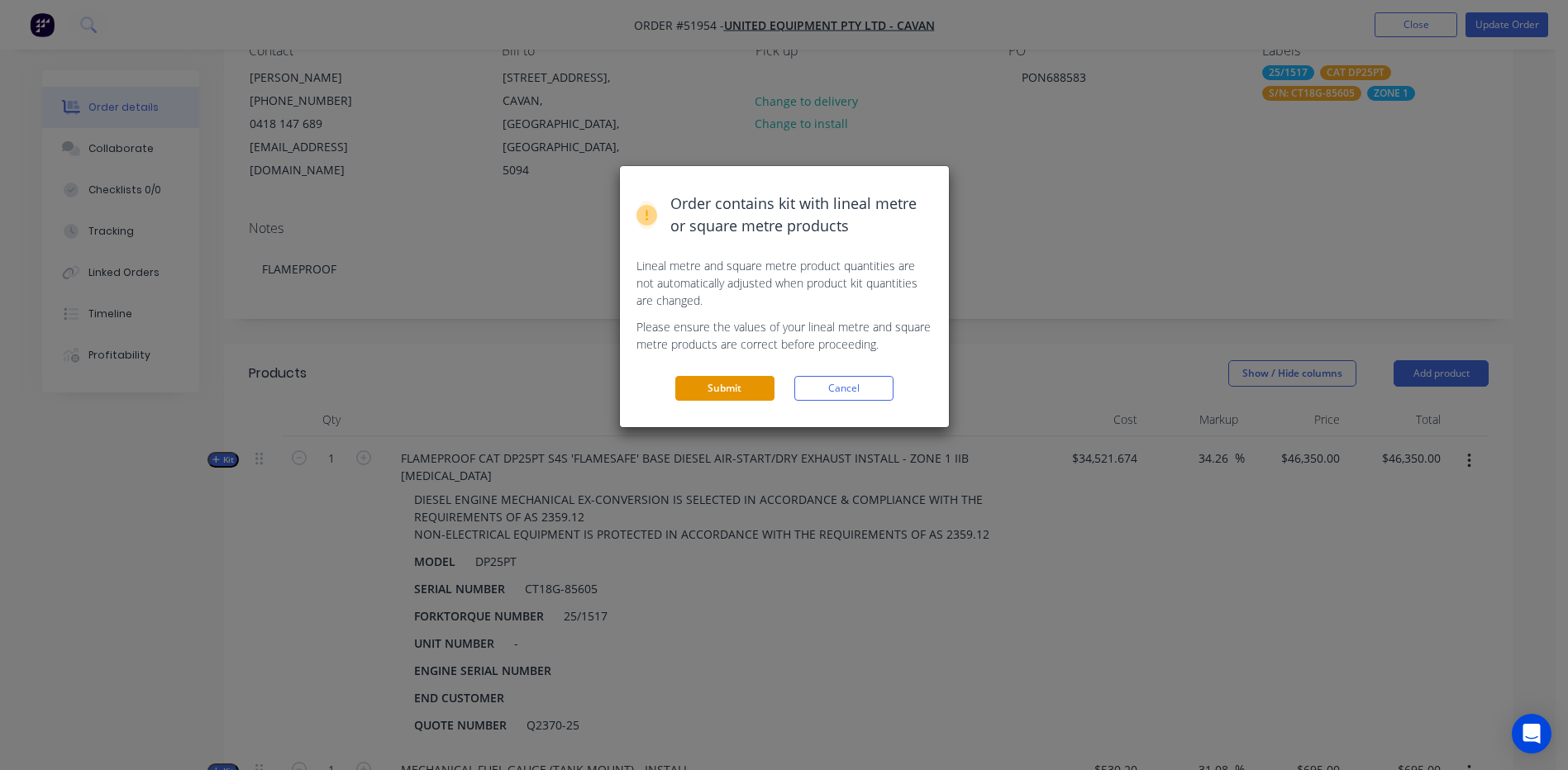
click at [750, 388] on button "Submit" at bounding box center [725, 388] width 100 height 24
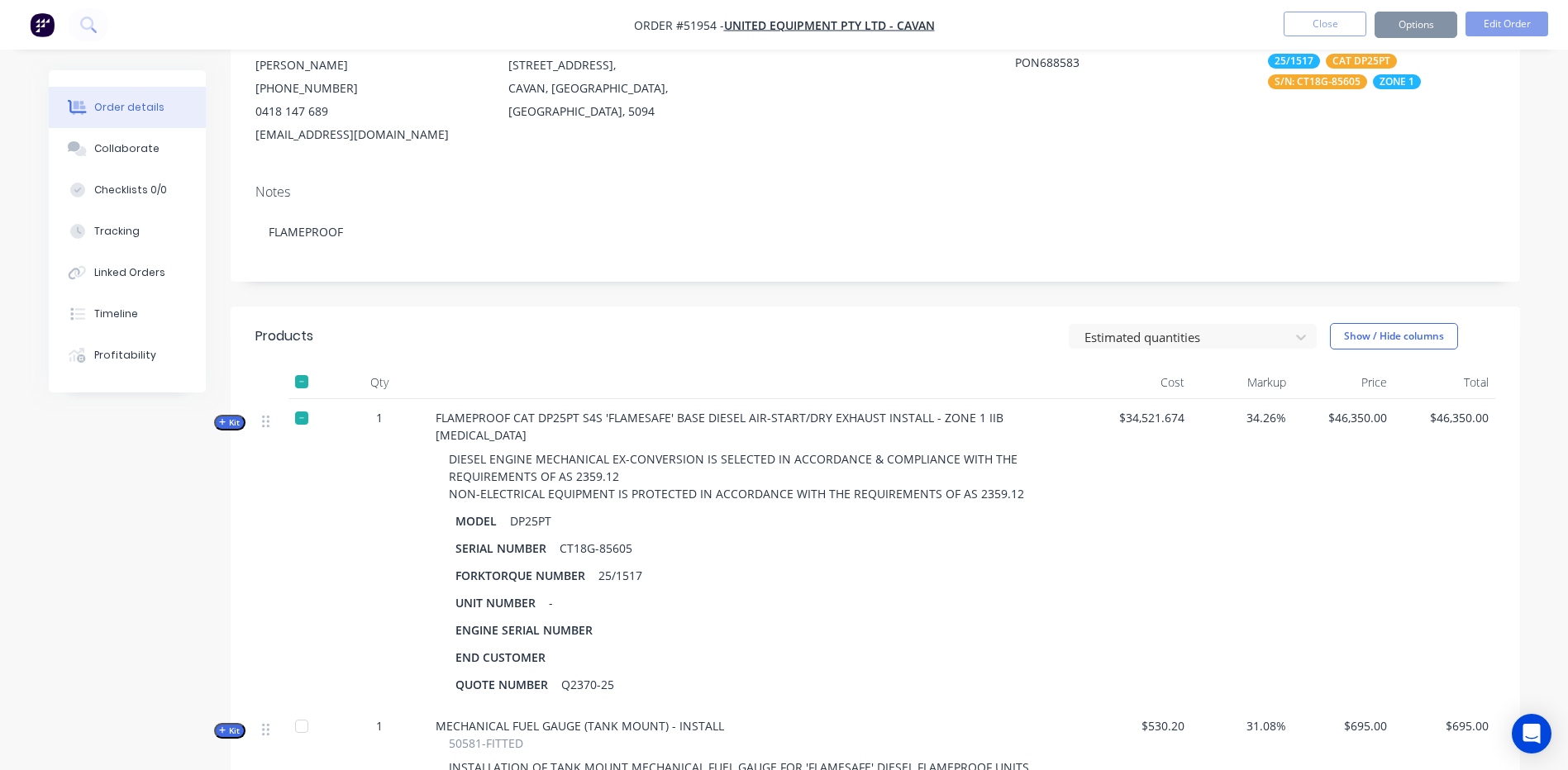
scroll to position [248, 0]
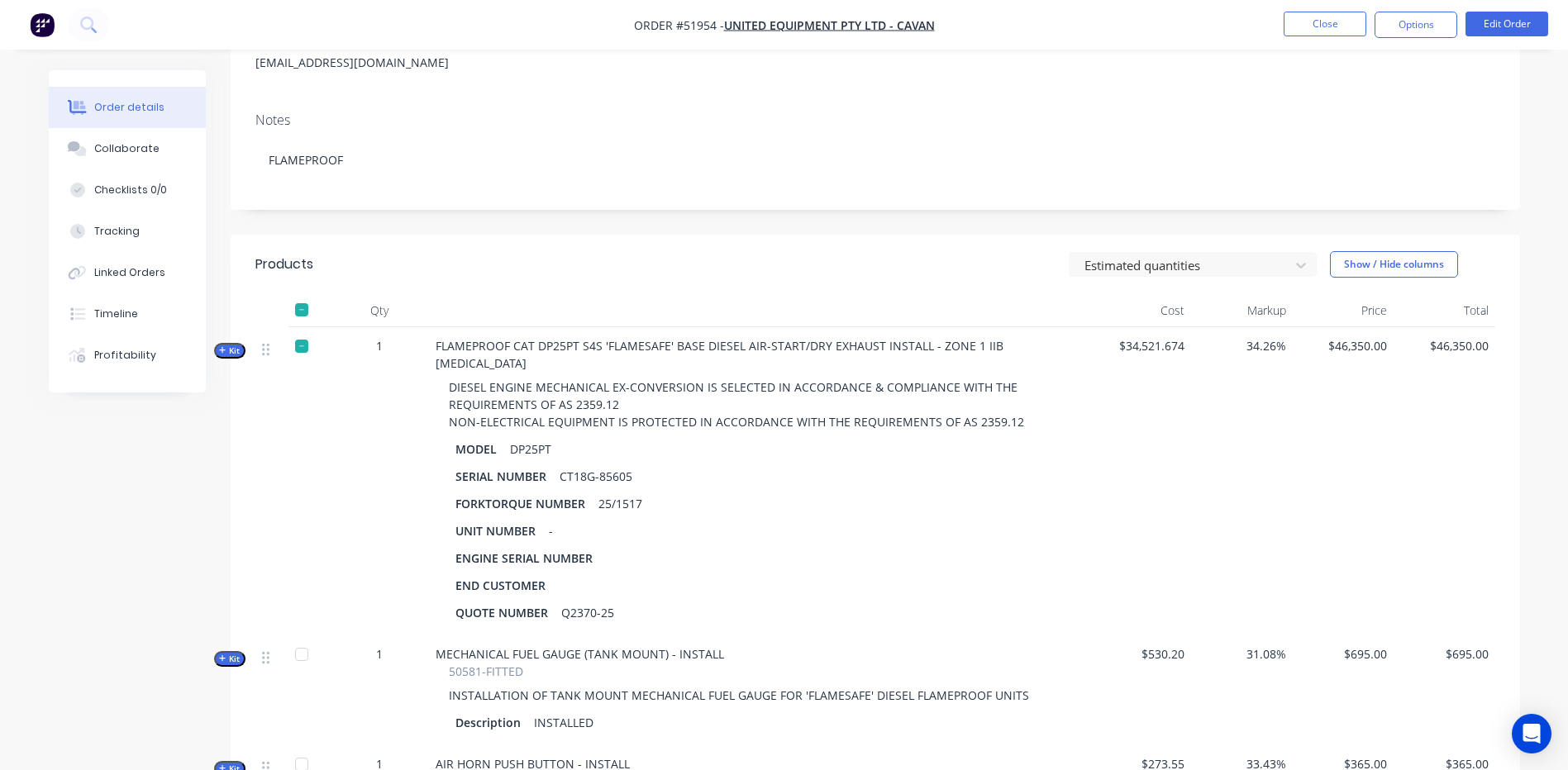
click at [237, 346] on span "Kit" at bounding box center [229, 350] width 22 height 12
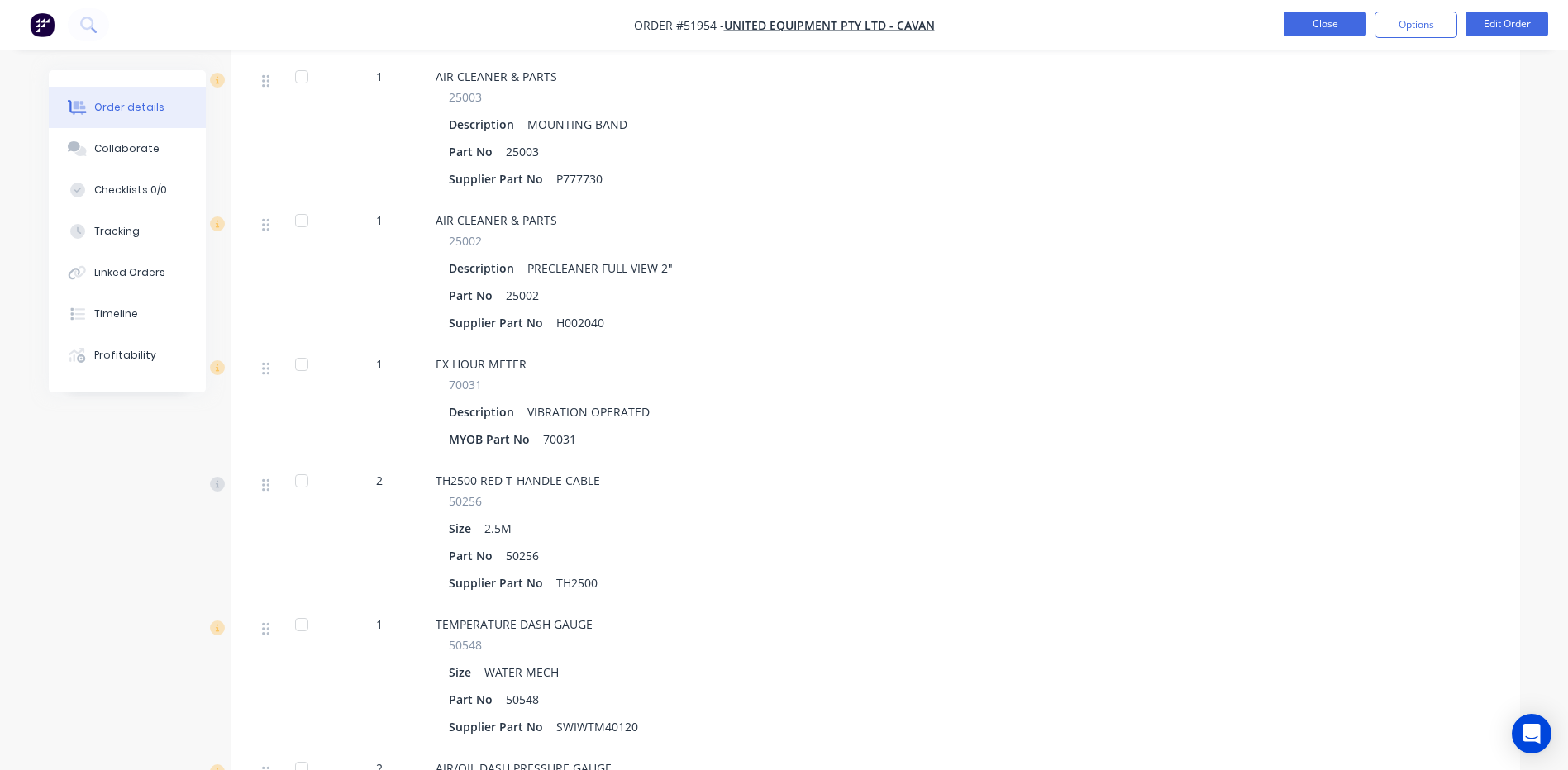
scroll to position [3634, 0]
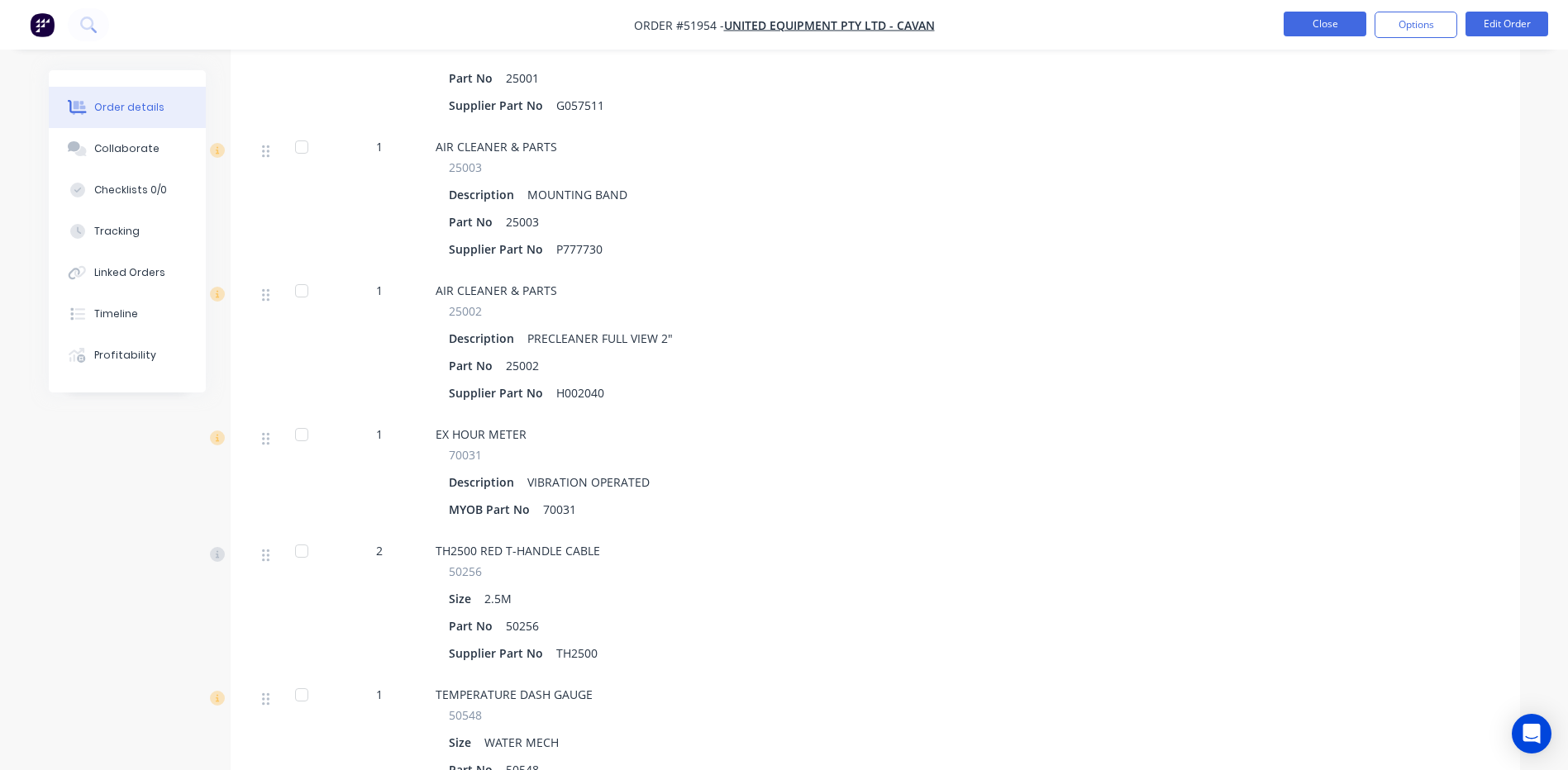
click at [1299, 19] on button "Close" at bounding box center [1325, 23] width 83 height 24
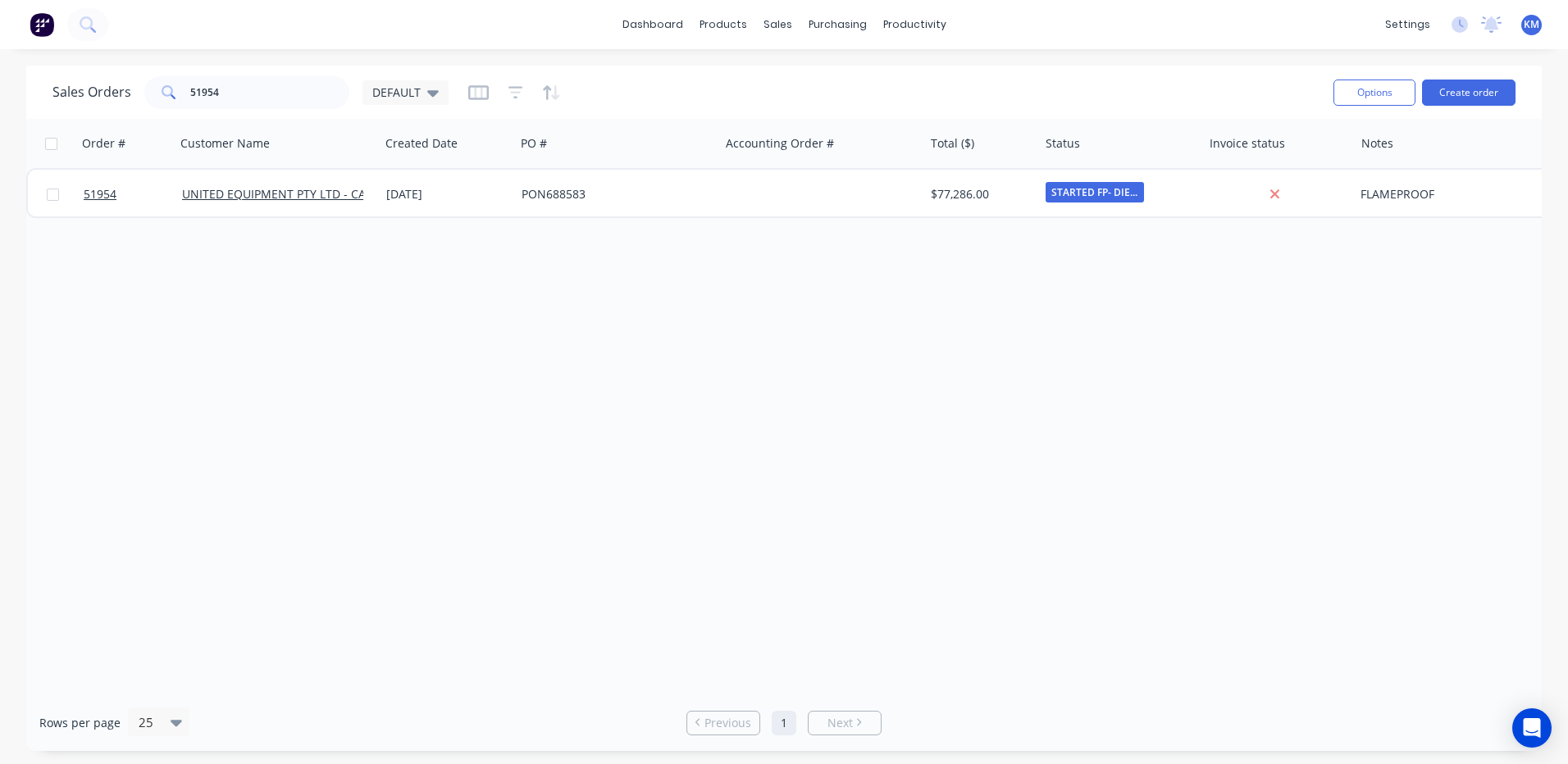
drag, startPoint x: 363, startPoint y: 315, endPoint x: 407, endPoint y: 256, distance: 73.6
click at [361, 315] on div "Order # Customer Name Created Date PO # Accounting Order # Total ($) Status Inv…" at bounding box center [783, 406] width 1515 height 575
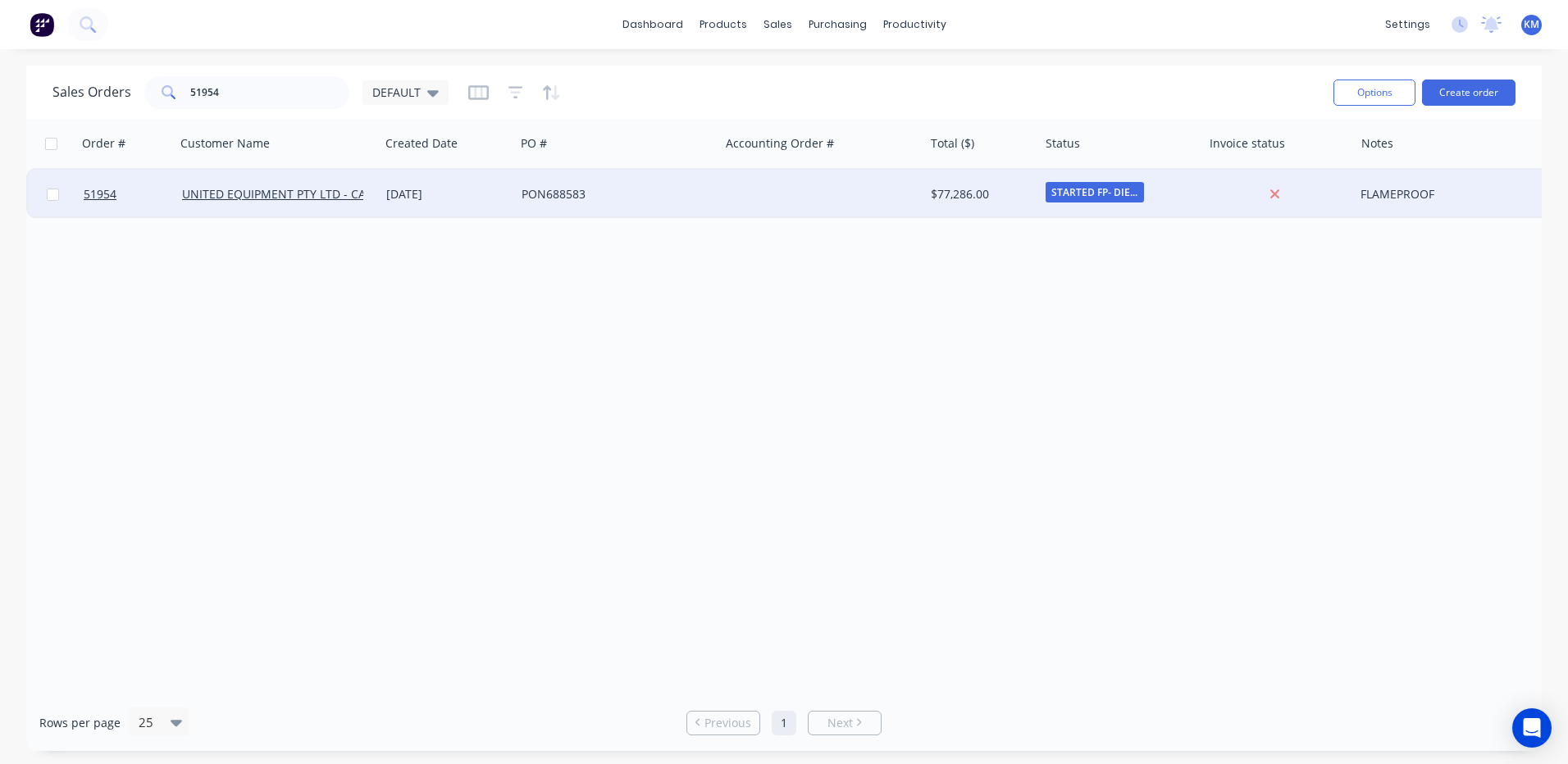
click at [447, 208] on div "[DATE]" at bounding box center [447, 194] width 135 height 49
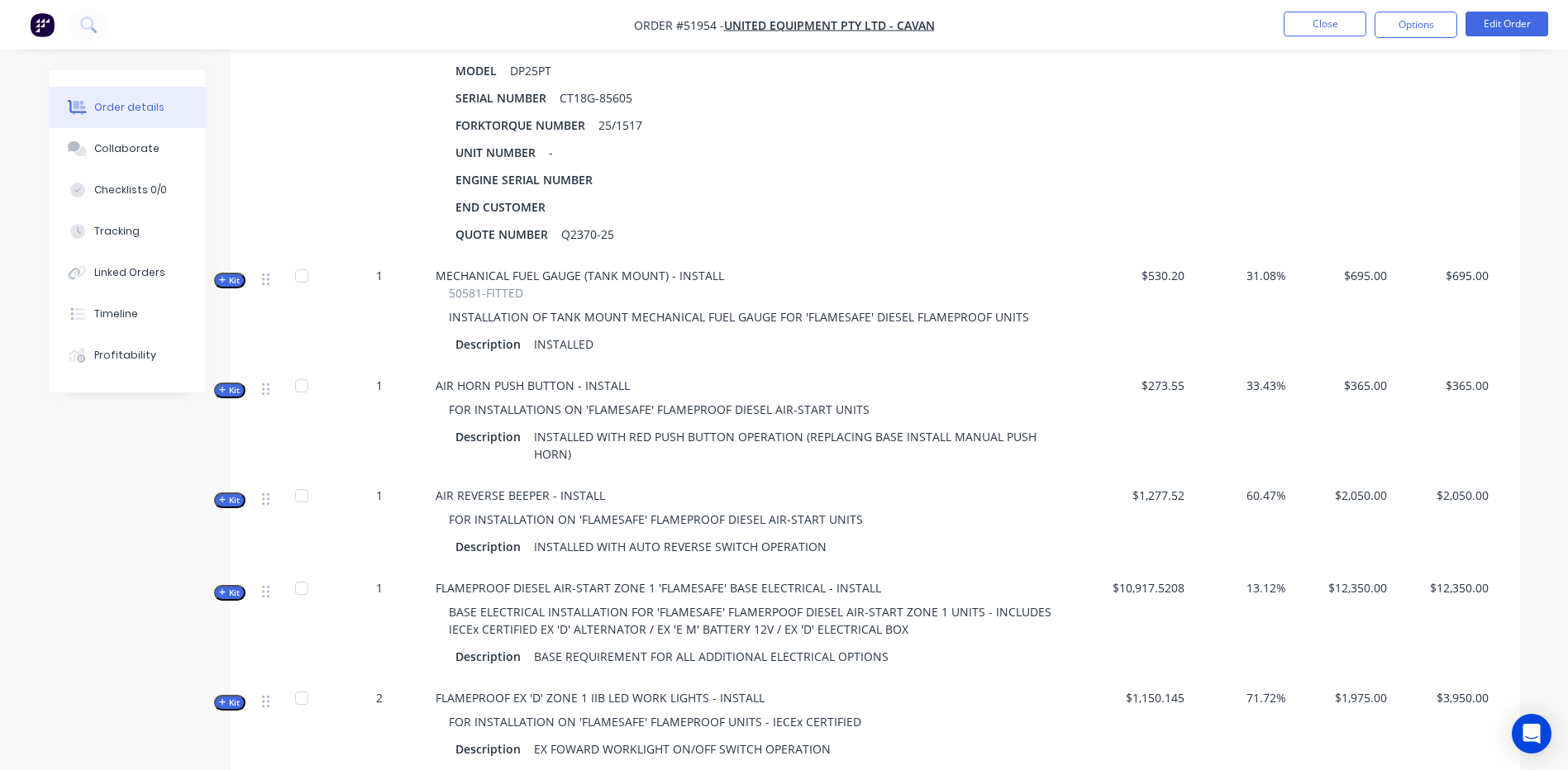
scroll to position [661, 0]
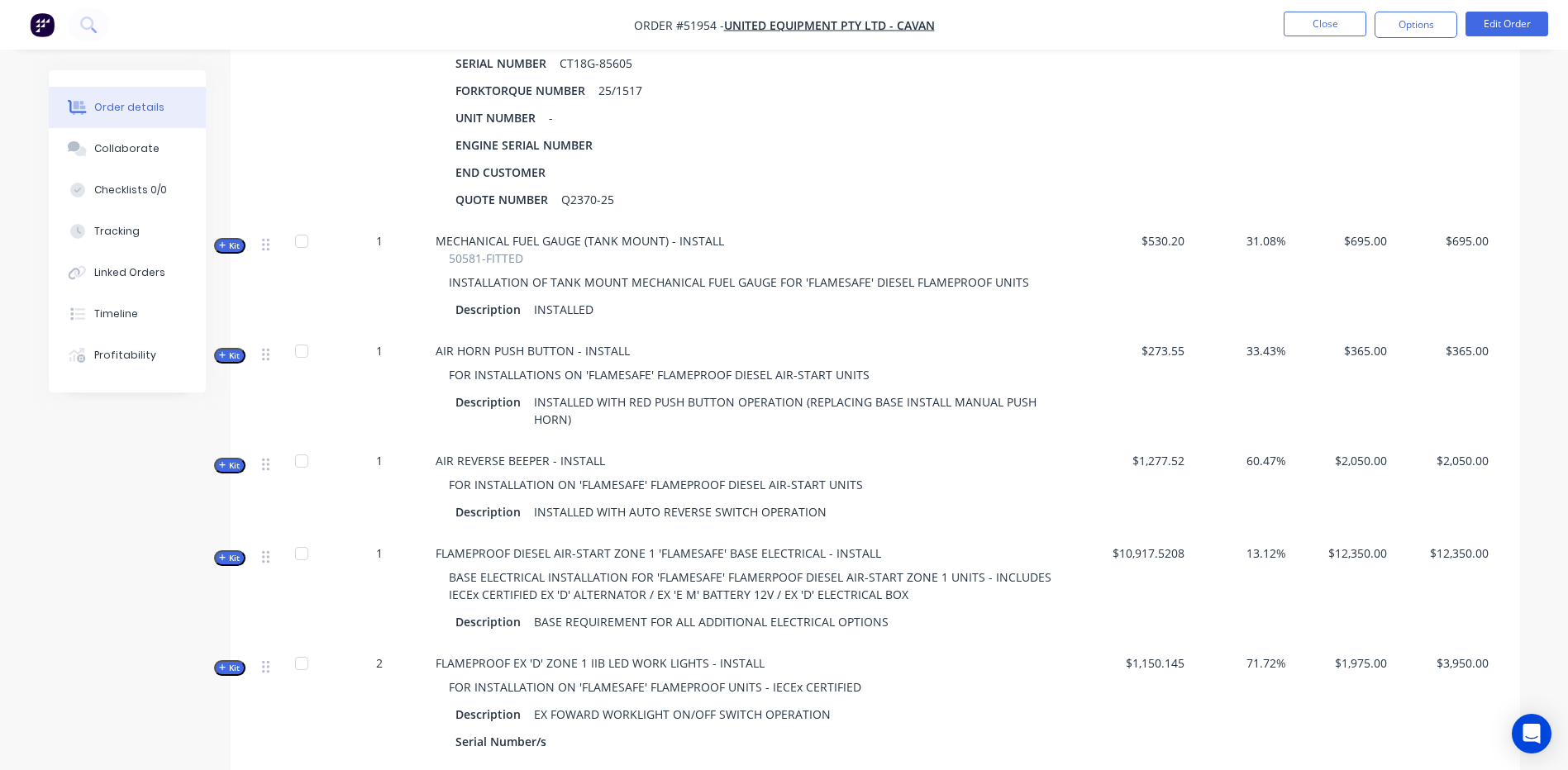
click at [240, 349] on span "Kit" at bounding box center [229, 355] width 22 height 12
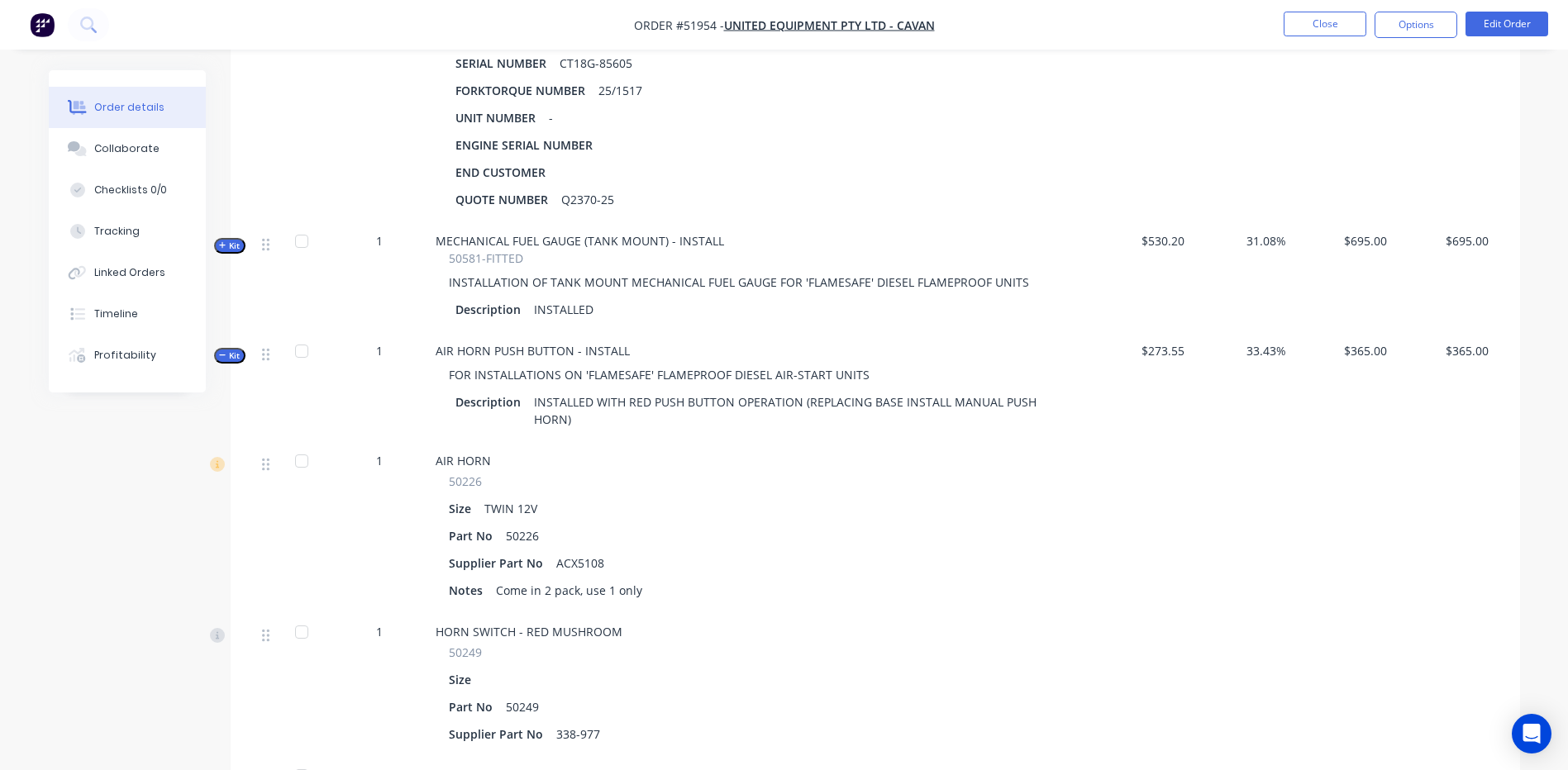
click at [235, 349] on span "Kit" at bounding box center [229, 355] width 22 height 12
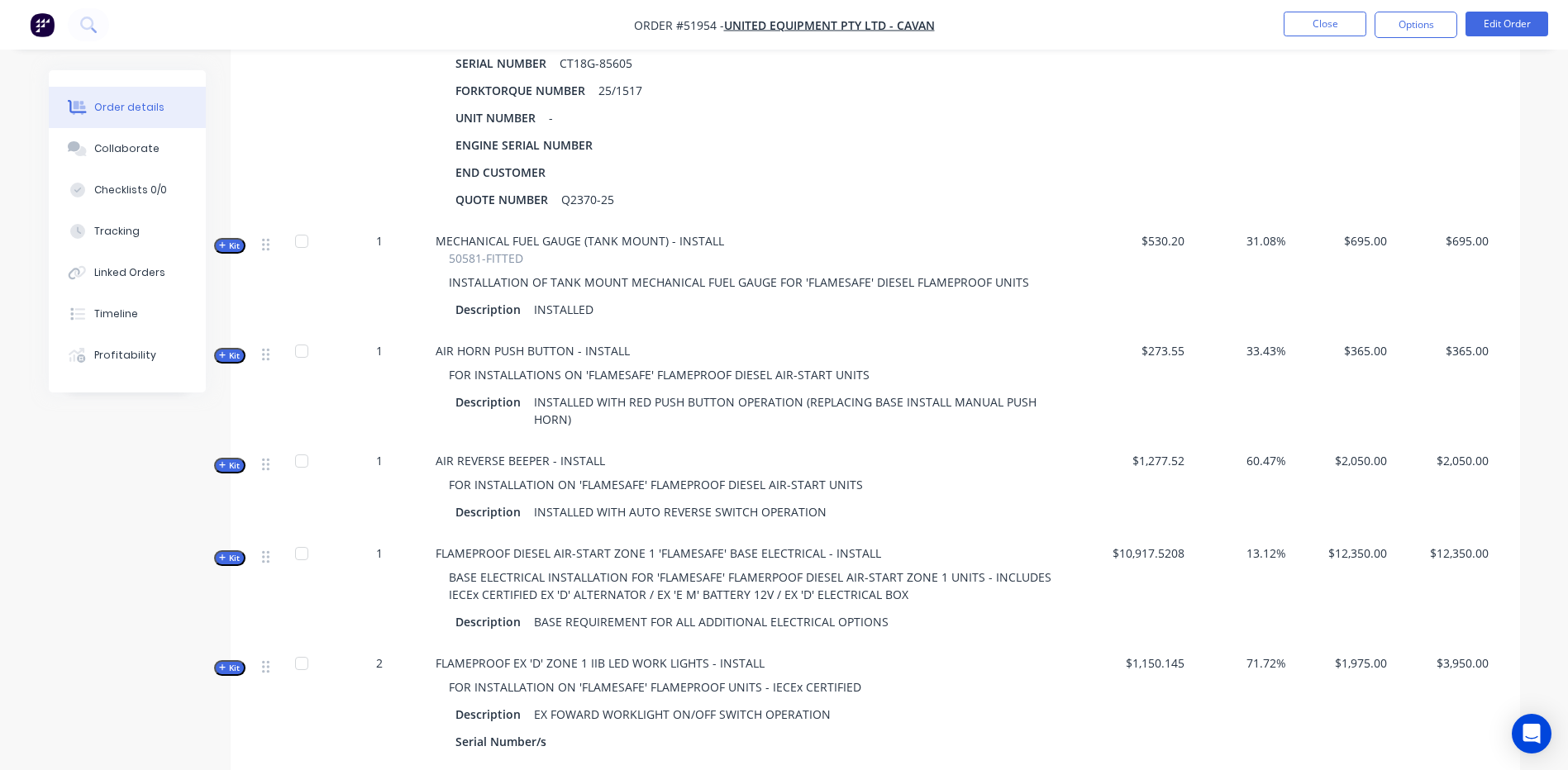
click at [235, 349] on span "Kit" at bounding box center [229, 355] width 22 height 12
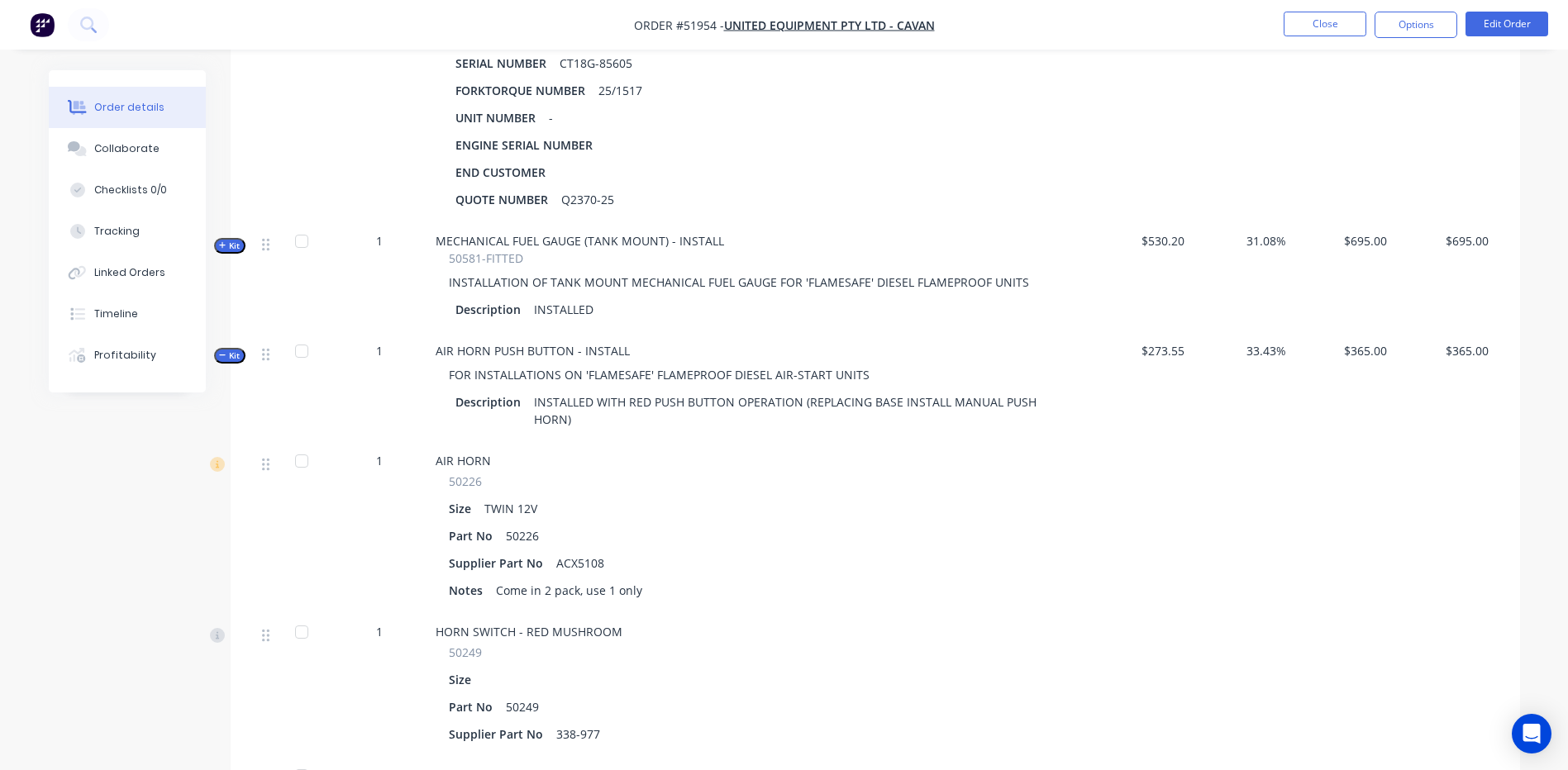
click at [232, 349] on span "Kit" at bounding box center [229, 355] width 22 height 12
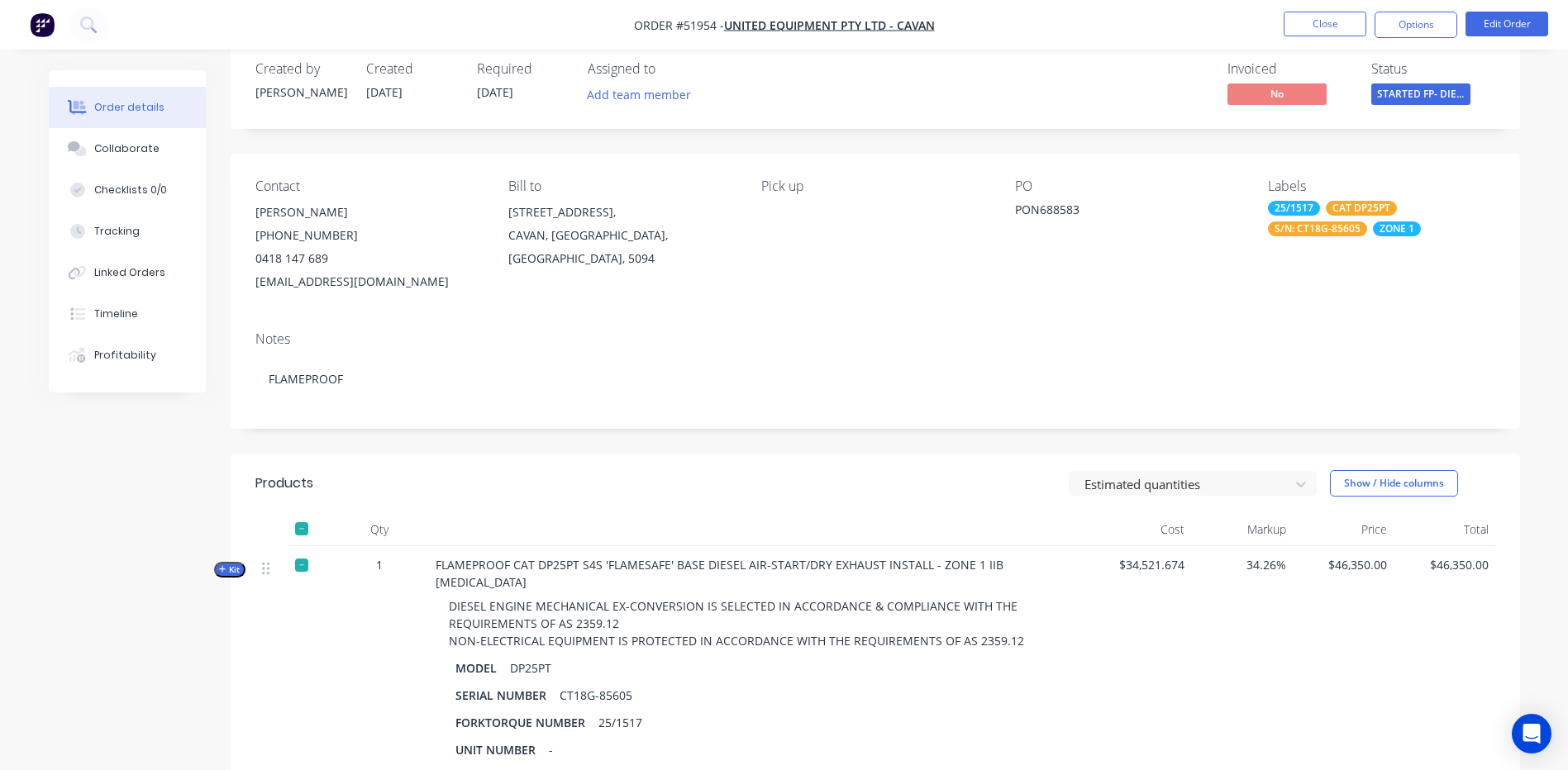
scroll to position [0, 0]
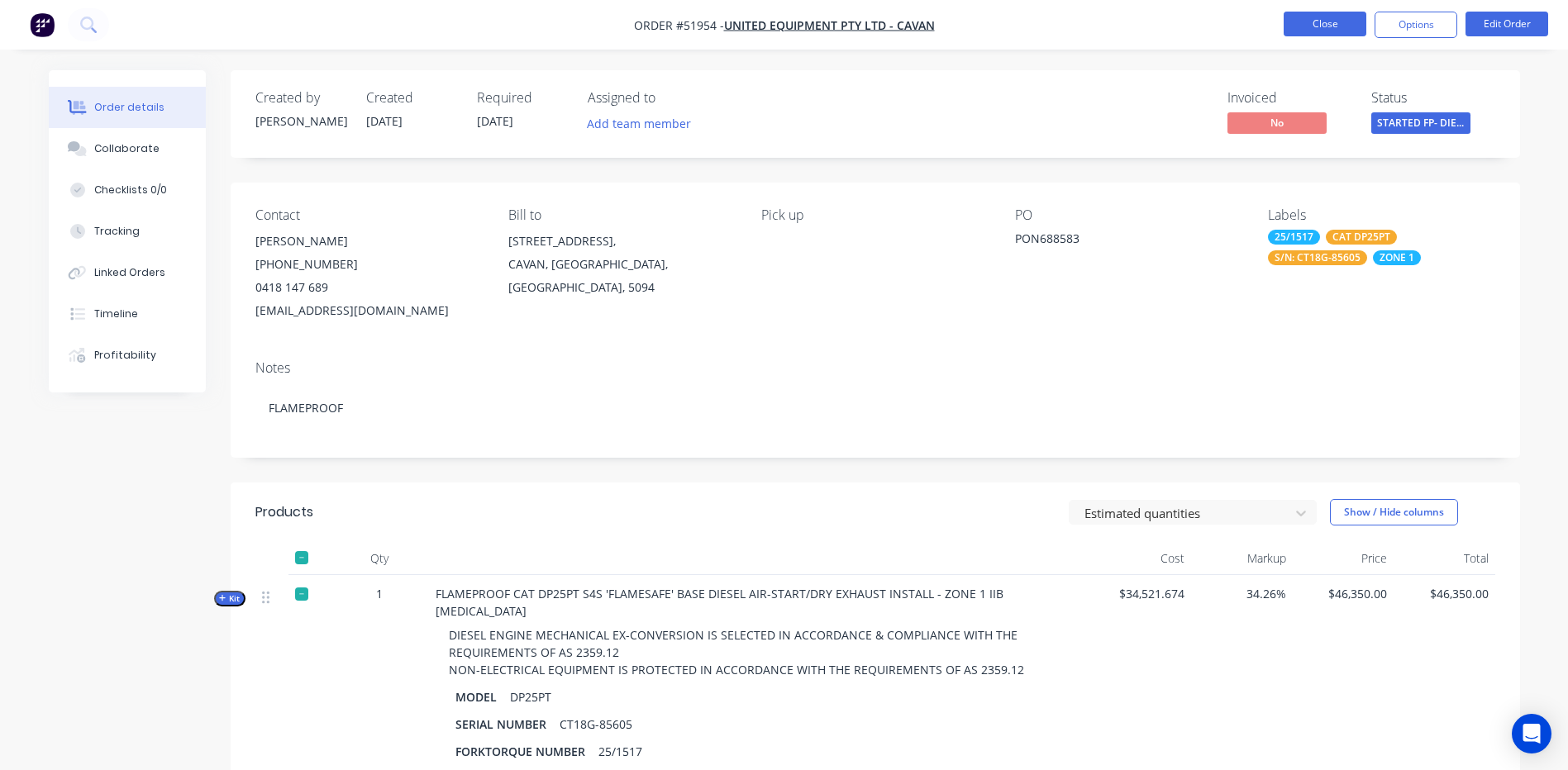
click at [1290, 14] on button "Close" at bounding box center [1325, 23] width 83 height 24
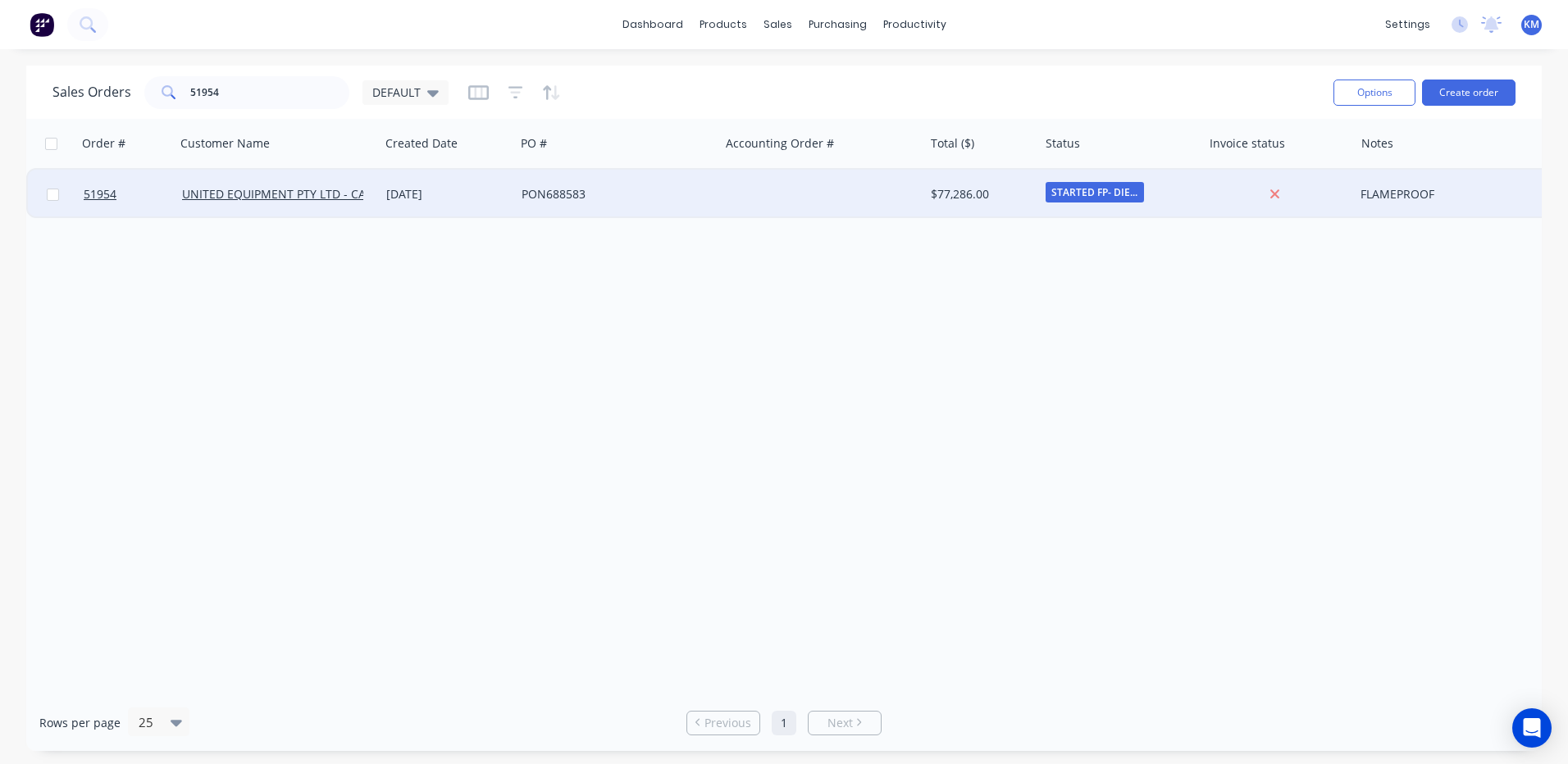
click at [622, 187] on div "PON688583" at bounding box center [612, 195] width 182 height 17
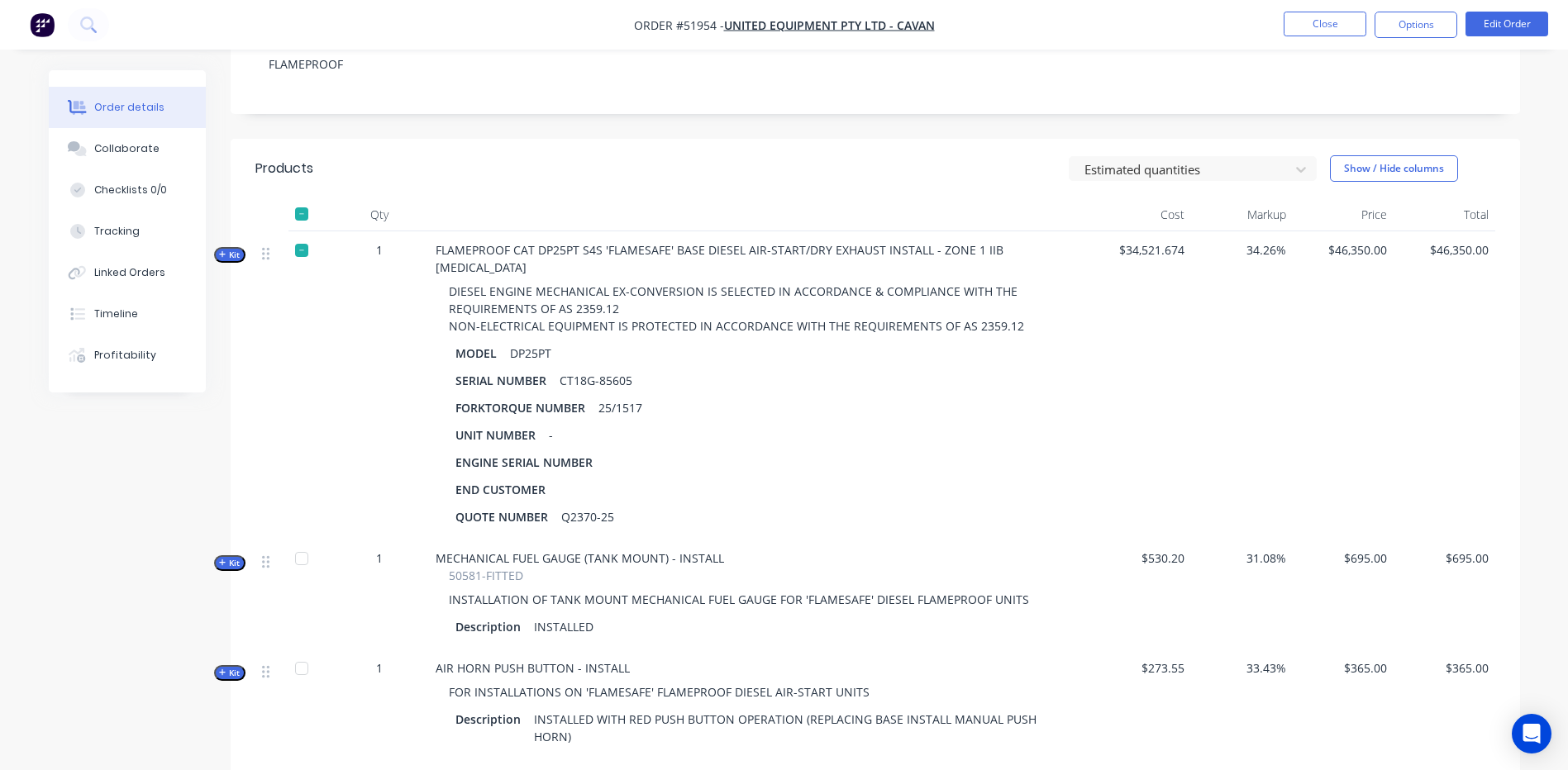
scroll to position [496, 0]
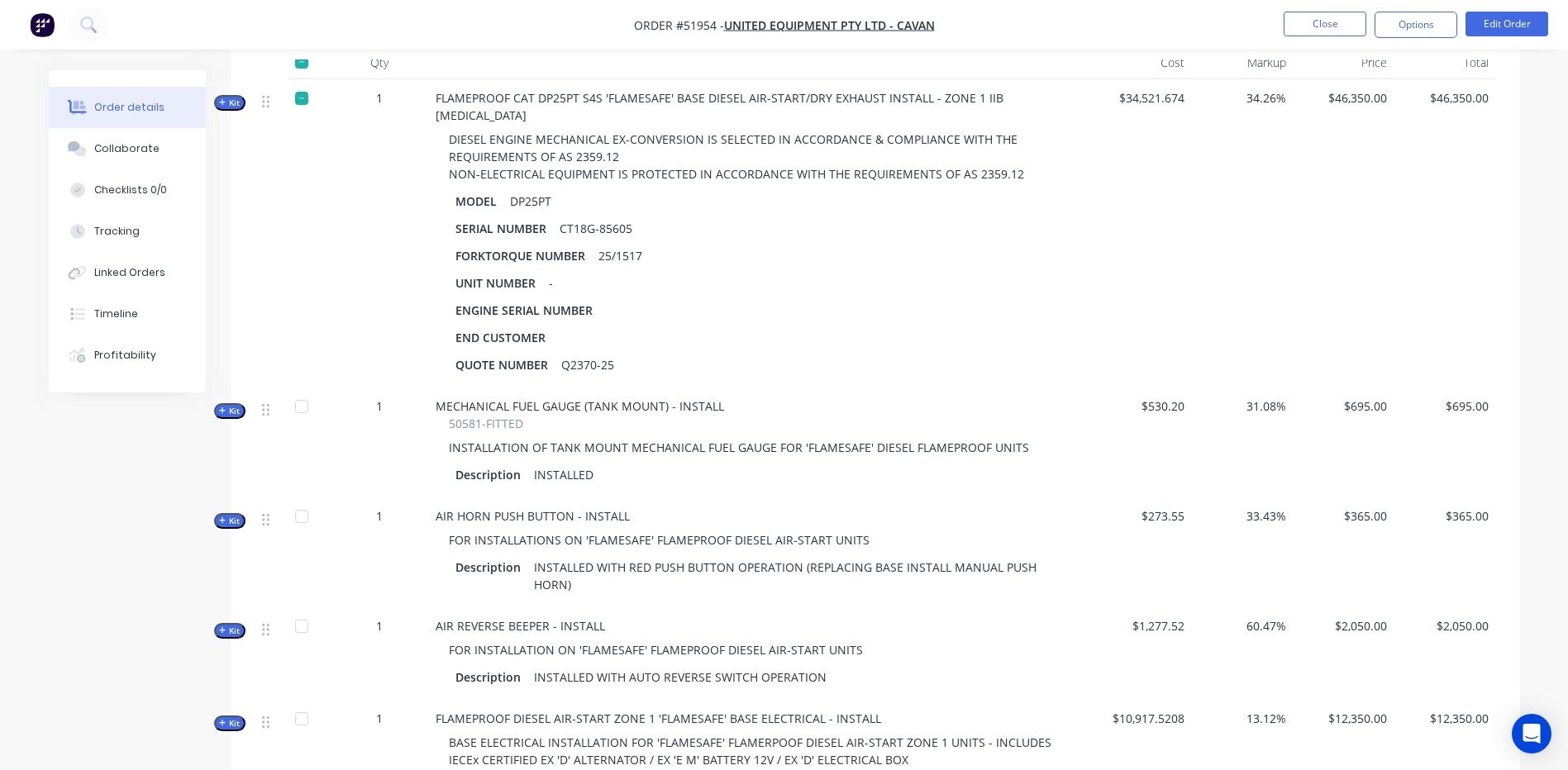
click at [228, 97] on span "Kit" at bounding box center [229, 102] width 22 height 12
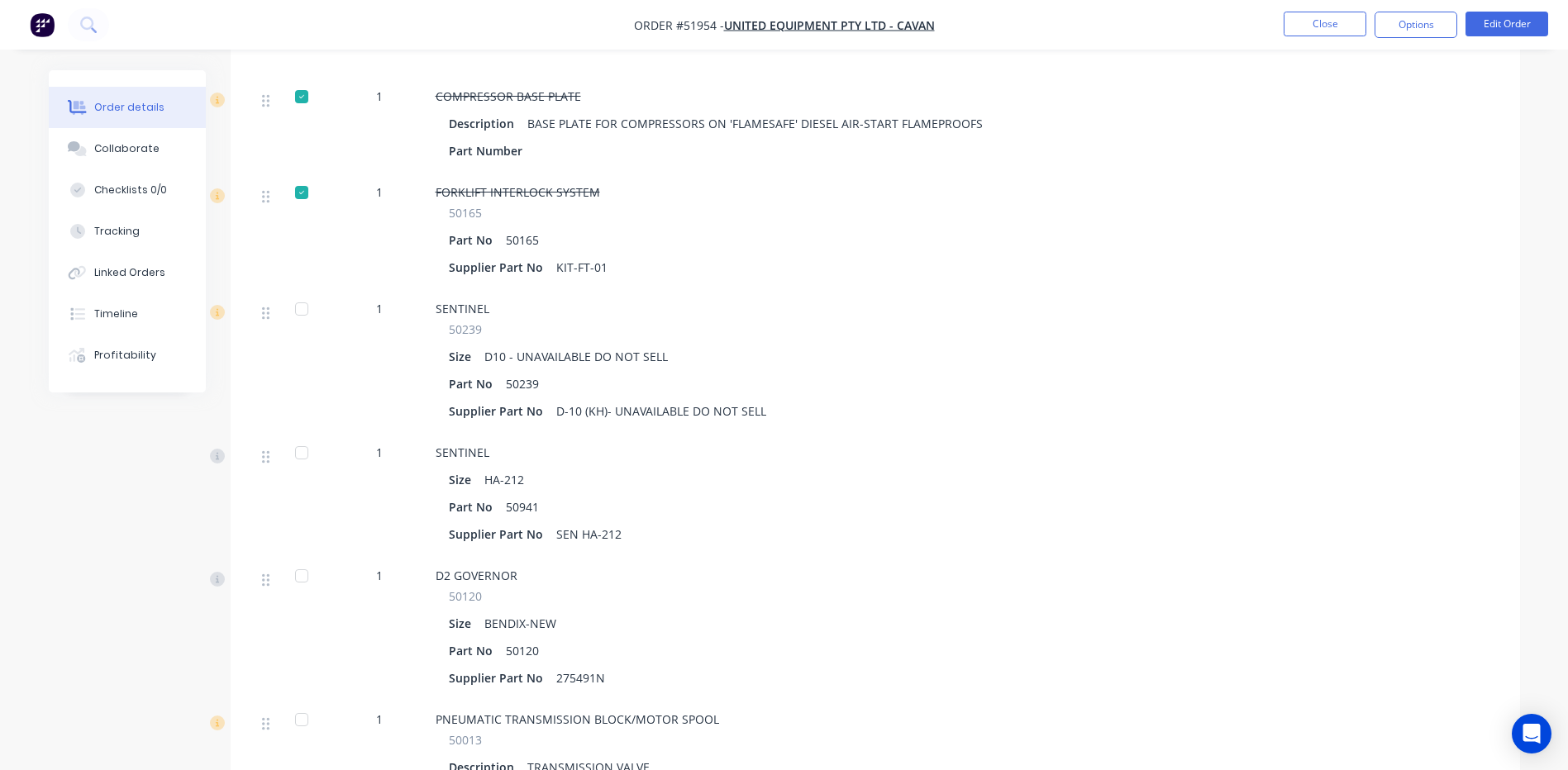
scroll to position [1982, 0]
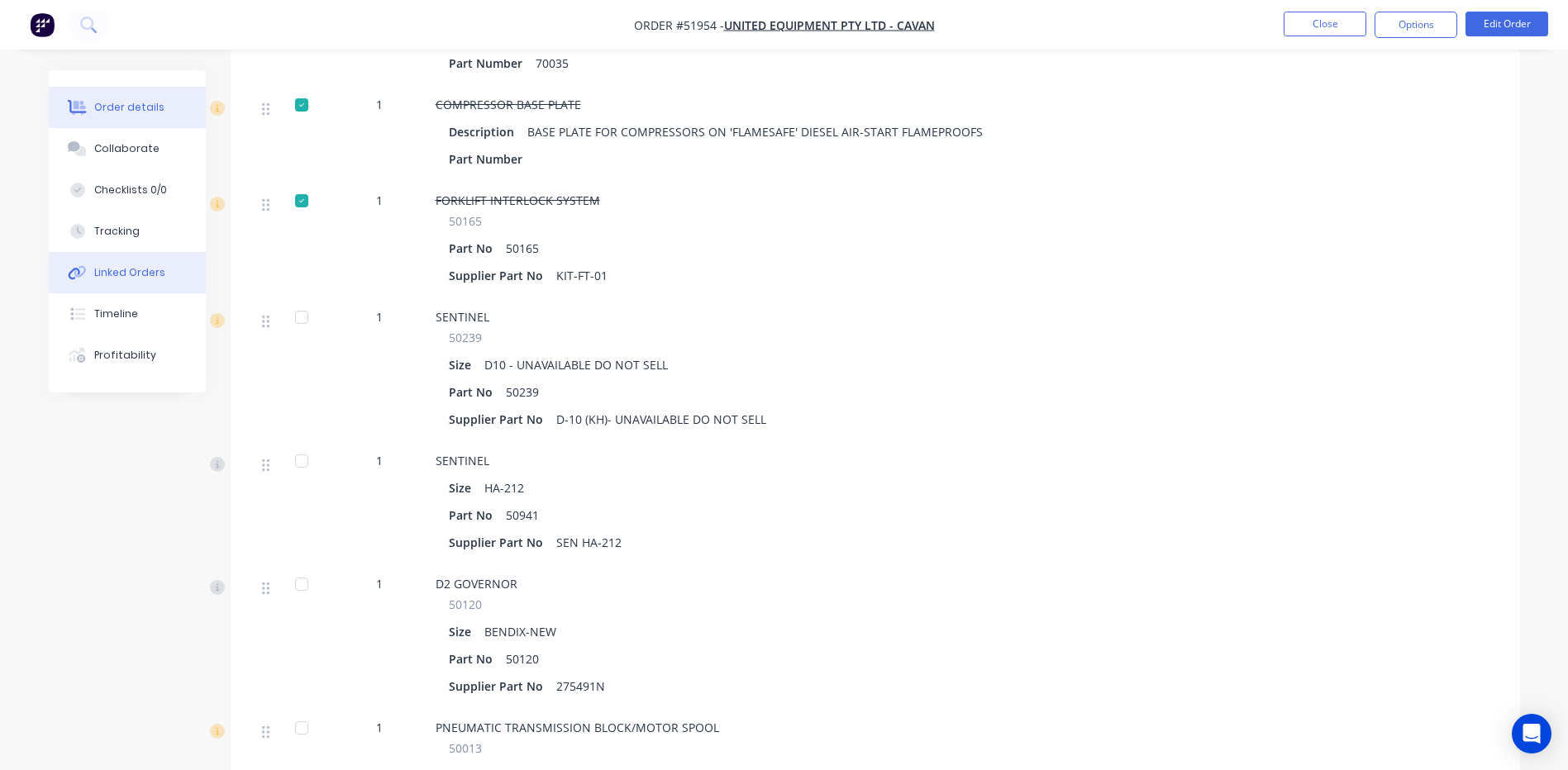
click at [144, 270] on div "Linked Orders" at bounding box center [130, 272] width 71 height 15
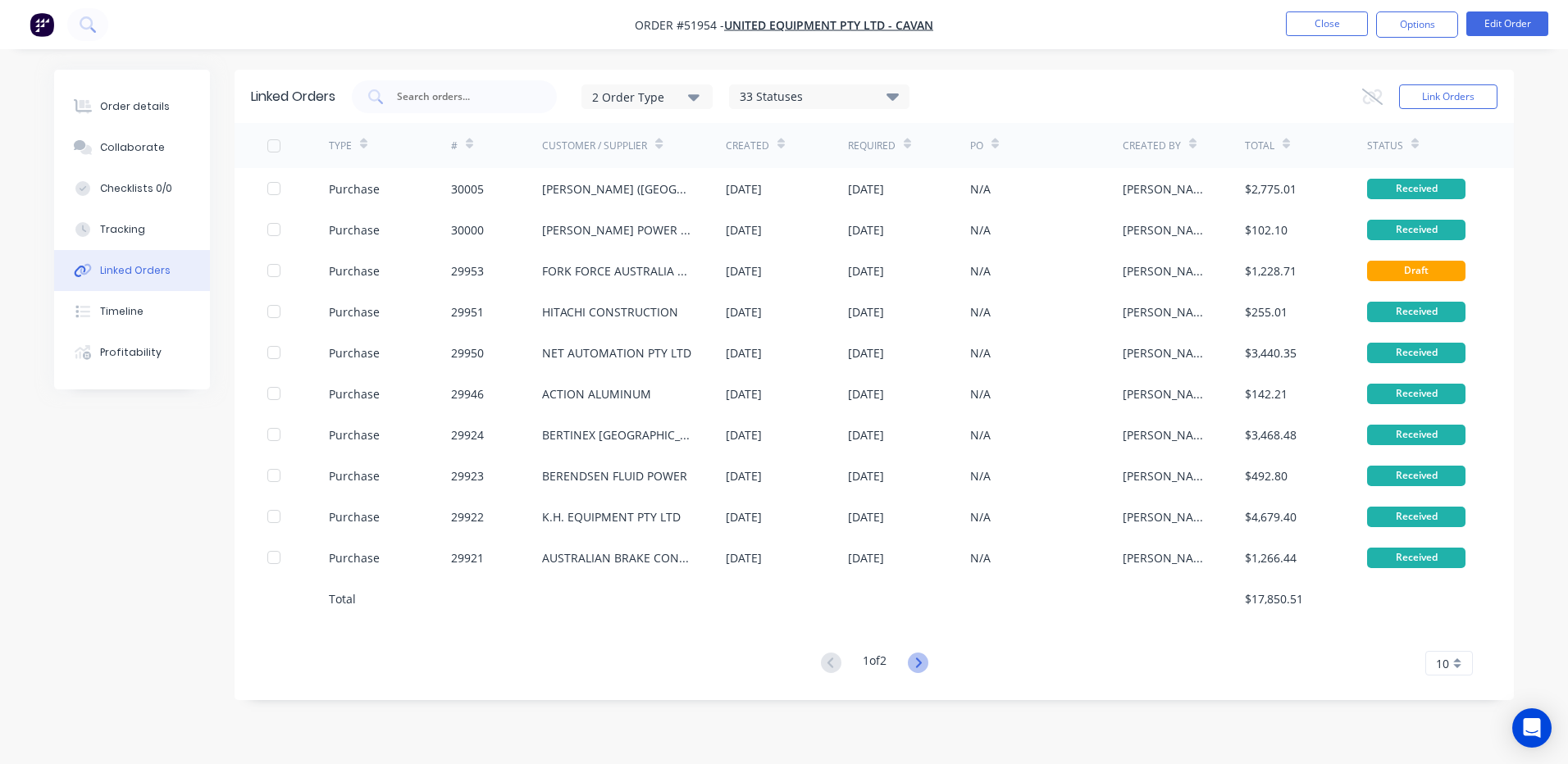
click at [928, 662] on icon at bounding box center [918, 662] width 21 height 20
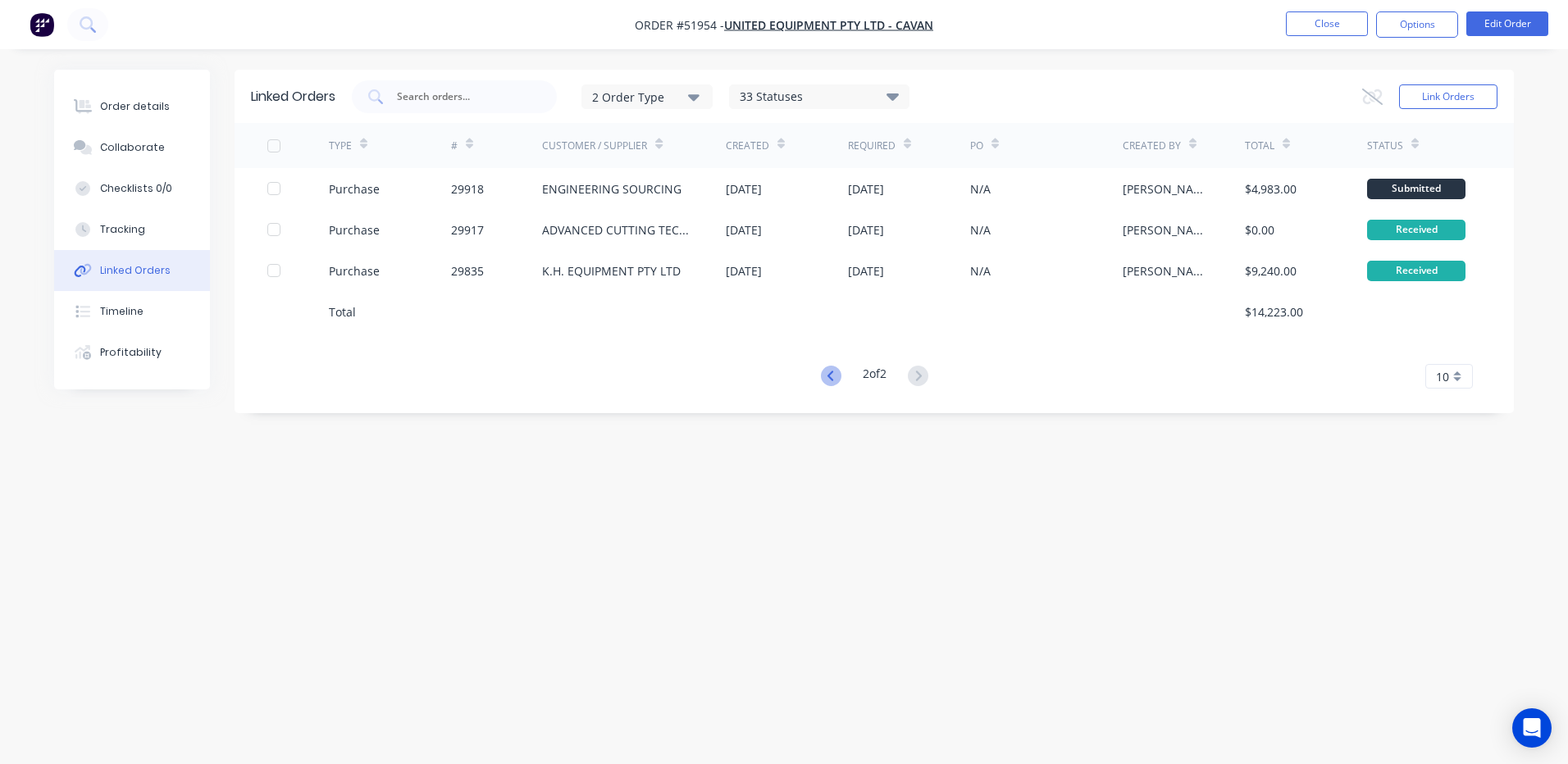
click at [820, 373] on icon at bounding box center [831, 375] width 21 height 20
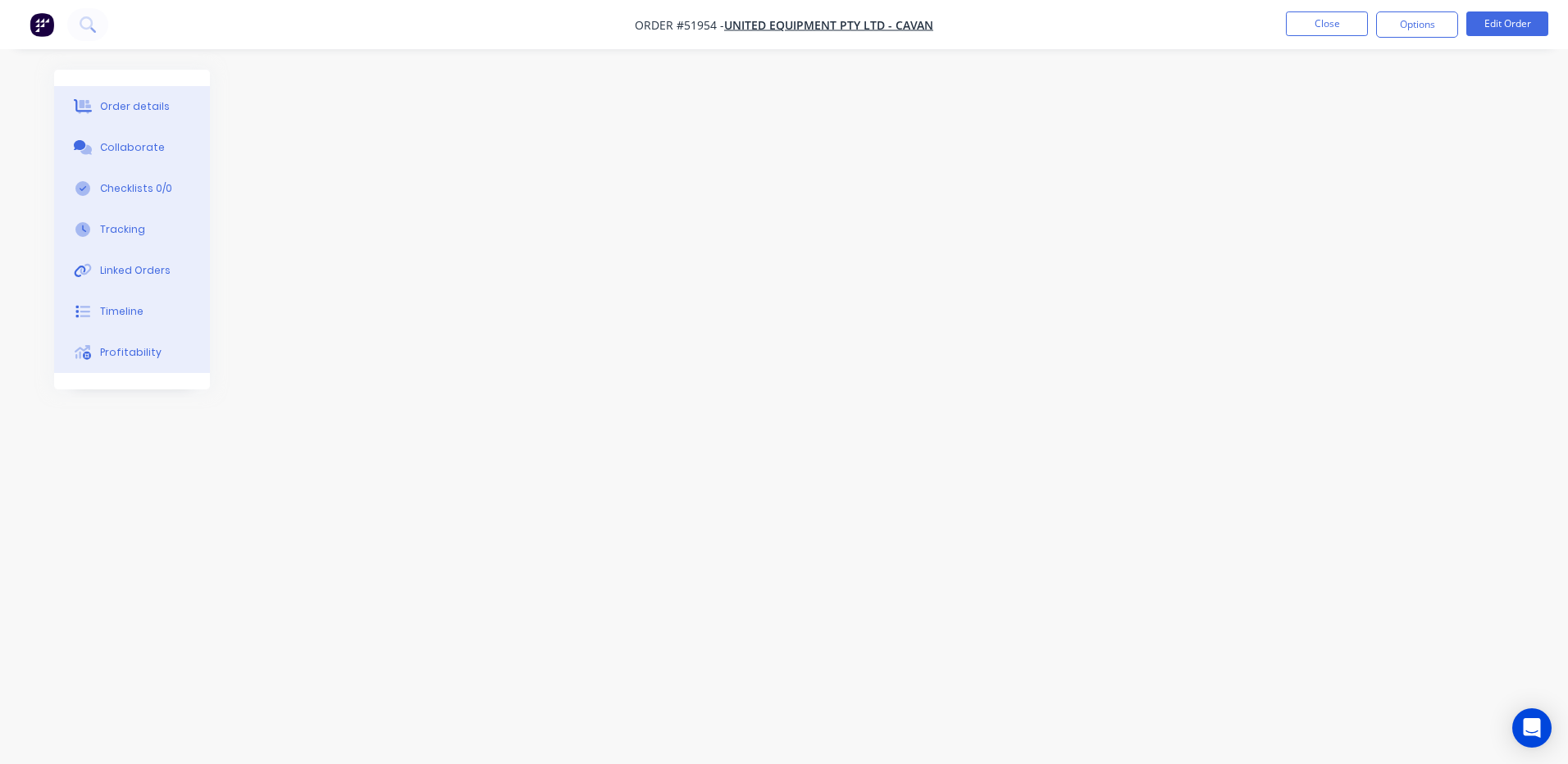
click at [177, 111] on button "Order details" at bounding box center [131, 106] width 156 height 41
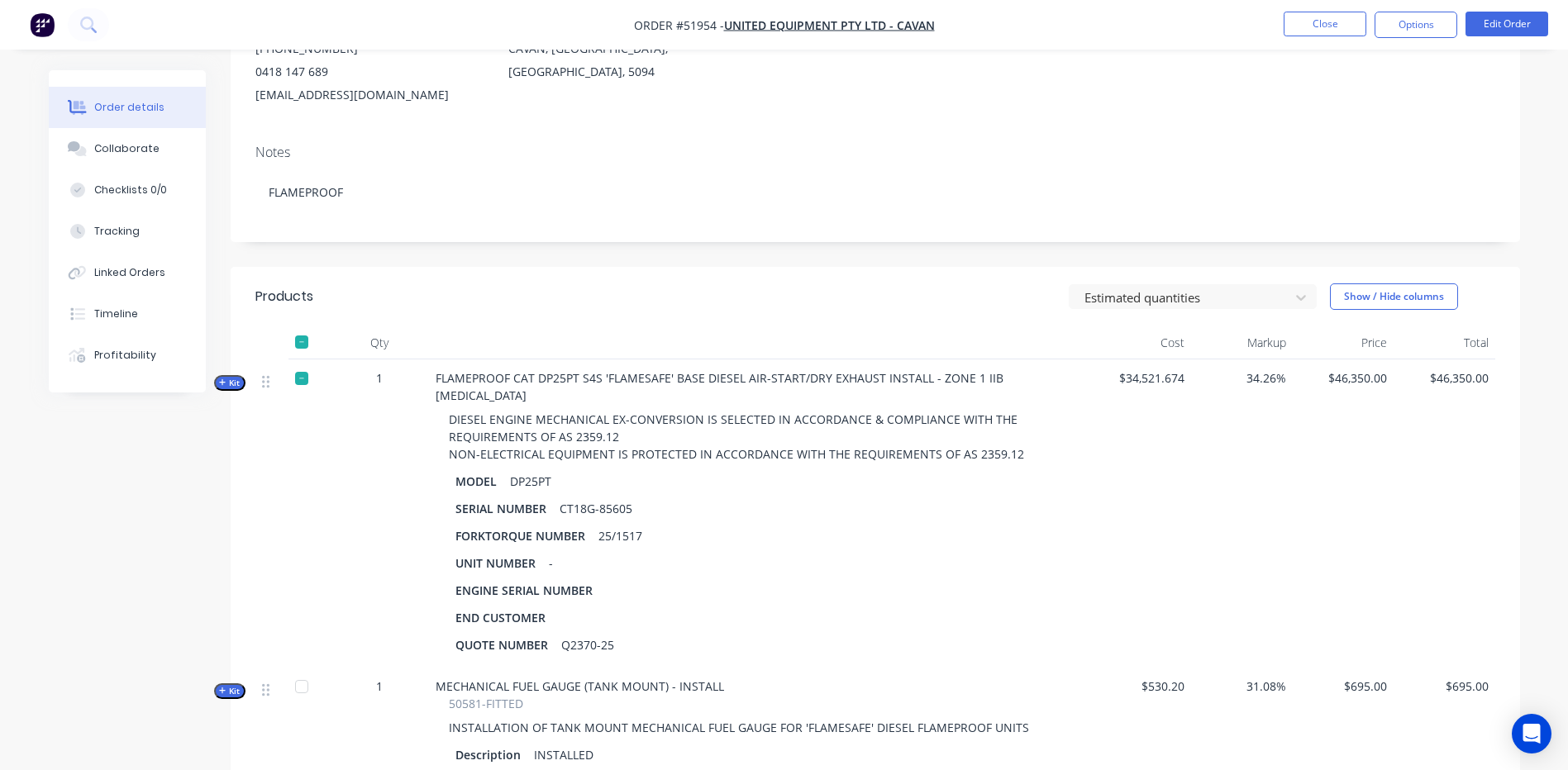
scroll to position [248, 0]
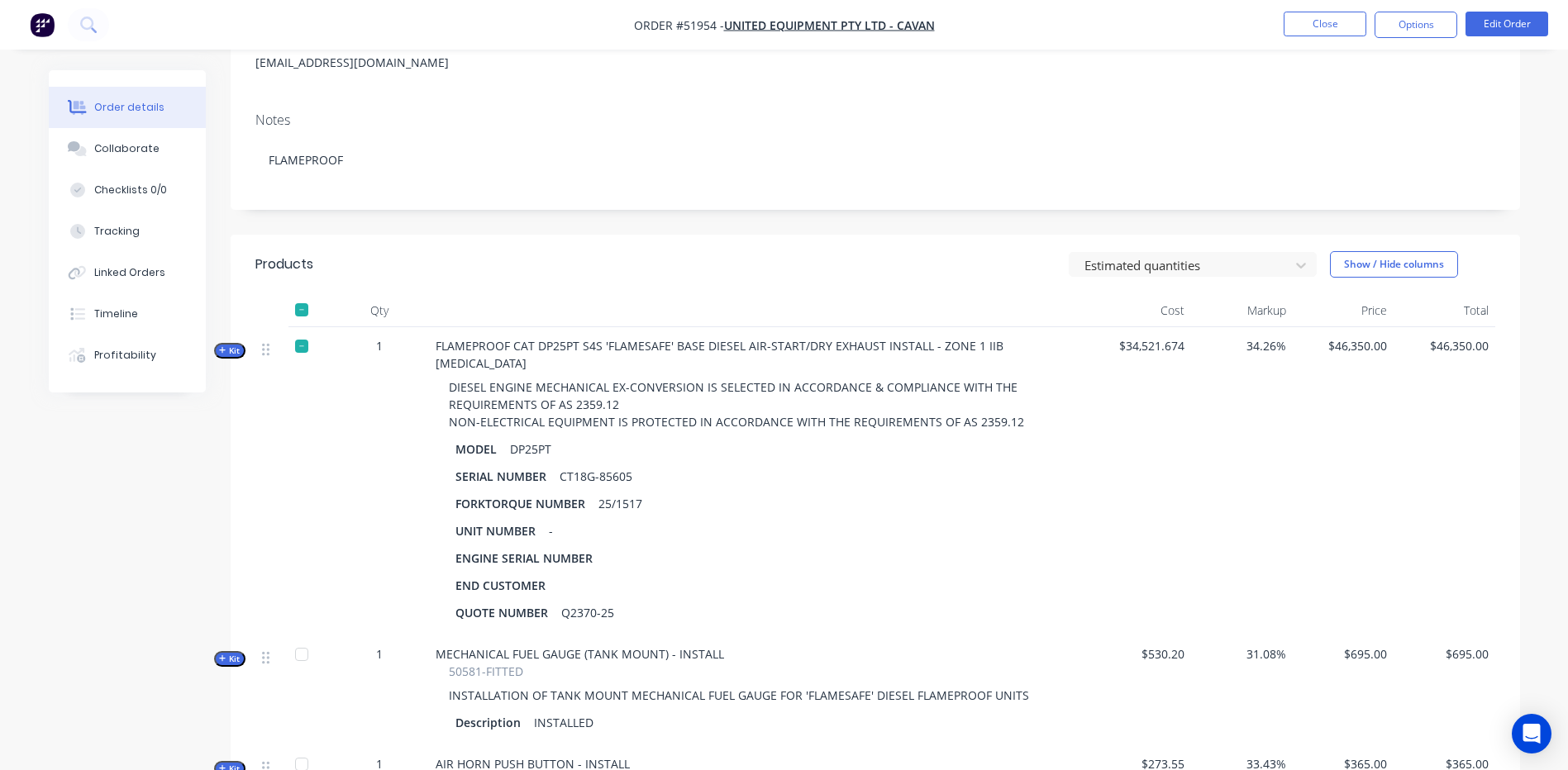
click at [232, 353] on span "Kit" at bounding box center [229, 350] width 22 height 12
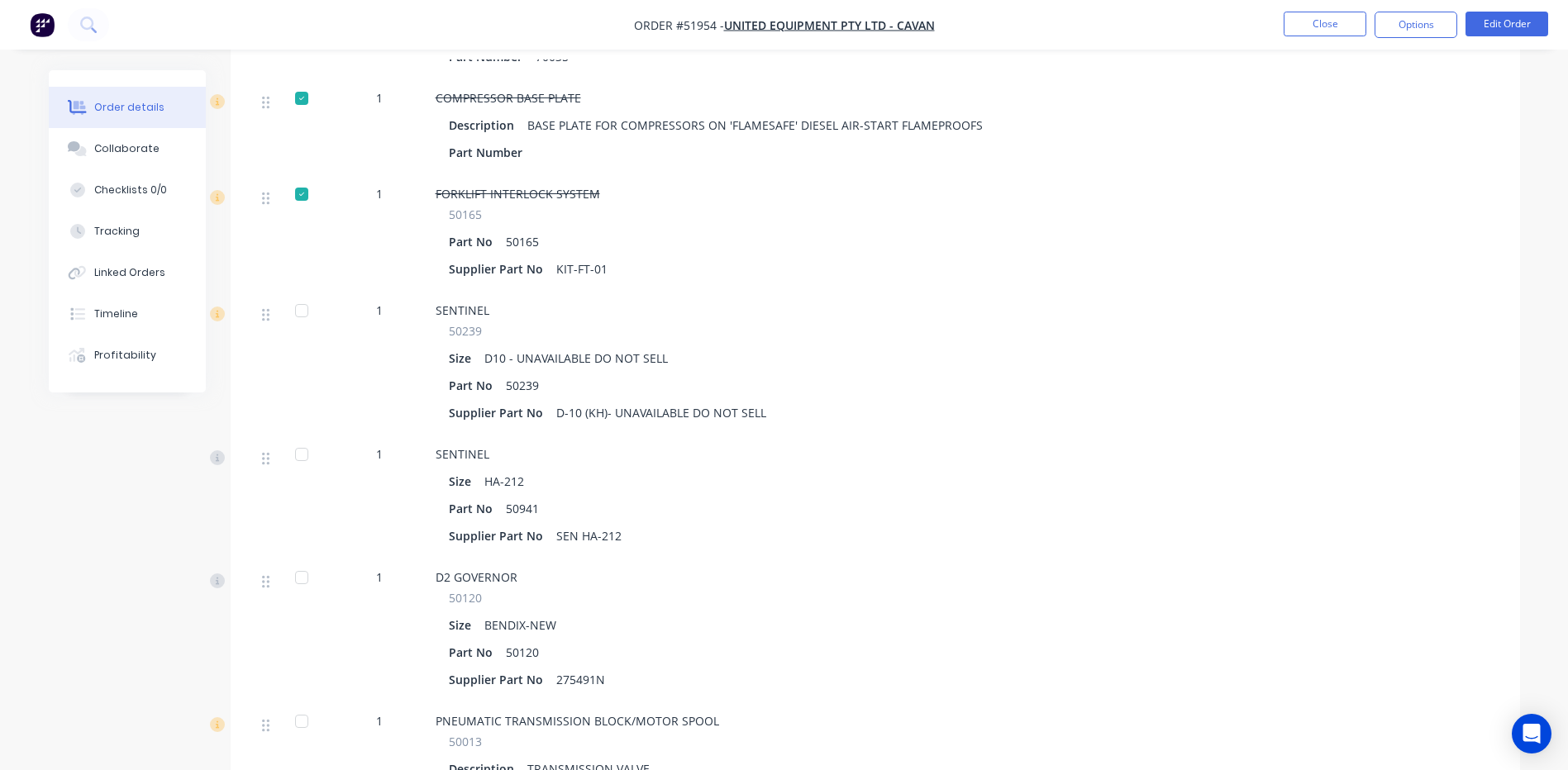
scroll to position [1982, 0]
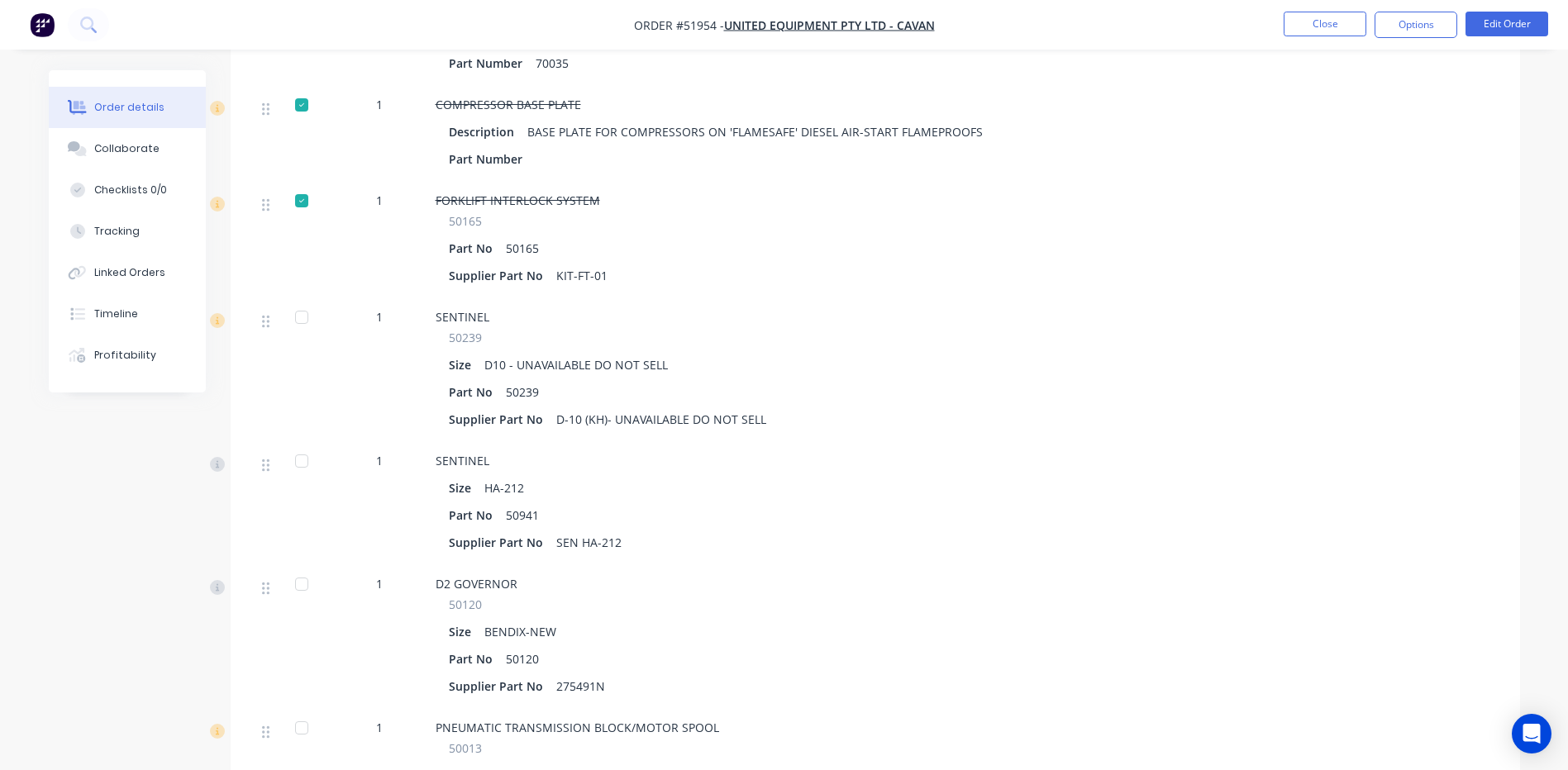
click at [304, 300] on div at bounding box center [301, 316] width 33 height 33
click at [303, 454] on div at bounding box center [301, 460] width 33 height 33
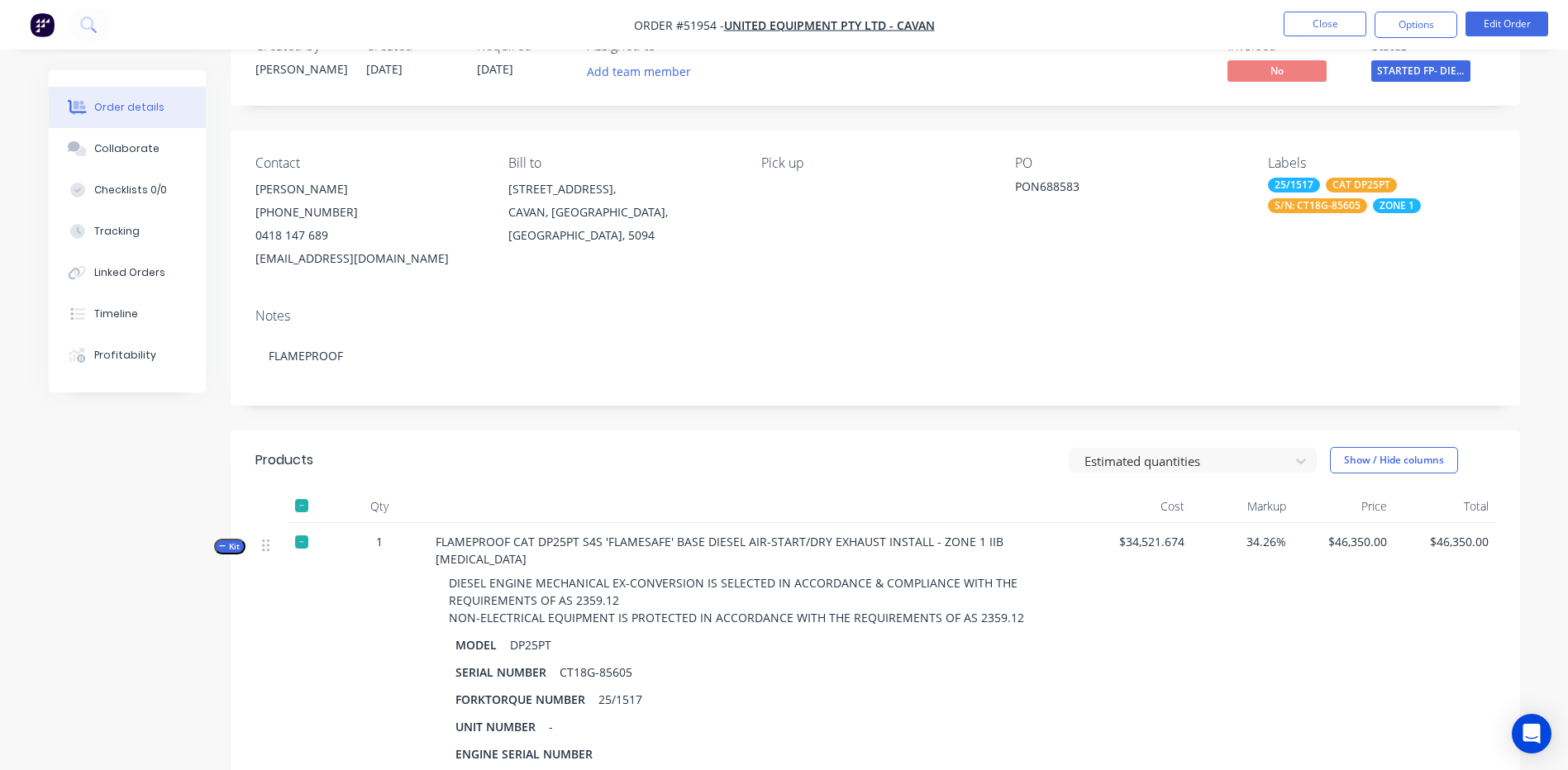
scroll to position [0, 0]
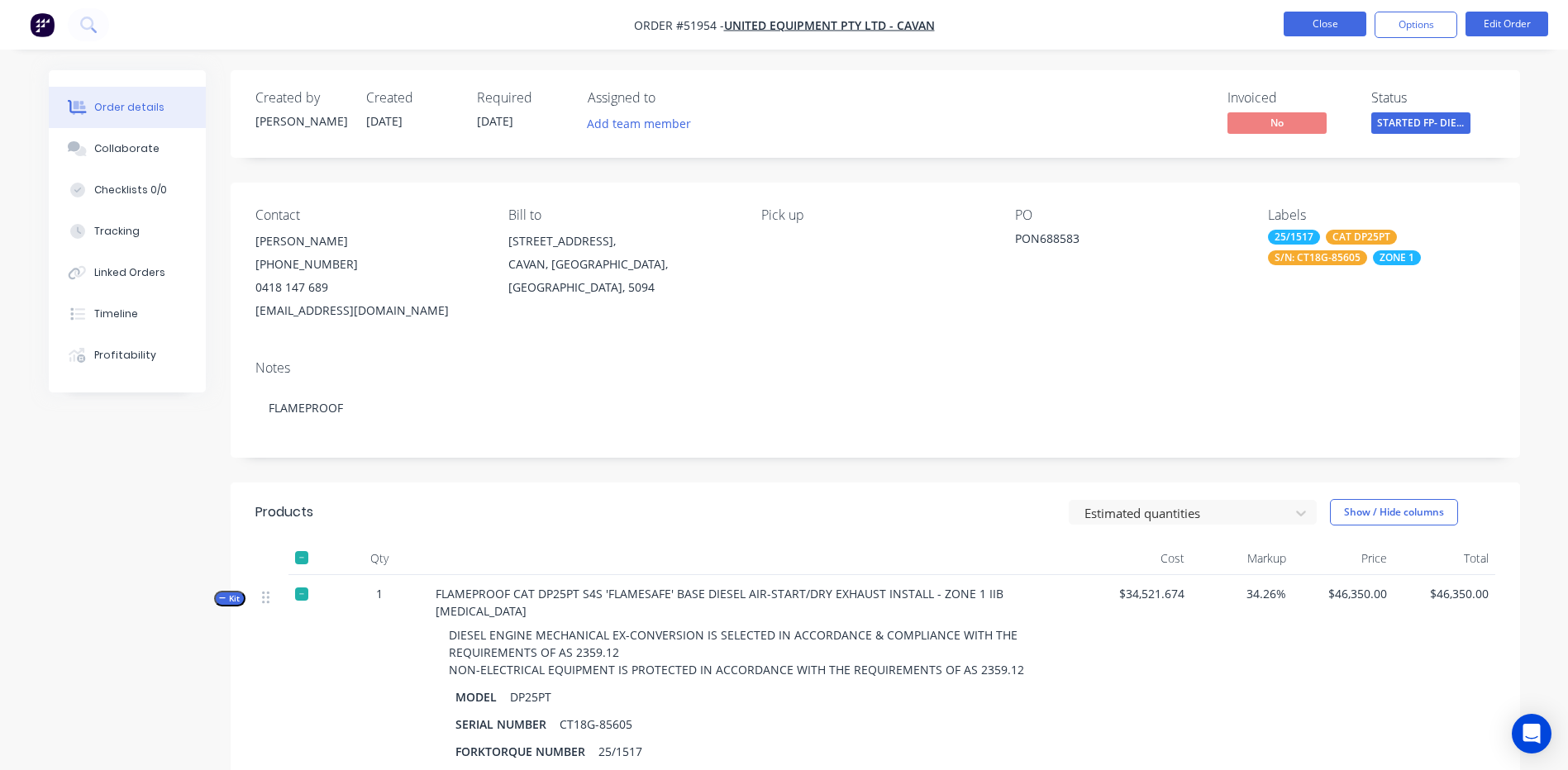
click at [1337, 22] on button "Close" at bounding box center [1325, 23] width 83 height 24
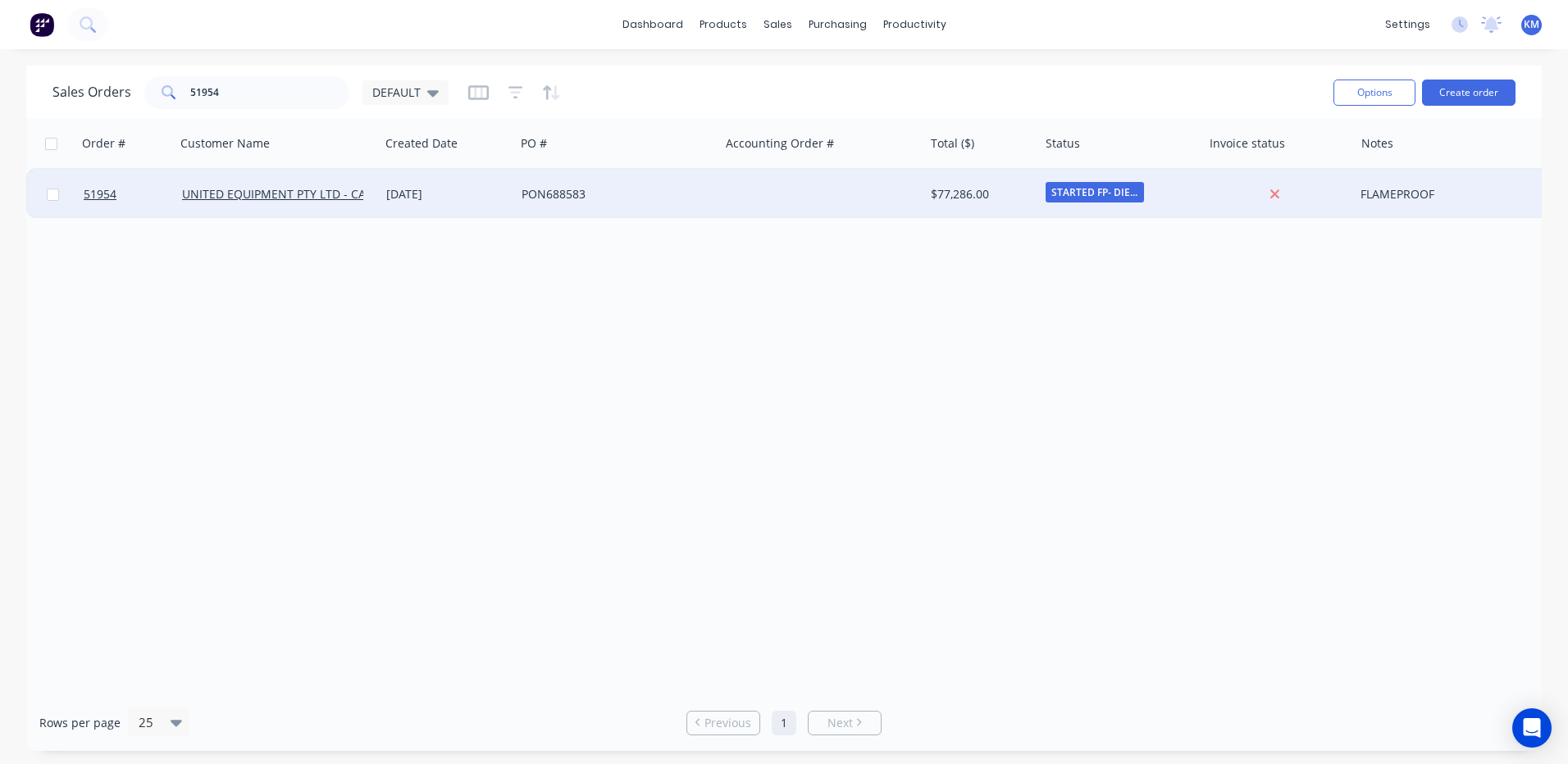
click at [468, 189] on div "05 Aug 2025" at bounding box center [447, 195] width 122 height 17
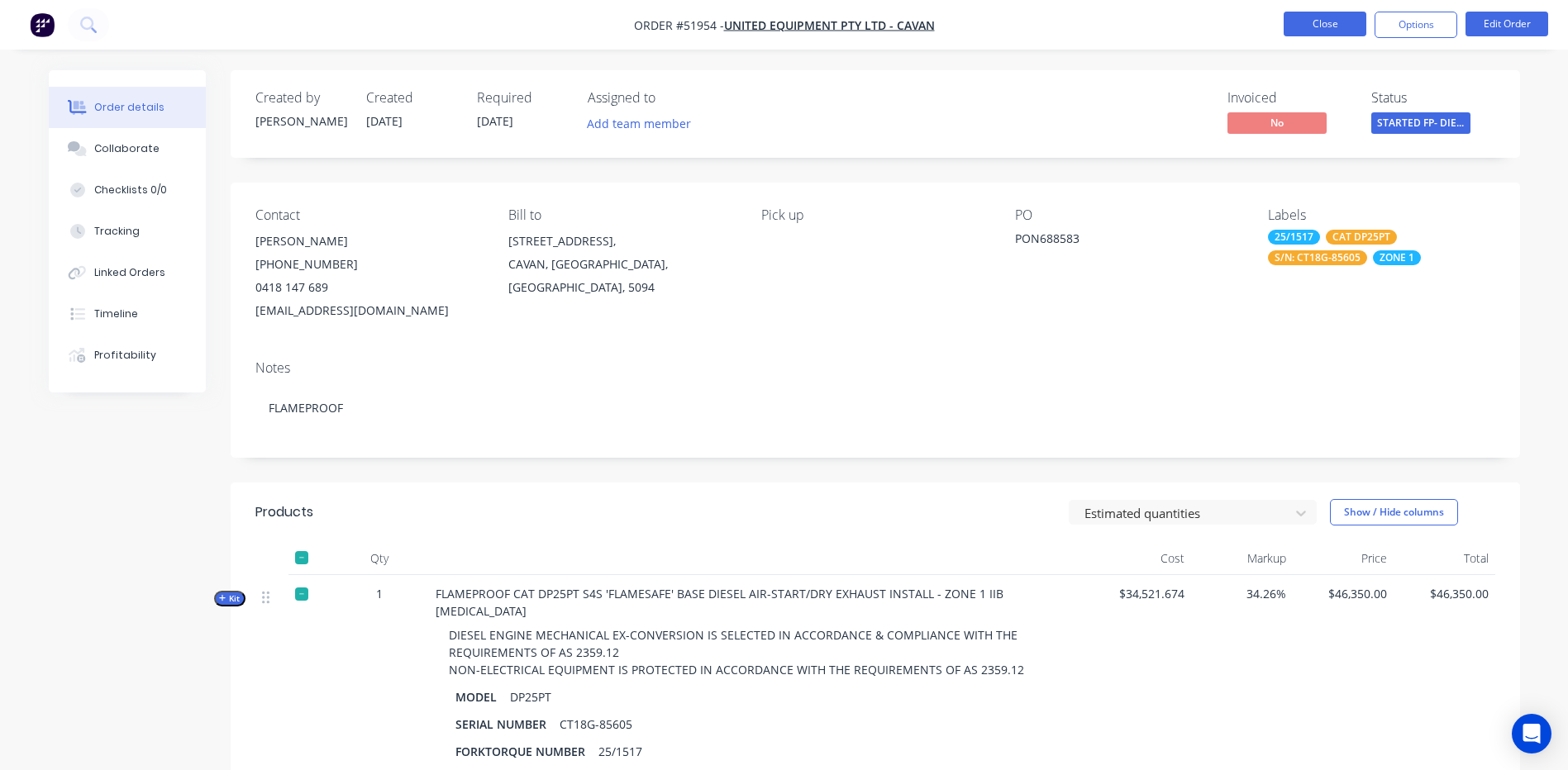
click at [1330, 33] on button "Close" at bounding box center [1325, 23] width 83 height 24
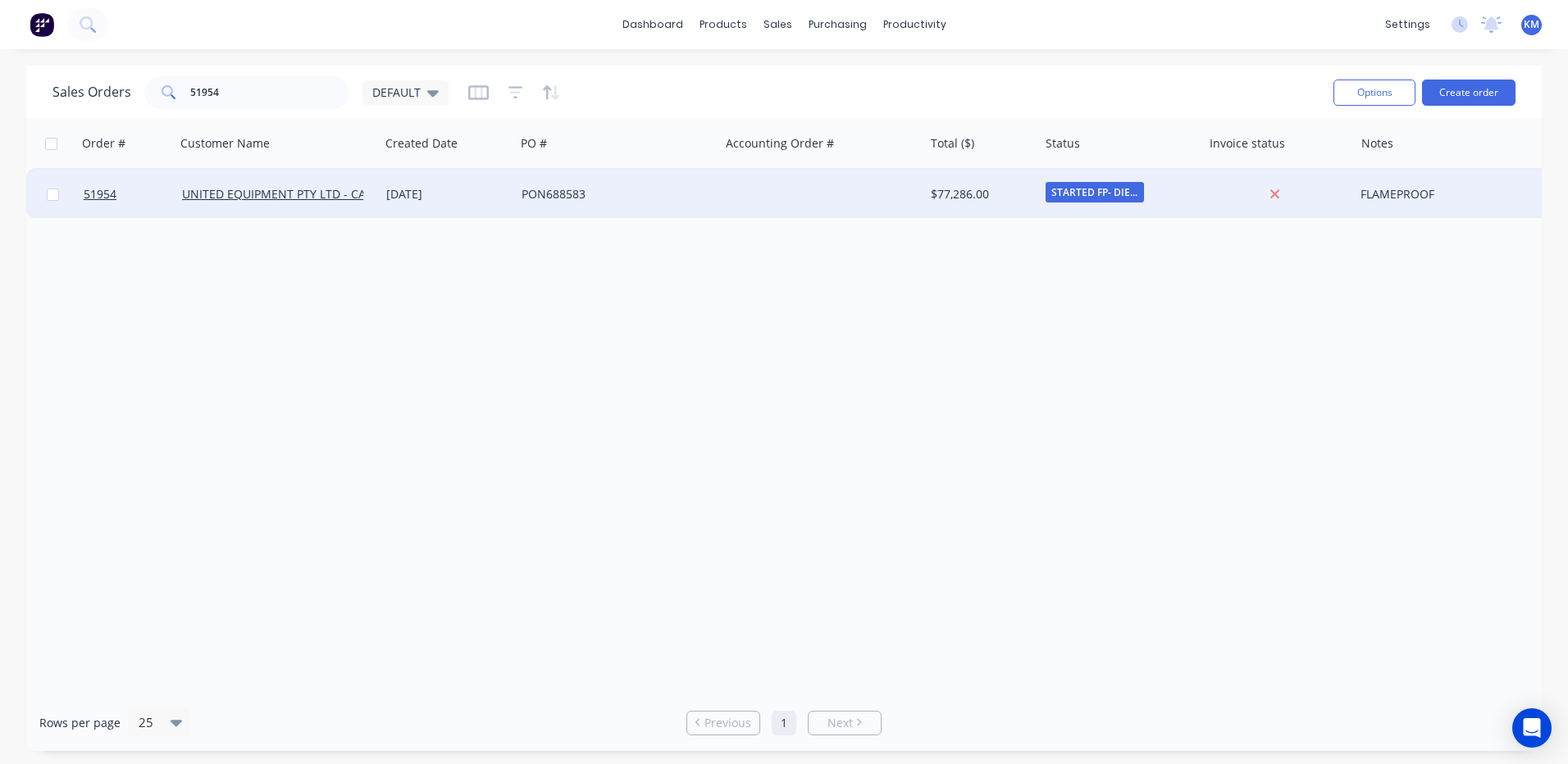
click at [709, 198] on div "PON688583" at bounding box center [616, 195] width 191 height 17
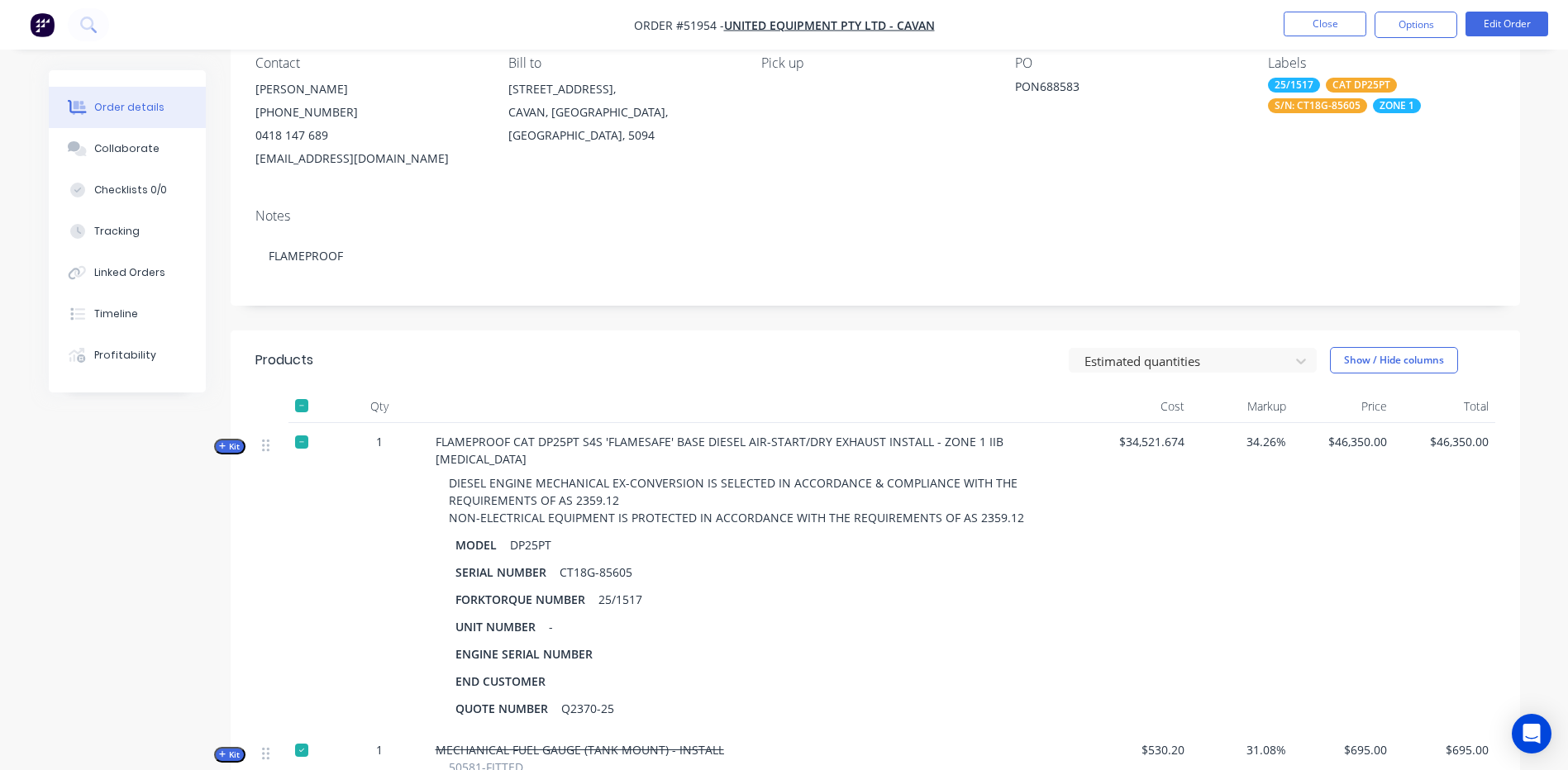
scroll to position [165, 0]
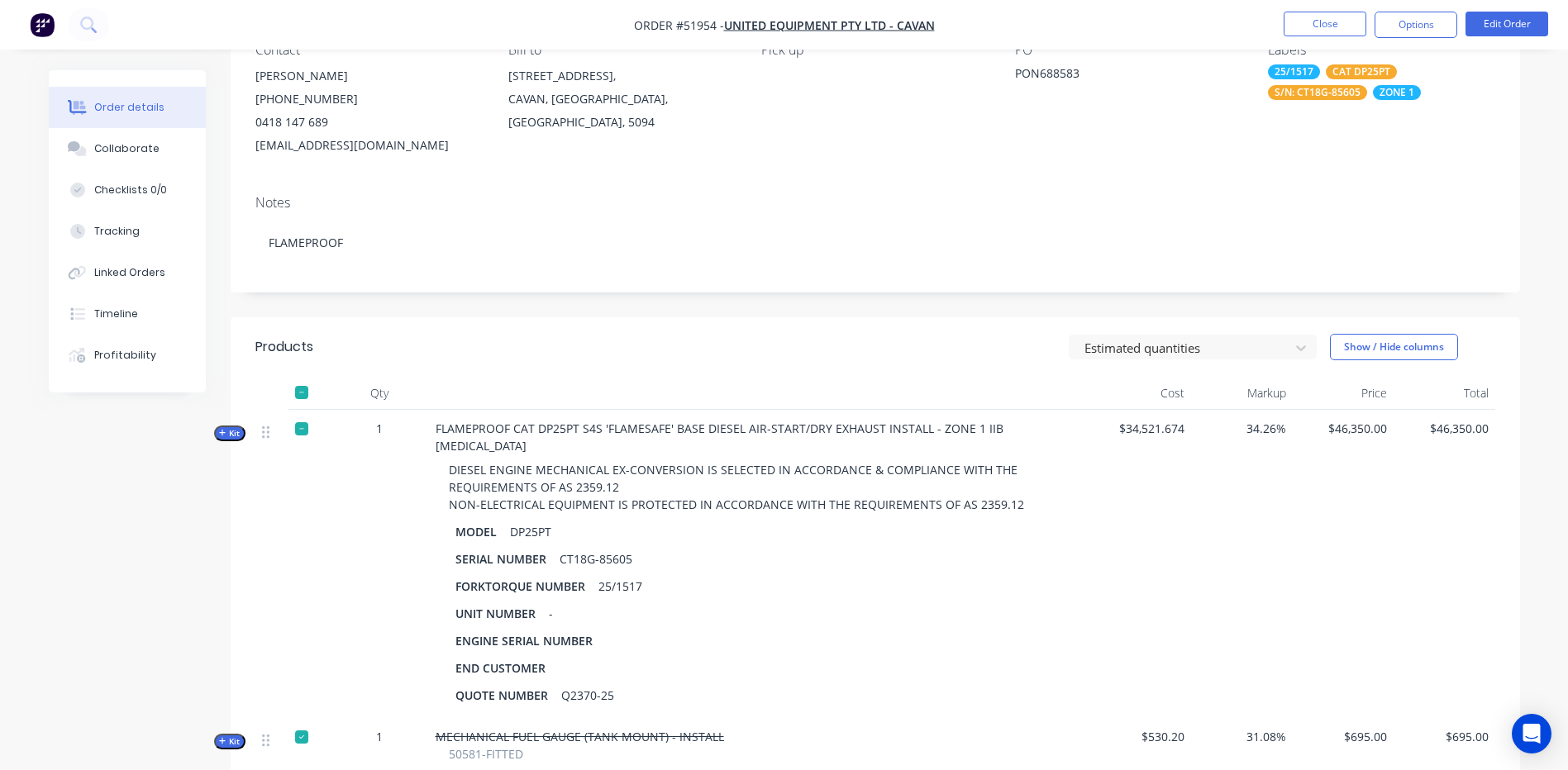
click at [236, 432] on span "Kit" at bounding box center [229, 433] width 22 height 12
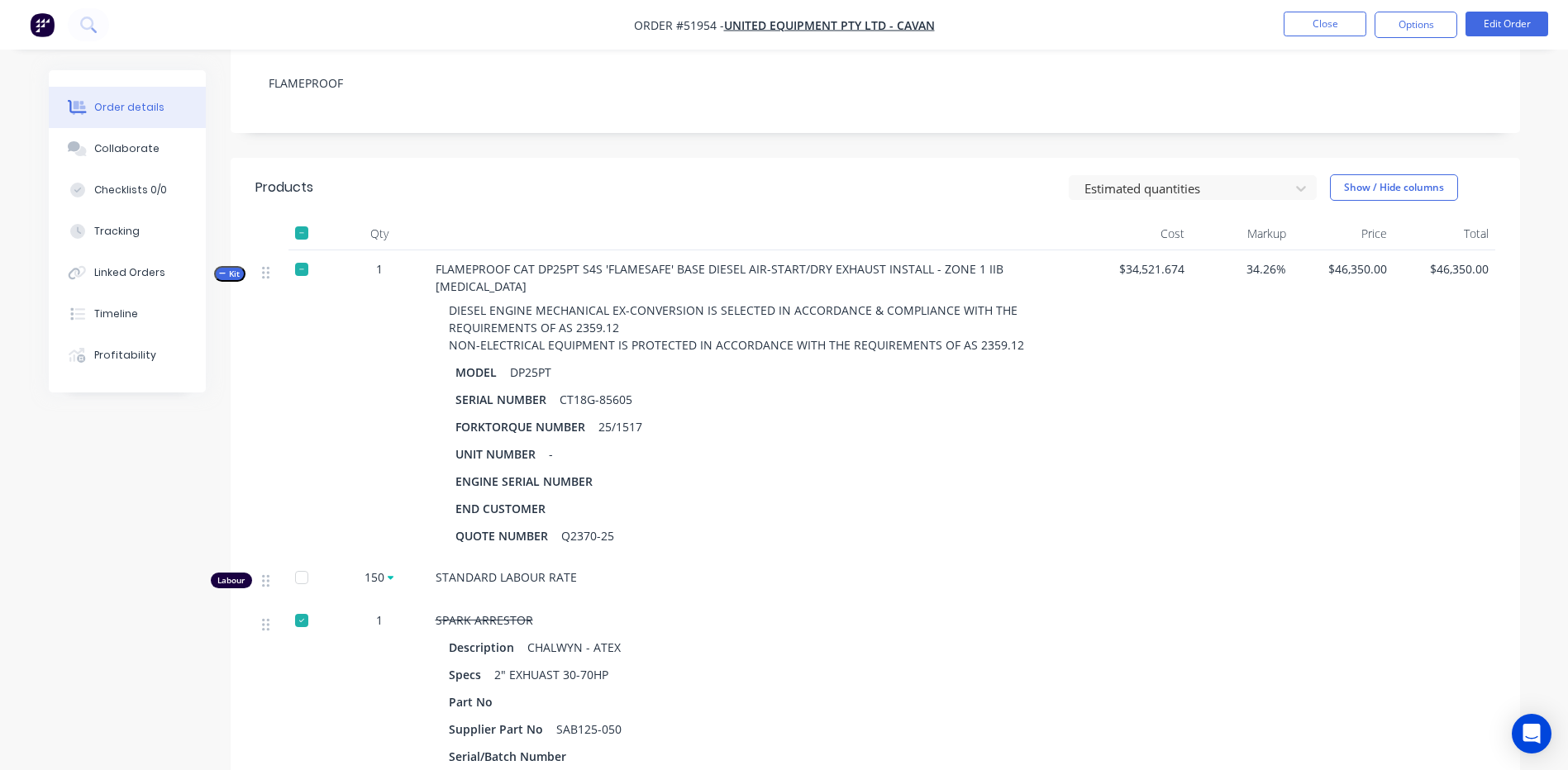
scroll to position [578, 0]
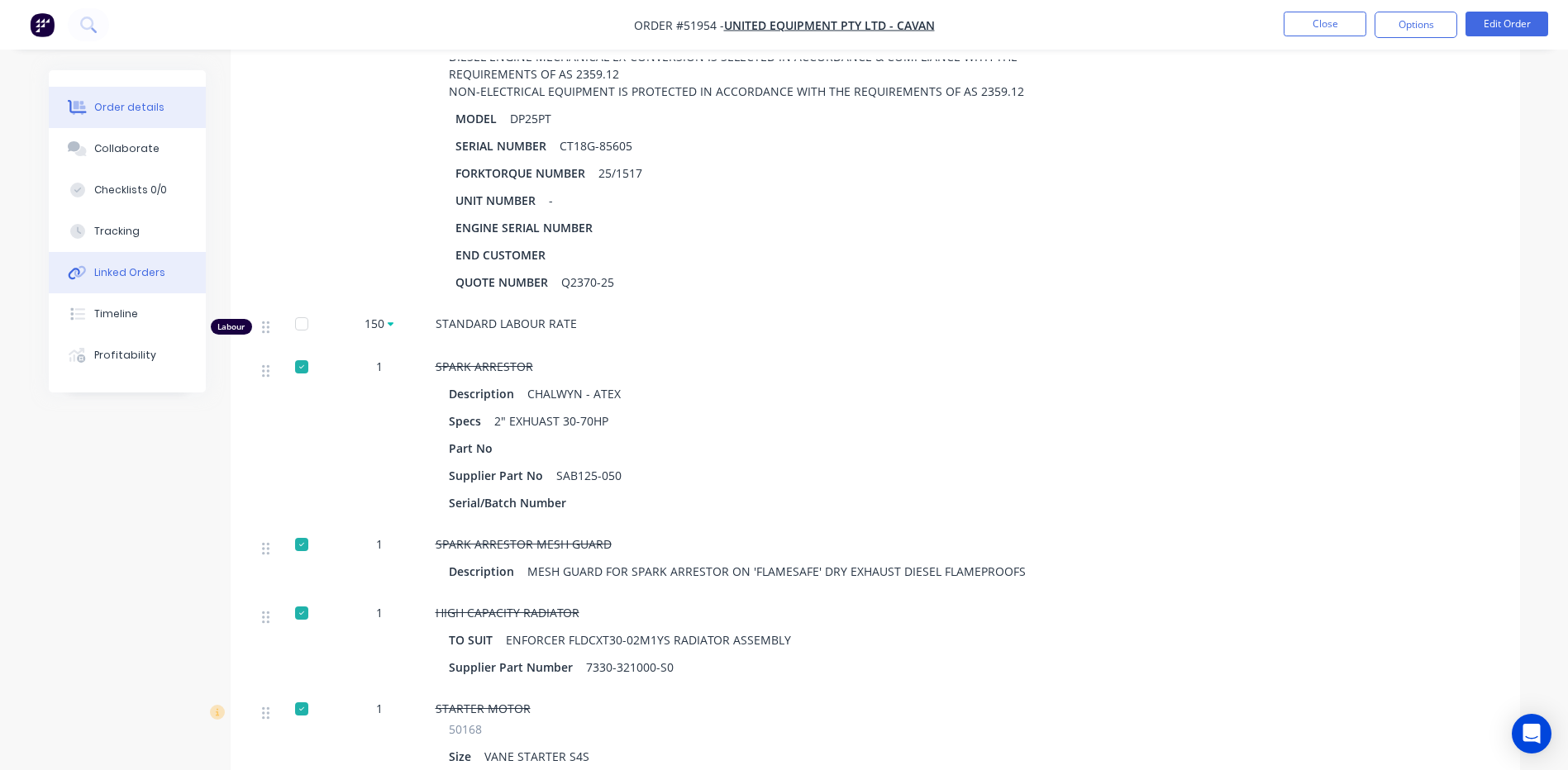
click at [133, 258] on button "Linked Orders" at bounding box center [127, 272] width 157 height 41
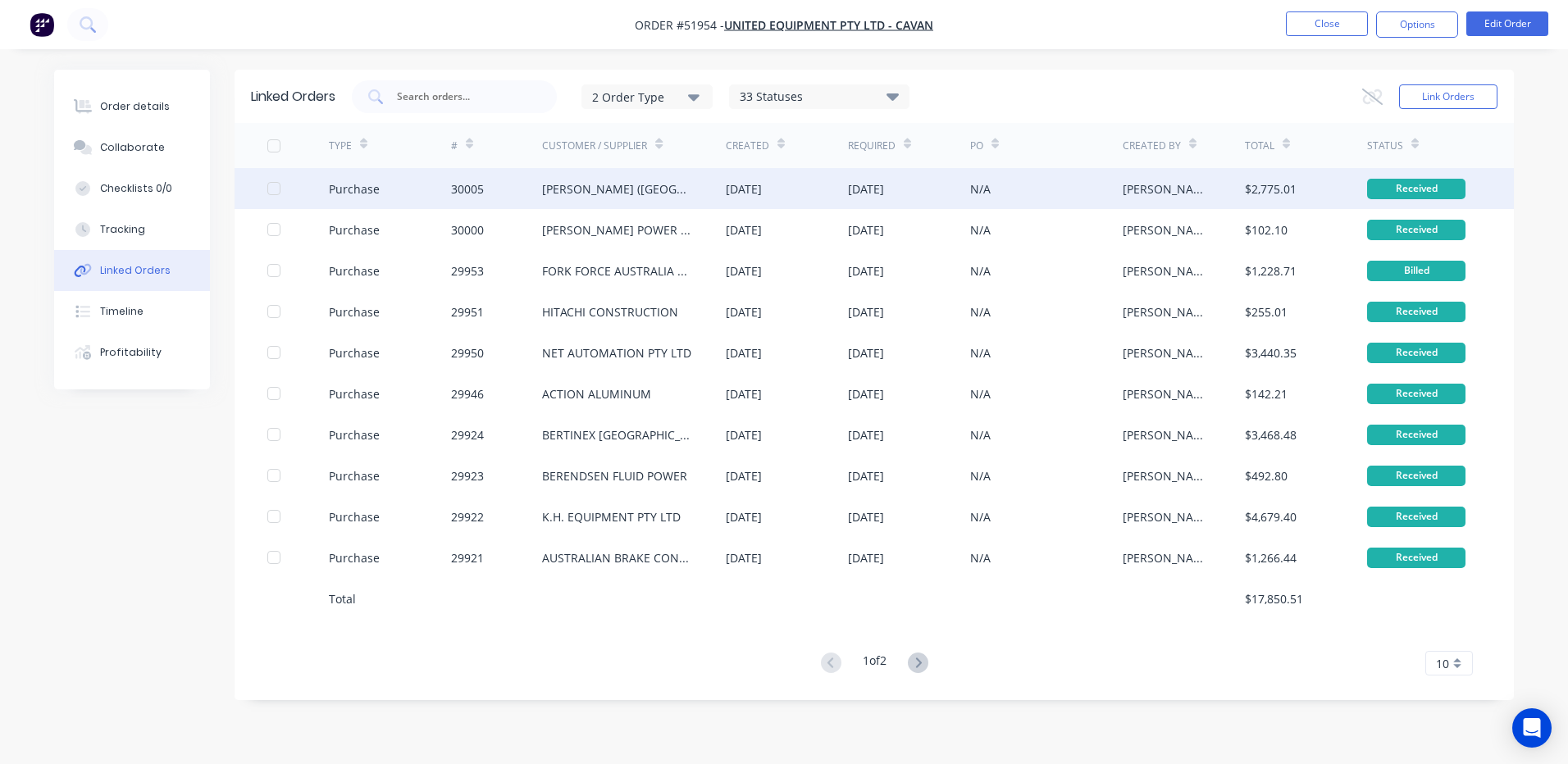
click at [421, 194] on div "Purchase" at bounding box center [390, 188] width 122 height 41
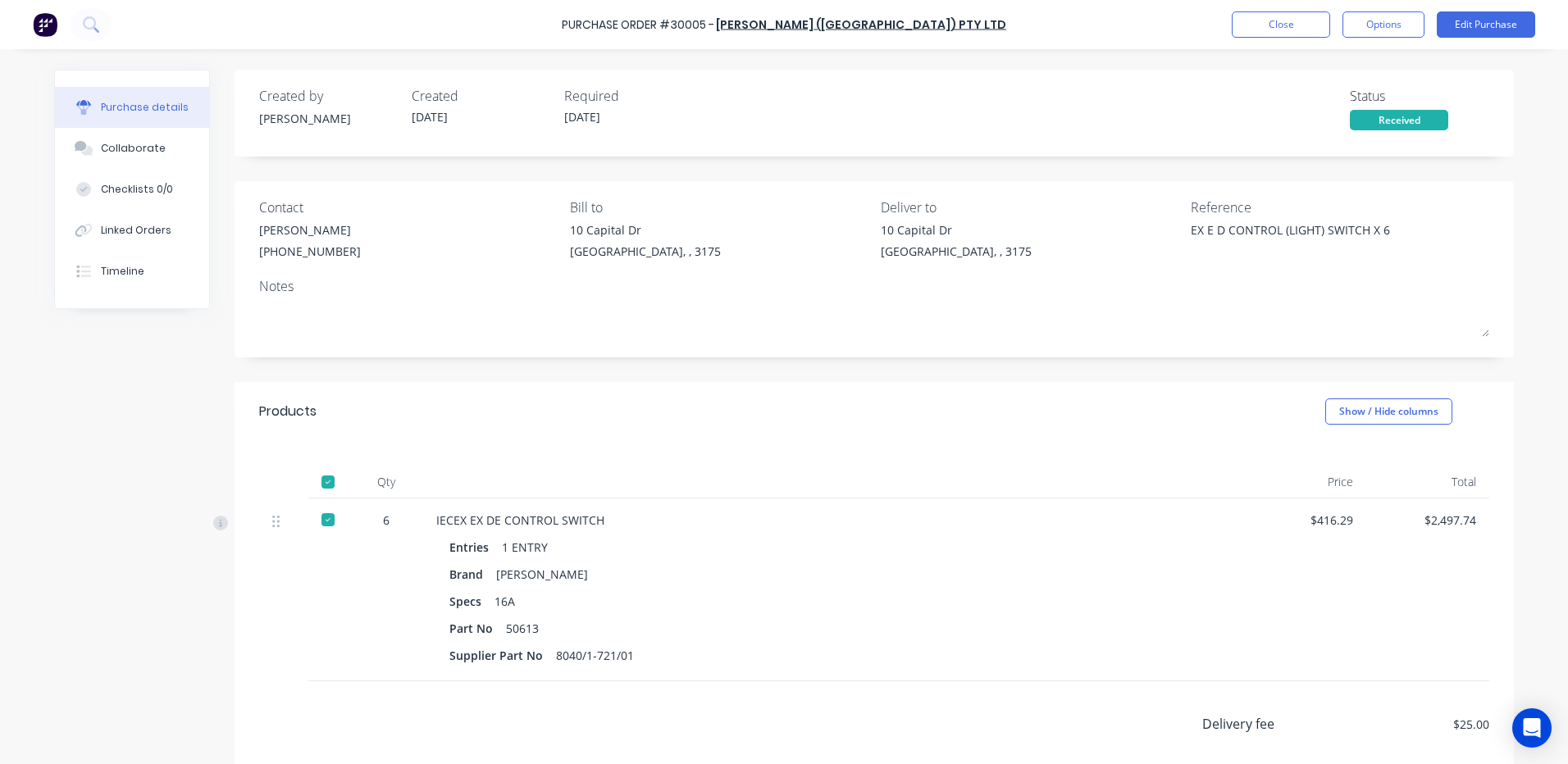
type textarea "x"
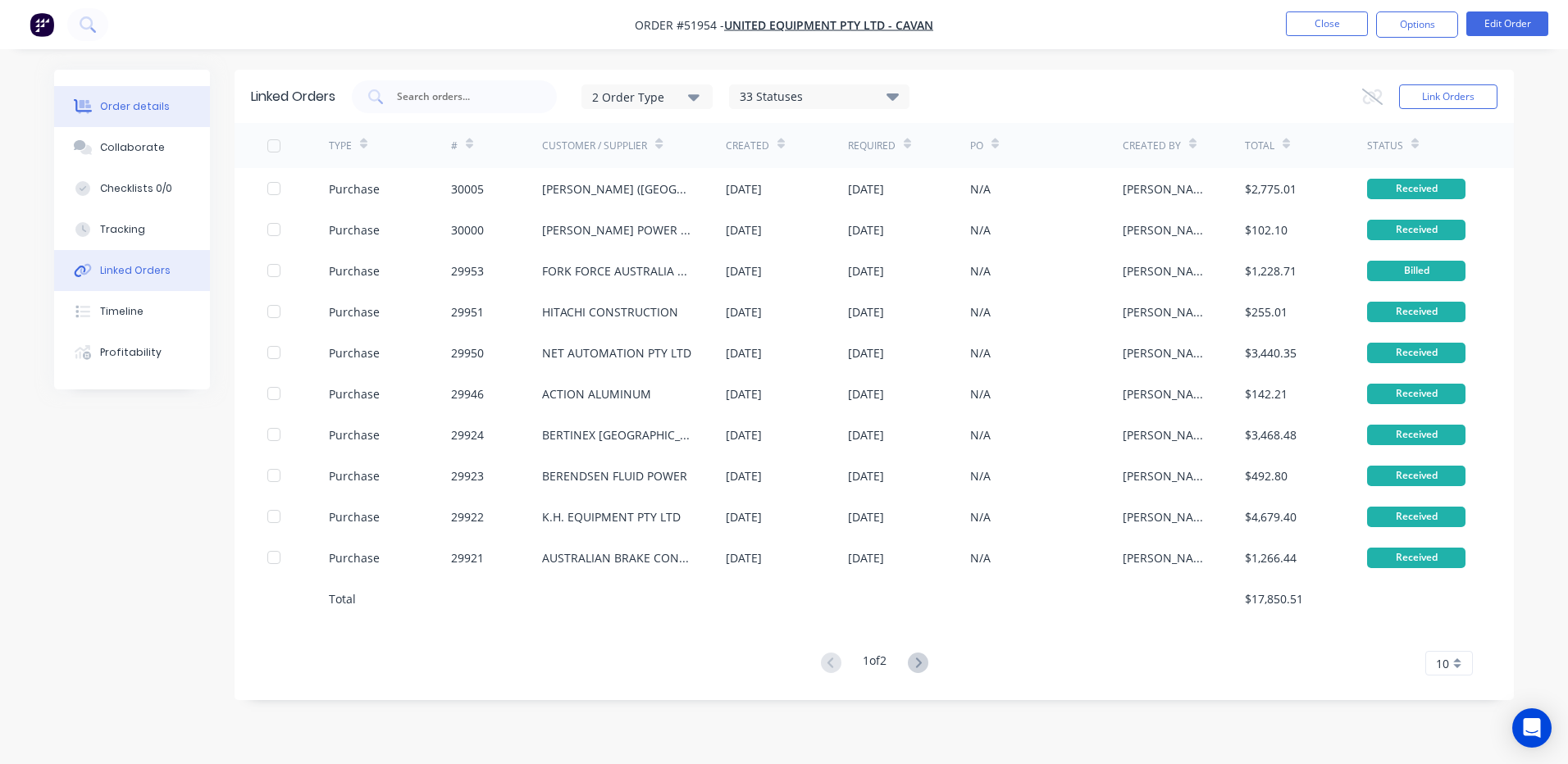
click at [122, 113] on div "Order details" at bounding box center [134, 106] width 70 height 15
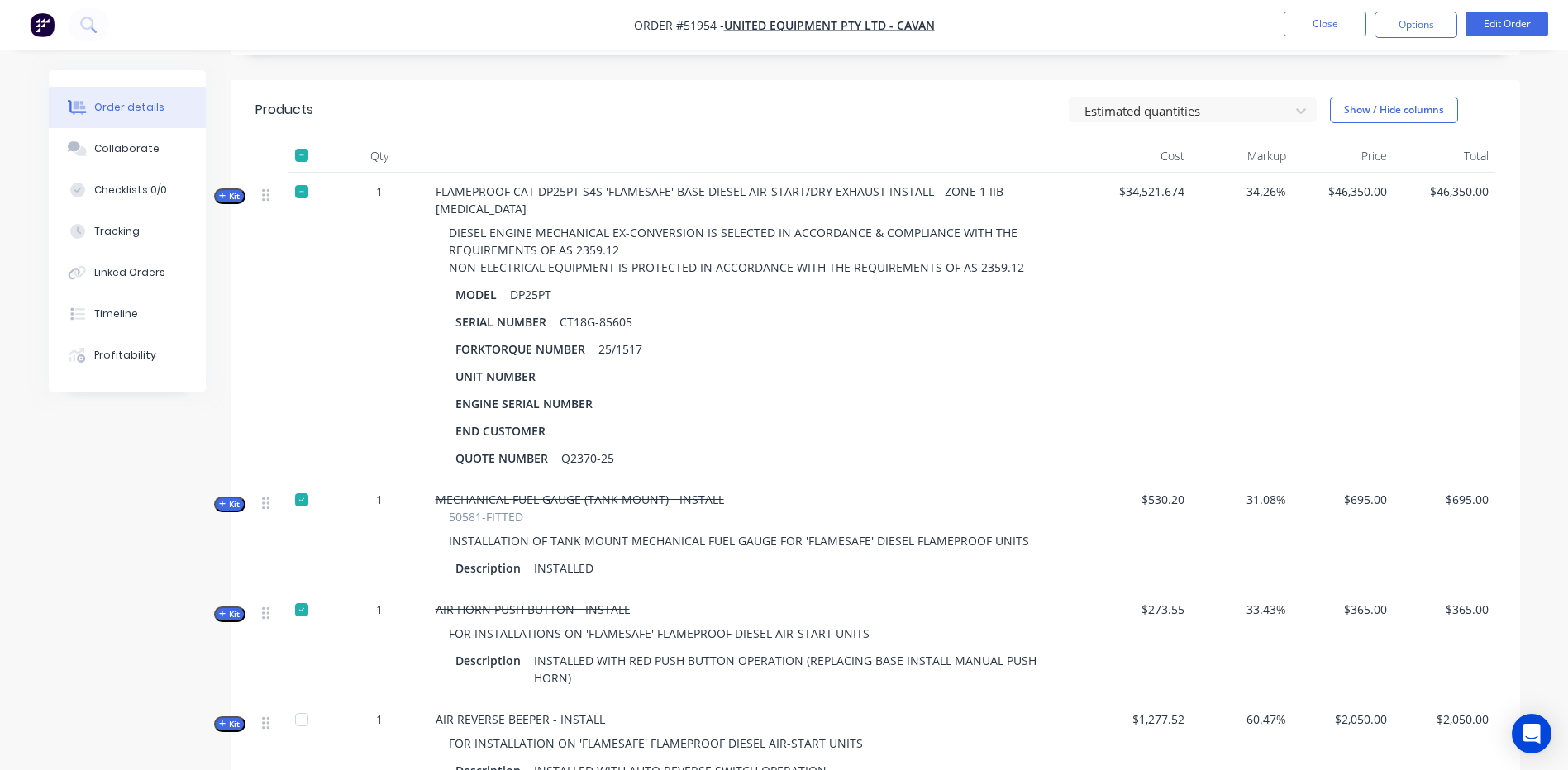
scroll to position [413, 0]
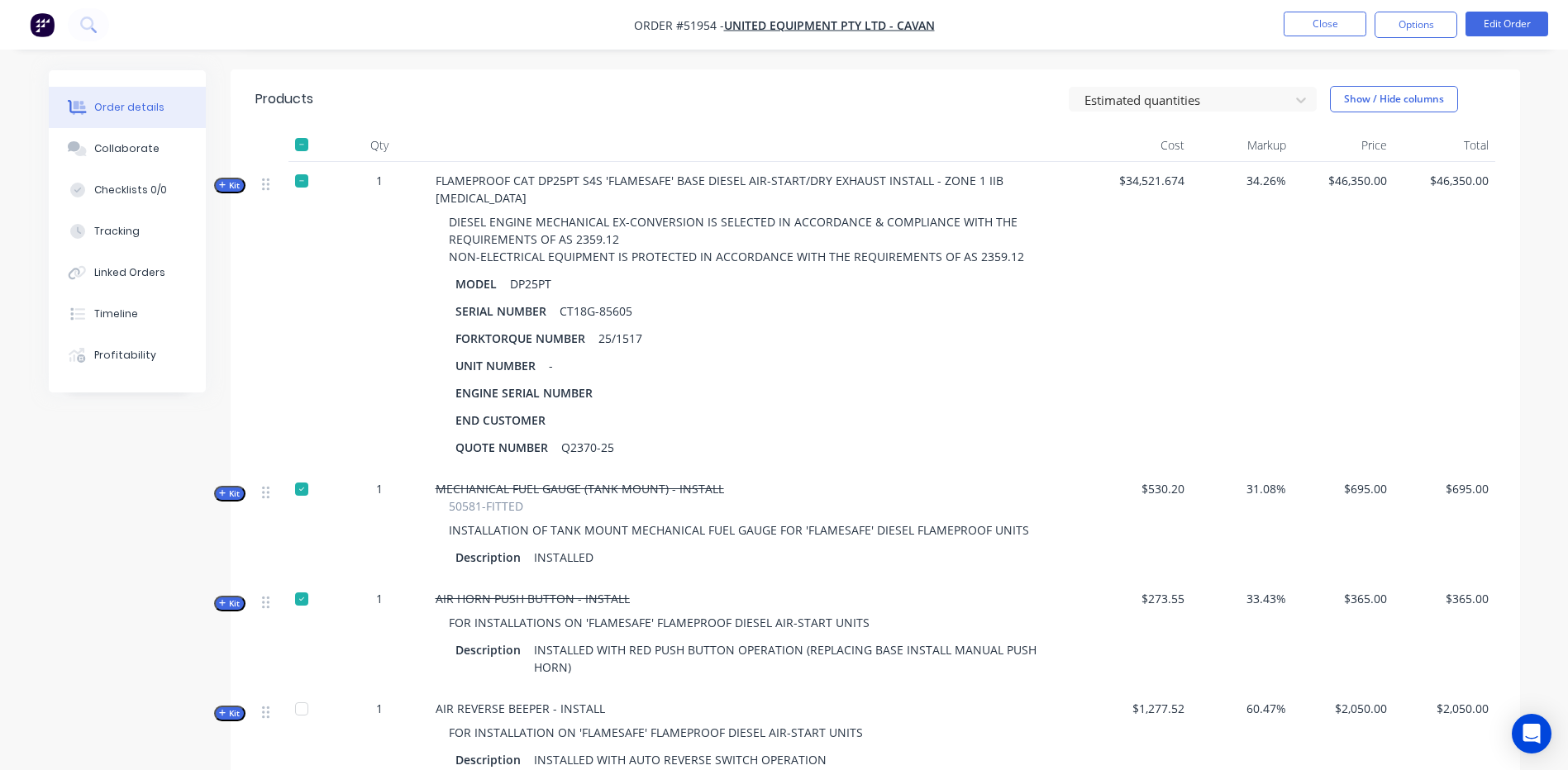
click at [235, 182] on span "Kit" at bounding box center [229, 185] width 22 height 12
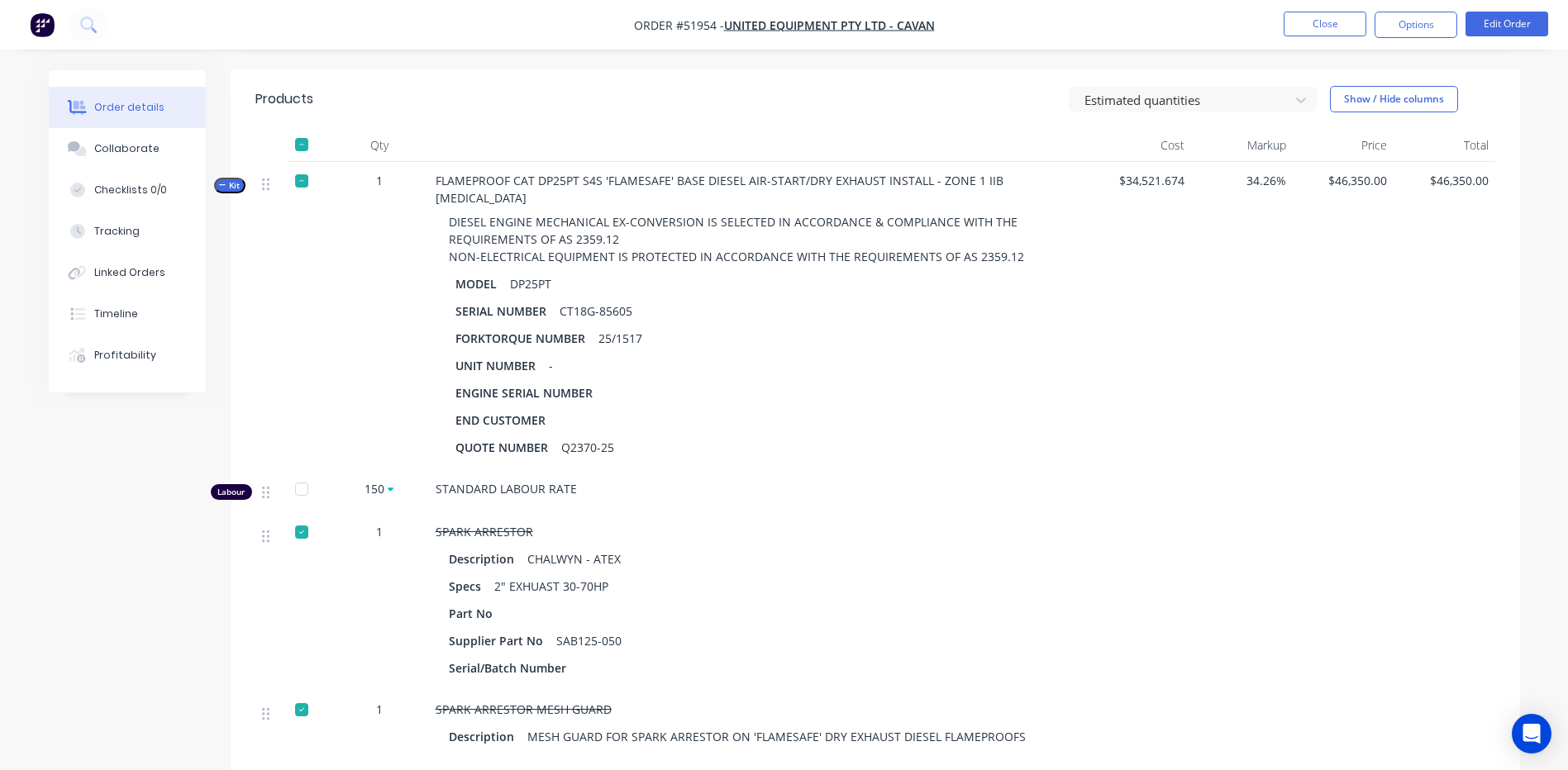
click at [233, 189] on span "Kit" at bounding box center [229, 185] width 22 height 12
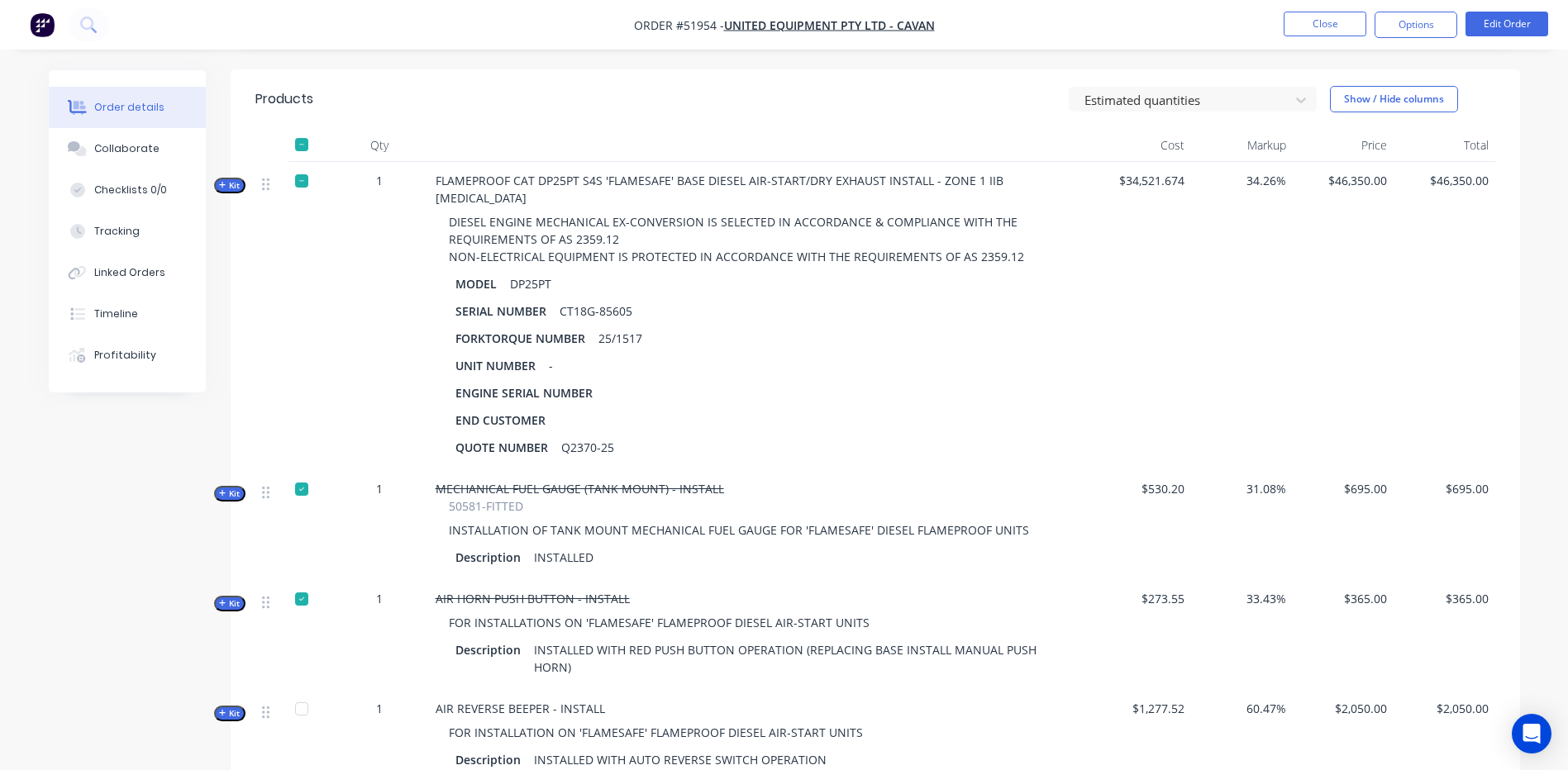
click at [235, 187] on span "Kit" at bounding box center [229, 185] width 22 height 12
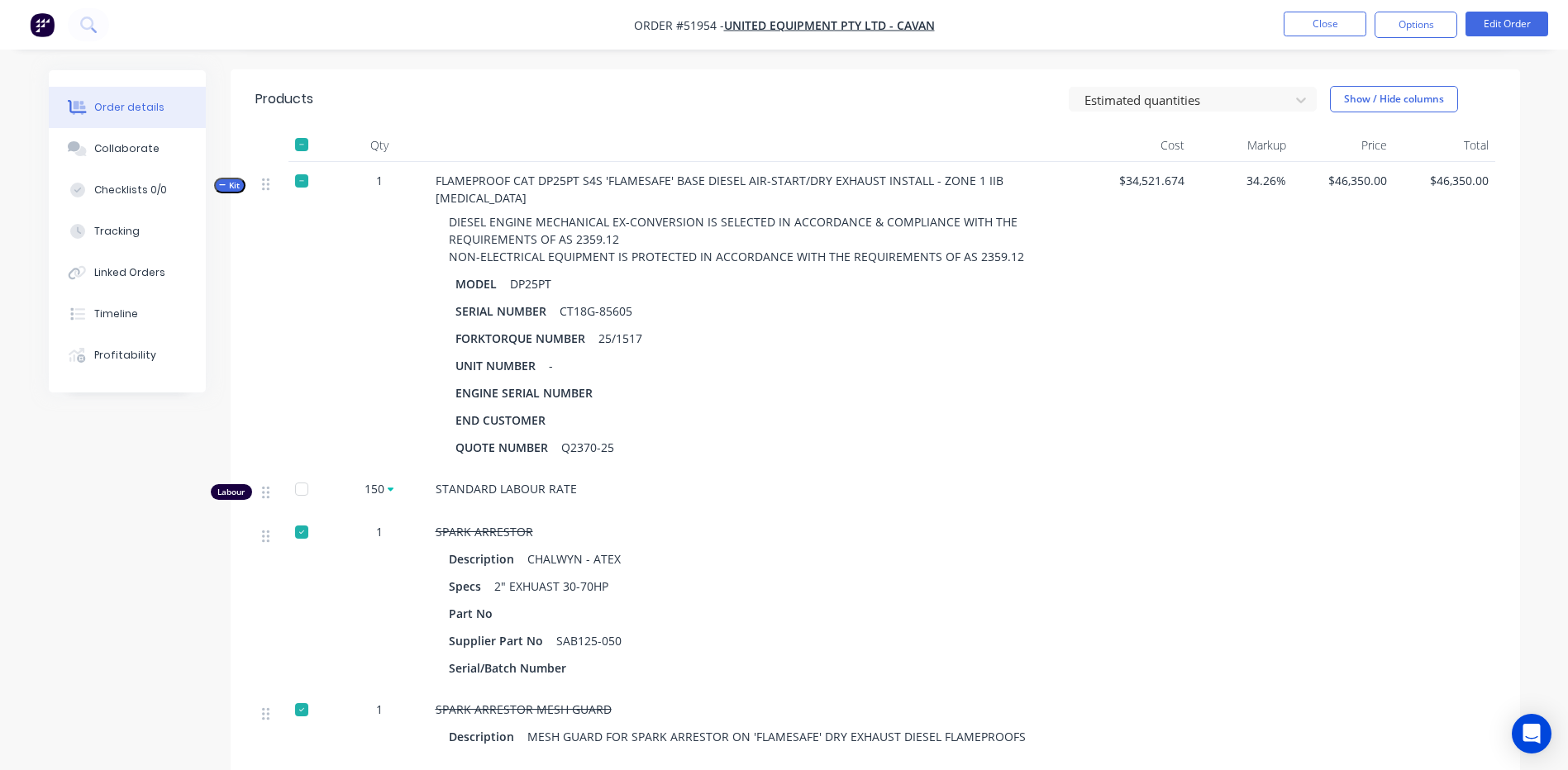
click at [231, 187] on span "Kit" at bounding box center [229, 185] width 22 height 12
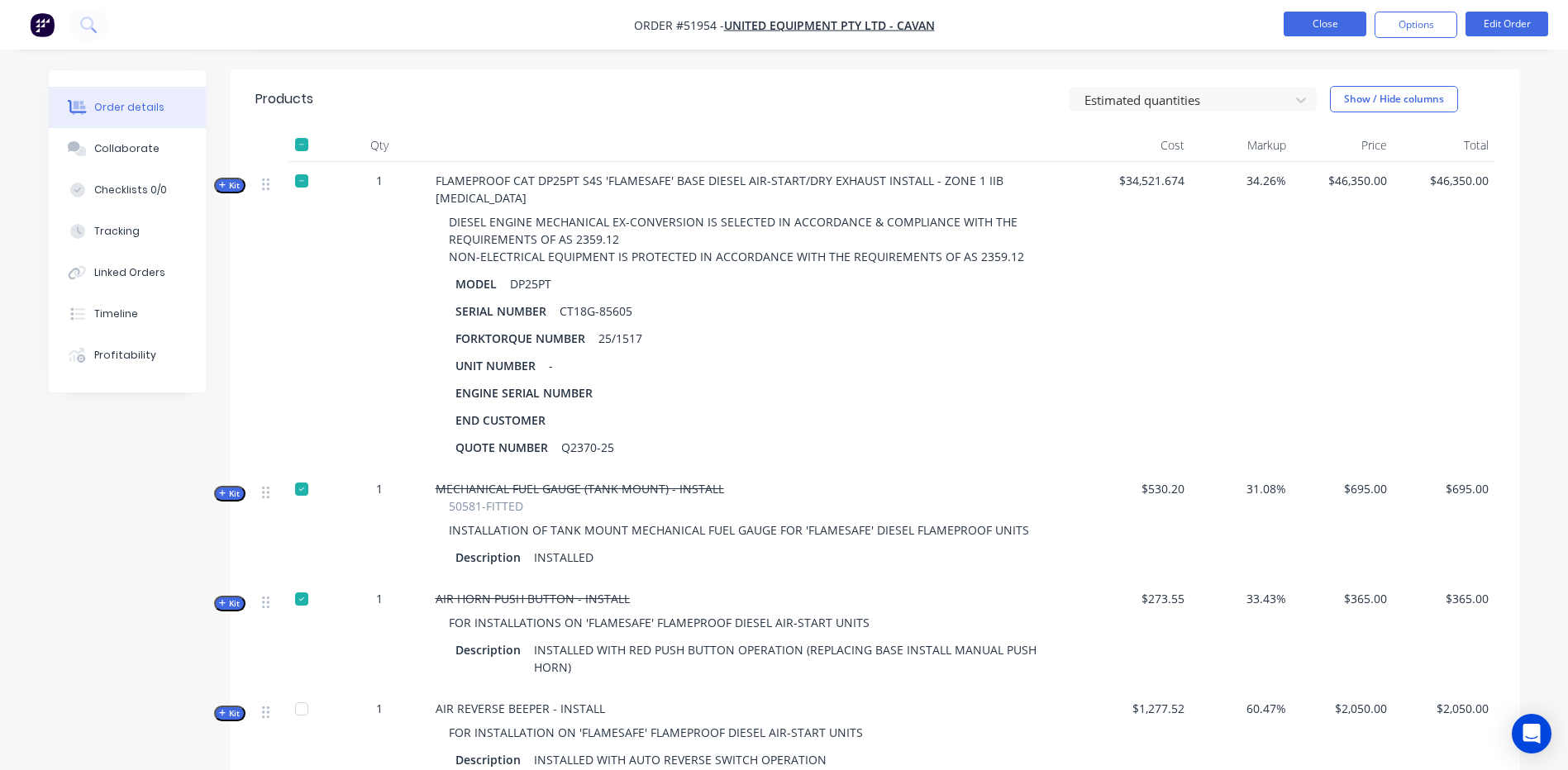
click at [1315, 16] on button "Close" at bounding box center [1325, 23] width 83 height 24
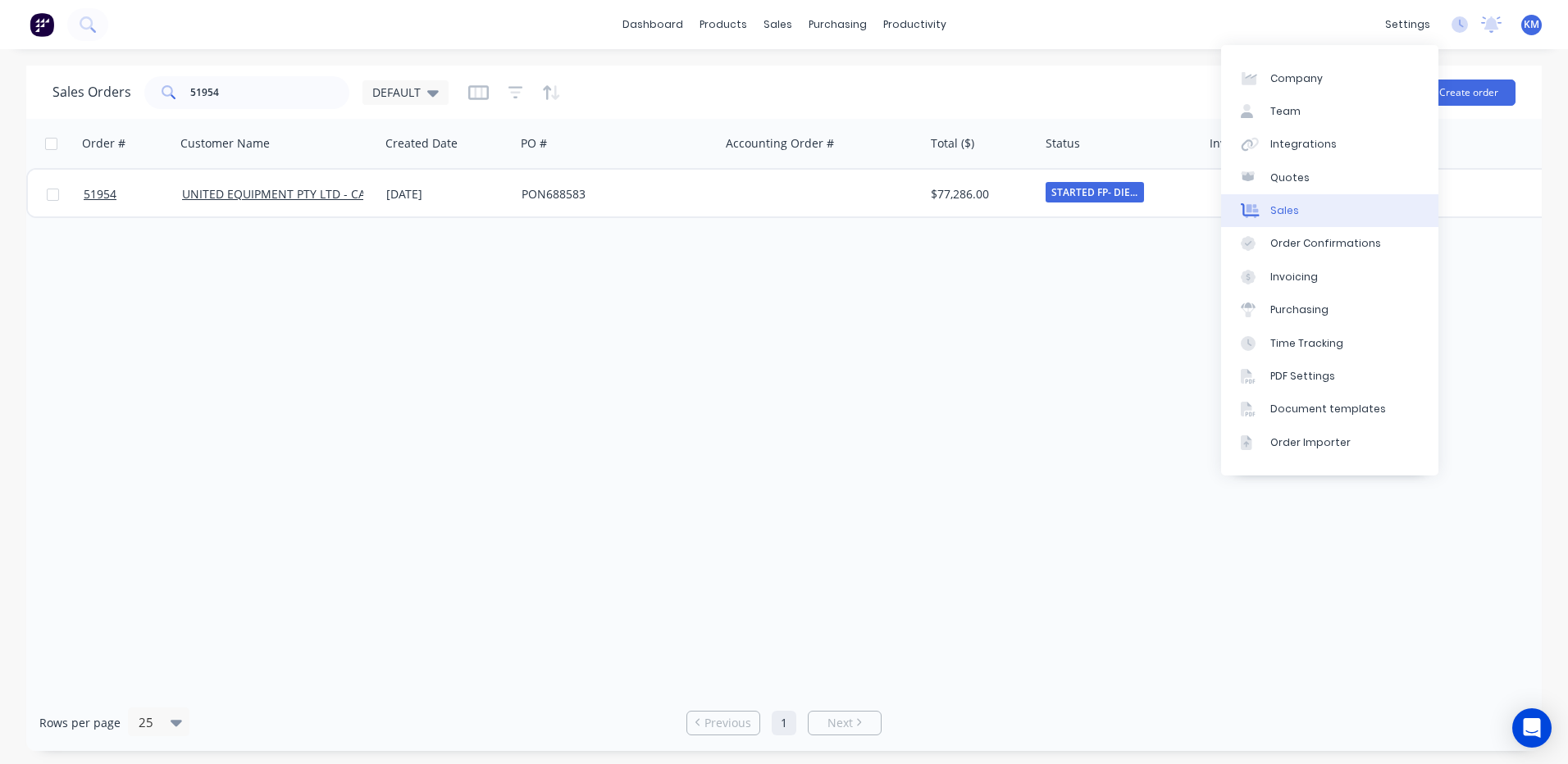
click at [1327, 211] on link "Sales" at bounding box center [1329, 210] width 217 height 33
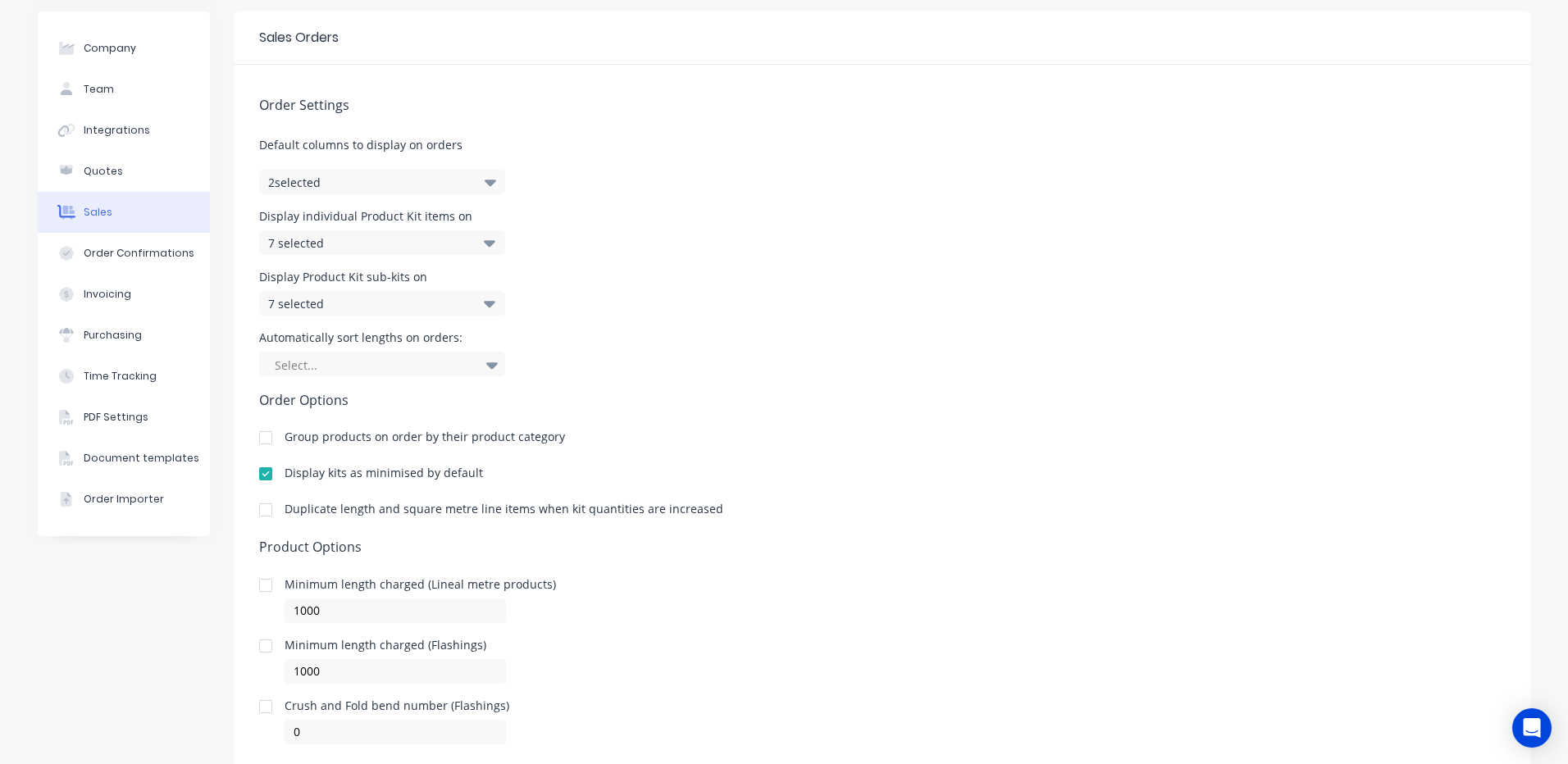
scroll to position [82, 0]
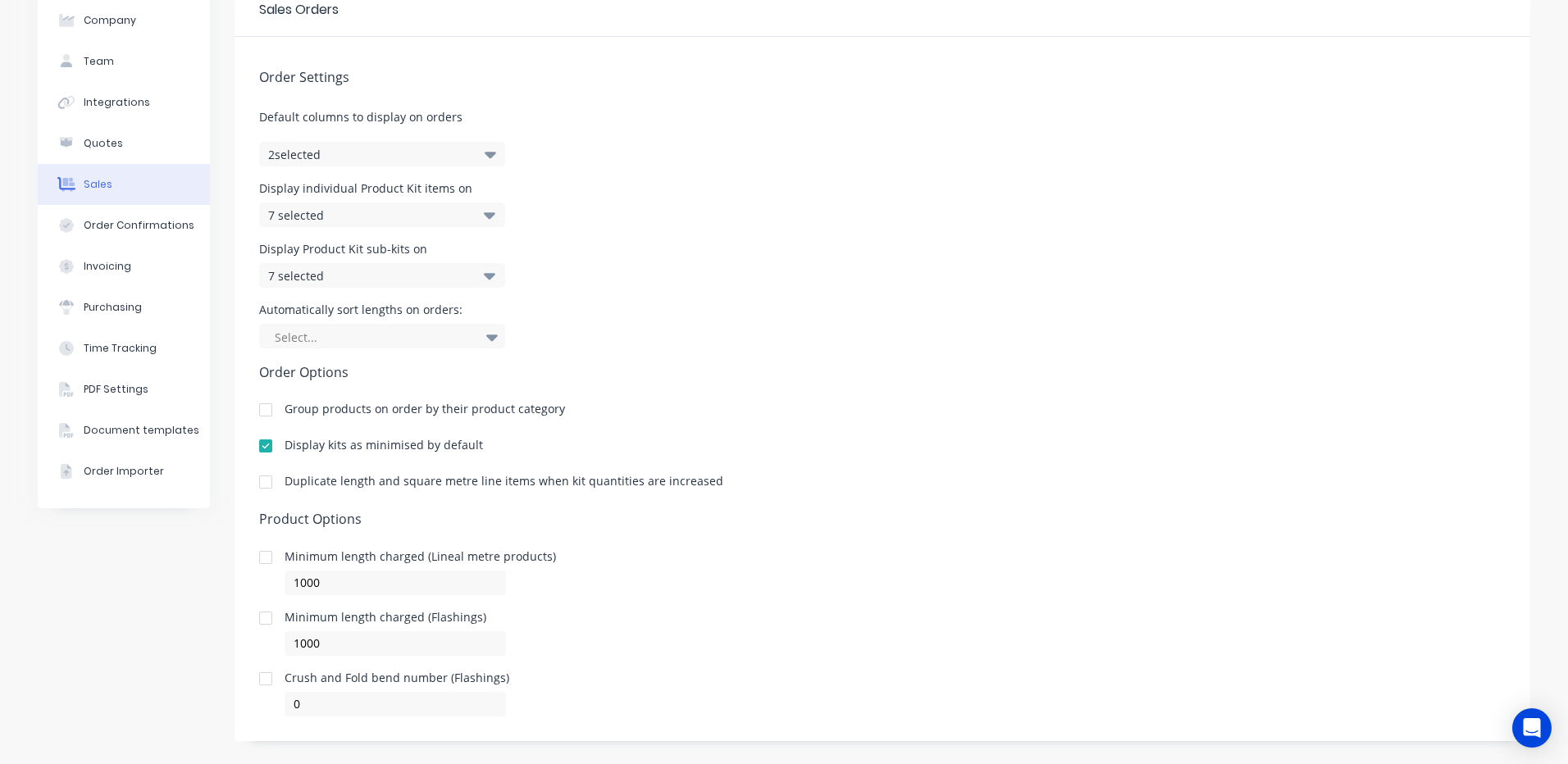
click at [782, 284] on div "Display Product Kit sub-kits on 7 selected" at bounding box center [882, 265] width 1246 height 44
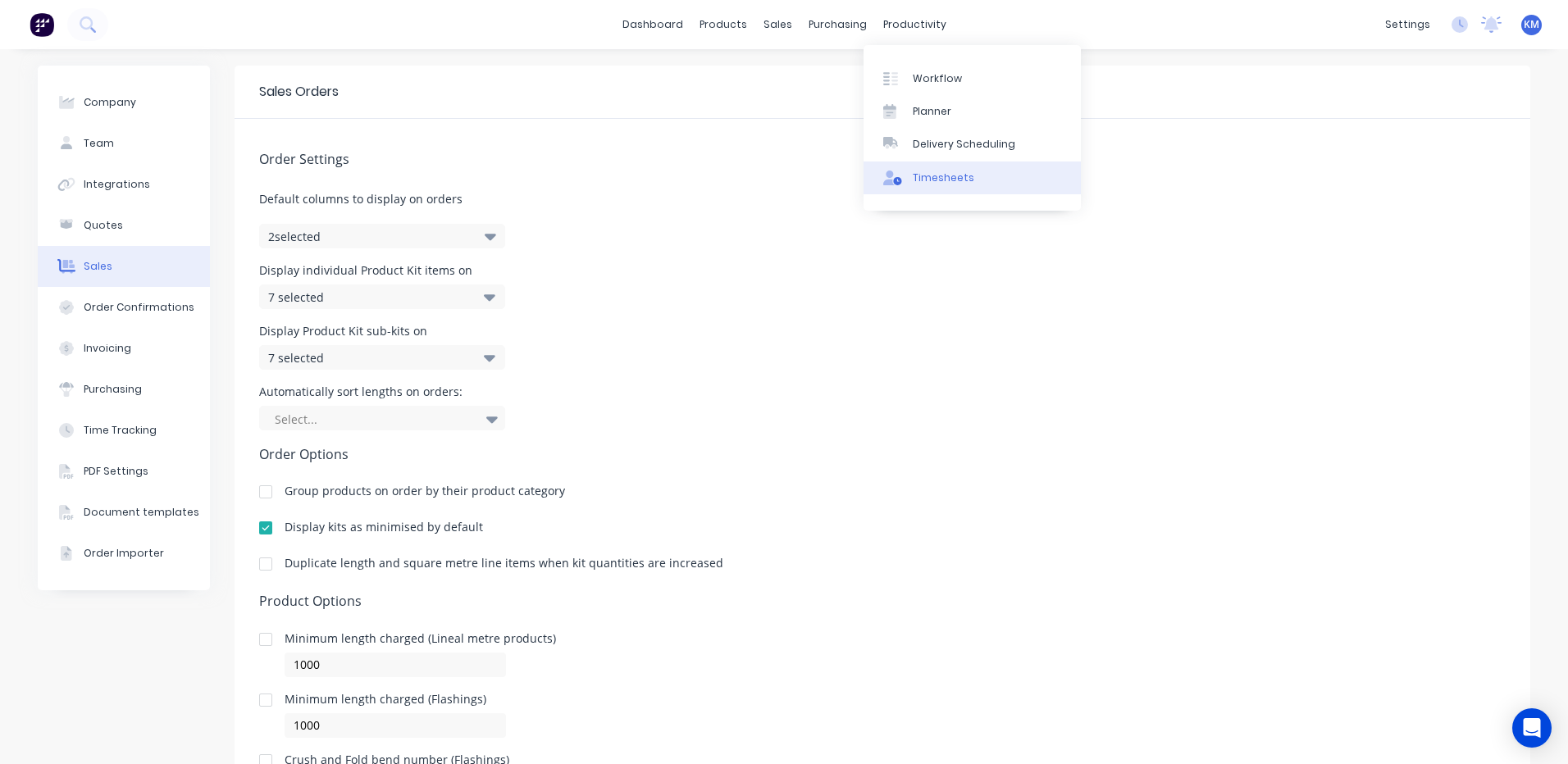
click at [939, 181] on div "Timesheets" at bounding box center [943, 178] width 62 height 15
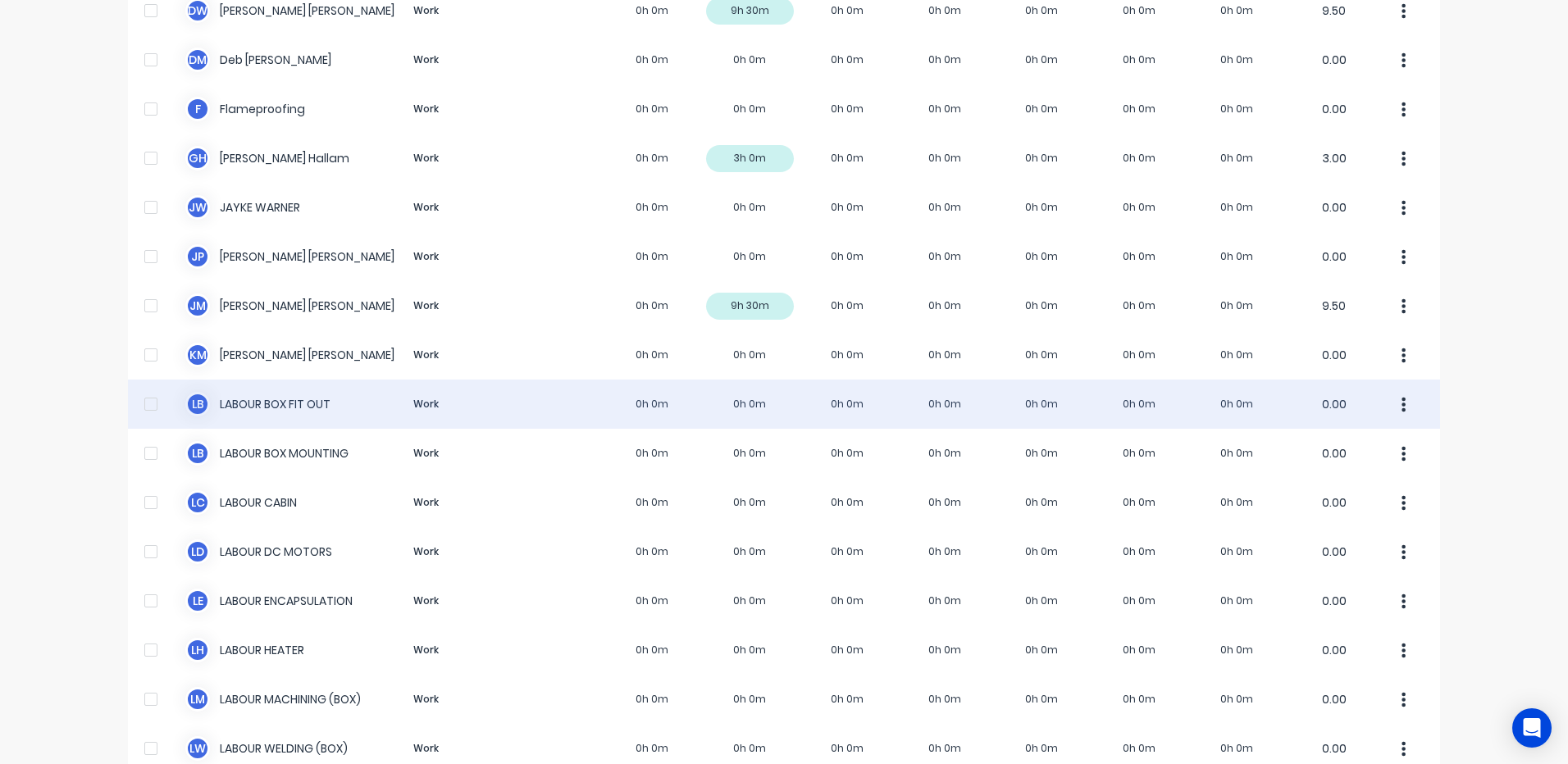
scroll to position [410, 0]
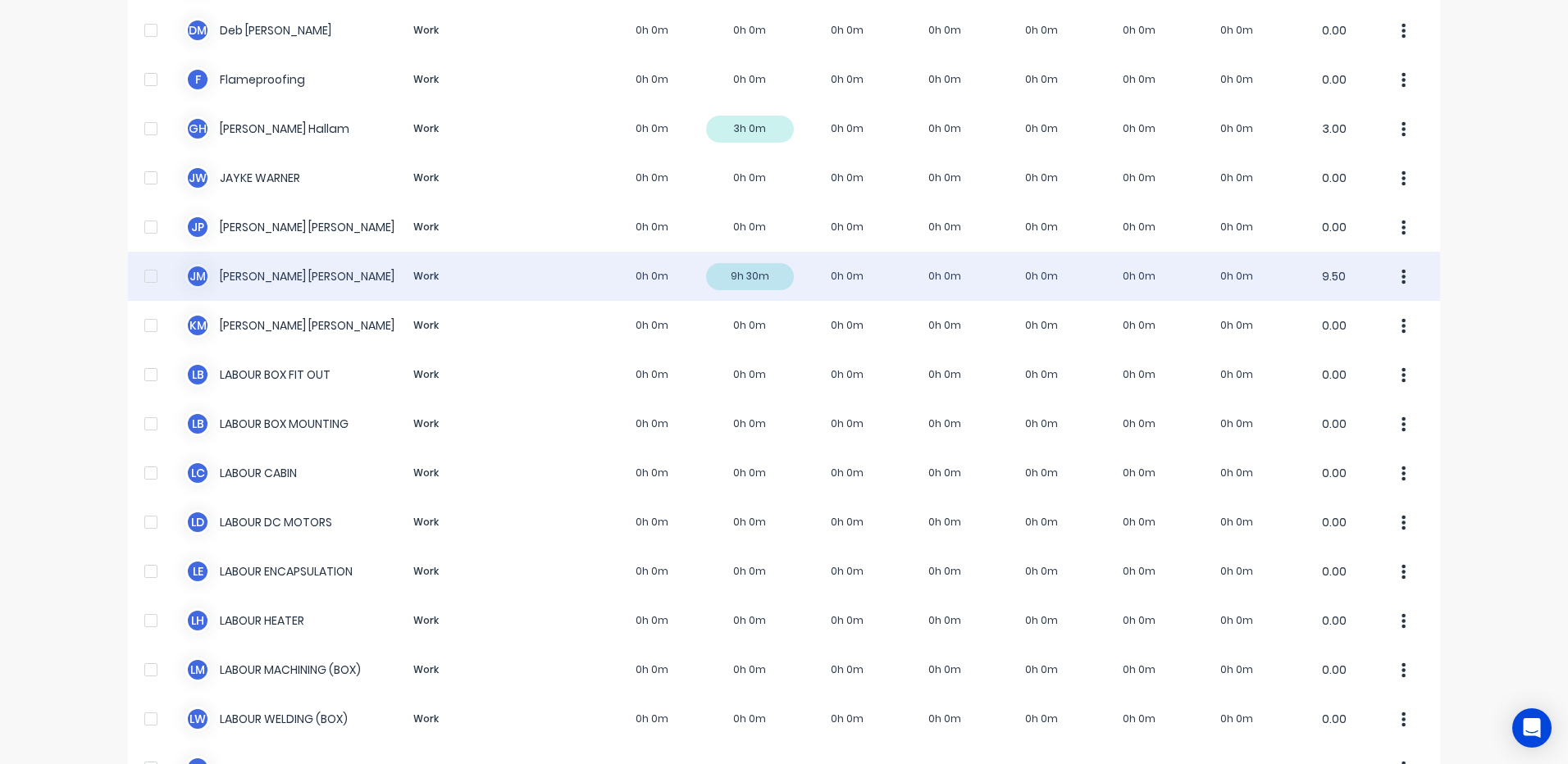
click at [781, 268] on div "J M Jim Morrison Work 0h 0m 9h 30m 0h 0m 0h 0m 0h 0m 0h 0m 0h 0m 9.50" at bounding box center [783, 276] width 1312 height 49
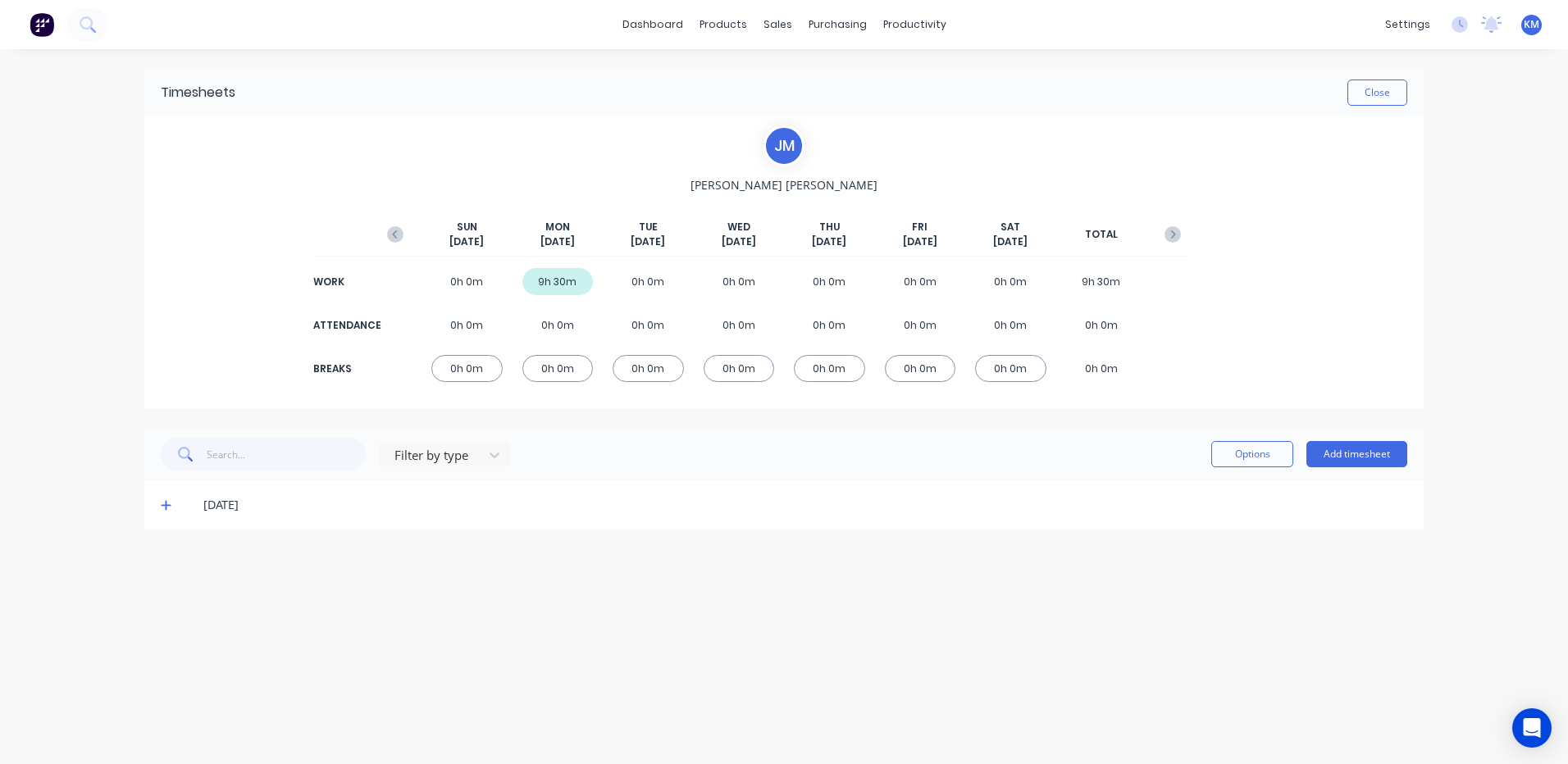
click at [171, 502] on icon at bounding box center [165, 505] width 10 height 11
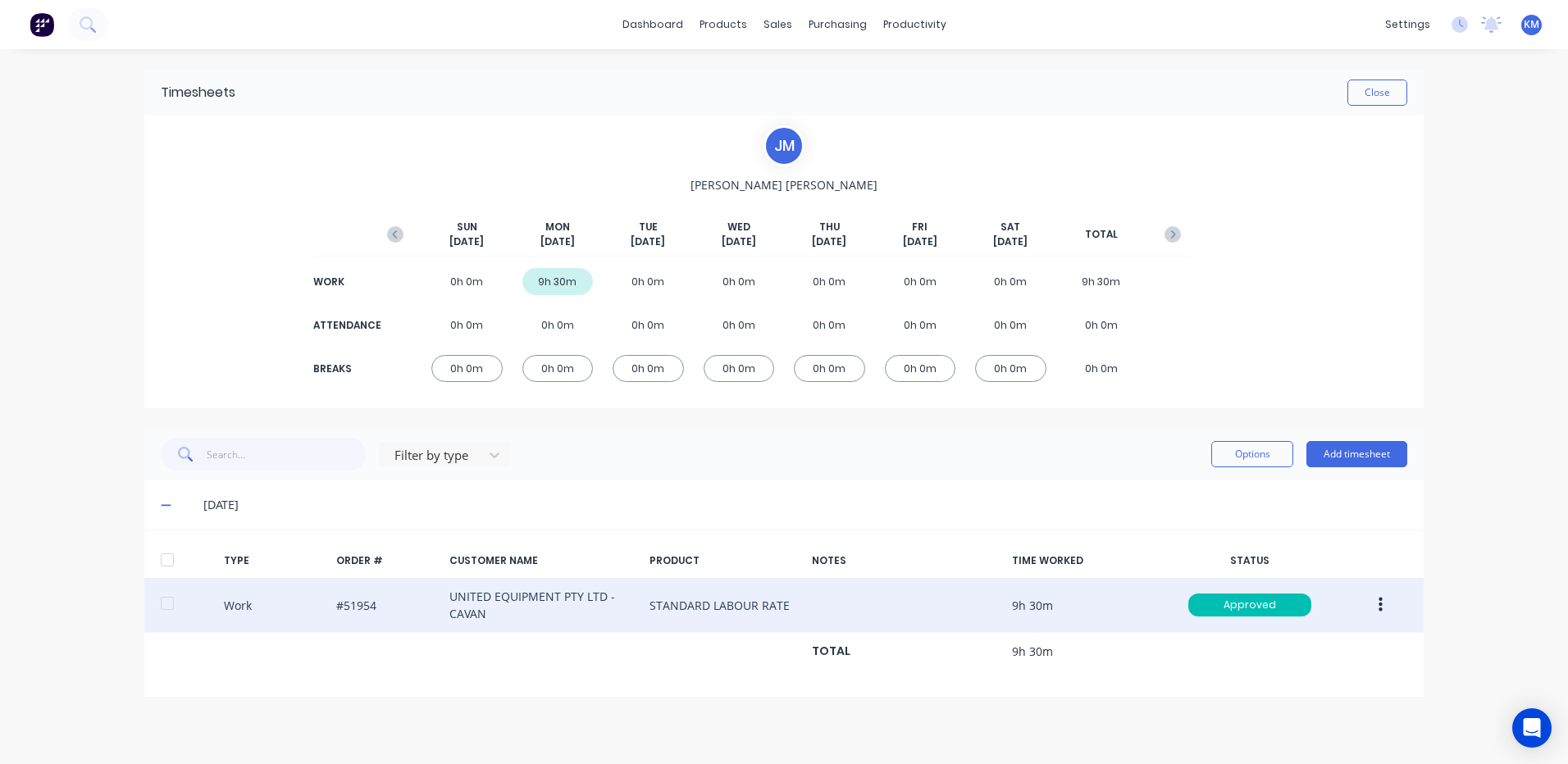
click at [1380, 601] on icon "button" at bounding box center [1381, 605] width 4 height 15
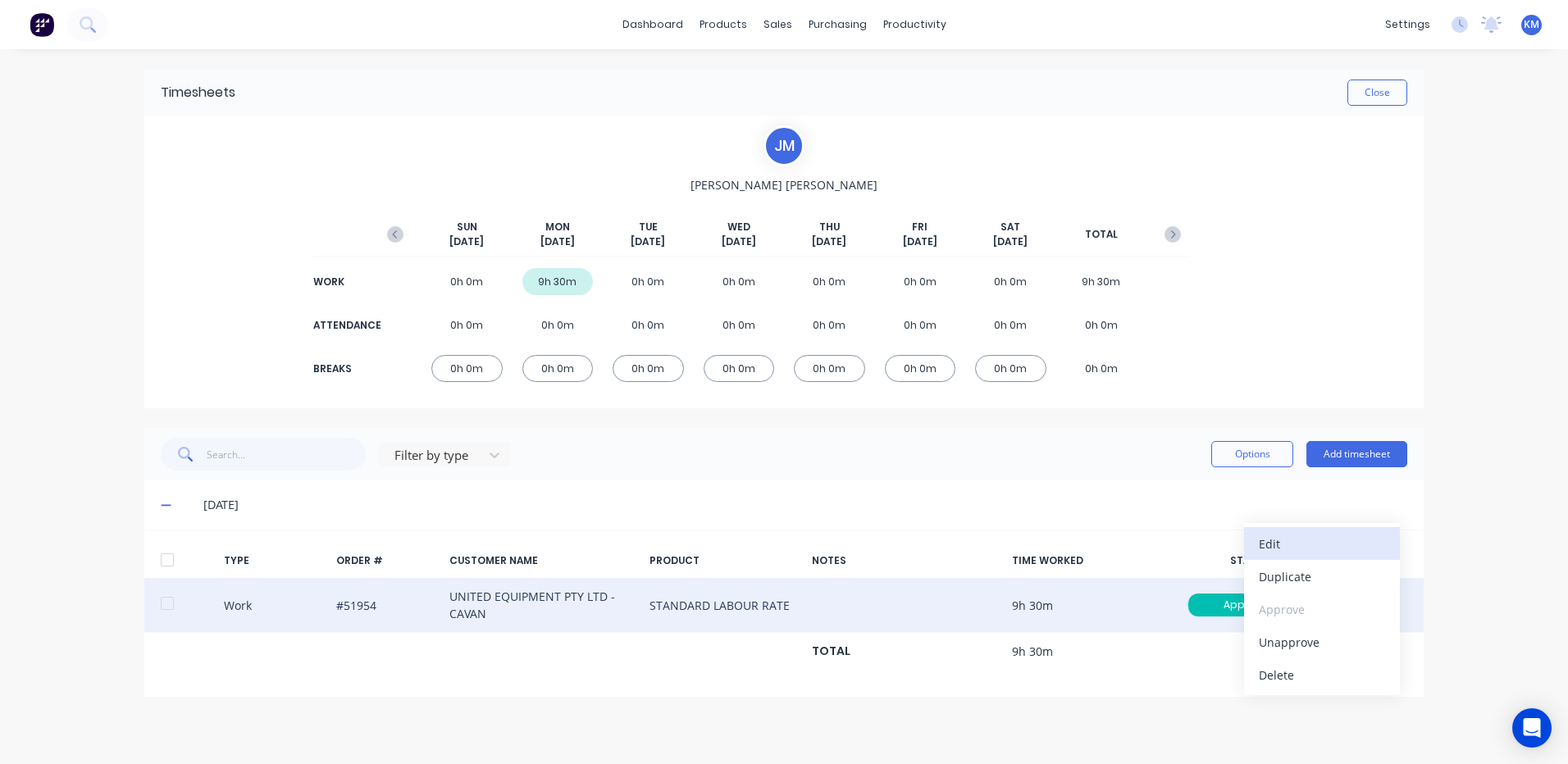
click at [1286, 552] on div "Edit" at bounding box center [1321, 544] width 126 height 24
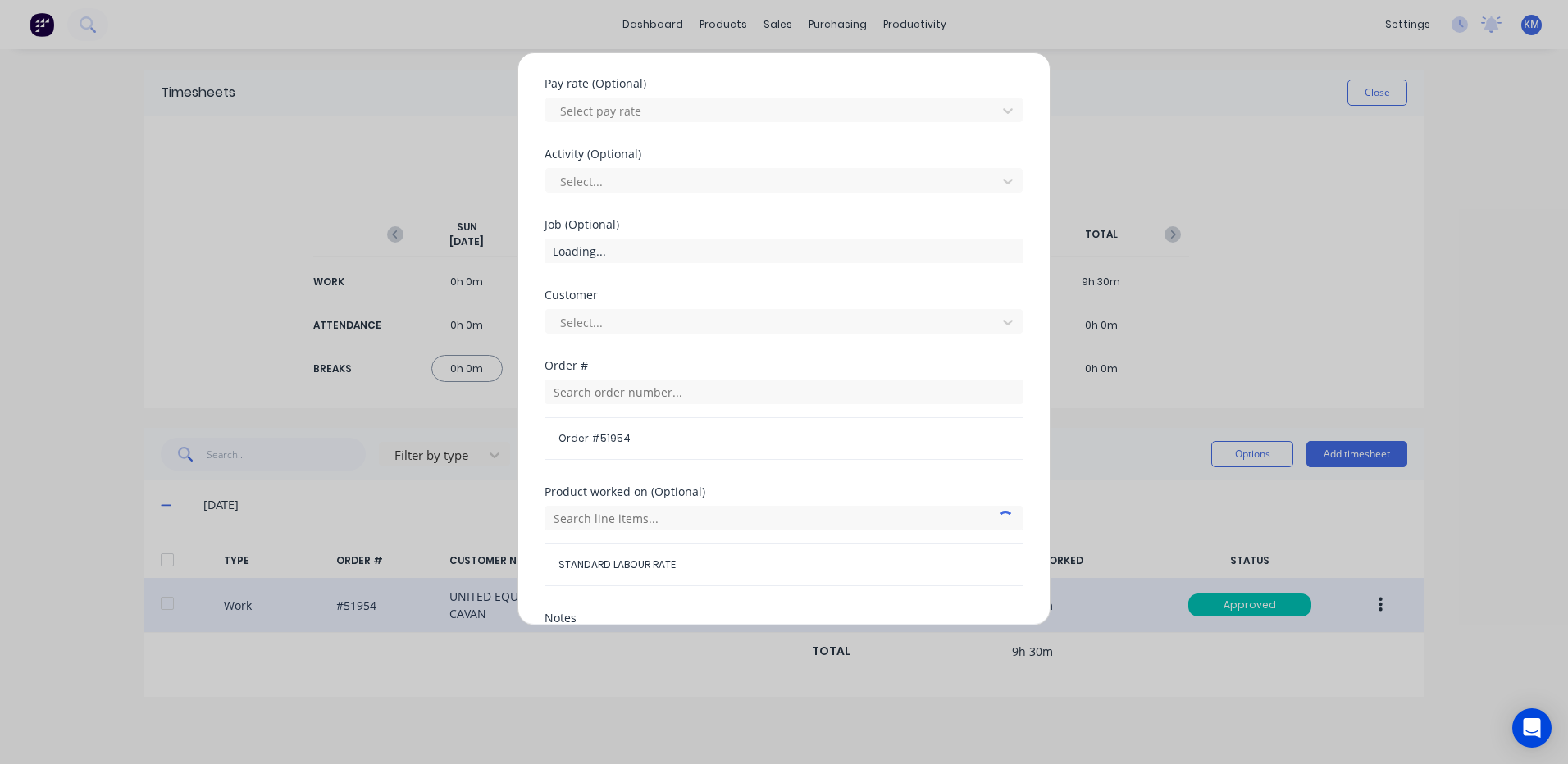
scroll to position [708, 0]
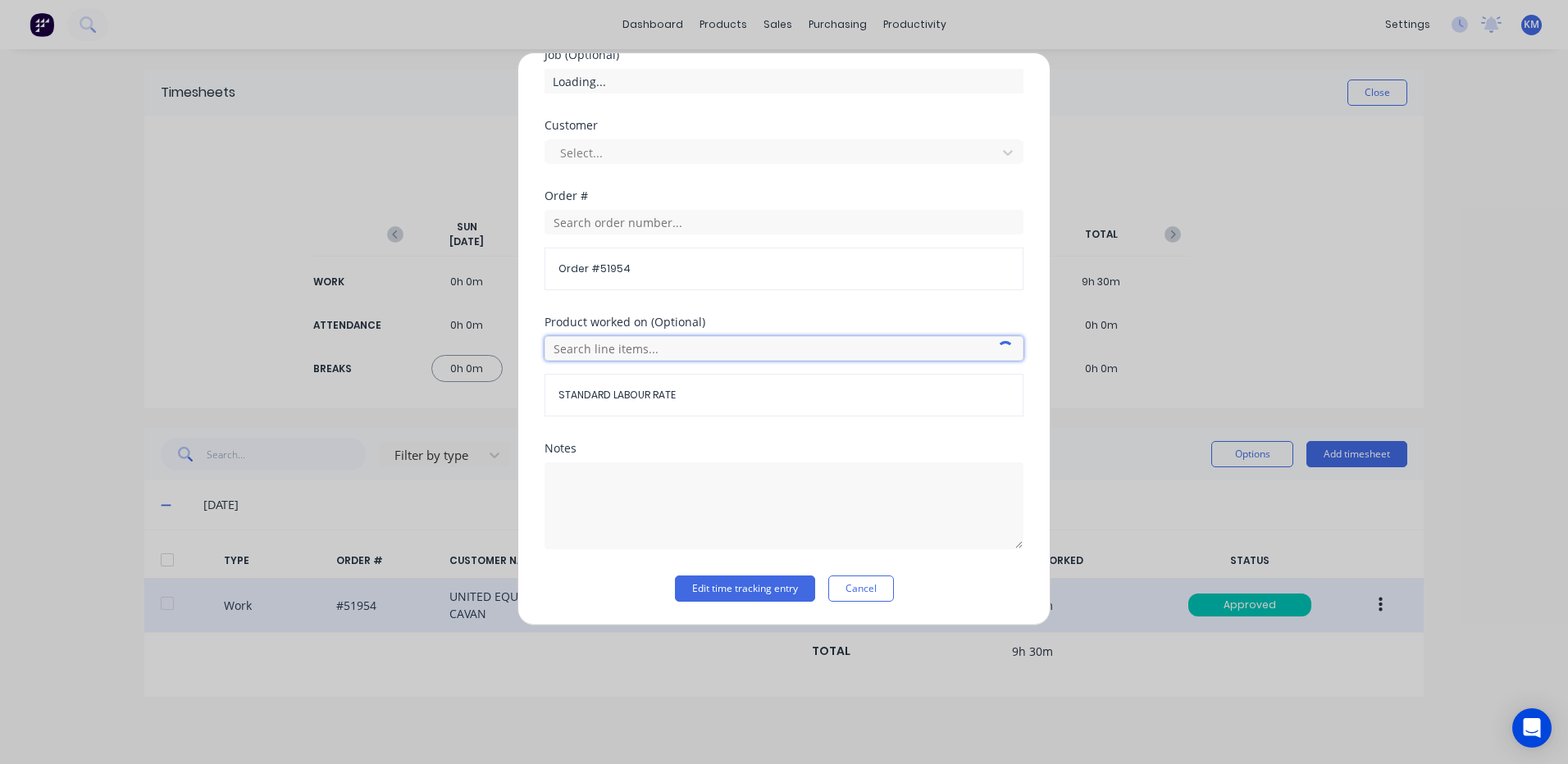
click at [662, 351] on input "text" at bounding box center [784, 348] width 479 height 24
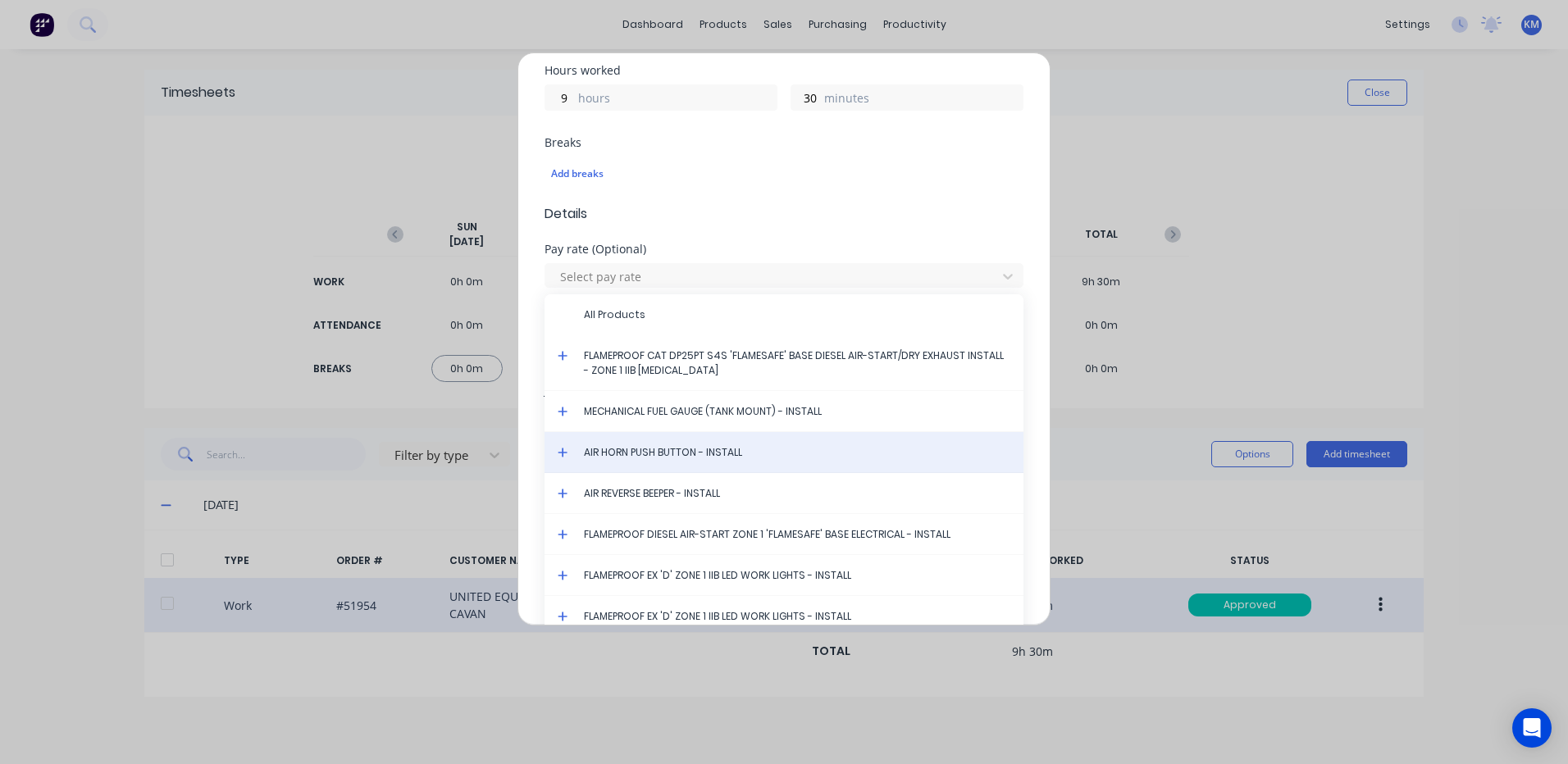
scroll to position [380, 0]
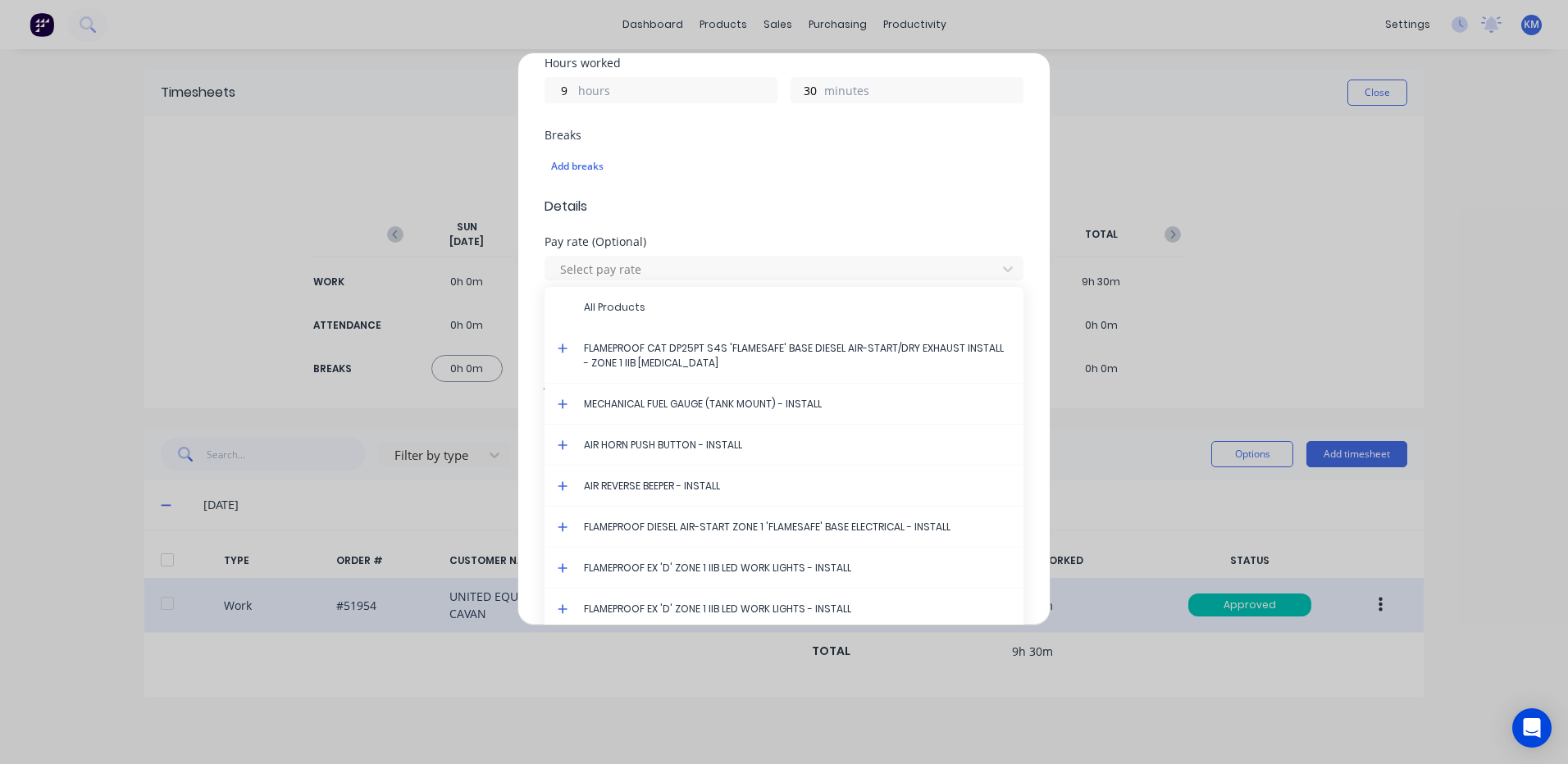
click at [562, 344] on icon at bounding box center [562, 348] width 10 height 10
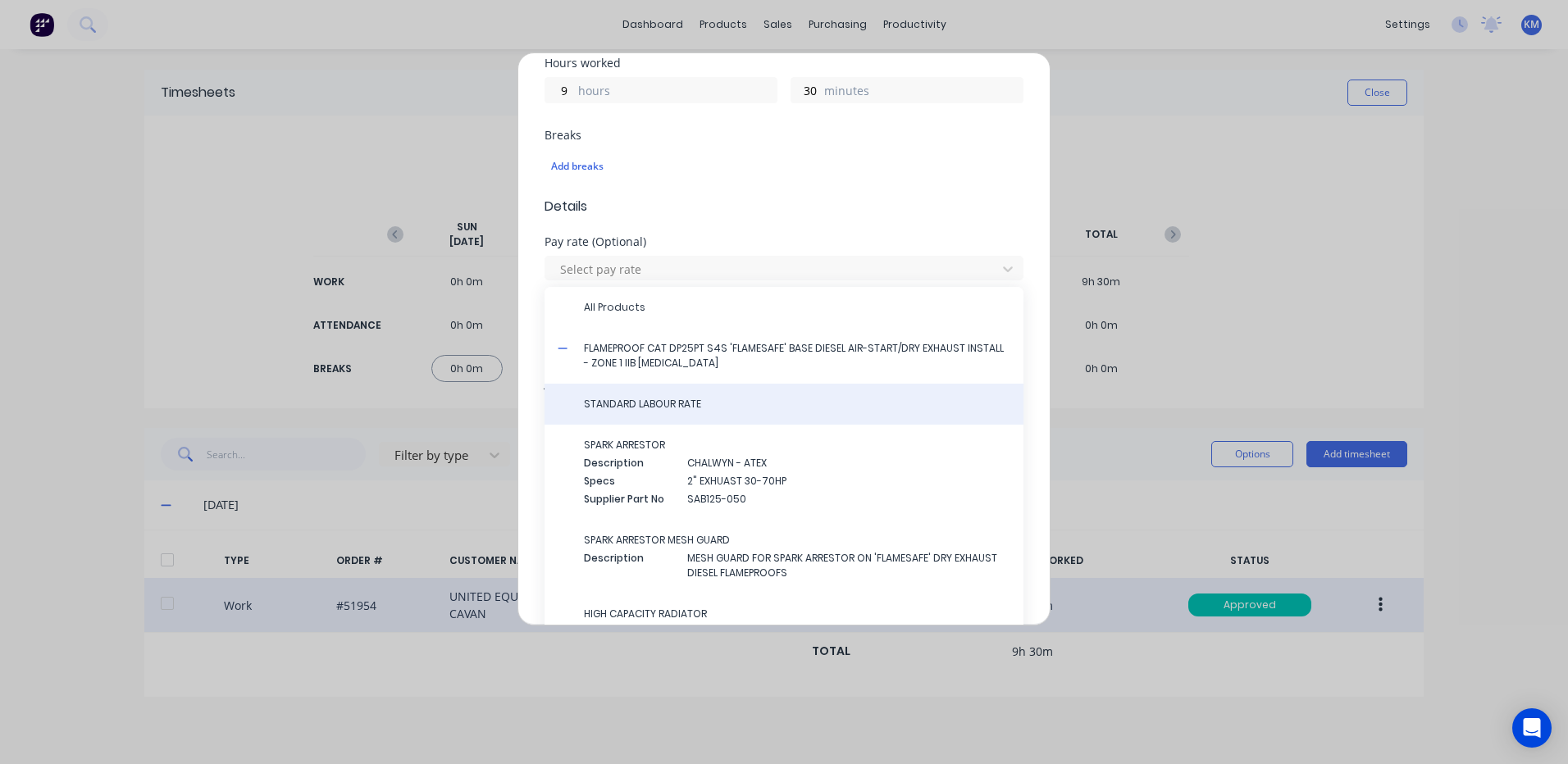
click at [617, 405] on span "STANDARD LABOUR RATE" at bounding box center [796, 404] width 426 height 15
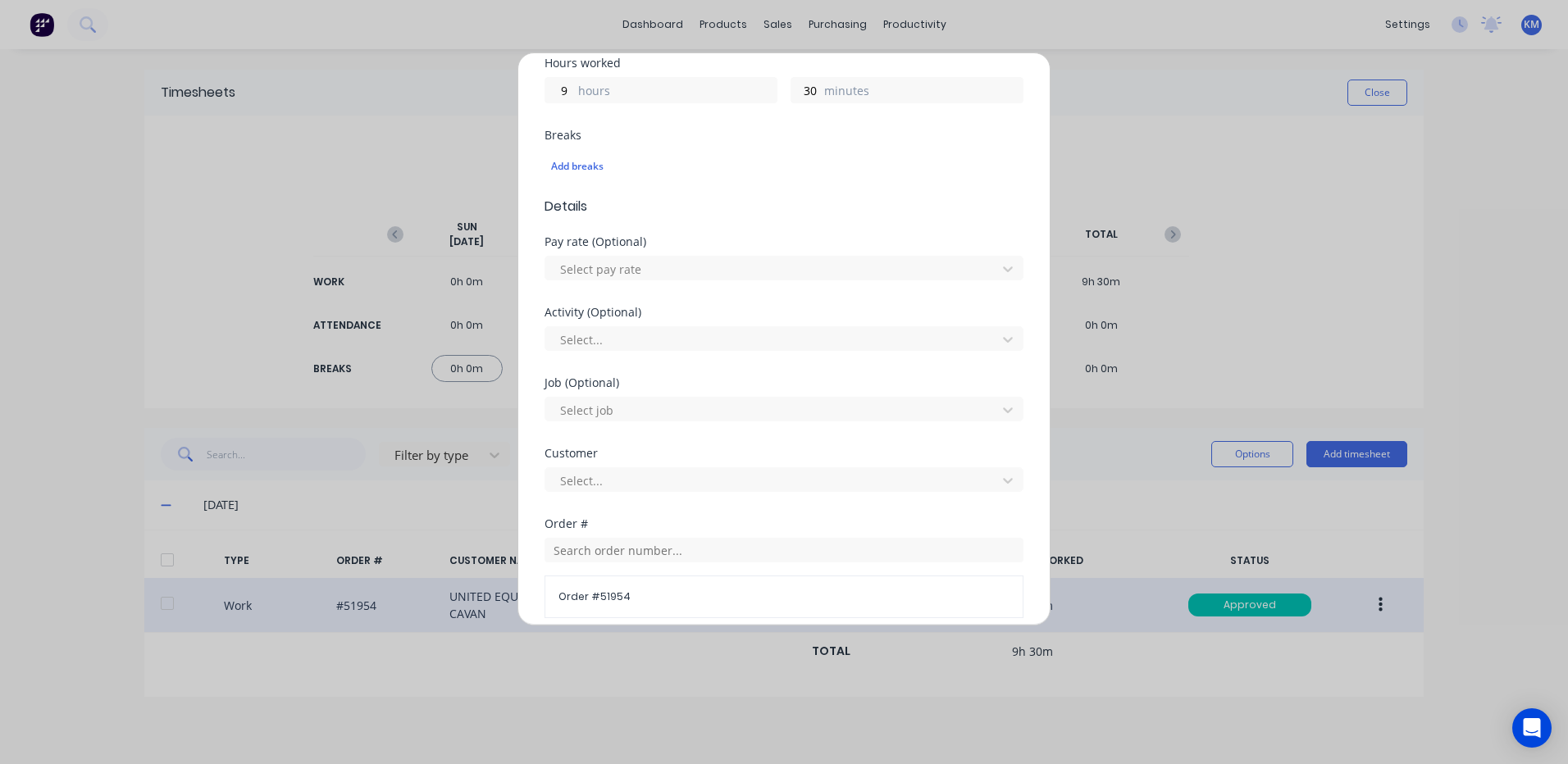
scroll to position [708, 0]
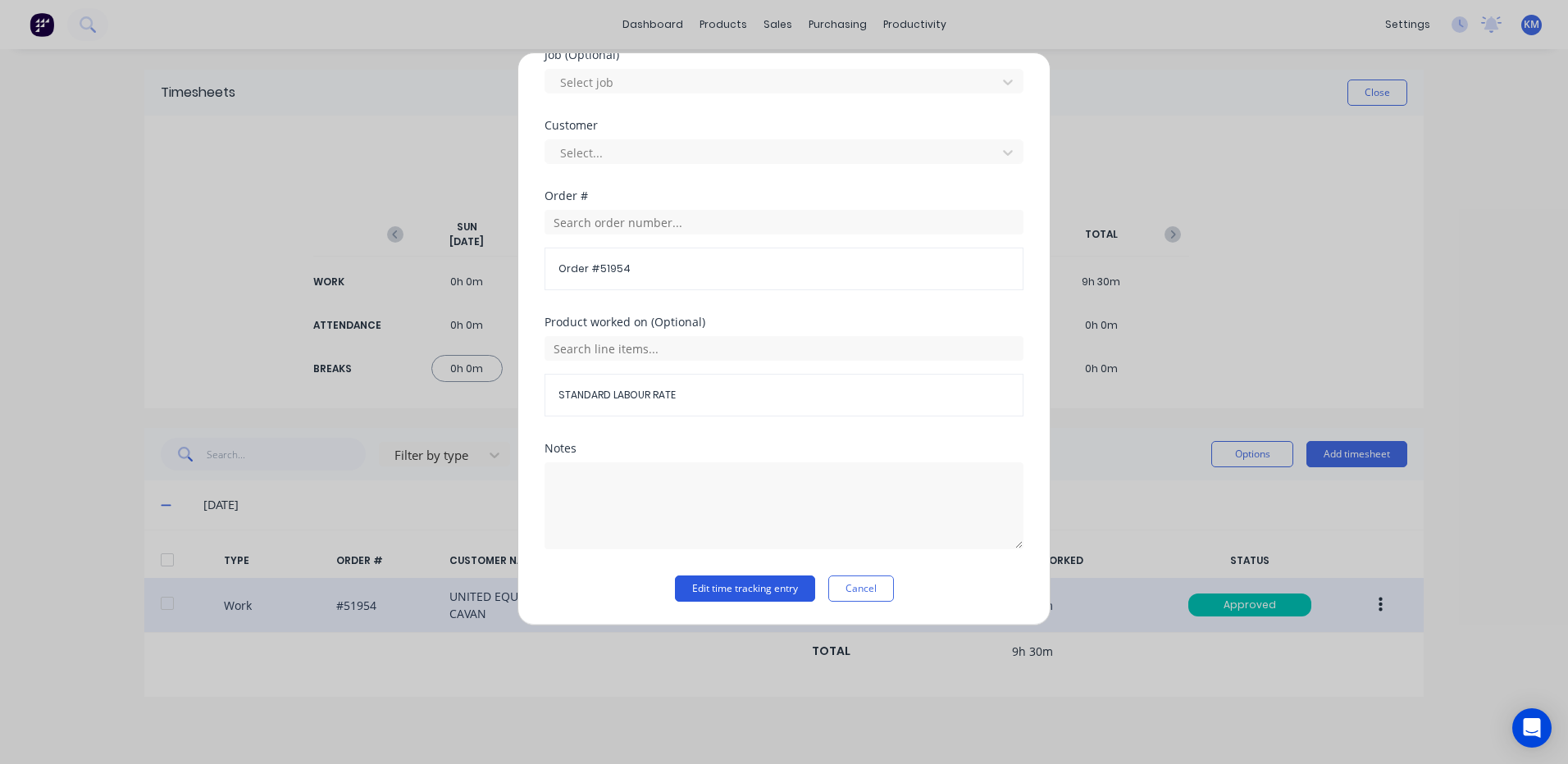
click at [763, 584] on button "Edit time tracking entry" at bounding box center [745, 588] width 140 height 26
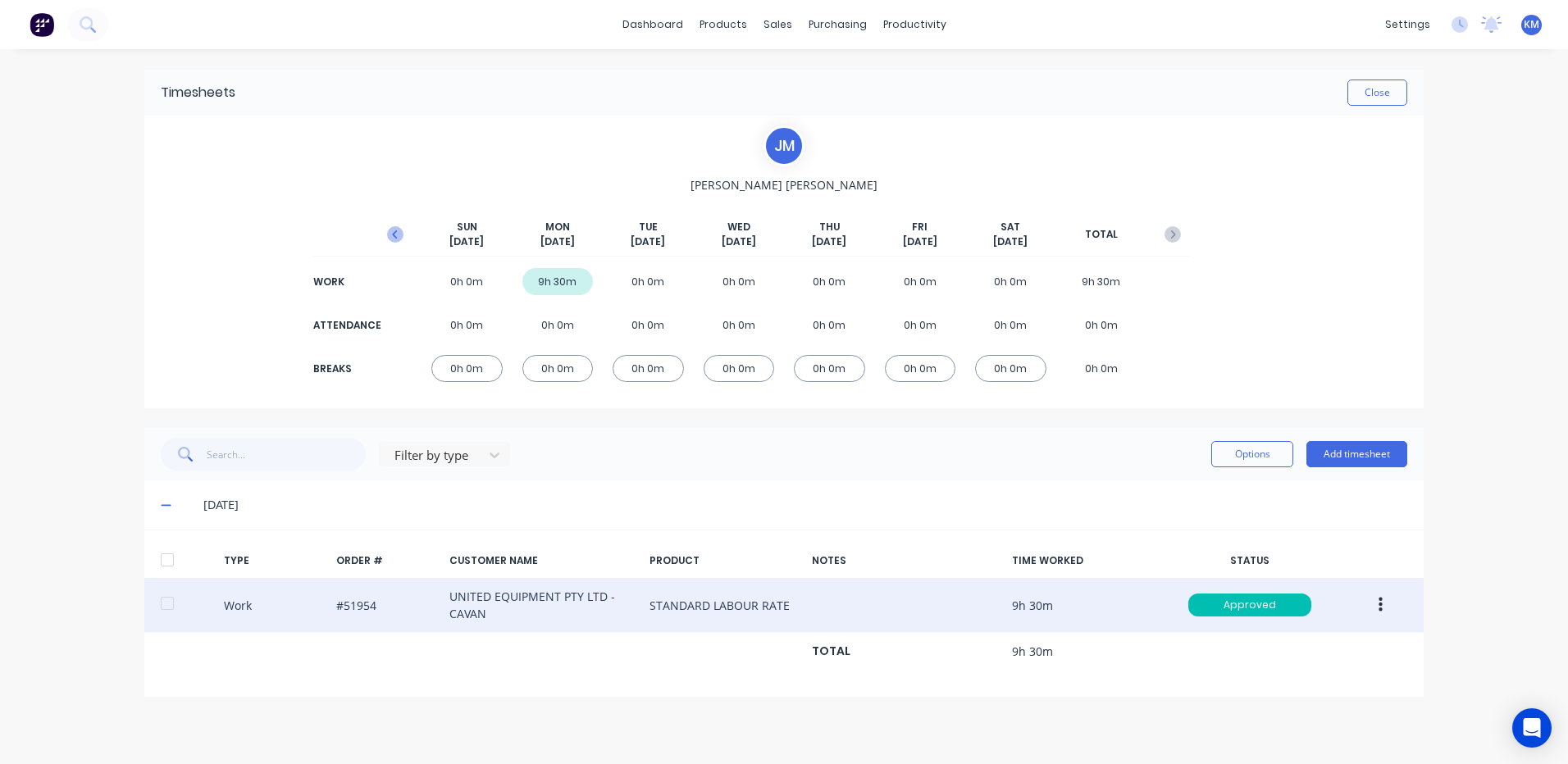
click at [392, 236] on icon "button" at bounding box center [395, 235] width 17 height 17
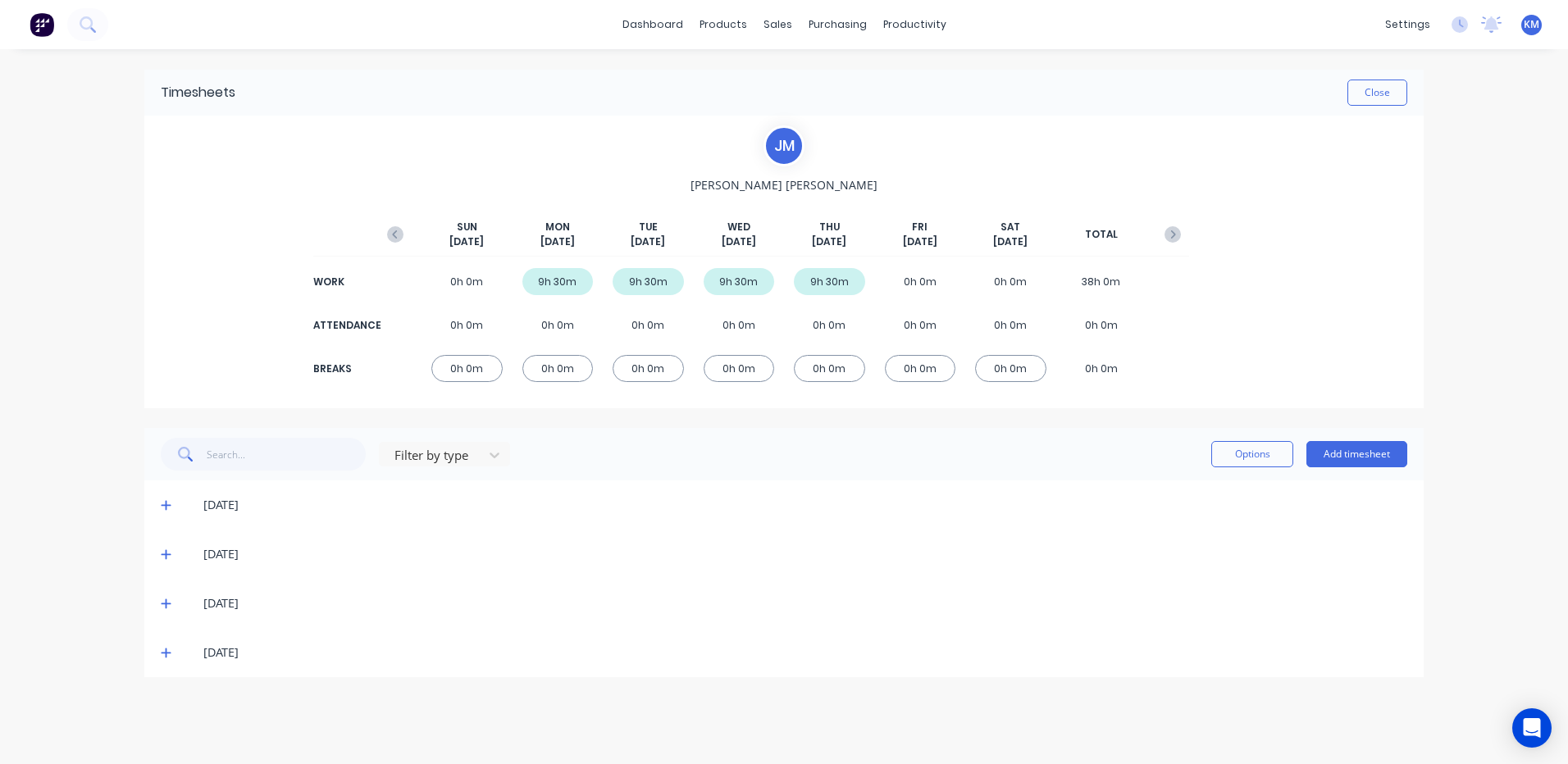
click at [164, 652] on icon at bounding box center [165, 653] width 10 height 10
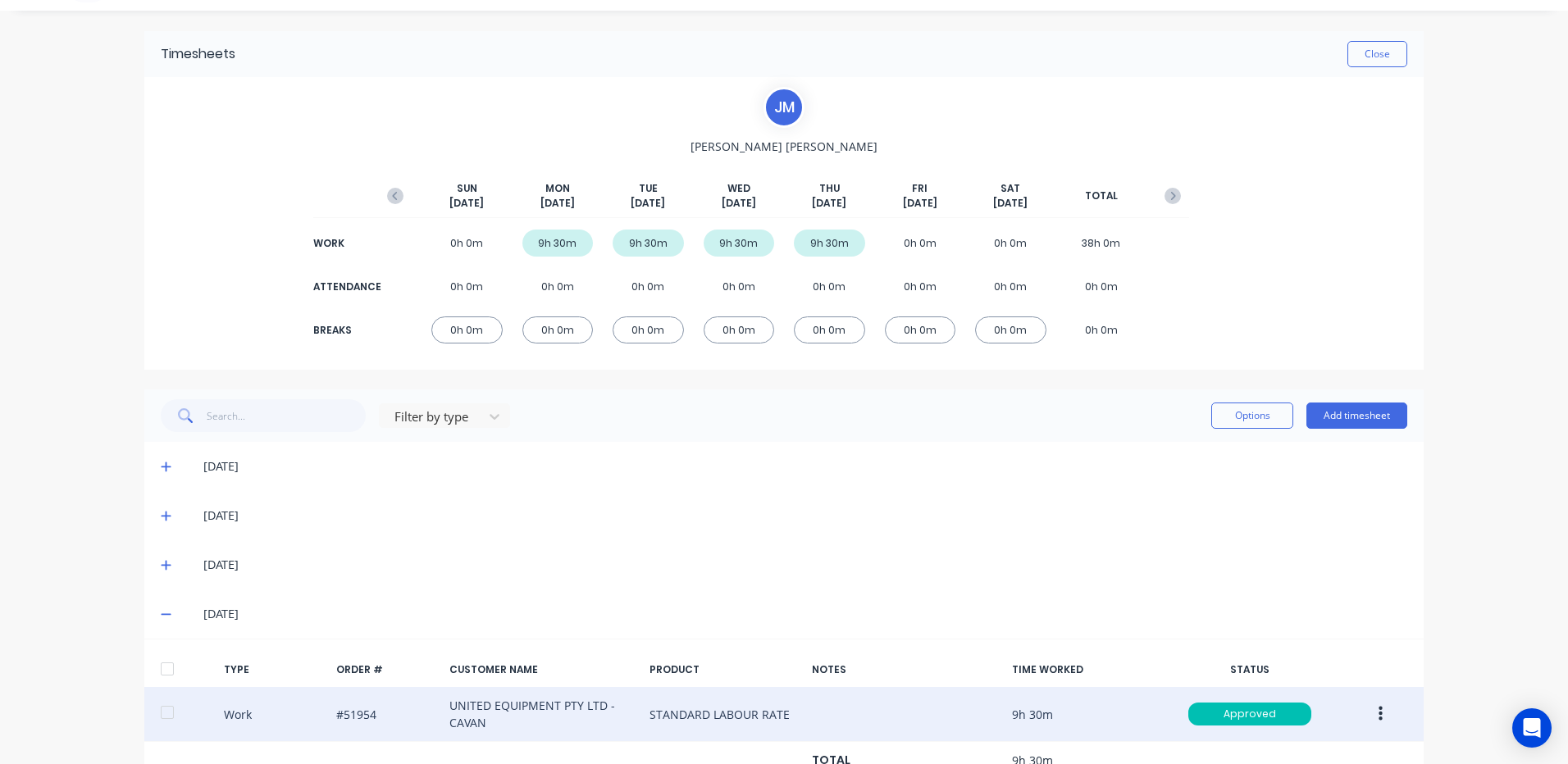
scroll to position [101, 0]
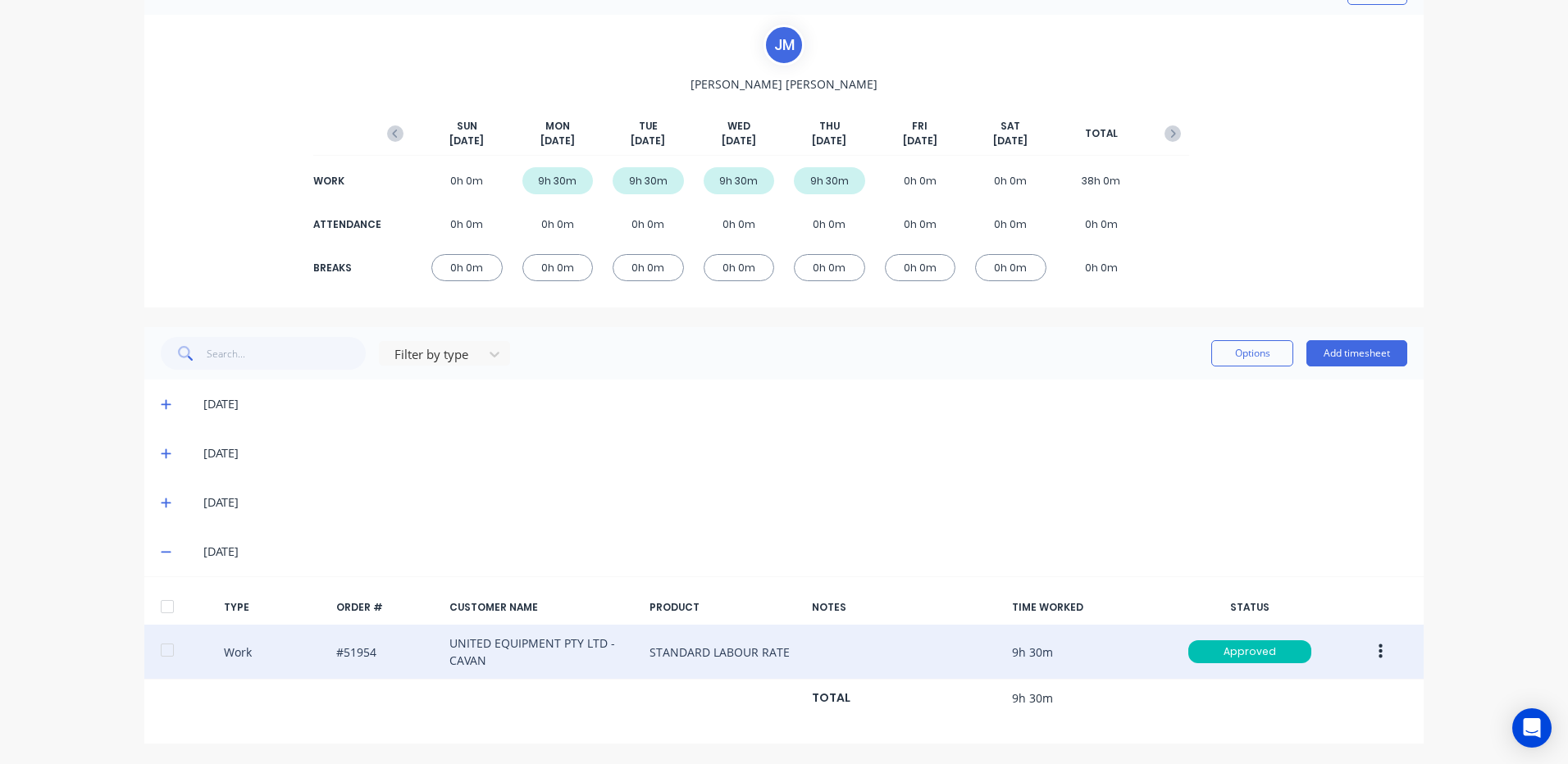
click at [1383, 645] on button "button" at bounding box center [1380, 651] width 38 height 30
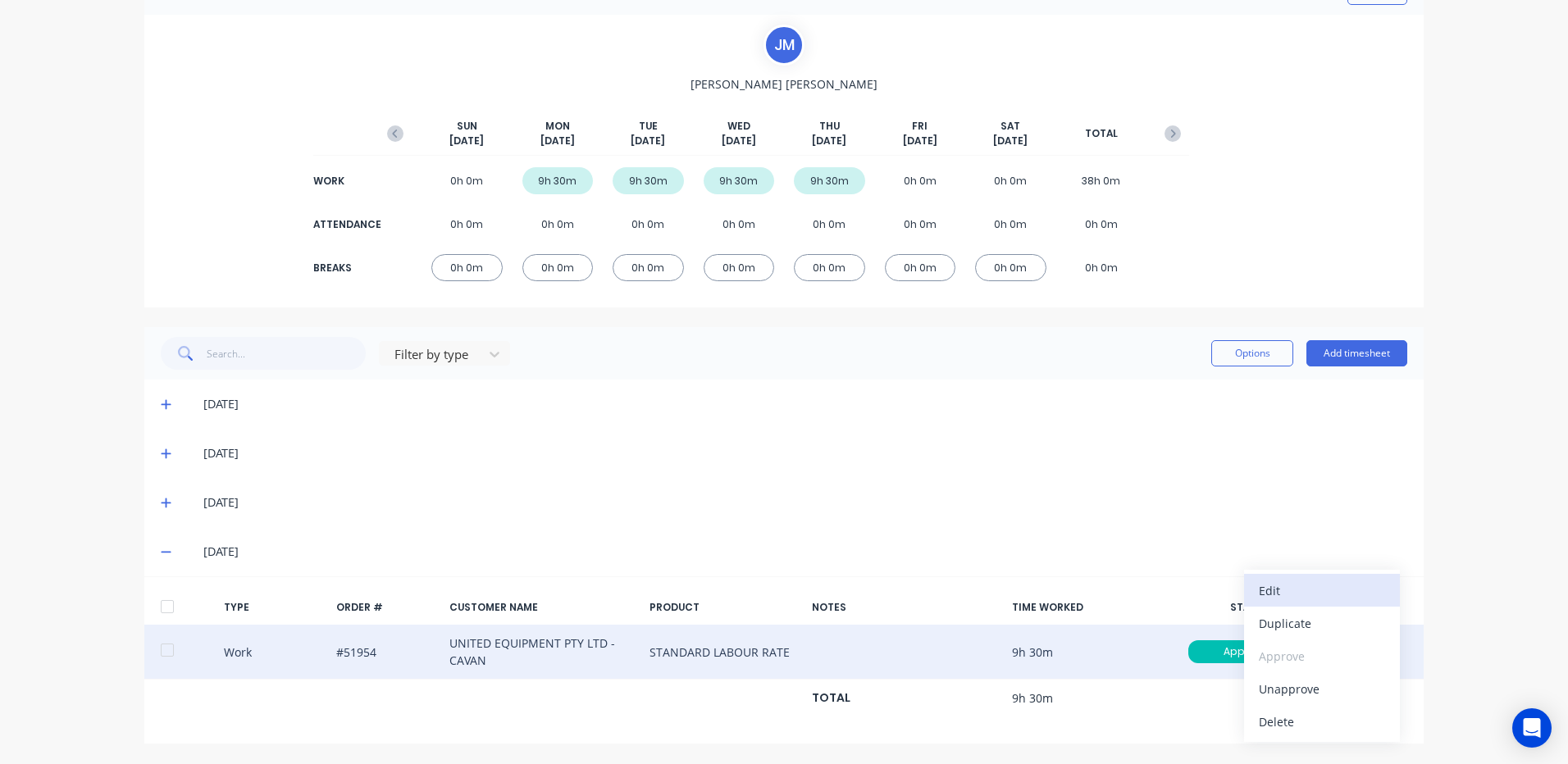
click at [1331, 590] on div "Edit" at bounding box center [1321, 591] width 126 height 24
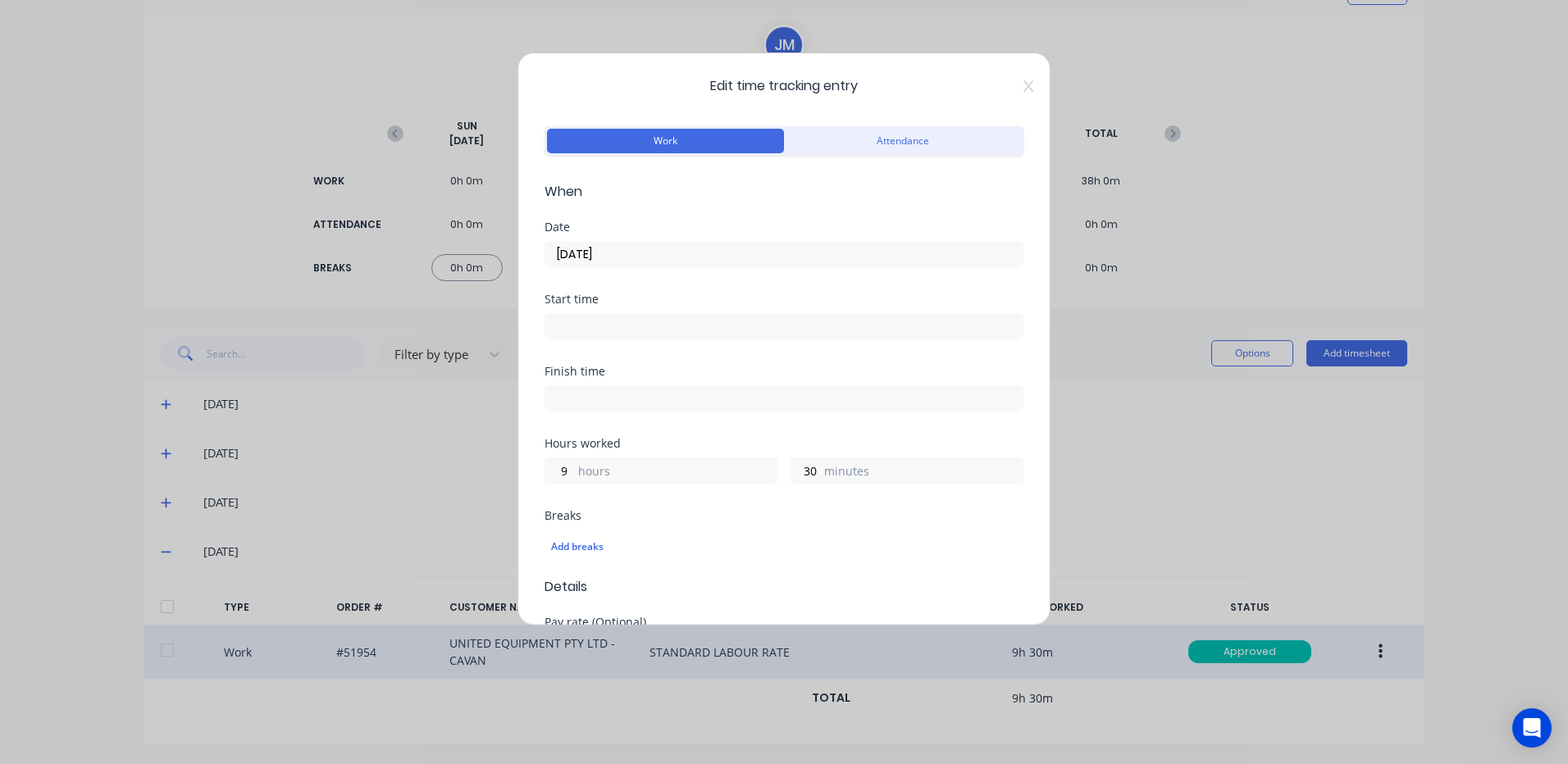
scroll to position [574, 0]
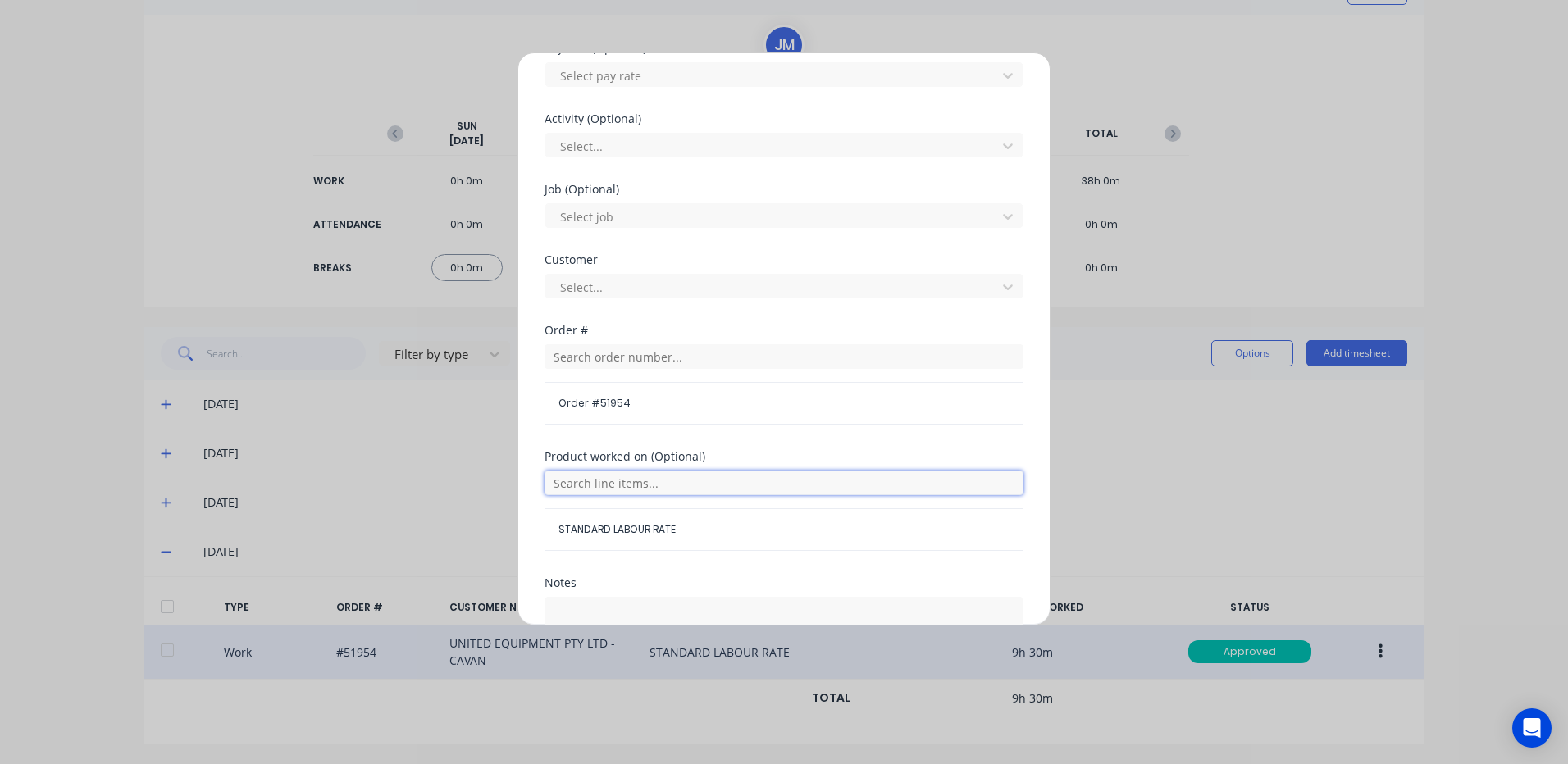
click at [738, 483] on input "text" at bounding box center [784, 483] width 479 height 24
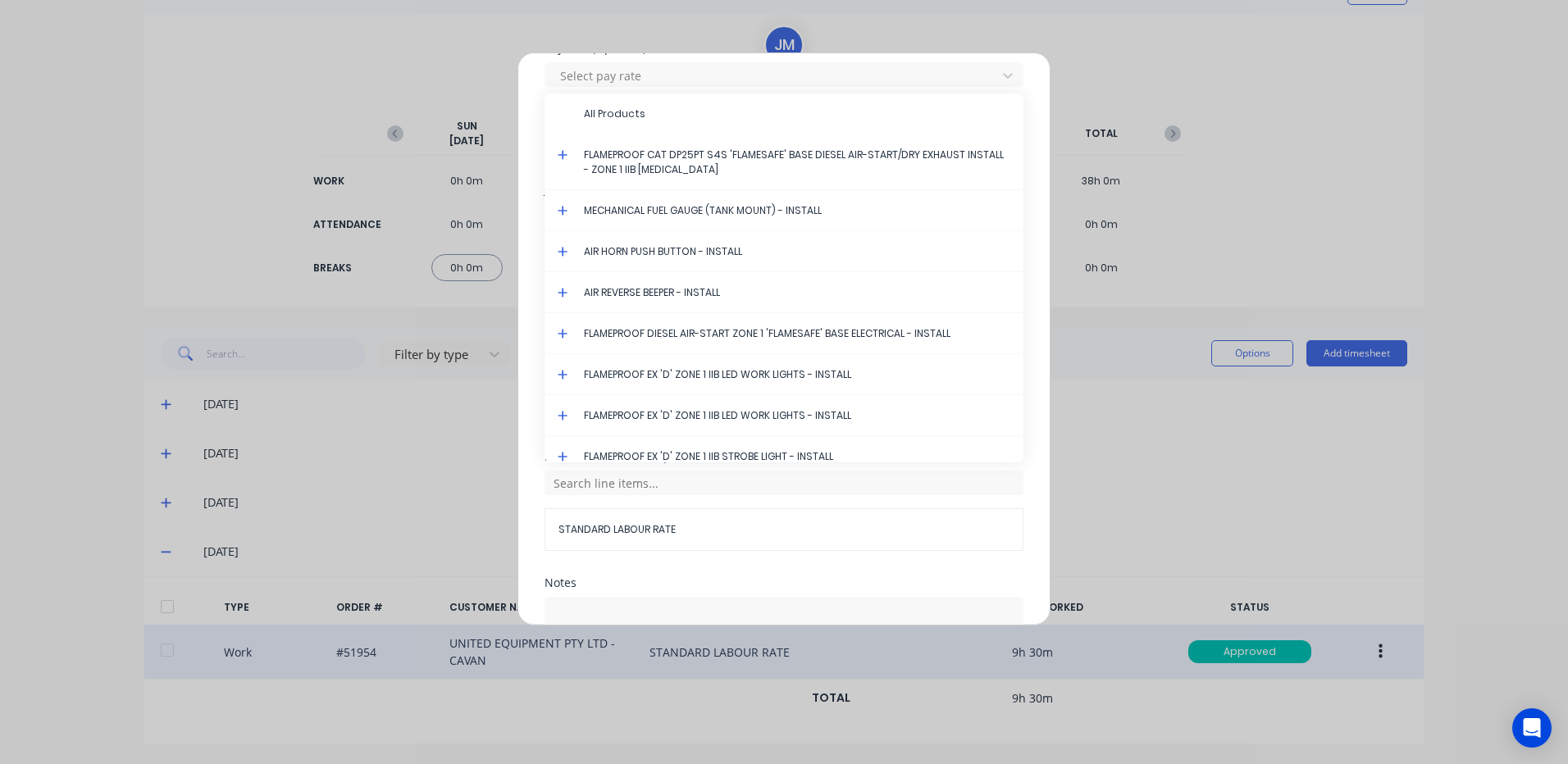
click at [560, 153] on icon at bounding box center [562, 155] width 10 height 11
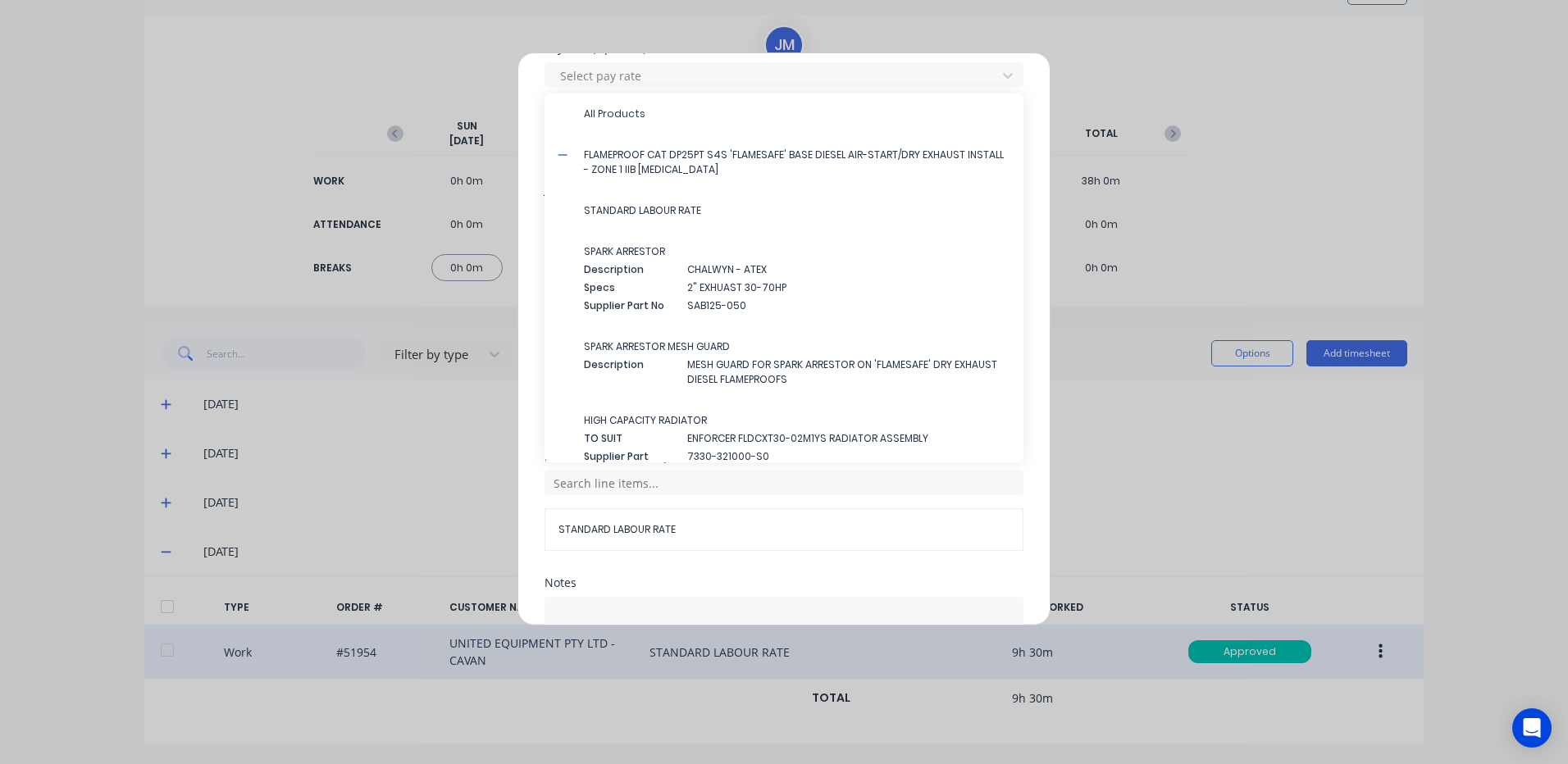
click at [657, 206] on span "STANDARD LABOUR RATE" at bounding box center [796, 211] width 426 height 15
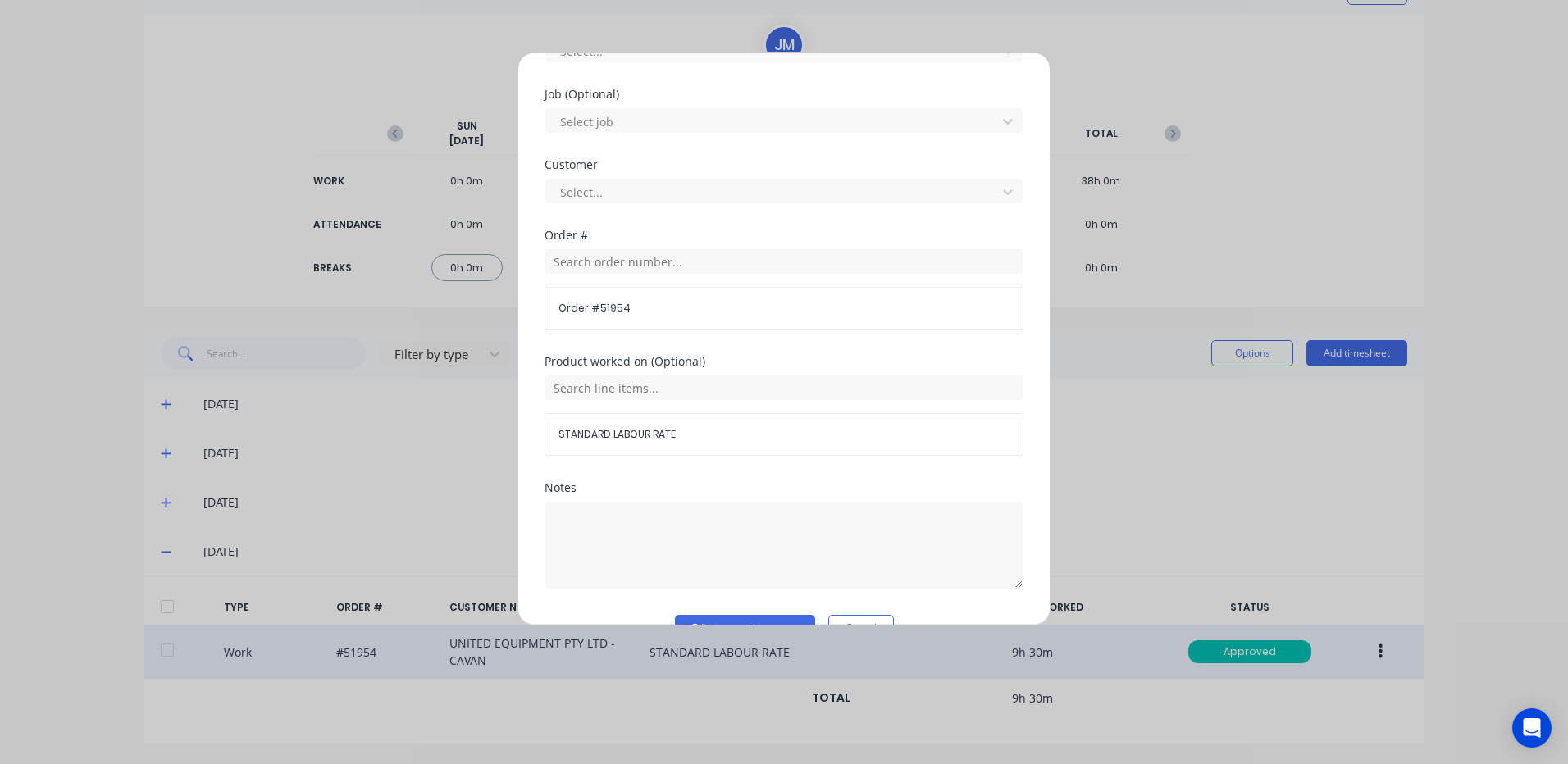
scroll to position [708, 0]
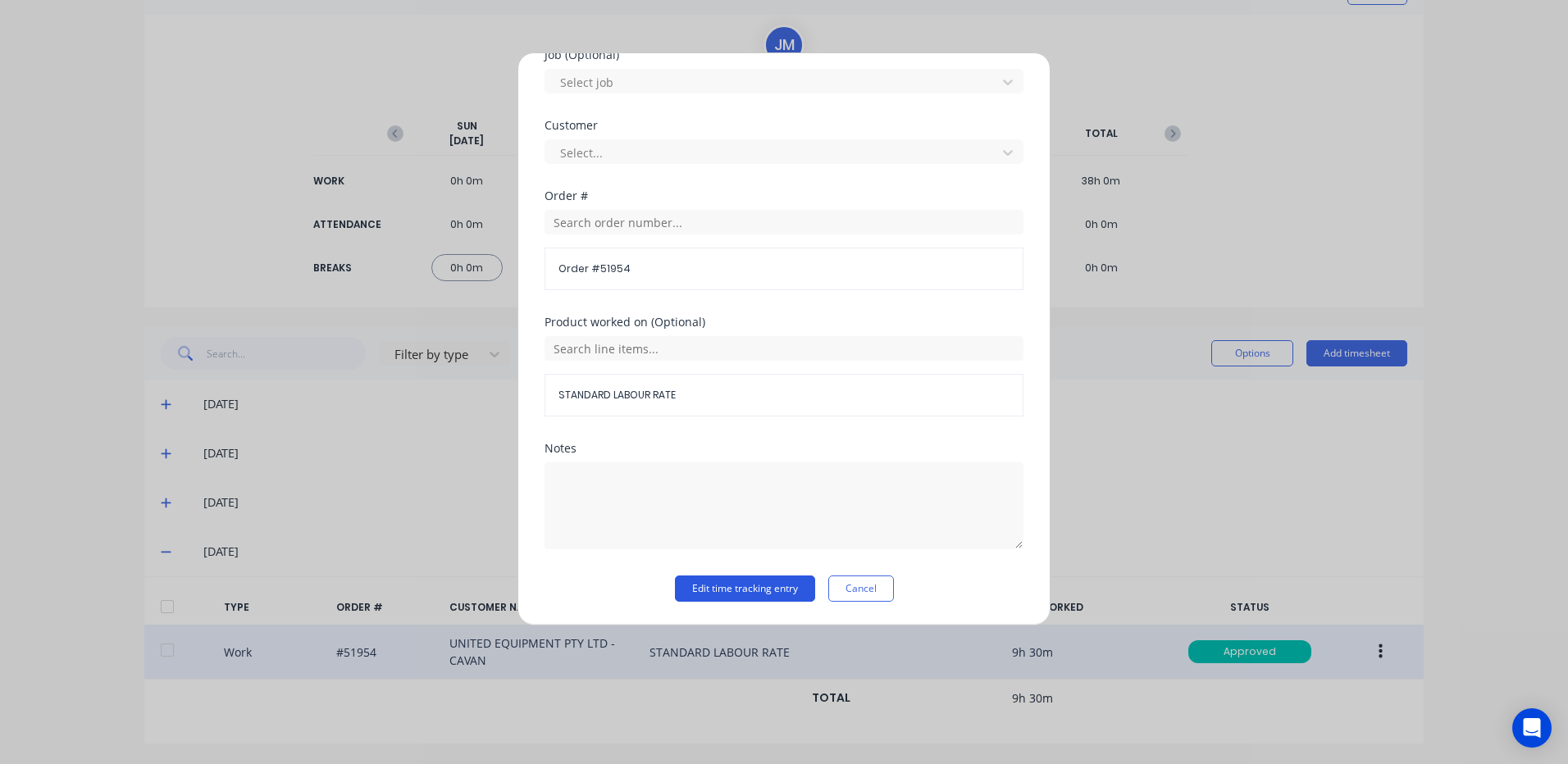
click at [759, 591] on button "Edit time tracking entry" at bounding box center [745, 588] width 140 height 26
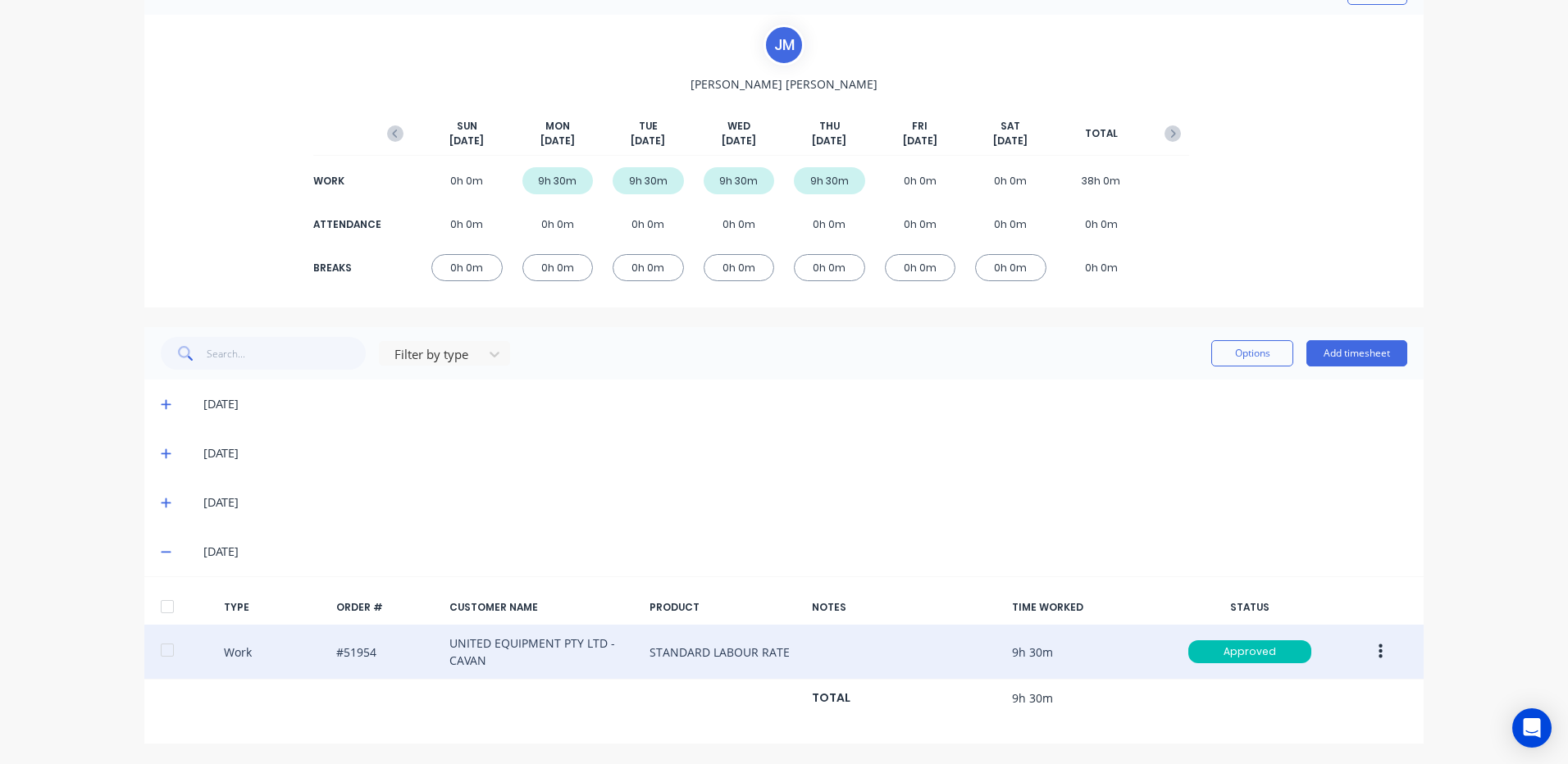
click at [160, 500] on icon at bounding box center [165, 502] width 10 height 11
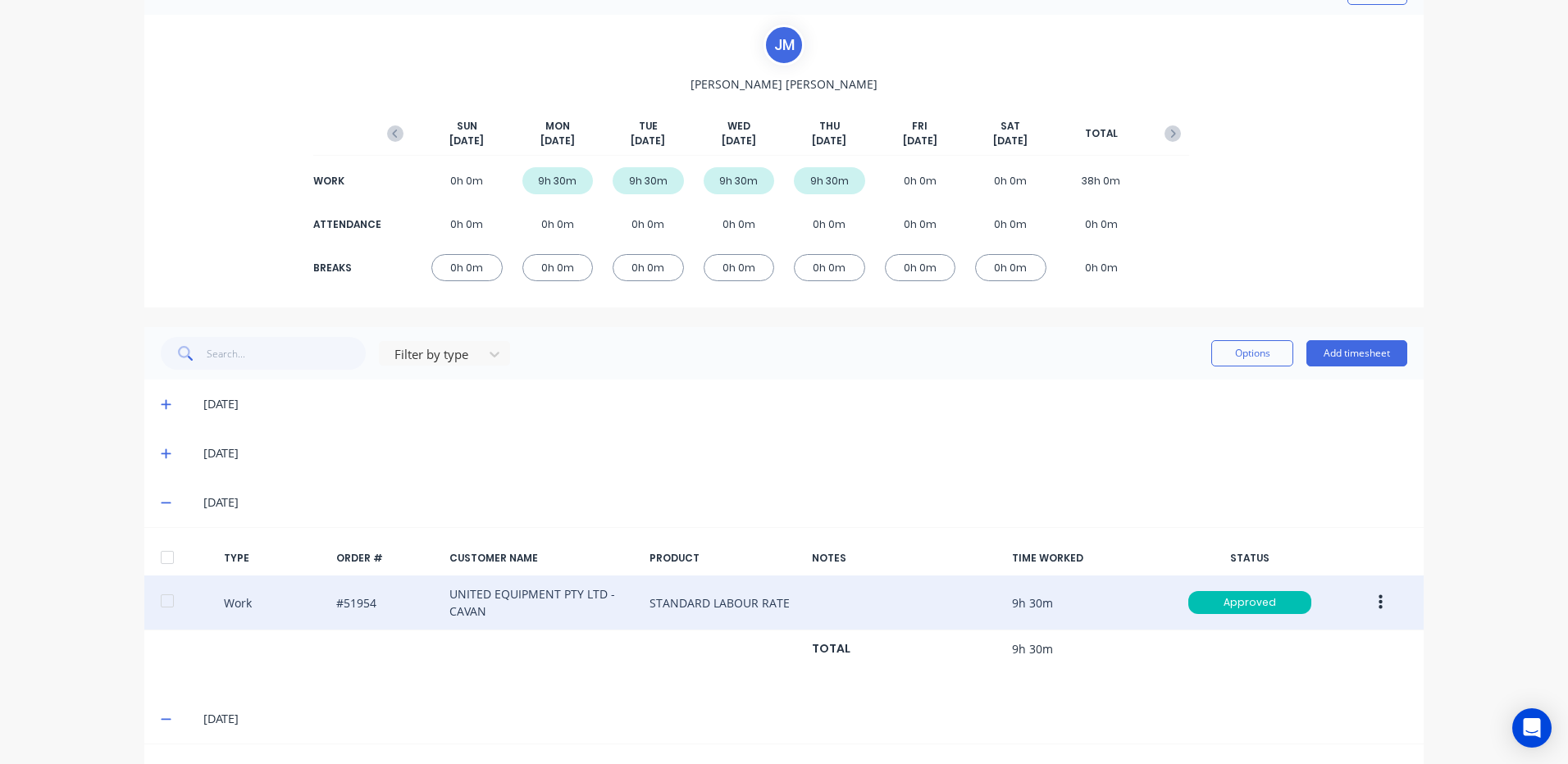
click at [1370, 596] on button "button" at bounding box center [1380, 603] width 38 height 30
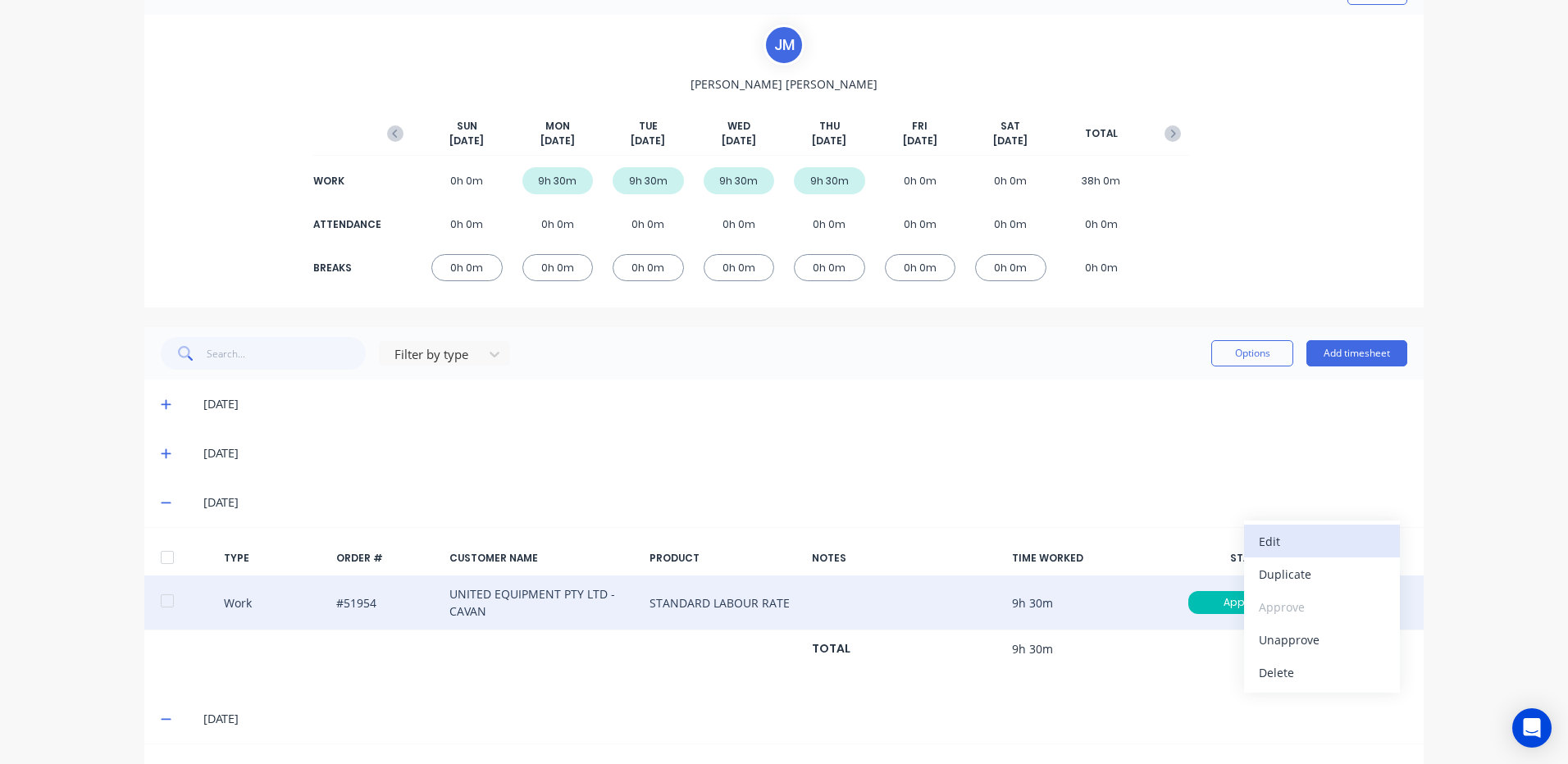
click at [1284, 544] on div "Edit" at bounding box center [1321, 541] width 126 height 24
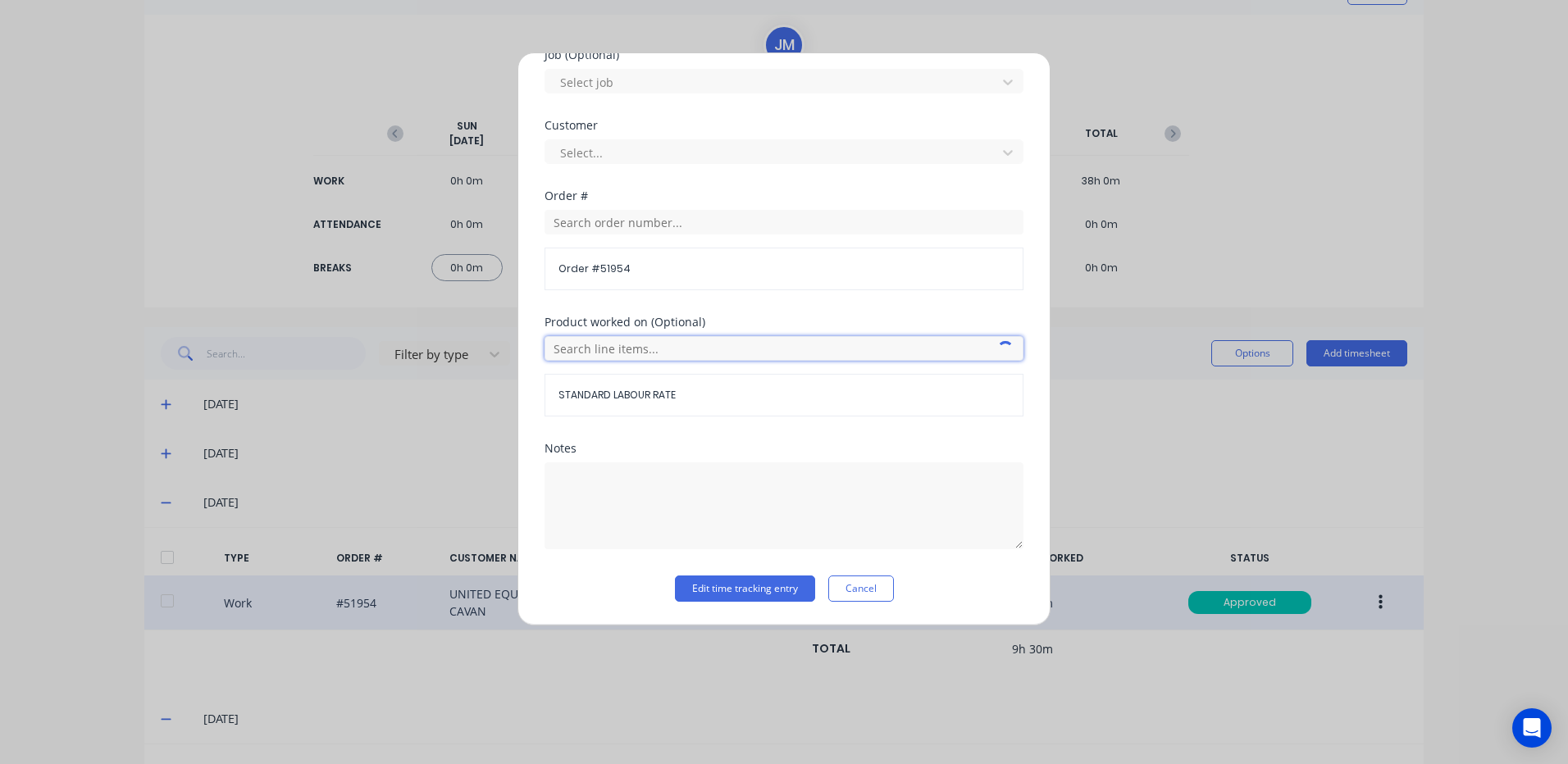
click at [760, 344] on input "text" at bounding box center [784, 348] width 479 height 24
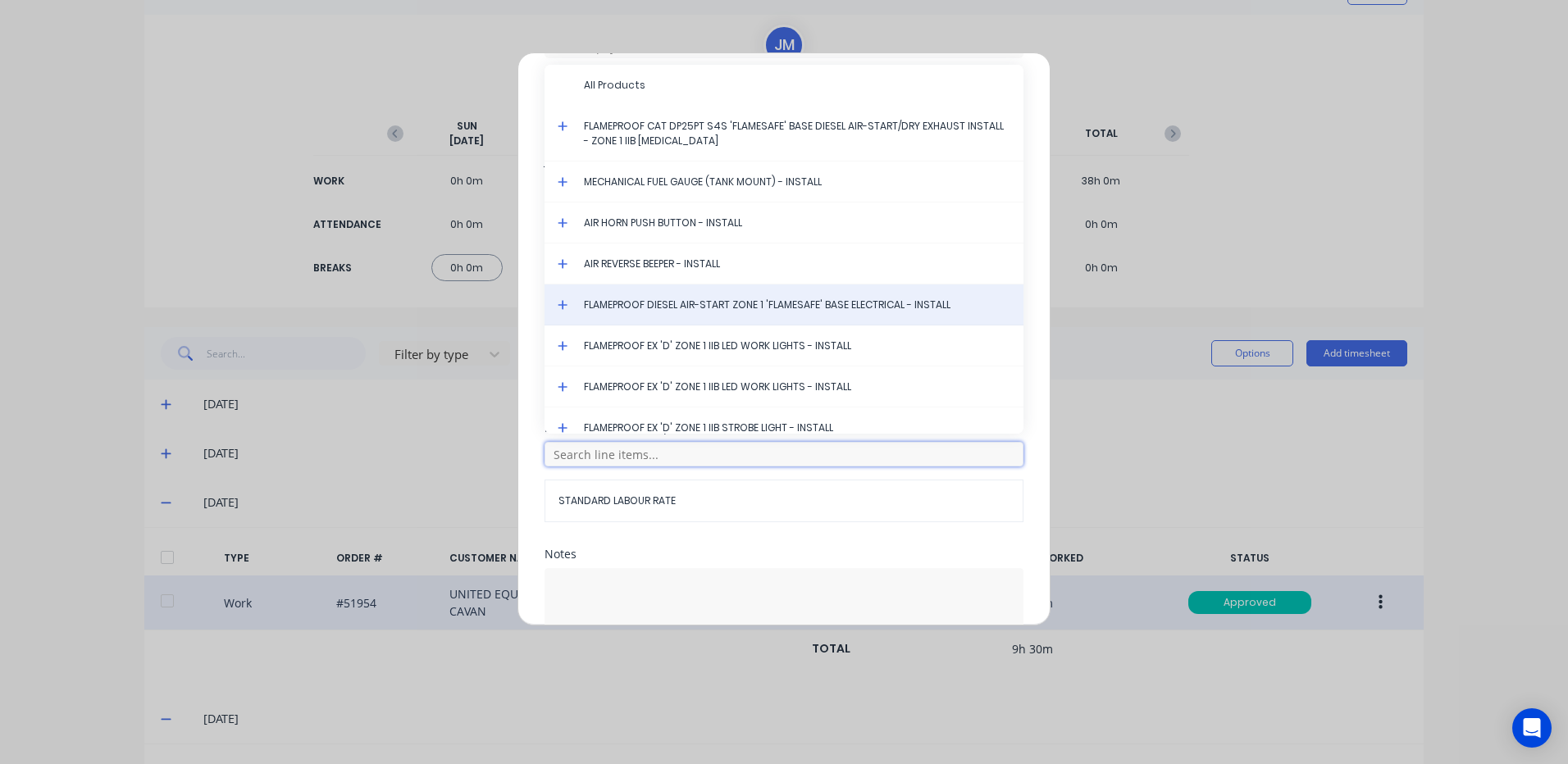
scroll to position [462, 0]
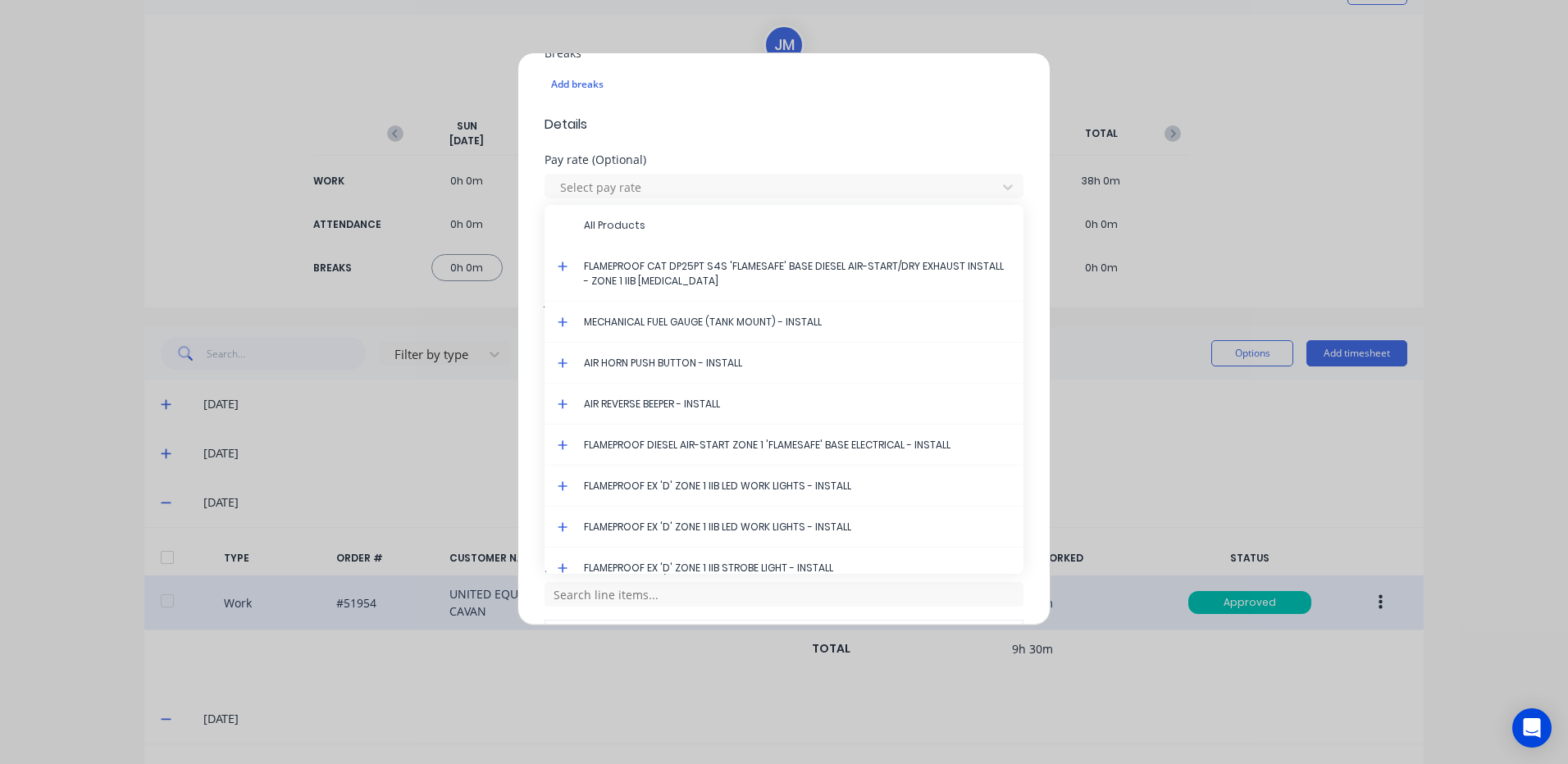
click at [561, 262] on icon at bounding box center [562, 266] width 10 height 11
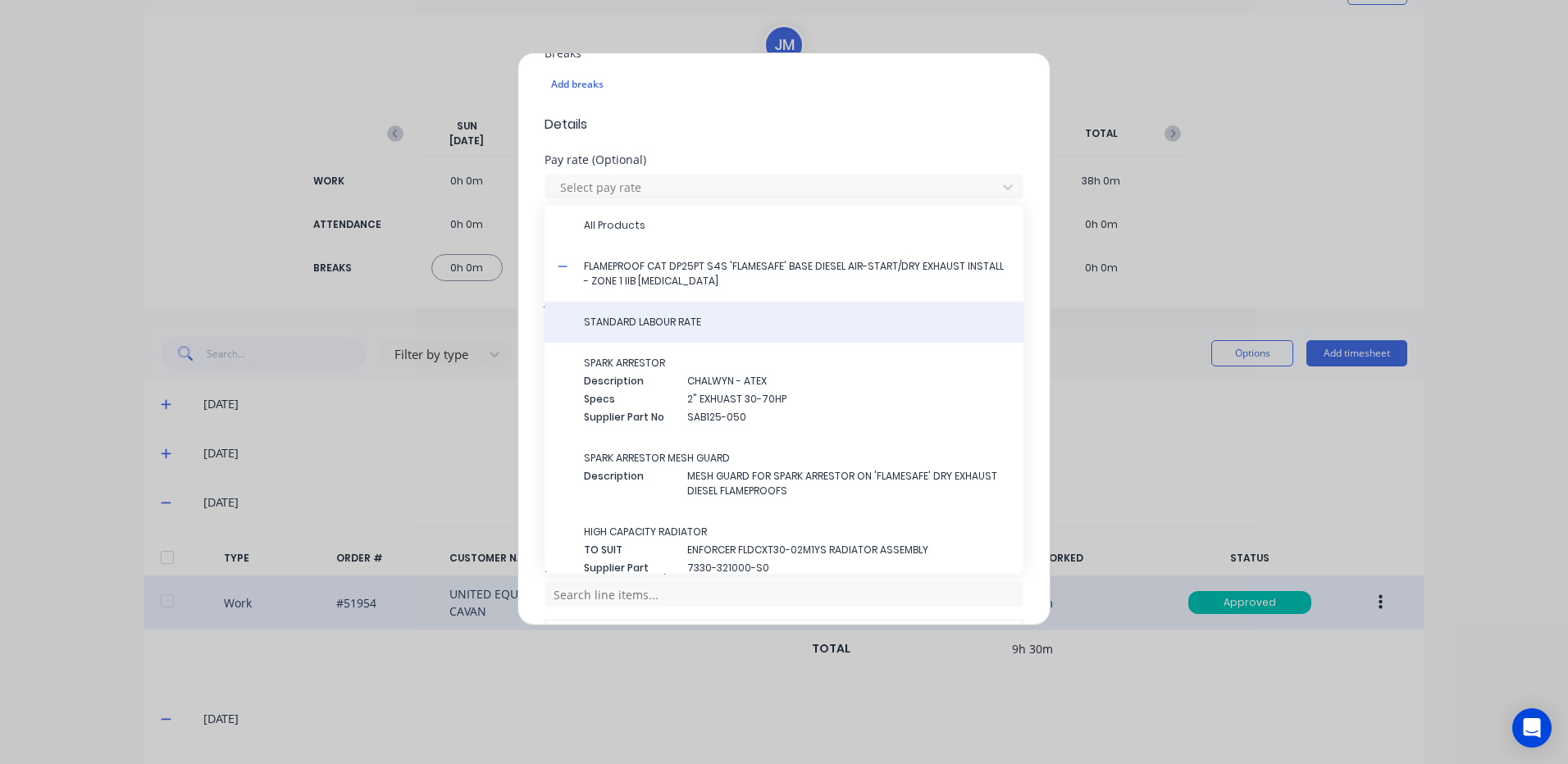
click at [596, 321] on span "STANDARD LABOUR RATE" at bounding box center [796, 322] width 426 height 15
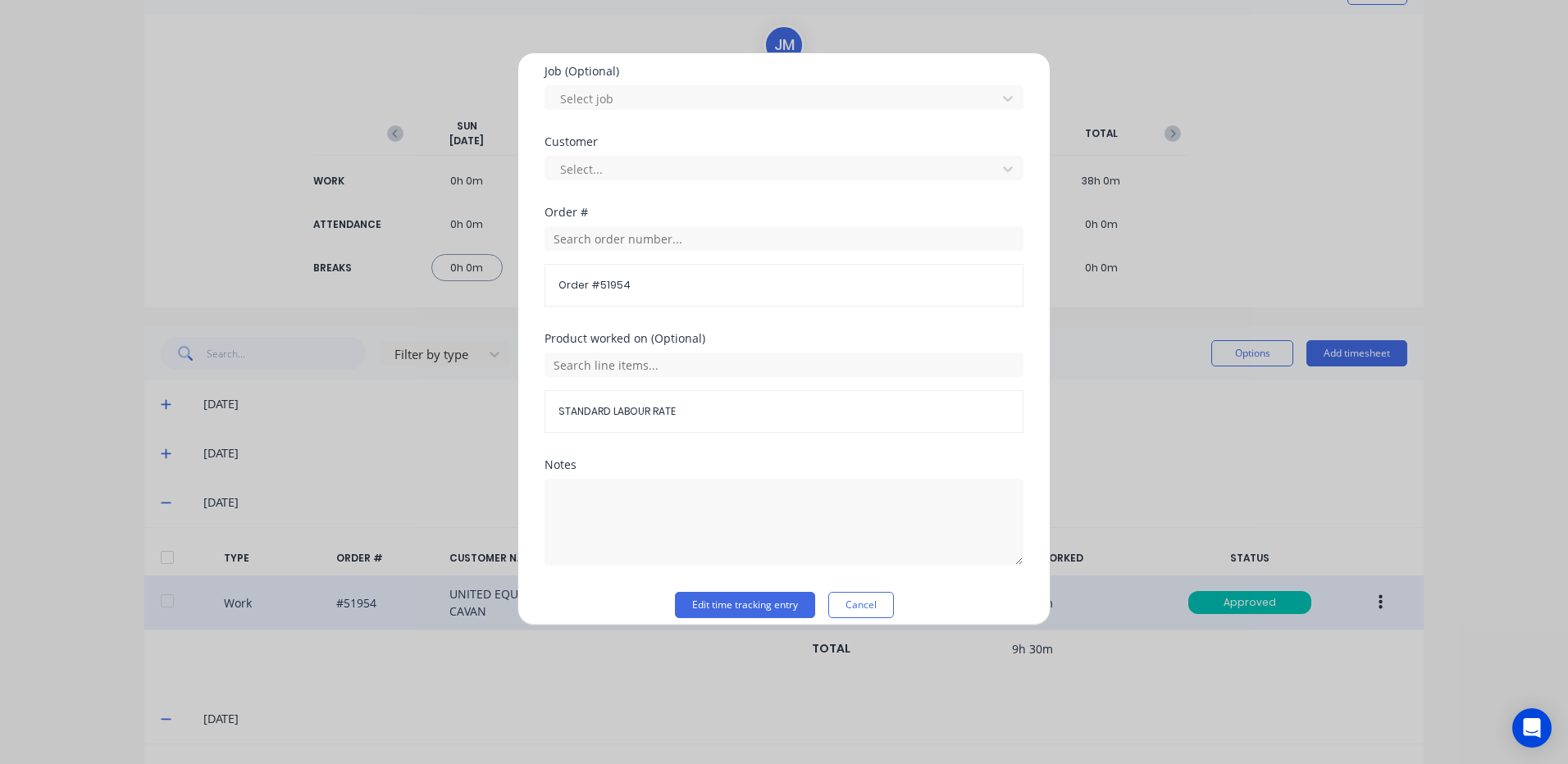
scroll to position [708, 0]
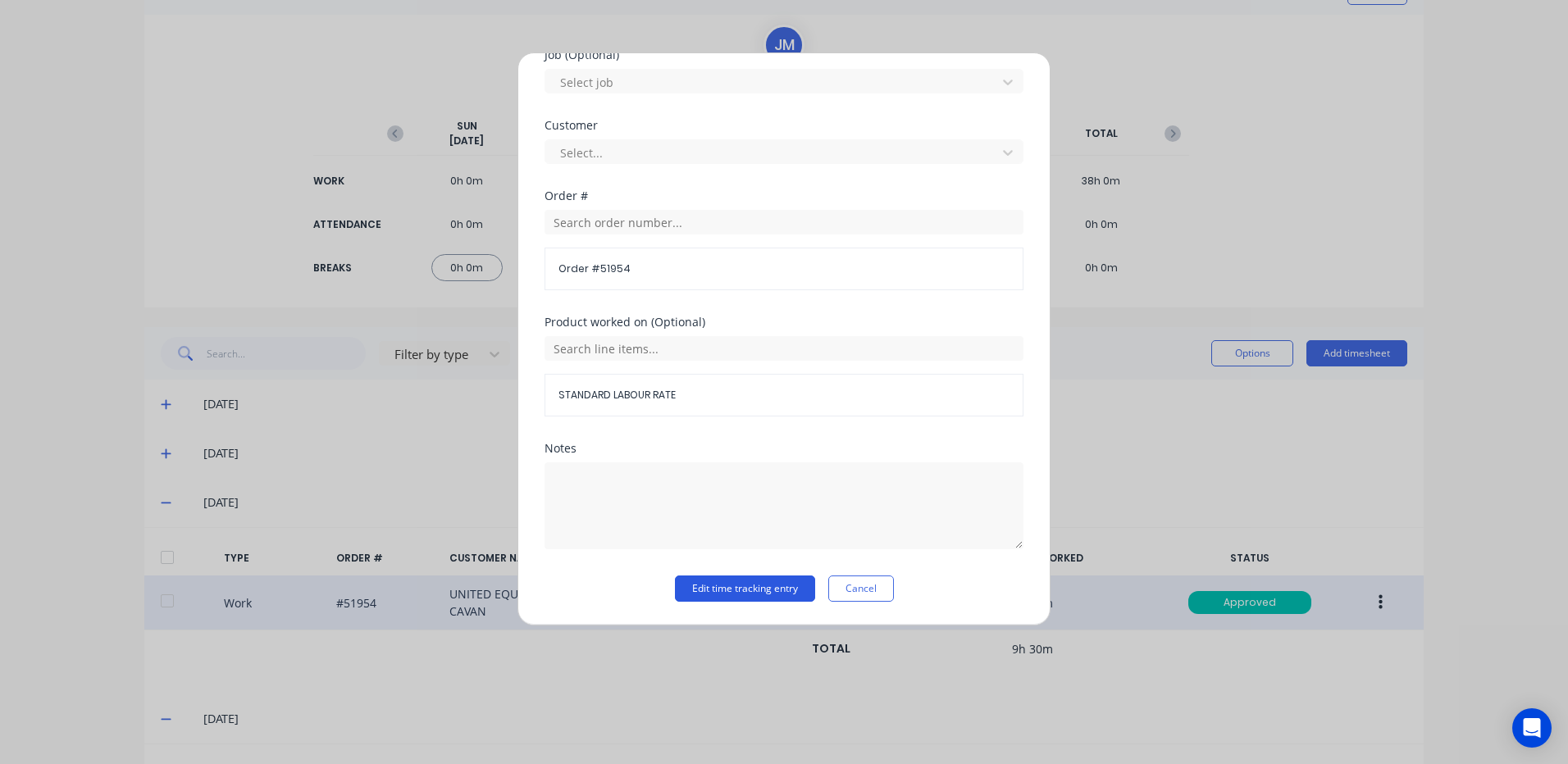
click at [738, 597] on button "Edit time tracking entry" at bounding box center [745, 588] width 140 height 26
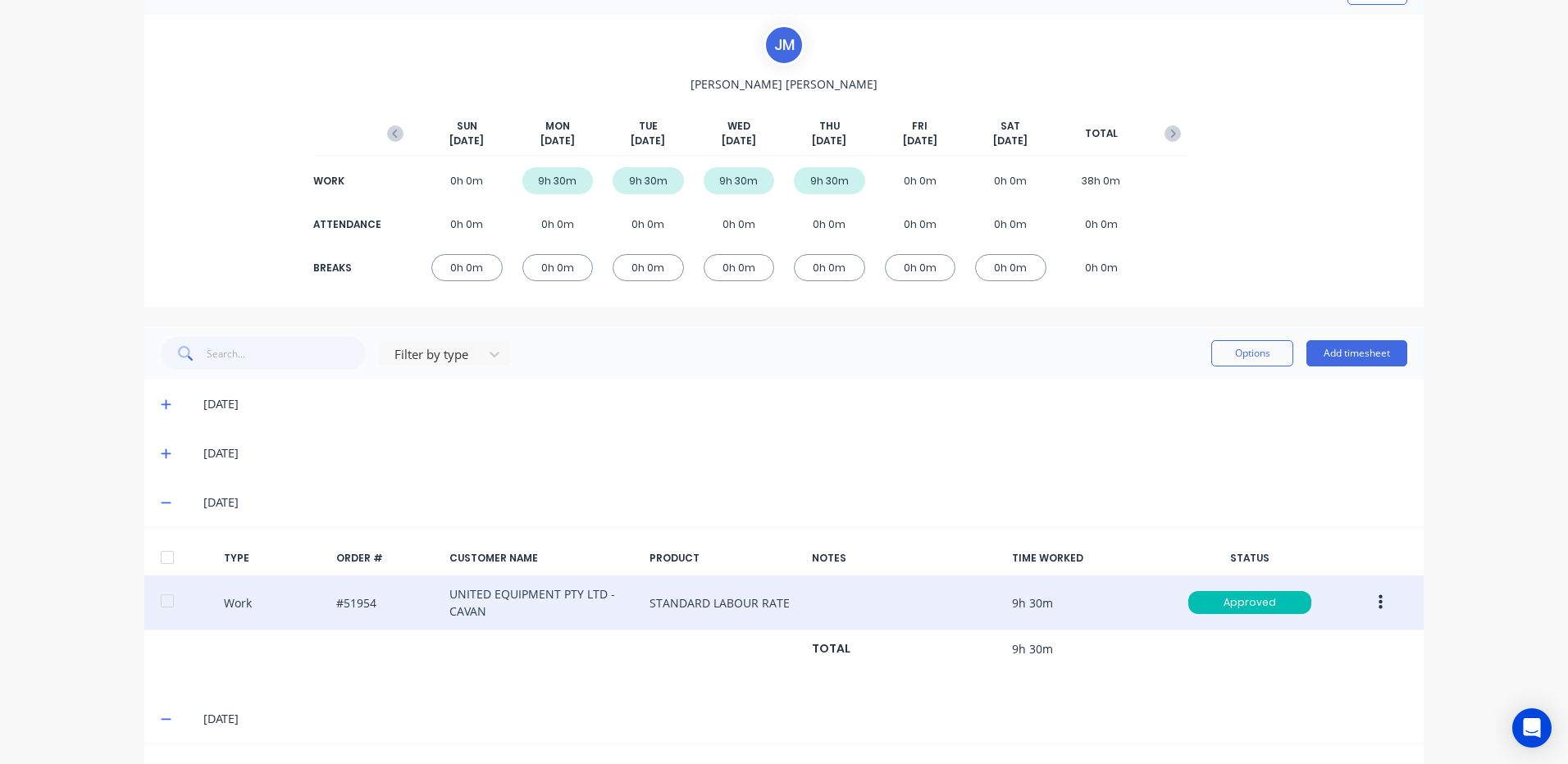
click at [160, 449] on icon at bounding box center [165, 454] width 10 height 10
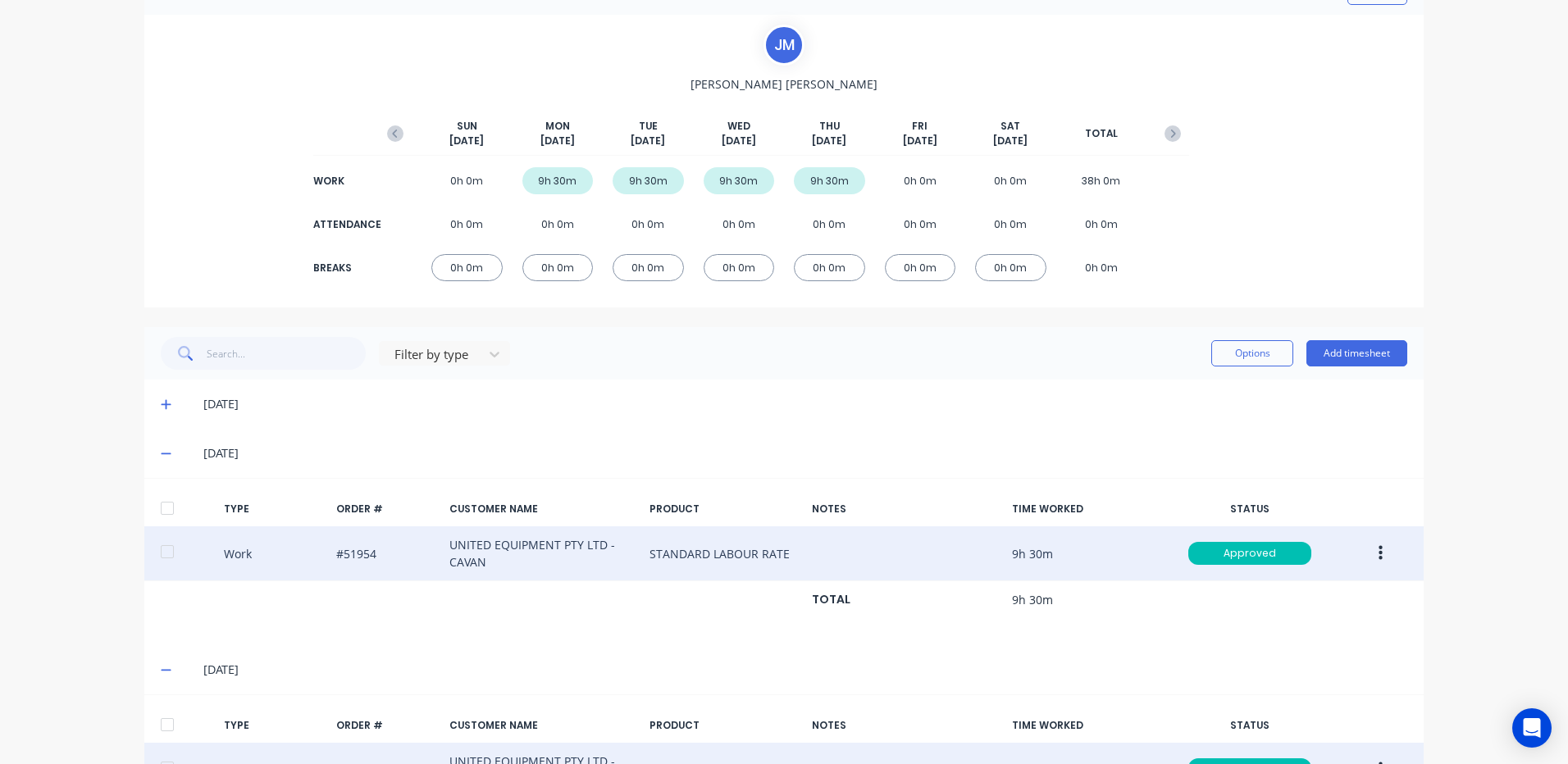
click at [1368, 548] on button "button" at bounding box center [1380, 553] width 38 height 30
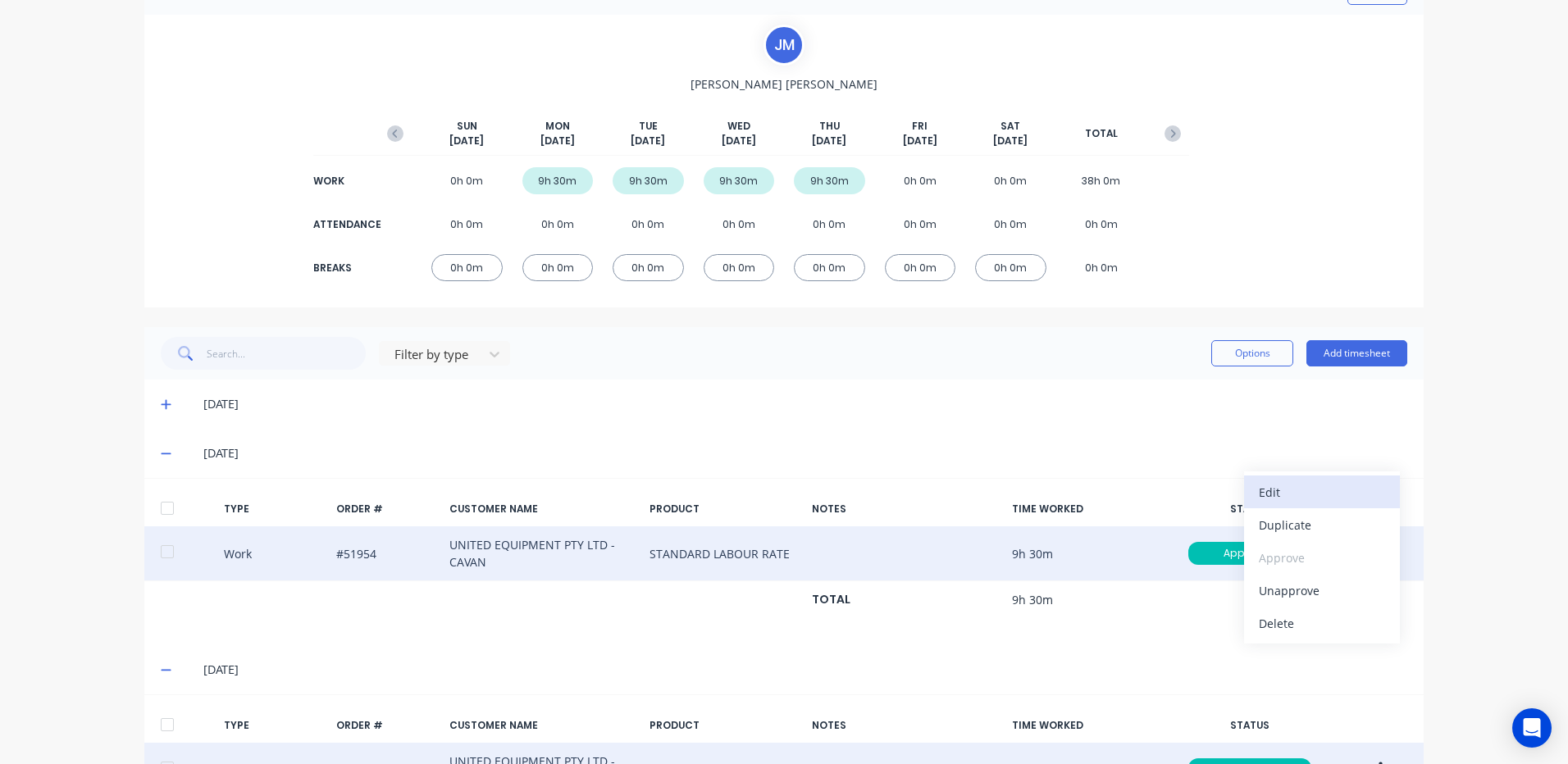
click at [1293, 498] on div "Edit" at bounding box center [1321, 492] width 126 height 24
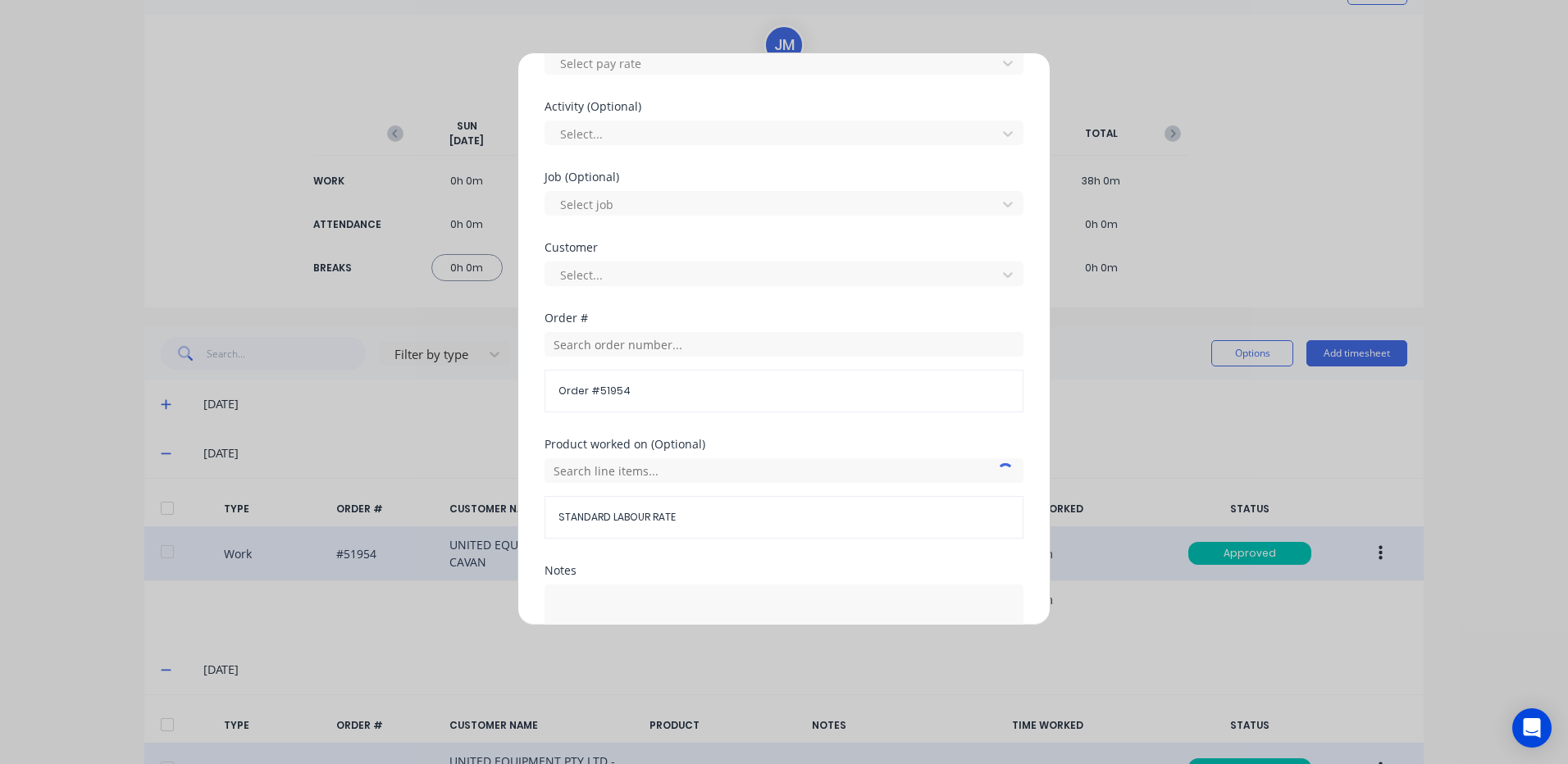
scroll to position [656, 0]
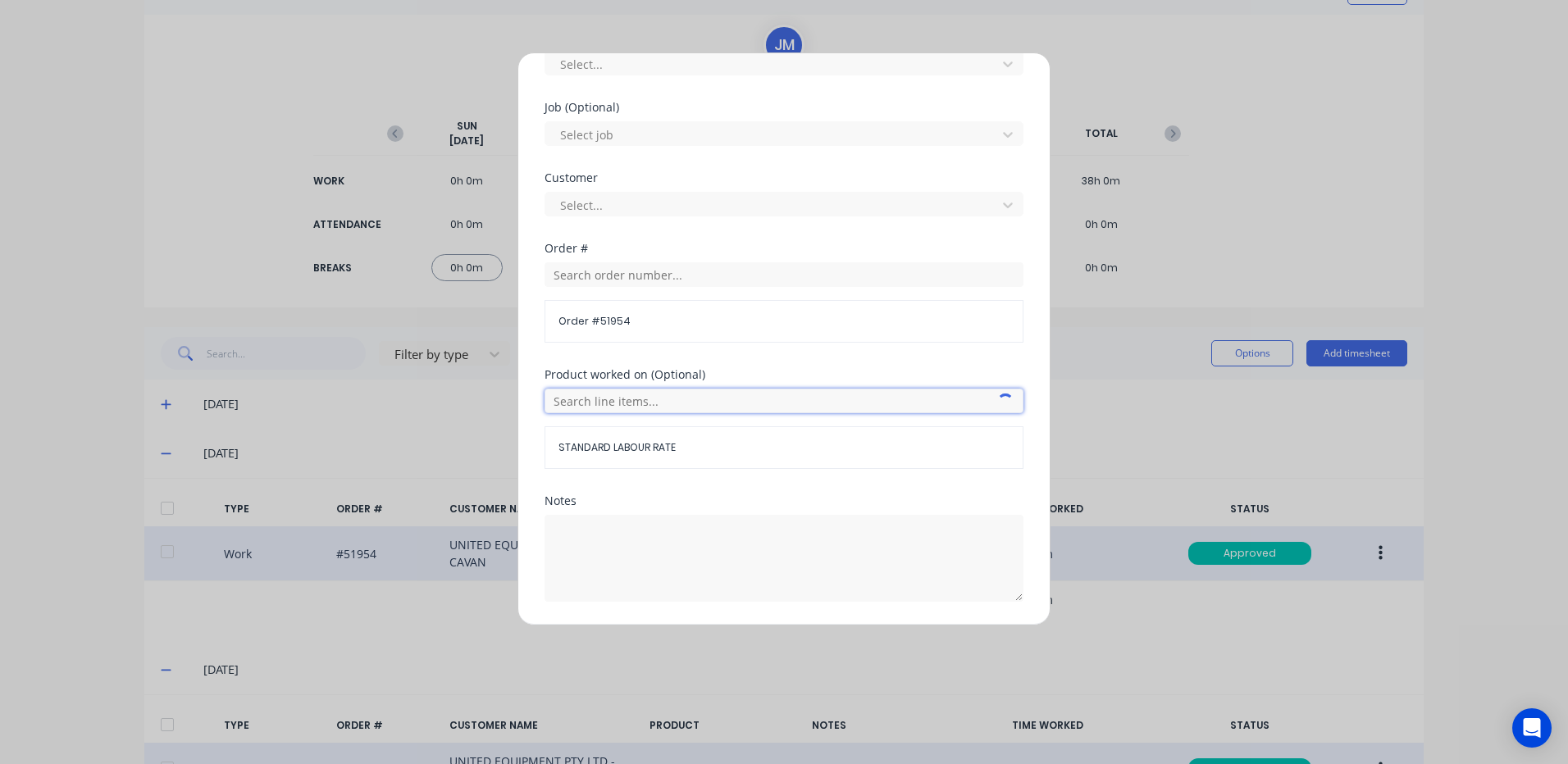
click at [705, 405] on input "text" at bounding box center [784, 401] width 479 height 24
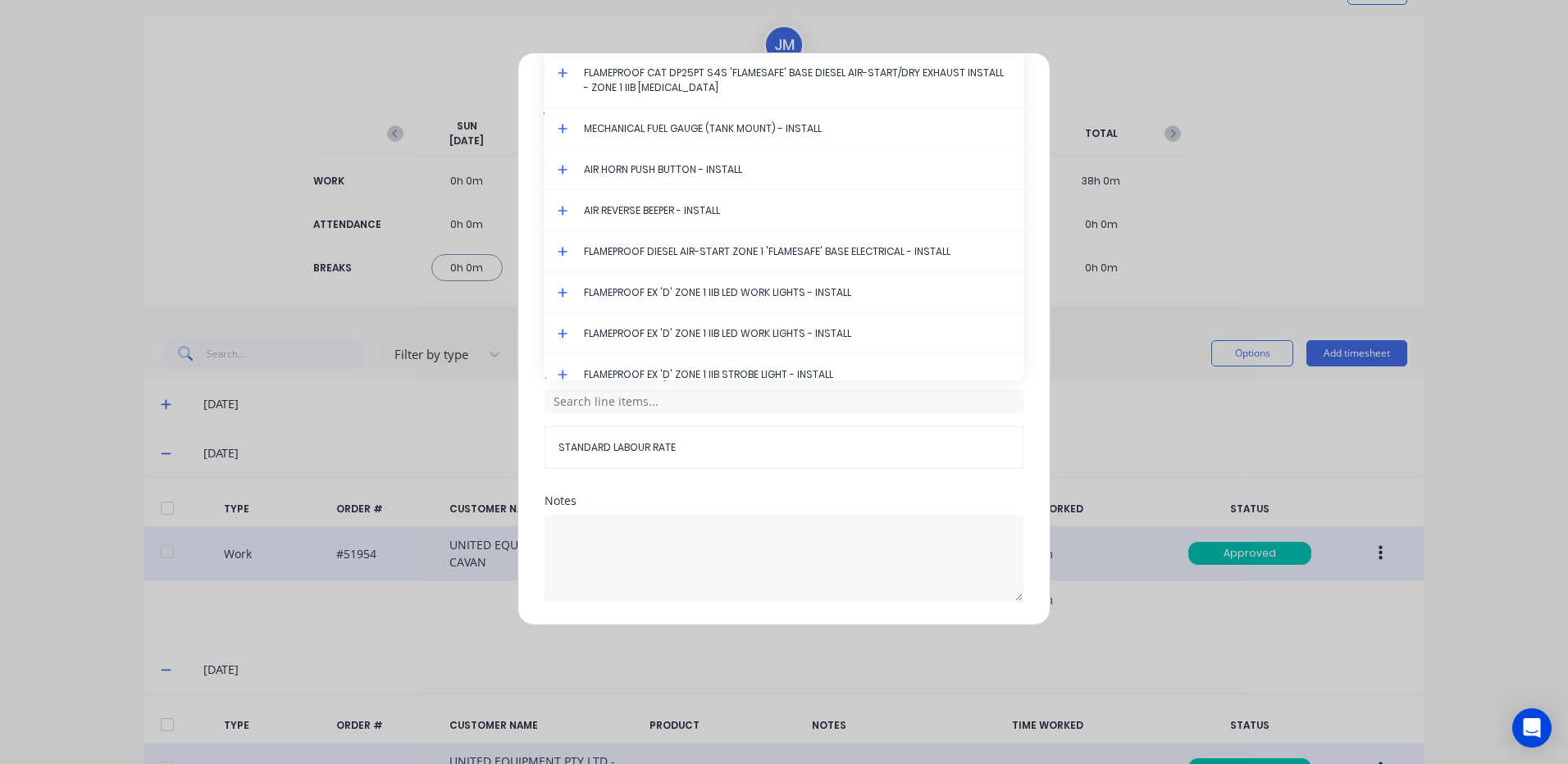
click at [563, 71] on icon at bounding box center [562, 73] width 10 height 10
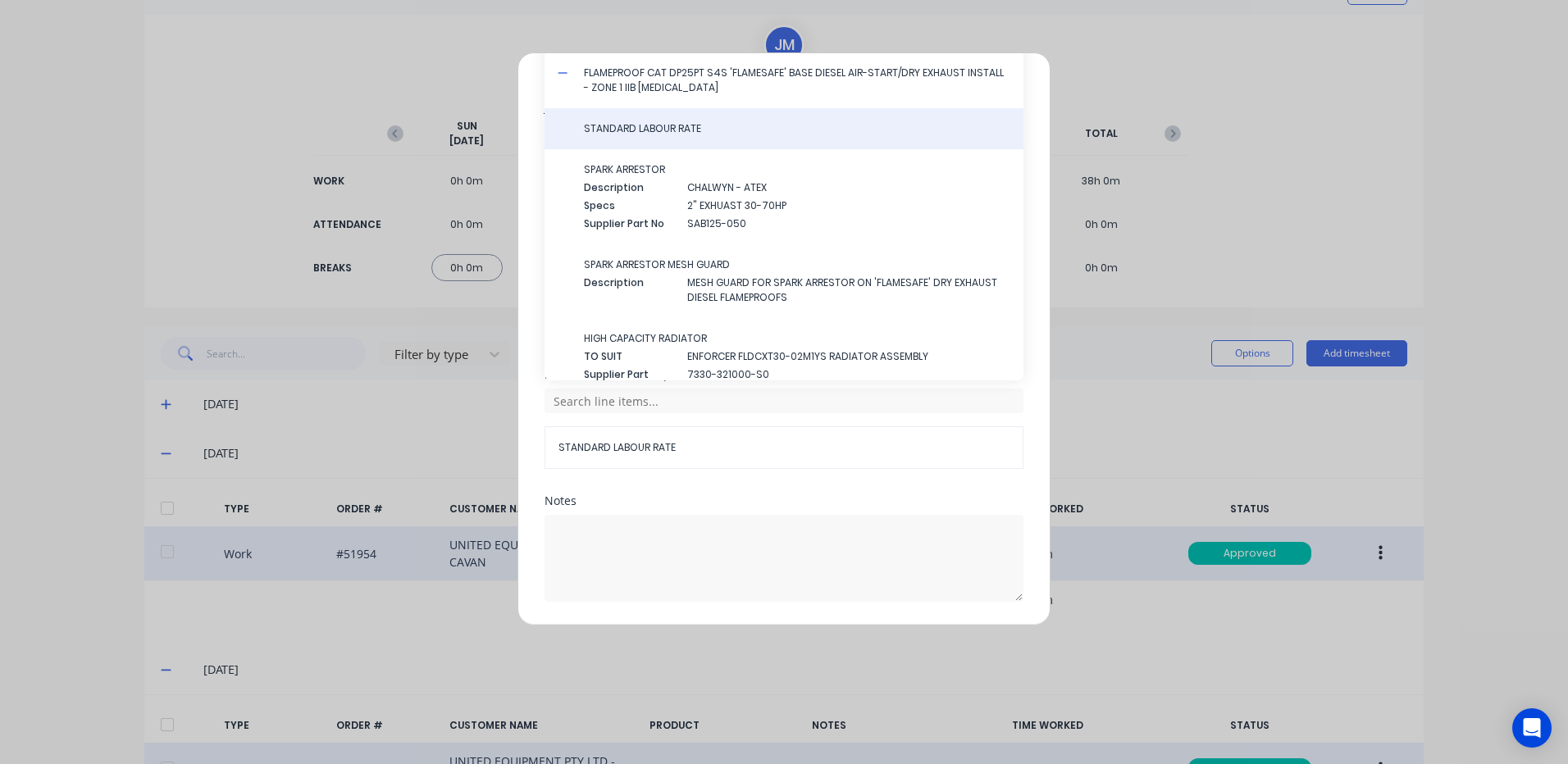
click at [659, 133] on span "STANDARD LABOUR RATE" at bounding box center [796, 129] width 426 height 15
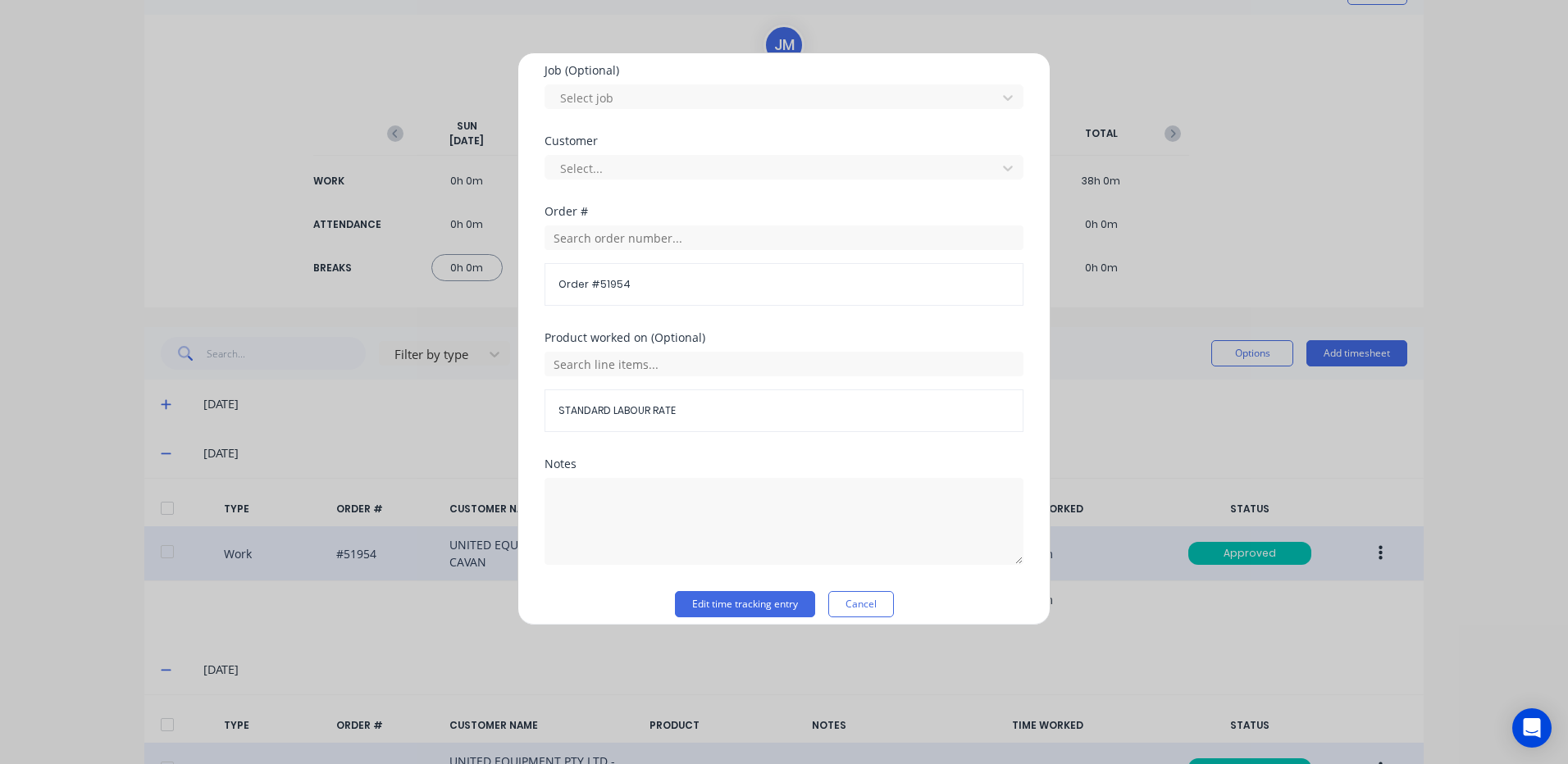
scroll to position [708, 0]
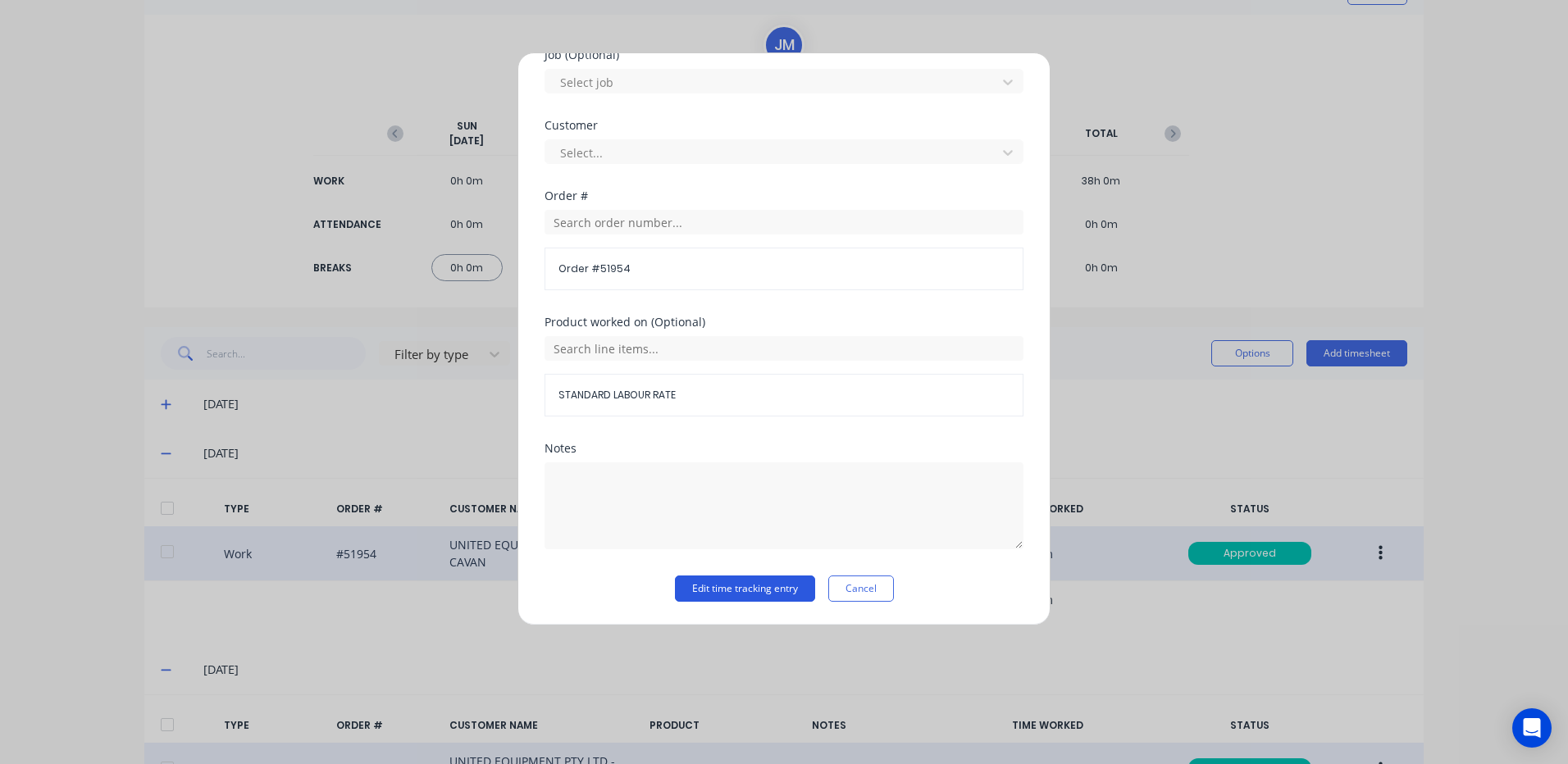
click at [759, 579] on button "Edit time tracking entry" at bounding box center [745, 588] width 140 height 26
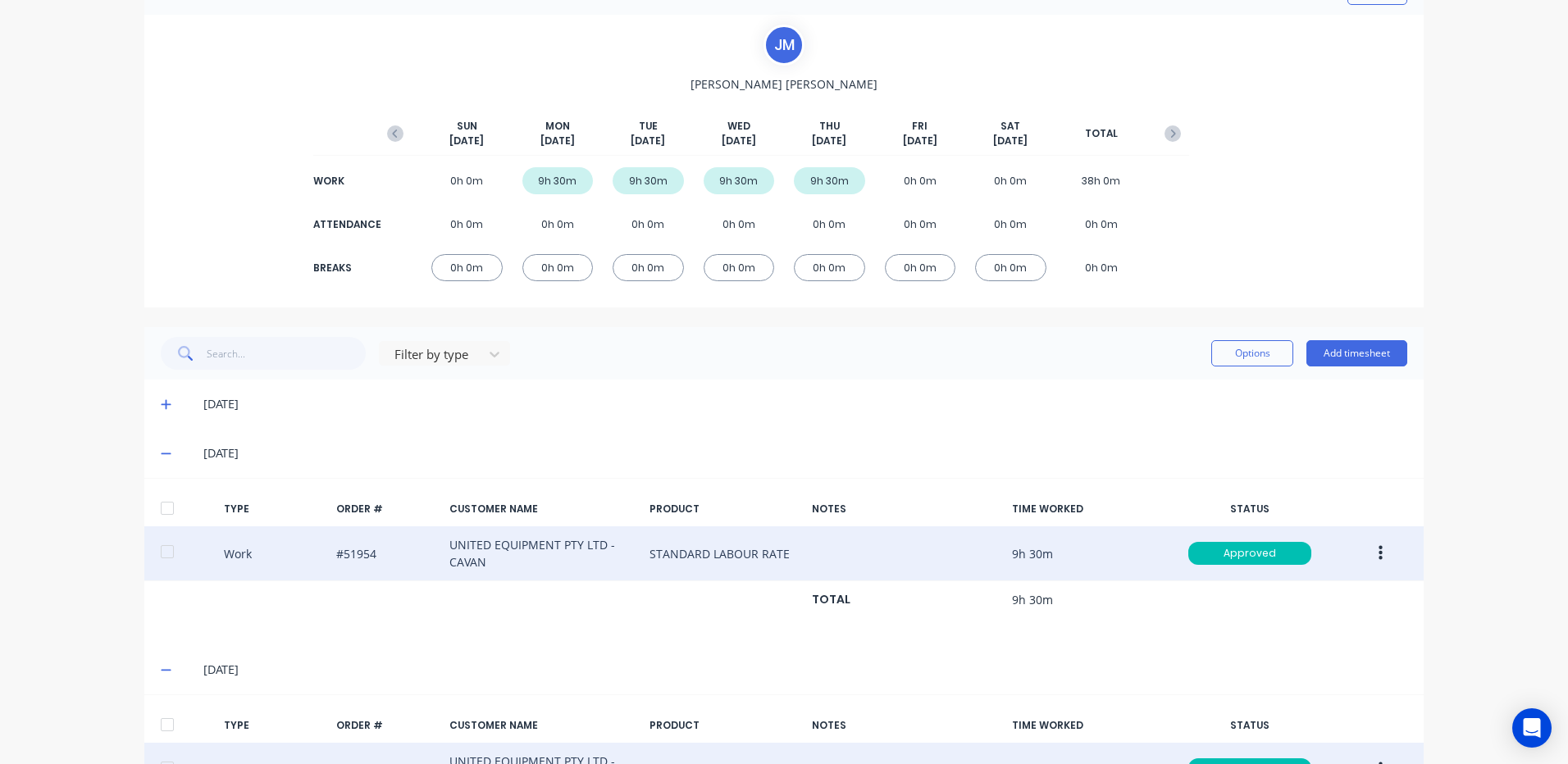
click at [160, 398] on icon at bounding box center [165, 403] width 10 height 11
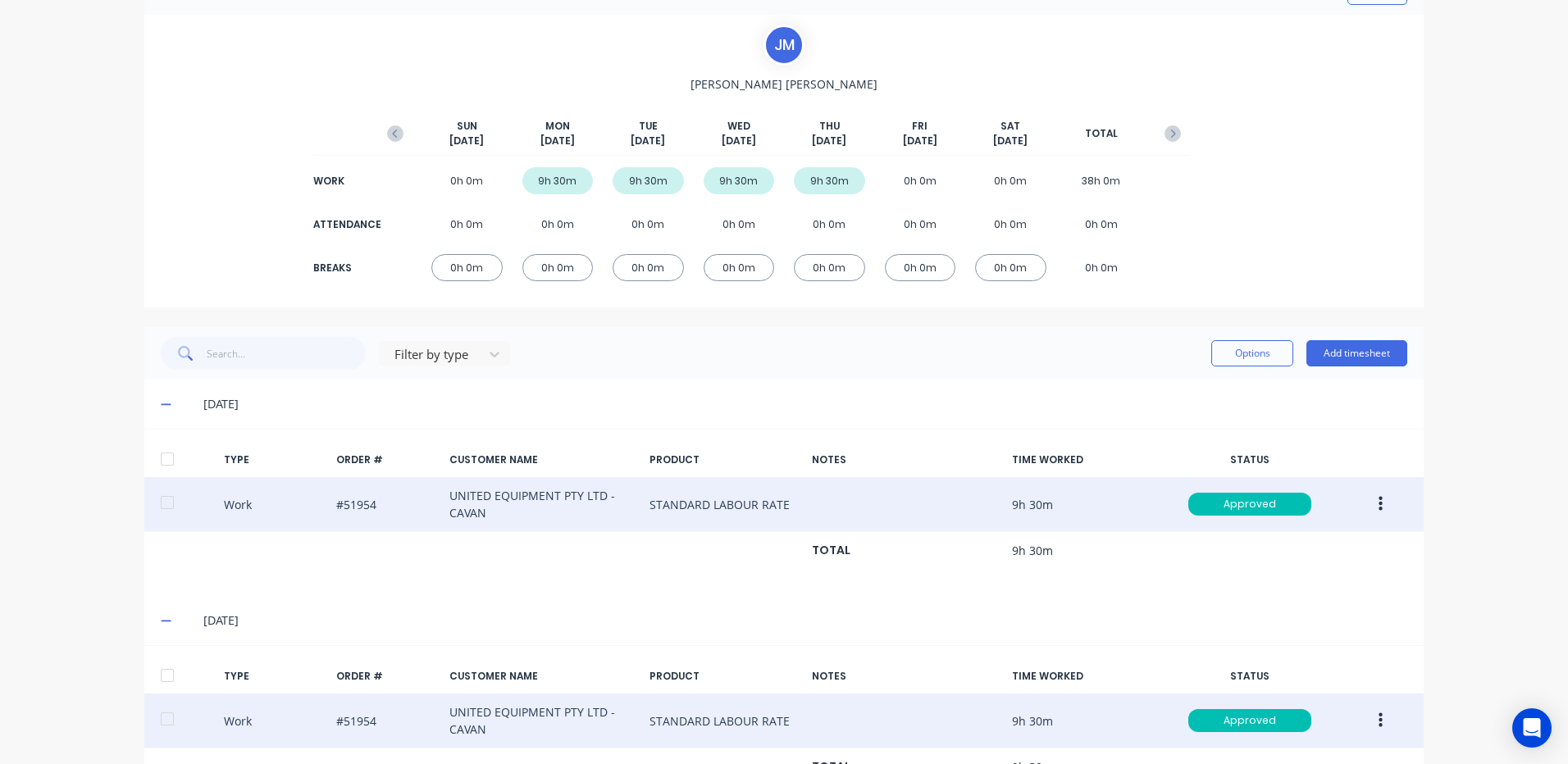
click at [1377, 500] on button "button" at bounding box center [1380, 504] width 38 height 30
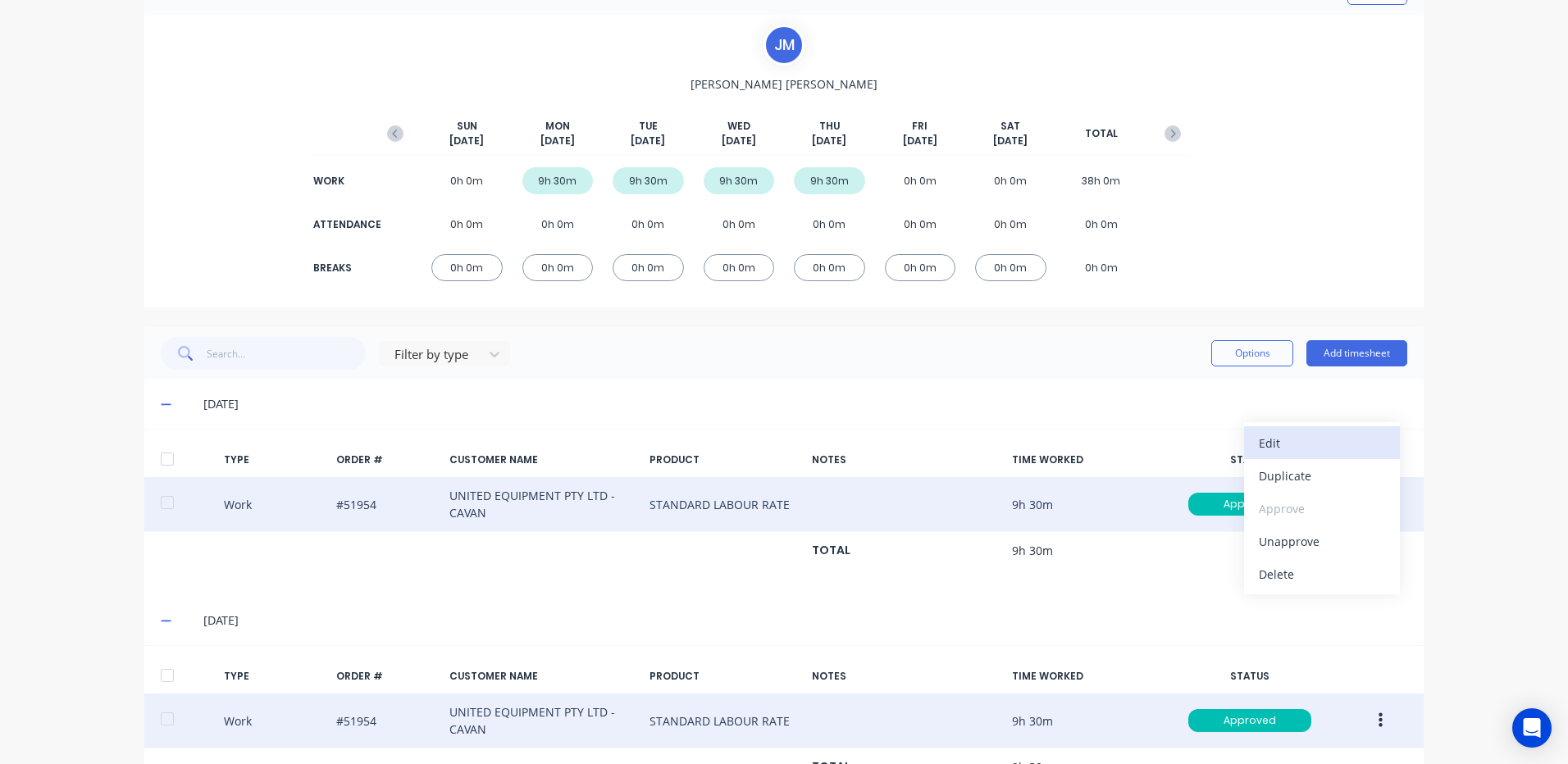
click at [1318, 443] on div "Edit" at bounding box center [1321, 443] width 126 height 24
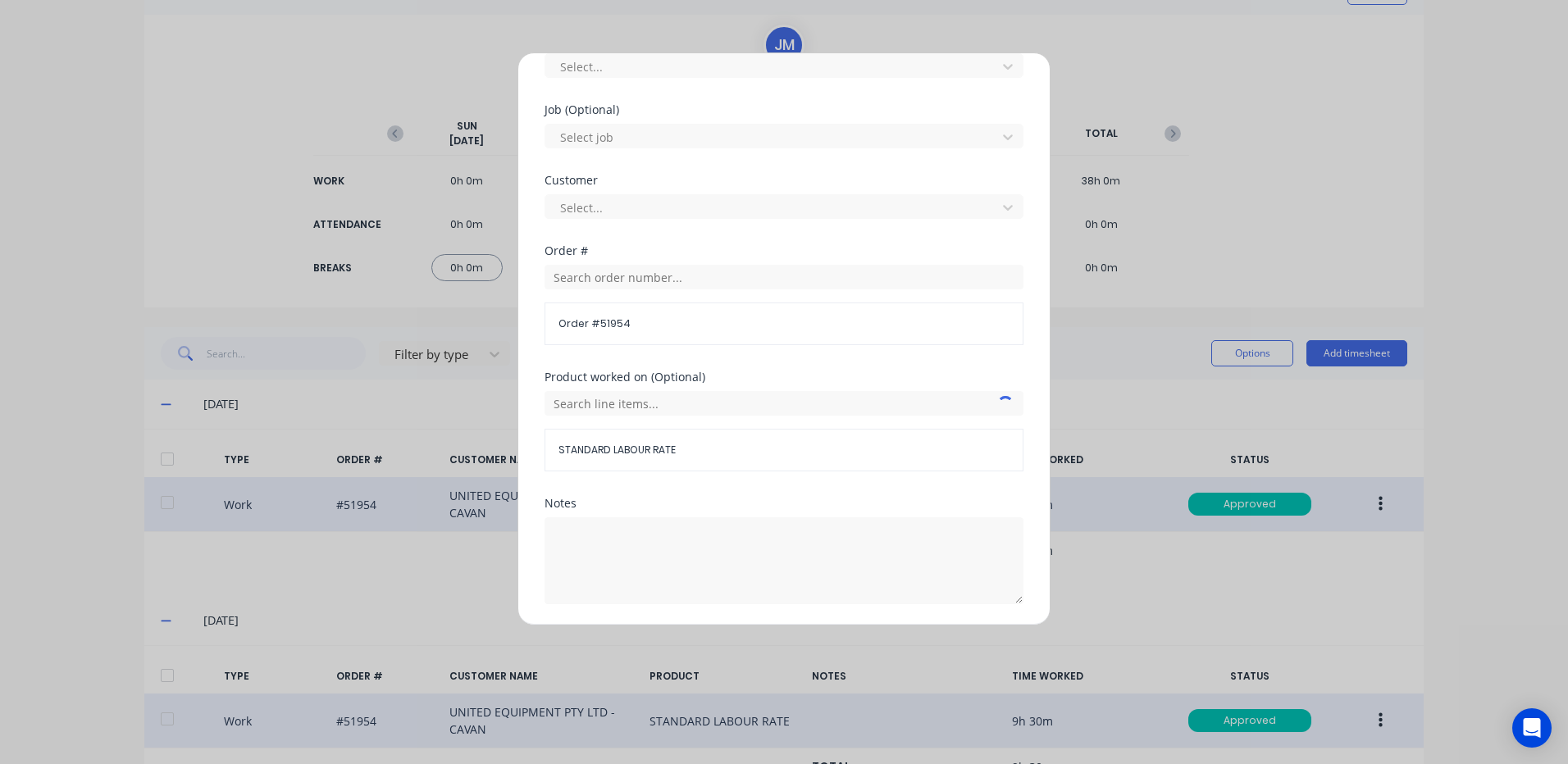
scroll to position [656, 0]
click at [712, 397] on input "text" at bounding box center [784, 401] width 479 height 24
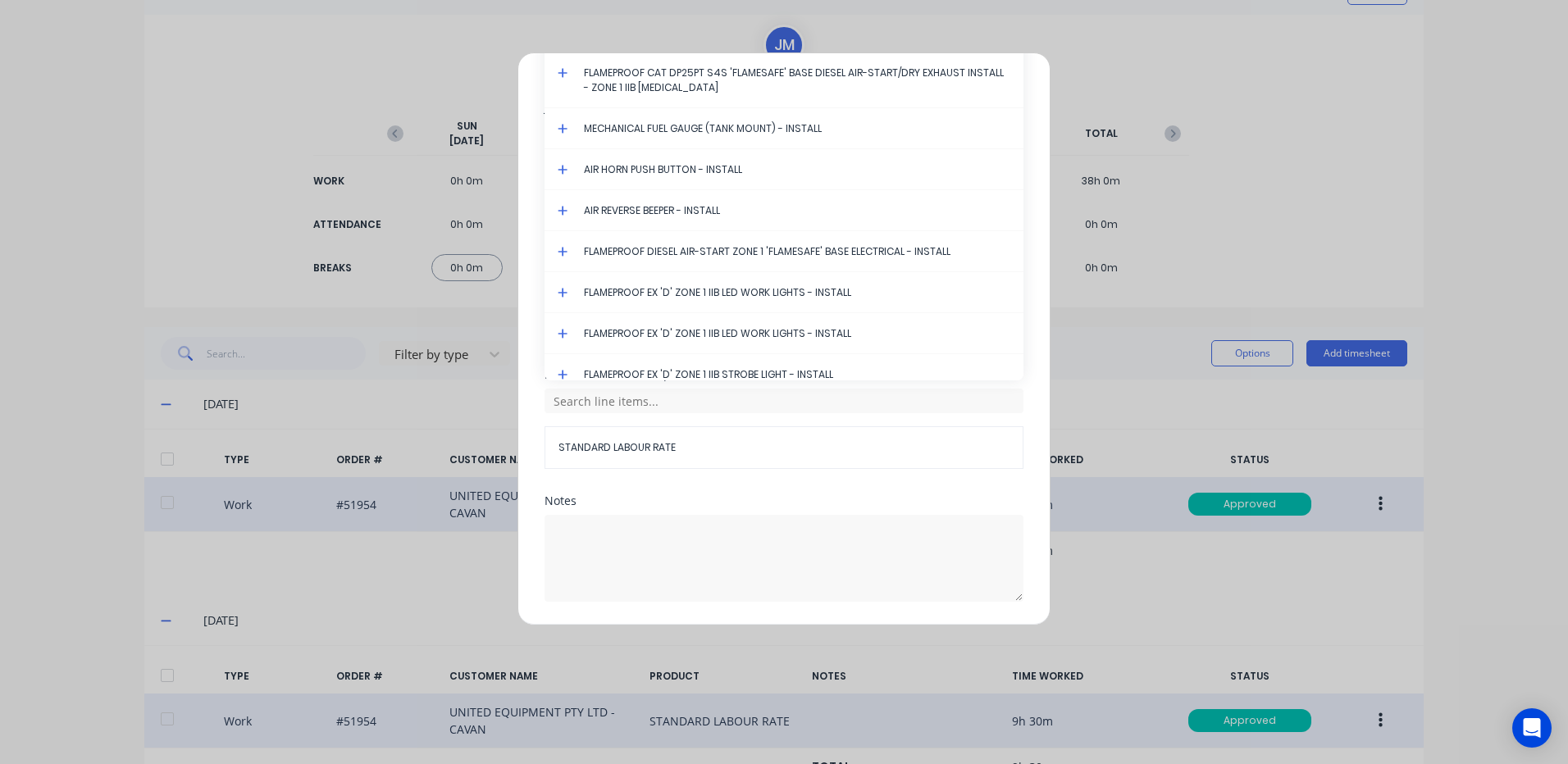
click at [560, 68] on icon at bounding box center [562, 73] width 10 height 11
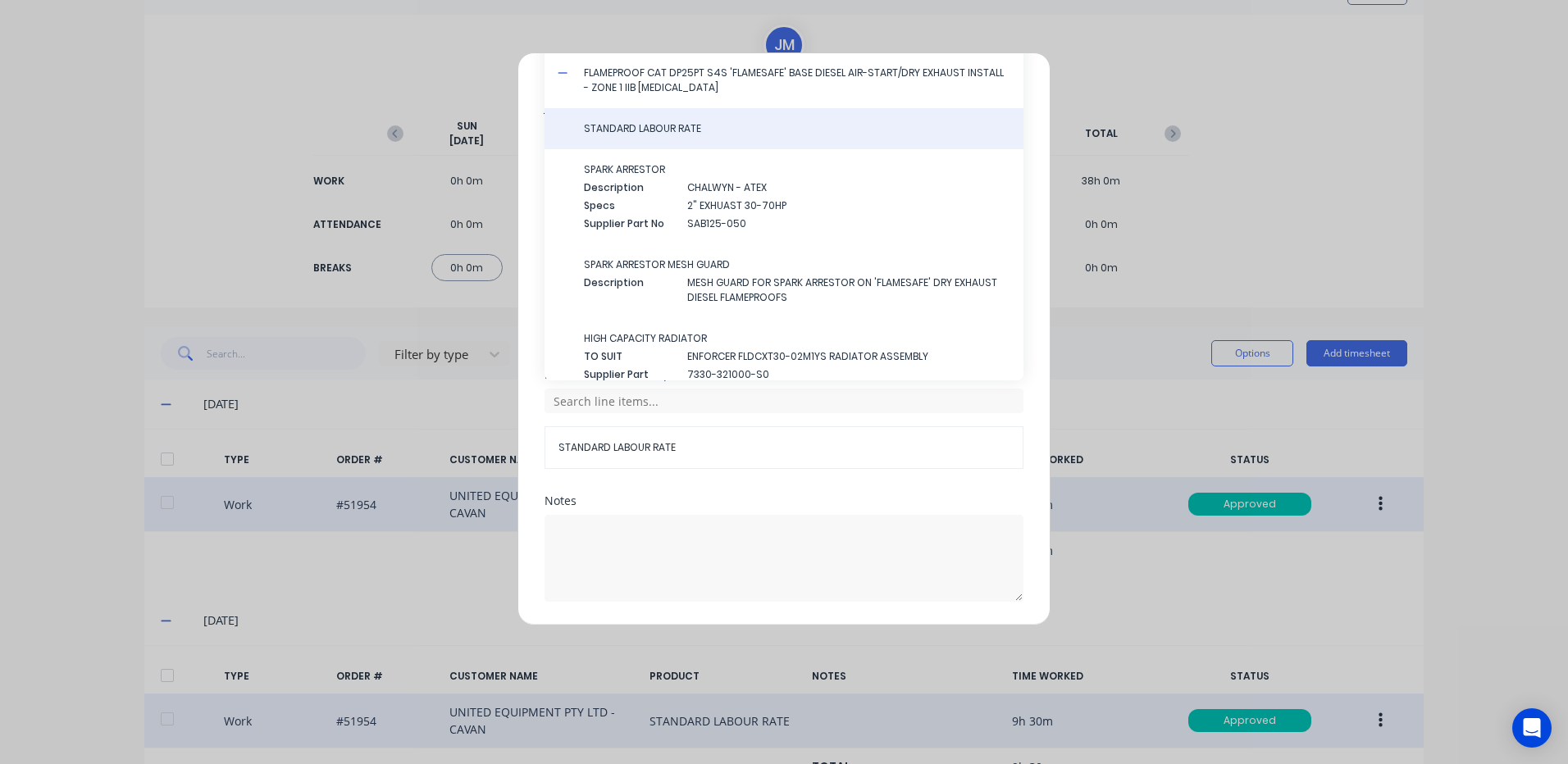
click at [626, 130] on span "STANDARD LABOUR RATE" at bounding box center [796, 129] width 426 height 15
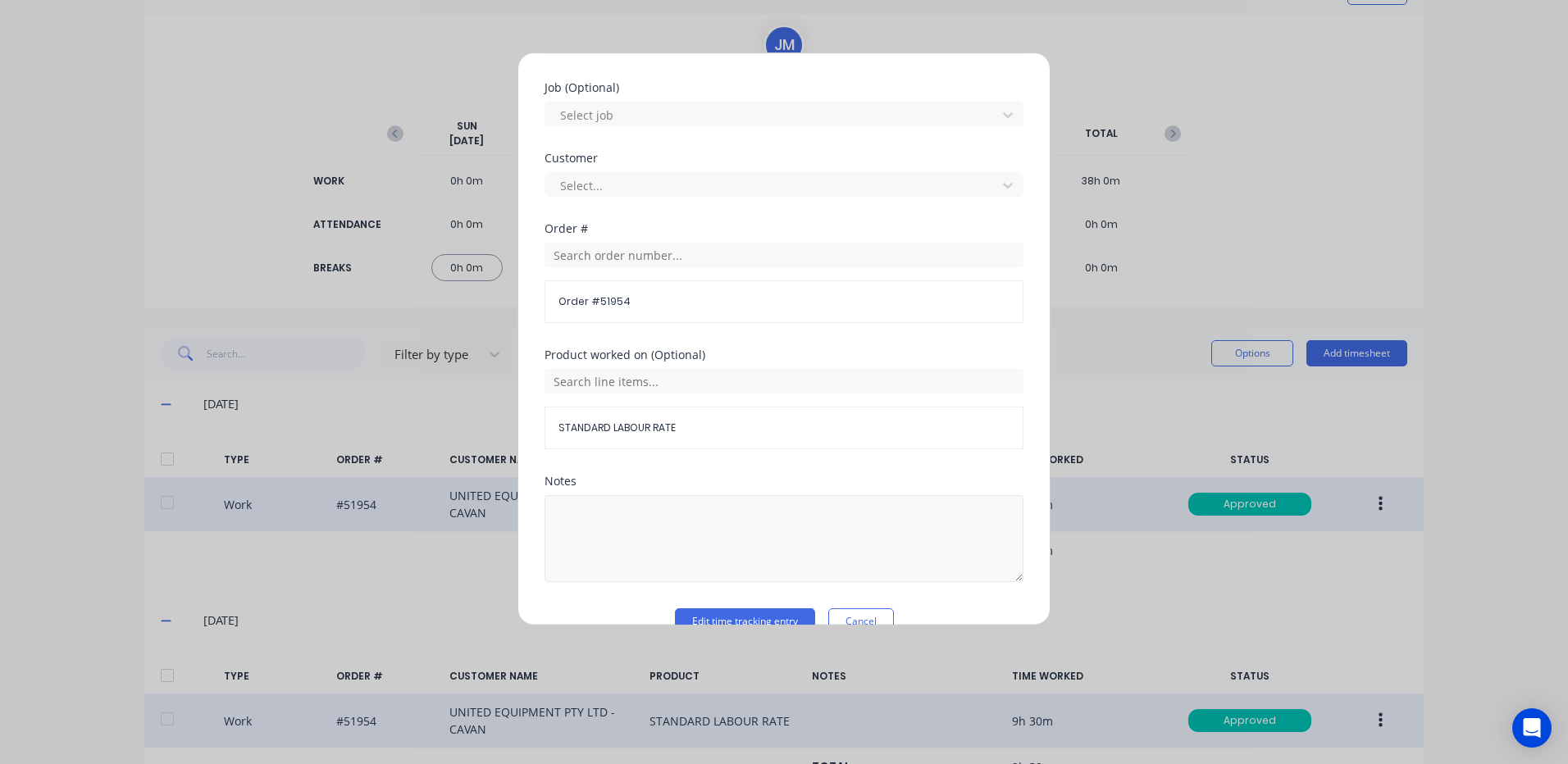
scroll to position [708, 0]
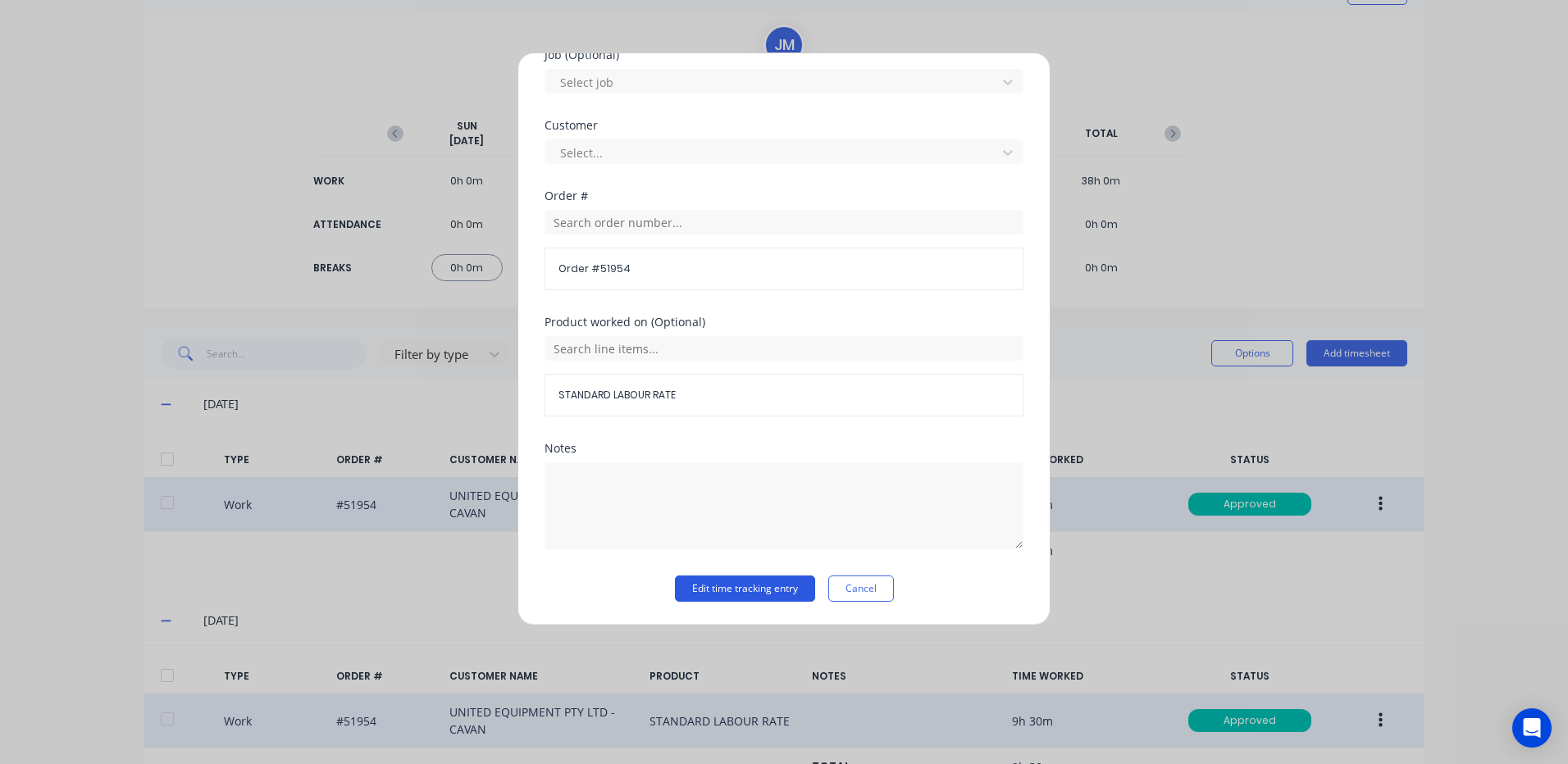
click at [725, 590] on button "Edit time tracking entry" at bounding box center [745, 588] width 140 height 26
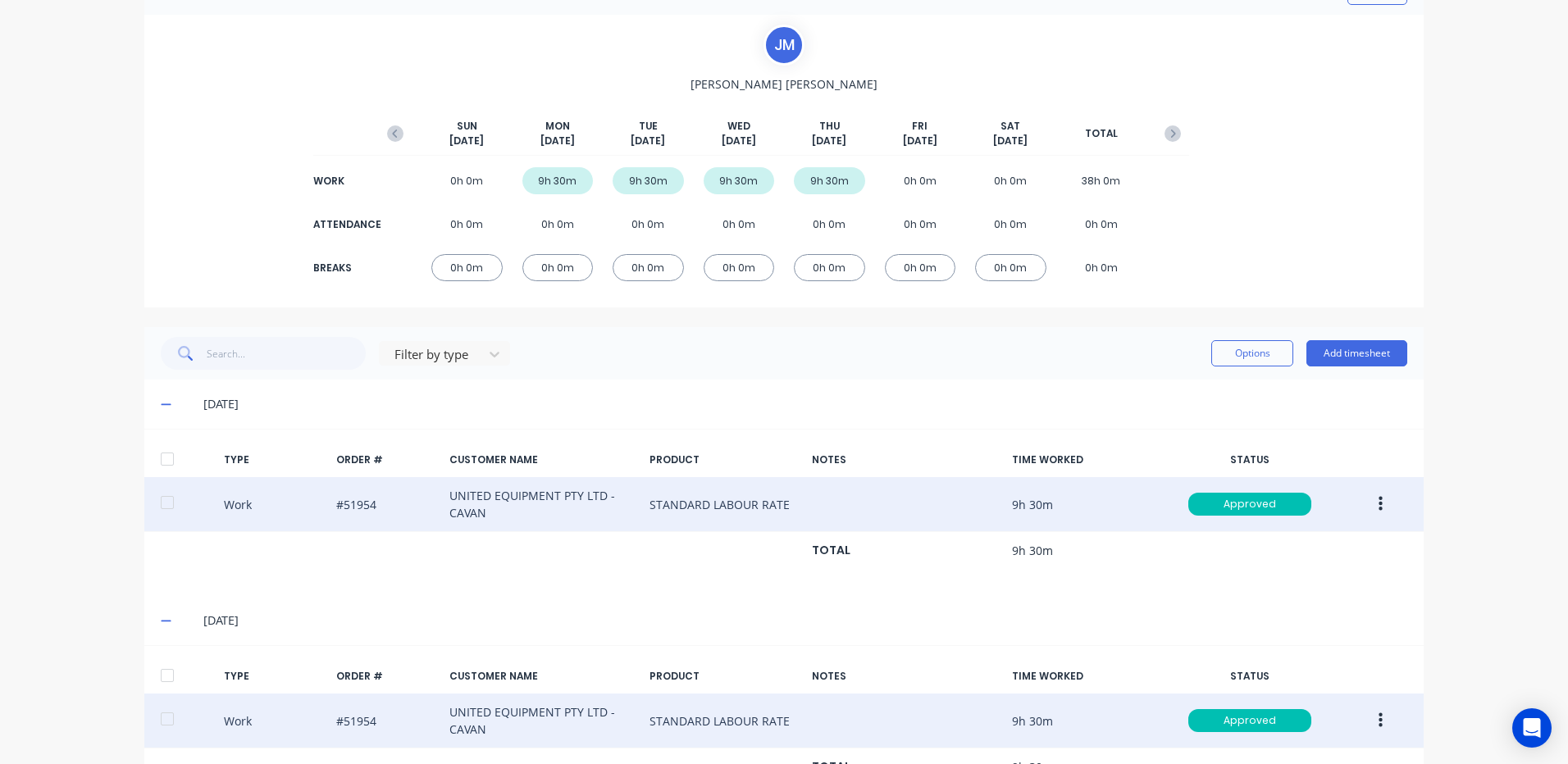
scroll to position [19, 0]
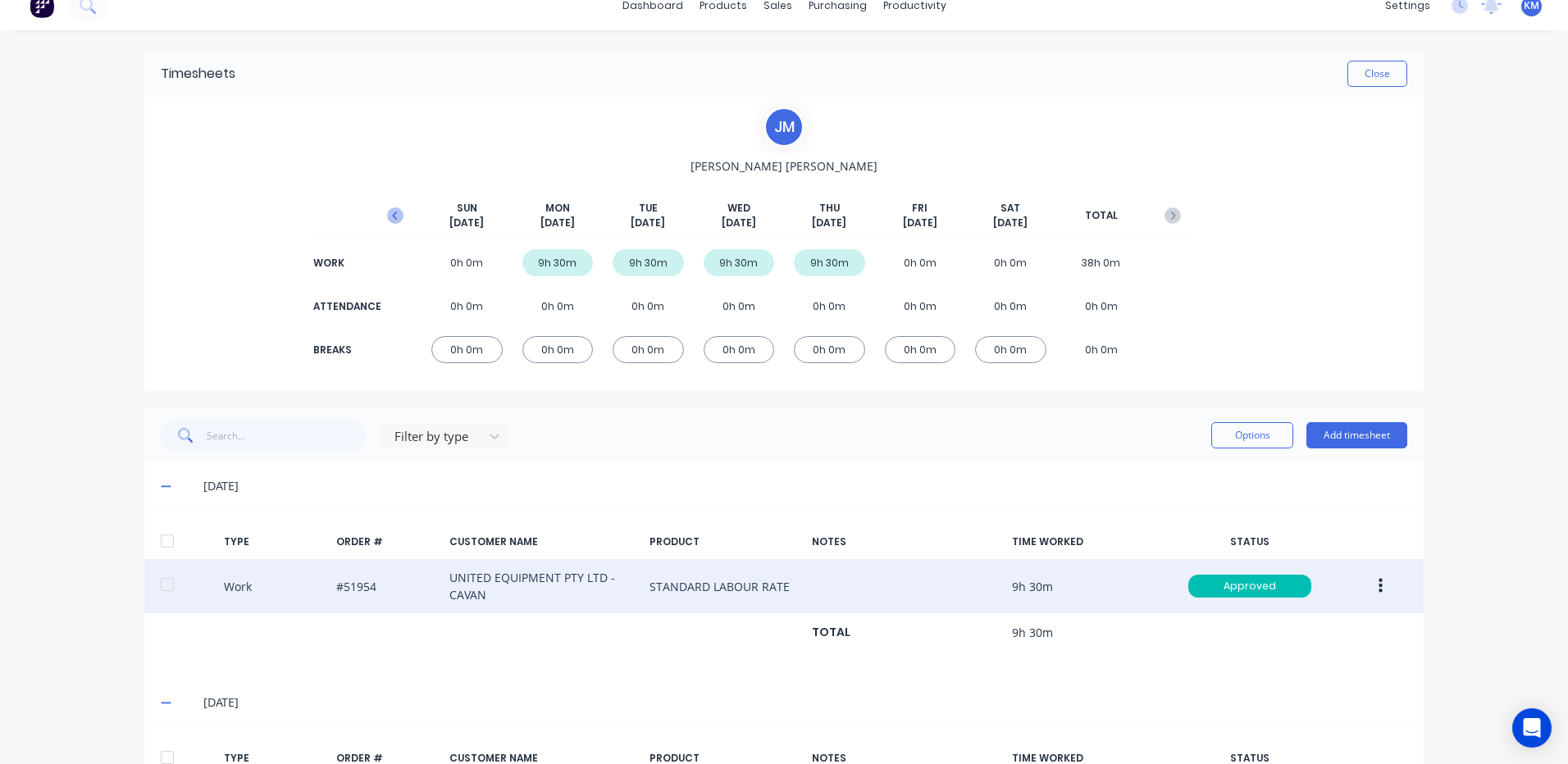
click at [396, 214] on icon "button" at bounding box center [395, 216] width 17 height 17
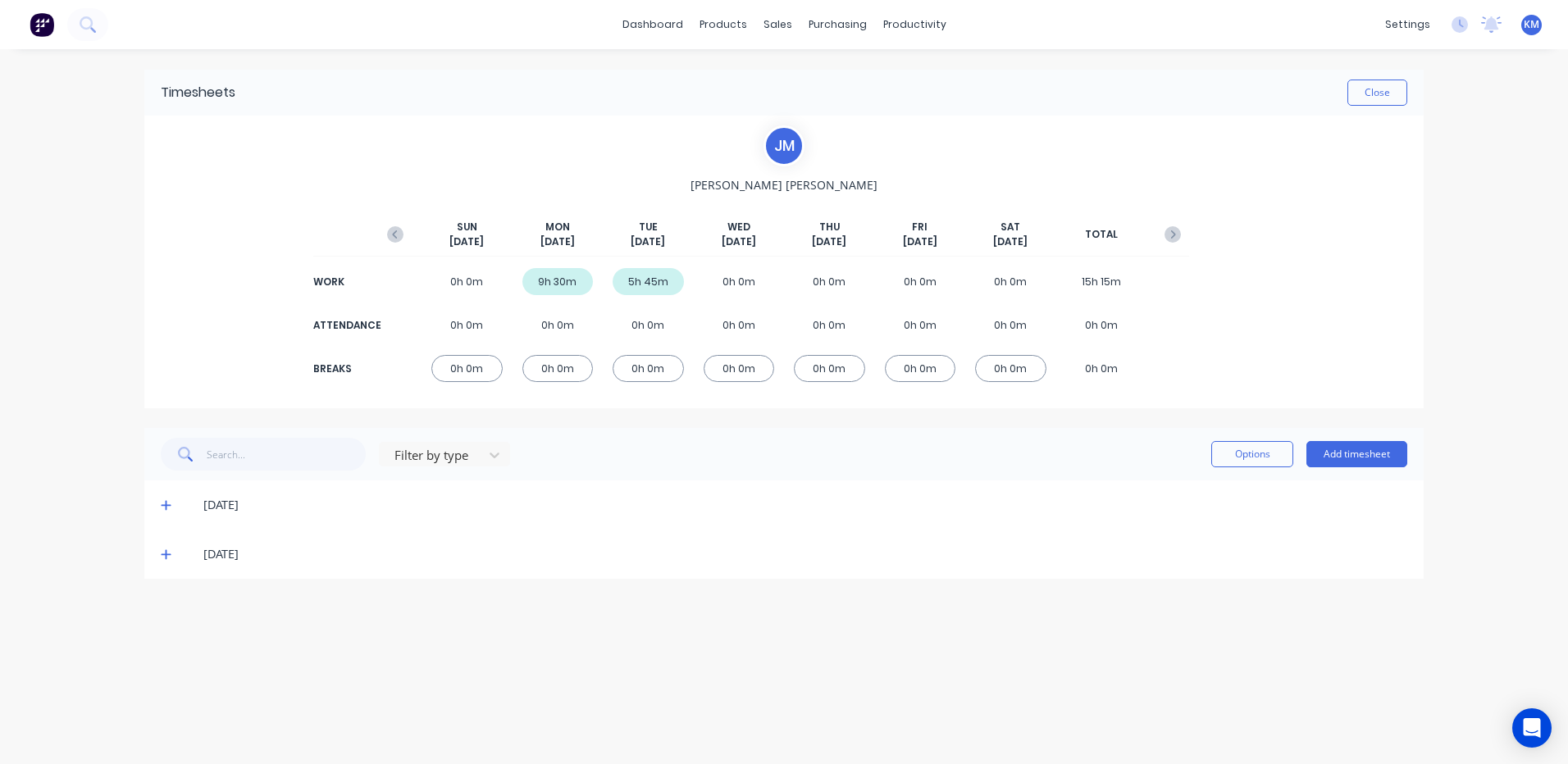
scroll to position [0, 0]
click at [169, 501] on icon at bounding box center [165, 505] width 10 height 11
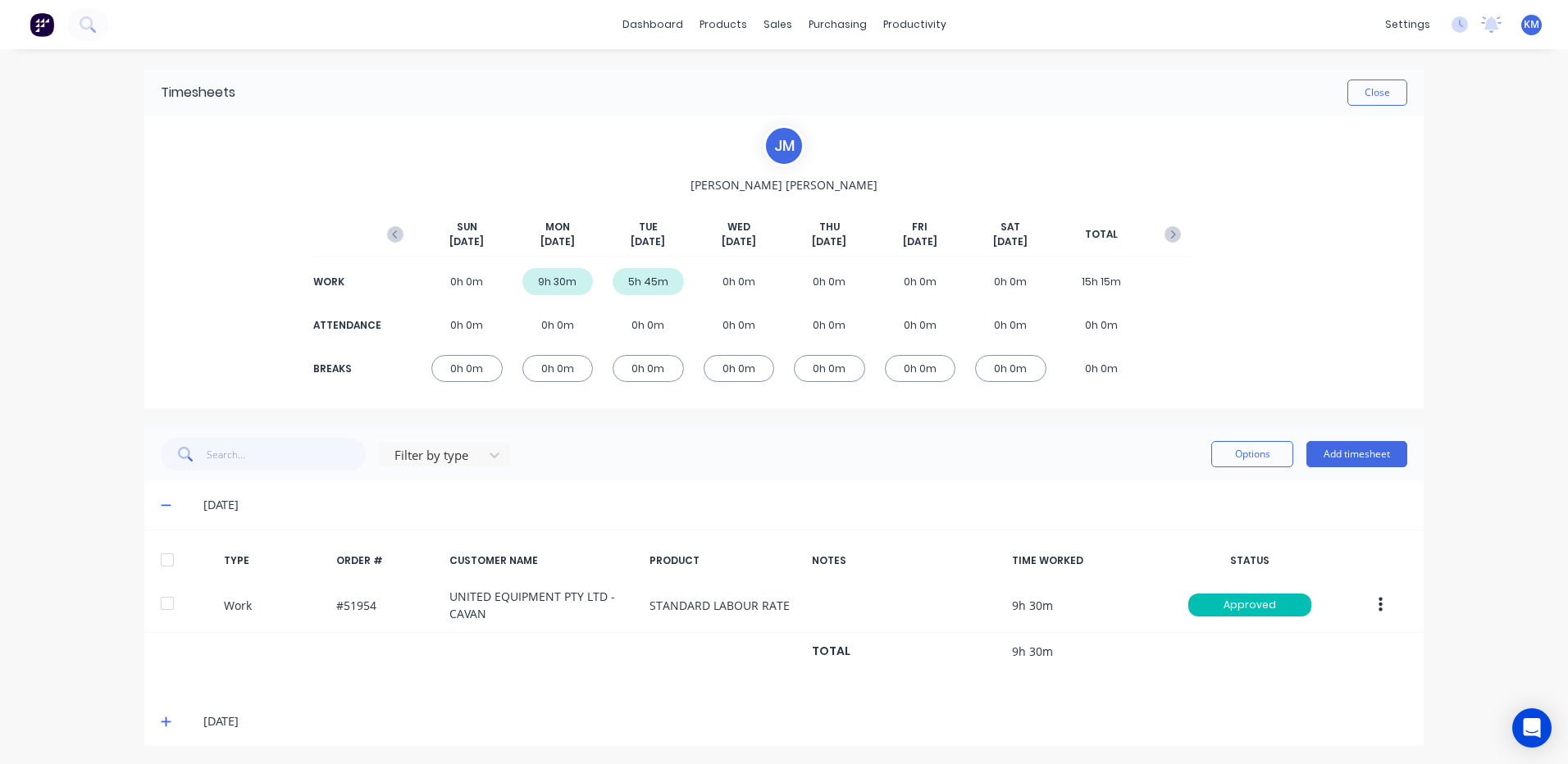
scroll to position [3, 0]
click at [167, 716] on span at bounding box center [169, 719] width 17 height 17
click at [392, 230] on icon "button" at bounding box center [393, 232] width 5 height 8
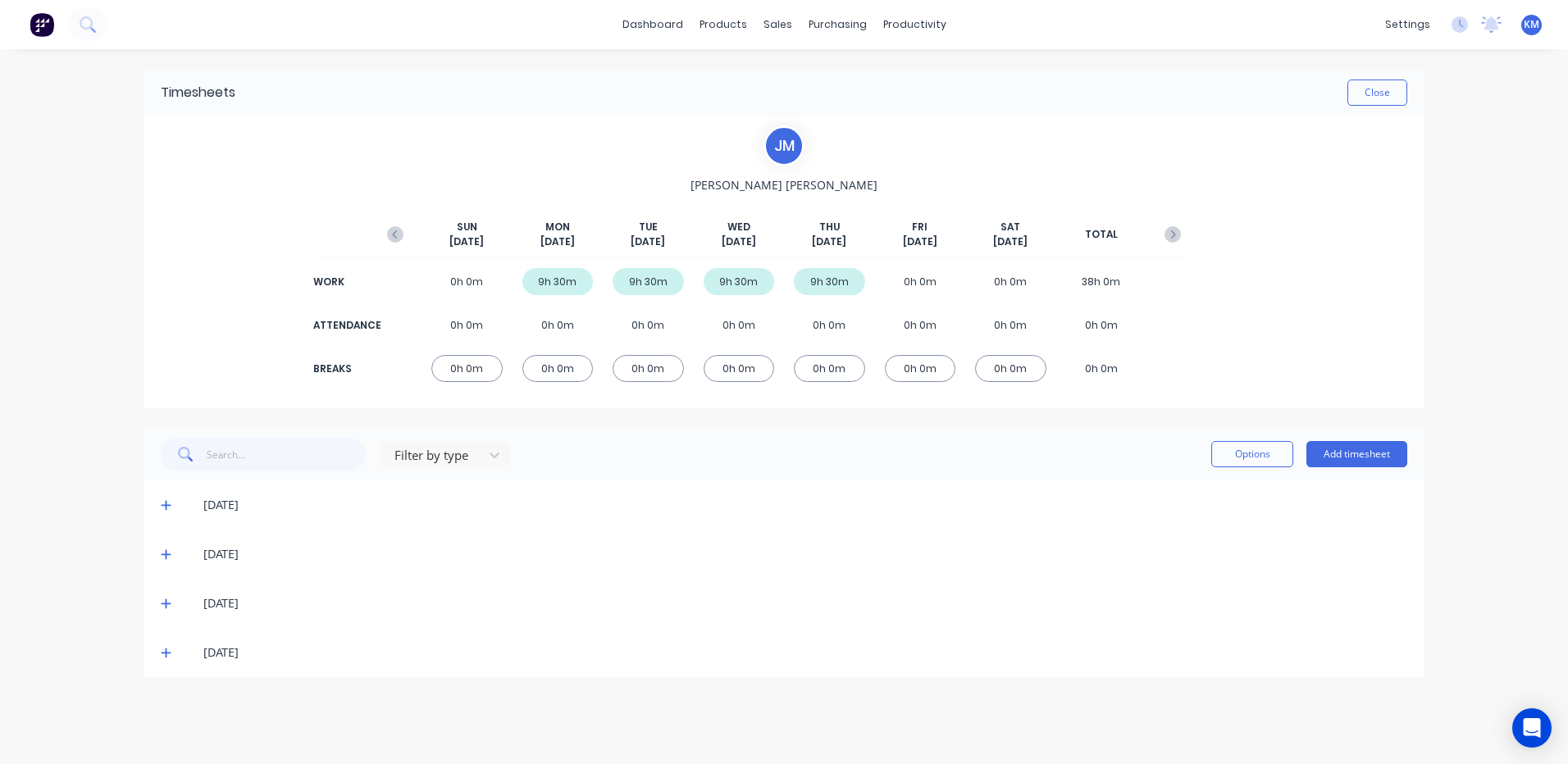
scroll to position [0, 0]
click at [164, 500] on icon at bounding box center [165, 505] width 10 height 11
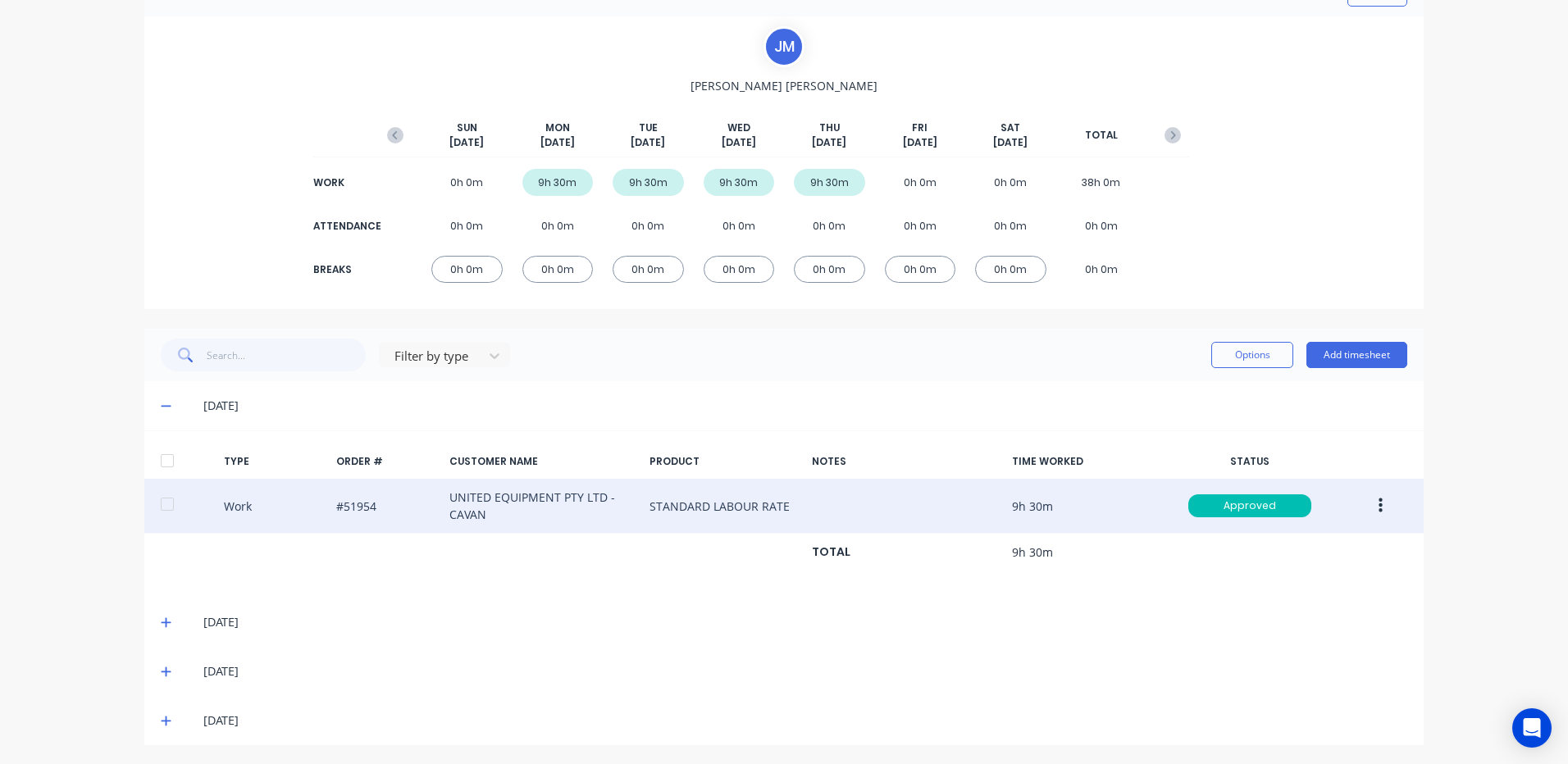
scroll to position [101, 0]
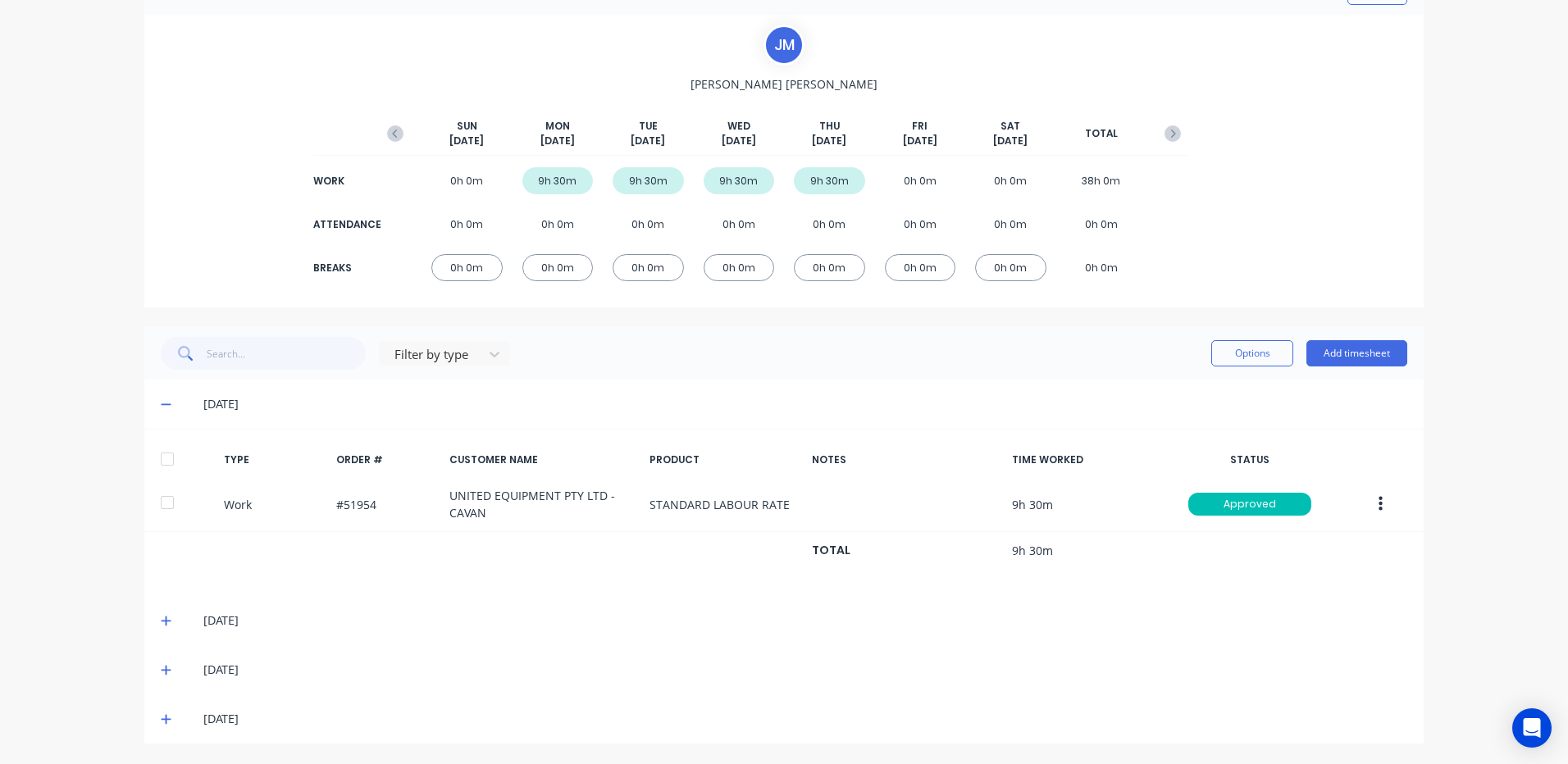
click at [167, 618] on span at bounding box center [169, 621] width 17 height 17
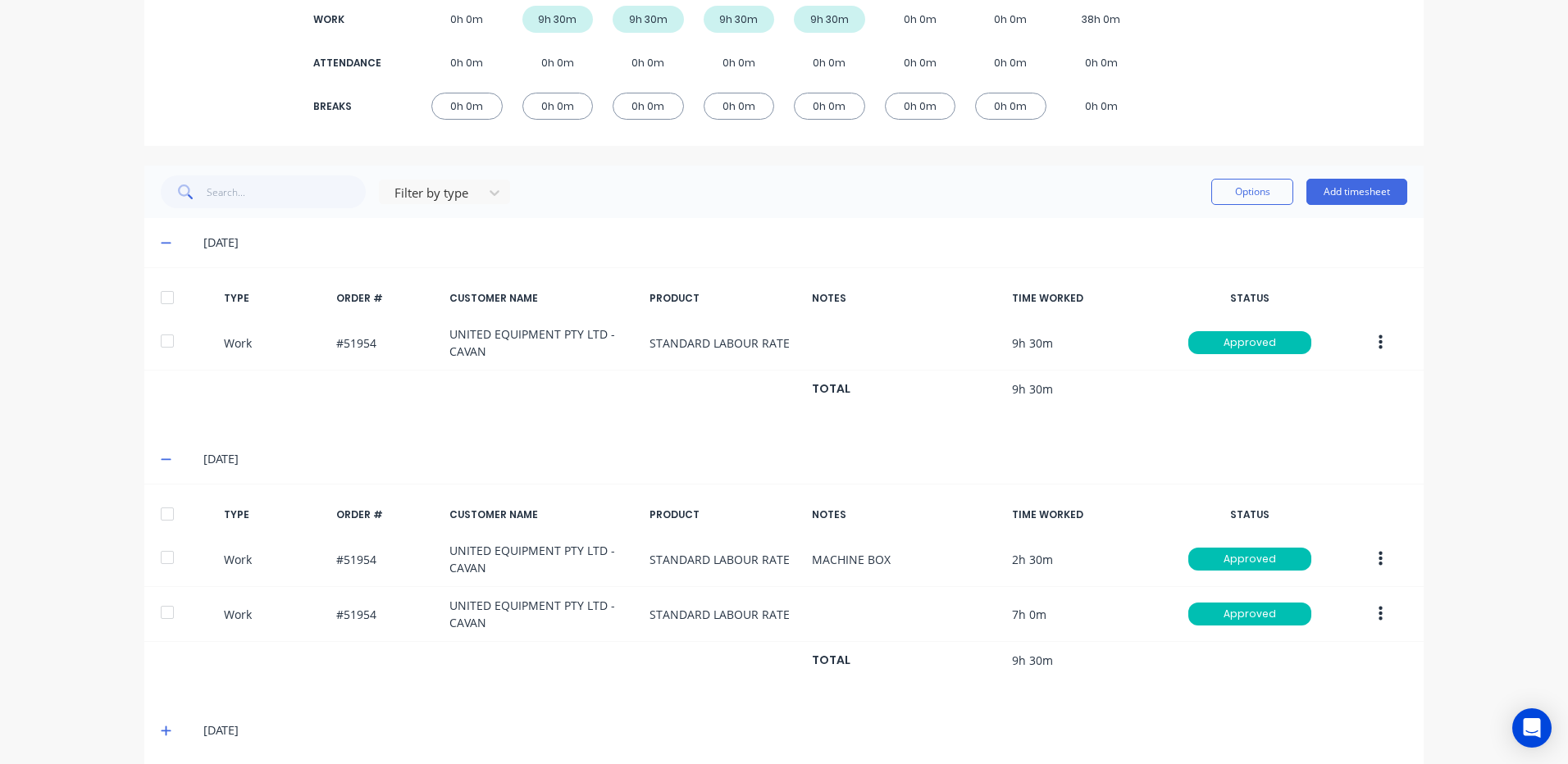
scroll to position [323, 0]
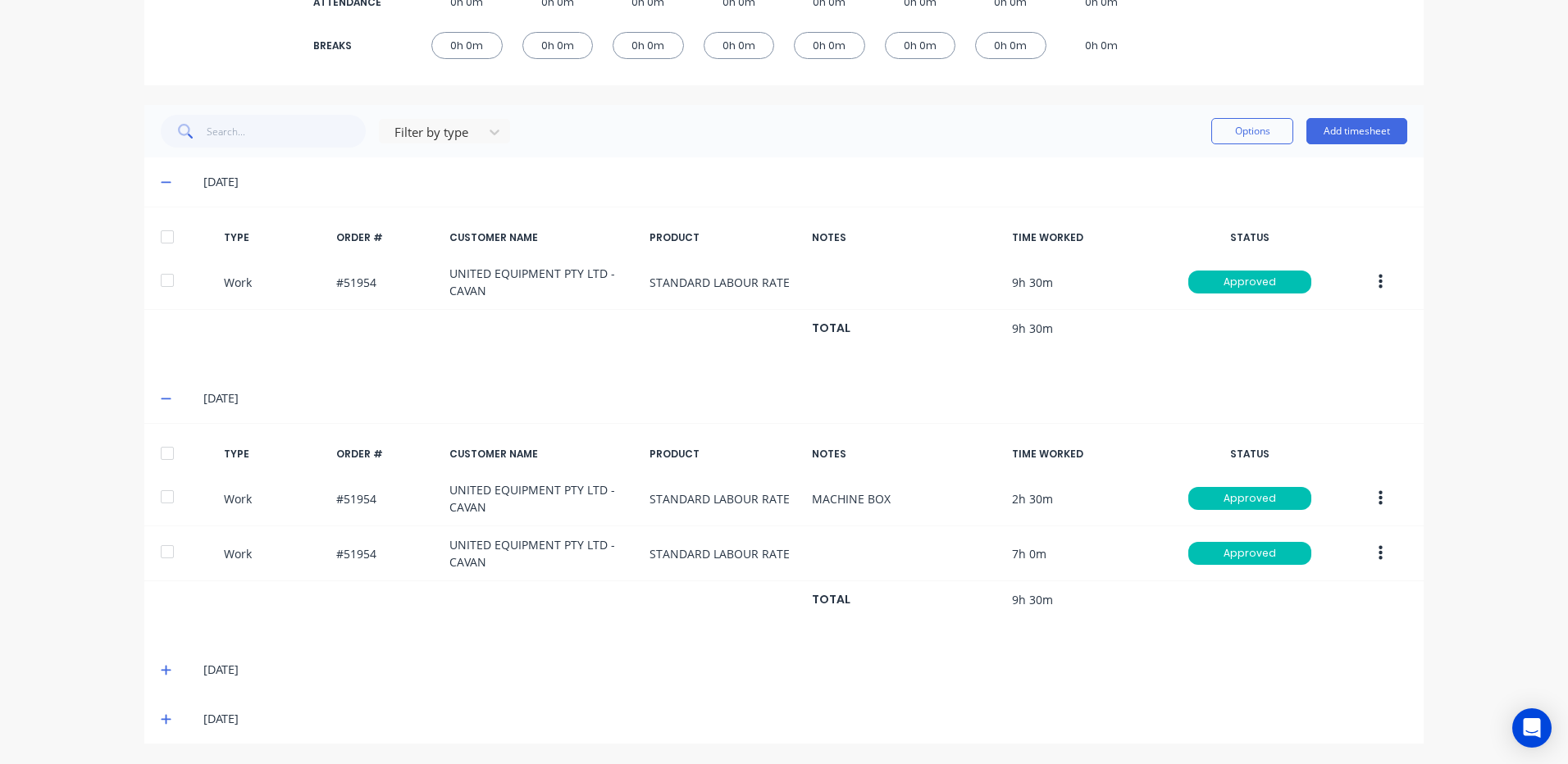
click at [160, 663] on icon at bounding box center [165, 669] width 10 height 11
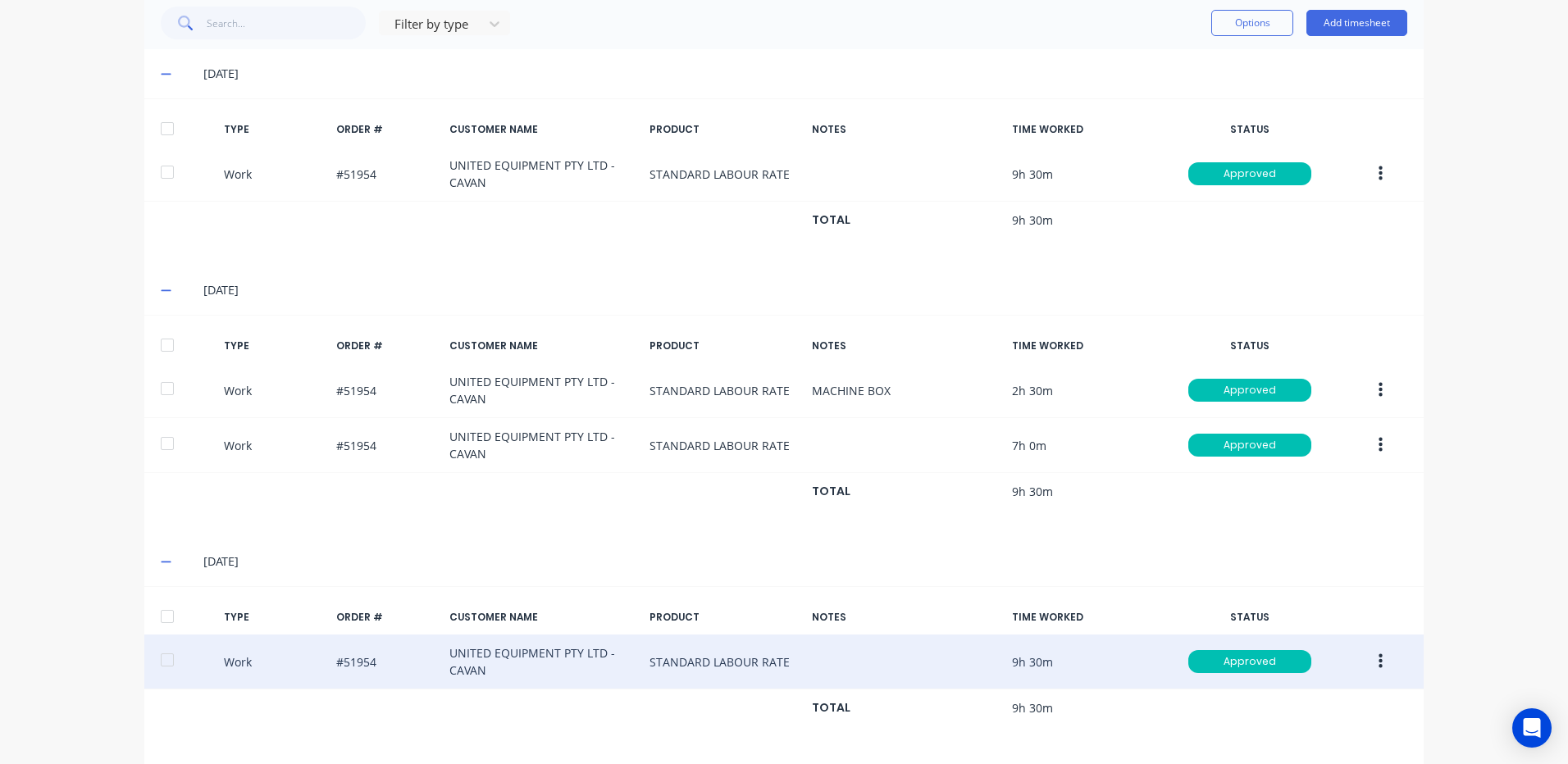
scroll to position [490, 0]
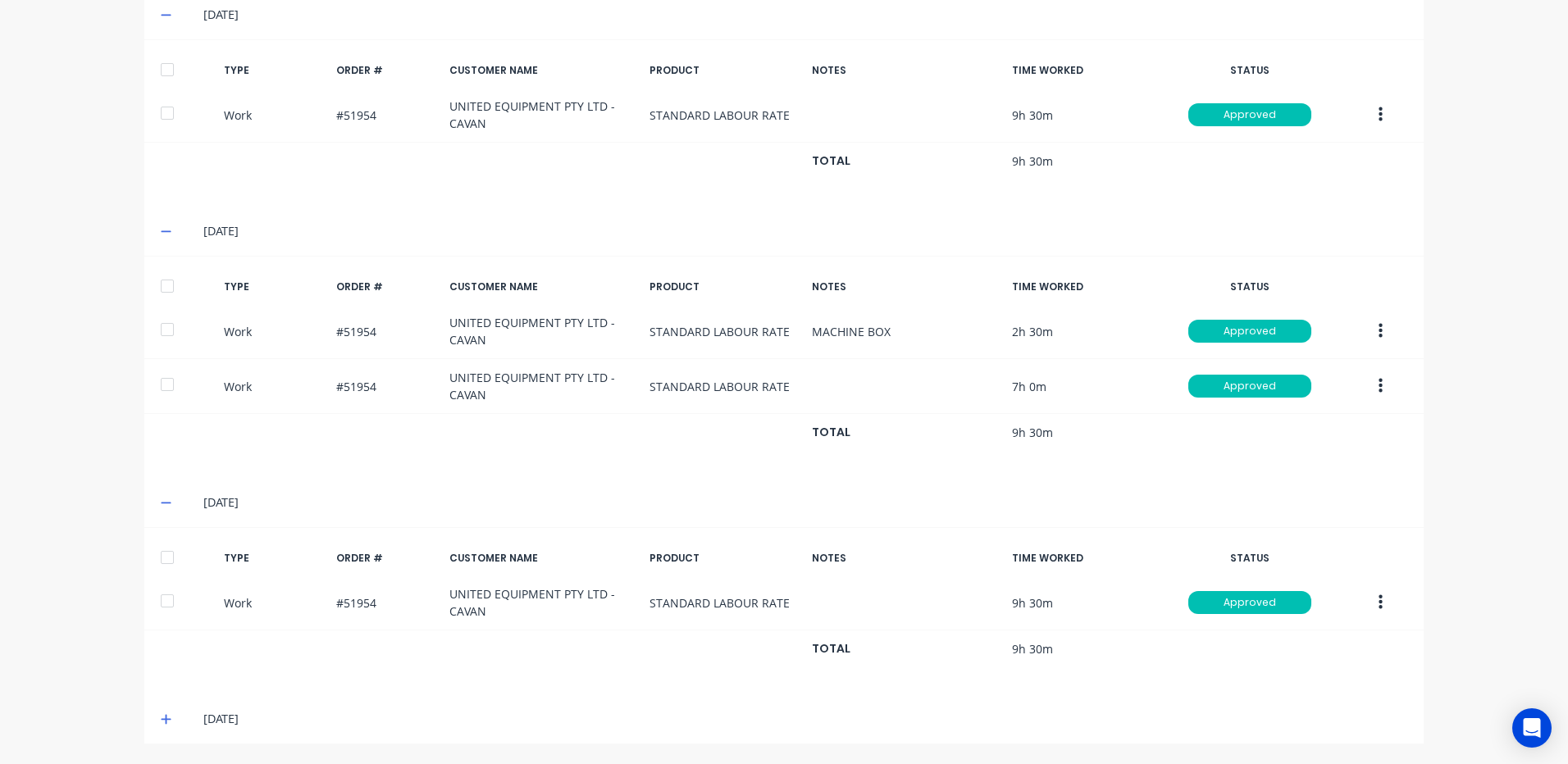
click at [164, 717] on icon at bounding box center [165, 718] width 10 height 11
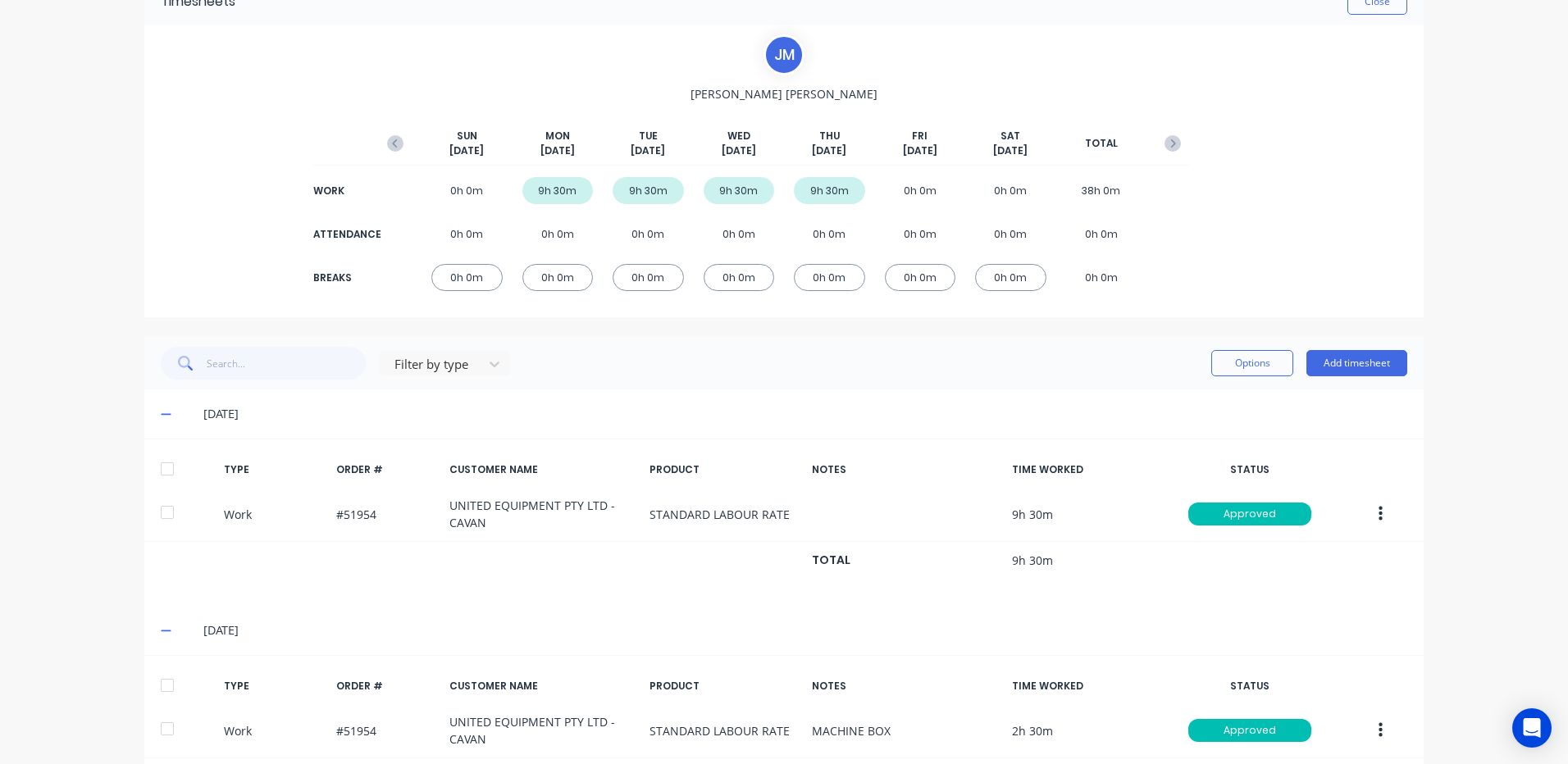
scroll to position [2, 0]
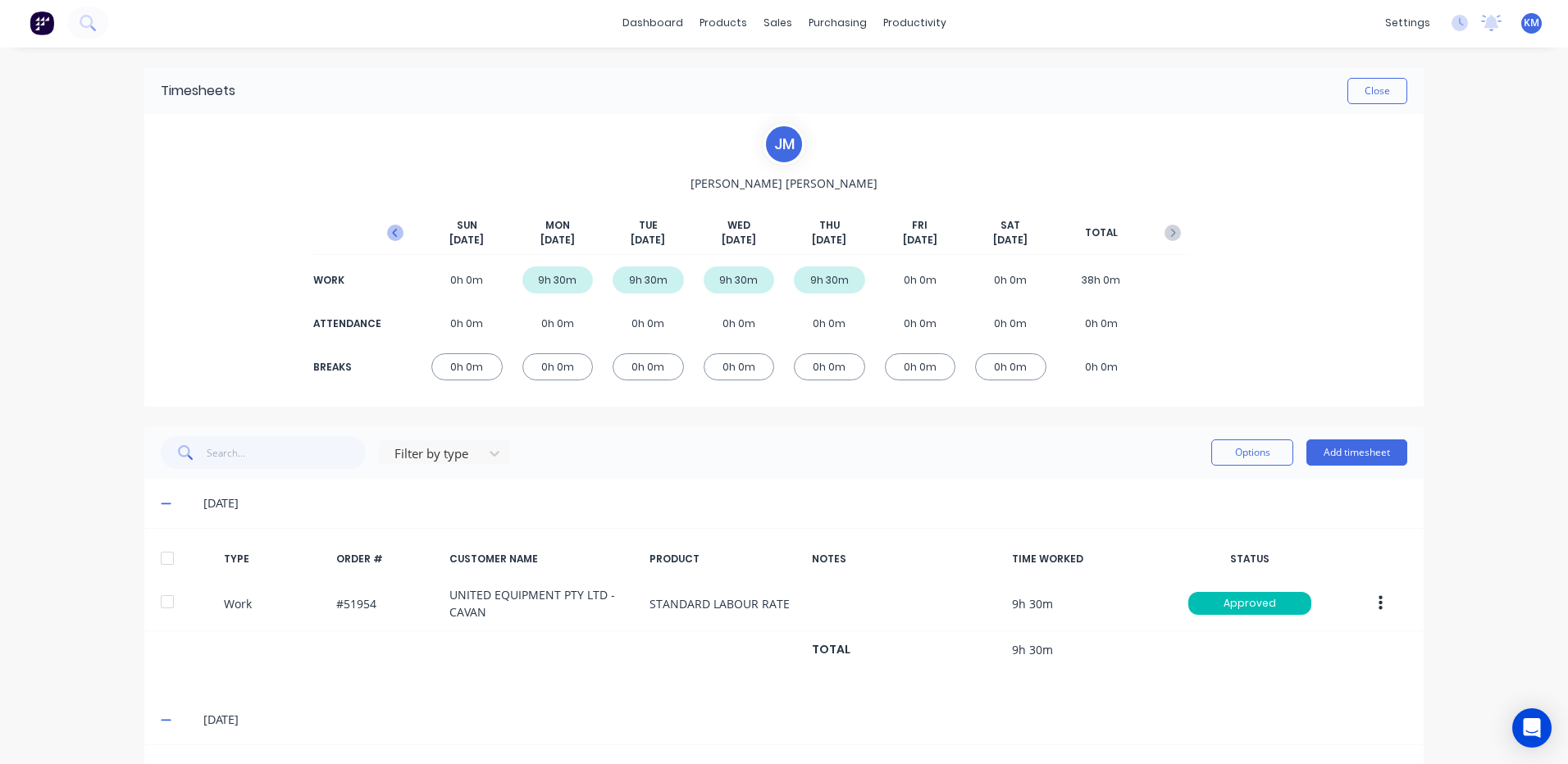
click at [387, 230] on icon "button" at bounding box center [395, 233] width 17 height 17
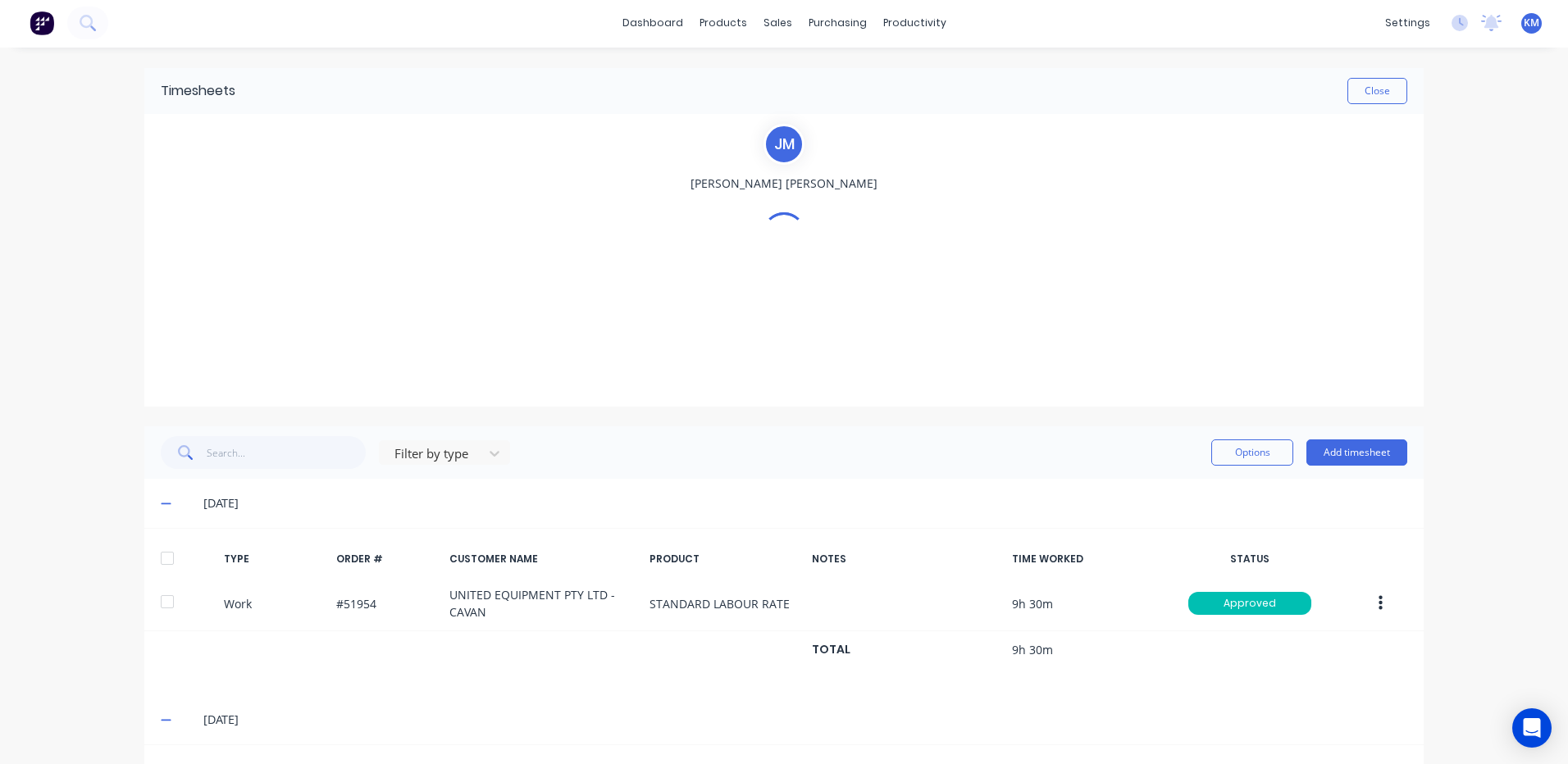
scroll to position [0, 0]
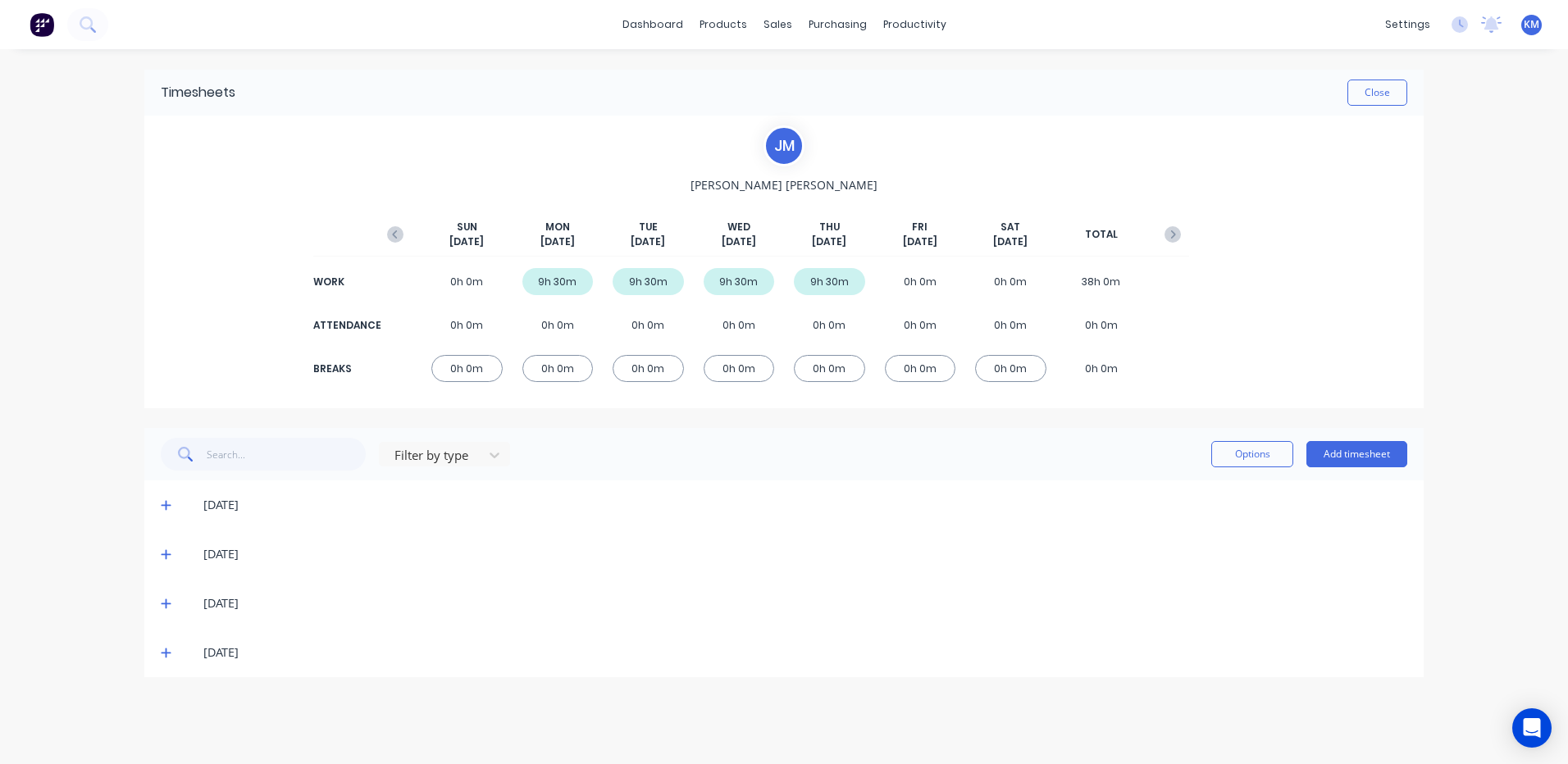
click at [169, 651] on icon at bounding box center [165, 652] width 10 height 11
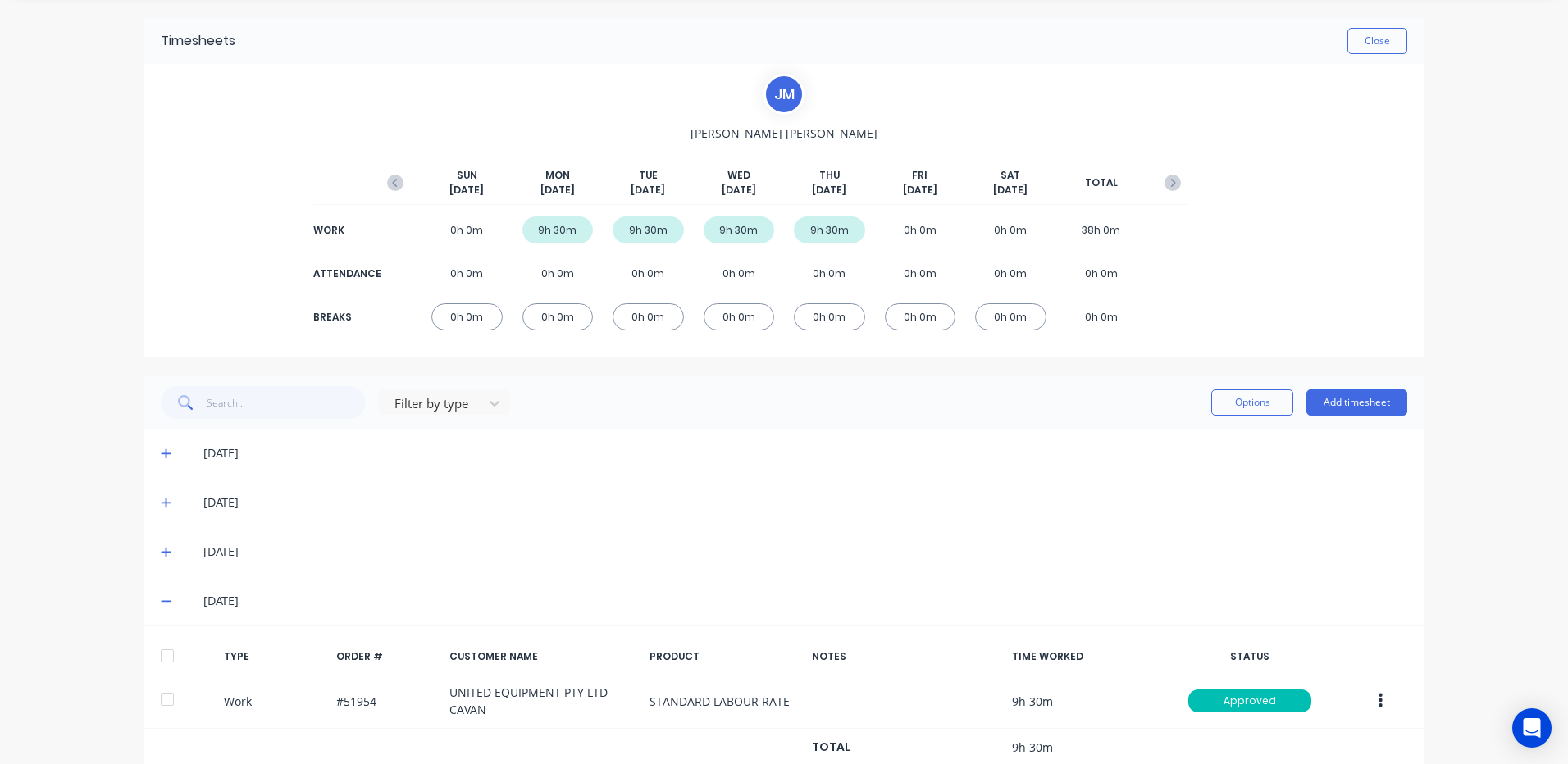
scroll to position [101, 0]
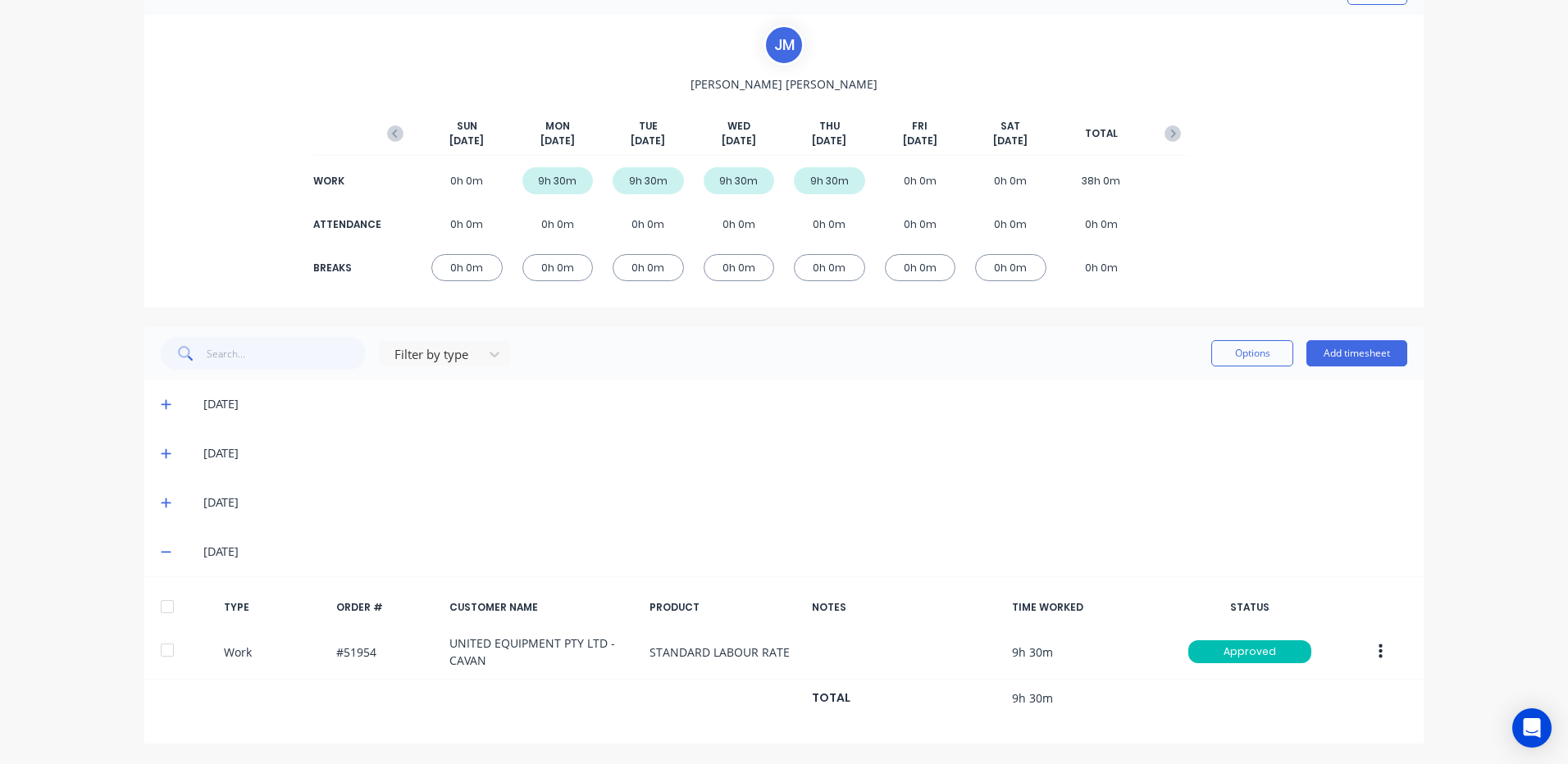
click at [165, 499] on span at bounding box center [169, 502] width 17 height 17
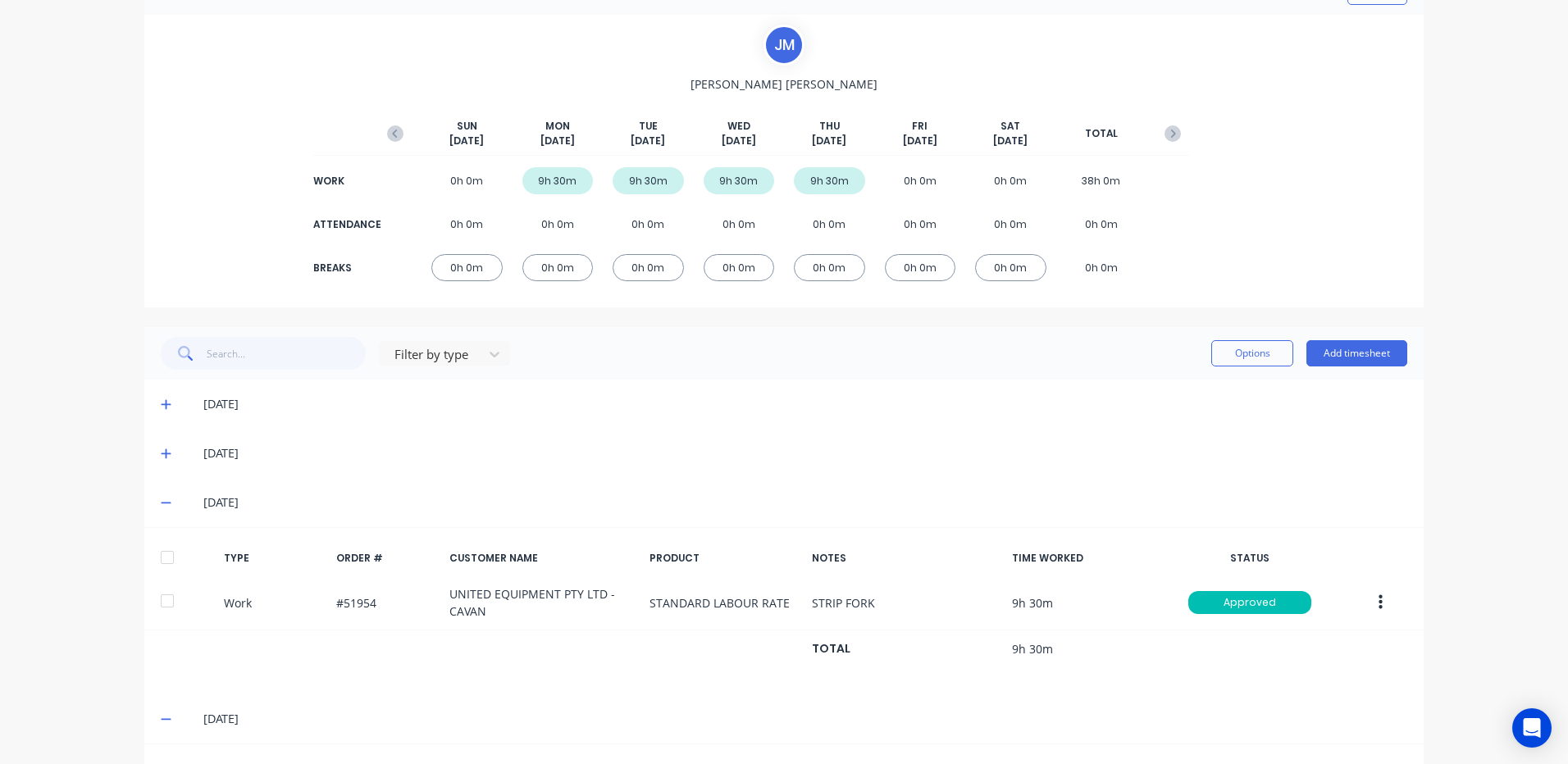
click at [160, 457] on icon at bounding box center [165, 453] width 10 height 11
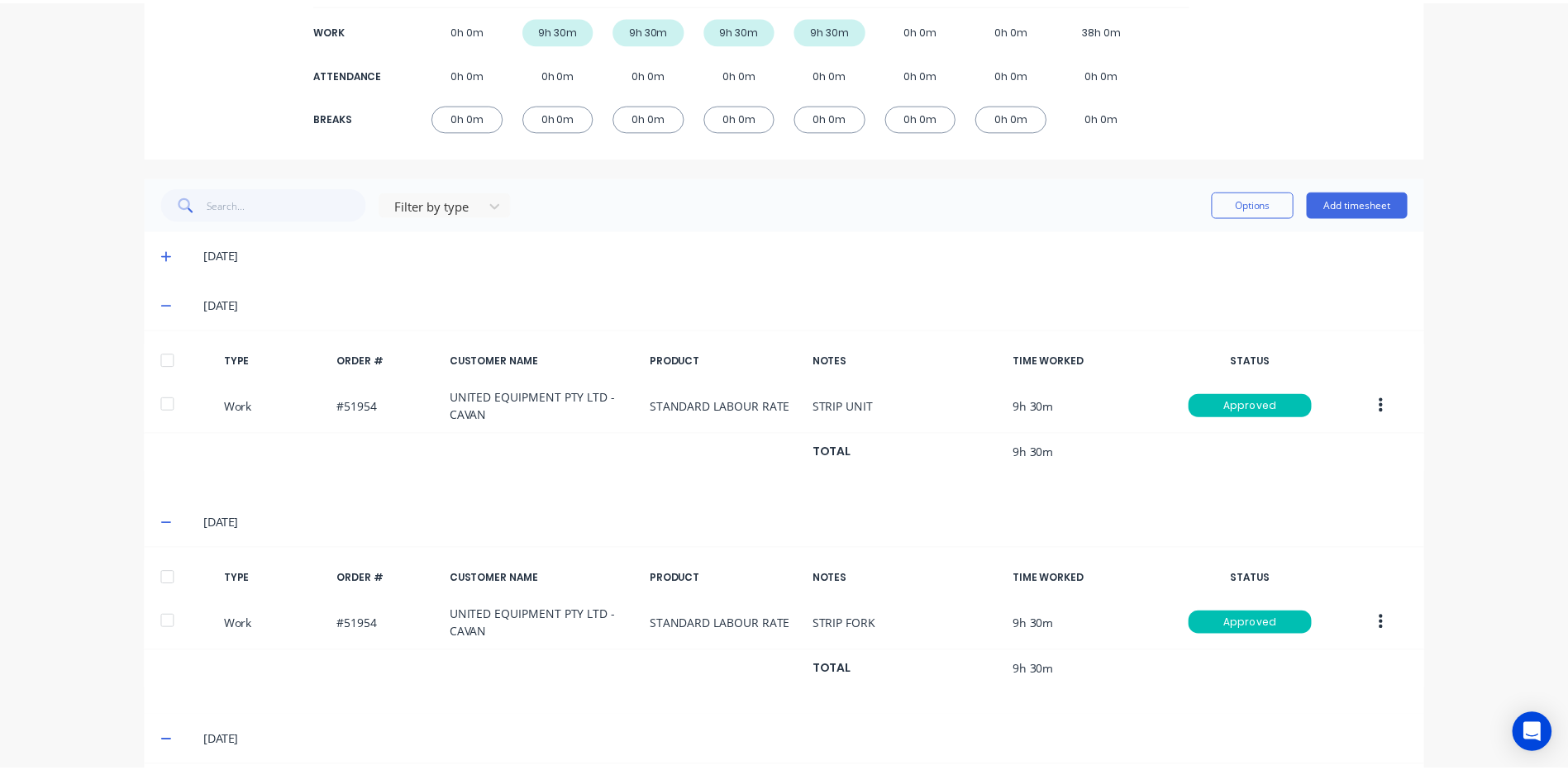
scroll to position [0, 0]
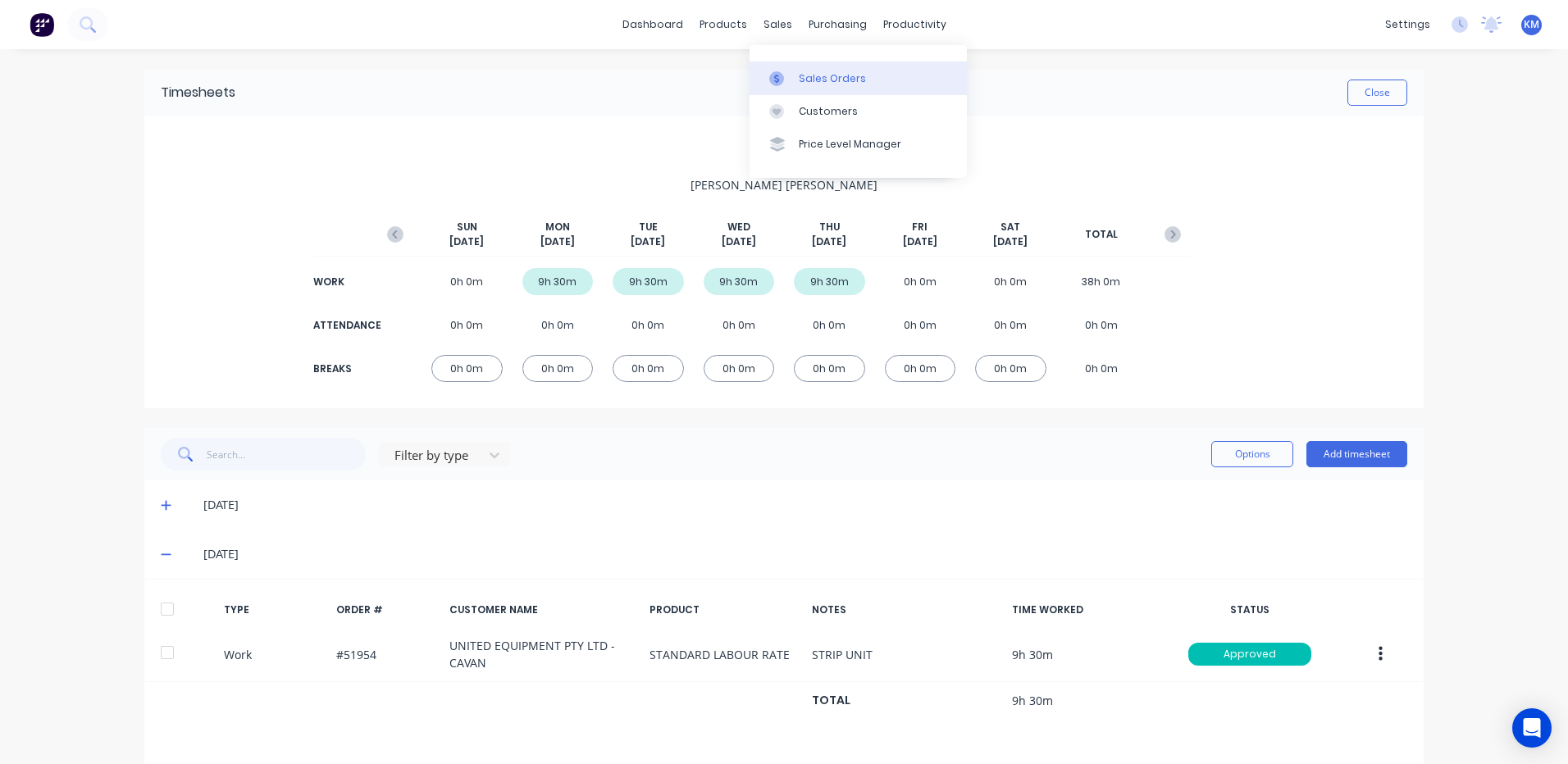
click at [815, 78] on div "Sales Orders" at bounding box center [832, 79] width 67 height 15
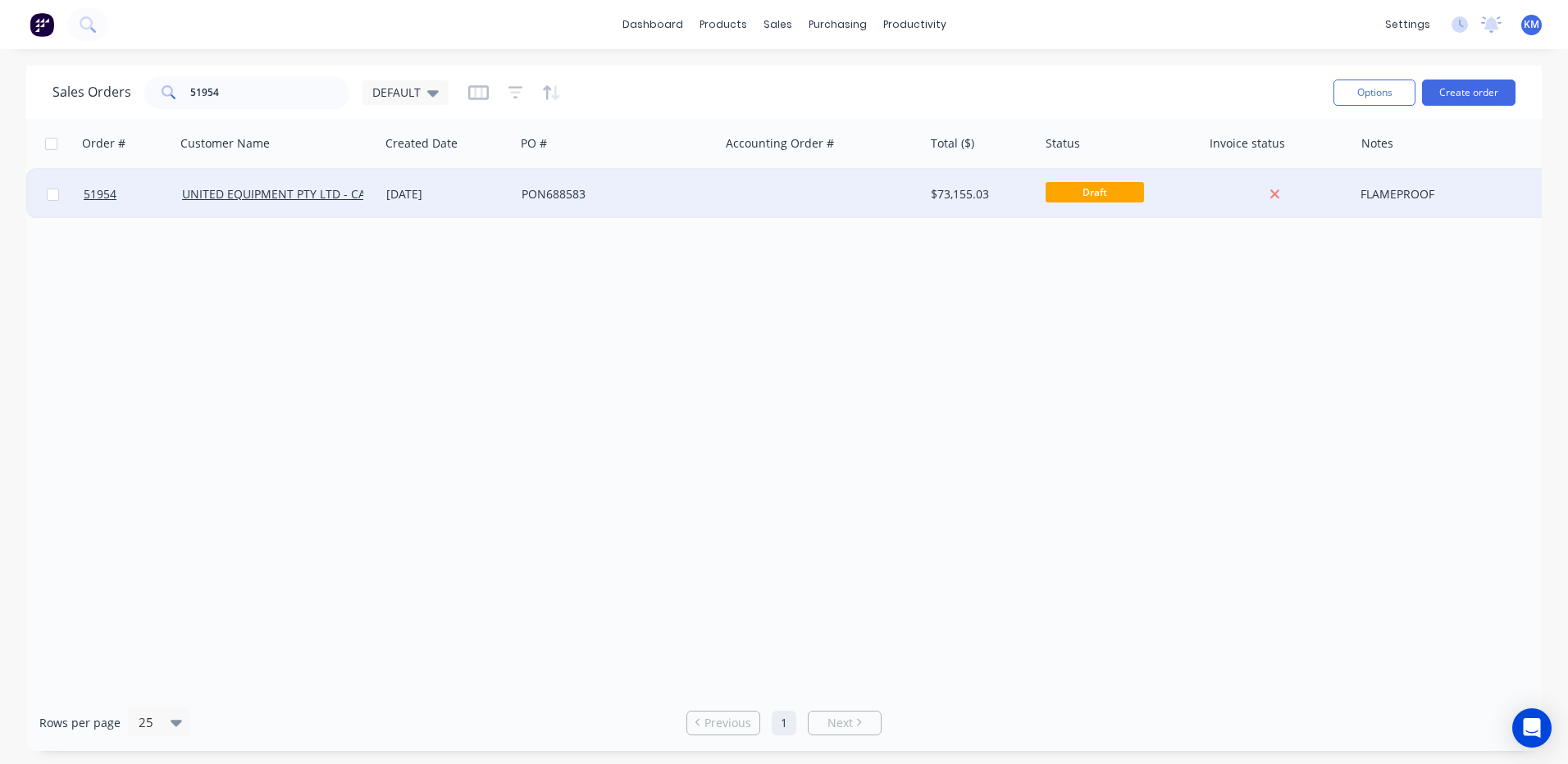
click at [412, 189] on div "[DATE]" at bounding box center [447, 195] width 122 height 17
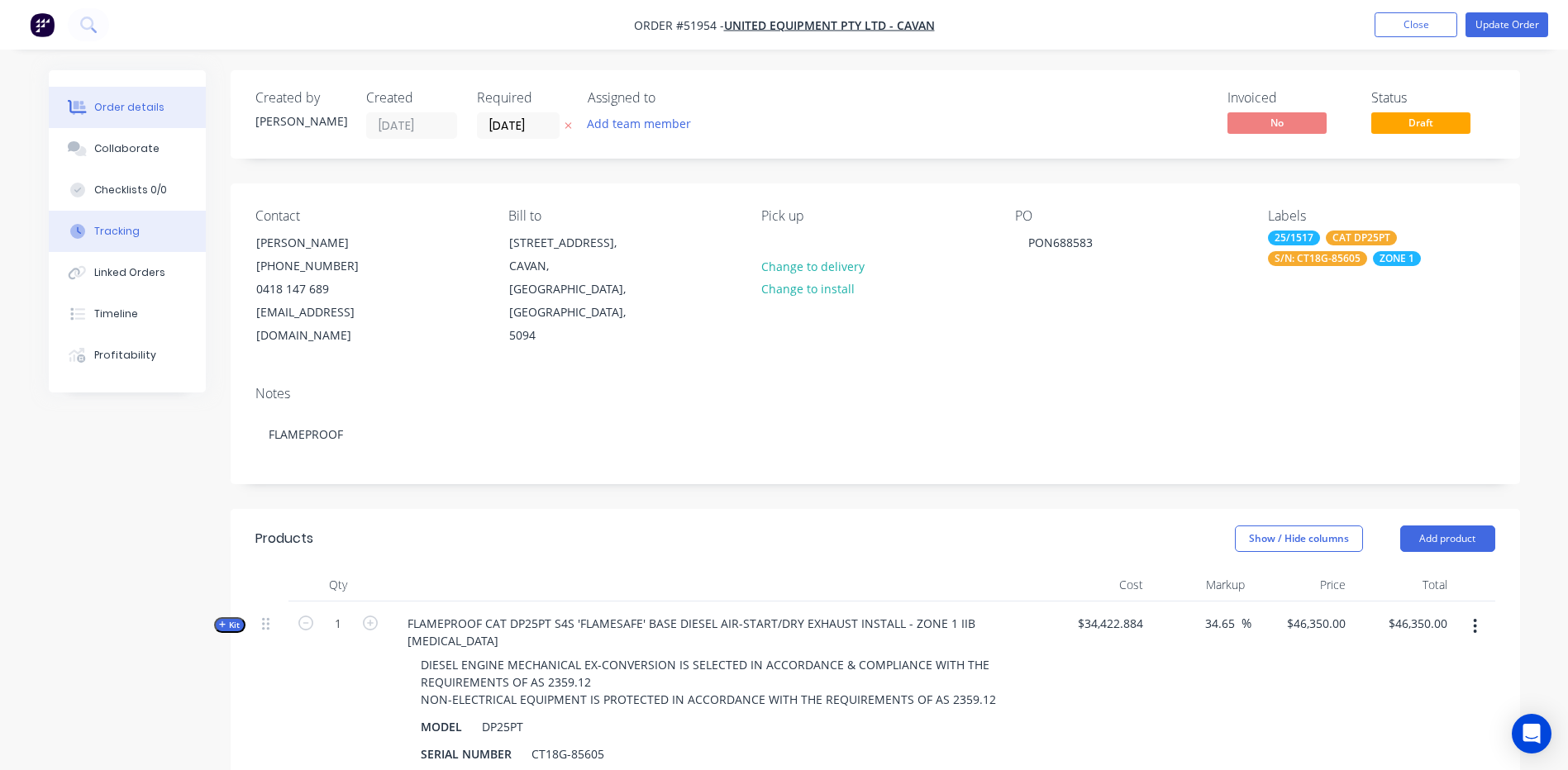
click at [148, 234] on button "Tracking" at bounding box center [127, 231] width 157 height 41
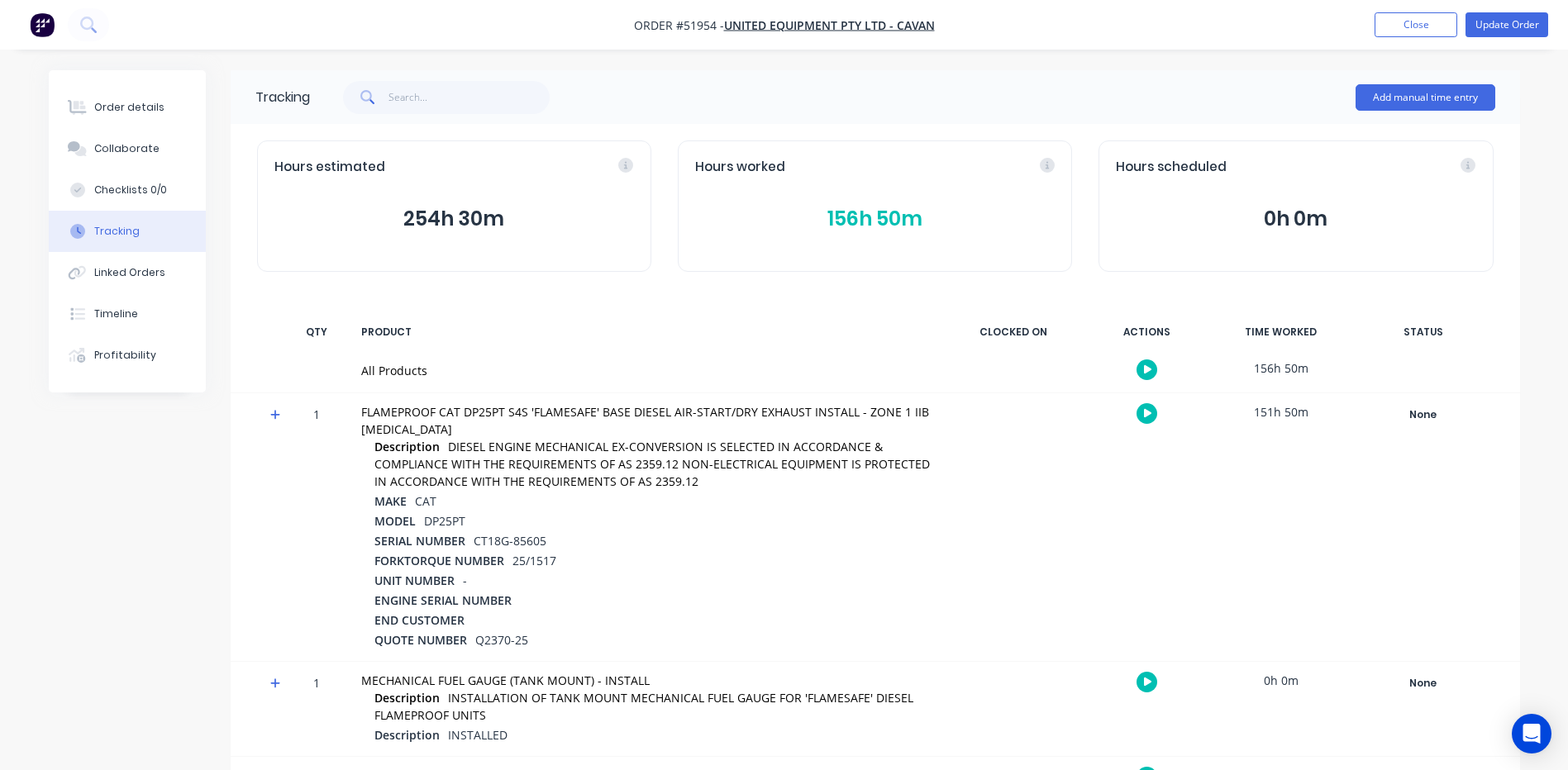
click at [274, 413] on icon at bounding box center [275, 414] width 10 height 10
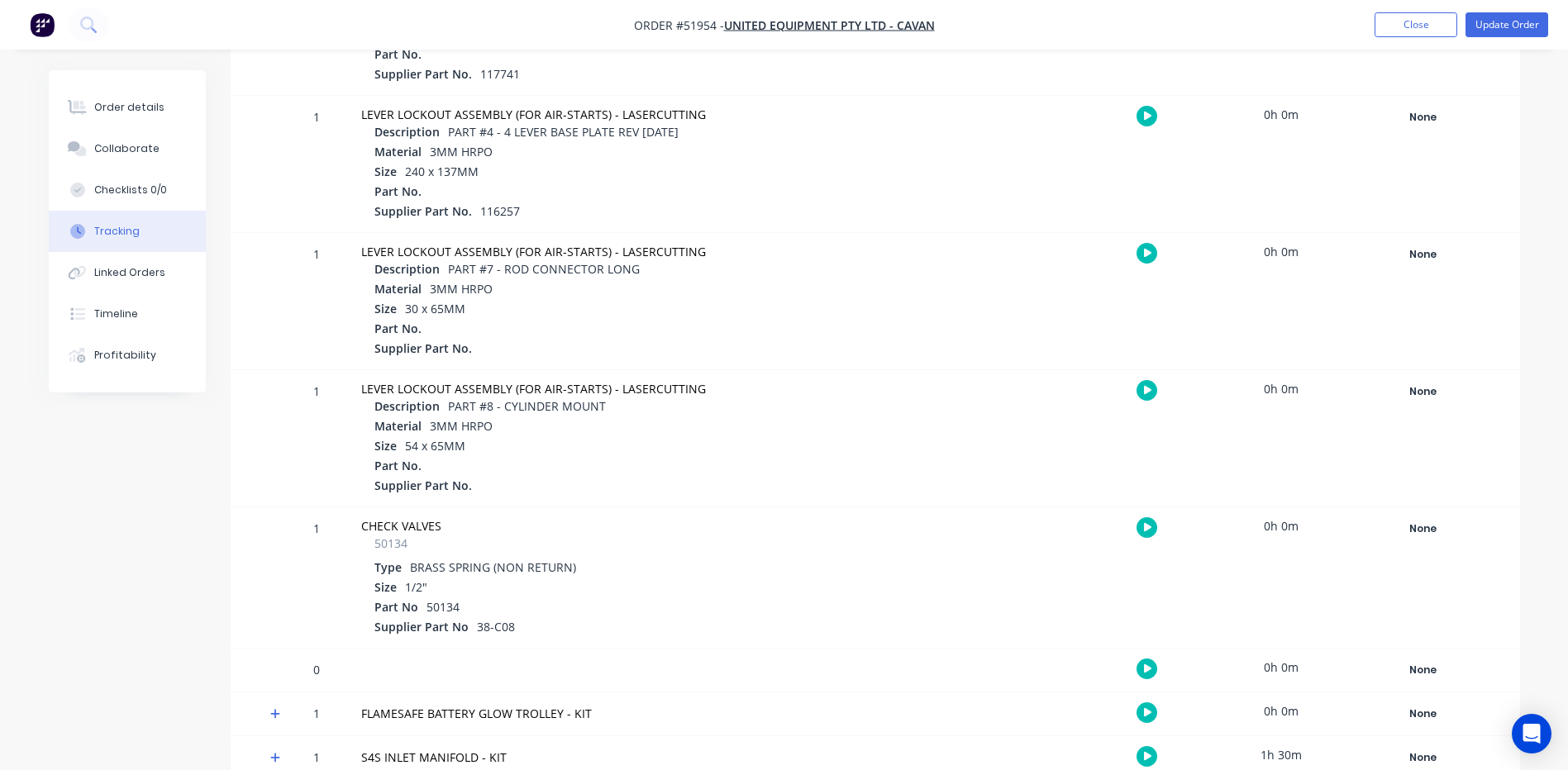
scroll to position [5203, 0]
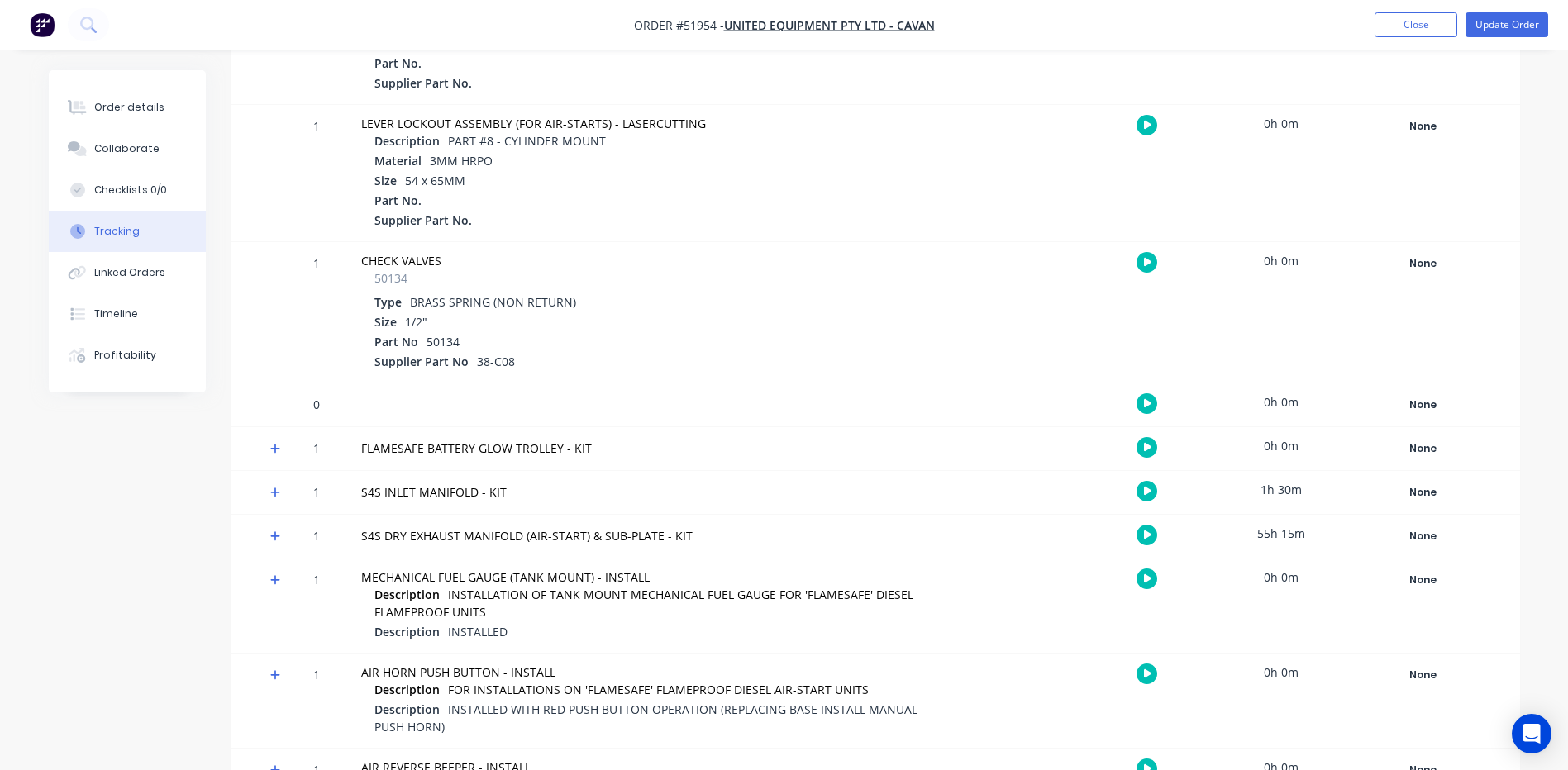
click at [1271, 532] on div "55h 15m" at bounding box center [1281, 533] width 124 height 38
click at [1149, 536] on icon "button" at bounding box center [1147, 535] width 8 height 9
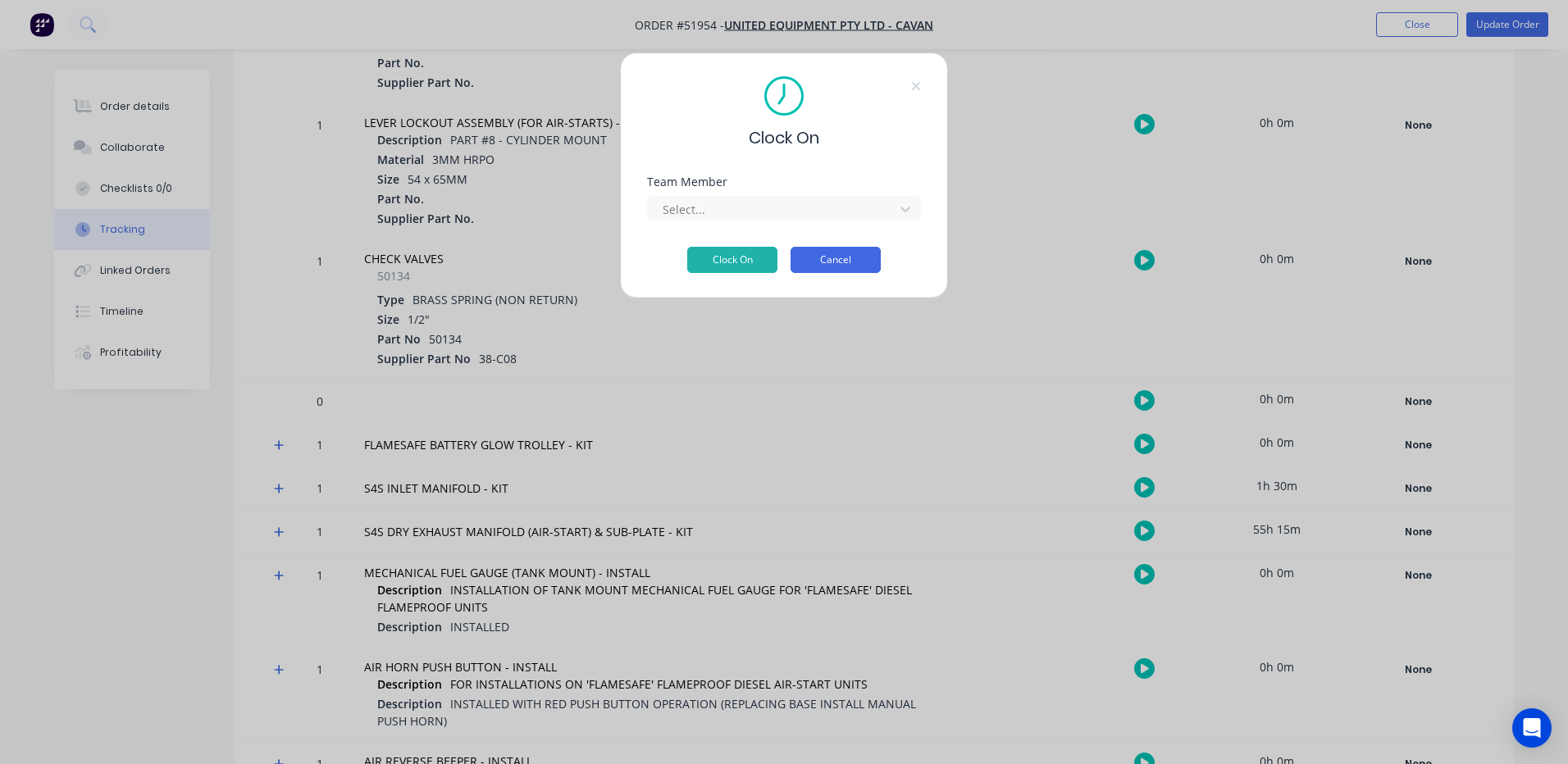
click at [806, 258] on button "Cancel" at bounding box center [835, 260] width 90 height 26
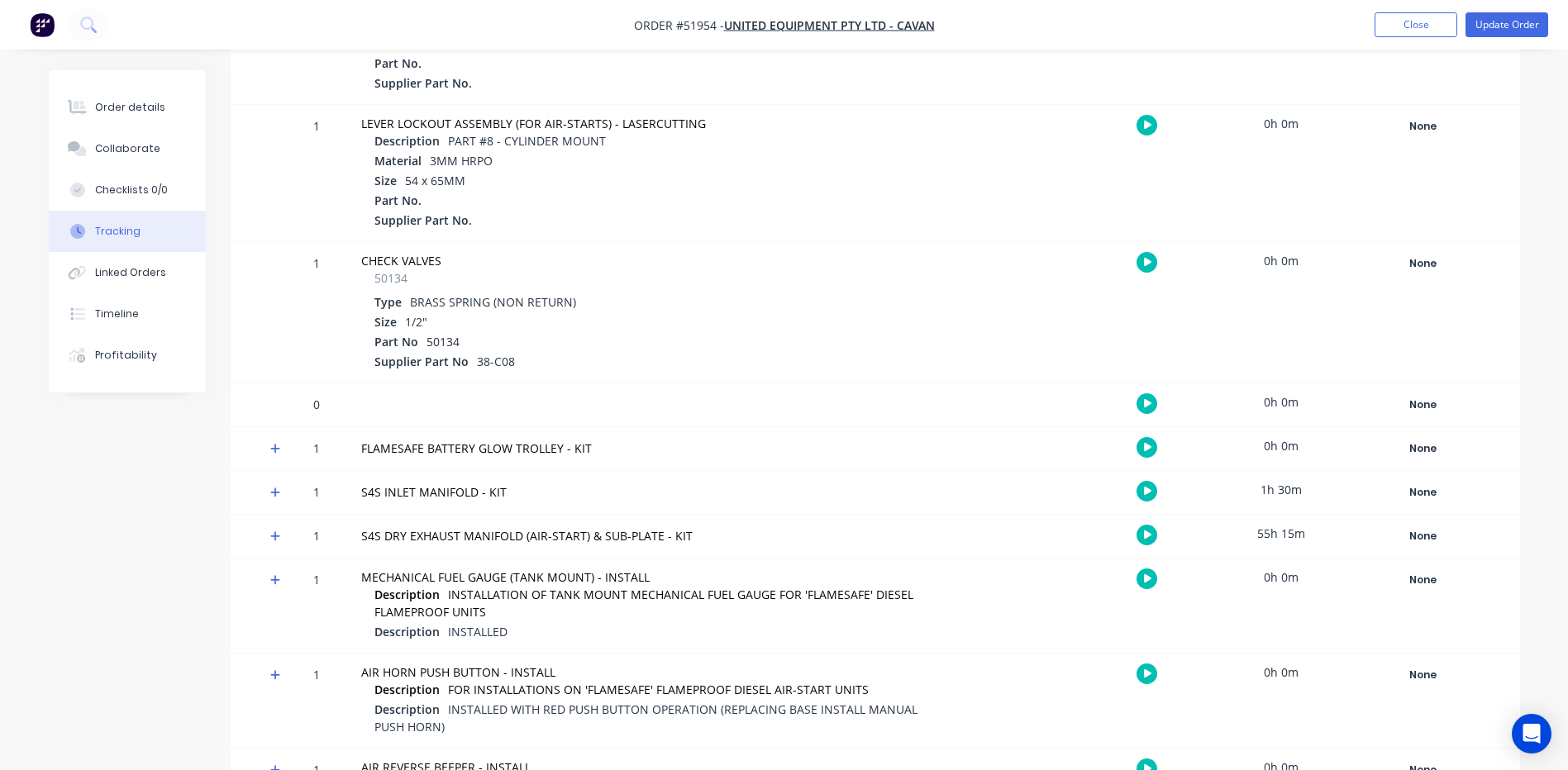
click at [278, 532] on icon at bounding box center [275, 536] width 10 height 11
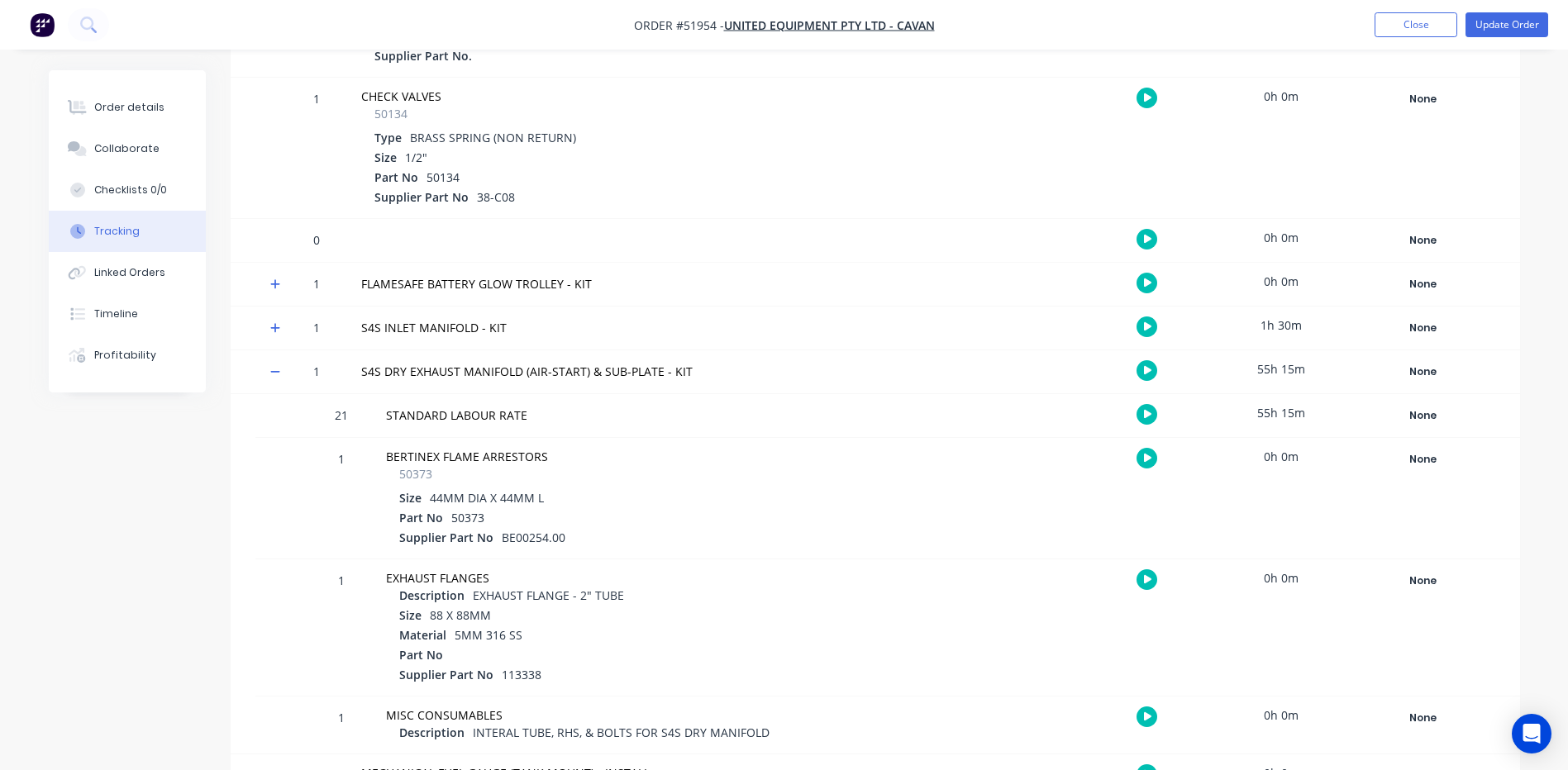
scroll to position [5368, 0]
click at [1274, 409] on div "55h 15m" at bounding box center [1281, 412] width 124 height 38
click at [1273, 410] on div "55h 15m" at bounding box center [1281, 412] width 124 height 38
click at [1273, 409] on div "55h 15m" at bounding box center [1281, 412] width 124 height 38
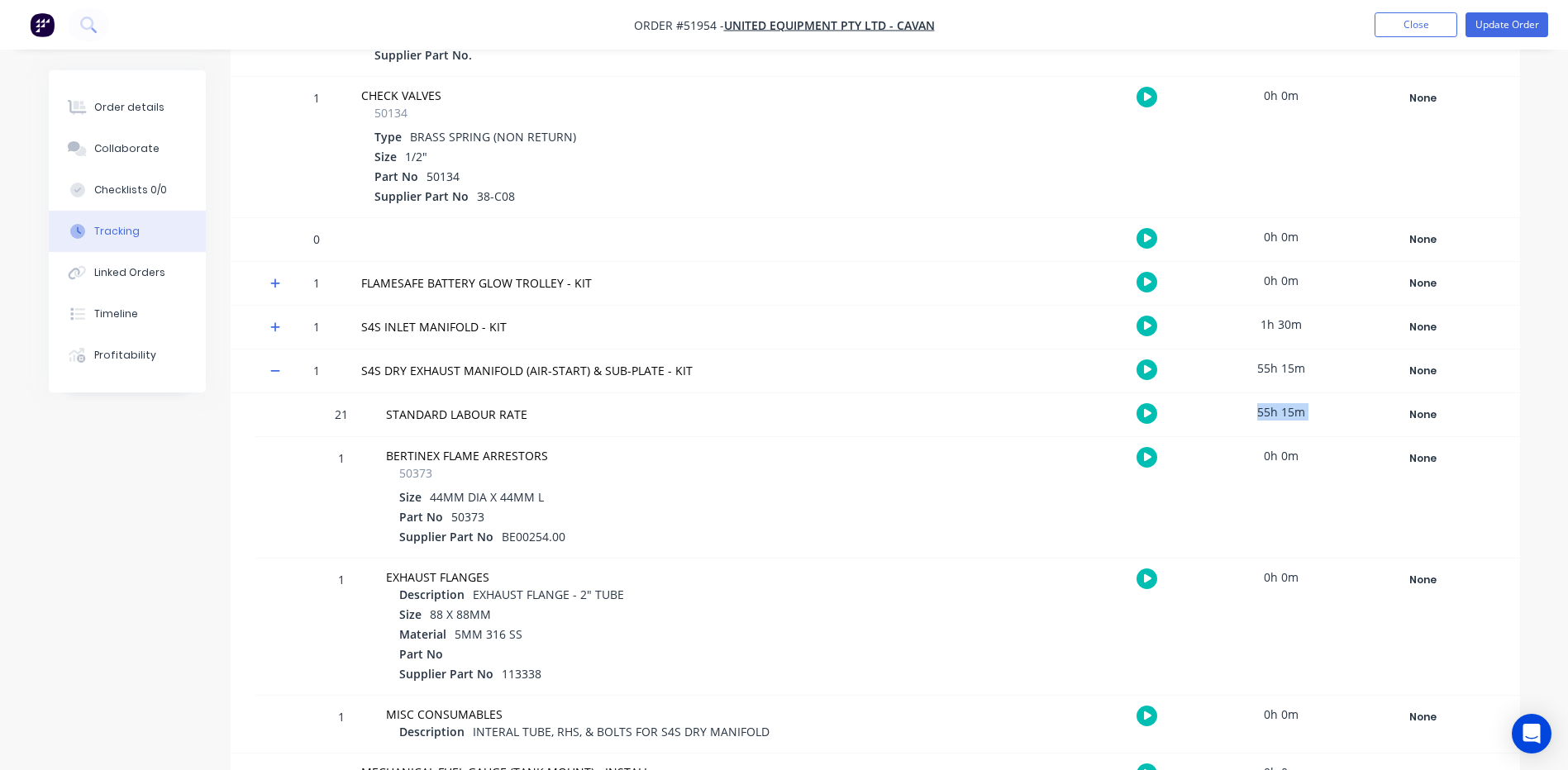
click at [1273, 410] on div "55h 15m" at bounding box center [1281, 412] width 124 height 38
click at [1313, 431] on div "21 STANDARD LABOUR RATE 55h 15m None Create status None edit ATTACHMENT WORKS A…" at bounding box center [888, 415] width 1265 height 43
click at [167, 284] on button "Linked Orders" at bounding box center [127, 272] width 157 height 41
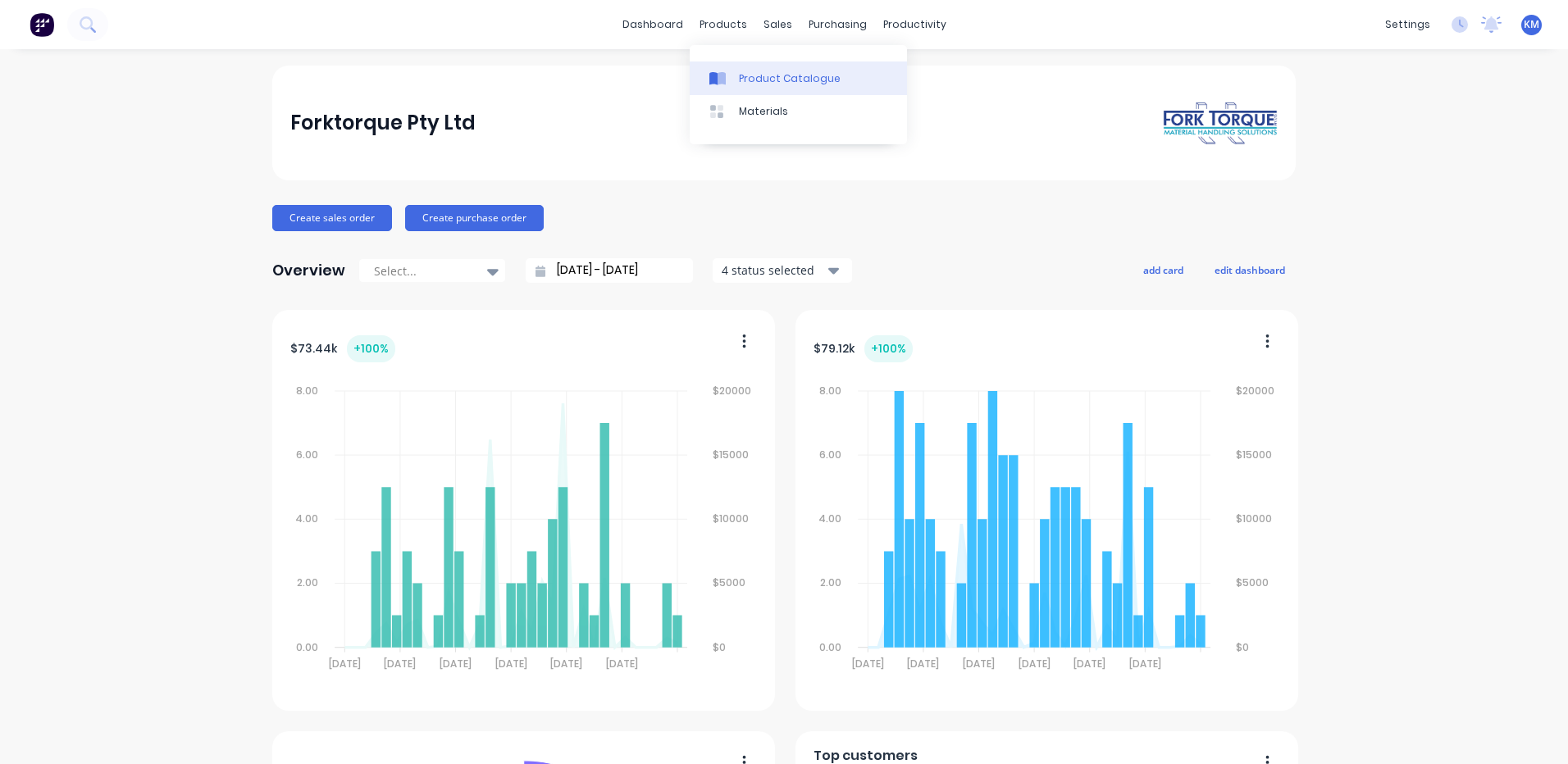
click at [732, 69] on link "Product Catalogue" at bounding box center [798, 77] width 217 height 33
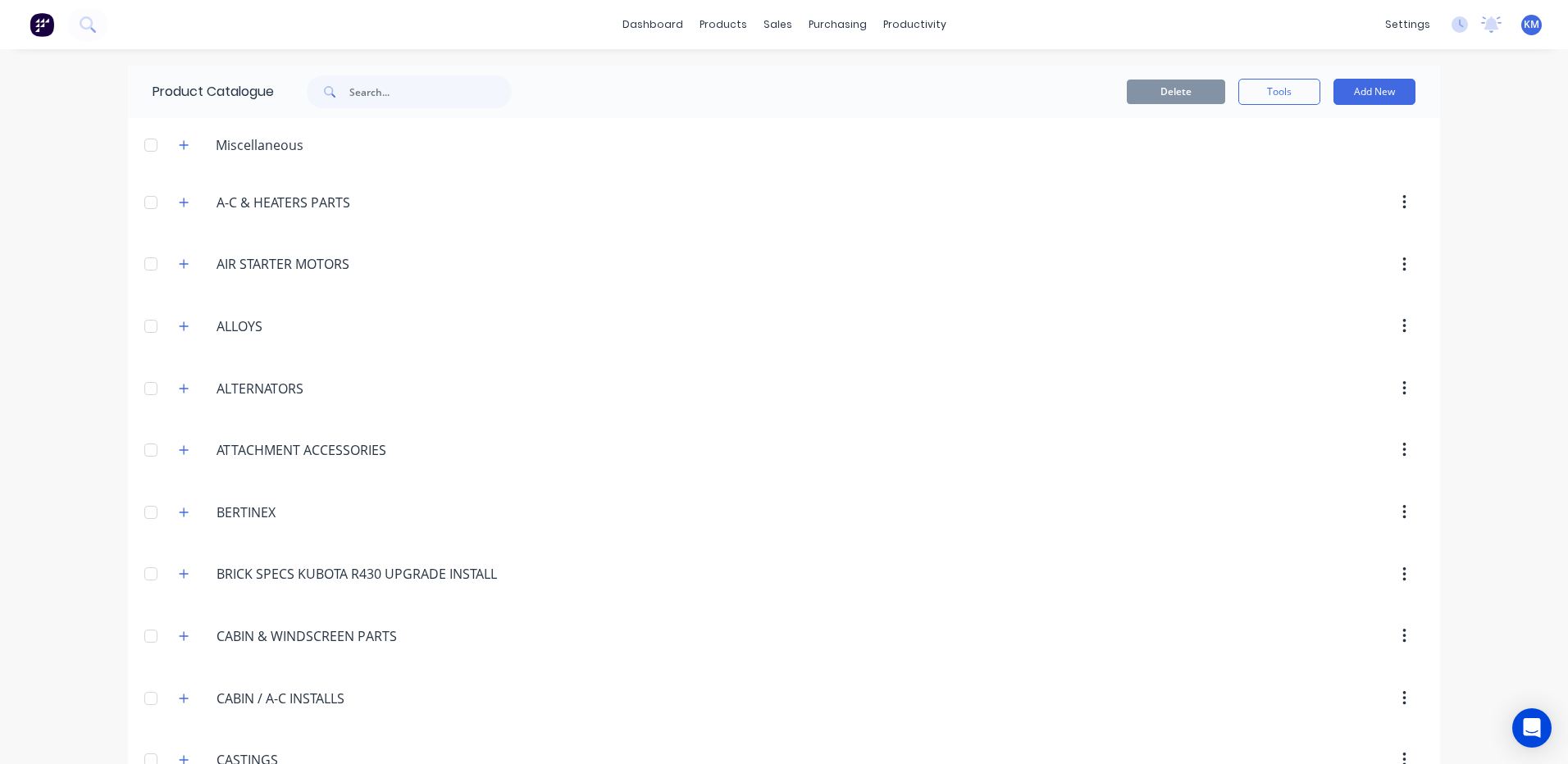
click at [395, 62] on div "dashboard products sales purchasing productivity dashboard products Product Cat…" at bounding box center [784, 382] width 1568 height 764
click at [402, 92] on input "text" at bounding box center [431, 91] width 162 height 33
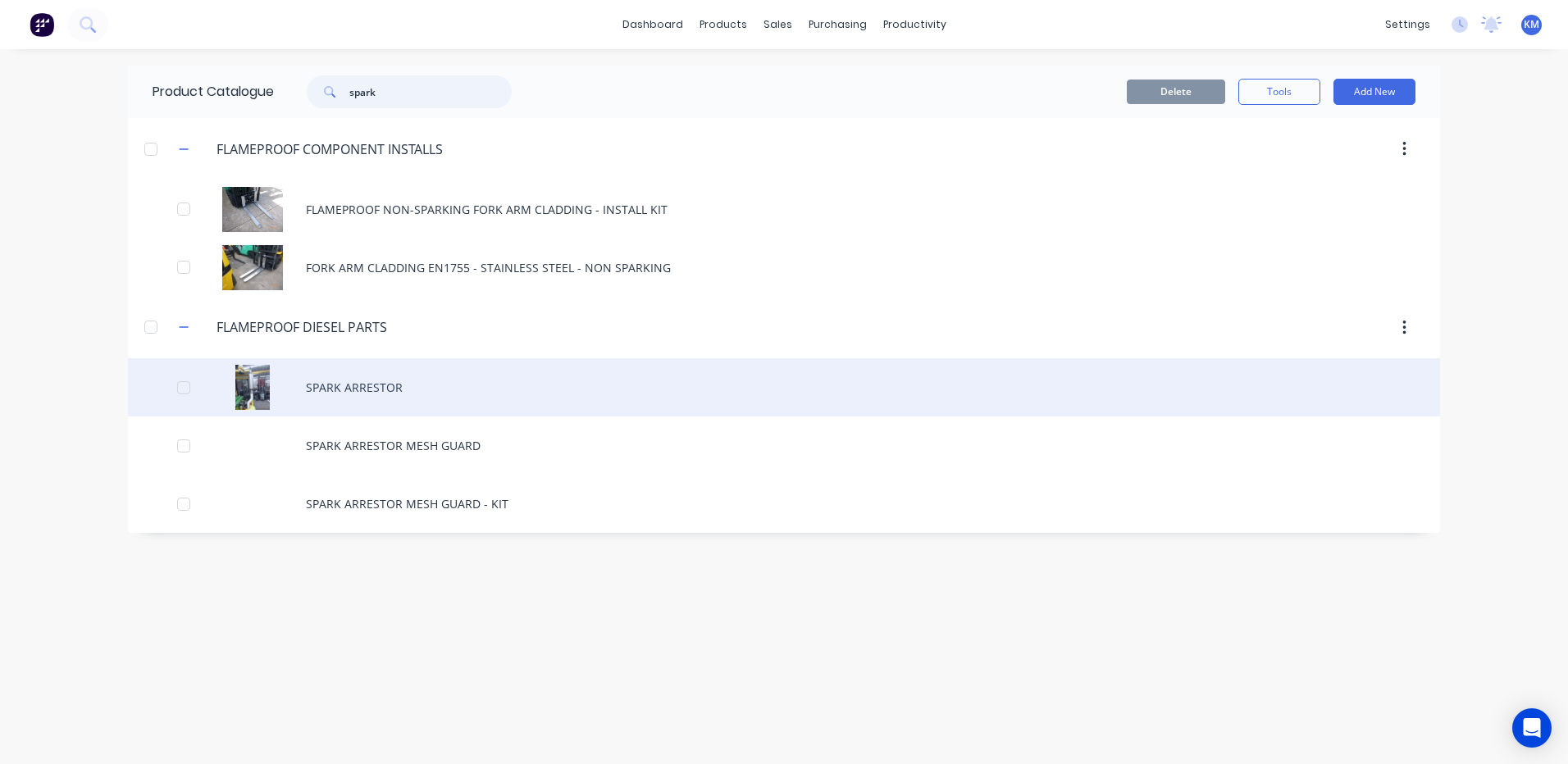
type input "spark"
click at [380, 391] on div "SPARK ARRESTOR" at bounding box center [783, 387] width 1312 height 58
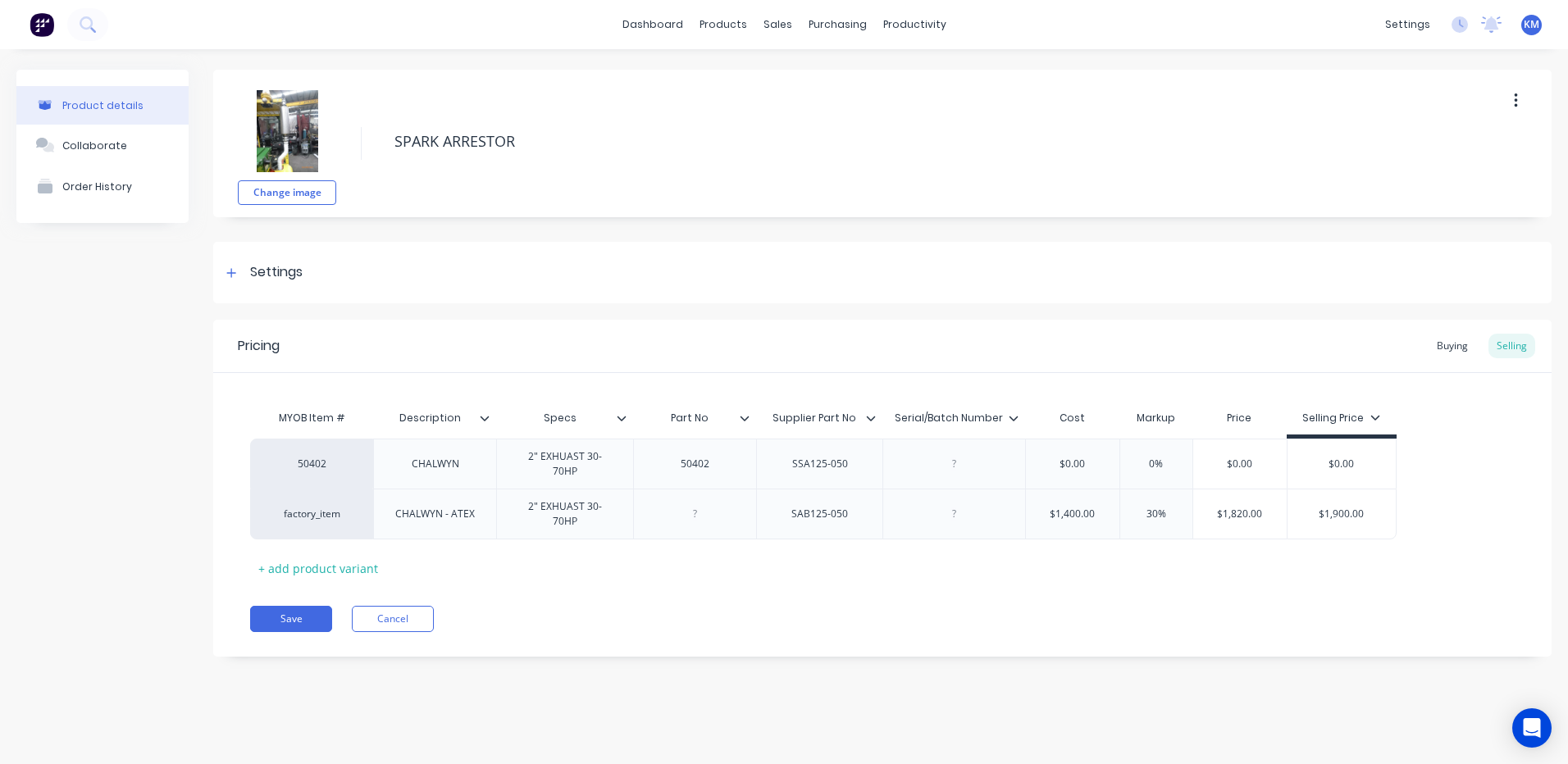
type textarea "x"
click at [1460, 349] on div "Buying" at bounding box center [1451, 346] width 48 height 24
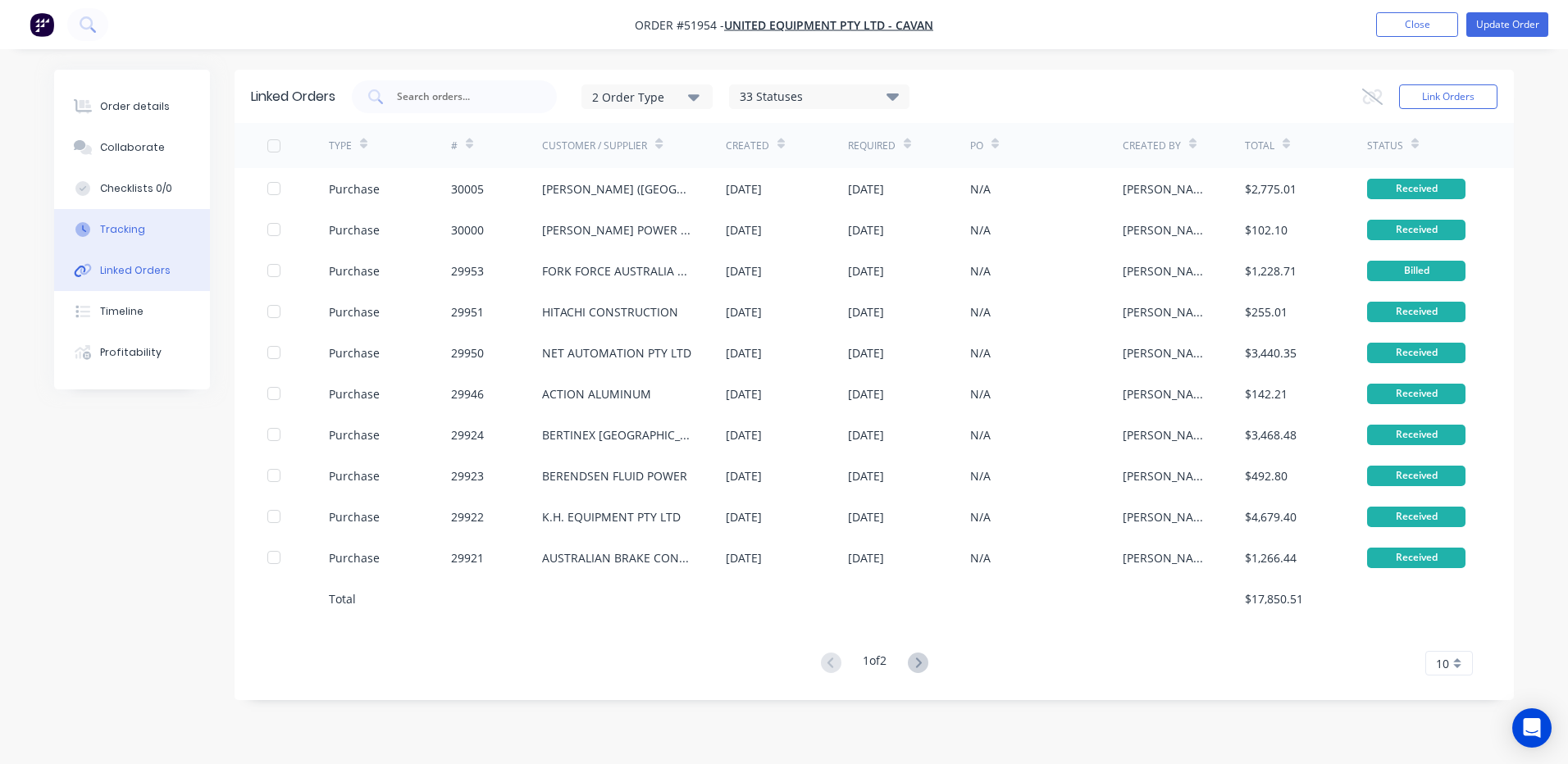
click at [138, 248] on button "Tracking" at bounding box center [131, 229] width 156 height 41
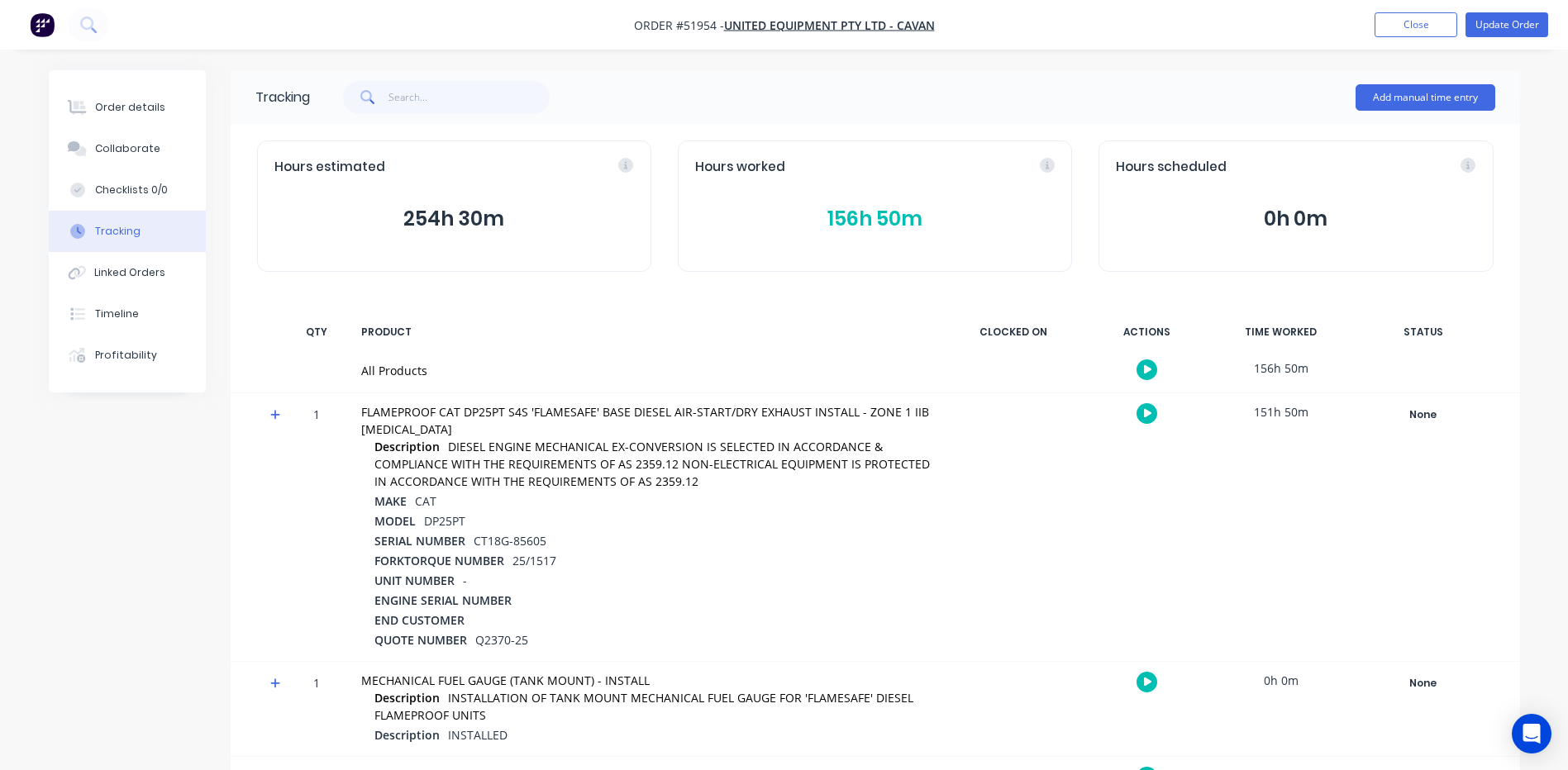
click at [871, 234] on div "Hours worked 156h 50m" at bounding box center [875, 207] width 395 height 131
click at [875, 223] on button "156h 50m" at bounding box center [875, 218] width 360 height 31
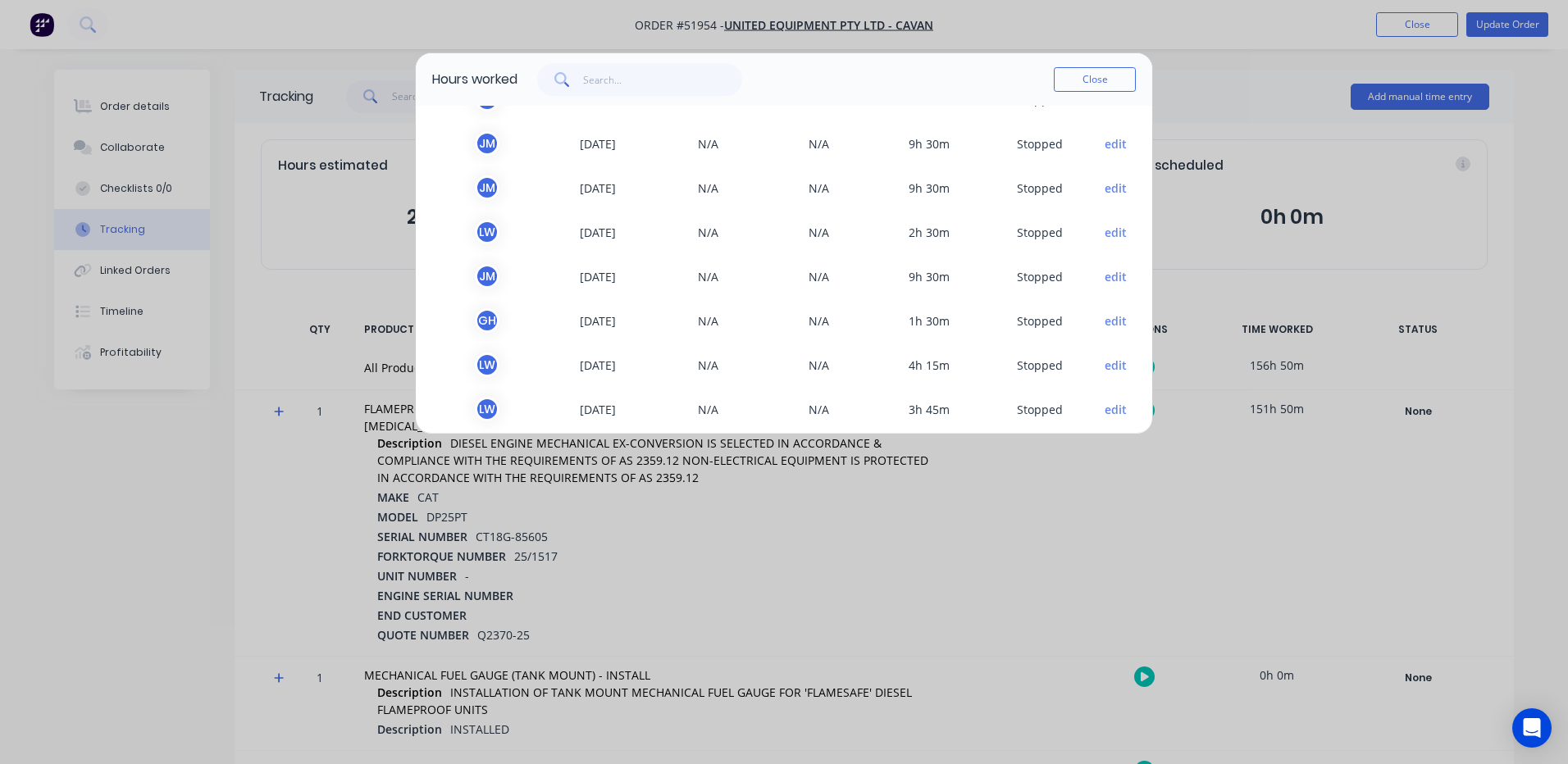
scroll to position [164, 0]
click at [1105, 282] on button "edit" at bounding box center [1116, 280] width 22 height 17
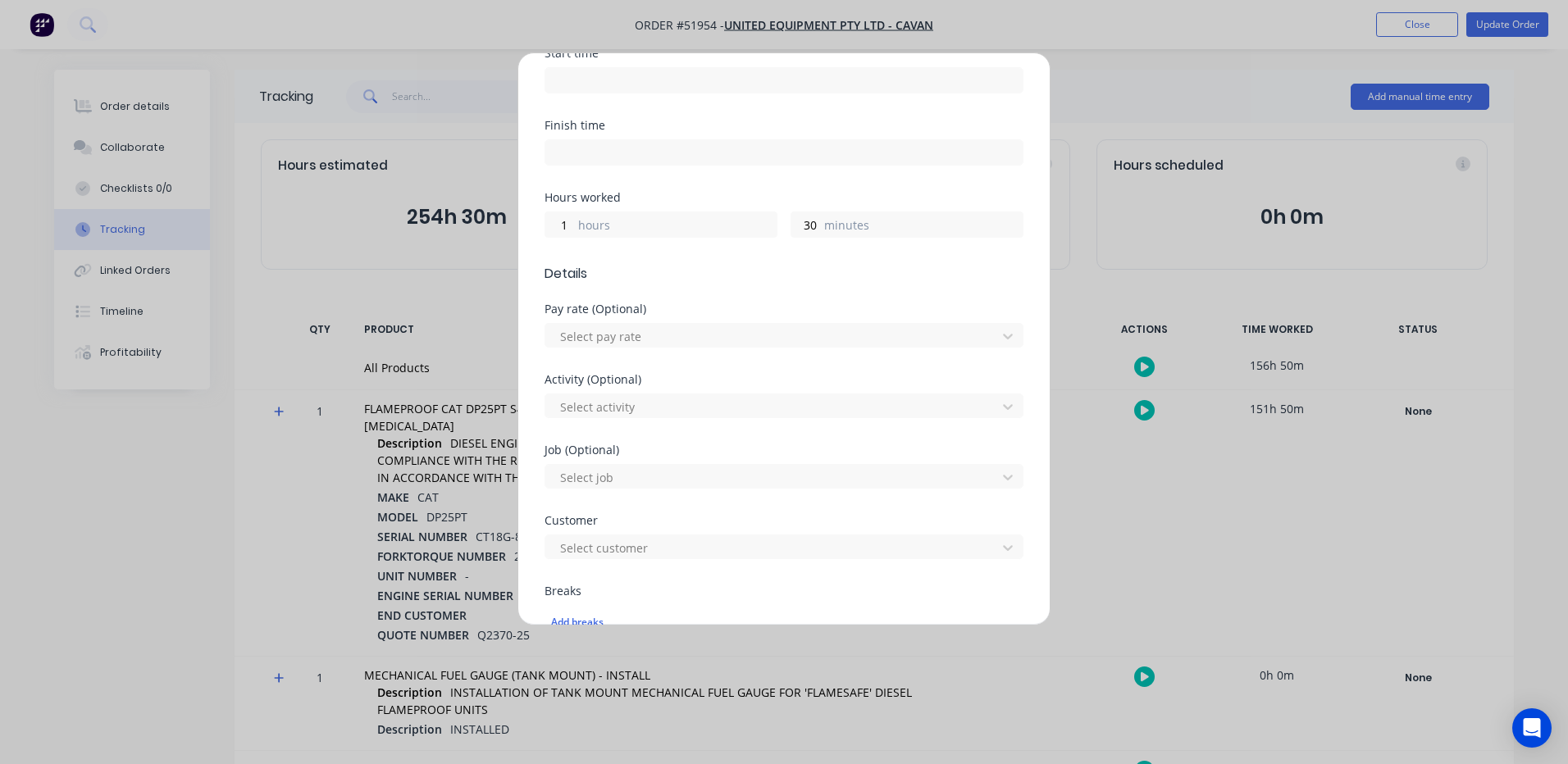
scroll to position [731, 0]
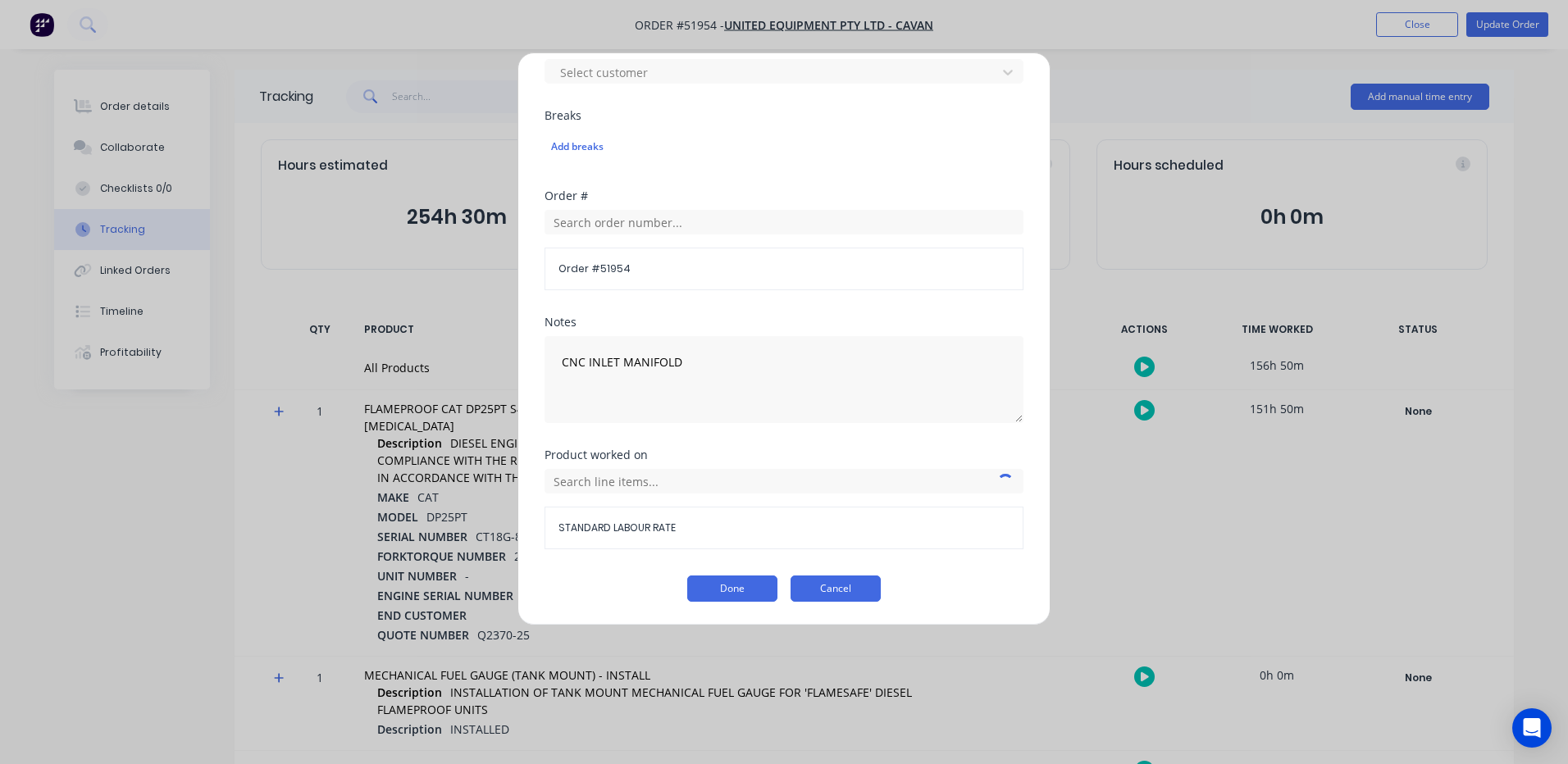
click at [830, 576] on button "Cancel" at bounding box center [835, 588] width 90 height 26
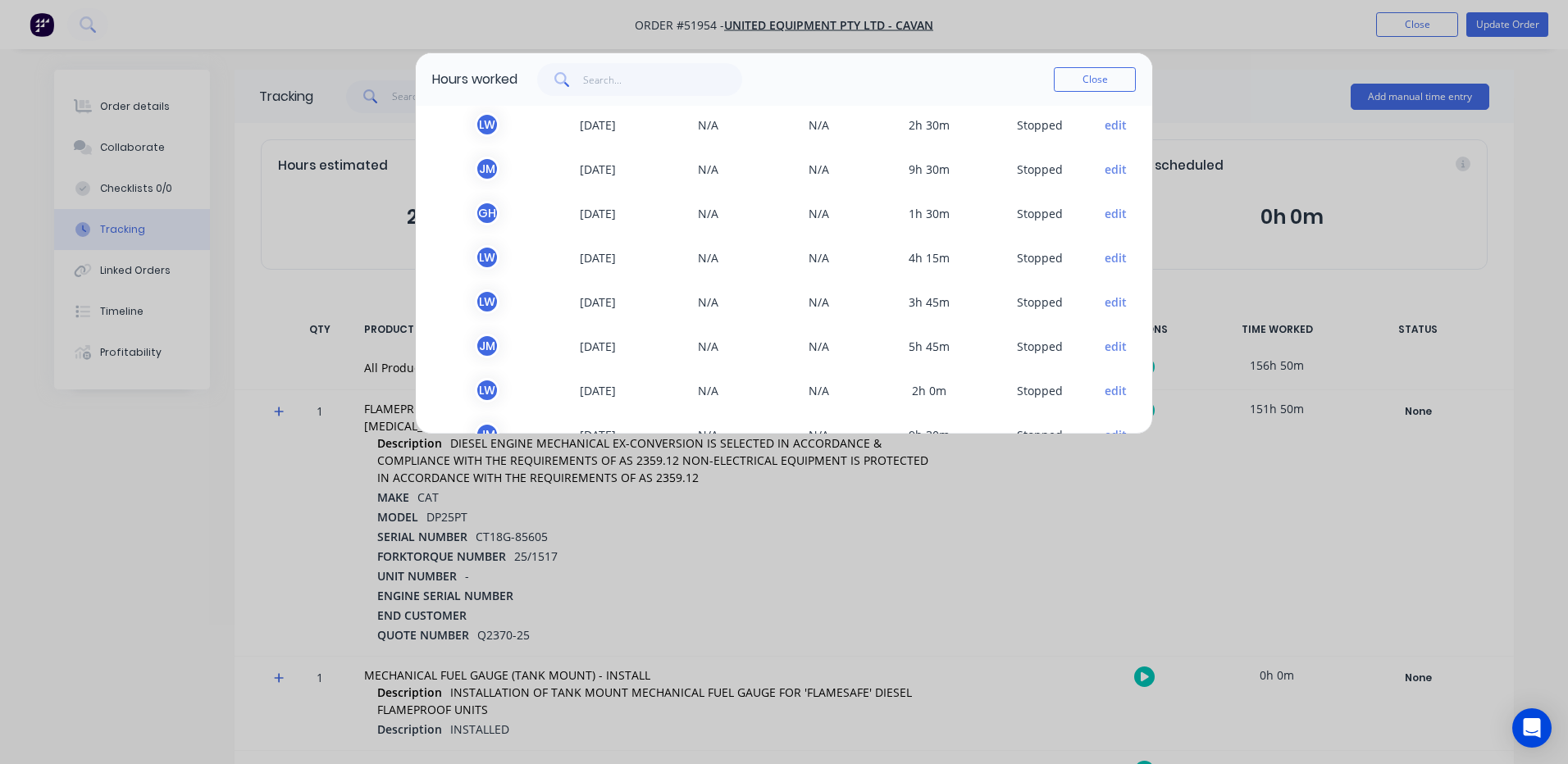
scroll to position [246, 0]
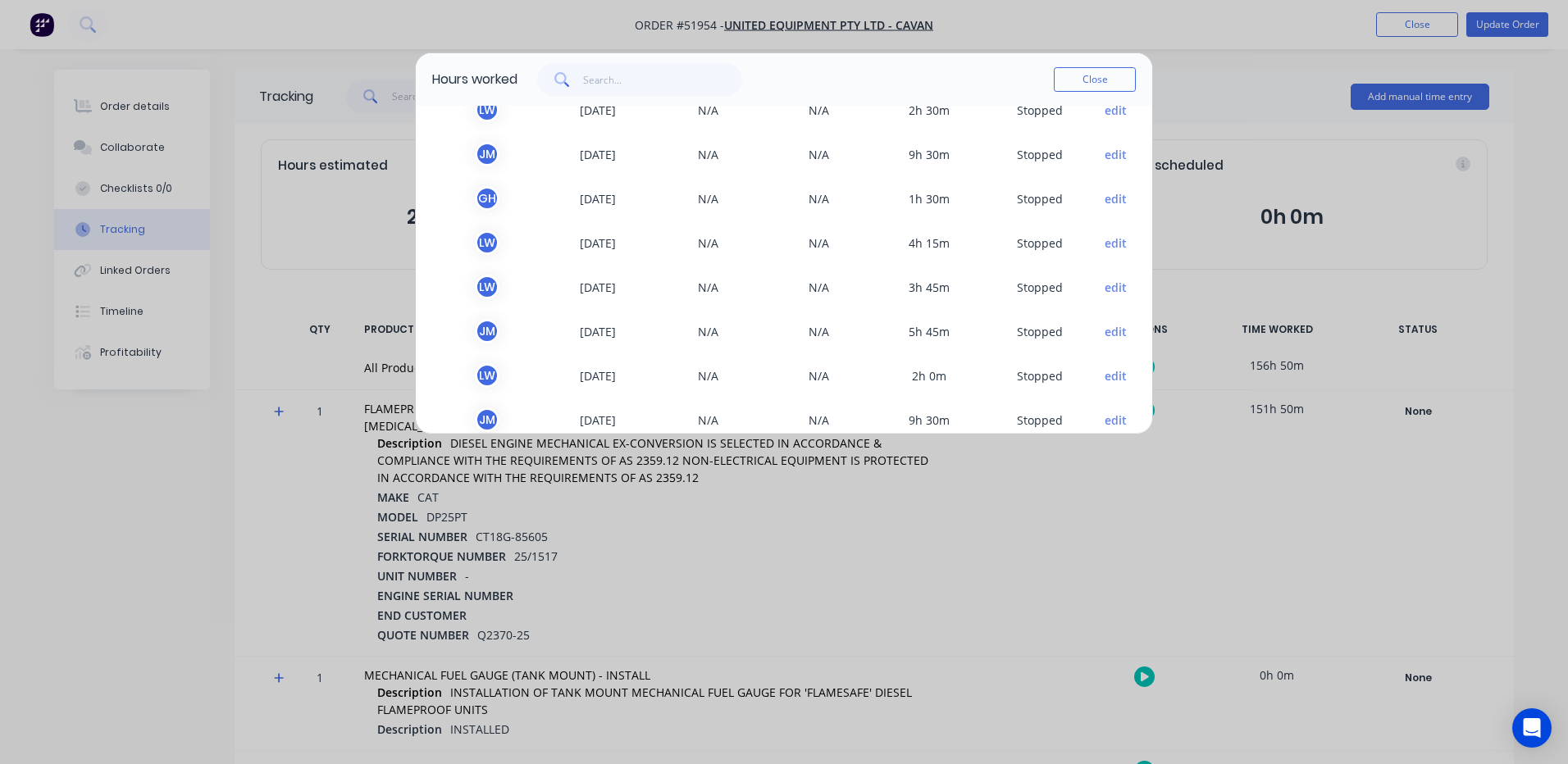
click at [1105, 336] on button "edit" at bounding box center [1116, 332] width 22 height 17
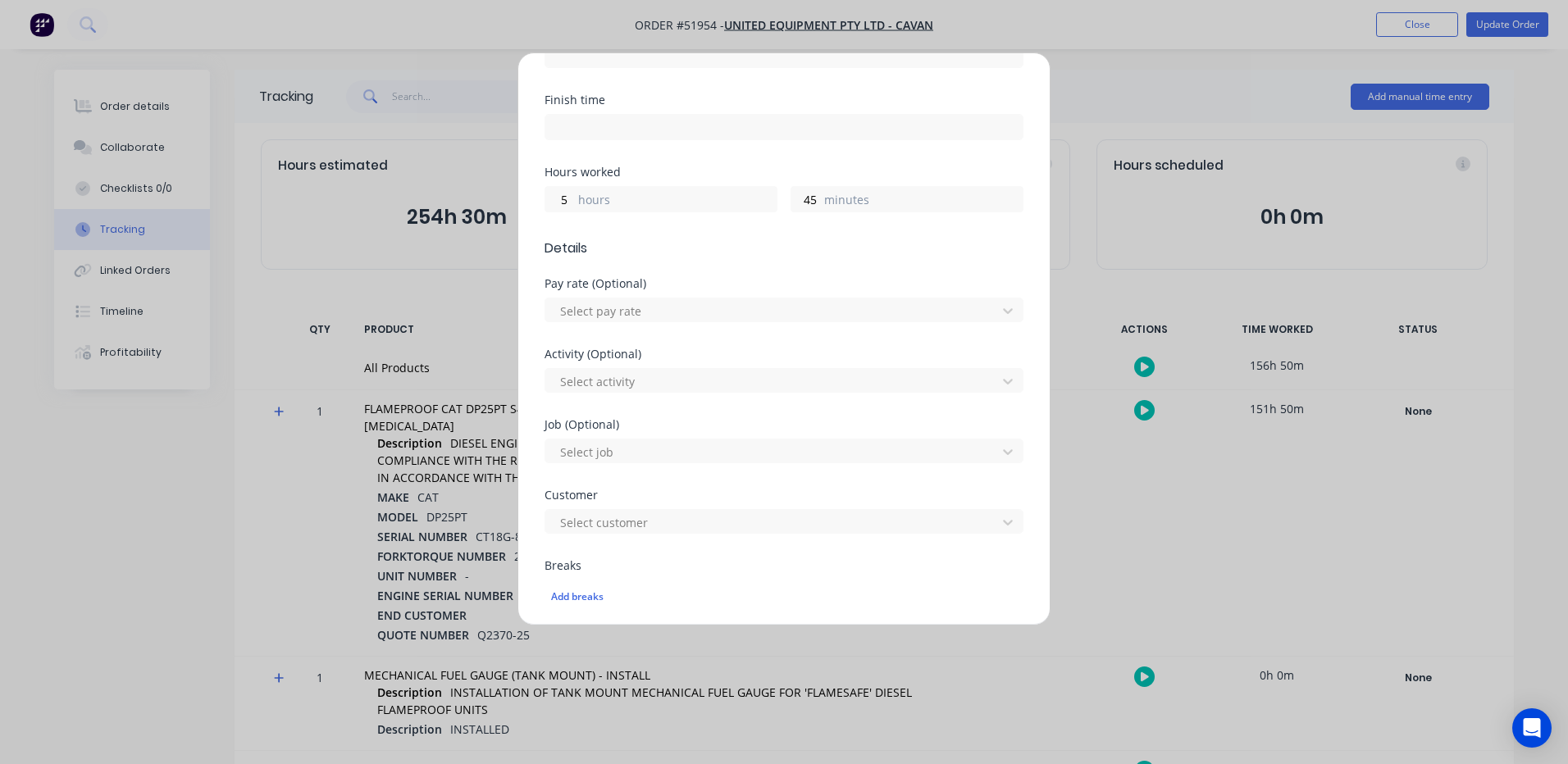
scroll to position [731, 0]
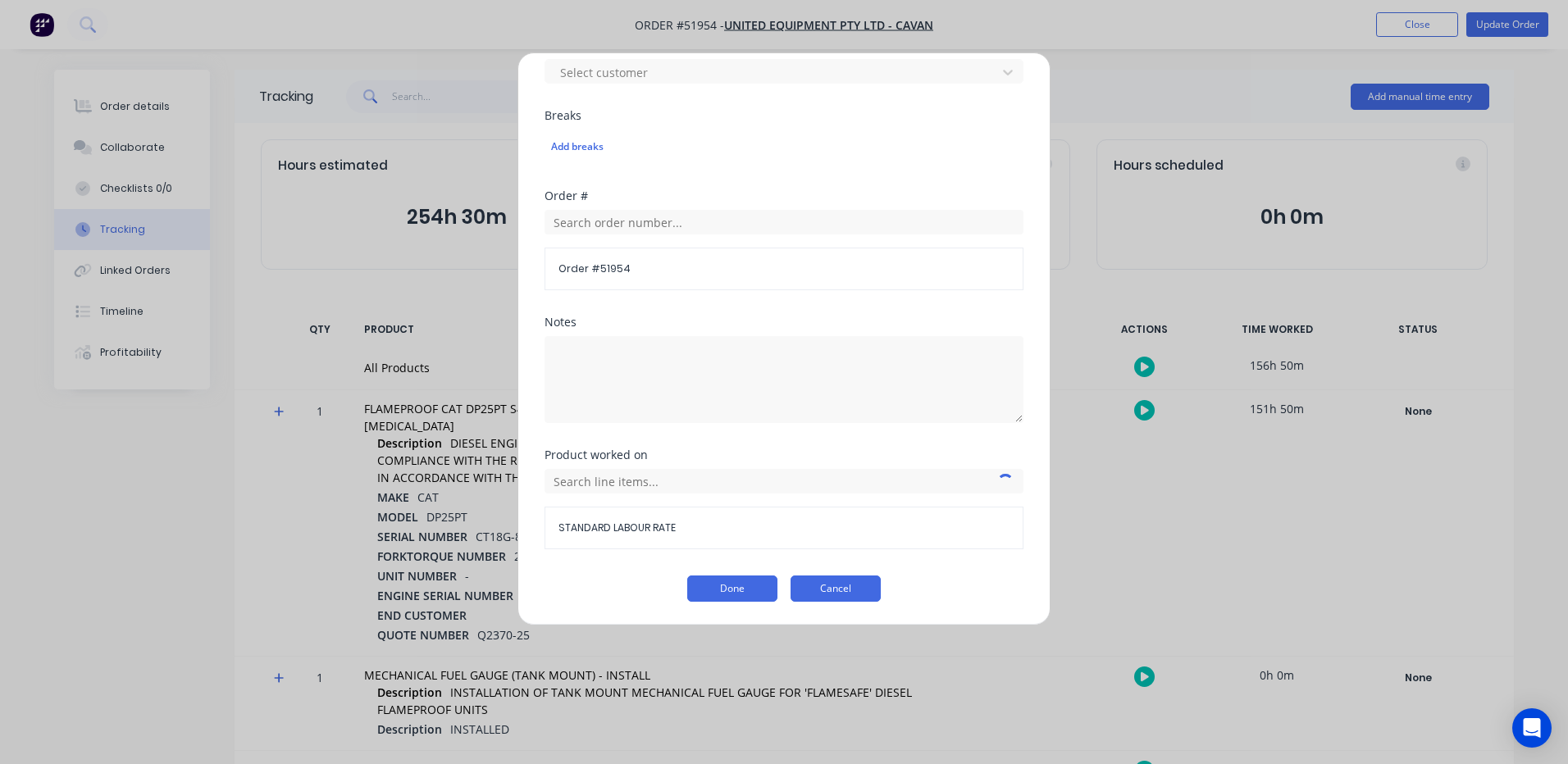
click at [847, 580] on button "Cancel" at bounding box center [835, 588] width 90 height 26
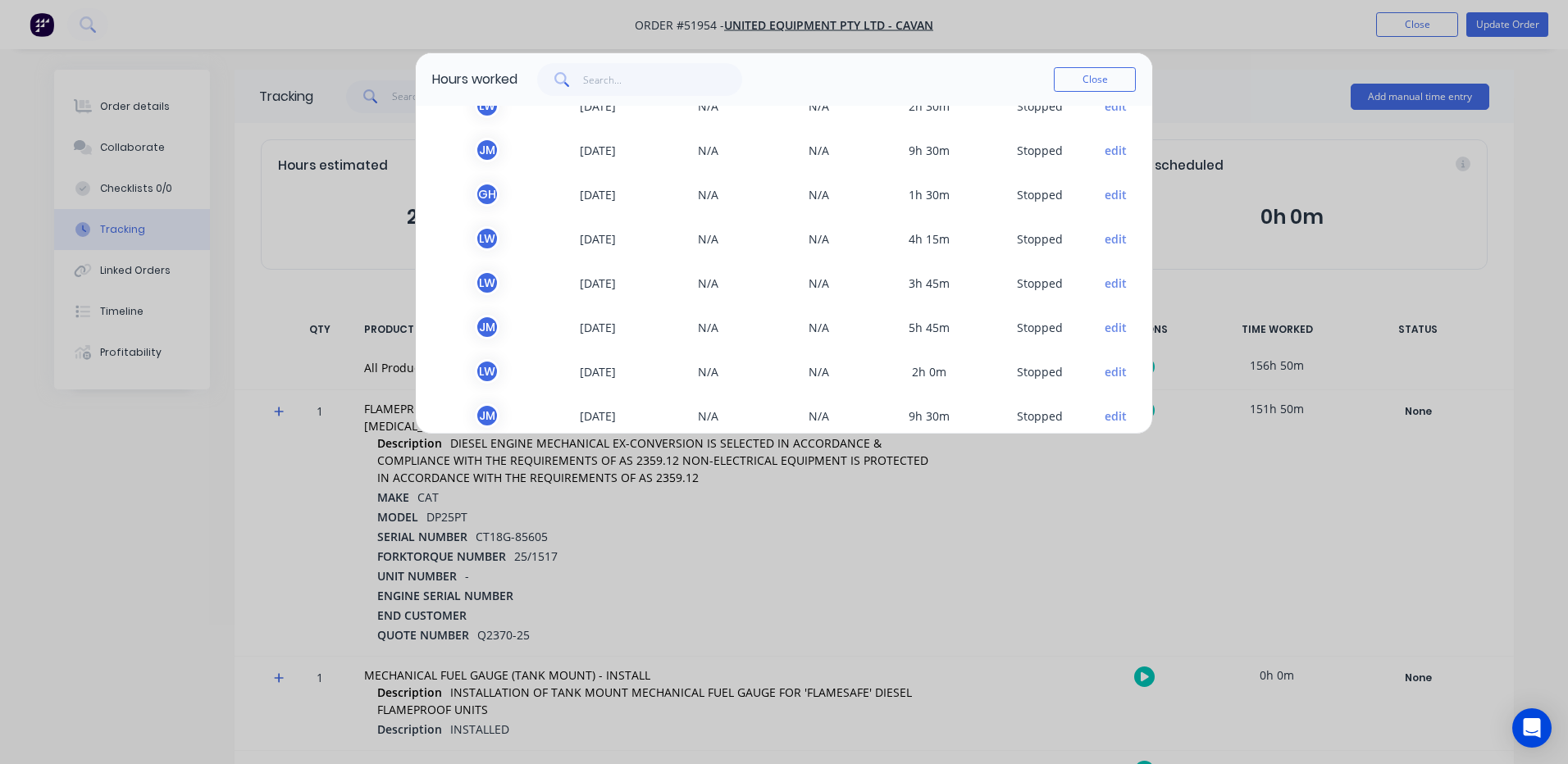
scroll to position [279, 0]
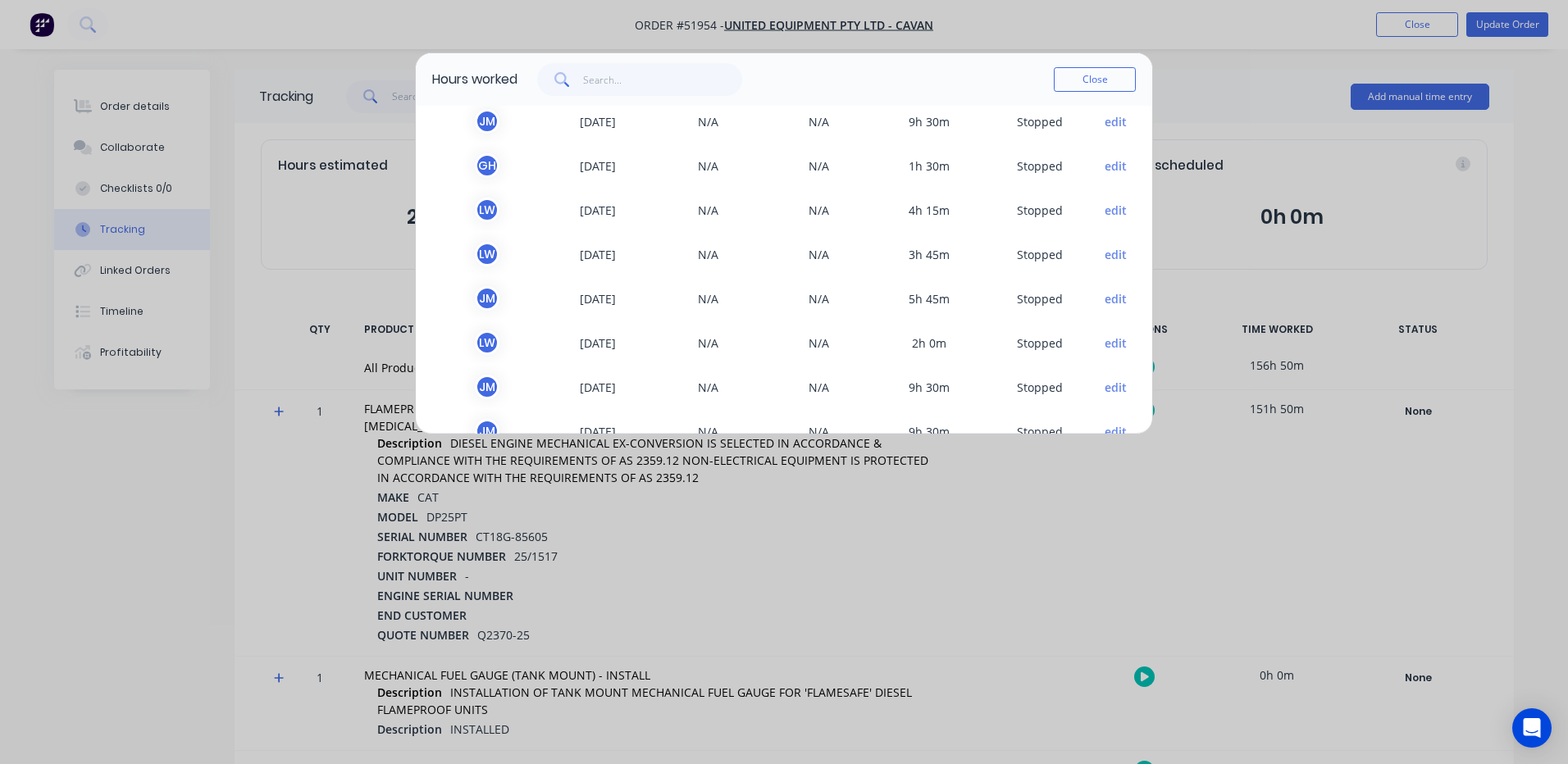
click at [1105, 344] on button "edit" at bounding box center [1116, 343] width 22 height 17
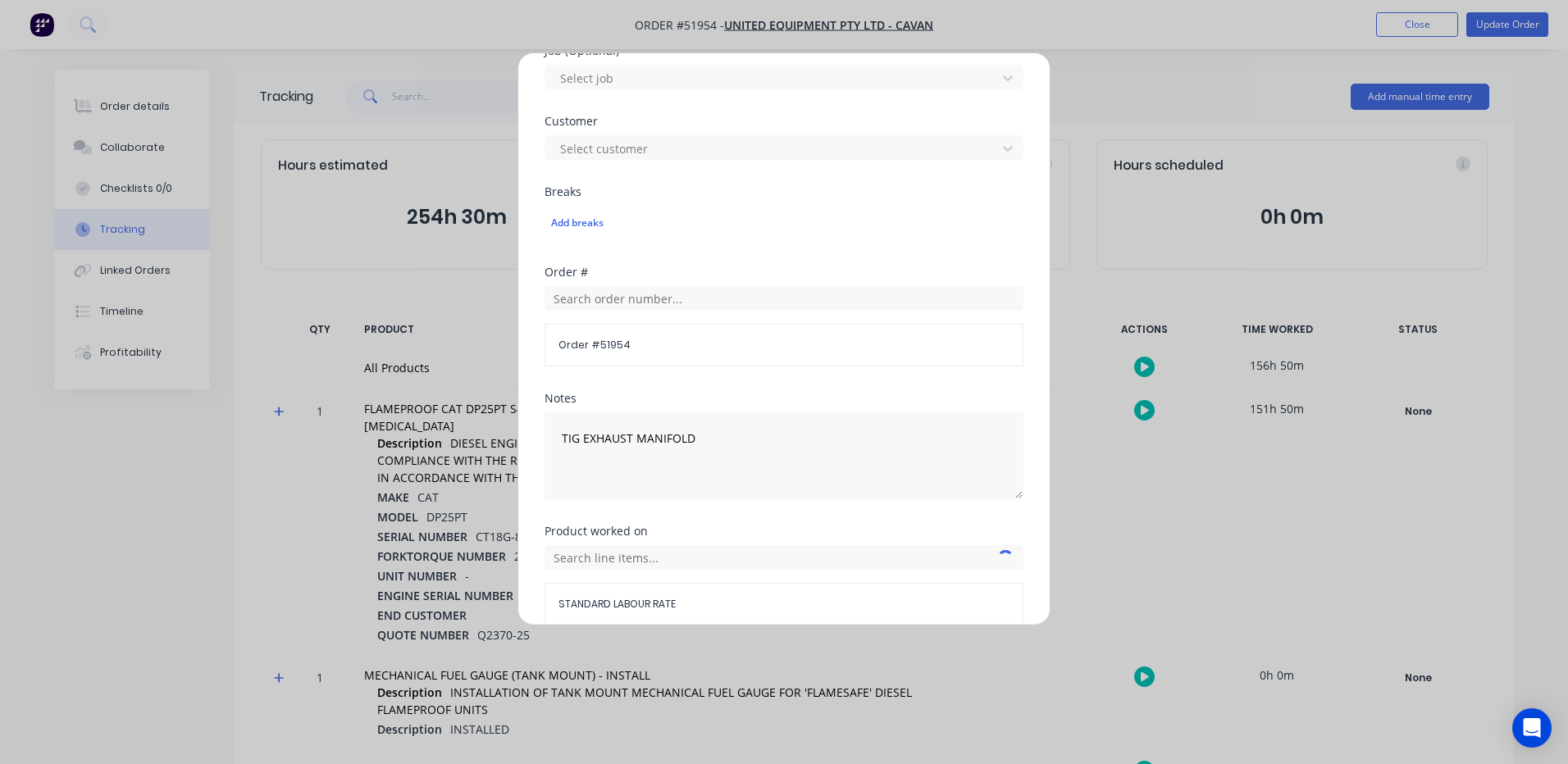
scroll to position [731, 0]
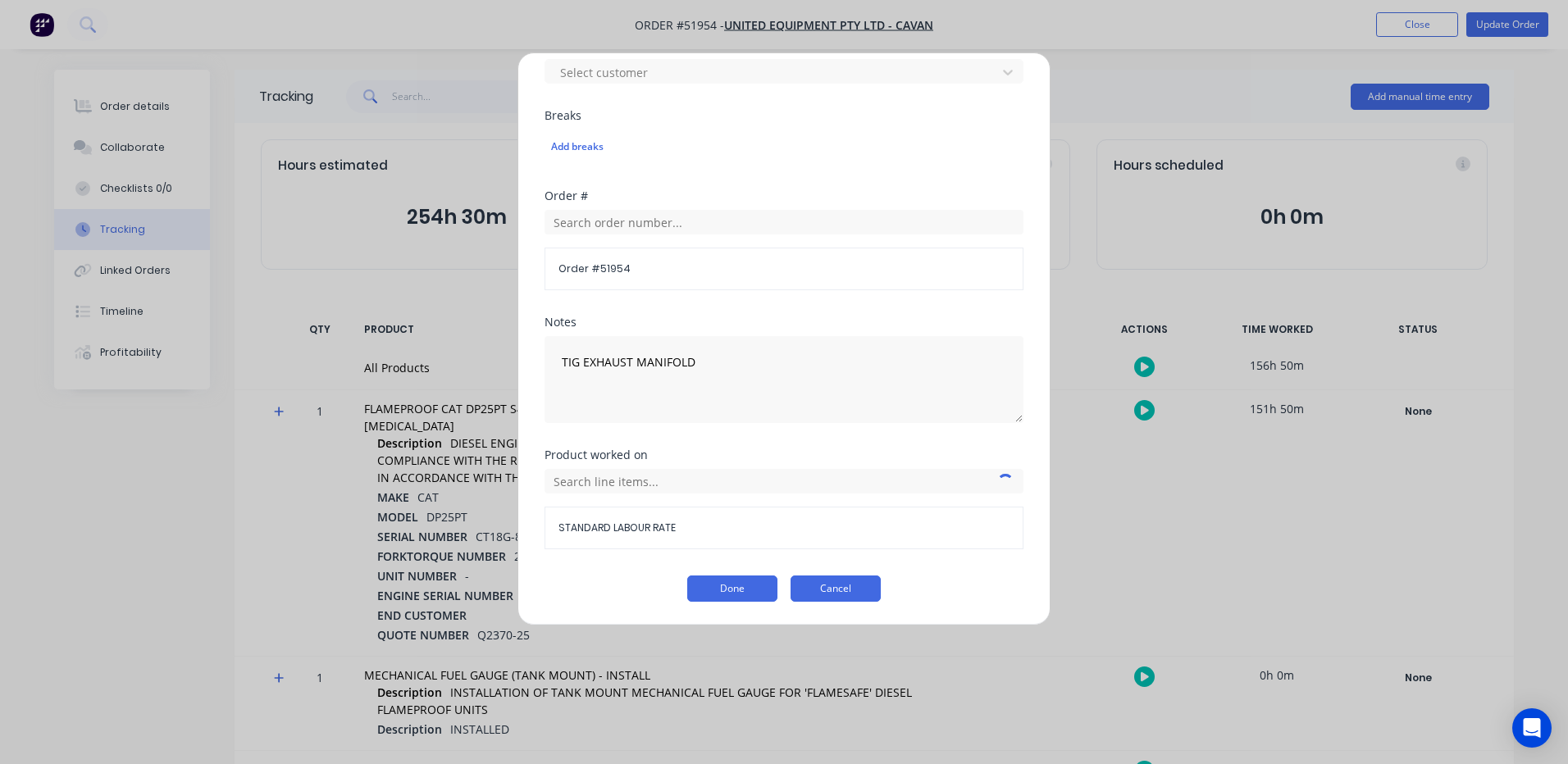
click at [802, 589] on button "Cancel" at bounding box center [835, 588] width 90 height 26
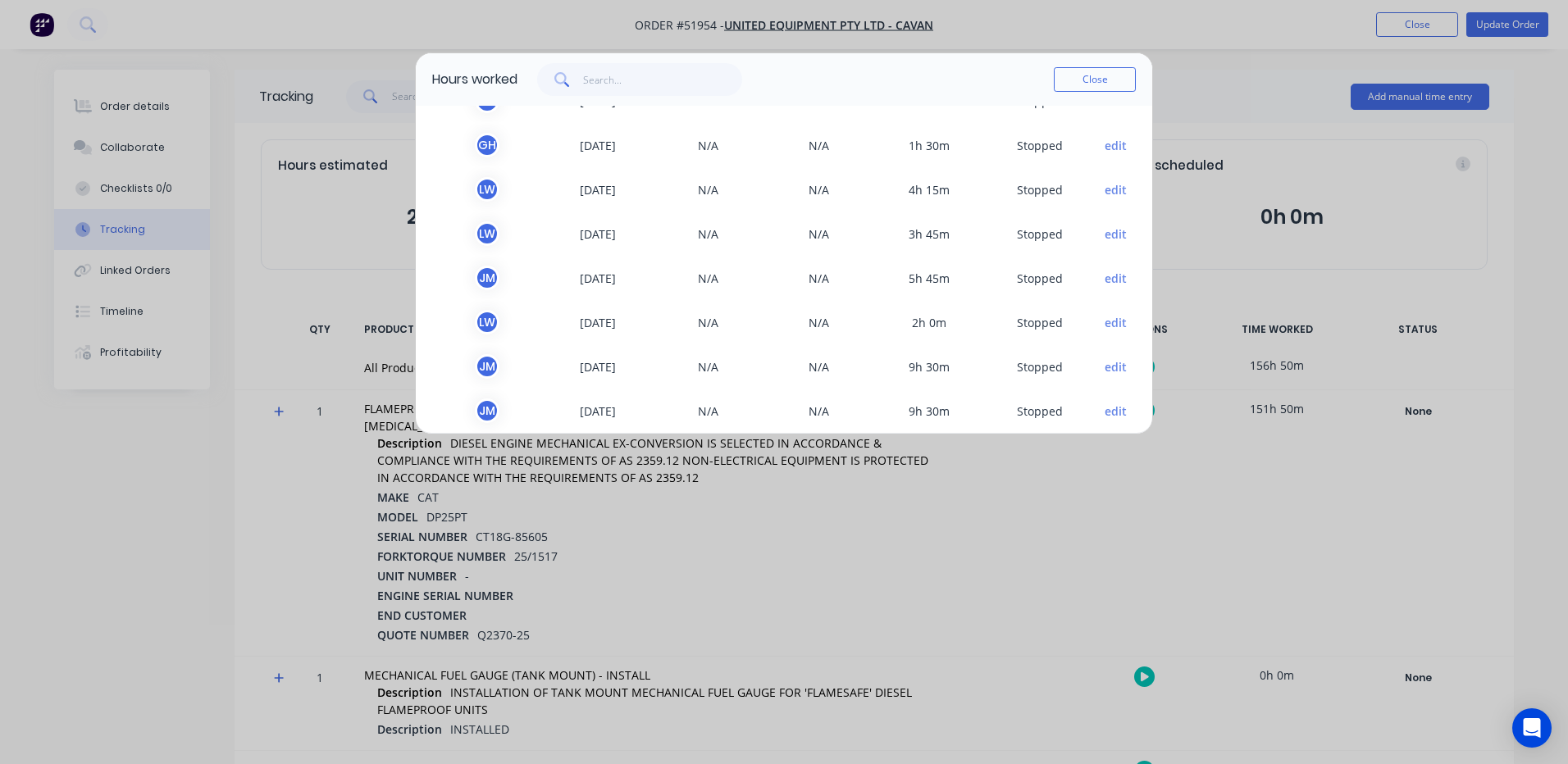
scroll to position [328, 0]
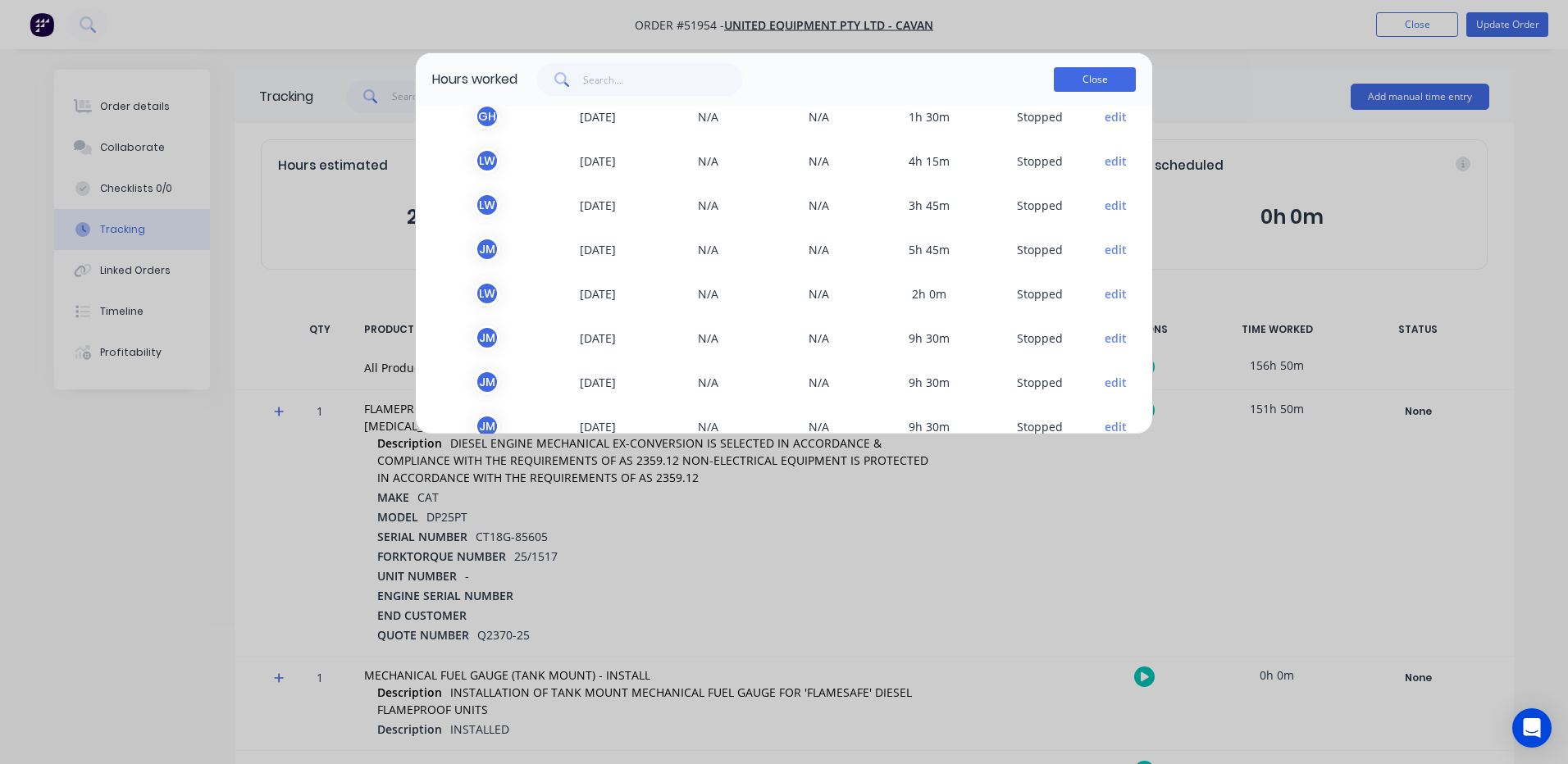
click at [1093, 89] on button "Close" at bounding box center [1094, 79] width 82 height 24
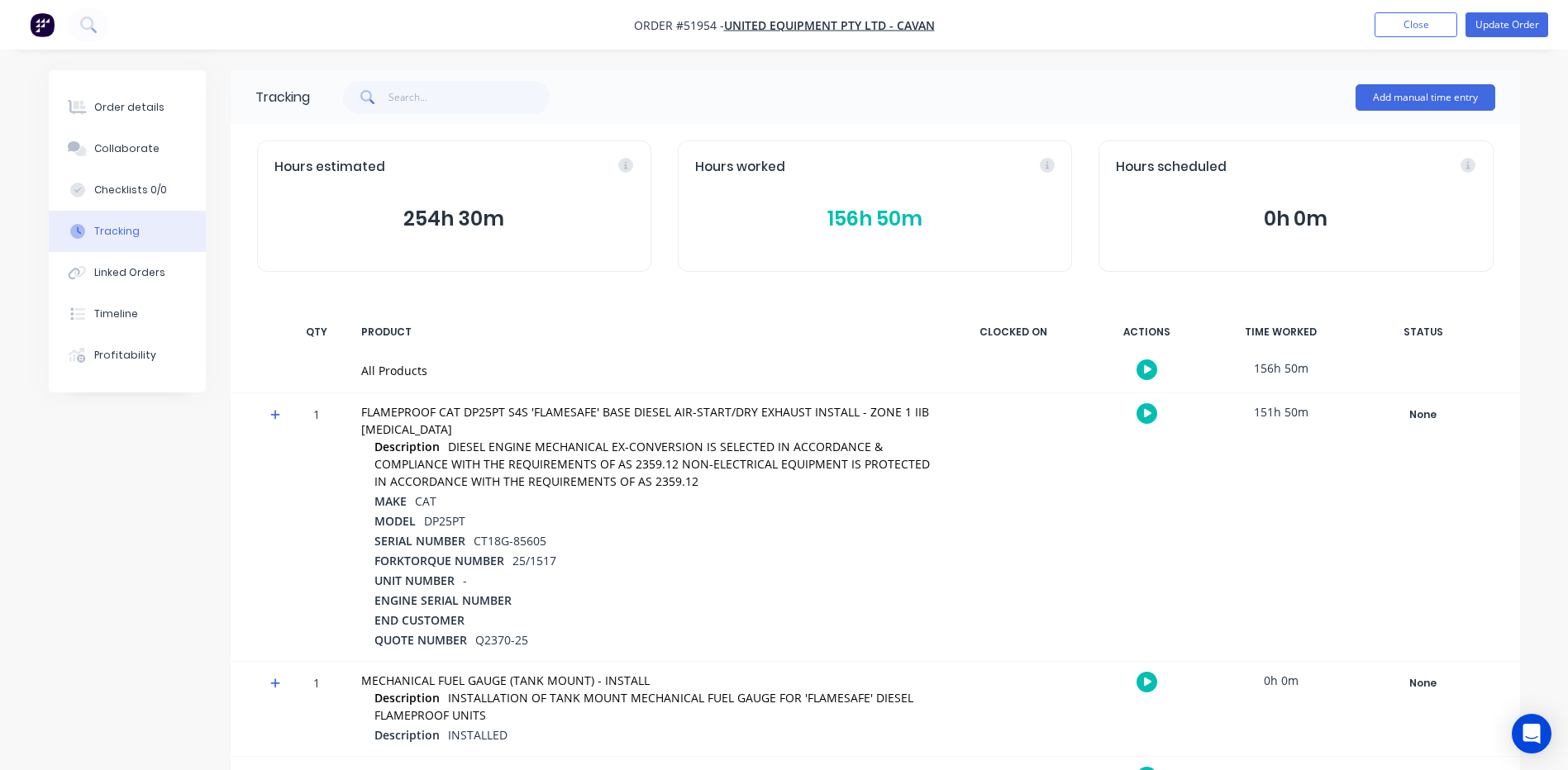
click at [906, 209] on button "156h 50m" at bounding box center [875, 218] width 360 height 31
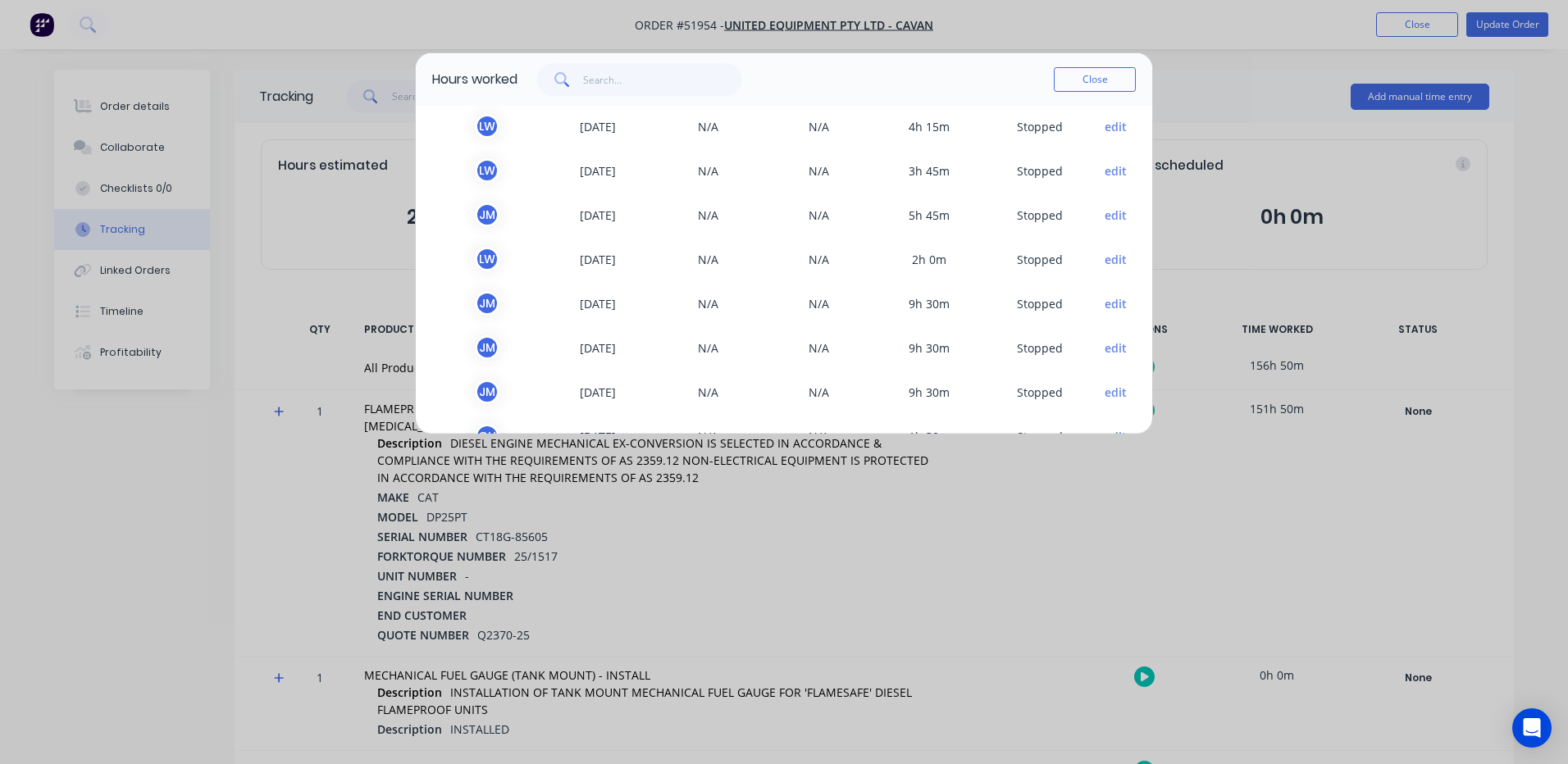
scroll to position [361, 0]
click at [1105, 218] on button "edit" at bounding box center [1116, 216] width 22 height 17
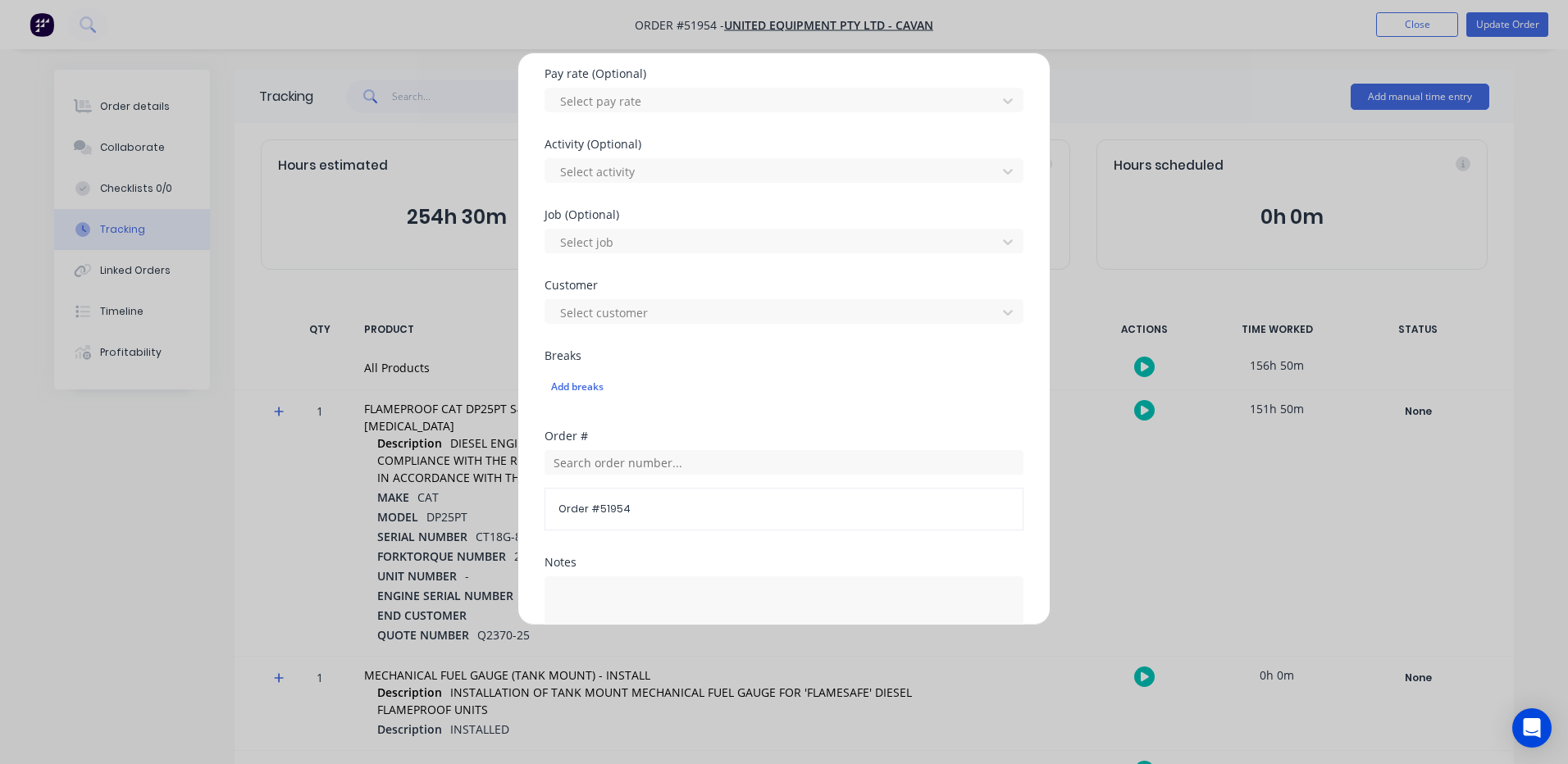
scroll to position [731, 0]
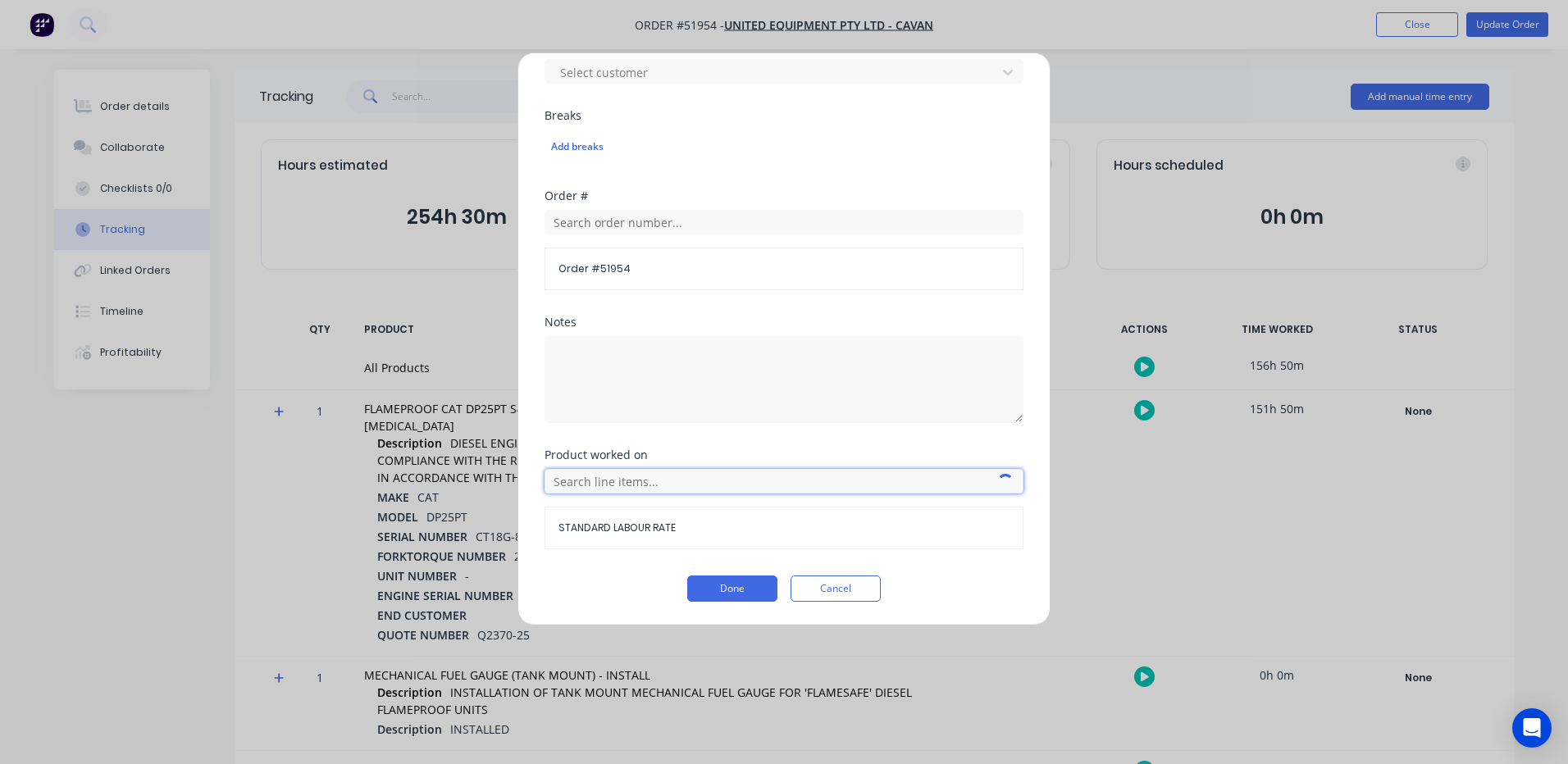
click at [667, 484] on input "text" at bounding box center [784, 481] width 479 height 24
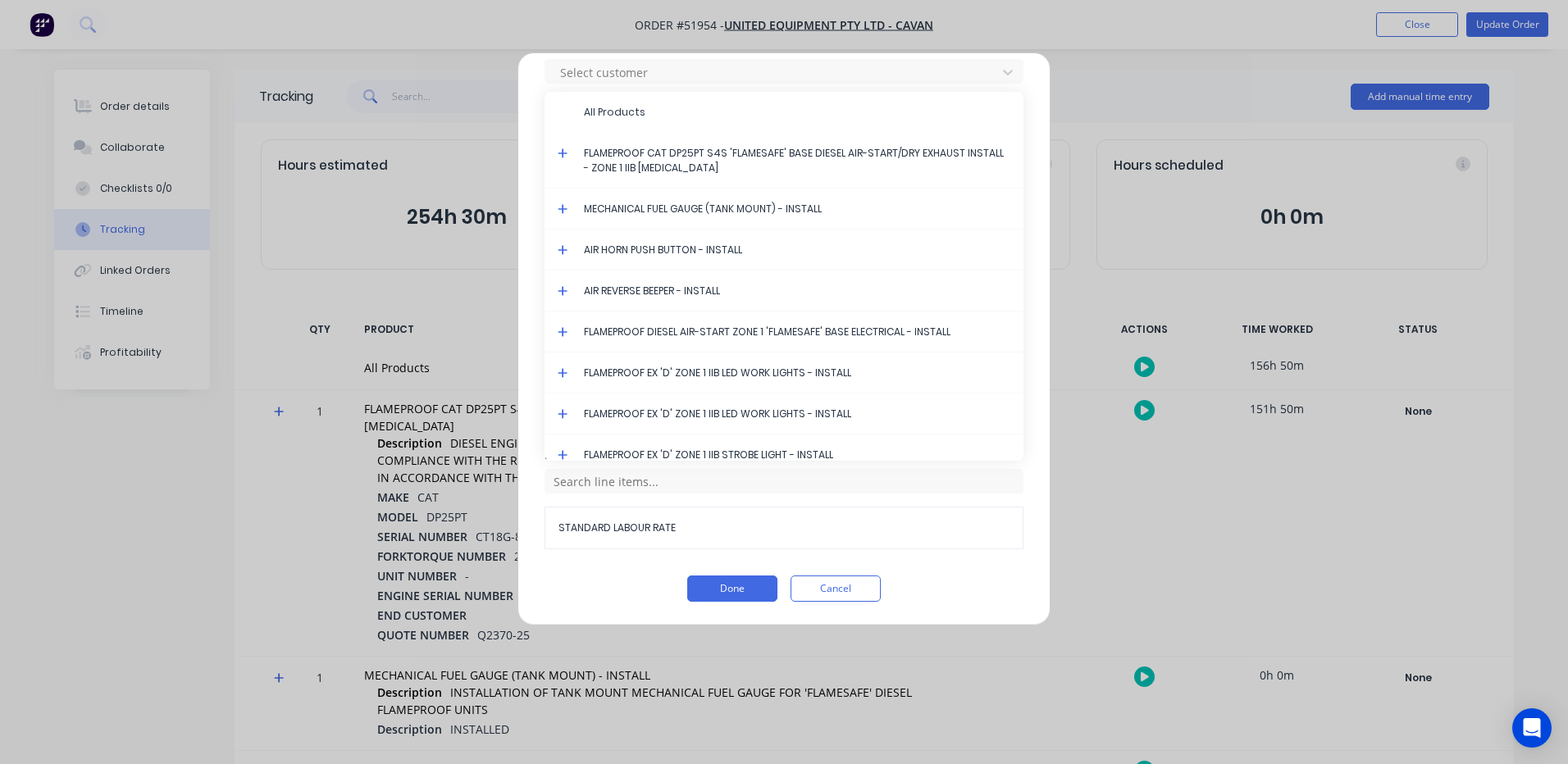
click at [562, 152] on icon at bounding box center [562, 153] width 10 height 10
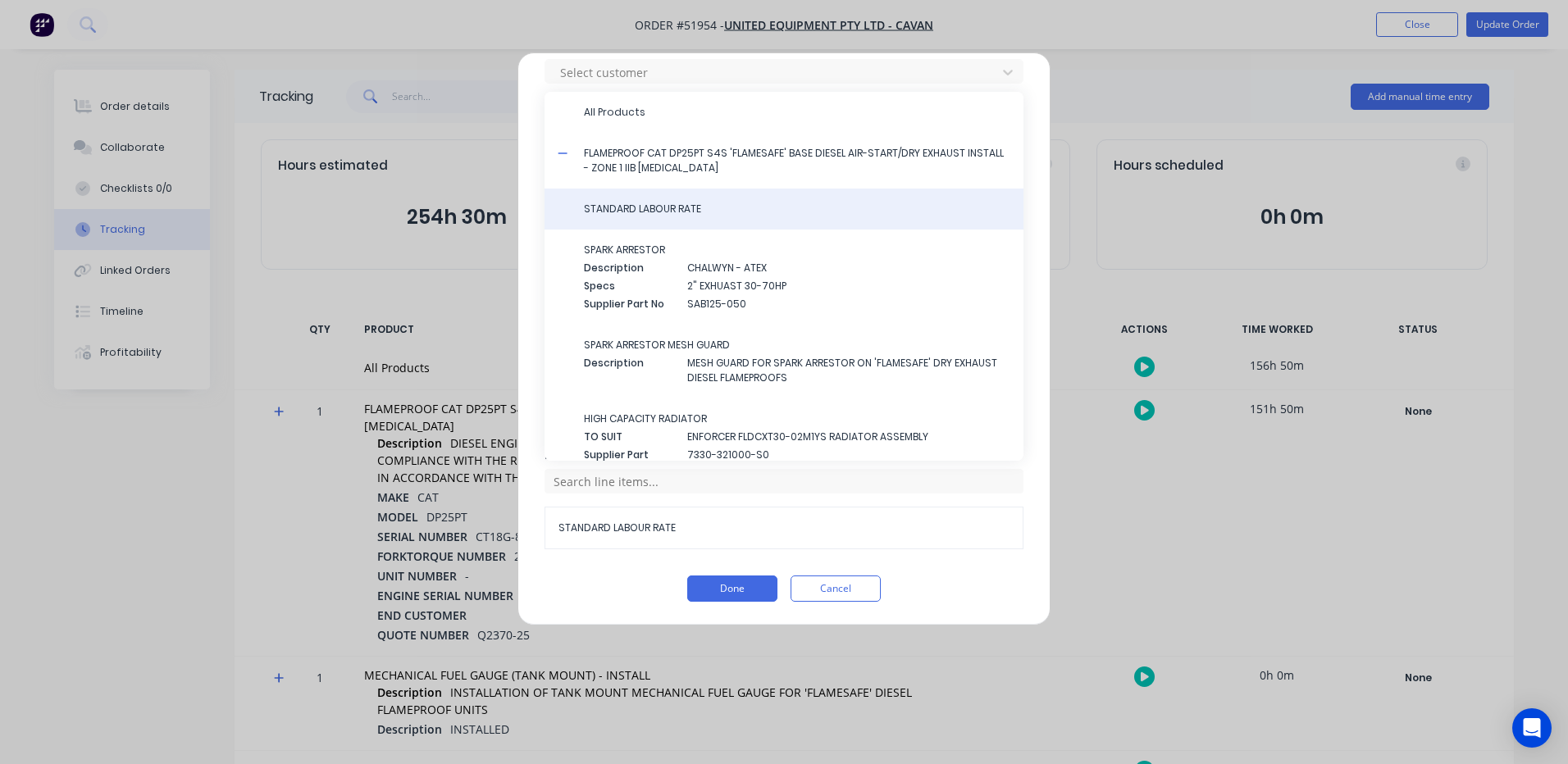
click at [615, 198] on div "STANDARD LABOUR RATE" at bounding box center [784, 209] width 479 height 41
click at [633, 215] on span "STANDARD LABOUR RATE" at bounding box center [796, 209] width 426 height 15
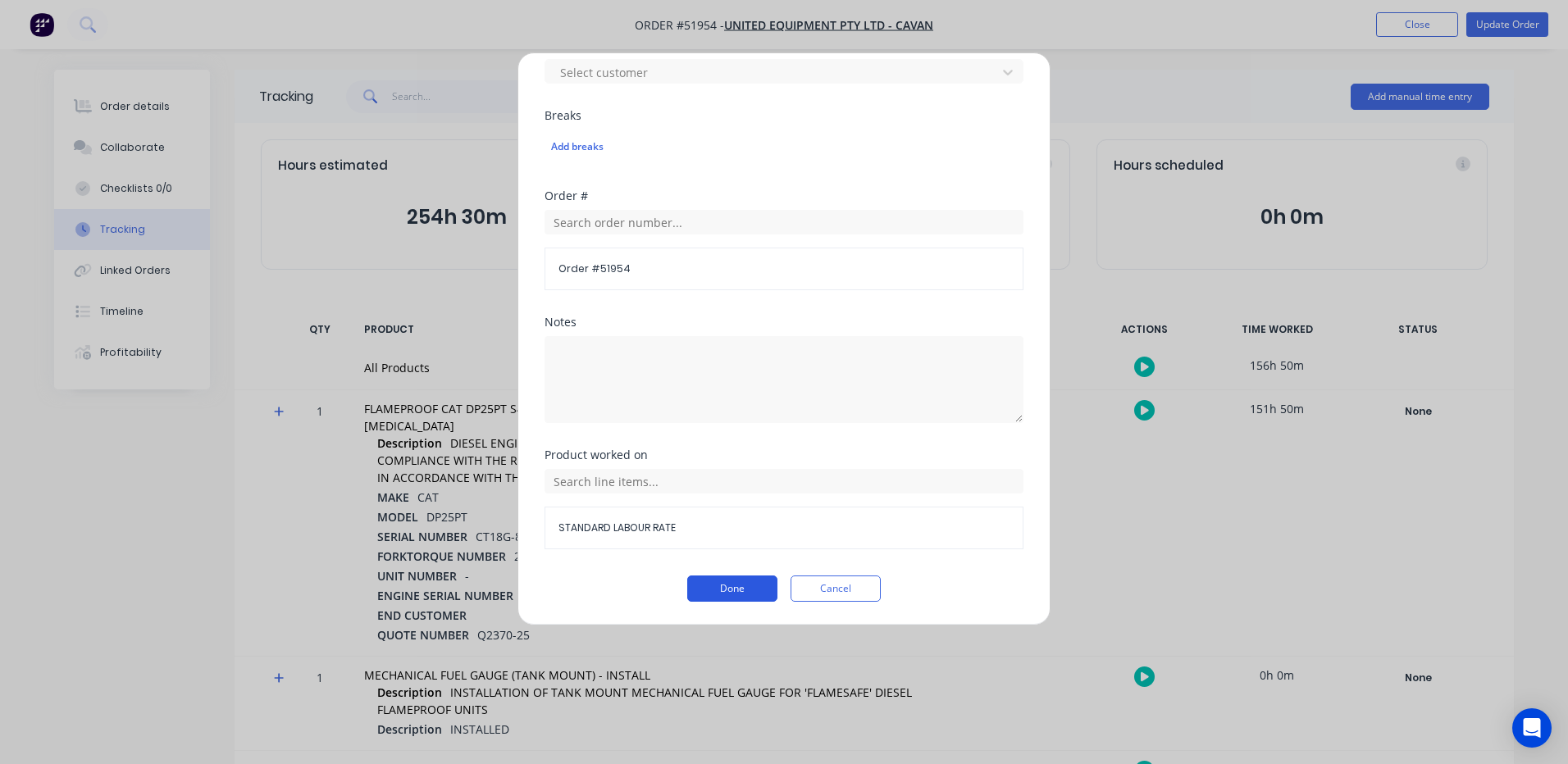
click at [718, 595] on button "Done" at bounding box center [732, 588] width 90 height 26
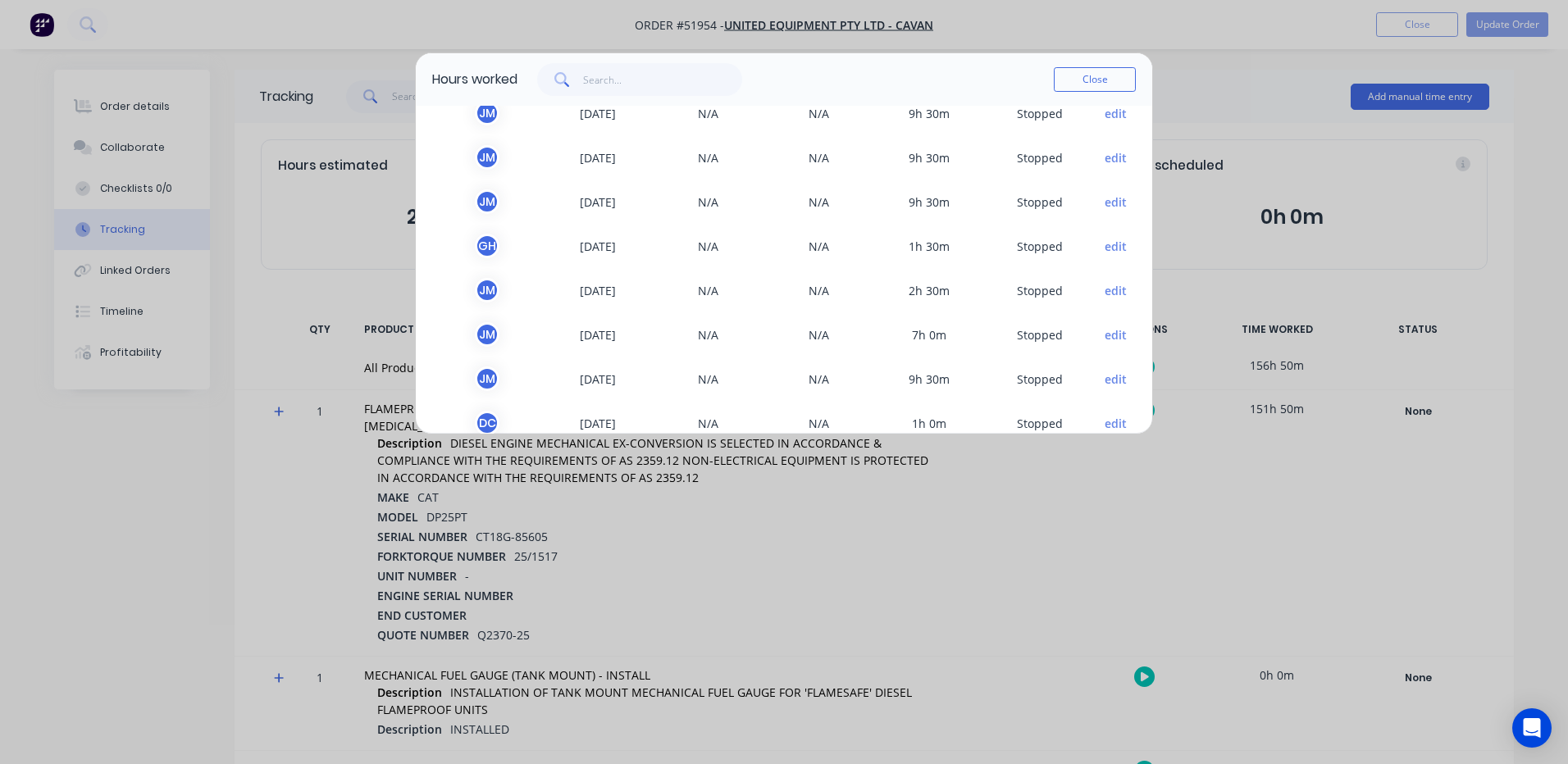
scroll to position [410, 0]
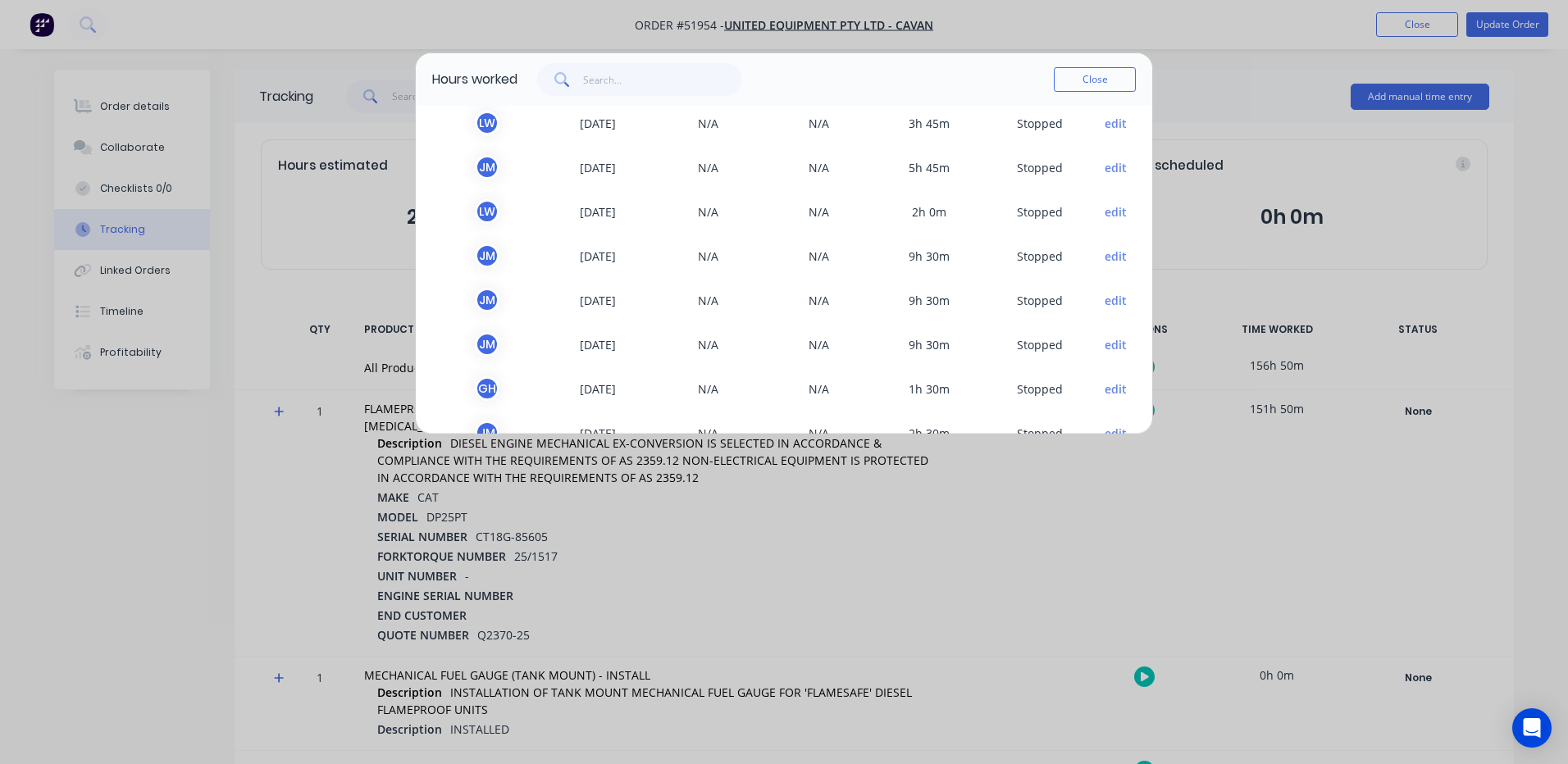
click at [1110, 128] on button "edit" at bounding box center [1116, 123] width 22 height 17
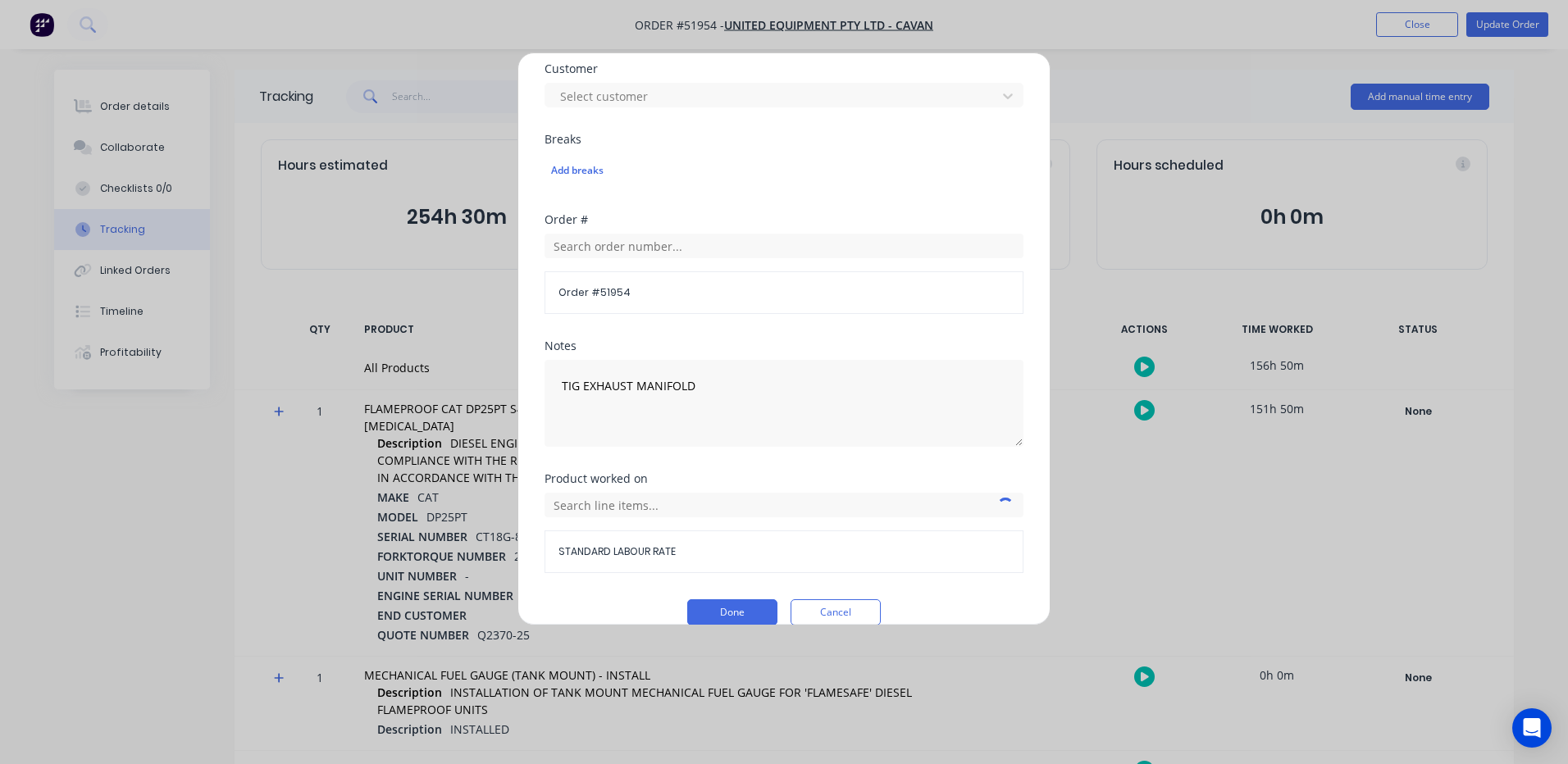
scroll to position [731, 0]
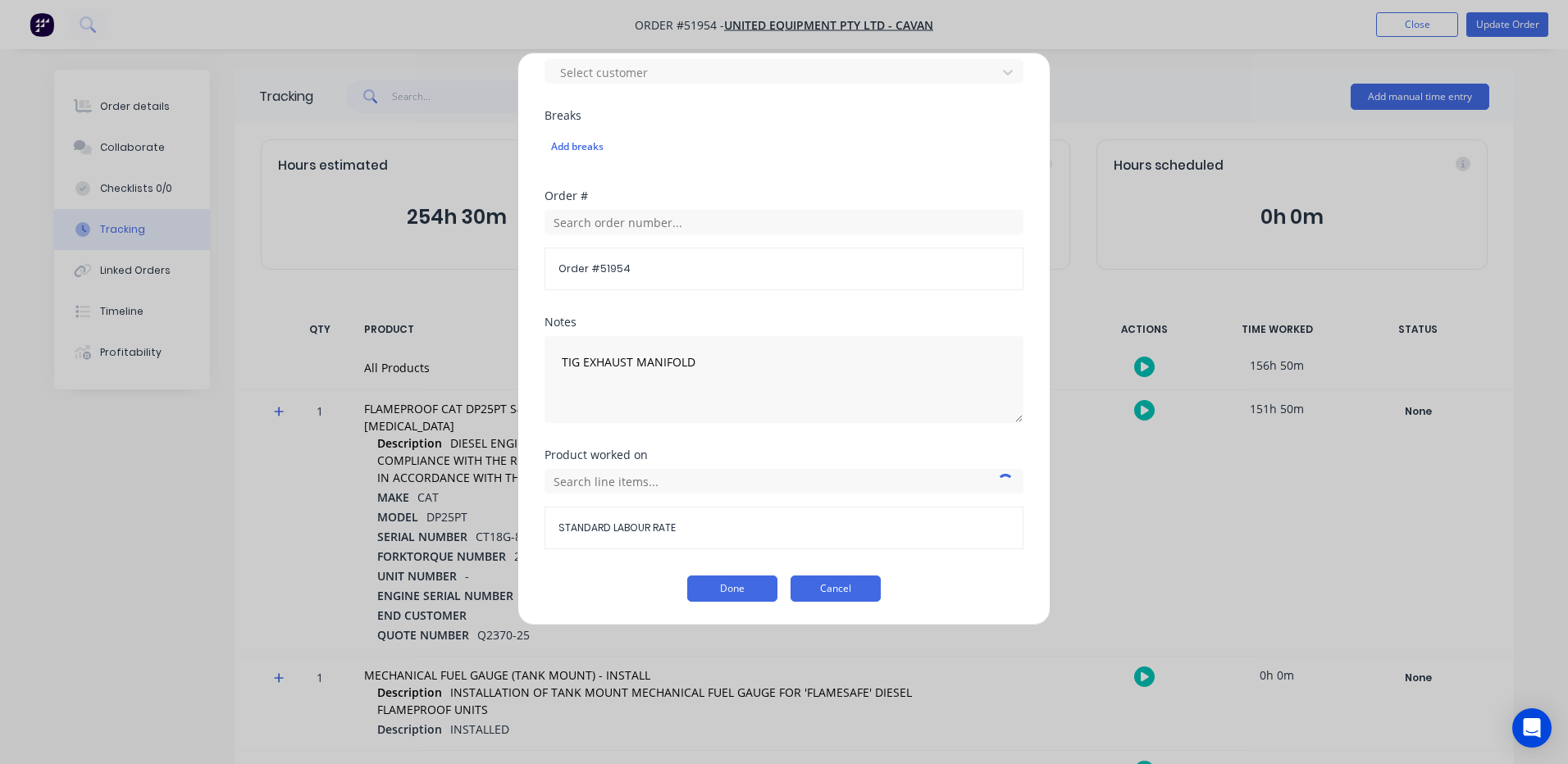
click at [865, 598] on button "Cancel" at bounding box center [835, 588] width 90 height 26
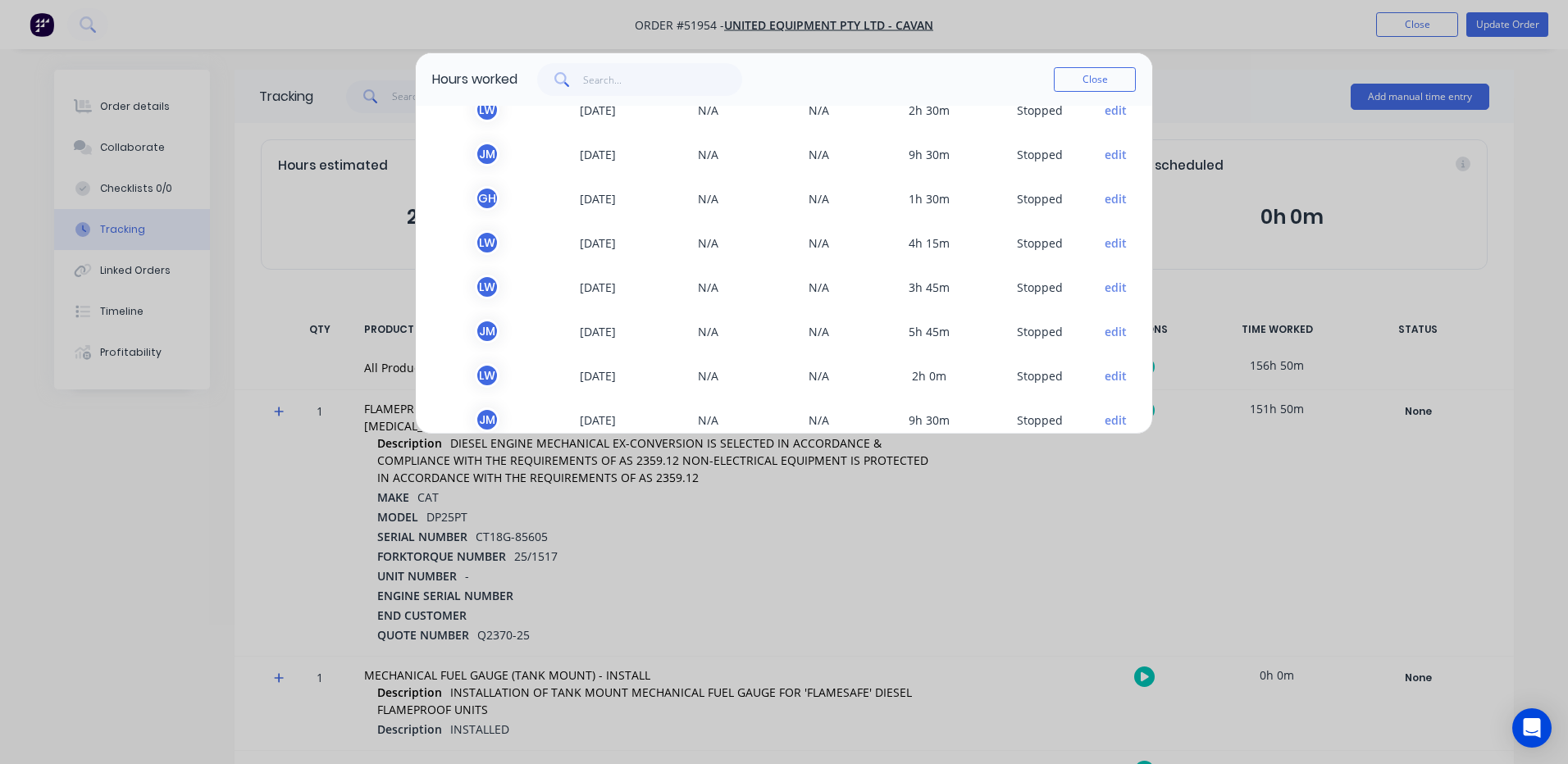
scroll to position [164, 0]
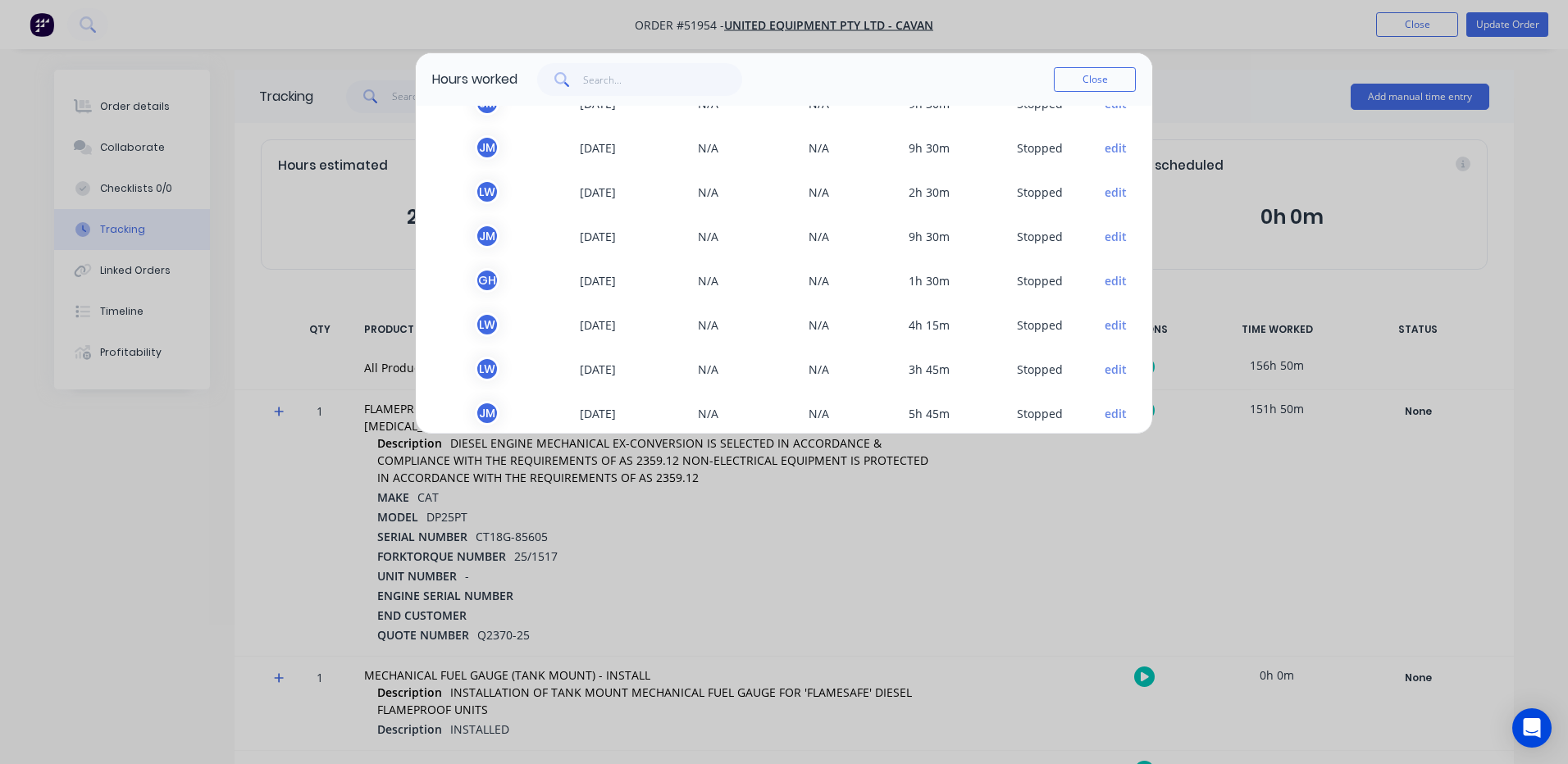
click at [1105, 238] on button "edit" at bounding box center [1116, 237] width 22 height 17
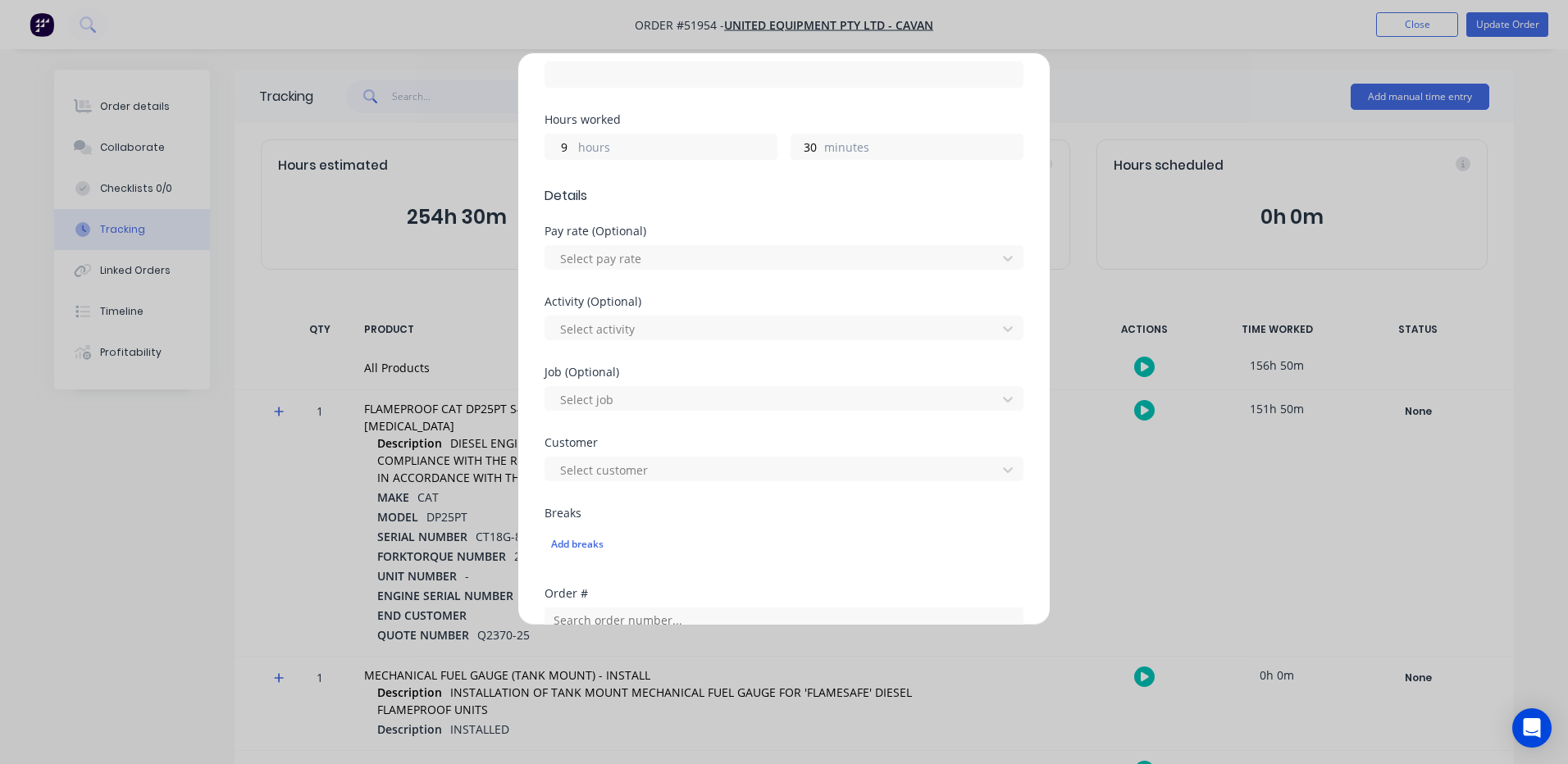
scroll to position [731, 0]
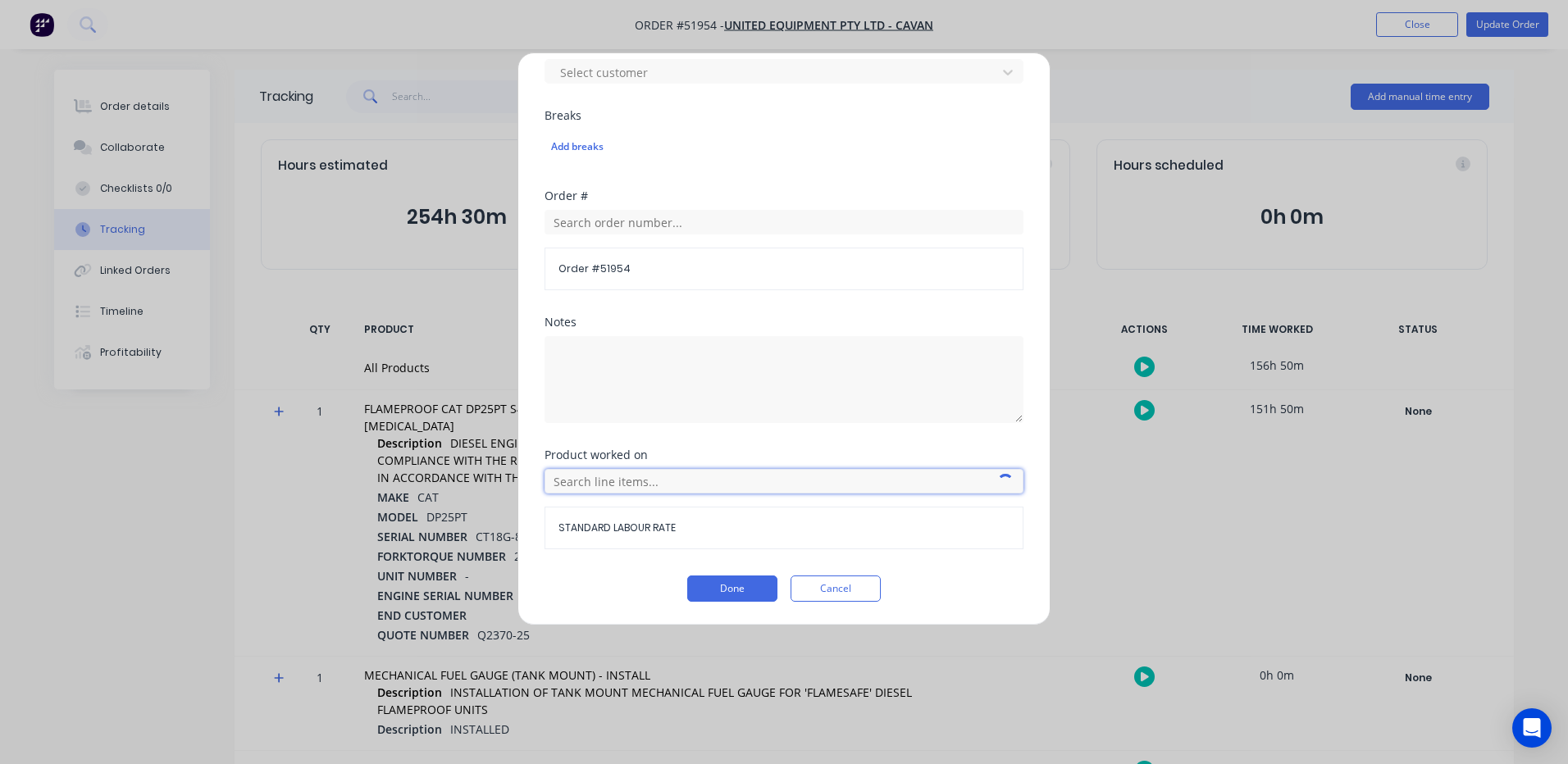
click at [709, 477] on input "text" at bounding box center [784, 481] width 479 height 24
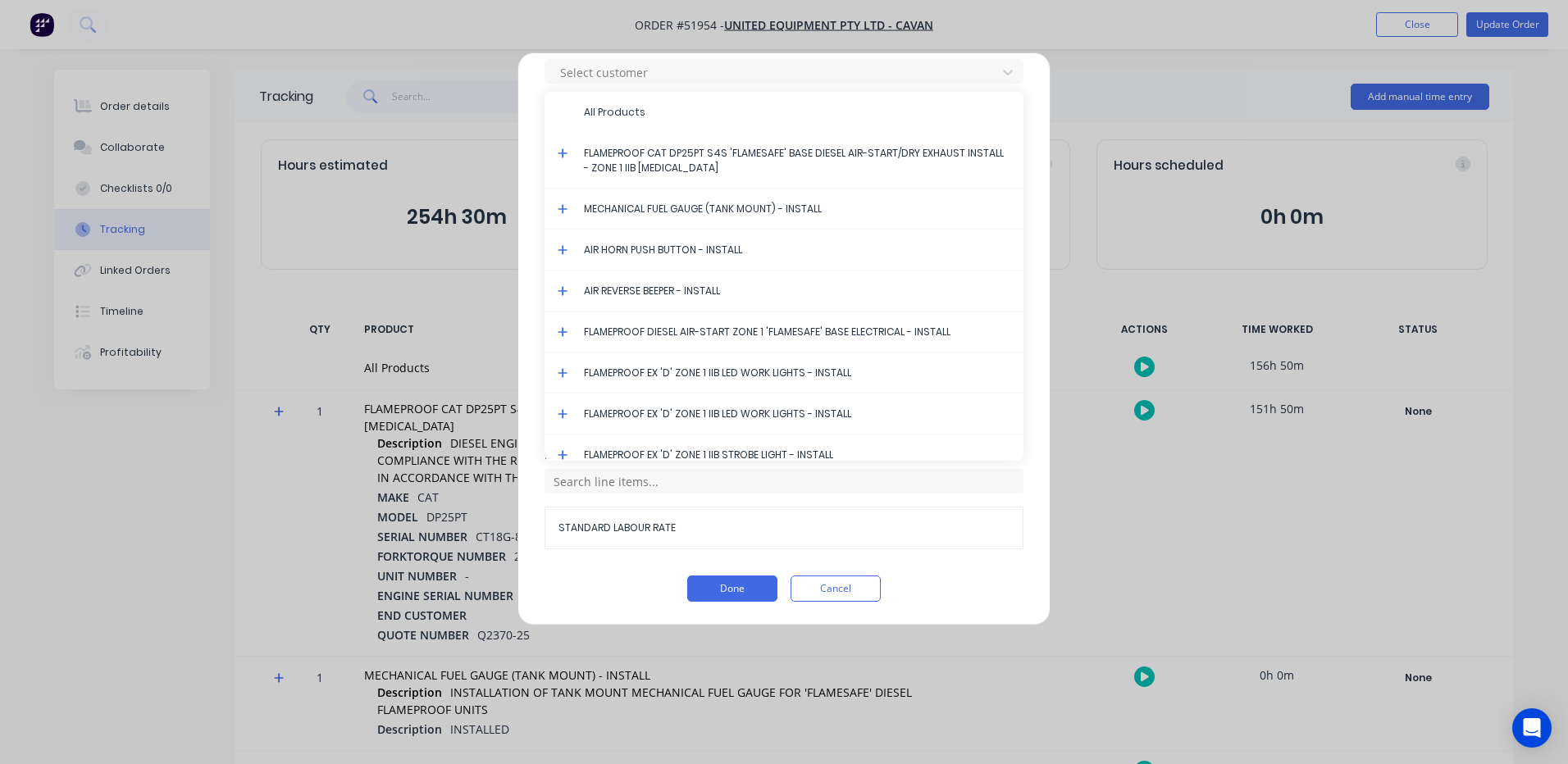
click at [561, 151] on icon at bounding box center [562, 153] width 10 height 11
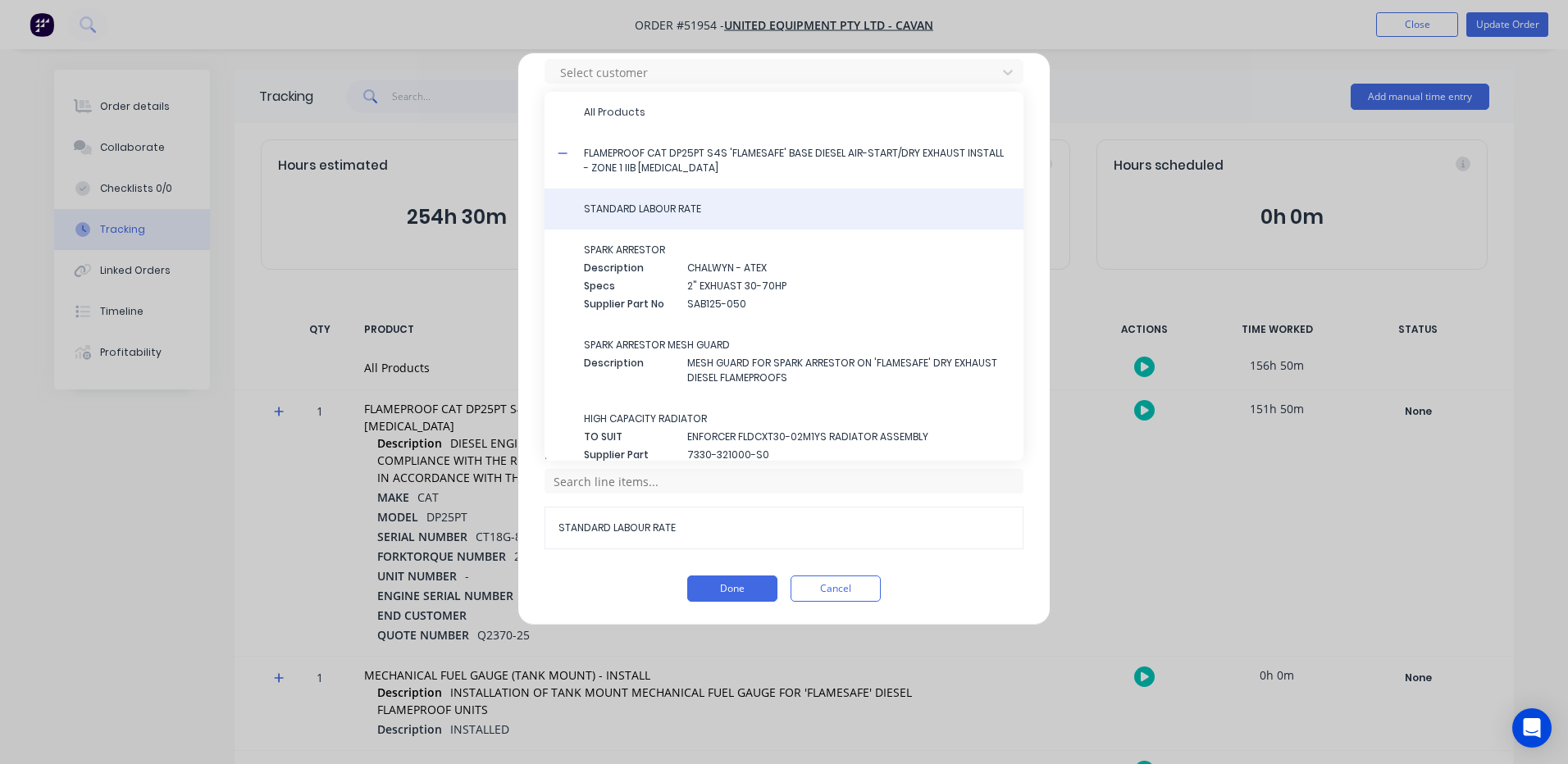
click at [629, 200] on div "STANDARD LABOUR RATE" at bounding box center [784, 209] width 479 height 41
click at [629, 205] on span "STANDARD LABOUR RATE" at bounding box center [796, 209] width 426 height 15
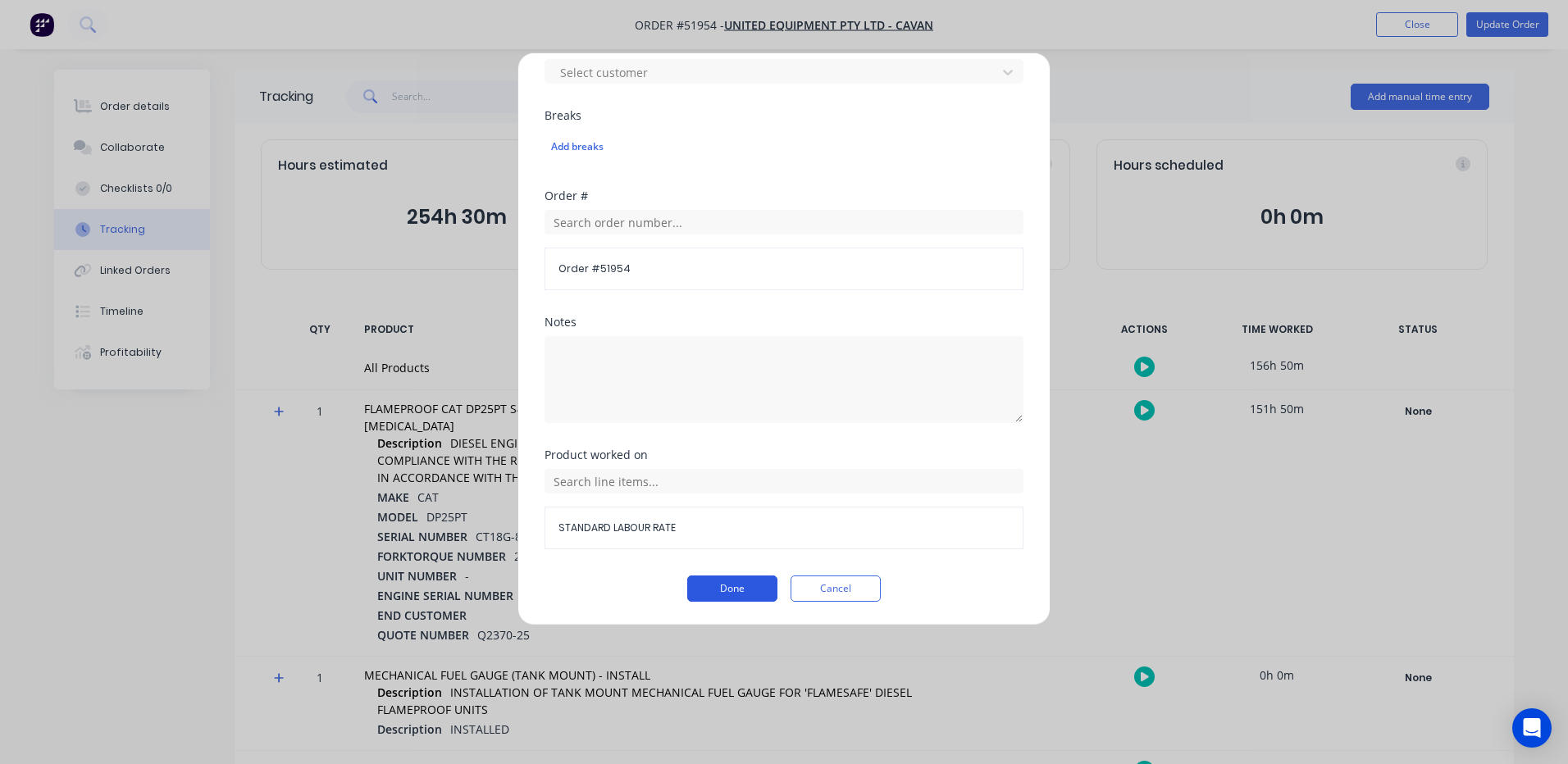
click at [718, 580] on button "Done" at bounding box center [732, 588] width 90 height 26
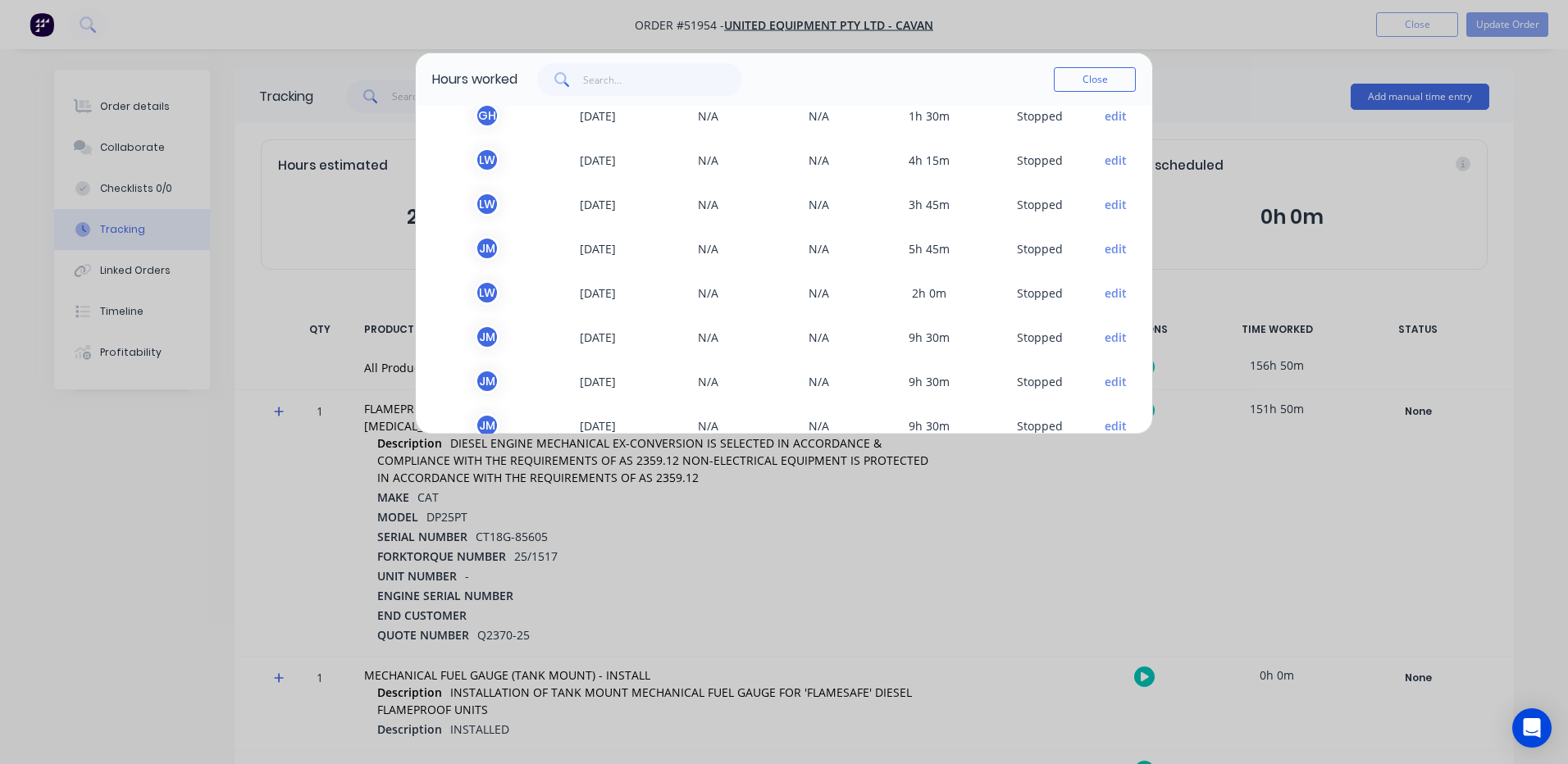
scroll to position [328, 0]
click at [1105, 249] on button "edit" at bounding box center [1116, 250] width 22 height 17
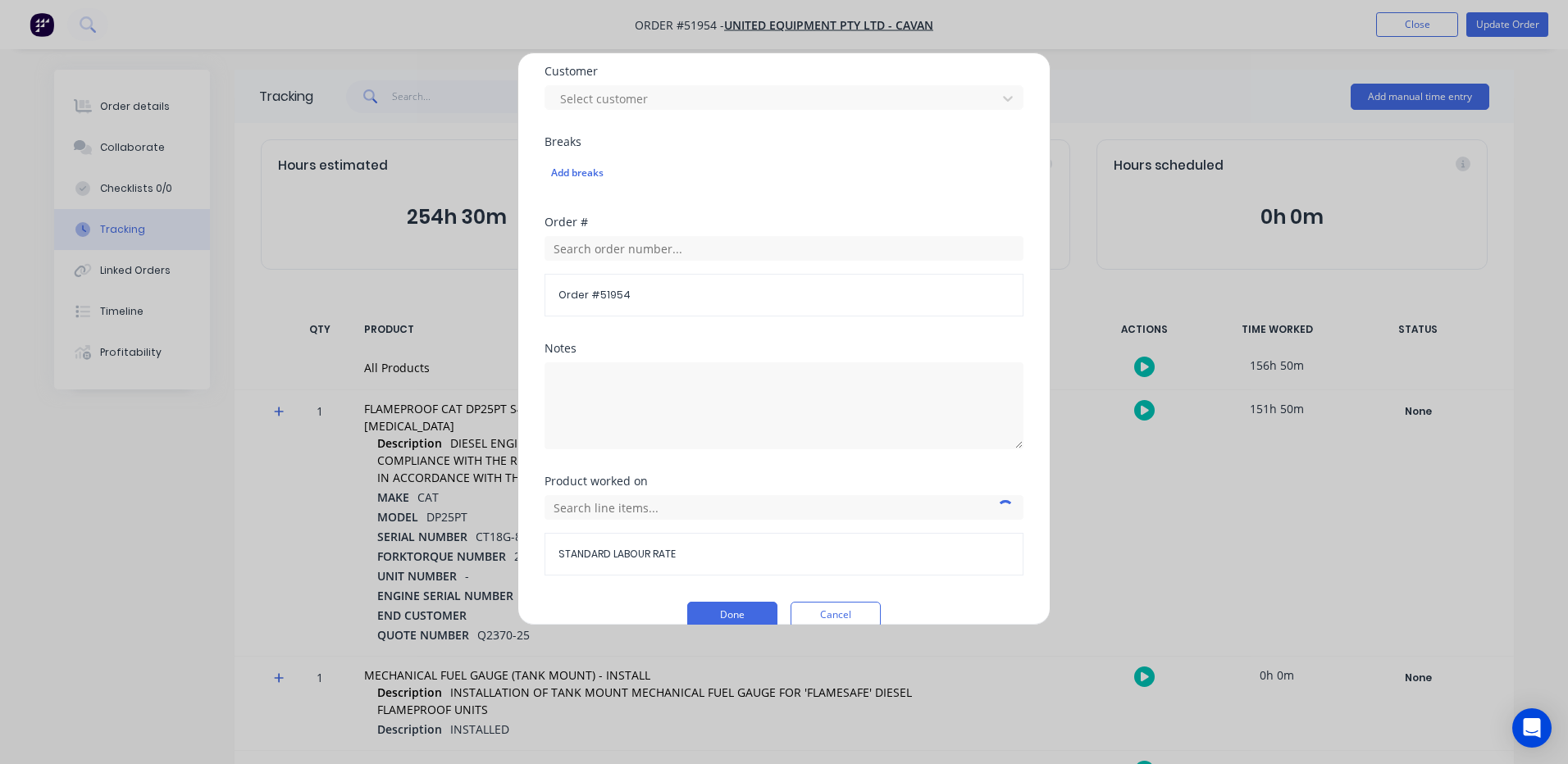
scroll to position [731, 0]
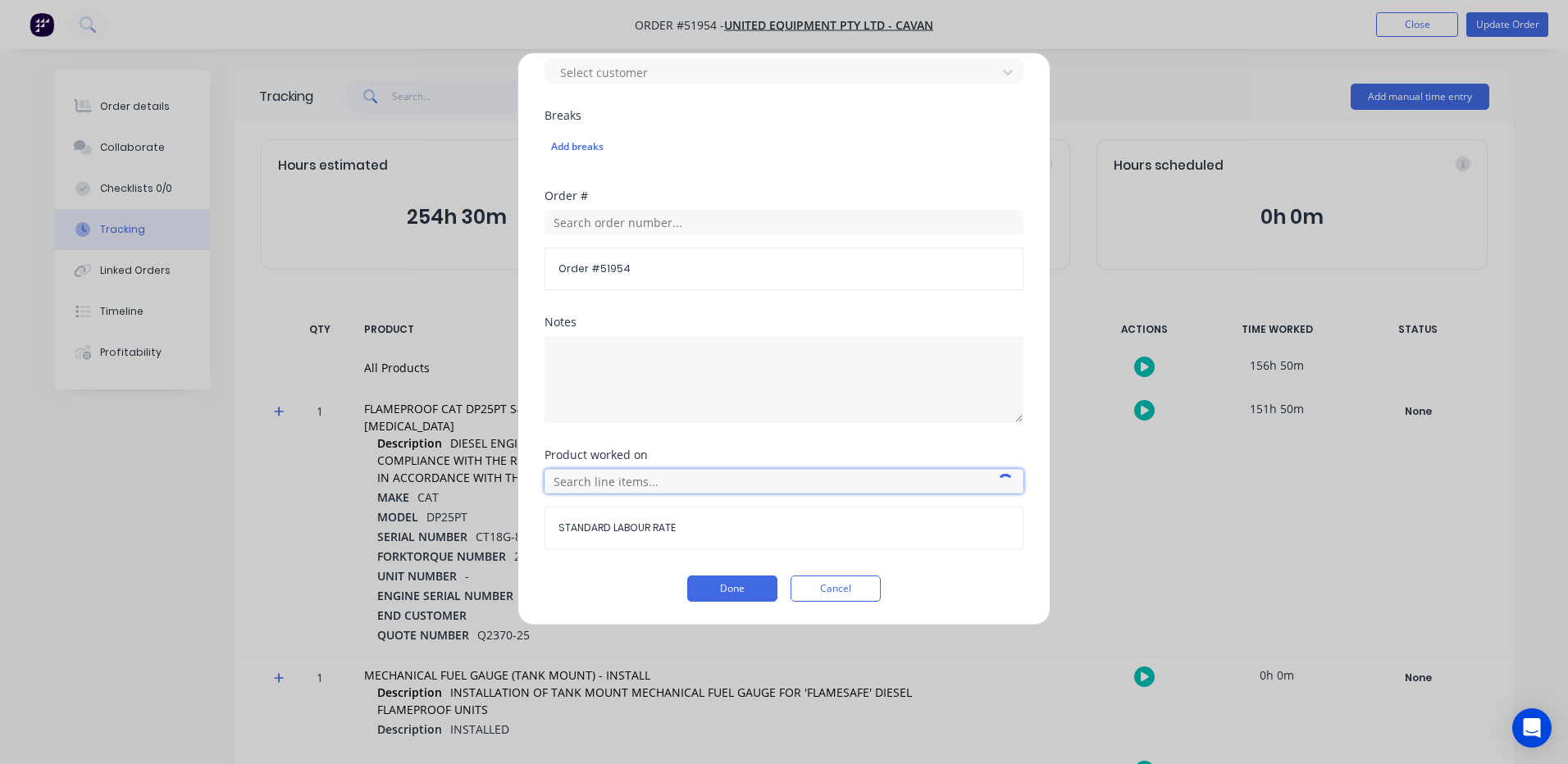
click at [688, 471] on input "text" at bounding box center [784, 481] width 479 height 24
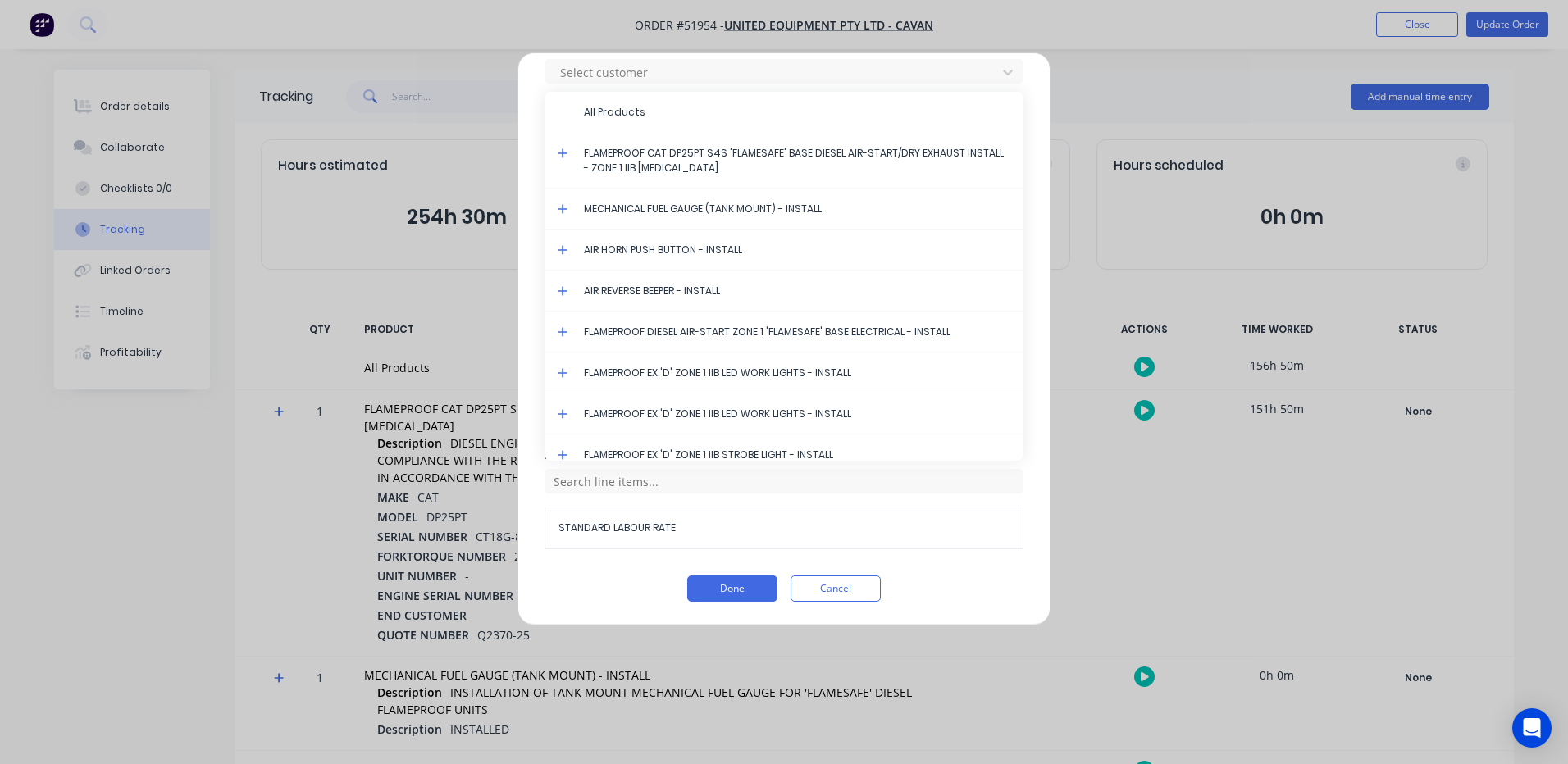
click at [561, 152] on icon at bounding box center [562, 153] width 10 height 11
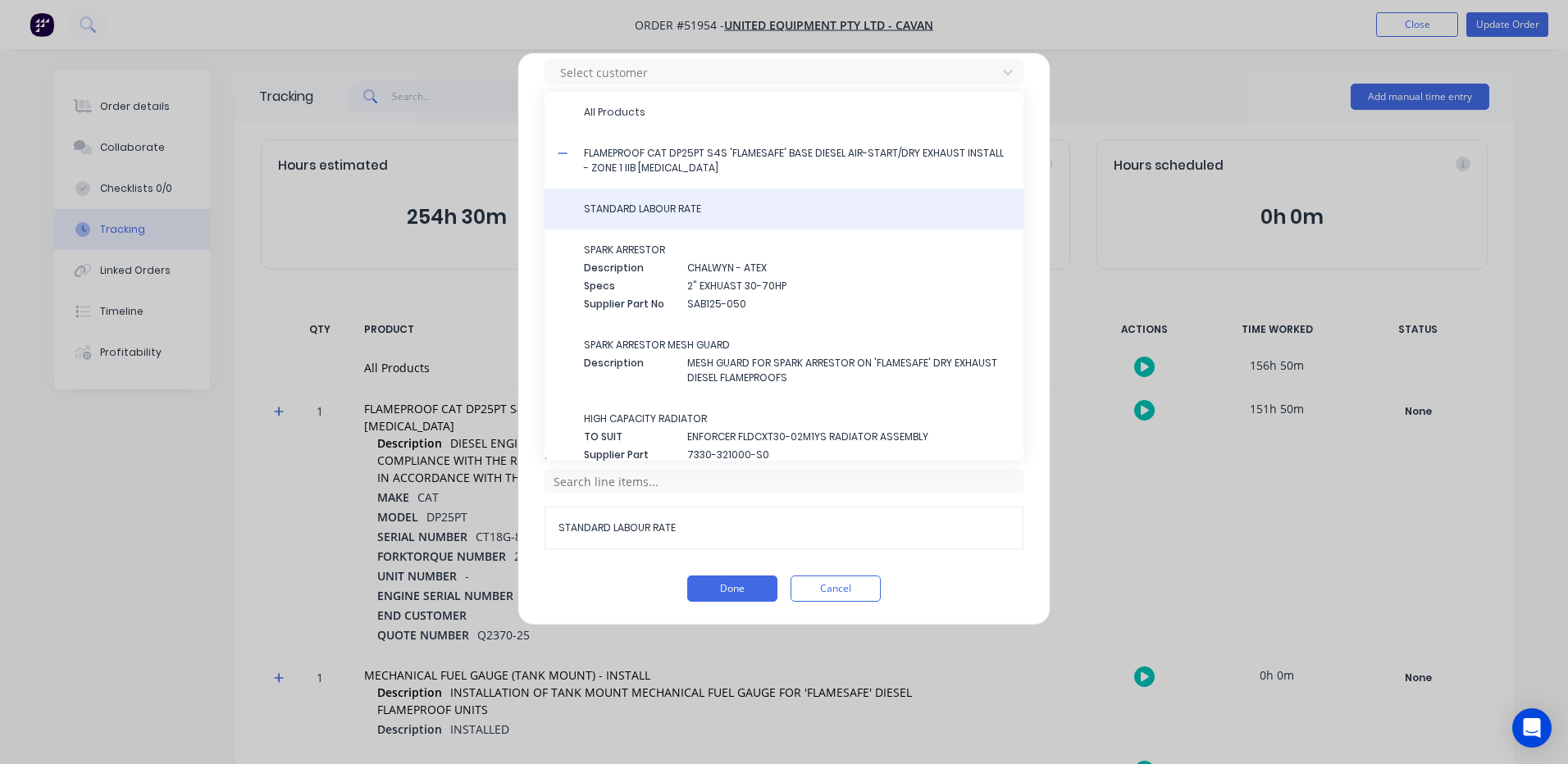
click at [598, 202] on span "STANDARD LABOUR RATE" at bounding box center [796, 209] width 426 height 15
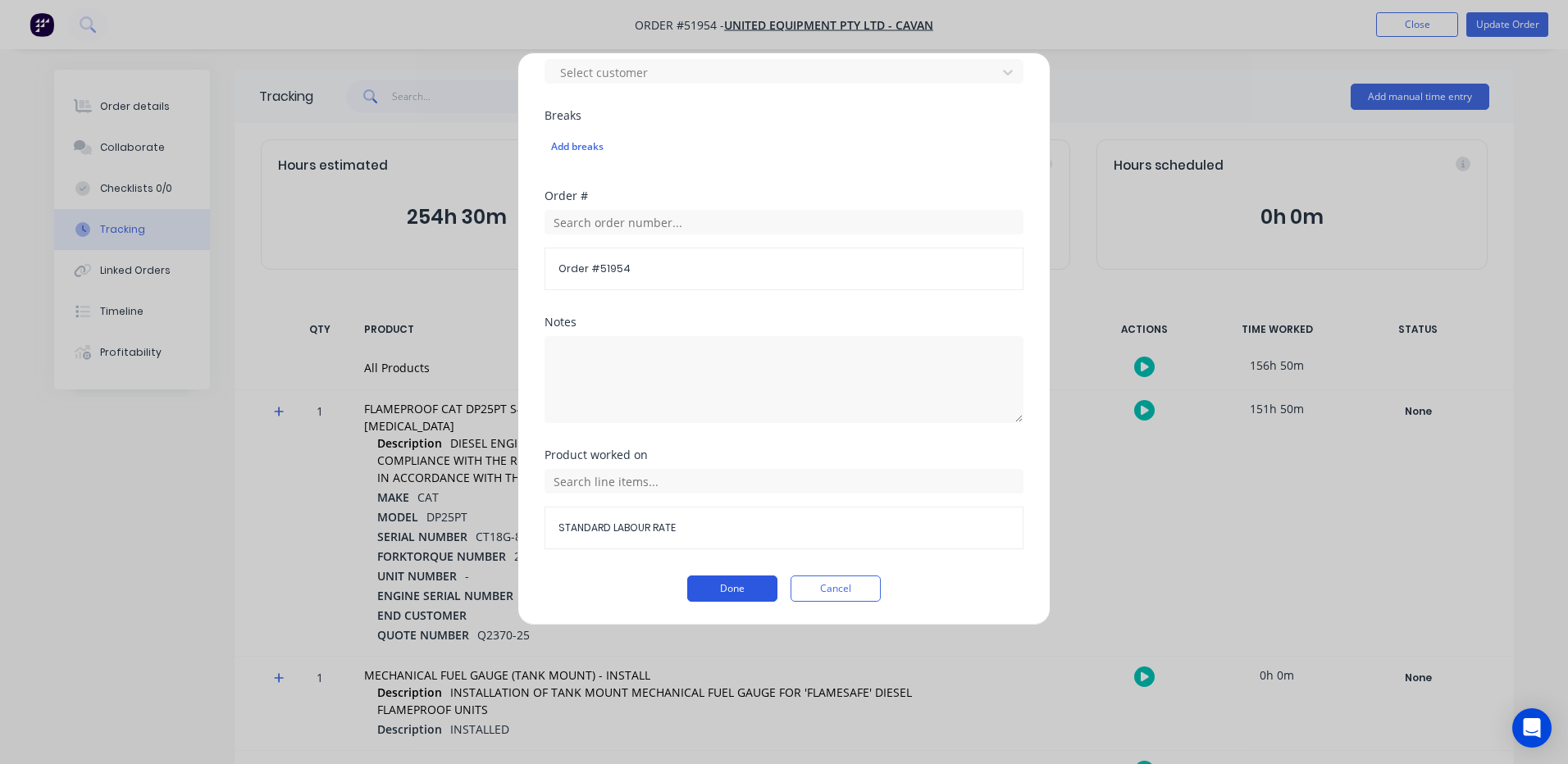
click at [715, 584] on button "Done" at bounding box center [732, 588] width 90 height 26
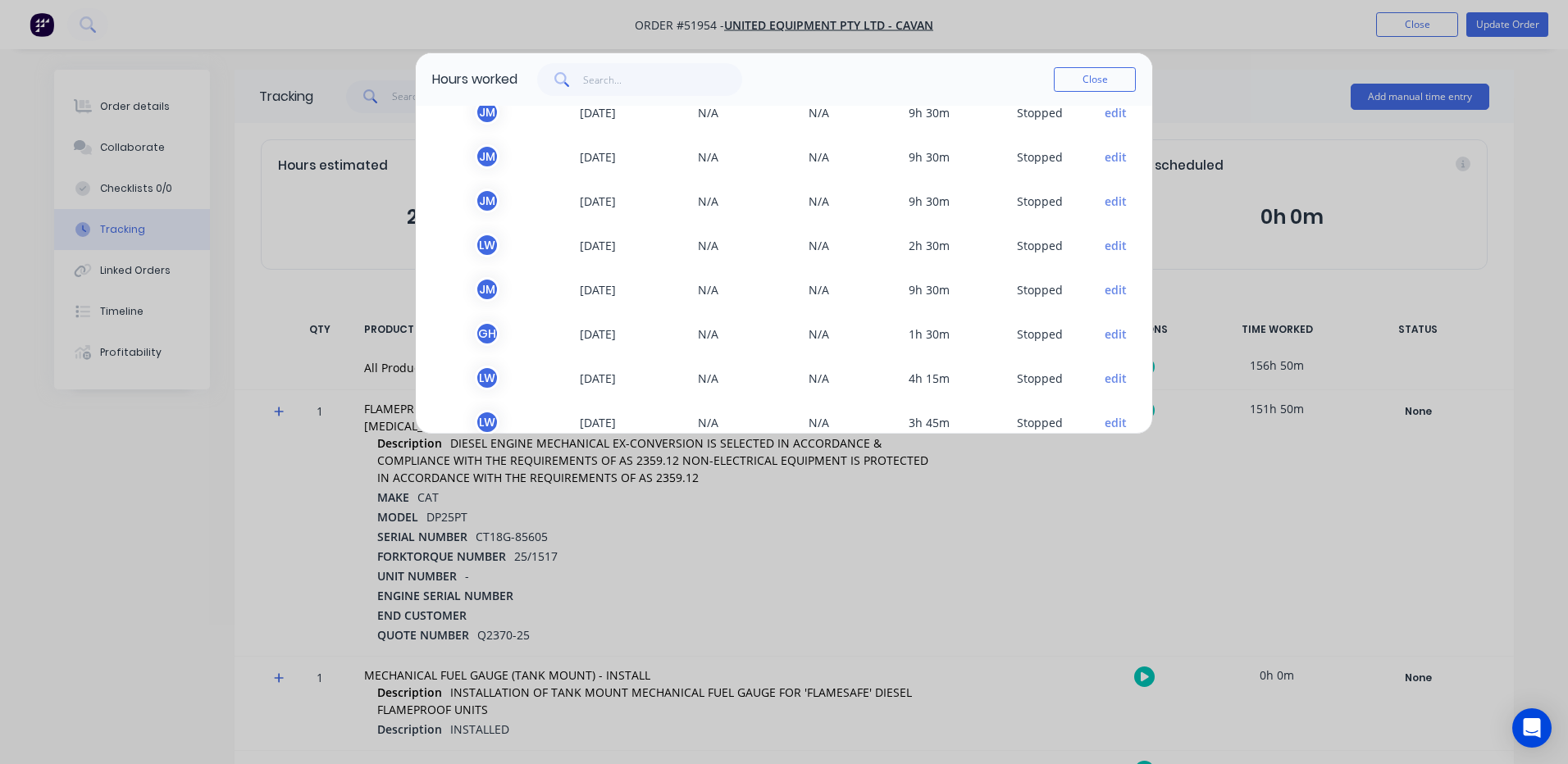
scroll to position [82, 0]
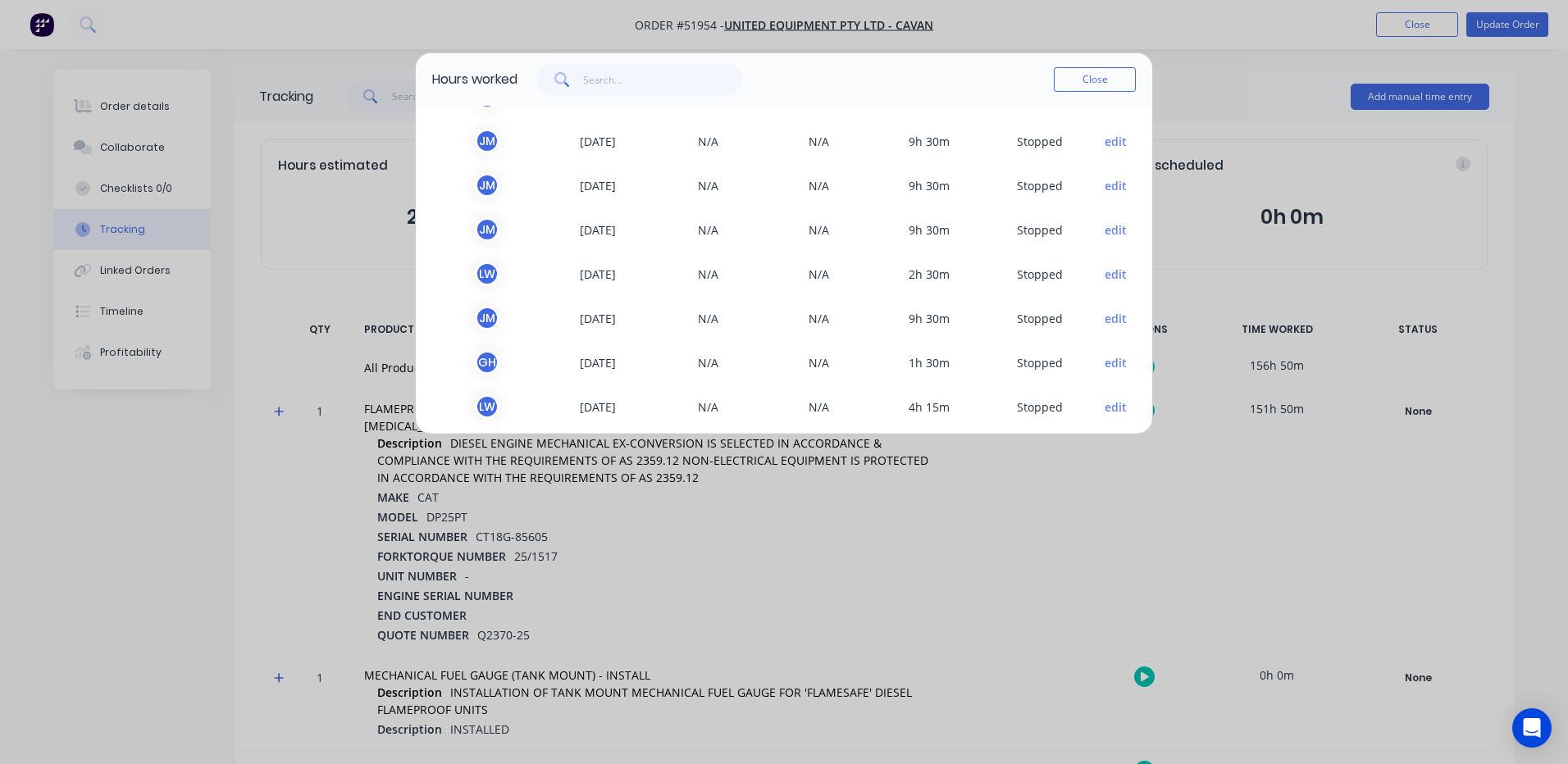
click at [1107, 181] on button "edit" at bounding box center [1116, 185] width 22 height 17
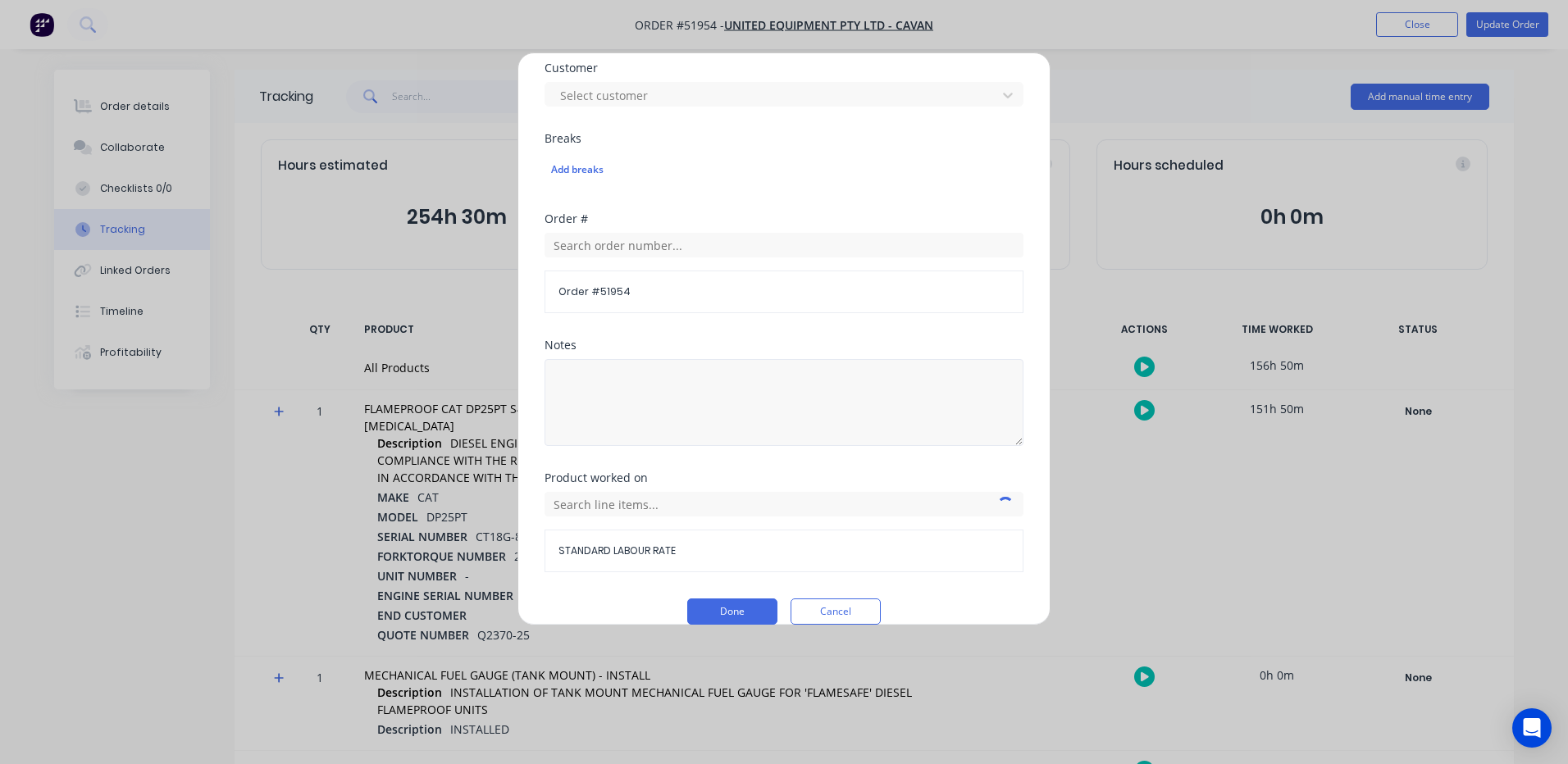
scroll to position [731, 0]
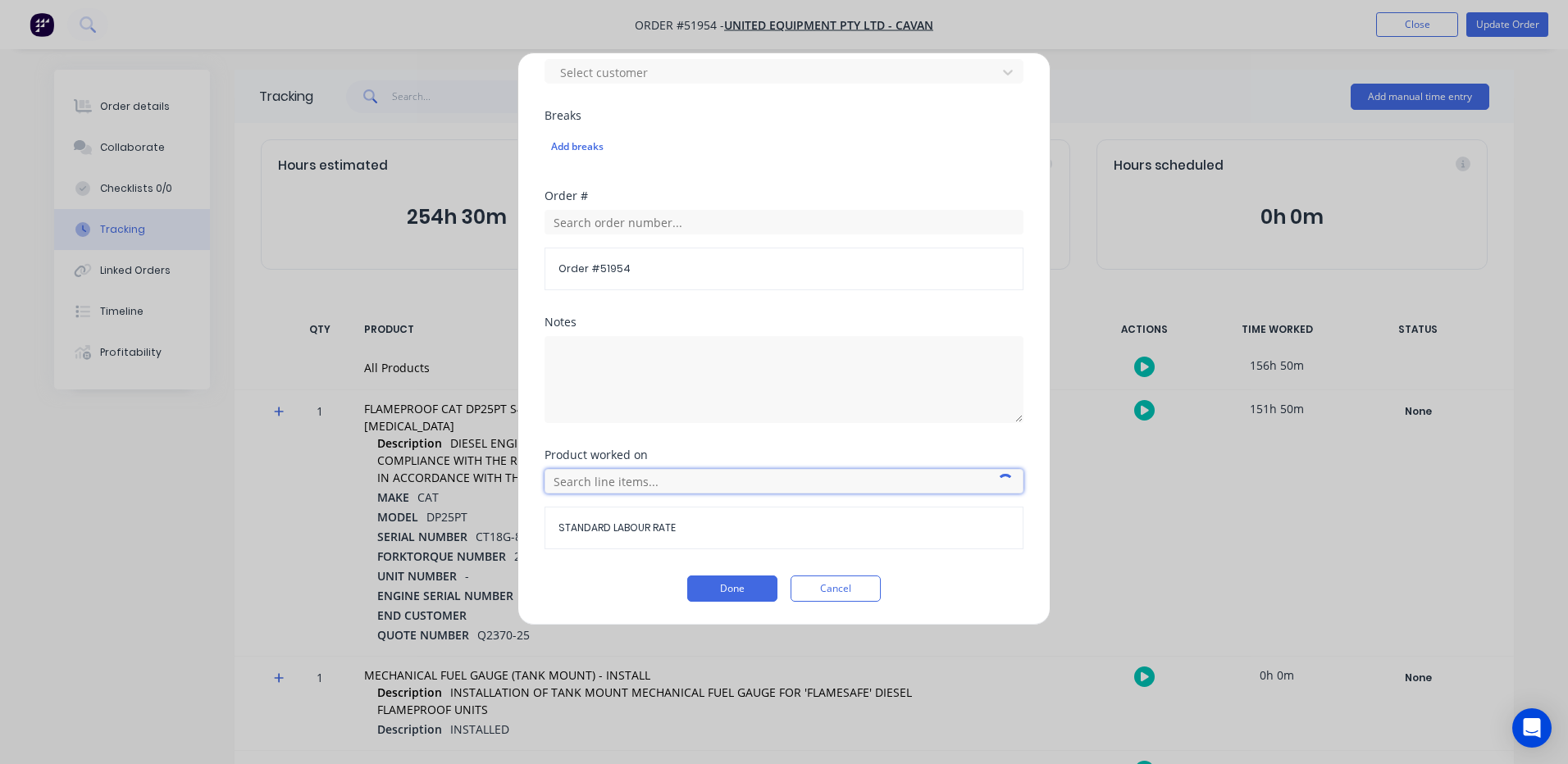
click at [691, 476] on input "text" at bounding box center [784, 481] width 479 height 24
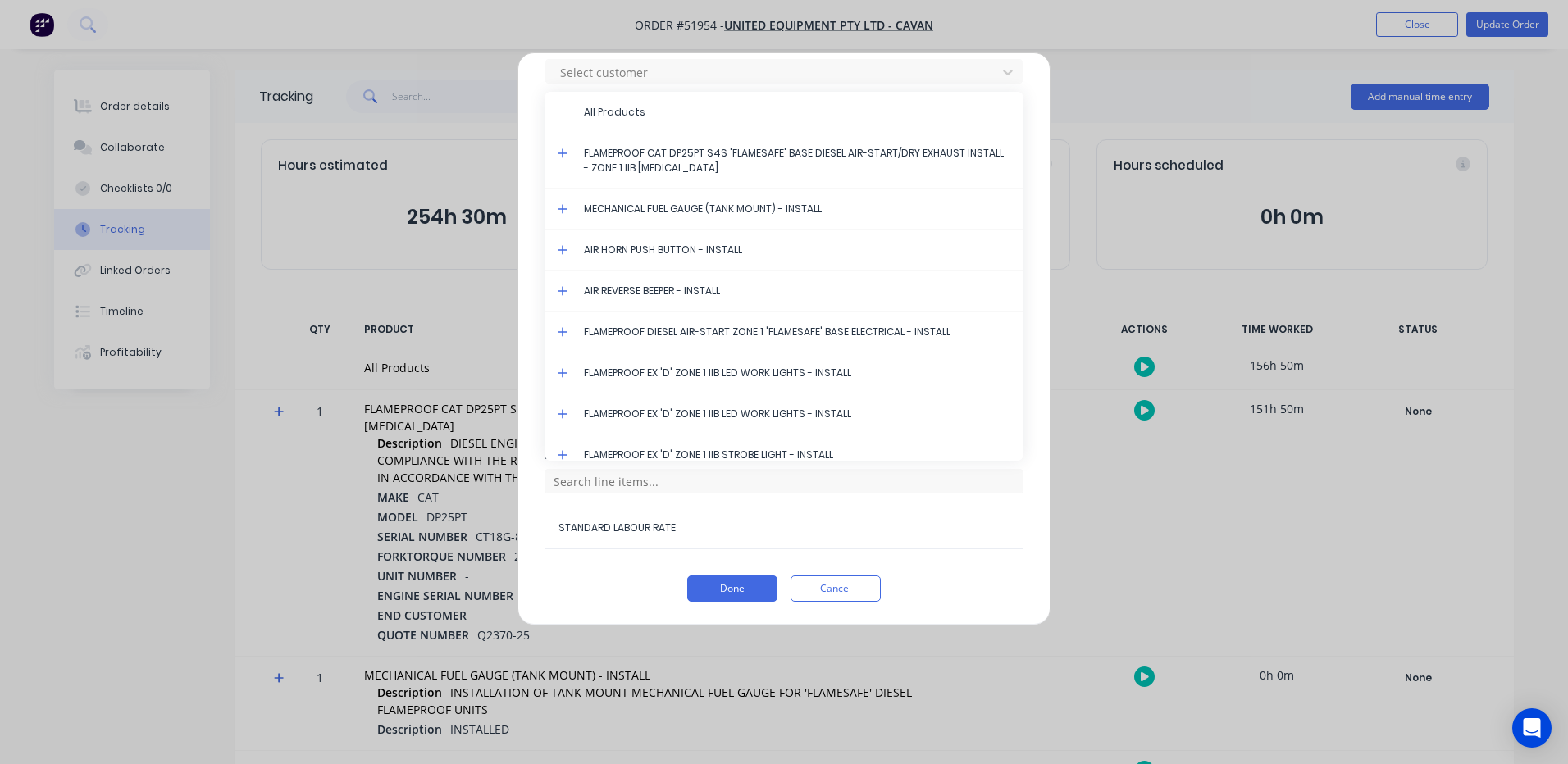
click at [561, 150] on icon at bounding box center [562, 153] width 10 height 11
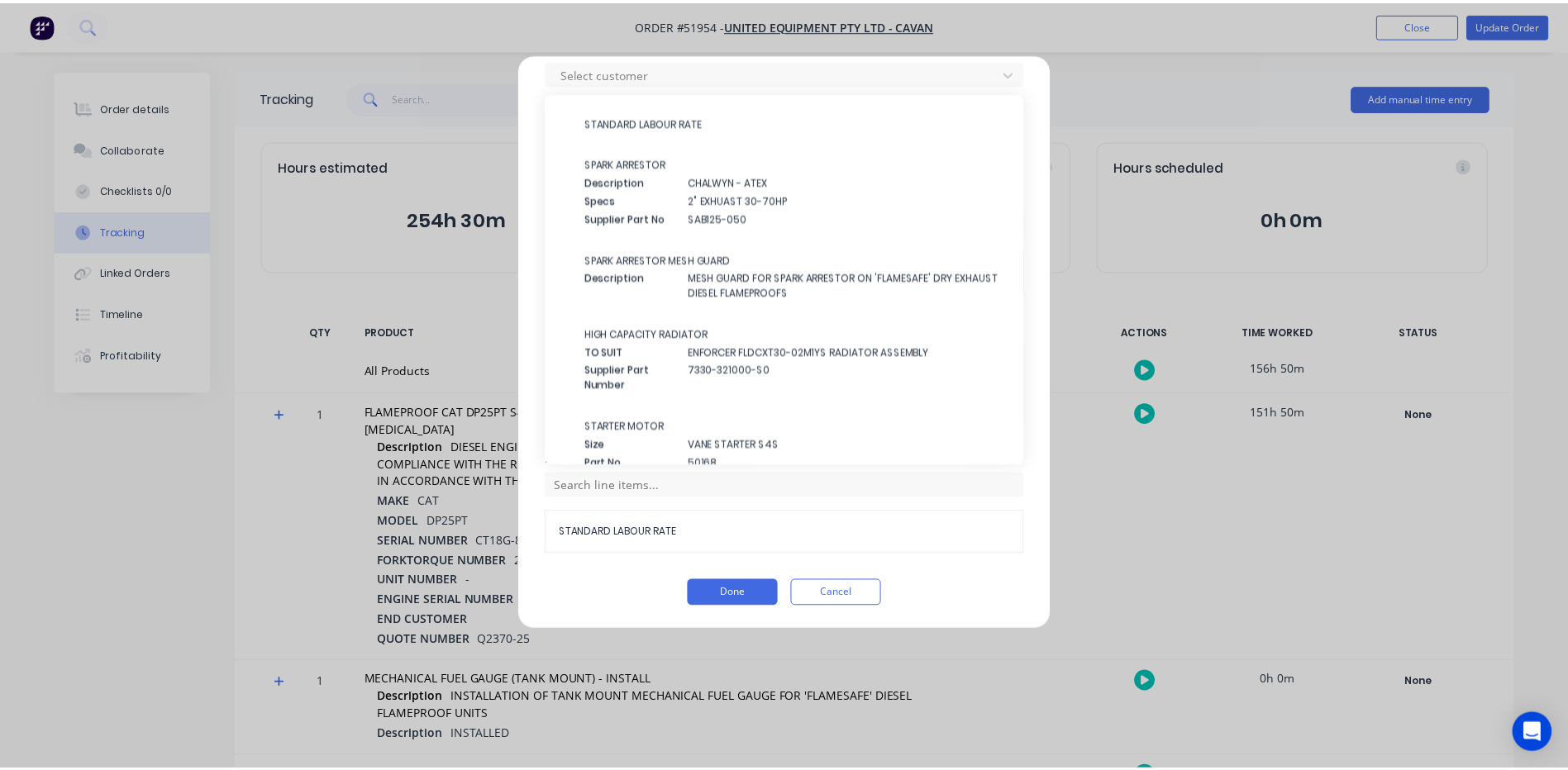
scroll to position [0, 0]
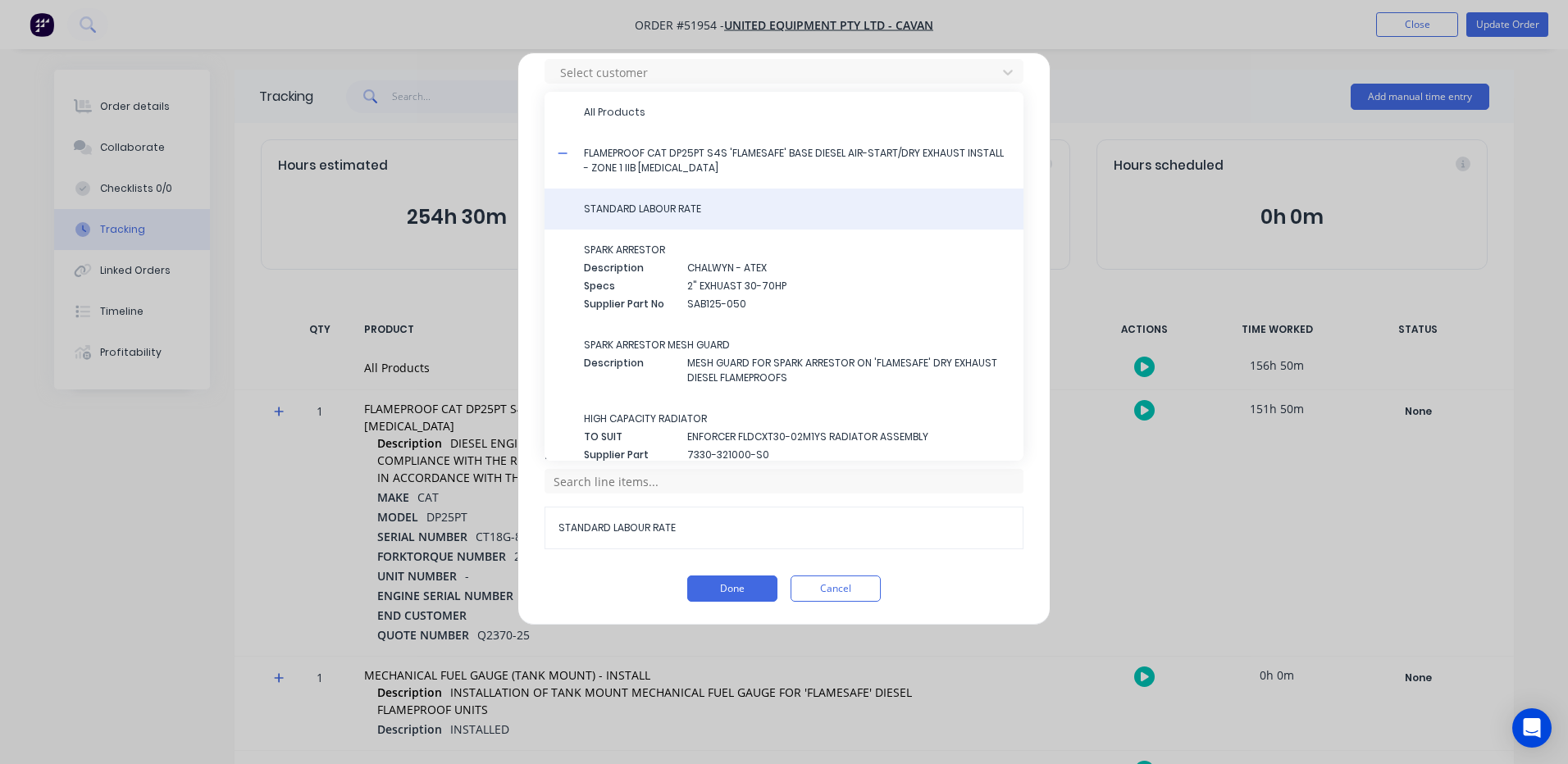
click at [784, 208] on span "STANDARD LABOUR RATE" at bounding box center [796, 209] width 426 height 15
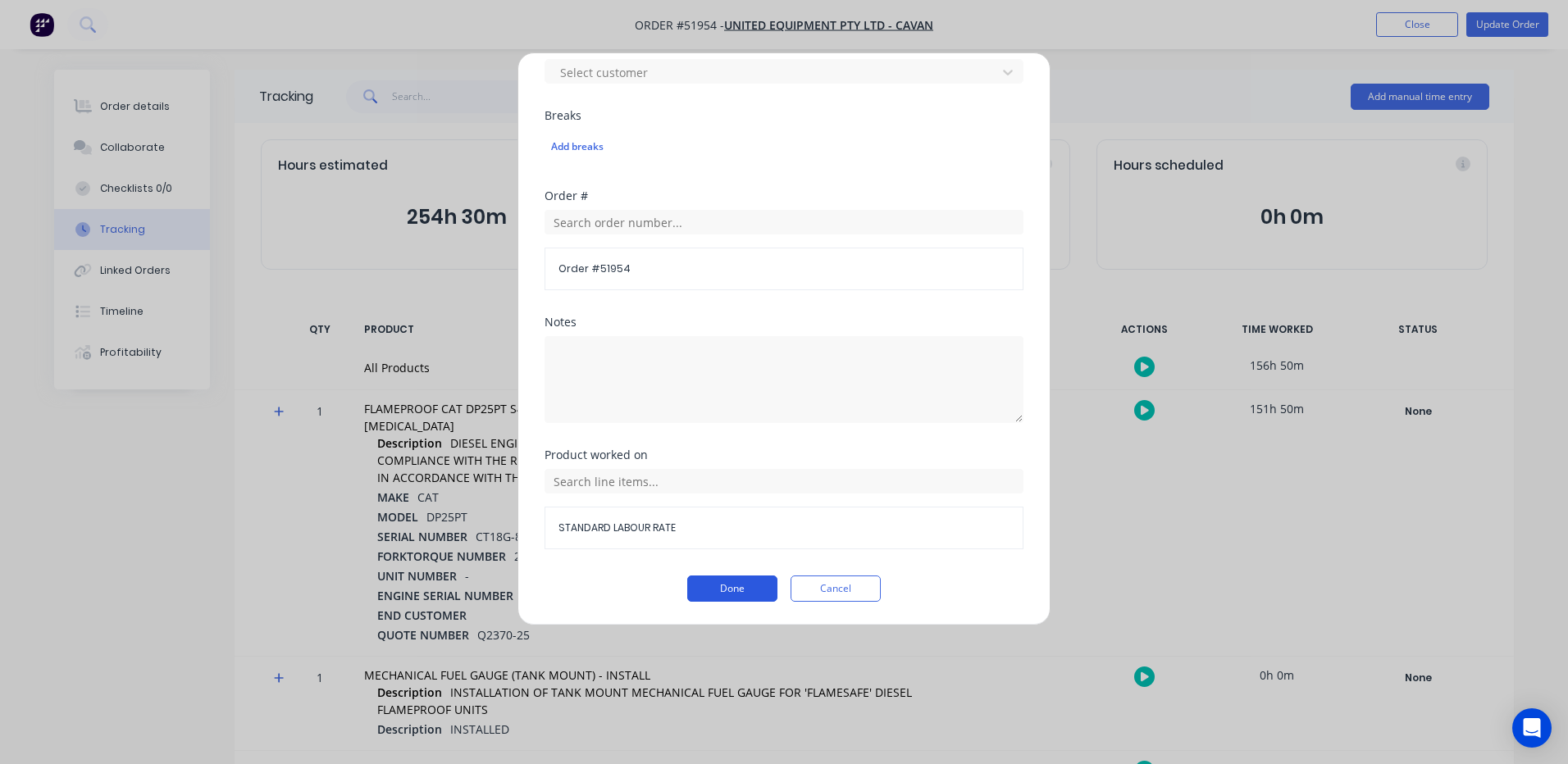
click at [726, 583] on button "Done" at bounding box center [732, 588] width 90 height 26
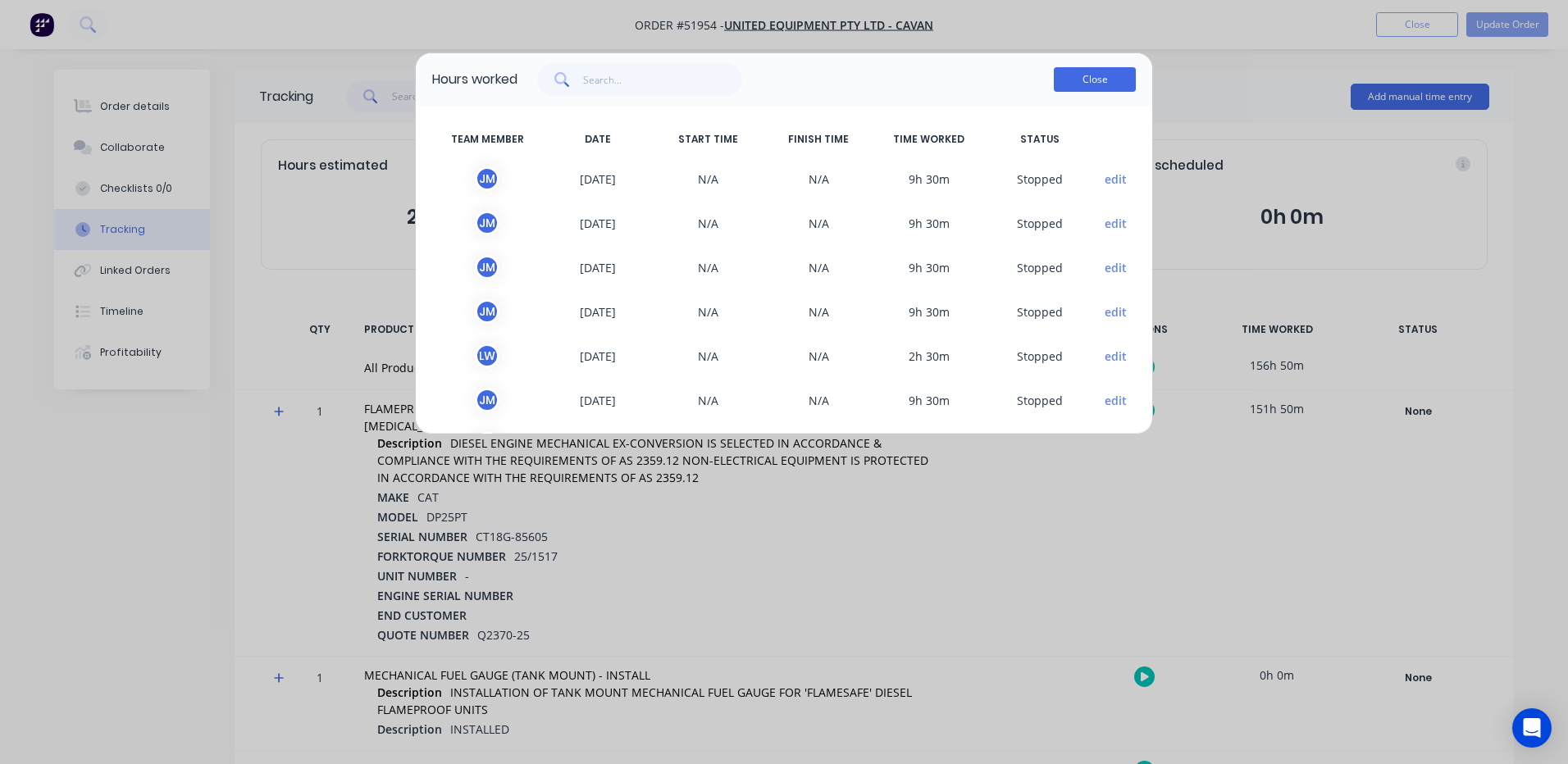
click at [1099, 80] on button "Close" at bounding box center [1094, 79] width 82 height 24
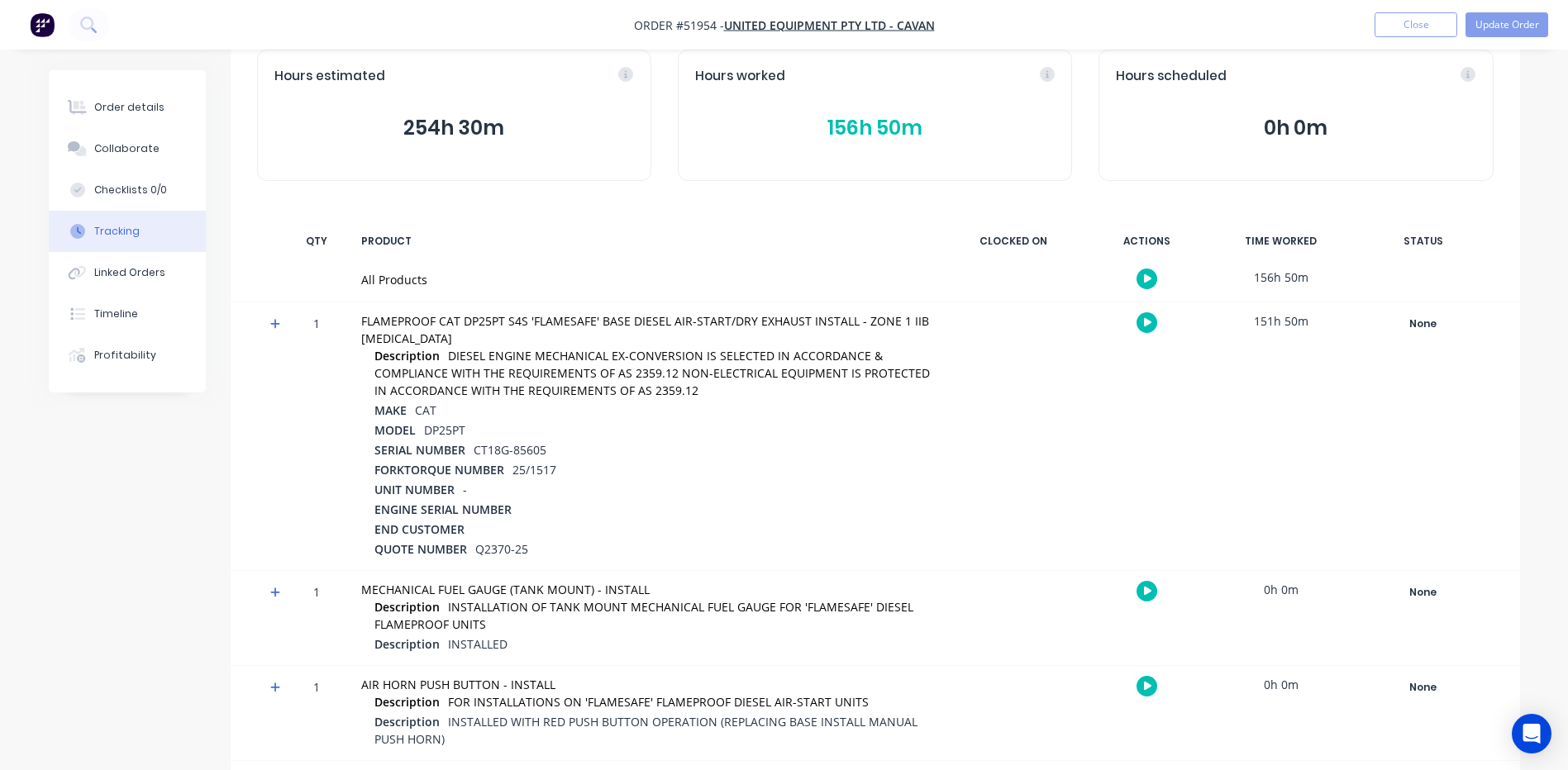
scroll to position [85, 0]
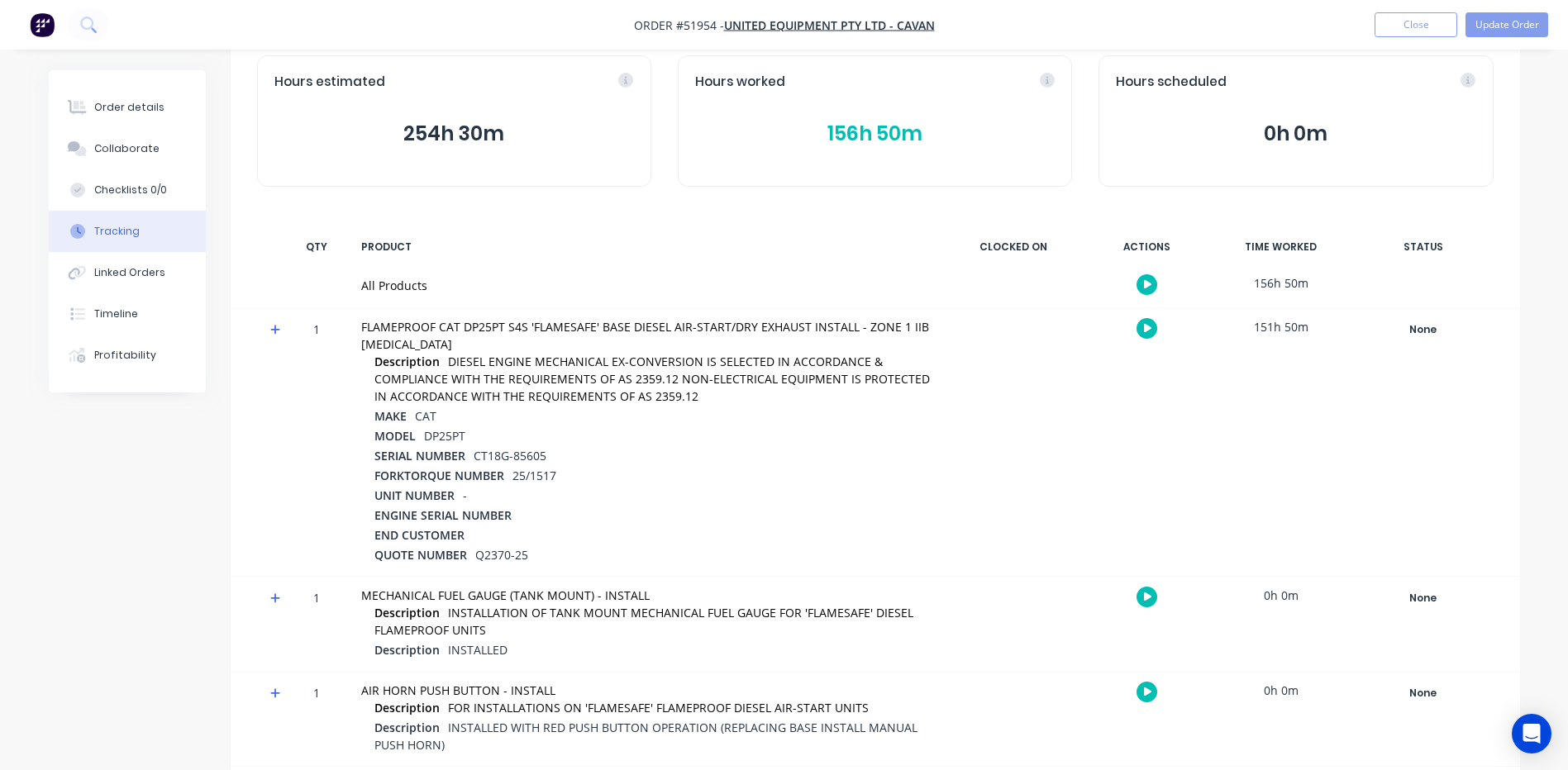
click at [278, 328] on icon at bounding box center [275, 330] width 10 height 11
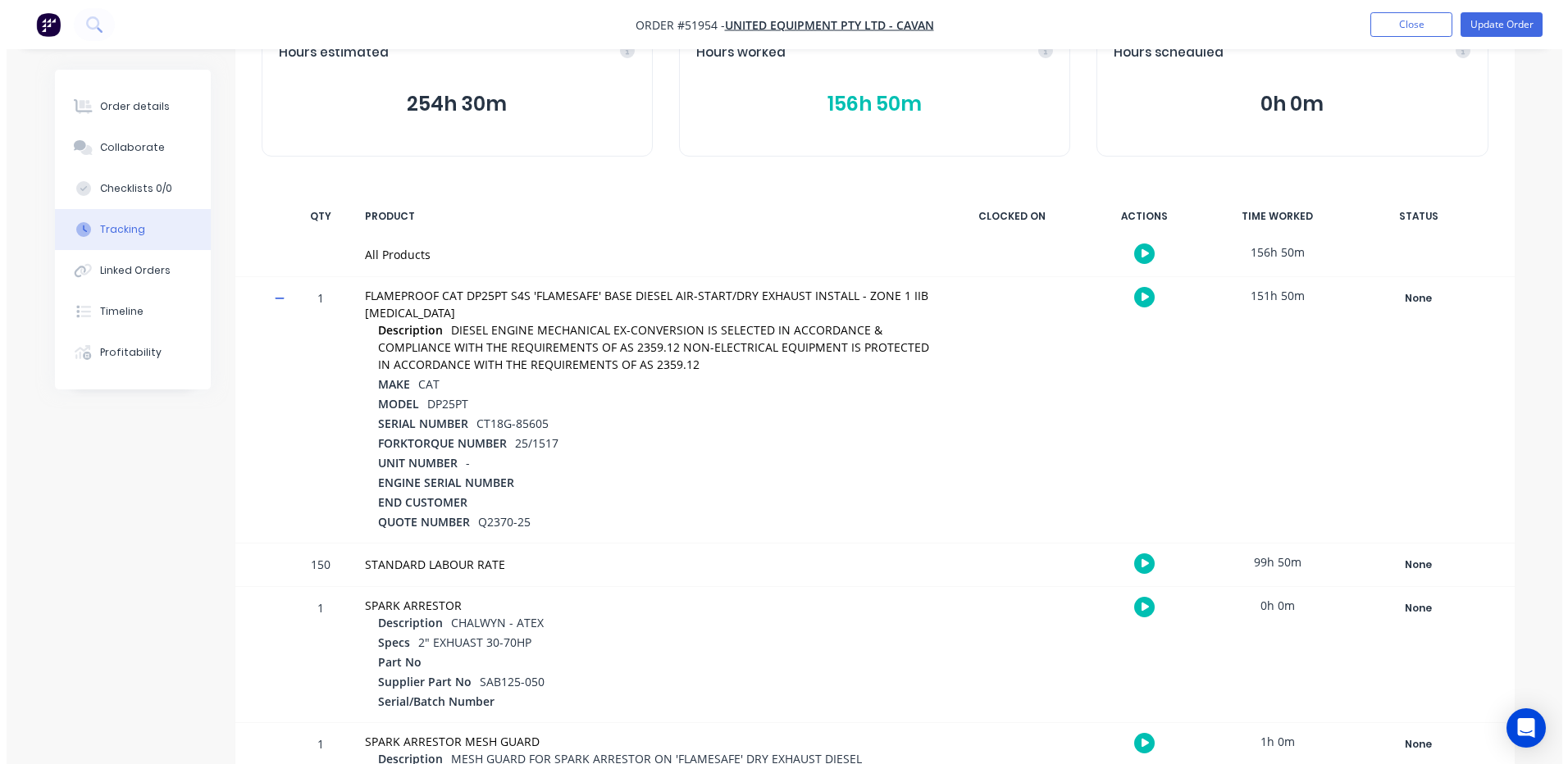
scroll to position [0, 0]
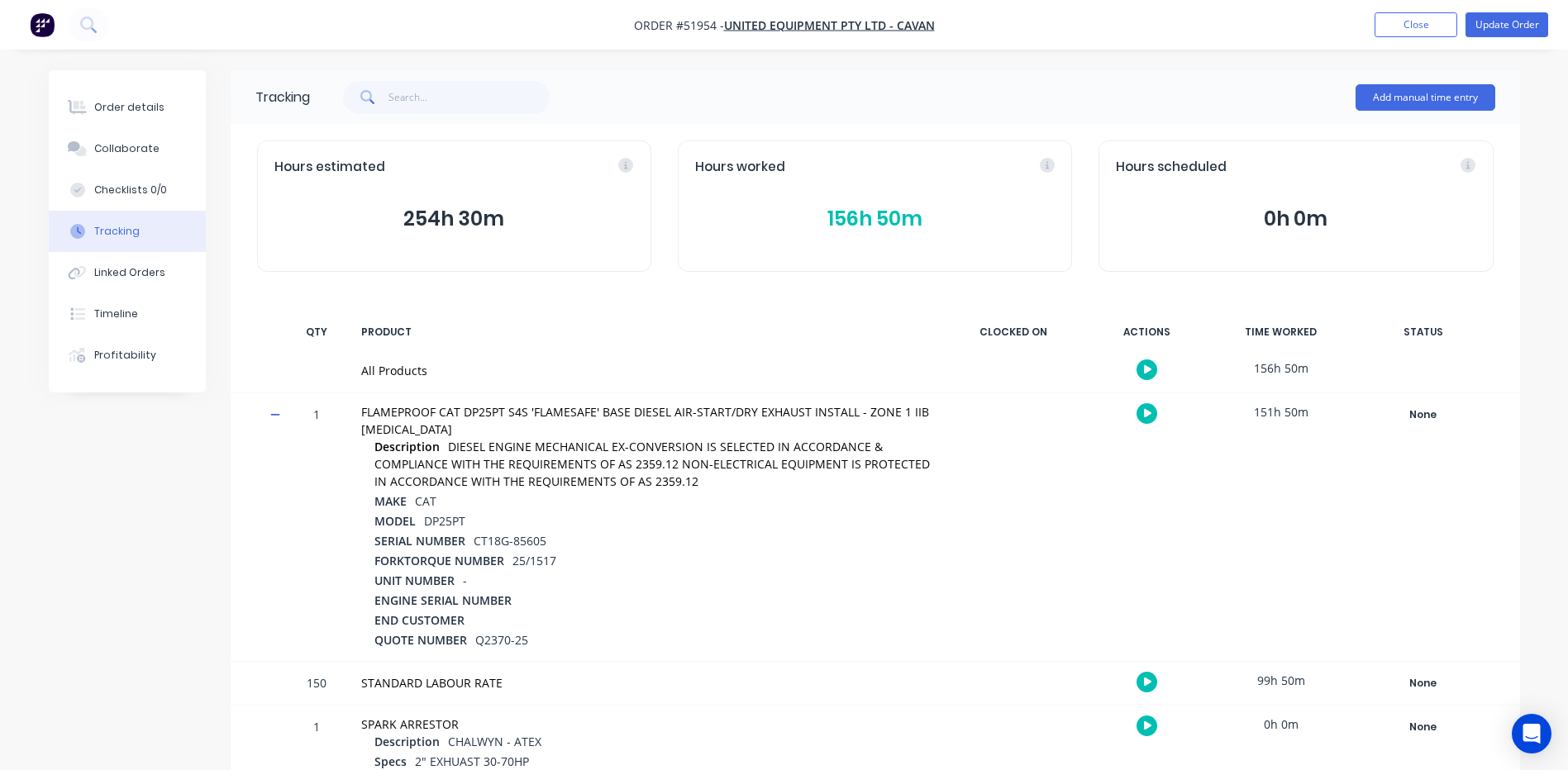
click at [863, 224] on button "156h 50m" at bounding box center [875, 218] width 360 height 31
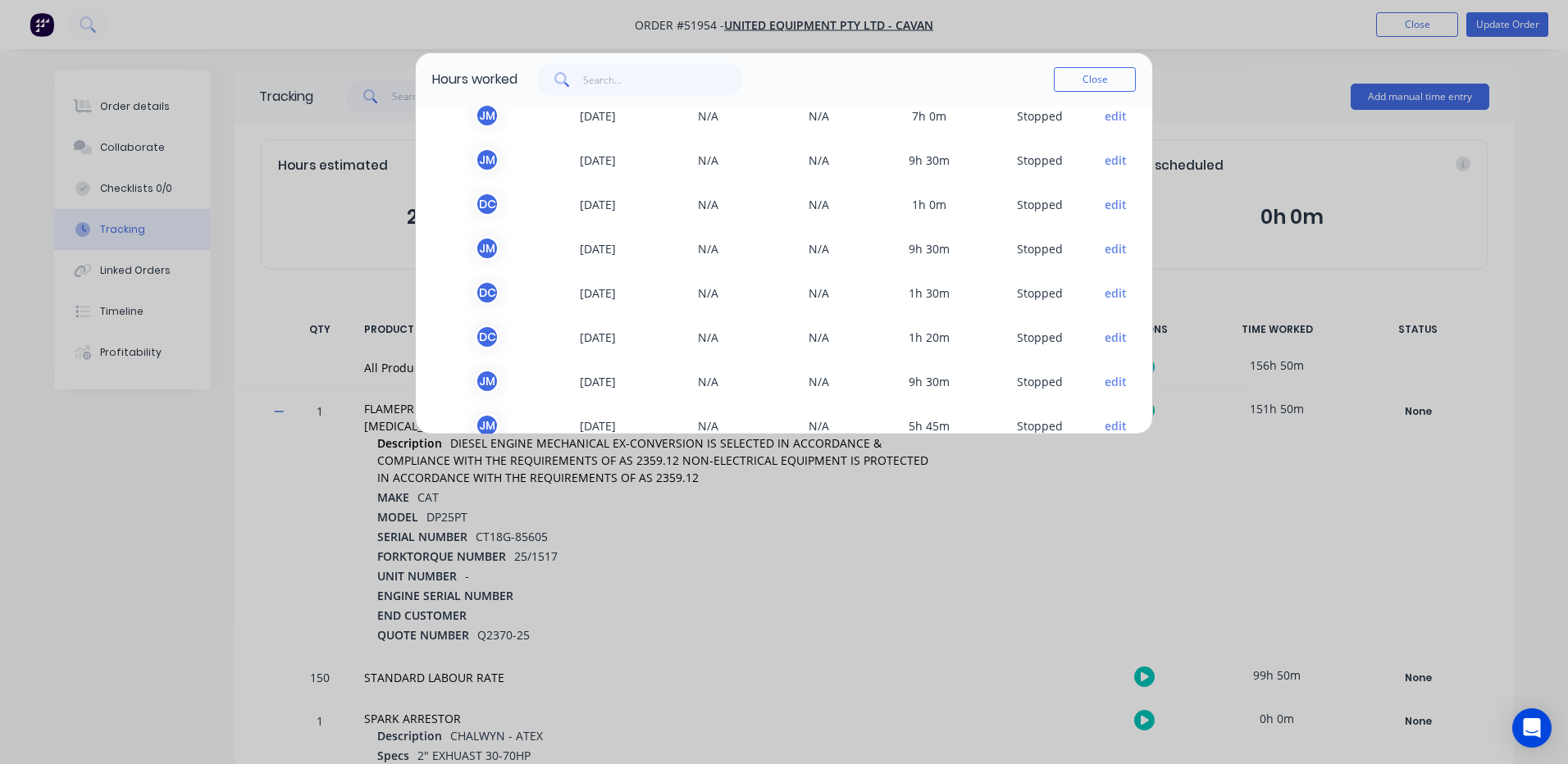
scroll to position [771, 0]
click at [1105, 199] on button "edit" at bounding box center [1116, 205] width 22 height 17
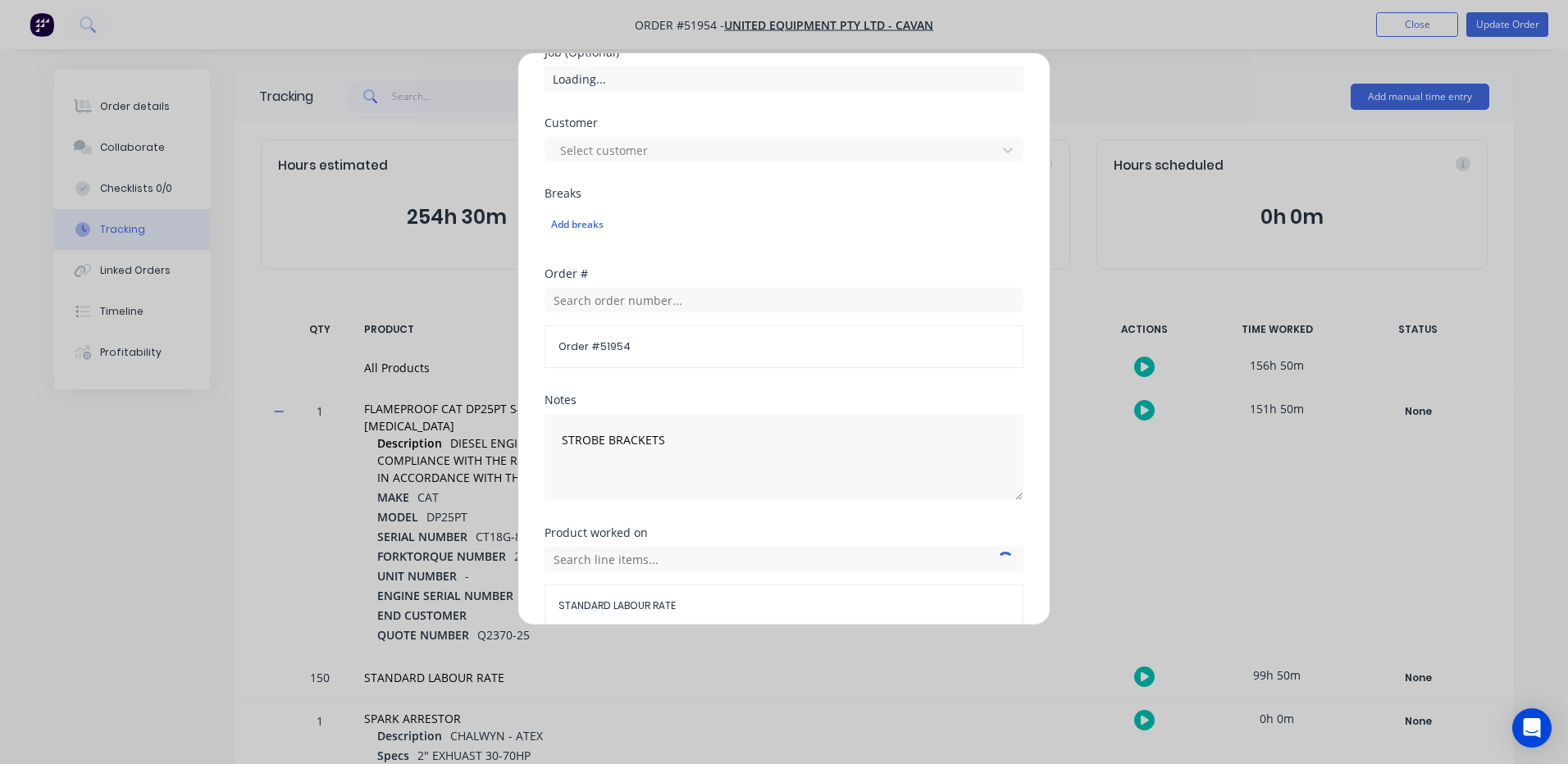
scroll to position [731, 0]
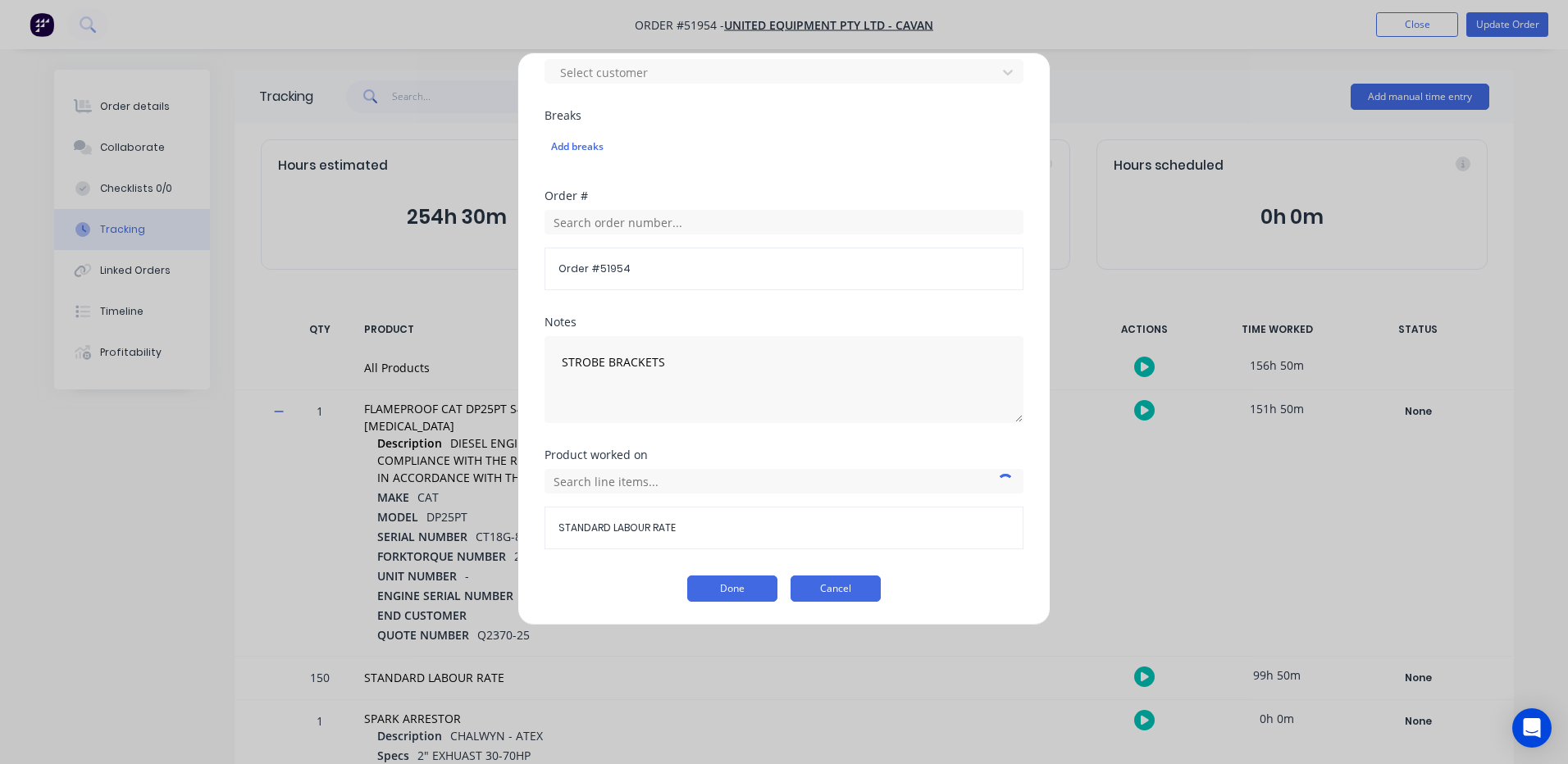
click at [840, 587] on button "Cancel" at bounding box center [835, 588] width 90 height 26
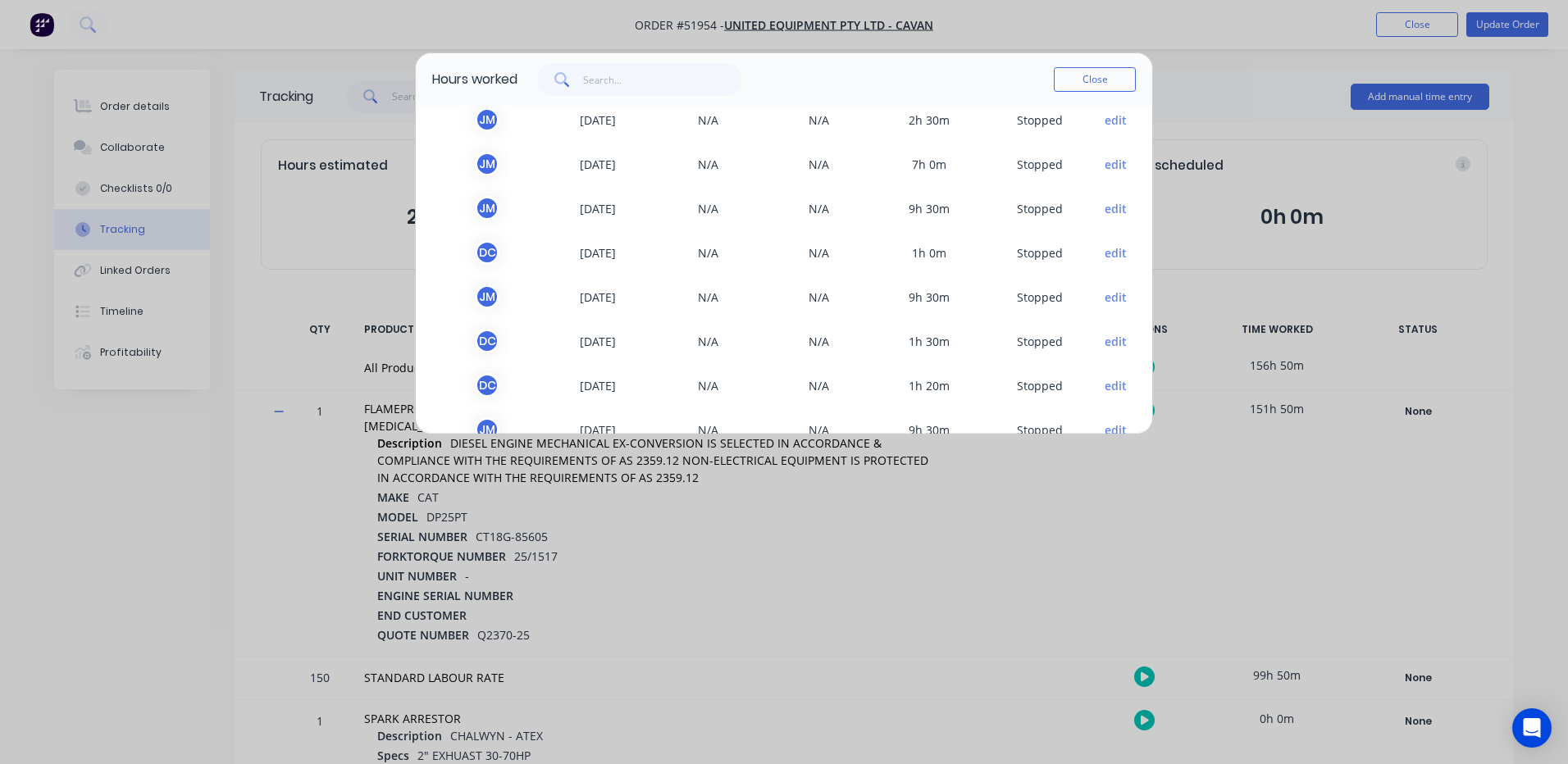
scroll to position [738, 0]
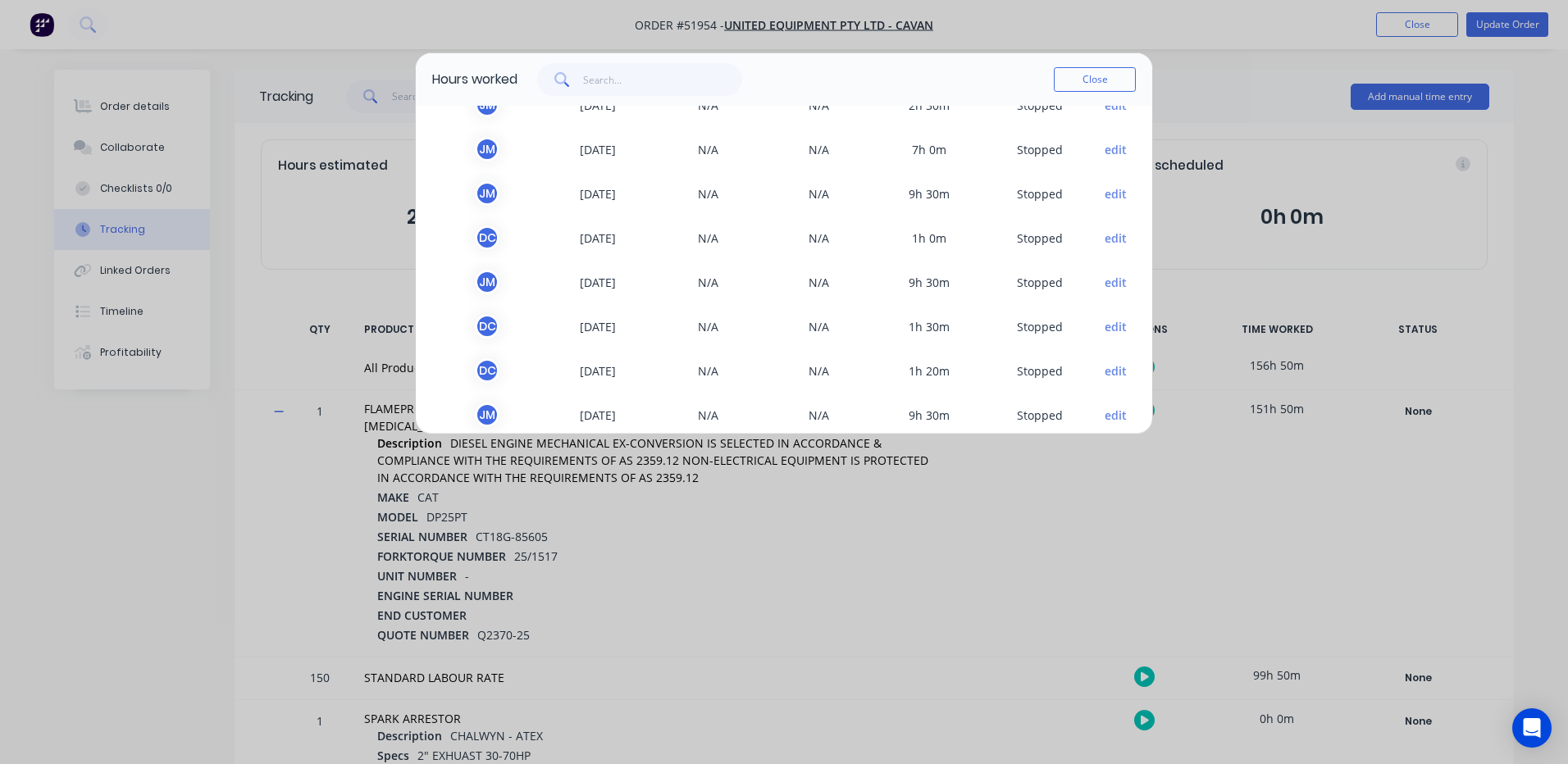
click at [1105, 194] on button "edit" at bounding box center [1116, 194] width 22 height 17
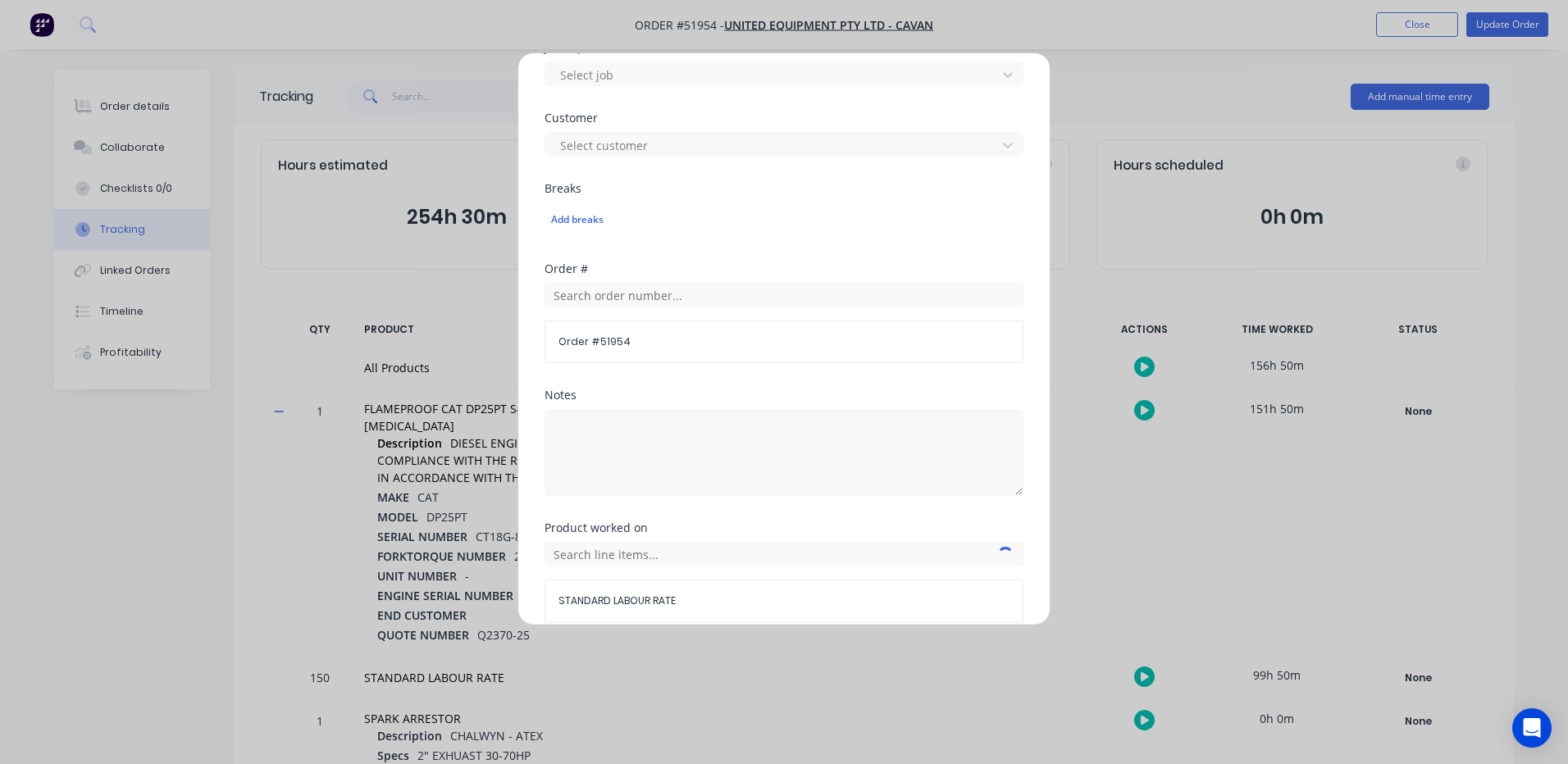
scroll to position [731, 0]
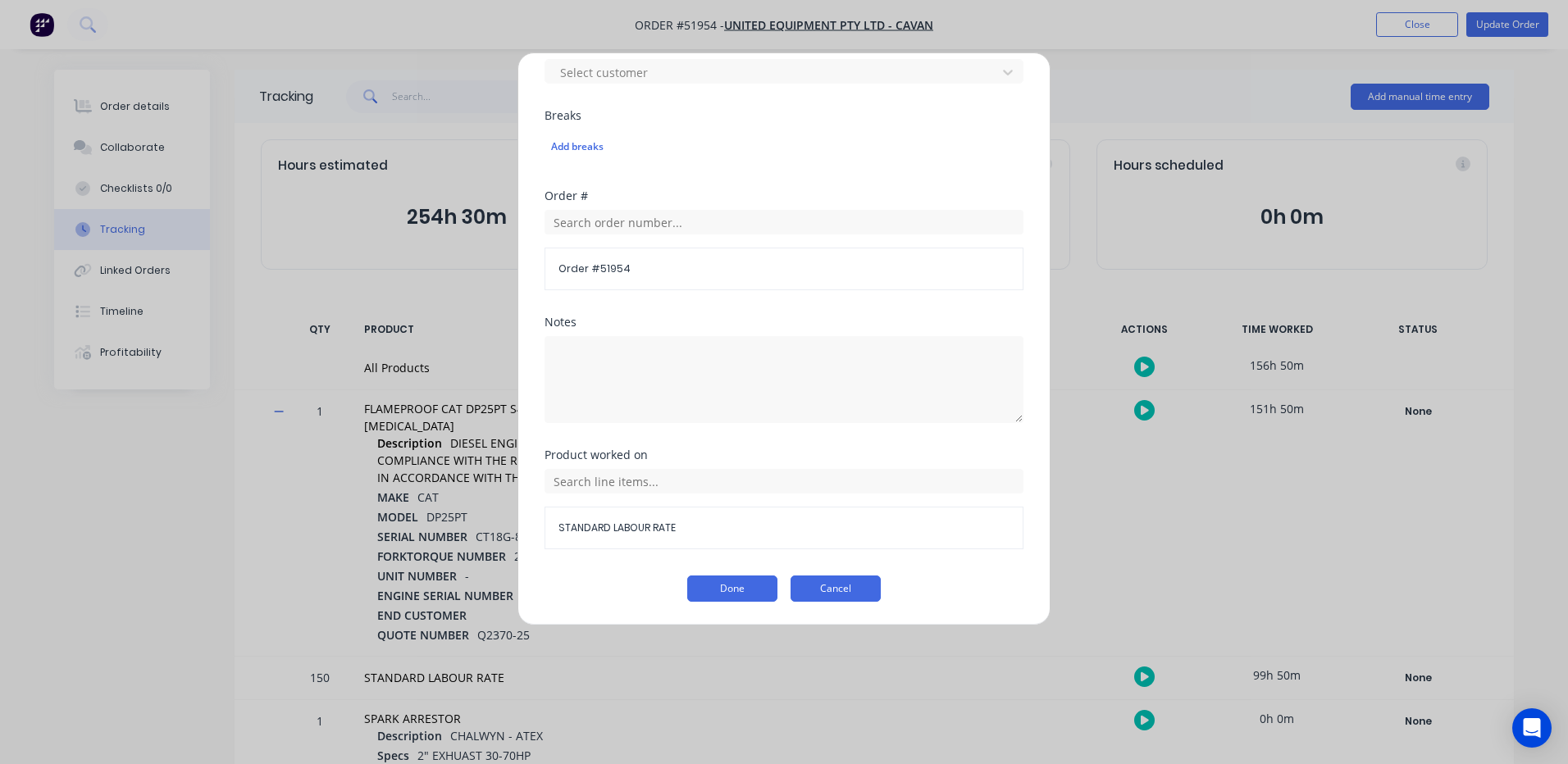
click at [859, 580] on button "Cancel" at bounding box center [835, 588] width 90 height 26
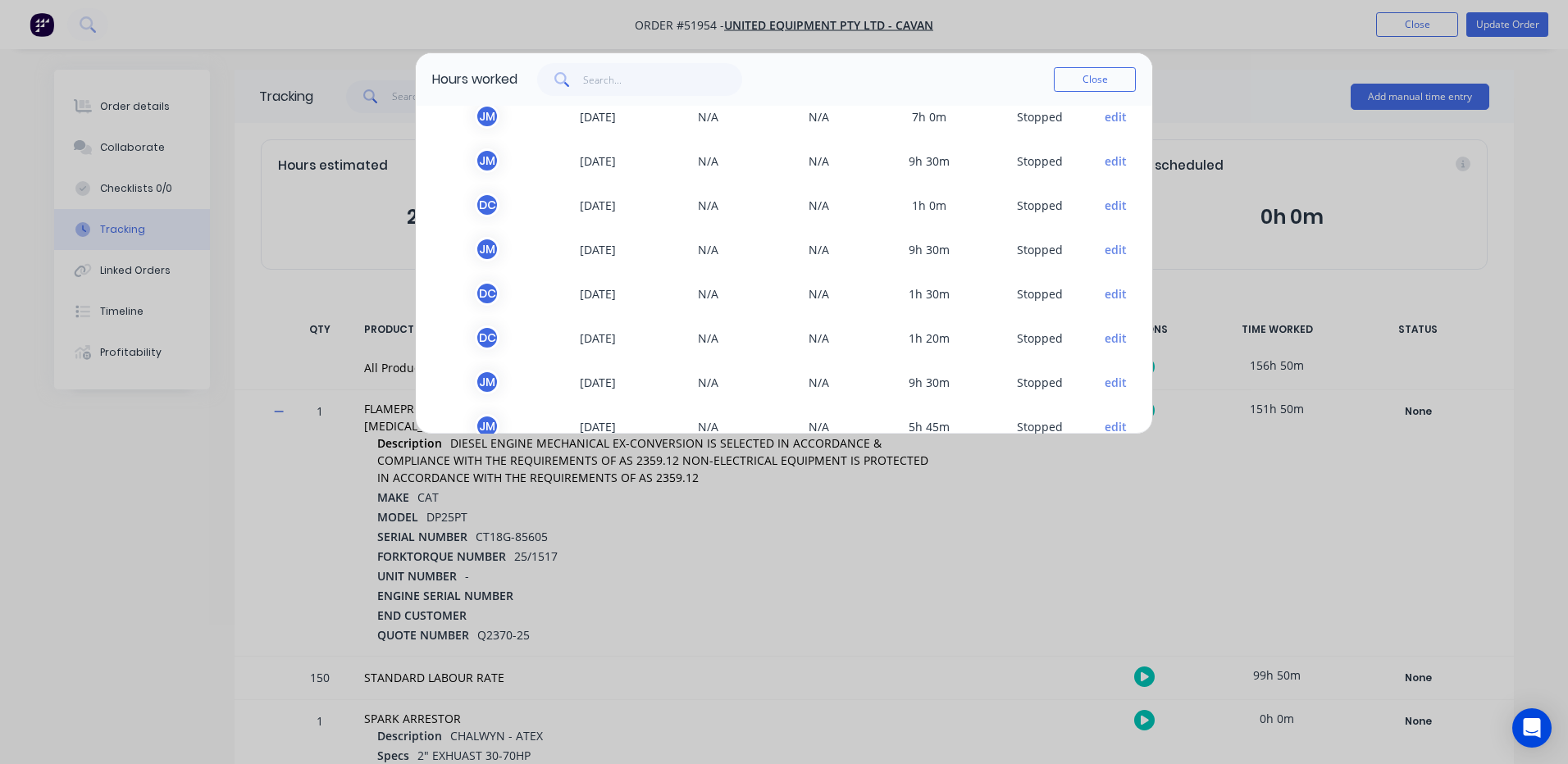
scroll to position [689, 0]
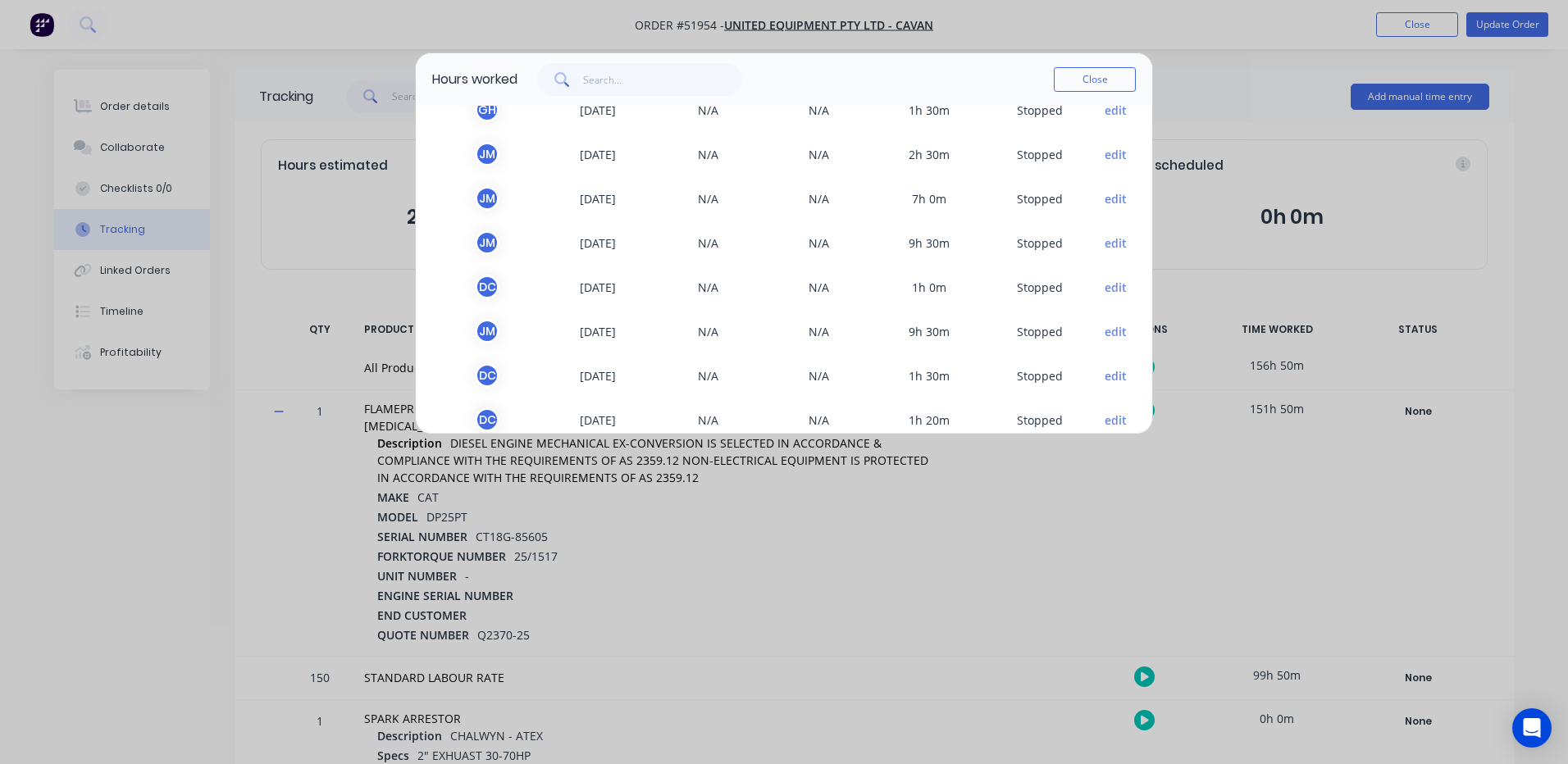
click at [1105, 207] on button "edit" at bounding box center [1116, 198] width 22 height 17
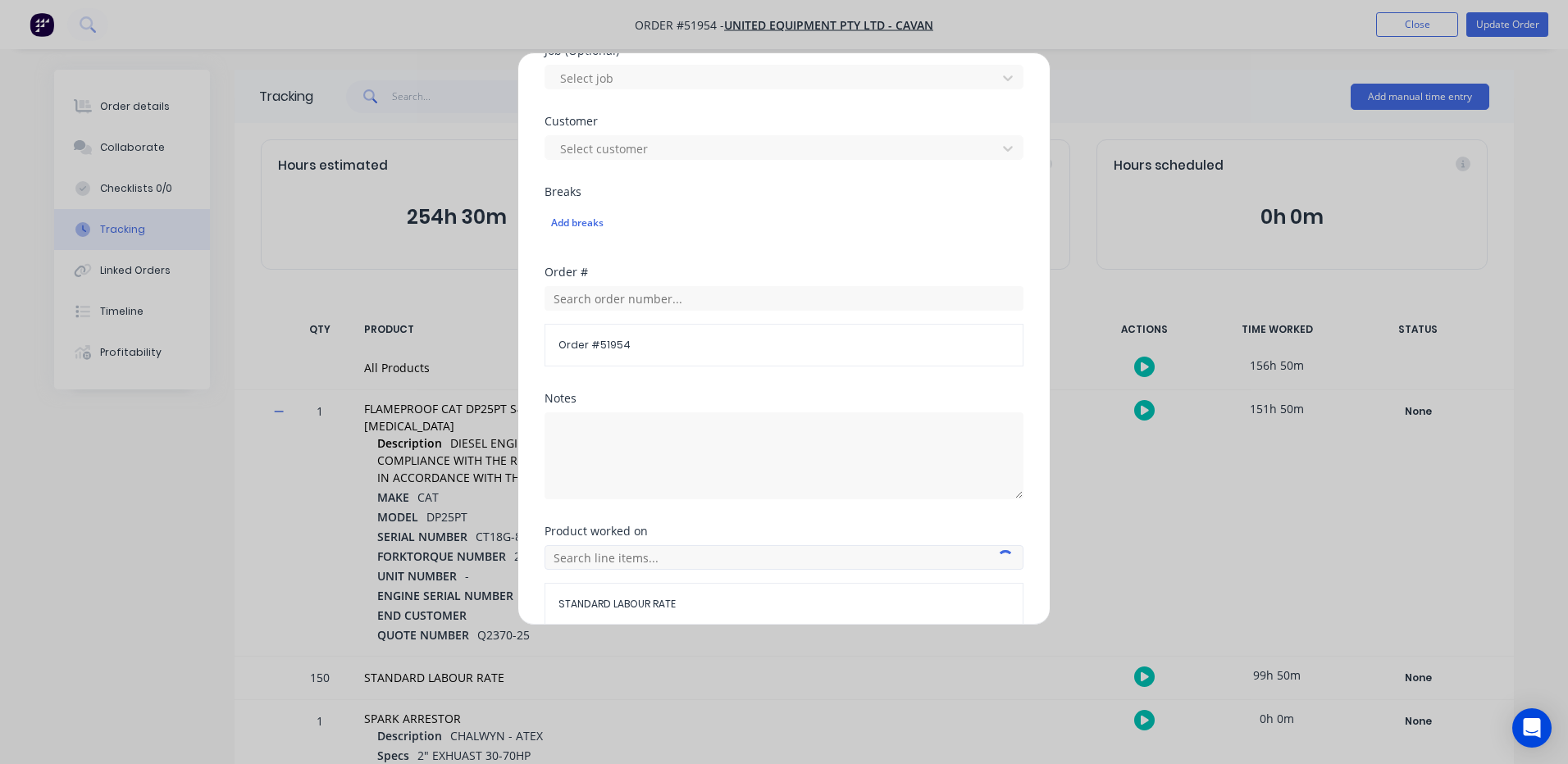
scroll to position [731, 0]
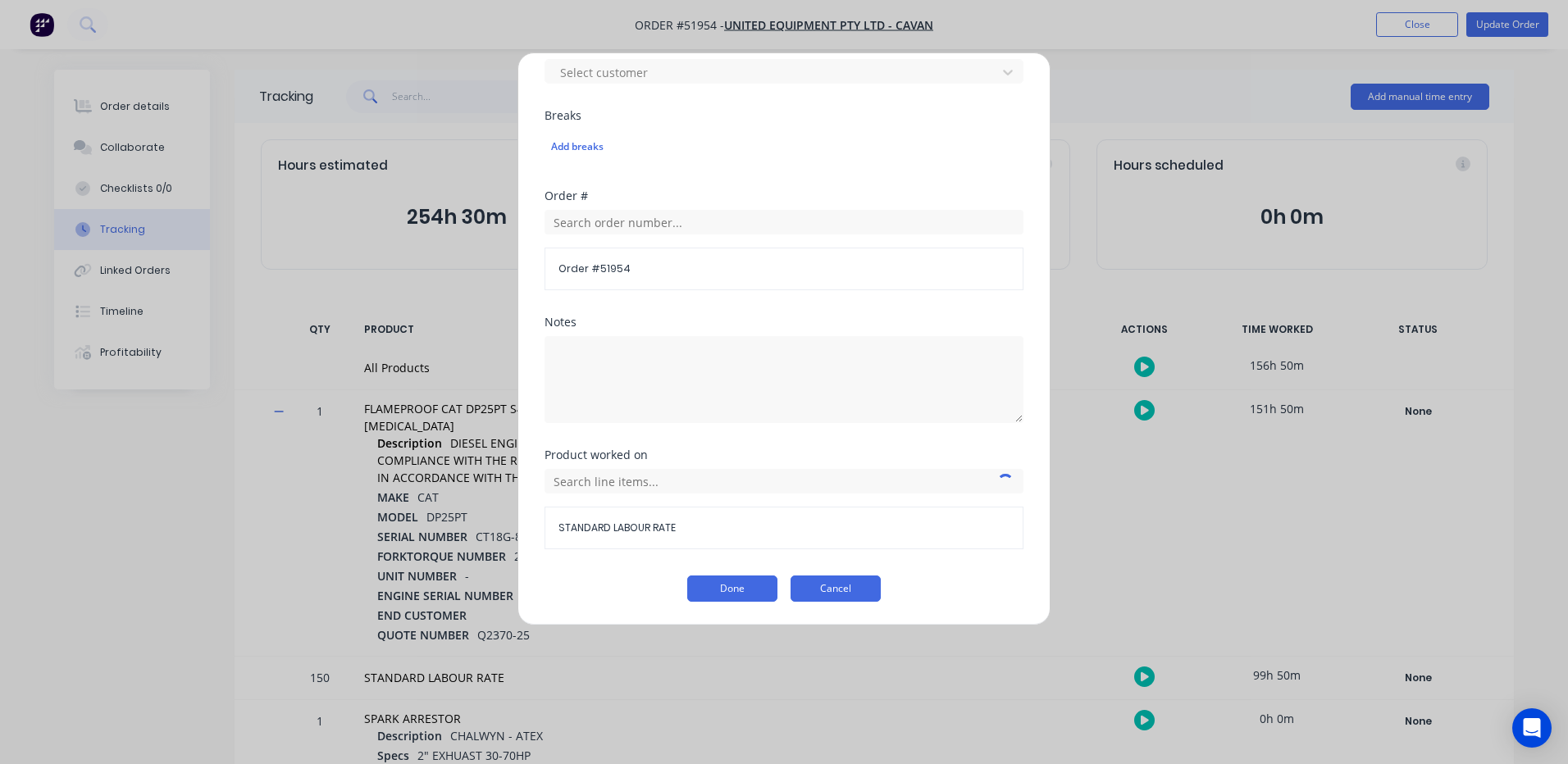
click at [868, 584] on button "Cancel" at bounding box center [835, 588] width 90 height 26
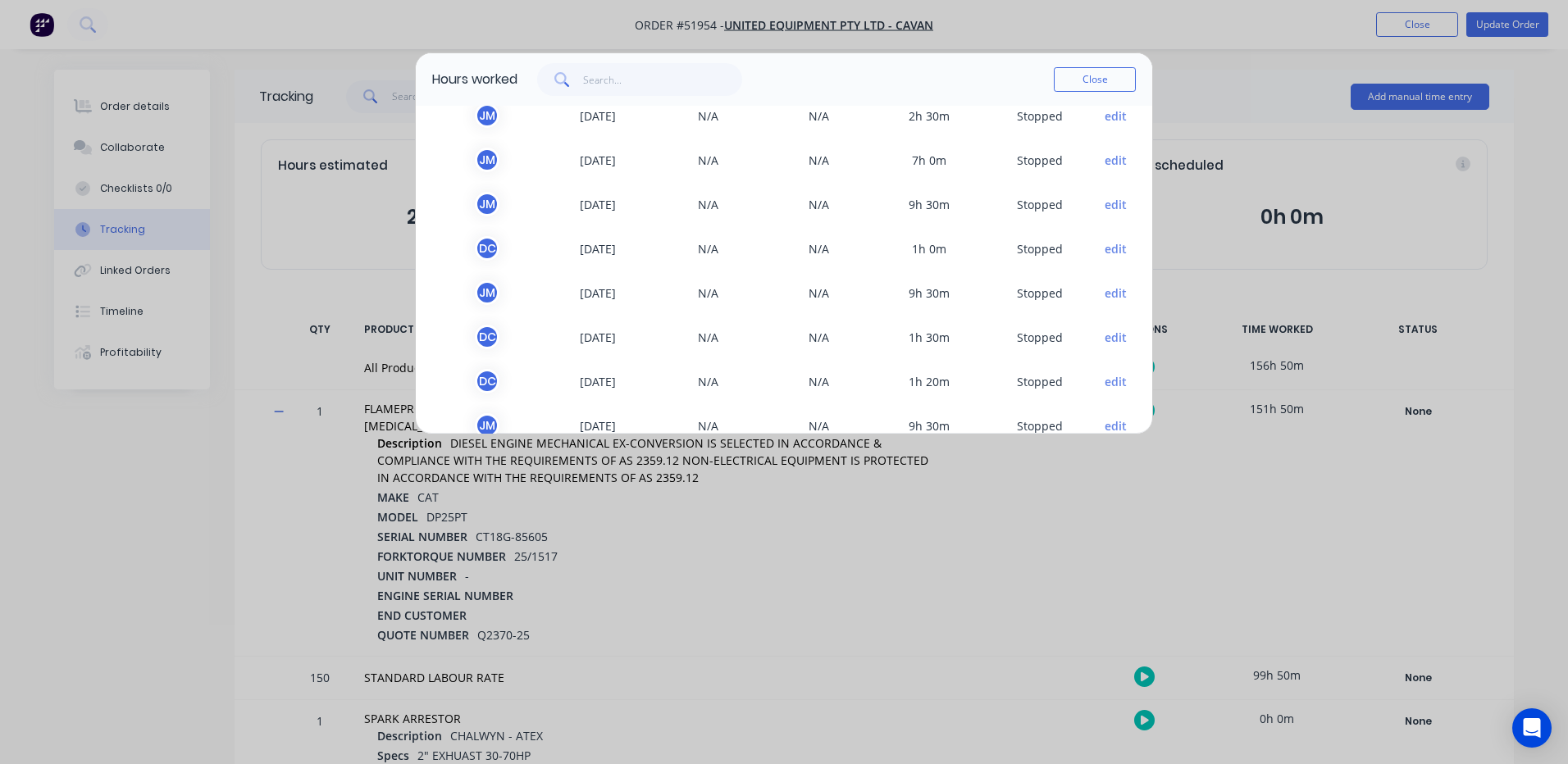
scroll to position [689, 0]
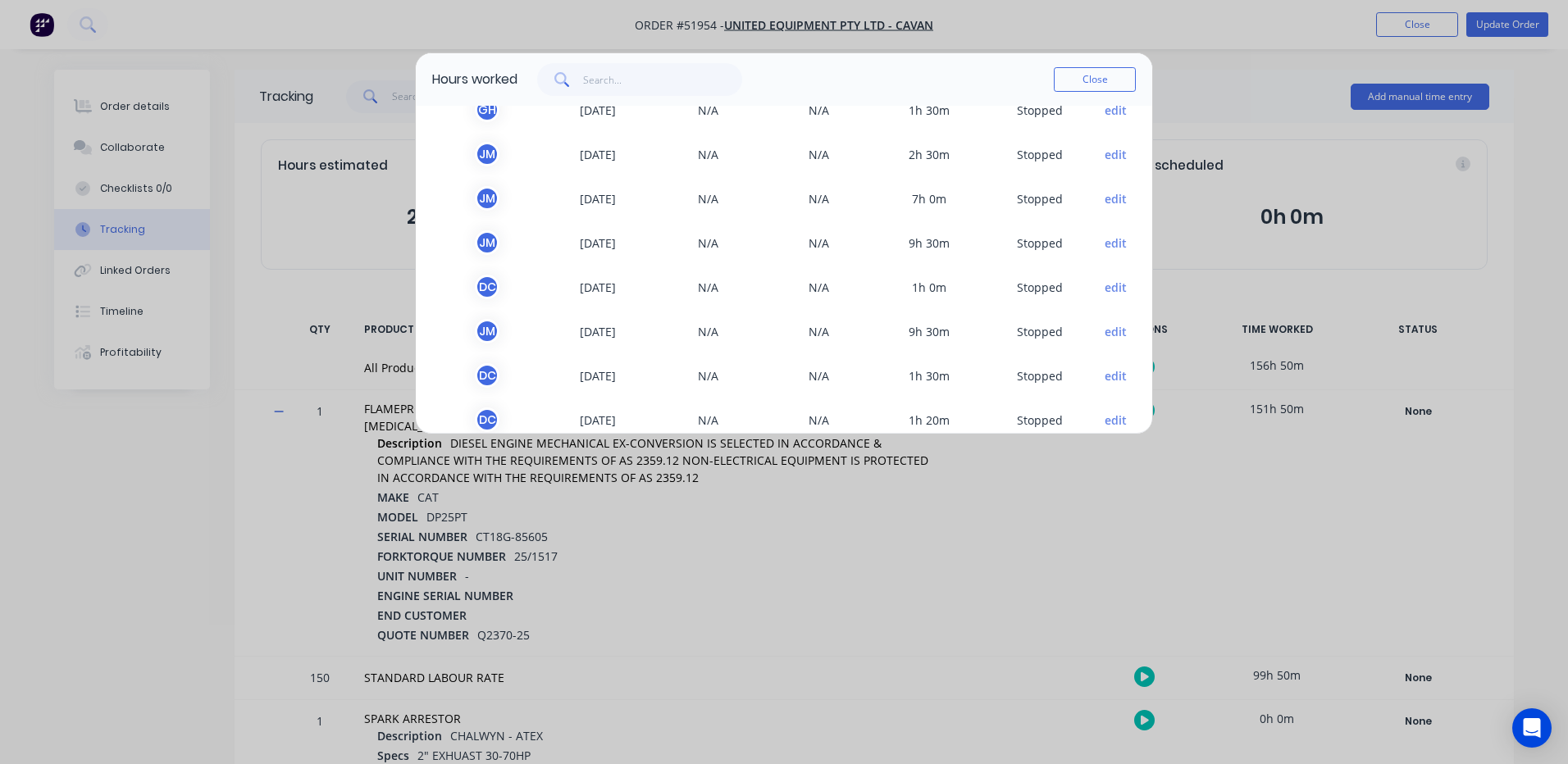
click at [1105, 159] on button "edit" at bounding box center [1116, 155] width 22 height 17
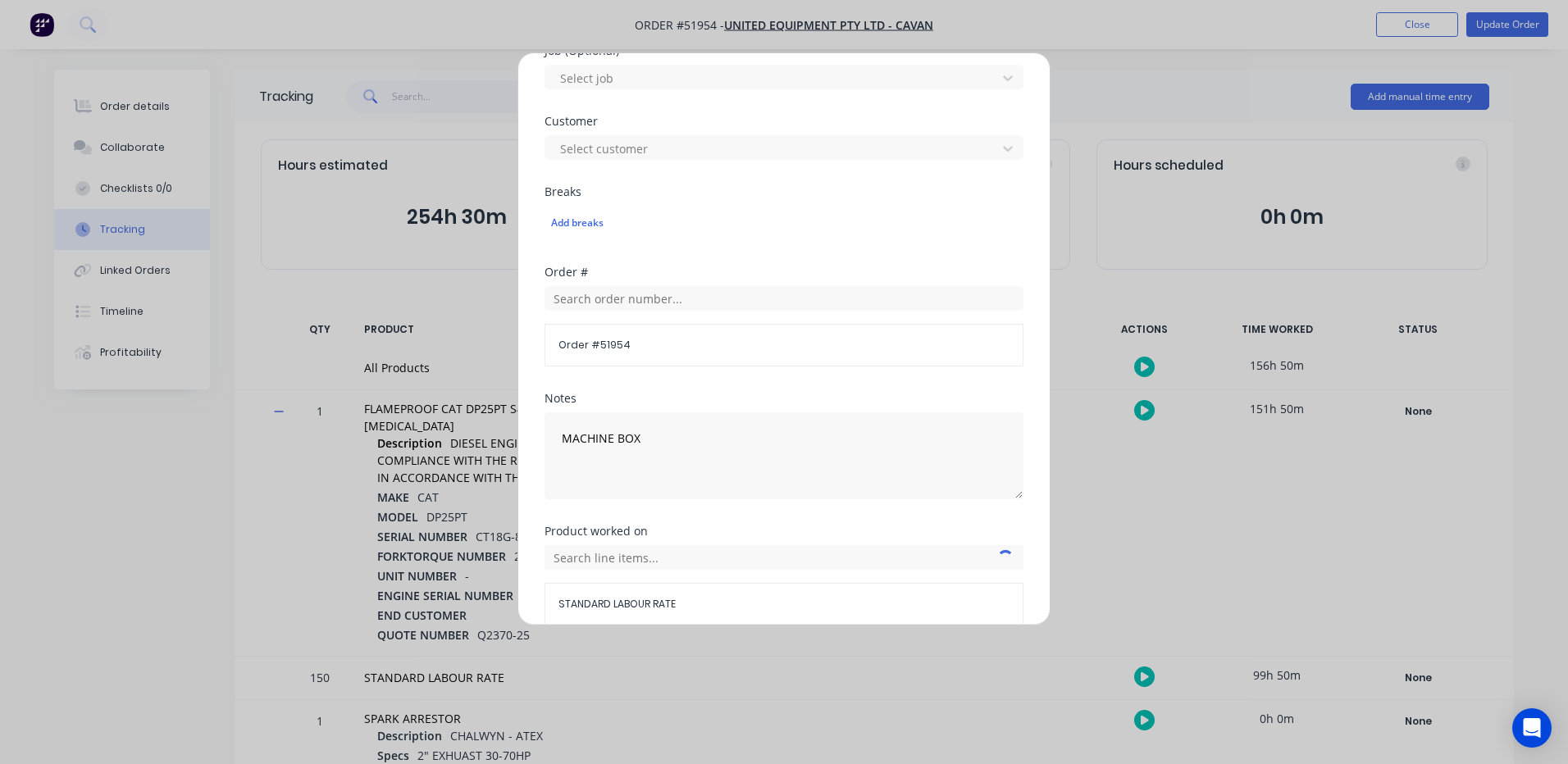
scroll to position [731, 0]
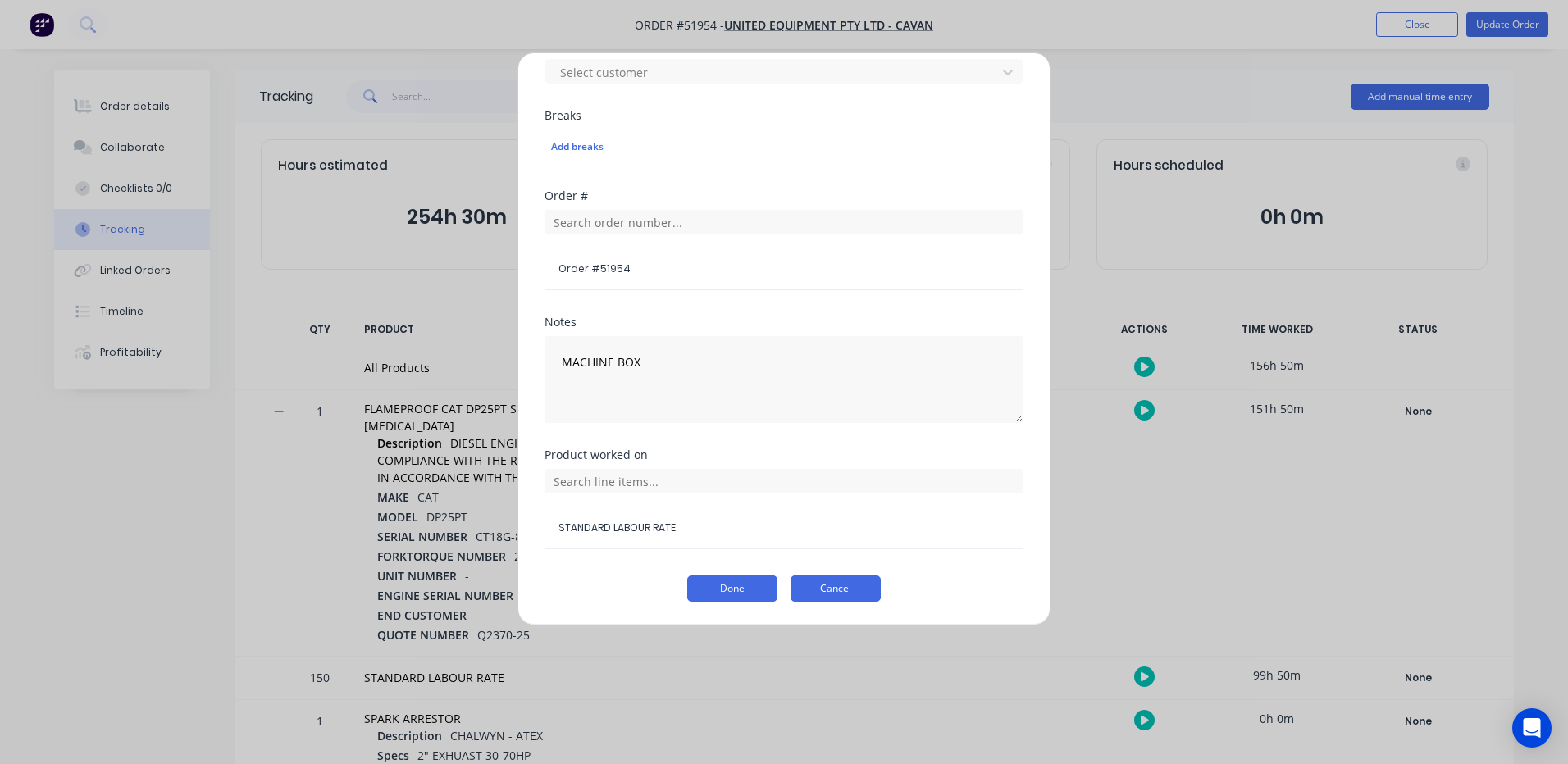
click at [805, 582] on button "Cancel" at bounding box center [835, 588] width 90 height 26
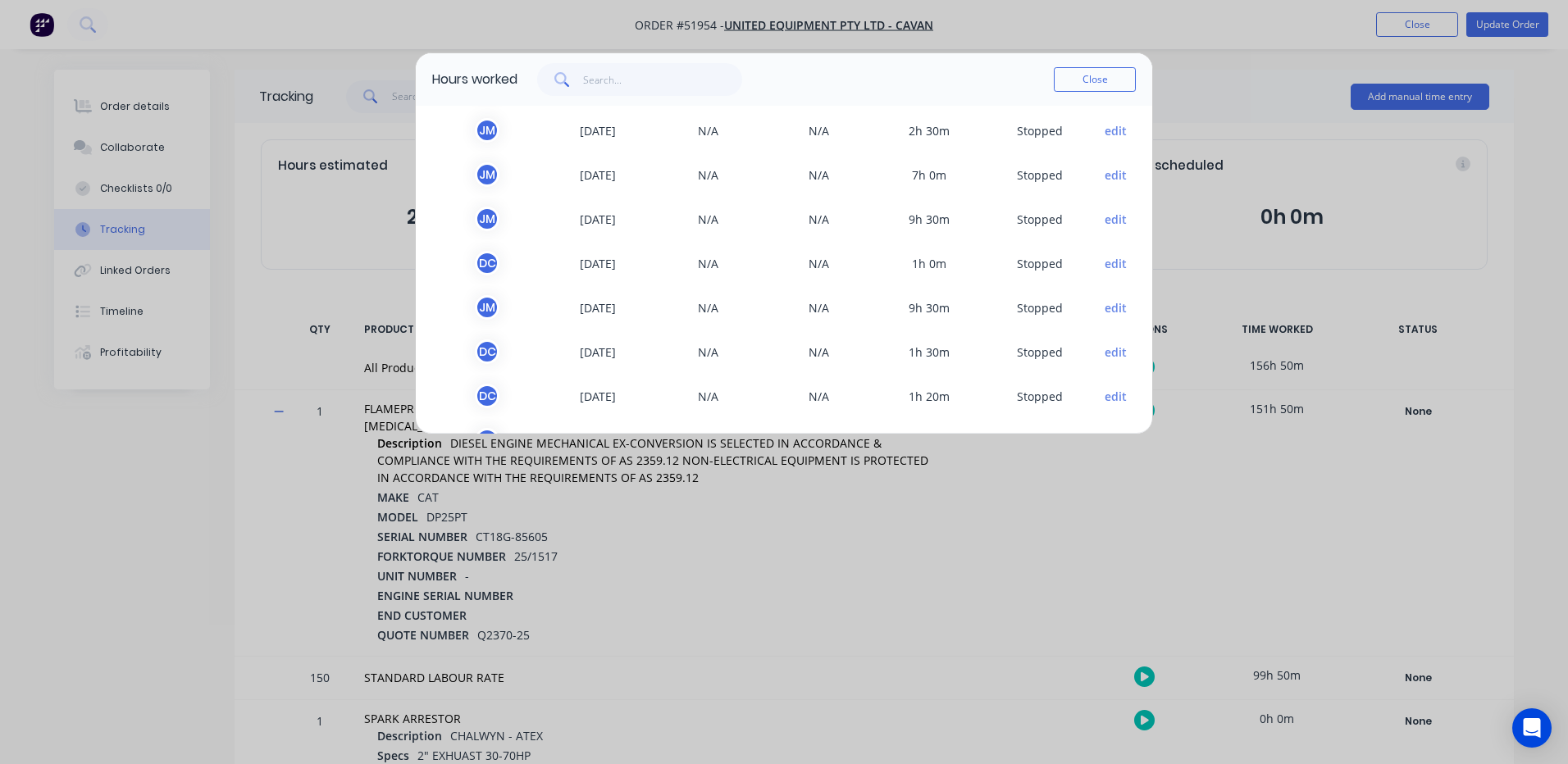
scroll to position [738, 0]
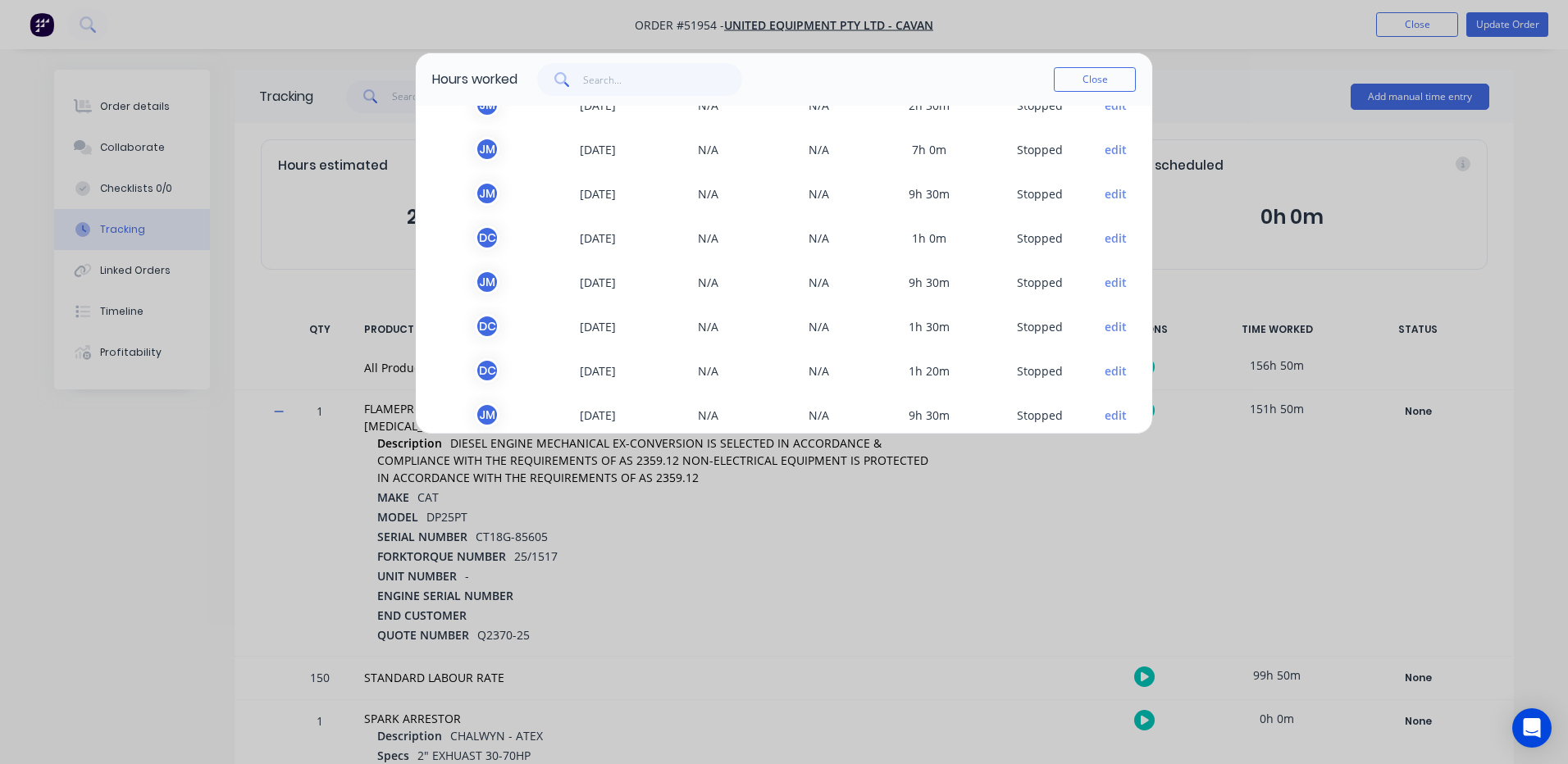
click at [1106, 286] on button "edit" at bounding box center [1116, 282] width 22 height 17
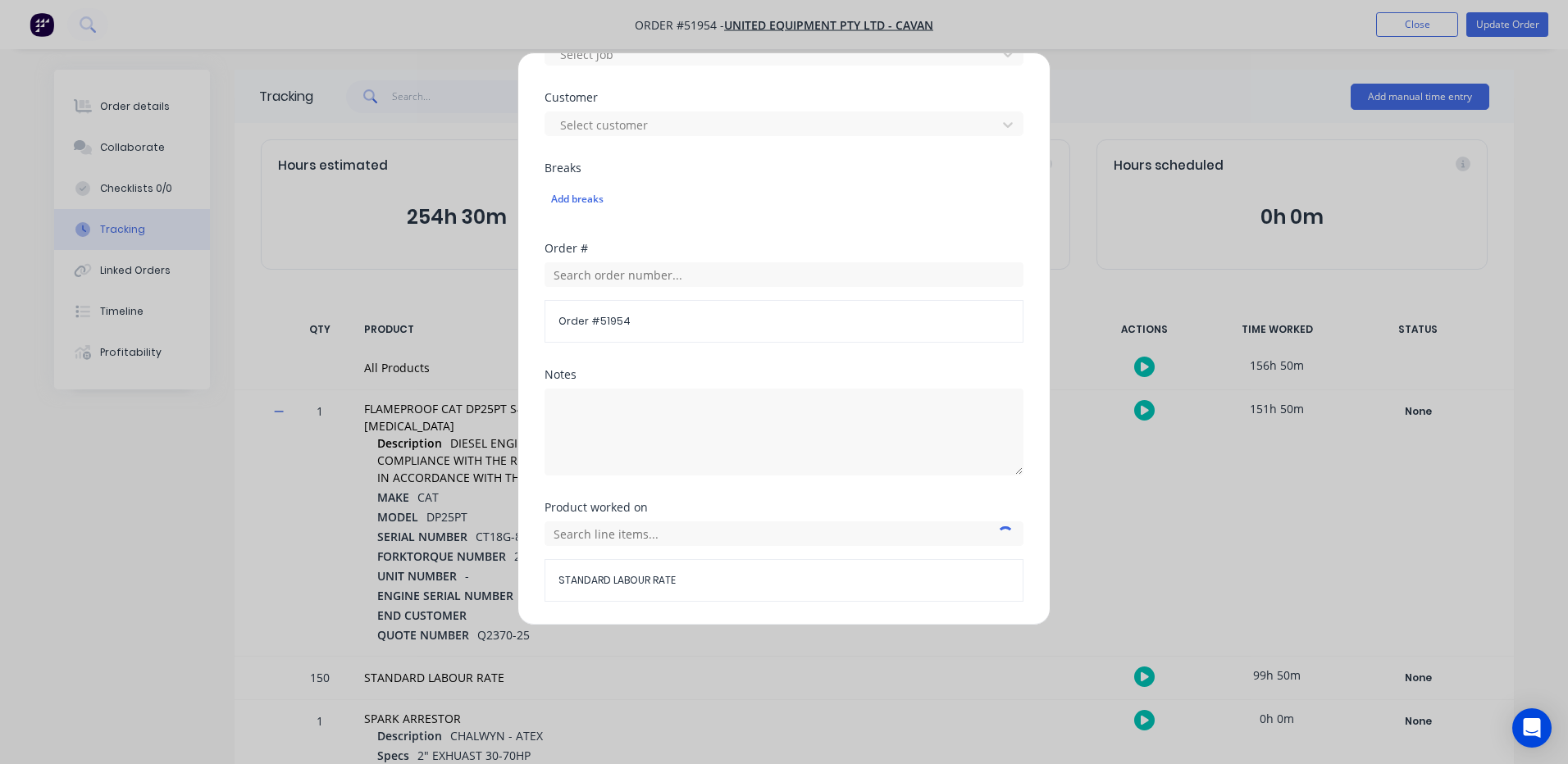
scroll to position [731, 0]
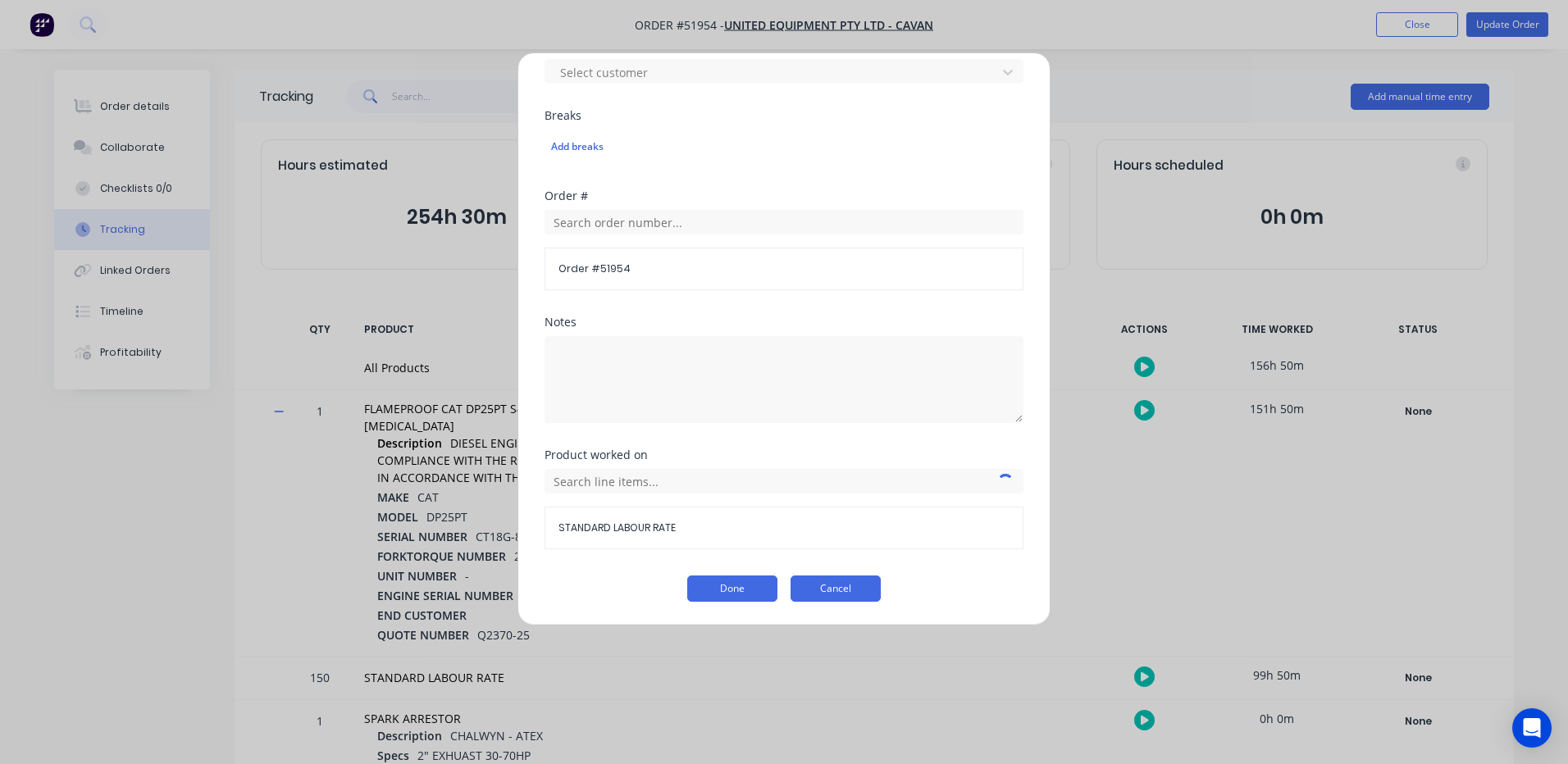
click at [831, 584] on button "Cancel" at bounding box center [835, 588] width 90 height 26
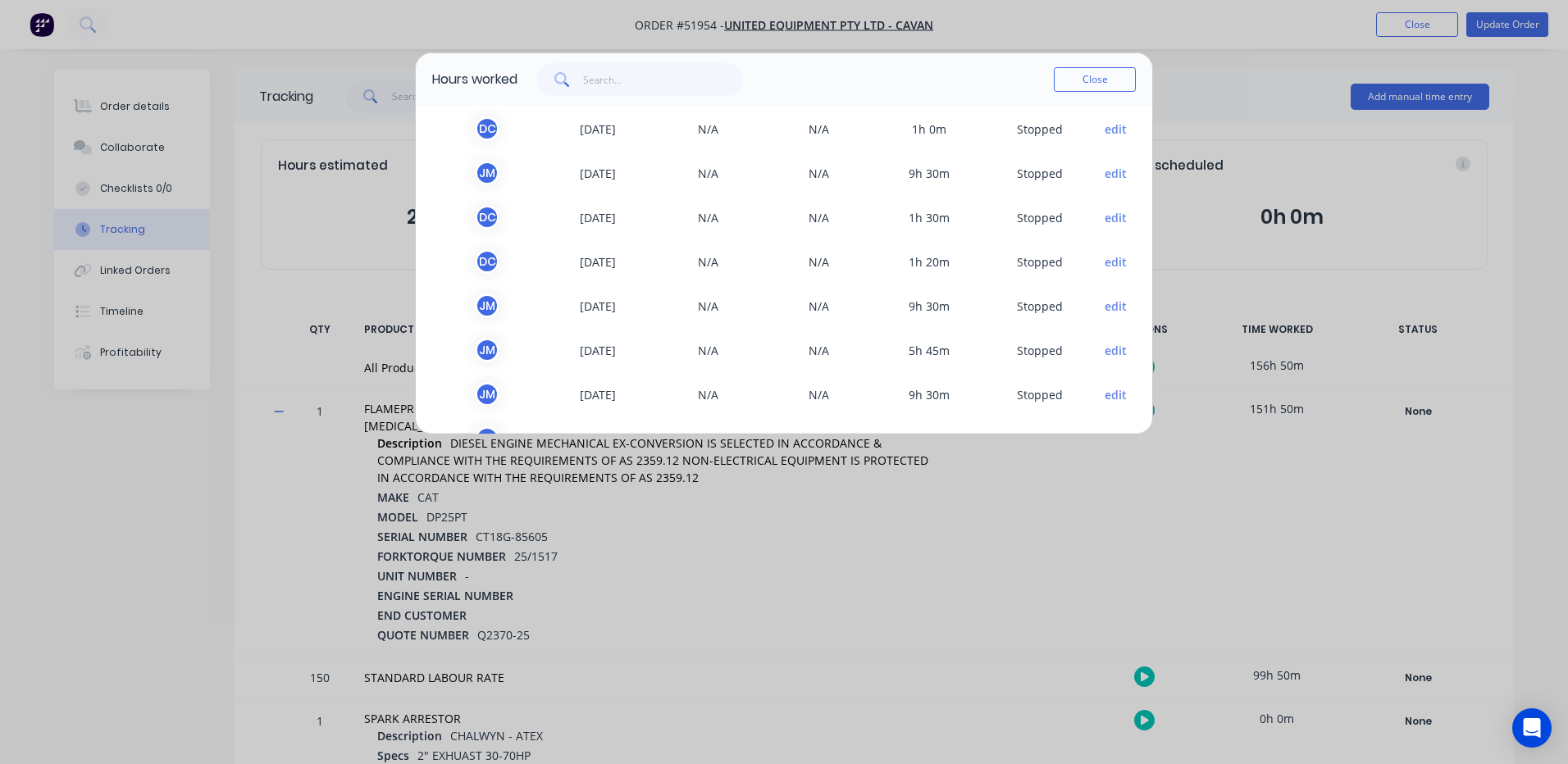
scroll to position [935, 0]
click at [1105, 260] on button "edit" at bounding box center [1116, 263] width 22 height 17
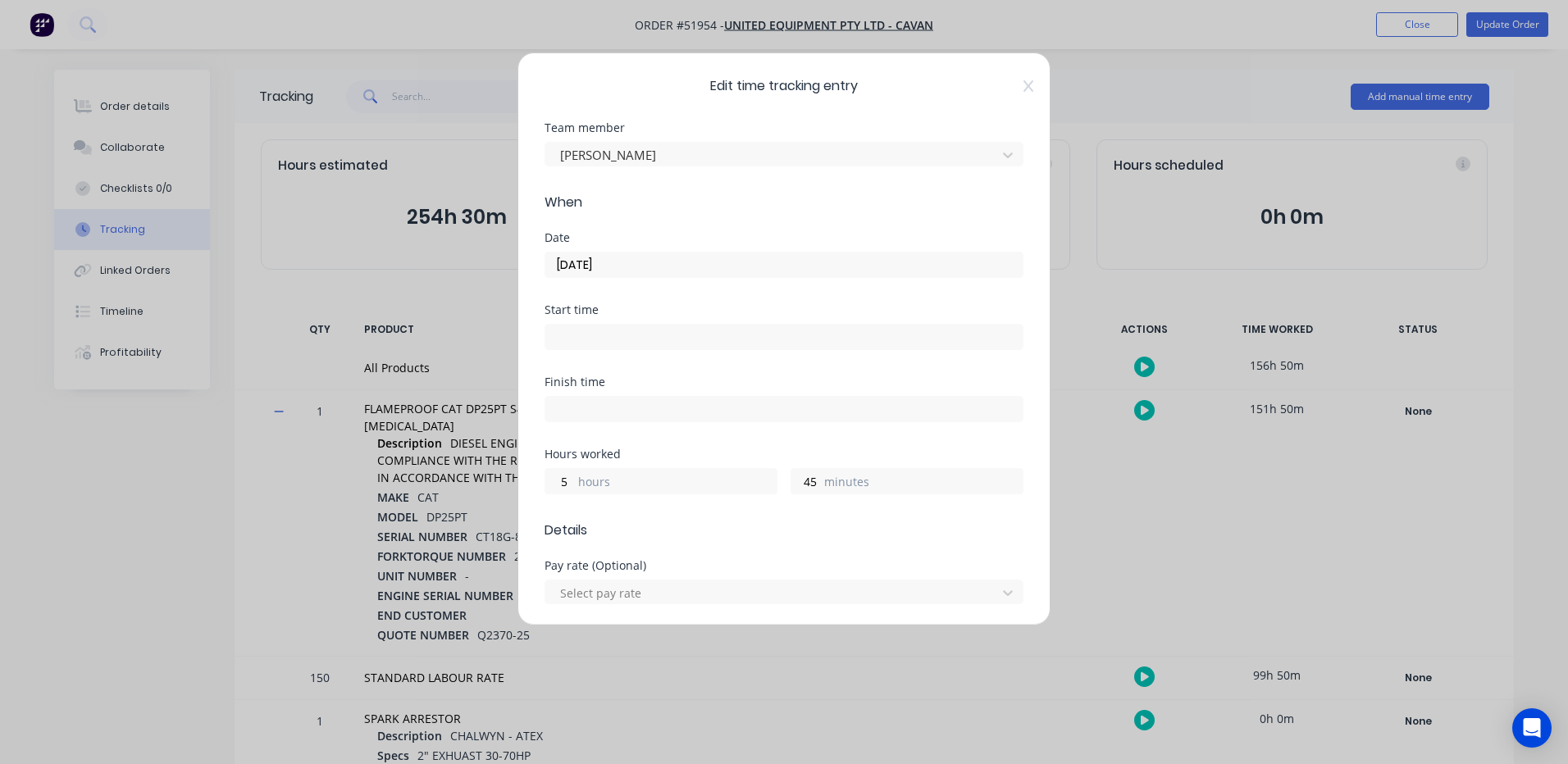
scroll to position [731, 0]
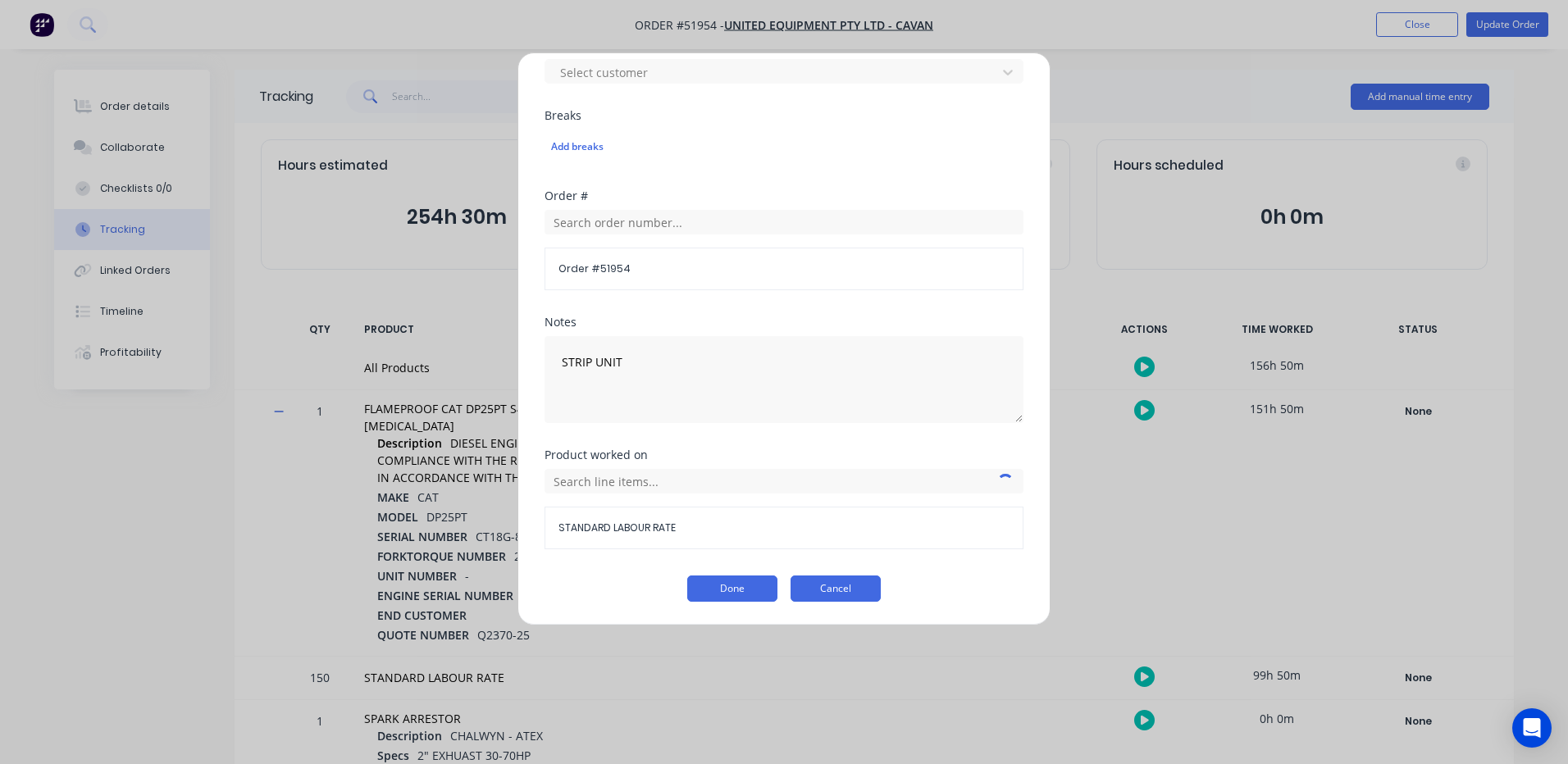
click at [847, 586] on button "Cancel" at bounding box center [835, 588] width 90 height 26
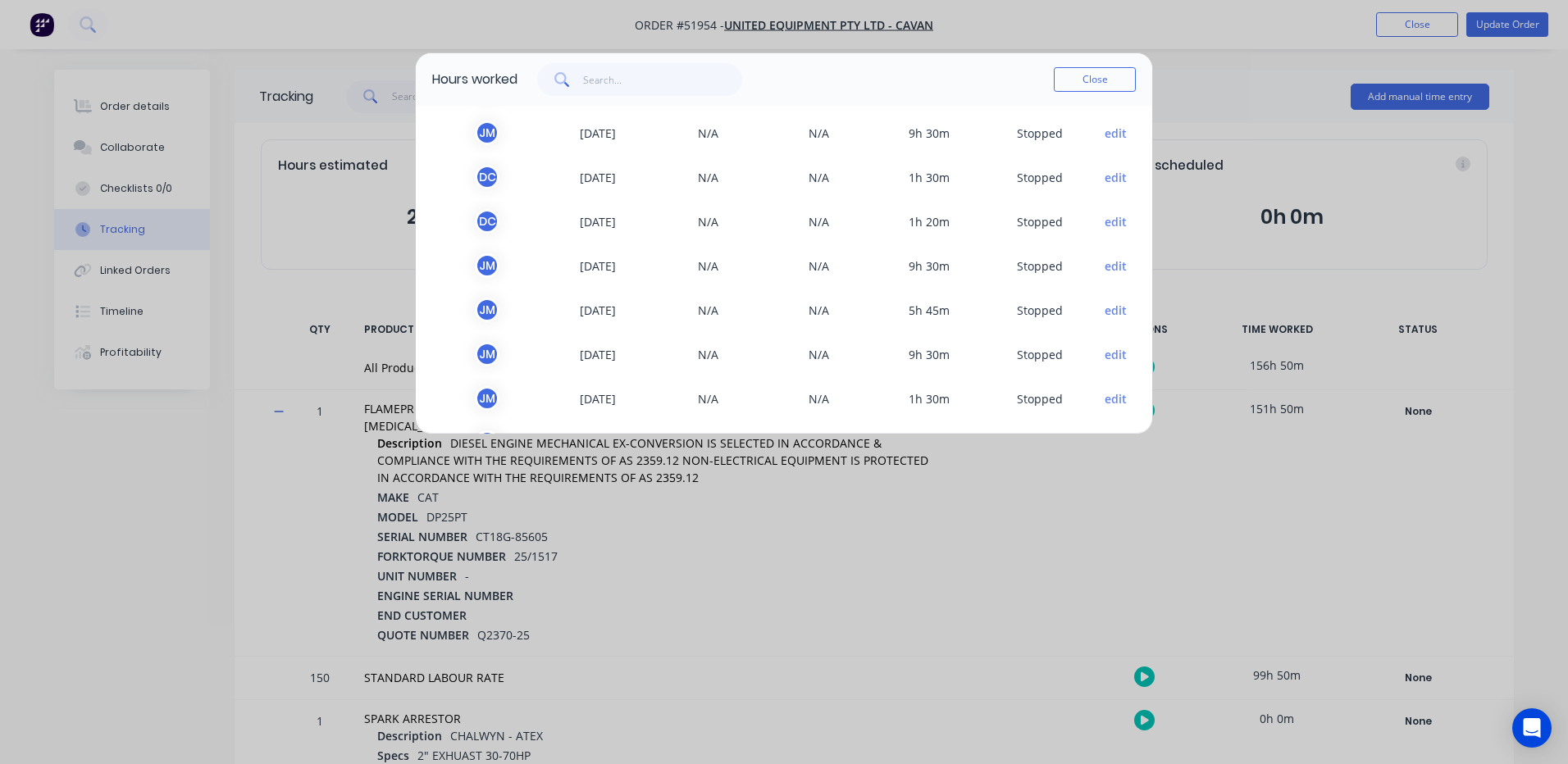
scroll to position [935, 0]
click at [1105, 220] on button "edit" at bounding box center [1116, 218] width 22 height 17
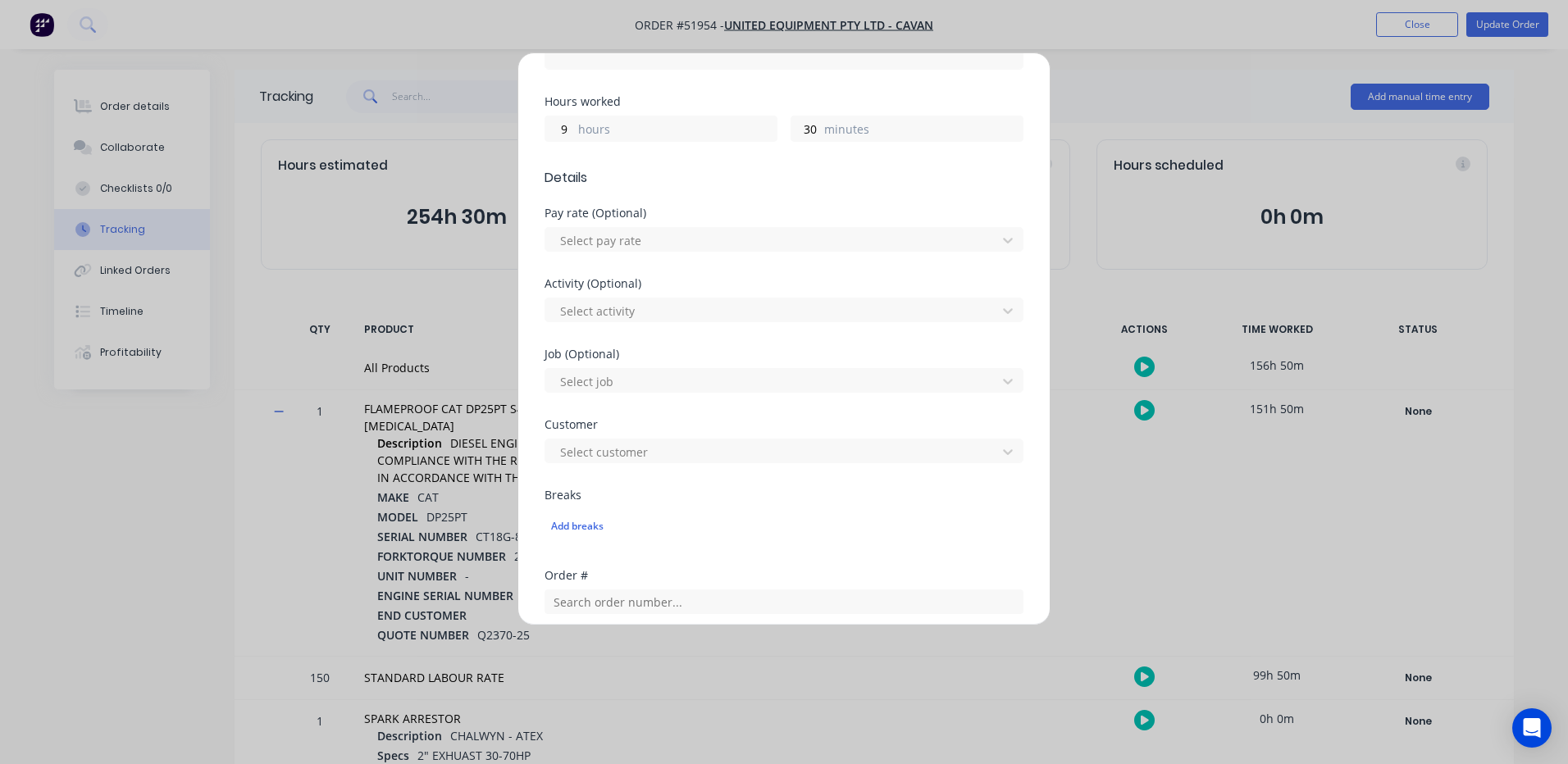
scroll to position [731, 0]
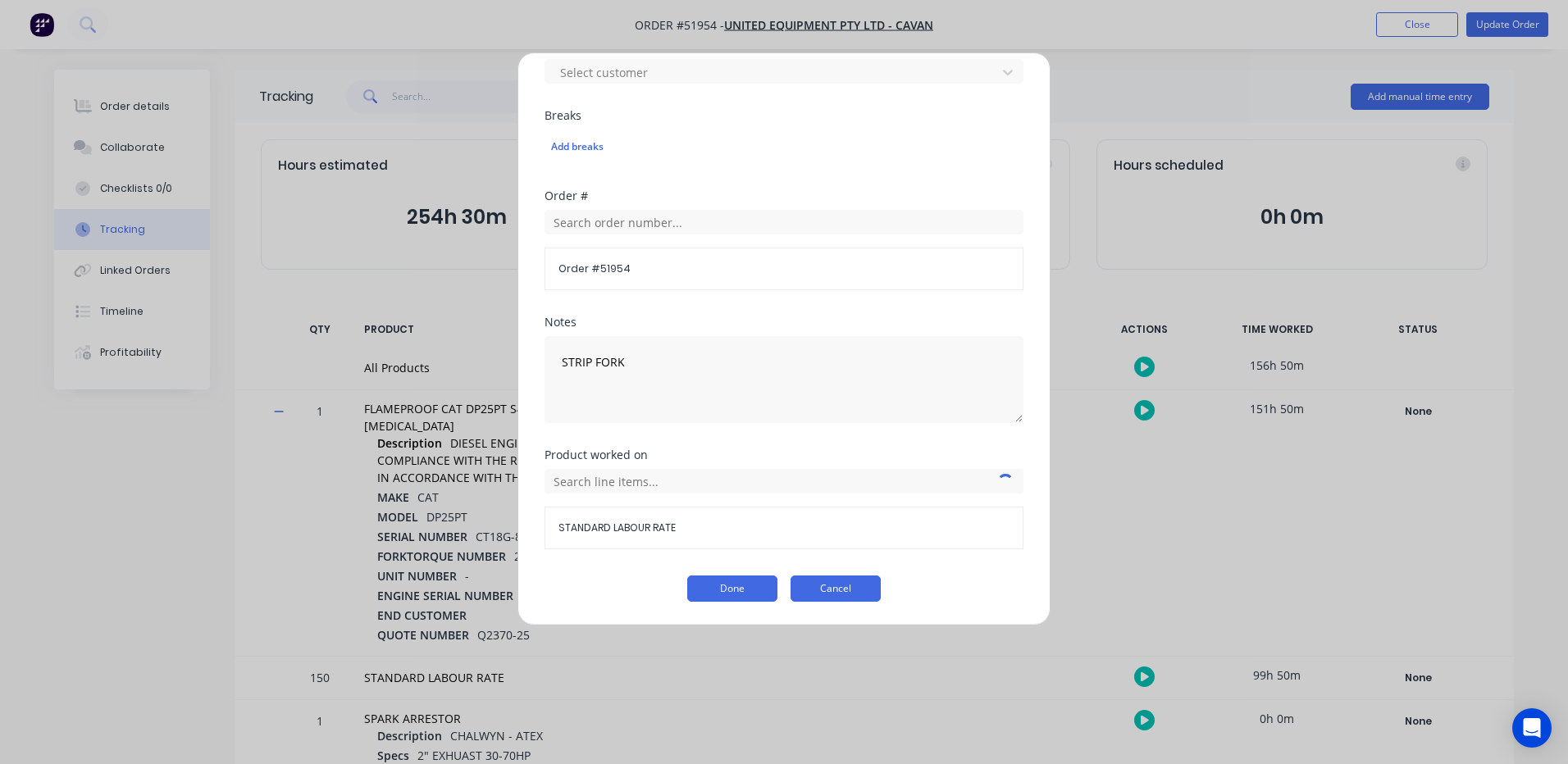
click at [855, 582] on button "Cancel" at bounding box center [835, 588] width 90 height 26
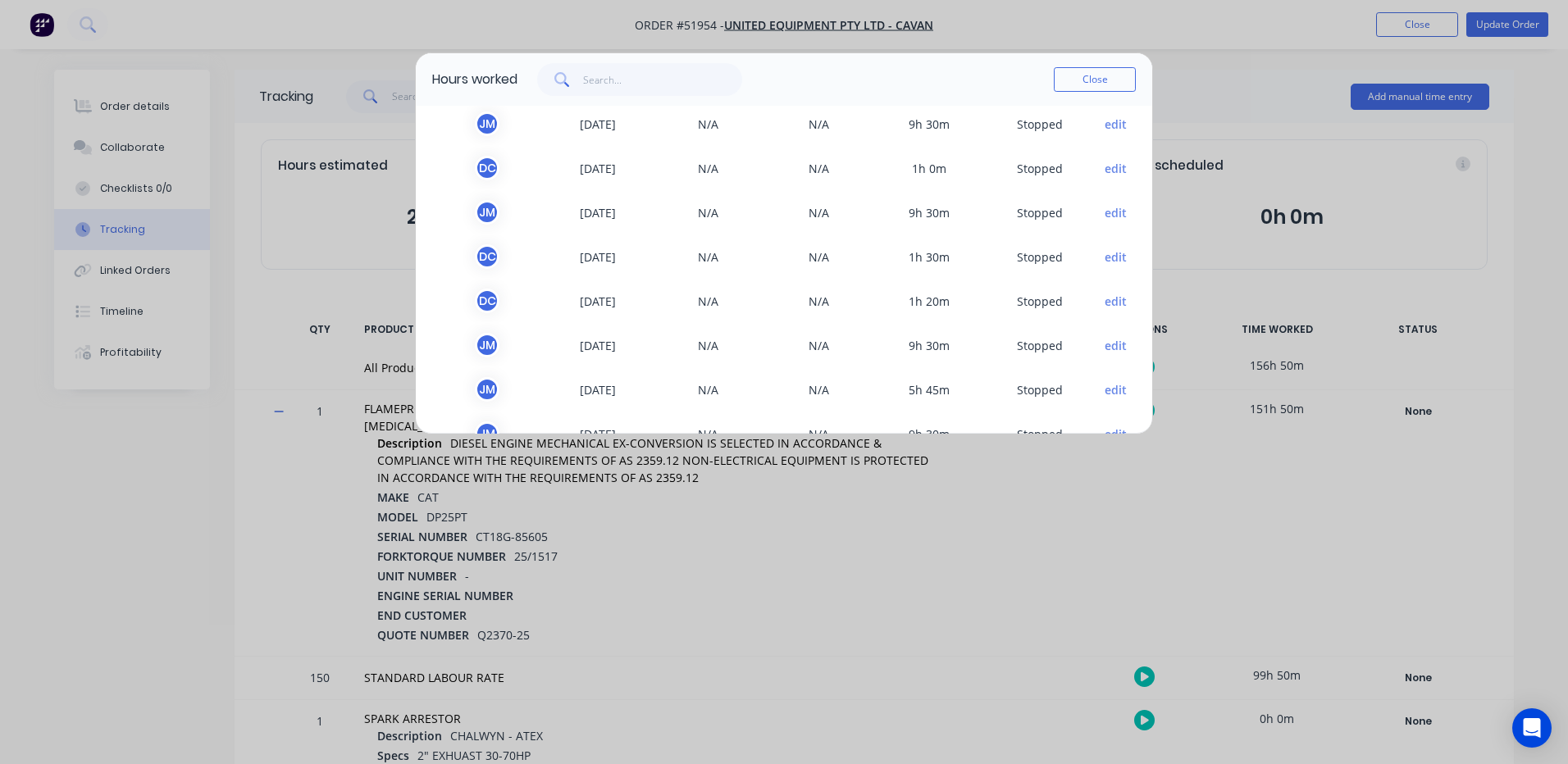
scroll to position [771, 0]
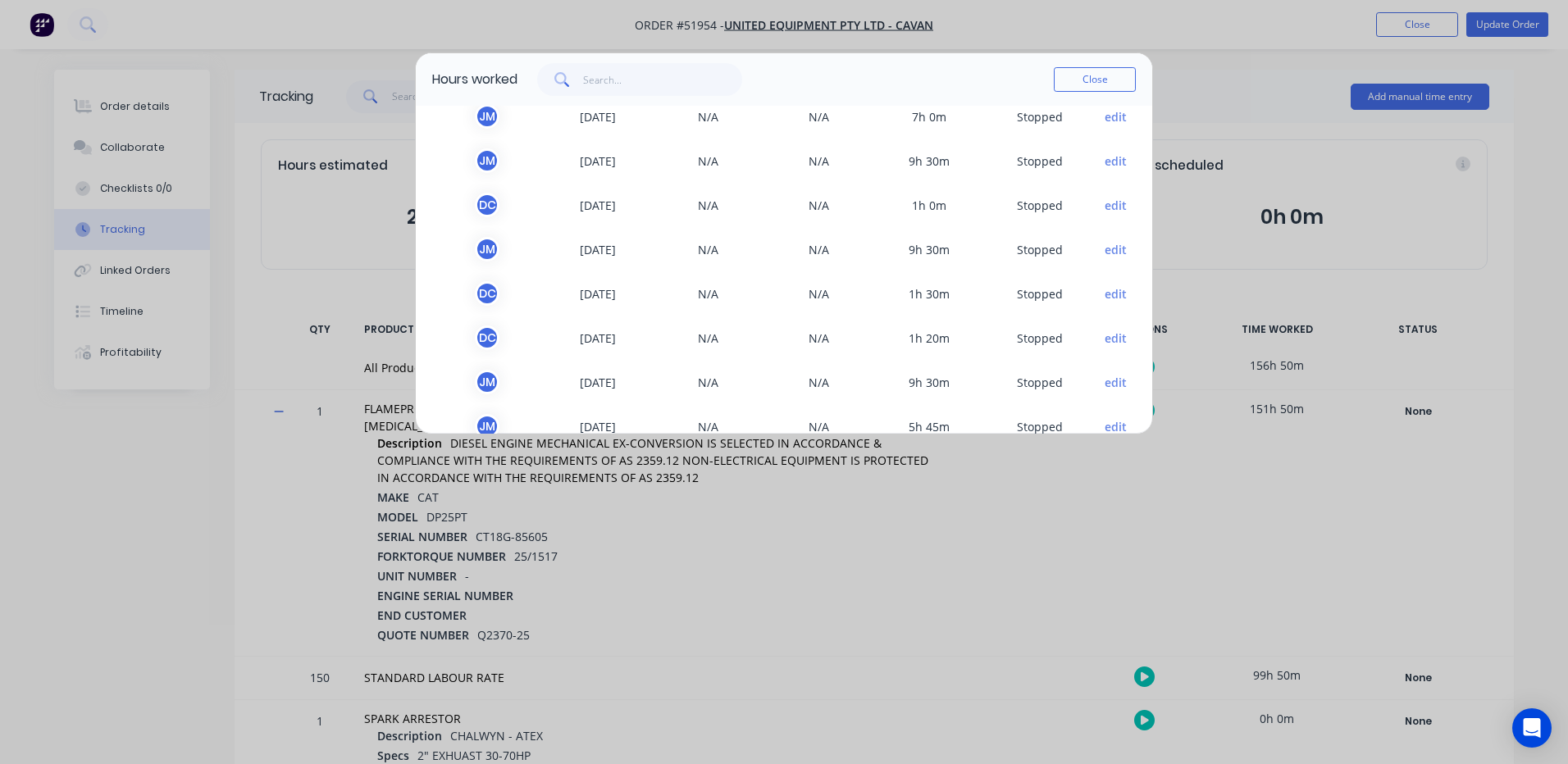
click at [1105, 247] on button "edit" at bounding box center [1116, 250] width 22 height 17
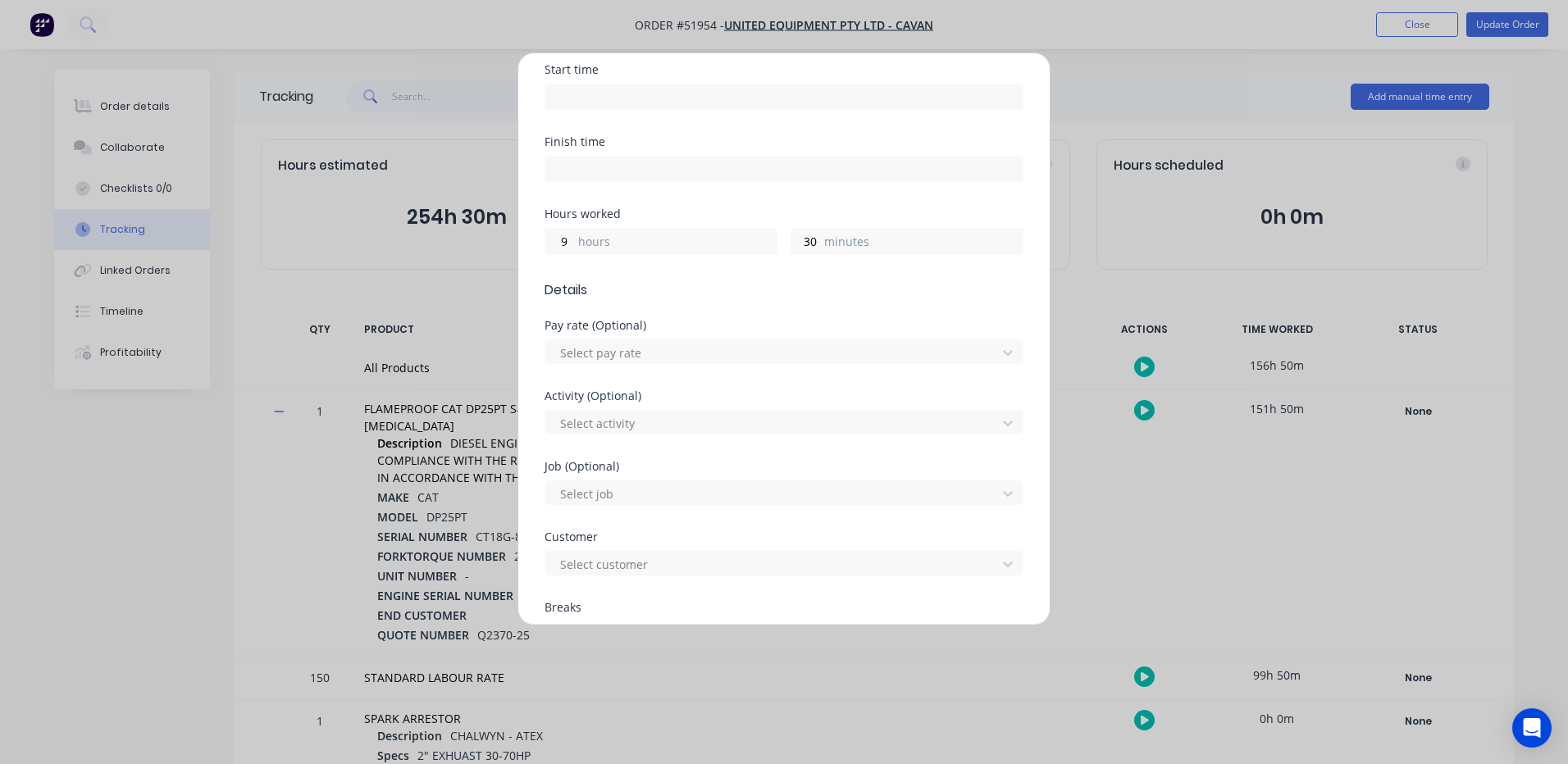
scroll to position [731, 0]
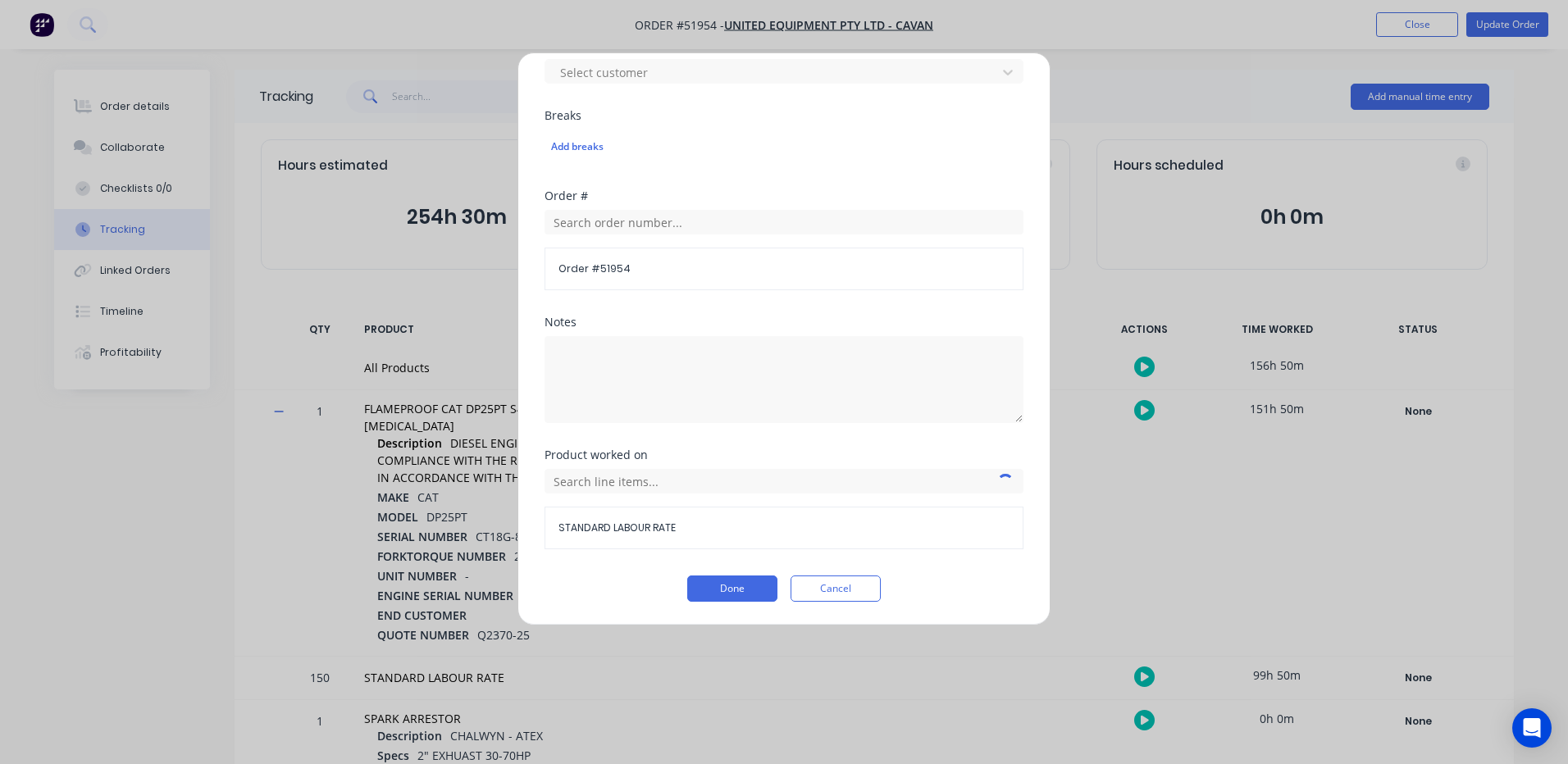
click at [847, 569] on div "Product worked on STANDARD LABOUR RATE" at bounding box center [784, 512] width 479 height 126
click at [847, 581] on button "Cancel" at bounding box center [835, 588] width 90 height 26
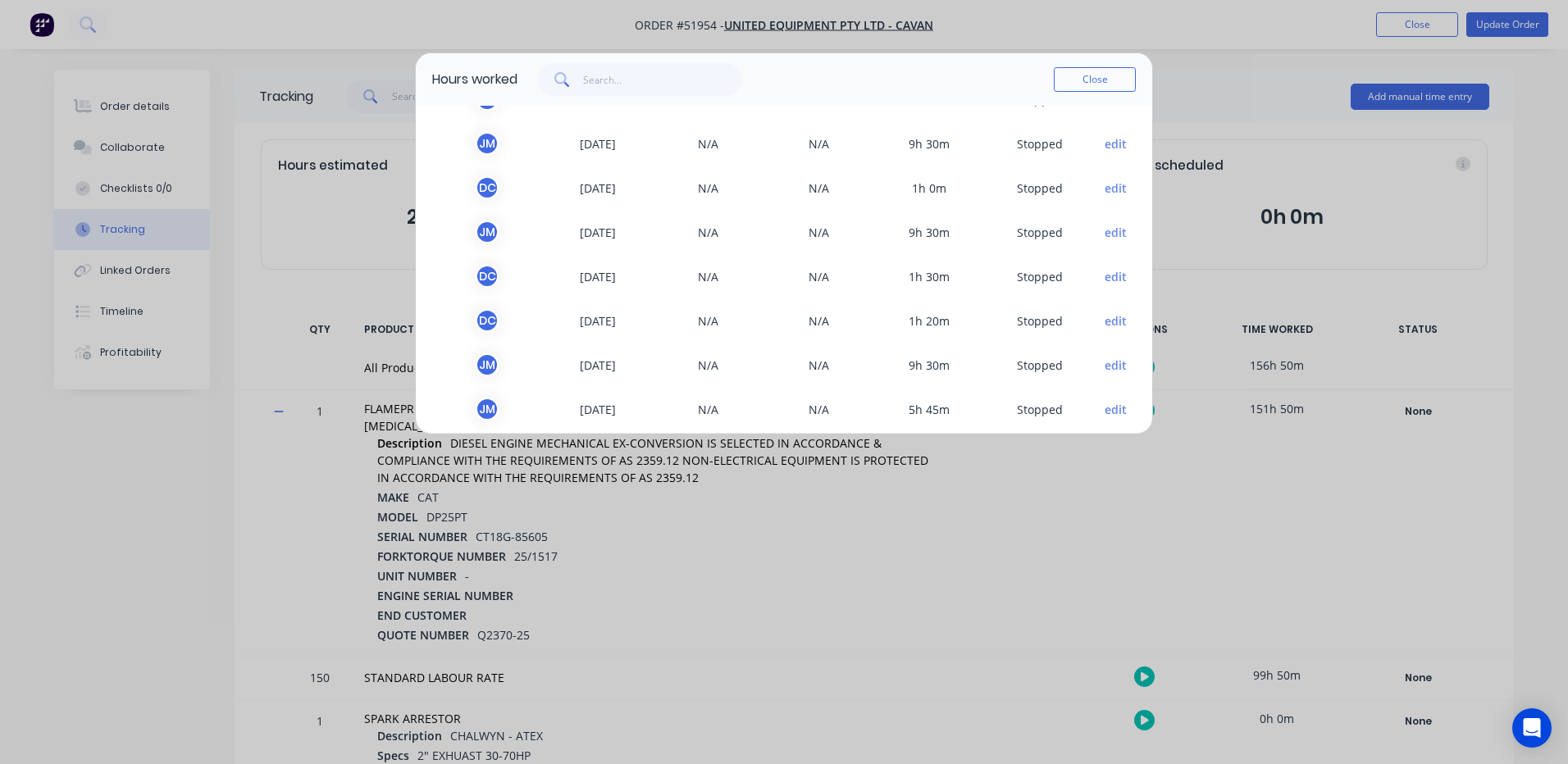
scroll to position [771, 0]
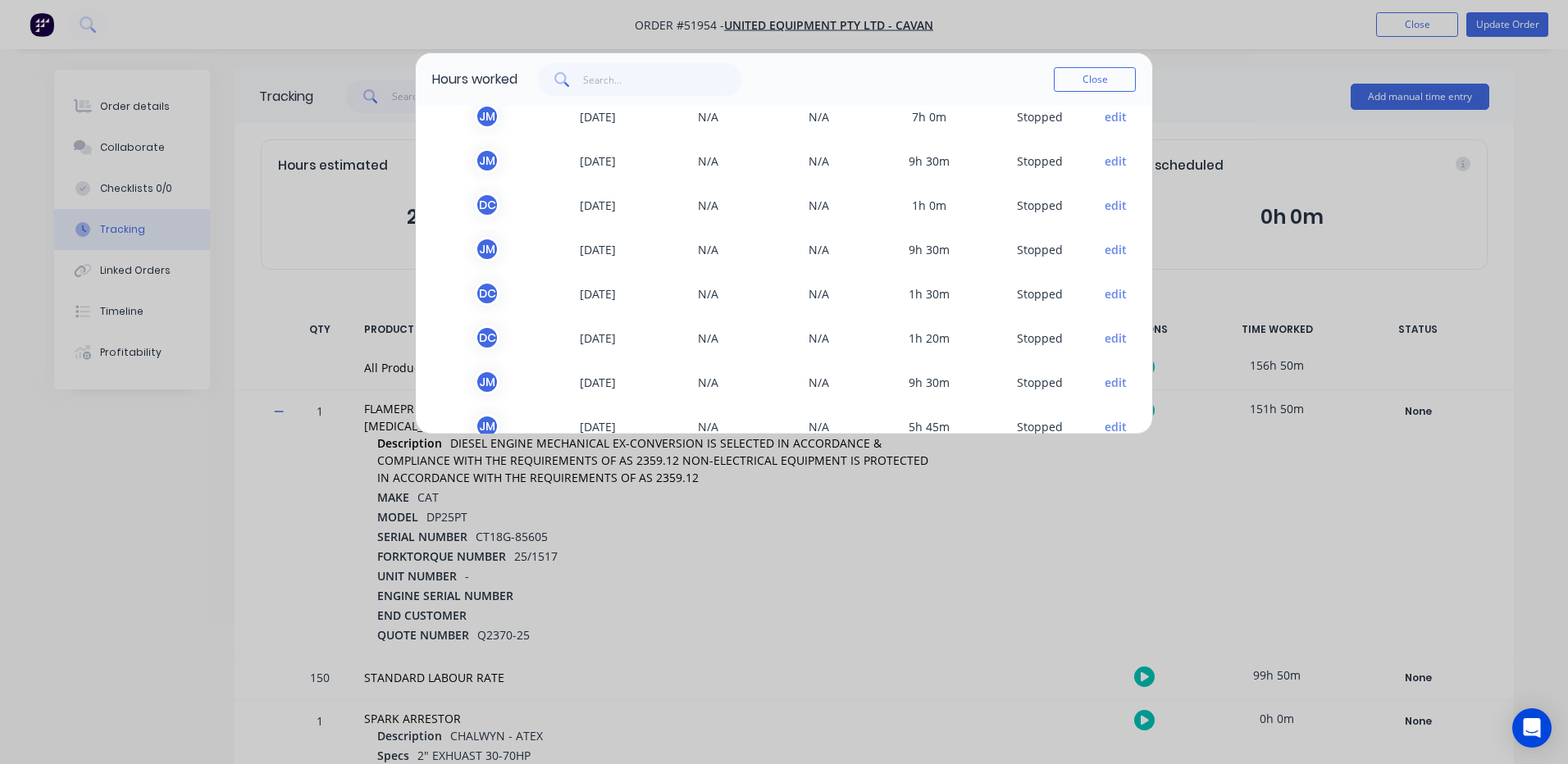
click at [1105, 157] on button "edit" at bounding box center [1116, 161] width 22 height 17
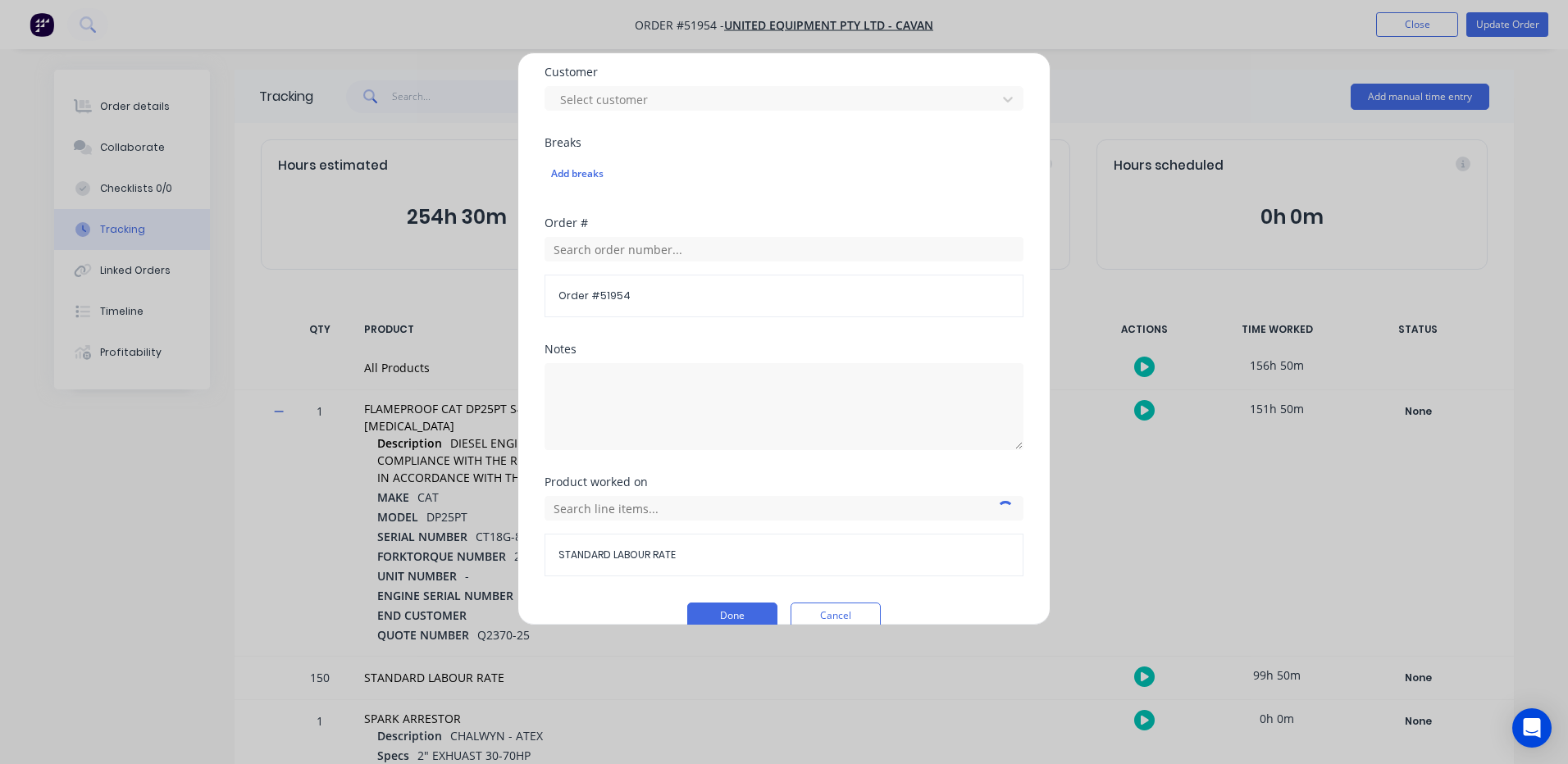
scroll to position [731, 0]
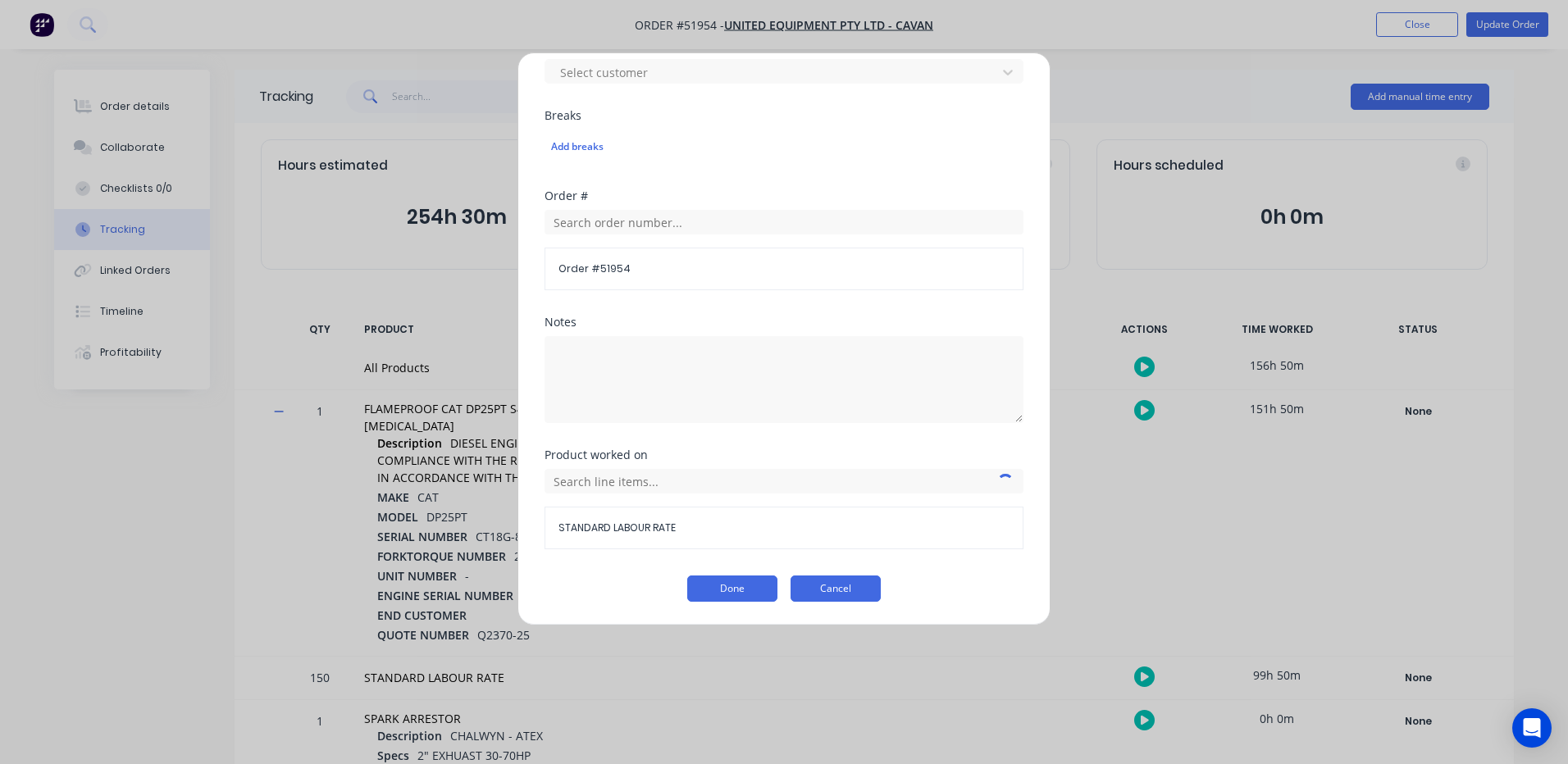
click at [821, 593] on button "Cancel" at bounding box center [835, 588] width 90 height 26
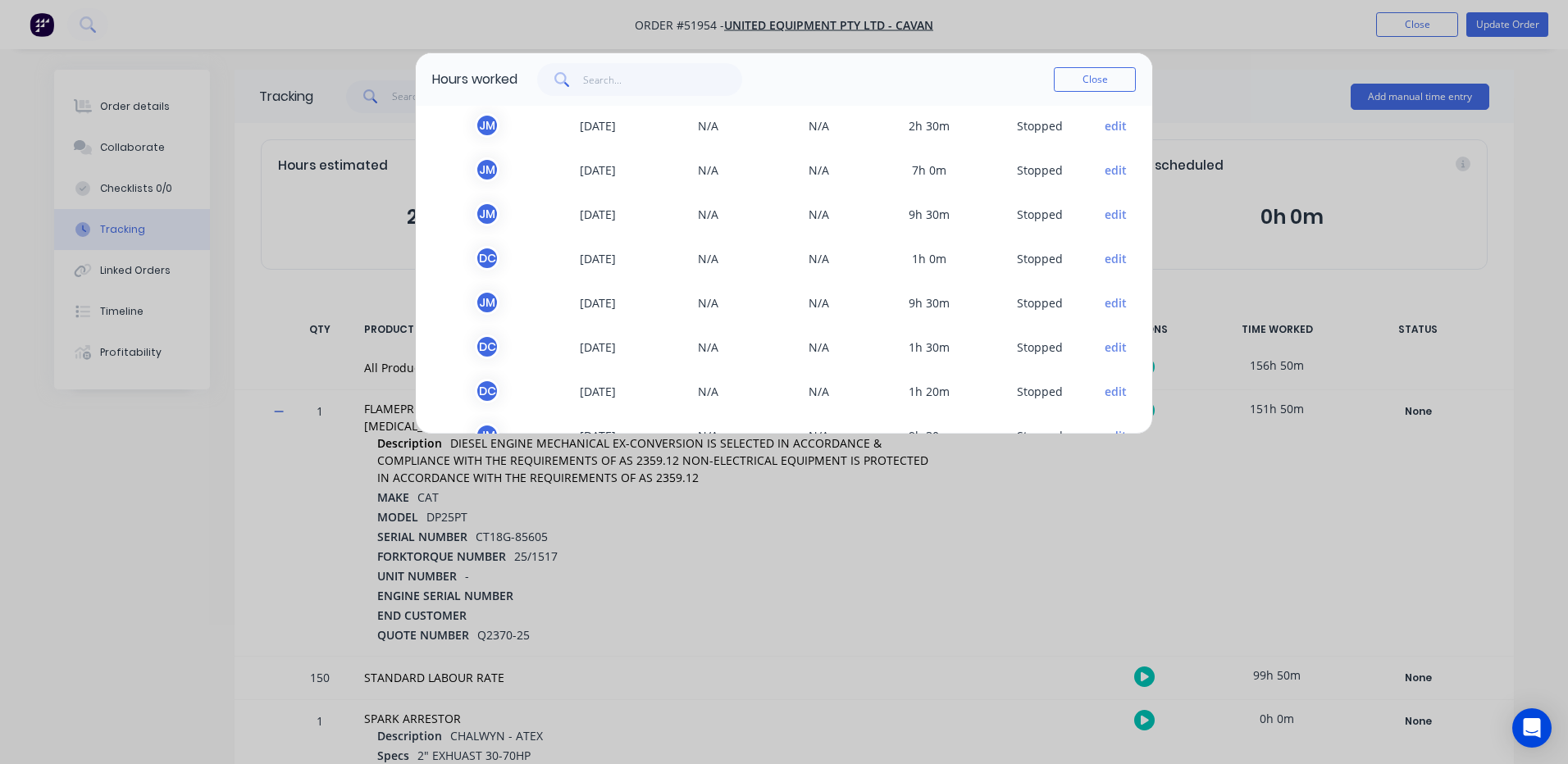
scroll to position [689, 0]
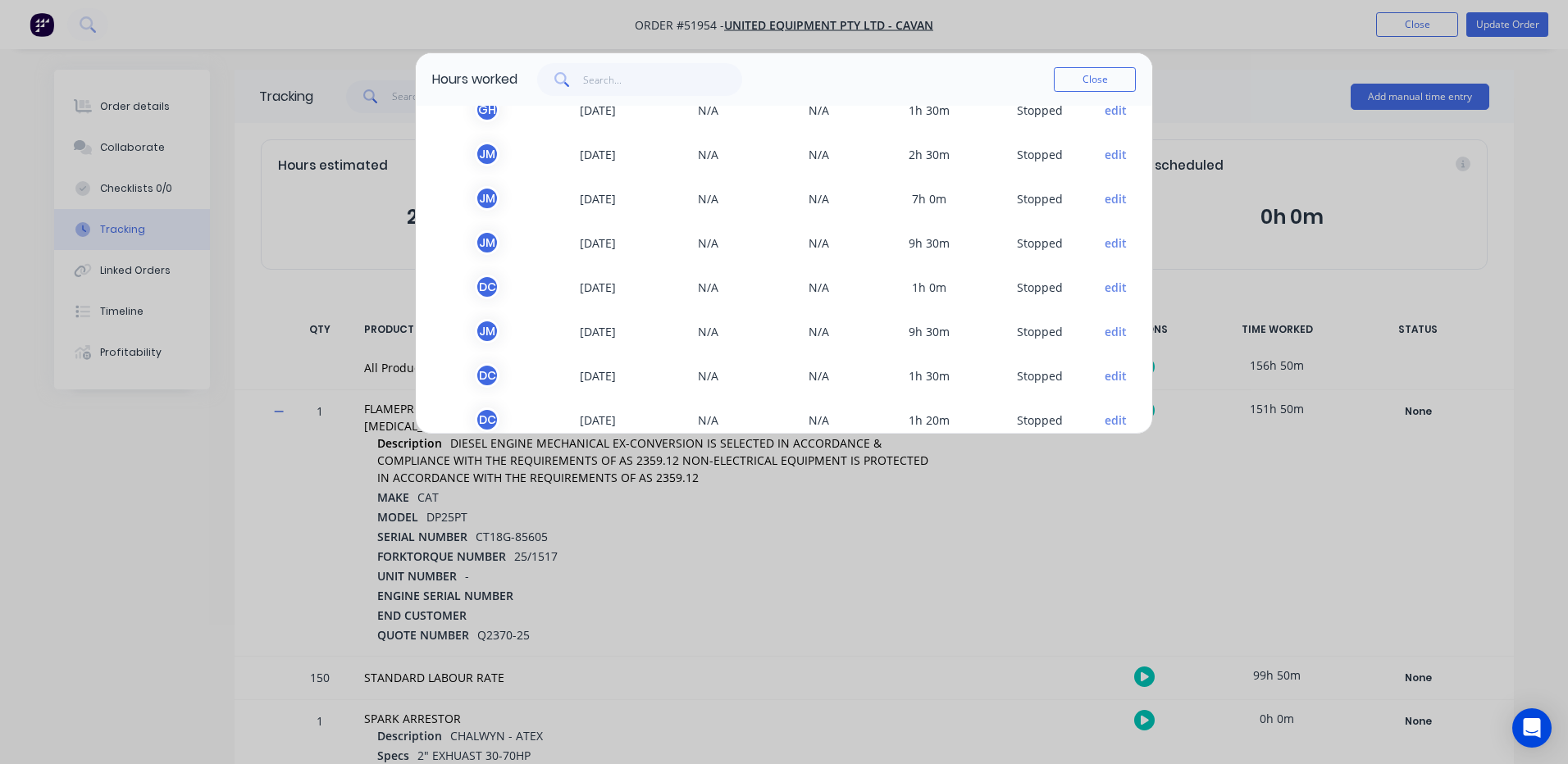
click at [1105, 245] on button "edit" at bounding box center [1116, 243] width 22 height 17
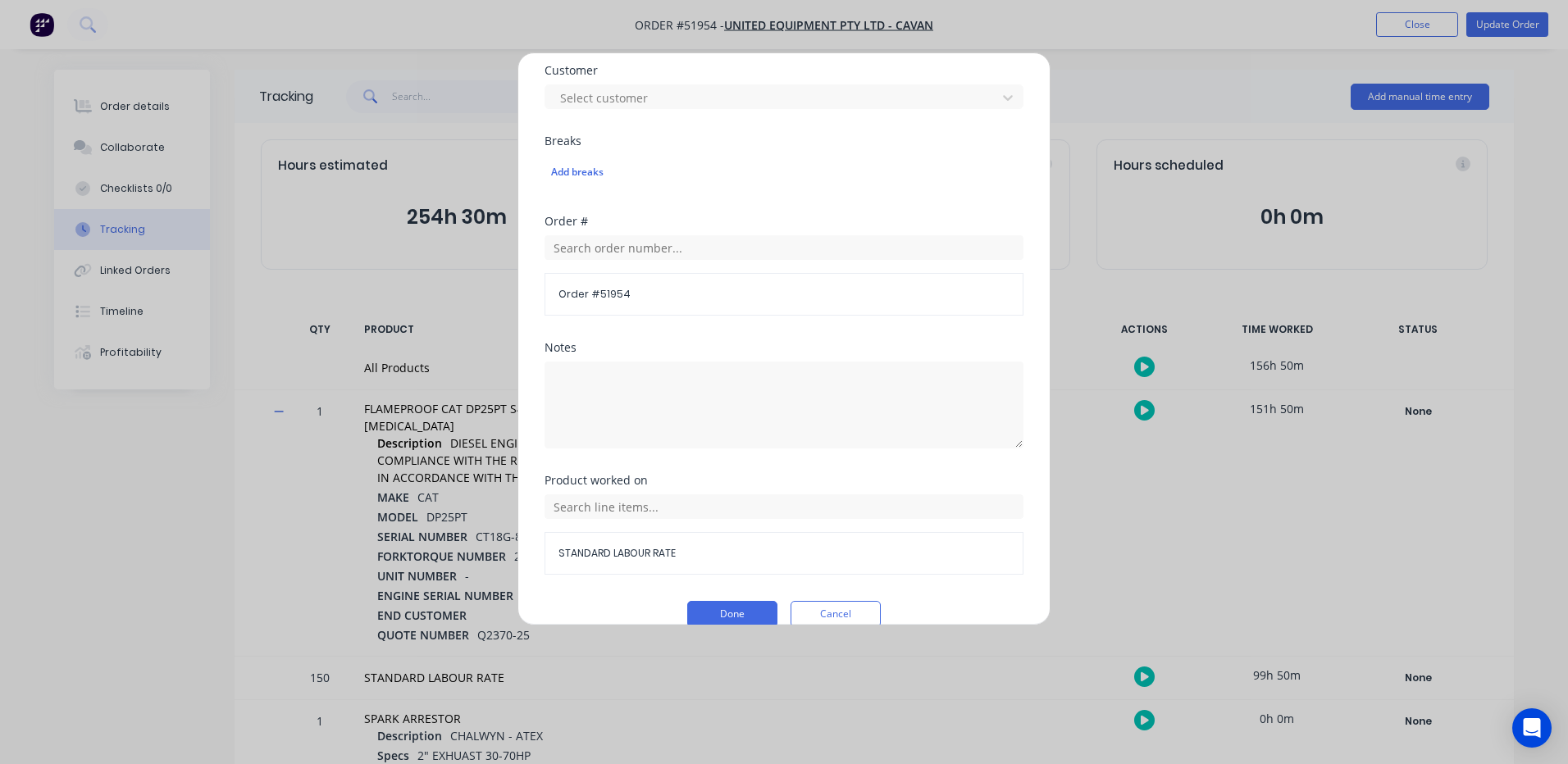
scroll to position [731, 0]
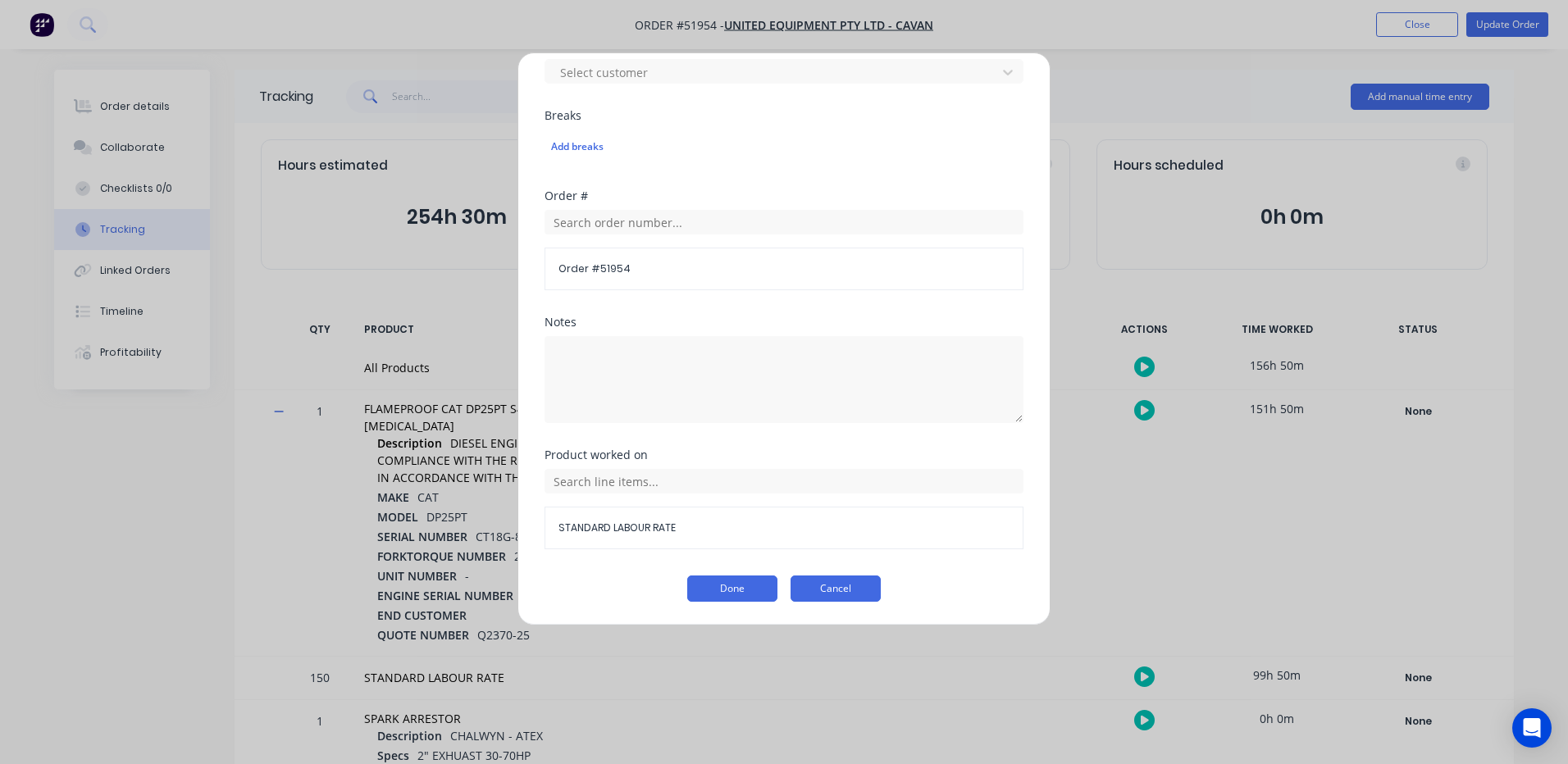
click at [824, 586] on button "Cancel" at bounding box center [835, 588] width 90 height 26
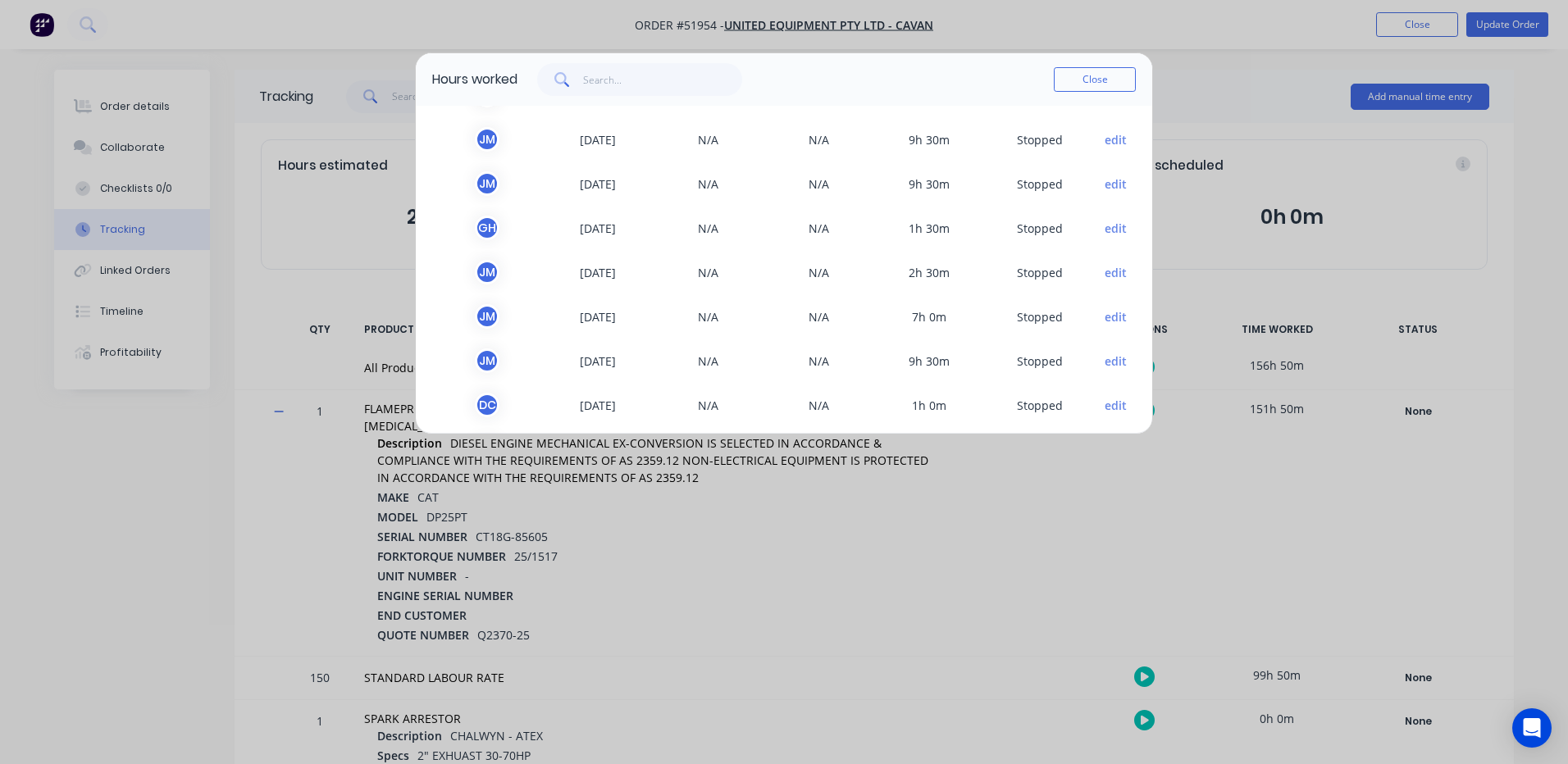
scroll to position [574, 0]
click at [1105, 272] on button "edit" at bounding box center [1116, 269] width 22 height 17
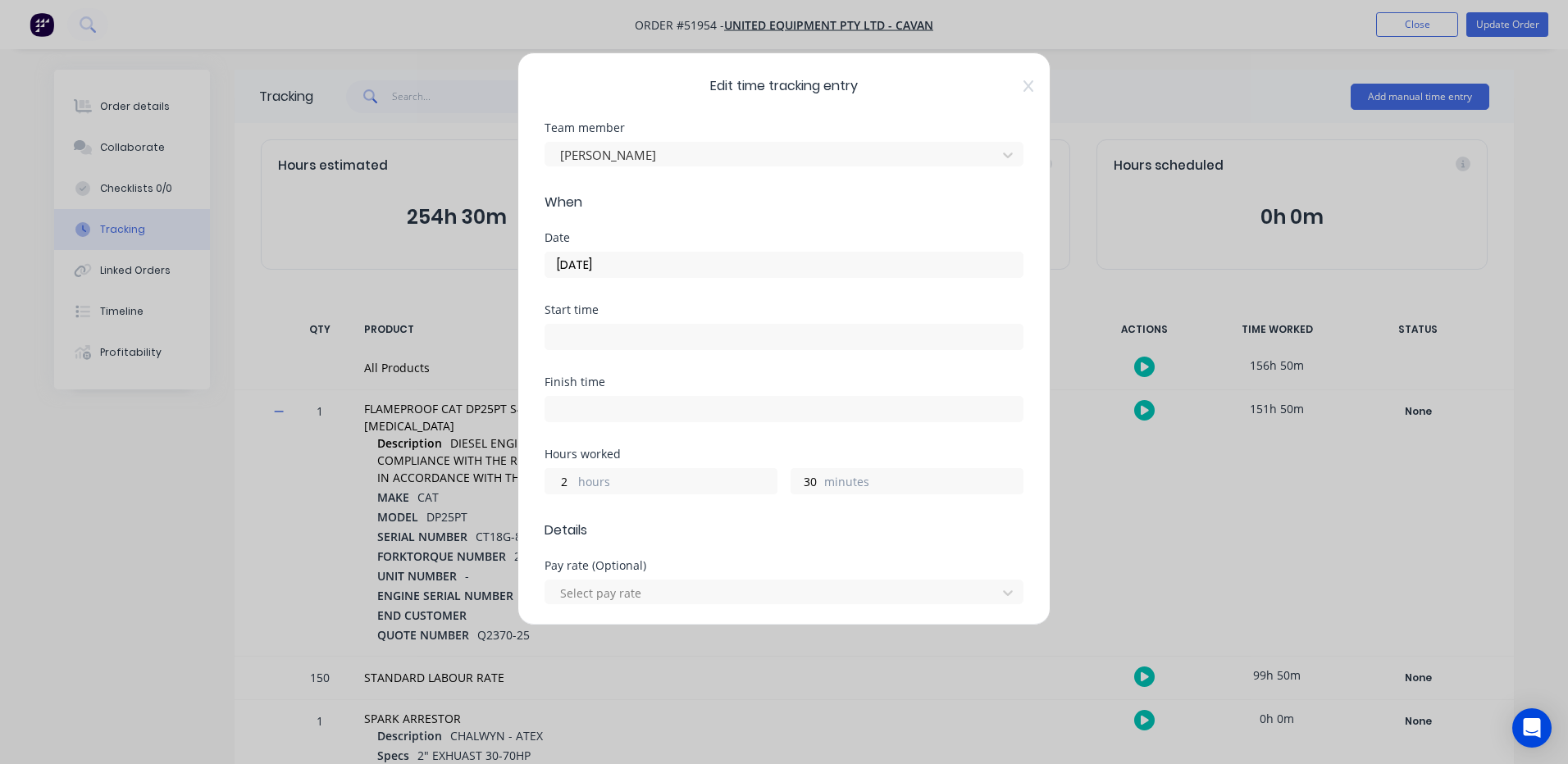
scroll to position [731, 0]
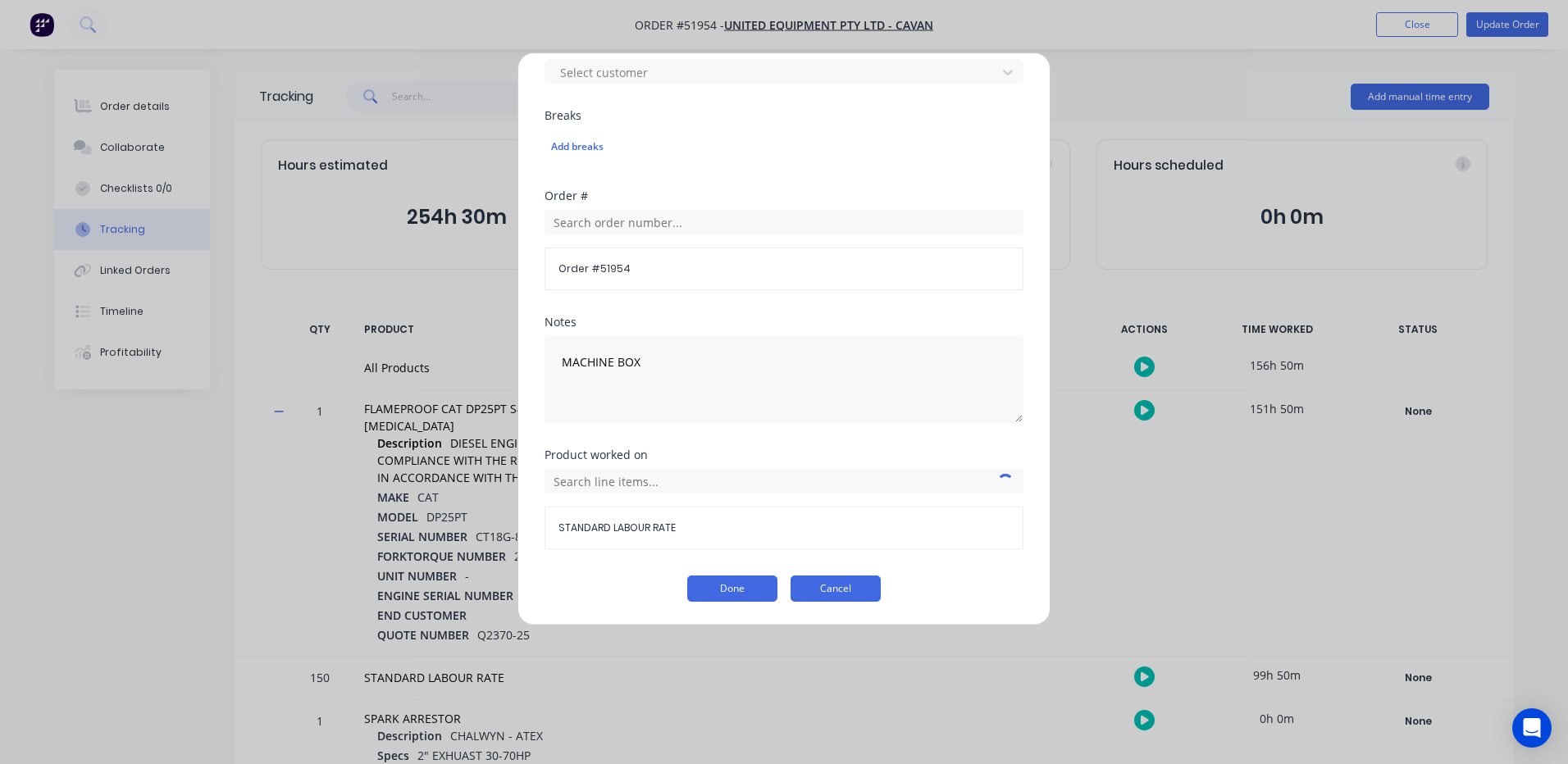
click at [830, 582] on button "Cancel" at bounding box center [835, 588] width 90 height 26
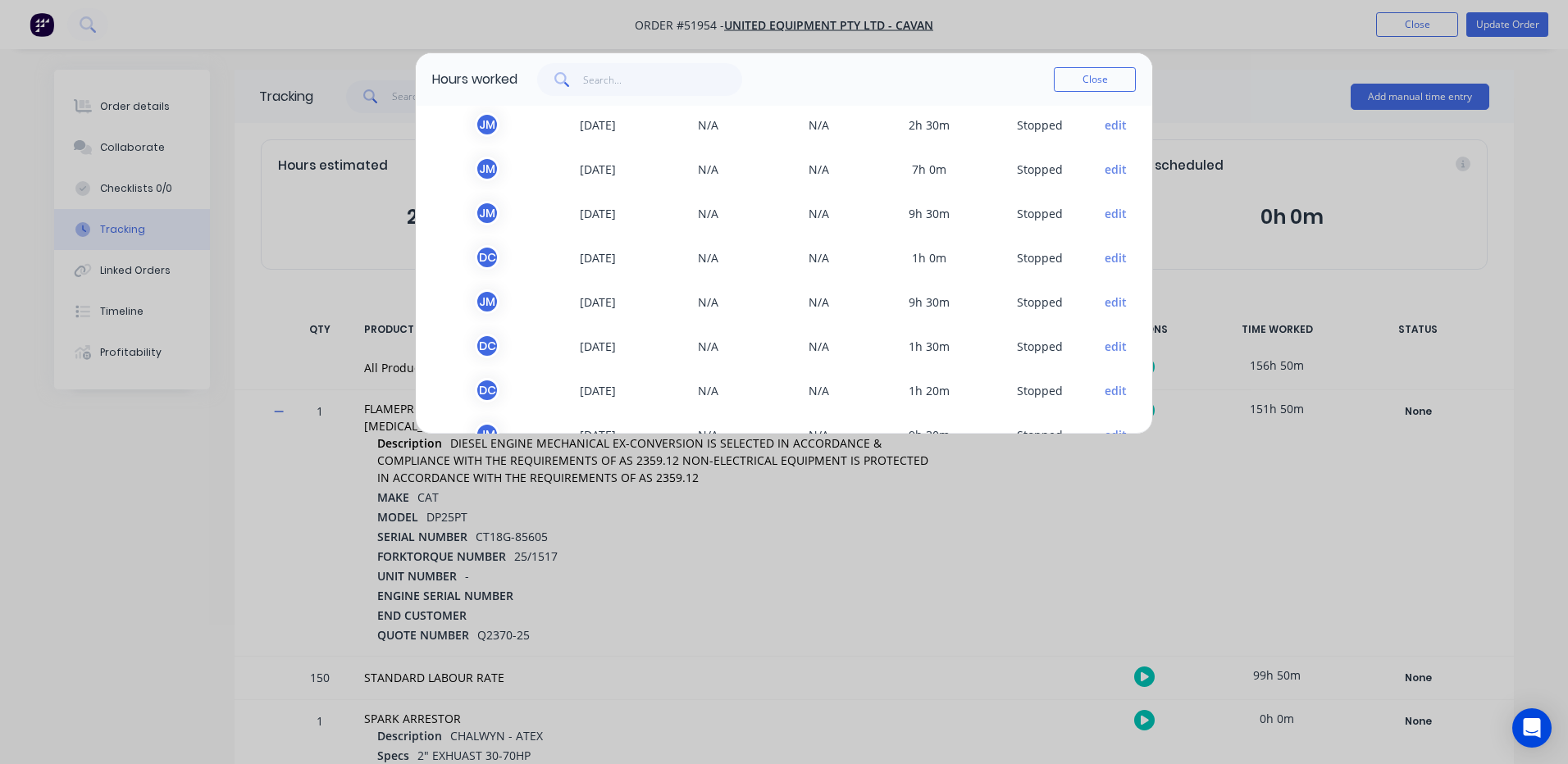
scroll to position [689, 0]
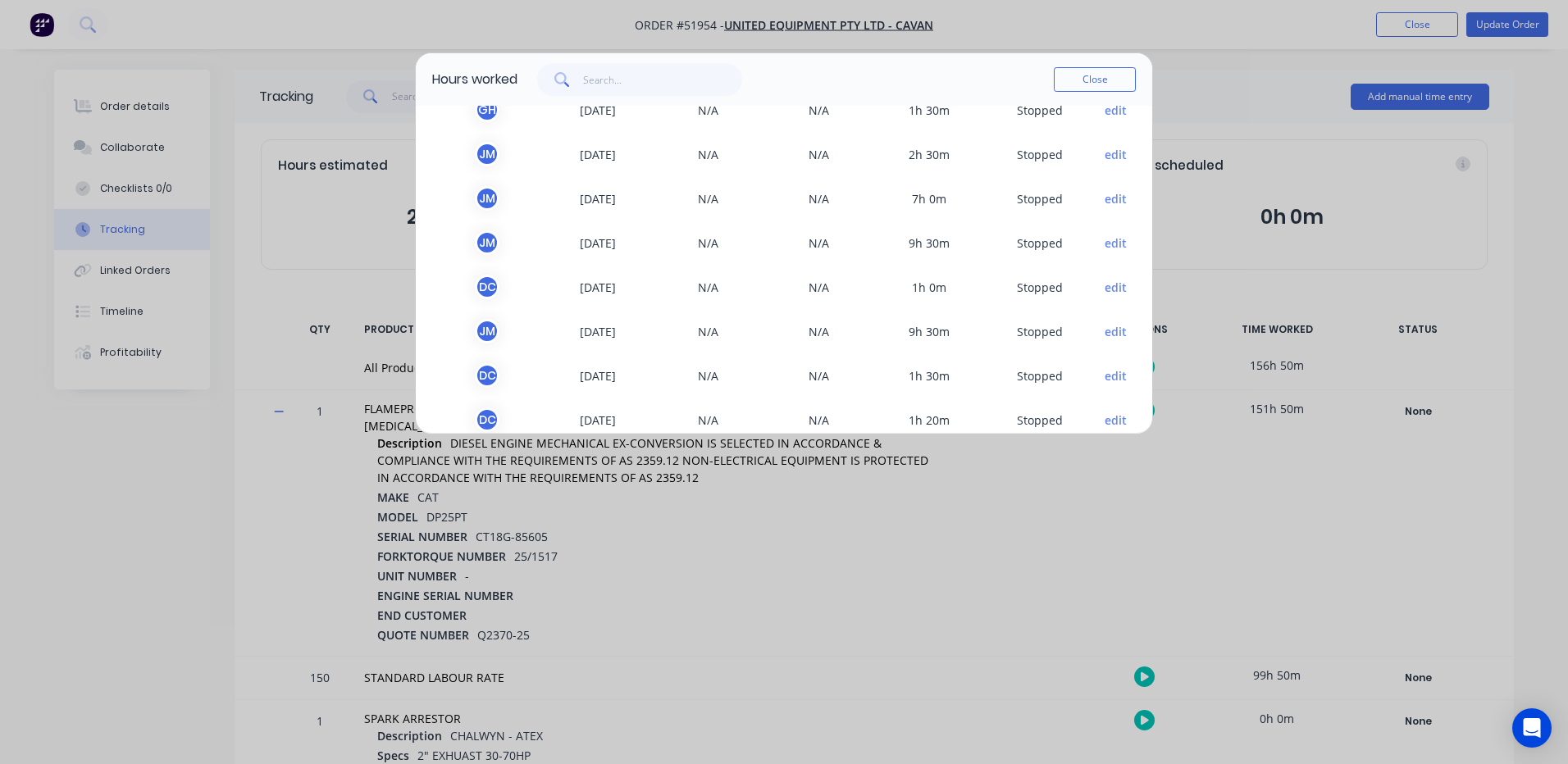
click at [1105, 195] on button "edit" at bounding box center [1116, 198] width 22 height 17
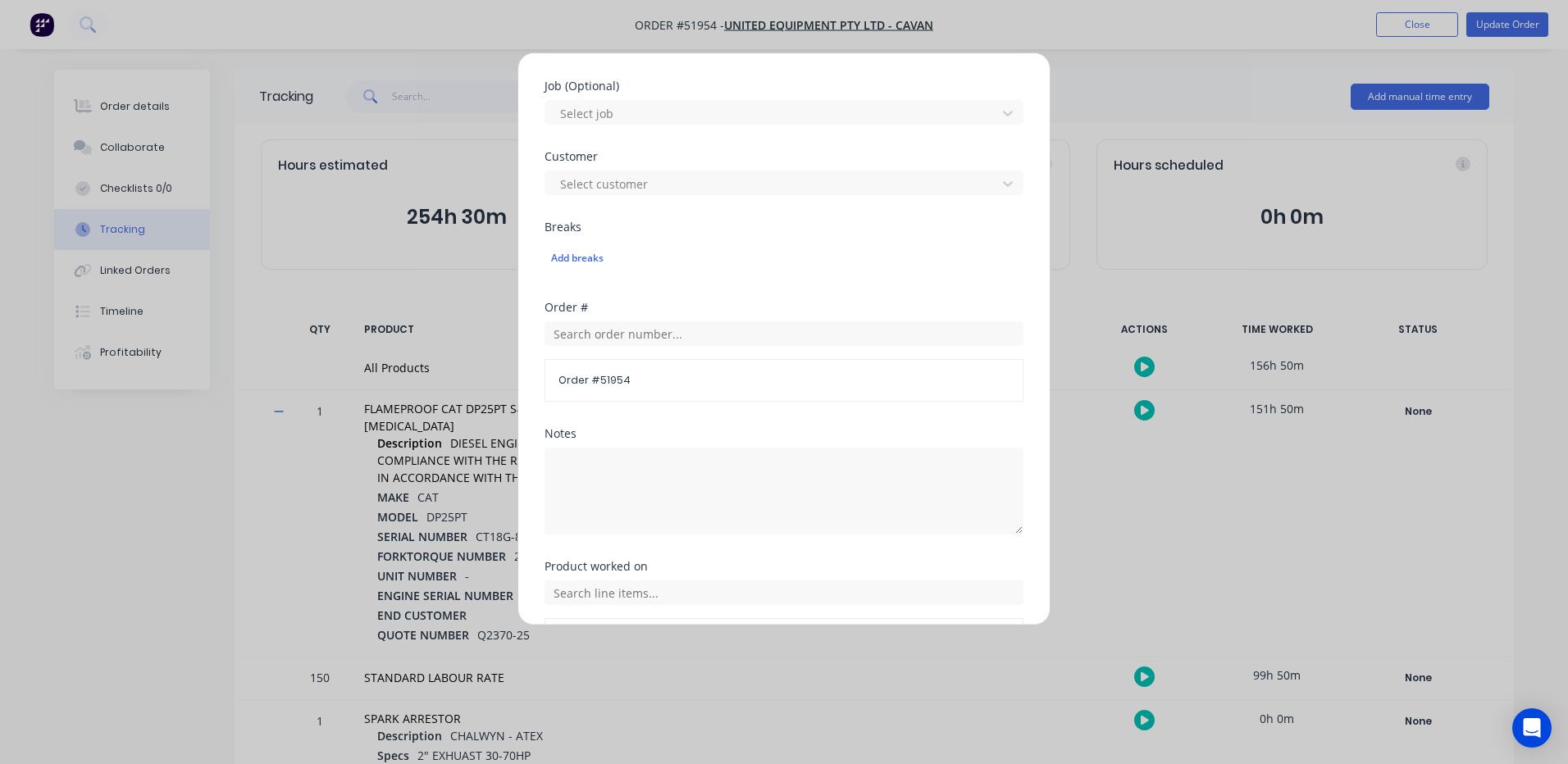
scroll to position [731, 0]
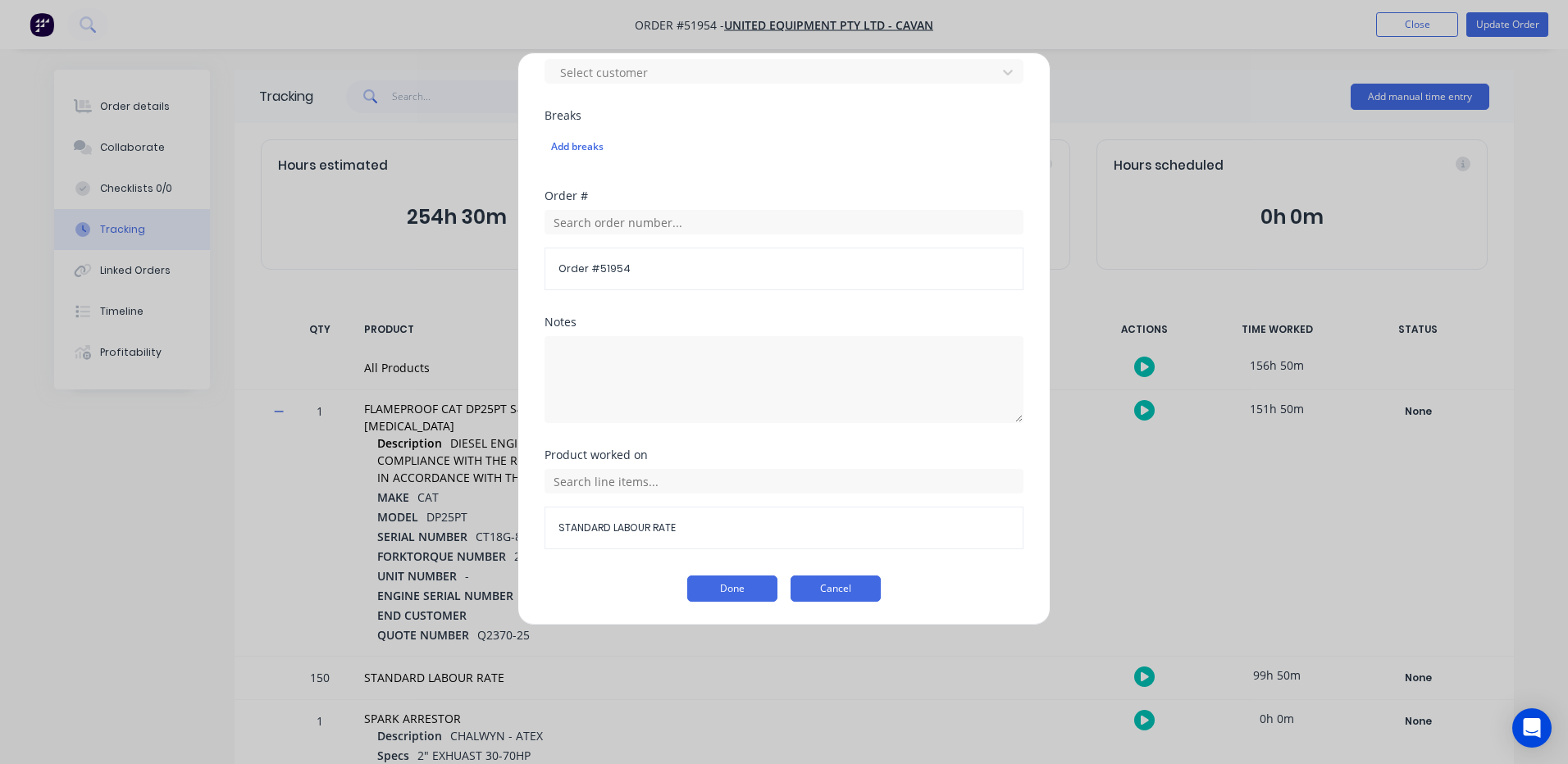
click at [855, 582] on button "Cancel" at bounding box center [835, 588] width 90 height 26
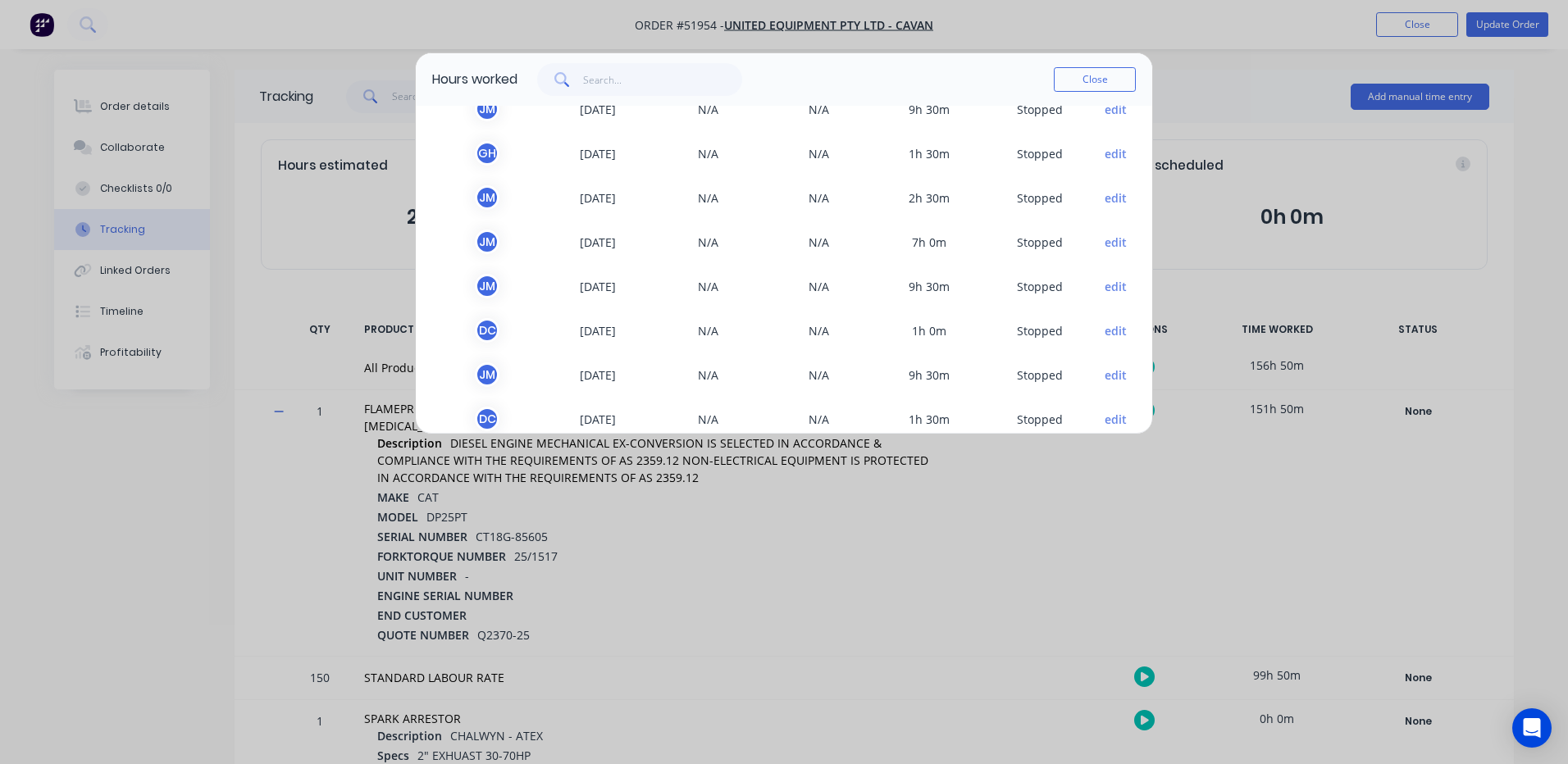
scroll to position [607, 0]
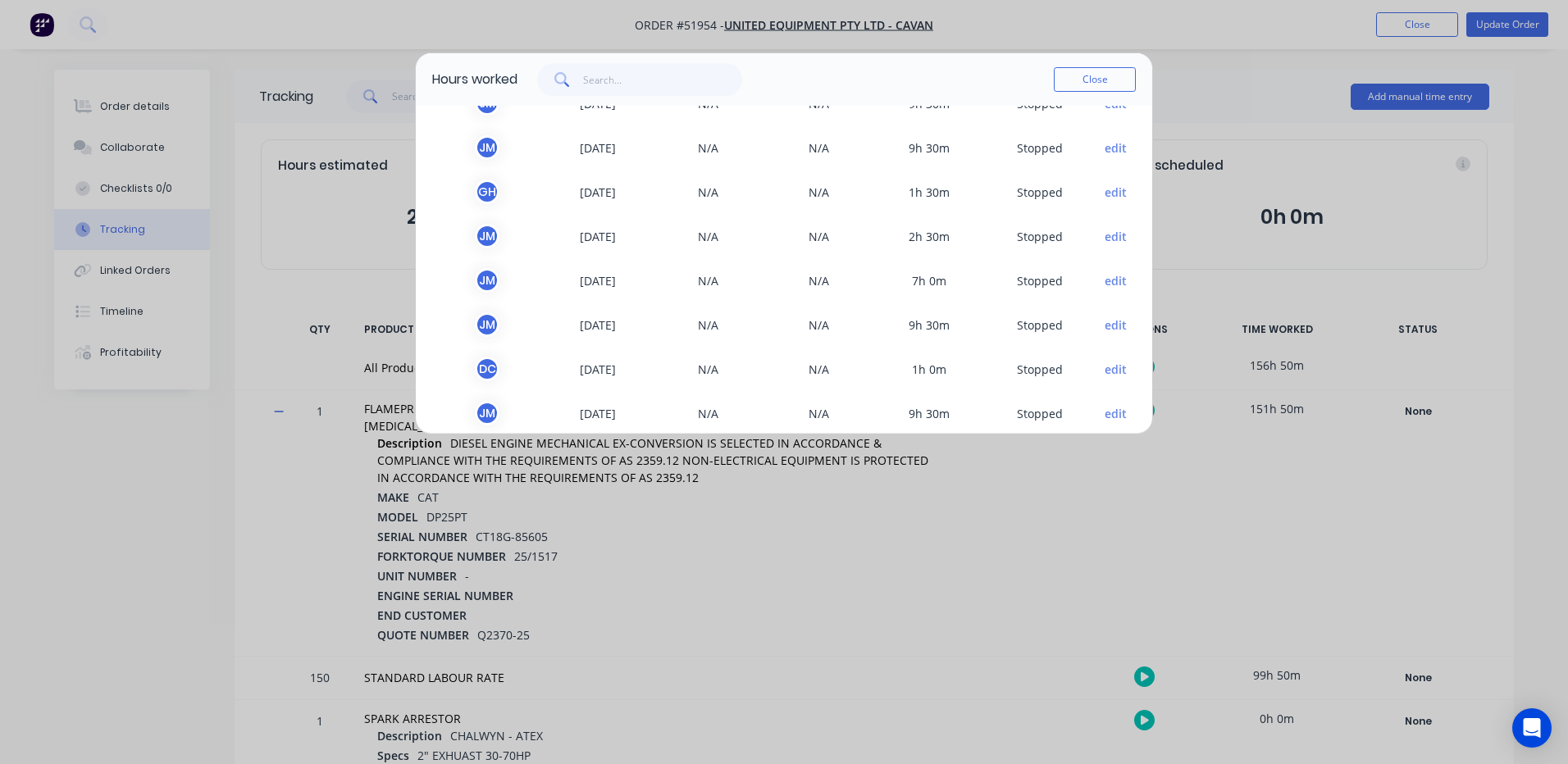
click at [1105, 149] on button "edit" at bounding box center [1116, 148] width 22 height 17
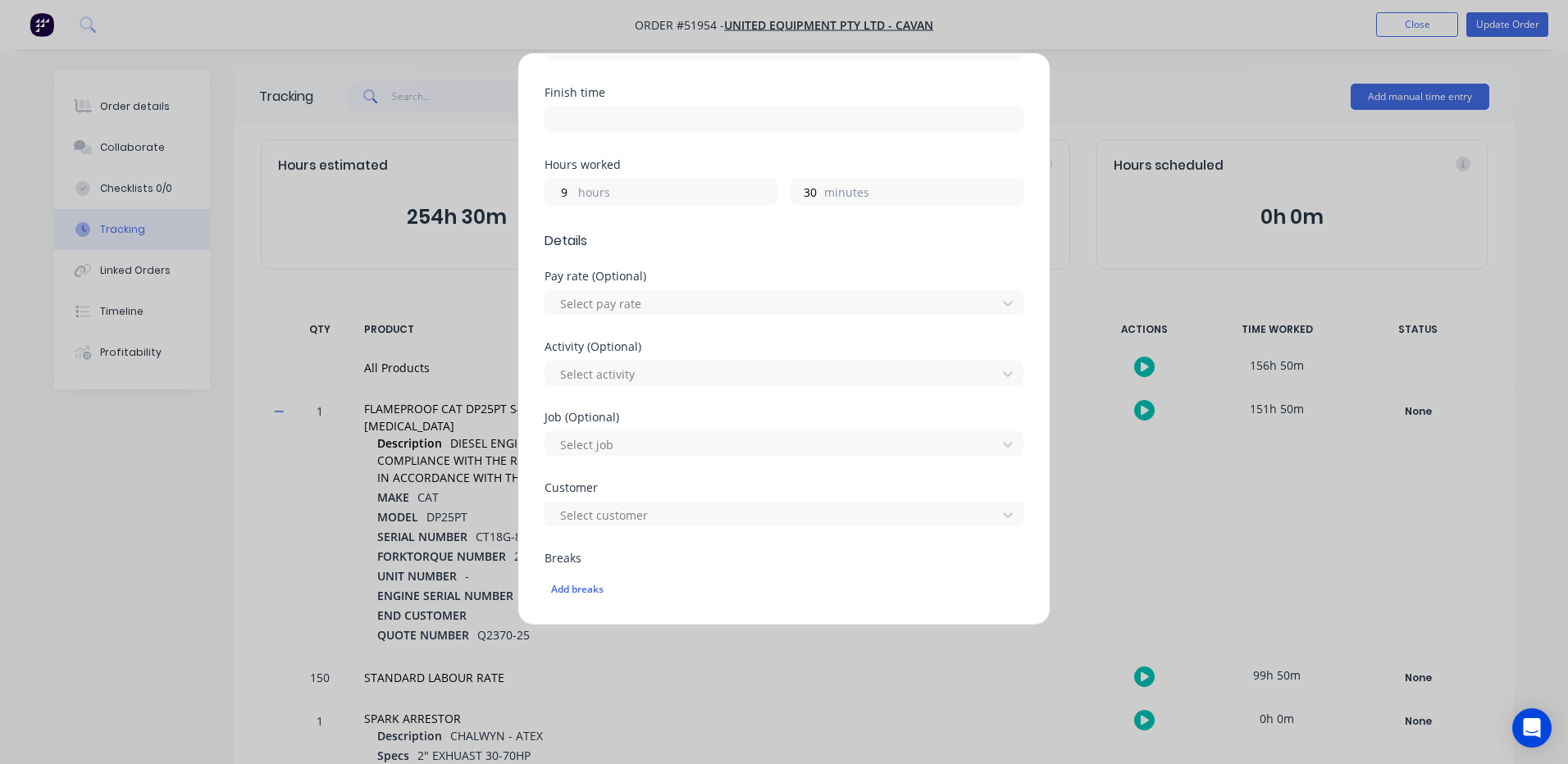
scroll to position [731, 0]
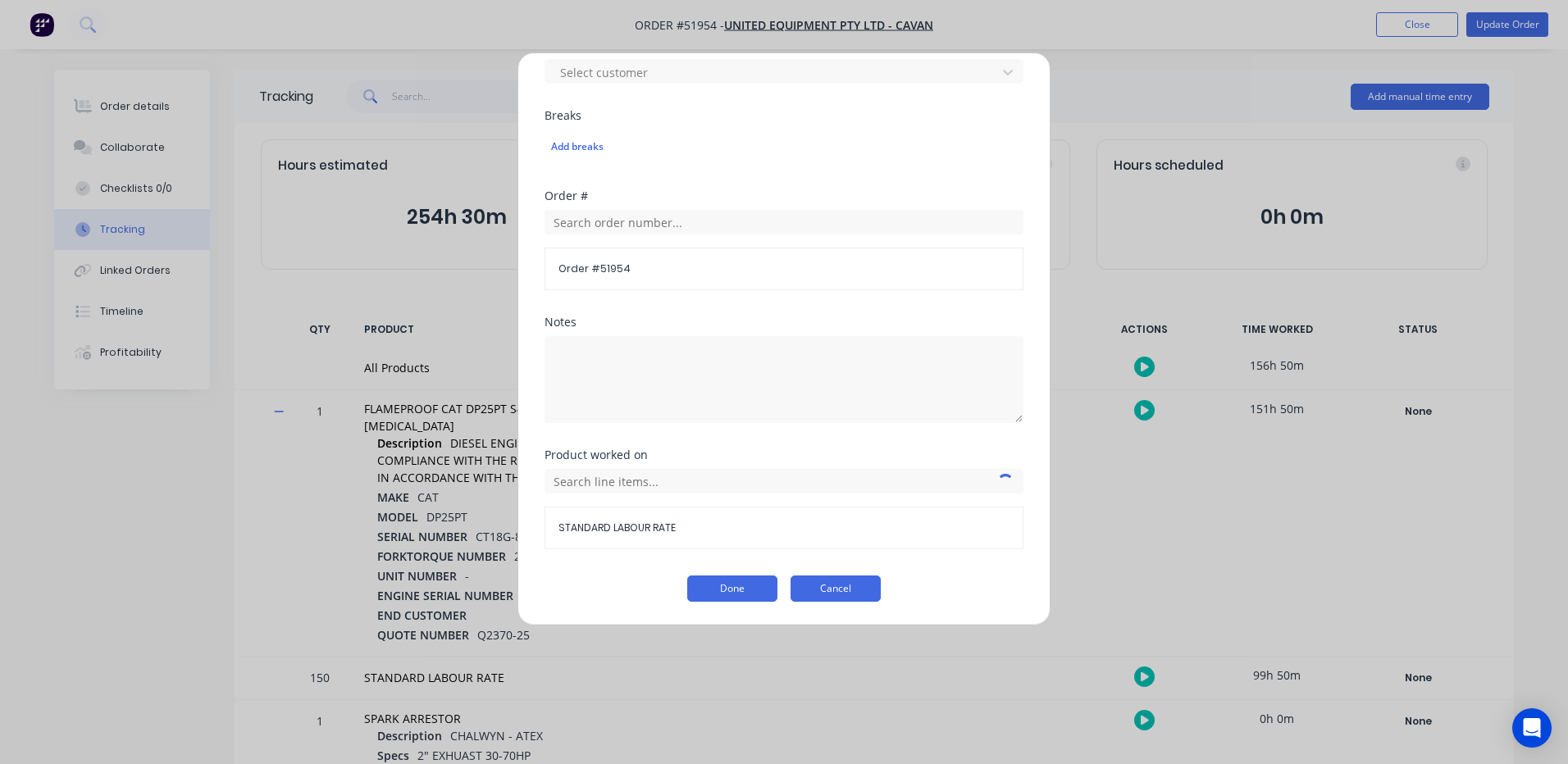
click at [859, 575] on button "Cancel" at bounding box center [835, 588] width 90 height 26
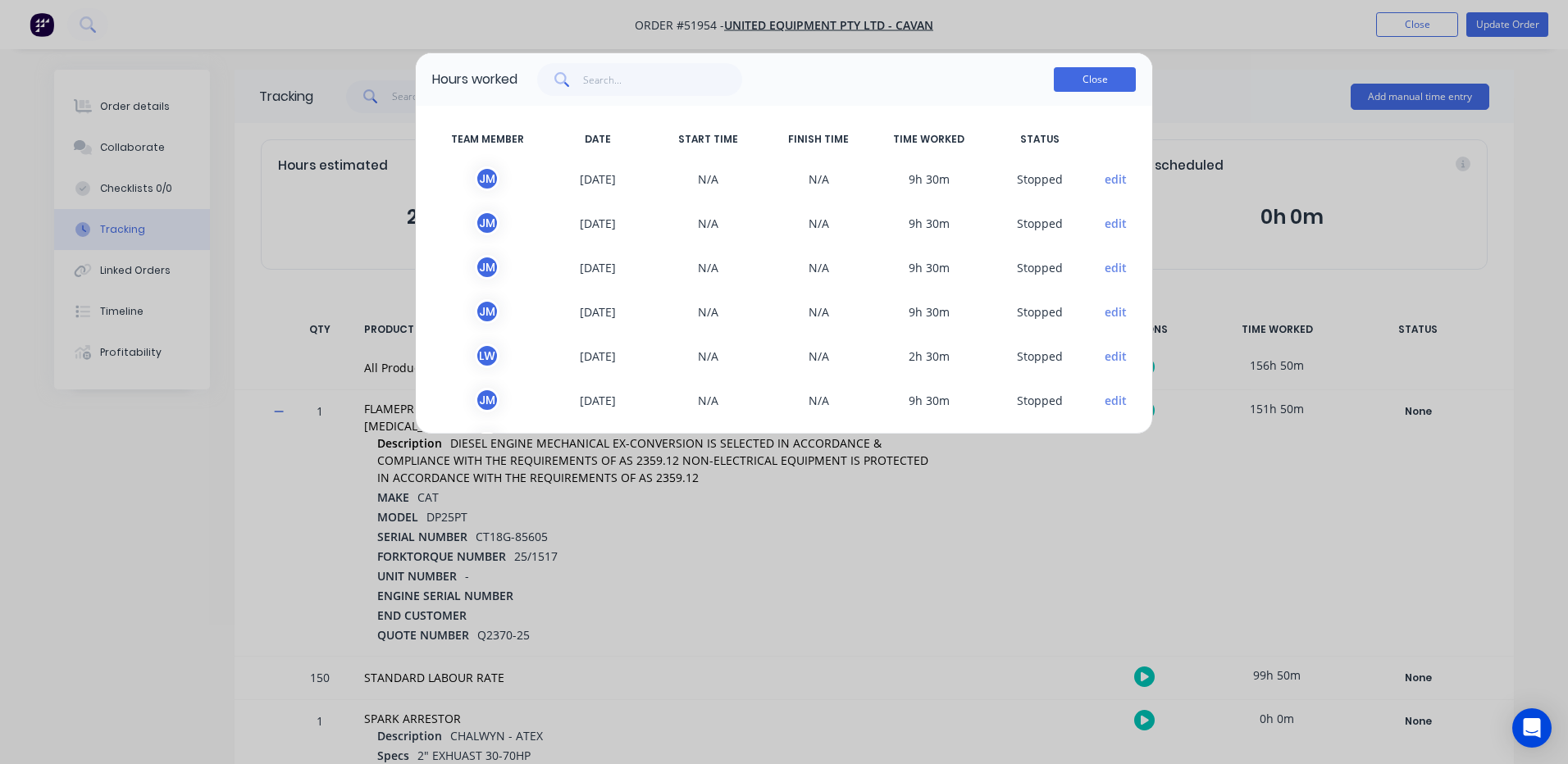
click at [1071, 69] on button "Close" at bounding box center [1094, 79] width 82 height 24
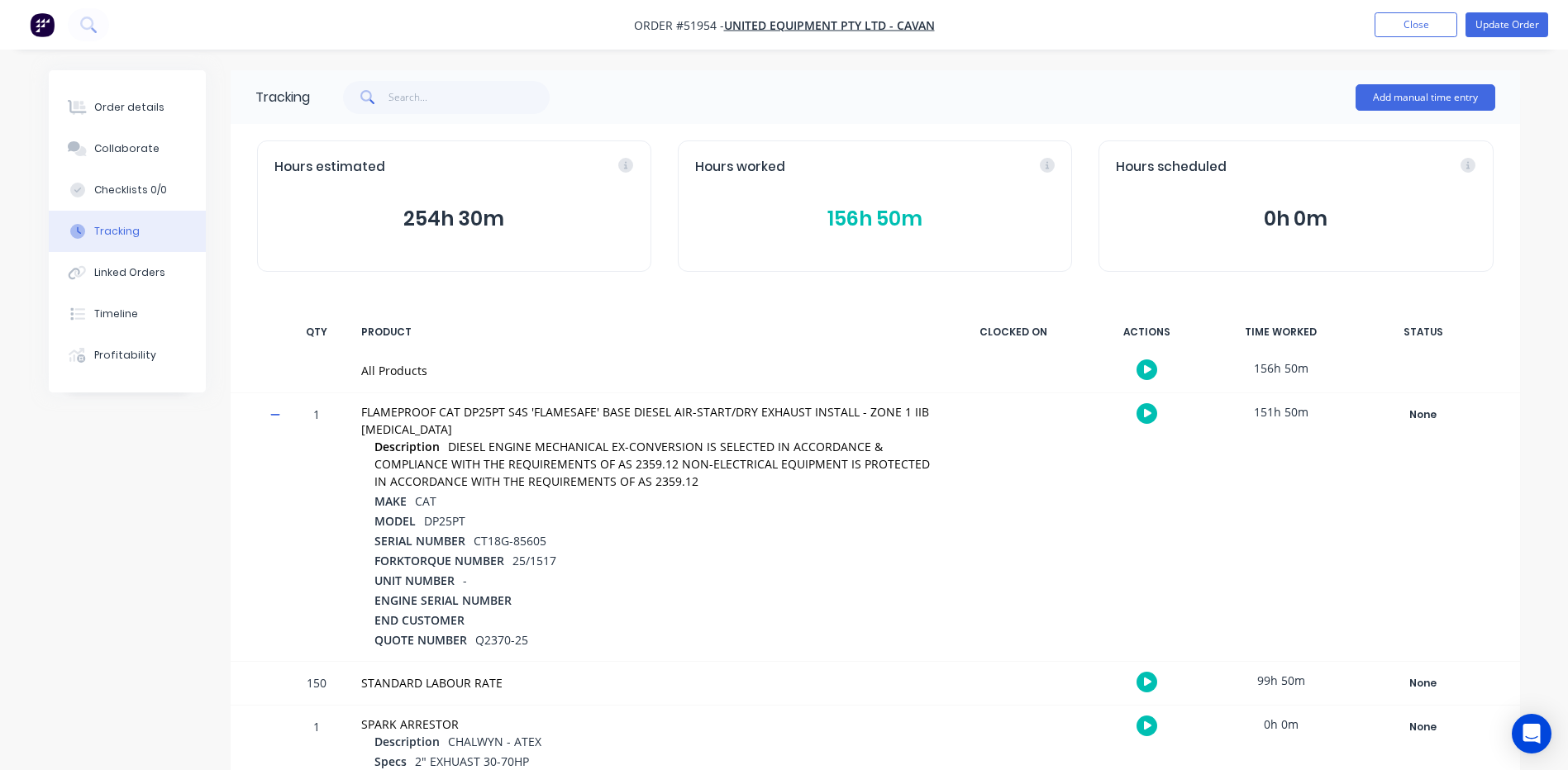
click at [907, 206] on button "156h 50m" at bounding box center [875, 218] width 360 height 31
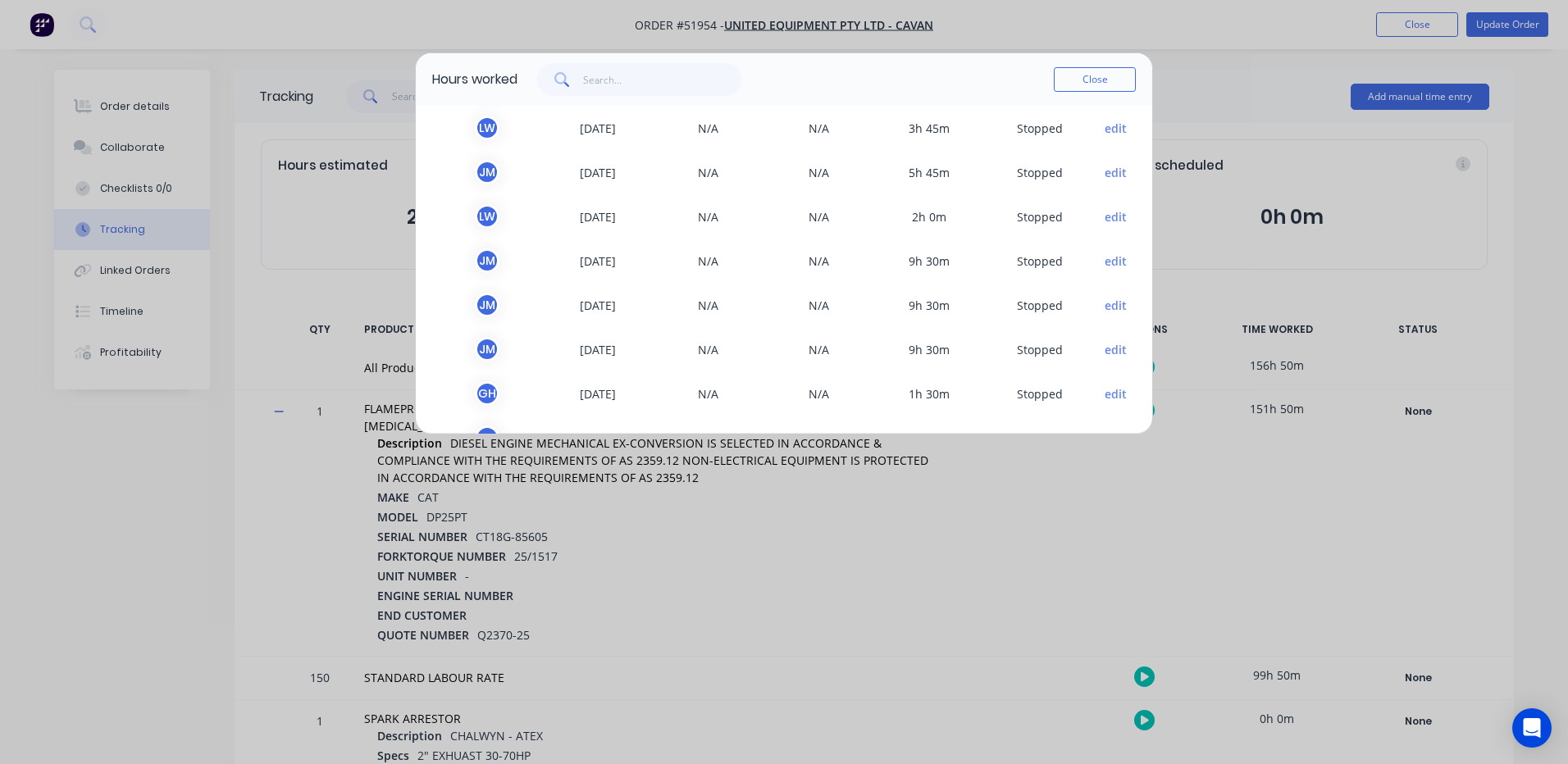
scroll to position [361, 0]
click at [1066, 76] on button "Close" at bounding box center [1094, 79] width 82 height 24
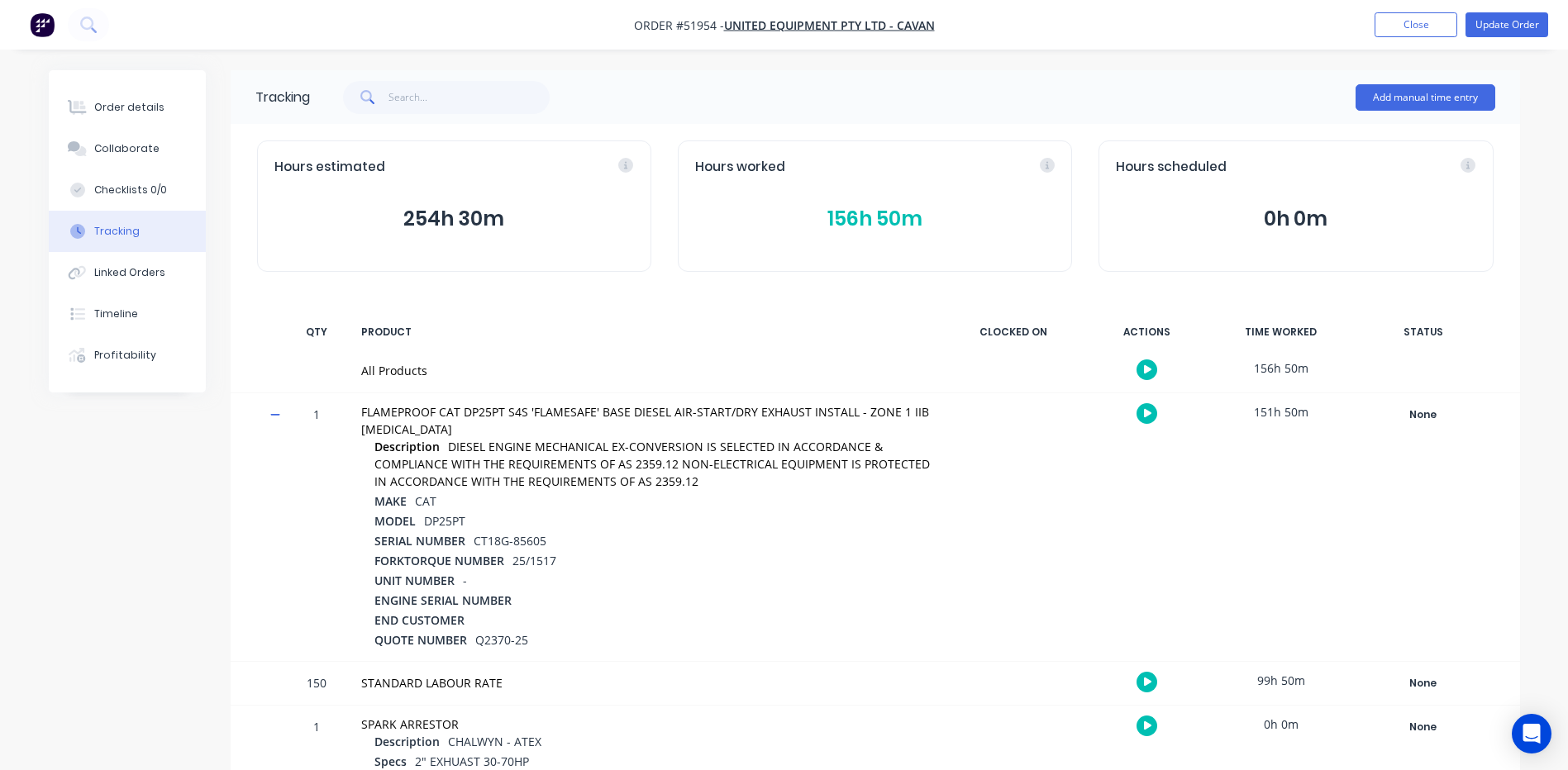
click at [695, 203] on button "156h 50m" at bounding box center [875, 218] width 360 height 31
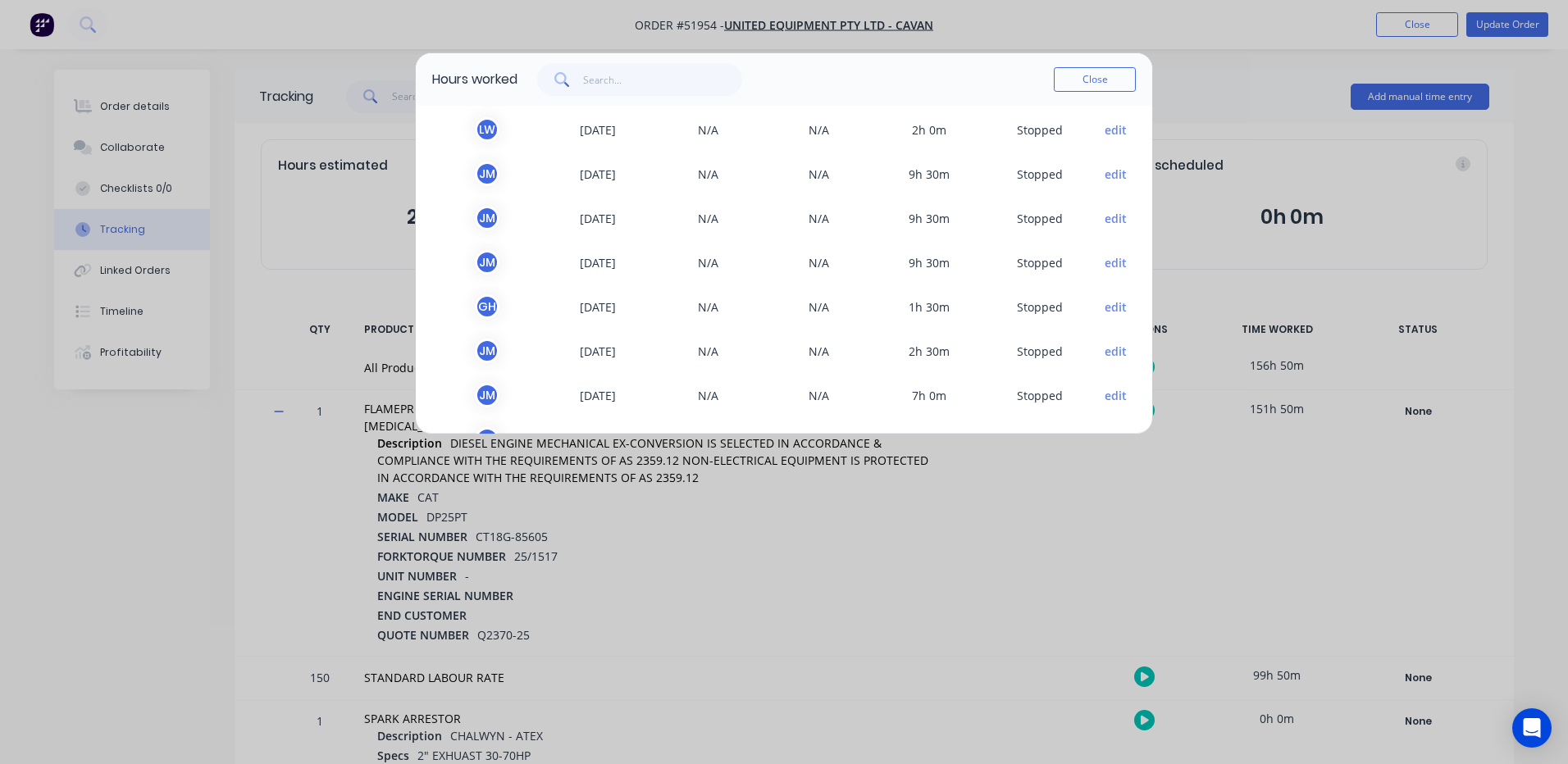
scroll to position [410, 0]
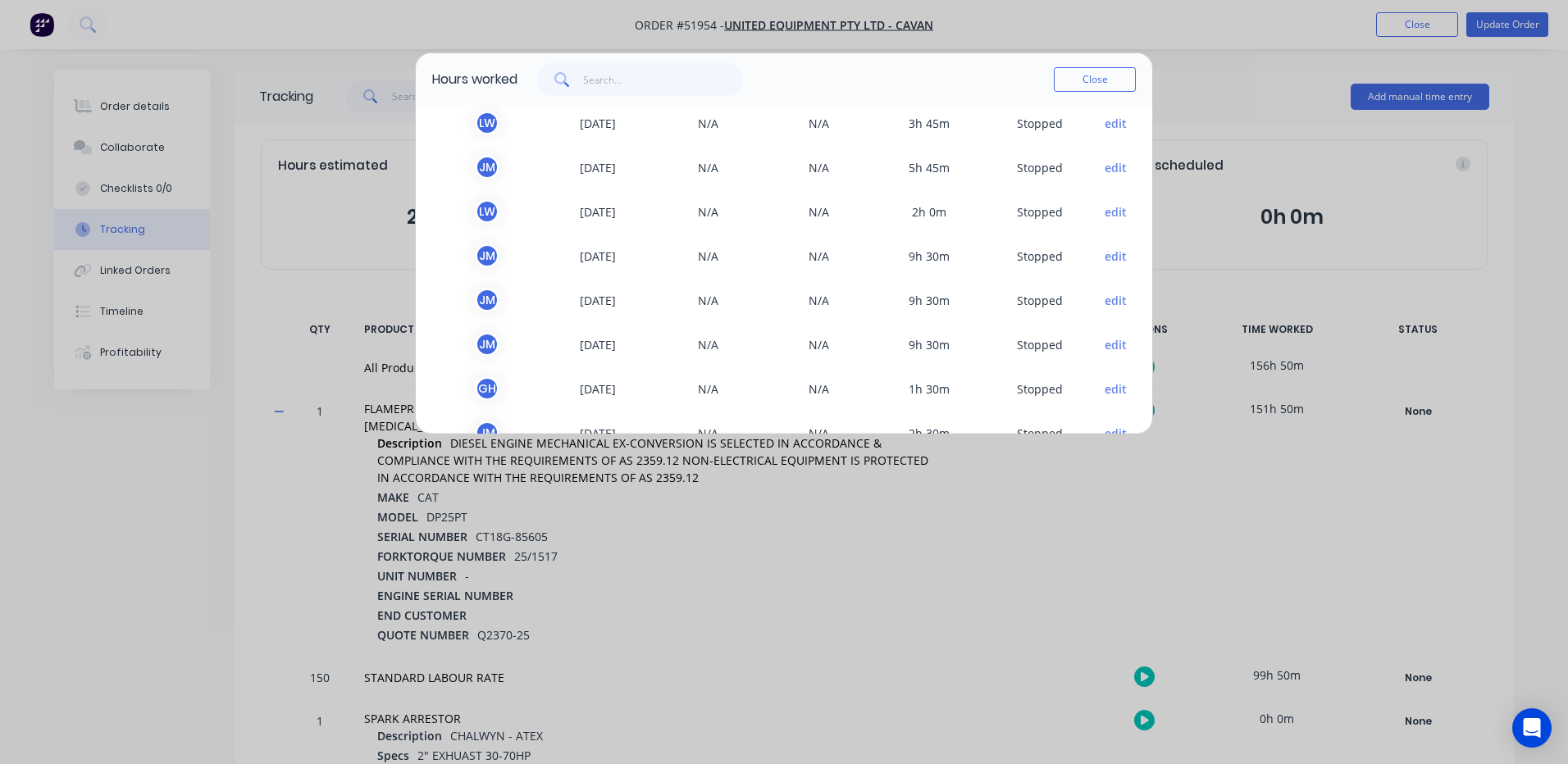
click at [1105, 210] on button "edit" at bounding box center [1116, 211] width 22 height 17
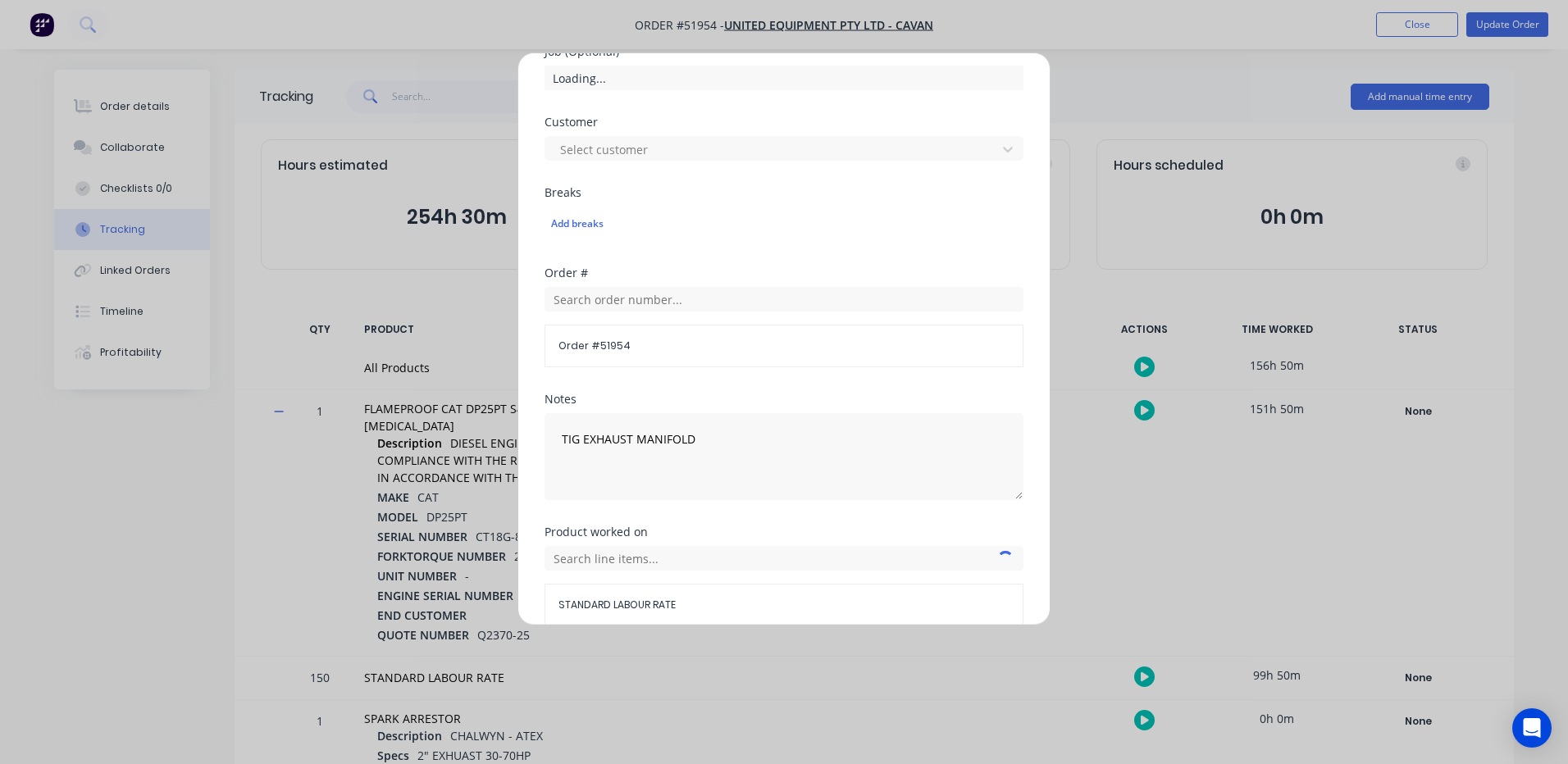
scroll to position [731, 0]
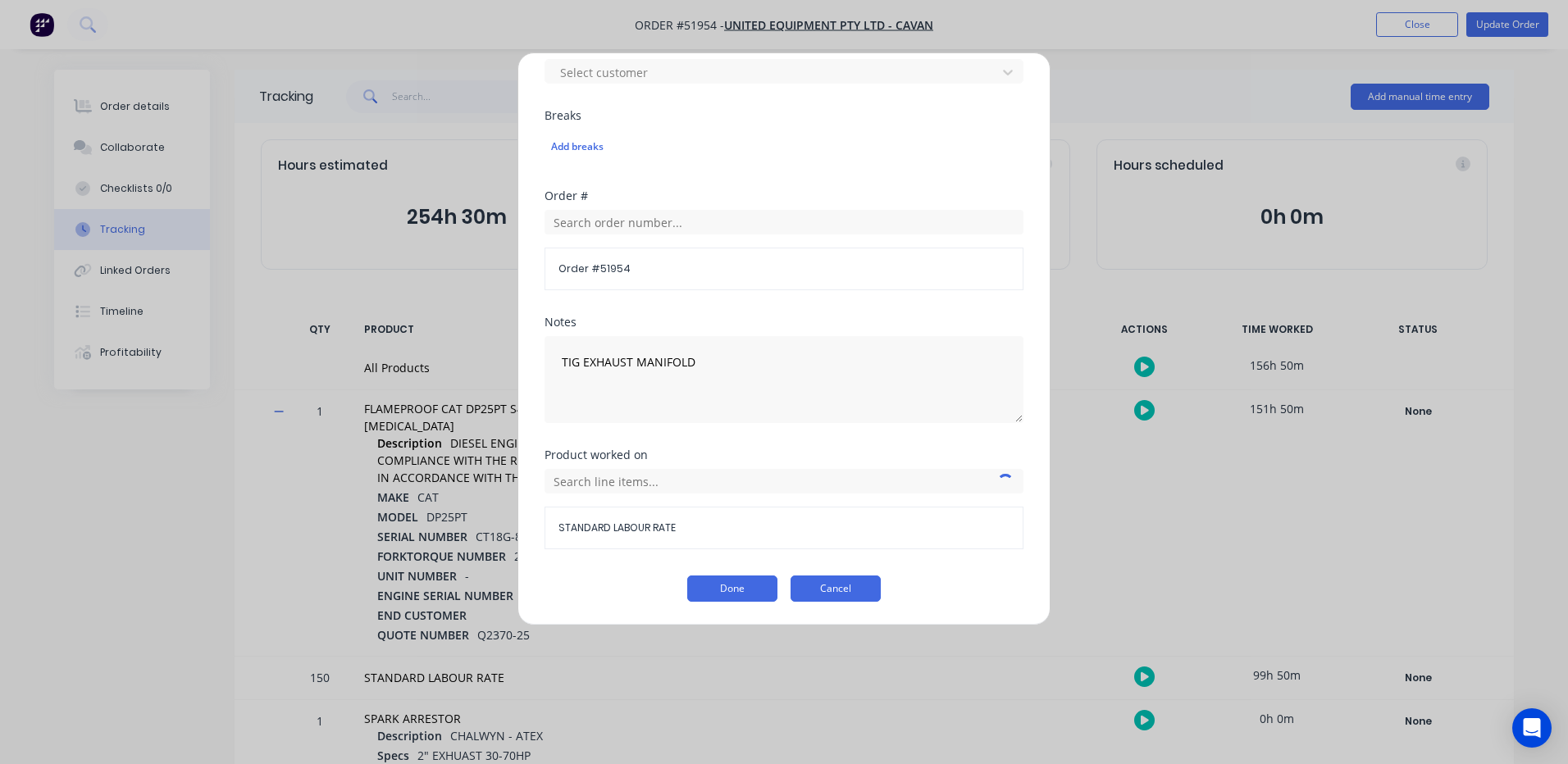
click at [821, 581] on button "Cancel" at bounding box center [835, 588] width 90 height 26
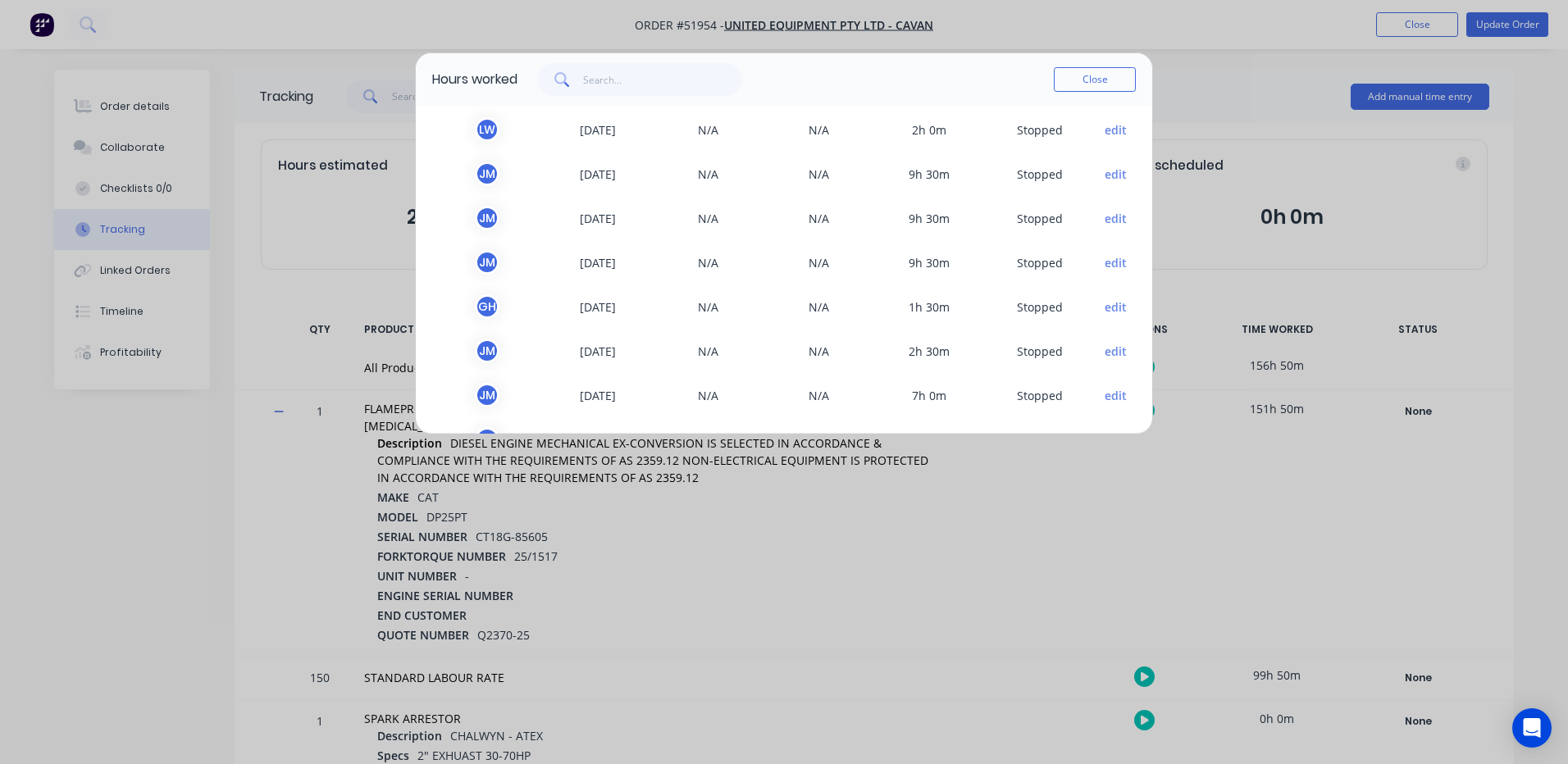
scroll to position [574, 0]
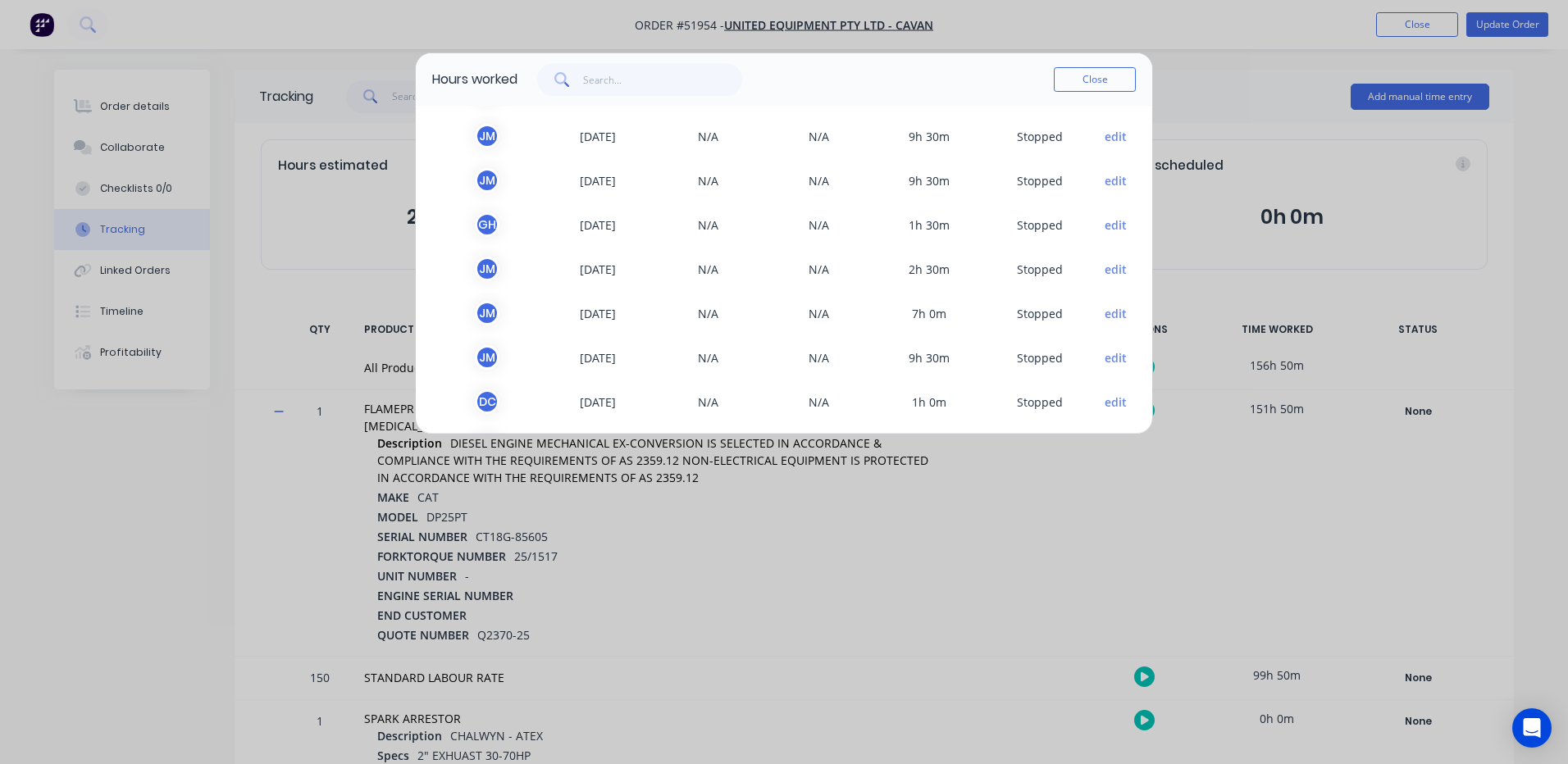
click at [1105, 222] on button "edit" at bounding box center [1116, 225] width 22 height 17
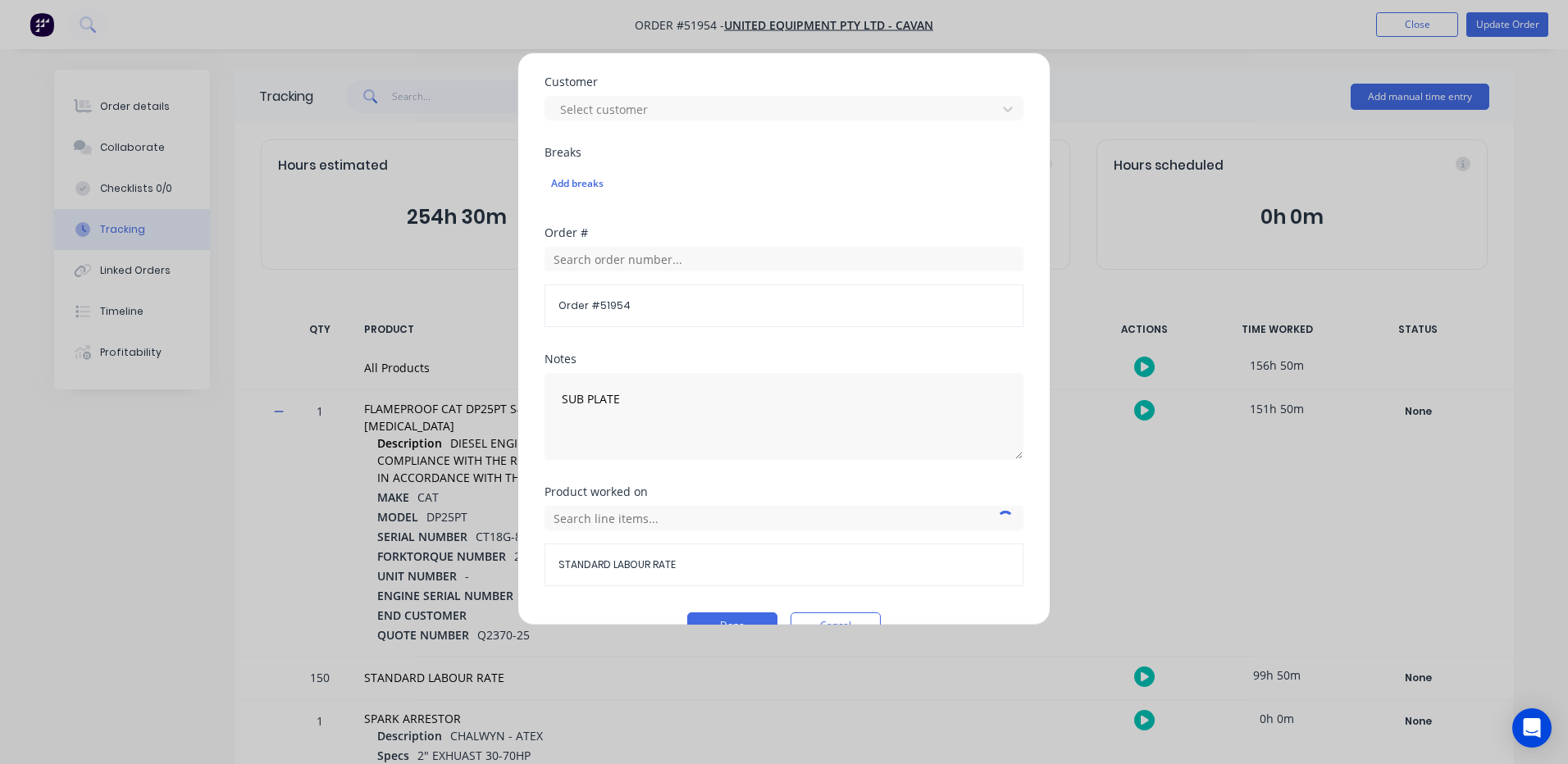
scroll to position [731, 0]
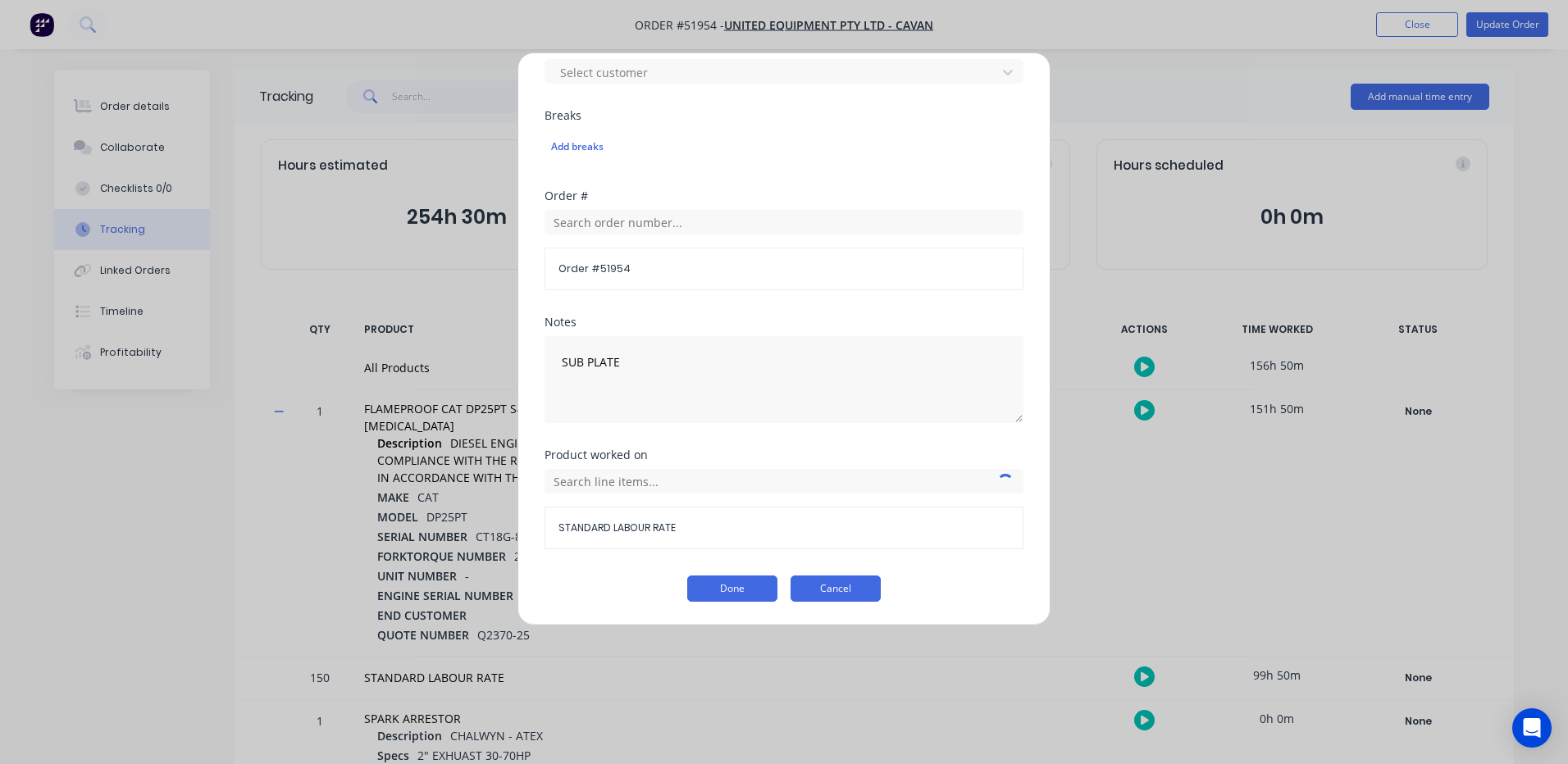
click at [823, 585] on button "Cancel" at bounding box center [835, 588] width 90 height 26
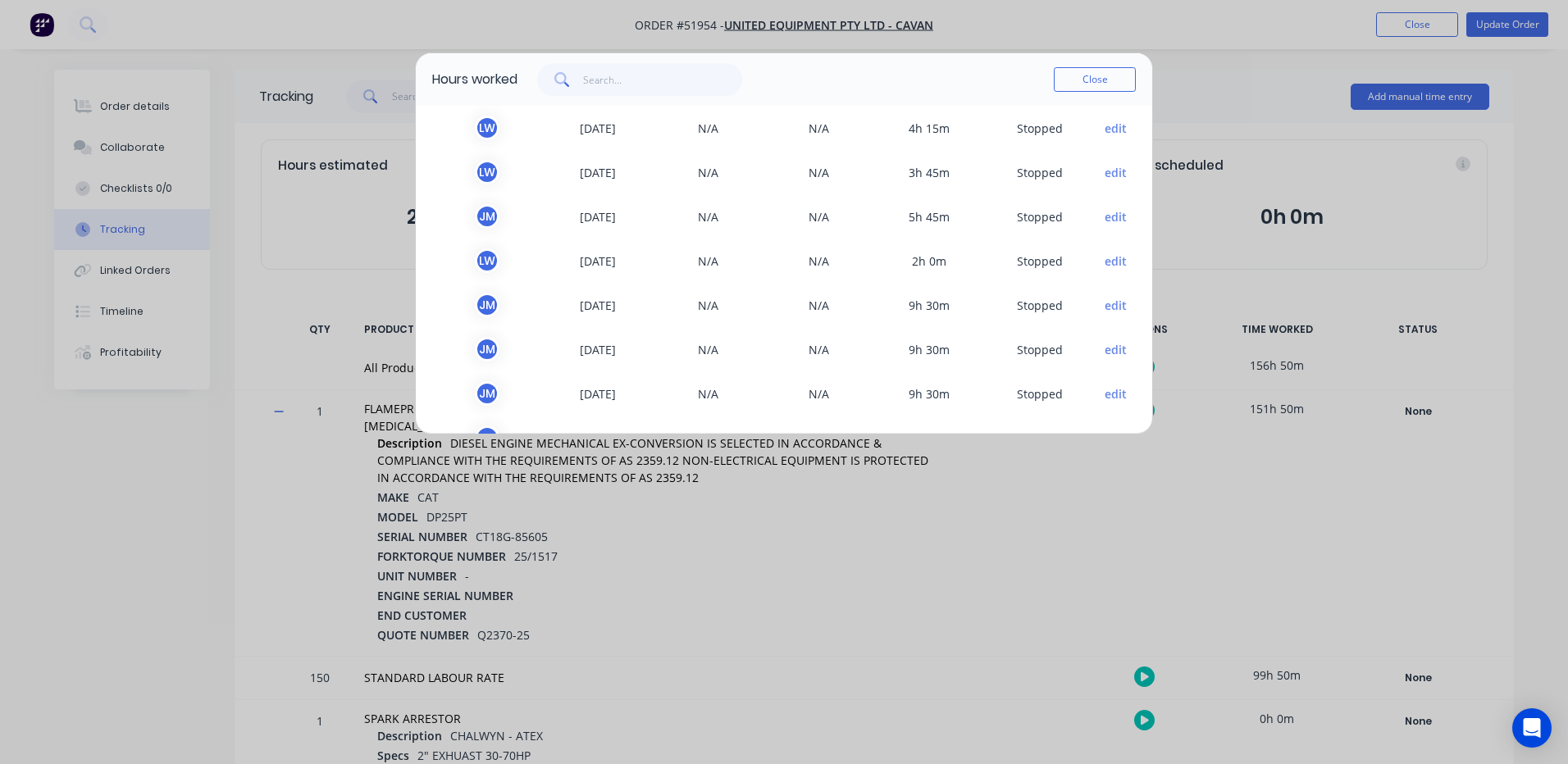
scroll to position [279, 0]
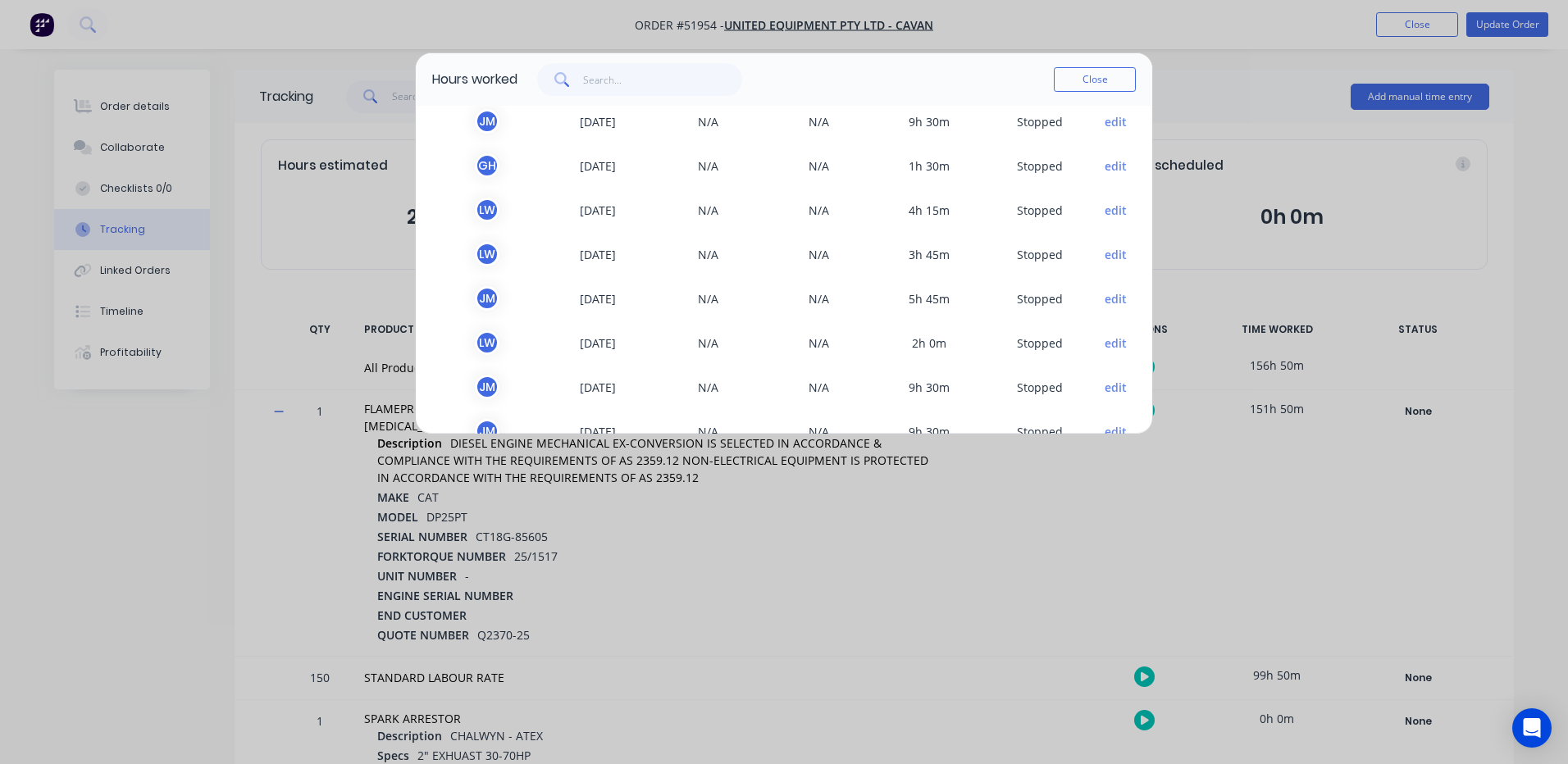
click at [1105, 169] on button "edit" at bounding box center [1116, 166] width 22 height 17
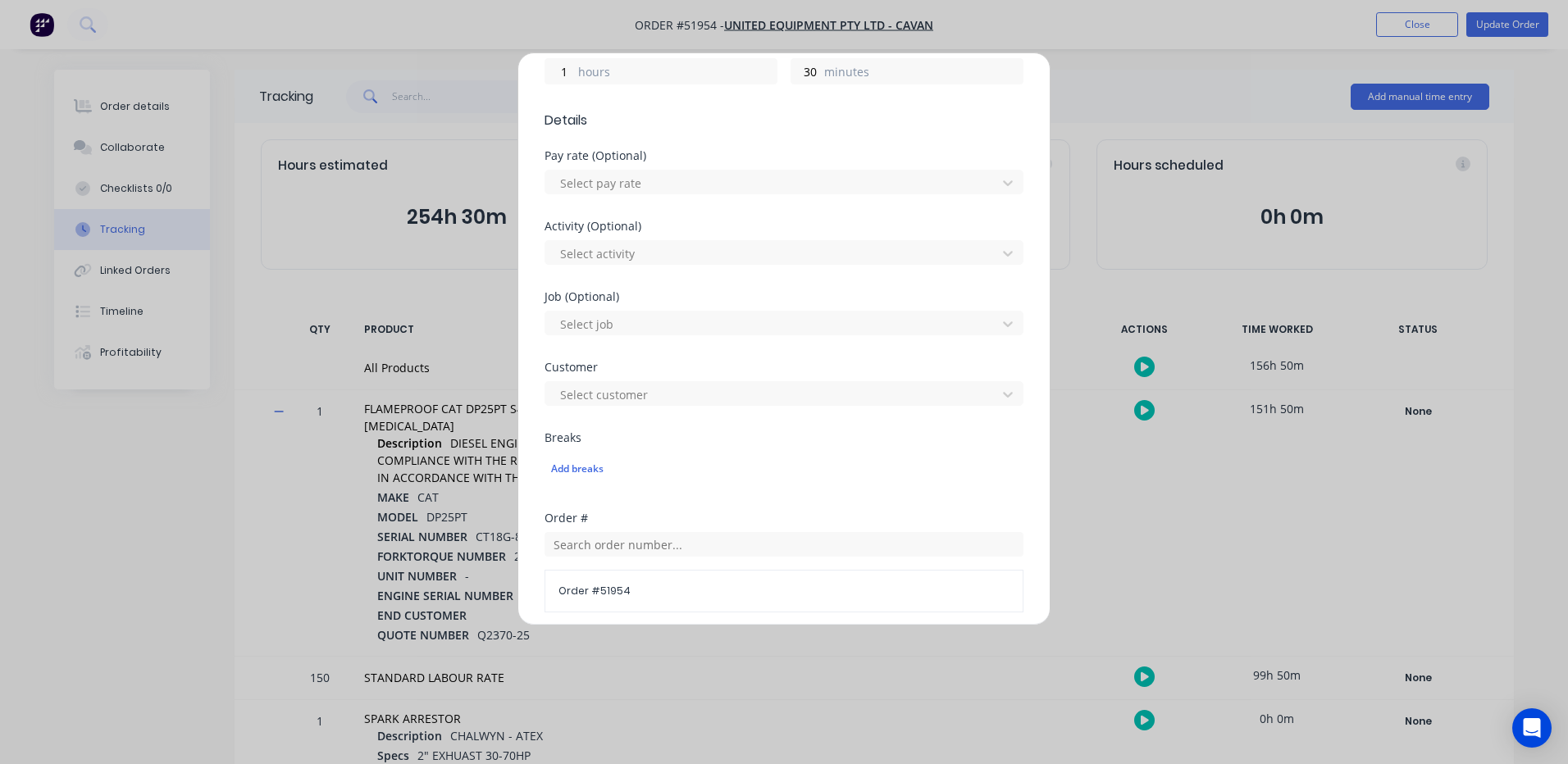
scroll to position [731, 0]
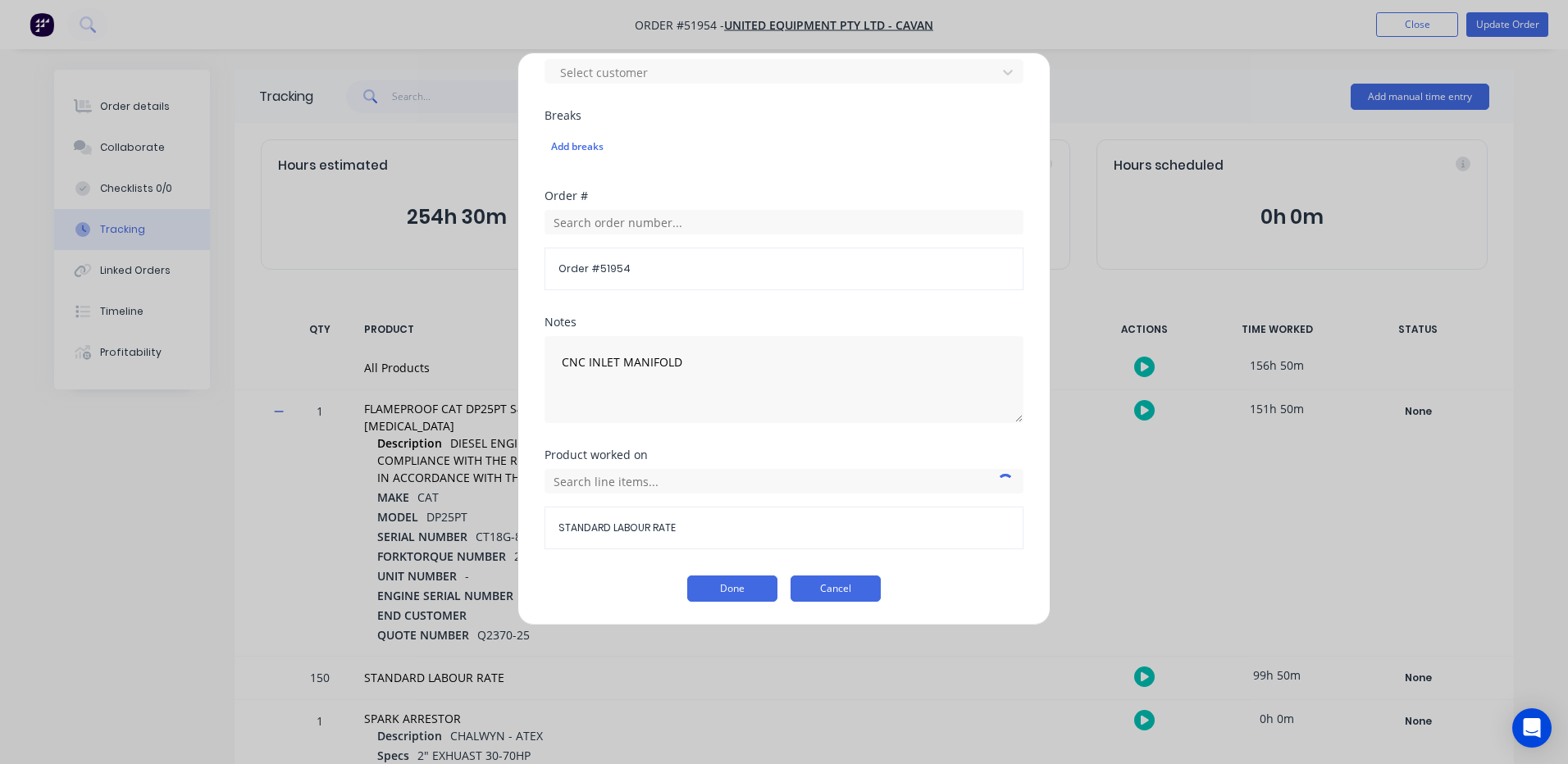
click at [794, 578] on button "Cancel" at bounding box center [835, 588] width 90 height 26
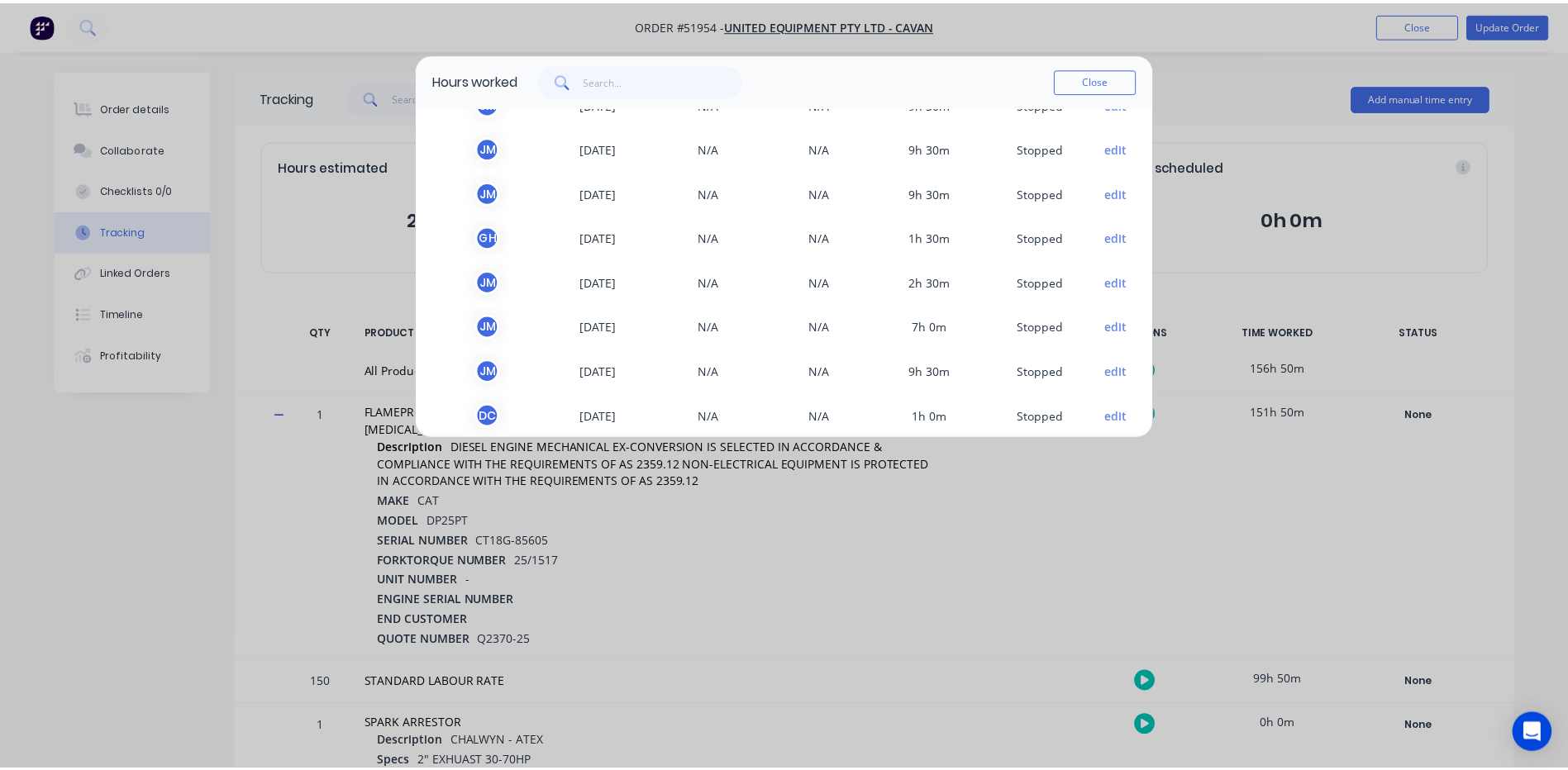
scroll to position [578, 0]
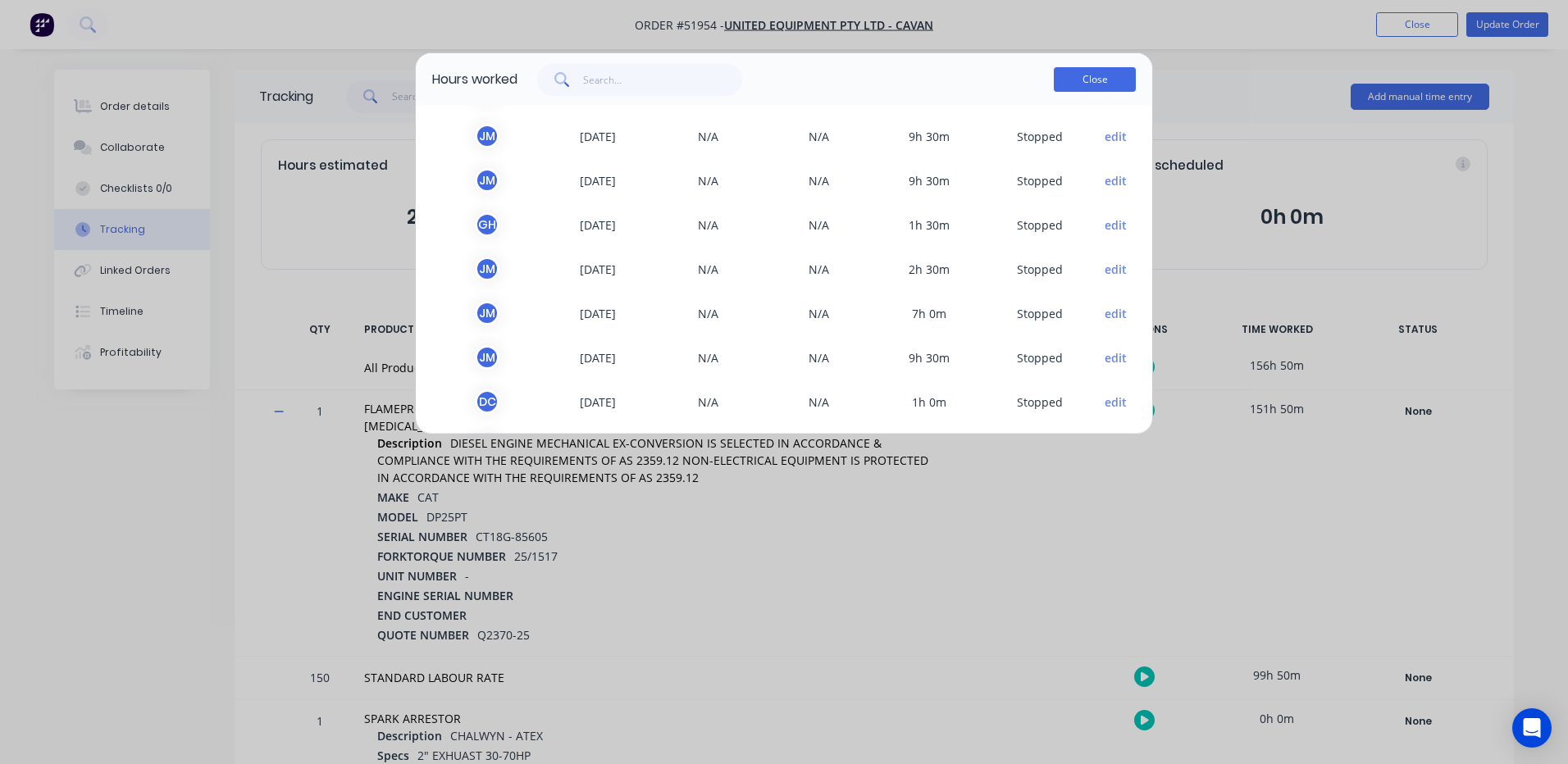
click at [1088, 77] on button "Close" at bounding box center [1094, 79] width 82 height 24
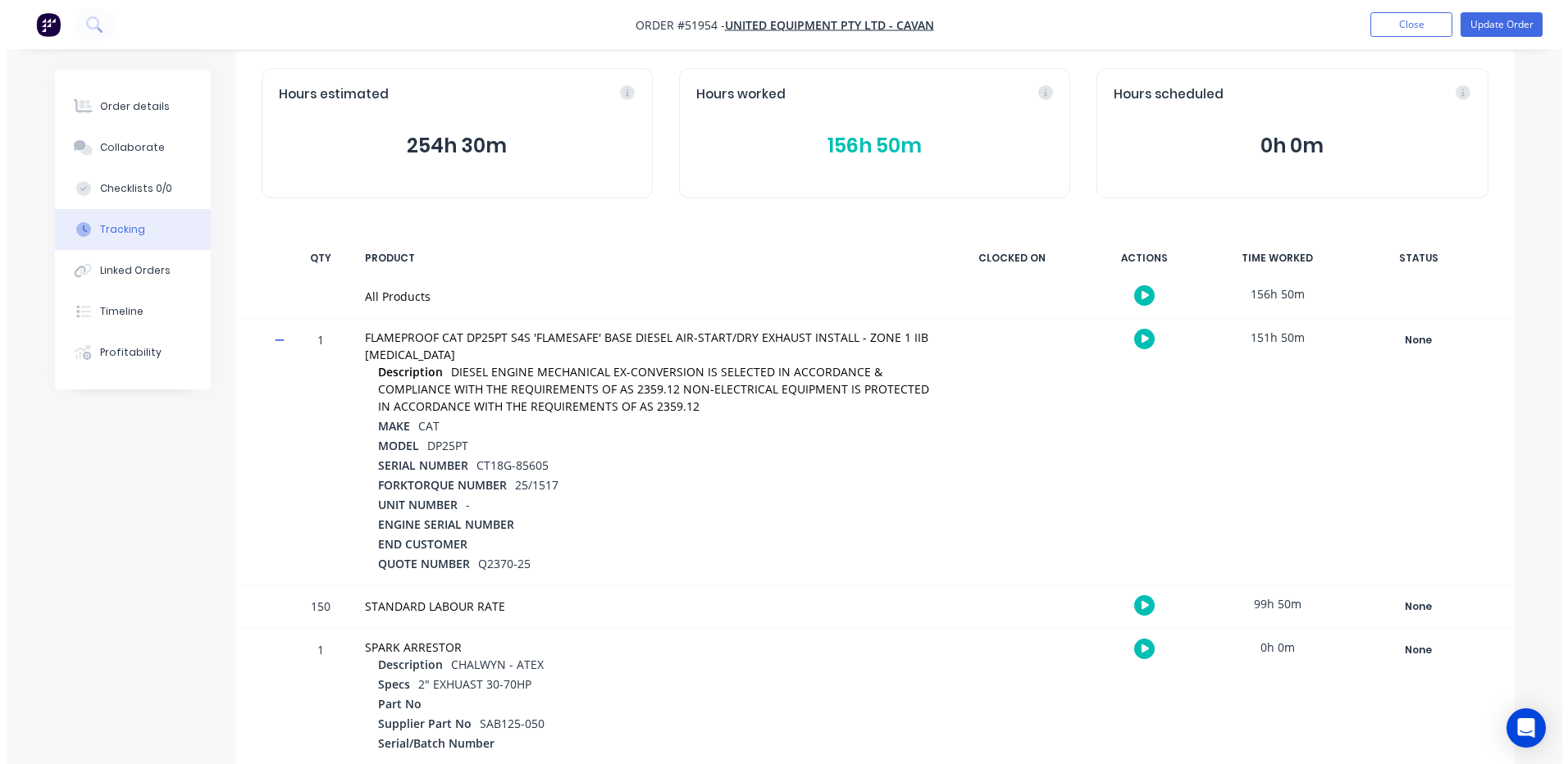
scroll to position [0, 0]
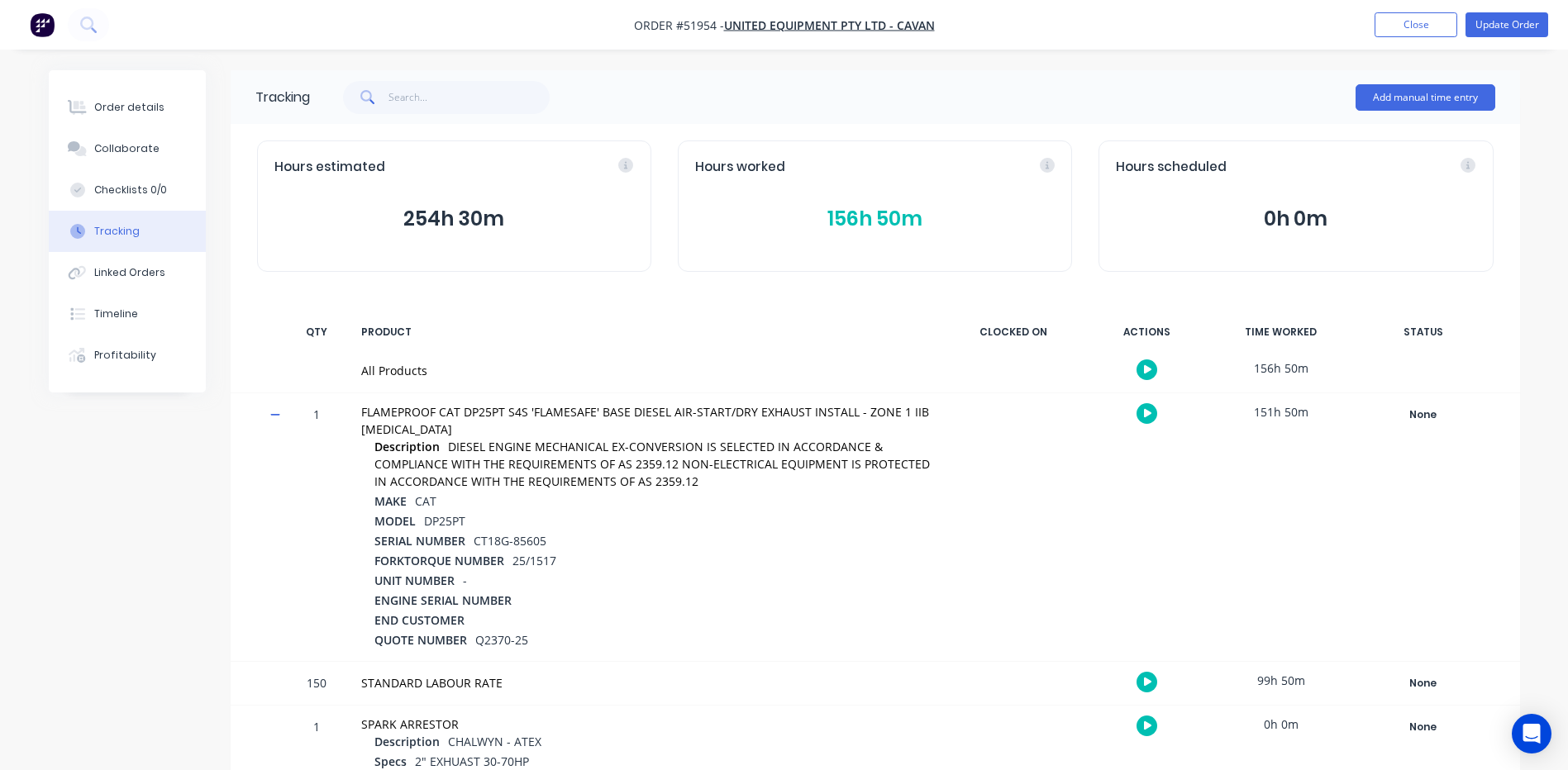
click at [827, 224] on button "156h 50m" at bounding box center [875, 218] width 360 height 31
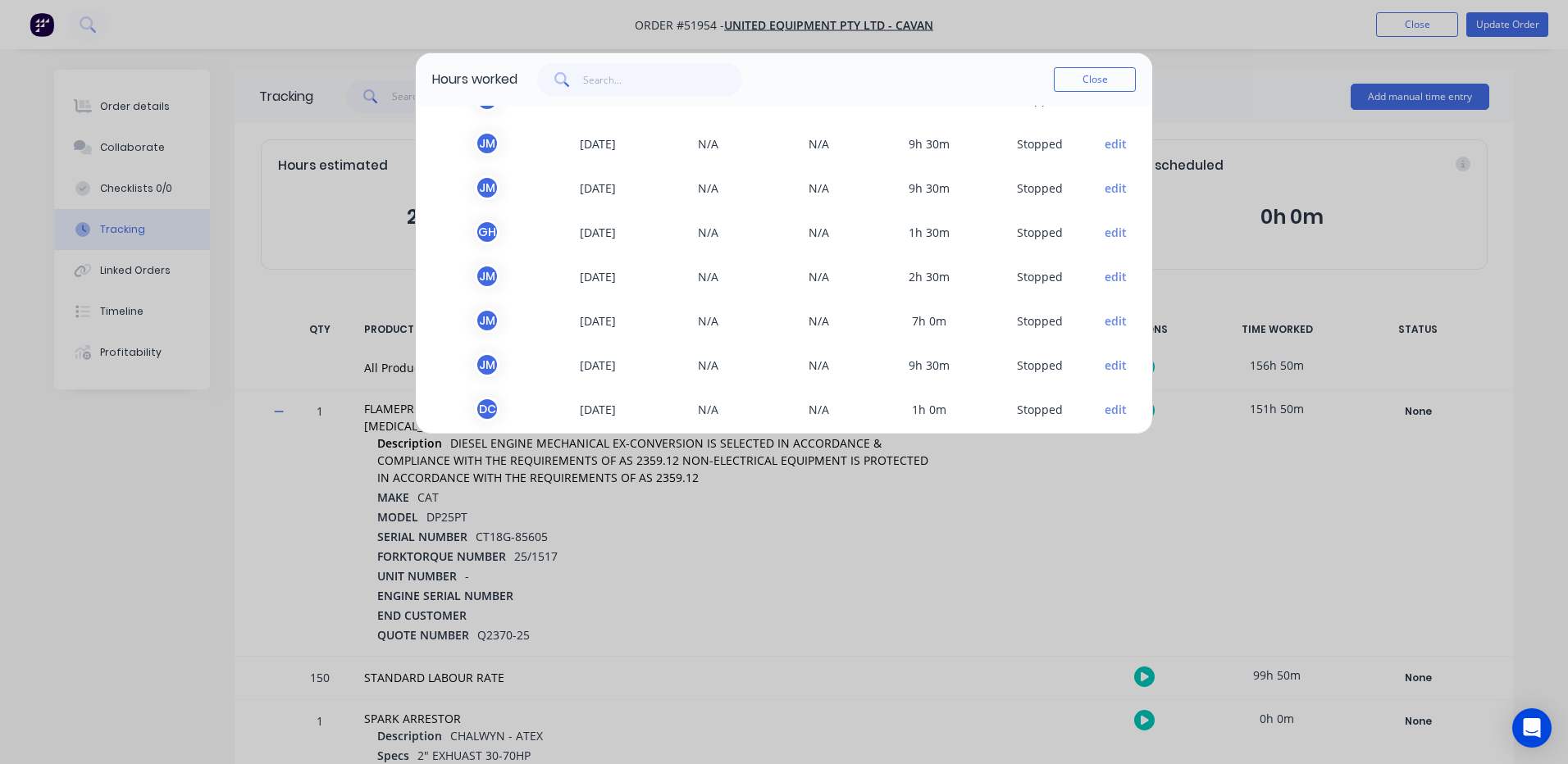
scroll to position [574, 0]
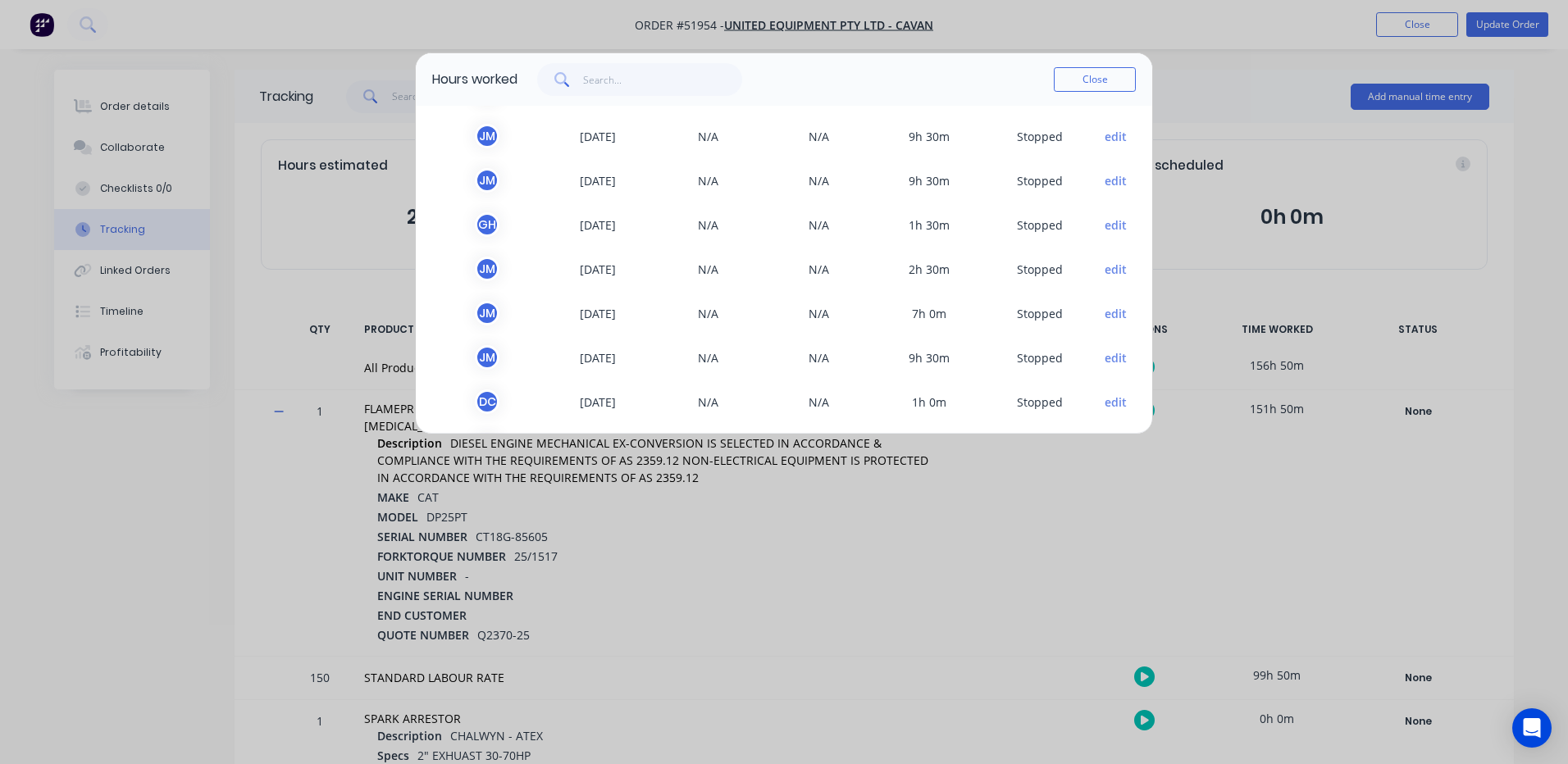
click at [1105, 221] on button "edit" at bounding box center [1116, 225] width 22 height 17
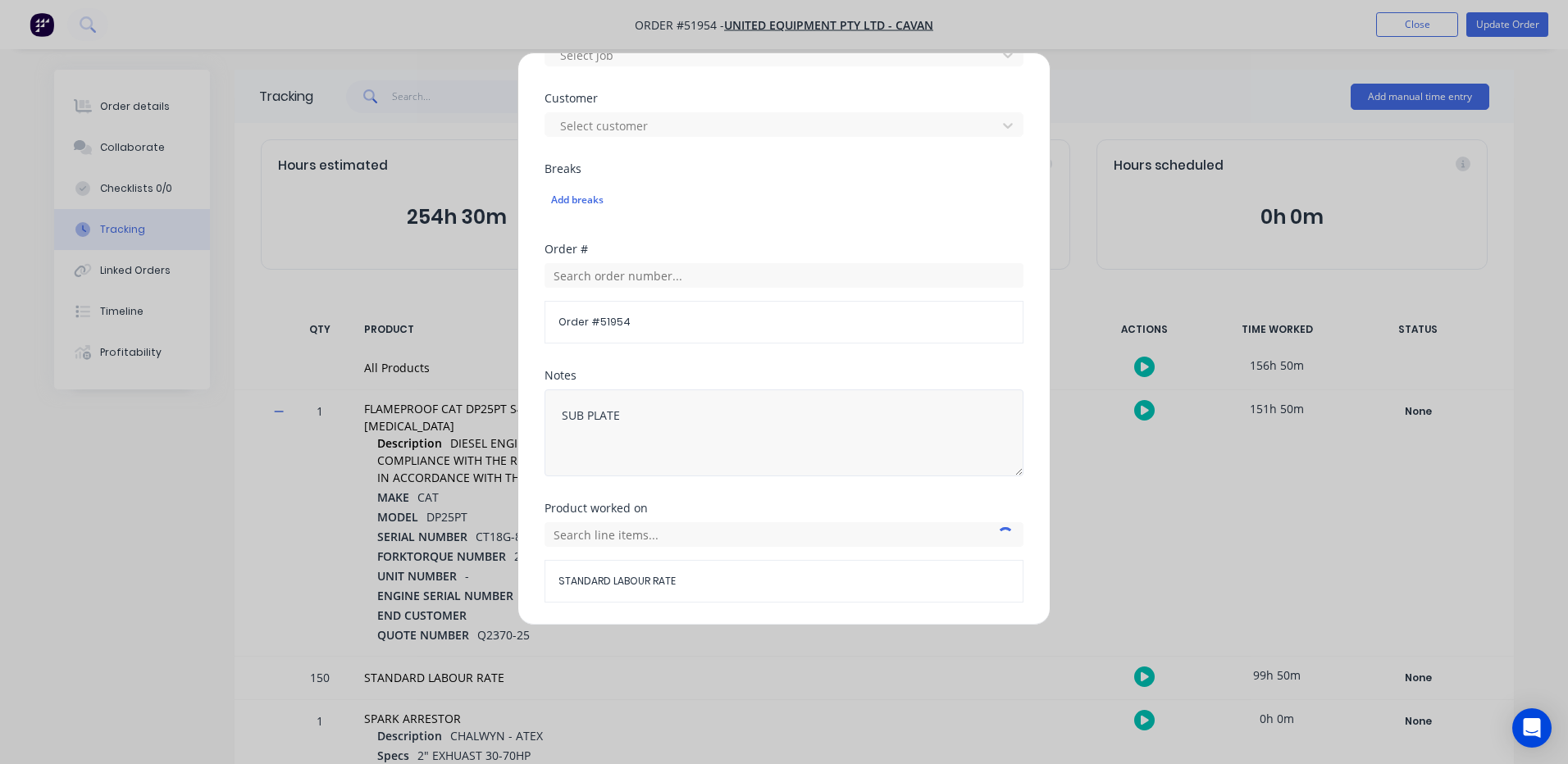
scroll to position [731, 0]
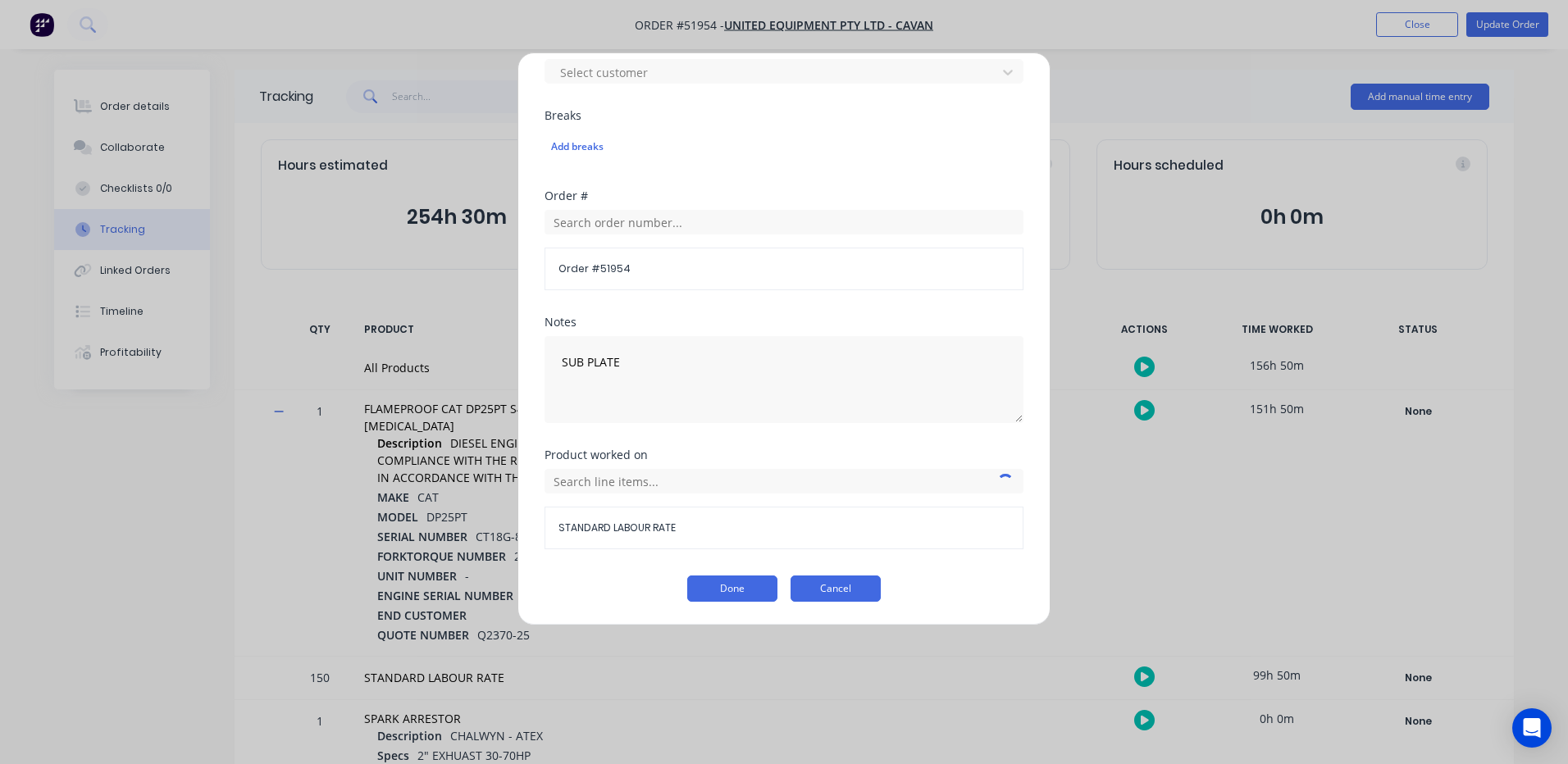
click at [809, 578] on button "Cancel" at bounding box center [835, 588] width 90 height 26
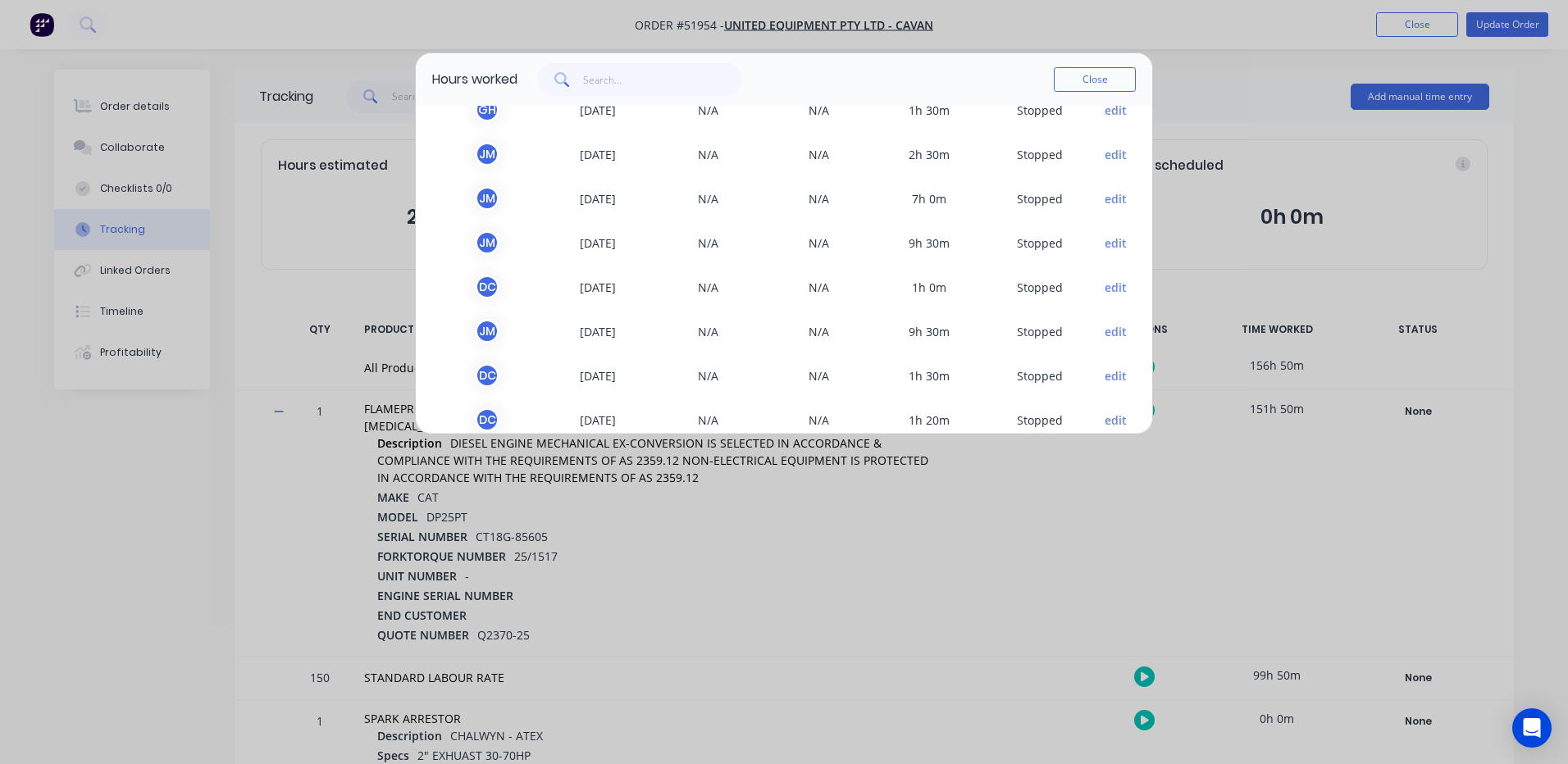
scroll to position [607, 0]
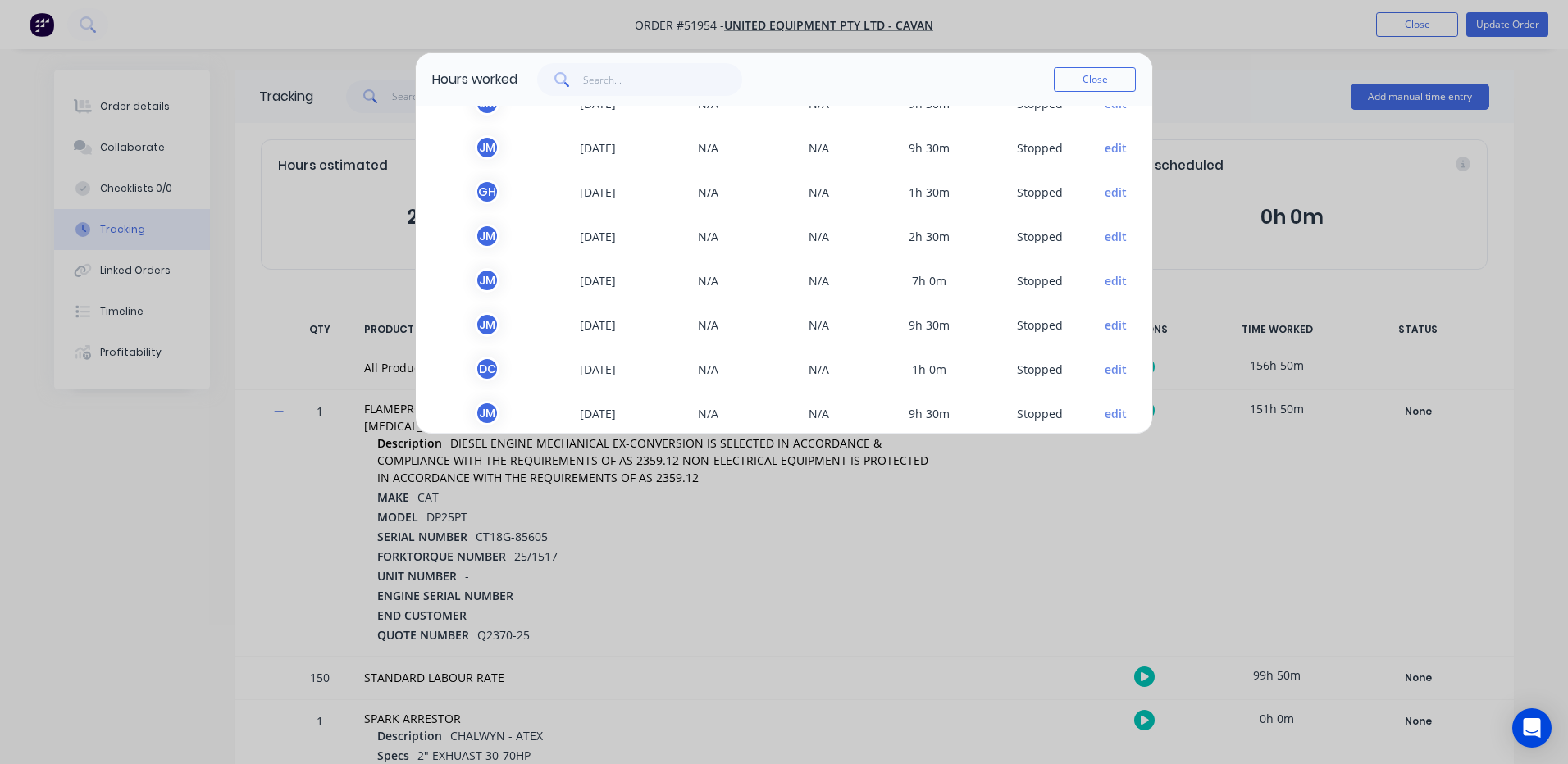
click at [1105, 194] on button "edit" at bounding box center [1116, 192] width 22 height 17
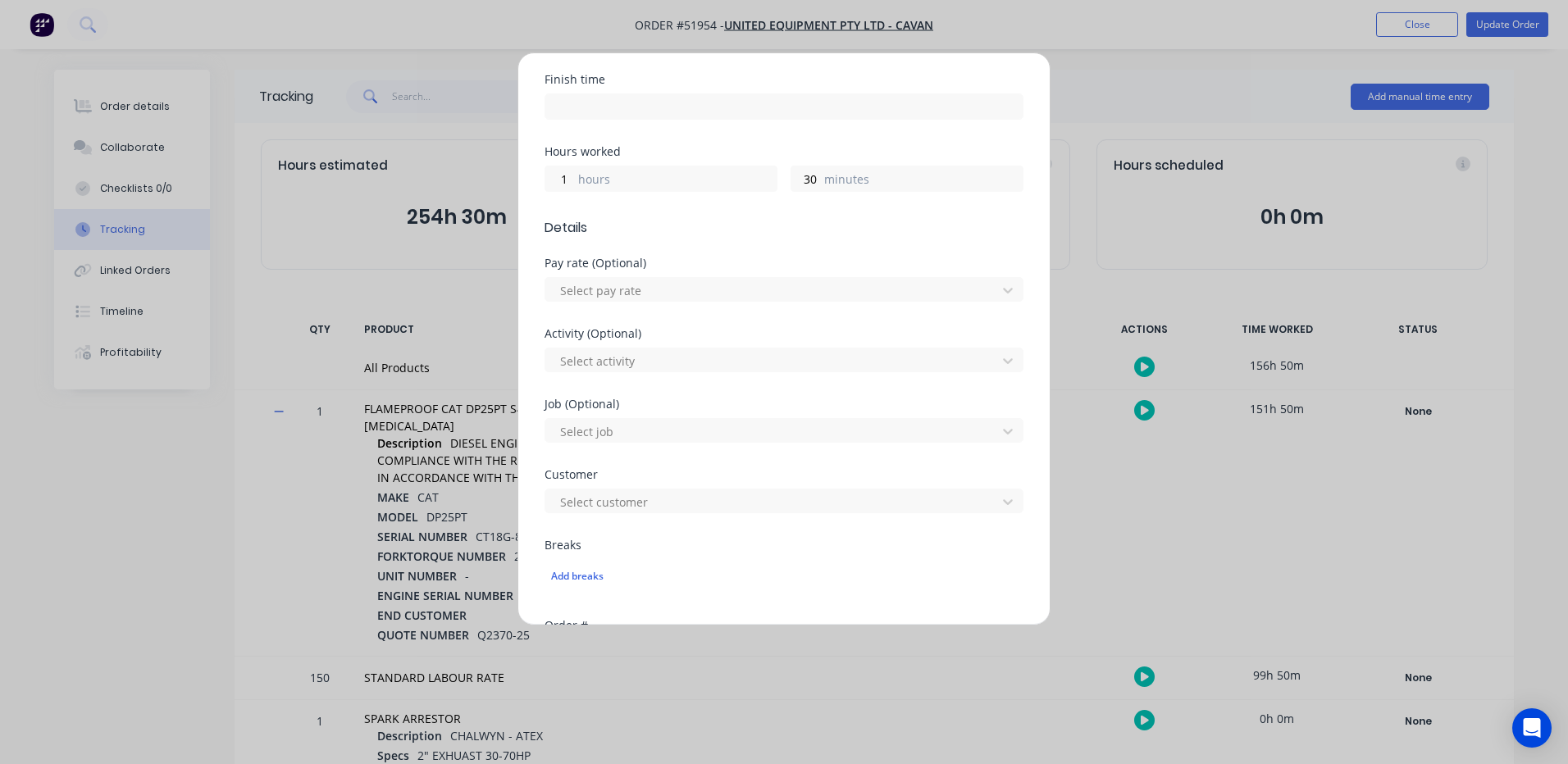
scroll to position [731, 0]
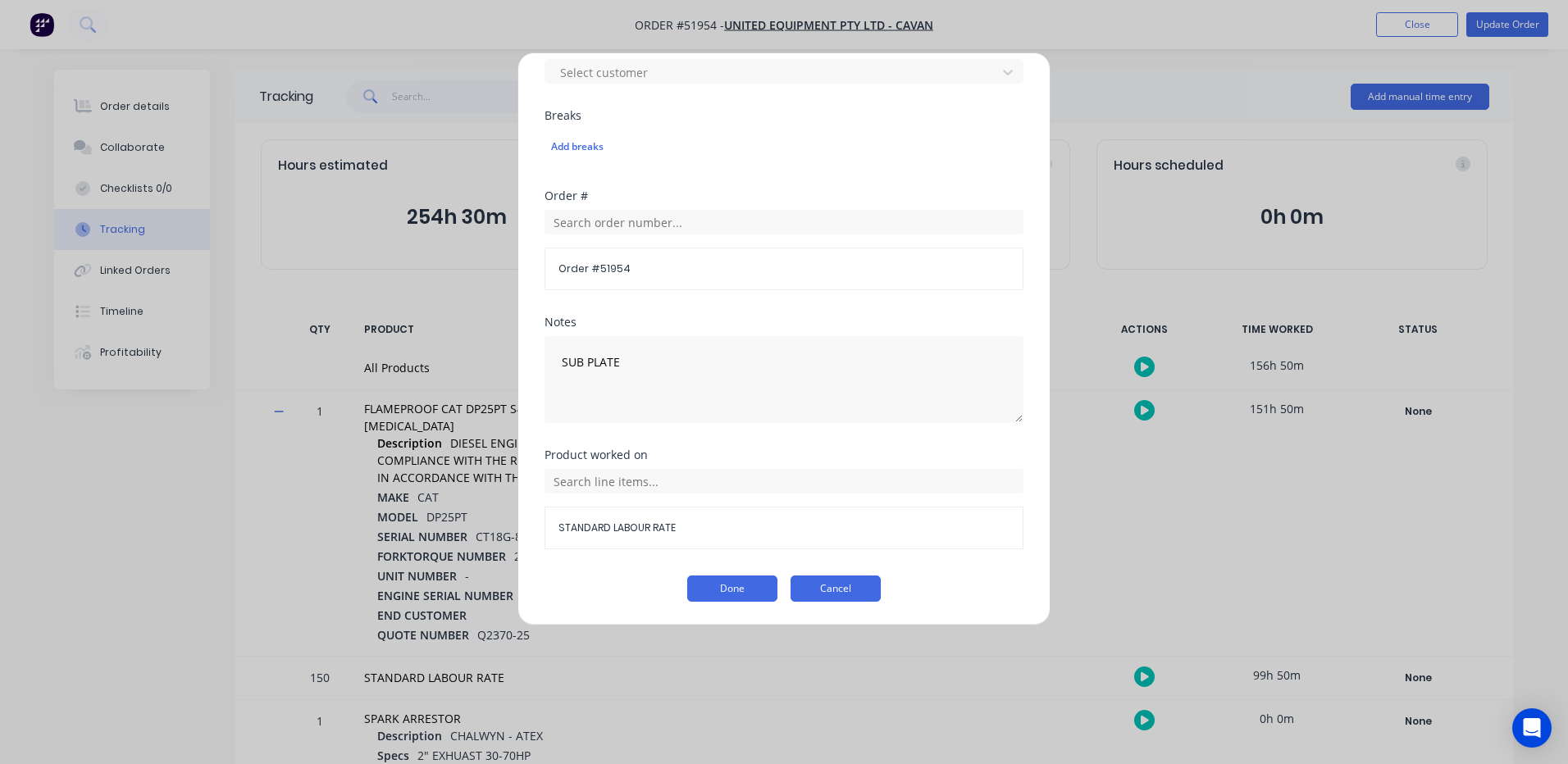
click at [818, 595] on button "Cancel" at bounding box center [835, 588] width 90 height 26
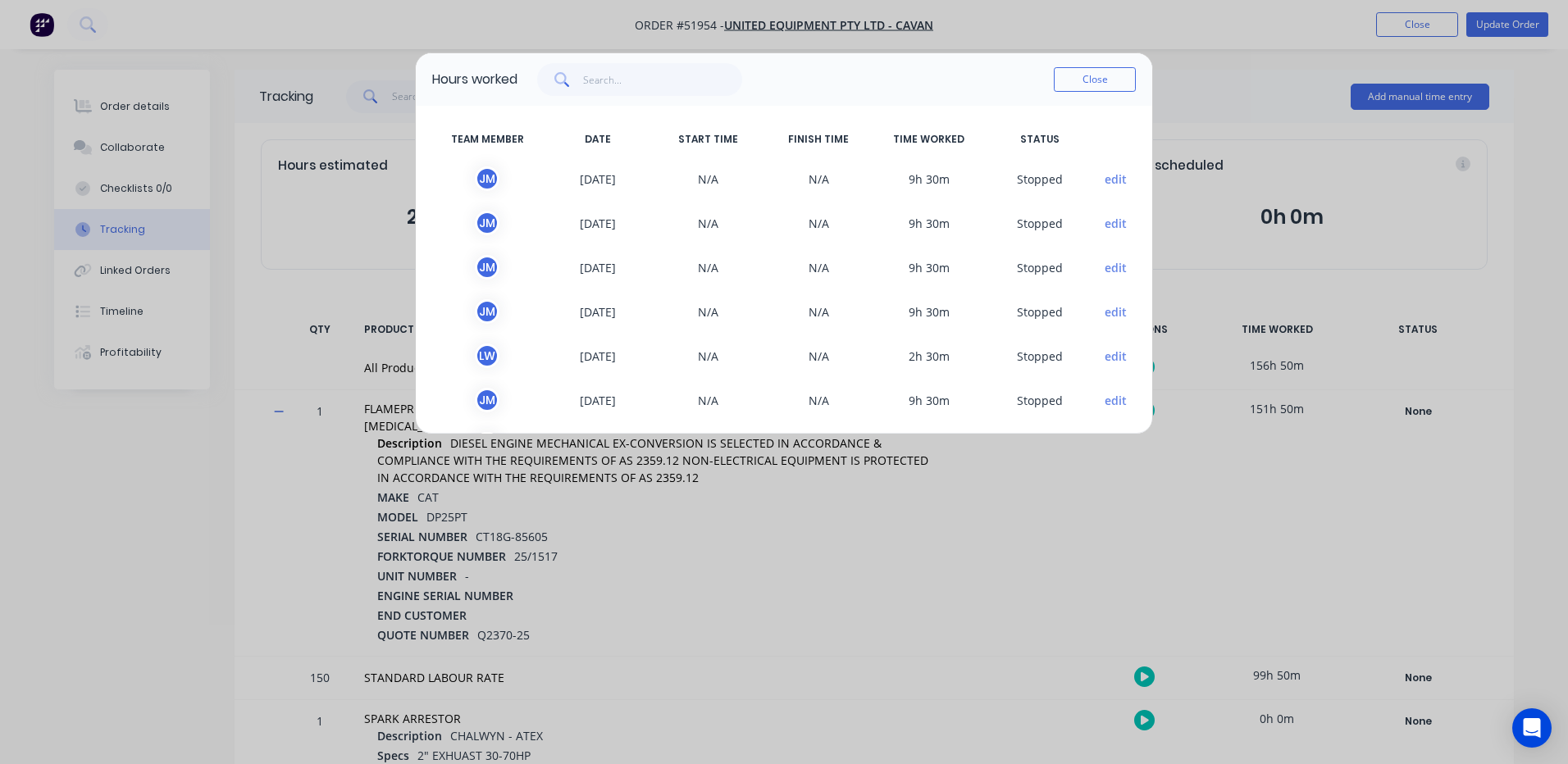
click at [1123, 69] on button "Close" at bounding box center [1094, 79] width 82 height 24
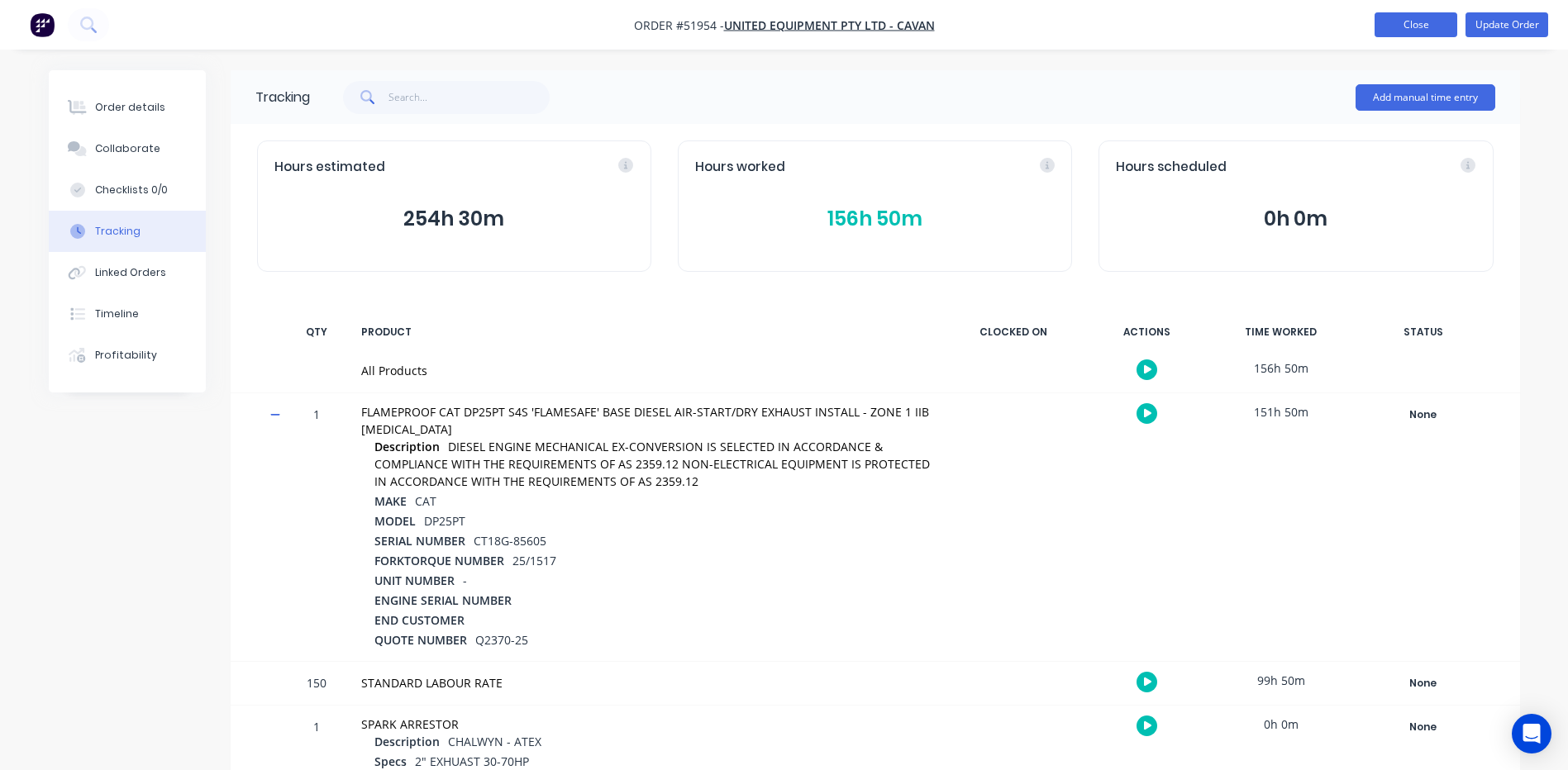
click at [1389, 17] on button "Close" at bounding box center [1416, 24] width 83 height 24
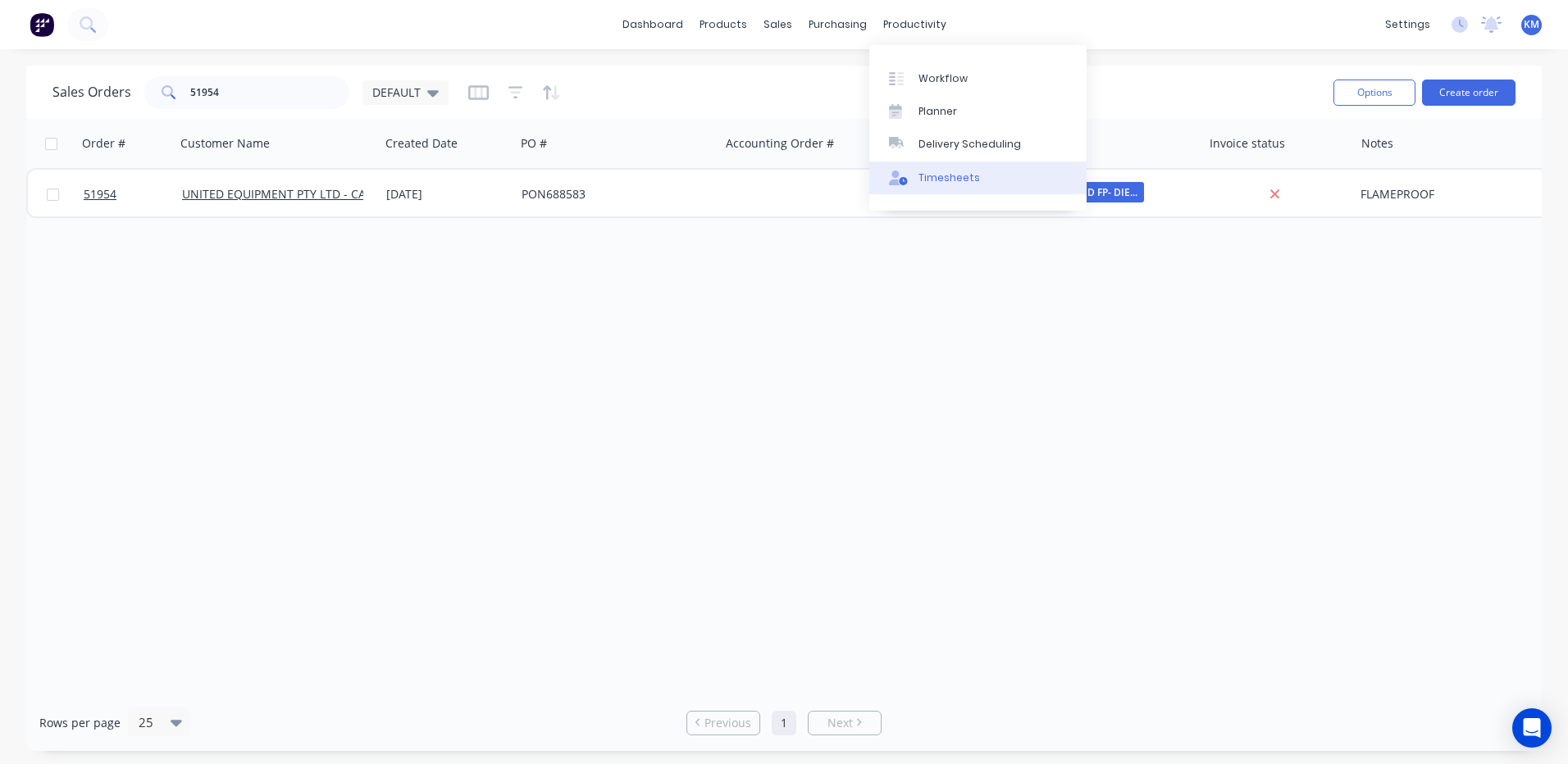
click at [915, 167] on link "Timesheets" at bounding box center [977, 177] width 217 height 33
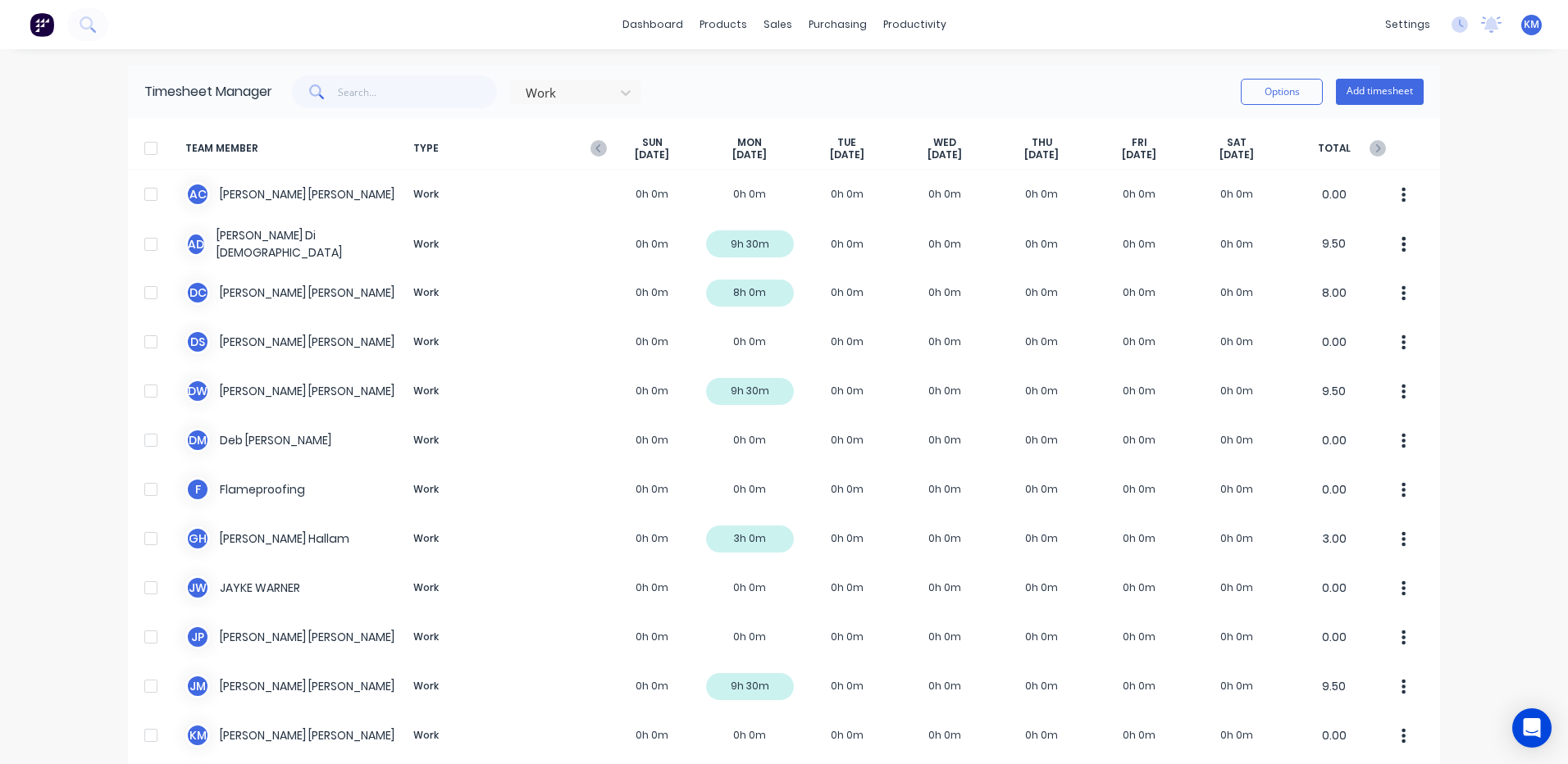
click at [582, 143] on span "TYPE" at bounding box center [504, 148] width 197 height 25
click at [590, 146] on icon "button" at bounding box center [598, 148] width 17 height 17
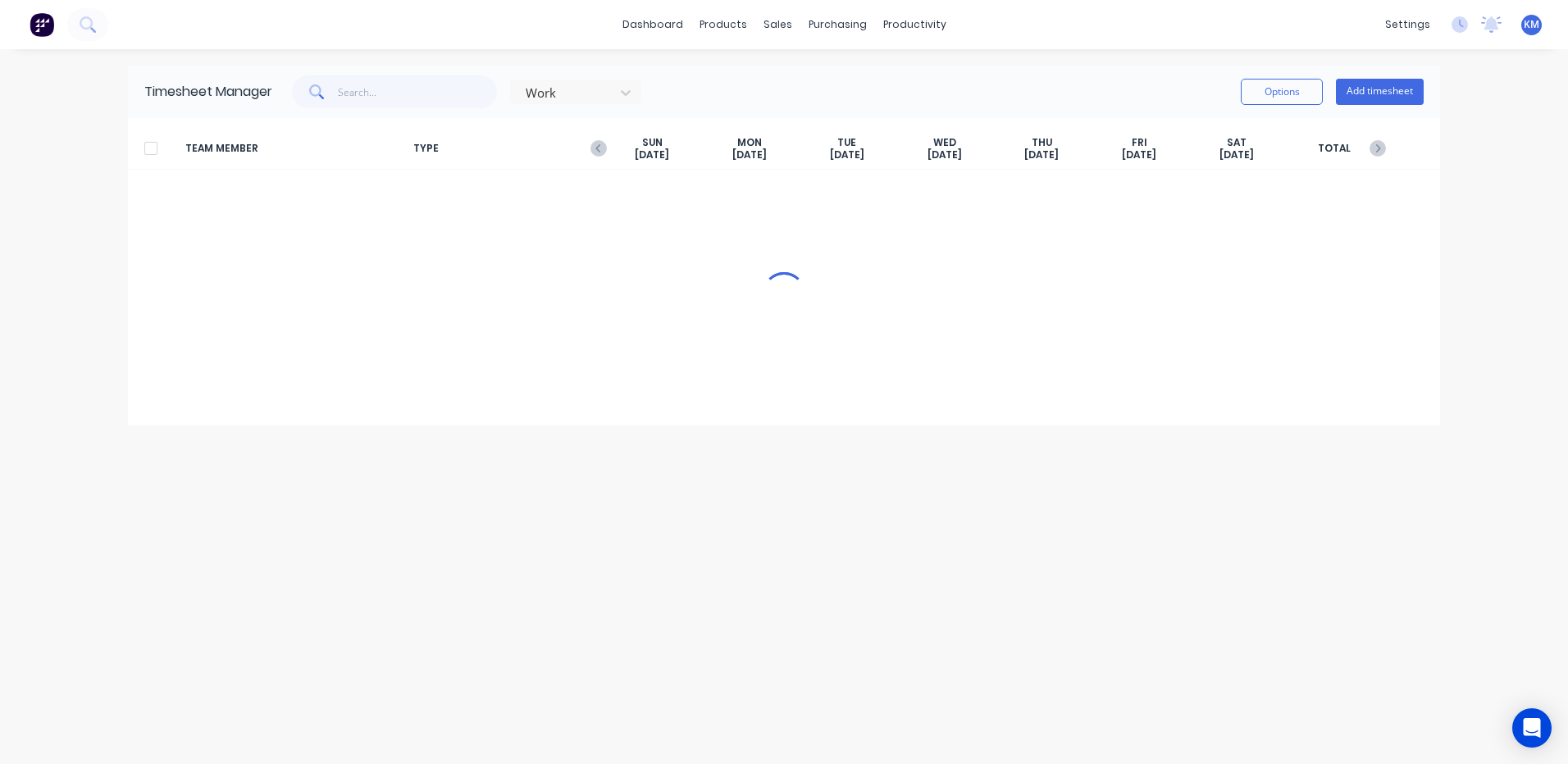
click at [587, 146] on span "TYPE" at bounding box center [504, 148] width 197 height 25
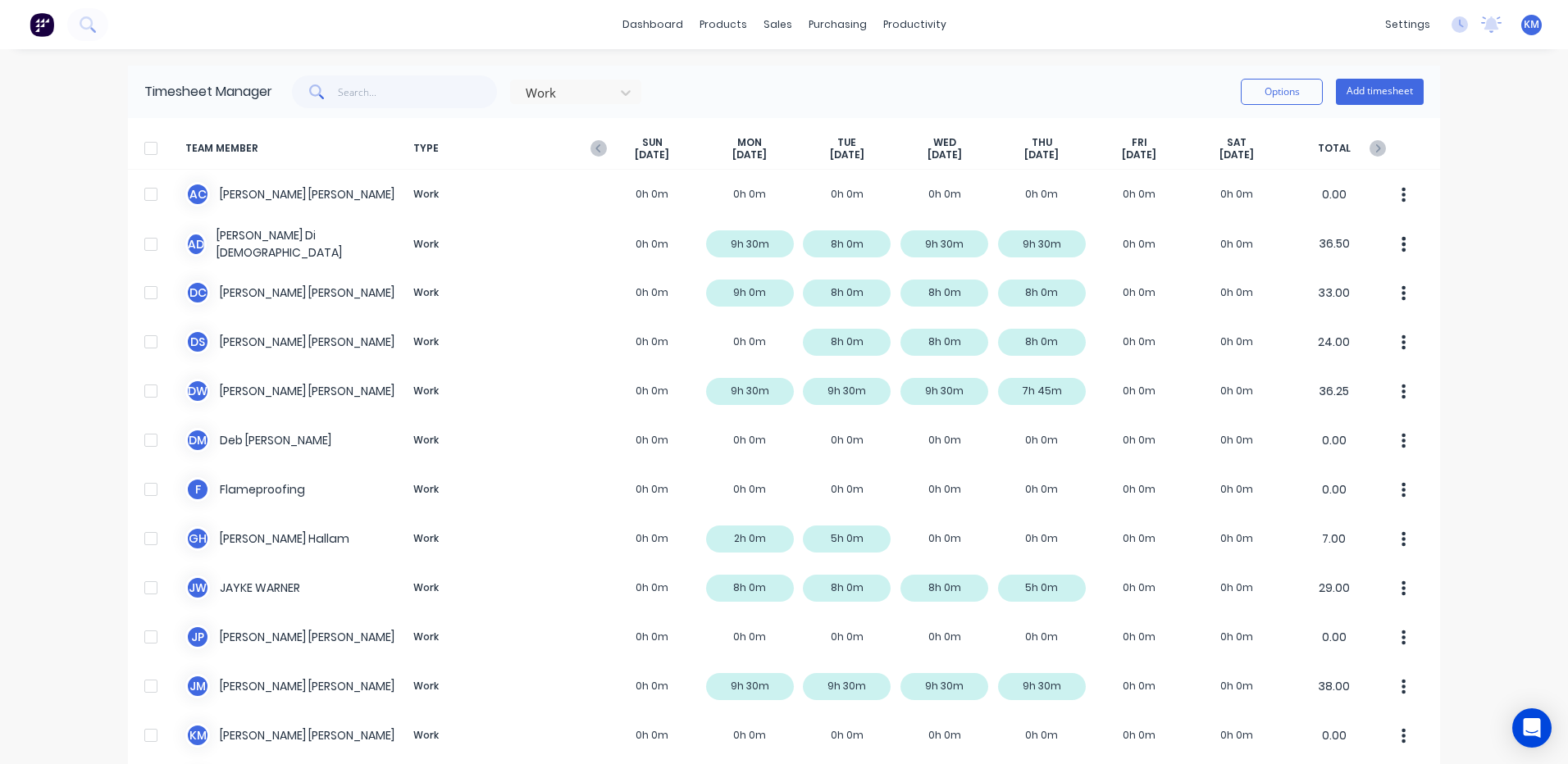
click at [590, 146] on icon "button" at bounding box center [598, 148] width 17 height 17
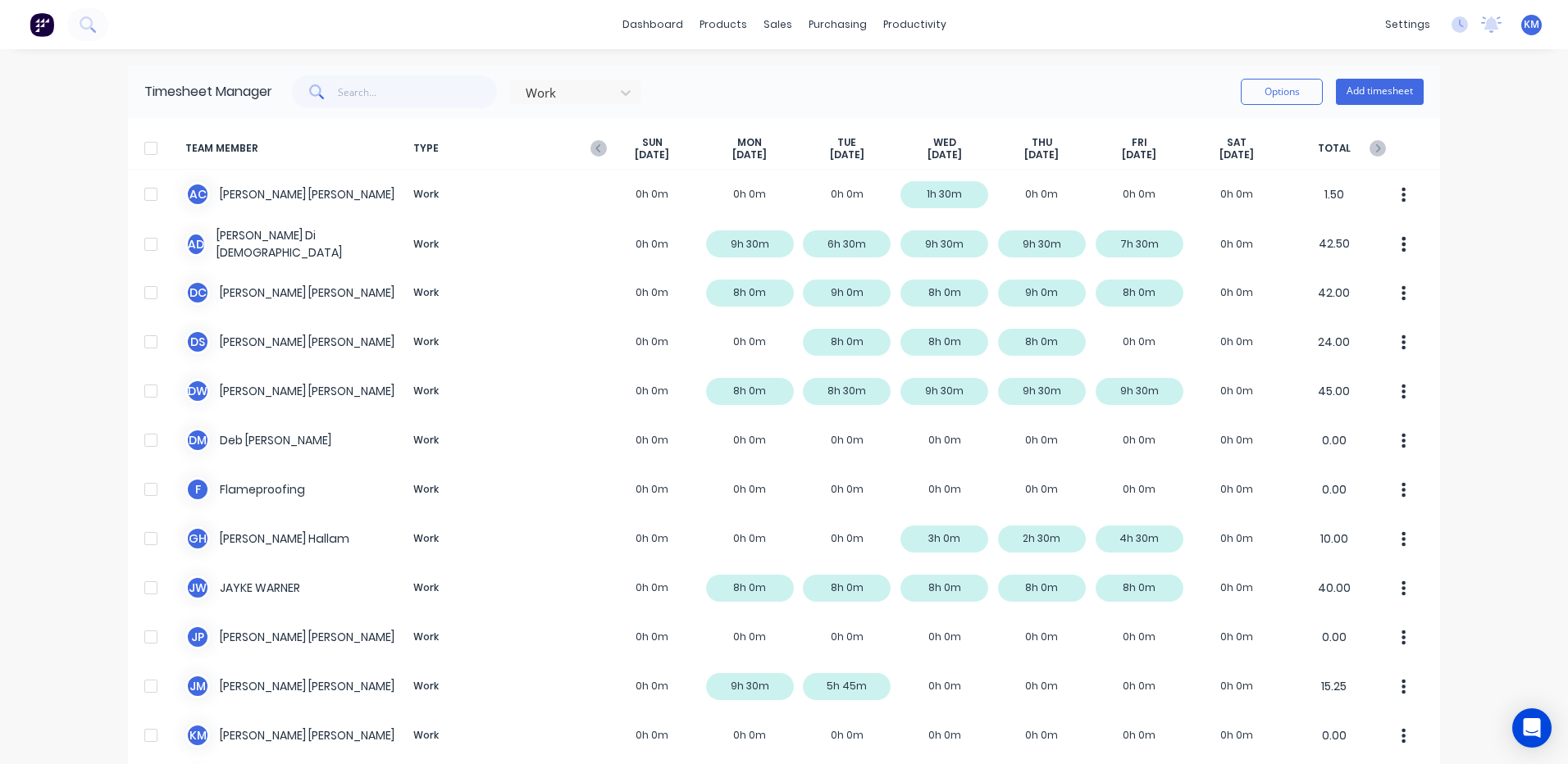
click at [590, 146] on icon "button" at bounding box center [598, 148] width 17 height 17
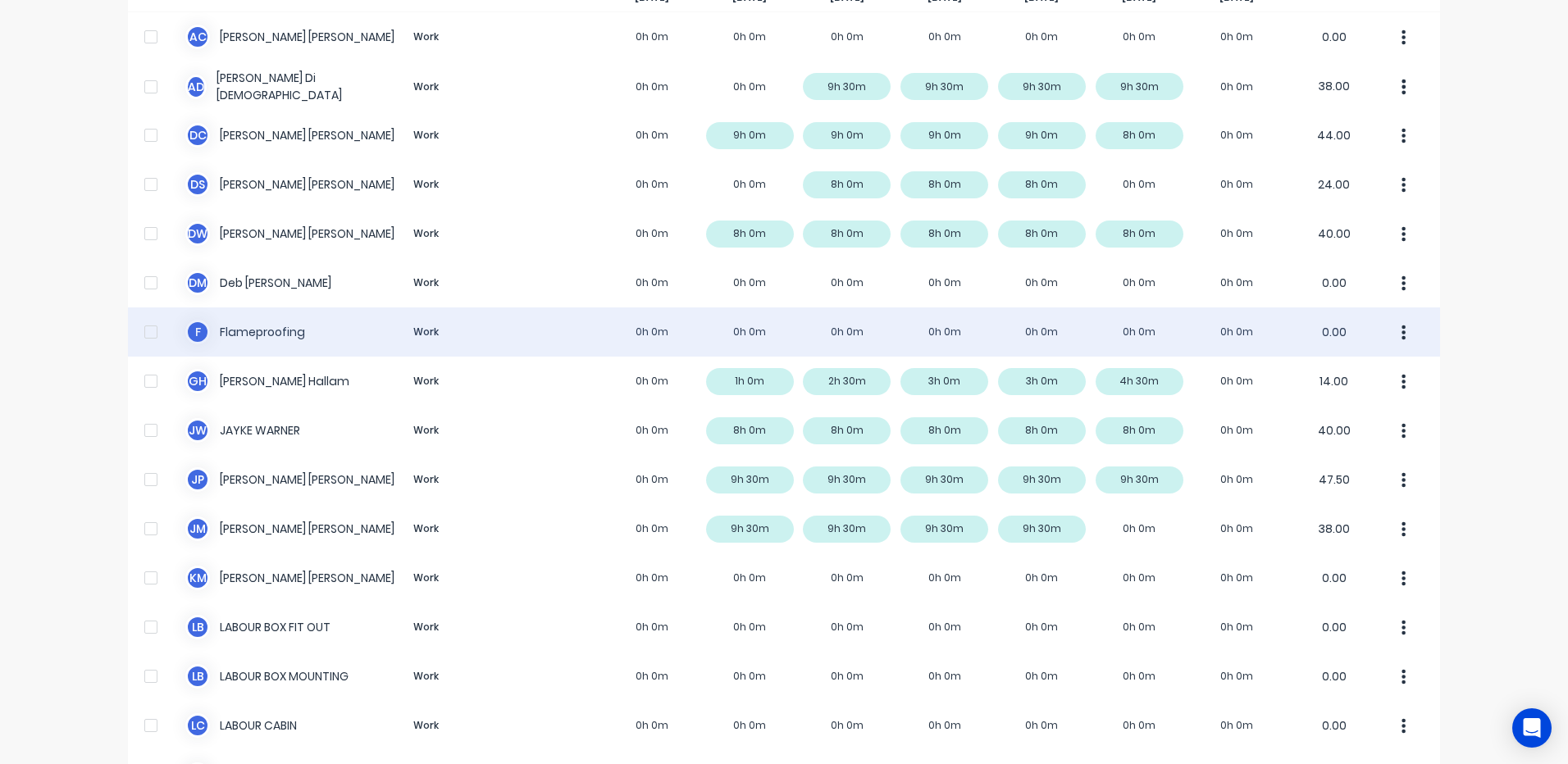
scroll to position [164, 0]
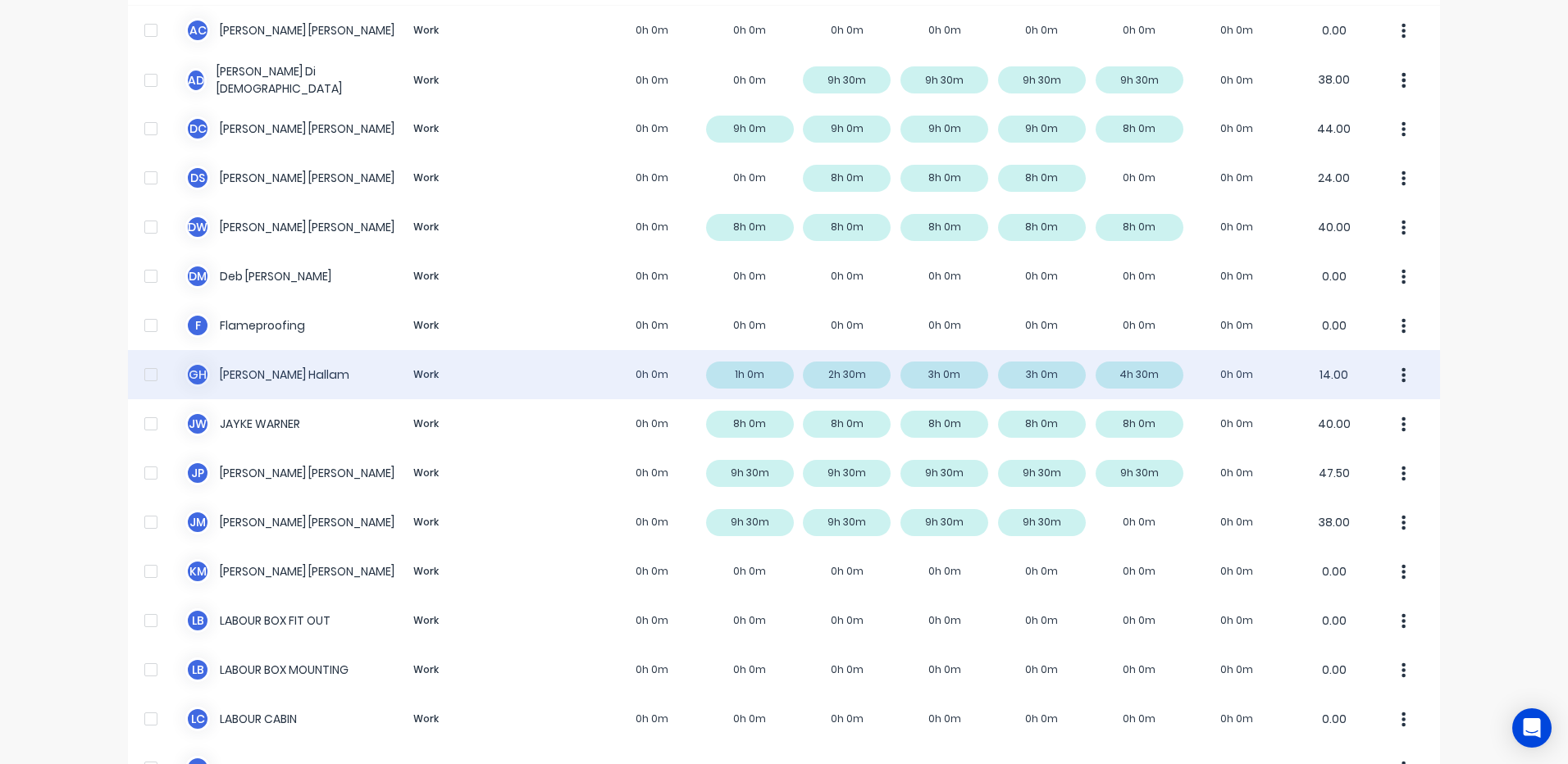
click at [857, 386] on div "G H Geoff Hallam Work 0h 0m 1h 0m 2h 30m 3h 0m 3h 0m 4h 30m 0h 0m 14.00" at bounding box center [783, 375] width 1312 height 49
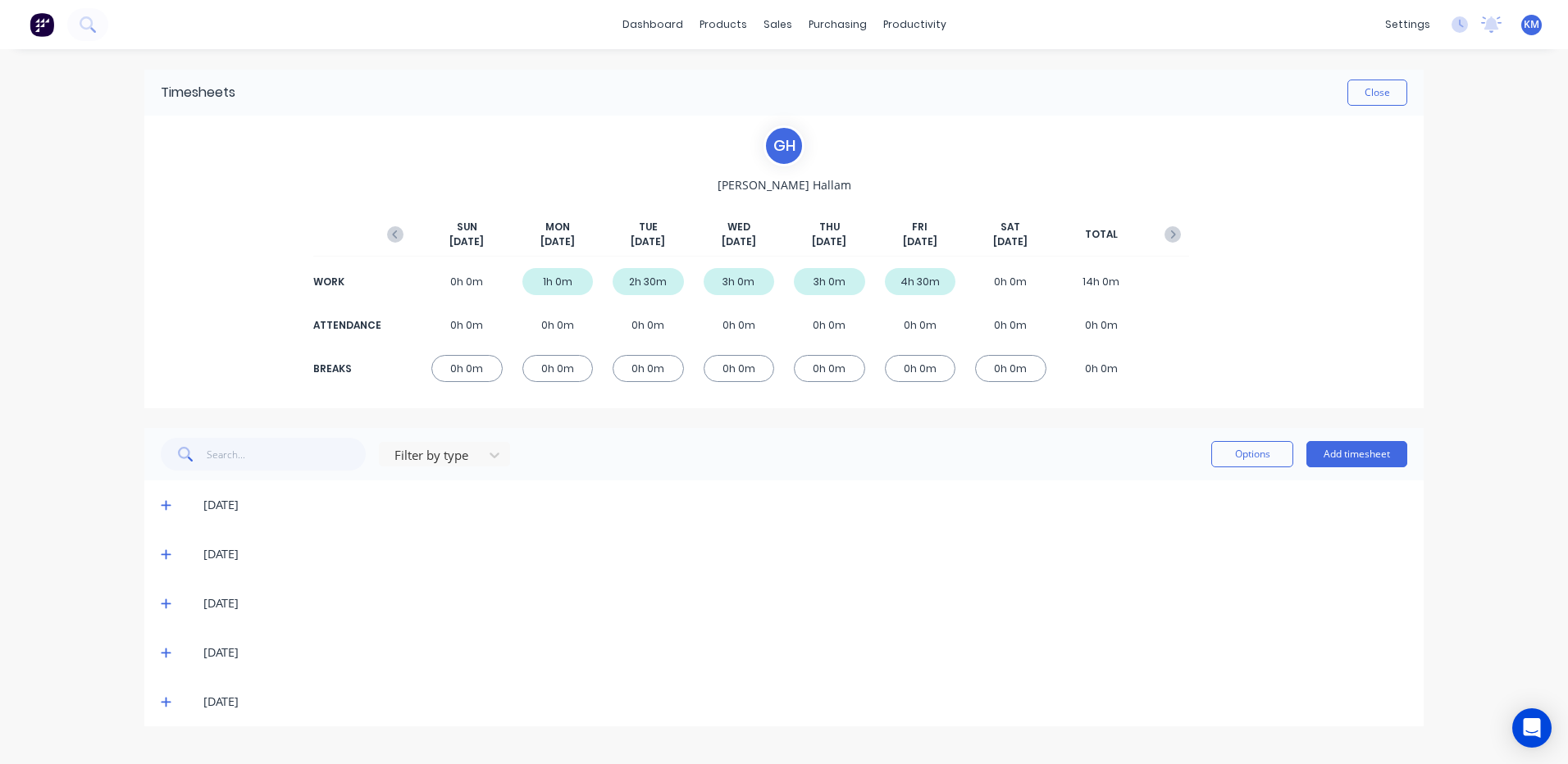
click at [173, 555] on span at bounding box center [169, 554] width 17 height 17
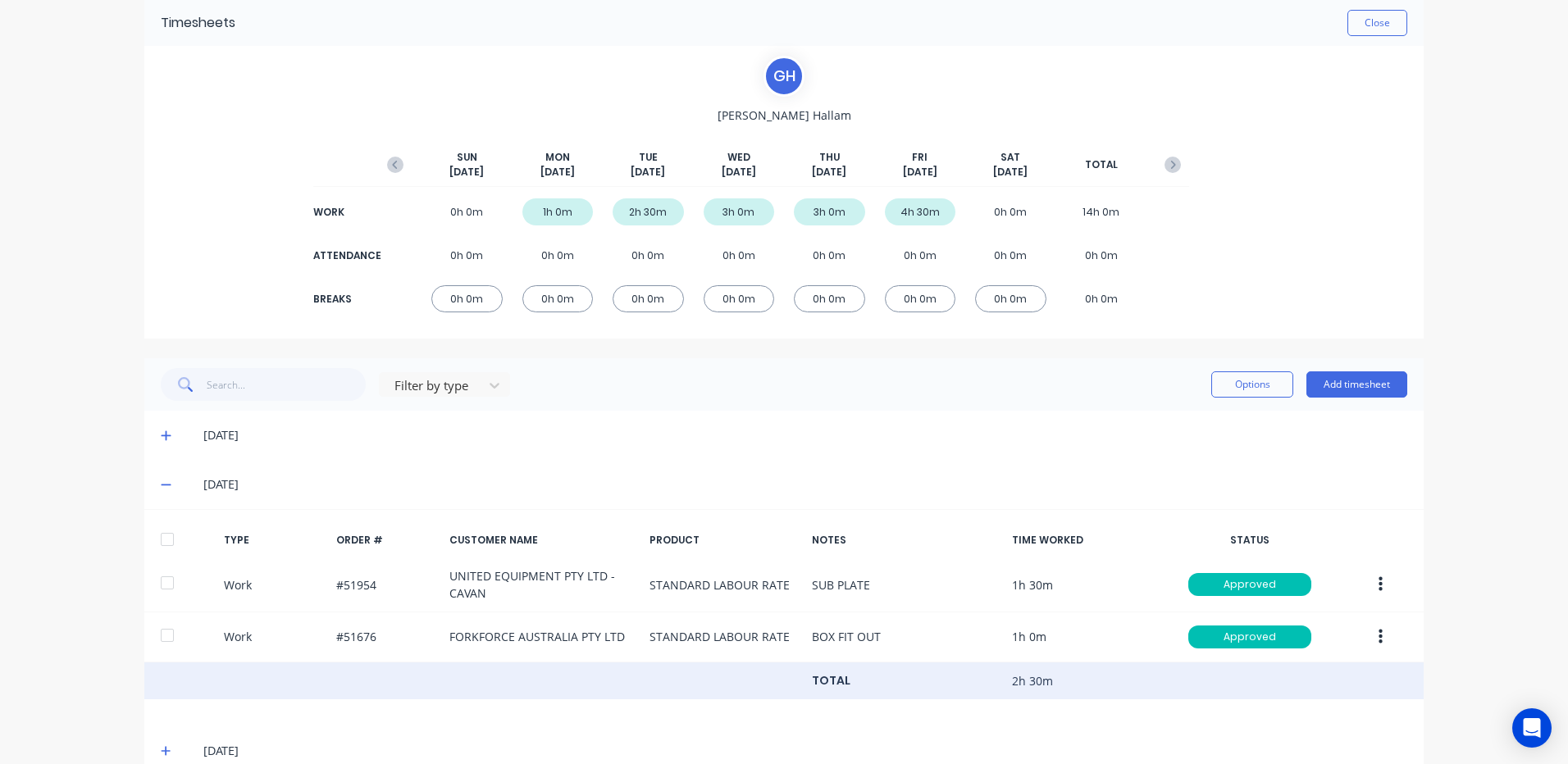
scroll to position [200, 0]
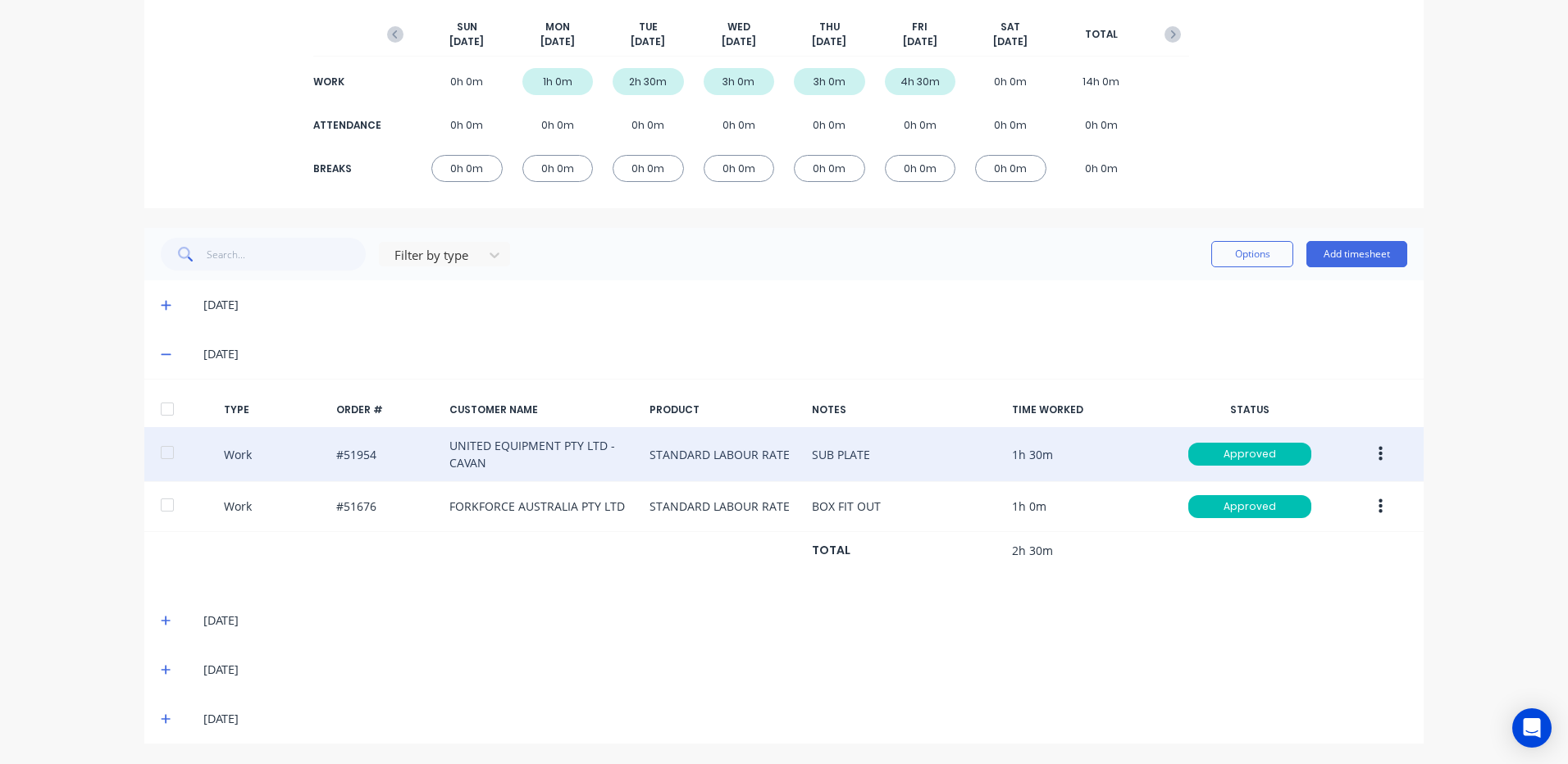
click at [1361, 450] on button "button" at bounding box center [1380, 454] width 38 height 30
click at [1304, 425] on div "Duplicate" at bounding box center [1321, 426] width 126 height 24
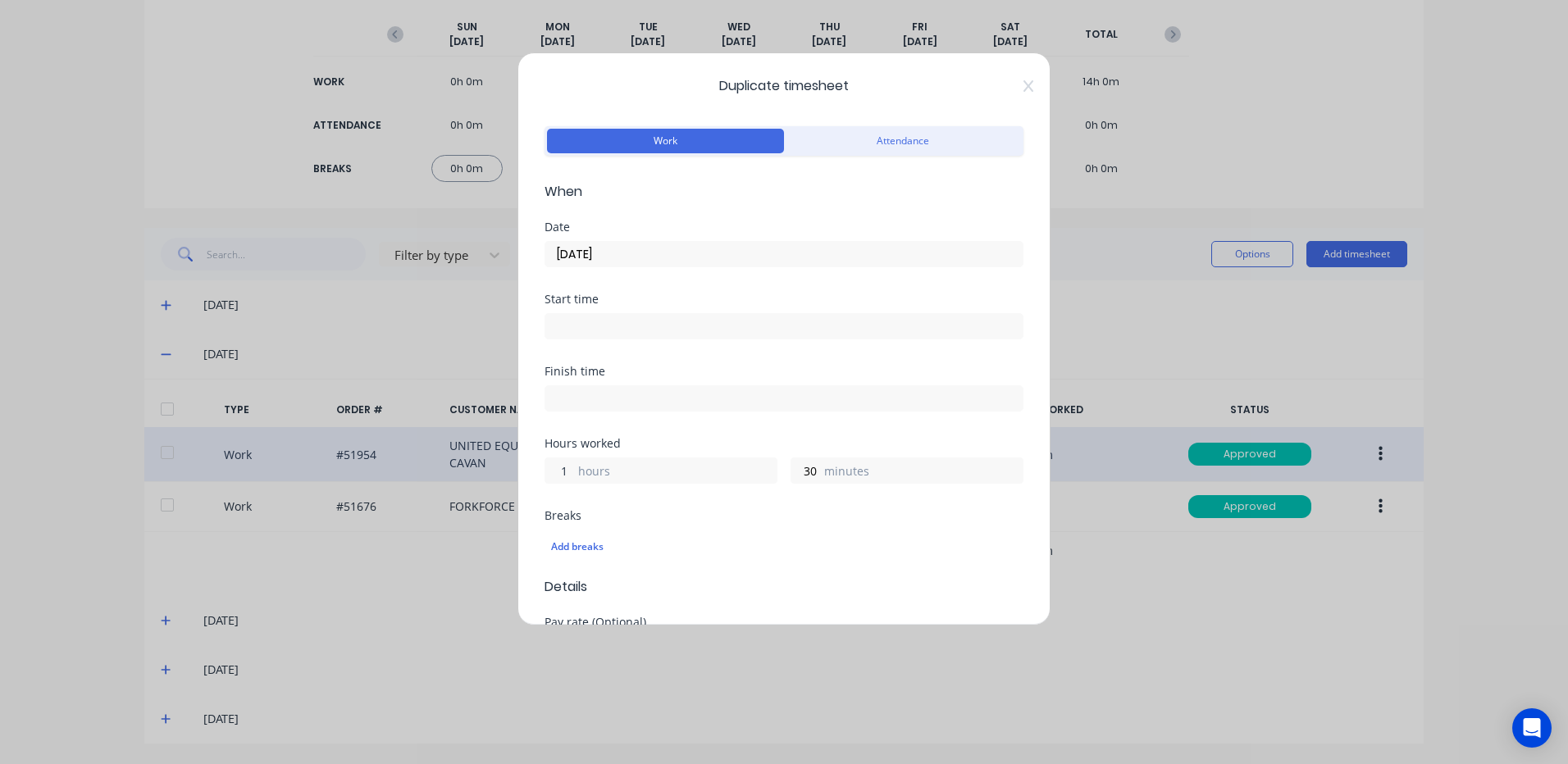
click at [561, 469] on input "1" at bounding box center [559, 471] width 29 height 24
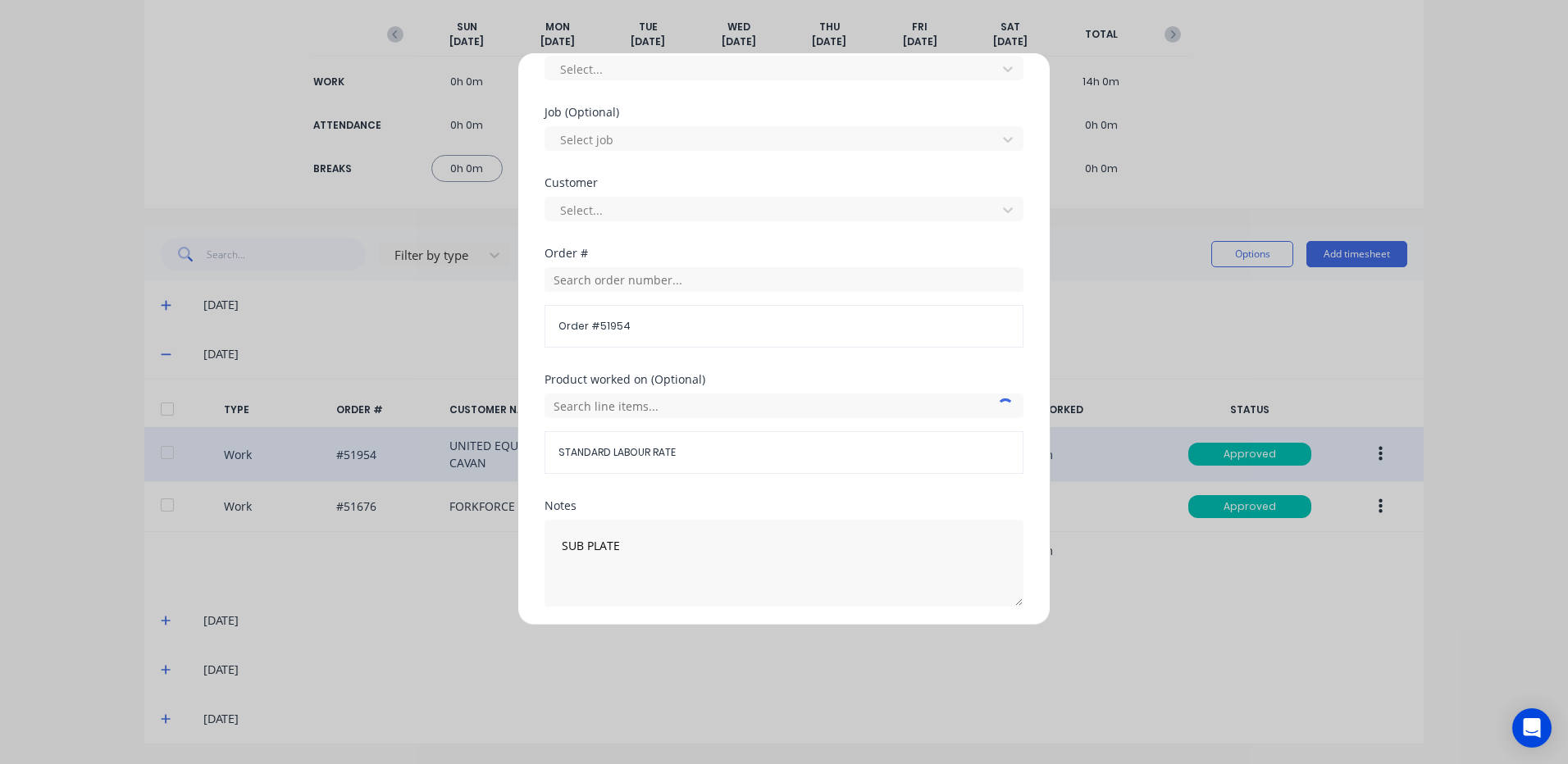
scroll to position [708, 0]
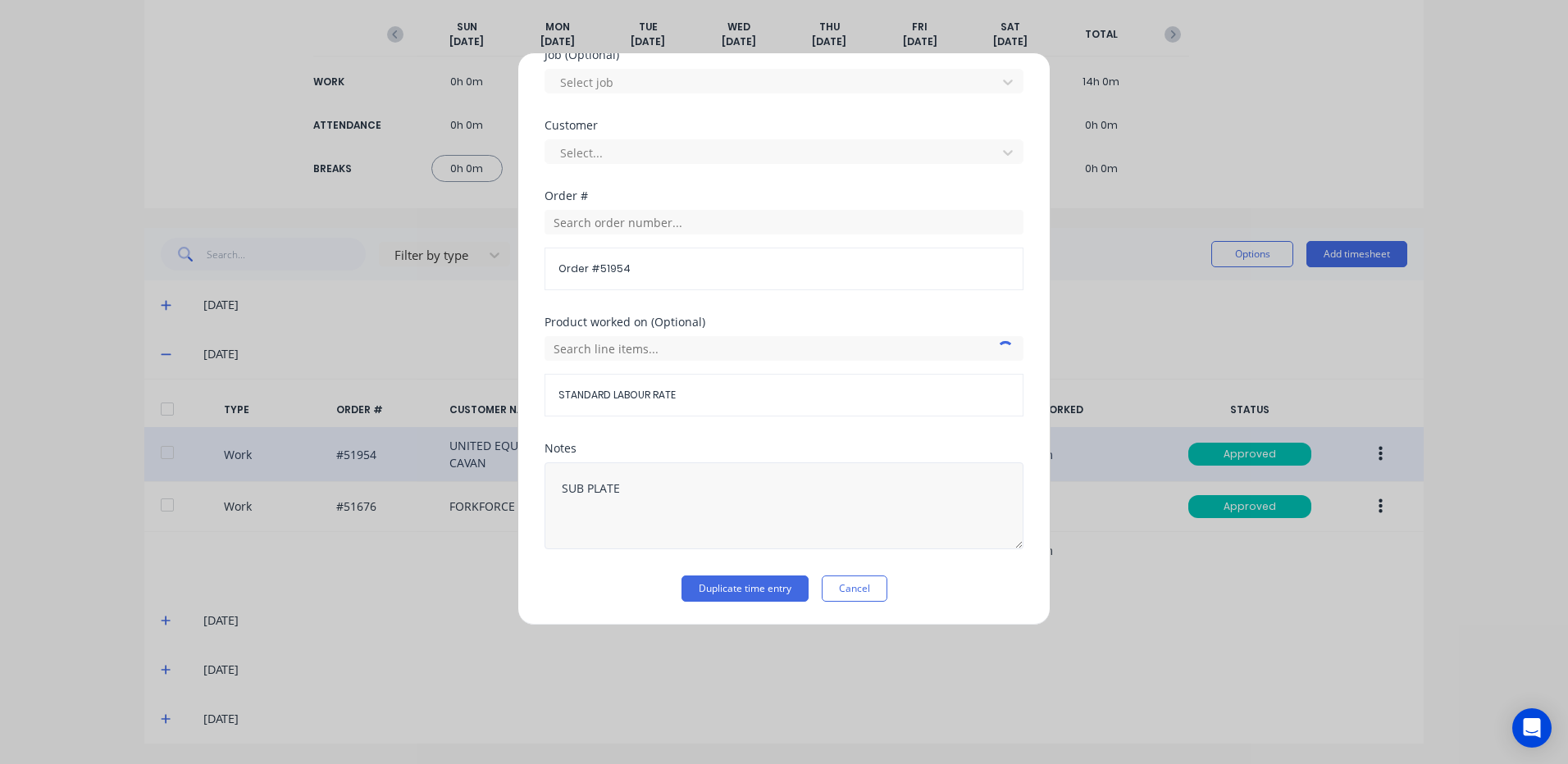
type input "2"
click at [696, 498] on textarea "SUB PLATE" at bounding box center [784, 505] width 479 height 87
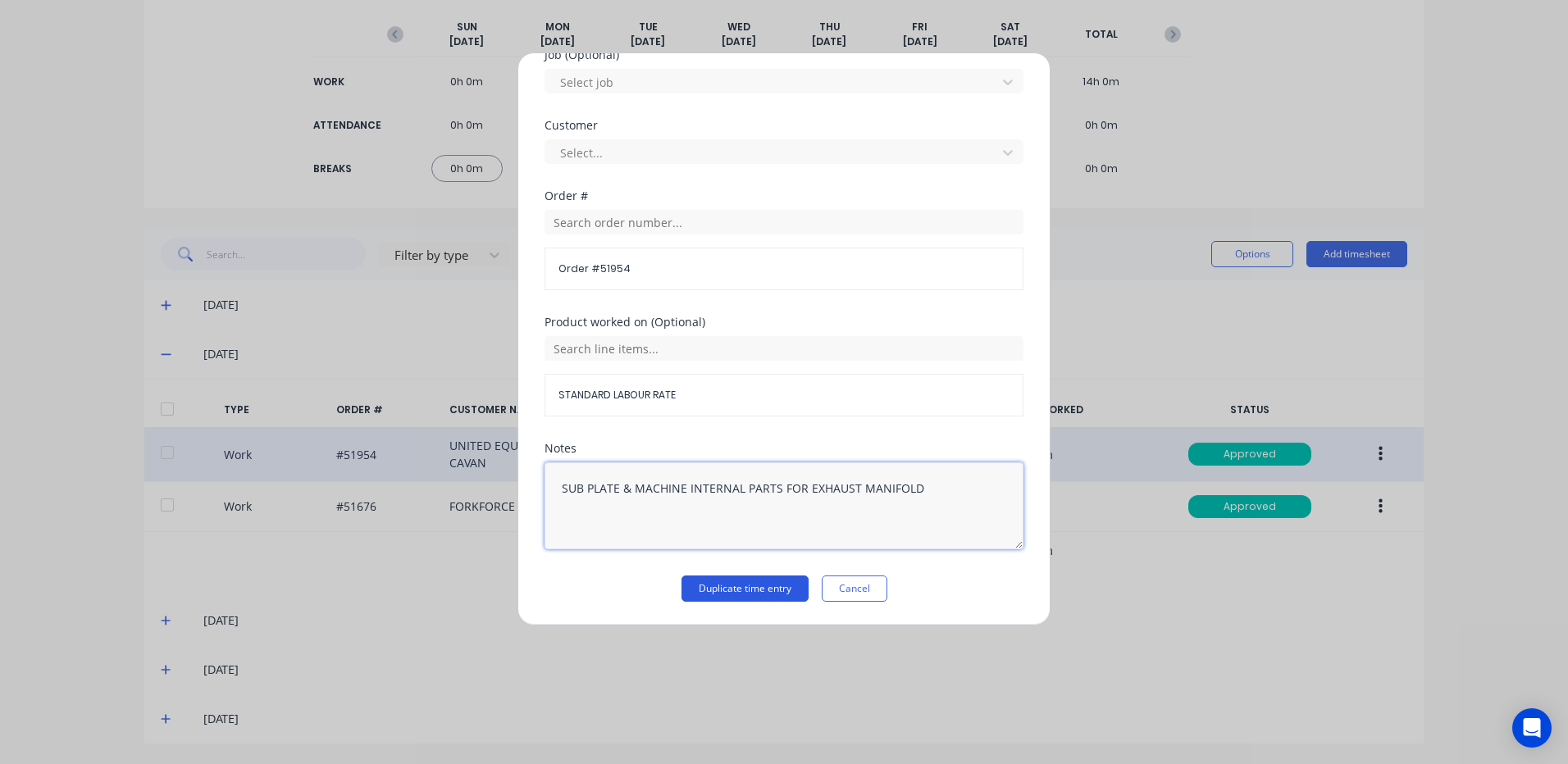
type textarea "SUB PLATE & MACHINE INTERNAL PARTS FOR EXHAUST MANIFOLD"
click at [731, 583] on button "Duplicate time entry" at bounding box center [745, 588] width 127 height 26
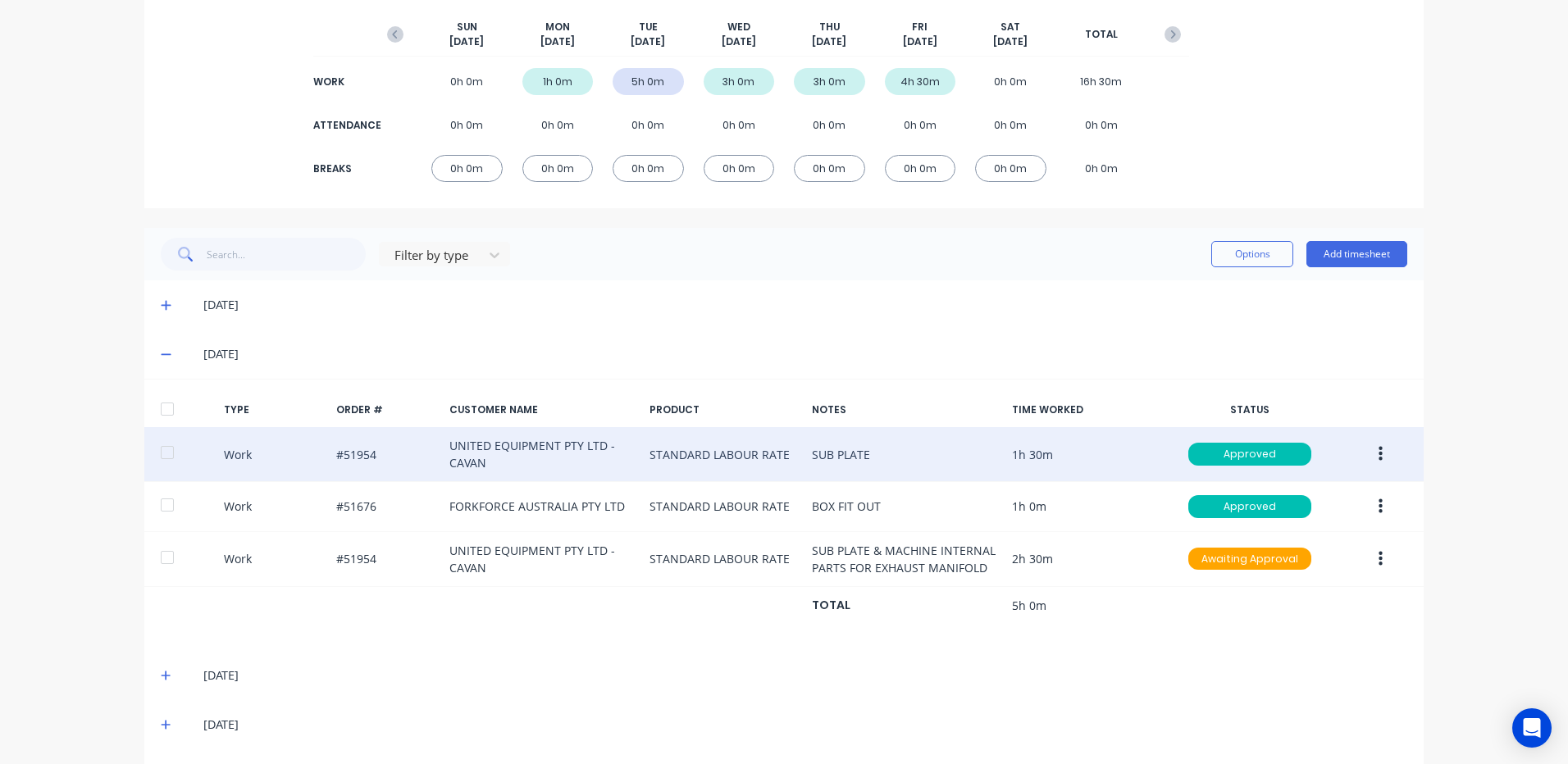
click at [1369, 447] on button "button" at bounding box center [1380, 454] width 38 height 30
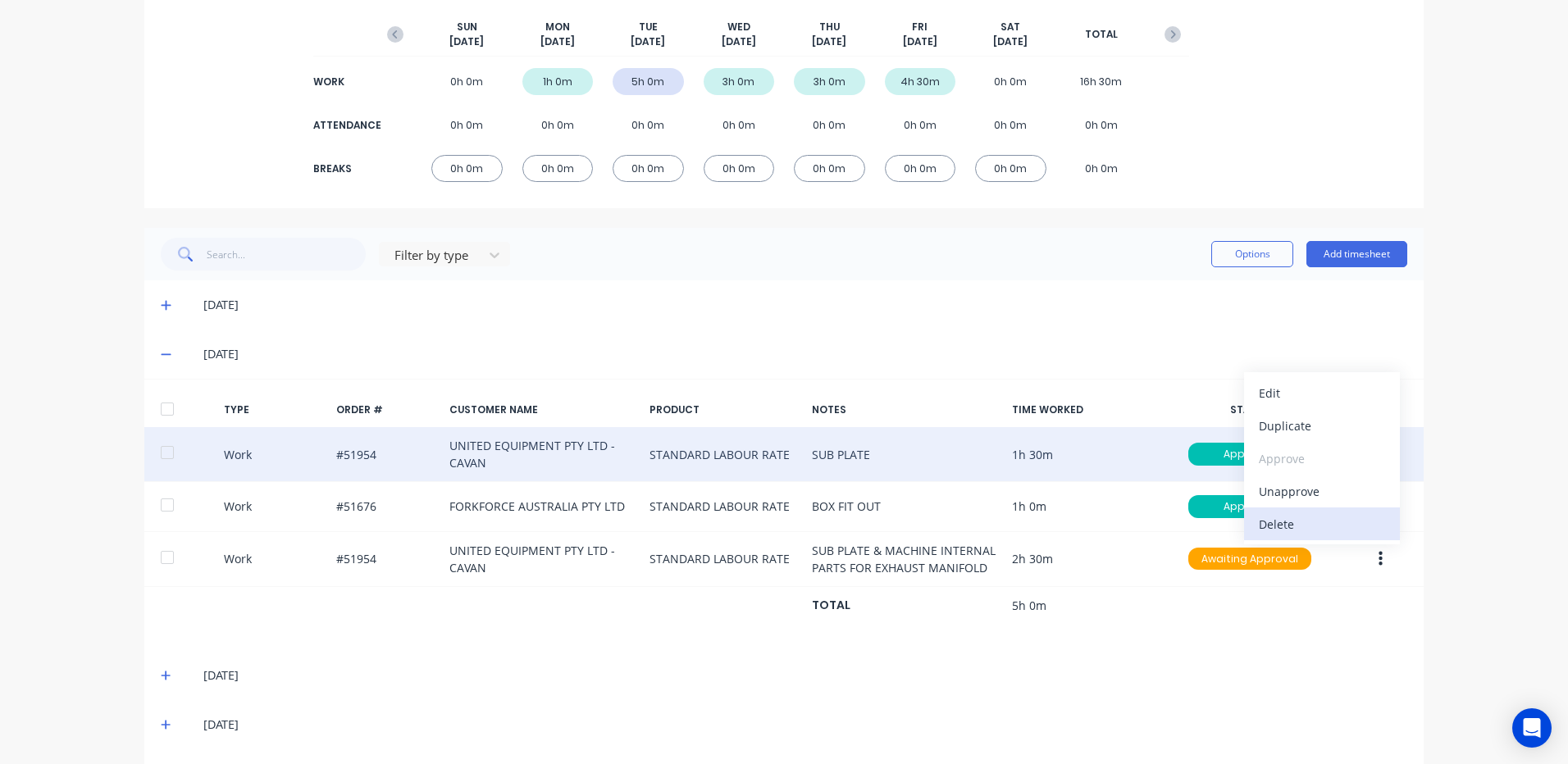
click at [1321, 514] on div "Delete" at bounding box center [1321, 525] width 126 height 24
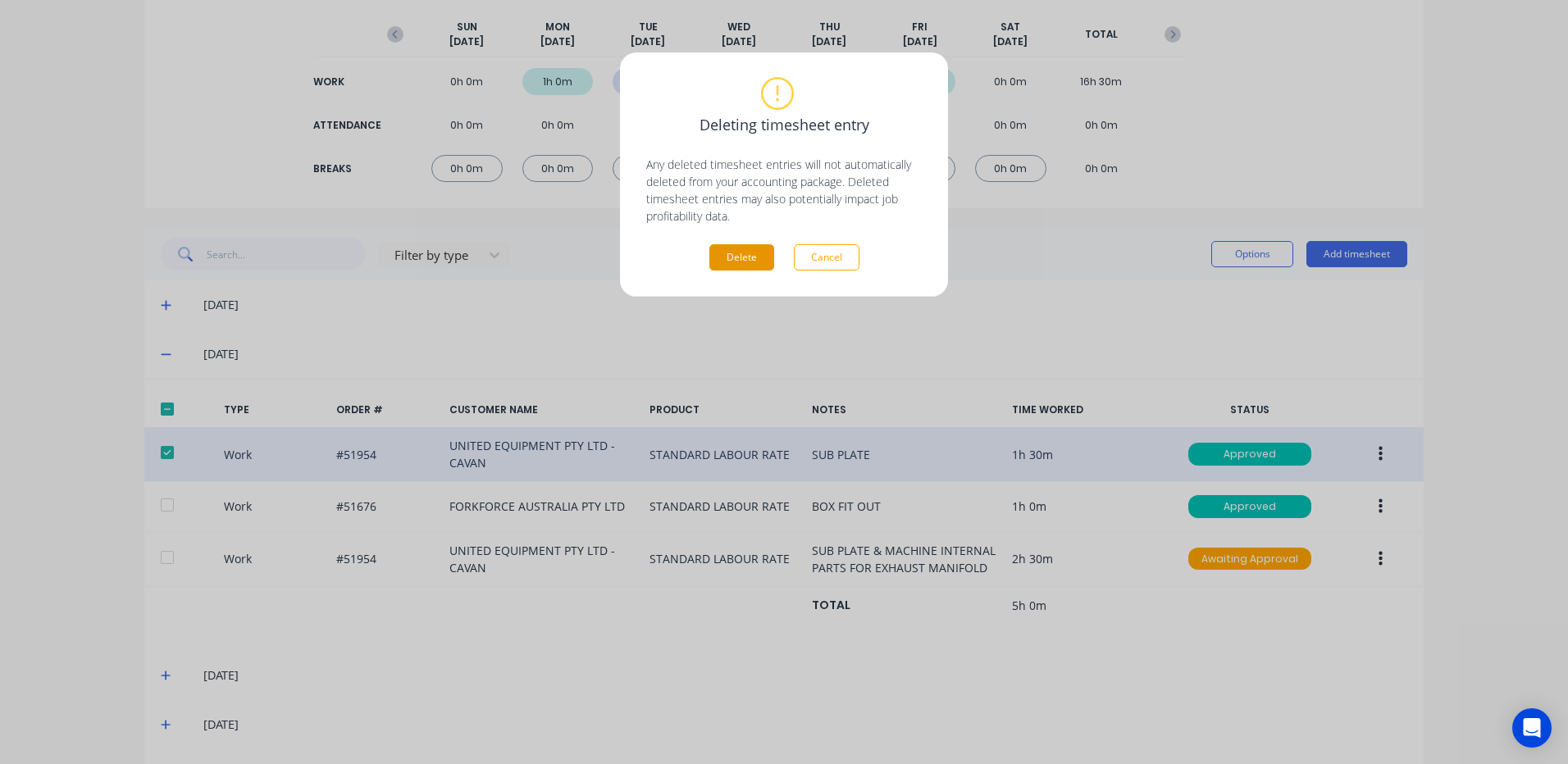
click at [754, 255] on button "Delete" at bounding box center [741, 257] width 64 height 26
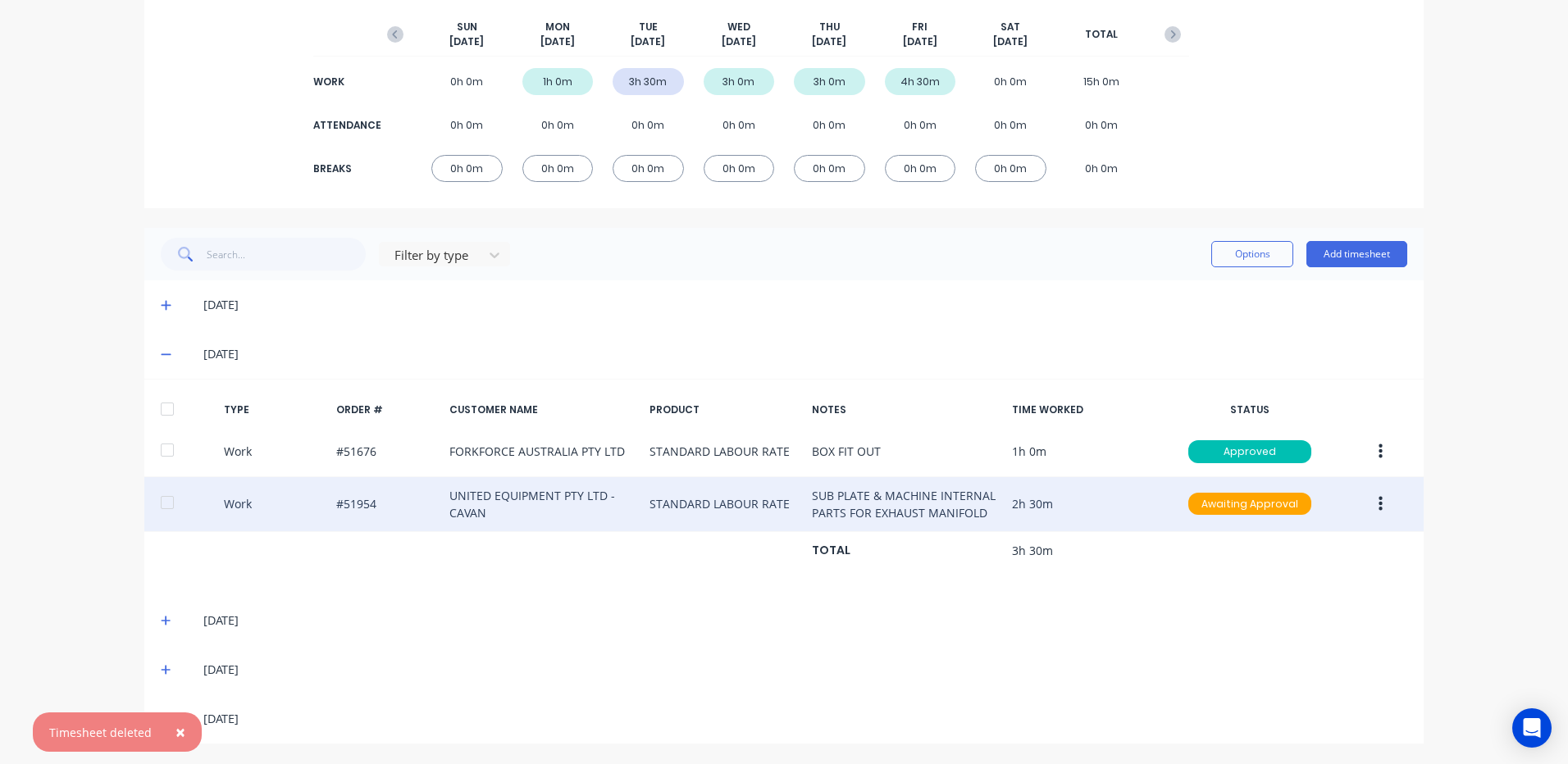
click at [1379, 499] on icon "button" at bounding box center [1381, 503] width 4 height 15
click at [1312, 445] on div "Edit" at bounding box center [1321, 443] width 126 height 24
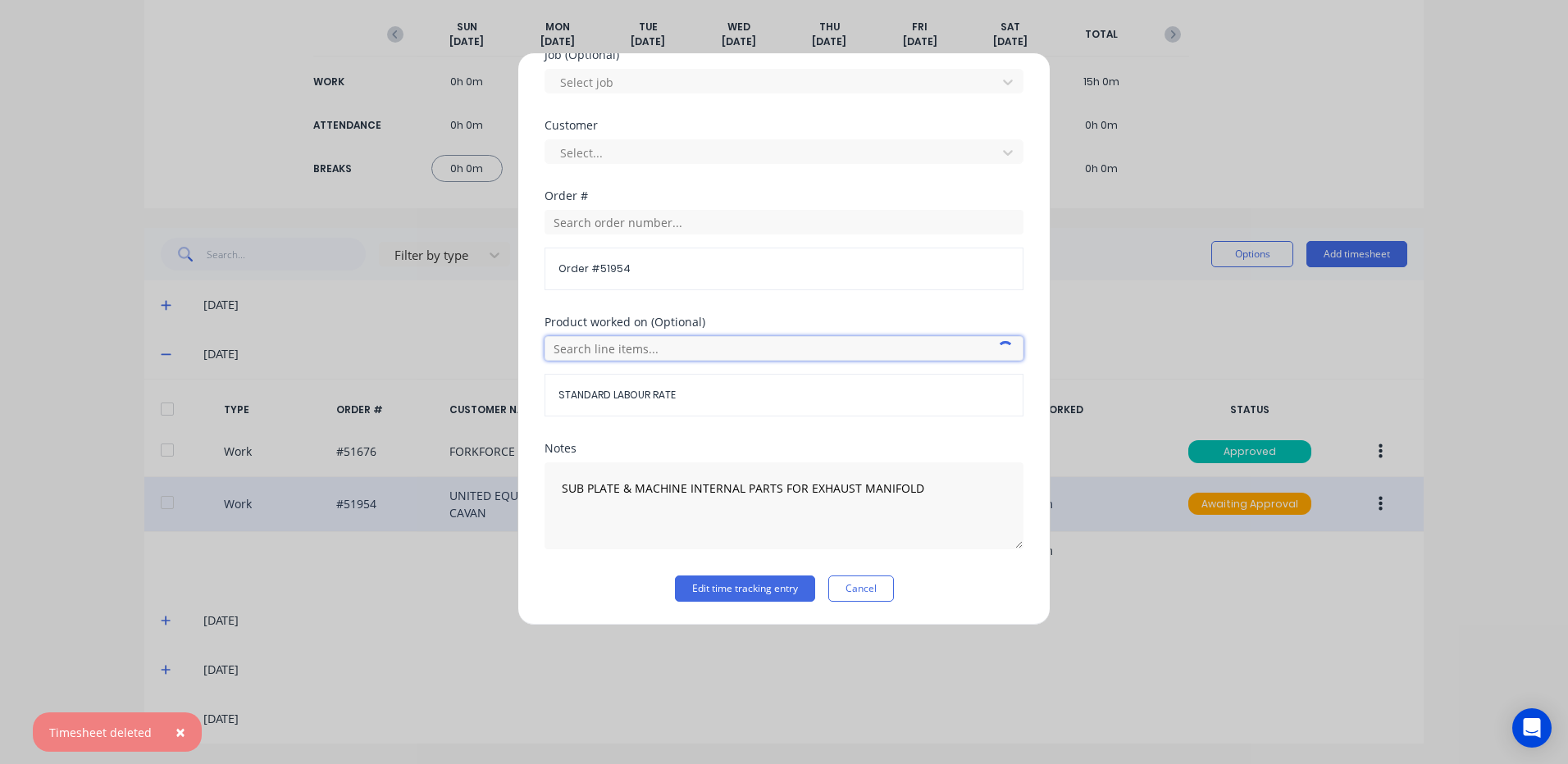
click at [793, 355] on input "text" at bounding box center [784, 348] width 479 height 24
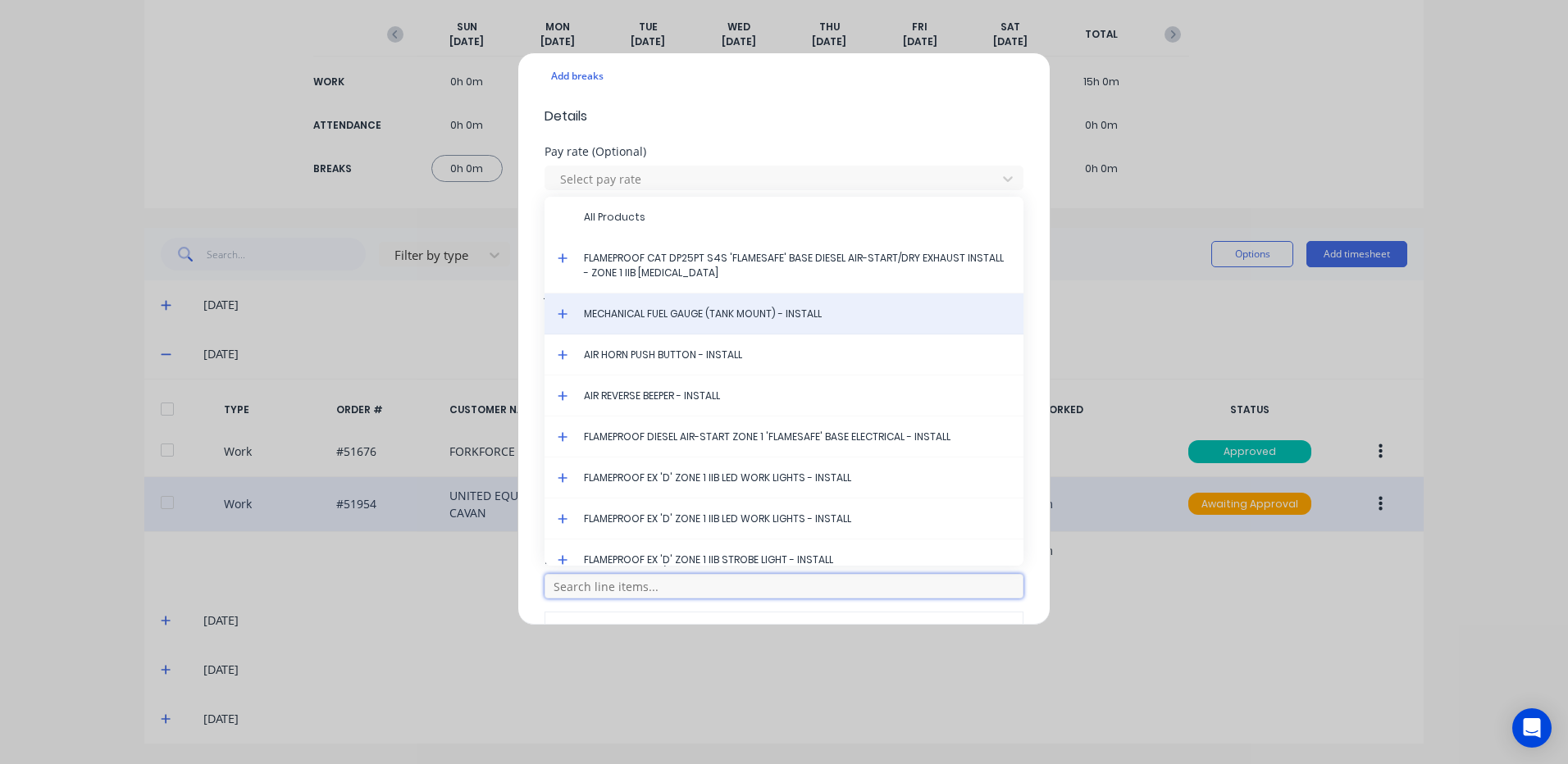
scroll to position [544, 0]
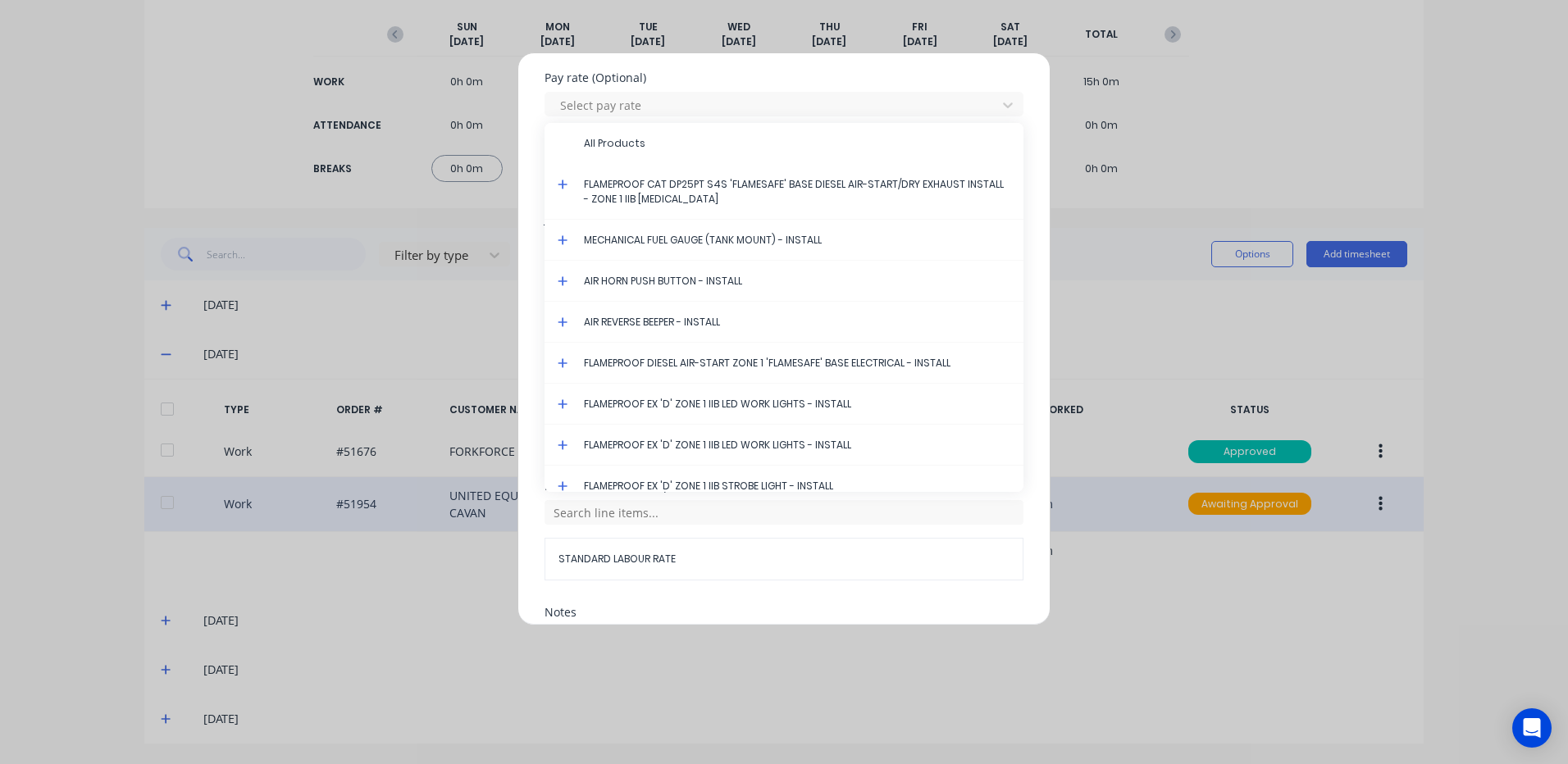
click at [565, 186] on icon at bounding box center [562, 184] width 10 height 11
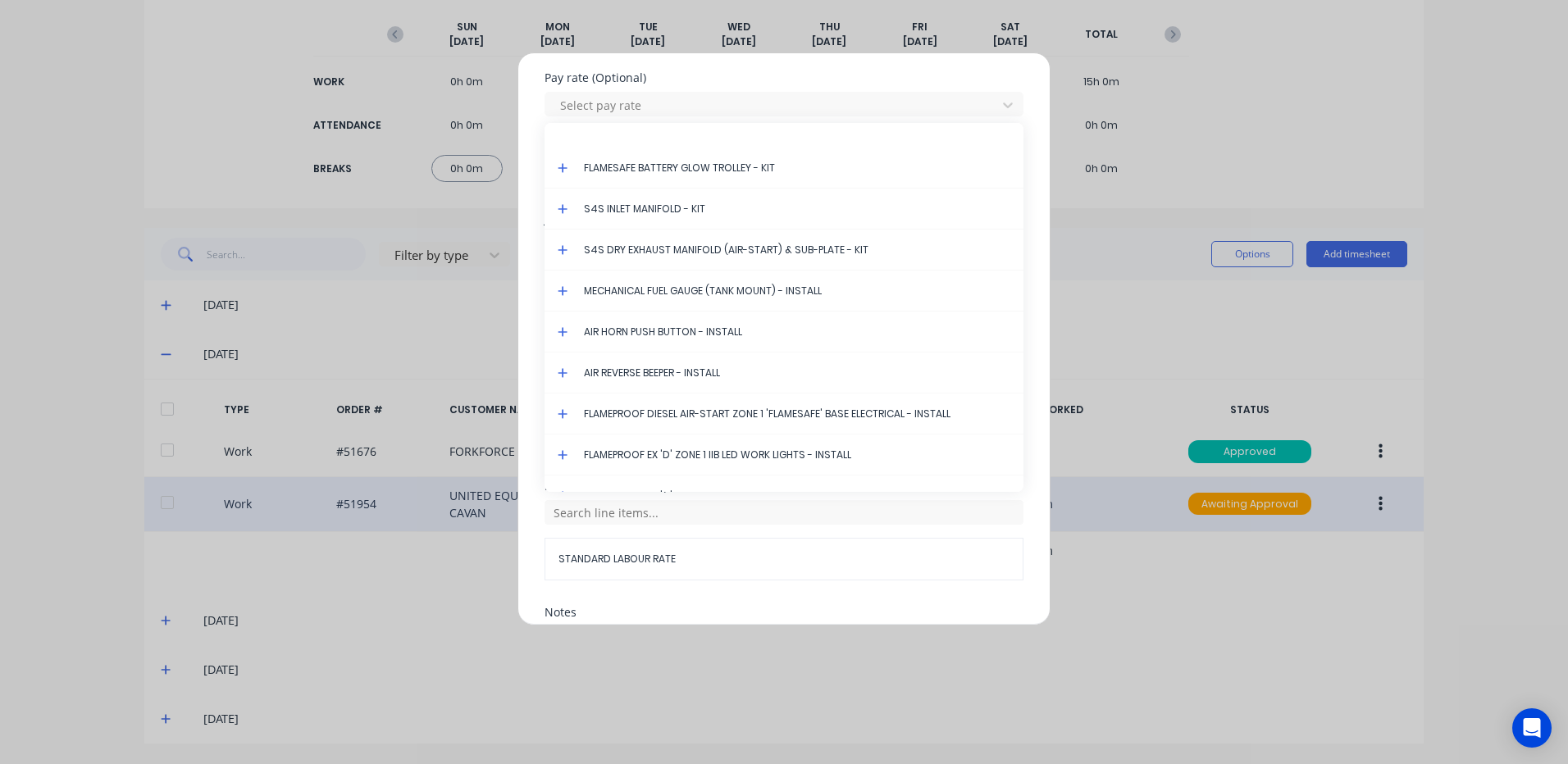
scroll to position [3997, 0]
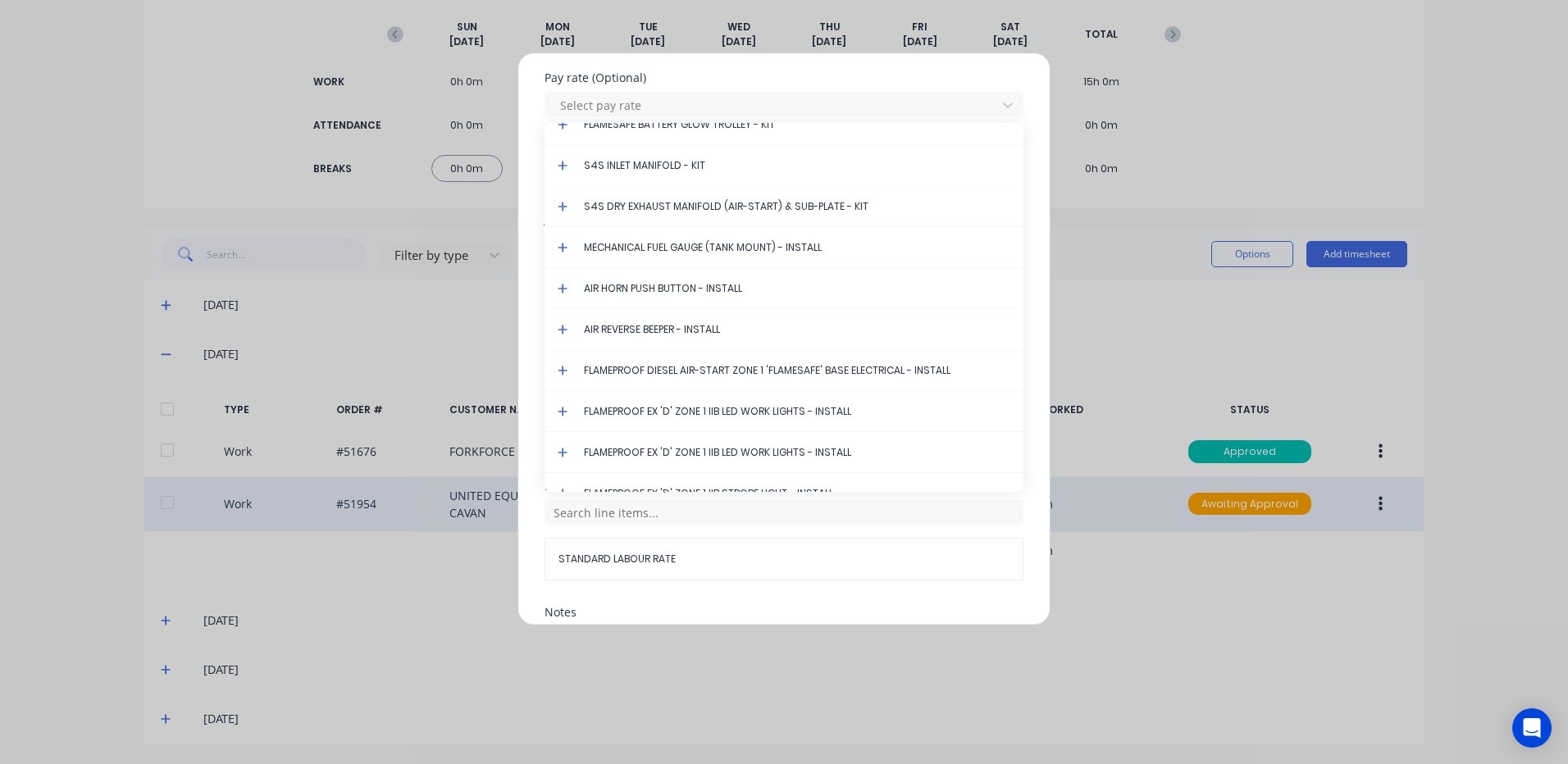
click at [561, 205] on icon at bounding box center [562, 206] width 10 height 11
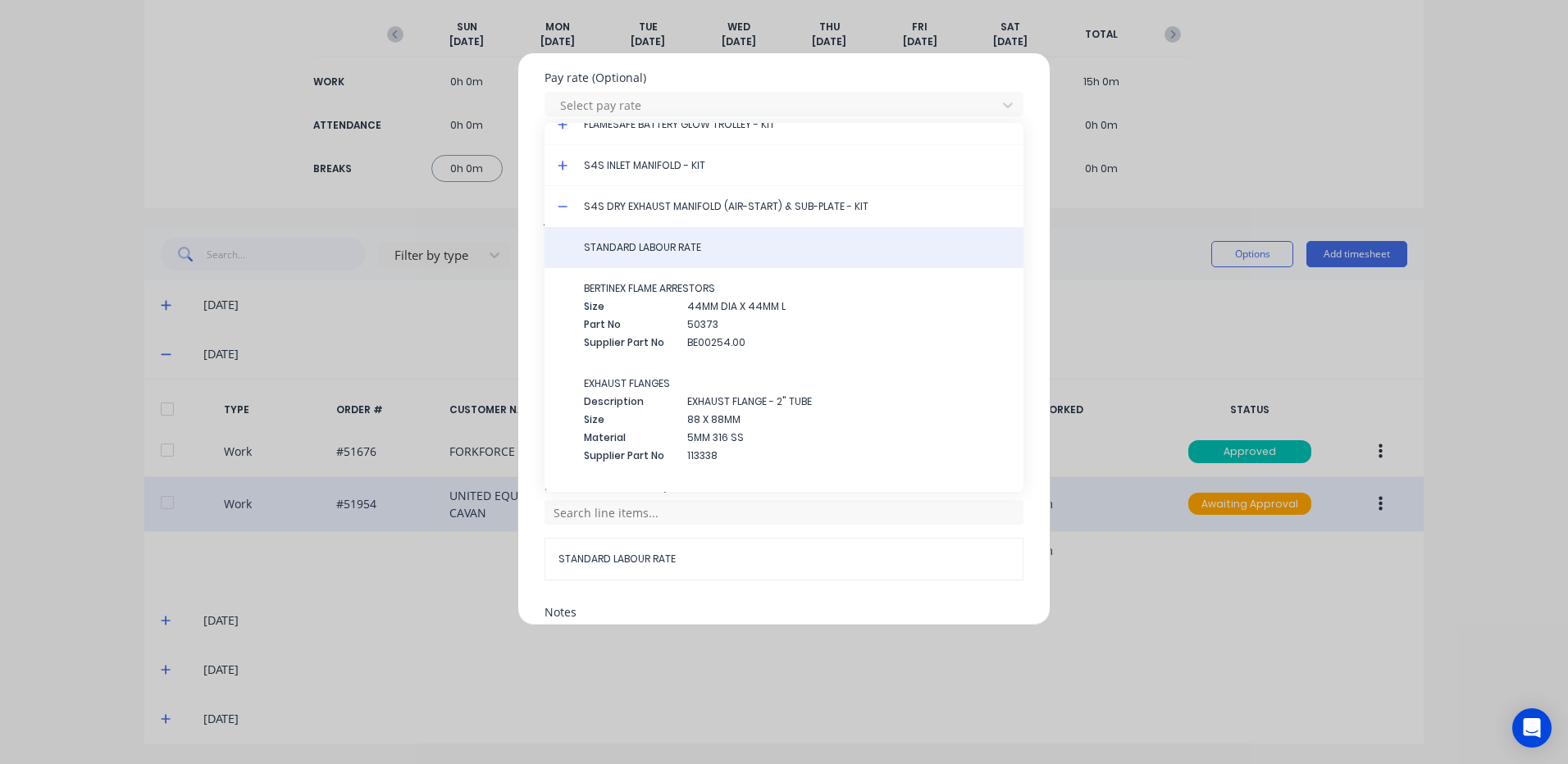
click at [623, 250] on span "STANDARD LABOUR RATE" at bounding box center [796, 248] width 426 height 15
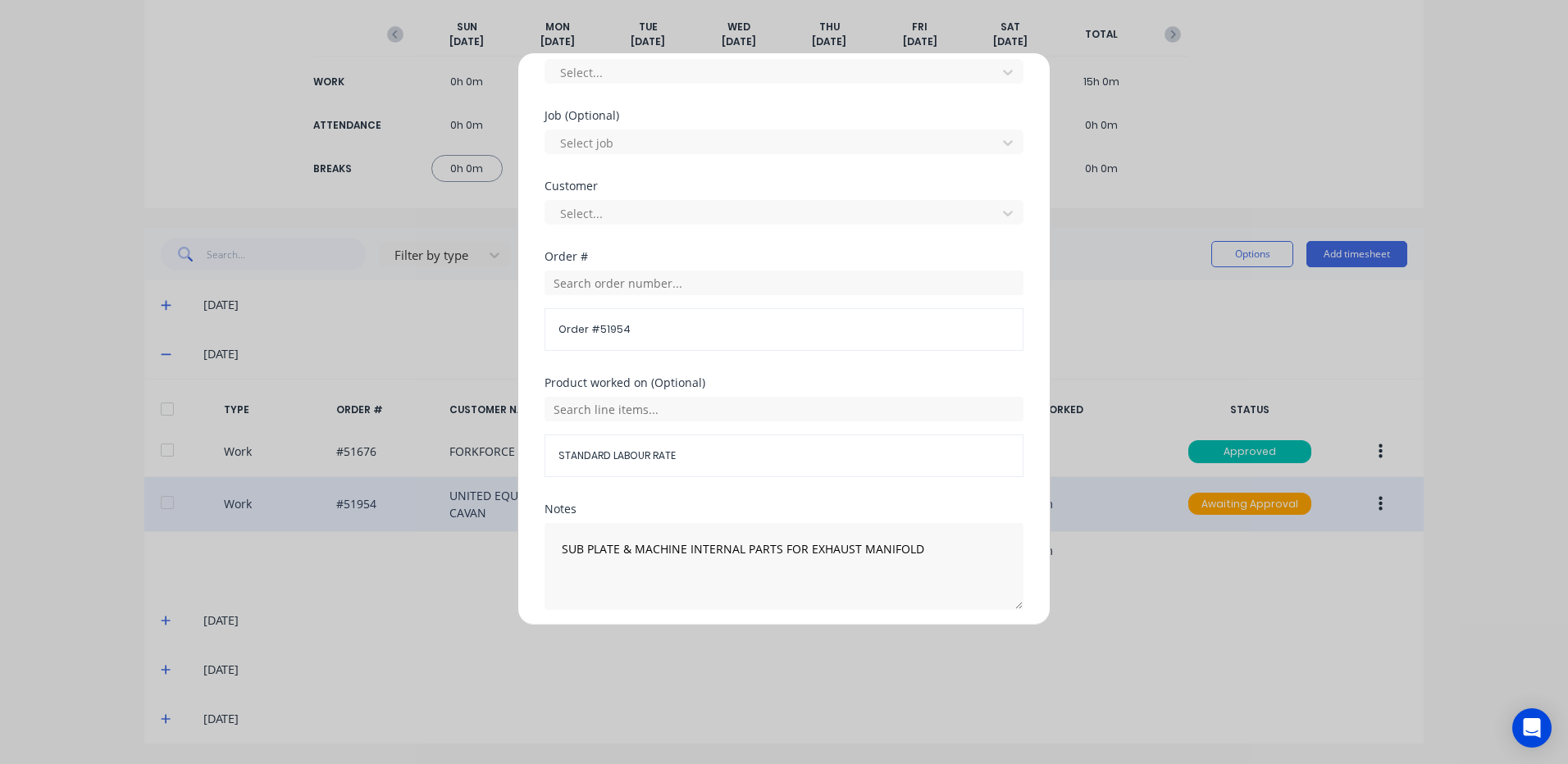
scroll to position [708, 0]
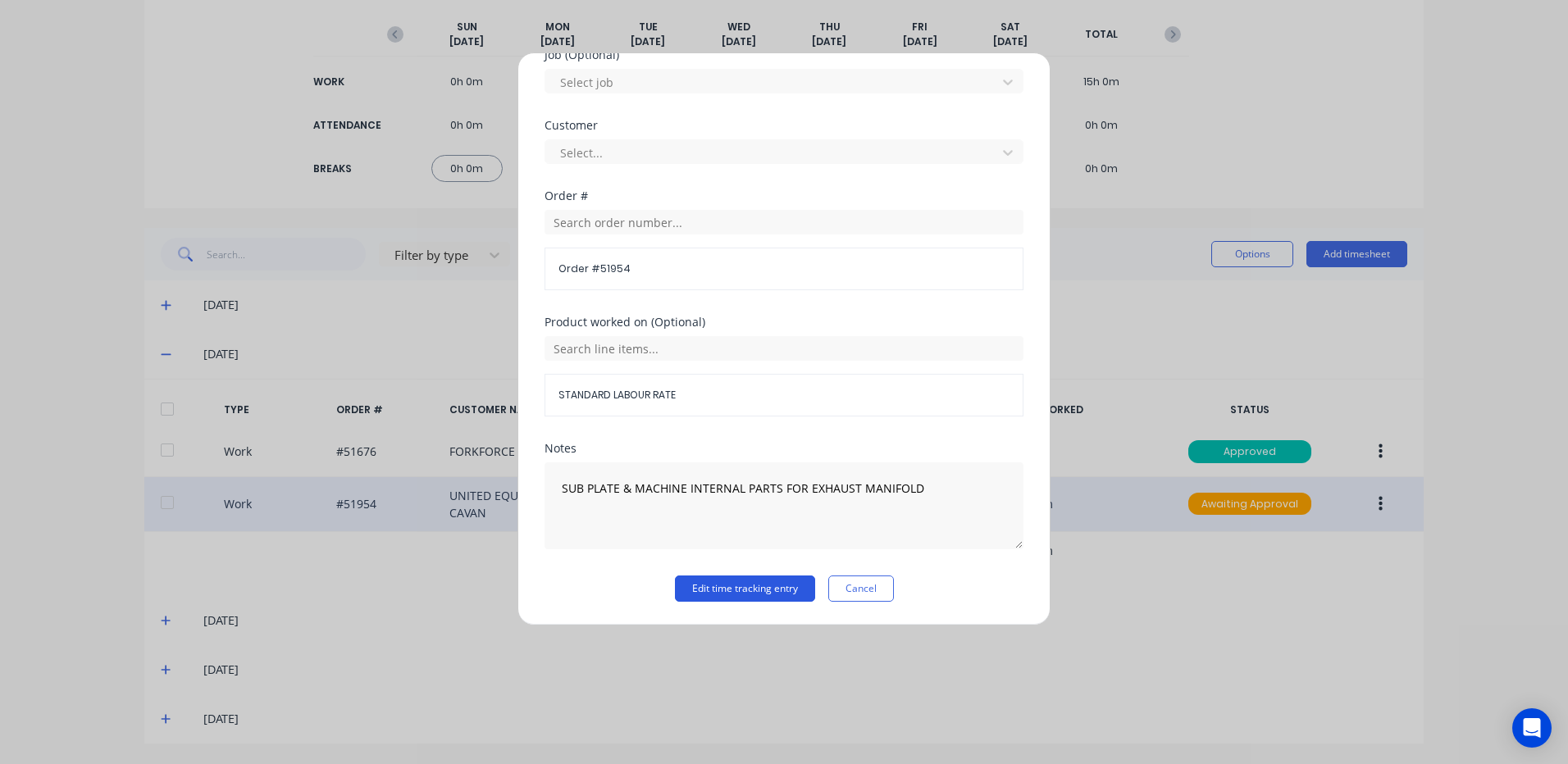
click at [742, 597] on button "Edit time tracking entry" at bounding box center [745, 588] width 140 height 26
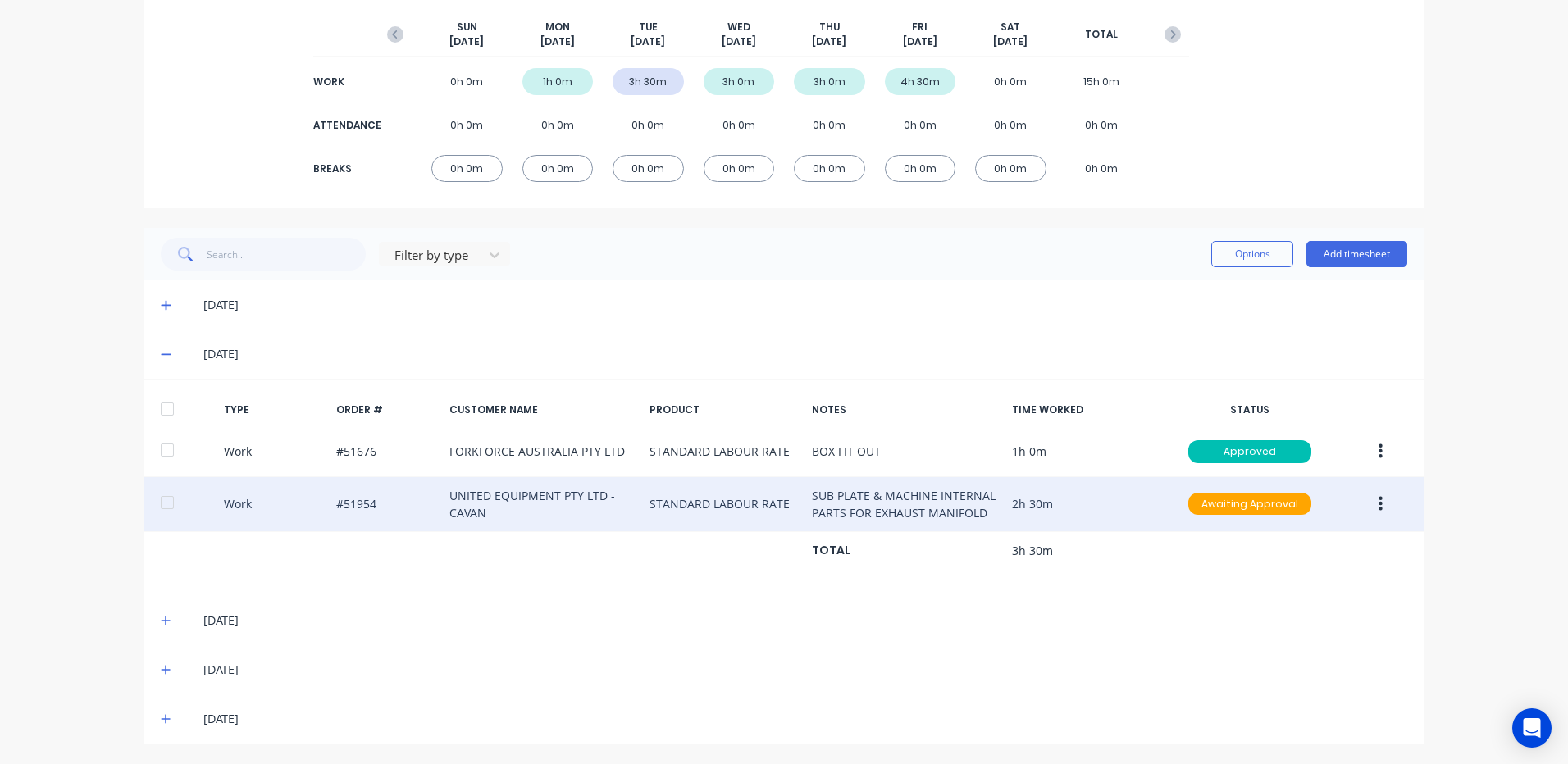
click at [172, 500] on div at bounding box center [167, 502] width 33 height 33
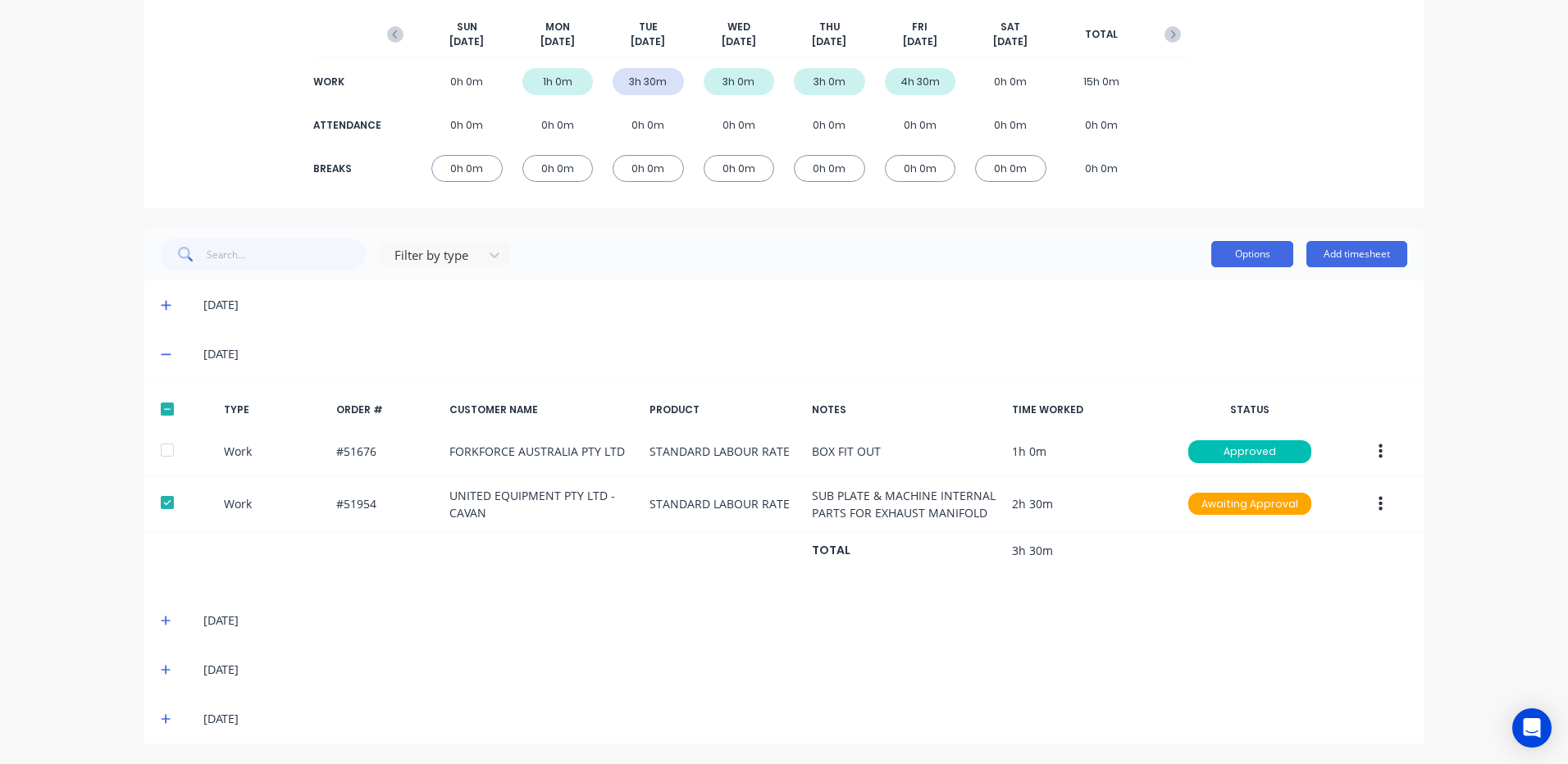
click at [1251, 252] on button "Options" at bounding box center [1252, 254] width 82 height 26
click at [1237, 275] on div "Filter by type Options Approve Unapprove Delete Export Add timesheet" at bounding box center [784, 254] width 1279 height 52
click at [1260, 245] on button "Options" at bounding box center [1252, 254] width 82 height 26
click at [1222, 284] on div "Approve" at bounding box center [1215, 296] width 126 height 24
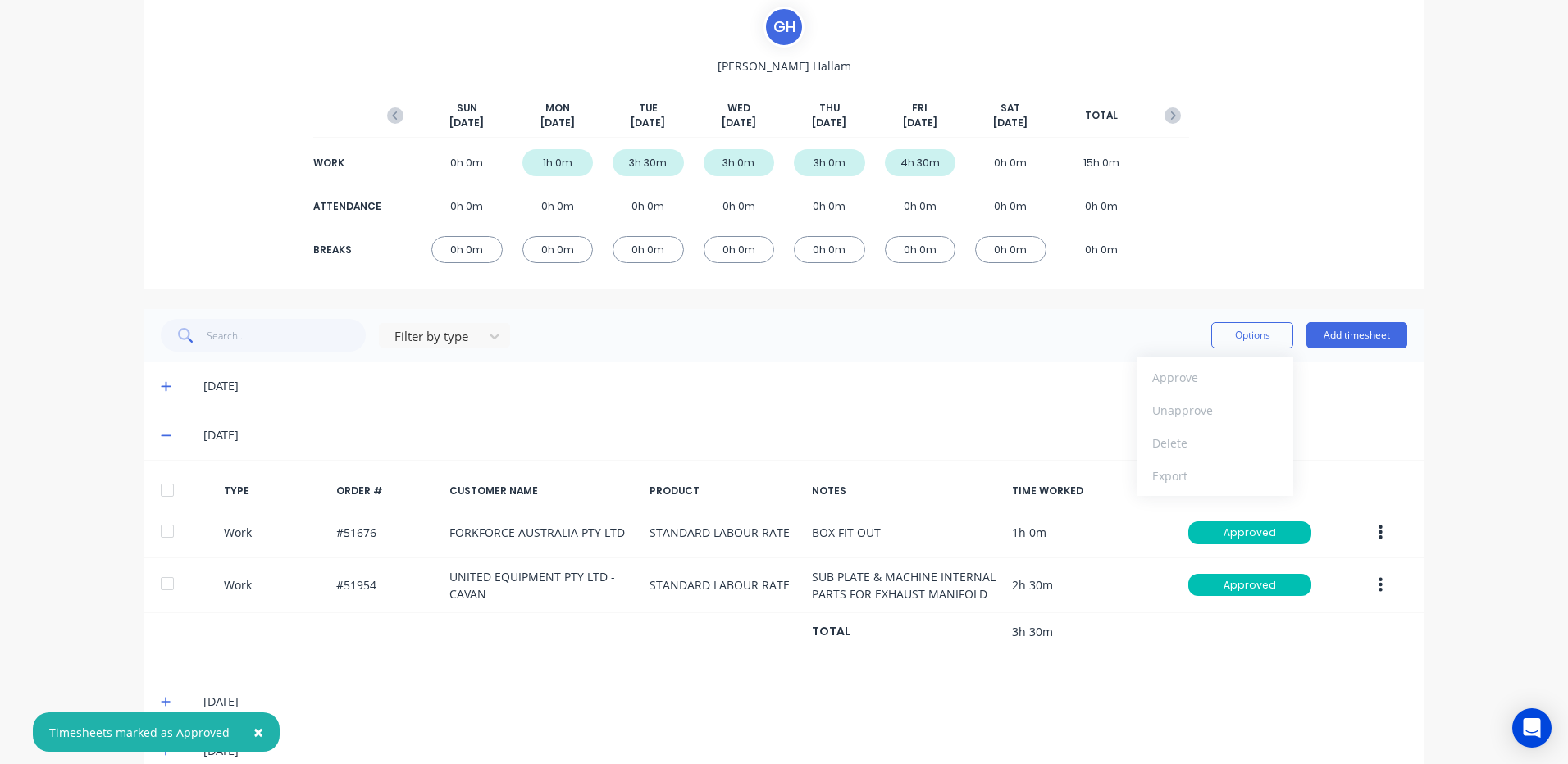
click at [1041, 269] on div "SUN Sep 7th MON Sep 8th TUE Sep 9th WED Sep 10th THU Sep 11th FRI Sep 12th SAT …" at bounding box center [783, 177] width 810 height 205
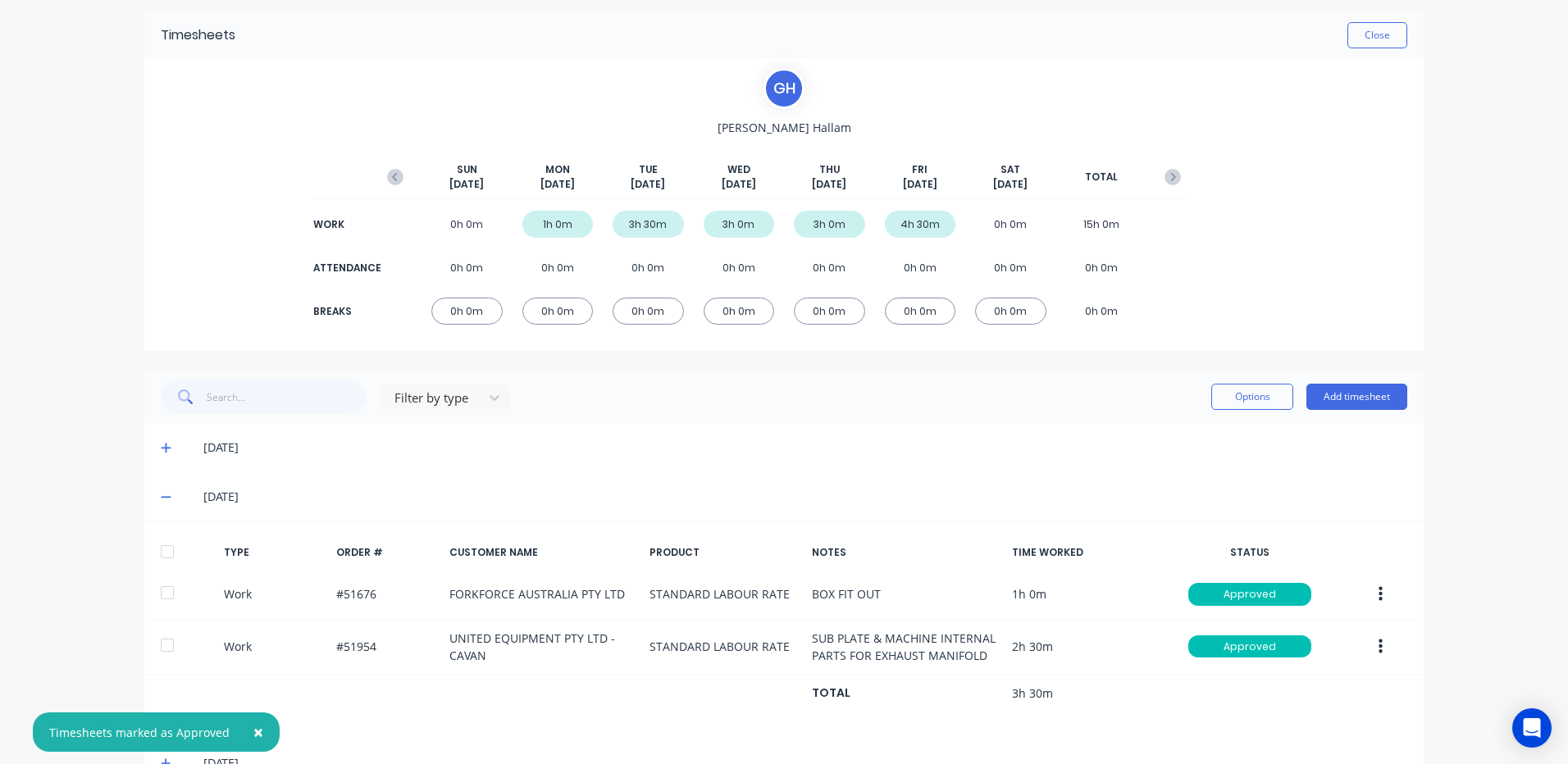
scroll to position [0, 0]
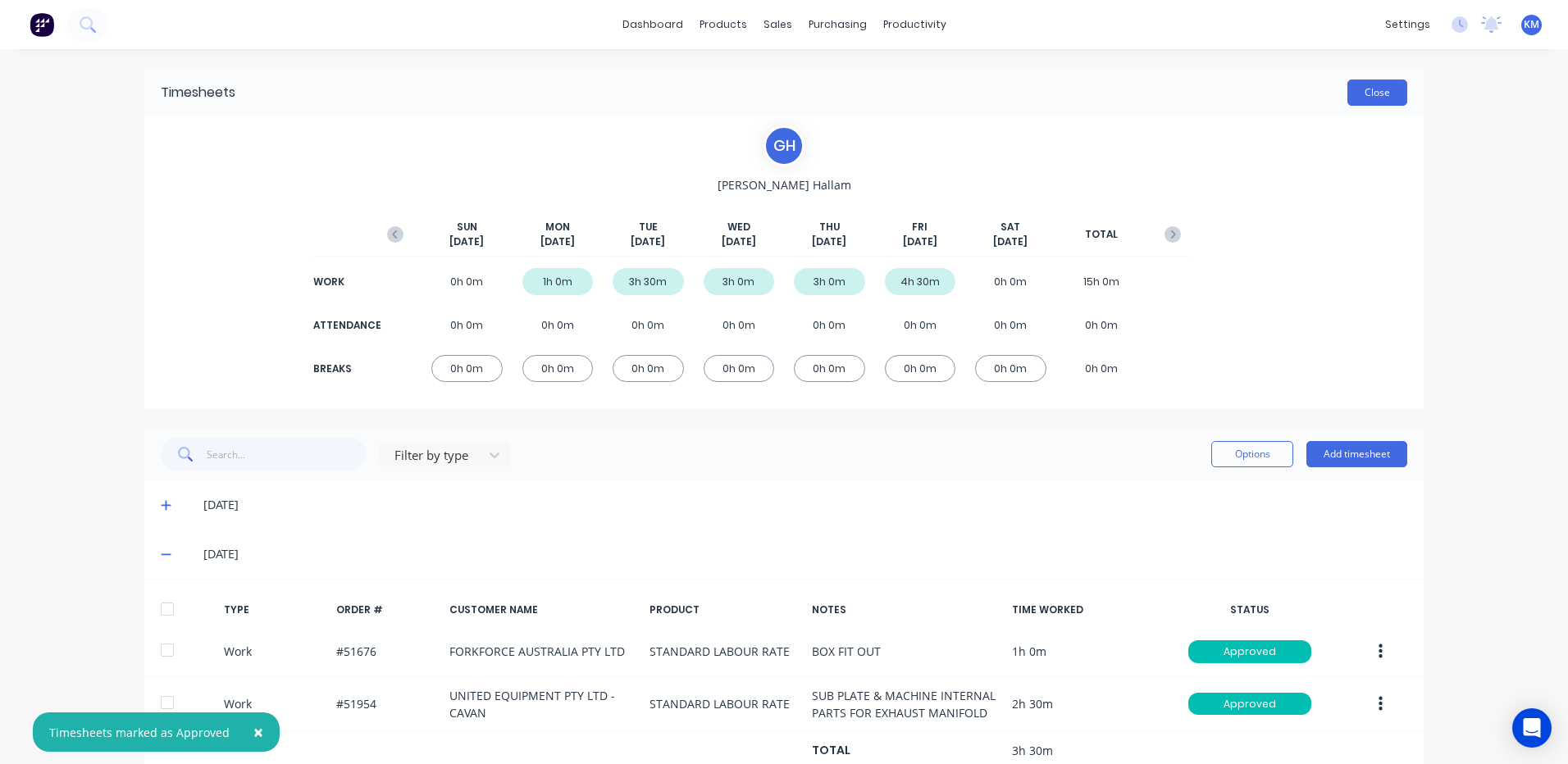
click at [1364, 88] on button "Close" at bounding box center [1377, 92] width 60 height 26
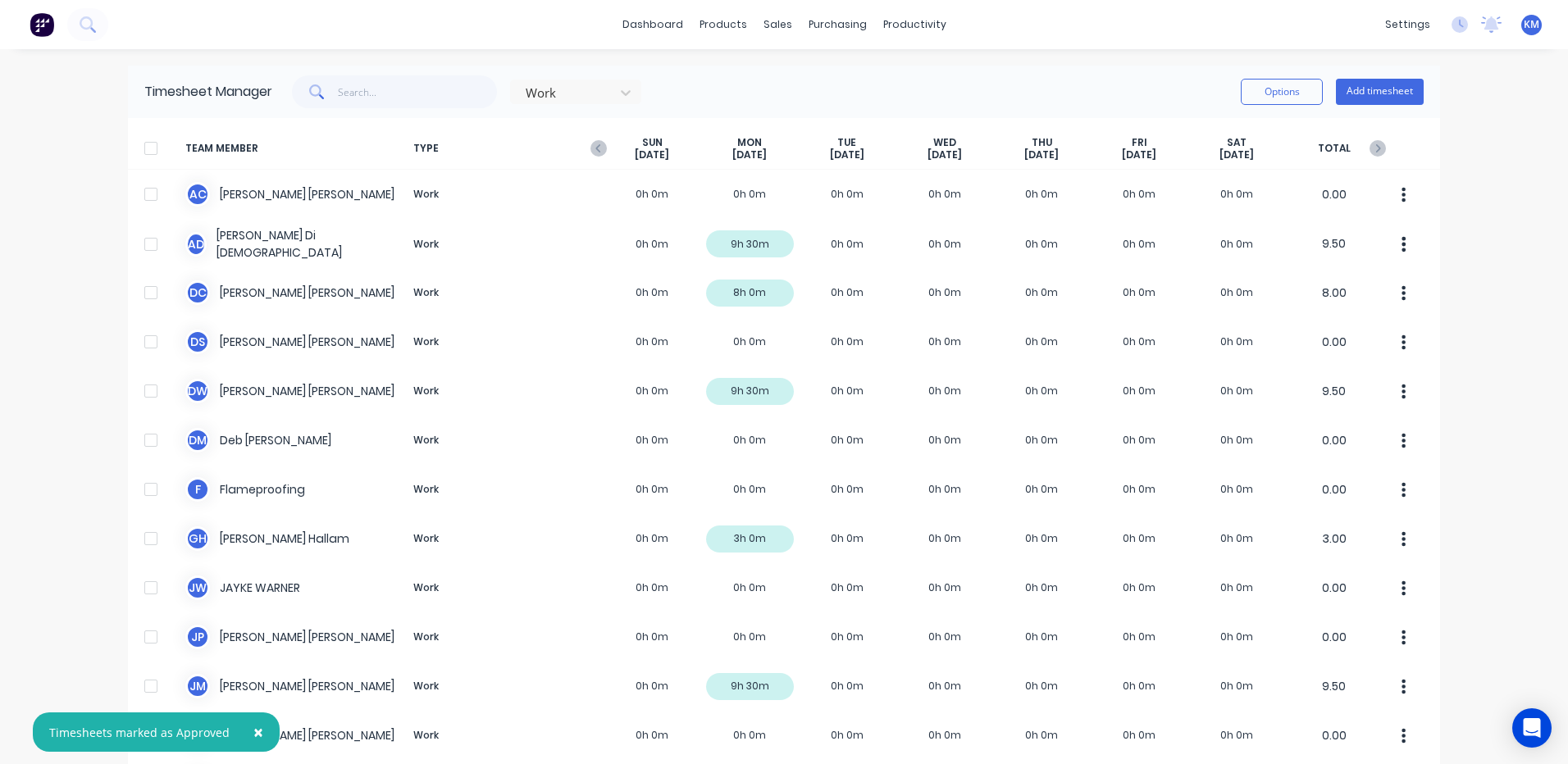
click at [607, 149] on div "SUN Sep 28th" at bounding box center [652, 148] width 98 height 25
click at [603, 146] on div "SUN Sep 28th" at bounding box center [652, 148] width 98 height 25
click at [597, 146] on icon "button" at bounding box center [598, 148] width 17 height 17
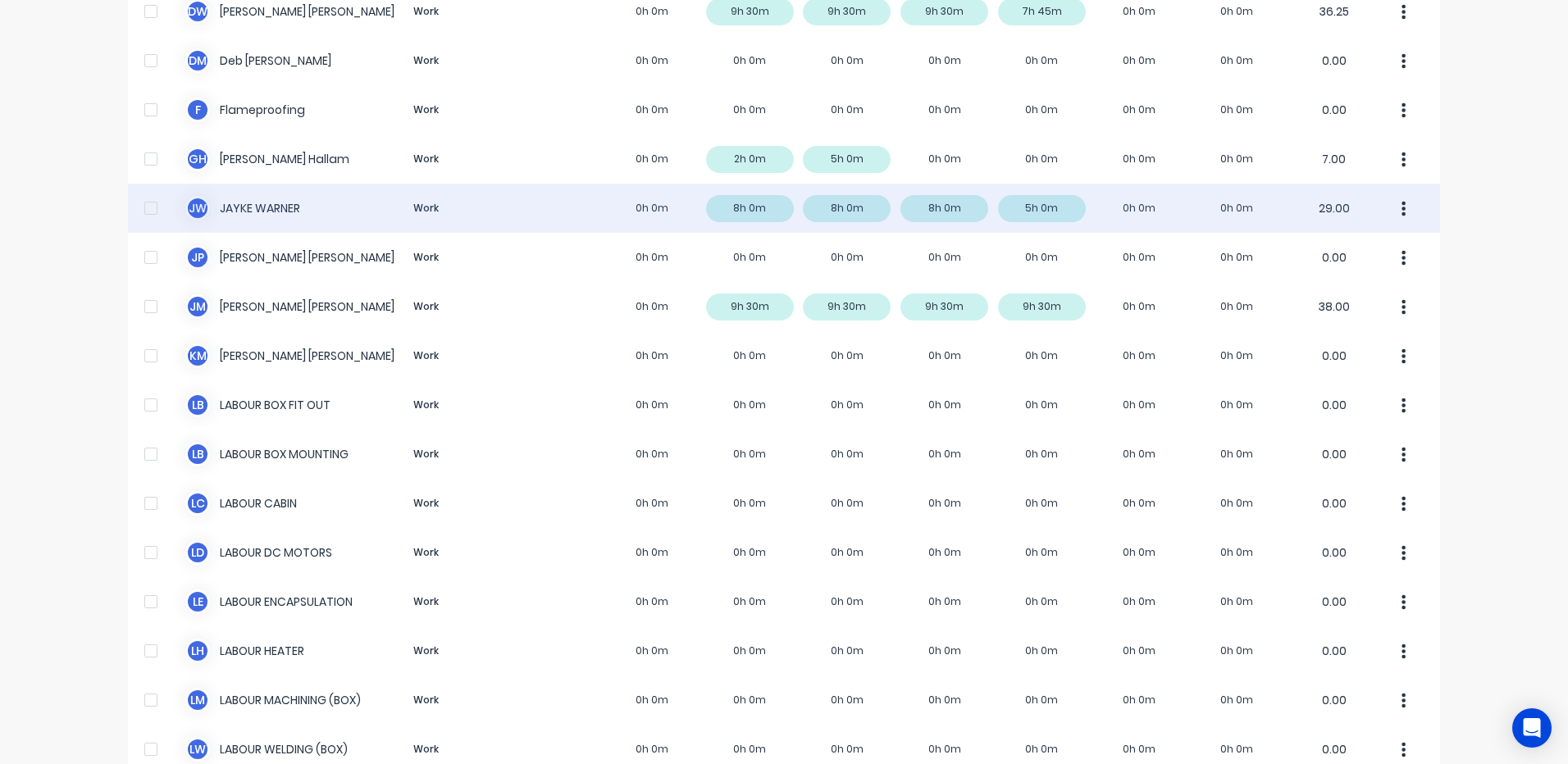
scroll to position [410, 0]
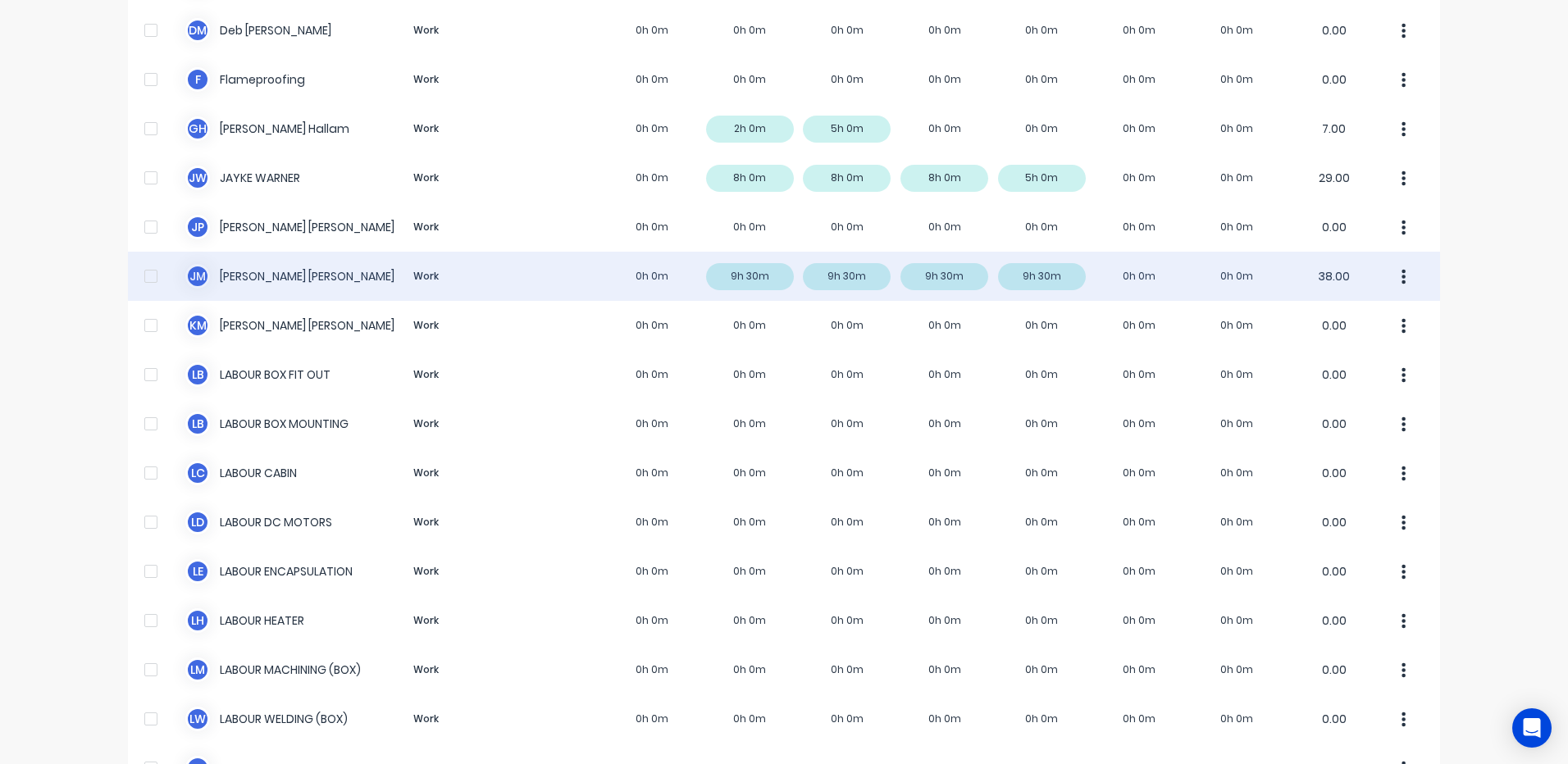
click at [653, 283] on div "J M Jim Morrison Work 0h 0m 9h 30m 9h 30m 9h 30m 9h 30m 0h 0m 0h 0m 38.00" at bounding box center [783, 276] width 1312 height 49
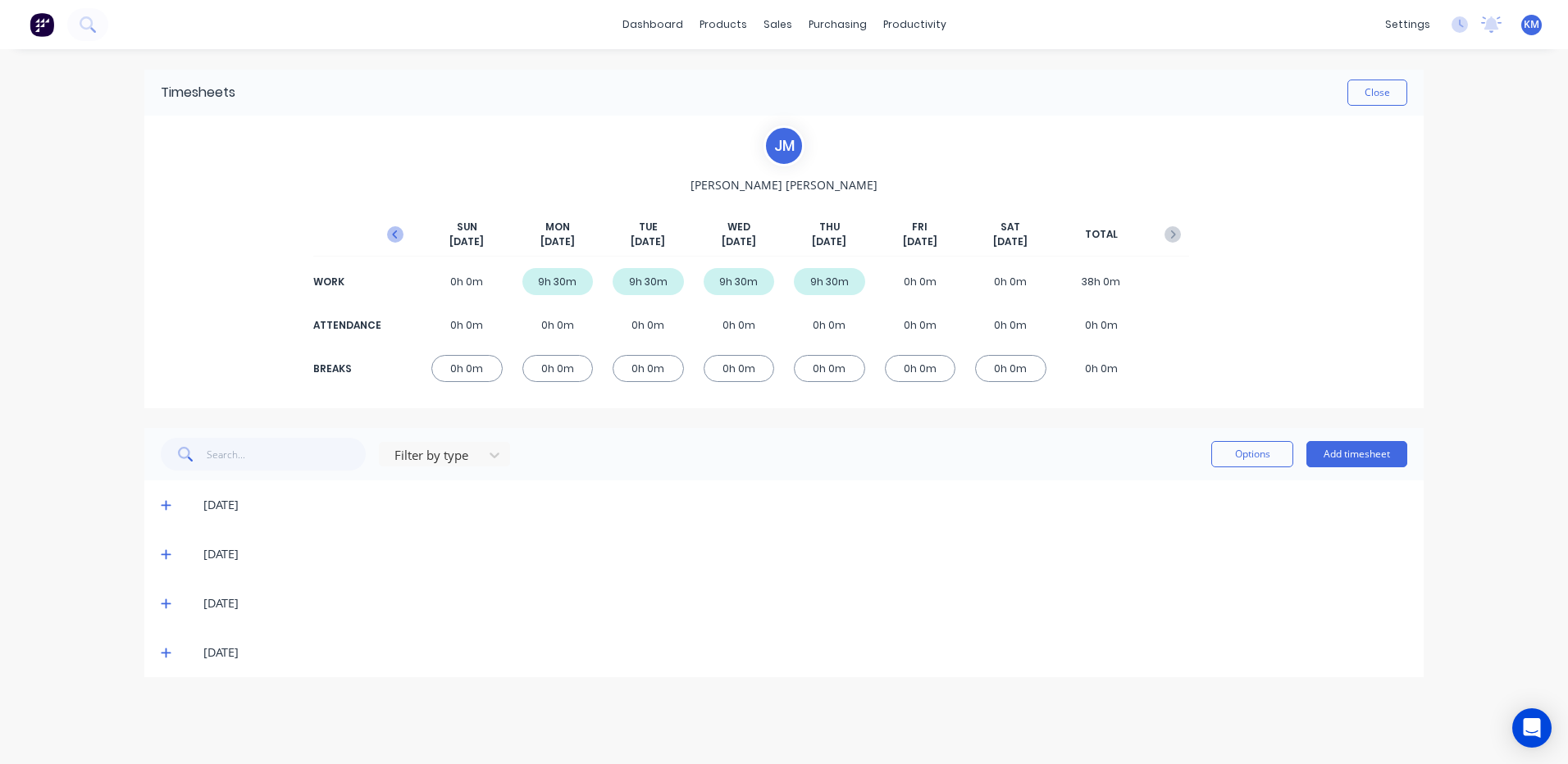
click at [398, 235] on icon "button" at bounding box center [395, 235] width 17 height 17
click at [1176, 230] on icon "button" at bounding box center [1173, 235] width 17 height 17
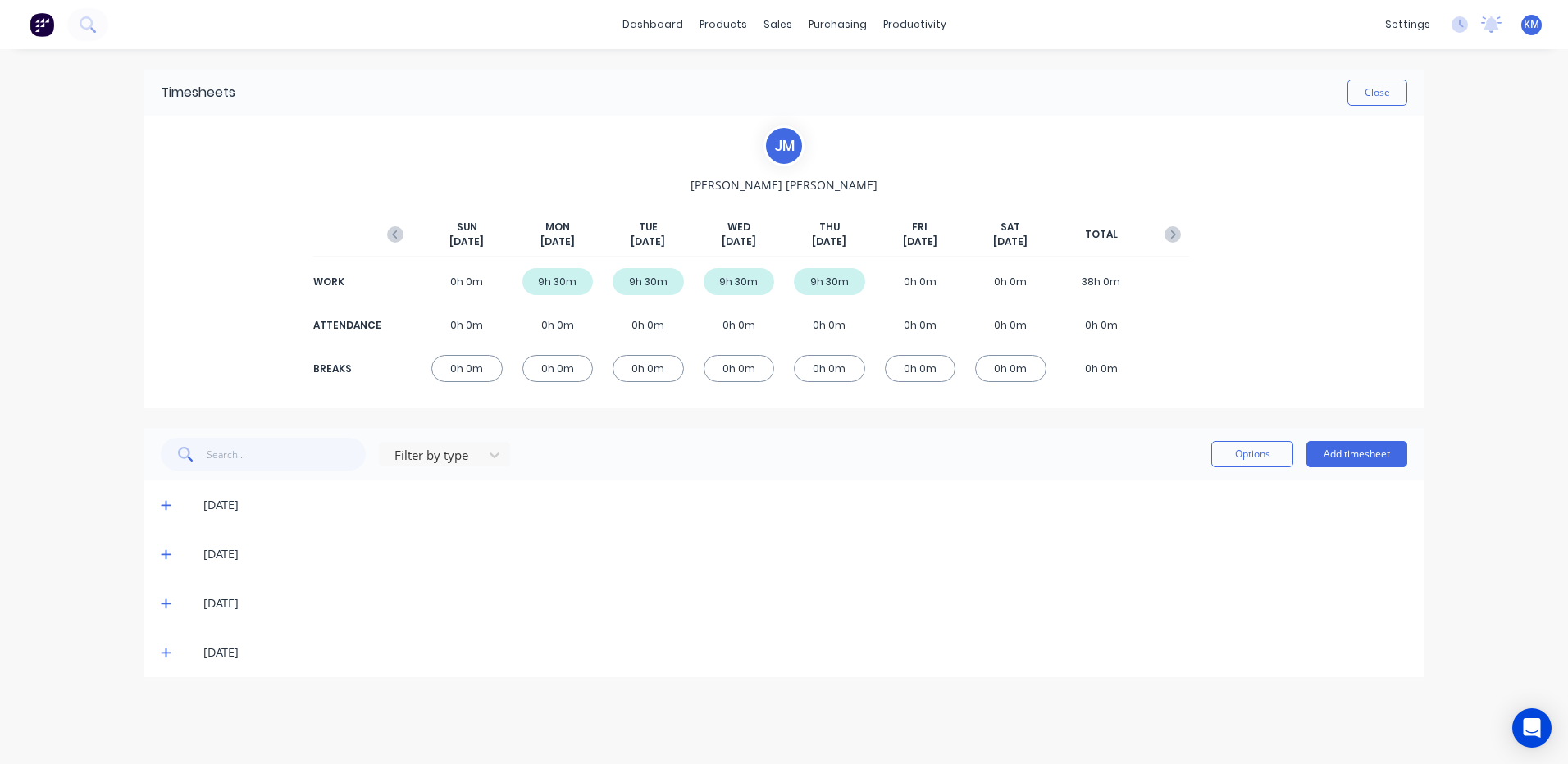
click at [164, 649] on icon at bounding box center [165, 652] width 10 height 11
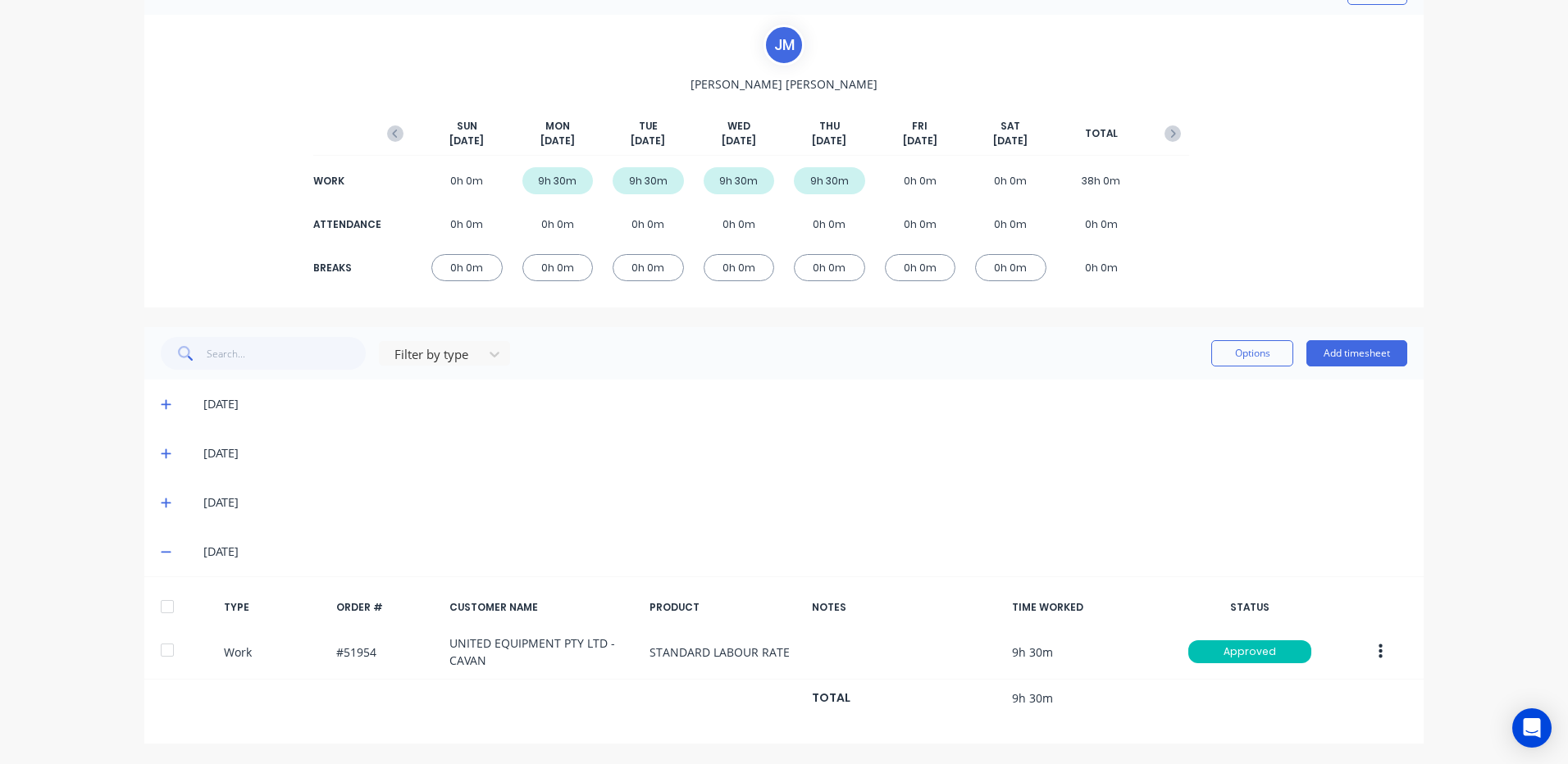
click at [163, 500] on icon at bounding box center [165, 502] width 10 height 11
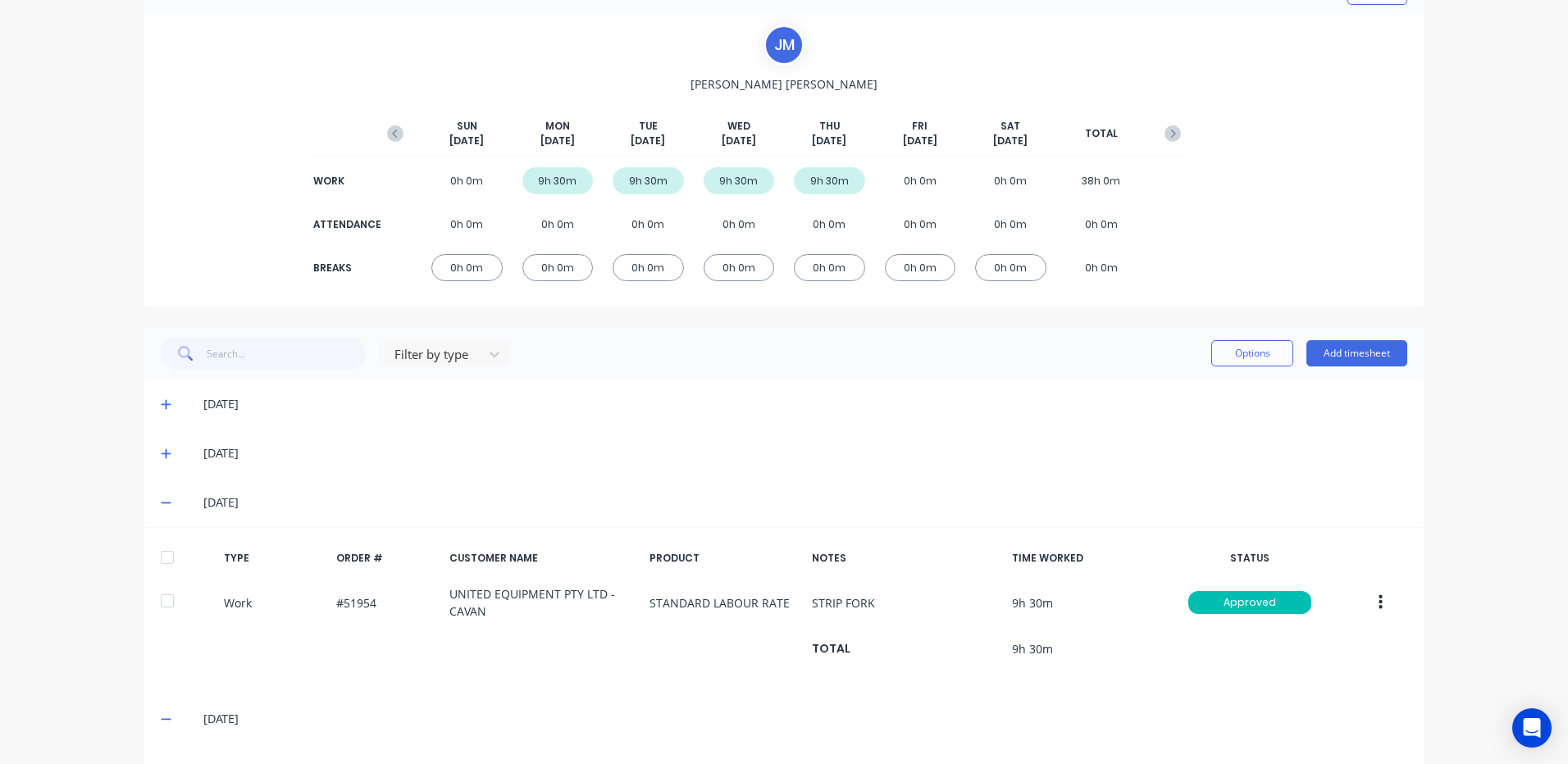
click at [160, 459] on icon at bounding box center [165, 453] width 10 height 11
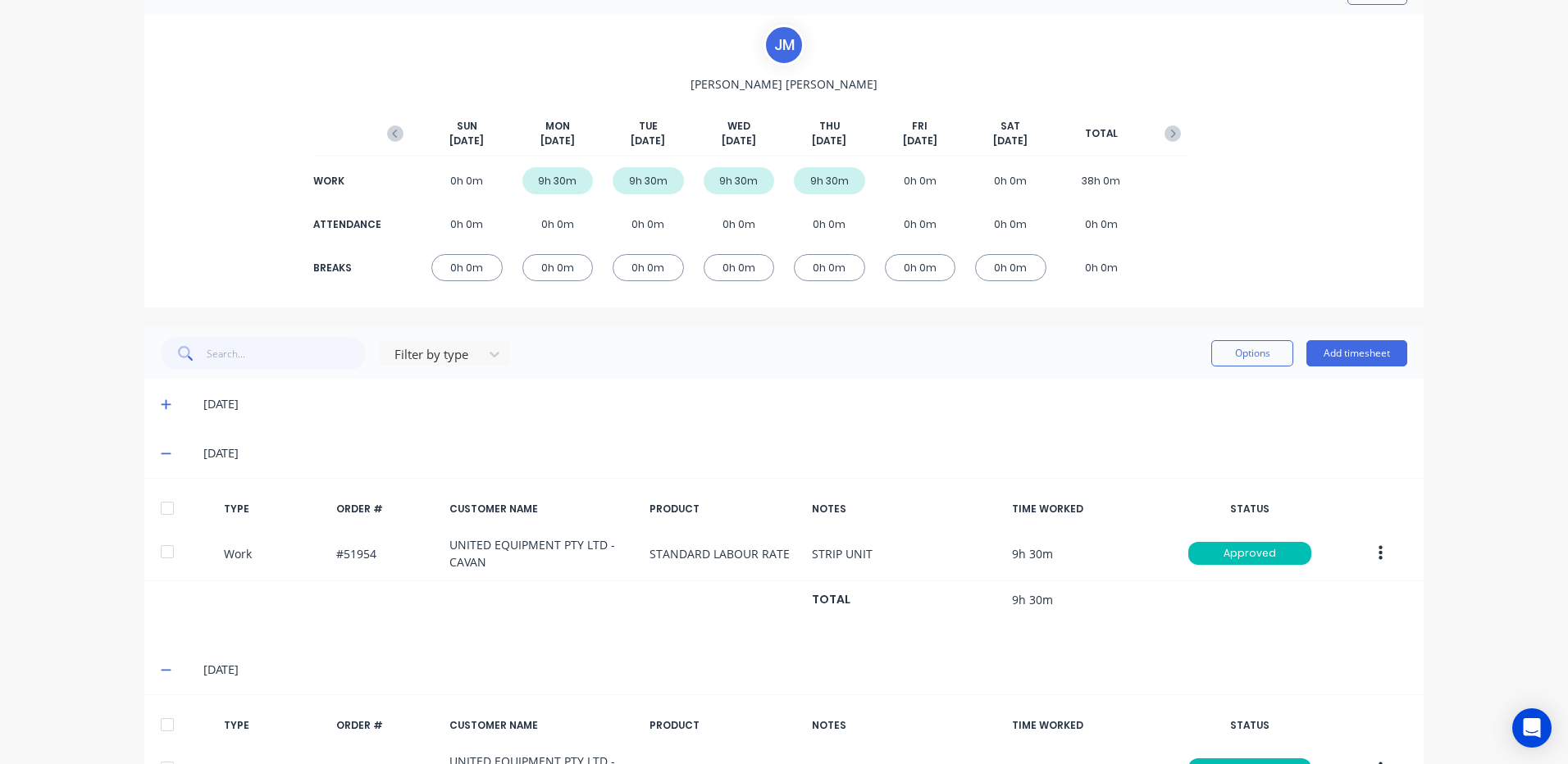
click at [160, 408] on icon at bounding box center [165, 403] width 10 height 11
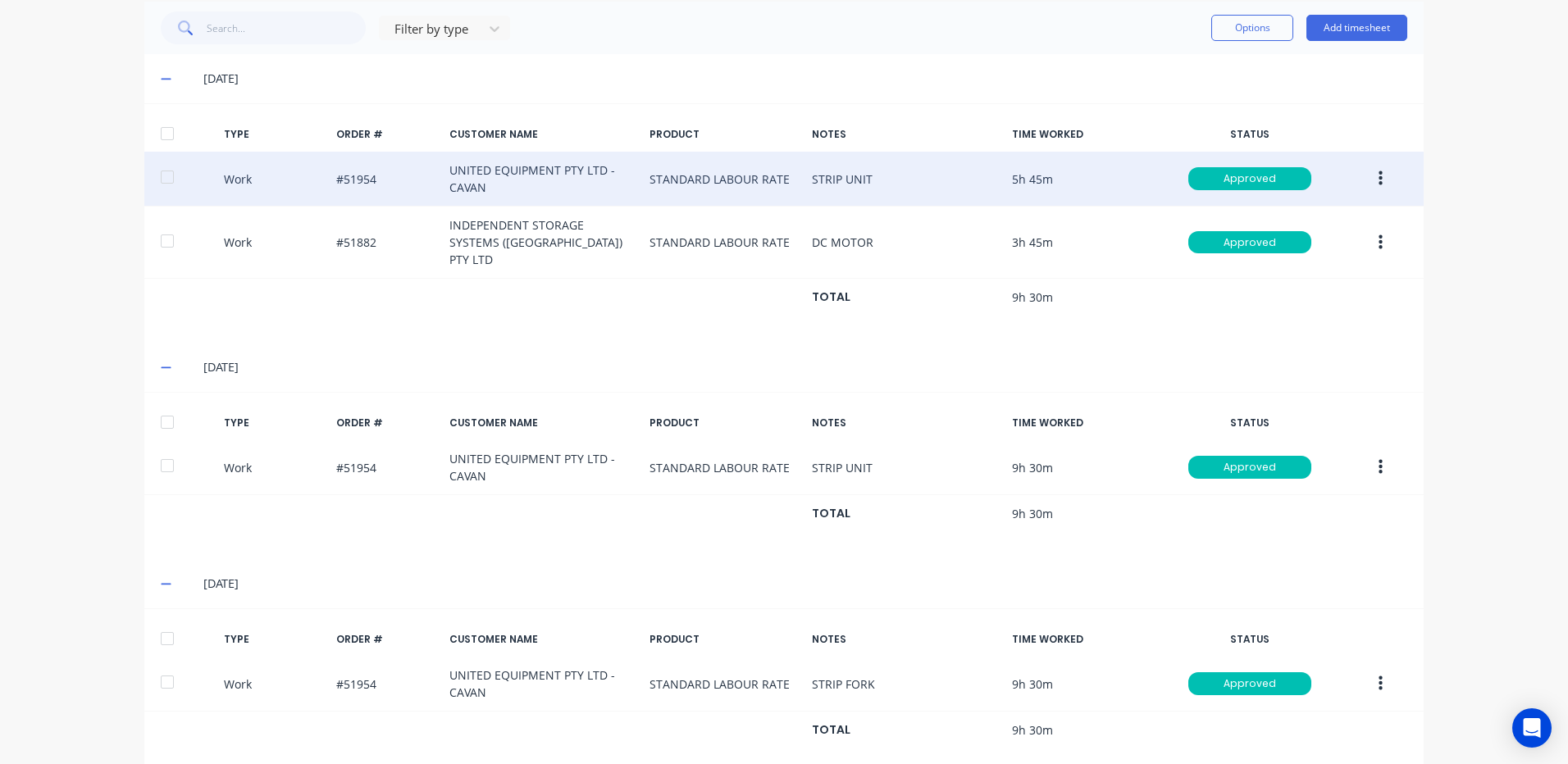
scroll to position [429, 0]
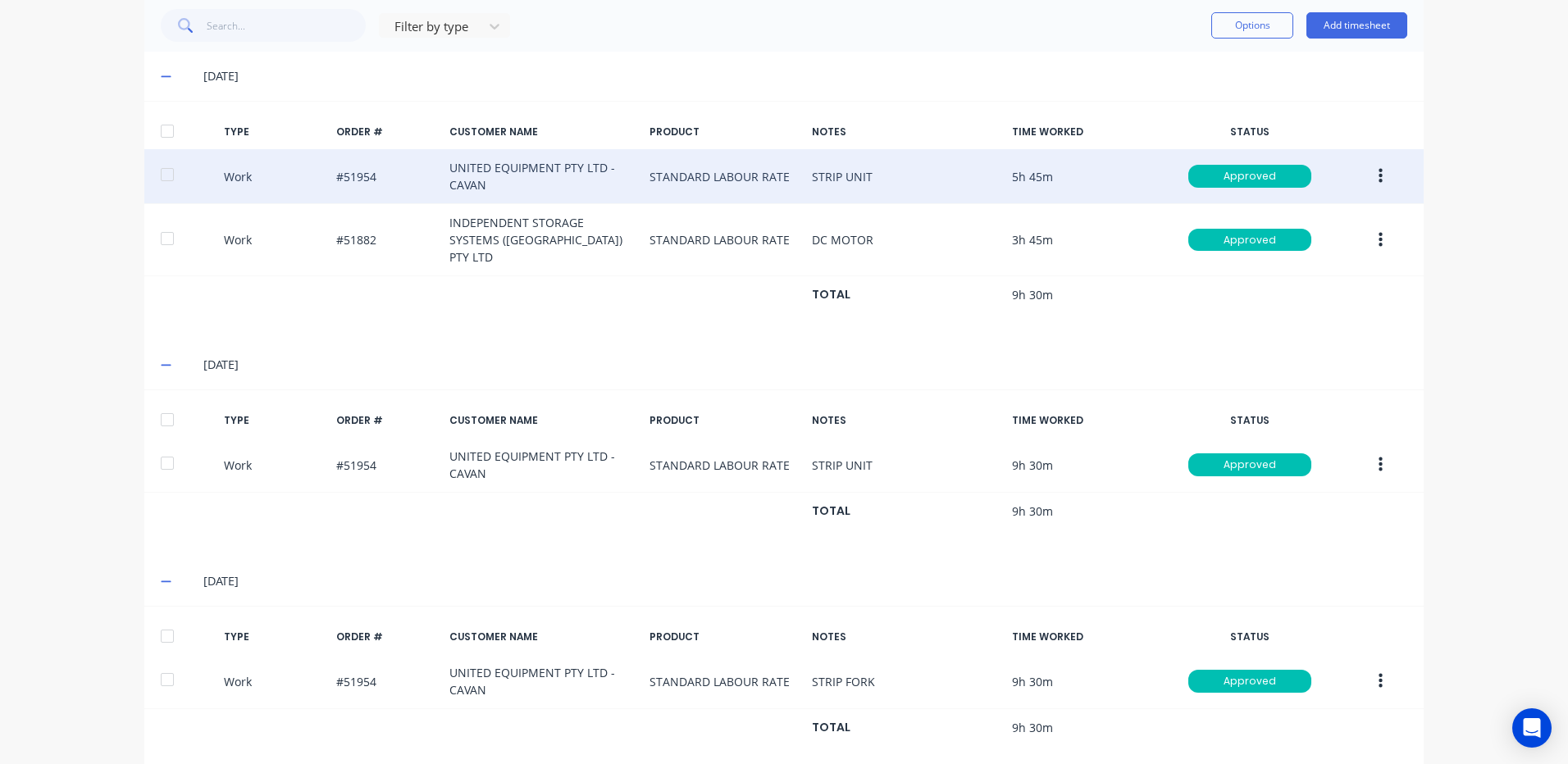
click at [1380, 168] on button "button" at bounding box center [1380, 176] width 38 height 30
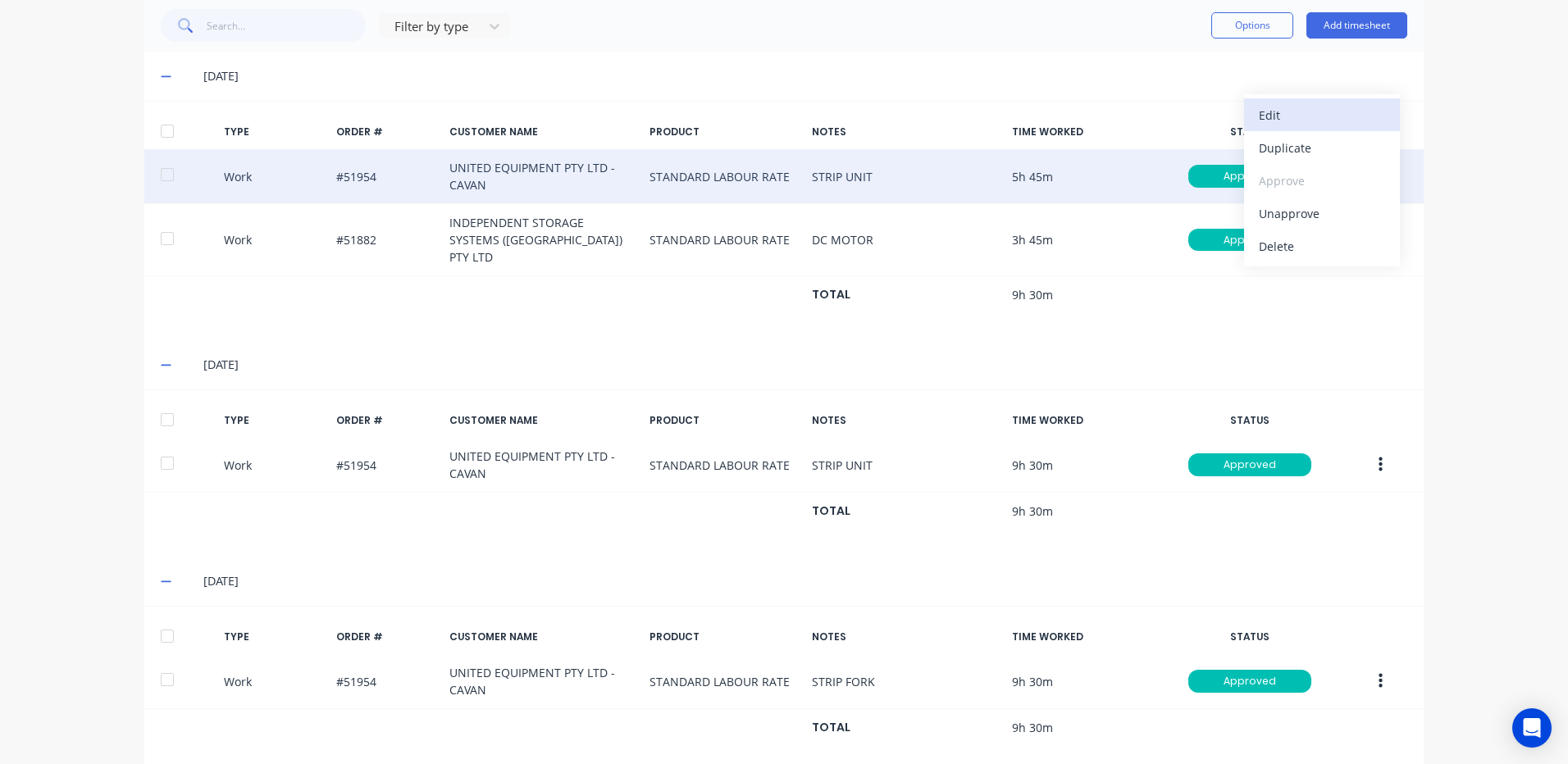
click at [1310, 119] on div "Edit" at bounding box center [1321, 116] width 126 height 24
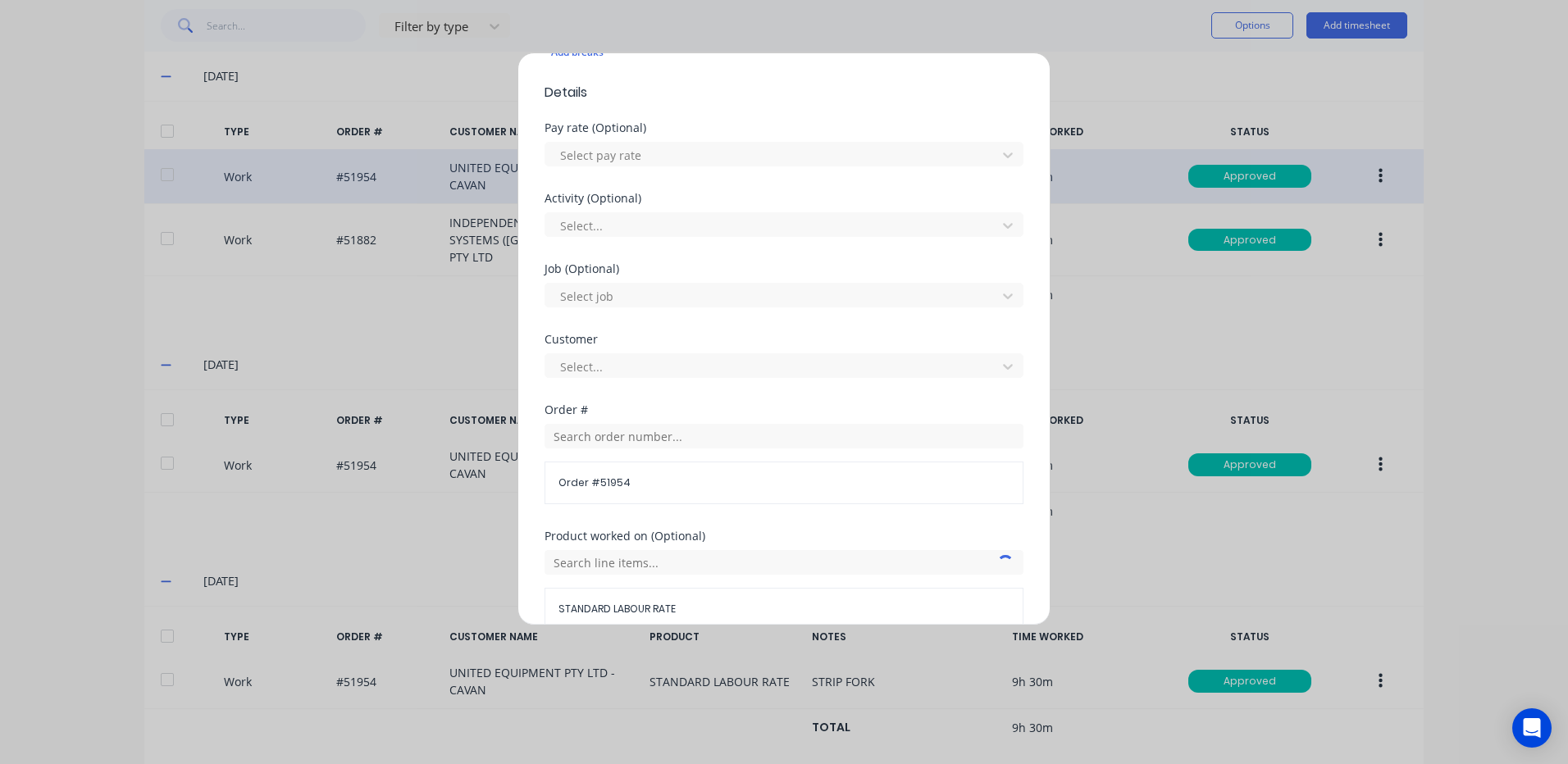
scroll to position [708, 0]
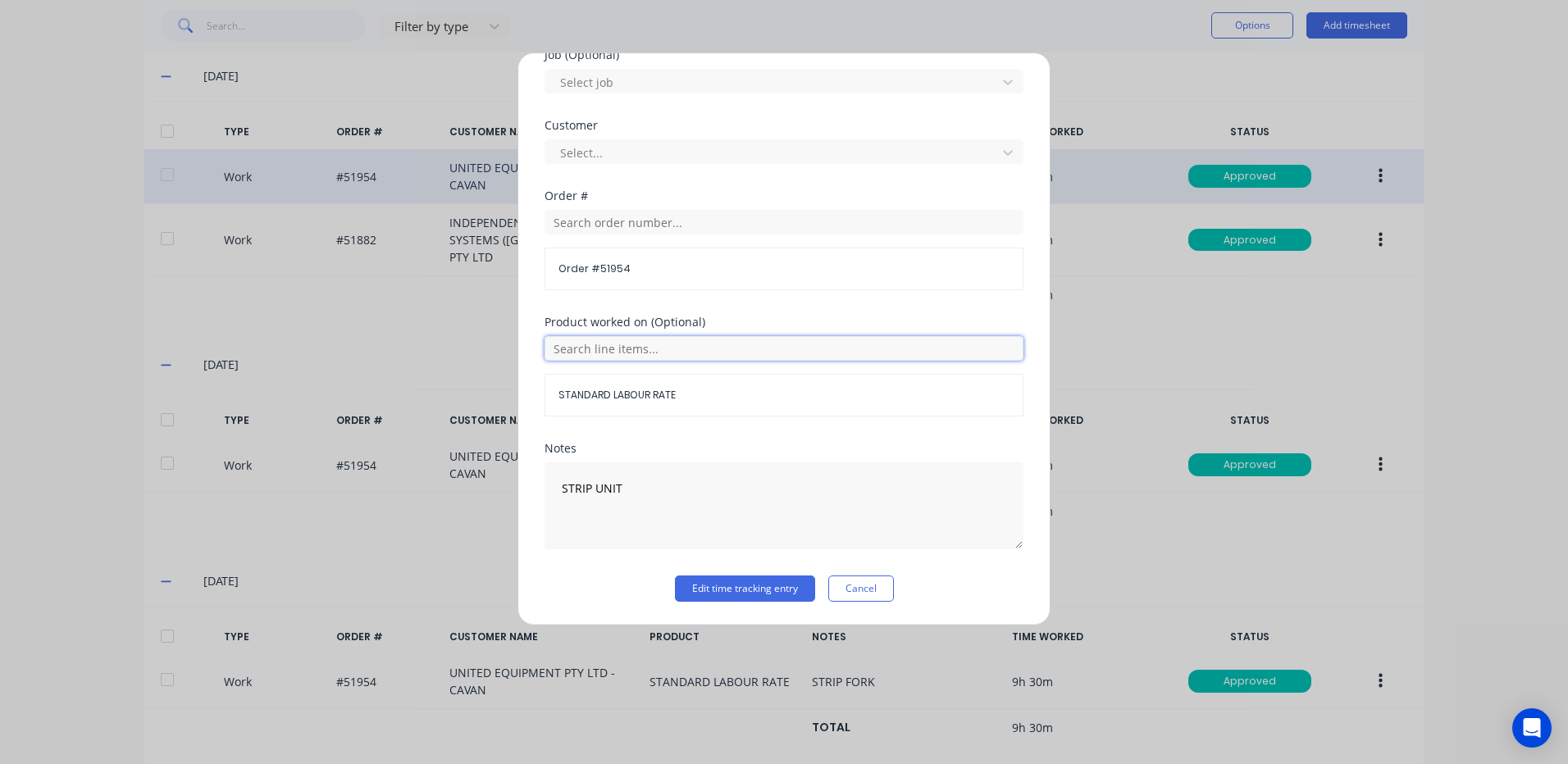
click at [728, 344] on input "text" at bounding box center [784, 348] width 479 height 24
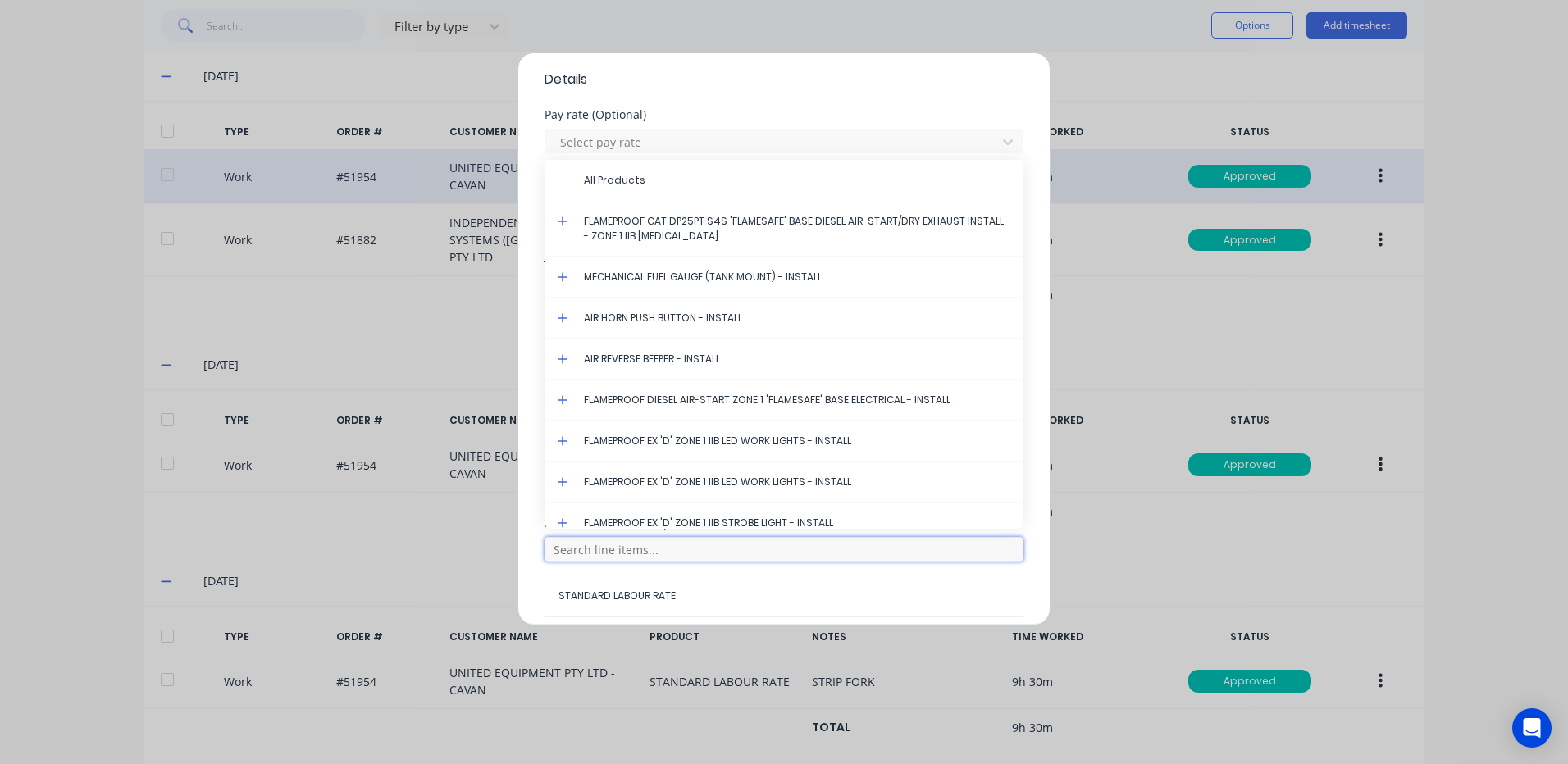
scroll to position [462, 0]
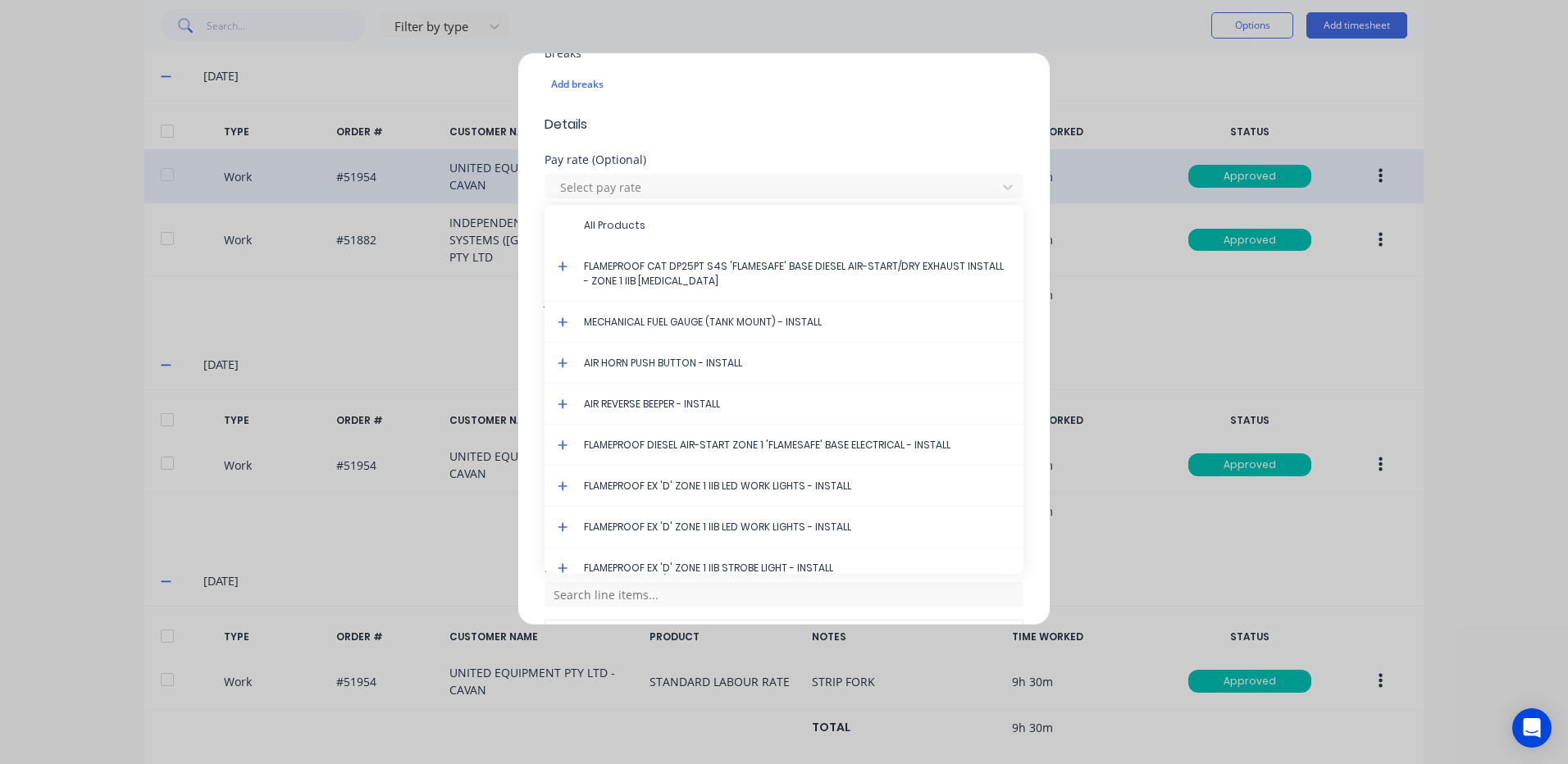
click at [562, 267] on icon at bounding box center [562, 266] width 10 height 10
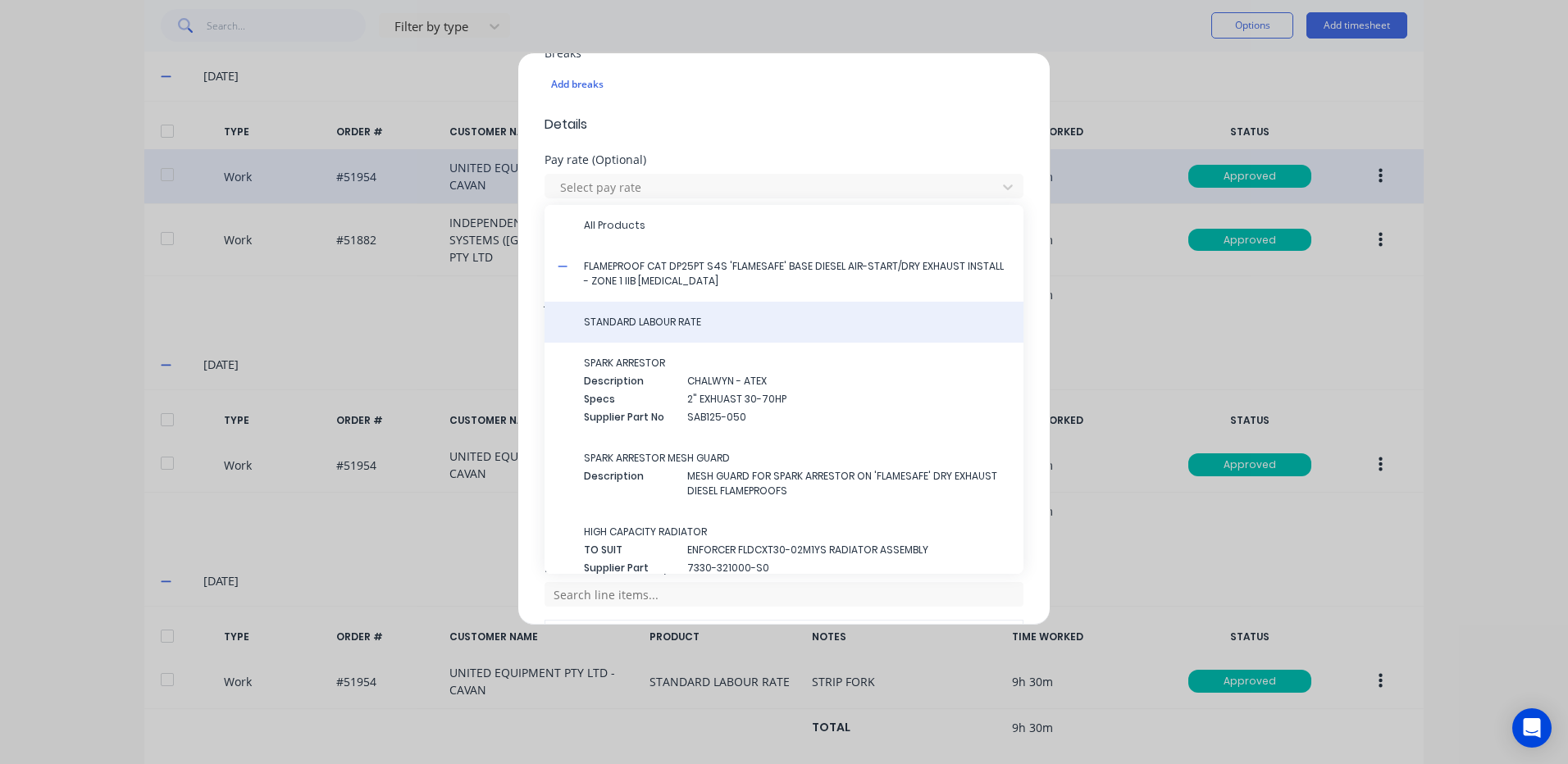
click at [652, 310] on div "STANDARD LABOUR RATE" at bounding box center [784, 322] width 479 height 41
click at [654, 317] on span "STANDARD LABOUR RATE" at bounding box center [796, 322] width 426 height 15
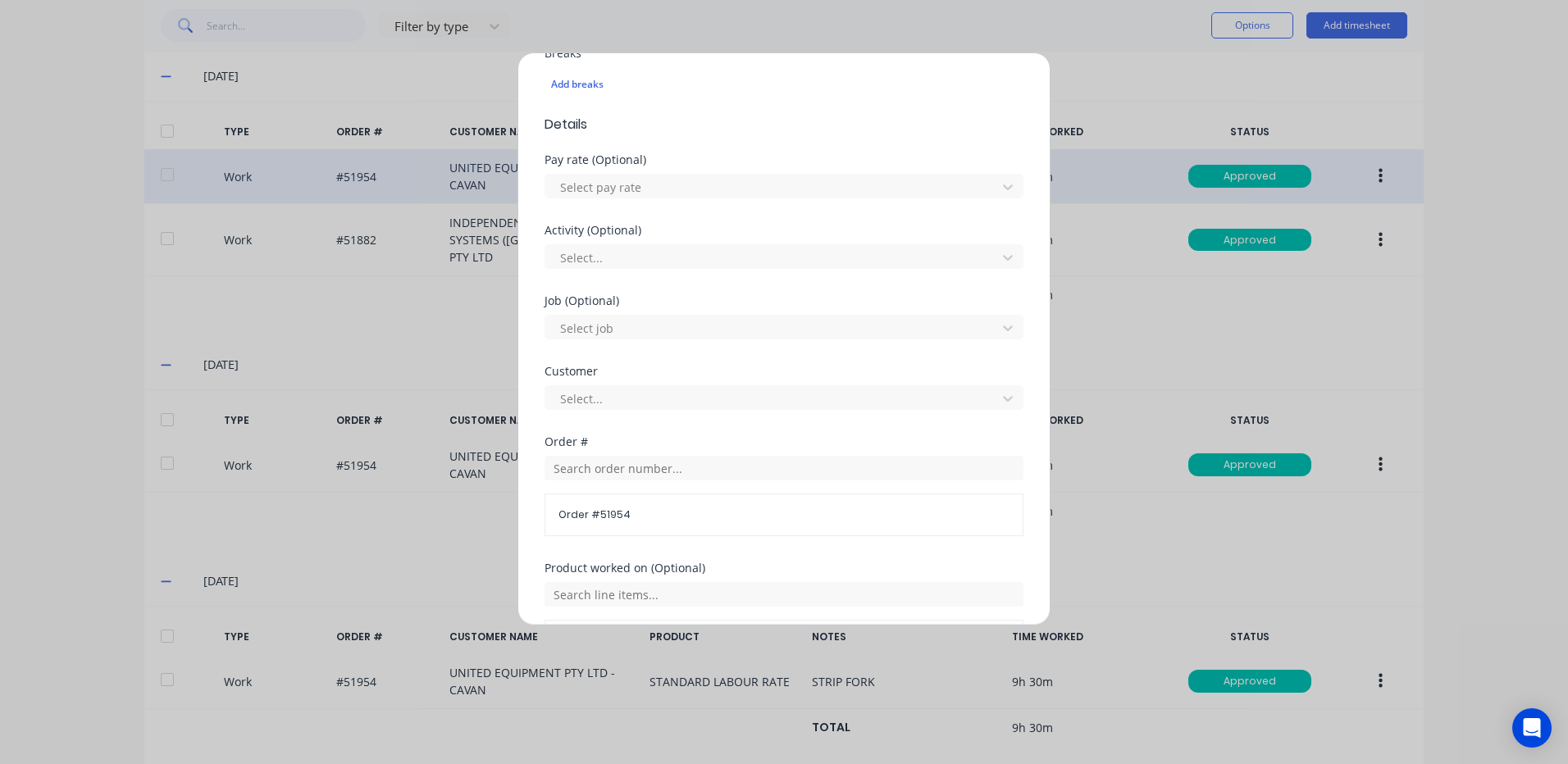
scroll to position [708, 0]
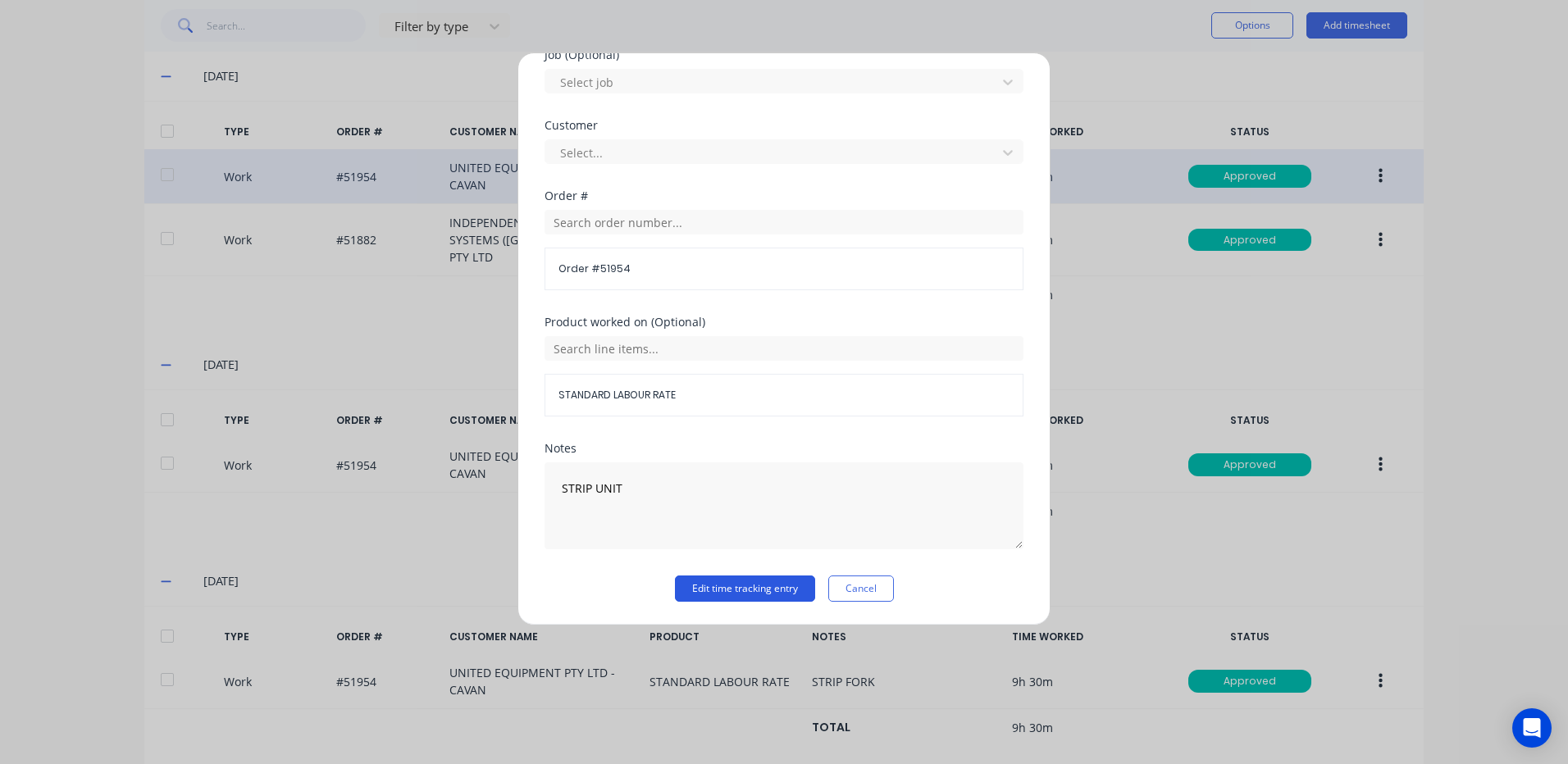
click at [736, 589] on button "Edit time tracking entry" at bounding box center [745, 588] width 140 height 26
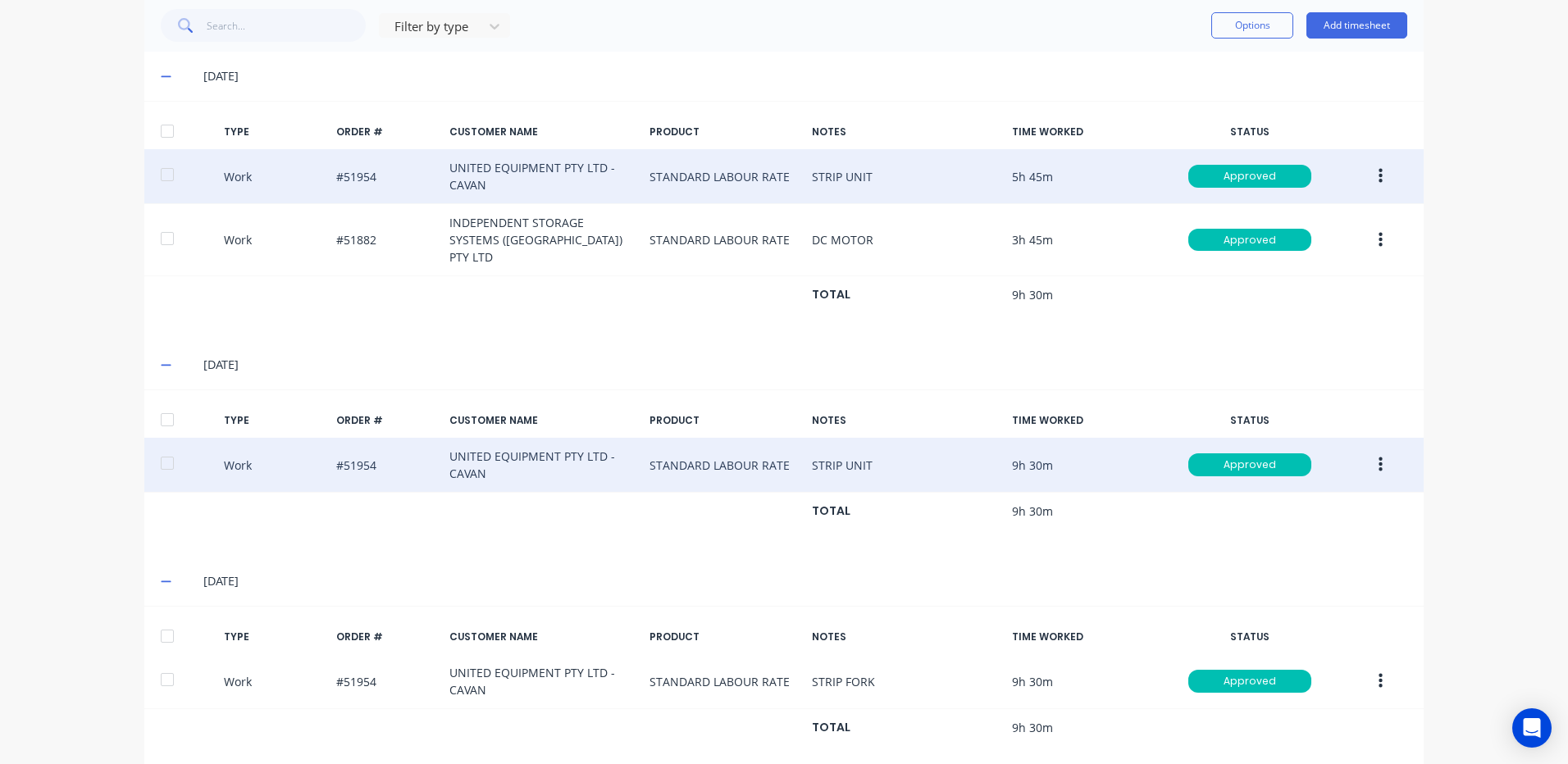
click at [1379, 450] on button "button" at bounding box center [1380, 465] width 38 height 30
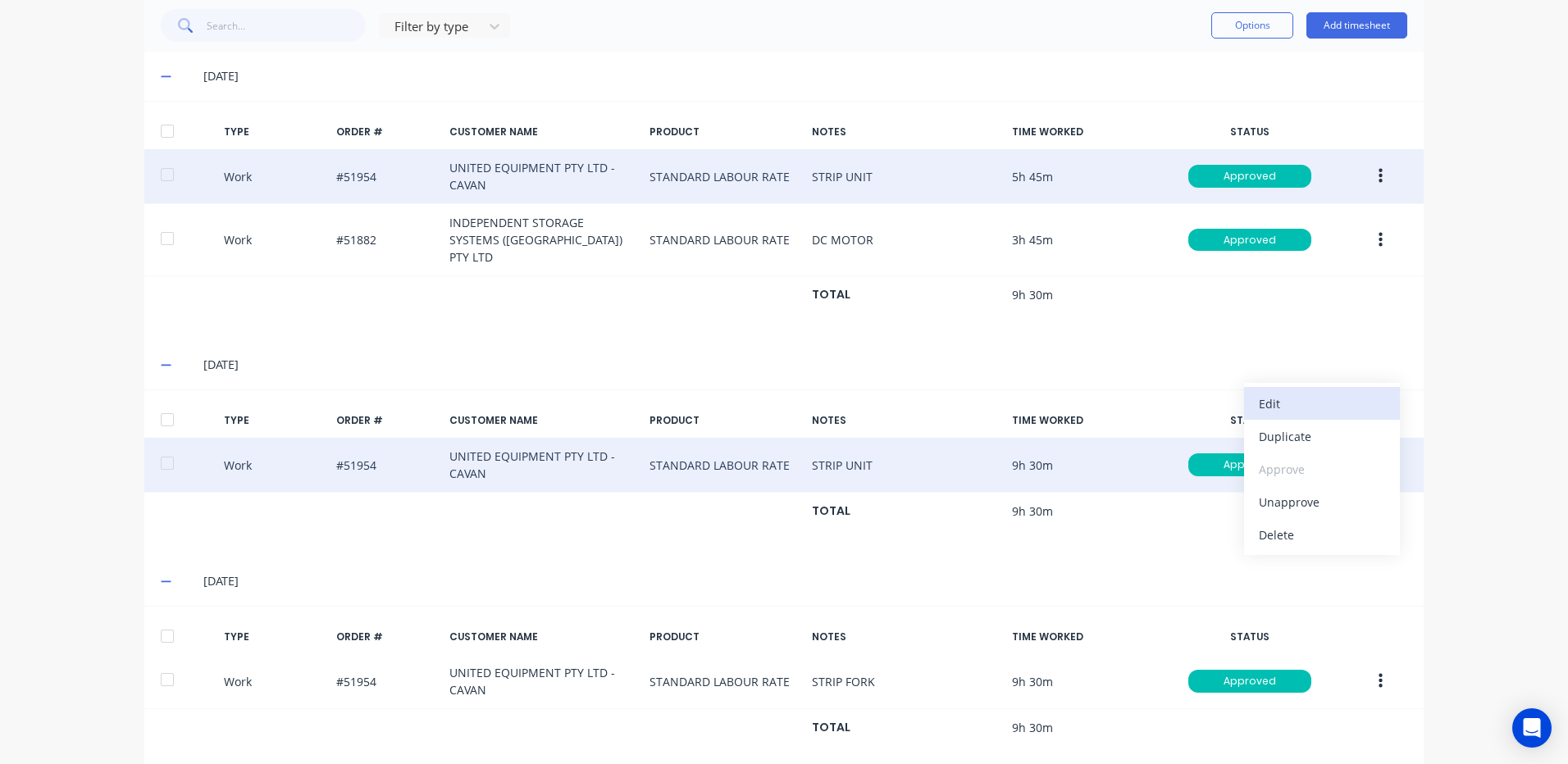
click at [1286, 391] on div "Edit" at bounding box center [1321, 403] width 126 height 24
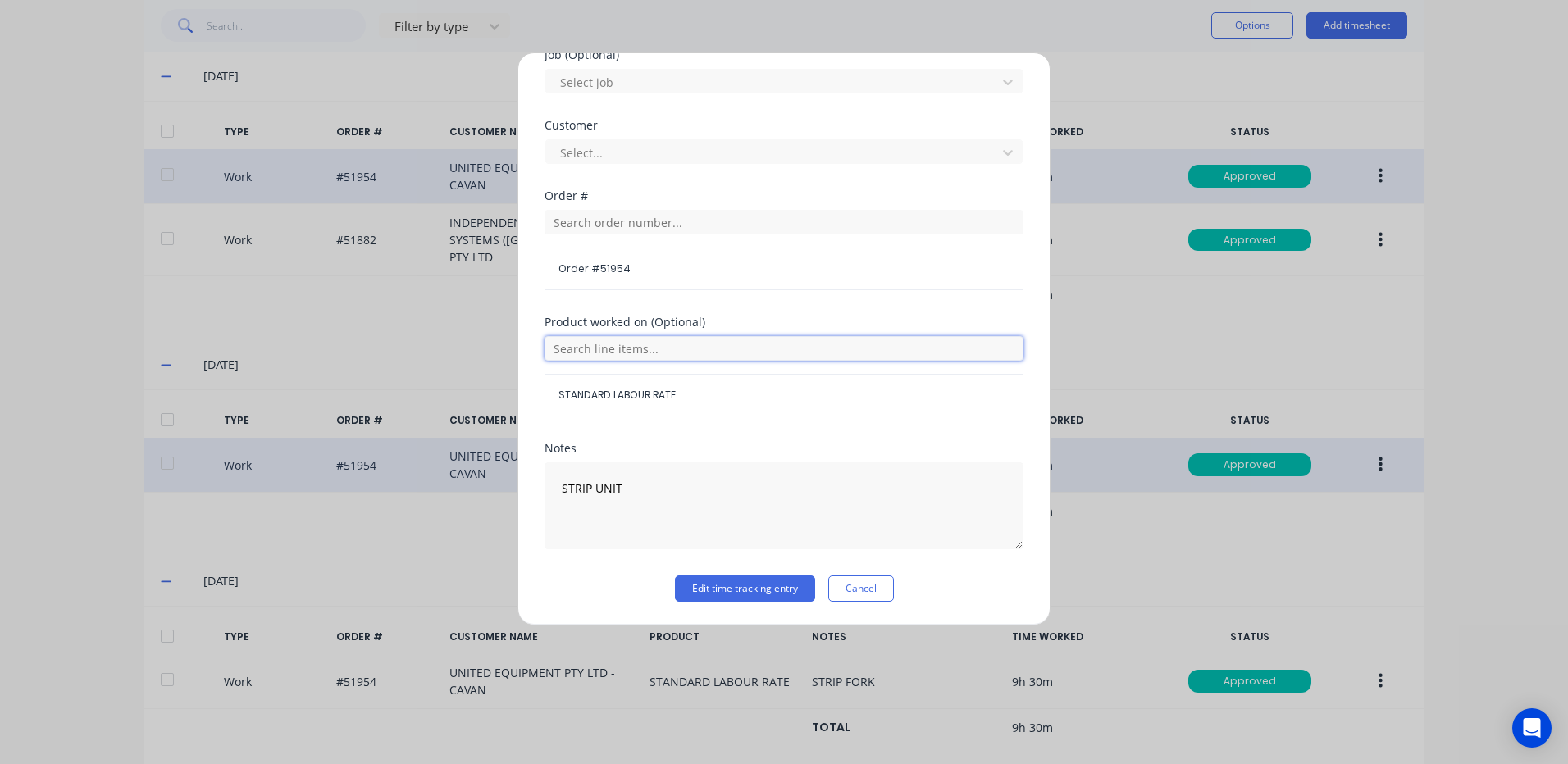
click at [720, 348] on input "text" at bounding box center [784, 348] width 479 height 24
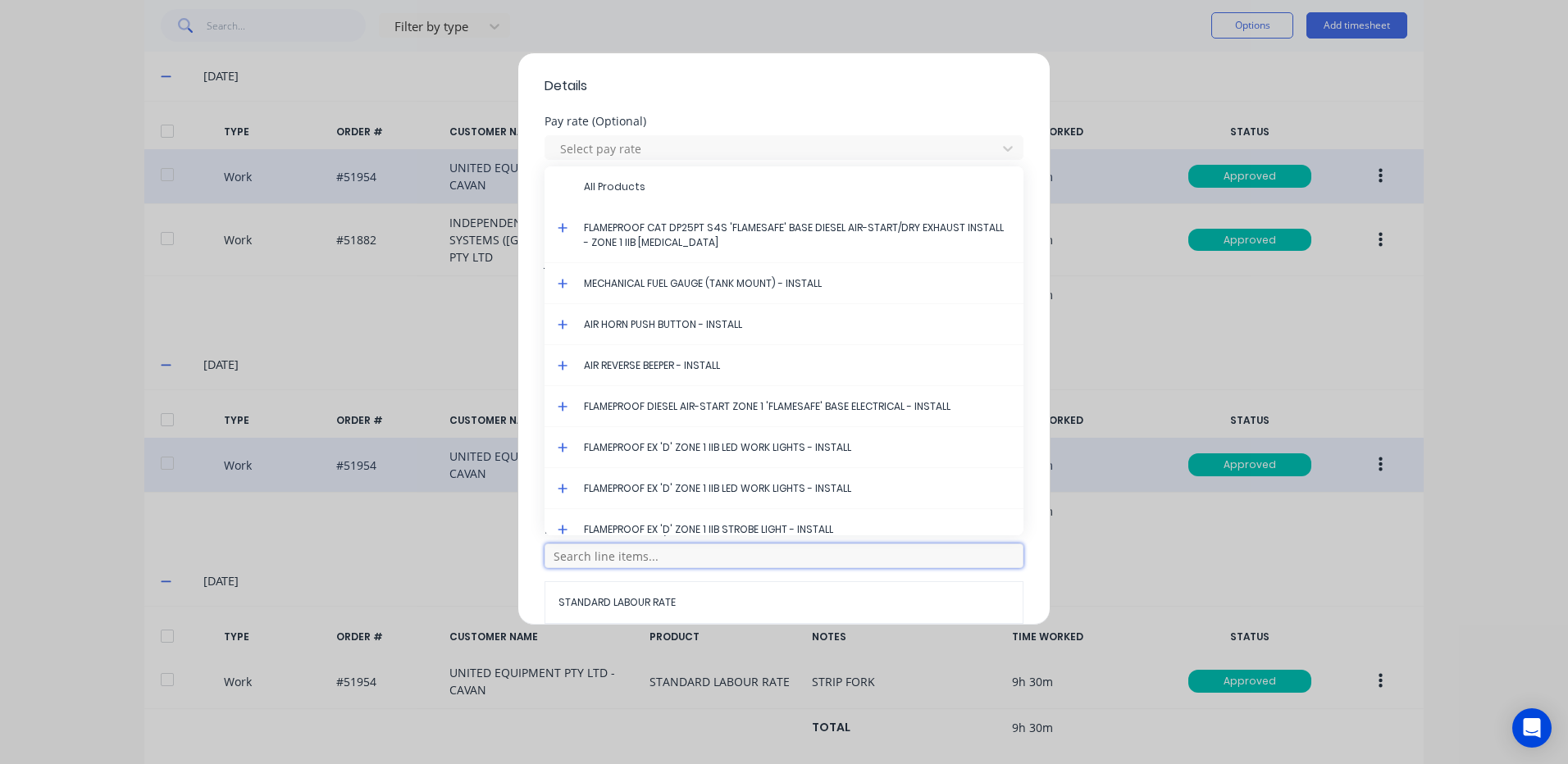
scroll to position [380, 0]
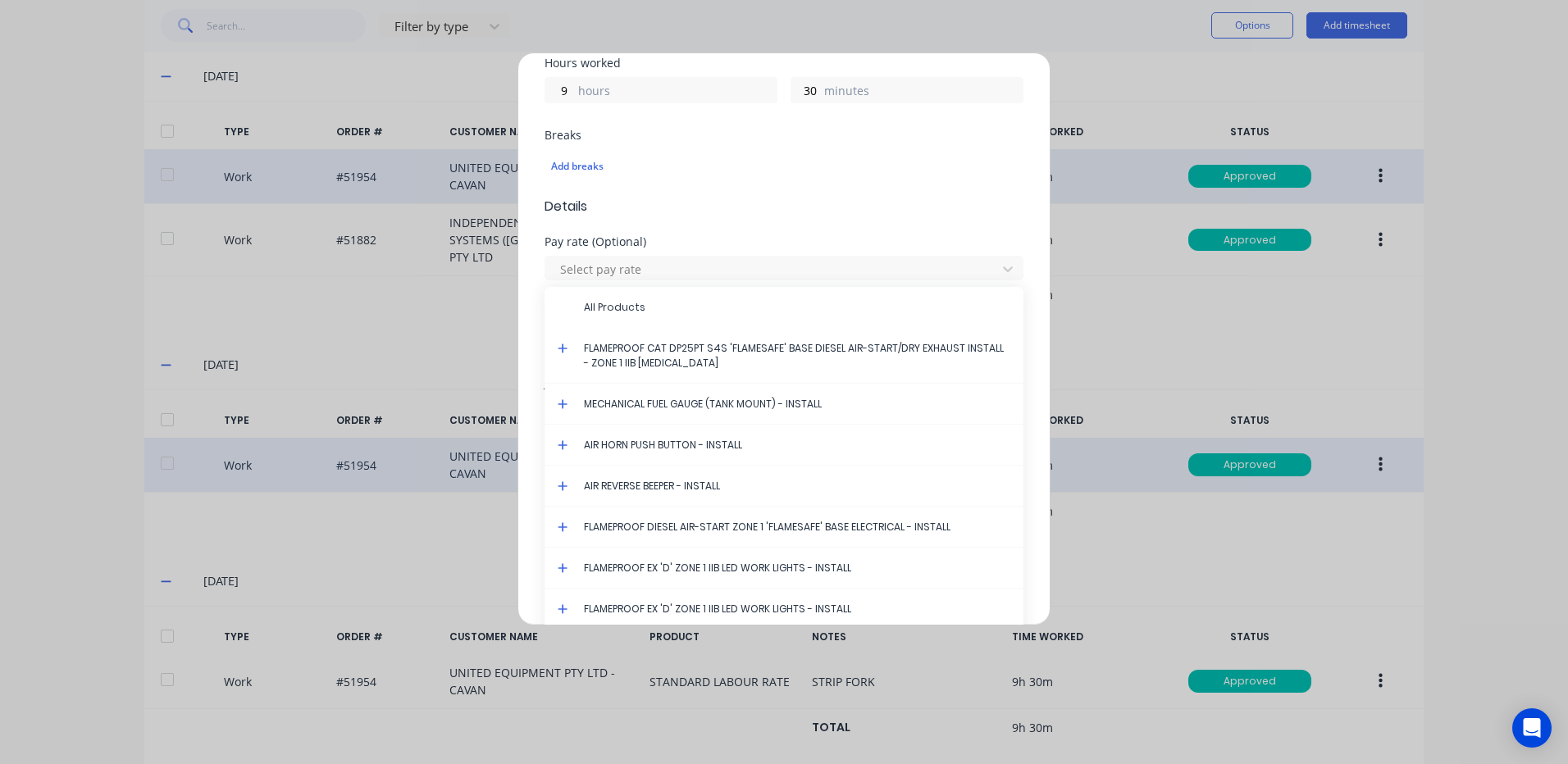
click at [565, 346] on icon at bounding box center [562, 348] width 10 height 11
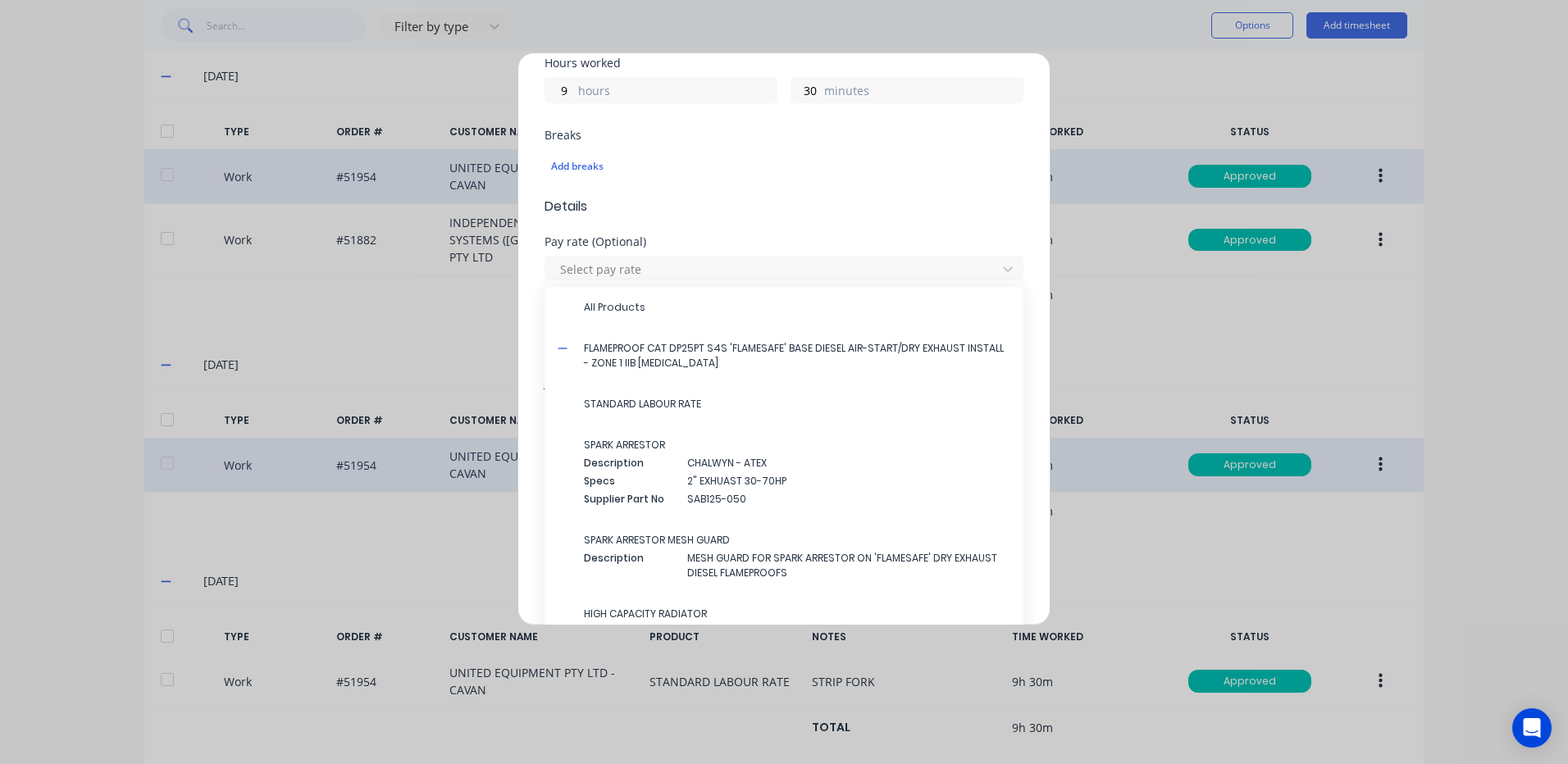
click at [630, 398] on span "STANDARD LABOUR RATE" at bounding box center [796, 404] width 426 height 15
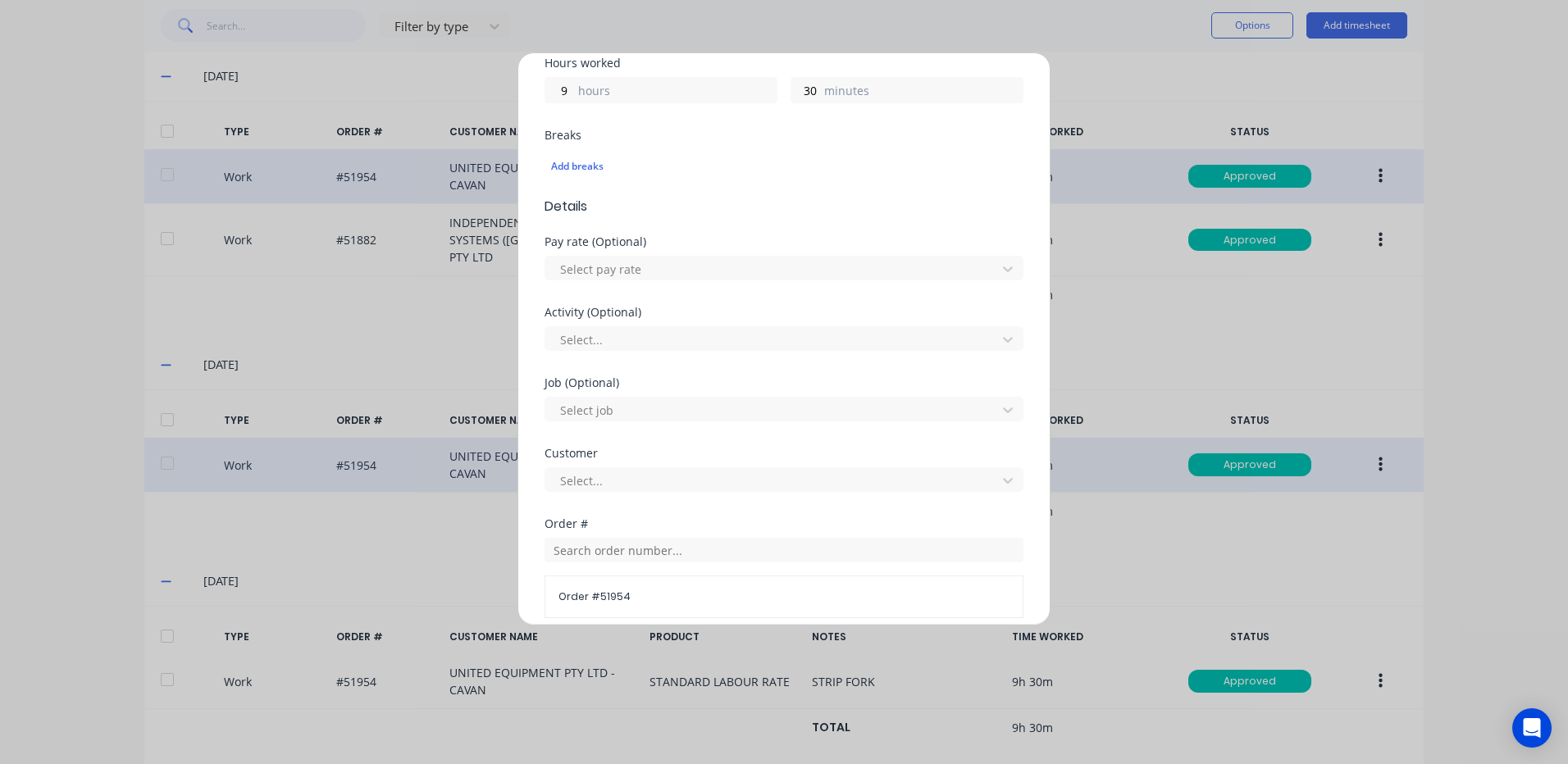
scroll to position [708, 0]
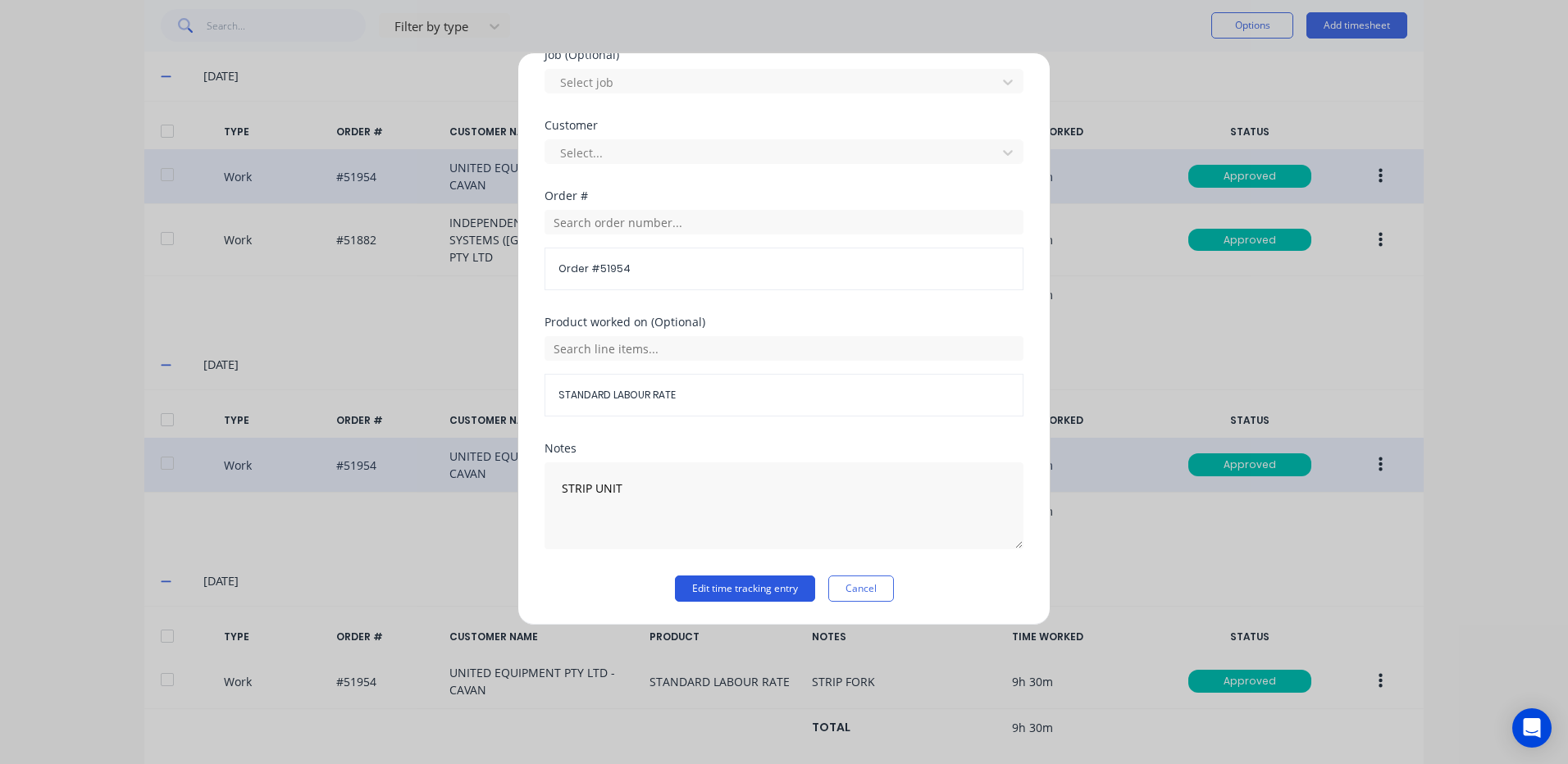
click at [751, 580] on button "Edit time tracking entry" at bounding box center [745, 588] width 140 height 26
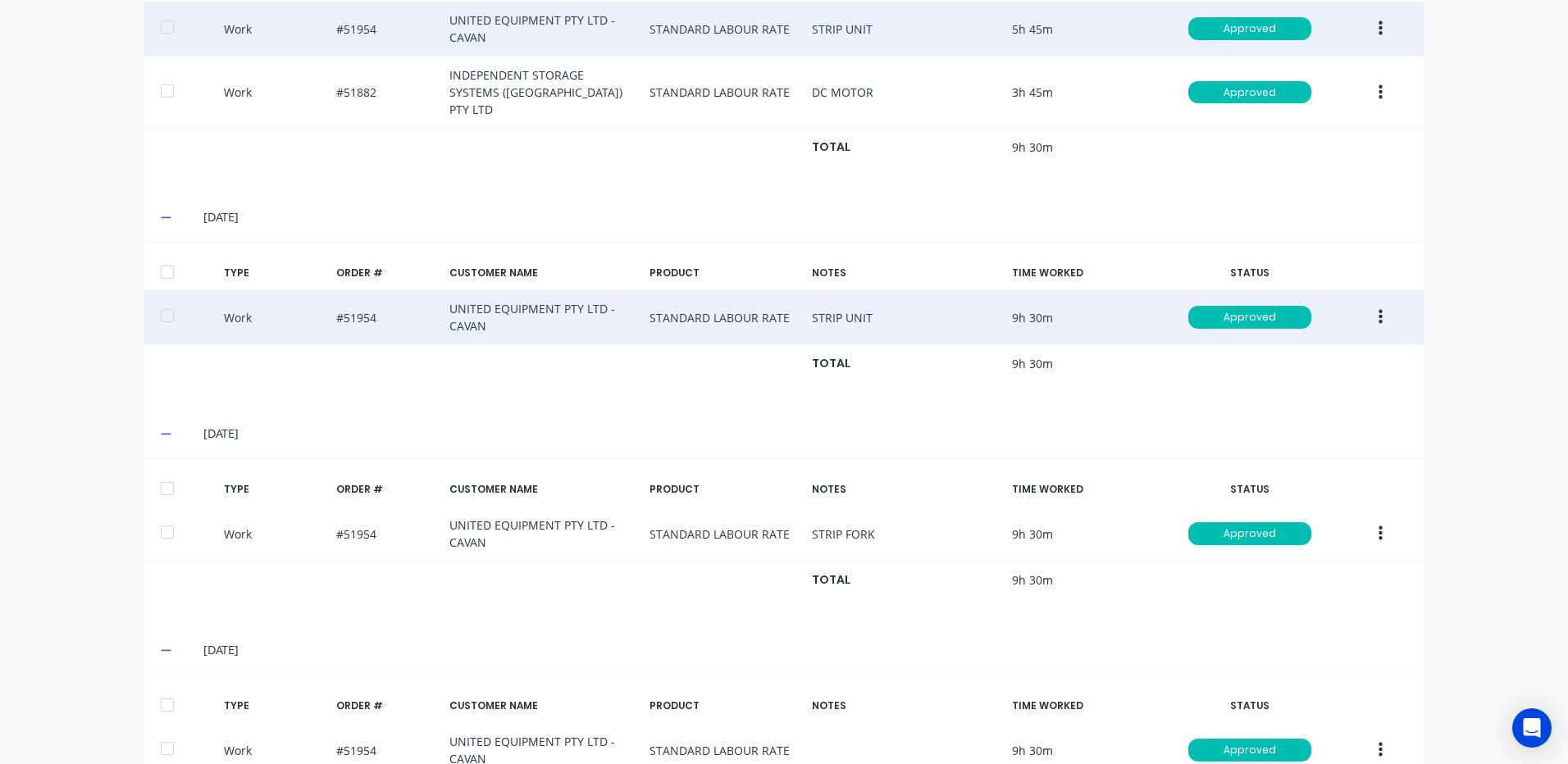
scroll to position [657, 0]
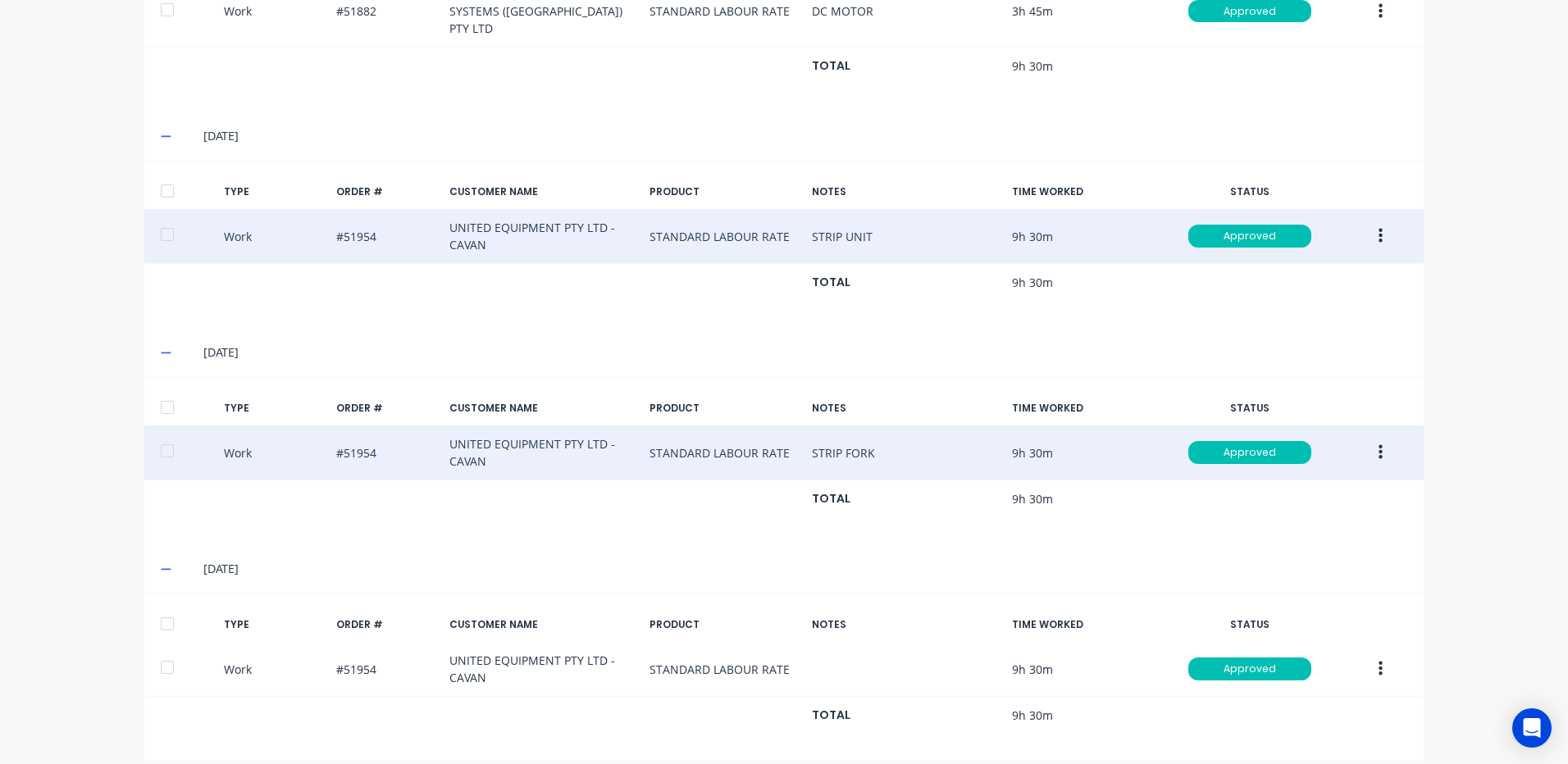
click at [1371, 438] on button "button" at bounding box center [1380, 453] width 38 height 30
click at [1302, 382] on div "Edit" at bounding box center [1321, 391] width 126 height 24
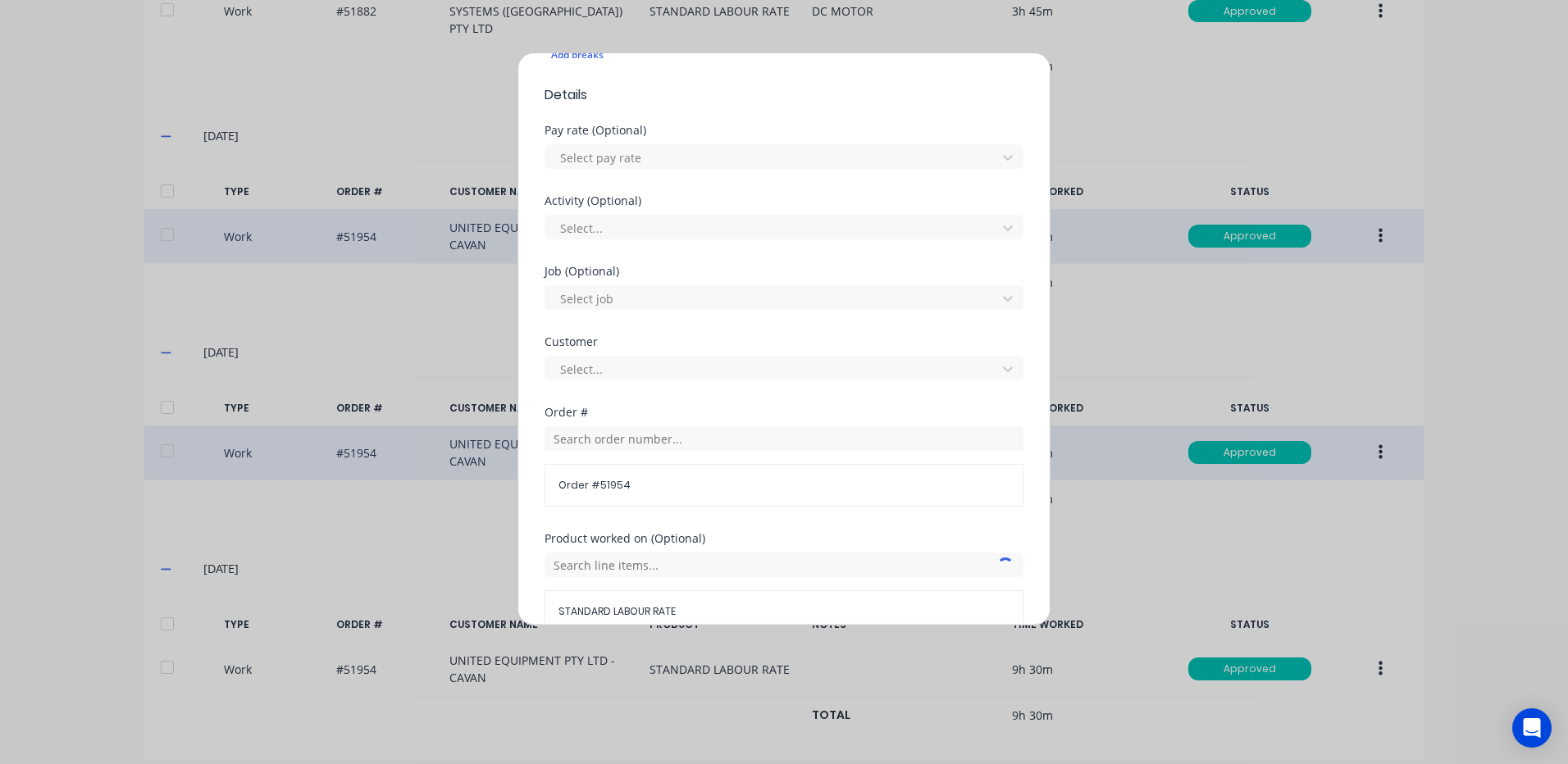
scroll to position [708, 0]
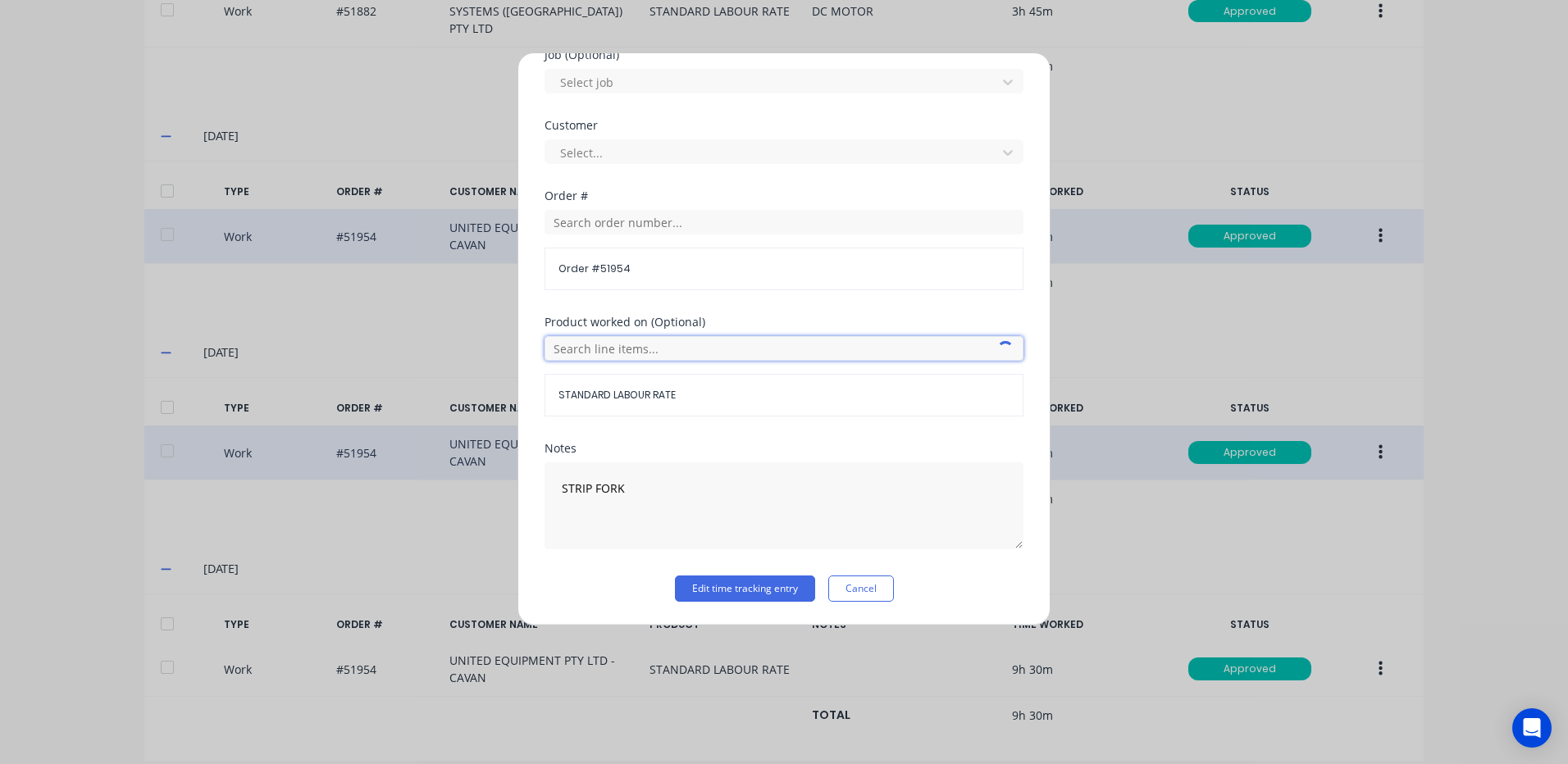
click at [655, 348] on input "text" at bounding box center [784, 348] width 479 height 24
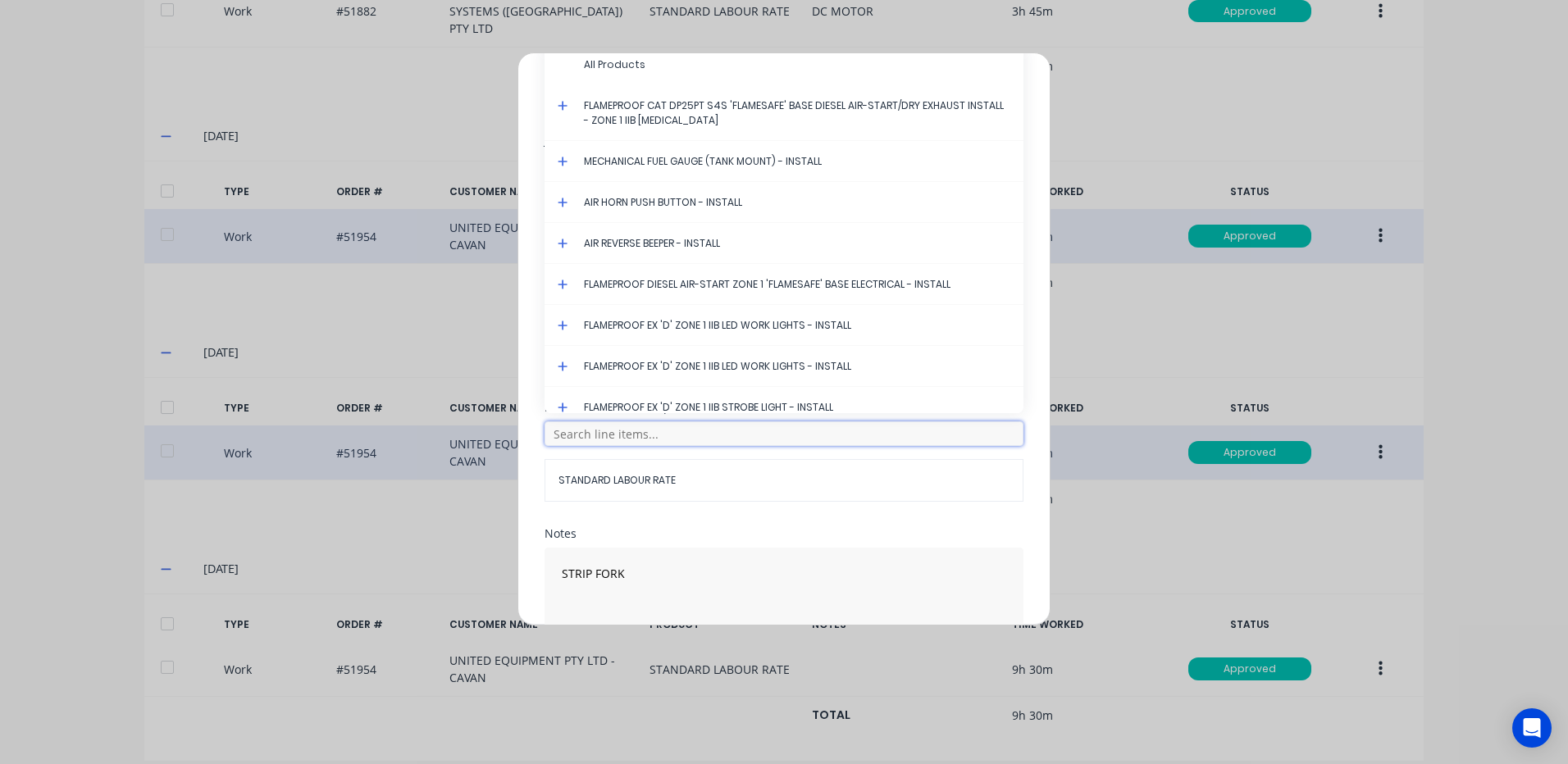
scroll to position [544, 0]
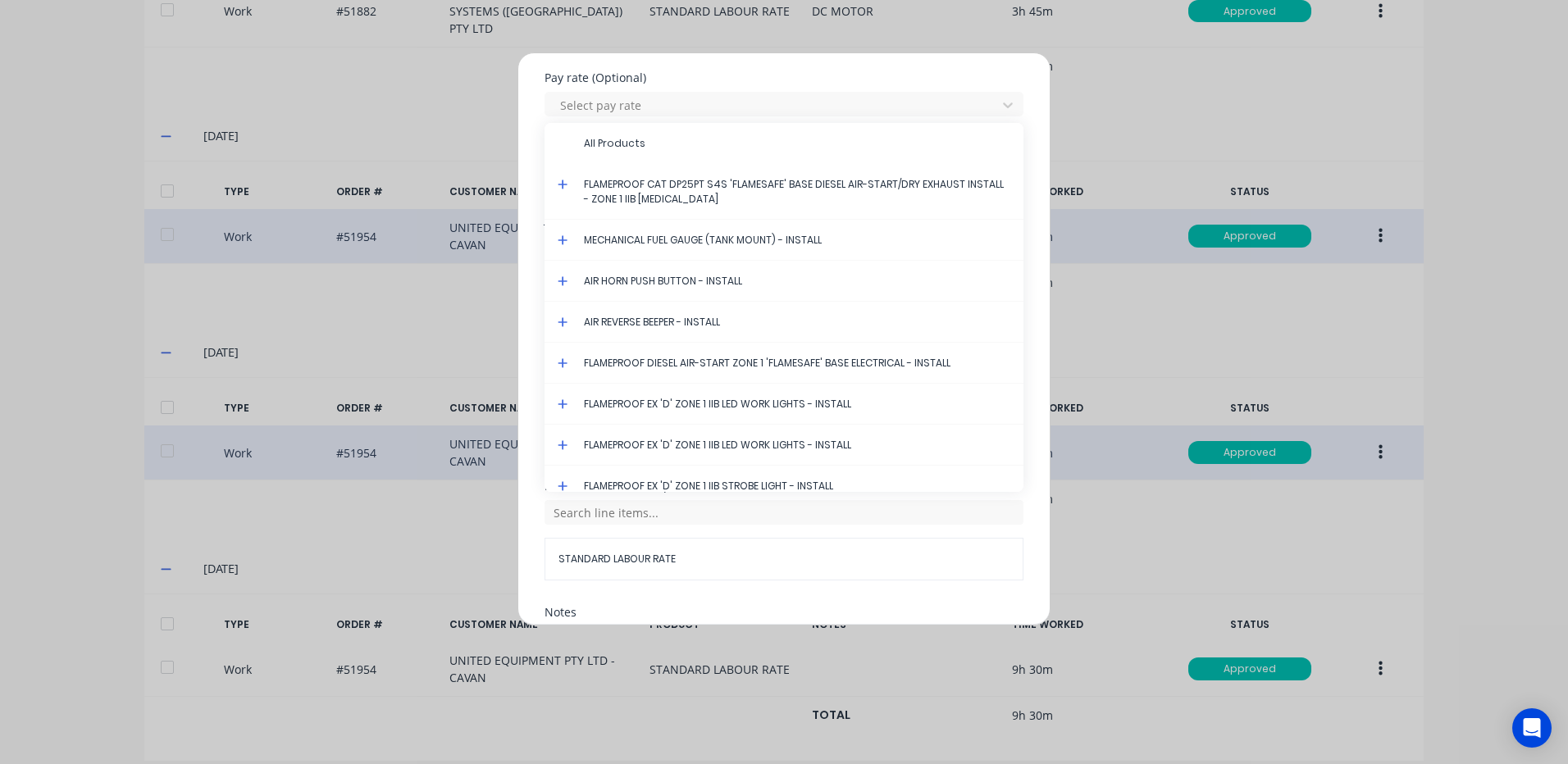
click at [563, 184] on icon at bounding box center [562, 184] width 10 height 10
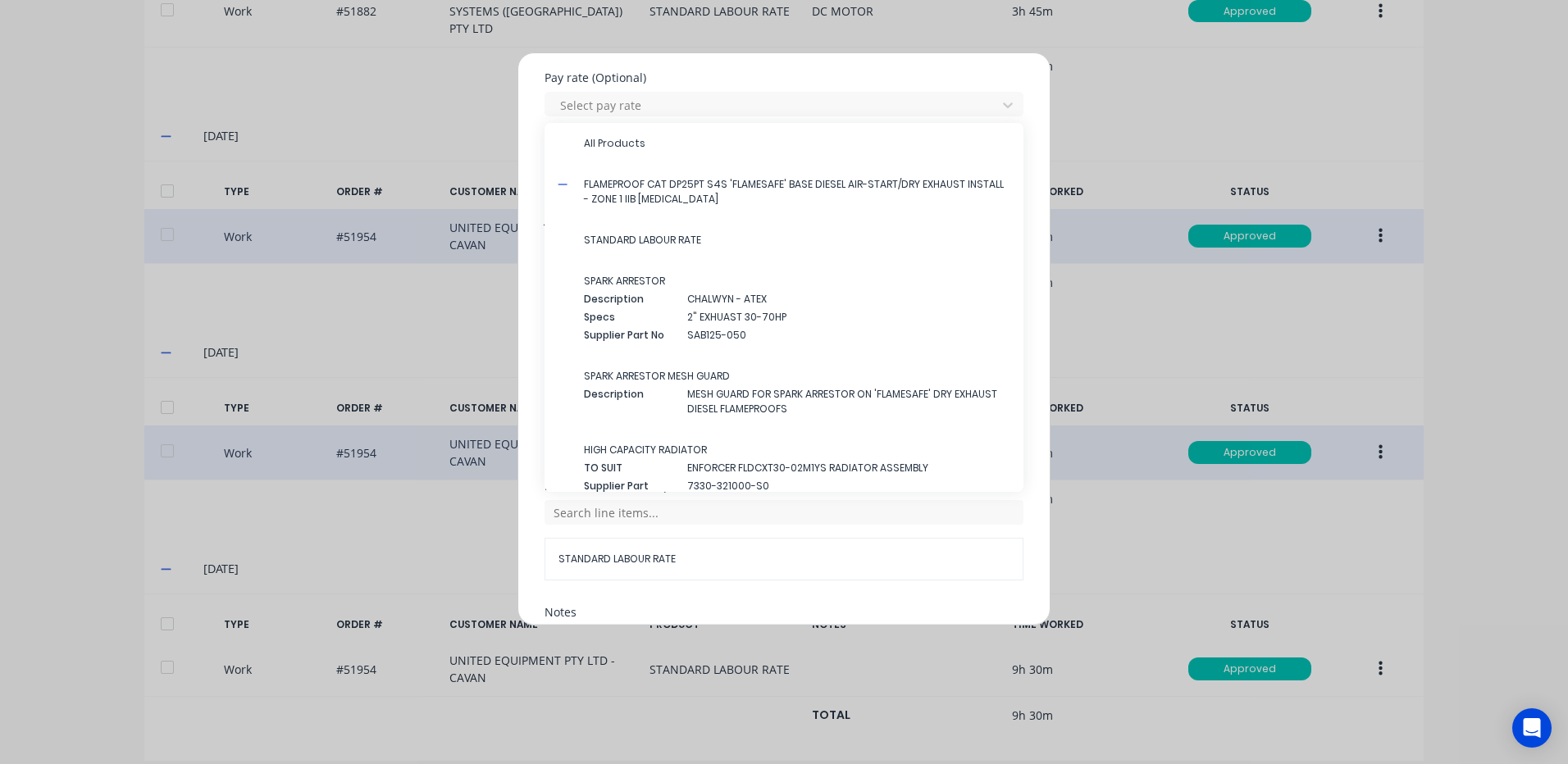
click at [636, 245] on span "STANDARD LABOUR RATE" at bounding box center [796, 240] width 426 height 15
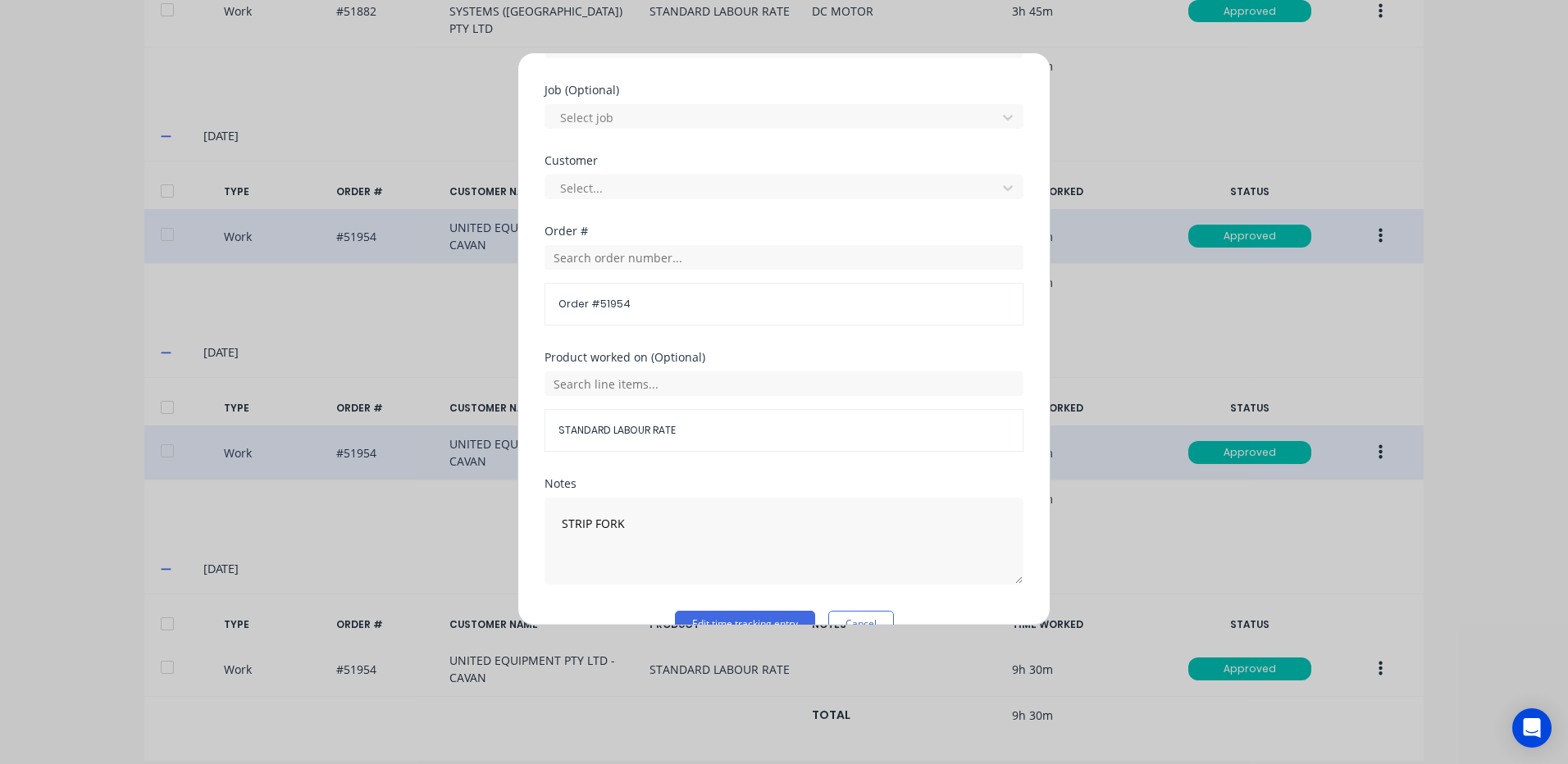
scroll to position [708, 0]
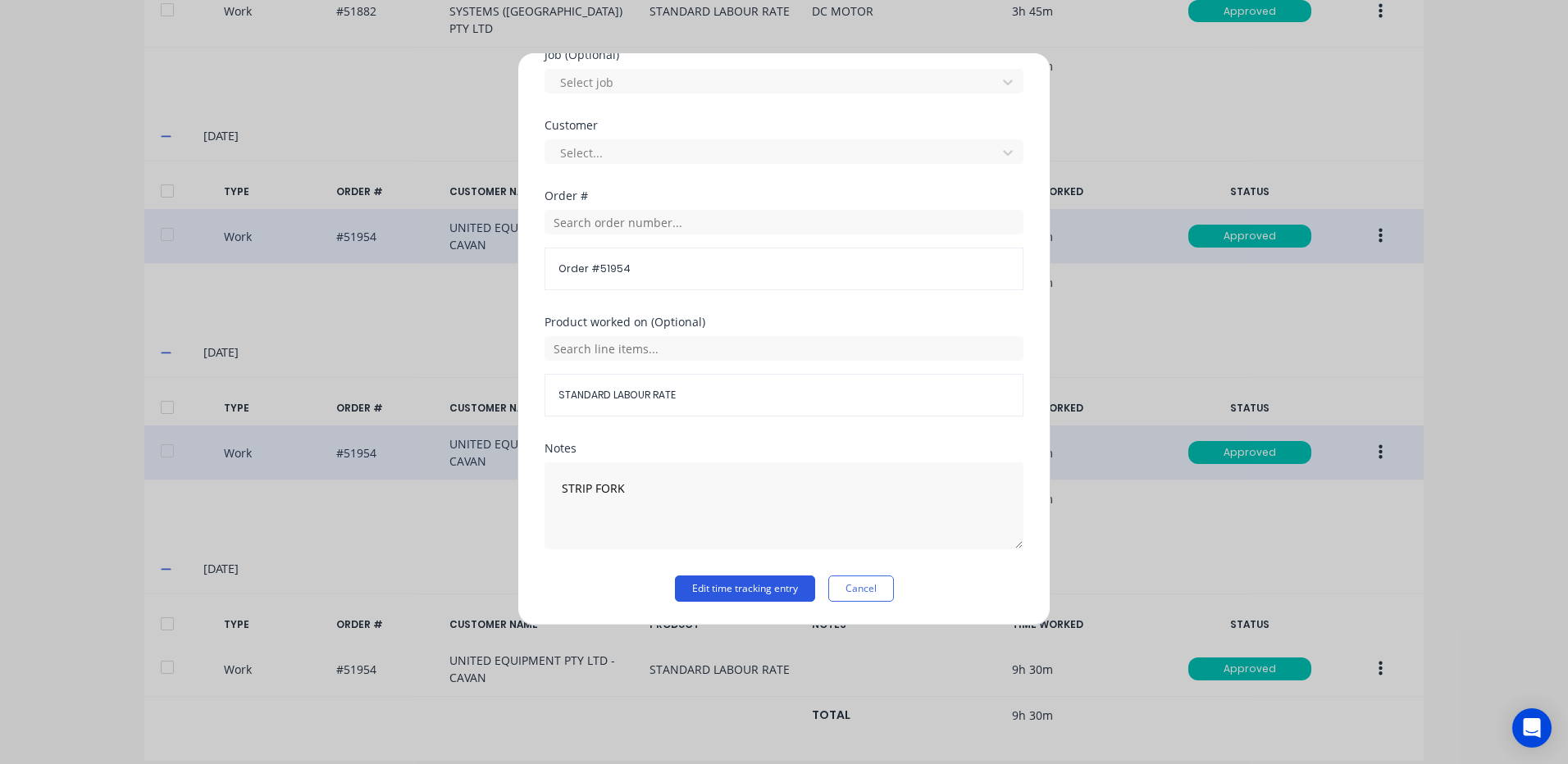
click at [708, 589] on button "Edit time tracking entry" at bounding box center [745, 588] width 140 height 26
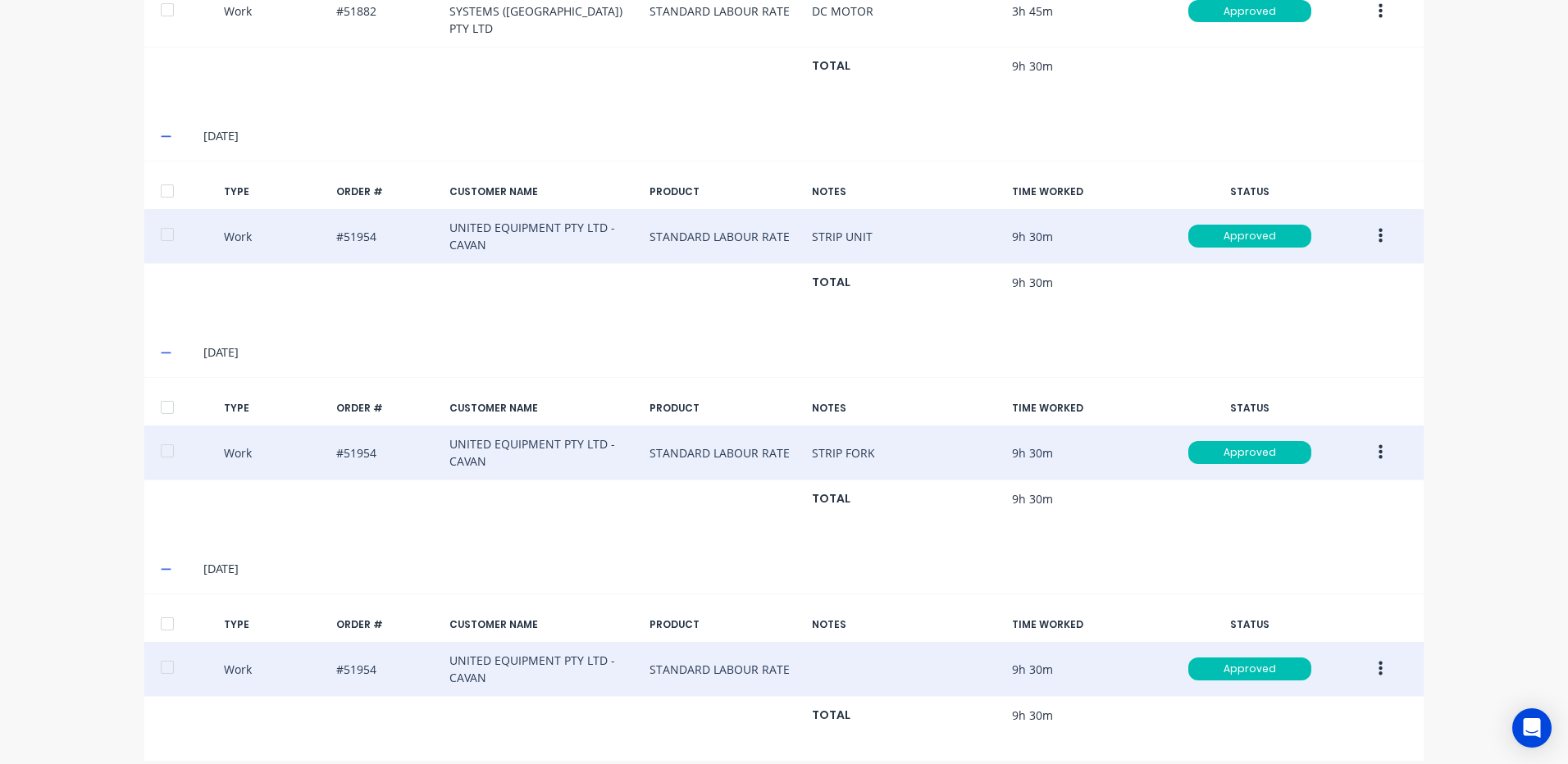
click at [1378, 655] on button "button" at bounding box center [1380, 669] width 38 height 30
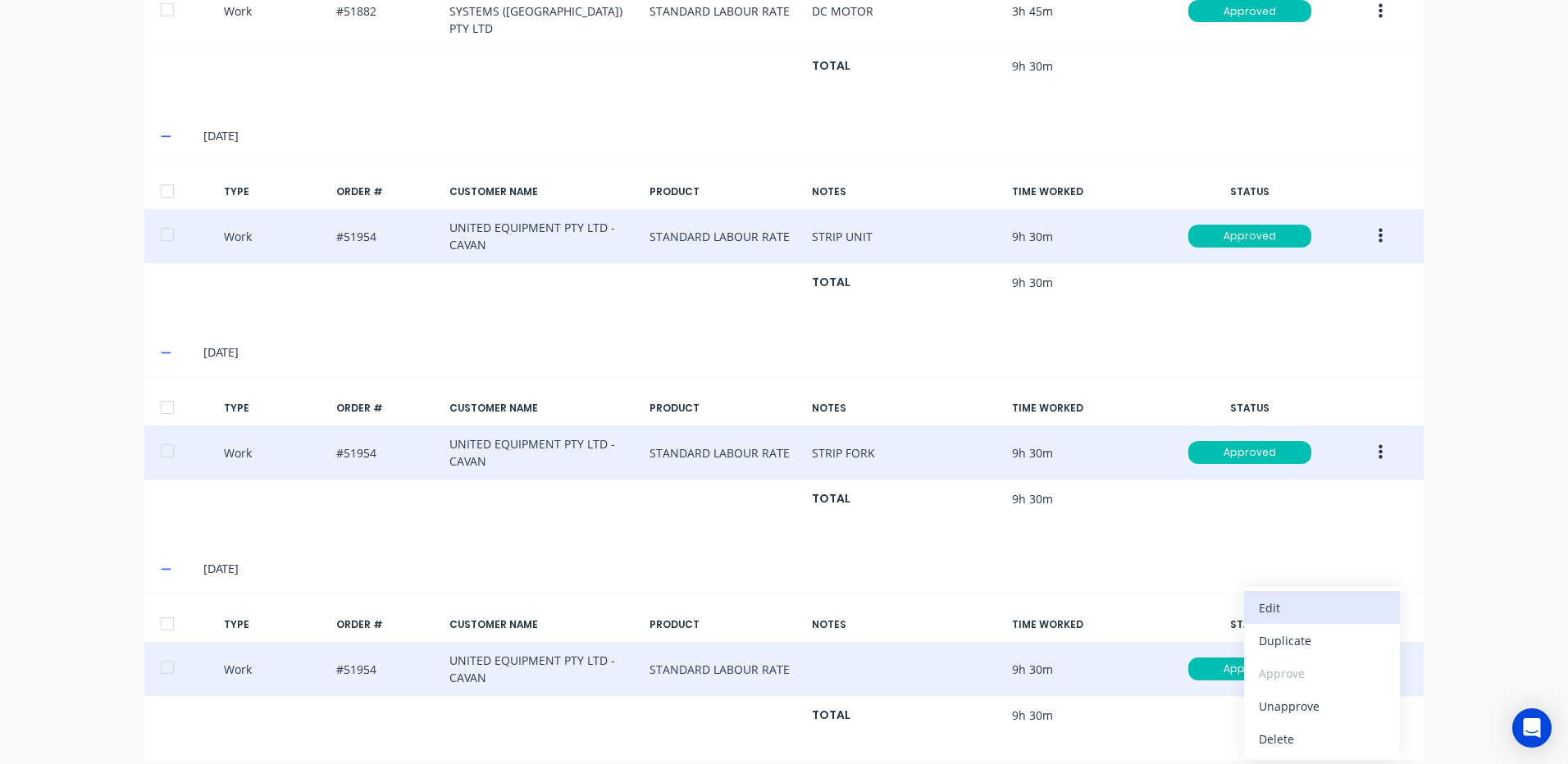
click at [1333, 595] on div "Edit" at bounding box center [1321, 607] width 126 height 24
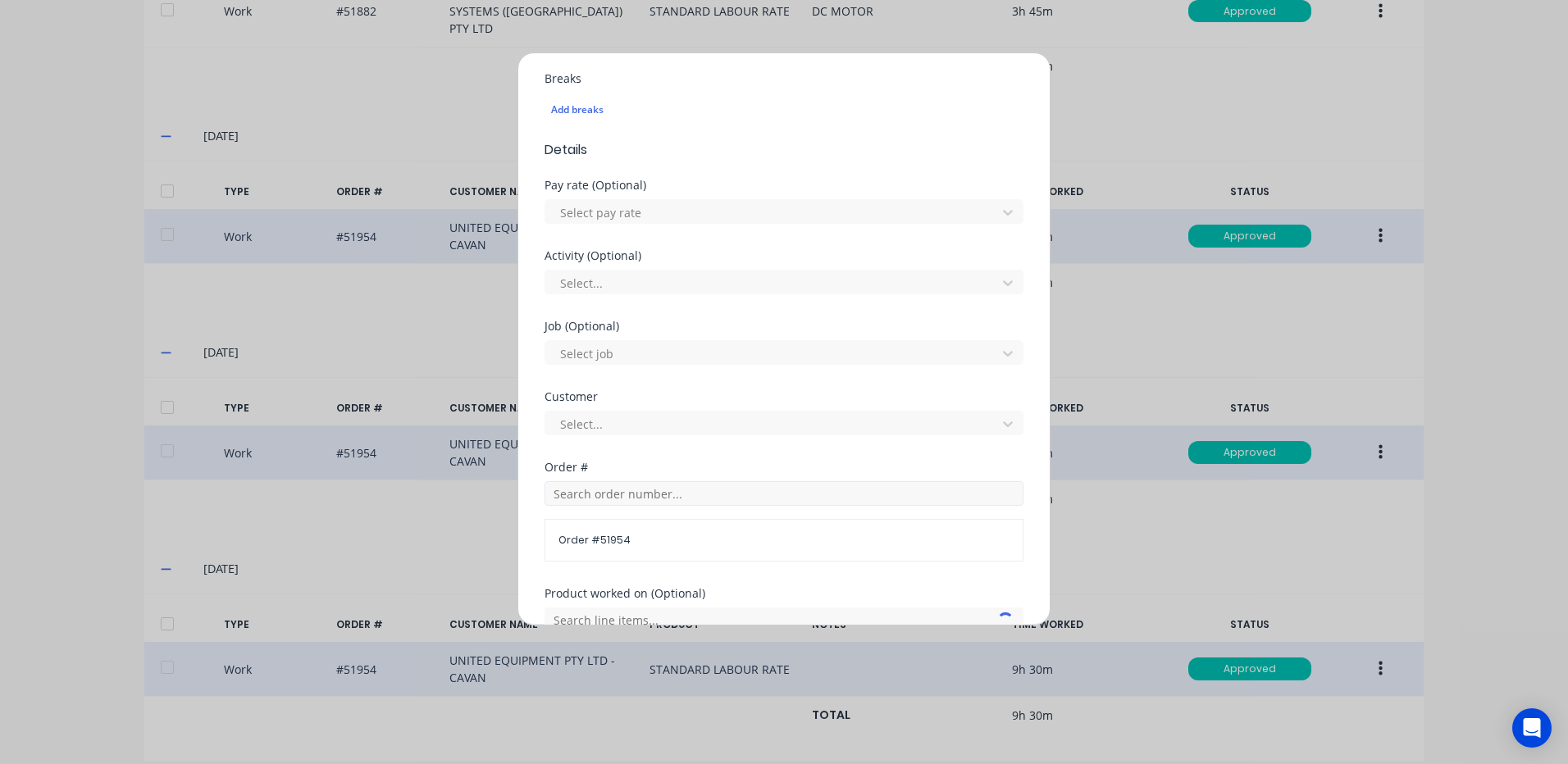
scroll to position [656, 0]
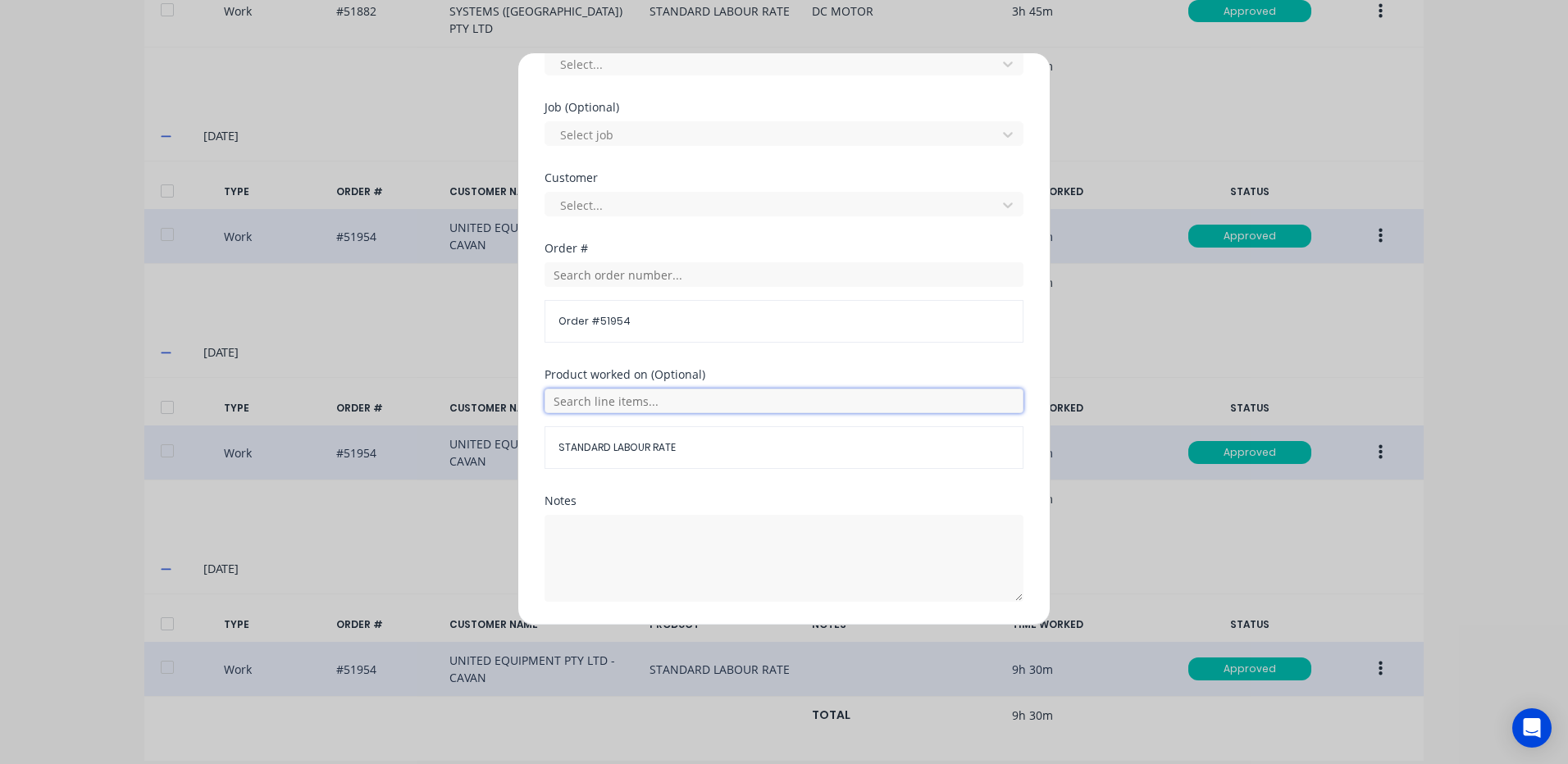
click at [626, 404] on input "text" at bounding box center [784, 401] width 479 height 24
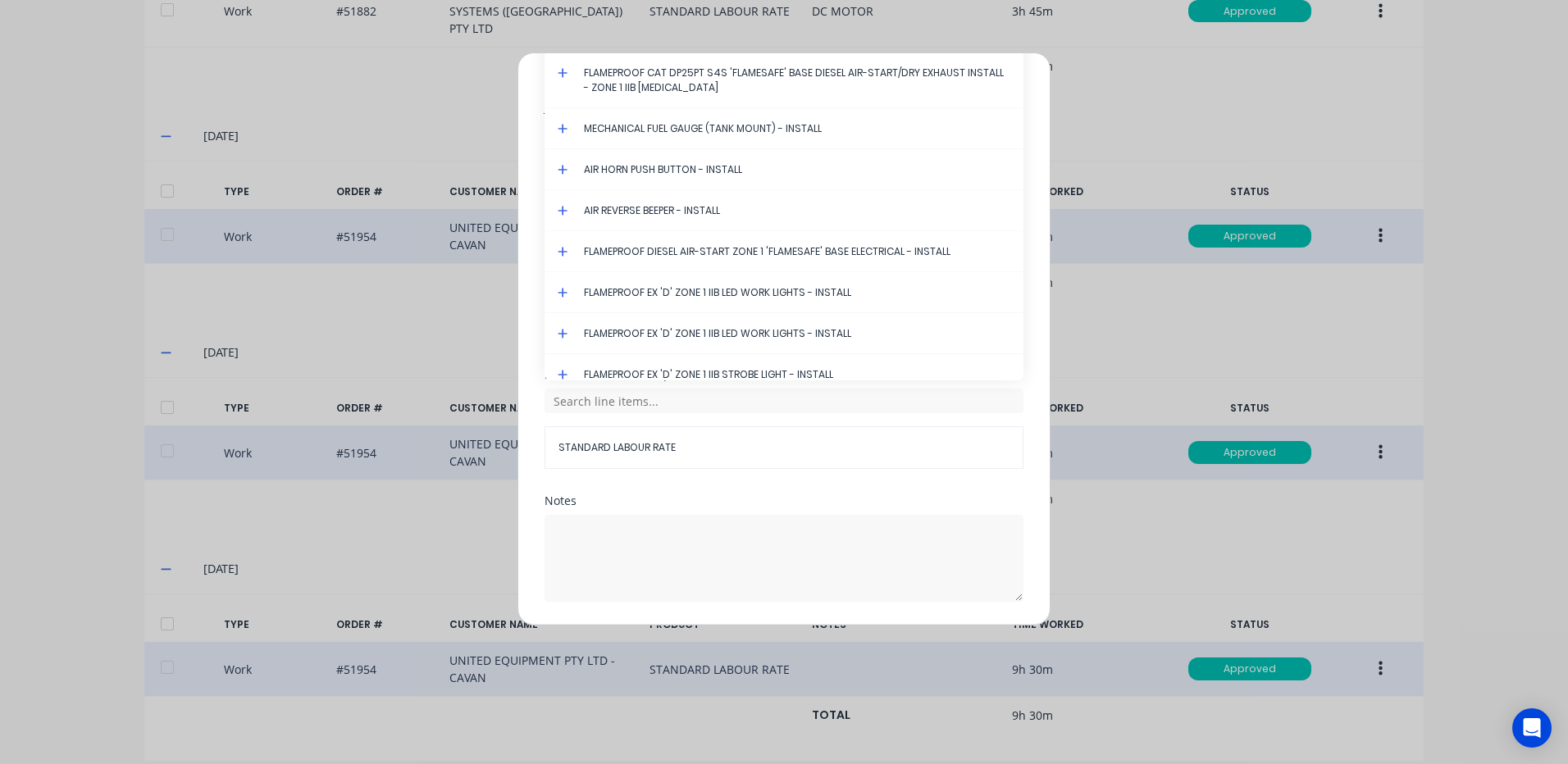
click at [565, 70] on icon at bounding box center [562, 73] width 10 height 11
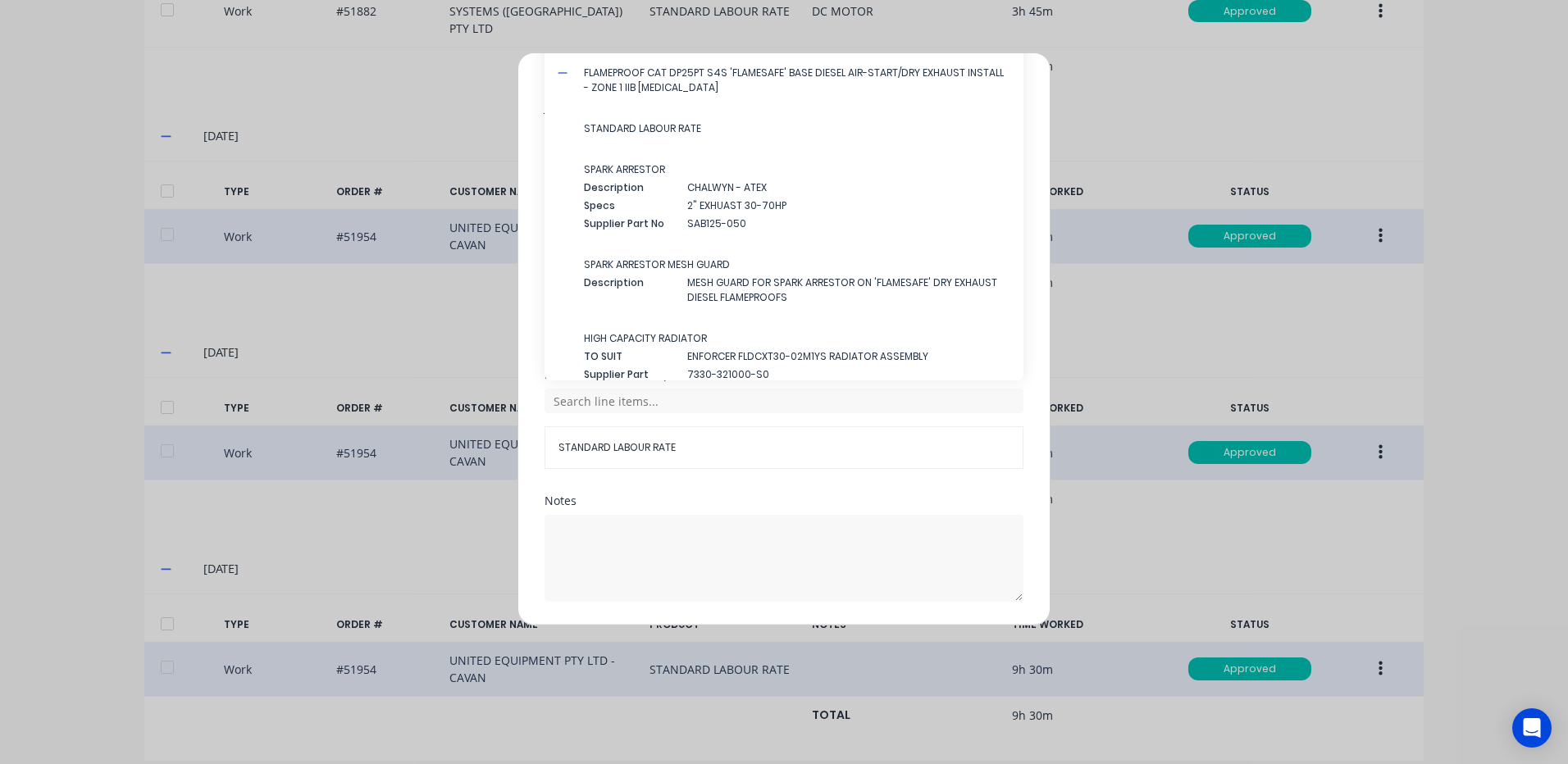
click at [647, 126] on span "STANDARD LABOUR RATE" at bounding box center [796, 129] width 426 height 15
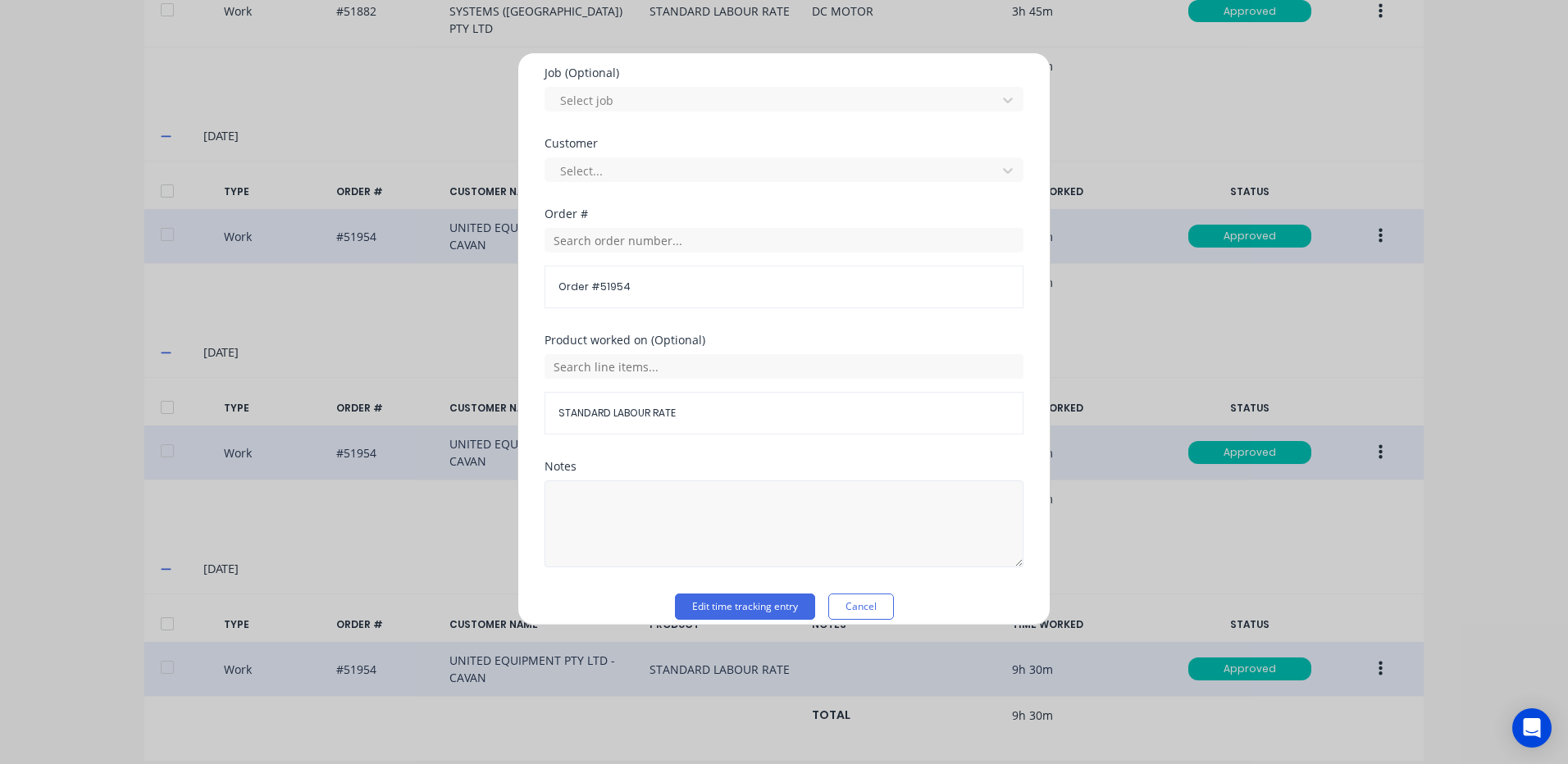
scroll to position [708, 0]
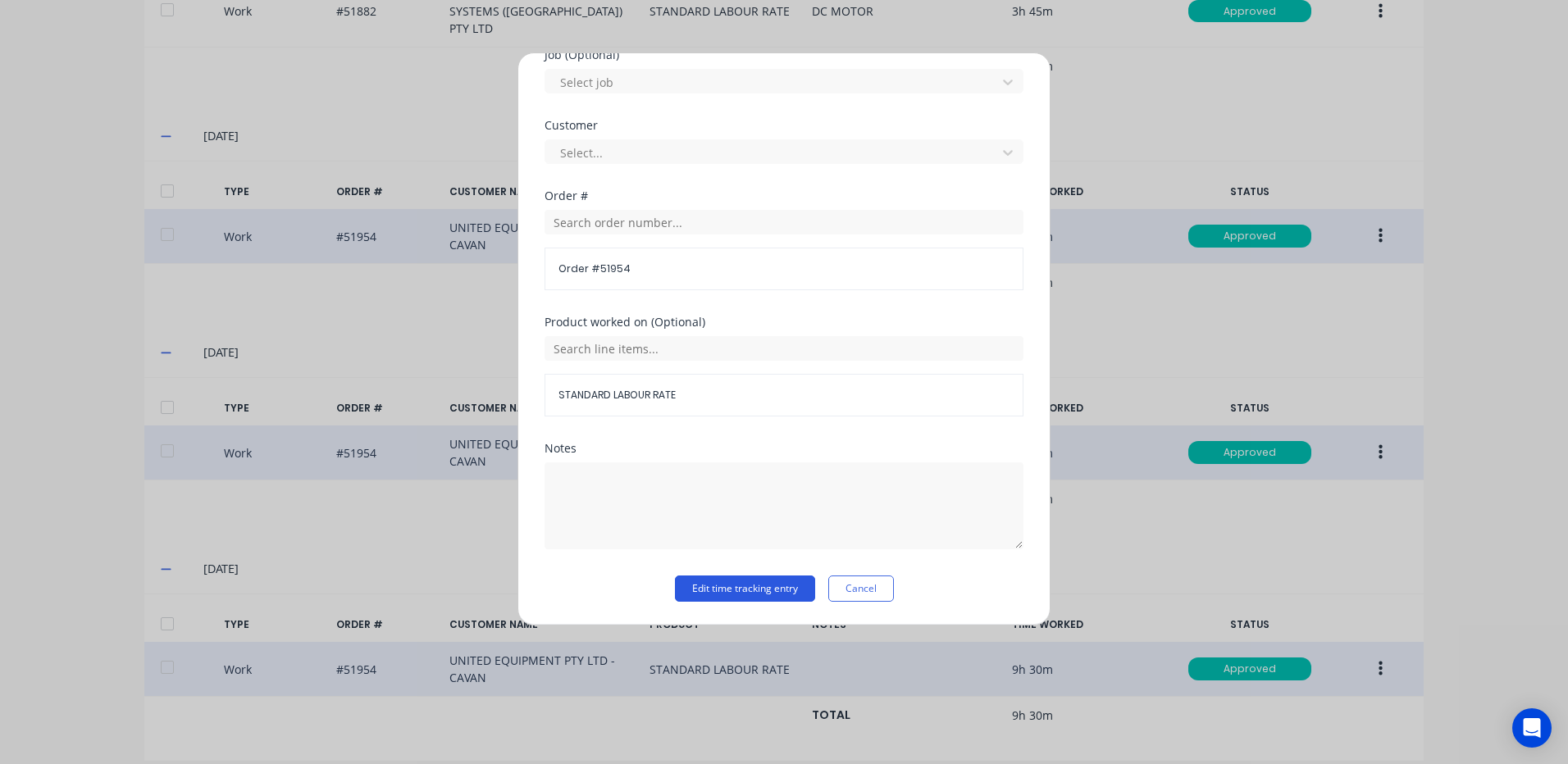
click at [725, 578] on button "Edit time tracking entry" at bounding box center [745, 588] width 140 height 26
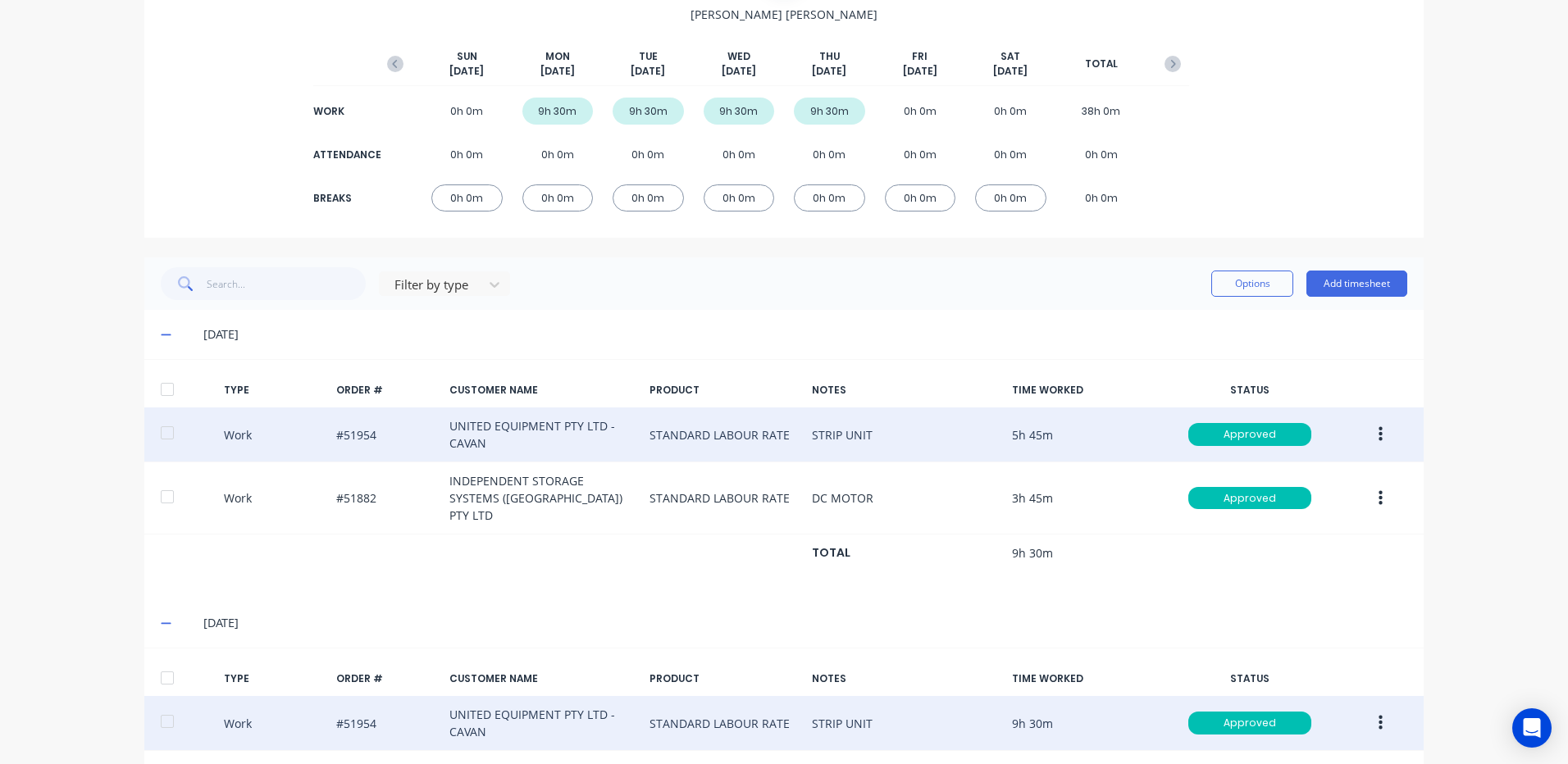
scroll to position [166, 0]
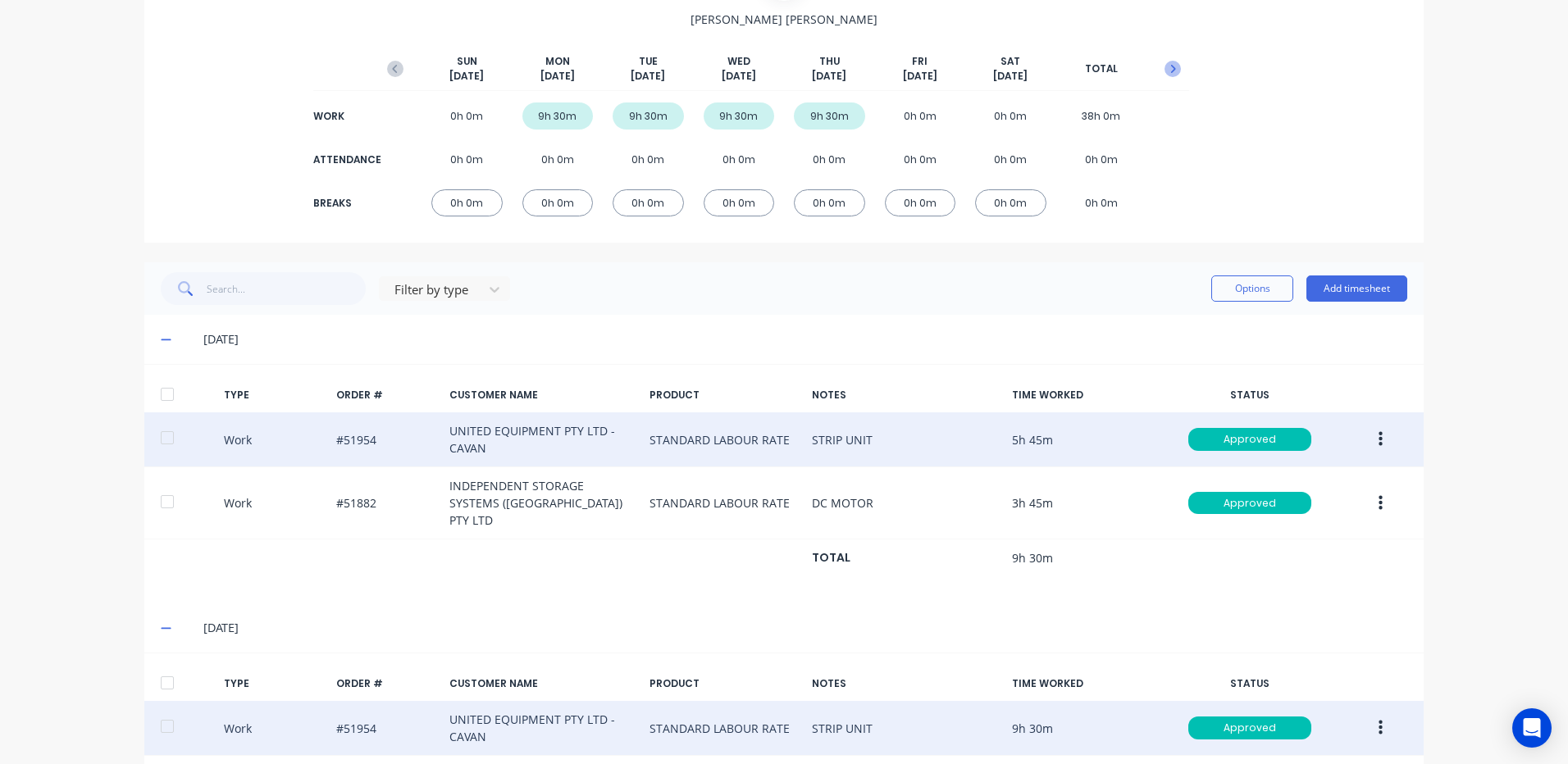
click at [1171, 69] on icon "button" at bounding box center [1173, 68] width 5 height 8
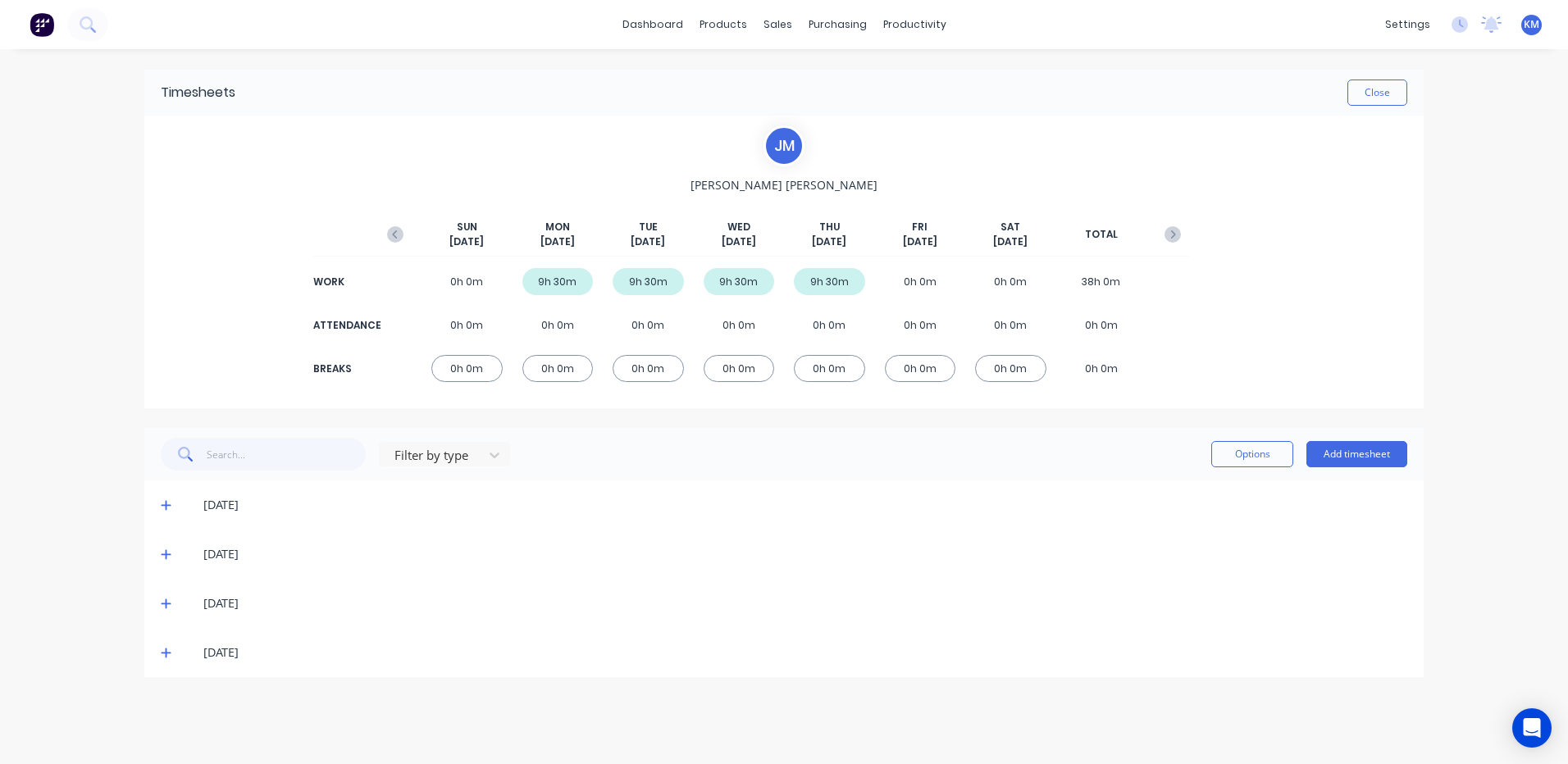
scroll to position [0, 0]
click at [166, 504] on icon at bounding box center [165, 505] width 10 height 10
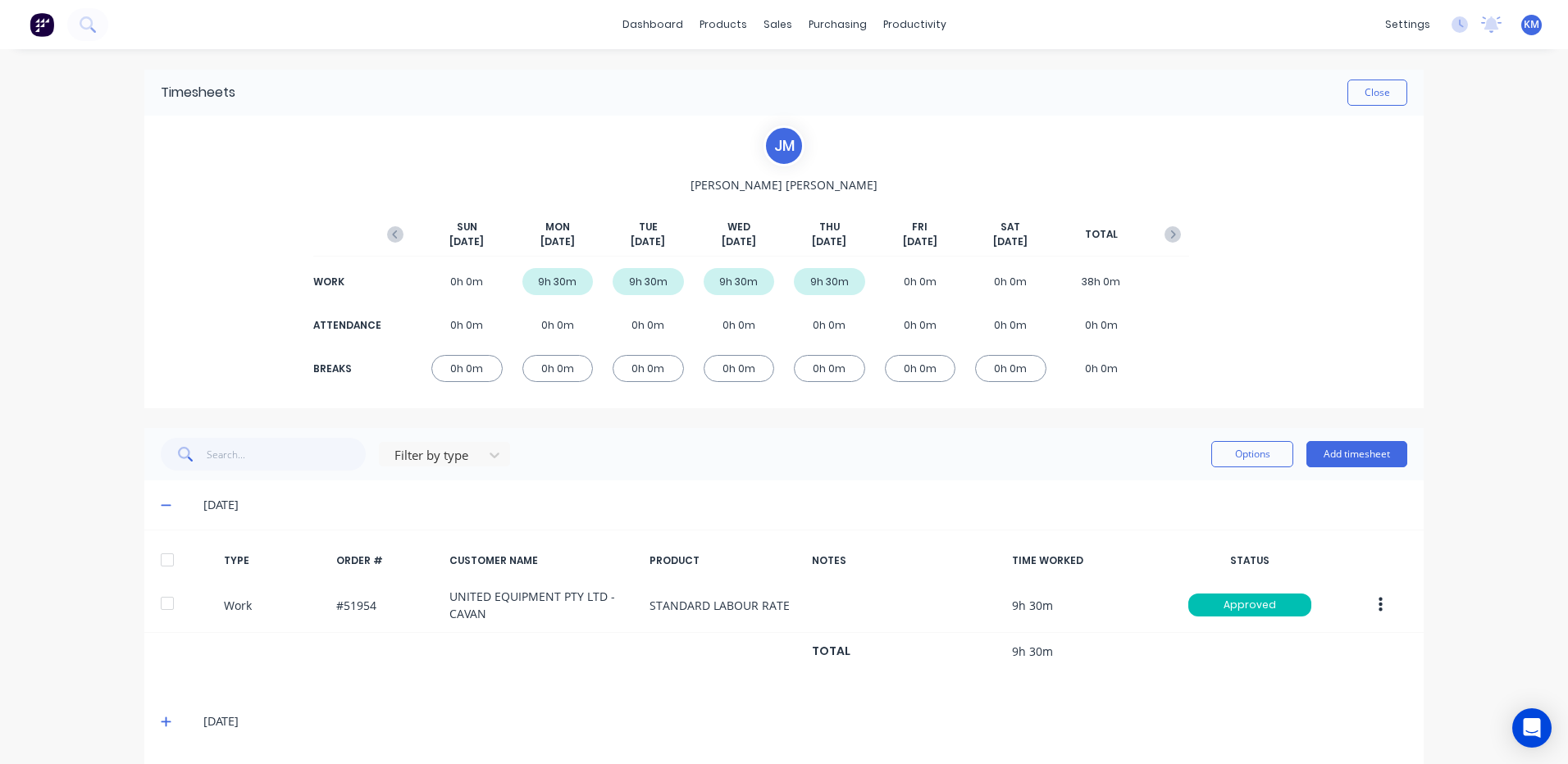
scroll to position [101, 0]
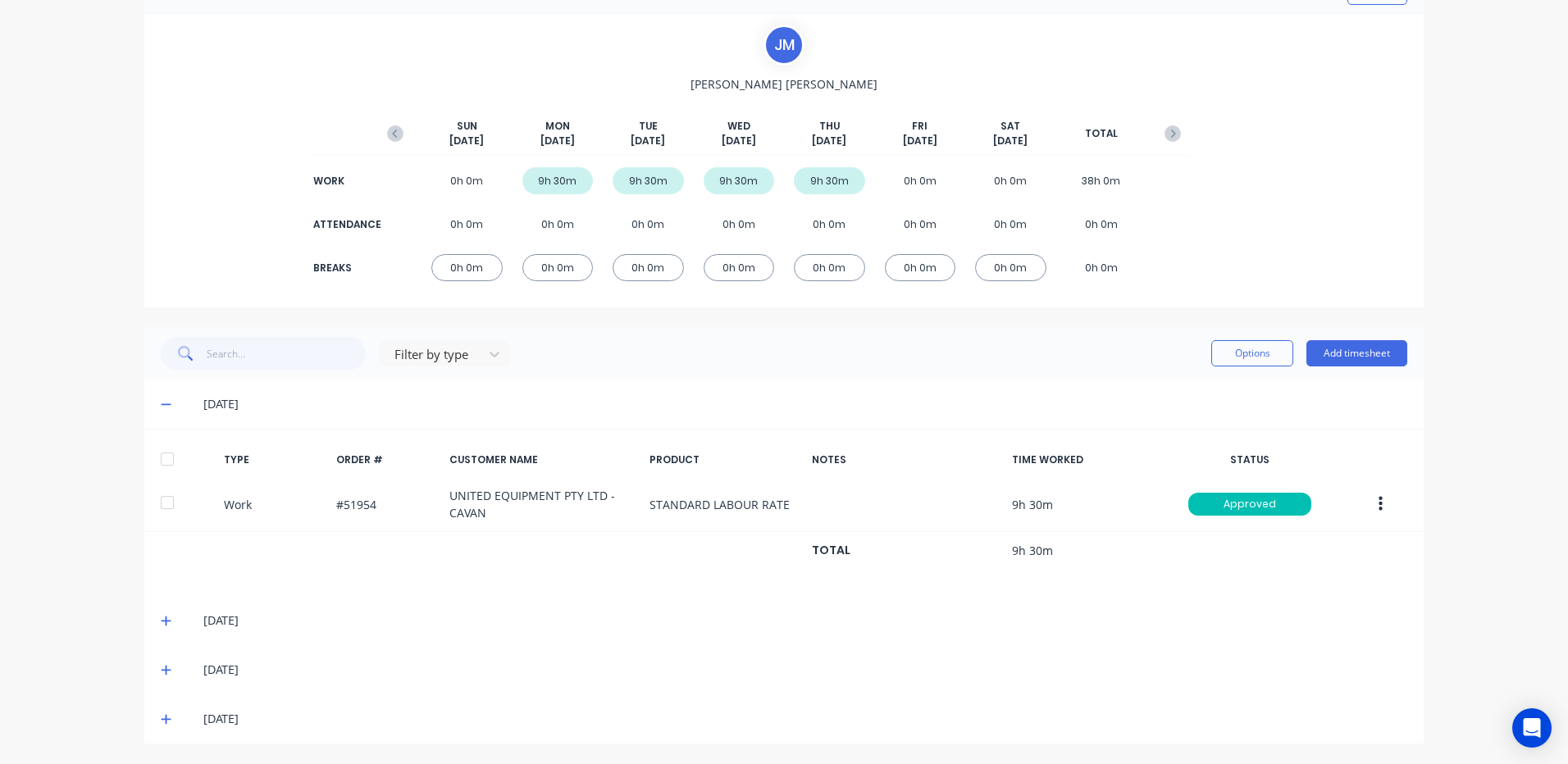
click at [160, 616] on icon at bounding box center [165, 621] width 10 height 11
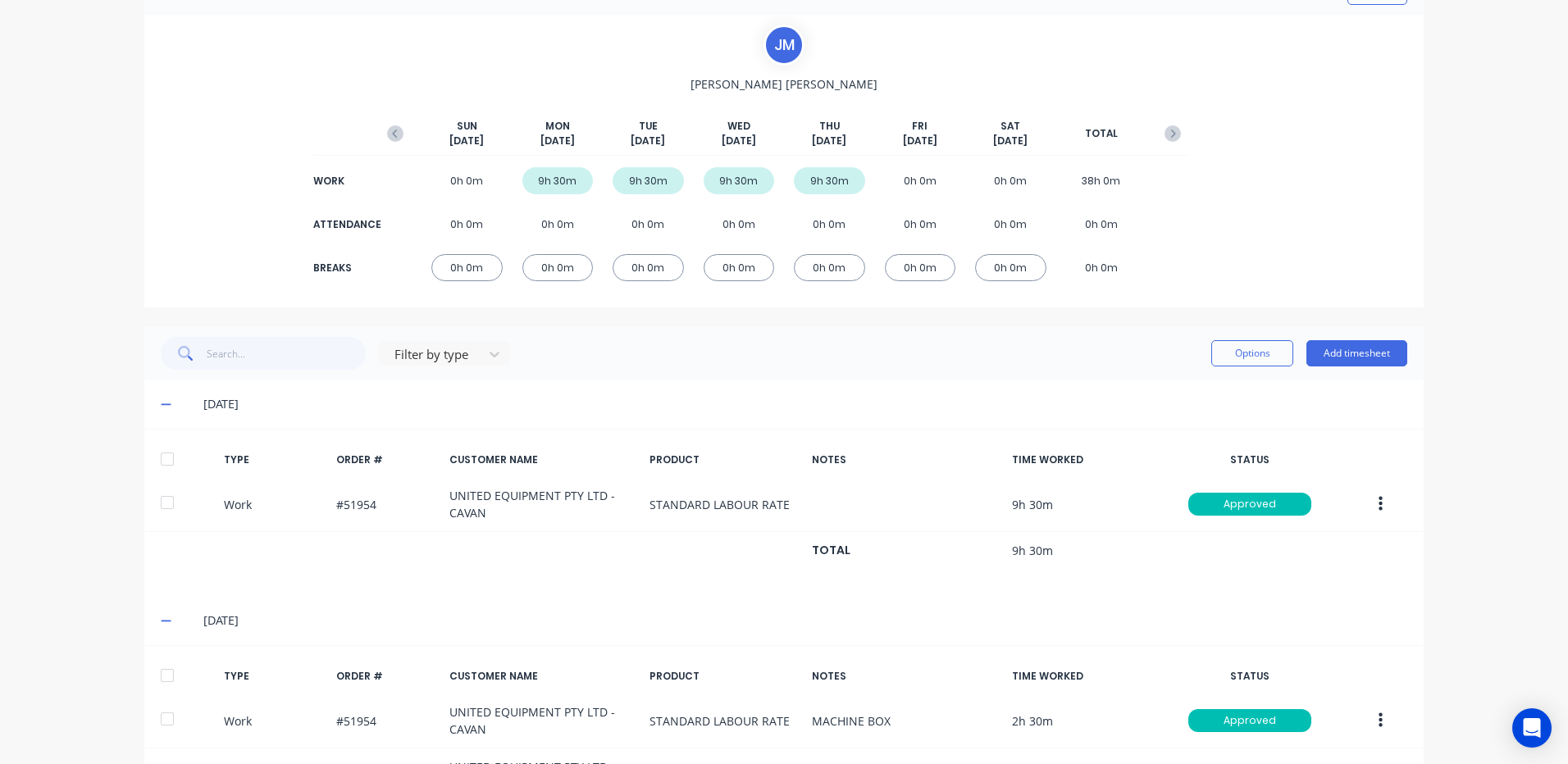
scroll to position [323, 0]
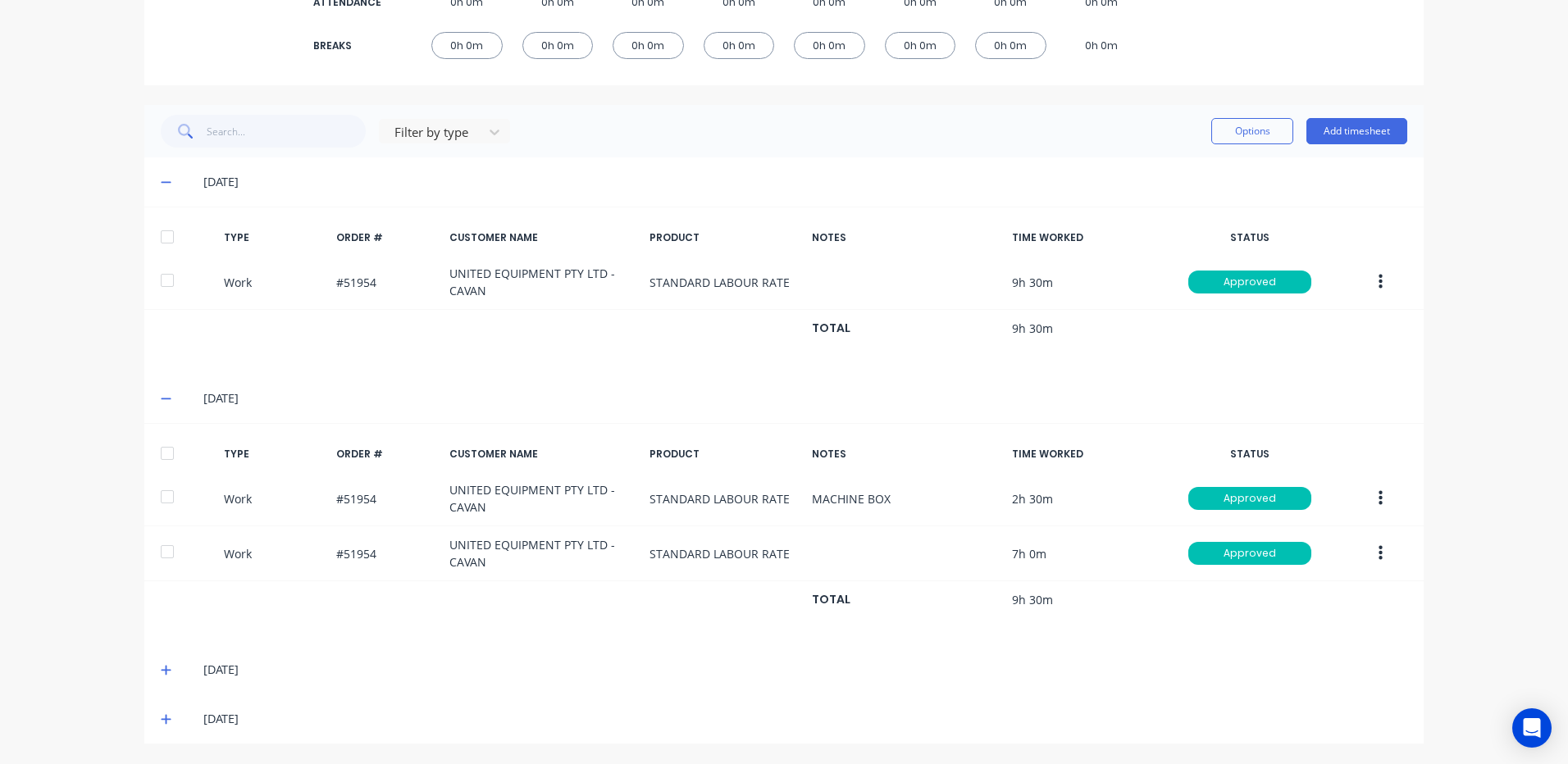
click at [162, 668] on icon at bounding box center [165, 669] width 10 height 11
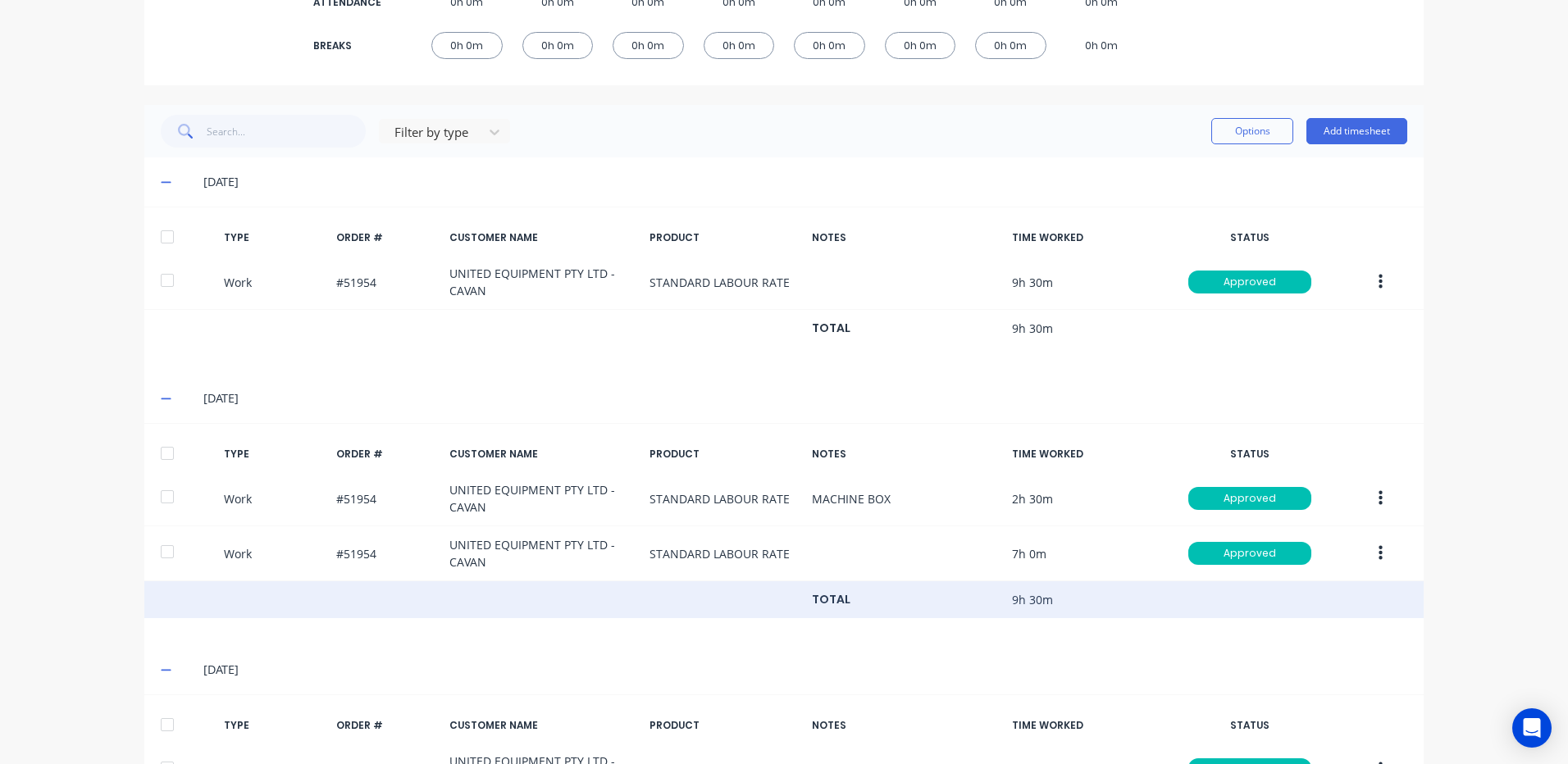
scroll to position [490, 0]
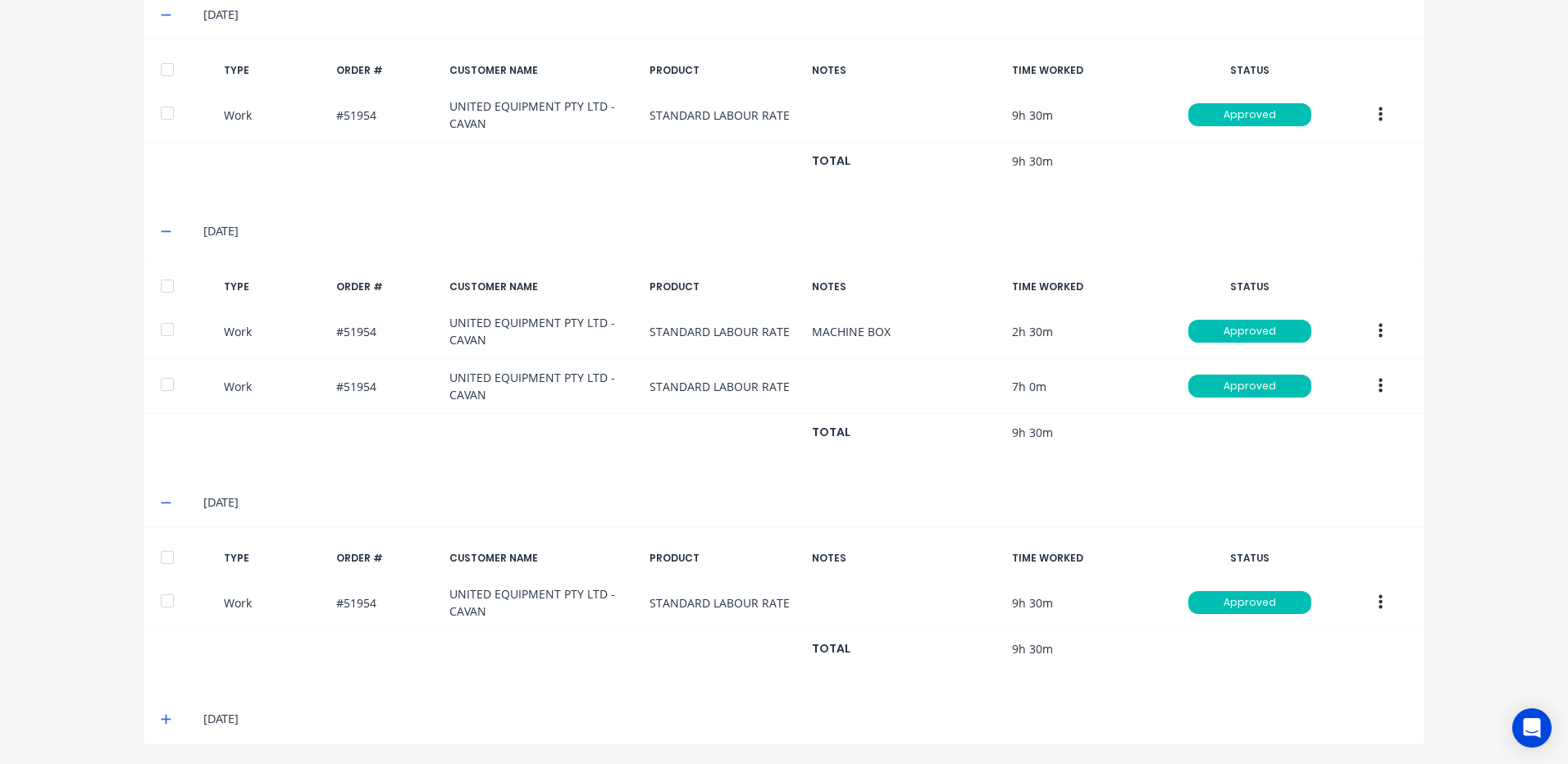
click at [160, 722] on icon at bounding box center [165, 719] width 10 height 10
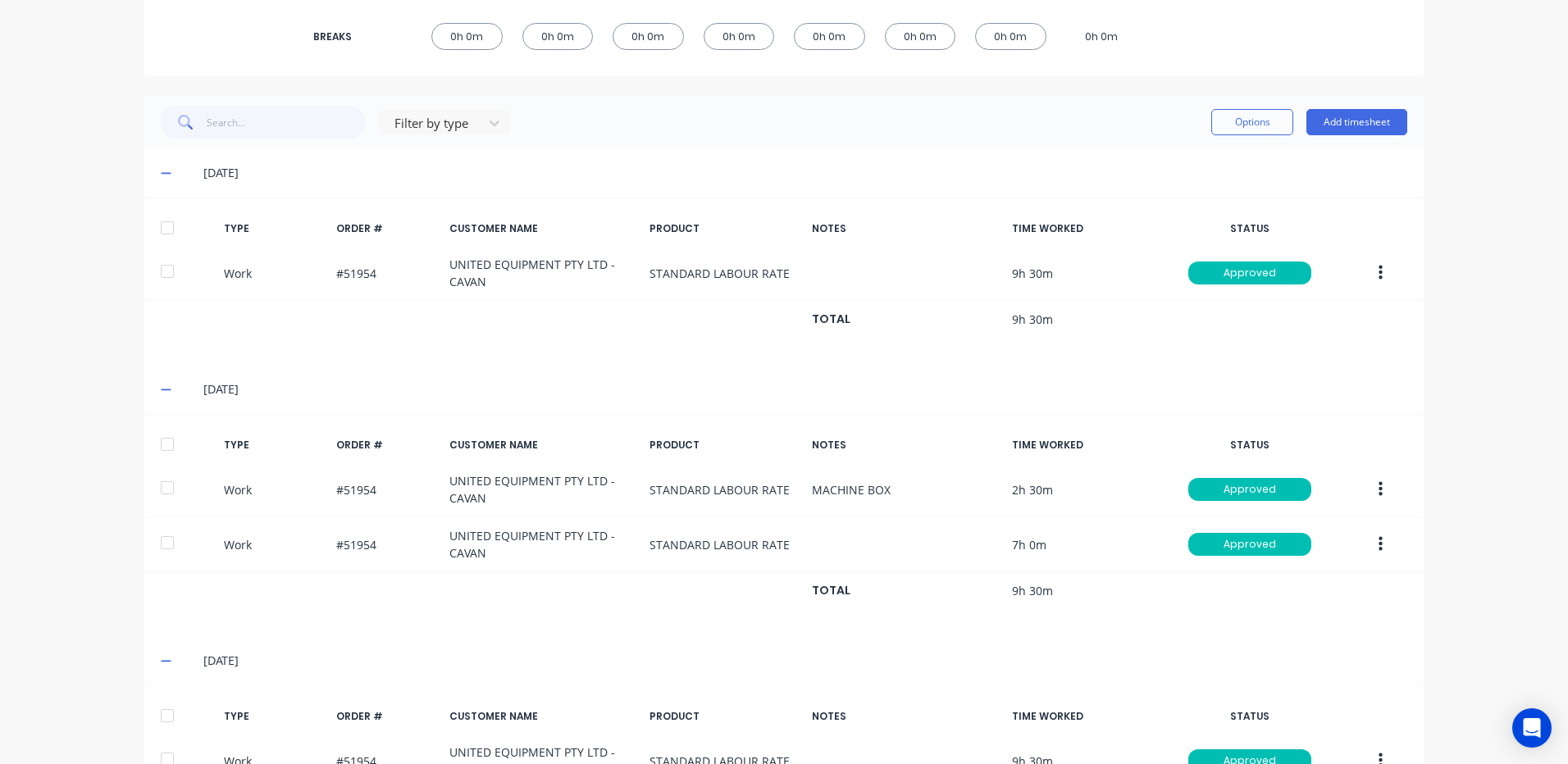
scroll to position [166, 0]
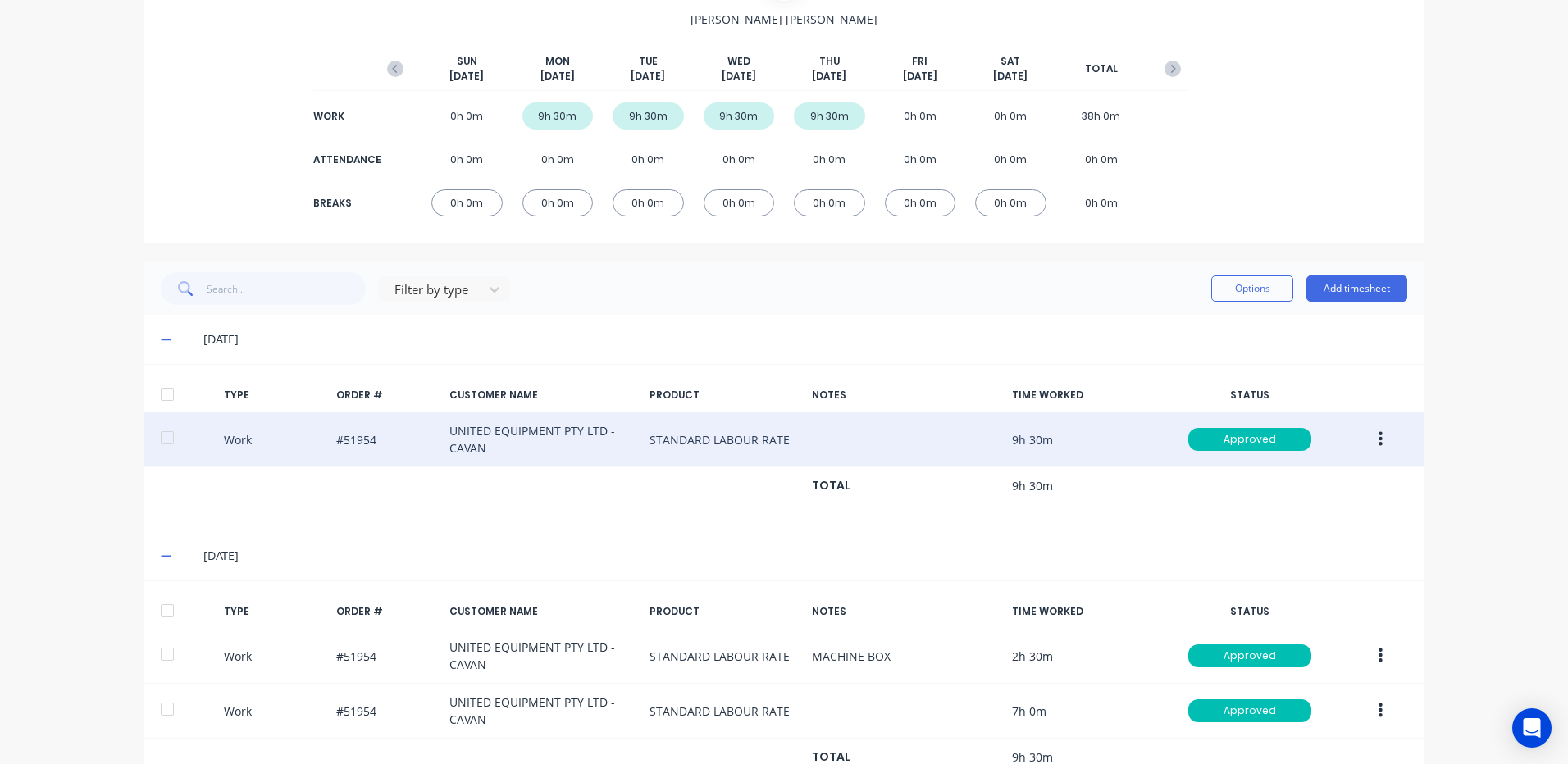
click at [1385, 433] on button "button" at bounding box center [1380, 440] width 38 height 30
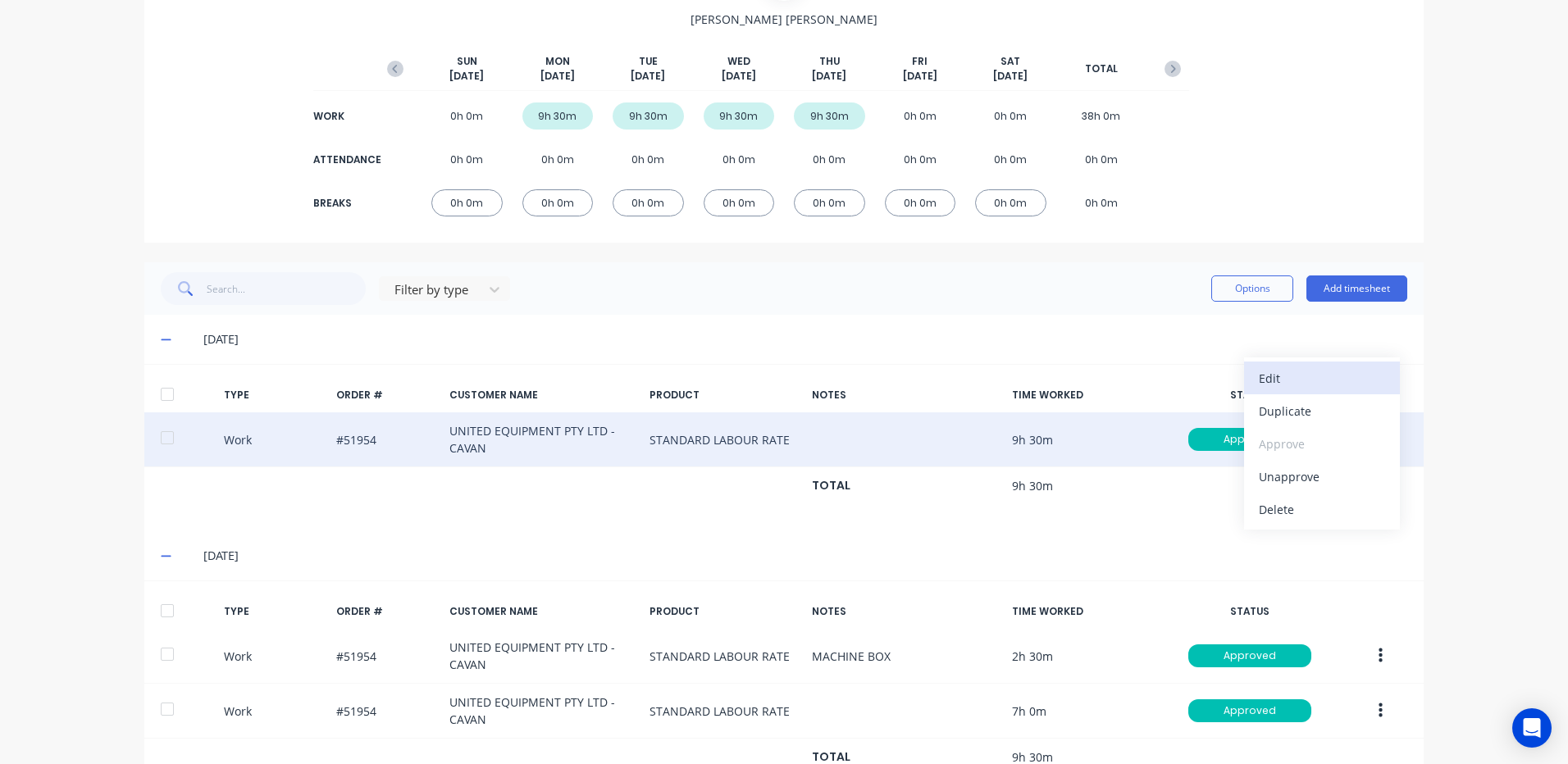
click at [1321, 379] on div "Edit" at bounding box center [1321, 378] width 126 height 24
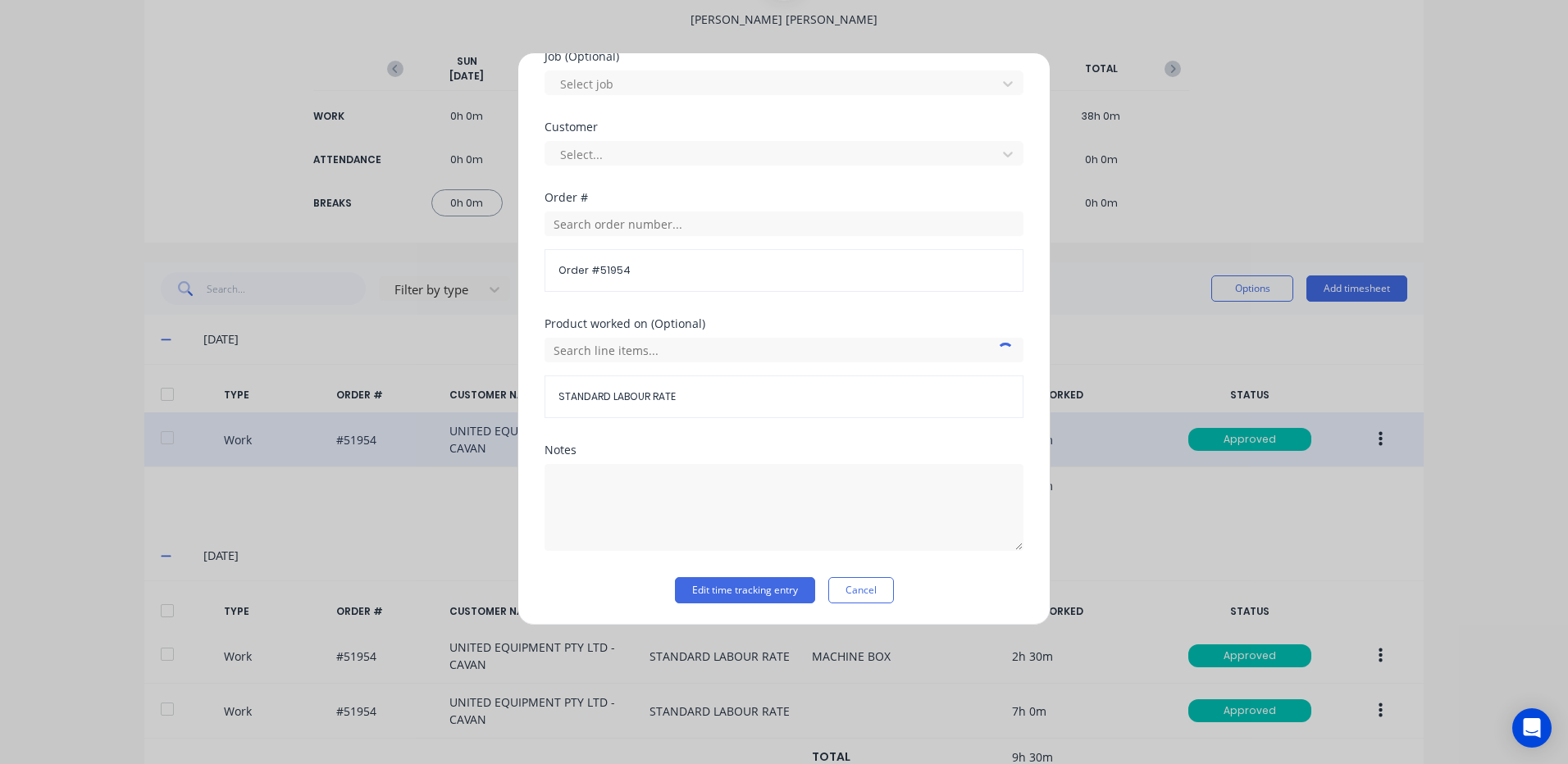
scroll to position [708, 0]
click at [671, 348] on input "text" at bounding box center [784, 348] width 479 height 24
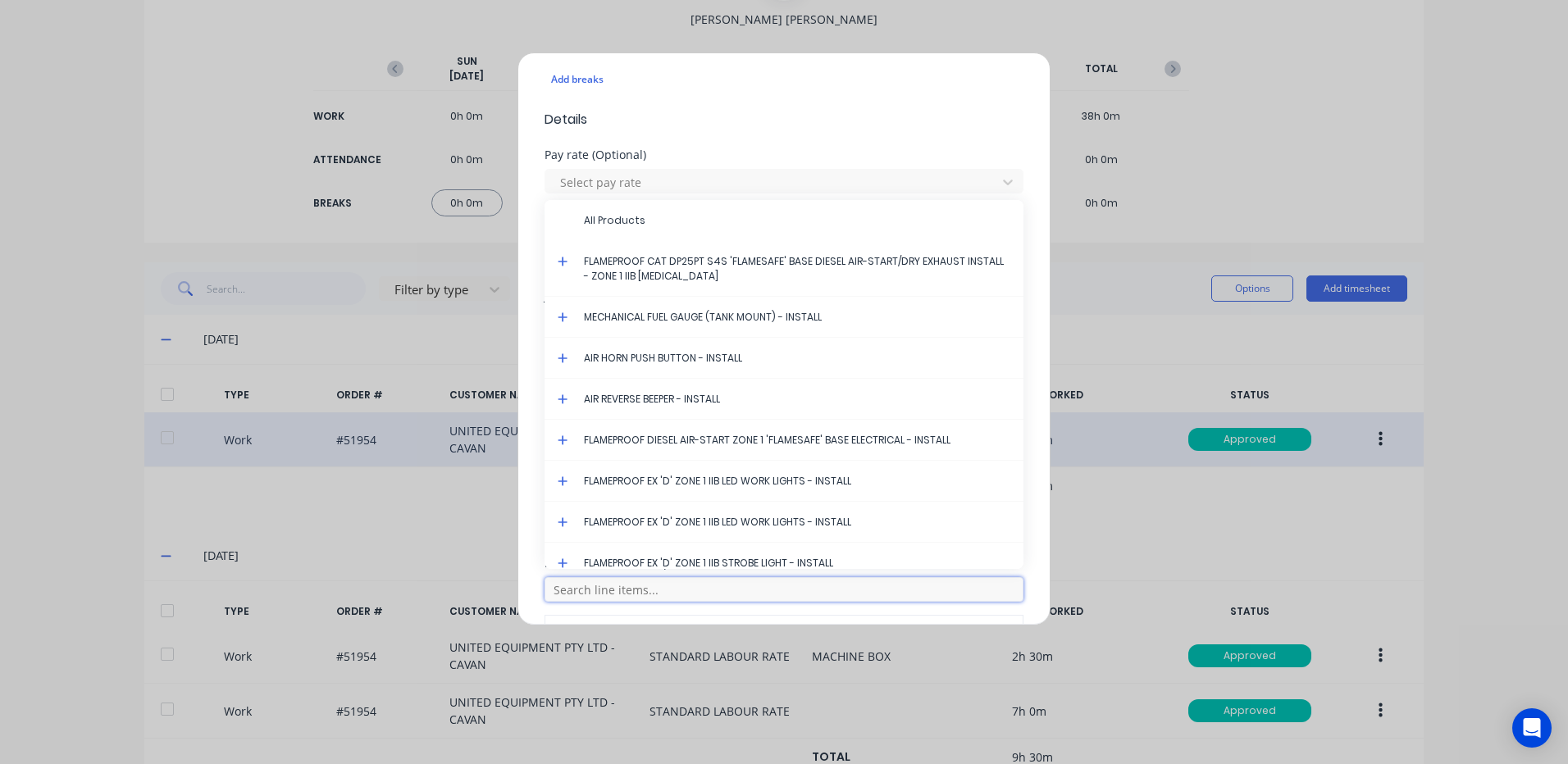
scroll to position [462, 0]
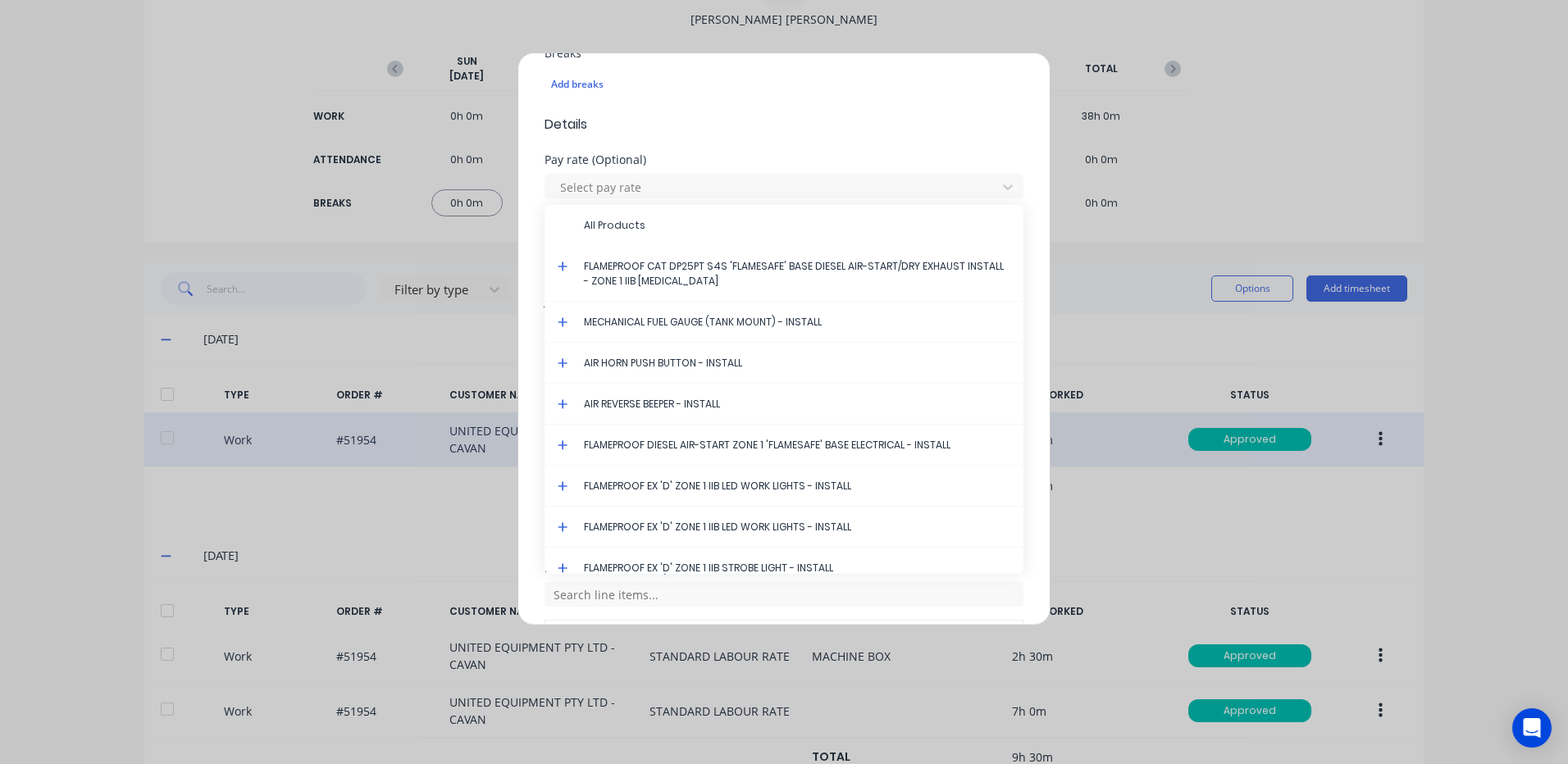
click at [563, 265] on icon at bounding box center [562, 266] width 10 height 10
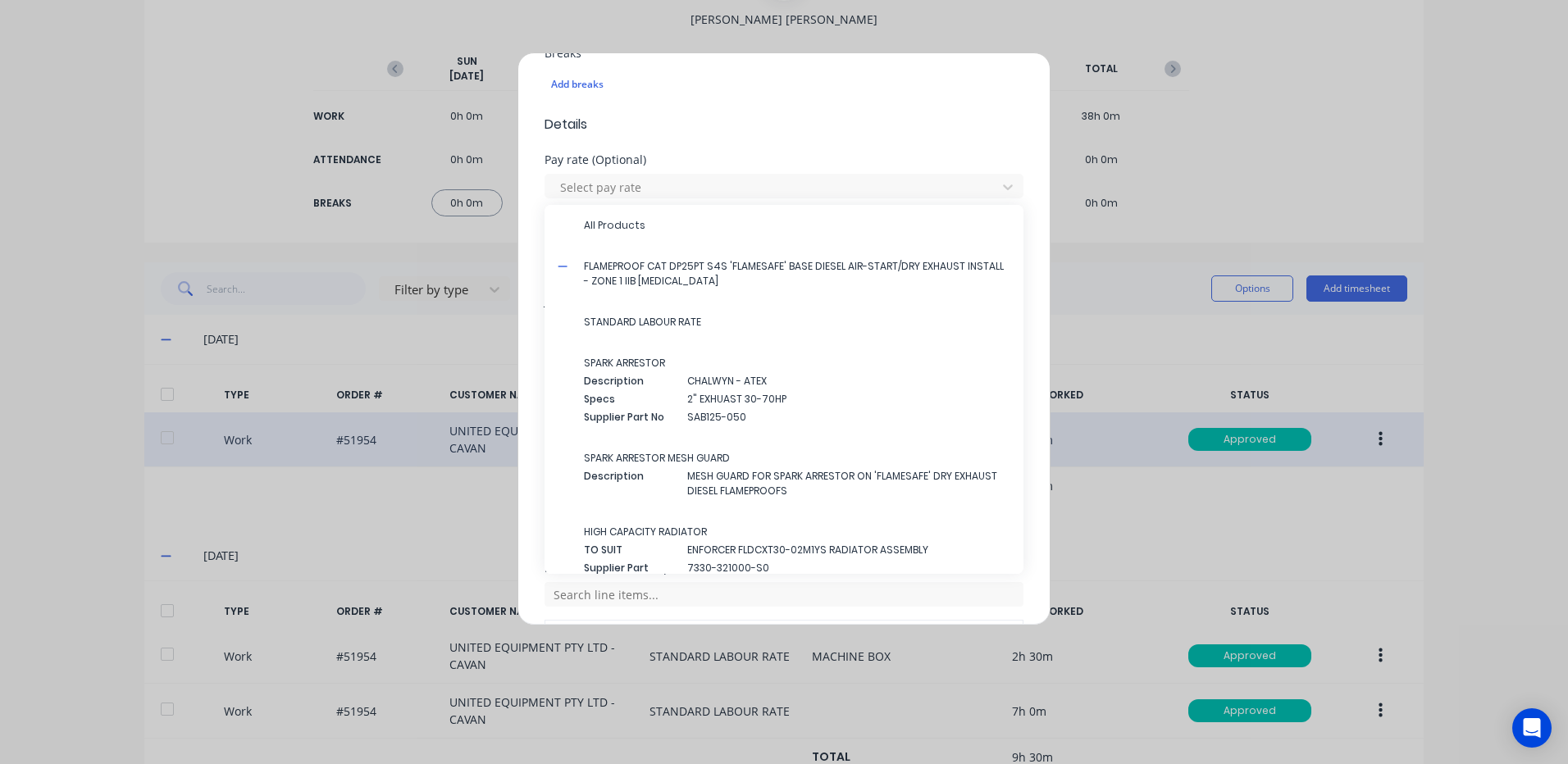
click at [634, 324] on span "STANDARD LABOUR RATE" at bounding box center [796, 322] width 426 height 15
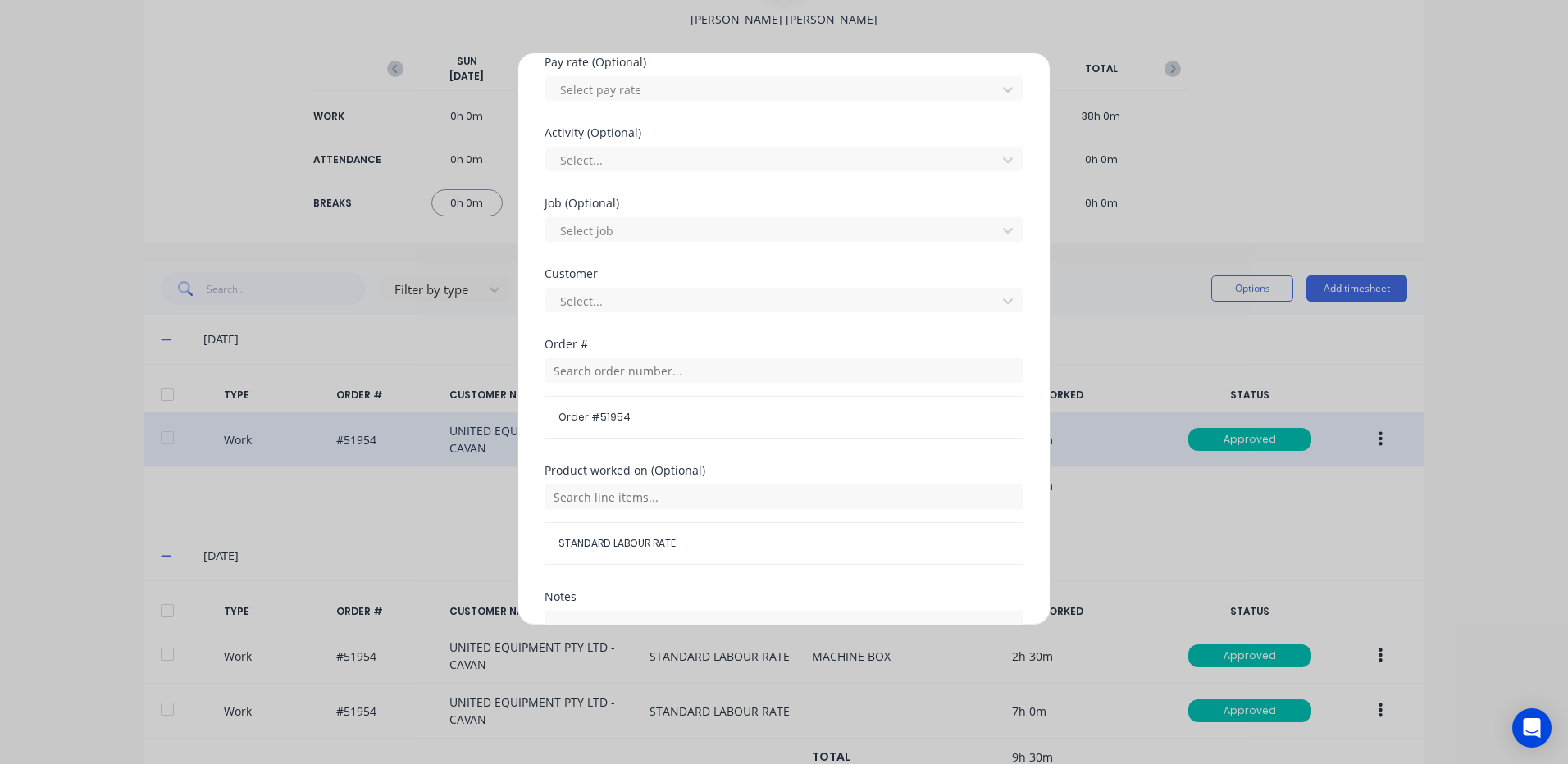
scroll to position [708, 0]
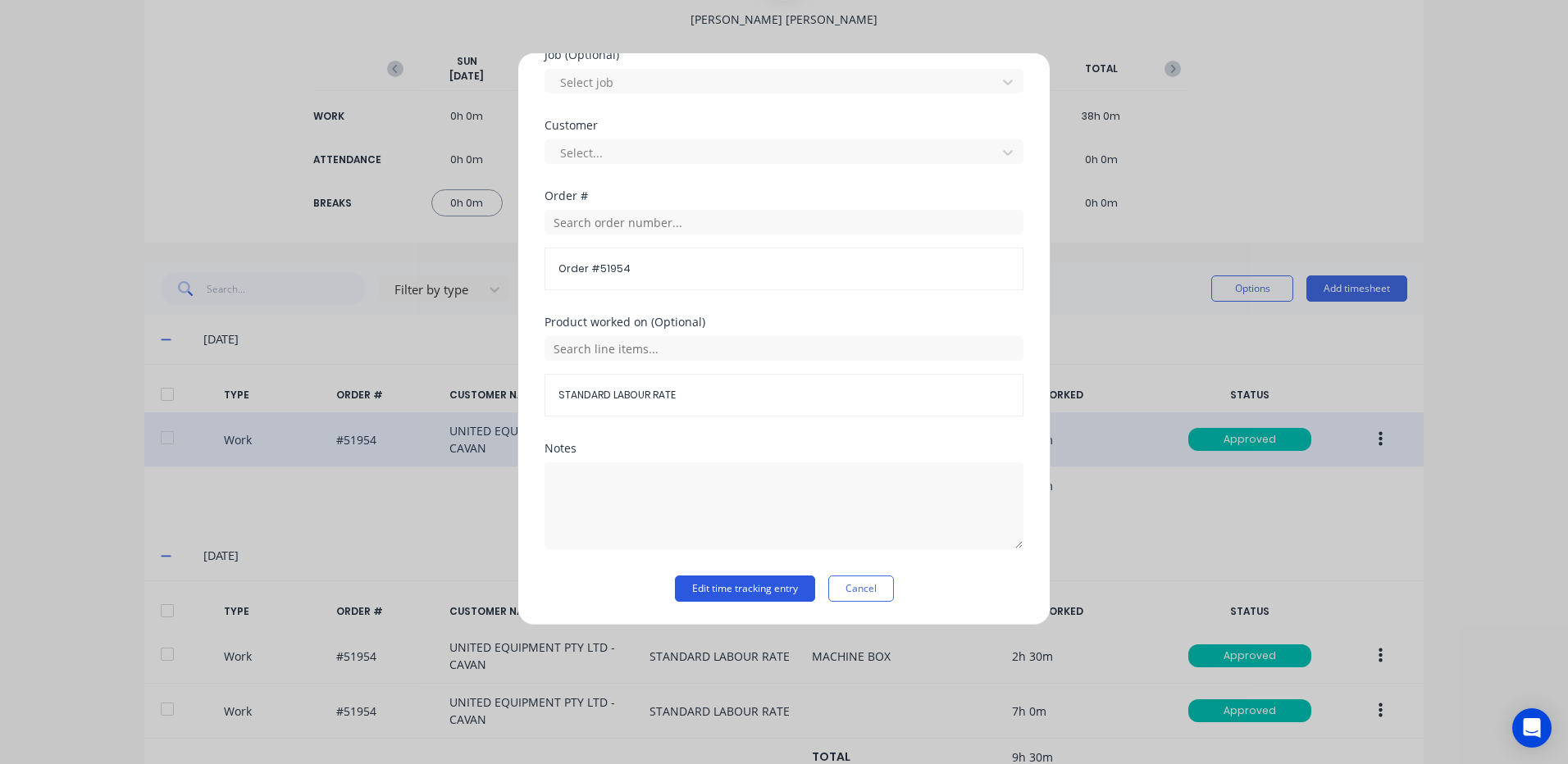
click at [750, 579] on button "Edit time tracking entry" at bounding box center [745, 588] width 140 height 26
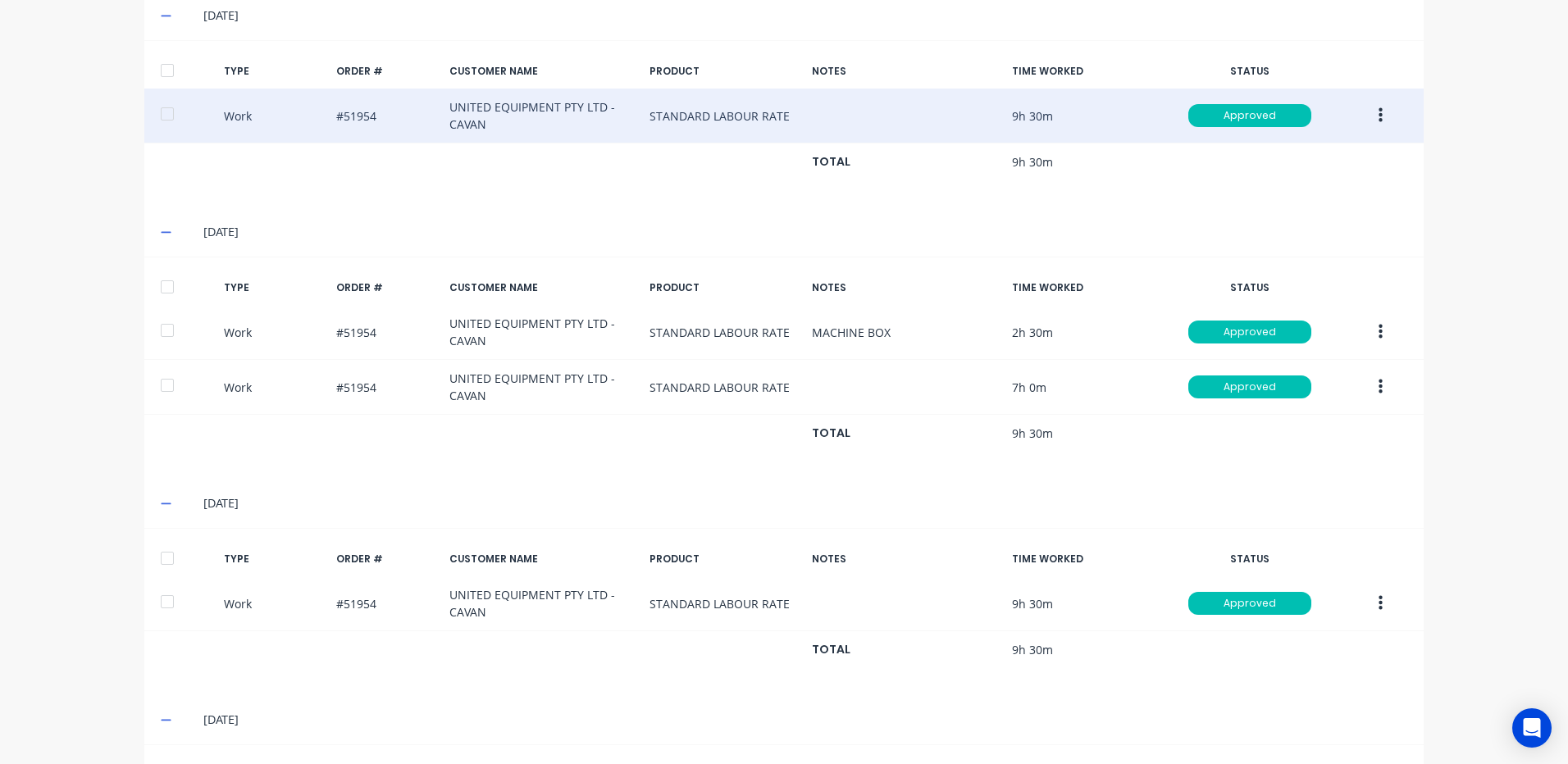
scroll to position [493, 0]
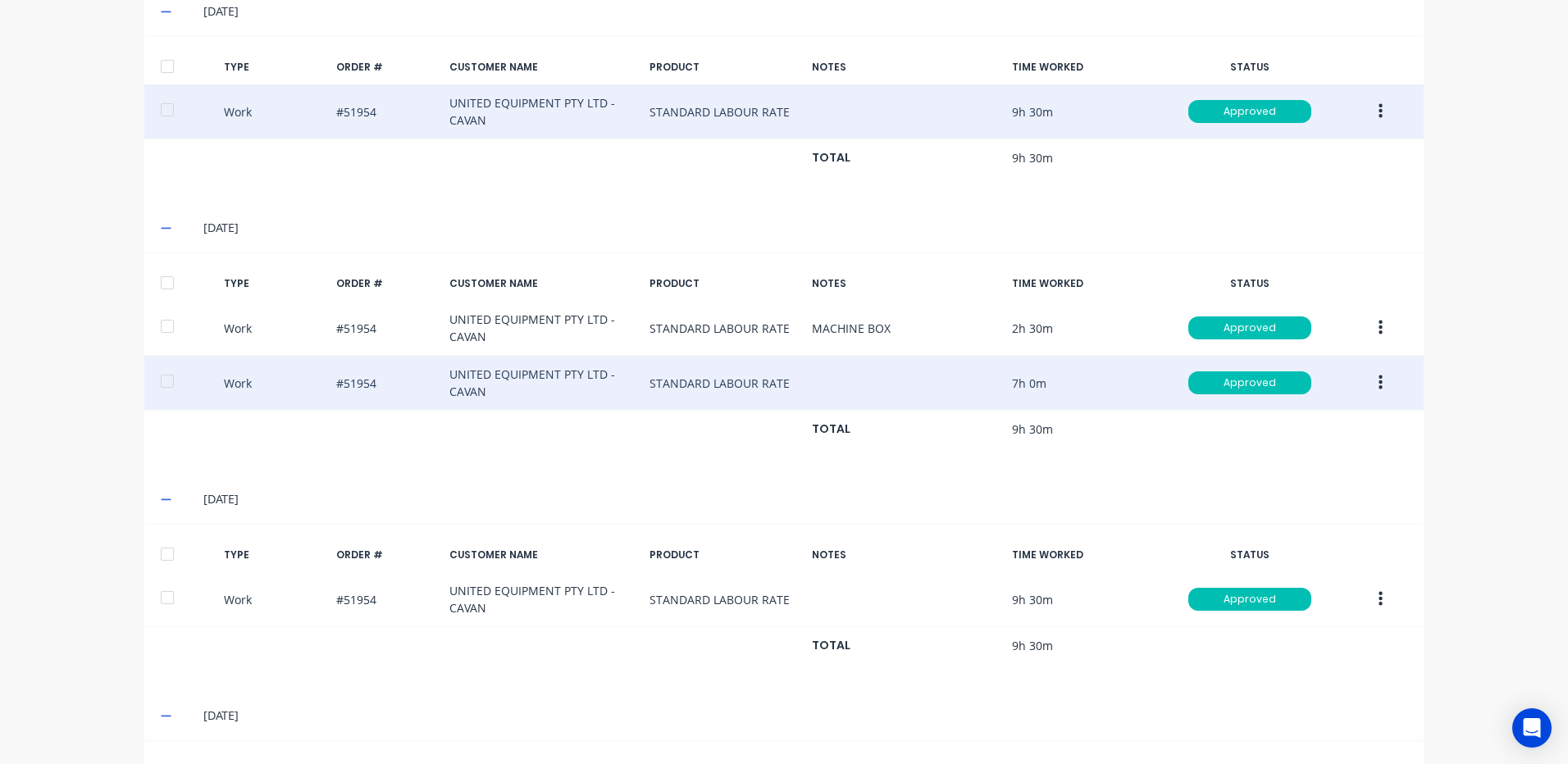
click at [1379, 382] on icon "button" at bounding box center [1381, 383] width 4 height 15
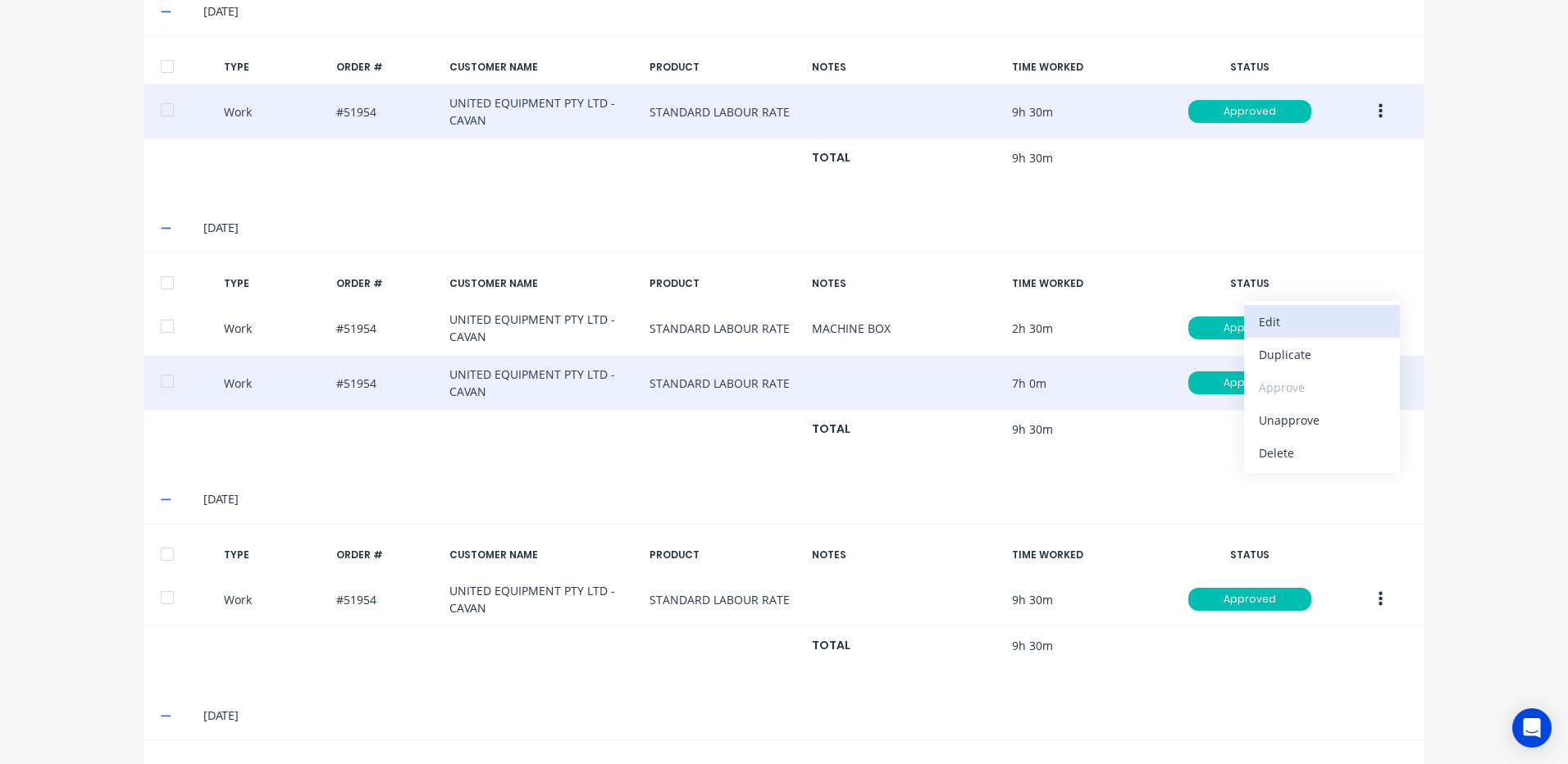
click at [1311, 321] on div "Edit" at bounding box center [1321, 321] width 126 height 24
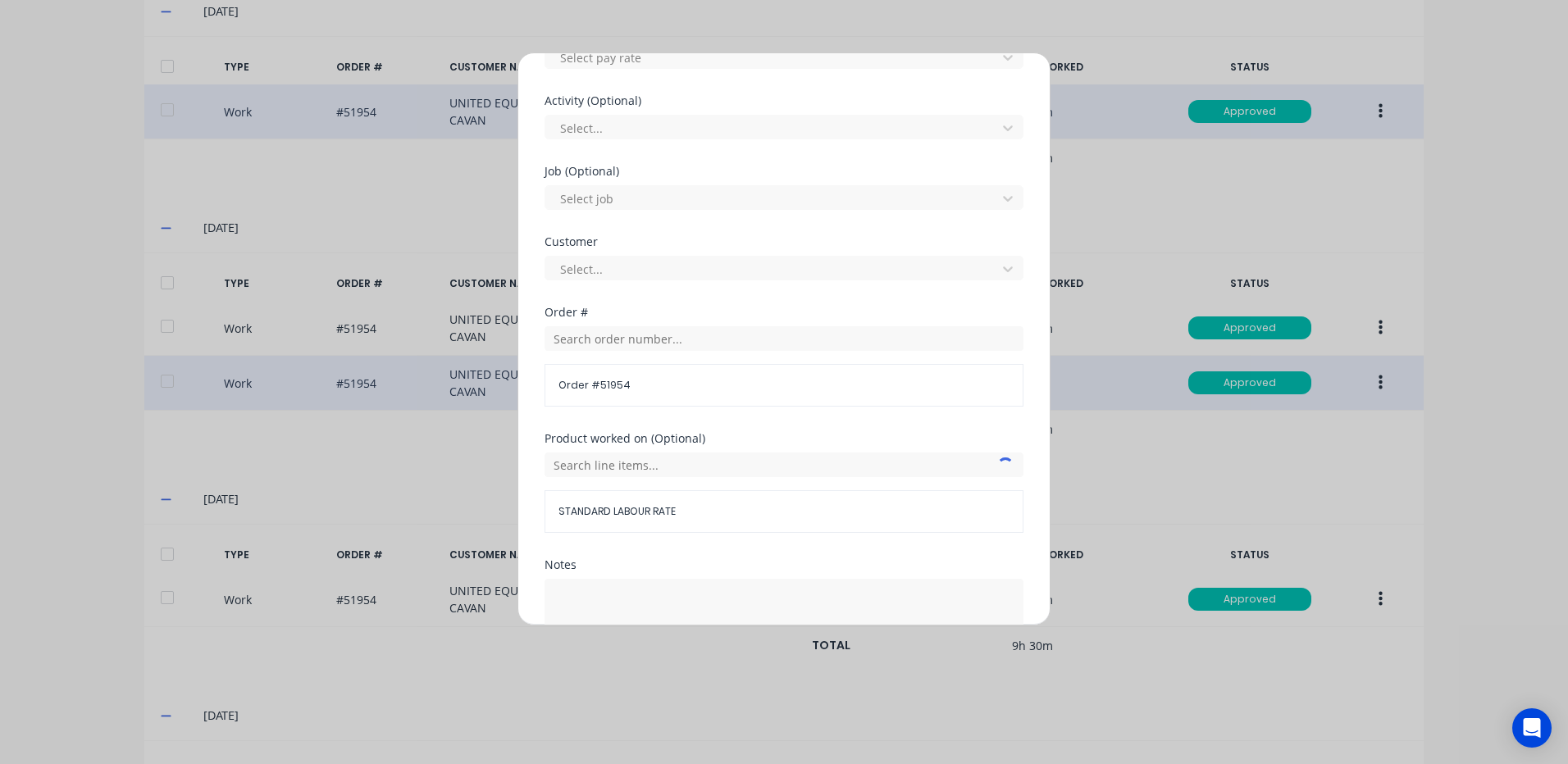
scroll to position [708, 0]
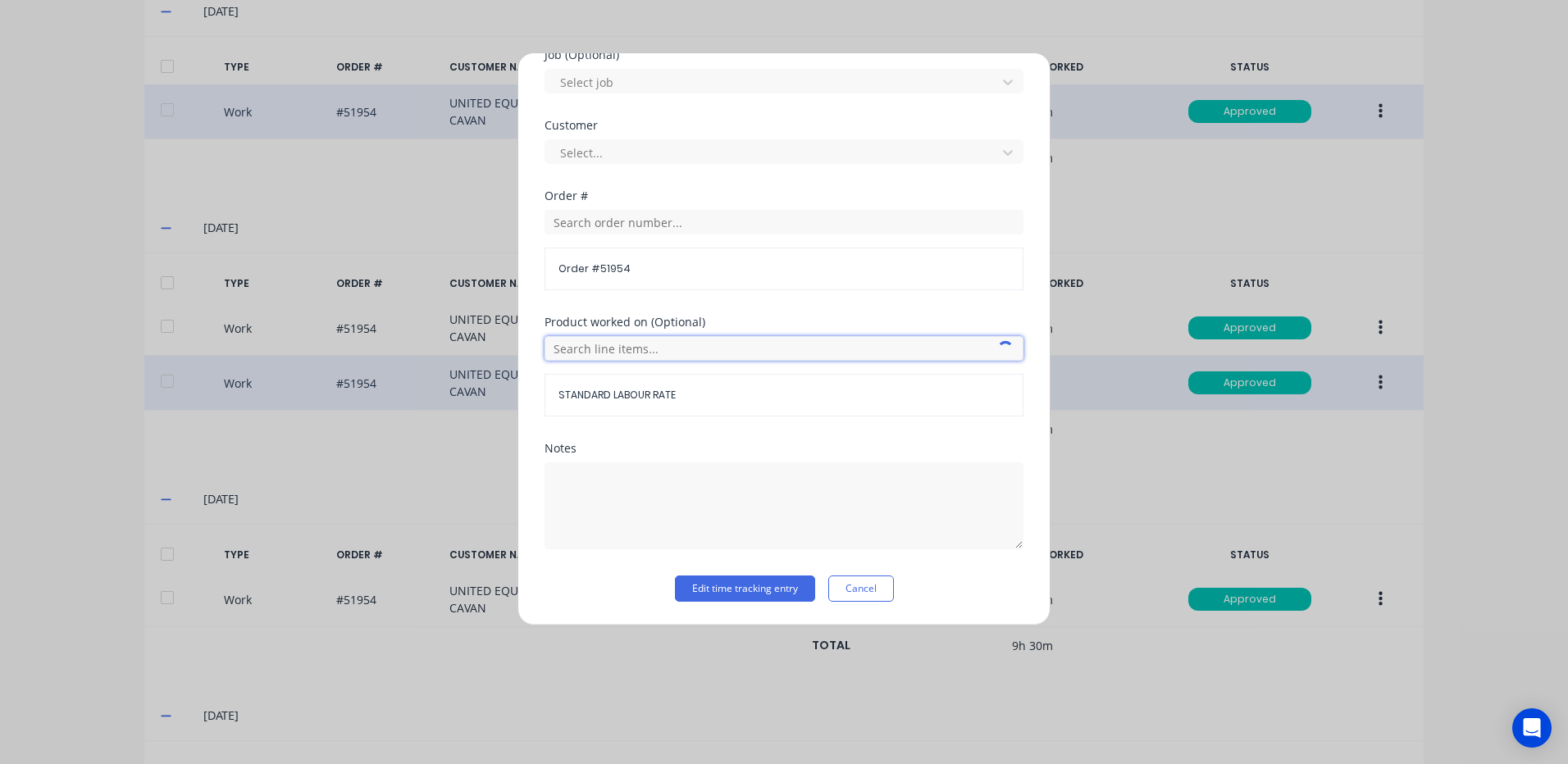
click at [696, 350] on input "text" at bounding box center [784, 348] width 479 height 24
click at [744, 282] on div "Order # 51954" at bounding box center [784, 269] width 479 height 43
click at [765, 306] on div "Order # Order # 51954" at bounding box center [784, 252] width 479 height 126
click at [743, 347] on input "text" at bounding box center [784, 348] width 479 height 24
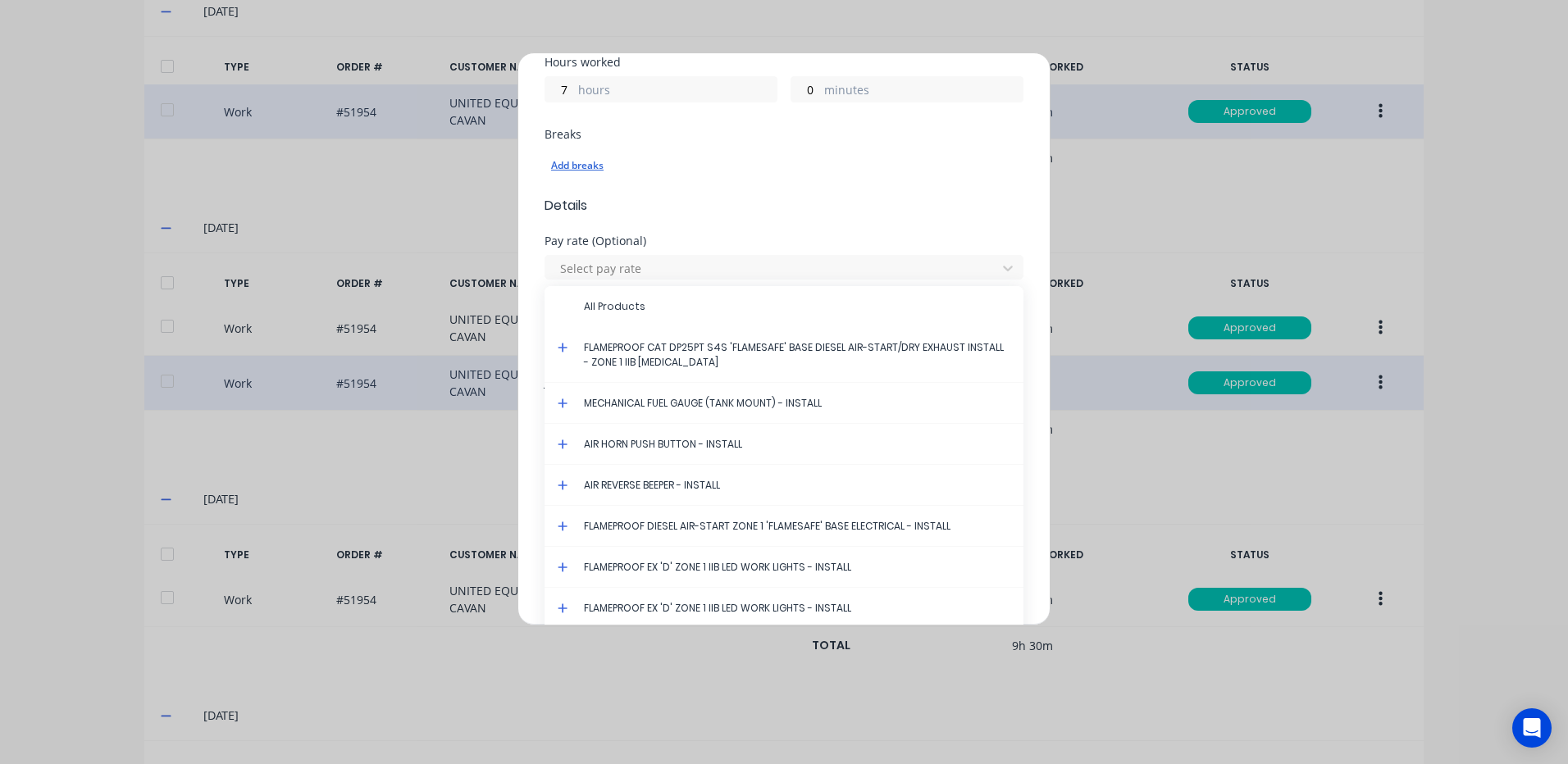
scroll to position [380, 0]
click at [563, 348] on icon at bounding box center [562, 348] width 10 height 10
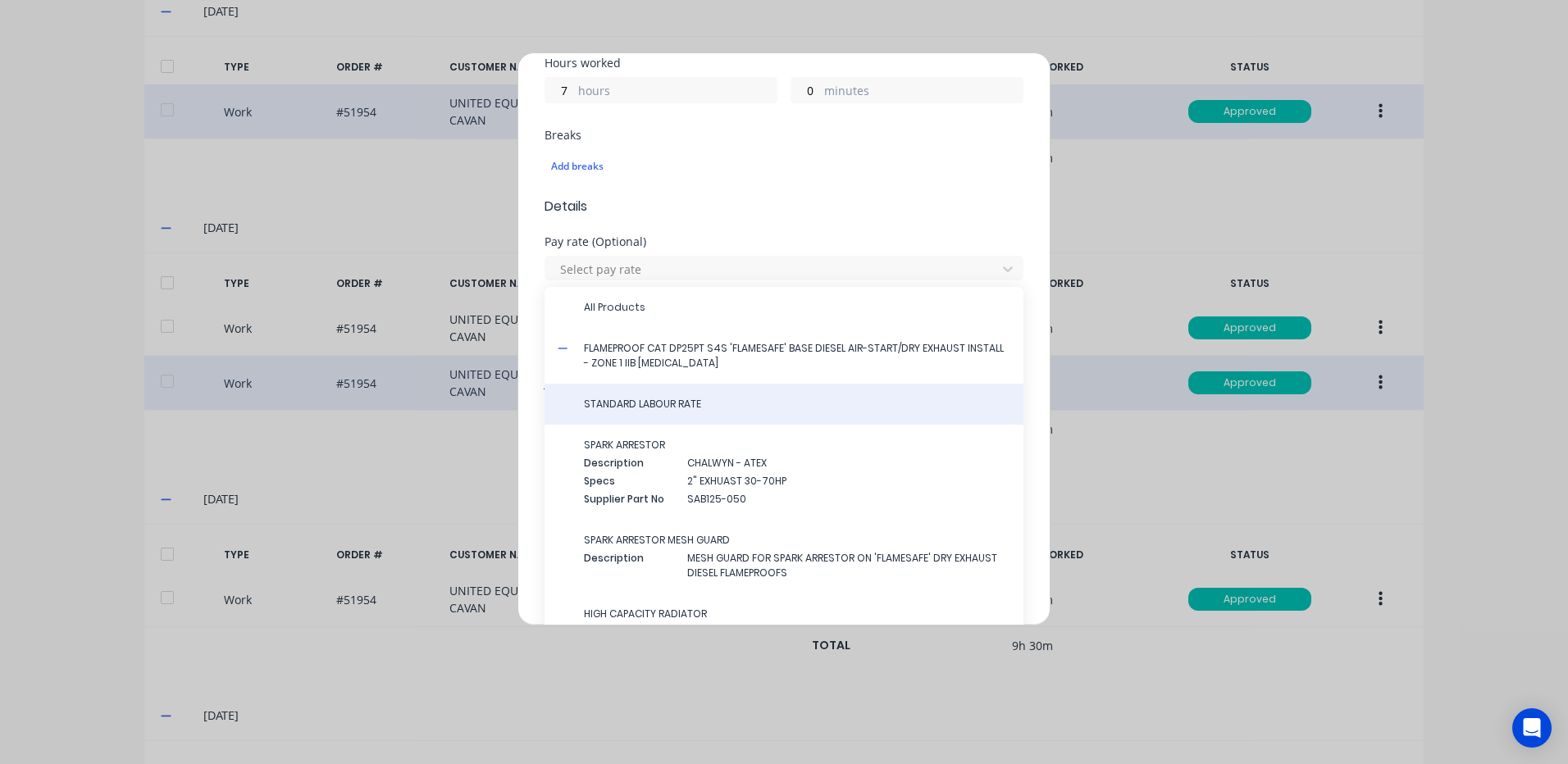
click at [654, 397] on span "STANDARD LABOUR RATE" at bounding box center [796, 404] width 426 height 15
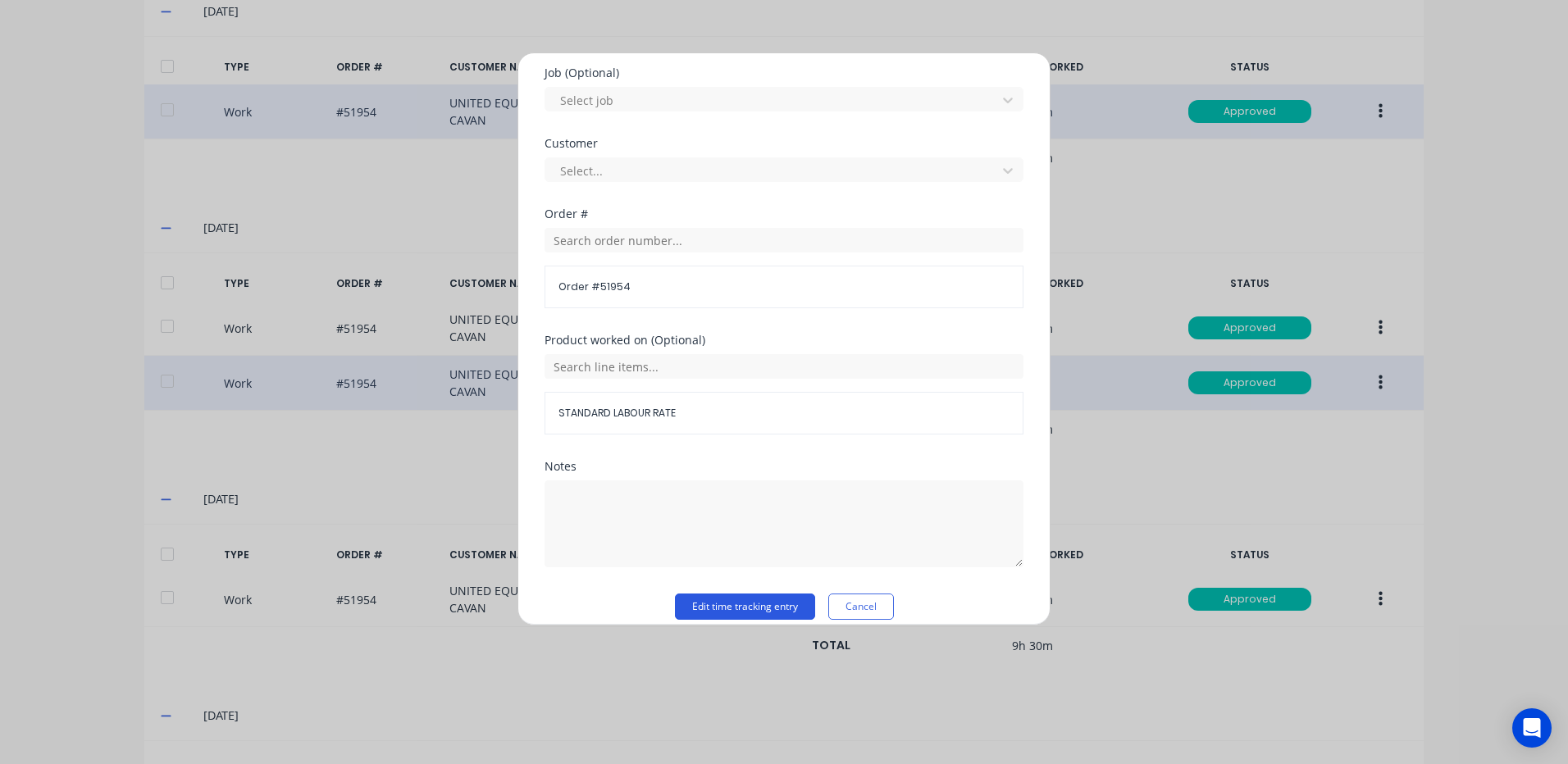
scroll to position [708, 0]
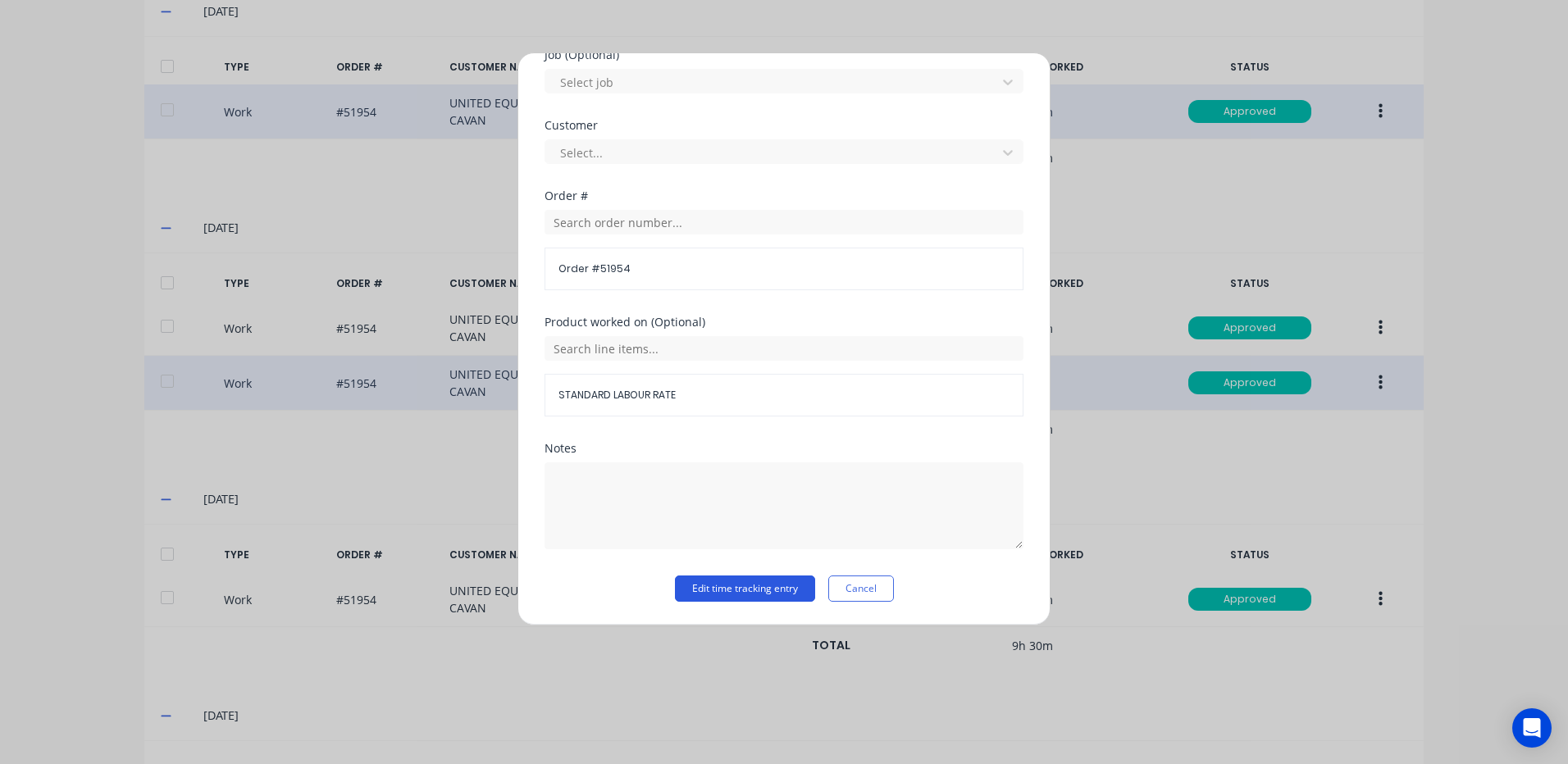
click at [733, 581] on button "Edit time tracking entry" at bounding box center [745, 588] width 140 height 26
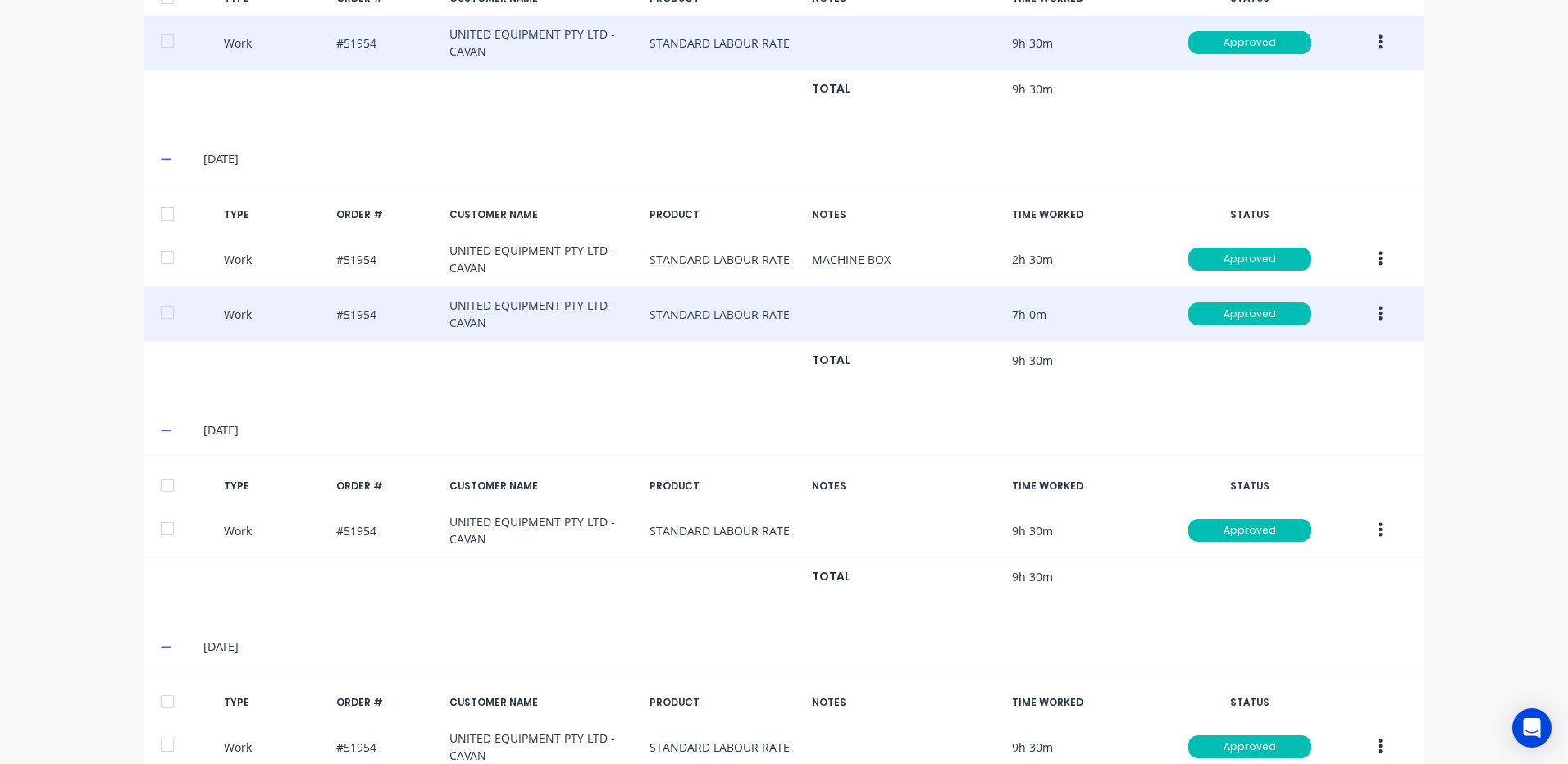
scroll to position [657, 0]
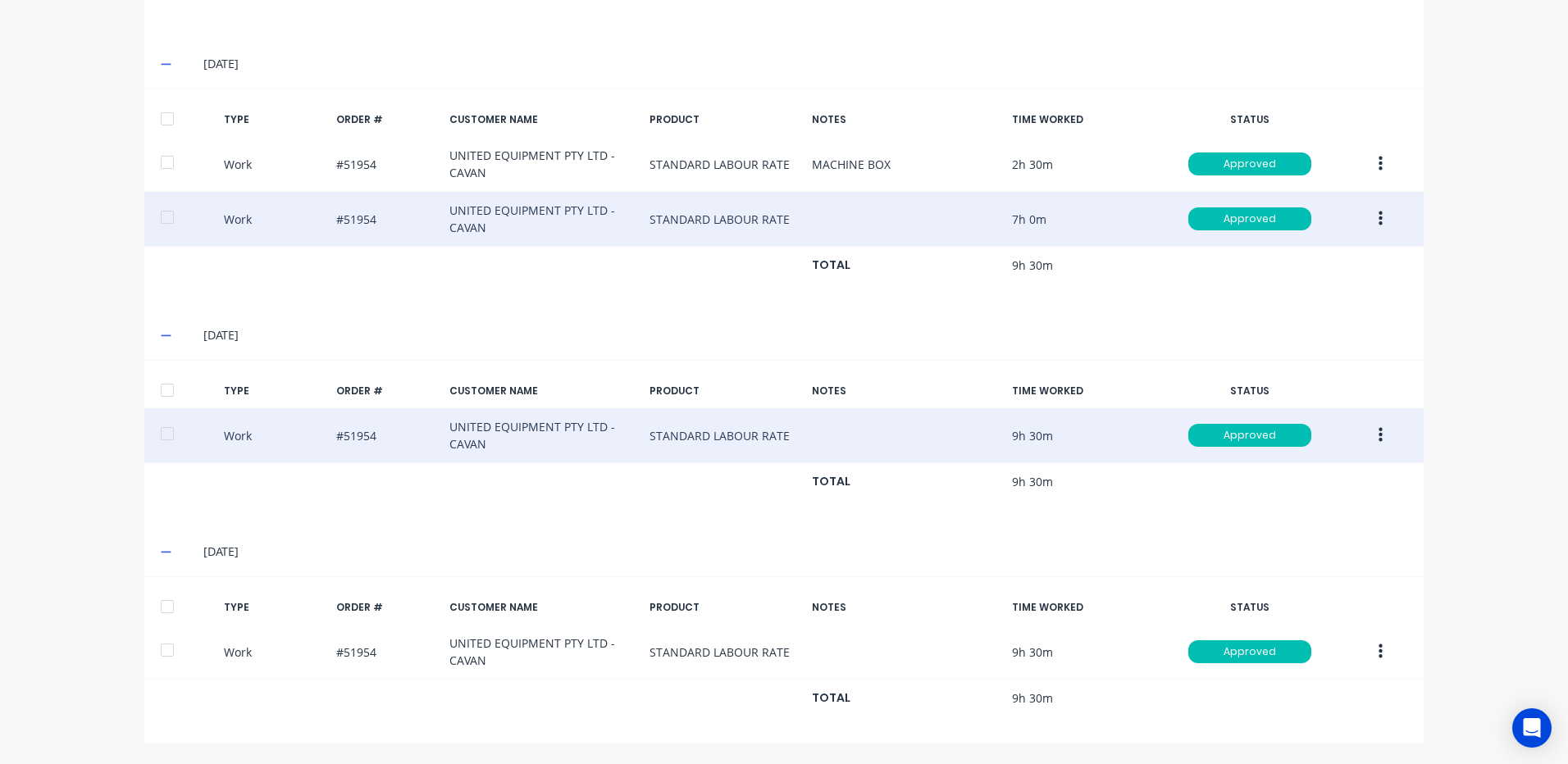
click at [1369, 439] on button "button" at bounding box center [1380, 435] width 38 height 30
click at [1341, 378] on div "Edit" at bounding box center [1321, 375] width 126 height 24
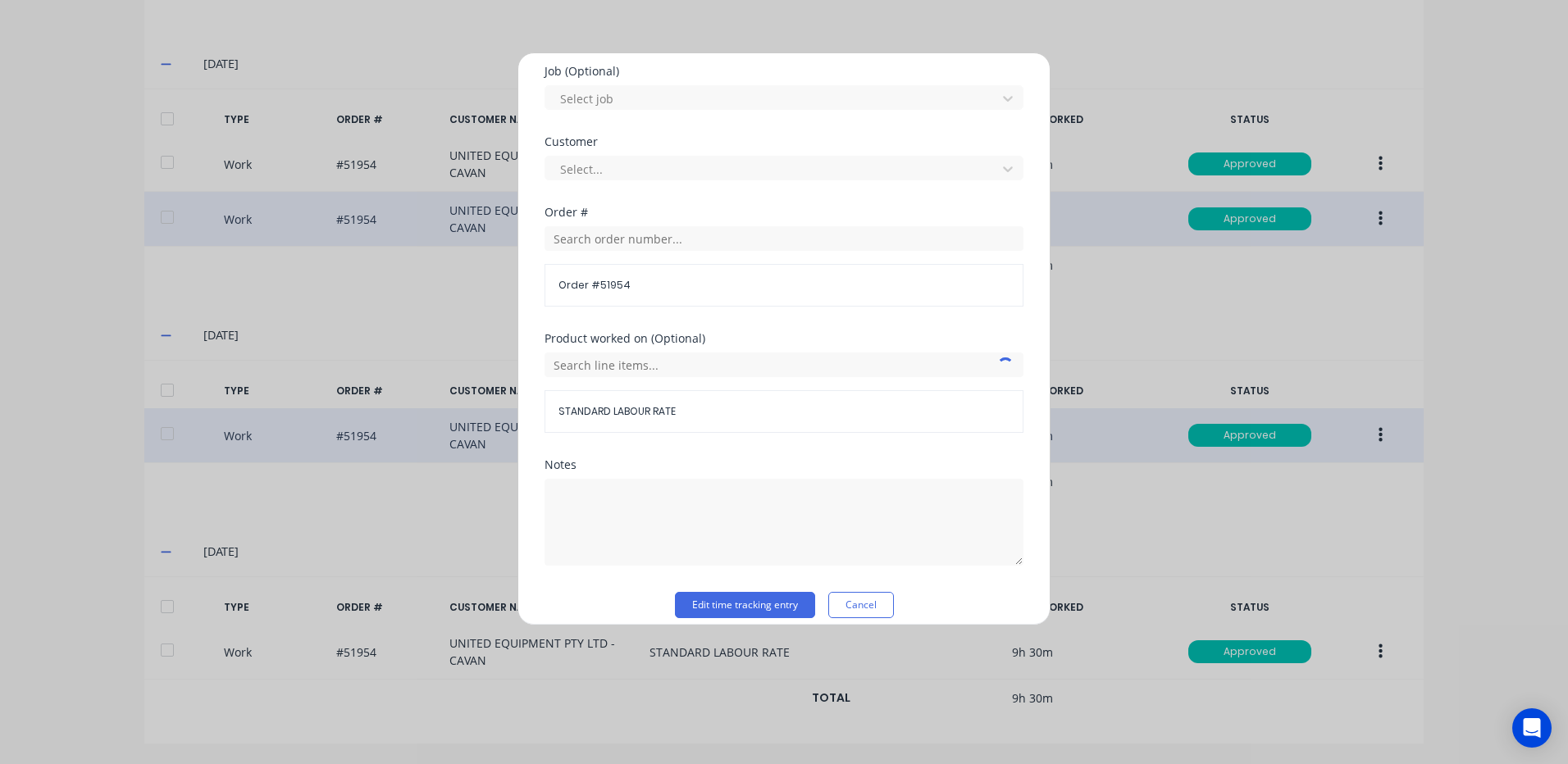
scroll to position [708, 0]
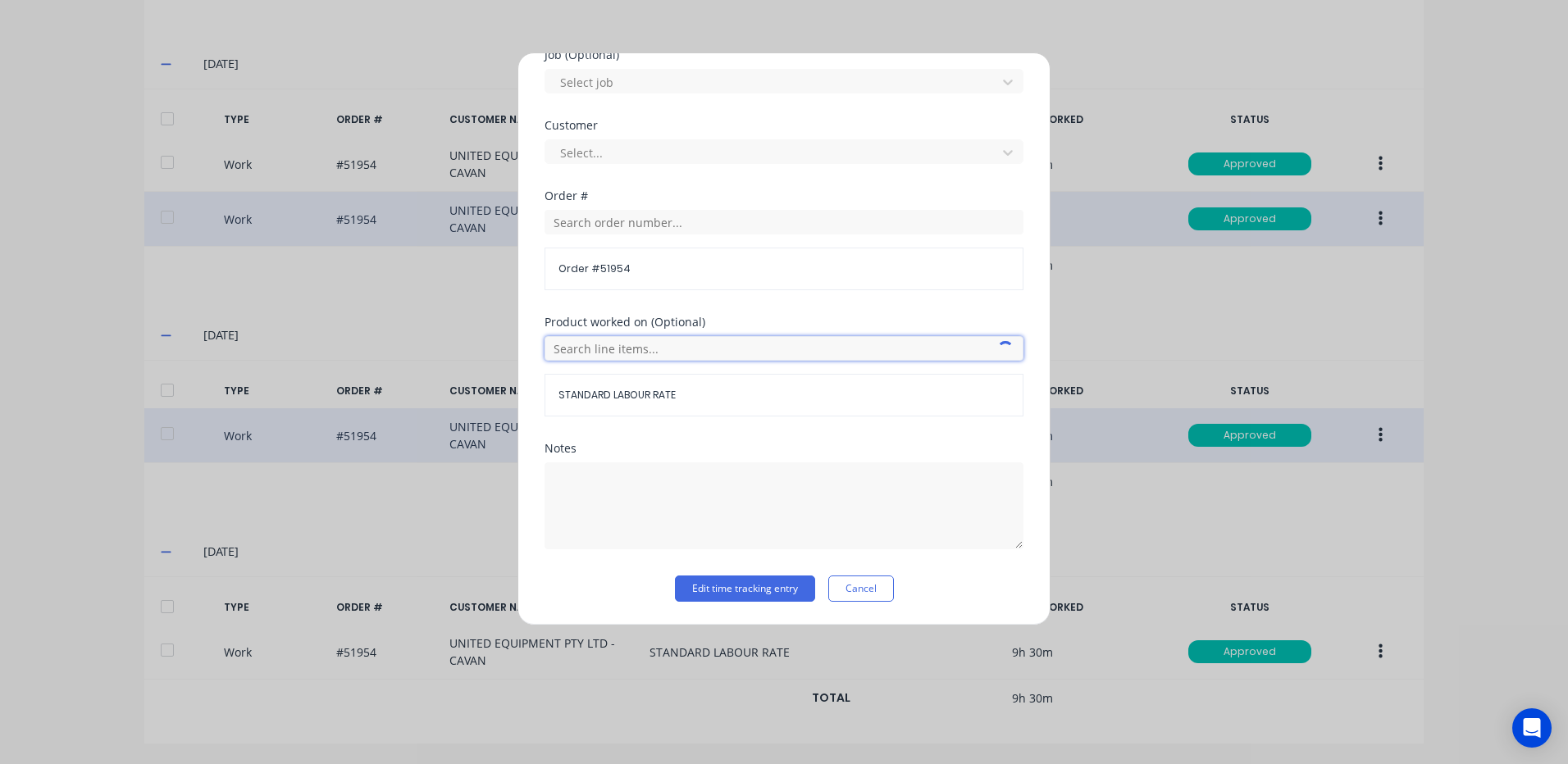
click at [659, 350] on input "text" at bounding box center [784, 348] width 479 height 24
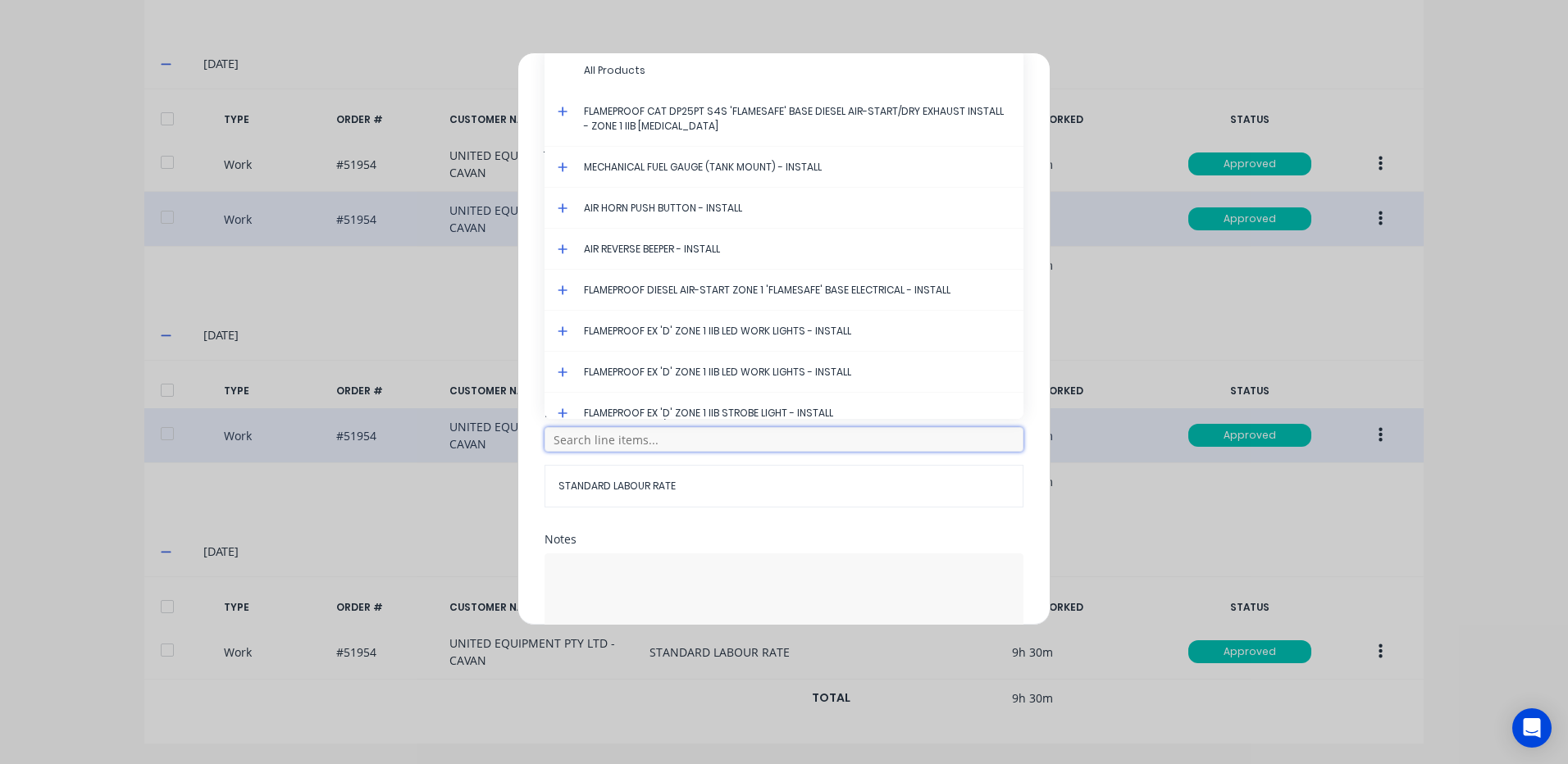
scroll to position [298, 0]
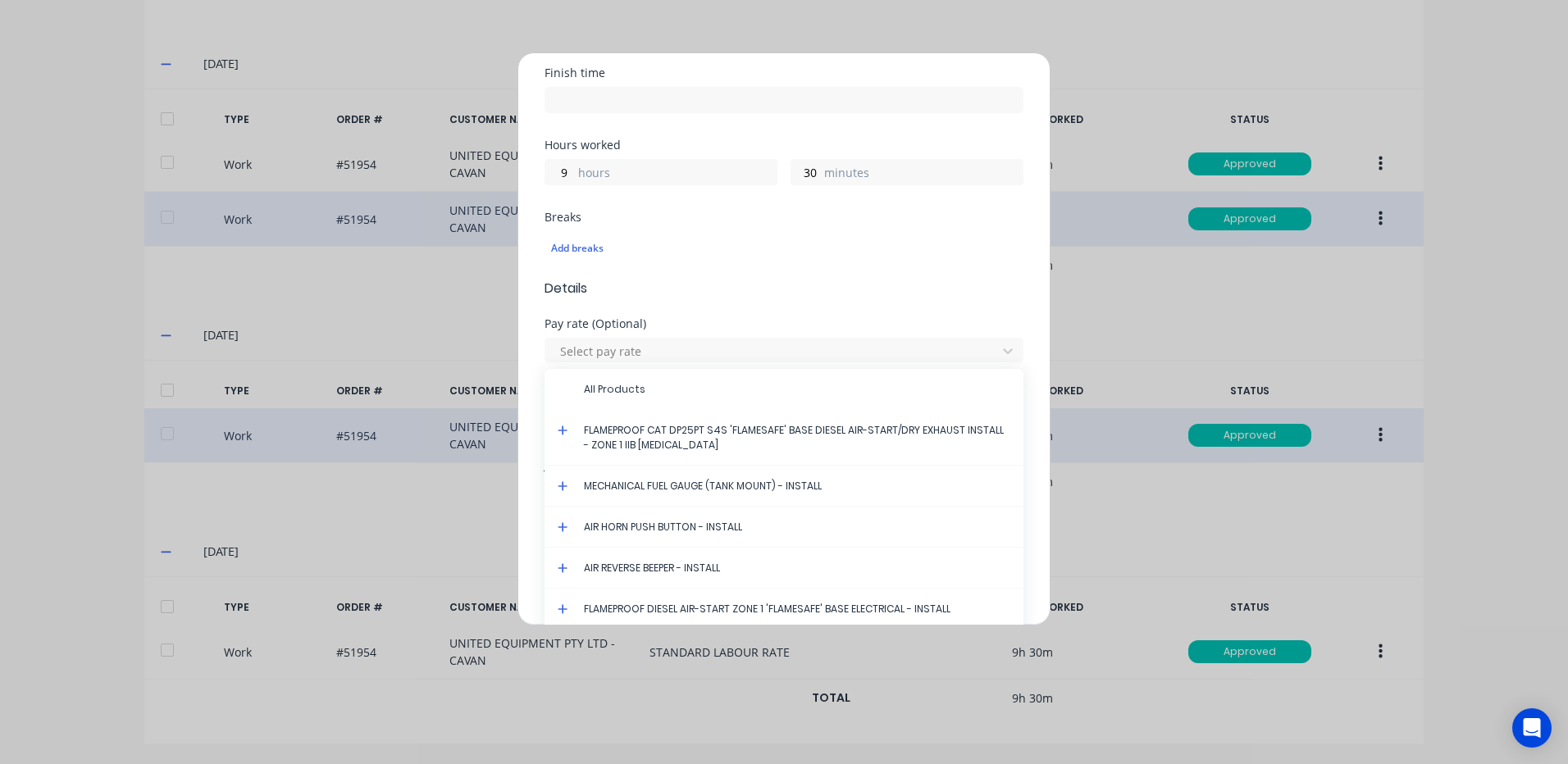
click at [561, 425] on icon at bounding box center [562, 430] width 10 height 11
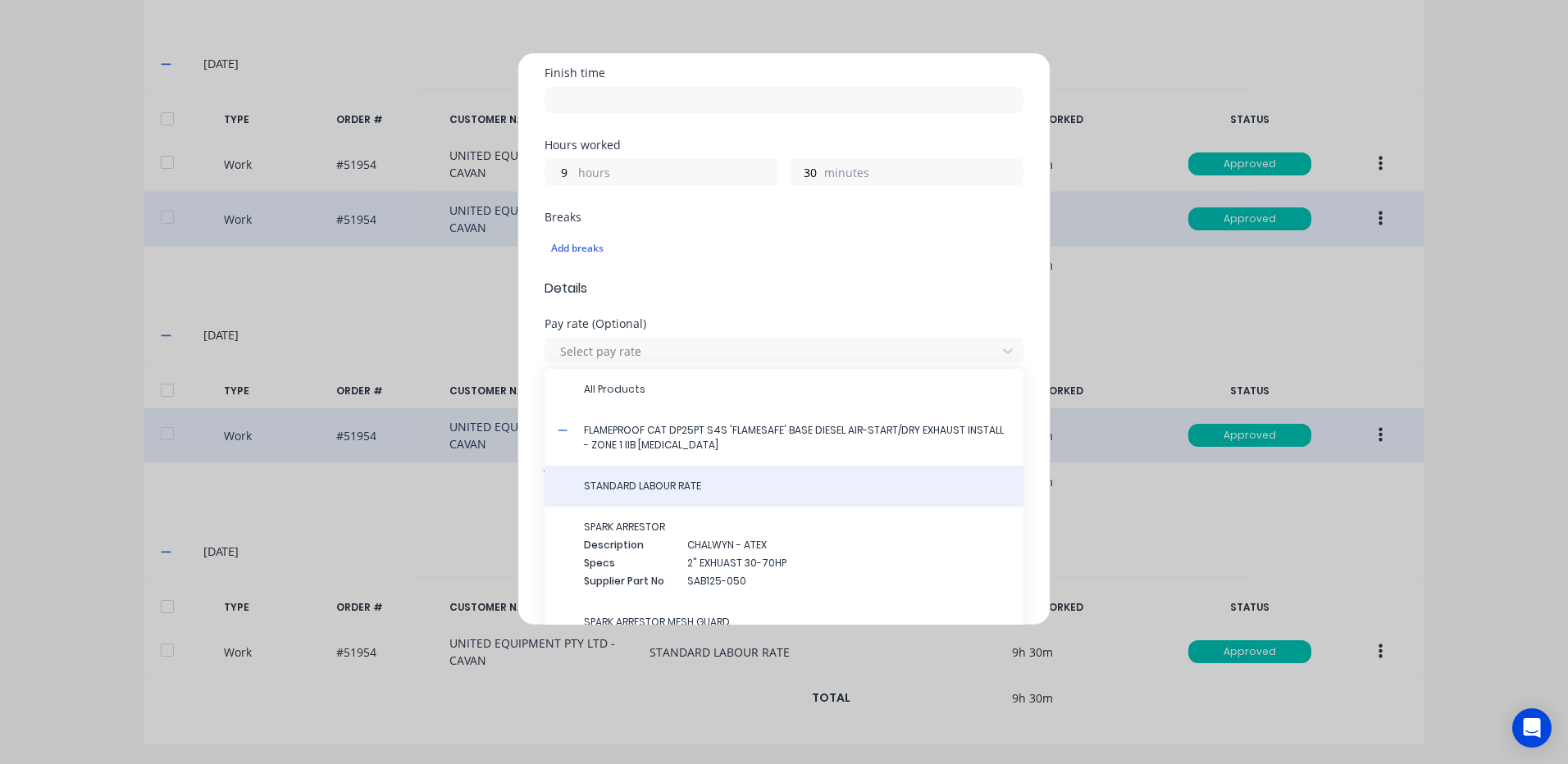
click at [624, 476] on div "STANDARD LABOUR RATE" at bounding box center [784, 486] width 479 height 41
click at [641, 477] on div "STANDARD LABOUR RATE" at bounding box center [784, 486] width 479 height 41
click at [643, 478] on div "STANDARD LABOUR RATE" at bounding box center [784, 486] width 479 height 41
click at [639, 477] on div "STANDARD LABOUR RATE" at bounding box center [784, 486] width 479 height 41
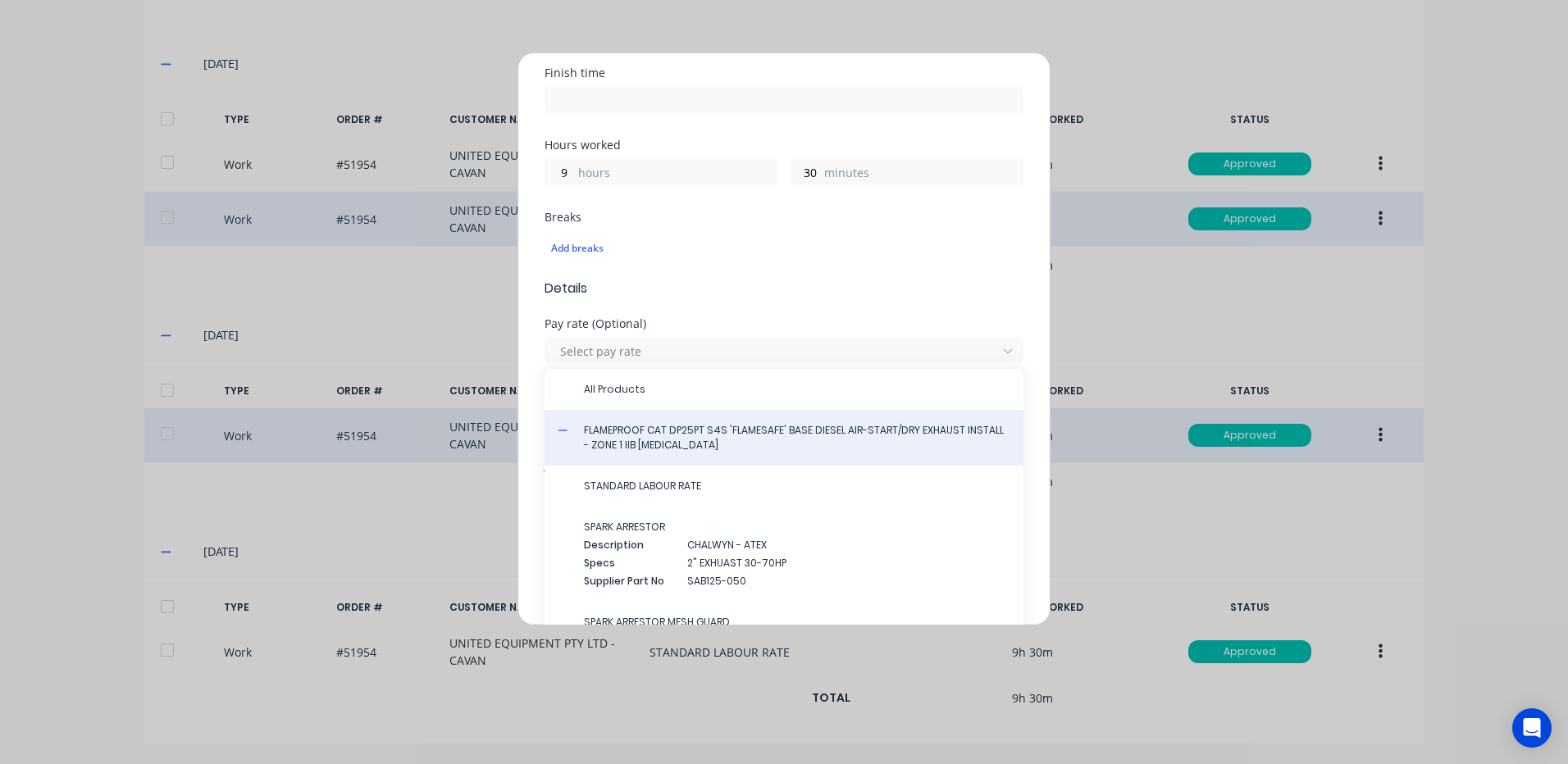
click at [624, 465] on div "FLAMEPROOF CAT DP25PT S4S 'FLAMESAFE' BASE DIESEL AIR-START/DRY EXHAUST INSTALL…" at bounding box center [784, 438] width 479 height 56
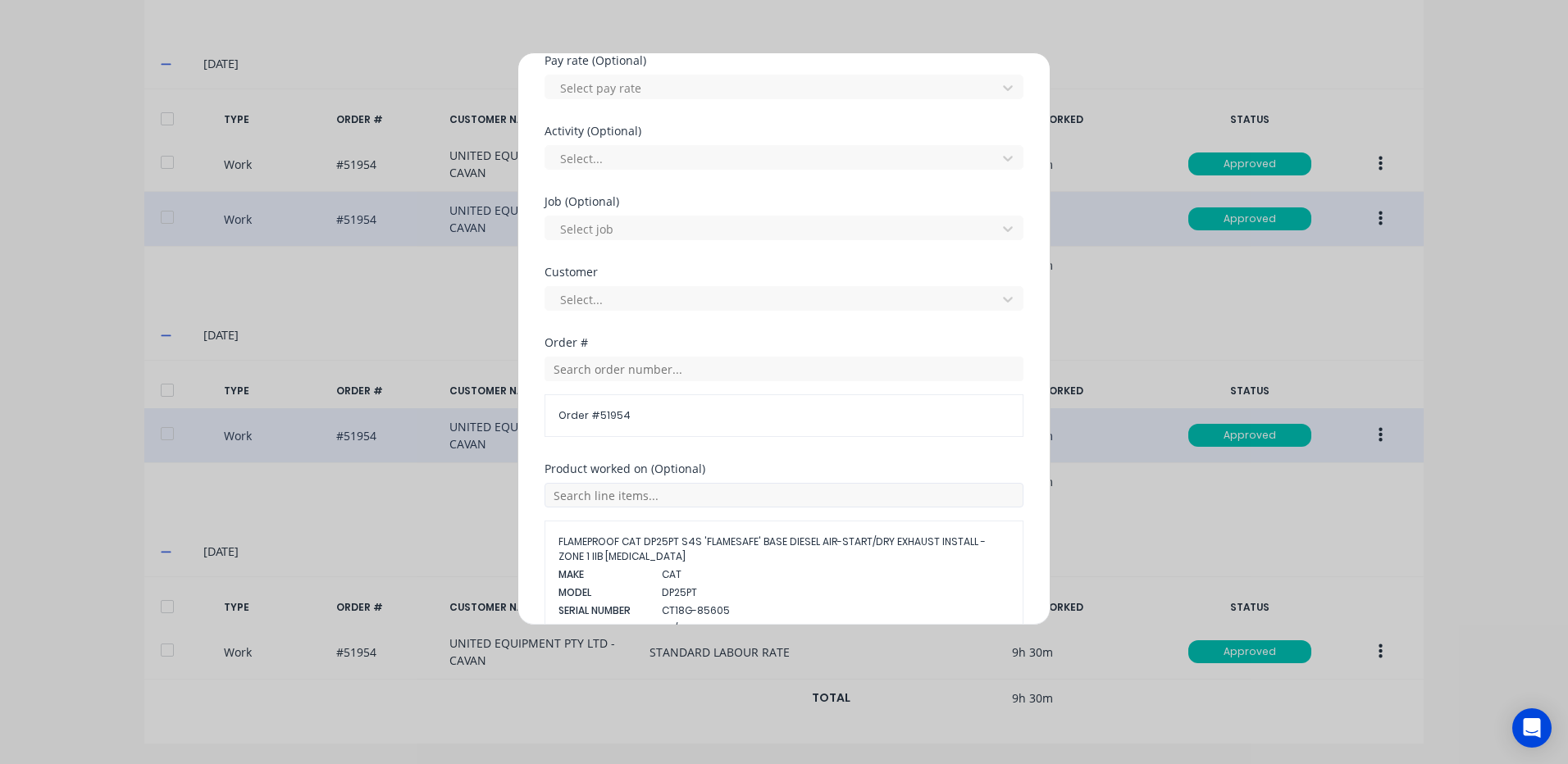
scroll to position [790, 0]
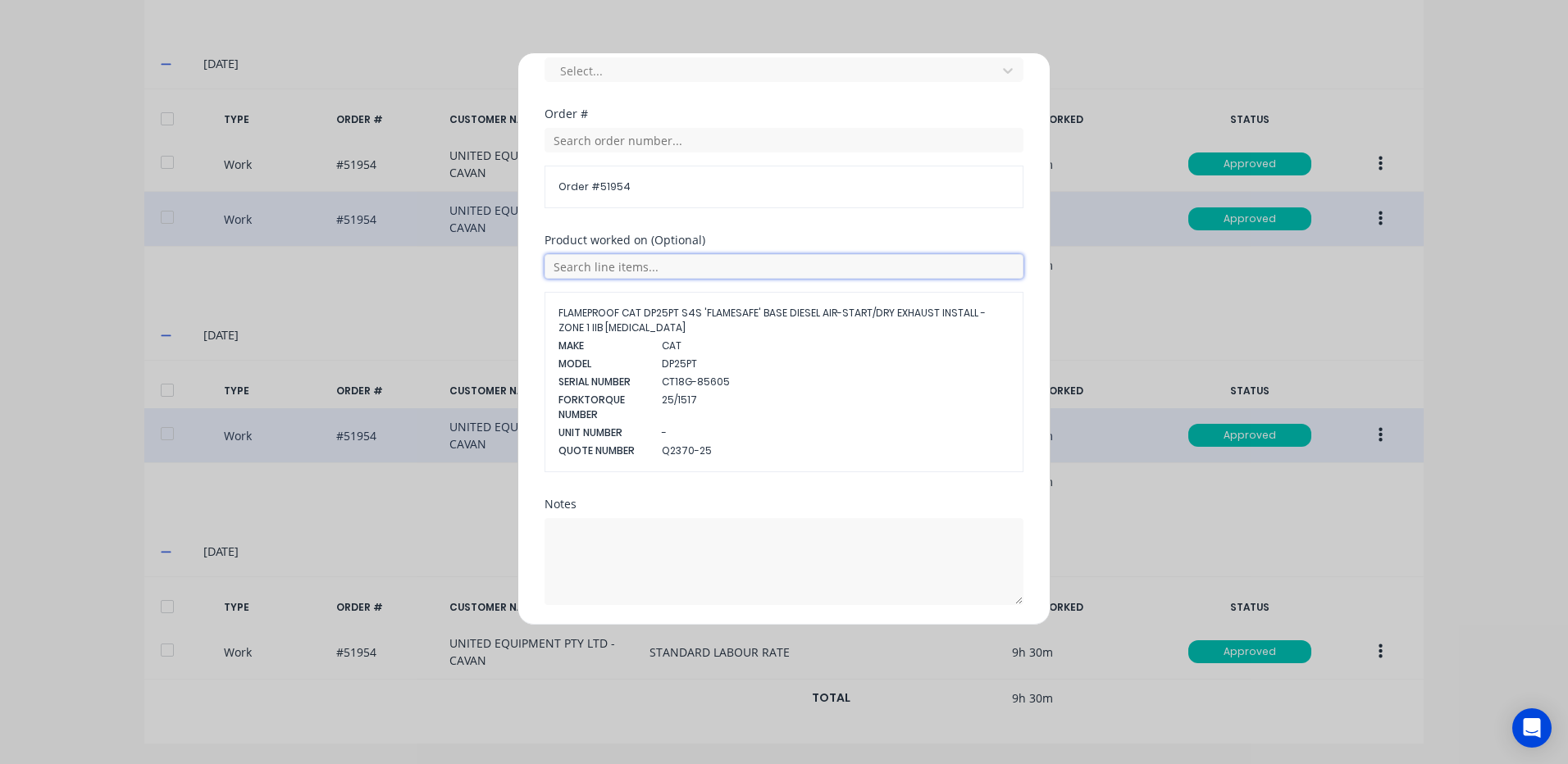
click at [643, 268] on input "text" at bounding box center [784, 266] width 479 height 24
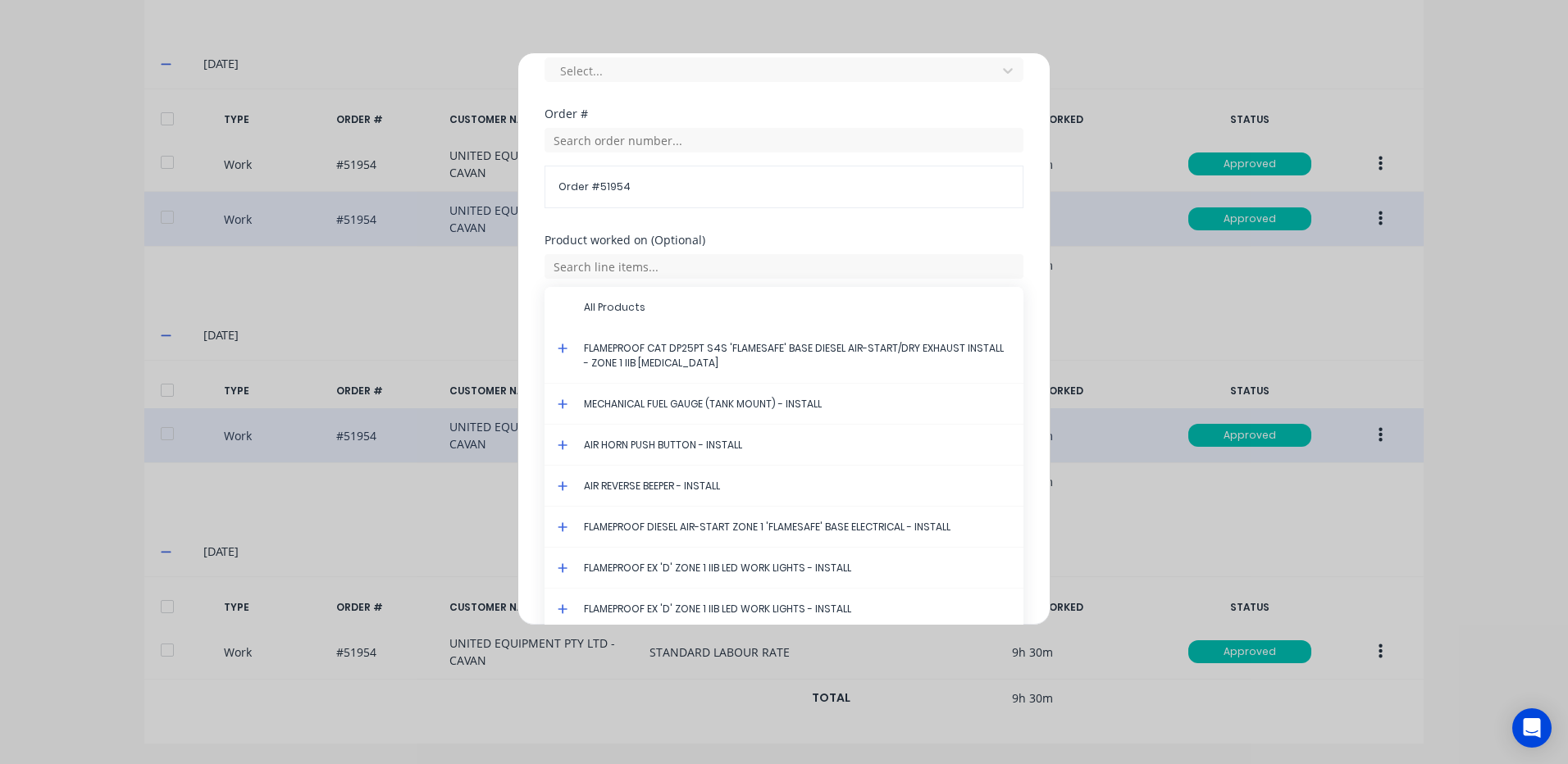
click at [560, 347] on icon at bounding box center [562, 348] width 10 height 11
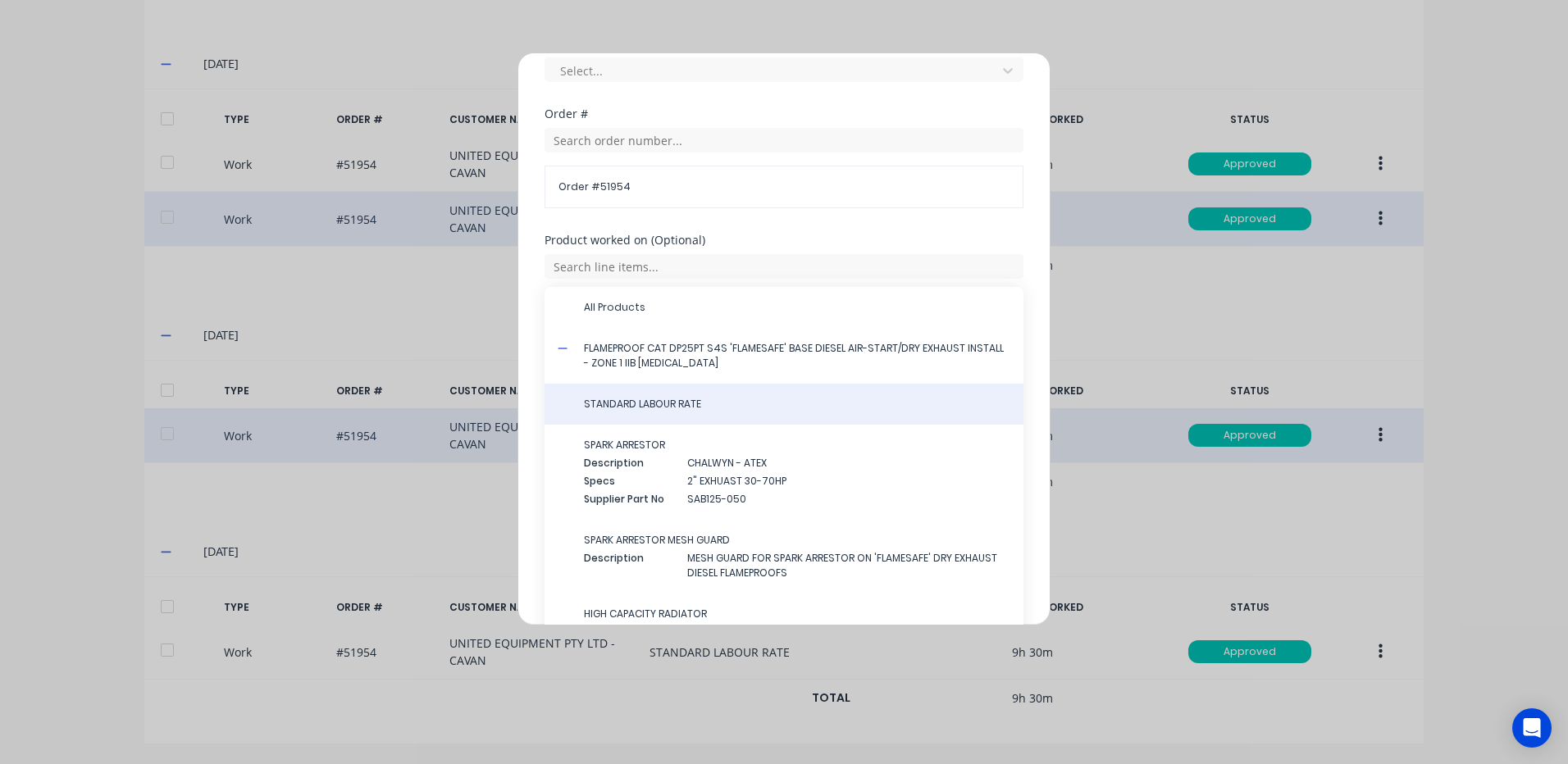
click at [619, 402] on span "STANDARD LABOUR RATE" at bounding box center [796, 404] width 426 height 15
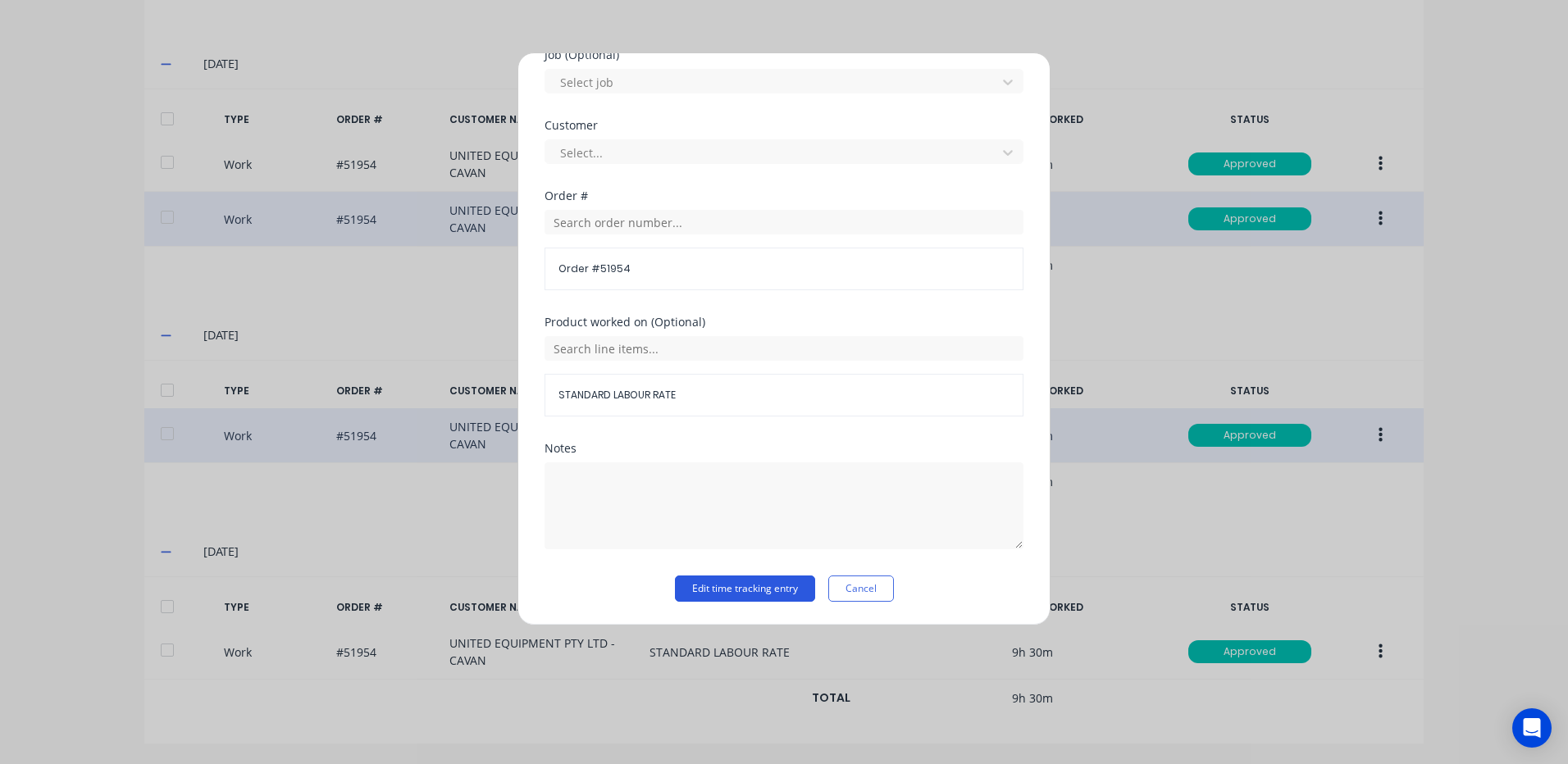
click at [698, 595] on button "Edit time tracking entry" at bounding box center [745, 588] width 140 height 26
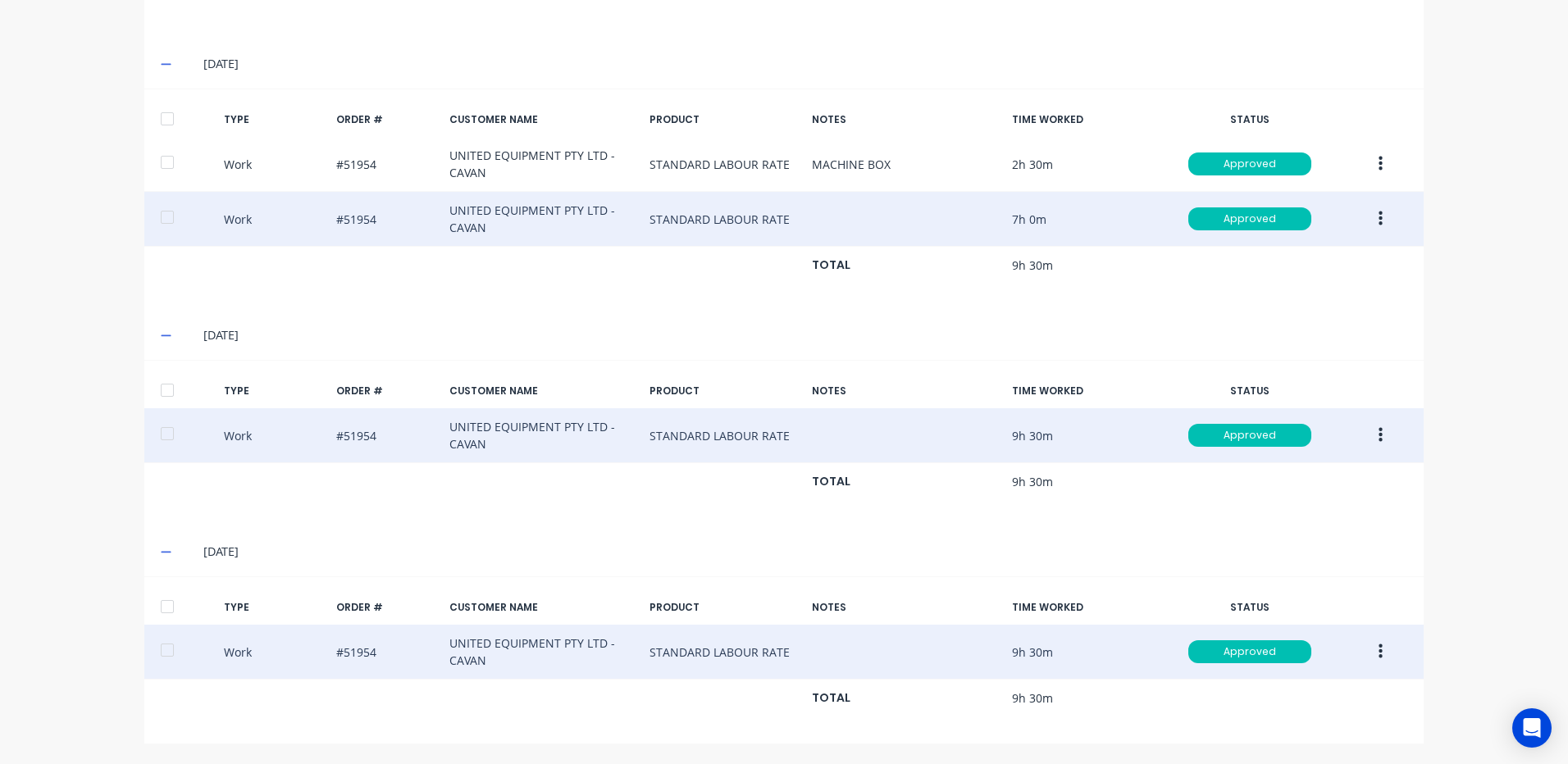
click at [1379, 646] on icon "button" at bounding box center [1381, 651] width 4 height 15
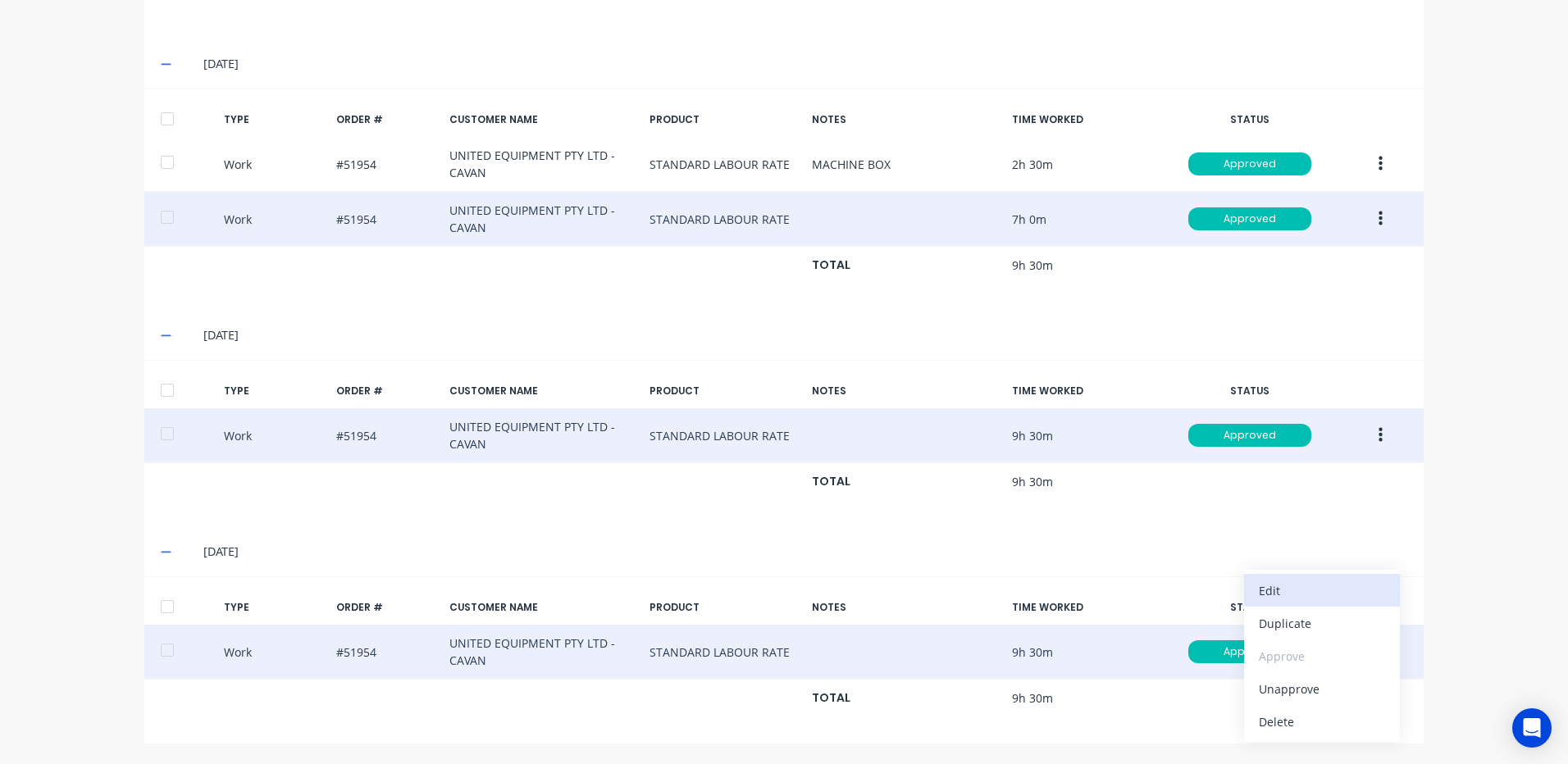
click at [1360, 593] on div "Edit" at bounding box center [1321, 591] width 126 height 24
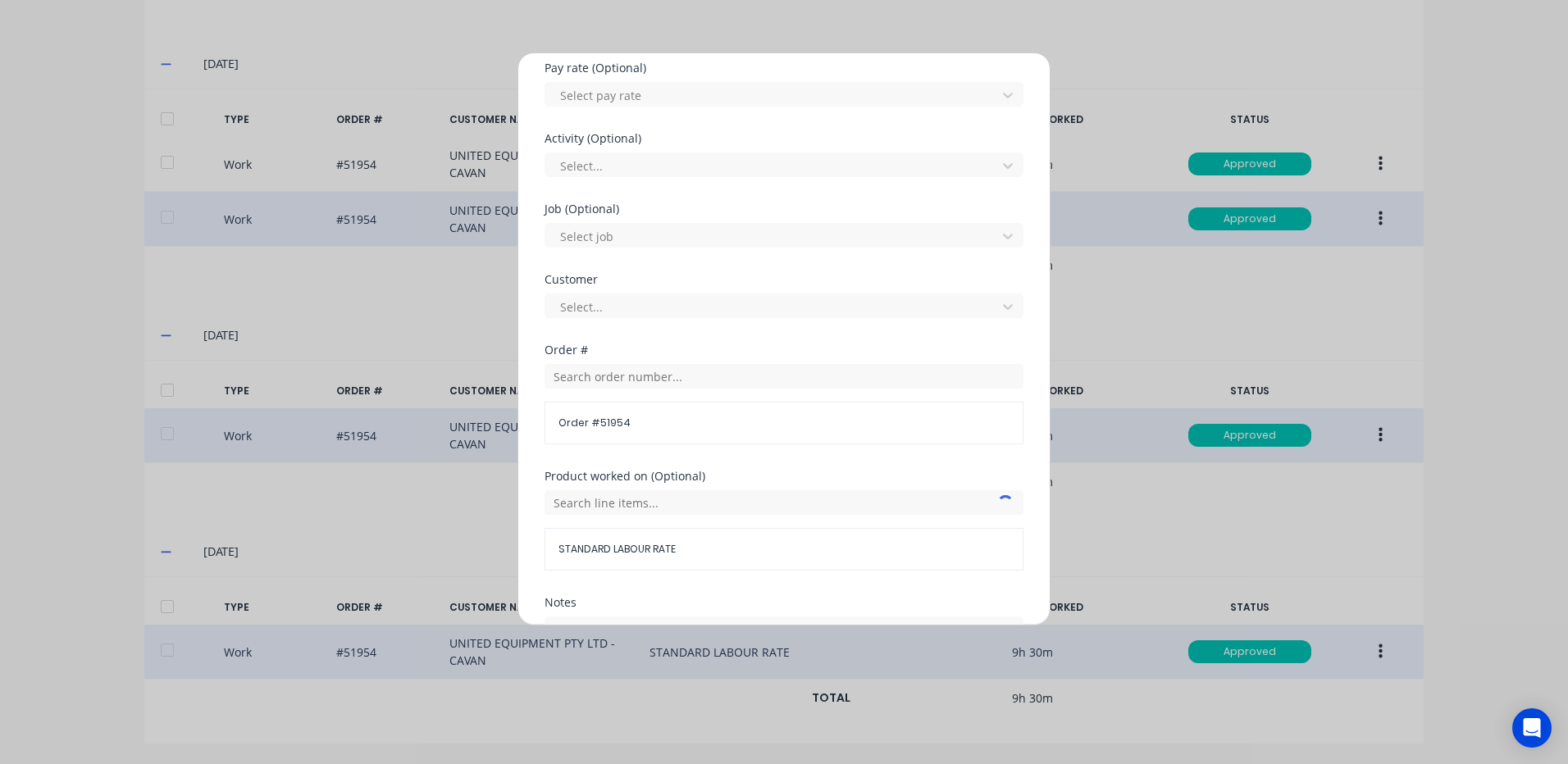
scroll to position [656, 0]
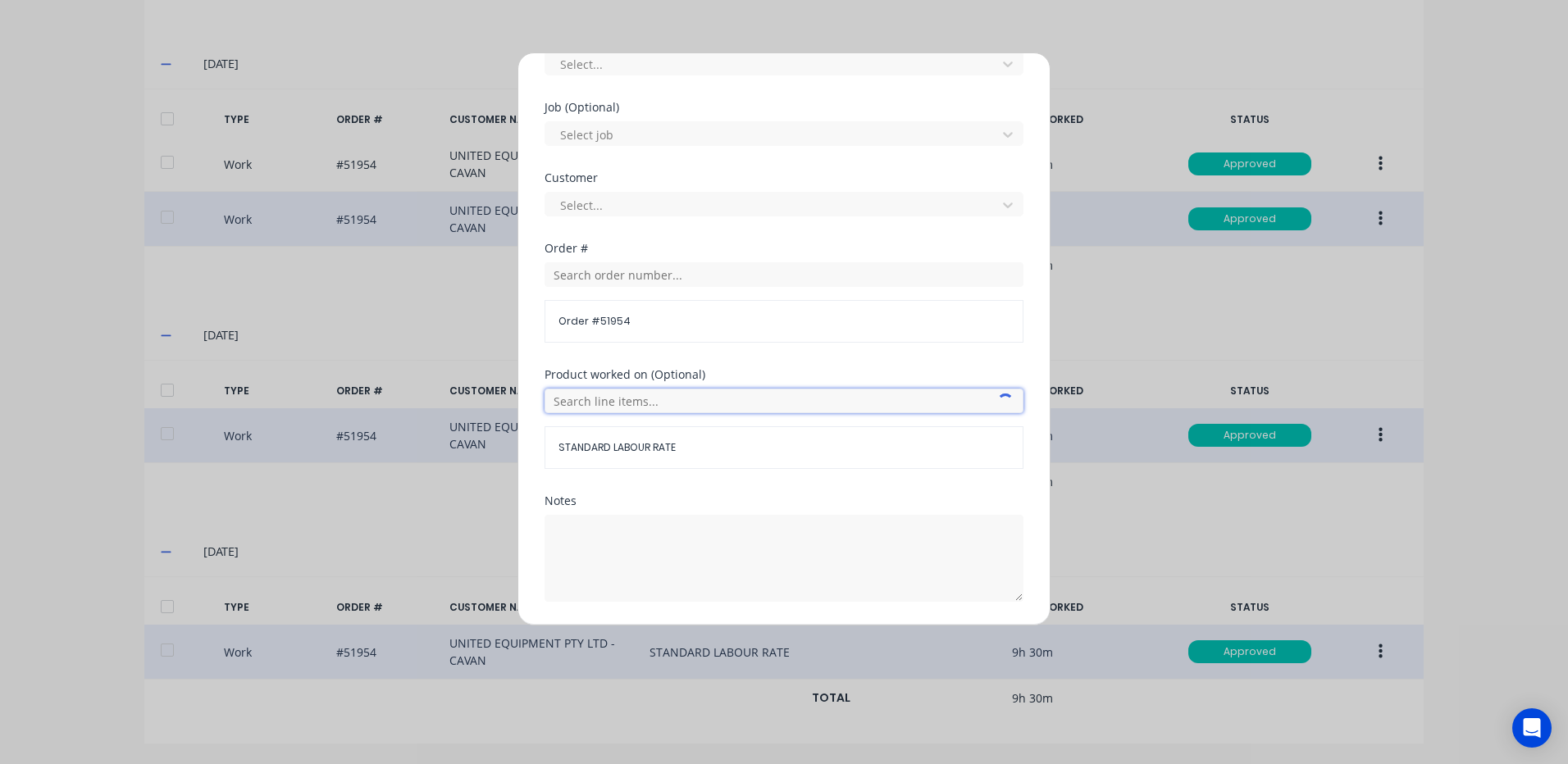
click at [657, 408] on input "text" at bounding box center [784, 401] width 479 height 24
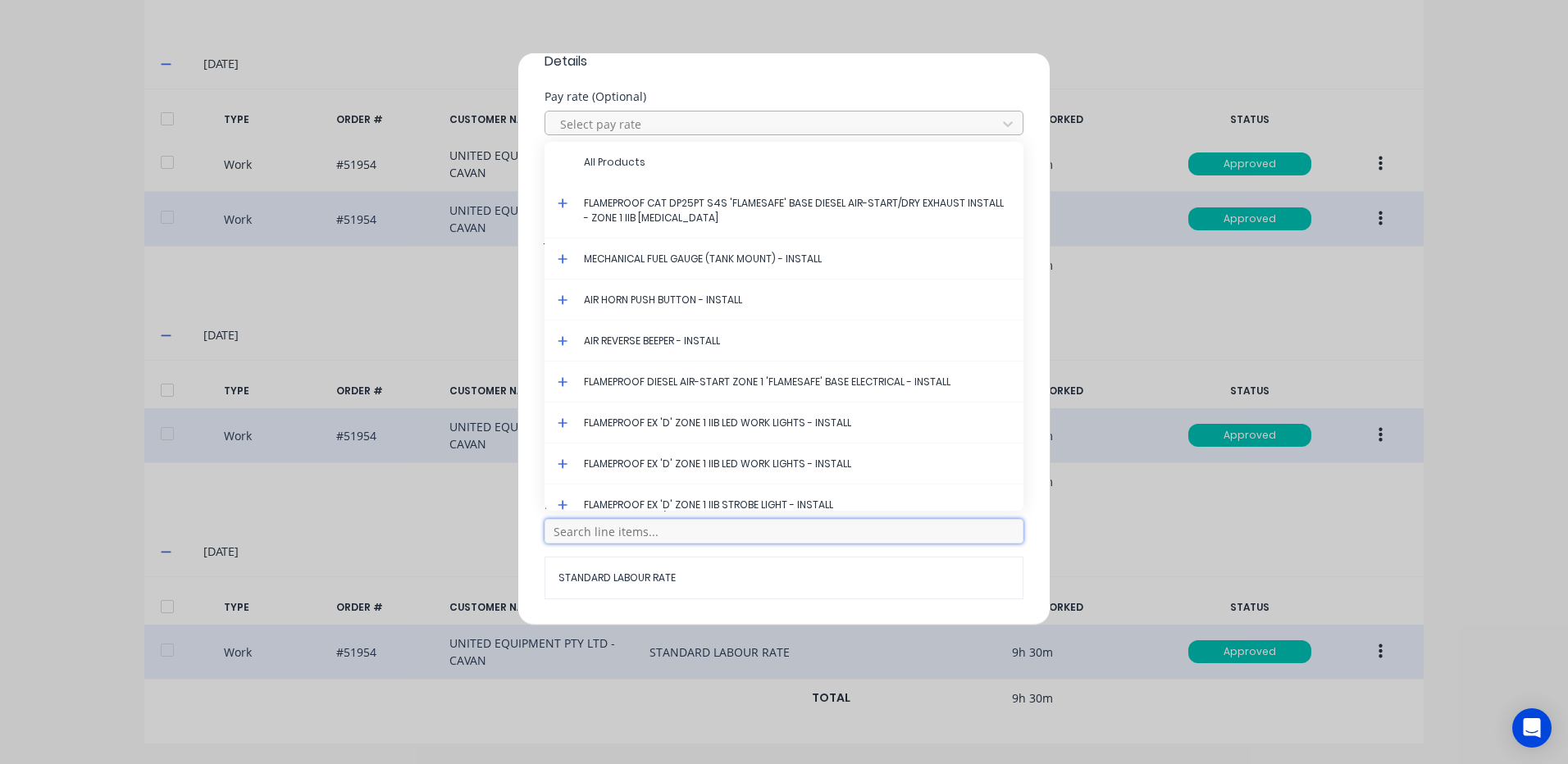
scroll to position [492, 0]
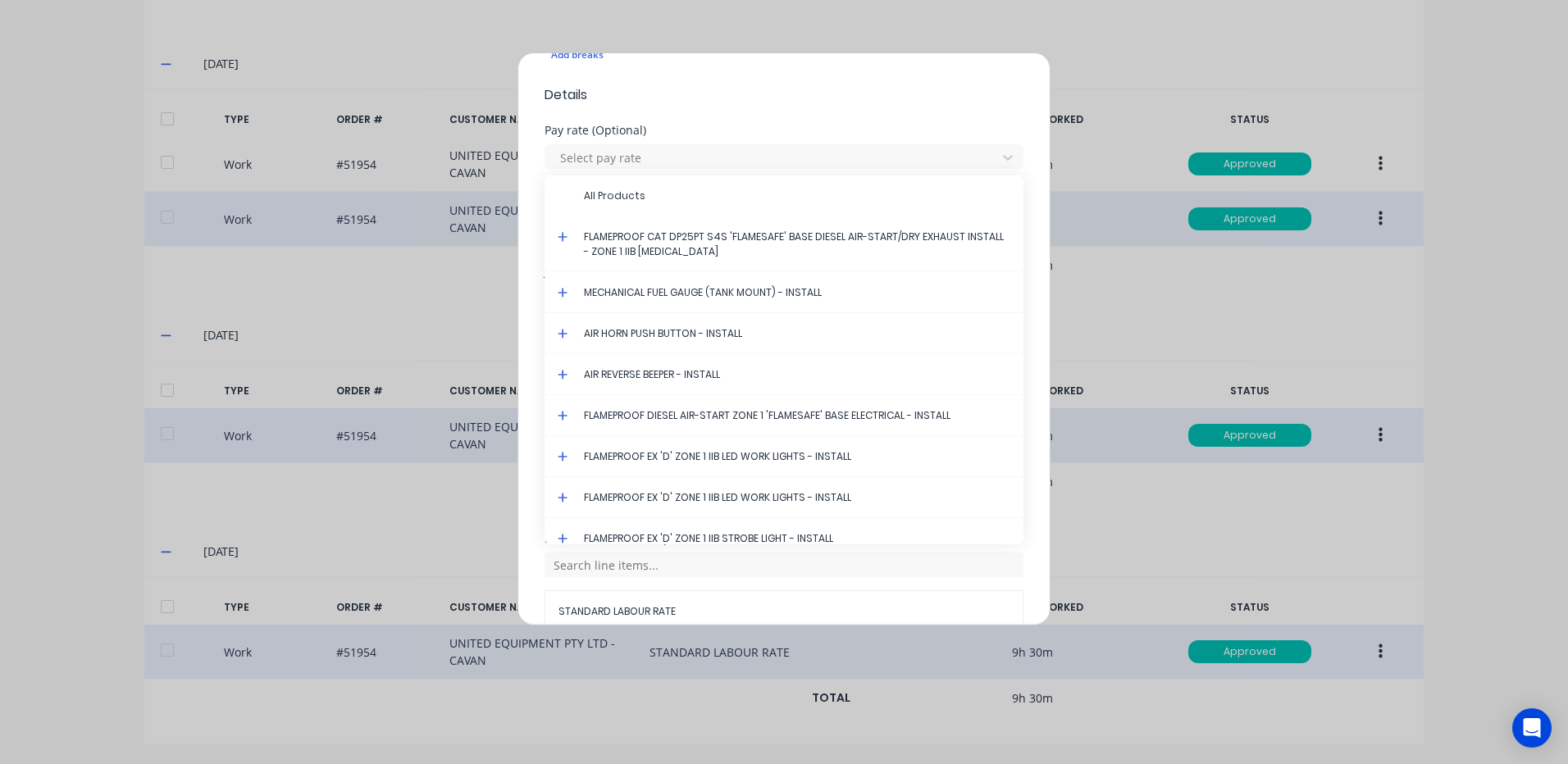
click at [561, 233] on icon at bounding box center [562, 237] width 10 height 11
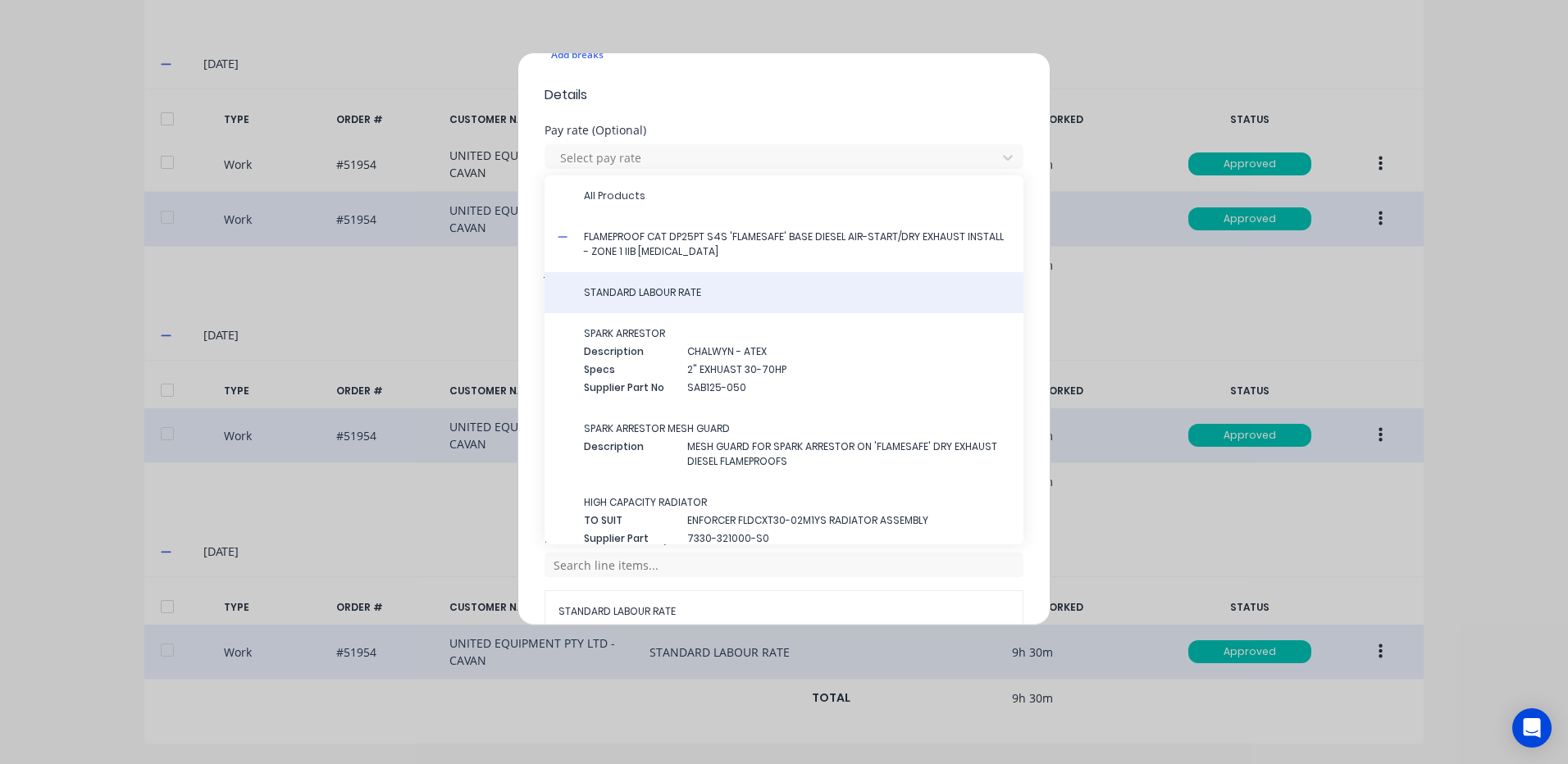
click at [614, 293] on span "STANDARD LABOUR RATE" at bounding box center [796, 293] width 426 height 15
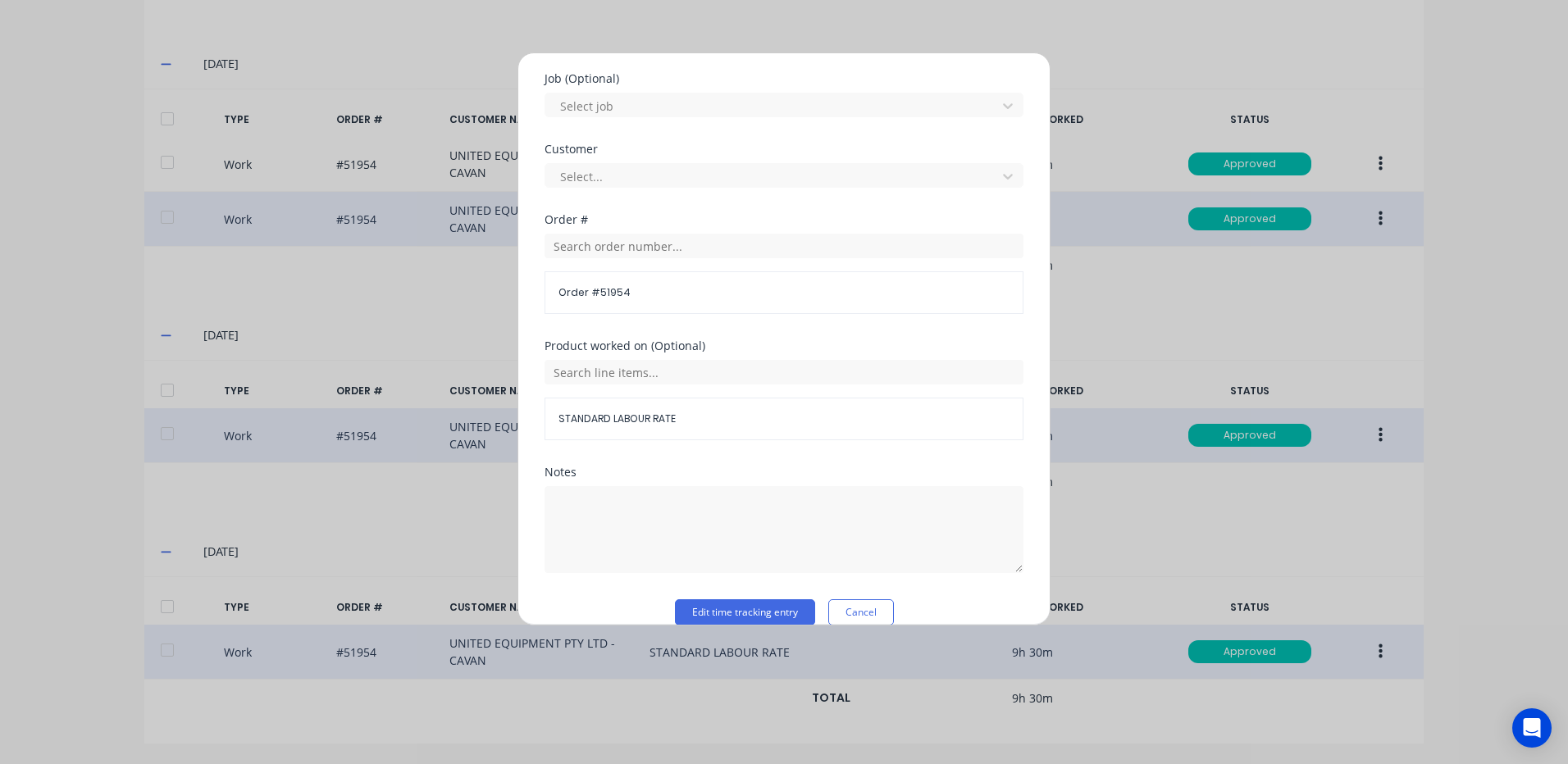
scroll to position [708, 0]
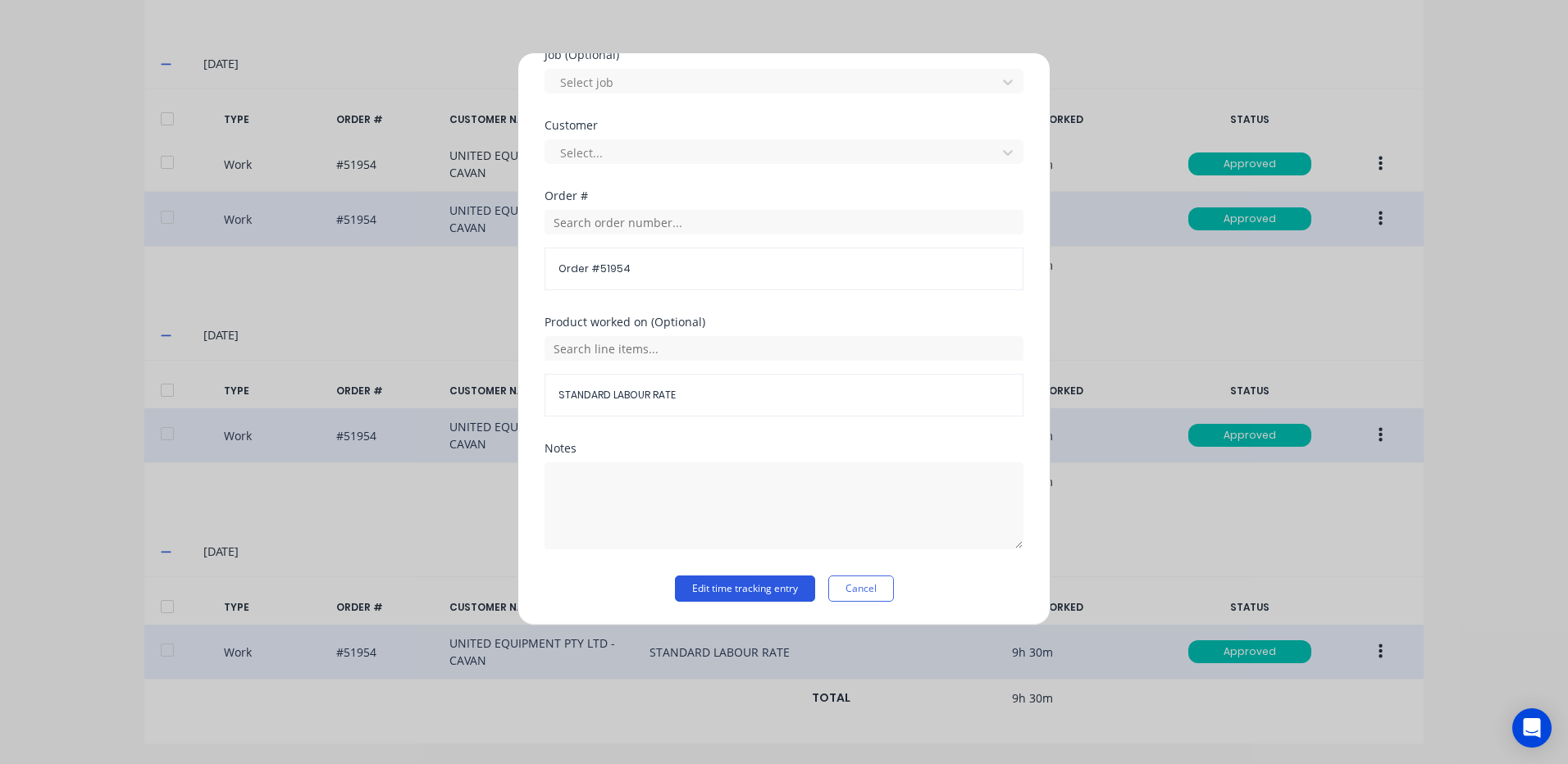
click at [737, 581] on button "Edit time tracking entry" at bounding box center [745, 588] width 140 height 26
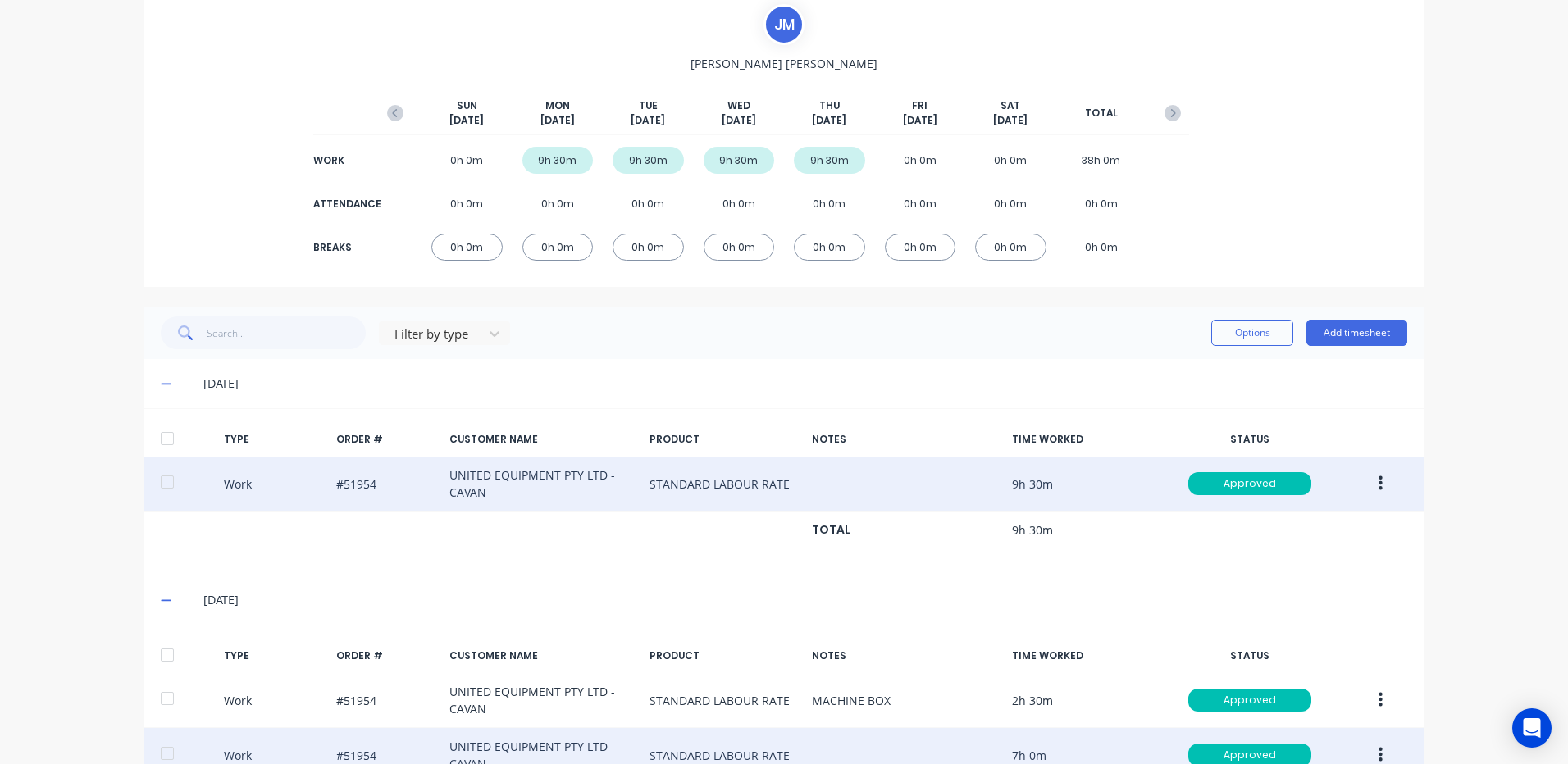
scroll to position [84, 0]
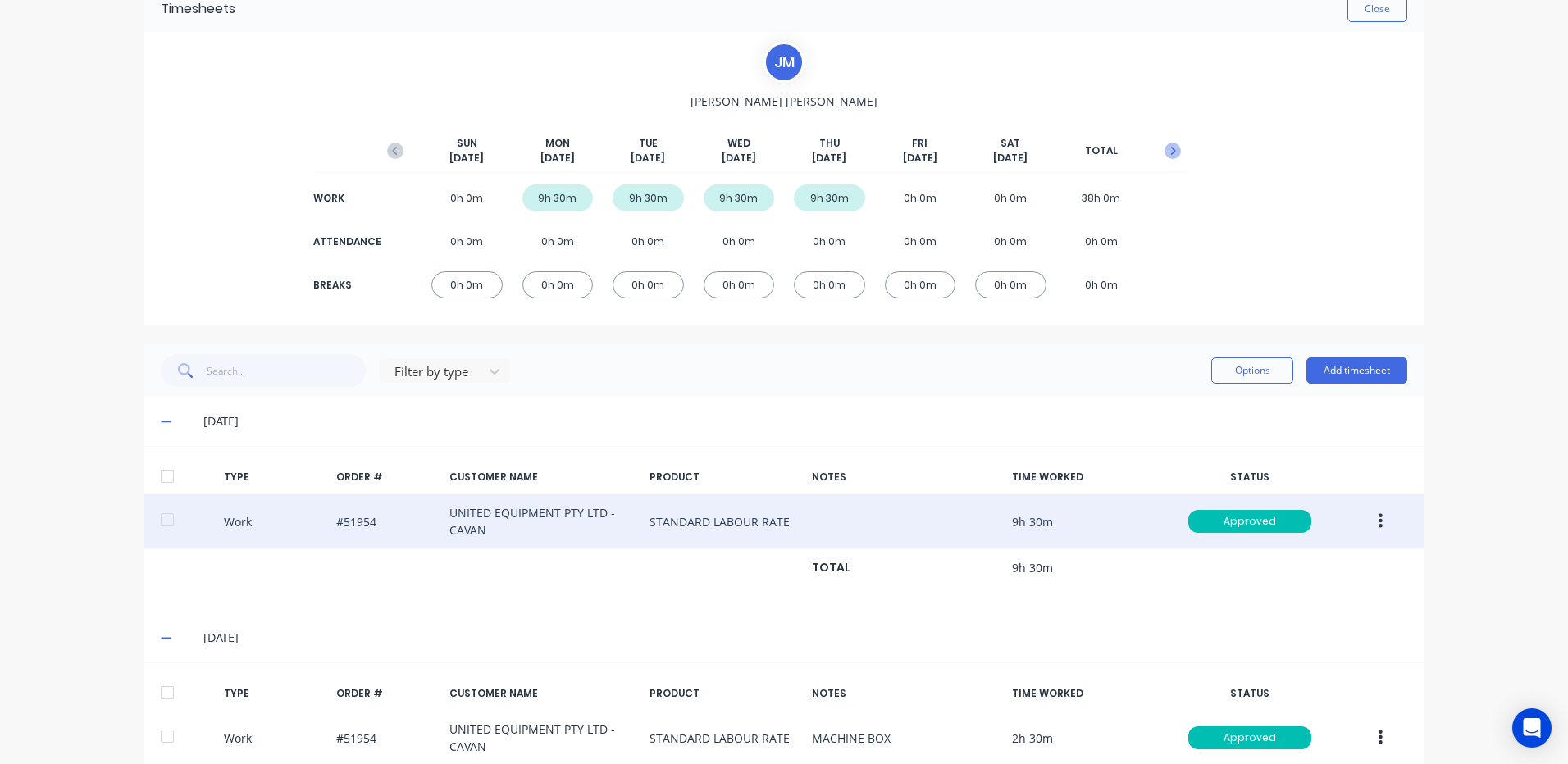
click at [1171, 148] on icon "button" at bounding box center [1173, 150] width 5 height 8
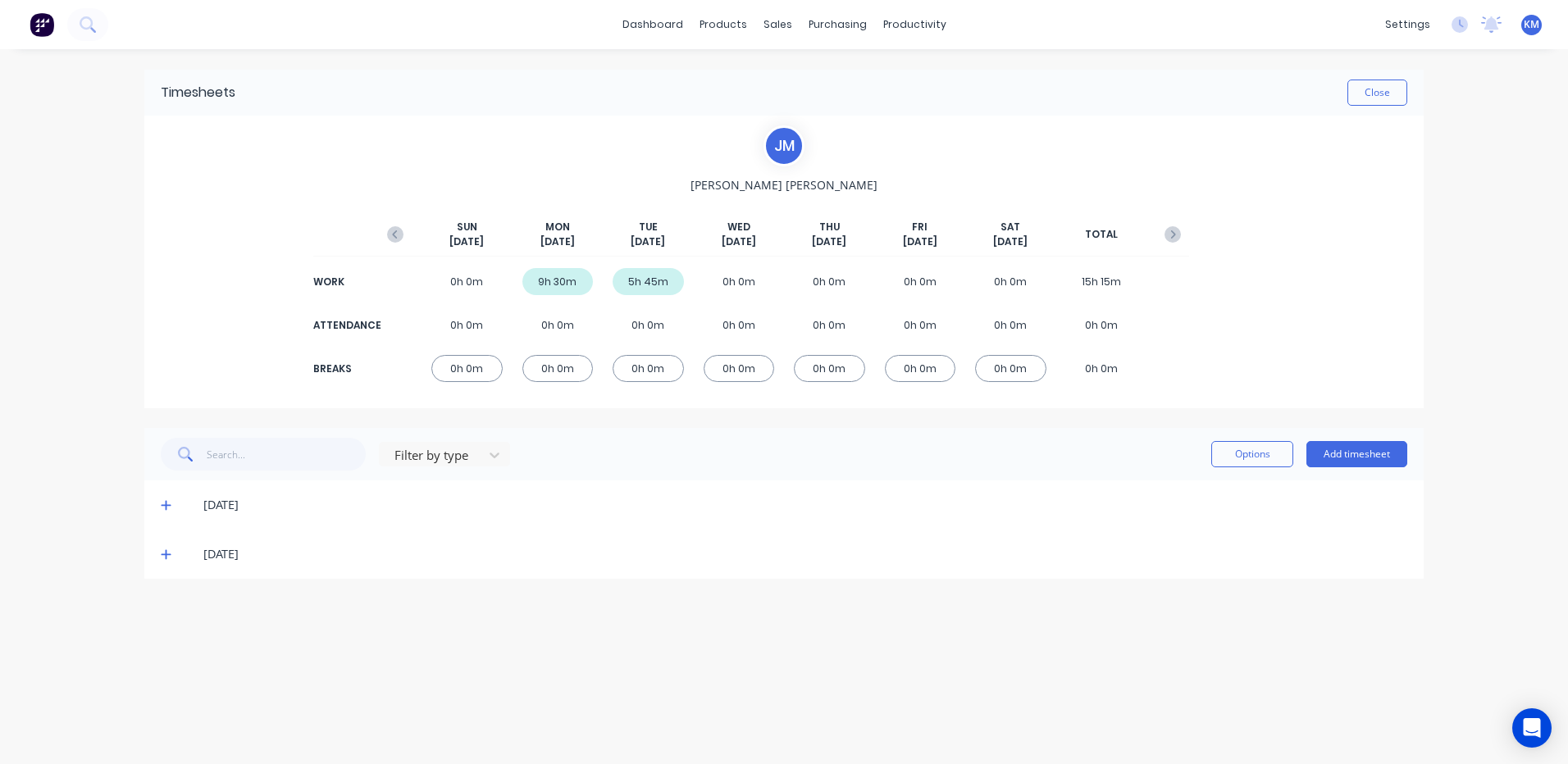
click at [162, 507] on icon at bounding box center [165, 505] width 10 height 11
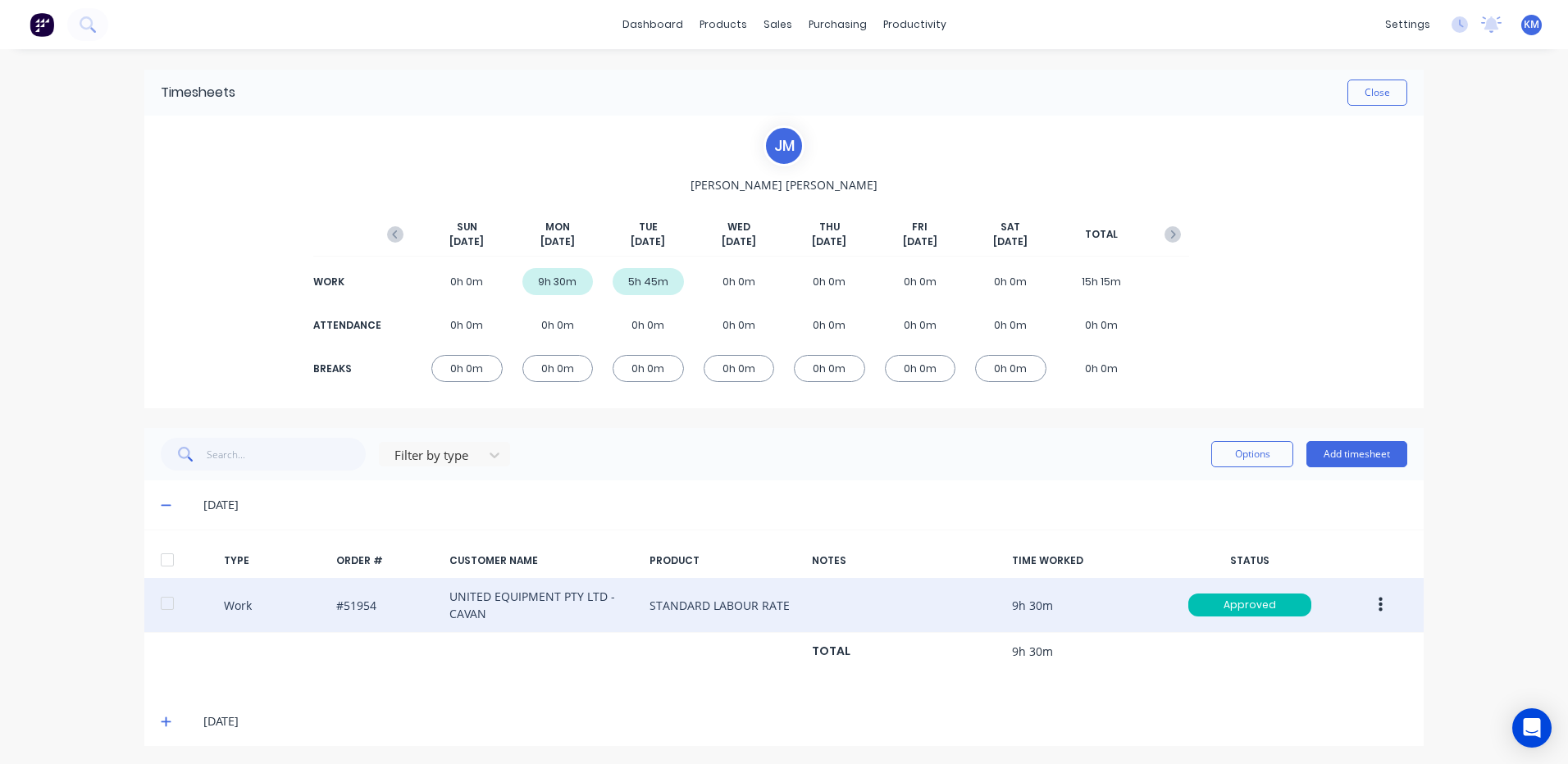
scroll to position [3, 0]
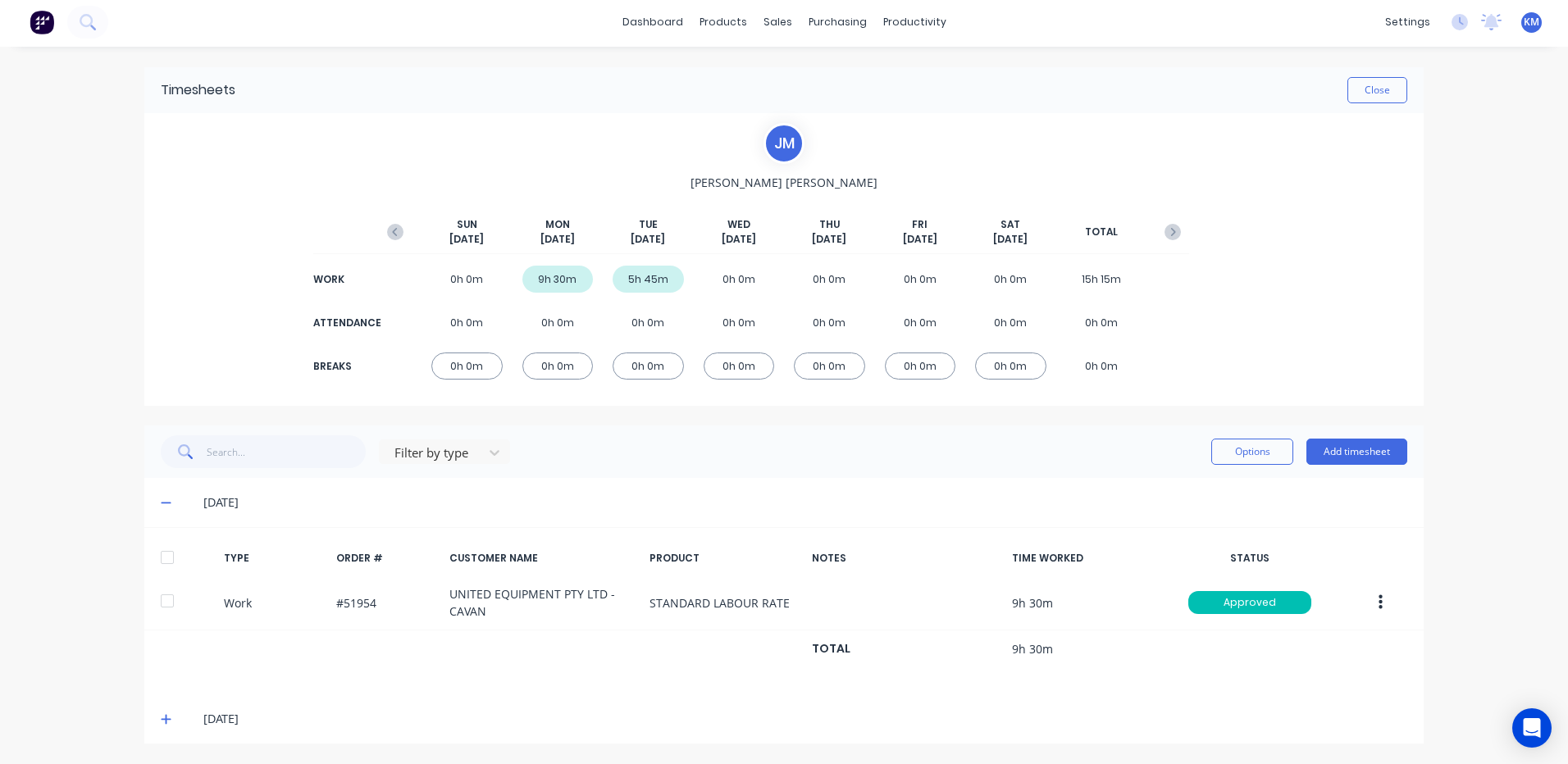
click at [160, 716] on icon at bounding box center [165, 718] width 10 height 11
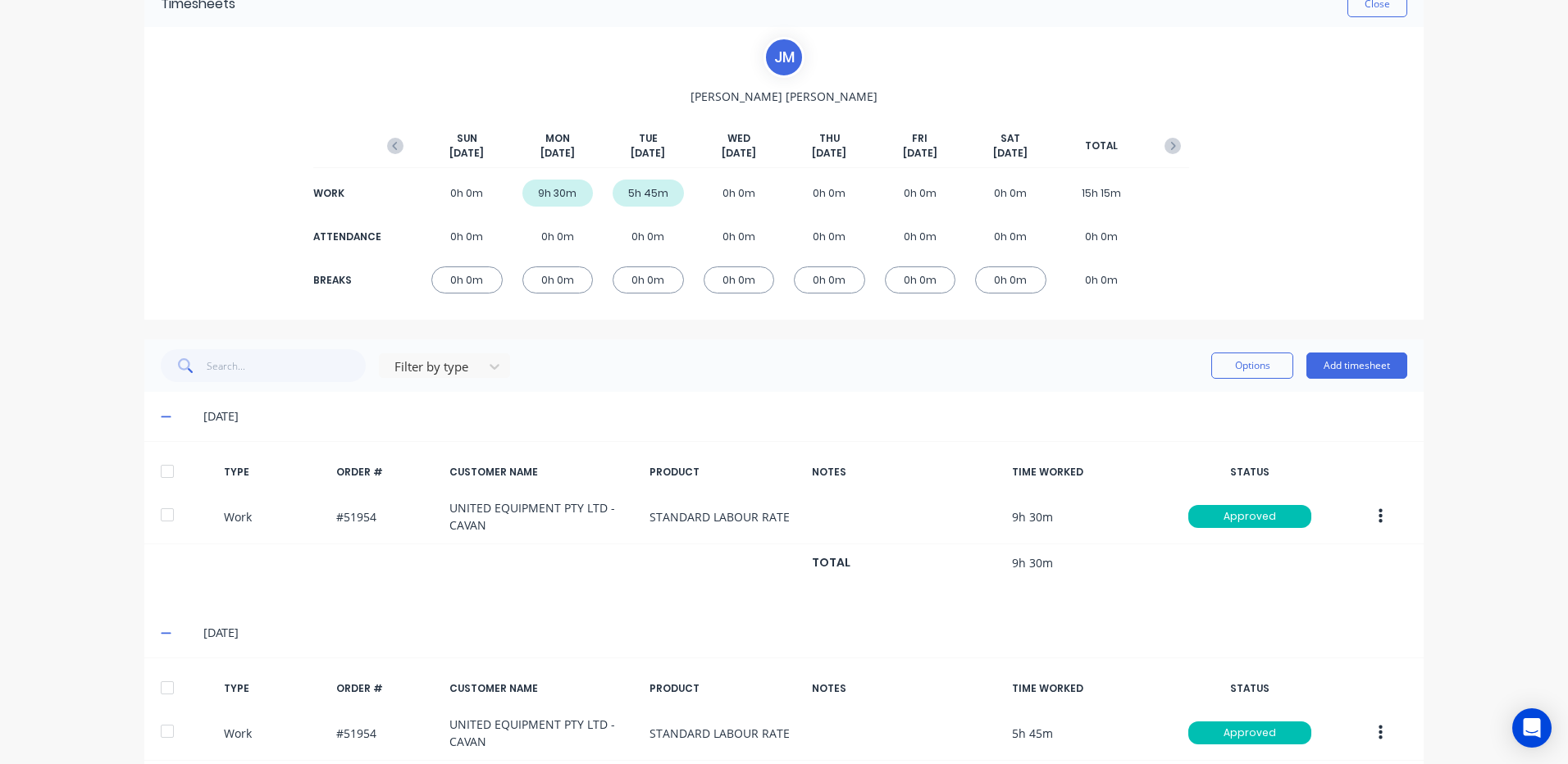
scroll to position [170, 0]
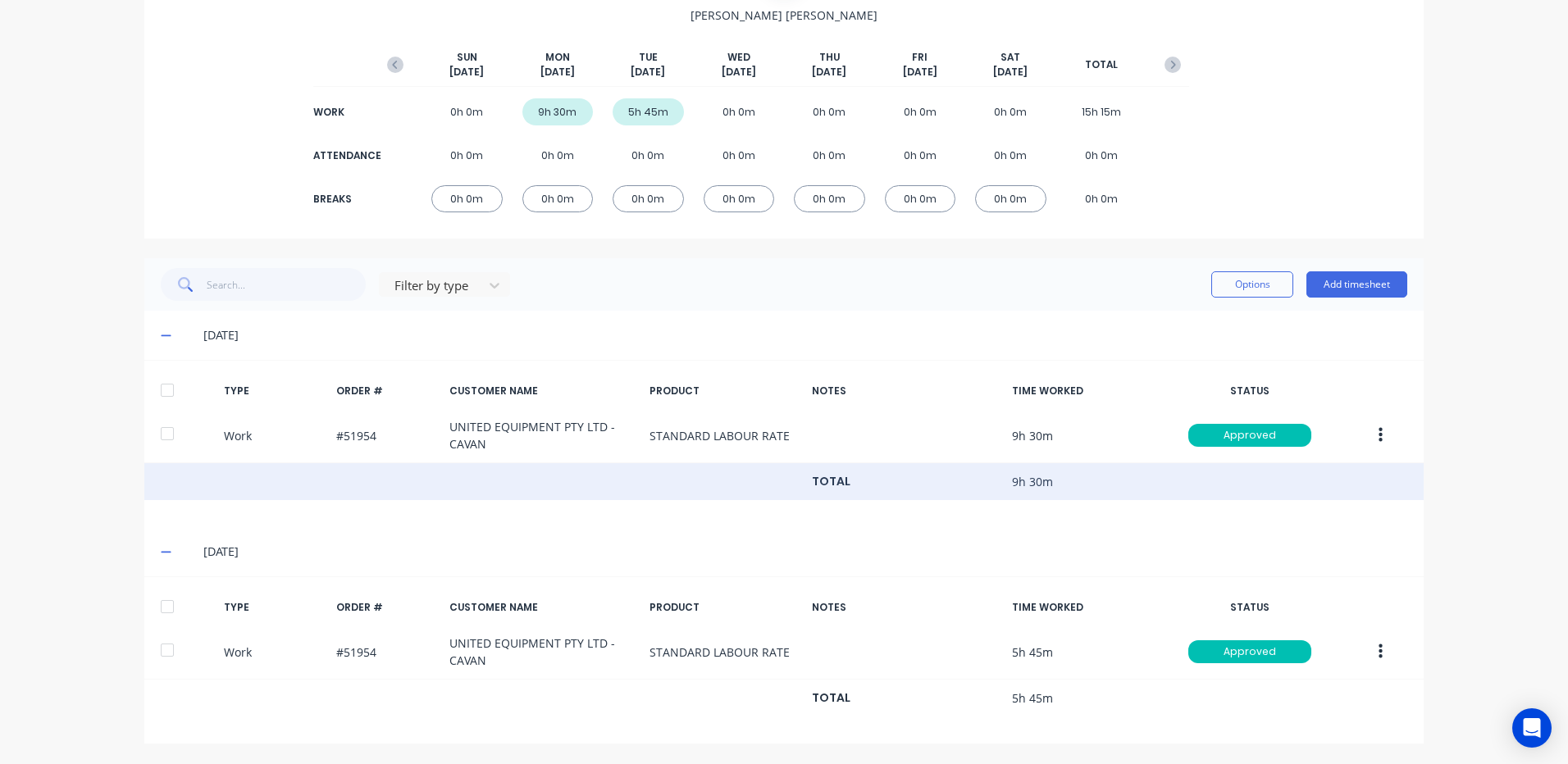
click at [676, 496] on div "TOTAL 9h 30m" at bounding box center [784, 482] width 1279 height 37
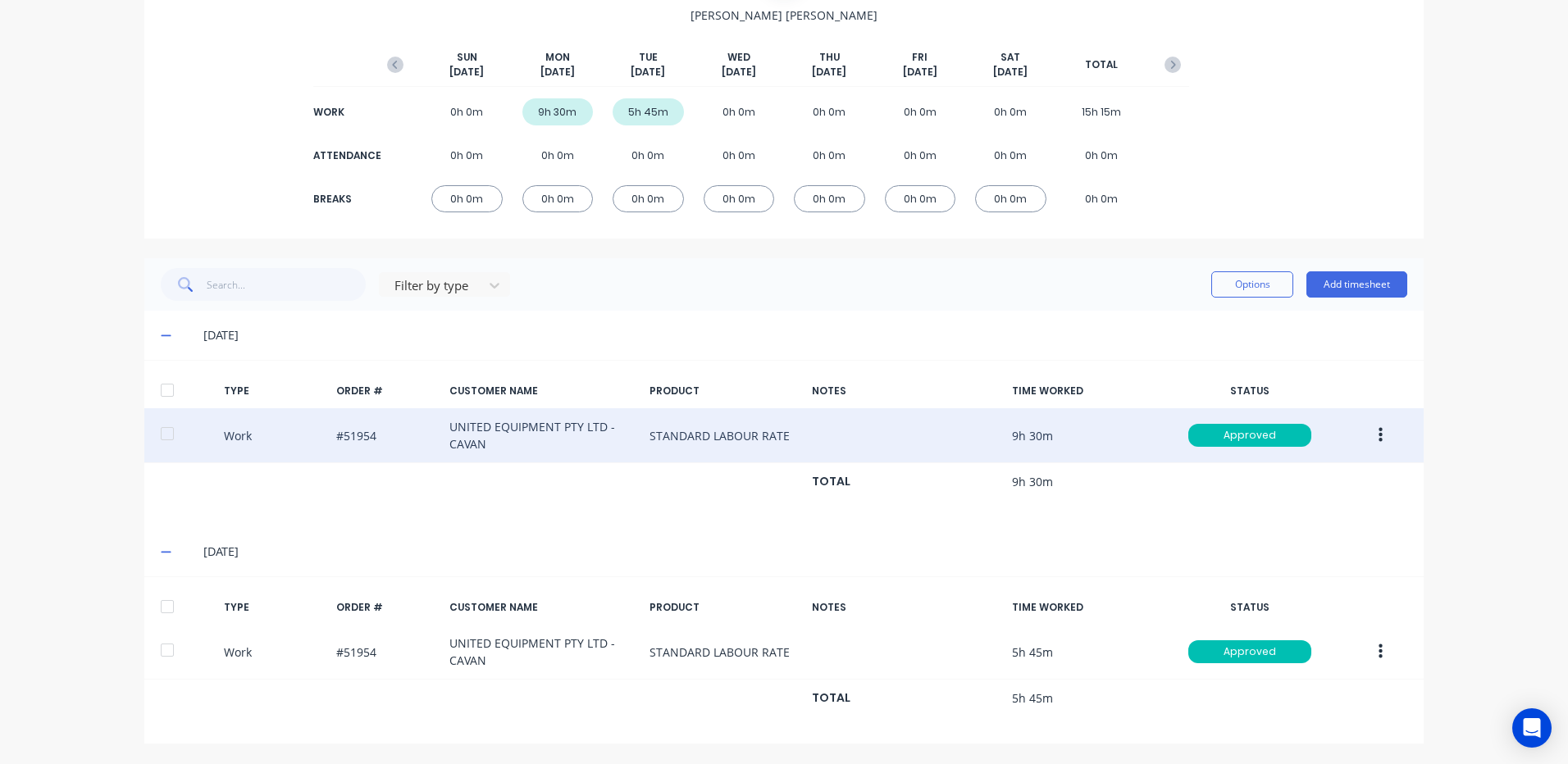
click at [1369, 436] on button "button" at bounding box center [1380, 435] width 38 height 30
click at [1310, 370] on div "Edit" at bounding box center [1321, 375] width 126 height 24
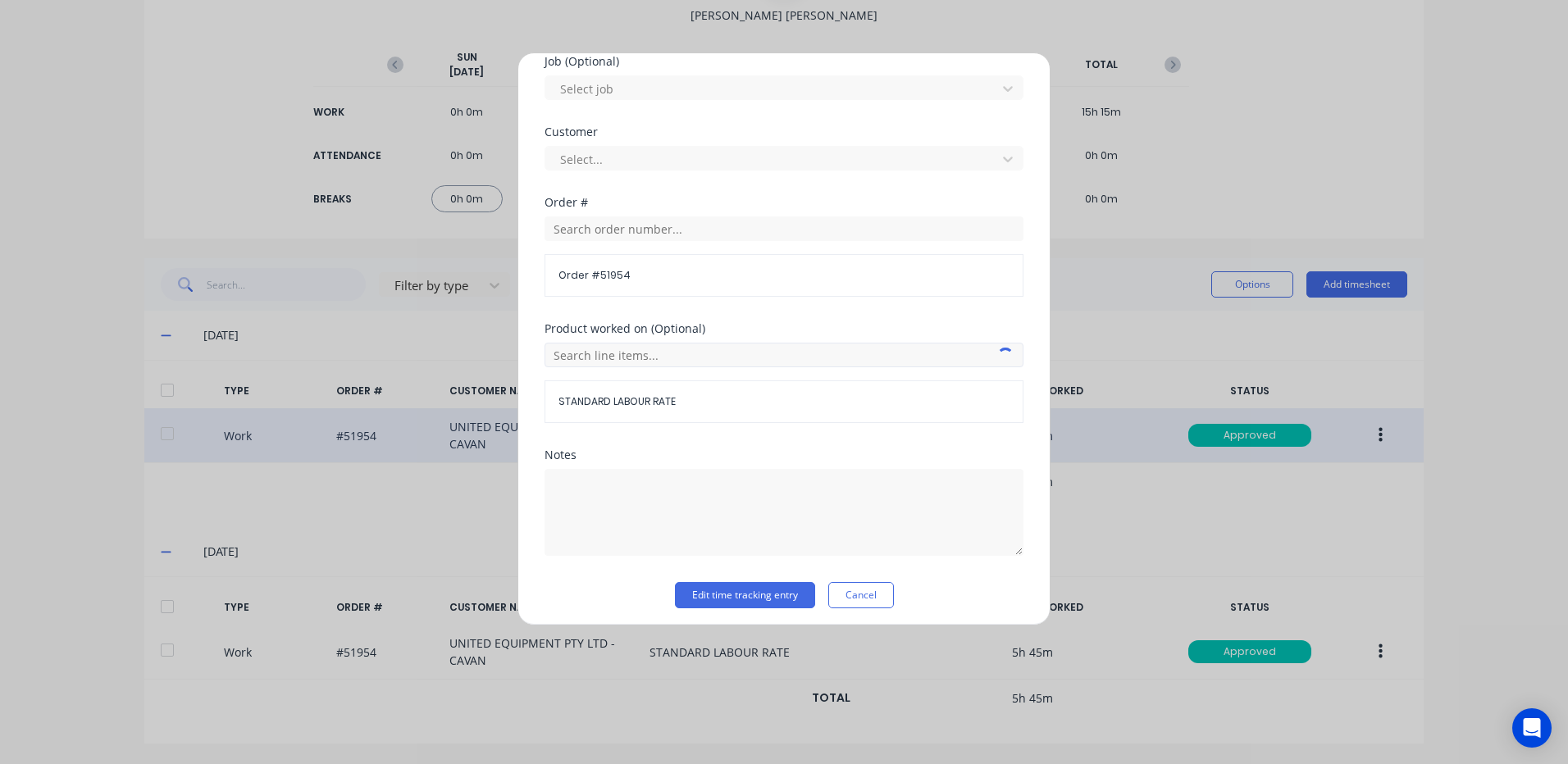
scroll to position [708, 0]
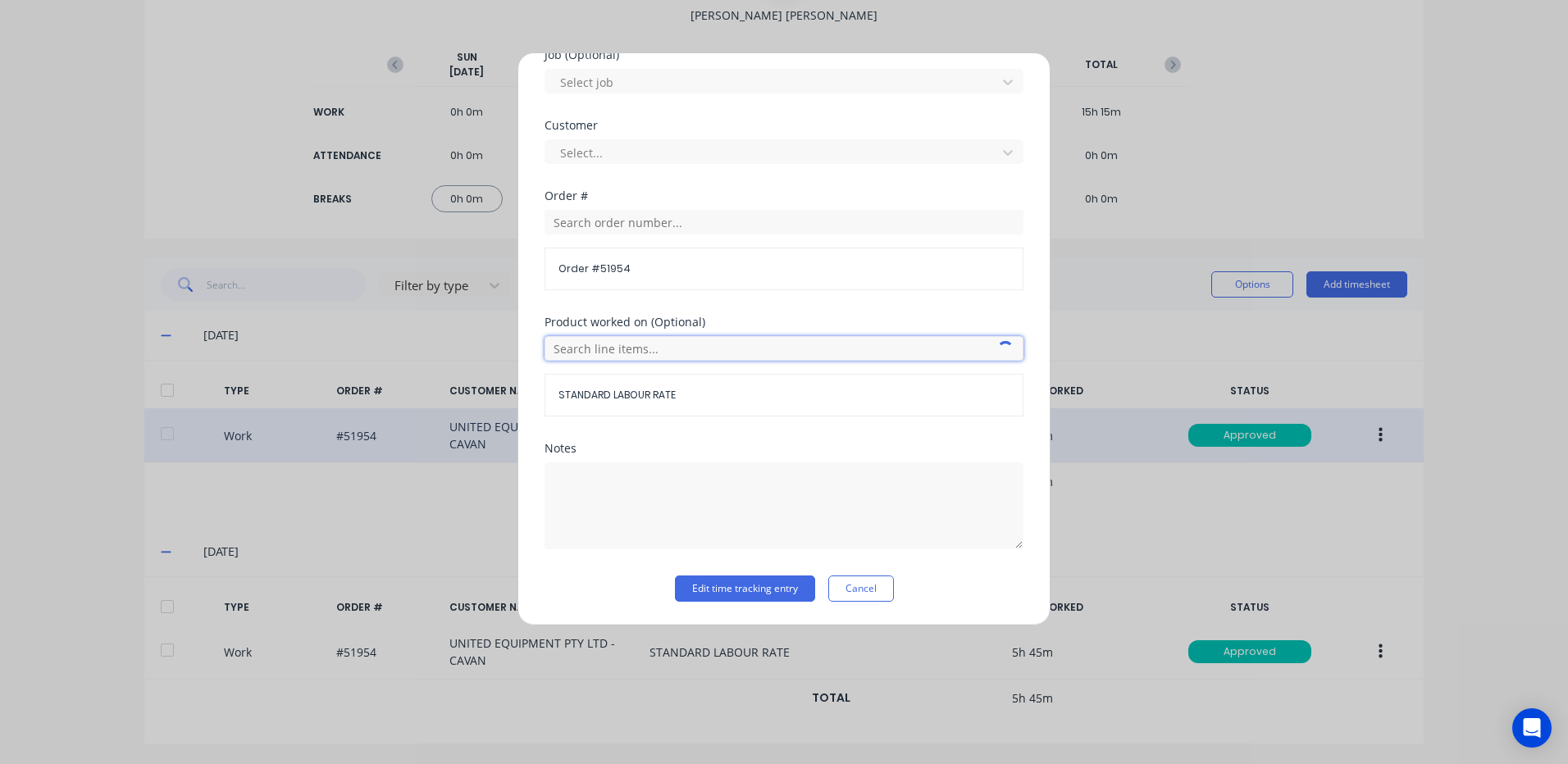
click at [655, 347] on input "text" at bounding box center [784, 348] width 479 height 24
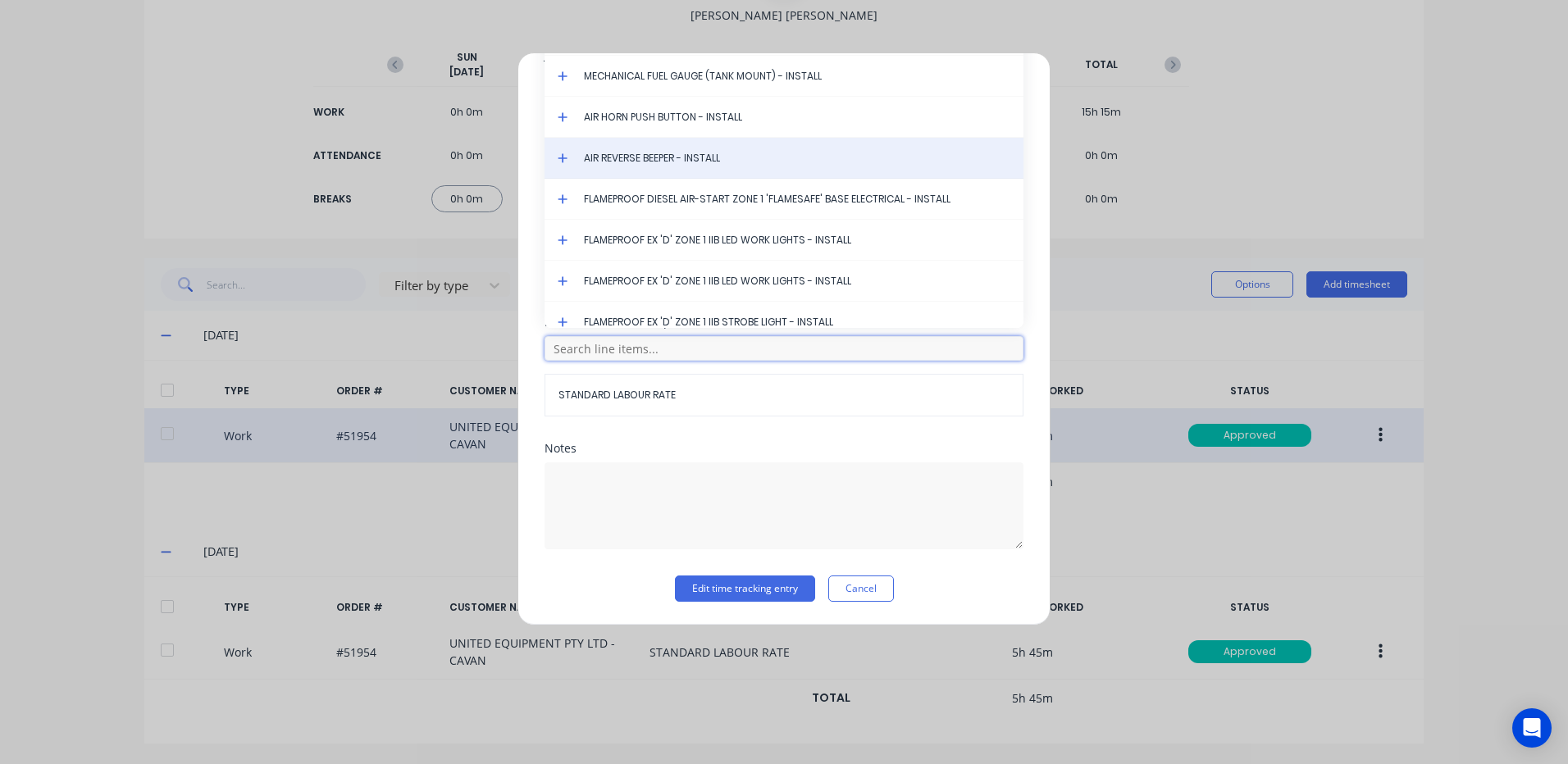
scroll to position [544, 0]
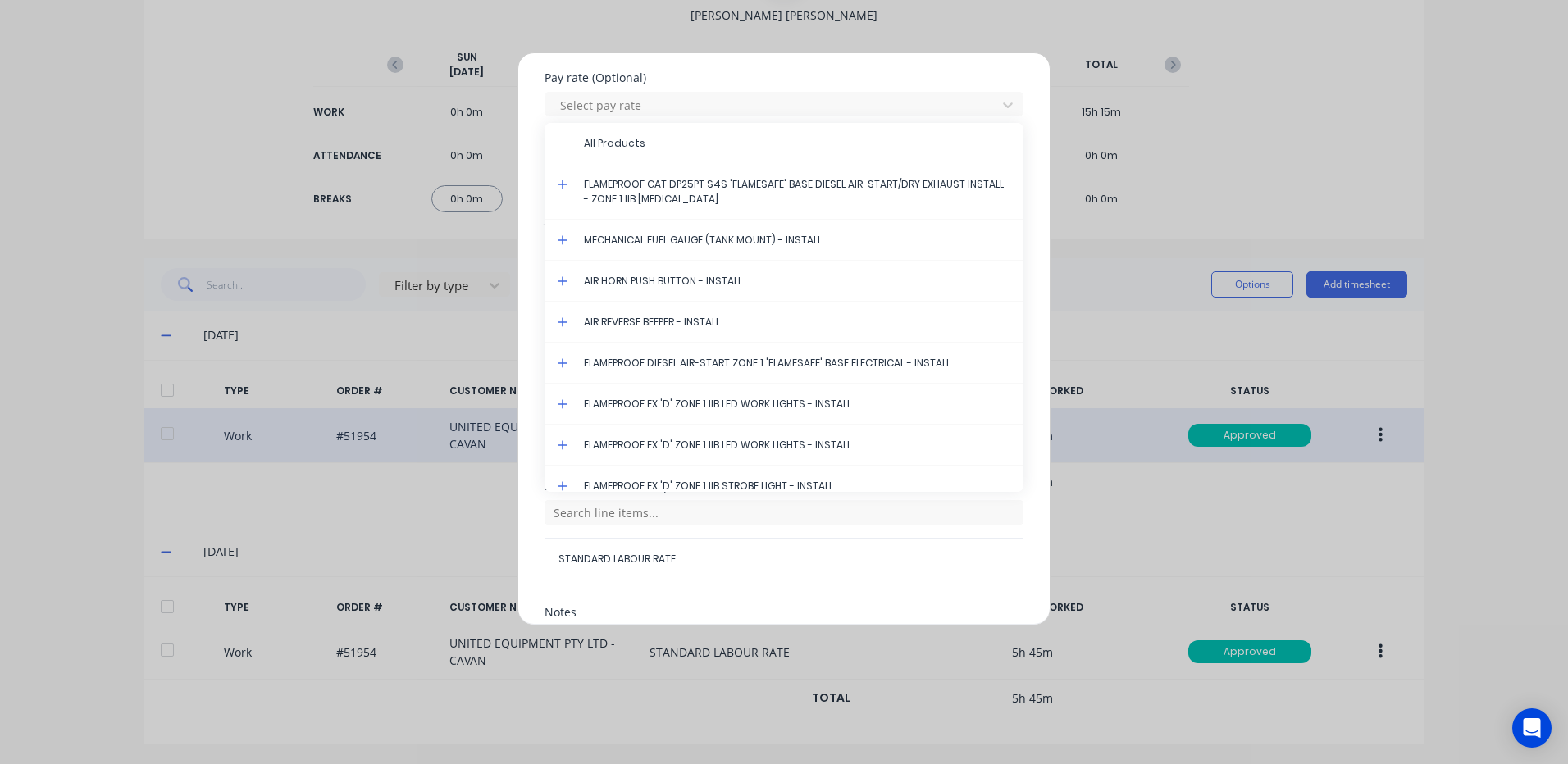
click at [564, 183] on icon at bounding box center [562, 184] width 10 height 11
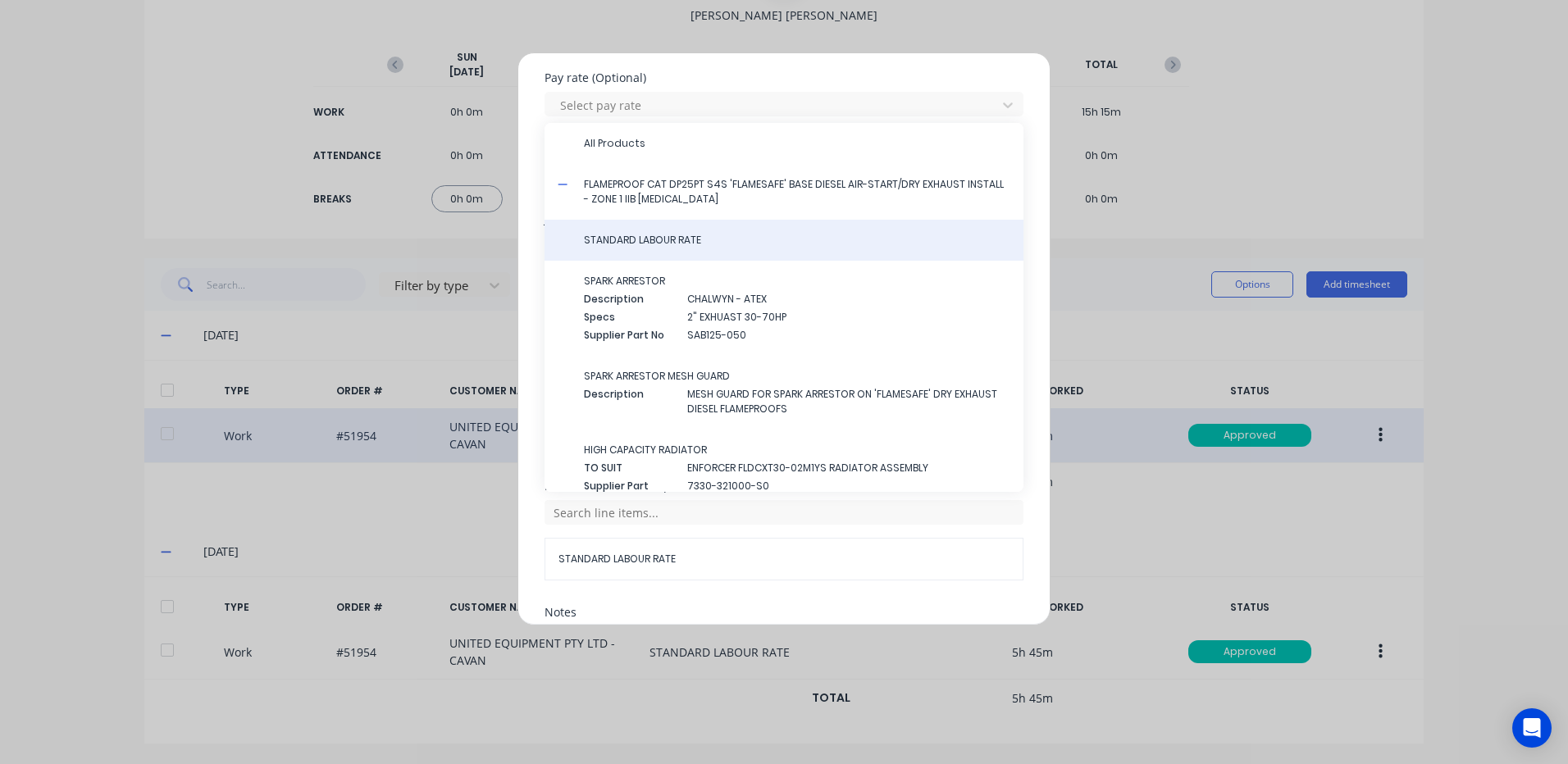
click at [598, 240] on span "STANDARD LABOUR RATE" at bounding box center [796, 240] width 426 height 15
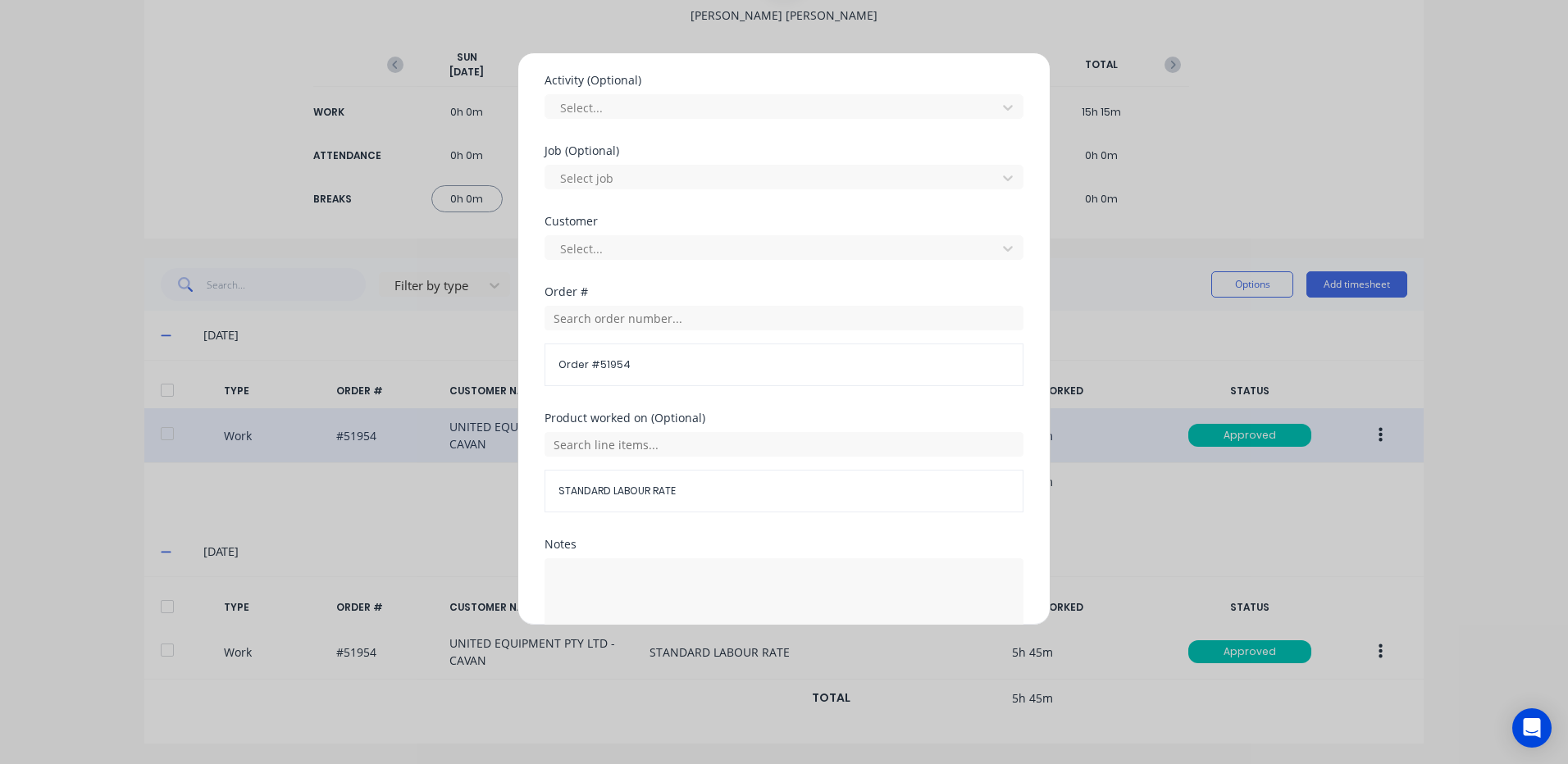
scroll to position [708, 0]
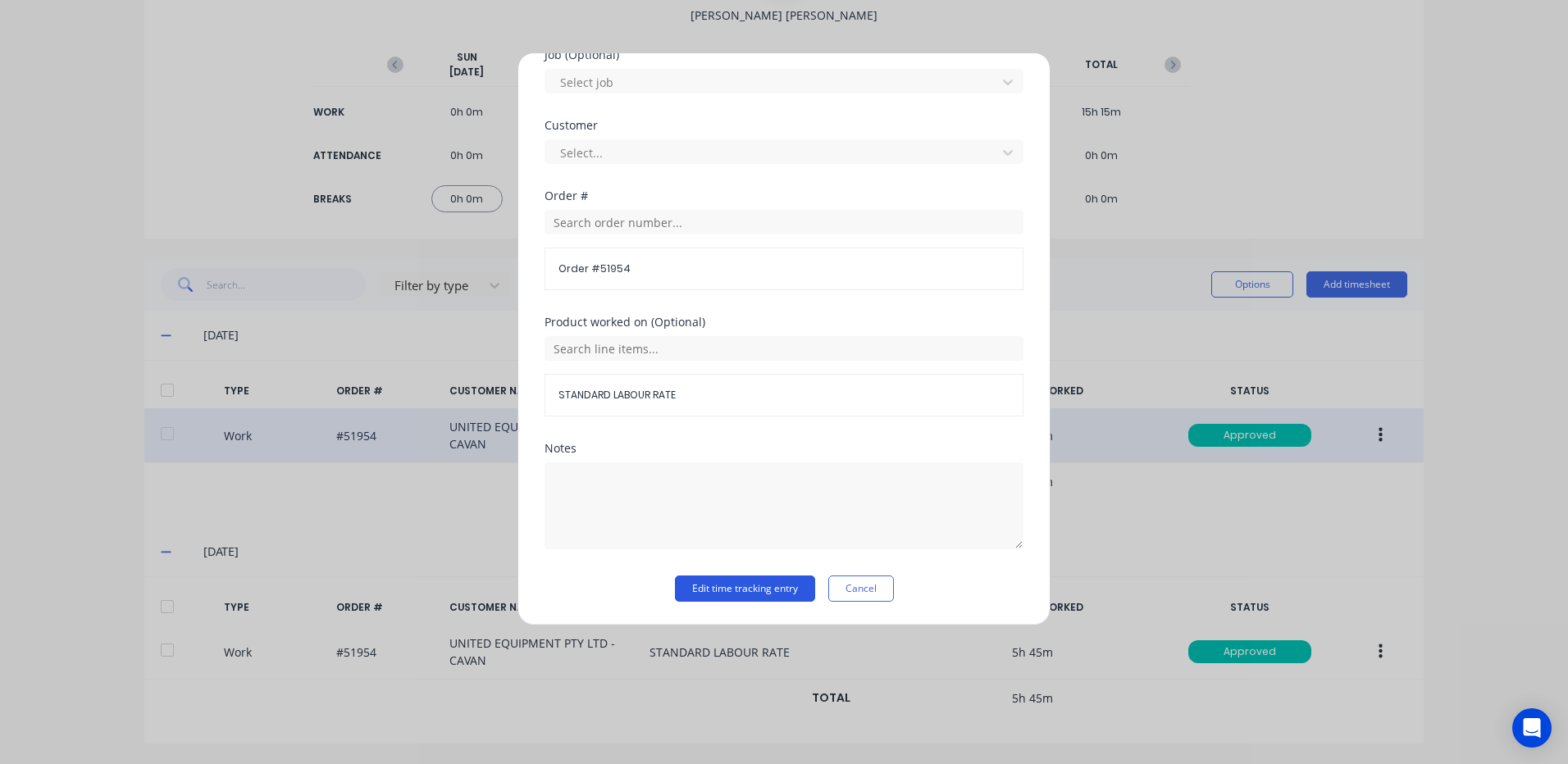
drag, startPoint x: 739, startPoint y: 593, endPoint x: 801, endPoint y: 616, distance: 66.1
click at [738, 592] on button "Edit time tracking entry" at bounding box center [745, 588] width 140 height 26
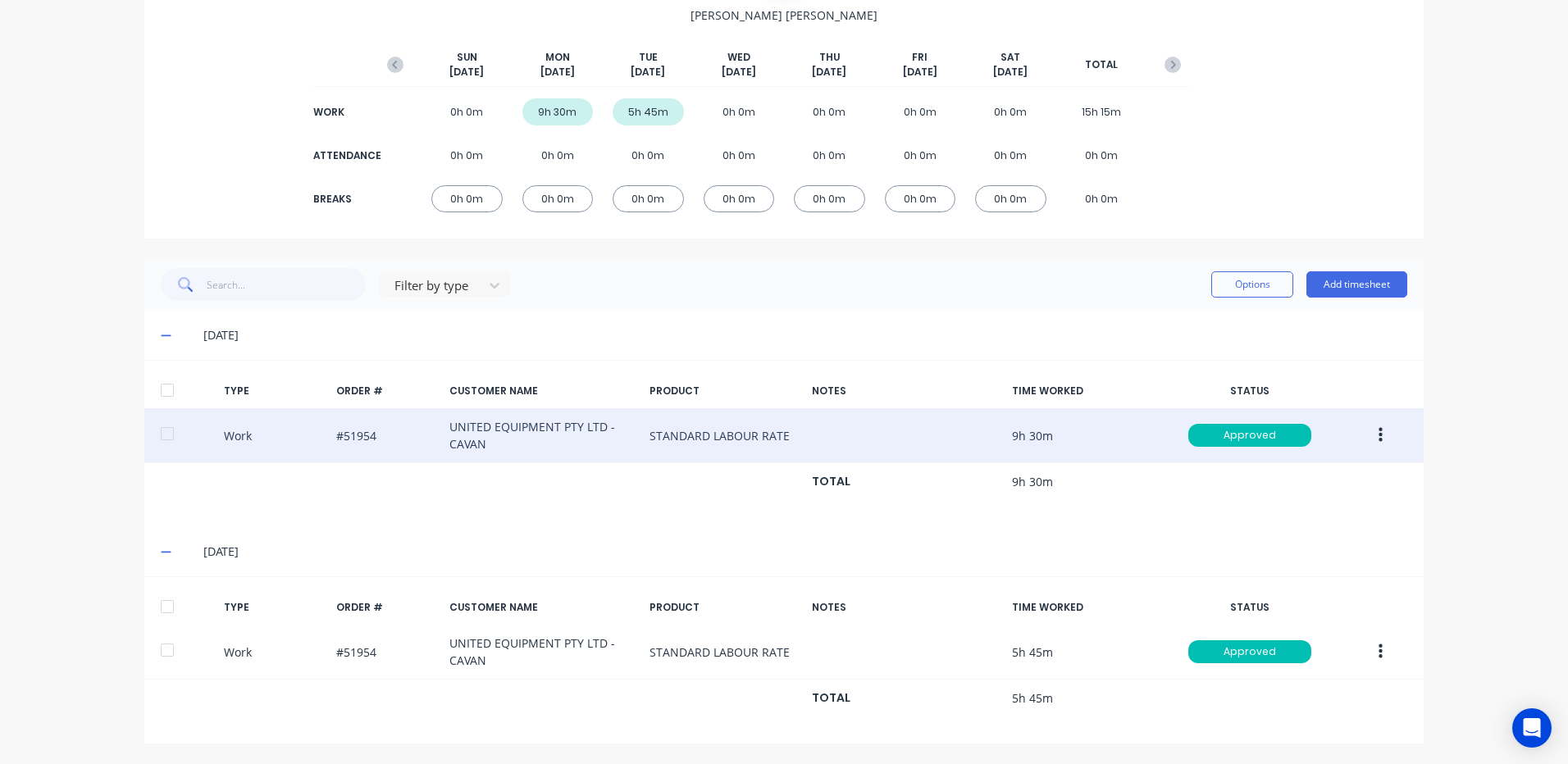
click at [1379, 655] on icon "button" at bounding box center [1381, 651] width 4 height 18
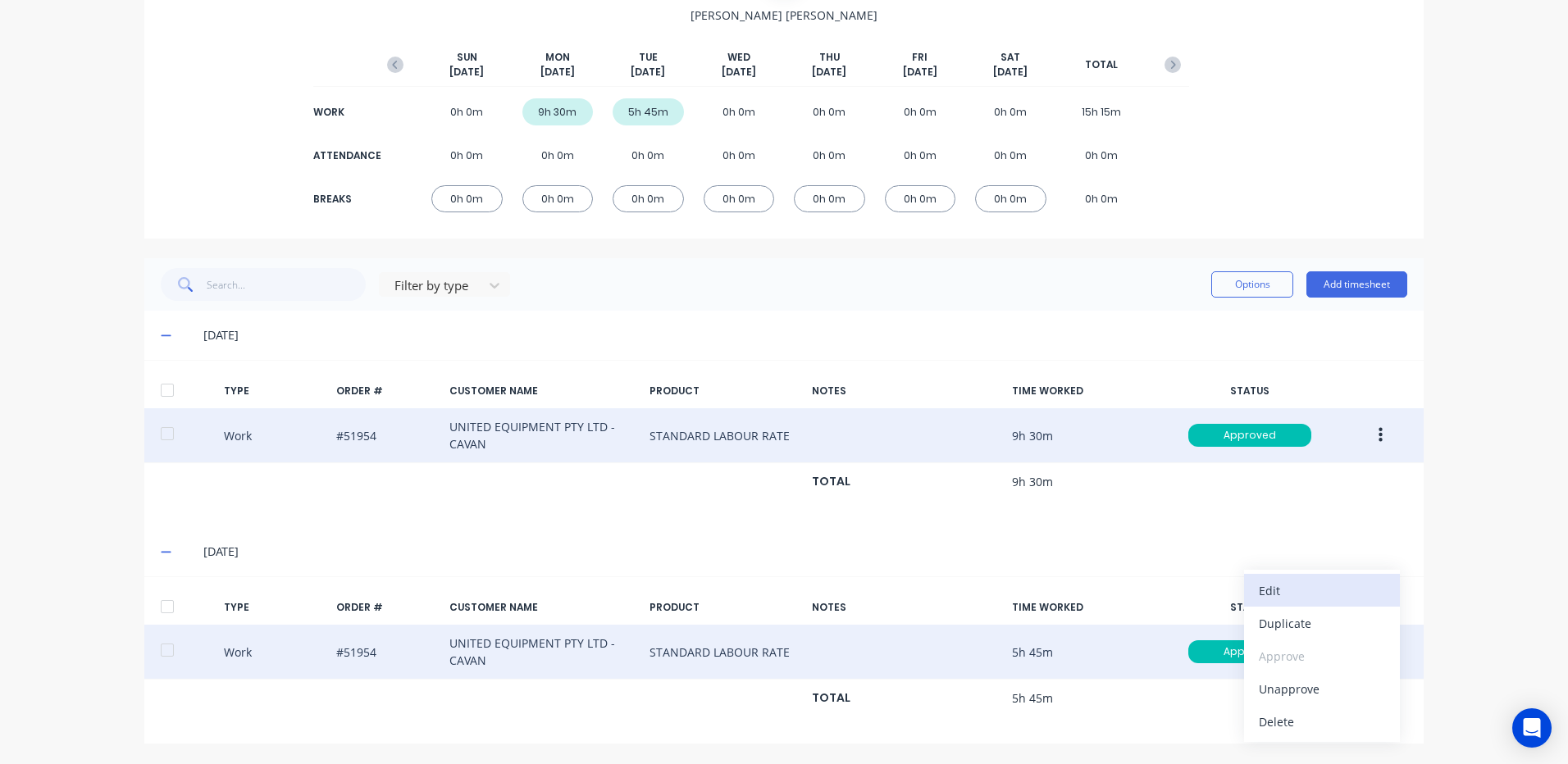
click at [1299, 580] on div "Edit" at bounding box center [1321, 591] width 126 height 24
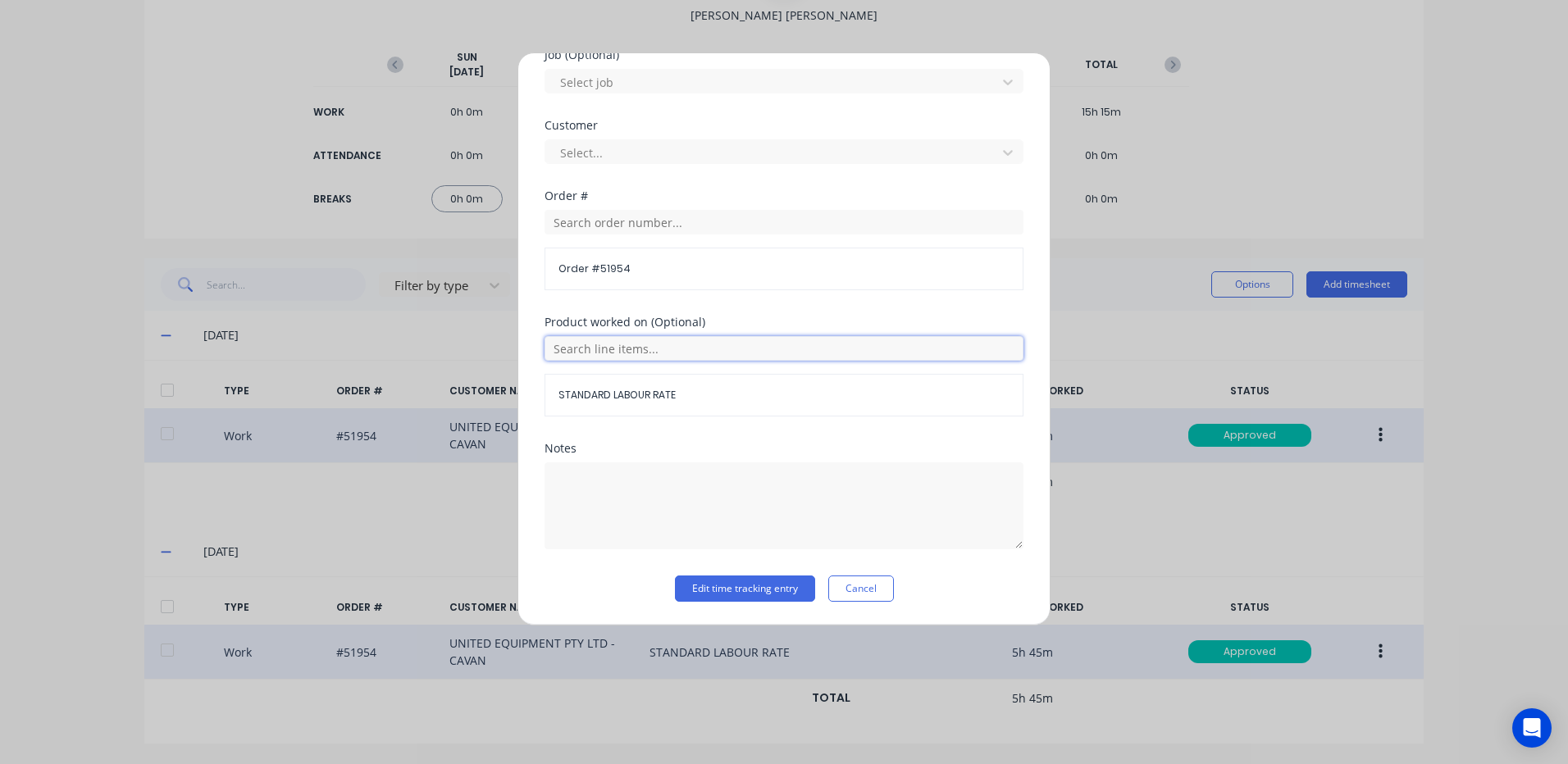
click at [637, 356] on input "text" at bounding box center [784, 348] width 479 height 24
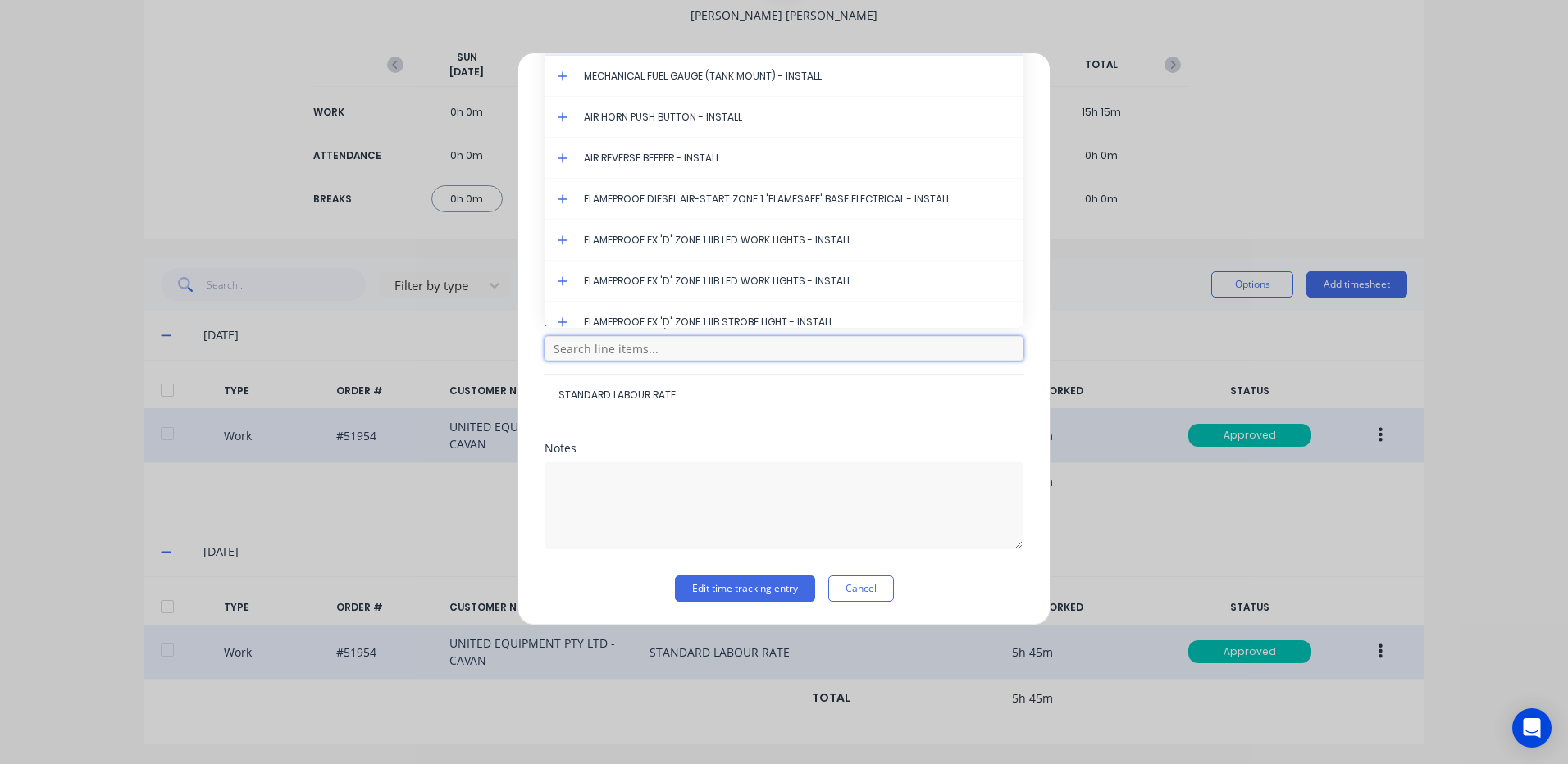
scroll to position [626, 0]
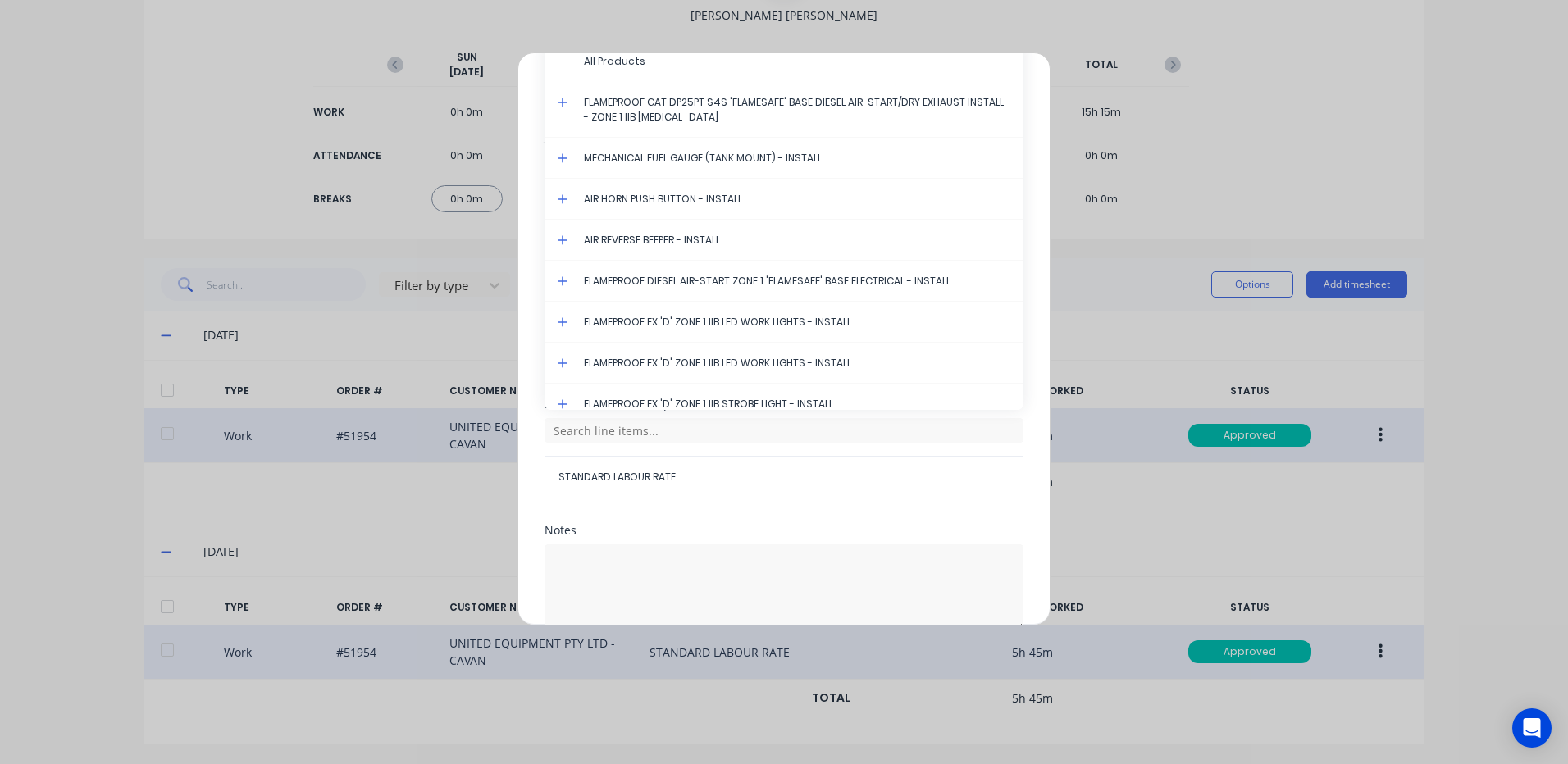
click at [567, 100] on icon at bounding box center [562, 102] width 10 height 11
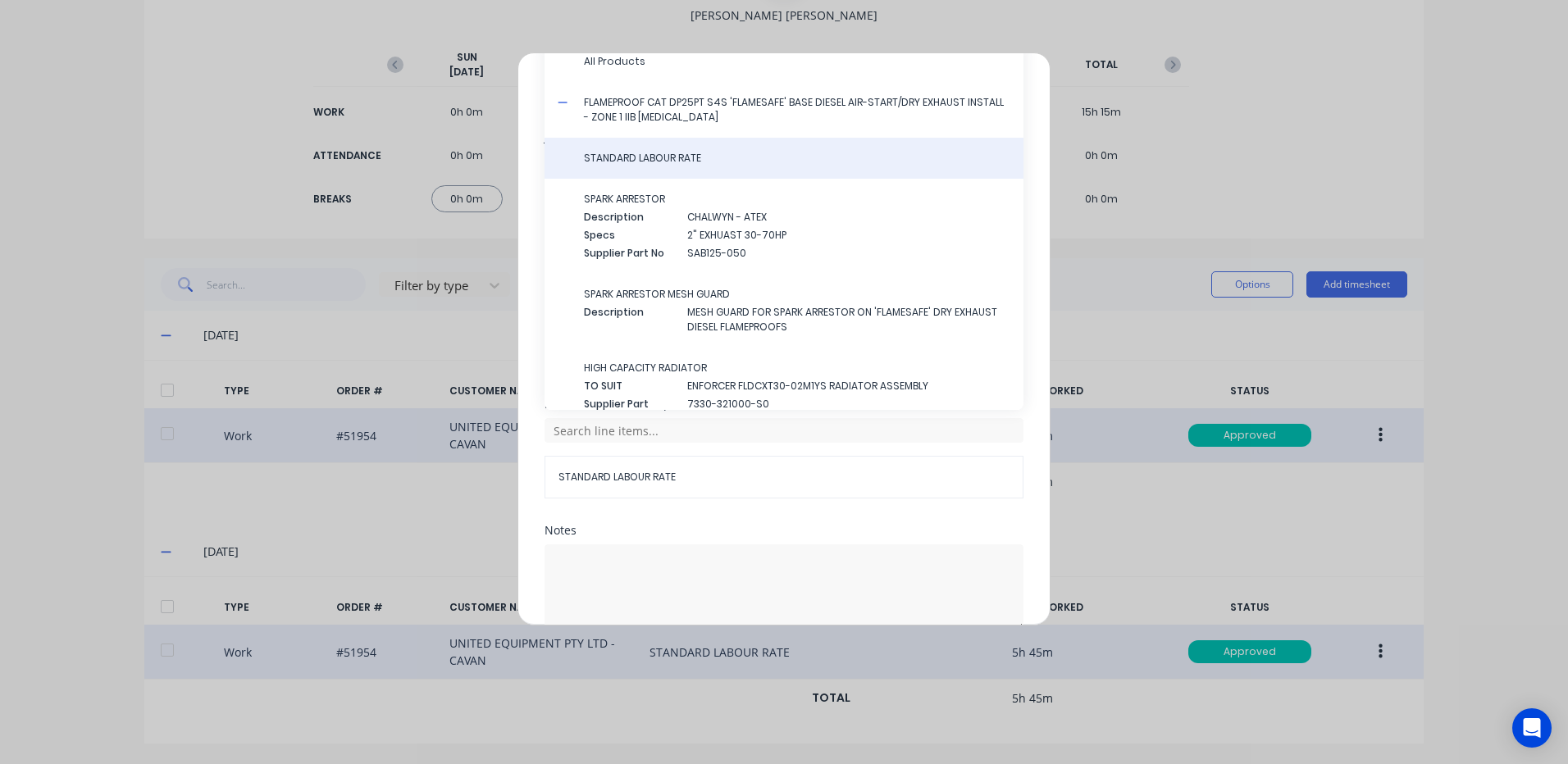
click at [610, 157] on span "STANDARD LABOUR RATE" at bounding box center [796, 158] width 426 height 15
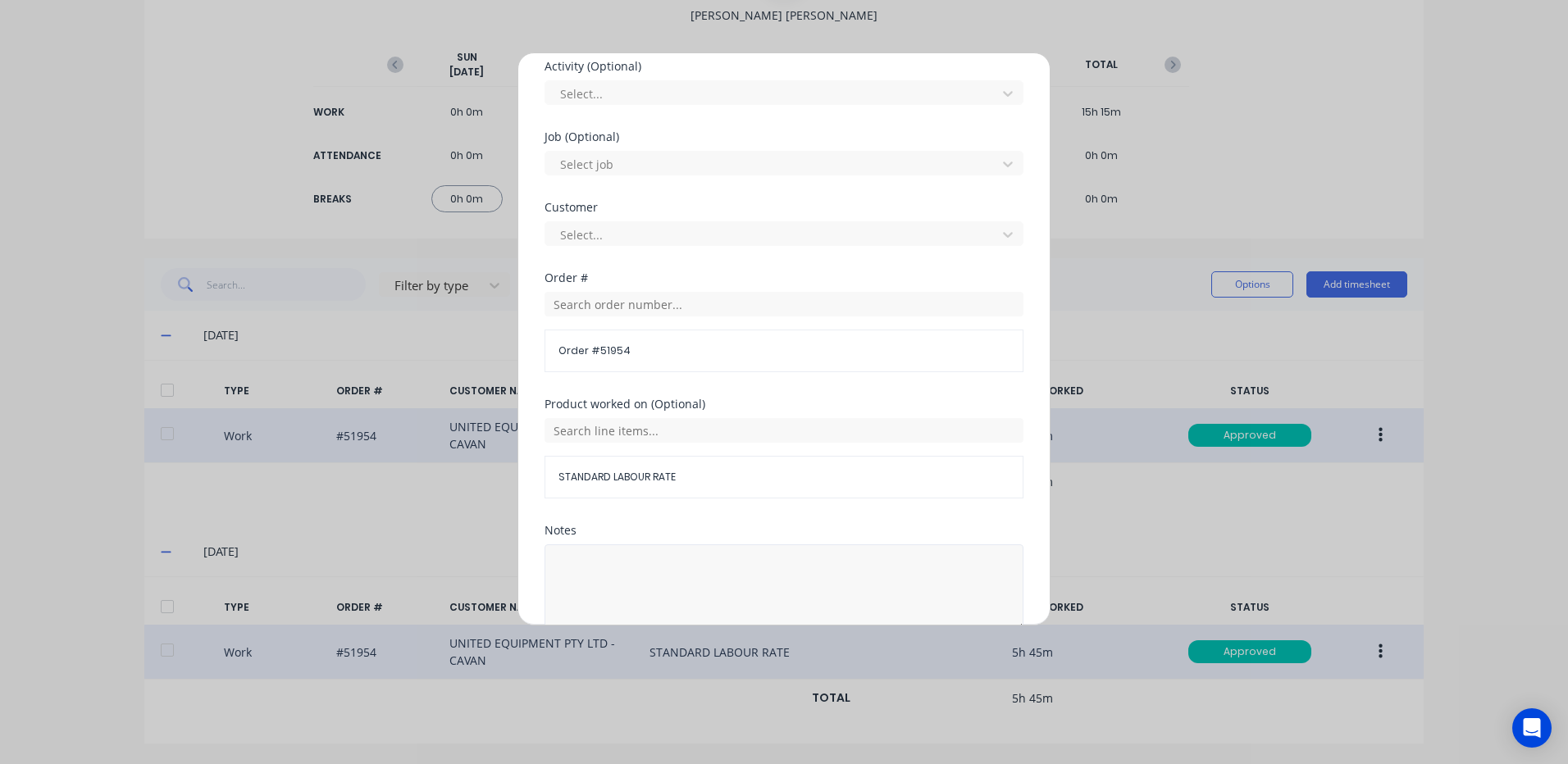
scroll to position [708, 0]
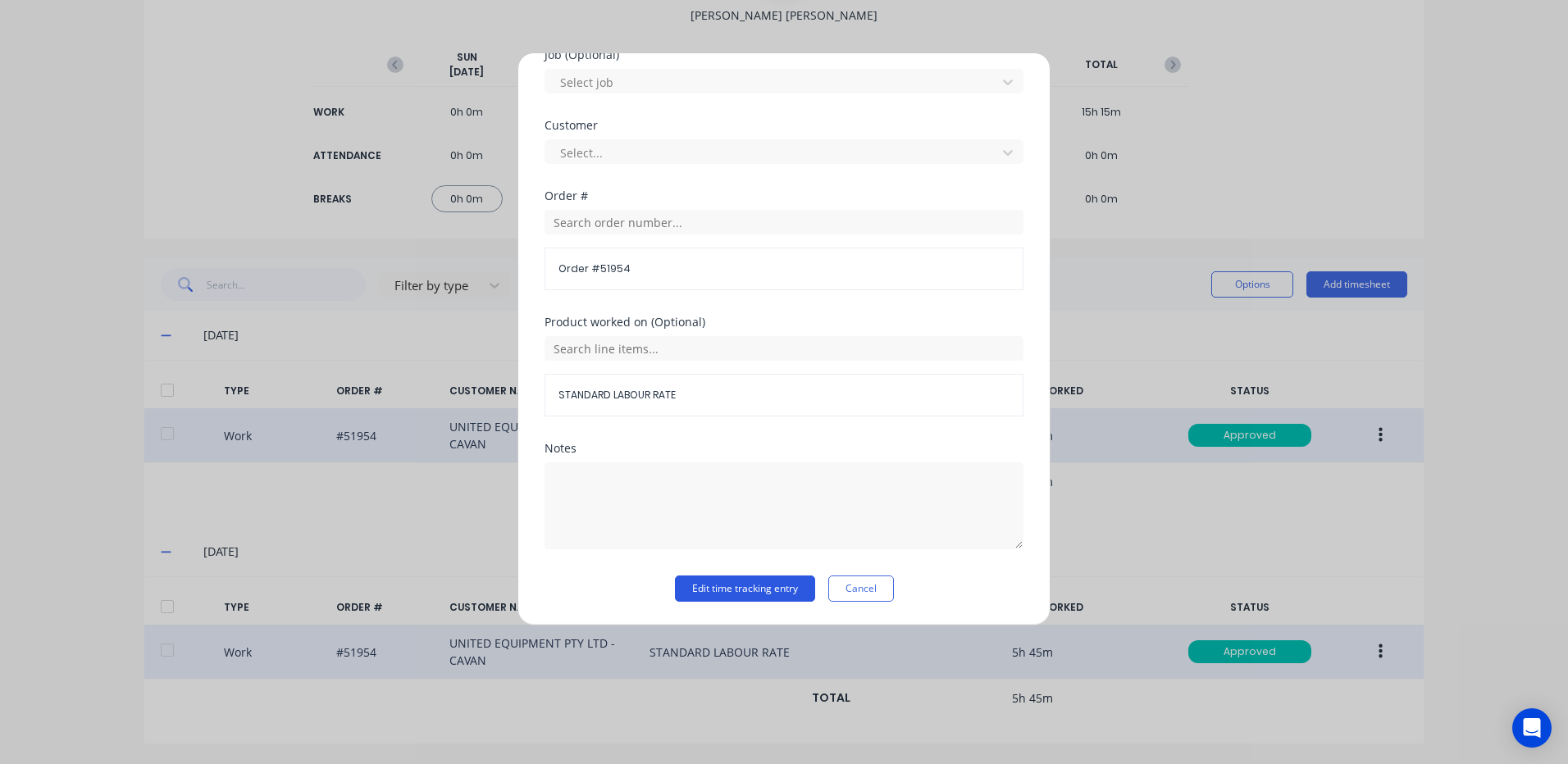
click at [741, 579] on button "Edit time tracking entry" at bounding box center [745, 588] width 140 height 26
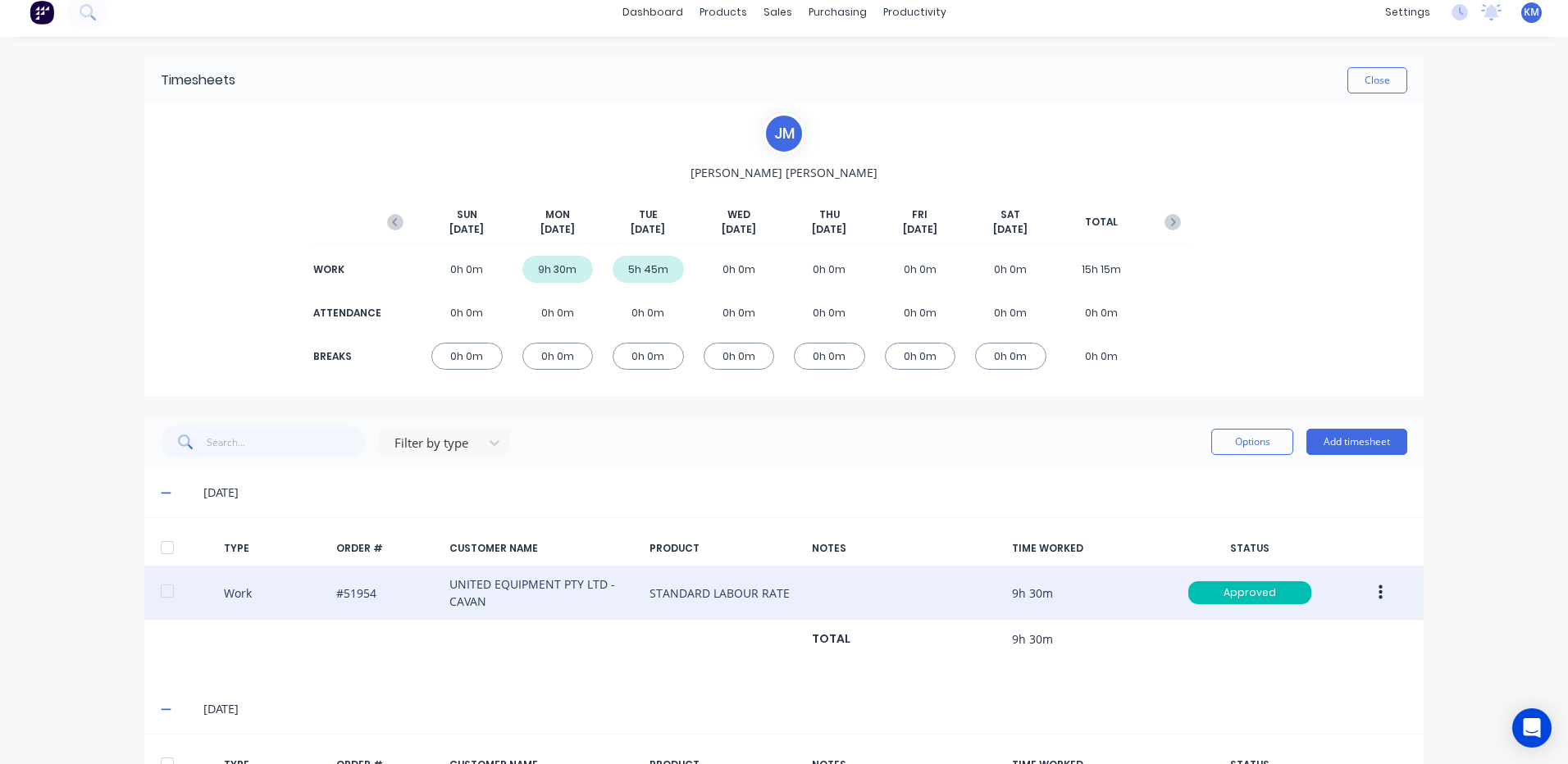
scroll to position [0, 0]
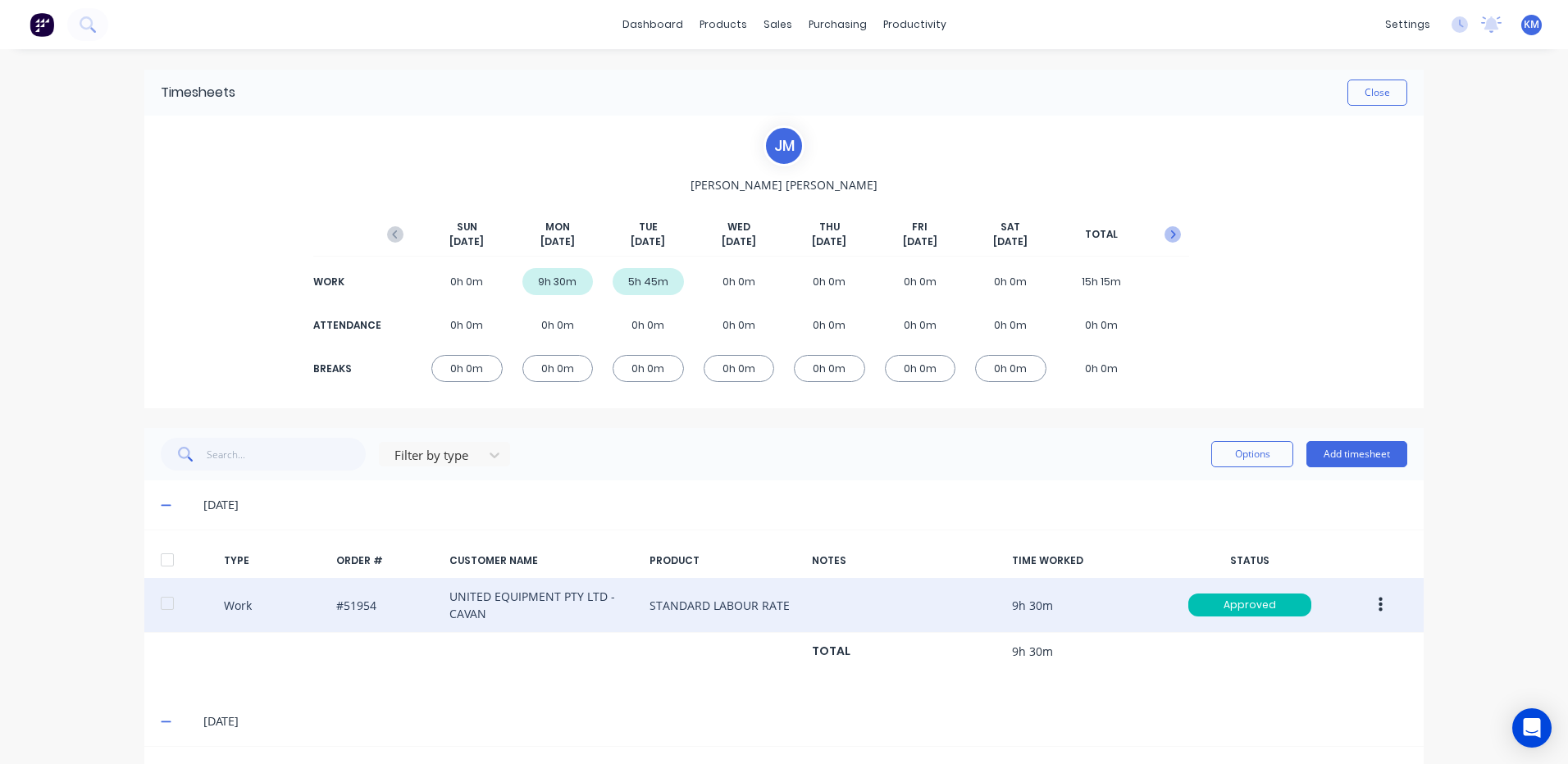
click at [1172, 239] on icon "button" at bounding box center [1173, 235] width 17 height 17
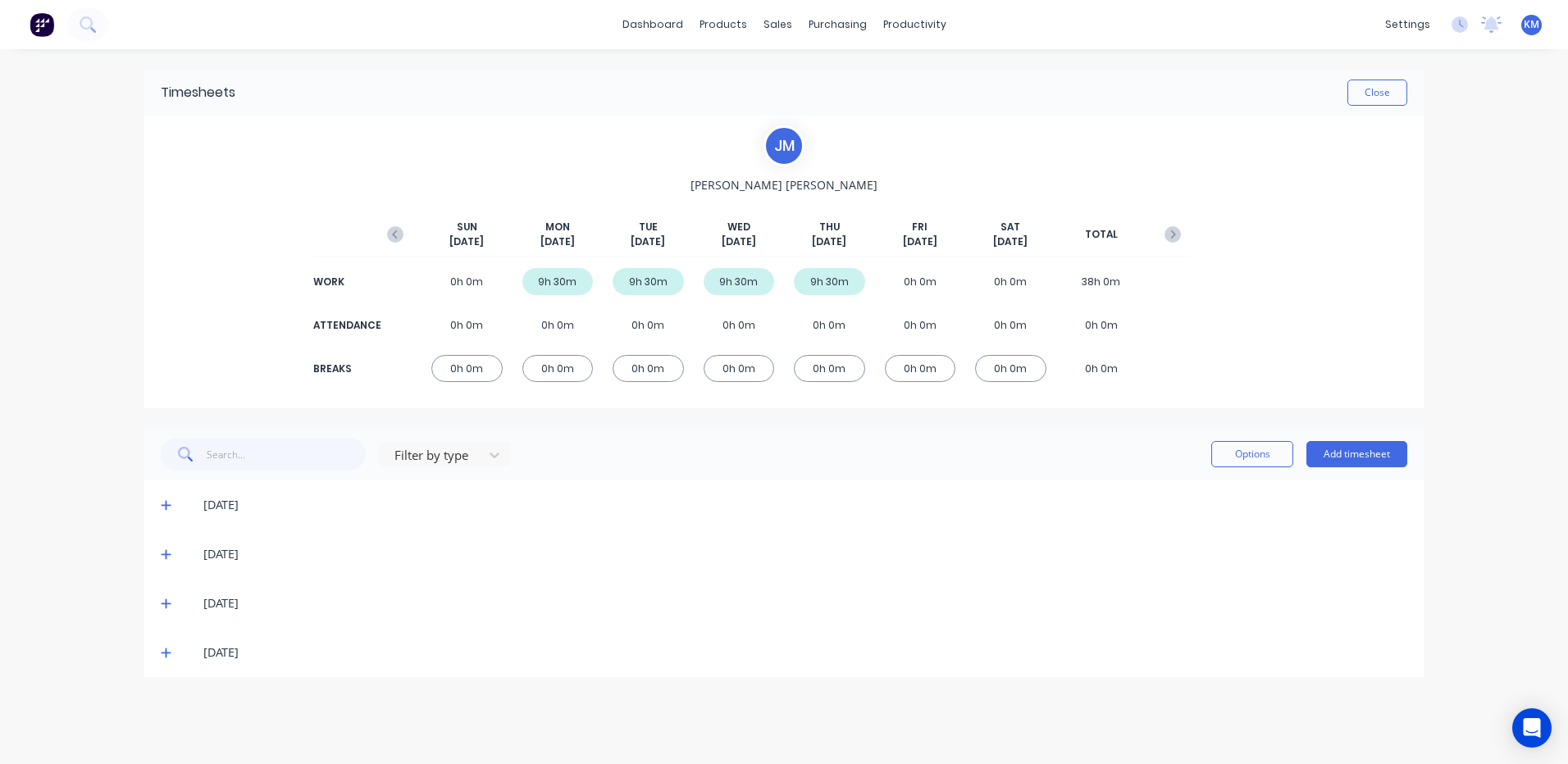
click at [165, 502] on icon at bounding box center [165, 505] width 10 height 11
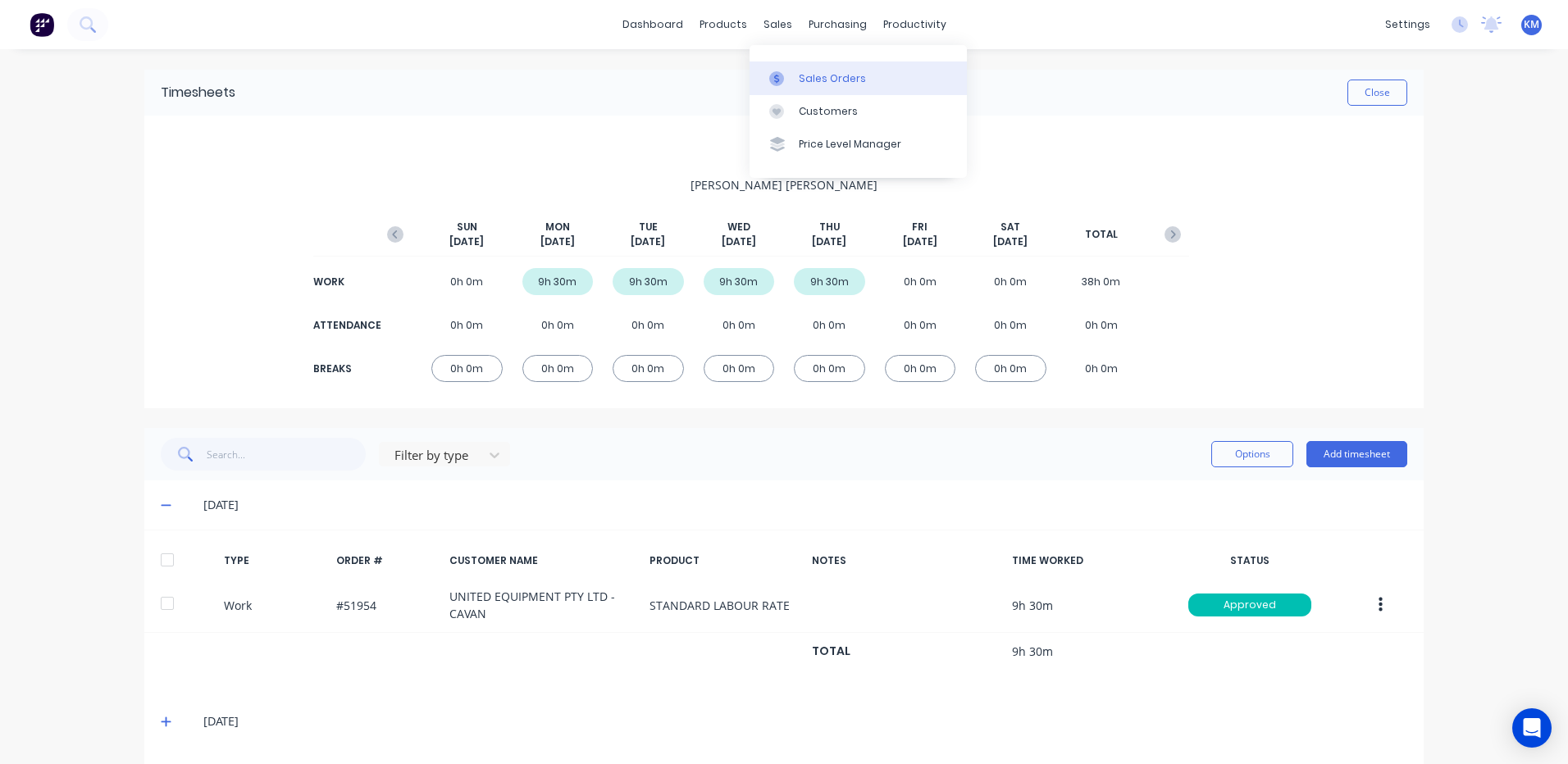
click at [778, 72] on icon at bounding box center [777, 79] width 15 height 15
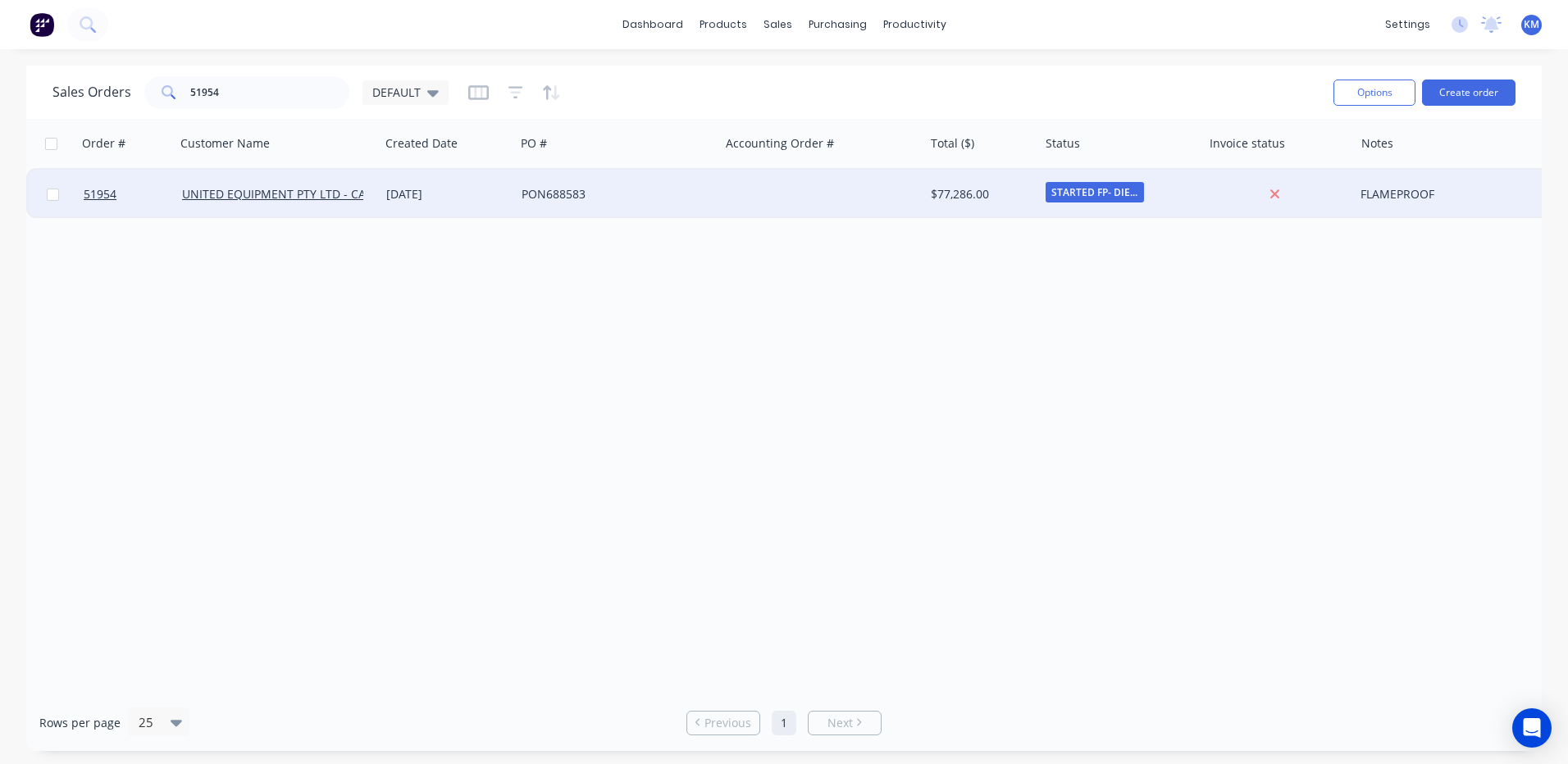
click at [474, 197] on div "05 Aug 2025" at bounding box center [447, 195] width 122 height 17
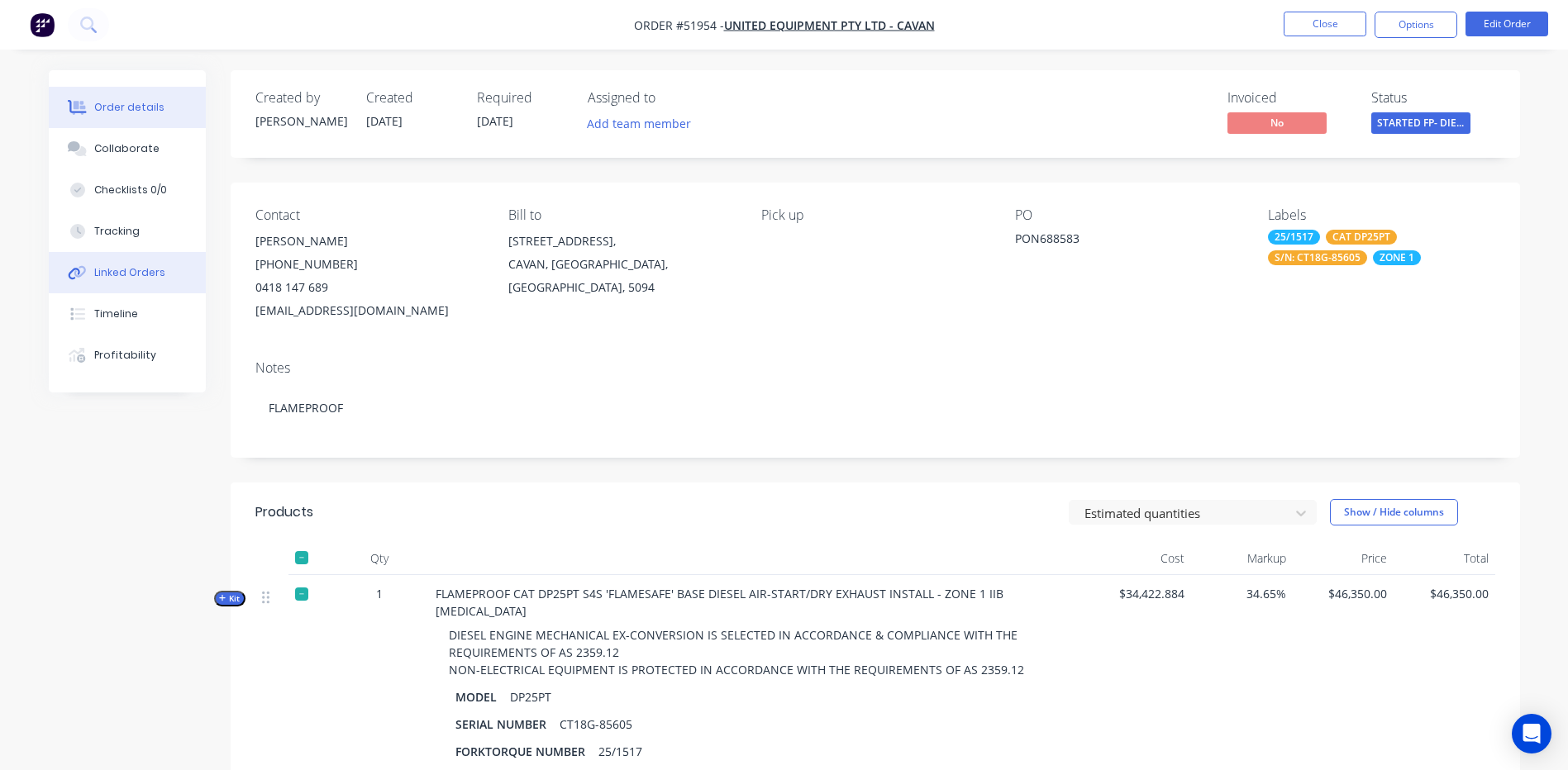
click at [131, 263] on button "Linked Orders" at bounding box center [127, 272] width 157 height 41
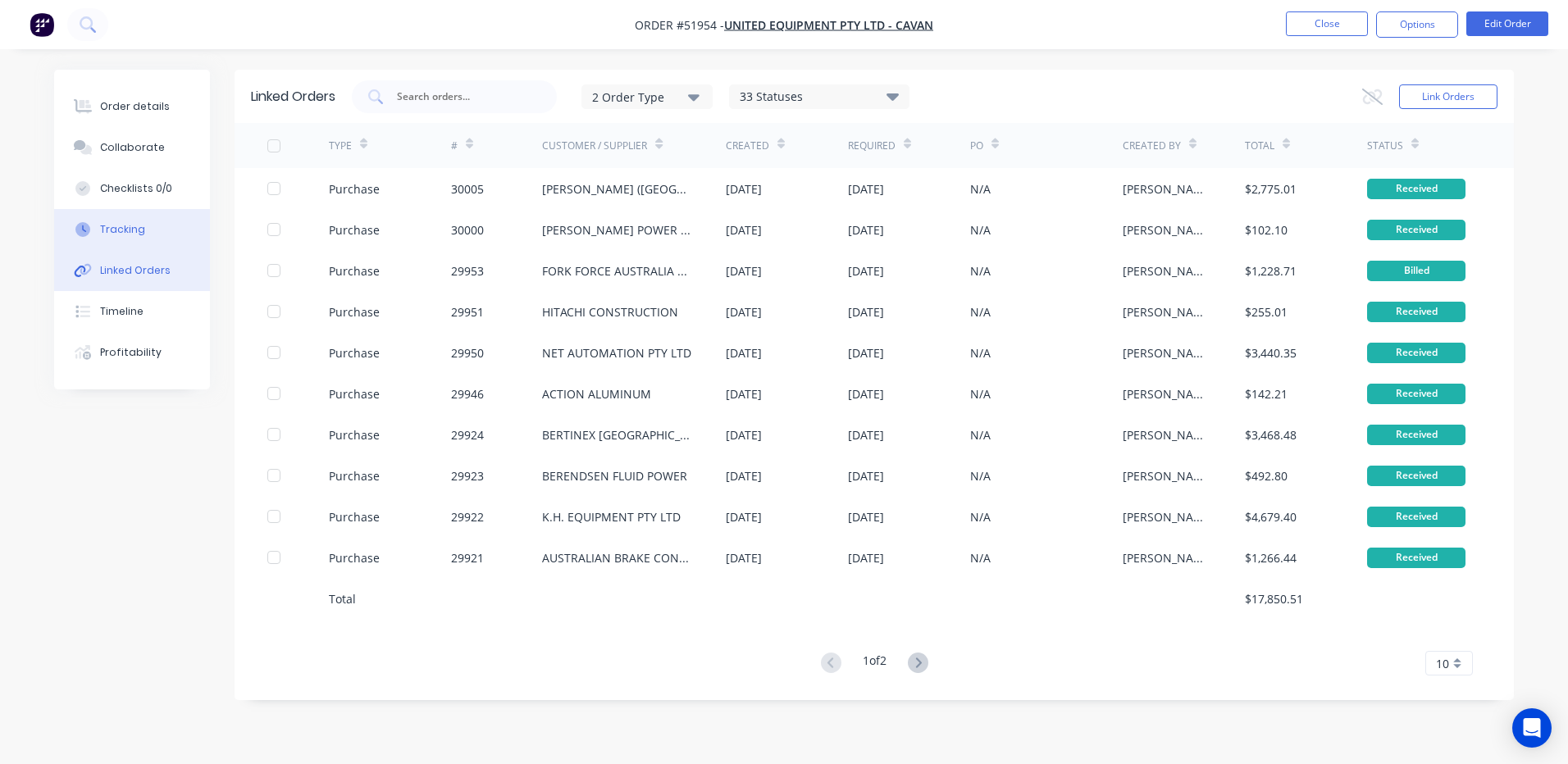
click at [130, 223] on div "Tracking" at bounding box center [122, 229] width 45 height 15
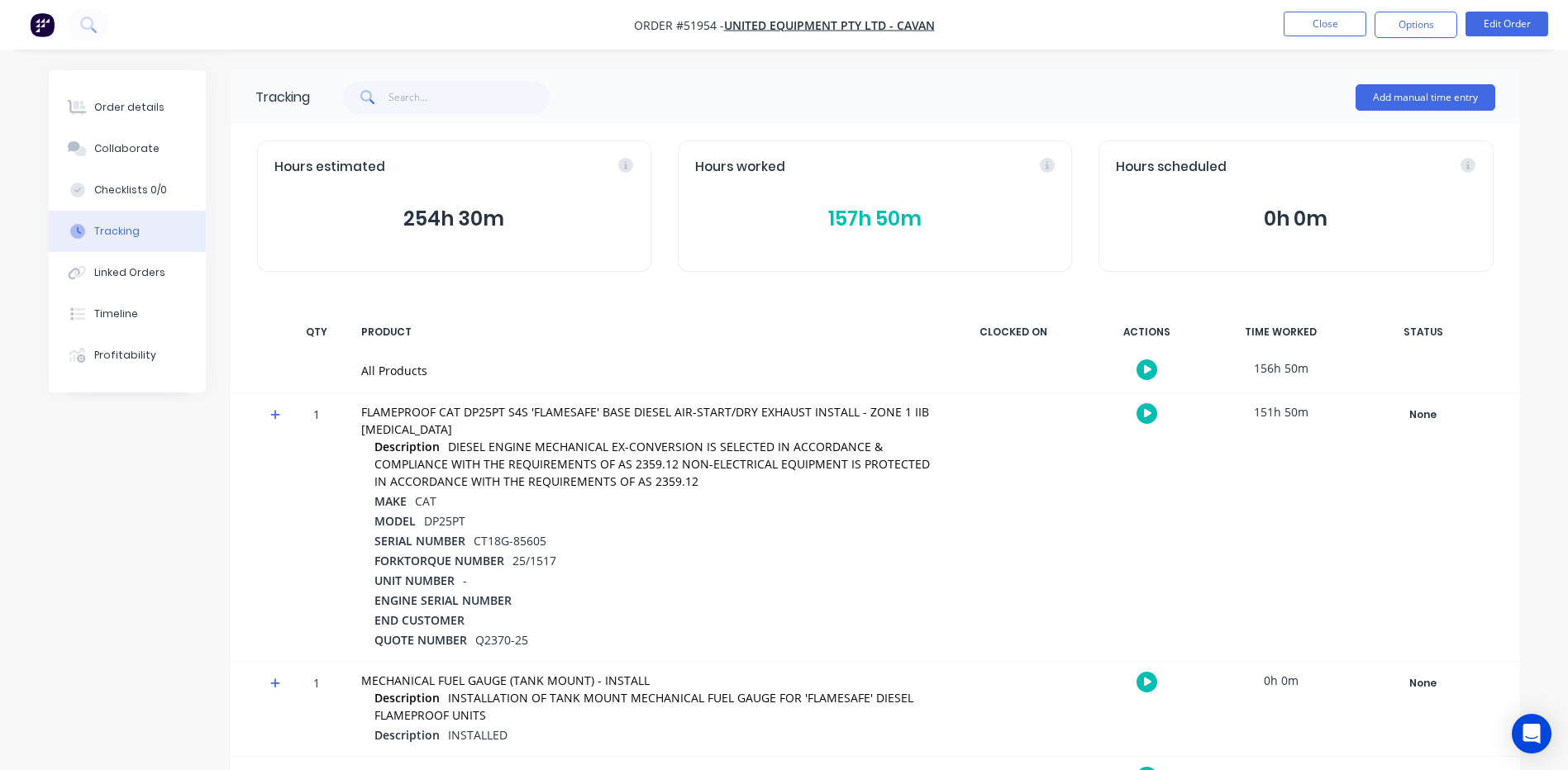
click at [911, 230] on button "157h 50m" at bounding box center [875, 218] width 360 height 31
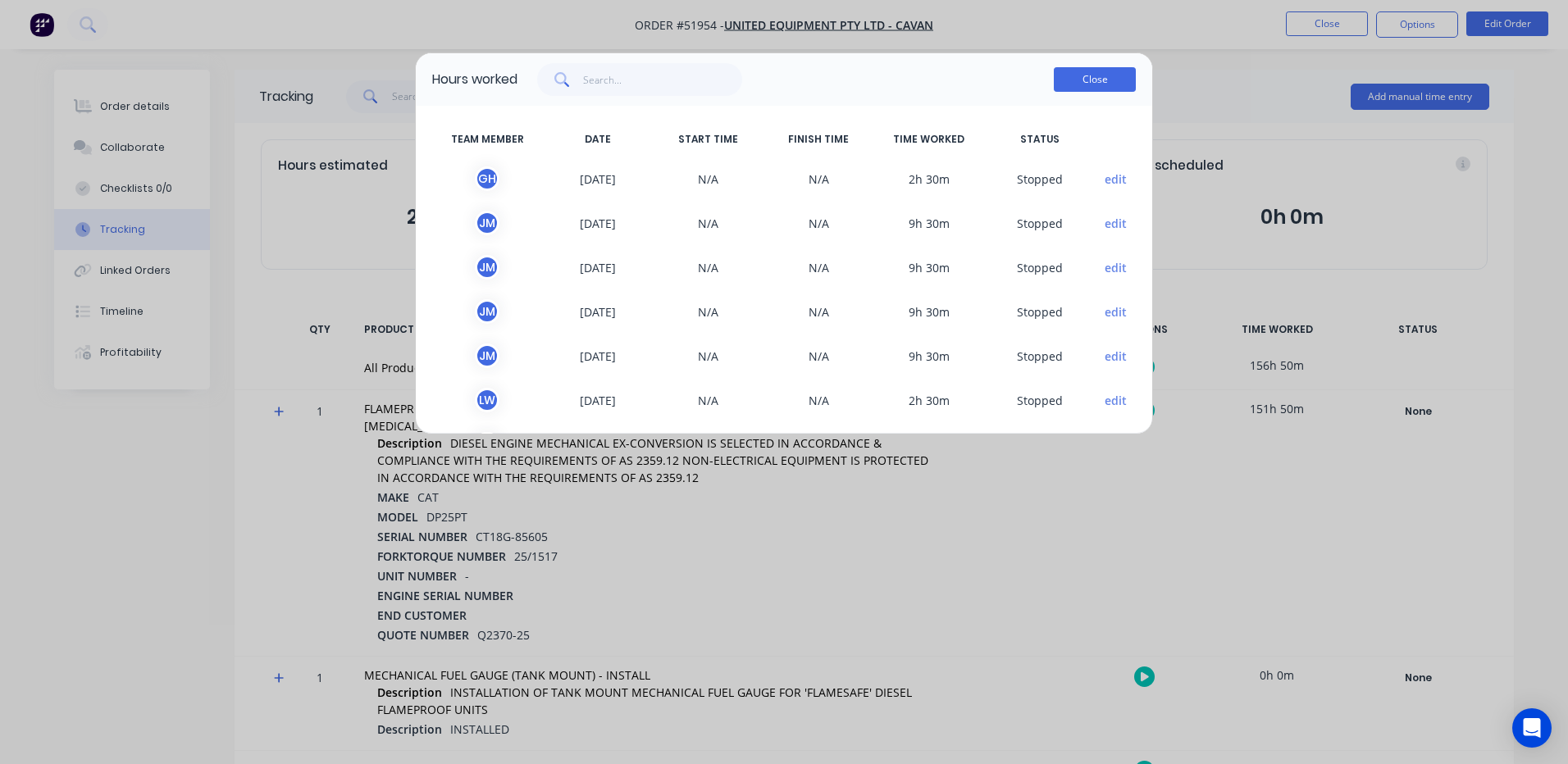
click at [1075, 89] on button "Close" at bounding box center [1094, 79] width 82 height 24
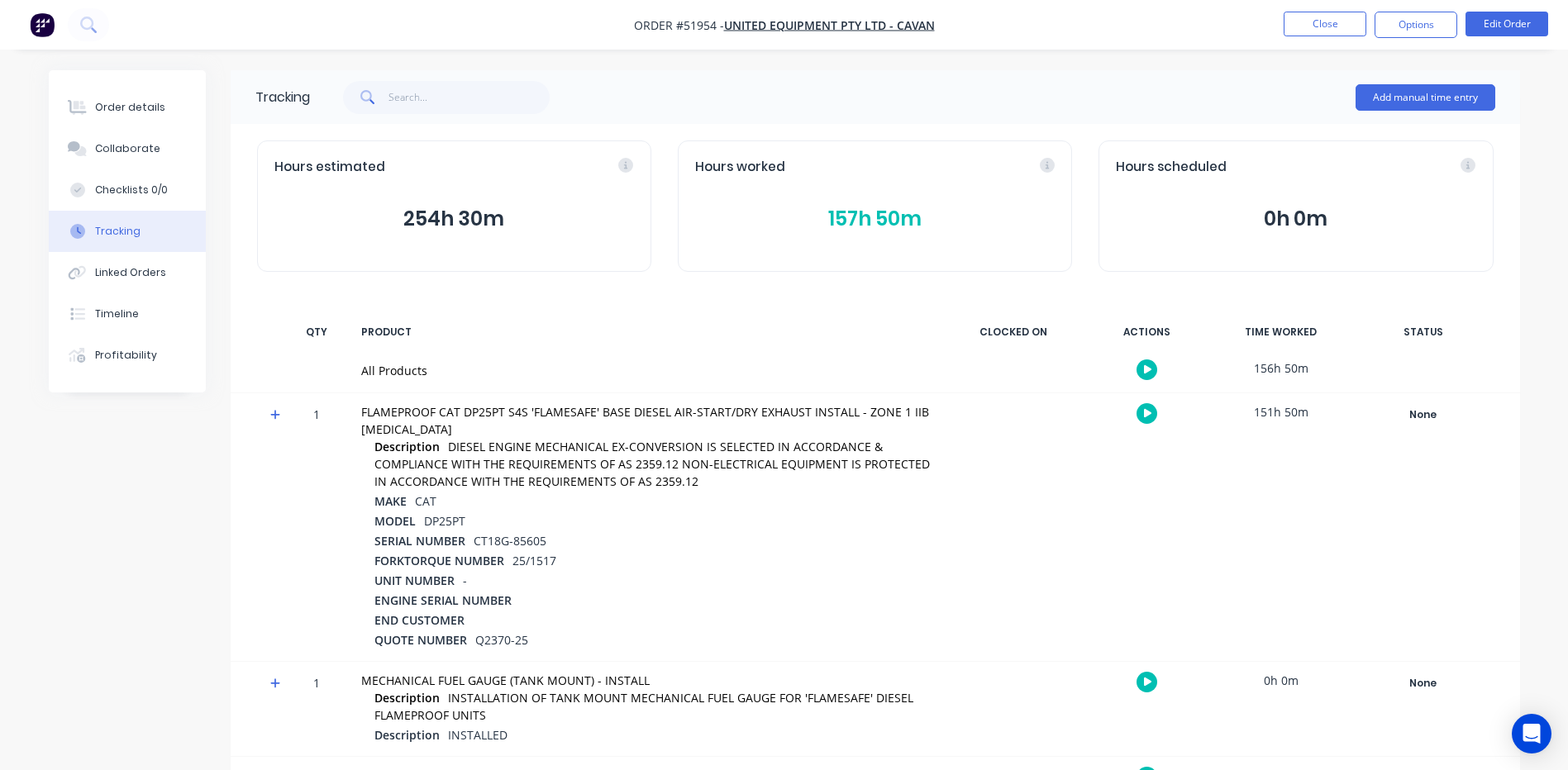
click at [278, 406] on div at bounding box center [270, 527] width 24 height 268
click at [274, 408] on icon at bounding box center [275, 414] width 10 height 11
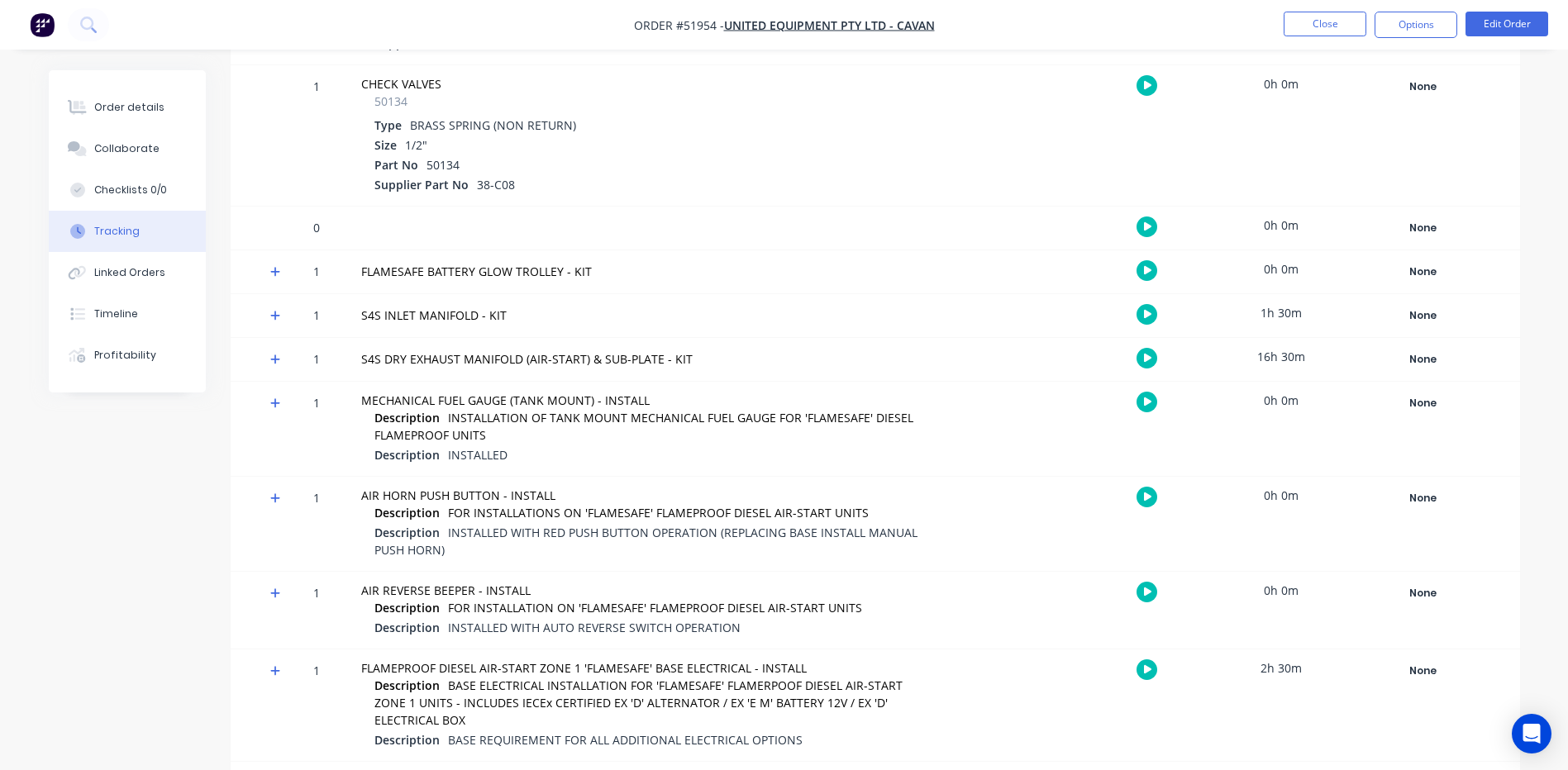
scroll to position [5386, 0]
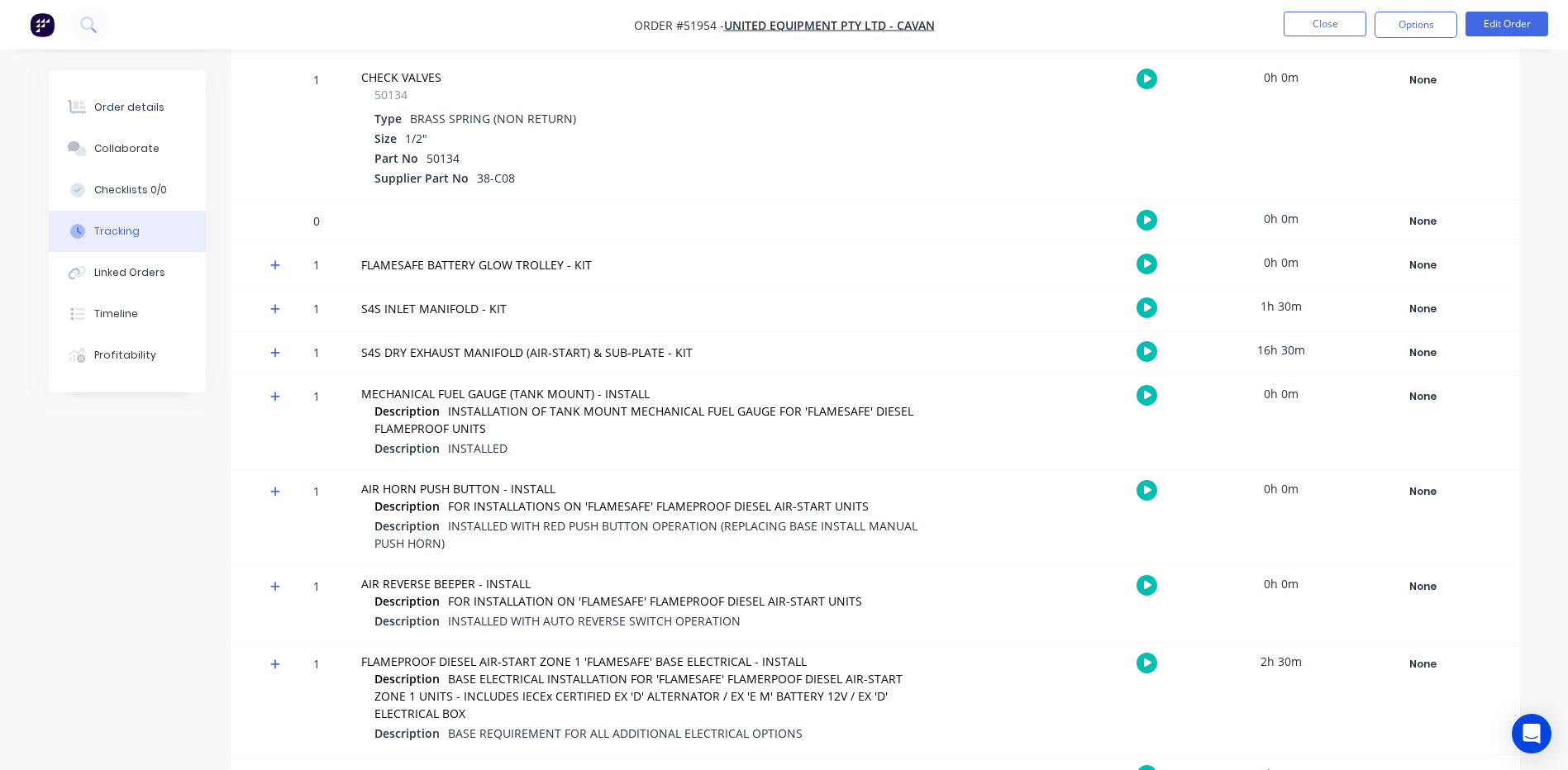
click at [1271, 349] on div "16h 30m" at bounding box center [1281, 350] width 124 height 38
click at [1278, 351] on div "16h 30m" at bounding box center [1281, 350] width 124 height 38
click at [272, 353] on icon at bounding box center [275, 352] width 10 height 10
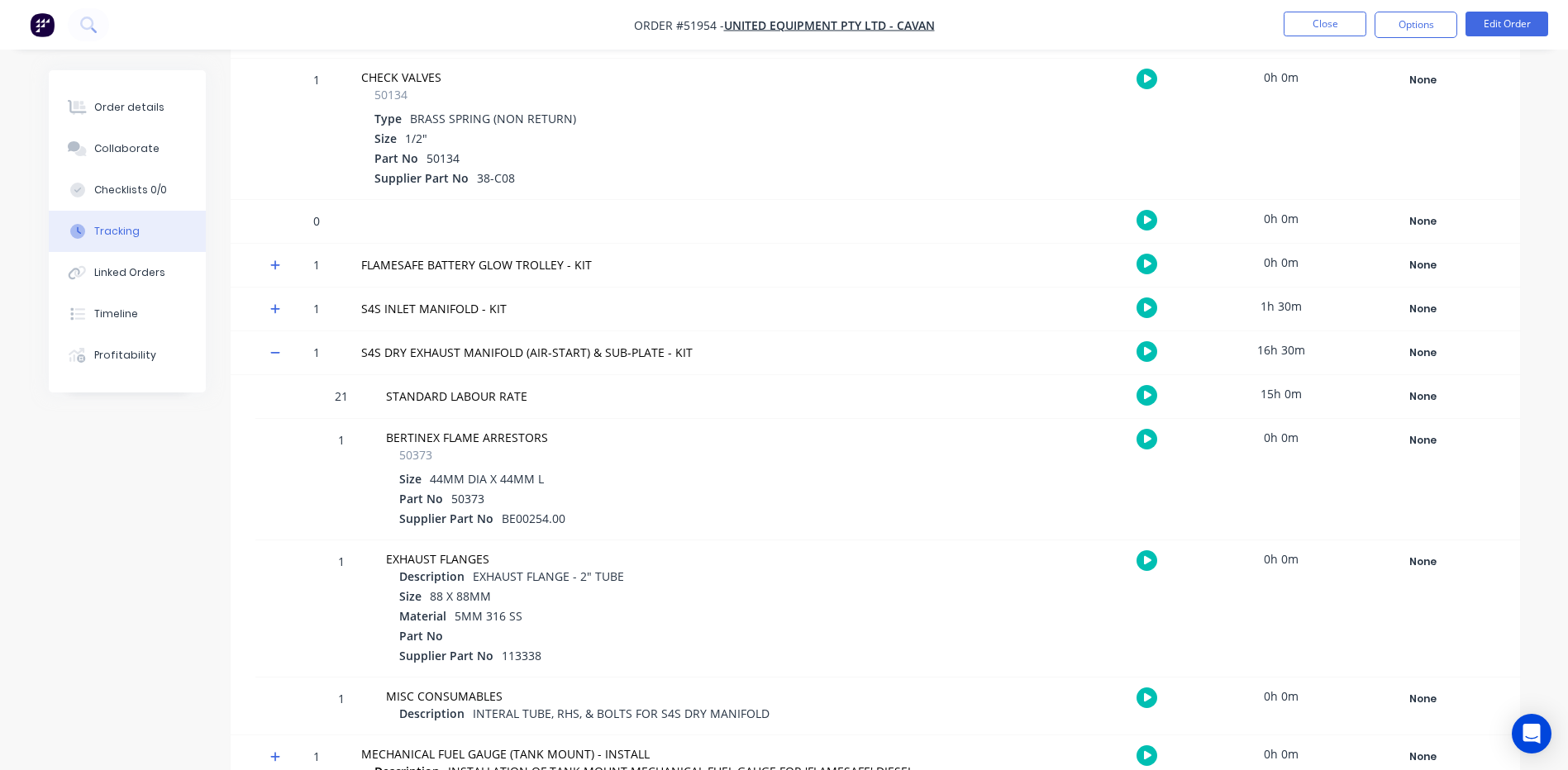
click at [364, 411] on div "21" at bounding box center [341, 397] width 50 height 40
click at [419, 401] on div "STANDARD LABOUR RATE" at bounding box center [659, 396] width 546 height 17
click at [630, 405] on div "STANDARD LABOUR RATE" at bounding box center [659, 396] width 546 height 17
click at [1290, 394] on div "15h 0m" at bounding box center [1281, 393] width 124 height 38
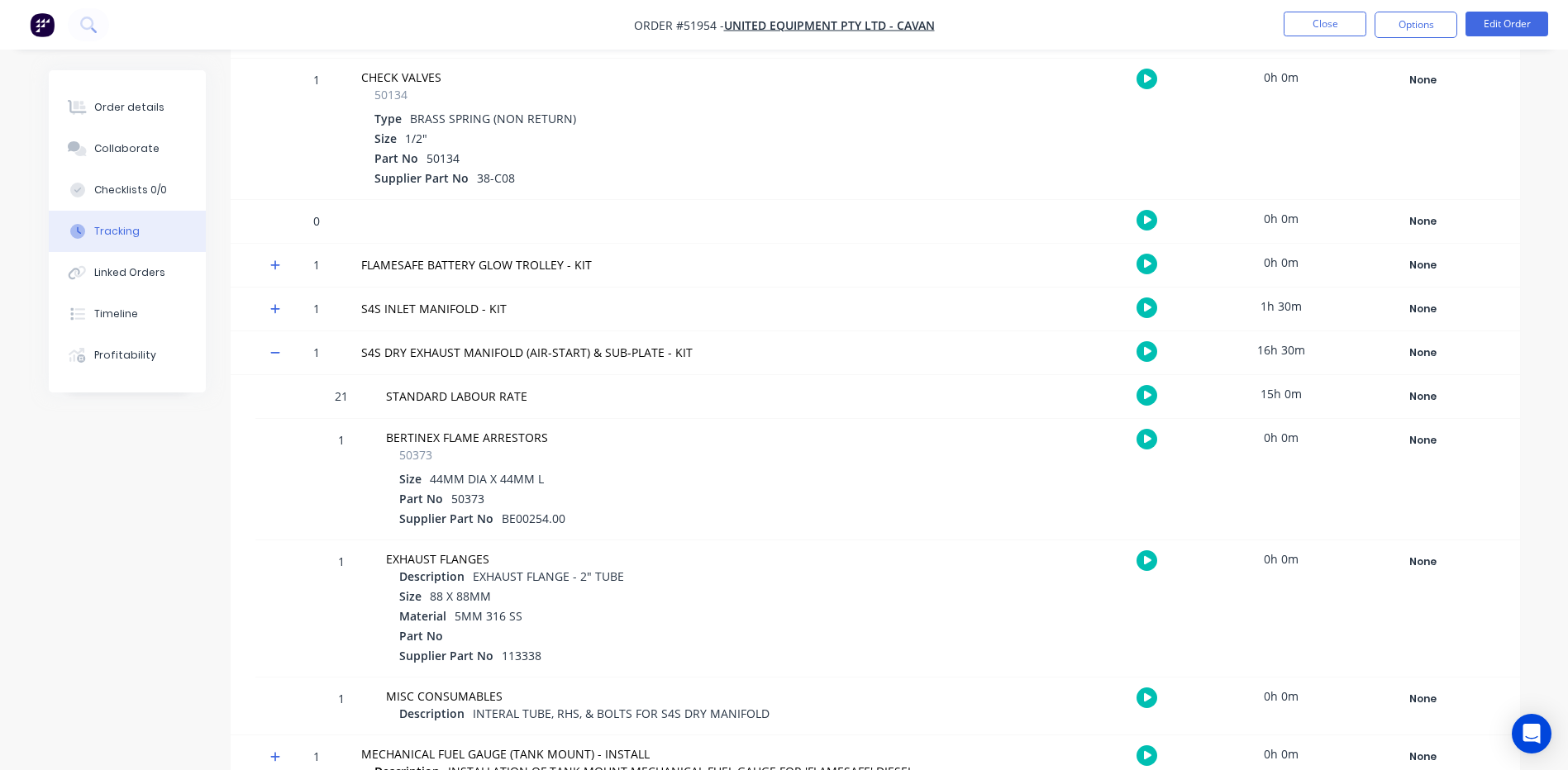
click at [956, 394] on div at bounding box center [1013, 396] width 124 height 43
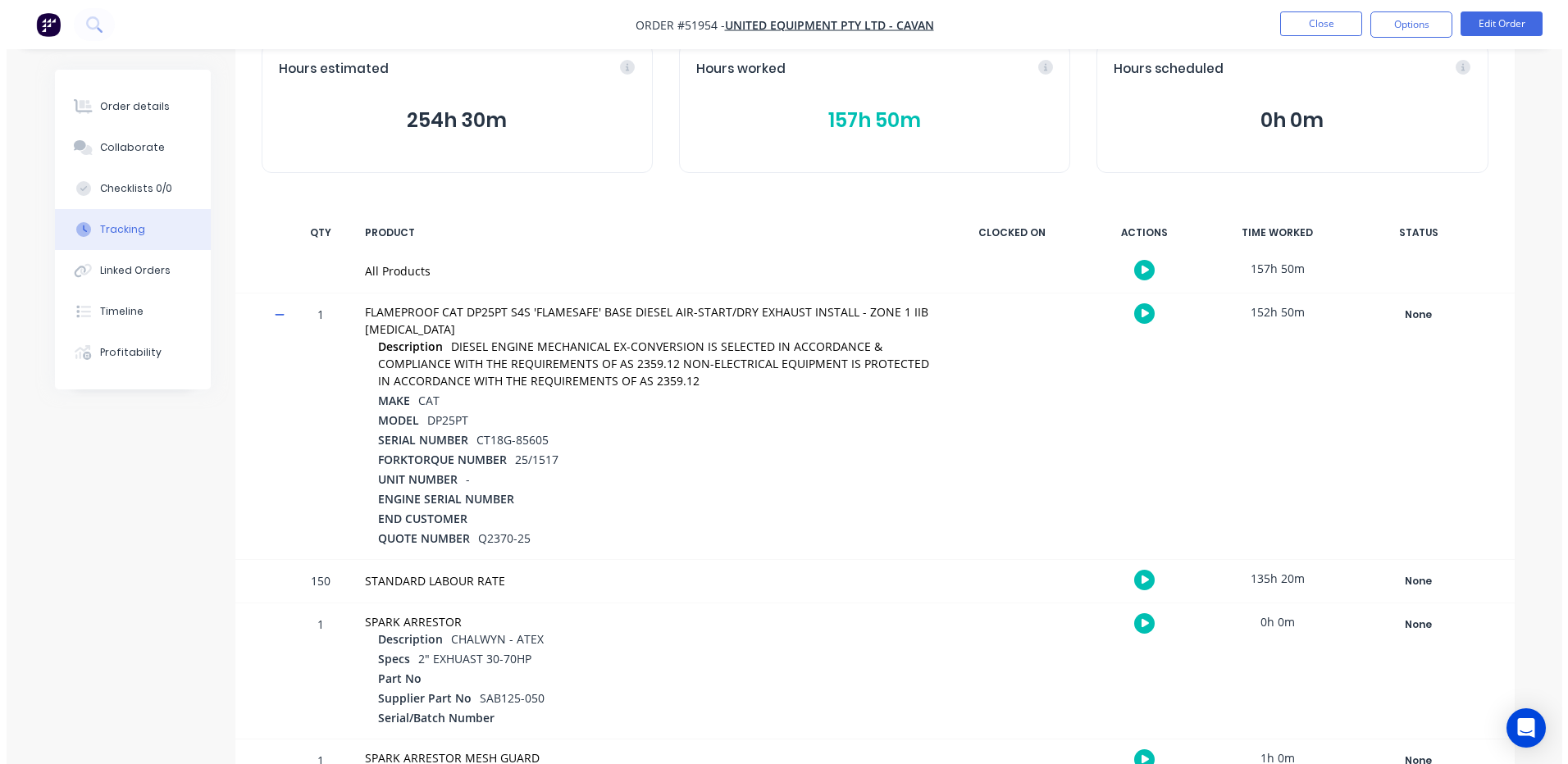
scroll to position [0, 0]
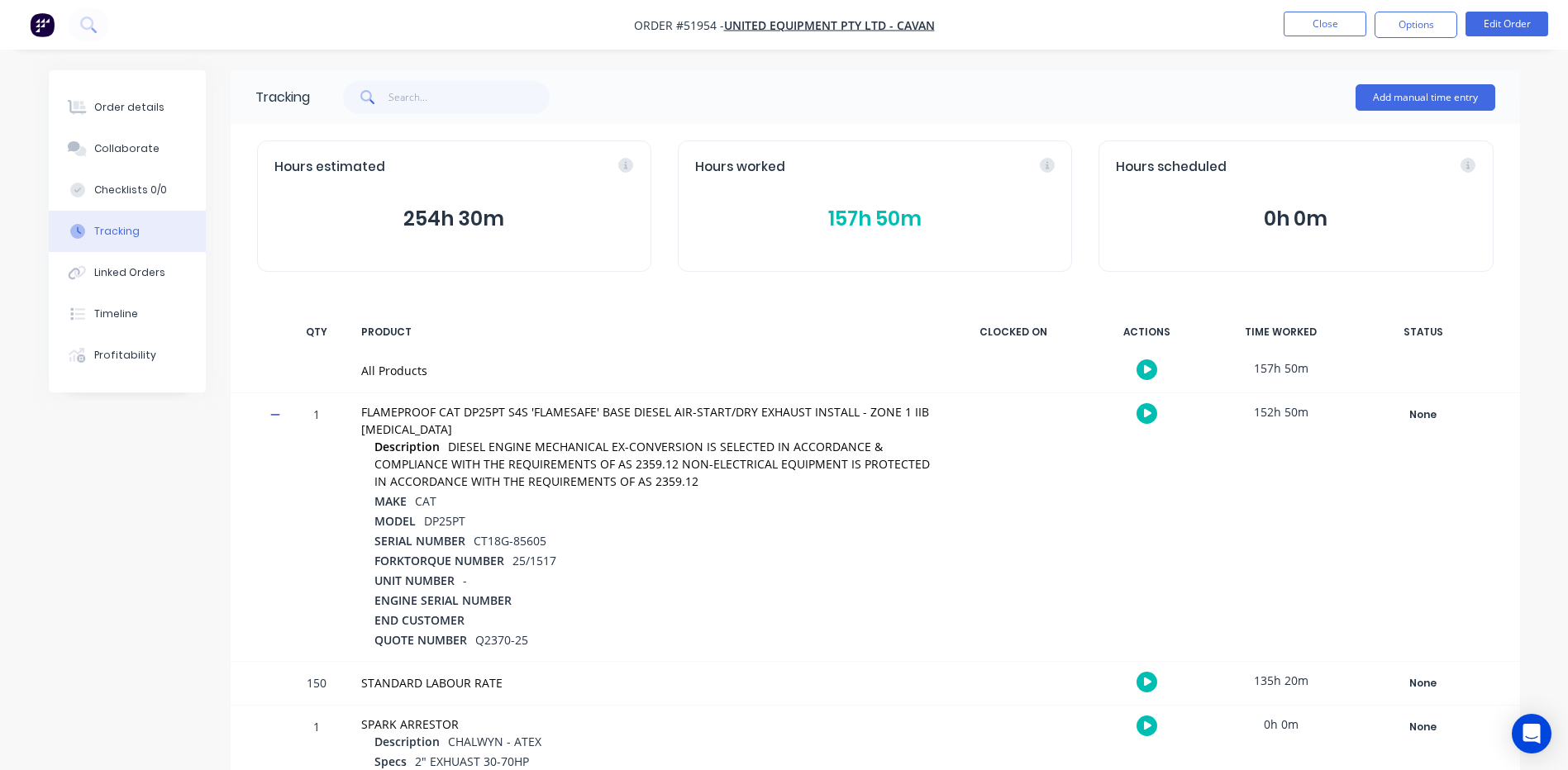
click at [859, 237] on div "Hours worked 157h 50m" at bounding box center [875, 207] width 395 height 131
click at [865, 228] on button "157h 50m" at bounding box center [875, 218] width 360 height 31
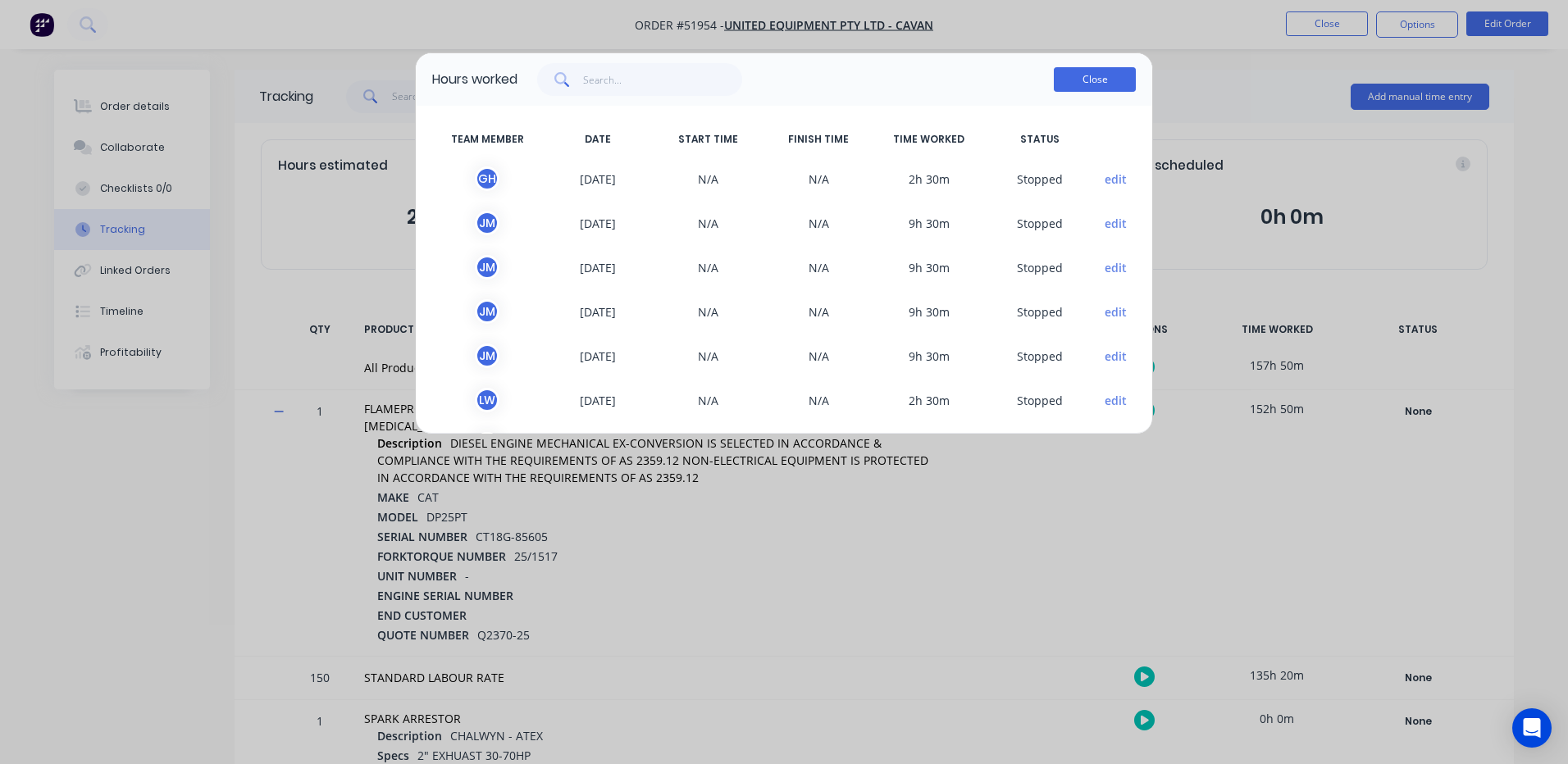
click at [1103, 74] on button "Close" at bounding box center [1094, 79] width 82 height 24
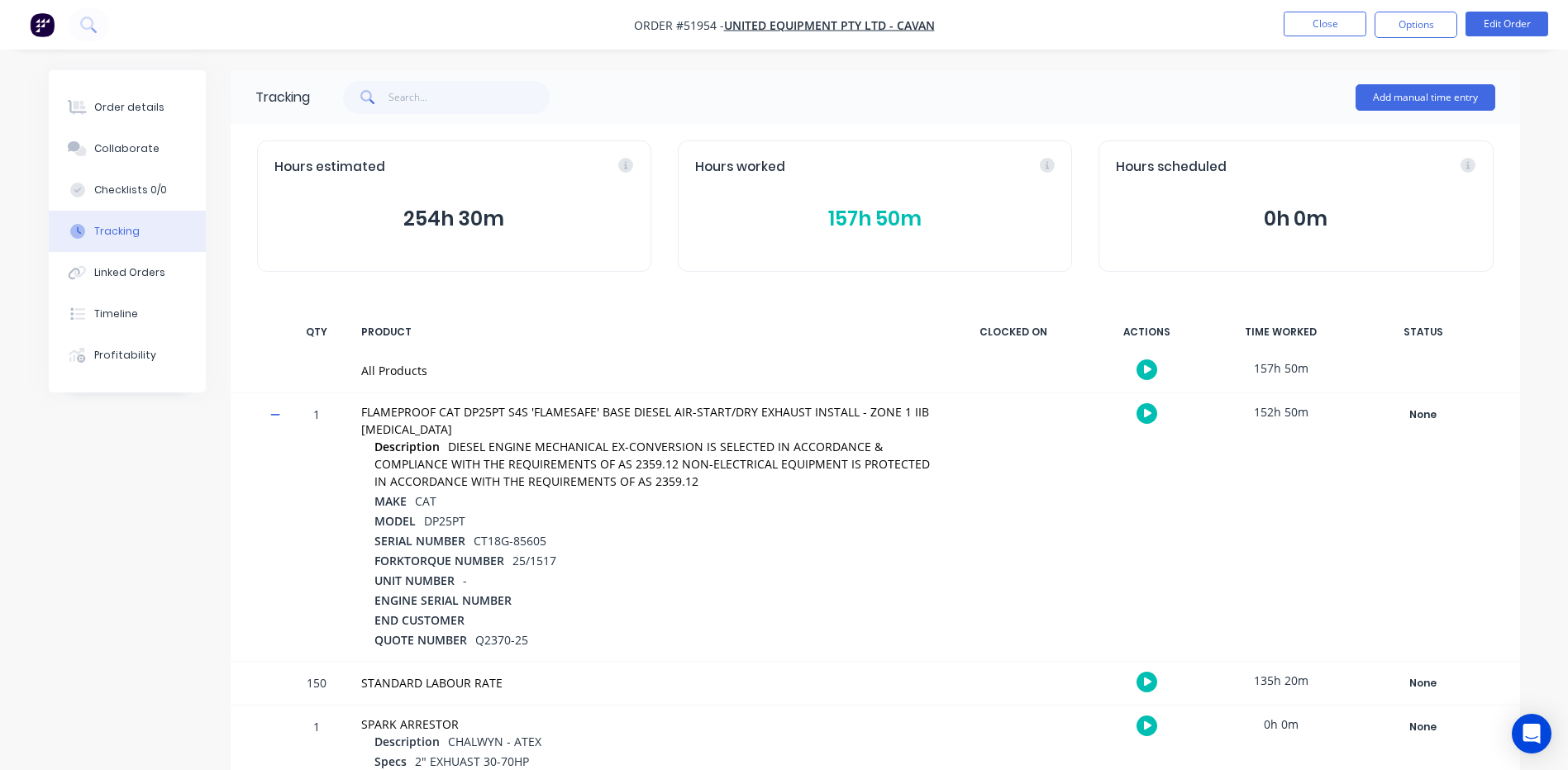
click at [924, 203] on button "157h 50m" at bounding box center [875, 218] width 360 height 31
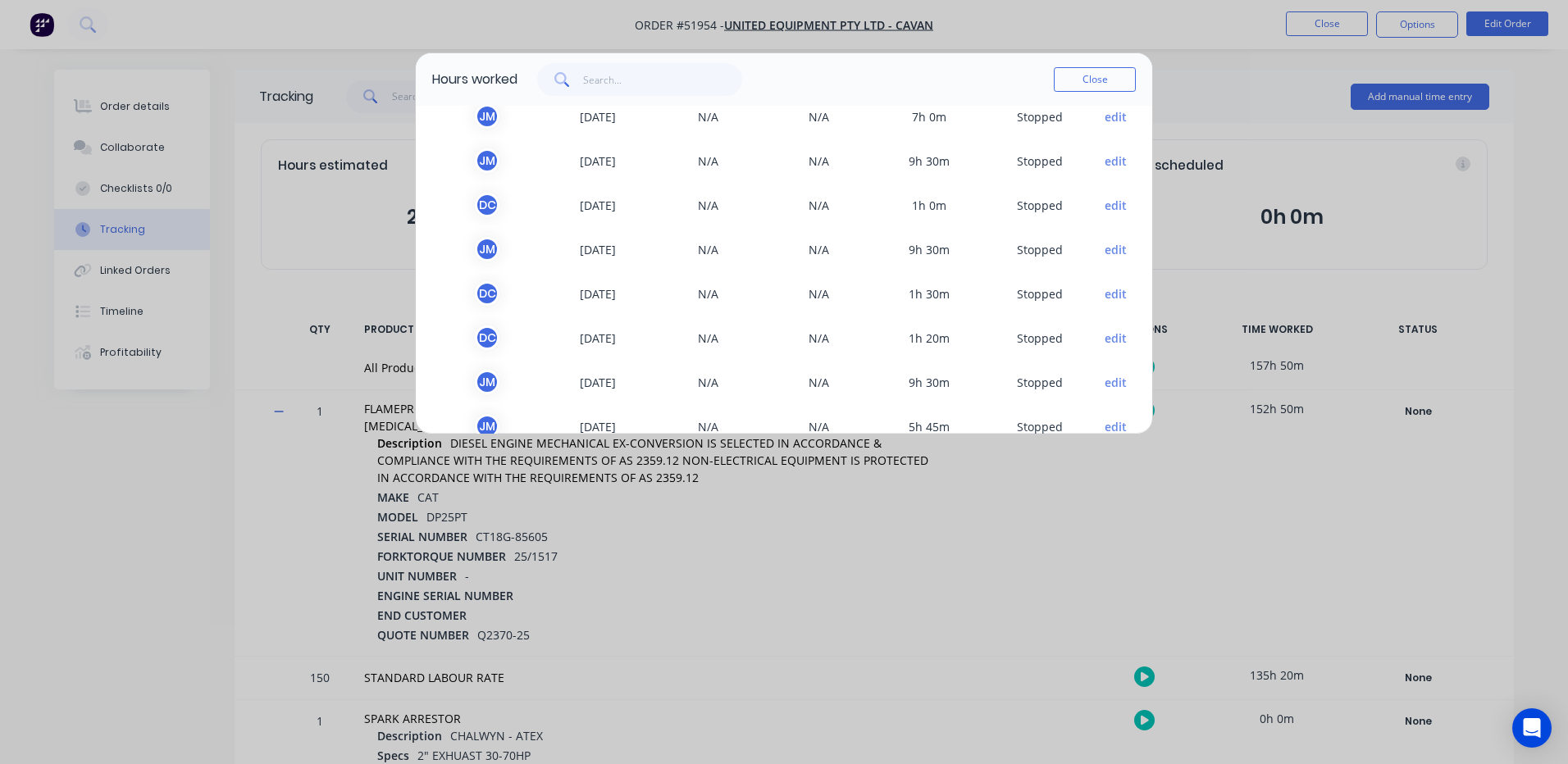
scroll to position [935, 0]
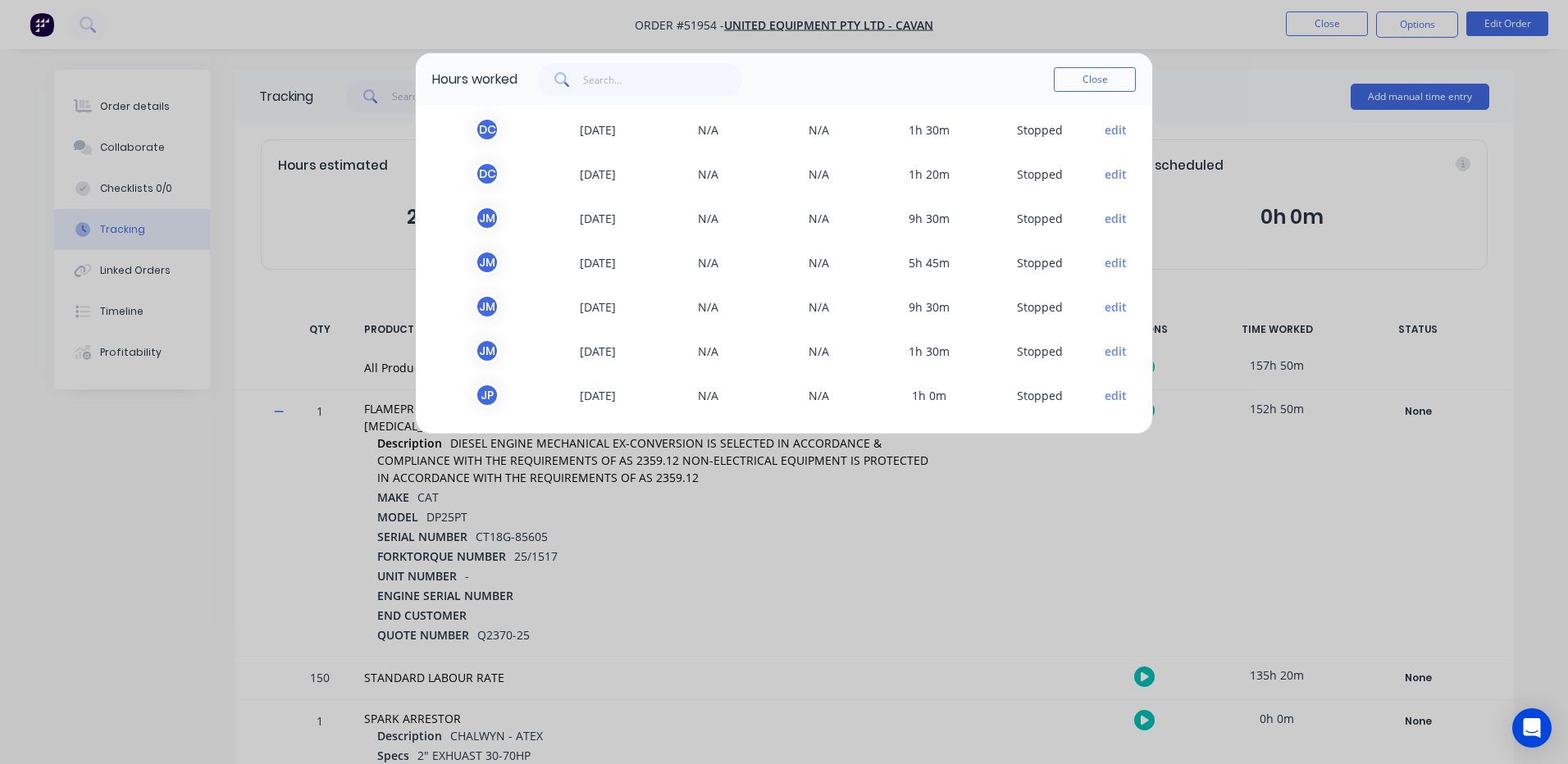
click at [1105, 351] on button "edit" at bounding box center [1116, 351] width 22 height 17
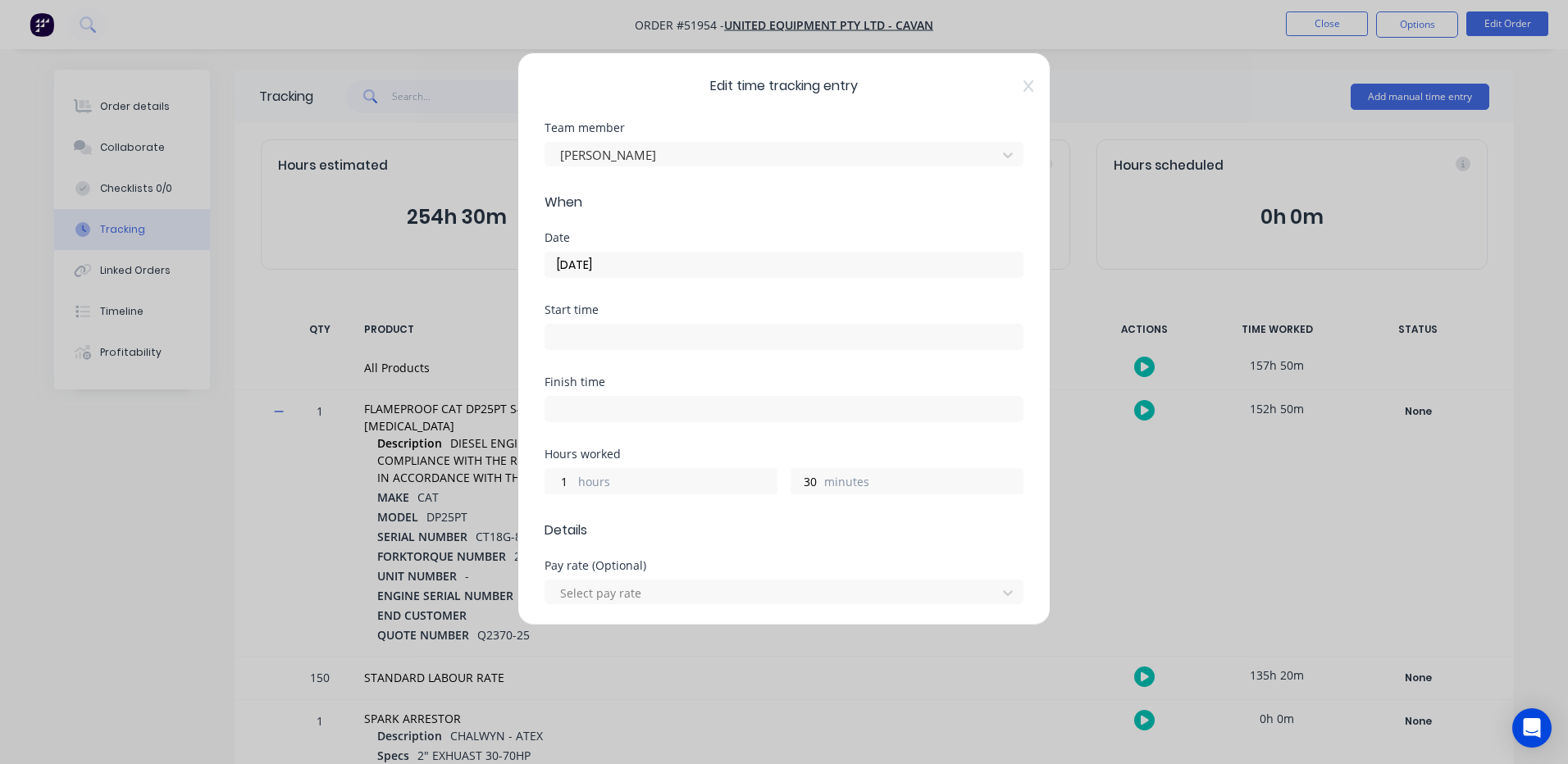
scroll to position [731, 0]
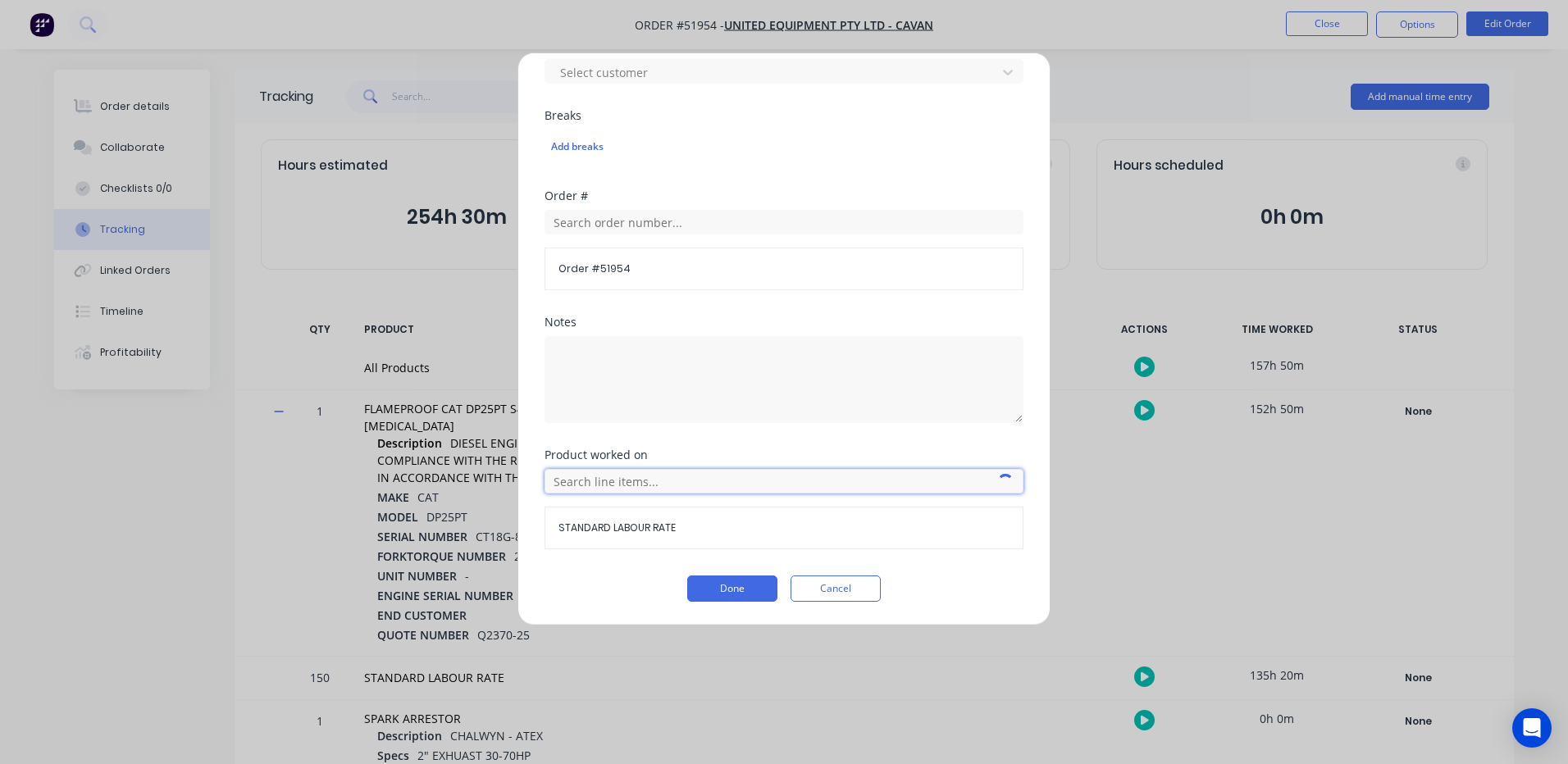
click at [695, 477] on input "text" at bounding box center [784, 481] width 479 height 24
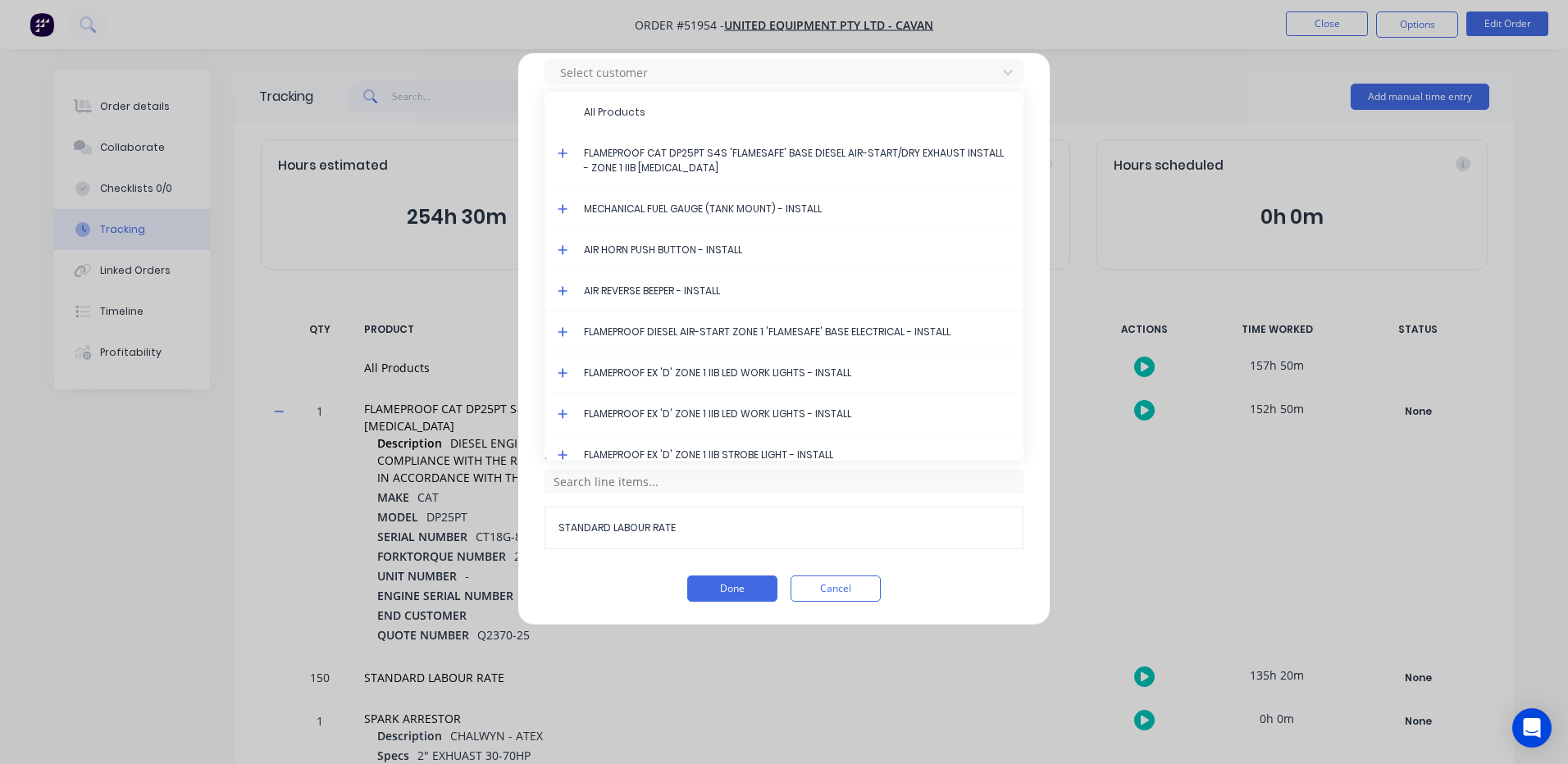
click at [560, 151] on icon at bounding box center [562, 153] width 10 height 11
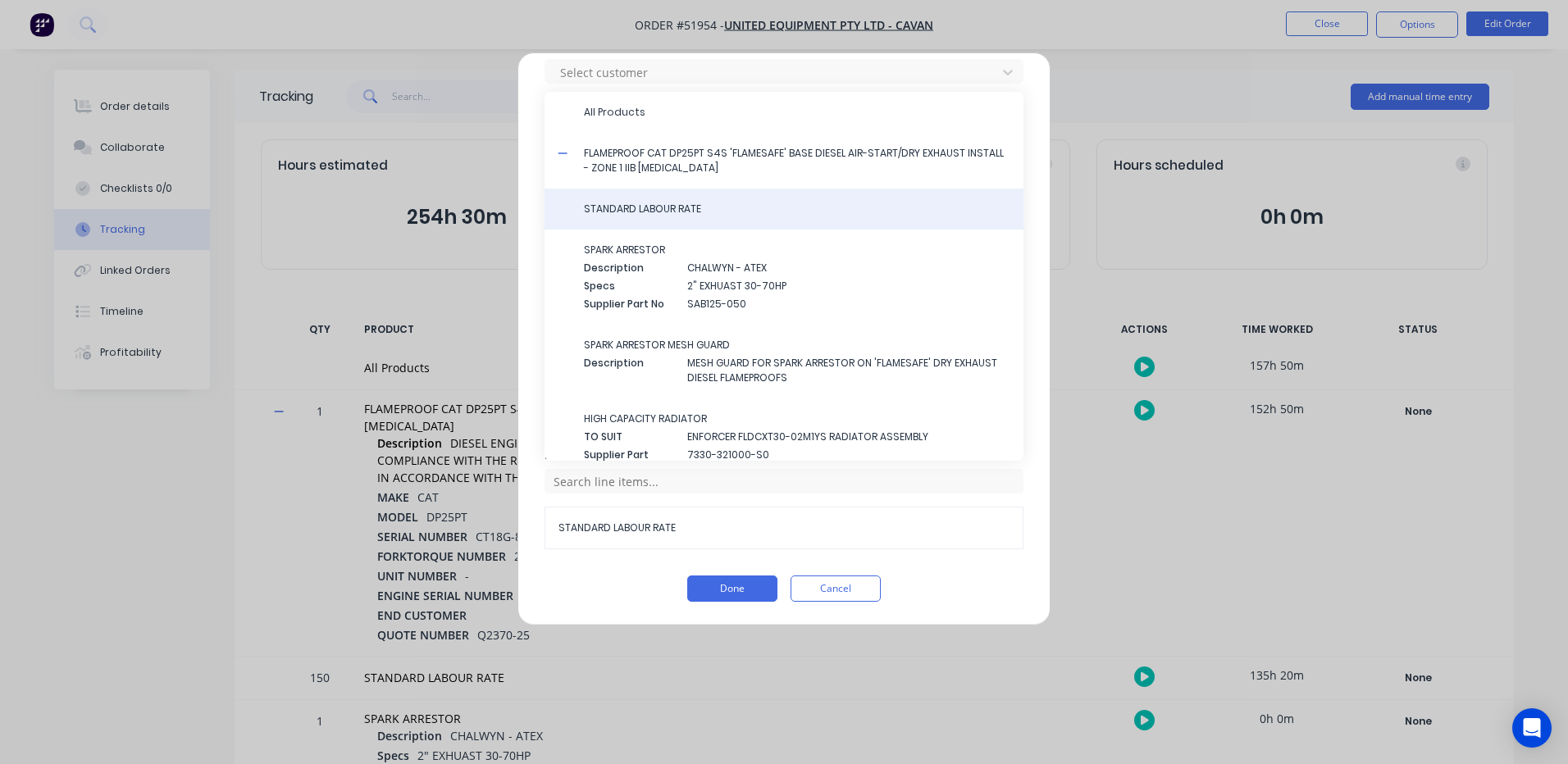
click at [596, 202] on span "STANDARD LABOUR RATE" at bounding box center [796, 209] width 426 height 15
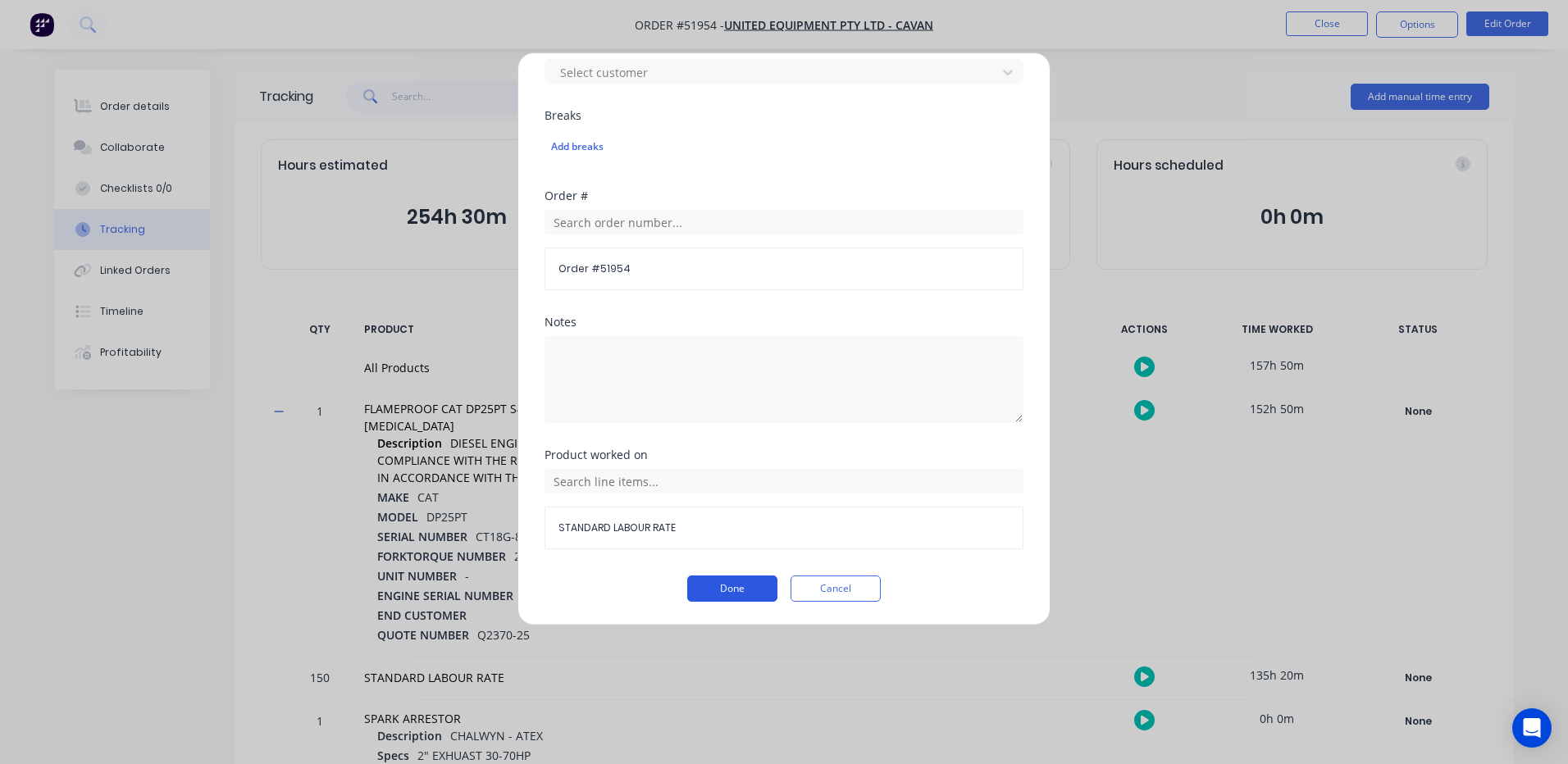
click at [720, 586] on button "Done" at bounding box center [732, 588] width 90 height 26
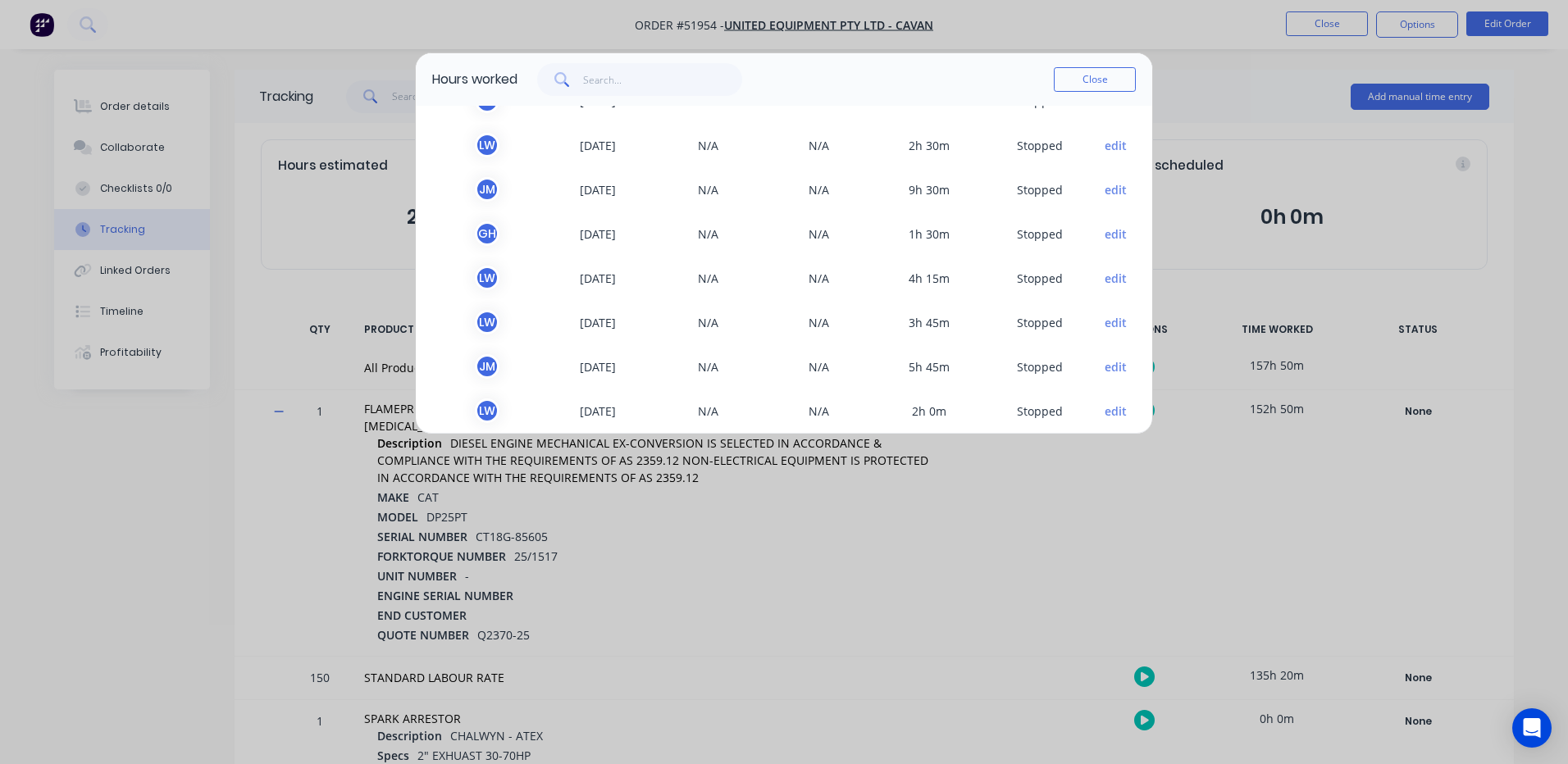
scroll to position [328, 0]
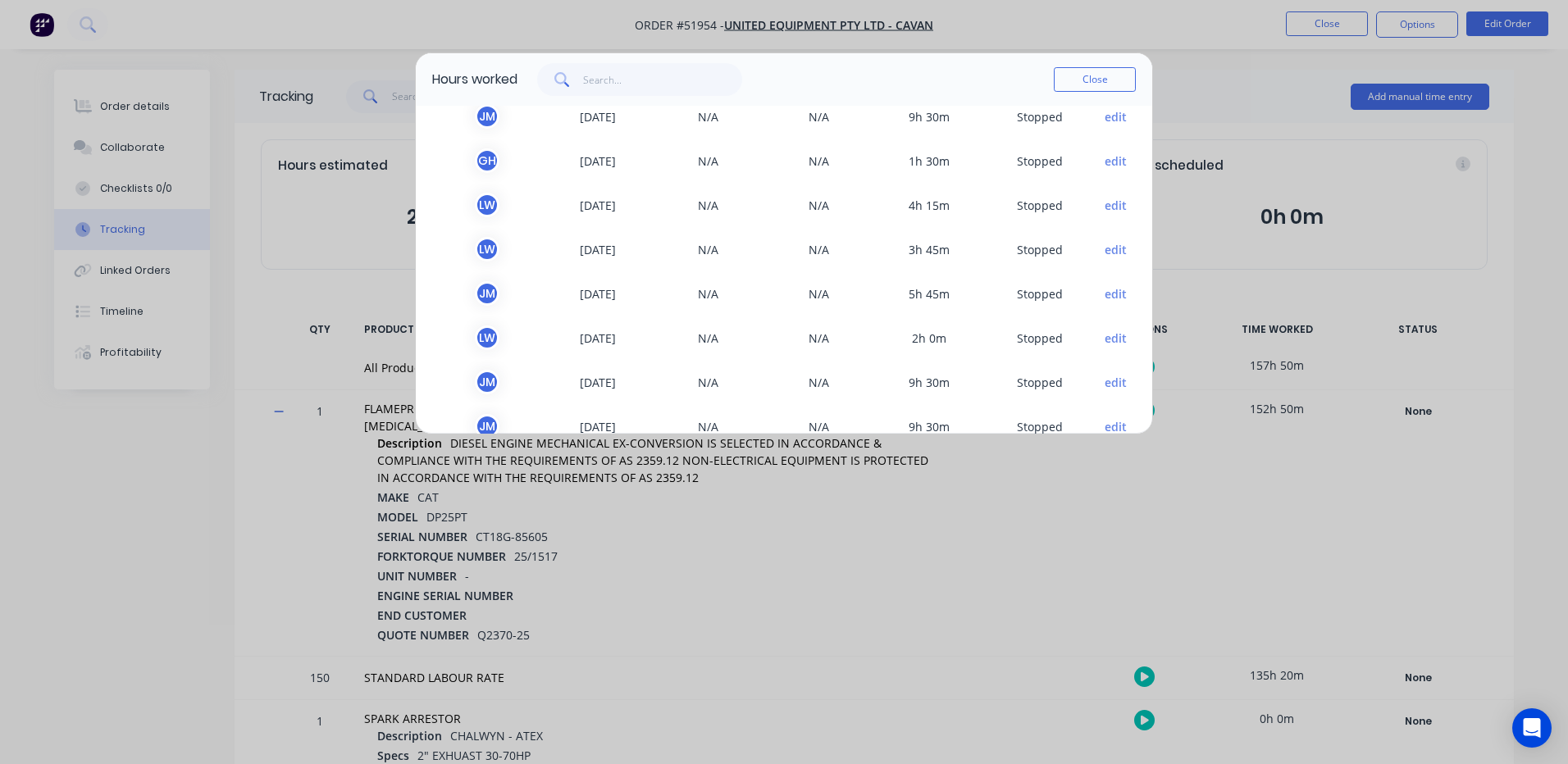
click at [1105, 167] on button "edit" at bounding box center [1116, 161] width 22 height 17
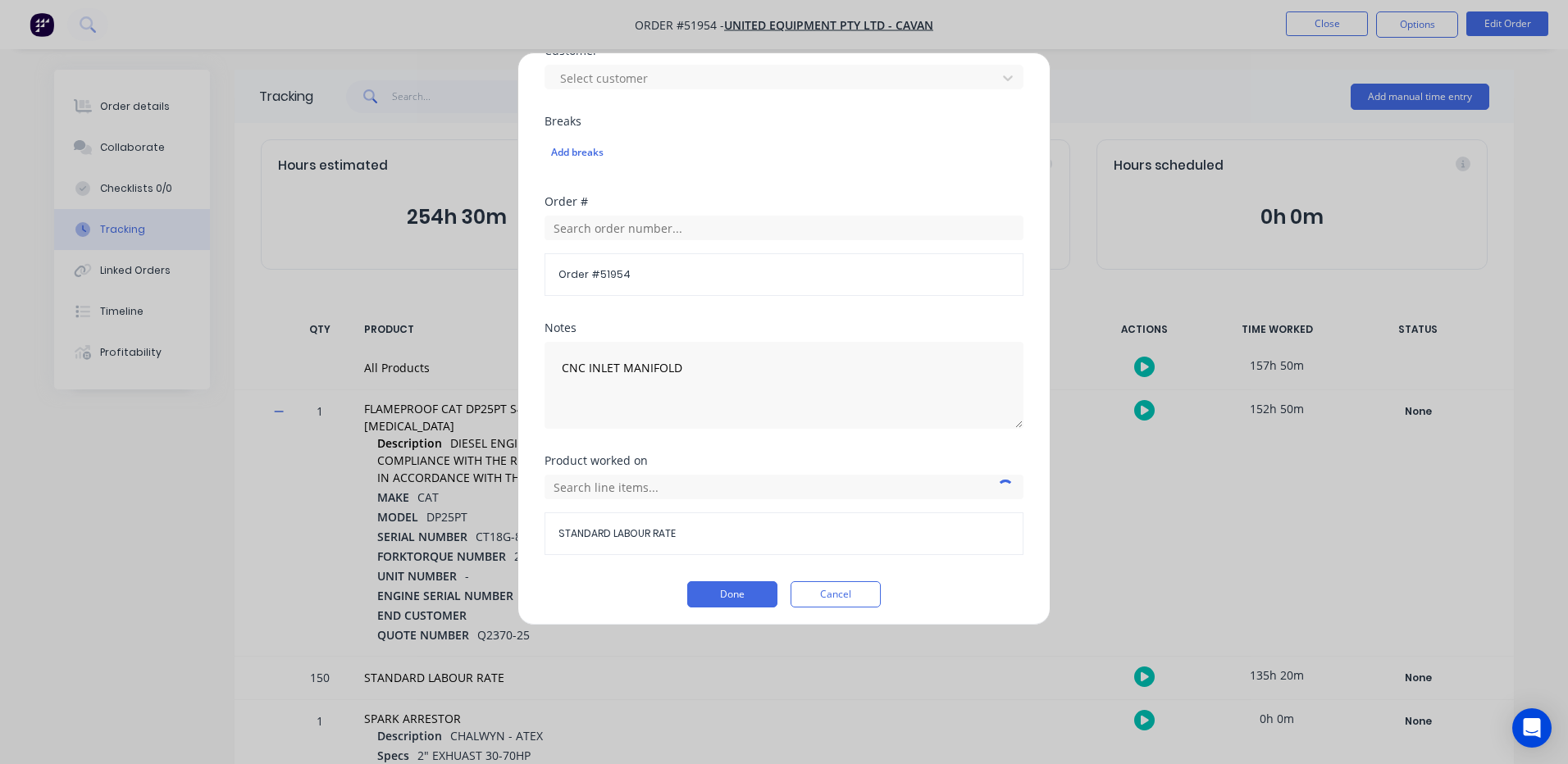
scroll to position [731, 0]
click at [711, 486] on input "text" at bounding box center [784, 481] width 479 height 24
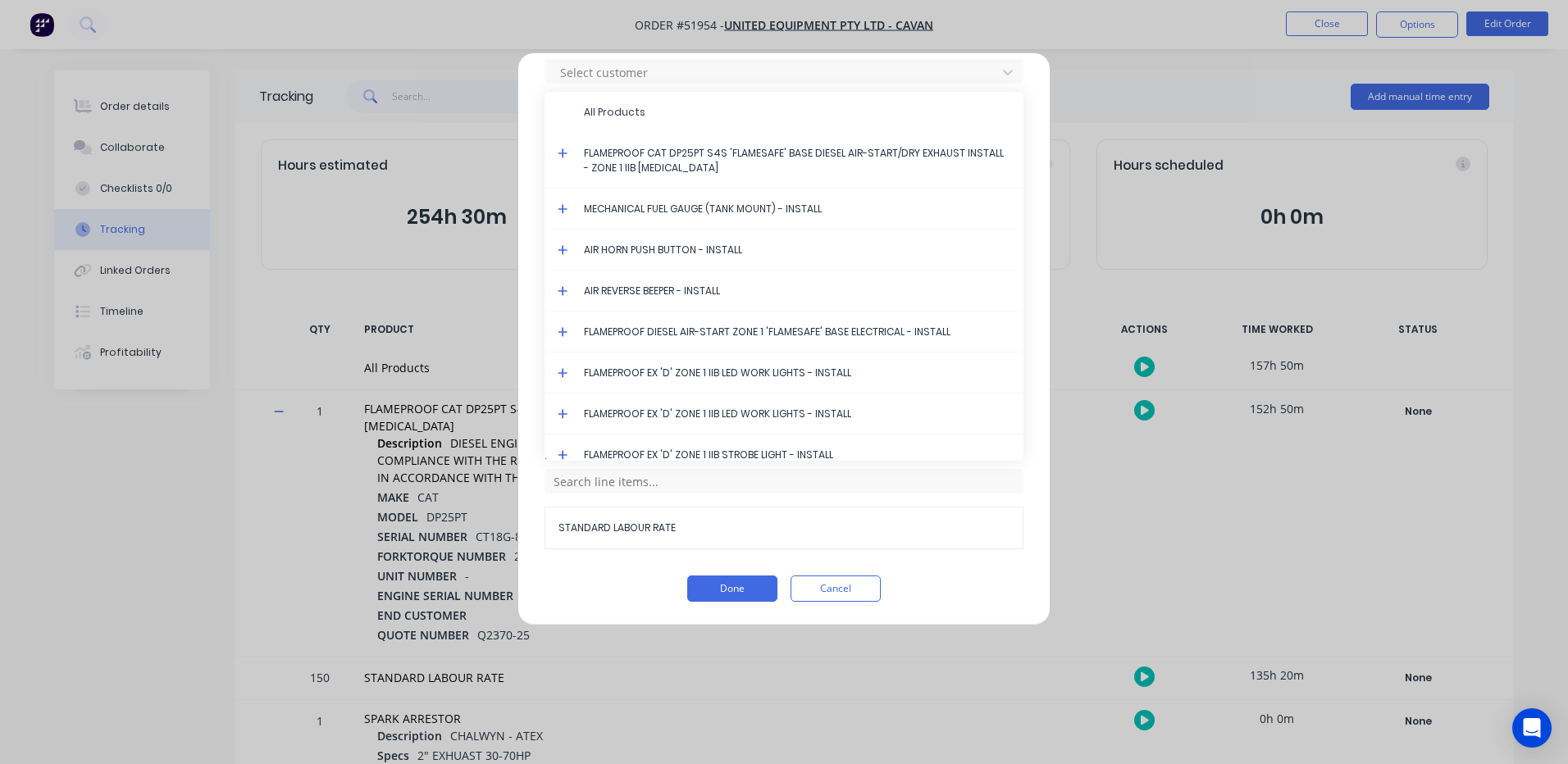
click at [564, 153] on icon at bounding box center [562, 153] width 10 height 10
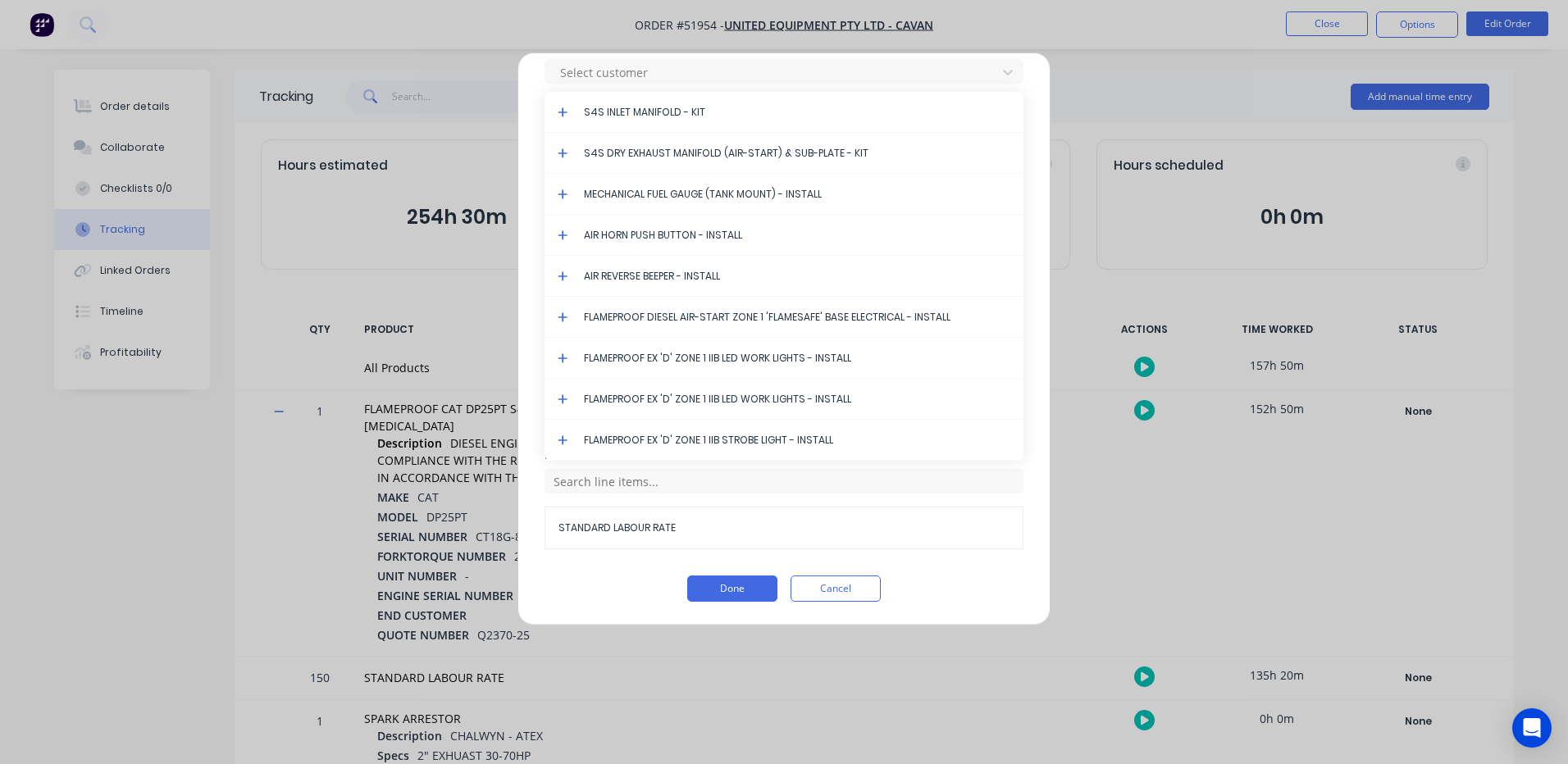
scroll to position [3936, 0]
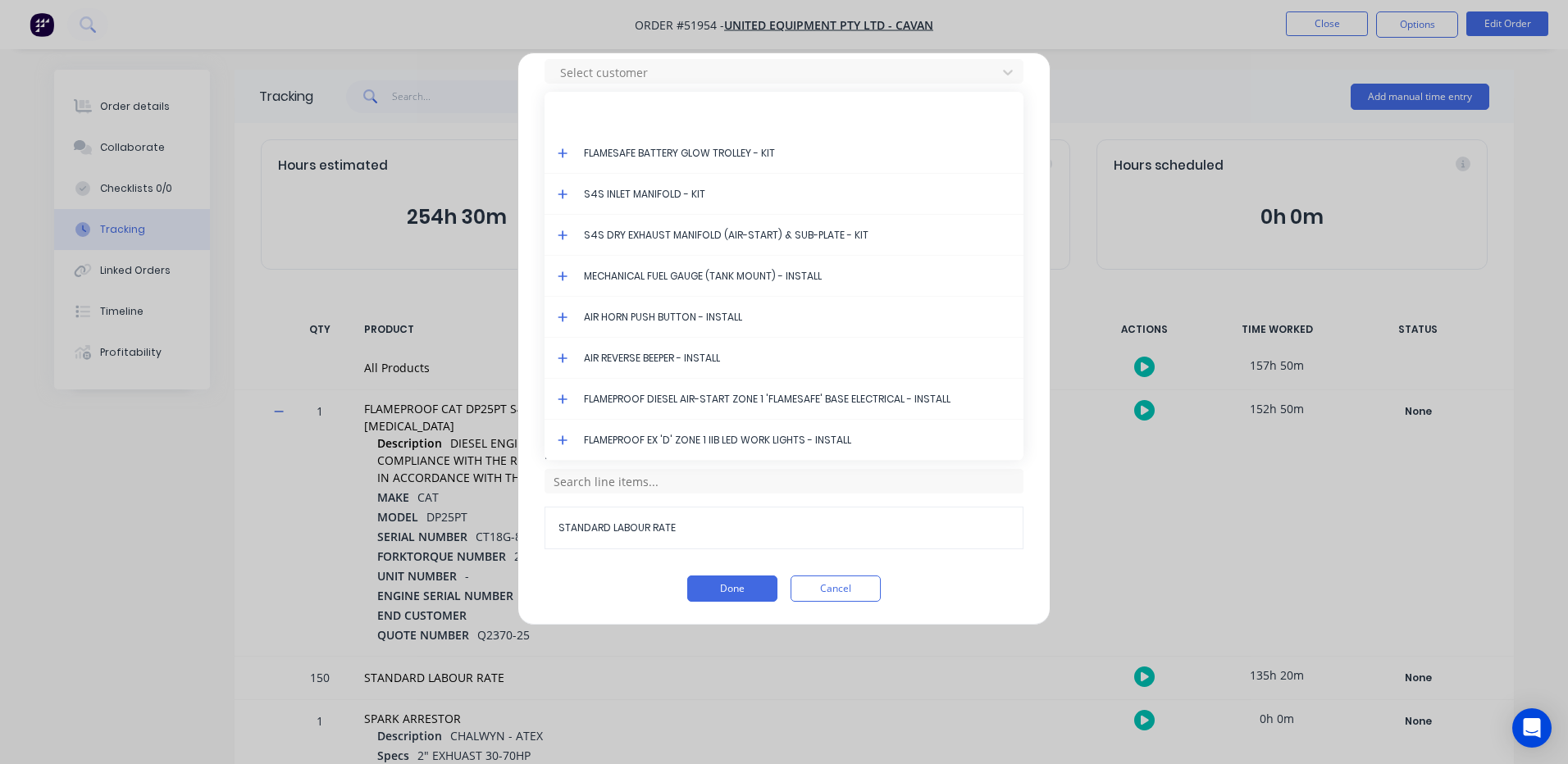
click at [561, 194] on icon at bounding box center [562, 194] width 10 height 10
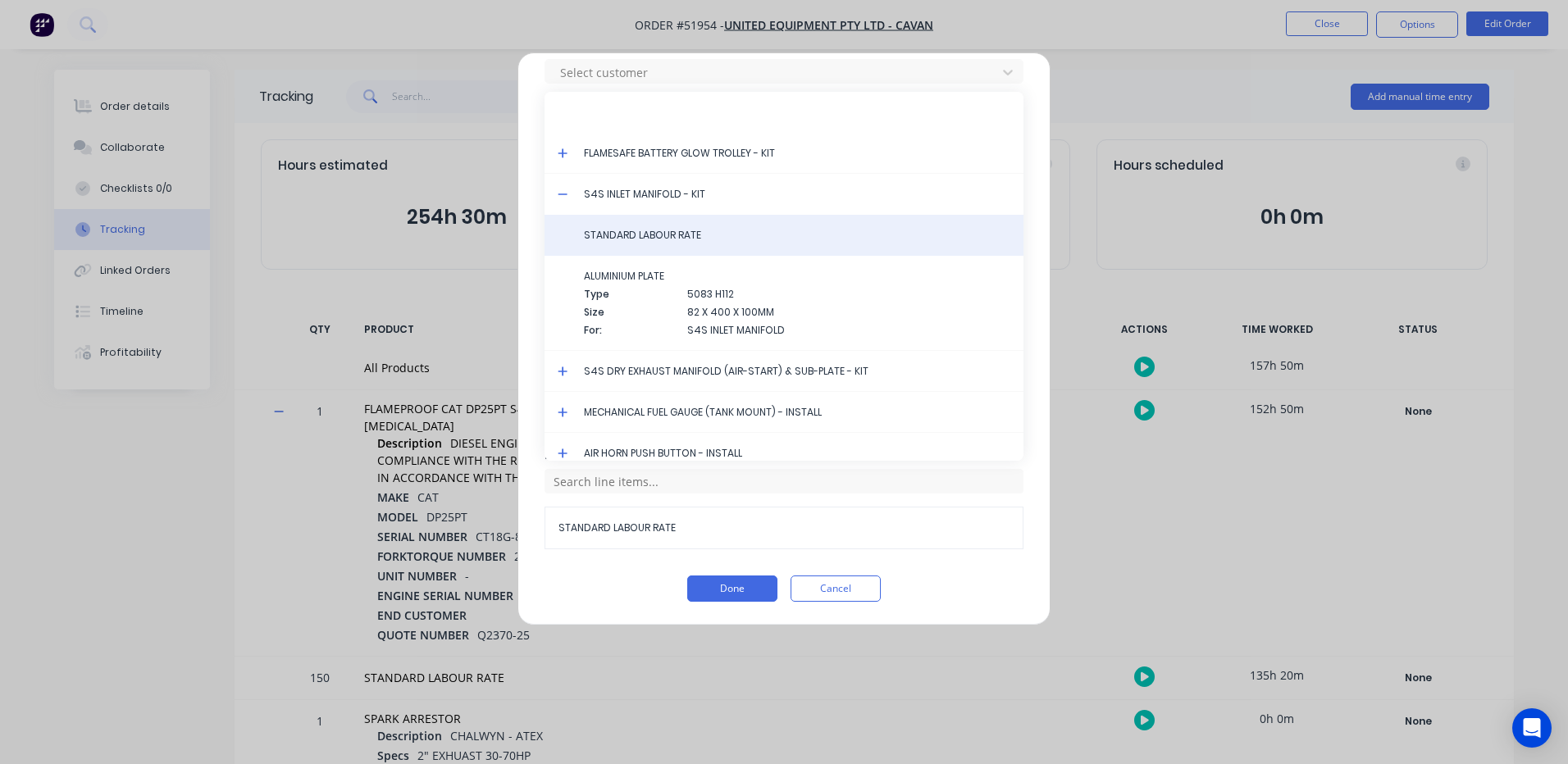
click at [612, 239] on span "STANDARD LABOUR RATE" at bounding box center [796, 236] width 426 height 15
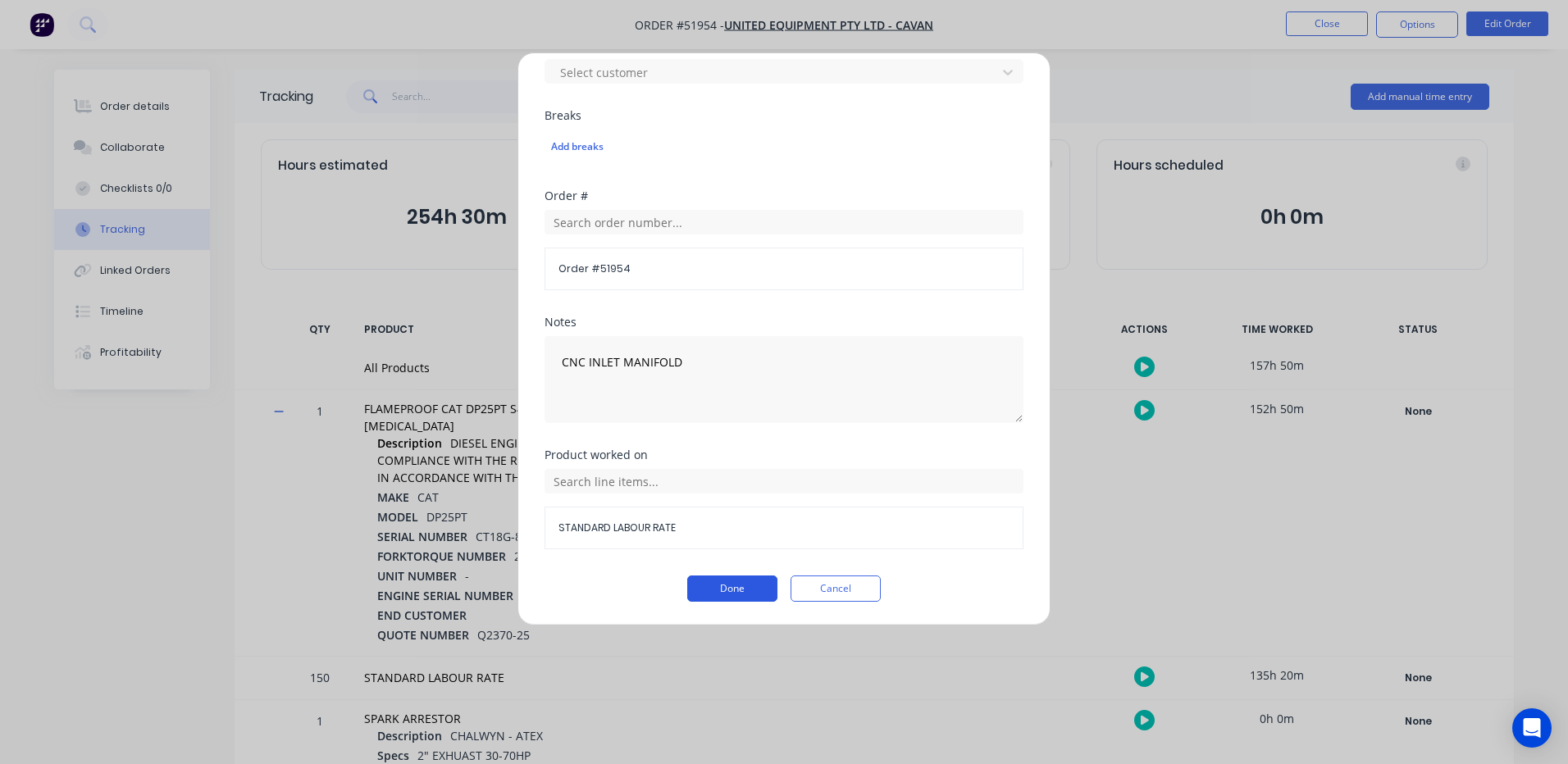
click at [739, 588] on button "Done" at bounding box center [732, 588] width 90 height 26
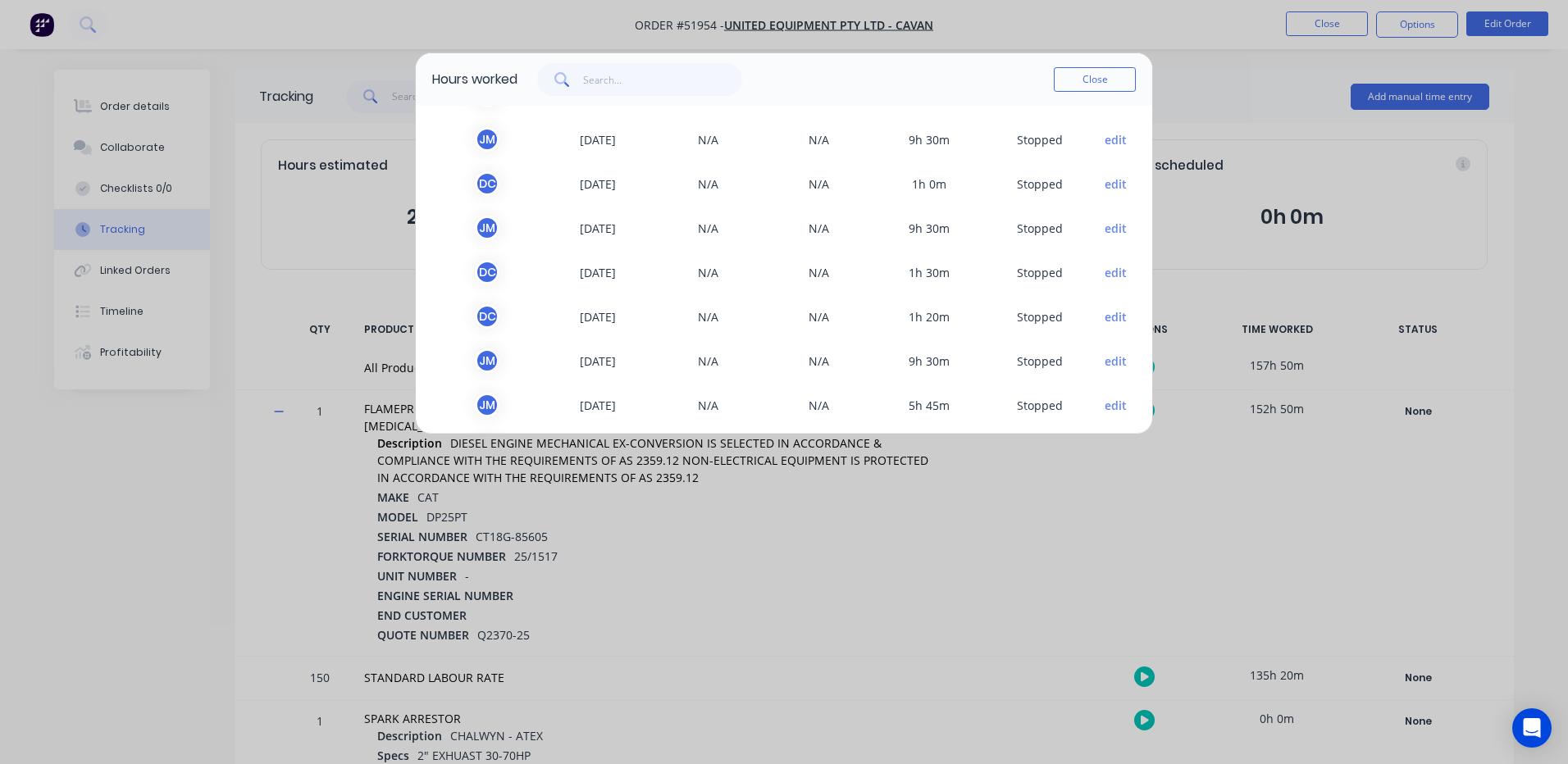
scroll to position [820, 0]
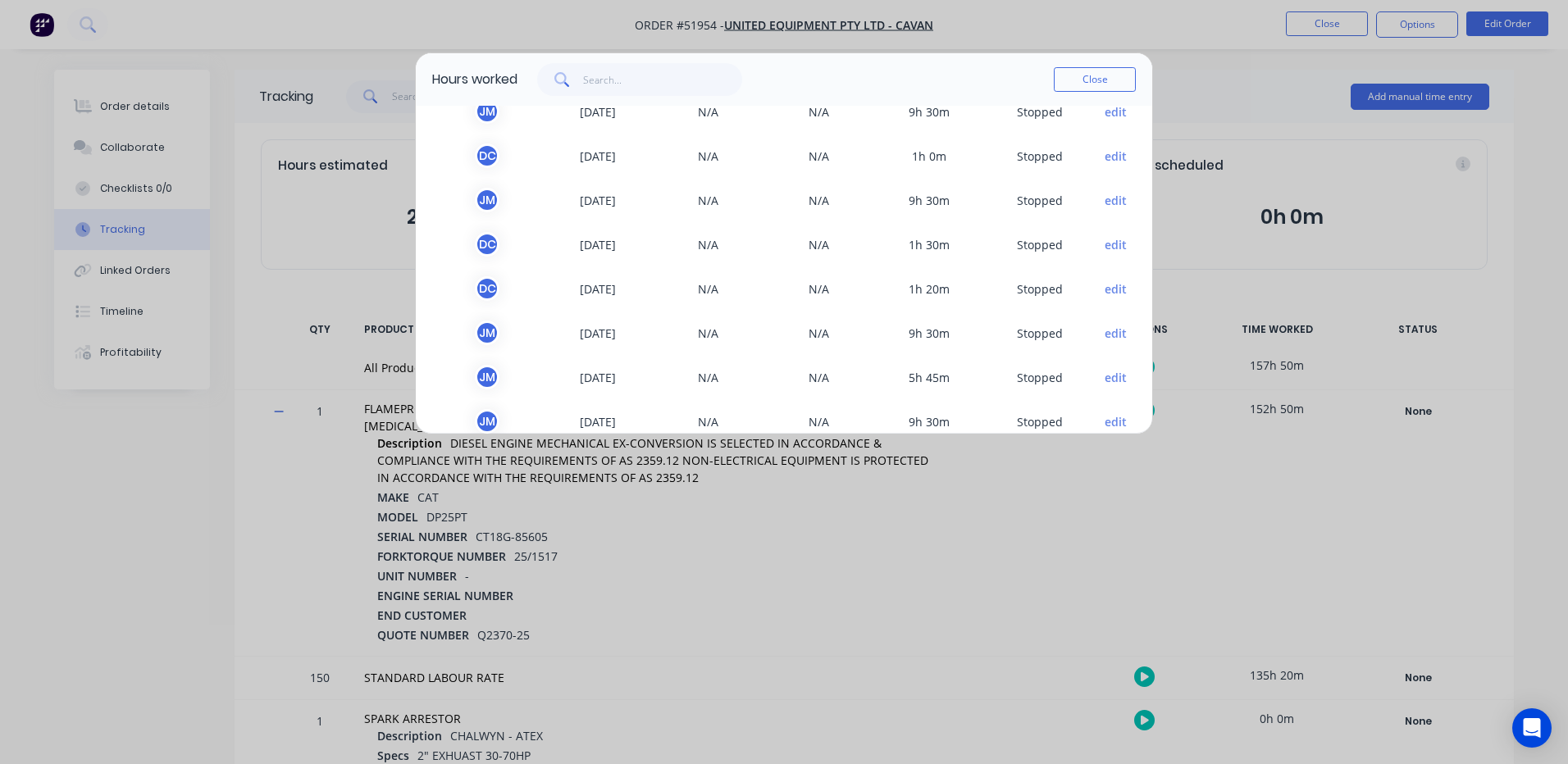
click at [1105, 246] on button "edit" at bounding box center [1116, 244] width 22 height 17
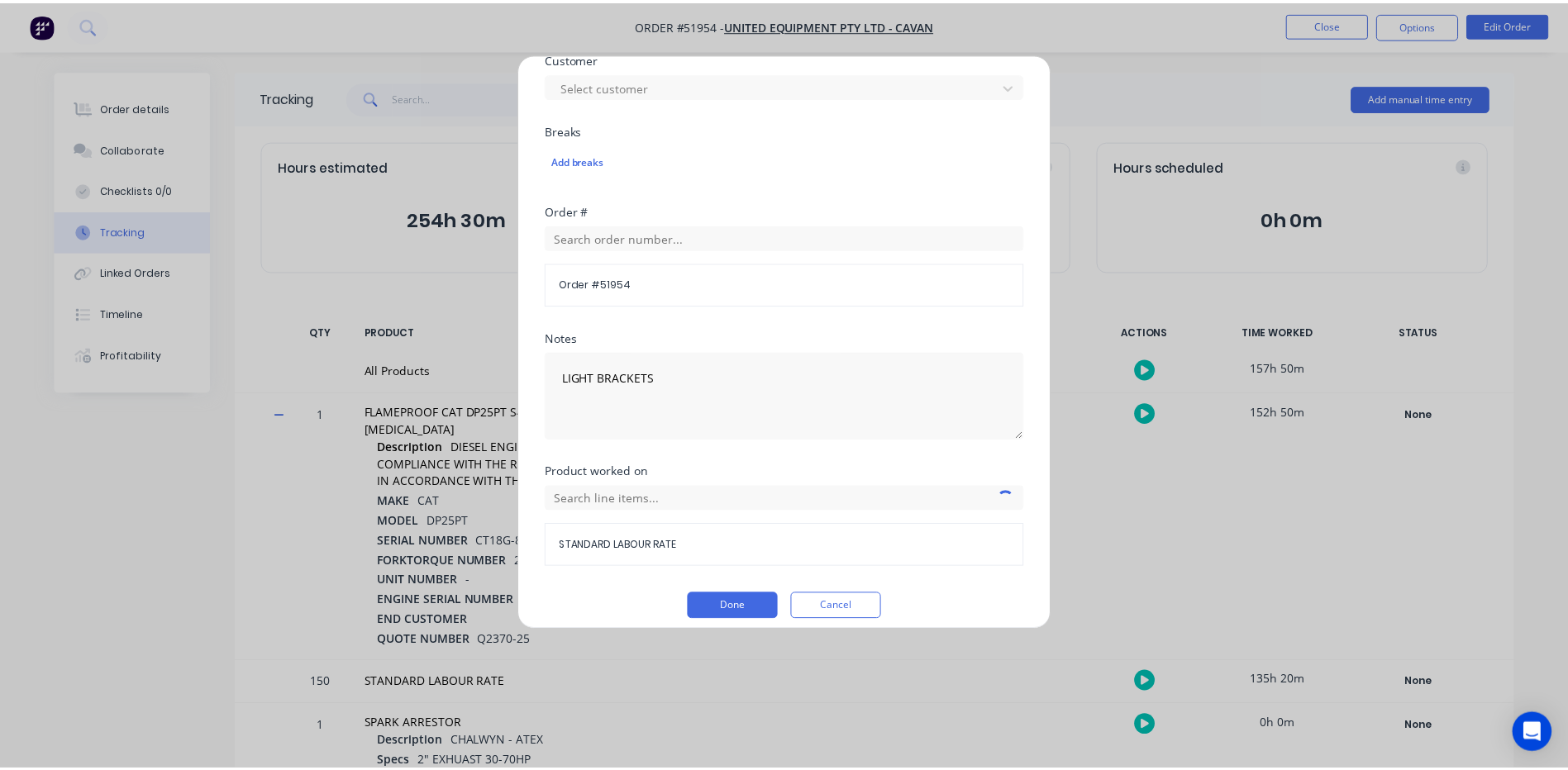
scroll to position [737, 0]
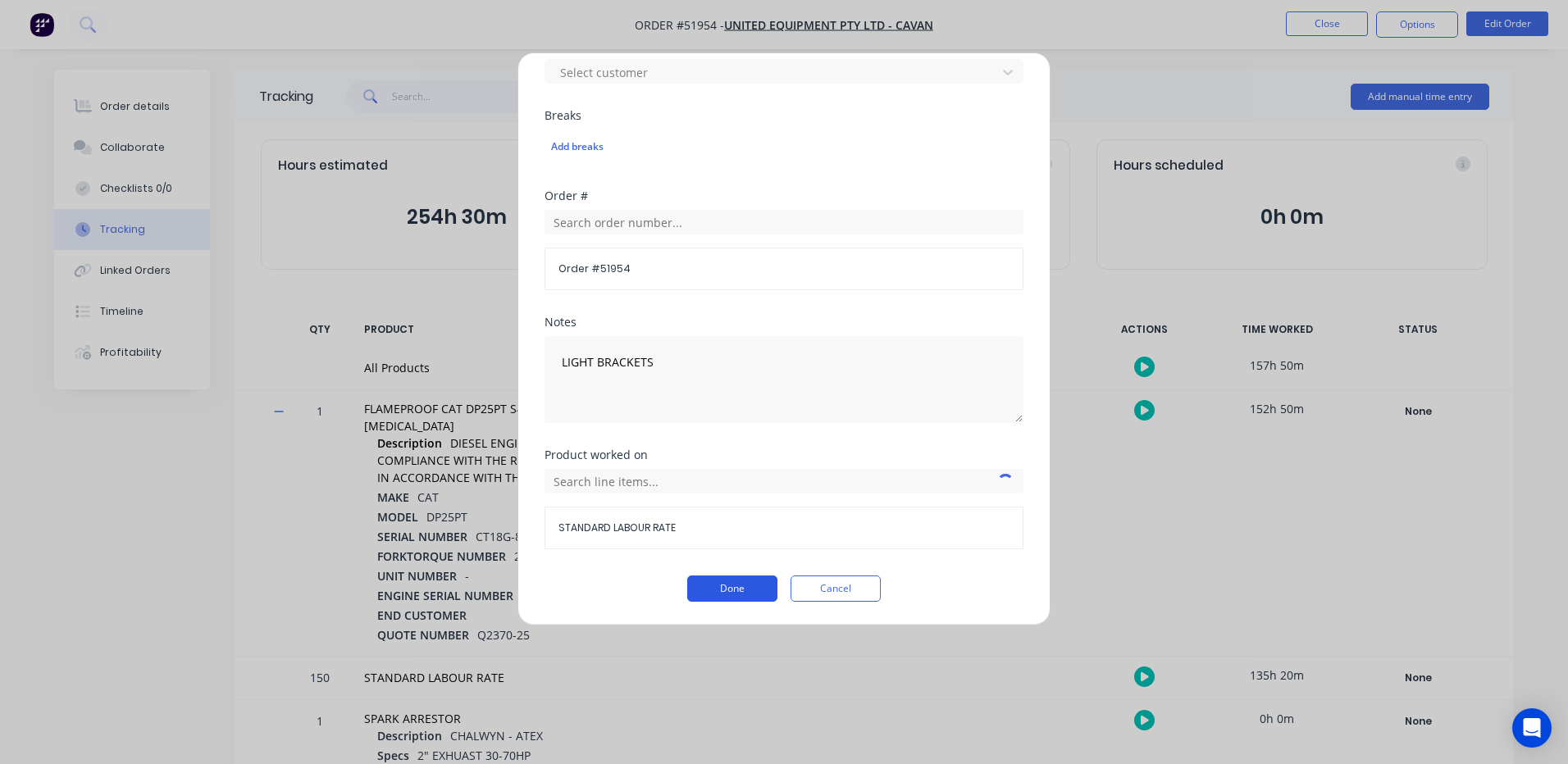
click at [746, 592] on button "Done" at bounding box center [732, 588] width 90 height 26
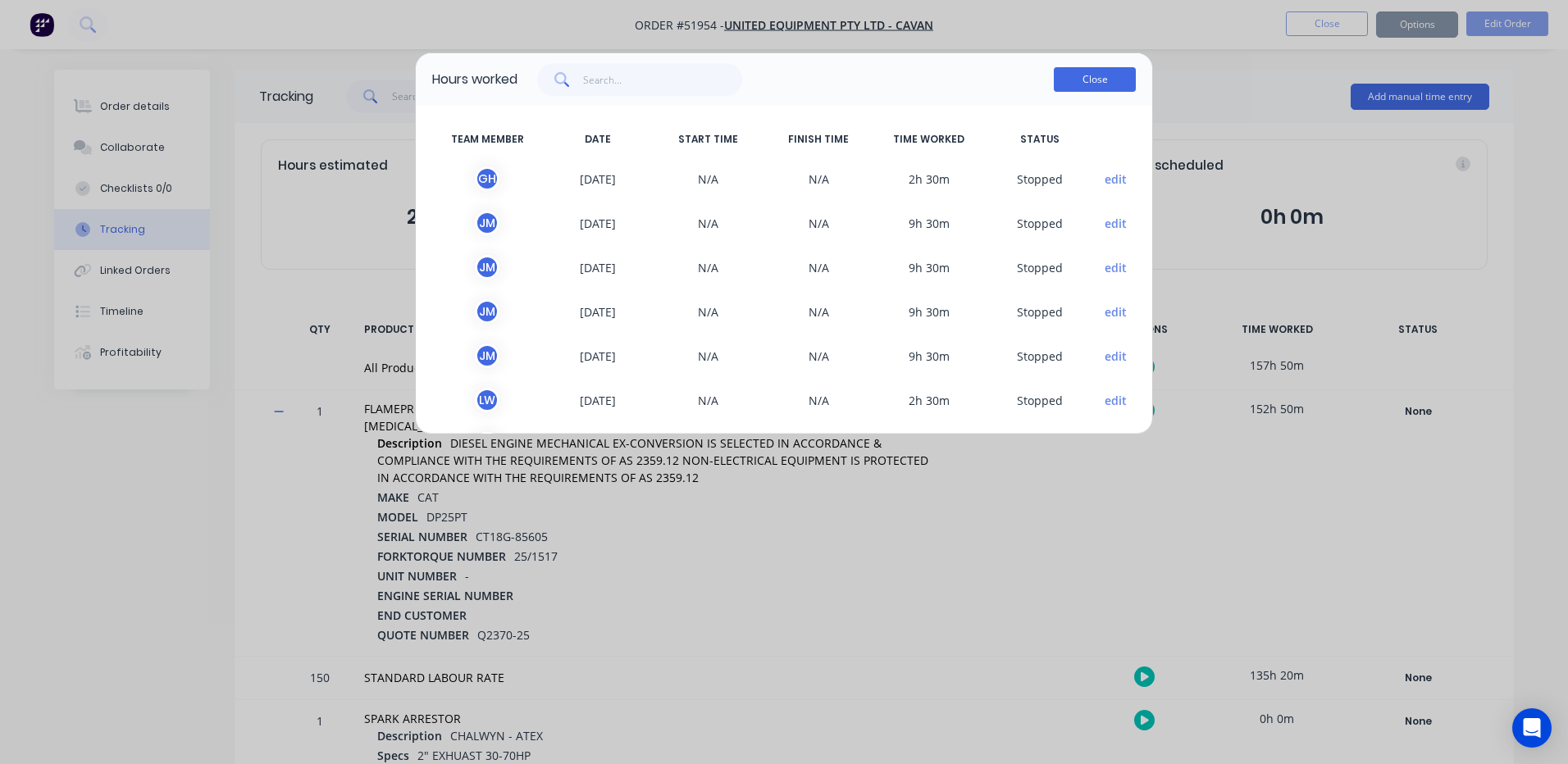
click at [1109, 71] on button "Close" at bounding box center [1094, 79] width 82 height 24
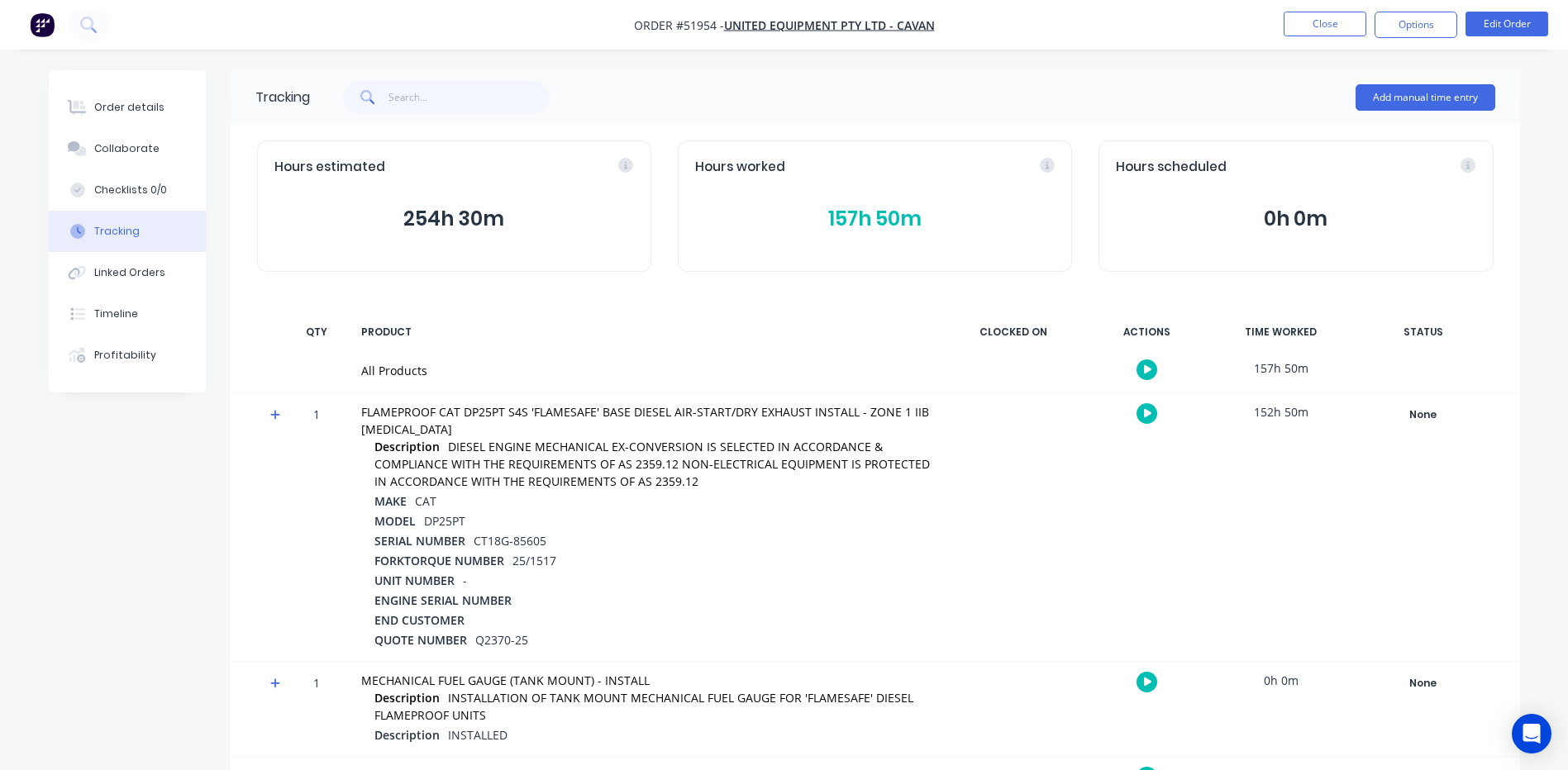
click at [857, 217] on button "157h 50m" at bounding box center [875, 218] width 360 height 31
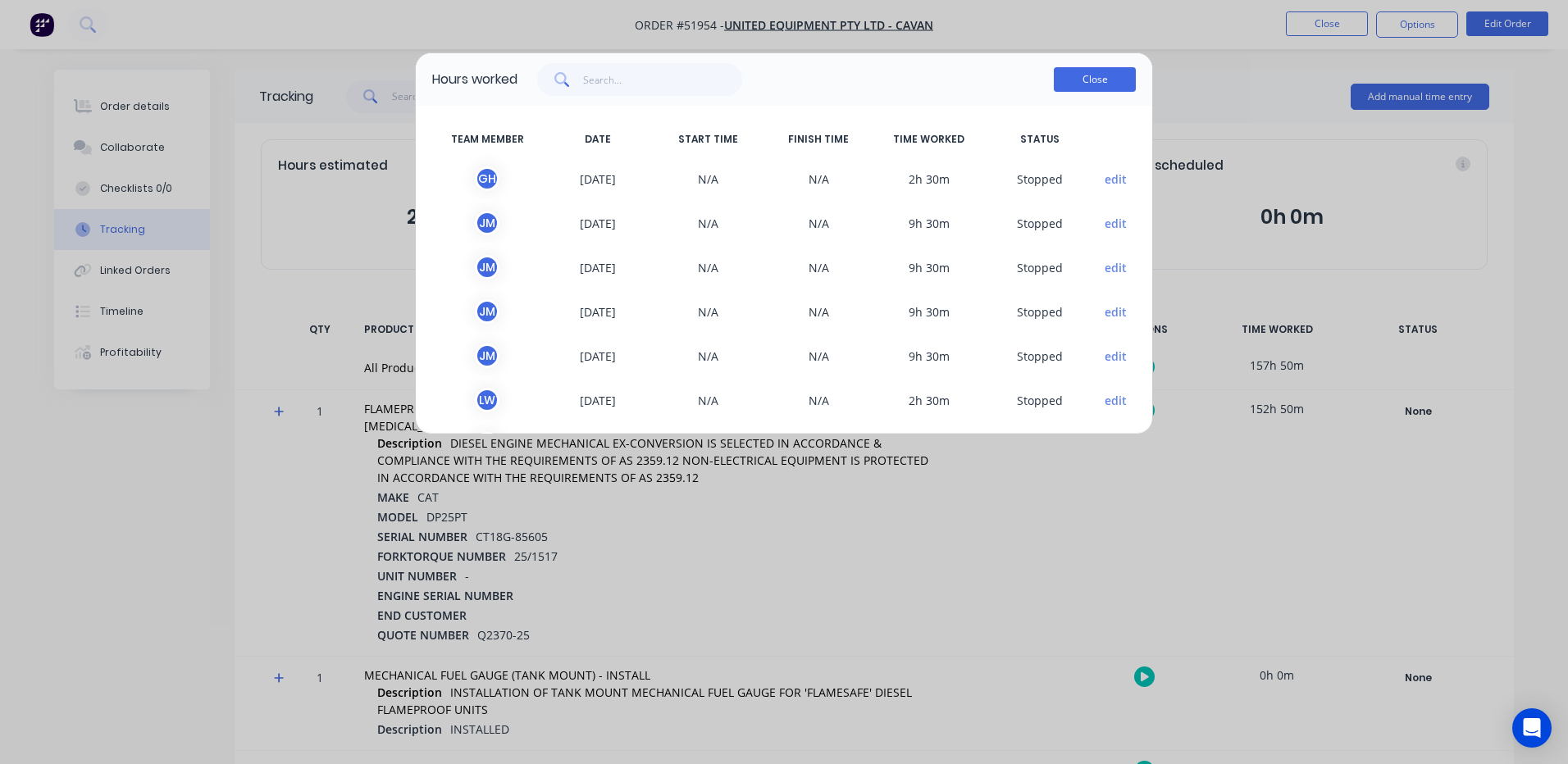
click at [1081, 87] on button "Close" at bounding box center [1094, 79] width 82 height 24
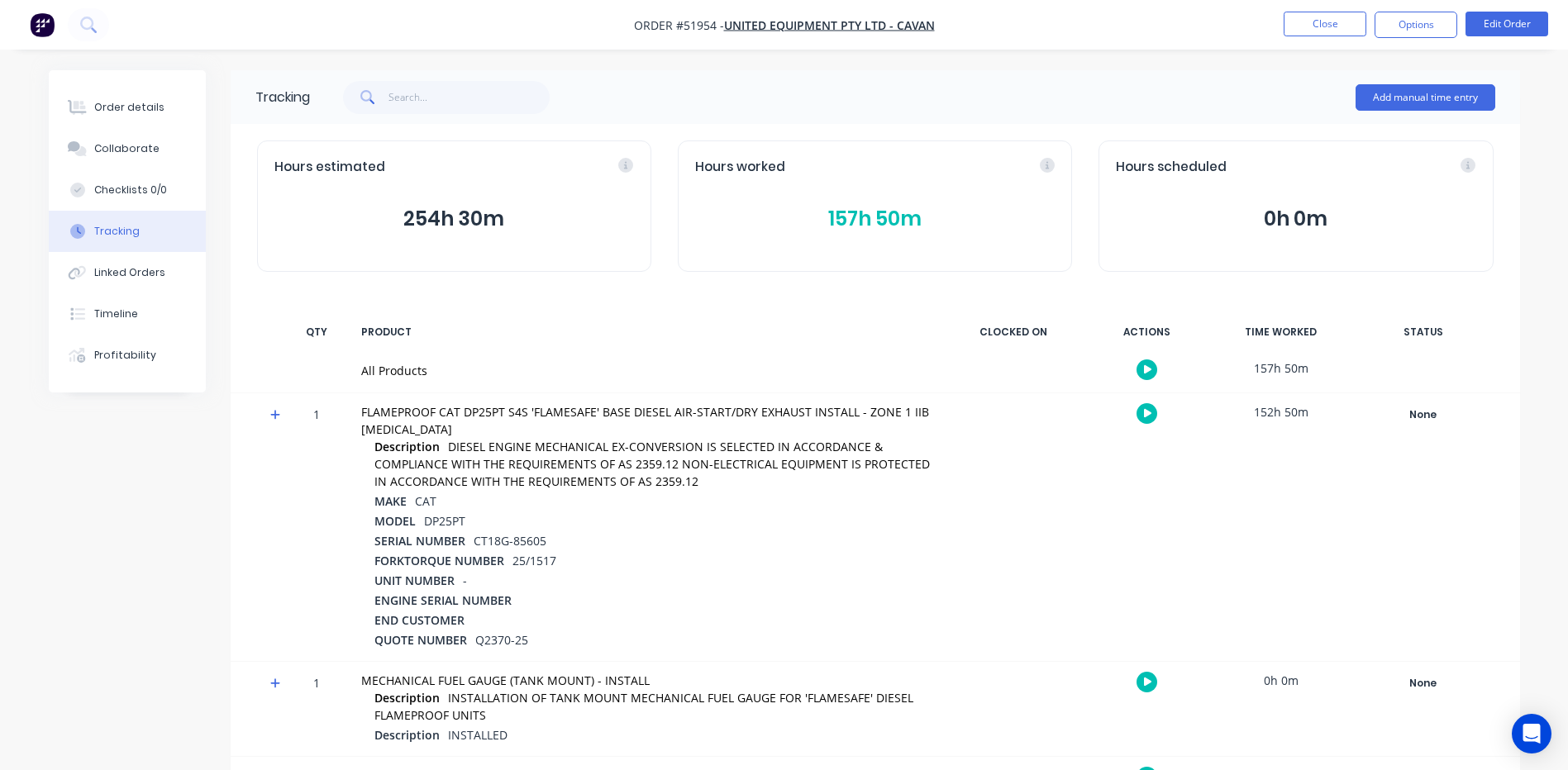
click at [275, 412] on icon at bounding box center [275, 414] width 10 height 10
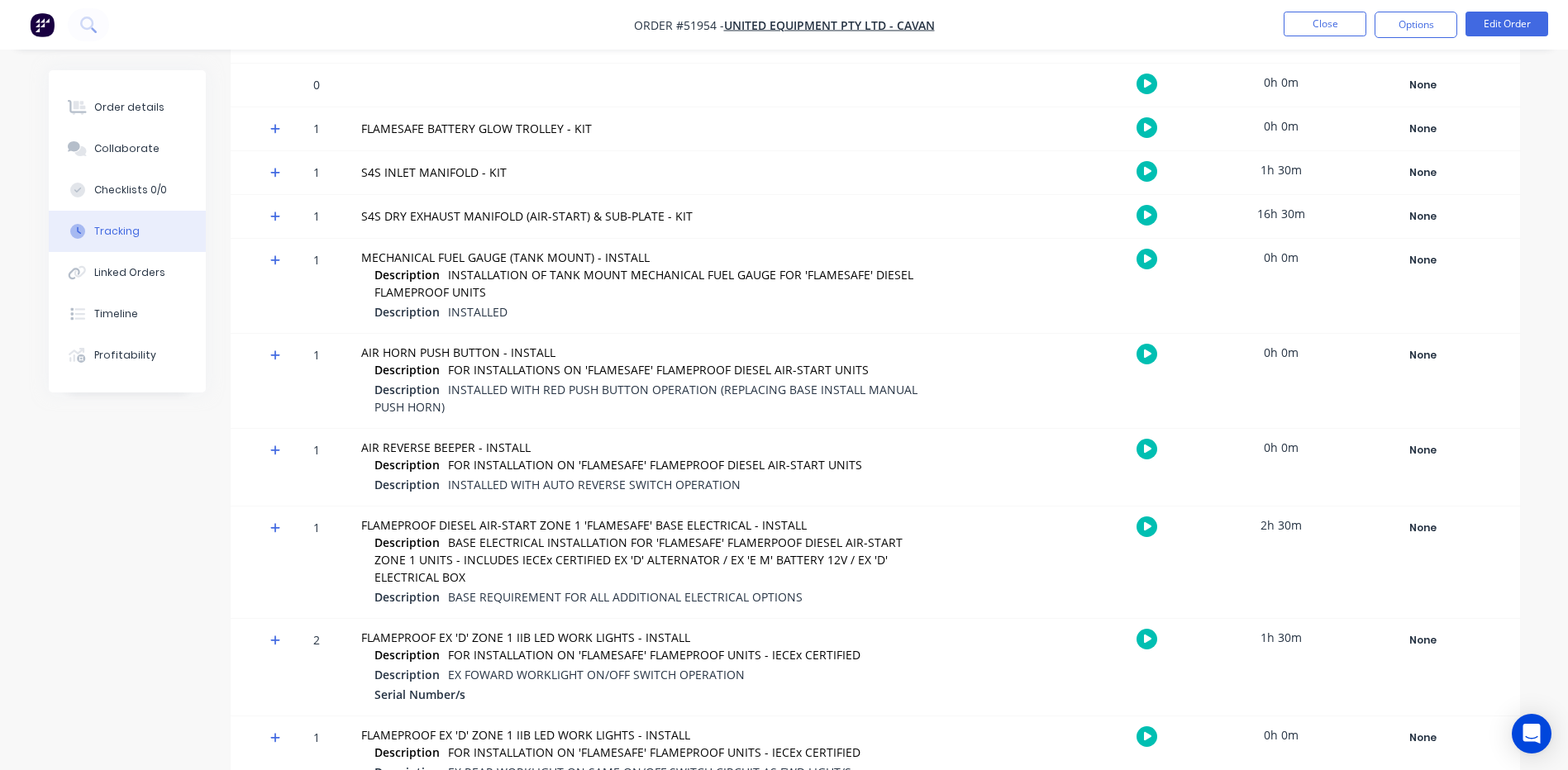
scroll to position [5516, 0]
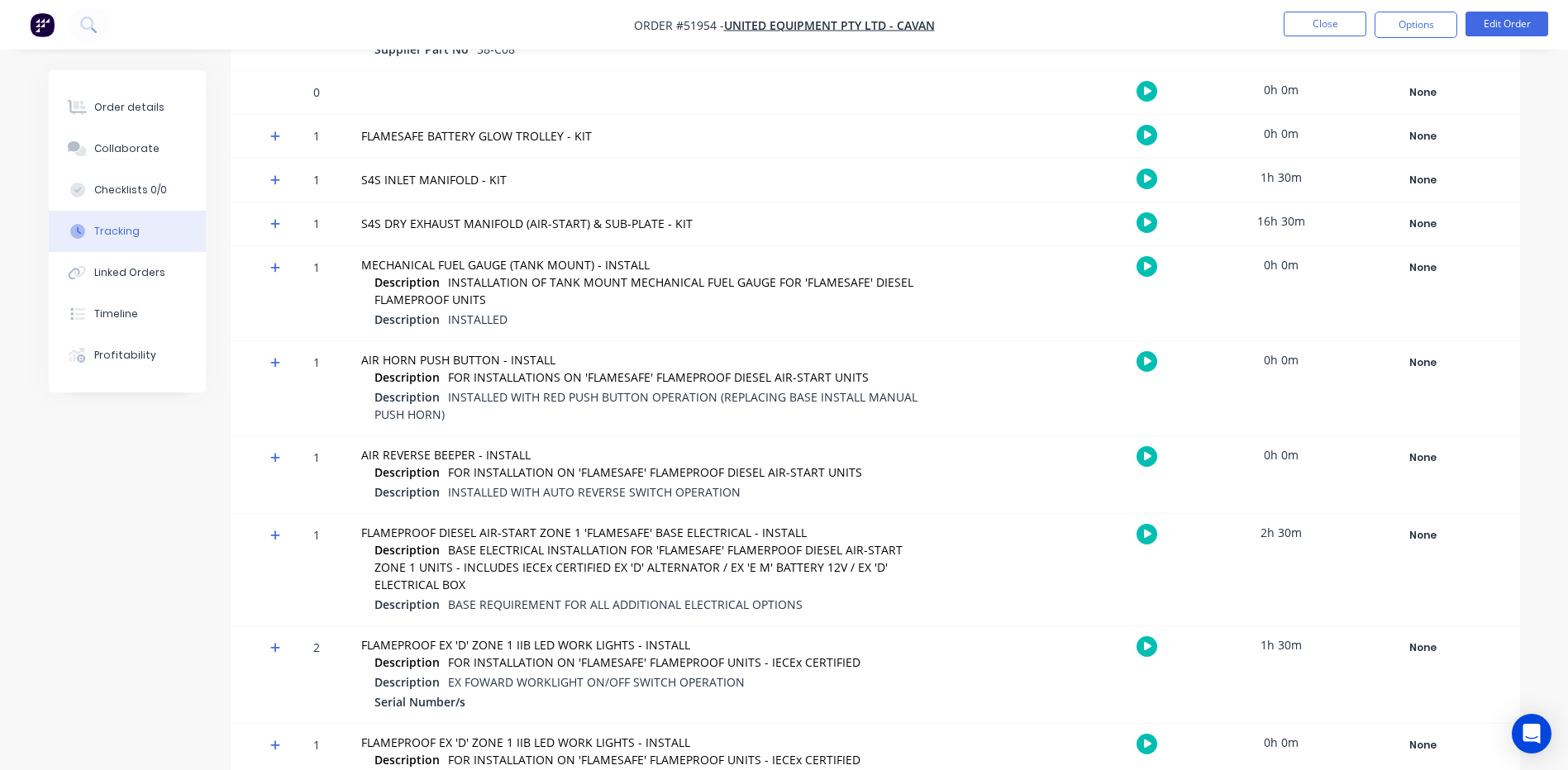
click at [1281, 226] on div "16h 30m" at bounding box center [1281, 221] width 124 height 38
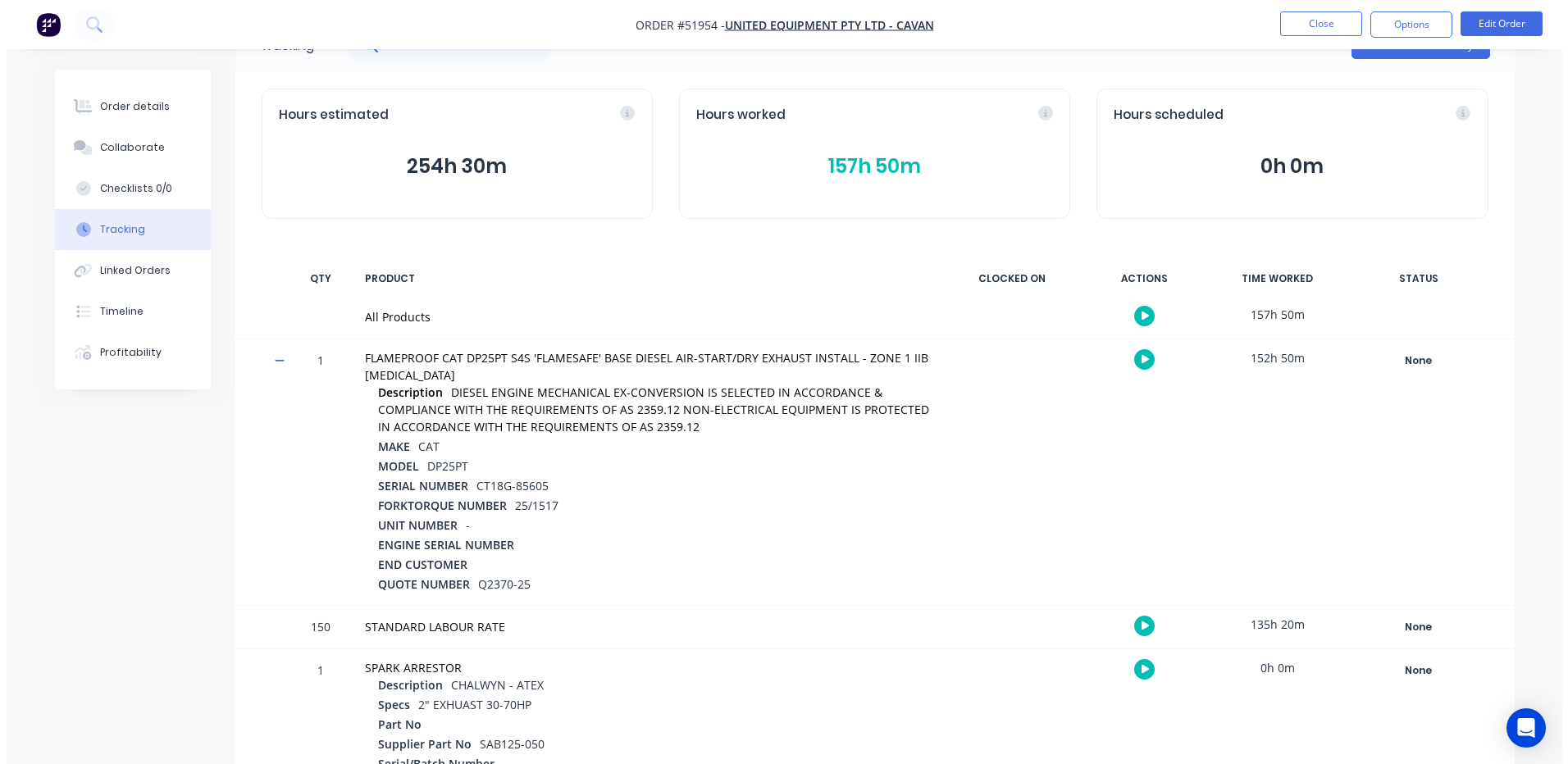
scroll to position [0, 0]
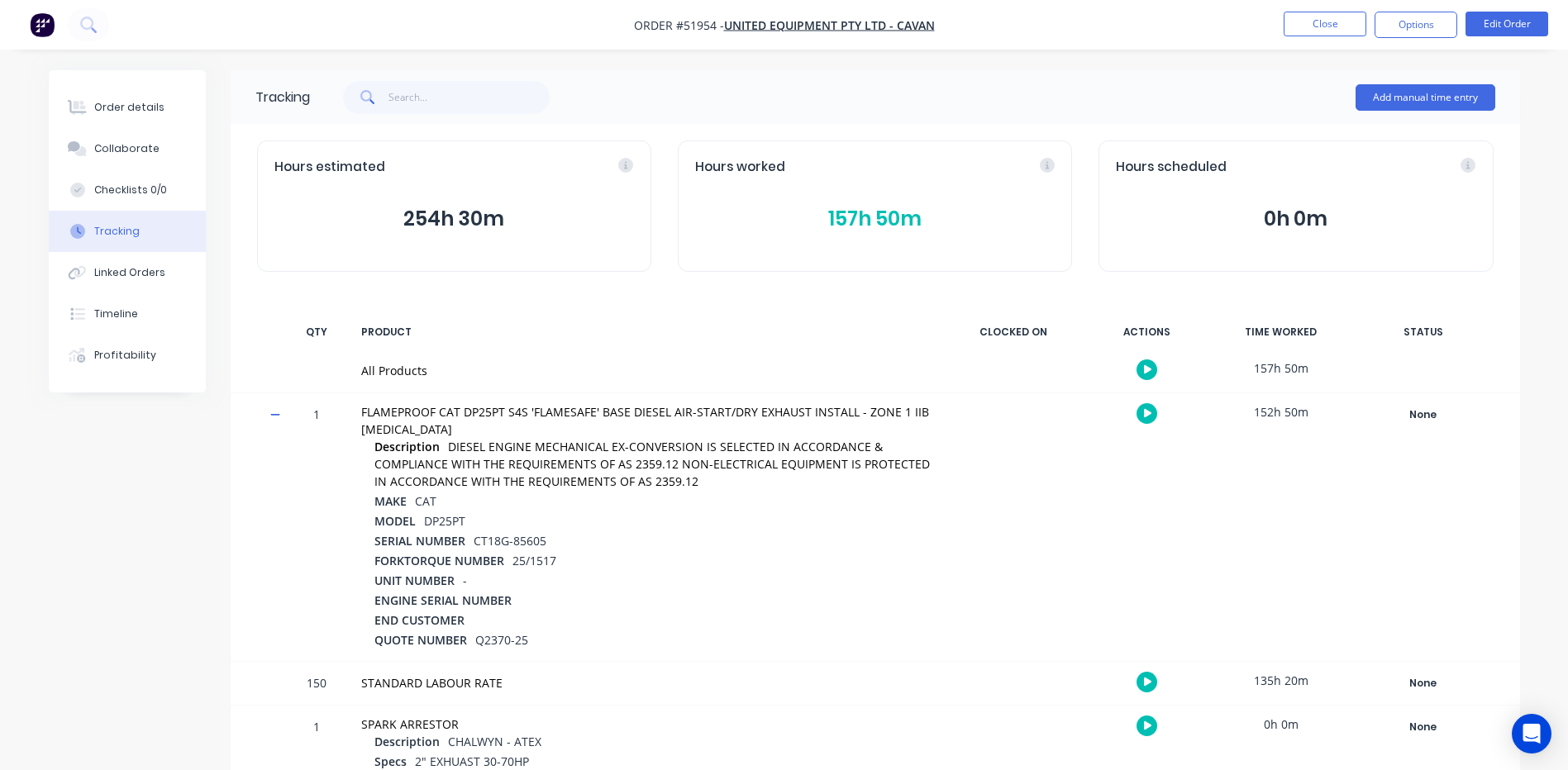
click at [908, 225] on button "157h 50m" at bounding box center [875, 218] width 360 height 31
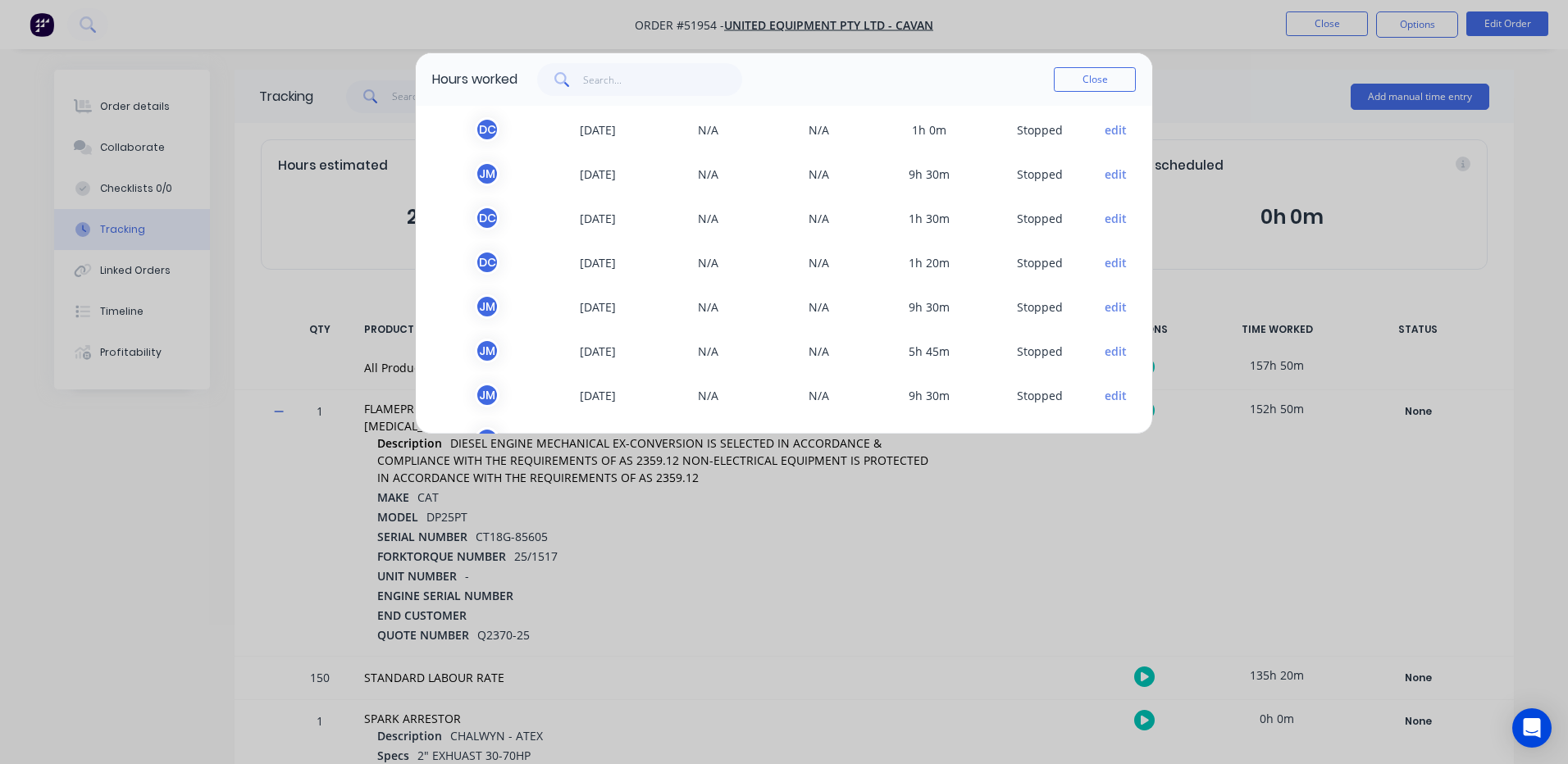
scroll to position [935, 0]
click at [1105, 391] on button "edit" at bounding box center [1116, 395] width 22 height 17
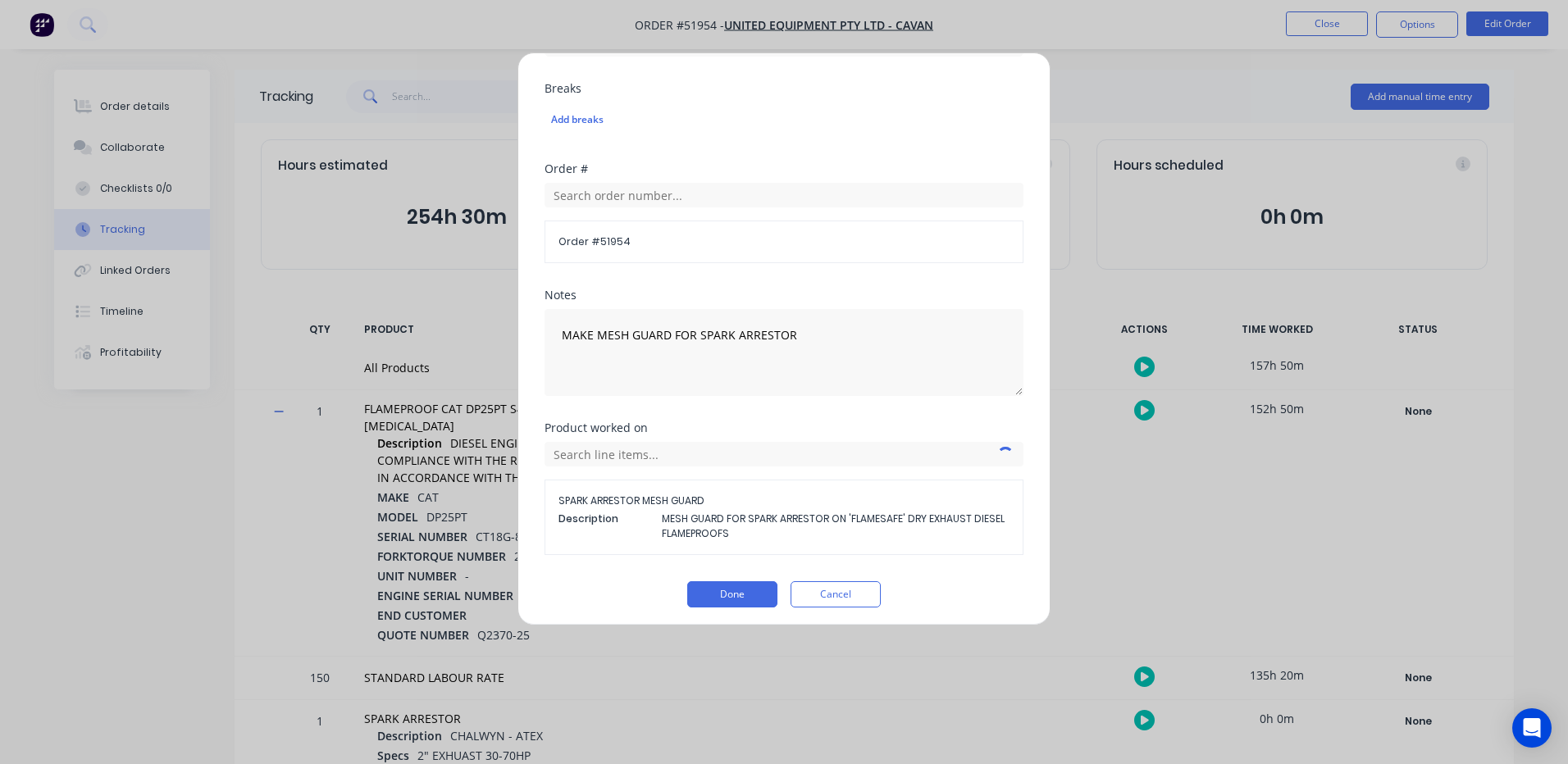
scroll to position [765, 0]
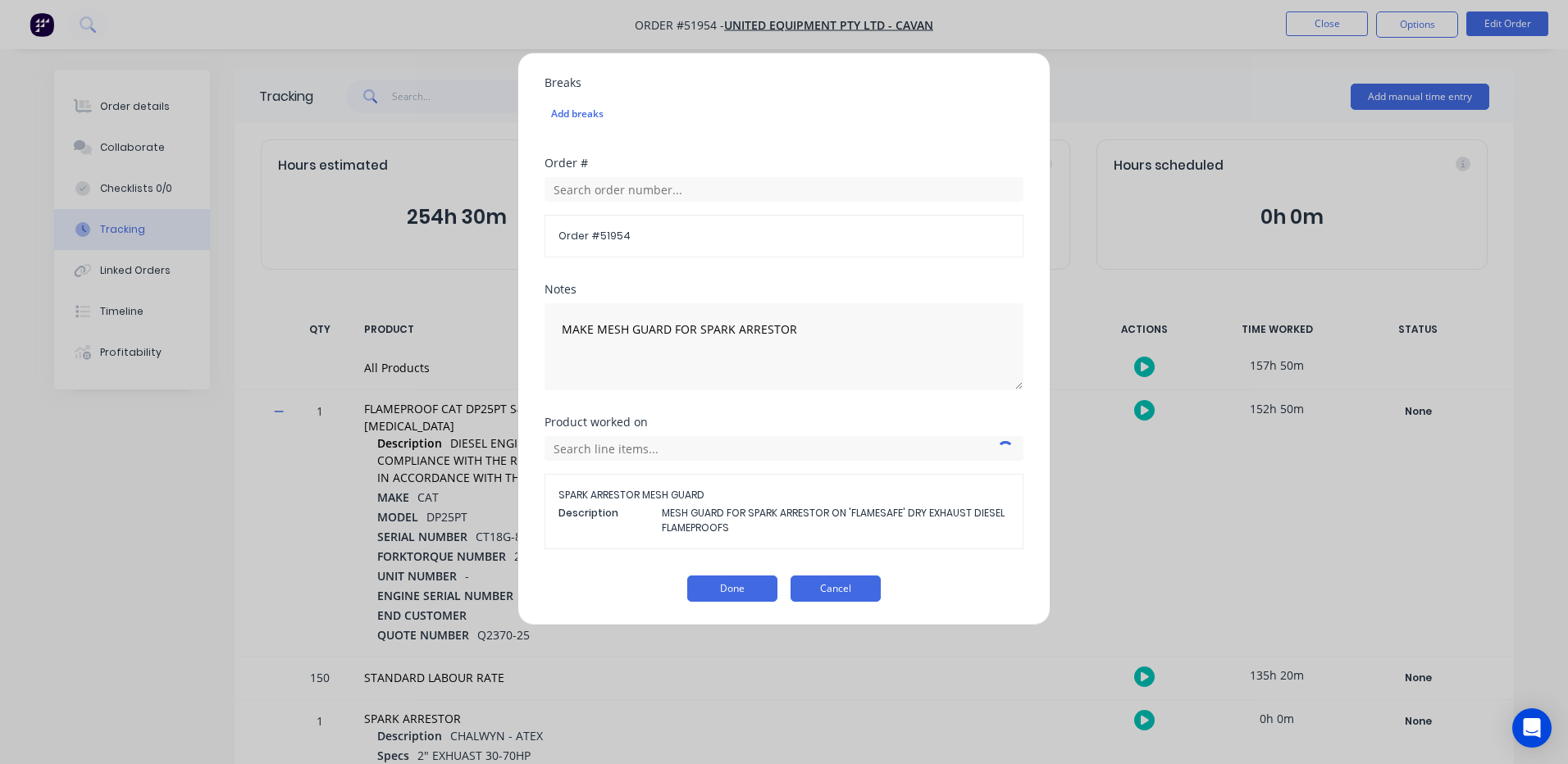
click at [842, 581] on button "Cancel" at bounding box center [835, 588] width 90 height 26
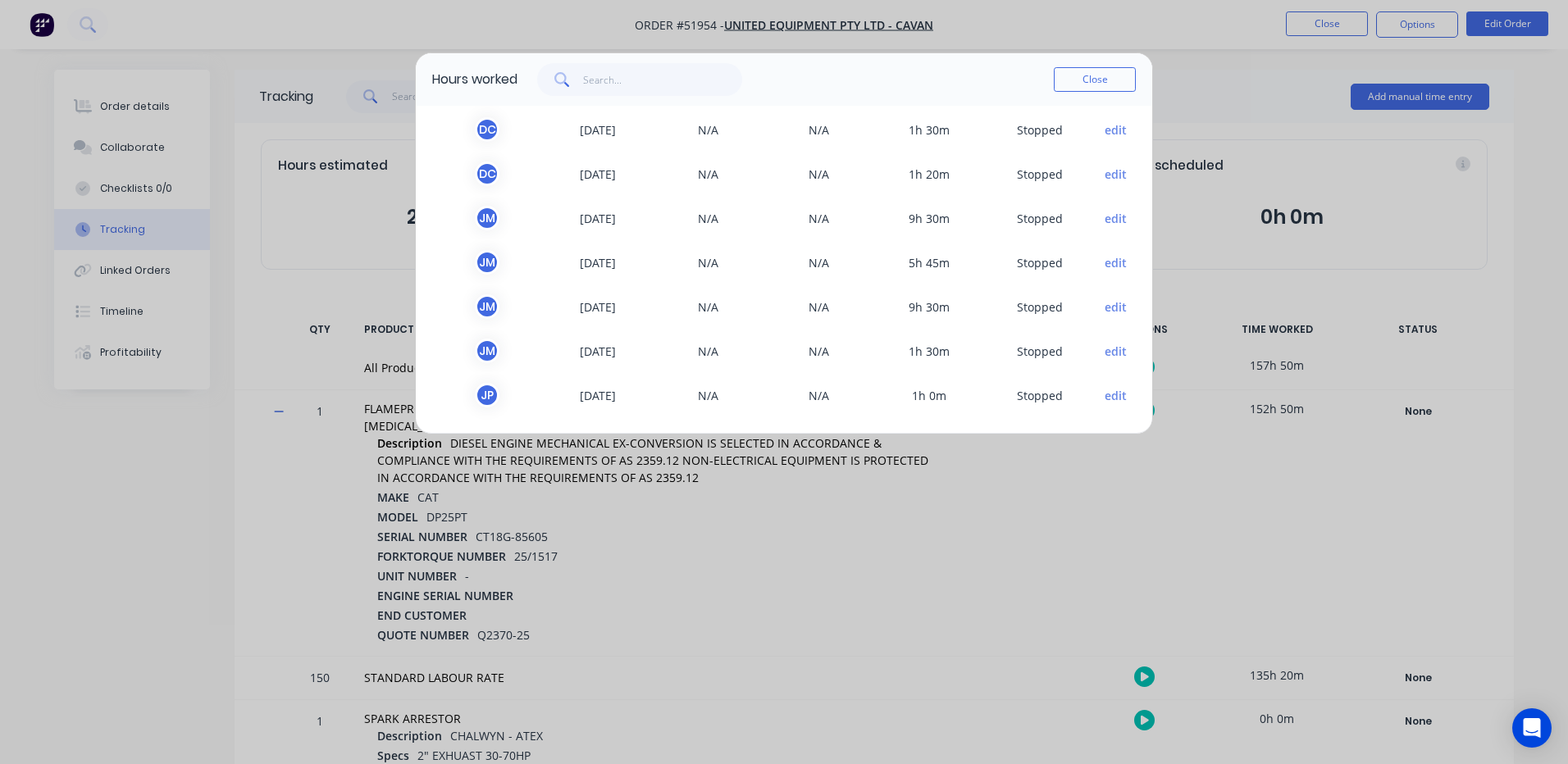
scroll to position [853, 0]
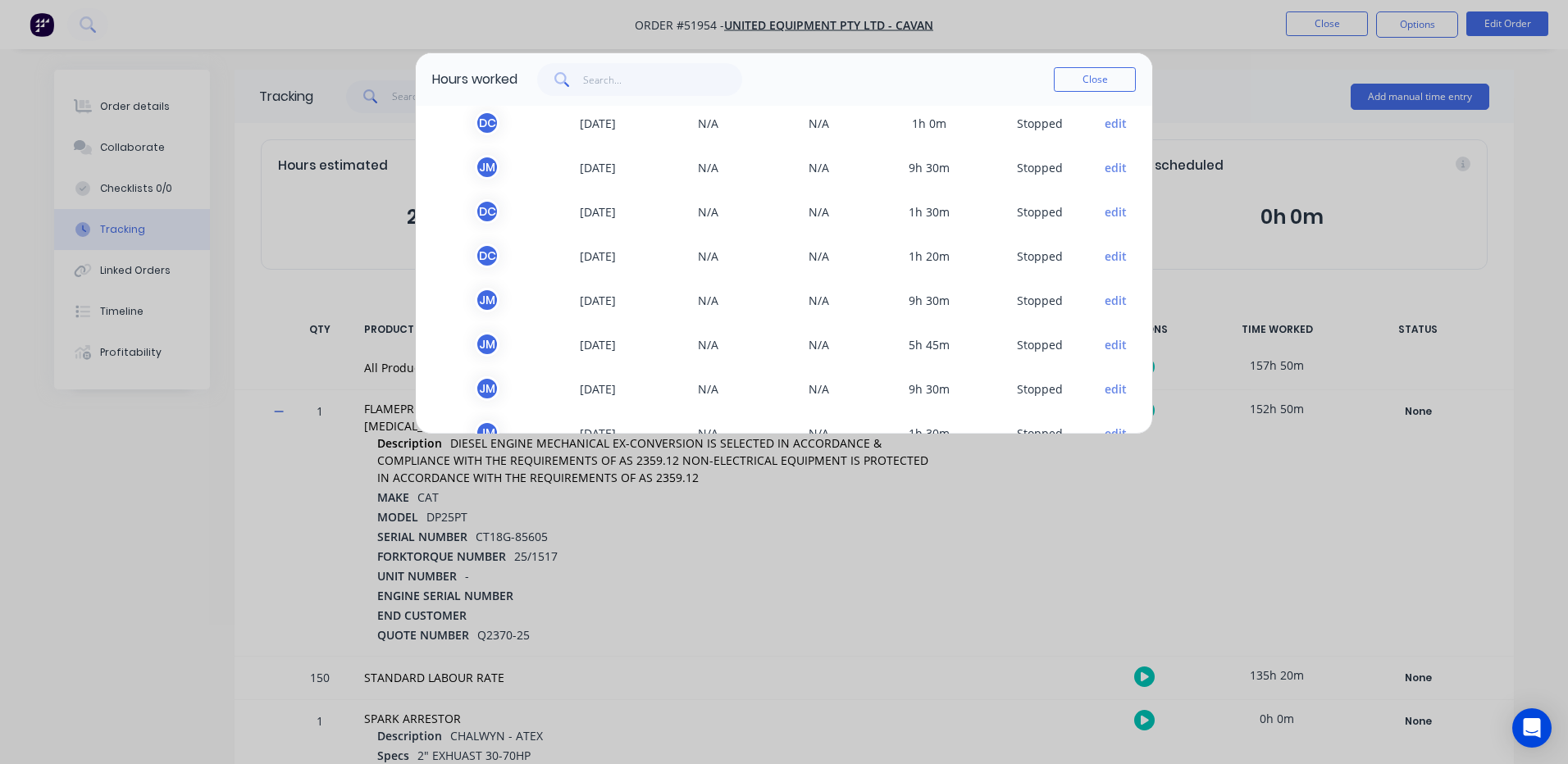
click at [1105, 211] on button "edit" at bounding box center [1116, 211] width 22 height 17
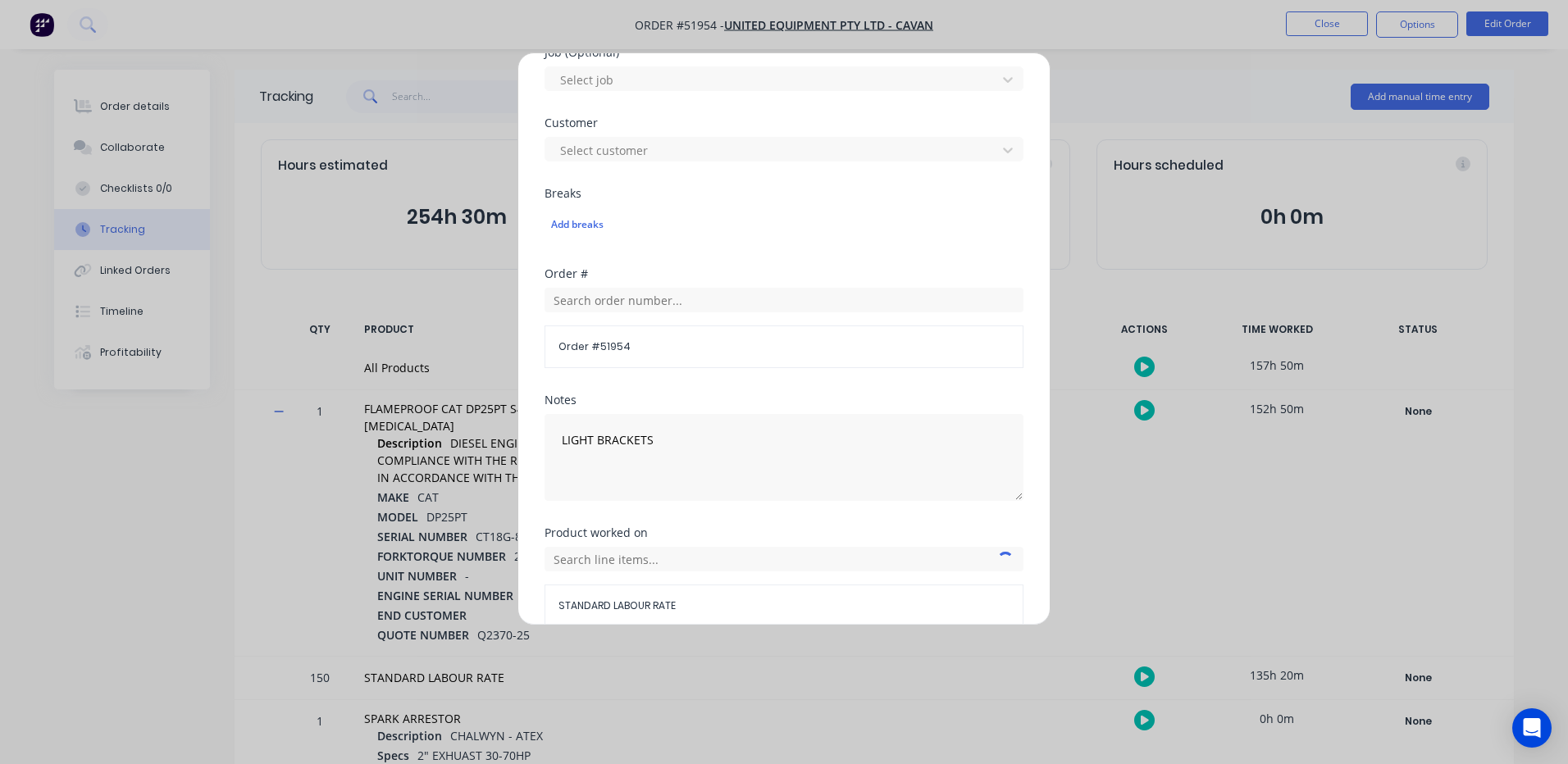
scroll to position [731, 0]
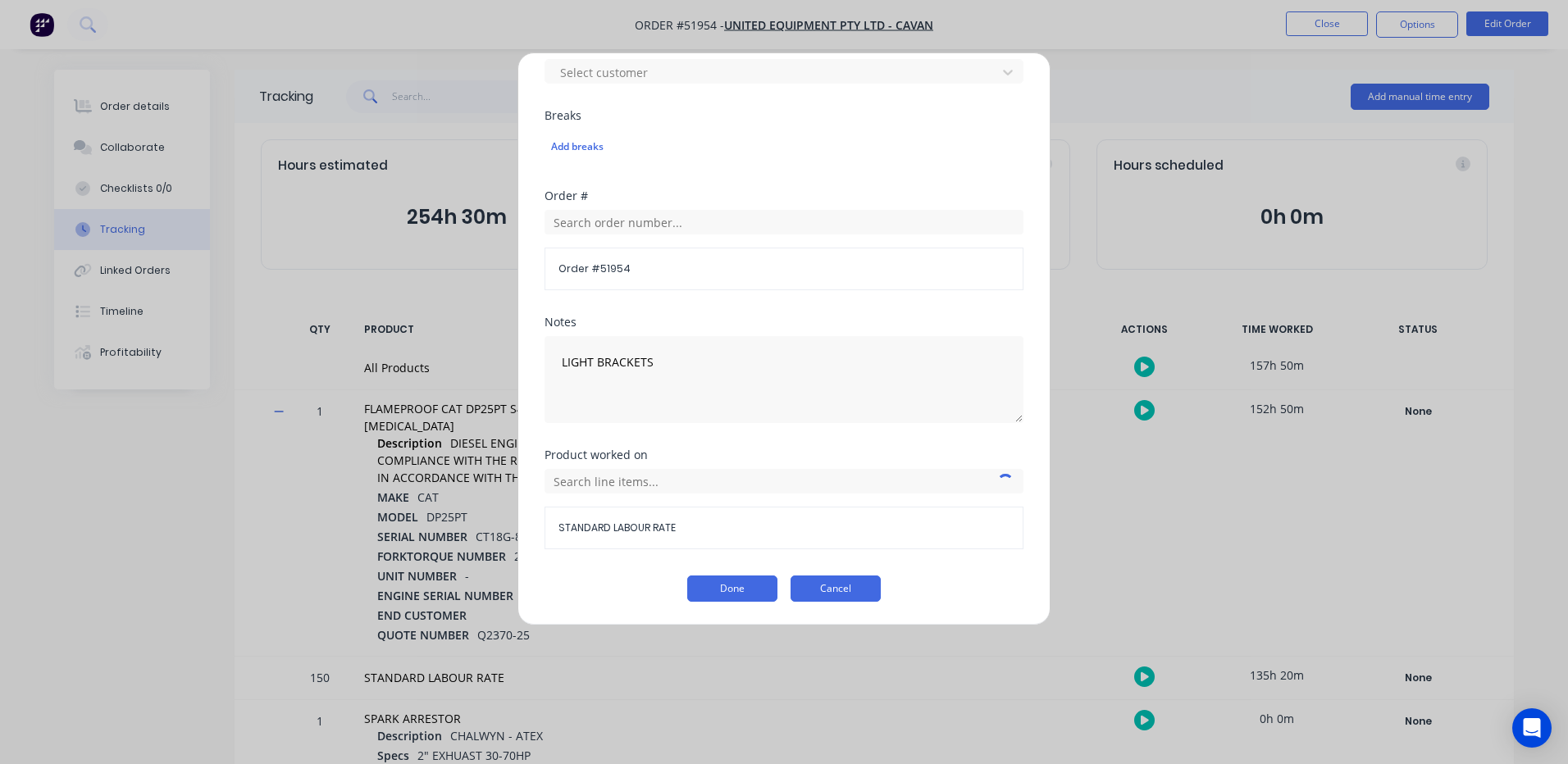
click at [839, 587] on button "Cancel" at bounding box center [835, 588] width 90 height 26
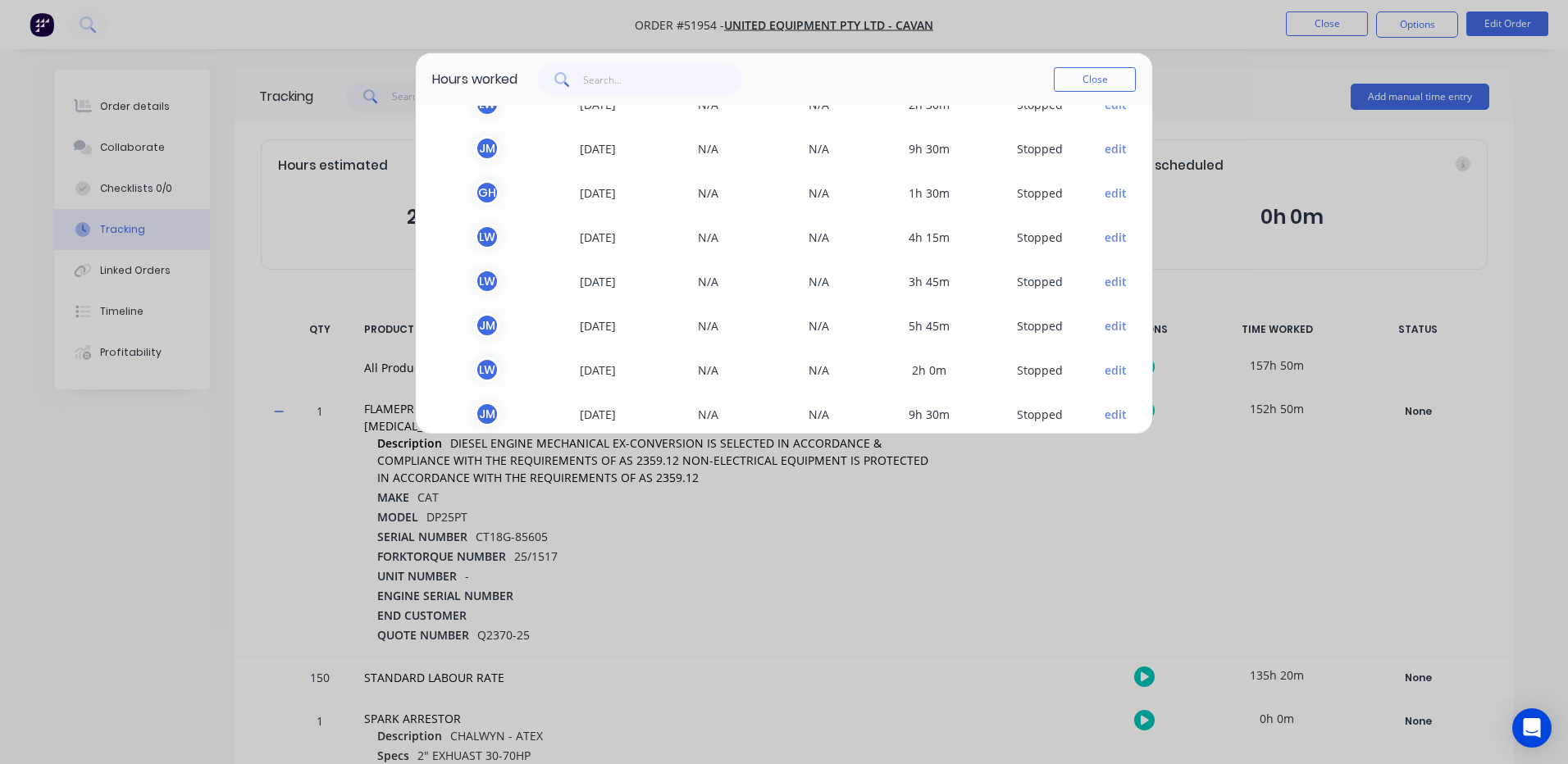
scroll to position [279, 0]
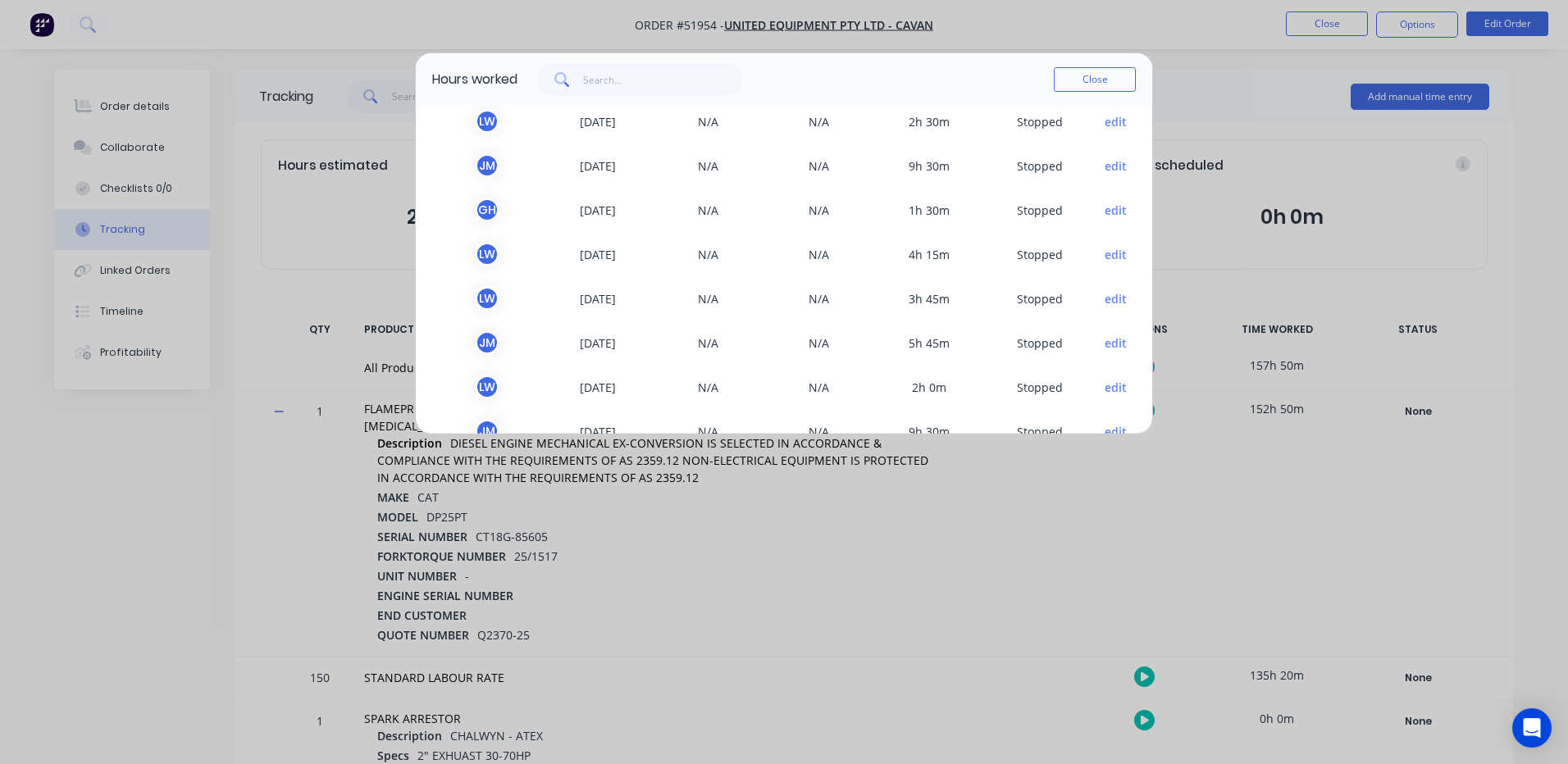
click at [1105, 208] on button "edit" at bounding box center [1116, 210] width 22 height 17
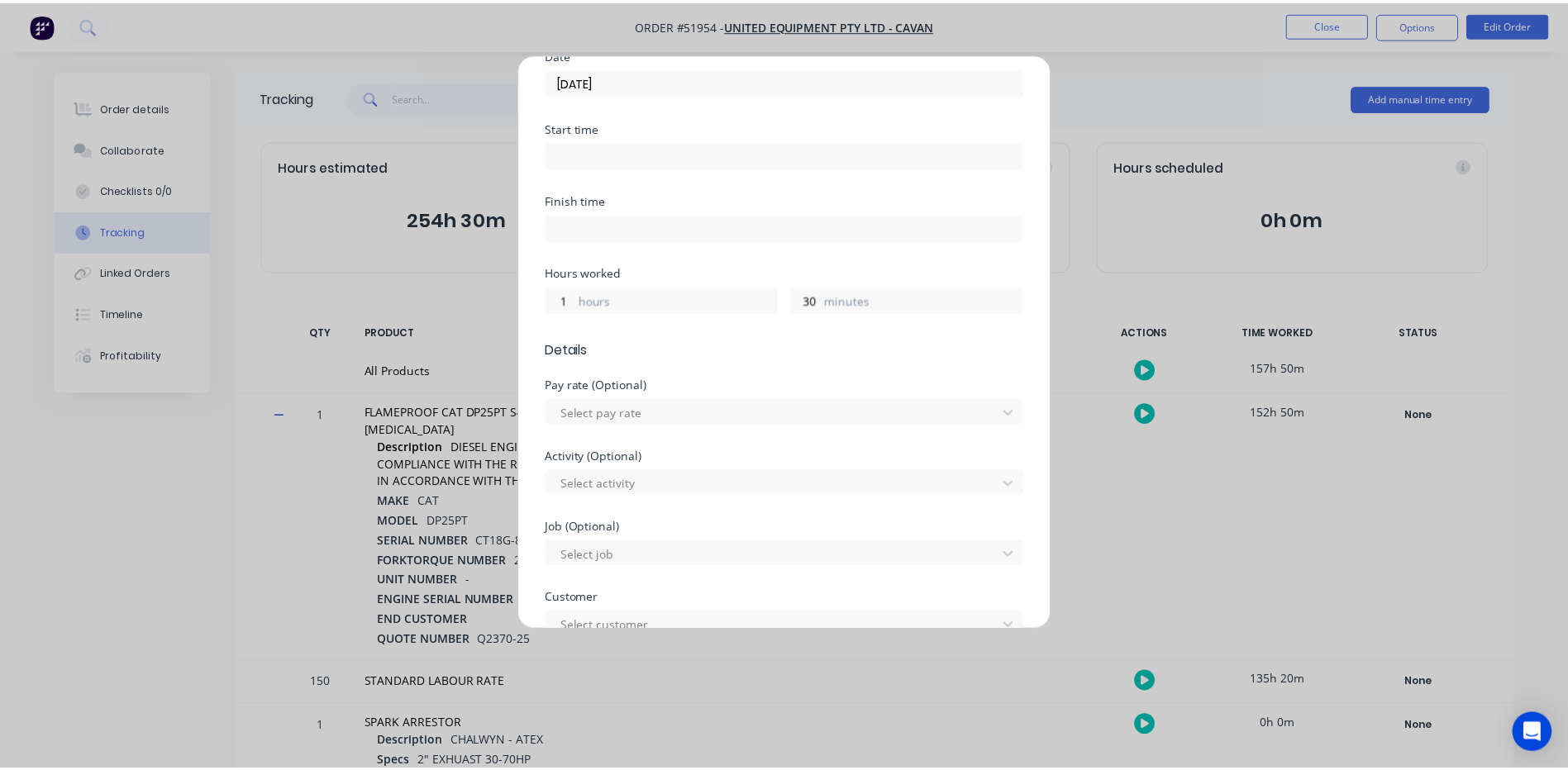
scroll to position [737, 0]
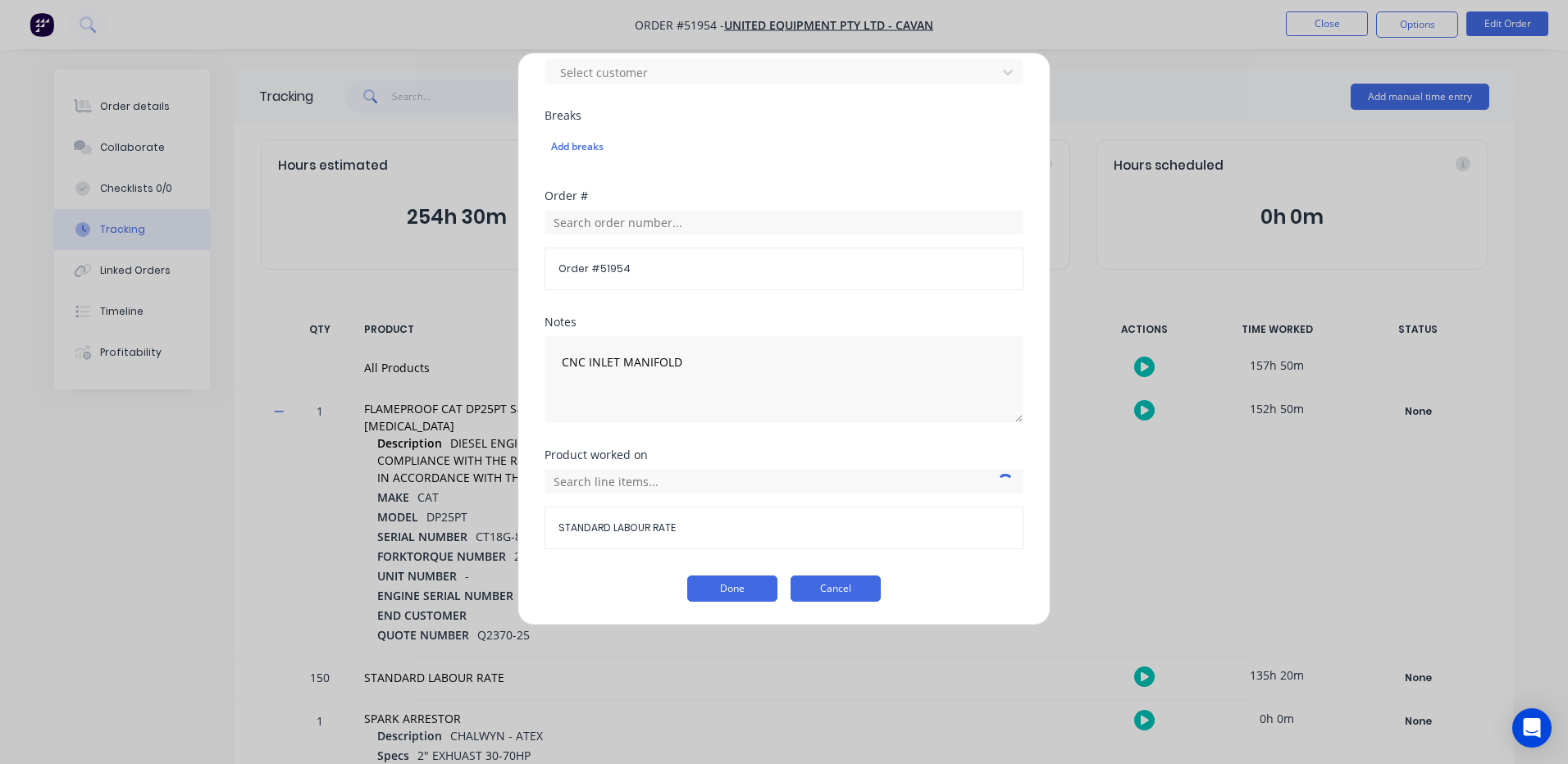
click at [854, 590] on button "Cancel" at bounding box center [835, 588] width 90 height 26
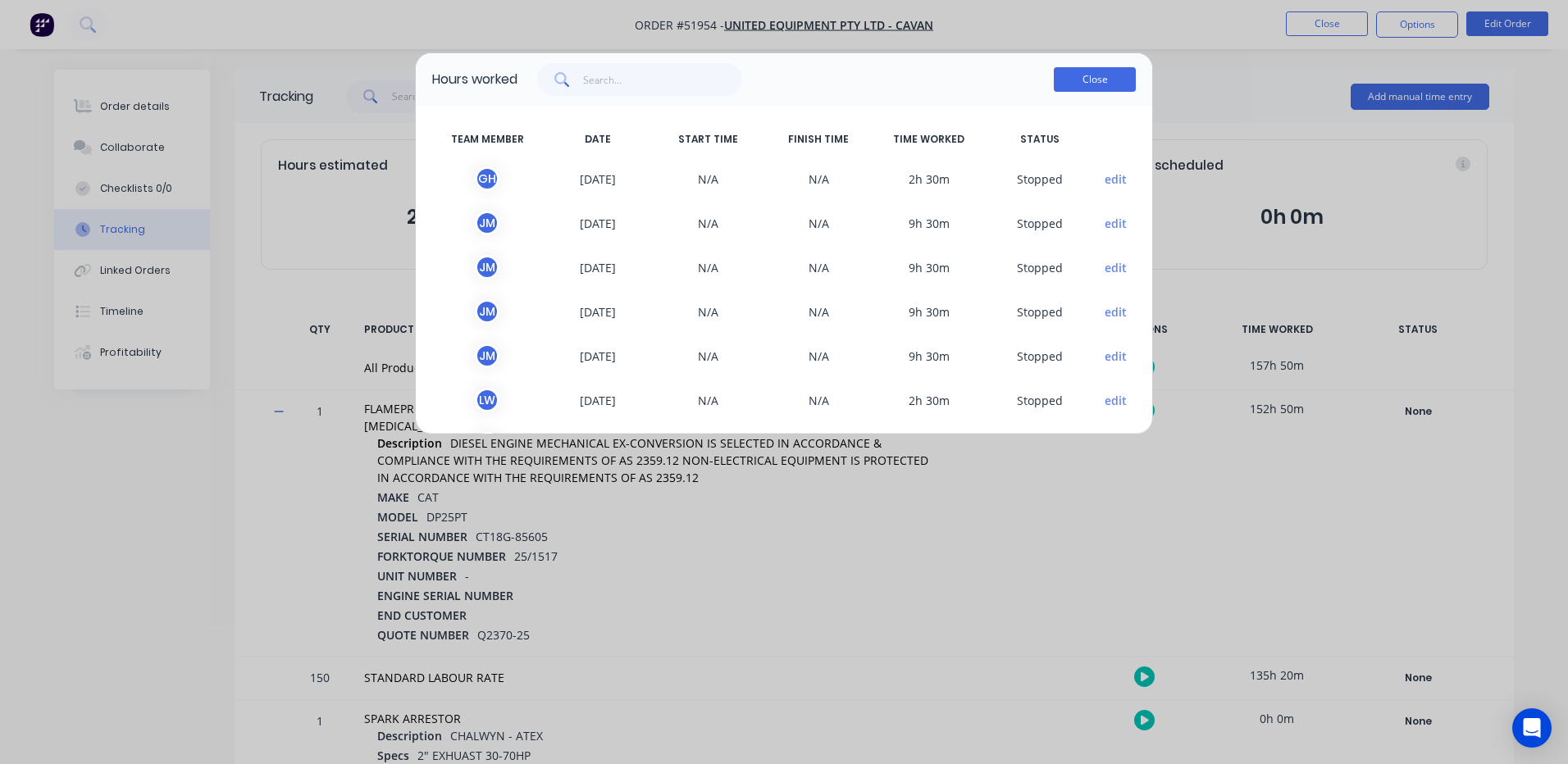
click at [1116, 70] on button "Close" at bounding box center [1094, 79] width 82 height 24
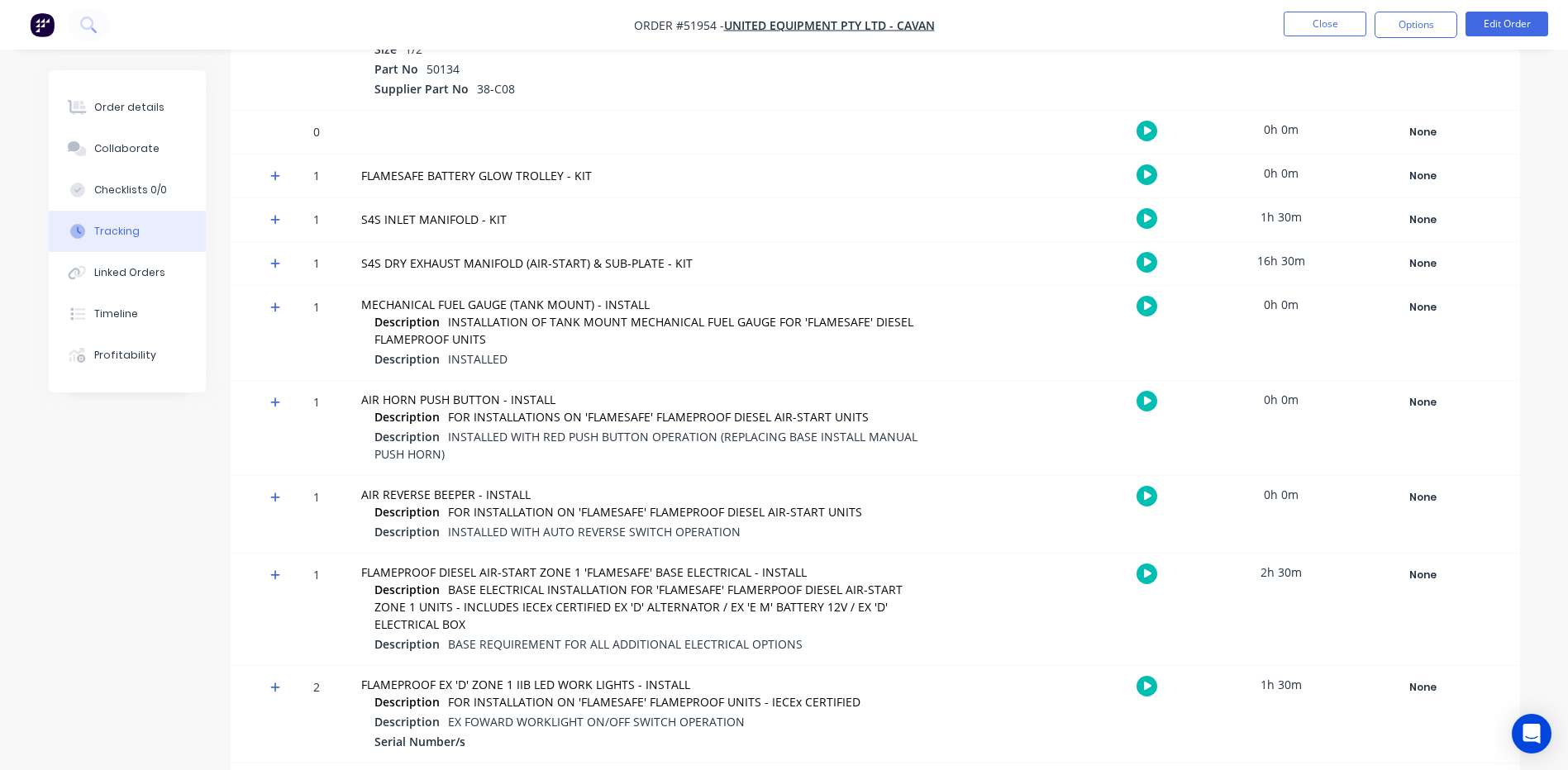
scroll to position [5451, 0]
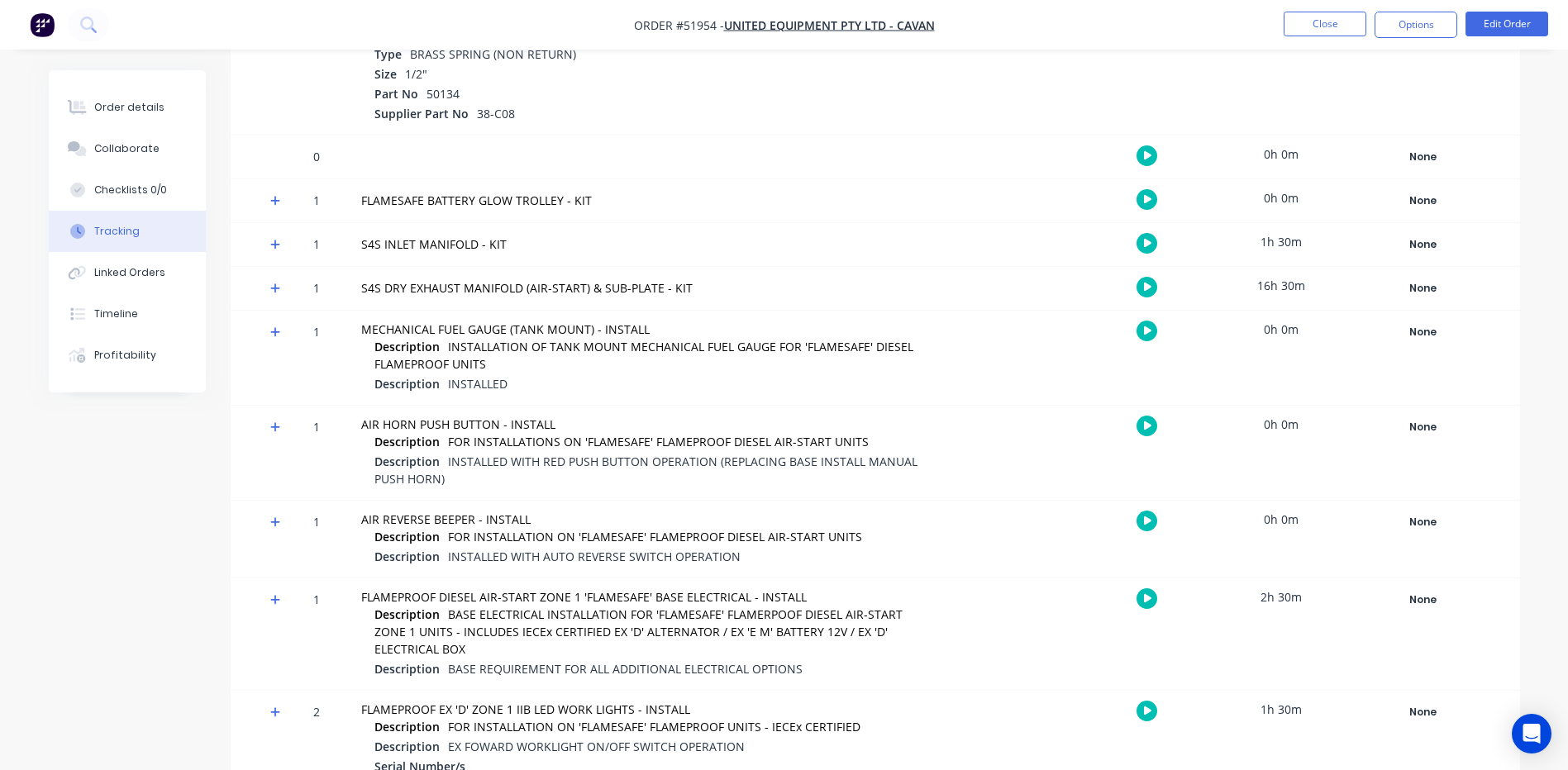
click at [1272, 282] on div "16h 30m" at bounding box center [1281, 285] width 124 height 38
click at [1263, 278] on div "16h 30m" at bounding box center [1281, 285] width 124 height 38
click at [273, 291] on icon at bounding box center [275, 288] width 10 height 11
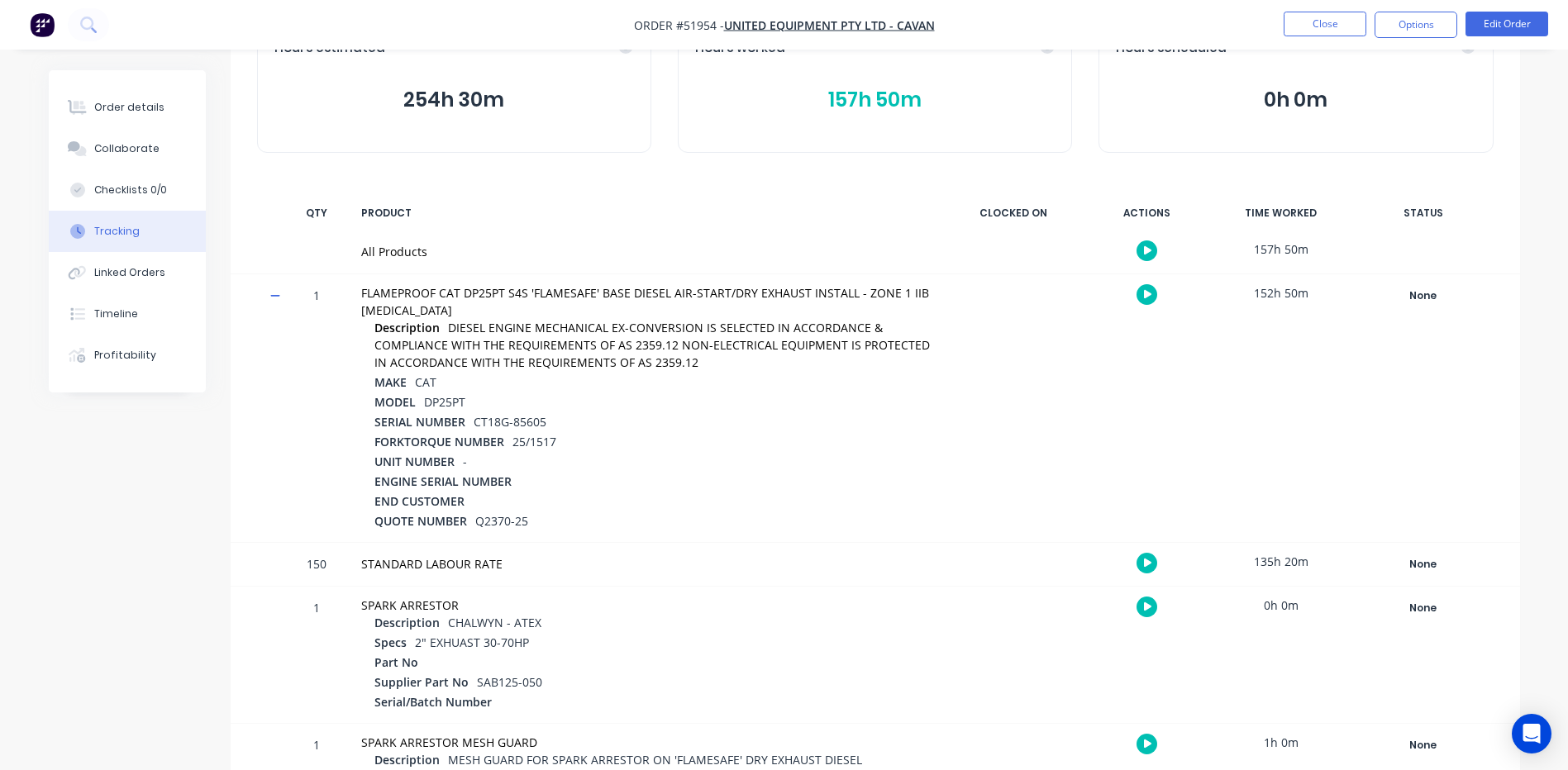
scroll to position [0, 0]
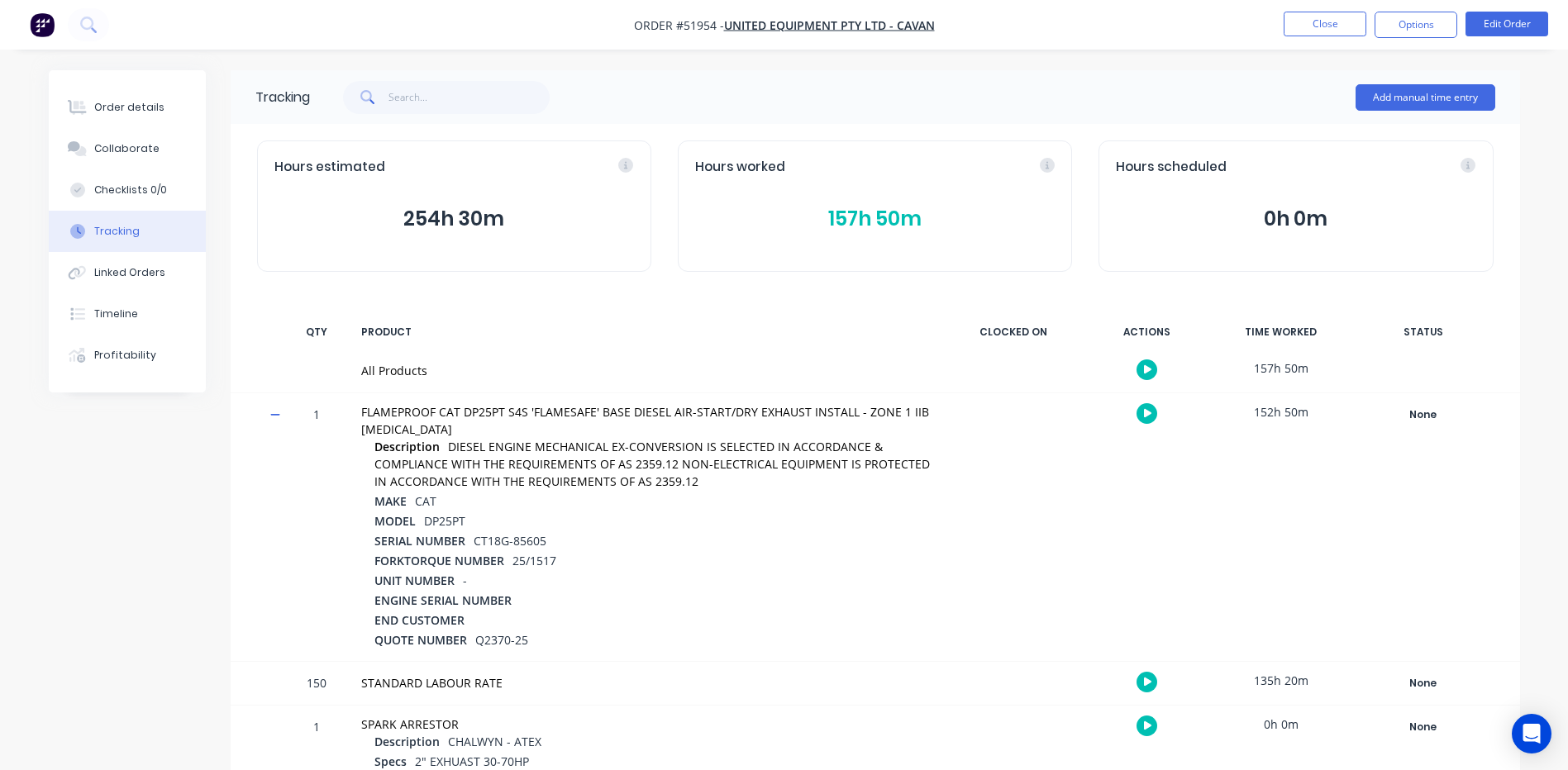
click at [875, 218] on button "157h 50m" at bounding box center [875, 218] width 360 height 31
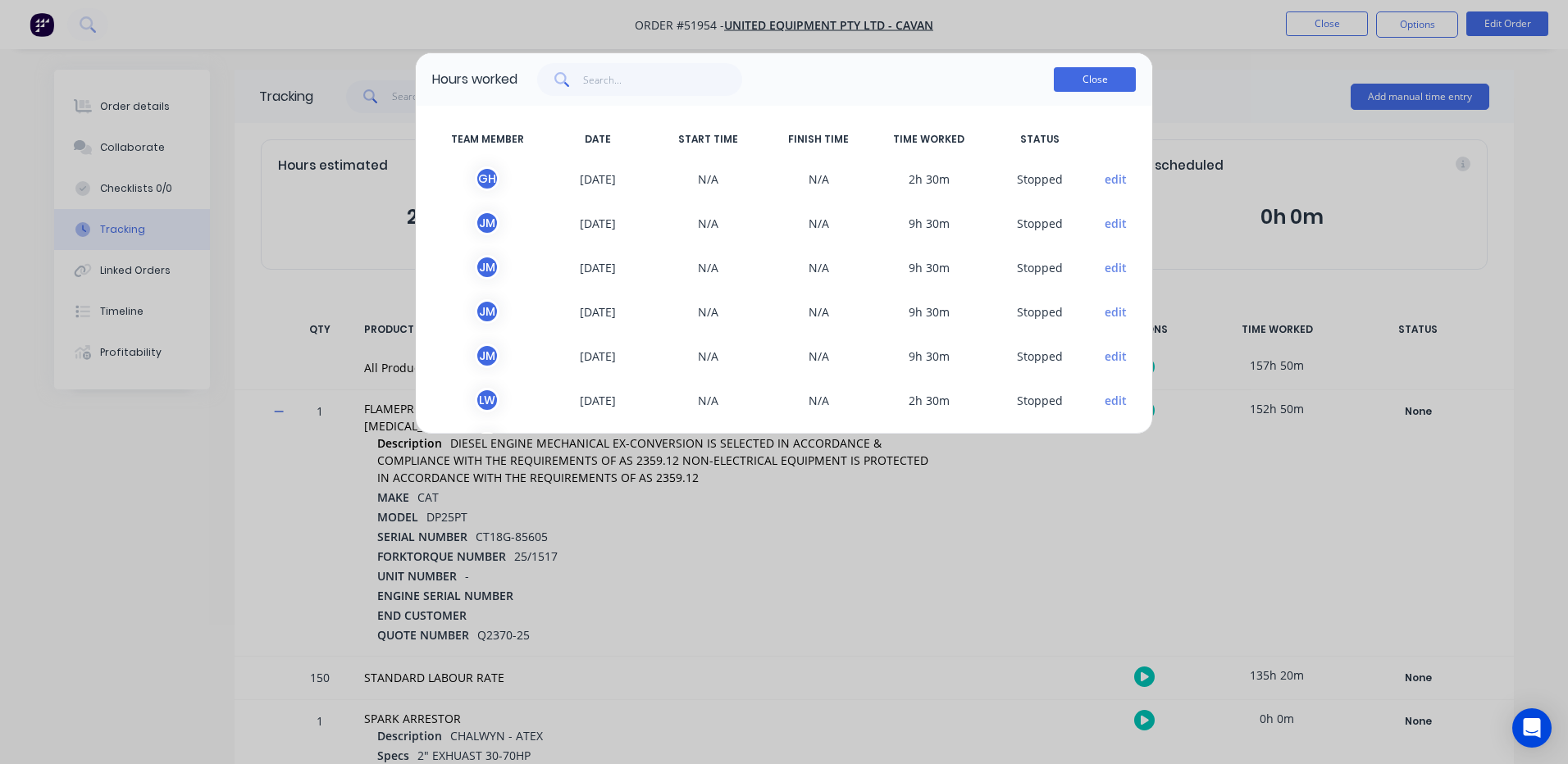
click at [1121, 80] on button "Close" at bounding box center [1094, 79] width 82 height 24
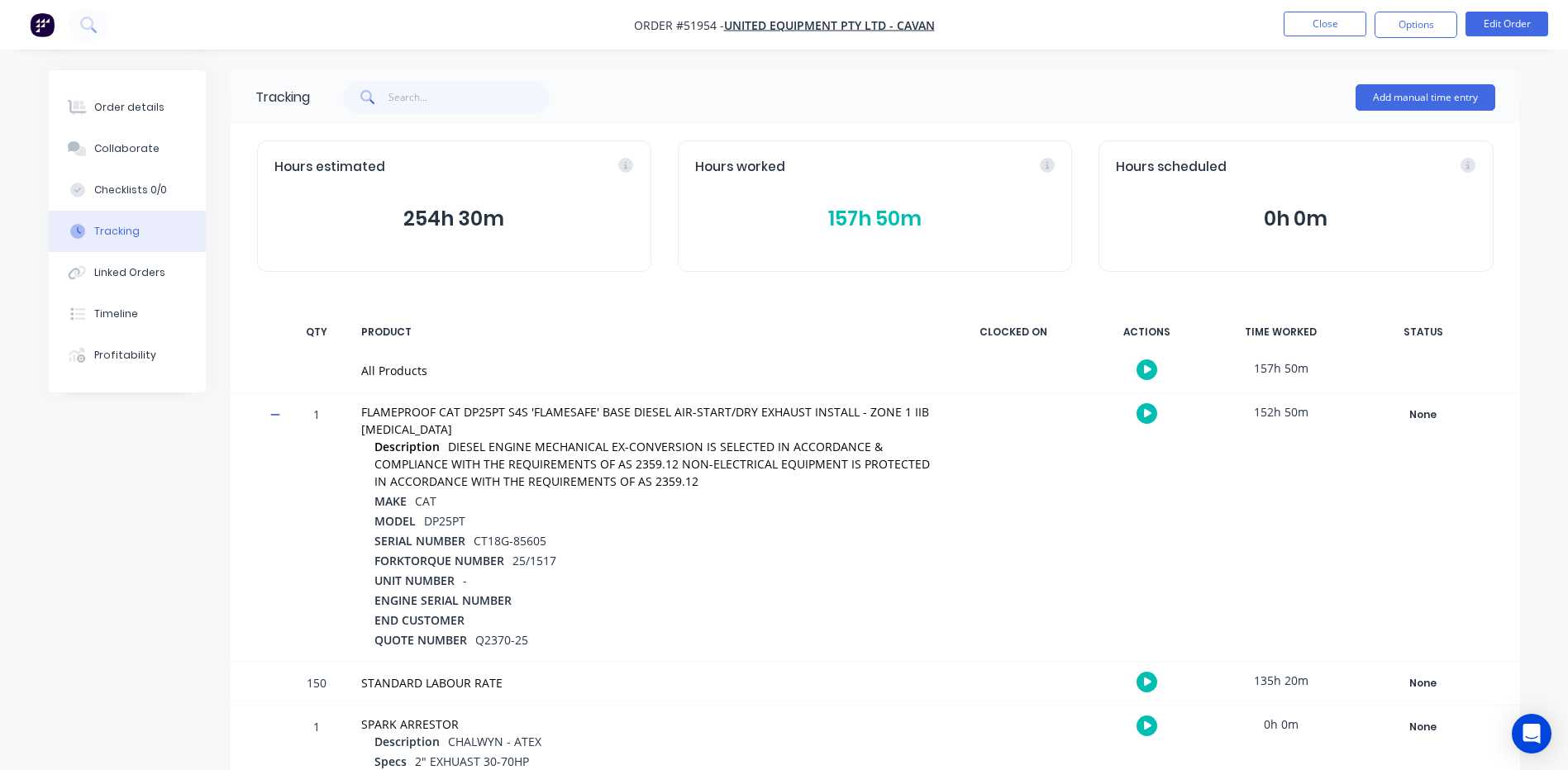
click at [898, 224] on button "157h 50m" at bounding box center [875, 218] width 360 height 31
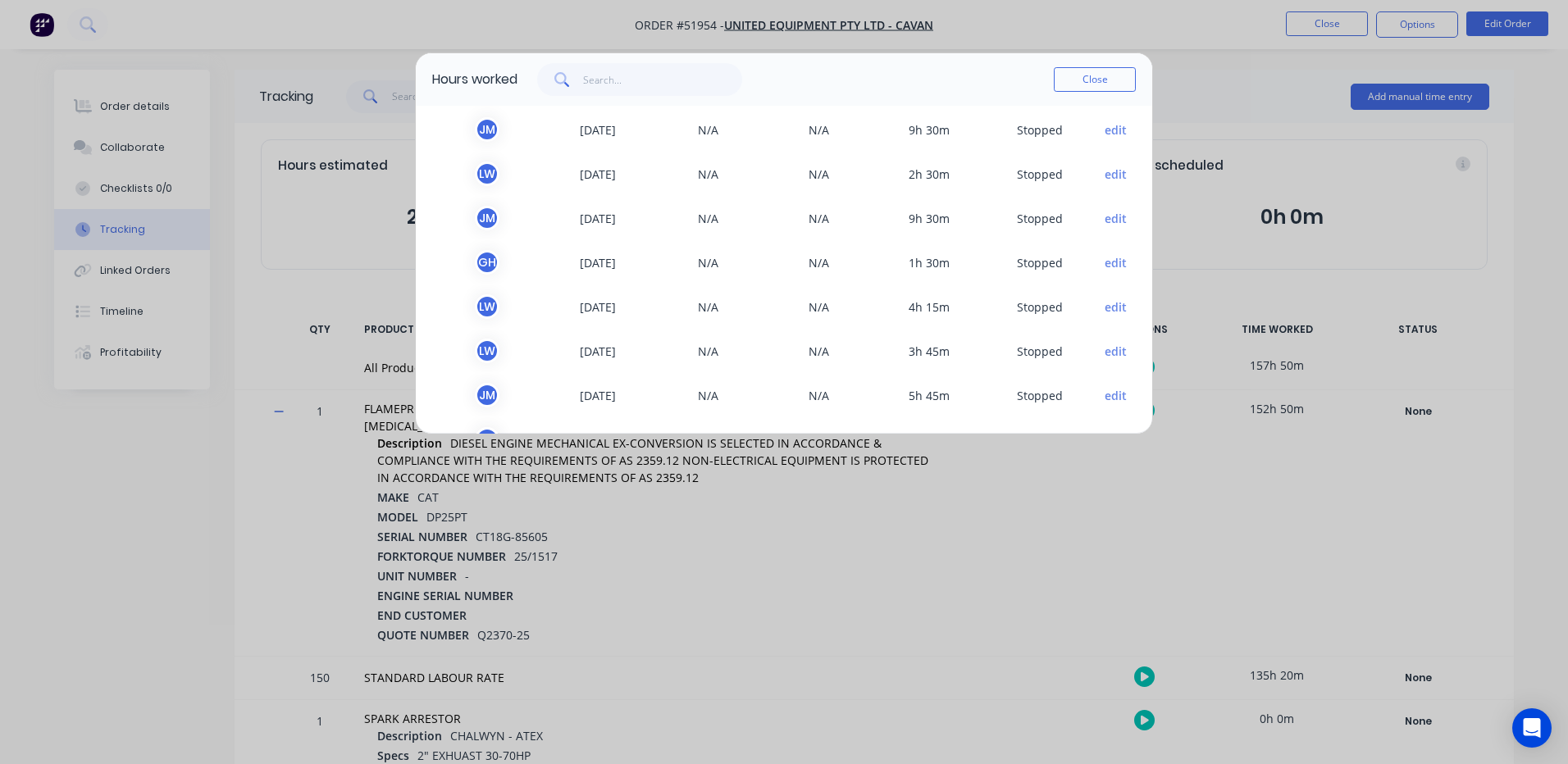
scroll to position [246, 0]
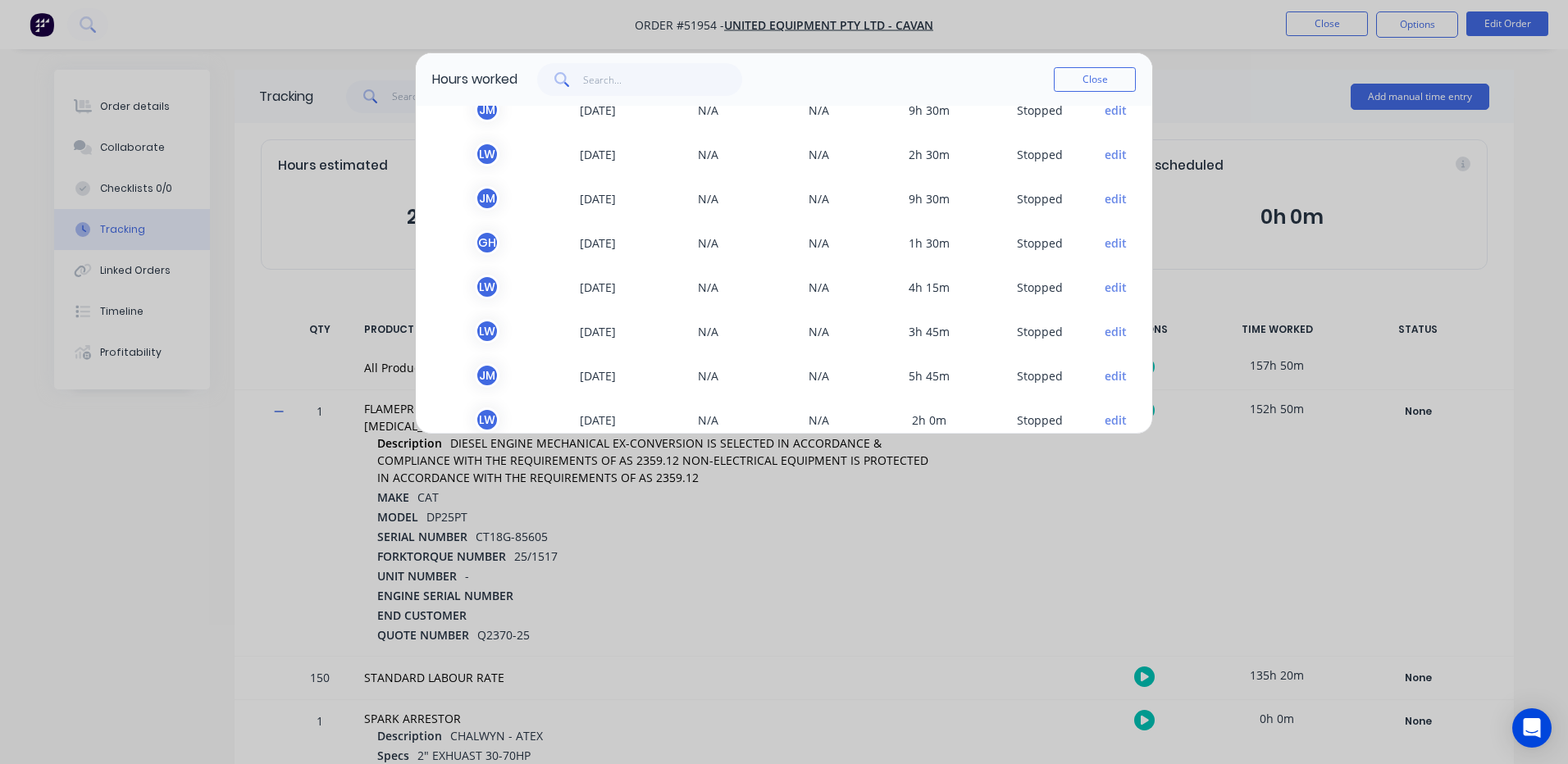
click at [1109, 244] on button "edit" at bounding box center [1116, 243] width 22 height 17
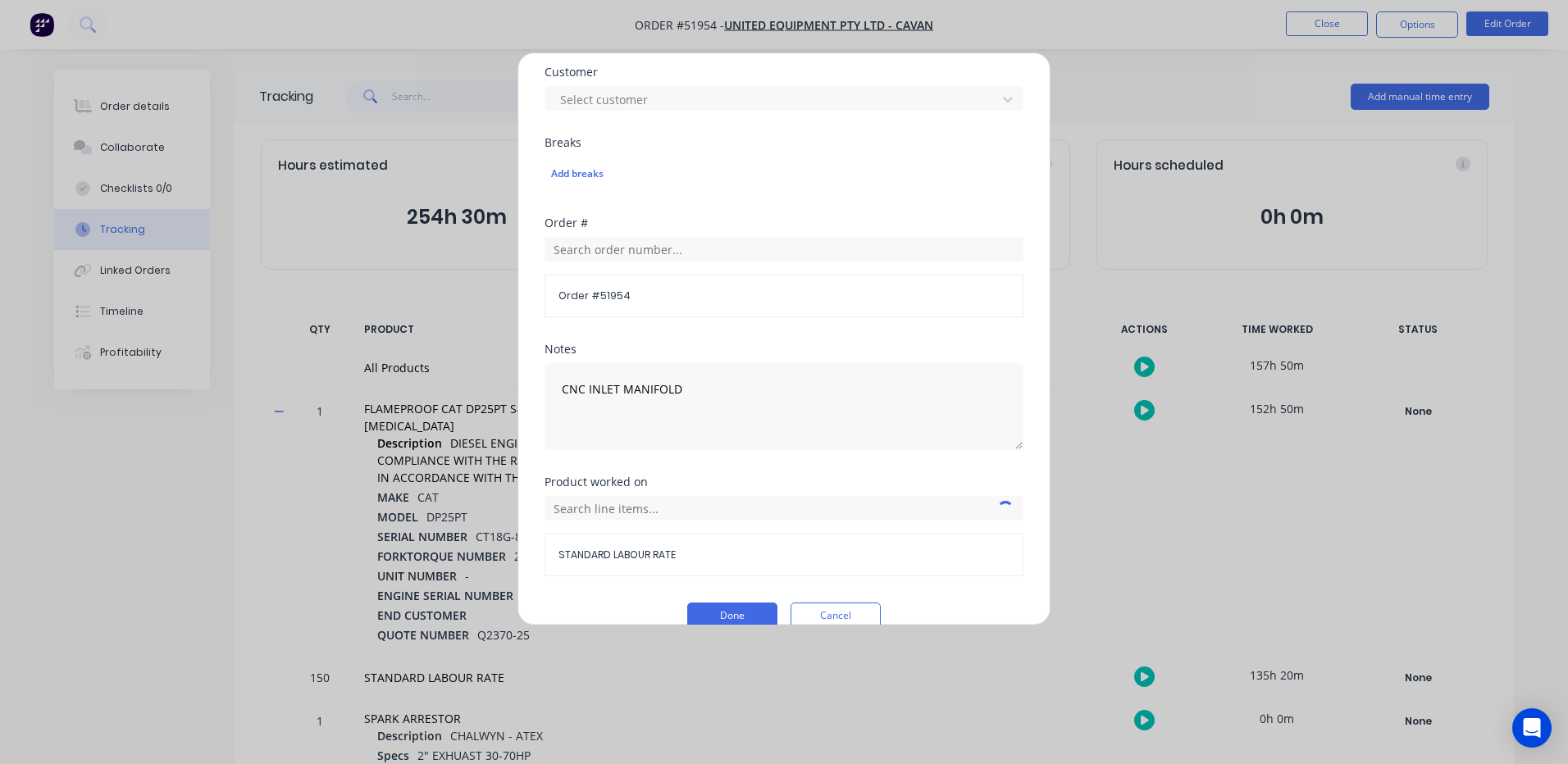
scroll to position [731, 0]
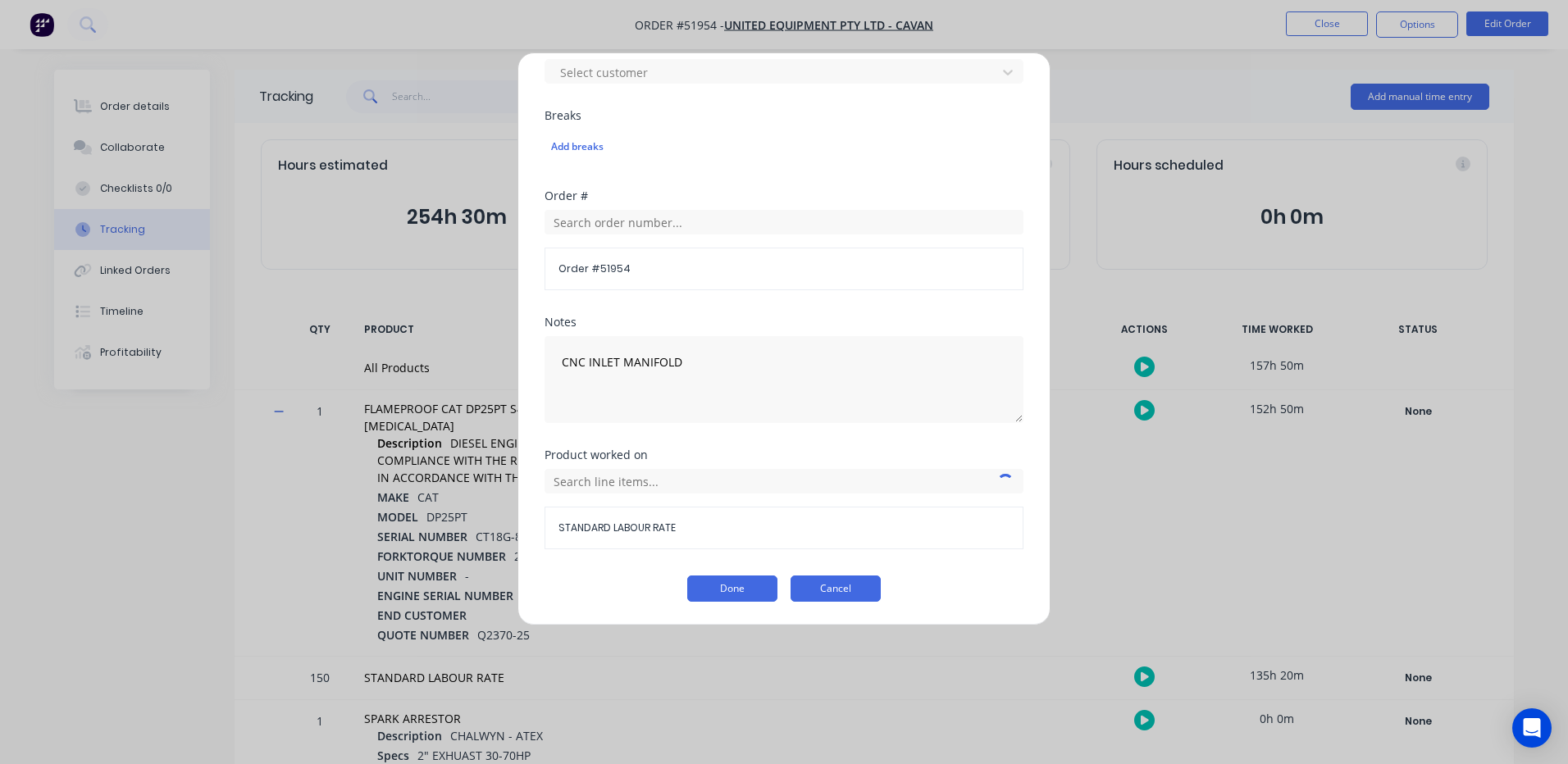
click at [841, 589] on button "Cancel" at bounding box center [835, 588] width 90 height 26
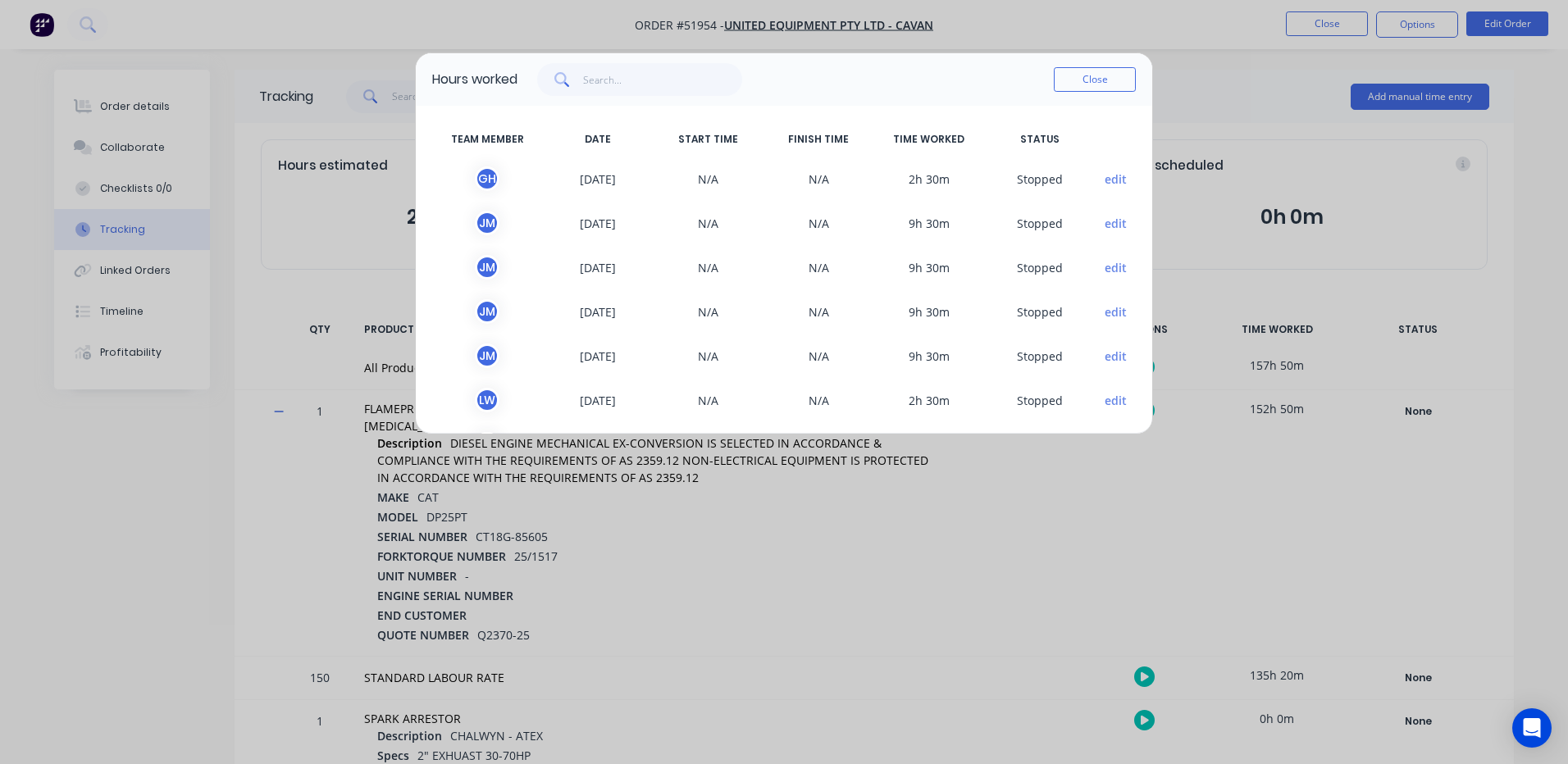
click at [1106, 178] on button "edit" at bounding box center [1116, 179] width 22 height 17
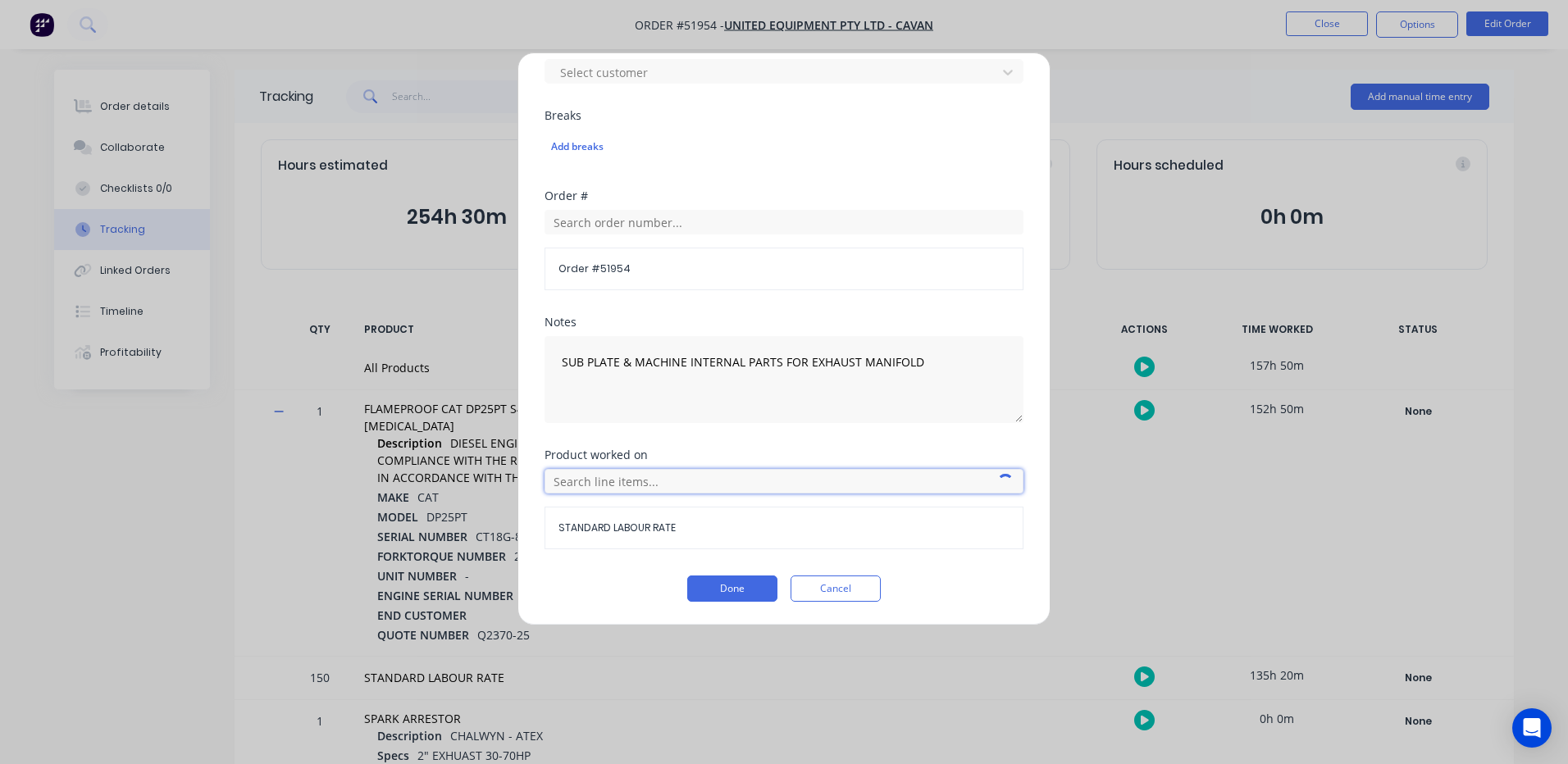
click at [773, 486] on input "text" at bounding box center [784, 481] width 479 height 24
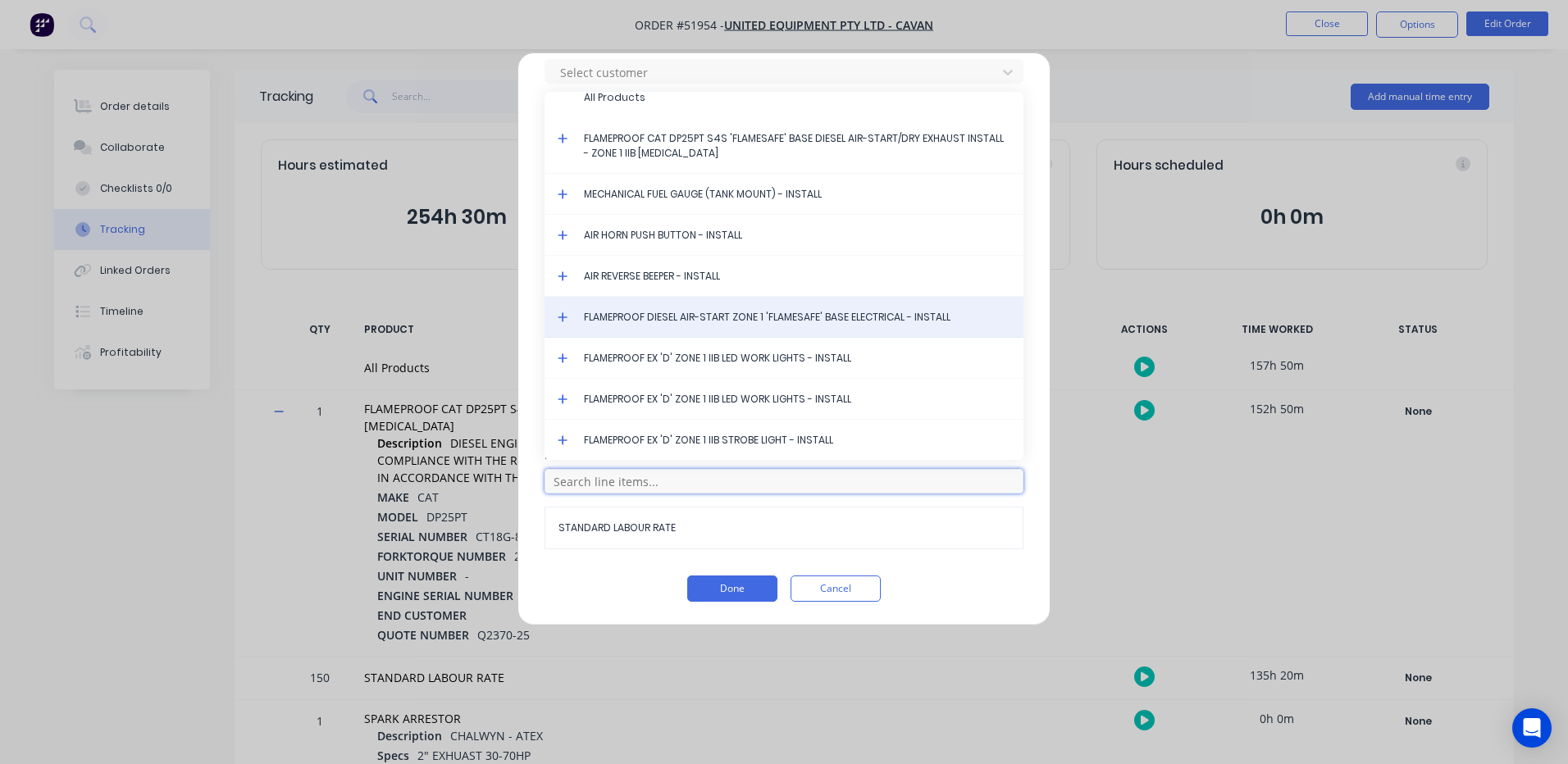
scroll to position [0, 0]
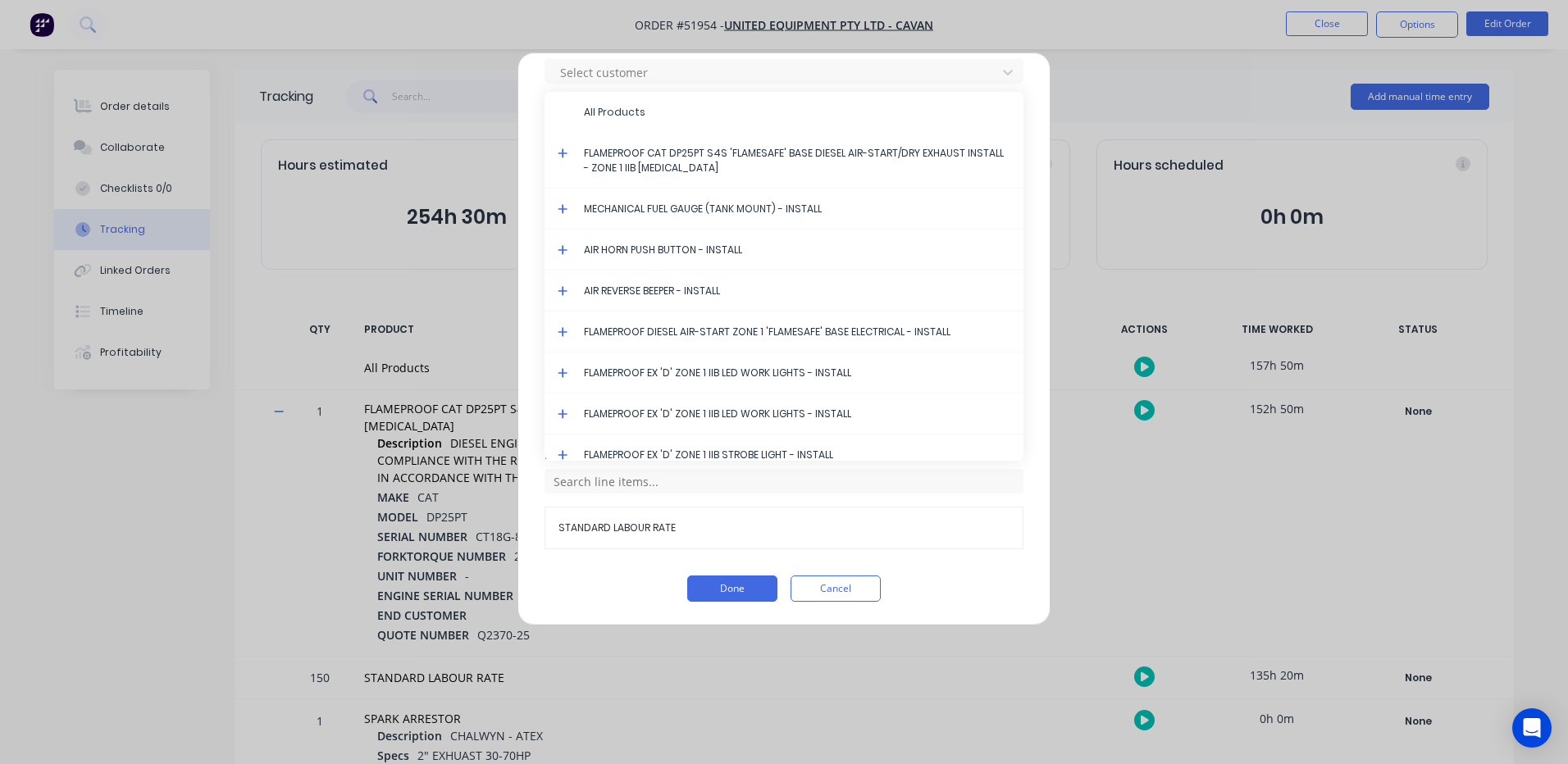
click at [563, 153] on icon at bounding box center [562, 153] width 10 height 10
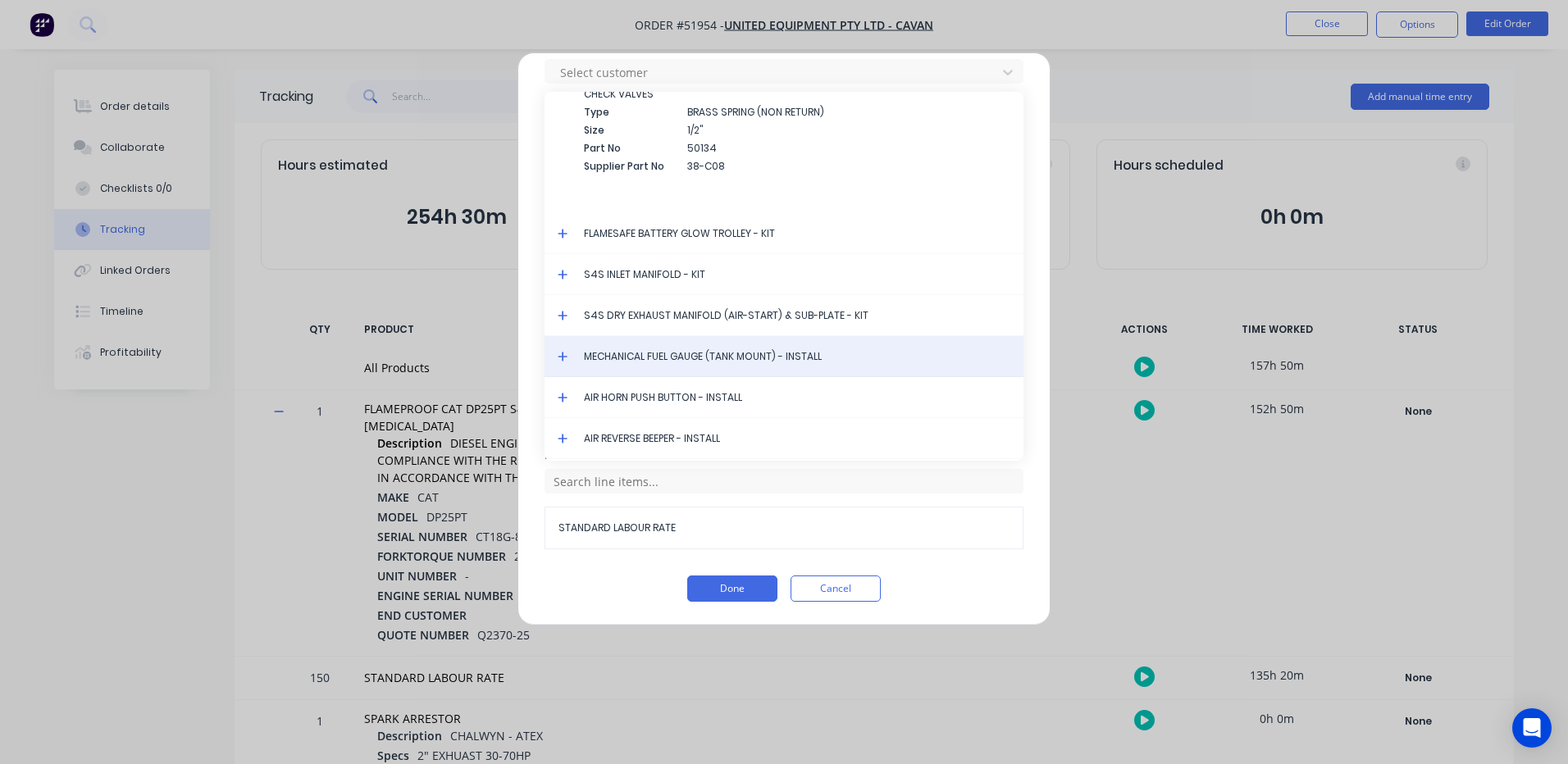
scroll to position [3854, 0]
click at [561, 315] on icon at bounding box center [562, 317] width 10 height 11
click at [598, 354] on span "STANDARD LABOUR RATE" at bounding box center [796, 358] width 426 height 15
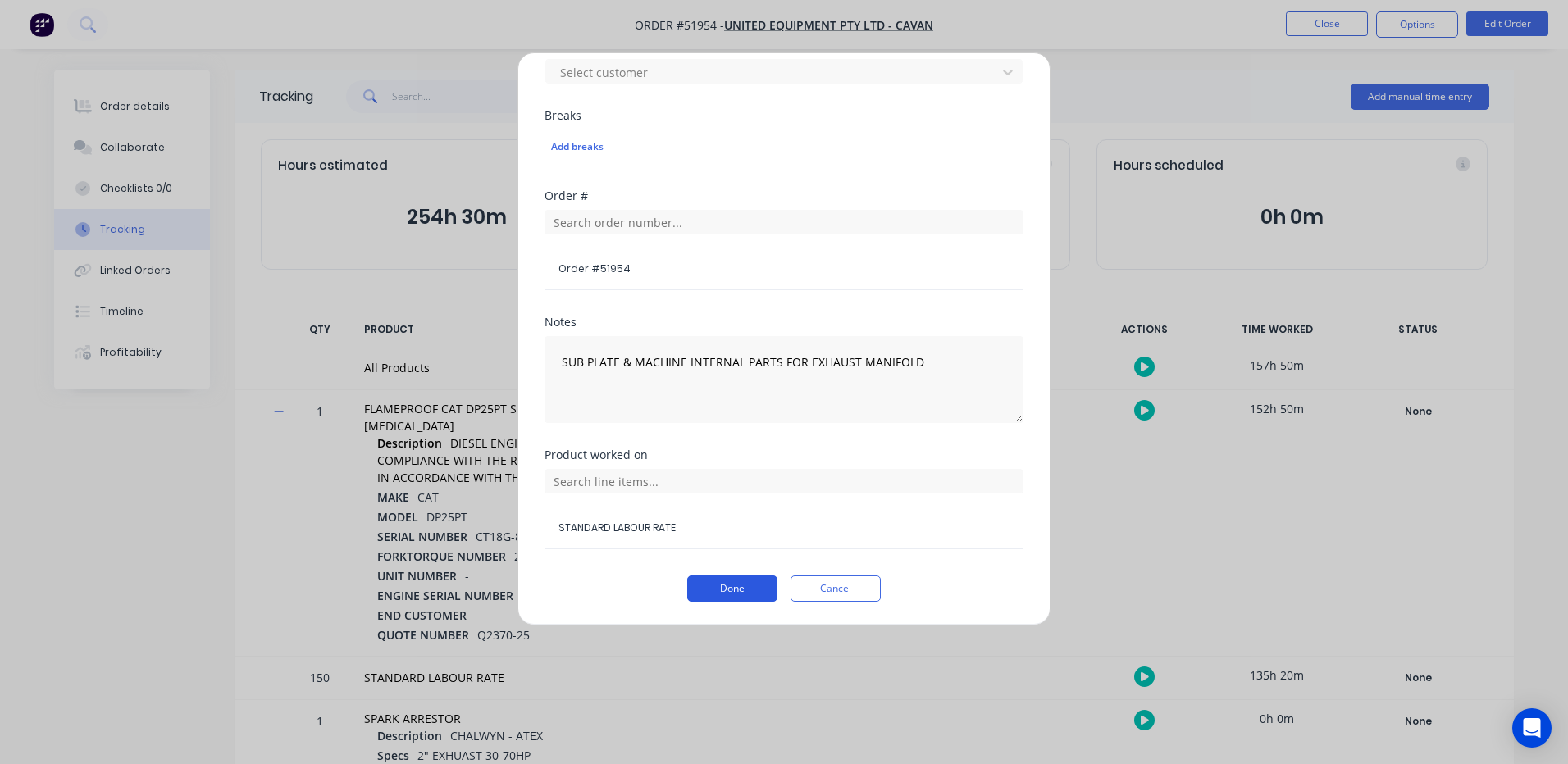
click at [729, 591] on button "Done" at bounding box center [732, 588] width 90 height 26
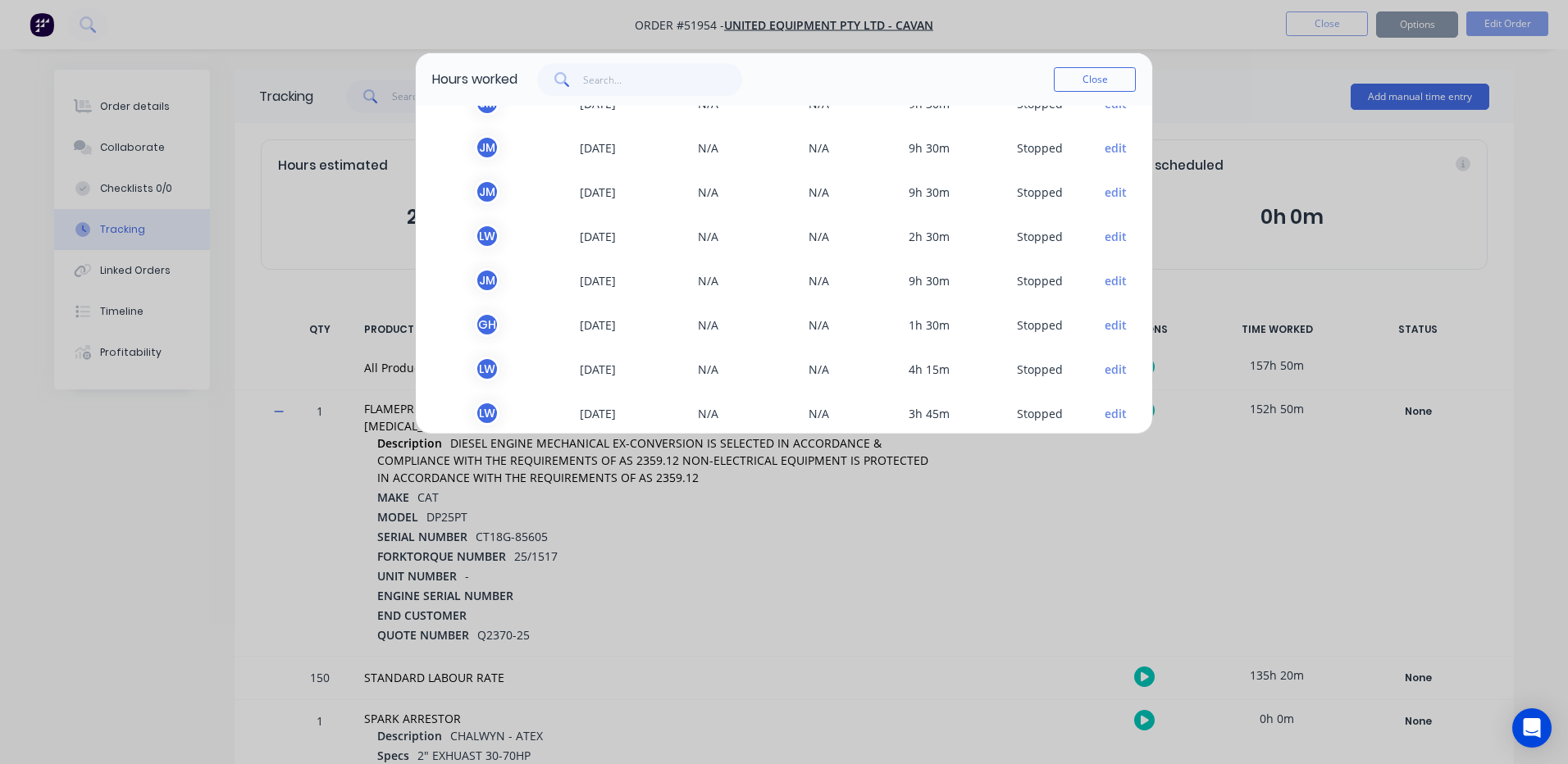
scroll to position [246, 0]
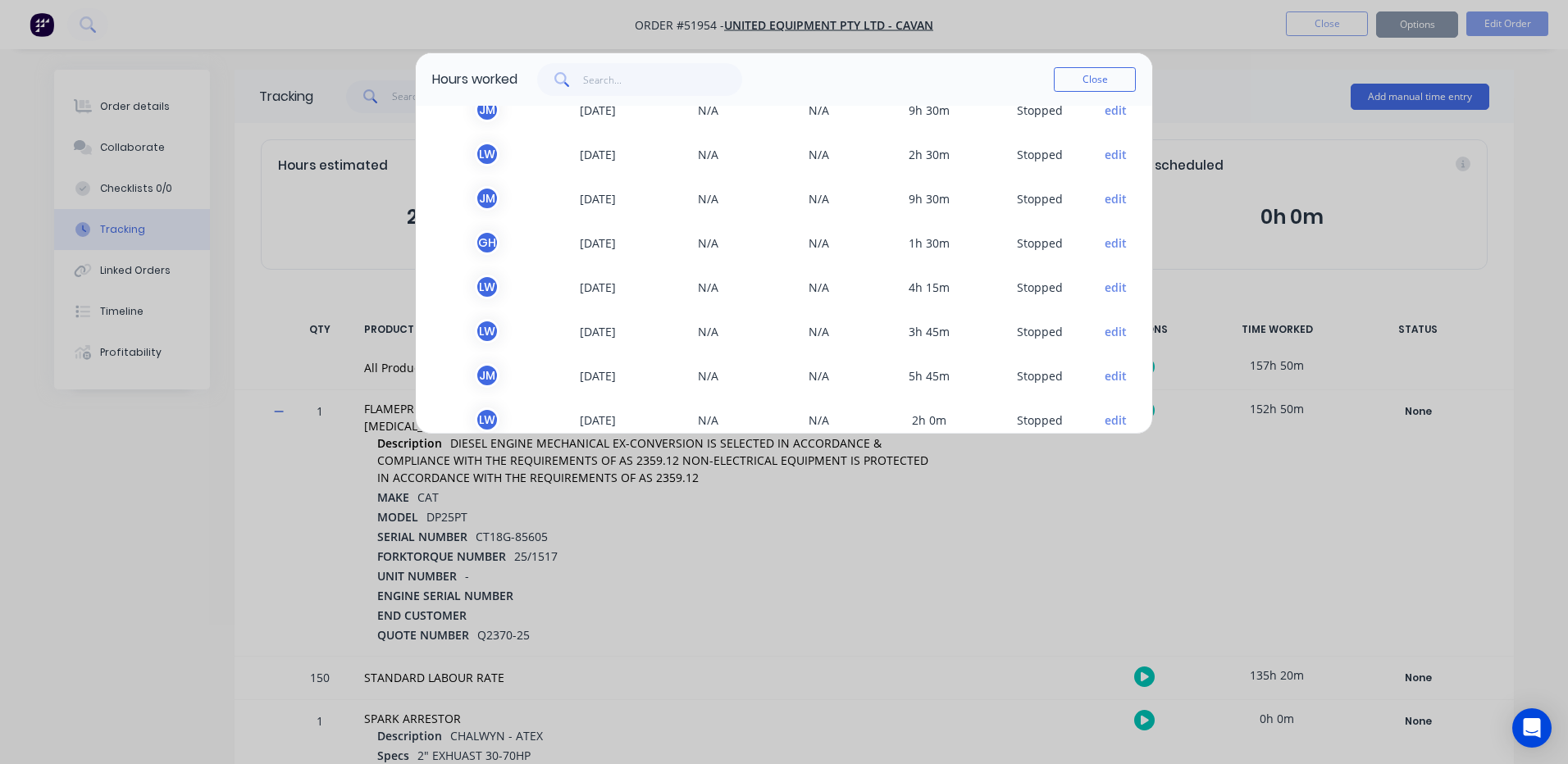
click at [1105, 246] on button "edit" at bounding box center [1116, 243] width 22 height 17
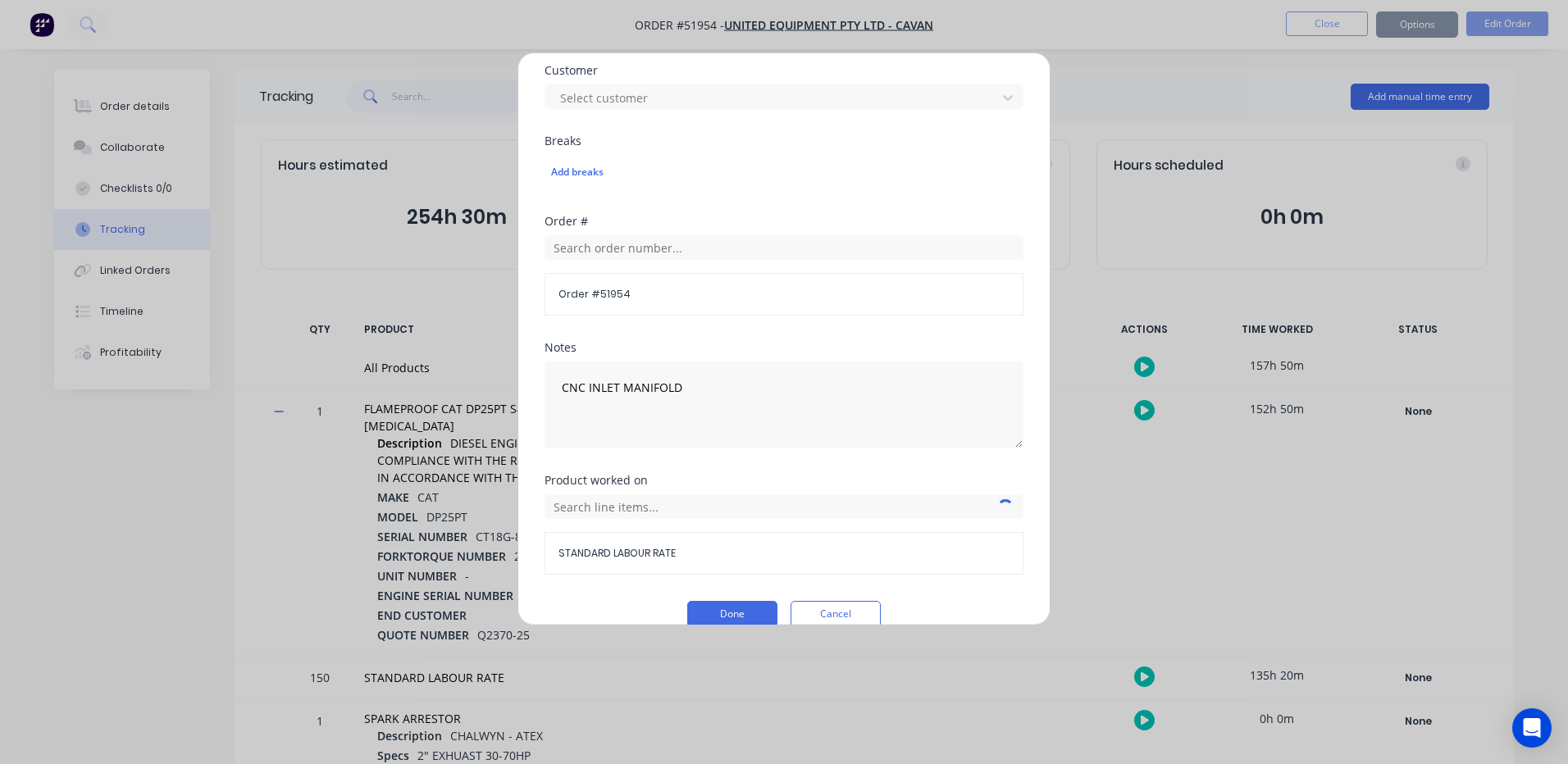
scroll to position [731, 0]
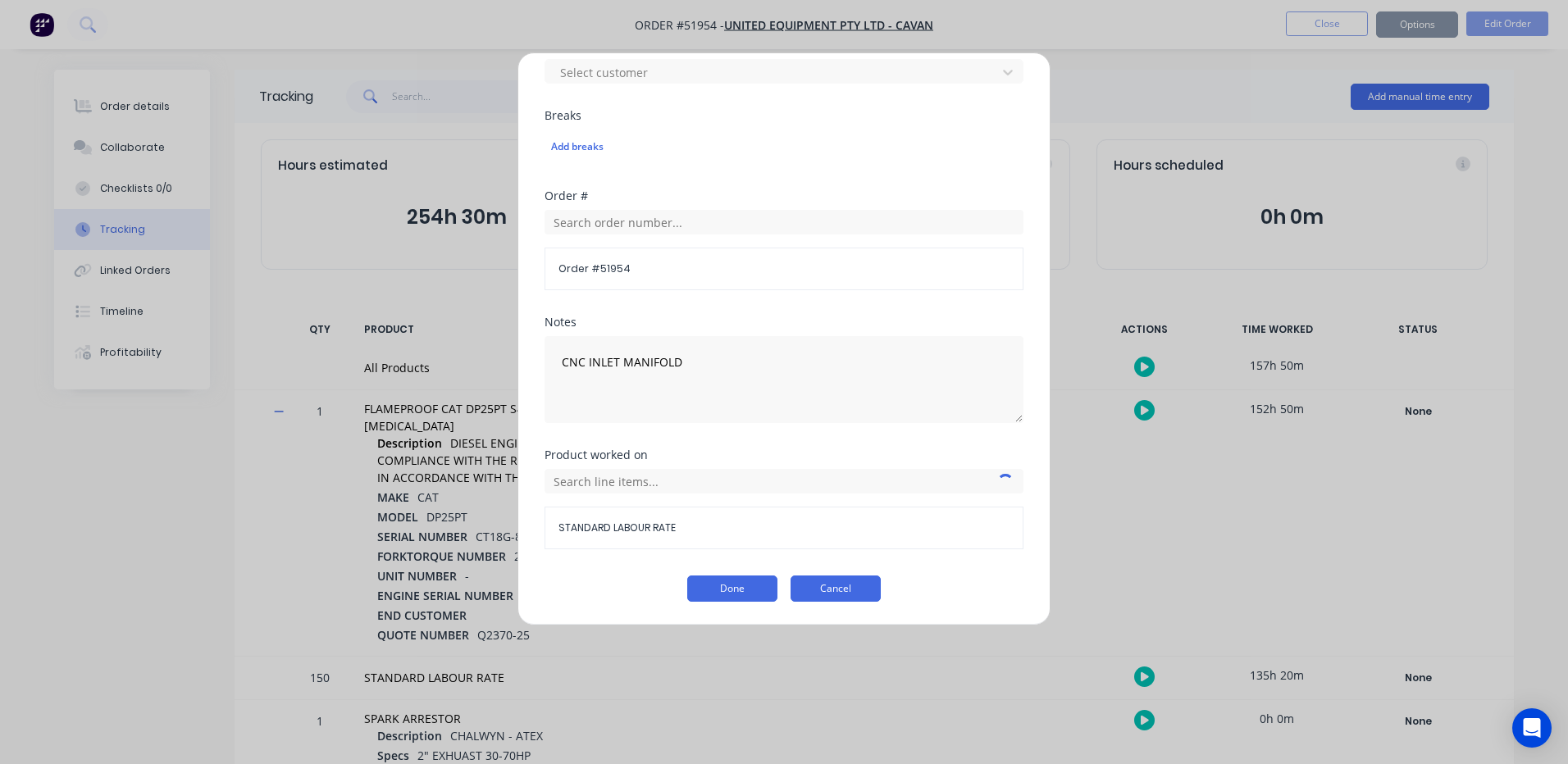
click at [835, 596] on button "Cancel" at bounding box center [835, 588] width 90 height 26
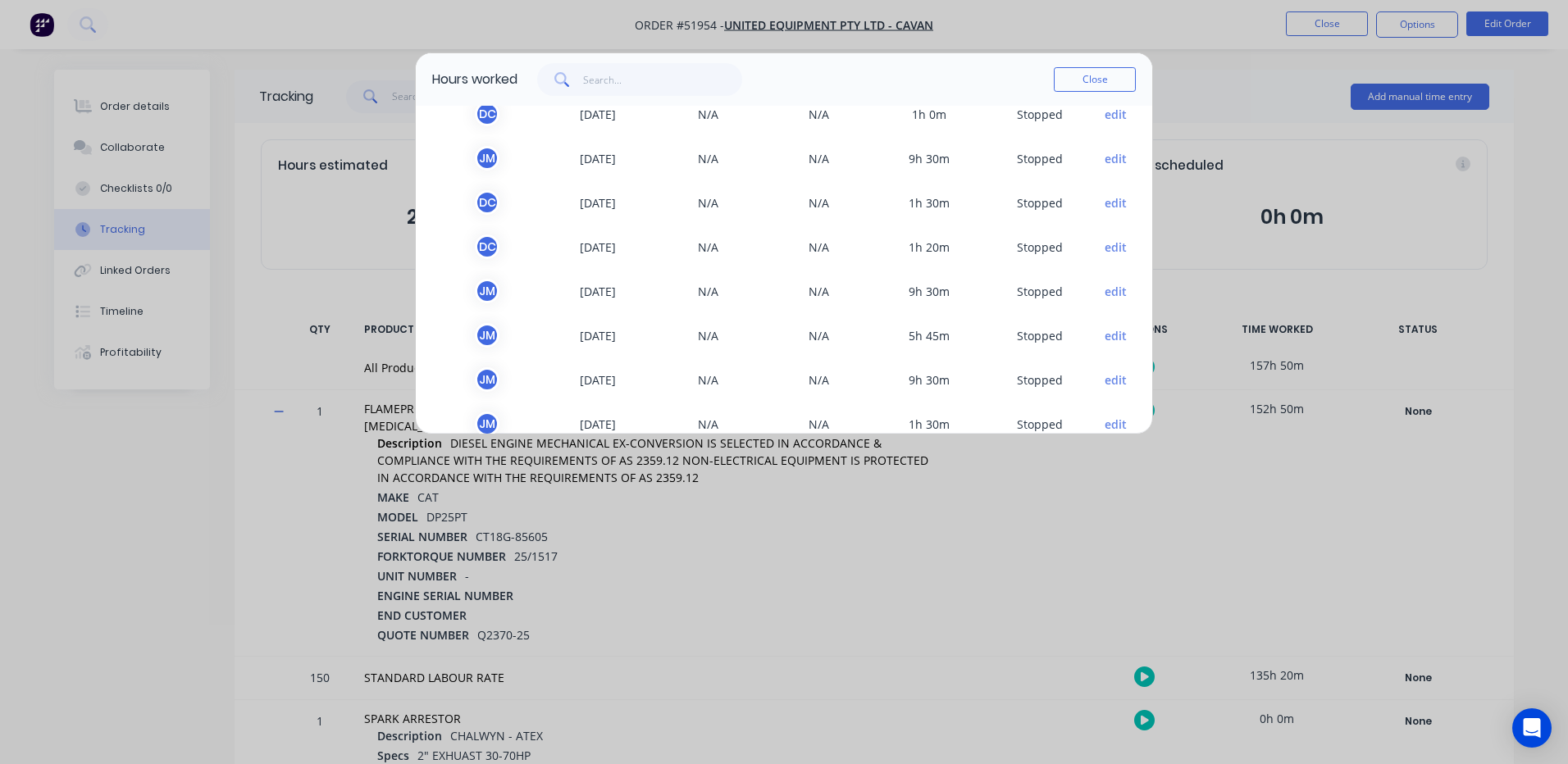
scroll to position [935, 0]
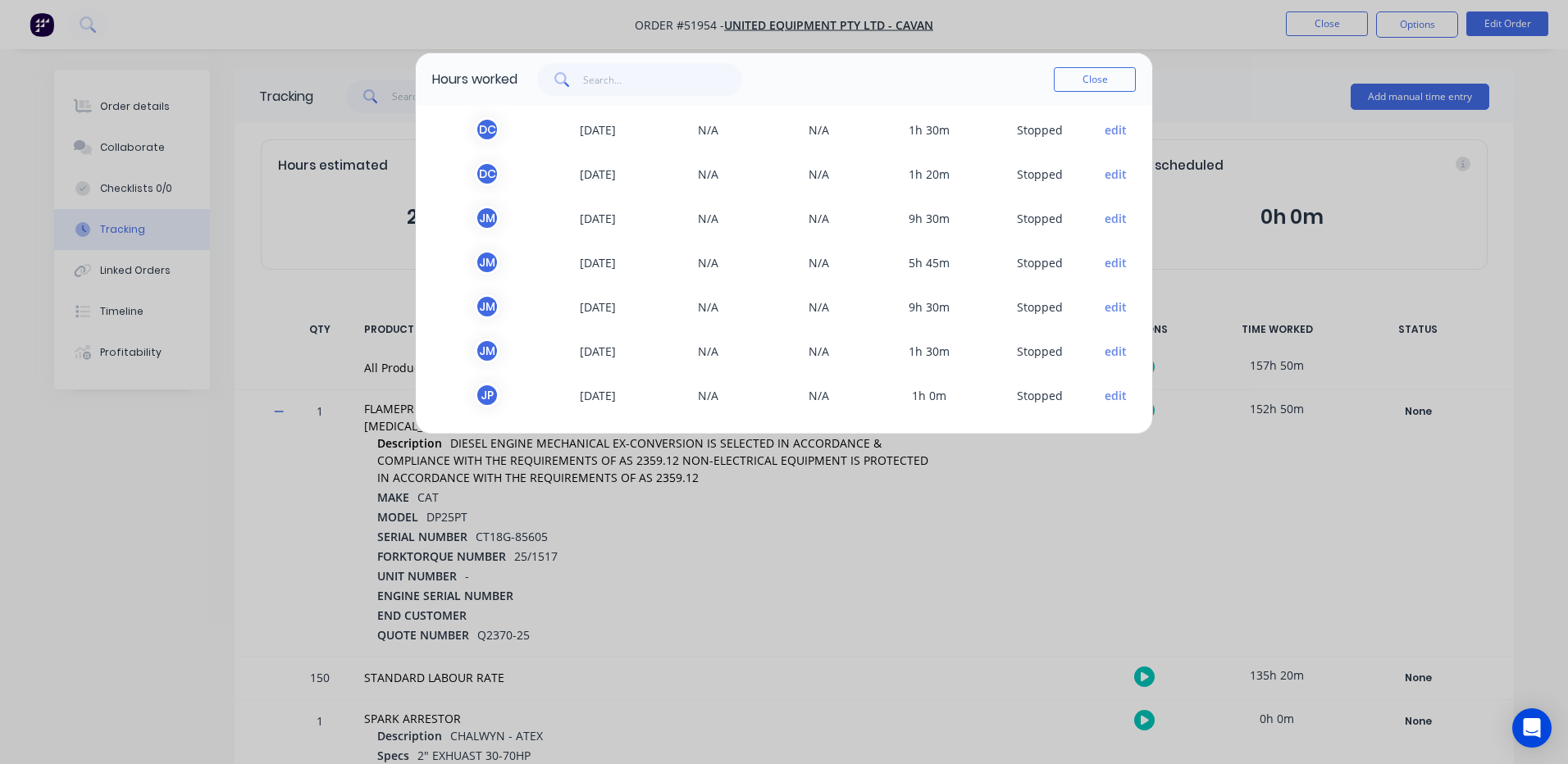
click at [1105, 346] on button "edit" at bounding box center [1116, 351] width 22 height 17
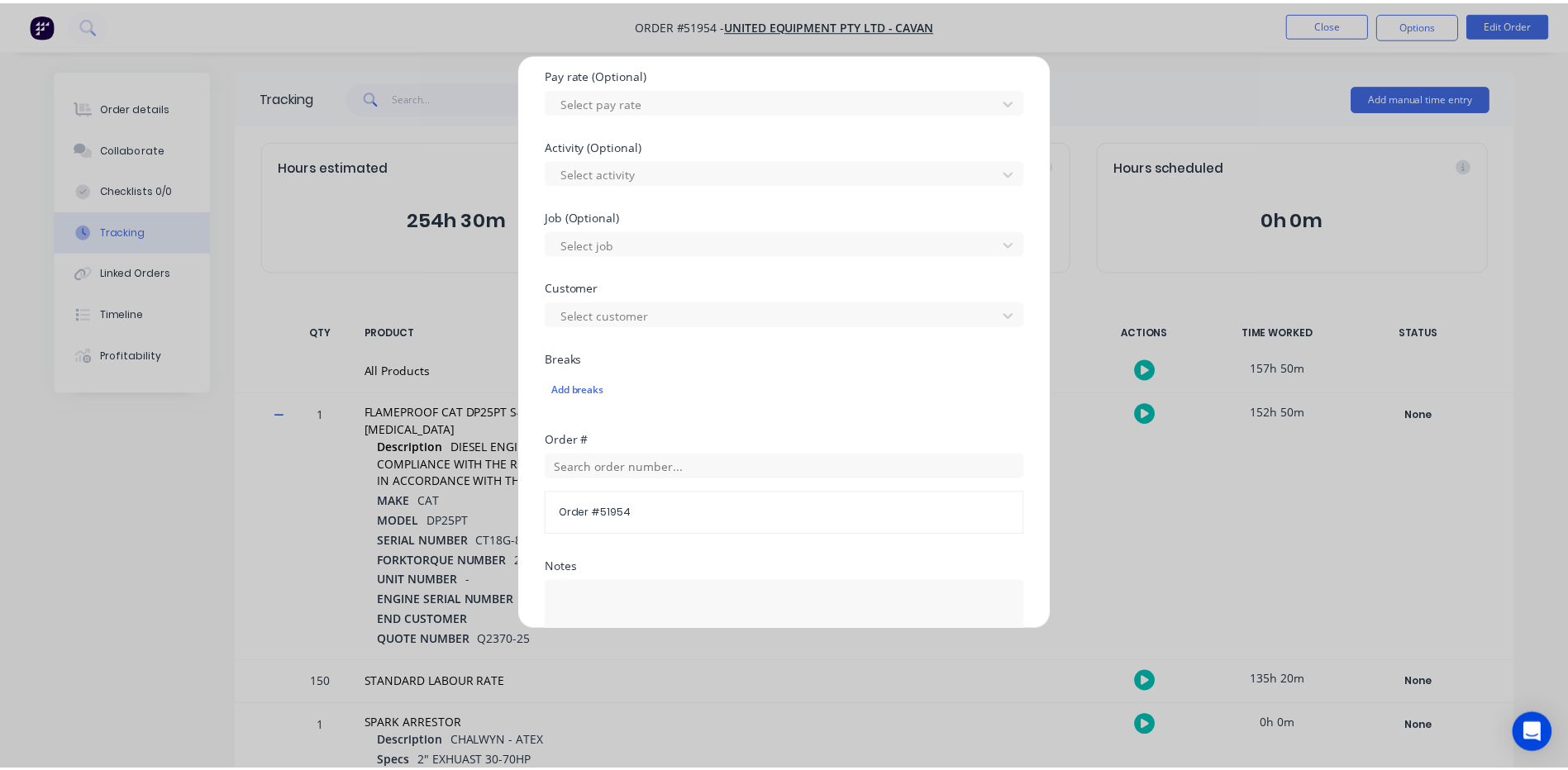
scroll to position [737, 0]
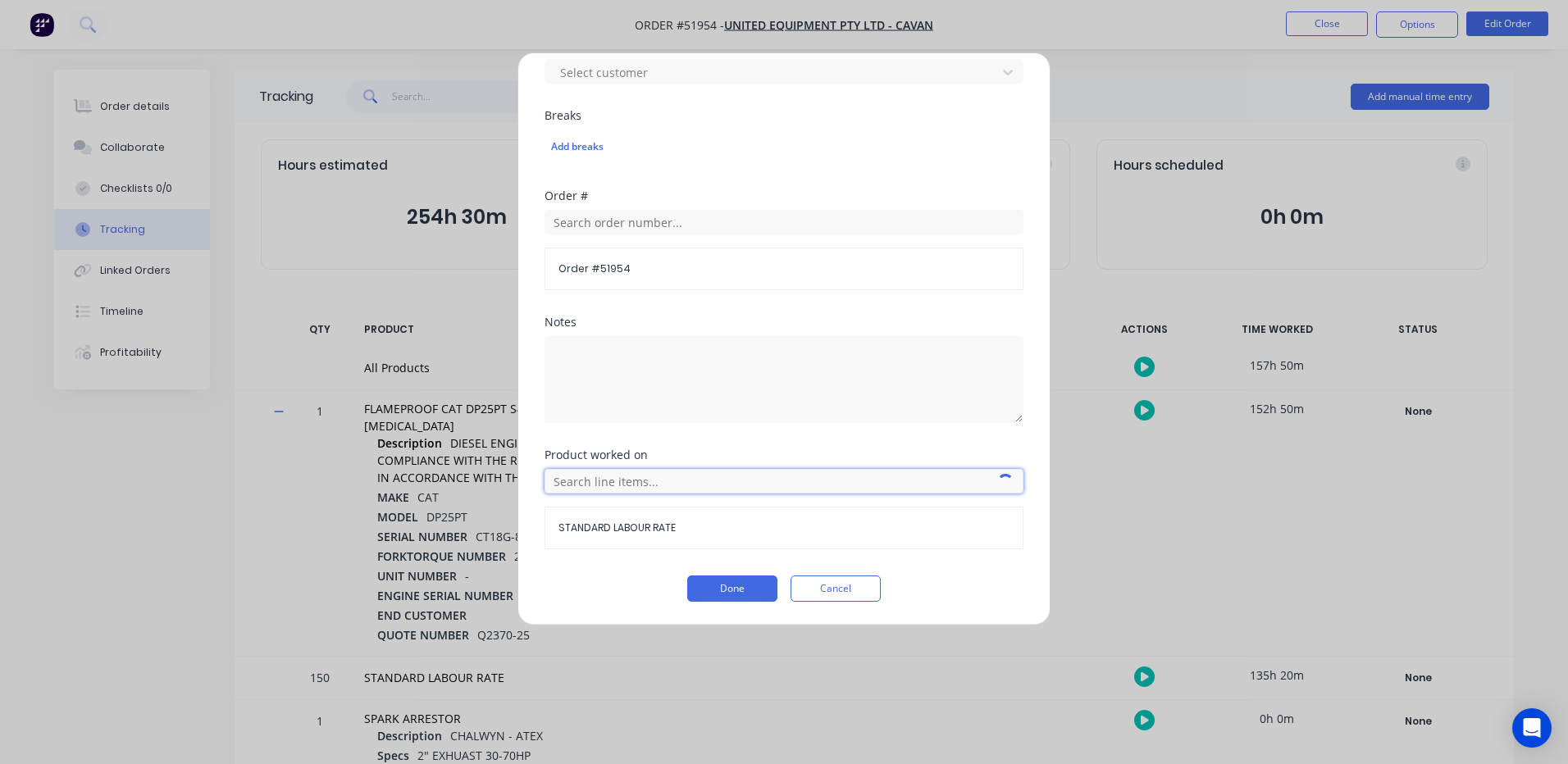
click at [653, 476] on input "text" at bounding box center [784, 481] width 479 height 24
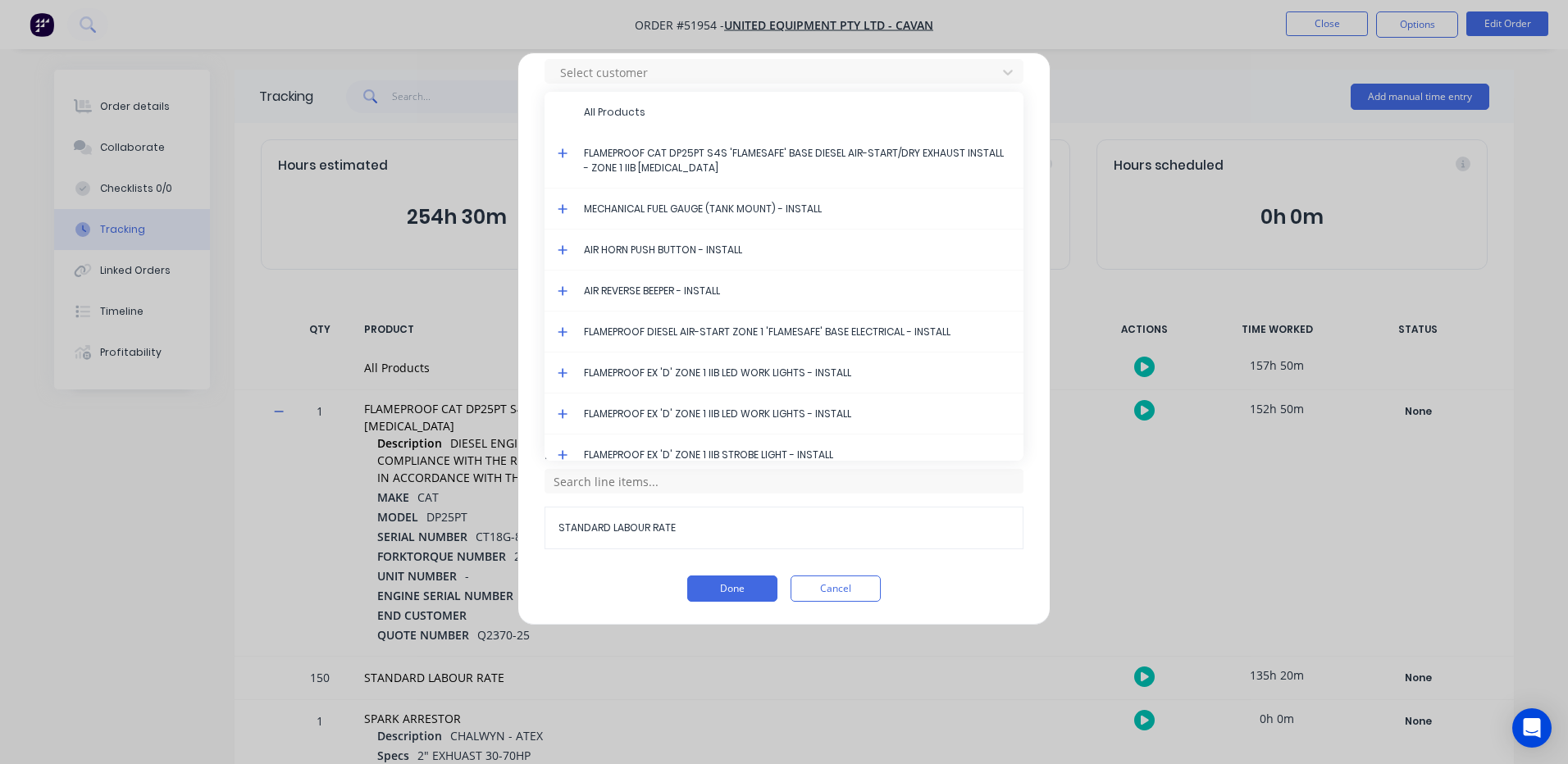
click at [562, 153] on icon at bounding box center [562, 153] width 10 height 10
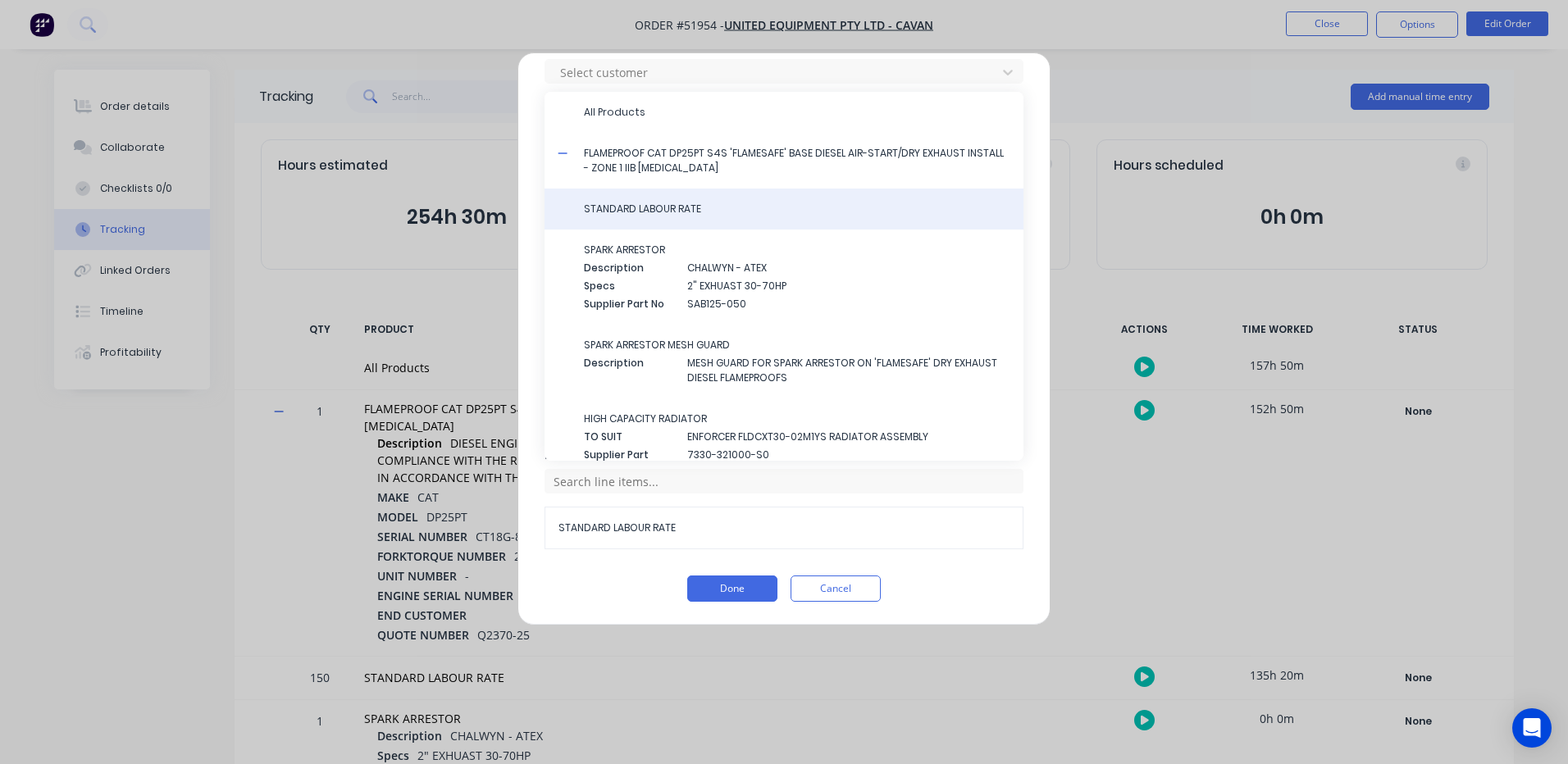
click at [617, 209] on span "STANDARD LABOUR RATE" at bounding box center [796, 209] width 426 height 15
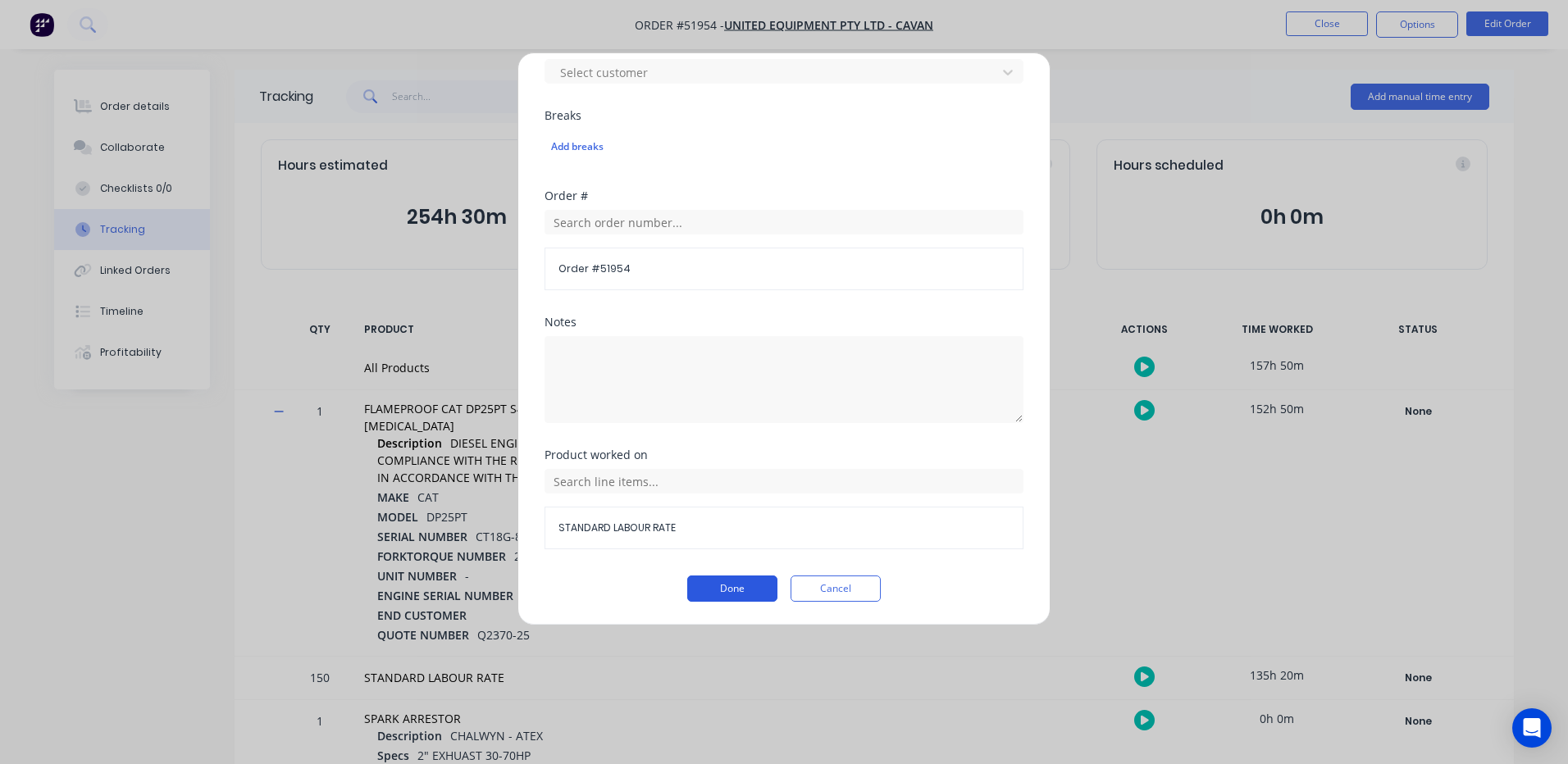
click at [722, 589] on button "Done" at bounding box center [732, 588] width 90 height 26
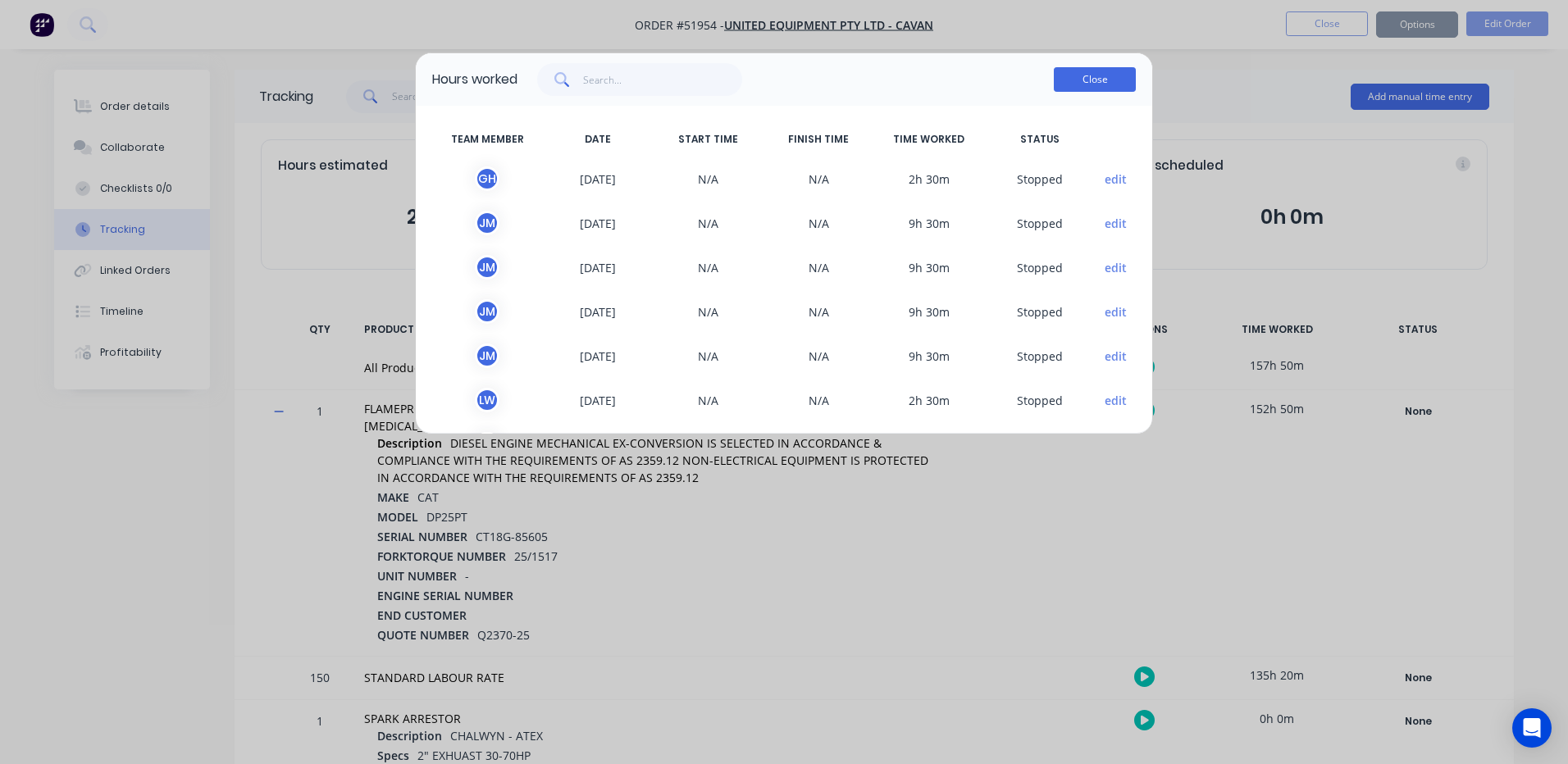
click at [1121, 75] on button "Close" at bounding box center [1094, 79] width 82 height 24
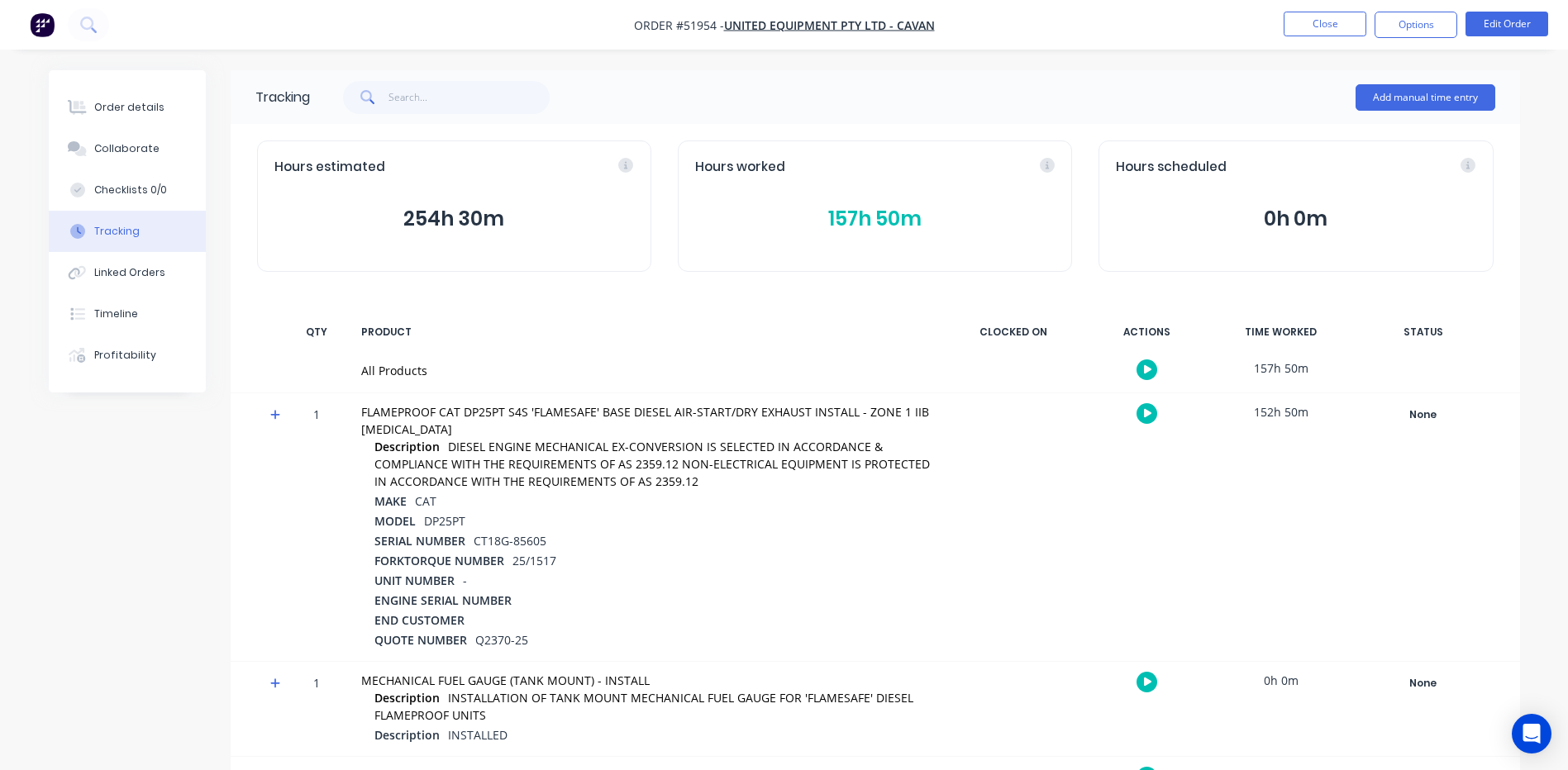
click at [272, 416] on icon at bounding box center [275, 414] width 10 height 11
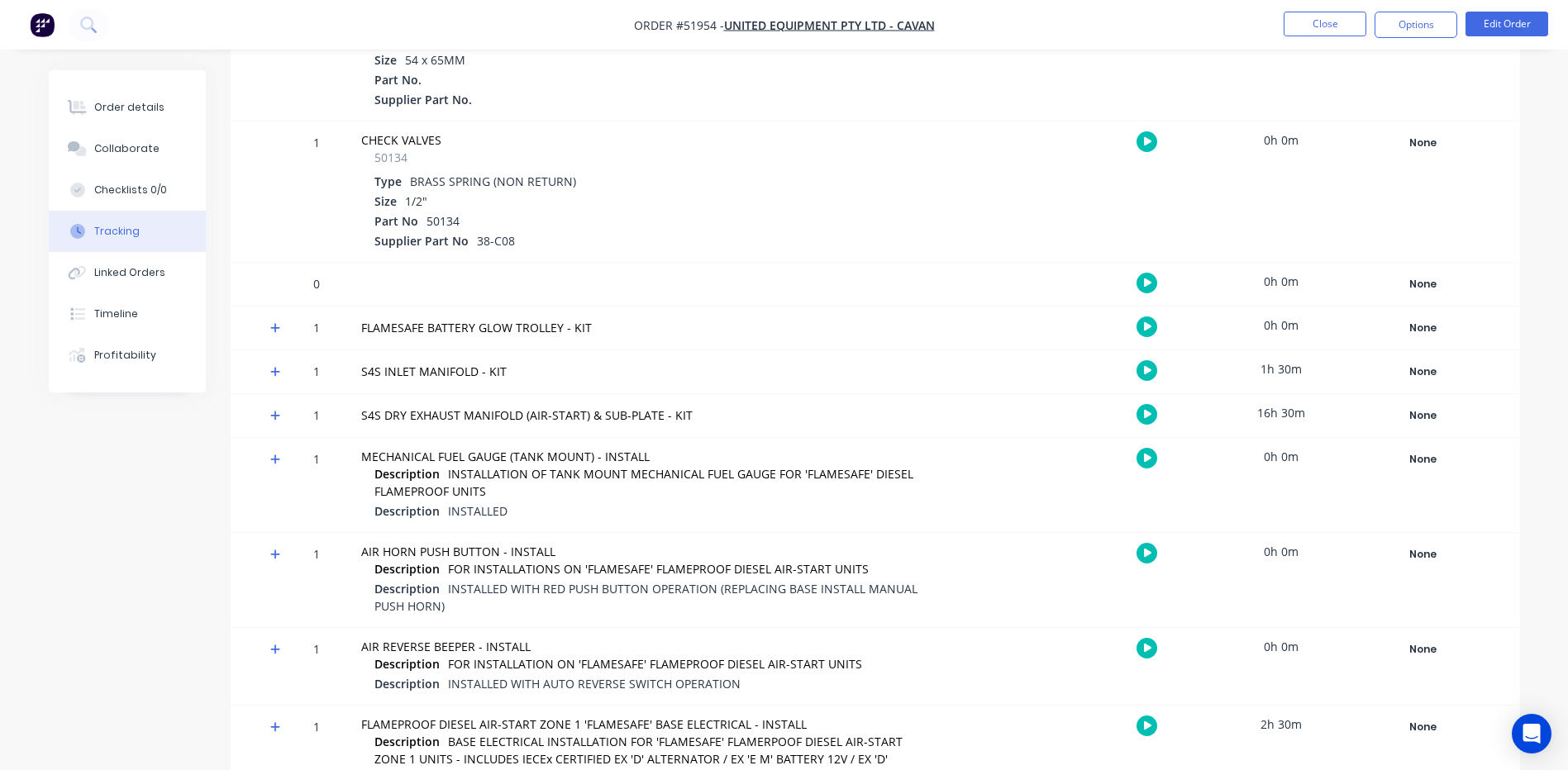
scroll to position [5332, 0]
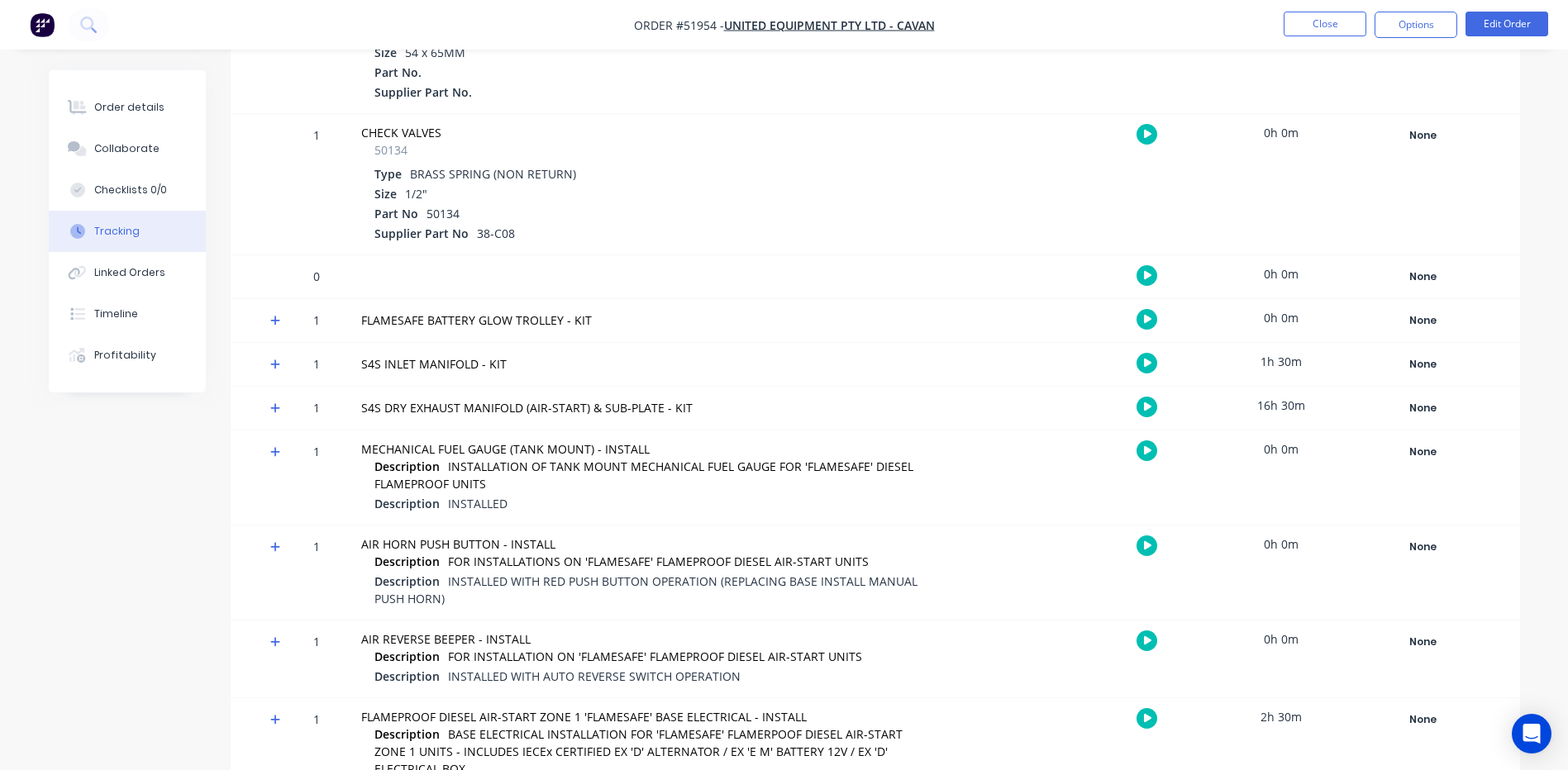
click at [1285, 408] on div "16h 30m" at bounding box center [1281, 406] width 124 height 38
click at [1281, 407] on div "16h 30m" at bounding box center [1281, 406] width 124 height 38
click at [271, 406] on icon at bounding box center [275, 408] width 10 height 11
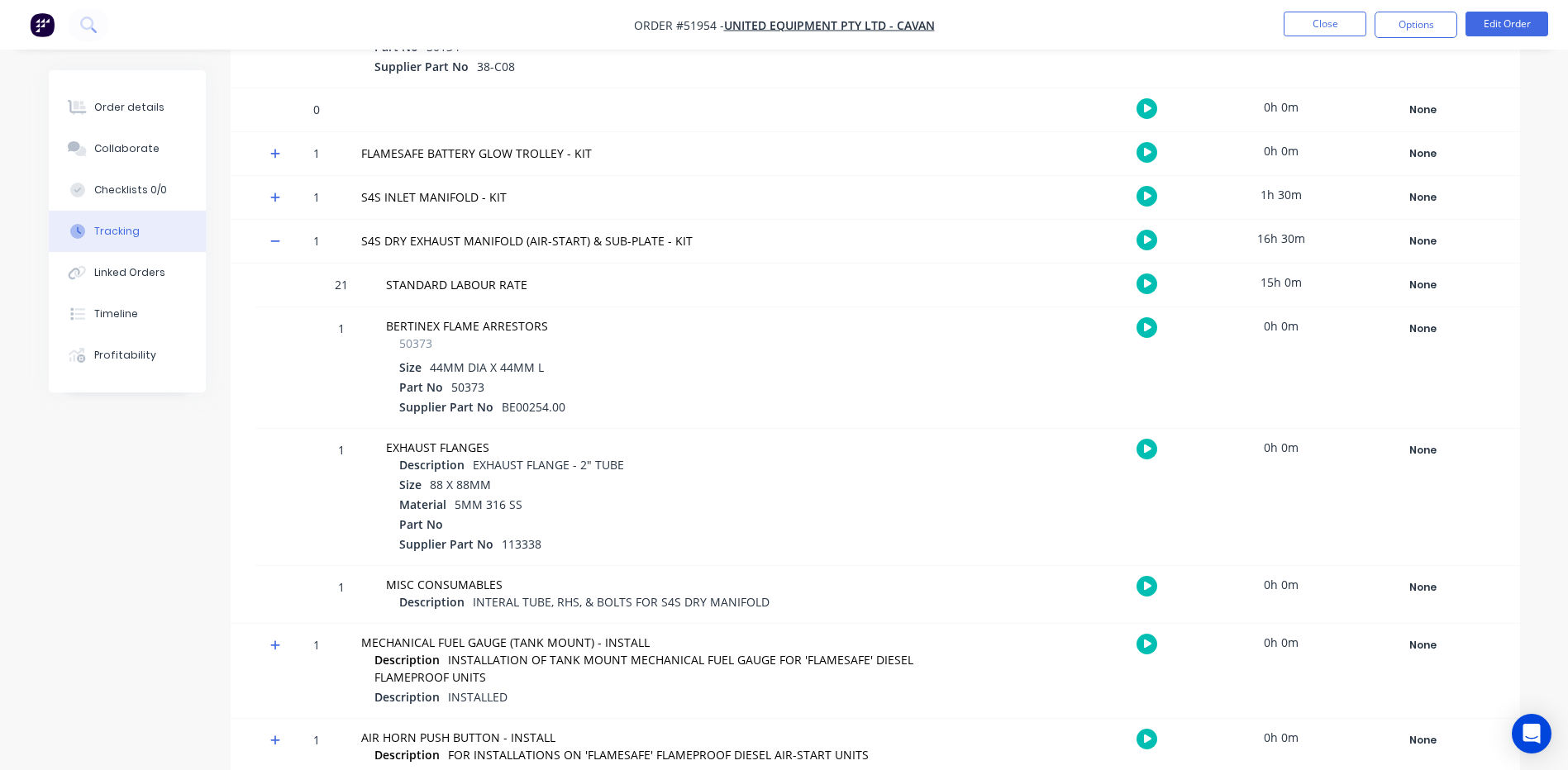
scroll to position [5496, 0]
click at [1275, 239] on div "16h 30m" at bounding box center [1281, 240] width 124 height 38
click at [1273, 256] on div "16h 30m" at bounding box center [1281, 240] width 124 height 38
click at [1278, 239] on div "16h 30m" at bounding box center [1281, 240] width 124 height 38
drag, startPoint x: 1268, startPoint y: 239, endPoint x: 1358, endPoint y: 233, distance: 90.2
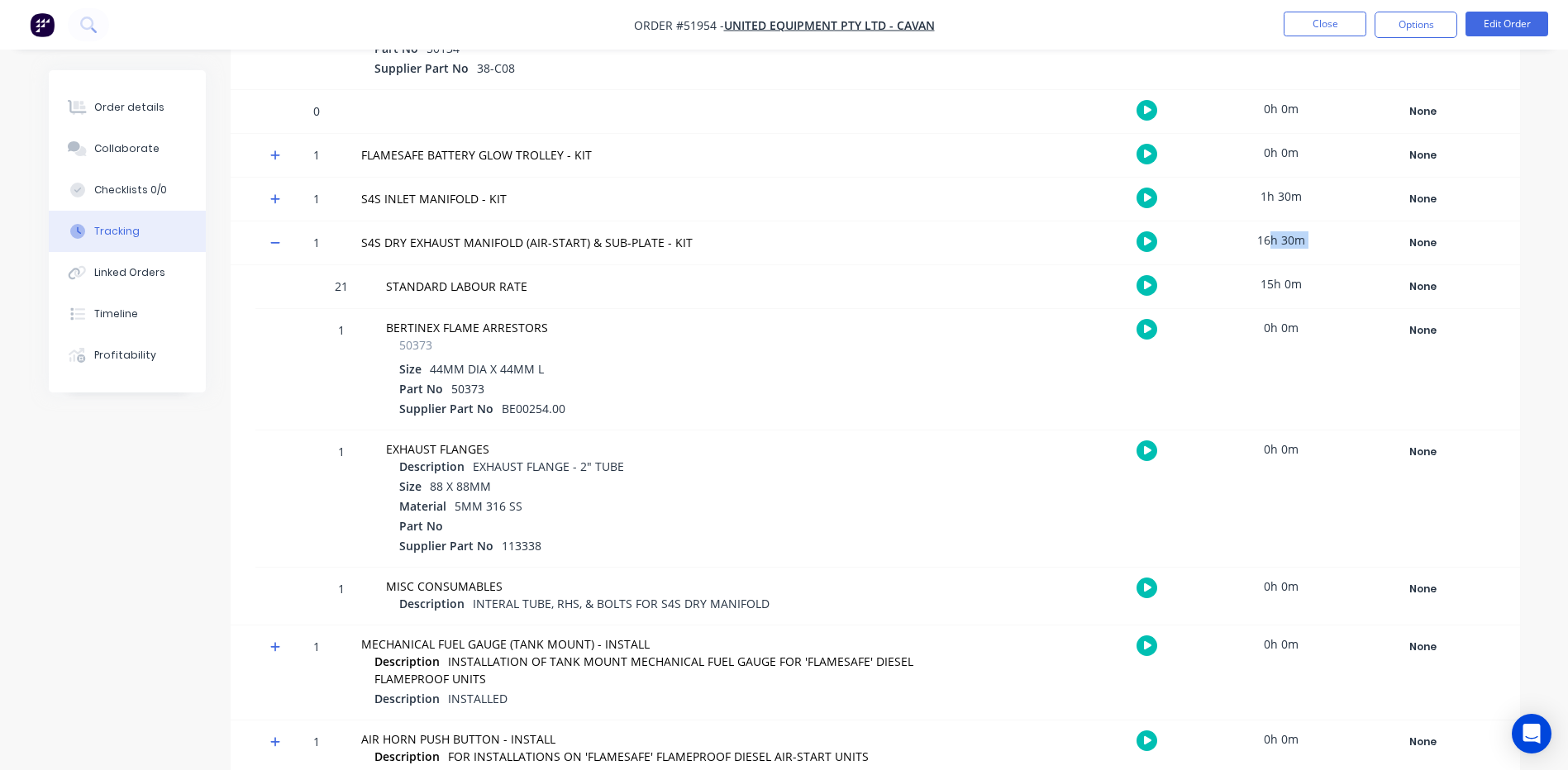
click at [1358, 233] on div "1 S4S DRY EXHAUST MANIFOLD (AIR-START) & SUB-PLATE - KIT 16h 30m None Create st…" at bounding box center [875, 243] width 1289 height 43
click at [1287, 270] on div "15h 0m" at bounding box center [1281, 284] width 124 height 38
click at [279, 241] on icon at bounding box center [275, 242] width 10 height 11
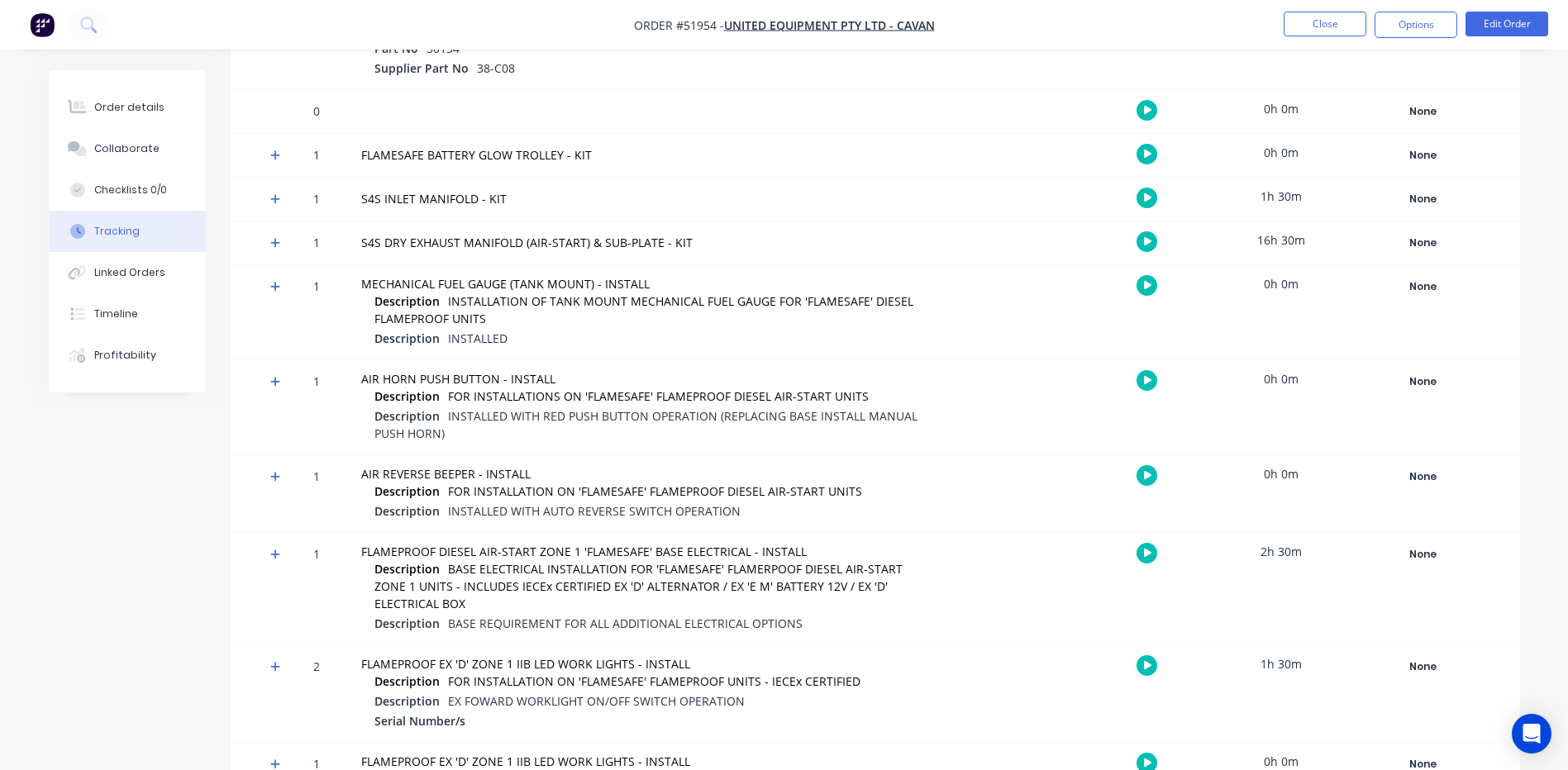
click at [277, 243] on icon at bounding box center [275, 242] width 10 height 10
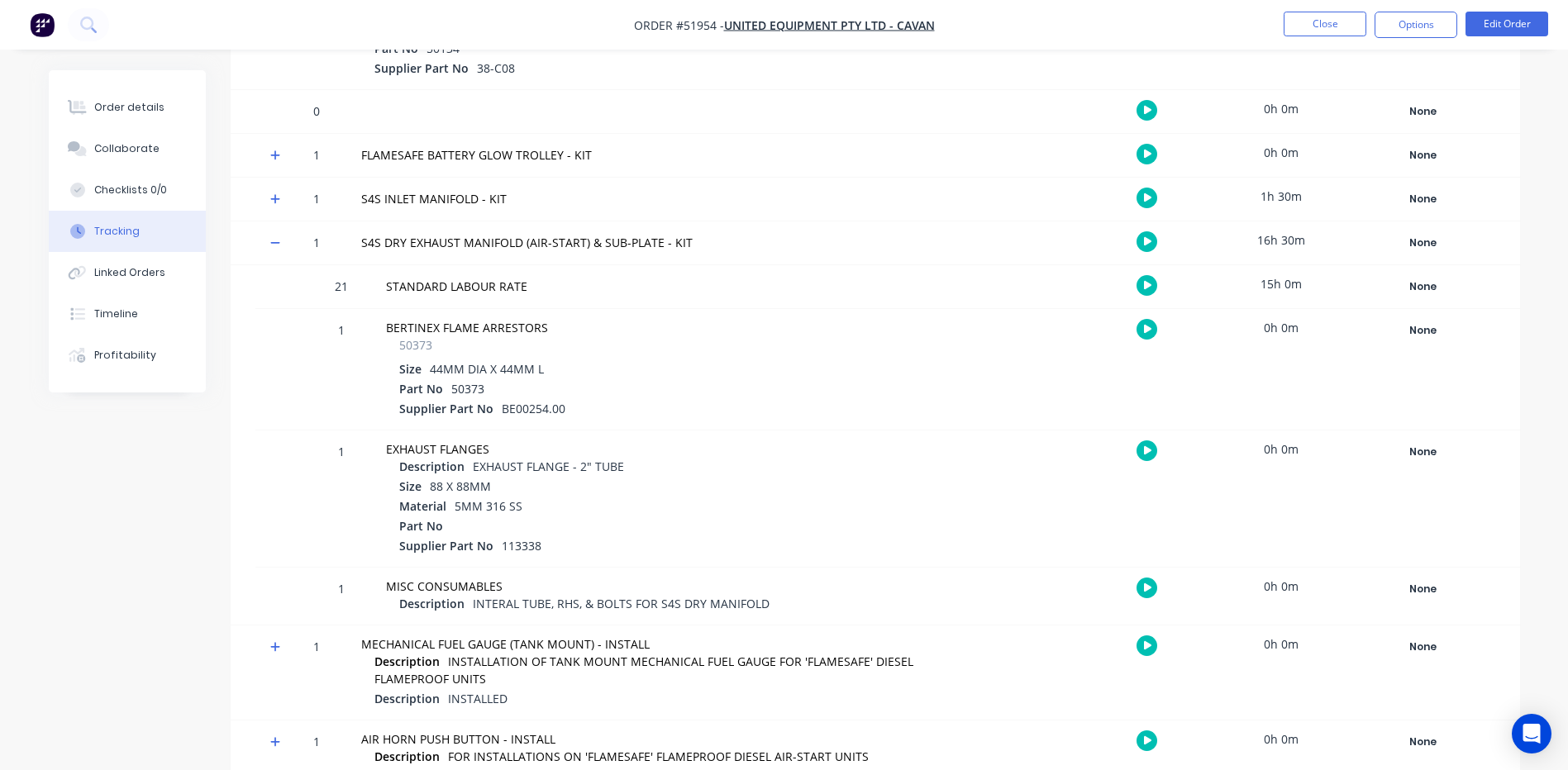
drag, startPoint x: 1285, startPoint y: 300, endPoint x: 1293, endPoint y: 293, distance: 10.6
click at [1284, 300] on div "15h 0m" at bounding box center [1281, 284] width 124 height 38
click at [1293, 293] on div "15h 0m" at bounding box center [1281, 284] width 124 height 38
drag, startPoint x: 1300, startPoint y: 265, endPoint x: 1300, endPoint y: 246, distance: 19.0
click at [1301, 265] on div "15h 0m" at bounding box center [1281, 284] width 124 height 38
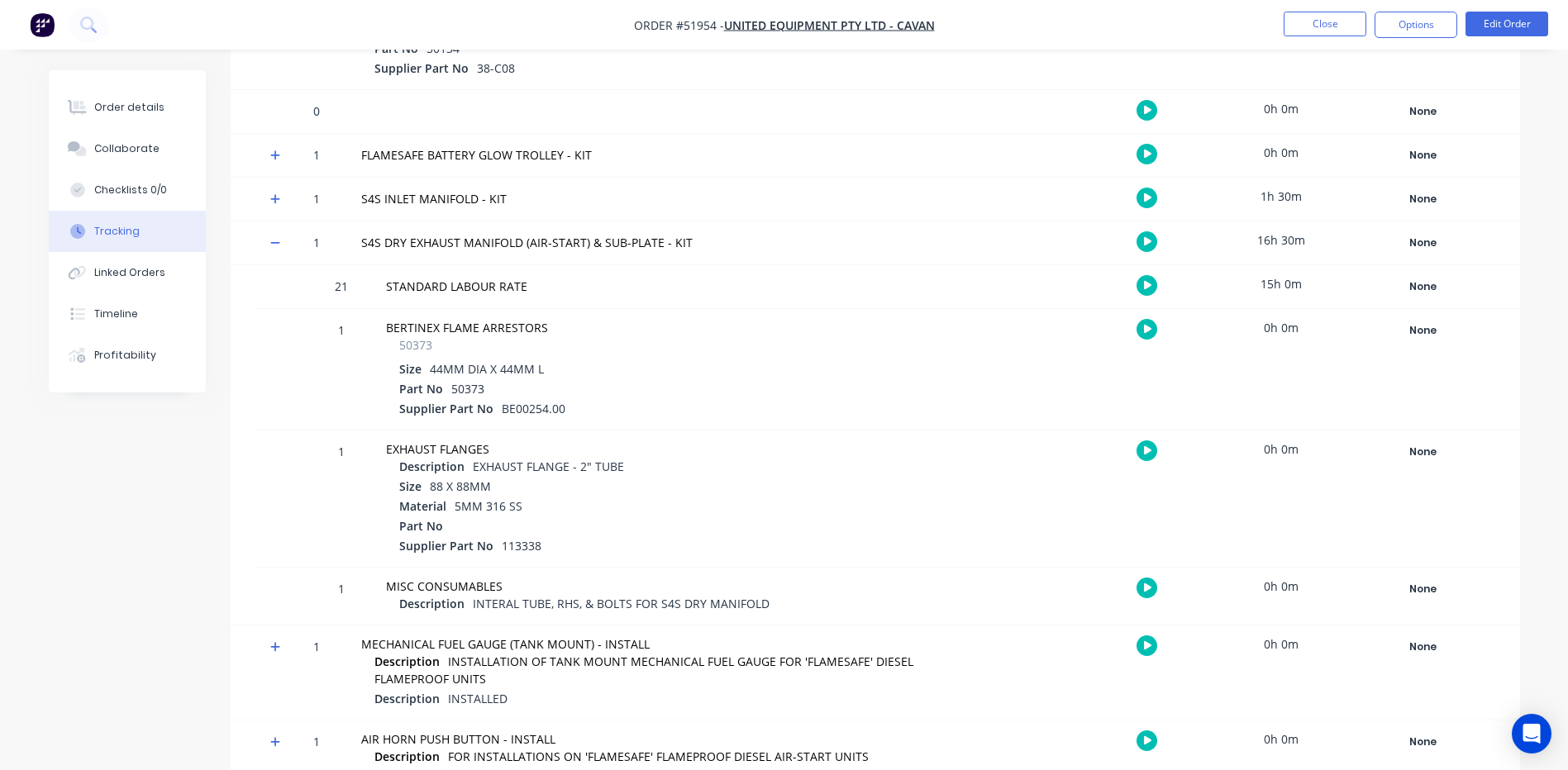
click at [1157, 237] on button "button" at bounding box center [1146, 241] width 21 height 21
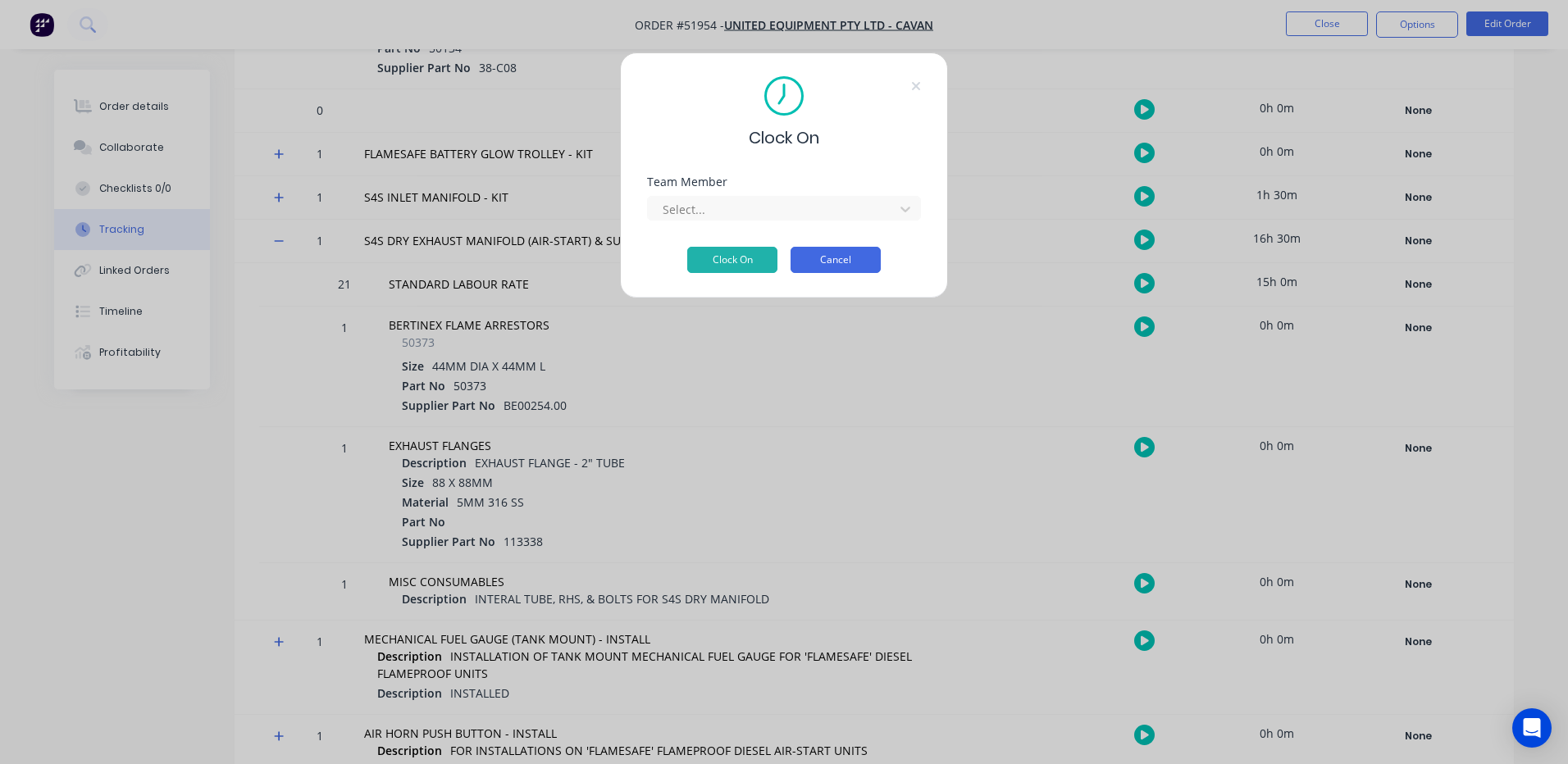
click at [868, 260] on button "Cancel" at bounding box center [835, 260] width 90 height 26
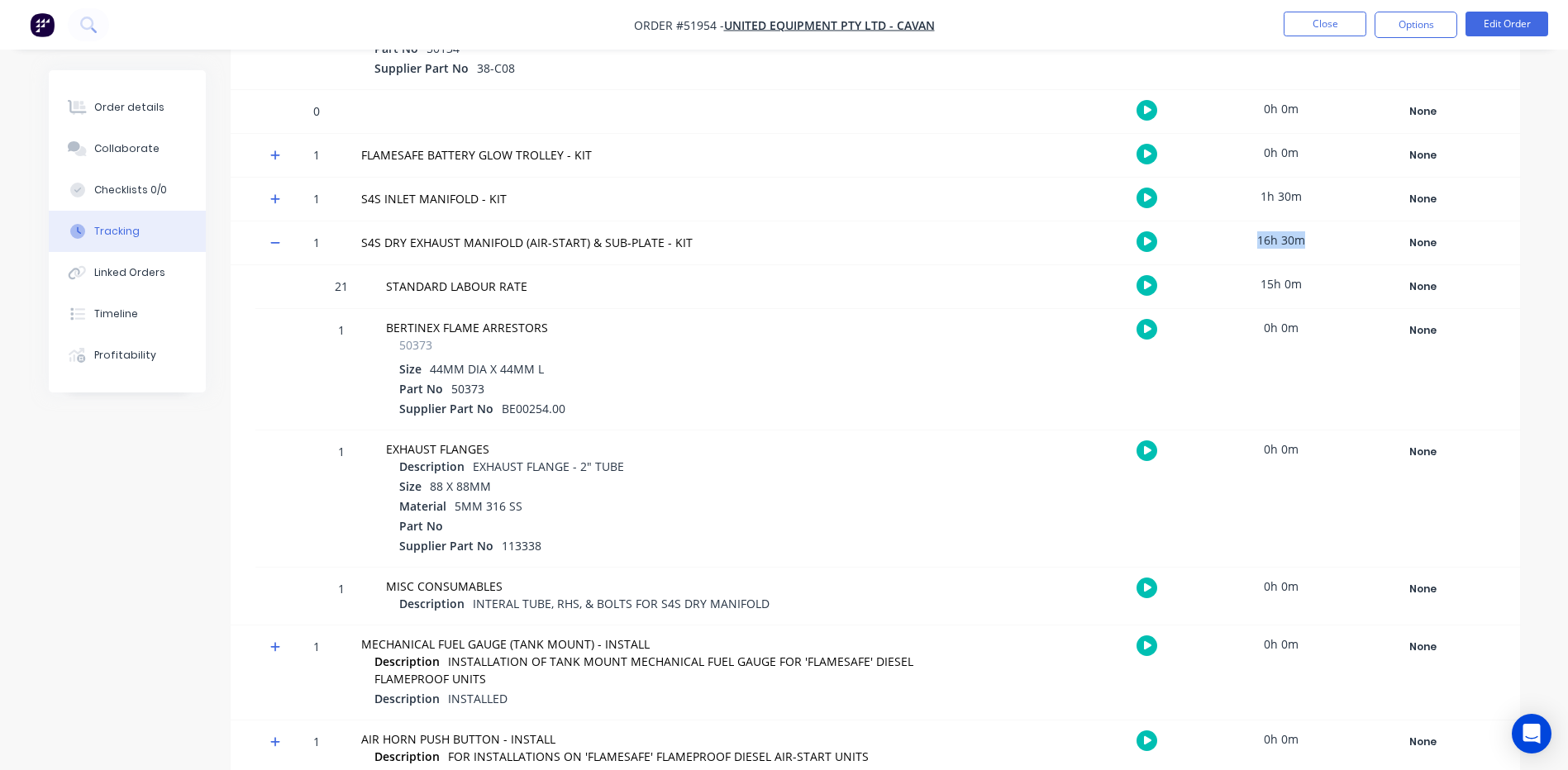
drag, startPoint x: 1325, startPoint y: 237, endPoint x: 1217, endPoint y: 236, distance: 108.0
click at [1217, 236] on div "1 S4S DRY EXHAUST MANIFOLD (AIR-START) & SUB-PLATE - KIT 16h 30m None Create st…" at bounding box center [875, 243] width 1289 height 43
click at [1284, 276] on div "15h 0m" at bounding box center [1281, 284] width 124 height 38
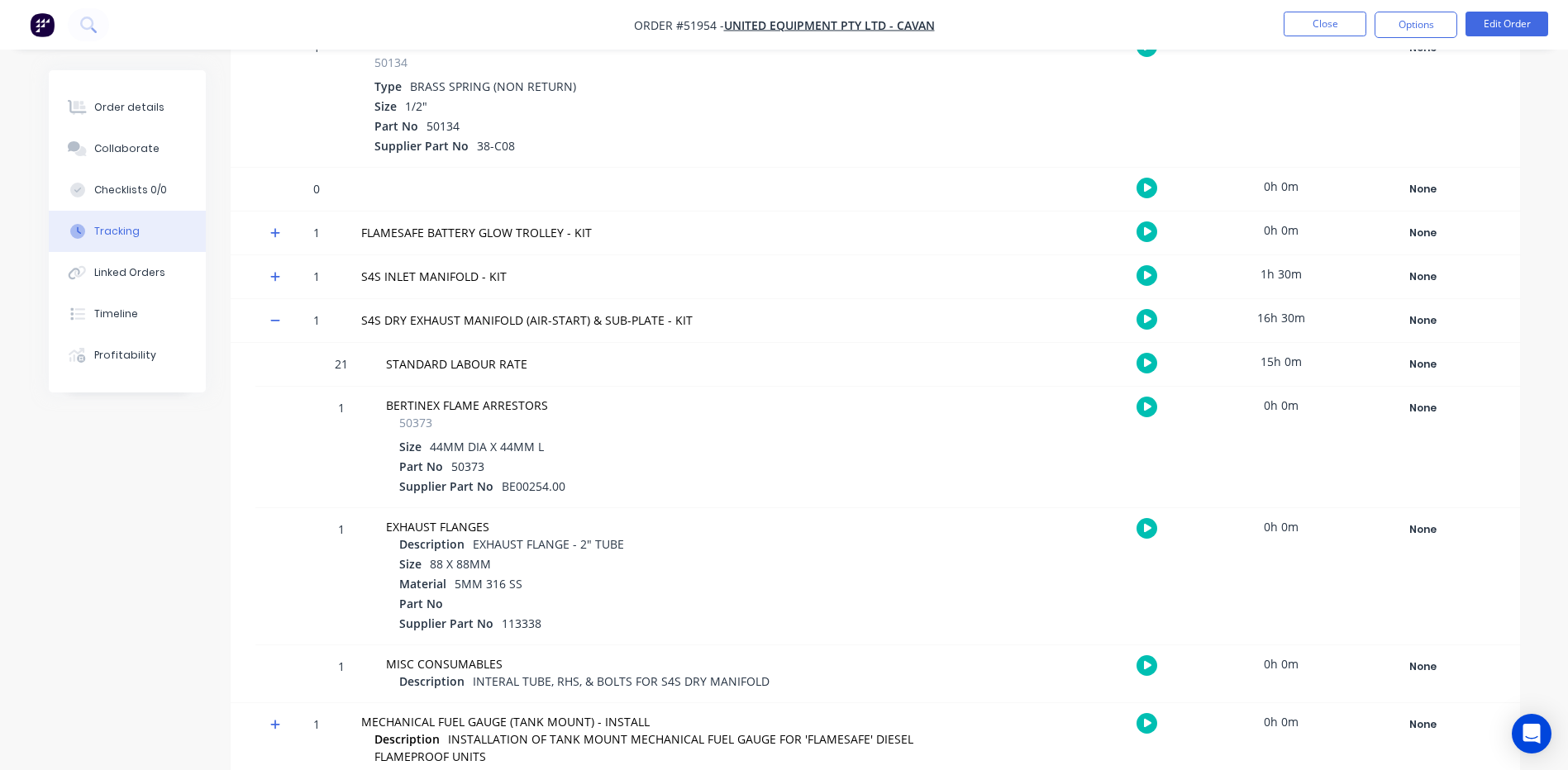
scroll to position [5380, 0]
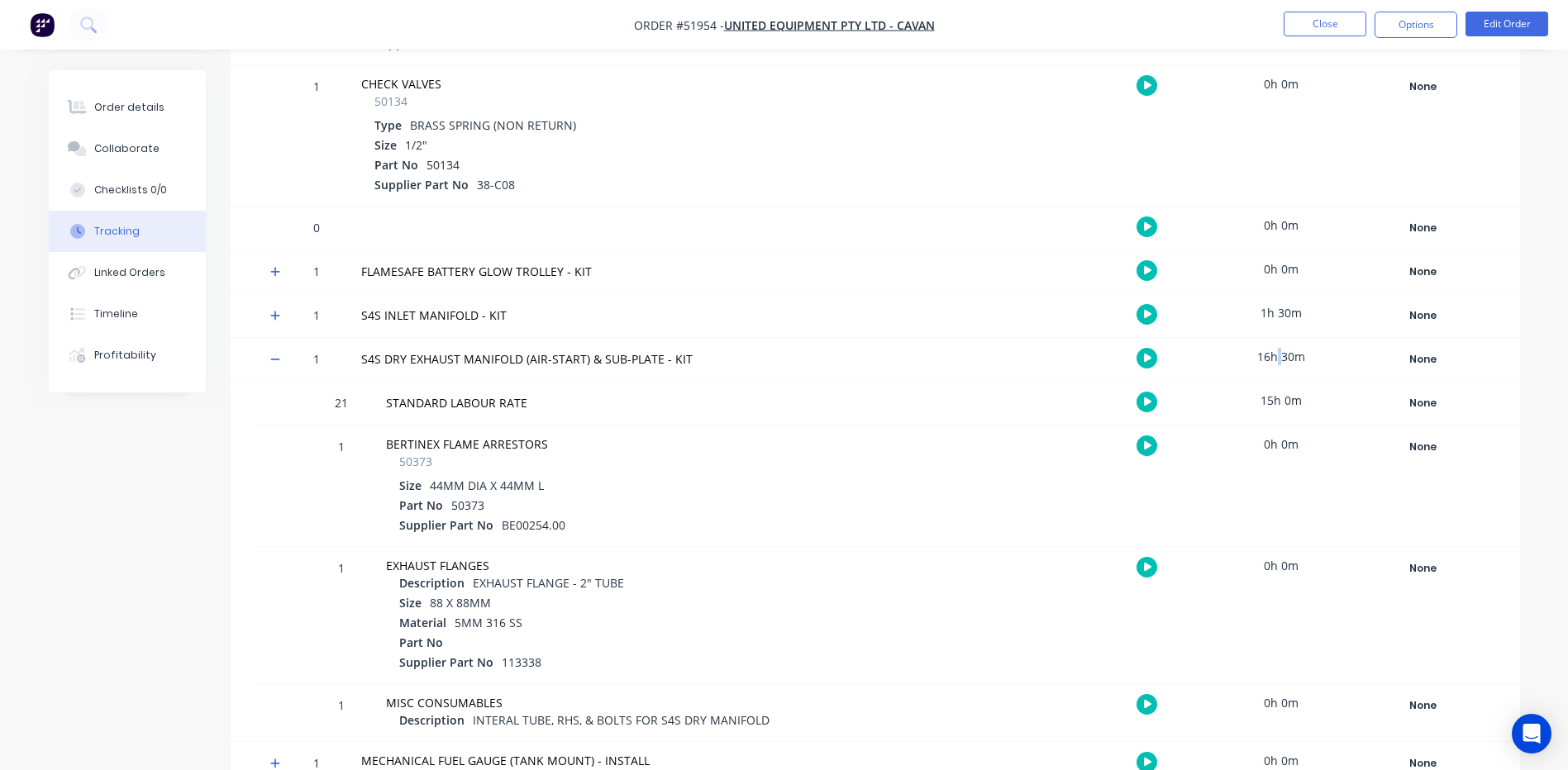
click at [1277, 357] on div "16h 30m" at bounding box center [1281, 357] width 124 height 38
click at [1274, 353] on div "16h 30m" at bounding box center [1281, 357] width 124 height 38
click at [1277, 353] on div "16h 30m" at bounding box center [1281, 357] width 124 height 38
click at [1294, 356] on div "16h 30m" at bounding box center [1281, 357] width 124 height 38
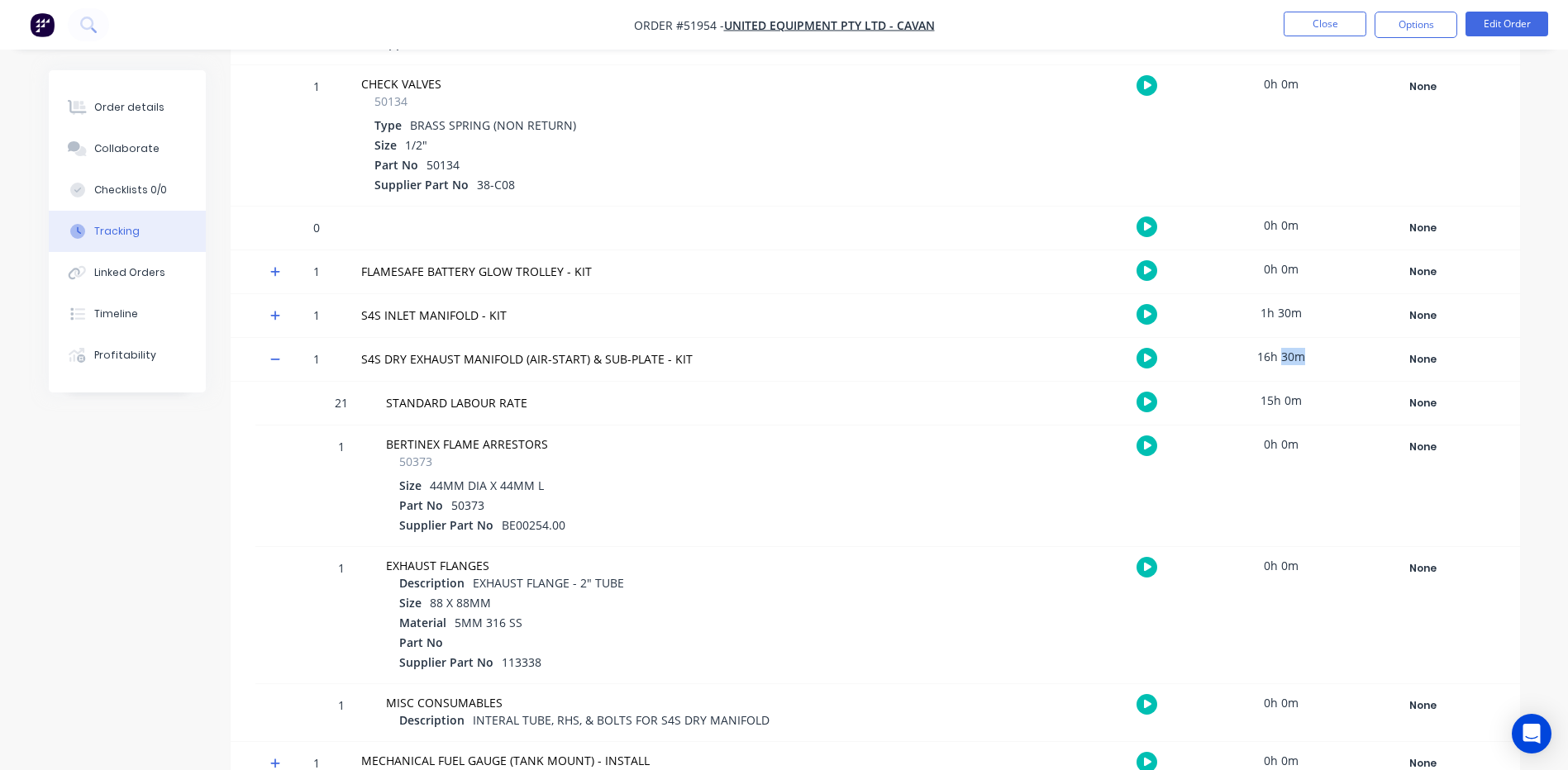
click at [1295, 353] on div "16h 30m" at bounding box center [1281, 357] width 124 height 38
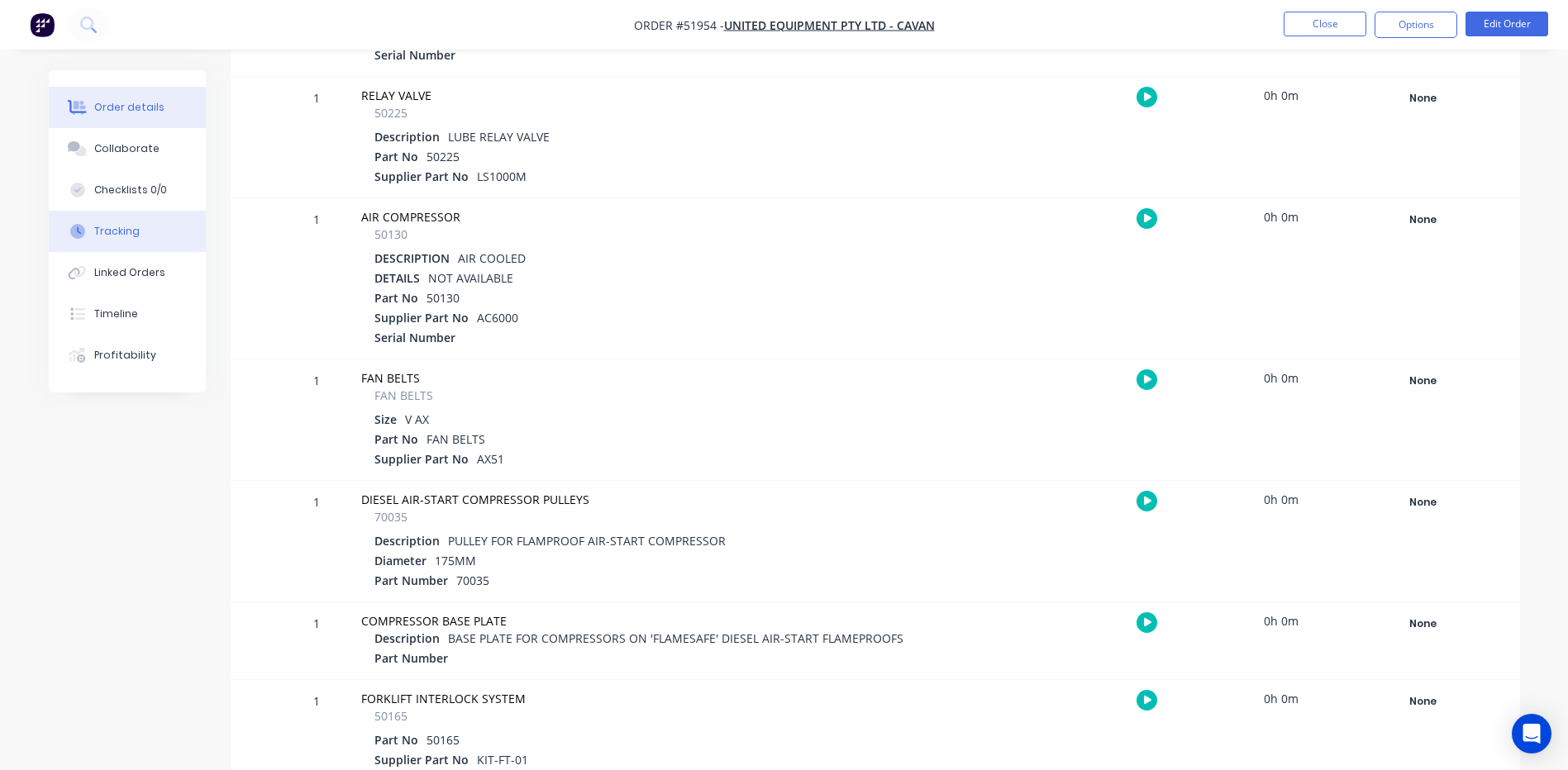
scroll to position [838, 0]
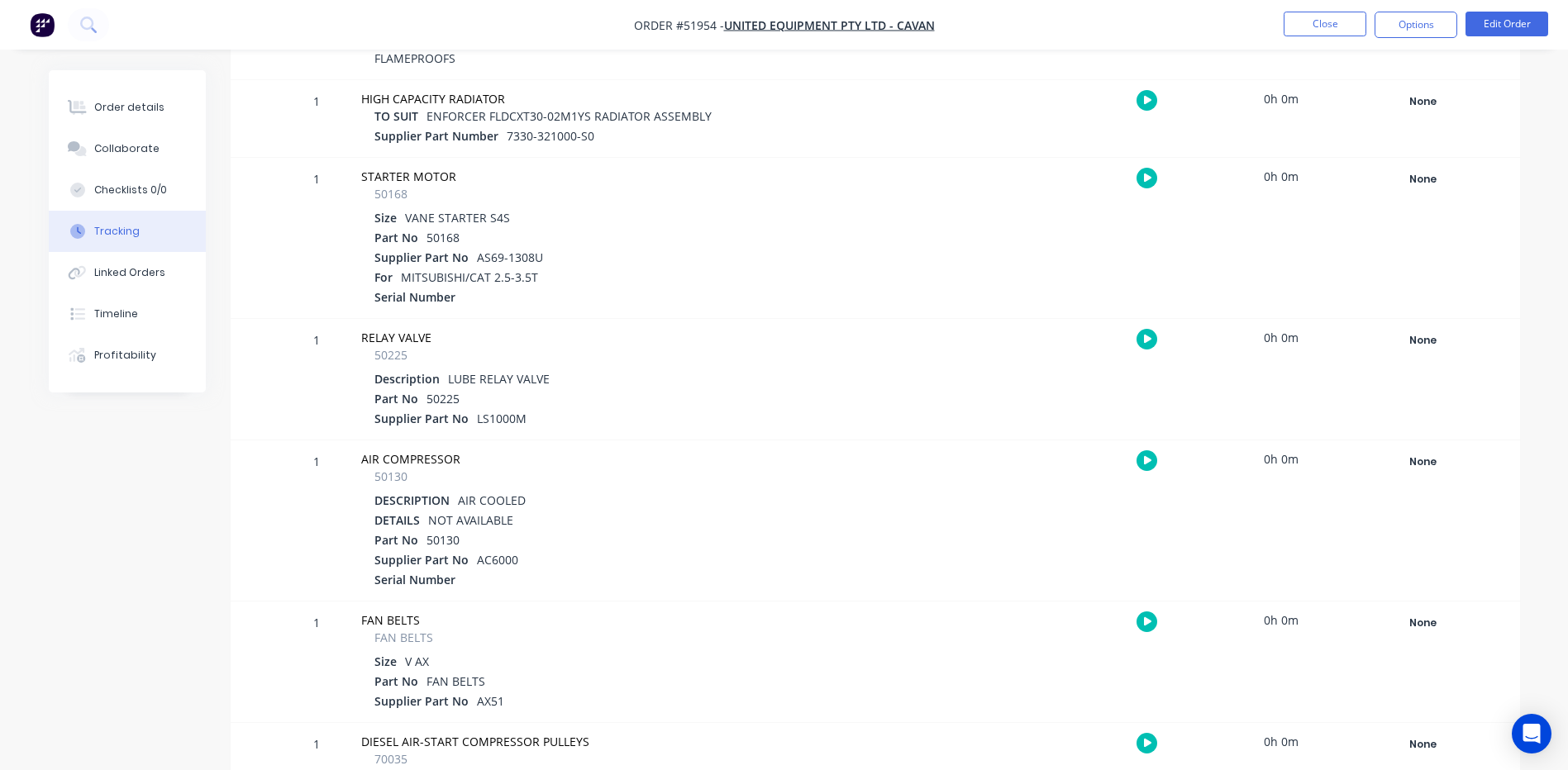
drag, startPoint x: 180, startPoint y: 97, endPoint x: 26, endPoint y: 193, distance: 181.5
click at [177, 100] on button "Order details" at bounding box center [127, 107] width 157 height 41
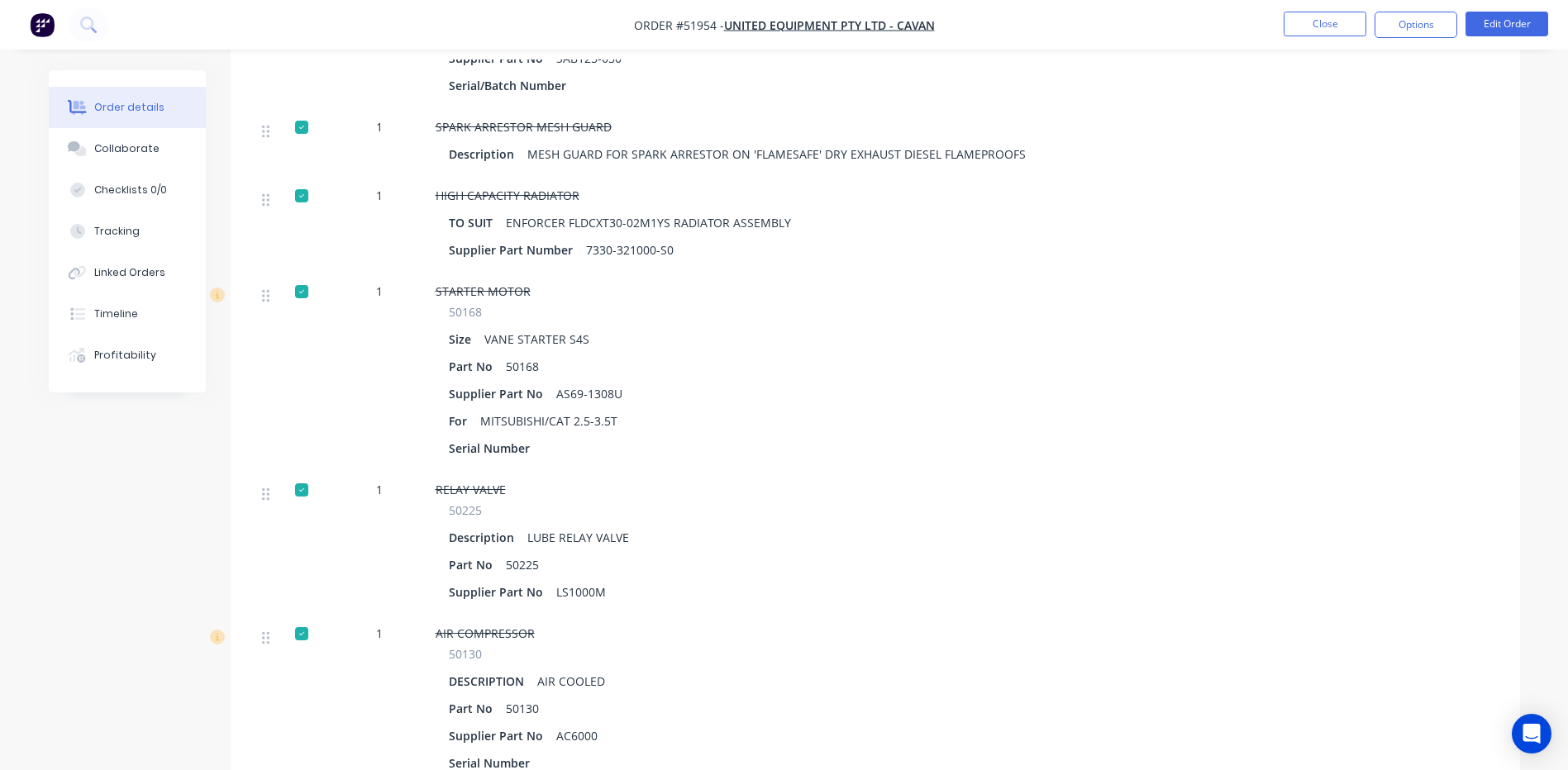
scroll to position [1168, 0]
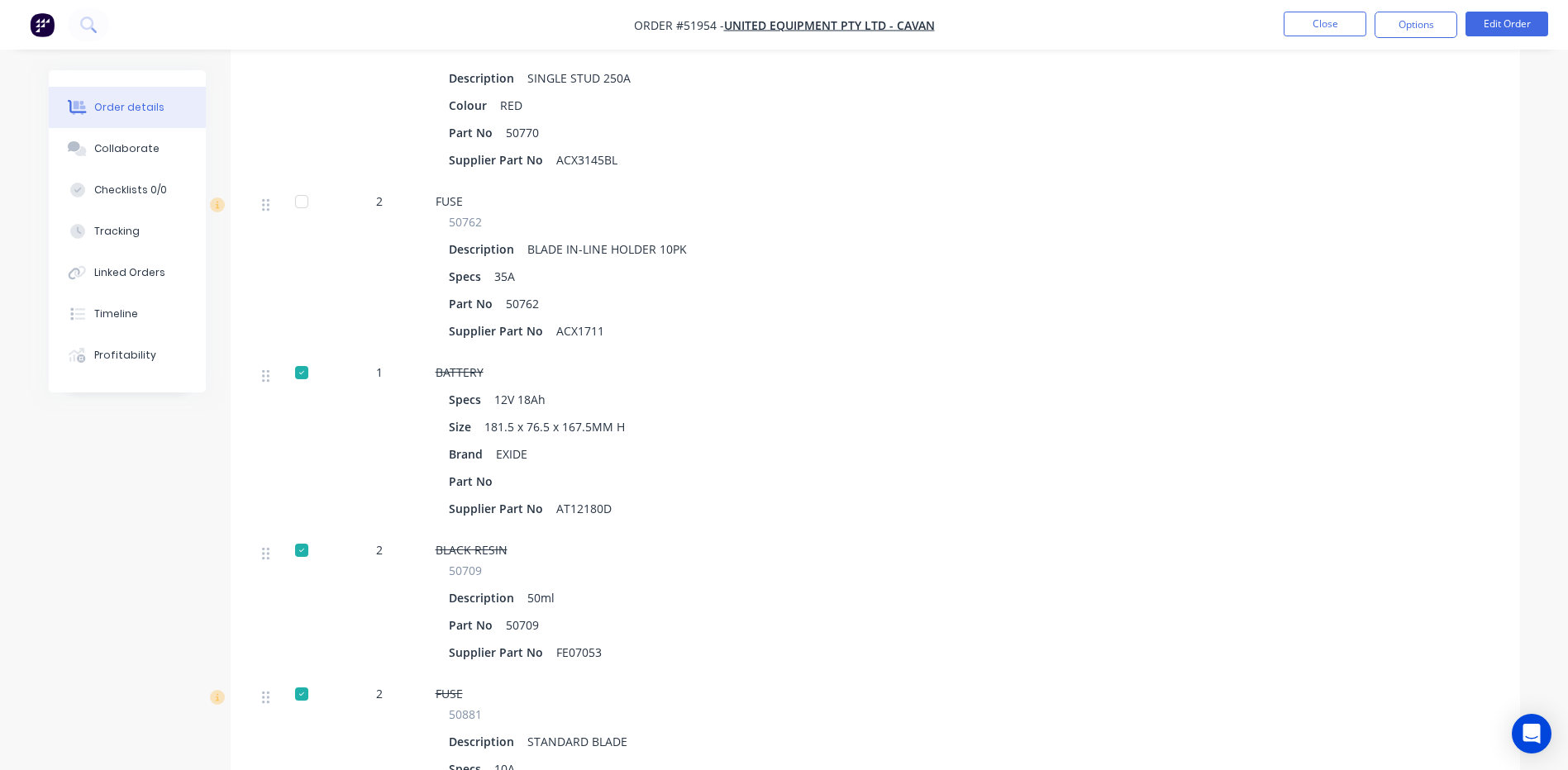
scroll to position [10489, 0]
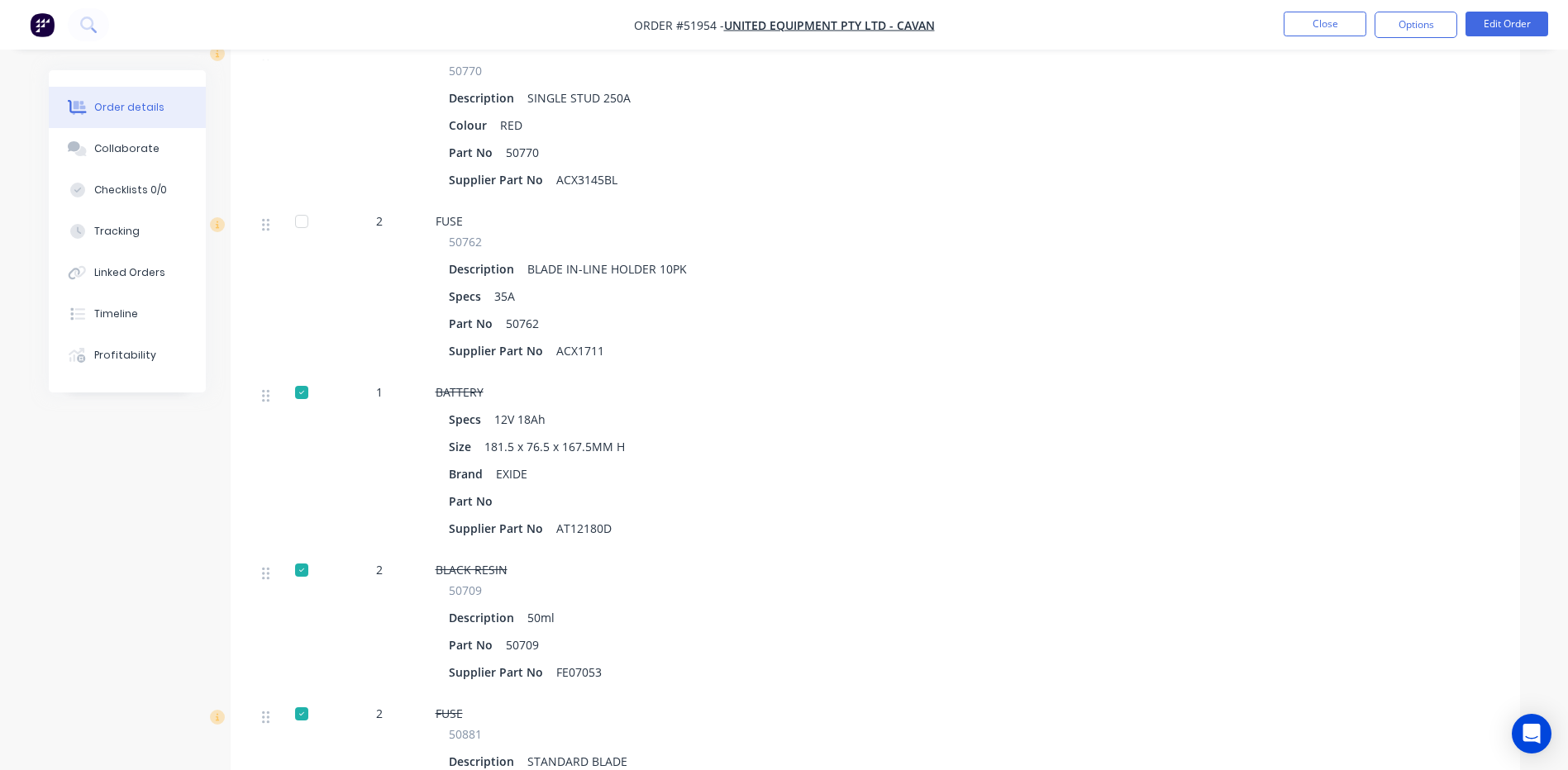
click at [309, 206] on div at bounding box center [301, 221] width 33 height 33
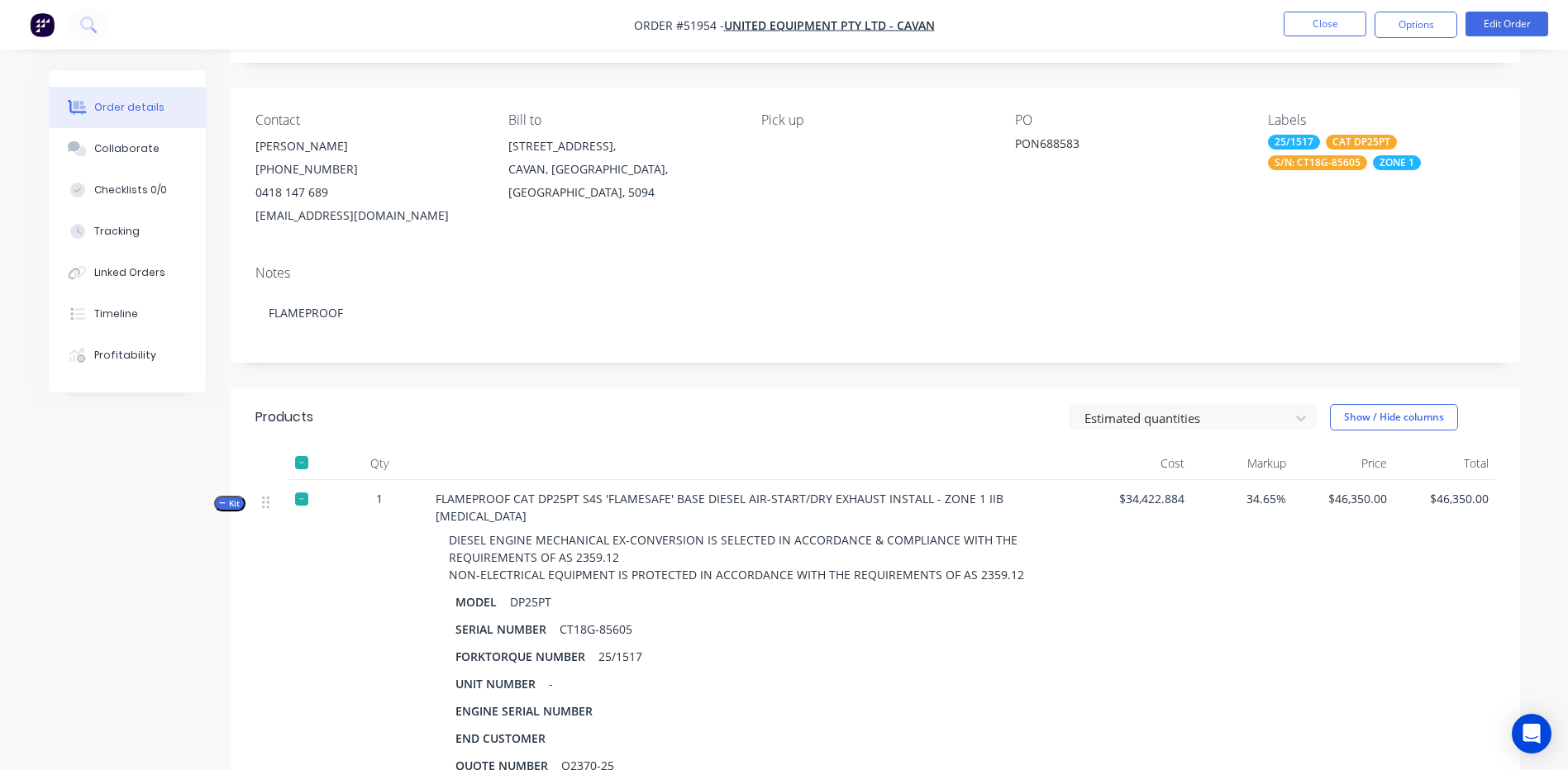
scroll to position [0, 0]
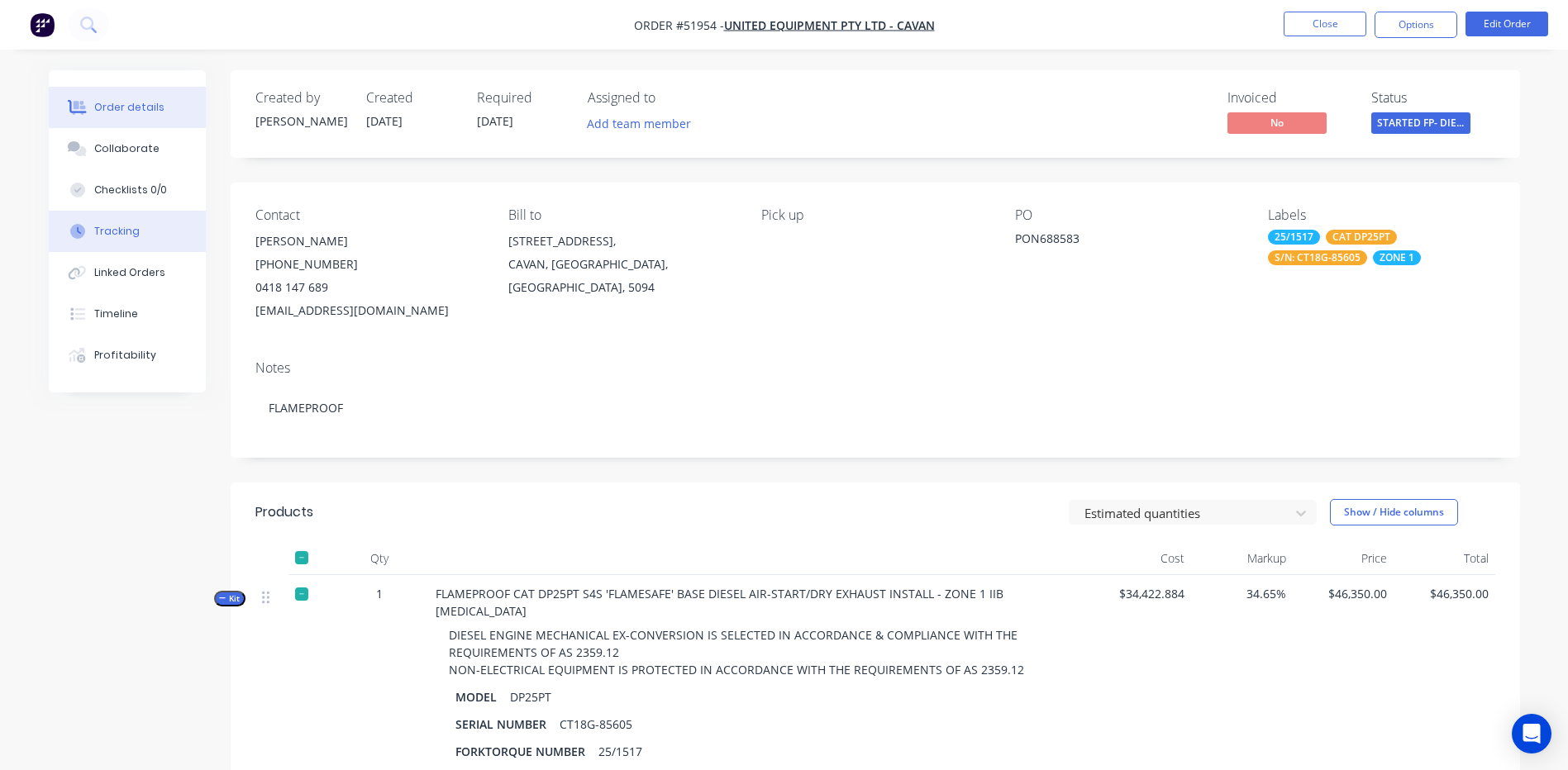
click at [134, 231] on div "Tracking" at bounding box center [116, 231] width 45 height 15
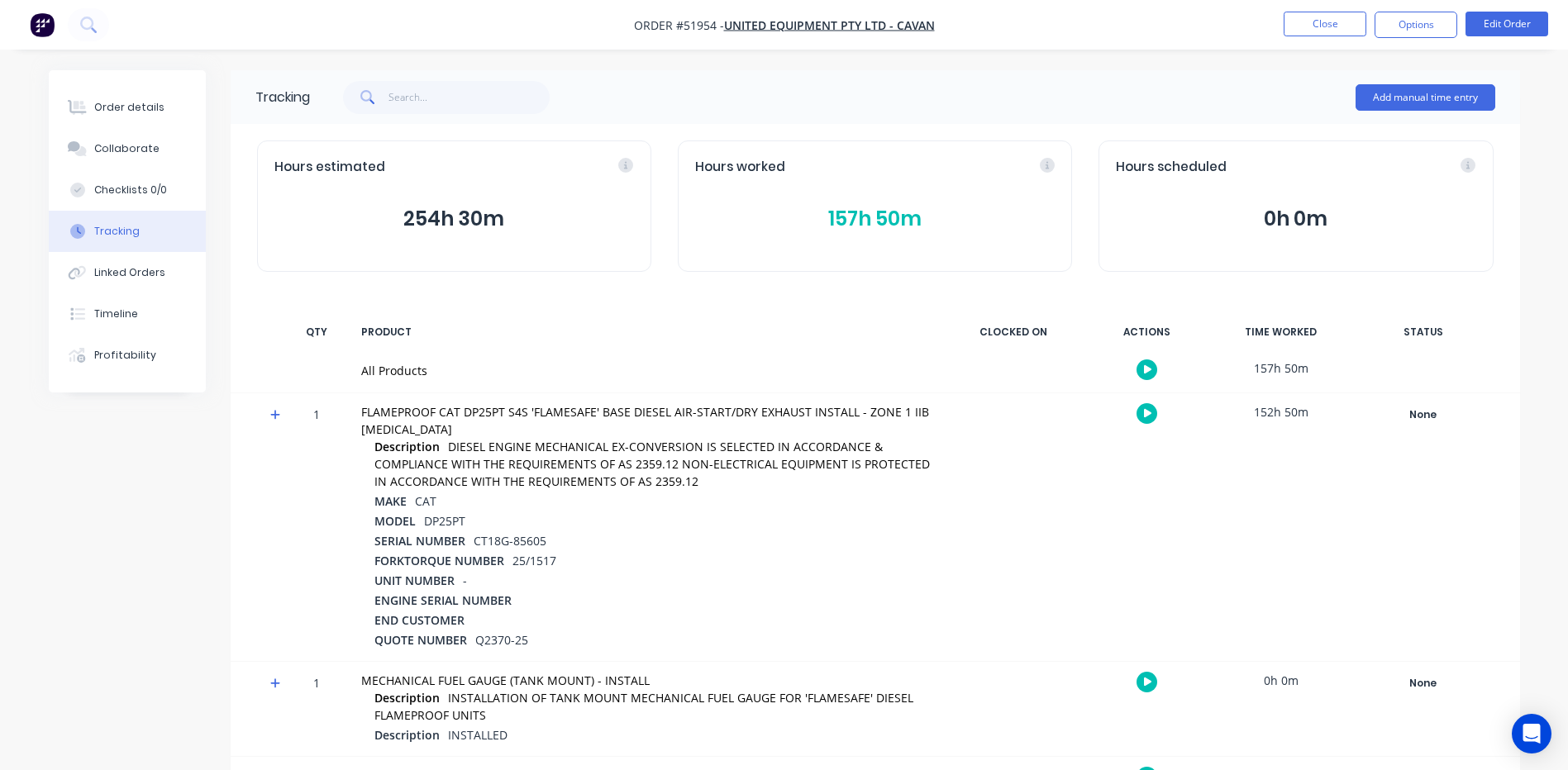
click at [276, 415] on icon at bounding box center [275, 414] width 10 height 10
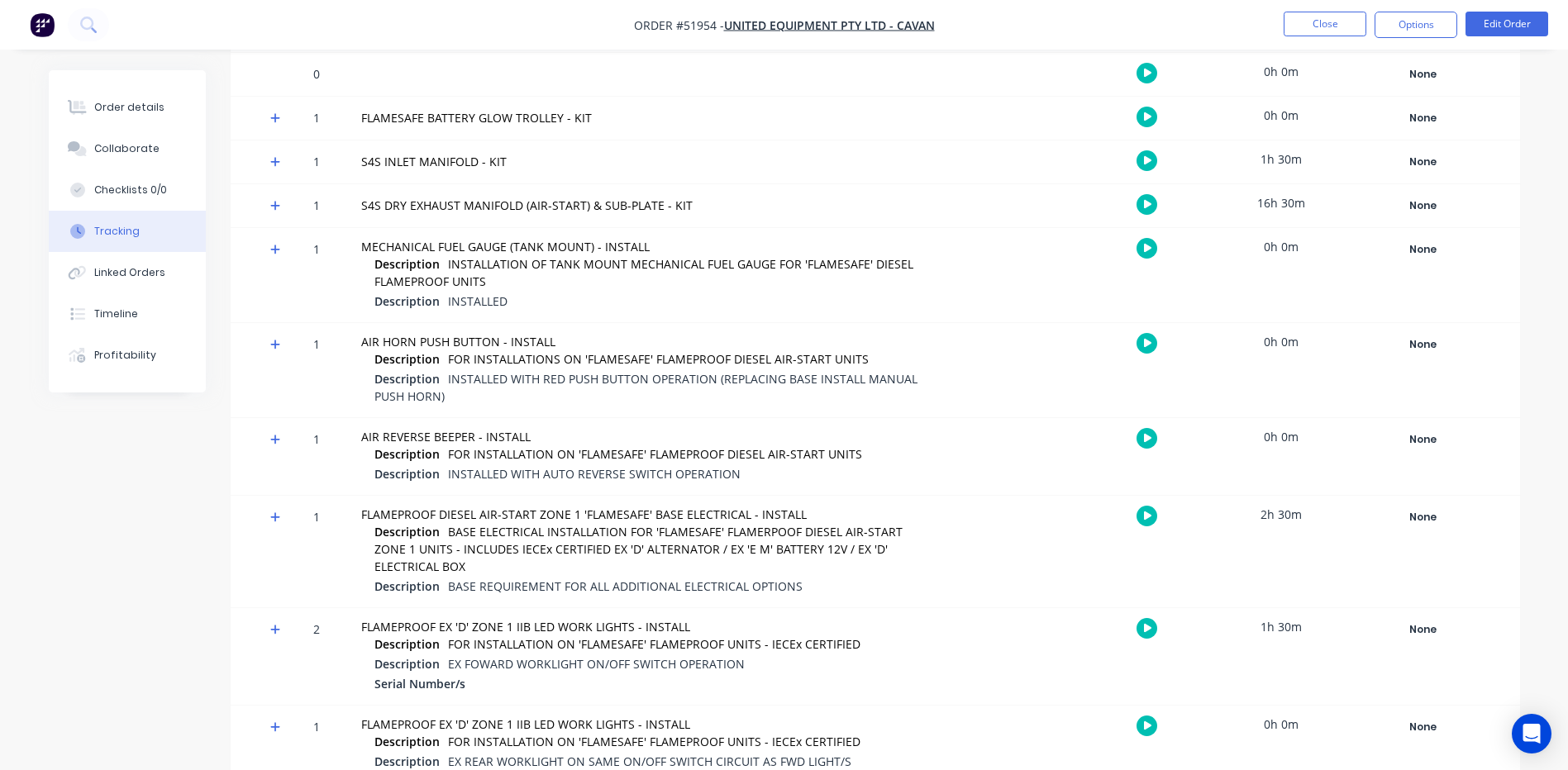
scroll to position [5451, 0]
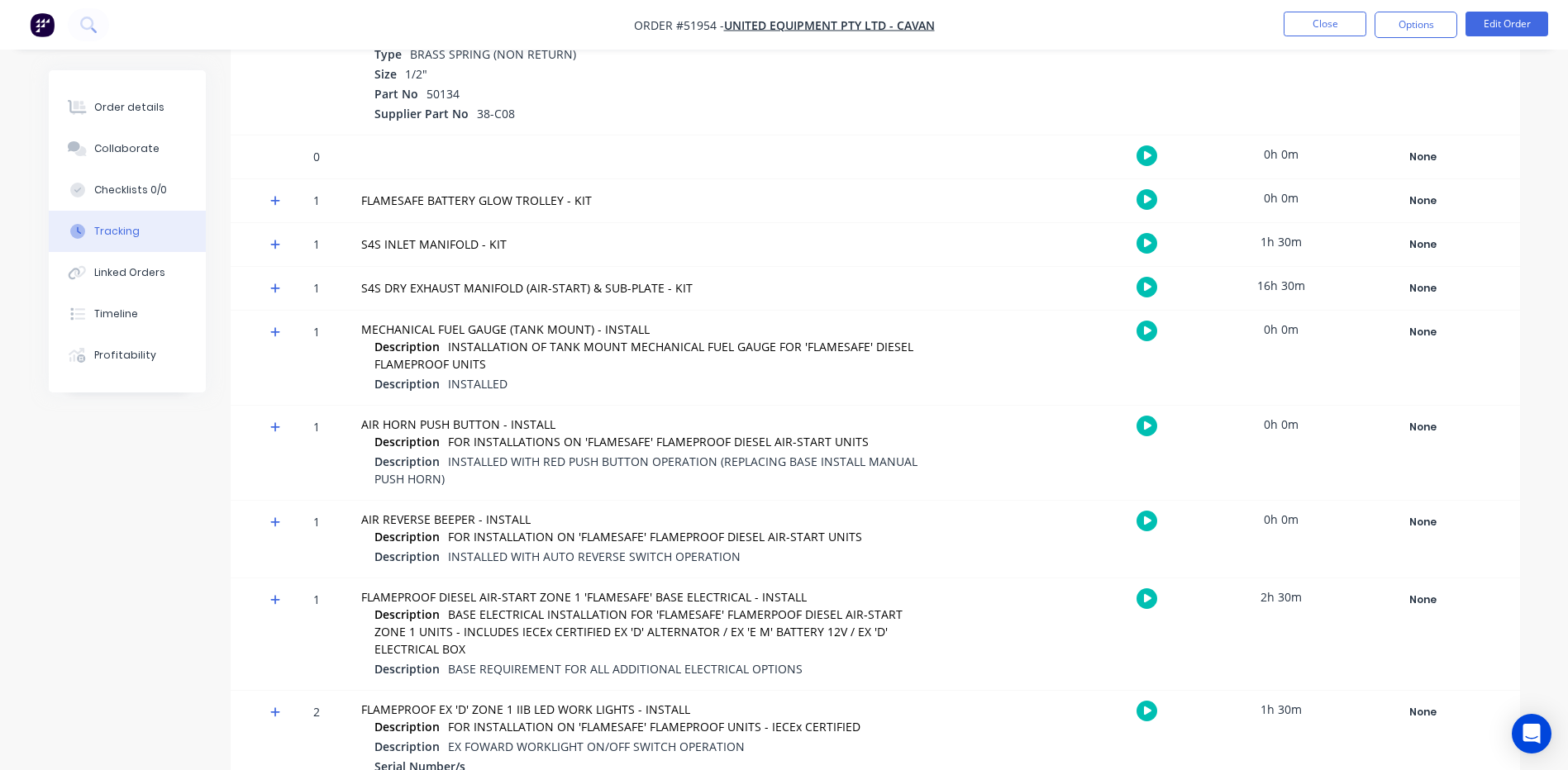
click at [271, 280] on div at bounding box center [270, 288] width 24 height 43
click at [272, 291] on icon at bounding box center [275, 288] width 10 height 11
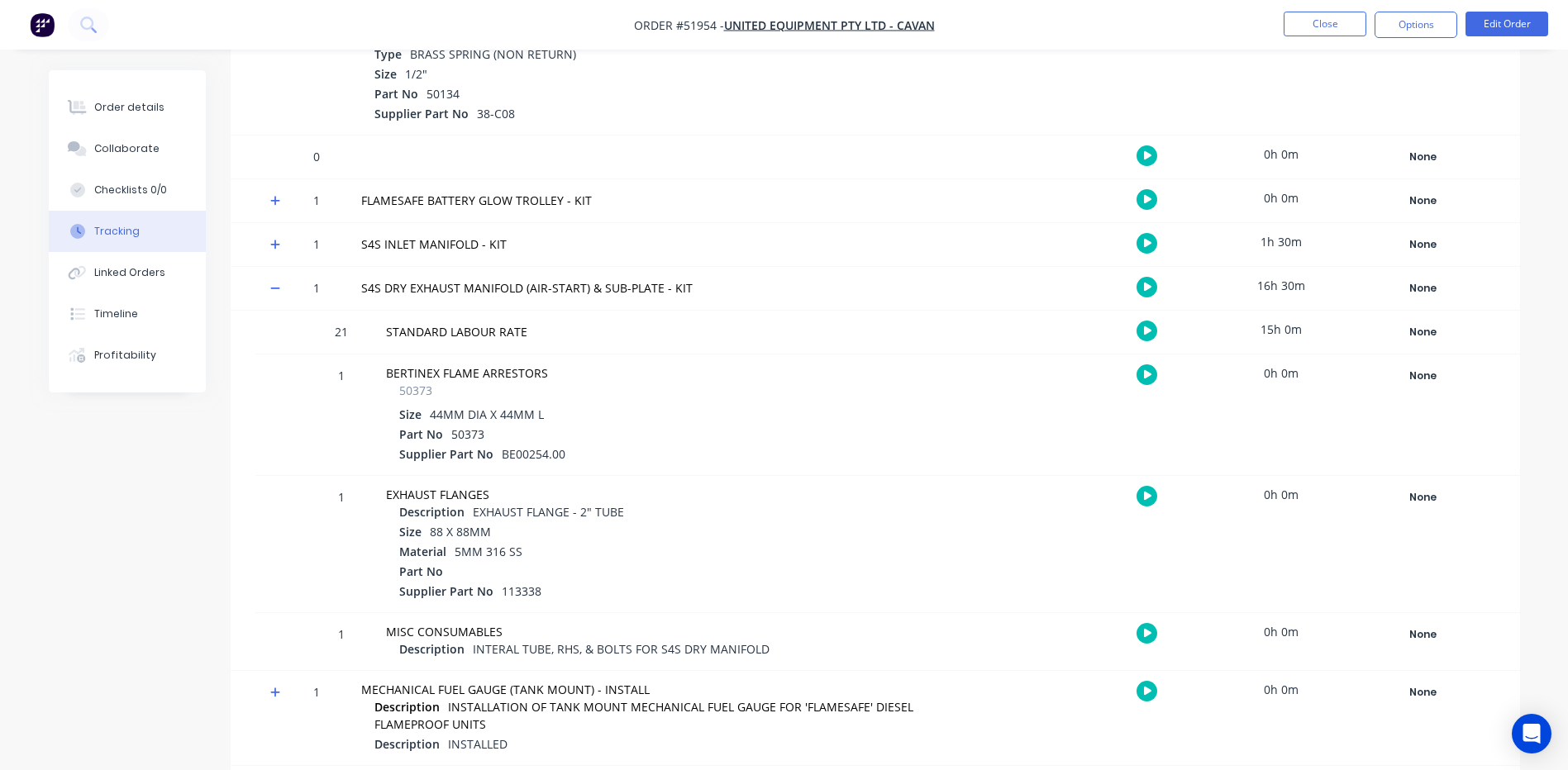
click at [278, 283] on icon at bounding box center [275, 288] width 10 height 11
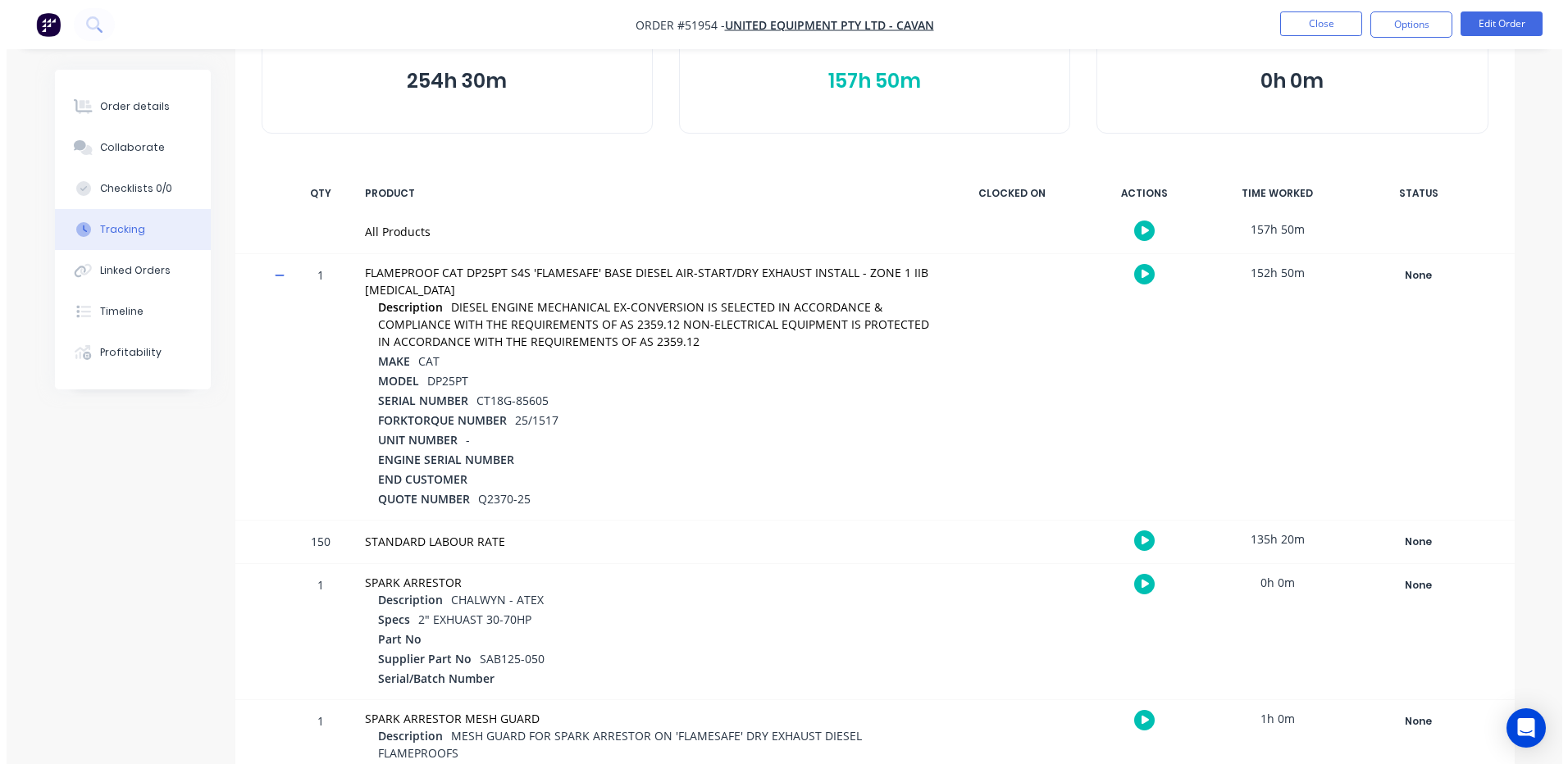
scroll to position [0, 0]
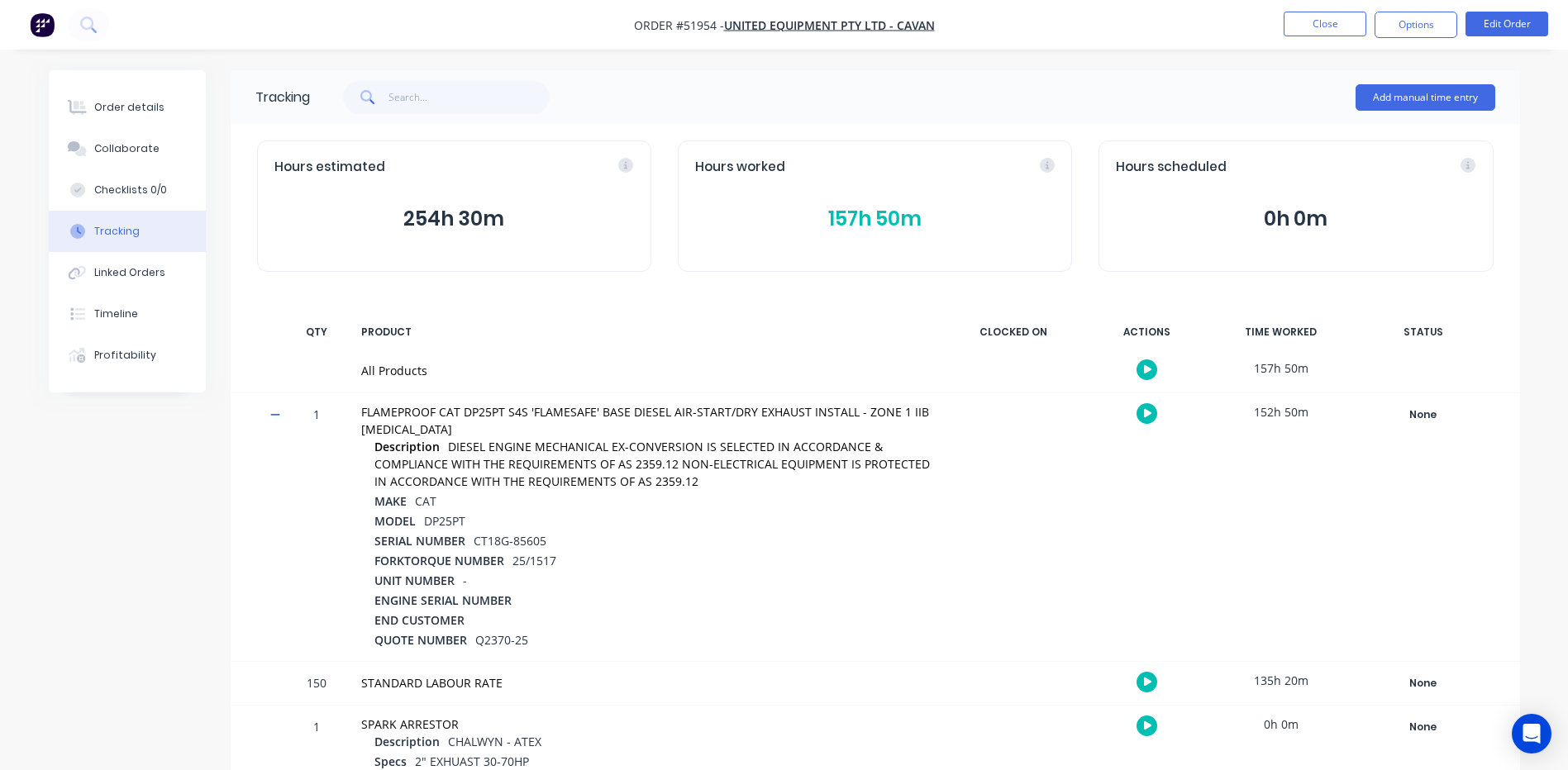
click at [861, 227] on button "157h 50m" at bounding box center [875, 218] width 360 height 31
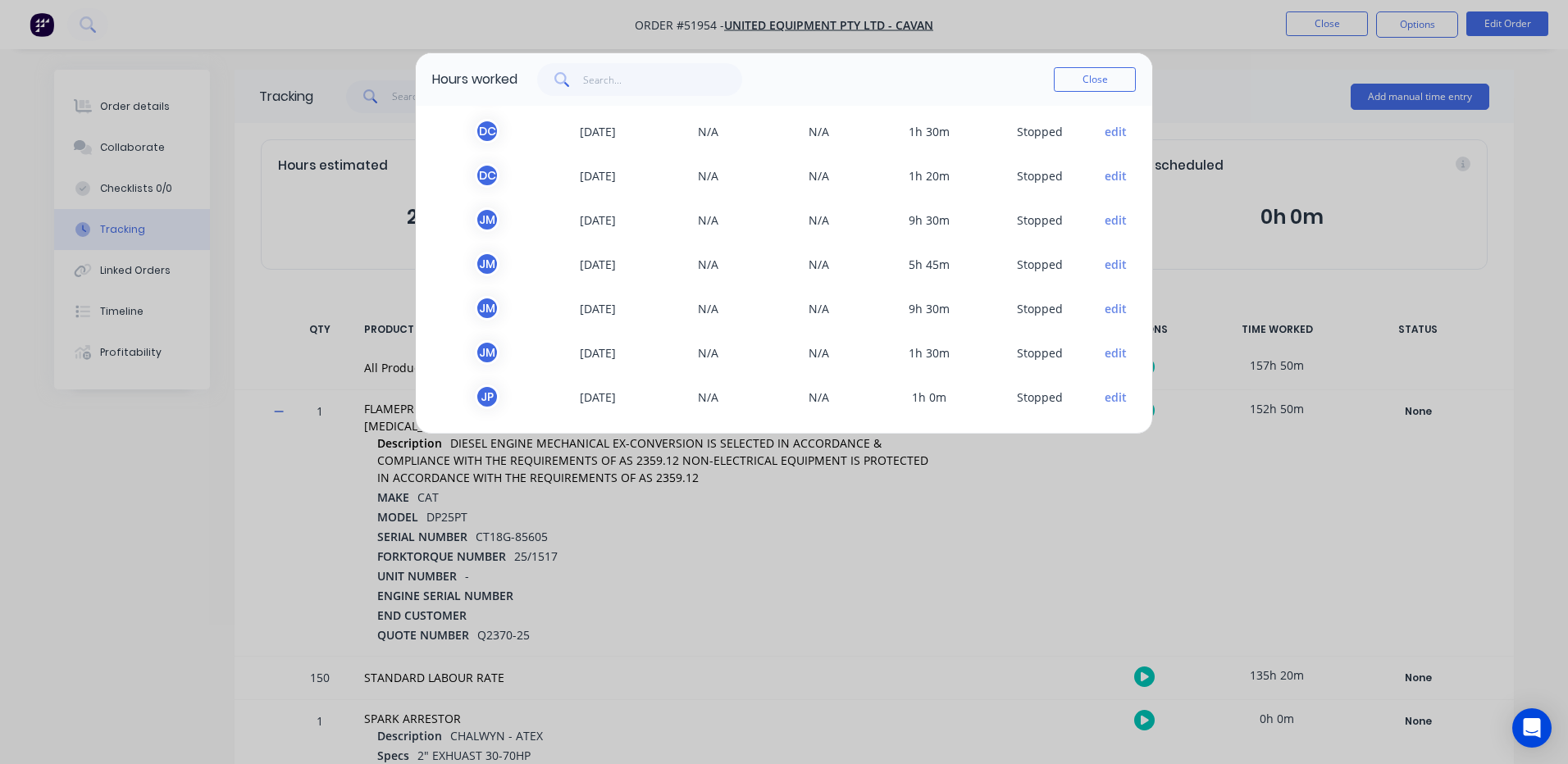
scroll to position [935, 0]
click at [1107, 351] on button "edit" at bounding box center [1116, 351] width 22 height 17
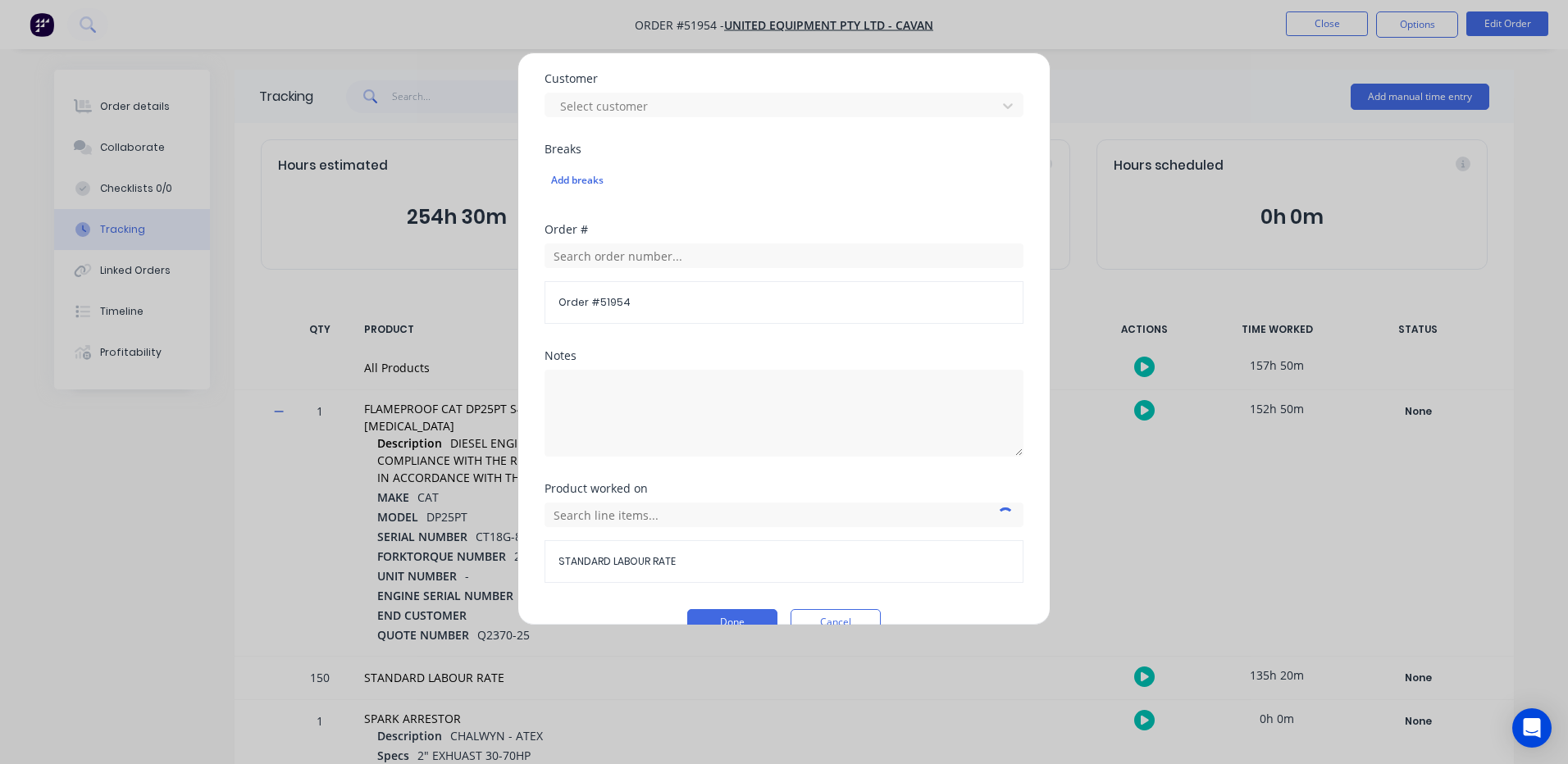
scroll to position [731, 0]
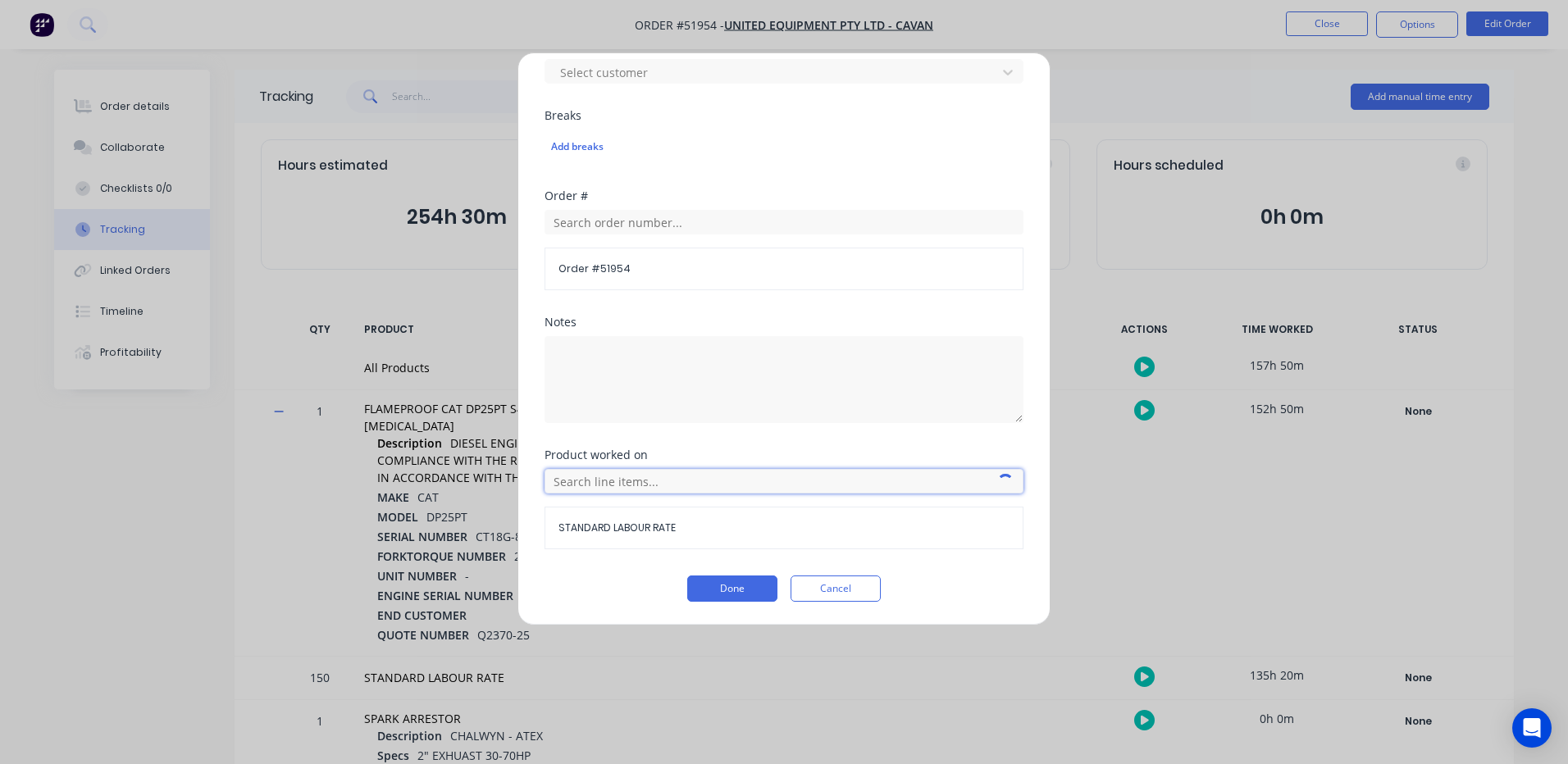
click at [686, 487] on input "text" at bounding box center [784, 481] width 479 height 24
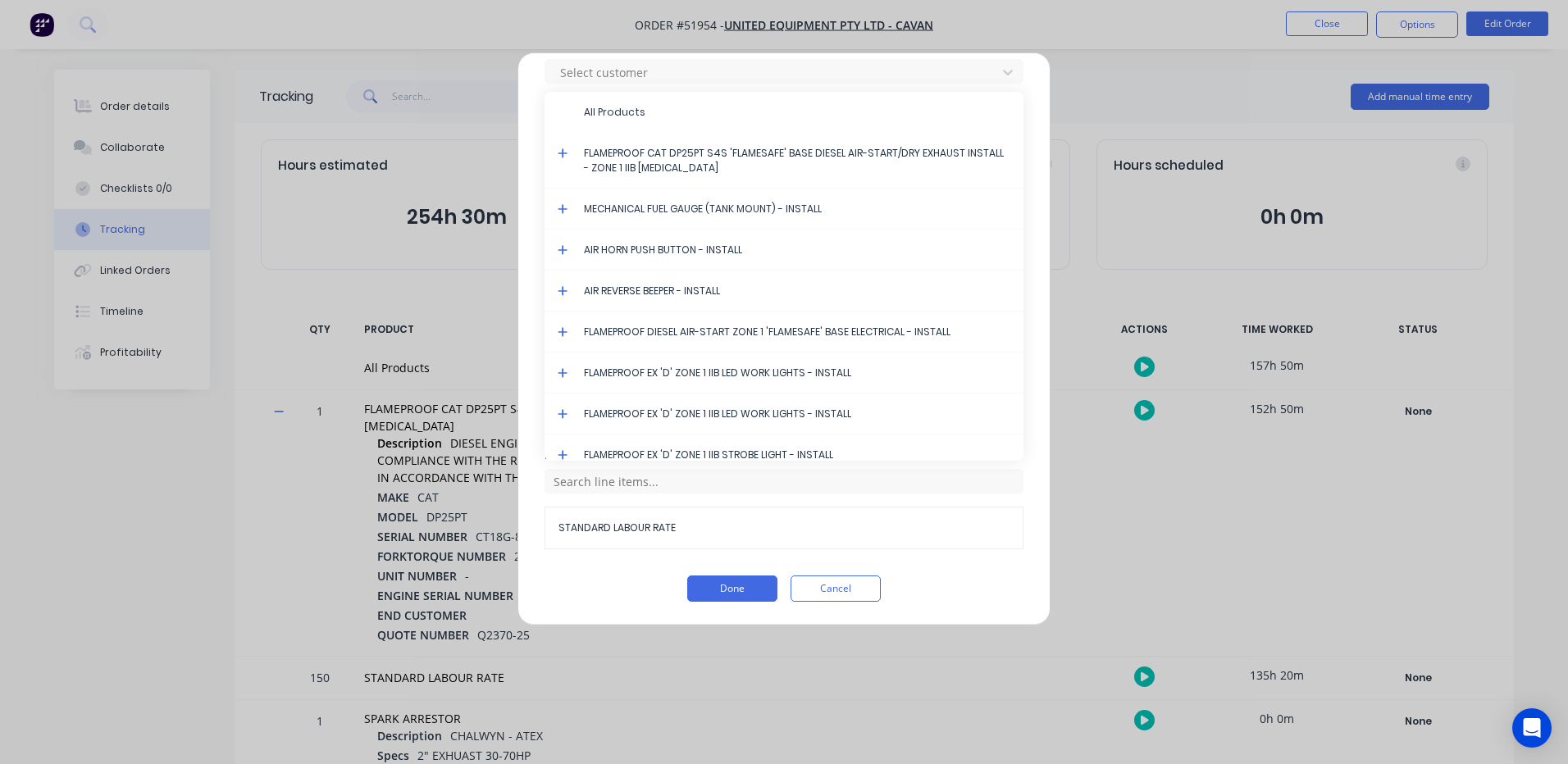
click at [560, 153] on icon at bounding box center [562, 153] width 10 height 10
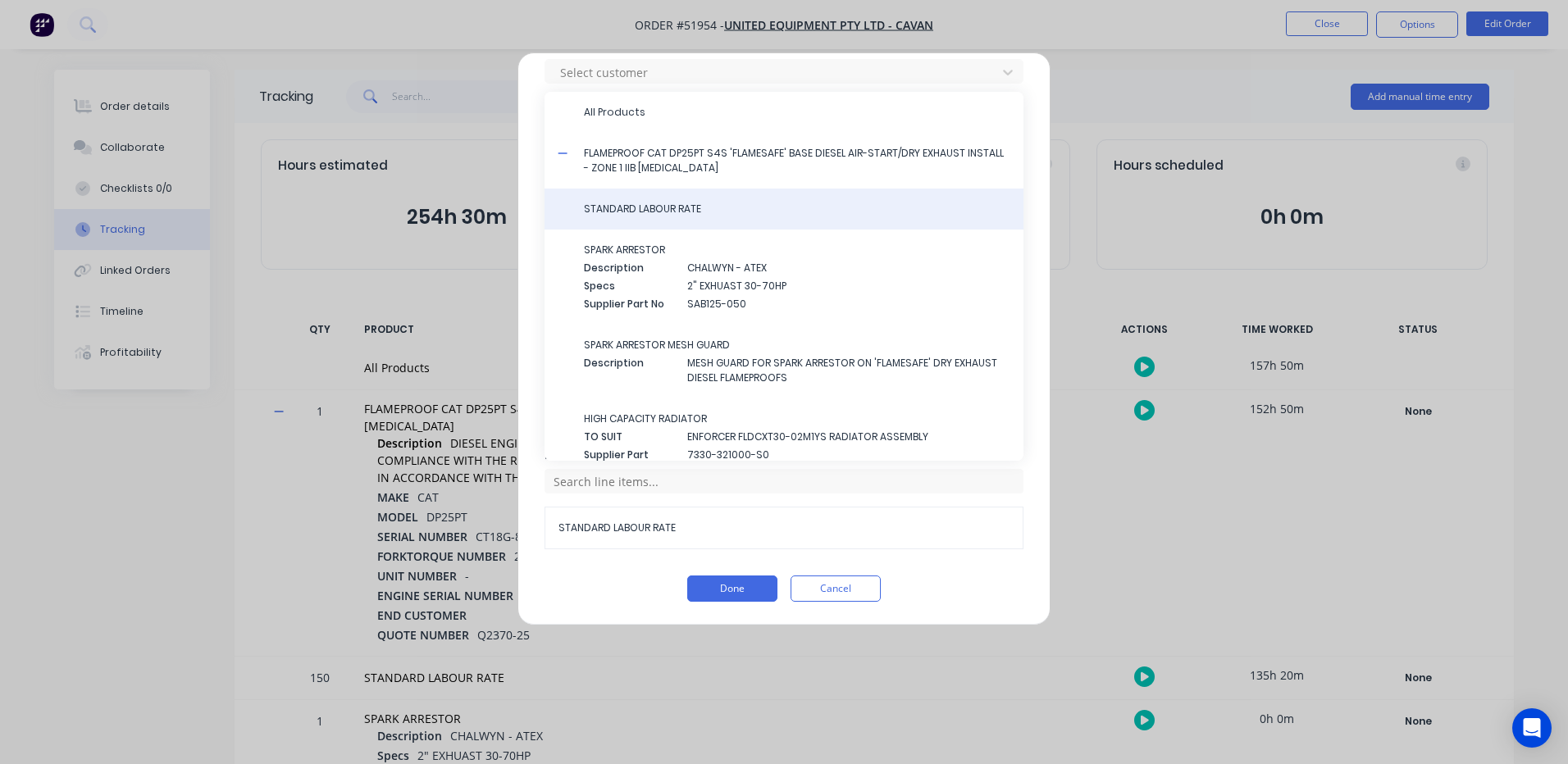
click at [677, 201] on span "STANDARD LABOUR RATE" at bounding box center [796, 209] width 426 height 15
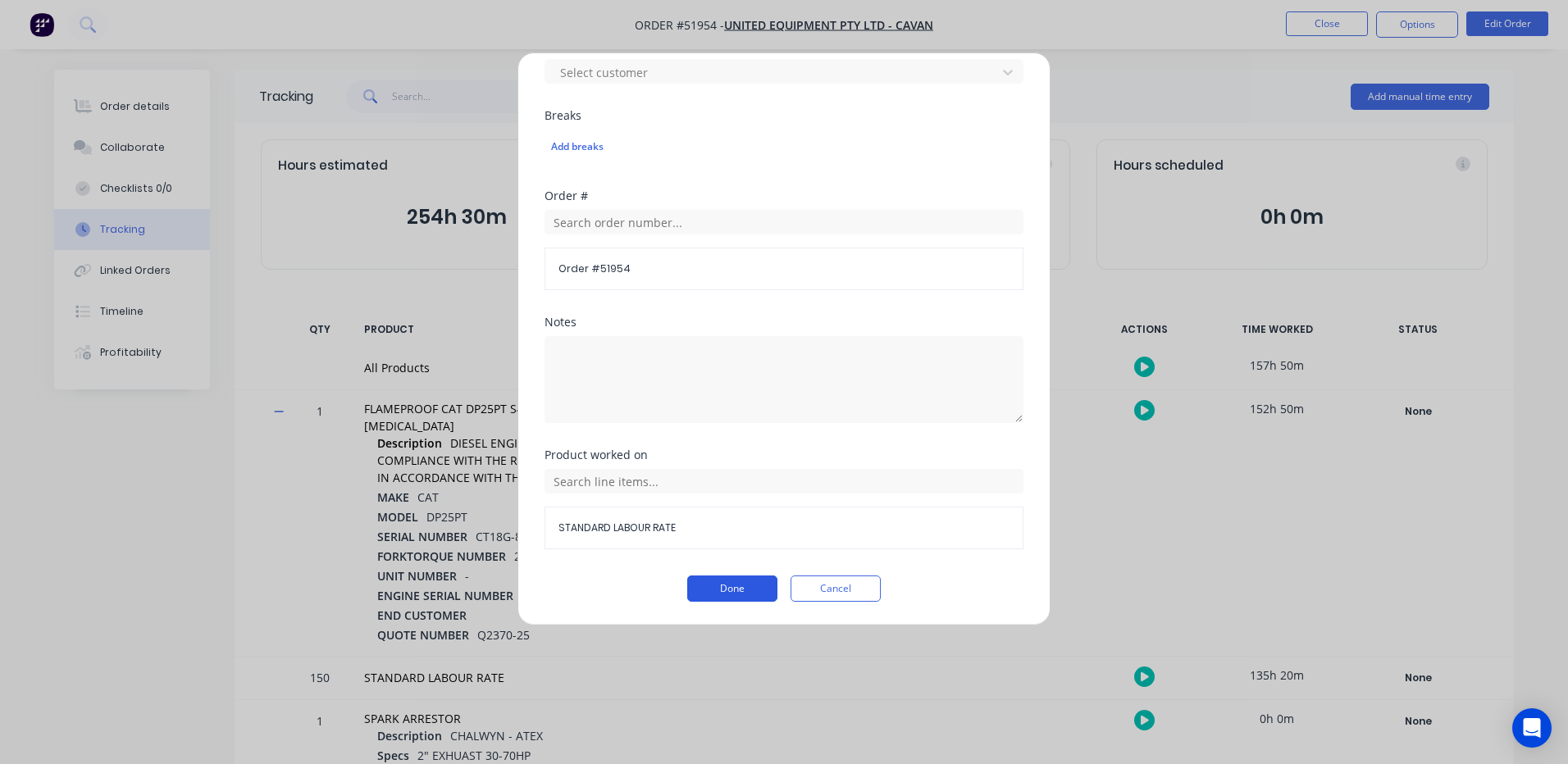
click at [730, 589] on button "Done" at bounding box center [732, 588] width 90 height 26
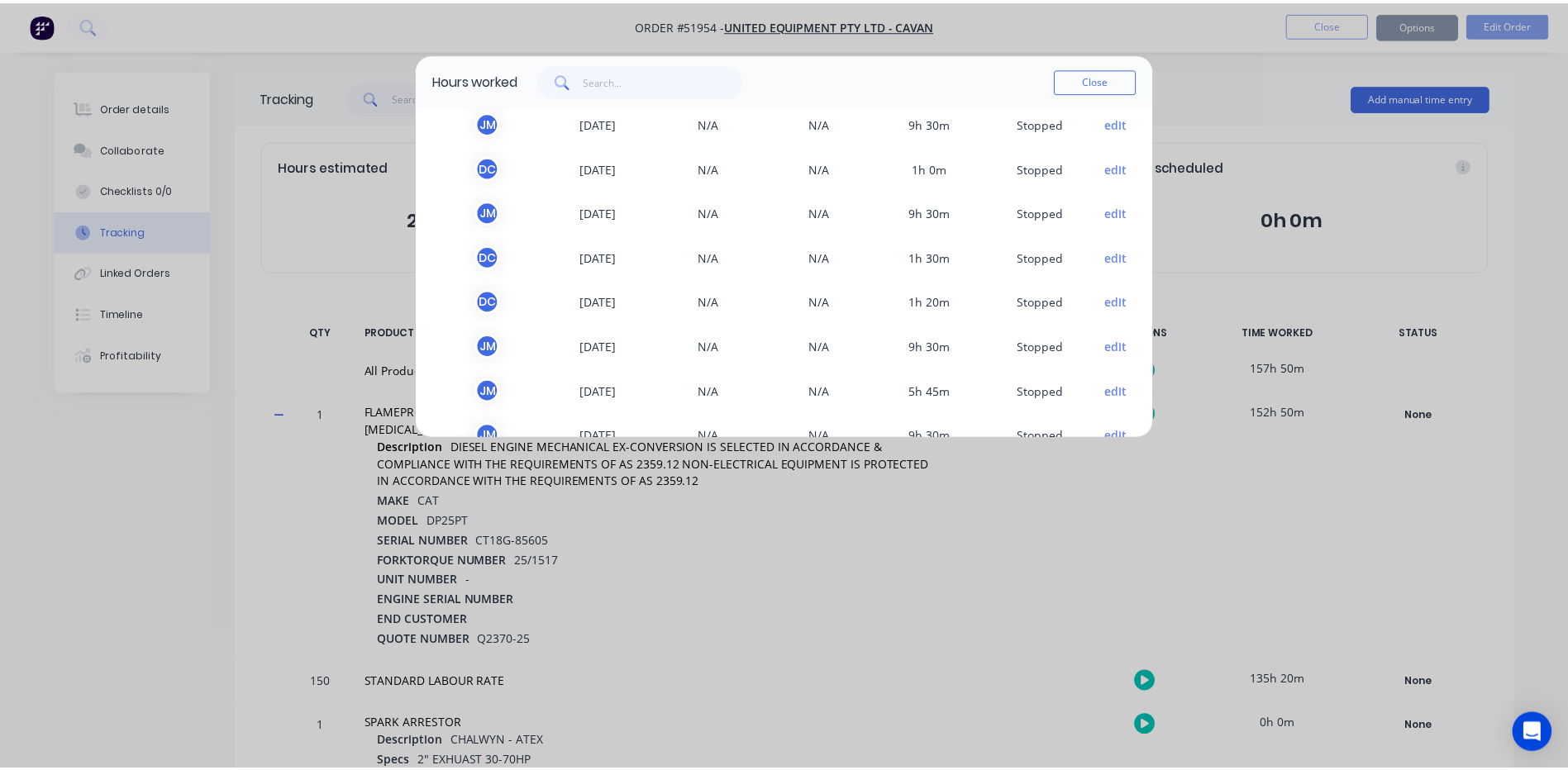
scroll to position [826, 0]
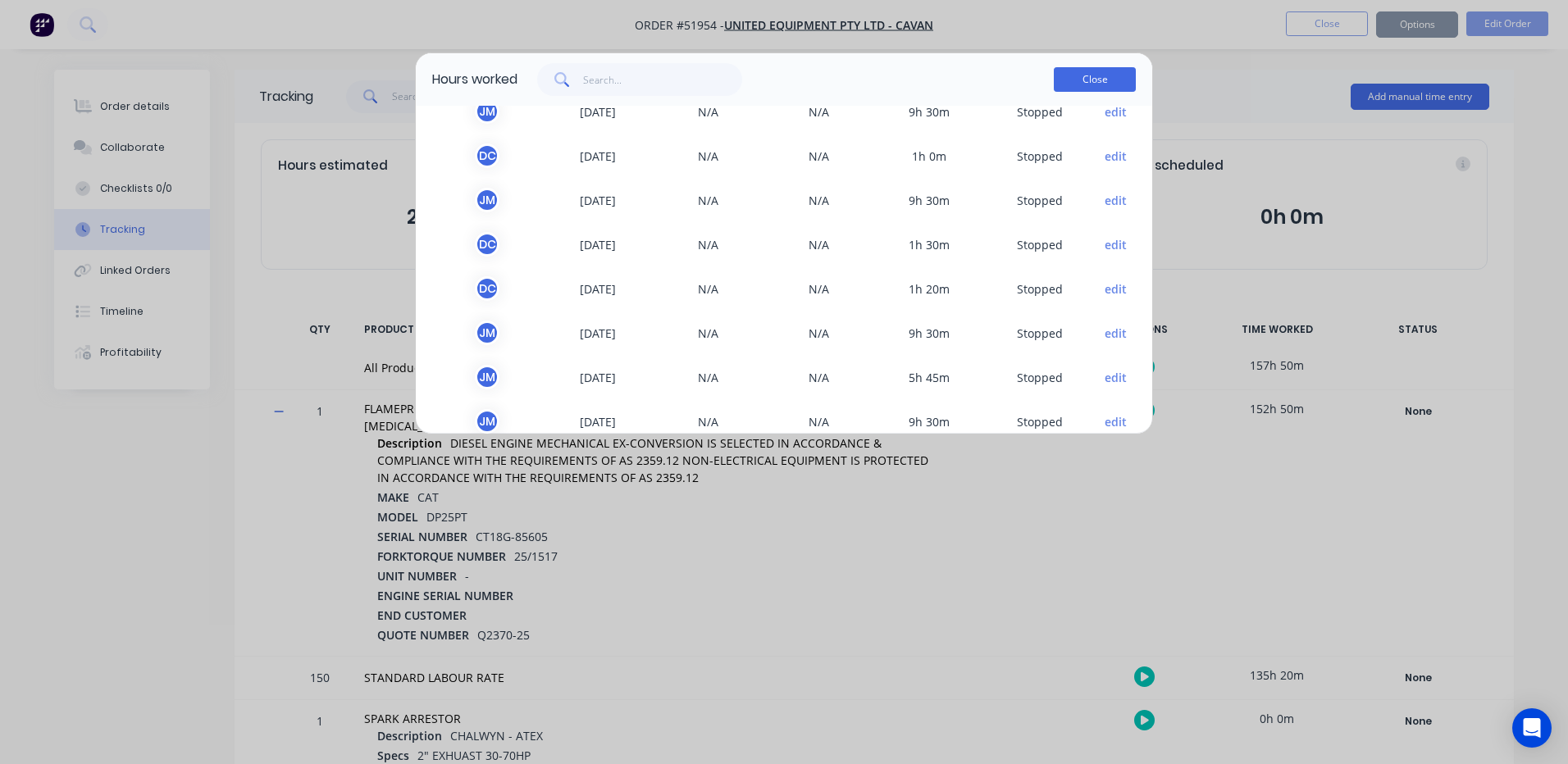
click at [1093, 86] on button "Close" at bounding box center [1094, 79] width 82 height 24
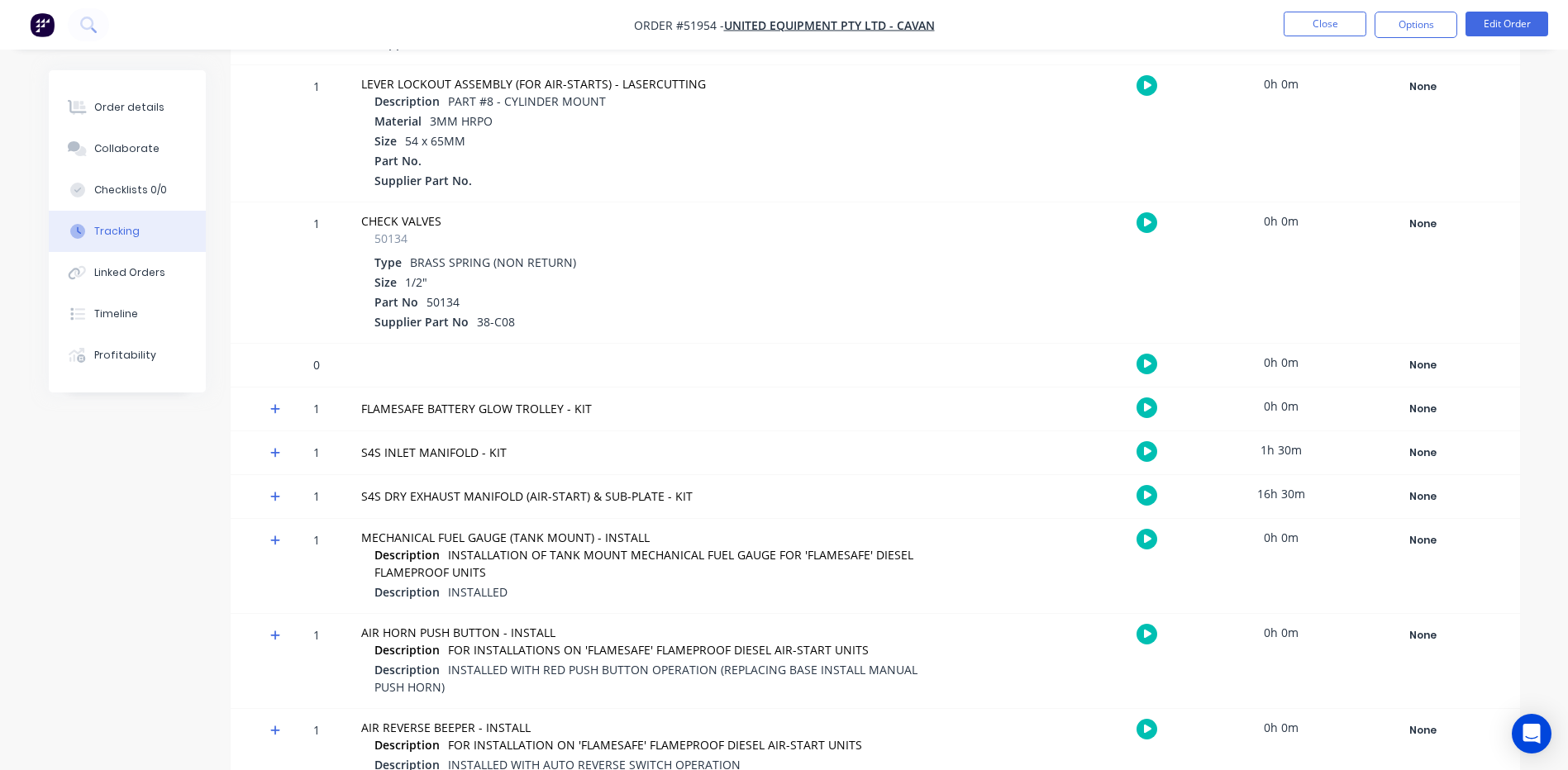
scroll to position [5286, 0]
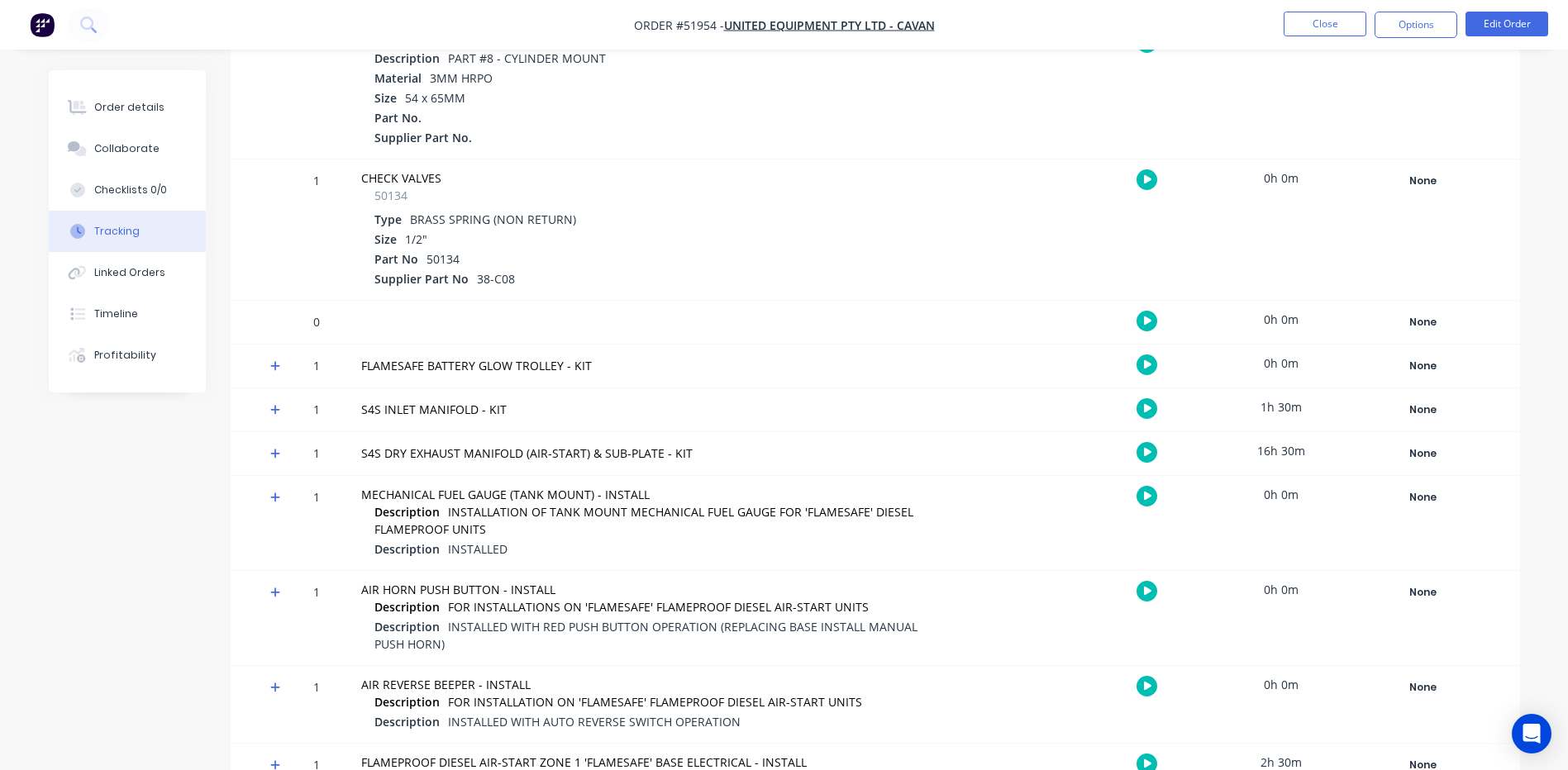
click at [275, 455] on icon at bounding box center [275, 454] width 10 height 10
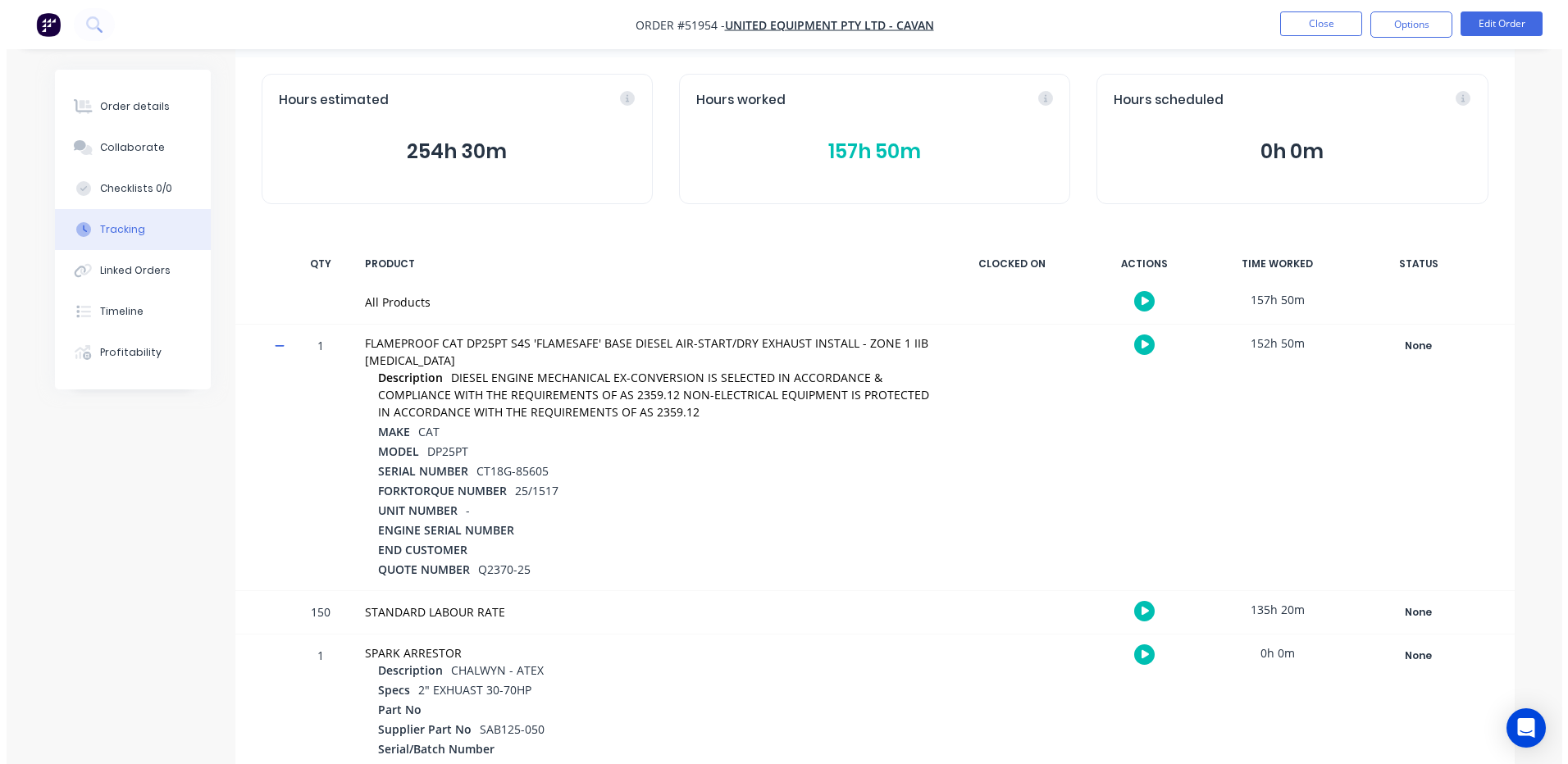
scroll to position [0, 0]
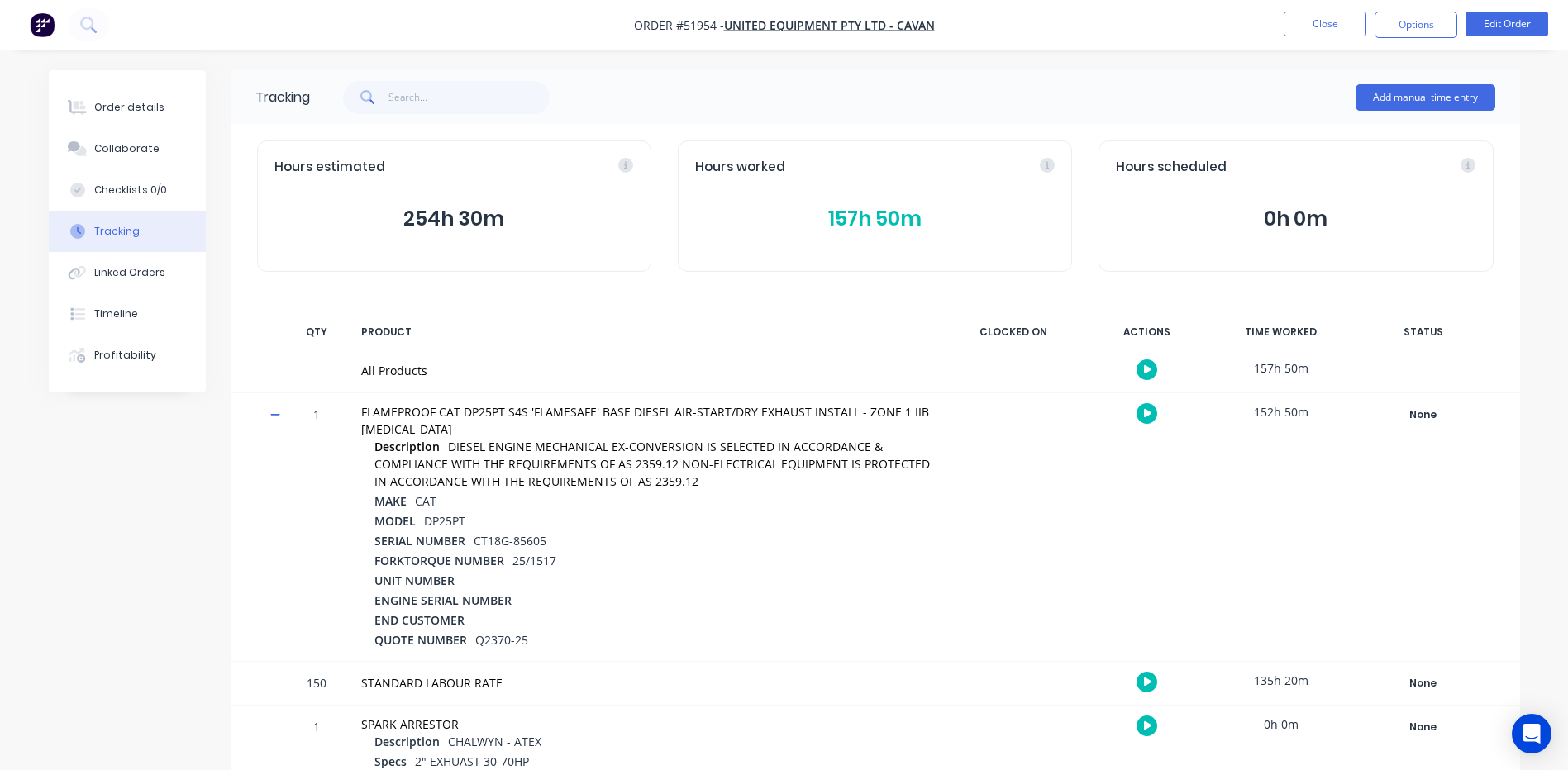
click at [887, 212] on button "157h 50m" at bounding box center [875, 218] width 360 height 31
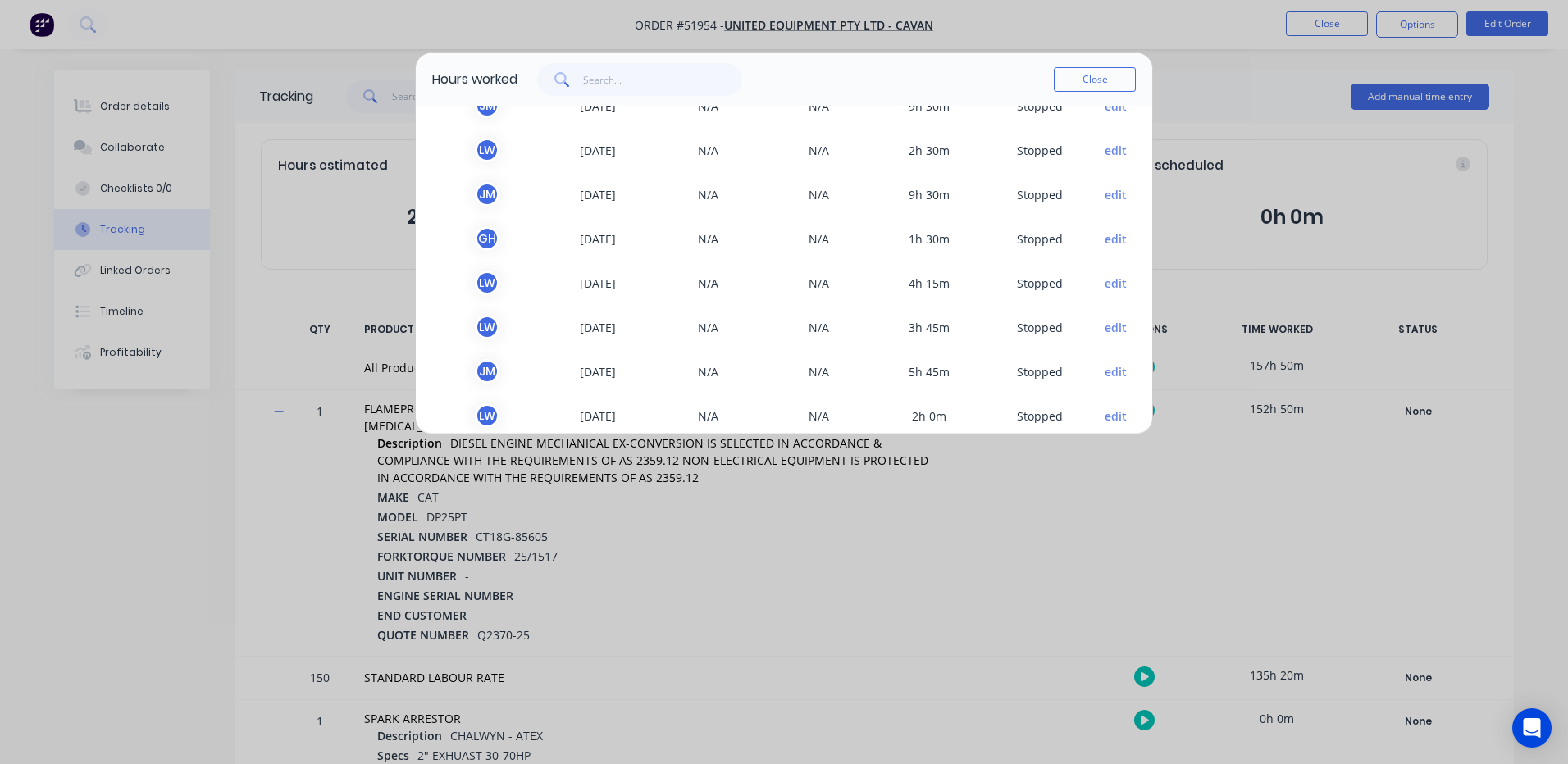
scroll to position [328, 0]
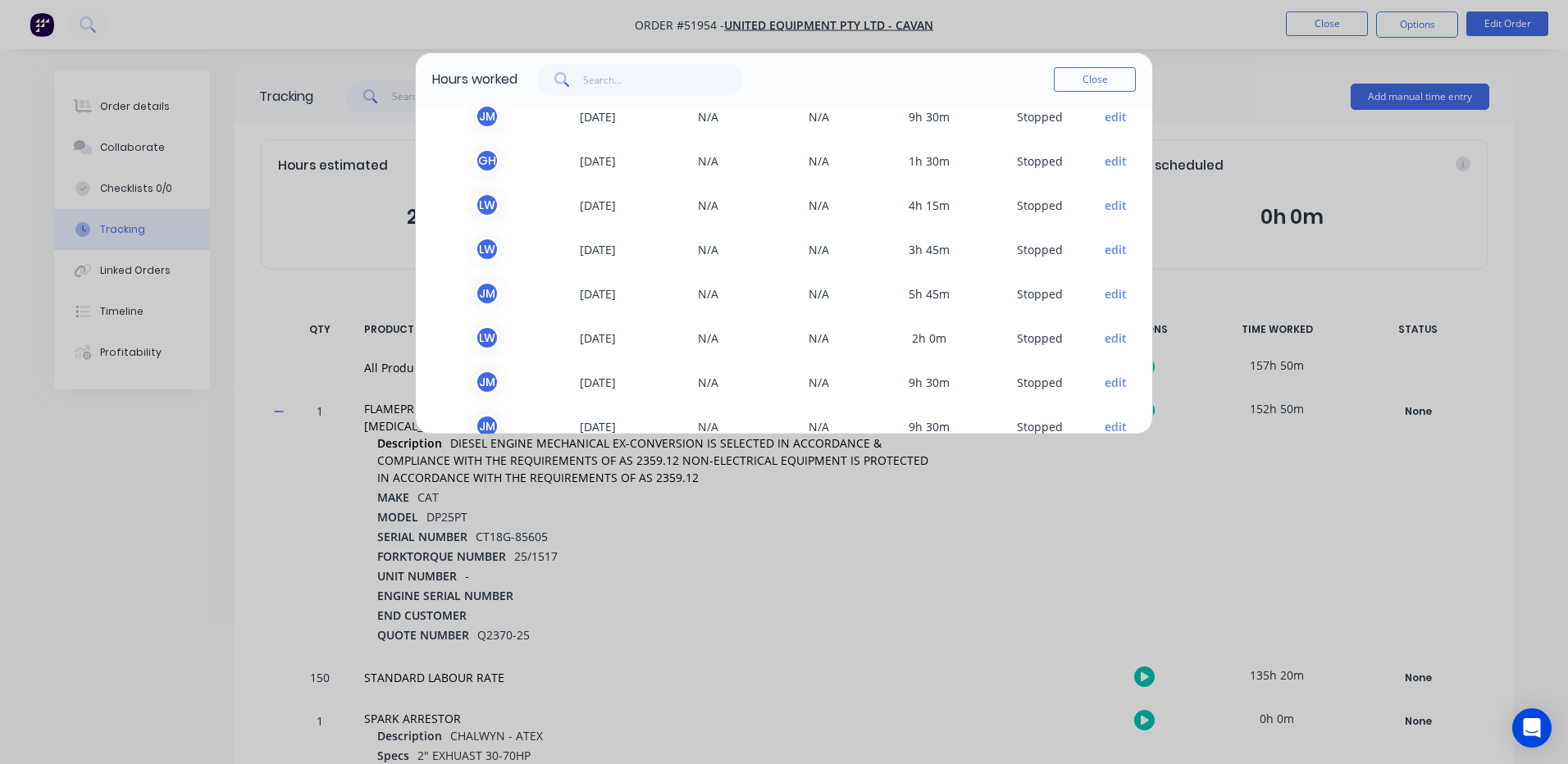
click at [1105, 166] on button "edit" at bounding box center [1116, 161] width 22 height 17
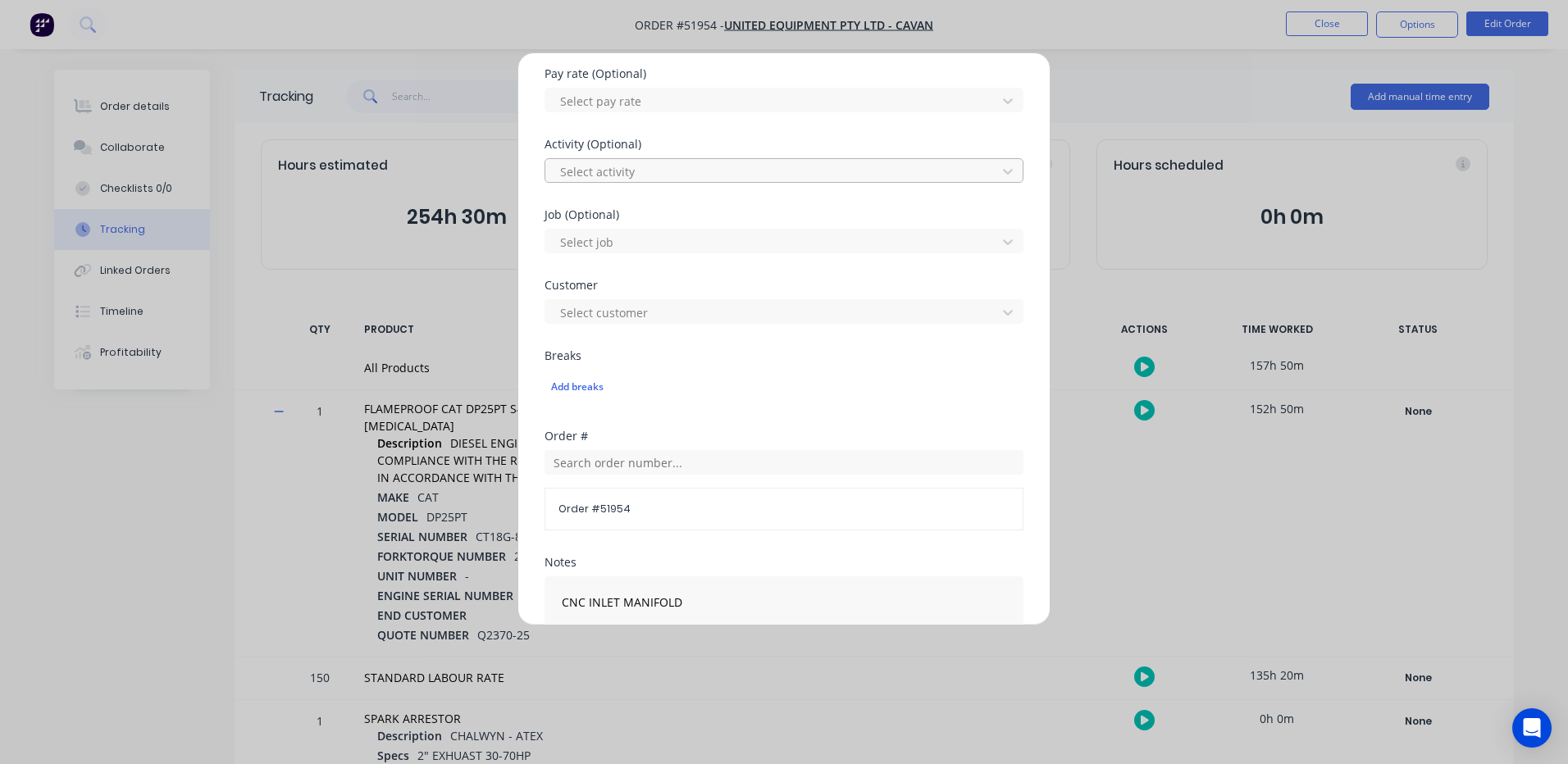
scroll to position [731, 0]
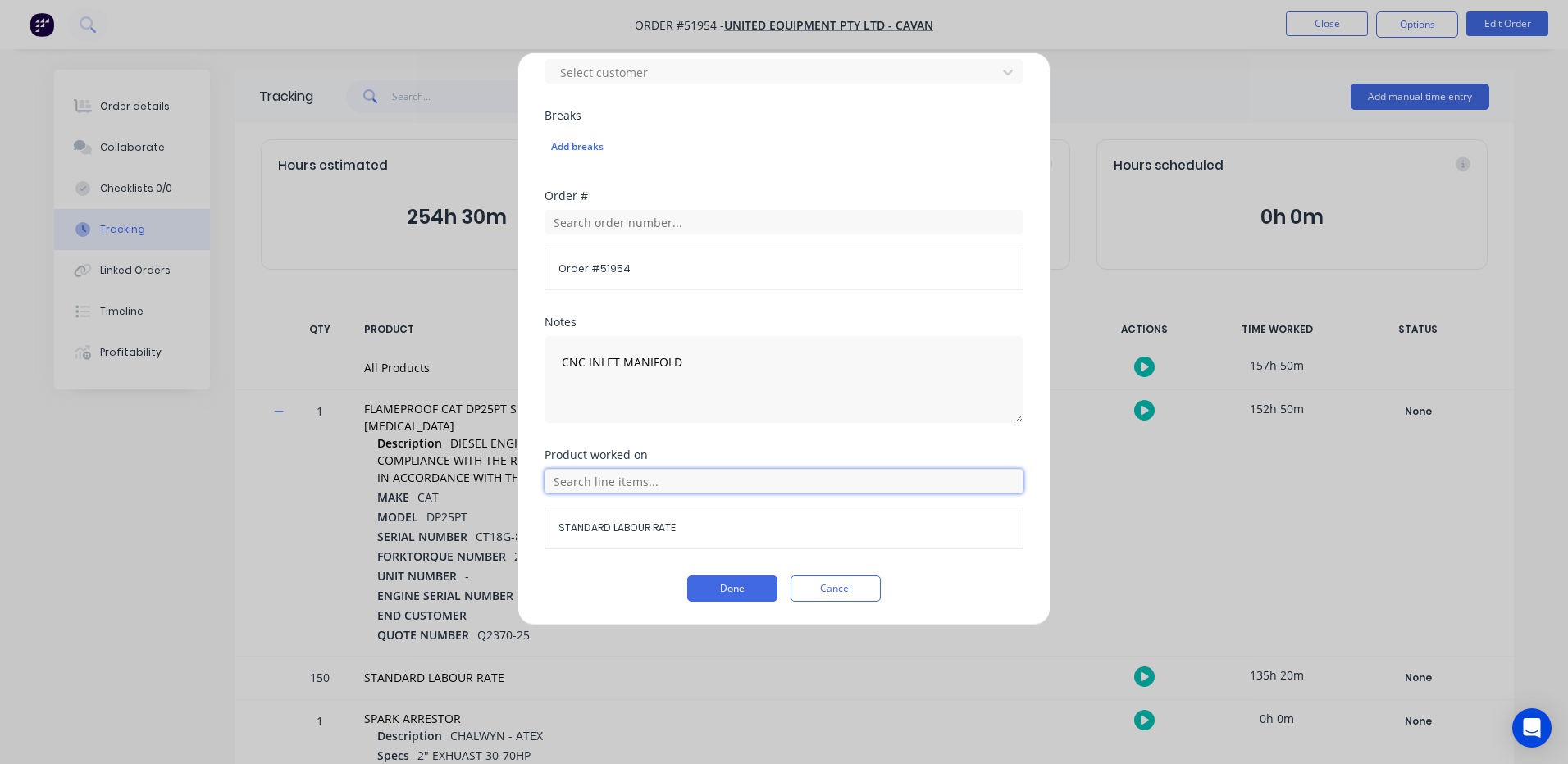
click at [663, 484] on input "text" at bounding box center [784, 481] width 479 height 24
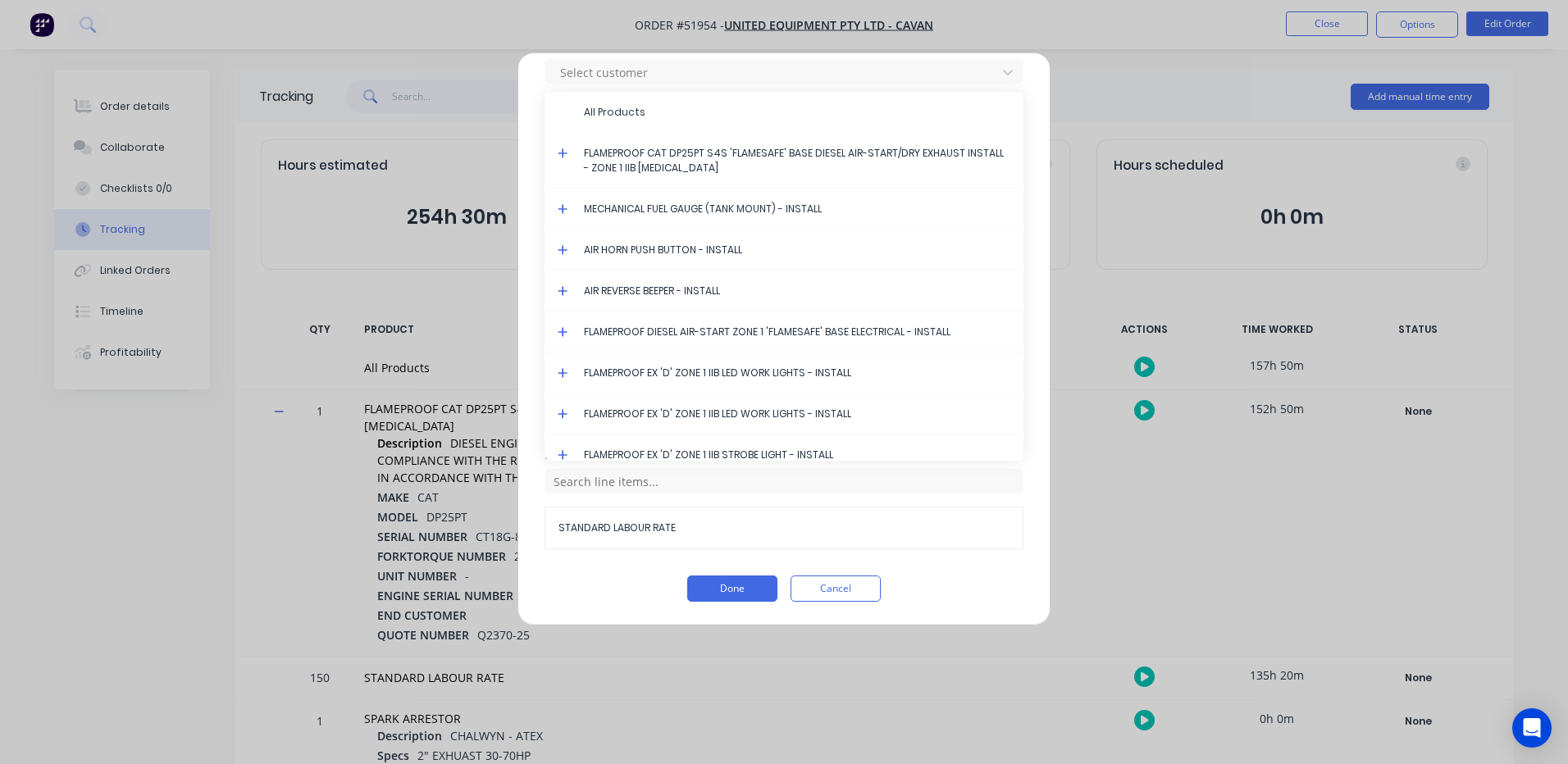
click at [561, 151] on icon at bounding box center [562, 153] width 10 height 11
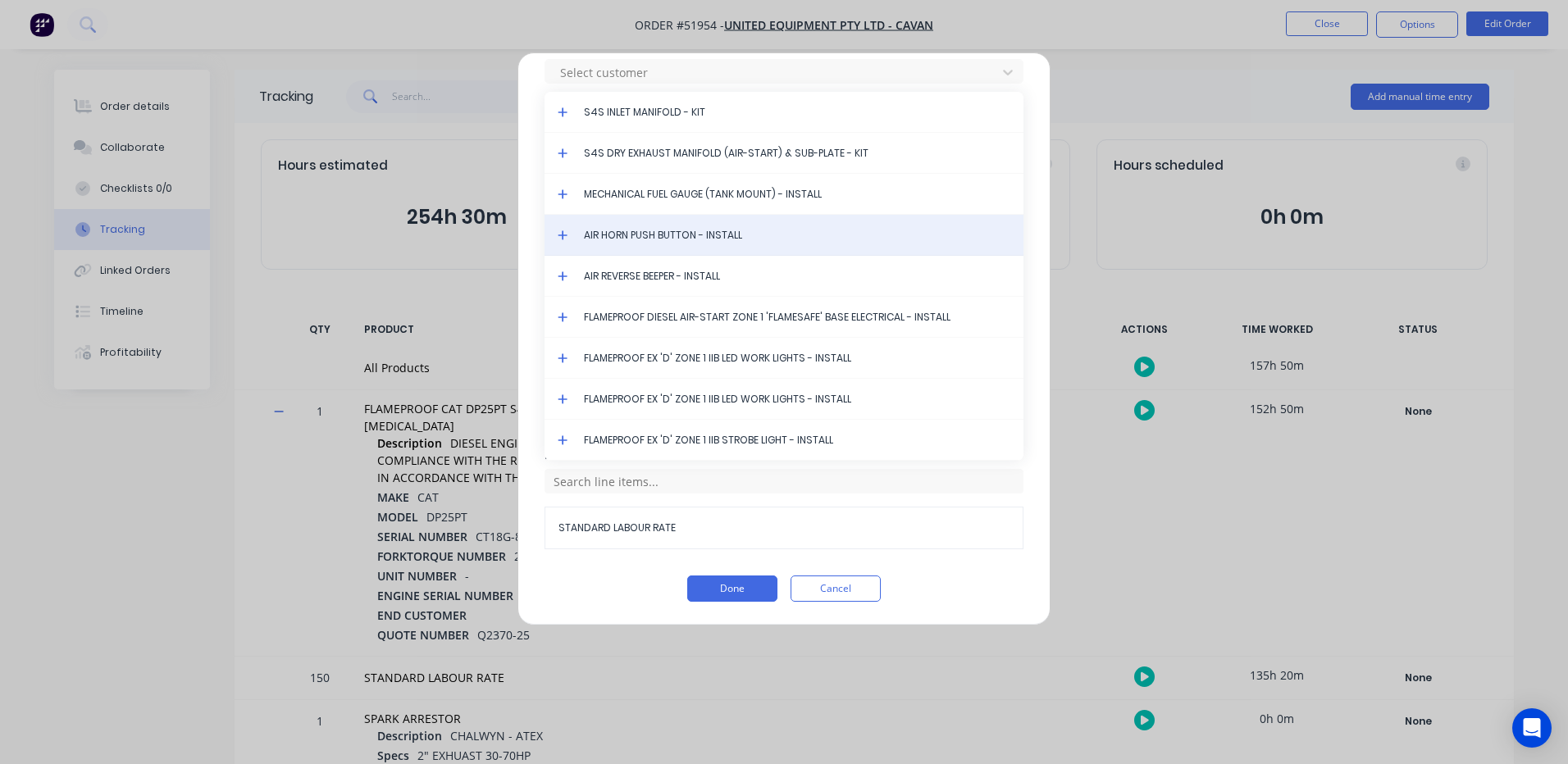
scroll to position [3772, 0]
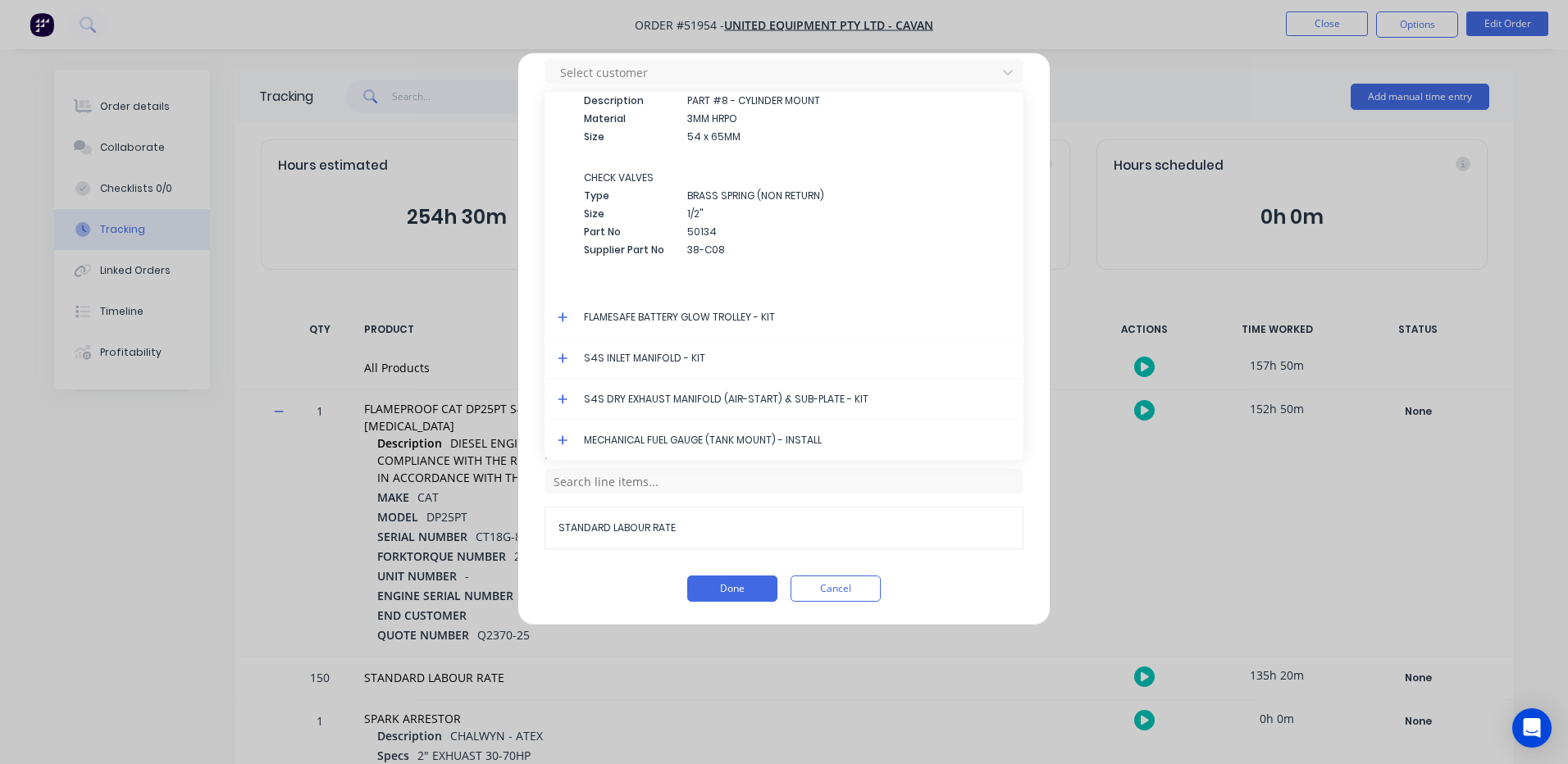
click at [566, 356] on icon at bounding box center [562, 358] width 10 height 11
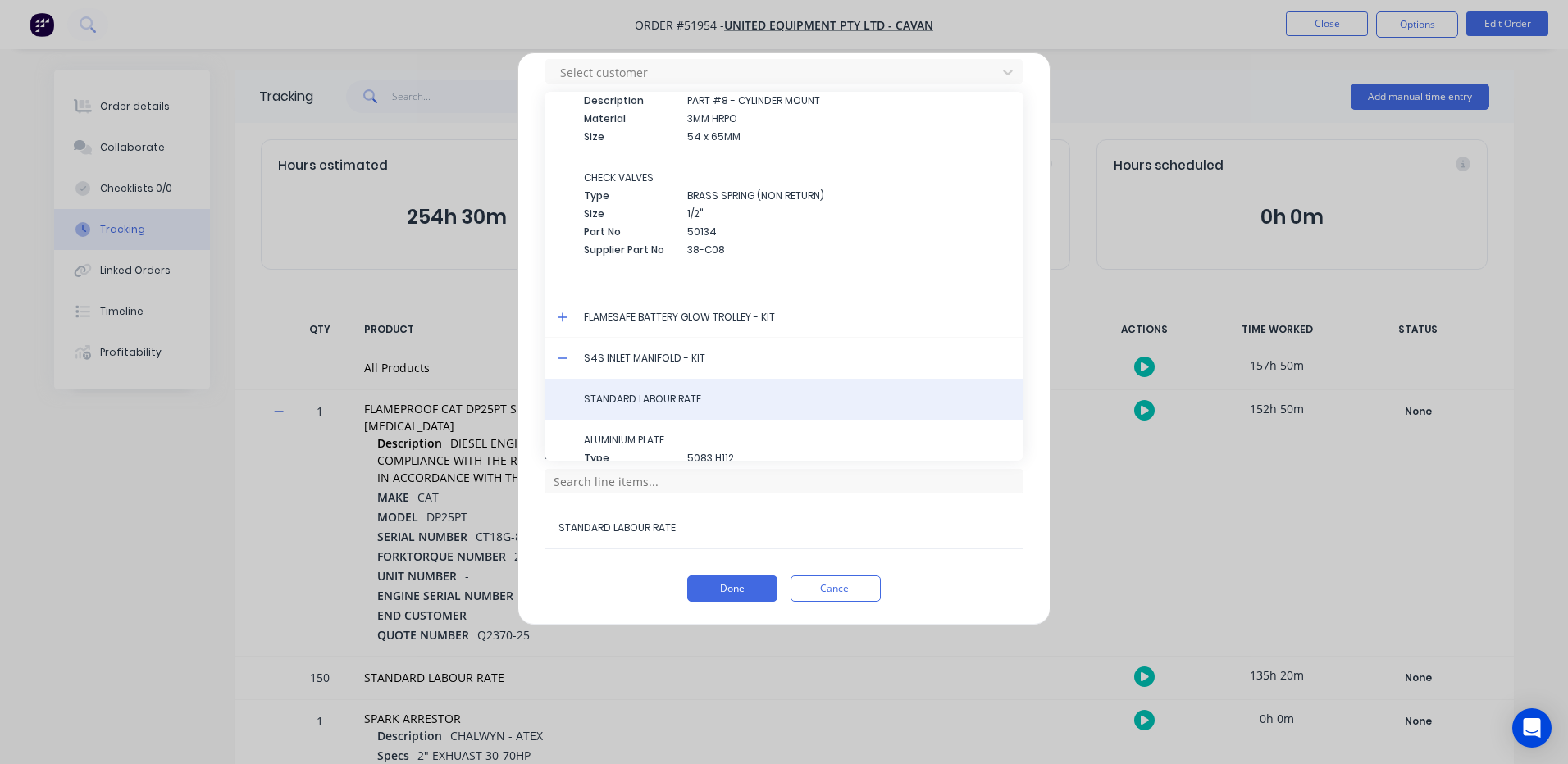
click at [622, 402] on span "STANDARD LABOUR RATE" at bounding box center [796, 399] width 426 height 15
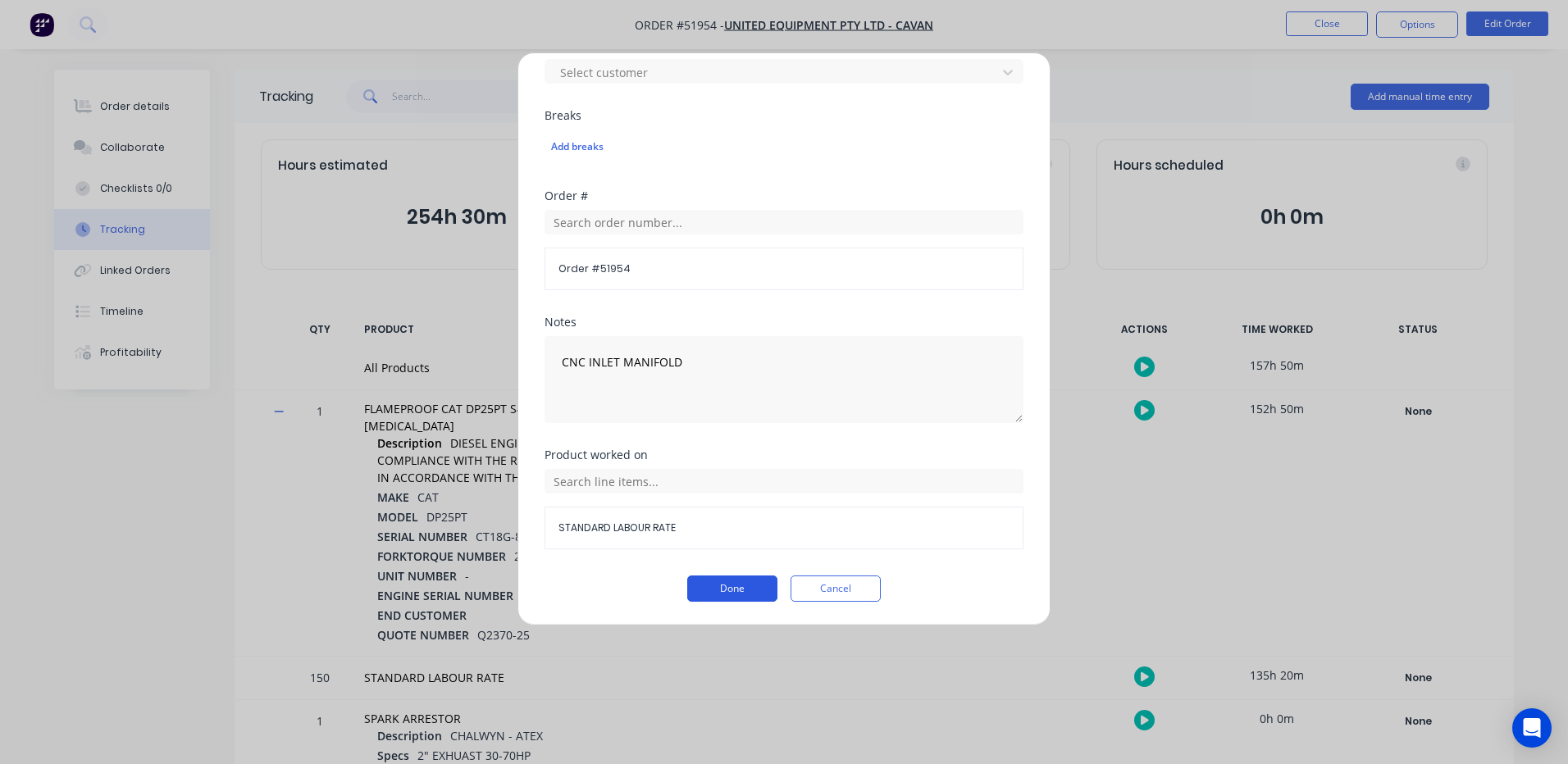
click at [724, 587] on button "Done" at bounding box center [732, 588] width 90 height 26
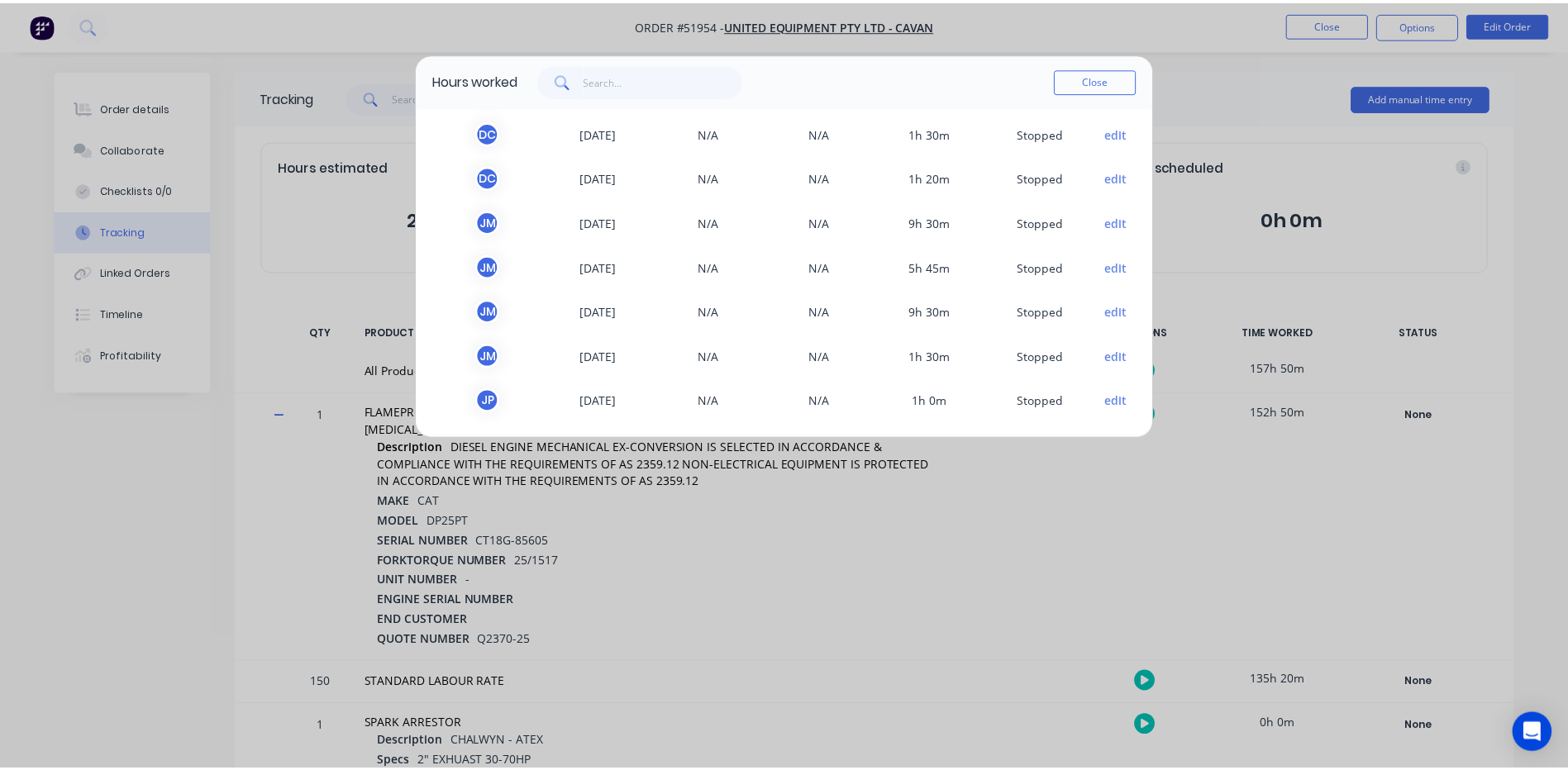
scroll to position [942, 0]
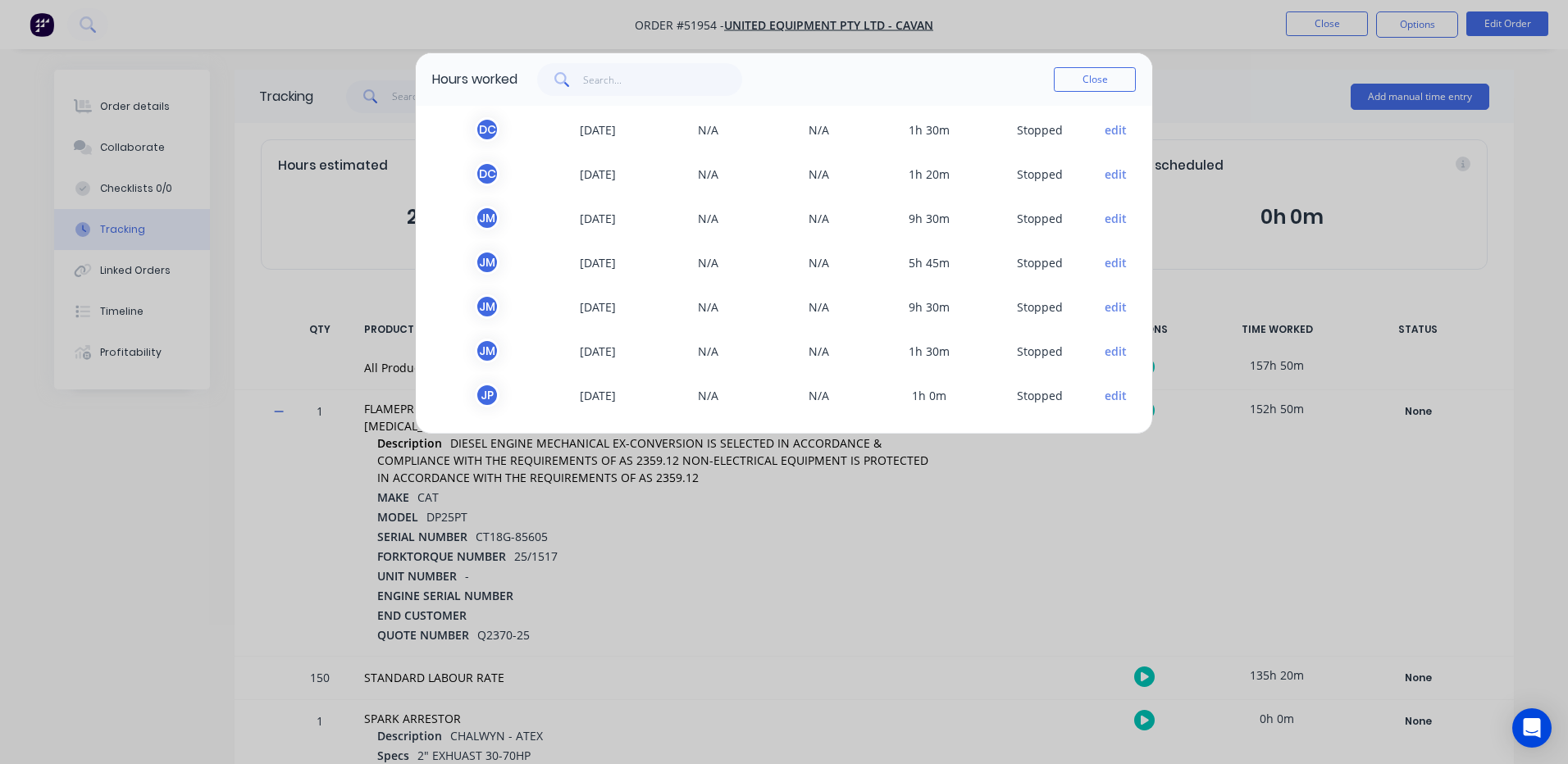
drag, startPoint x: 1097, startPoint y: 83, endPoint x: 1035, endPoint y: 132, distance: 79.0
click at [1095, 87] on button "Close" at bounding box center [1094, 79] width 82 height 24
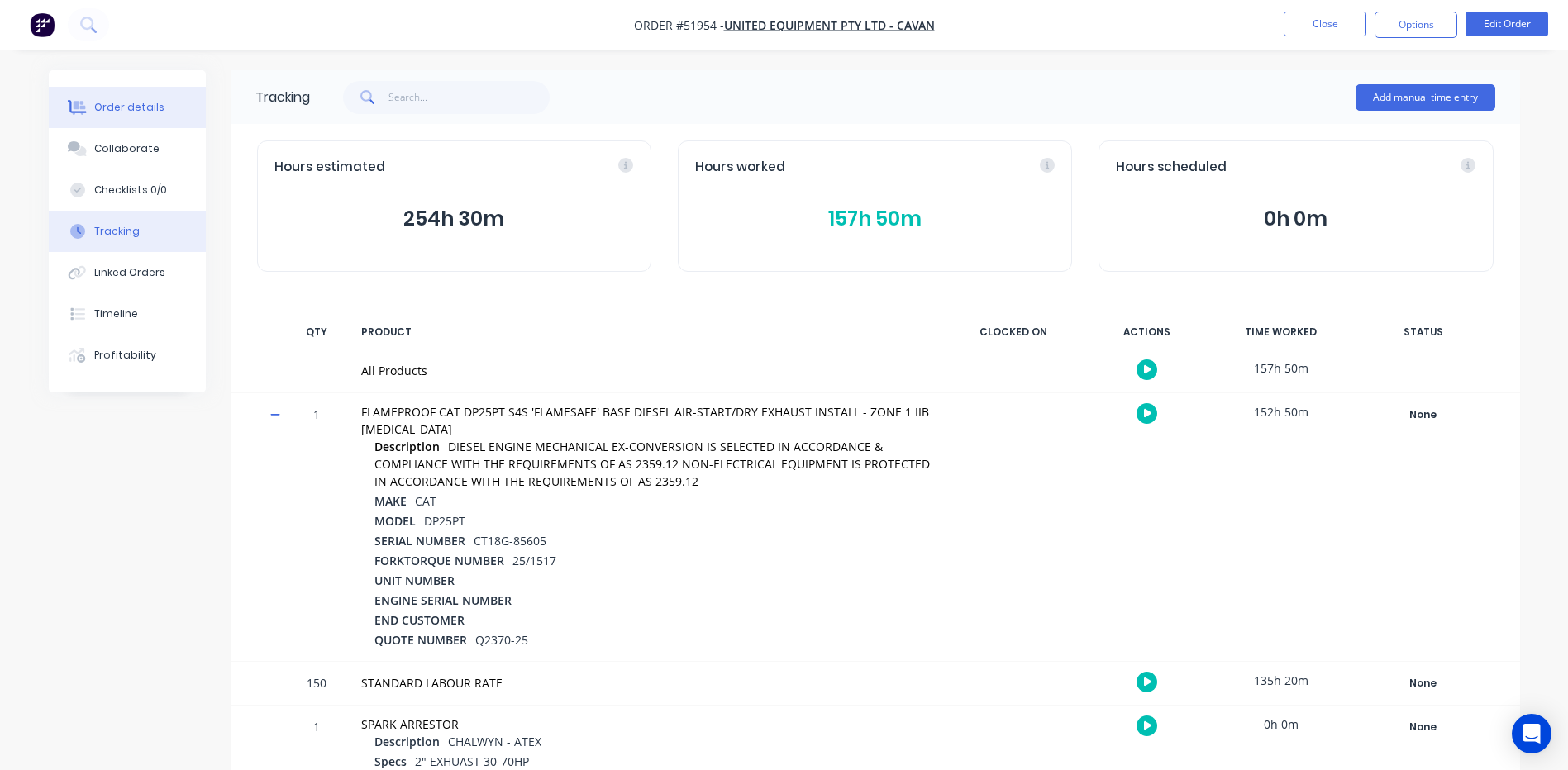
click at [113, 117] on button "Order details" at bounding box center [127, 107] width 157 height 41
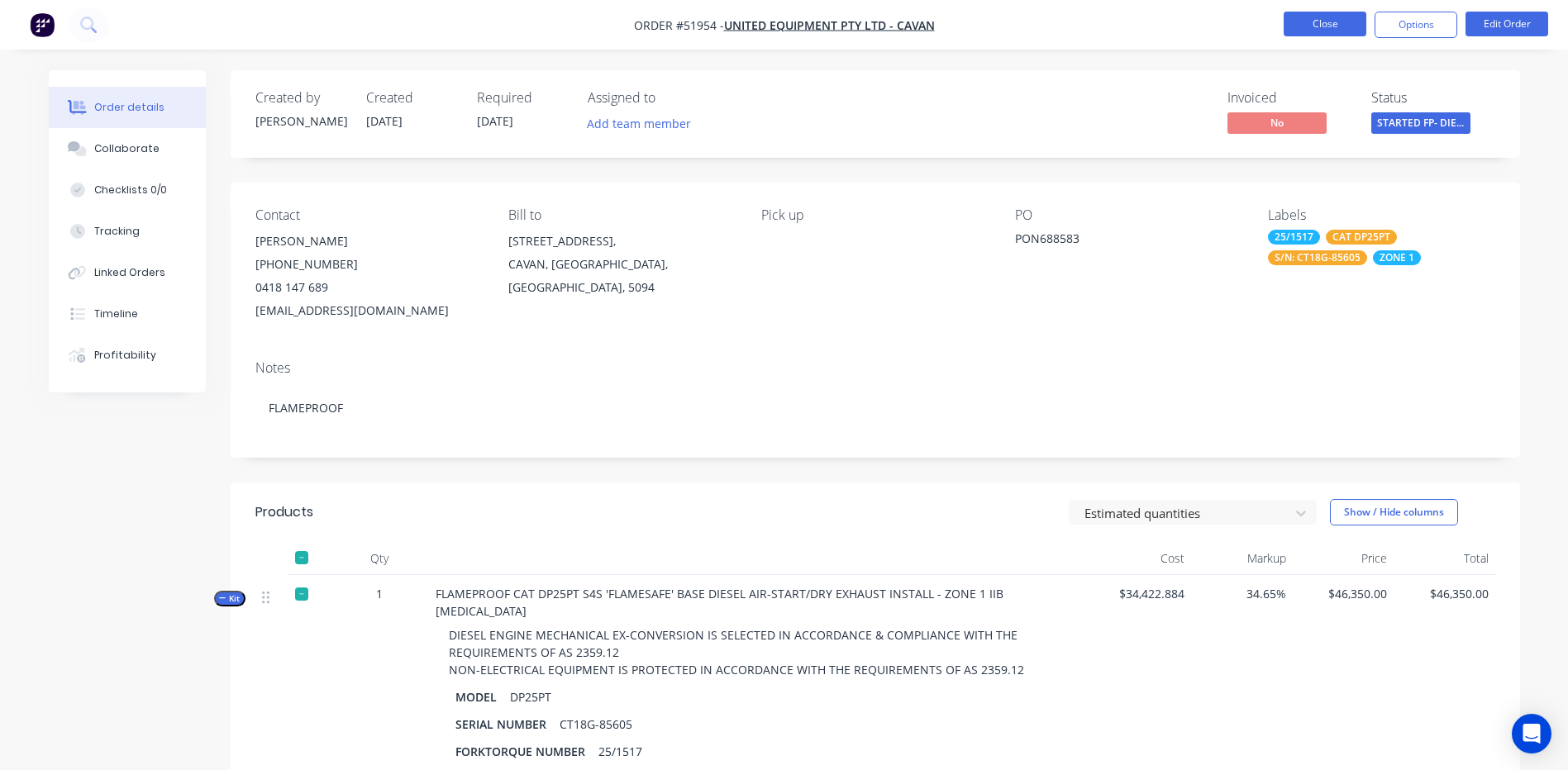
click at [1300, 19] on button "Close" at bounding box center [1325, 23] width 83 height 24
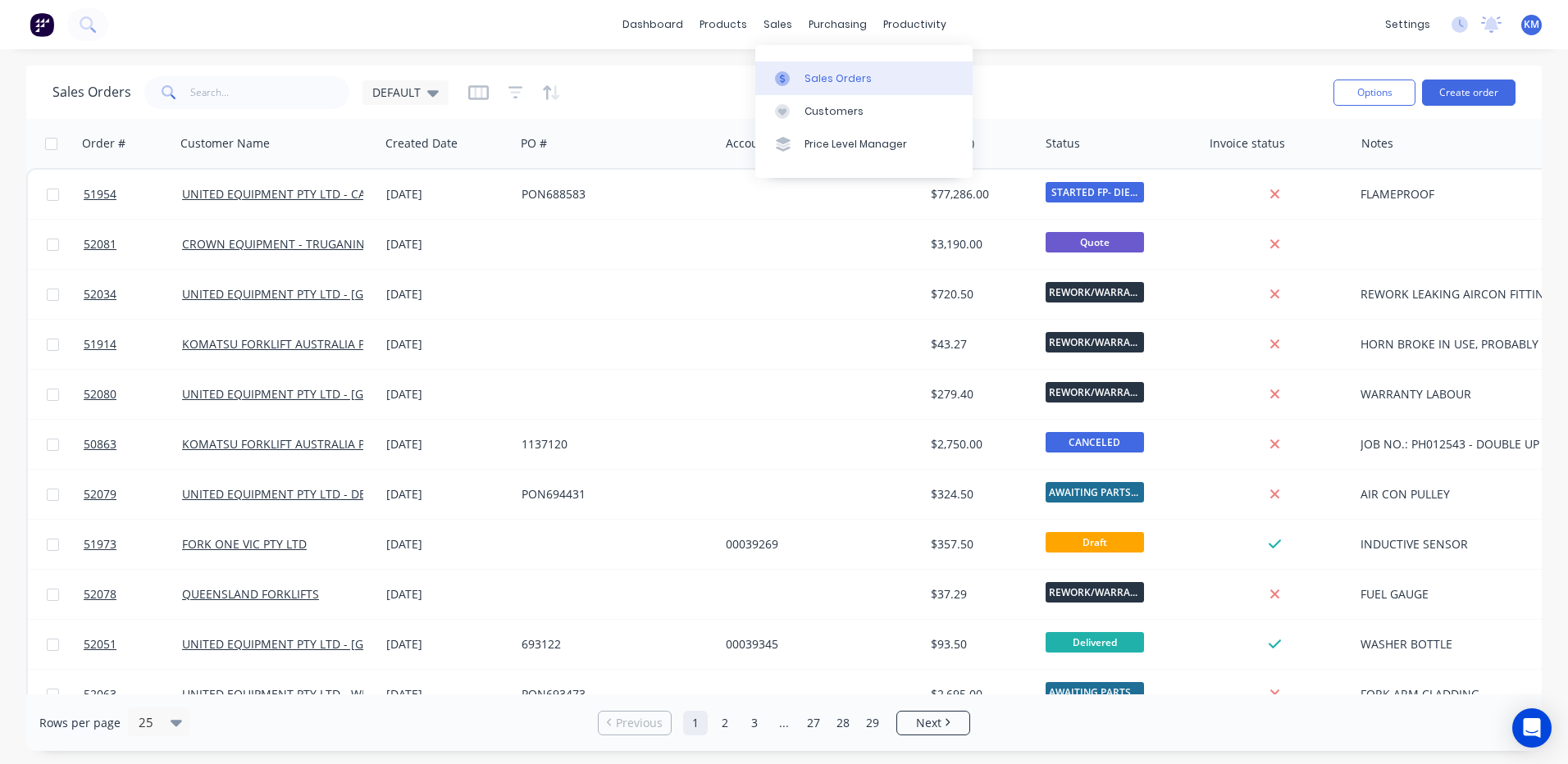
click at [802, 88] on link "Sales Orders" at bounding box center [863, 77] width 217 height 33
click at [242, 94] on input "text" at bounding box center [270, 92] width 160 height 33
click at [597, 84] on div "Sales Orders DEFAULT" at bounding box center [686, 91] width 1268 height 40
click at [733, 82] on div "Sales Orders DEFAULT" at bounding box center [686, 91] width 1268 height 40
click at [788, 74] on icon at bounding box center [782, 79] width 15 height 15
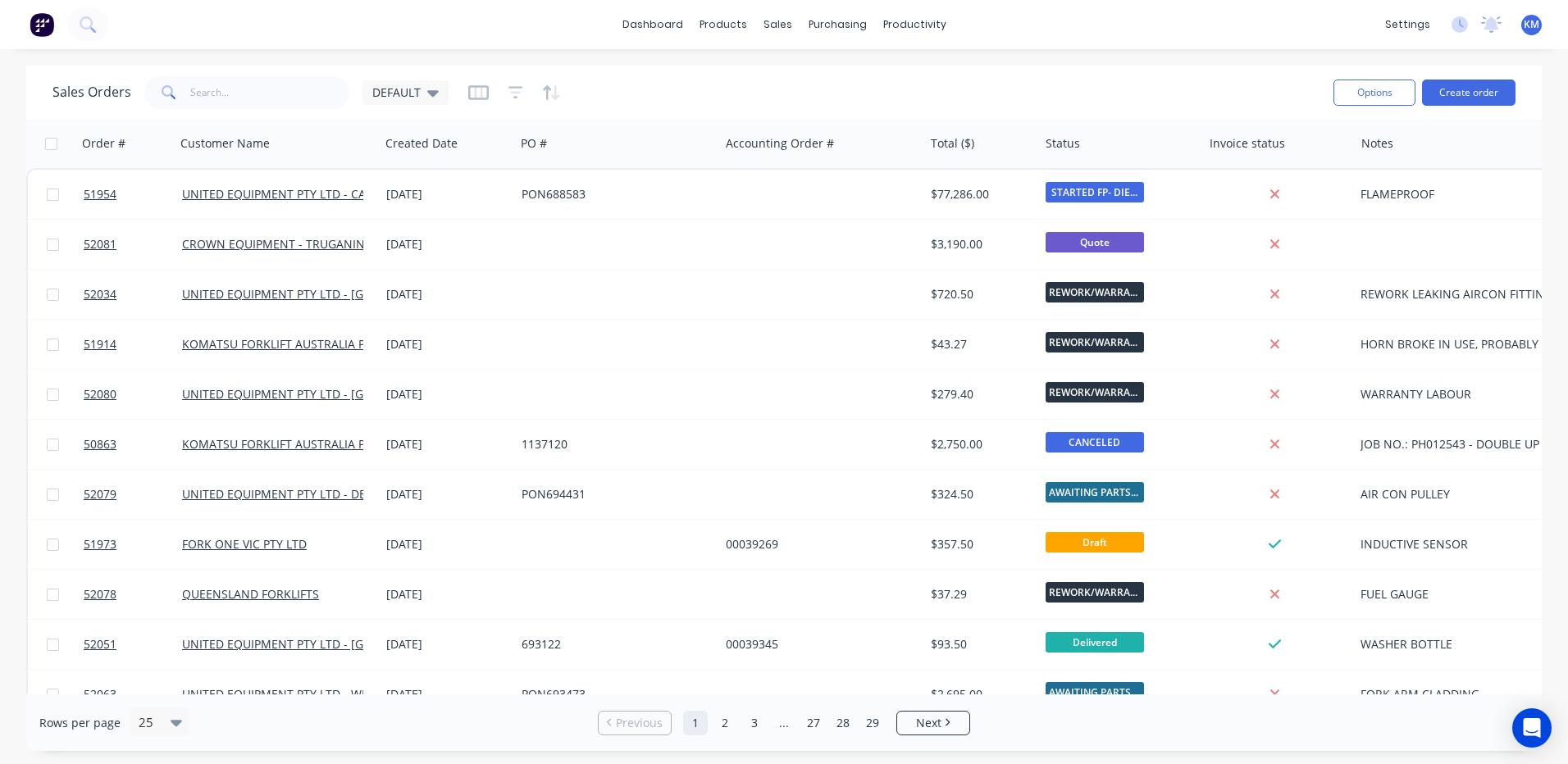
click at [596, 102] on div "Sales Orders DEFAULT" at bounding box center [686, 91] width 1268 height 40
click at [182, 86] on span at bounding box center [167, 92] width 46 height 33
click at [196, 92] on input "text" at bounding box center [270, 92] width 160 height 33
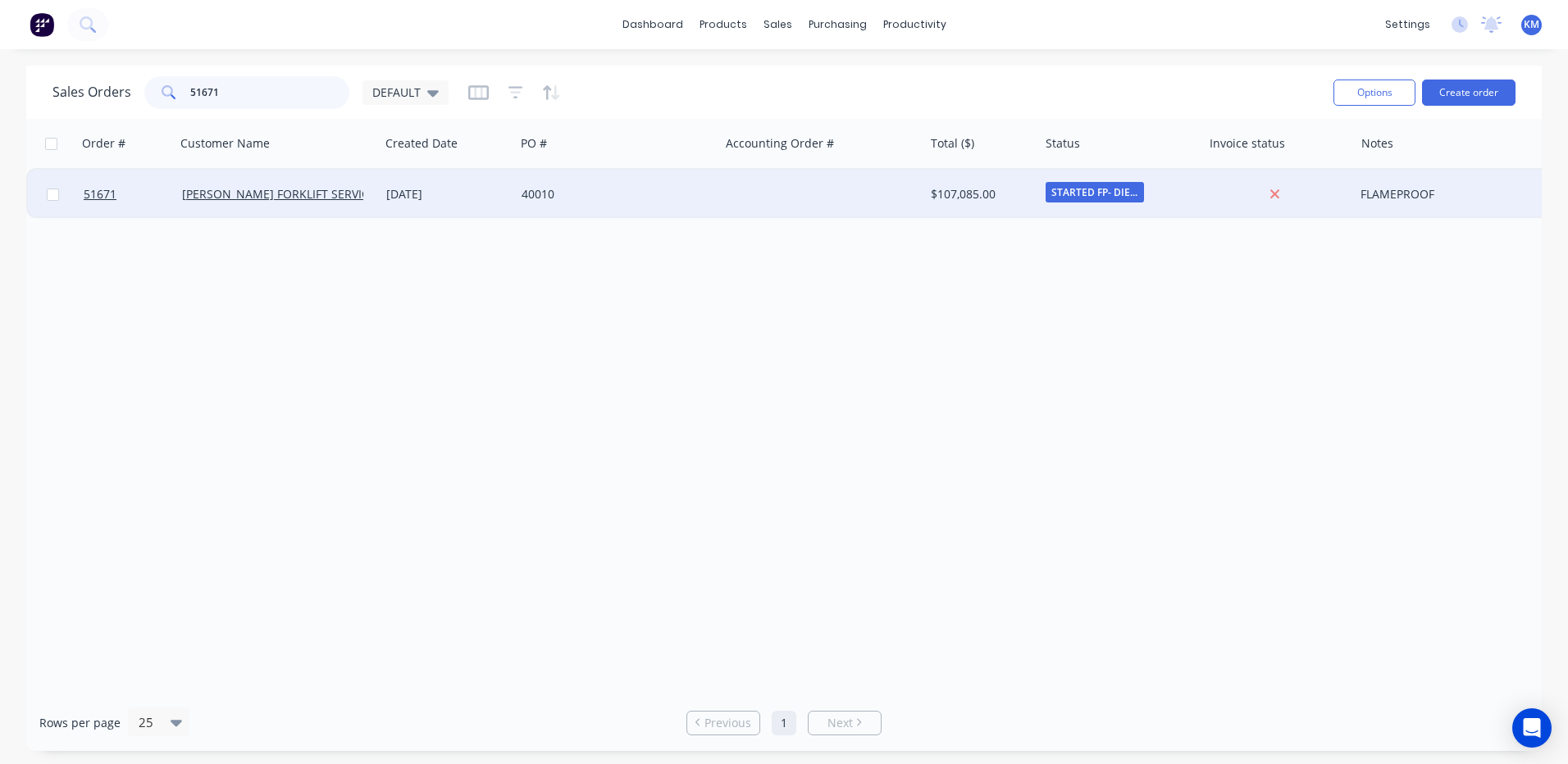
type input "51671"
click at [520, 189] on div "40010" at bounding box center [616, 194] width 204 height 49
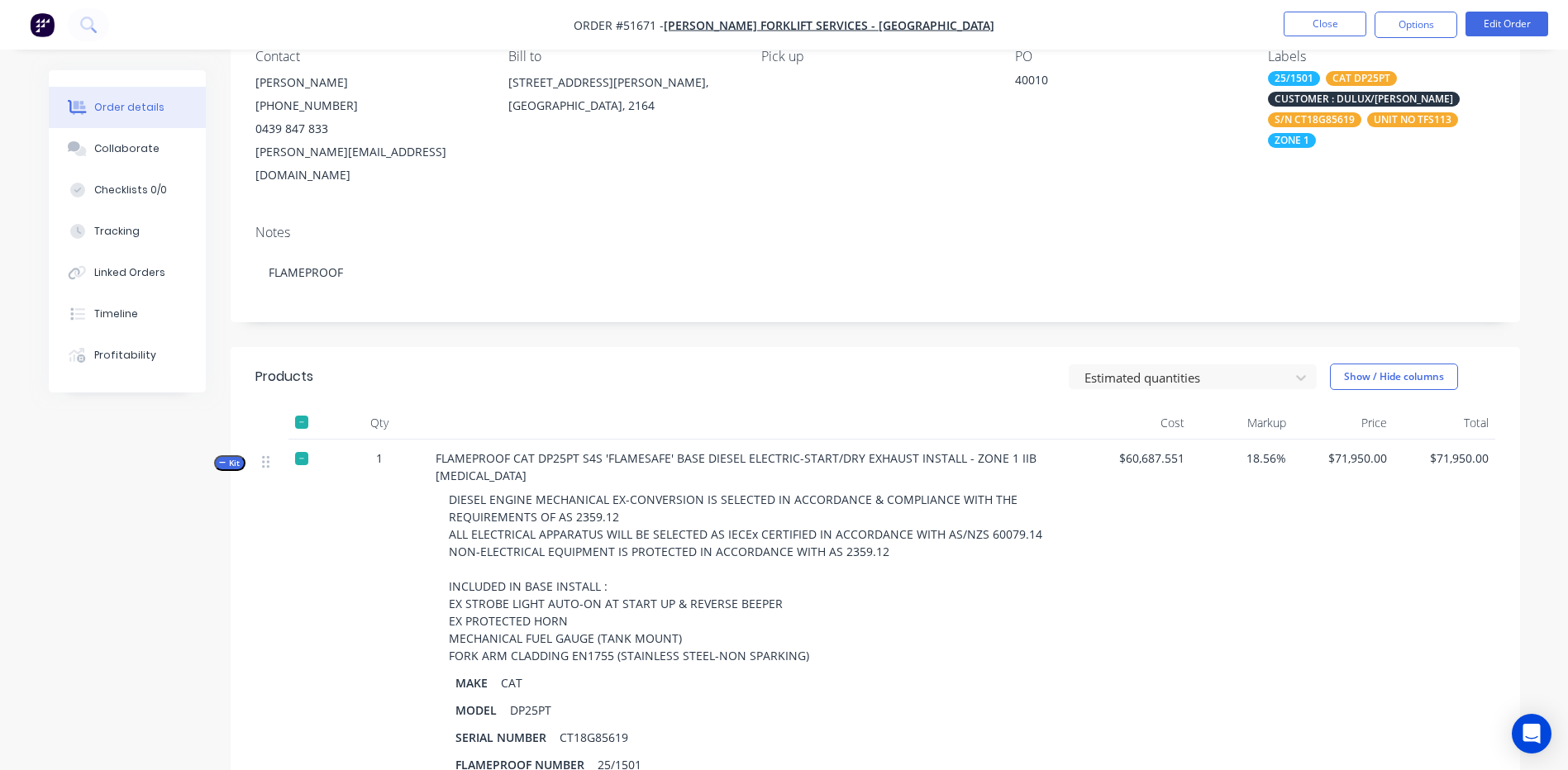
scroll to position [165, 0]
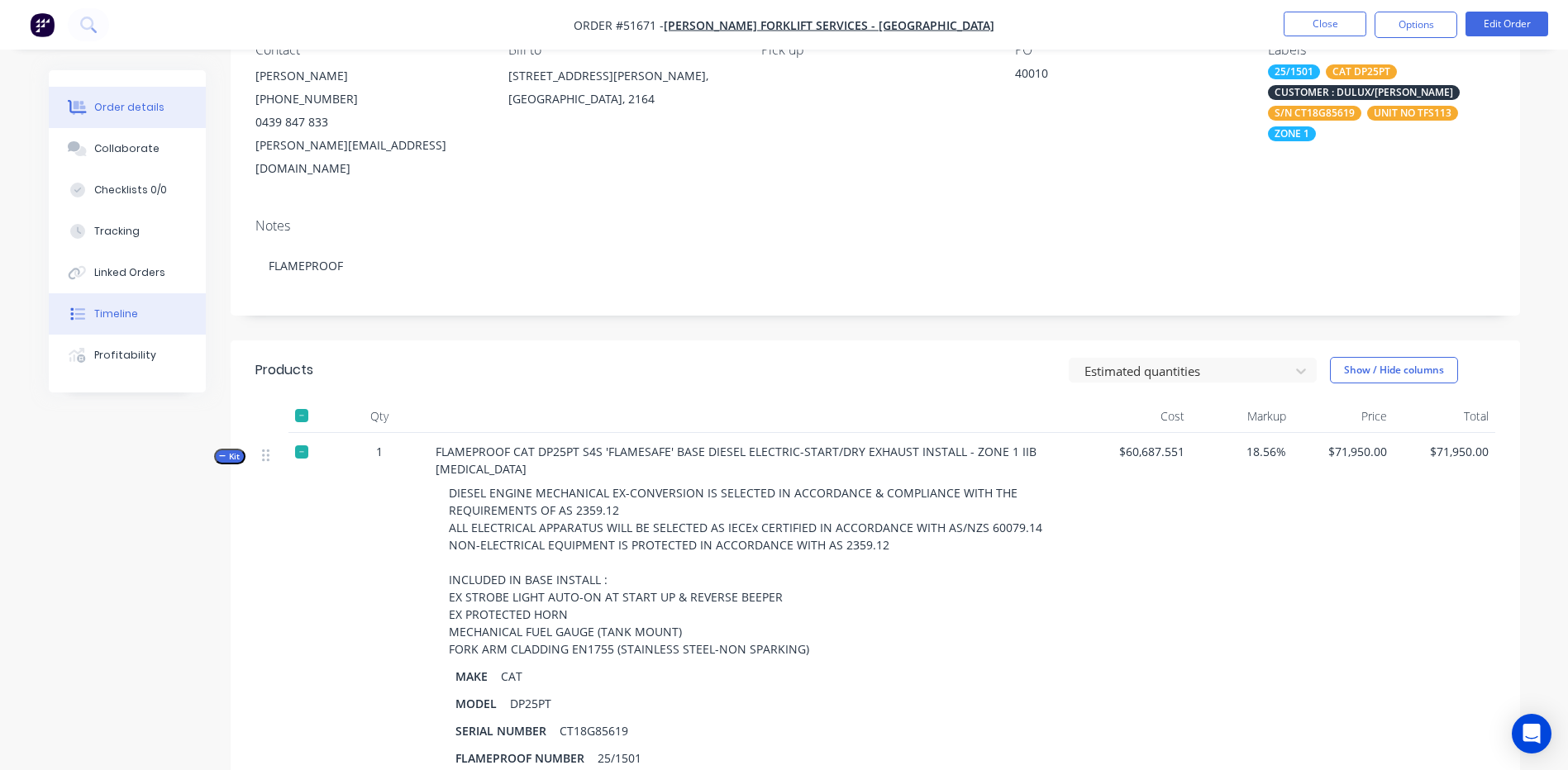
click at [132, 296] on button "Timeline" at bounding box center [127, 314] width 157 height 41
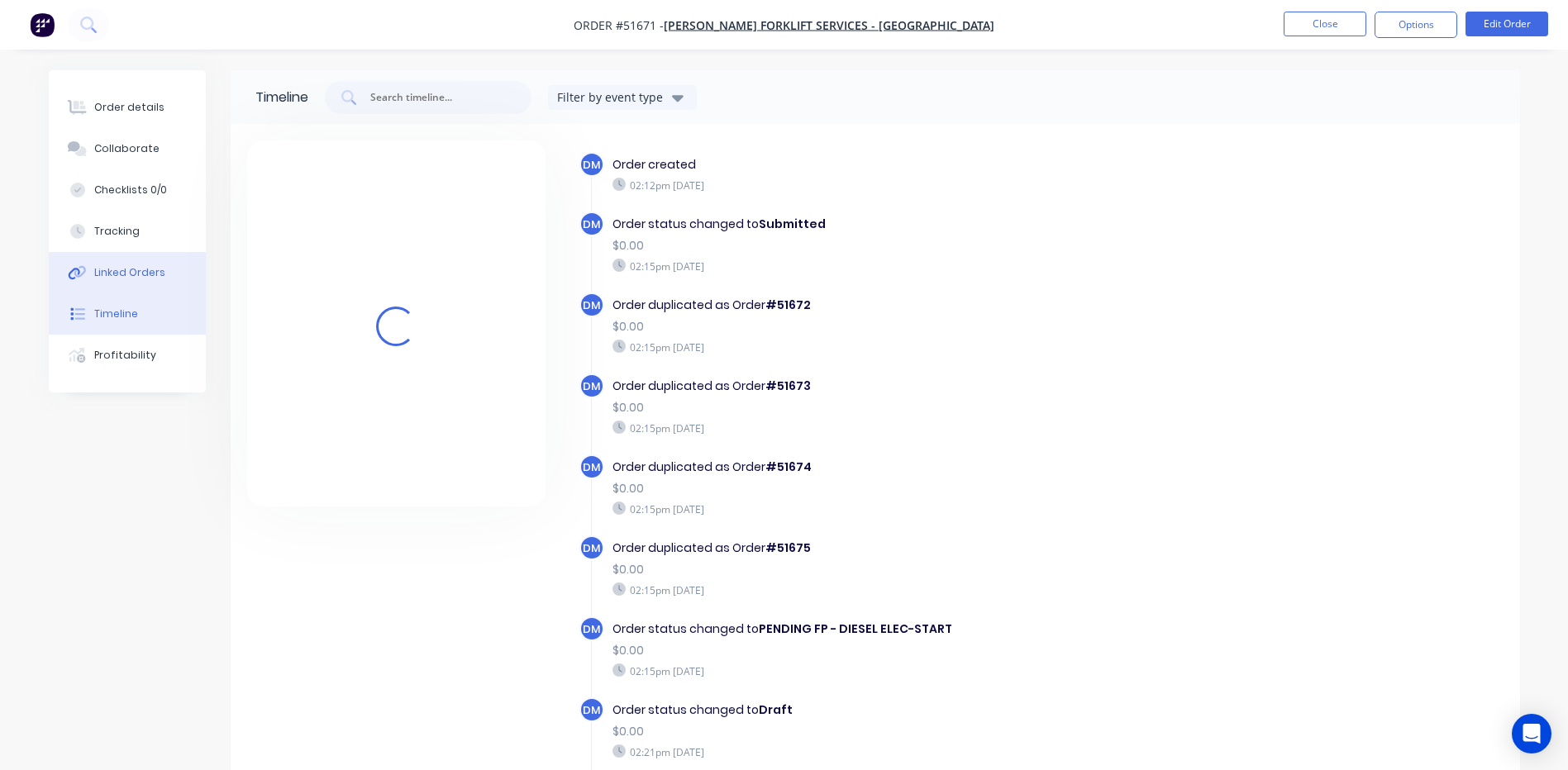
click at [133, 286] on button "Linked Orders" at bounding box center [127, 272] width 157 height 41
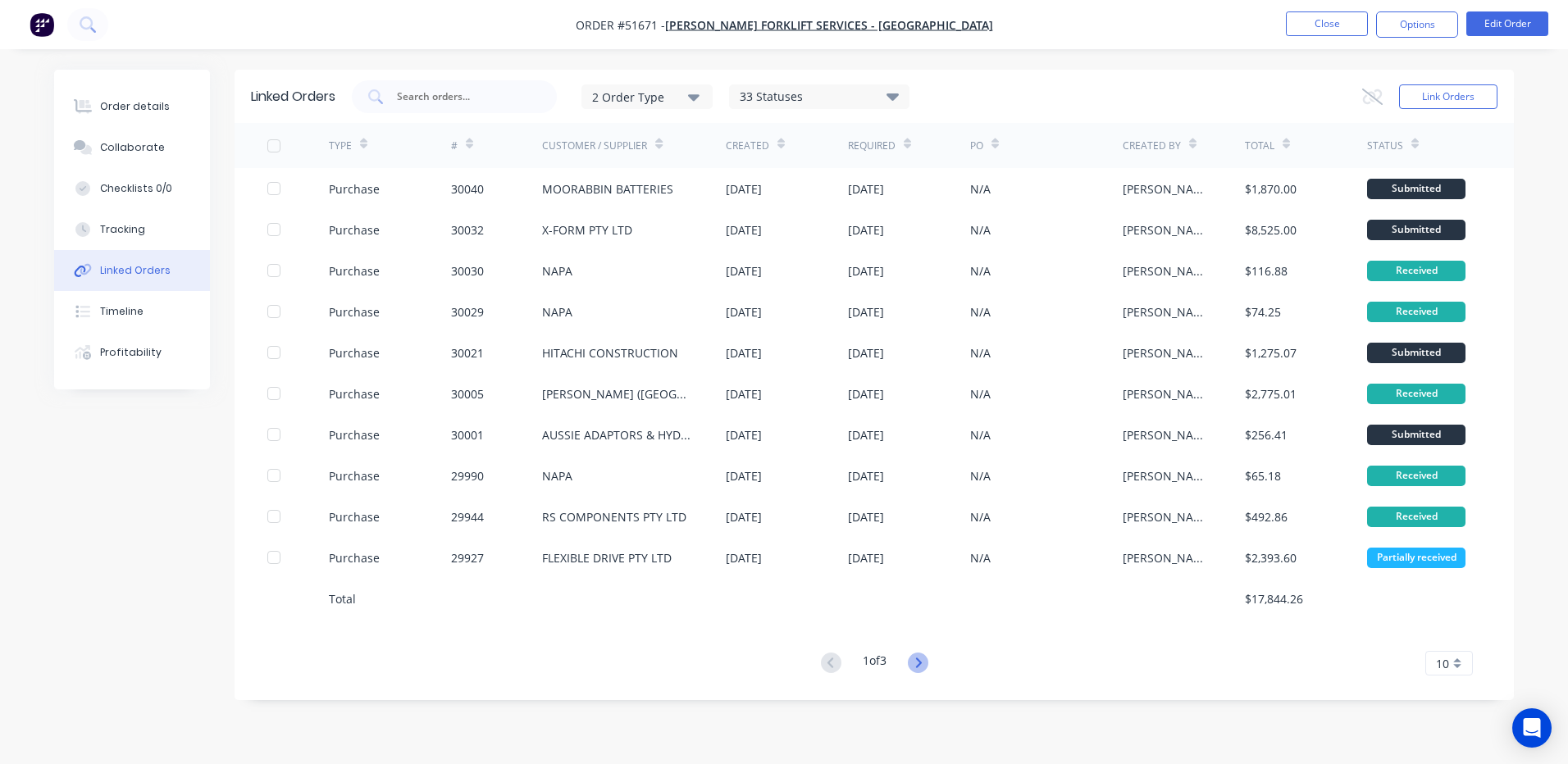
click at [913, 670] on icon at bounding box center [918, 662] width 21 height 20
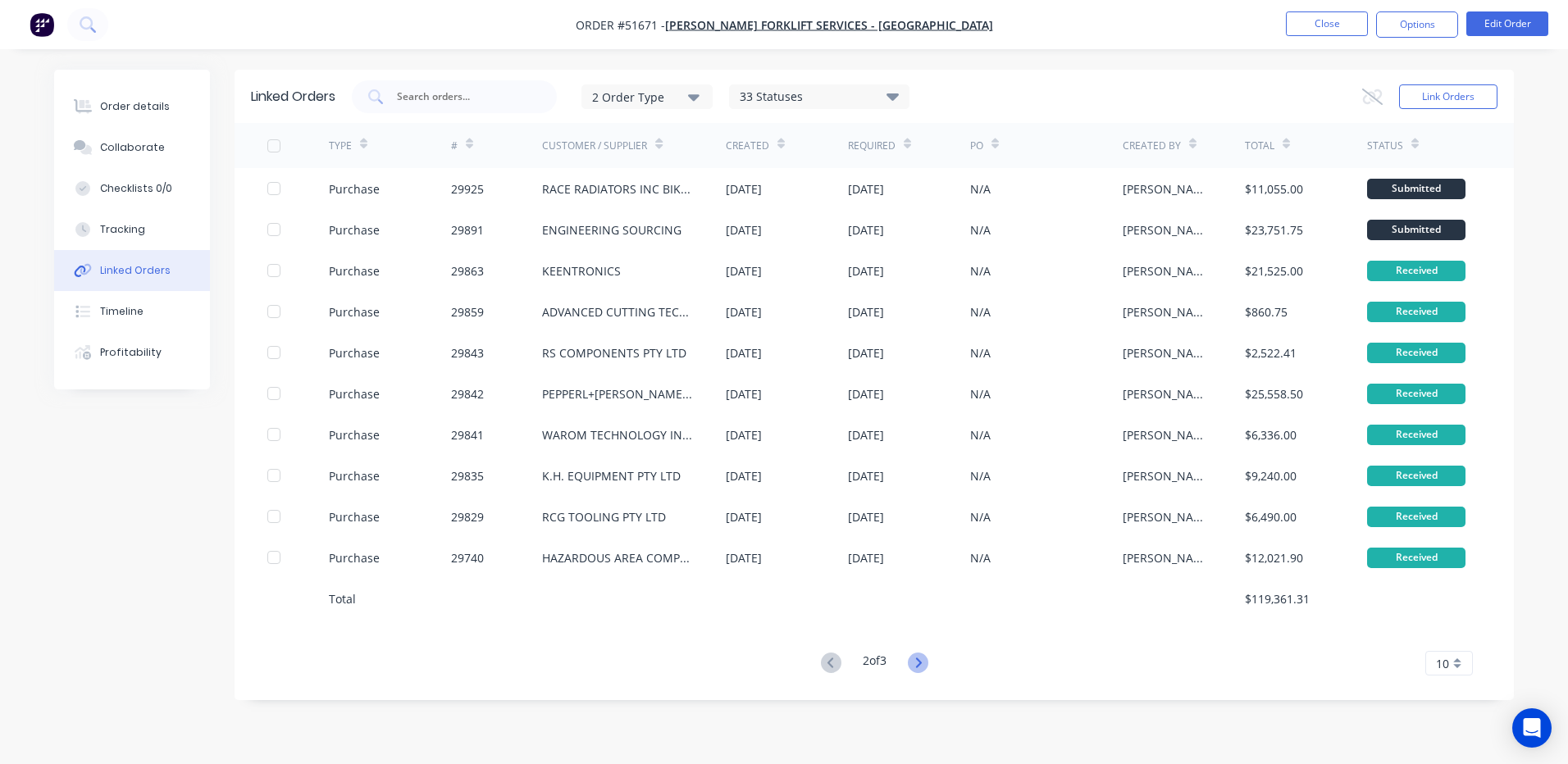
click at [911, 662] on icon at bounding box center [918, 662] width 21 height 20
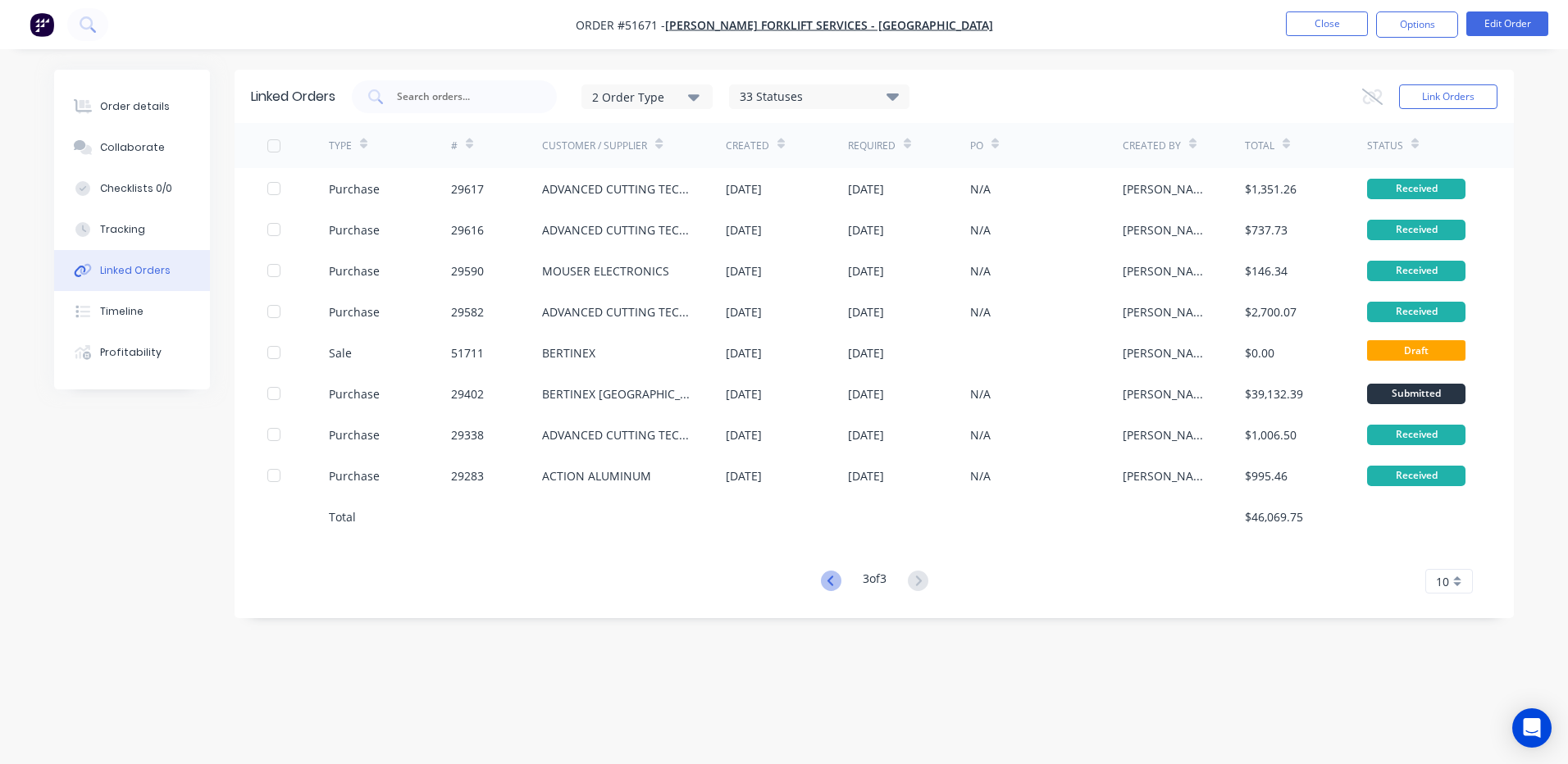
click at [822, 578] on icon at bounding box center [831, 580] width 21 height 20
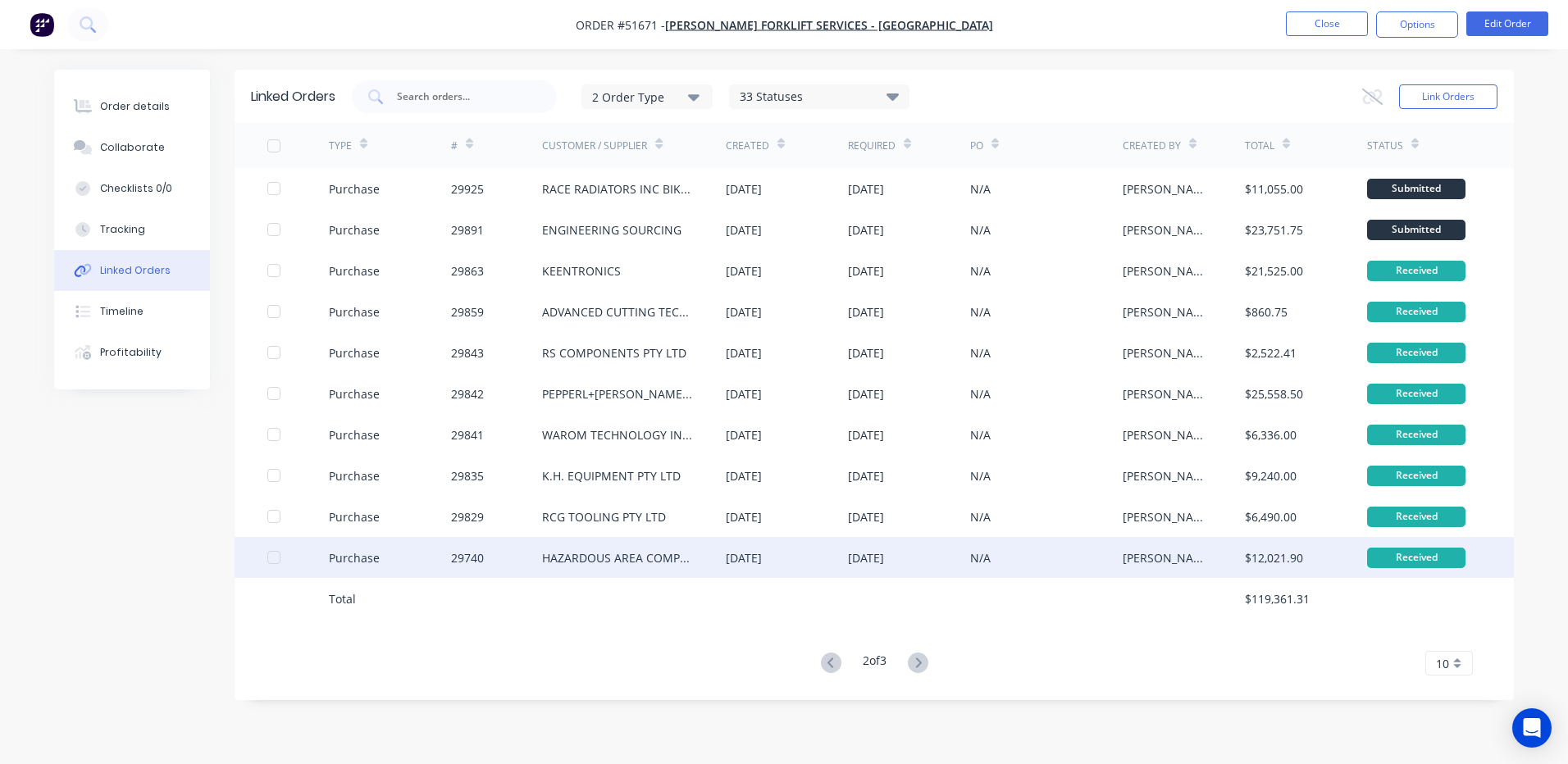
click at [758, 554] on div "[DATE]" at bounding box center [743, 557] width 36 height 17
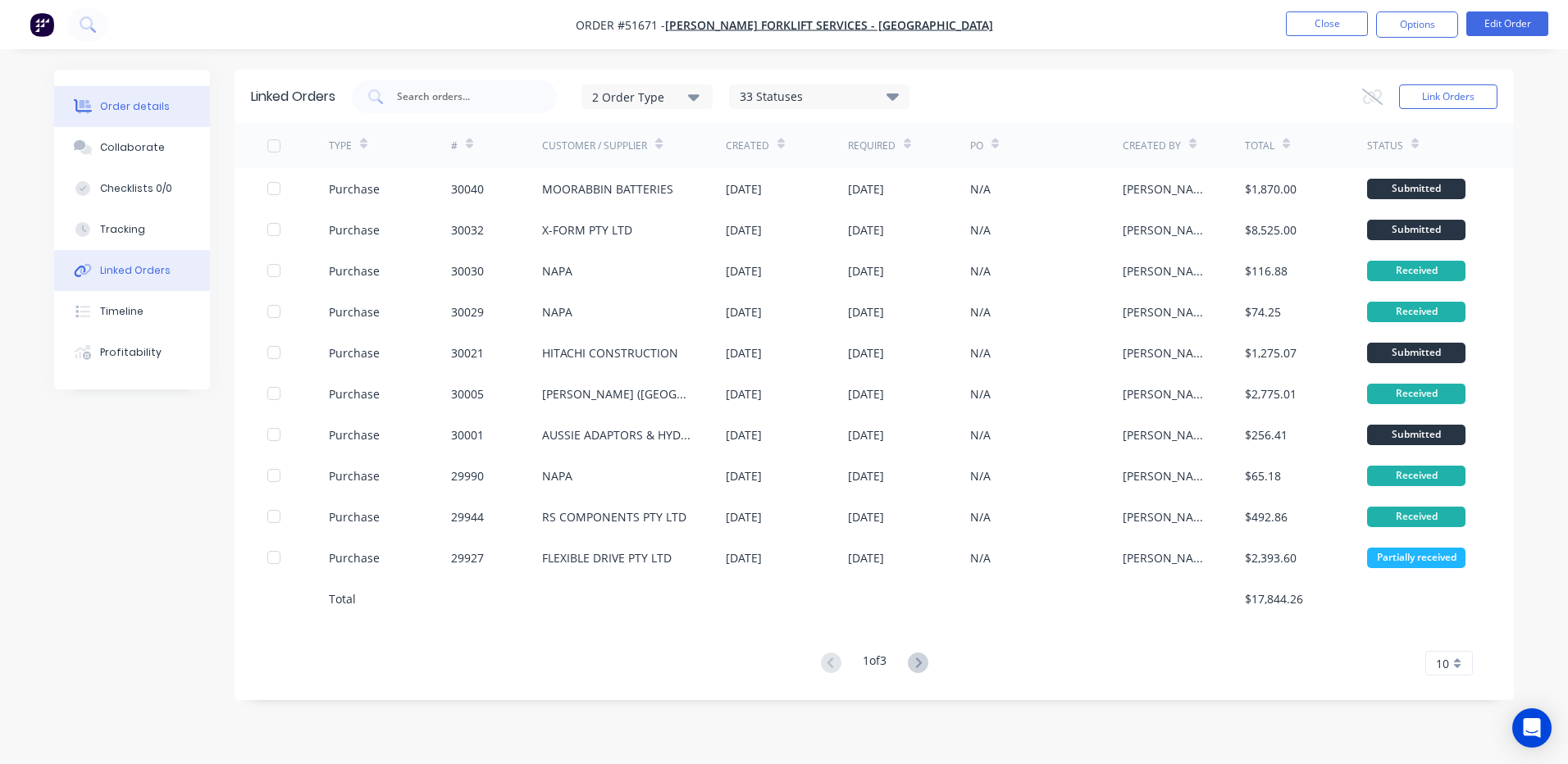
click at [188, 112] on button "Order details" at bounding box center [131, 106] width 156 height 41
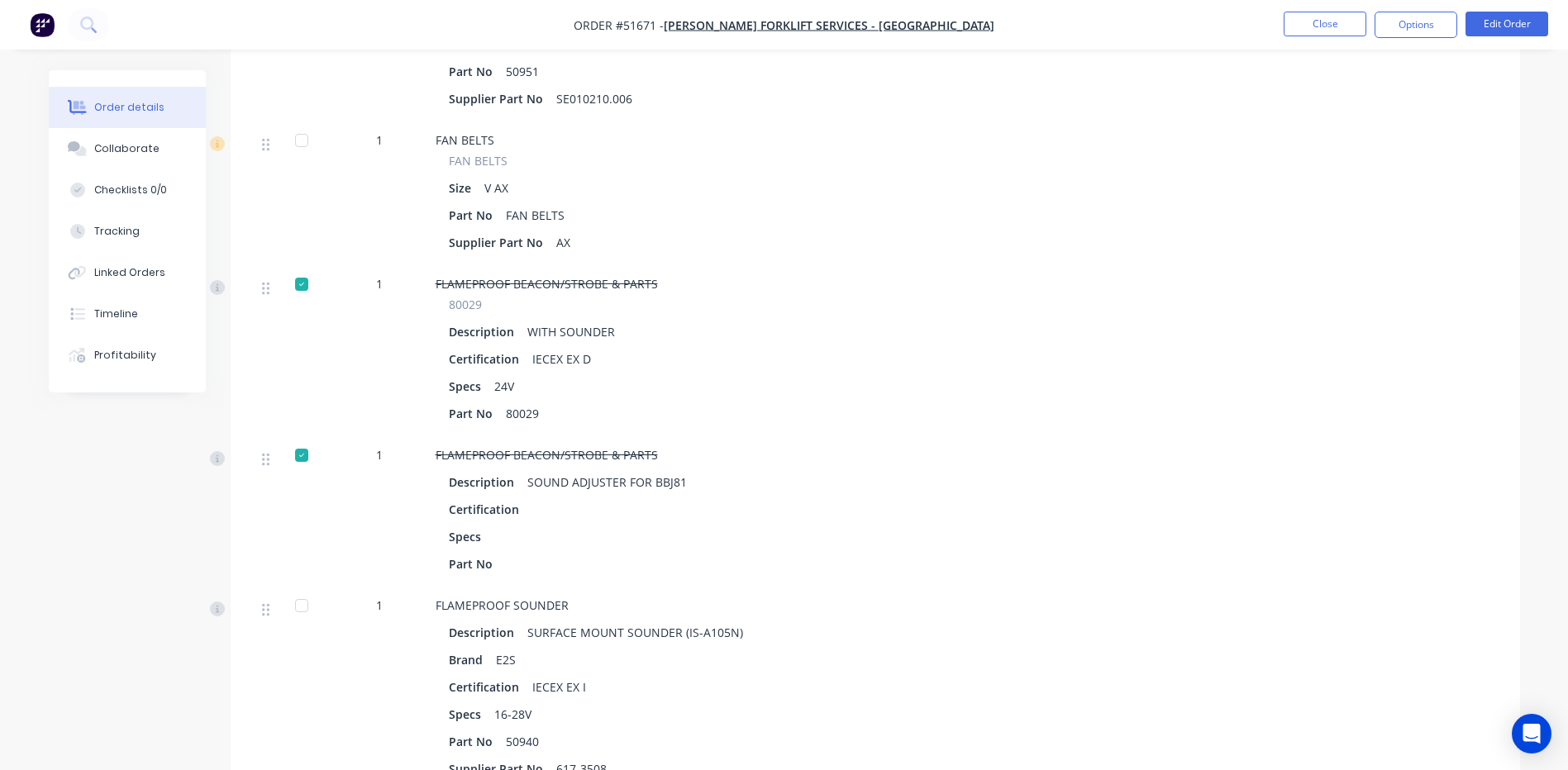
scroll to position [1652, 0]
click at [307, 440] on div at bounding box center [301, 456] width 33 height 33
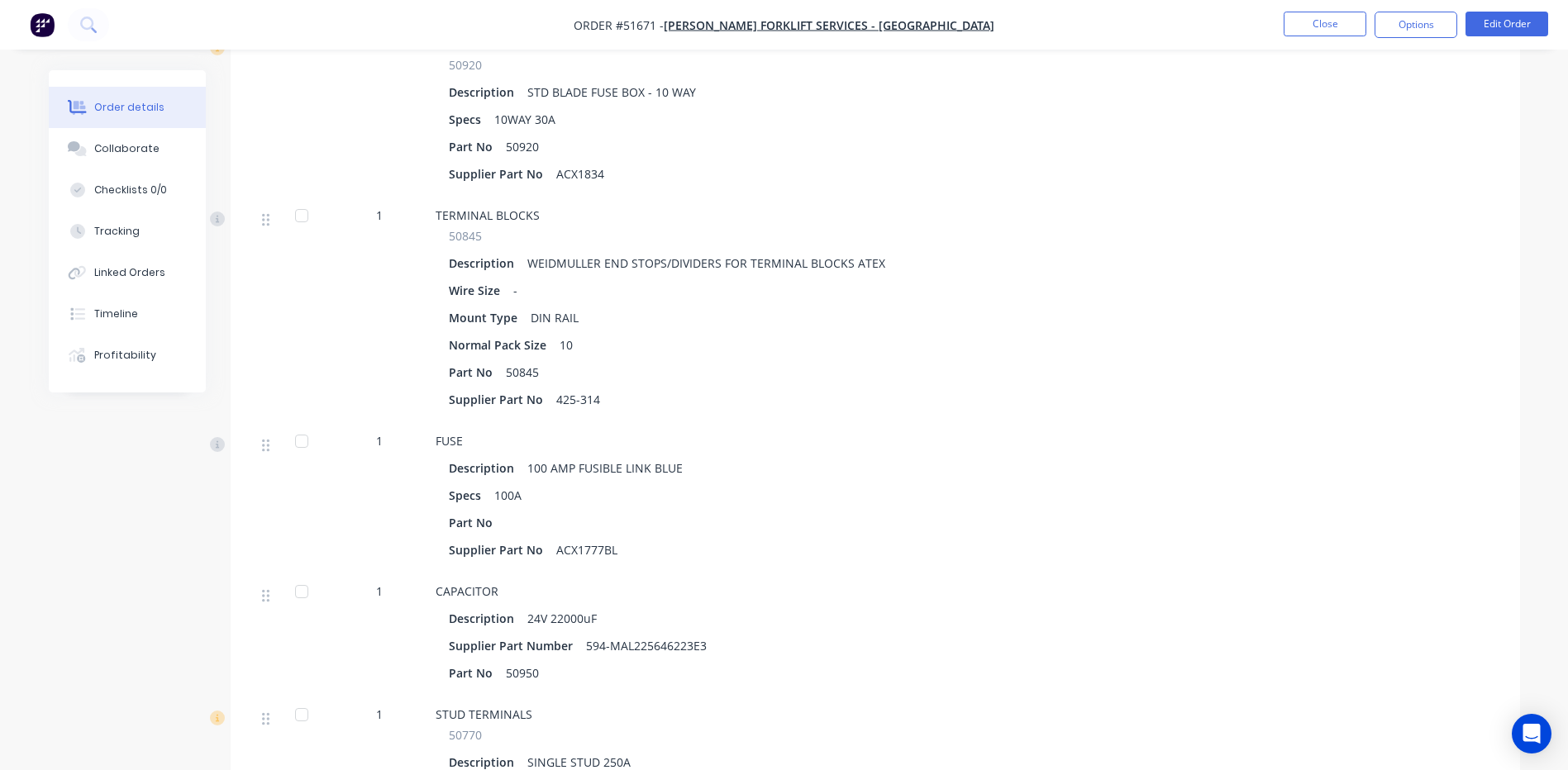
scroll to position [6360, 0]
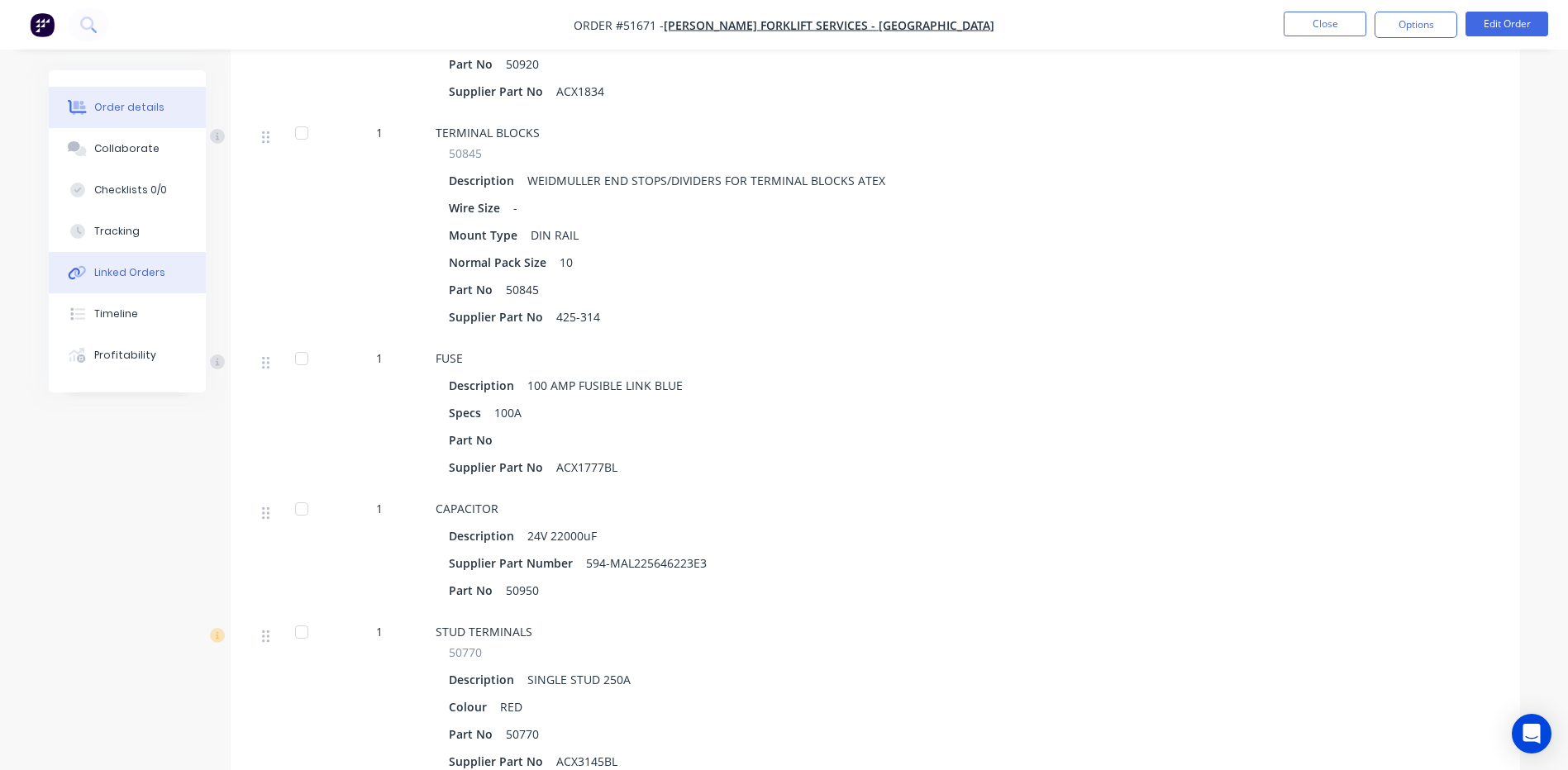
click at [70, 278] on icon at bounding box center [74, 273] width 11 height 11
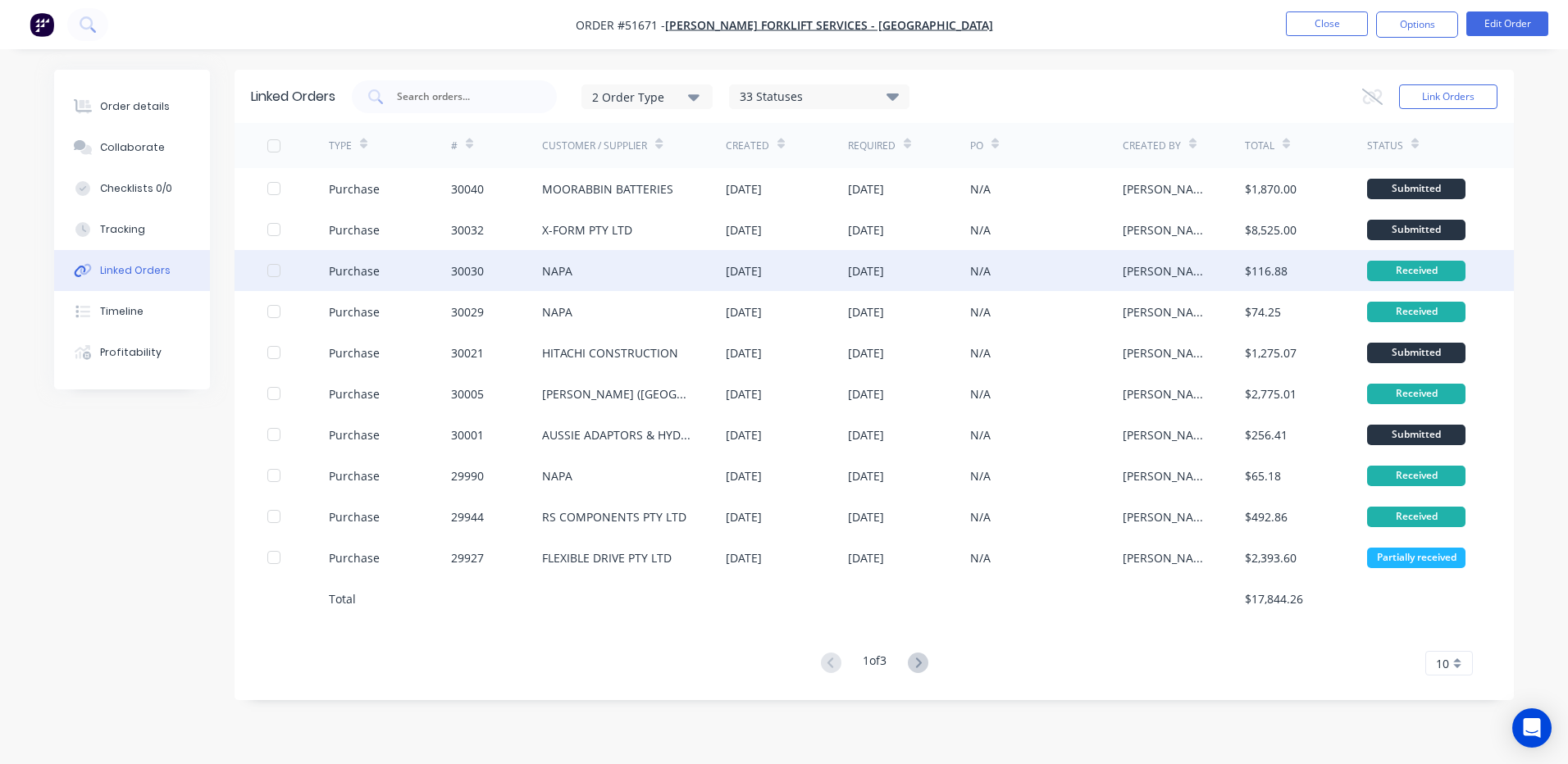
click at [599, 266] on div "NAPA" at bounding box center [633, 270] width 184 height 41
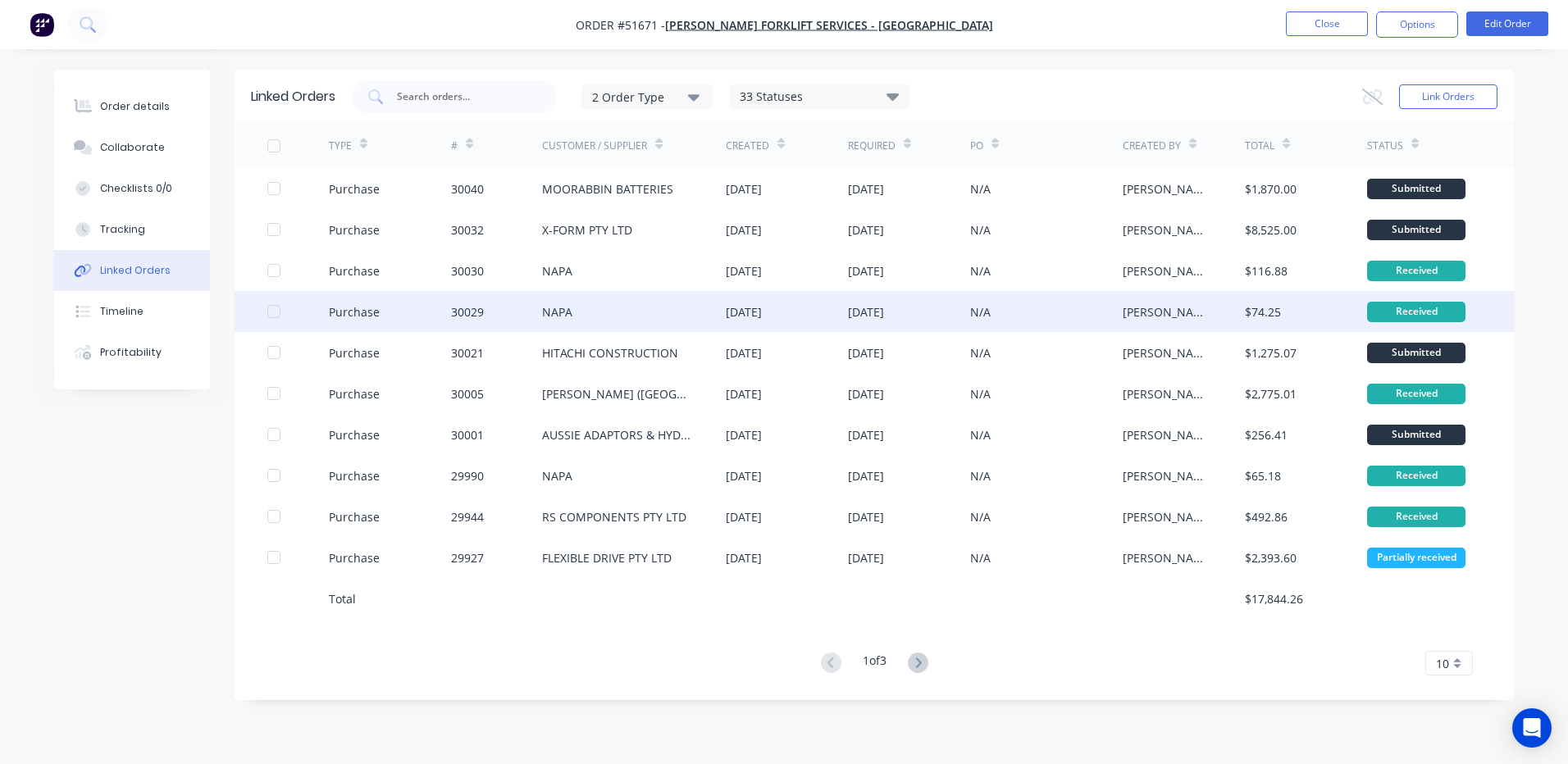
click at [618, 311] on div "NAPA" at bounding box center [633, 311] width 184 height 41
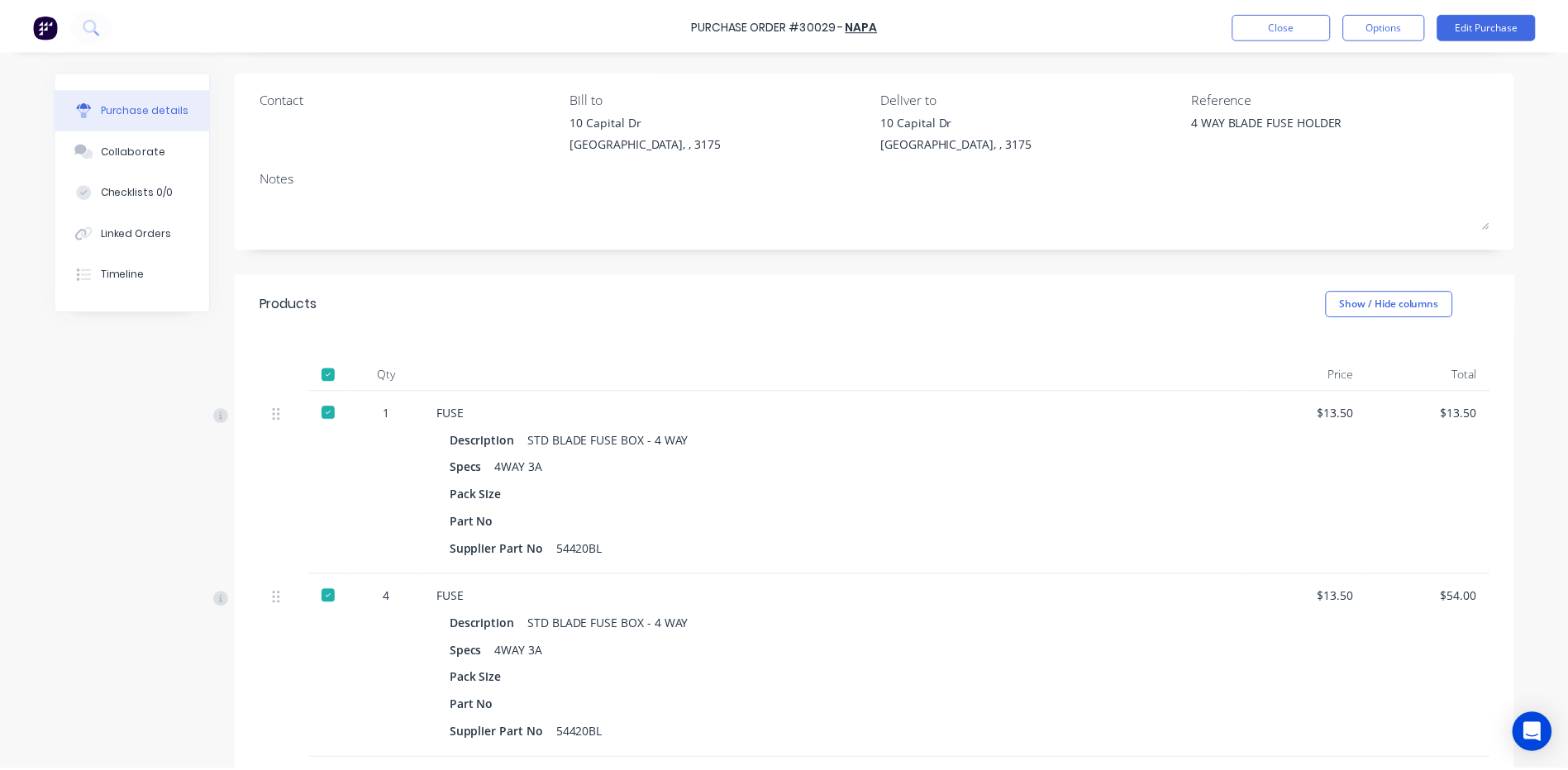
scroll to position [336, 0]
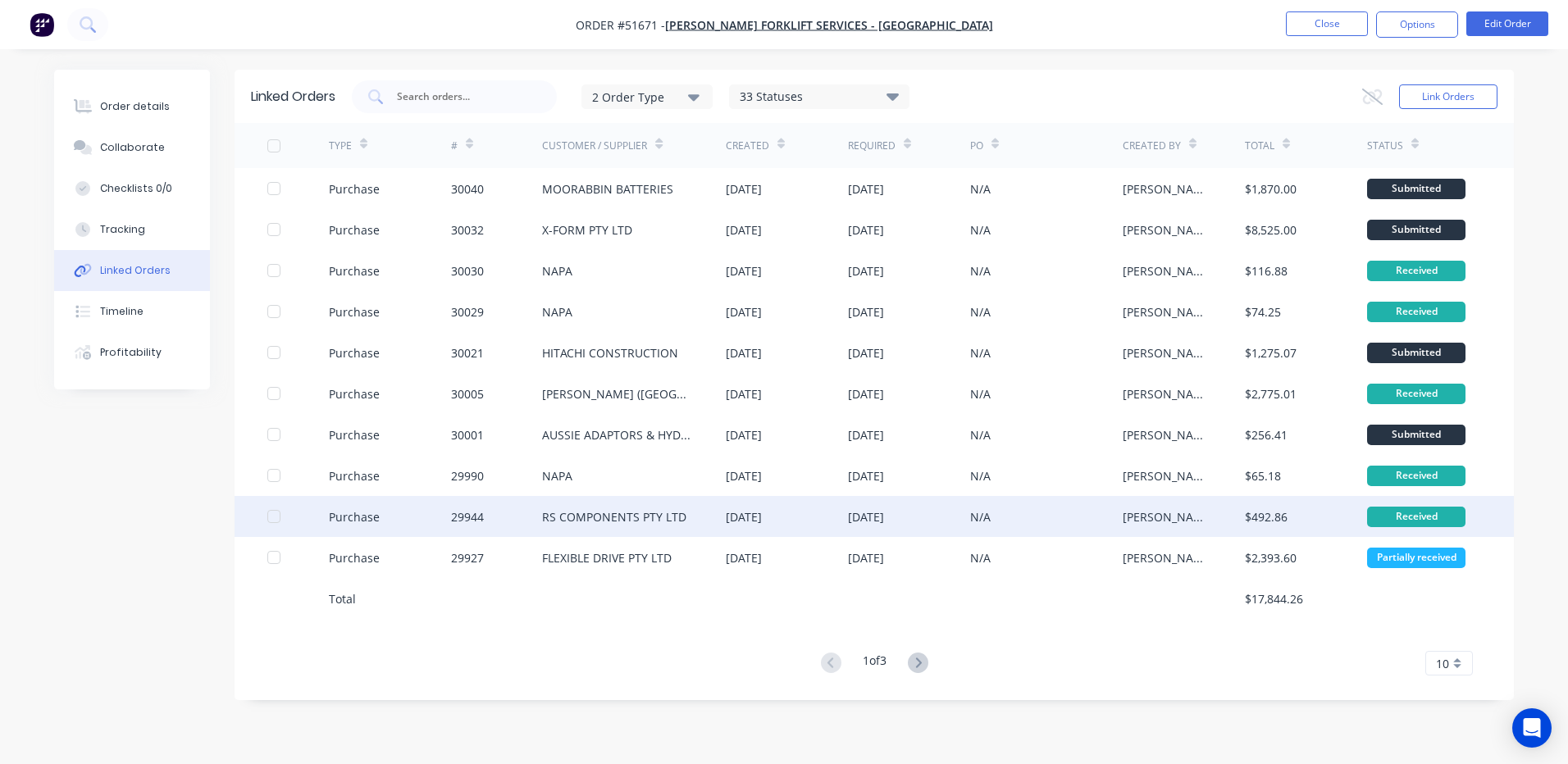
click at [741, 533] on div "[DATE]" at bounding box center [786, 516] width 122 height 41
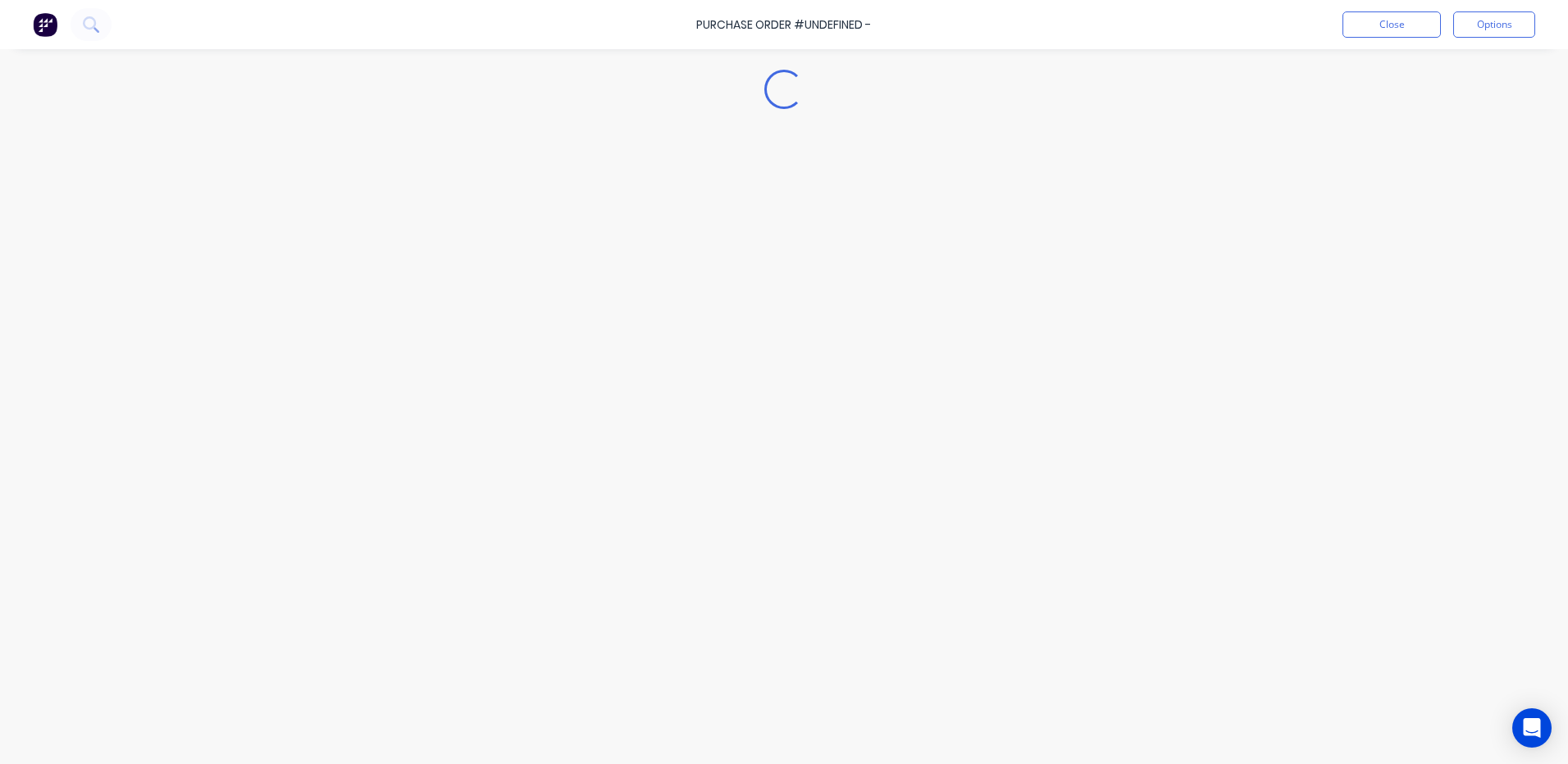
type textarea "x"
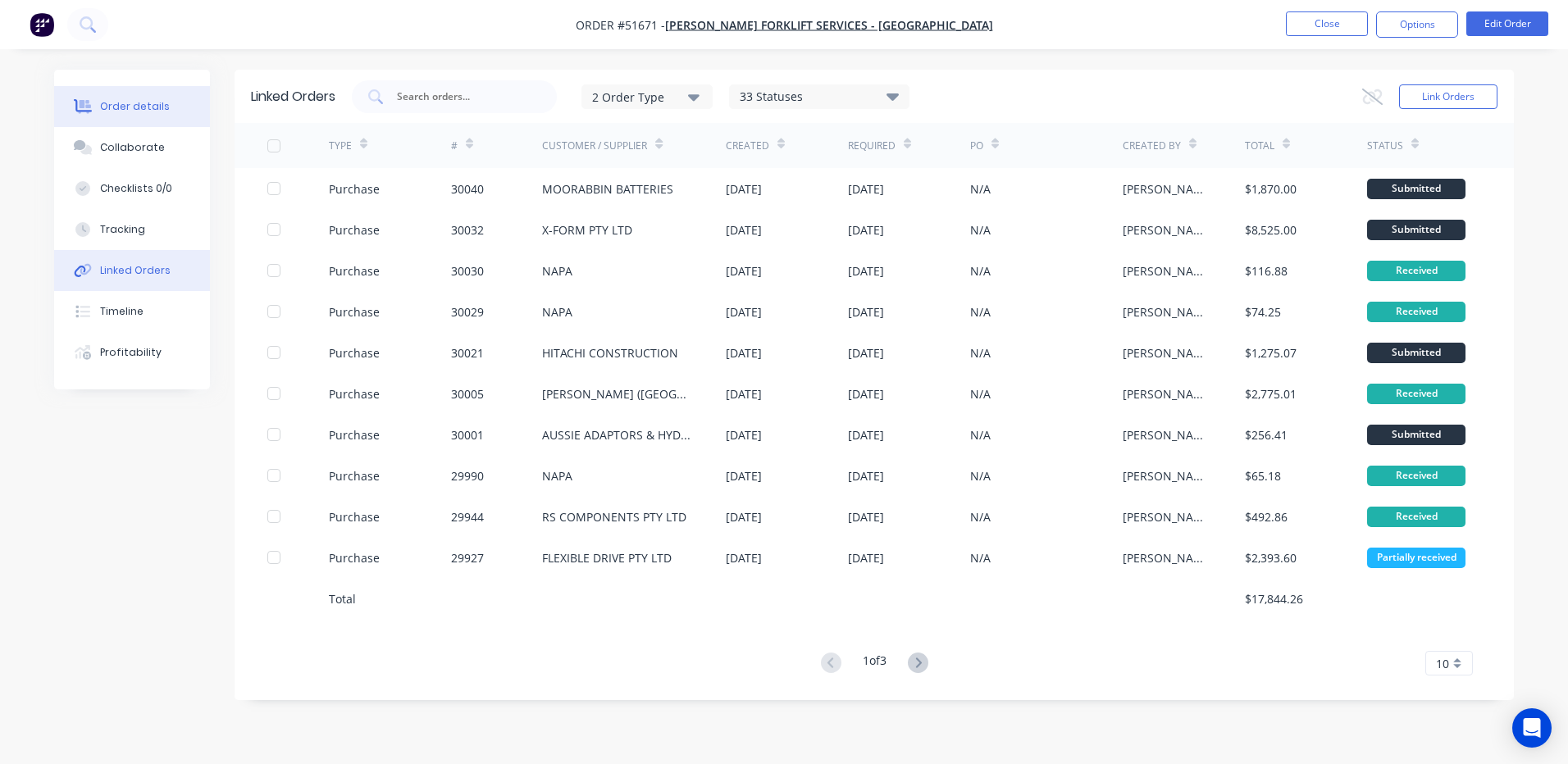
click at [130, 123] on button "Order details" at bounding box center [131, 106] width 156 height 41
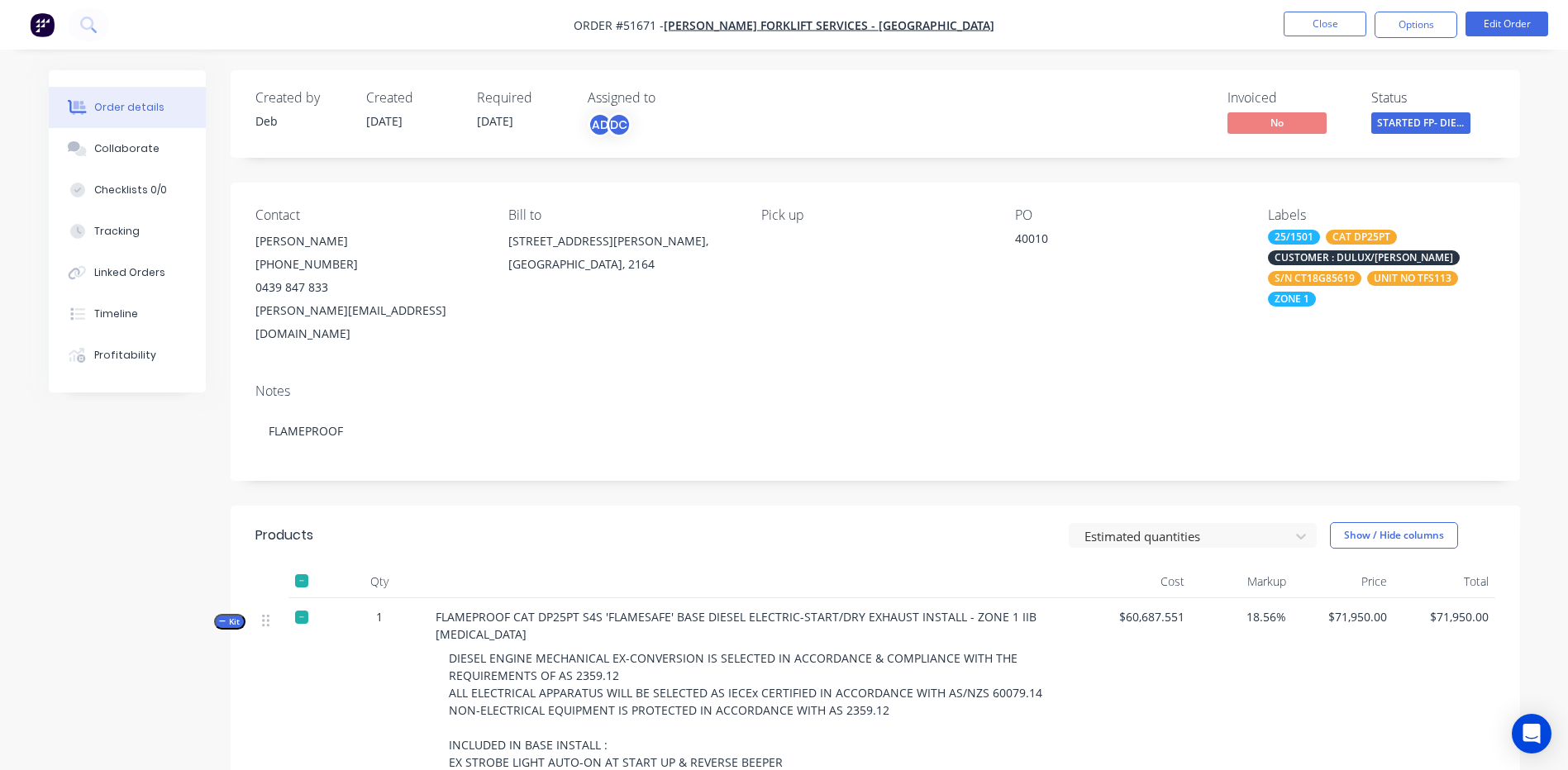
click at [237, 615] on span "Kit" at bounding box center [229, 621] width 22 height 12
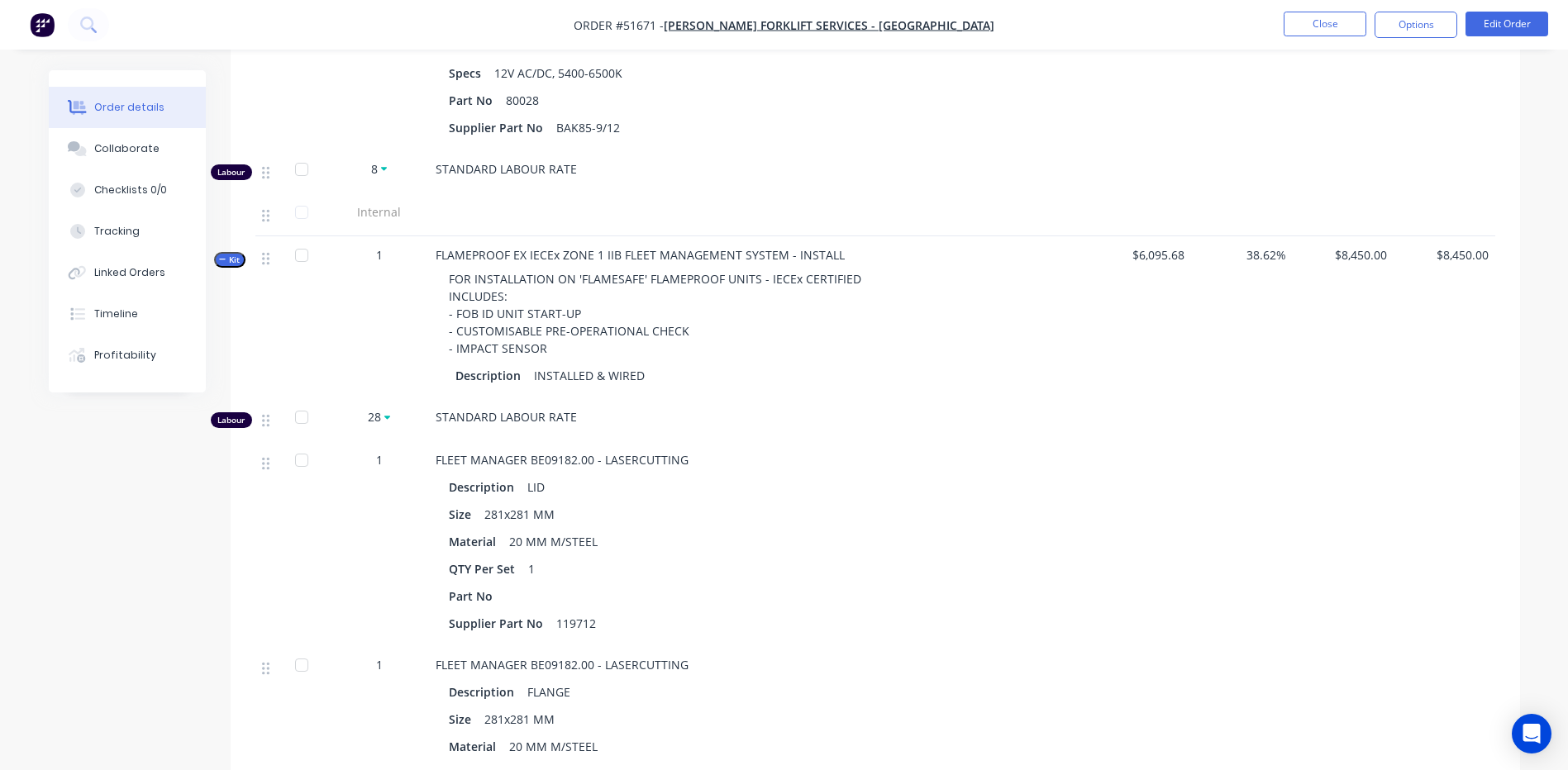
scroll to position [3056, 0]
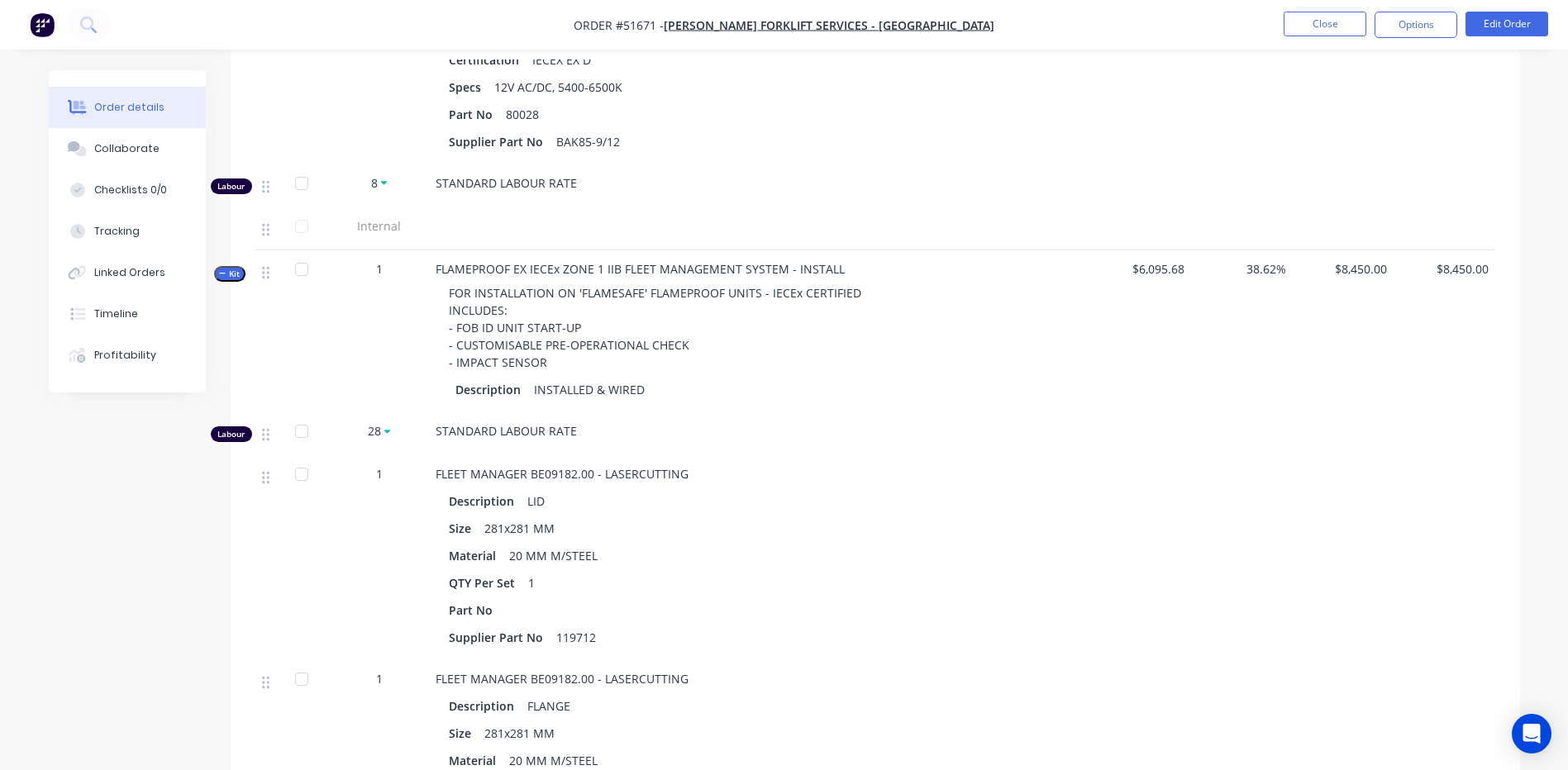
click at [235, 268] on span "Kit" at bounding box center [229, 273] width 22 height 12
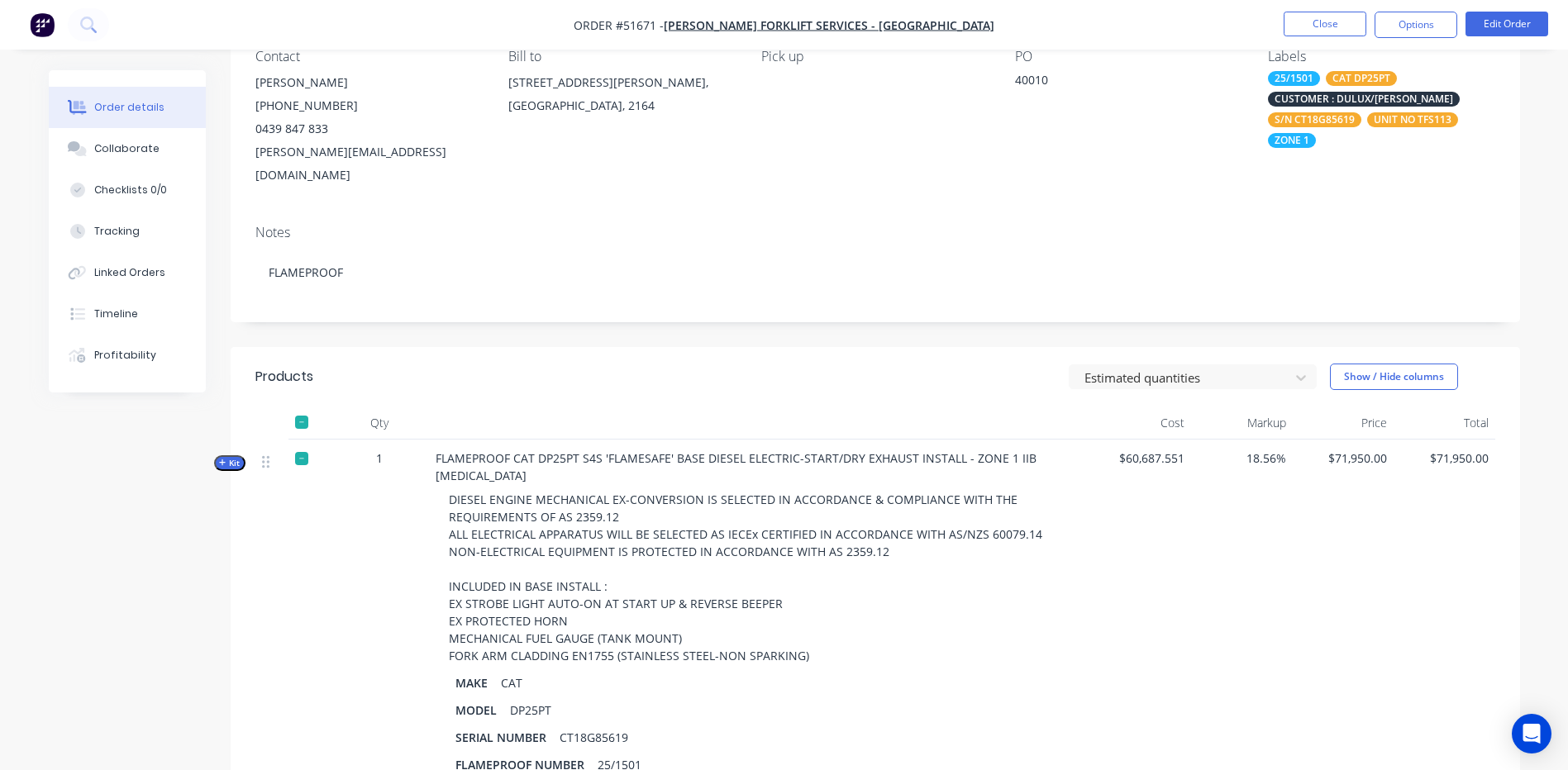
scroll to position [413, 0]
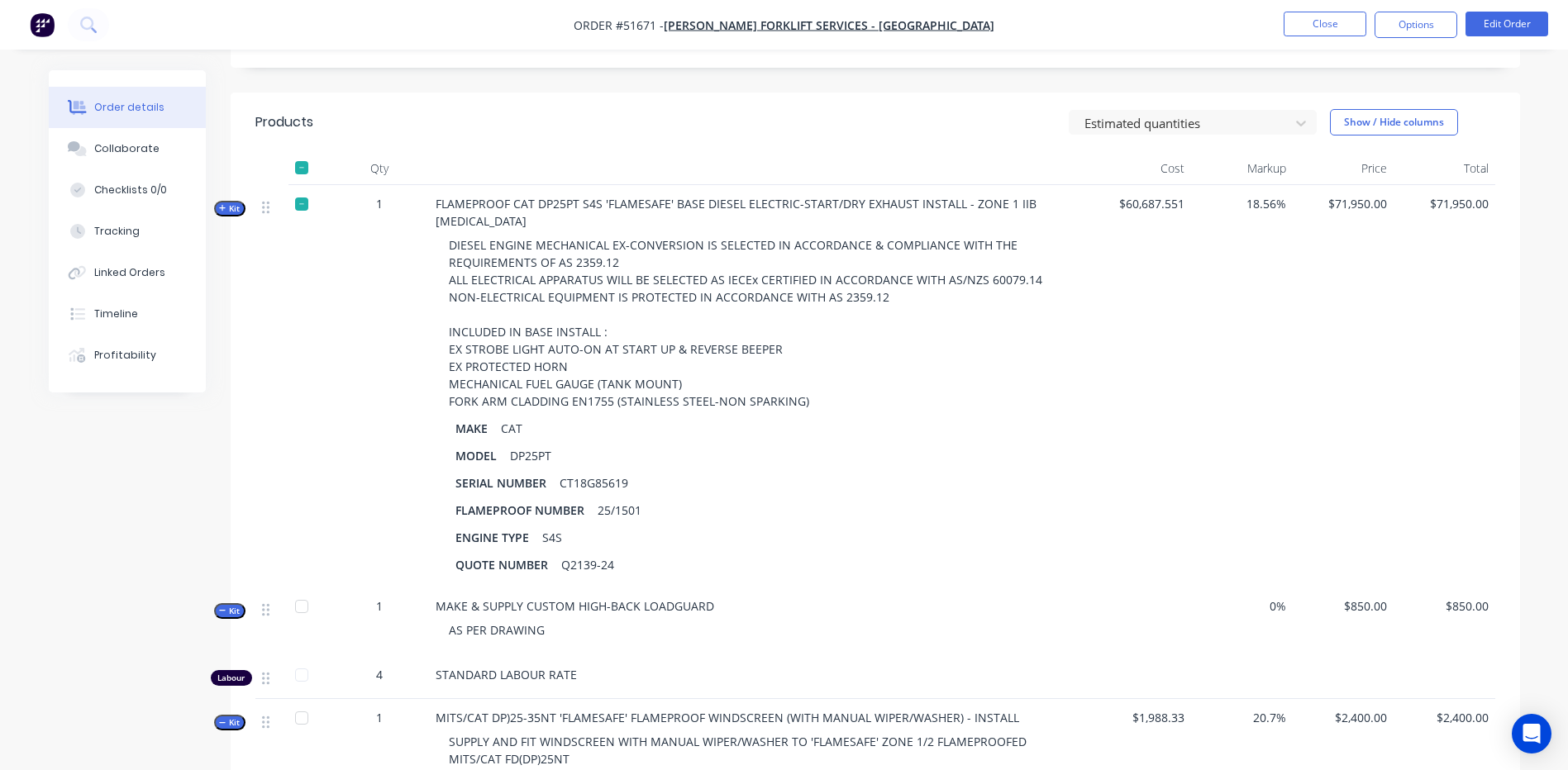
click at [238, 202] on span "Kit" at bounding box center [229, 208] width 22 height 12
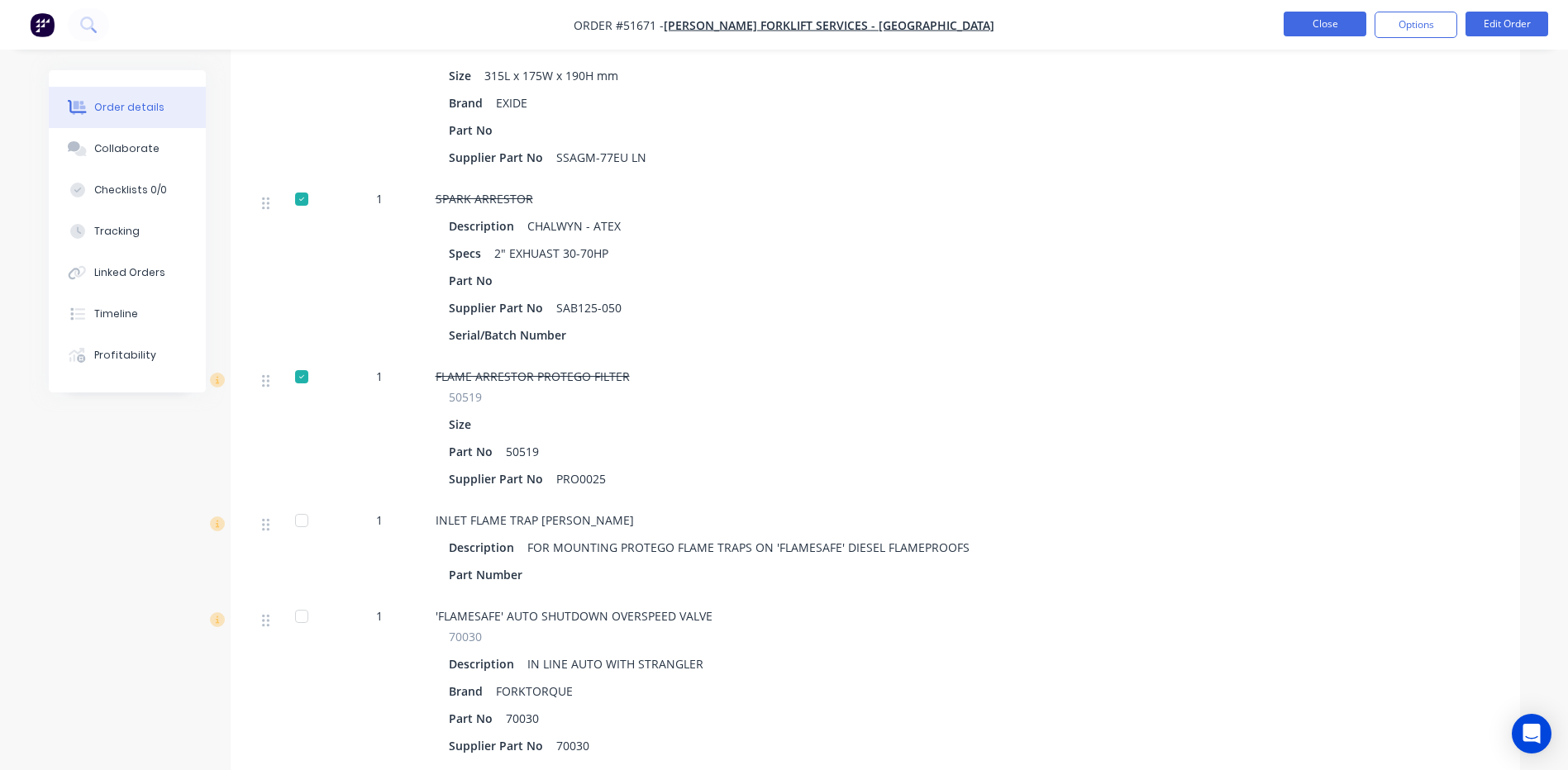
scroll to position [2148, 0]
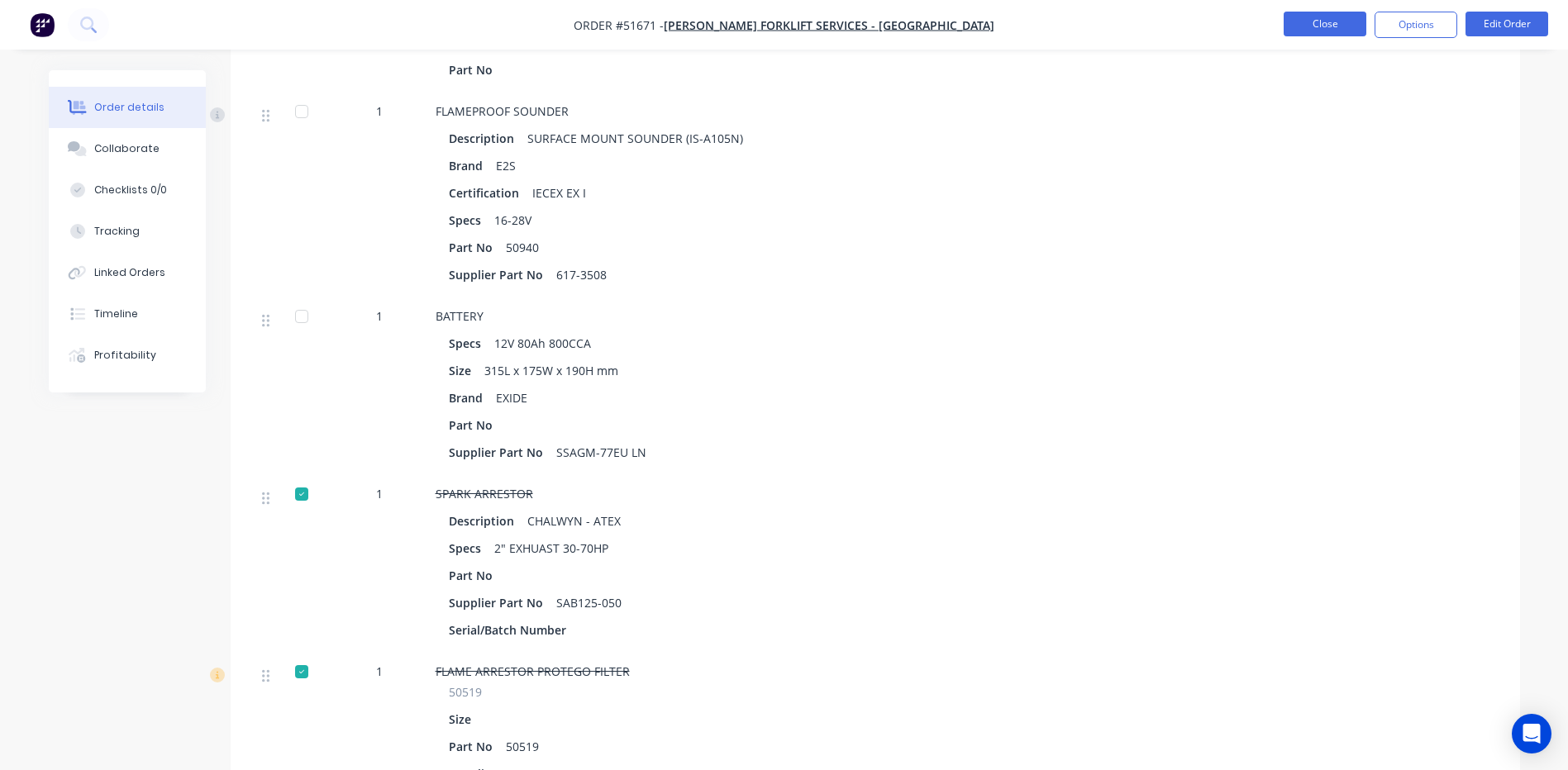
click at [1330, 34] on button "Close" at bounding box center [1325, 23] width 83 height 24
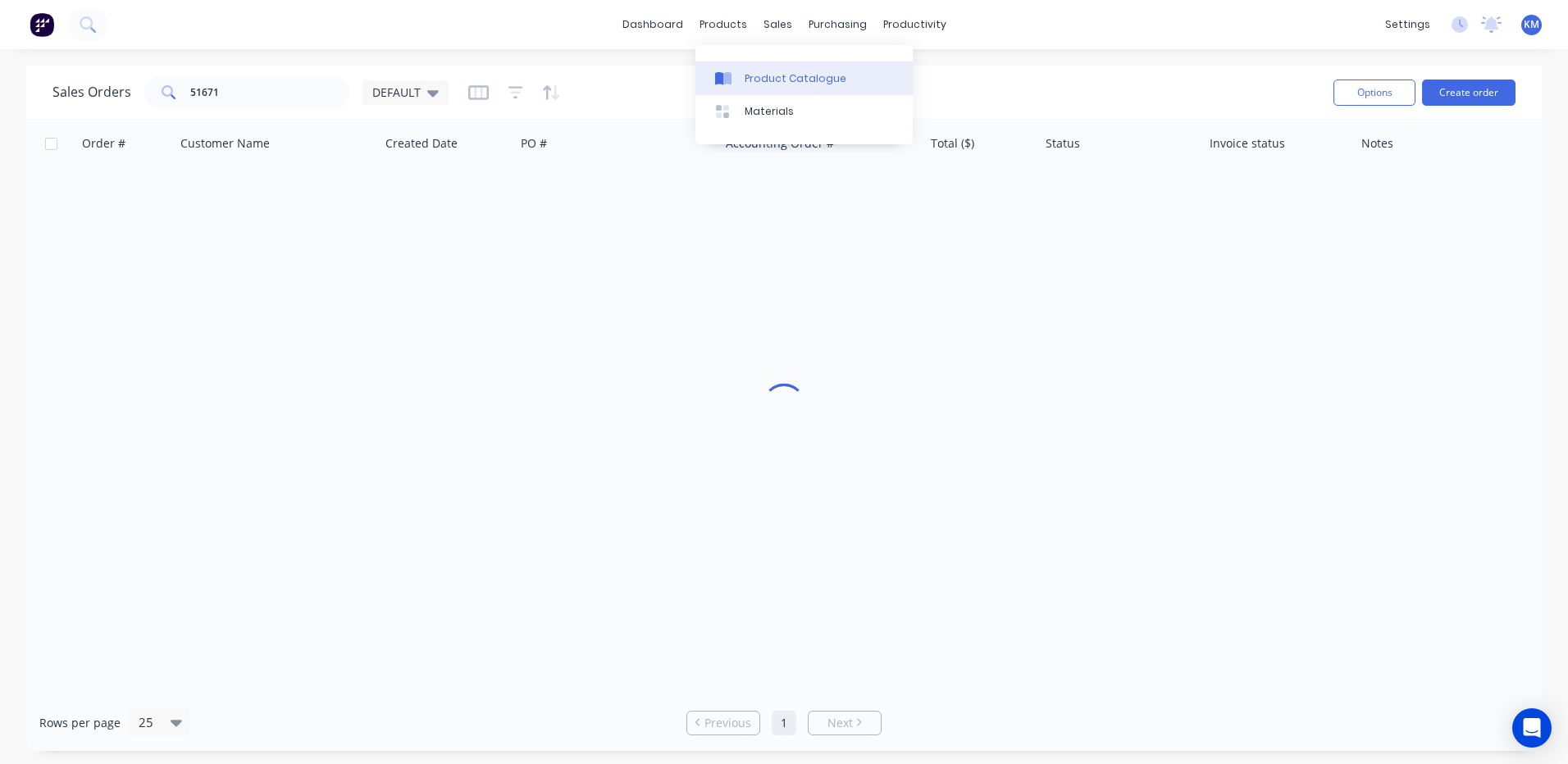
click at [725, 74] on icon at bounding box center [727, 78] width 8 height 13
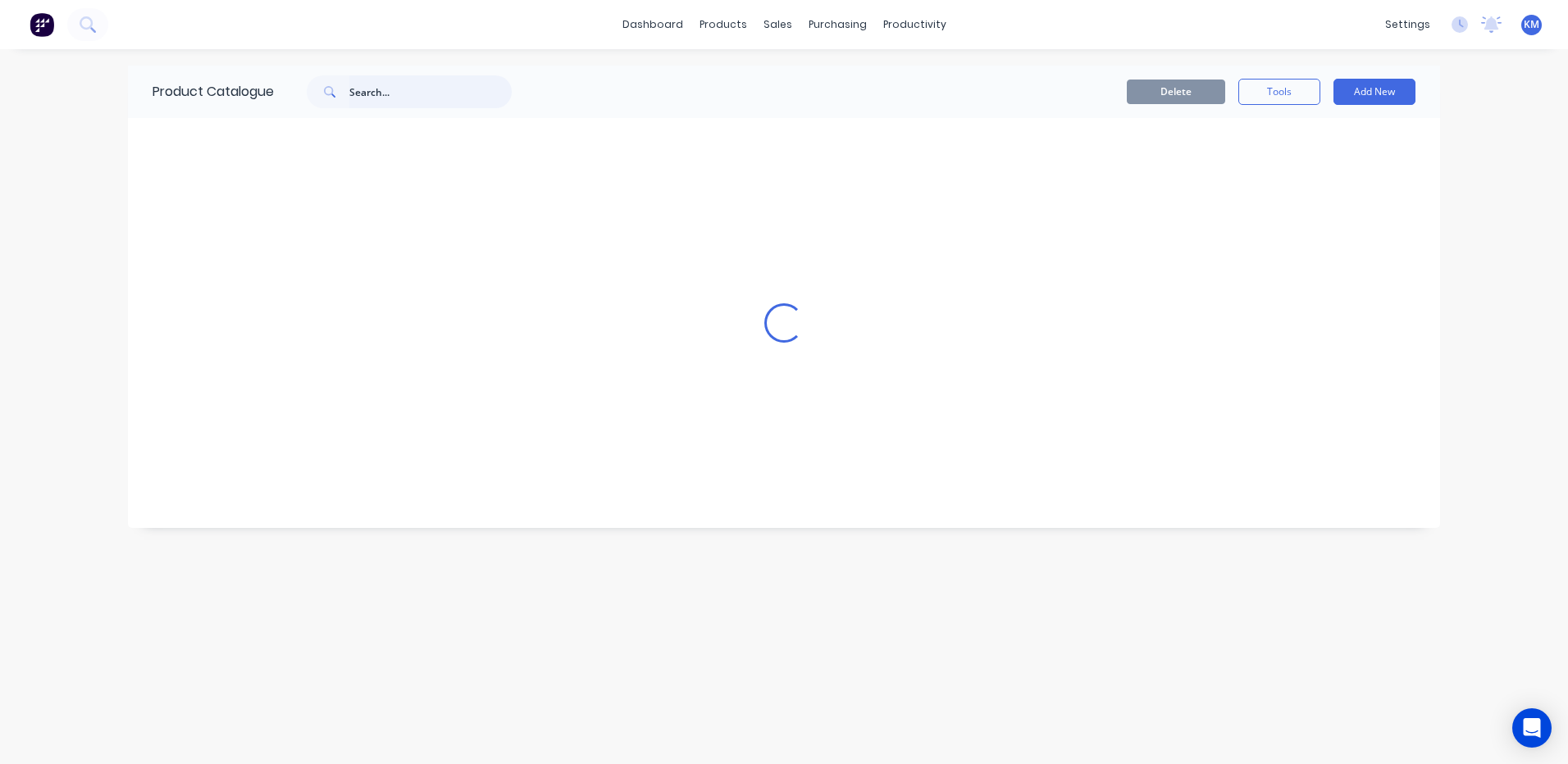
click at [469, 84] on input "text" at bounding box center [431, 91] width 162 height 33
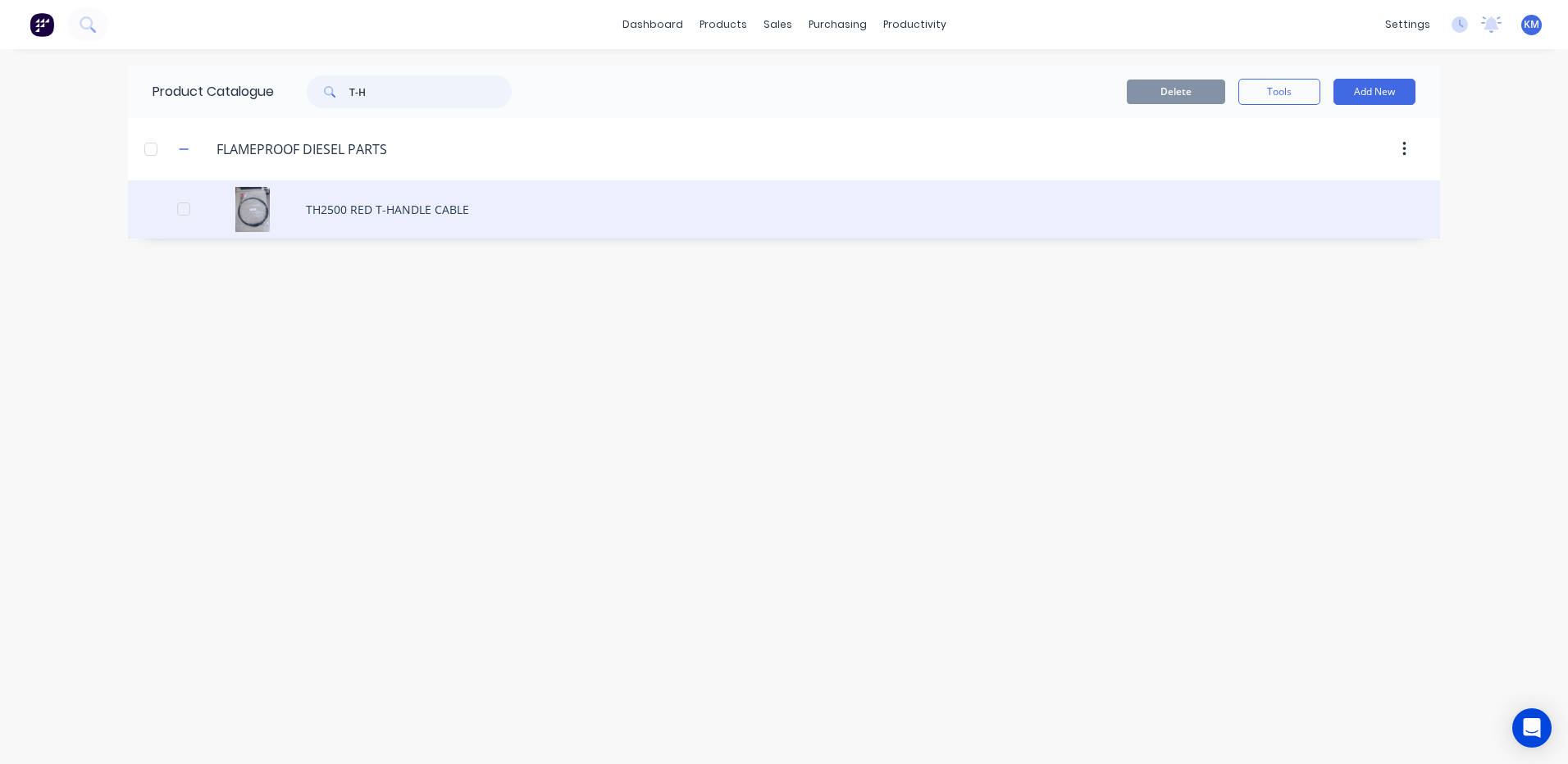
type input "T-H"
click at [460, 198] on div "TH2500 RED T-HANDLE CABLE" at bounding box center [783, 210] width 1312 height 58
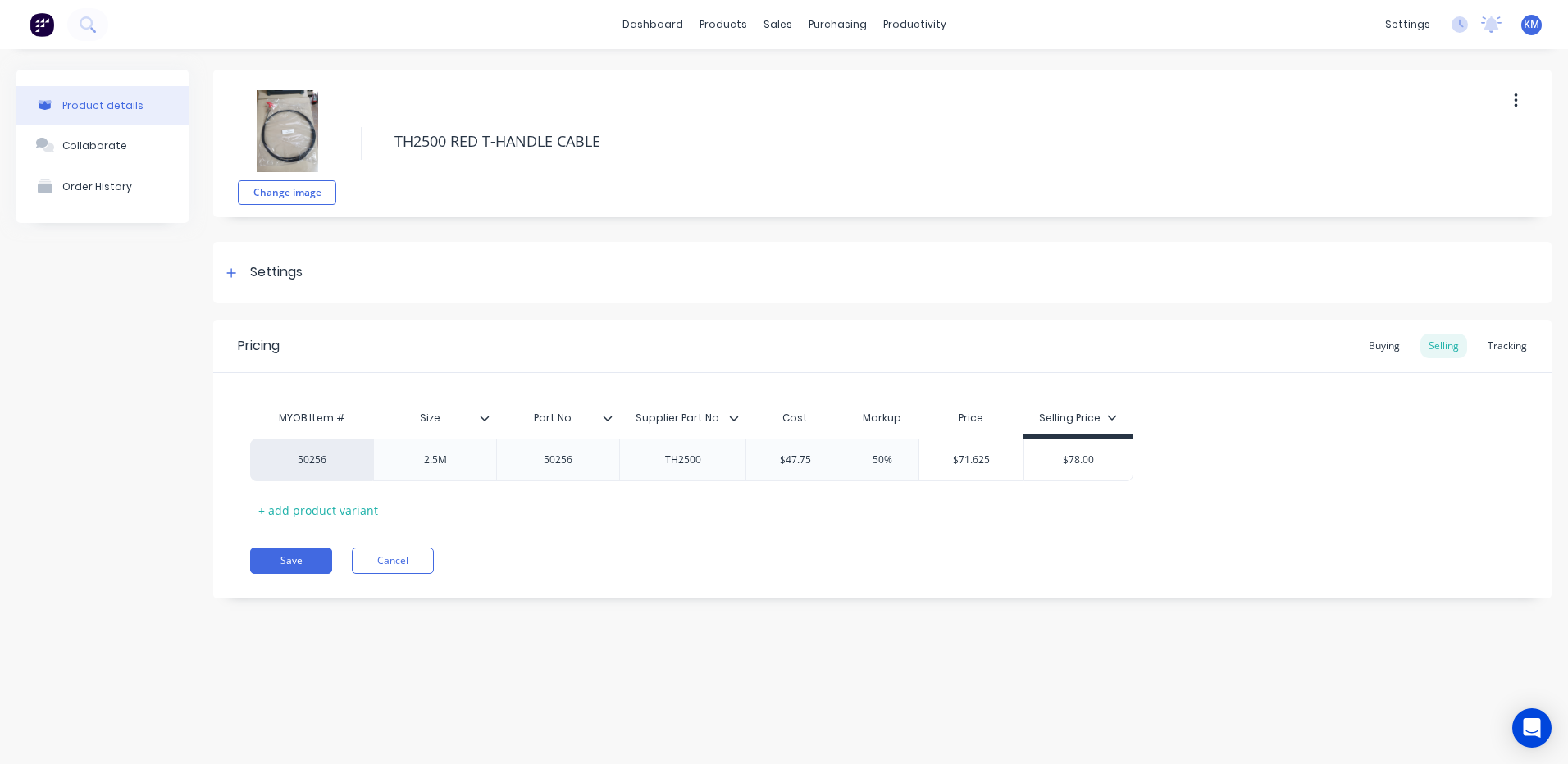
type textarea "x"
click at [427, 548] on button "Cancel" at bounding box center [392, 561] width 82 height 26
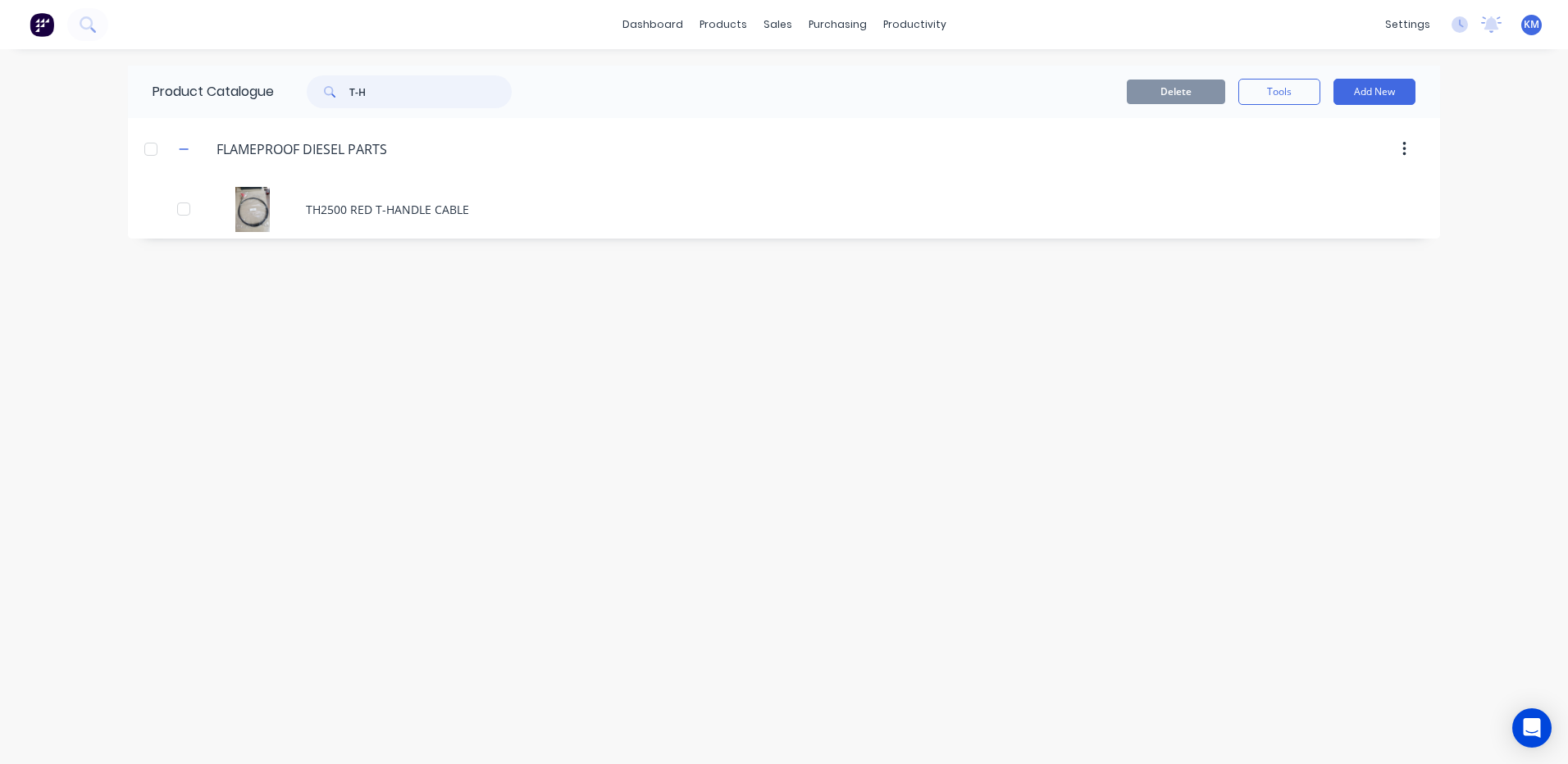
drag, startPoint x: 390, startPoint y: 96, endPoint x: 317, endPoint y: 102, distance: 73.2
click at [317, 102] on div "T-H" at bounding box center [409, 91] width 205 height 33
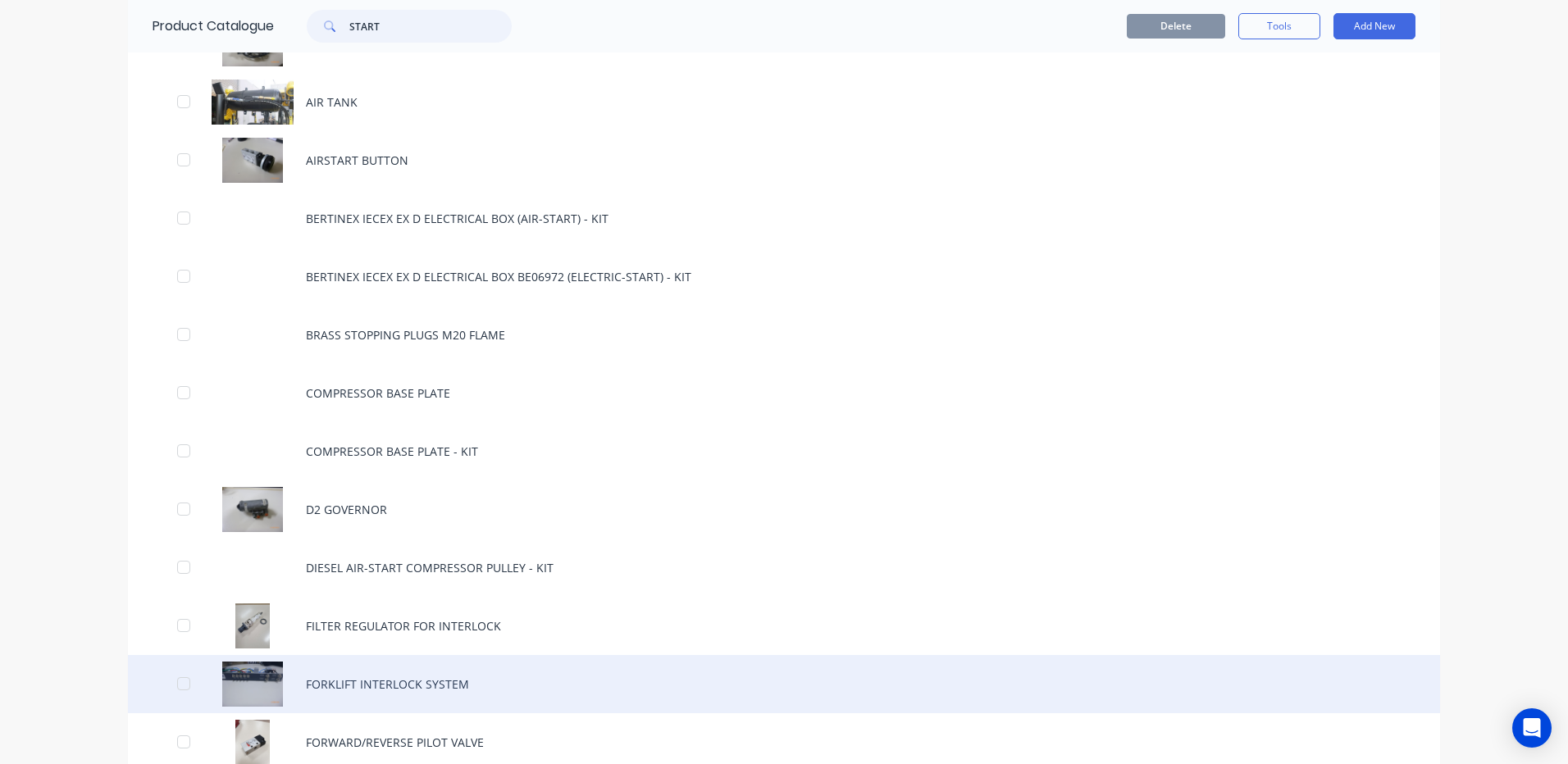
scroll to position [1475, 0]
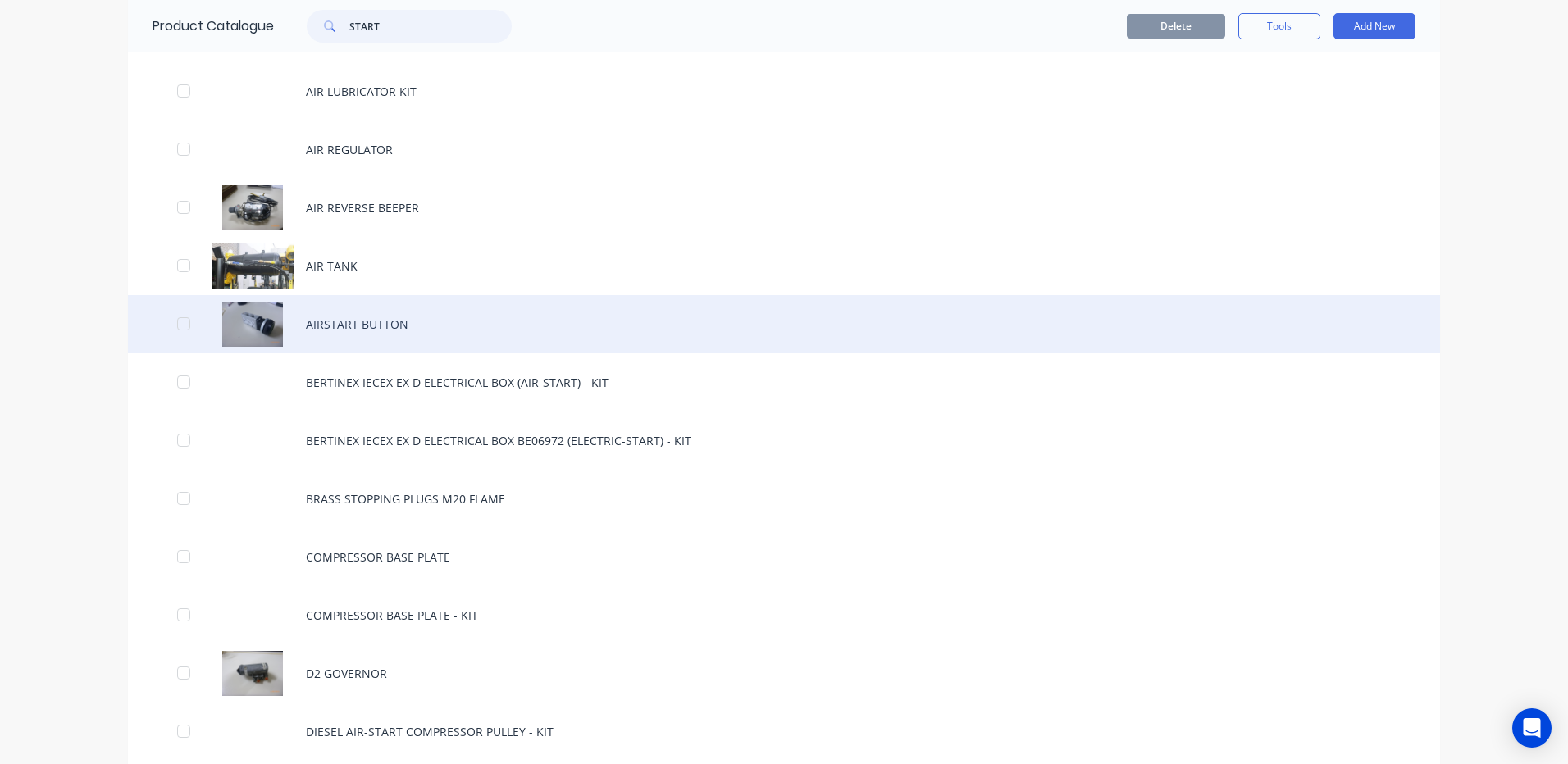
type input "START"
click at [560, 328] on div "AIRSTART BUTTON" at bounding box center [783, 324] width 1312 height 58
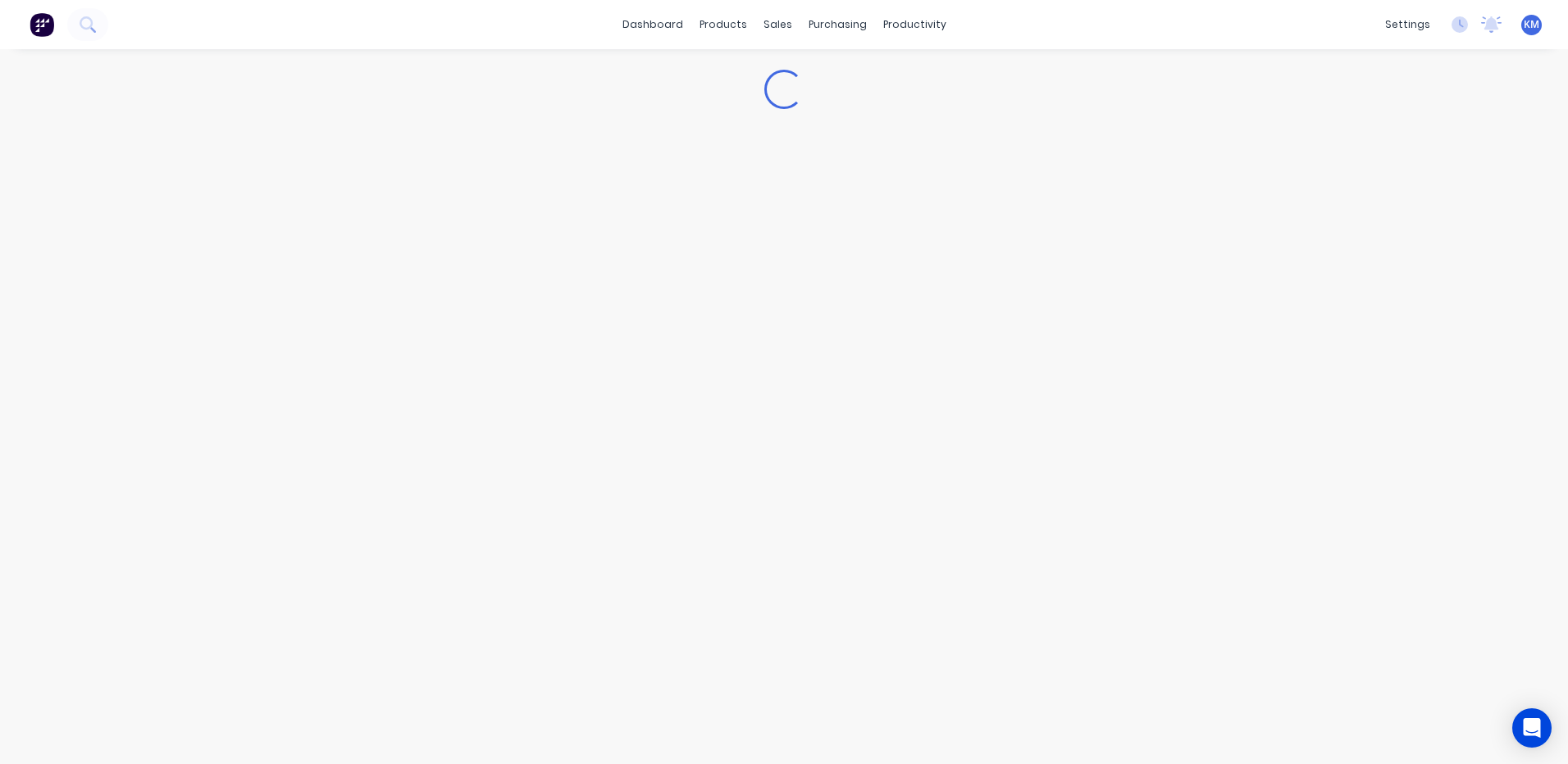
type textarea "x"
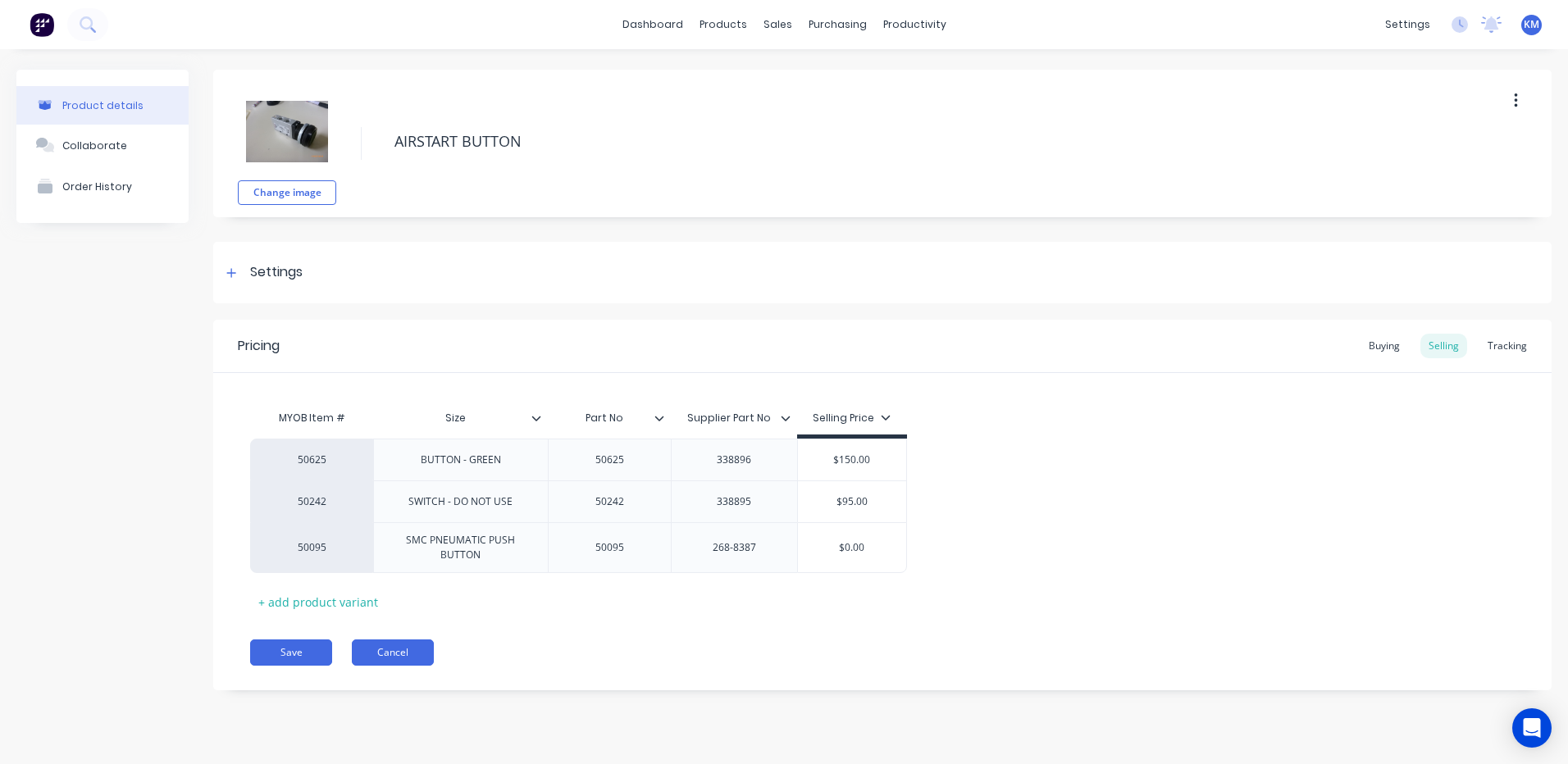
click at [406, 663] on button "Cancel" at bounding box center [392, 652] width 82 height 26
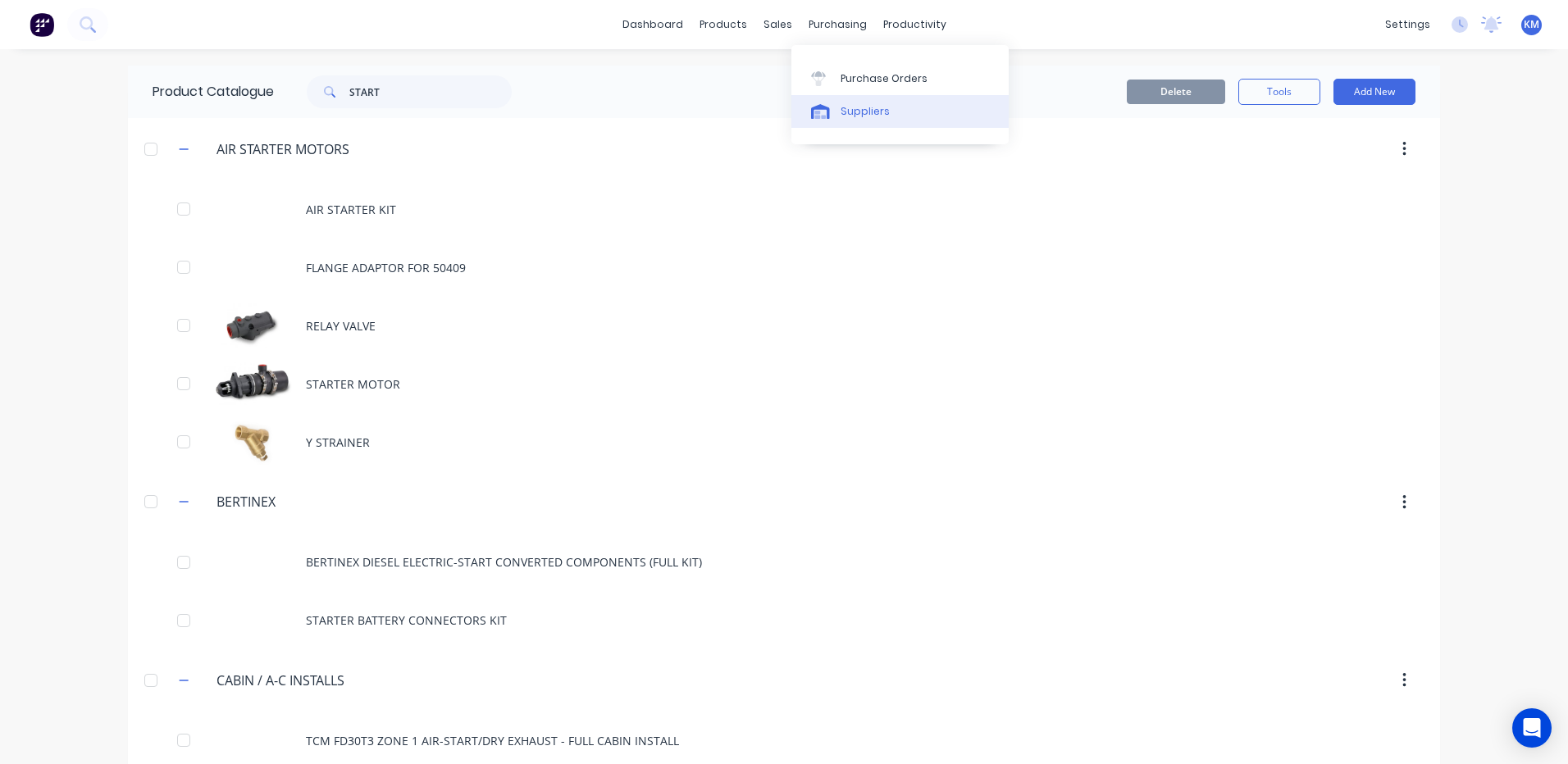
click at [835, 124] on link "Suppliers" at bounding box center [900, 111] width 217 height 33
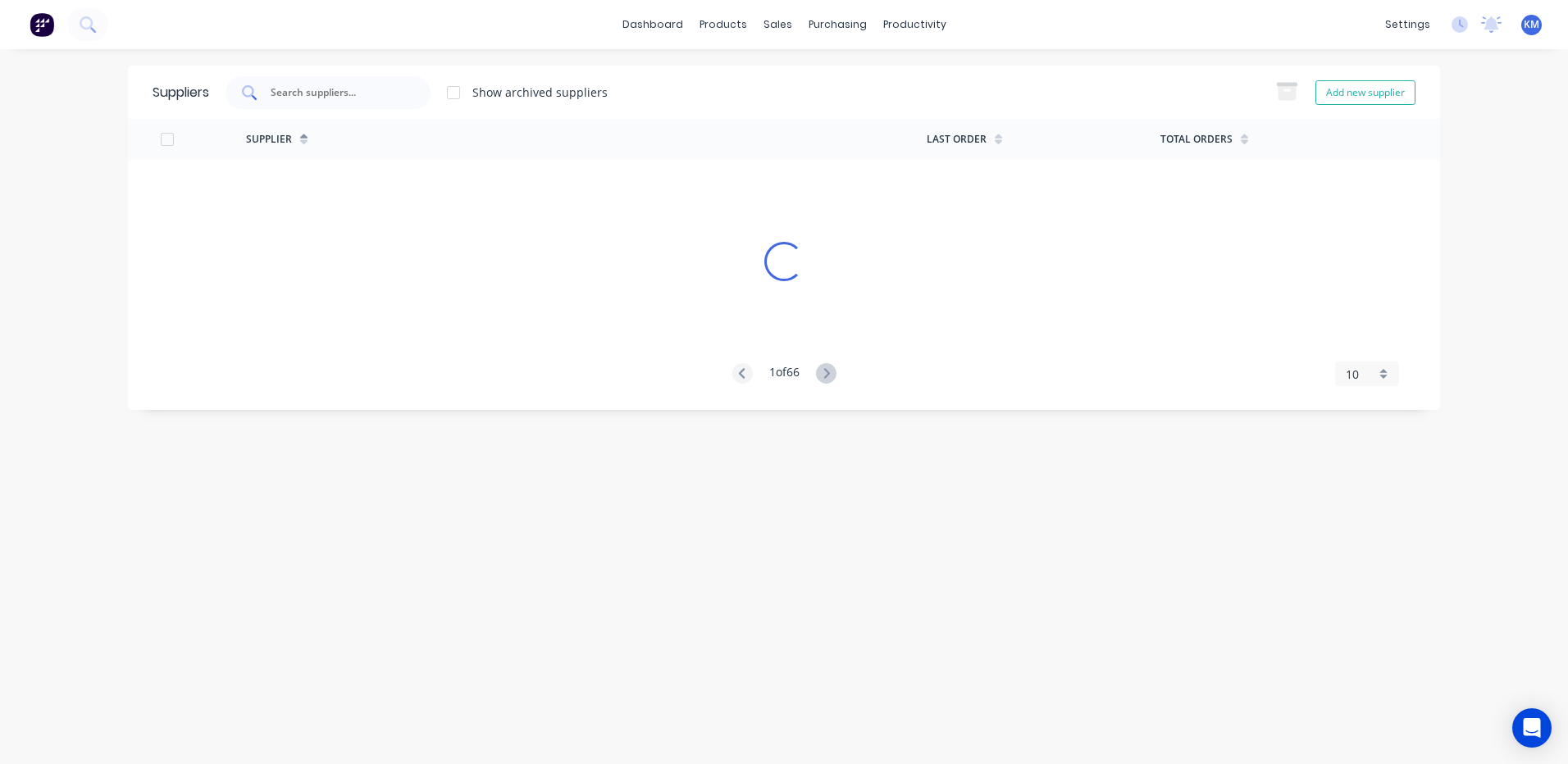
click at [342, 100] on input "text" at bounding box center [337, 93] width 136 height 17
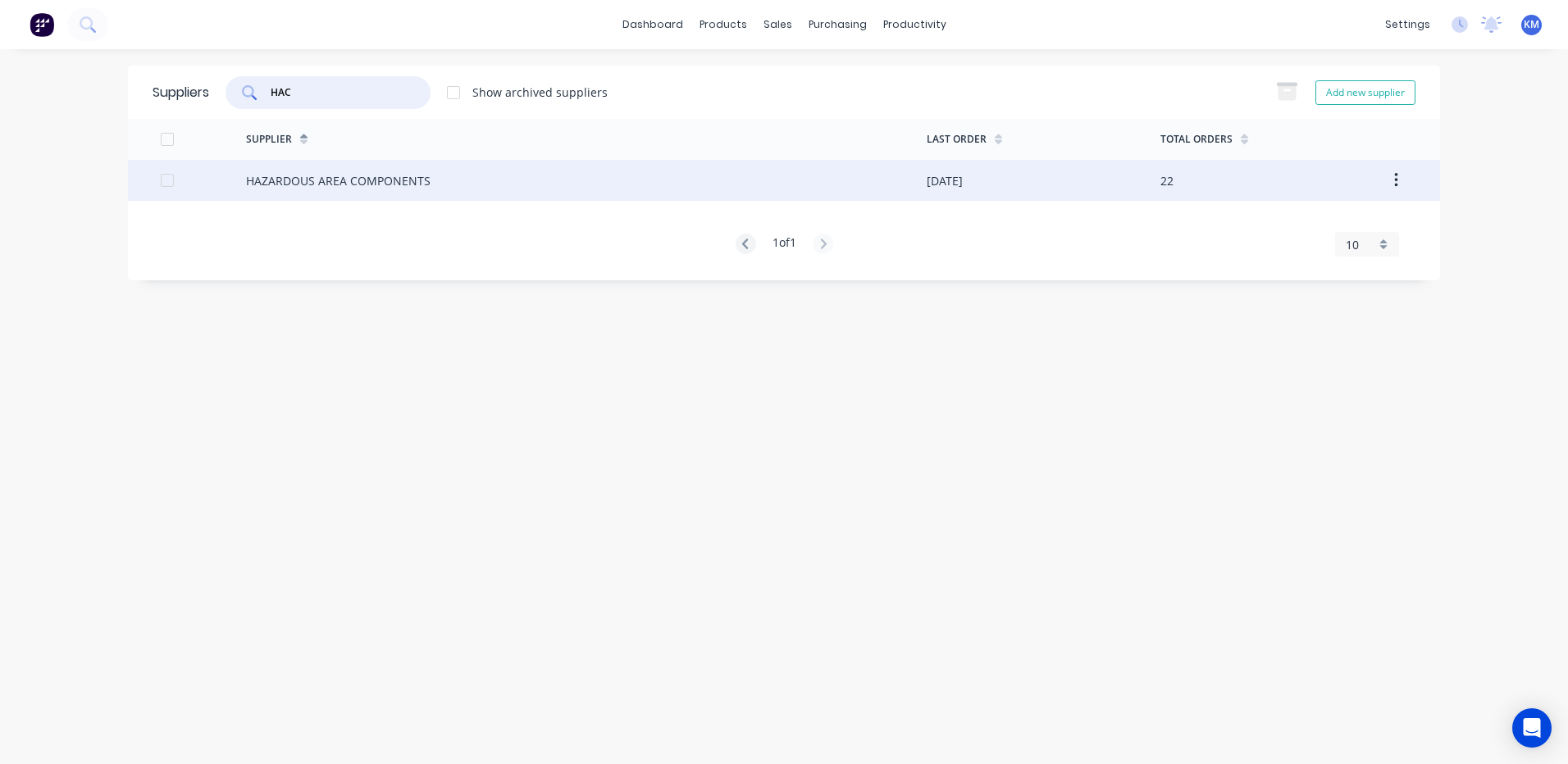
type input "HAC"
click at [430, 184] on div "HAZARDOUS AREA COMPONENTS" at bounding box center [586, 181] width 681 height 41
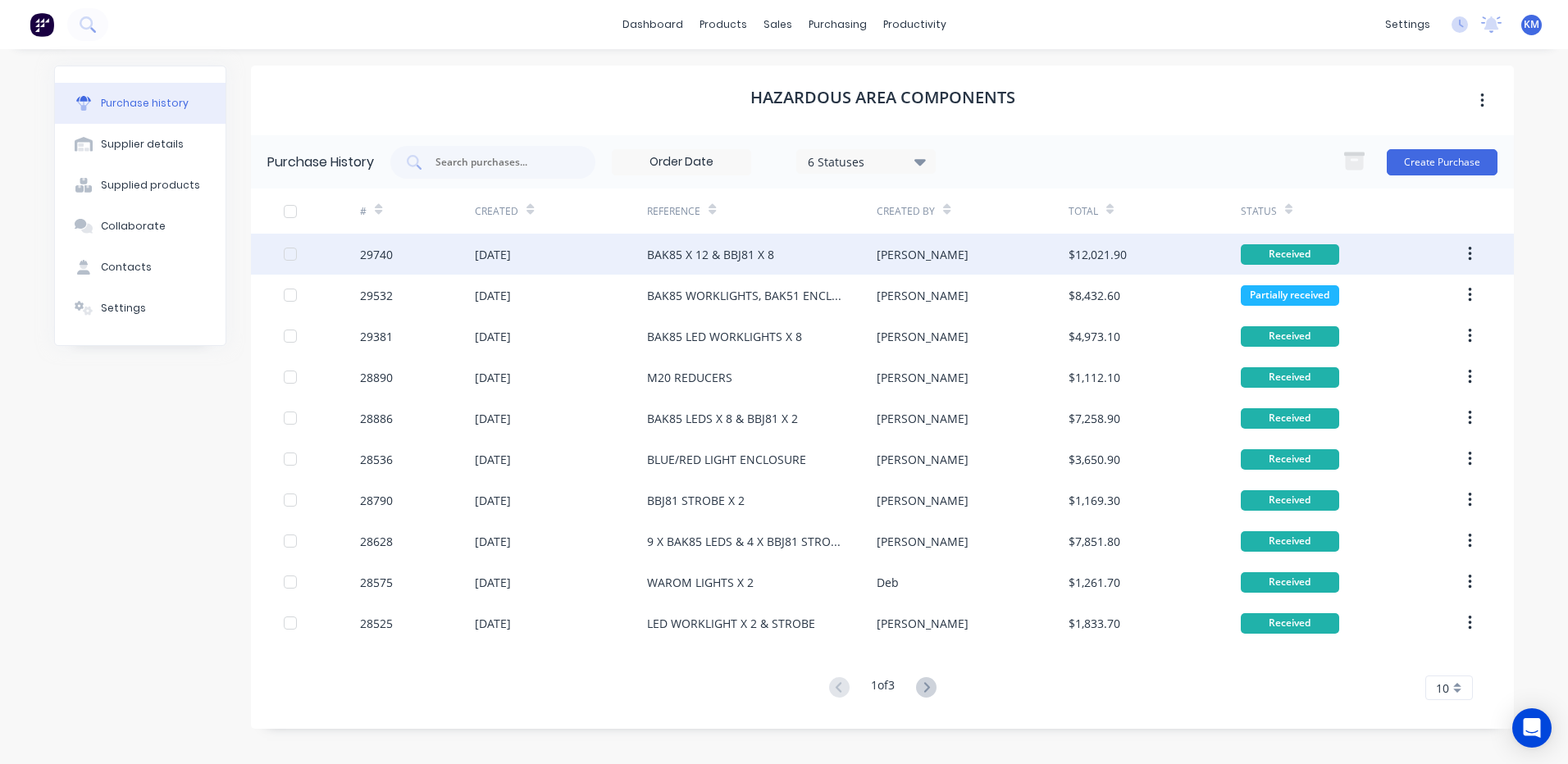
click at [547, 267] on div "[DATE]" at bounding box center [560, 254] width 172 height 41
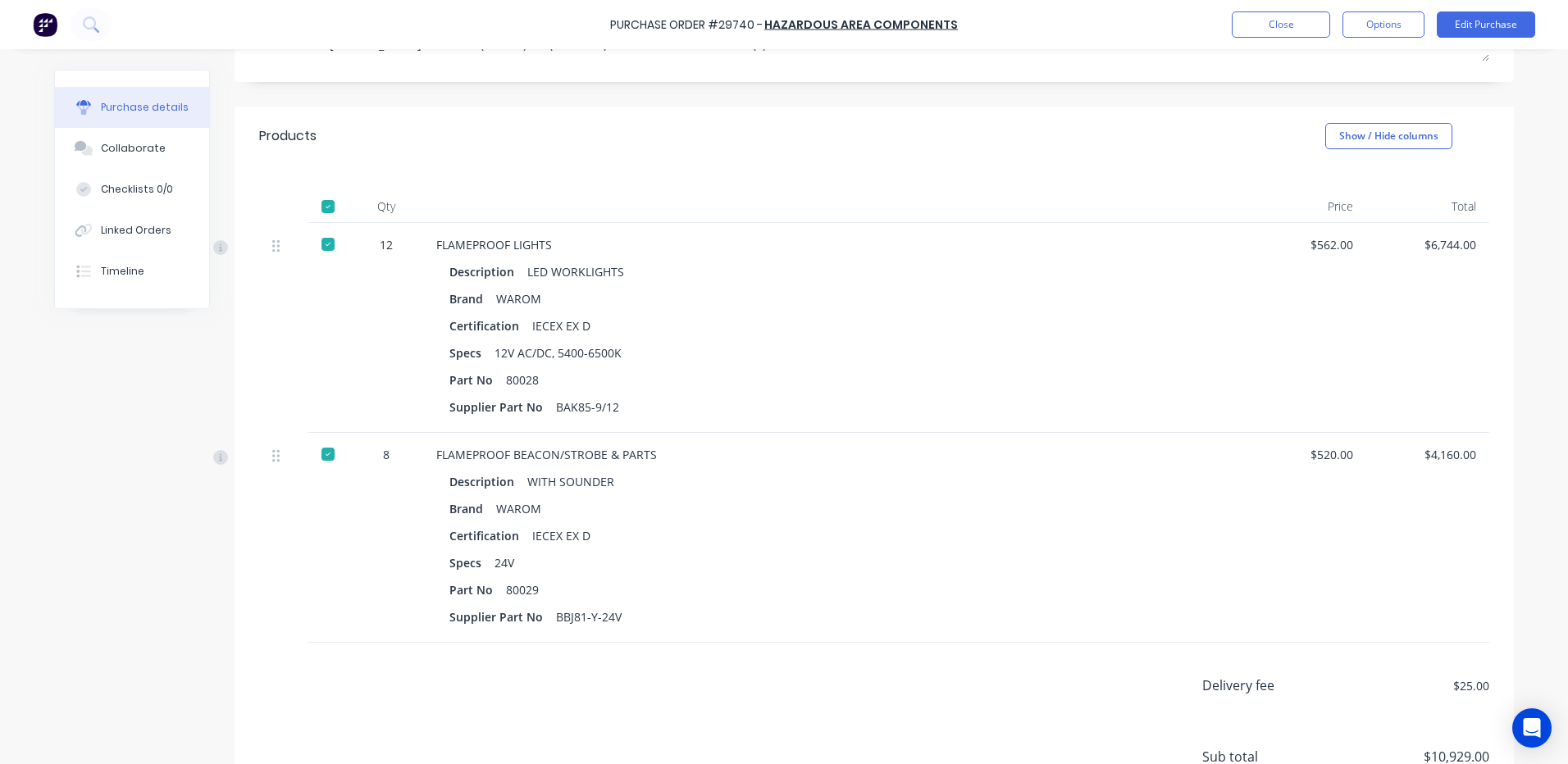
scroll to position [328, 0]
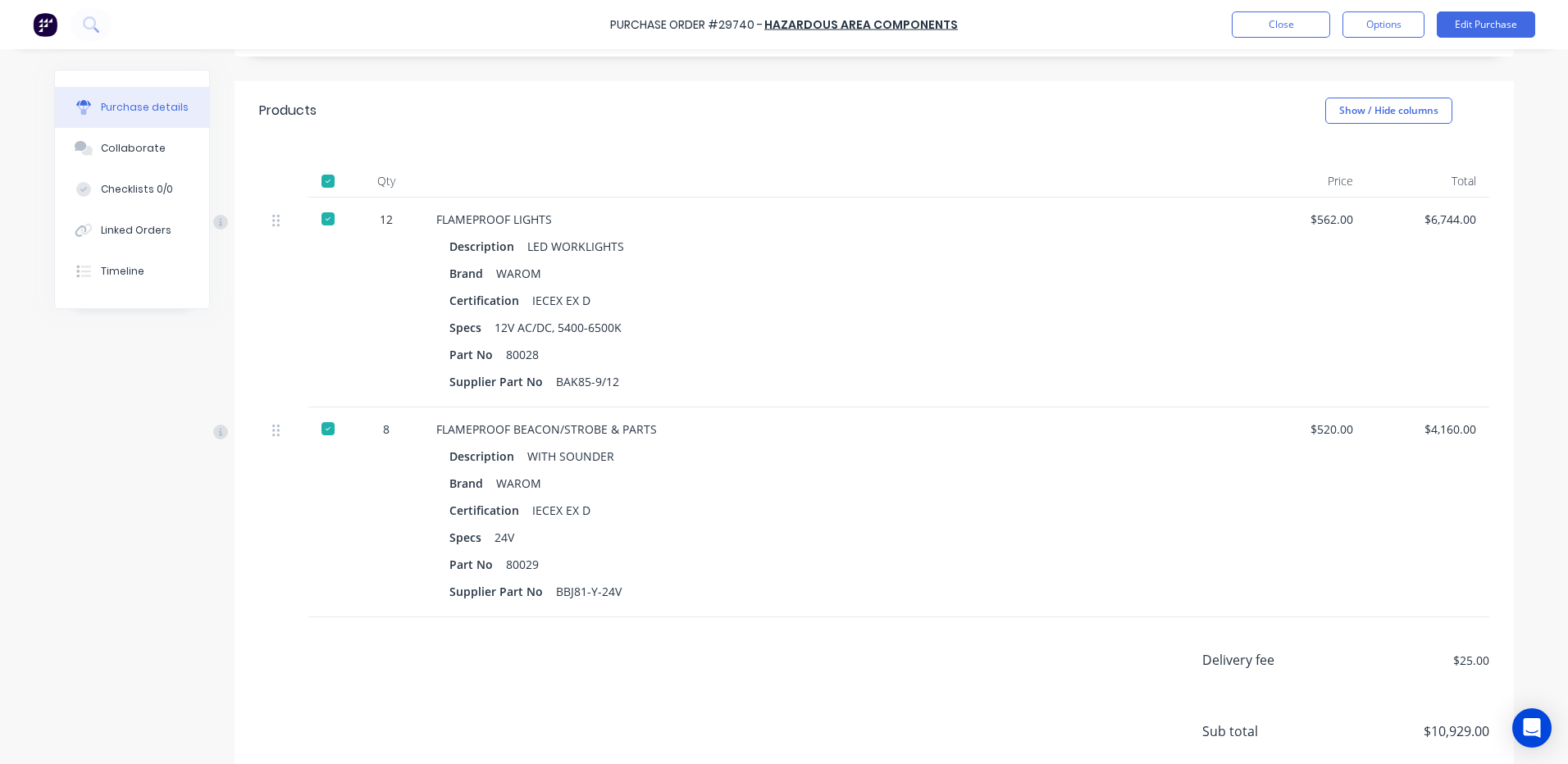
click at [328, 424] on div at bounding box center [327, 428] width 33 height 33
click at [323, 186] on div at bounding box center [327, 181] width 33 height 33
click at [182, 233] on button "Linked Orders" at bounding box center [131, 230] width 154 height 41
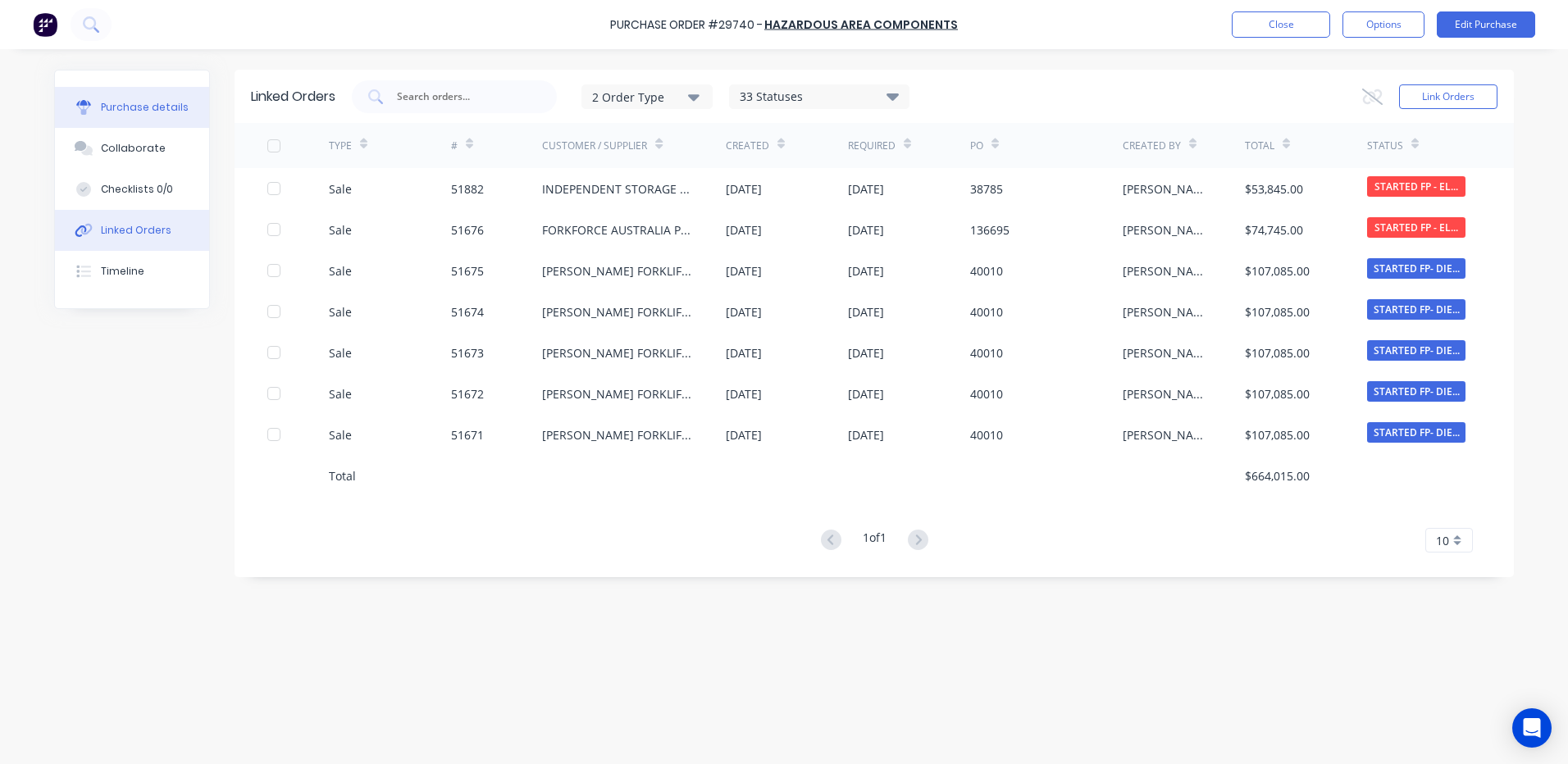
click at [167, 112] on div "Purchase details" at bounding box center [144, 107] width 88 height 15
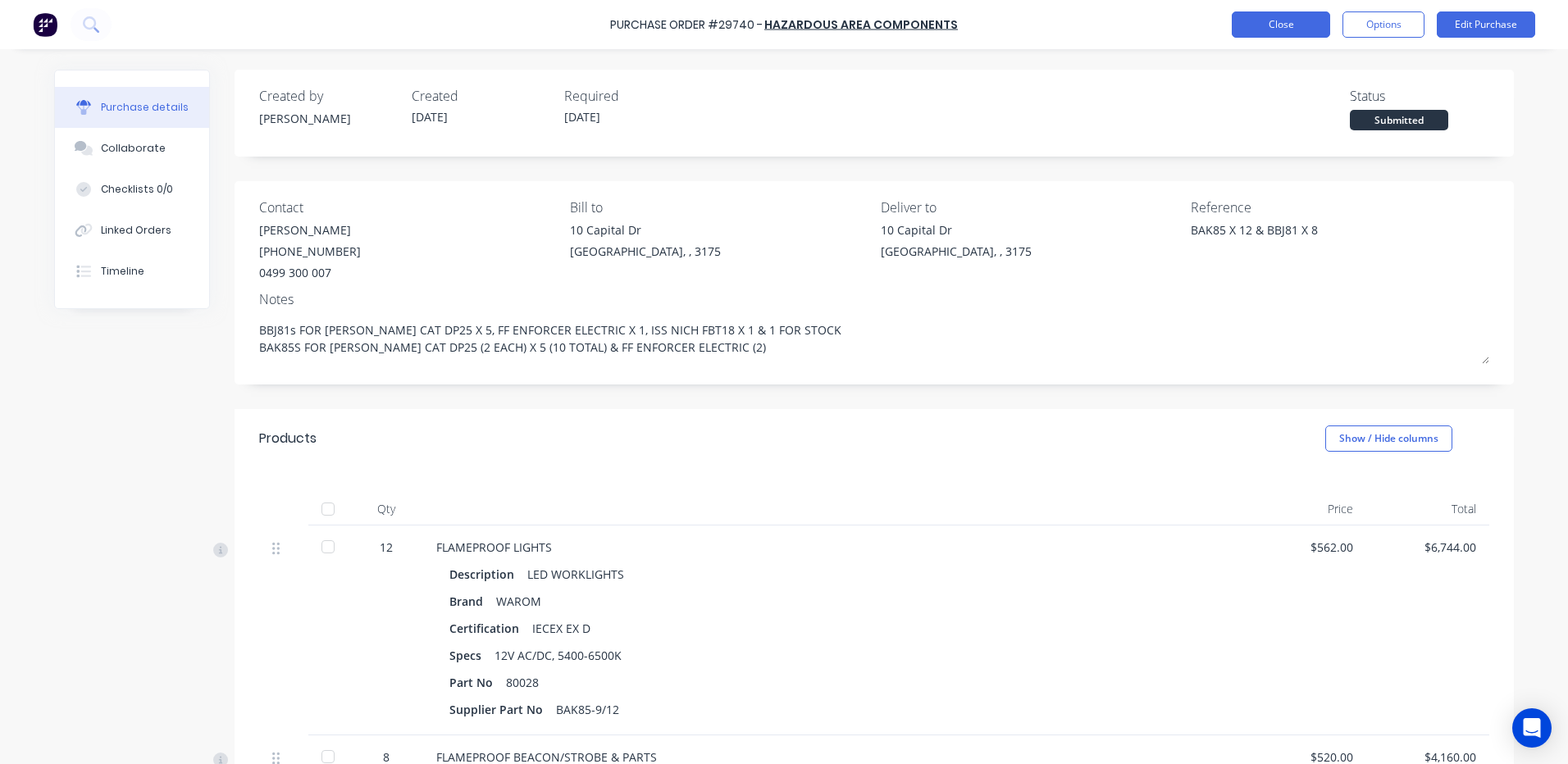
click at [1272, 24] on button "Close" at bounding box center [1281, 24] width 99 height 26
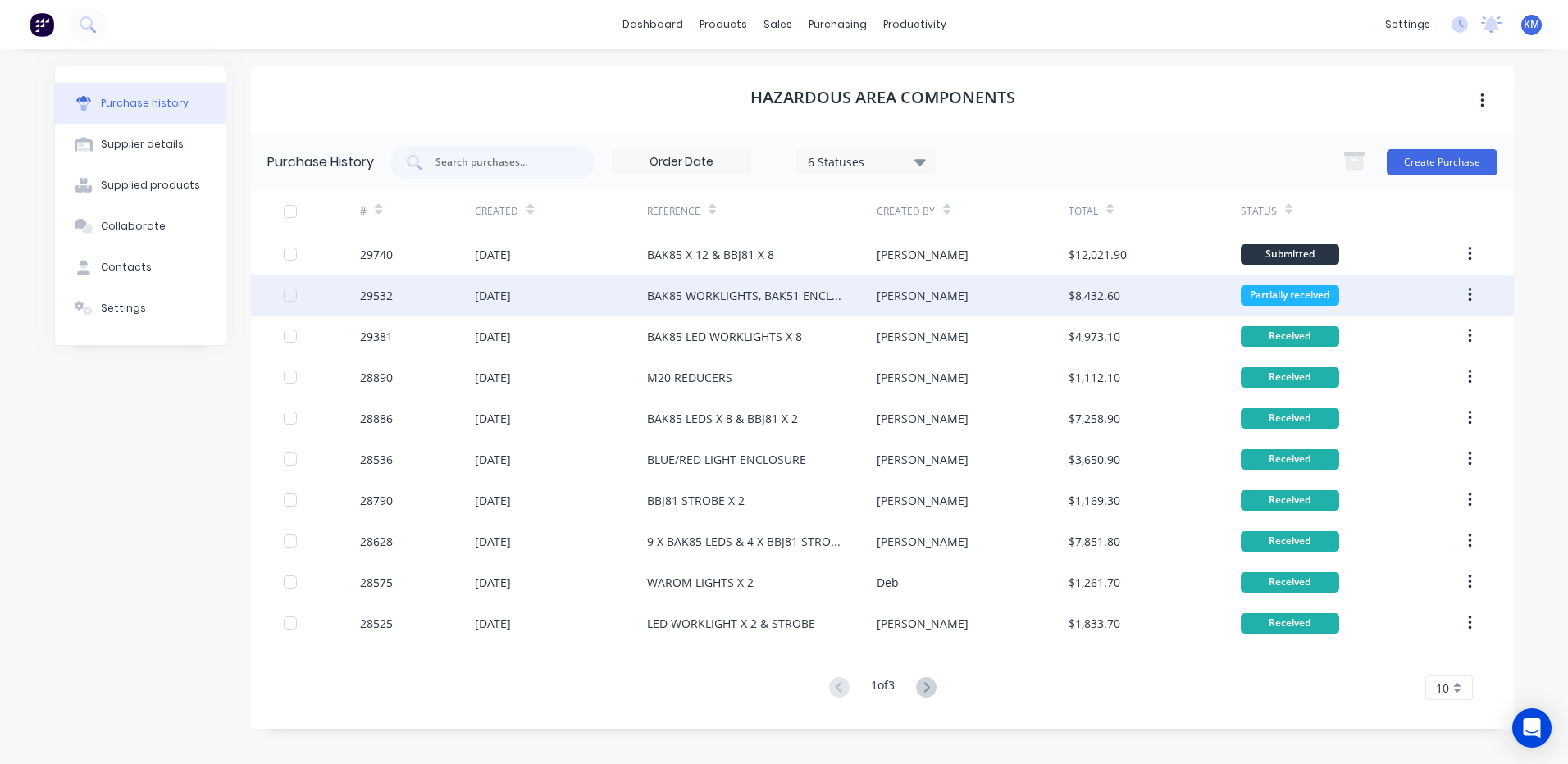
click at [1020, 278] on div "[PERSON_NAME]" at bounding box center [971, 295] width 191 height 41
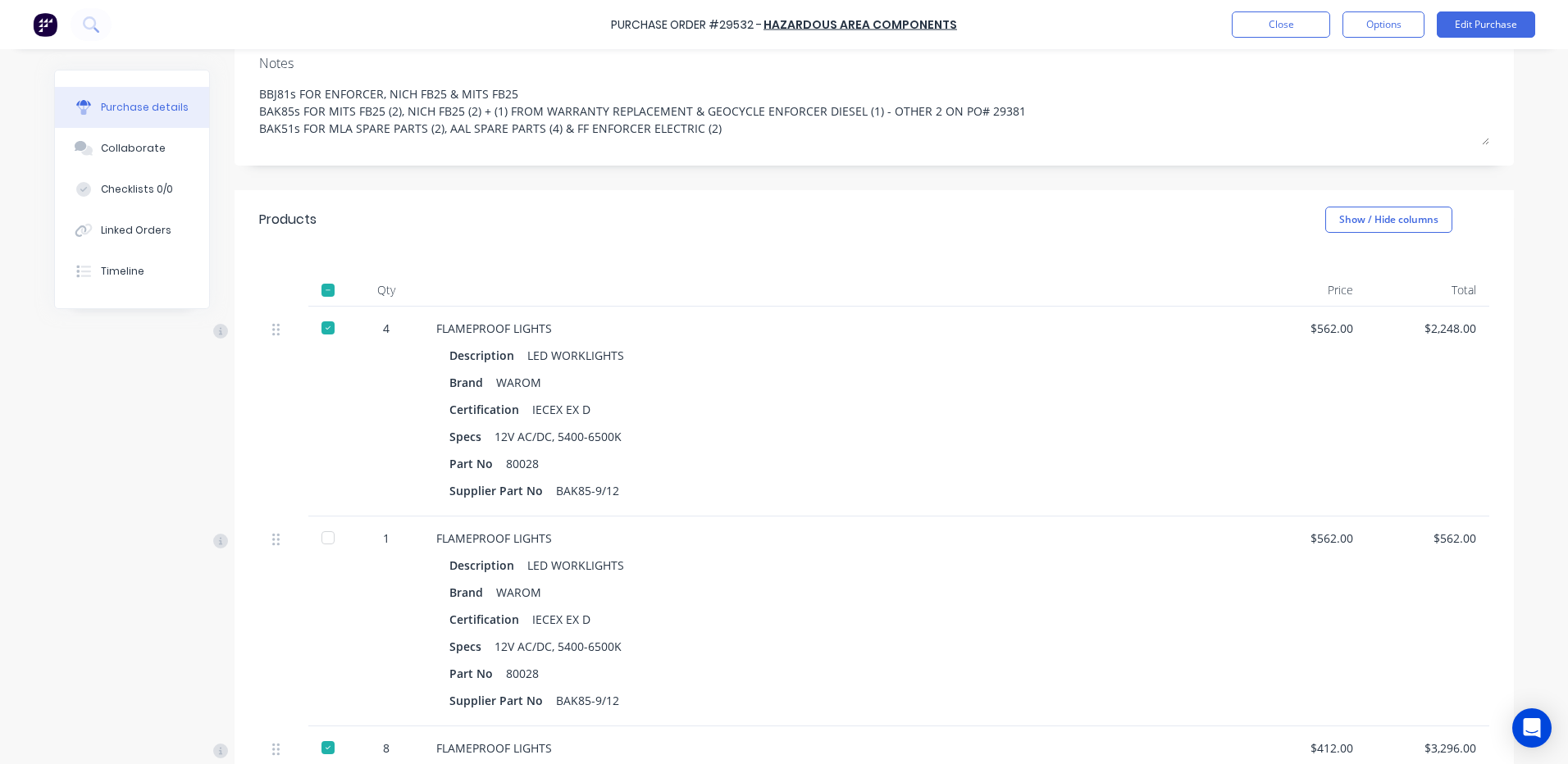
scroll to position [410, 0]
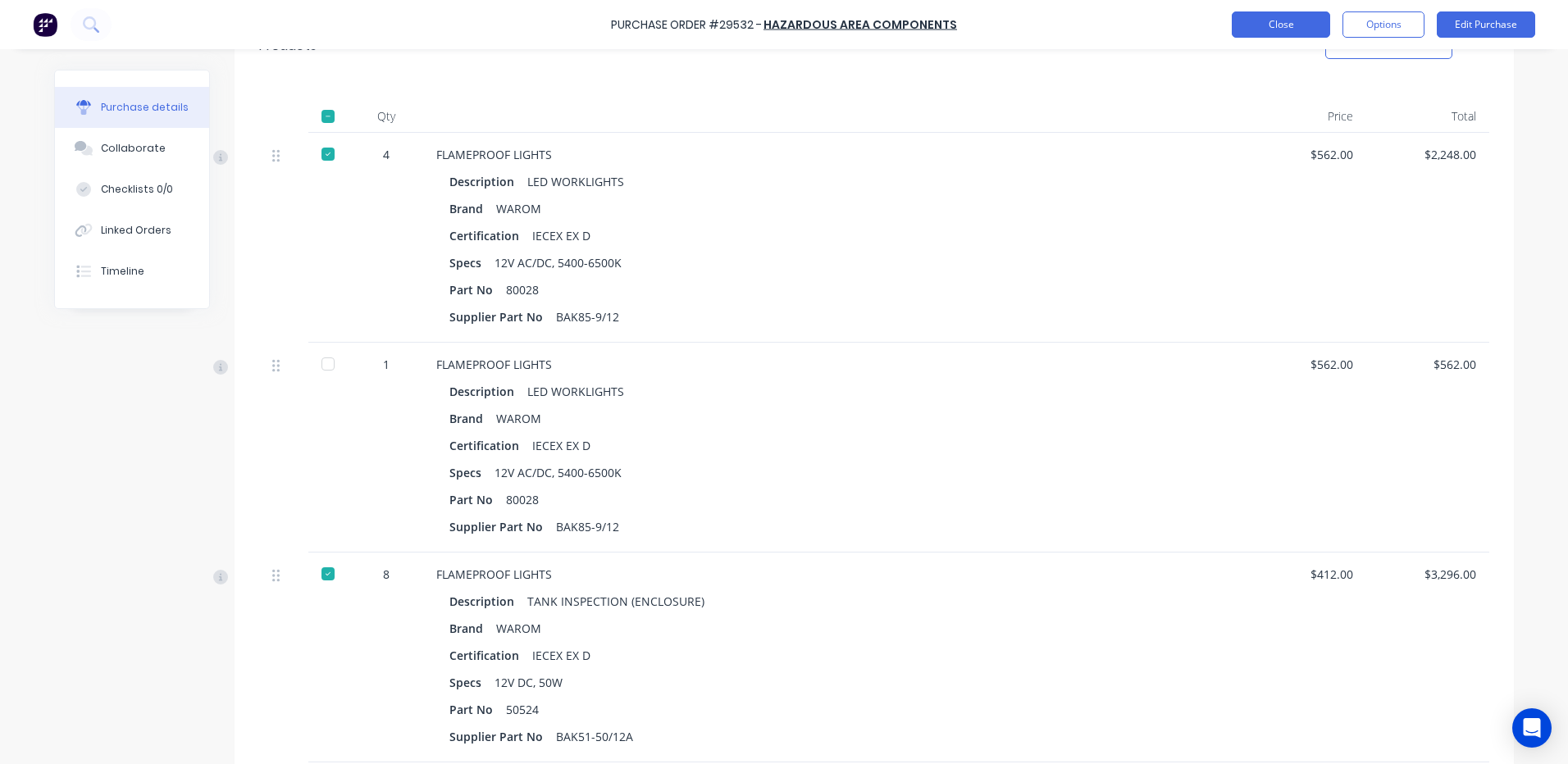
click at [1246, 22] on button "Close" at bounding box center [1281, 24] width 99 height 26
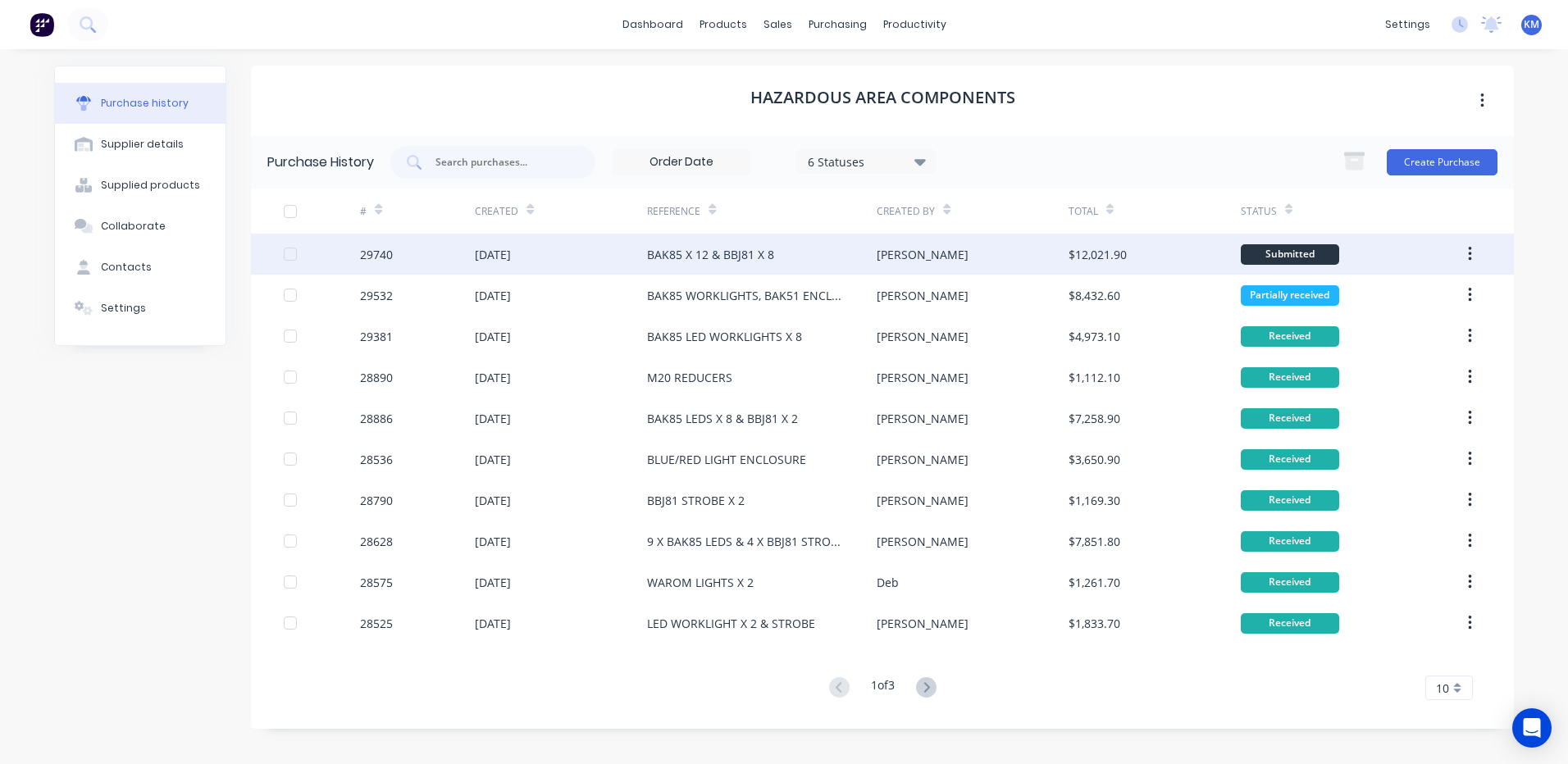
click at [813, 249] on div "BAK85 X 12 & BBJ81 X 8" at bounding box center [762, 254] width 229 height 41
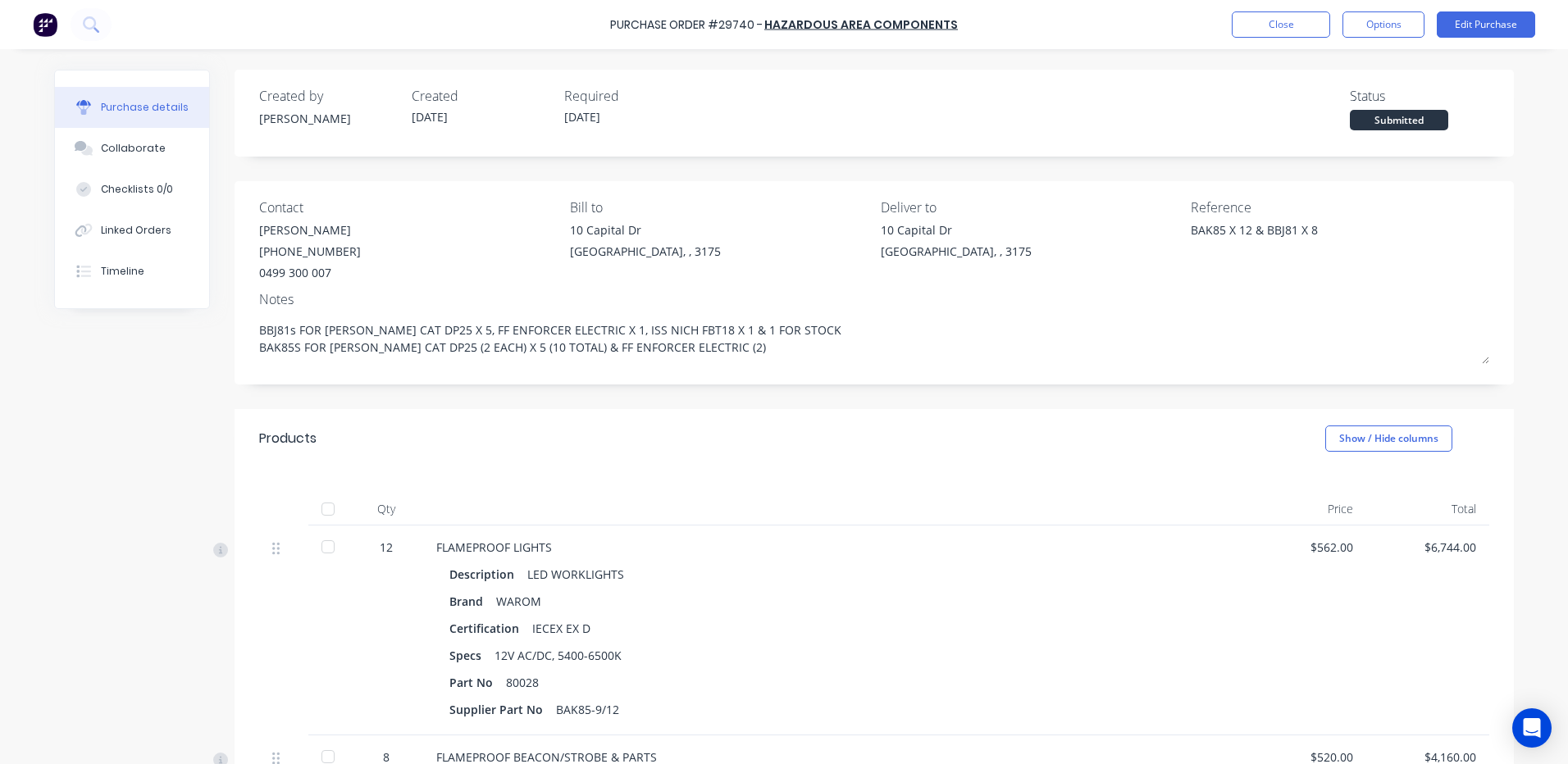
click at [338, 499] on div at bounding box center [329, 509] width 41 height 33
click at [332, 503] on div at bounding box center [327, 509] width 33 height 33
click at [1256, 20] on button "Close" at bounding box center [1281, 24] width 99 height 26
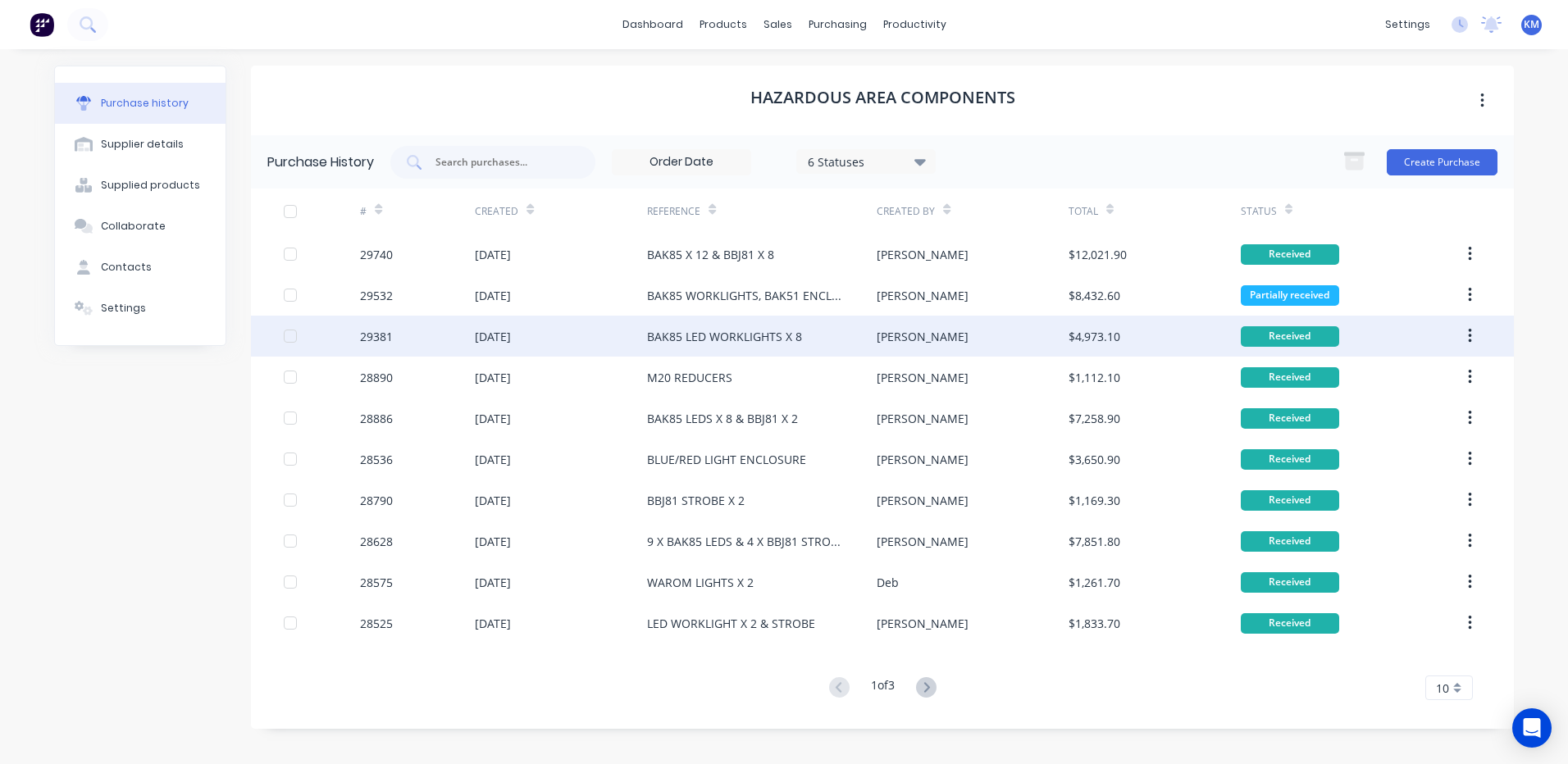
click at [974, 330] on div "[PERSON_NAME]" at bounding box center [971, 336] width 191 height 41
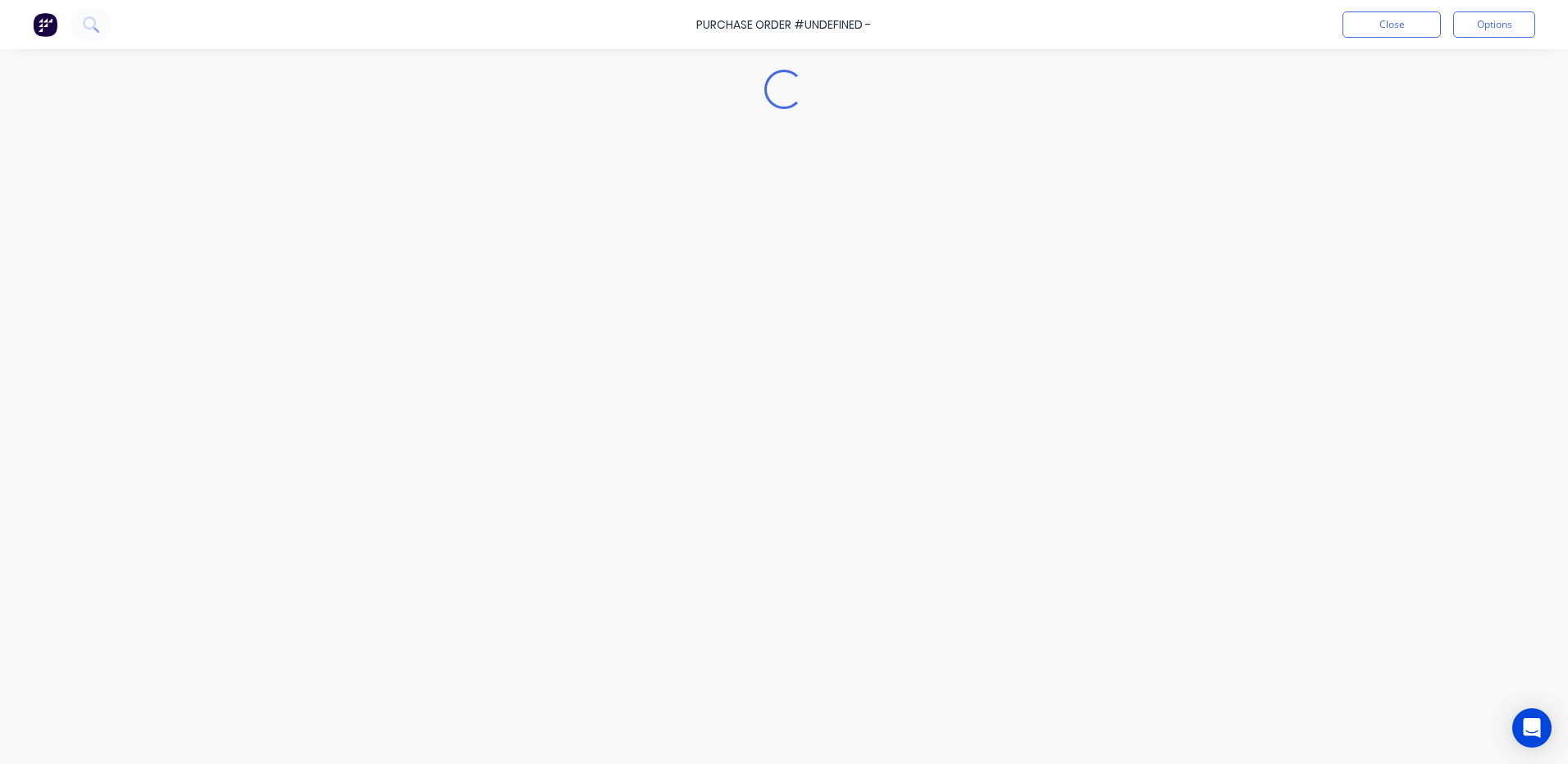
type textarea "x"
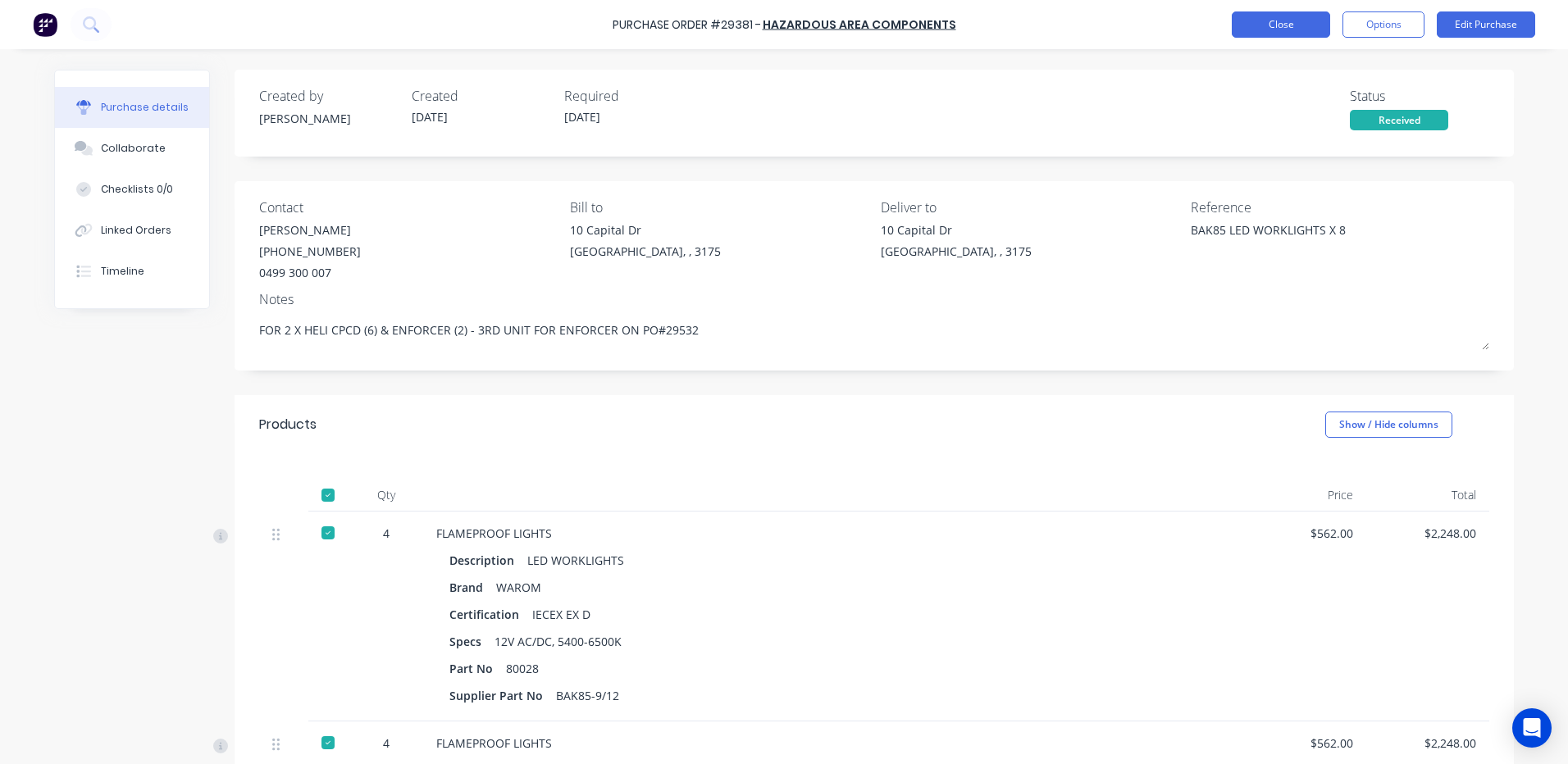
click at [1286, 24] on button "Close" at bounding box center [1281, 24] width 99 height 26
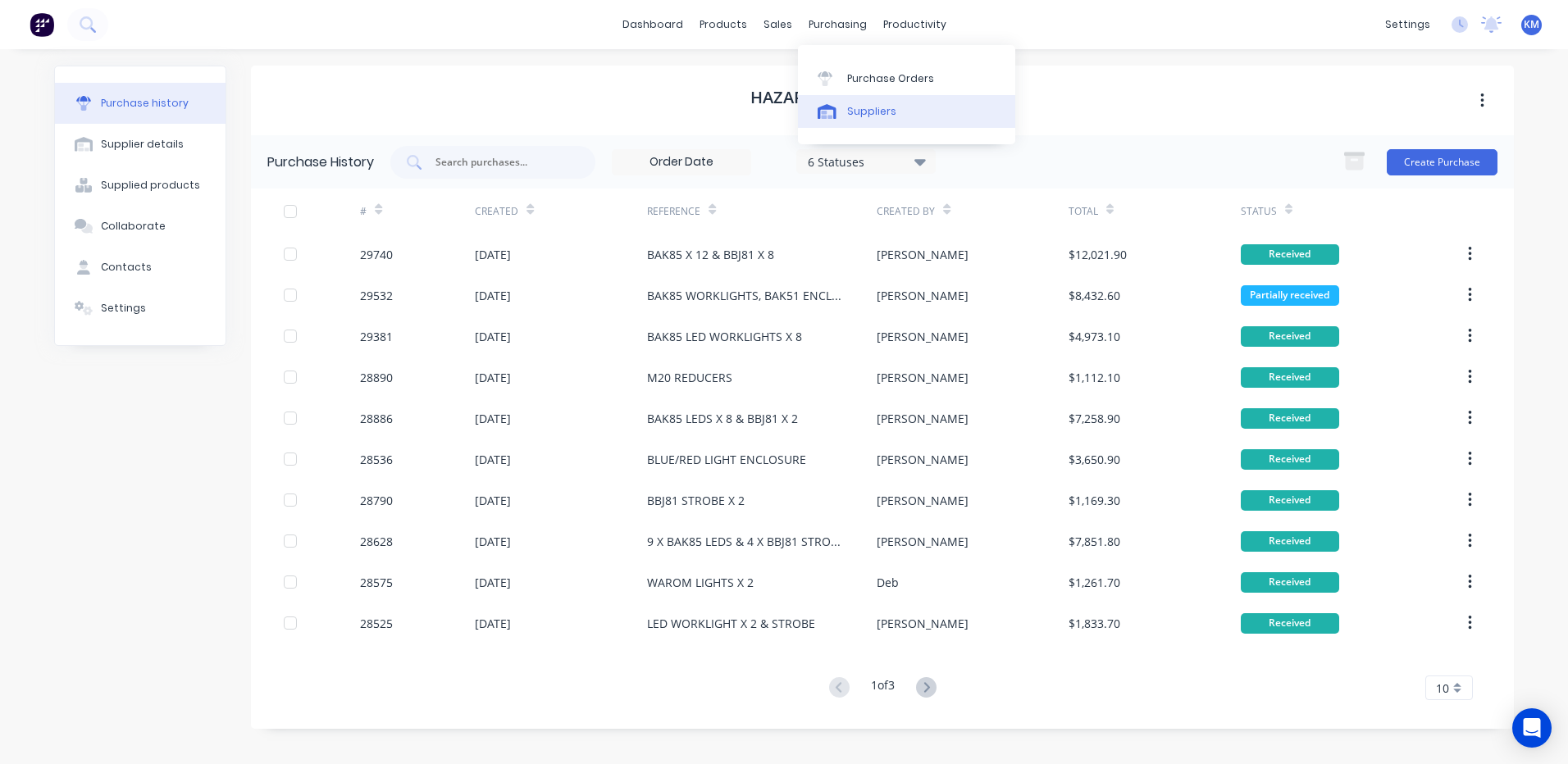
click at [861, 101] on link "Suppliers" at bounding box center [906, 111] width 217 height 33
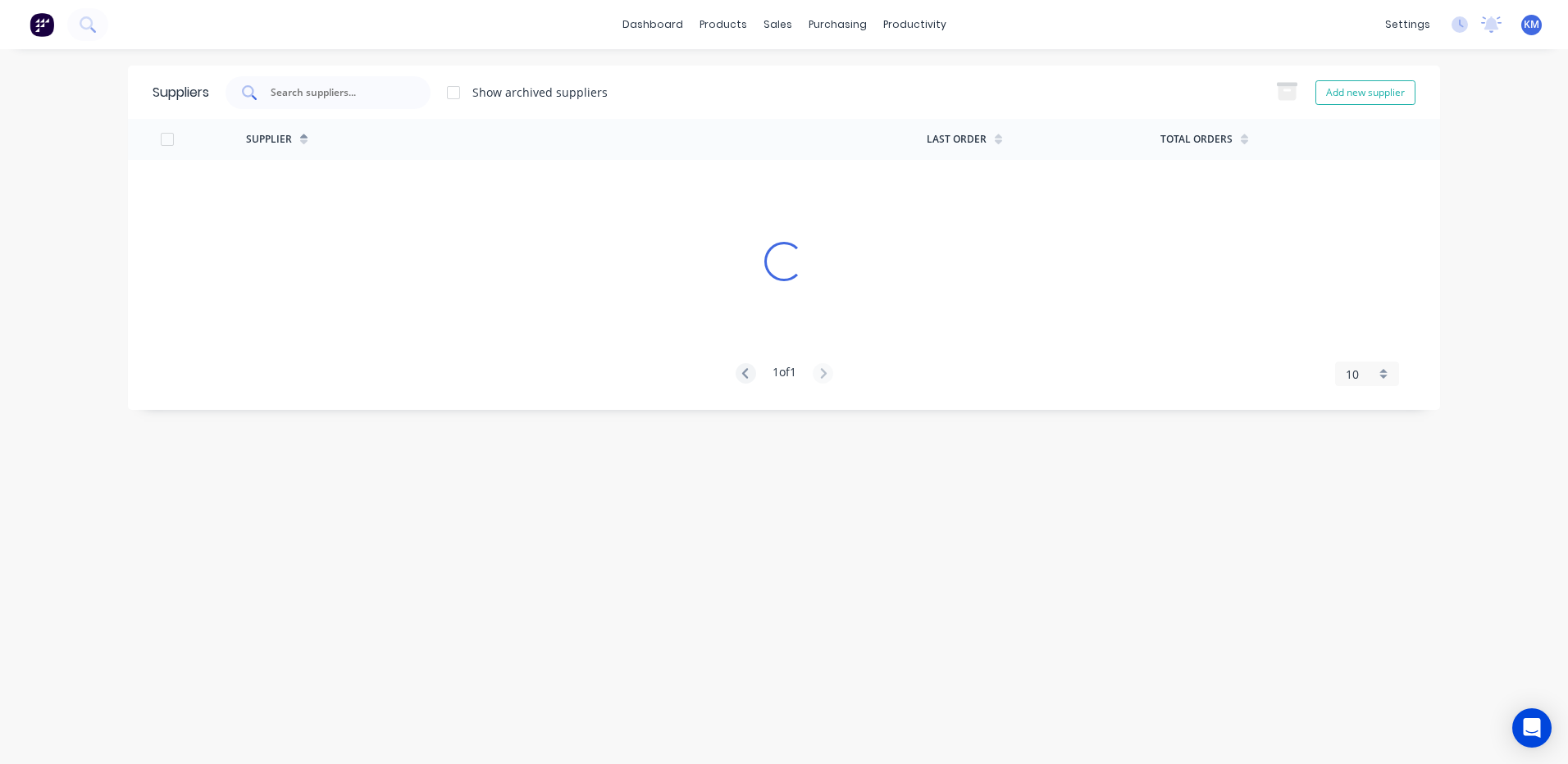
click at [303, 85] on input "text" at bounding box center [337, 93] width 136 height 17
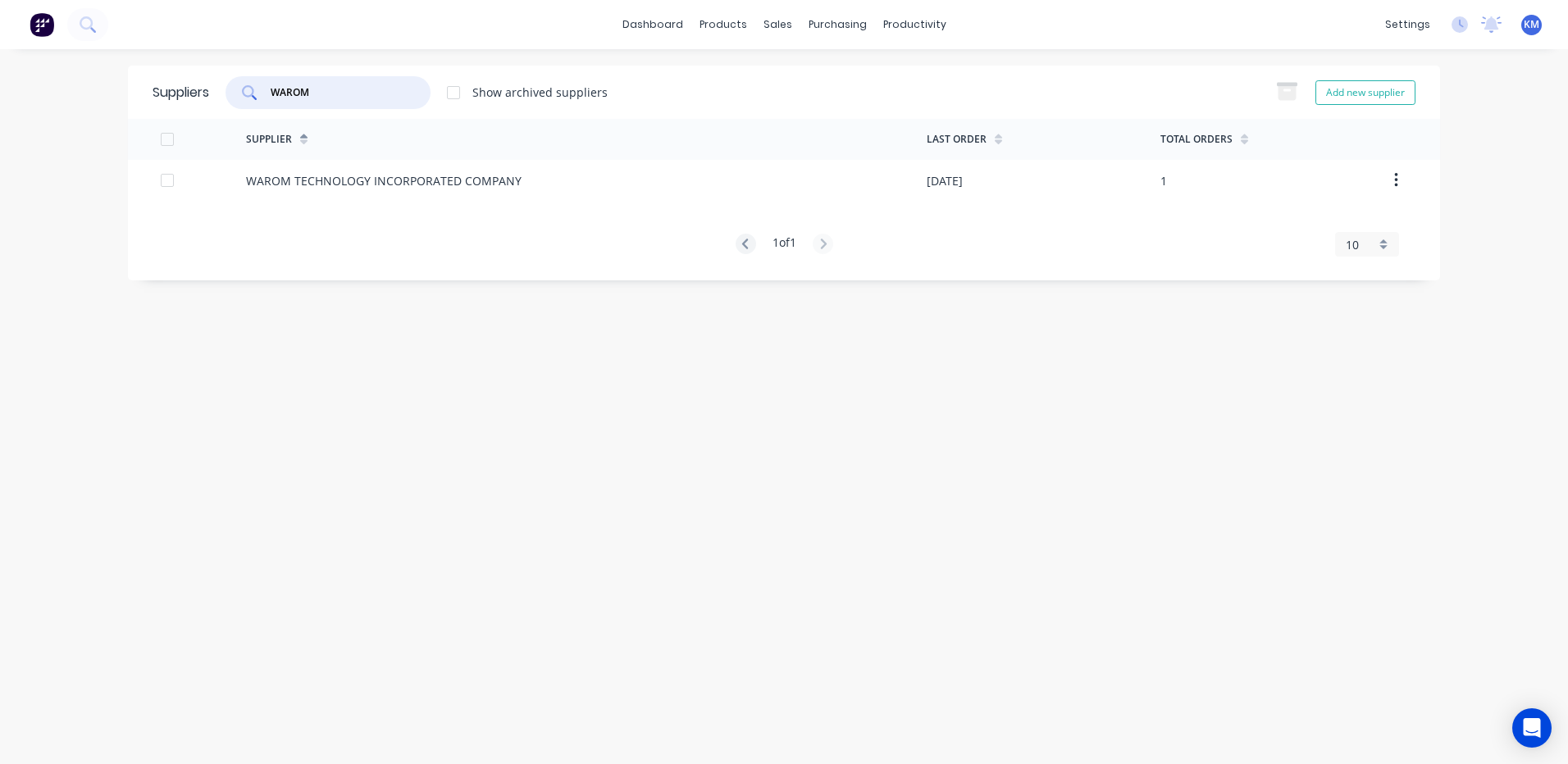
type input "WAROM"
click at [512, 173] on div "WAROM TECHNOLOGY INCORPORATED COMPANY" at bounding box center [384, 181] width 276 height 17
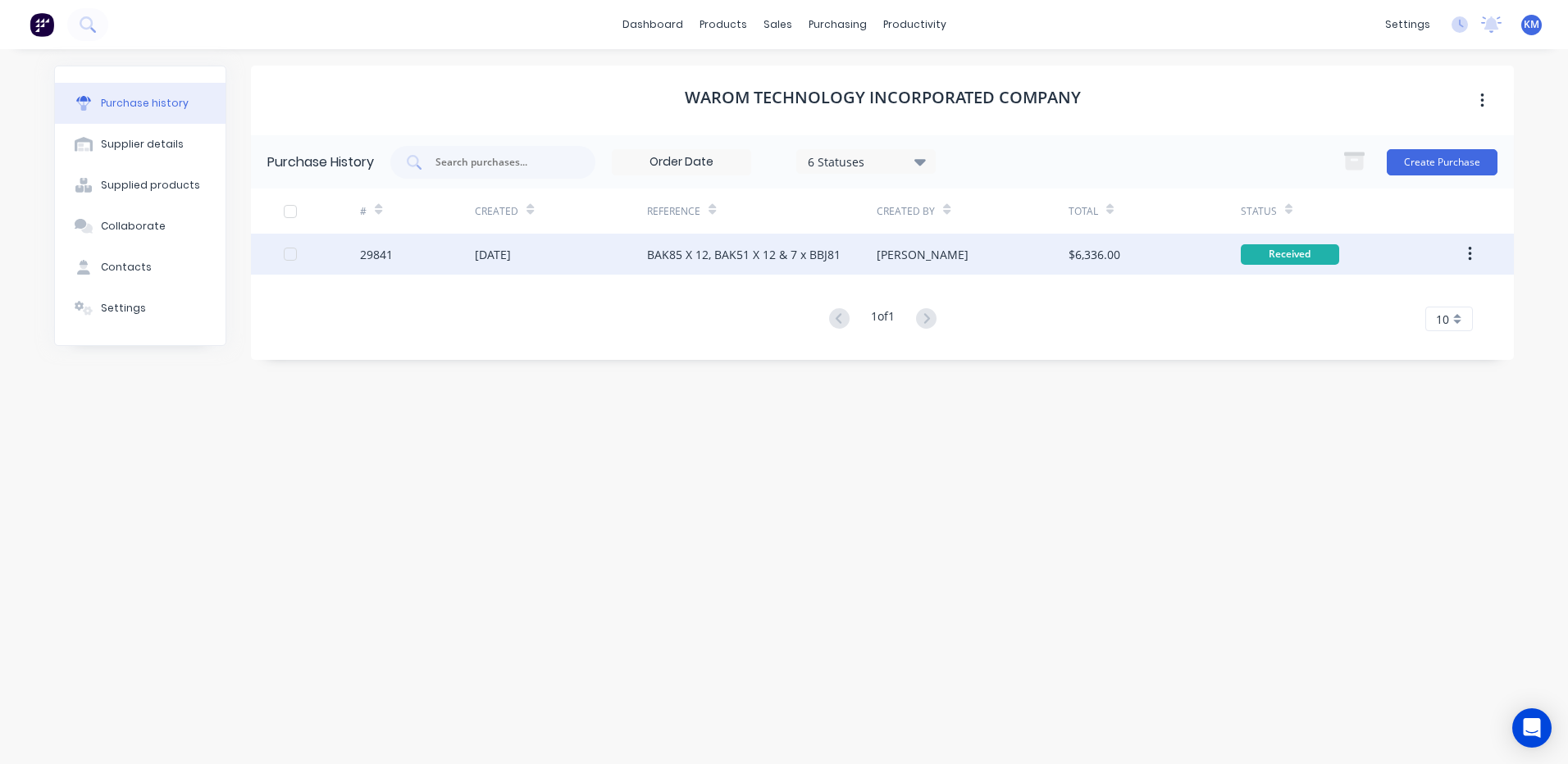
click at [673, 266] on div "BAK85 X 12, BAK51 X 12 & 7 x BBJ81" at bounding box center [762, 254] width 229 height 41
type textarea "x"
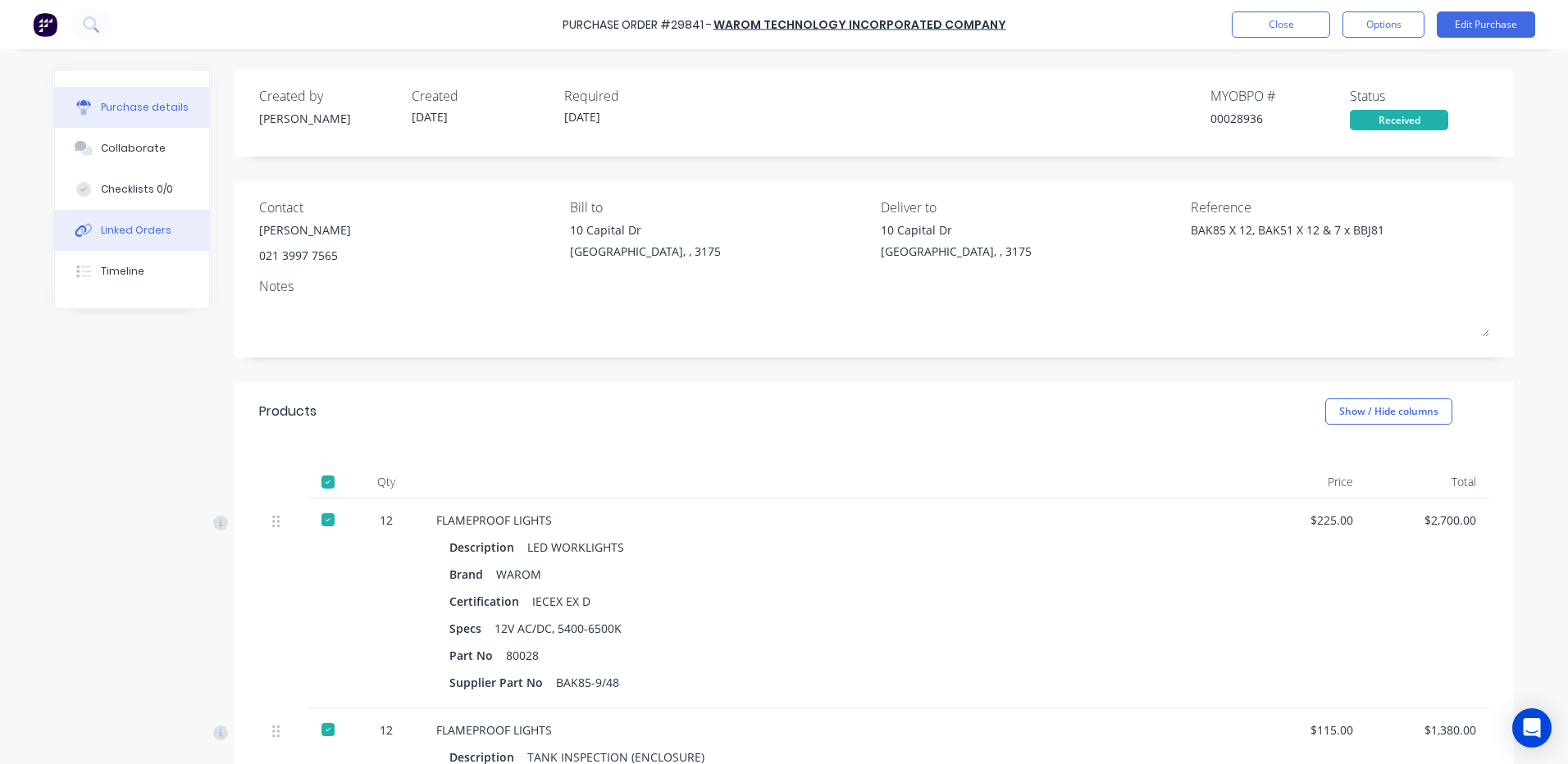
click at [138, 219] on button "Linked Orders" at bounding box center [131, 230] width 154 height 41
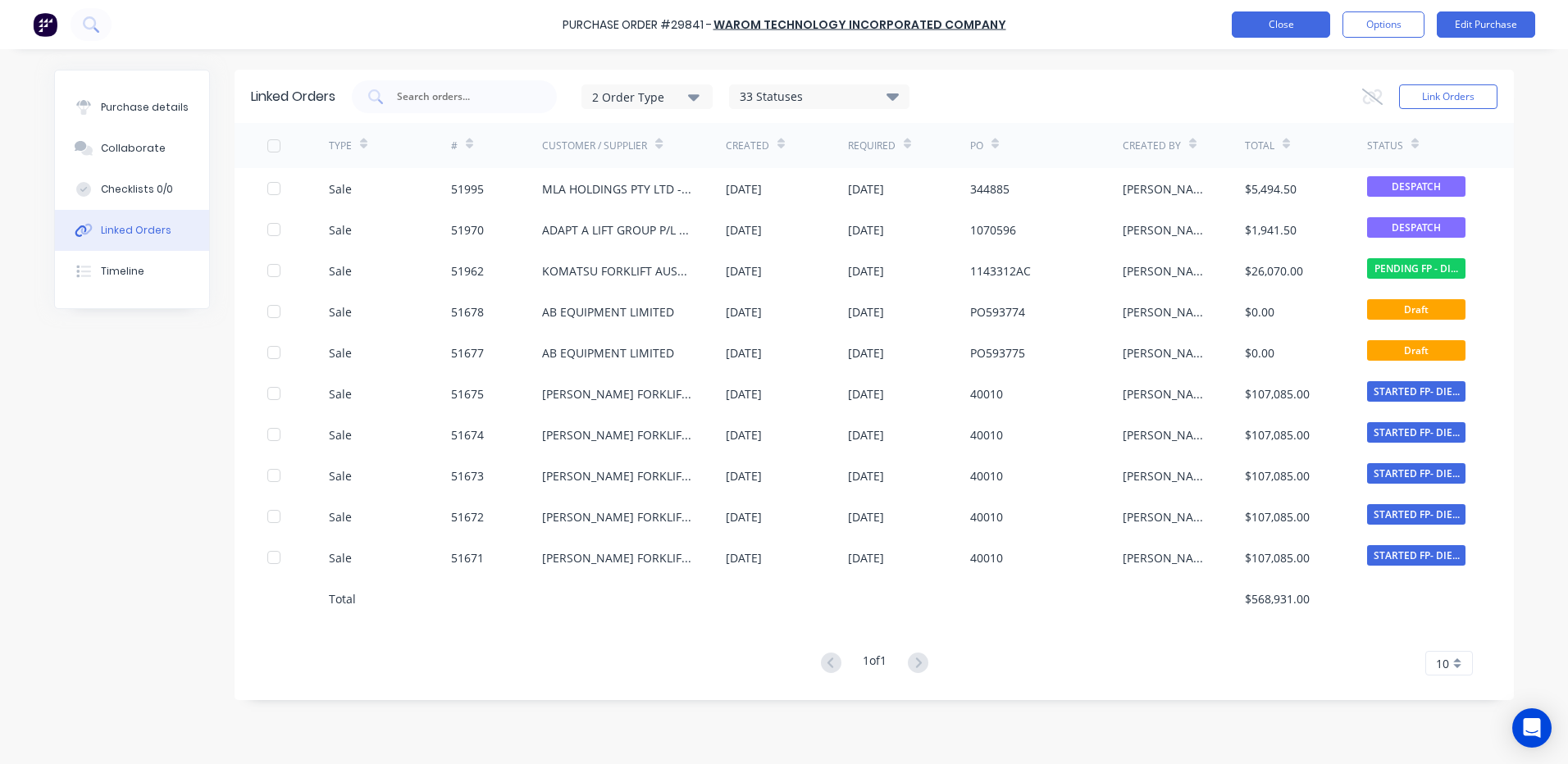
click at [1252, 20] on button "Close" at bounding box center [1281, 24] width 99 height 26
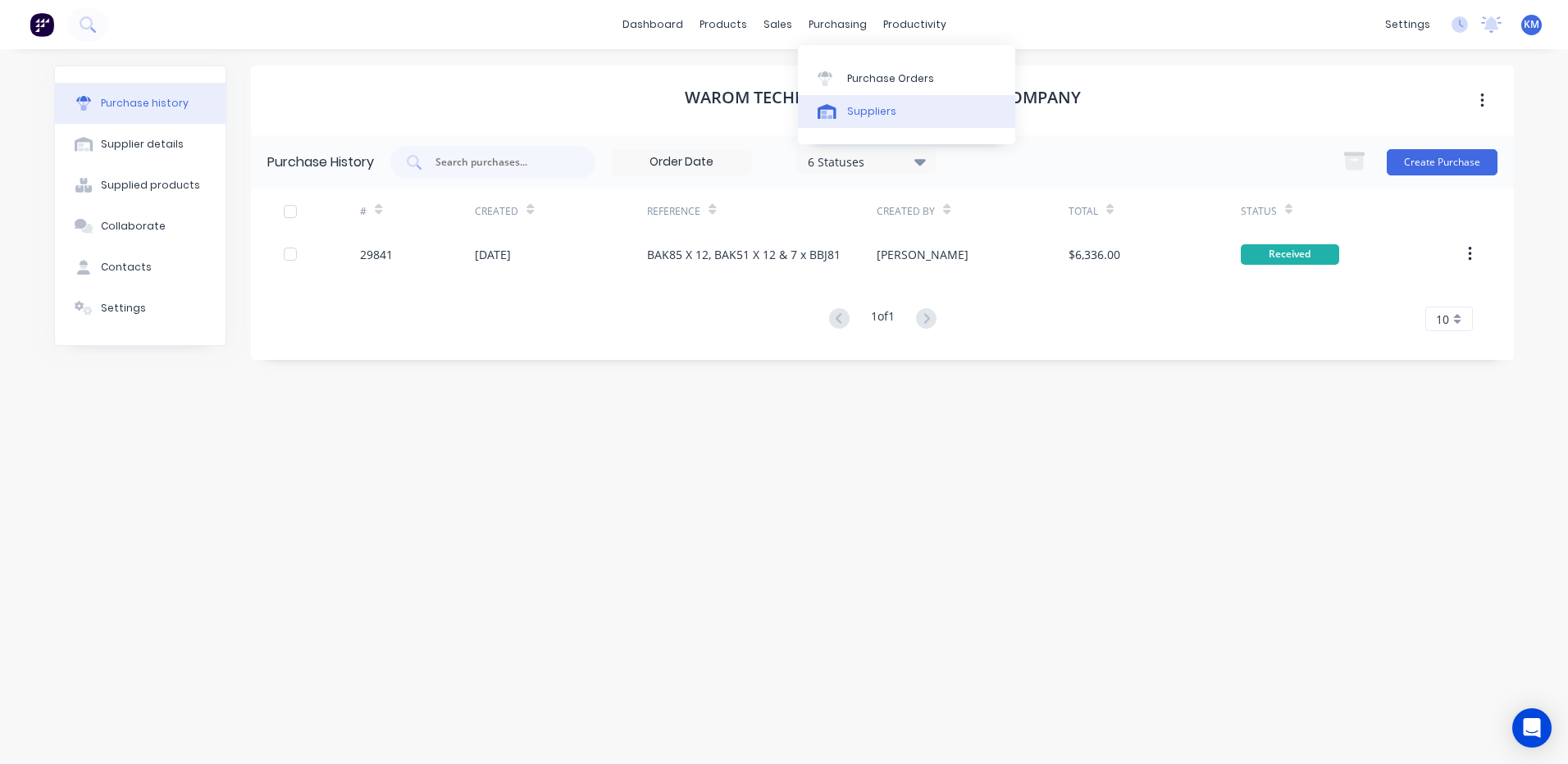
click at [844, 95] on link "Suppliers" at bounding box center [906, 111] width 217 height 33
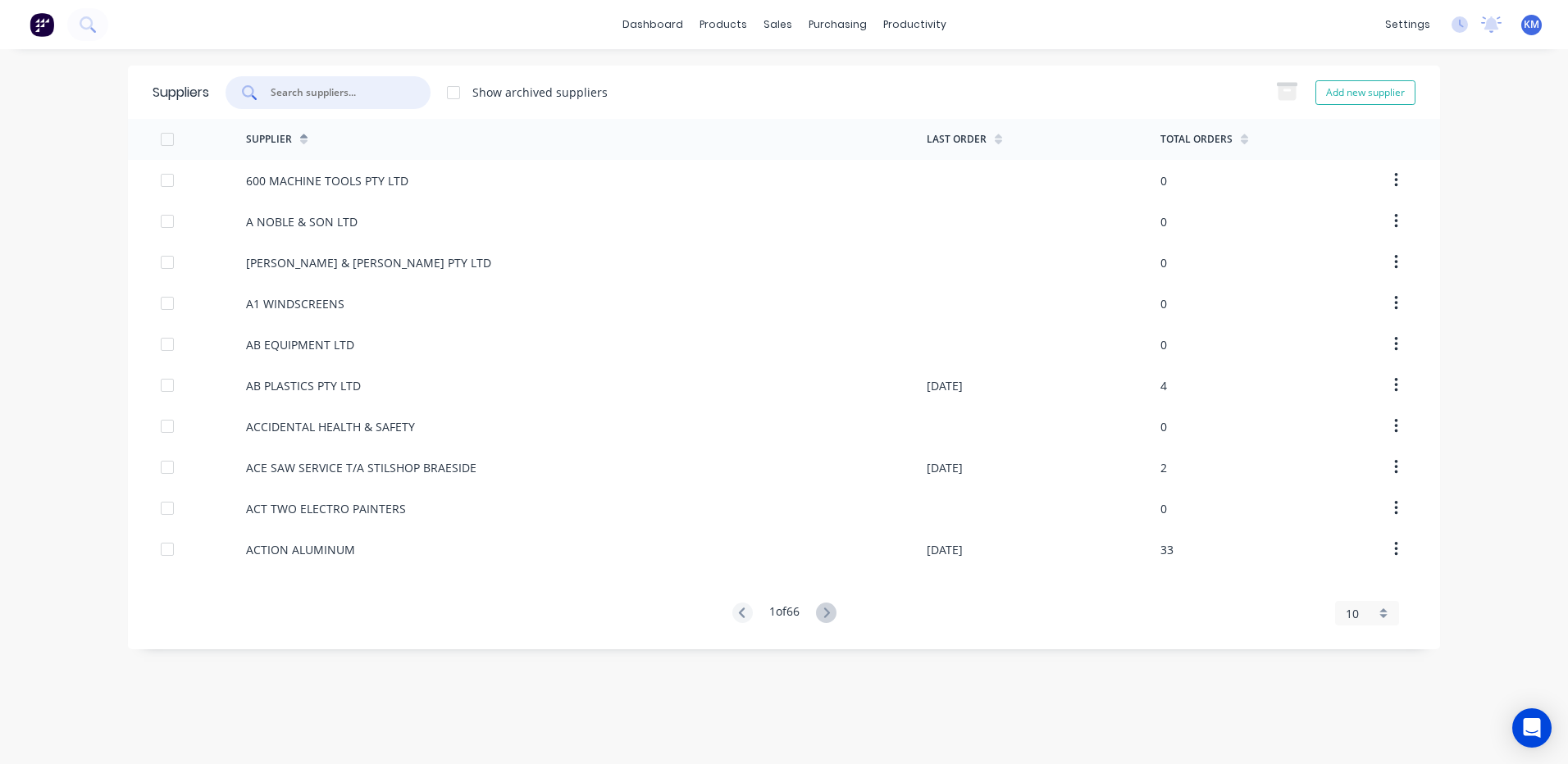
click at [370, 91] on input "text" at bounding box center [337, 93] width 136 height 17
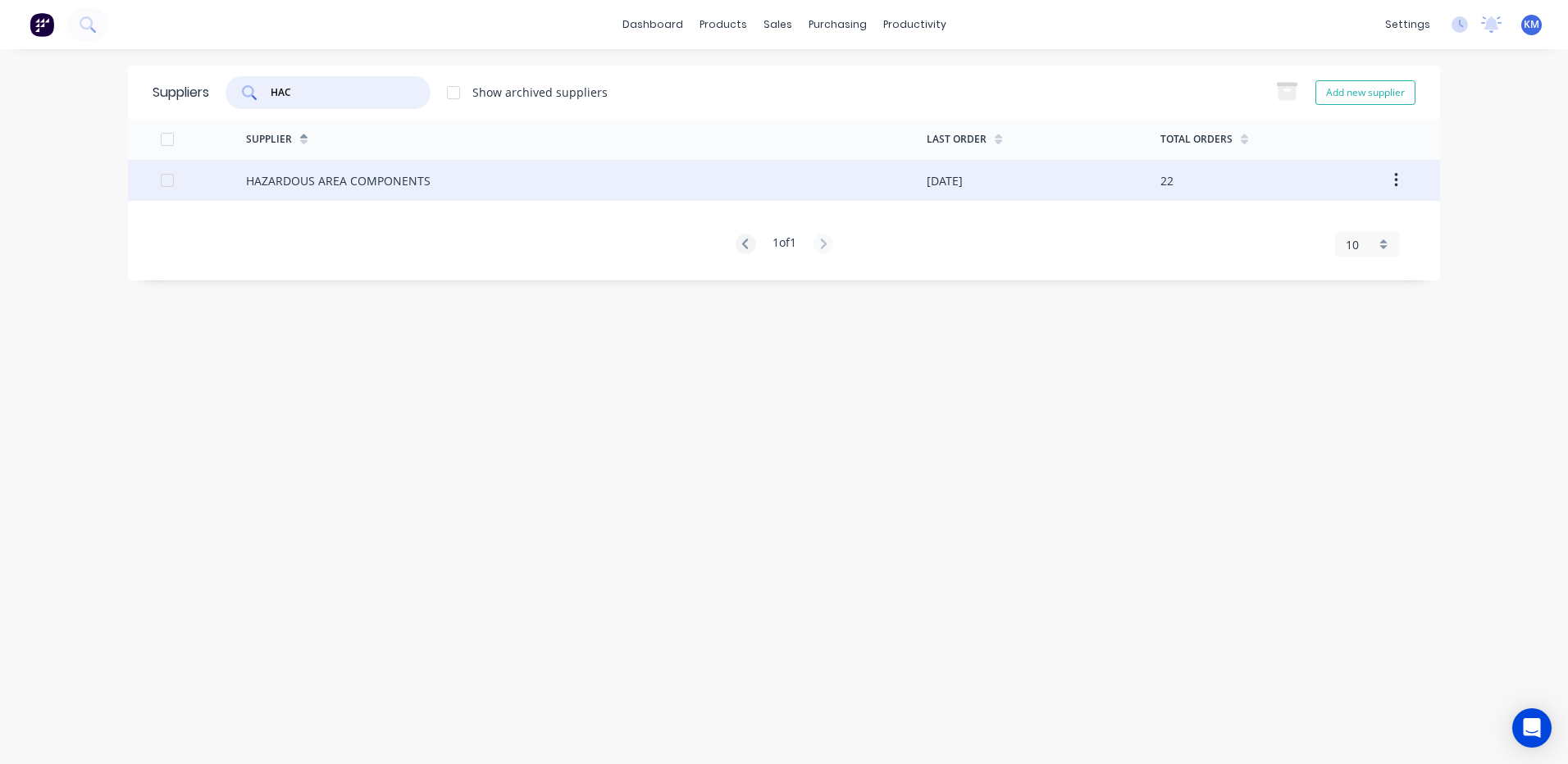
type input "HAC"
click at [337, 188] on div "HAZARDOUS AREA COMPONENTS" at bounding box center [338, 181] width 185 height 17
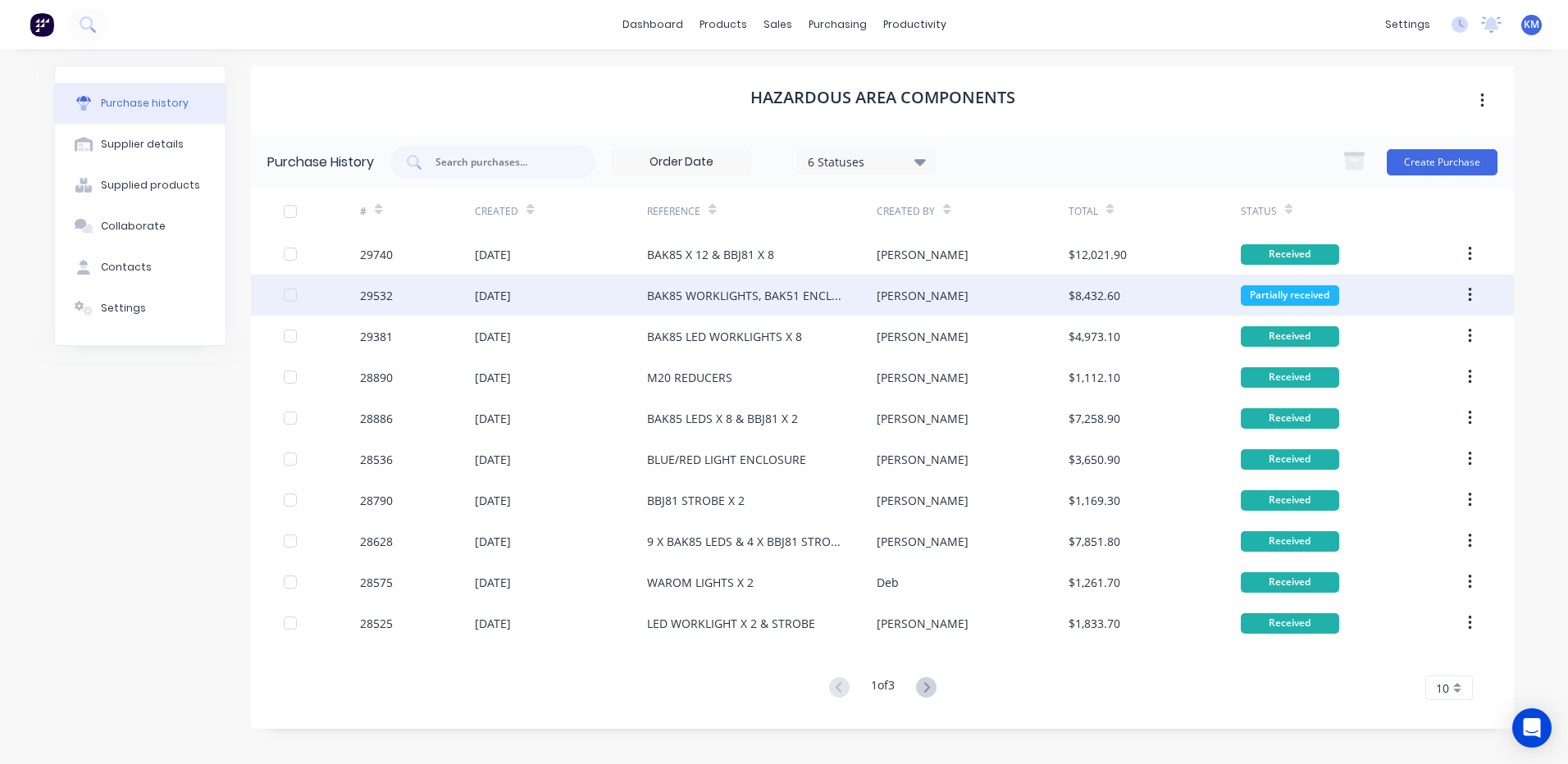
click at [922, 282] on div "[PERSON_NAME]" at bounding box center [971, 295] width 191 height 41
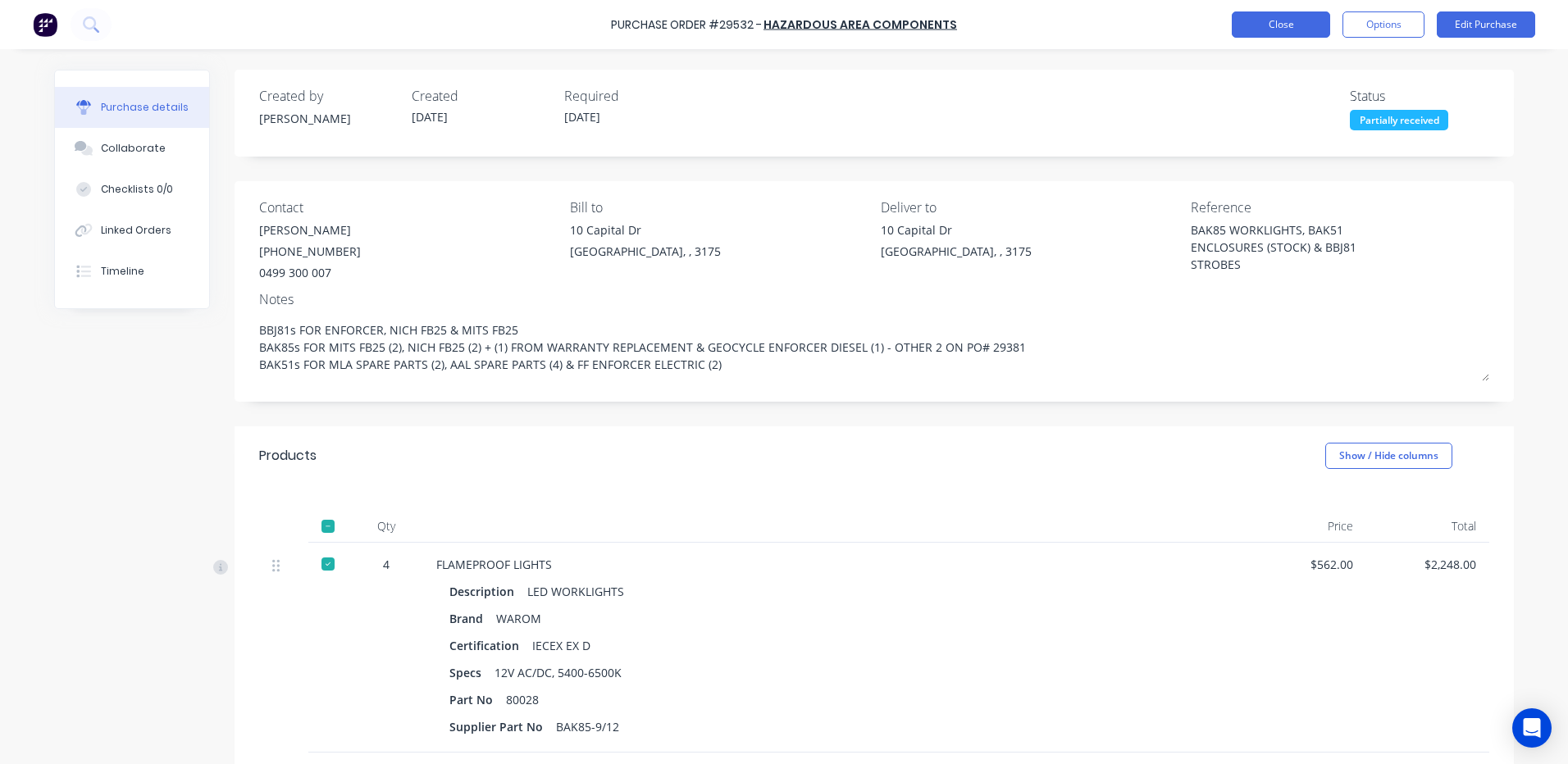
click at [1264, 14] on button "Close" at bounding box center [1281, 24] width 99 height 26
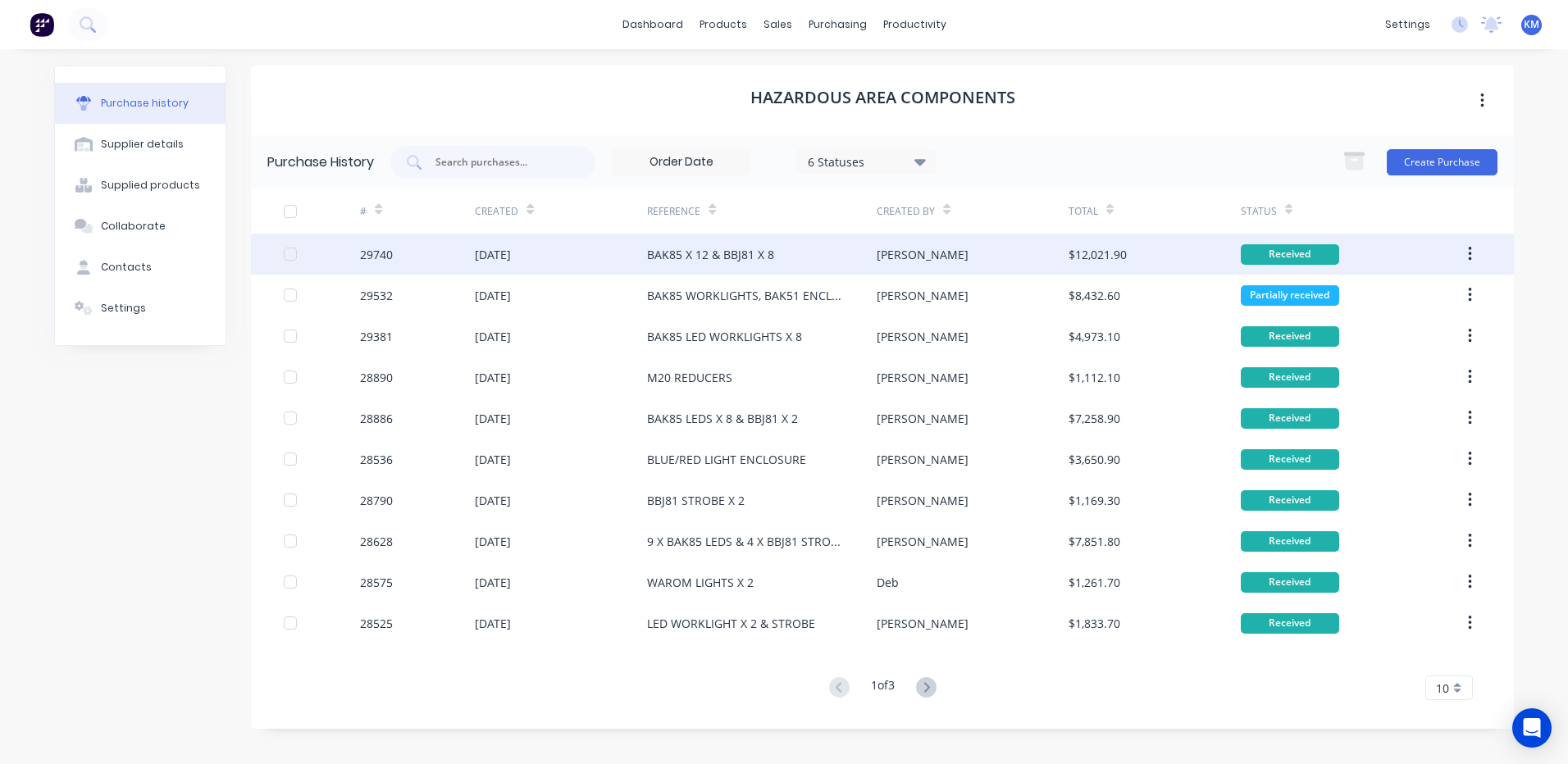
click at [916, 246] on div "[PERSON_NAME]" at bounding box center [971, 254] width 191 height 41
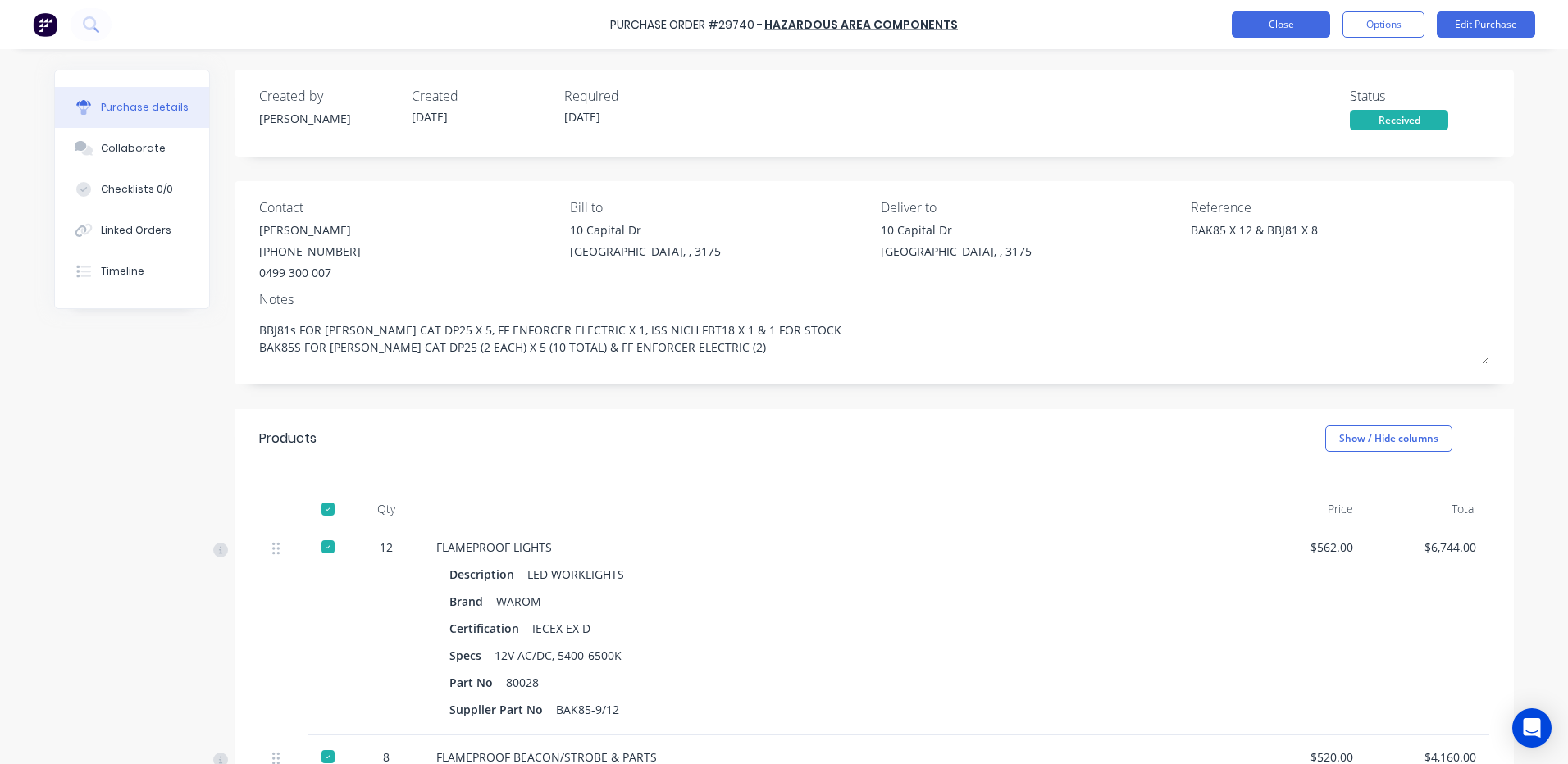
click at [1263, 34] on button "Close" at bounding box center [1281, 24] width 99 height 26
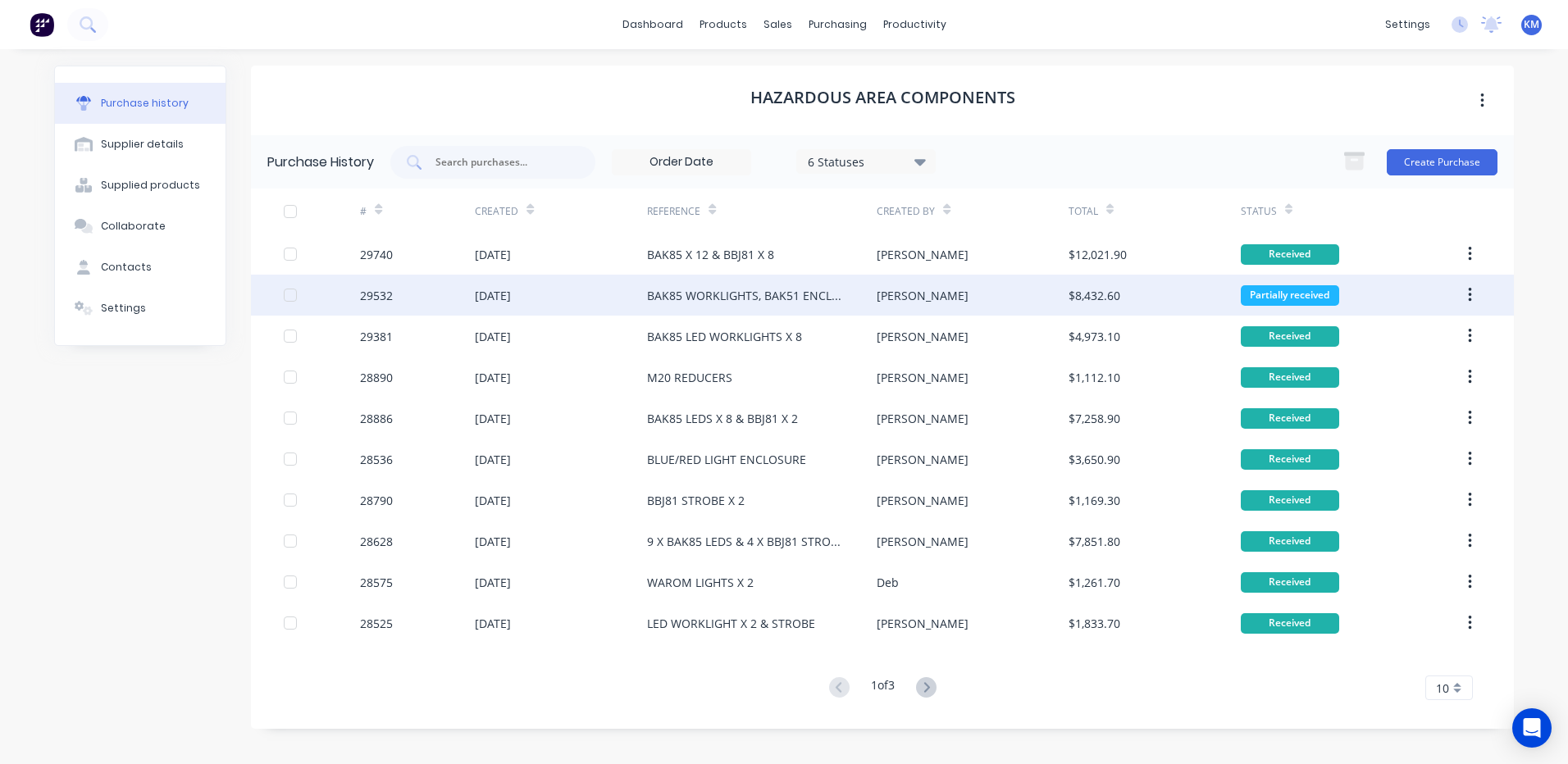
click at [894, 305] on div "[PERSON_NAME]" at bounding box center [971, 295] width 191 height 41
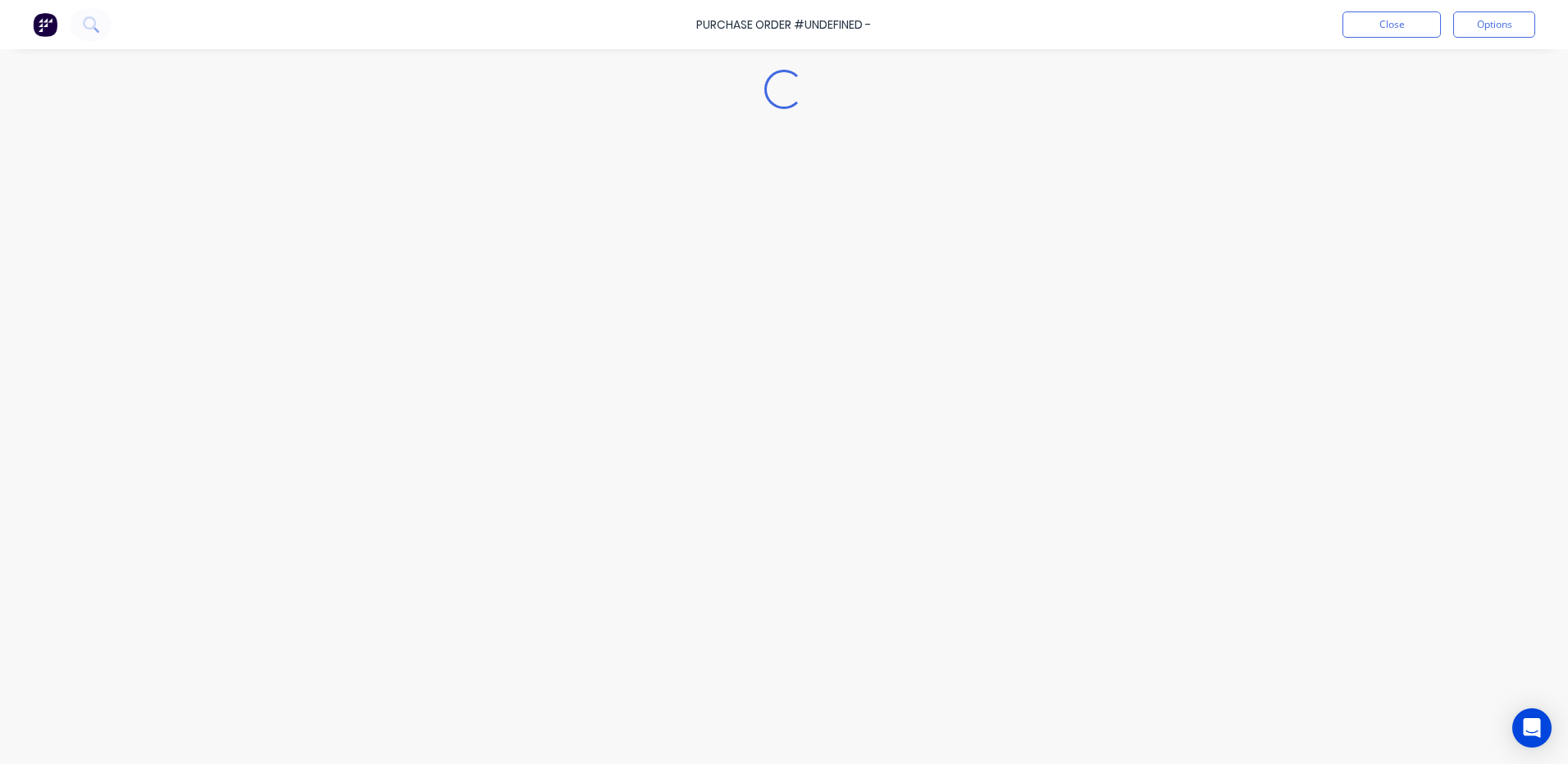
type textarea "x"
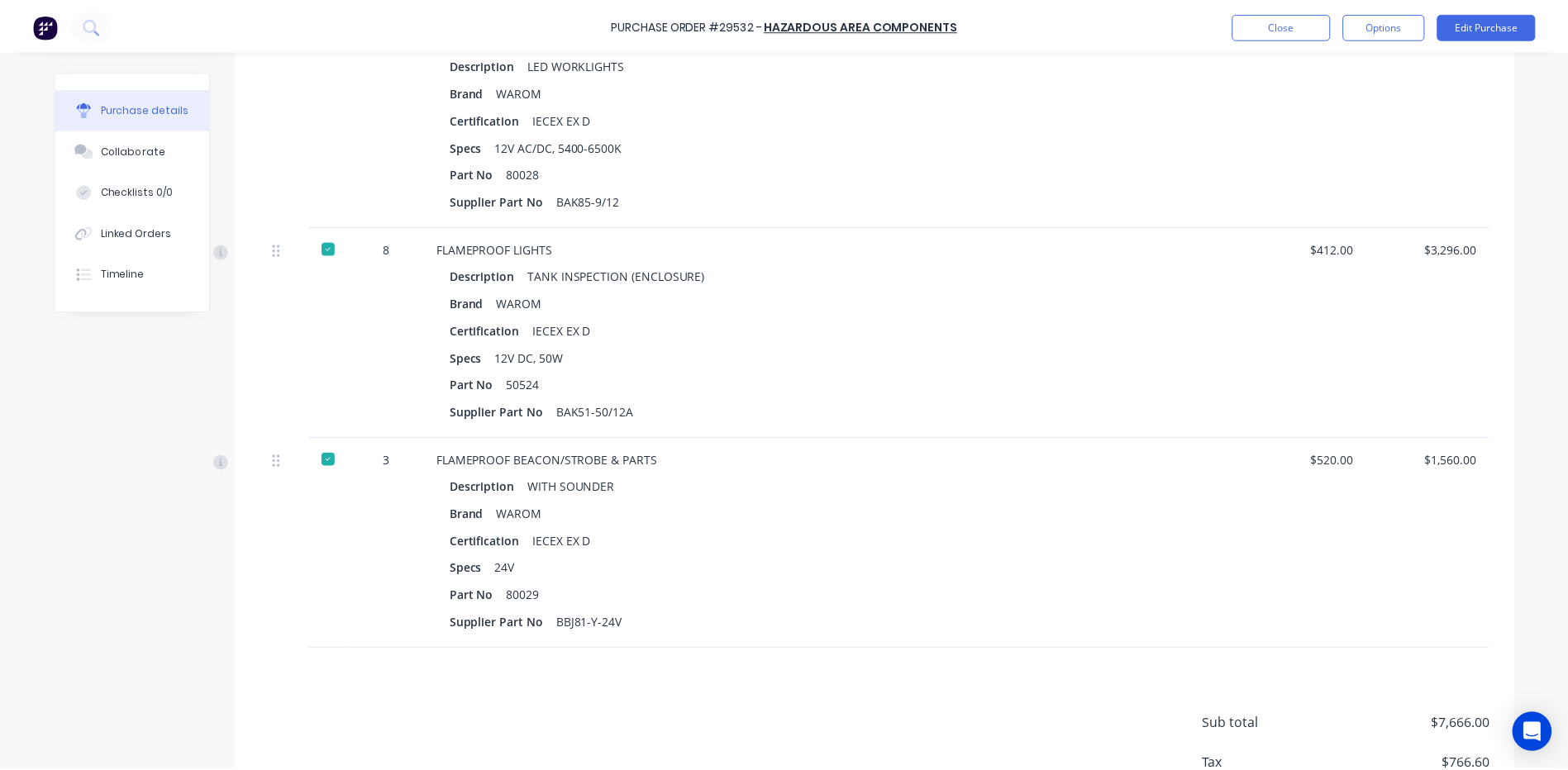
scroll to position [413, 0]
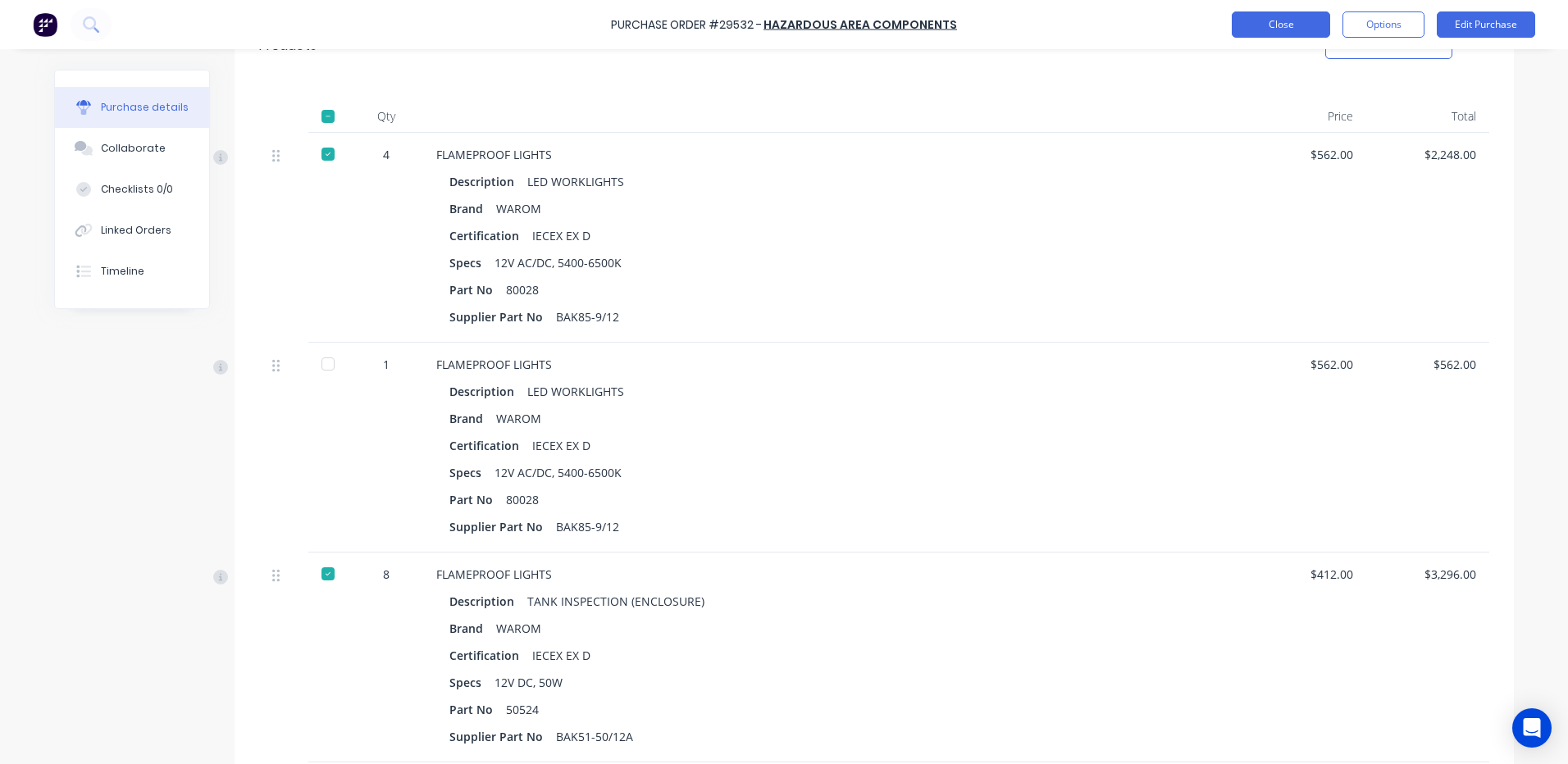
click at [1281, 35] on button "Close" at bounding box center [1281, 24] width 99 height 26
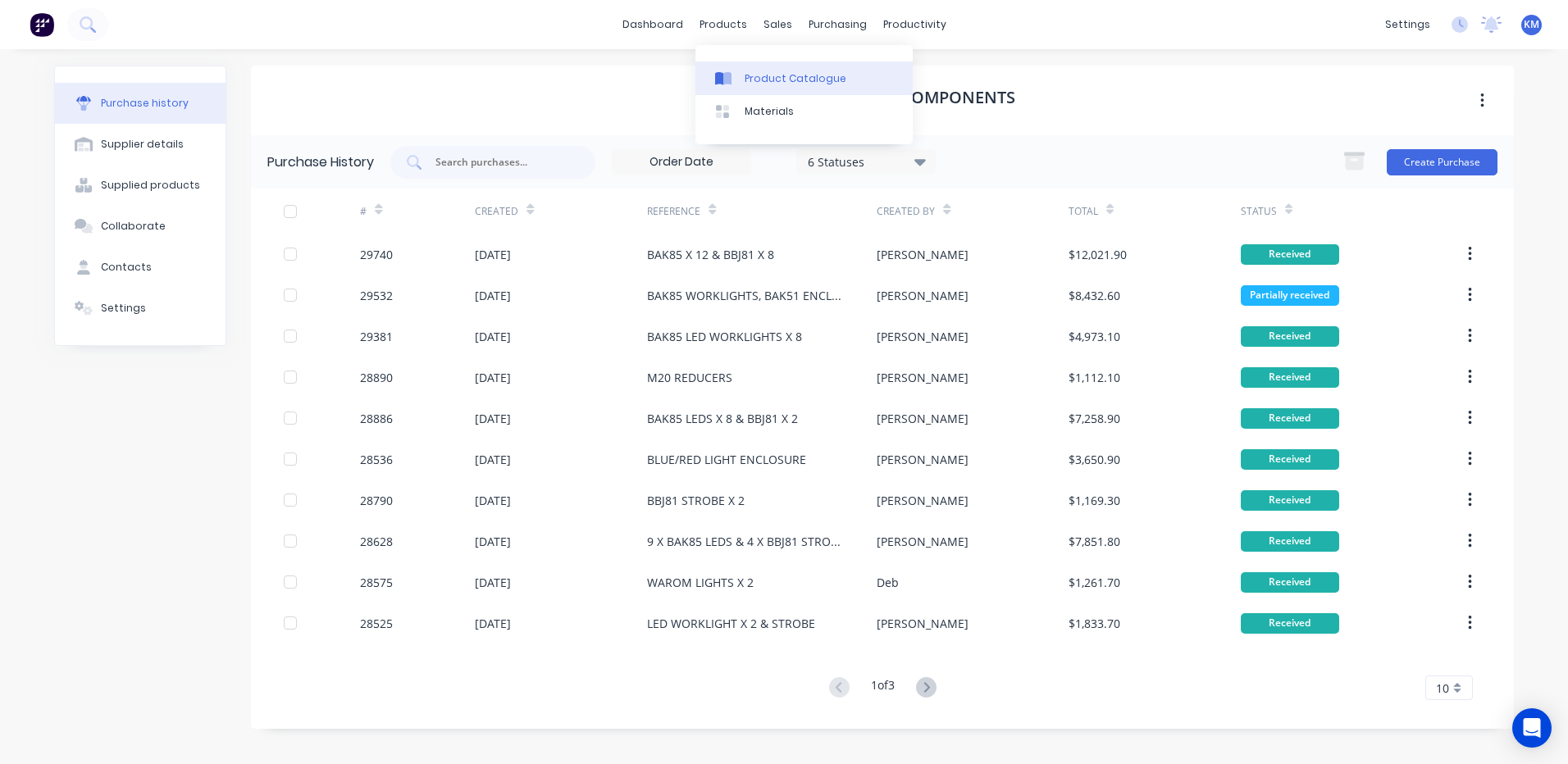
click at [725, 68] on link "Product Catalogue" at bounding box center [804, 77] width 217 height 33
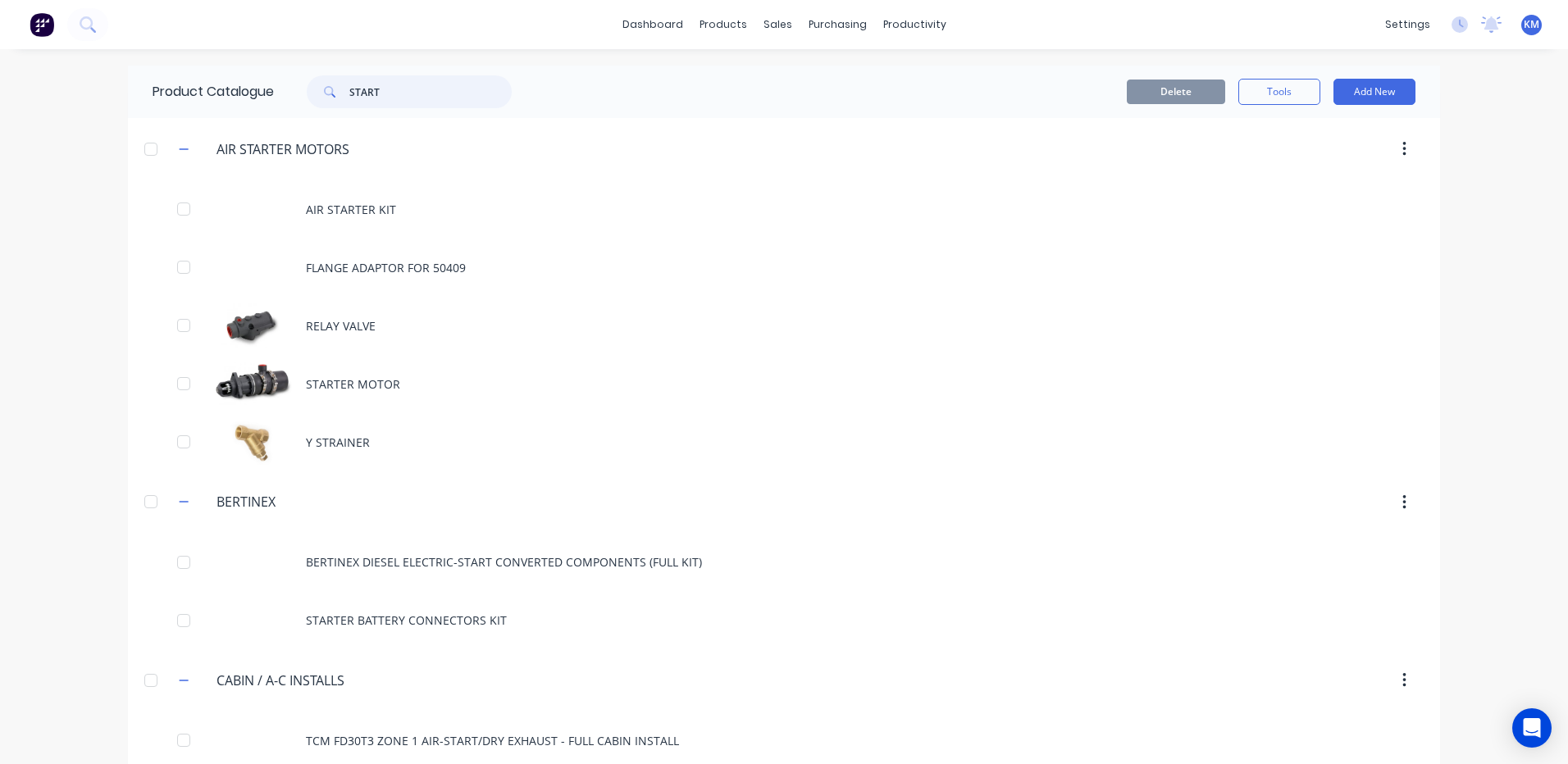
click at [452, 93] on input "START" at bounding box center [431, 91] width 162 height 33
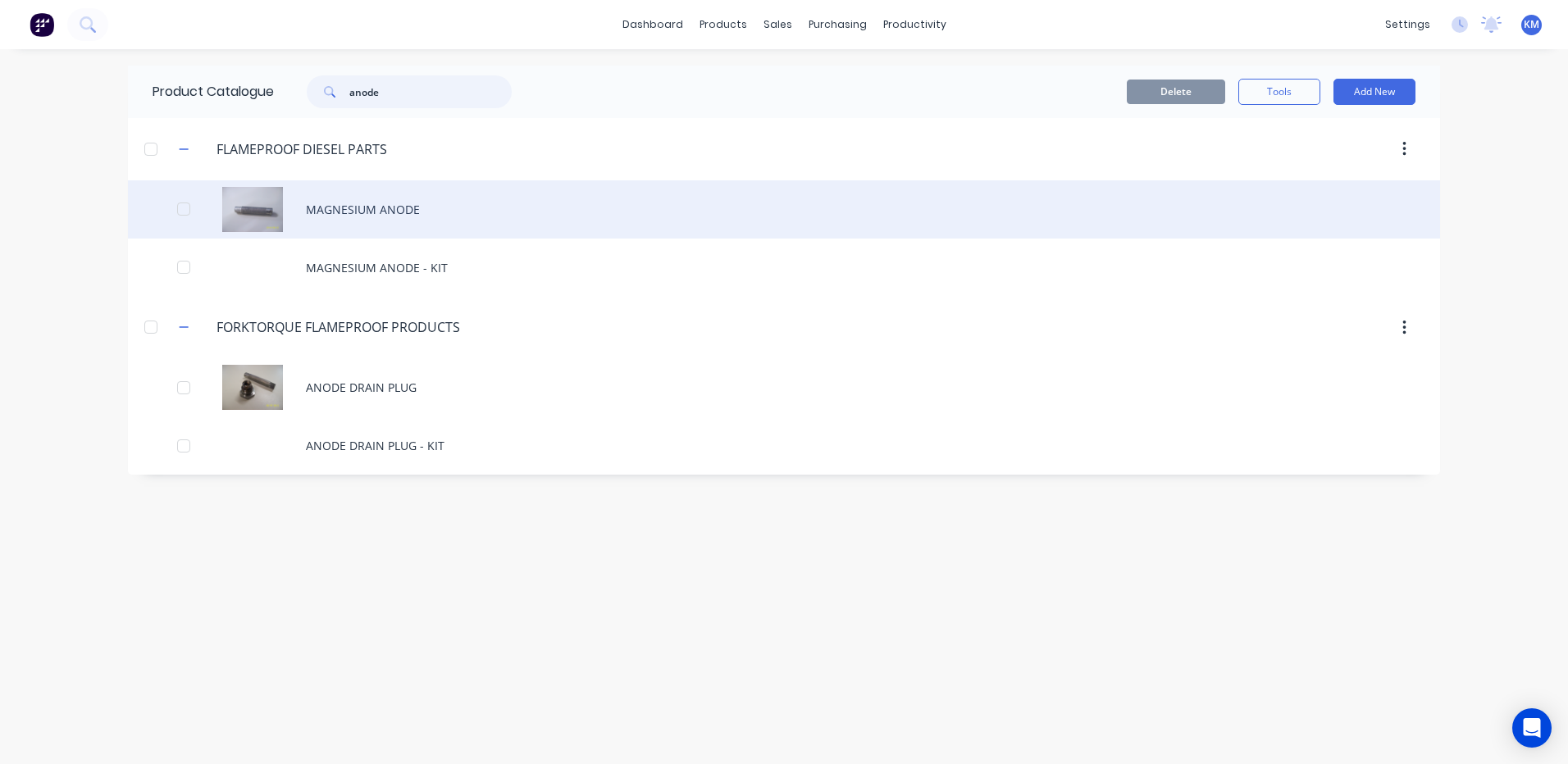
type input "anode"
click at [413, 216] on div "MAGNESIUM ANODE" at bounding box center [783, 210] width 1312 height 58
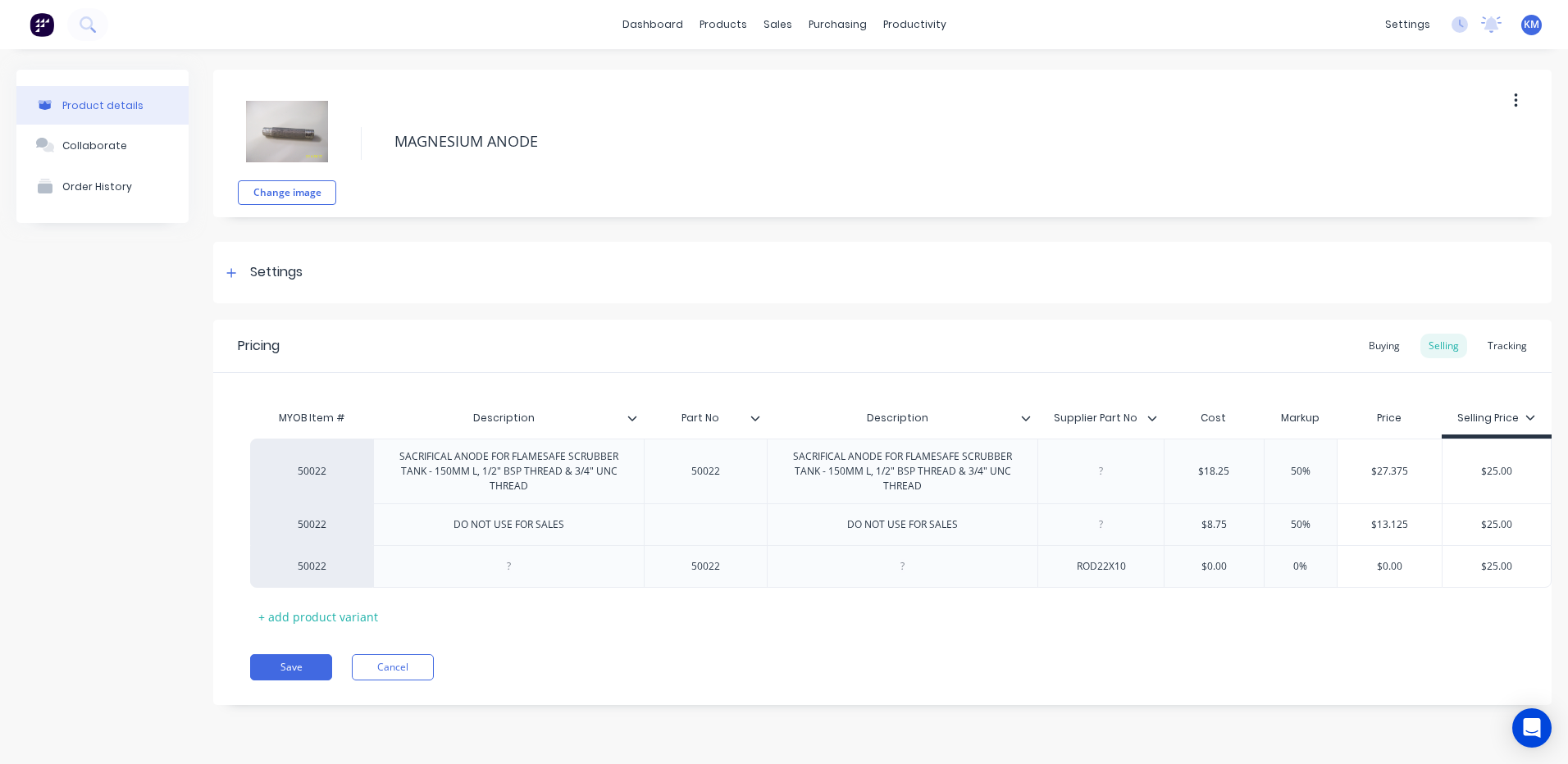
type textarea "x"
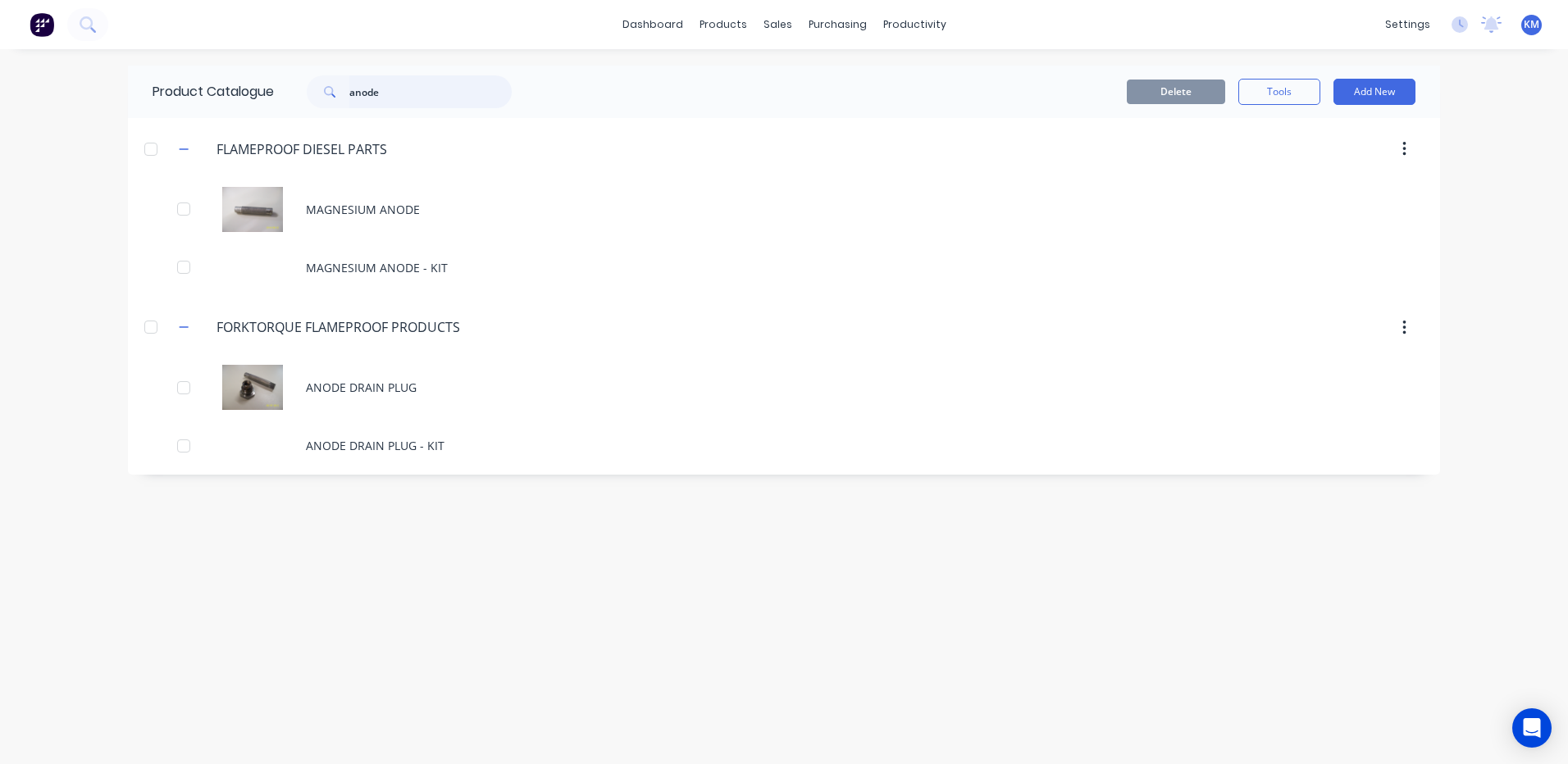
click at [412, 100] on input "anode" at bounding box center [431, 91] width 162 height 33
click at [818, 123] on link "Customers" at bounding box center [863, 111] width 217 height 33
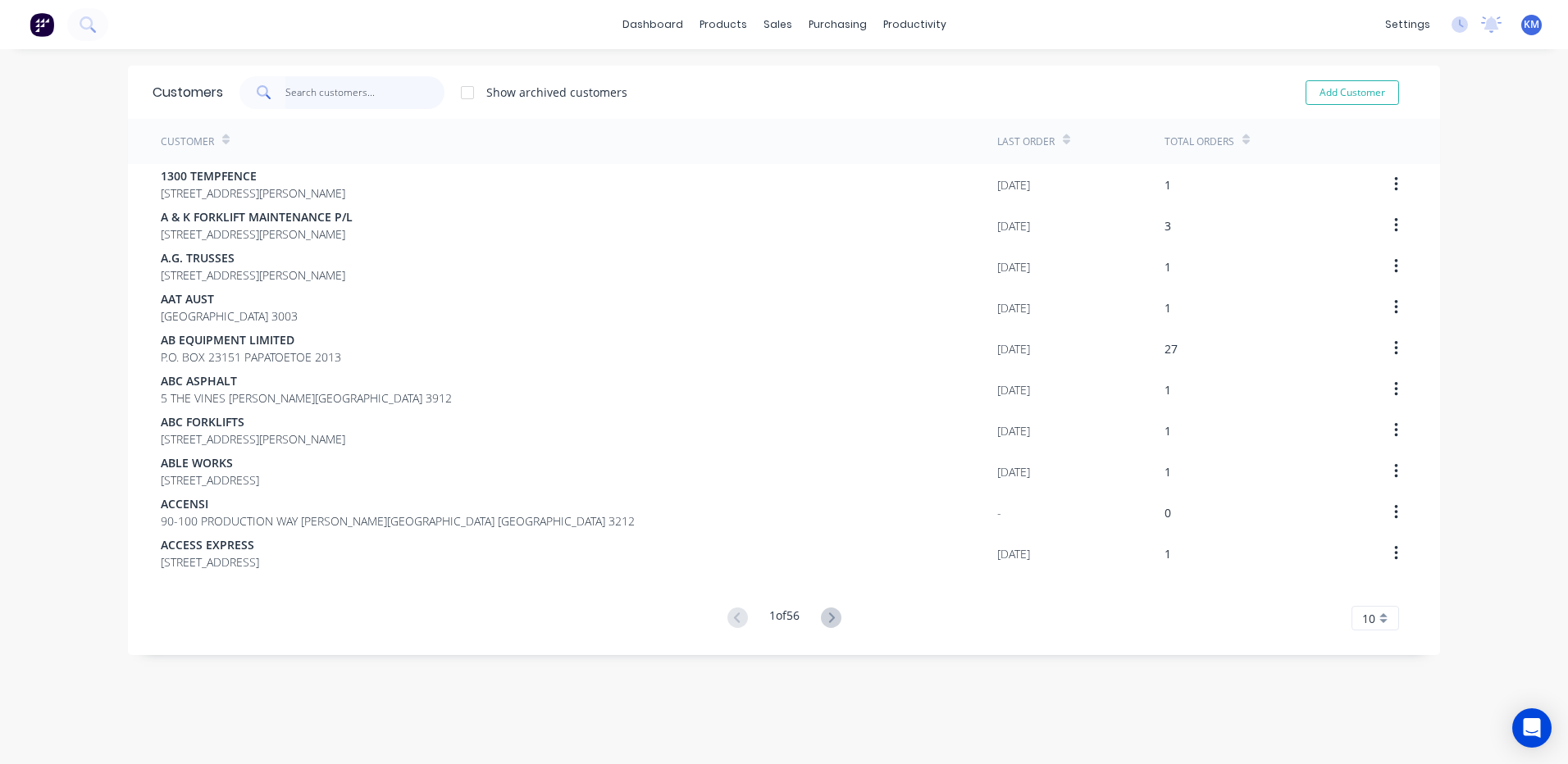
click at [378, 84] on input "text" at bounding box center [365, 92] width 160 height 33
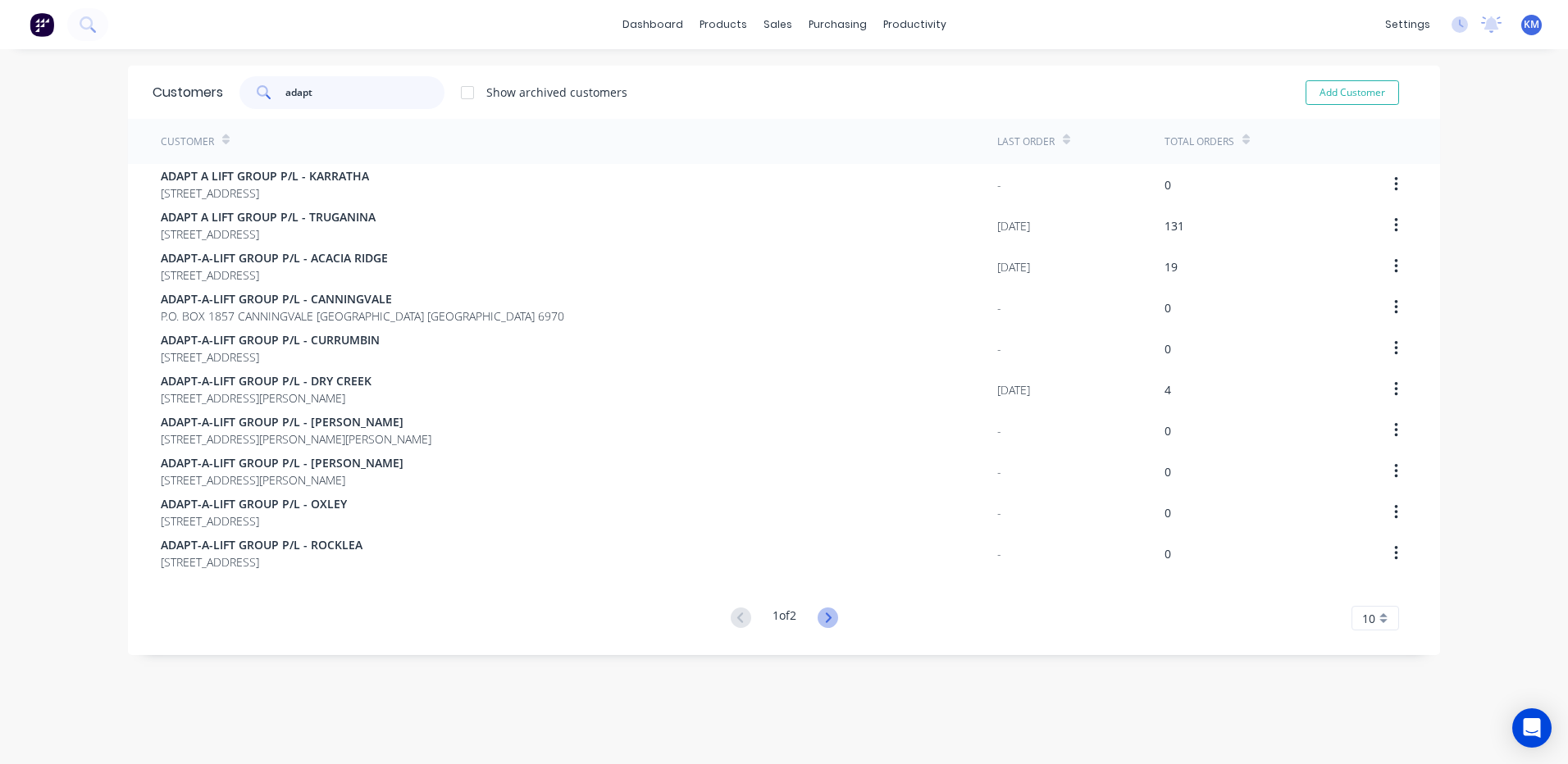
type input "adapt"
click at [827, 616] on icon at bounding box center [828, 617] width 6 height 10
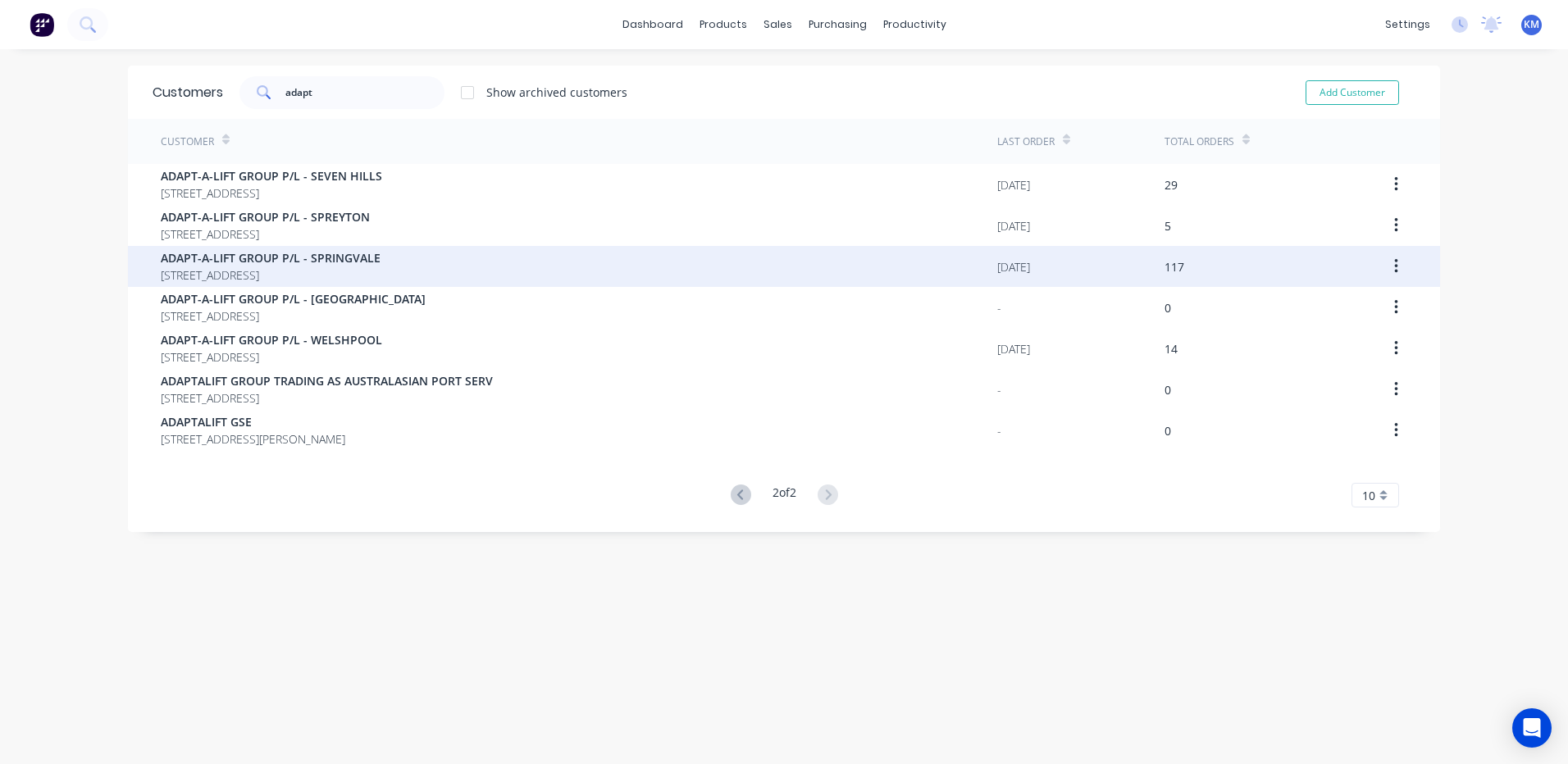
click at [500, 259] on div "ADAPT-A-LIFT GROUP P/[GEOGRAPHIC_DATA][STREET_ADDRESS]" at bounding box center [578, 266] width 836 height 41
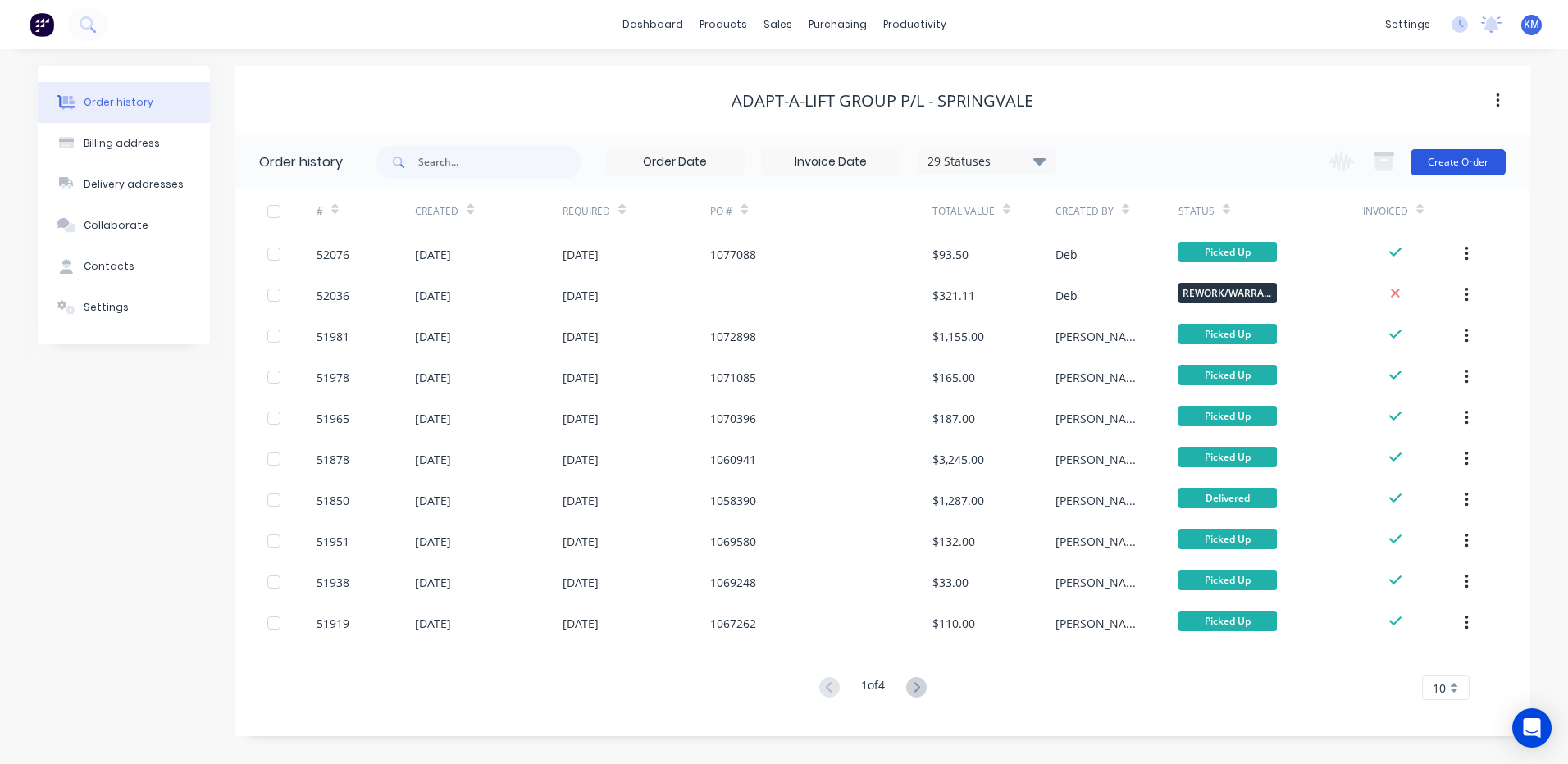
click at [1472, 170] on button "Create Order" at bounding box center [1458, 162] width 95 height 26
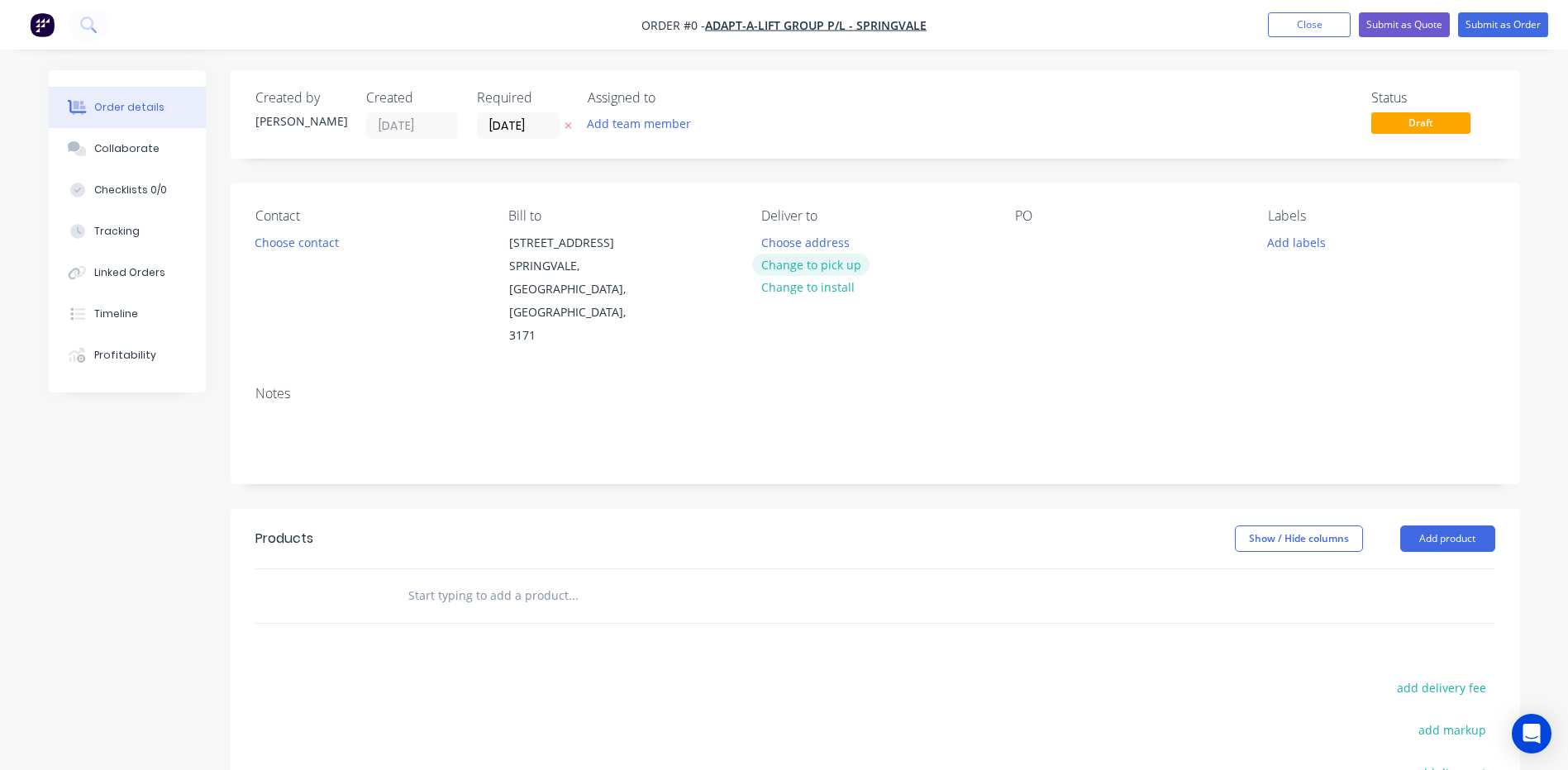
click at [803, 264] on button "Change to pick up" at bounding box center [810, 265] width 117 height 23
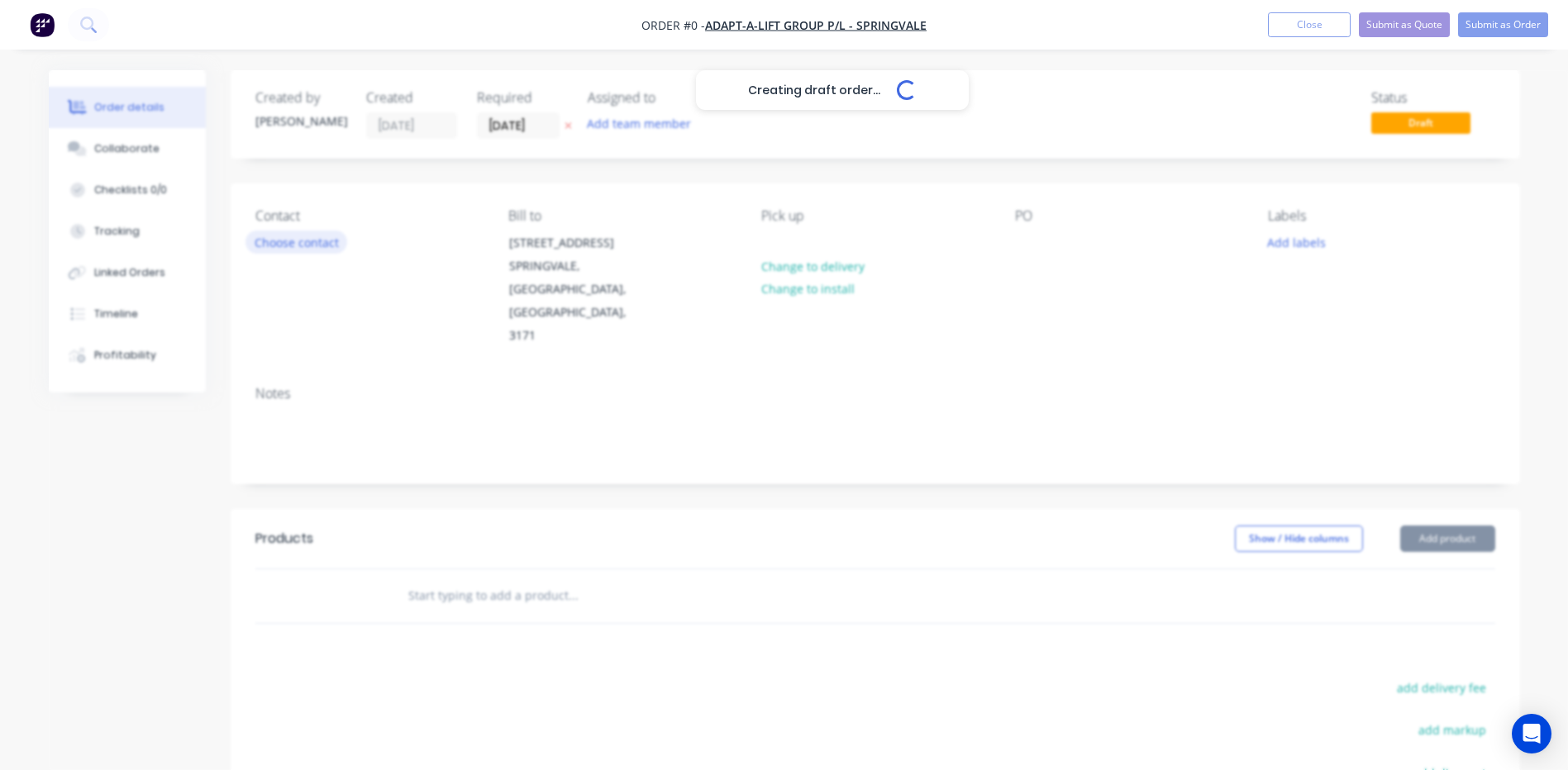
click at [298, 248] on button "Choose contact" at bounding box center [296, 241] width 101 height 23
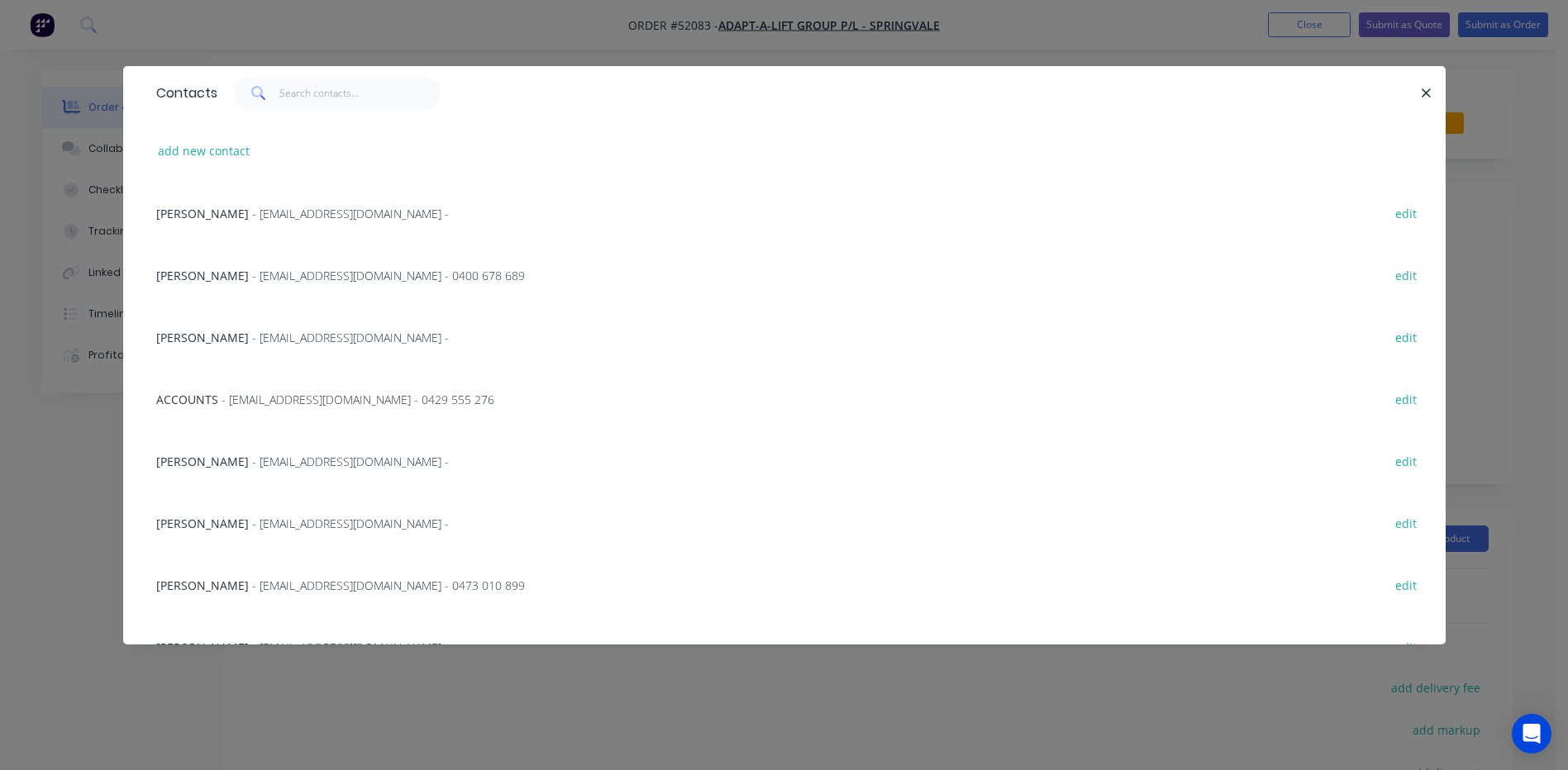
click at [294, 405] on span "- [EMAIL_ADDRESS][DOMAIN_NAME] - 0429 555 276" at bounding box center [358, 399] width 272 height 16
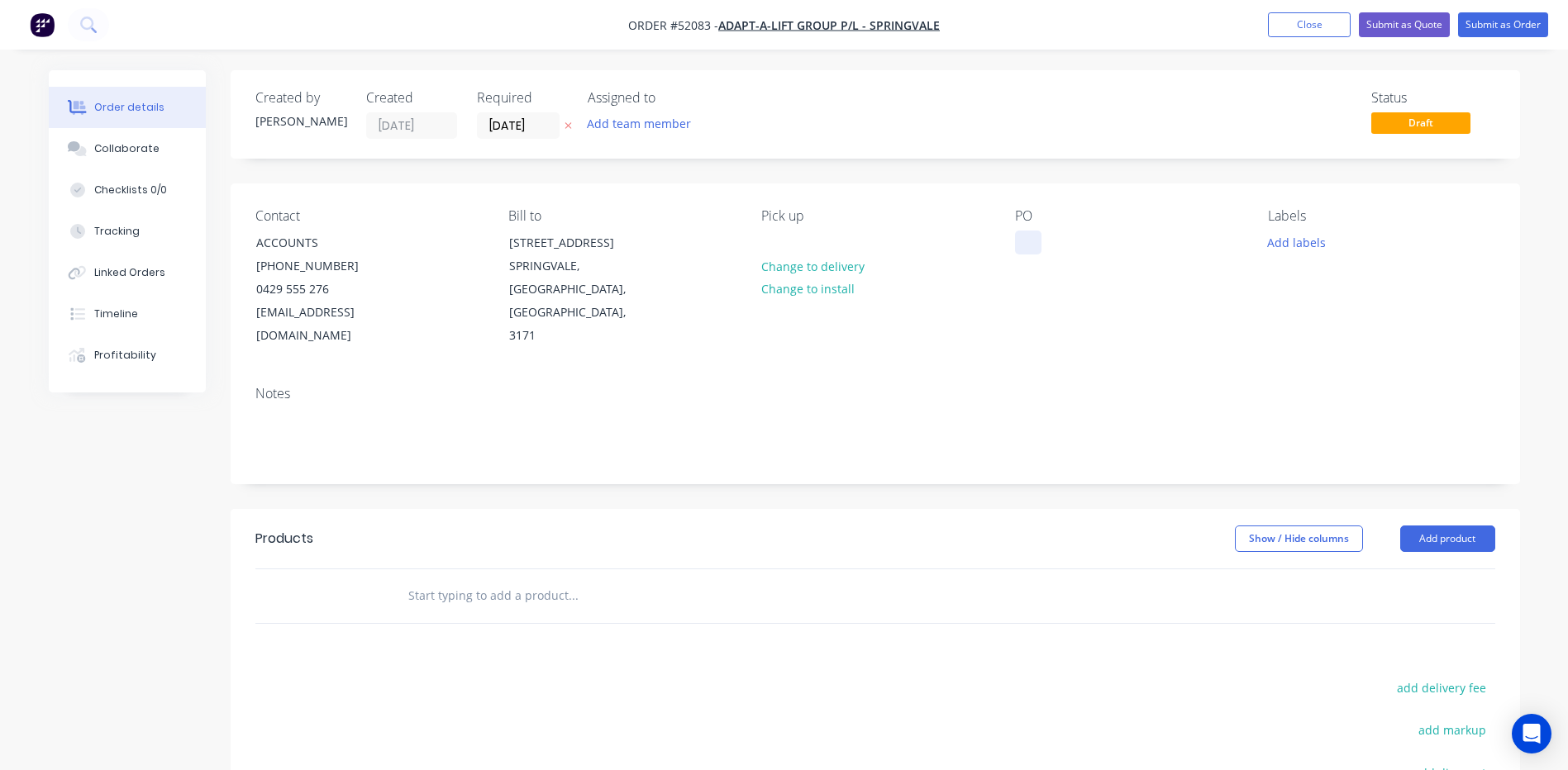
click at [1030, 249] on div at bounding box center [1028, 242] width 26 height 24
click at [1444, 525] on button "Add product" at bounding box center [1447, 538] width 95 height 26
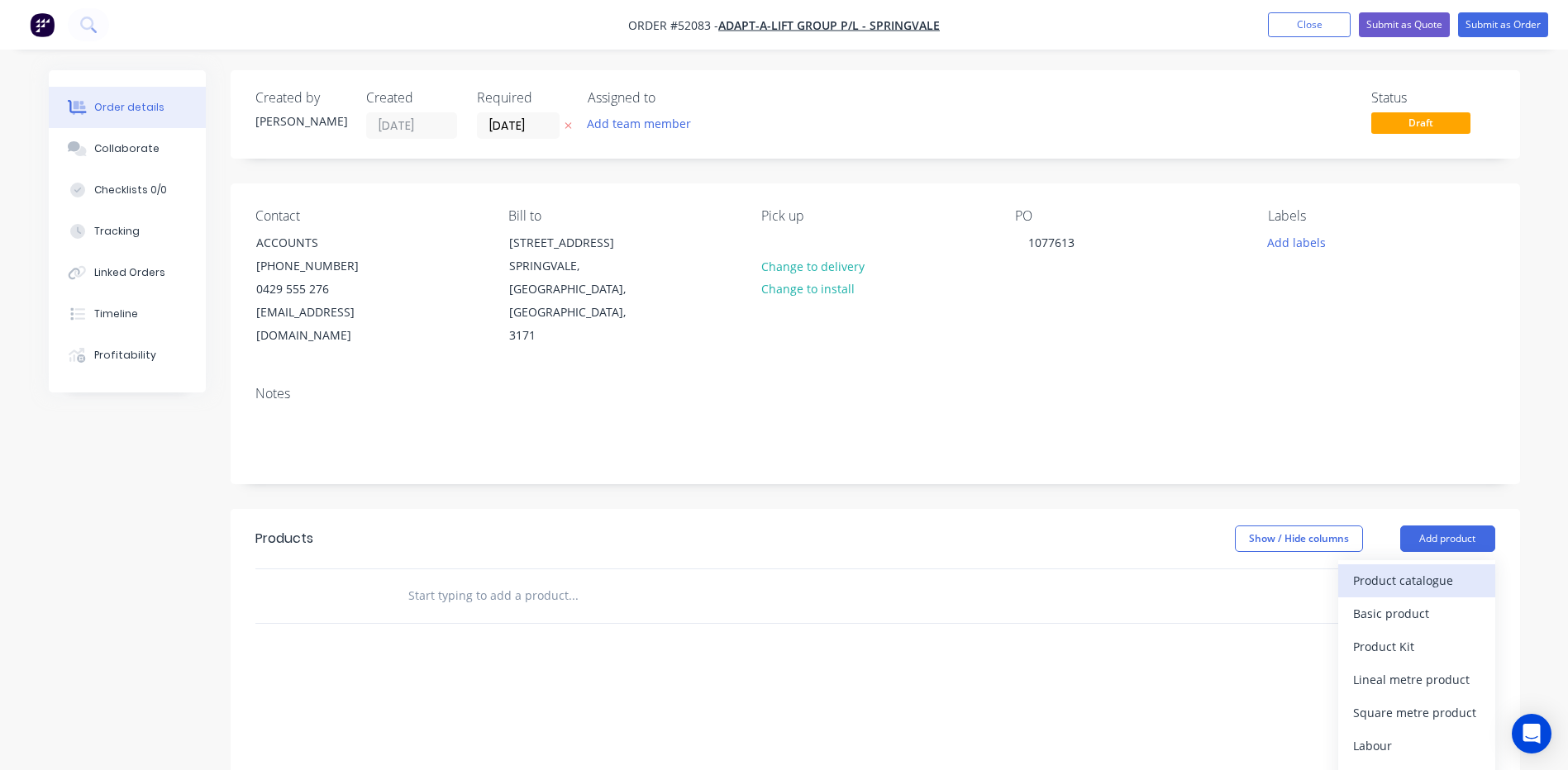
click at [1418, 568] on div "Product catalogue" at bounding box center [1416, 580] width 127 height 24
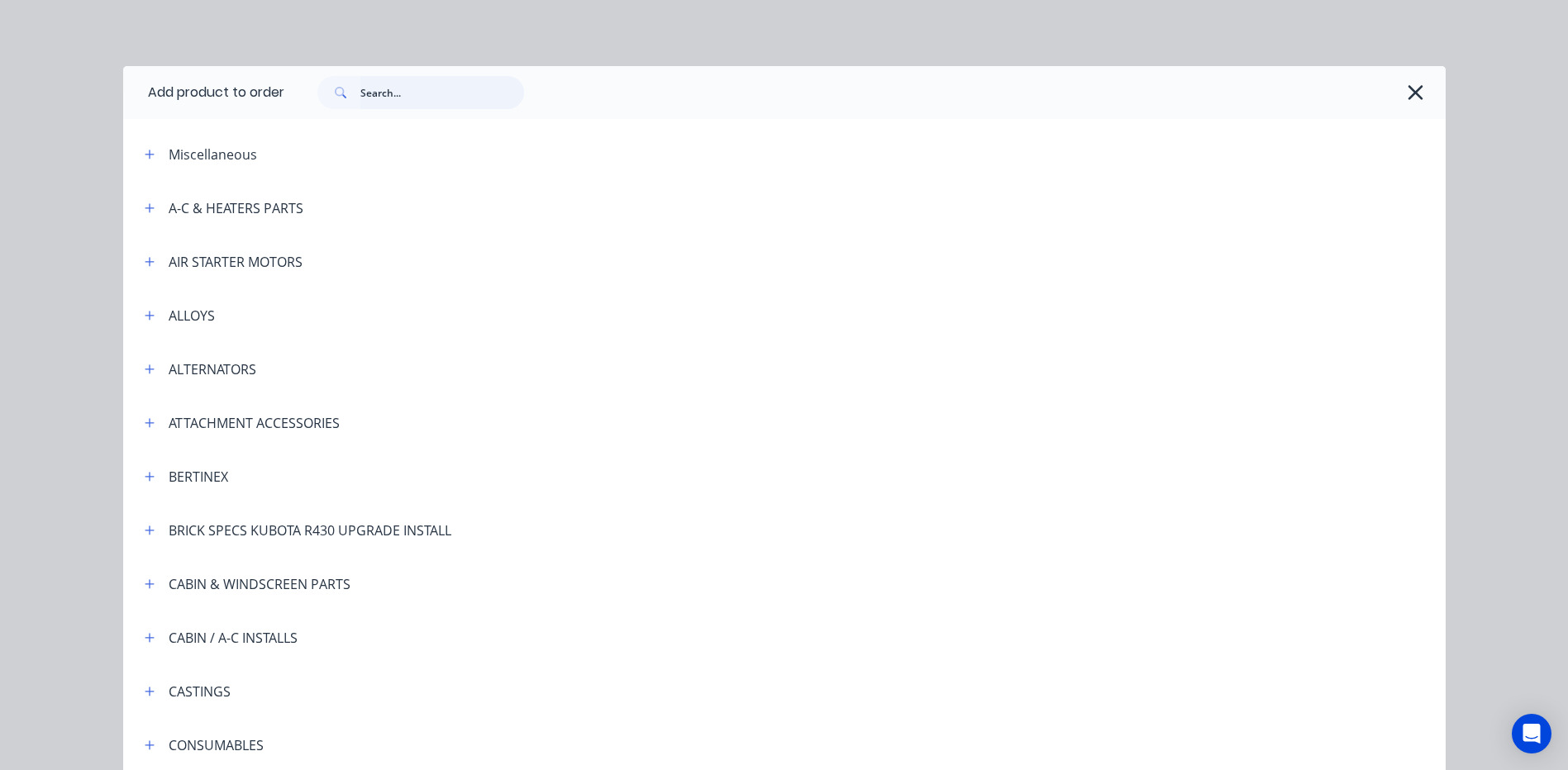
click at [374, 88] on input "text" at bounding box center [442, 92] width 163 height 33
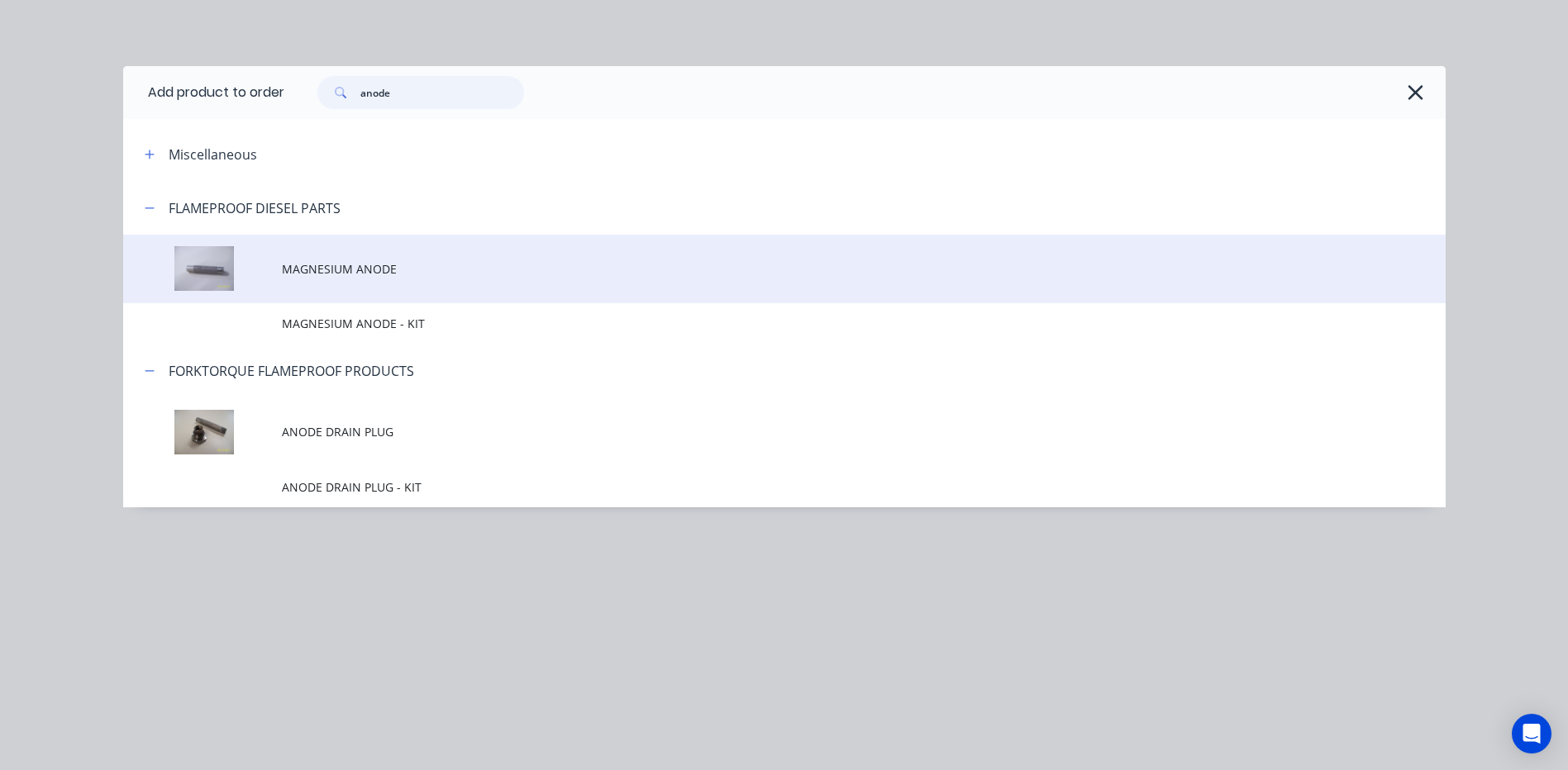
type input "anode"
click at [480, 270] on span "MAGNESIUM ANODE" at bounding box center [747, 269] width 930 height 17
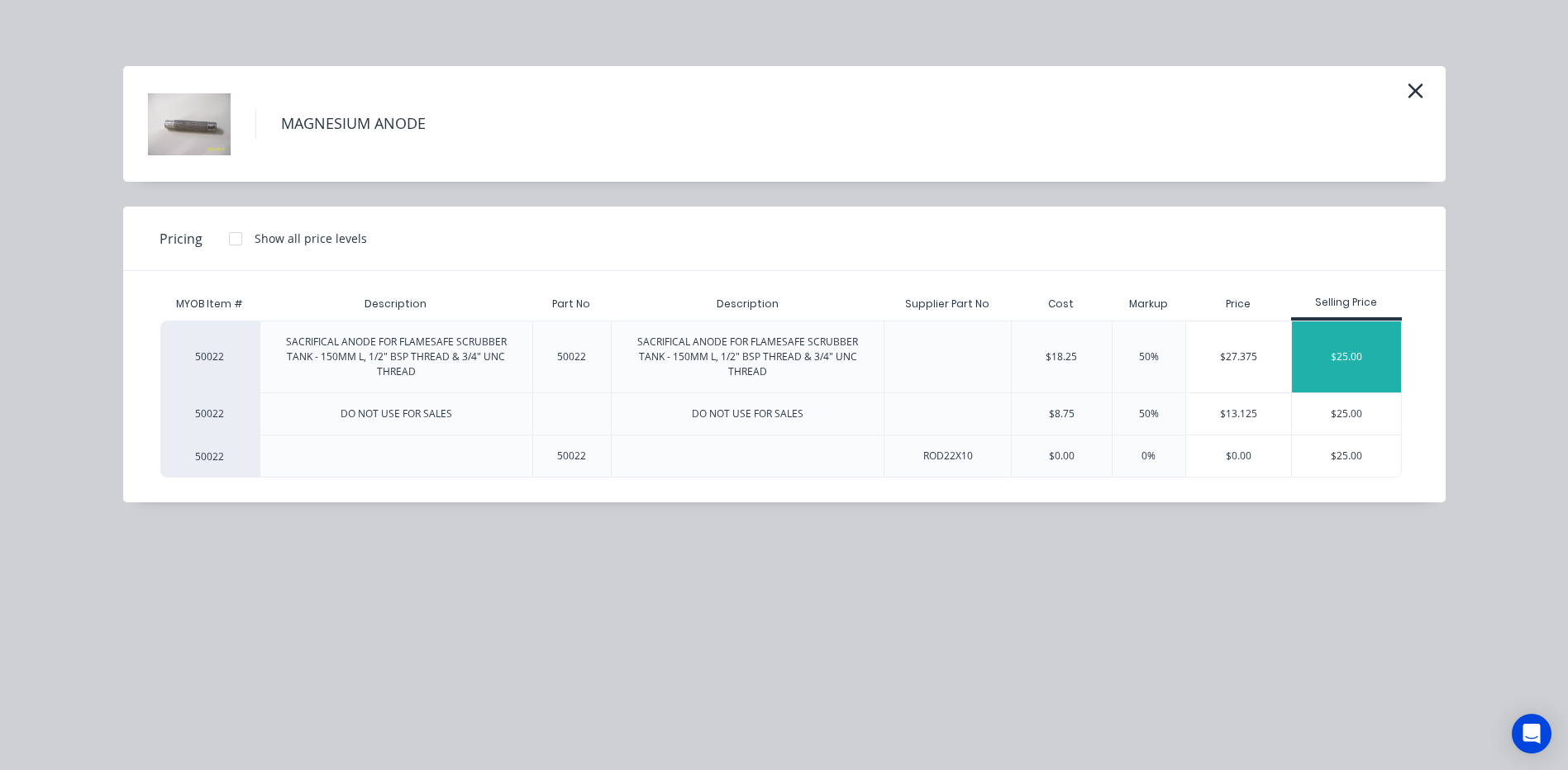
click at [1347, 375] on div "$25.00" at bounding box center [1346, 357] width 110 height 71
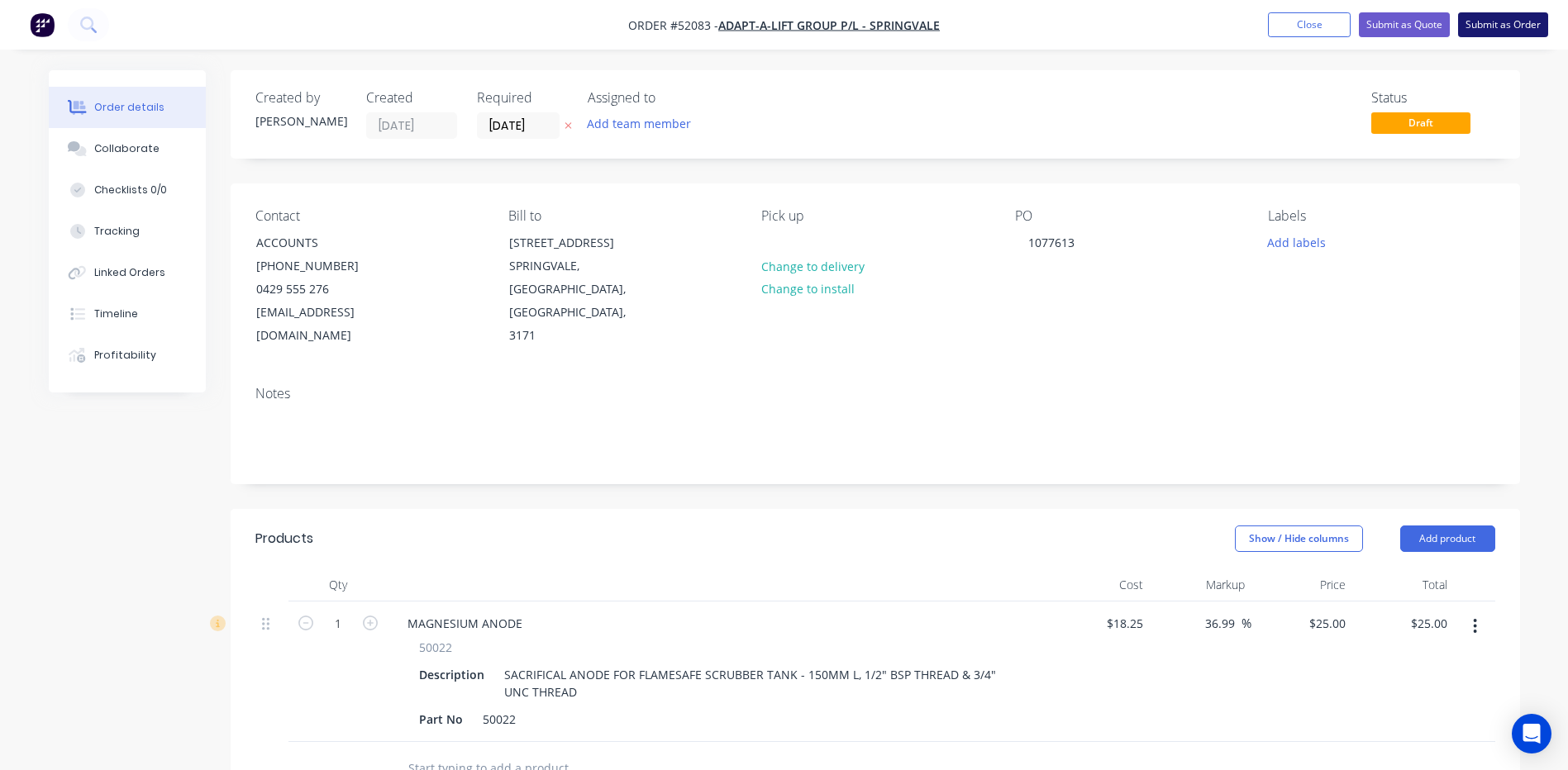
click at [1511, 30] on button "Submit as Order" at bounding box center [1503, 24] width 90 height 24
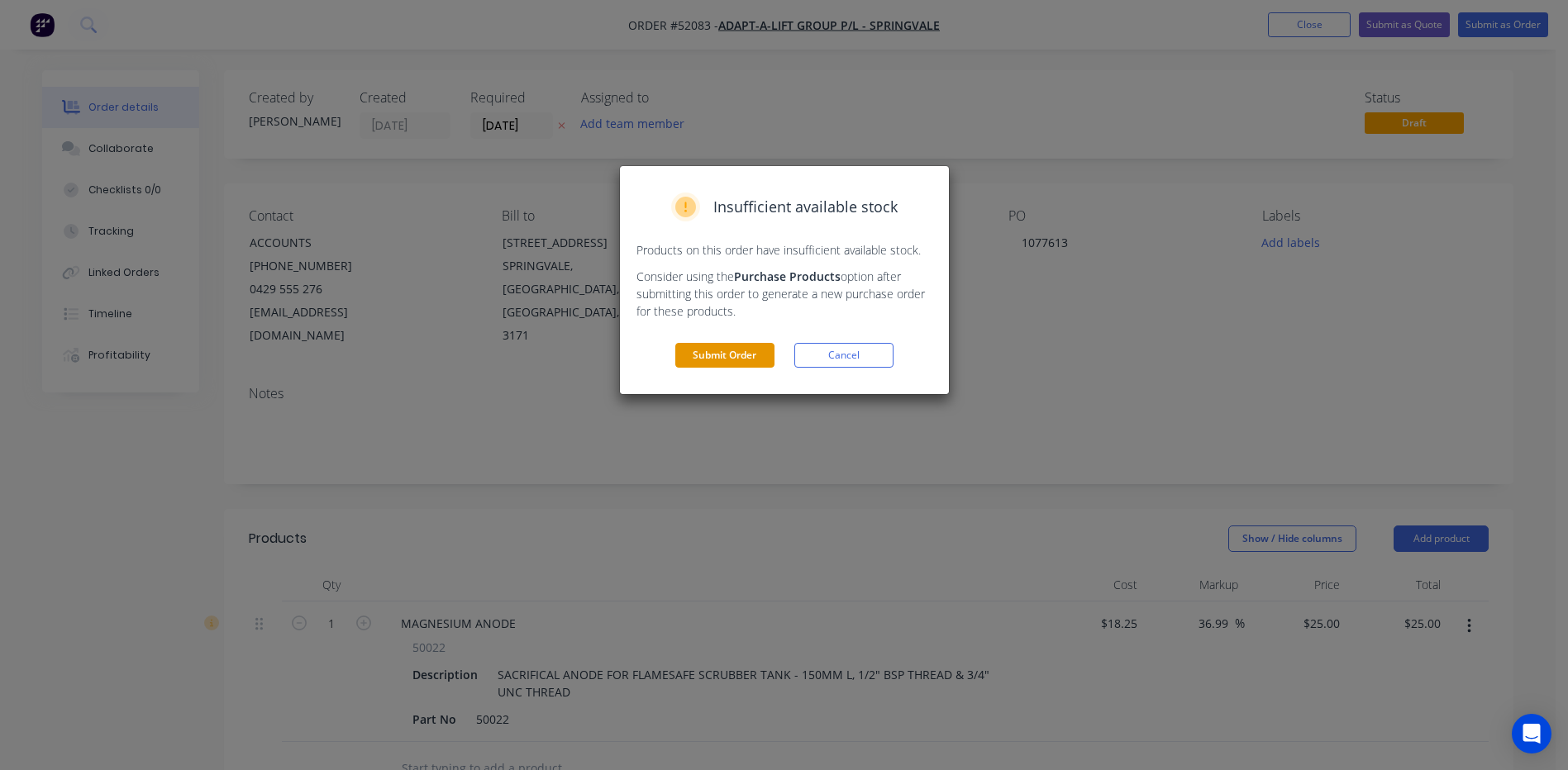
click at [751, 352] on button "Submit Order" at bounding box center [725, 355] width 100 height 24
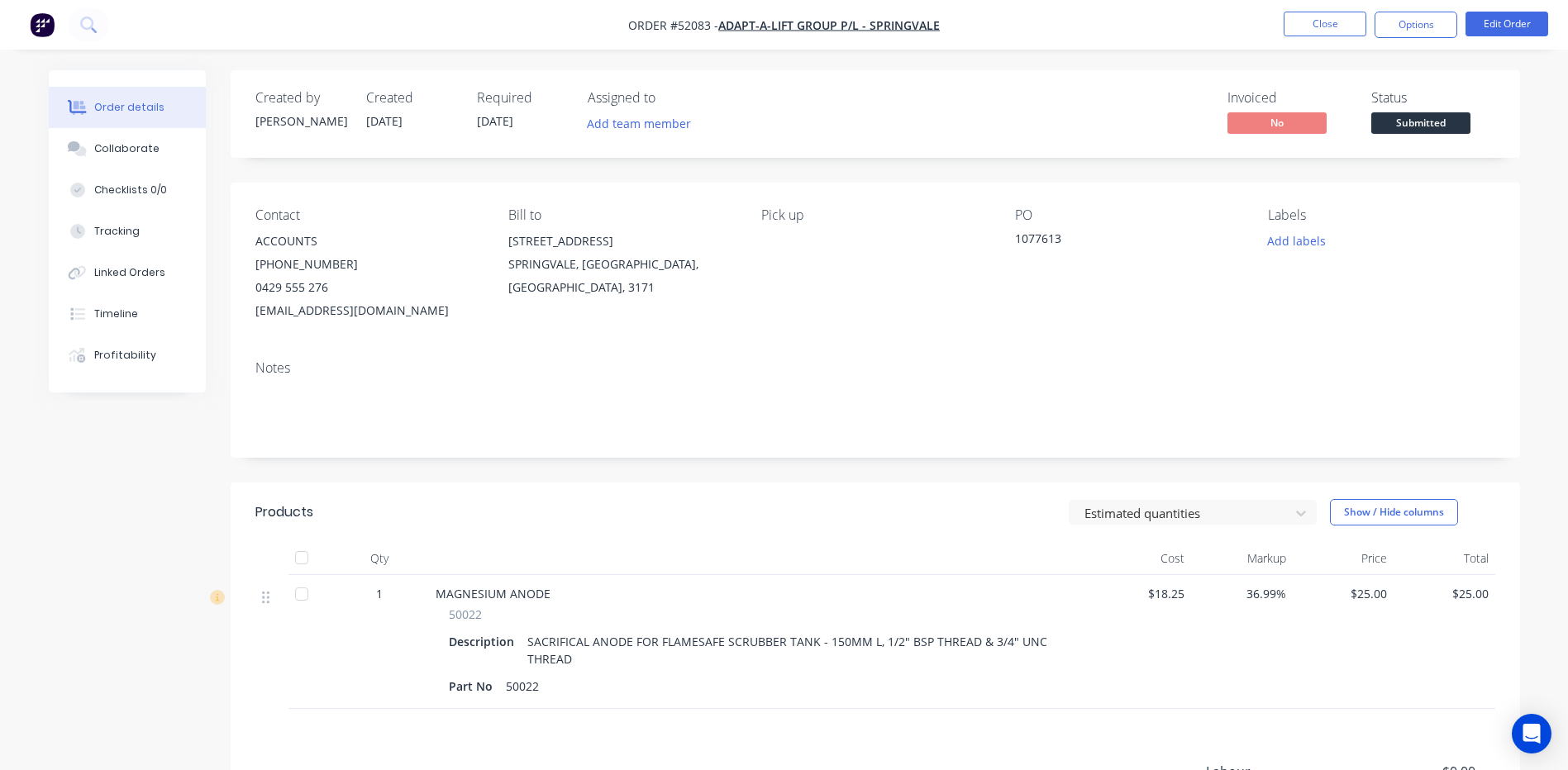
click at [1428, 113] on span "Submitted" at bounding box center [1421, 123] width 100 height 21
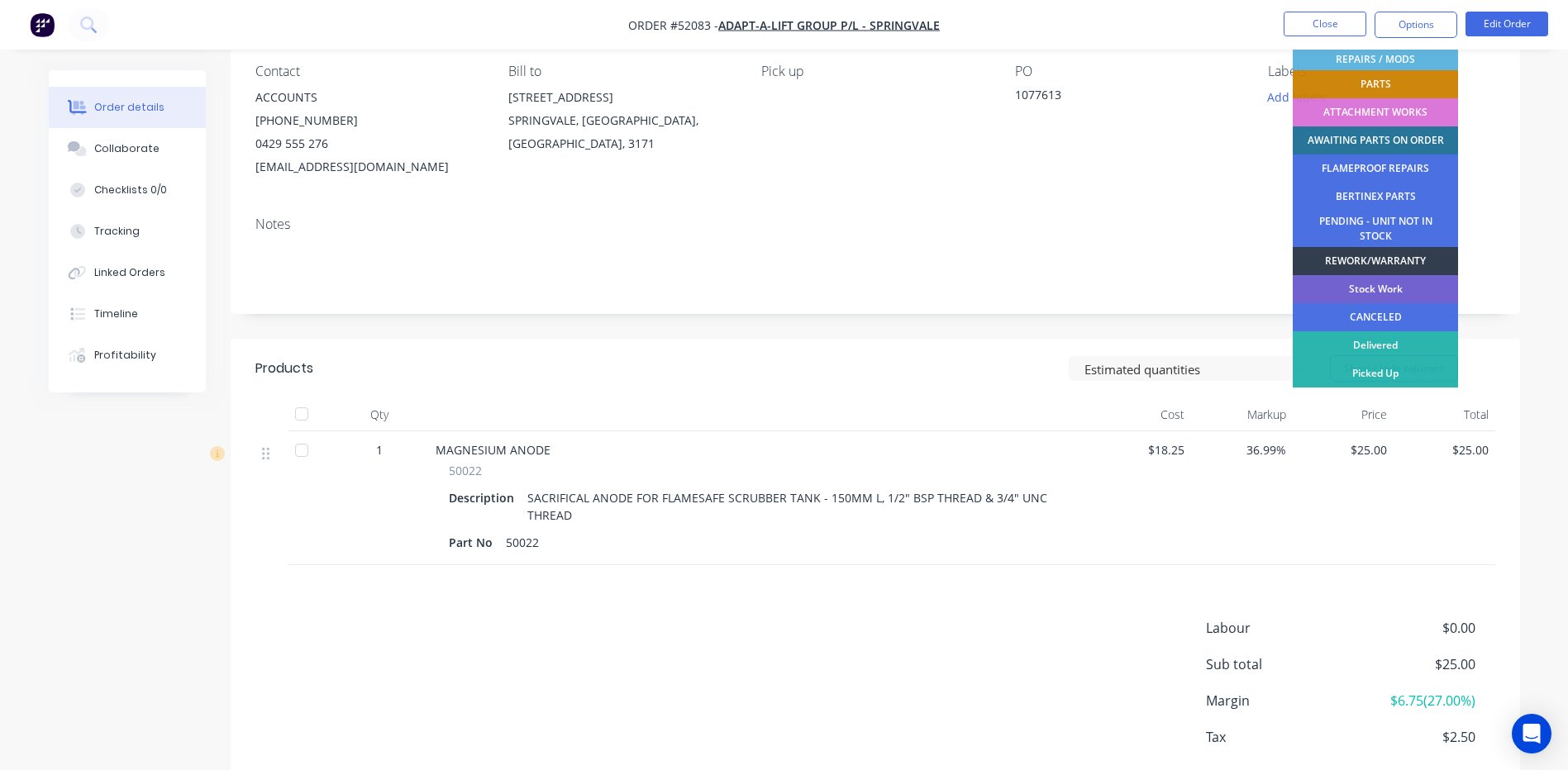
scroll to position [233, 0]
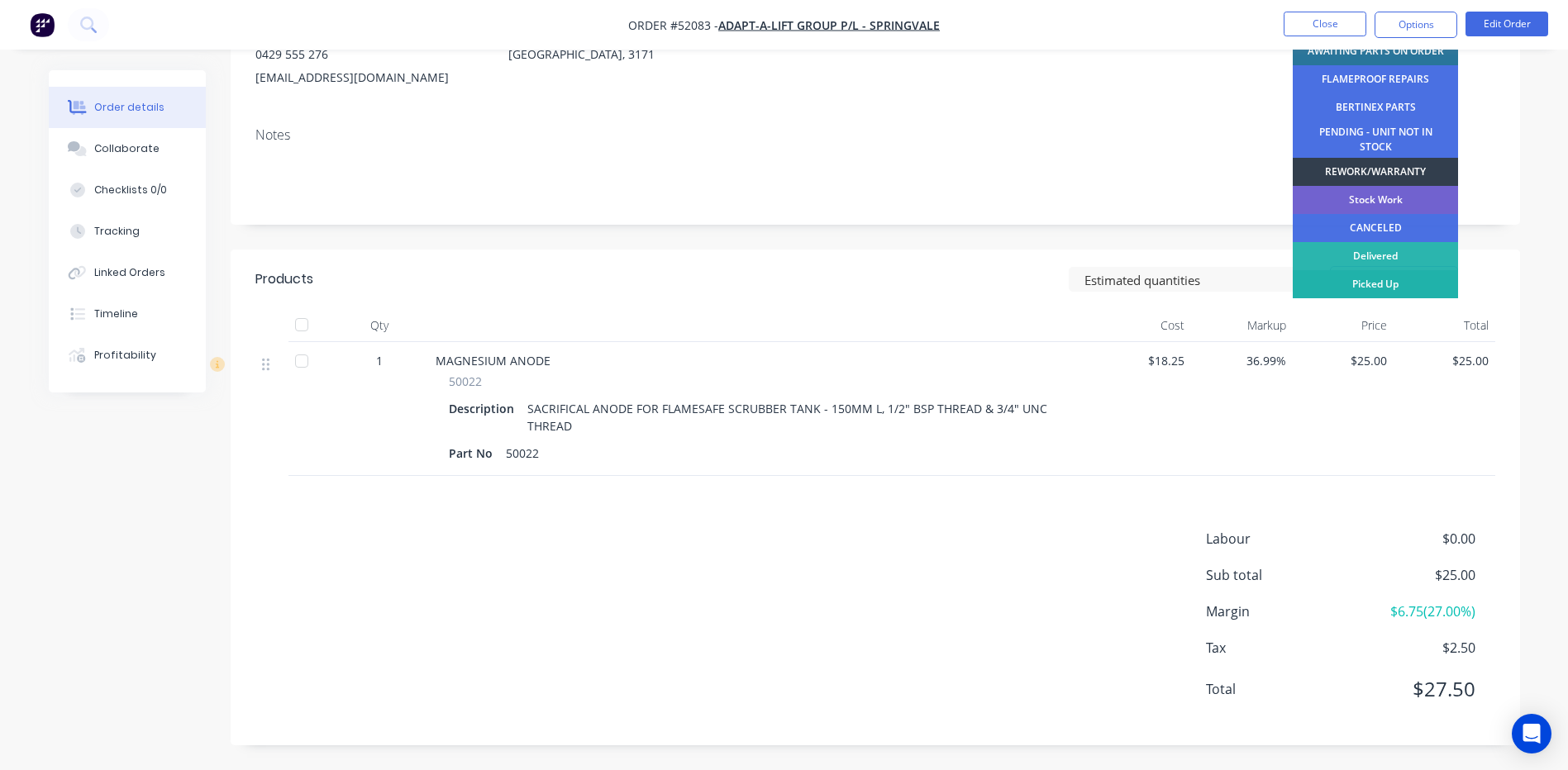
click at [1397, 285] on div "Picked Up" at bounding box center [1375, 285] width 165 height 28
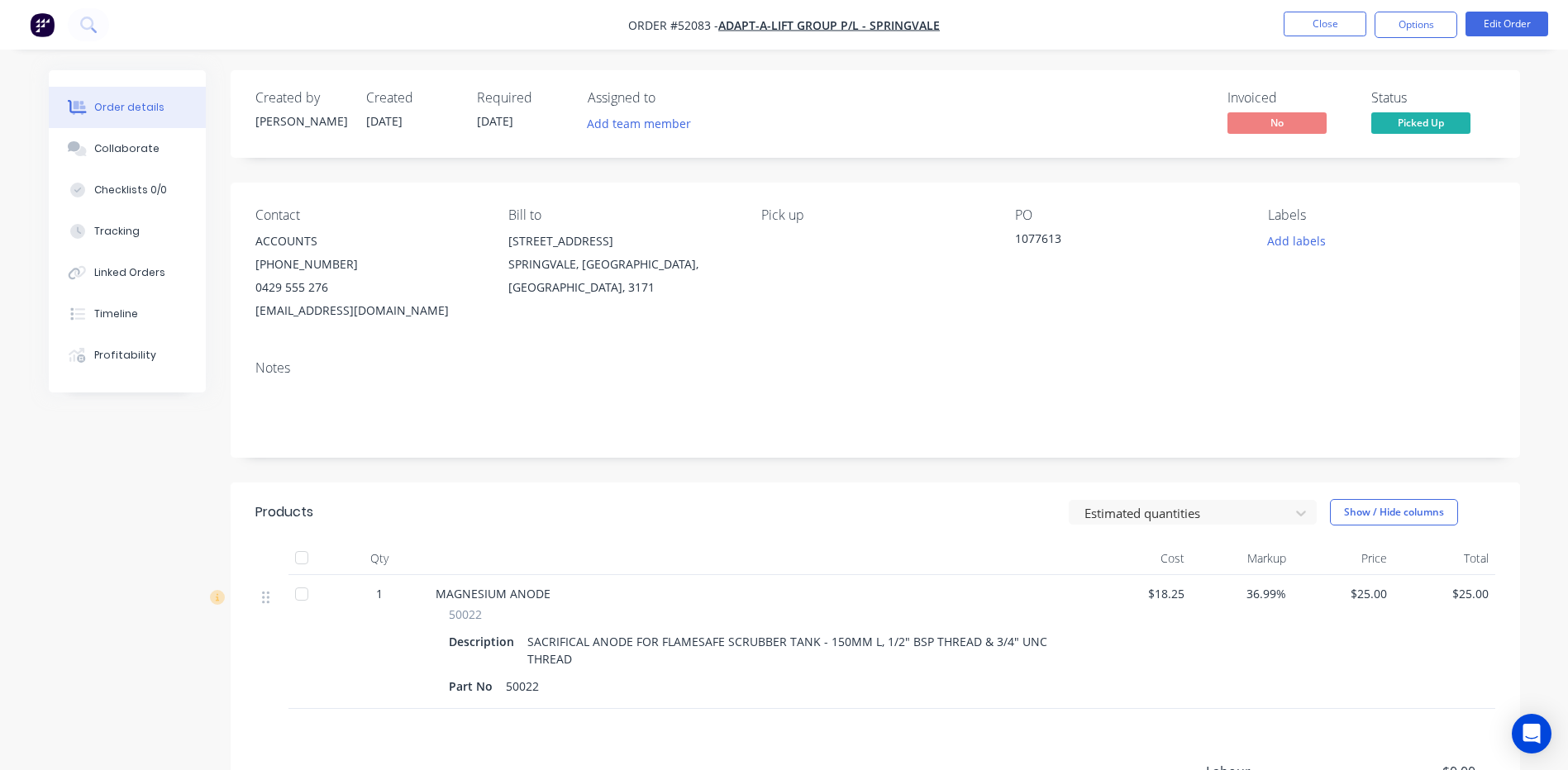
drag, startPoint x: 1431, startPoint y: 17, endPoint x: 1415, endPoint y: 44, distance: 31.4
click at [1431, 17] on button "Options" at bounding box center [1416, 24] width 83 height 26
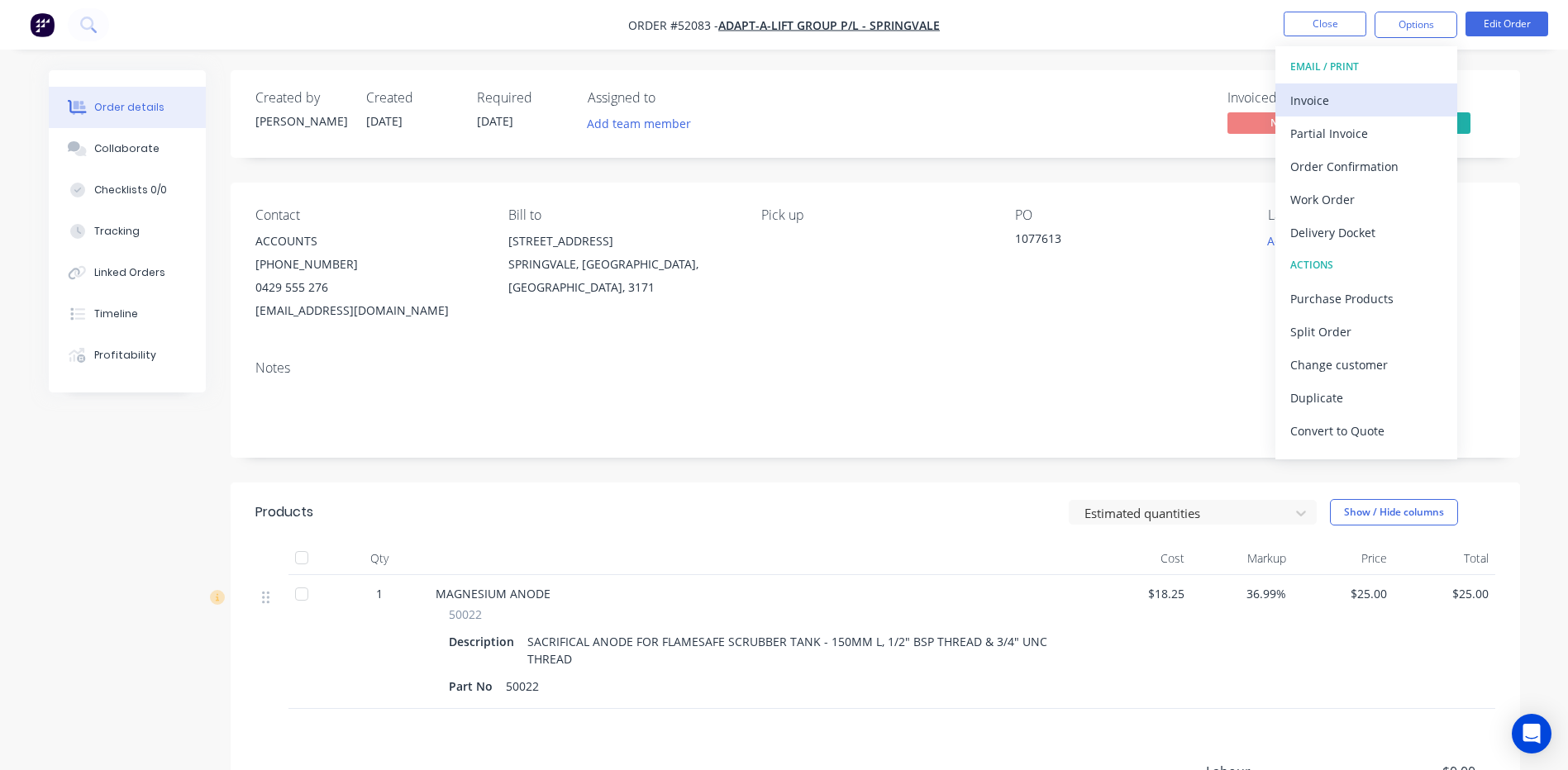
click at [1375, 90] on div "Invoice" at bounding box center [1366, 100] width 152 height 24
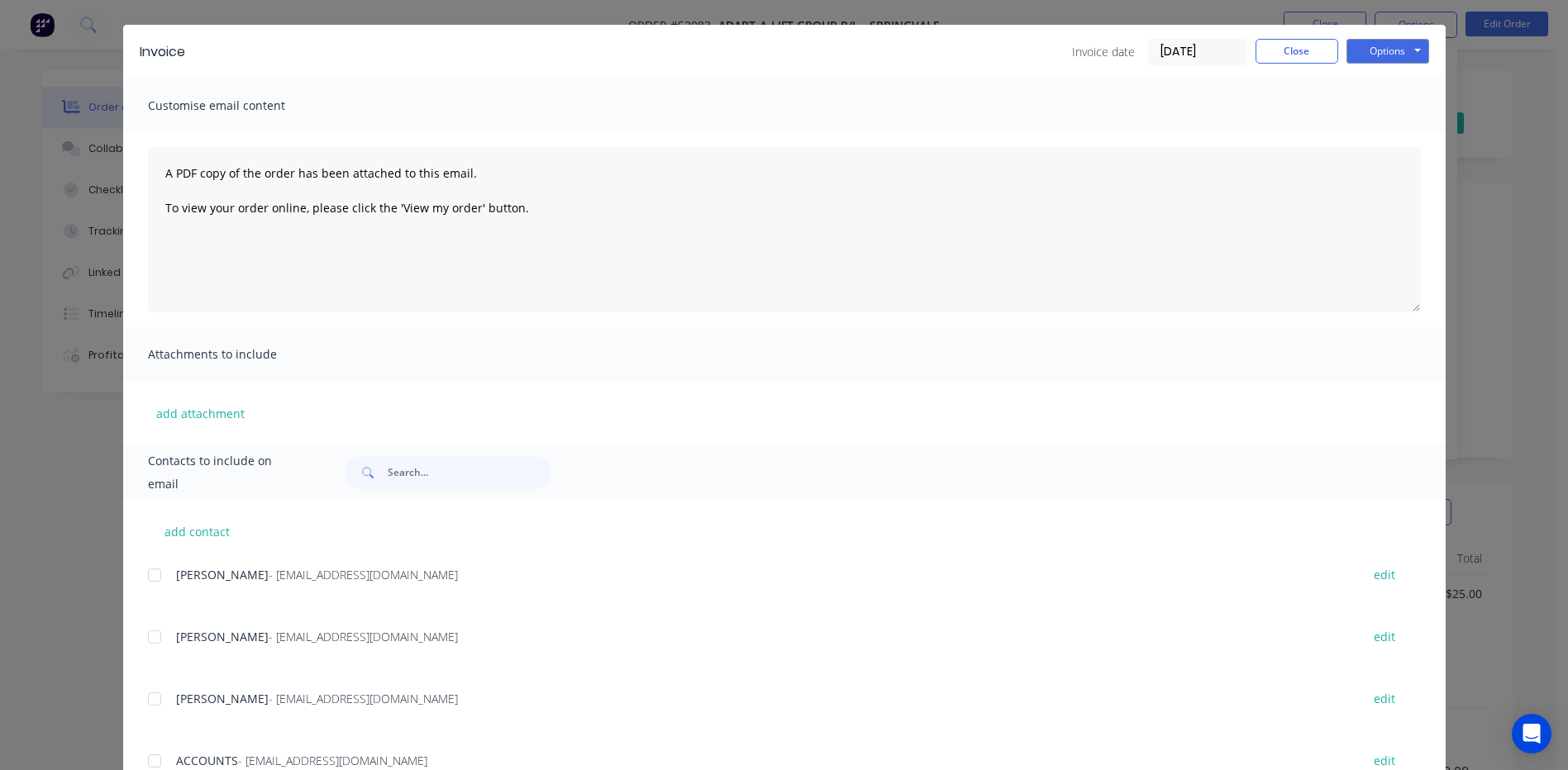
scroll to position [83, 0]
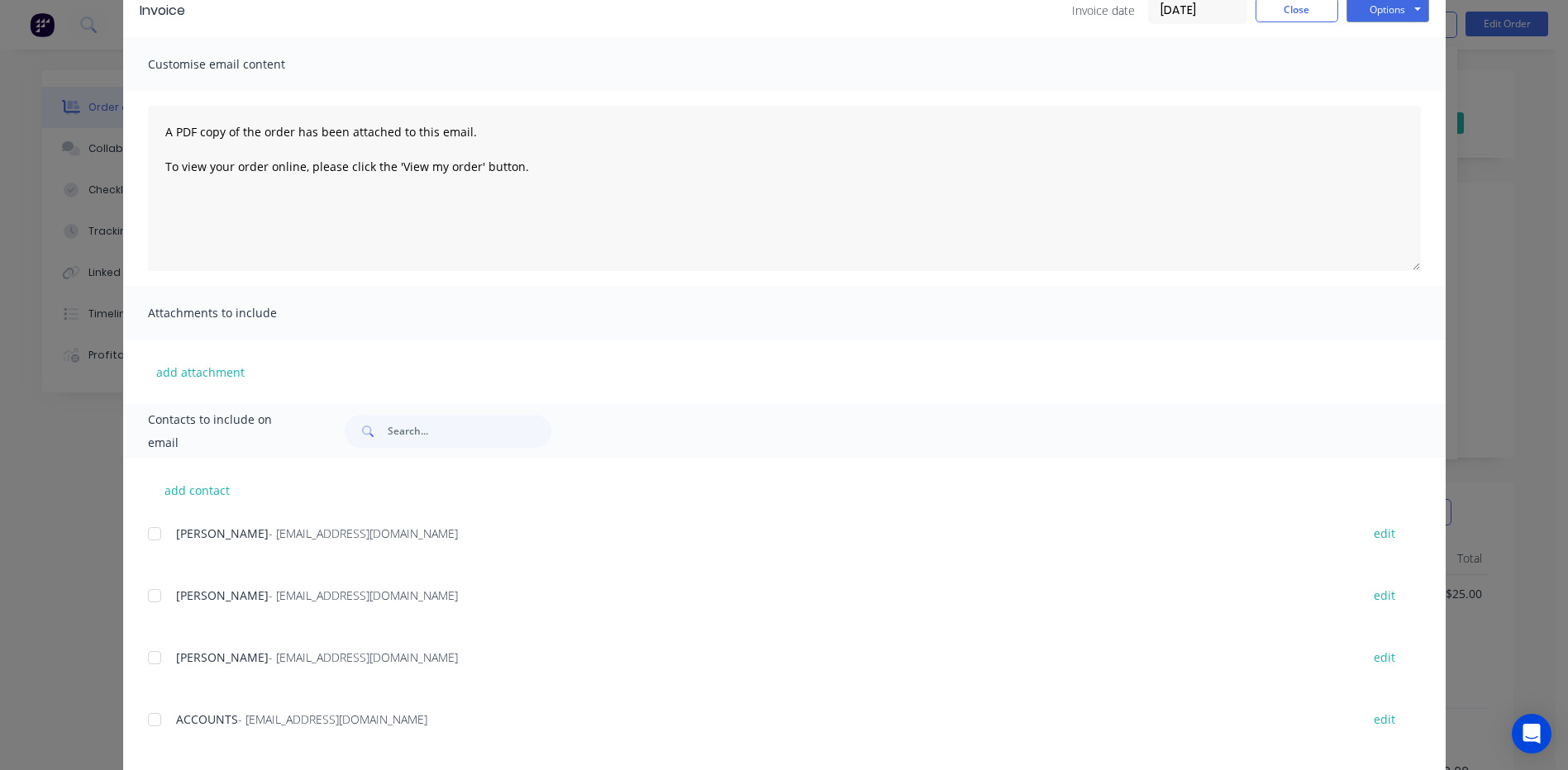
click at [162, 716] on div at bounding box center [154, 719] width 33 height 33
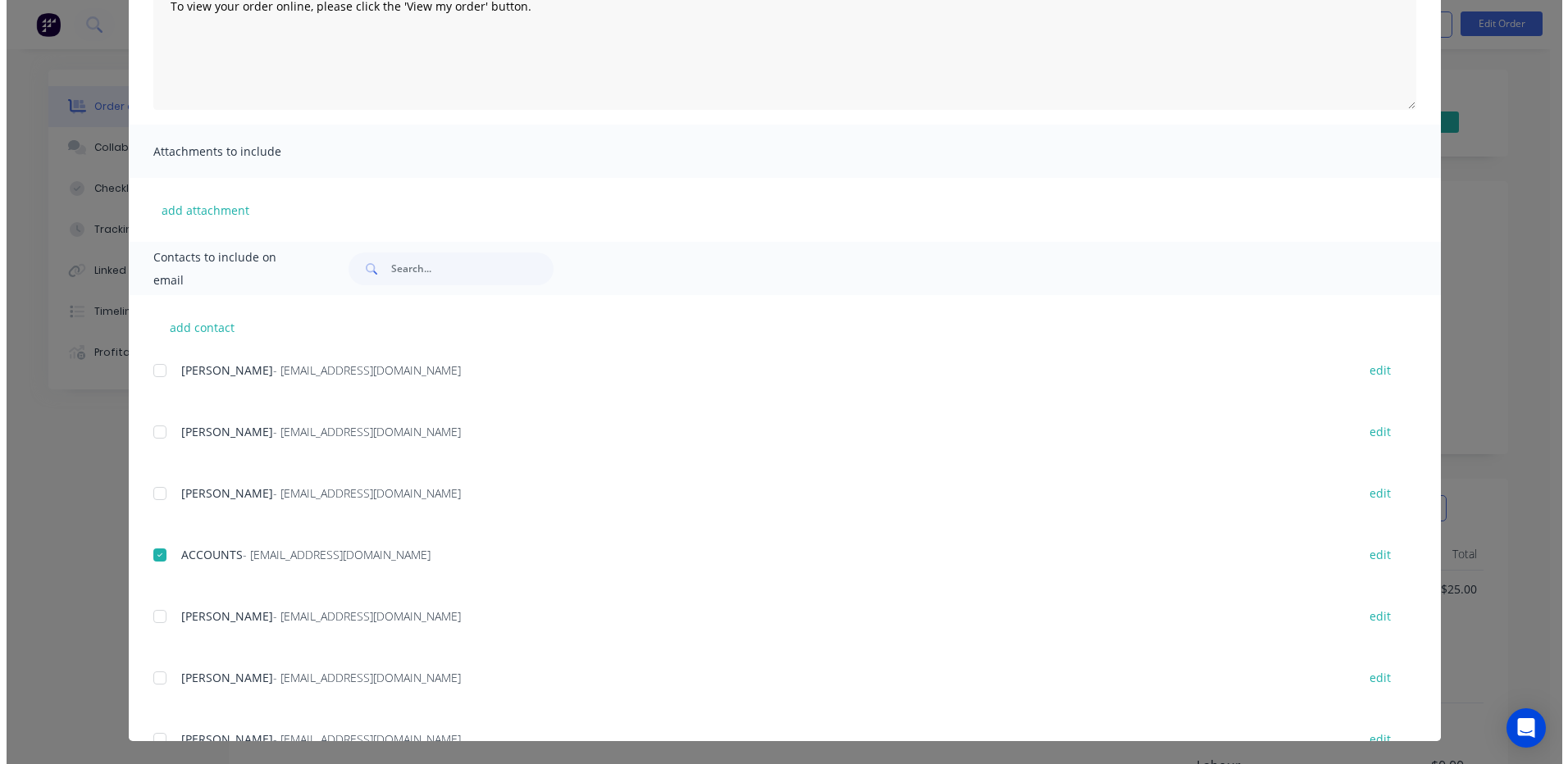
scroll to position [0, 0]
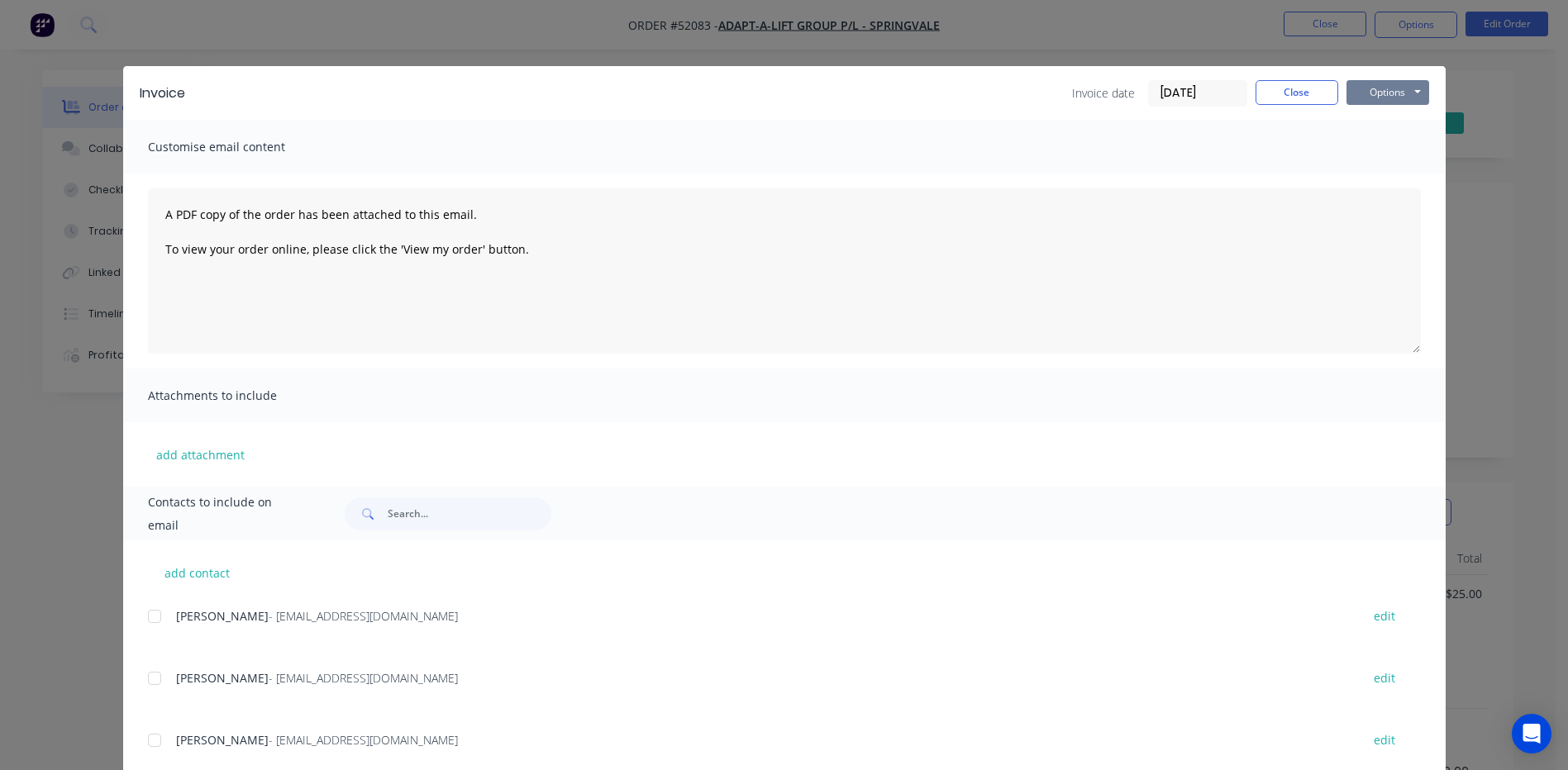
click at [1420, 87] on button "Options" at bounding box center [1388, 92] width 83 height 24
click at [1407, 181] on button "Email" at bounding box center [1399, 176] width 106 height 27
click at [1309, 99] on button "Close" at bounding box center [1296, 92] width 83 height 24
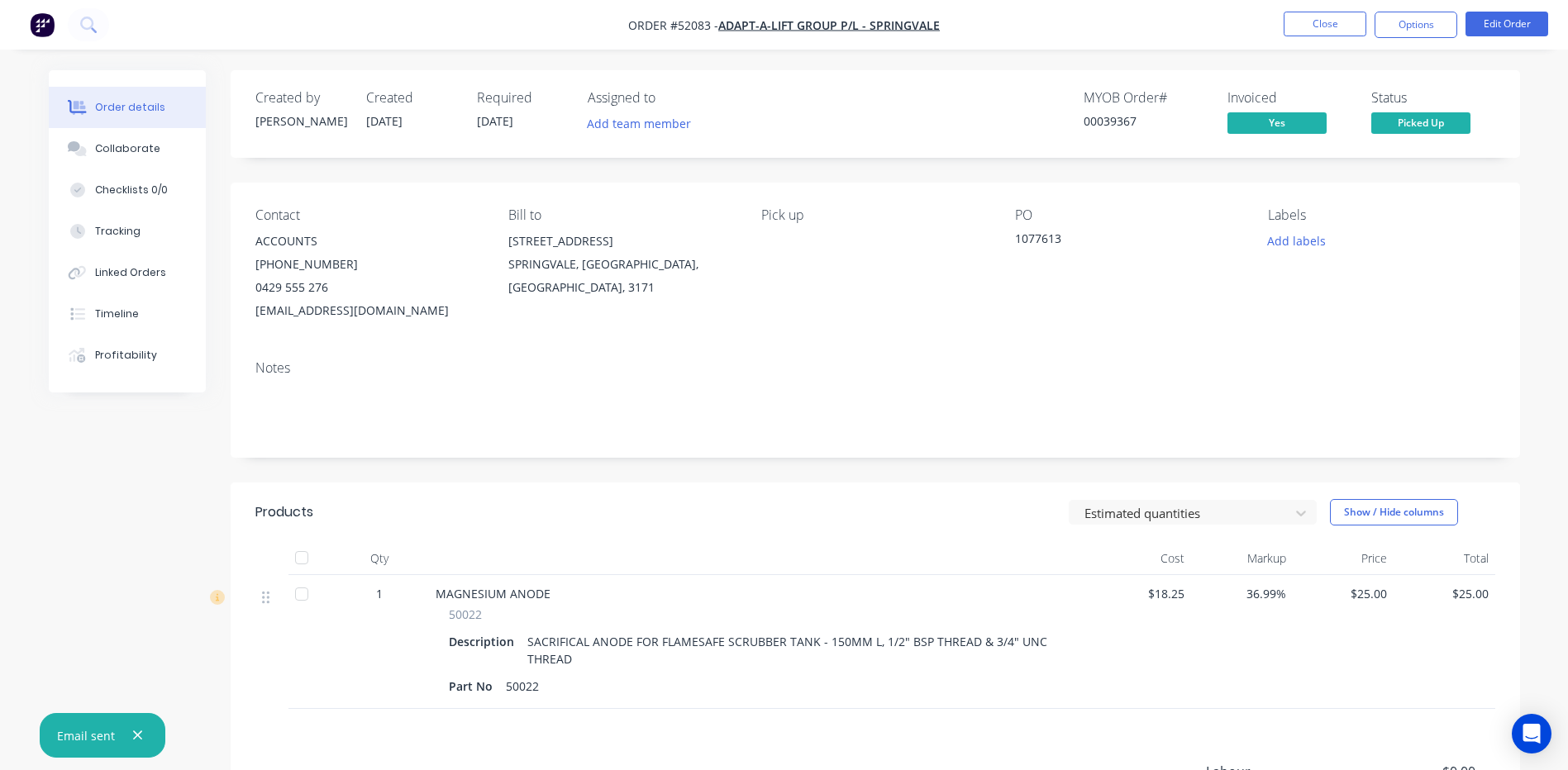
click at [1333, 10] on nav "Order #52083 - ADAPT-A-LIFT GROUP P/L - SPRINGVALE Close Options Edit Order" at bounding box center [784, 24] width 1568 height 50
click at [1305, 22] on button "Close" at bounding box center [1325, 23] width 83 height 24
